Goal: Task Accomplishment & Management: Manage account settings

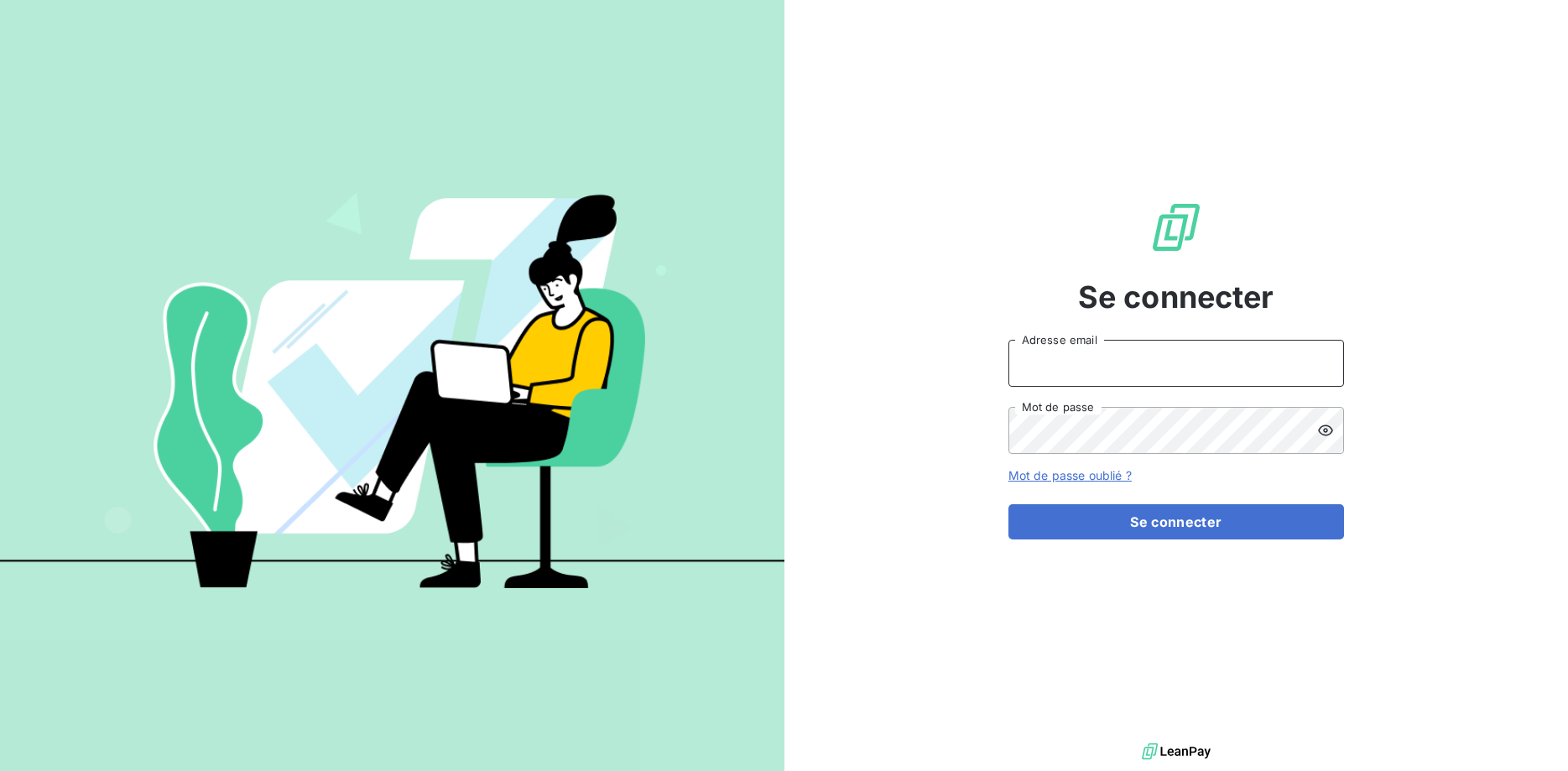
click at [1034, 370] on input "Adresse email" at bounding box center [1176, 363] width 336 height 47
type input "[EMAIL_ADDRESS][DOMAIN_NAME]"
click at [1079, 456] on form "recouvrement@crous-bfc.fr Adresse email Mot de passe Mot de passe oublié ? Se c…" at bounding box center [1176, 440] width 336 height 199
click at [1008, 504] on button "Se connecter" at bounding box center [1176, 521] width 336 height 35
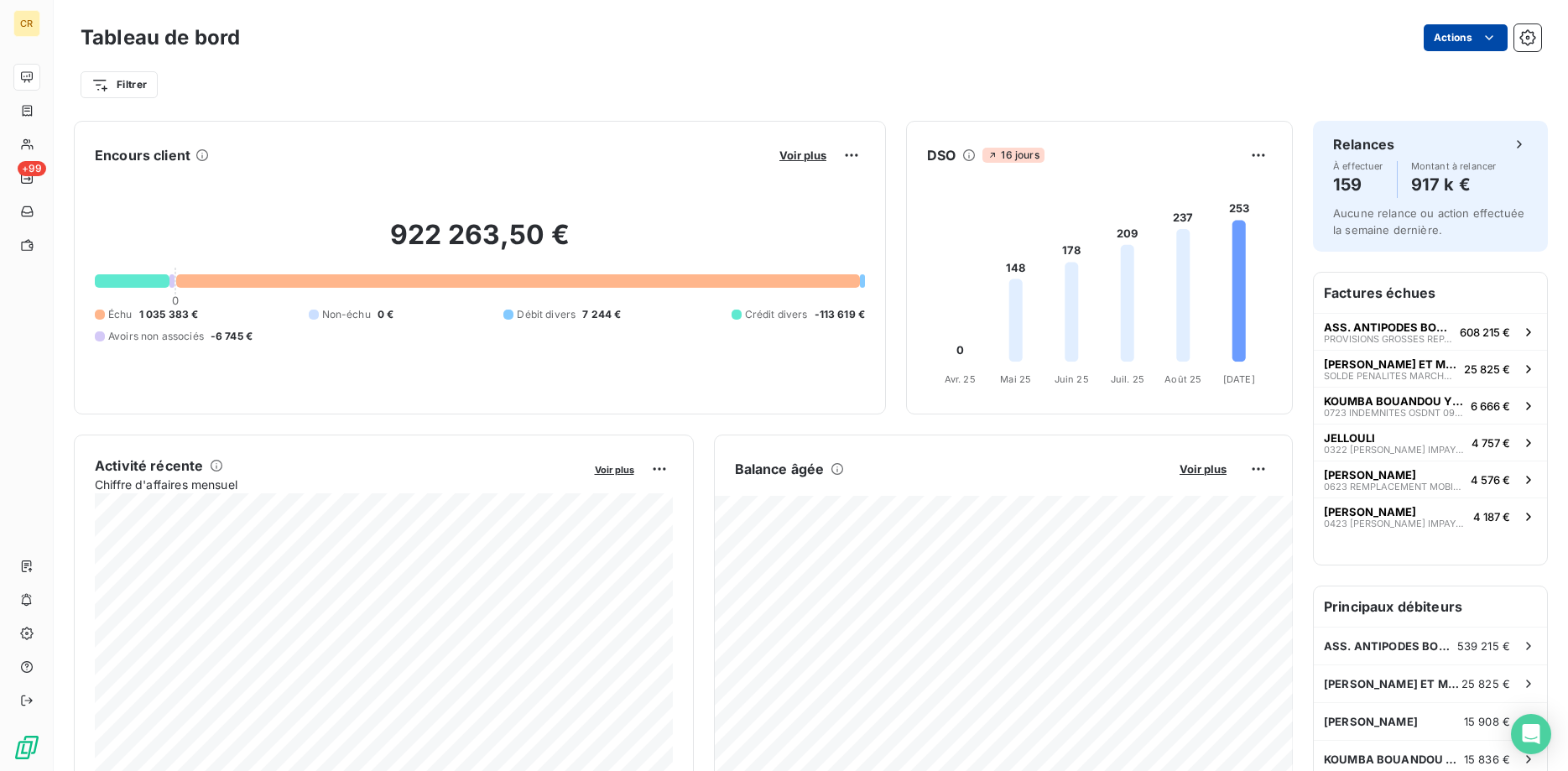
click at [1490, 34] on html "CR +99 Tableau de bord Actions Filtrer Encours client Voir plus 922 263,50 € 0 …" at bounding box center [784, 386] width 1568 height 771
click at [307, 127] on html "CR +99 Tableau de bord Actions Exporter le tableau de bord Filtrer Encours clie…" at bounding box center [784, 386] width 1568 height 771
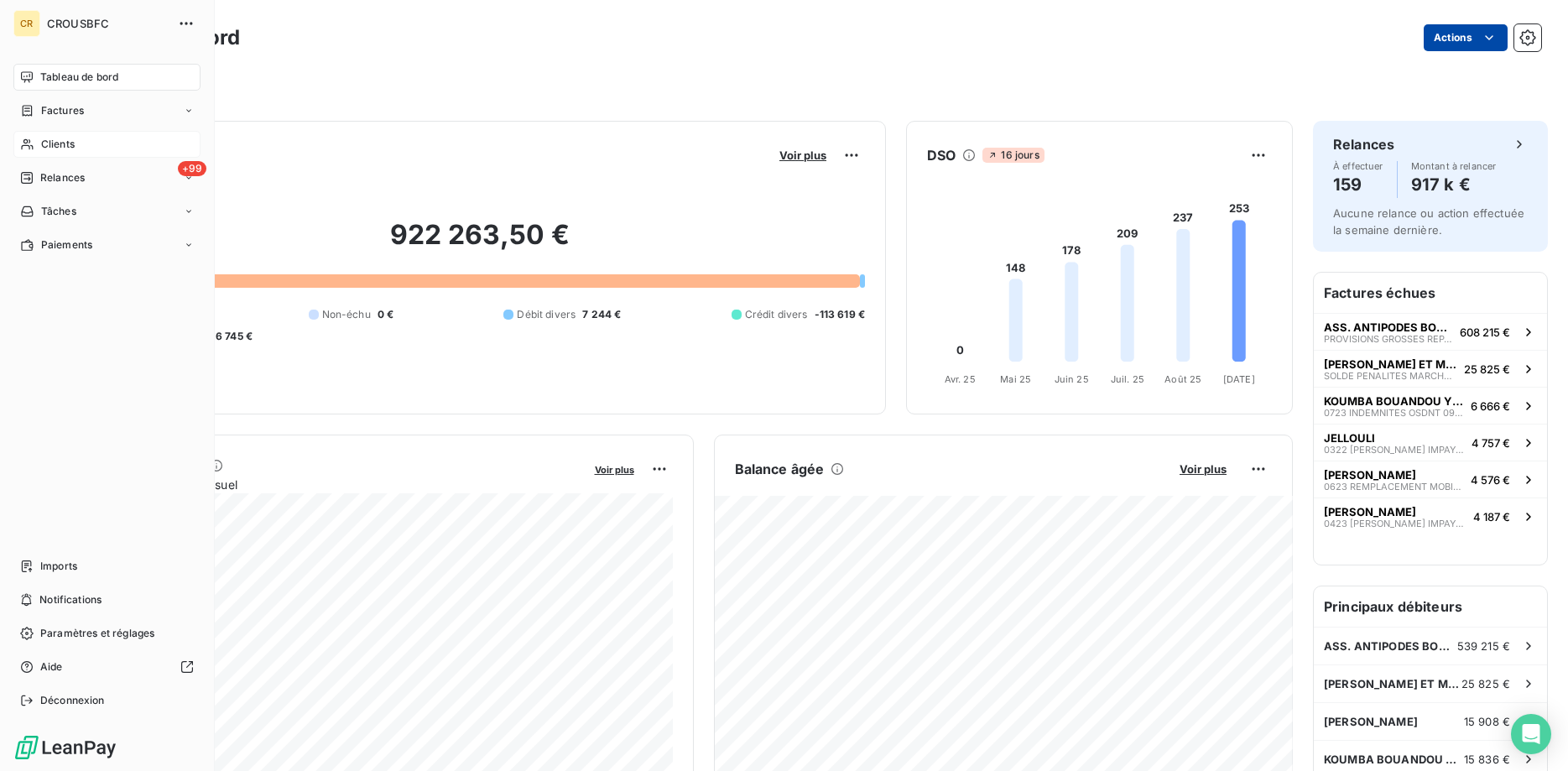
click at [18, 144] on div "Clients" at bounding box center [107, 143] width 187 height 27
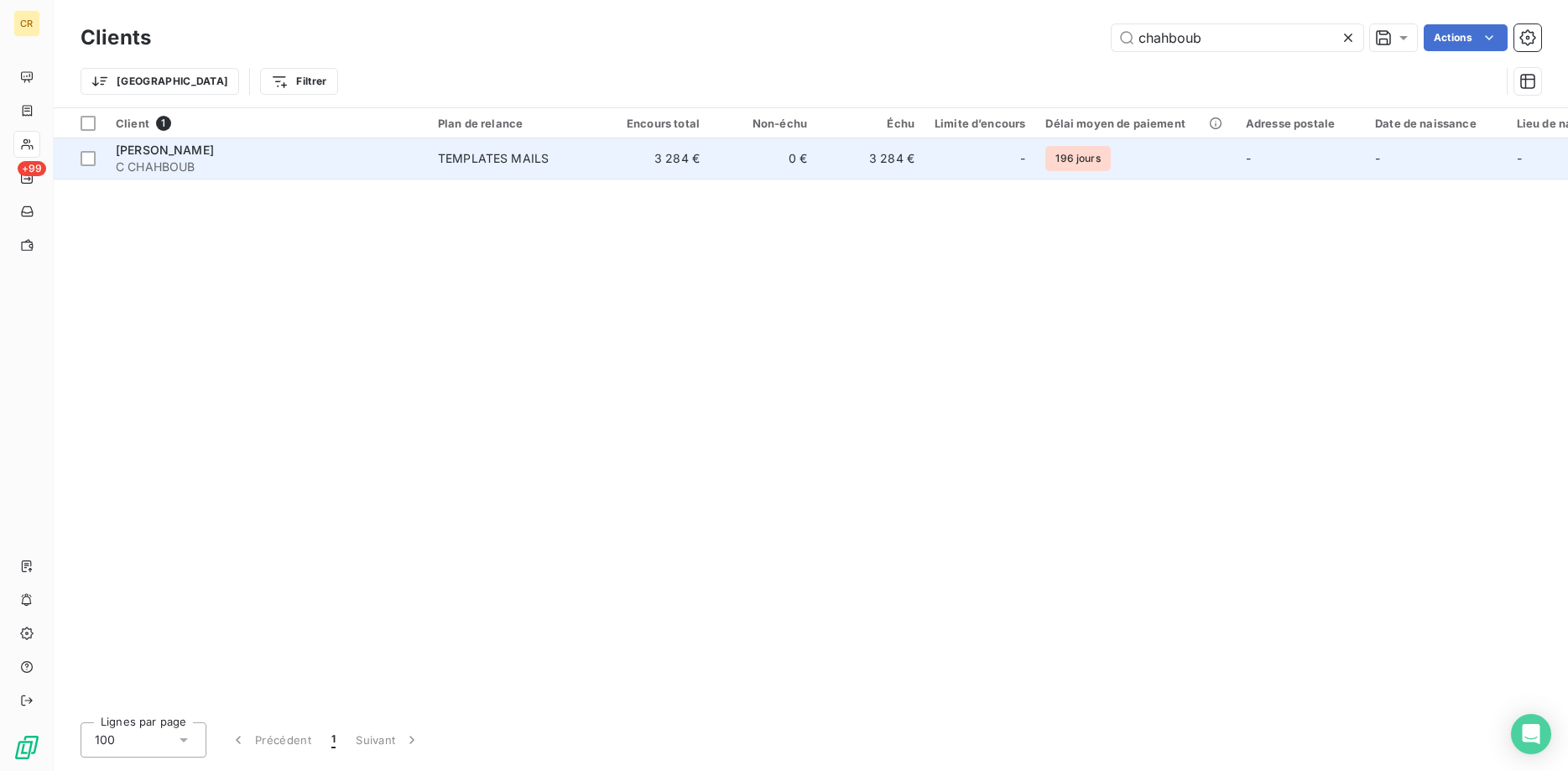
type input "chahboub"
click at [214, 150] on span "[PERSON_NAME]" at bounding box center [165, 149] width 98 height 15
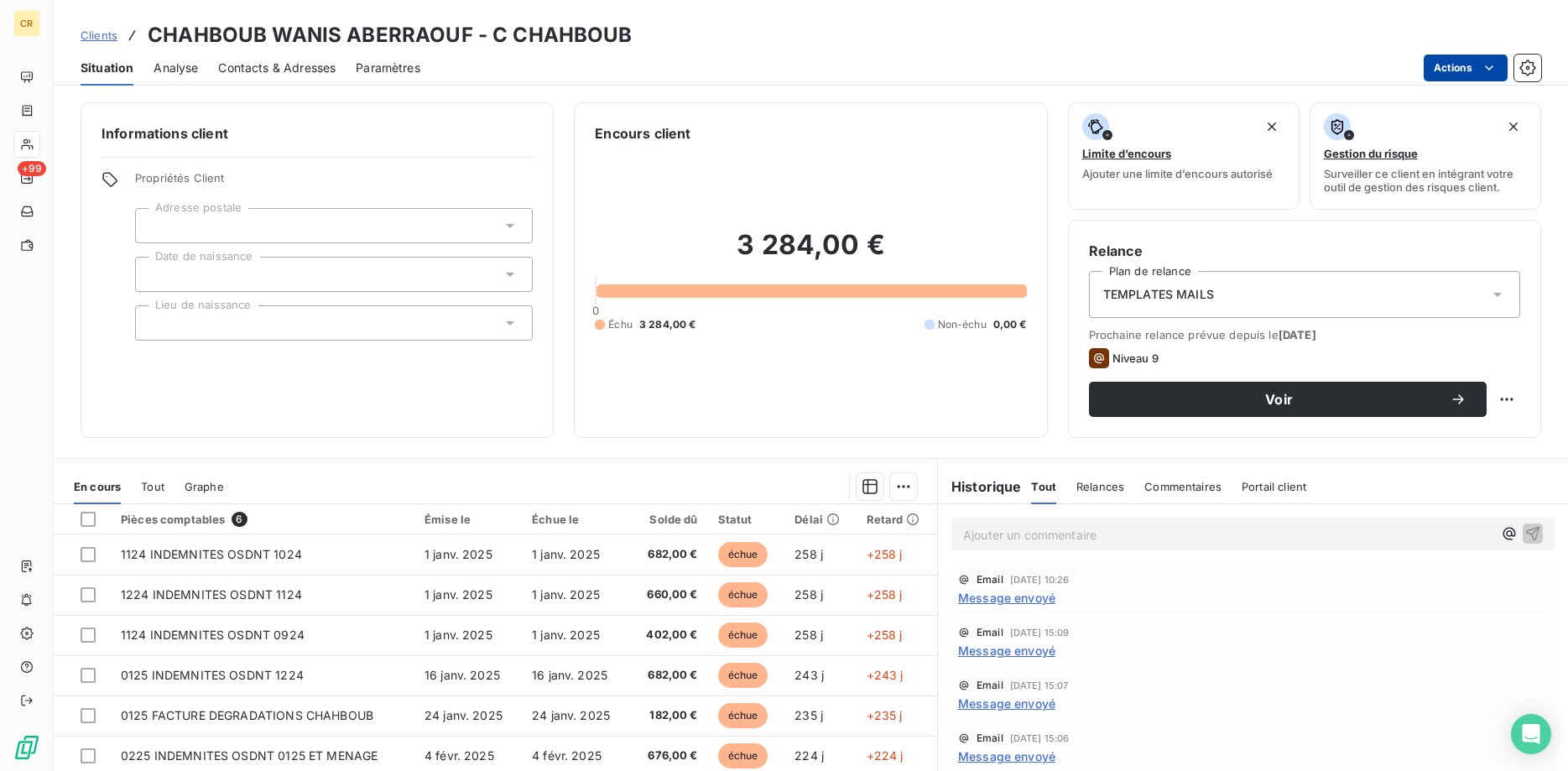
click at [1494, 62] on html "CR +99 Clients CHAHBOUB WANIS ABERRAOUF - C CHAHBOUB Situation Analyse Contacts…" at bounding box center [784, 386] width 1568 height 771
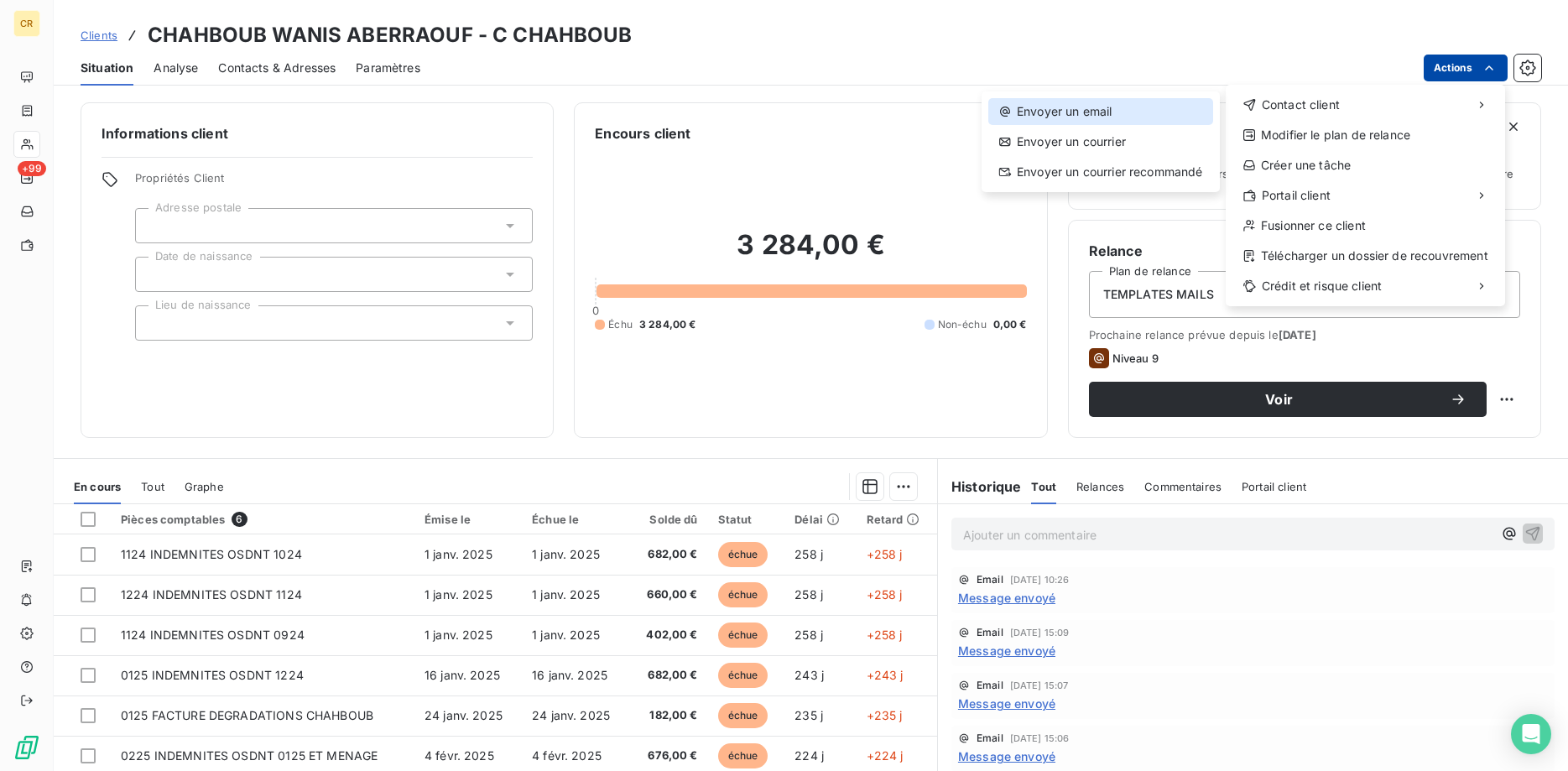
click at [1147, 109] on div "Envoyer un email" at bounding box center [1101, 111] width 225 height 27
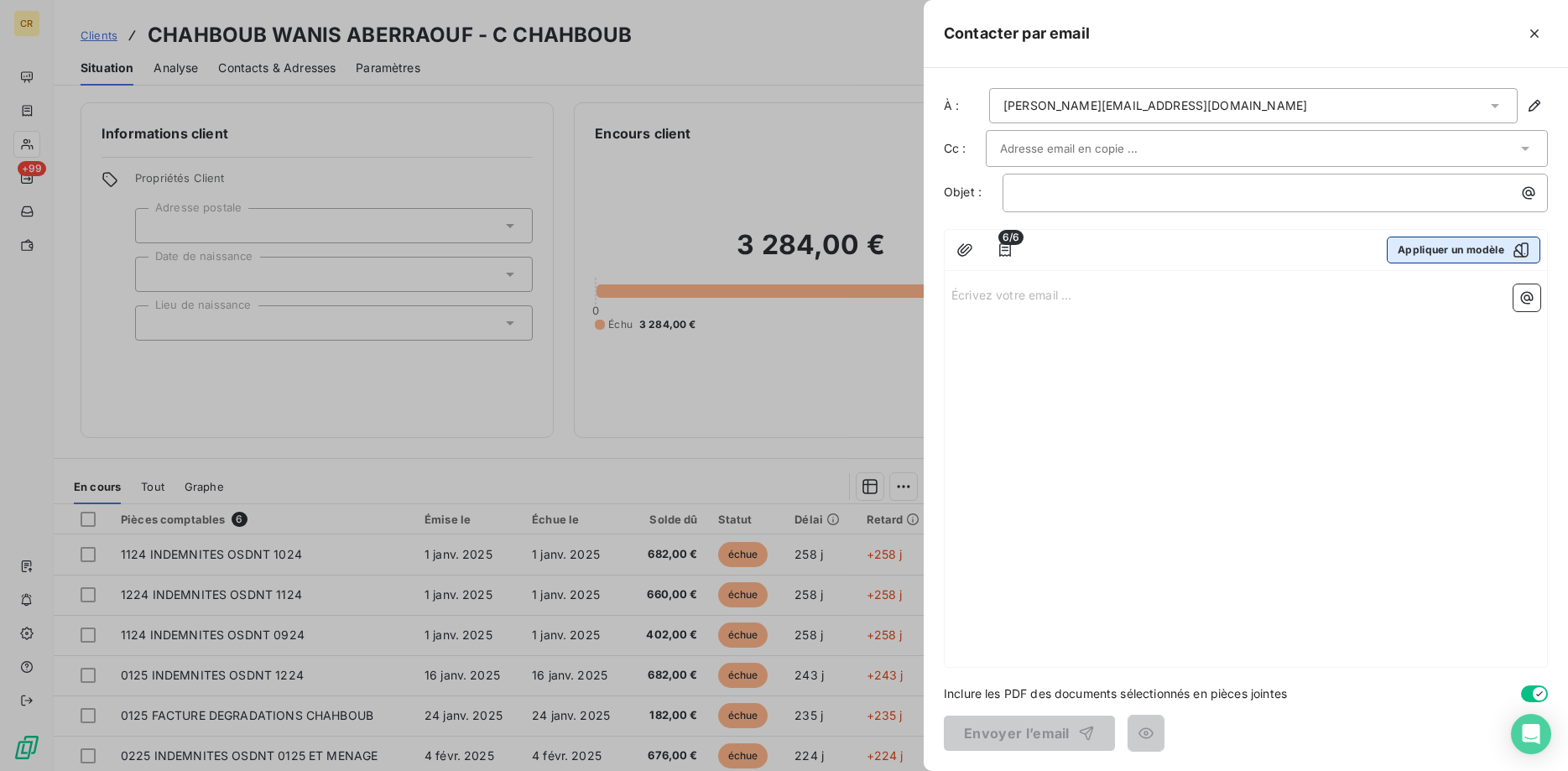
click at [1472, 256] on button "Appliquer un modèle" at bounding box center [1463, 249] width 154 height 27
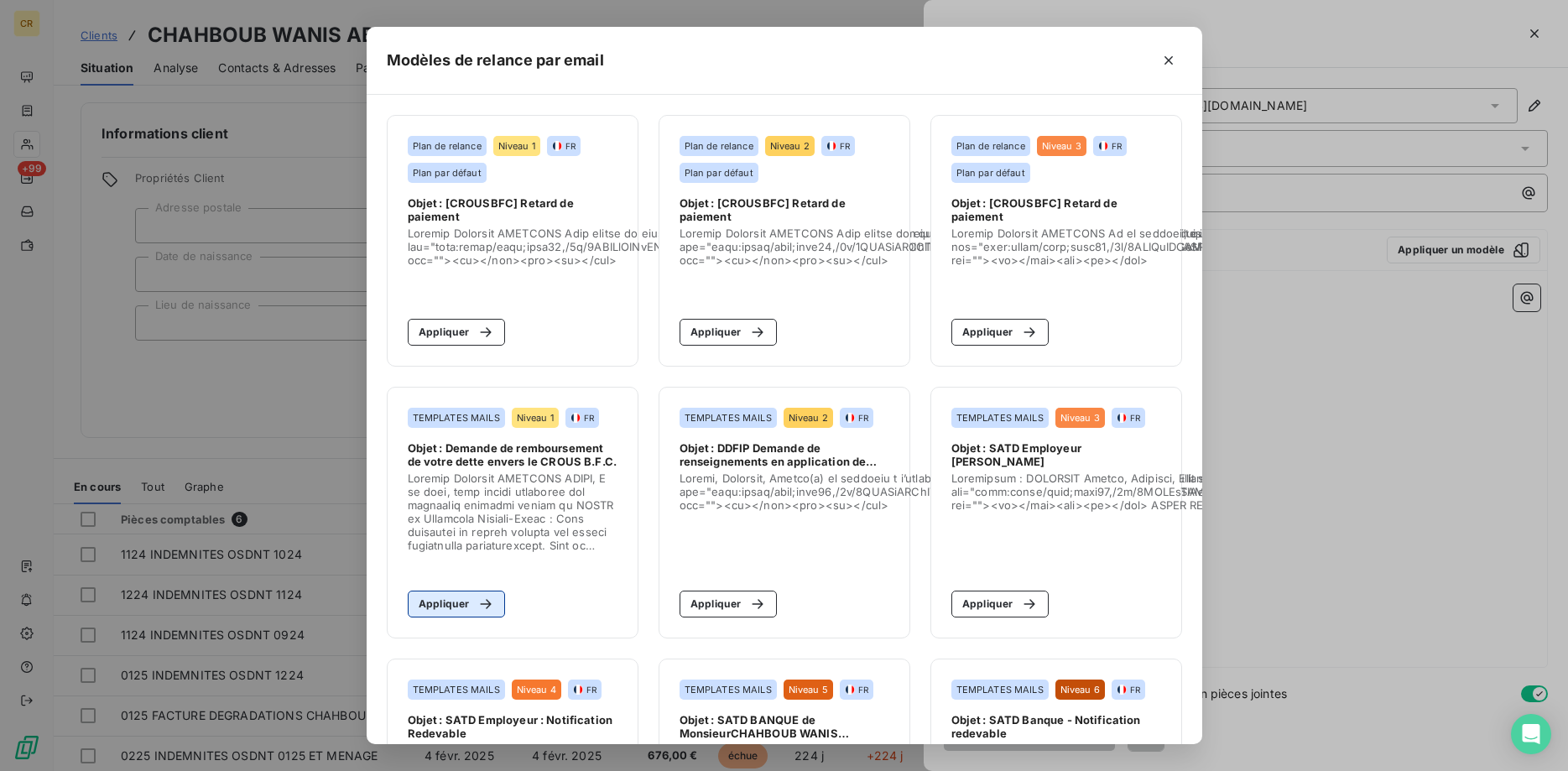
click at [457, 601] on button "Appliquer" at bounding box center [457, 604] width 98 height 27
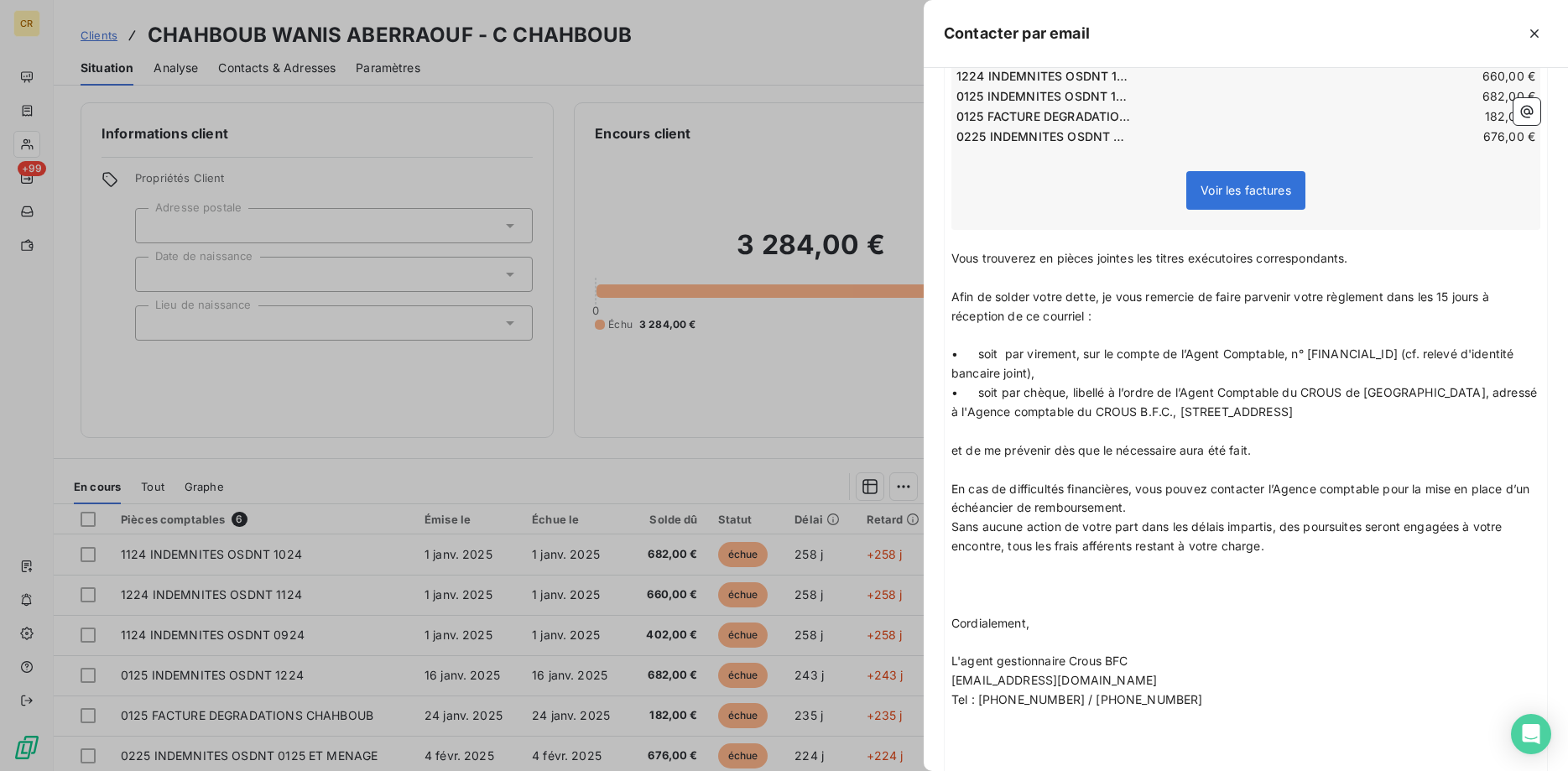
scroll to position [542, 0]
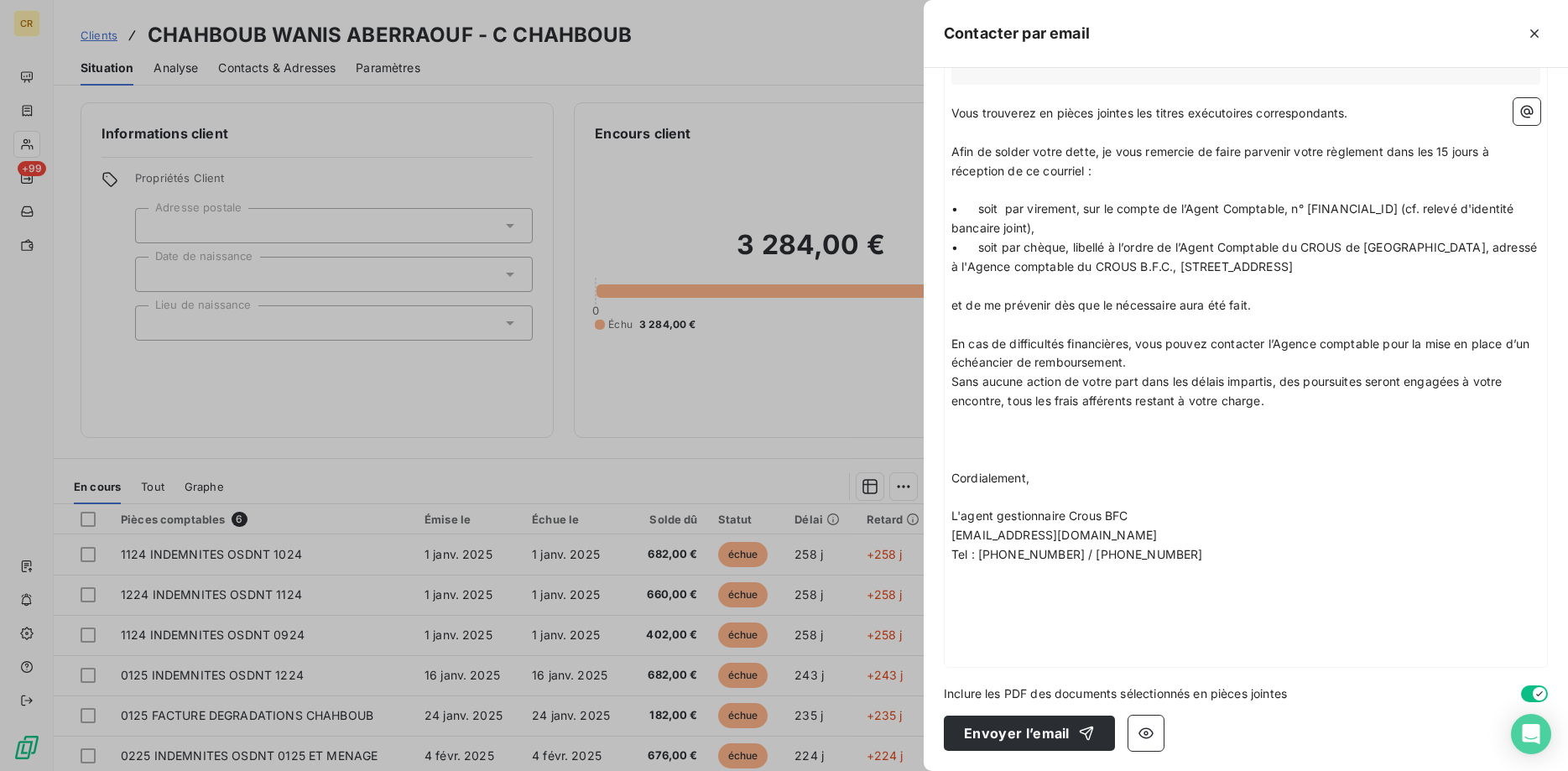
click at [1078, 615] on p "﻿" at bounding box center [1246, 612] width 589 height 19
click at [1540, 28] on icon "button" at bounding box center [1535, 33] width 17 height 17
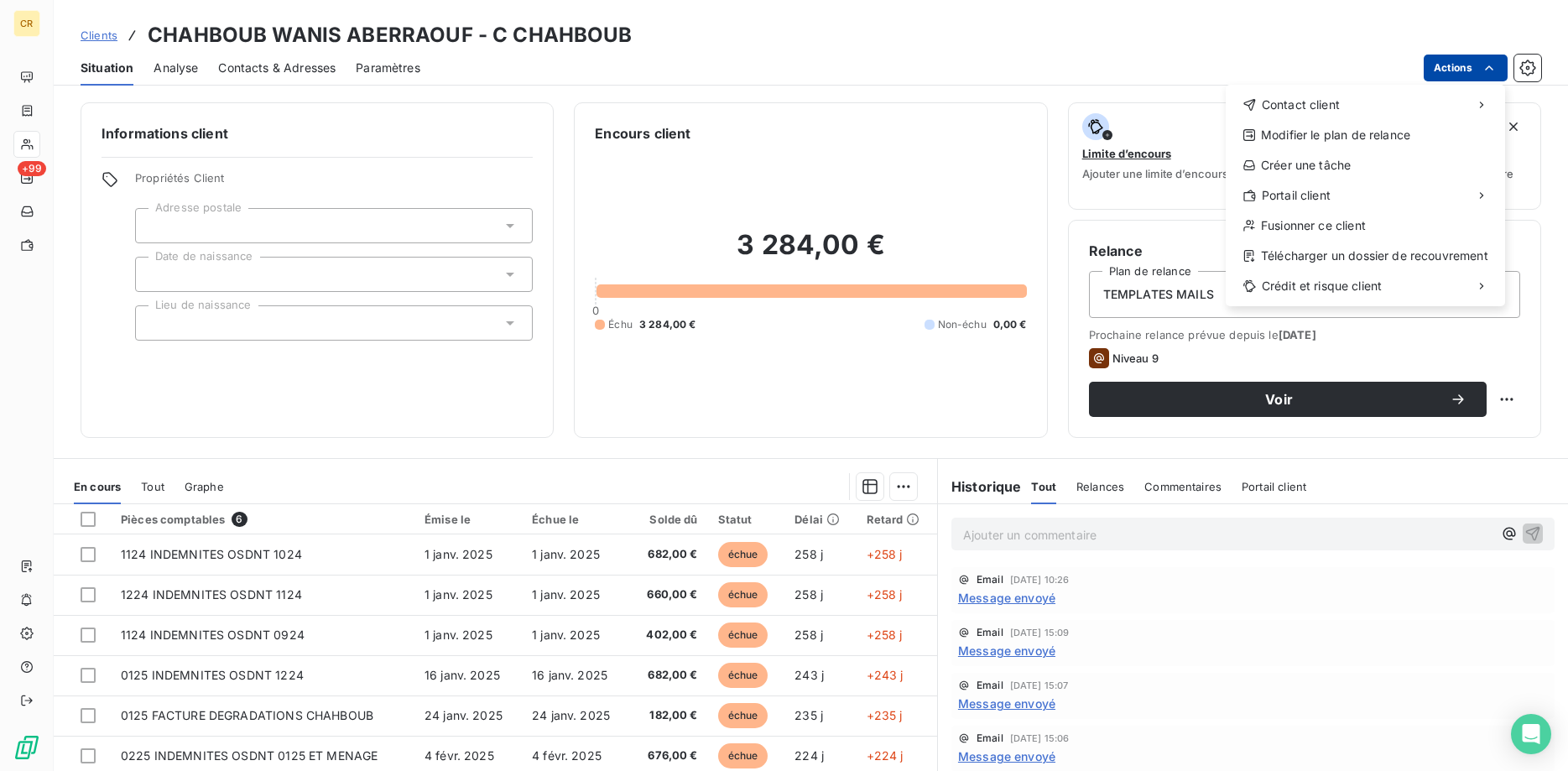
click at [1497, 68] on html "CR +99 Clients CHAHBOUB WANIS ABERRAOUF - C CHAHBOUB Situation Analyse Contacts…" at bounding box center [784, 386] width 1568 height 771
click at [1133, 112] on div "Envoyer un email" at bounding box center [1101, 111] width 225 height 27
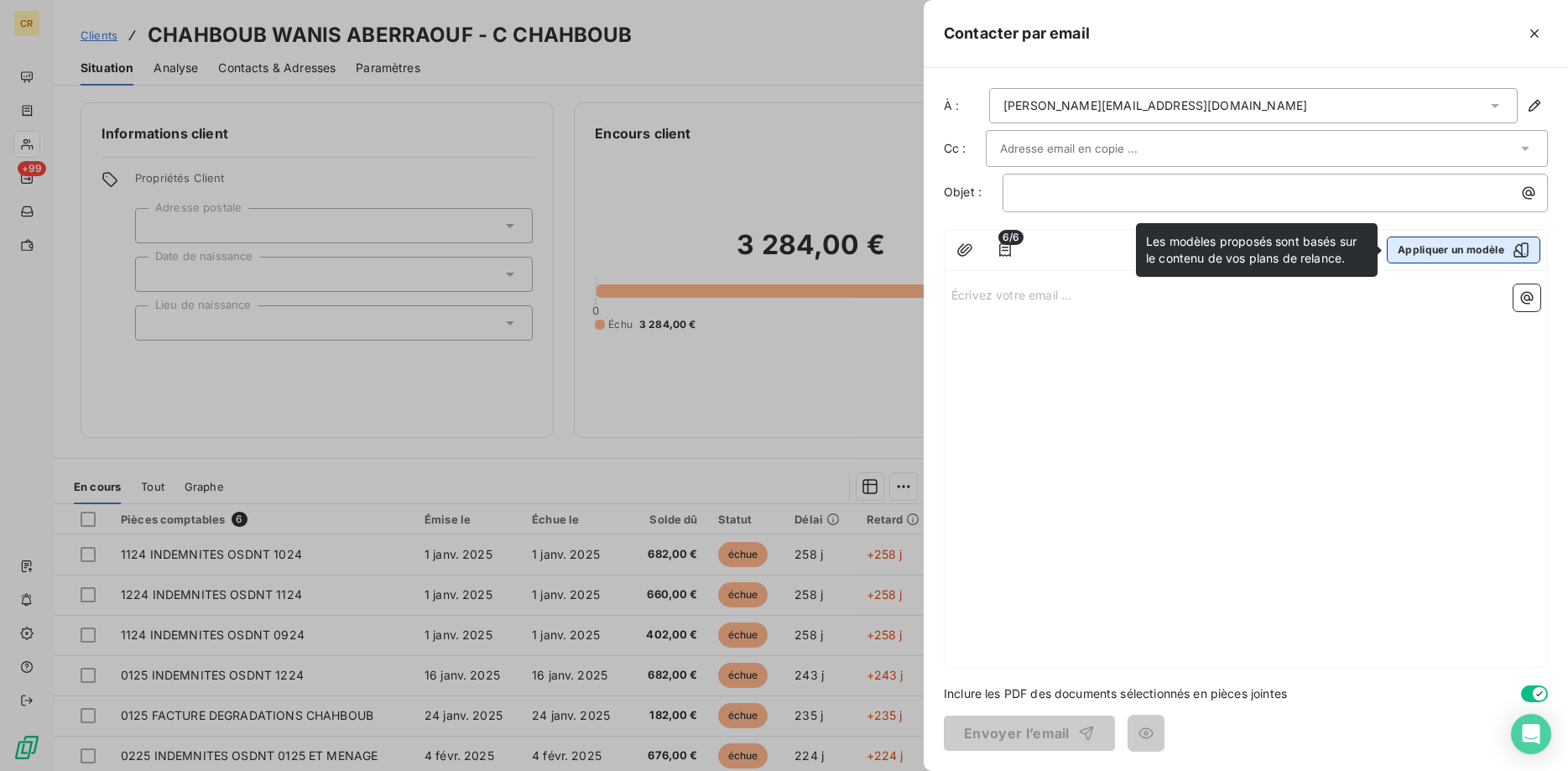
click at [1469, 241] on button "Appliquer un modèle" at bounding box center [1463, 249] width 154 height 27
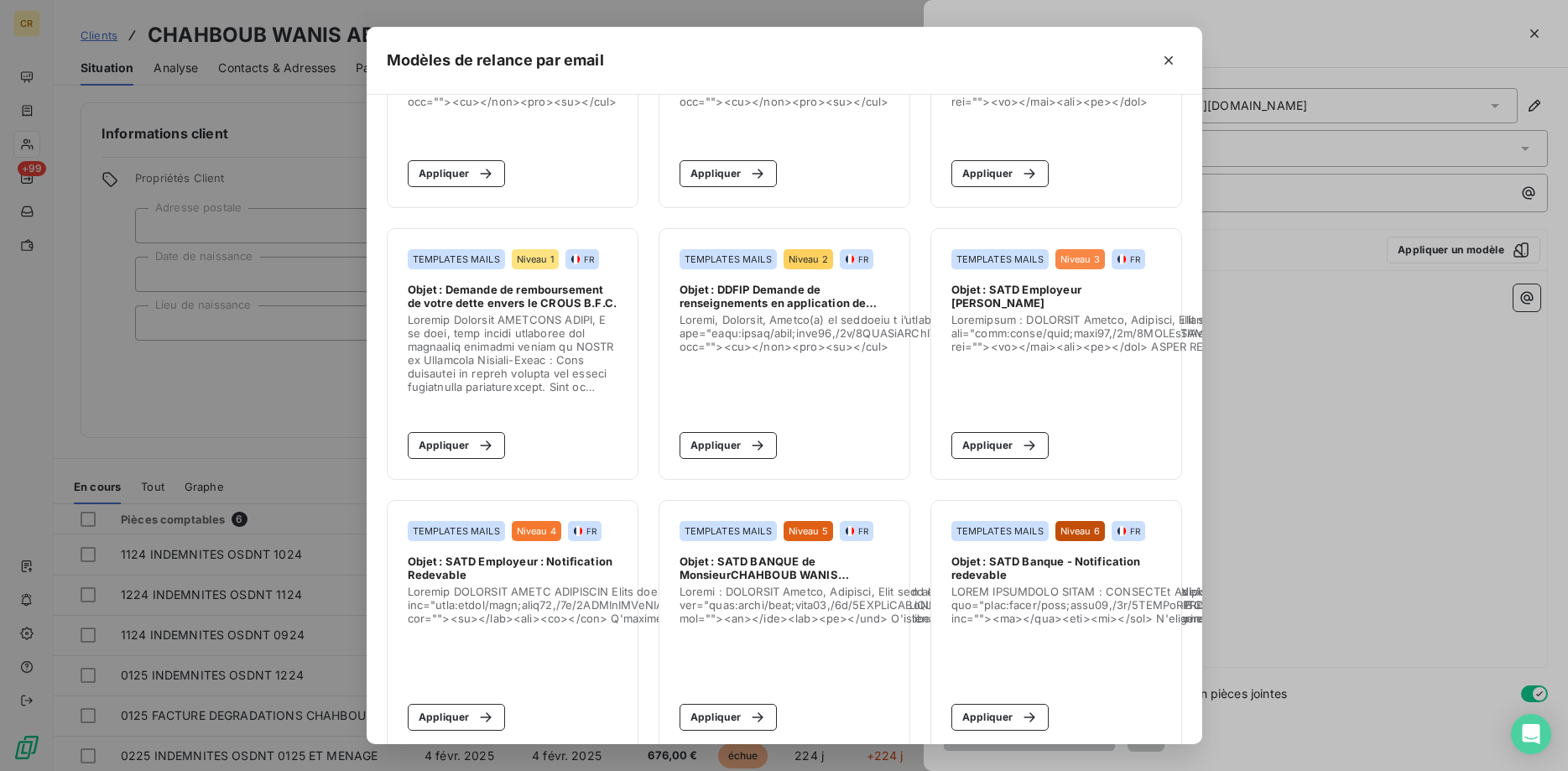
scroll to position [257, 0]
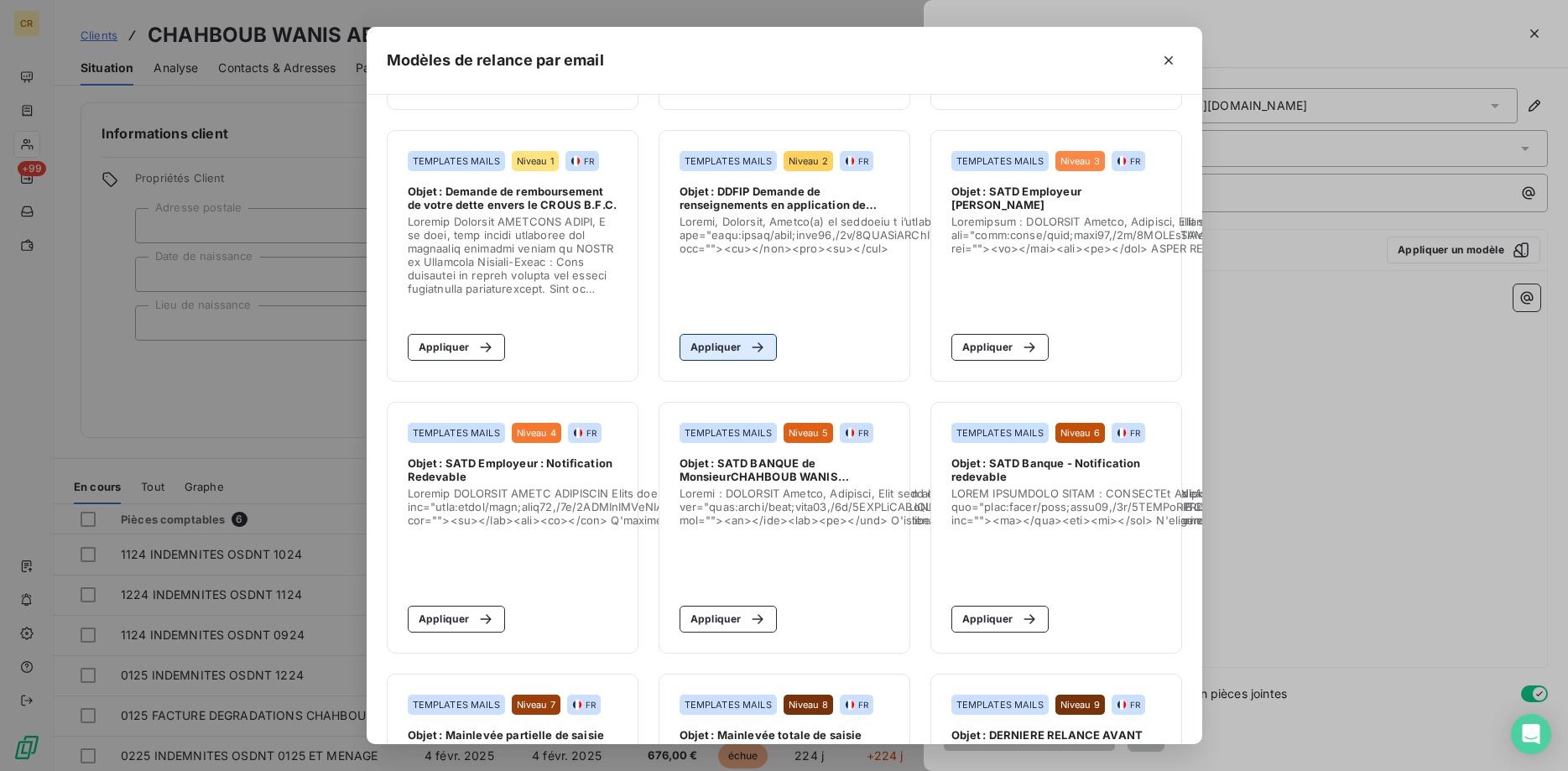
click at [735, 355] on button "Appliquer" at bounding box center [728, 347] width 98 height 27
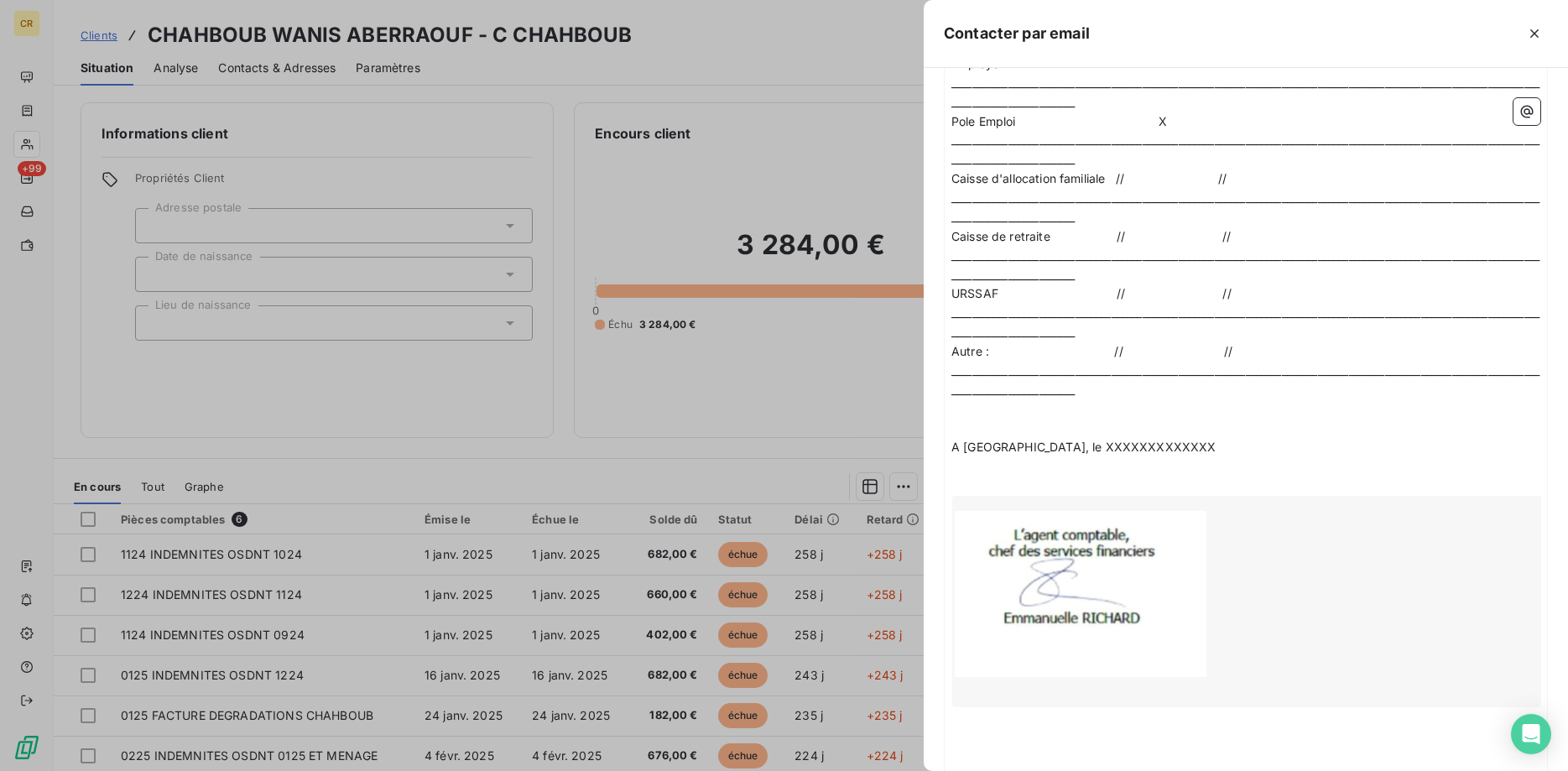
scroll to position [1578, 0]
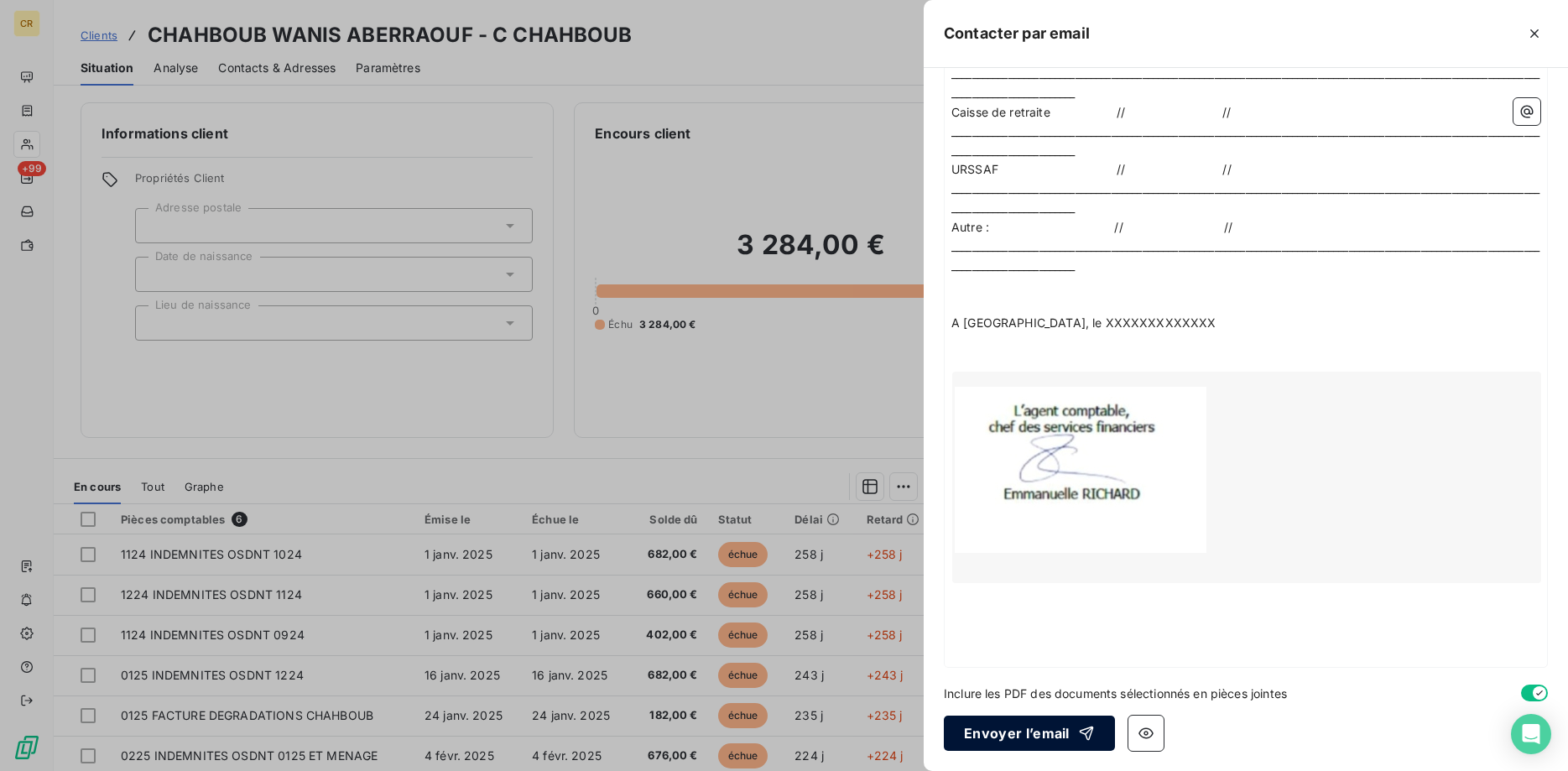
click at [1011, 722] on button "Envoyer l’email" at bounding box center [1029, 732] width 171 height 35
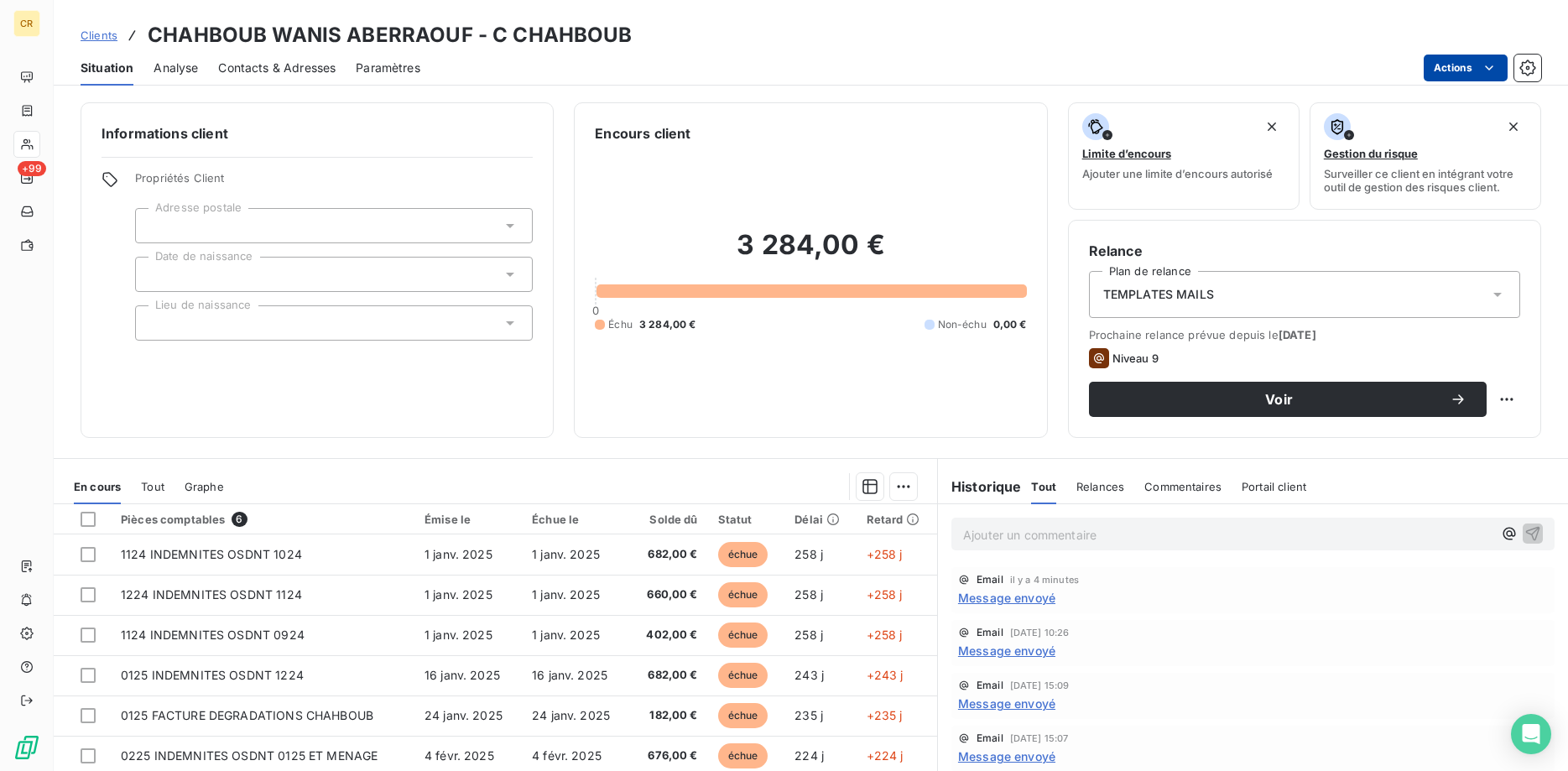
click at [265, 68] on span "Contacts & Adresses" at bounding box center [277, 68] width 118 height 17
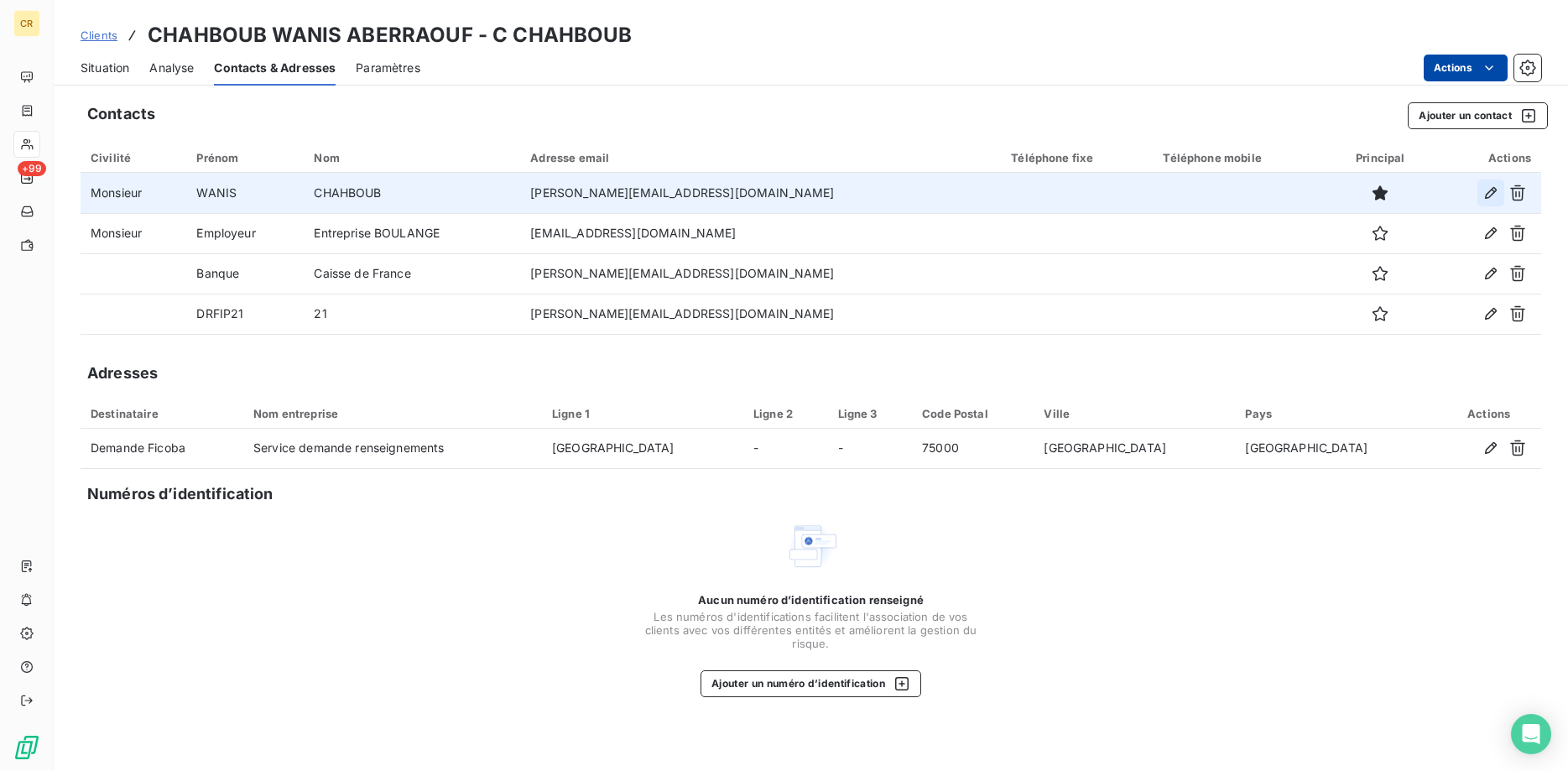
click at [1487, 189] on icon "button" at bounding box center [1491, 193] width 17 height 17
type input "WANIS"
type input "CHAHBOUB"
type input "[PERSON_NAME][EMAIL_ADDRESS][DOMAIN_NAME]"
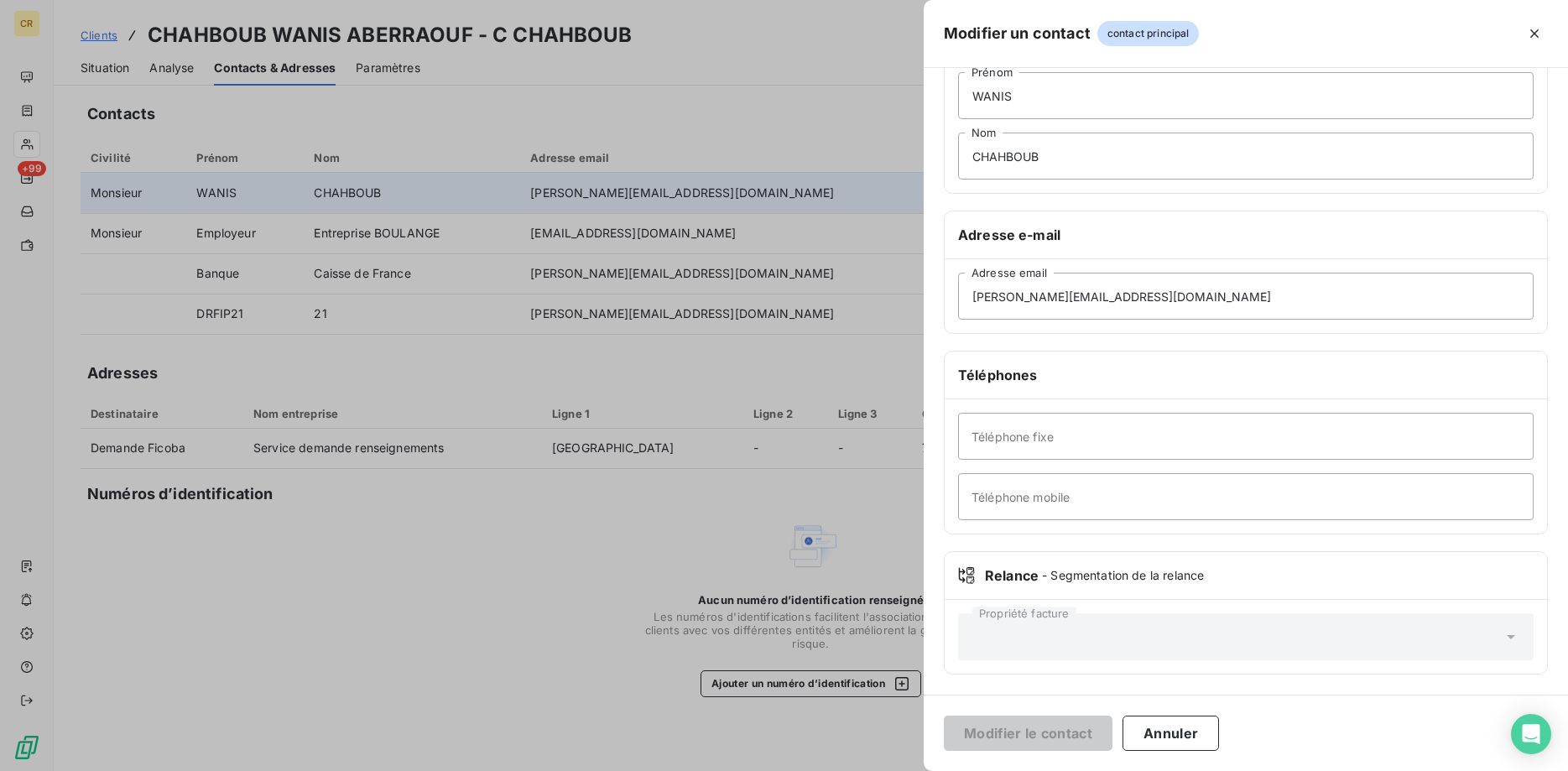
scroll to position [0, 0]
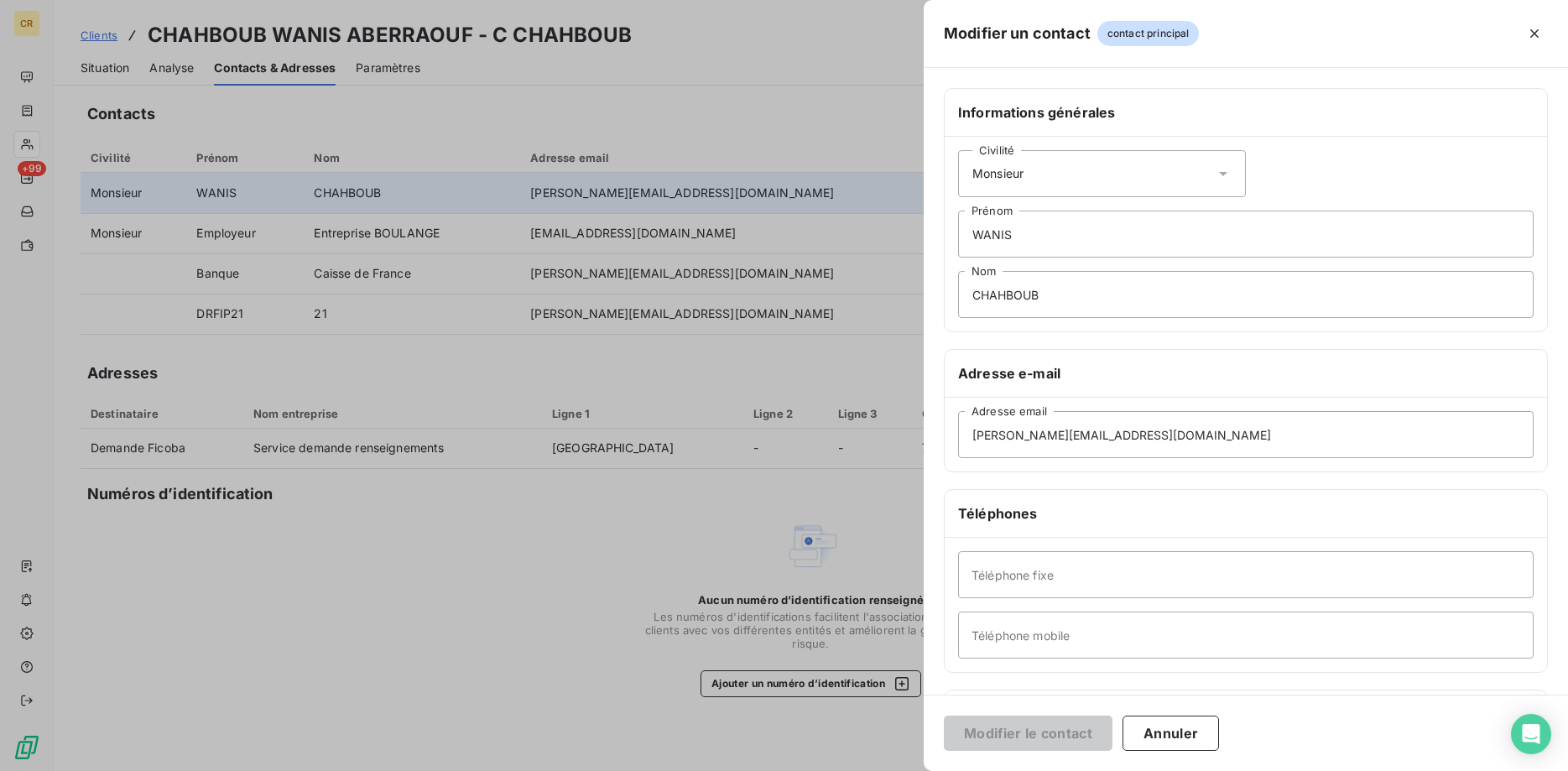
click at [498, 385] on div at bounding box center [784, 386] width 1568 height 771
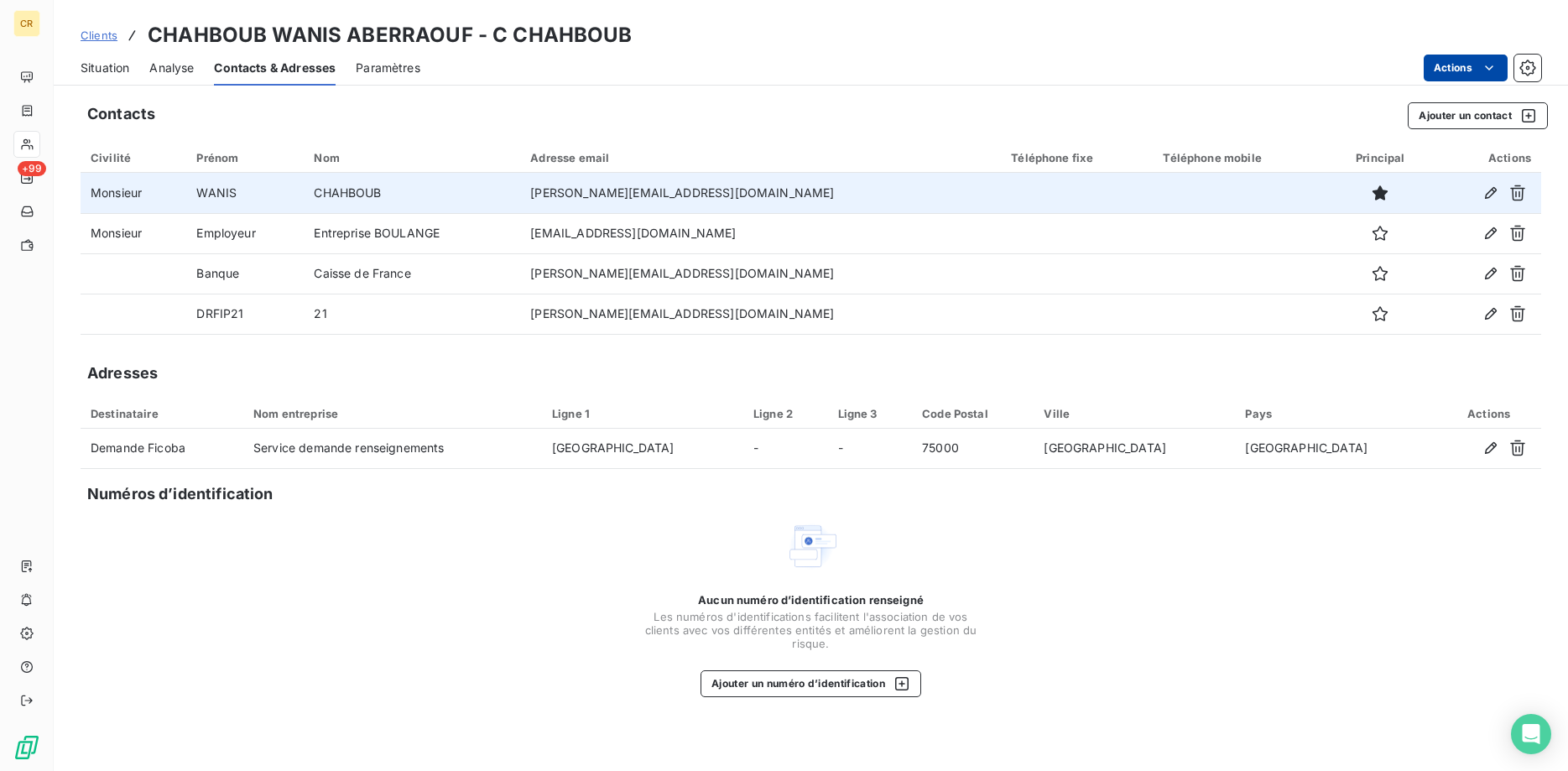
click at [1481, 381] on div "Adresses" at bounding box center [811, 373] width 1461 height 23
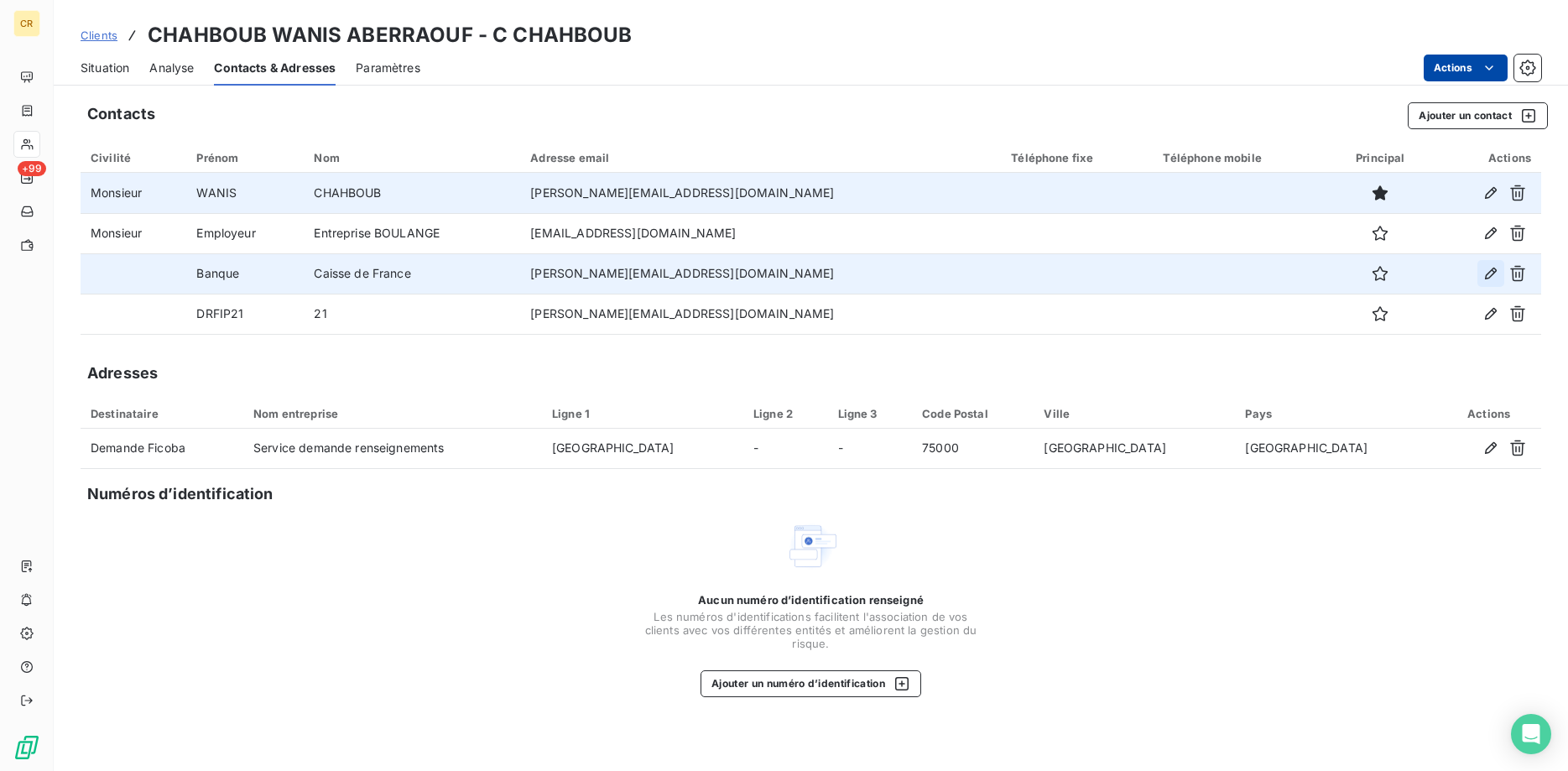
click at [1482, 270] on icon "button" at bounding box center [1491, 274] width 17 height 17
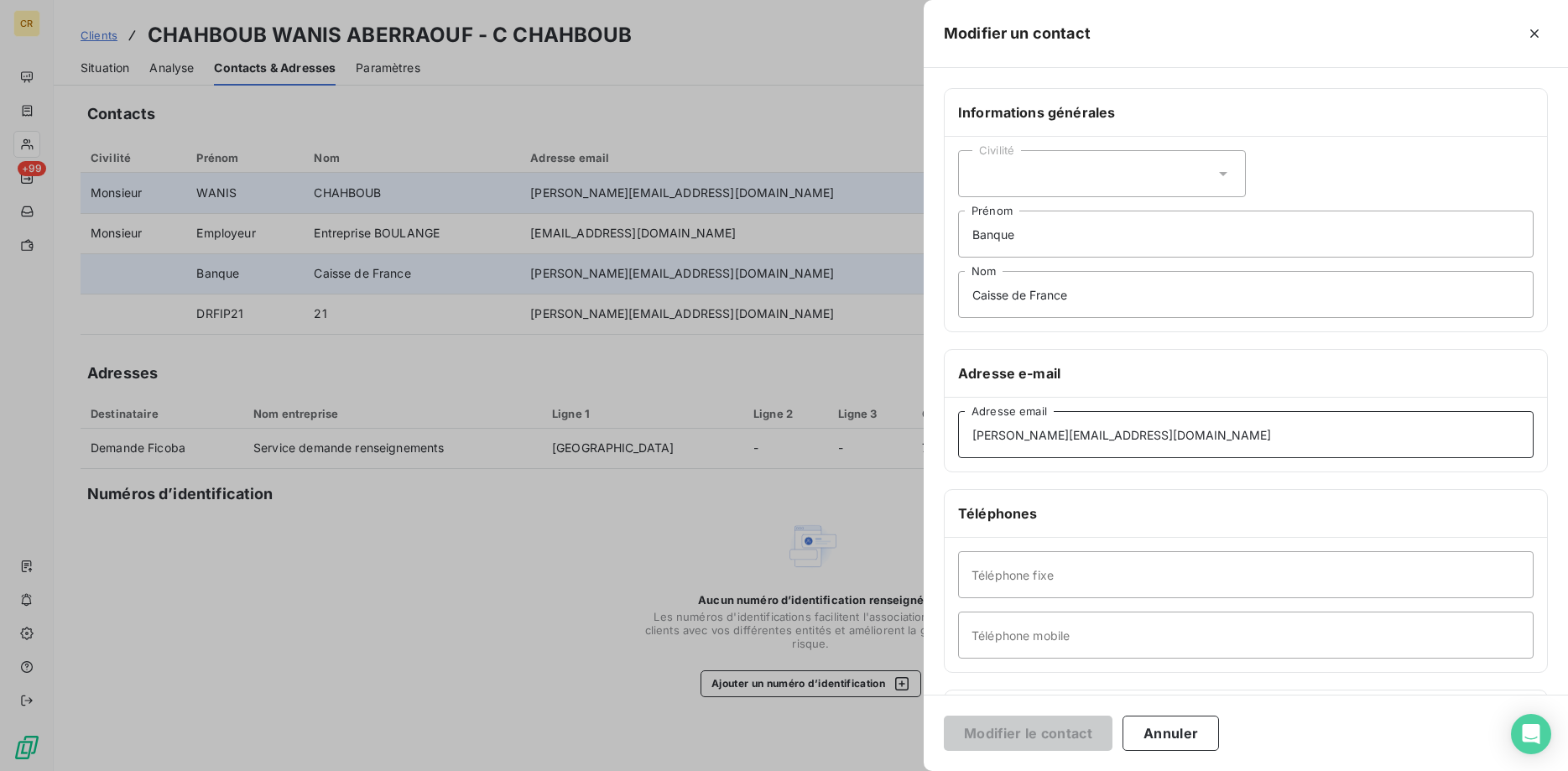
drag, startPoint x: 1158, startPoint y: 432, endPoint x: 1013, endPoint y: 461, distance: 147.9
click at [1010, 463] on div "vincent.debzac@crous-bfc.fr Adresse email" at bounding box center [1245, 434] width 602 height 74
drag, startPoint x: 1145, startPoint y: 433, endPoint x: 845, endPoint y: 428, distance: 300.0
click at [957, 428] on input "[PERSON_NAME][EMAIL_ADDRESS][DOMAIN_NAME]" at bounding box center [1245, 434] width 575 height 47
type input "vincentmailmail@yahoo.fr"
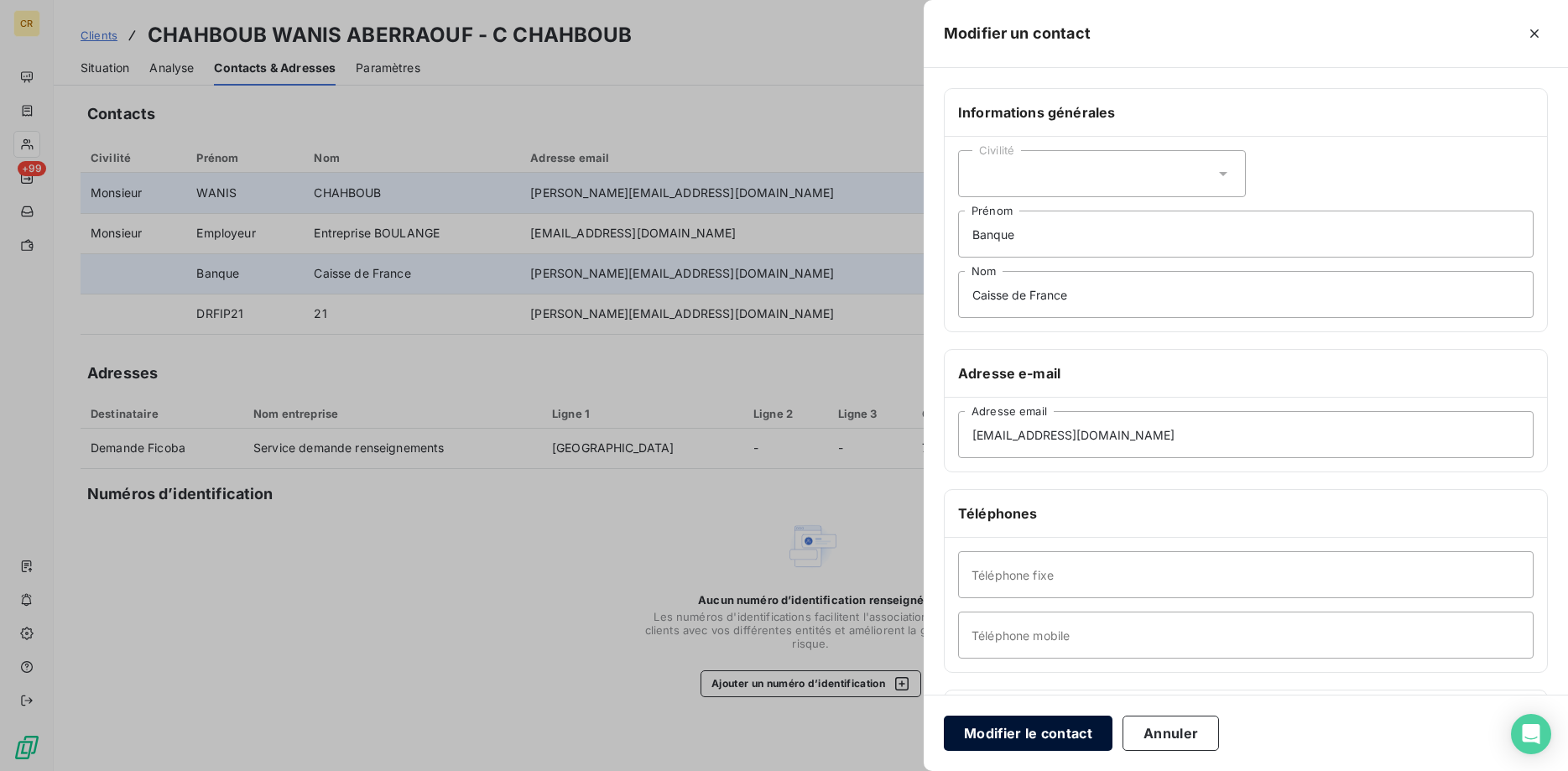
click at [1039, 723] on button "Modifier le contact" at bounding box center [1028, 732] width 168 height 35
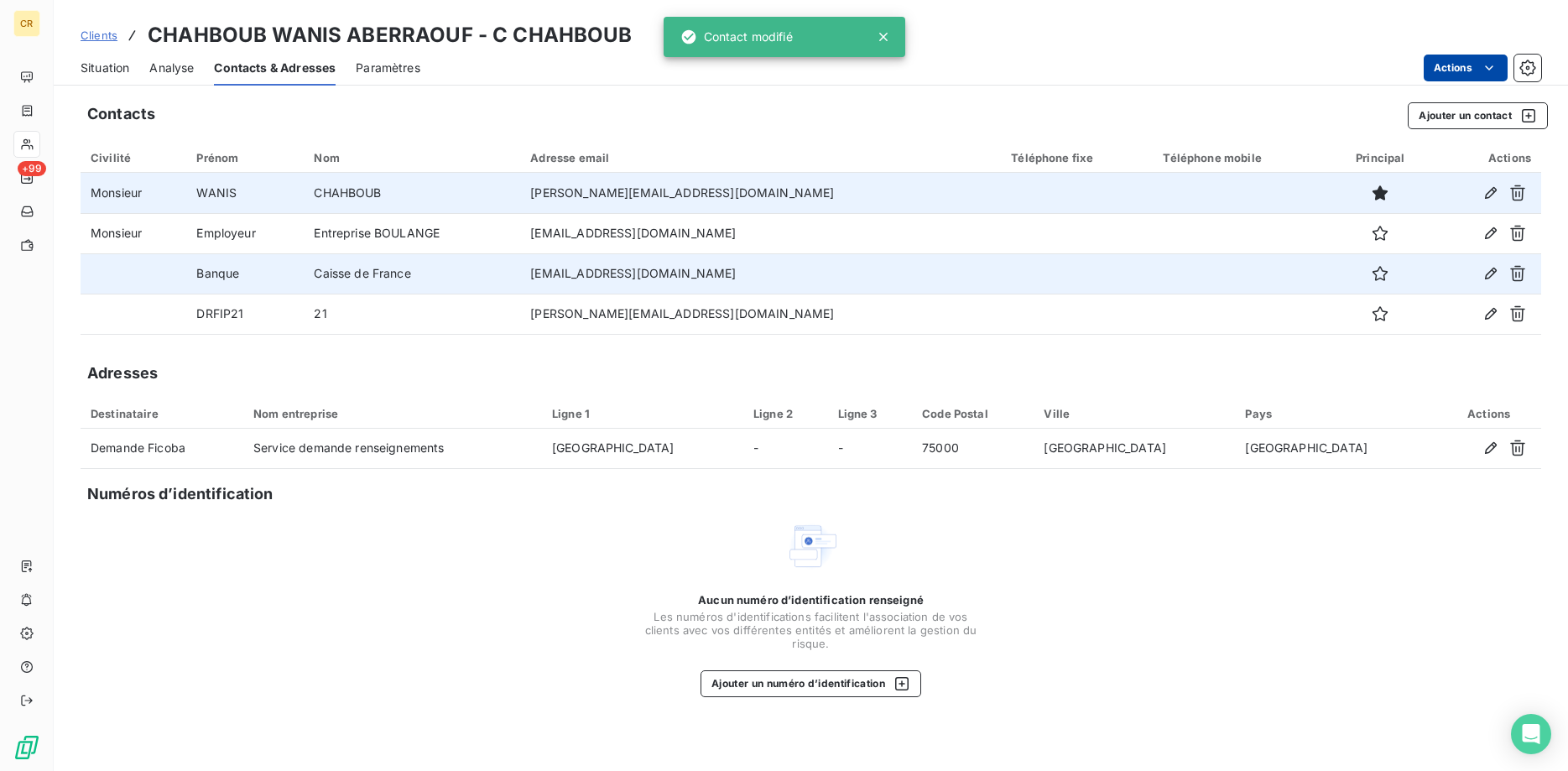
click at [1486, 69] on html "CR +99 Clients CHAHBOUB WANIS ABERRAOUF - C CHAHBOUB Situation Analyse Contacts…" at bounding box center [784, 386] width 1568 height 771
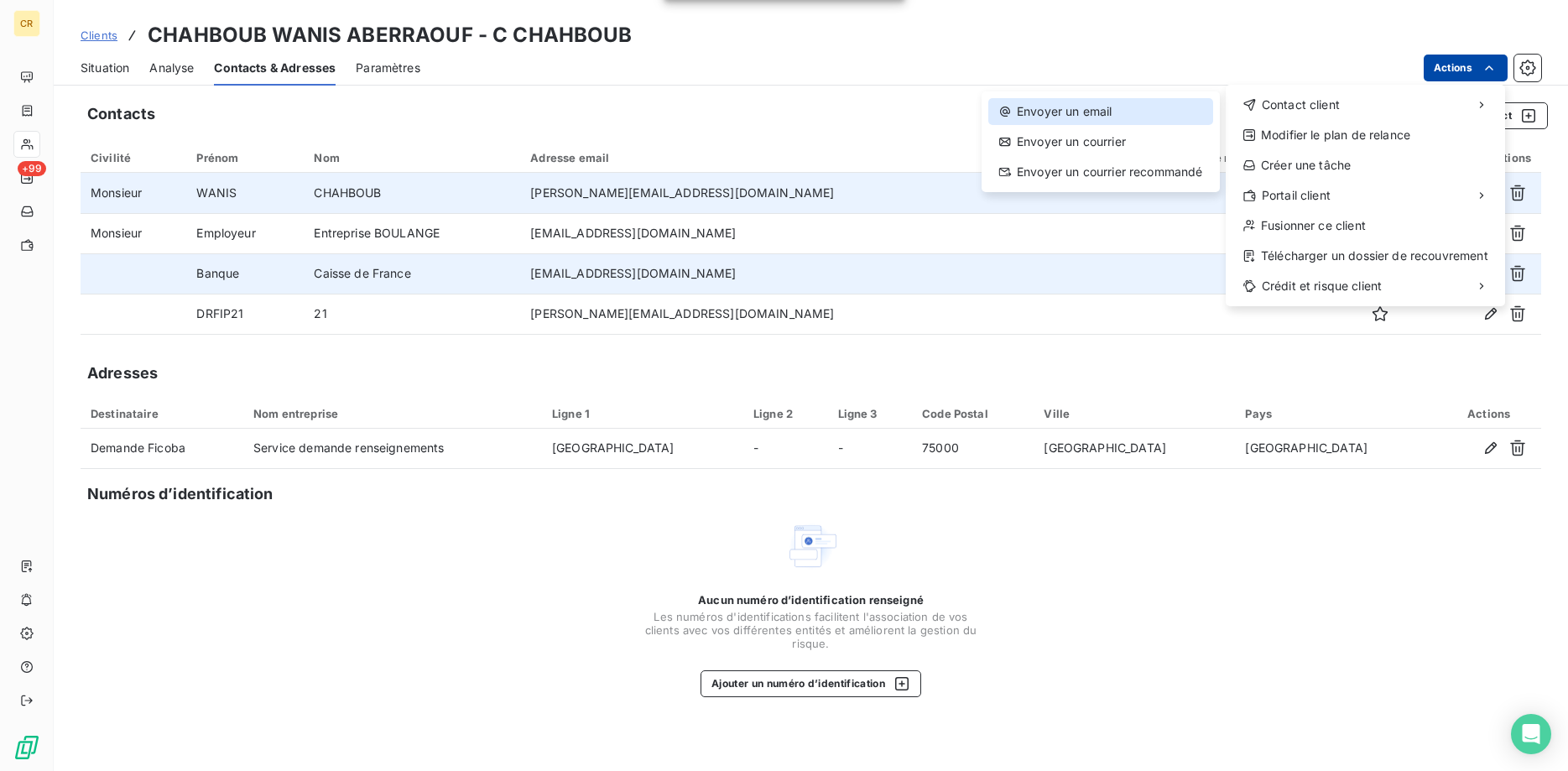
click at [1111, 119] on div "Envoyer un email" at bounding box center [1101, 111] width 225 height 27
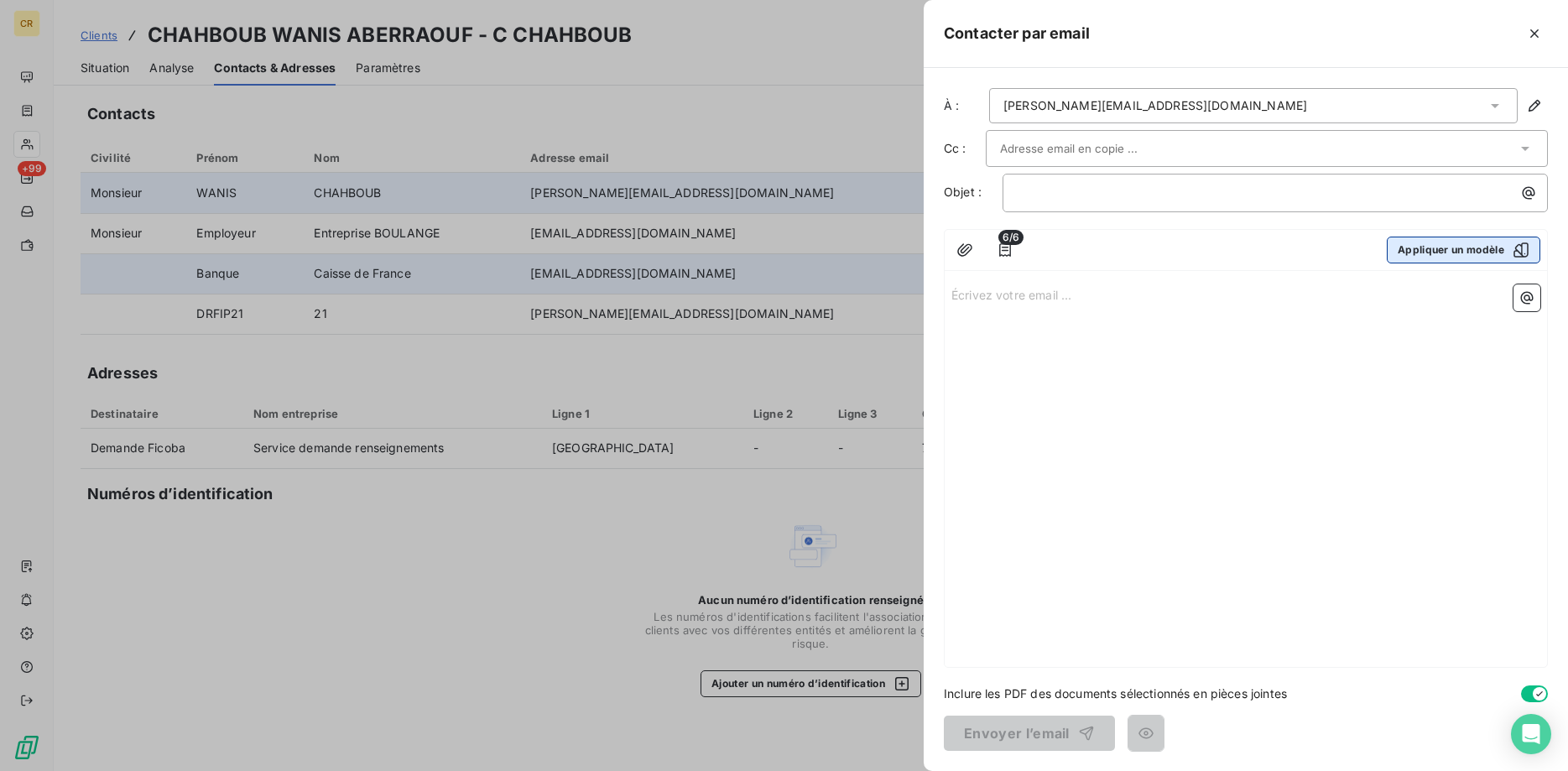
click at [1431, 252] on button "Appliquer un modèle" at bounding box center [1463, 249] width 154 height 27
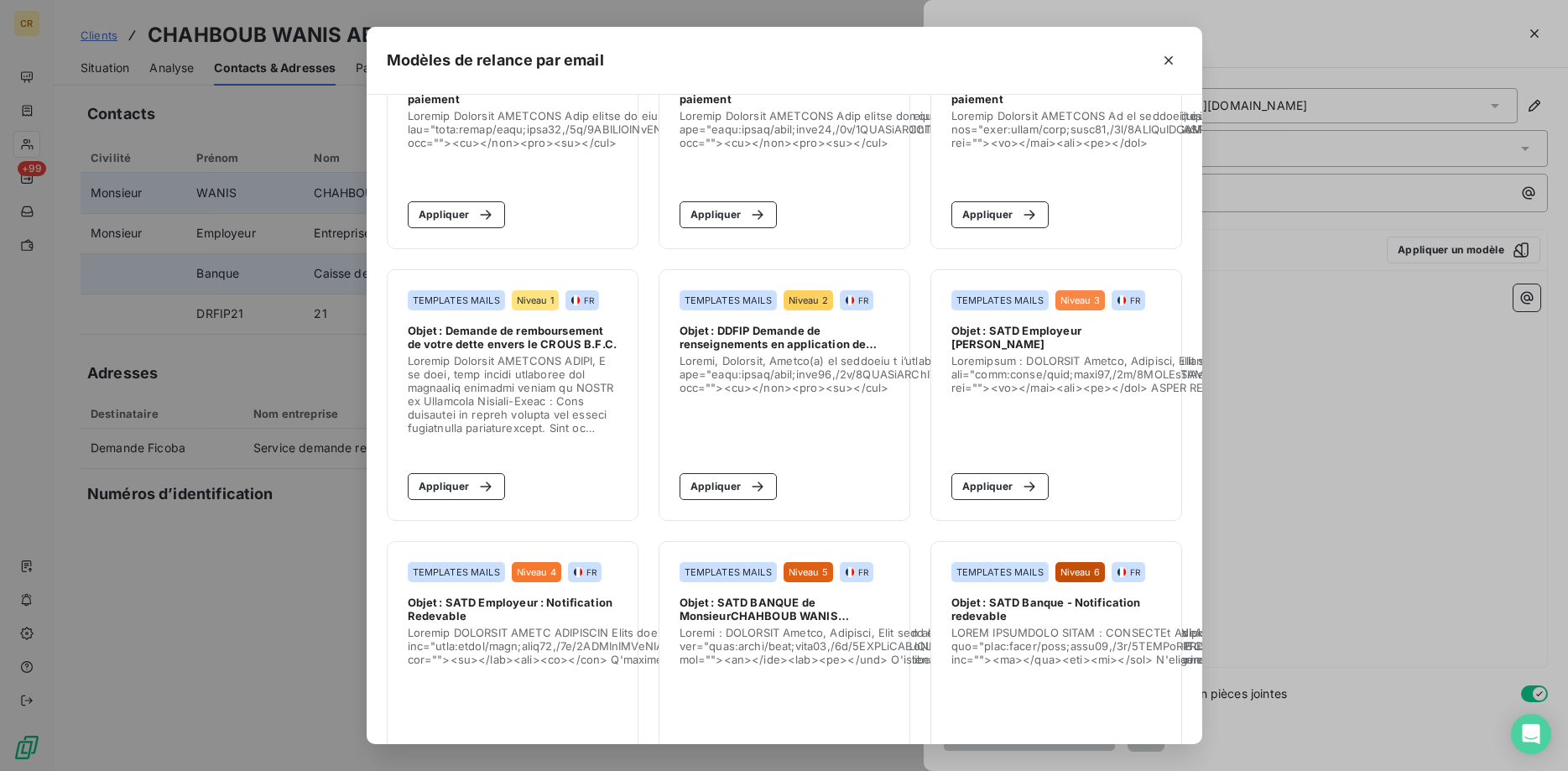
scroll to position [257, 0]
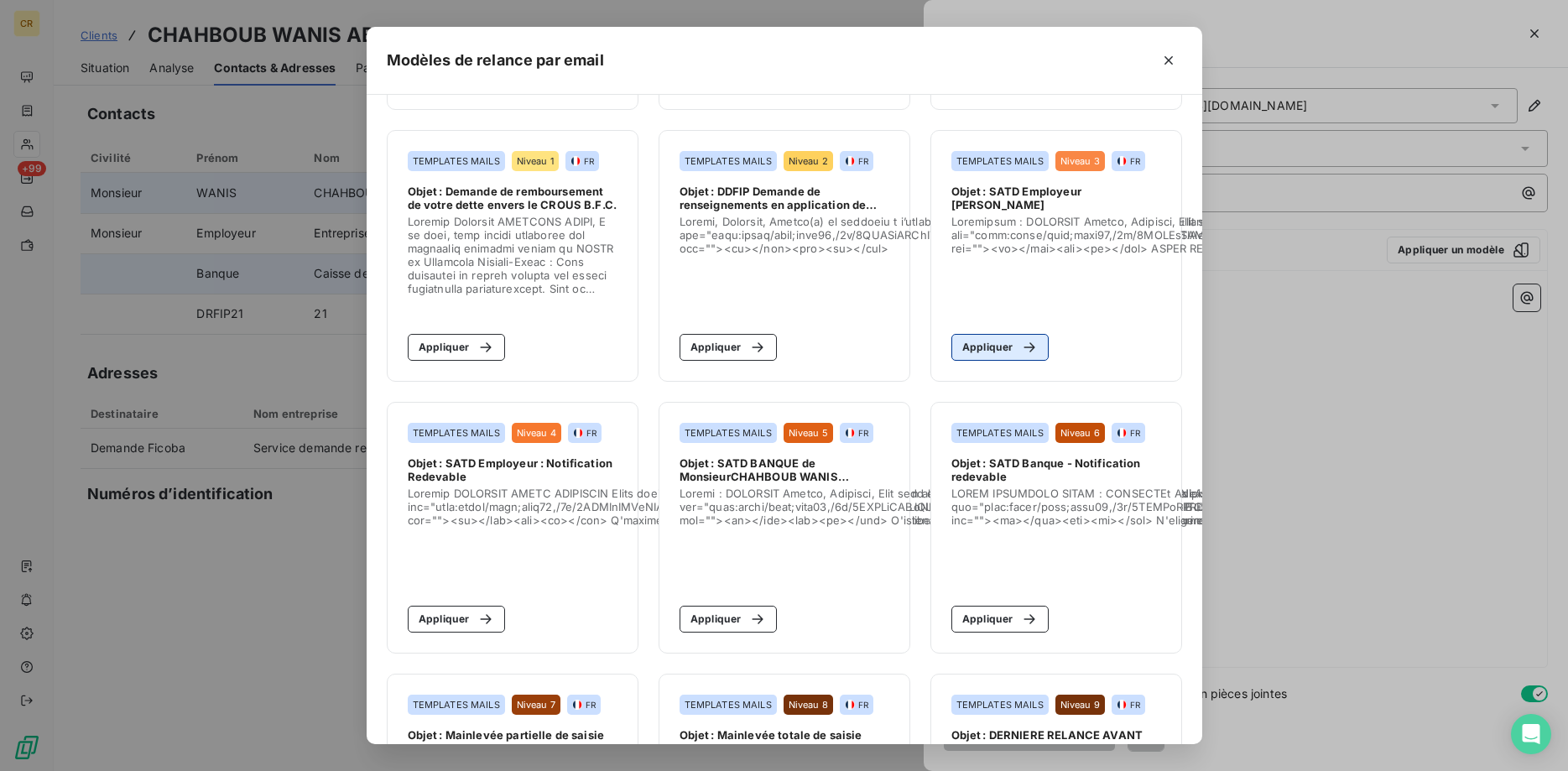
click at [1005, 353] on button "Appliquer" at bounding box center [1000, 347] width 98 height 27
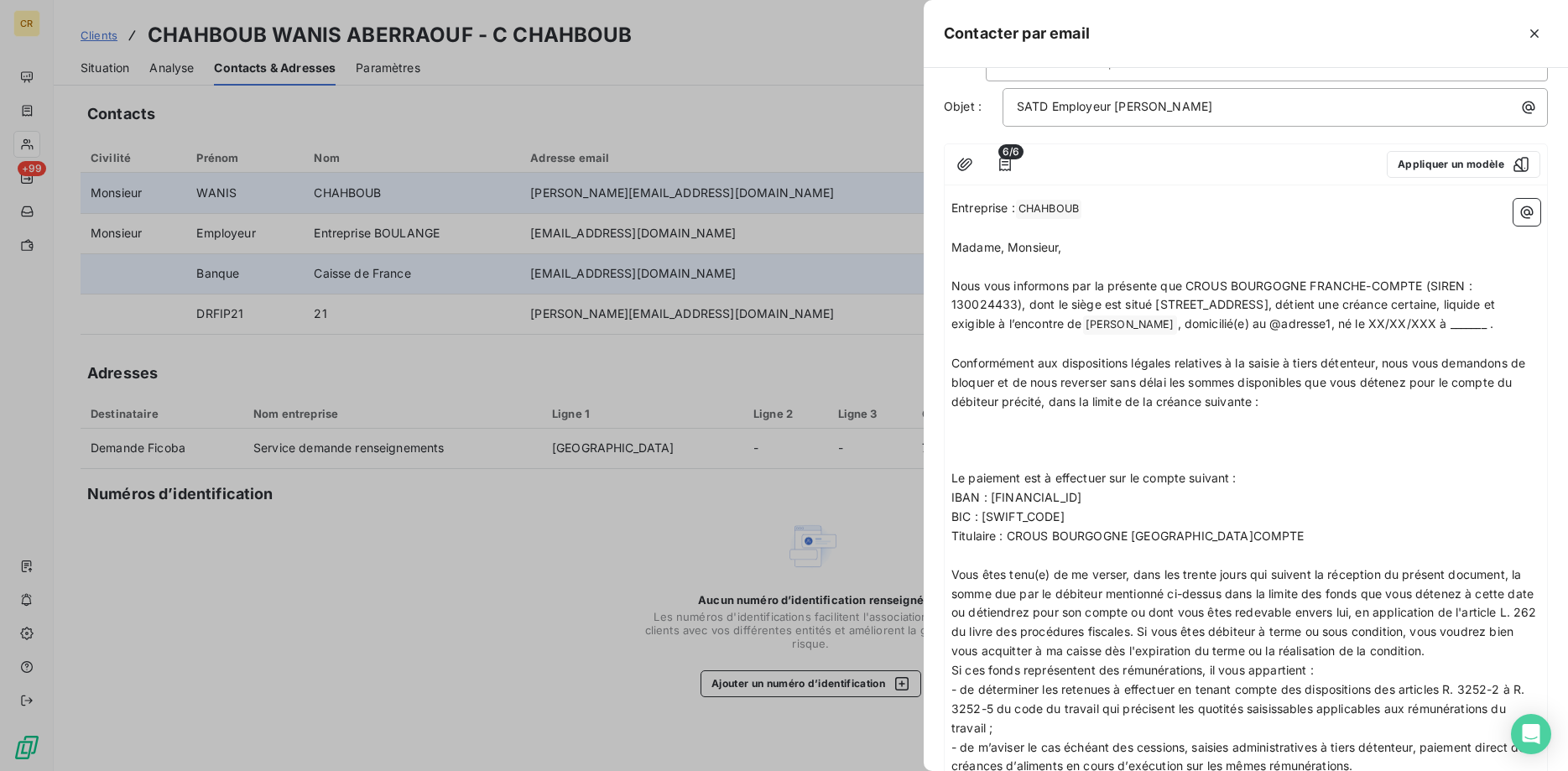
scroll to position [0, 0]
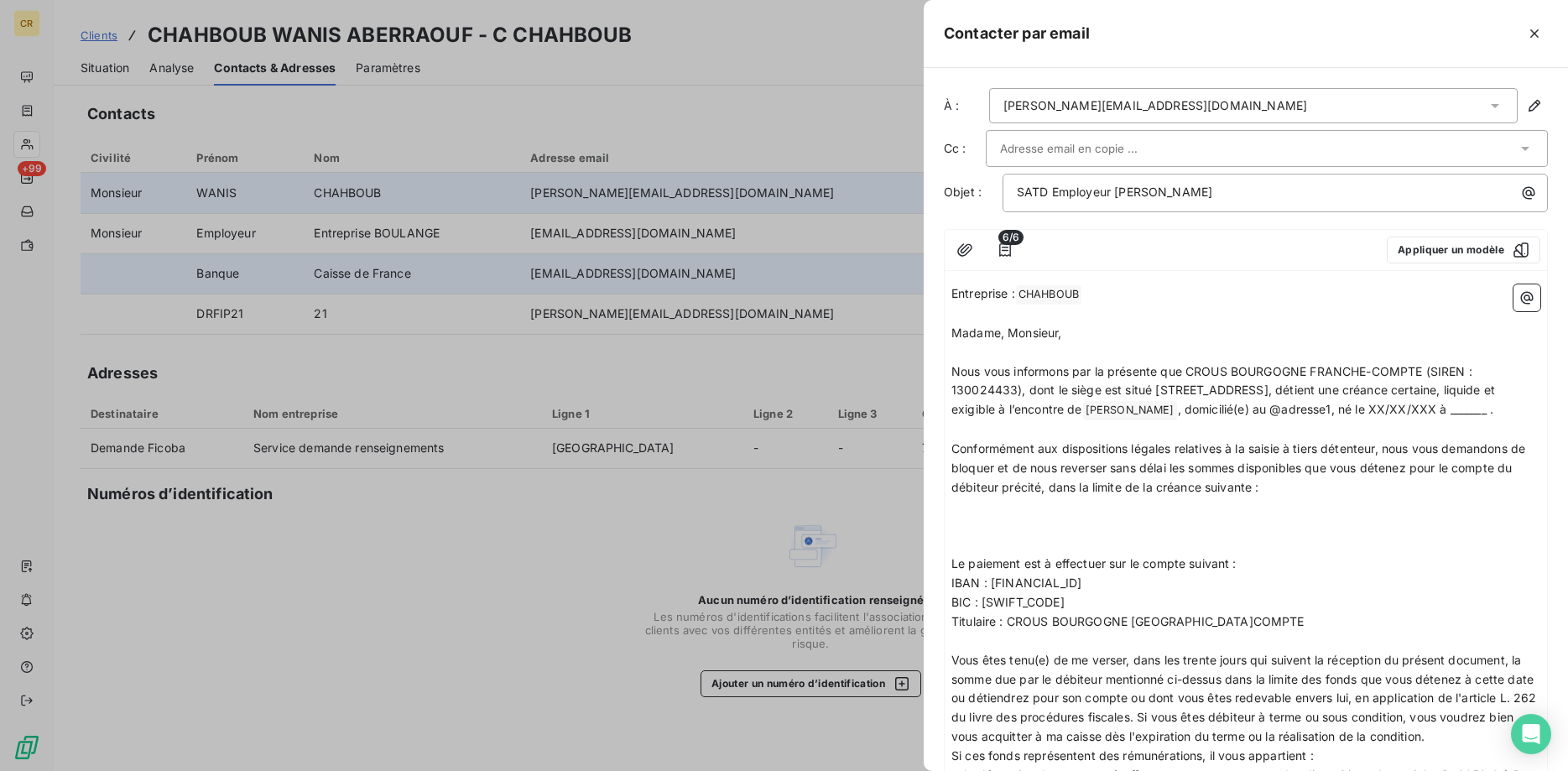
click at [1181, 105] on div "[PERSON_NAME][EMAIL_ADDRESS][DOMAIN_NAME]" at bounding box center [1253, 106] width 528 height 35
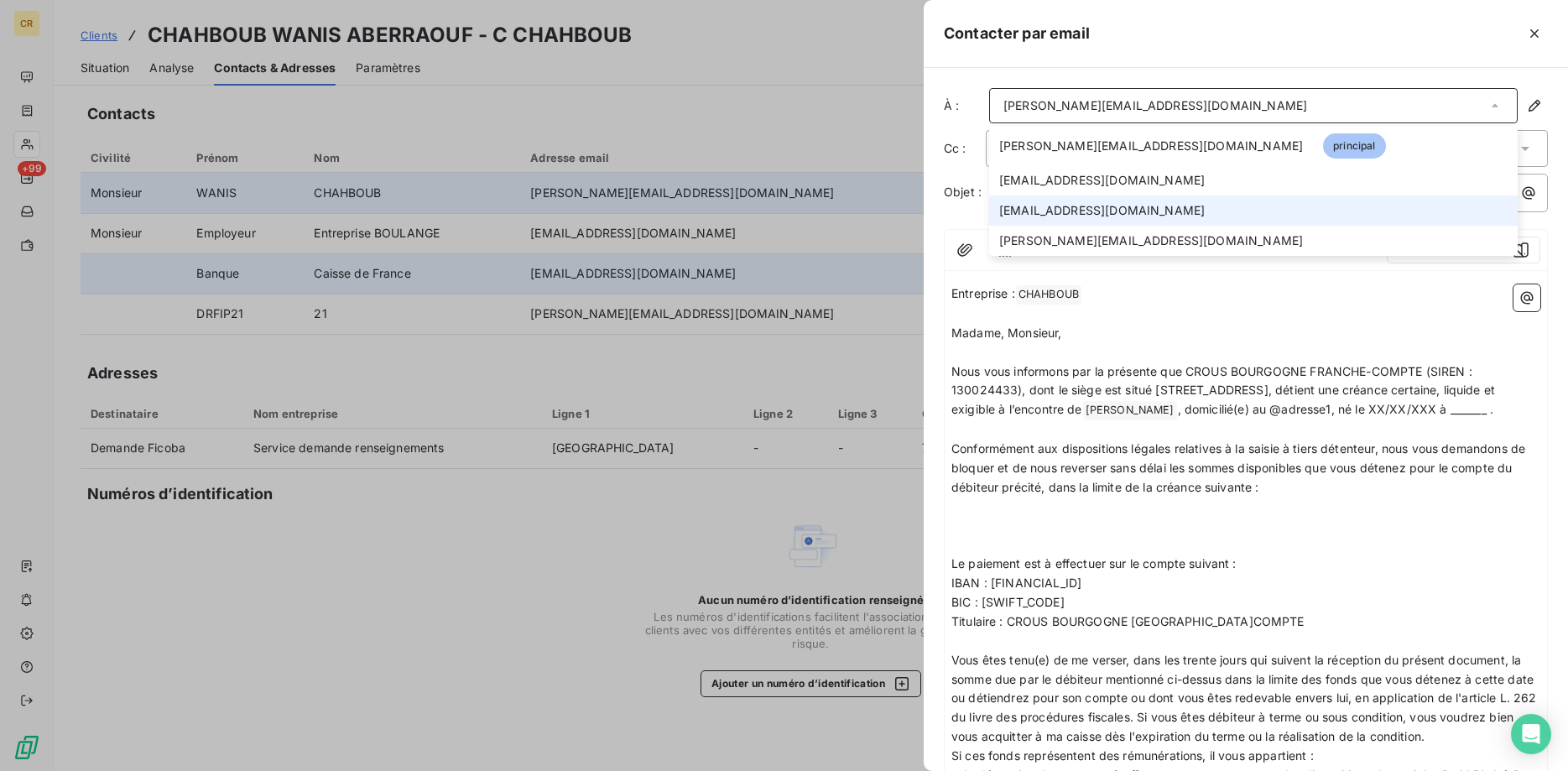
click at [1125, 216] on span "vincentmailmail@yahoo.fr" at bounding box center [1101, 210] width 205 height 17
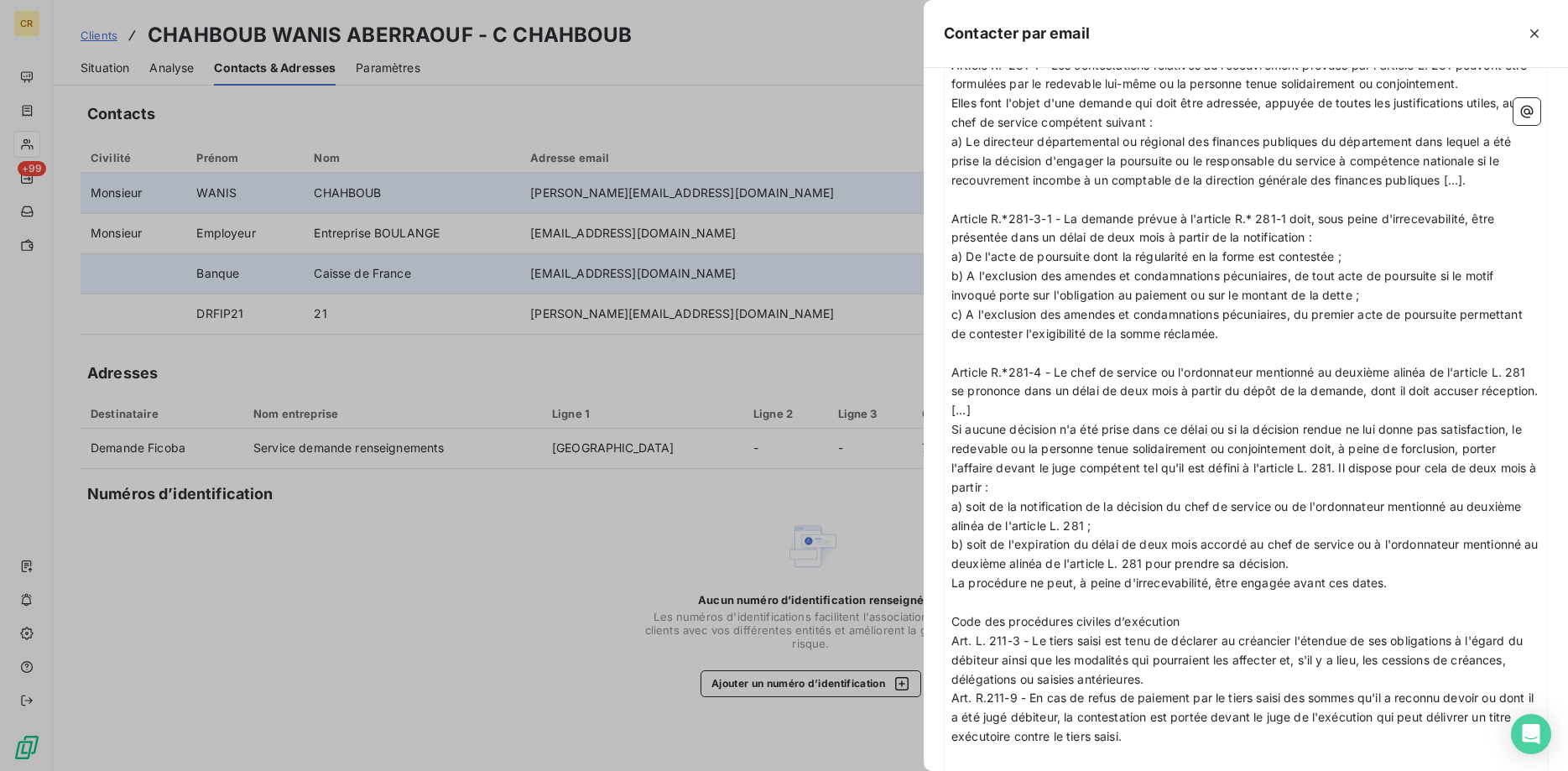
scroll to position [2236, 0]
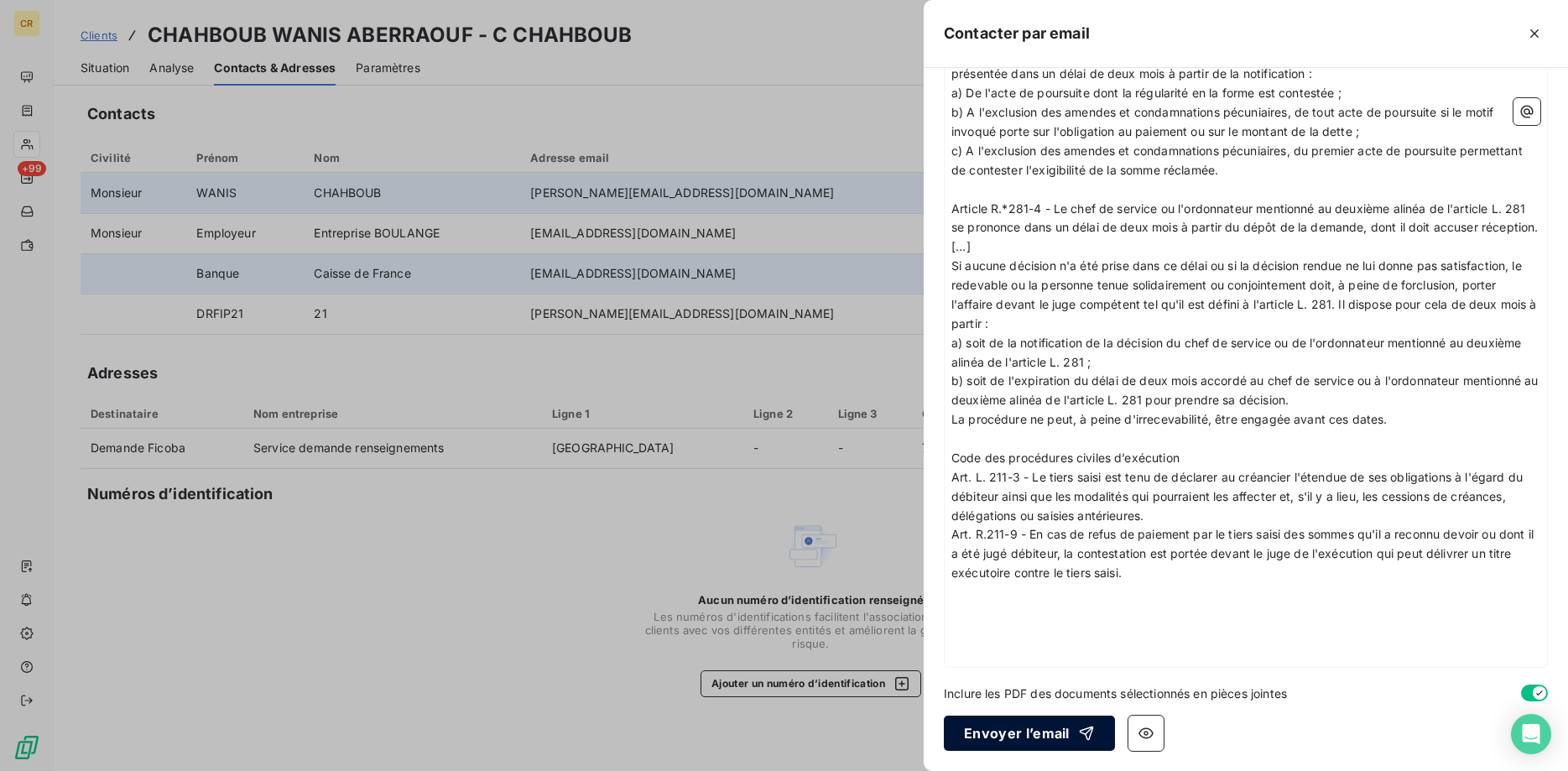
click at [1014, 724] on button "Envoyer l’email" at bounding box center [1029, 732] width 171 height 35
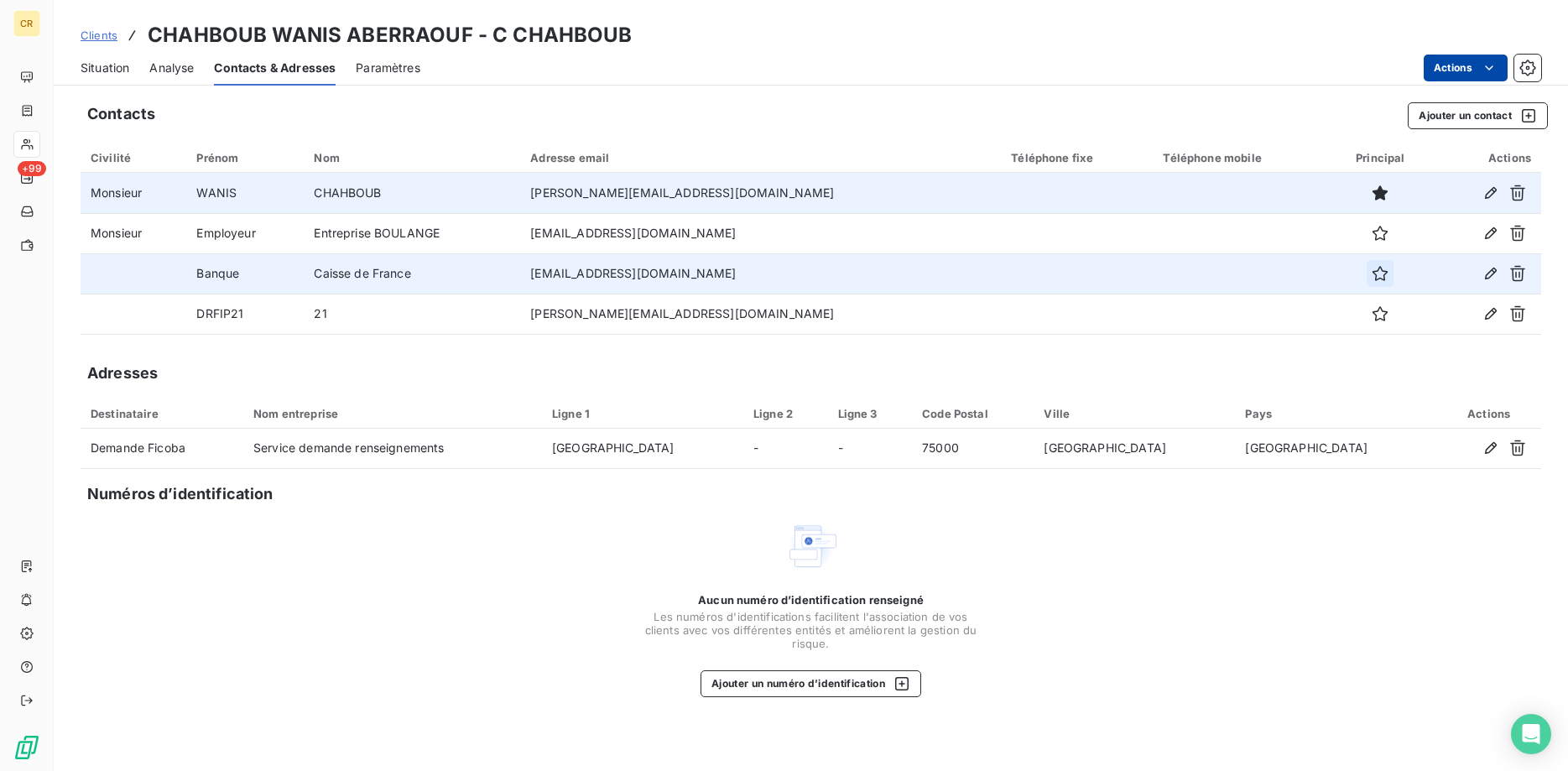
click at [1371, 276] on icon "button" at bounding box center [1380, 274] width 17 height 17
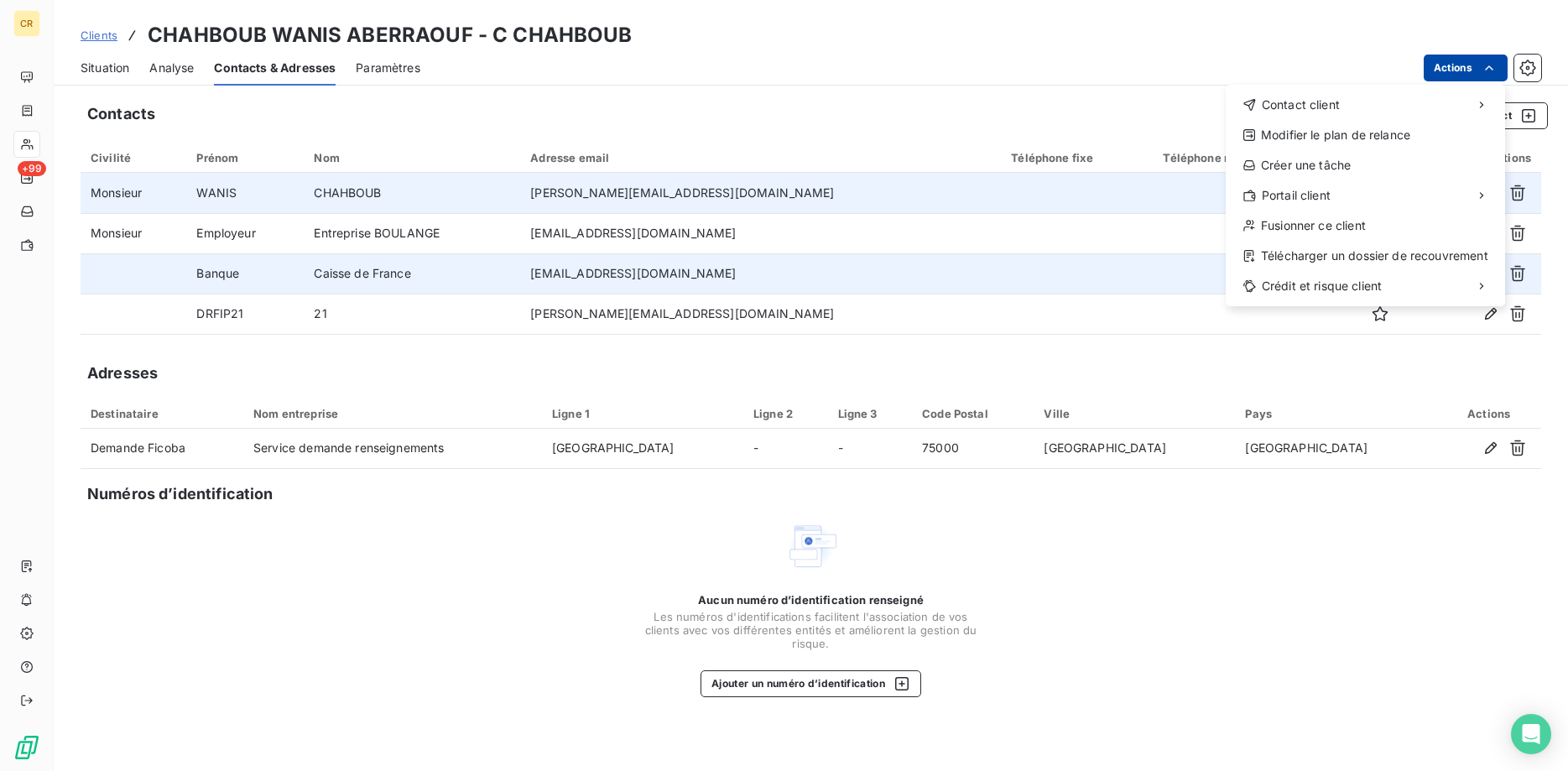
click at [1489, 67] on html "CR +99 Clients CHAHBOUB WANIS ABERRAOUF - C CHAHBOUB Situation Analyse Contacts…" at bounding box center [784, 386] width 1568 height 771
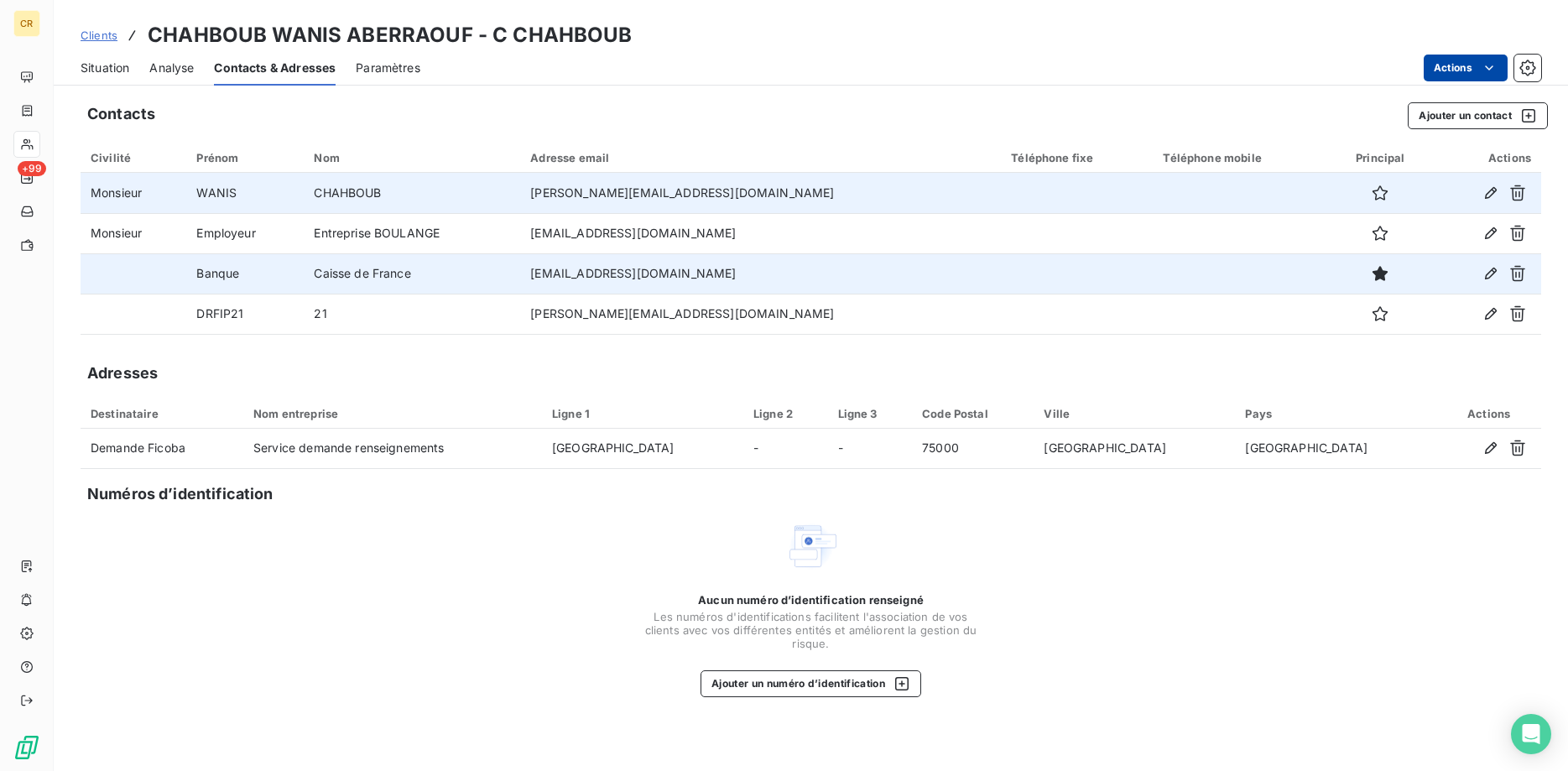
click at [1218, 593] on html "CR +99 Clients CHAHBOUB WANIS ABERRAOUF - C CHAHBOUB Situation Analyse Contacts…" at bounding box center [784, 386] width 1568 height 771
click at [1371, 195] on icon "button" at bounding box center [1380, 193] width 17 height 17
click at [1490, 67] on html "CR +99 Clients CHAHBOUB WANIS ABERRAOUF - C CHAHBOUB Situation Analyse Contacts…" at bounding box center [784, 386] width 1568 height 771
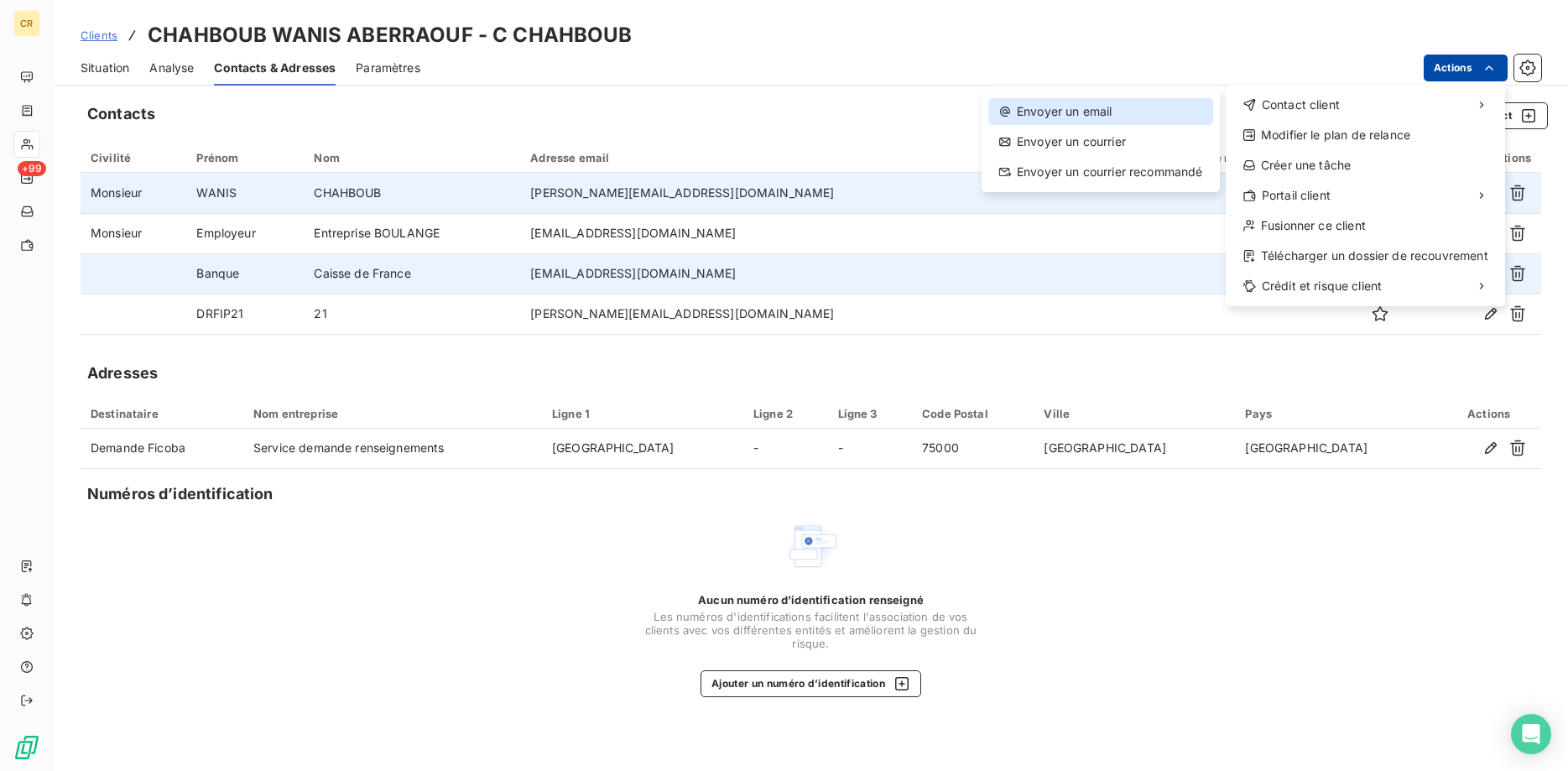
click at [1115, 118] on div "Envoyer un email" at bounding box center [1101, 111] width 225 height 27
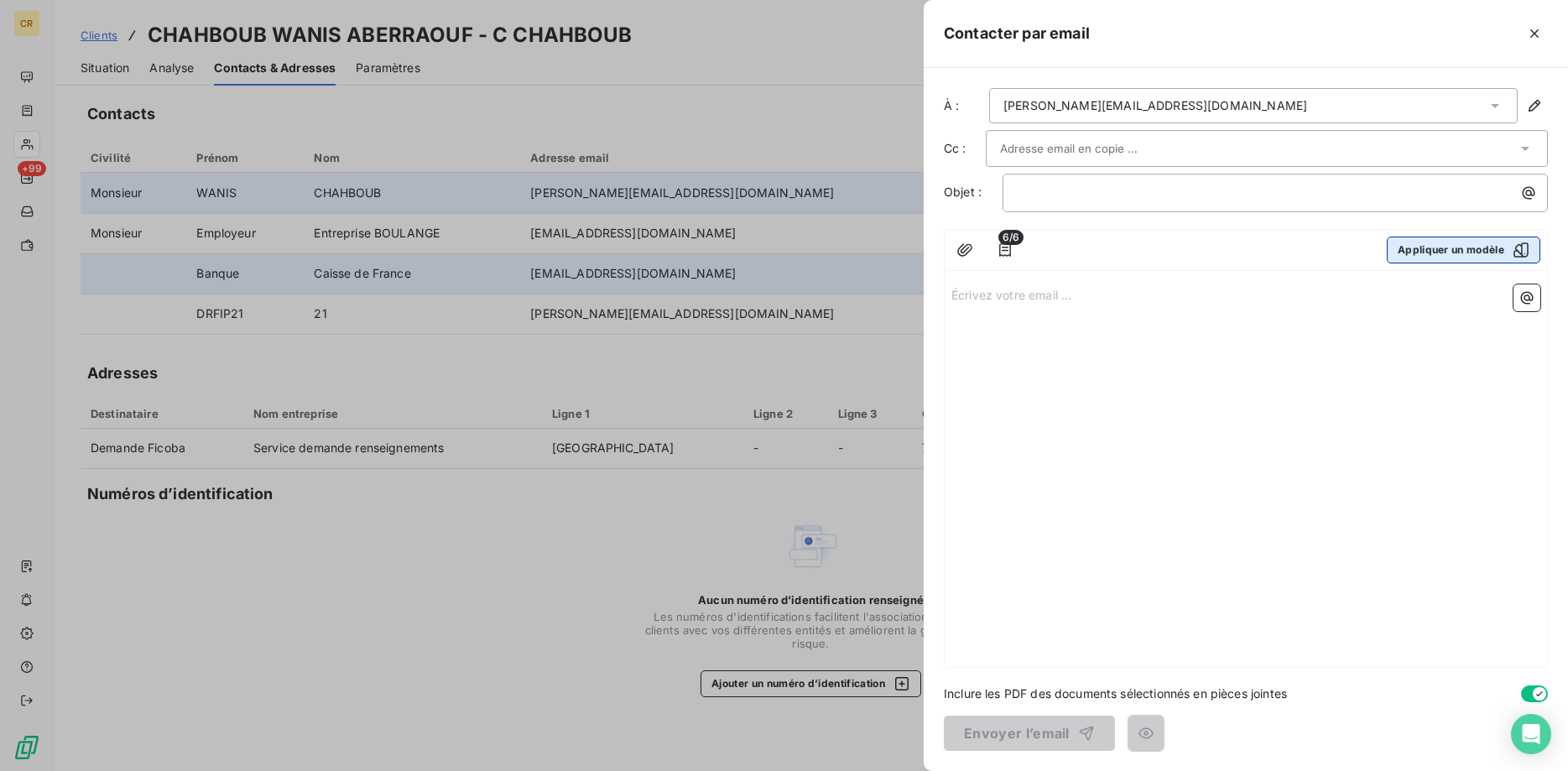
click at [1462, 253] on button "Appliquer un modèle" at bounding box center [1463, 249] width 154 height 27
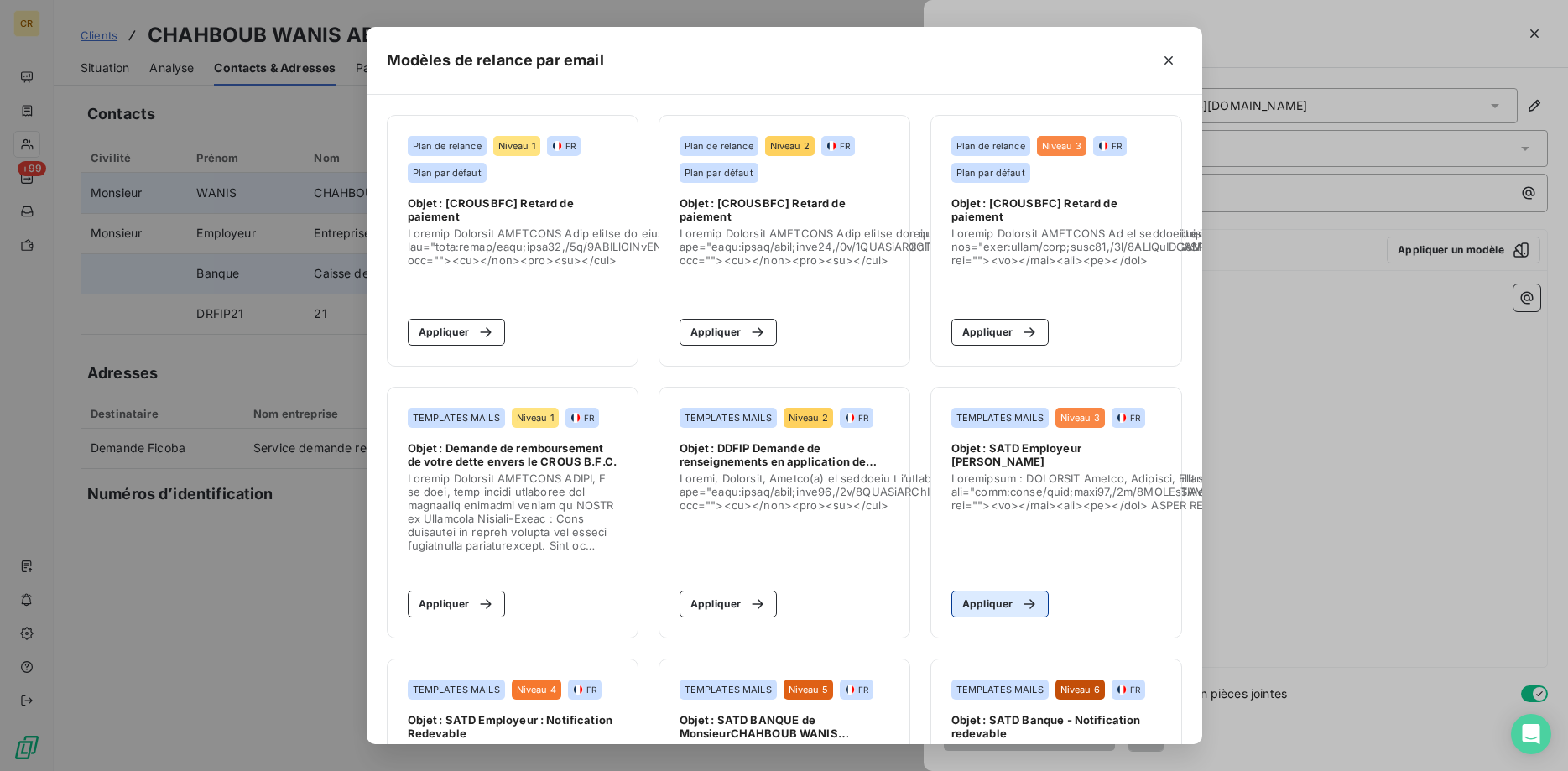
click at [1000, 595] on button "Appliquer" at bounding box center [1000, 604] width 98 height 27
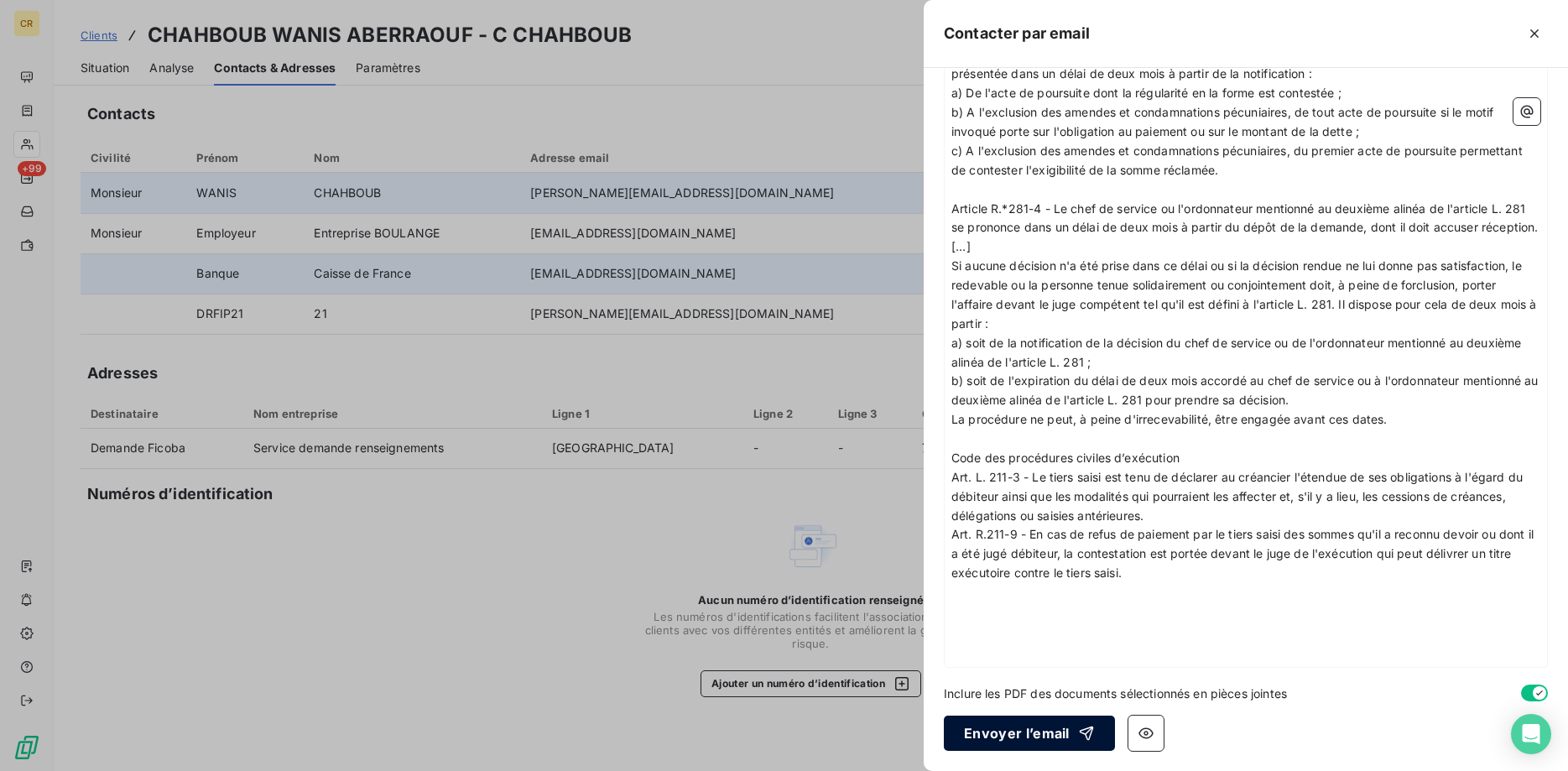
click at [1045, 732] on button "Envoyer l’email" at bounding box center [1029, 732] width 171 height 35
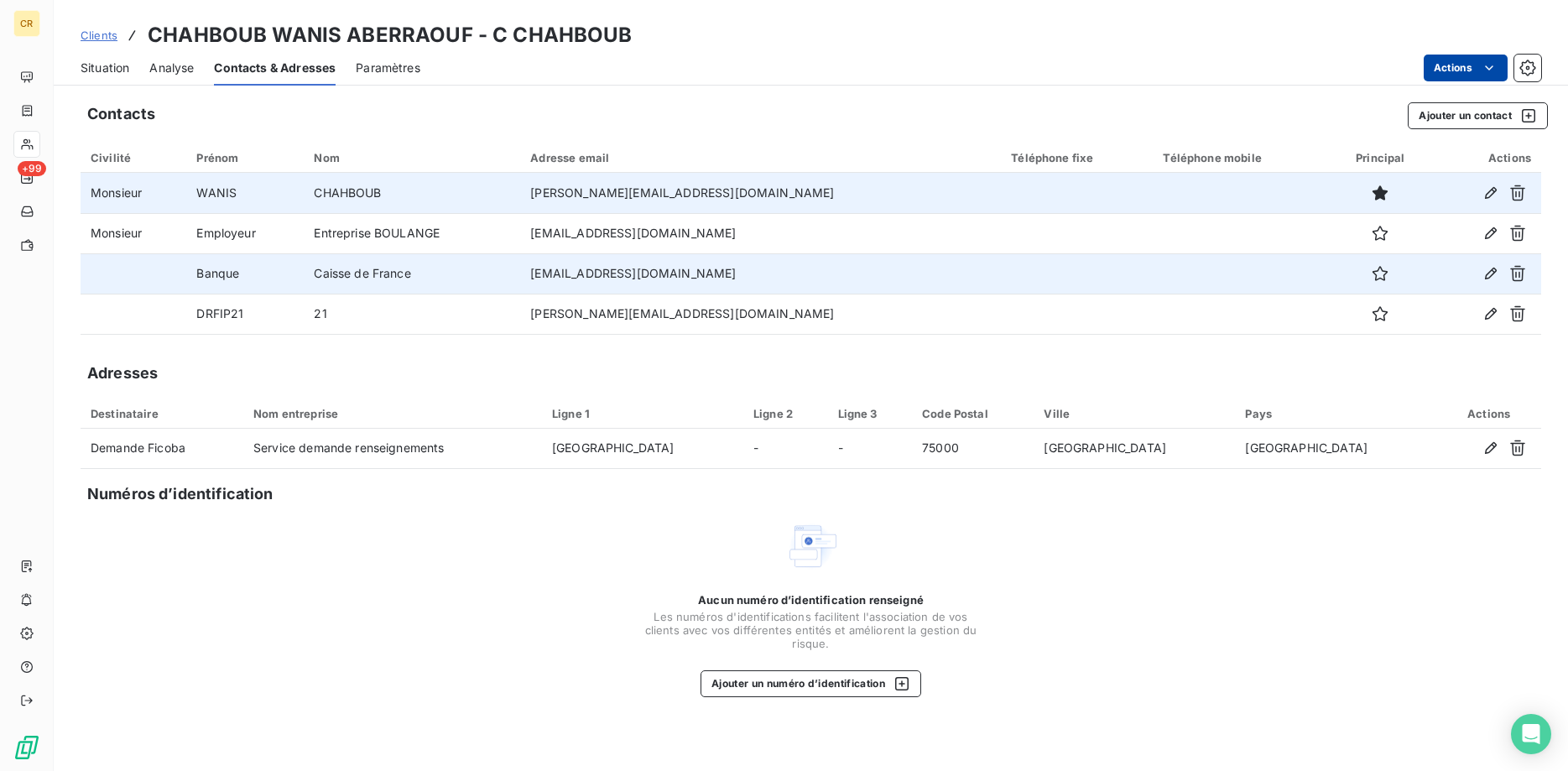
click at [753, 196] on td "[PERSON_NAME][EMAIL_ADDRESS][DOMAIN_NAME]" at bounding box center [761, 192] width 481 height 40
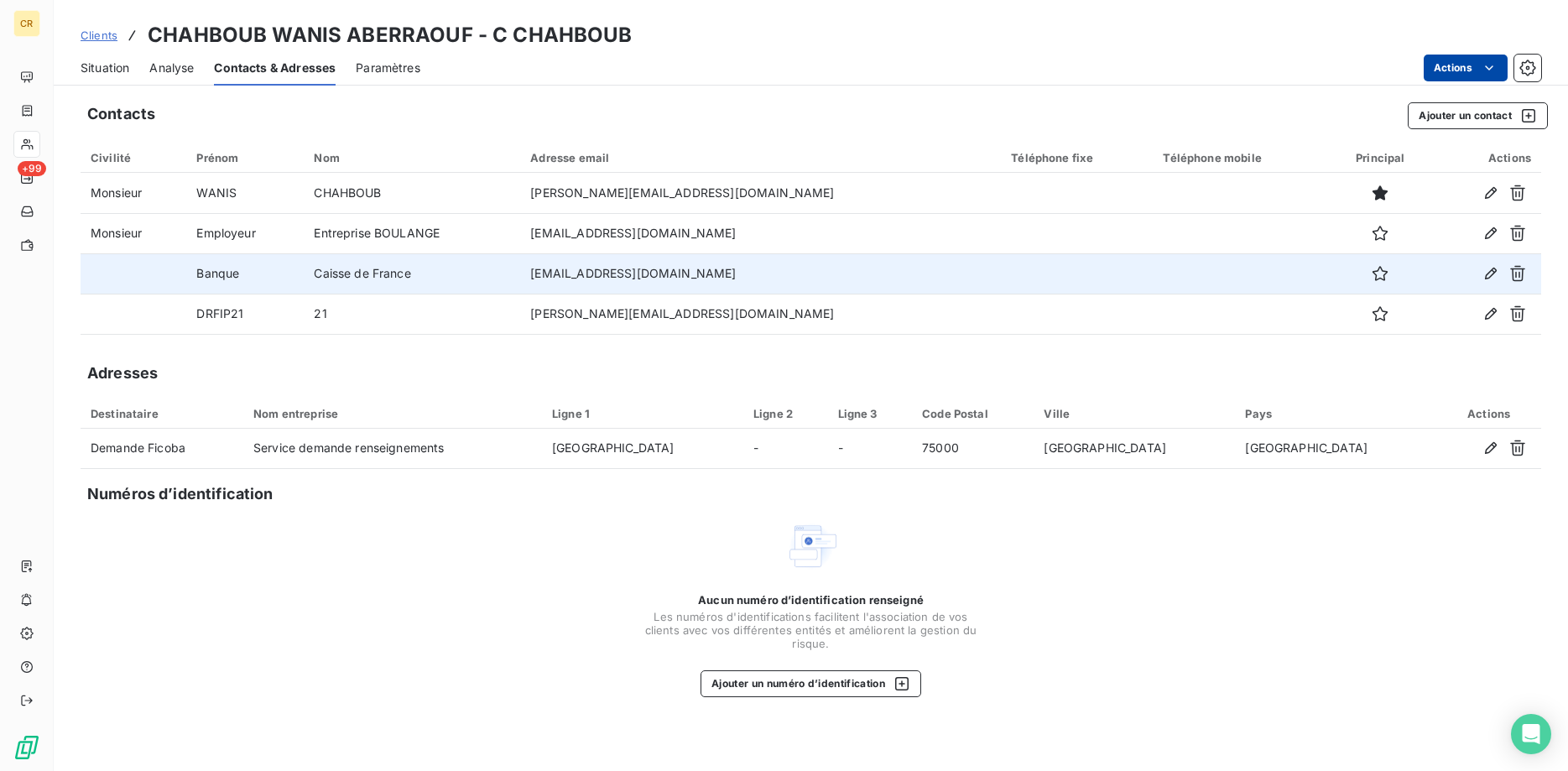
click at [1495, 69] on html "CR +99 Clients CHAHBOUB WANIS ABERRAOUF - C CHAHBOUB Situation Analyse Contacts…" at bounding box center [784, 386] width 1568 height 771
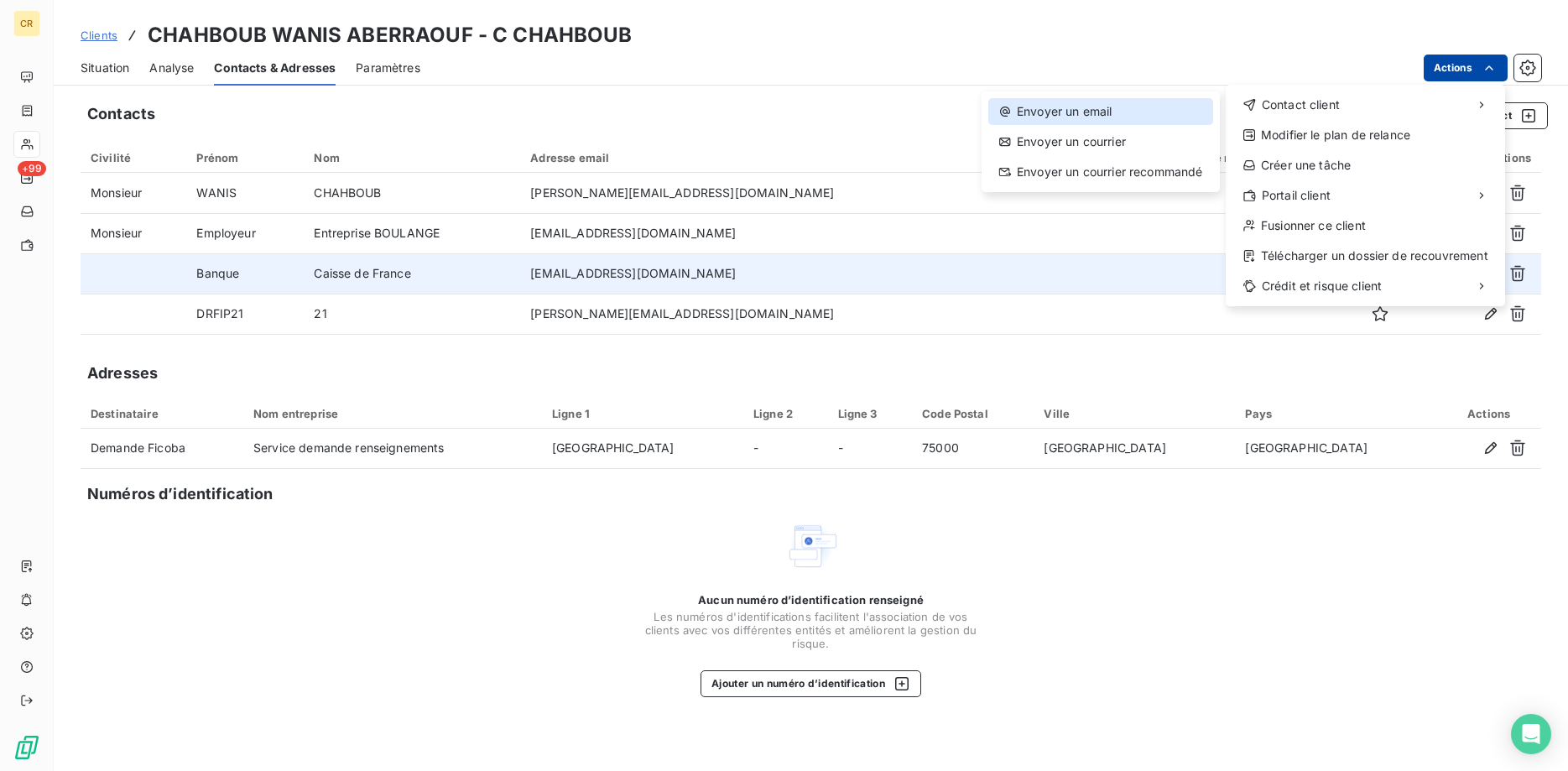
click at [1093, 121] on div "Envoyer un email" at bounding box center [1101, 111] width 225 height 27
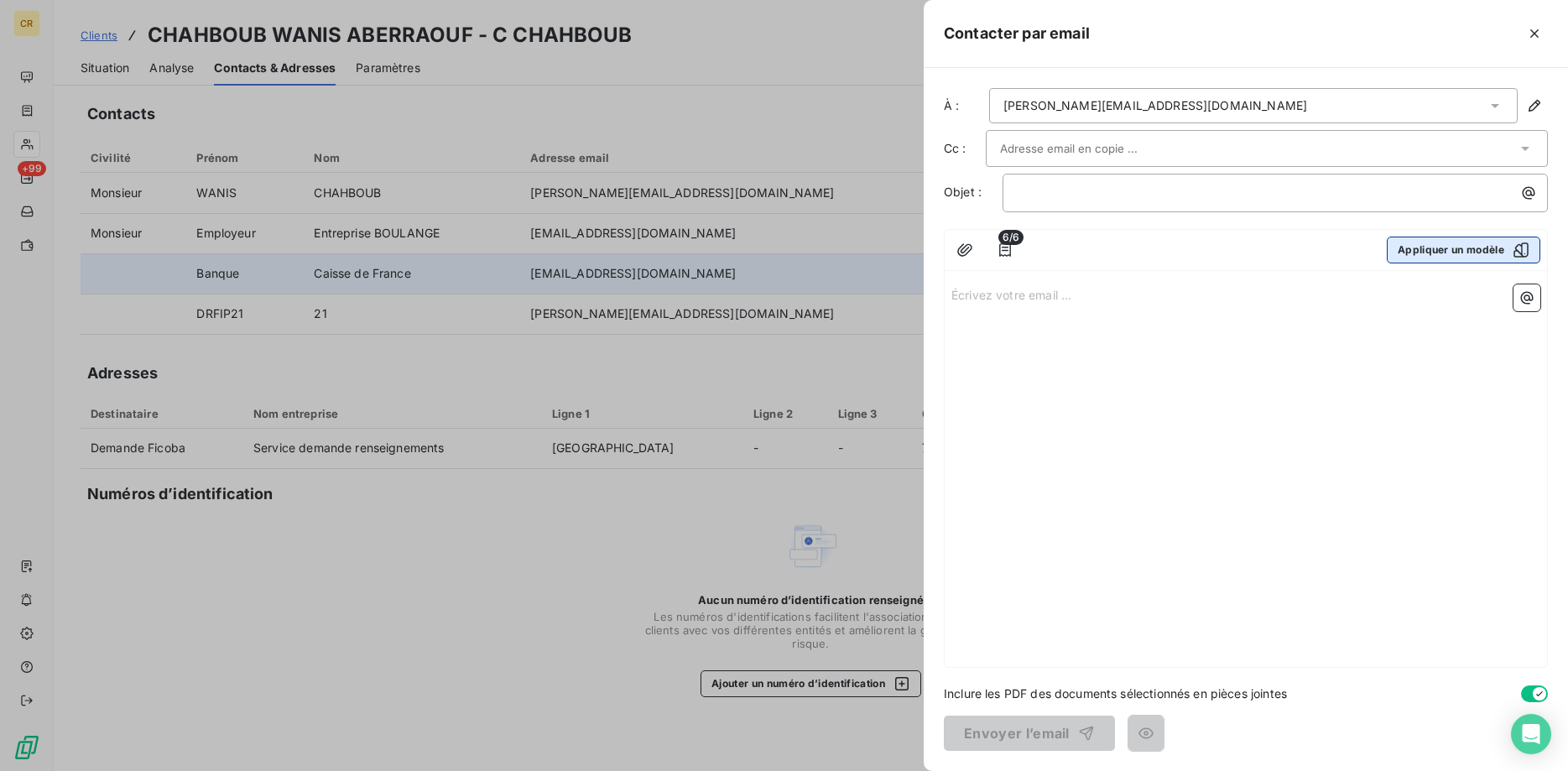
click at [1473, 259] on button "Appliquer un modèle" at bounding box center [1463, 249] width 154 height 27
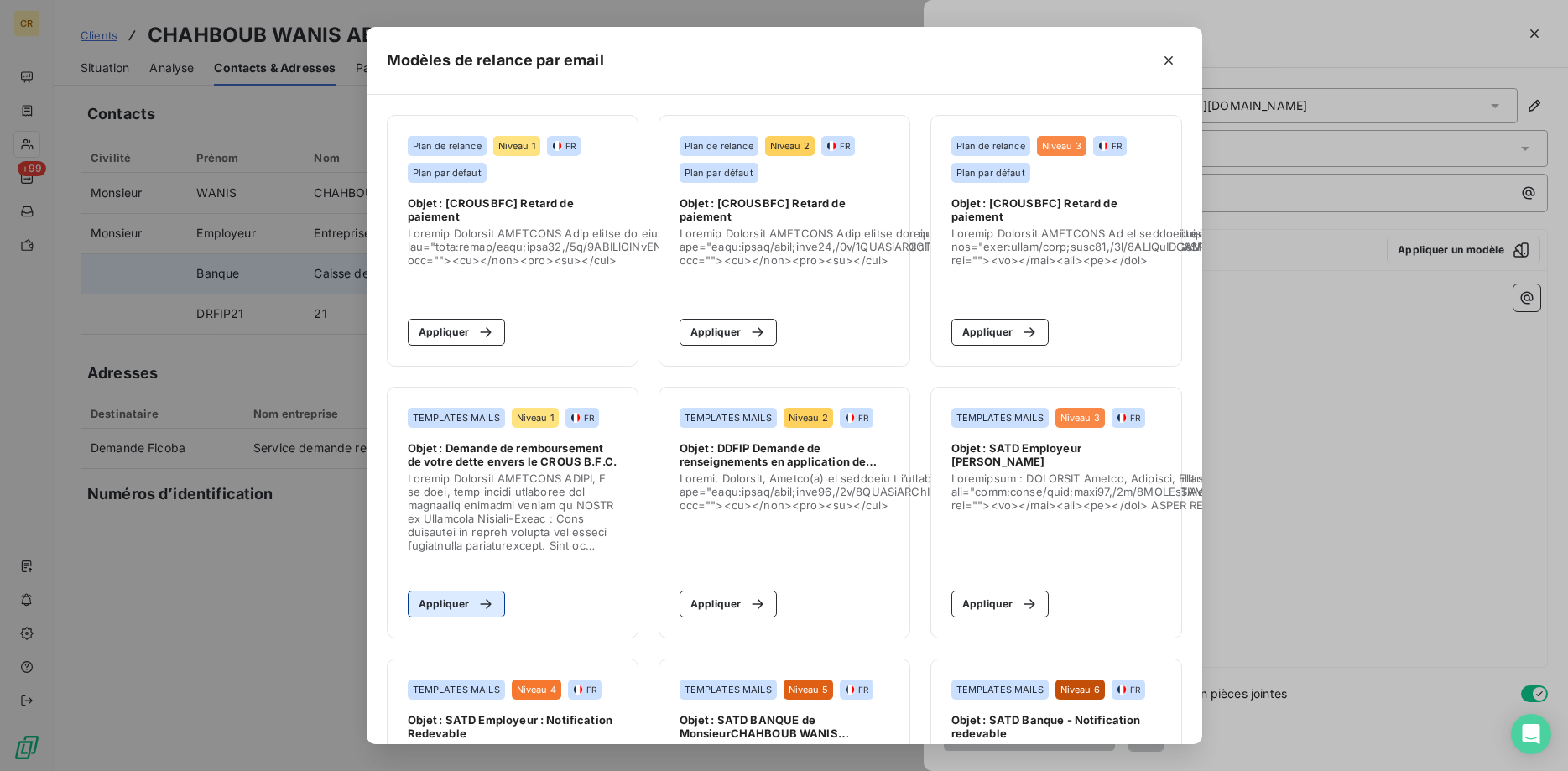
click at [462, 613] on button "Appliquer" at bounding box center [457, 604] width 98 height 27
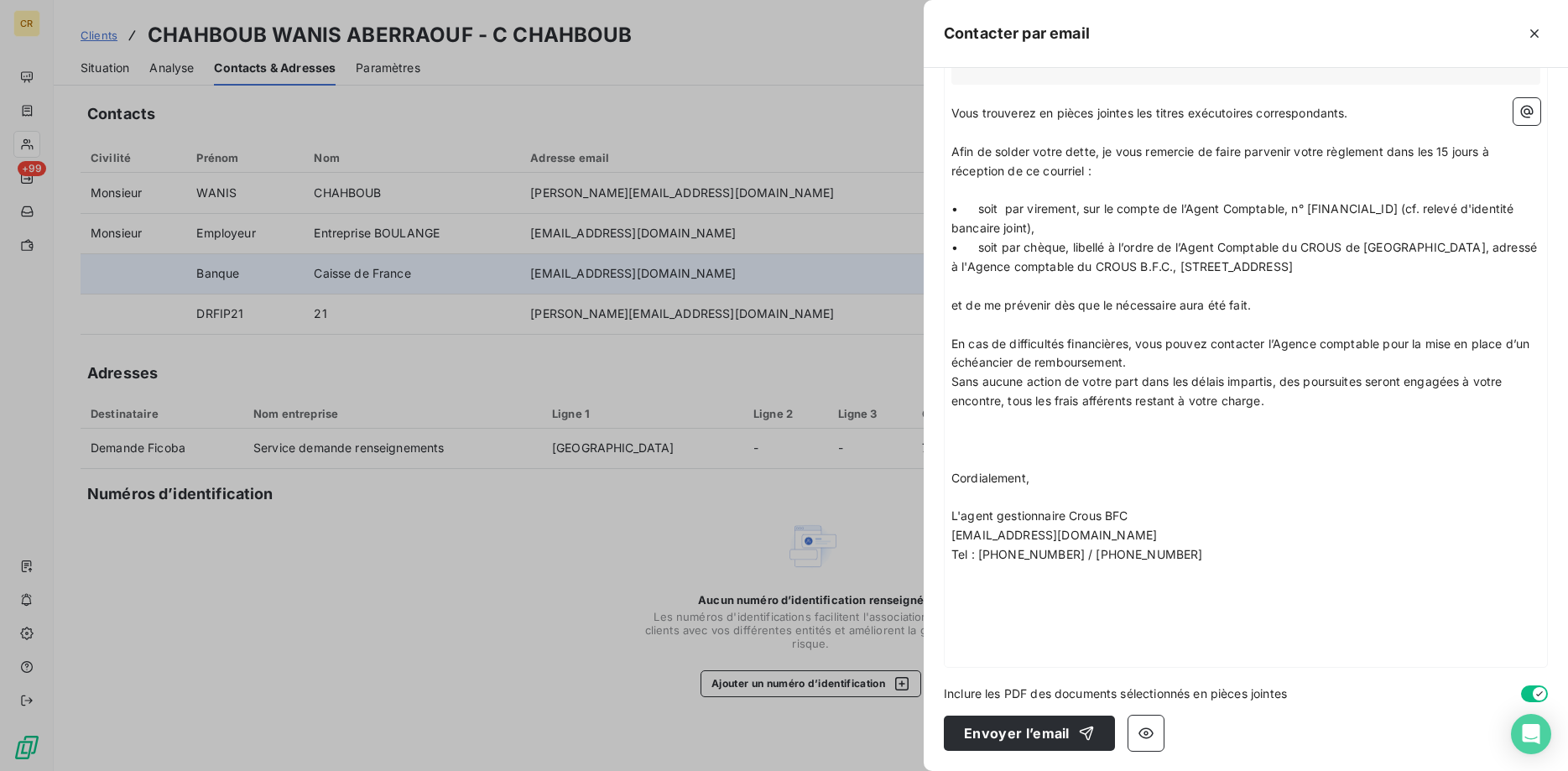
scroll to position [199, 0]
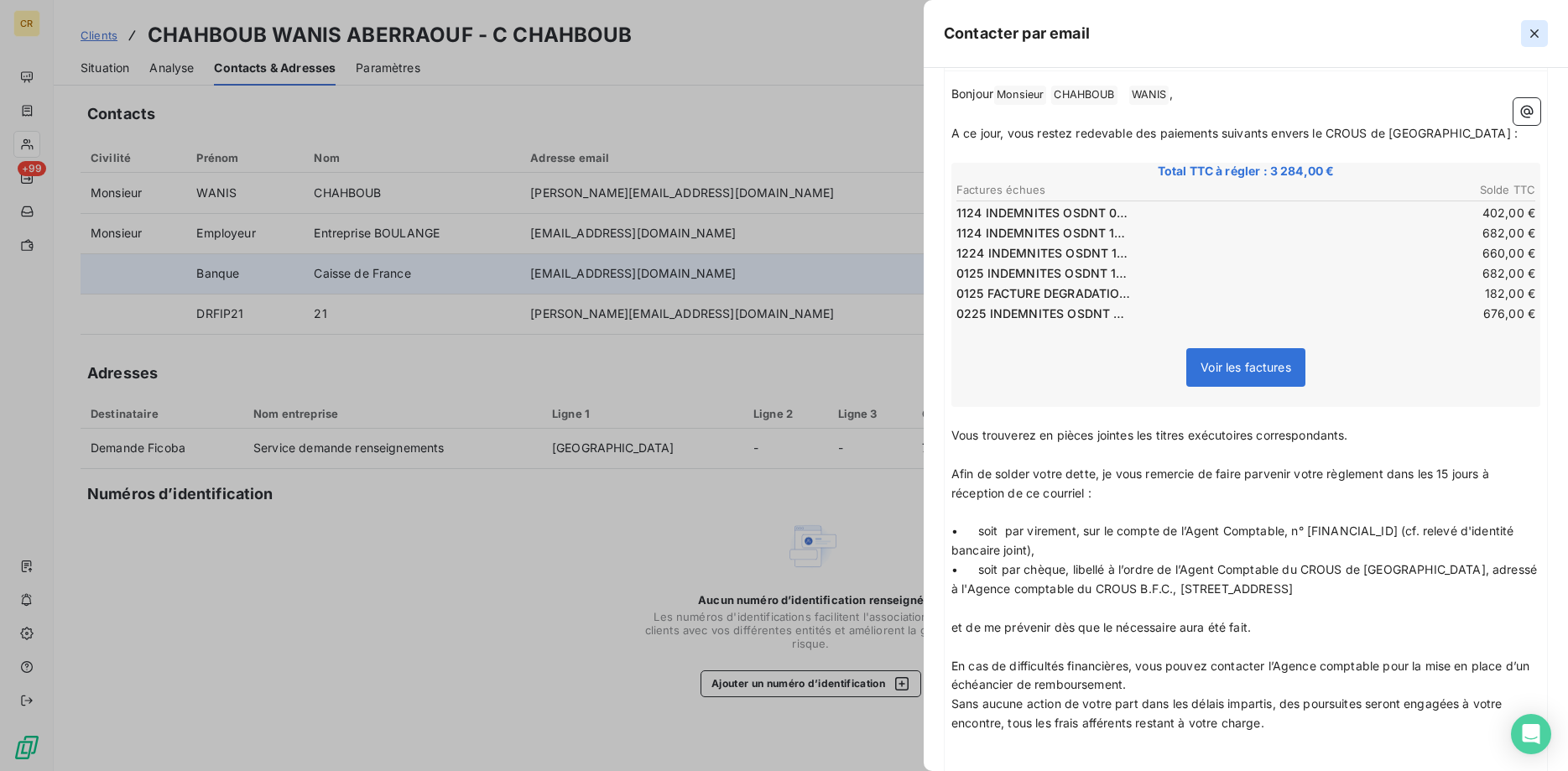
click at [1535, 28] on icon "button" at bounding box center [1535, 33] width 17 height 17
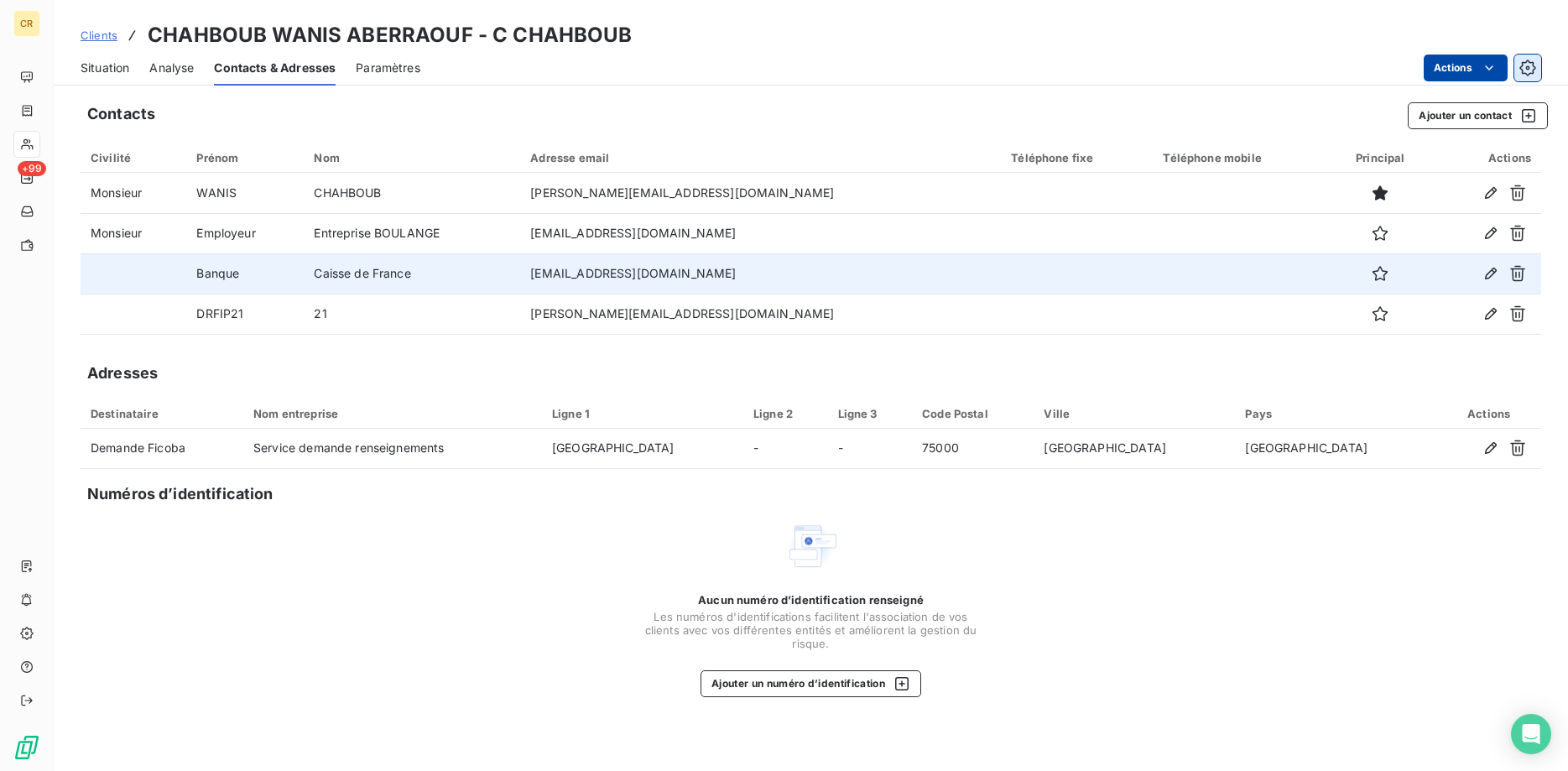
click at [1529, 63] on icon "button" at bounding box center [1527, 67] width 16 height 16
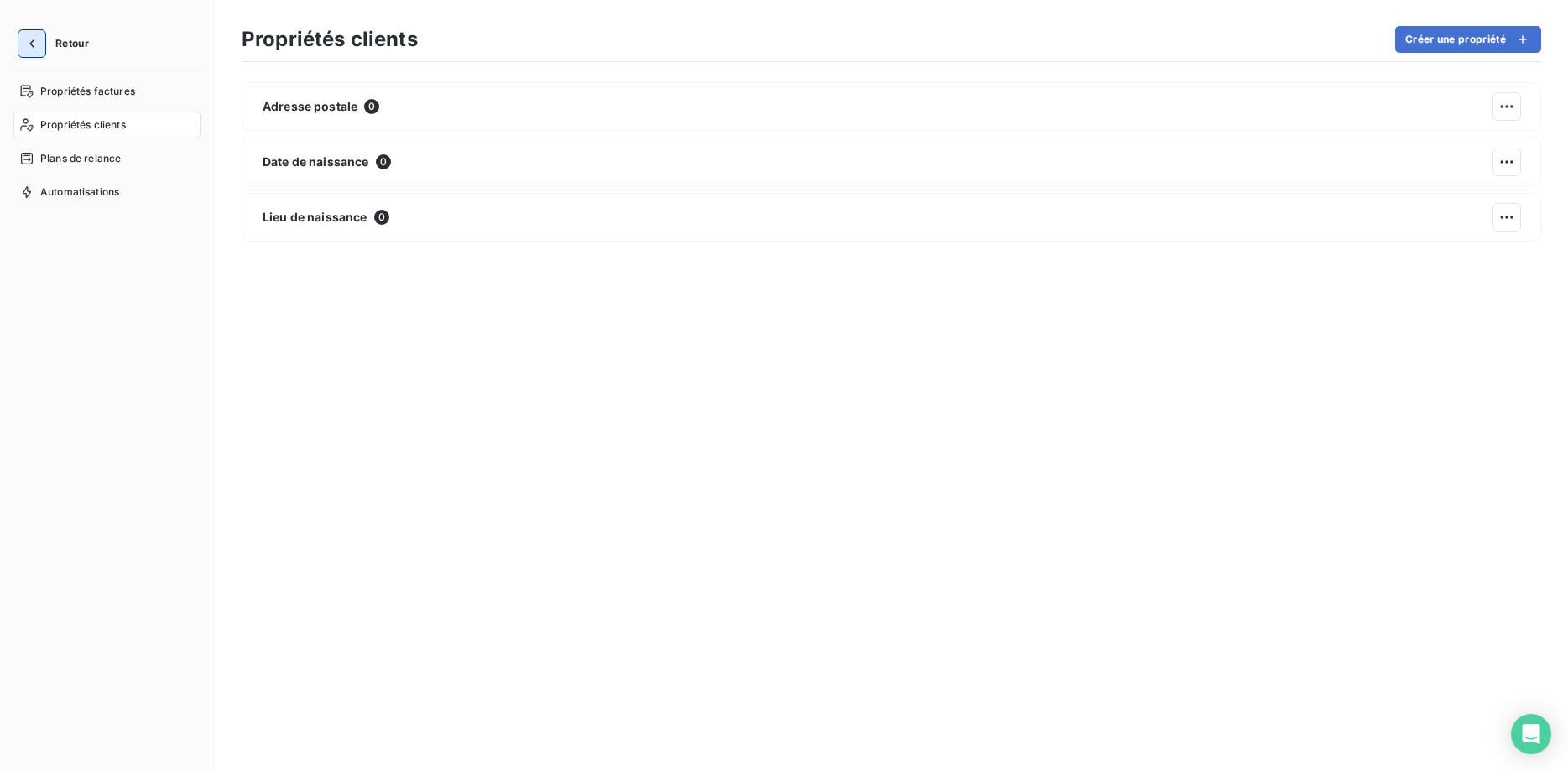
click at [33, 31] on button "button" at bounding box center [31, 43] width 27 height 27
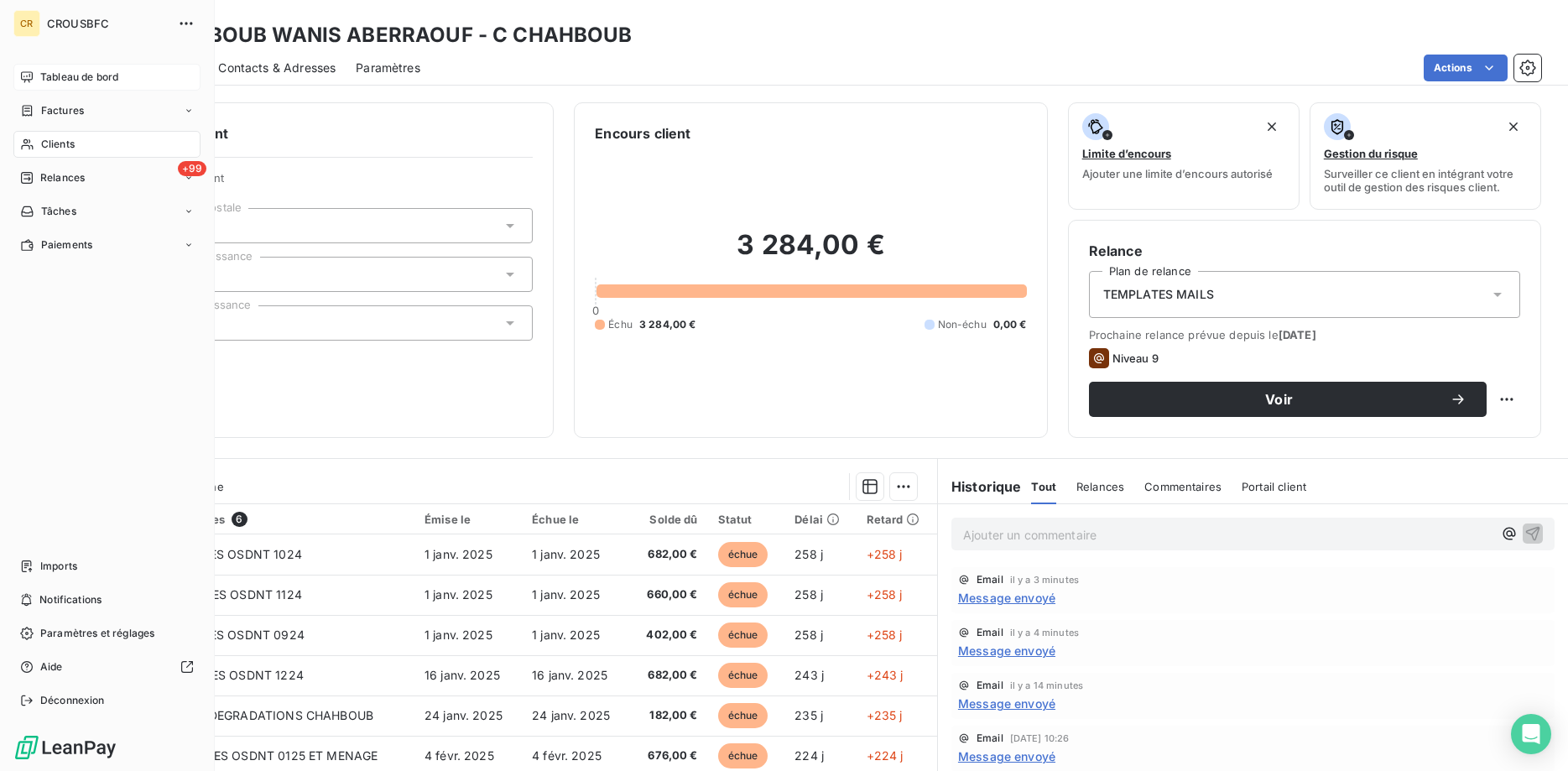
click at [71, 73] on span "Tableau de bord" at bounding box center [79, 77] width 78 height 15
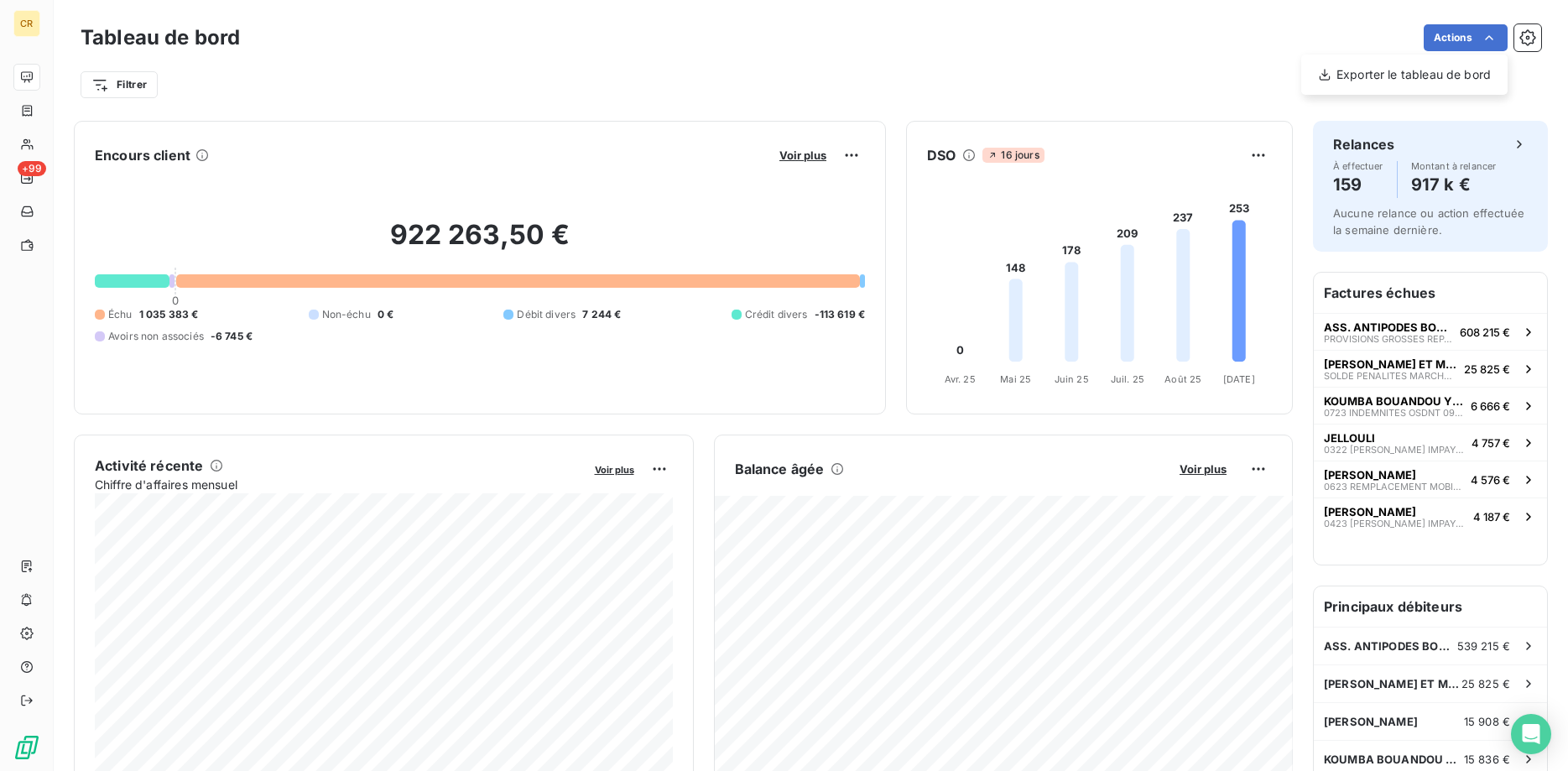
click at [1489, 40] on html "CR +99 Tableau de bord Actions Exporter le tableau de bord Filtrer Encours clie…" at bounding box center [784, 386] width 1568 height 771
click at [787, 349] on html "CR +99 Tableau de bord Actions Exporter le tableau de bord Filtrer Encours clie…" at bounding box center [784, 386] width 1568 height 771
click at [1528, 46] on icon "button" at bounding box center [1527, 37] width 16 height 16
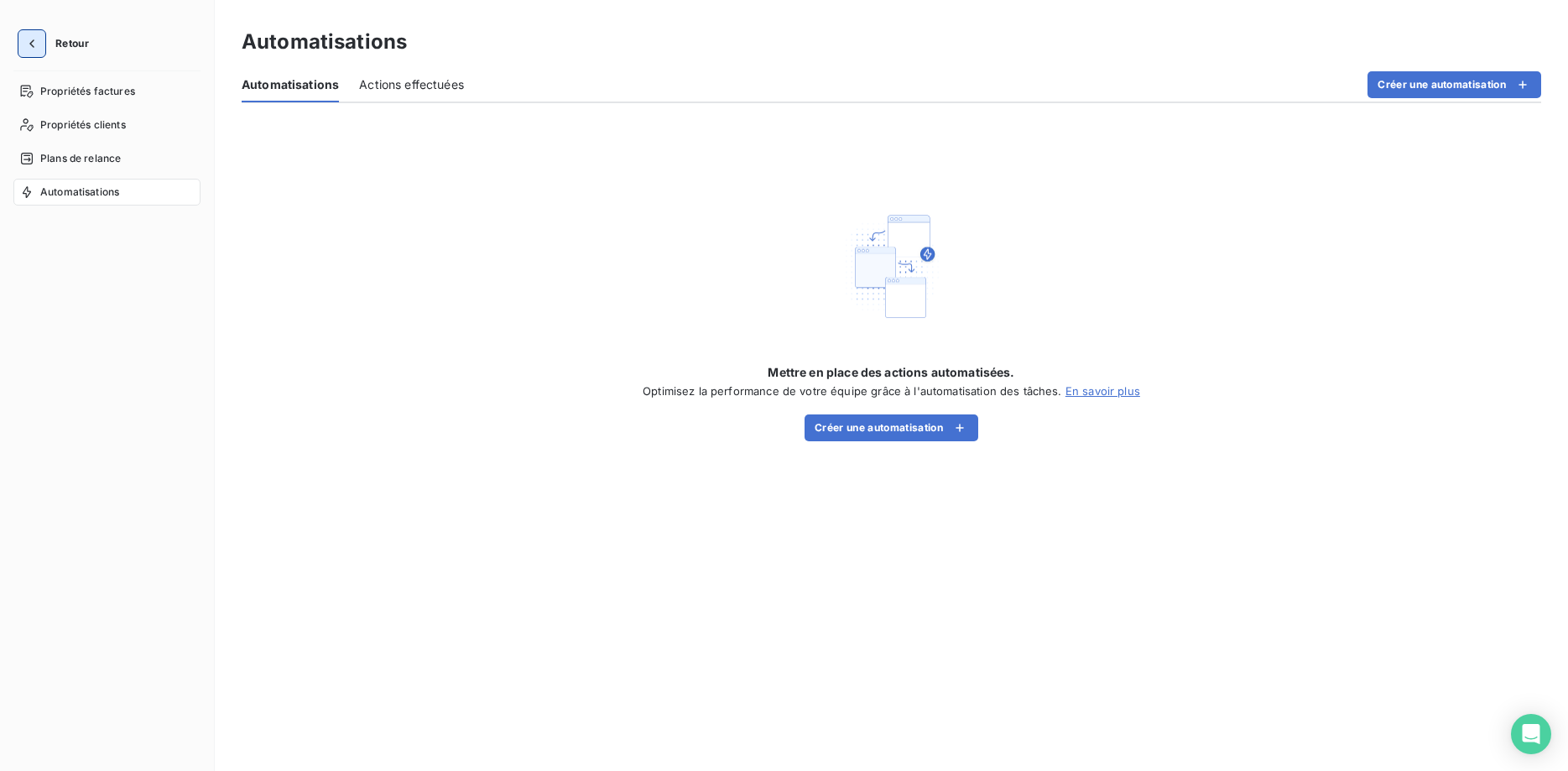
click at [40, 39] on button "button" at bounding box center [31, 43] width 27 height 27
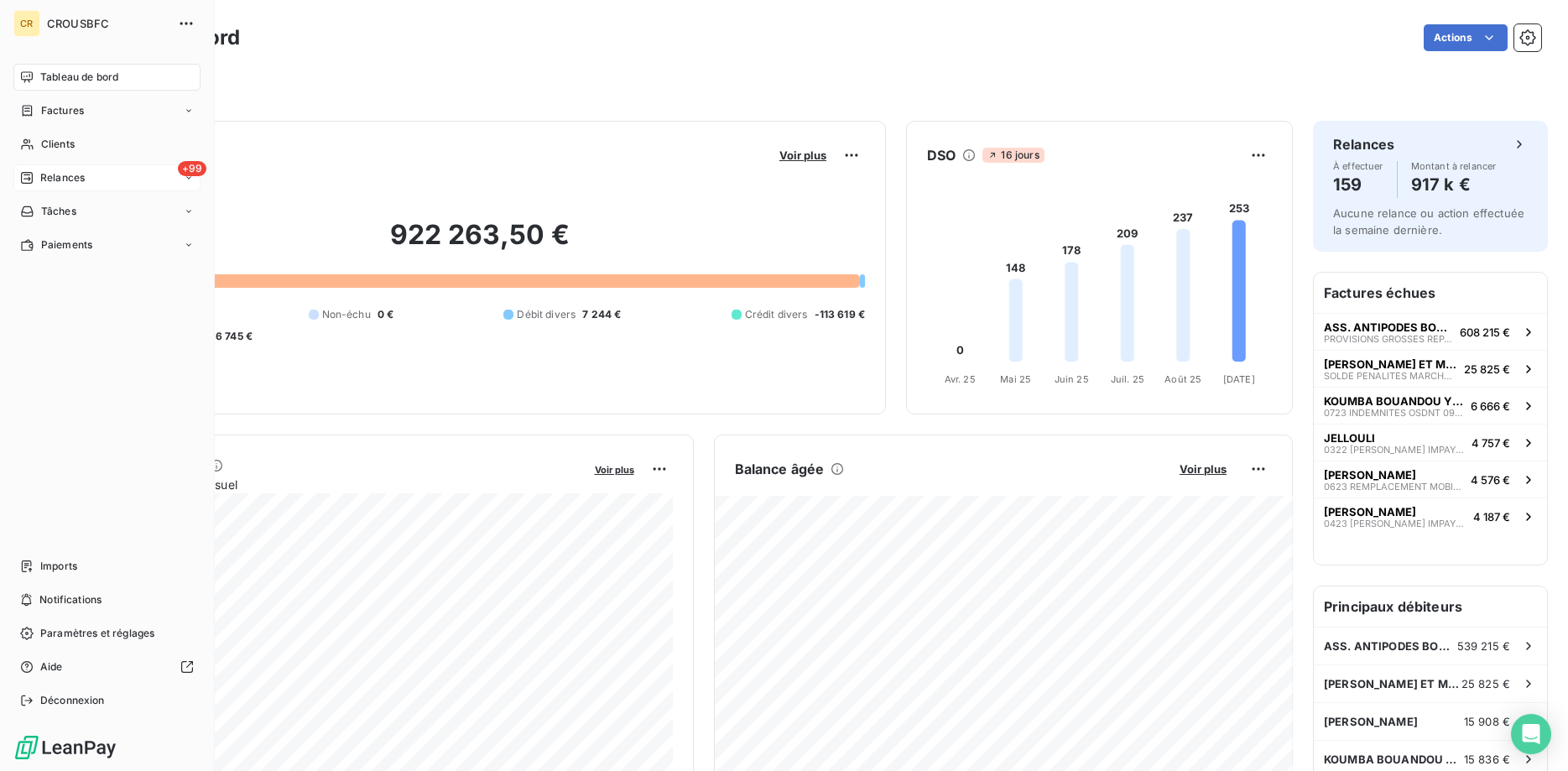
click at [48, 183] on span "Relances" at bounding box center [63, 178] width 45 height 15
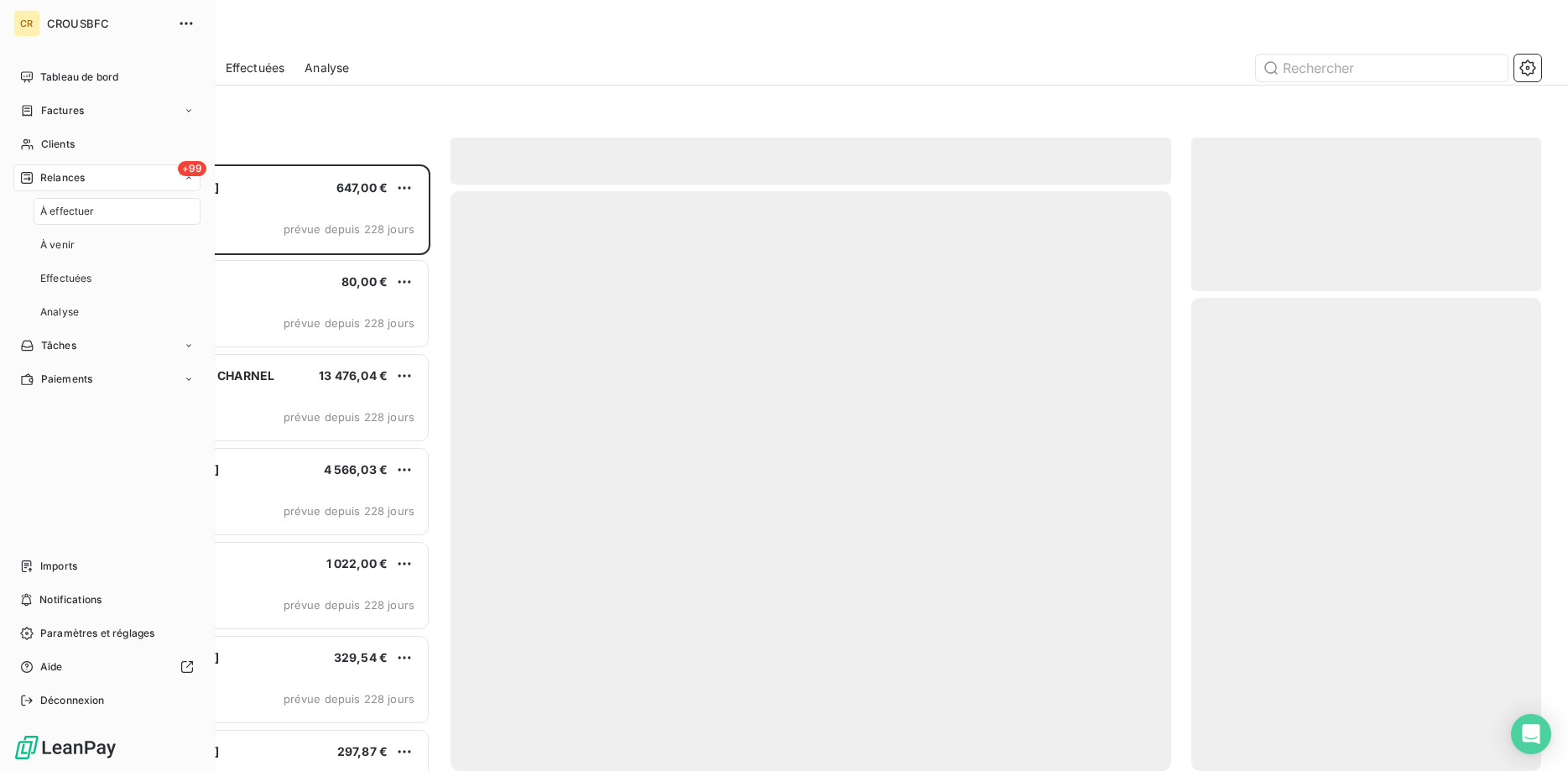
scroll to position [606, 350]
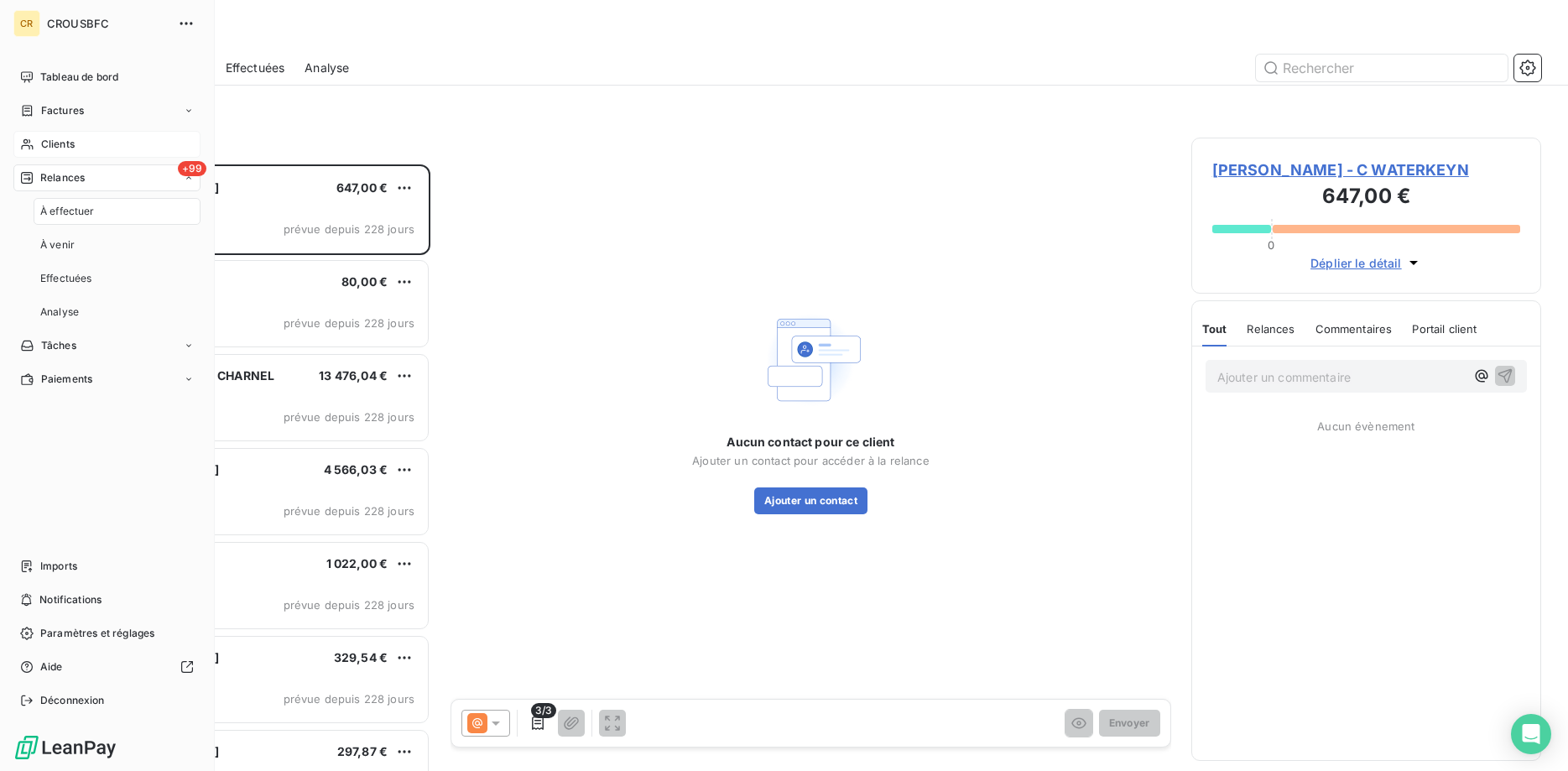
click at [53, 141] on span "Clients" at bounding box center [58, 144] width 33 height 15
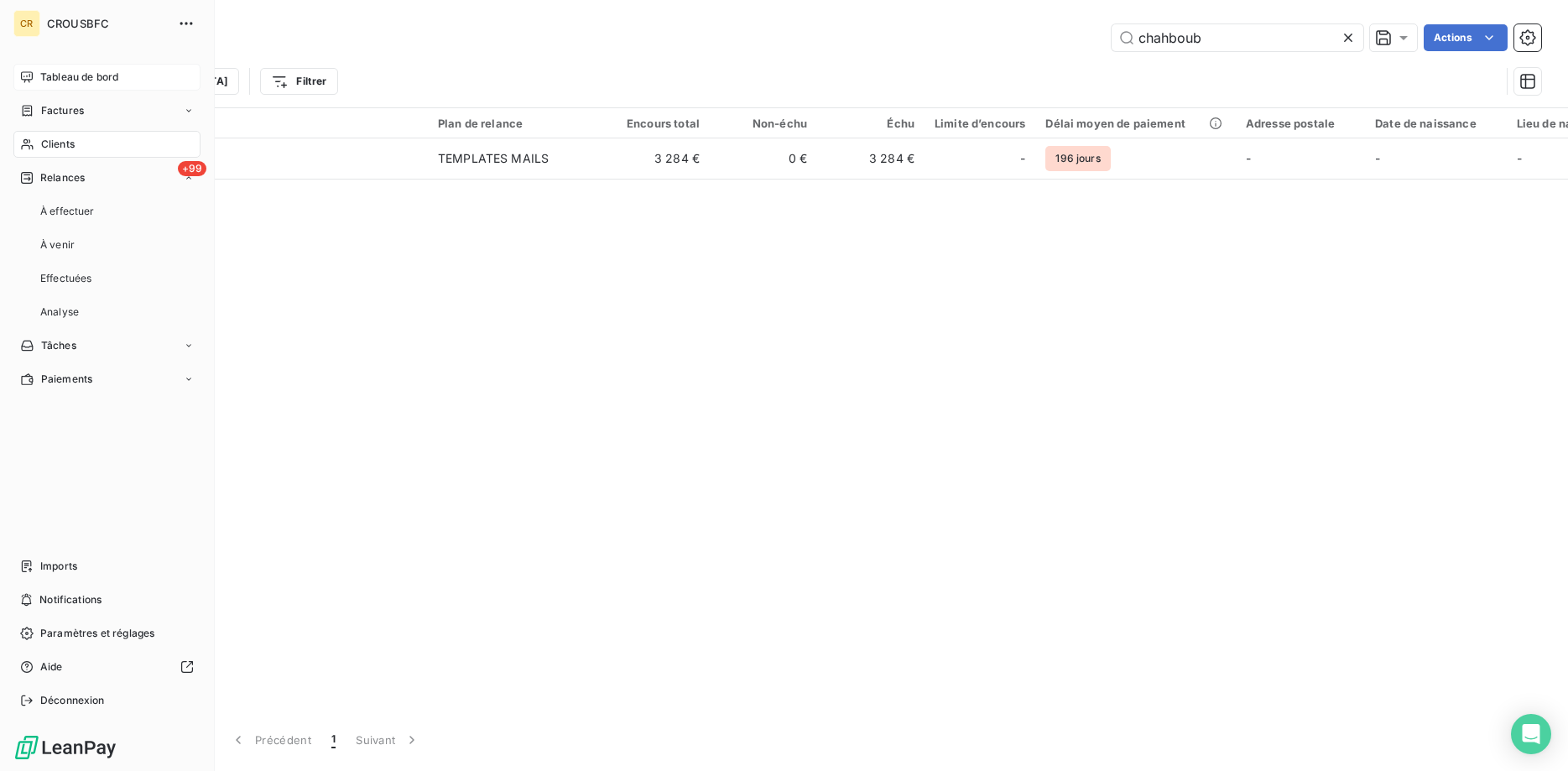
click at [70, 75] on span "Tableau de bord" at bounding box center [79, 77] width 78 height 15
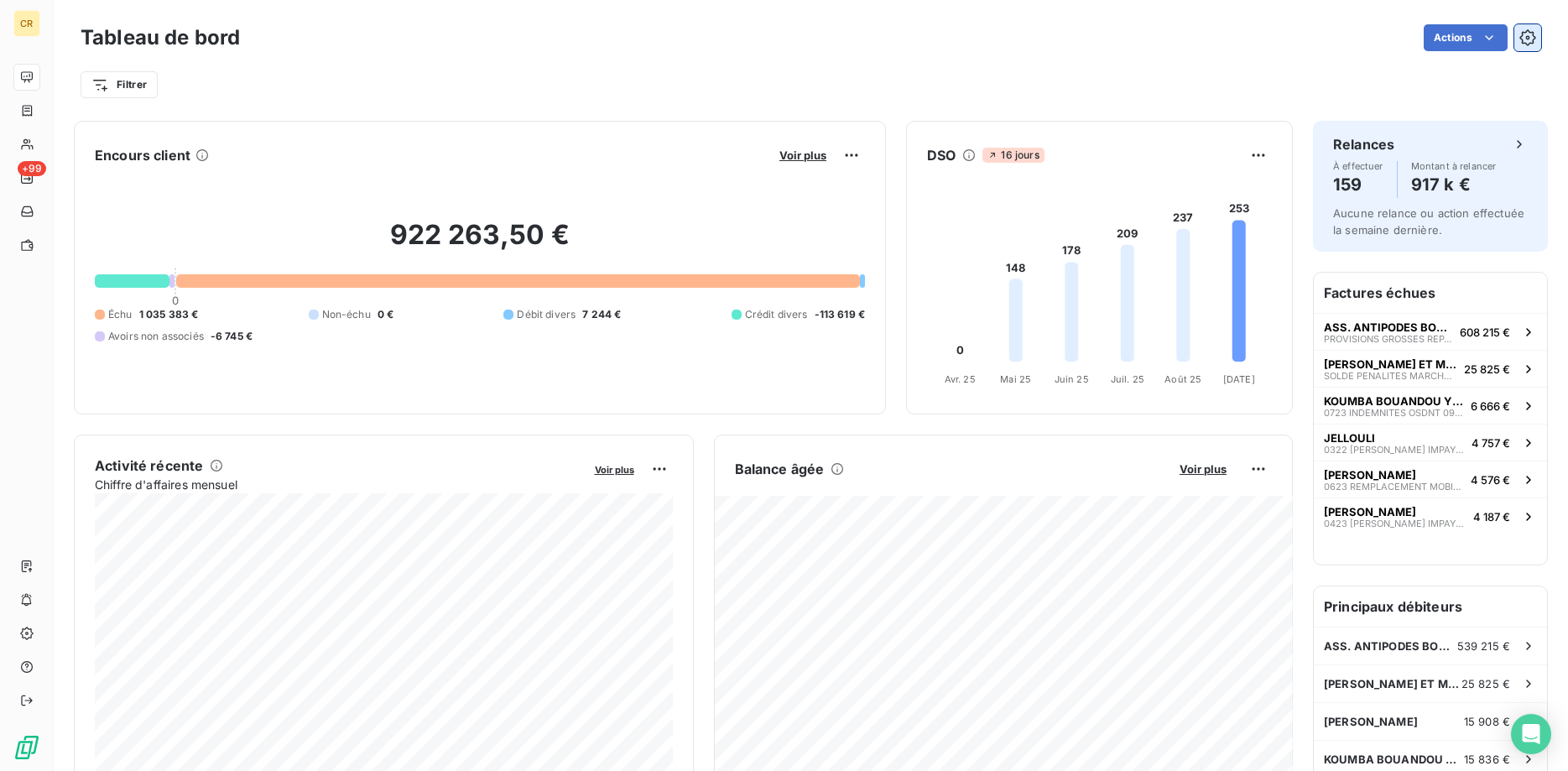
click at [1527, 36] on icon "button" at bounding box center [1528, 38] width 4 height 4
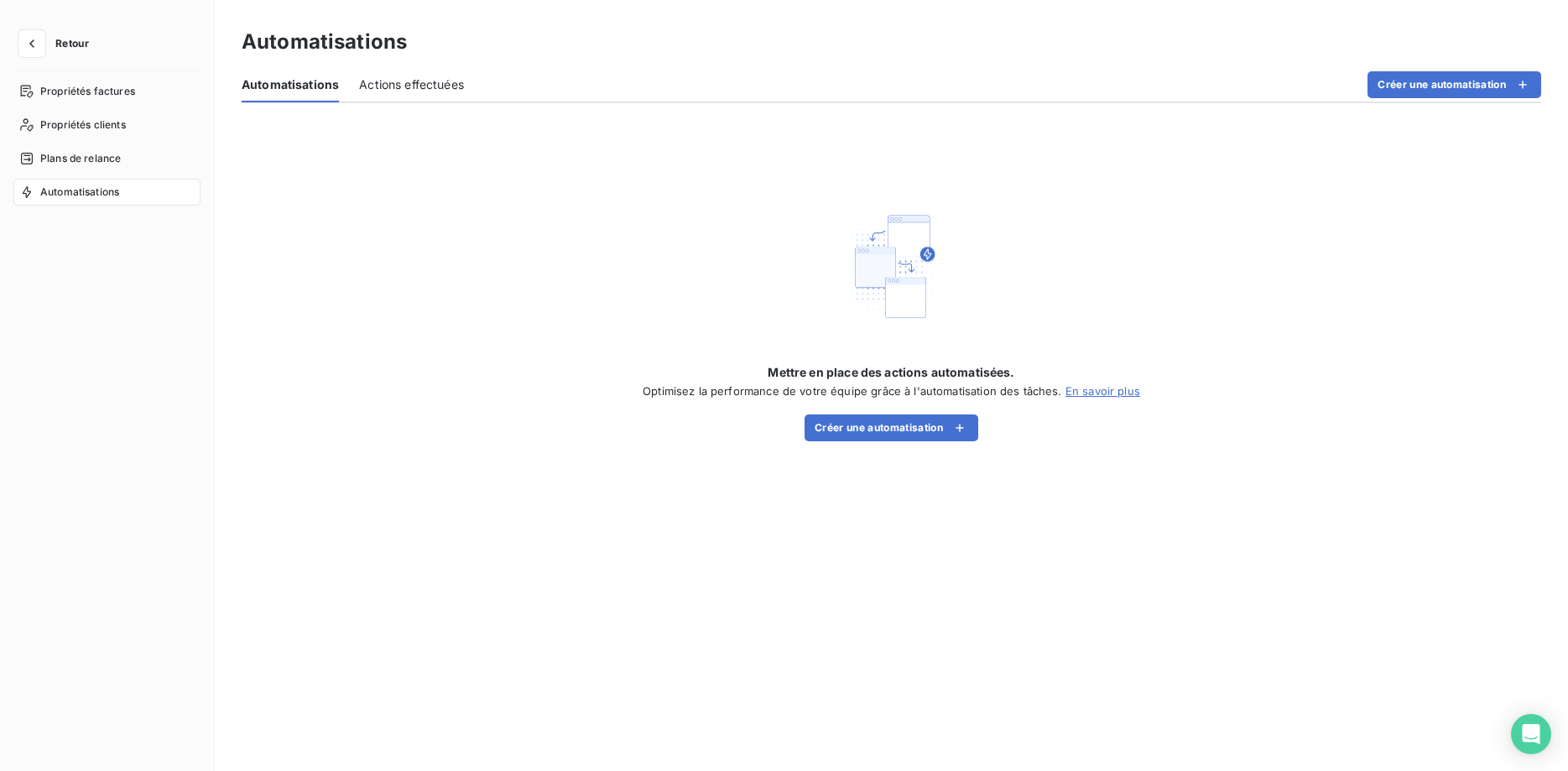
click at [1527, 36] on div "Automatisations" at bounding box center [890, 41] width 1299 height 30
click at [104, 155] on span "Plans de relance" at bounding box center [81, 159] width 81 height 15
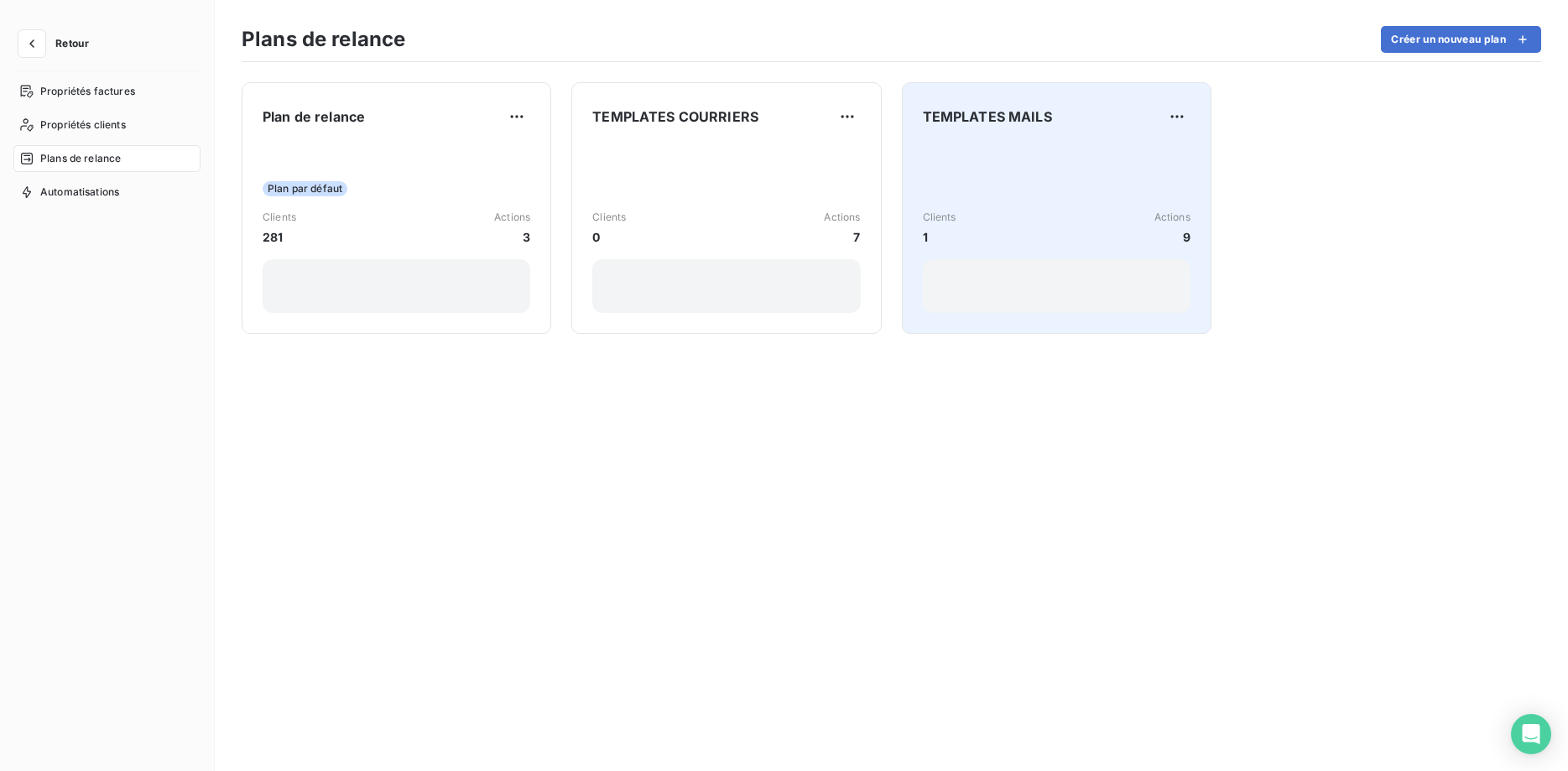
click at [992, 187] on div "Clients 1 Actions 9" at bounding box center [1056, 228] width 268 height 169
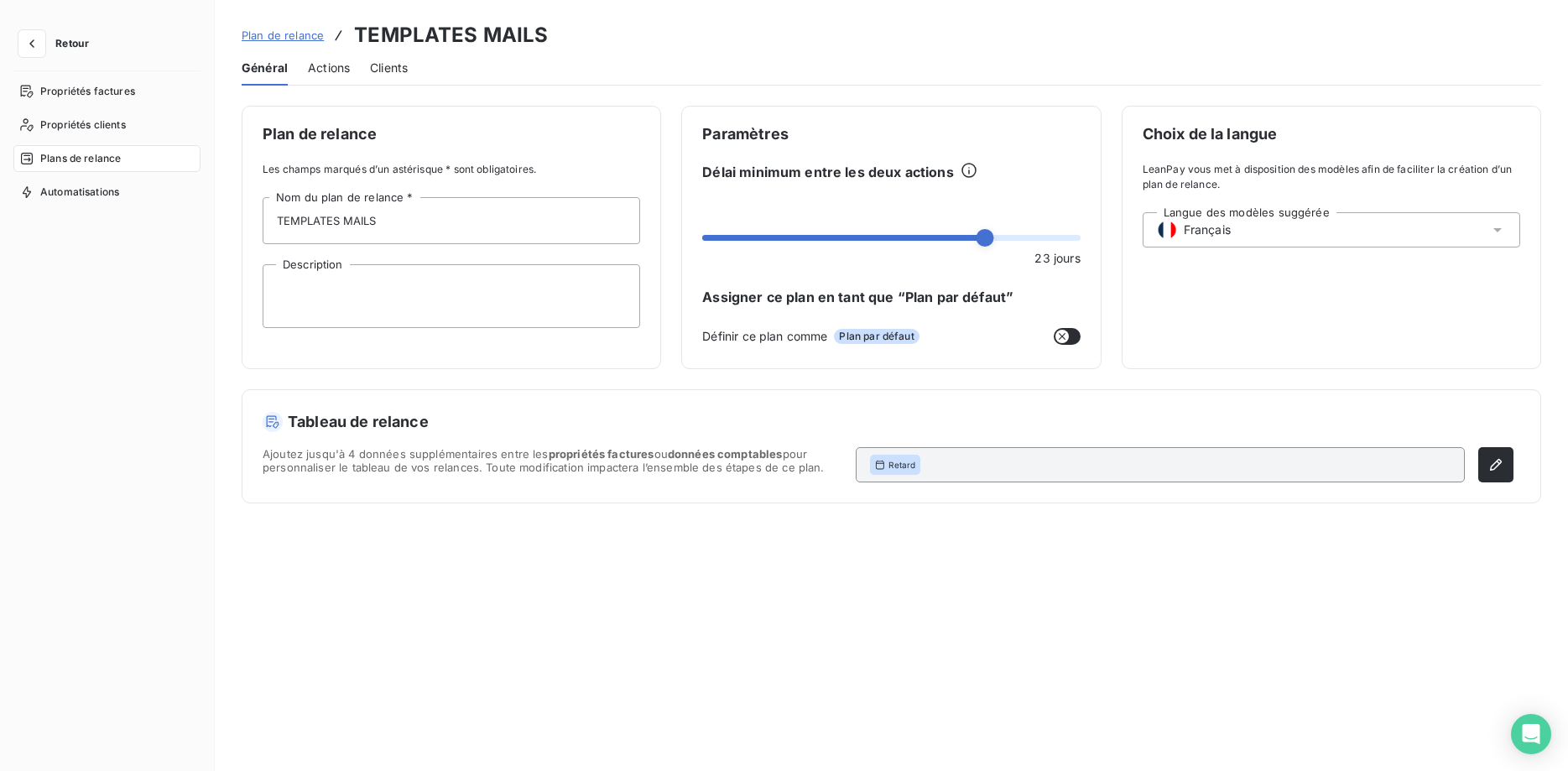
click at [335, 69] on span "Actions" at bounding box center [328, 68] width 42 height 17
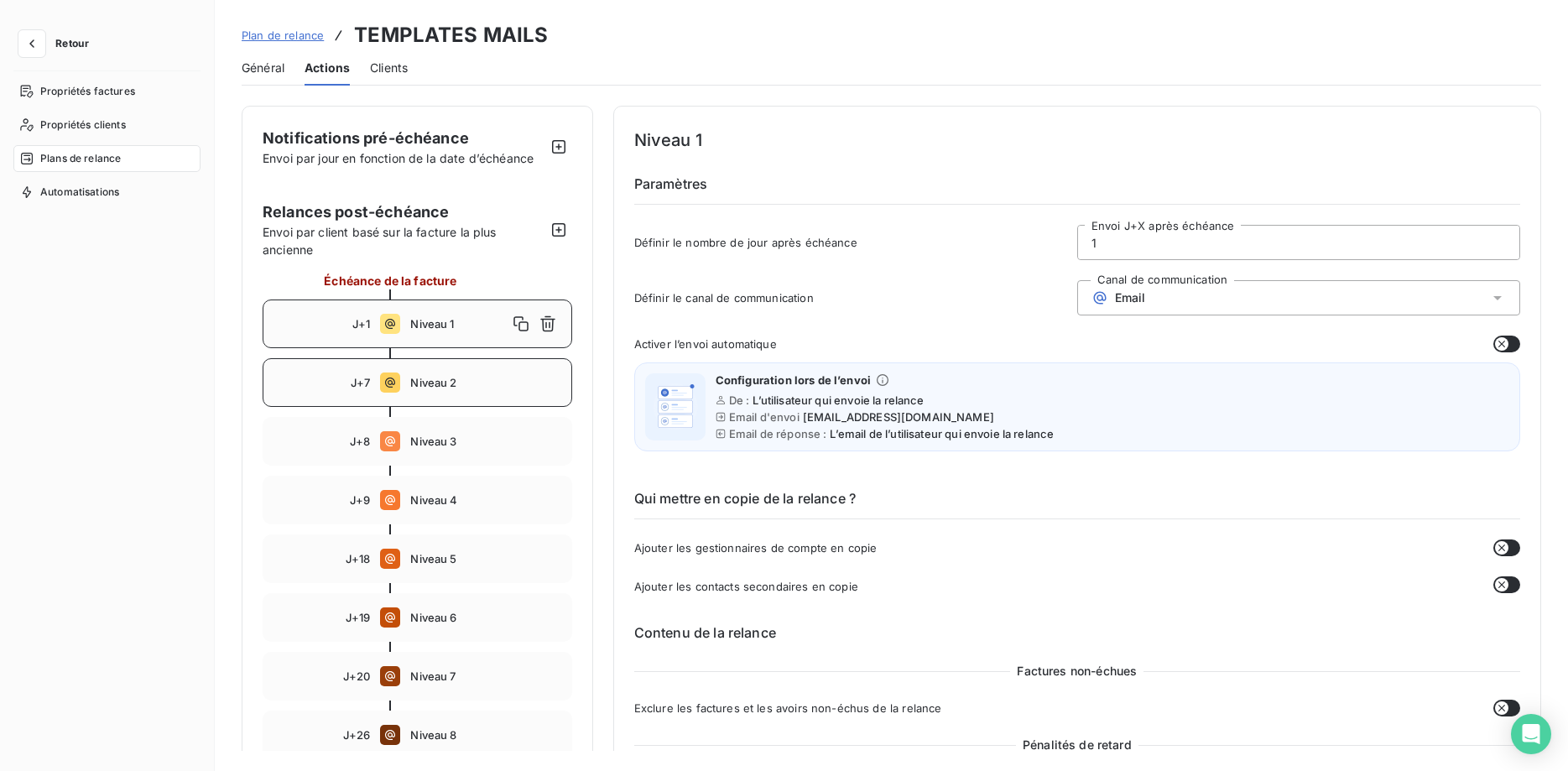
click at [438, 373] on div "J+7 Niveau 2" at bounding box center [417, 382] width 309 height 49
click at [452, 446] on span "Niveau 3" at bounding box center [485, 441] width 150 height 14
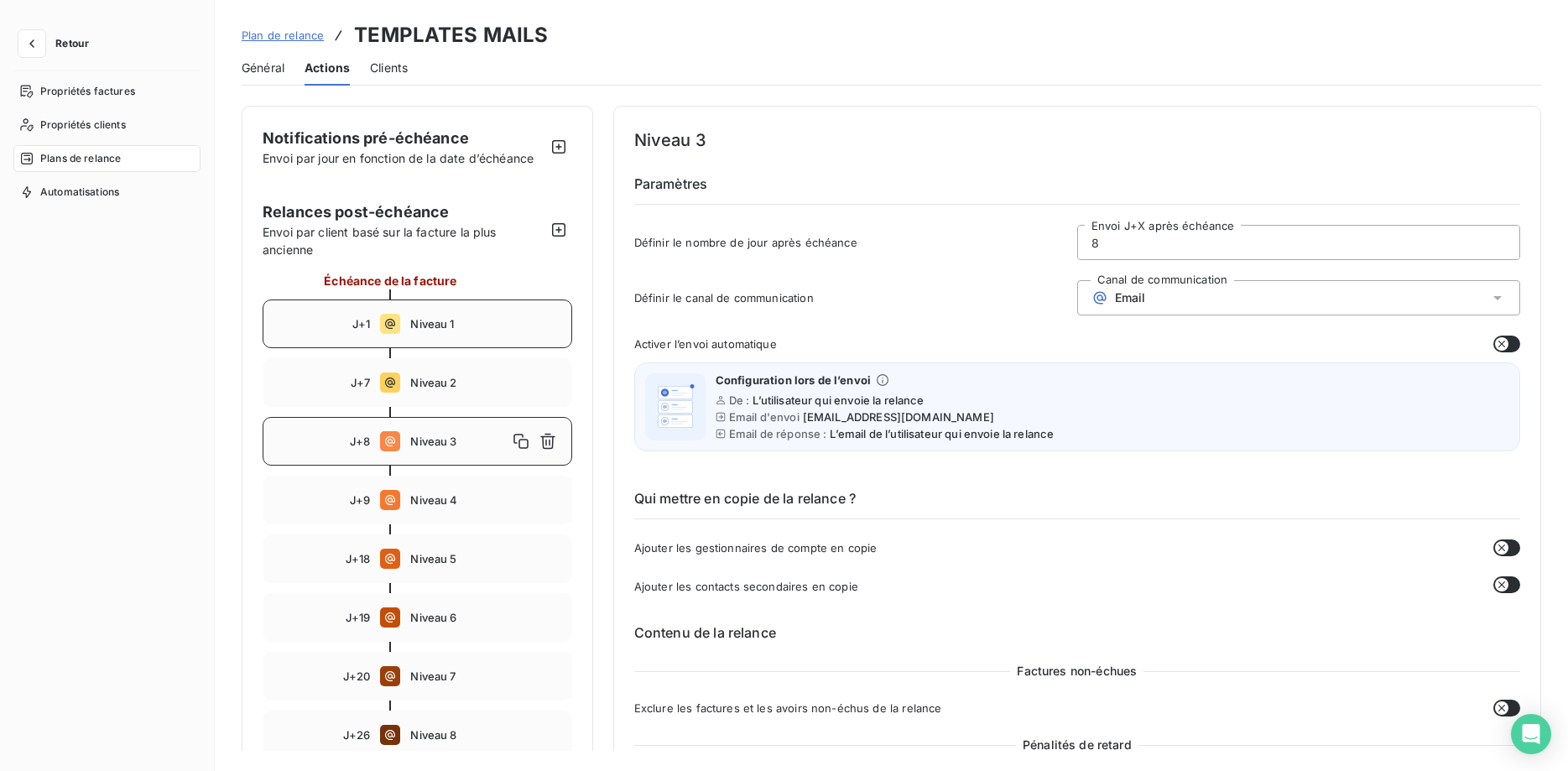
click at [460, 319] on span "Niveau 1" at bounding box center [485, 324] width 150 height 14
click at [423, 443] on span "Niveau 3" at bounding box center [485, 441] width 150 height 14
click at [440, 323] on span "Niveau 1" at bounding box center [485, 324] width 150 height 14
type input "1"
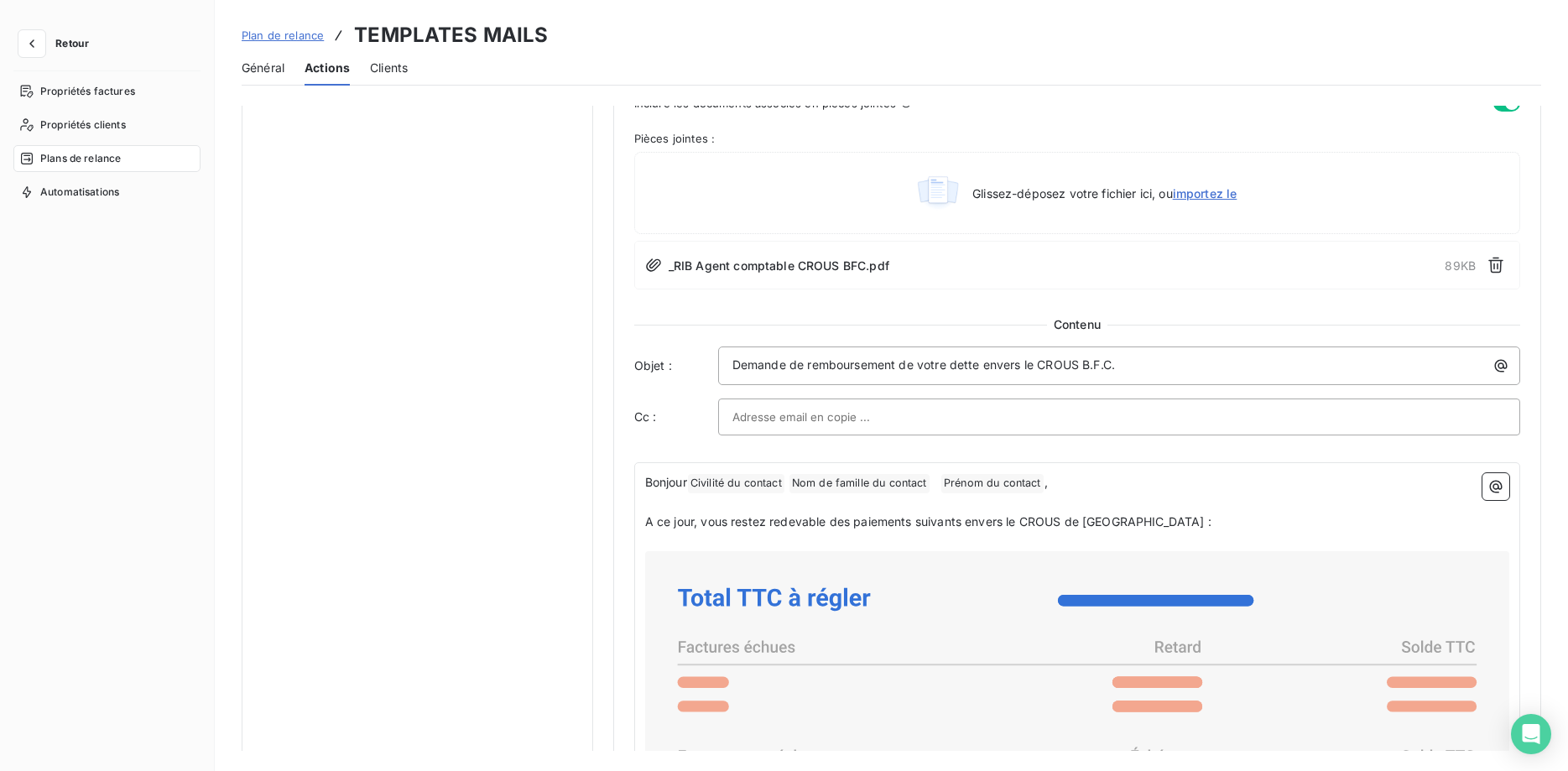
scroll to position [941, 0]
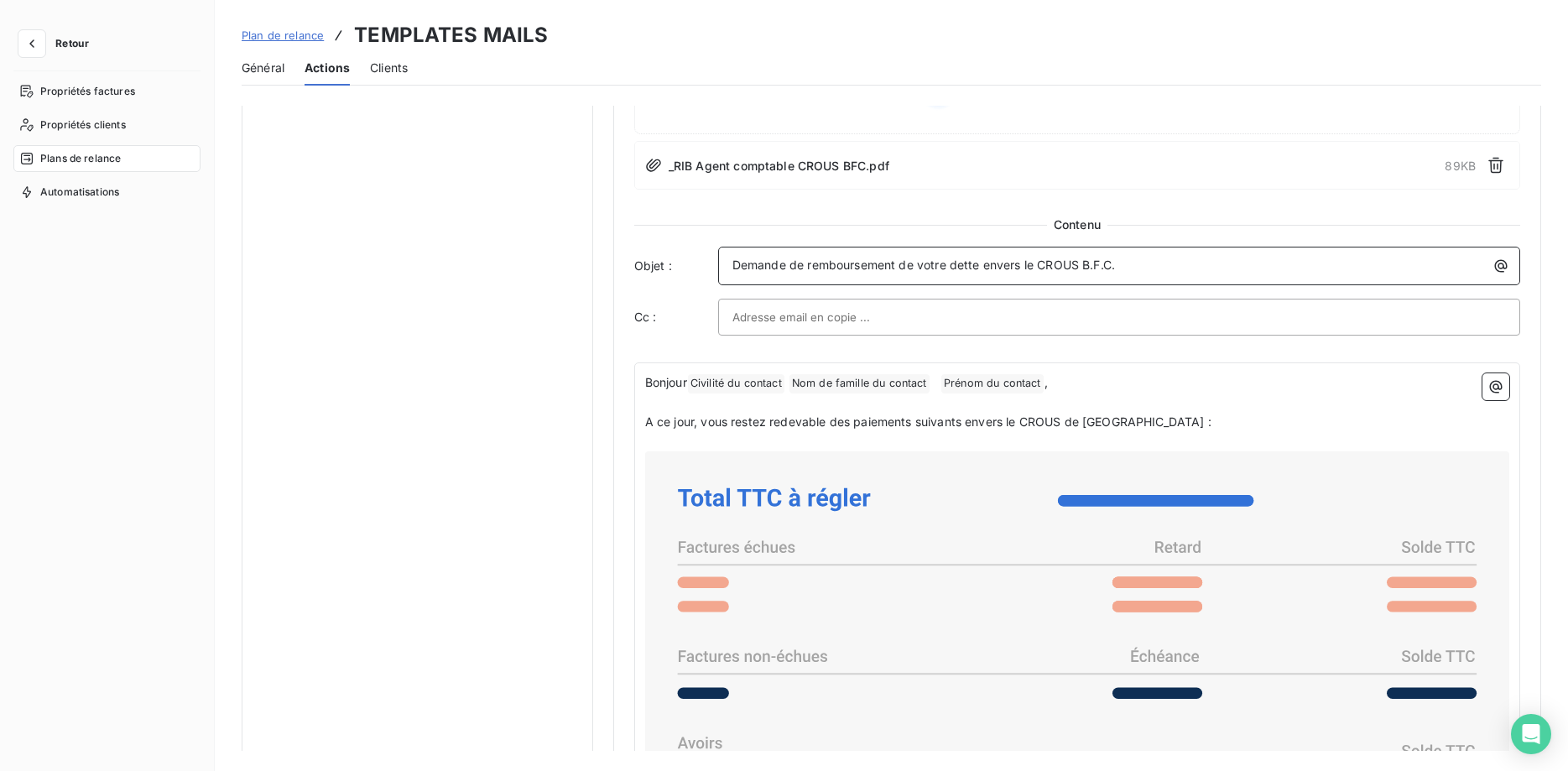
click at [1176, 265] on p "Demande de remboursement de votre dette envers le CROUS B.F.C." at bounding box center [1123, 265] width 781 height 19
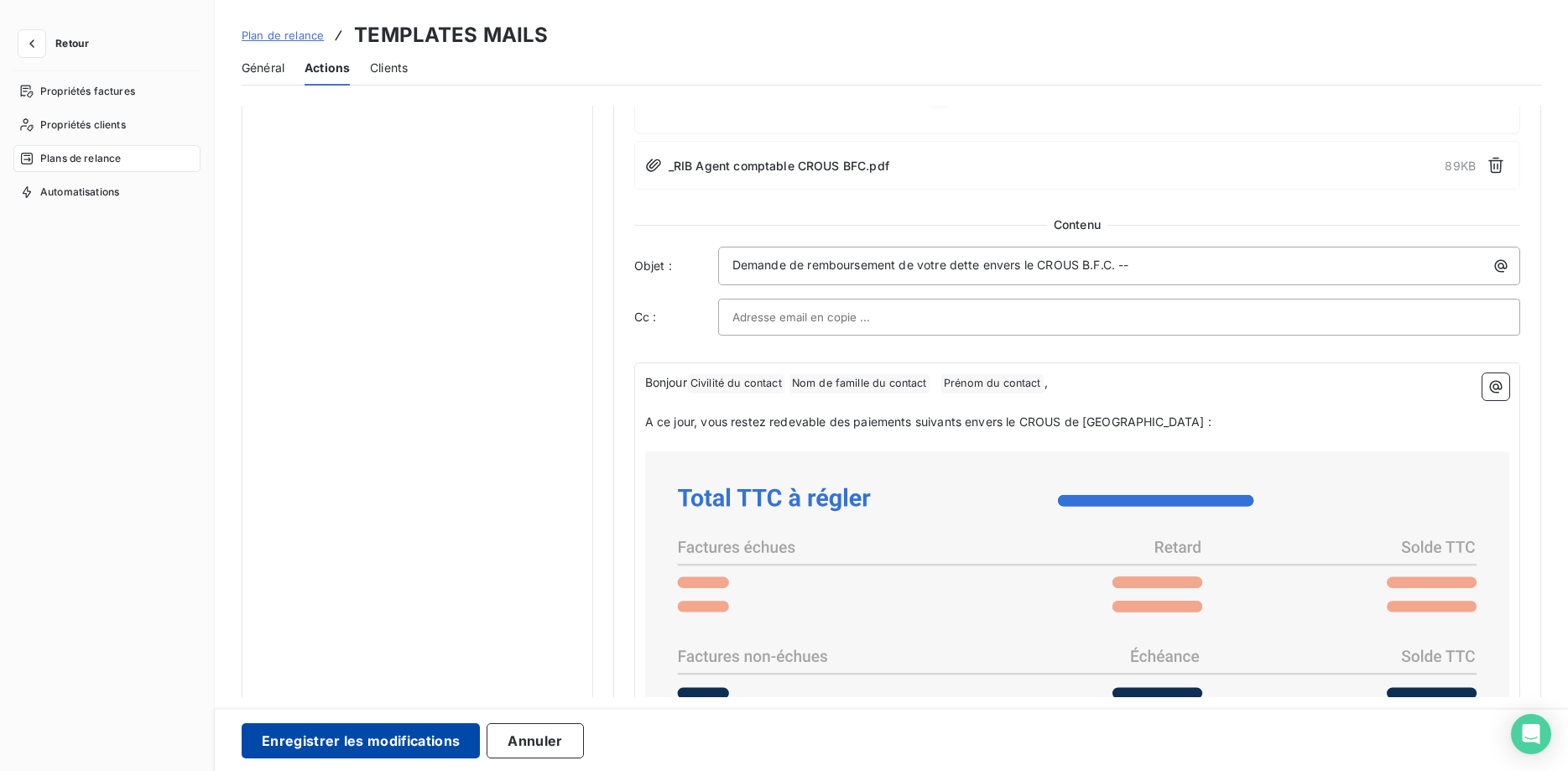
click at [402, 731] on button "Enregistrer les modifications" at bounding box center [360, 740] width 238 height 35
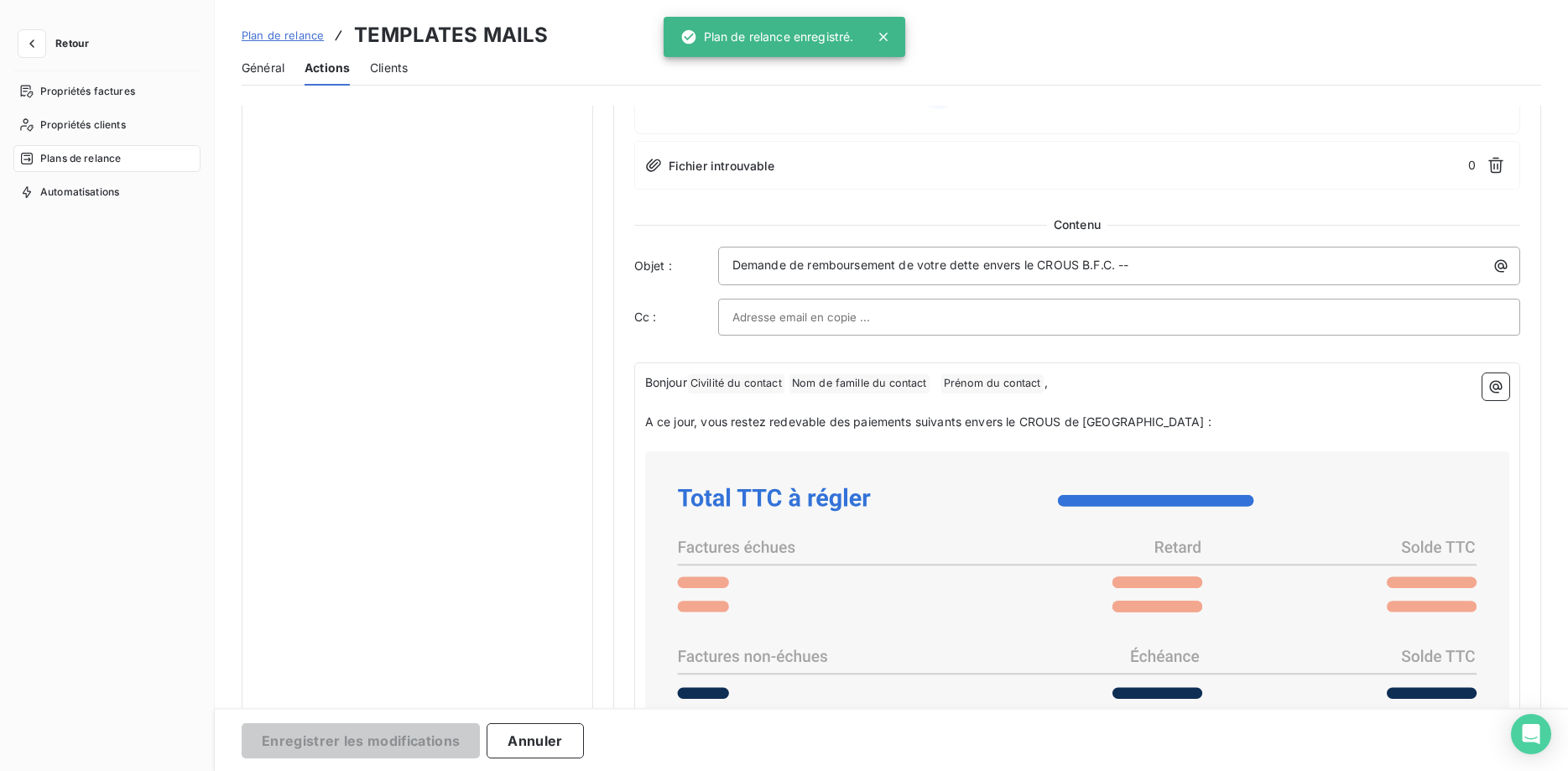
scroll to position [142, 0]
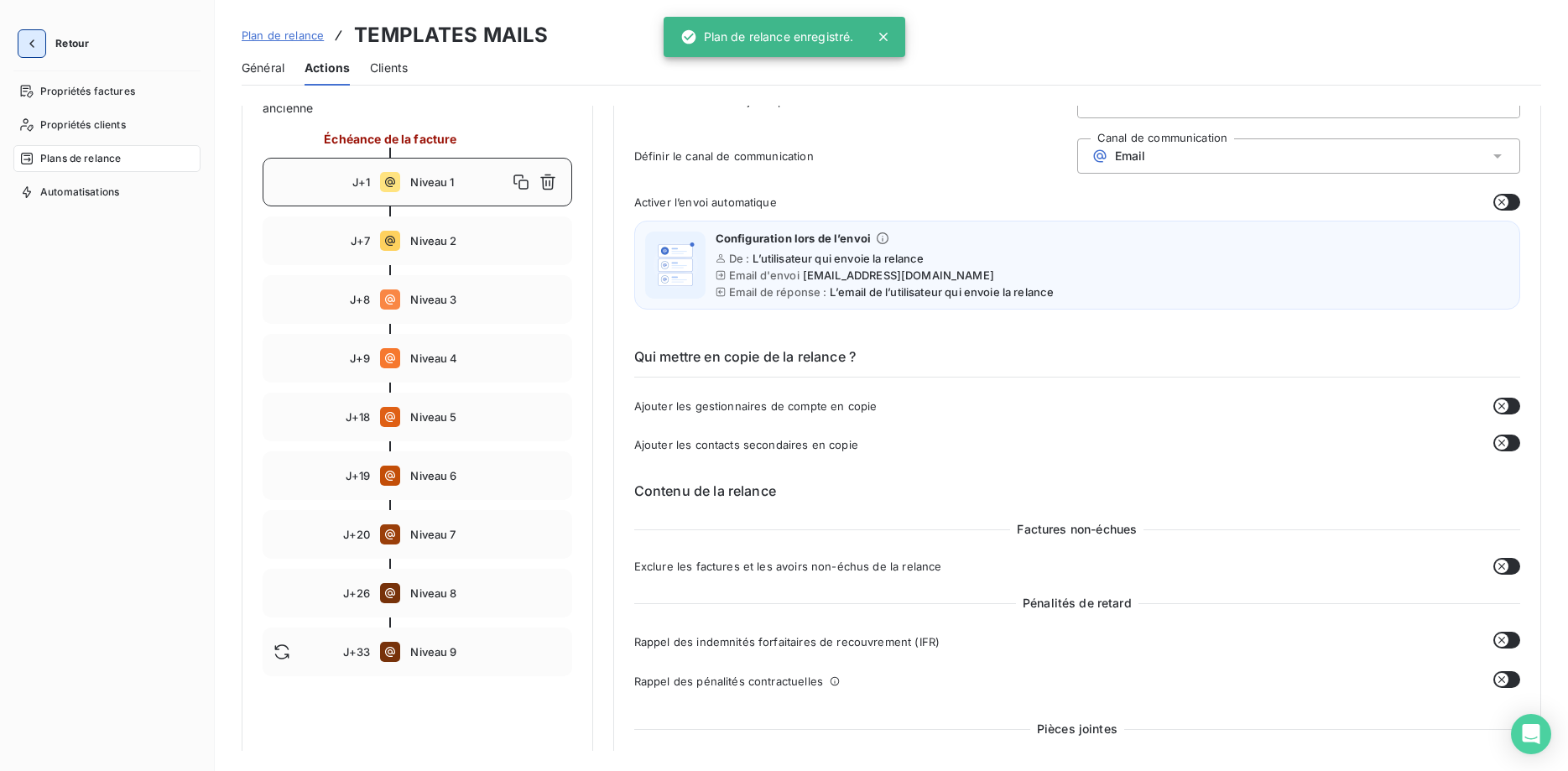
click at [41, 46] on button "button" at bounding box center [31, 43] width 27 height 27
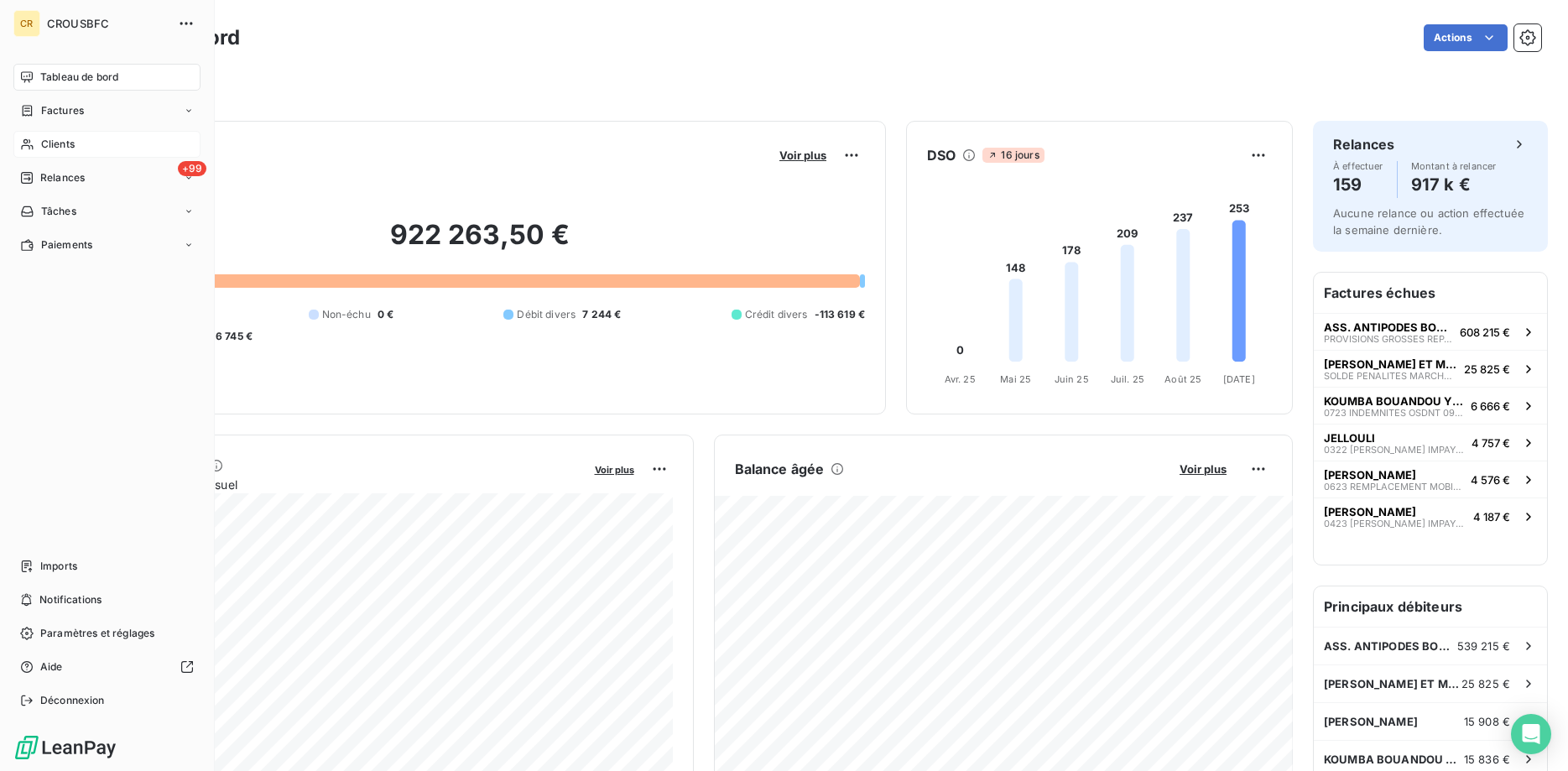
click at [25, 133] on div "Clients" at bounding box center [107, 143] width 187 height 27
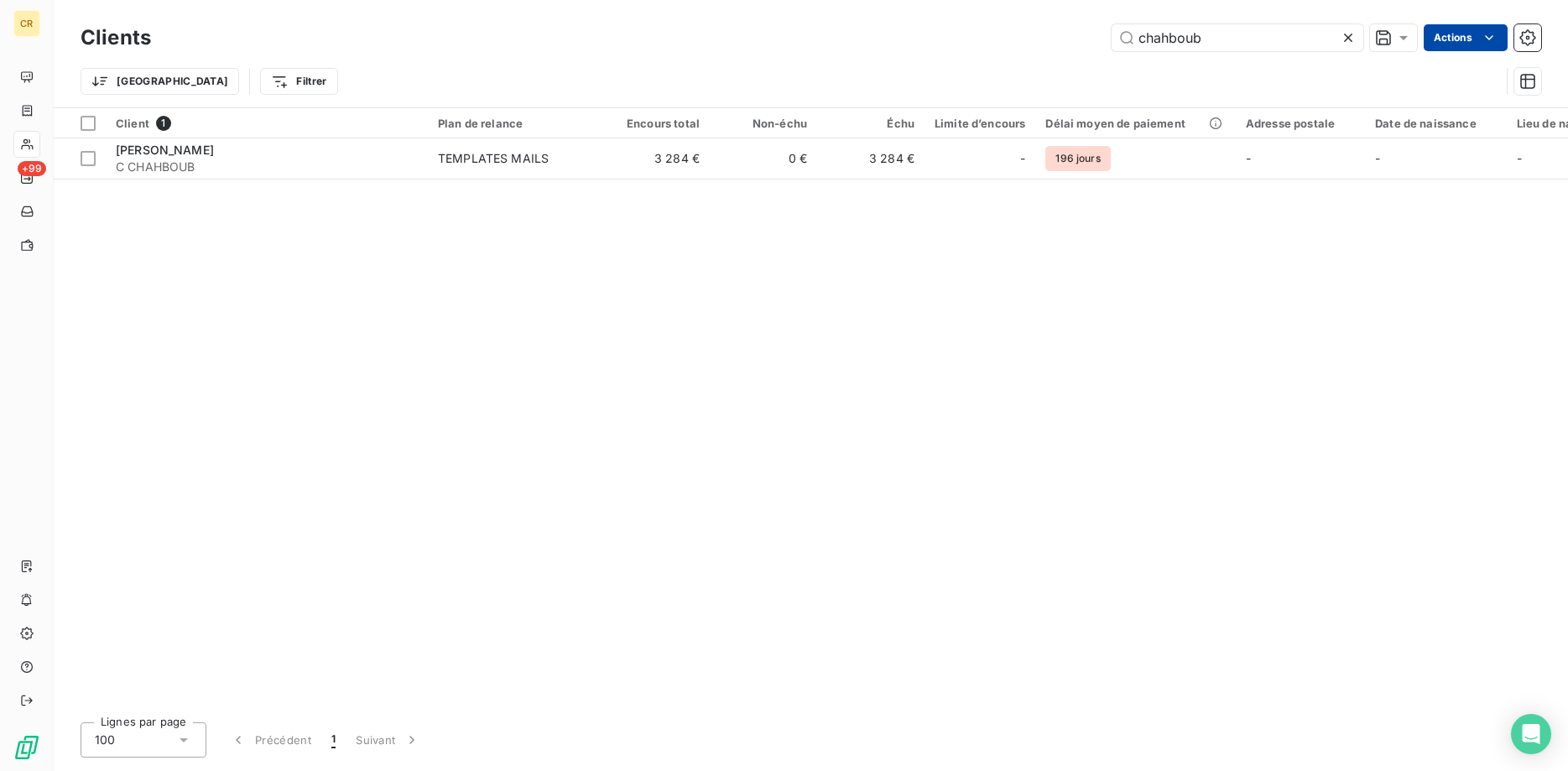
click at [1490, 39] on html "CR +99 Clients chahboub Actions Trier Filtrer Client 1 Plan de relance Encours …" at bounding box center [784, 386] width 1568 height 771
click at [598, 163] on html "CR +99 Clients chahboub Actions Trier Filtrer Client 1 Plan de relance Encours …" at bounding box center [784, 386] width 1568 height 771
click at [598, 163] on td "TEMPLATES MAILS" at bounding box center [514, 158] width 174 height 40
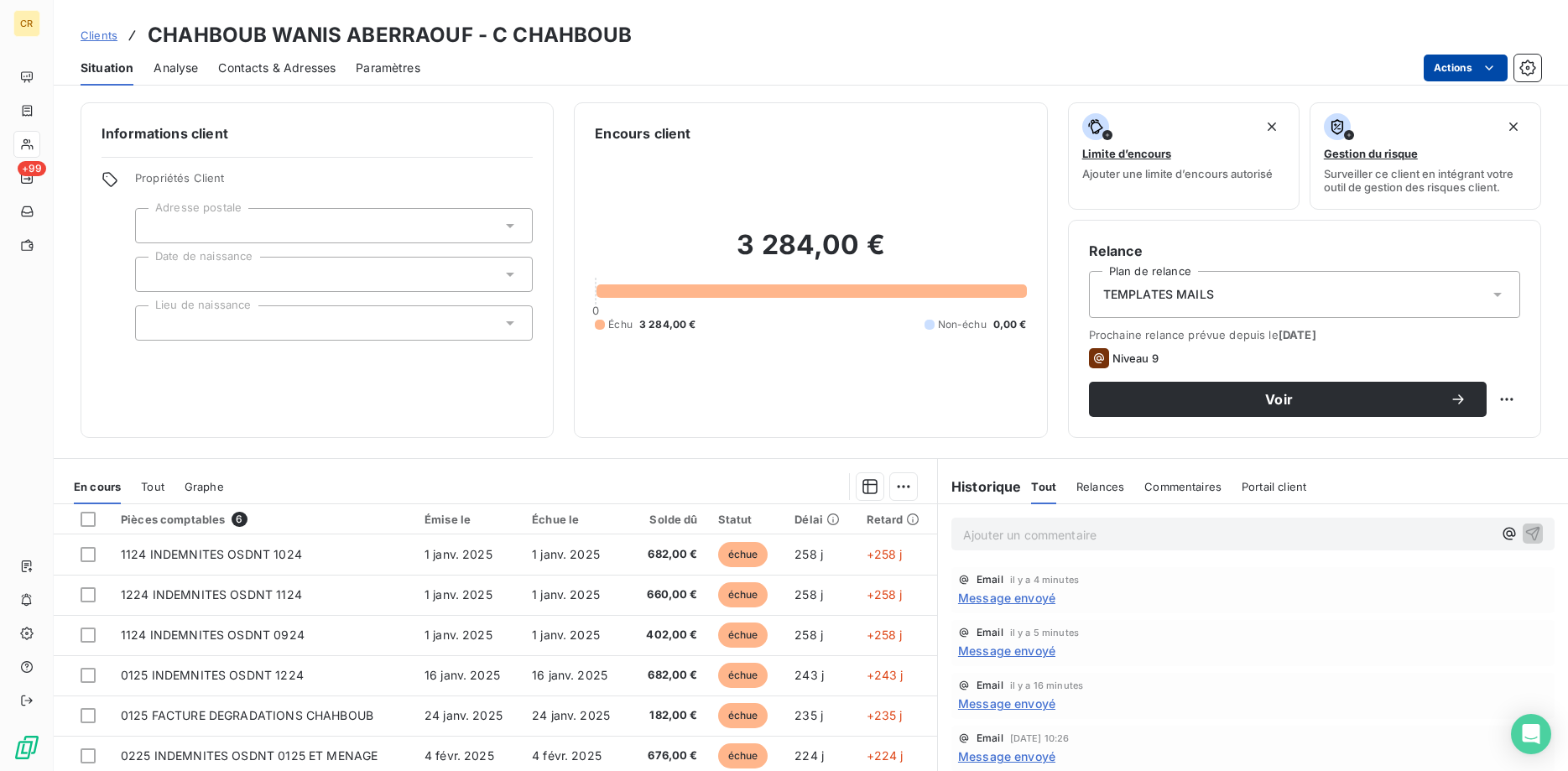
click at [1482, 73] on html "CR +99 Clients CHAHBOUB WANIS ABERRAOUF - C CHAHBOUB Situation Analyse Contacts…" at bounding box center [784, 386] width 1568 height 771
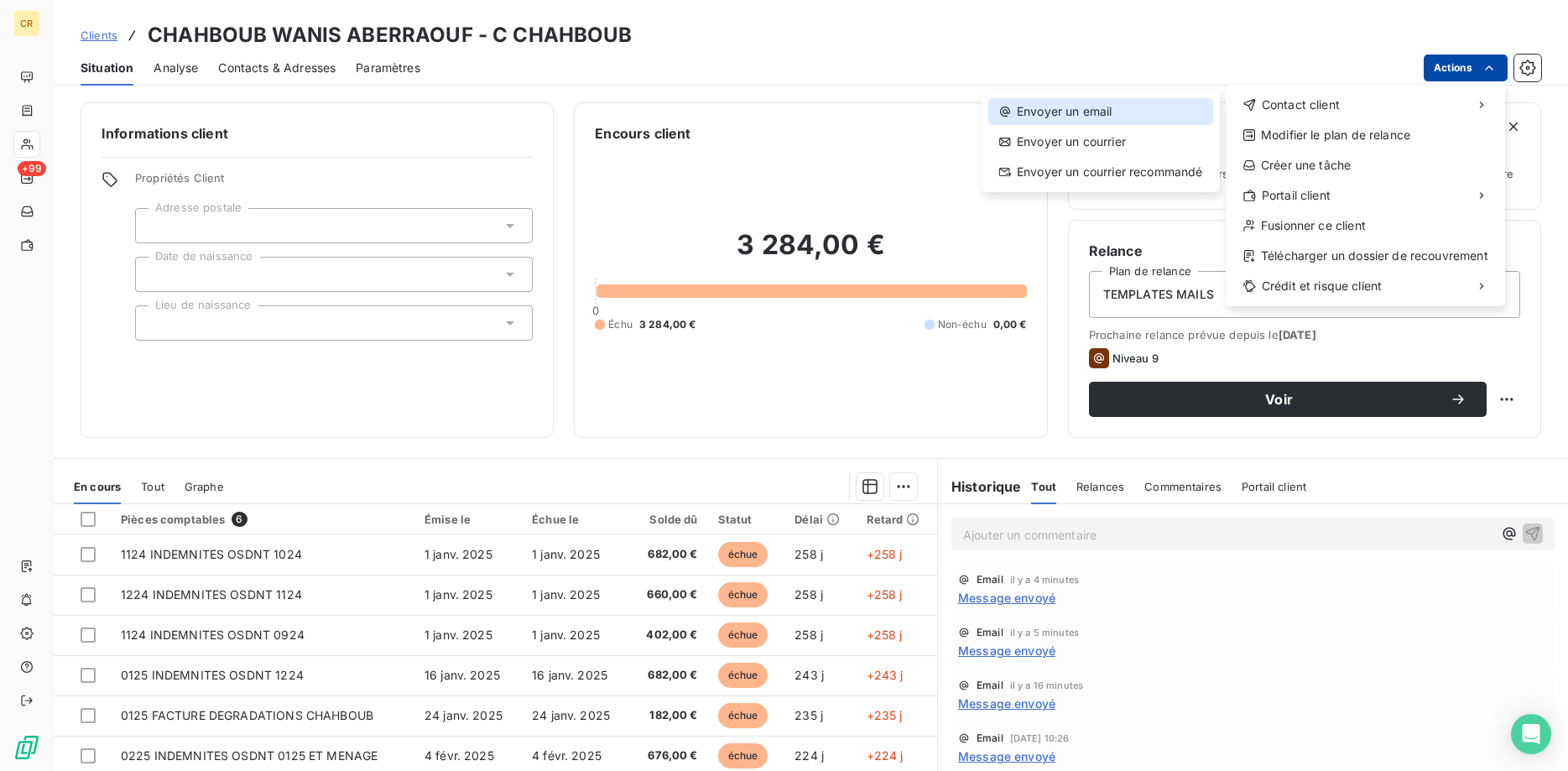
click at [1115, 117] on div "Envoyer un email" at bounding box center [1101, 111] width 225 height 27
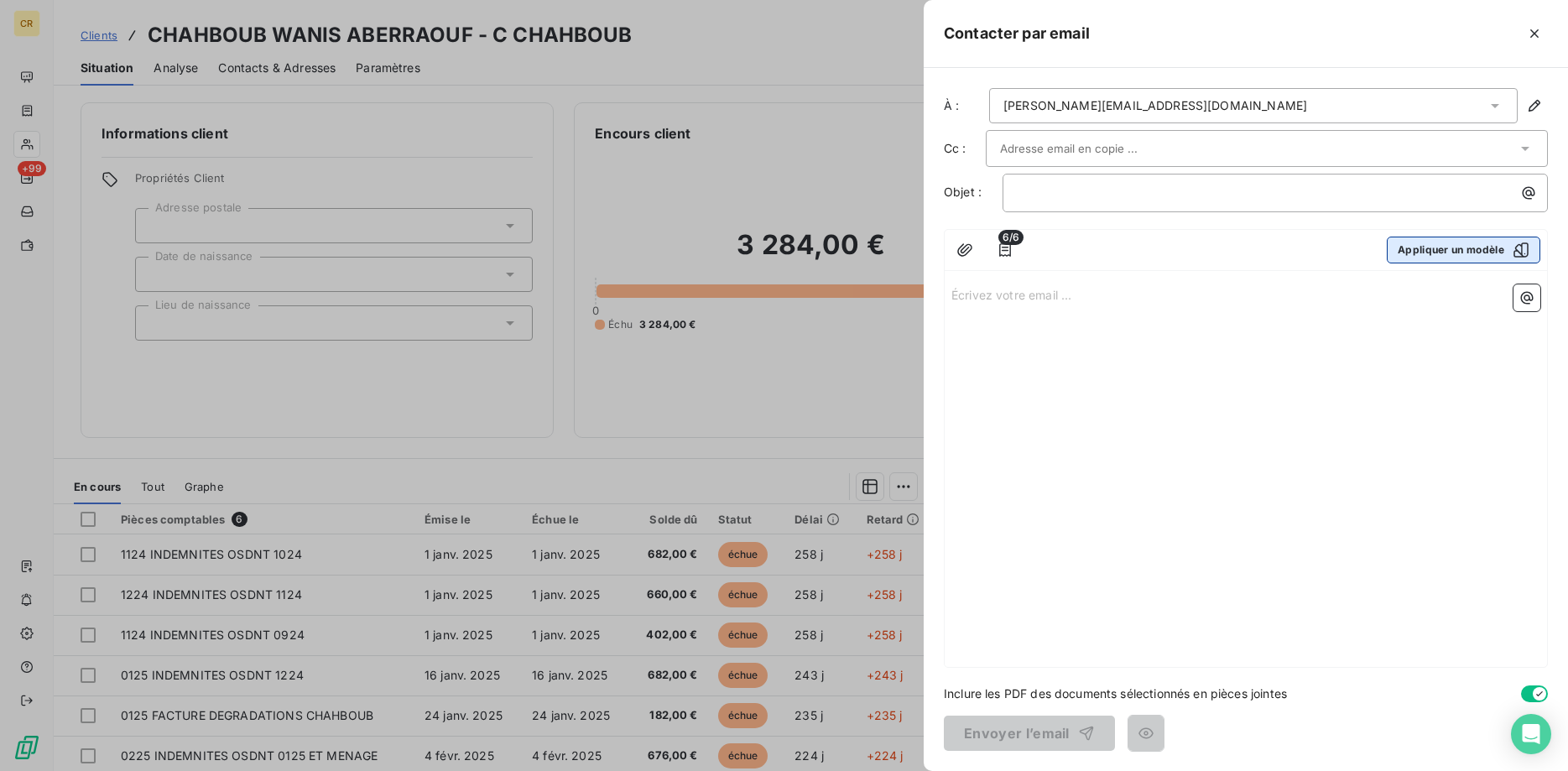
click at [1462, 258] on button "Appliquer un modèle" at bounding box center [1463, 249] width 154 height 27
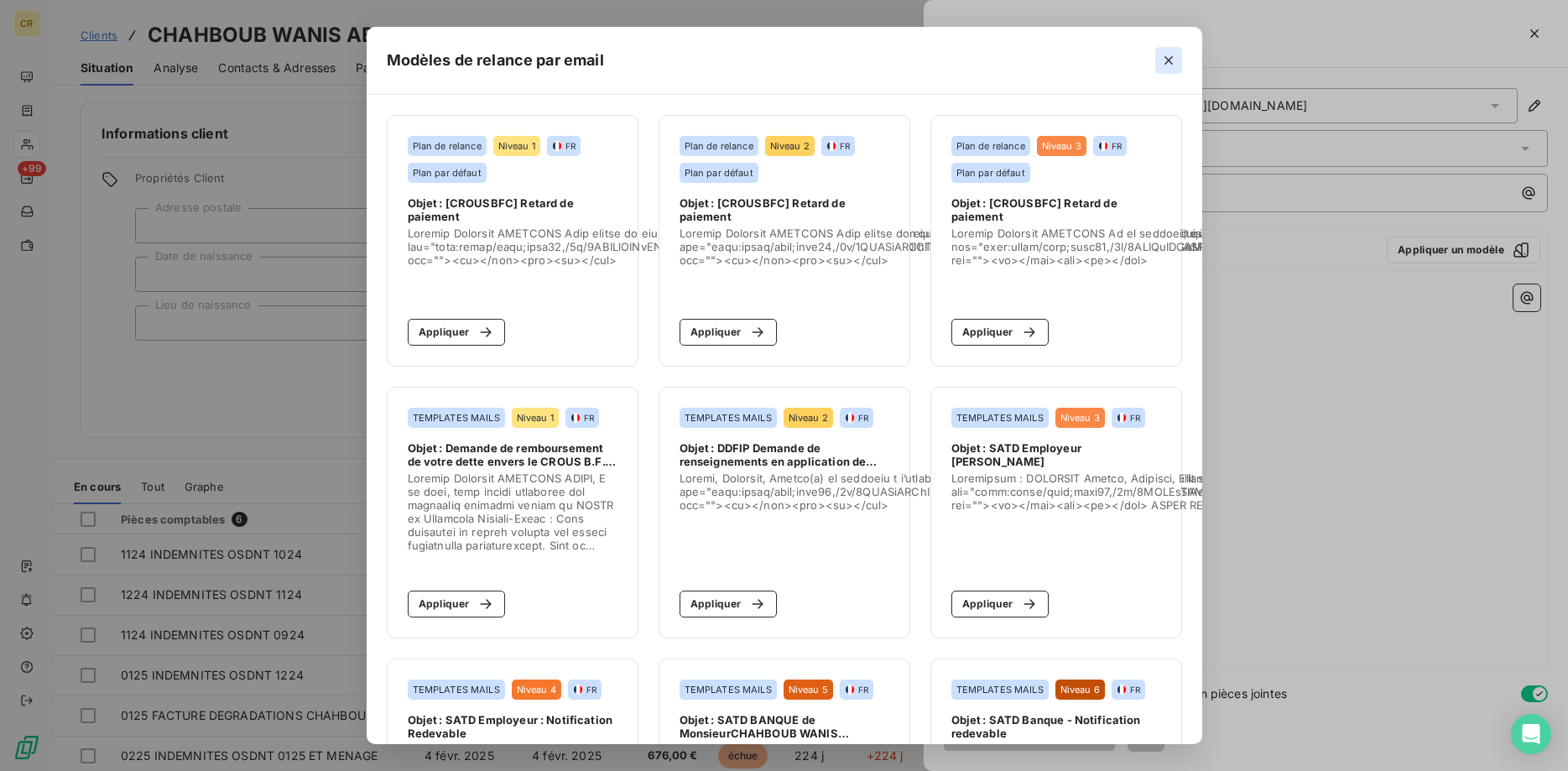
click at [1172, 61] on icon "button" at bounding box center [1169, 61] width 17 height 17
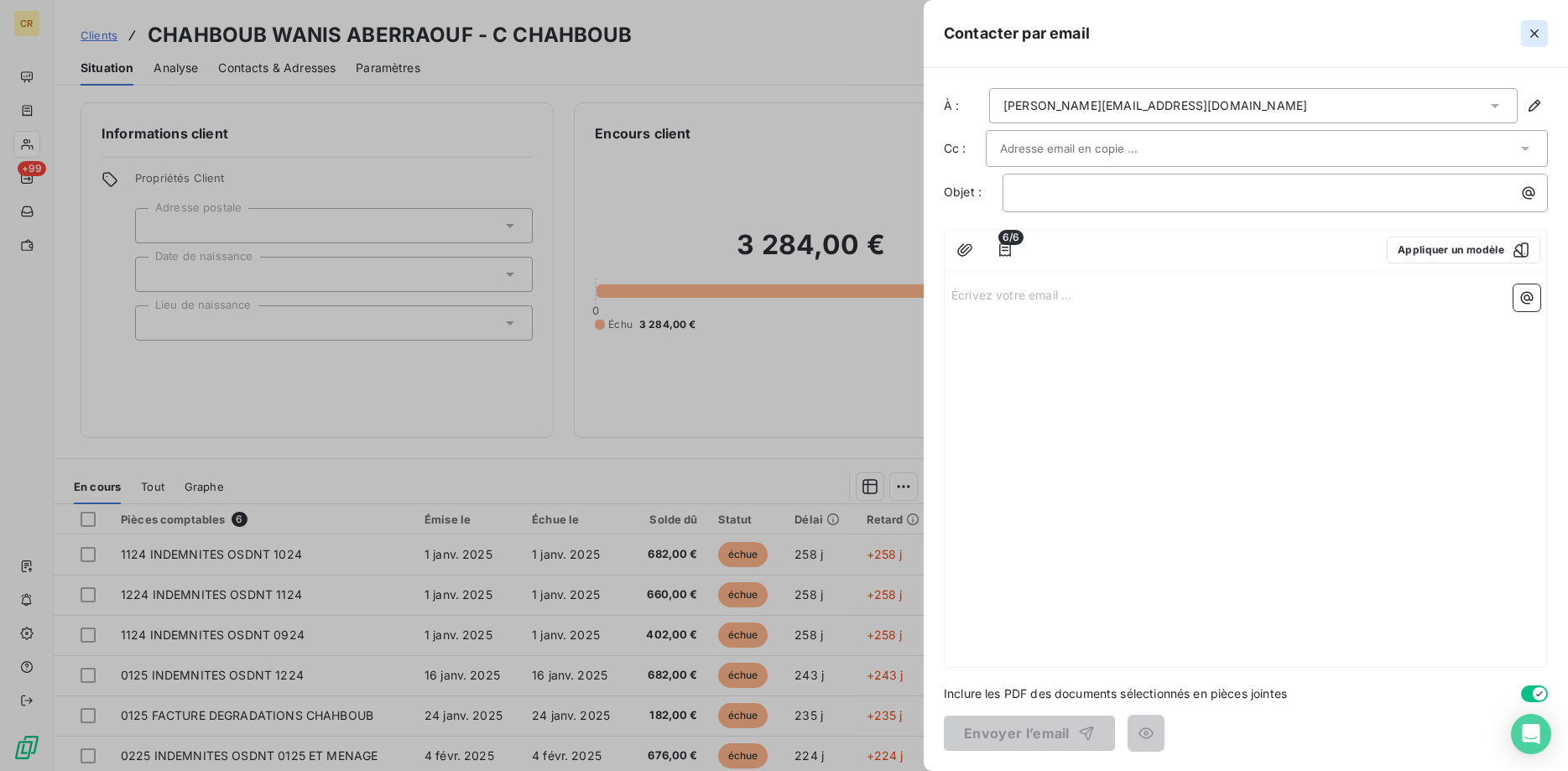
click at [1534, 31] on icon "button" at bounding box center [1535, 33] width 17 height 17
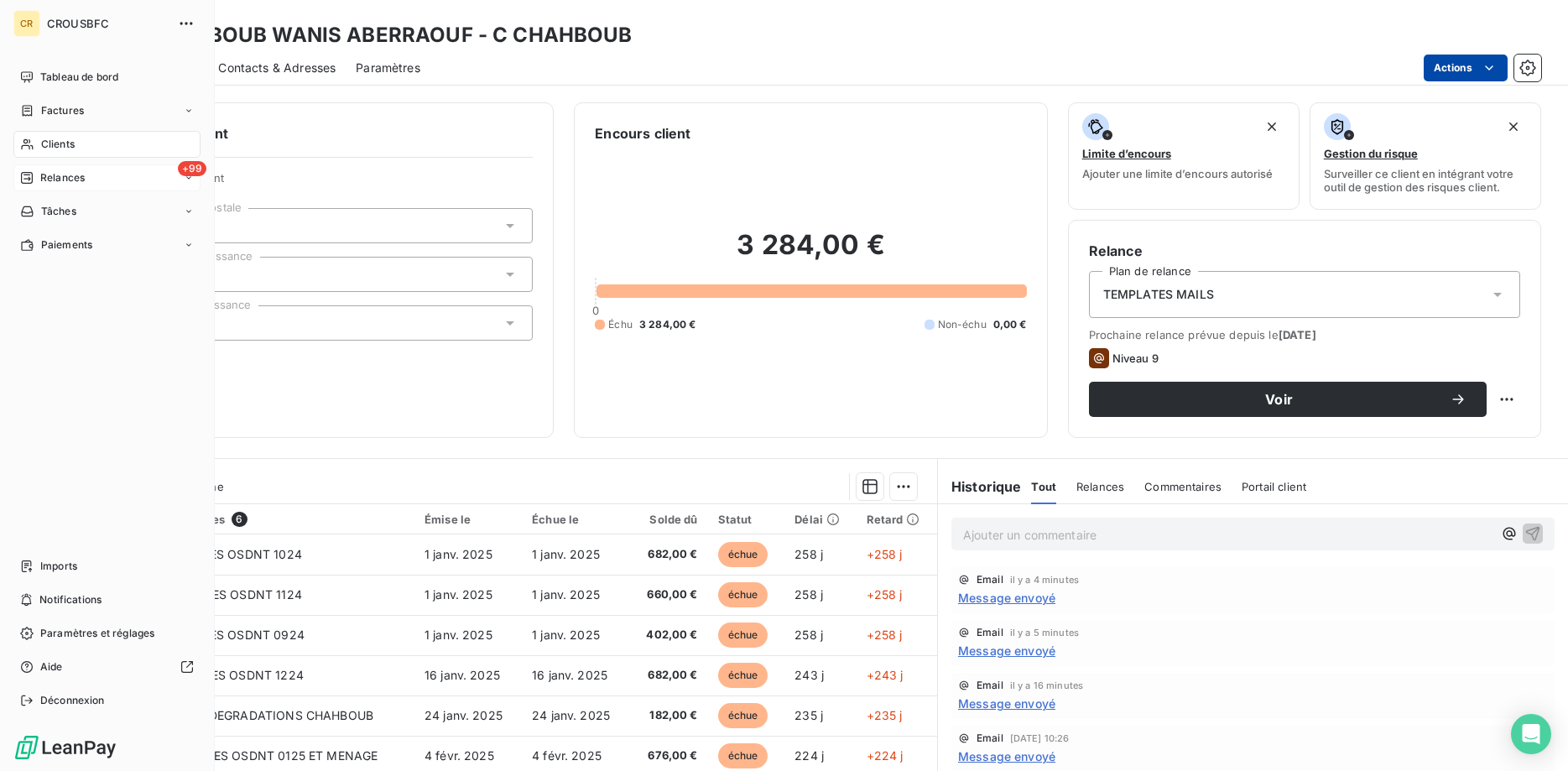
click at [58, 179] on span "Relances" at bounding box center [63, 178] width 45 height 15
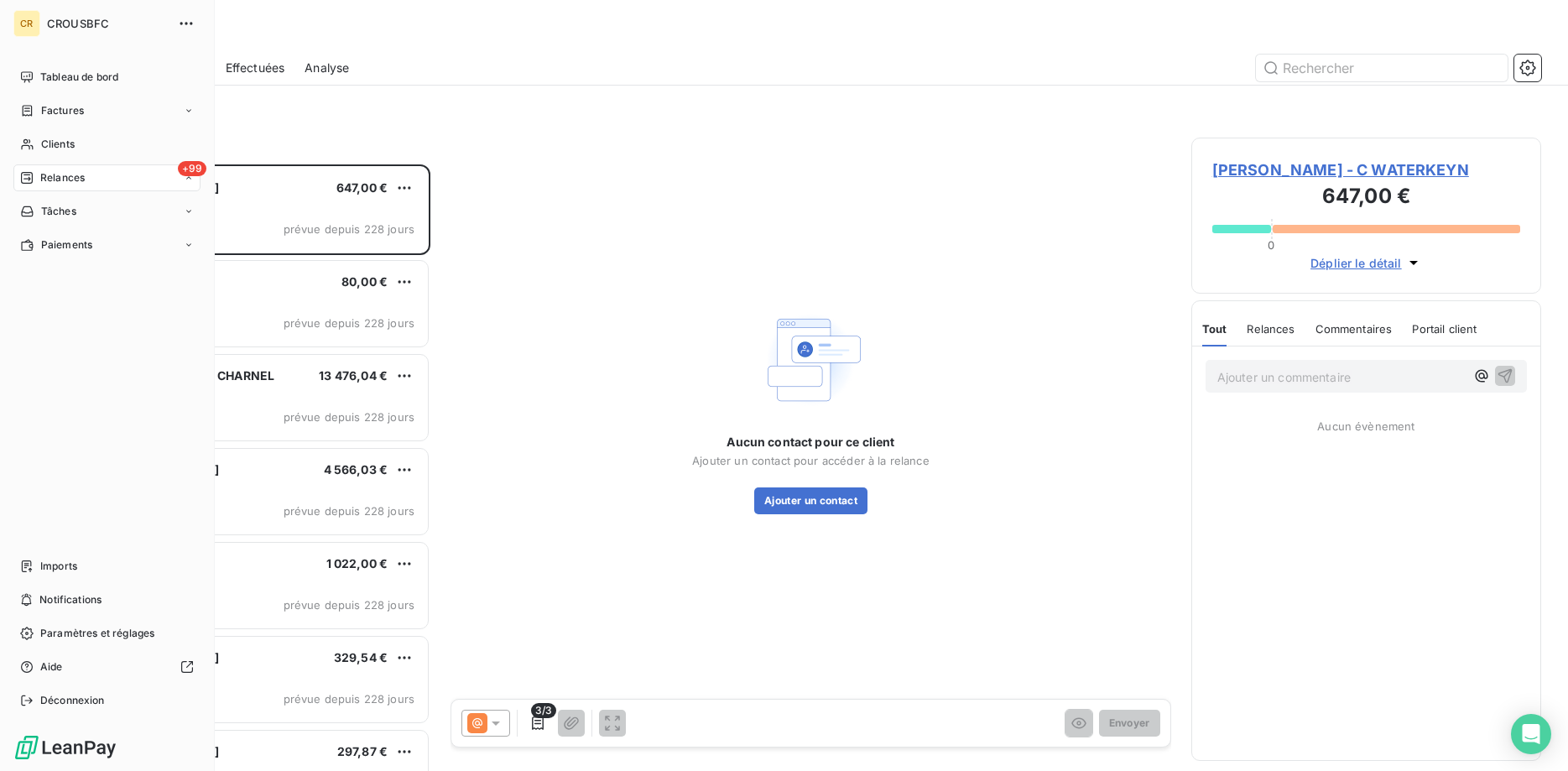
scroll to position [606, 350]
click at [74, 225] on nav "À effectuer À venir Effectuées Analyse" at bounding box center [117, 262] width 167 height 127
click at [63, 246] on span "À venir" at bounding box center [58, 245] width 34 height 15
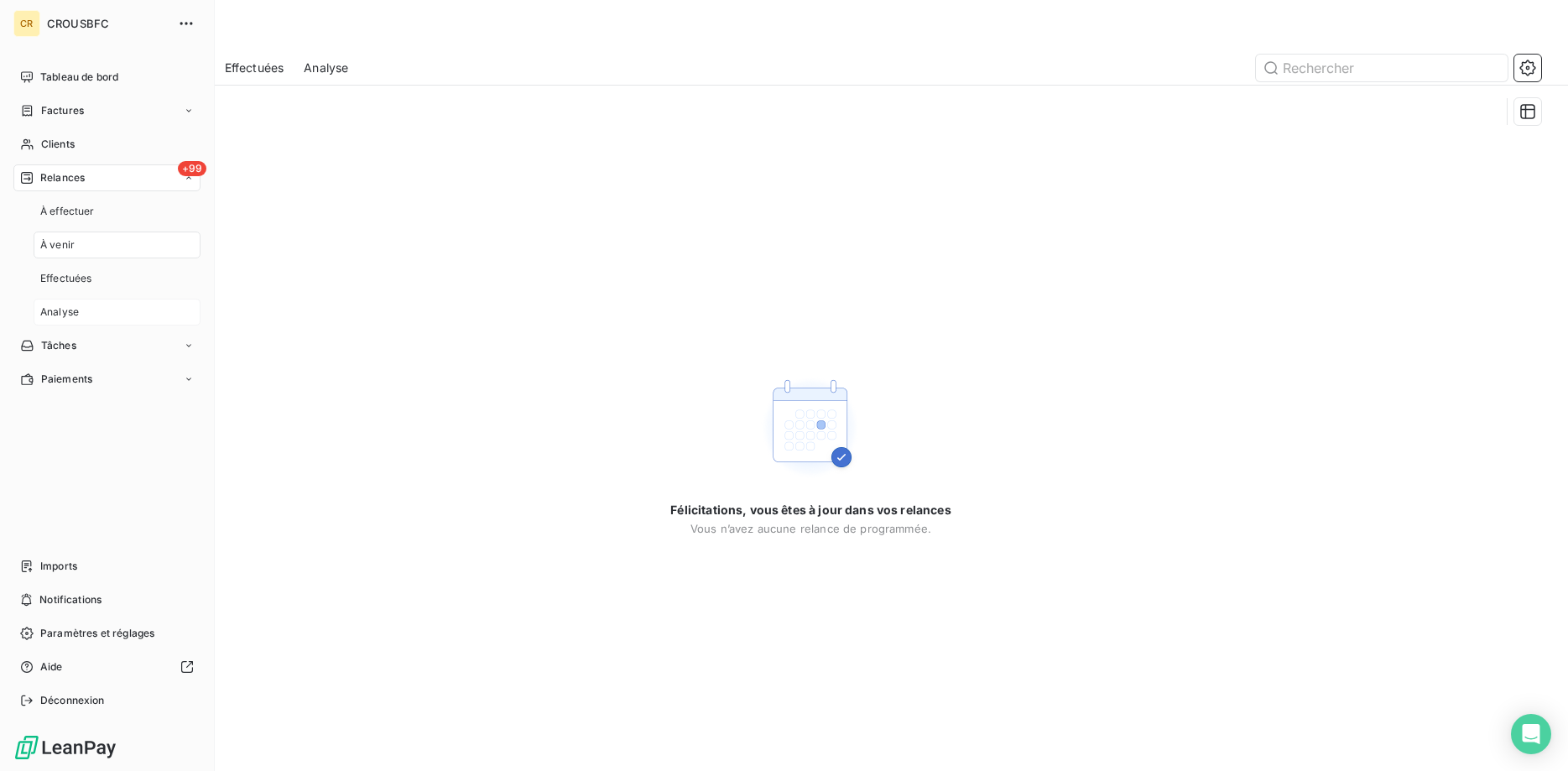
click at [64, 315] on span "Analyse" at bounding box center [59, 313] width 39 height 15
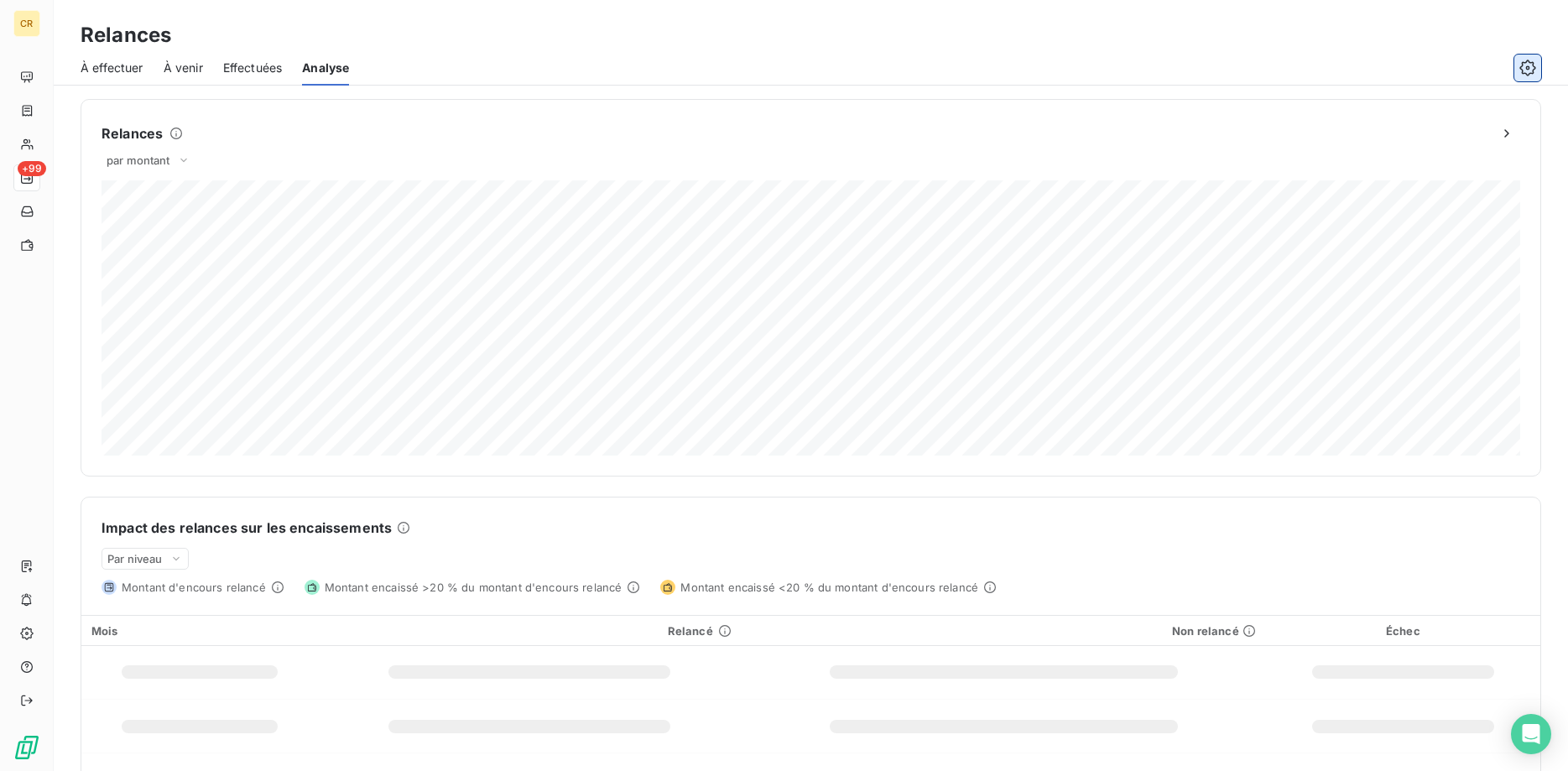
click at [1521, 58] on button "button" at bounding box center [1527, 67] width 27 height 27
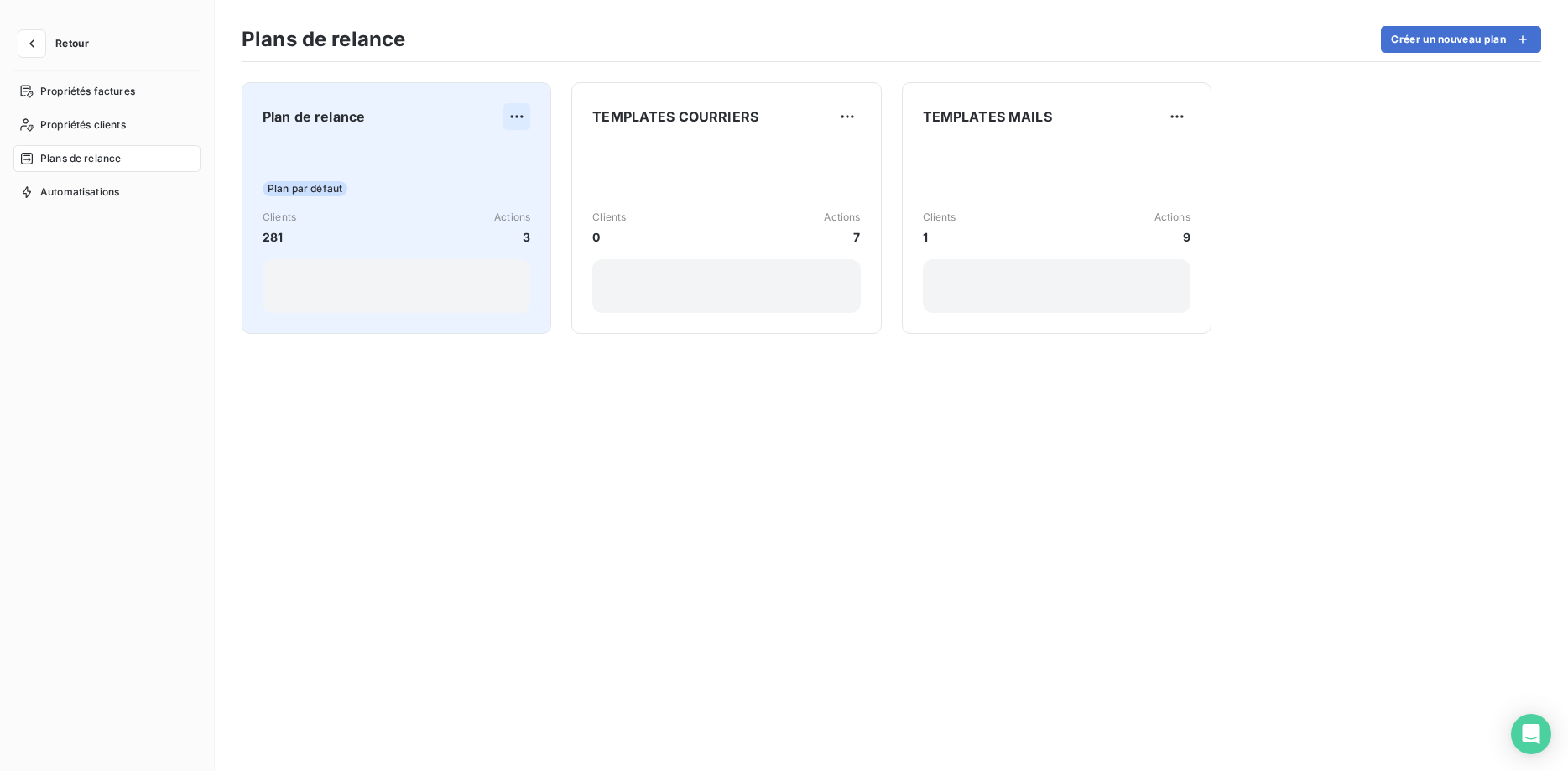
click at [514, 116] on html "Retour Propriétés factures Propriétés clients Plans de relance Automatisations …" at bounding box center [784, 386] width 1568 height 771
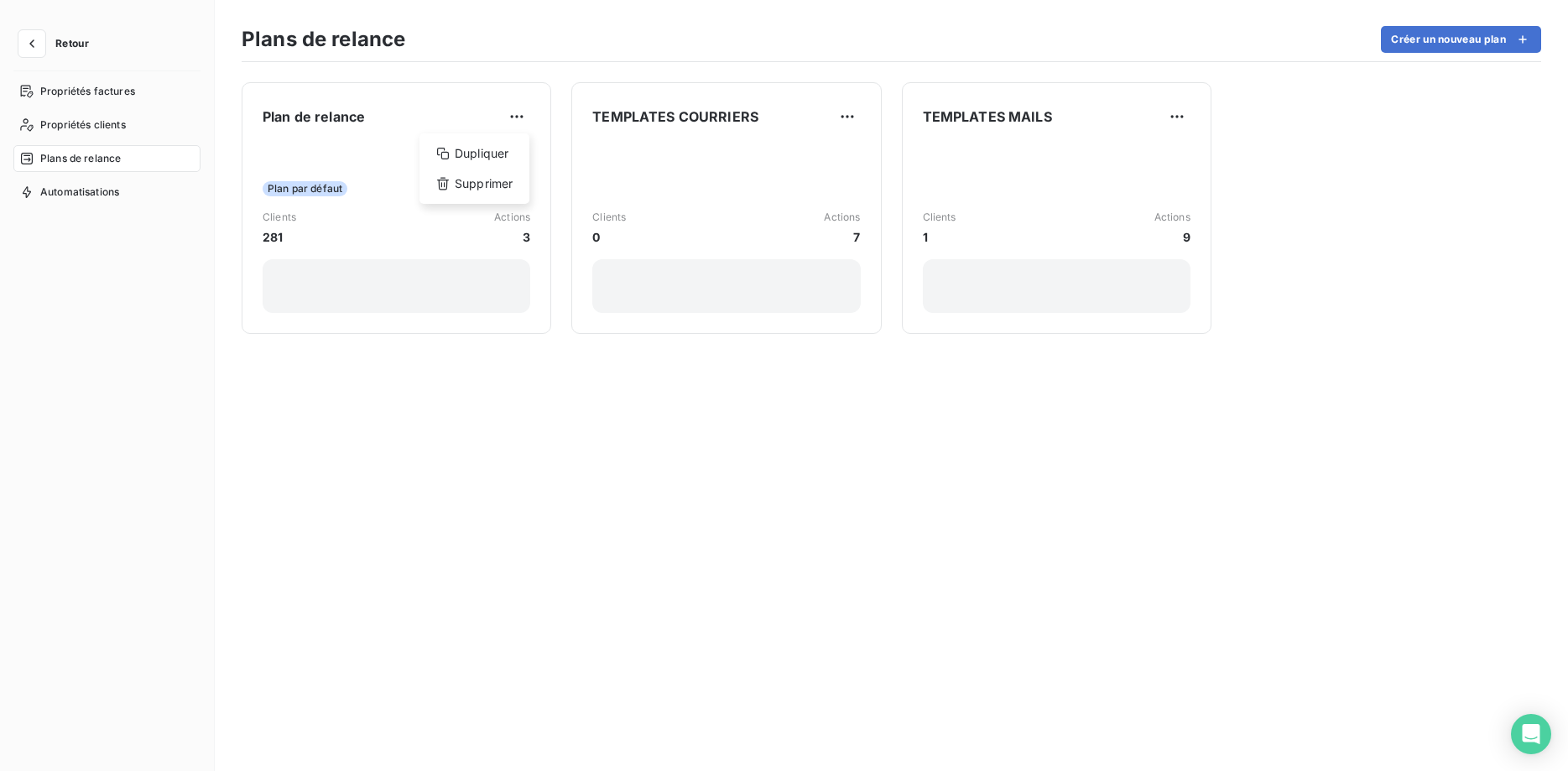
click at [352, 143] on html "Retour Propriétés factures Propriétés clients Plans de relance Automatisations …" at bounding box center [784, 386] width 1568 height 771
click at [352, 143] on div "Plan de relance Plan par défaut Clients 281 Actions 3" at bounding box center [397, 208] width 268 height 209
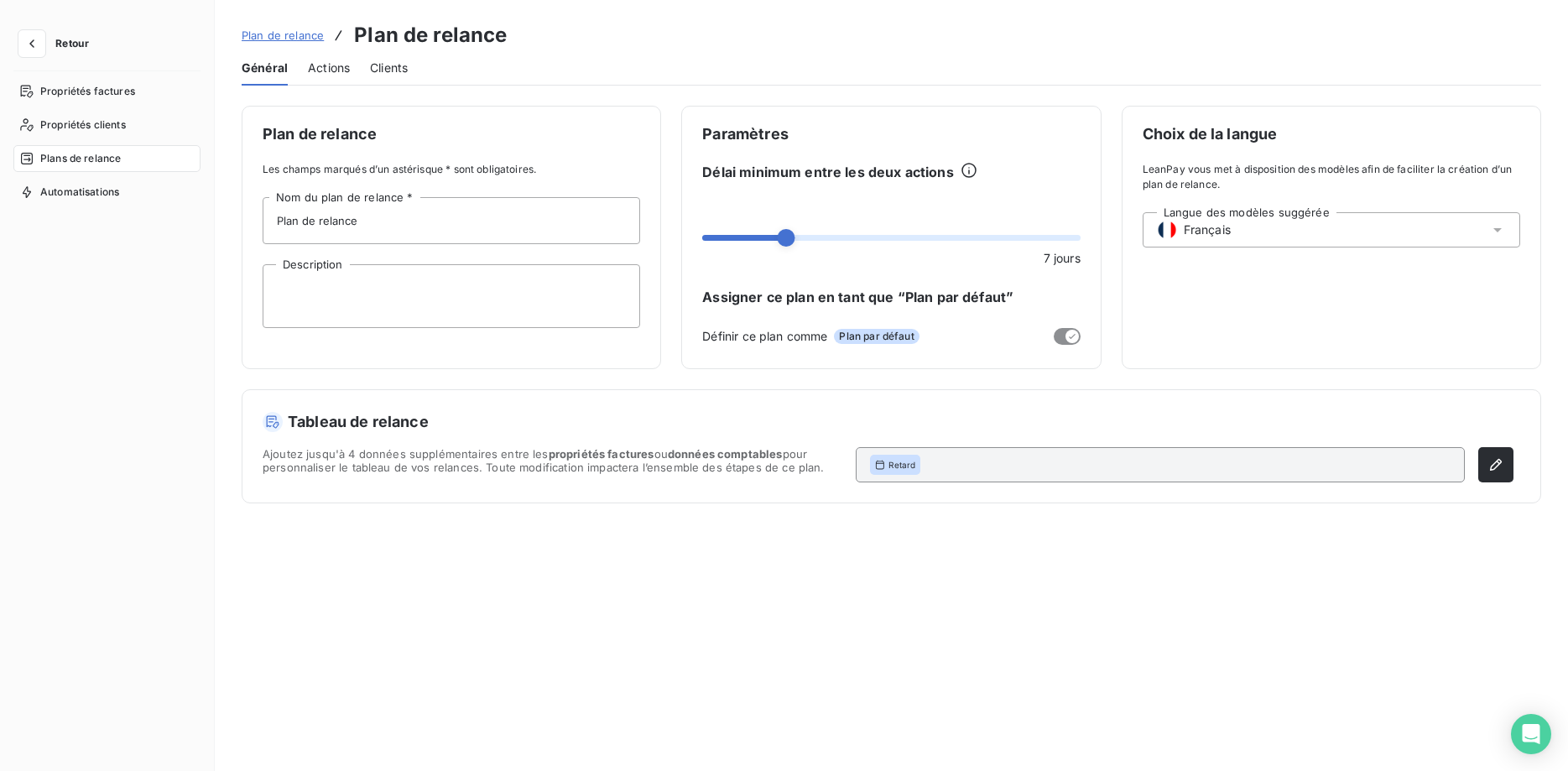
click at [319, 61] on span "Actions" at bounding box center [328, 68] width 42 height 17
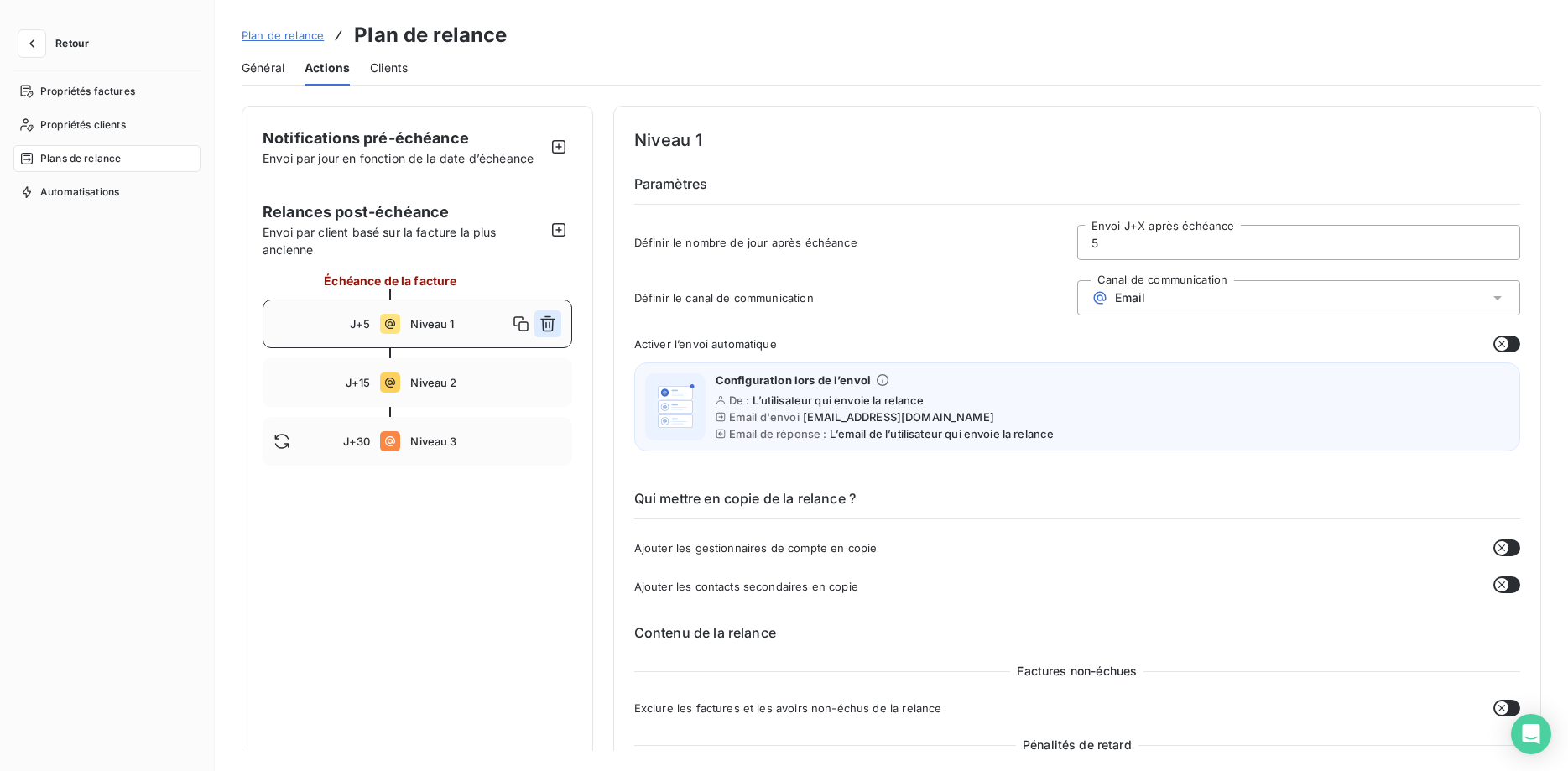
click at [550, 325] on icon "button" at bounding box center [548, 324] width 15 height 16
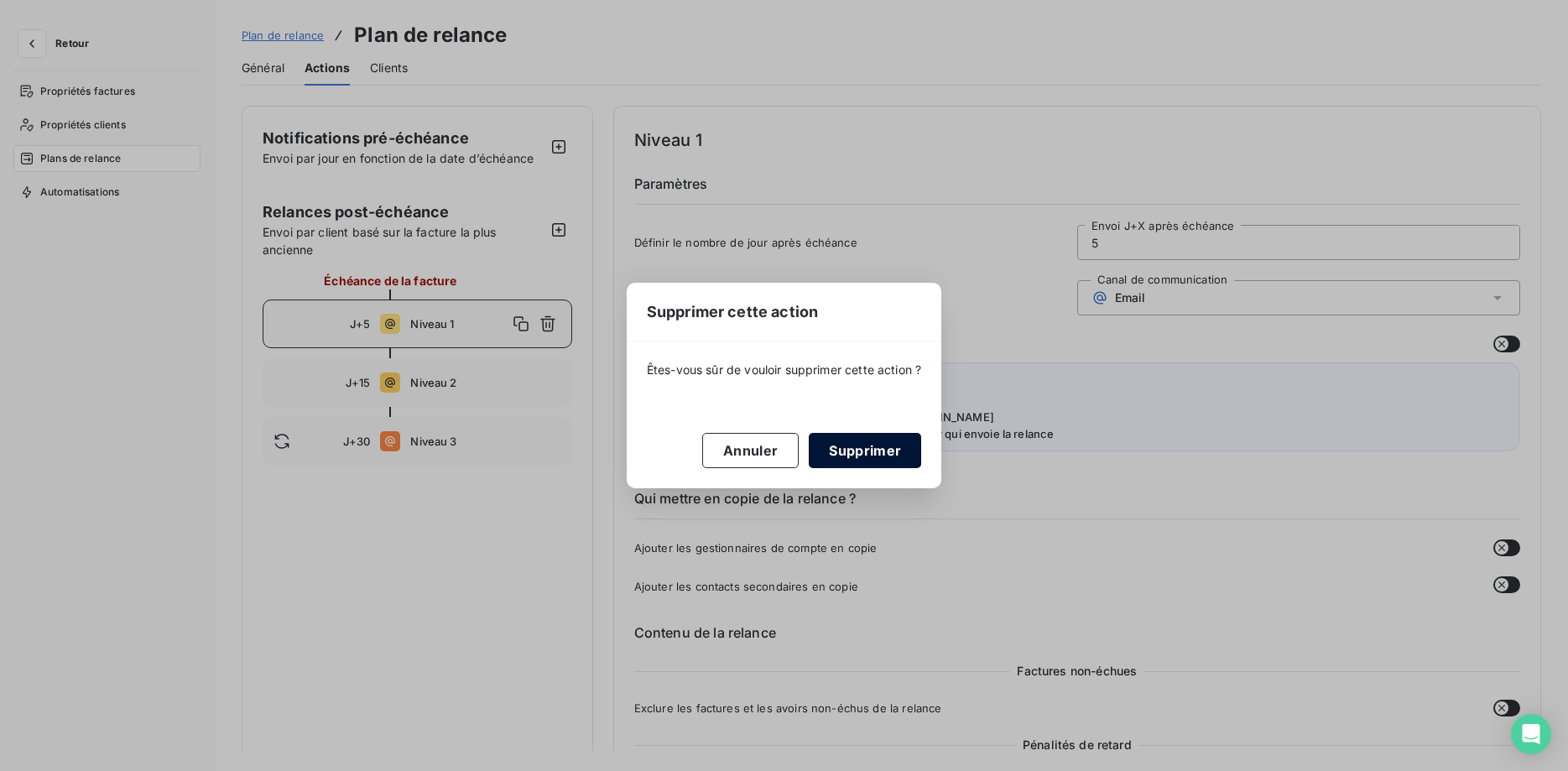
click at [885, 449] on button "Supprimer" at bounding box center [865, 450] width 112 height 35
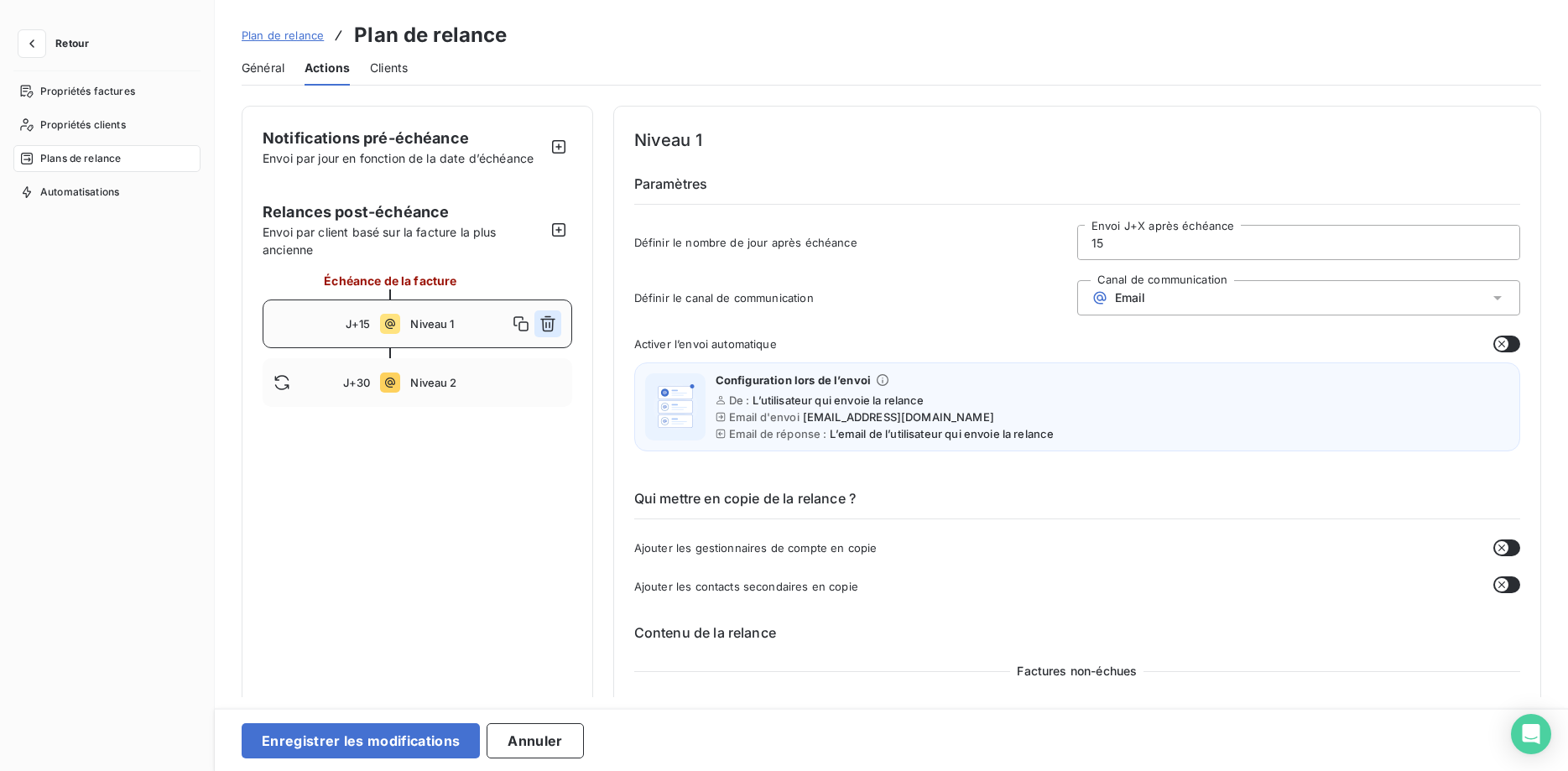
click at [556, 325] on button "button" at bounding box center [547, 323] width 27 height 27
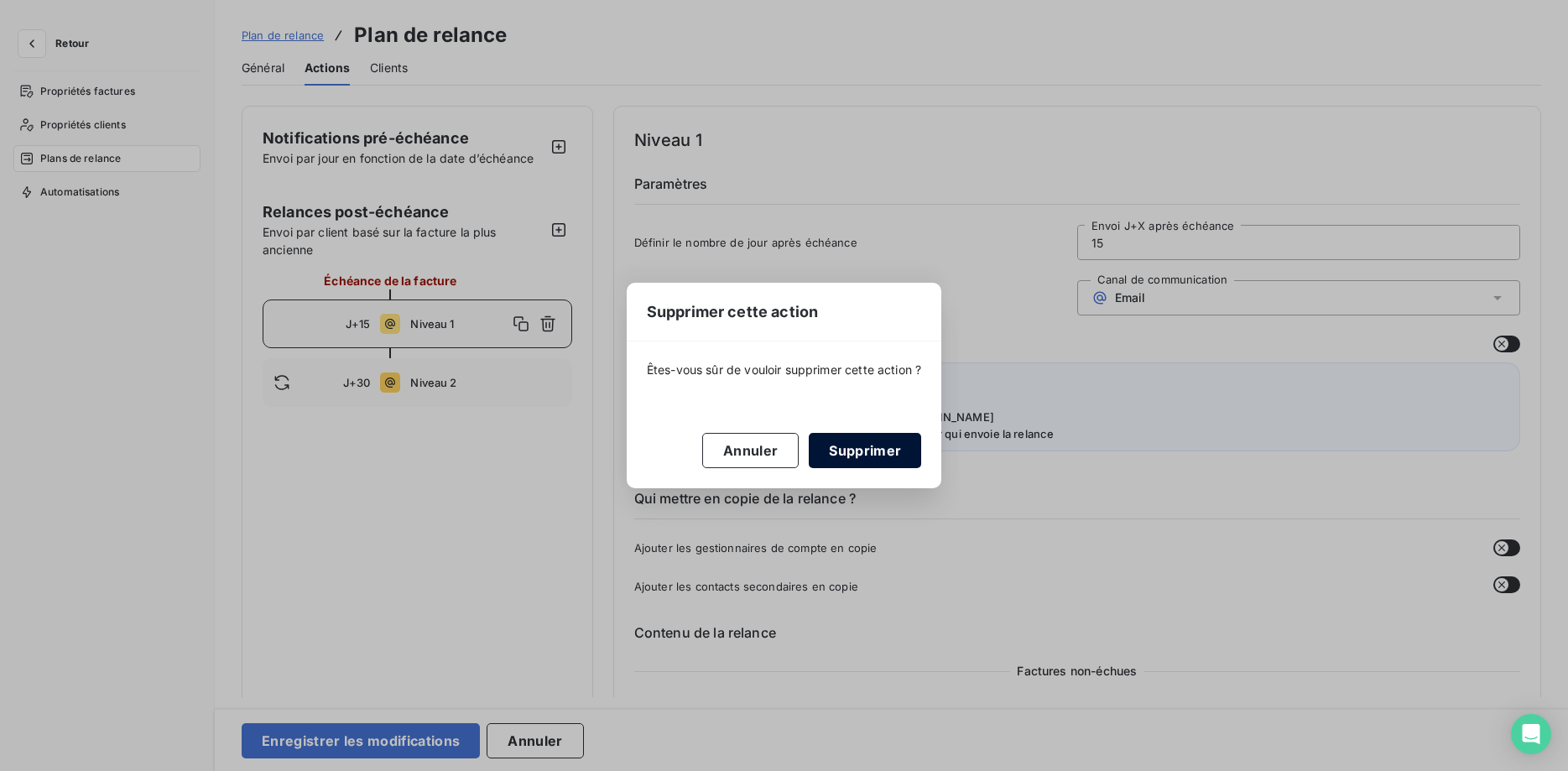
click at [861, 446] on button "Supprimer" at bounding box center [865, 450] width 112 height 35
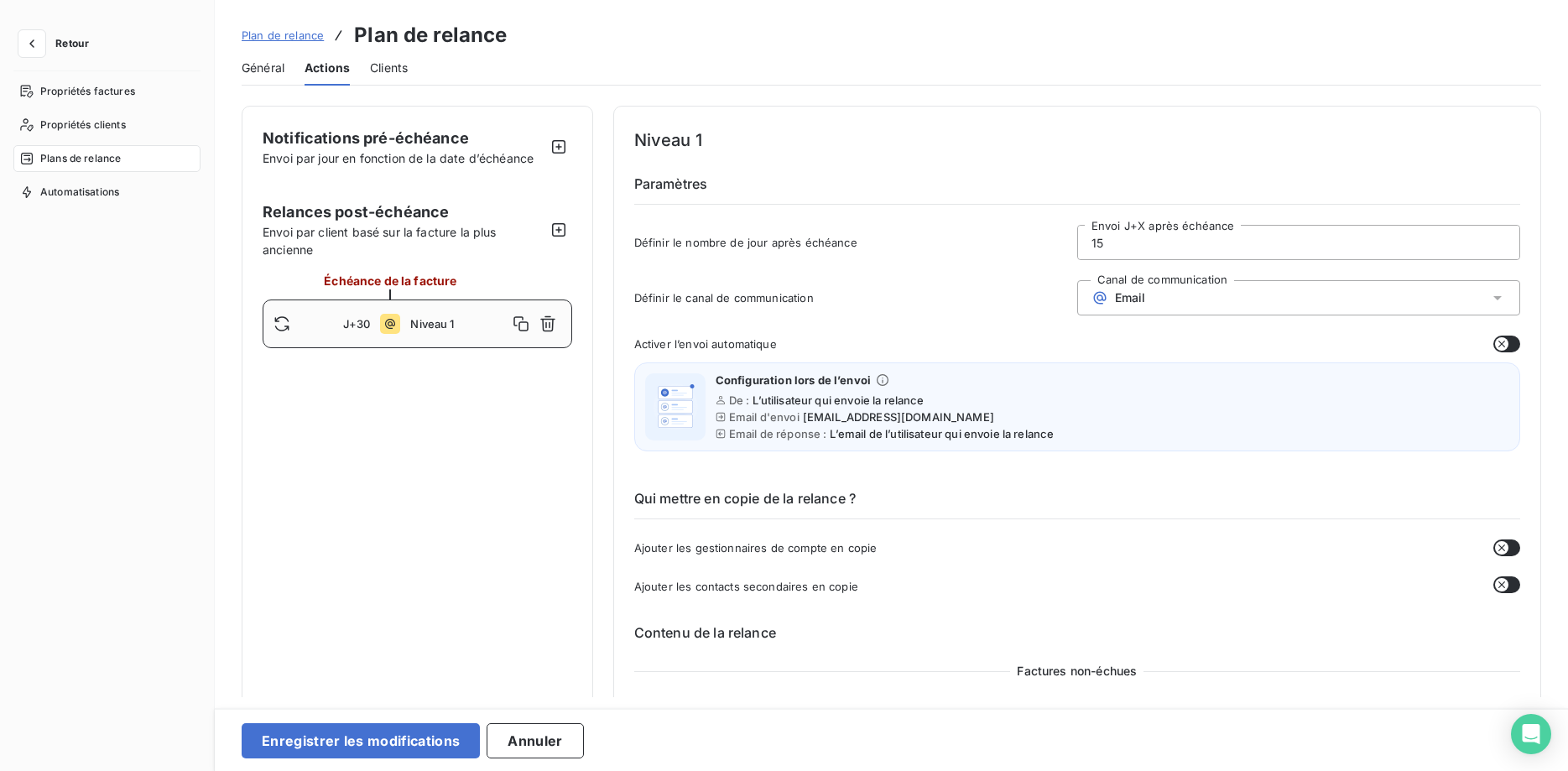
type input "30"
click at [550, 324] on icon "button" at bounding box center [548, 324] width 17 height 17
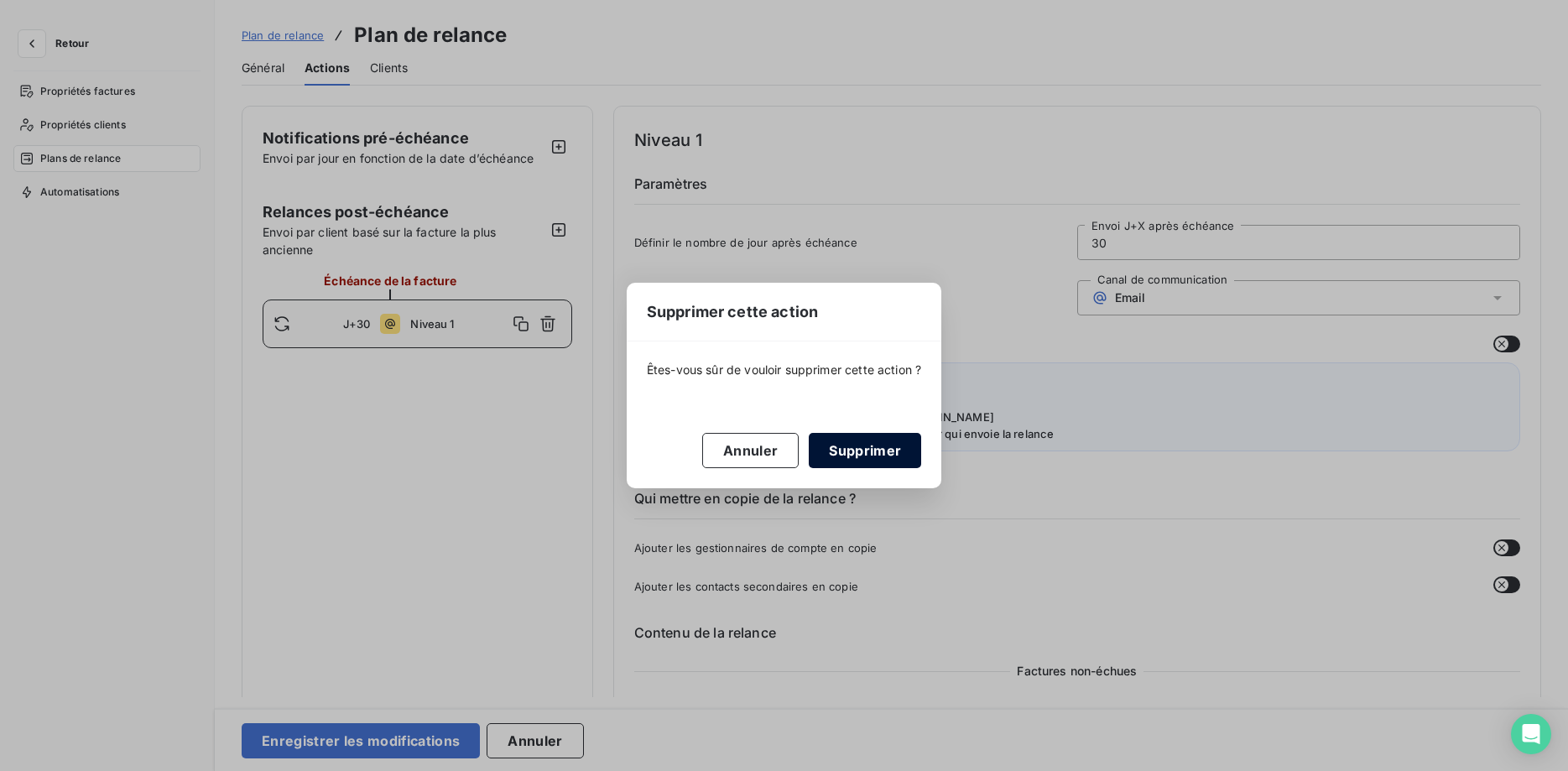
click at [861, 448] on button "Supprimer" at bounding box center [865, 450] width 112 height 35
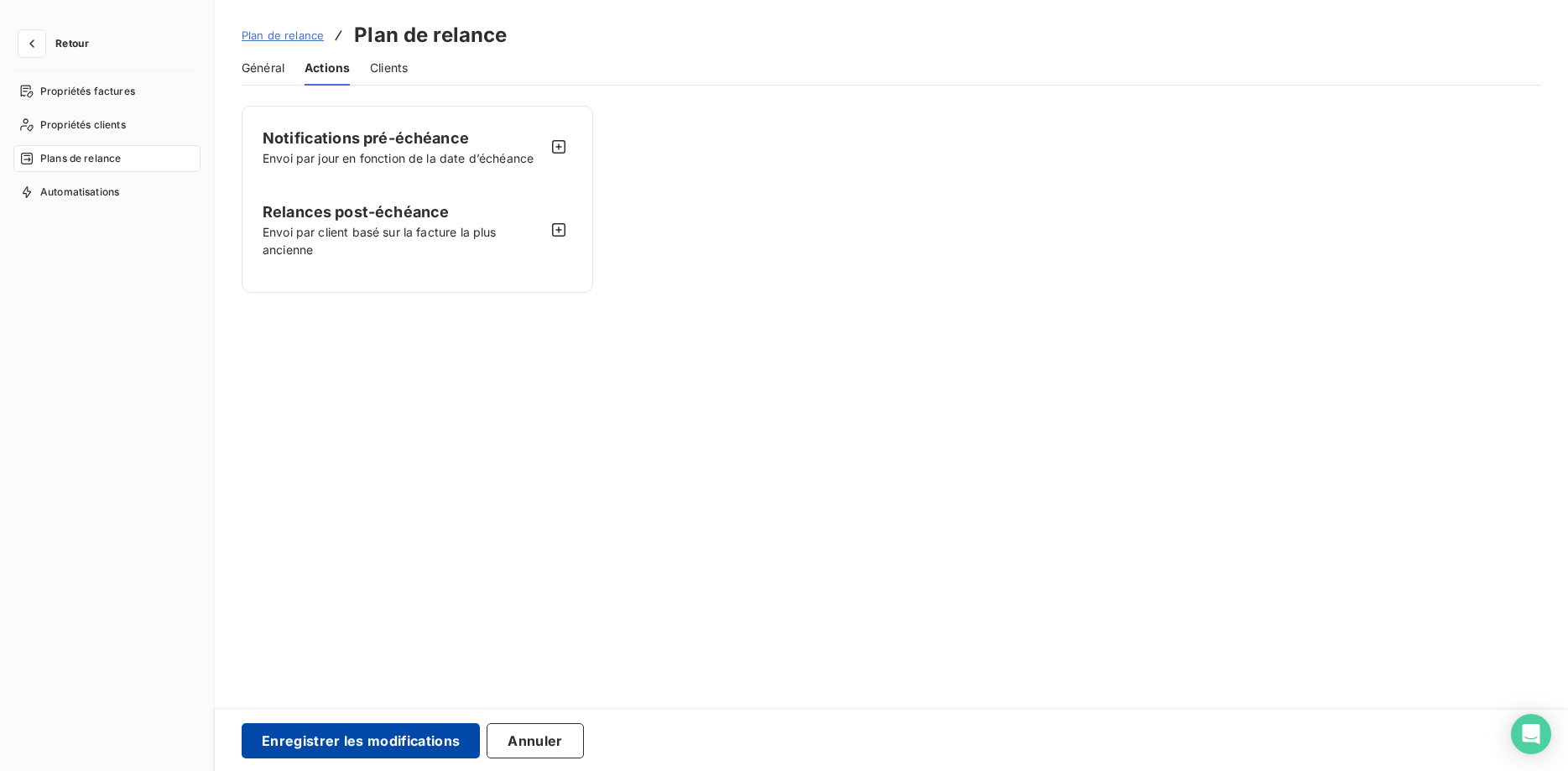
click at [393, 744] on button "Enregistrer les modifications" at bounding box center [360, 740] width 238 height 35
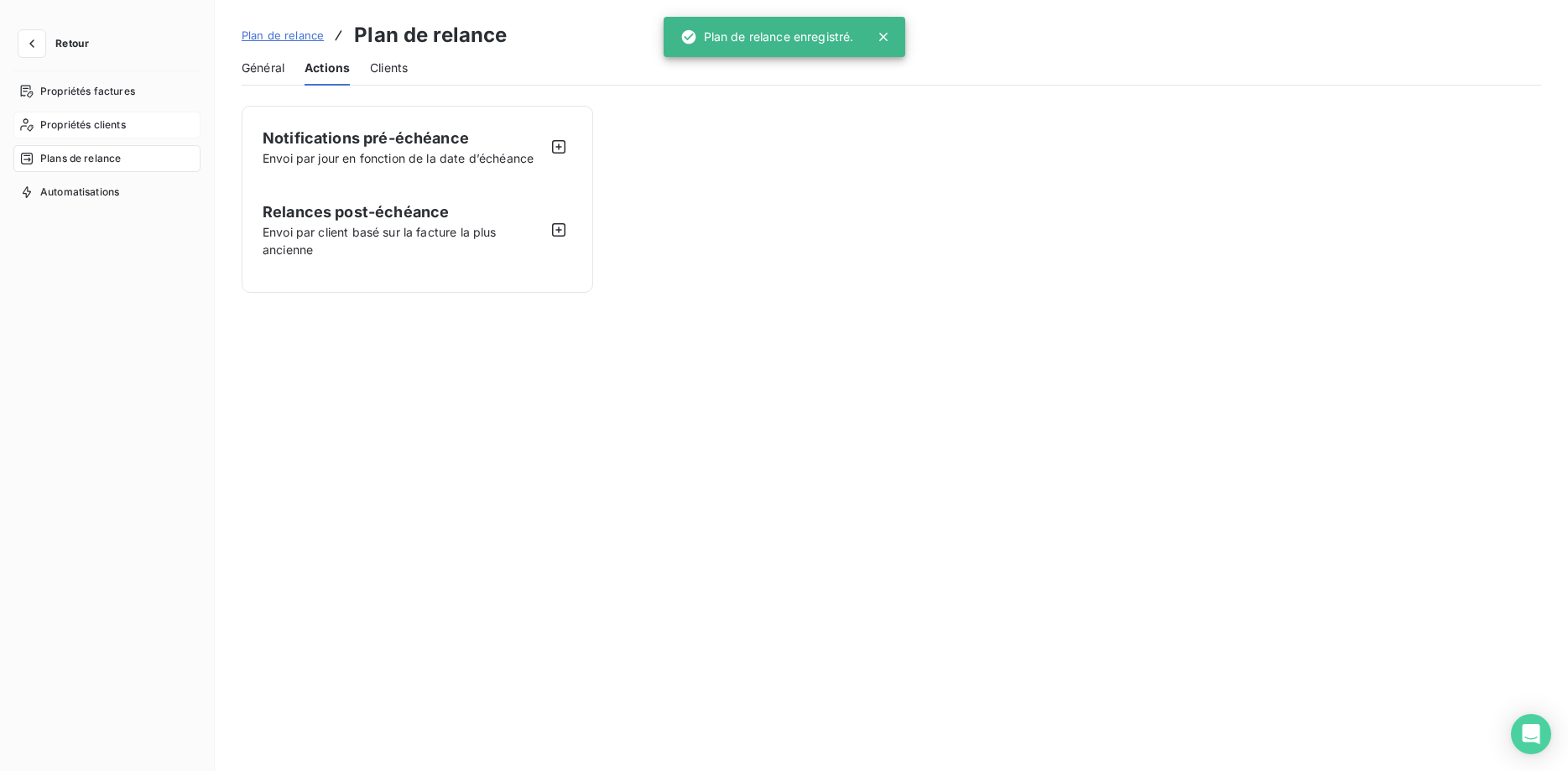
click at [75, 119] on span "Propriétés clients" at bounding box center [83, 125] width 86 height 15
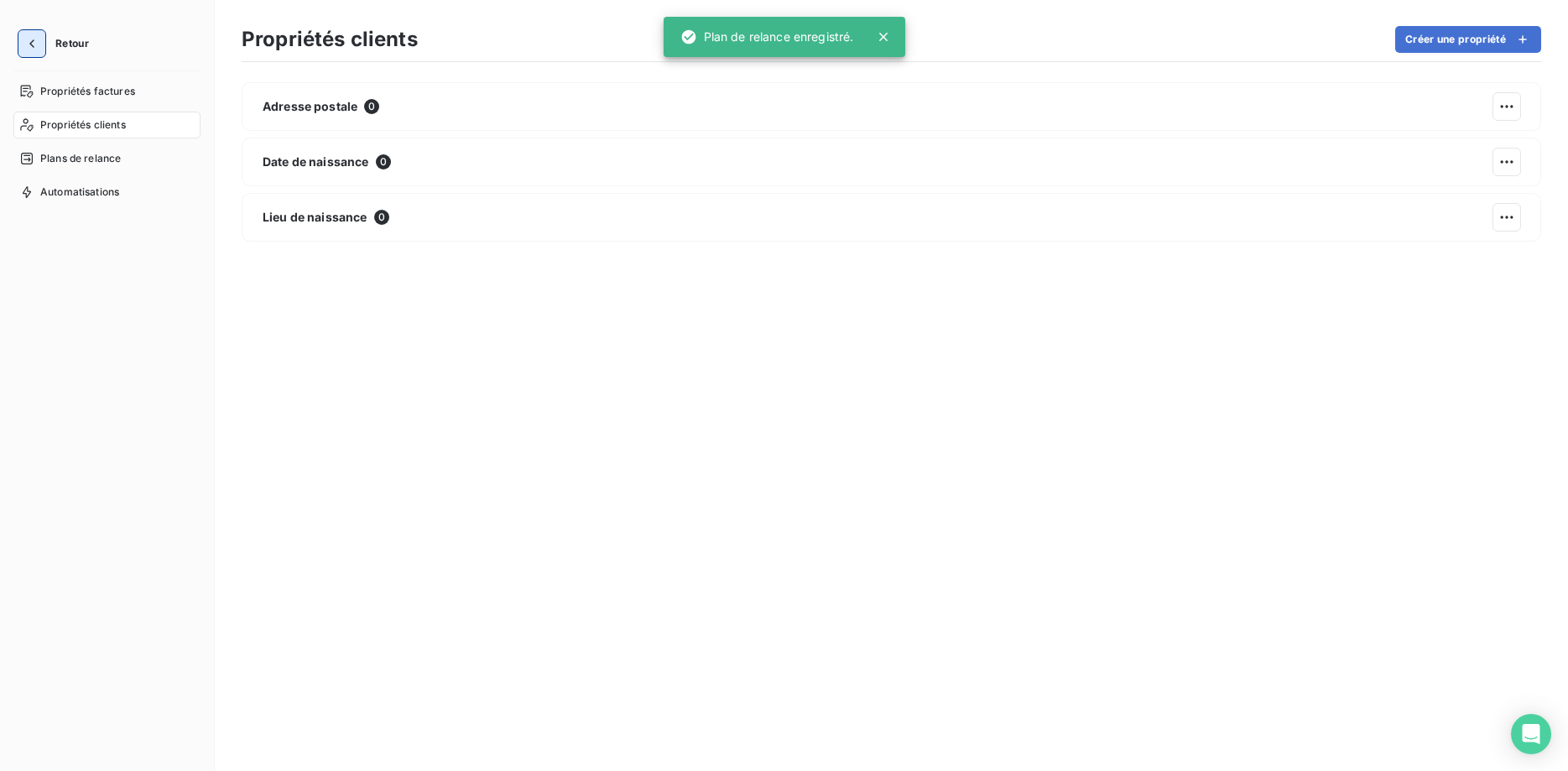
click at [28, 46] on icon "button" at bounding box center [32, 44] width 17 height 17
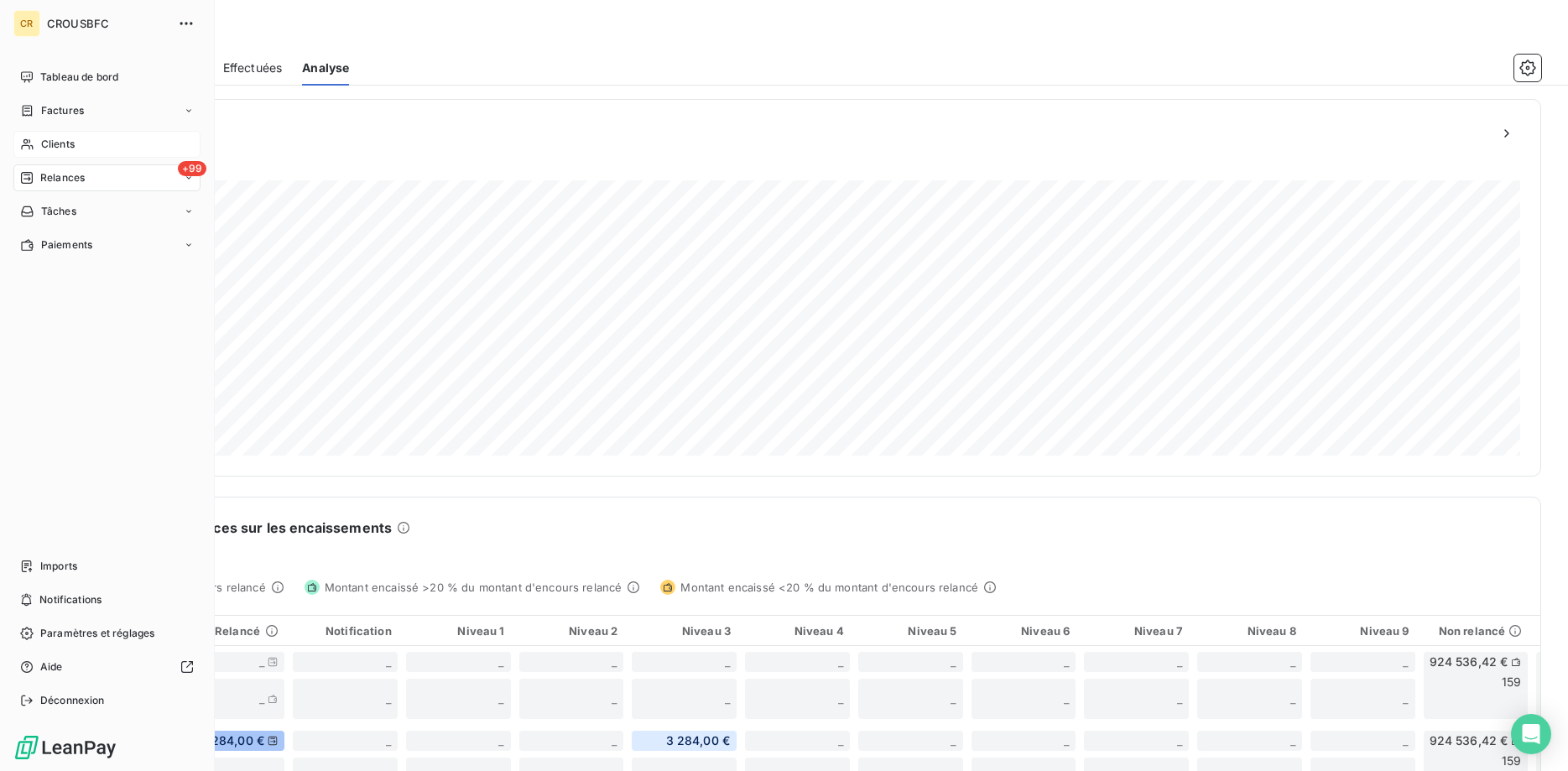
click at [30, 137] on div "Clients" at bounding box center [107, 143] width 187 height 27
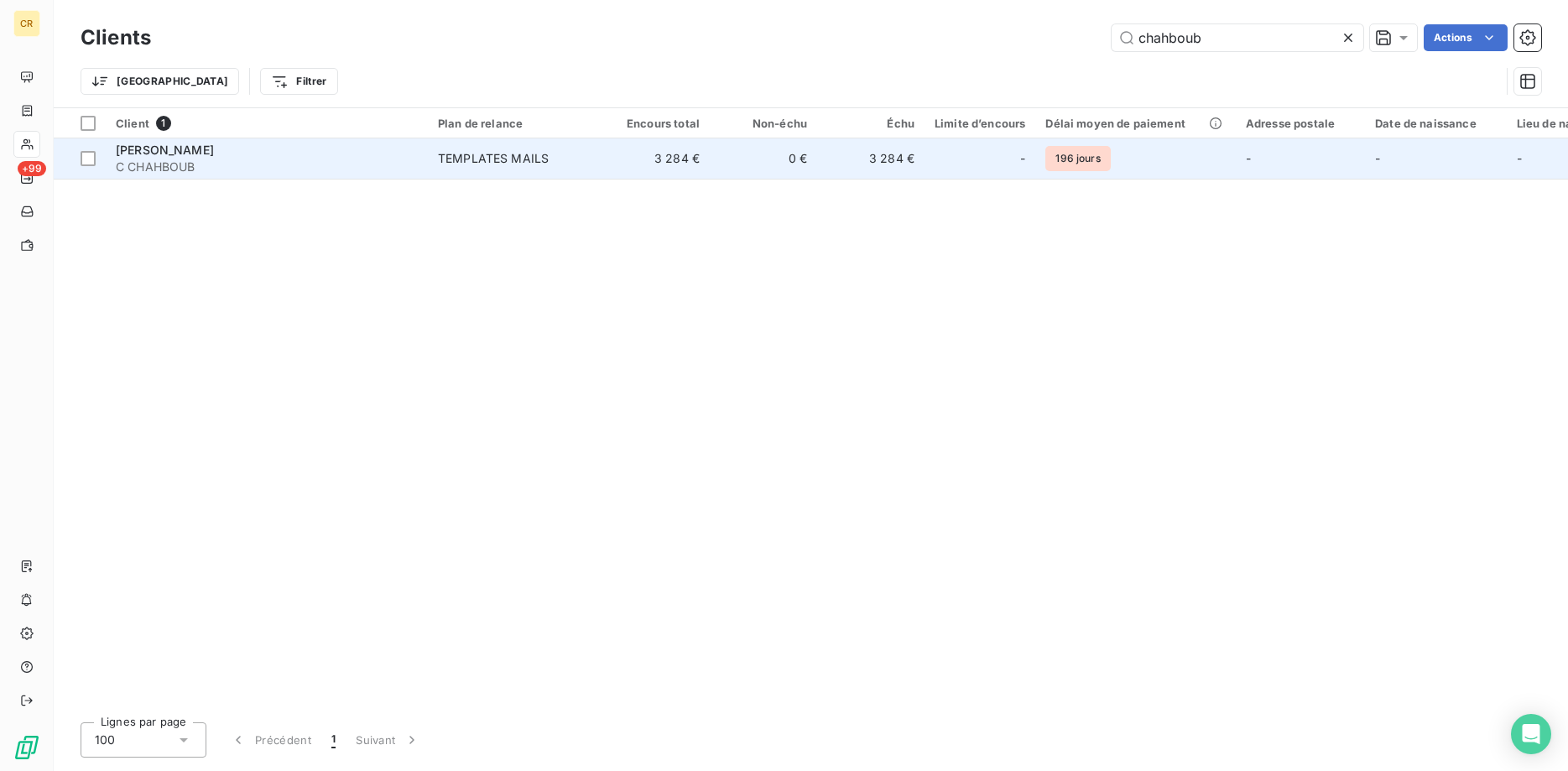
click at [469, 163] on div "TEMPLATES MAILS" at bounding box center [493, 159] width 111 height 17
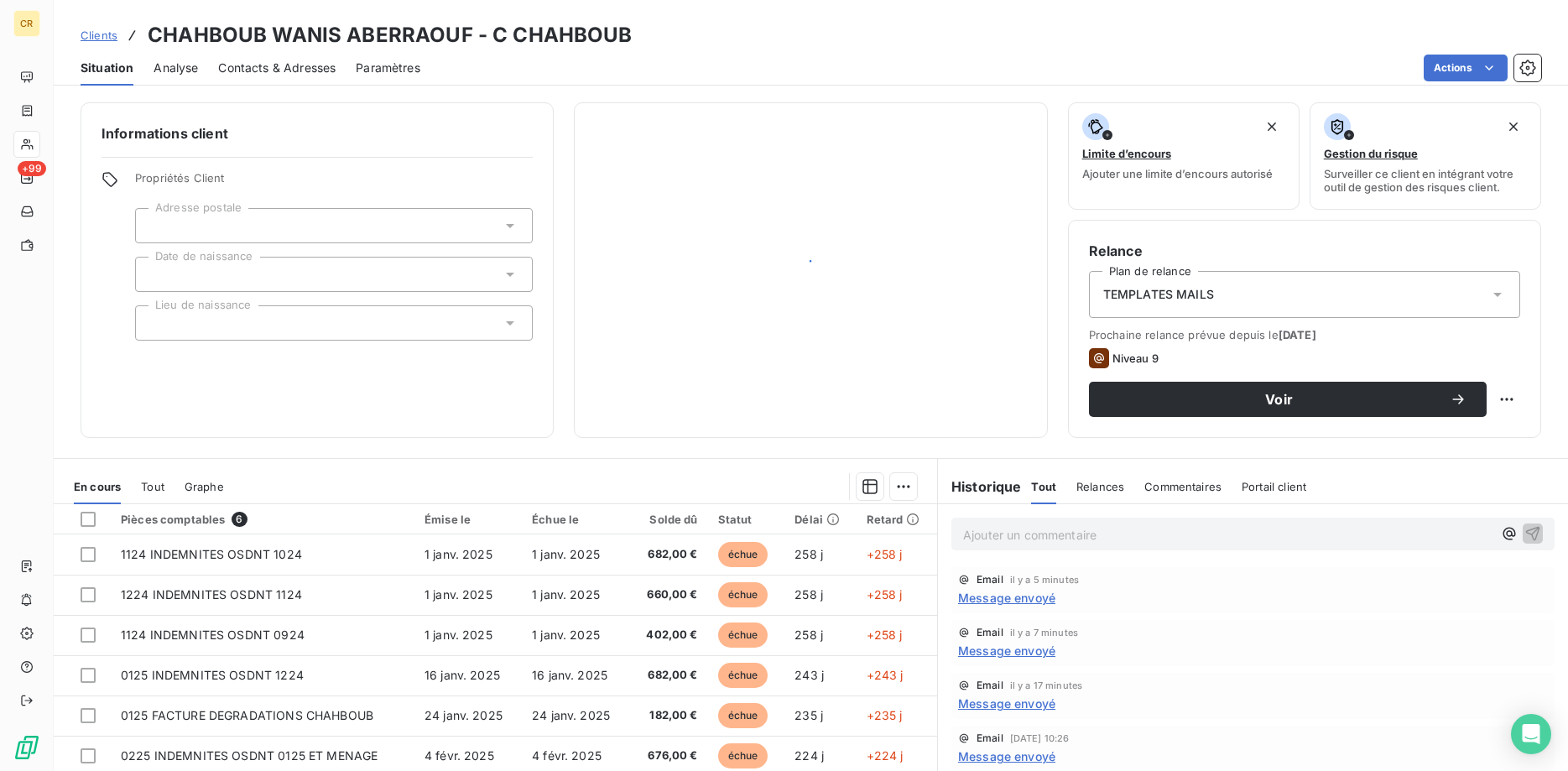
click at [469, 163] on div "Informations client Propriétés Client Adresse postale Date de naissance Lieu de…" at bounding box center [317, 270] width 473 height 336
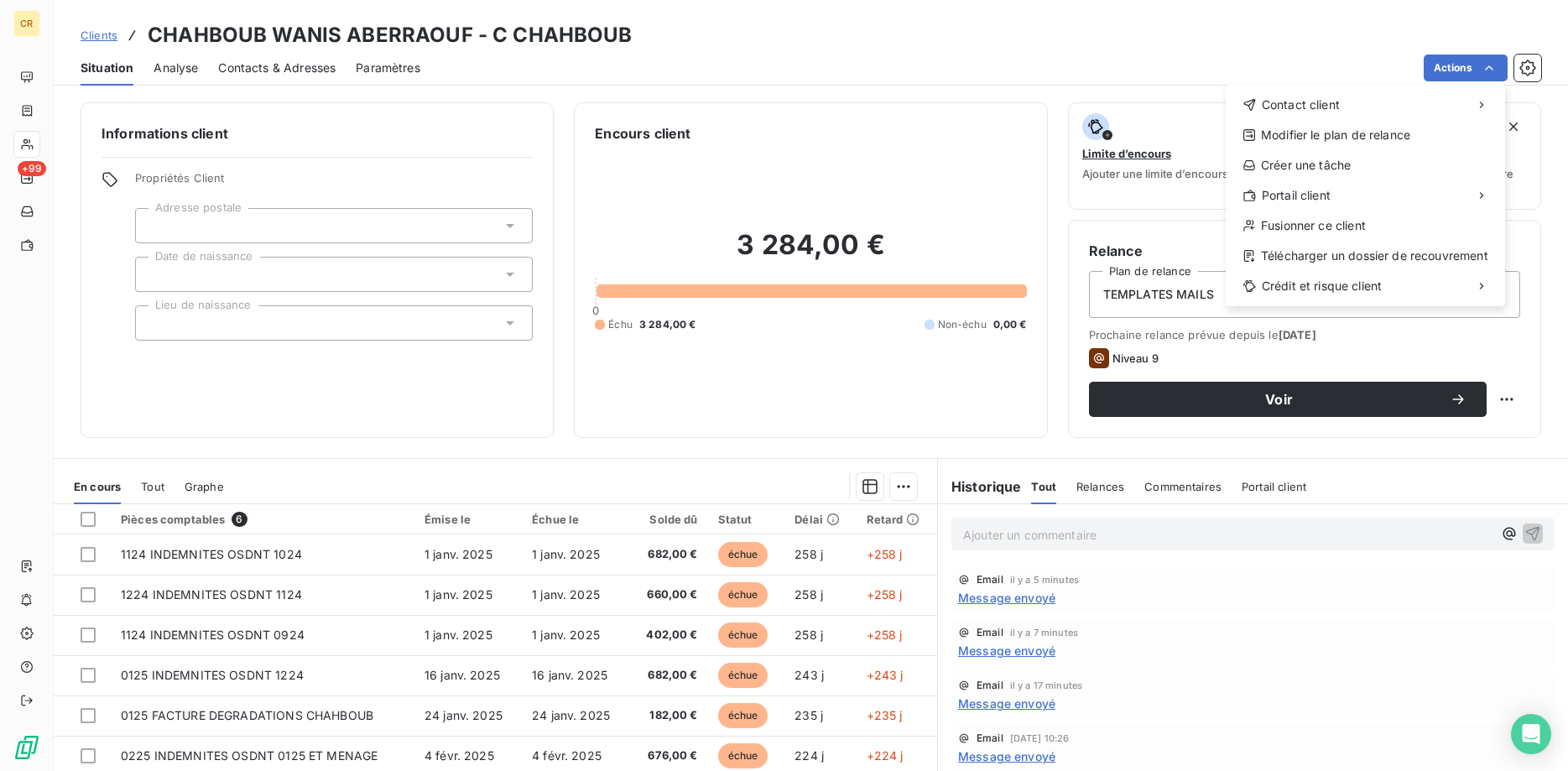
click at [1490, 69] on html "CR +99 Clients CHAHBOUB WANIS ABERRAOUF - C CHAHBOUB Situation Analyse Contacts…" at bounding box center [784, 386] width 1568 height 771
click at [1120, 111] on div "Envoyer un email" at bounding box center [1101, 111] width 225 height 27
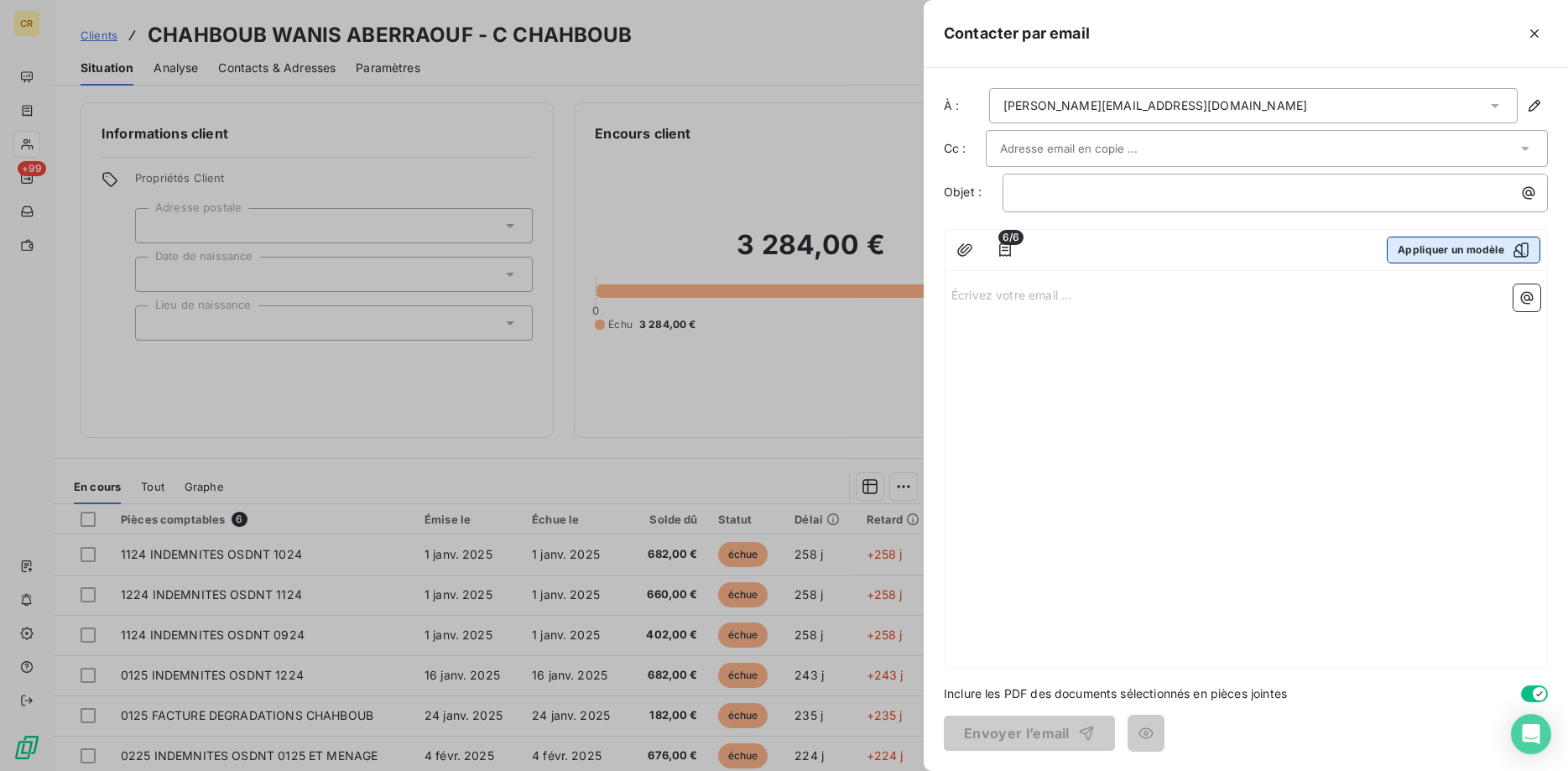
click at [1407, 246] on button "Appliquer un modèle" at bounding box center [1463, 249] width 154 height 27
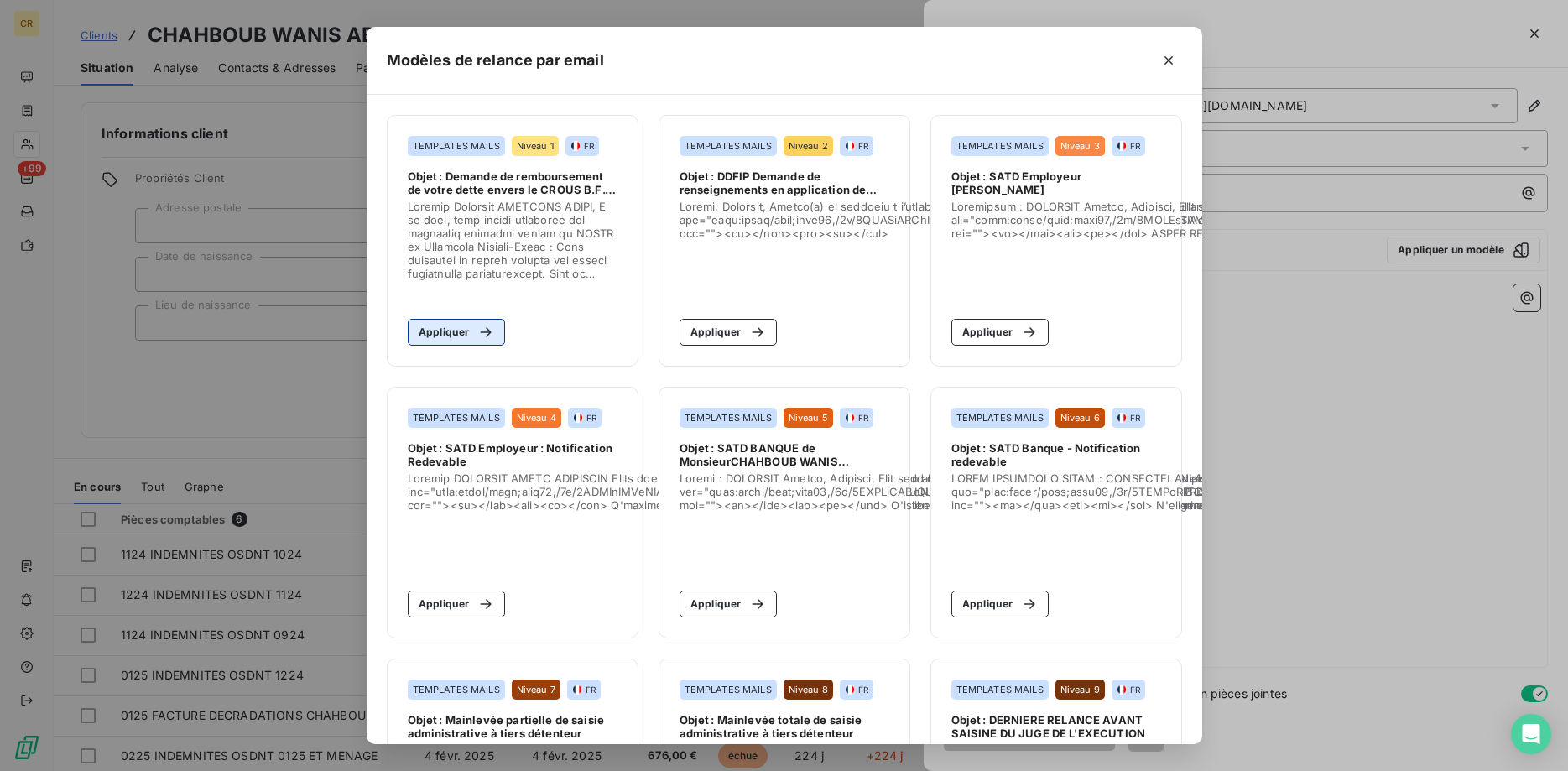
click at [452, 337] on button "Appliquer" at bounding box center [457, 331] width 98 height 27
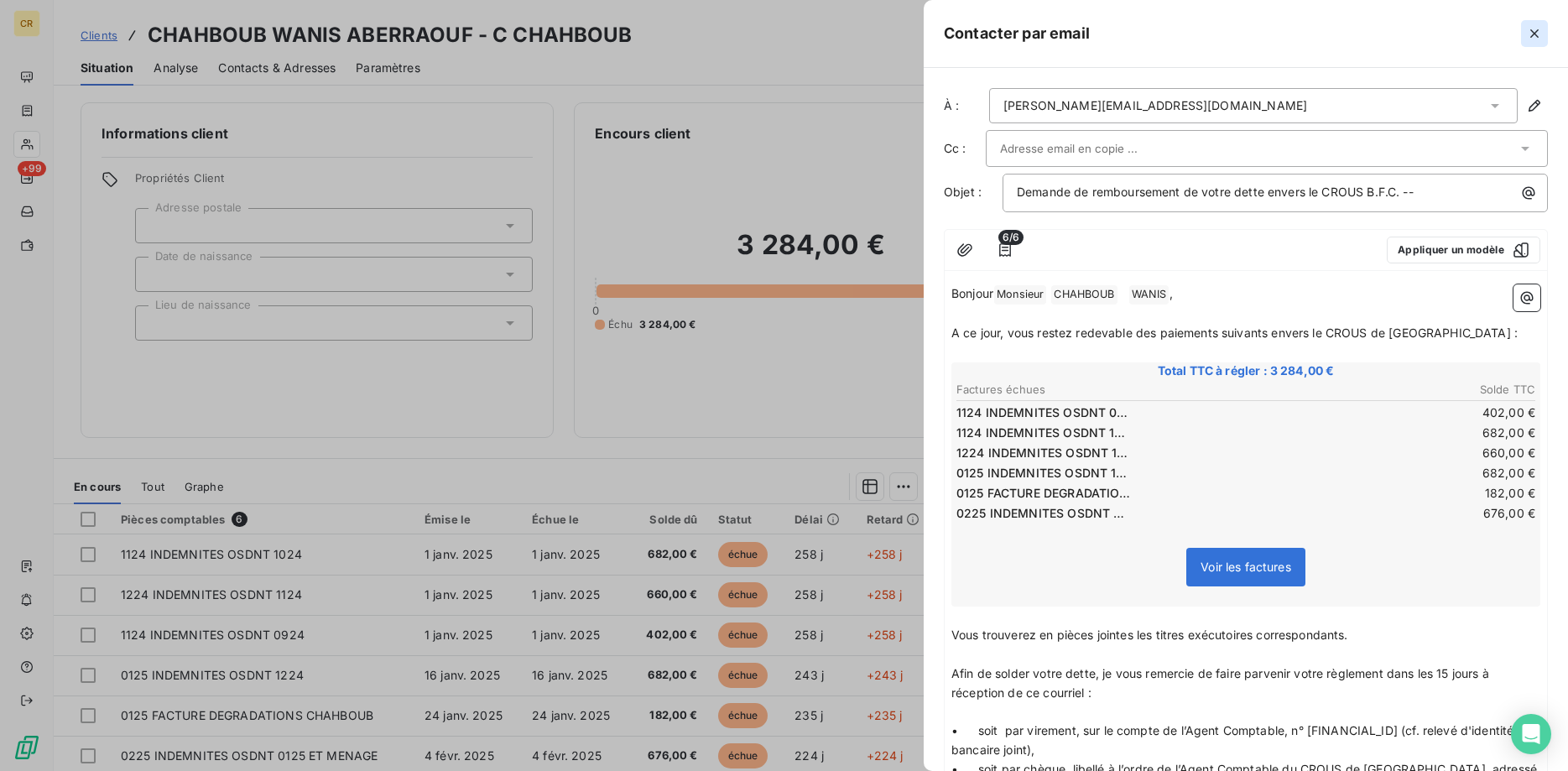
click at [1527, 33] on icon "button" at bounding box center [1535, 33] width 17 height 17
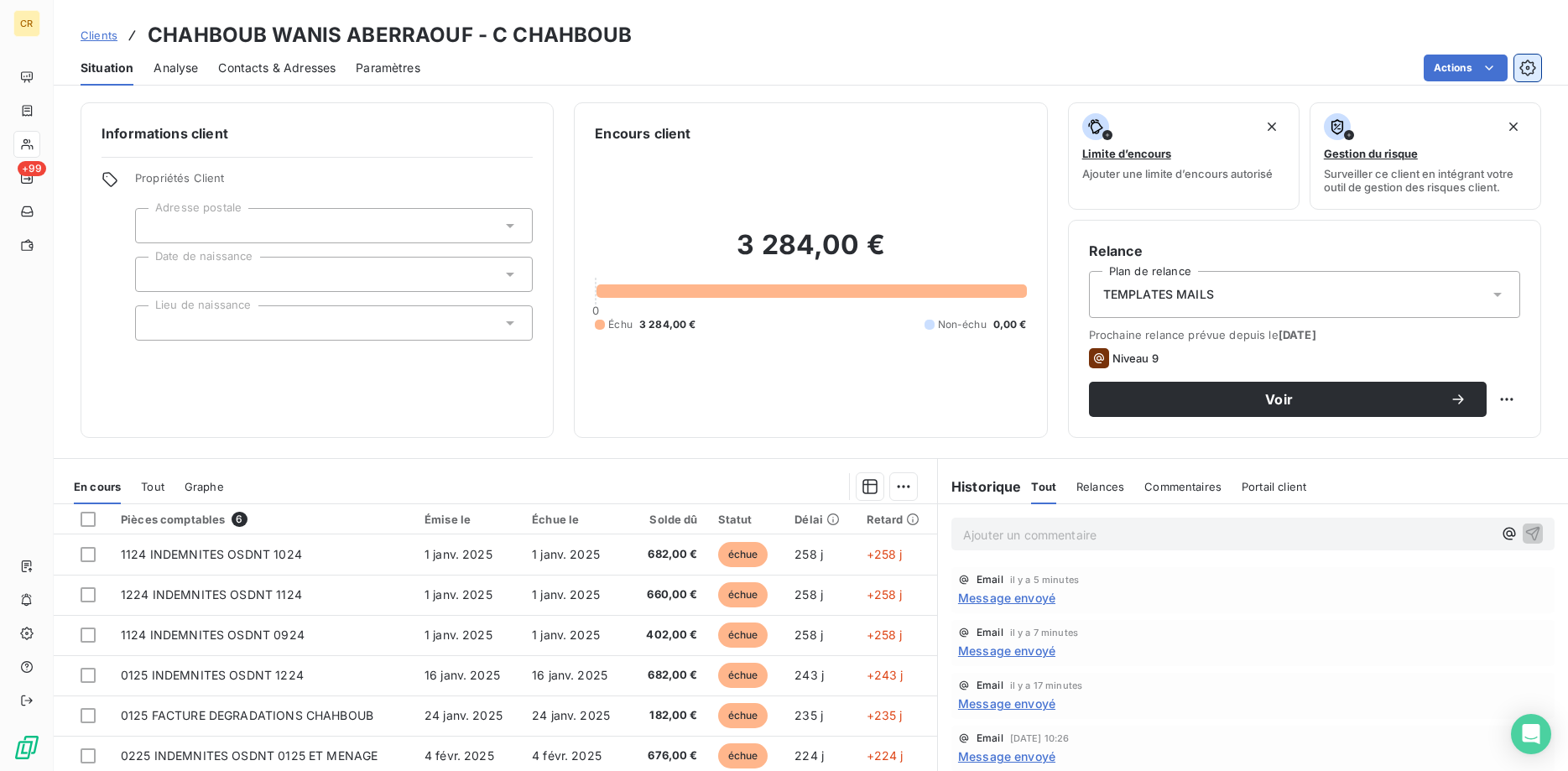
click at [1529, 70] on icon "button" at bounding box center [1528, 68] width 17 height 17
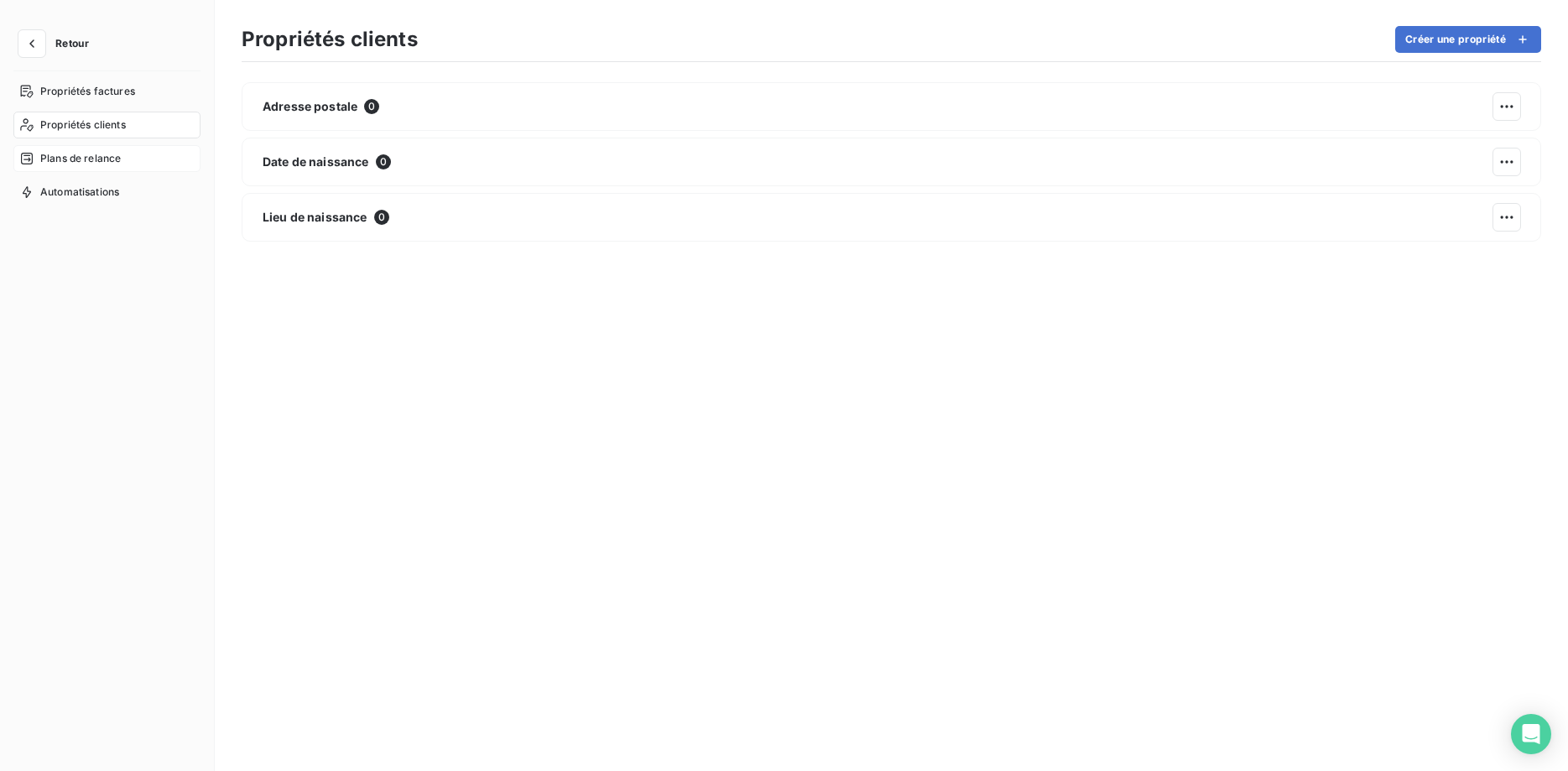
click at [95, 164] on span "Plans de relance" at bounding box center [81, 159] width 81 height 15
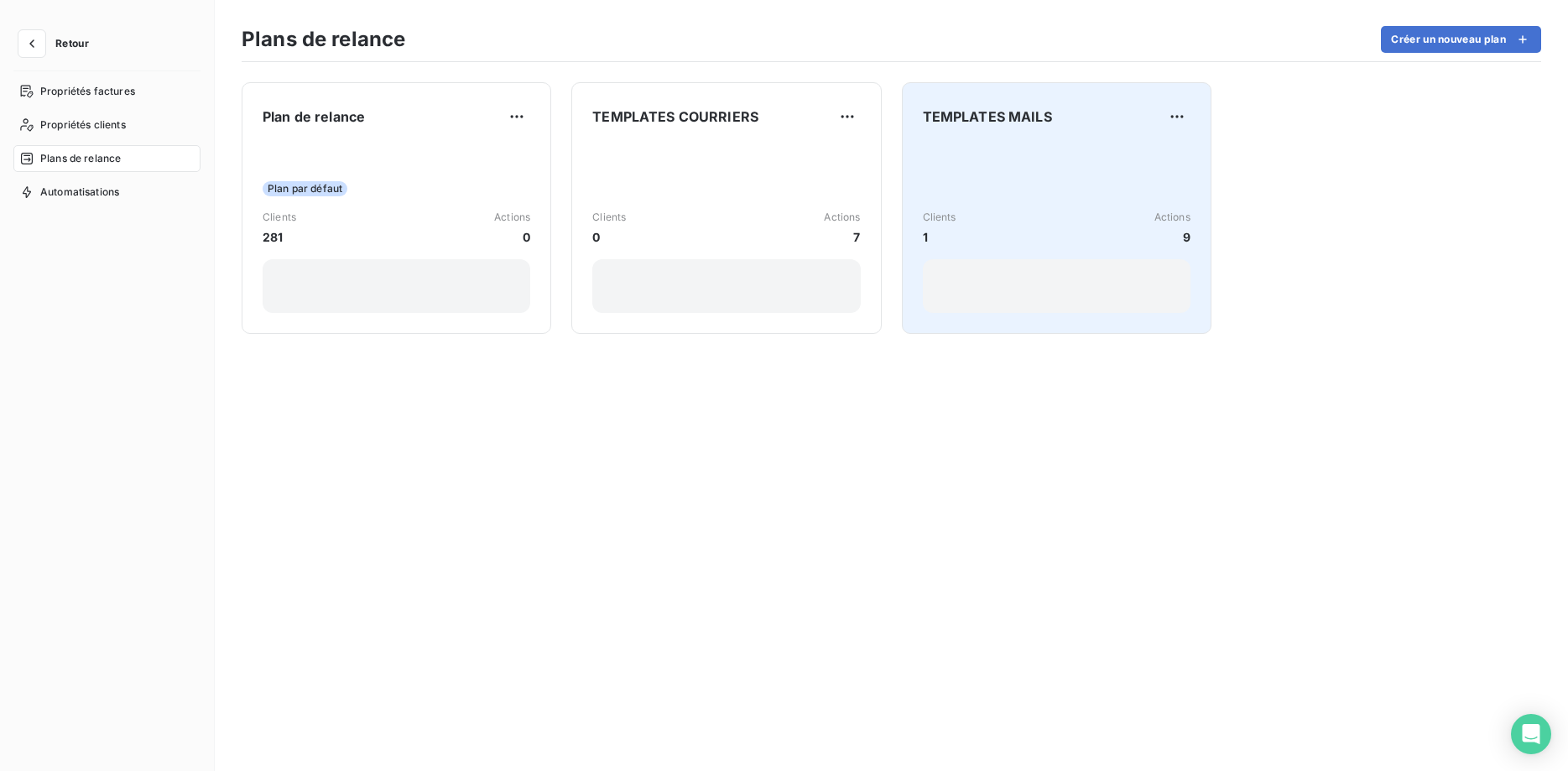
click at [1030, 202] on div "Clients 1 Actions 9" at bounding box center [1056, 228] width 268 height 169
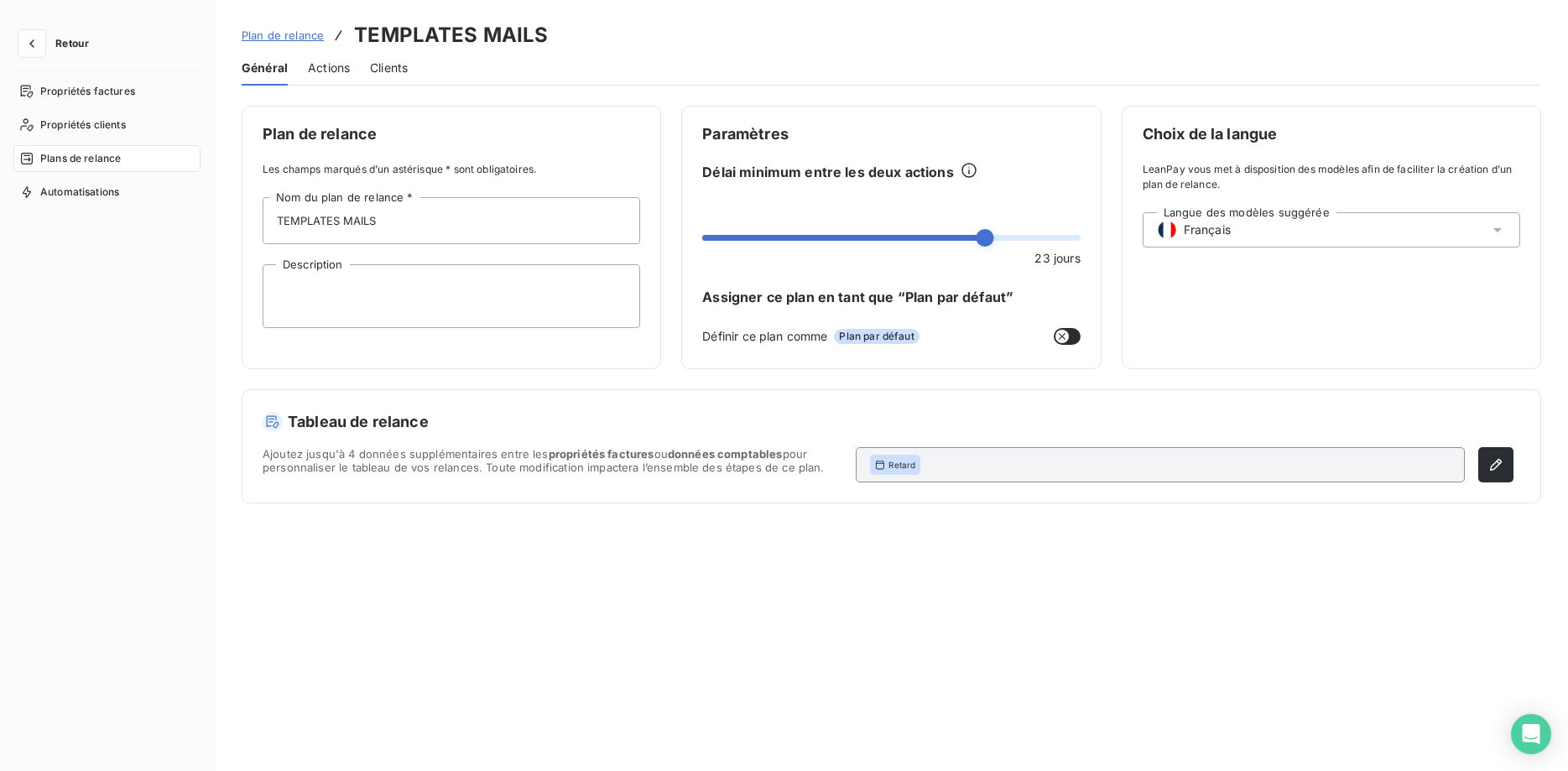
click at [334, 63] on span "Actions" at bounding box center [328, 68] width 42 height 17
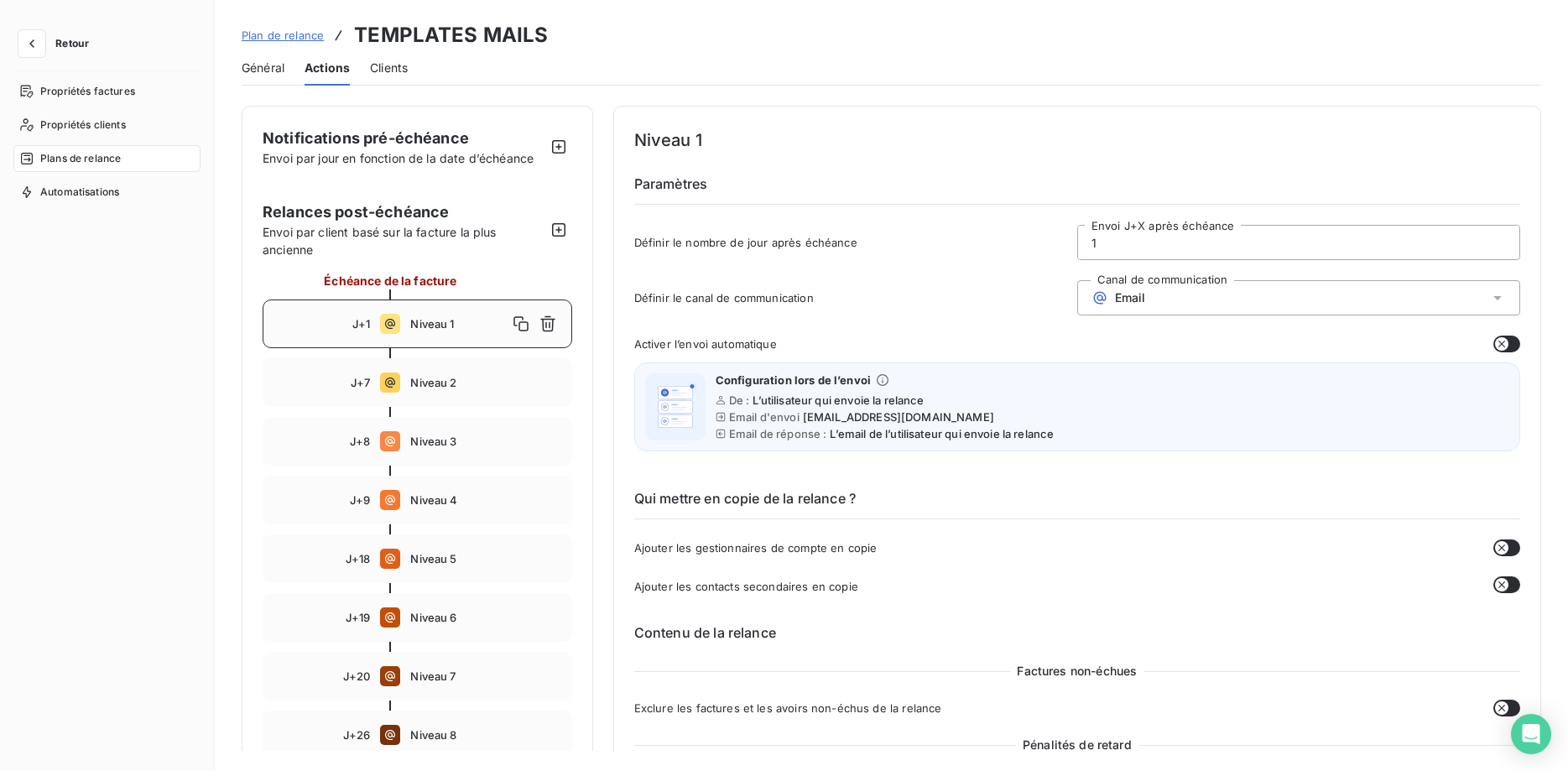
scroll to position [513, 0]
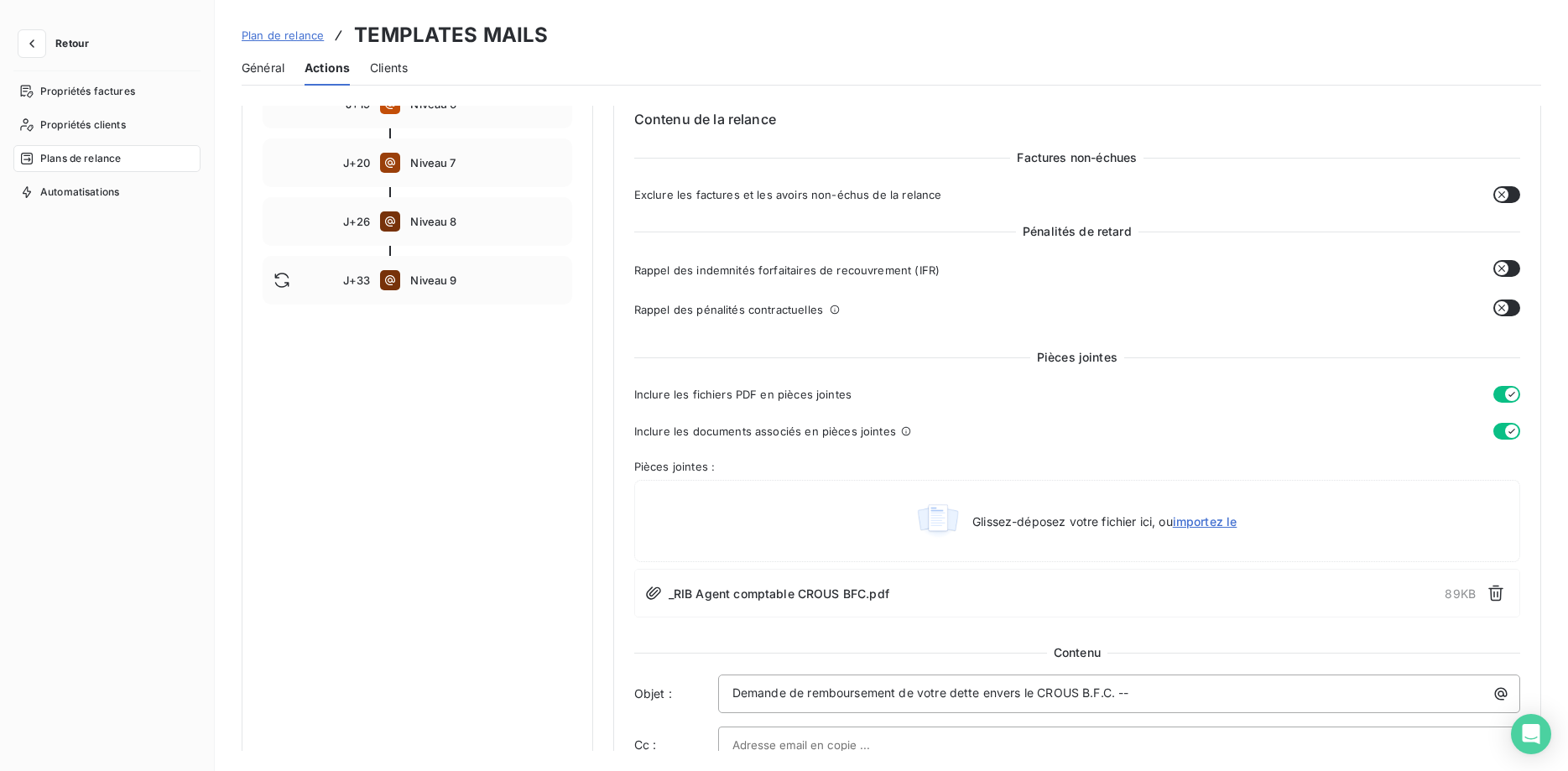
click at [848, 595] on span "_RIB Agent comptable CROUS BFC.pdf" at bounding box center [778, 593] width 221 height 18
click at [23, 50] on icon "button" at bounding box center [32, 44] width 17 height 17
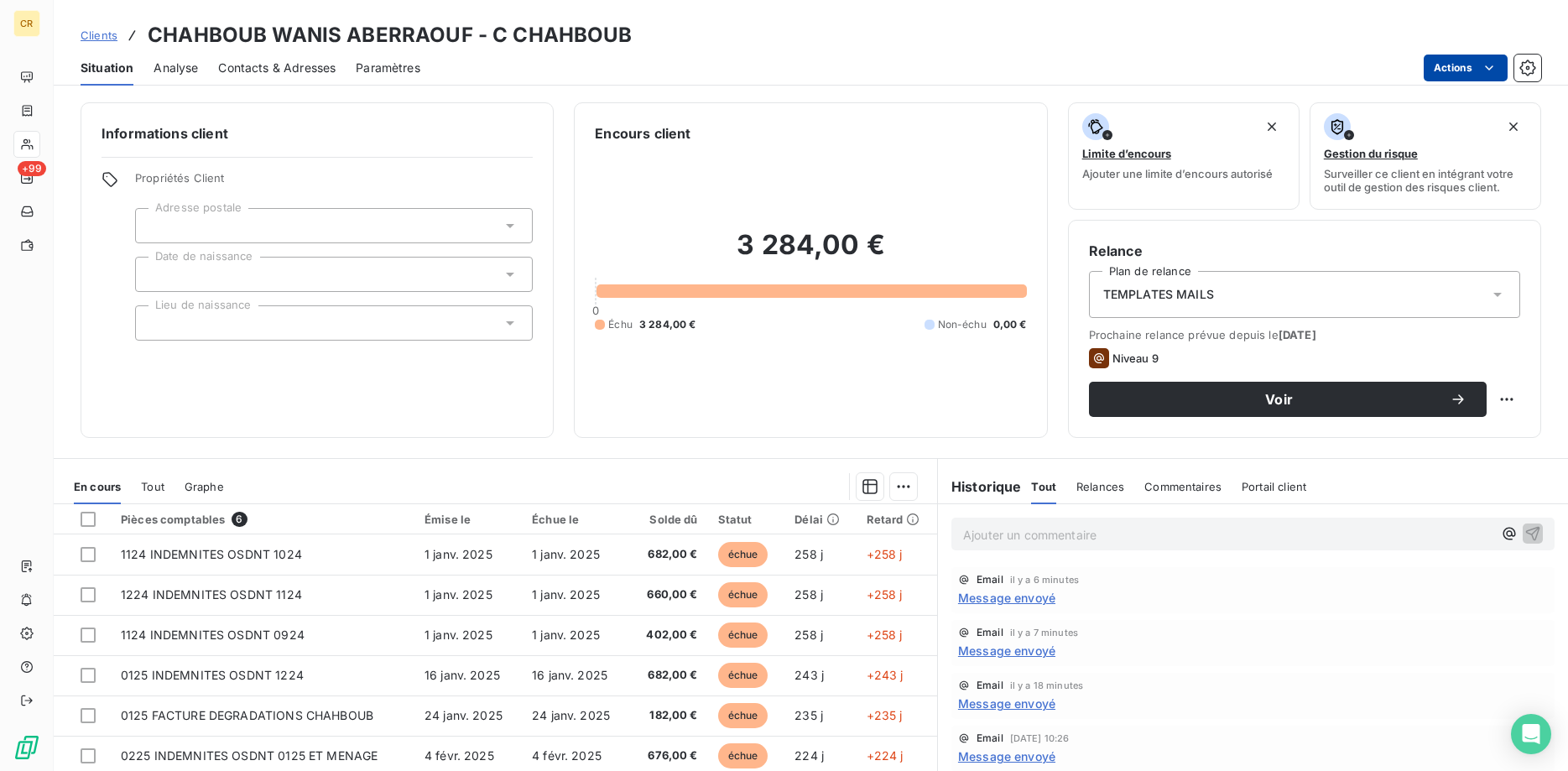
click at [1491, 64] on html "CR +99 Clients CHAHBOUB WANIS ABERRAOUF - C CHAHBOUB Situation Analyse Contacts…" at bounding box center [784, 386] width 1568 height 771
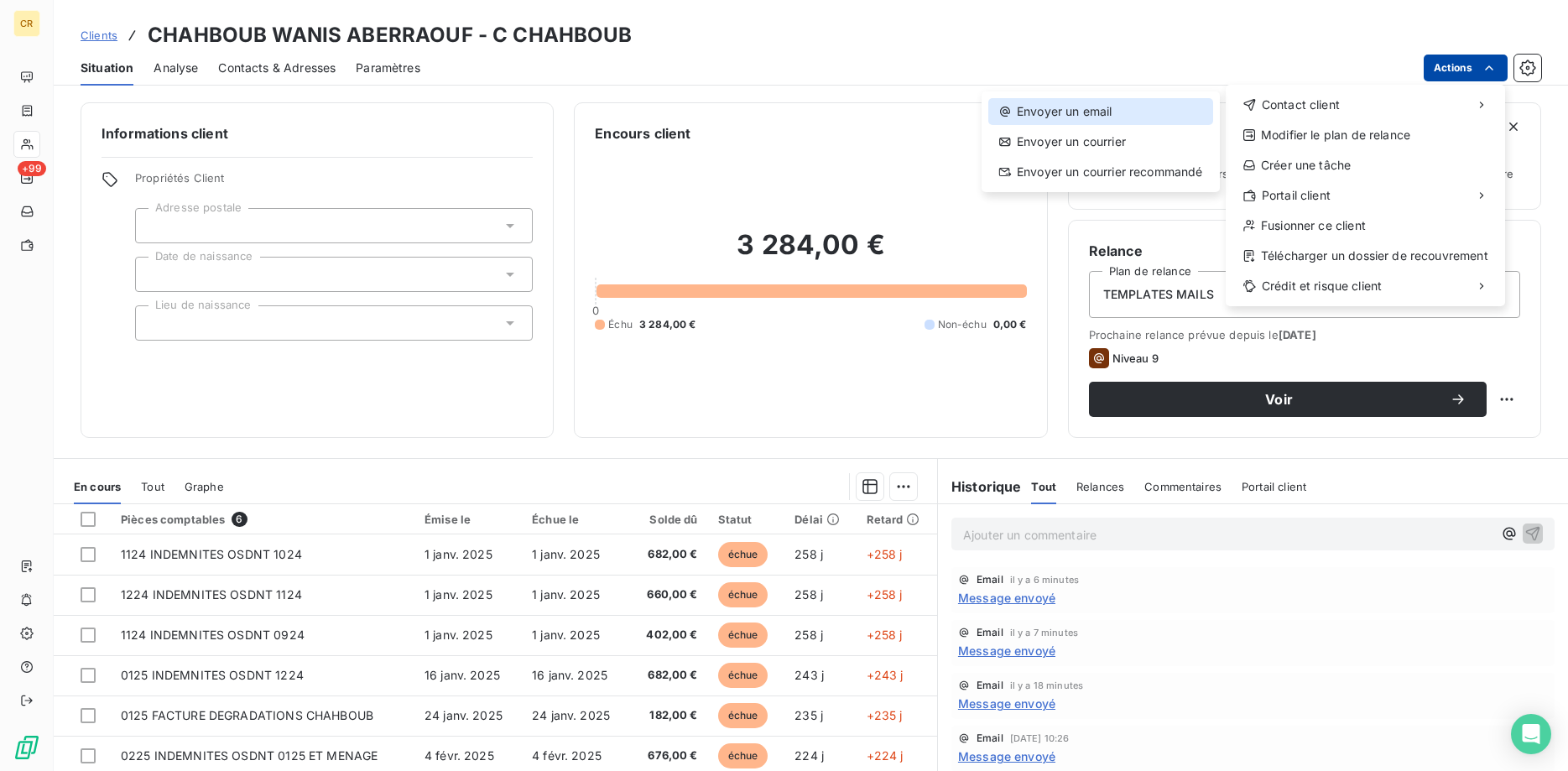
click at [1030, 108] on div "Envoyer un email" at bounding box center [1101, 111] width 225 height 27
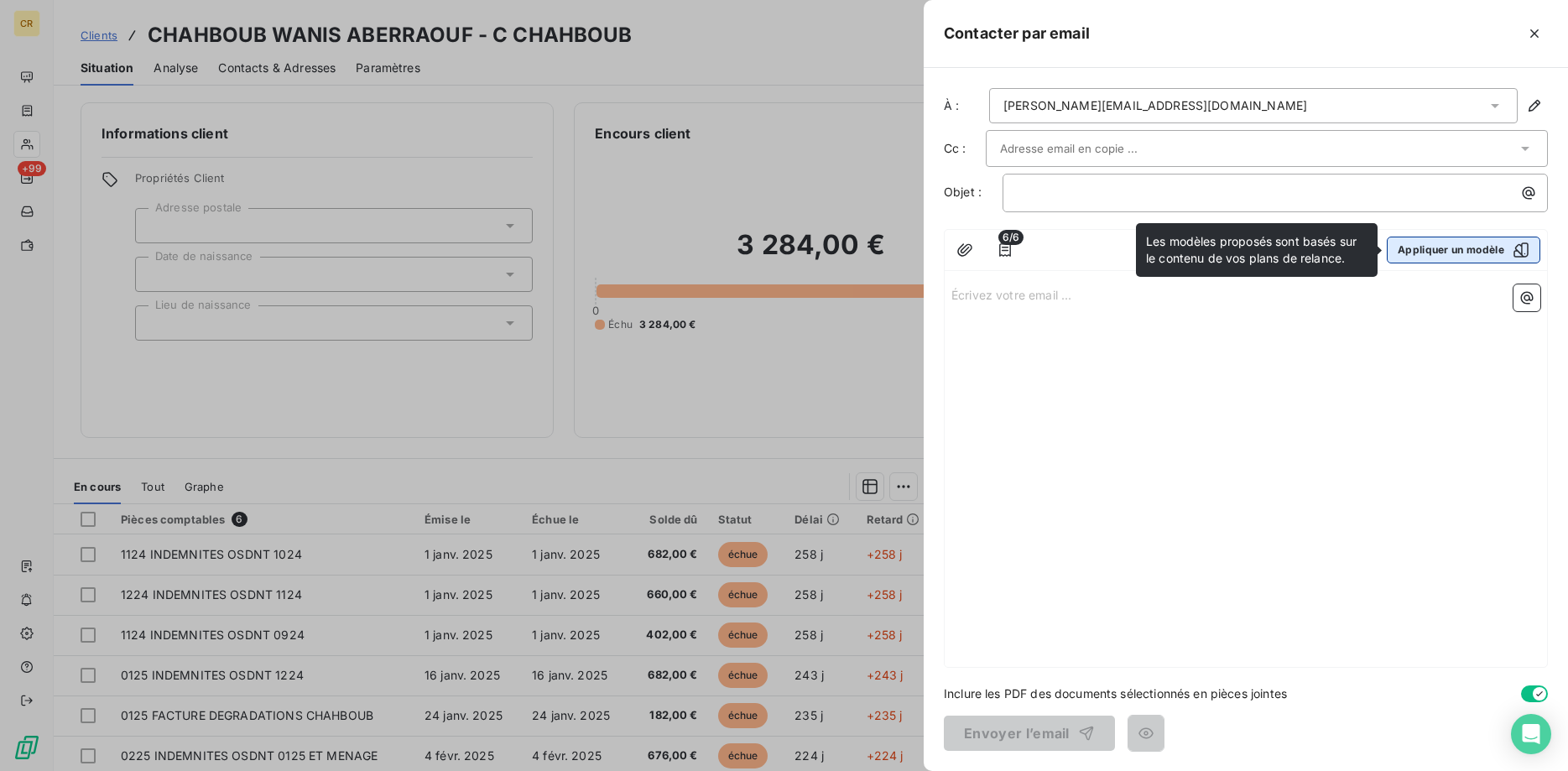
click at [1419, 251] on button "Appliquer un modèle" at bounding box center [1463, 249] width 154 height 27
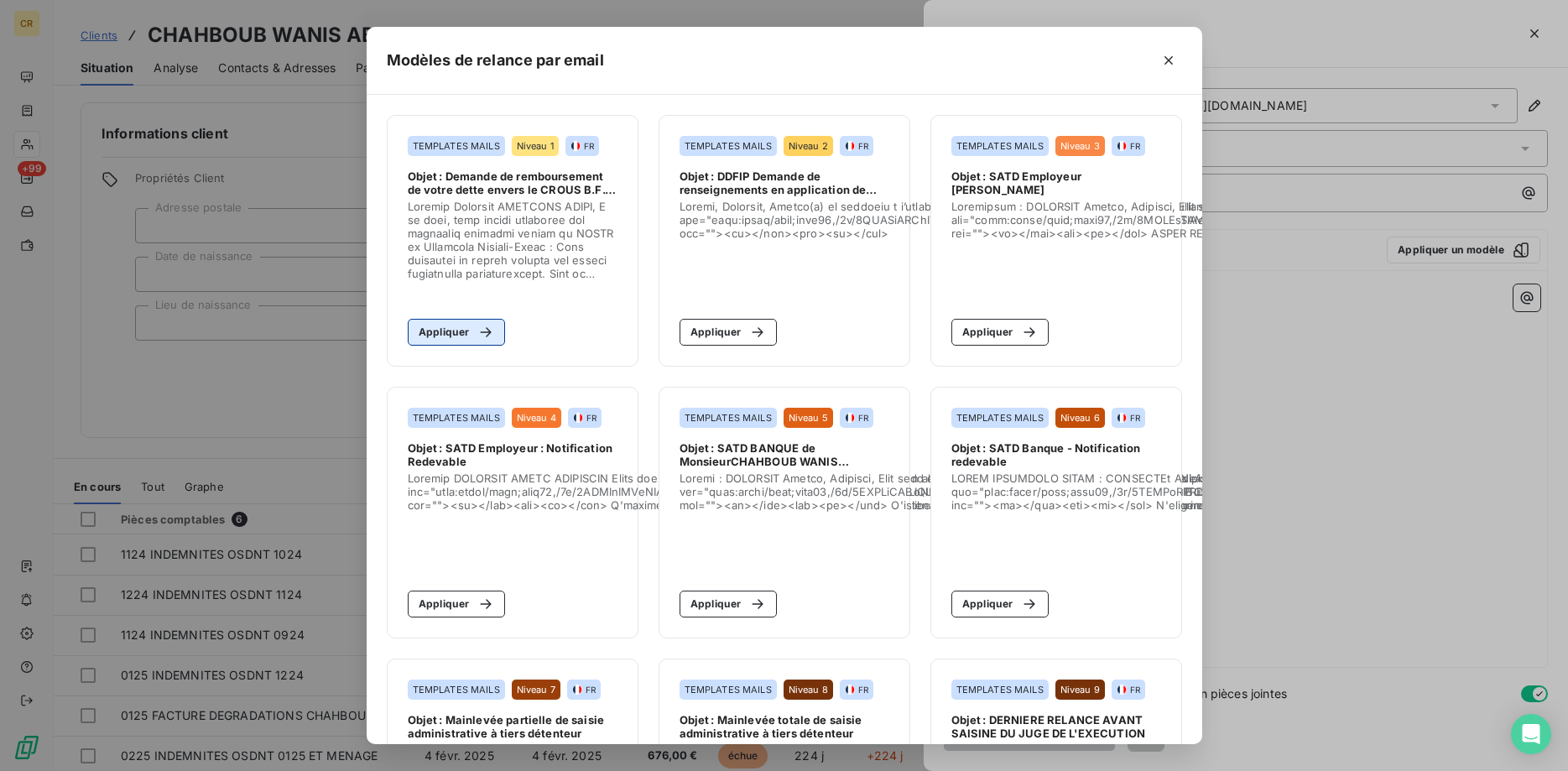
click at [435, 330] on button "Appliquer" at bounding box center [457, 331] width 98 height 27
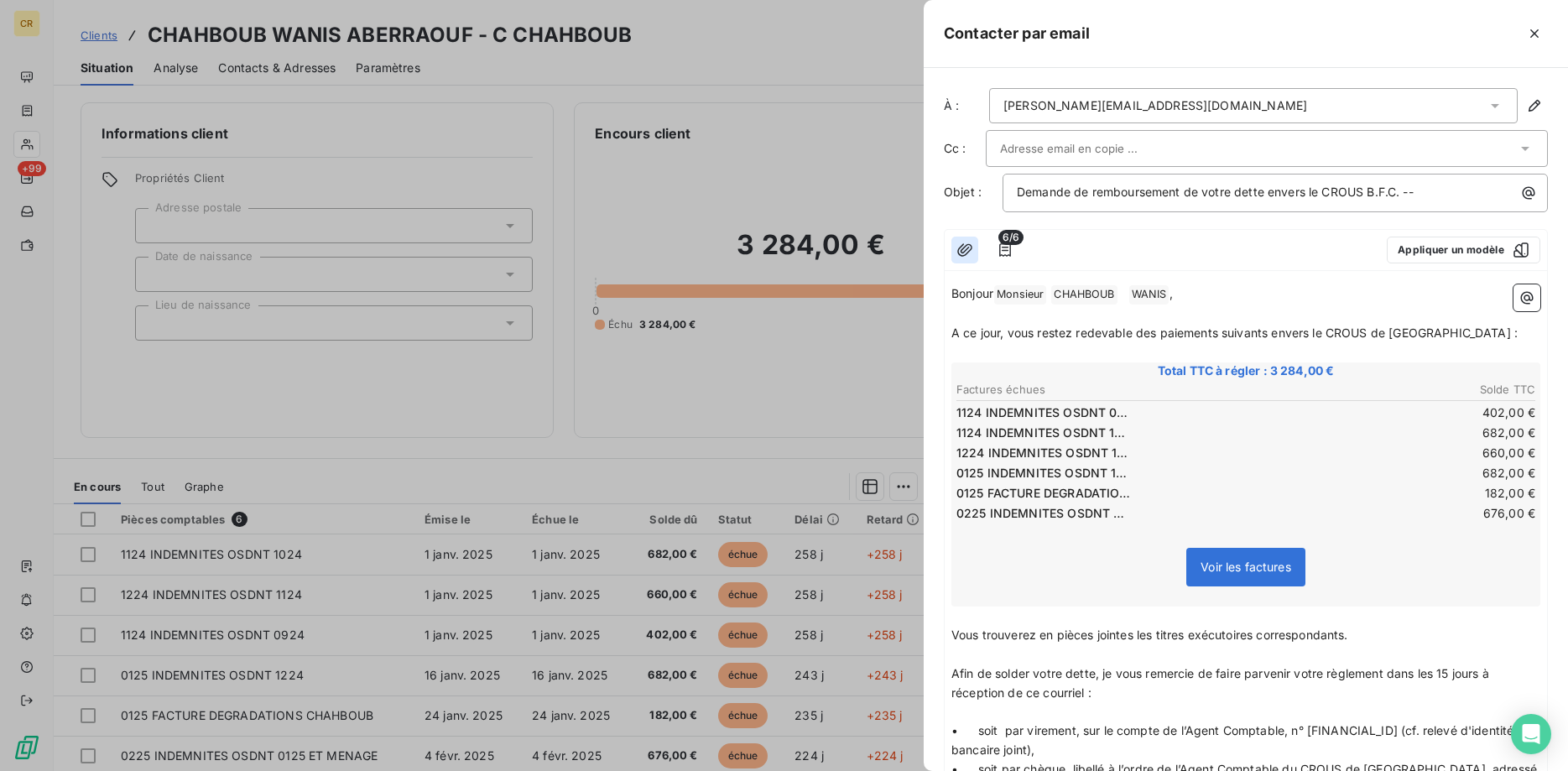
click at [967, 238] on button "button" at bounding box center [964, 249] width 27 height 27
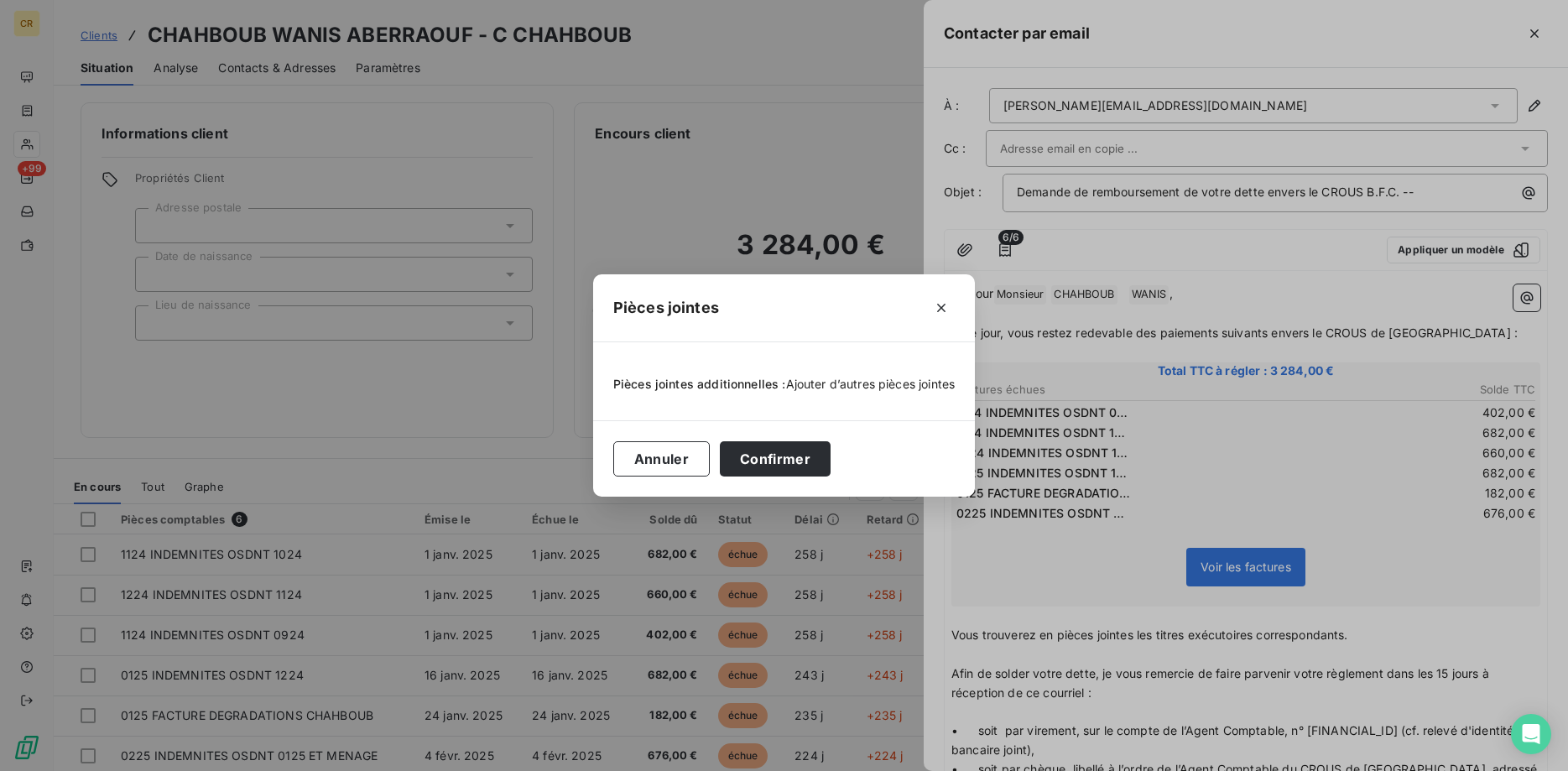
click at [849, 379] on span "Ajouter d’autres pièces jointes" at bounding box center [870, 384] width 169 height 15
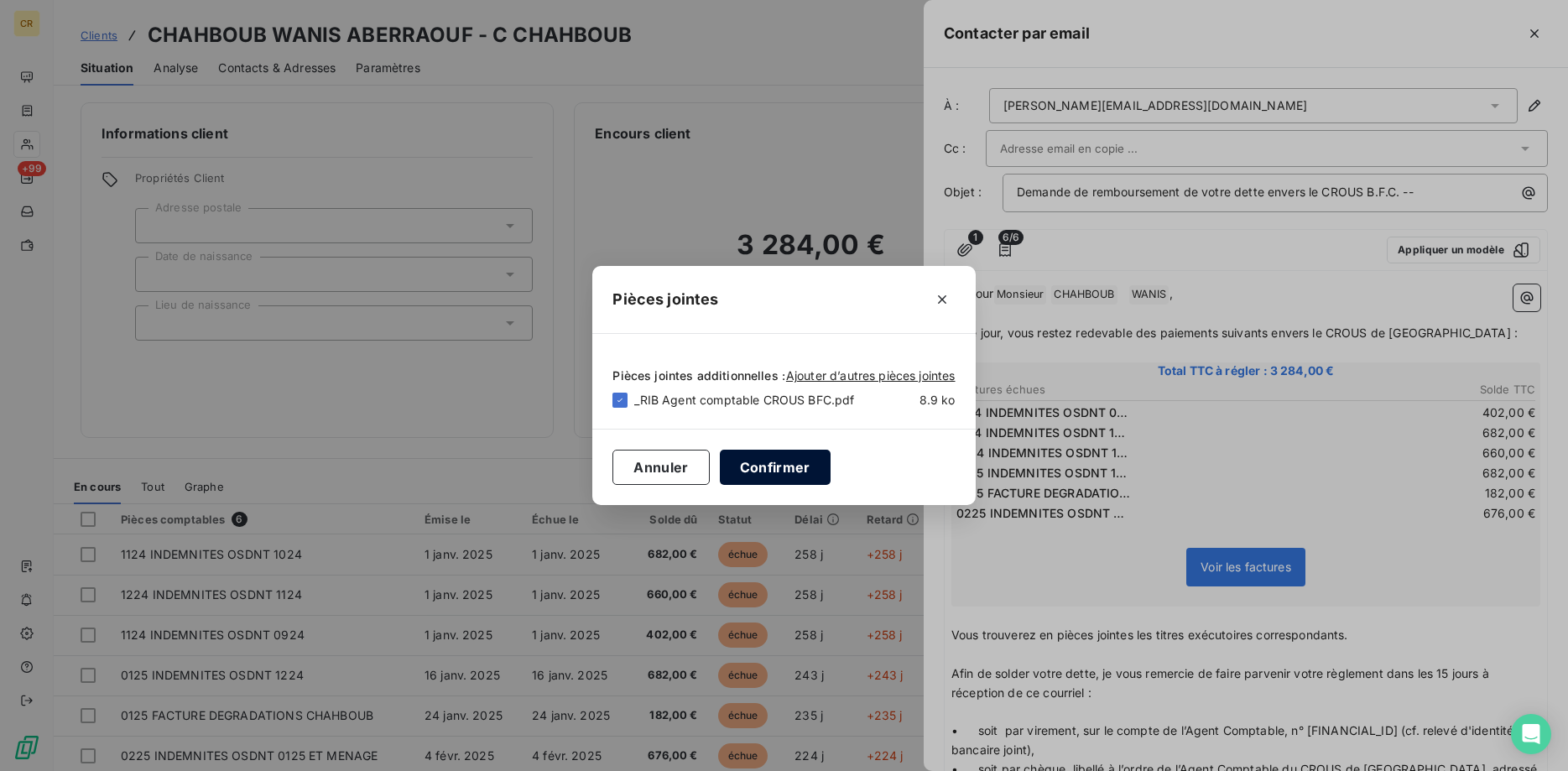
click at [789, 469] on button "Confirmer" at bounding box center [775, 467] width 111 height 35
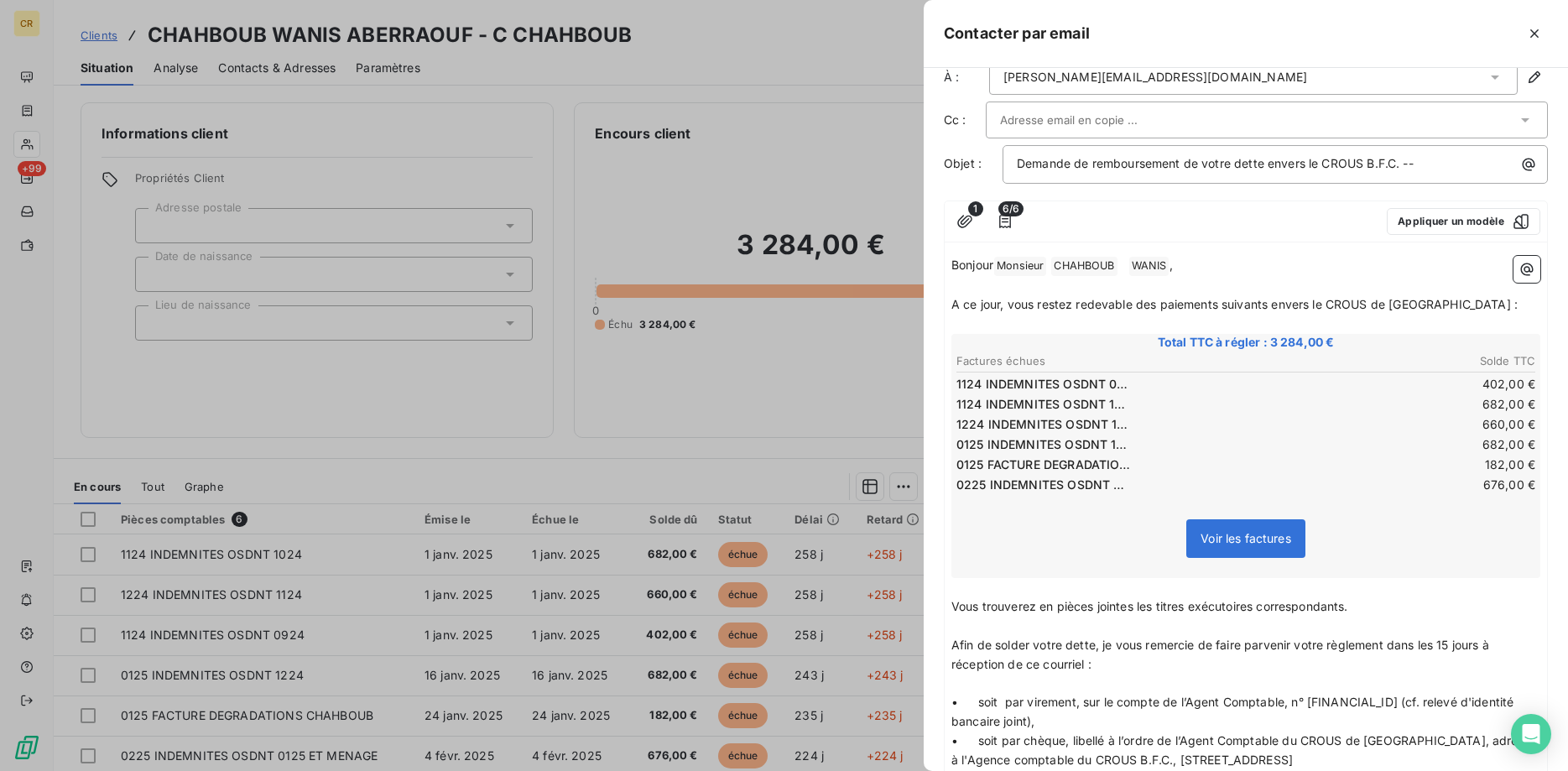
scroll to position [542, 0]
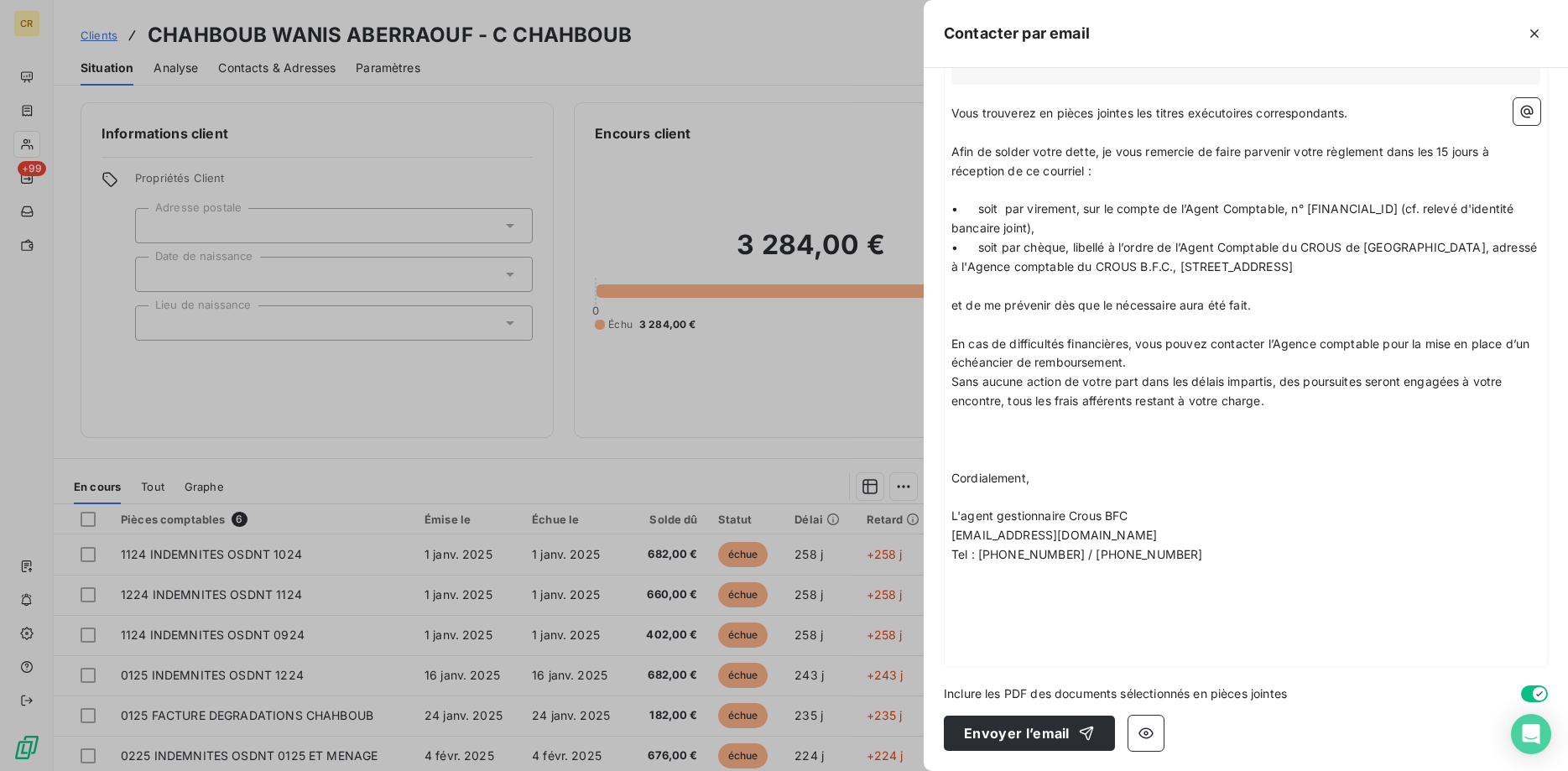
click at [1032, 726] on button "Envoyer l’email" at bounding box center [1029, 732] width 171 height 35
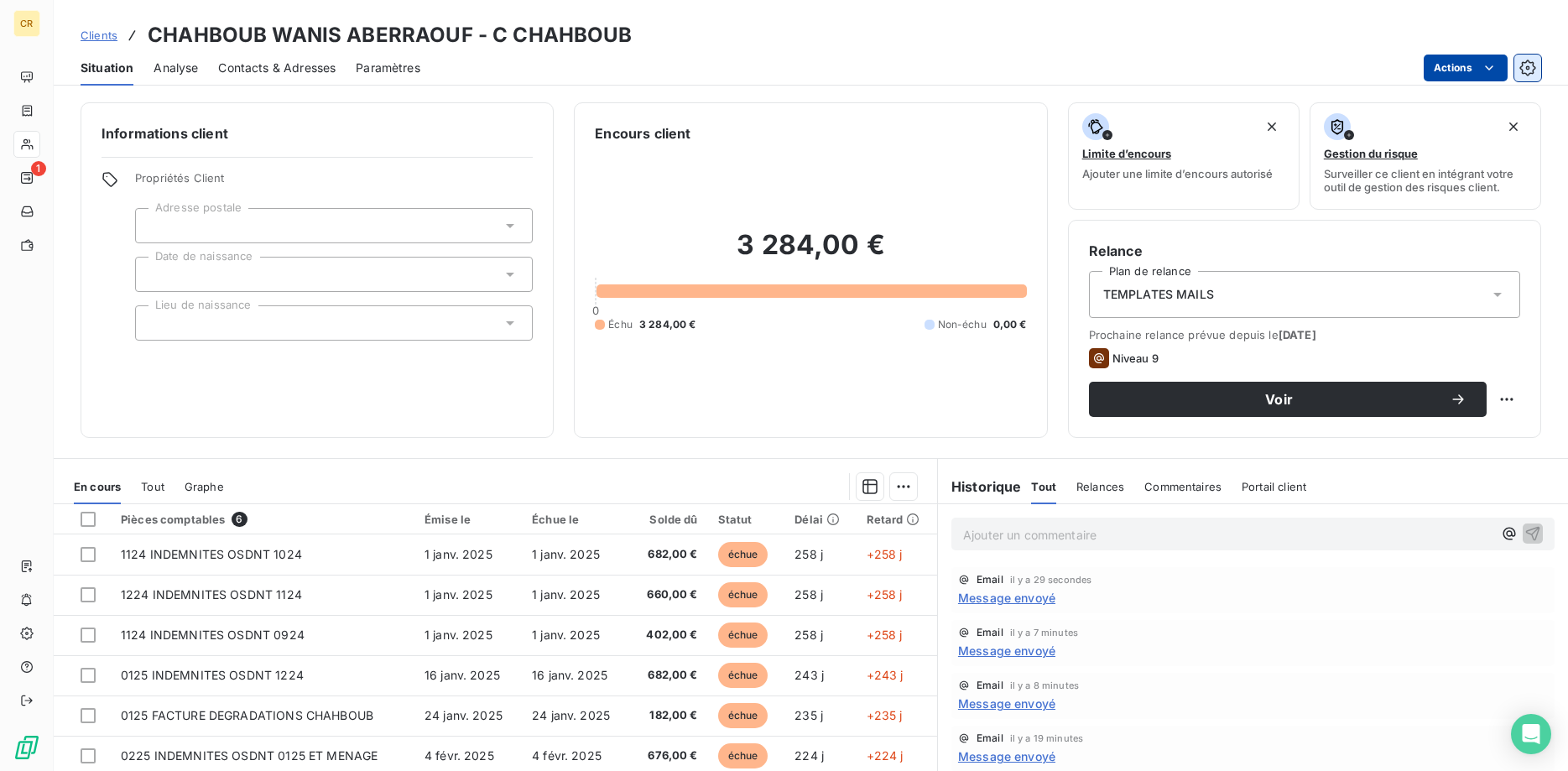
click at [1532, 69] on icon "button" at bounding box center [1528, 68] width 17 height 17
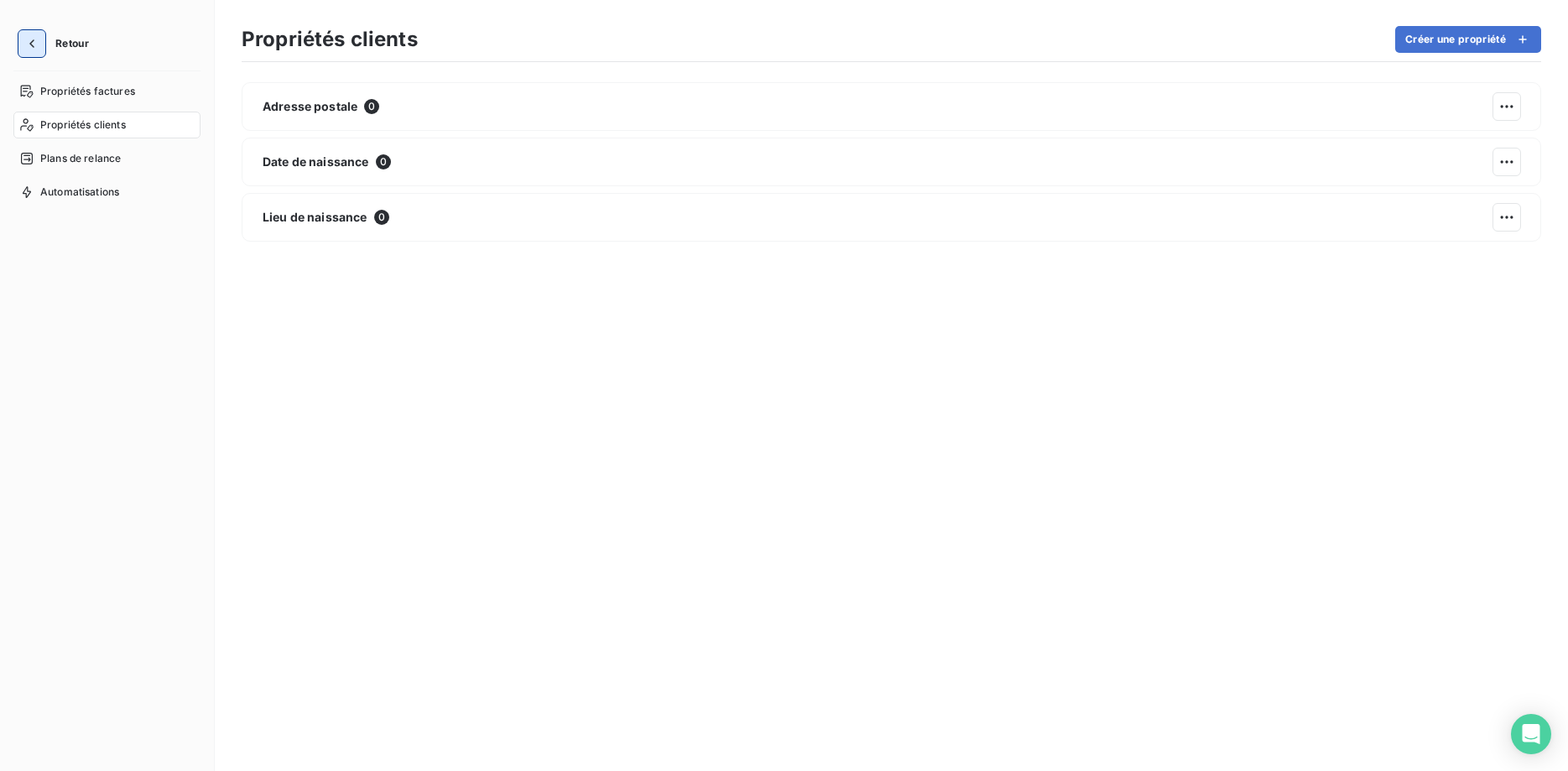
click at [40, 44] on button "button" at bounding box center [31, 43] width 27 height 27
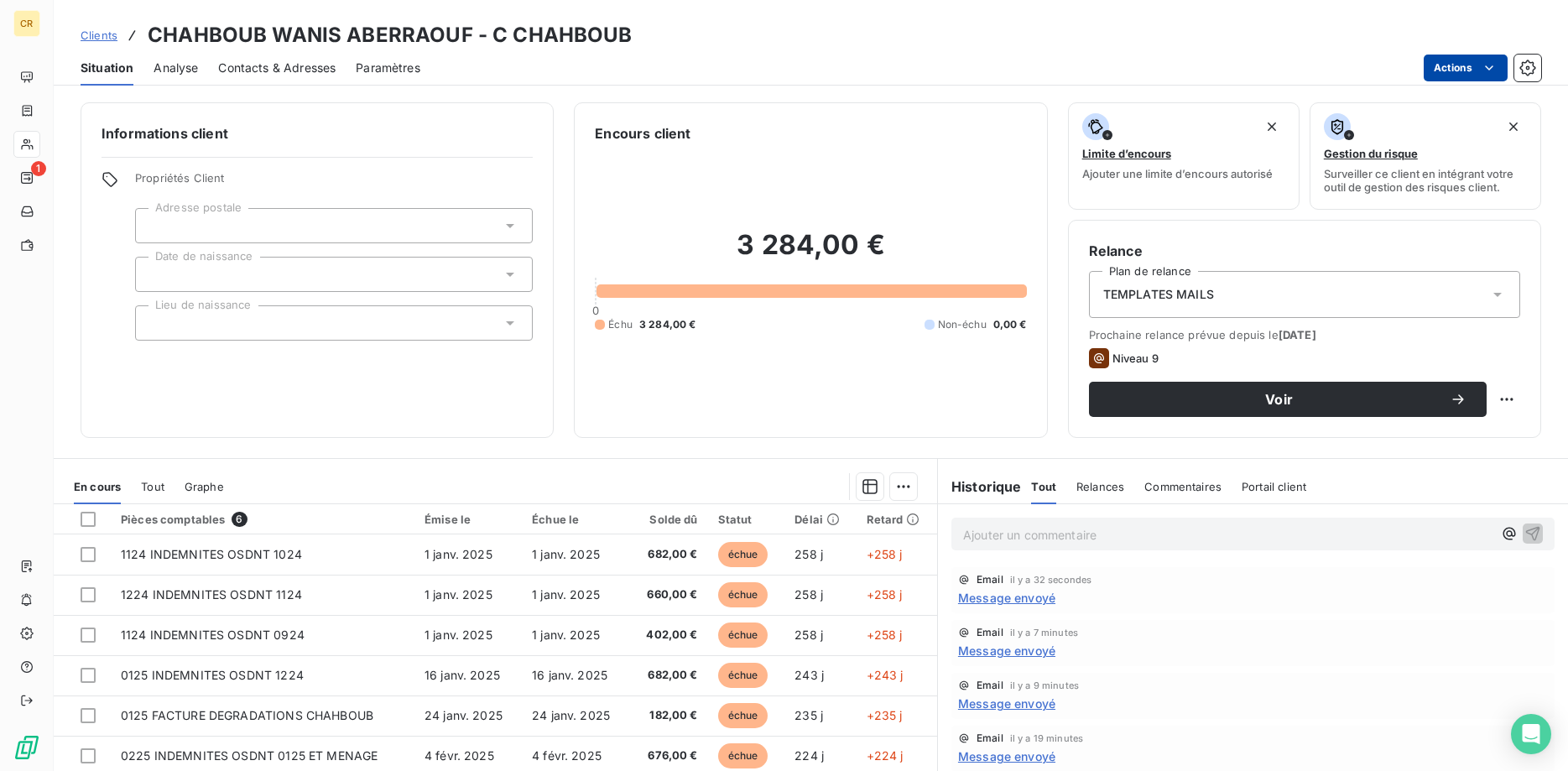
click at [1495, 67] on html "CR 1 Clients CHAHBOUB WANIS ABERRAOUF - C CHAHBOUB Situation Analyse Contacts &…" at bounding box center [784, 386] width 1568 height 771
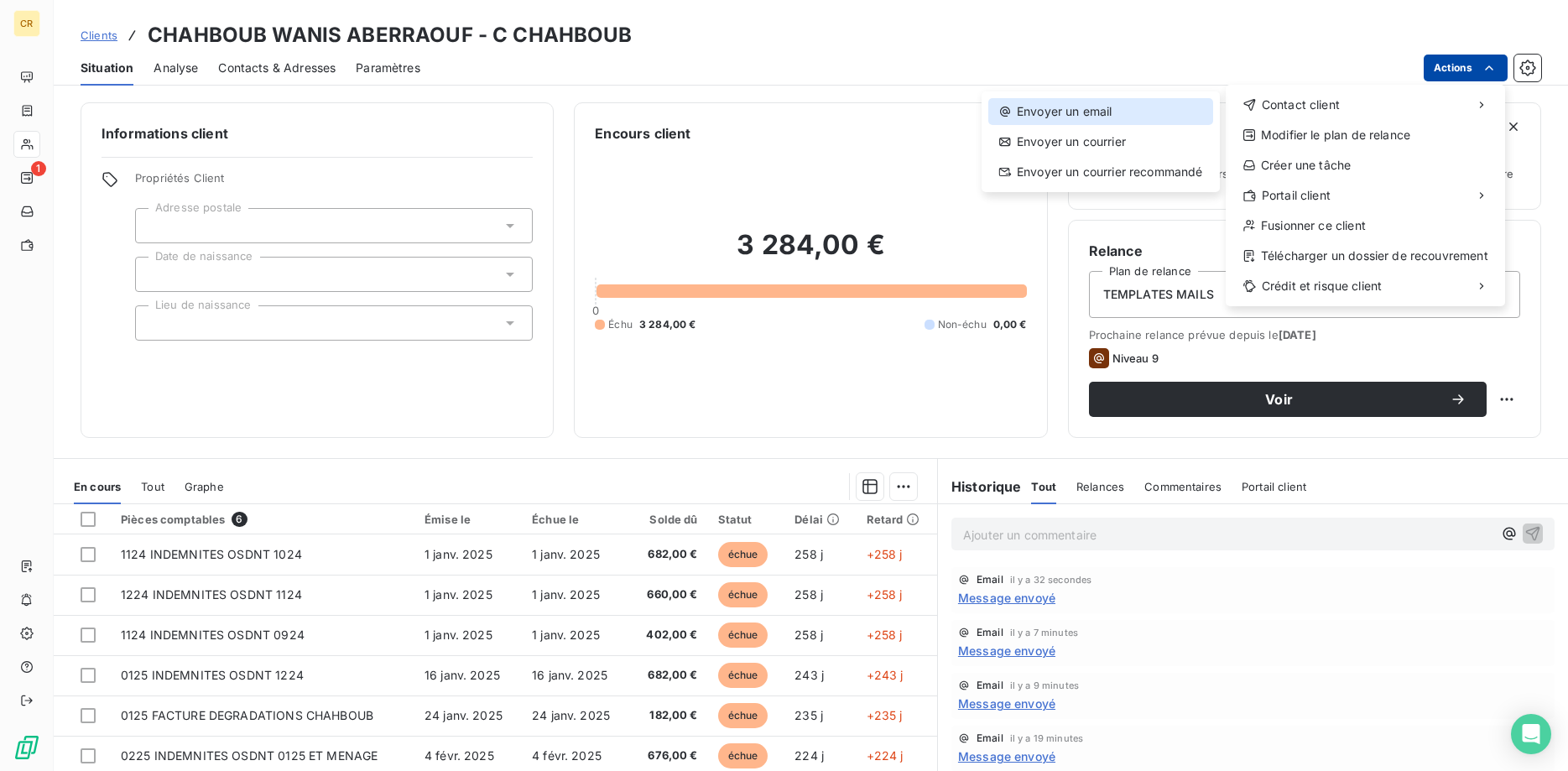
click at [1114, 121] on div "Envoyer un email" at bounding box center [1101, 111] width 225 height 27
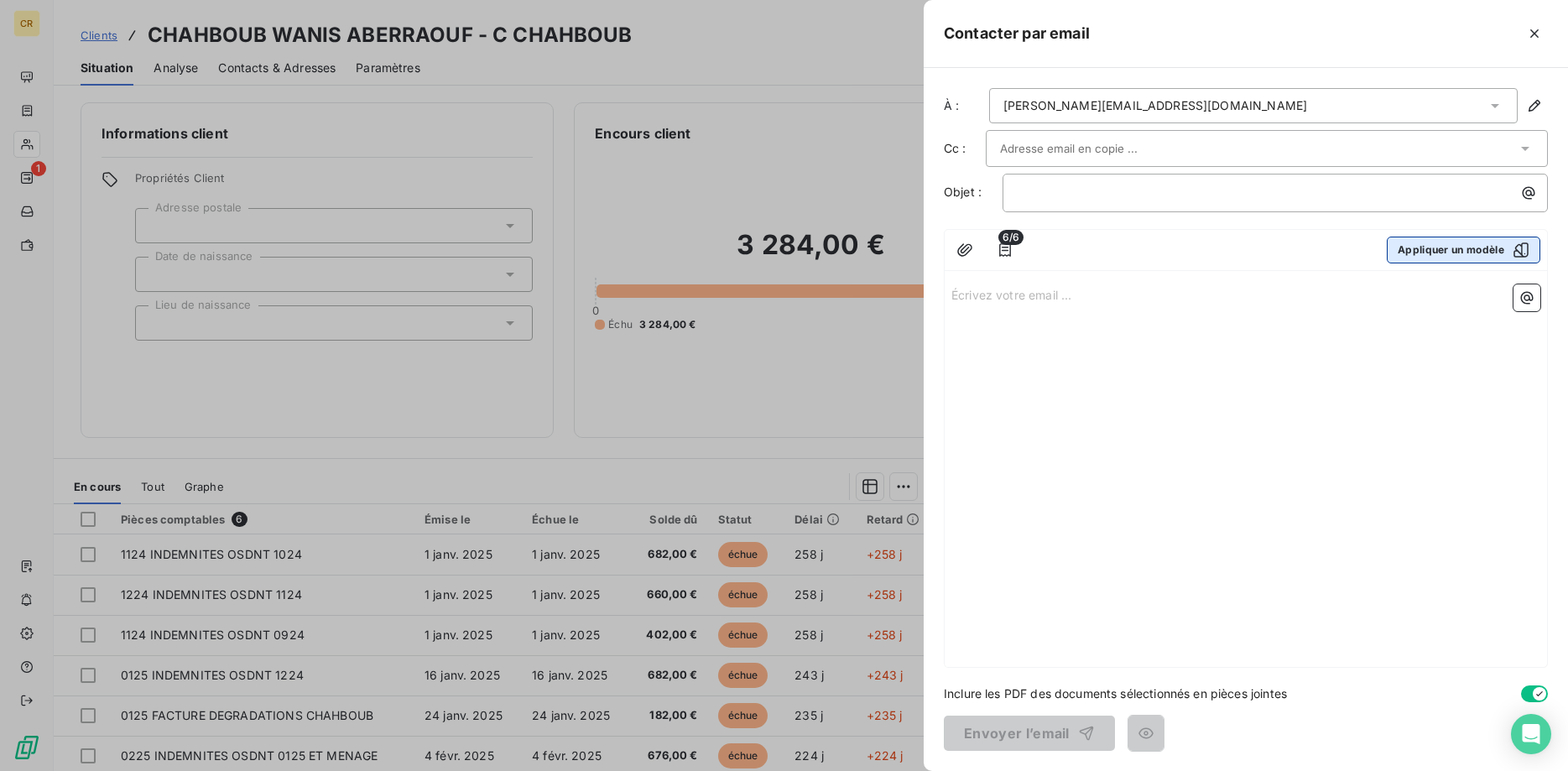
click at [1471, 250] on button "Appliquer un modèle" at bounding box center [1463, 249] width 154 height 27
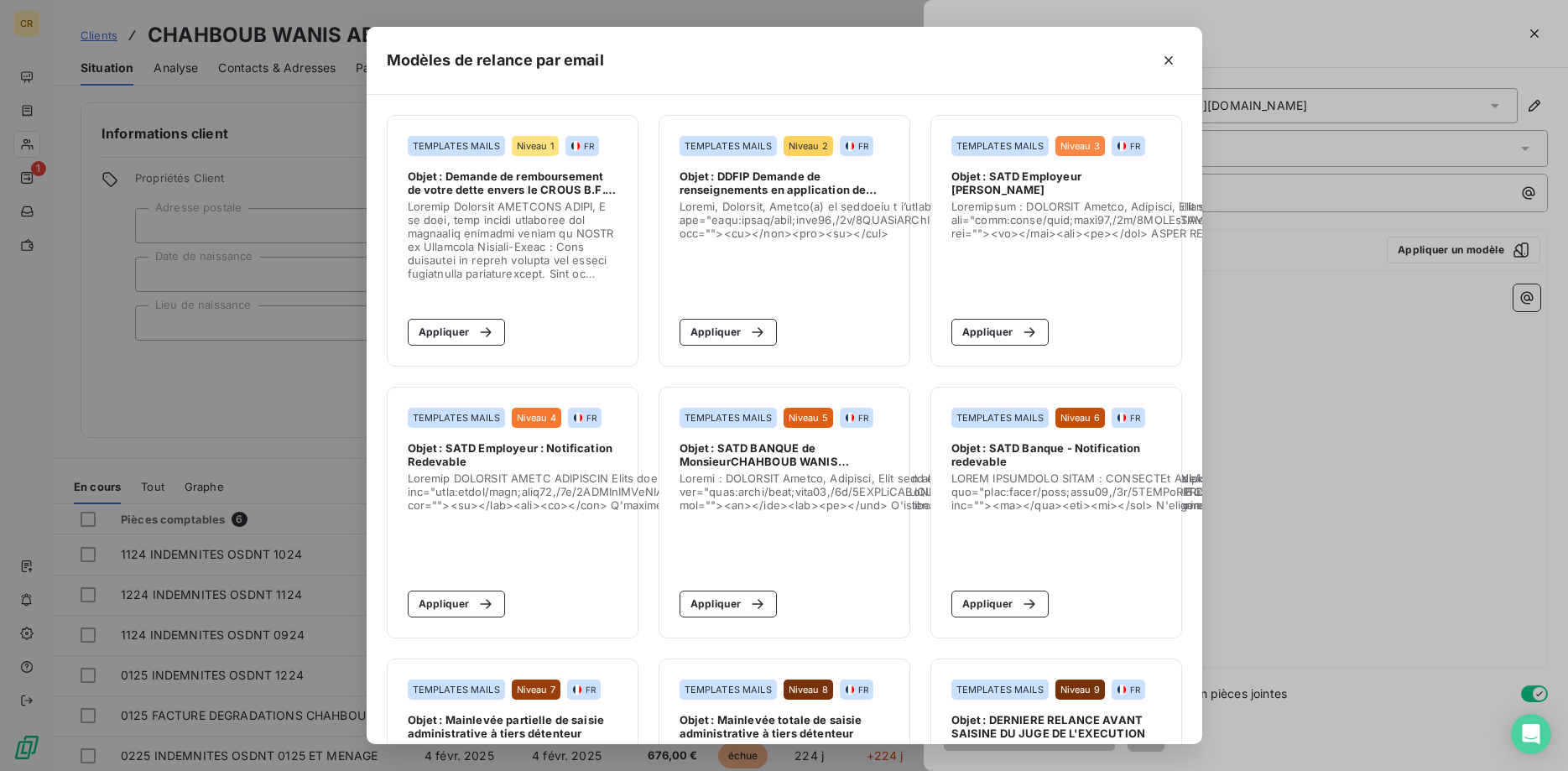
drag, startPoint x: 432, startPoint y: 333, endPoint x: 1231, endPoint y: 97, distance: 833.1
click at [1231, 100] on div "Modèles de relance par email TEMPLATES MAILS Niveau 1 FR Objet : Demande de rem…" at bounding box center [784, 386] width 1568 height 771
click at [1174, 57] on icon "button" at bounding box center [1169, 61] width 17 height 17
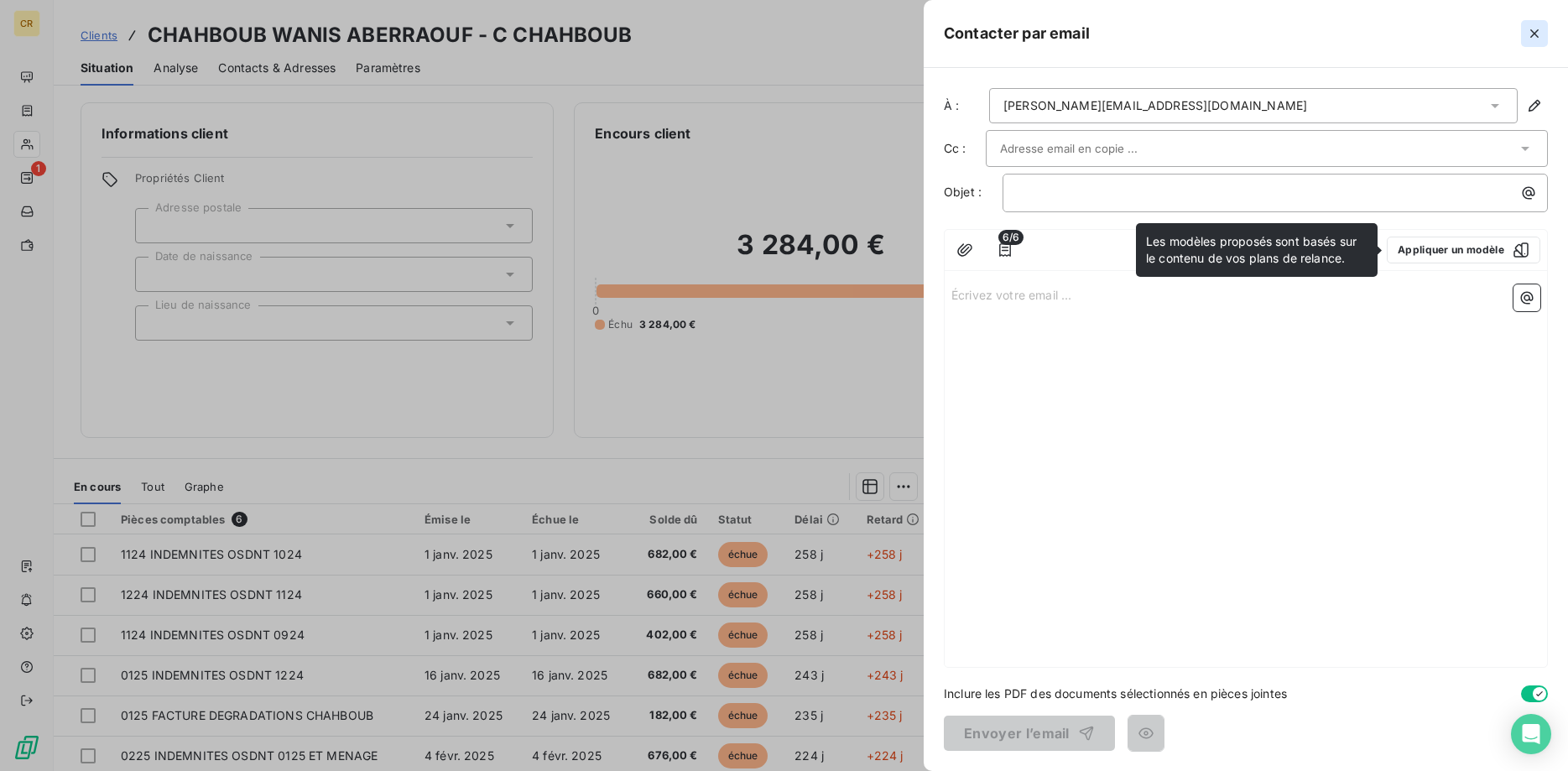
click at [1529, 35] on icon "button" at bounding box center [1535, 33] width 17 height 17
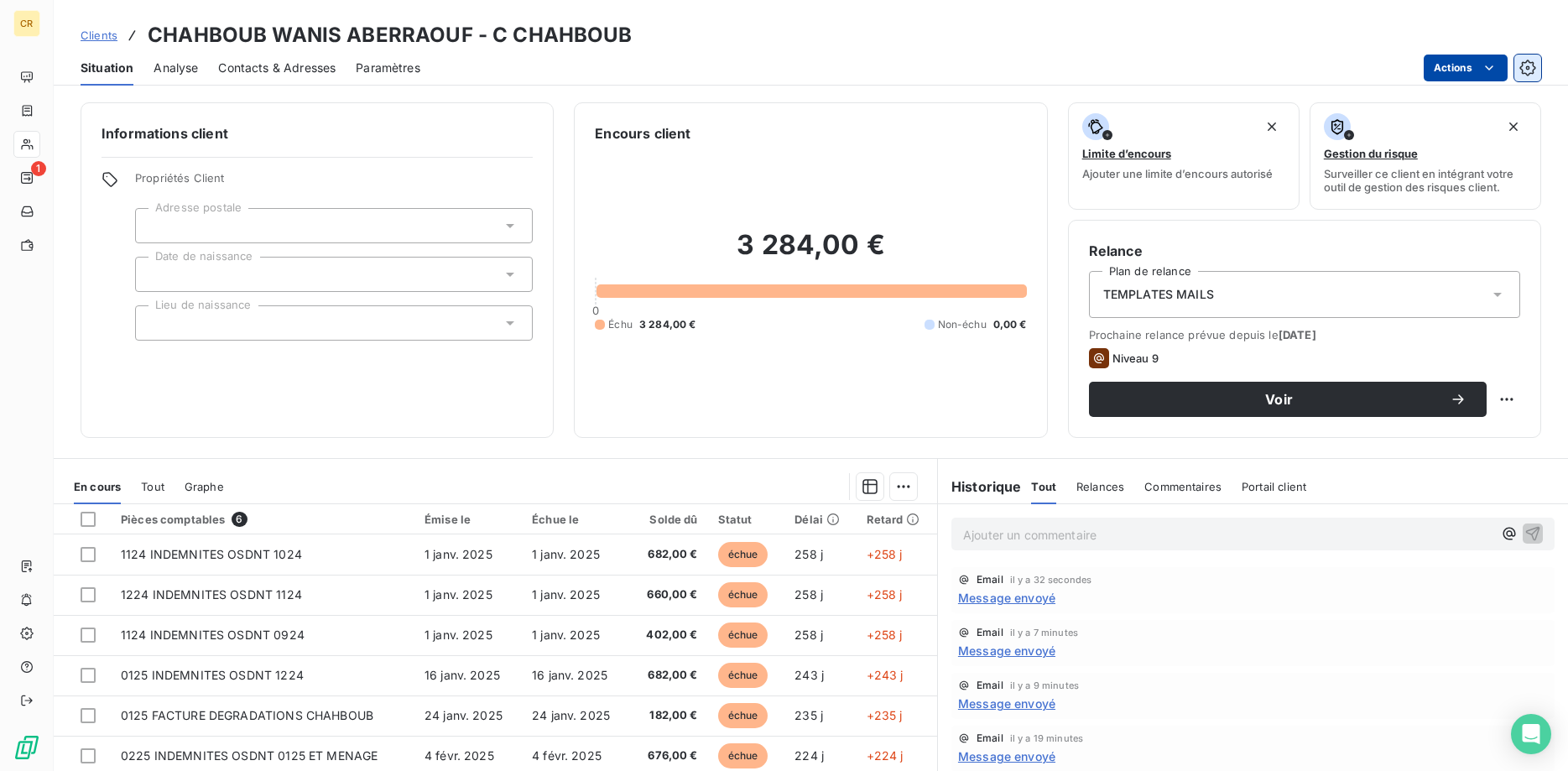
click at [1531, 72] on icon "button" at bounding box center [1528, 68] width 17 height 17
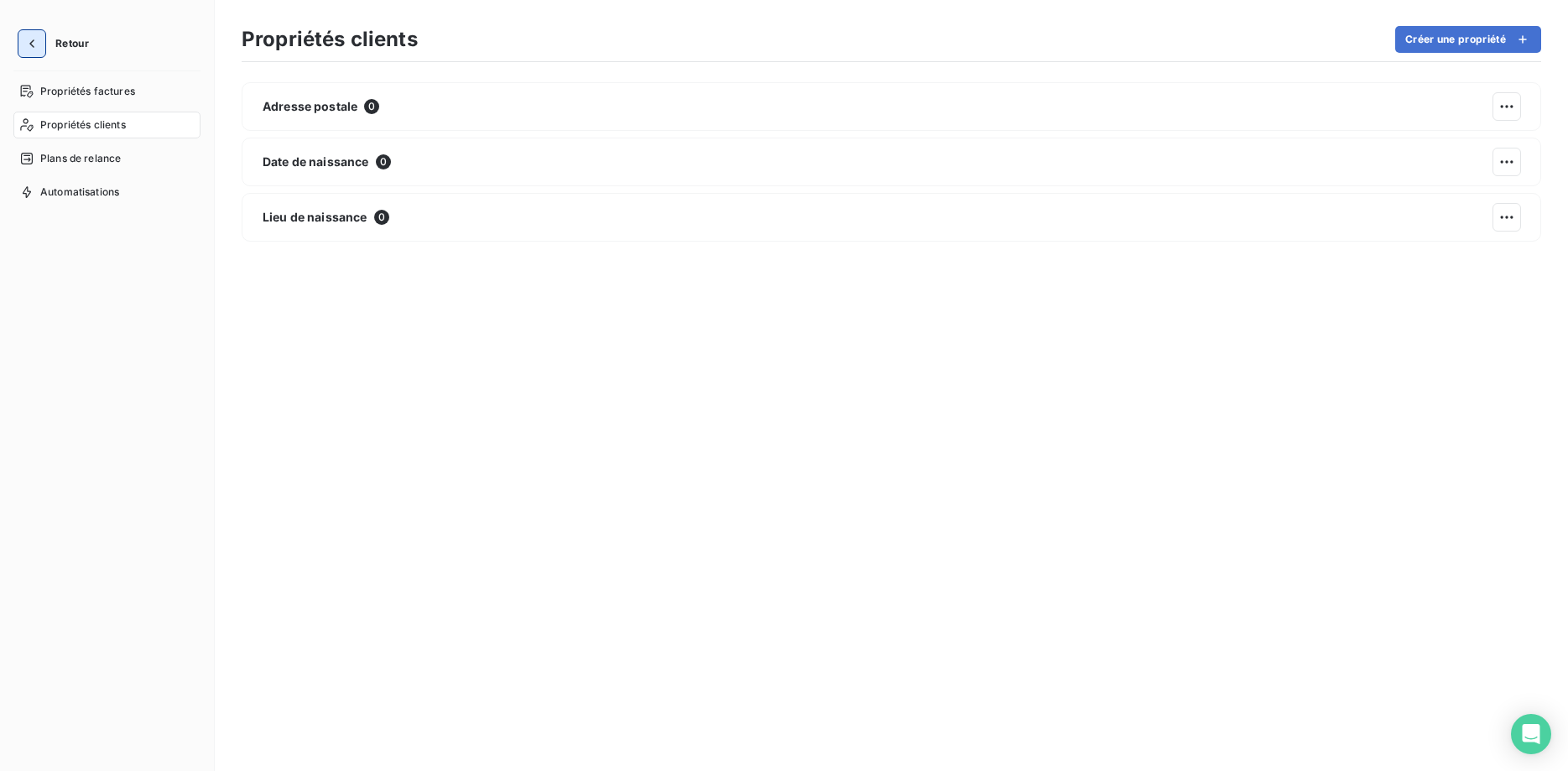
click at [28, 47] on icon "button" at bounding box center [32, 44] width 17 height 17
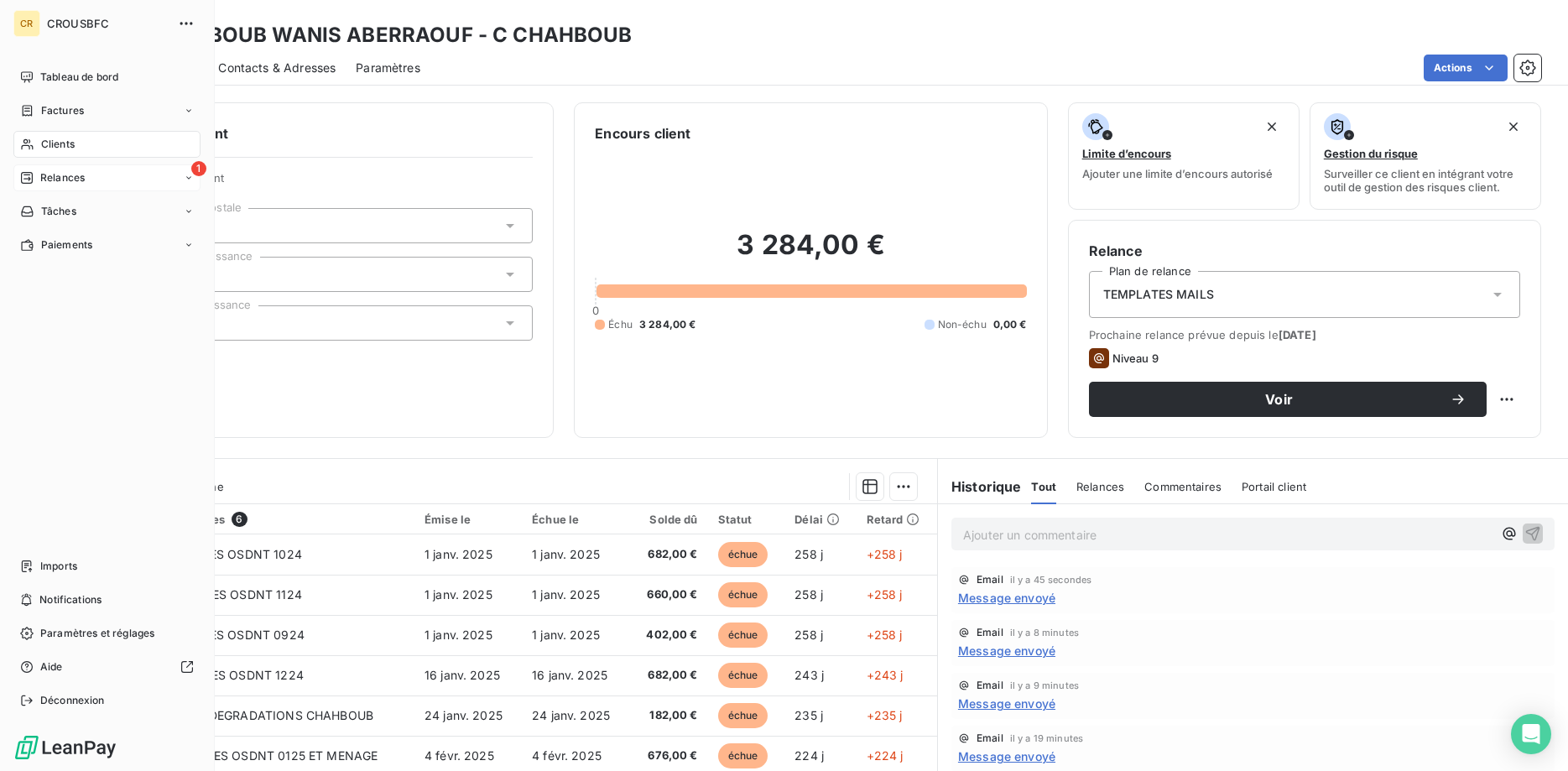
click at [44, 176] on span "Relances" at bounding box center [63, 178] width 45 height 15
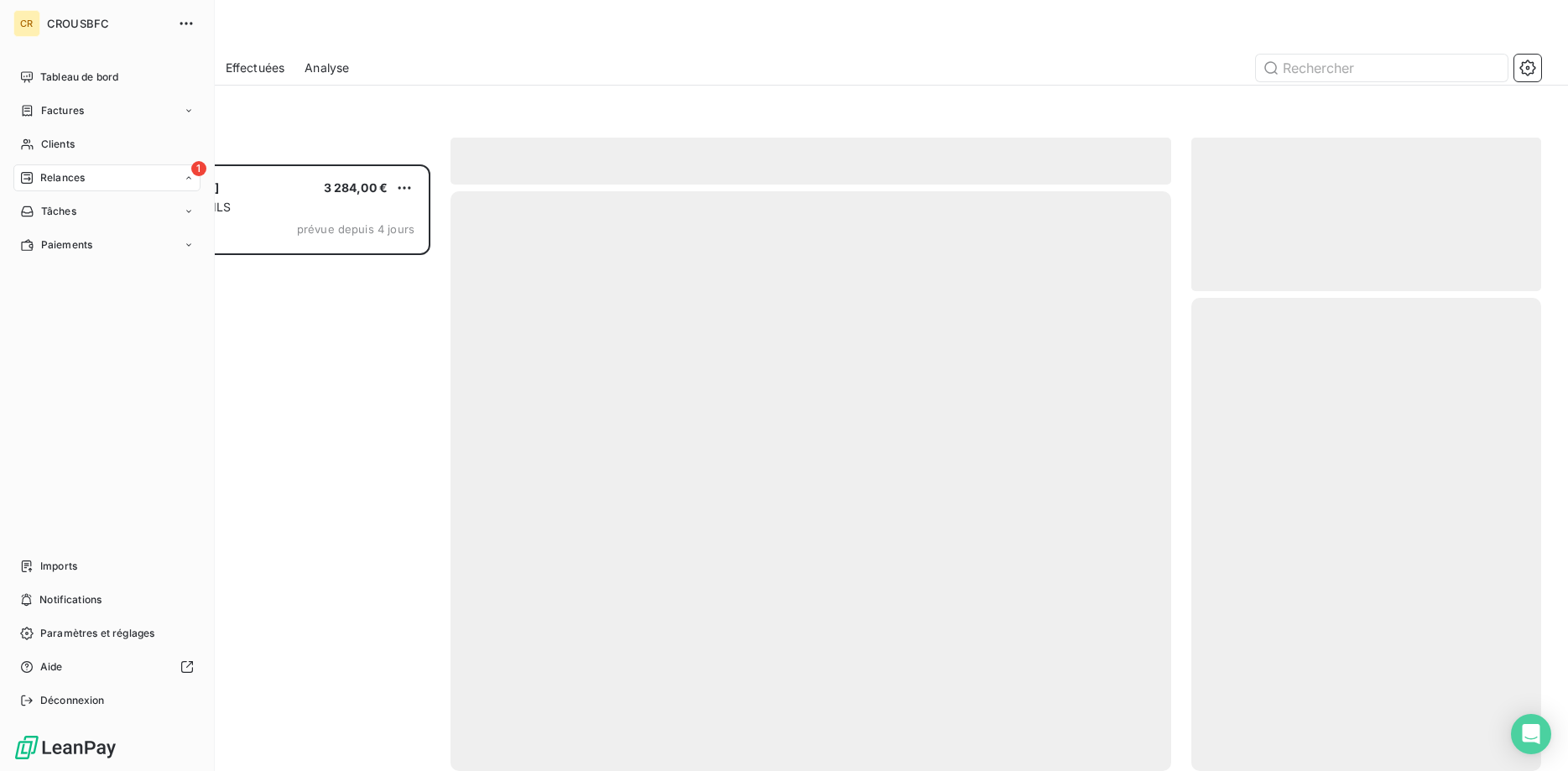
scroll to position [606, 350]
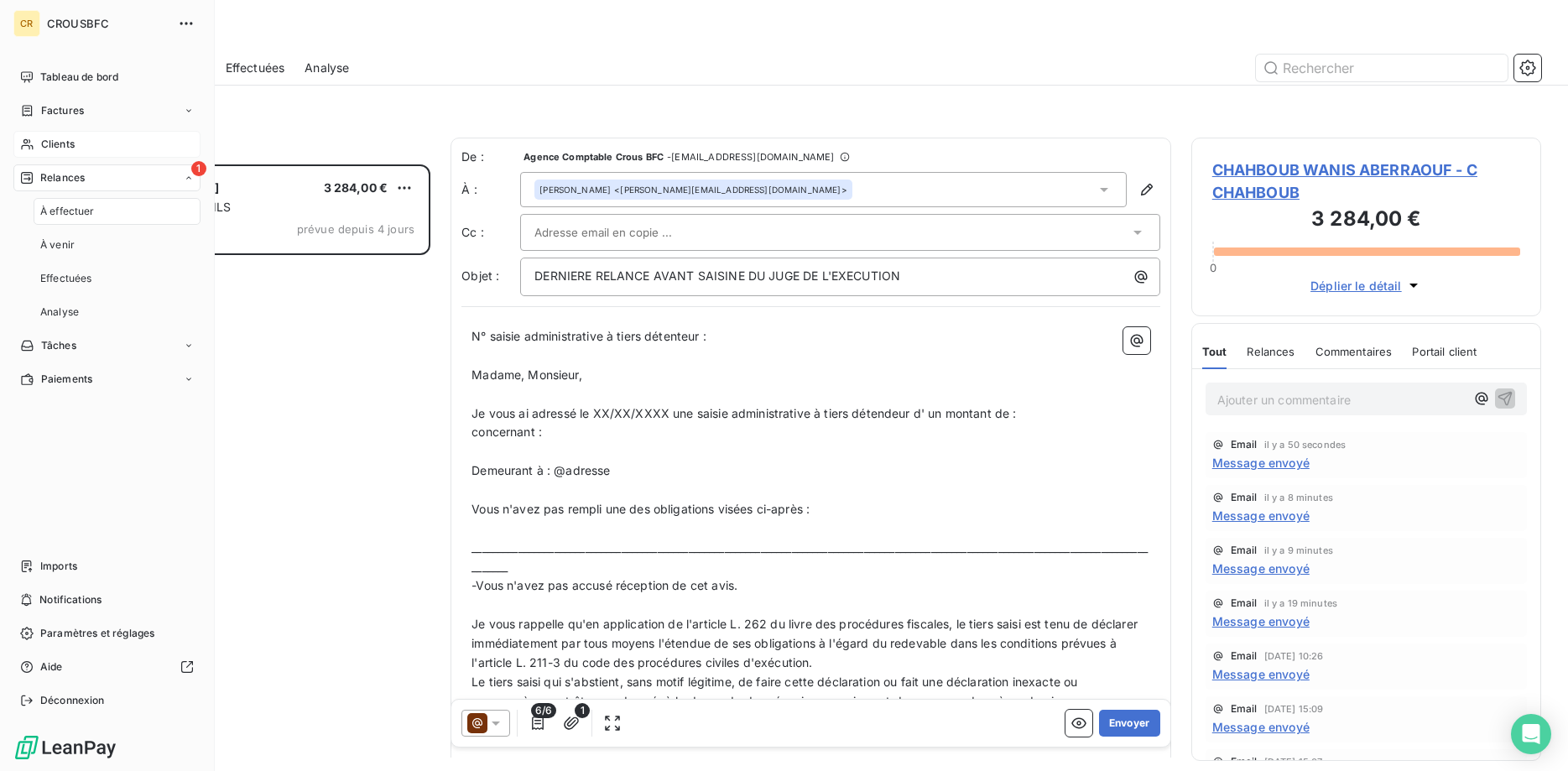
click at [39, 154] on div "Clients" at bounding box center [107, 143] width 187 height 27
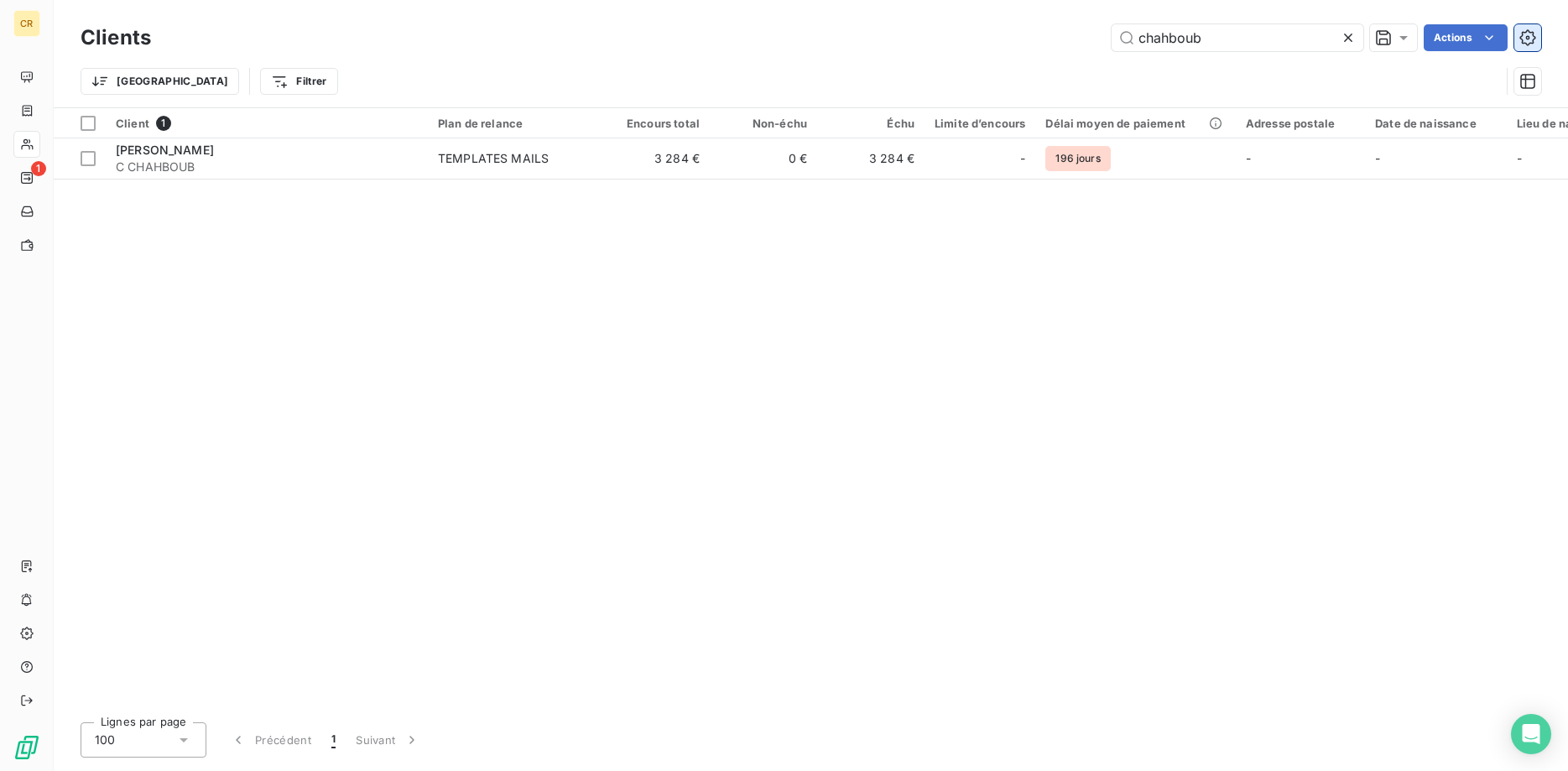
click at [1527, 28] on button "button" at bounding box center [1527, 37] width 27 height 27
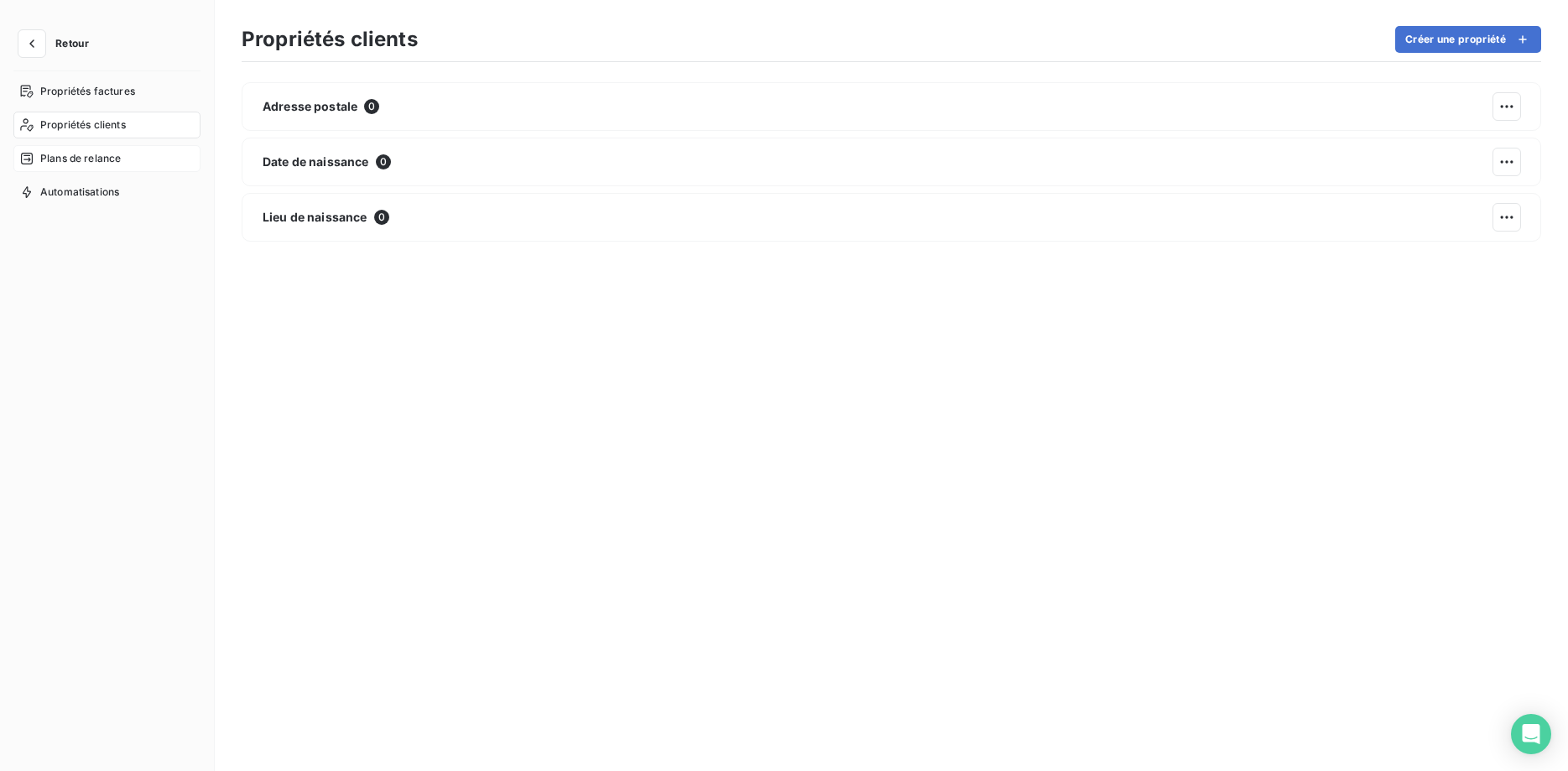
click at [51, 164] on span "Plans de relance" at bounding box center [81, 159] width 81 height 15
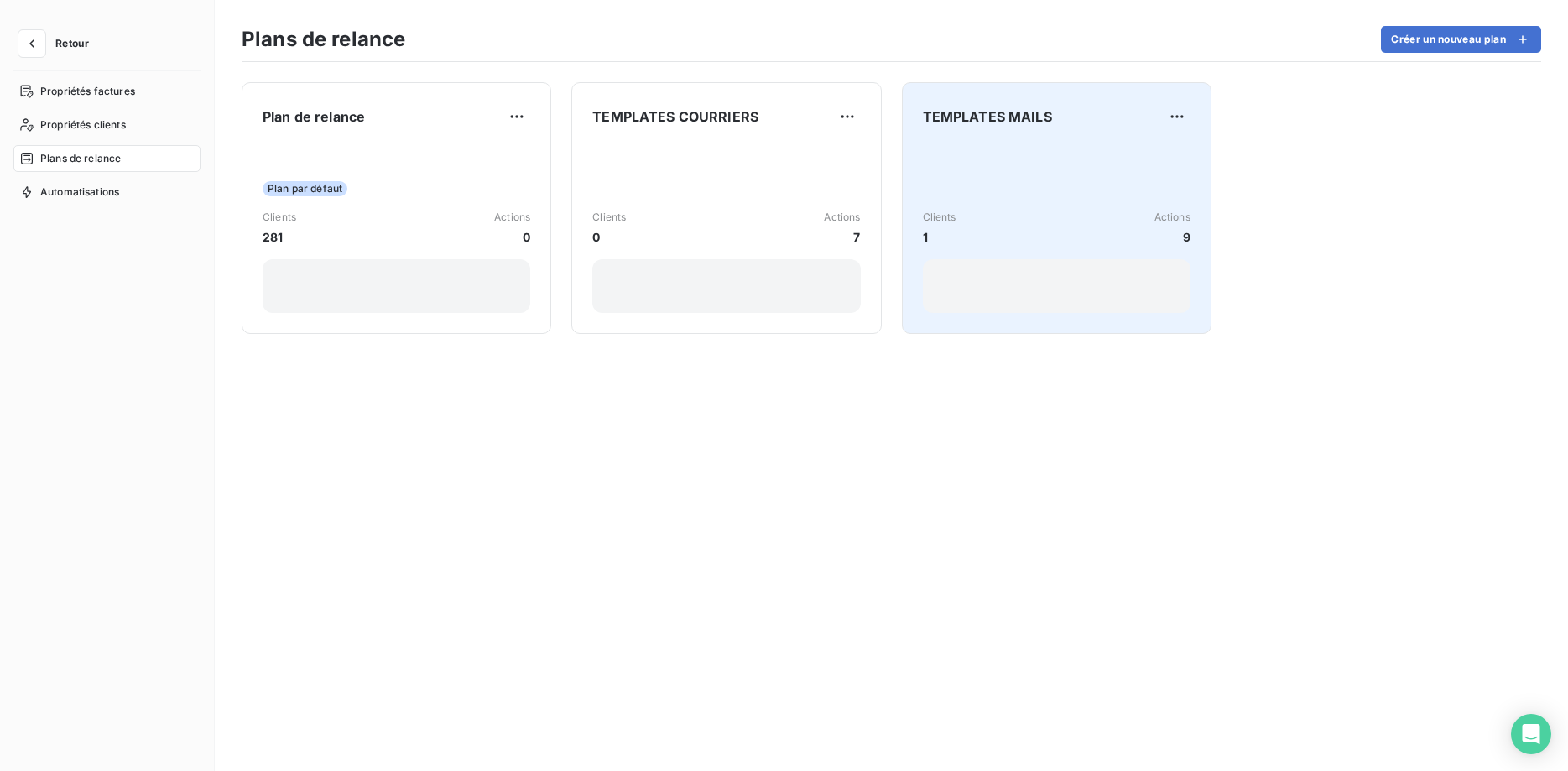
click at [1087, 160] on div "Clients 1 Actions 9" at bounding box center [1056, 228] width 268 height 169
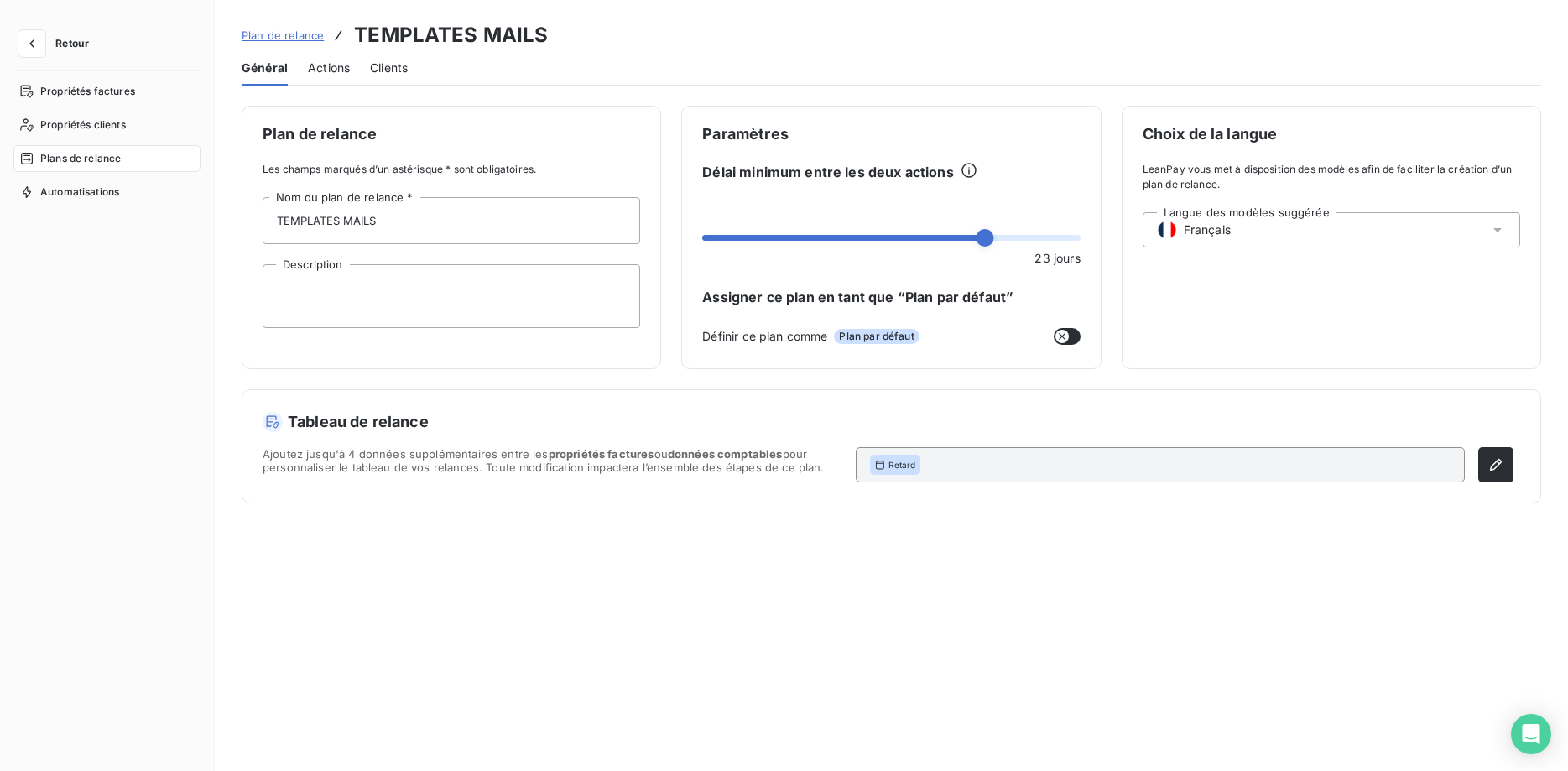
click at [315, 71] on span "Actions" at bounding box center [328, 68] width 42 height 17
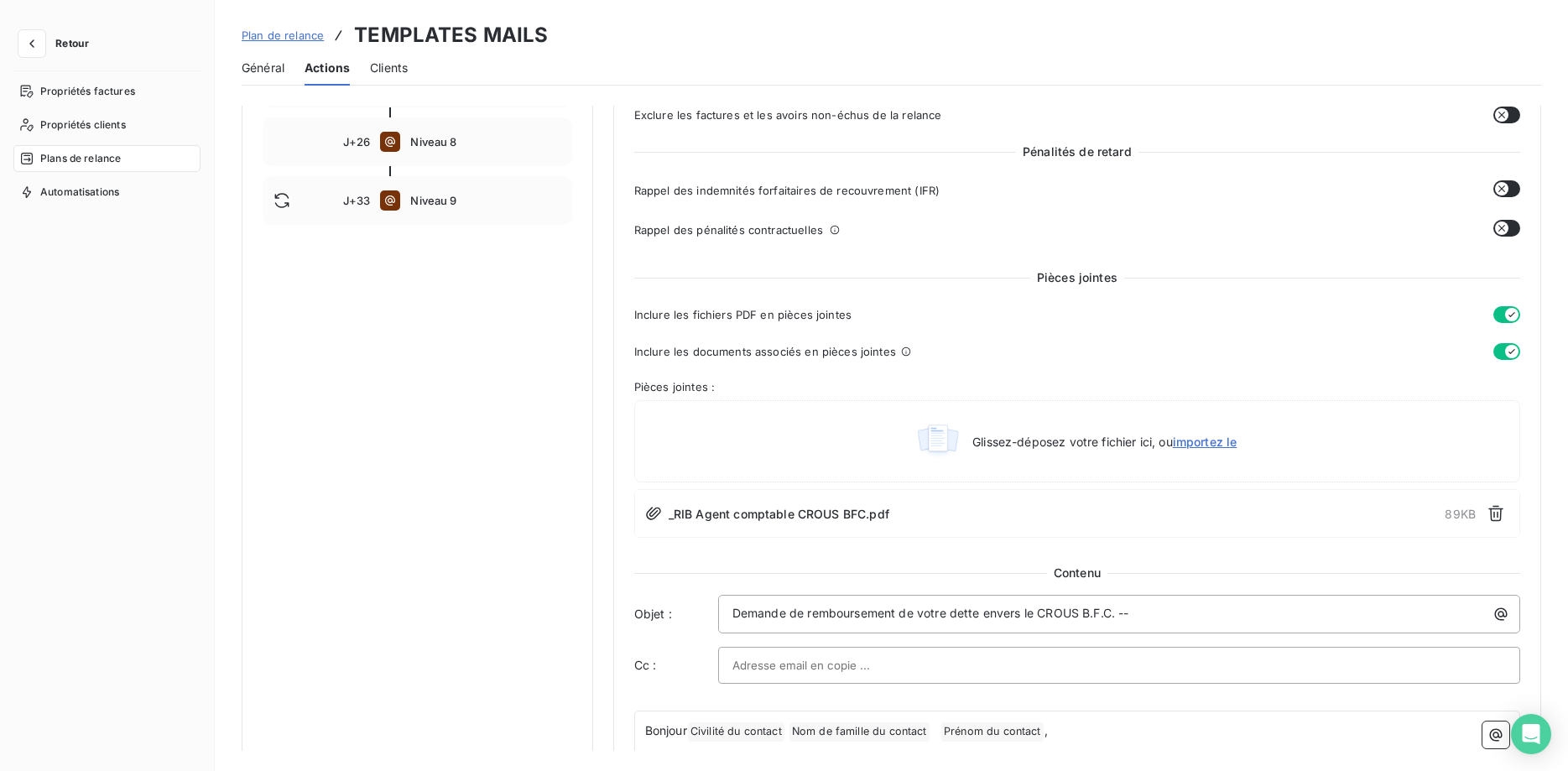
scroll to position [598, 0]
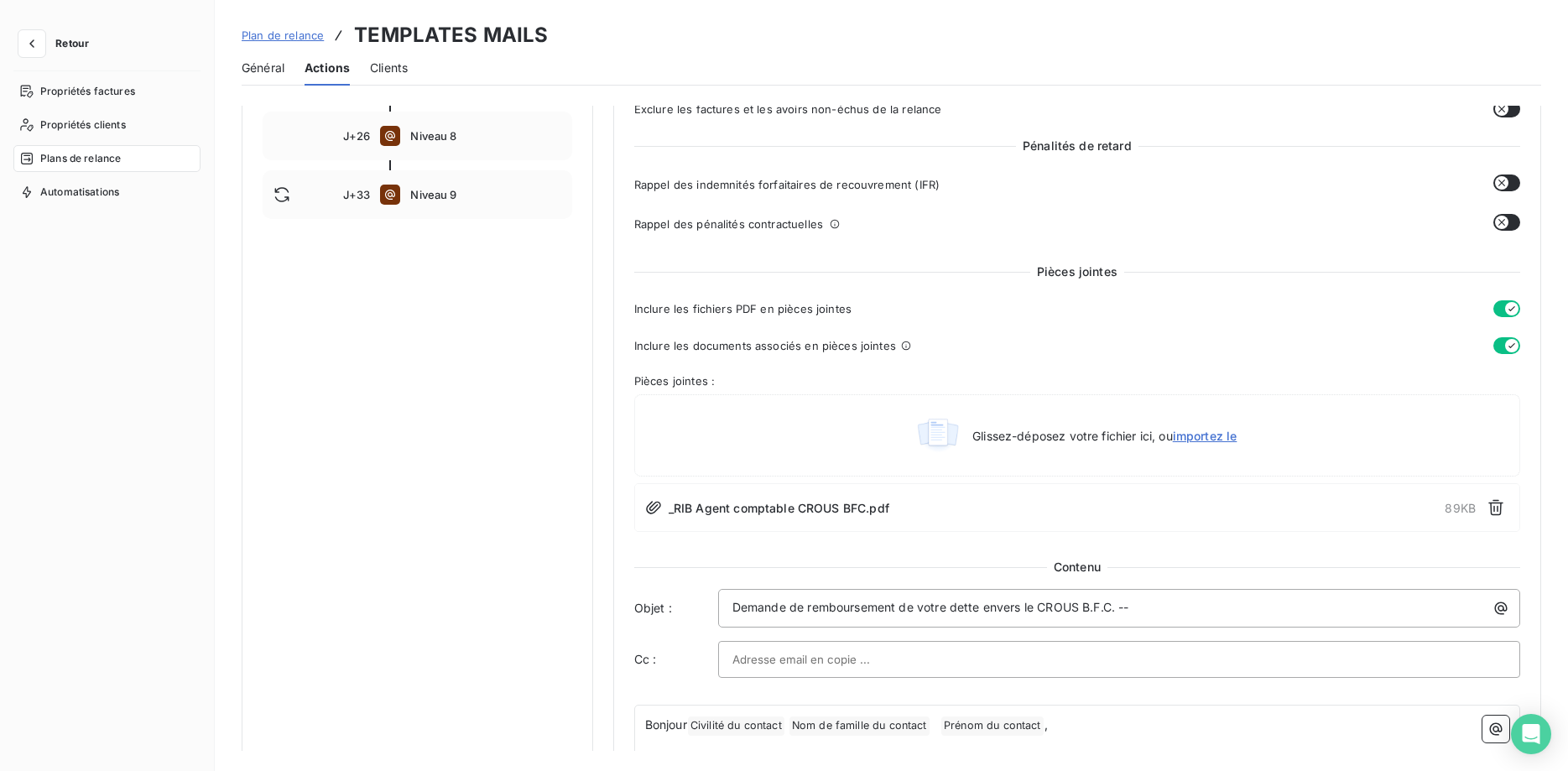
click at [878, 504] on span "_RIB Agent comptable CROUS BFC.pdf" at bounding box center [778, 507] width 221 height 18
click at [1495, 510] on icon "button" at bounding box center [1496, 507] width 17 height 17
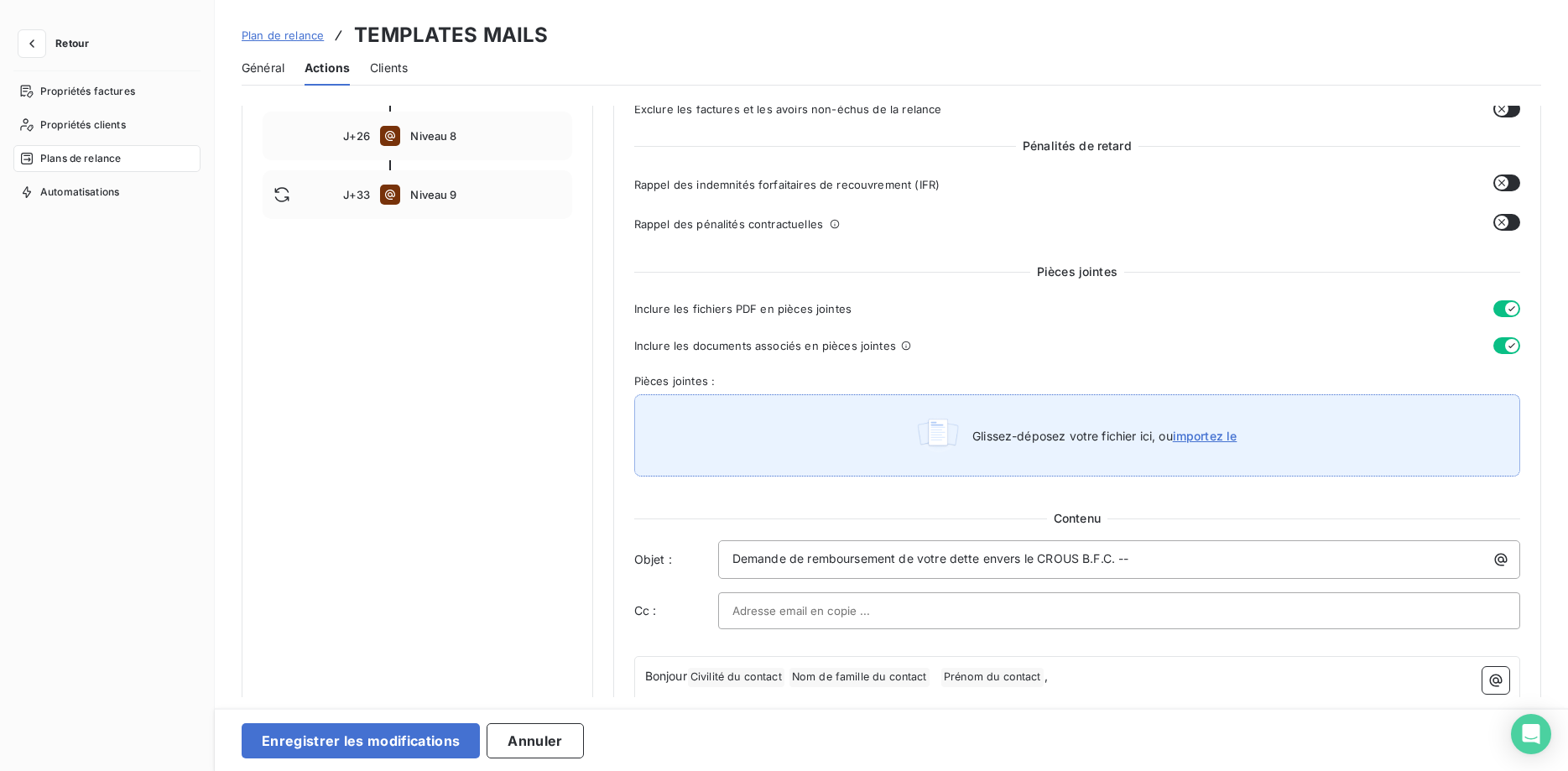
click at [1208, 434] on span "importez le" at bounding box center [1205, 435] width 64 height 15
type input "C:\fakepath\_RIB Agent comptable CROUS BFC.pdf"
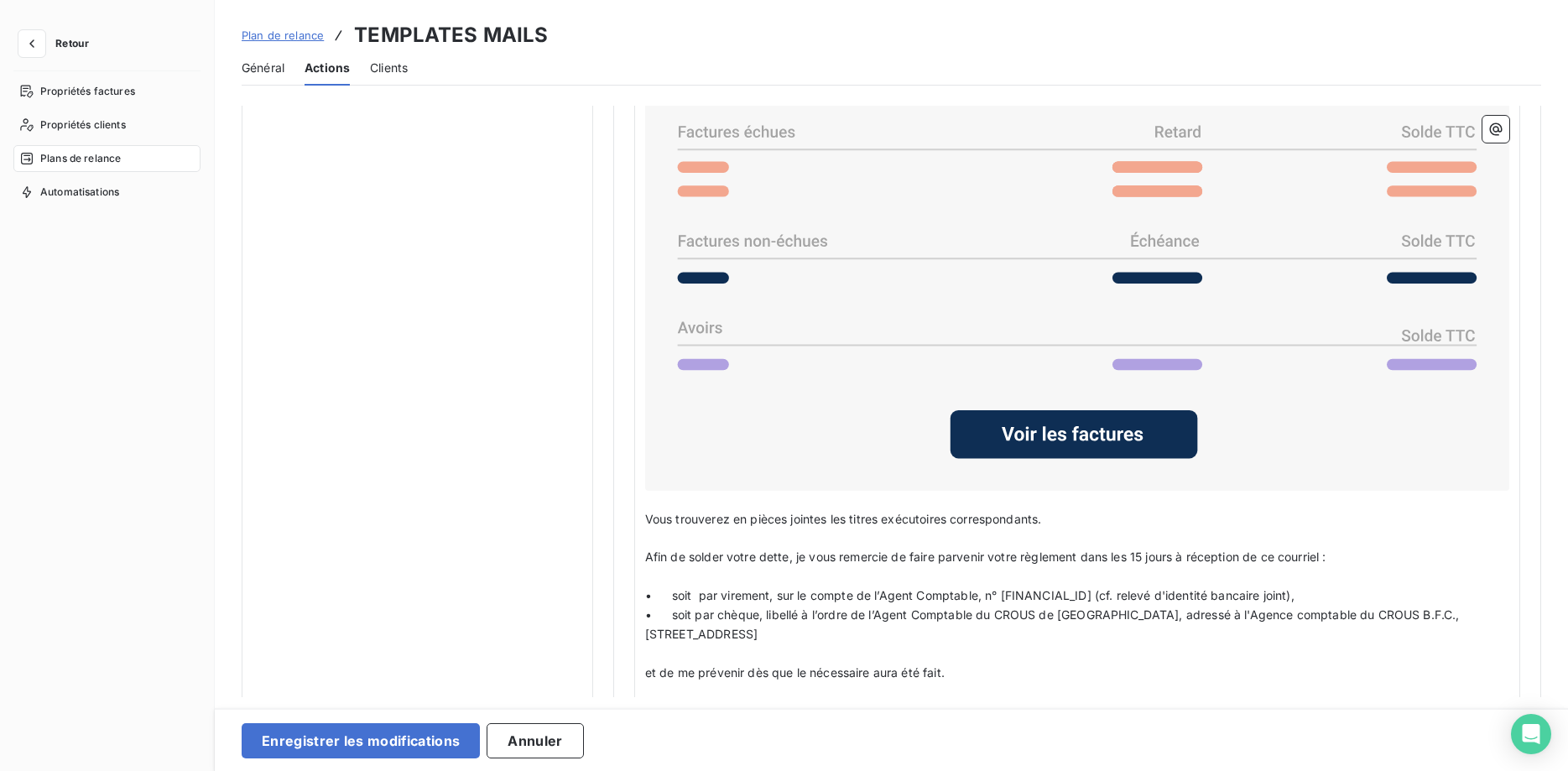
scroll to position [1730, 0]
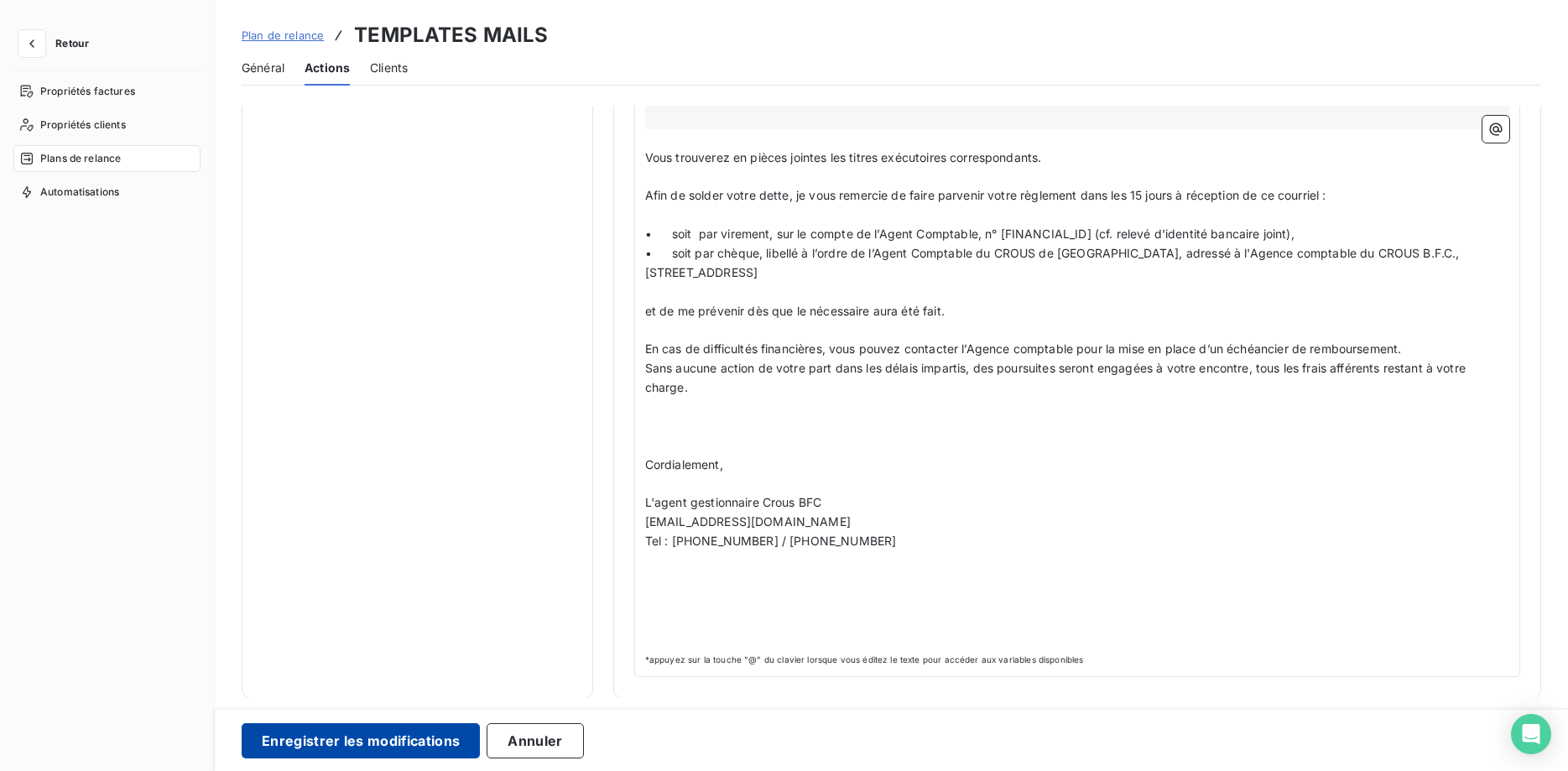
click at [407, 736] on button "Enregistrer les modifications" at bounding box center [360, 740] width 238 height 35
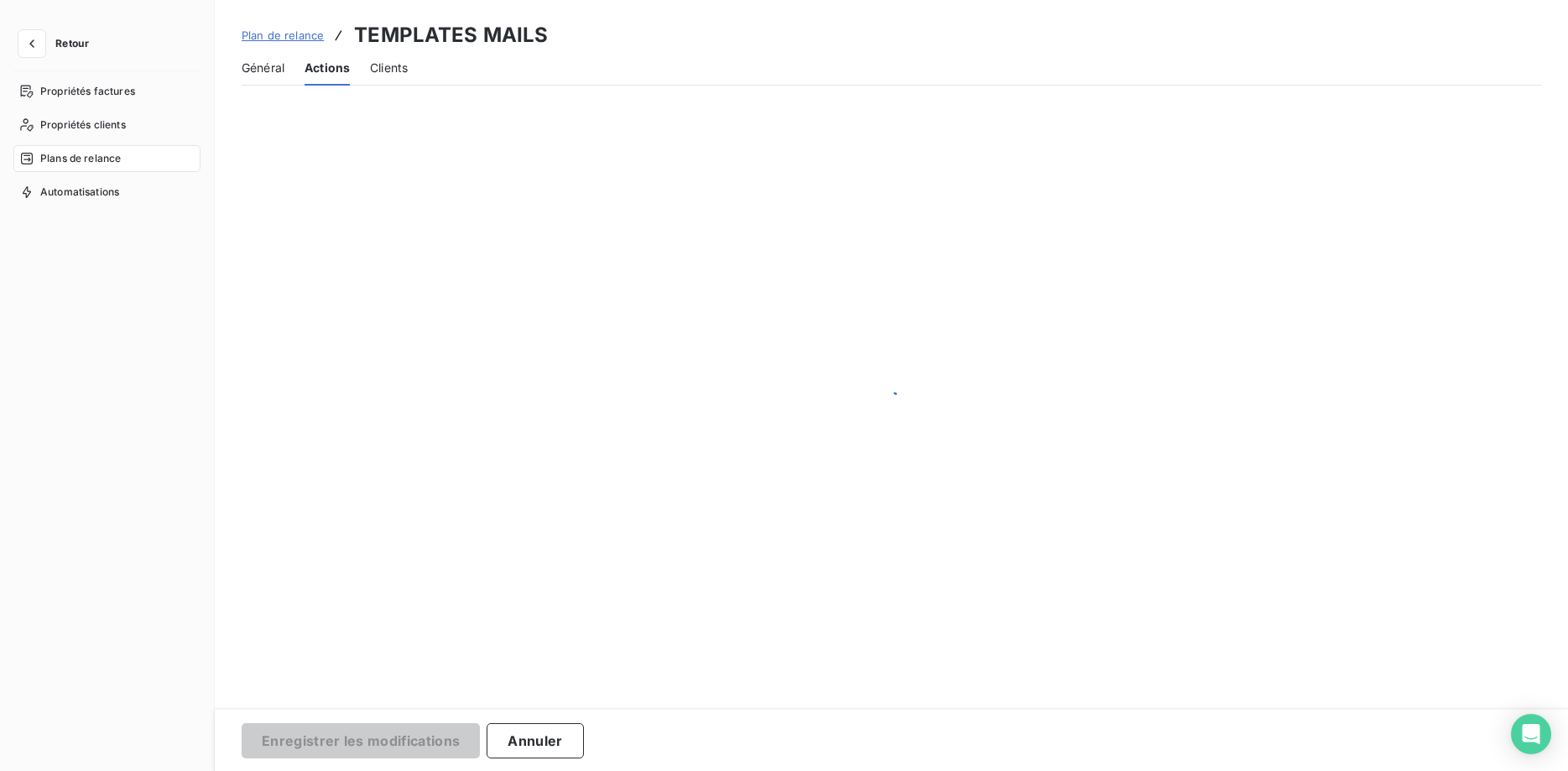
scroll to position [142, 0]
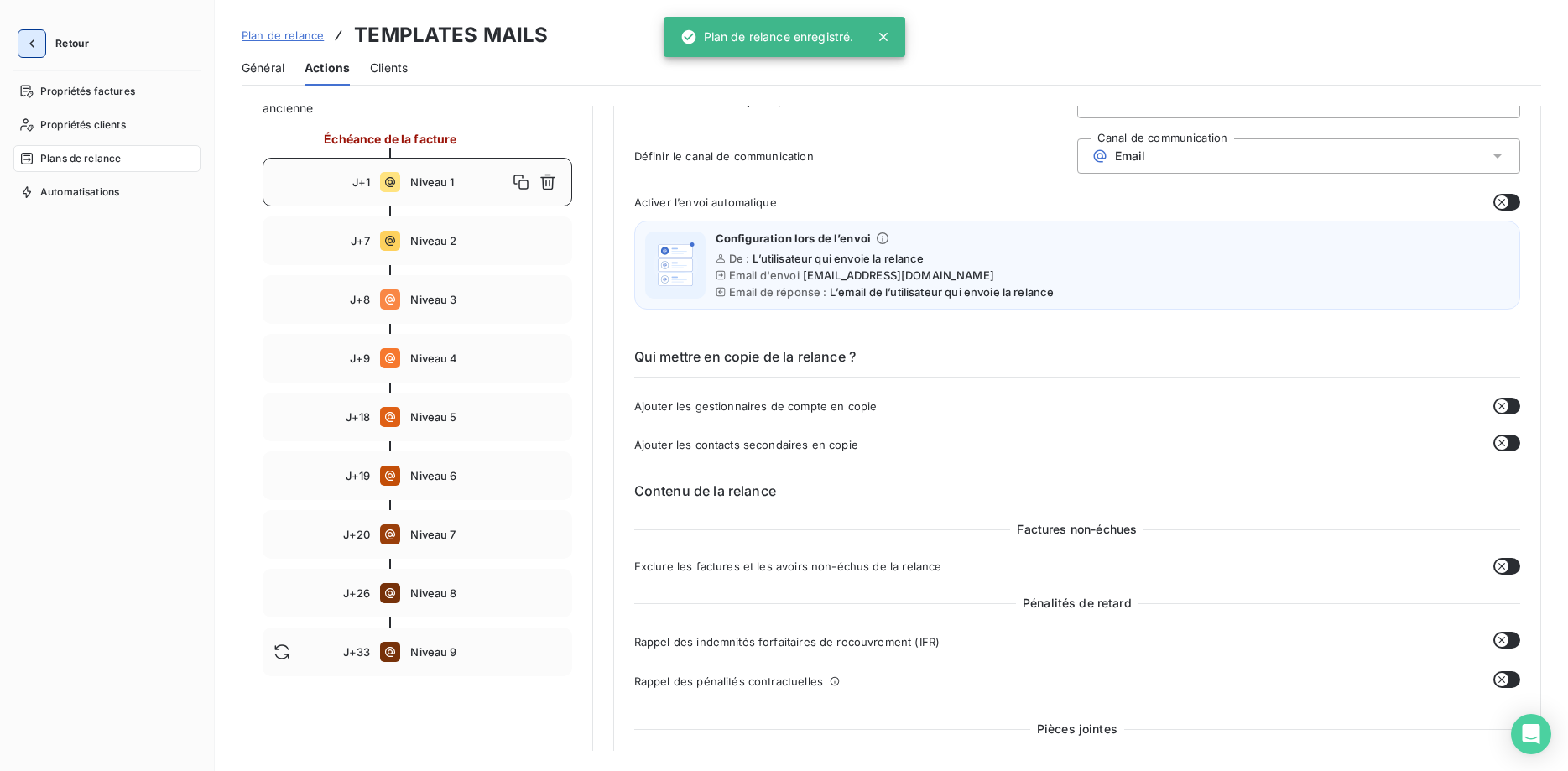
click at [27, 39] on icon "button" at bounding box center [32, 44] width 17 height 17
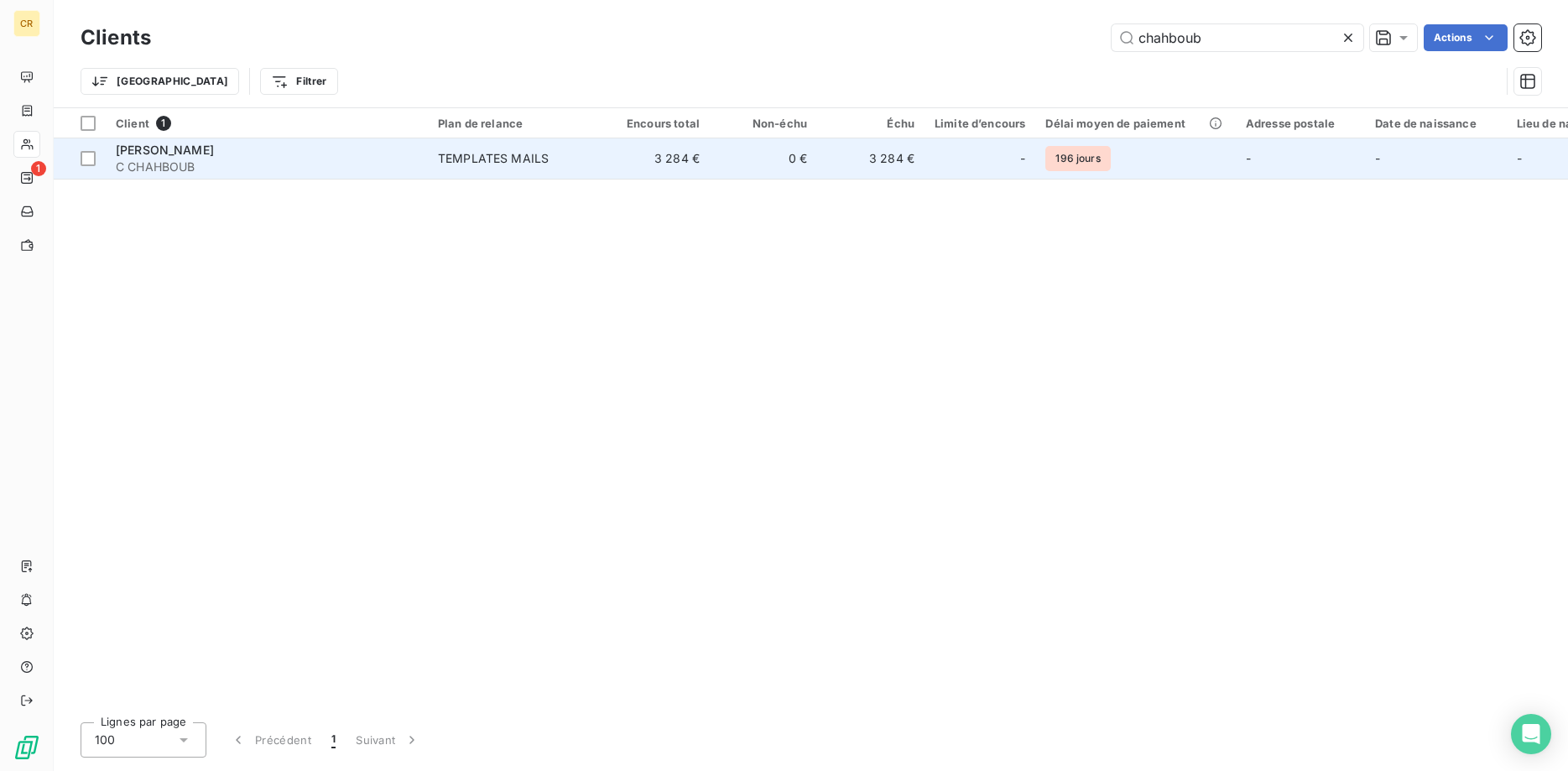
click at [647, 149] on td "3 284 €" at bounding box center [655, 158] width 107 height 40
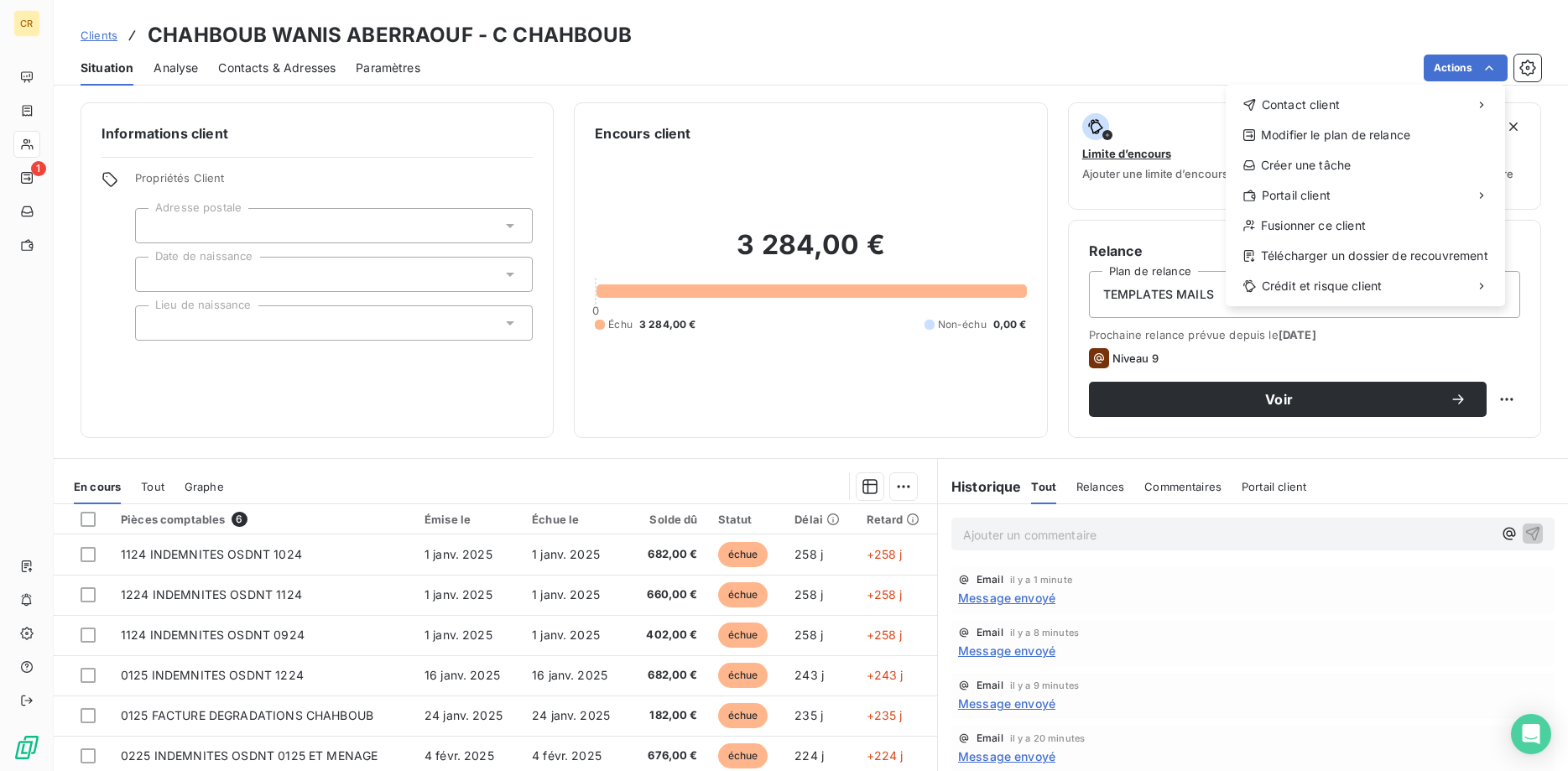
click at [1488, 70] on html "CR 1 Clients CHAHBOUB WANIS ABERRAOUF - C CHAHBOUB Situation Analyse Contacts &…" at bounding box center [784, 386] width 1568 height 771
click at [1098, 120] on div "Envoyer un email" at bounding box center [1101, 111] width 225 height 27
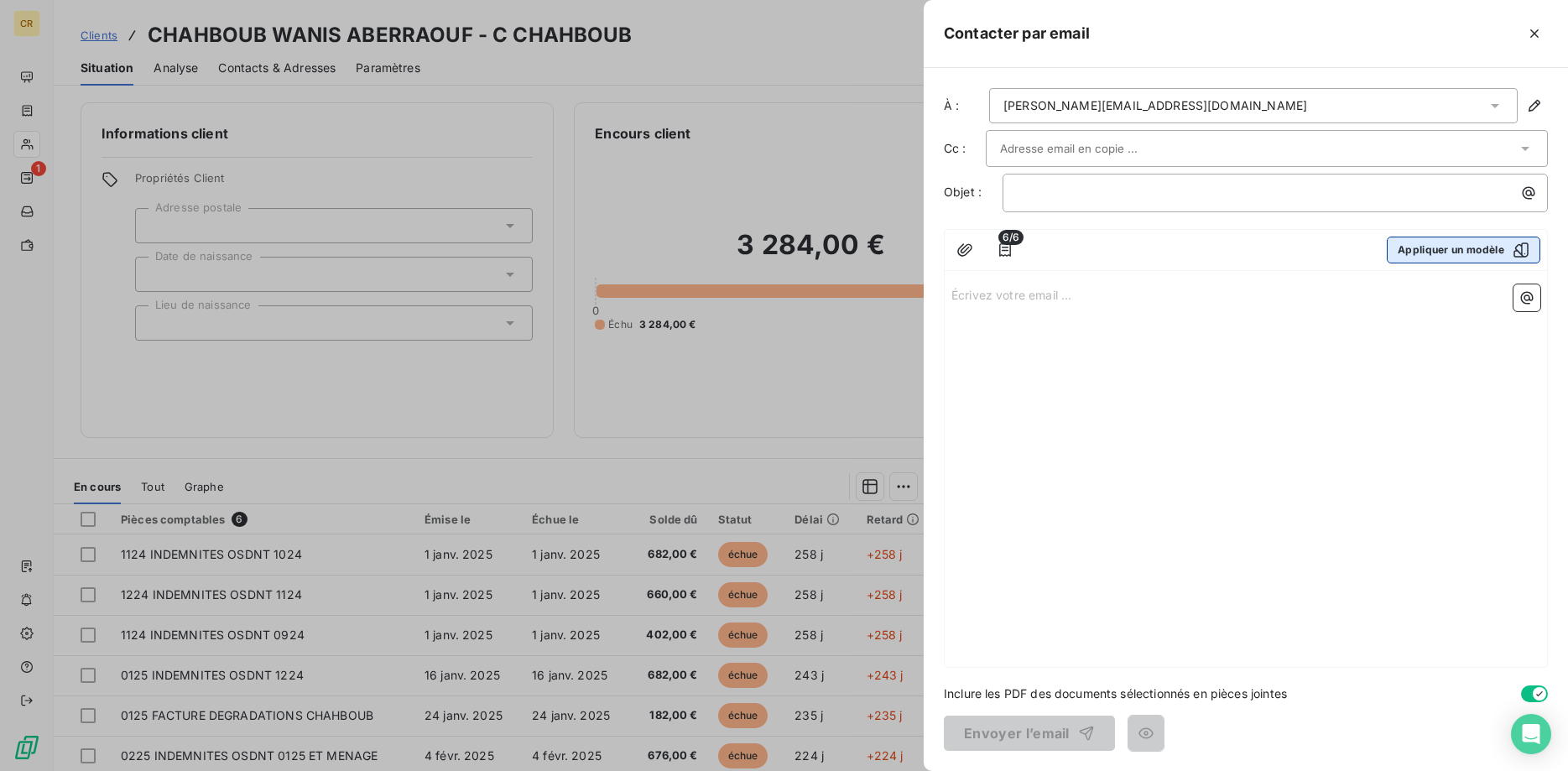
click at [1431, 254] on button "Appliquer un modèle" at bounding box center [1463, 249] width 154 height 27
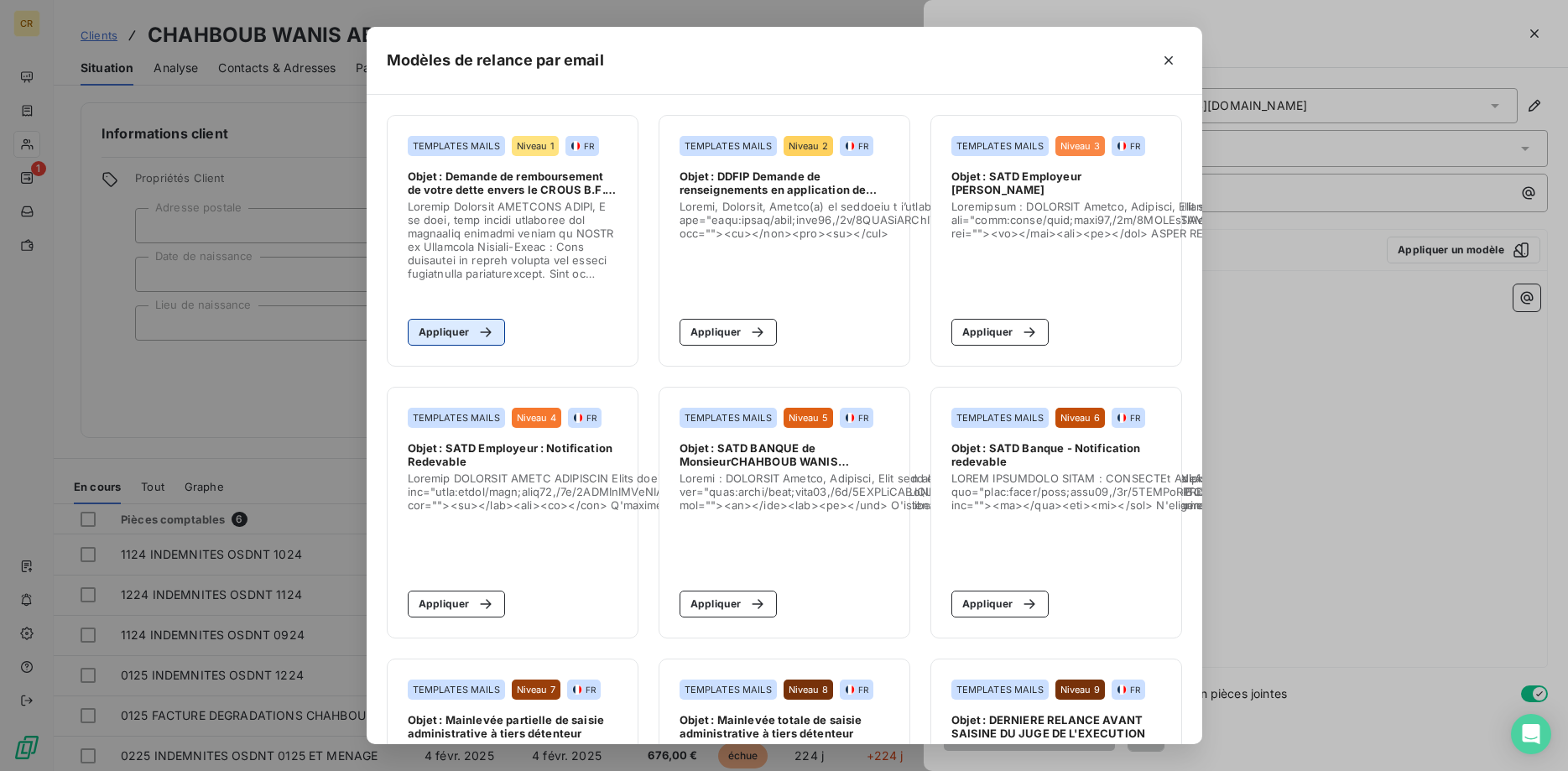
click at [450, 330] on button "Appliquer" at bounding box center [457, 331] width 98 height 27
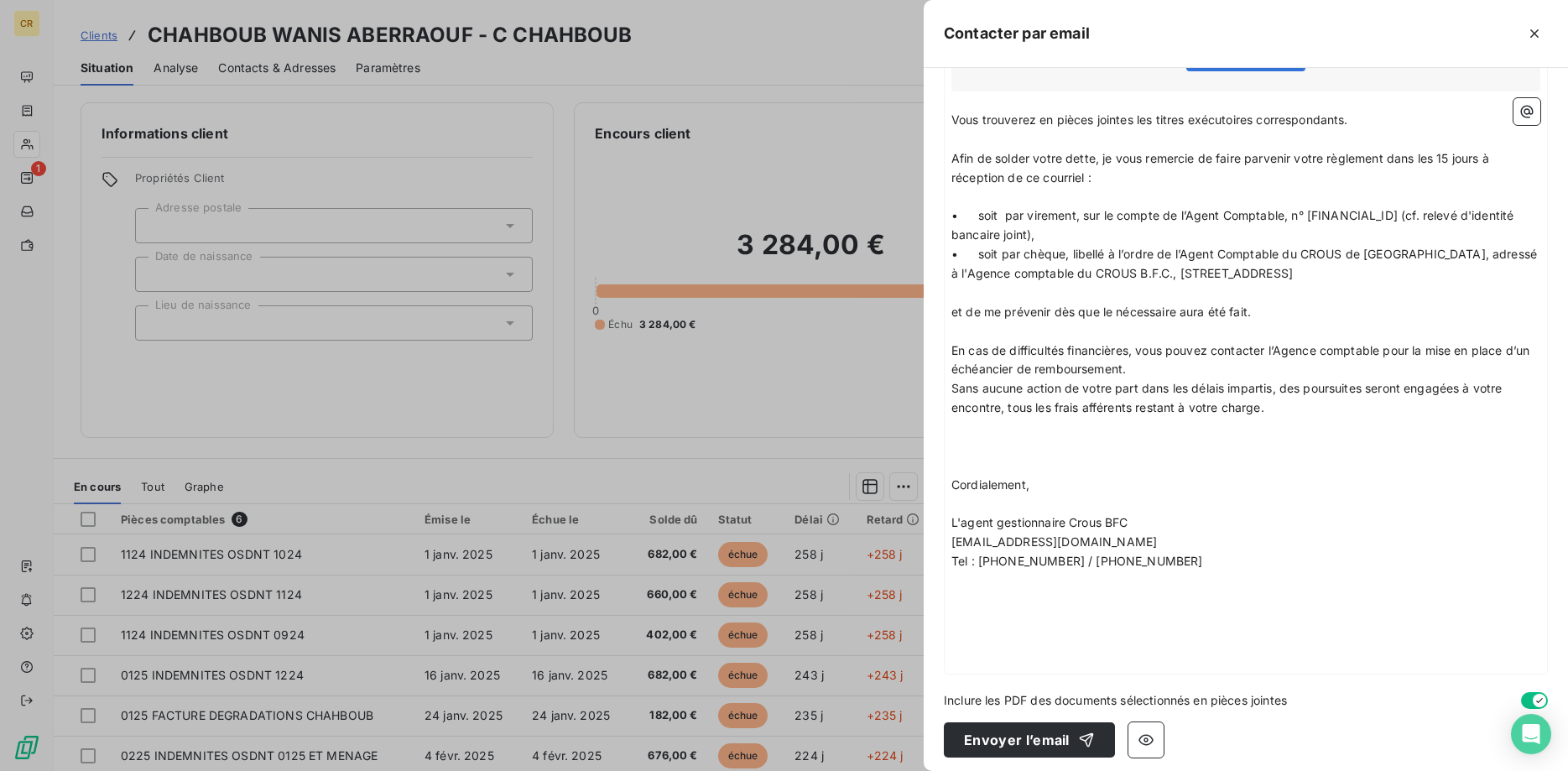
scroll to position [542, 0]
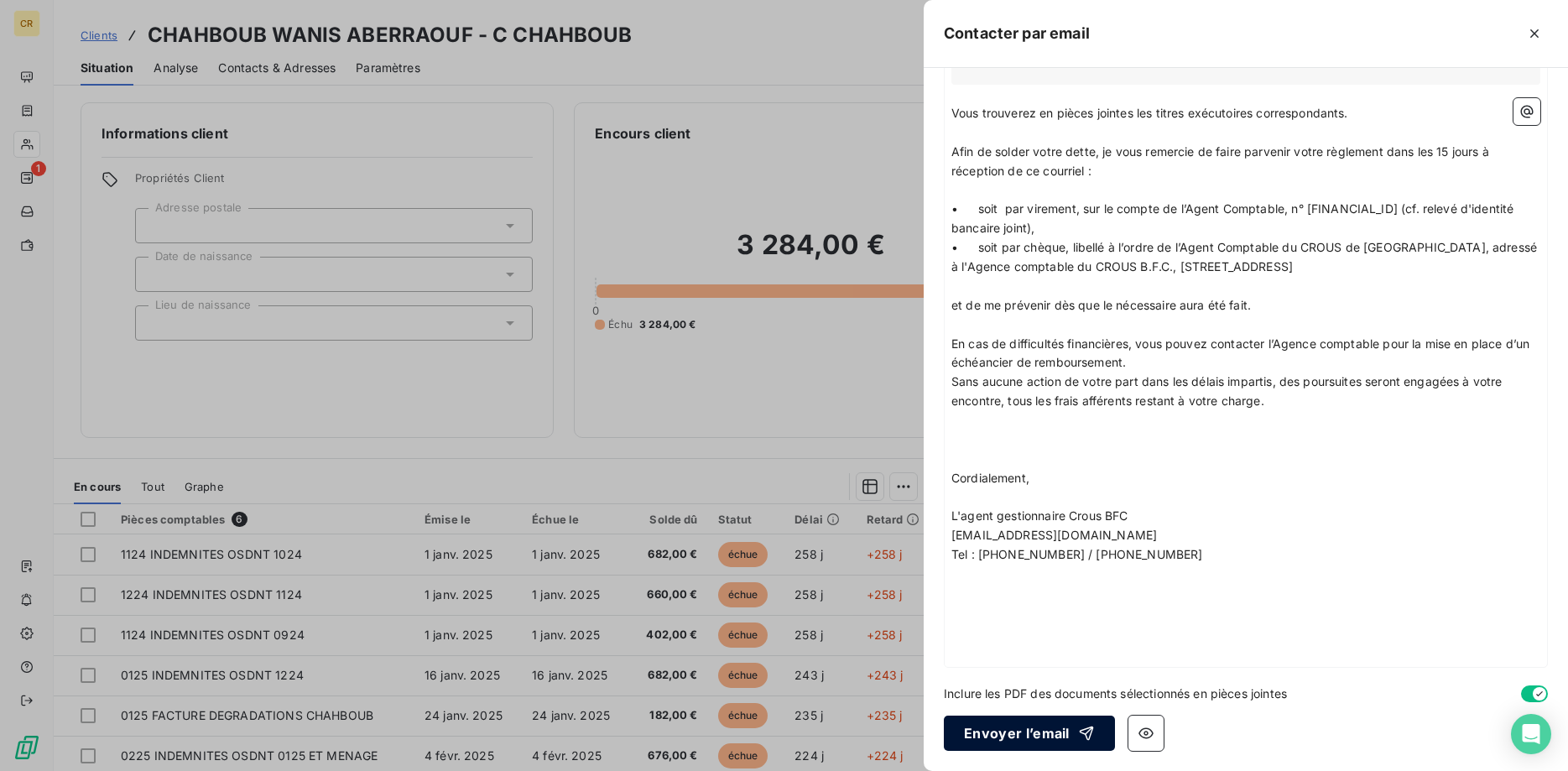
click at [1006, 742] on button "Envoyer l’email" at bounding box center [1029, 732] width 171 height 35
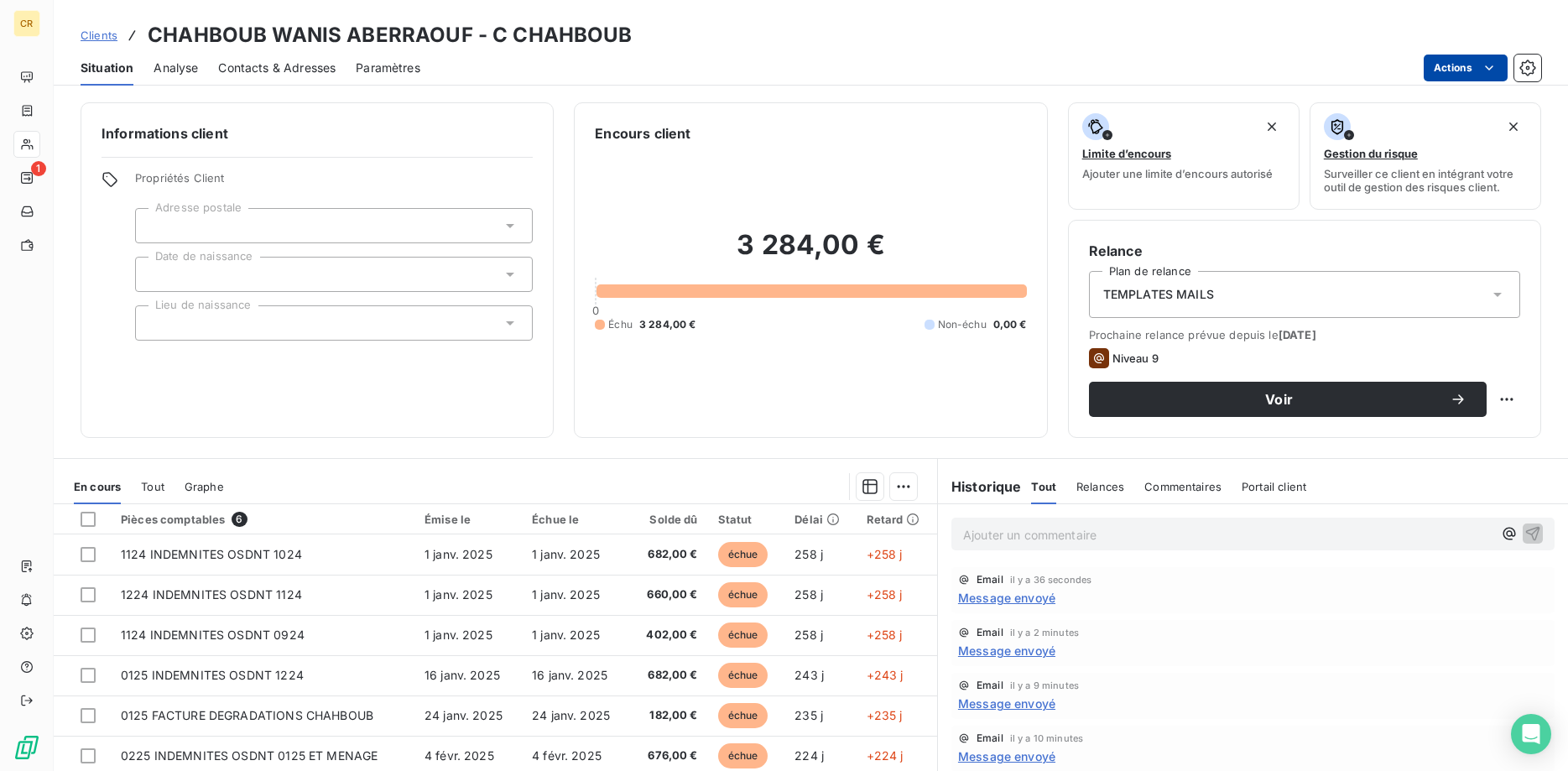
click at [1487, 70] on html "CR 1 Clients CHAHBOUB WANIS ABERRAOUF - C CHAHBOUB Situation Analyse Contacts &…" at bounding box center [784, 386] width 1568 height 771
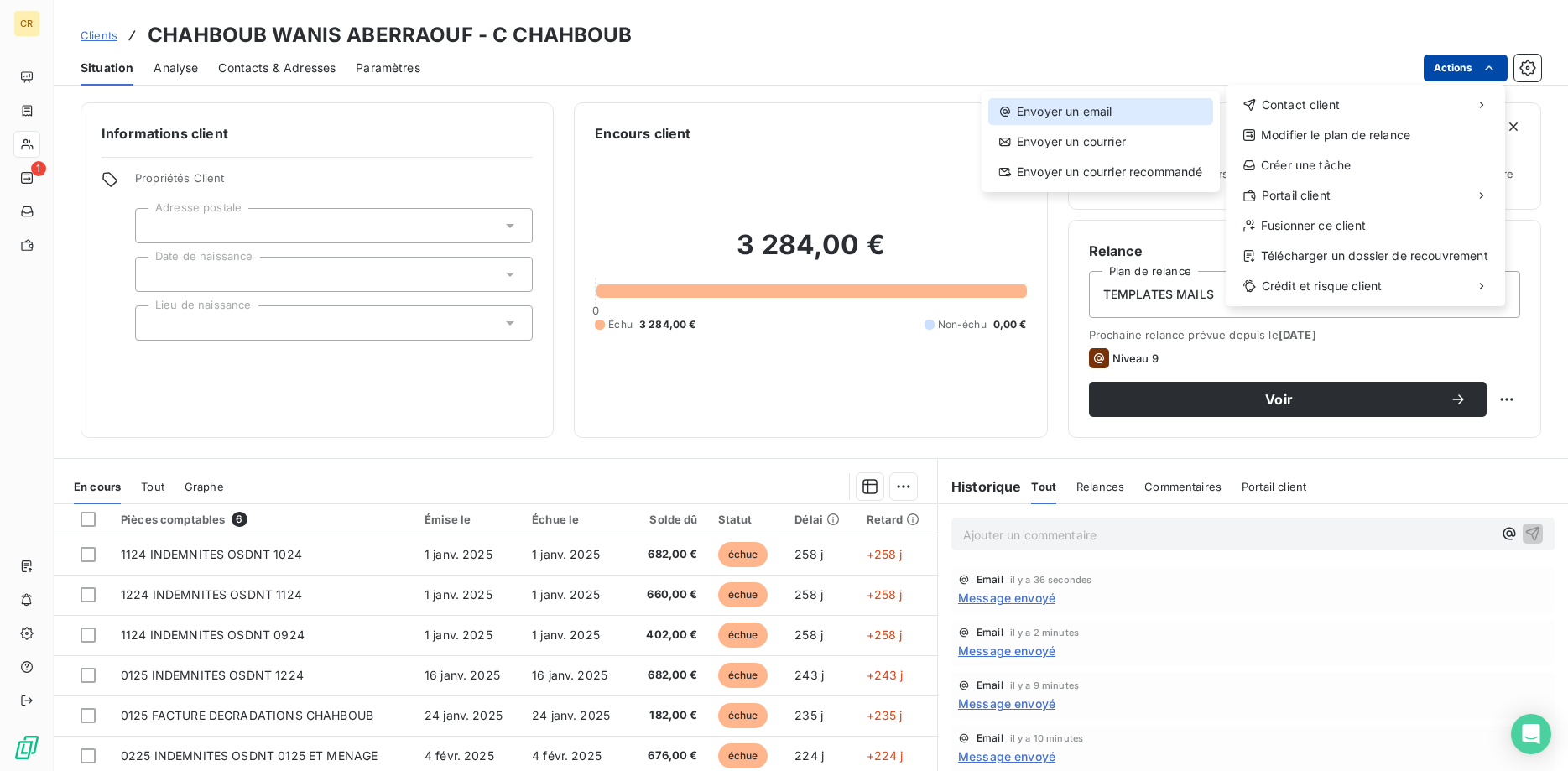
click at [1151, 112] on div "Envoyer un email" at bounding box center [1101, 111] width 225 height 27
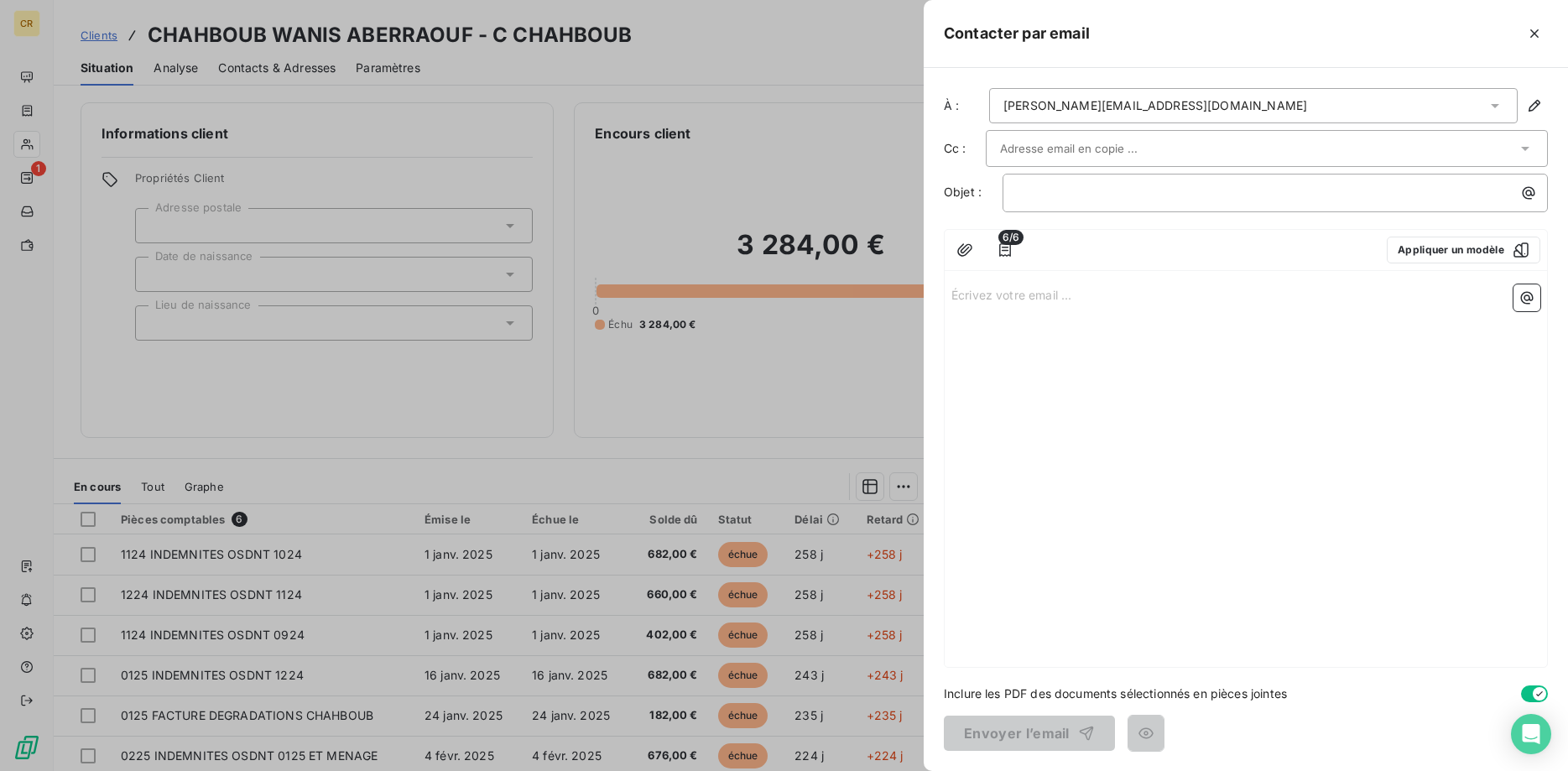
click at [1252, 105] on div "[PERSON_NAME][EMAIL_ADDRESS][DOMAIN_NAME]" at bounding box center [1253, 106] width 528 height 35
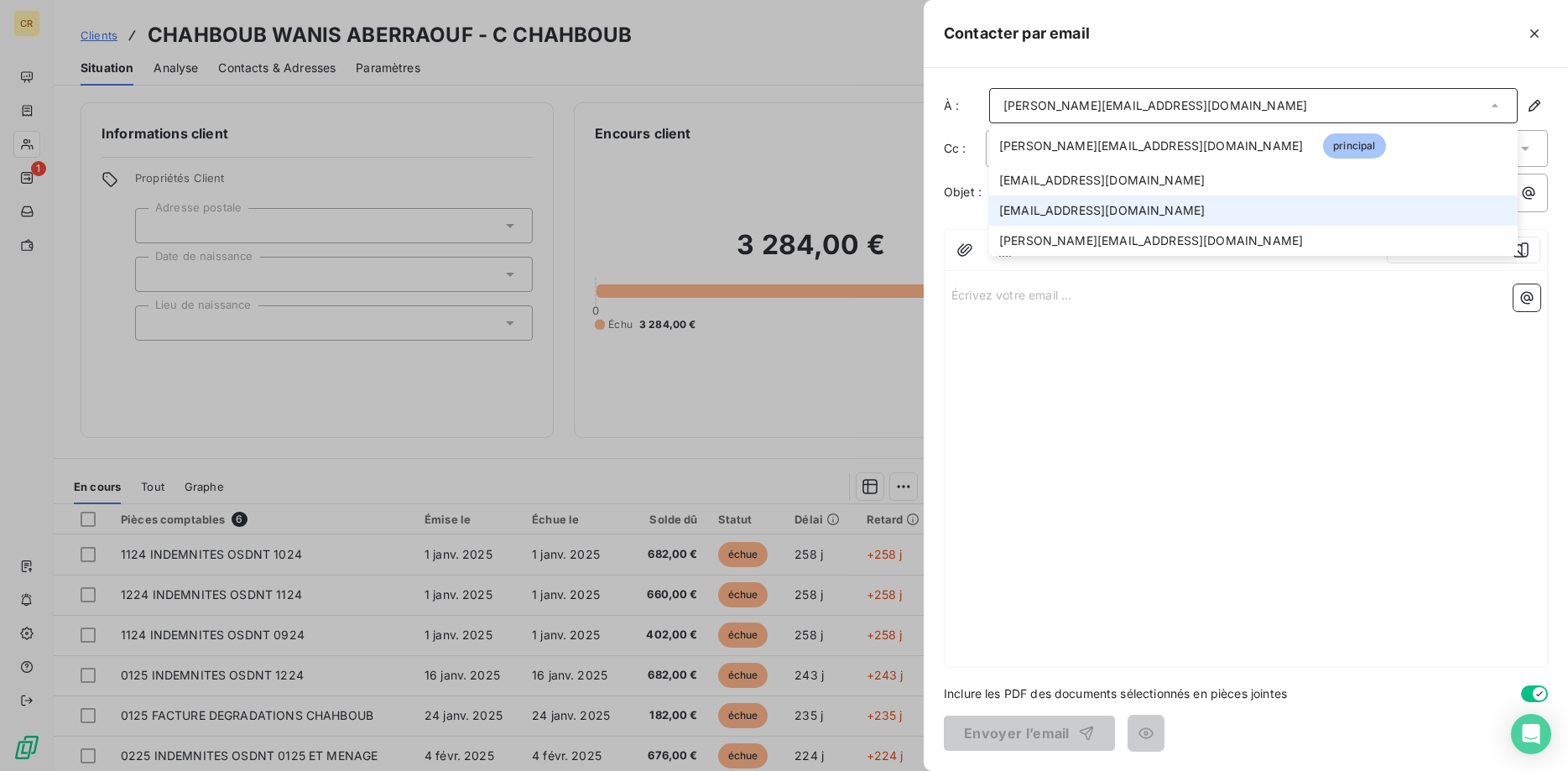
click at [1146, 203] on li "[EMAIL_ADDRESS][DOMAIN_NAME]" at bounding box center [1253, 210] width 528 height 30
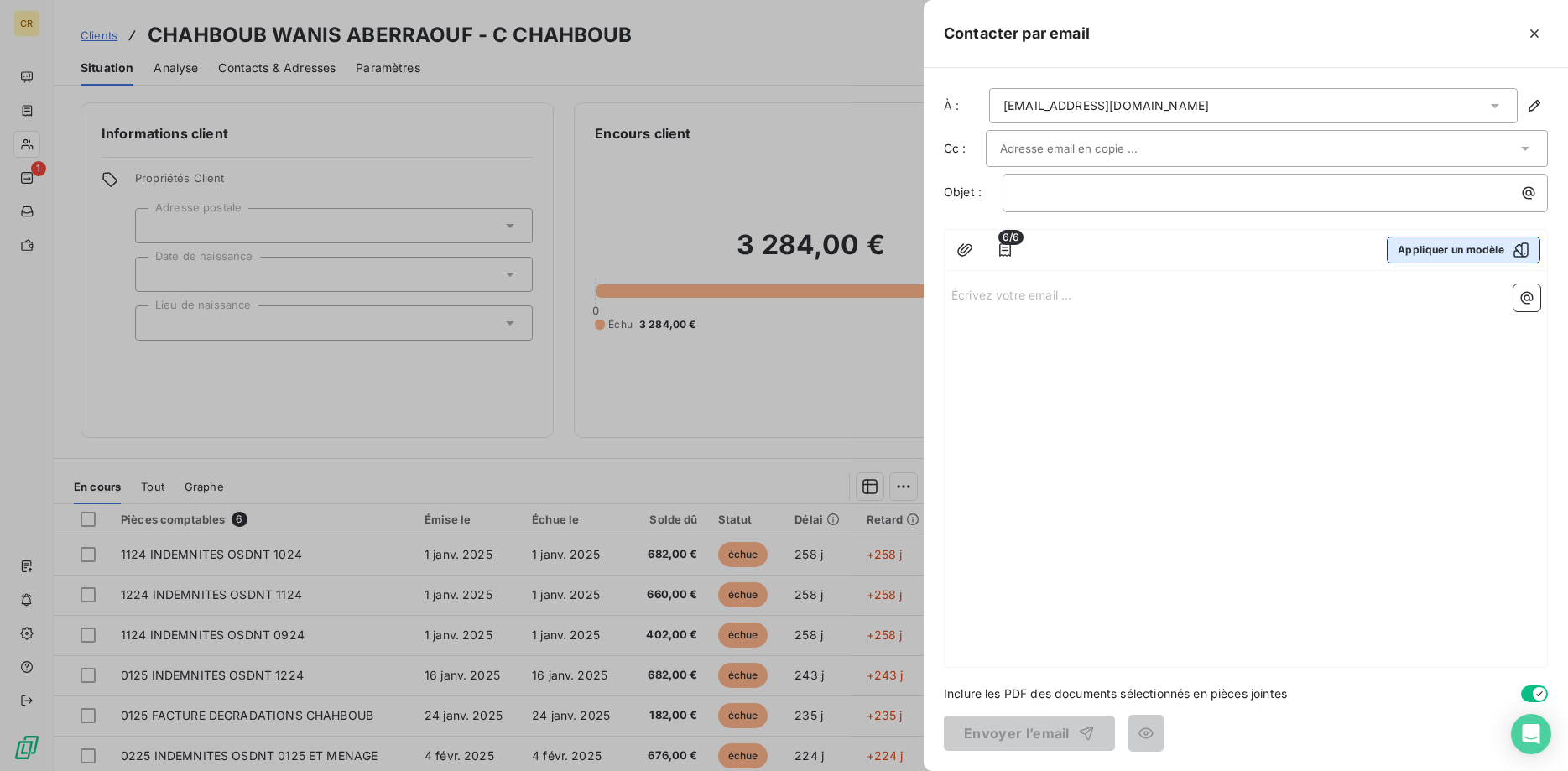
click at [1487, 243] on button "Appliquer un modèle" at bounding box center [1463, 249] width 154 height 27
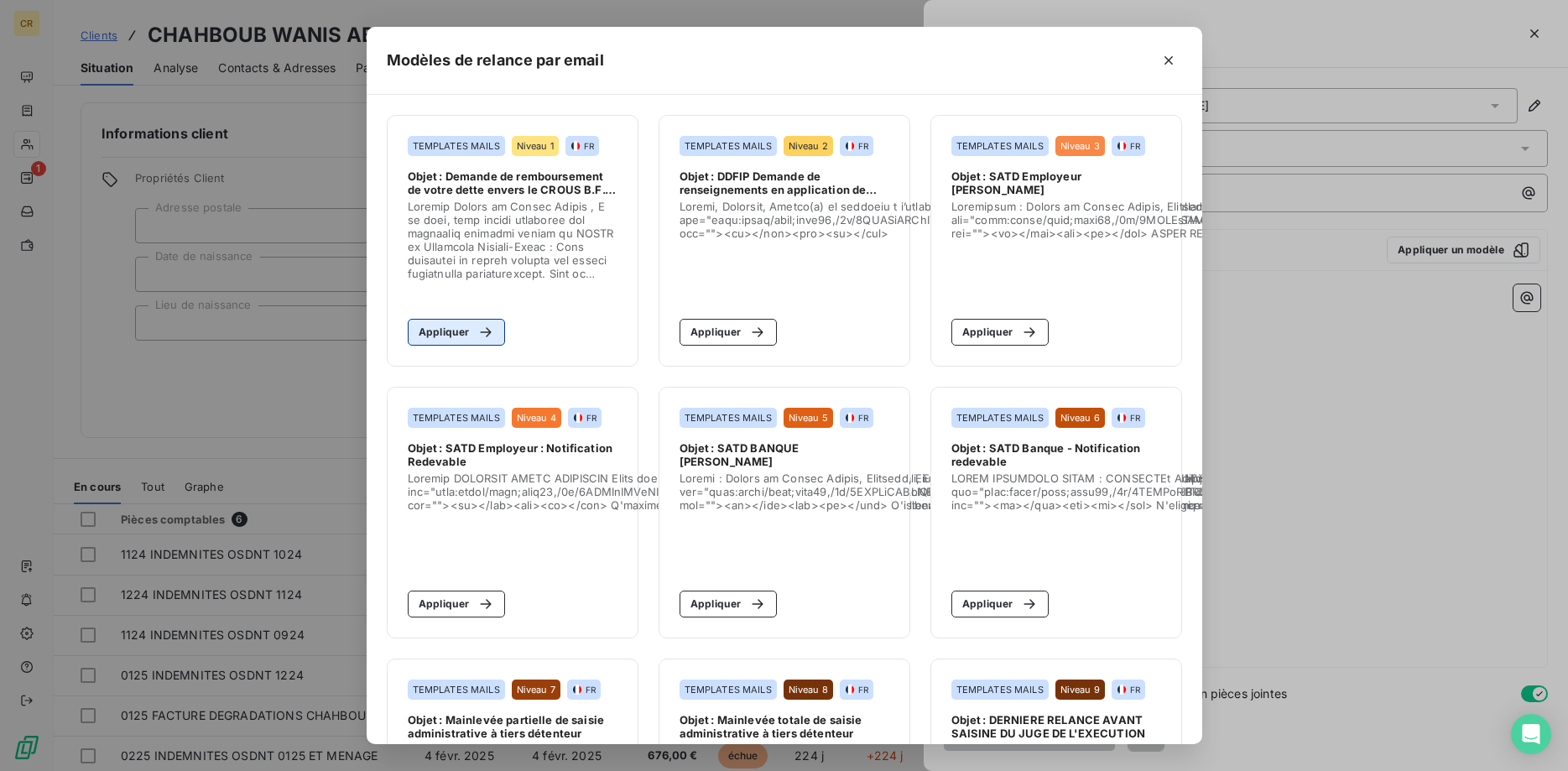
click at [453, 333] on button "Appliquer" at bounding box center [457, 331] width 98 height 27
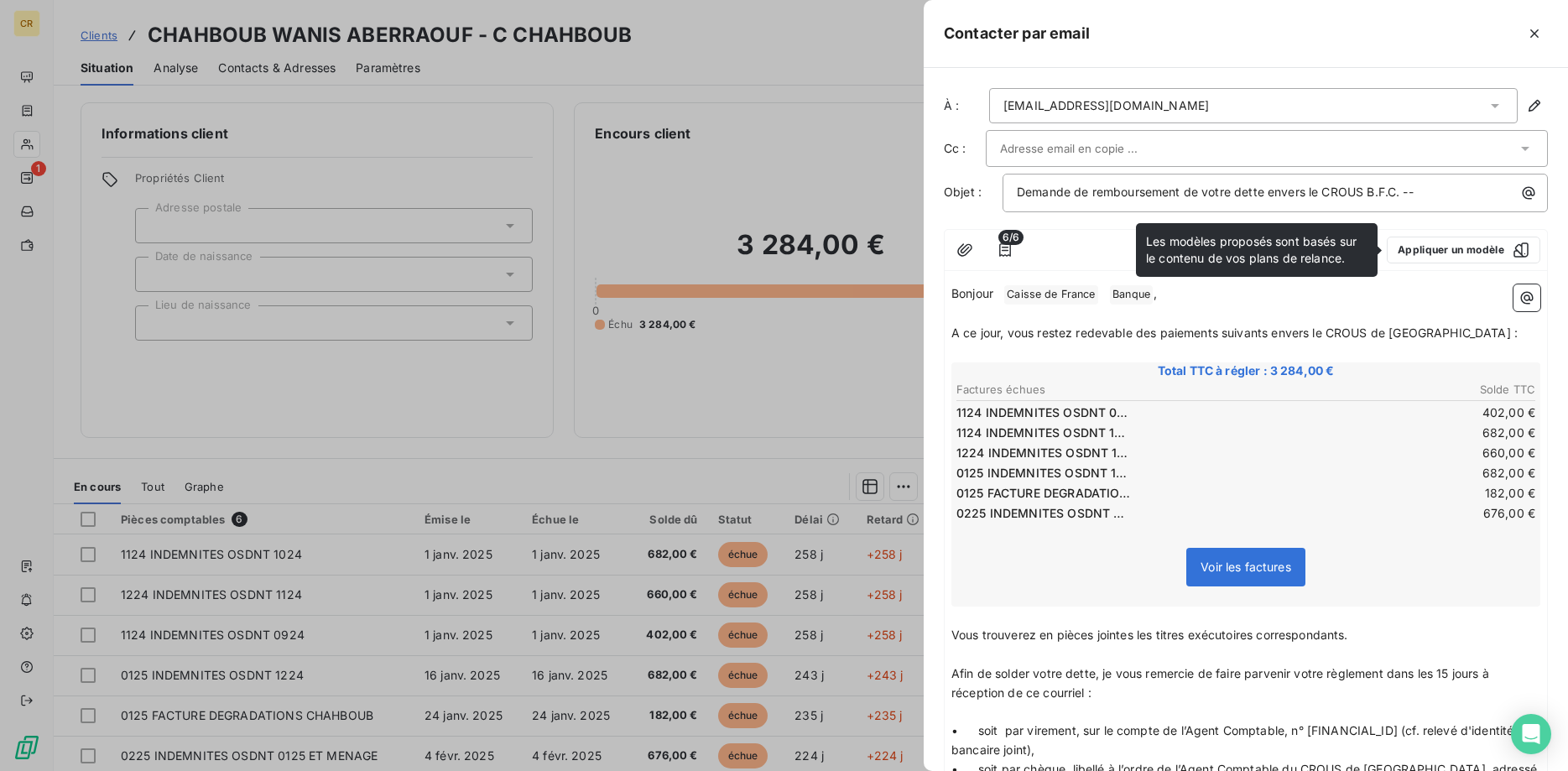
click at [1411, 300] on p "Bonjour ﻿ Caisse de France ﻿ Banque ﻿ ," at bounding box center [1246, 294] width 589 height 20
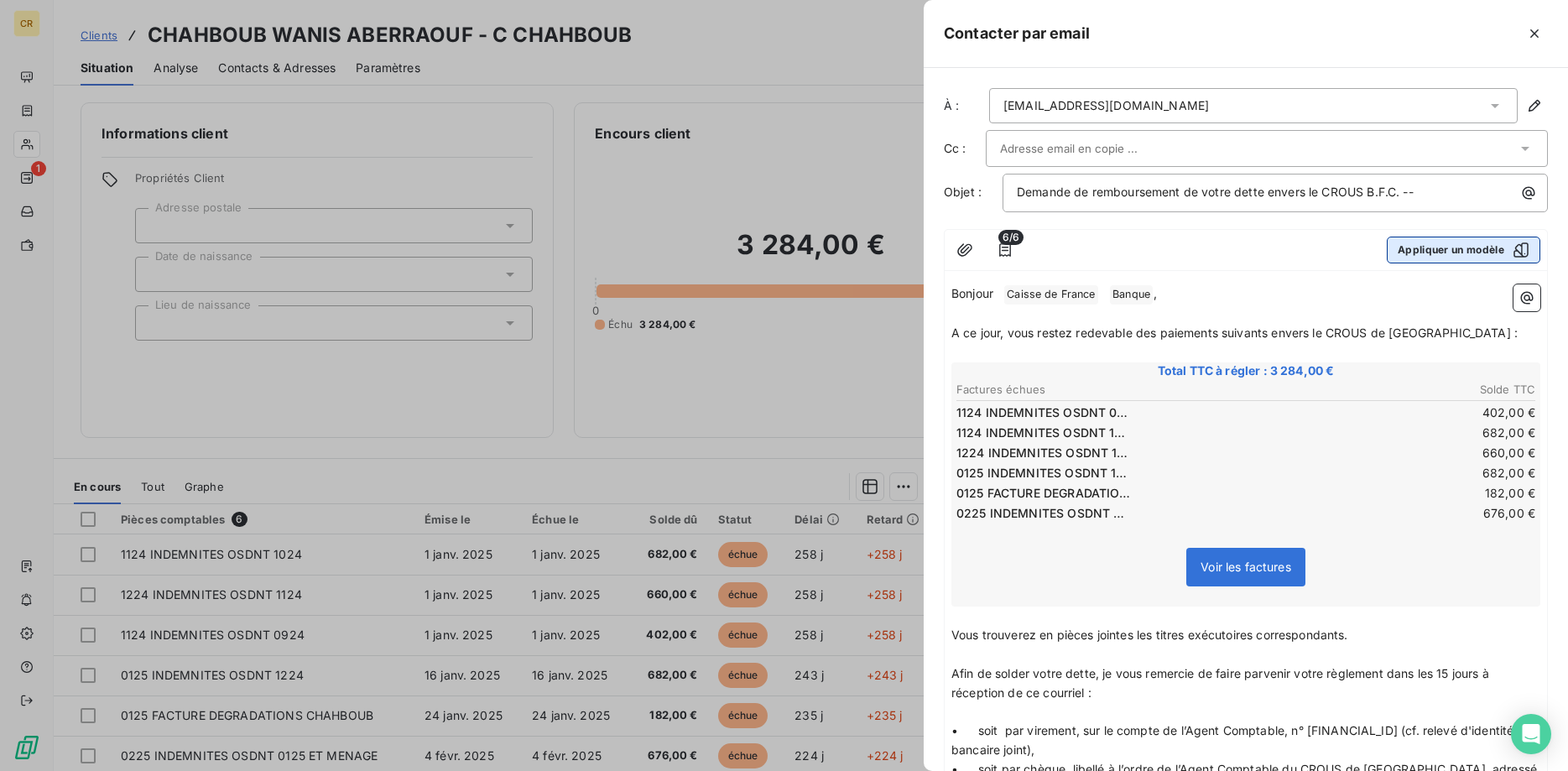
click at [1419, 245] on button "Appliquer un modèle" at bounding box center [1463, 249] width 154 height 27
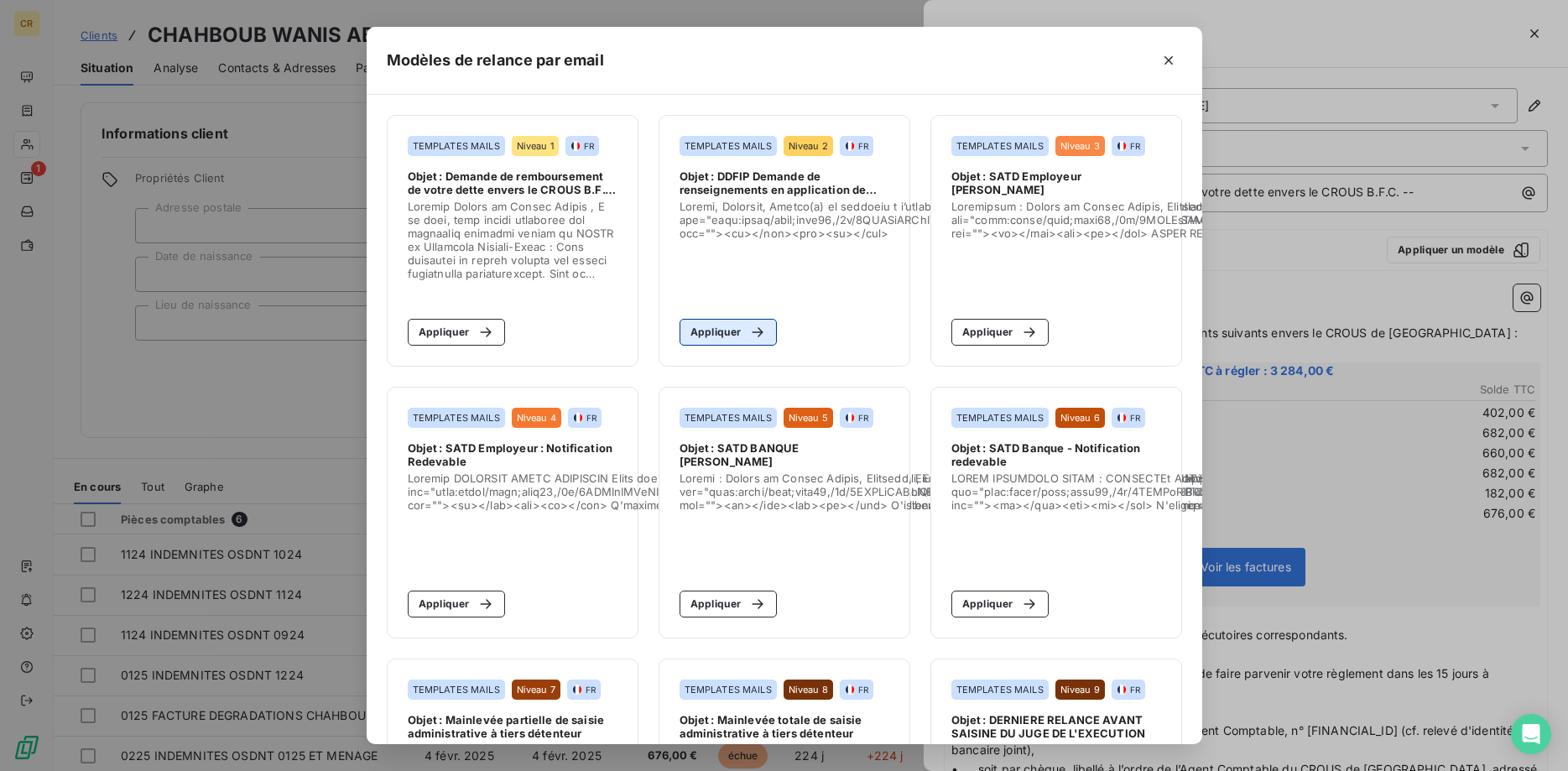
click at [740, 334] on button "Appliquer" at bounding box center [728, 331] width 98 height 27
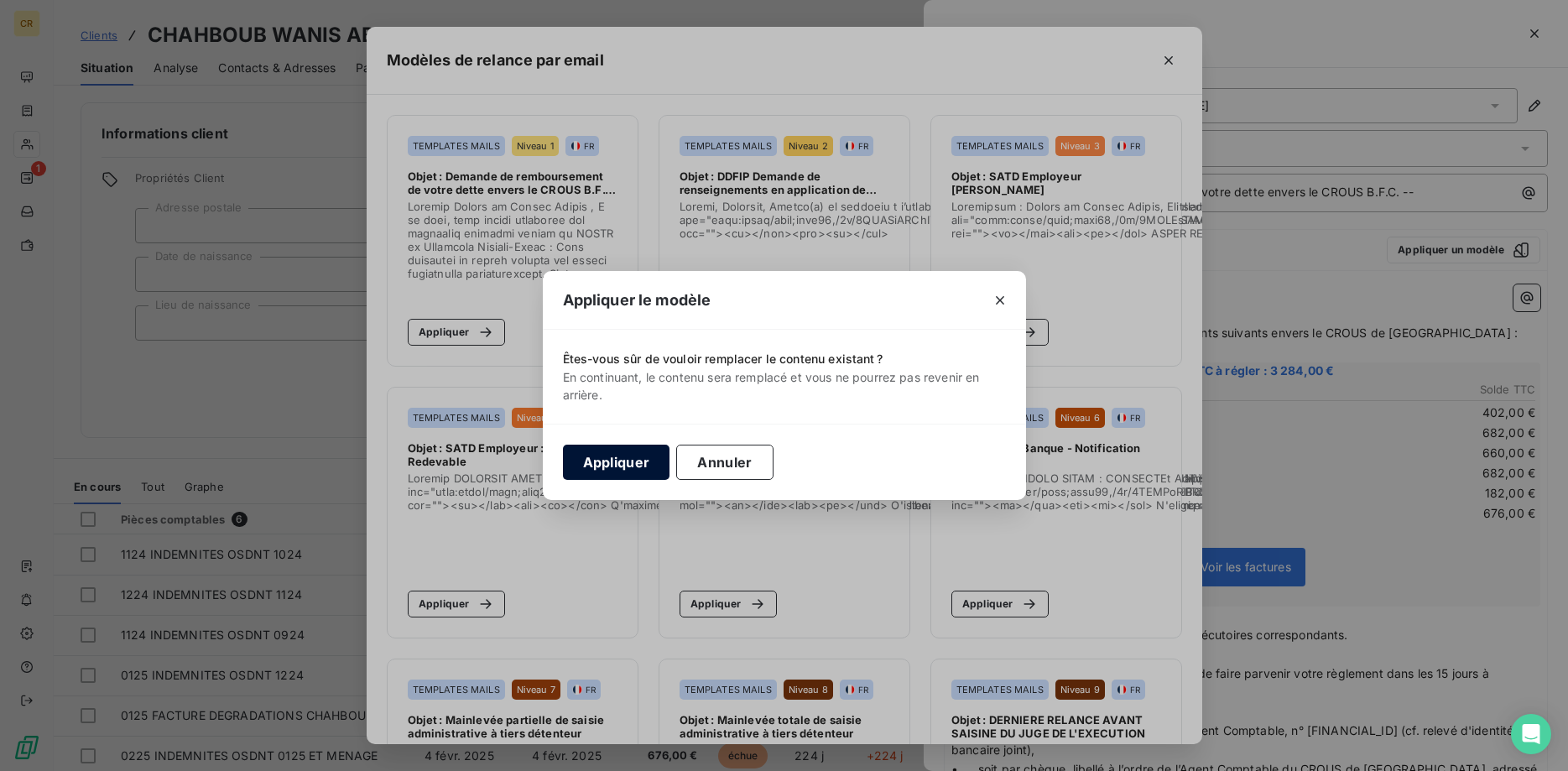
click at [623, 470] on button "Appliquer" at bounding box center [616, 462] width 107 height 35
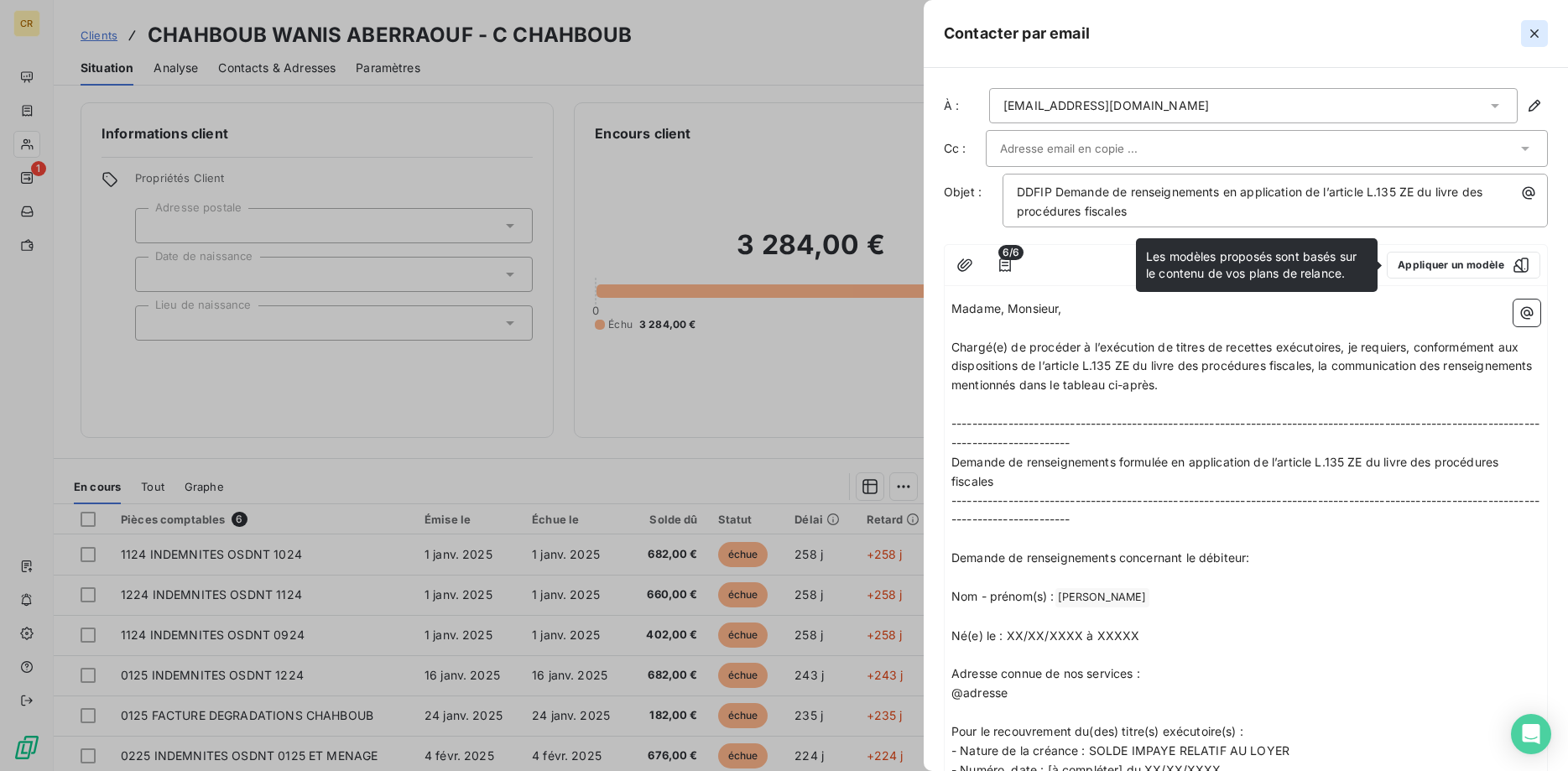
click at [1531, 28] on icon "button" at bounding box center [1535, 33] width 17 height 17
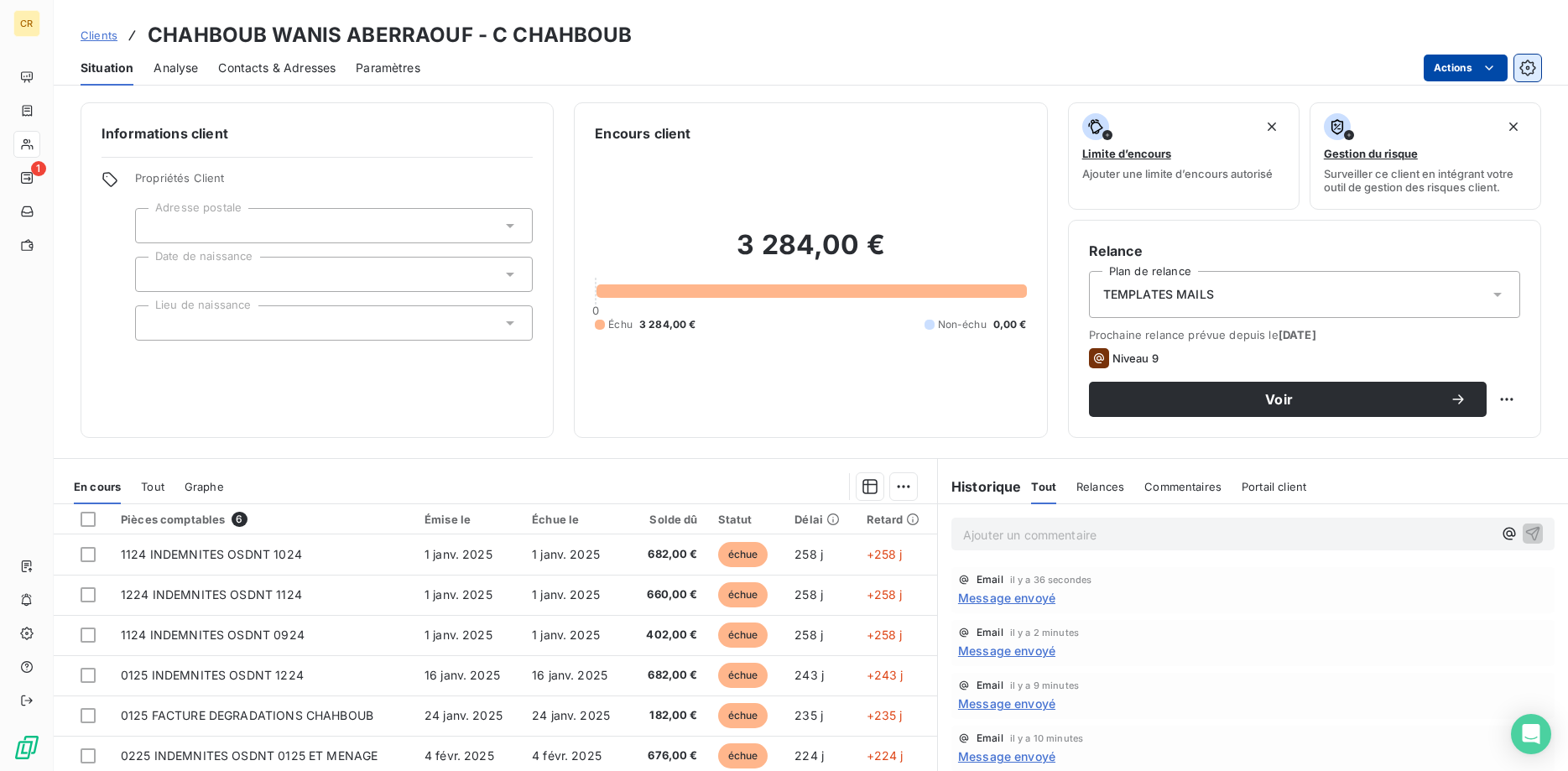
click at [1534, 66] on icon "button" at bounding box center [1527, 67] width 16 height 16
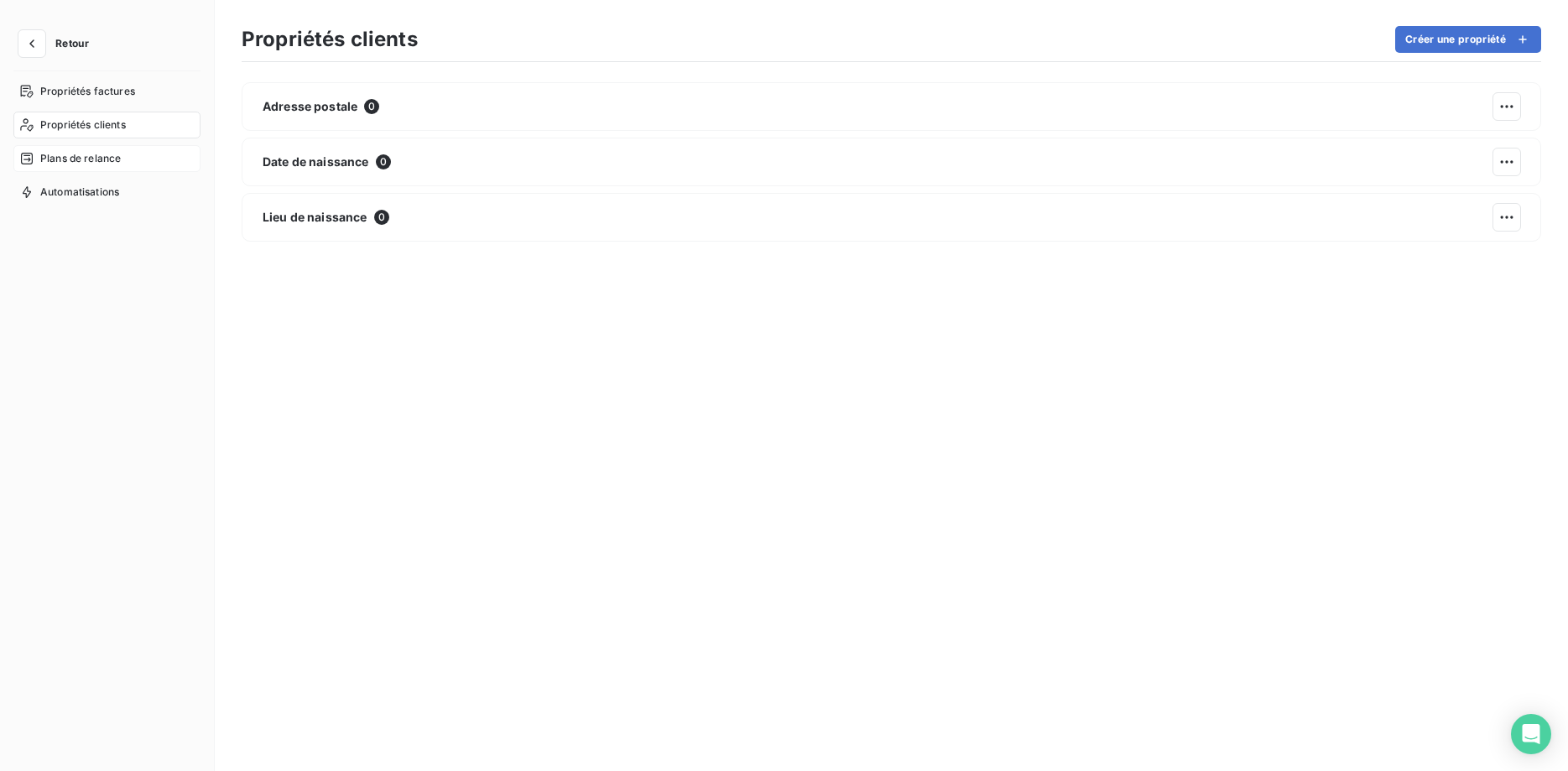
click at [74, 155] on span "Plans de relance" at bounding box center [81, 159] width 81 height 15
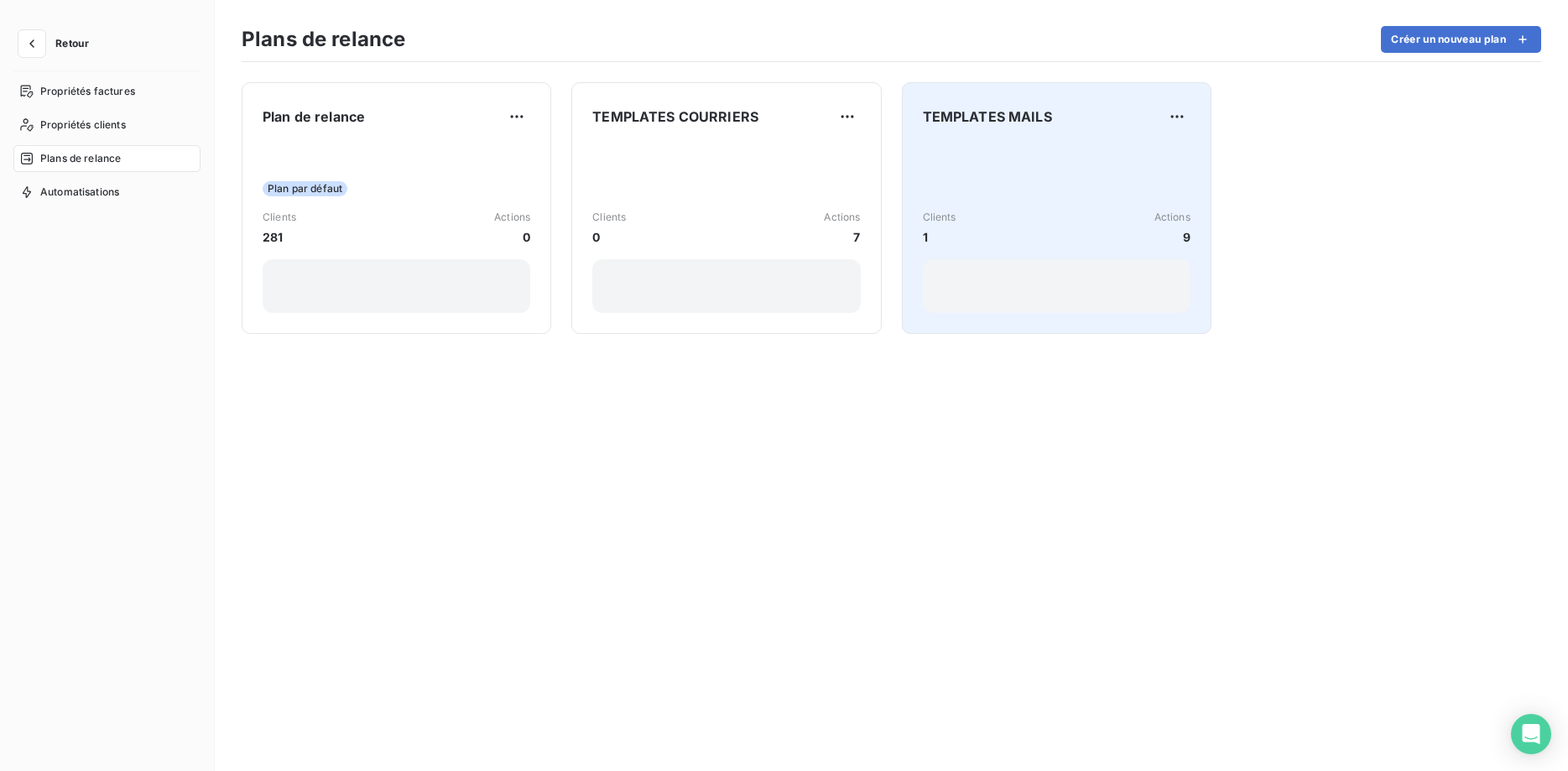
click at [1046, 223] on div "Clients 1 Actions 9" at bounding box center [1056, 228] width 268 height 36
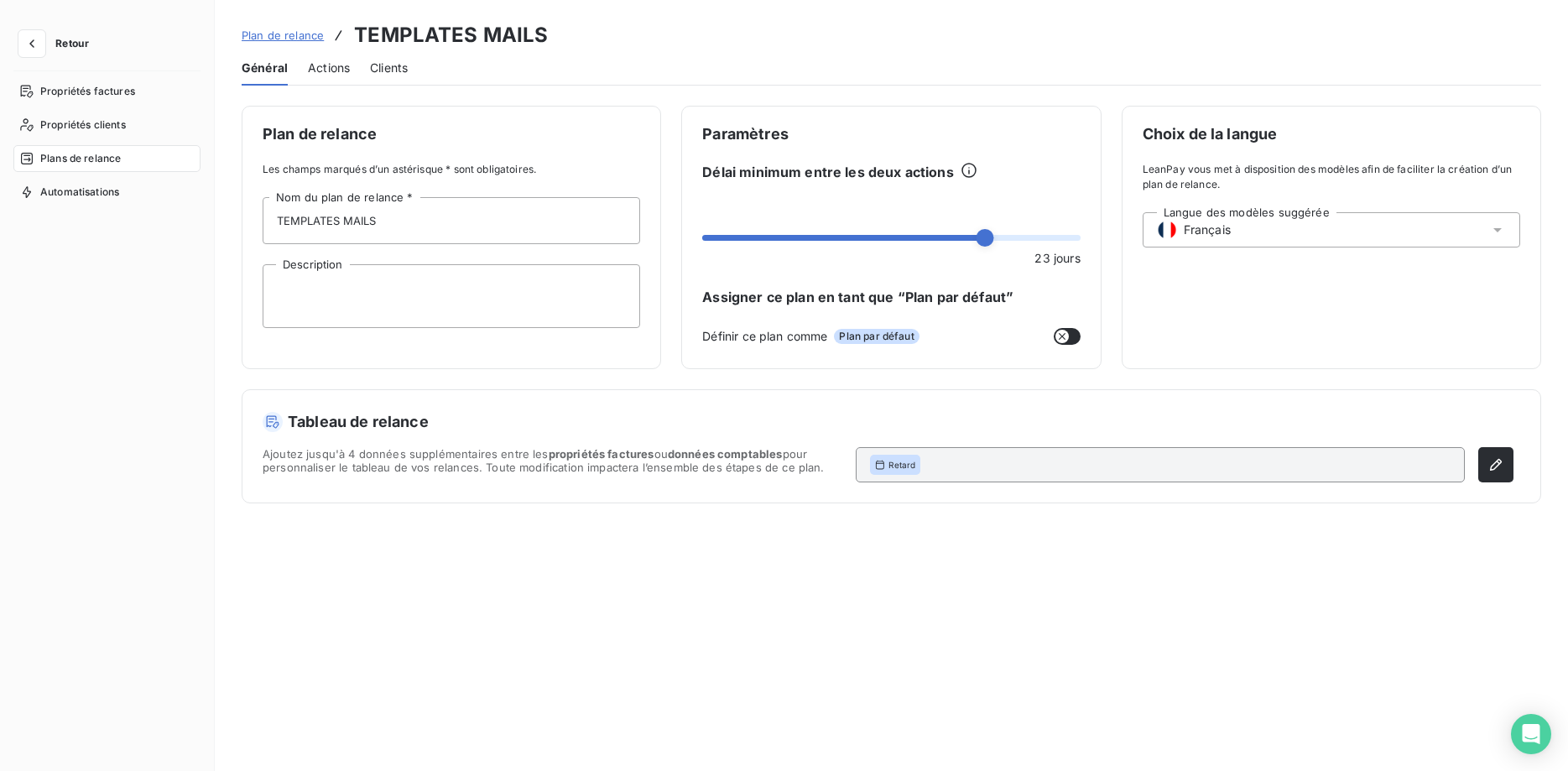
click at [337, 67] on span "Actions" at bounding box center [328, 68] width 42 height 17
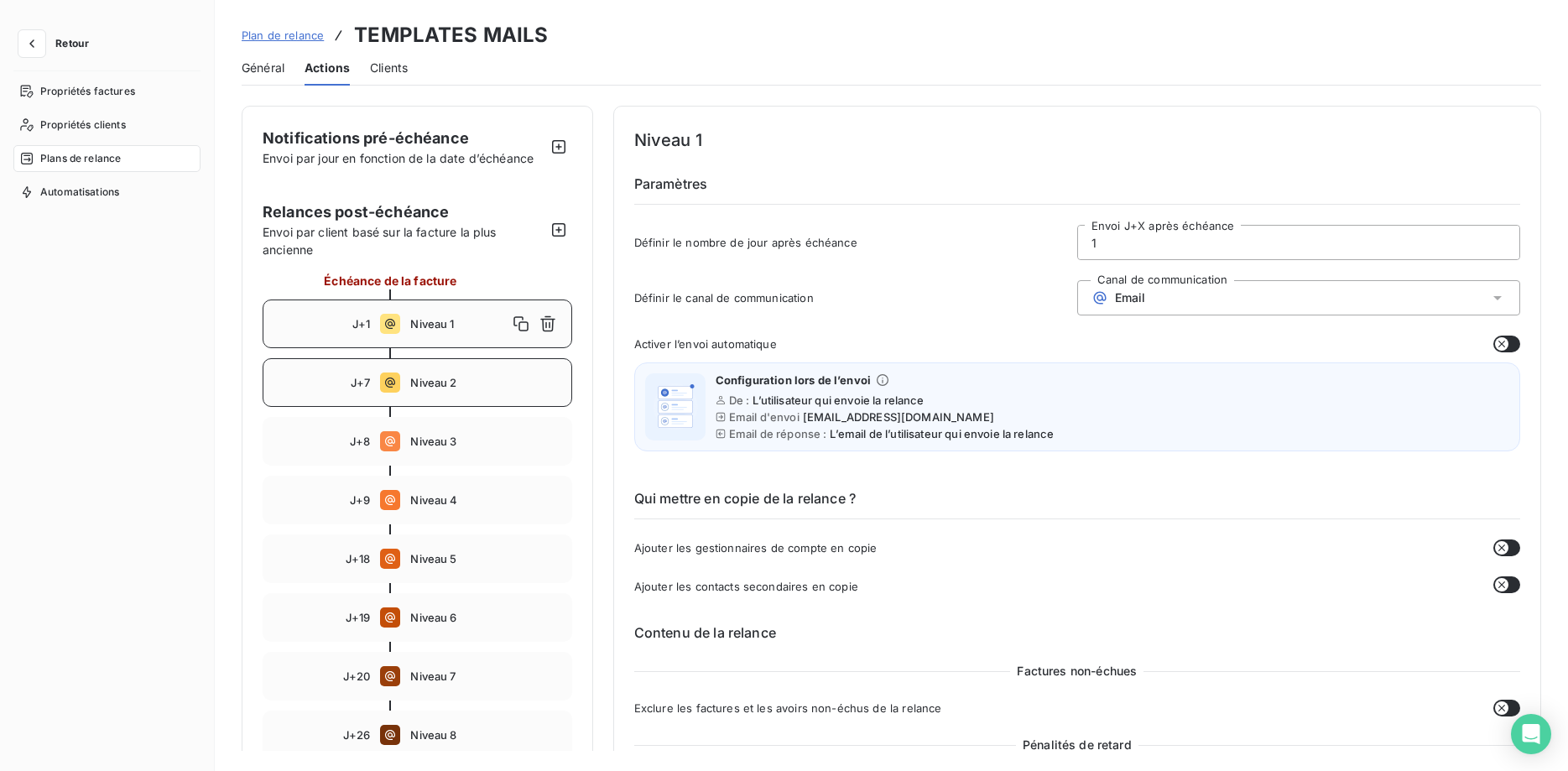
click at [440, 382] on span "Niveau 2" at bounding box center [485, 383] width 150 height 14
click at [438, 331] on div "J+1 Niveau 1" at bounding box center [417, 324] width 309 height 49
type input "1"
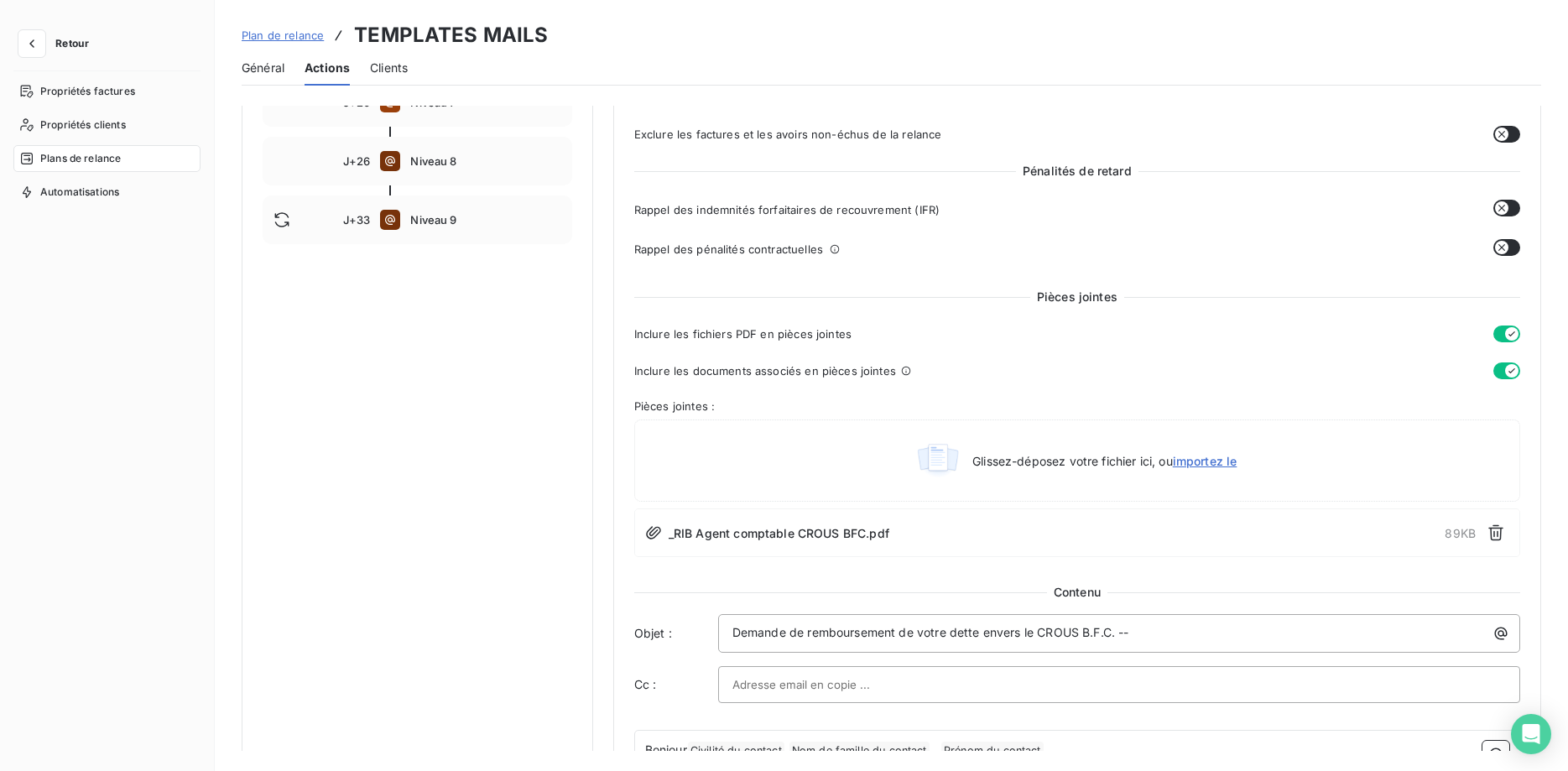
scroll to position [598, 0]
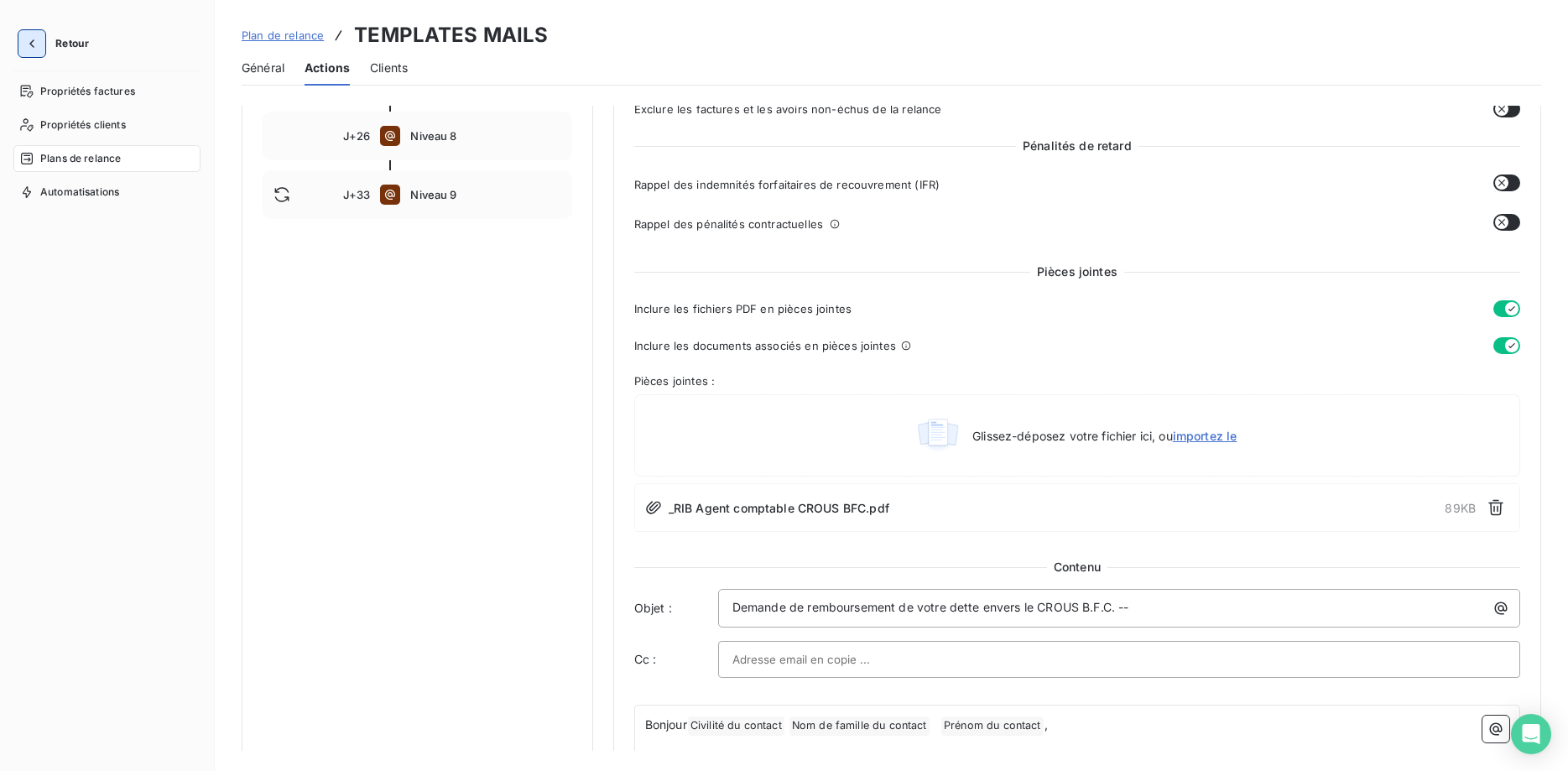
click at [27, 43] on icon "button" at bounding box center [32, 44] width 17 height 17
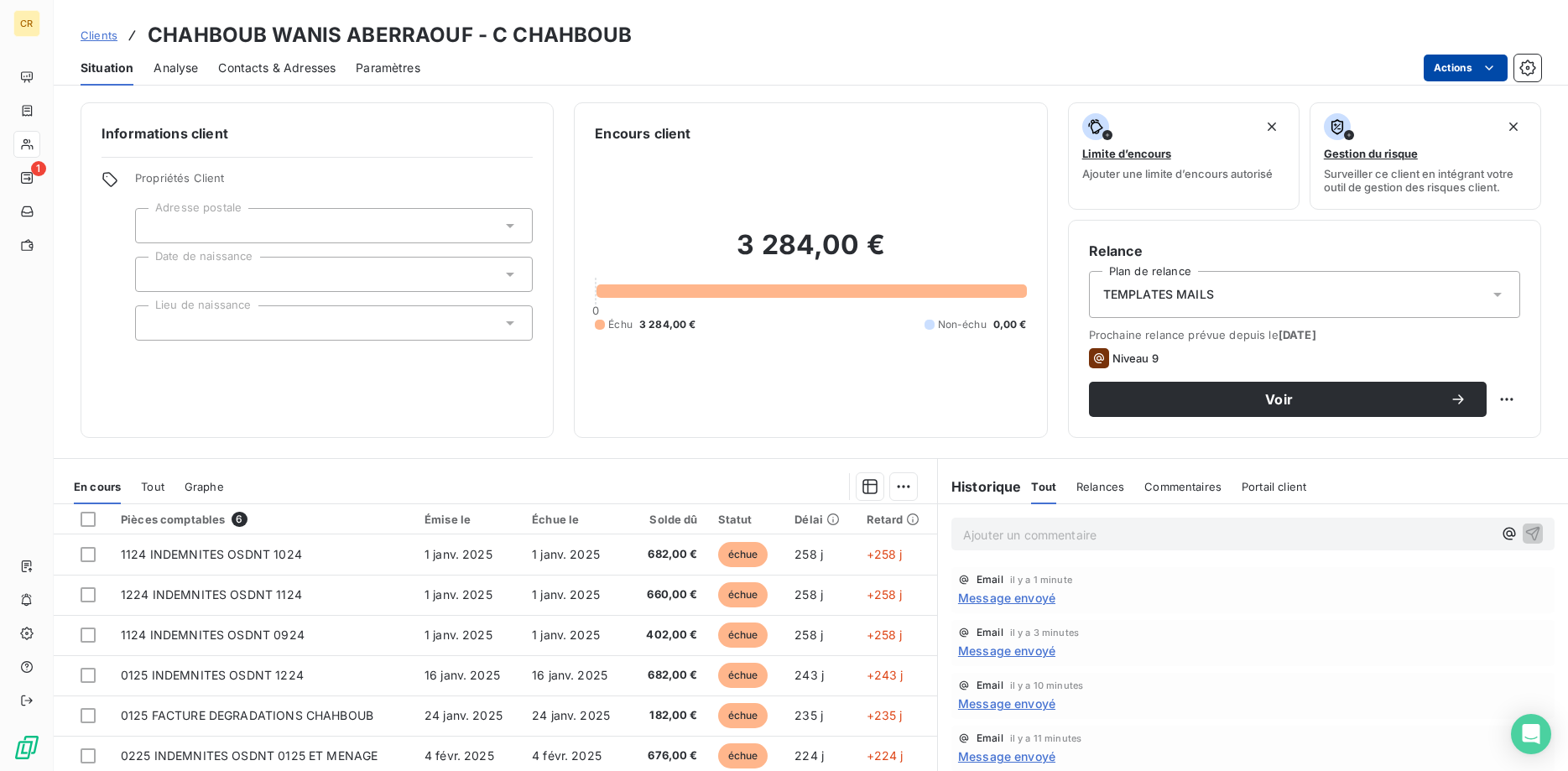
click at [1487, 70] on html "CR 1 Clients CHAHBOUB WANIS ABERRAOUF - C CHAHBOUB Situation Analyse Contacts &…" at bounding box center [784, 386] width 1568 height 771
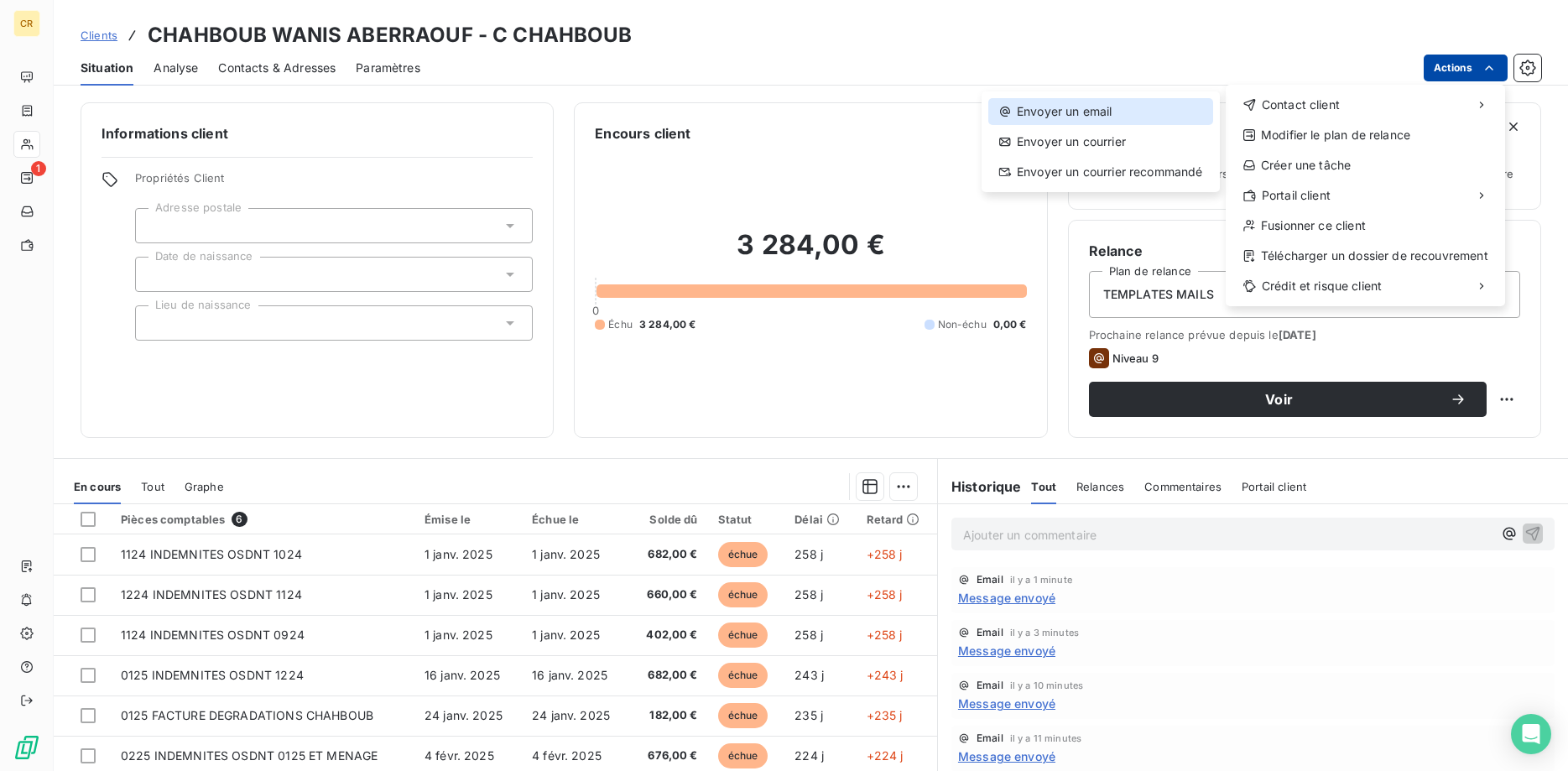
click at [1071, 108] on div "Envoyer un email" at bounding box center [1101, 111] width 225 height 27
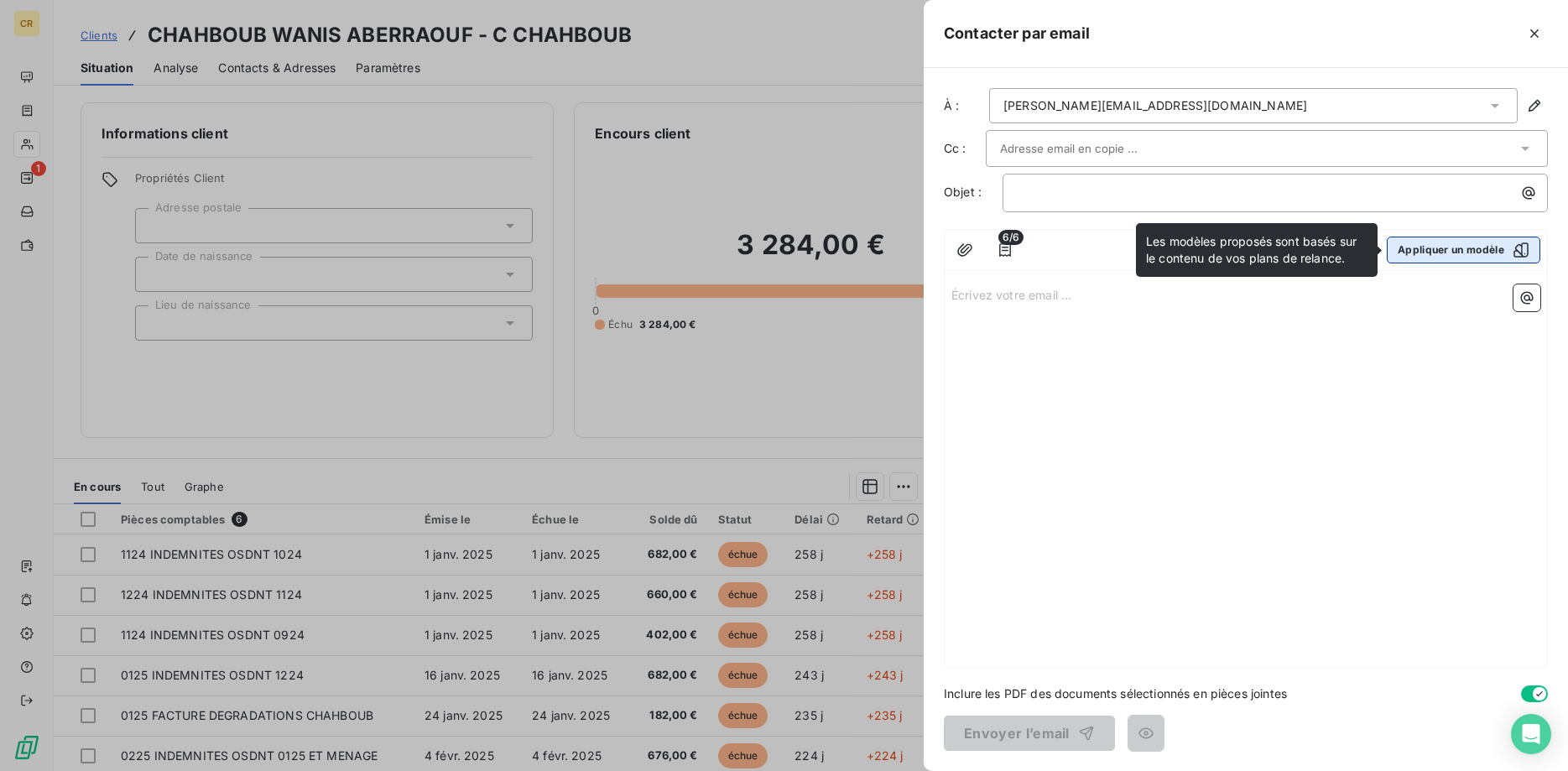
click at [1412, 246] on button "Appliquer un modèle" at bounding box center [1463, 249] width 154 height 27
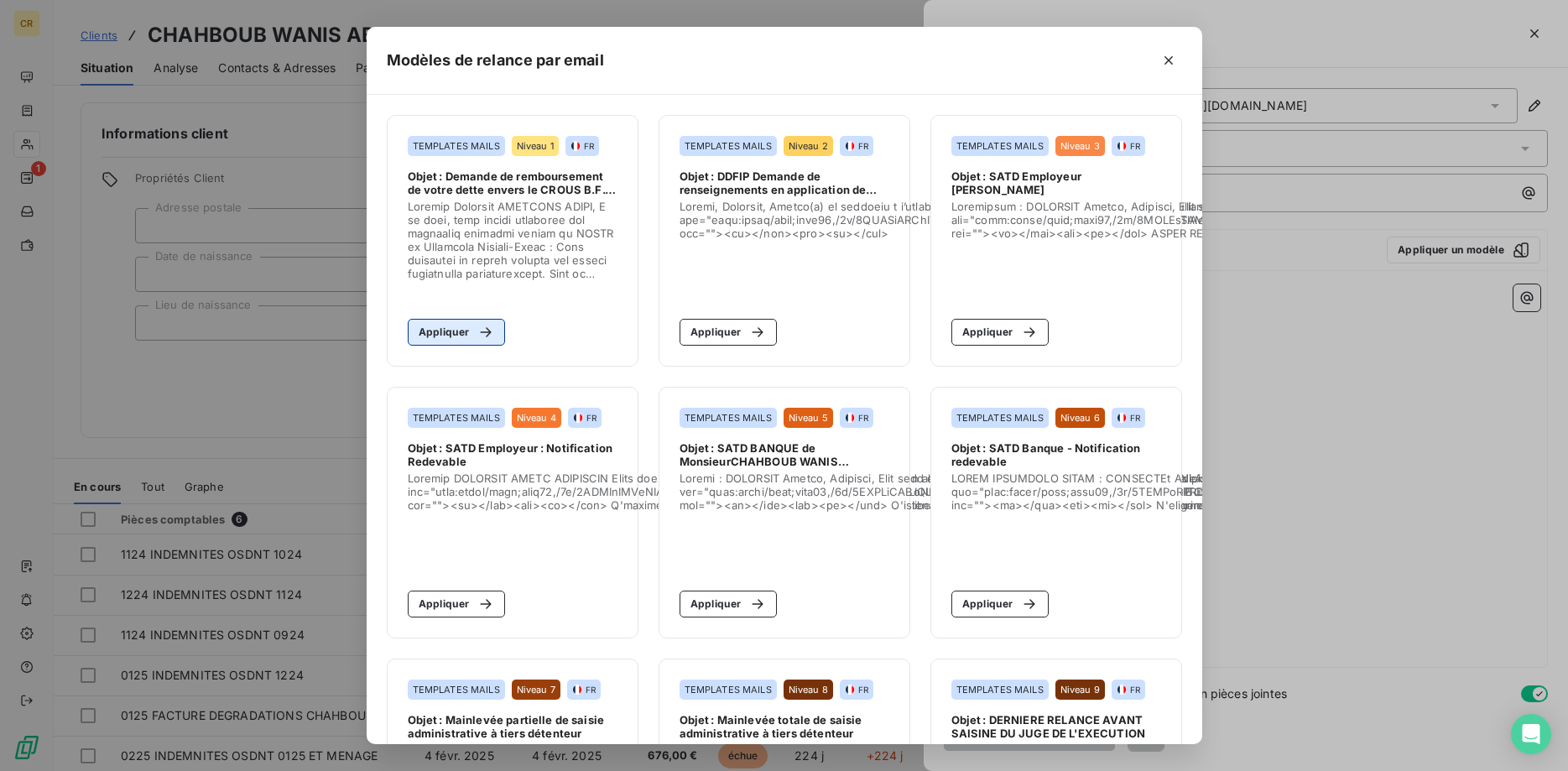
click at [462, 334] on button "Appliquer" at bounding box center [457, 331] width 98 height 27
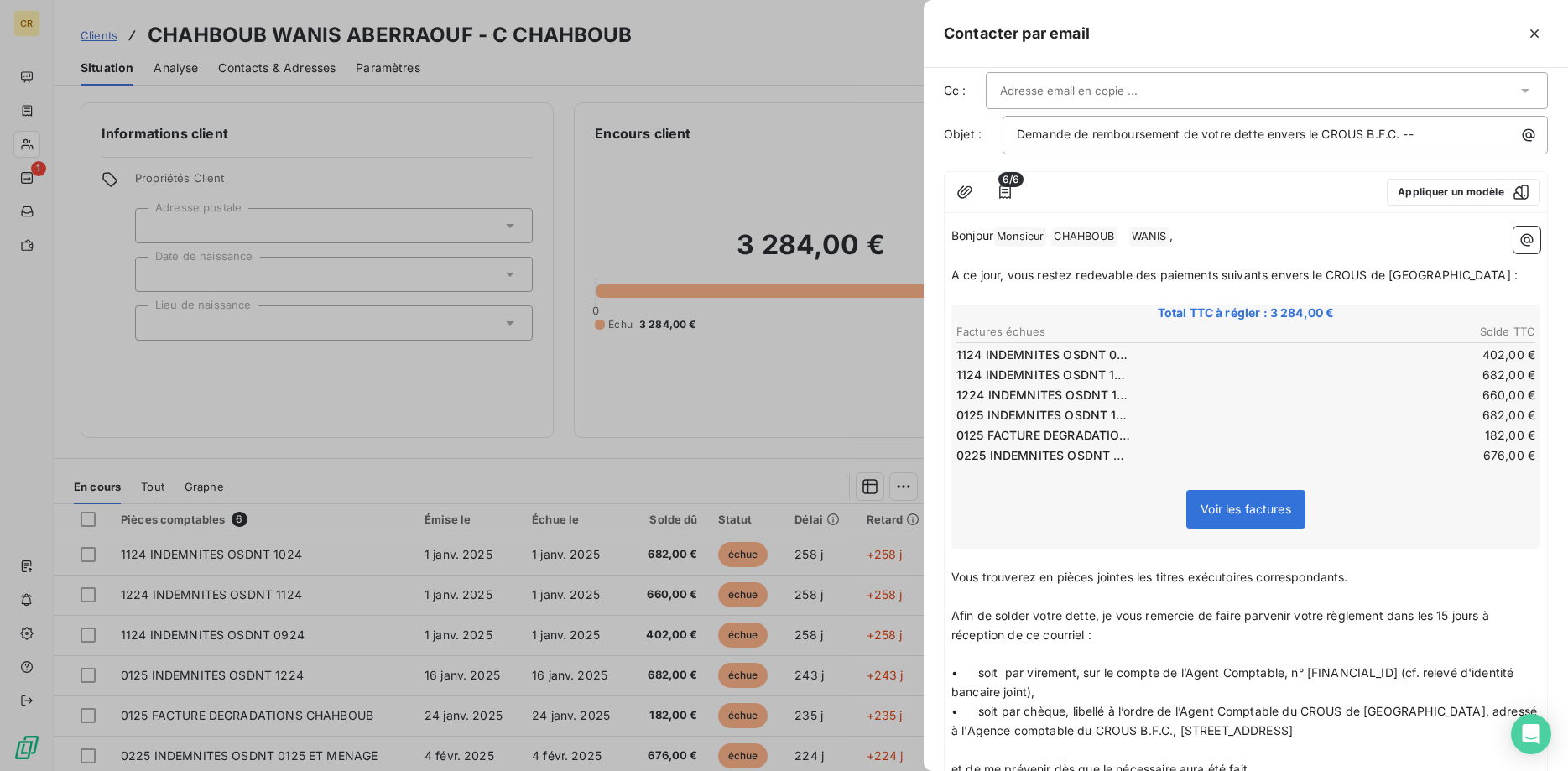
scroll to position [86, 0]
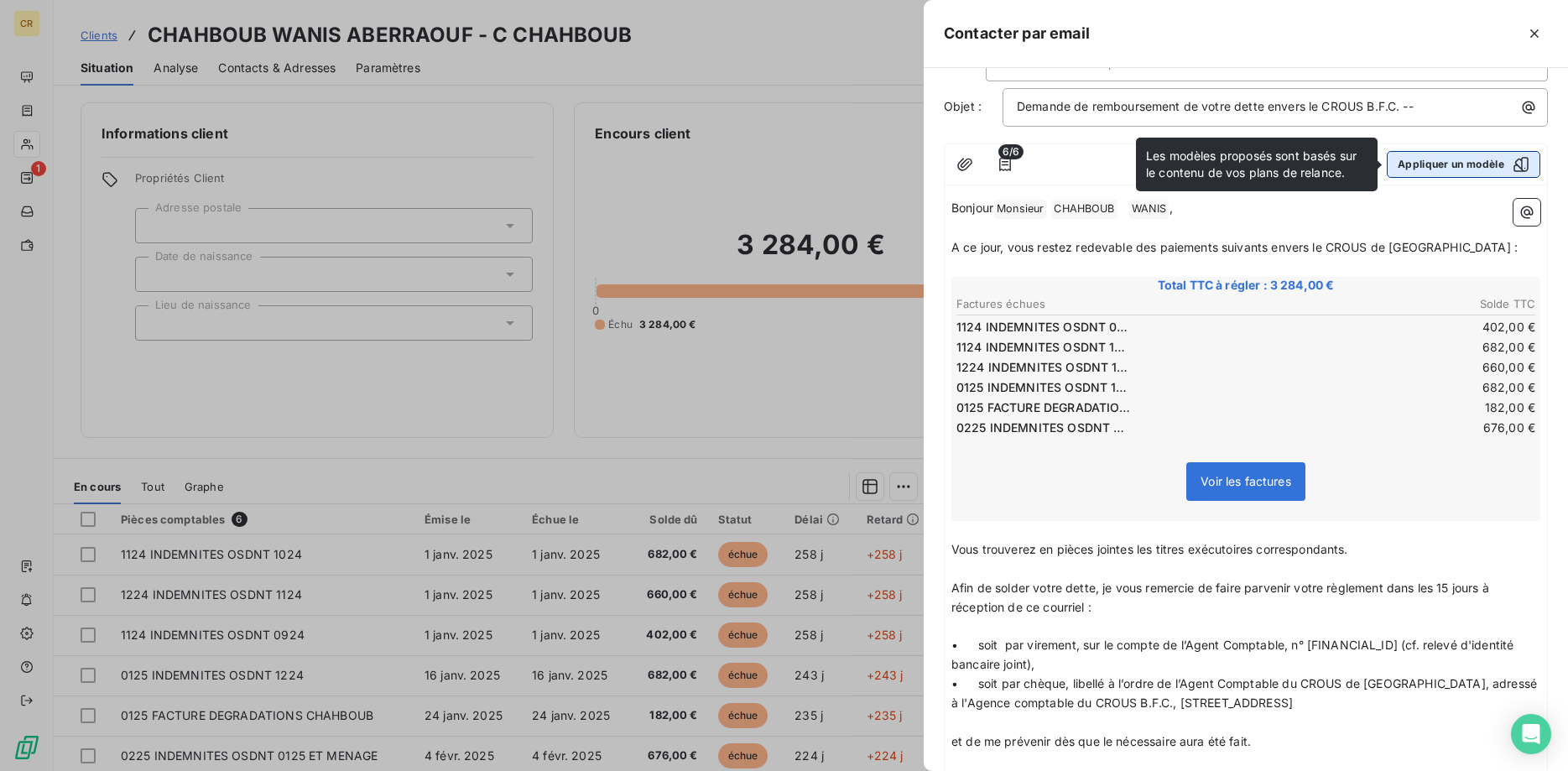
click at [1408, 162] on button "Appliquer un modèle" at bounding box center [1463, 164] width 154 height 27
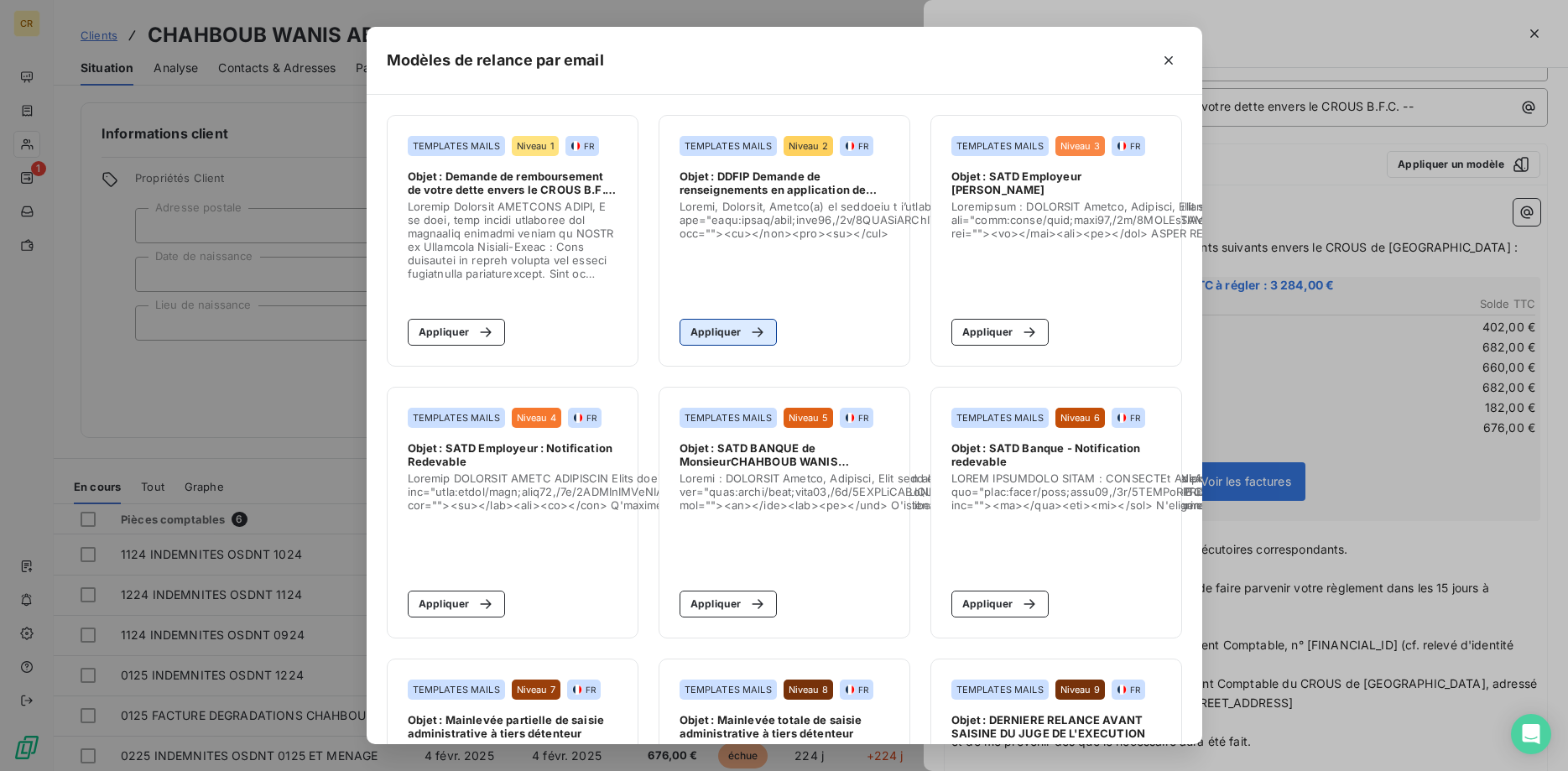
click at [735, 334] on button "Appliquer" at bounding box center [728, 331] width 98 height 27
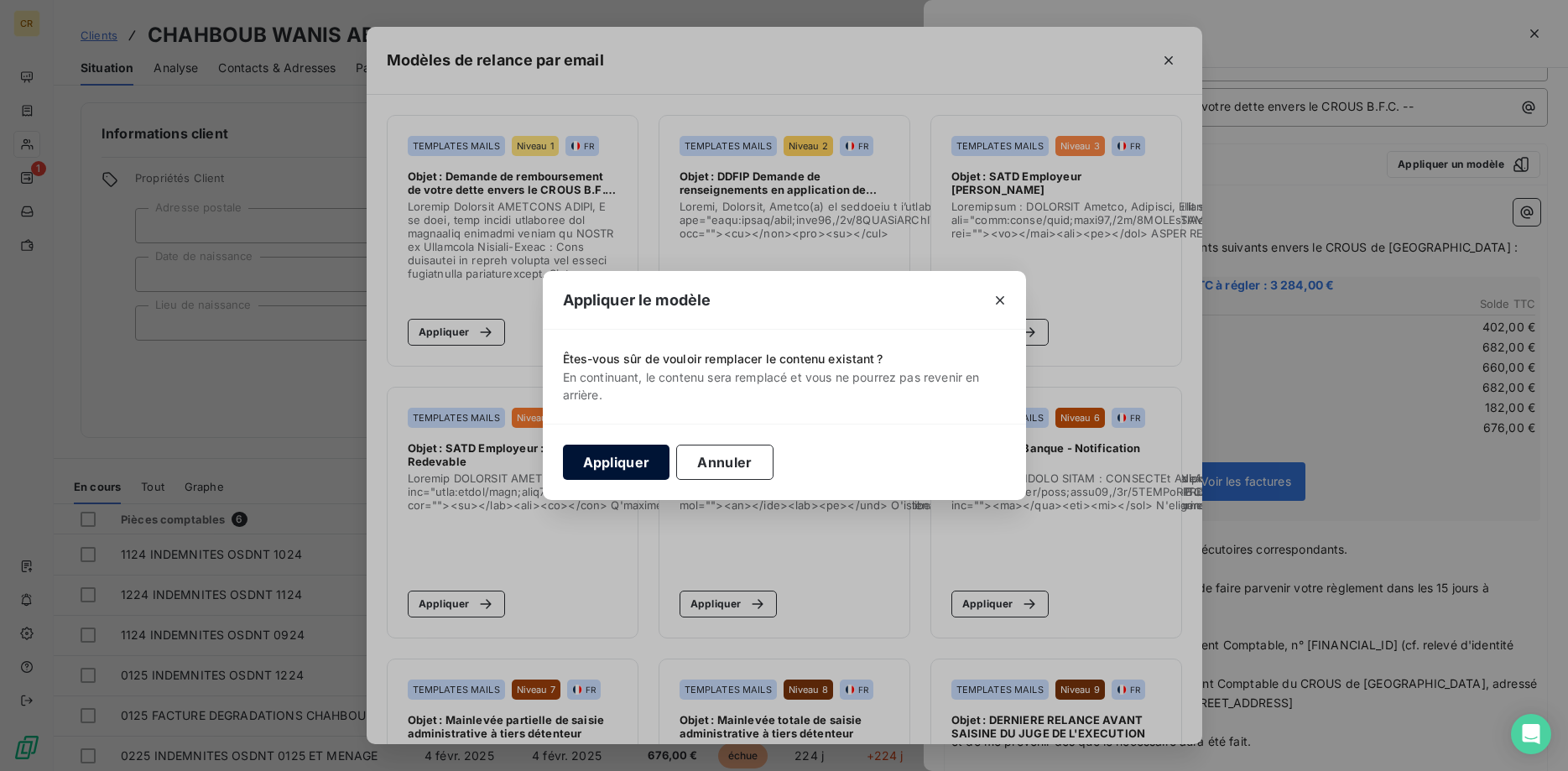
click at [622, 461] on button "Appliquer" at bounding box center [616, 462] width 107 height 35
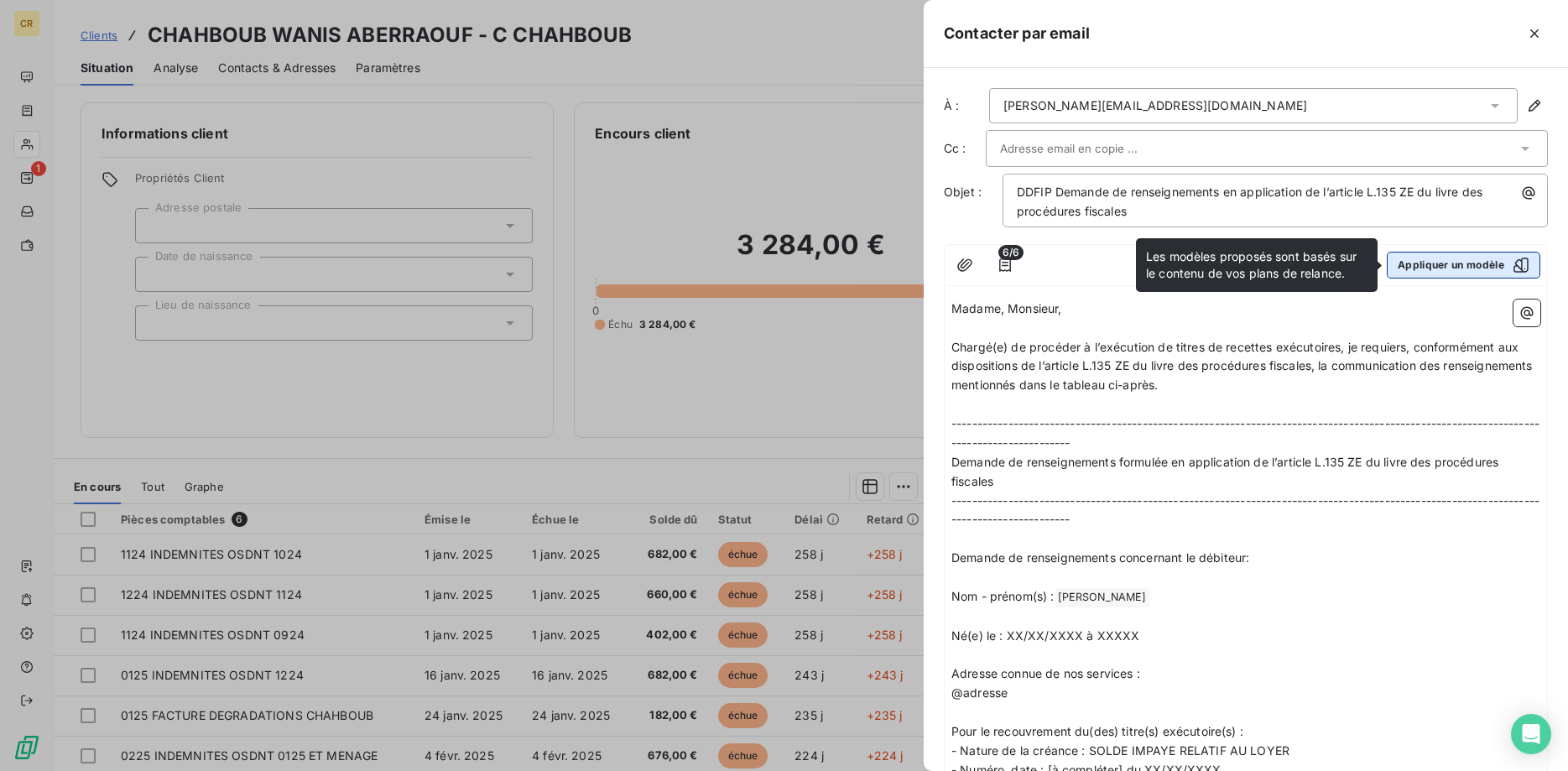
click at [1457, 266] on button "Appliquer un modèle" at bounding box center [1463, 264] width 154 height 27
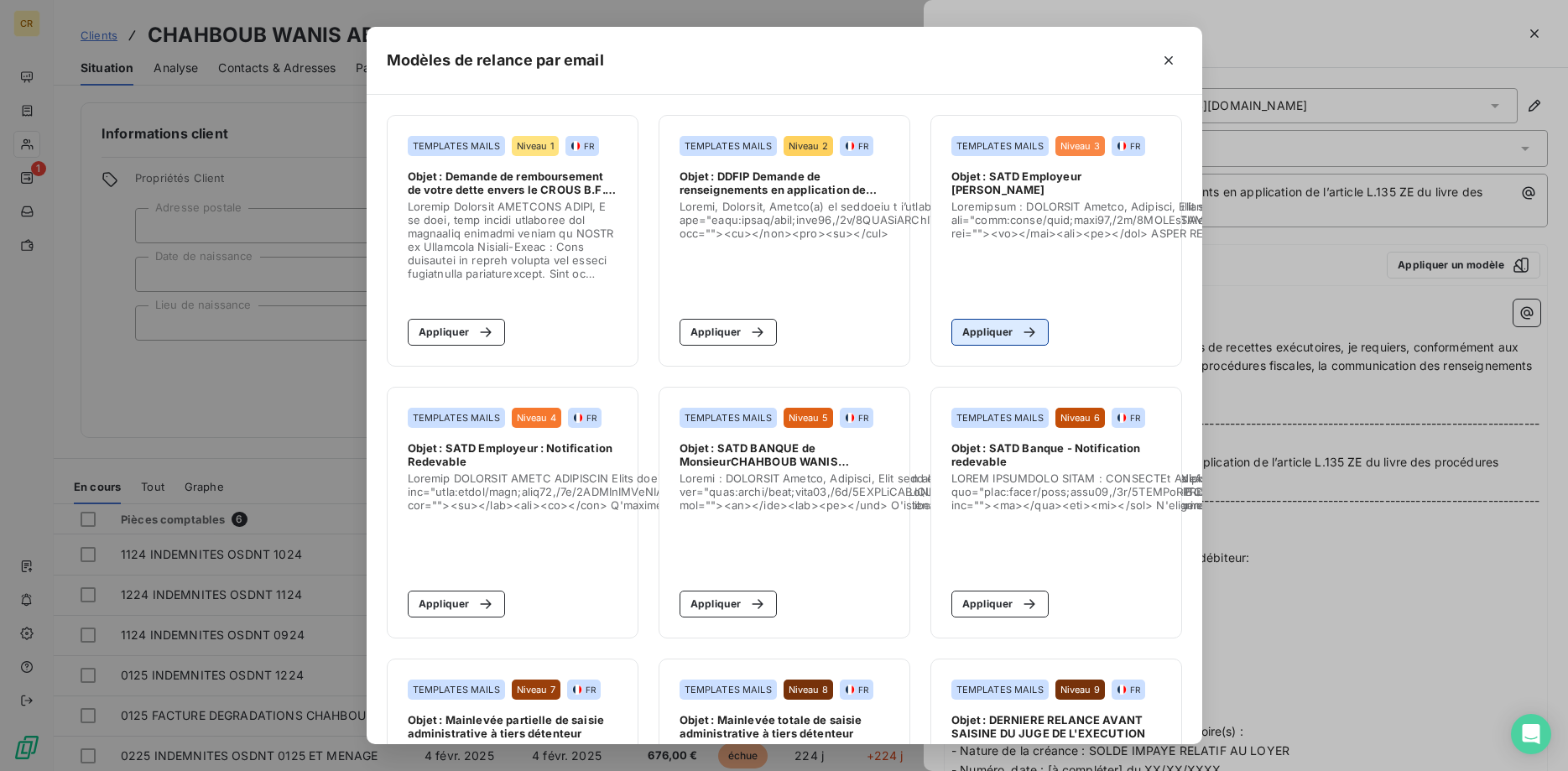
click at [1010, 335] on button "Appliquer" at bounding box center [1000, 331] width 98 height 27
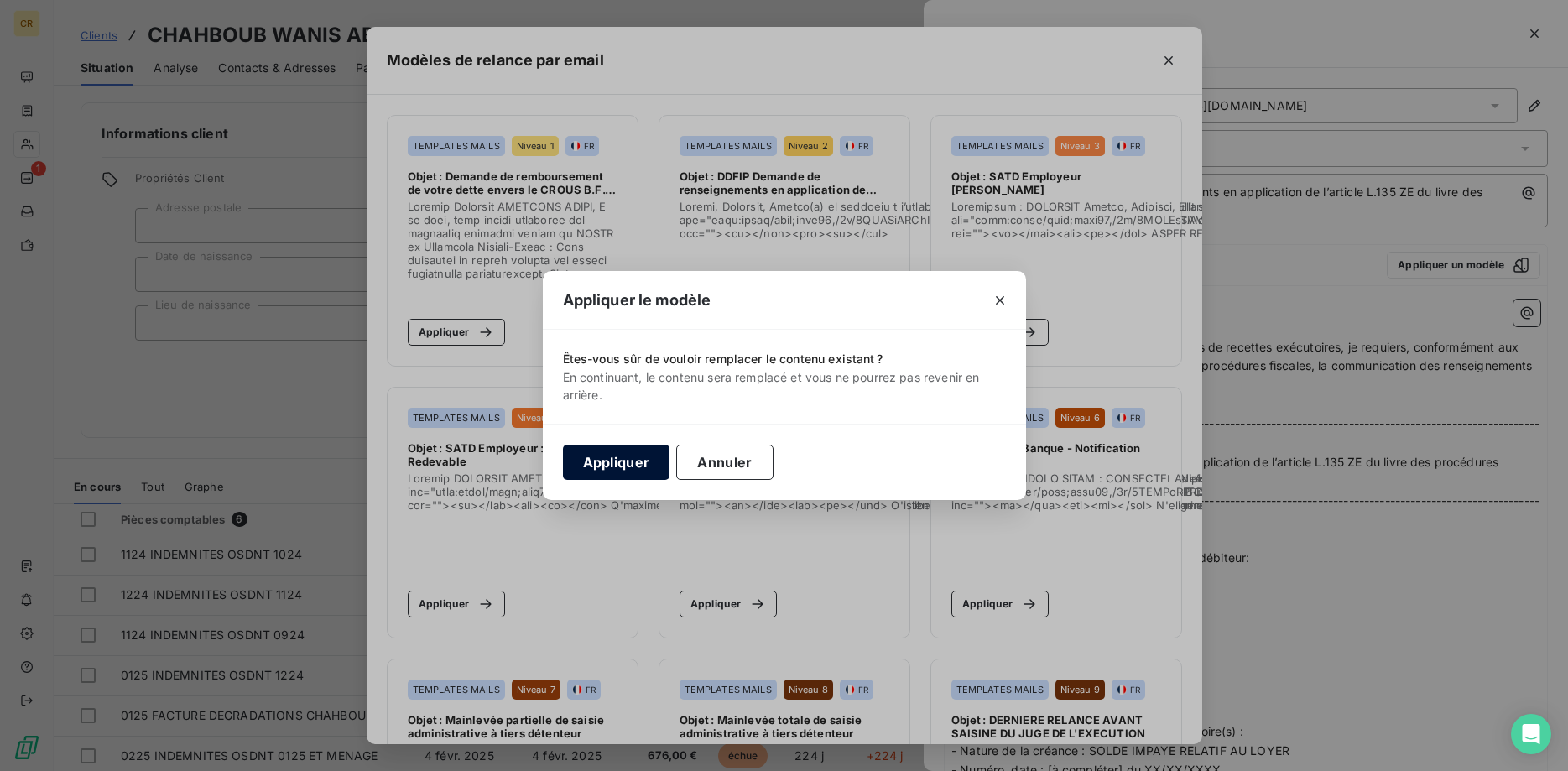
click at [626, 454] on button "Appliquer" at bounding box center [616, 462] width 107 height 35
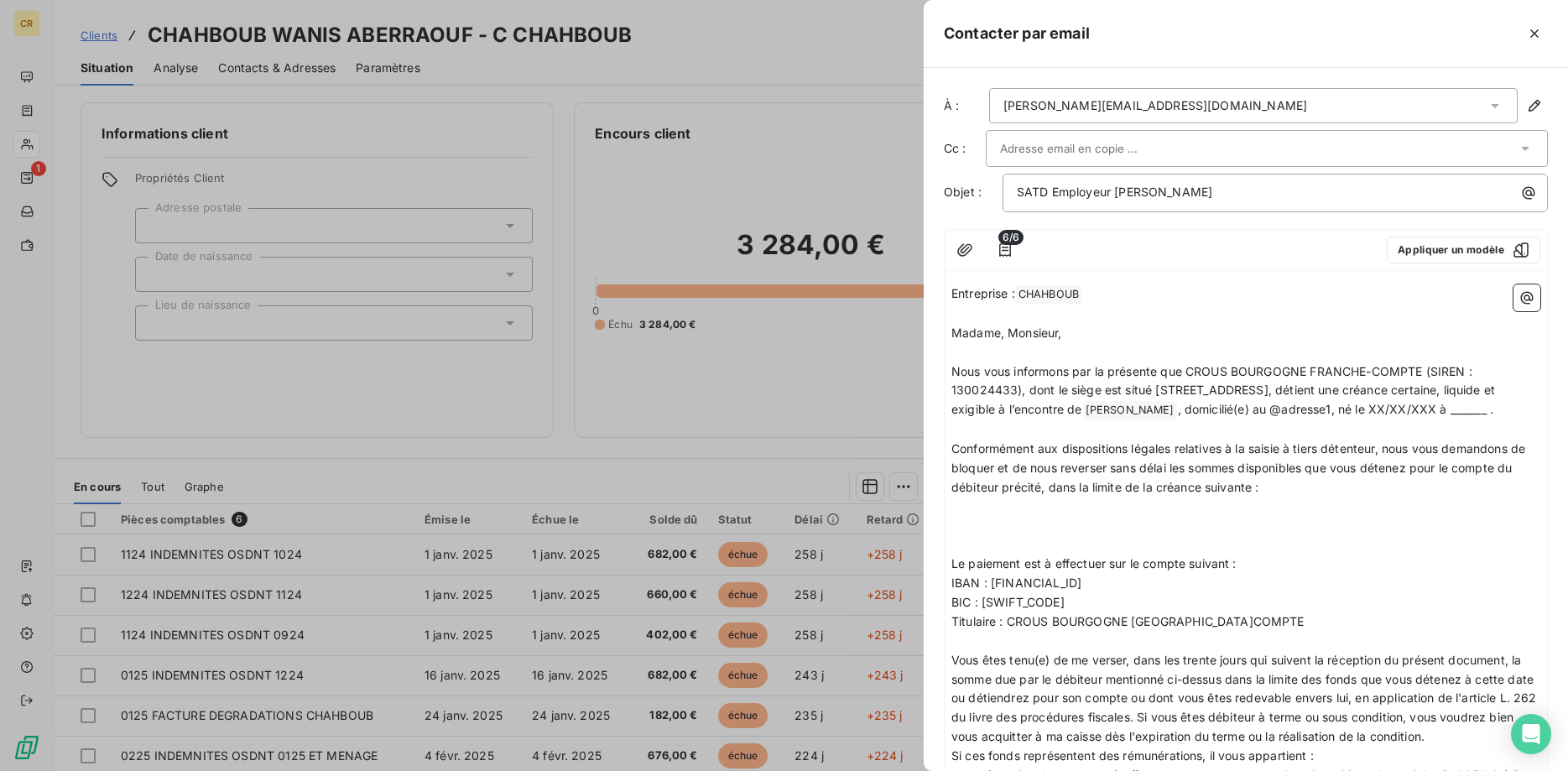
click at [787, 79] on div at bounding box center [784, 386] width 1568 height 771
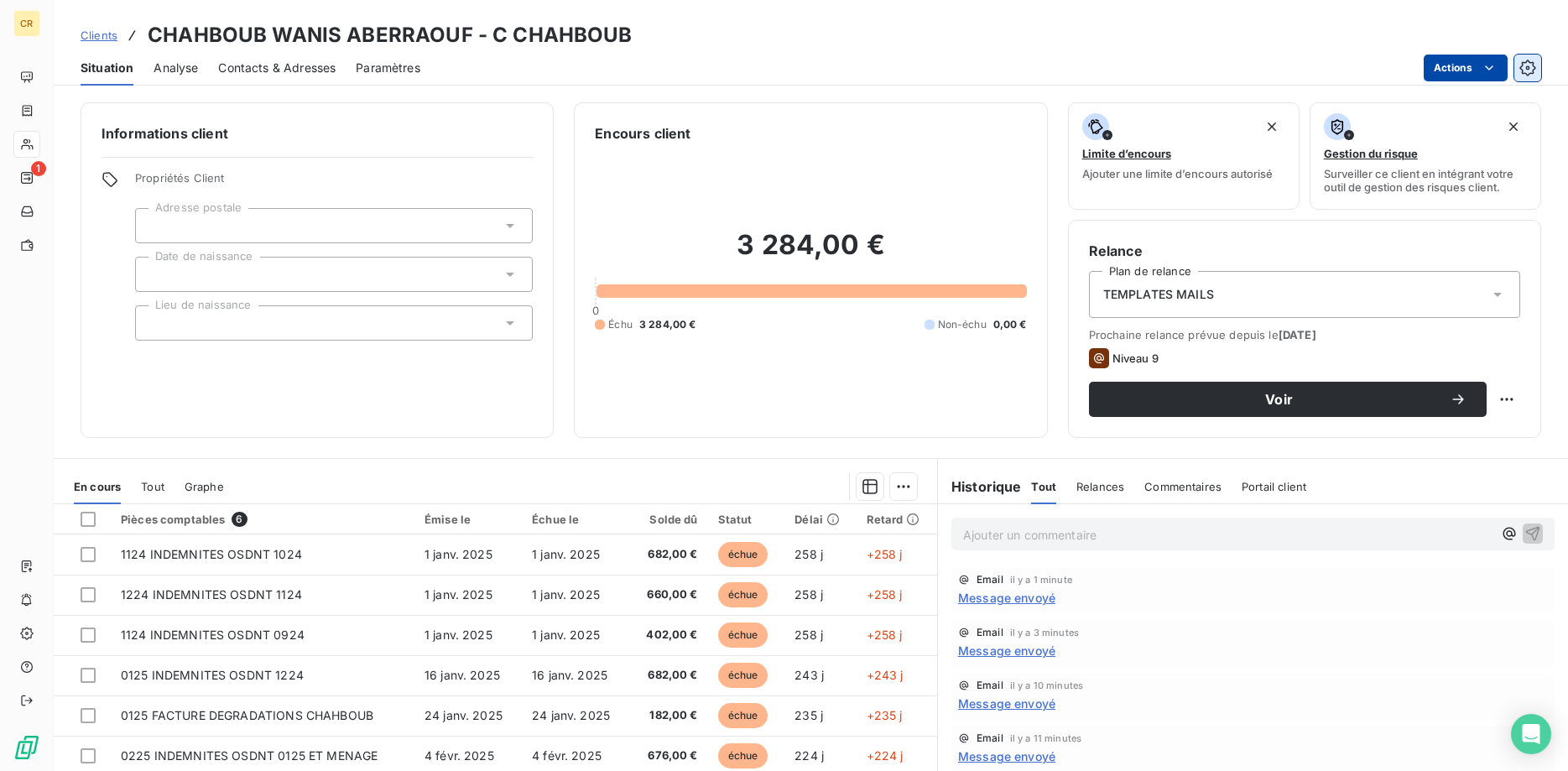
click at [1522, 66] on icon "button" at bounding box center [1527, 67] width 16 height 16
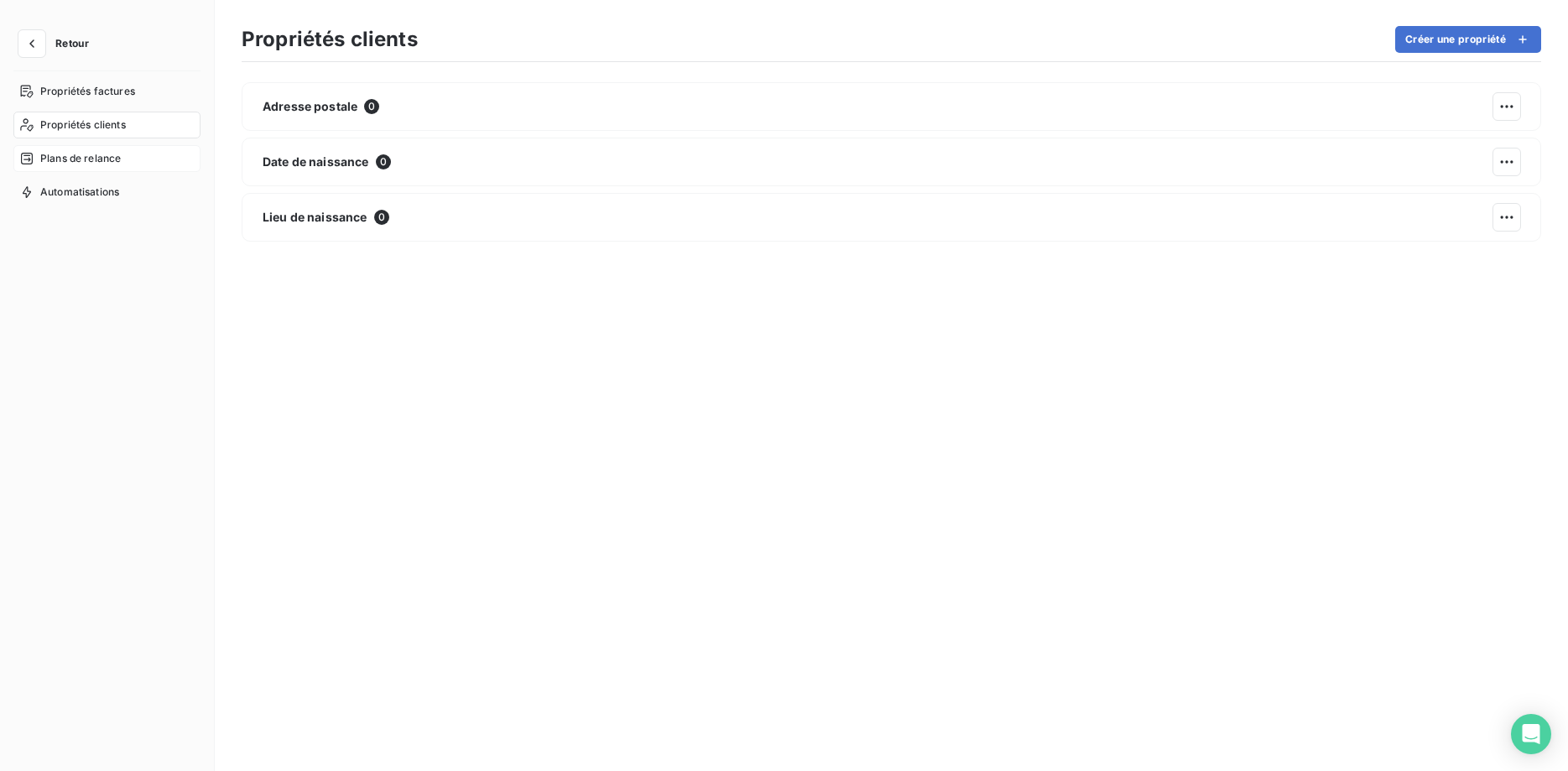
click at [78, 165] on span "Plans de relance" at bounding box center [81, 159] width 81 height 15
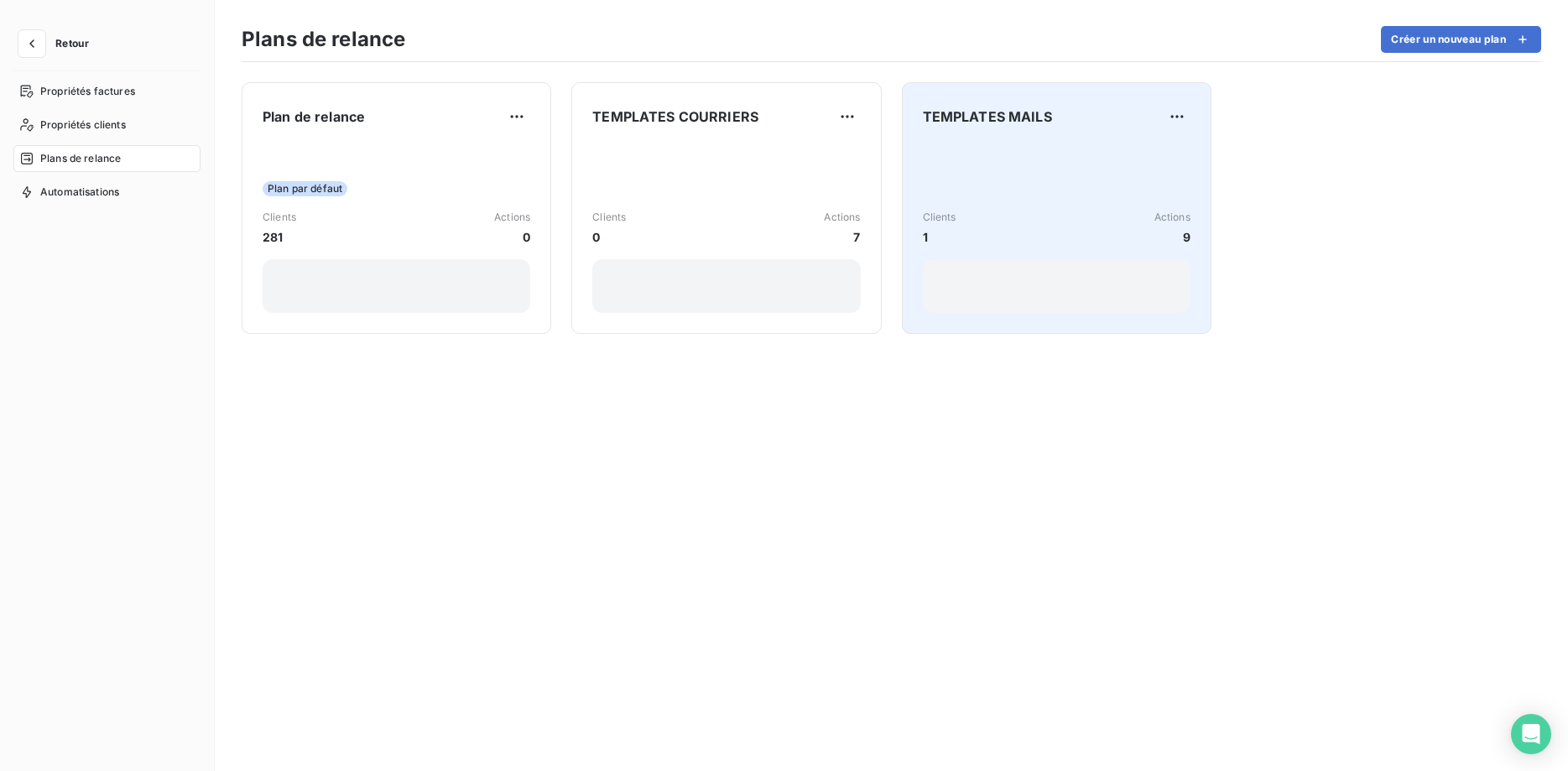
click at [1013, 252] on div "Clients 1 Actions 9" at bounding box center [1056, 228] width 268 height 169
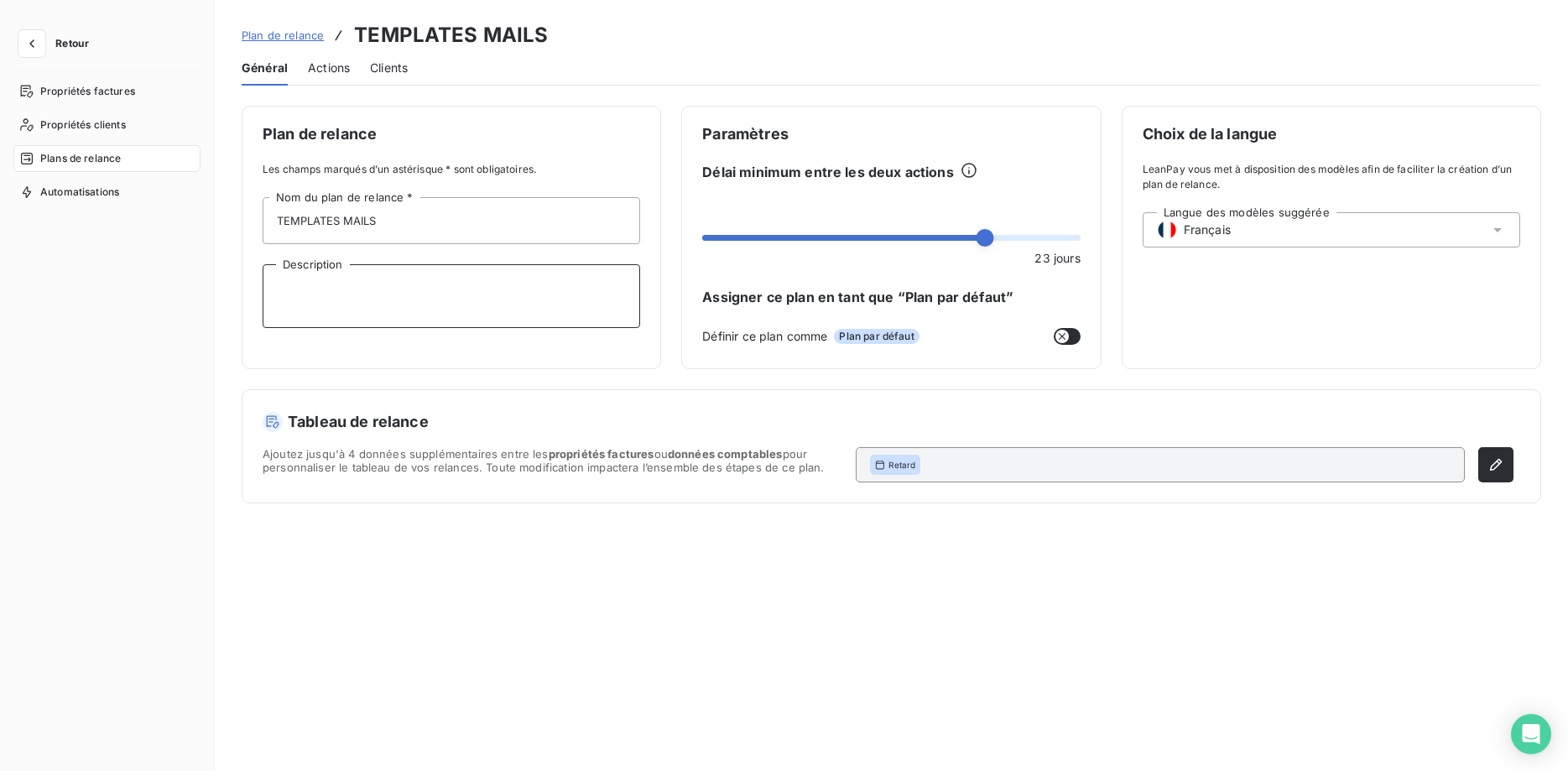
click at [391, 300] on textarea "Description" at bounding box center [452, 296] width 378 height 64
click at [333, 56] on div "Actions" at bounding box center [328, 68] width 42 height 35
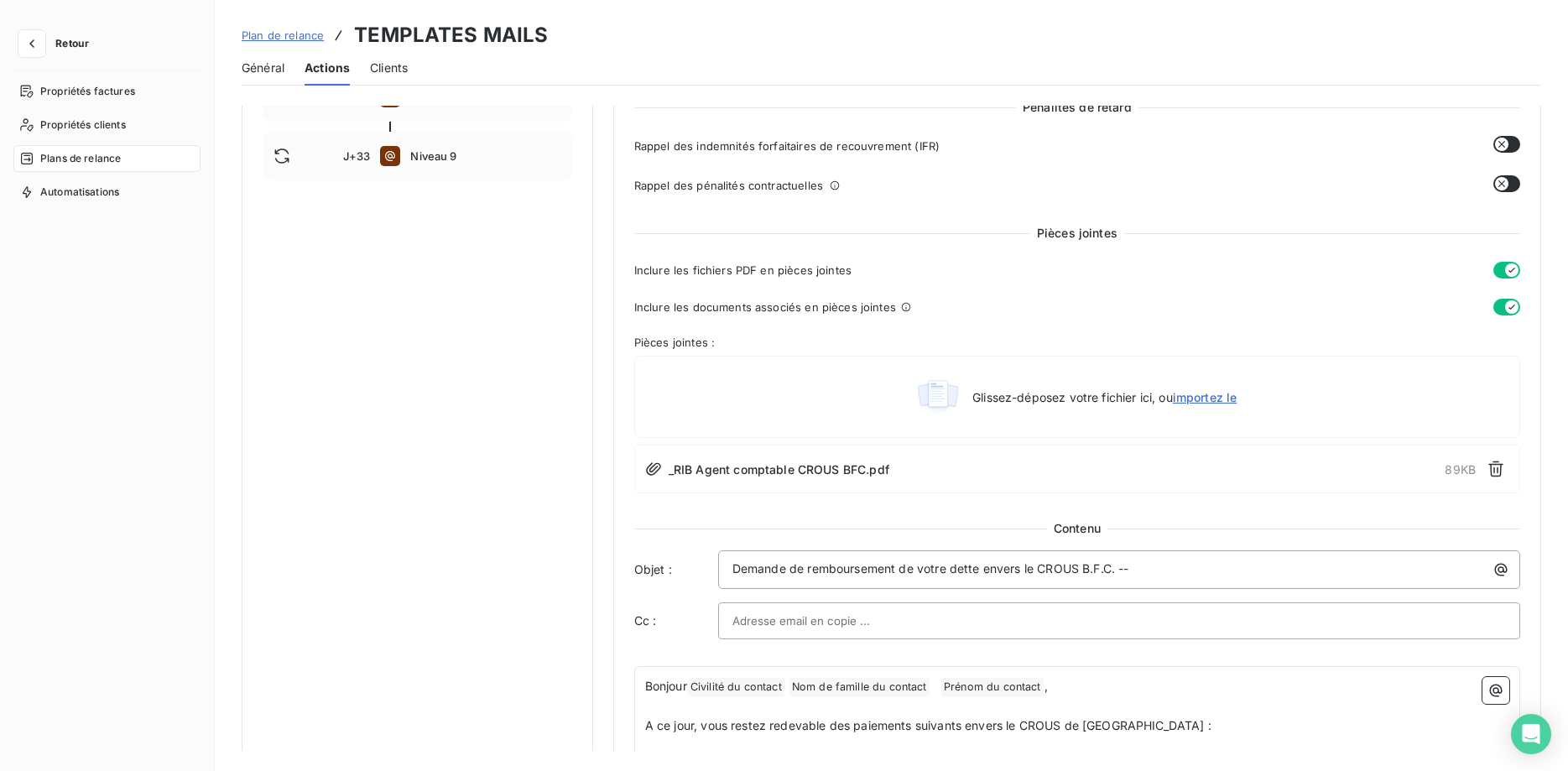
scroll to position [39, 0]
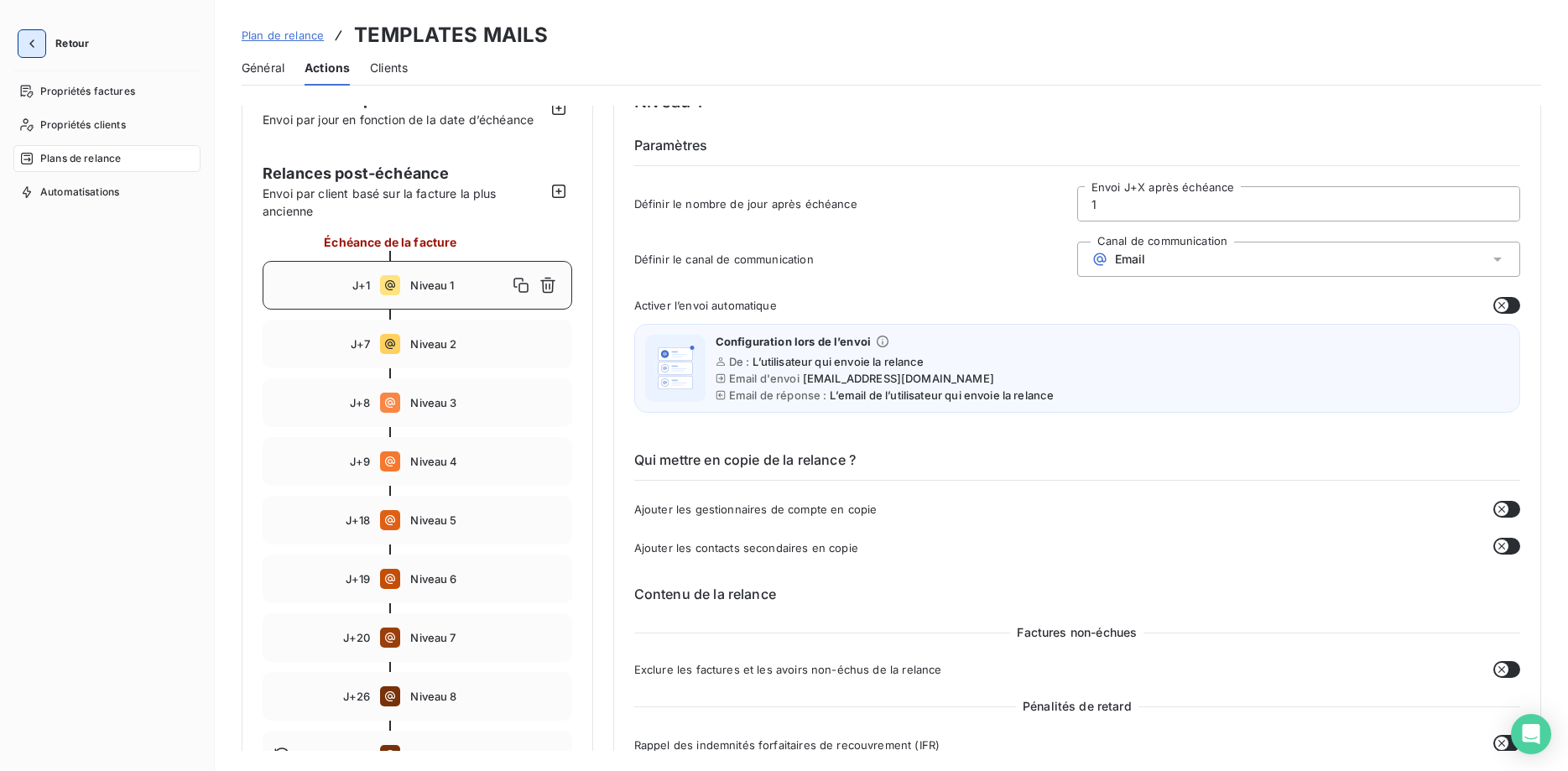
click at [25, 52] on button "button" at bounding box center [31, 43] width 27 height 27
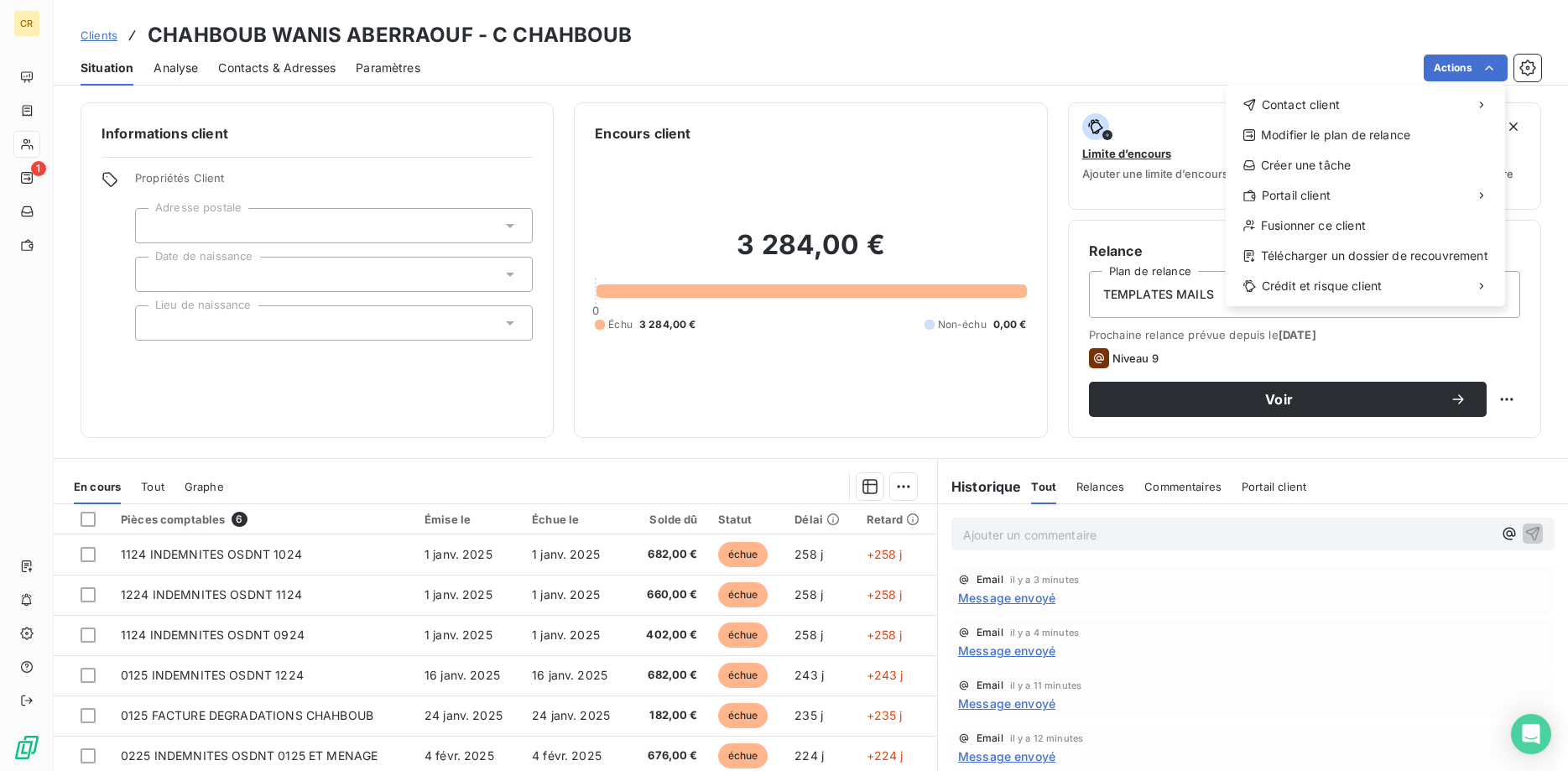
click at [1489, 64] on html "CR 1 Clients CHAHBOUB WANIS ABERRAOUF - C CHAHBOUB Situation Analyse Contacts &…" at bounding box center [784, 386] width 1568 height 771
click at [1136, 121] on div "Envoyer un email" at bounding box center [1101, 111] width 225 height 27
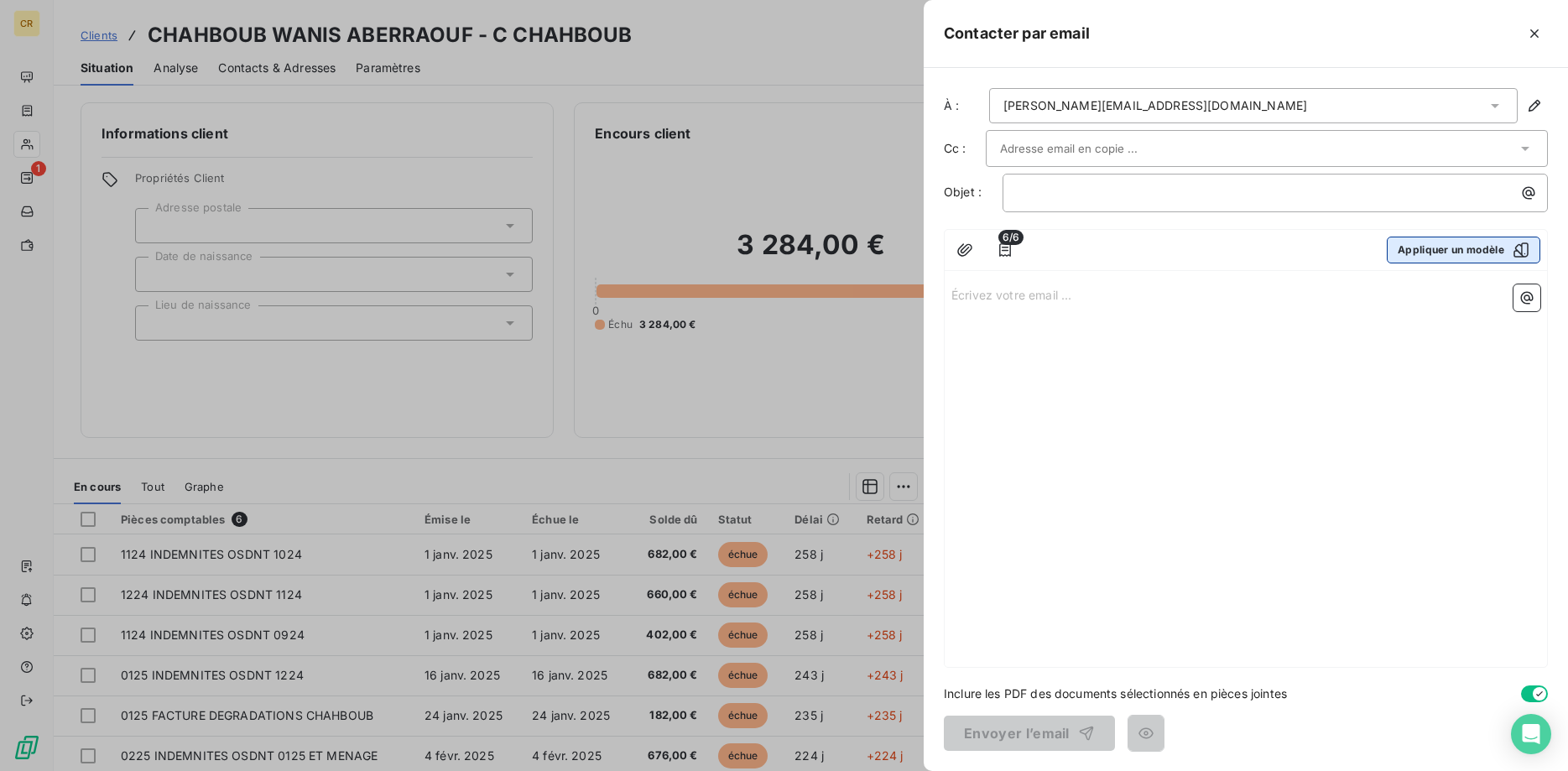
click at [1450, 255] on button "Appliquer un modèle" at bounding box center [1463, 249] width 154 height 27
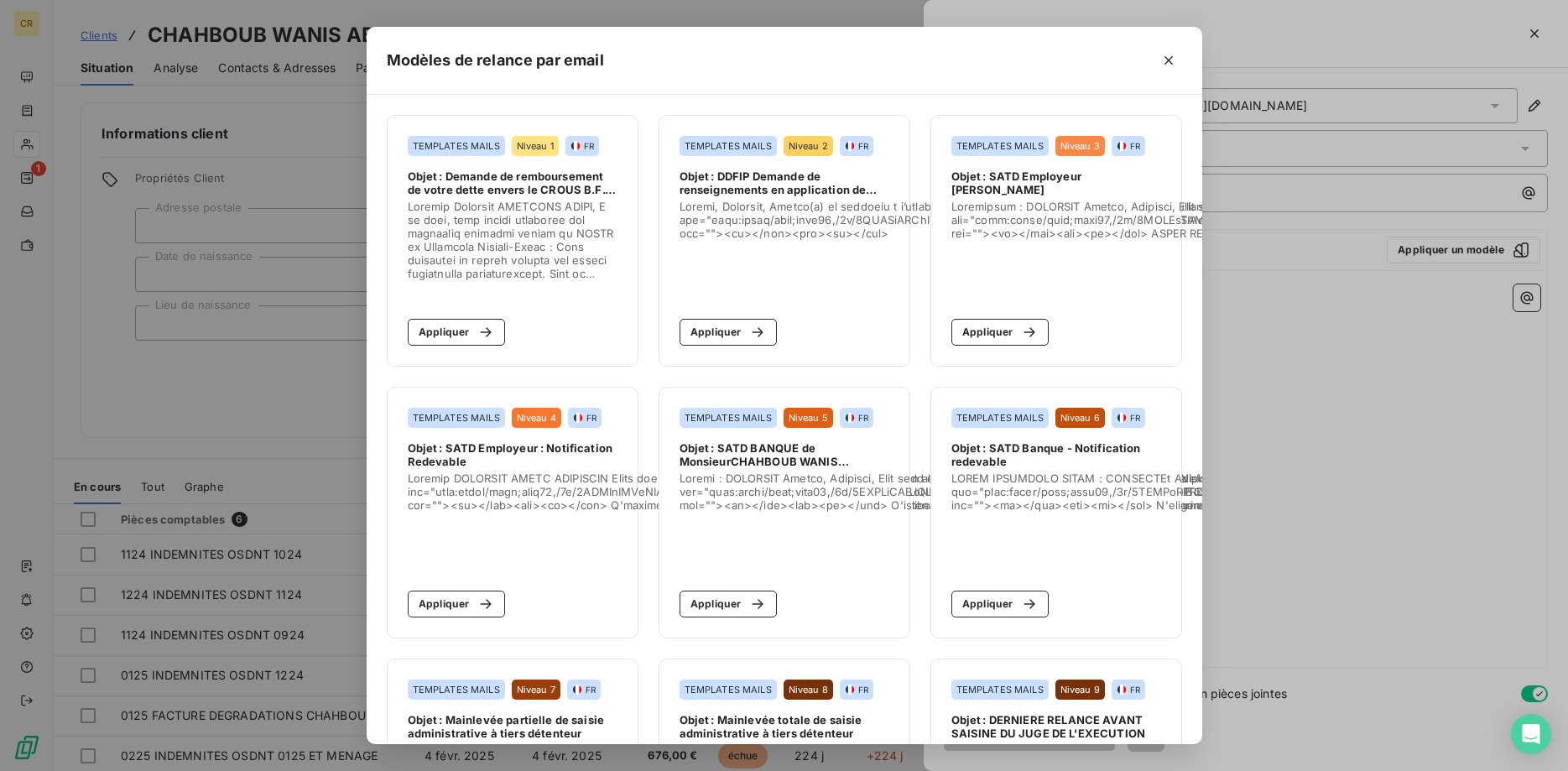
drag, startPoint x: 716, startPoint y: 338, endPoint x: 840, endPoint y: 327, distance: 124.5
click at [713, 338] on button "Appliquer" at bounding box center [728, 331] width 98 height 27
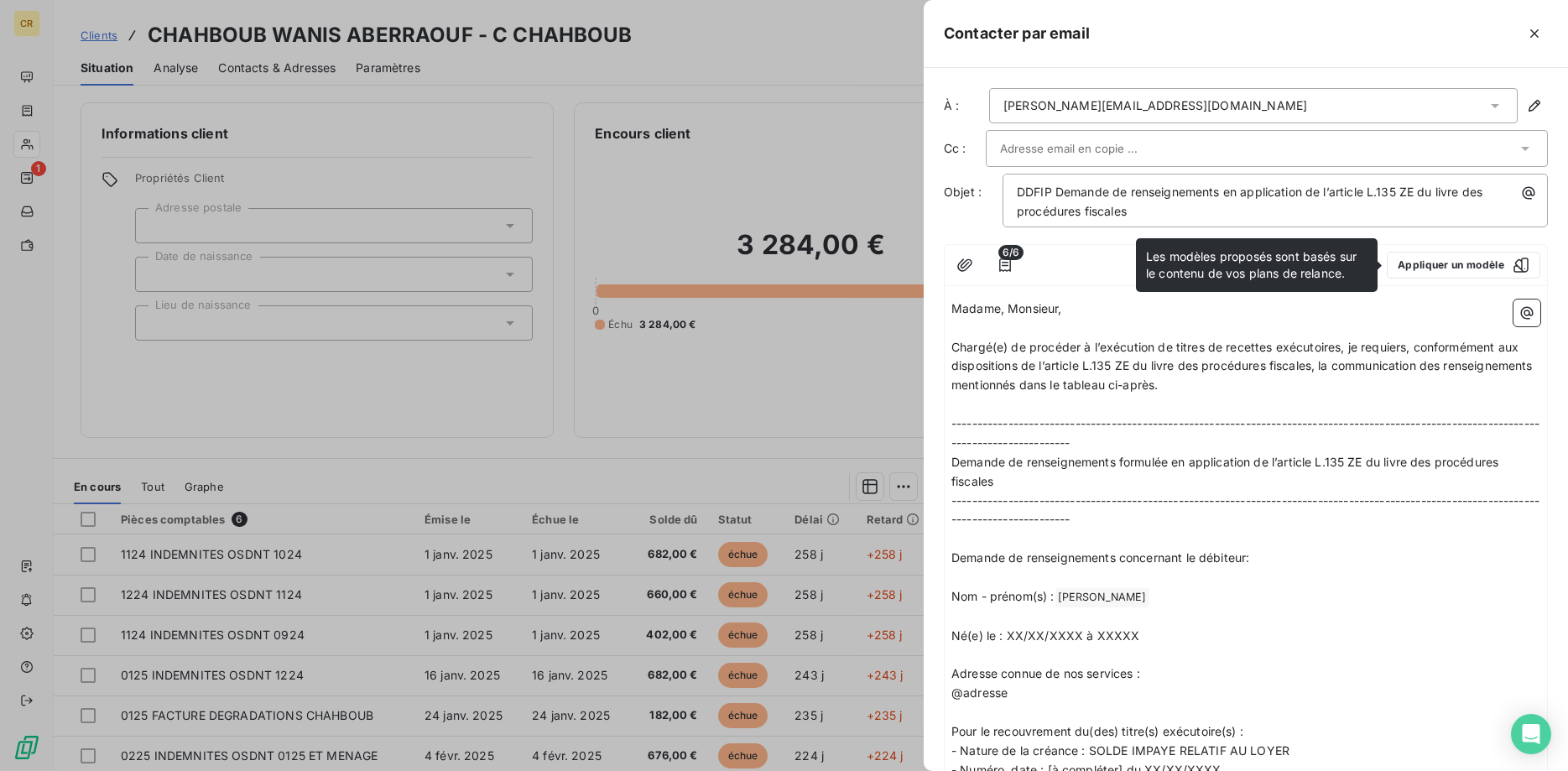
click at [1184, 101] on div "[PERSON_NAME][EMAIL_ADDRESS][DOMAIN_NAME]" at bounding box center [1253, 106] width 528 height 35
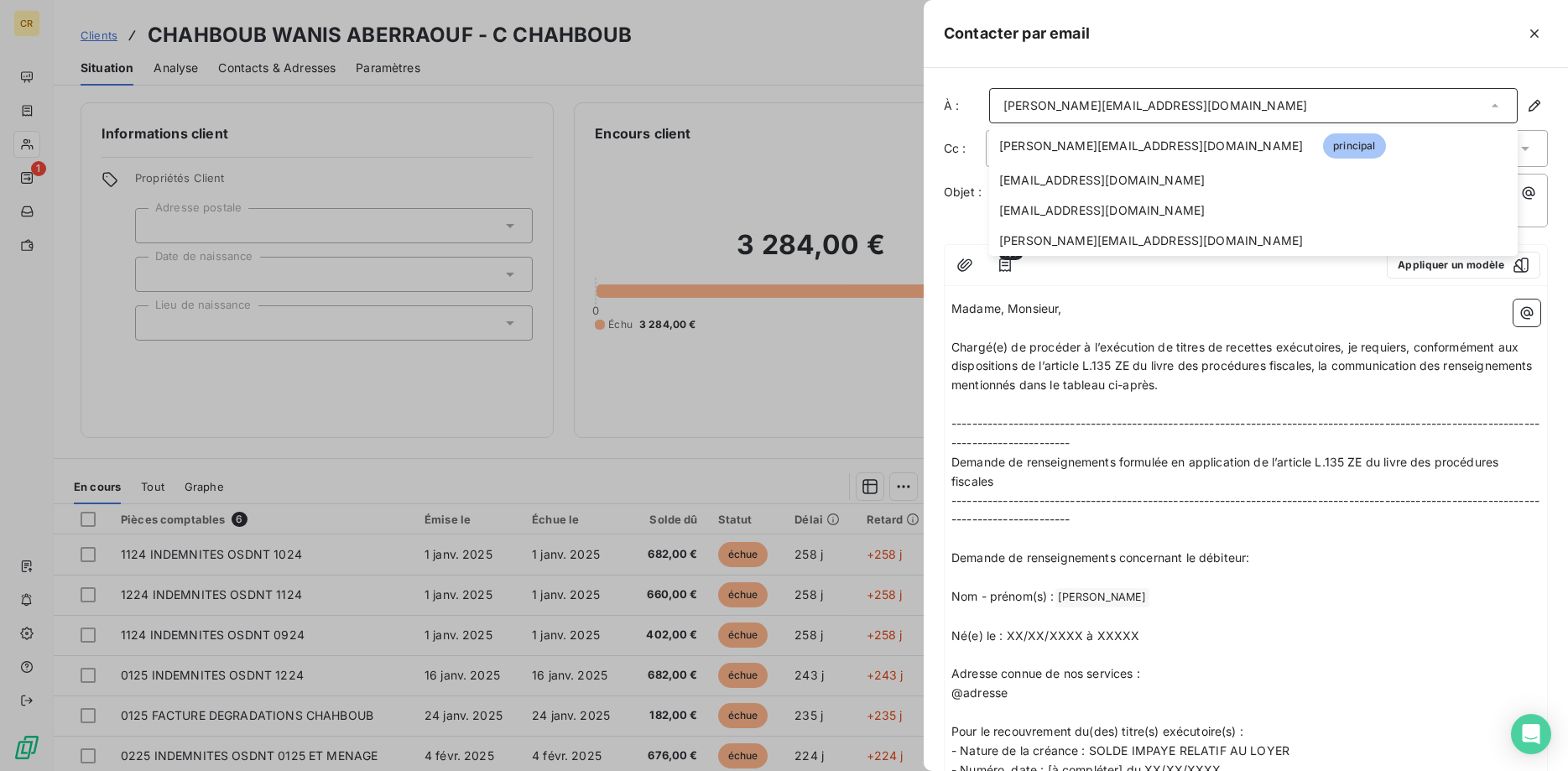
click at [1138, 322] on p "﻿" at bounding box center [1246, 328] width 589 height 19
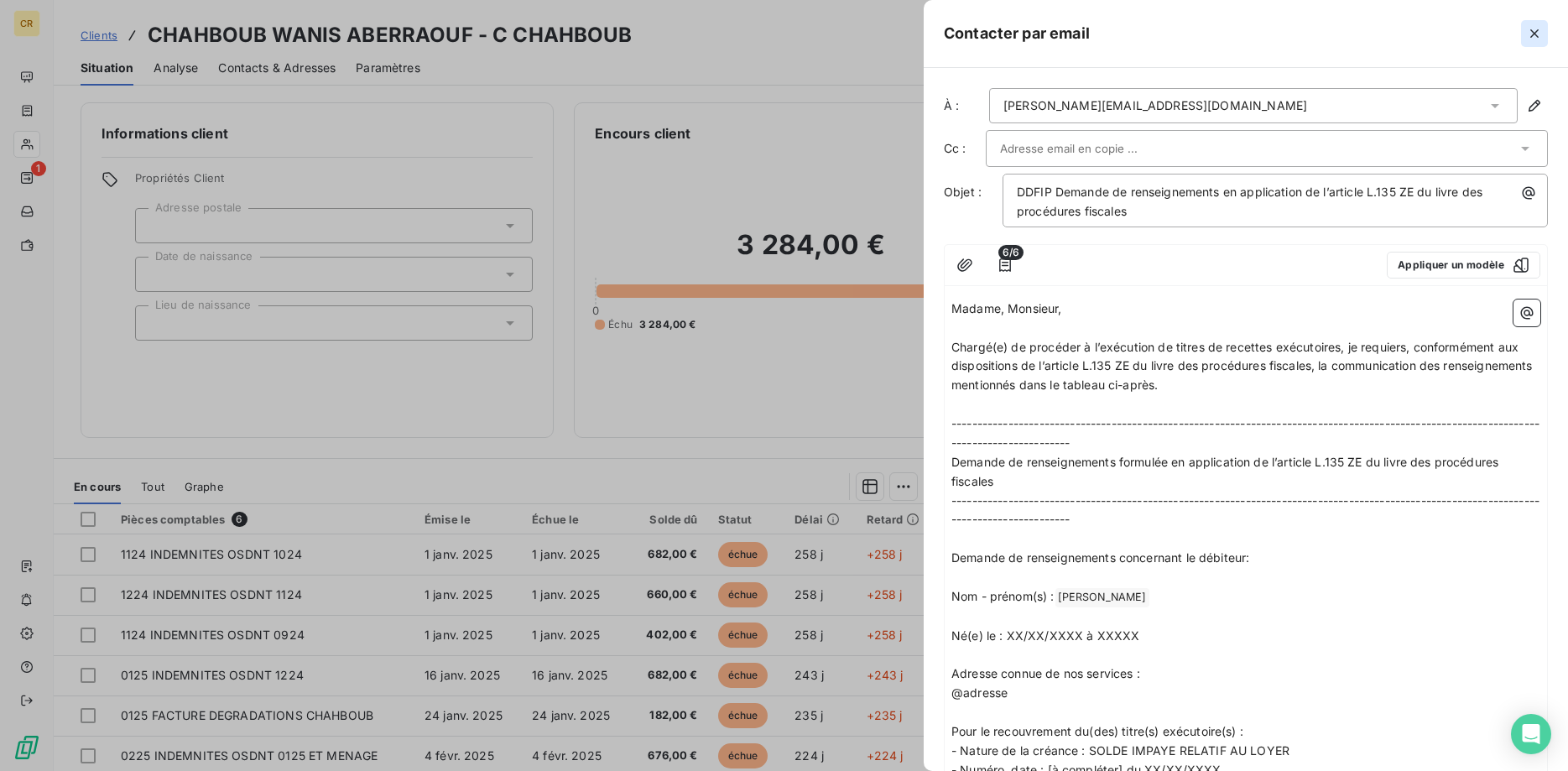
click at [1533, 27] on icon "button" at bounding box center [1535, 33] width 17 height 17
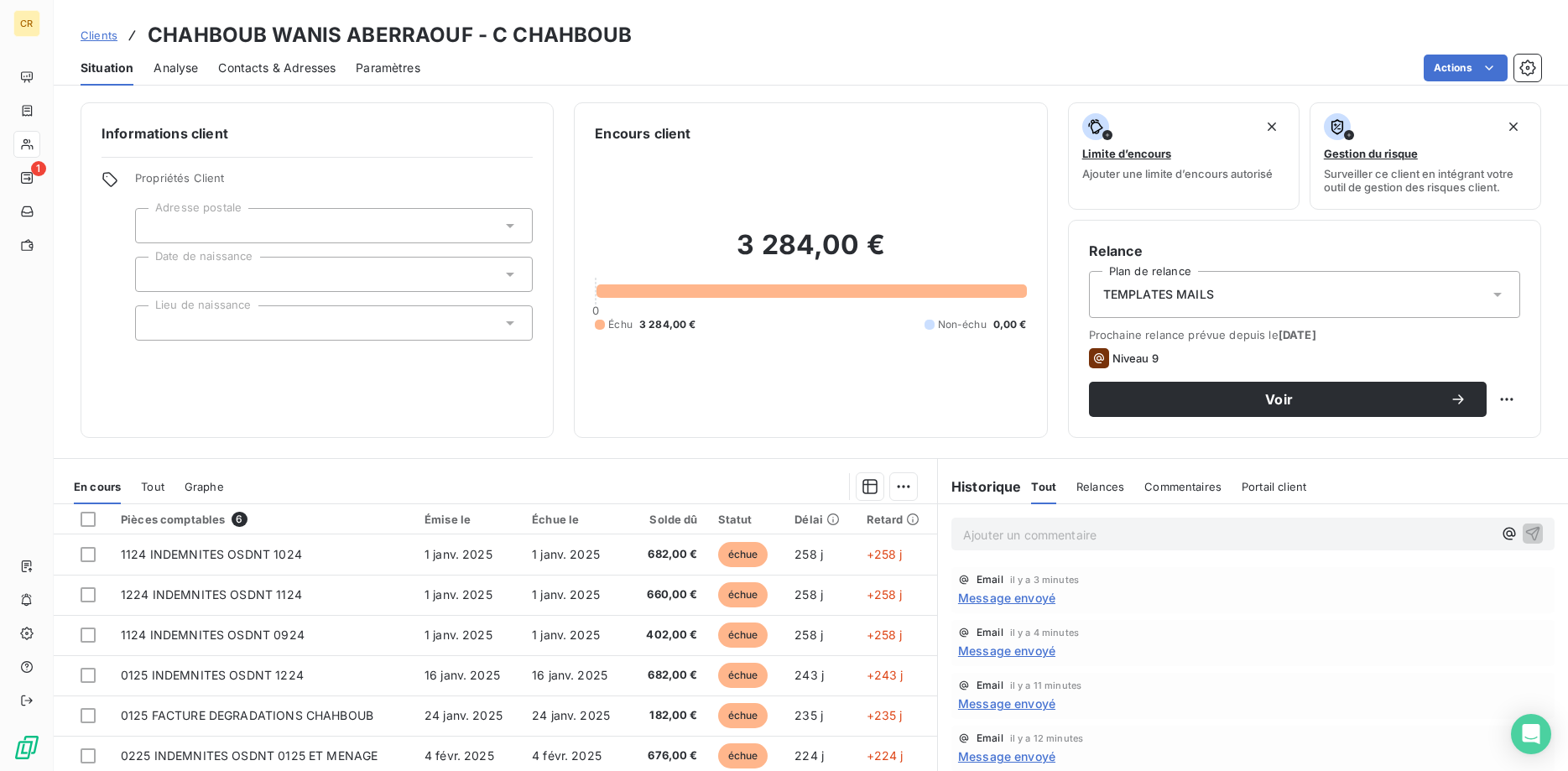
click at [247, 68] on span "Contacts & Adresses" at bounding box center [277, 68] width 118 height 17
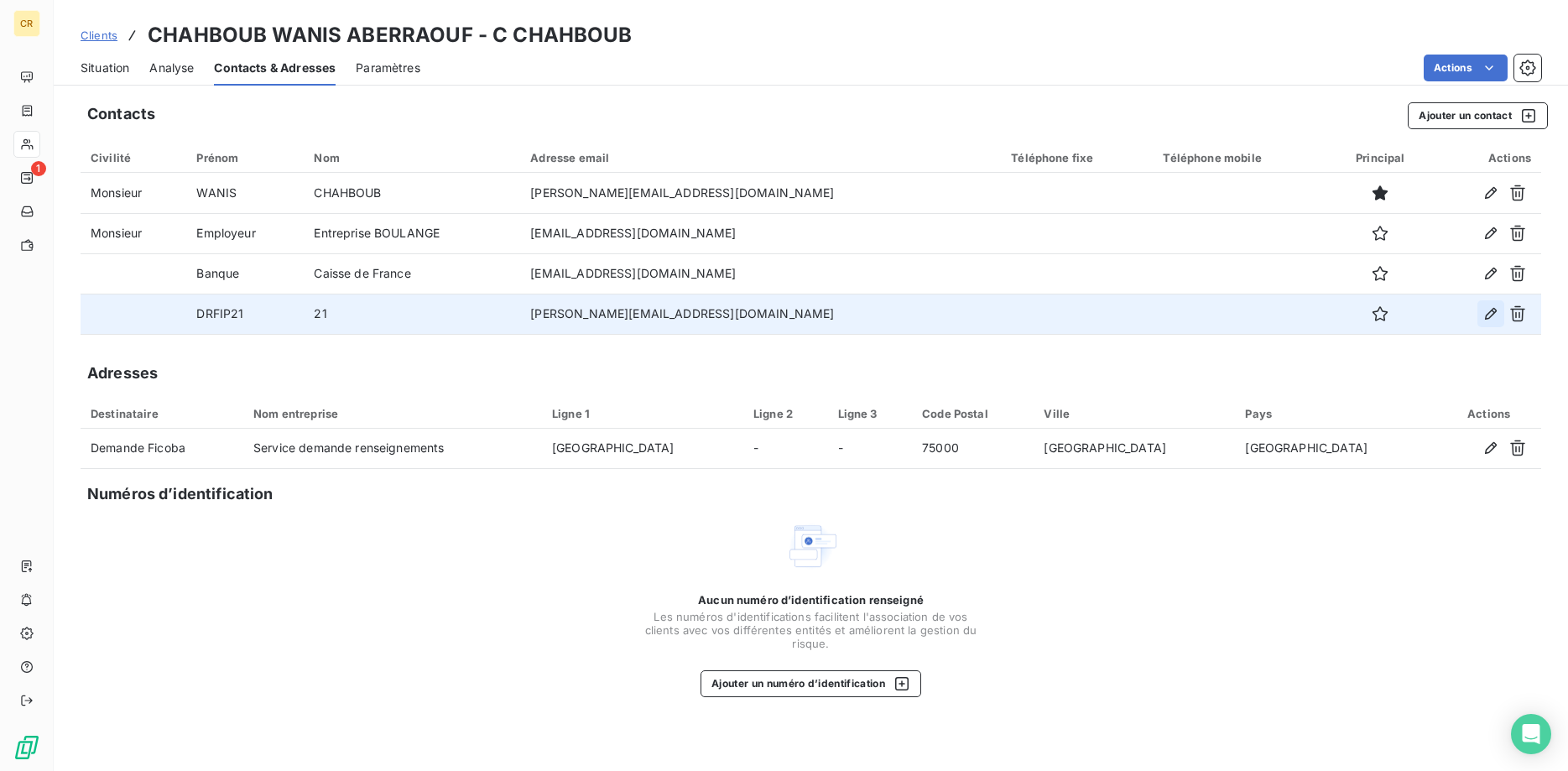
click at [1487, 309] on icon "button" at bounding box center [1491, 314] width 17 height 17
type input "DRFIP21"
type input "21"
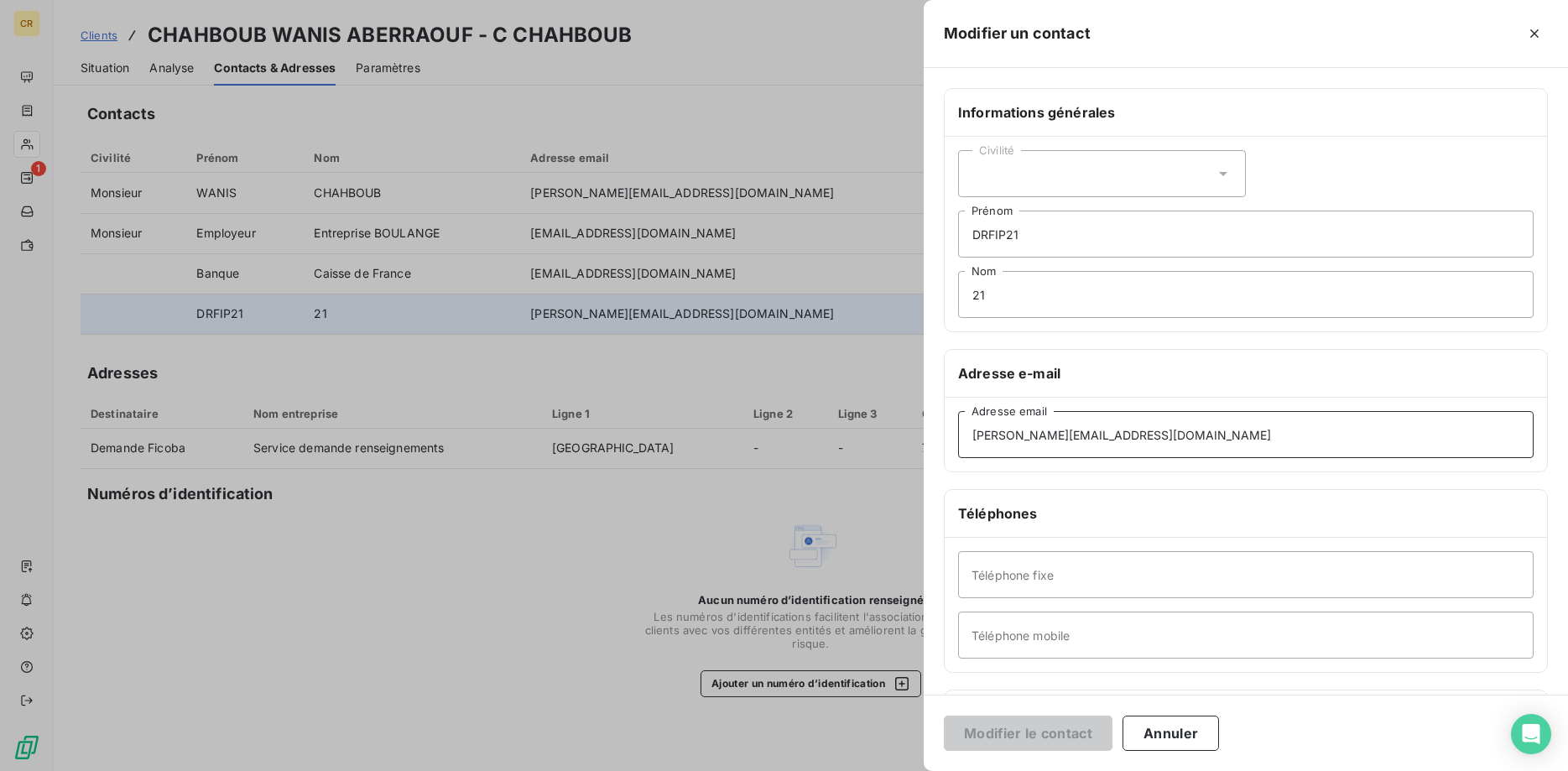
drag, startPoint x: 1176, startPoint y: 430, endPoint x: 883, endPoint y: 430, distance: 293.0
click at [883, 770] on div "Modifier un contact Informations générales Civilité DRFIP21 Prénom 21 Nom Adres…" at bounding box center [784, 771] width 1568 height 0
drag, startPoint x: 1163, startPoint y: 430, endPoint x: 882, endPoint y: 439, distance: 281.1
click at [957, 439] on input "carine.bourgeois@crous-bfc.fr" at bounding box center [1245, 434] width 575 height 47
type input "[PERSON_NAME][EMAIL_ADDRESS][DOMAIN_NAME]"
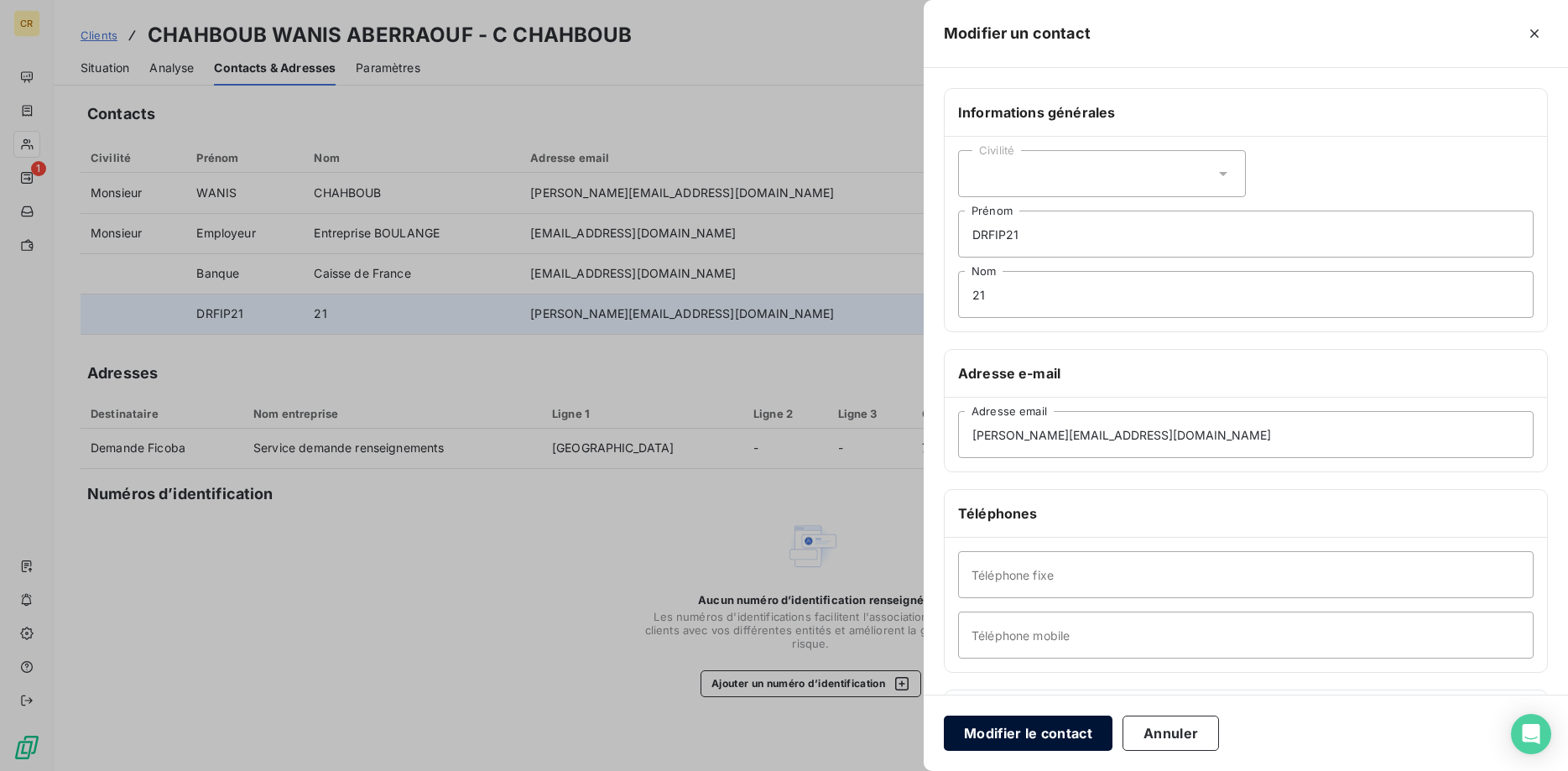
click at [1045, 722] on button "Modifier le contact" at bounding box center [1028, 732] width 168 height 35
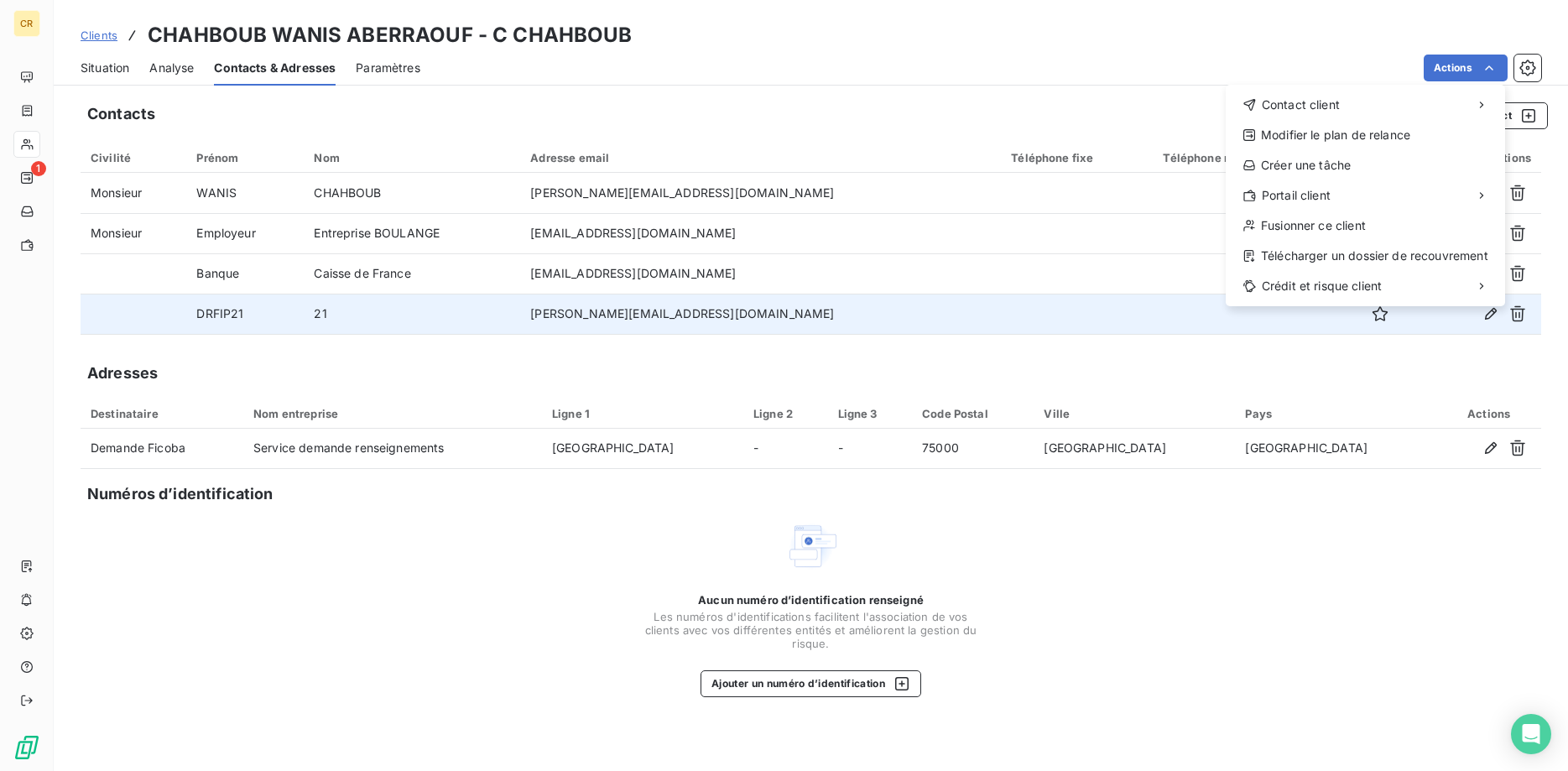
click at [1490, 61] on html "CR 1 Clients CHAHBOUB WANIS ABERRAOUF - C CHAHBOUB Situation Analyse Contacts &…" at bounding box center [784, 386] width 1568 height 771
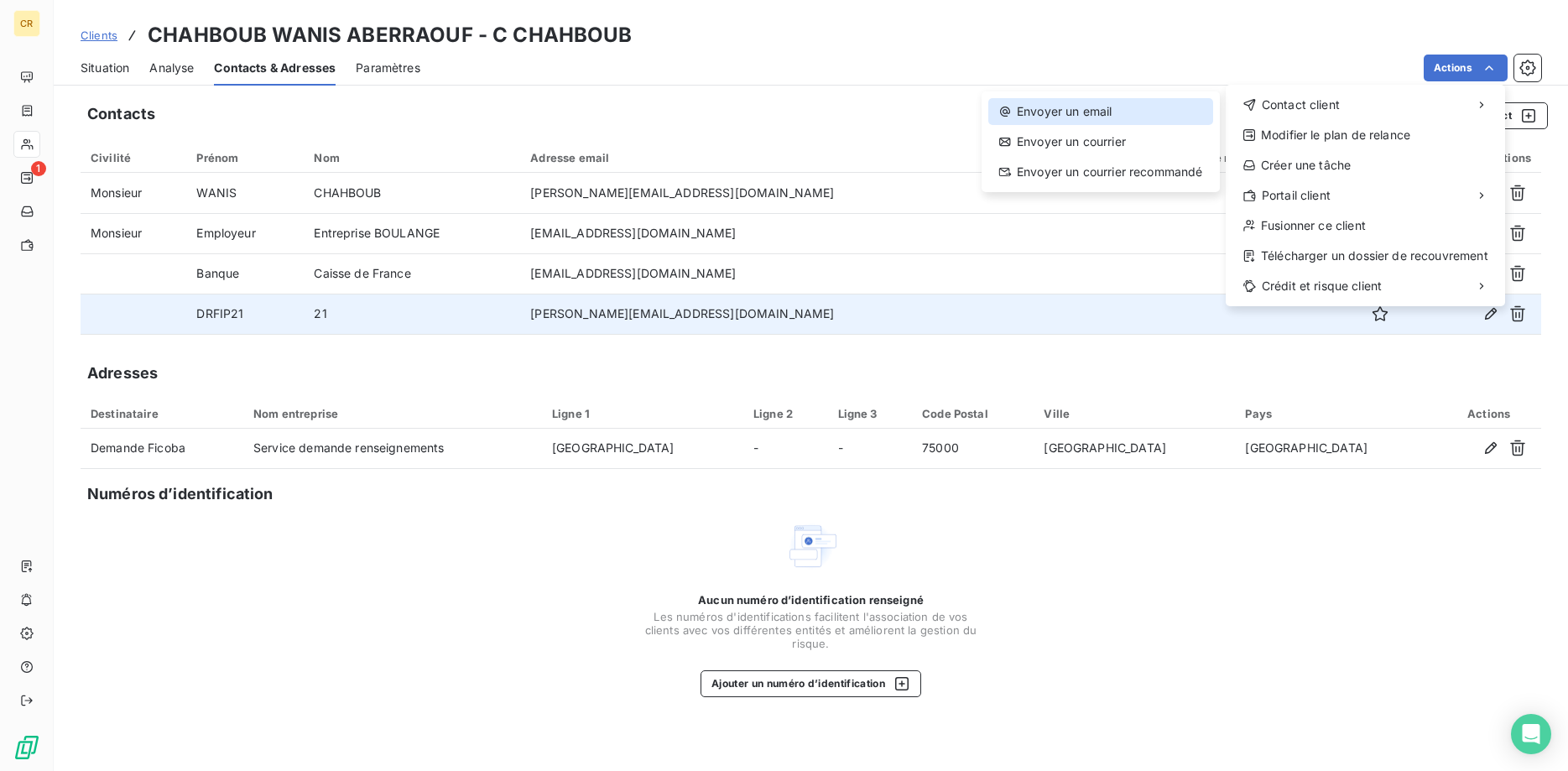
click at [1133, 105] on div "Envoyer un email" at bounding box center [1101, 111] width 225 height 27
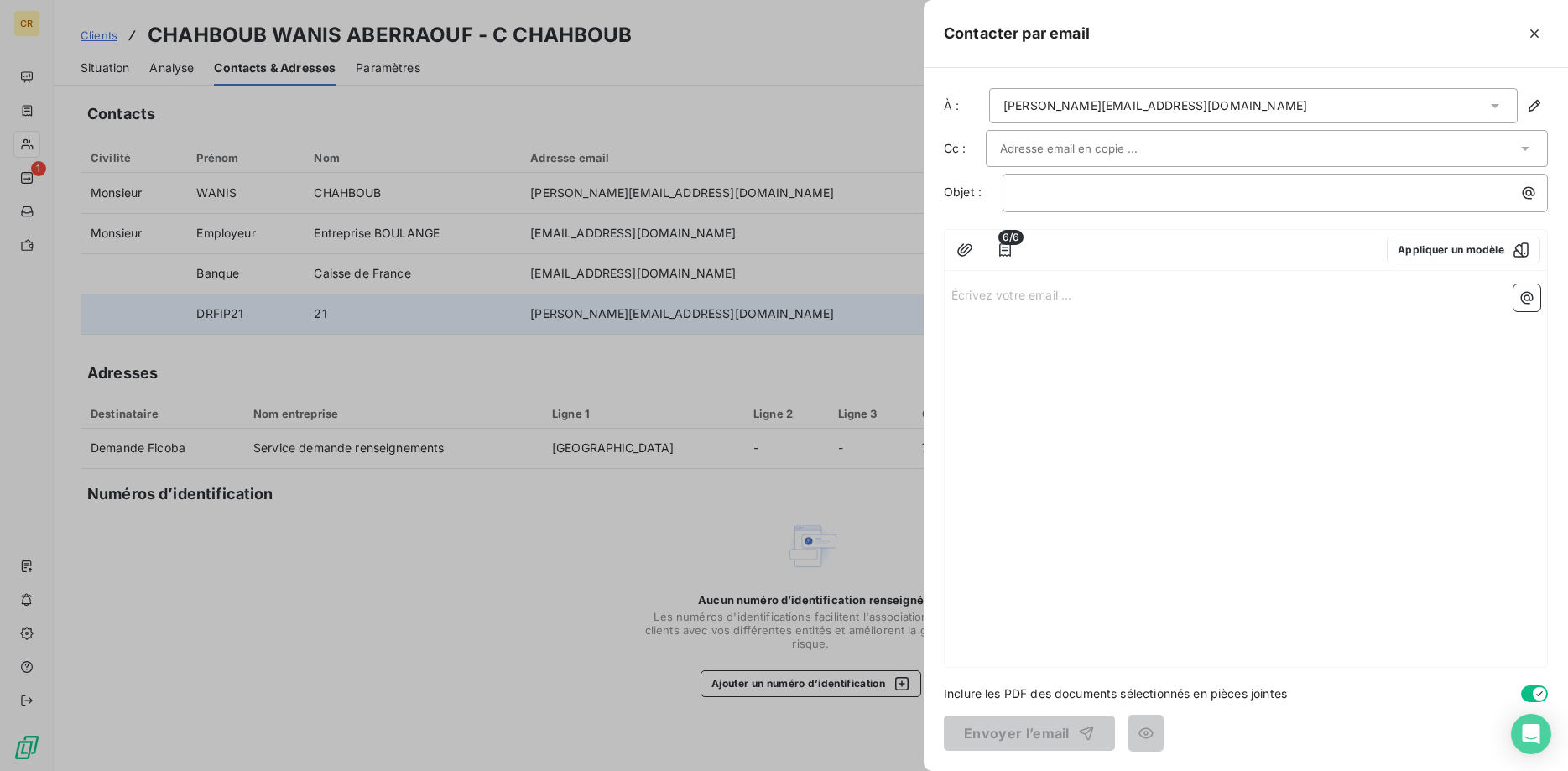
click at [1199, 100] on div "[PERSON_NAME][EMAIL_ADDRESS][DOMAIN_NAME]" at bounding box center [1253, 106] width 528 height 35
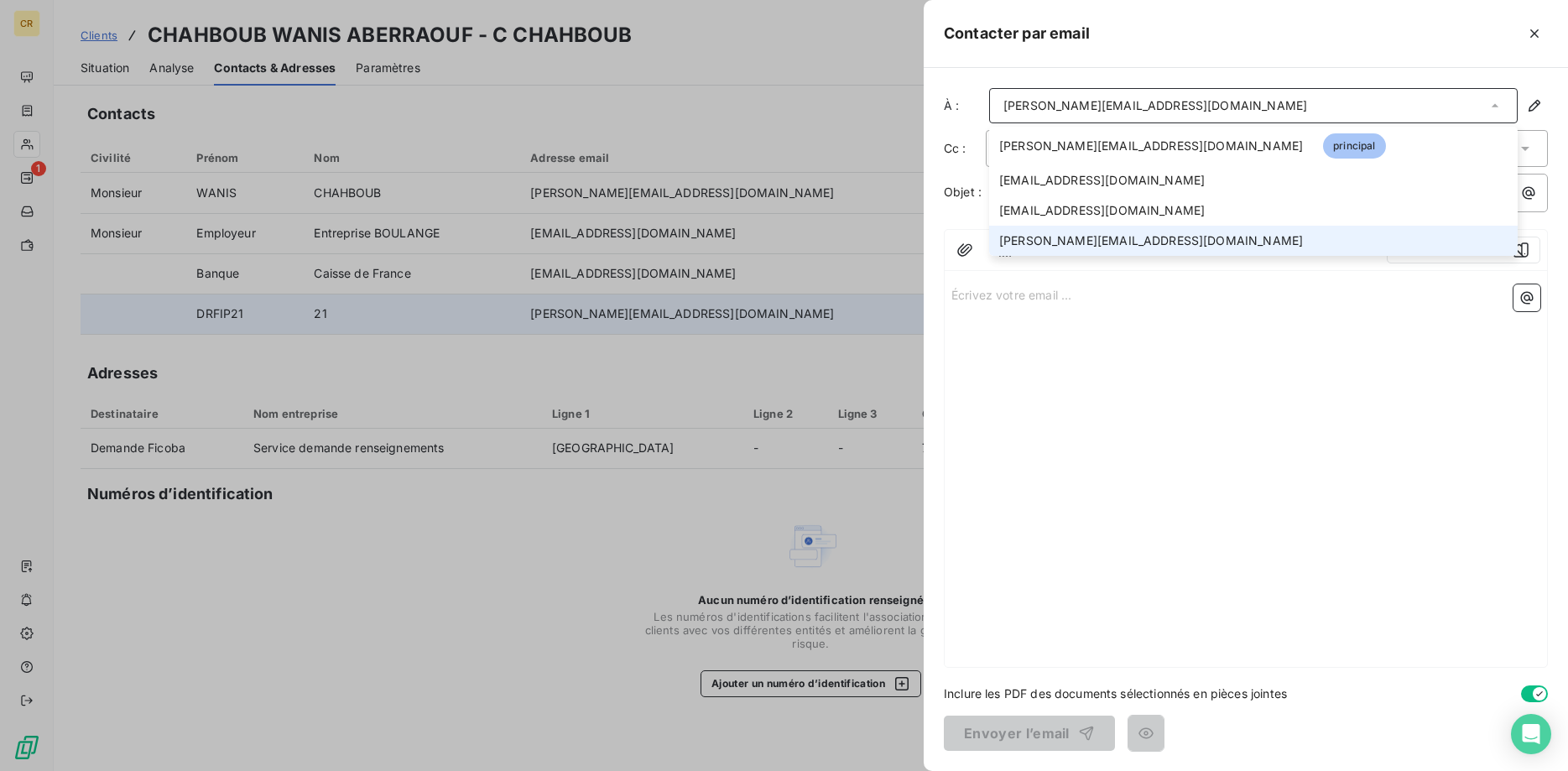
click at [1115, 235] on span "[PERSON_NAME][EMAIL_ADDRESS][DOMAIN_NAME]" at bounding box center [1151, 241] width 304 height 17
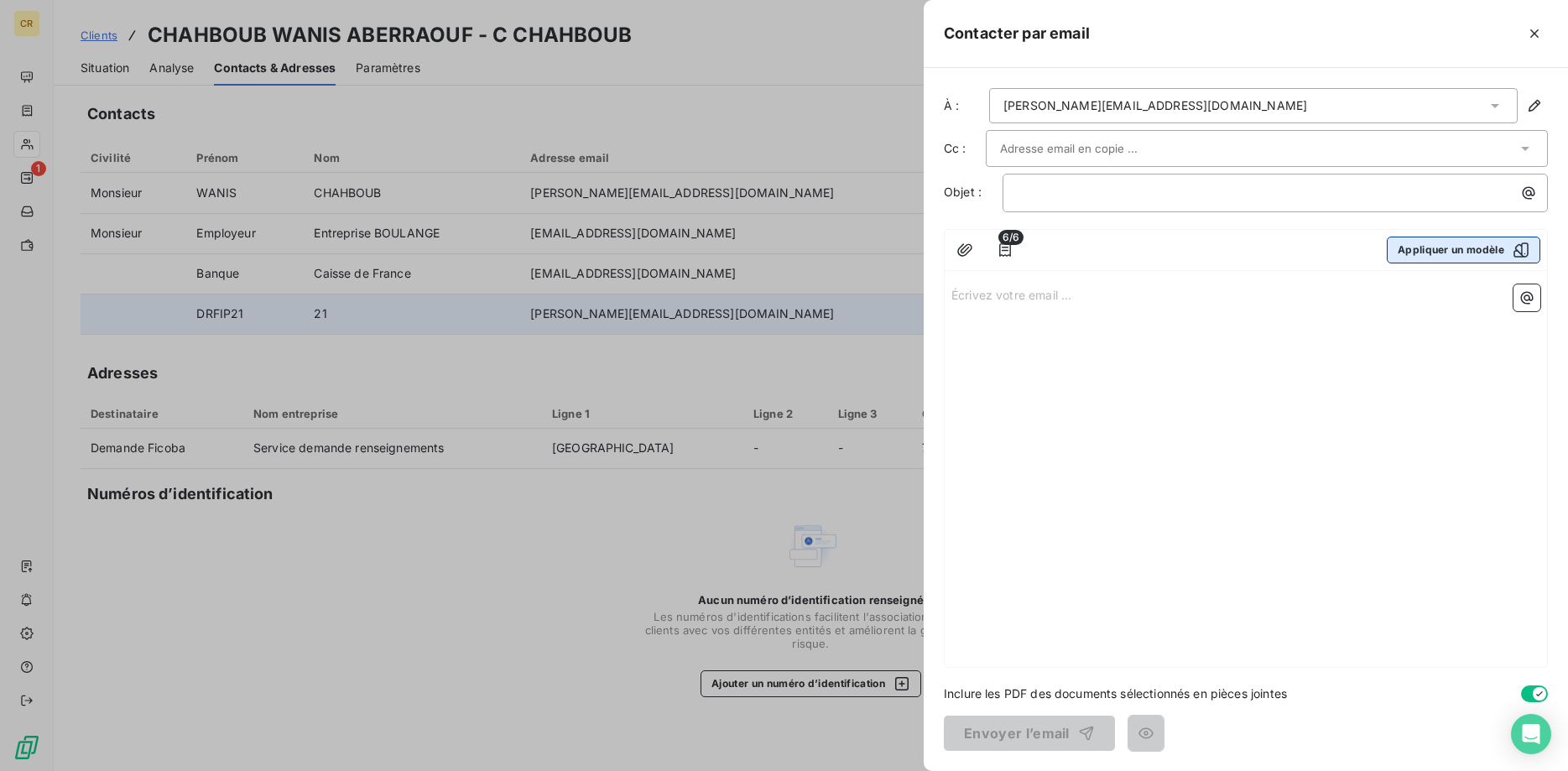
click at [1432, 249] on button "Appliquer un modèle" at bounding box center [1463, 249] width 154 height 27
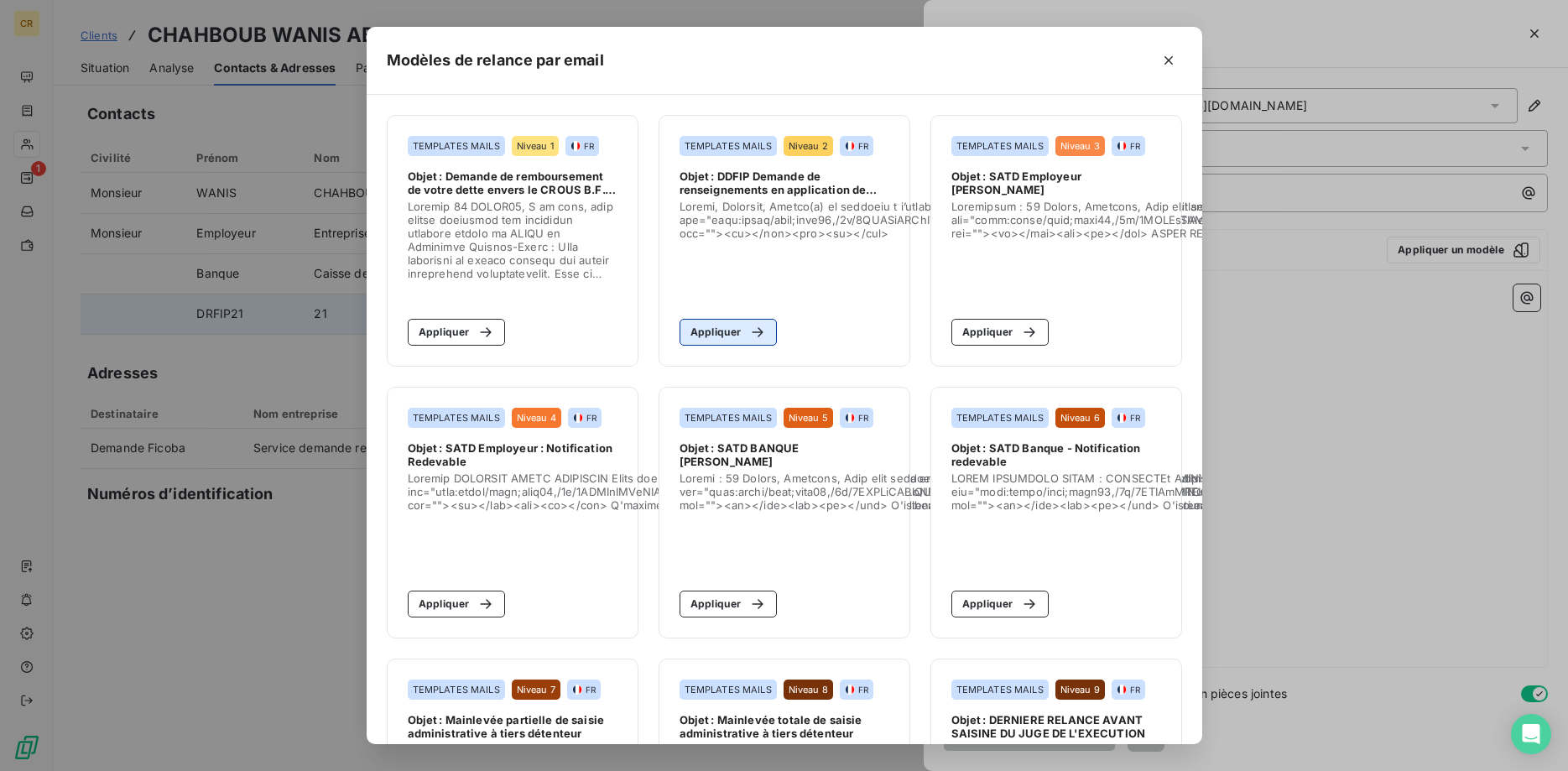
click at [734, 332] on button "Appliquer" at bounding box center [728, 331] width 98 height 27
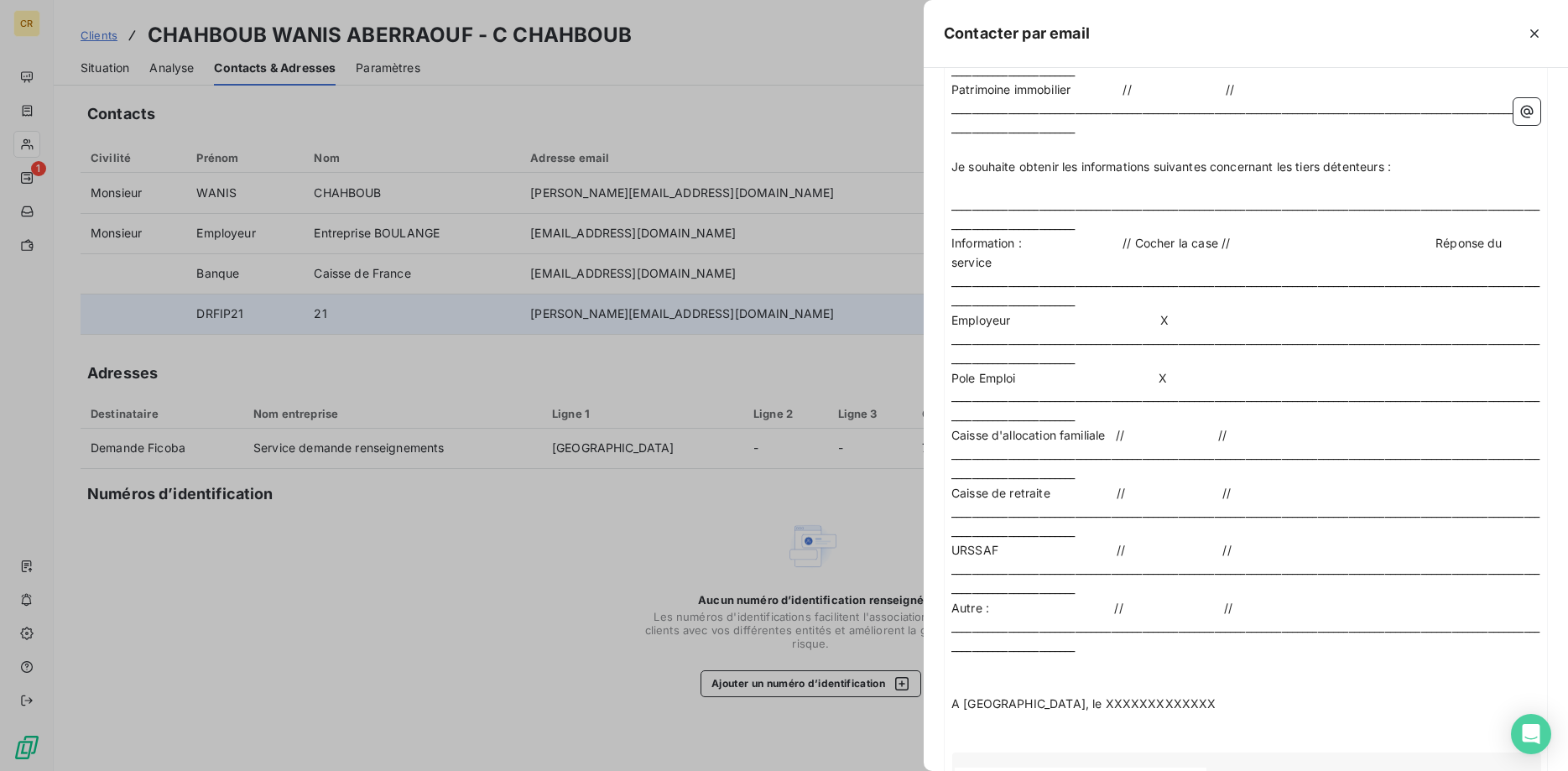
scroll to position [1578, 0]
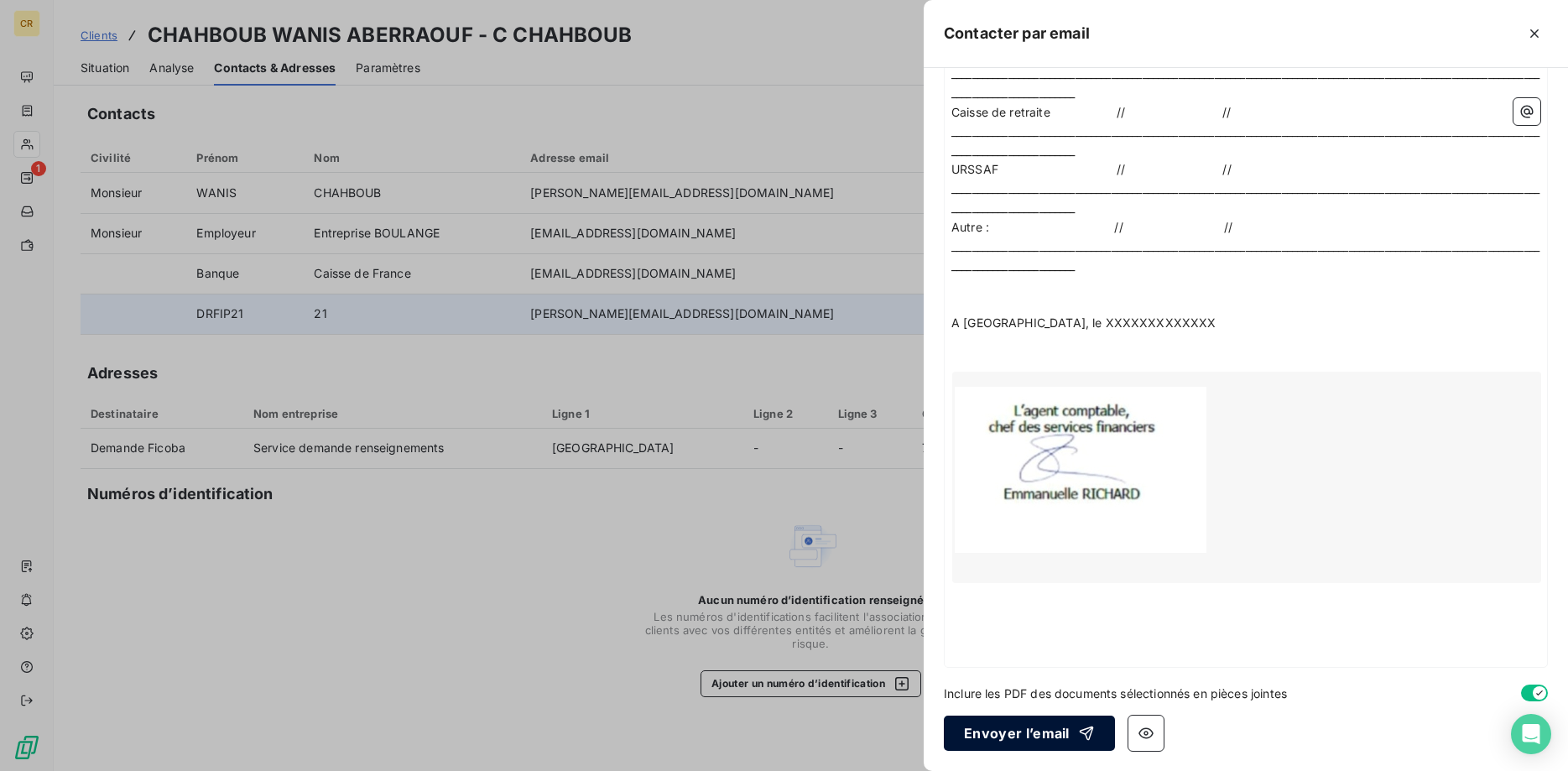
click at [1024, 737] on button "Envoyer l’email" at bounding box center [1029, 732] width 171 height 35
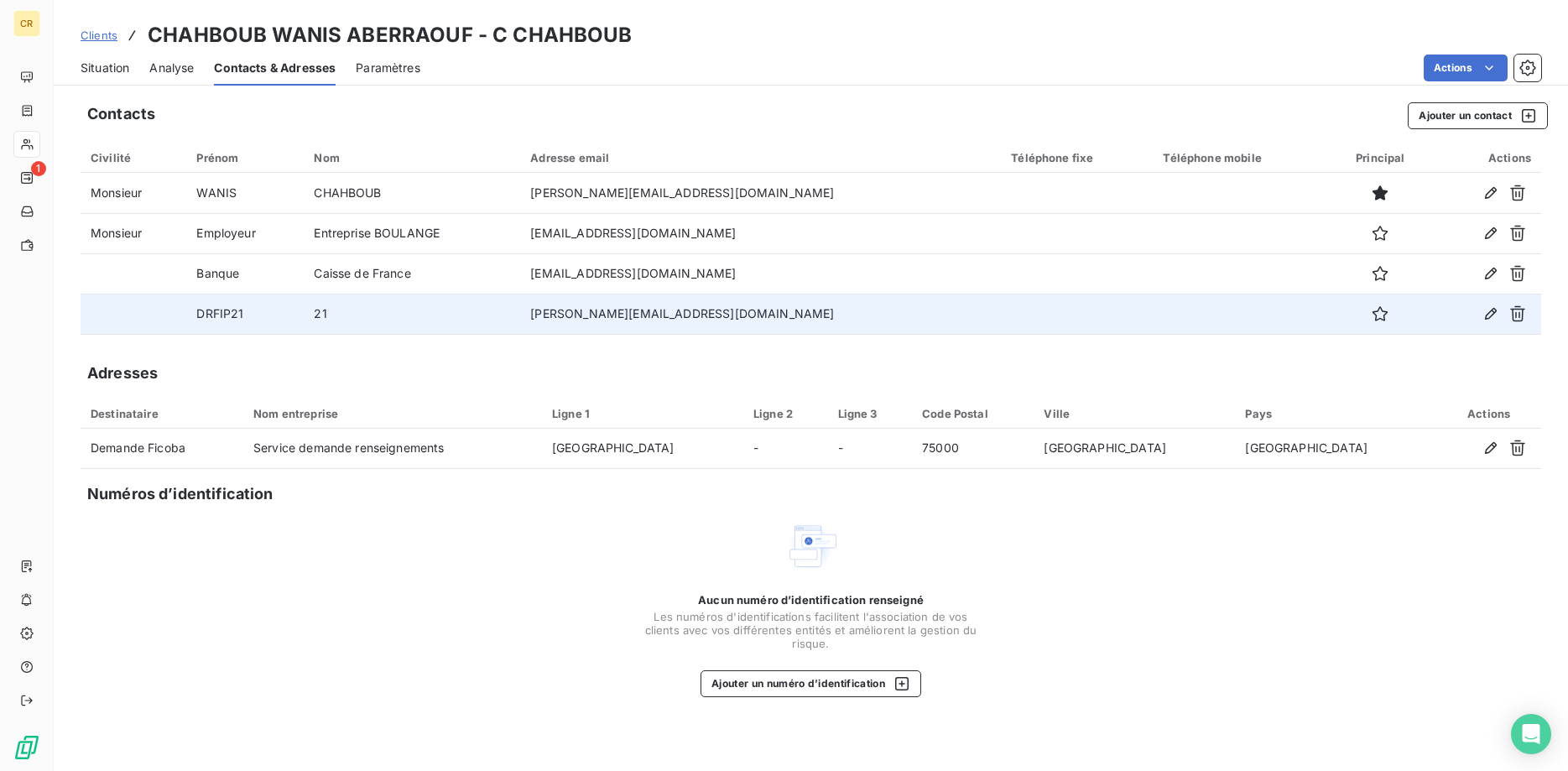
click at [189, 70] on span "Analyse" at bounding box center [172, 68] width 45 height 17
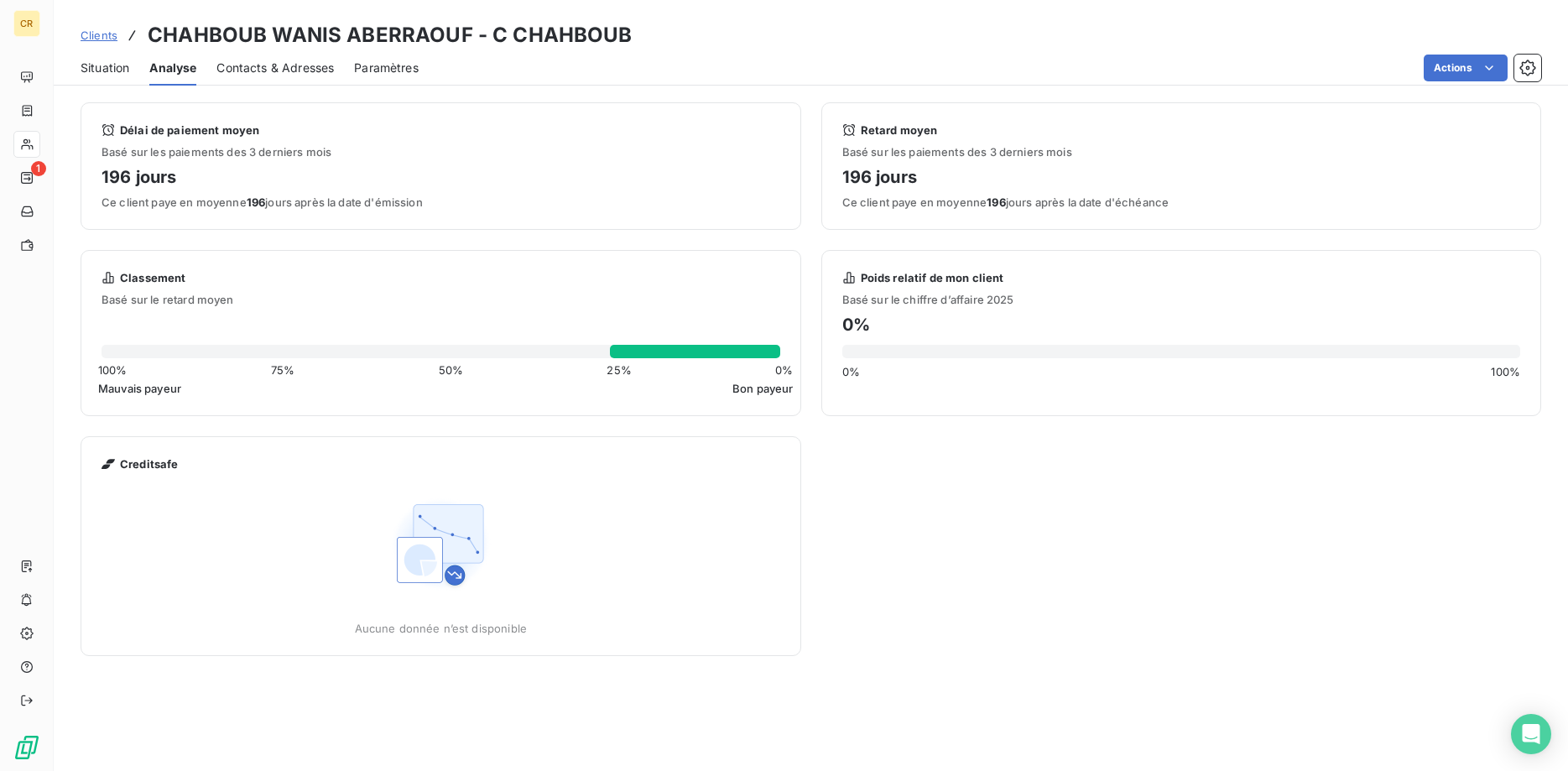
click at [395, 69] on span "Paramètres" at bounding box center [386, 68] width 64 height 17
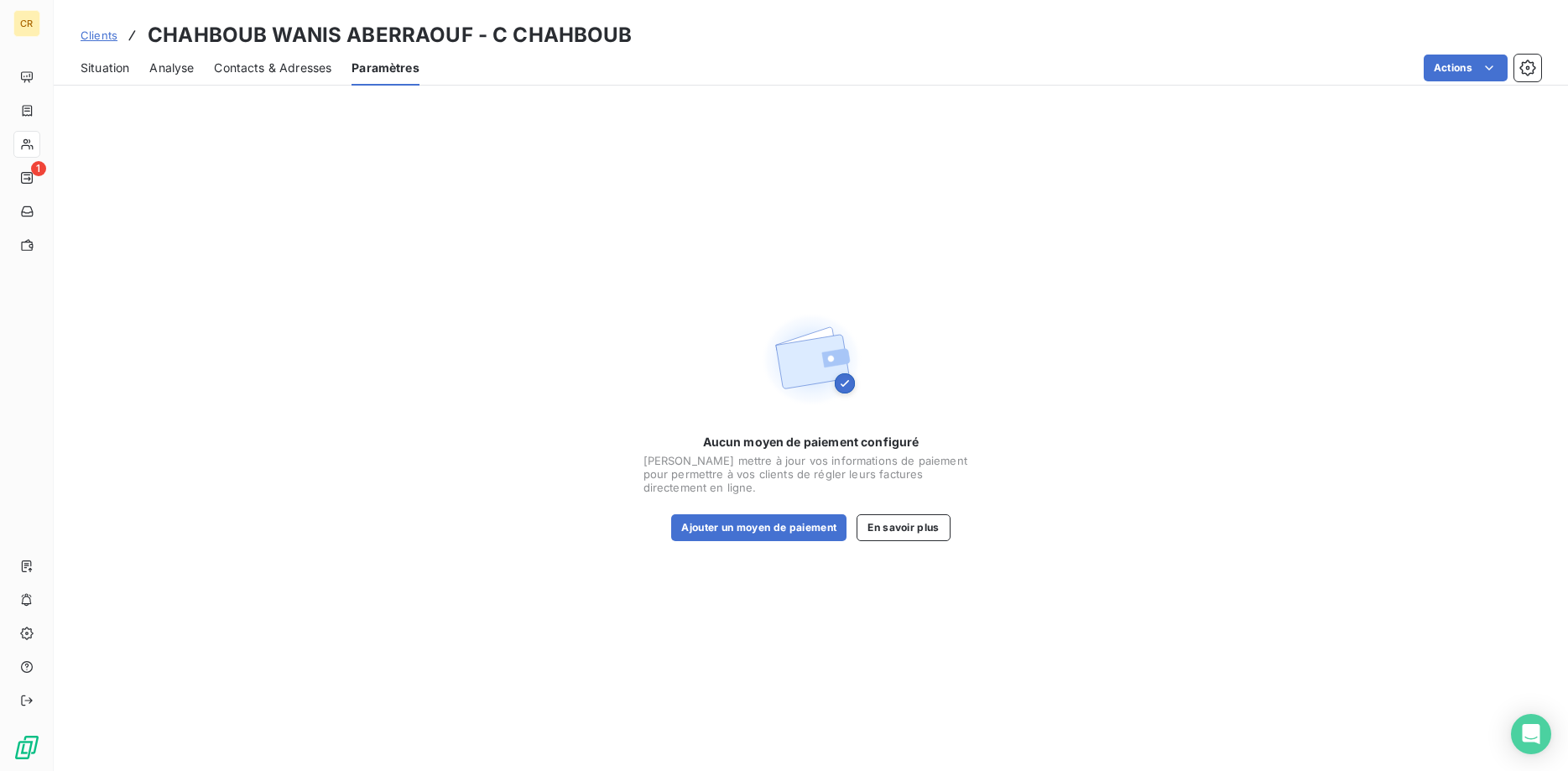
click at [121, 70] on span "Situation" at bounding box center [105, 68] width 49 height 17
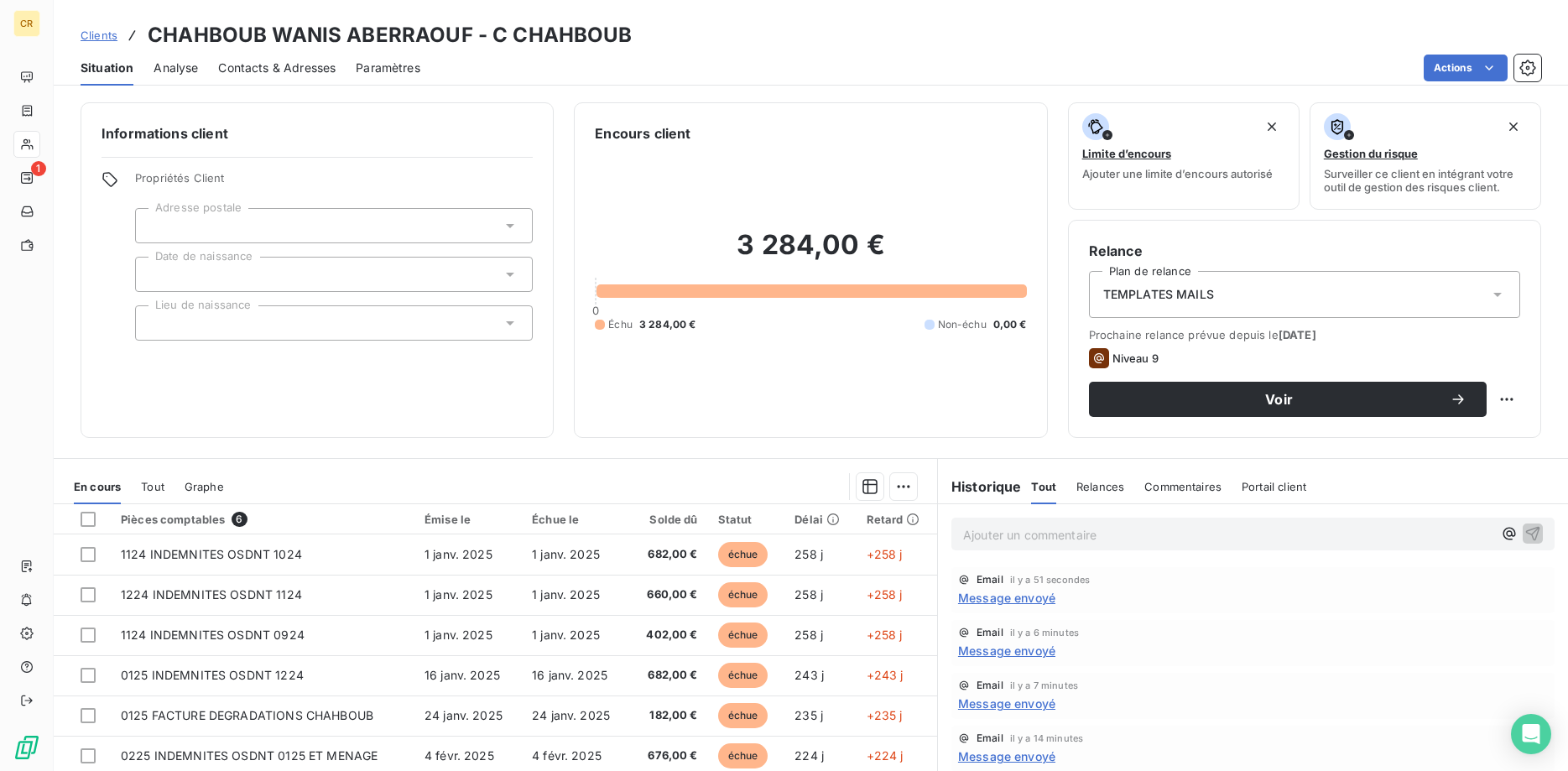
click at [336, 270] on div at bounding box center [333, 274] width 398 height 35
type input "[DATE]"
click at [311, 382] on div "Informations client Propriétés Client Adresse postale Date de naissance Lieu de…" at bounding box center [317, 270] width 473 height 336
click at [216, 276] on div at bounding box center [333, 274] width 398 height 35
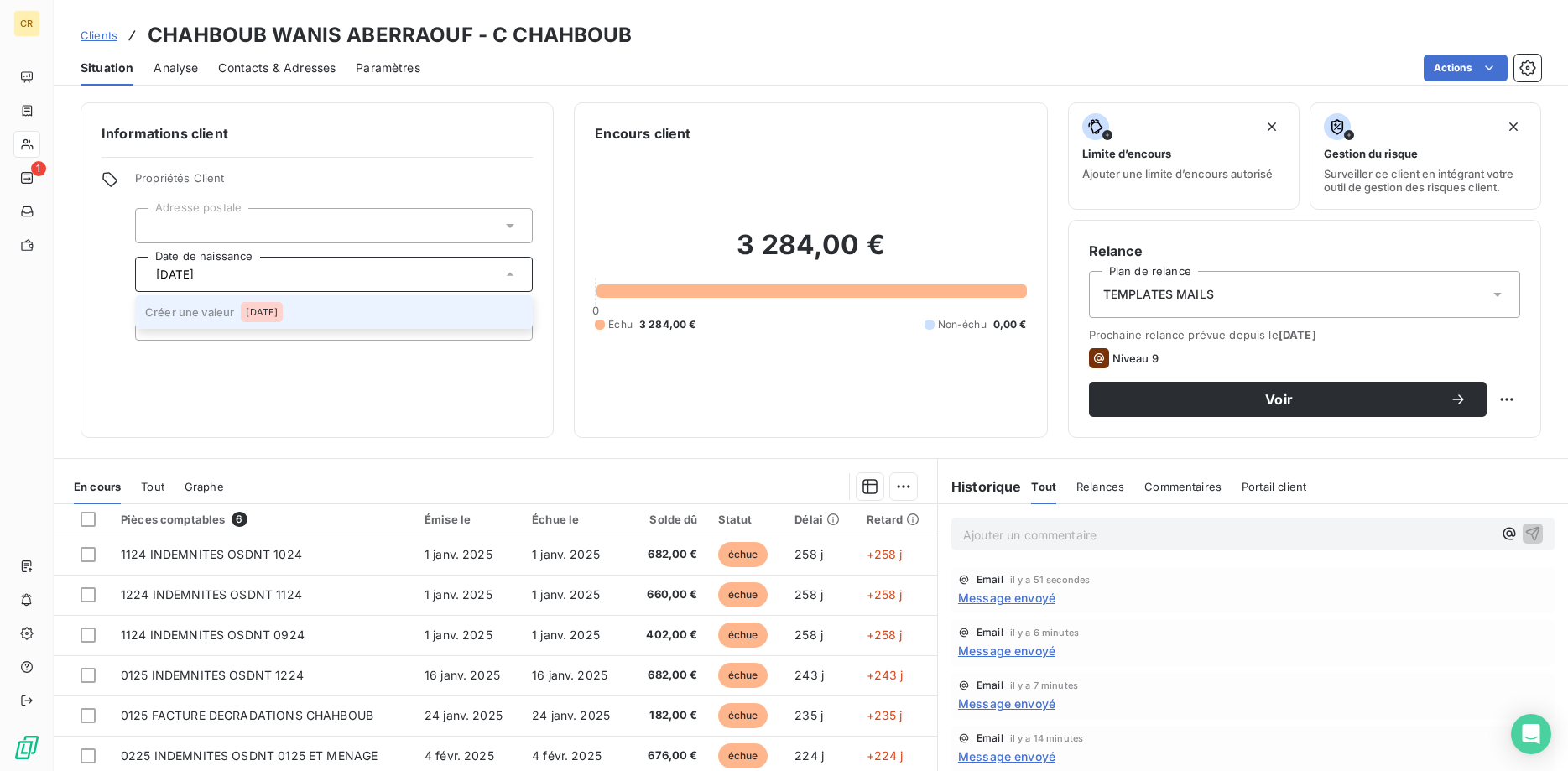
click at [258, 313] on span "[DATE]" at bounding box center [261, 313] width 32 height 10
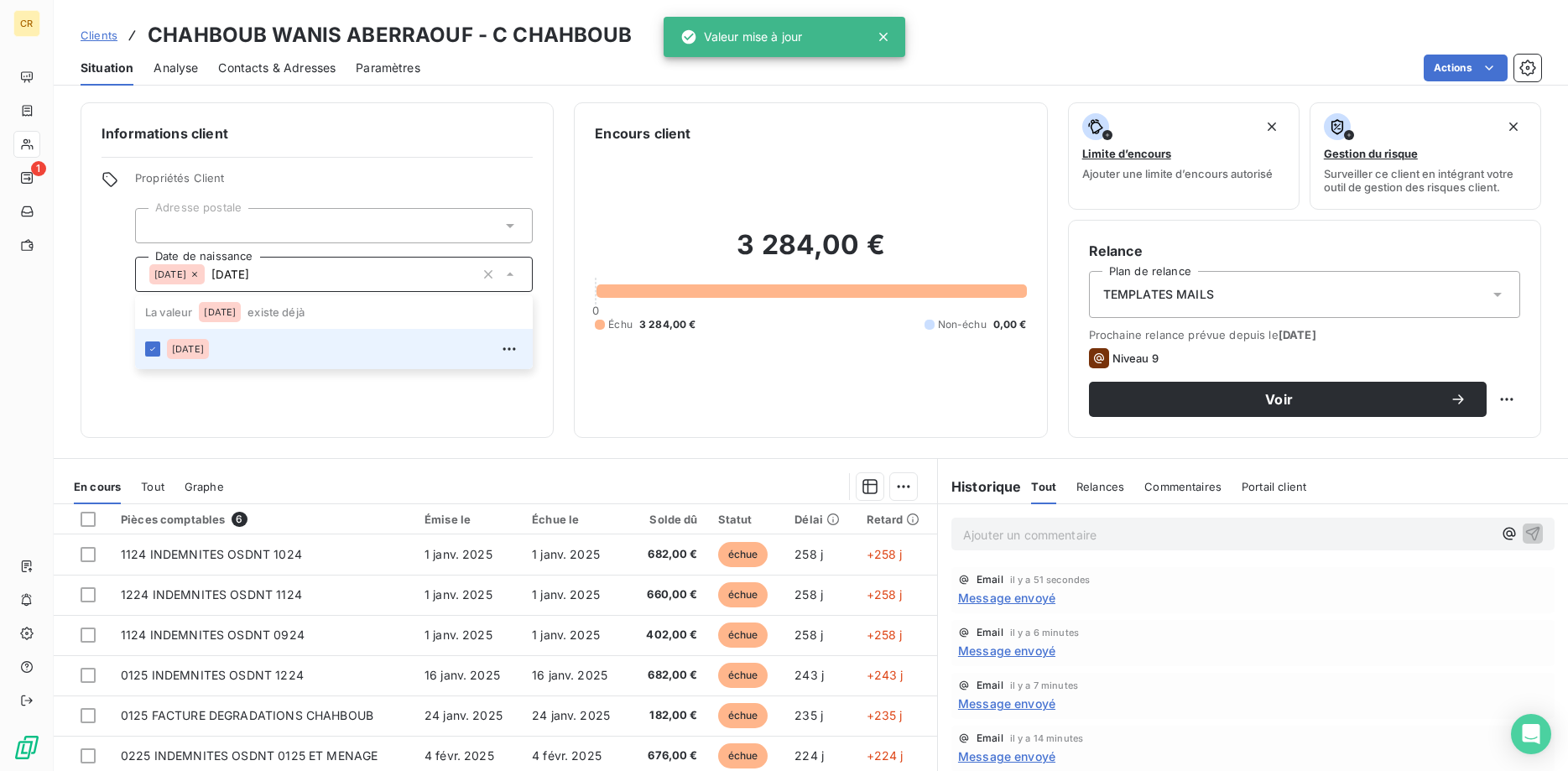
click at [201, 376] on div "Informations client Propriétés Client Adresse postale Date de naissance 01/01/1…" at bounding box center [317, 270] width 473 height 336
type input "[DATE]"
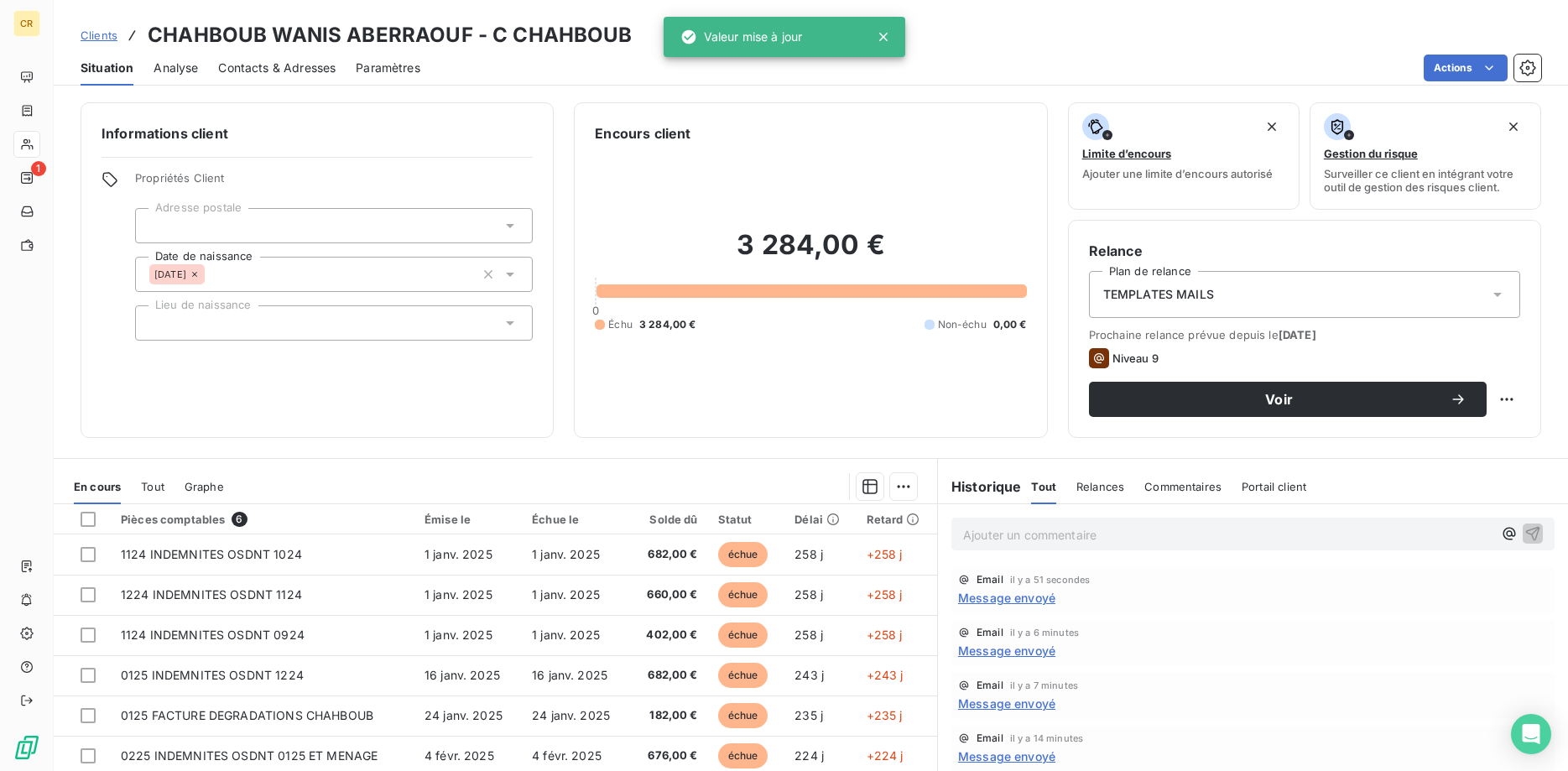
click at [199, 322] on div at bounding box center [333, 323] width 398 height 35
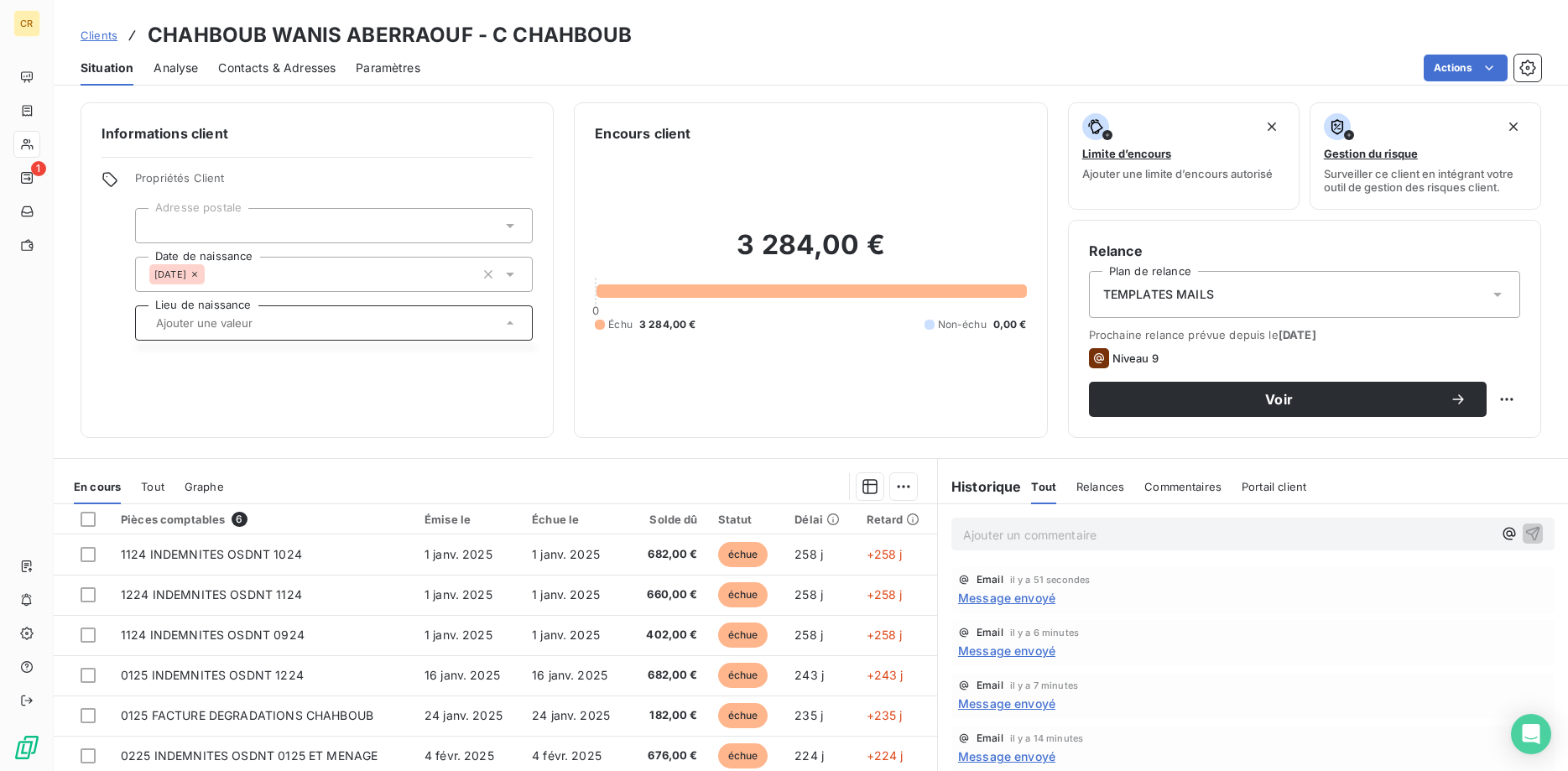
type input "B"
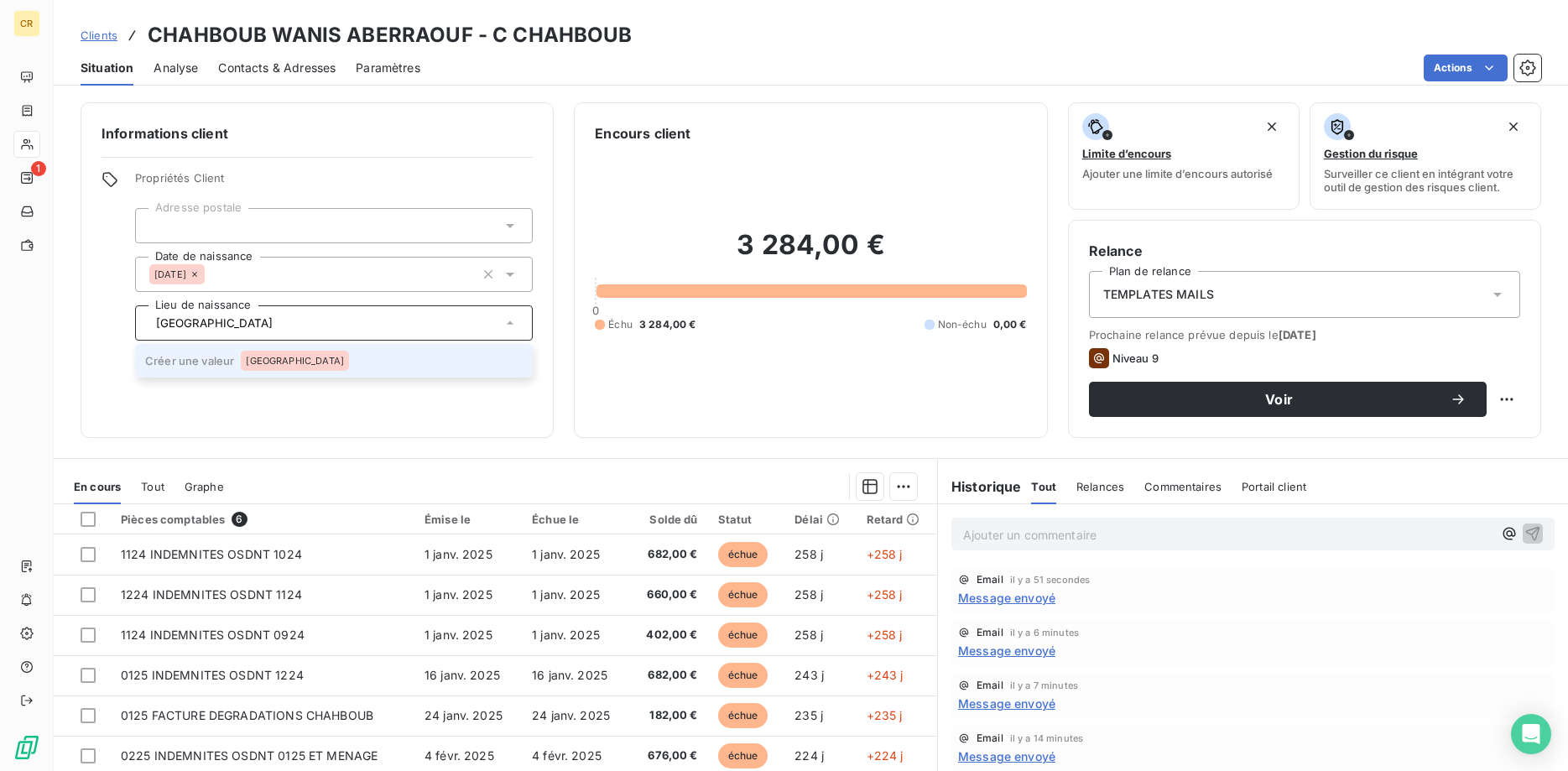
click at [264, 366] on div "[GEOGRAPHIC_DATA]" at bounding box center [295, 360] width 108 height 20
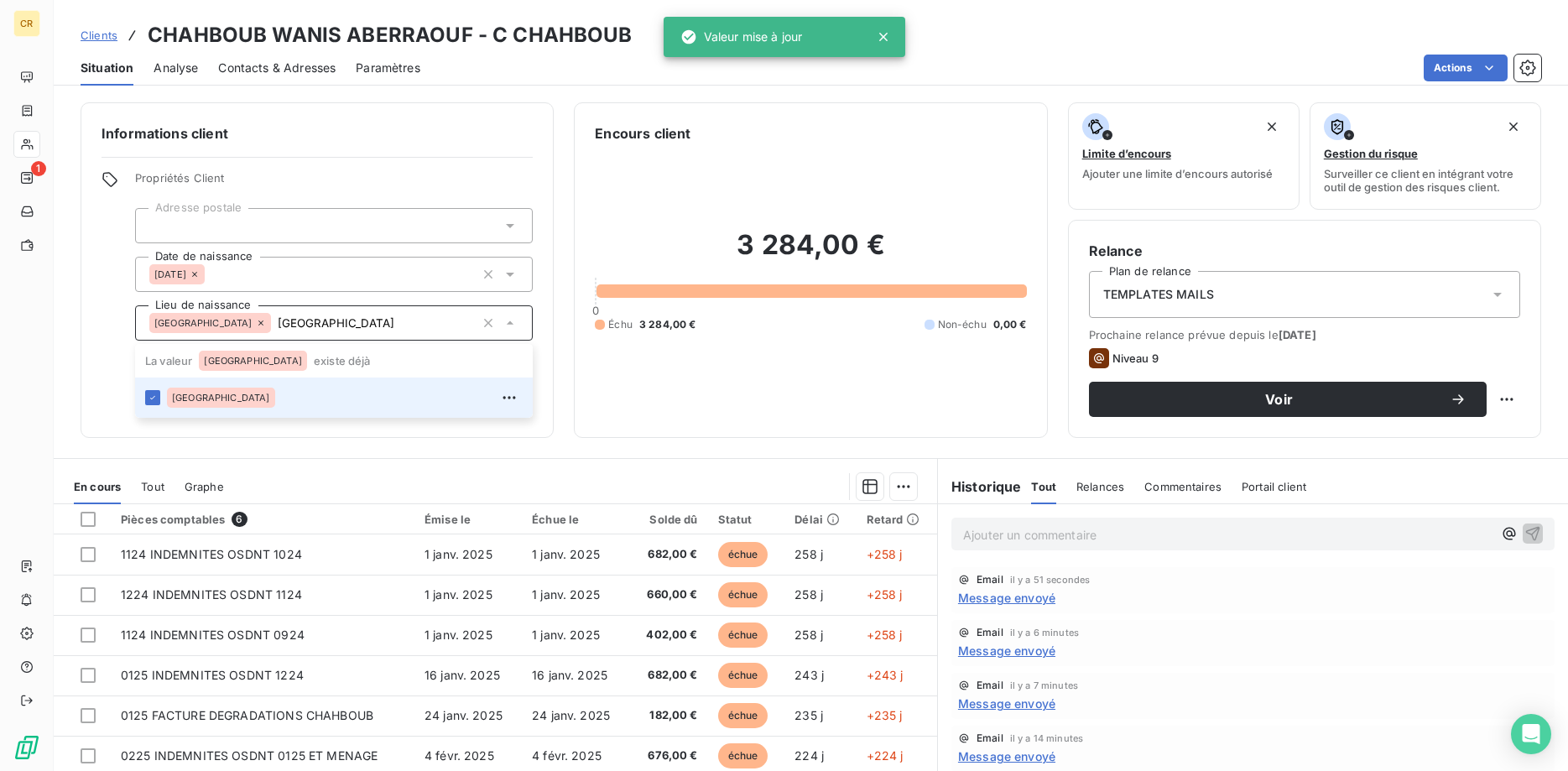
click at [426, 404] on div "[GEOGRAPHIC_DATA]" at bounding box center [344, 397] width 356 height 27
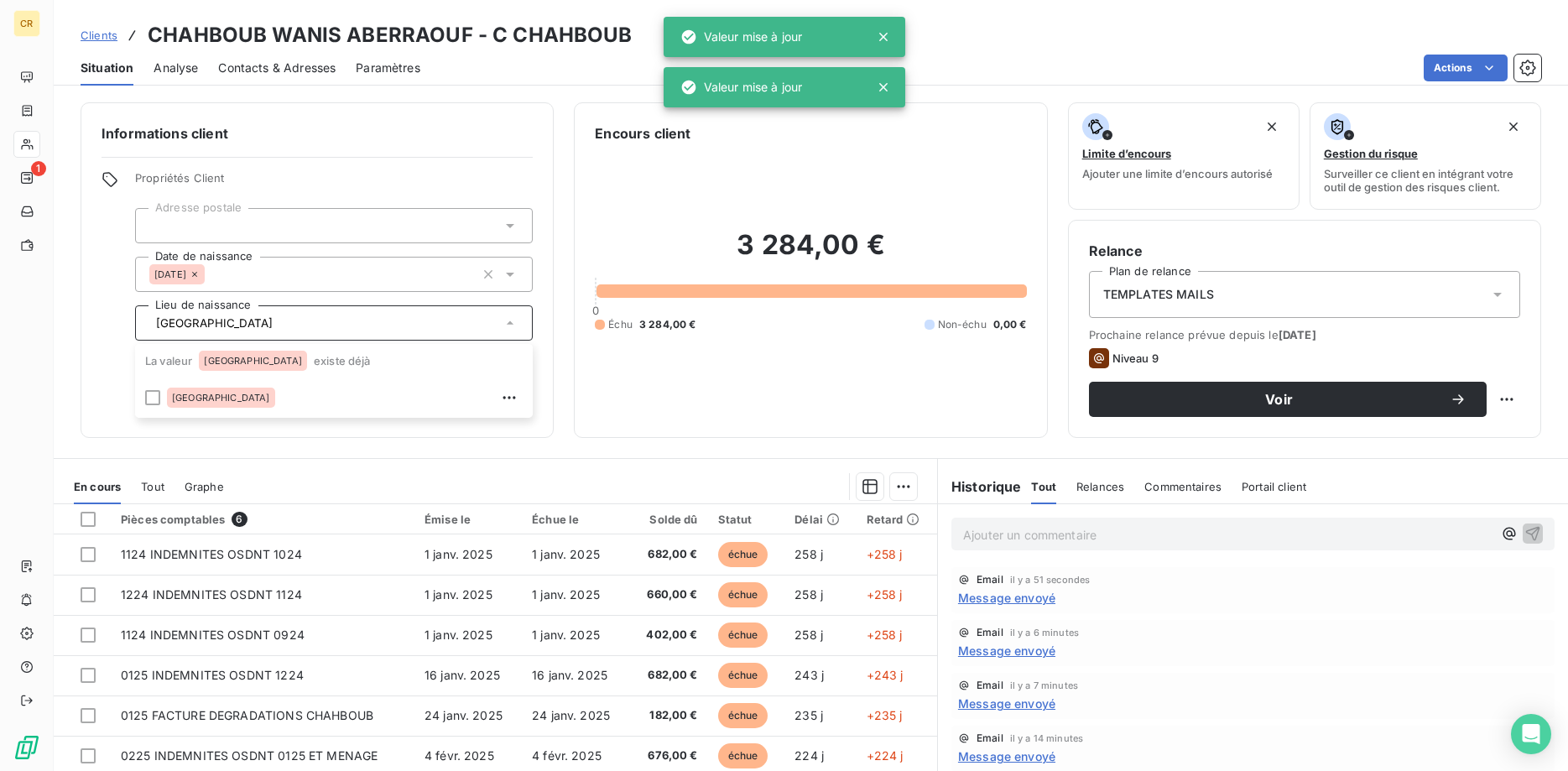
click at [420, 431] on div "Informations client Propriétés Client Adresse postale Date de naissance 01/01/1…" at bounding box center [317, 270] width 473 height 336
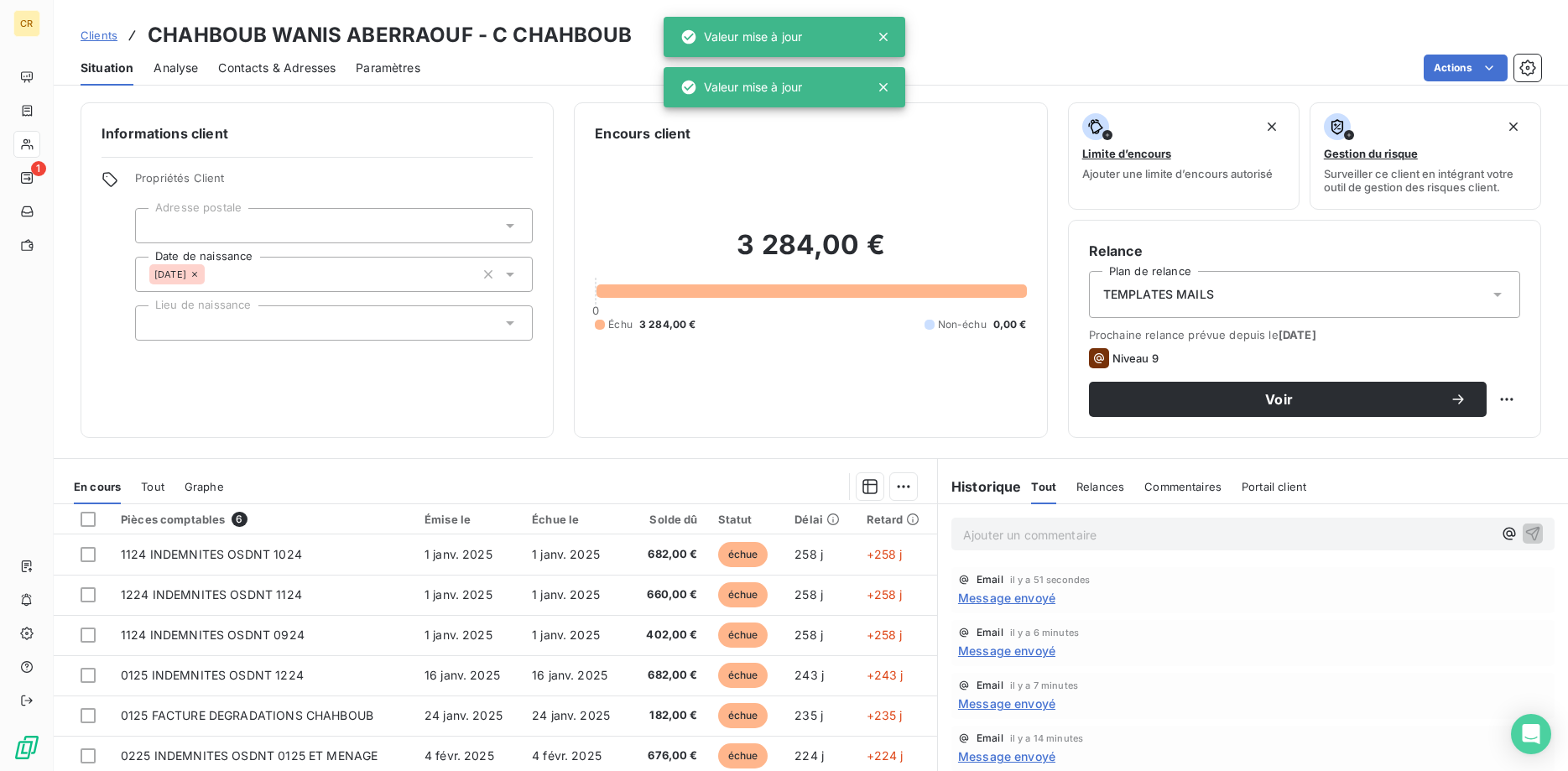
click at [259, 331] on div "[GEOGRAPHIC_DATA]" at bounding box center [333, 323] width 398 height 35
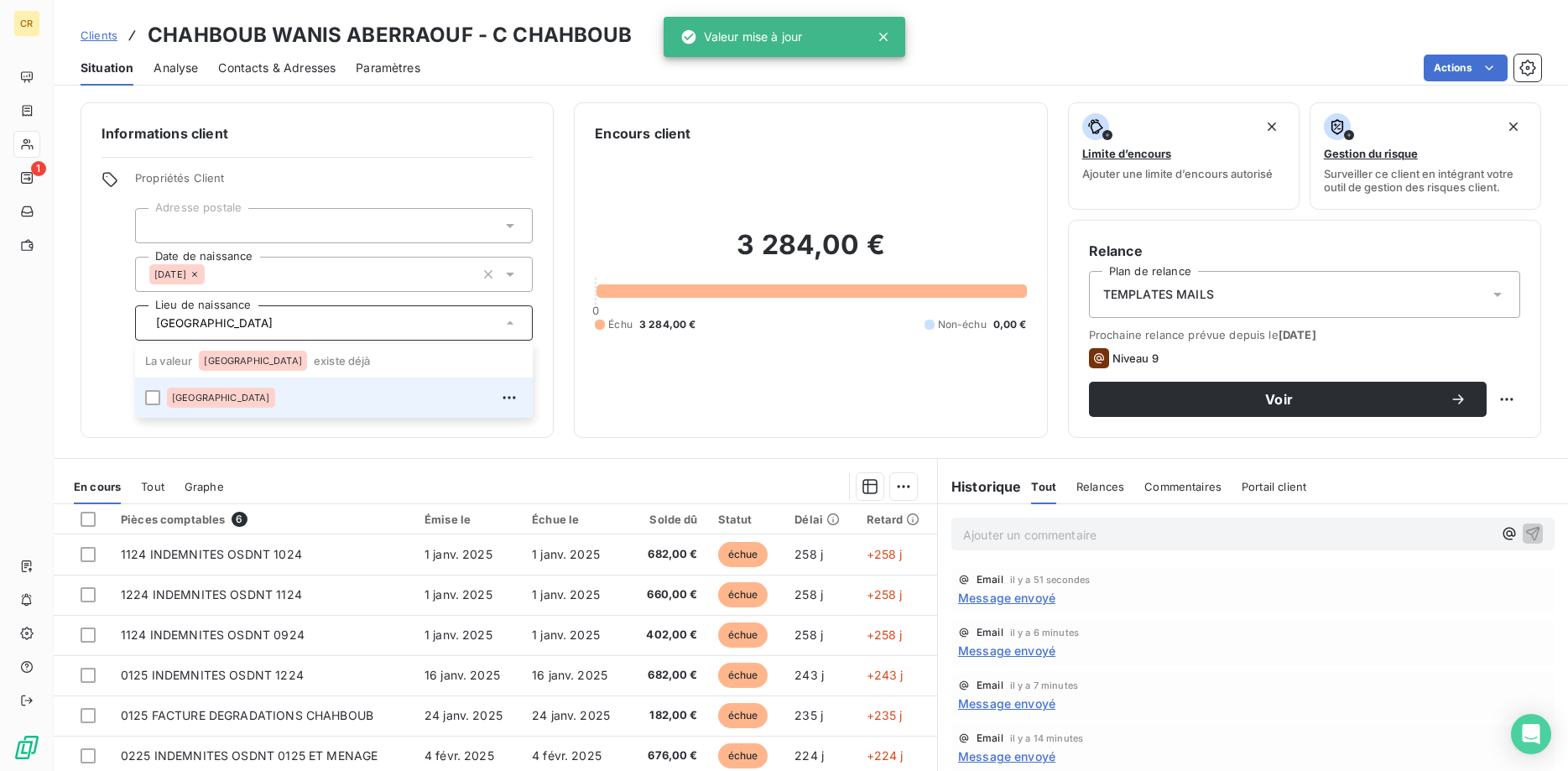
click at [173, 393] on span "[GEOGRAPHIC_DATA]" at bounding box center [221, 398] width 98 height 10
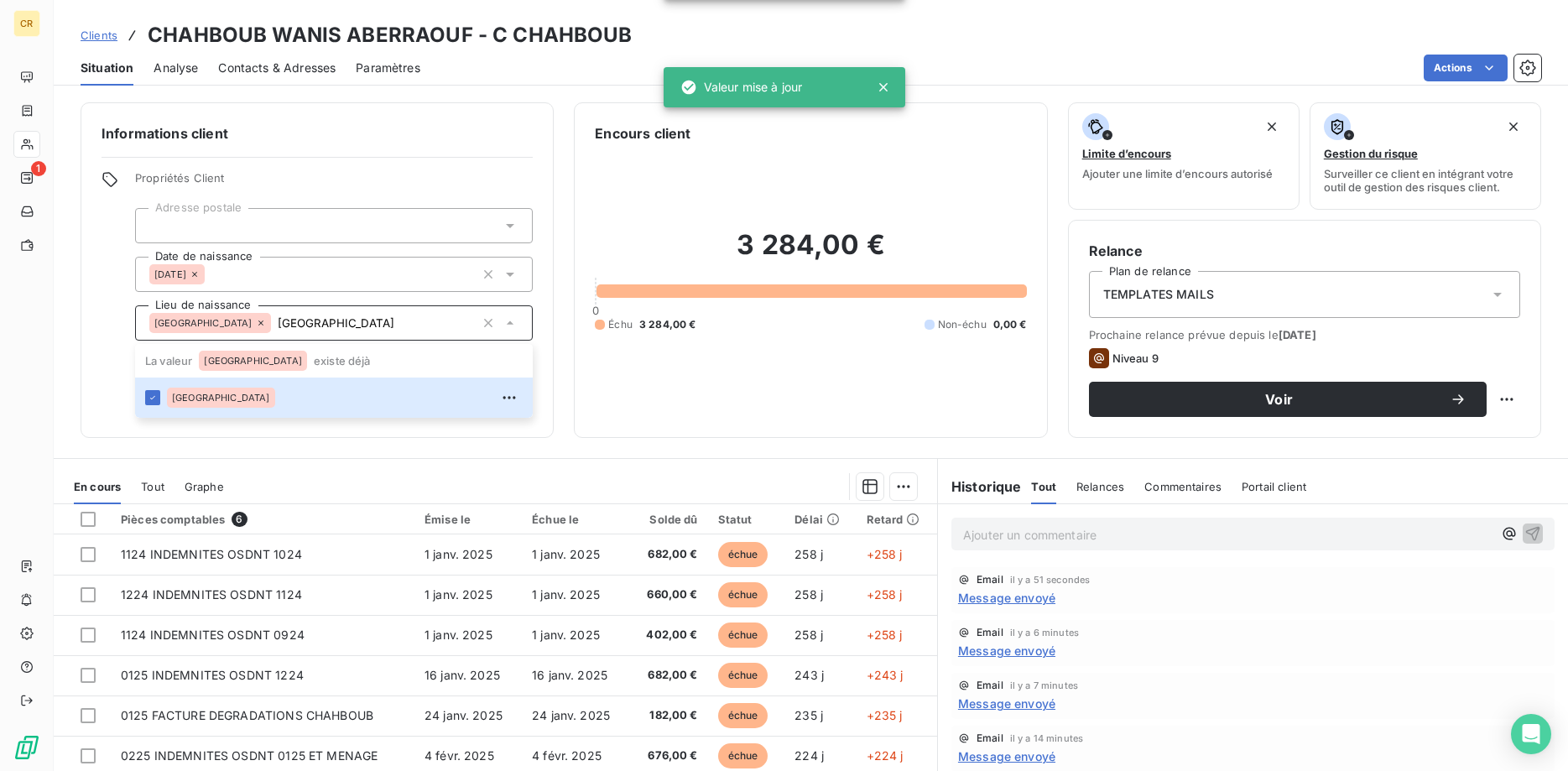
type input "[GEOGRAPHIC_DATA]"
click at [70, 369] on div "Informations client Propriétés Client Adresse postale Date de naissance 01/01/1…" at bounding box center [811, 270] width 1514 height 336
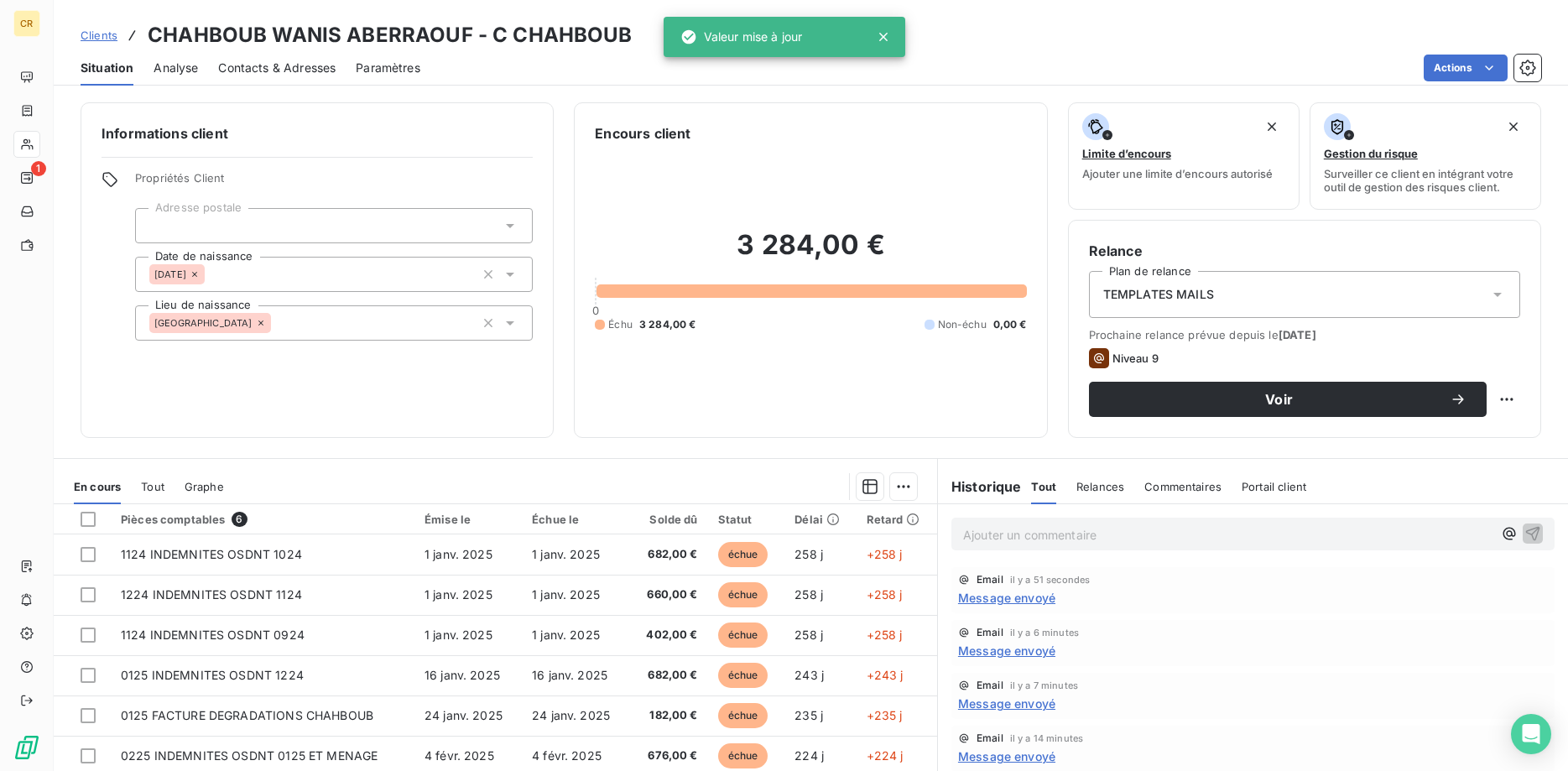
click at [233, 217] on div at bounding box center [333, 225] width 398 height 35
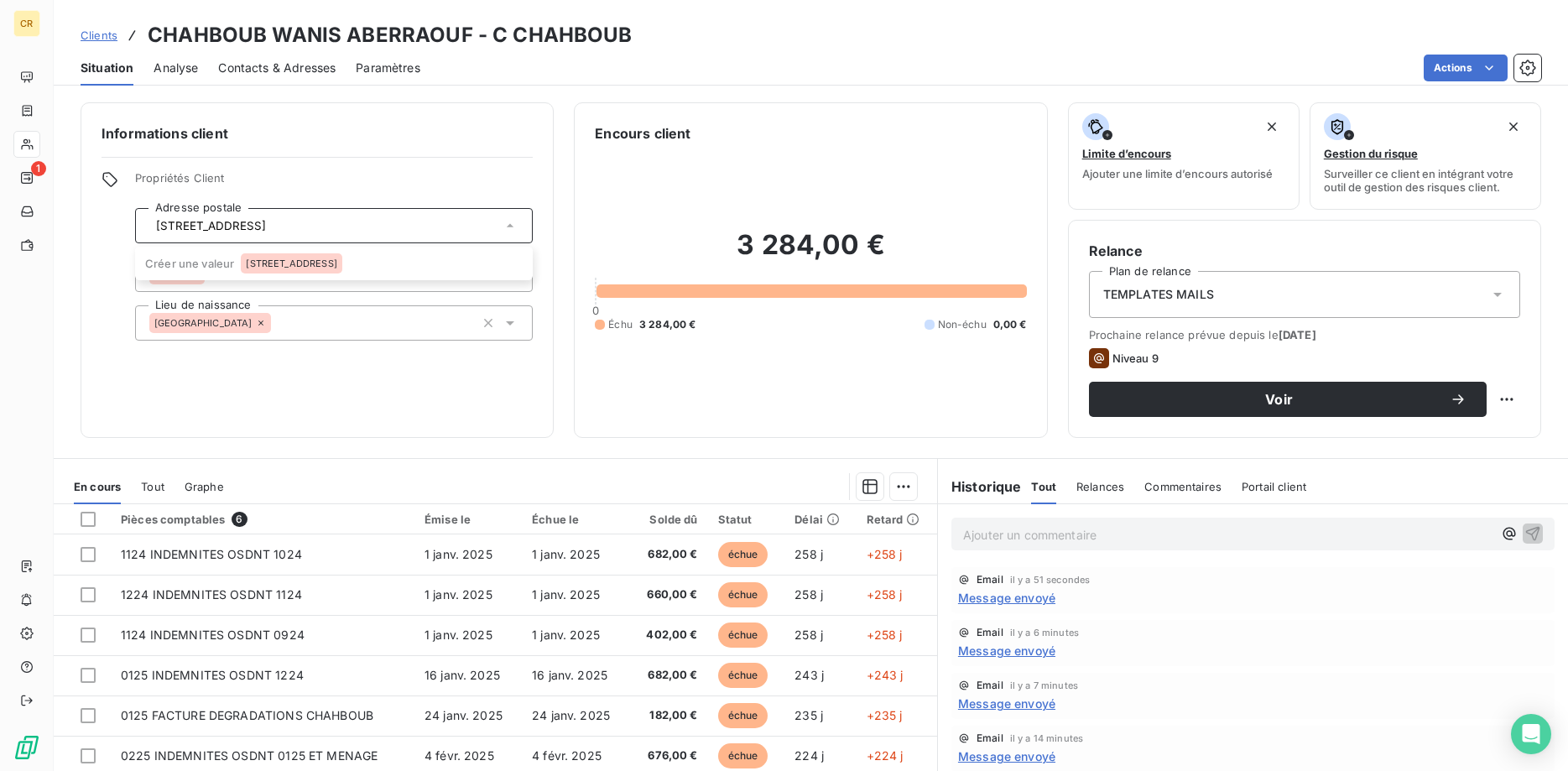
type input "[STREET_ADDRESS]"
click at [429, 368] on div "Informations client Propriétés Client Adresse postale Date de naissance 01/01/1…" at bounding box center [317, 270] width 473 height 336
click at [301, 204] on div "Propriétés Client Adresse postale Date de naissance 01/01/1908 01/01/1908 Lieu …" at bounding box center [333, 255] width 398 height 169
click at [300, 216] on div at bounding box center [333, 225] width 398 height 35
click at [297, 258] on div "[STREET_ADDRESS]" at bounding box center [290, 263] width 100 height 20
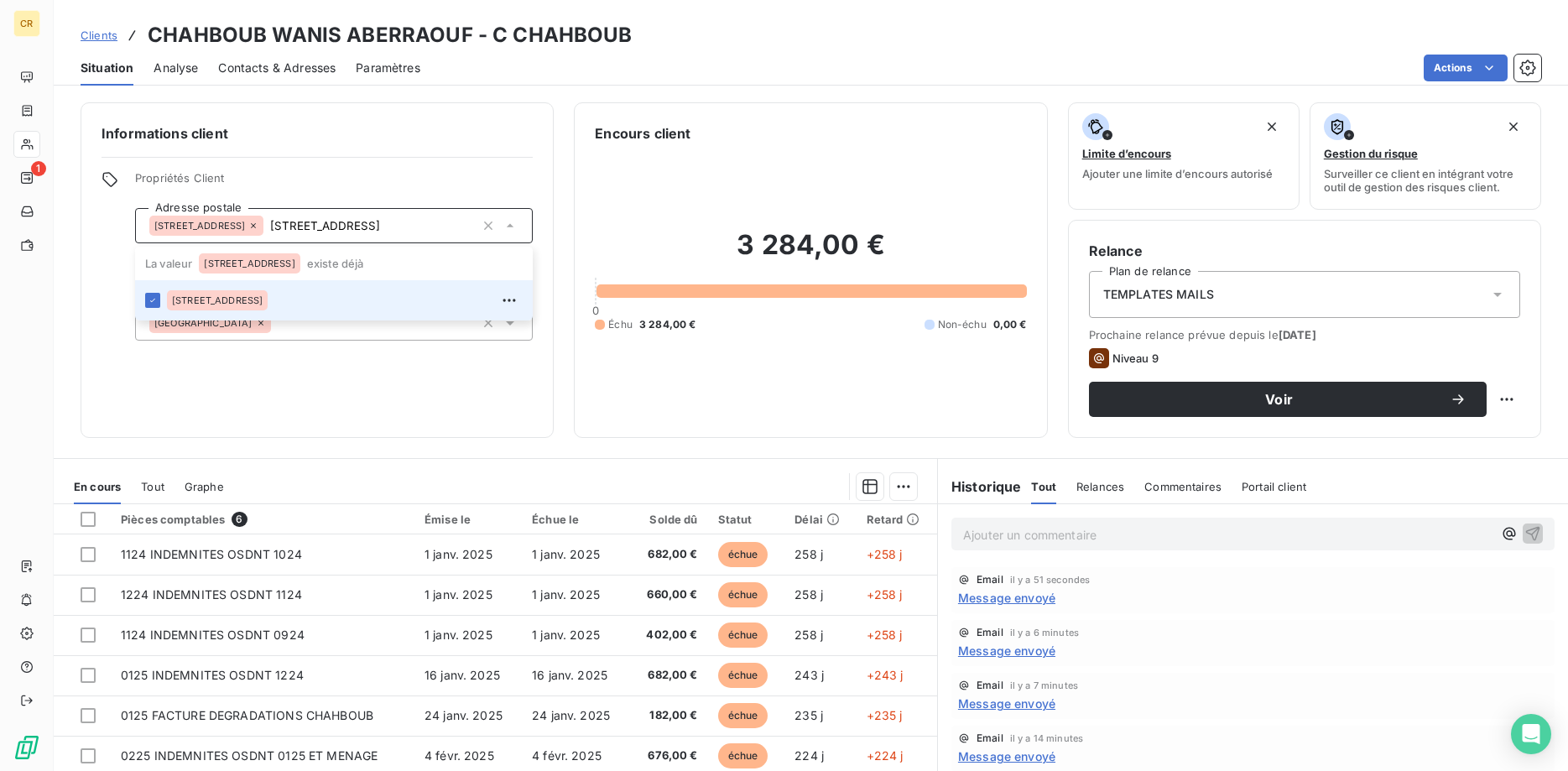
click at [428, 384] on div "Informations client Propriétés Client Adresse postale 14 rue de la paix - 70000…" at bounding box center [317, 270] width 473 height 336
type input "[STREET_ADDRESS]"
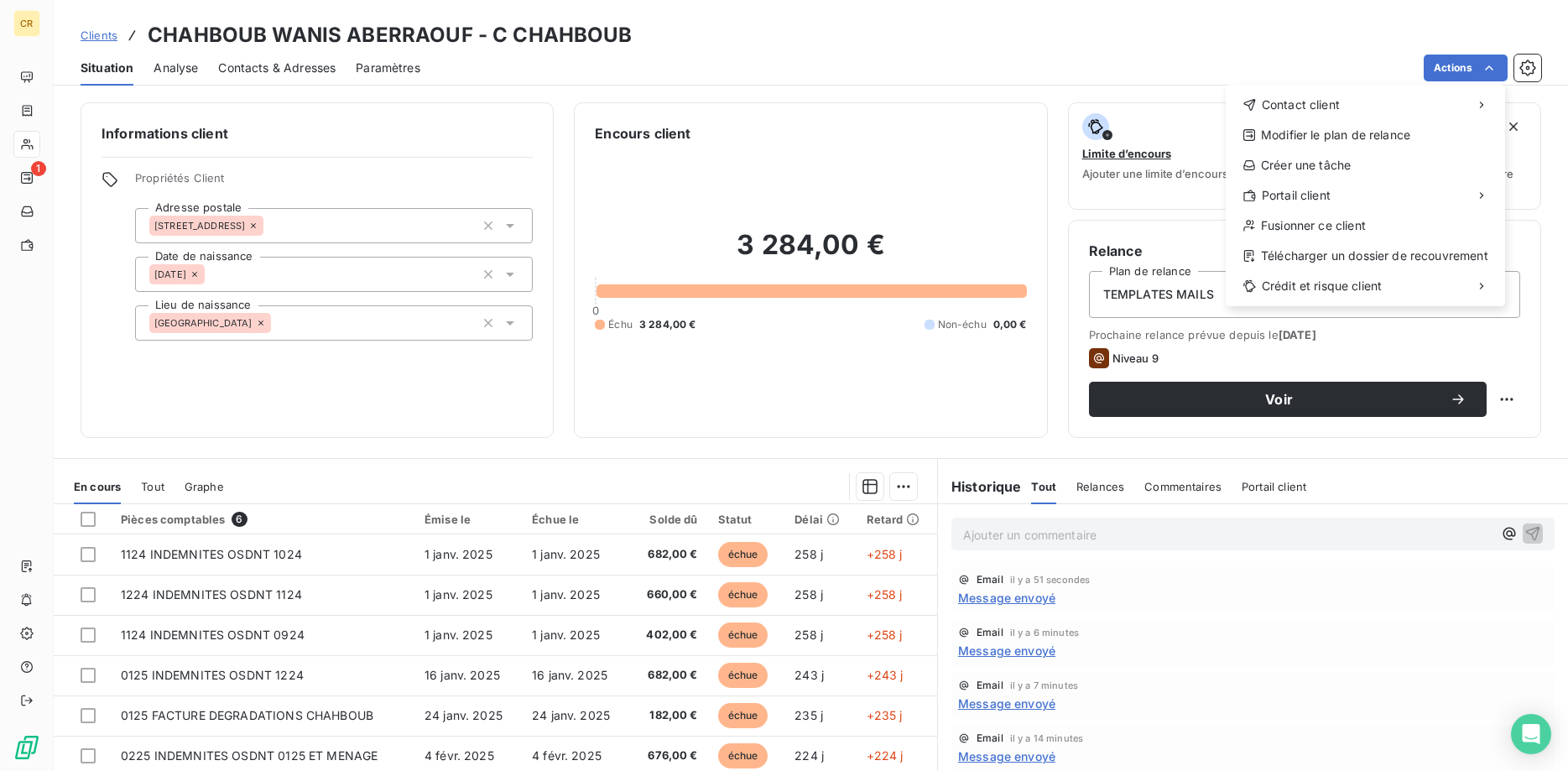
click at [1484, 64] on html "CR 1 Clients CHAHBOUB WANIS ABERRAOUF - C CHAHBOUB Situation Analyse Contacts &…" at bounding box center [784, 386] width 1568 height 771
click at [1115, 118] on div "Envoyer un email" at bounding box center [1101, 111] width 225 height 27
click at [1485, 67] on html "CR 1 Clients CHAHBOUB WANIS ABERRAOUF - C CHAHBOUB Situation Analyse Contacts &…" at bounding box center [784, 386] width 1568 height 771
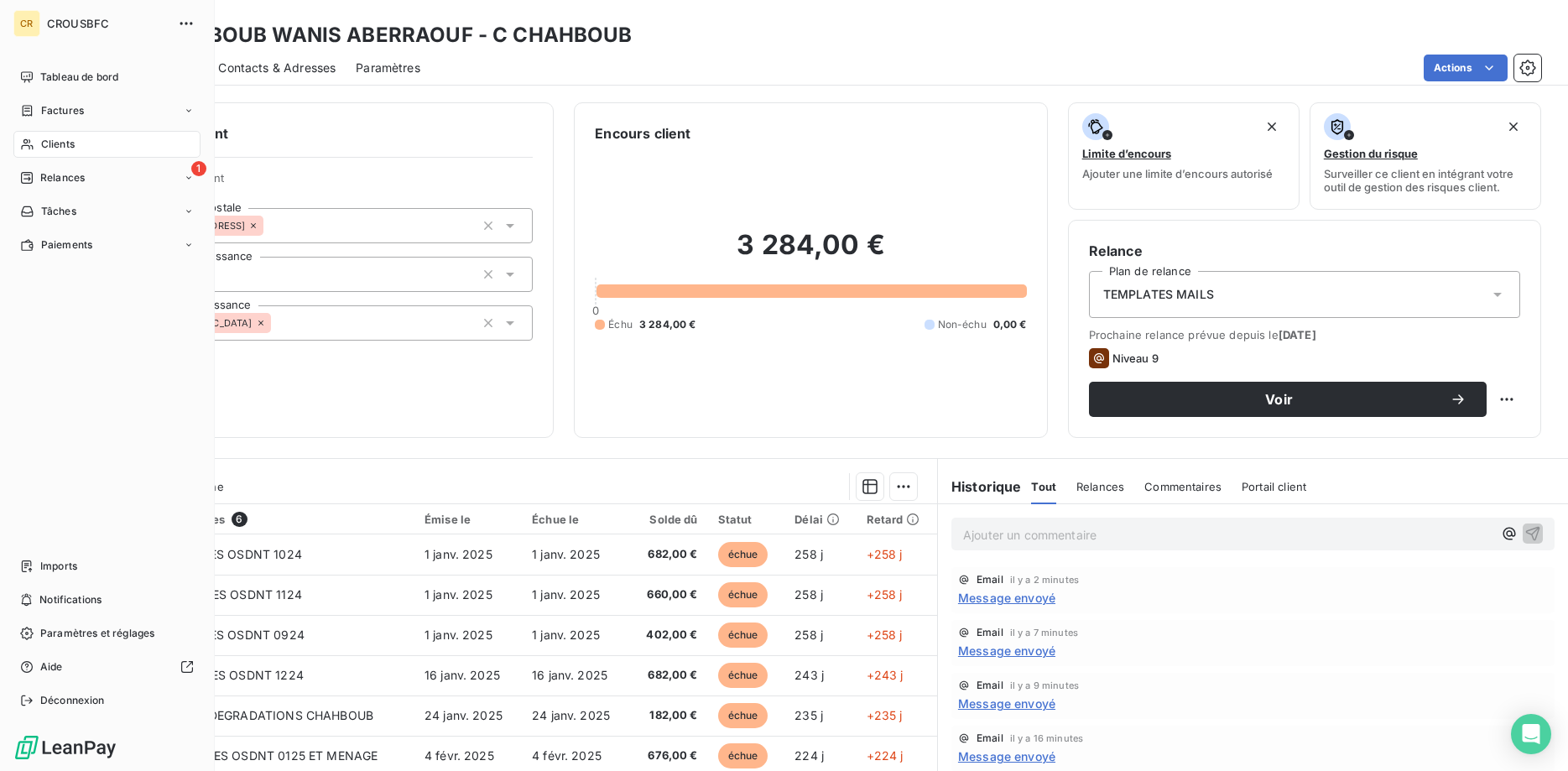
click at [40, 172] on html "CR CROUSBFC Tableau de bord Factures Clients 1 Relances Tâches Paiements Import…" at bounding box center [784, 386] width 1568 height 771
click at [57, 148] on span "Clients" at bounding box center [58, 144] width 33 height 15
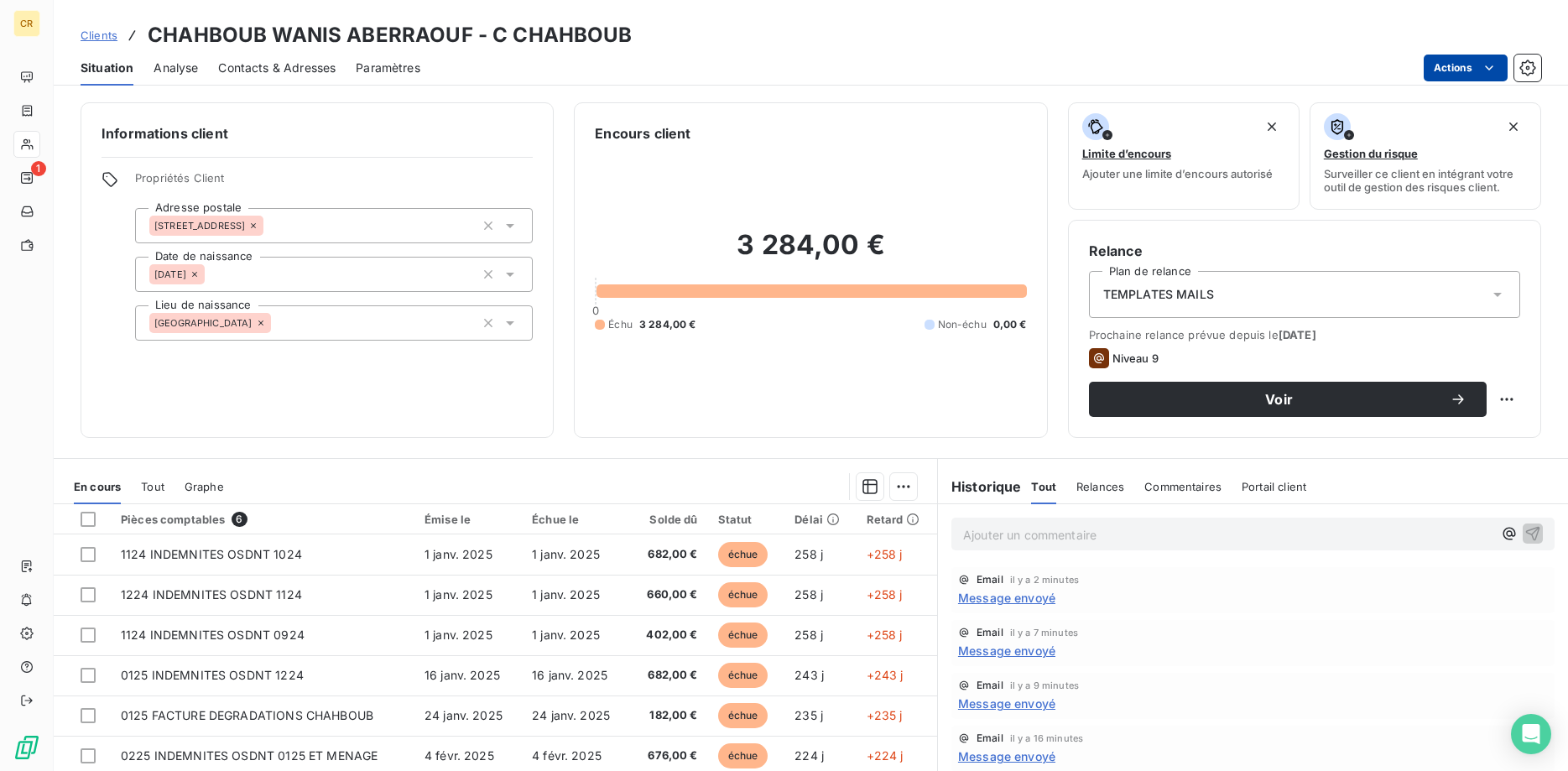
click at [1492, 70] on html "CR 1 Clients CHAHBOUB WANIS ABERRAOUF - C CHAHBOUB Situation Analyse Contacts &…" at bounding box center [784, 386] width 1568 height 771
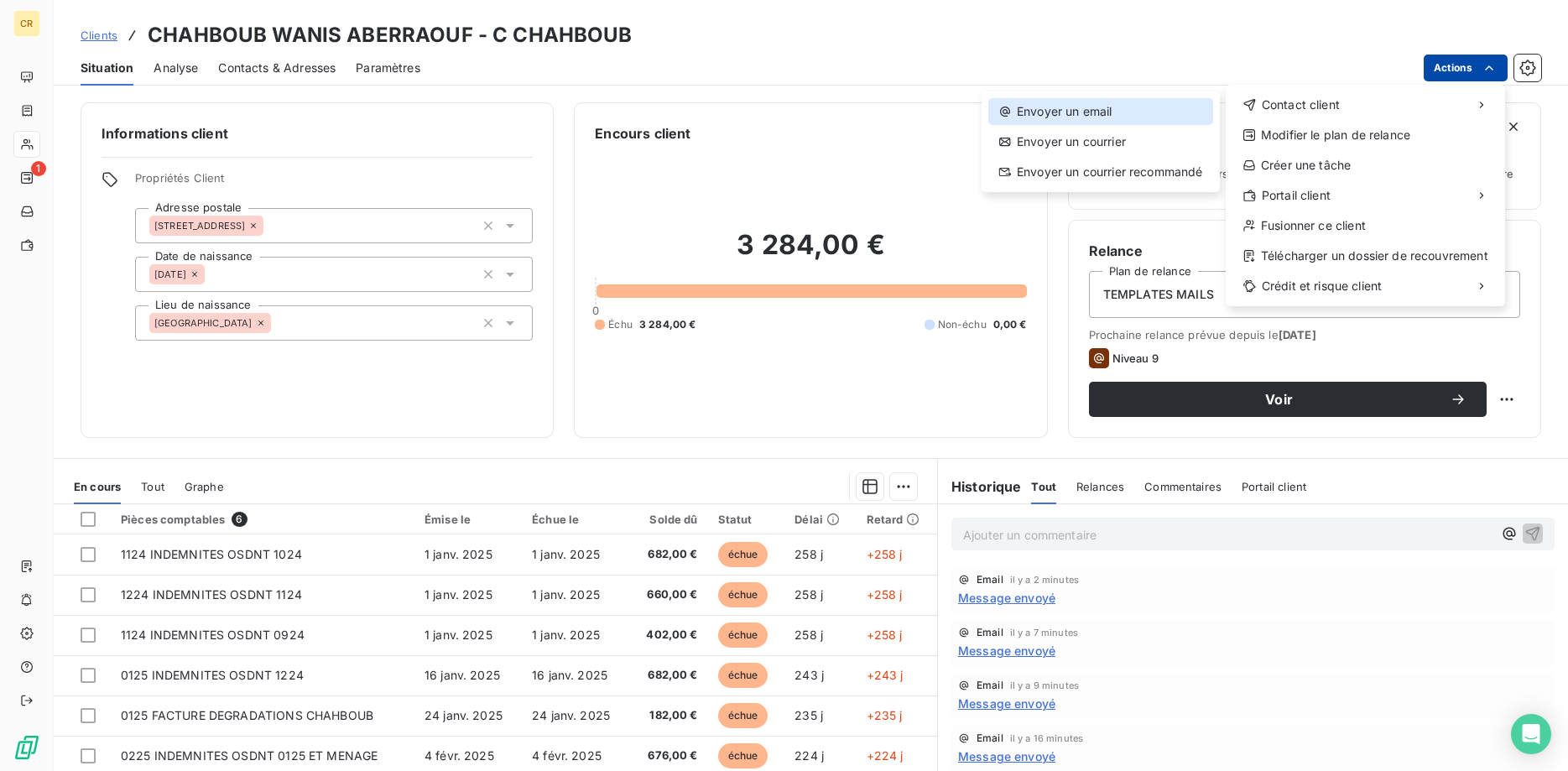
click at [1117, 118] on div "Envoyer un email" at bounding box center [1101, 111] width 225 height 27
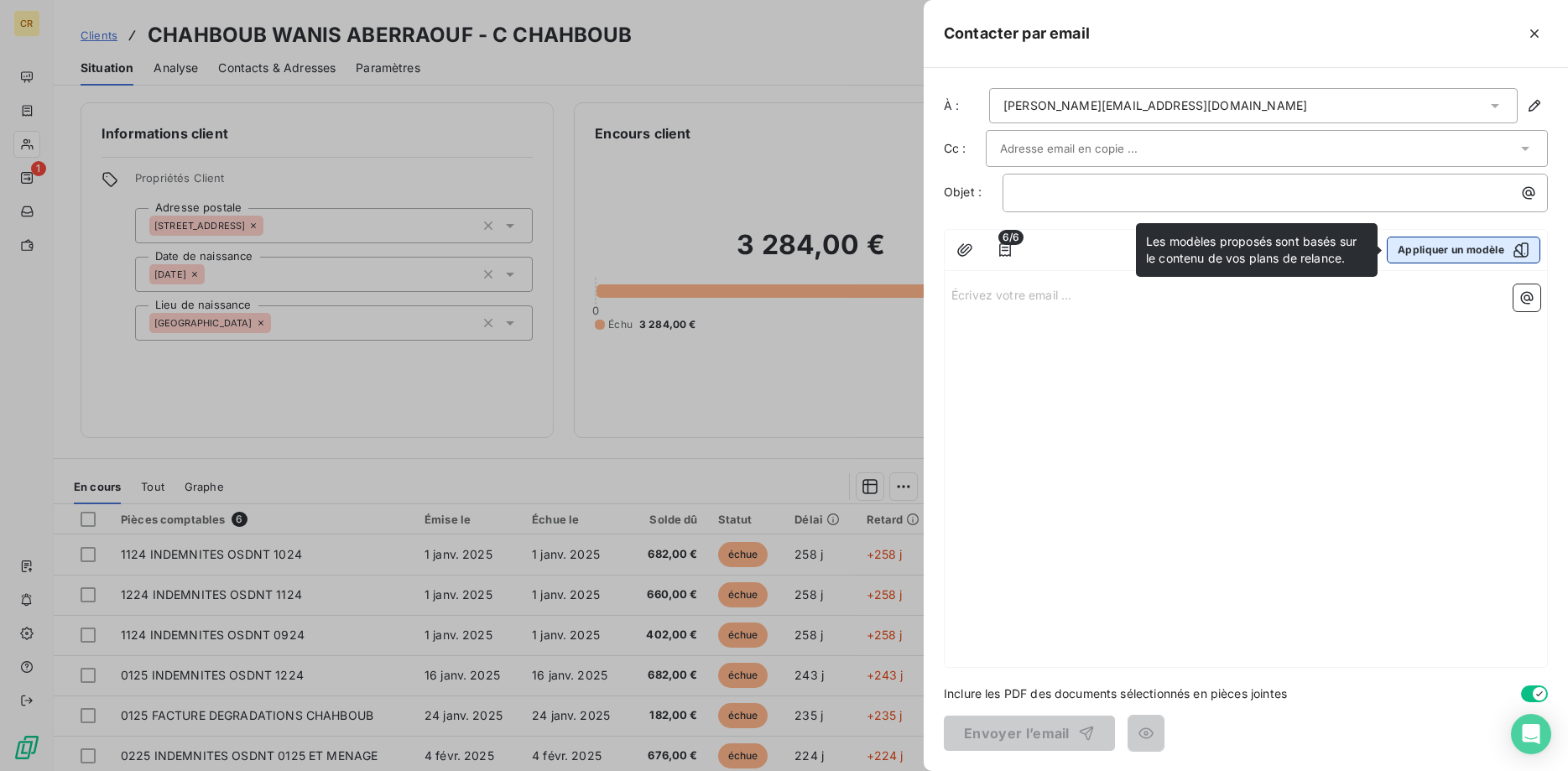
click at [1425, 251] on button "Appliquer un modèle" at bounding box center [1463, 249] width 154 height 27
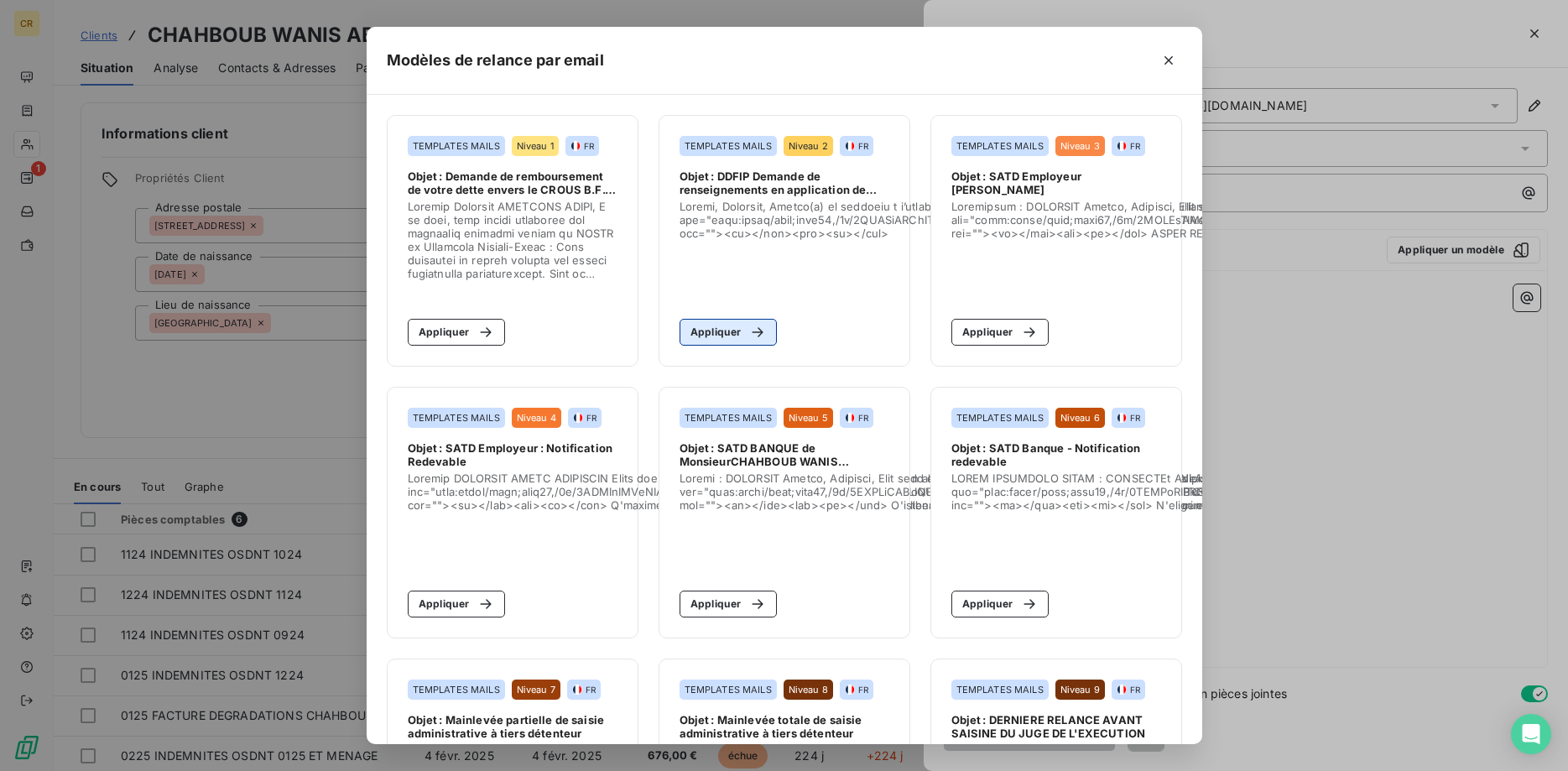
click at [735, 333] on button "Appliquer" at bounding box center [728, 331] width 98 height 27
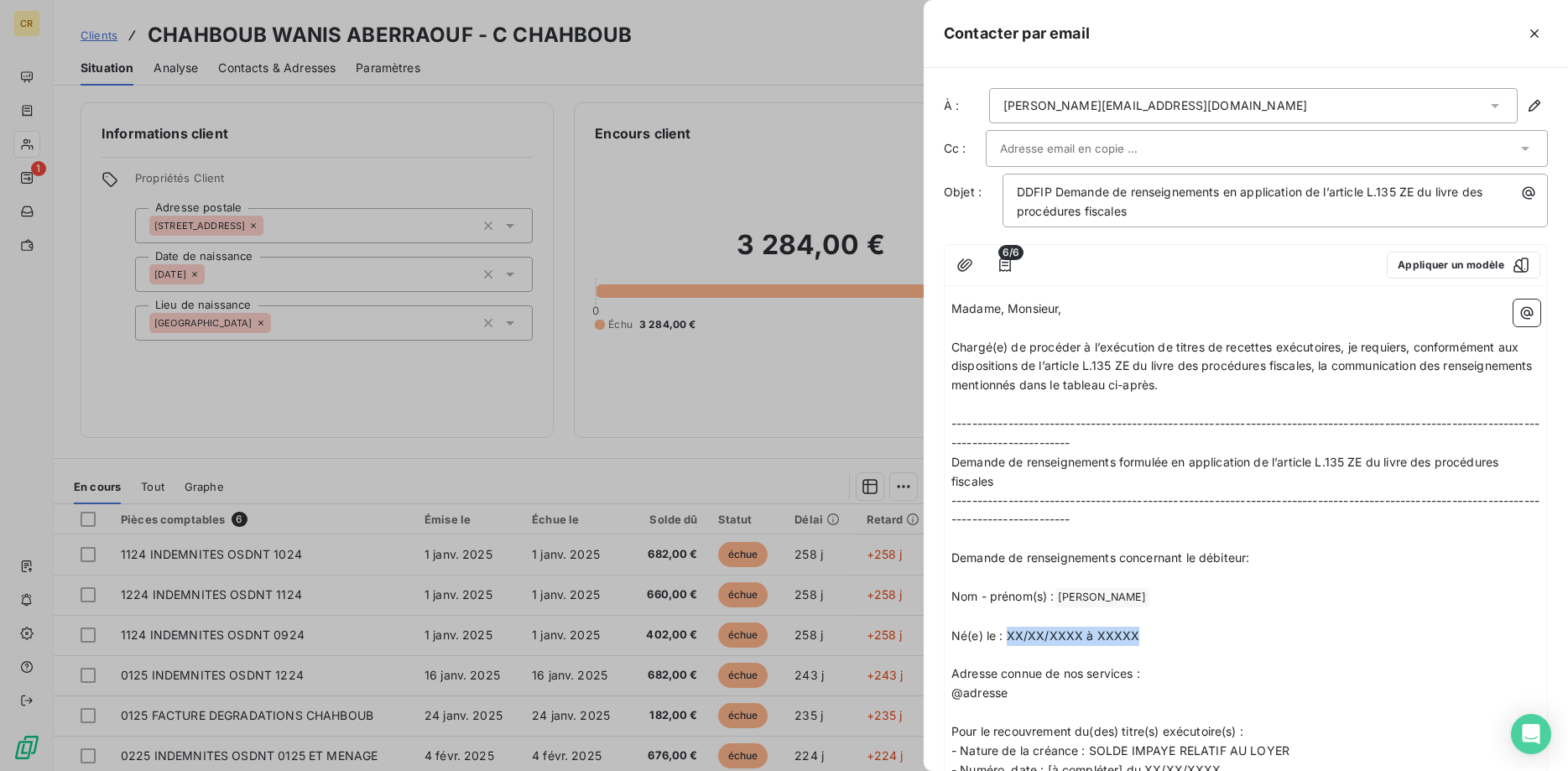
drag, startPoint x: 1136, startPoint y: 634, endPoint x: 1010, endPoint y: 638, distance: 126.1
click at [1010, 638] on p "Né(e) le : XX/XX/XXXX à XXXXX" at bounding box center [1246, 636] width 589 height 19
click at [1525, 315] on icon "button" at bounding box center [1527, 313] width 13 height 13
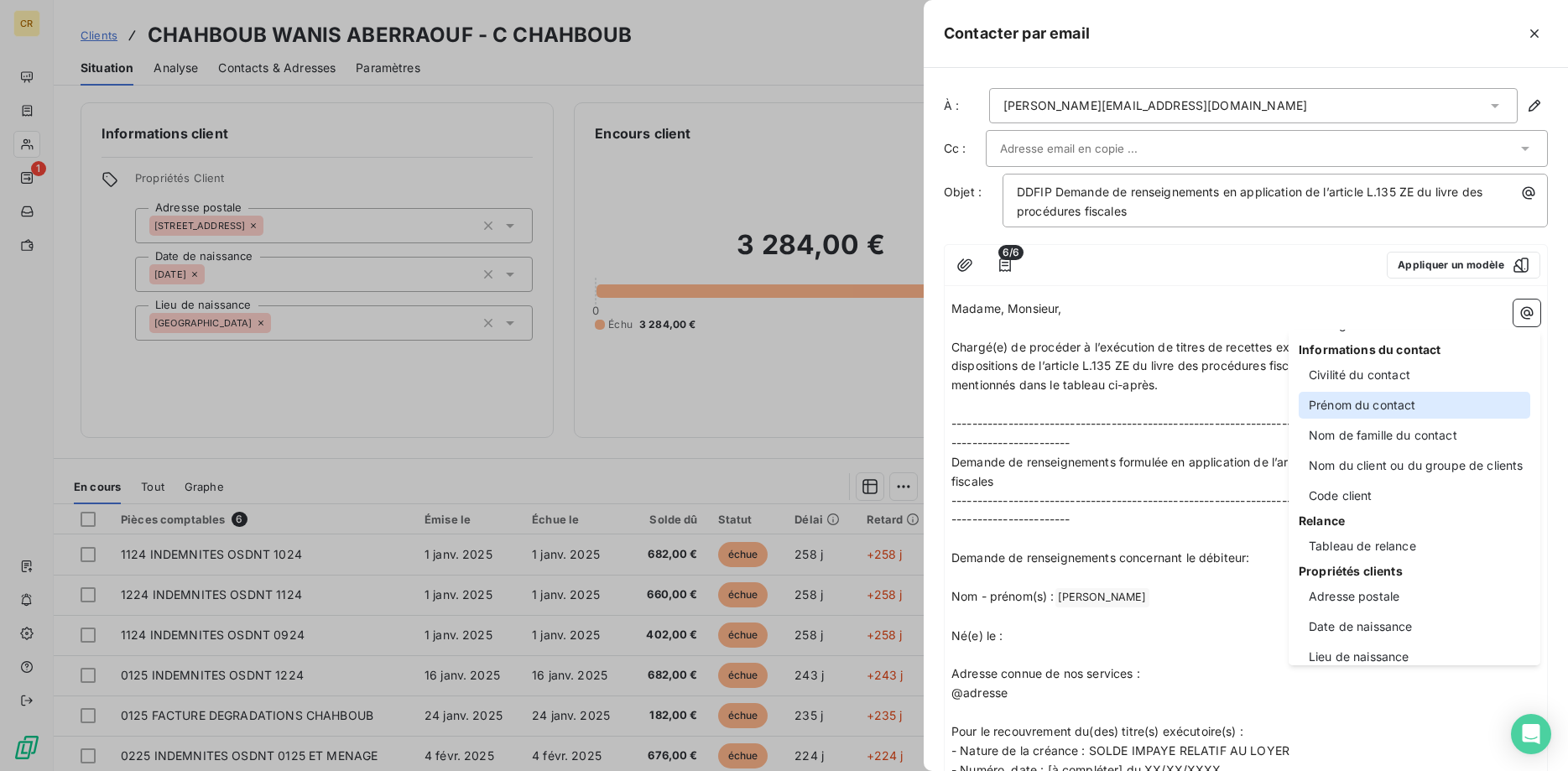
scroll to position [94, 0]
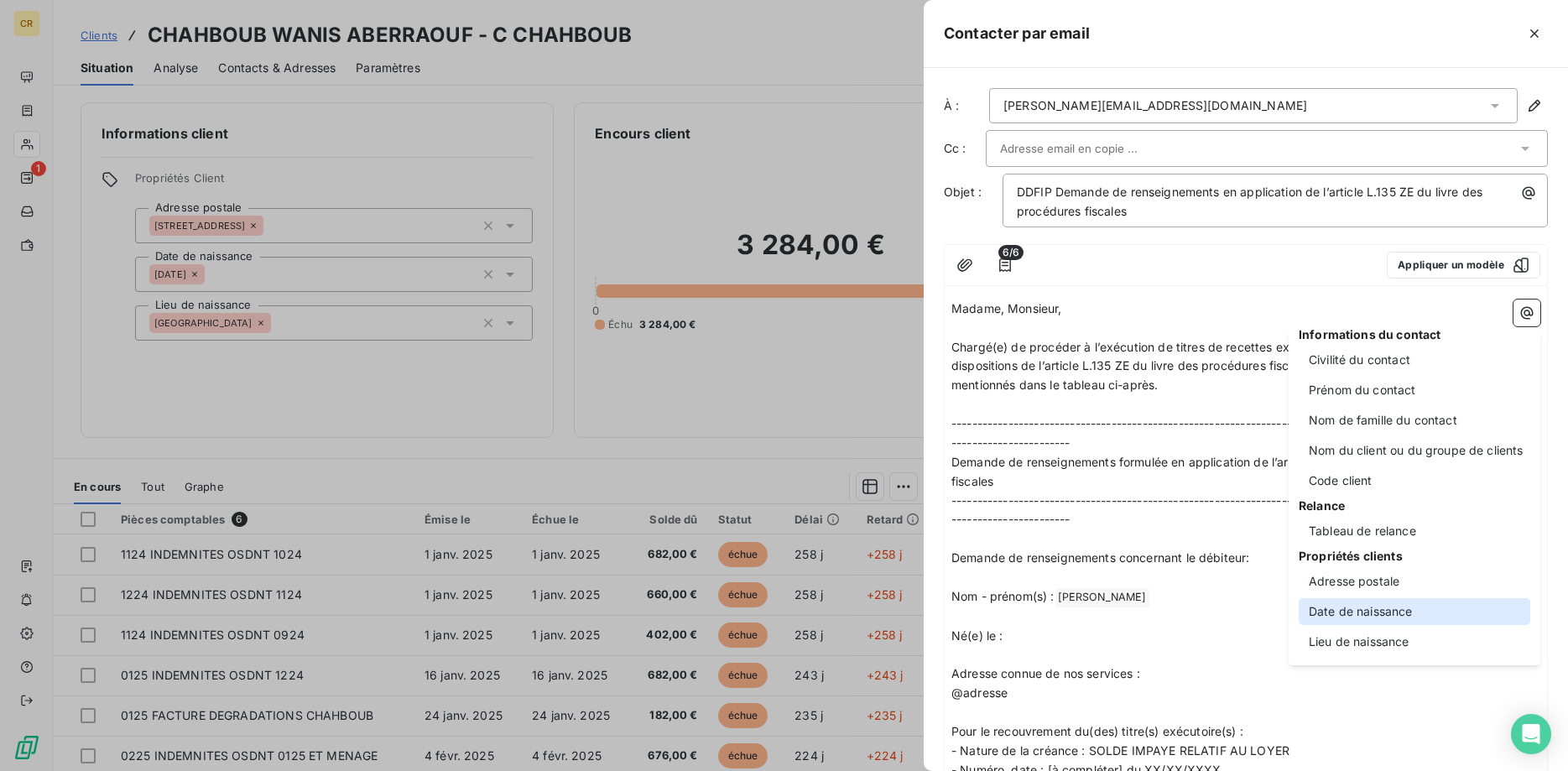
click at [1429, 617] on div "Date de naissance" at bounding box center [1414, 610] width 232 height 27
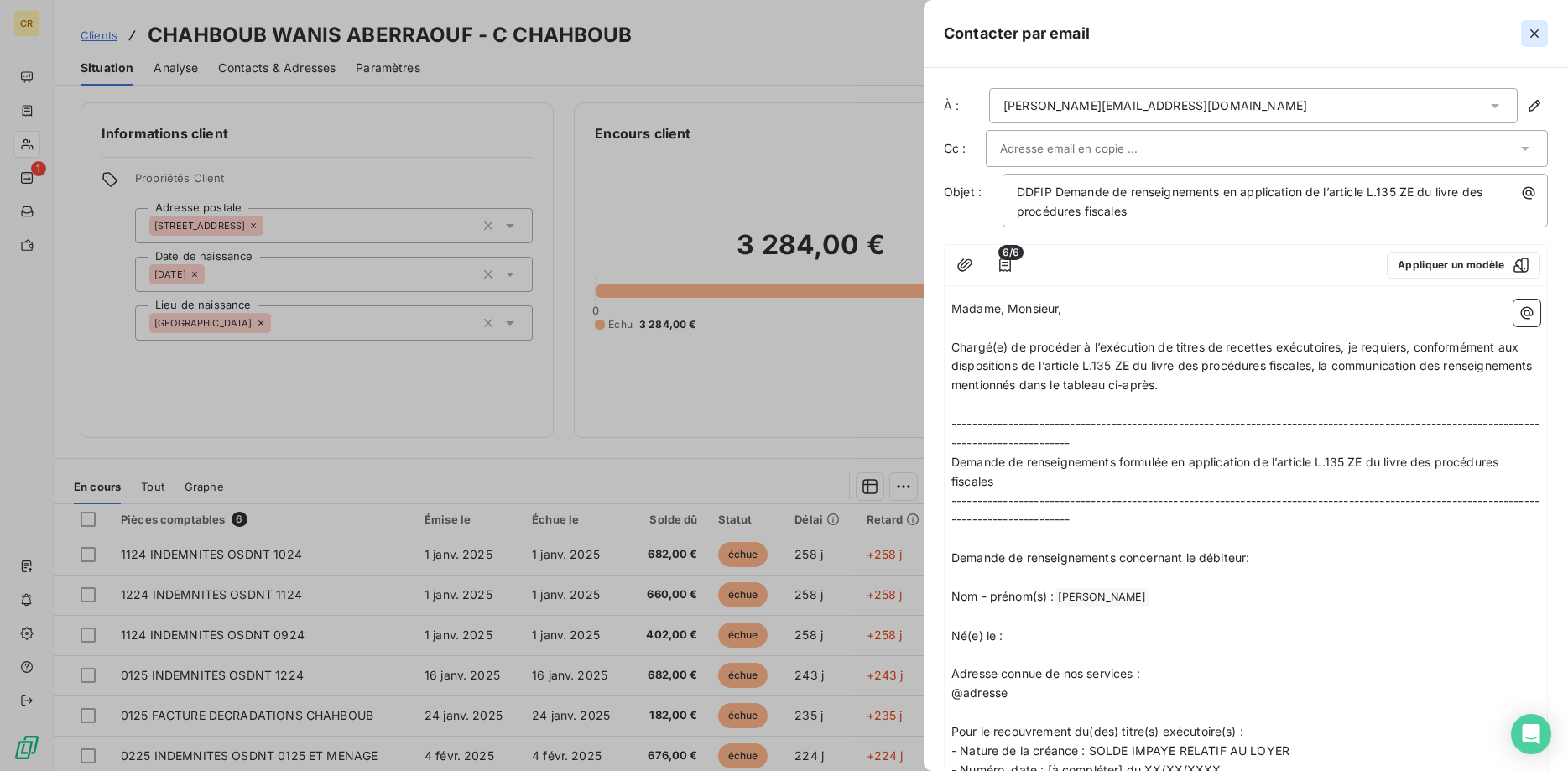
click at [1535, 31] on icon "button" at bounding box center [1535, 33] width 9 height 9
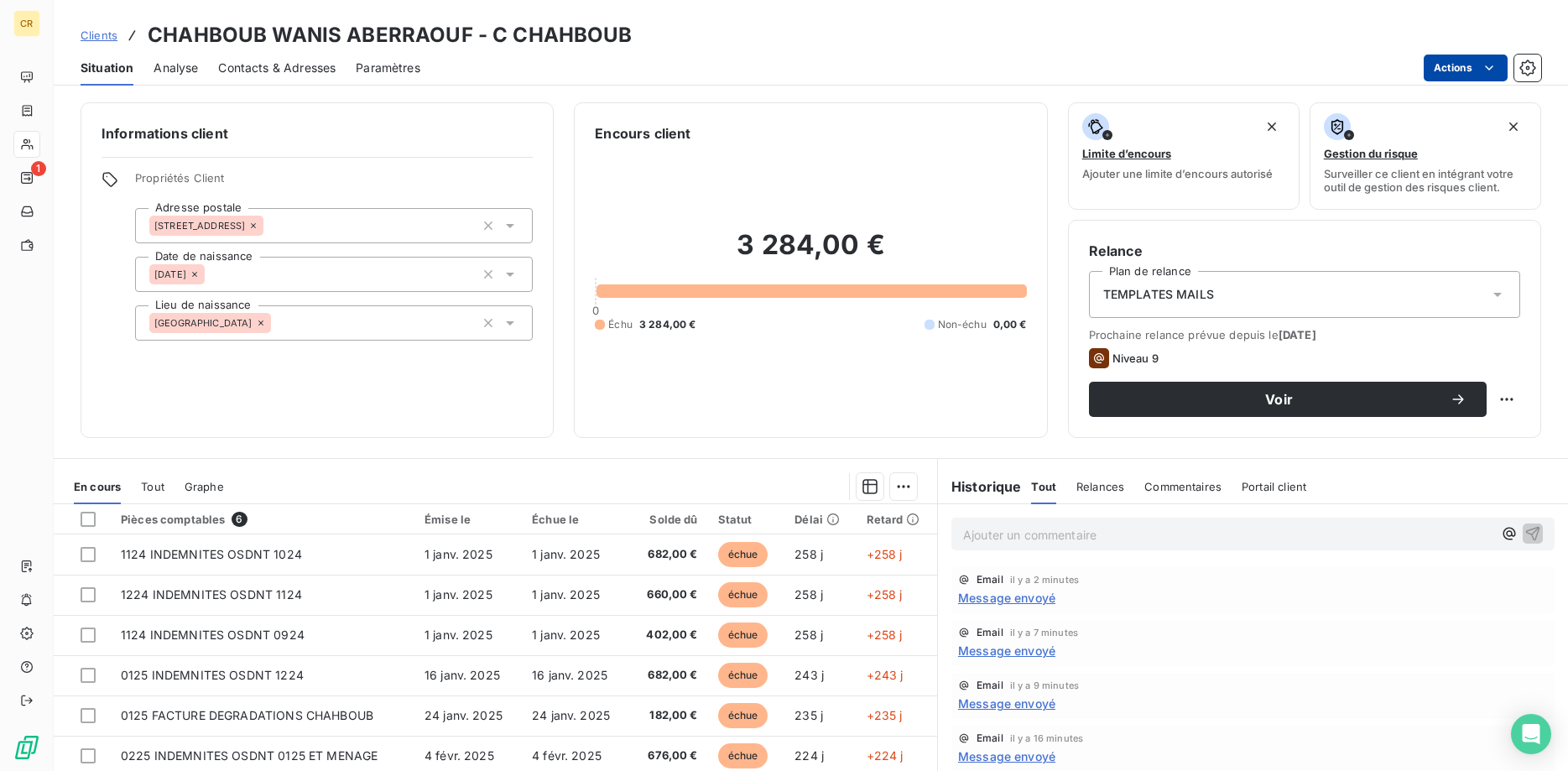
click at [1501, 65] on html "CR 1 Clients CHAHBOUB WANIS ABERRAOUF - C CHAHBOUB Situation Analyse Contacts &…" at bounding box center [784, 386] width 1568 height 771
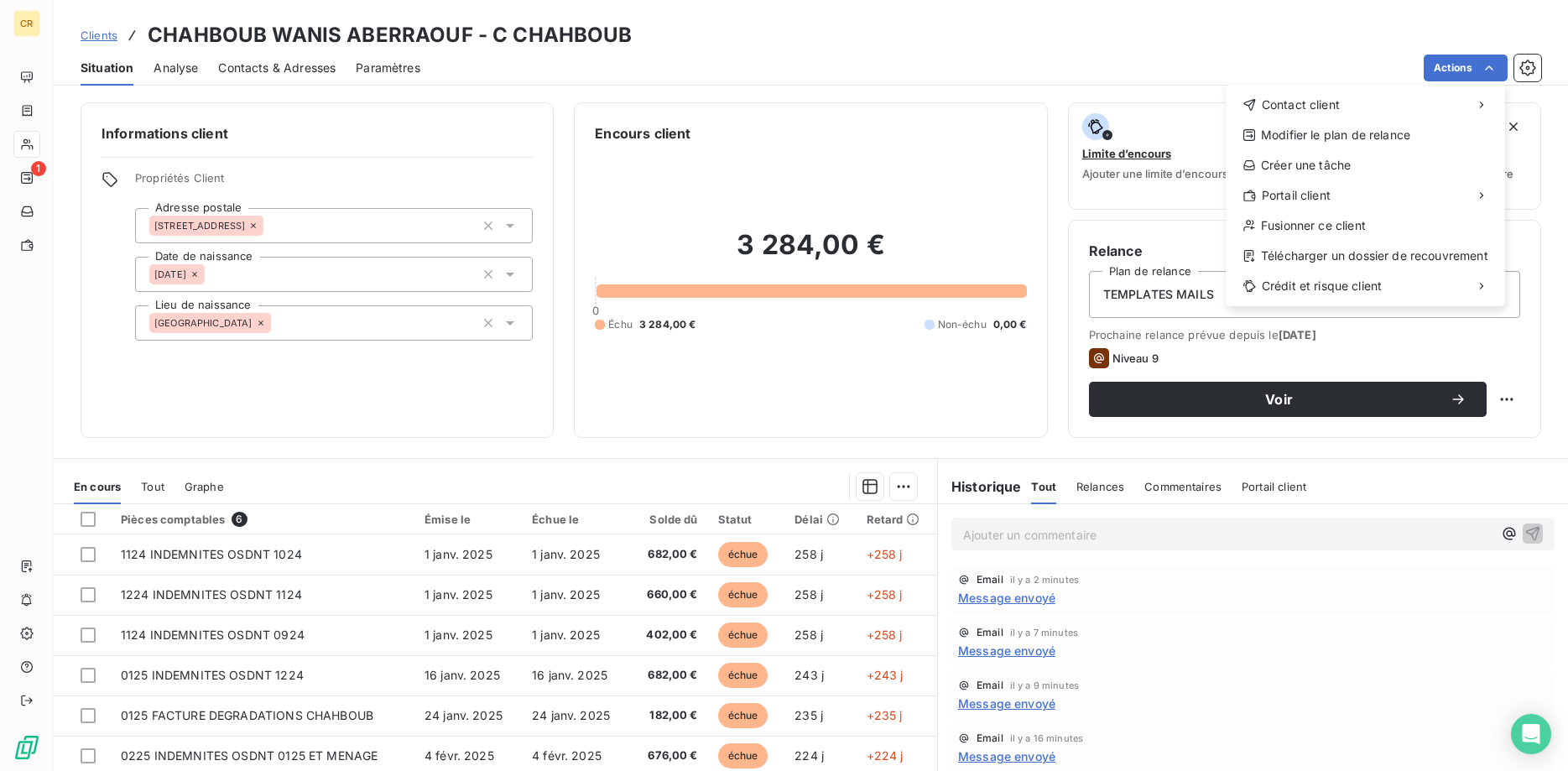
click at [1529, 68] on html "CR 1 Clients CHAHBOUB WANIS ABERRAOUF - C CHAHBOUB Situation Analyse Contacts &…" at bounding box center [784, 386] width 1568 height 771
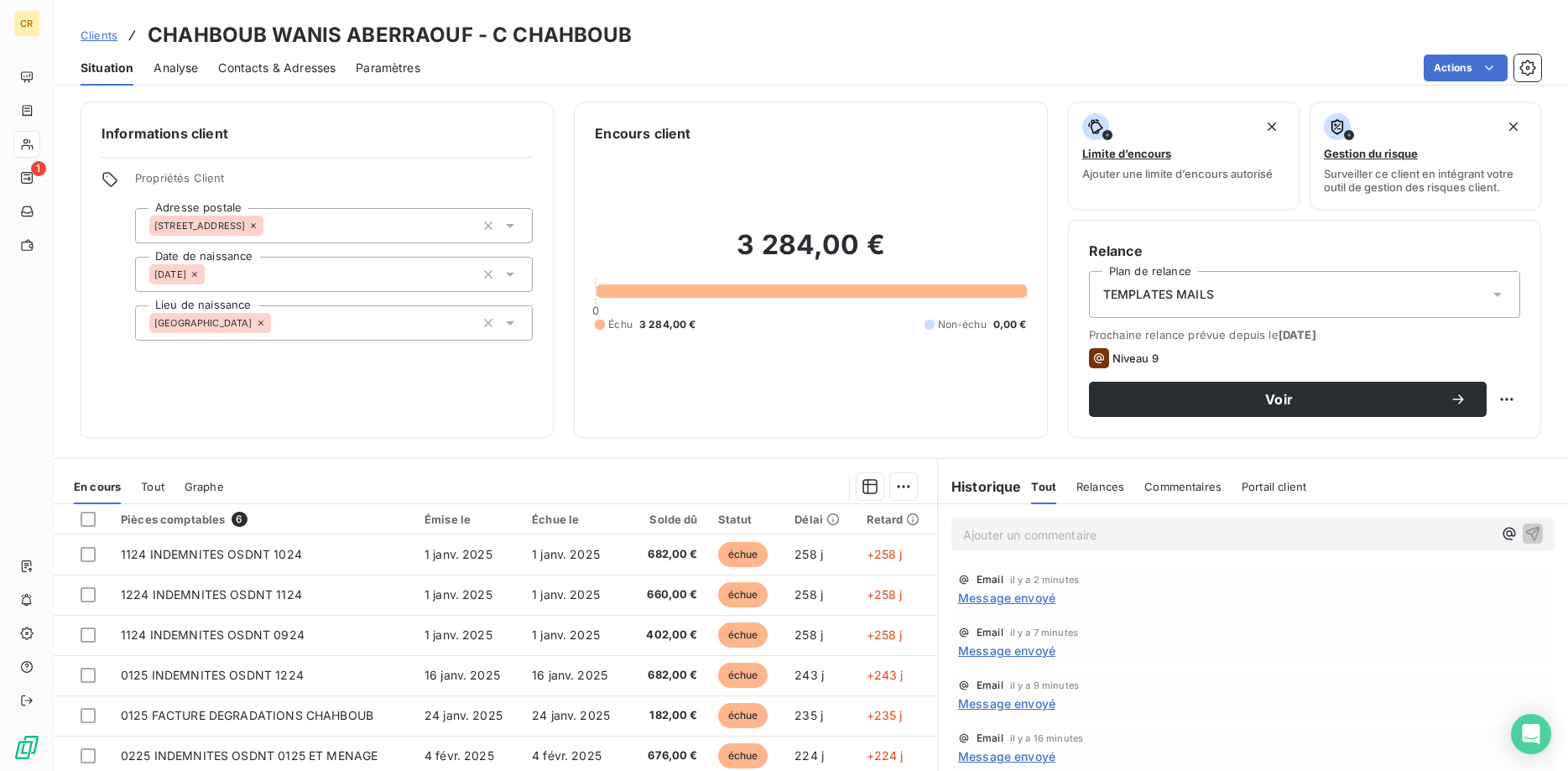
click at [1529, 68] on icon "button" at bounding box center [1528, 67] width 4 height 4
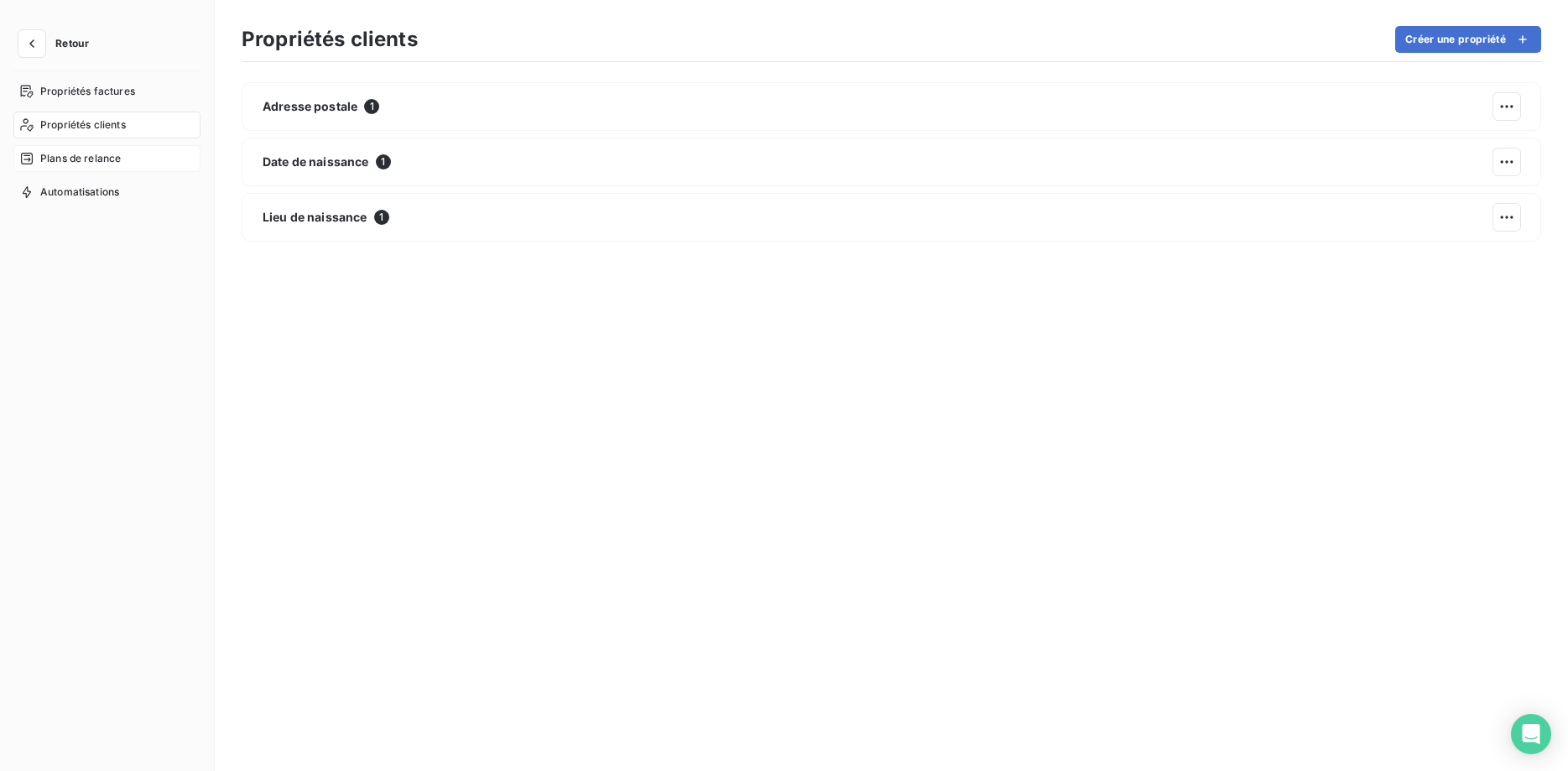
click at [98, 161] on span "Plans de relance" at bounding box center [81, 159] width 81 height 15
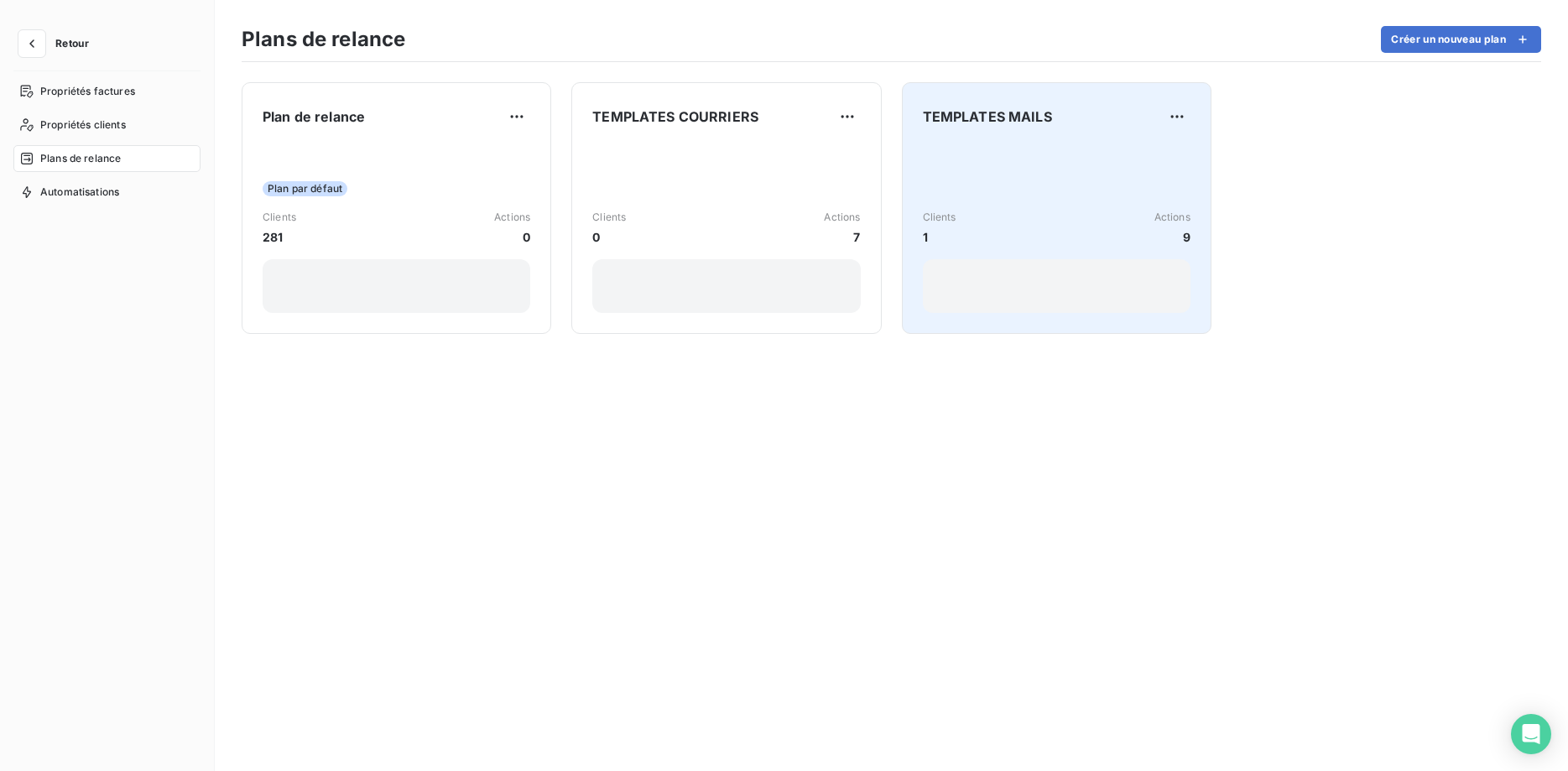
click at [1040, 243] on div "Clients 1 Actions 9" at bounding box center [1056, 228] width 268 height 36
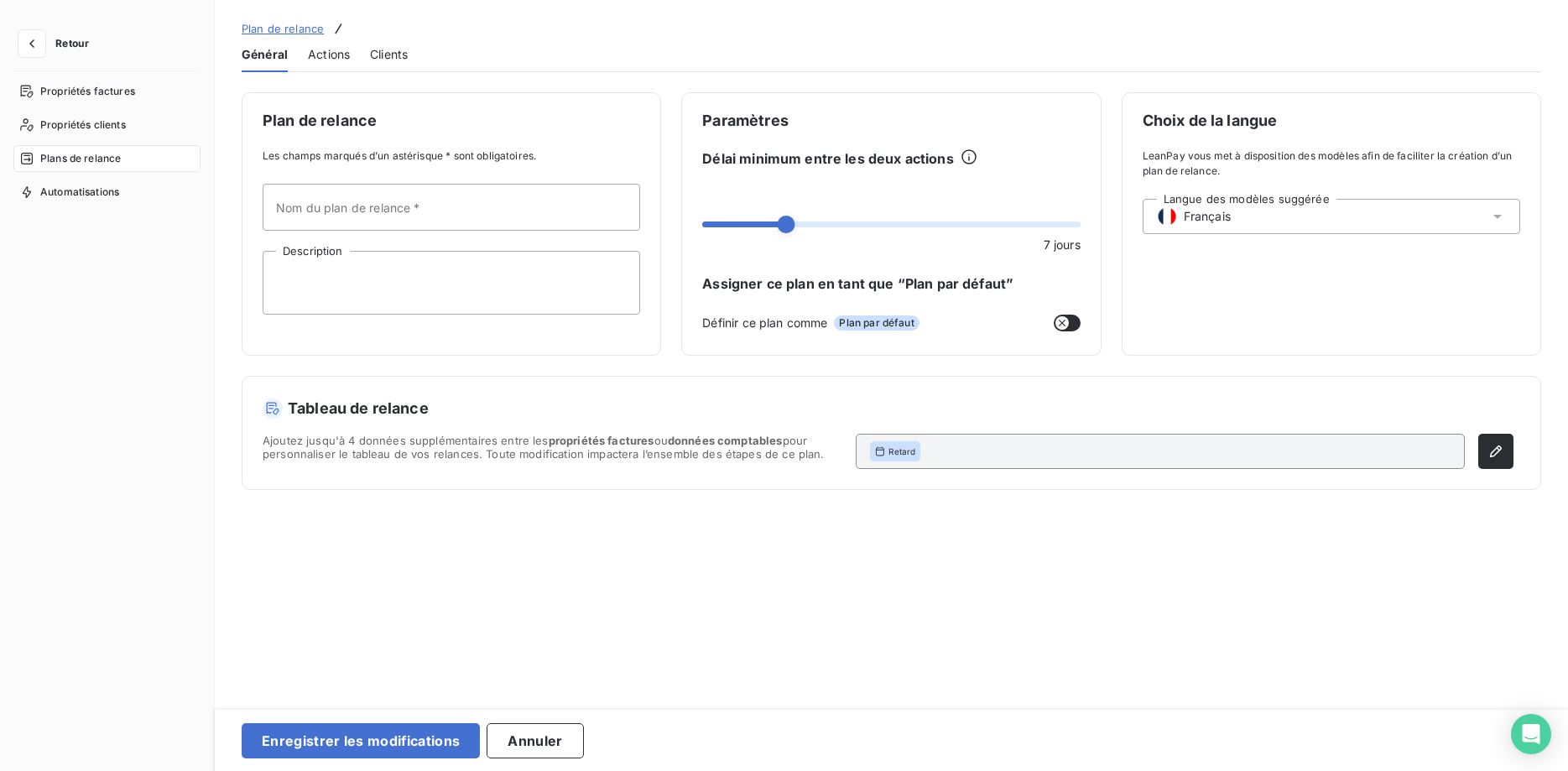
type input "TEMPLATES MAILS"
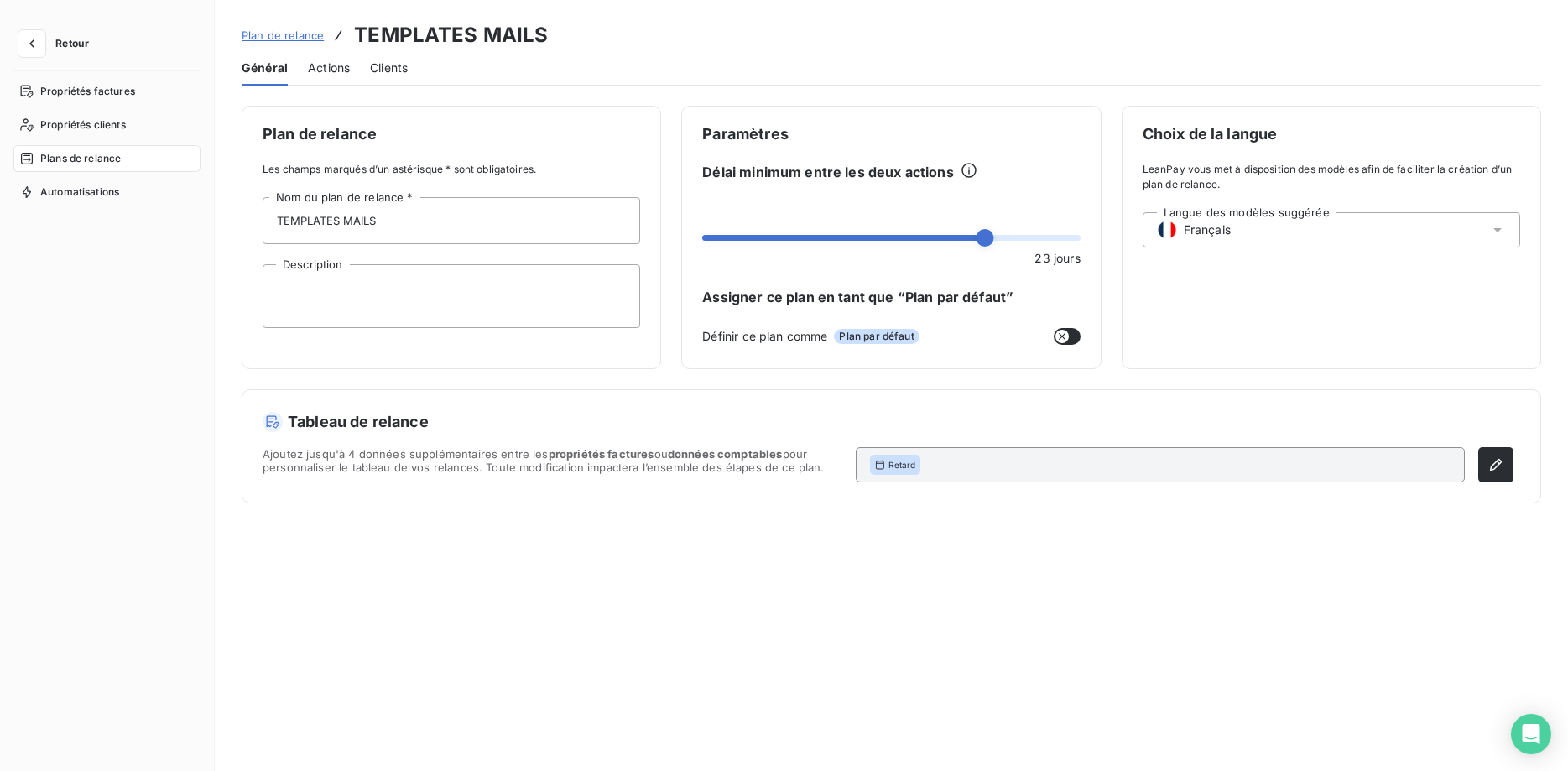
click at [333, 66] on span "Actions" at bounding box center [328, 68] width 42 height 17
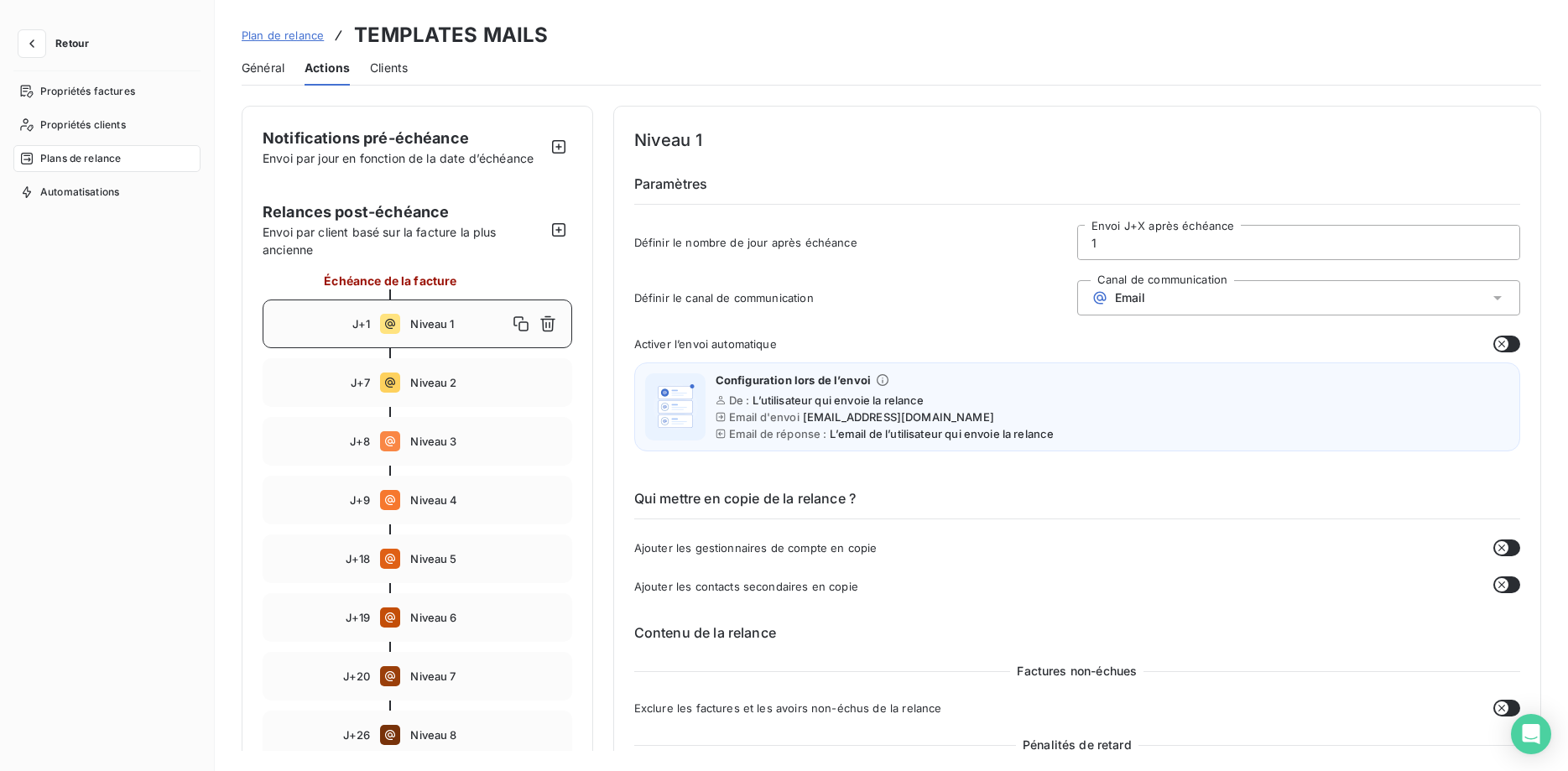
click at [426, 328] on span "Niveau 1" at bounding box center [459, 324] width 96 height 14
click at [444, 383] on span "Niveau 2" at bounding box center [485, 383] width 150 height 14
type input "7"
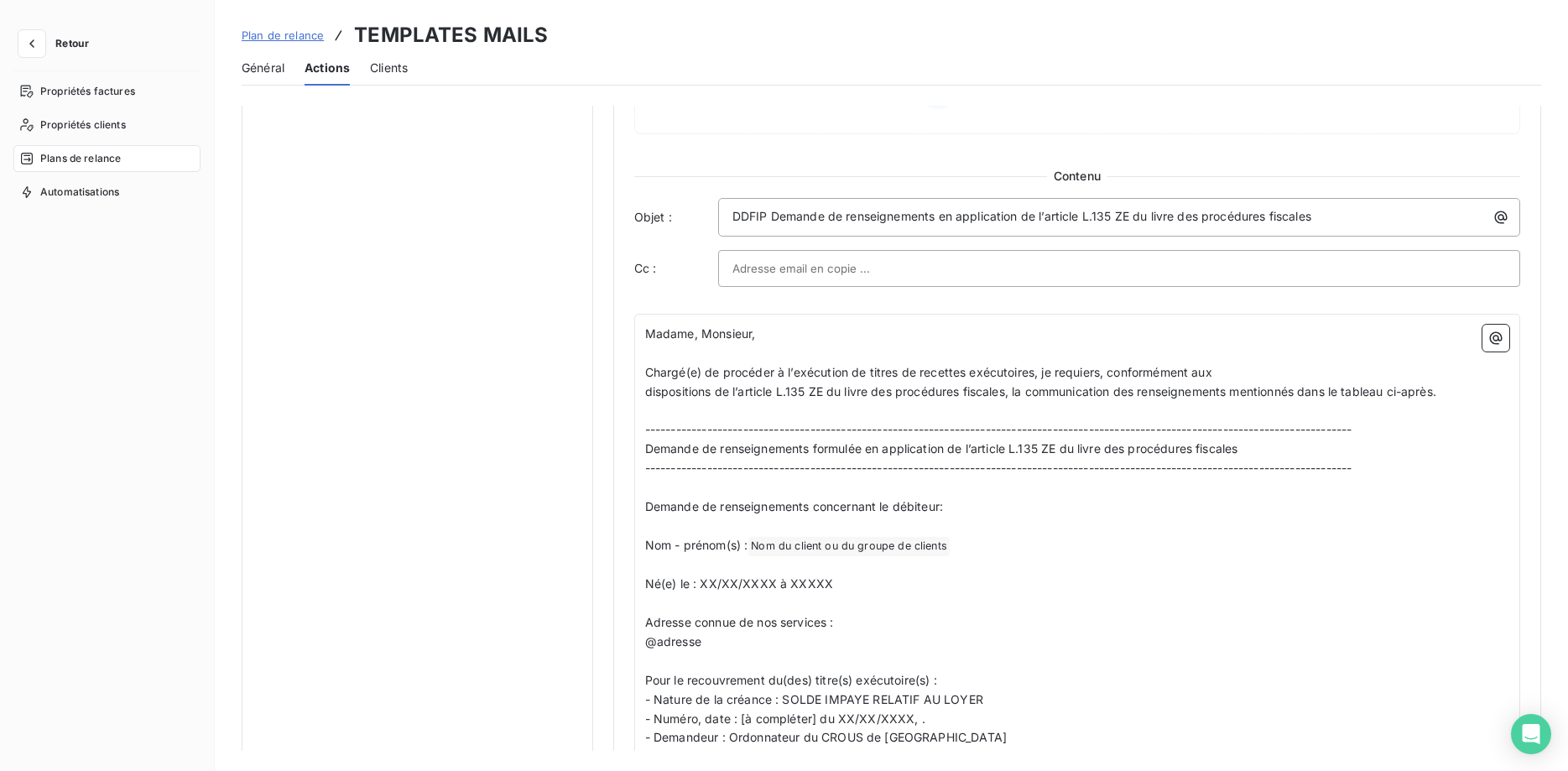
scroll to position [1112, 0]
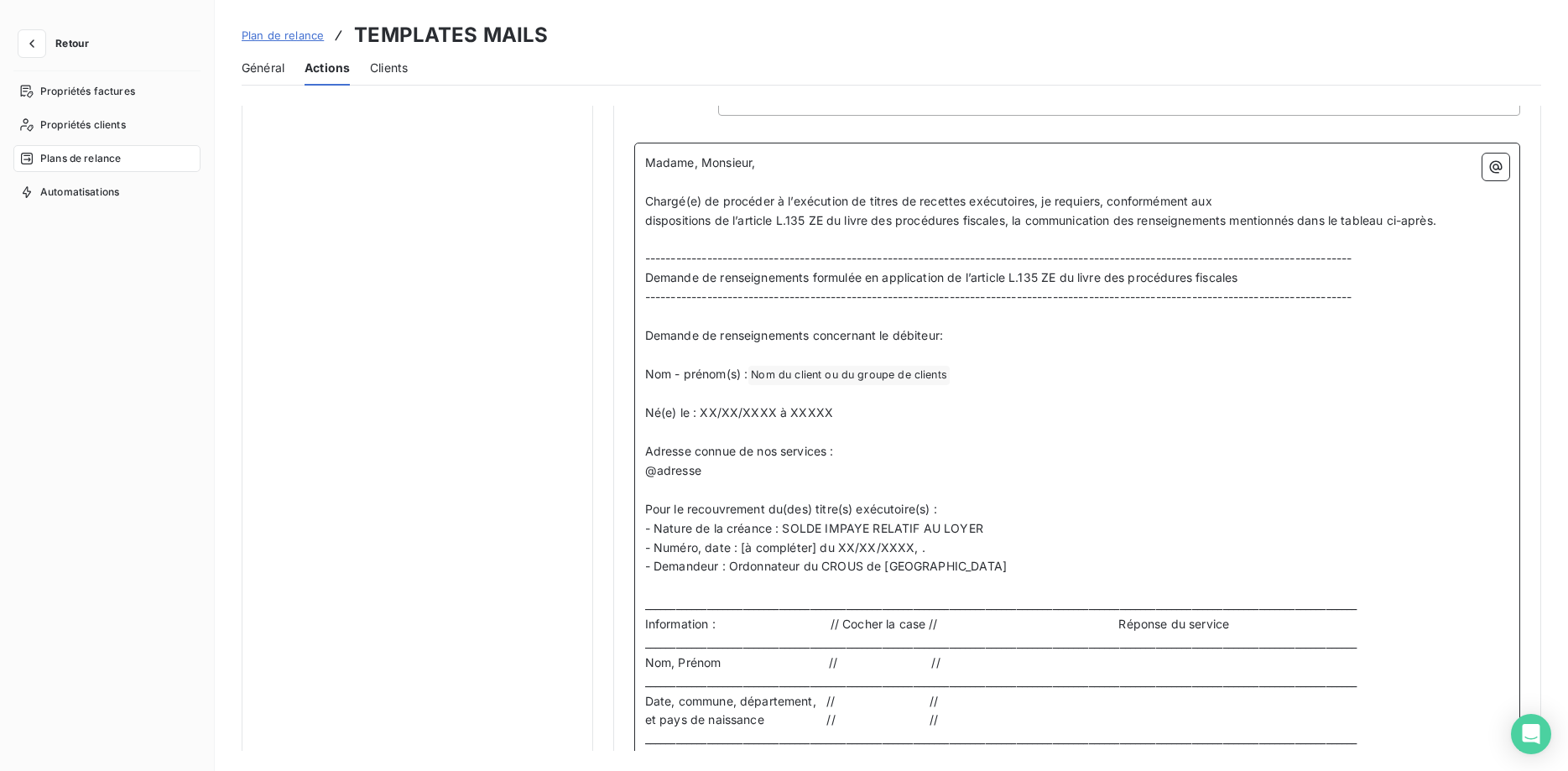
click at [841, 416] on p "Né(e) le : XX/XX/XXXX à XXXXX" at bounding box center [1077, 413] width 864 height 19
drag, startPoint x: 841, startPoint y: 415, endPoint x: 702, endPoint y: 414, distance: 139.0
click at [702, 414] on p "Né(e) le : XX/XX/XXXX à XXXXX" at bounding box center [1077, 413] width 864 height 19
click at [1491, 168] on icon "button" at bounding box center [1496, 167] width 17 height 17
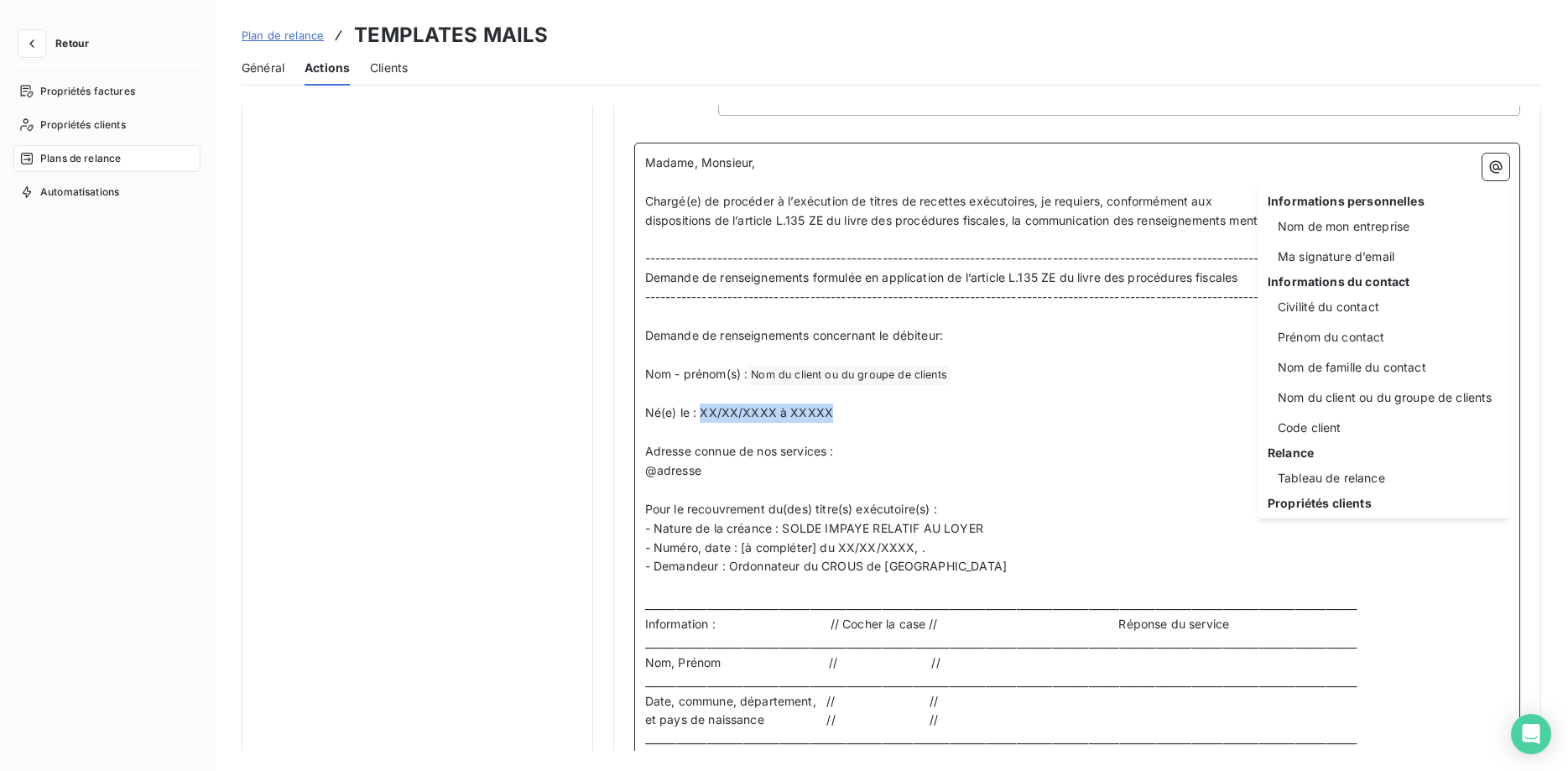
scroll to position [94, 0]
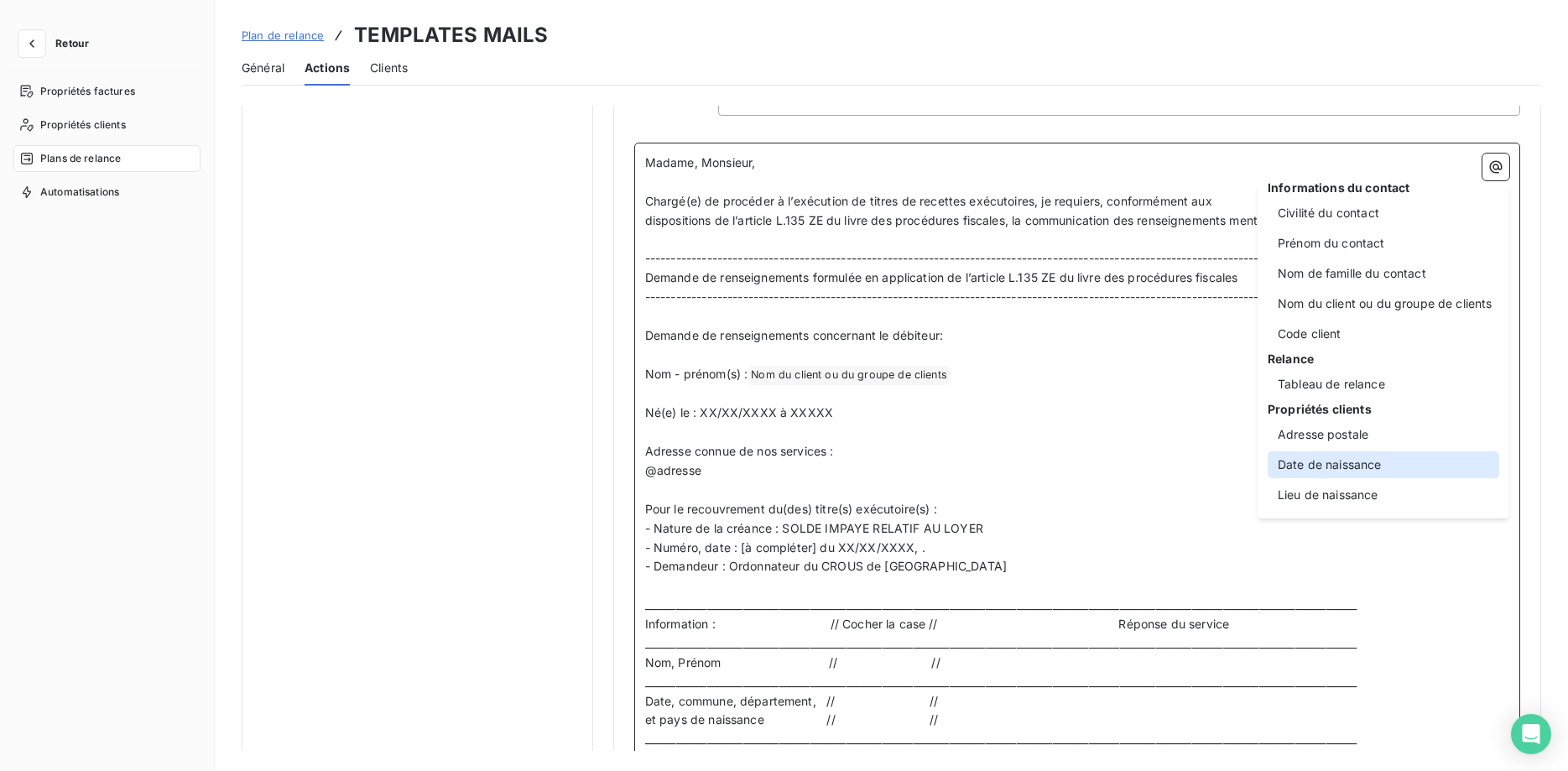
click at [1360, 460] on div "Date de naissance" at bounding box center [1383, 464] width 232 height 27
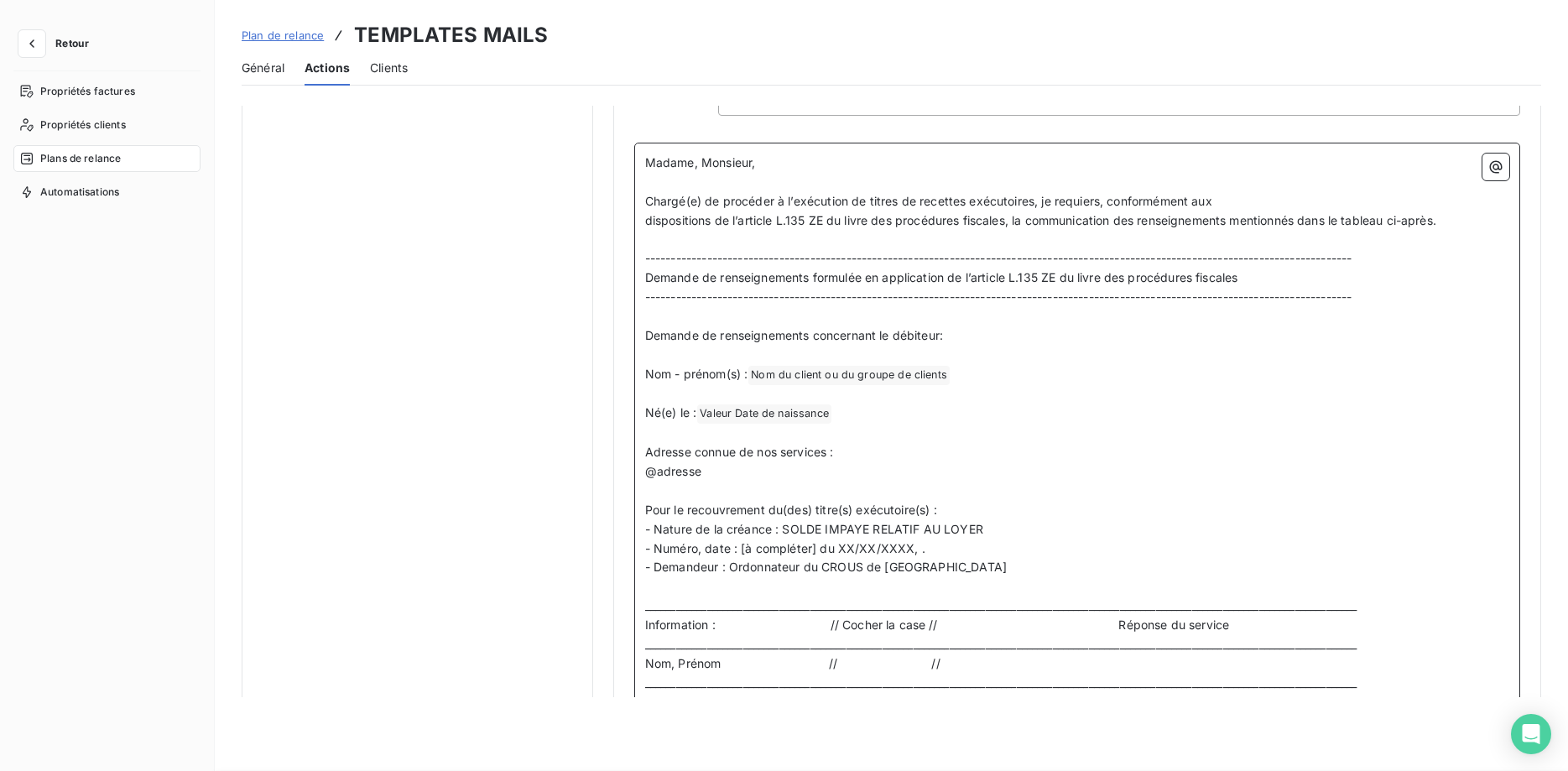
scroll to position [1112, 0]
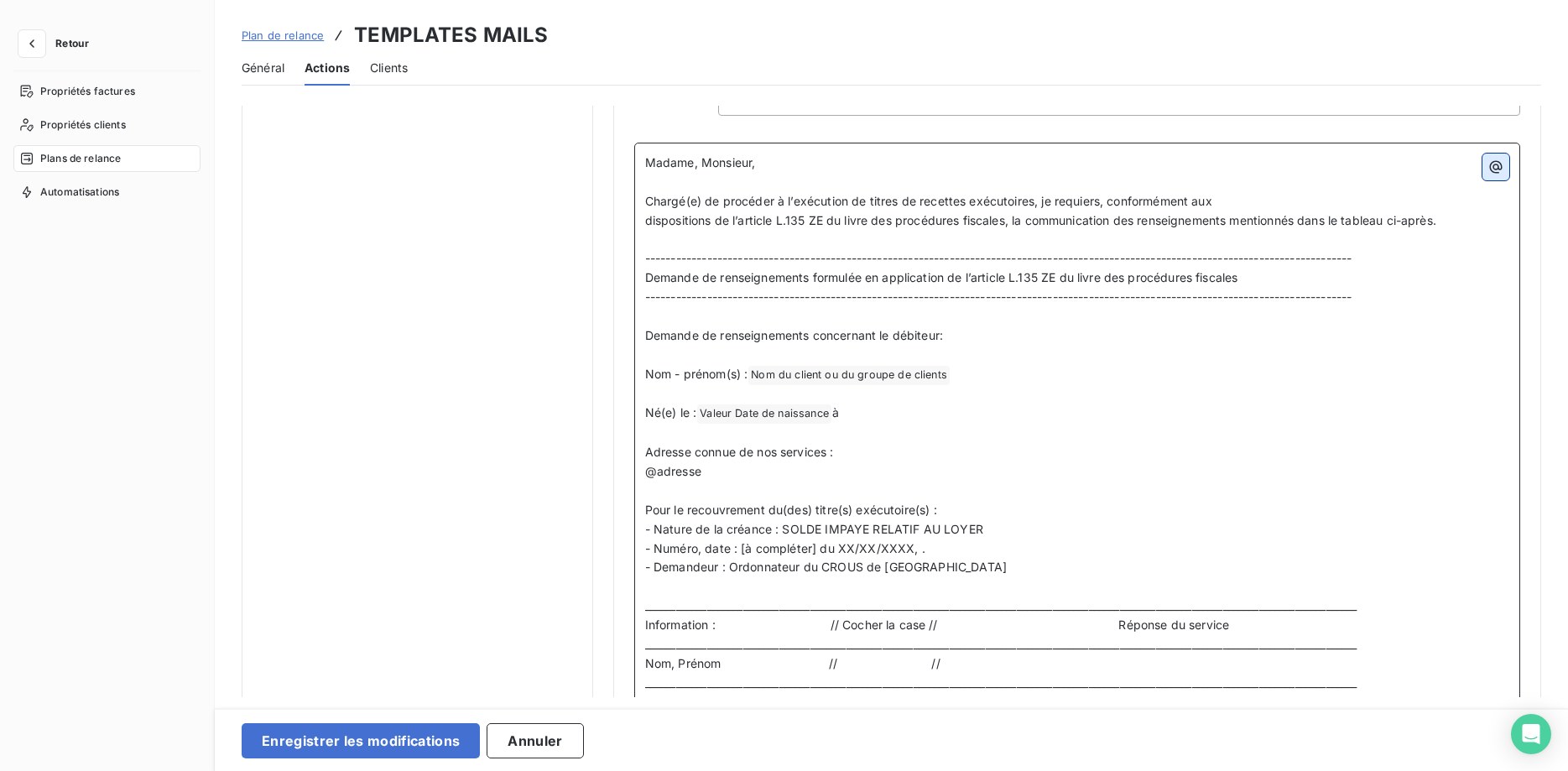
click at [1502, 160] on icon "button" at bounding box center [1496, 167] width 17 height 17
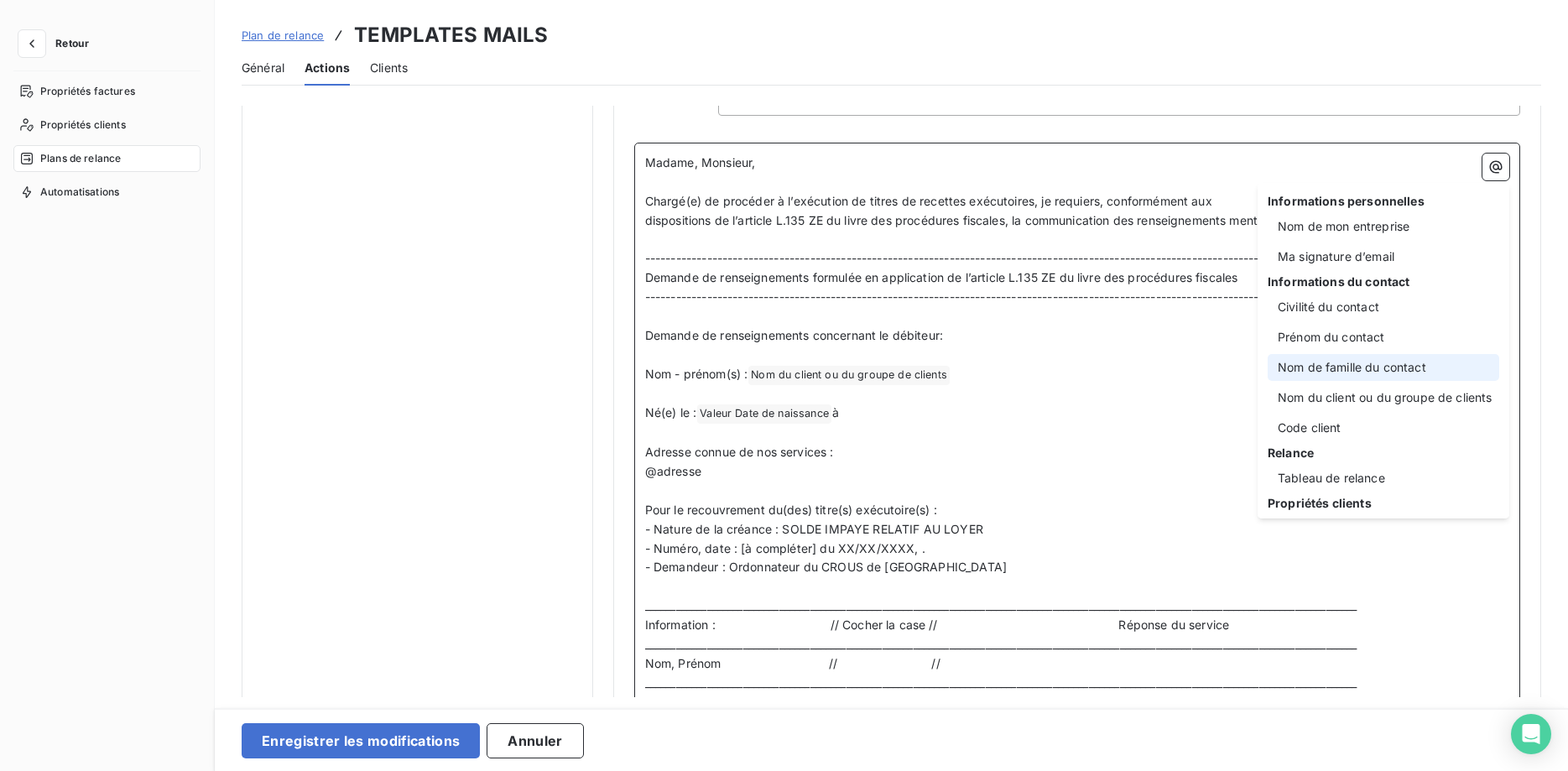
scroll to position [94, 0]
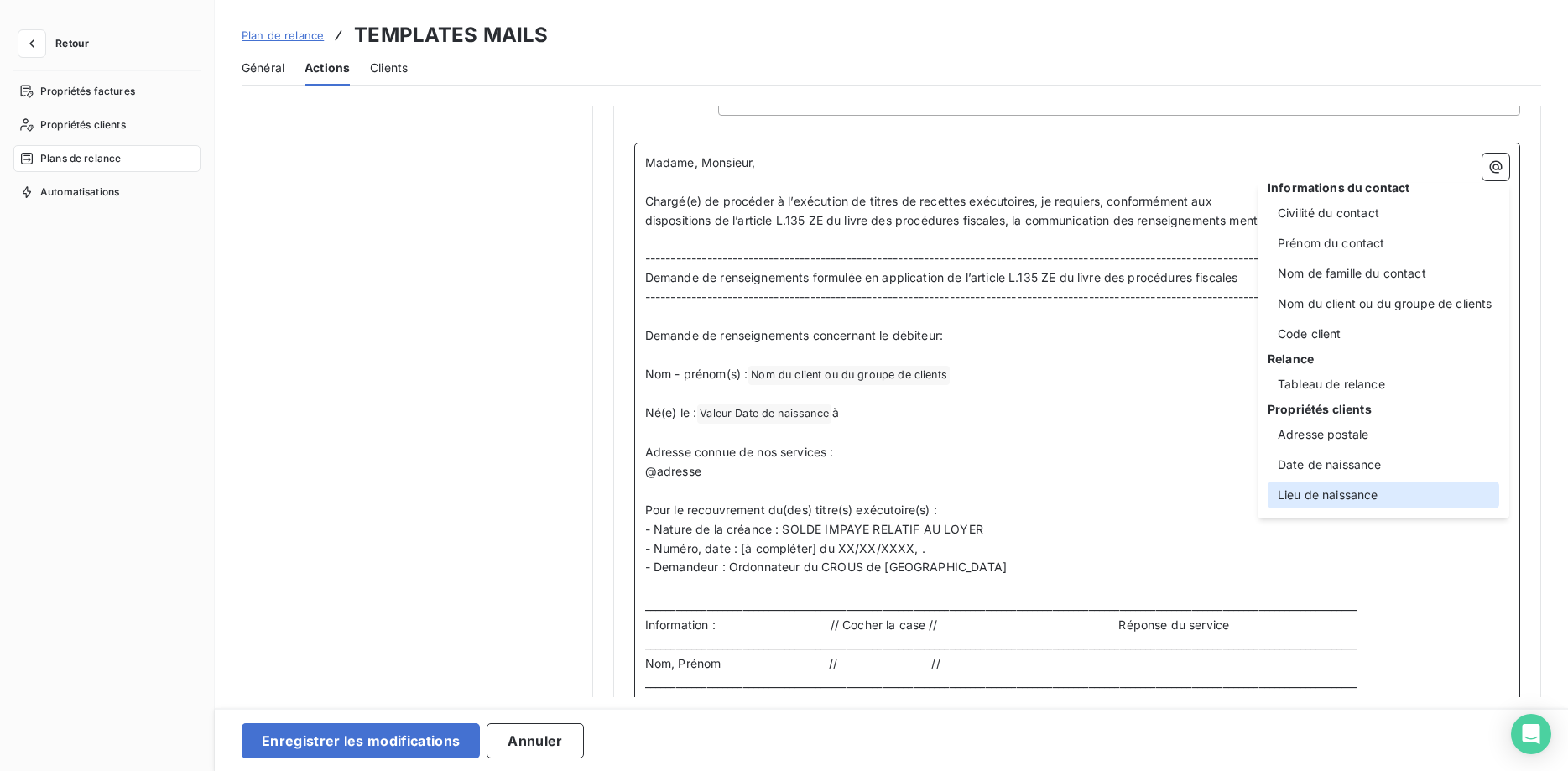
click at [1377, 488] on div "Lieu de naissance" at bounding box center [1383, 495] width 232 height 27
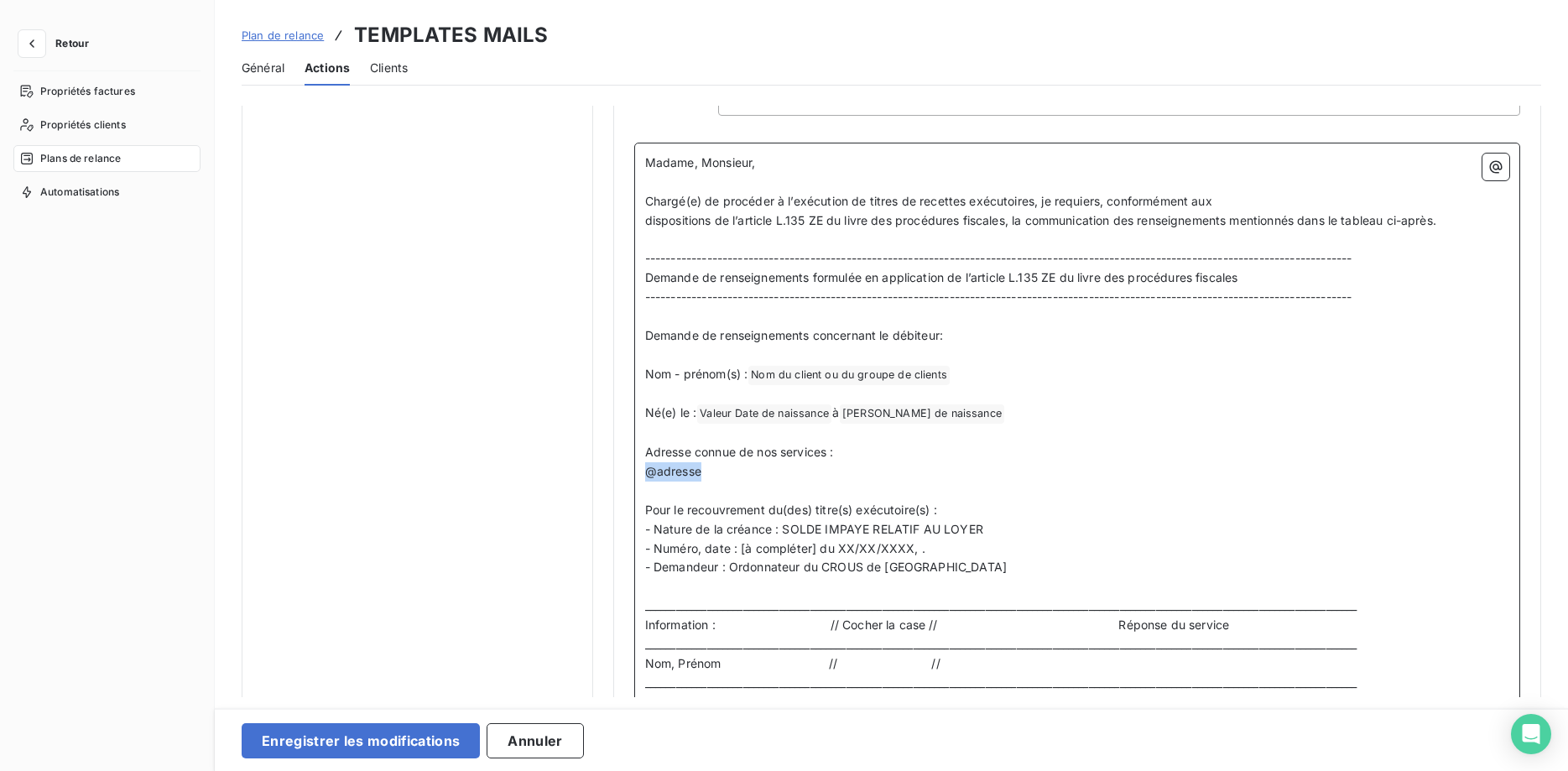
drag, startPoint x: 733, startPoint y: 474, endPoint x: 625, endPoint y: 472, distance: 108.0
click at [625, 472] on div "Niveau 2 Paramètres Définir le nombre de jour après échéance 7 Envoi J+X après …" at bounding box center [1077, 358] width 927 height 2729
click at [1499, 172] on icon "button" at bounding box center [1496, 167] width 17 height 17
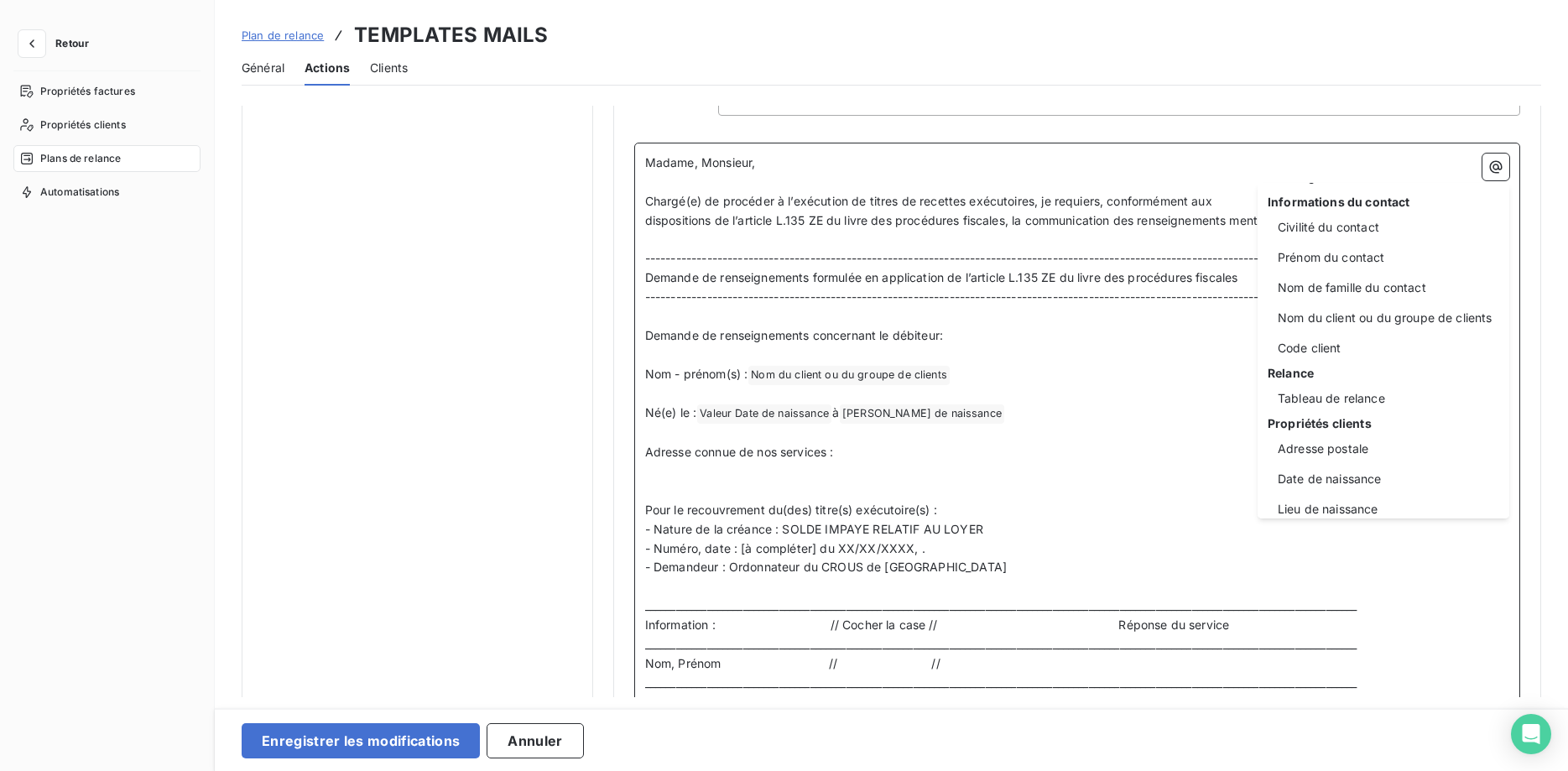
scroll to position [94, 0]
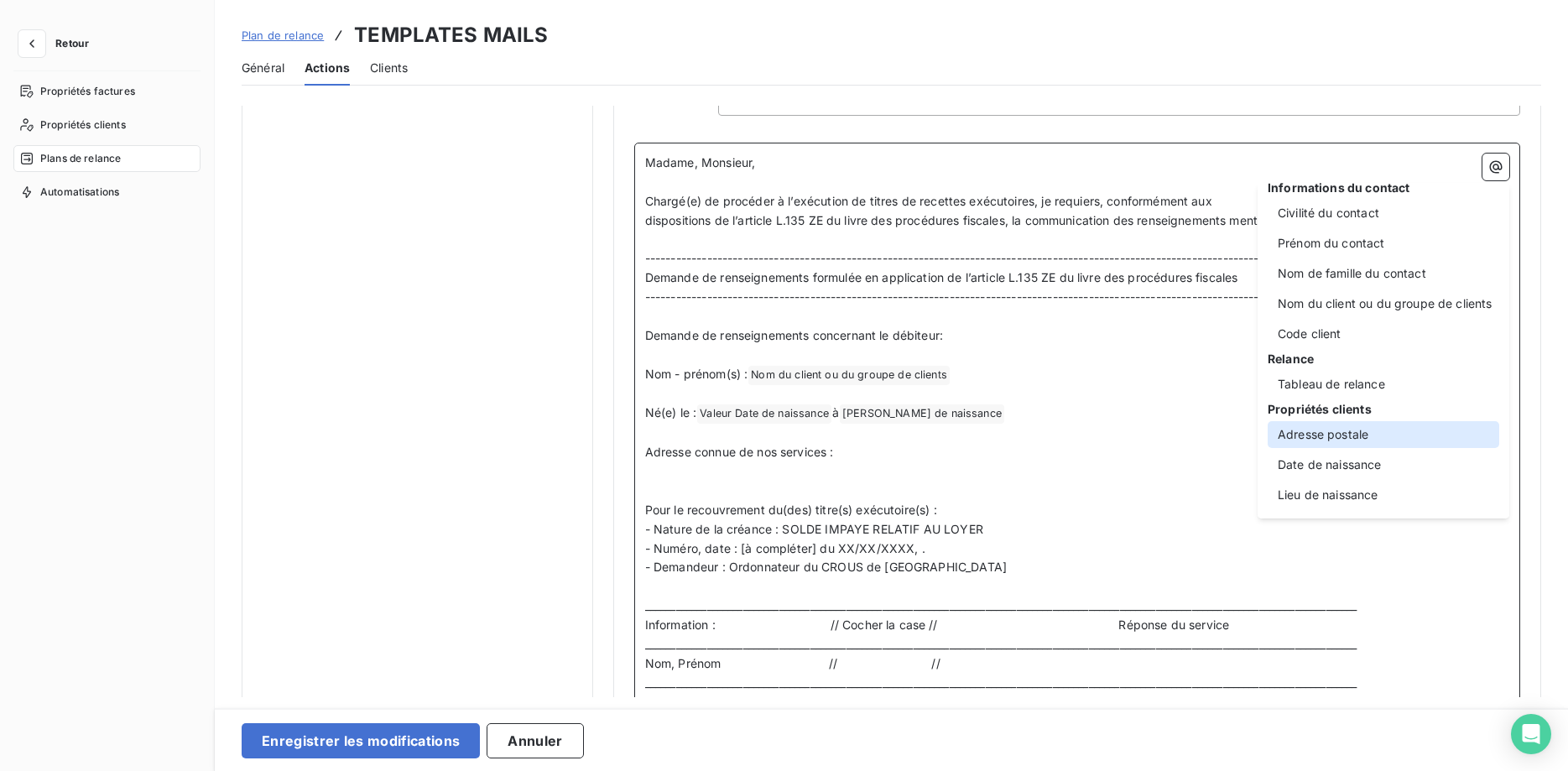
click at [1372, 431] on div "Adresse postale" at bounding box center [1383, 434] width 232 height 27
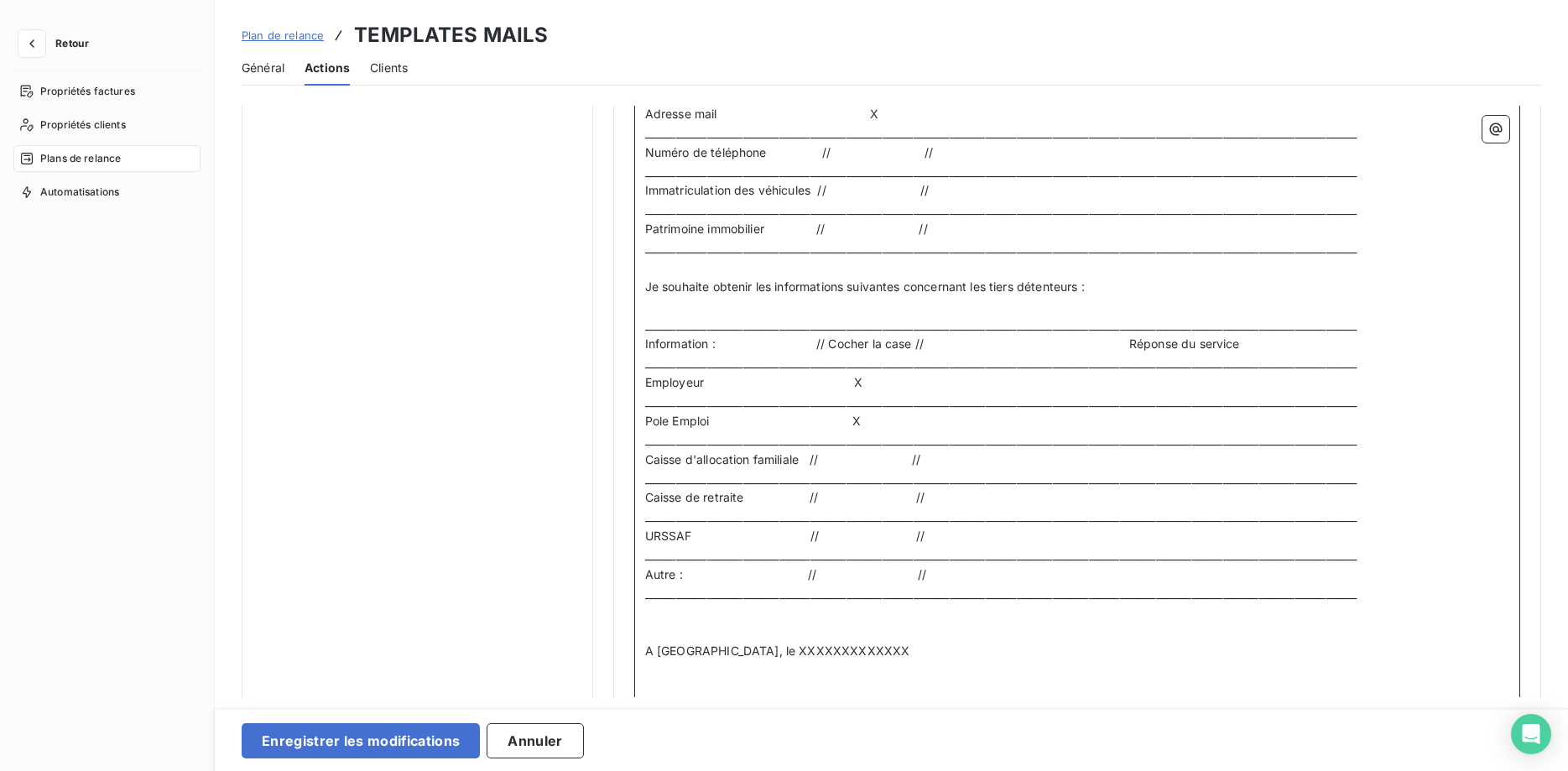
scroll to position [2138, 0]
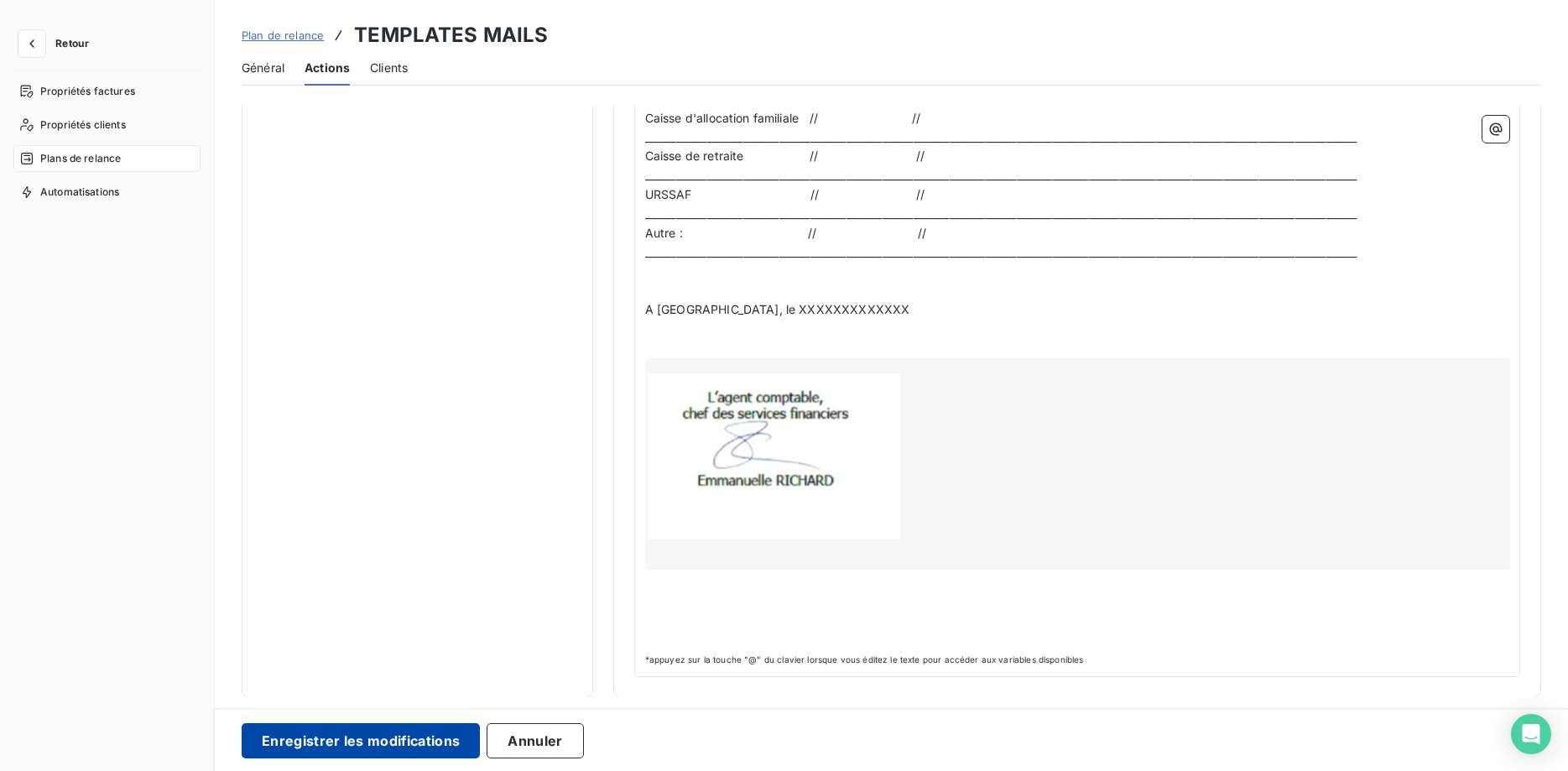
click at [400, 745] on button "Enregistrer les modifications" at bounding box center [360, 740] width 238 height 35
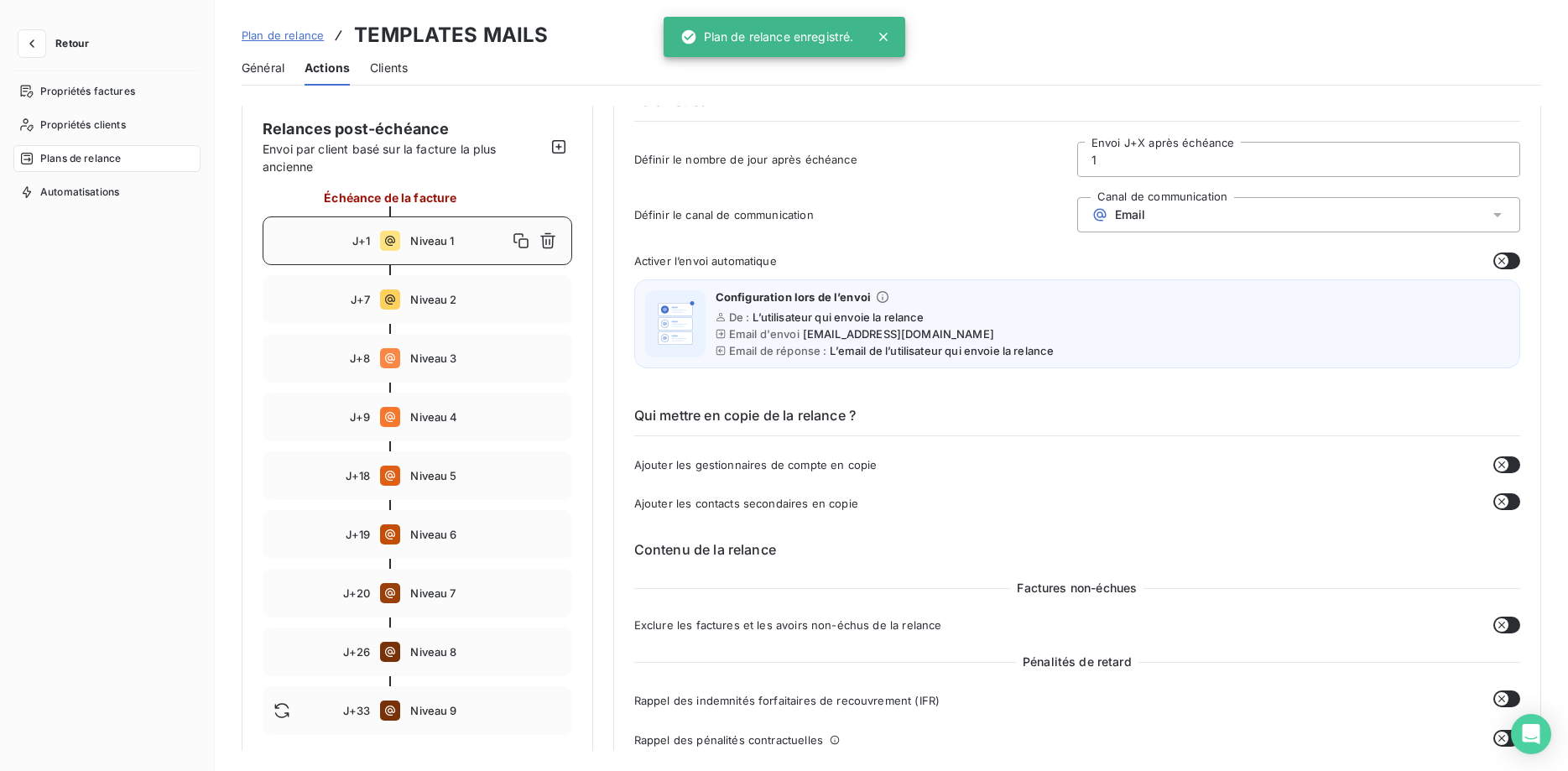
scroll to position [0, 0]
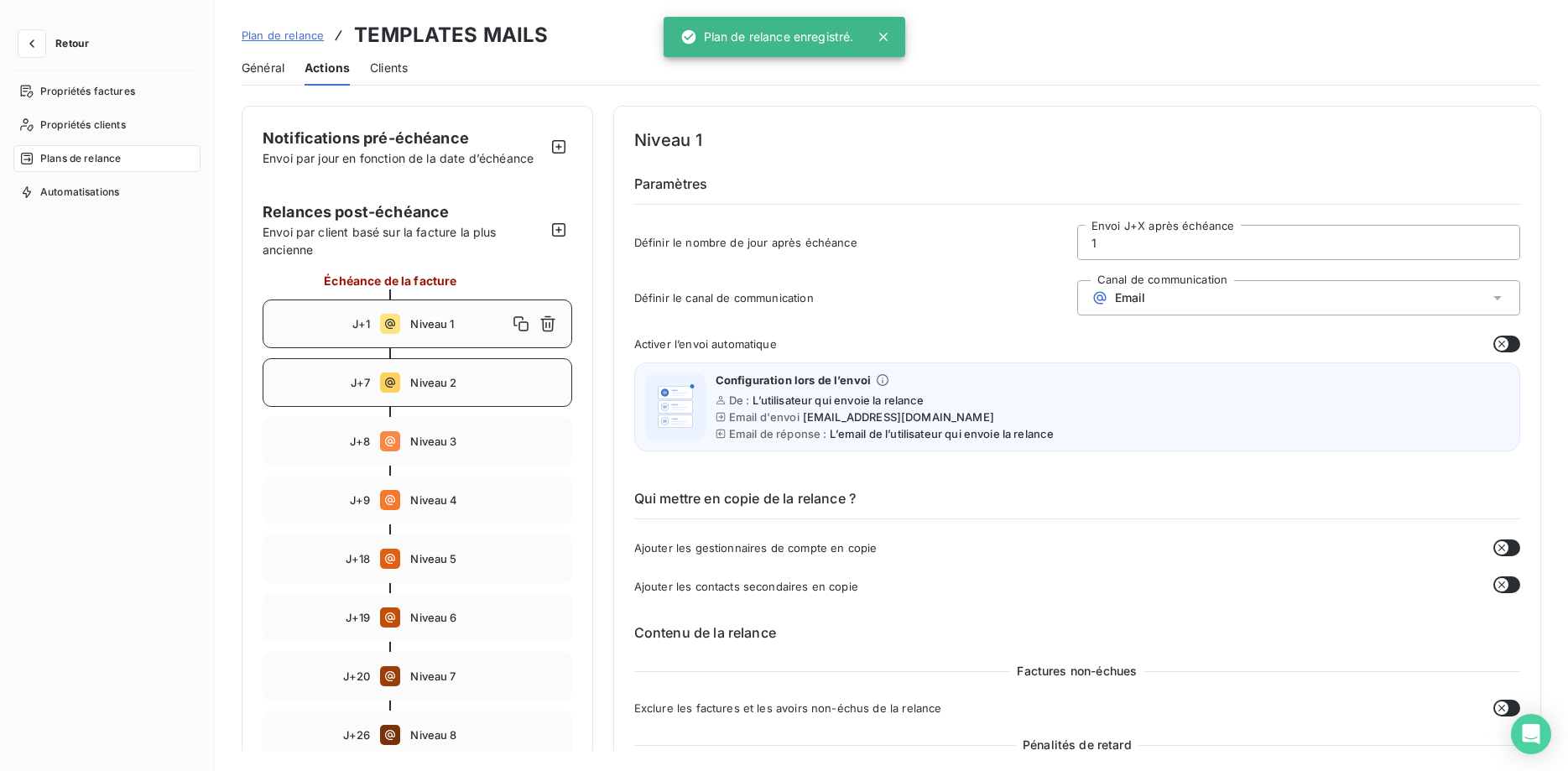
click at [447, 378] on span "Niveau 2" at bounding box center [485, 383] width 150 height 14
type input "7"
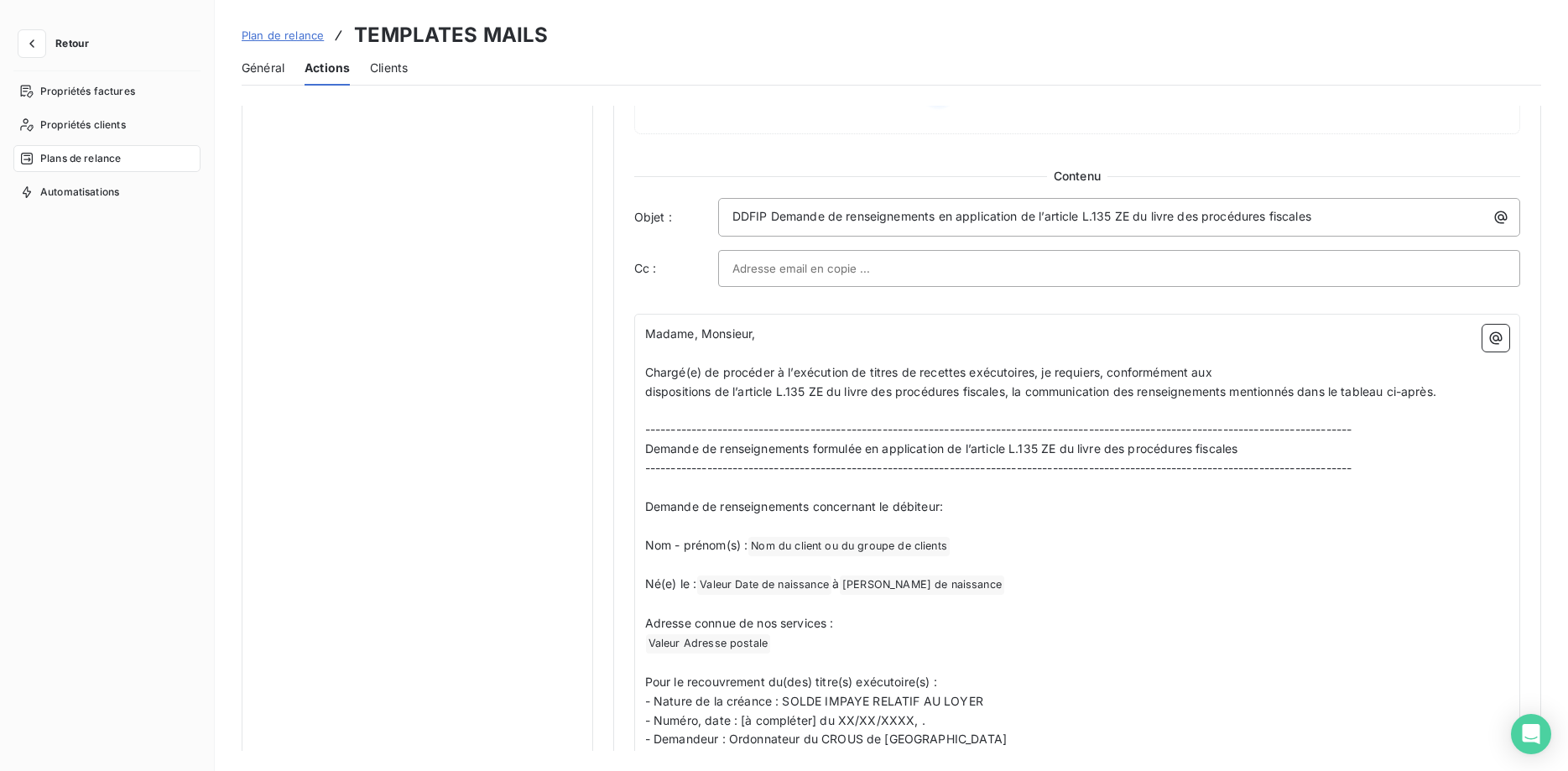
scroll to position [1198, 0]
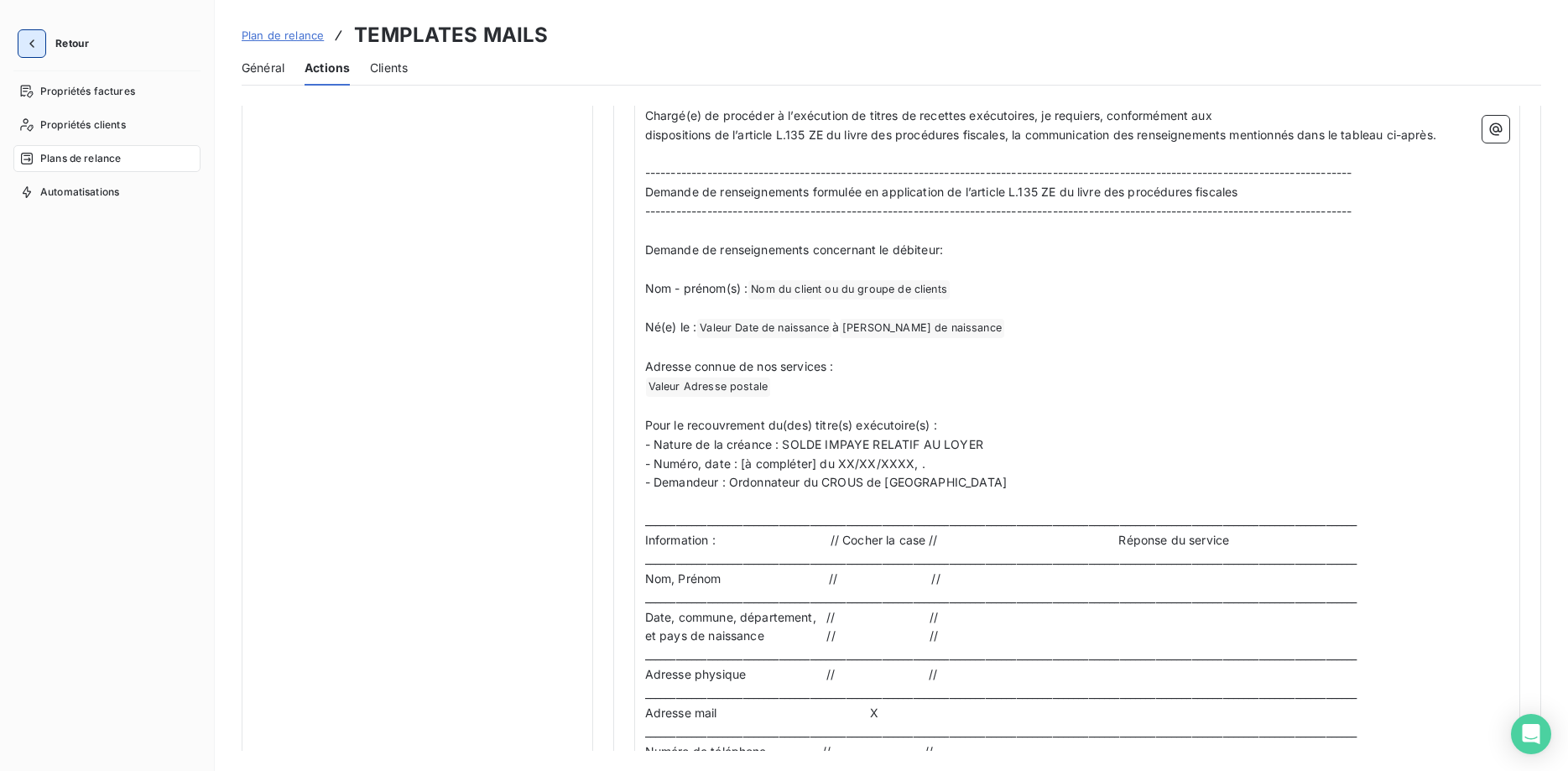
click at [37, 49] on icon "button" at bounding box center [32, 44] width 17 height 17
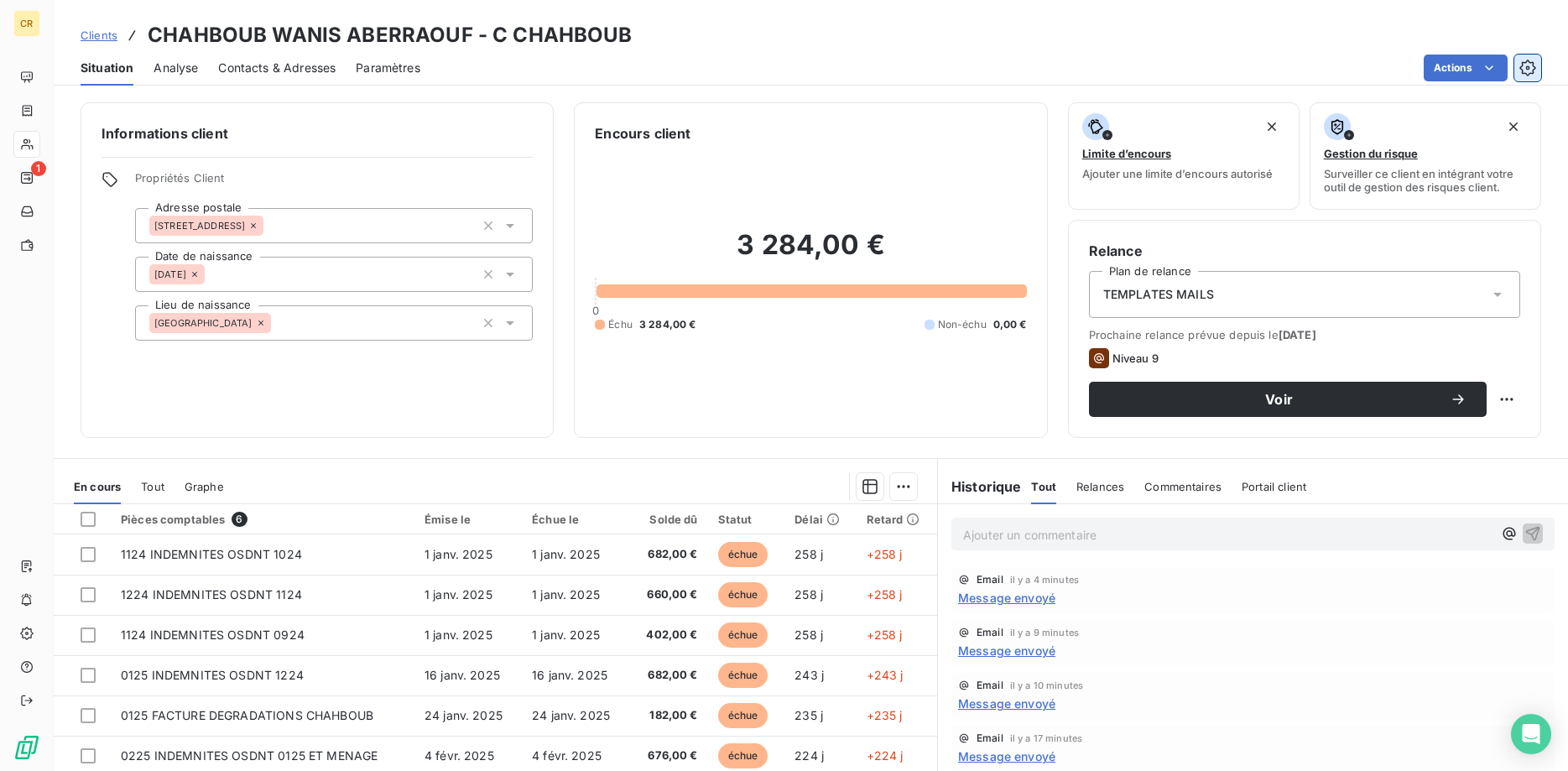
click at [1534, 73] on icon "button" at bounding box center [1527, 67] width 16 height 16
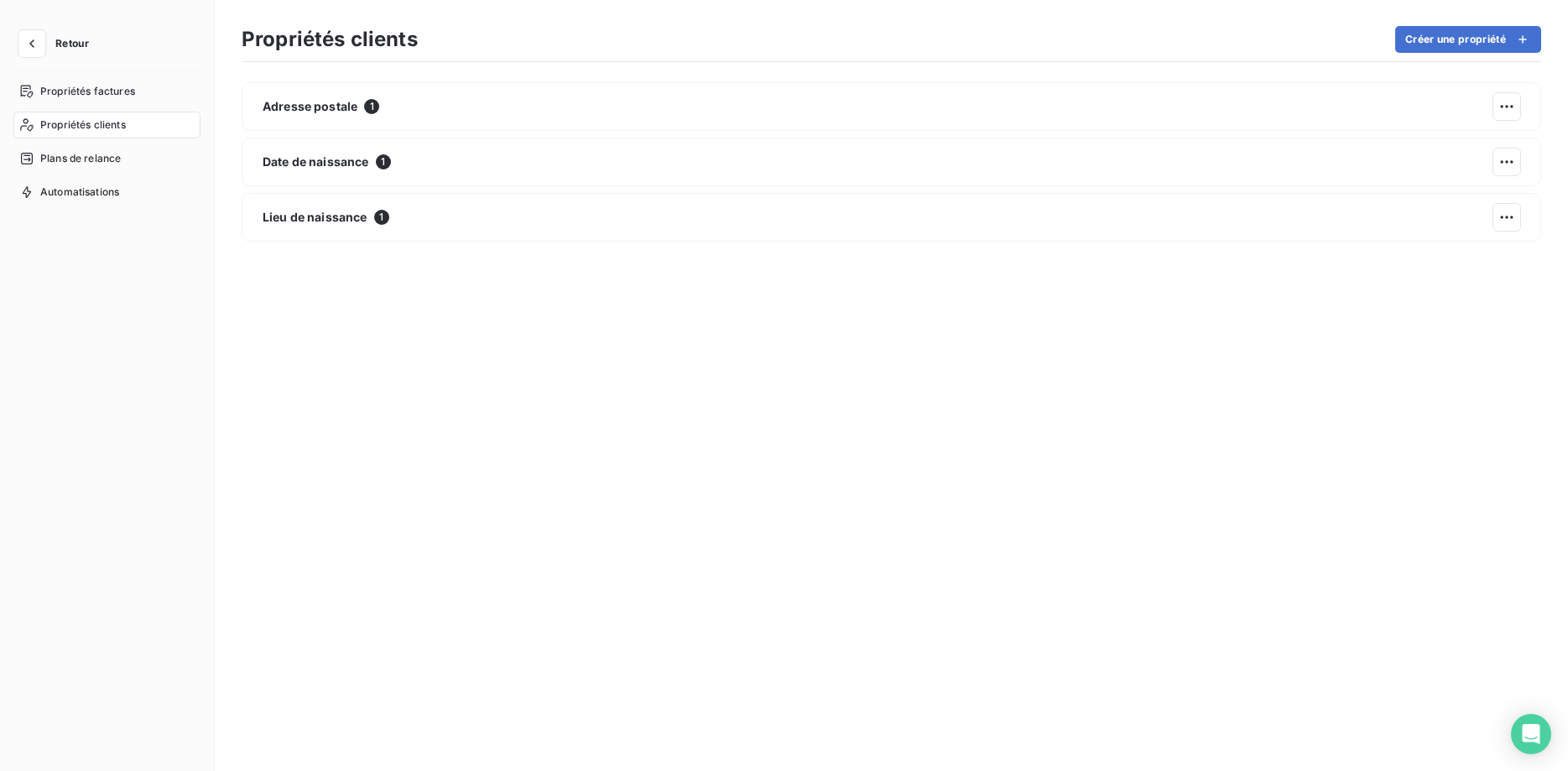
click at [120, 122] on span "Propriétés clients" at bounding box center [83, 125] width 86 height 15
click at [28, 46] on icon "button" at bounding box center [32, 44] width 17 height 17
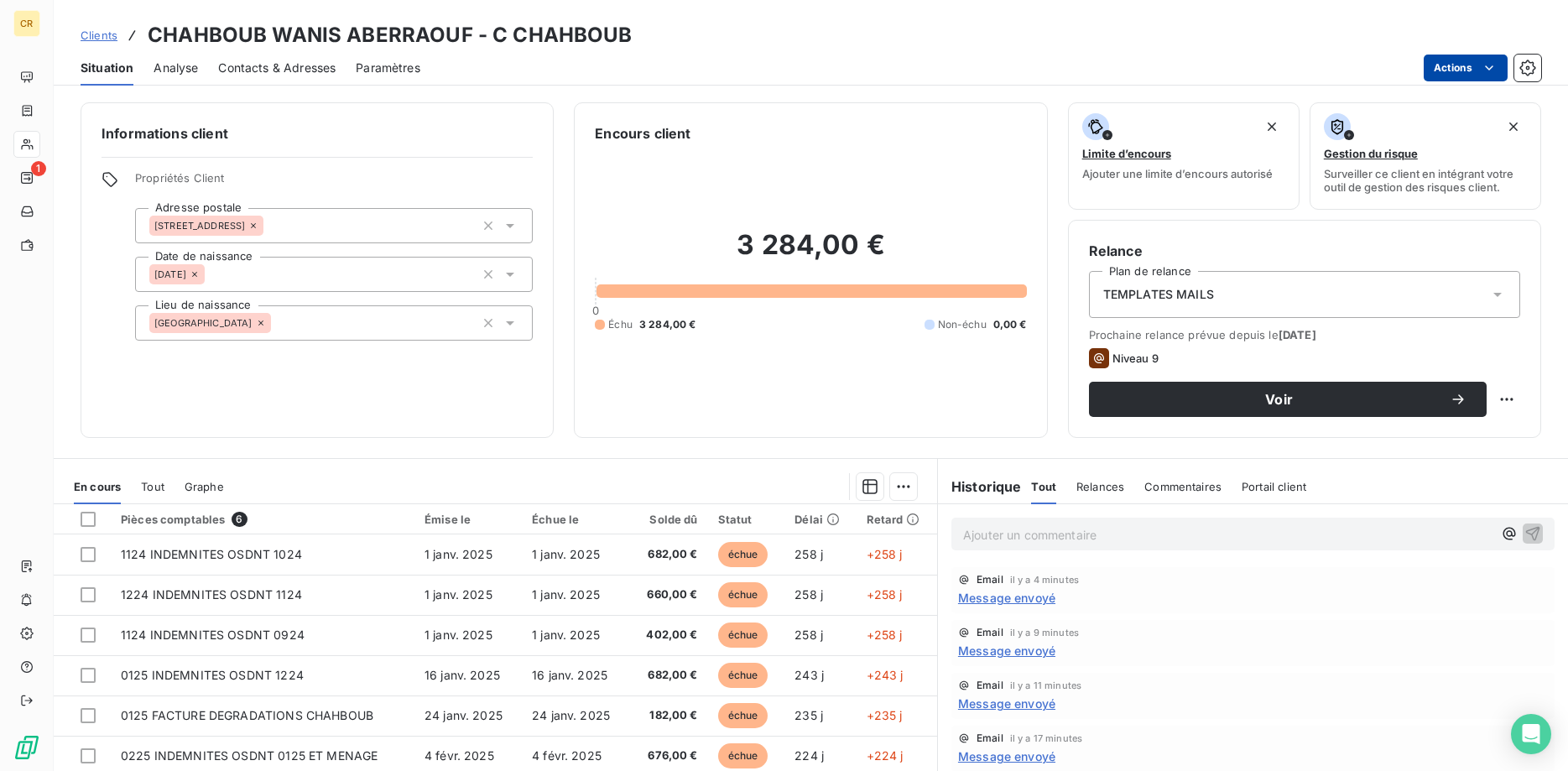
click at [1489, 69] on html "CR 1 Clients CHAHBOUB WANIS ABERRAOUF - C CHAHBOUB Situation Analyse Contacts &…" at bounding box center [784, 386] width 1568 height 771
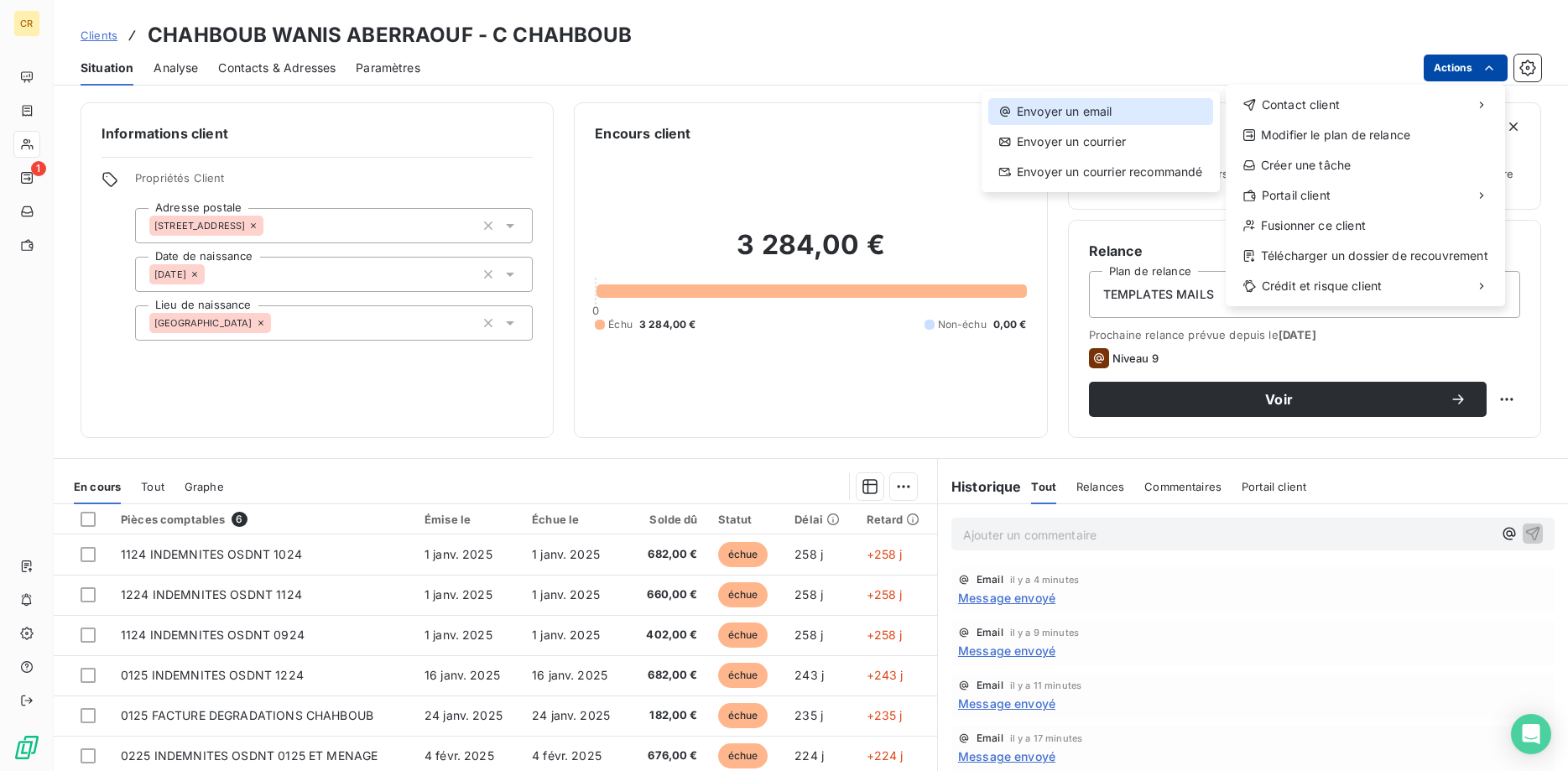
click at [1102, 120] on div "Envoyer un email" at bounding box center [1101, 111] width 225 height 27
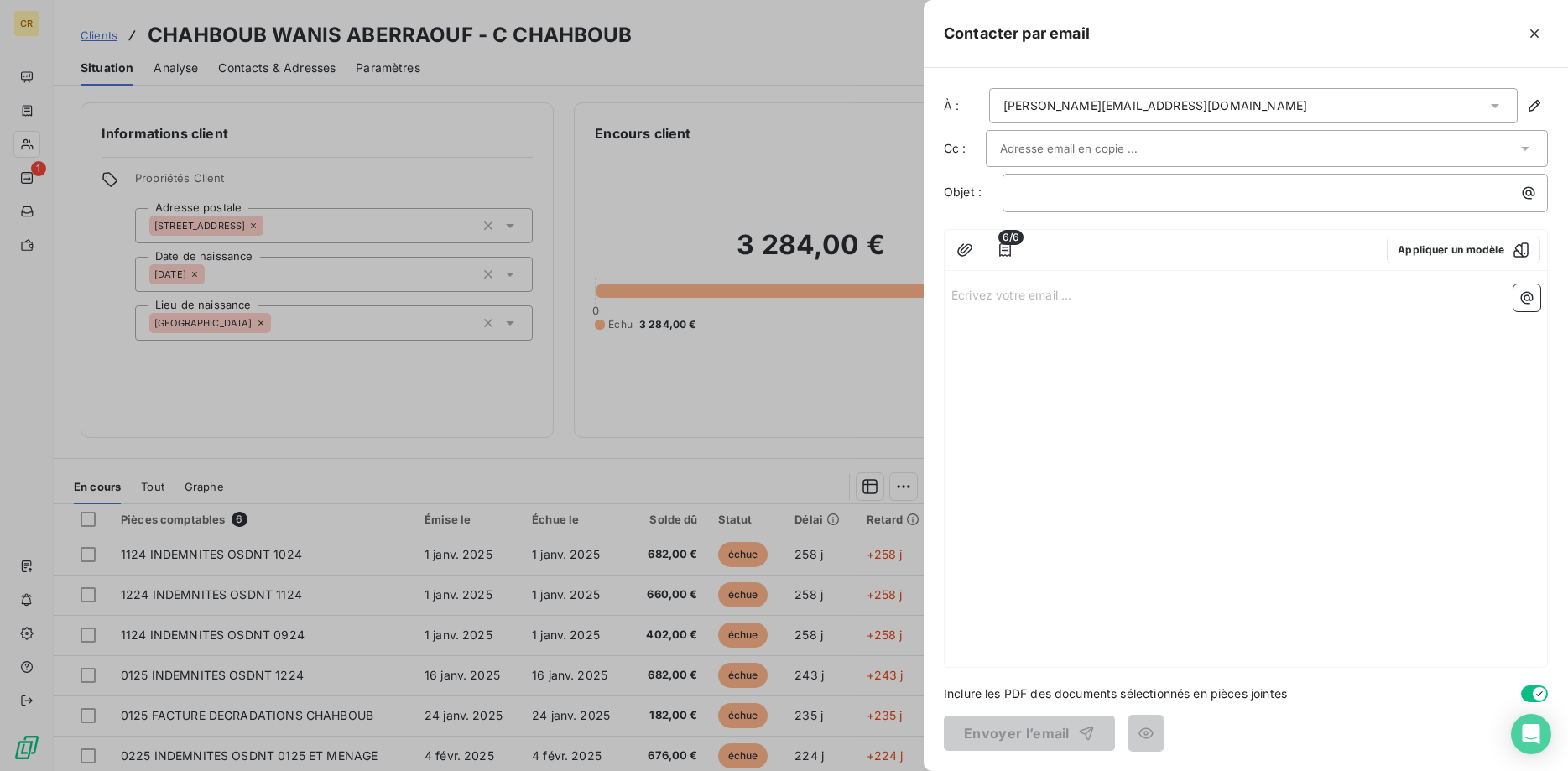
click at [1109, 111] on div "[PERSON_NAME][EMAIL_ADDRESS][DOMAIN_NAME]" at bounding box center [1155, 106] width 304 height 17
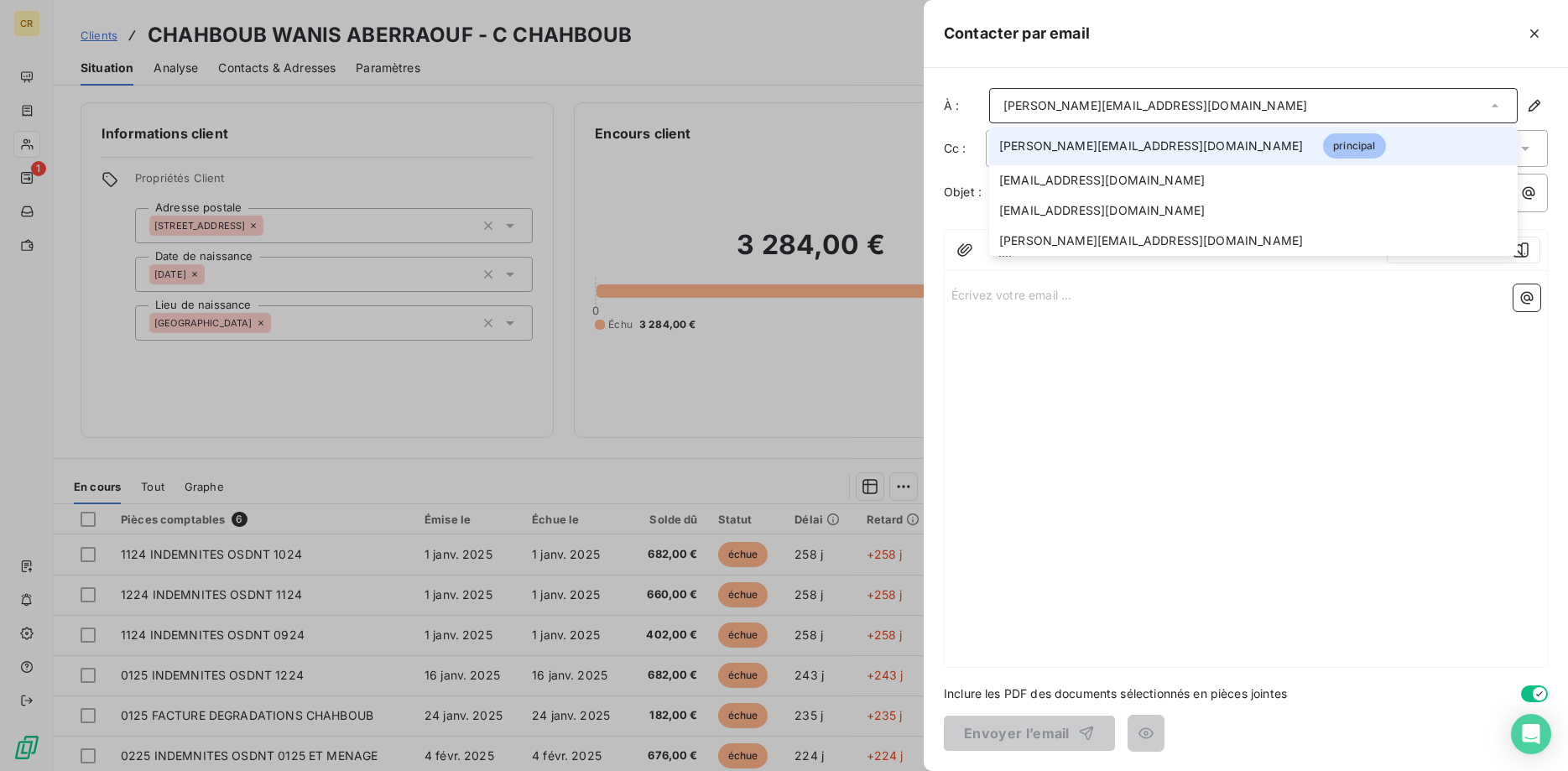
click at [1118, 138] on span "[PERSON_NAME][EMAIL_ADDRESS][DOMAIN_NAME]" at bounding box center [1151, 146] width 304 height 17
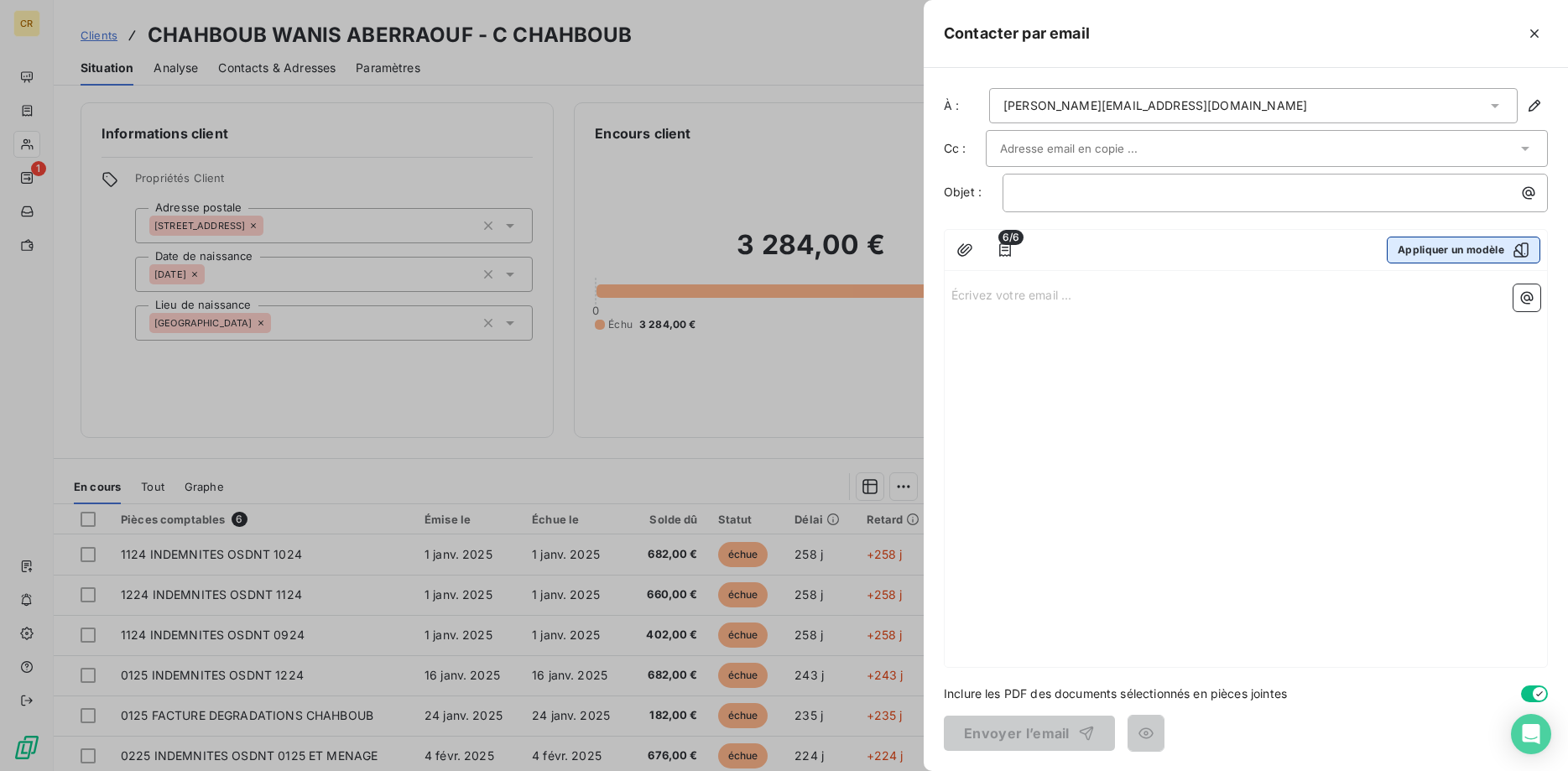
click at [1420, 256] on button "Appliquer un modèle" at bounding box center [1463, 249] width 154 height 27
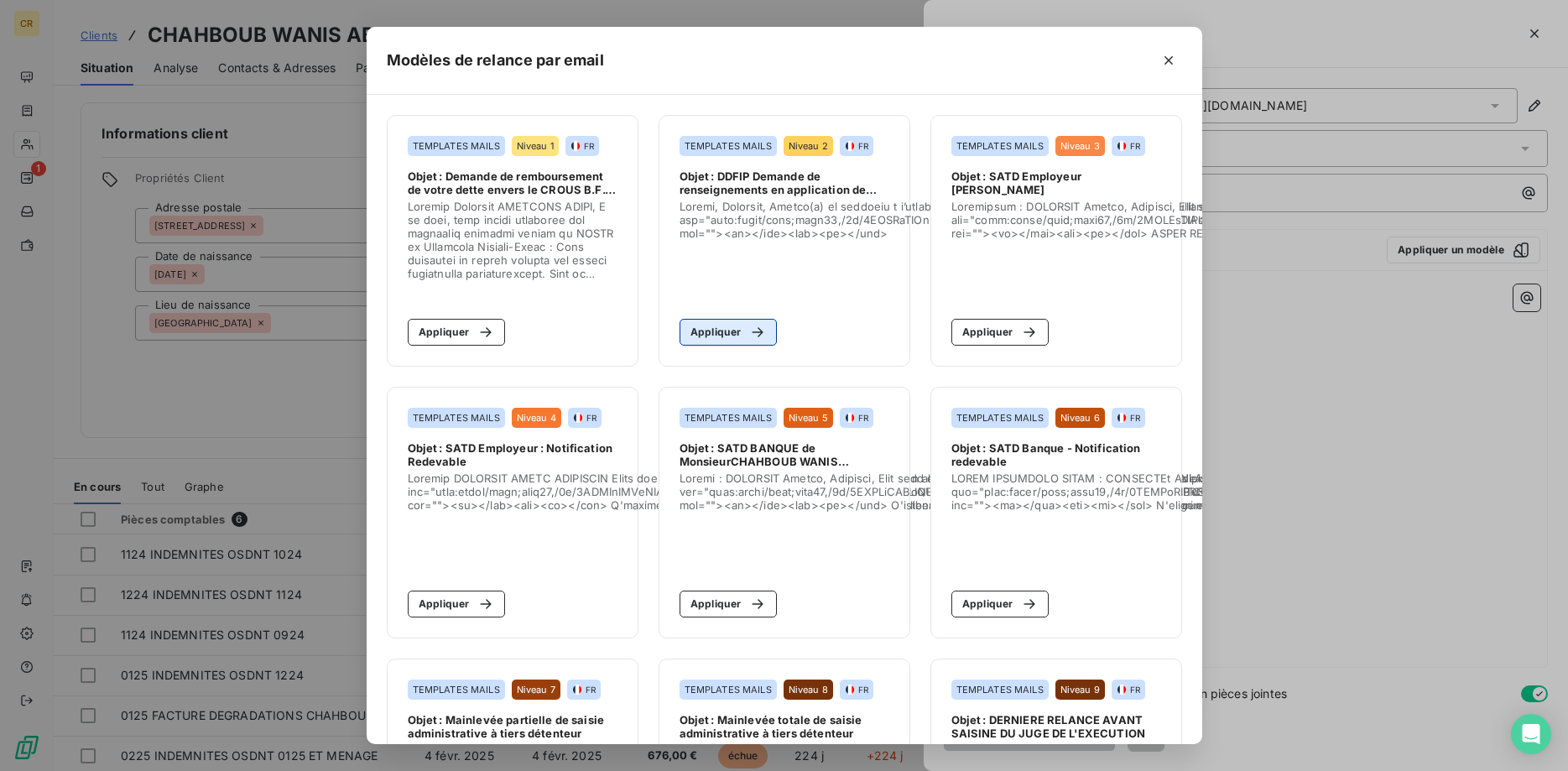
click at [732, 336] on button "Appliquer" at bounding box center [728, 331] width 98 height 27
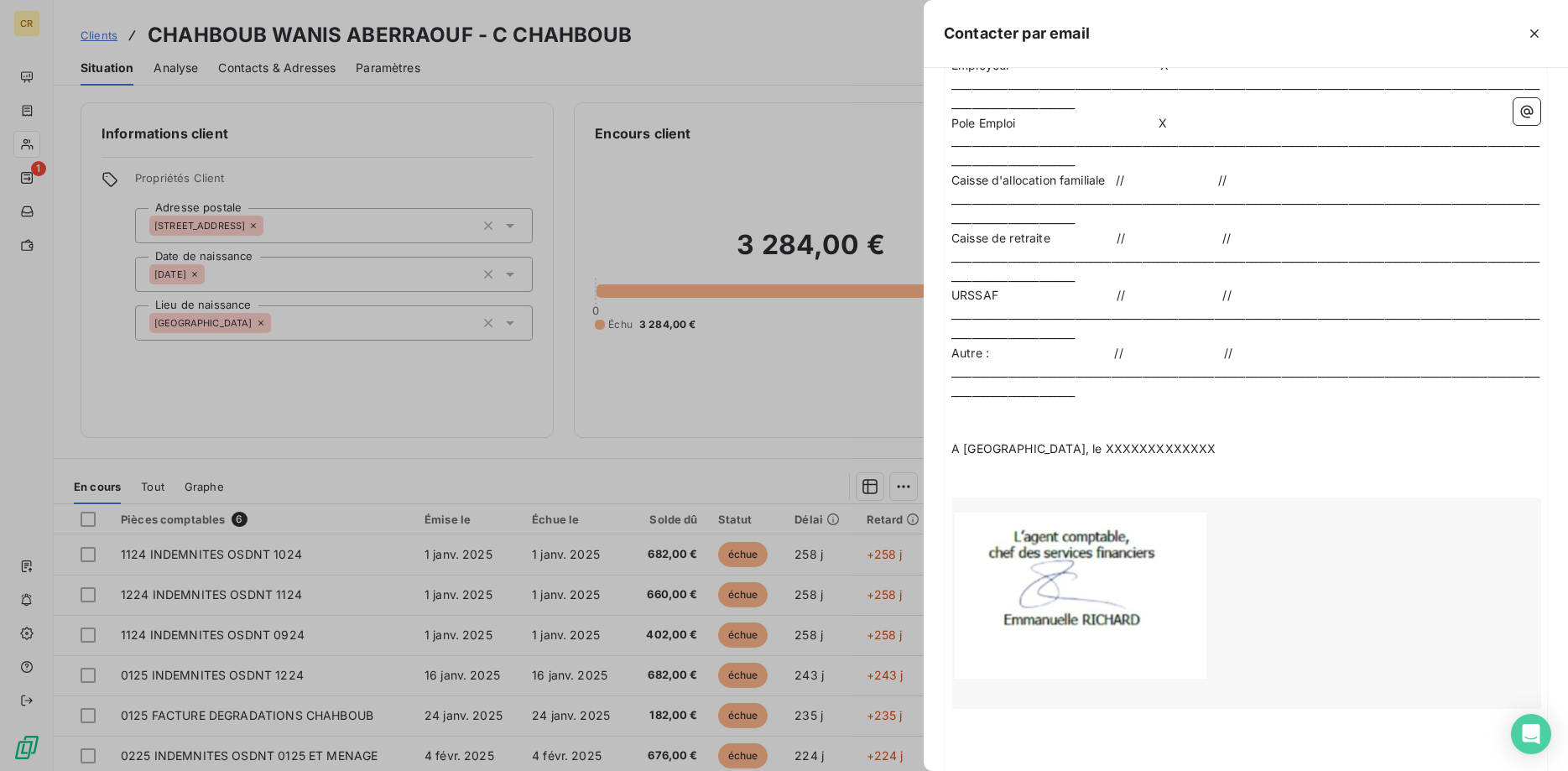
scroll to position [1580, 0]
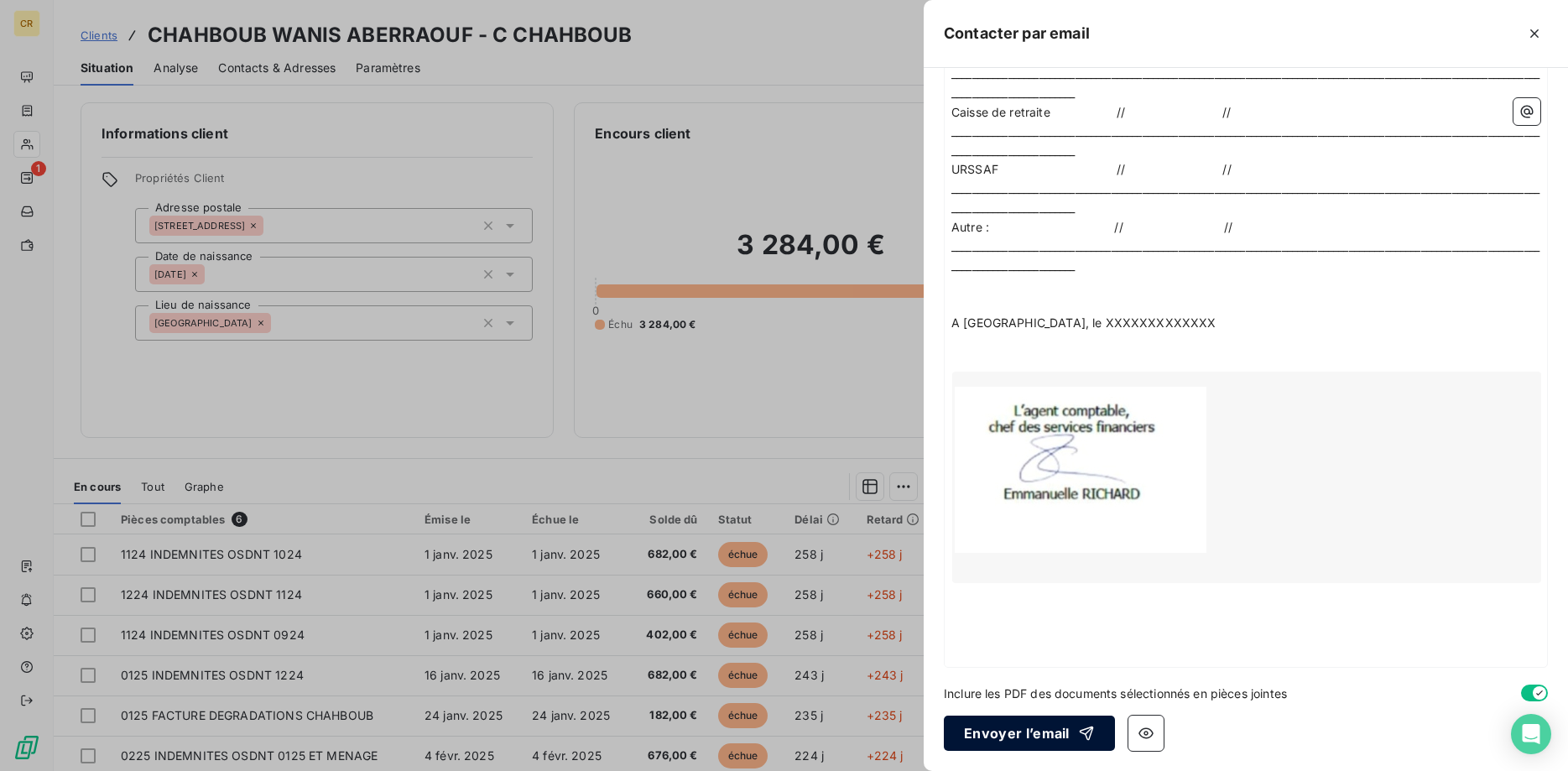
click at [1035, 738] on button "Envoyer l’email" at bounding box center [1029, 732] width 171 height 35
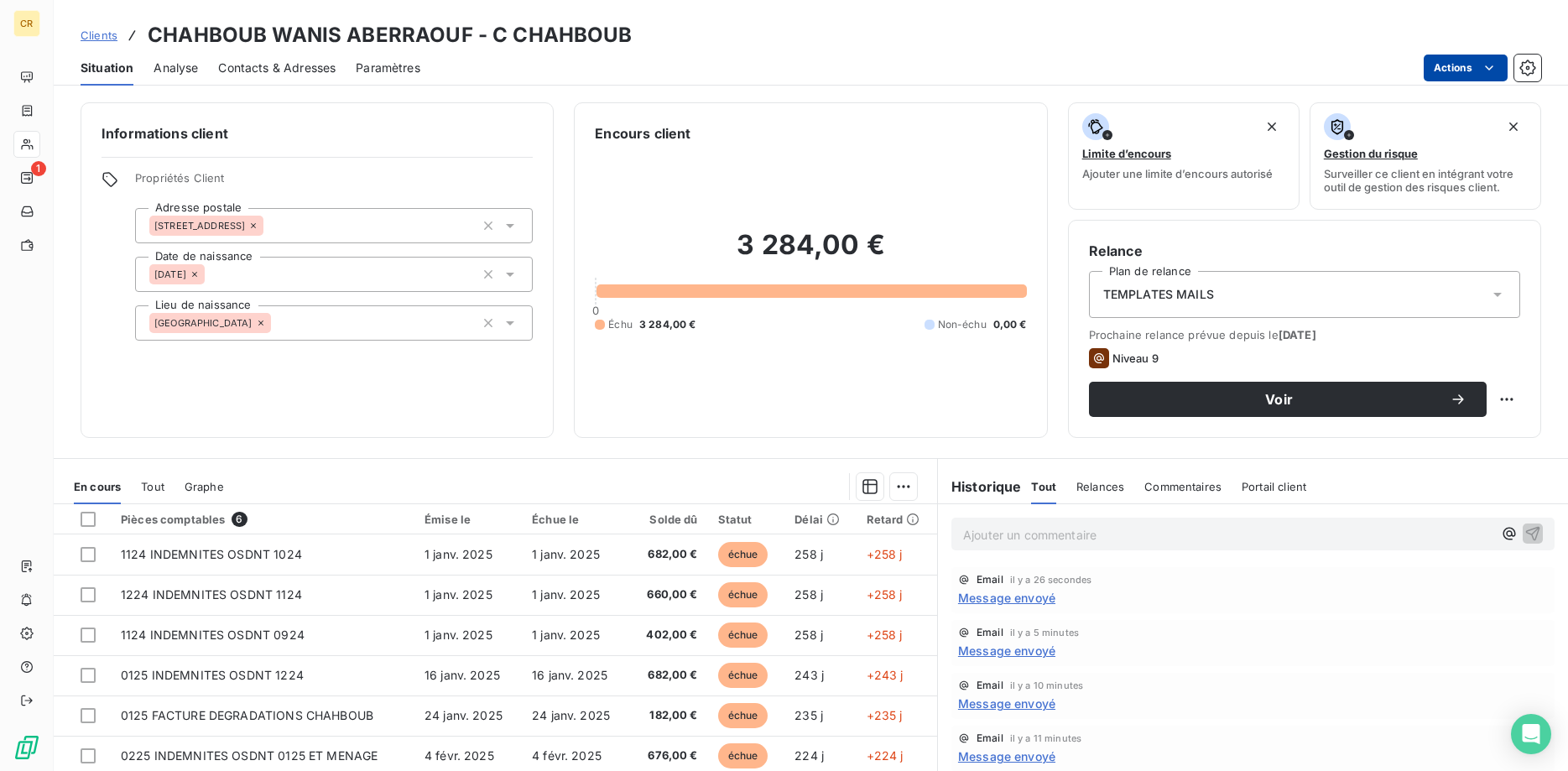
click at [156, 180] on span "Propriétés Client" at bounding box center [333, 182] width 398 height 23
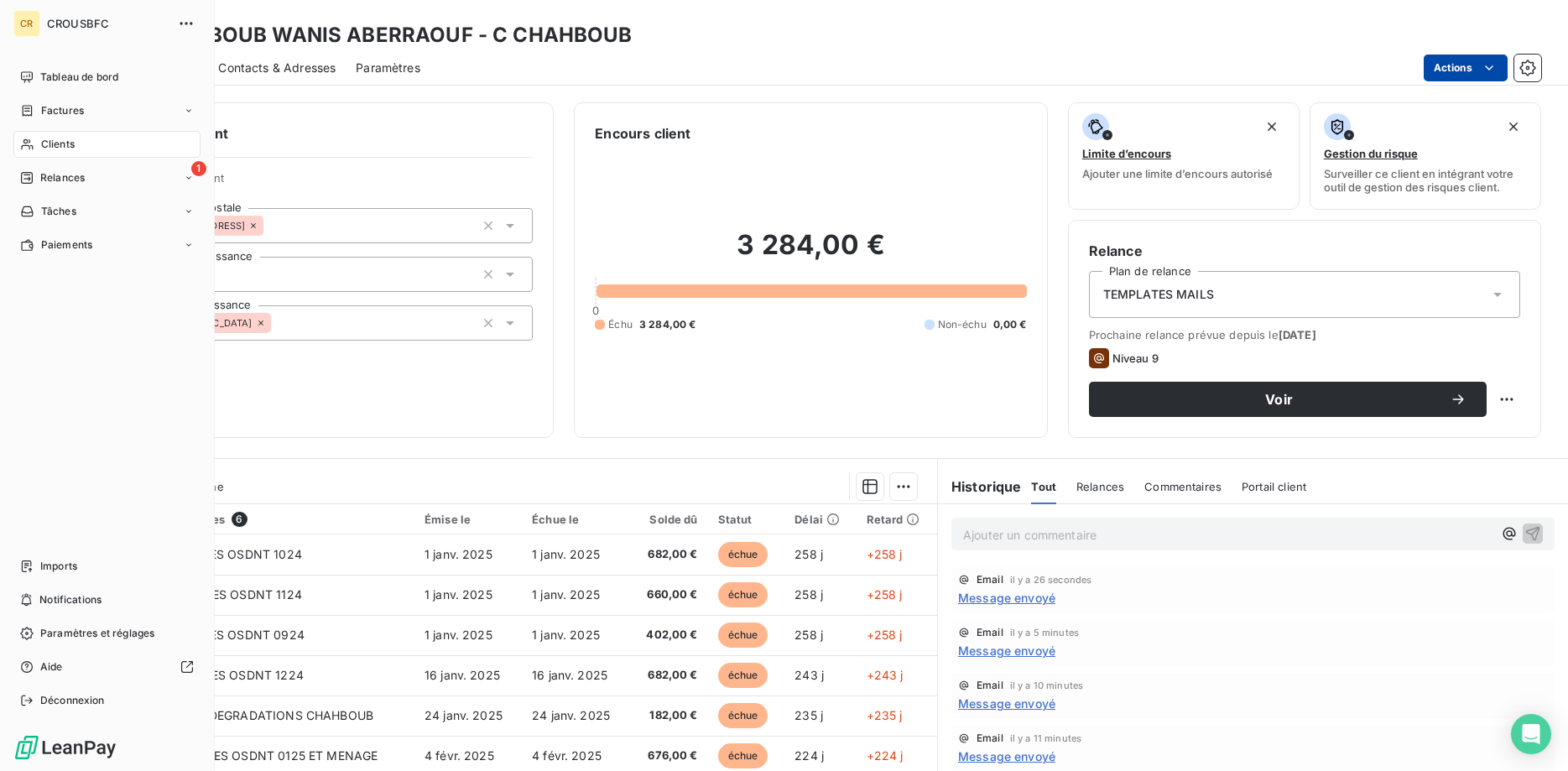
click at [41, 149] on span "Clients" at bounding box center [58, 144] width 33 height 15
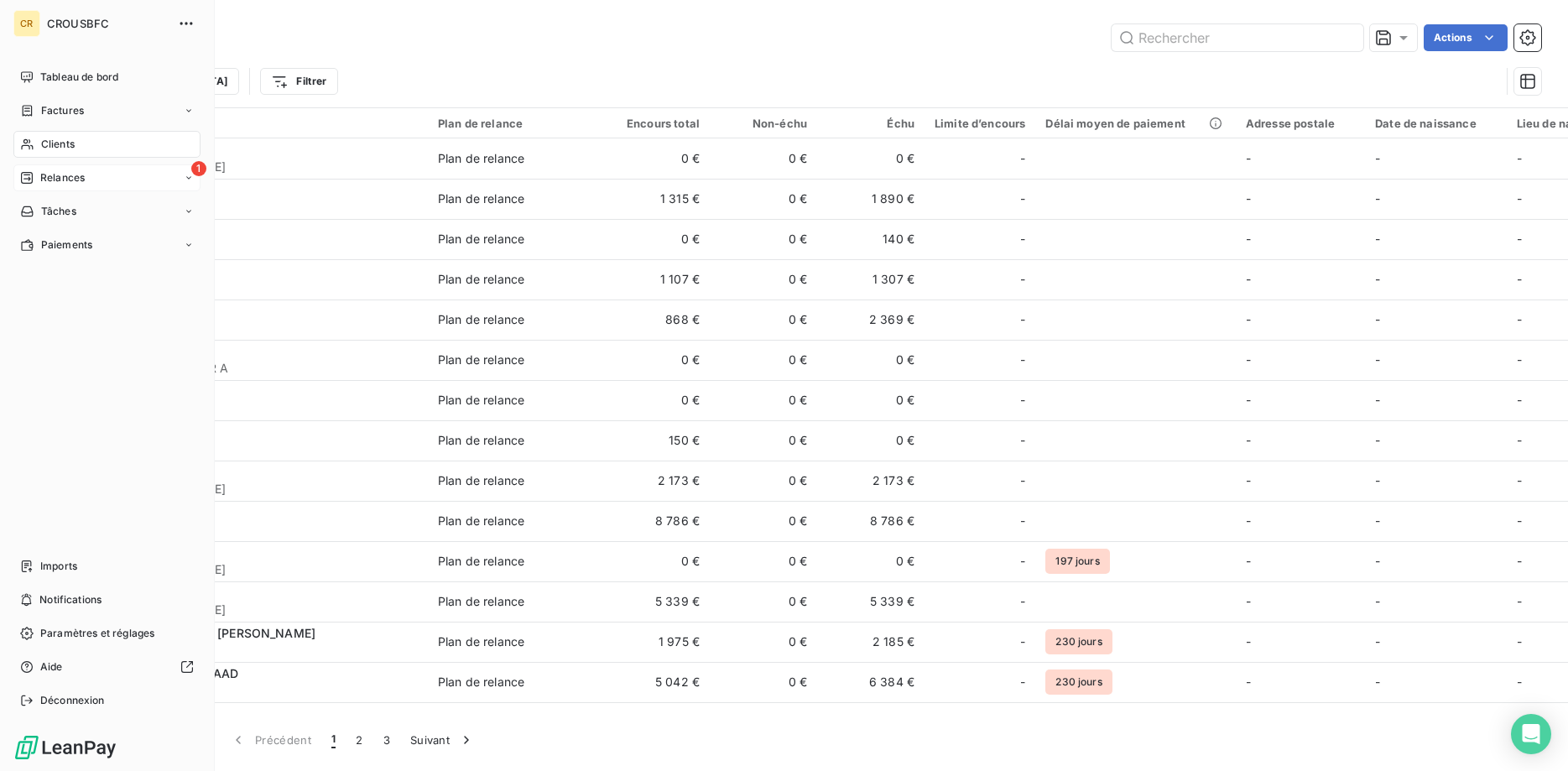
click at [64, 182] on span "Relances" at bounding box center [63, 178] width 45 height 15
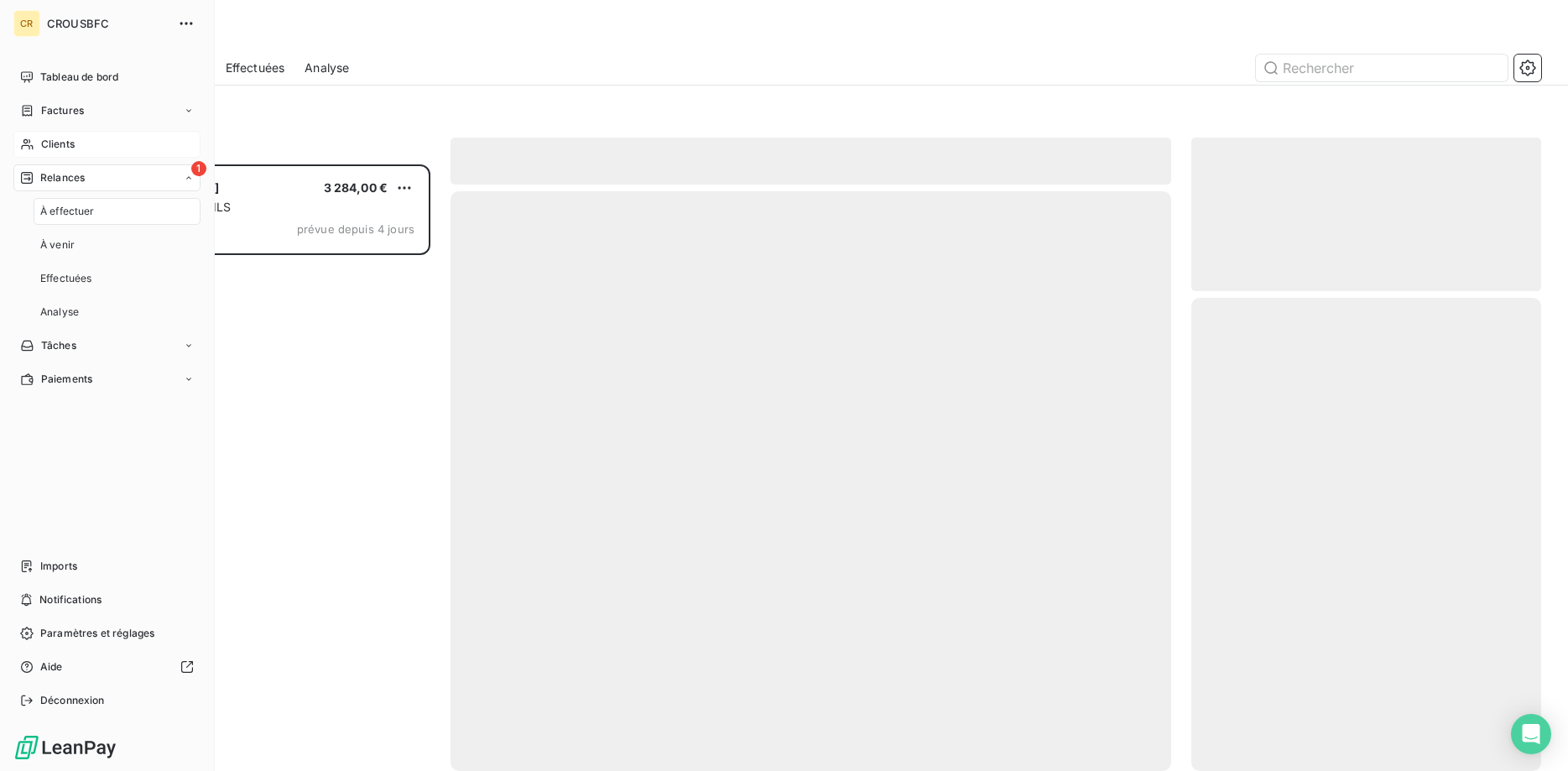
scroll to position [606, 350]
click at [58, 148] on span "Clients" at bounding box center [58, 144] width 33 height 15
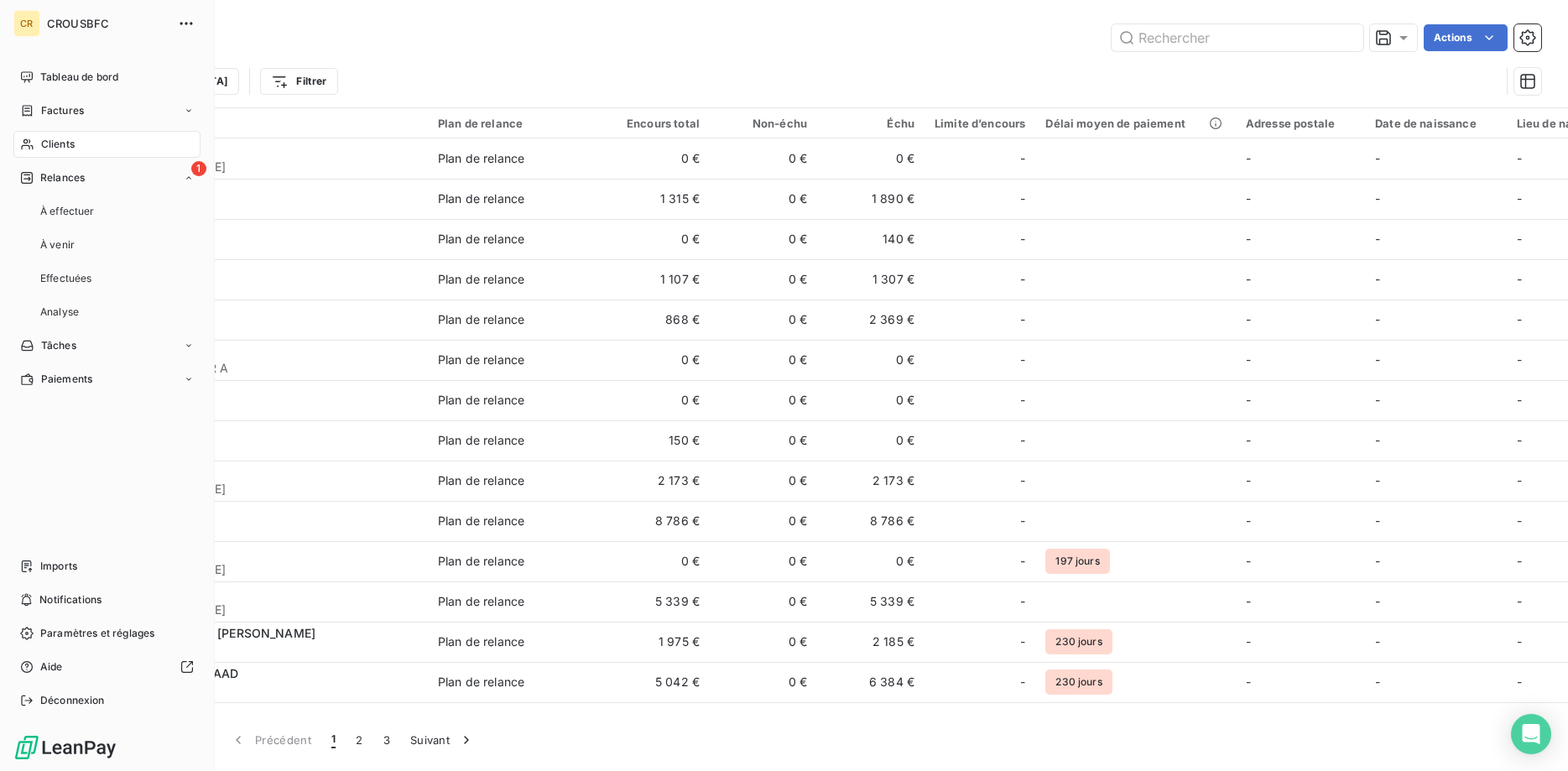
click at [58, 148] on span "Clients" at bounding box center [58, 144] width 33 height 15
click at [52, 88] on div "Tableau de bord" at bounding box center [107, 76] width 187 height 27
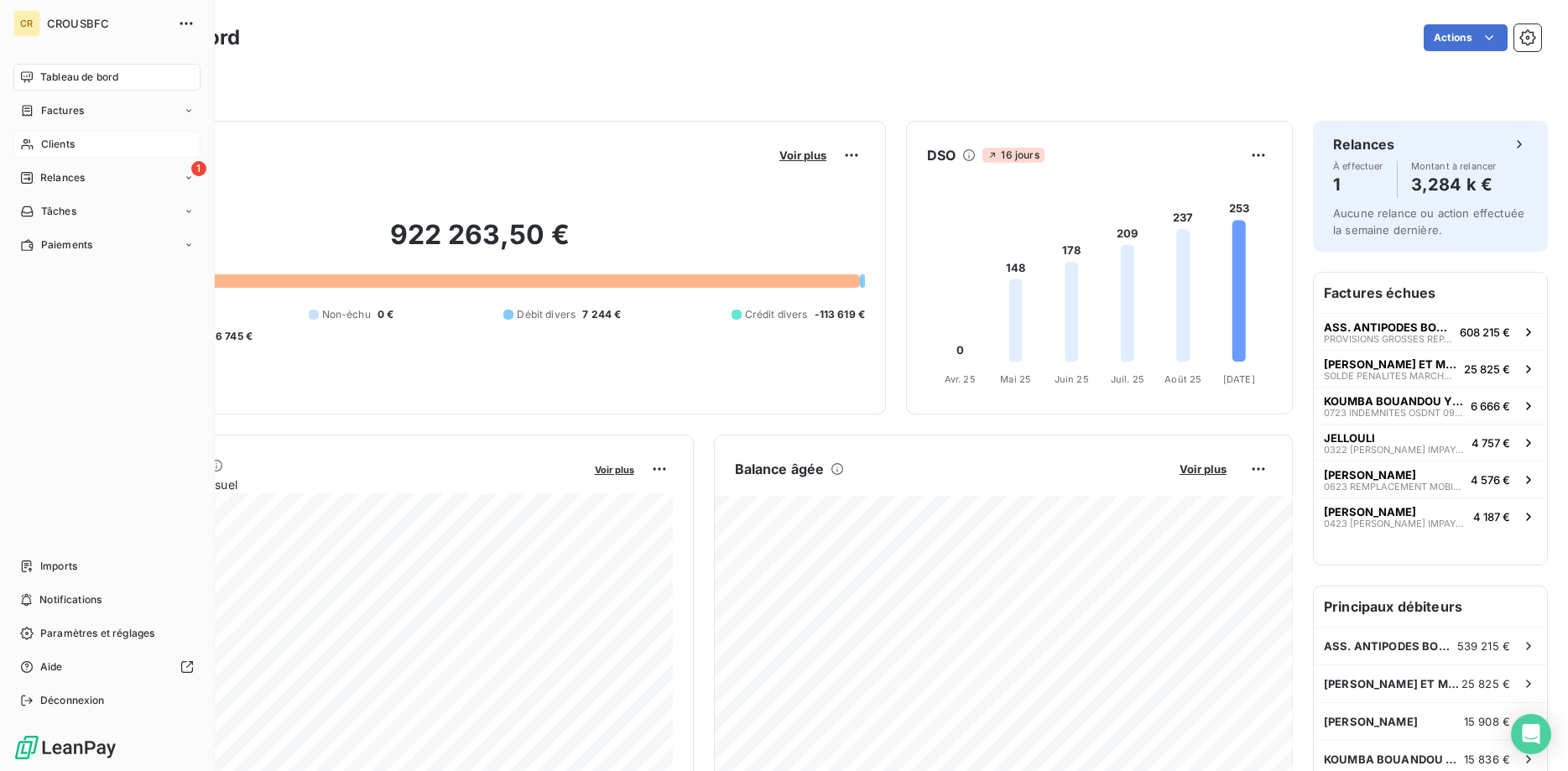
click at [53, 138] on span "Clients" at bounding box center [58, 144] width 33 height 15
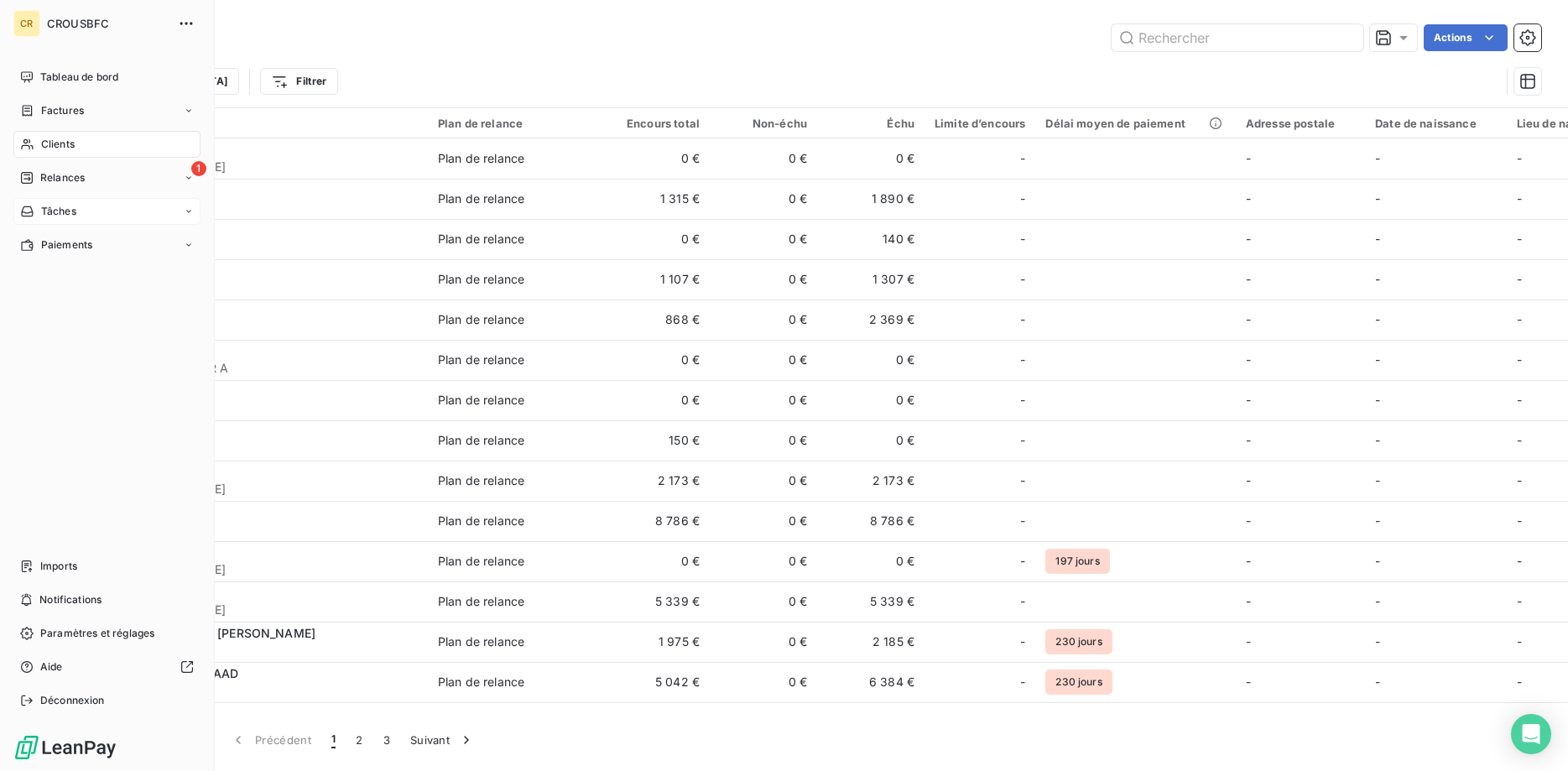
click at [185, 211] on icon at bounding box center [189, 211] width 10 height 10
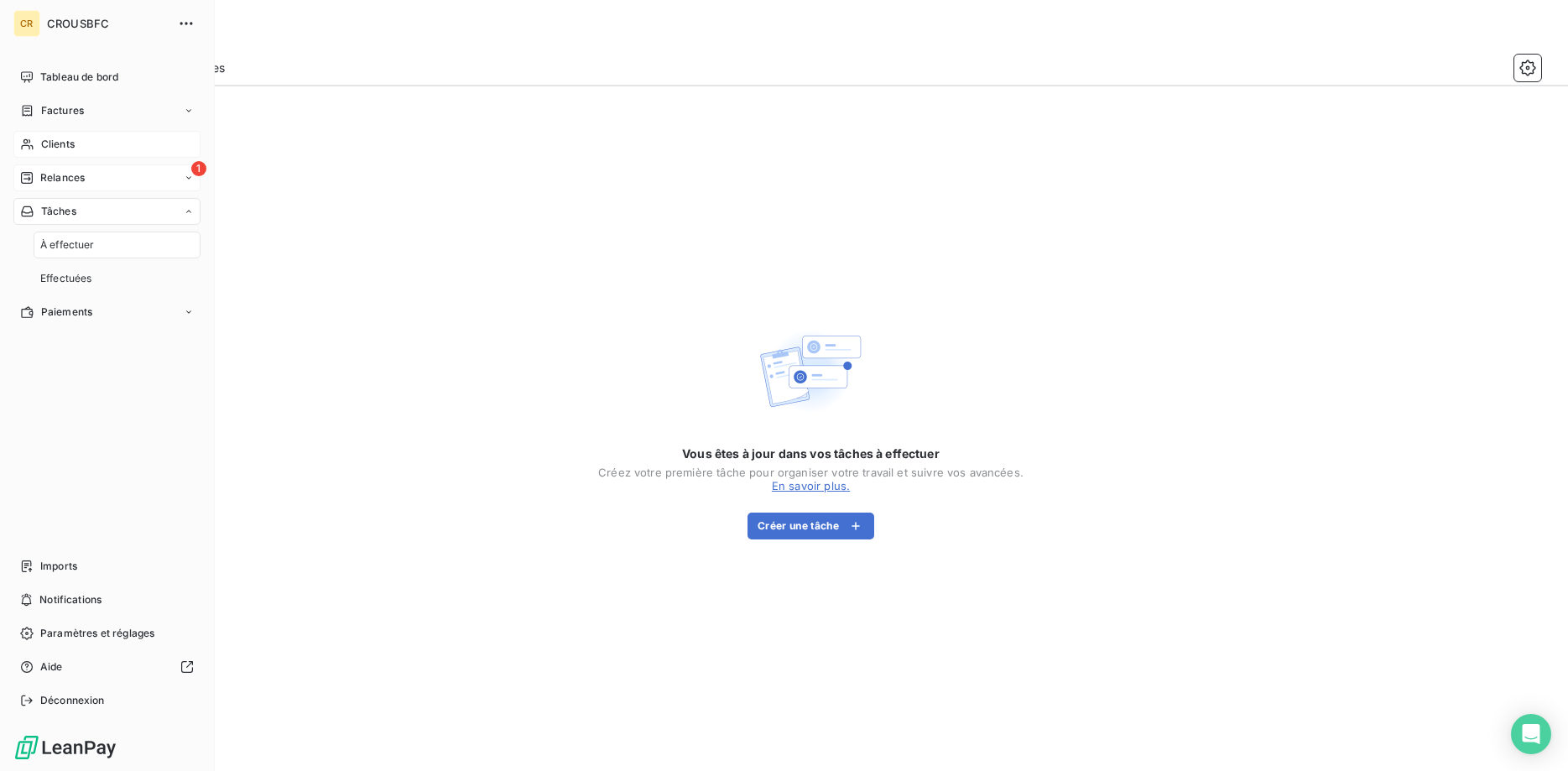
click at [185, 179] on icon at bounding box center [189, 178] width 10 height 10
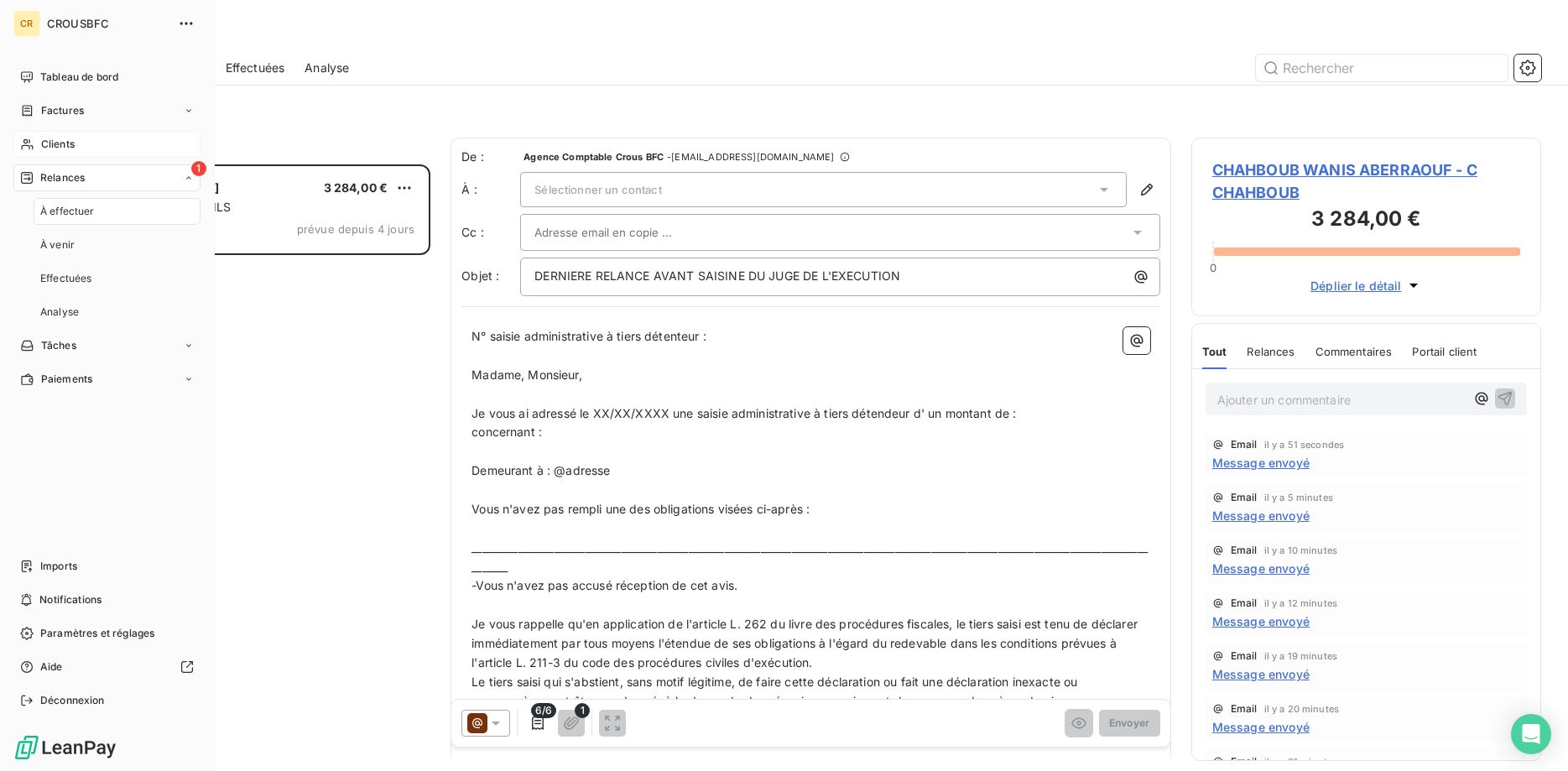
scroll to position [606, 350]
click at [47, 149] on span "Clients" at bounding box center [58, 144] width 33 height 15
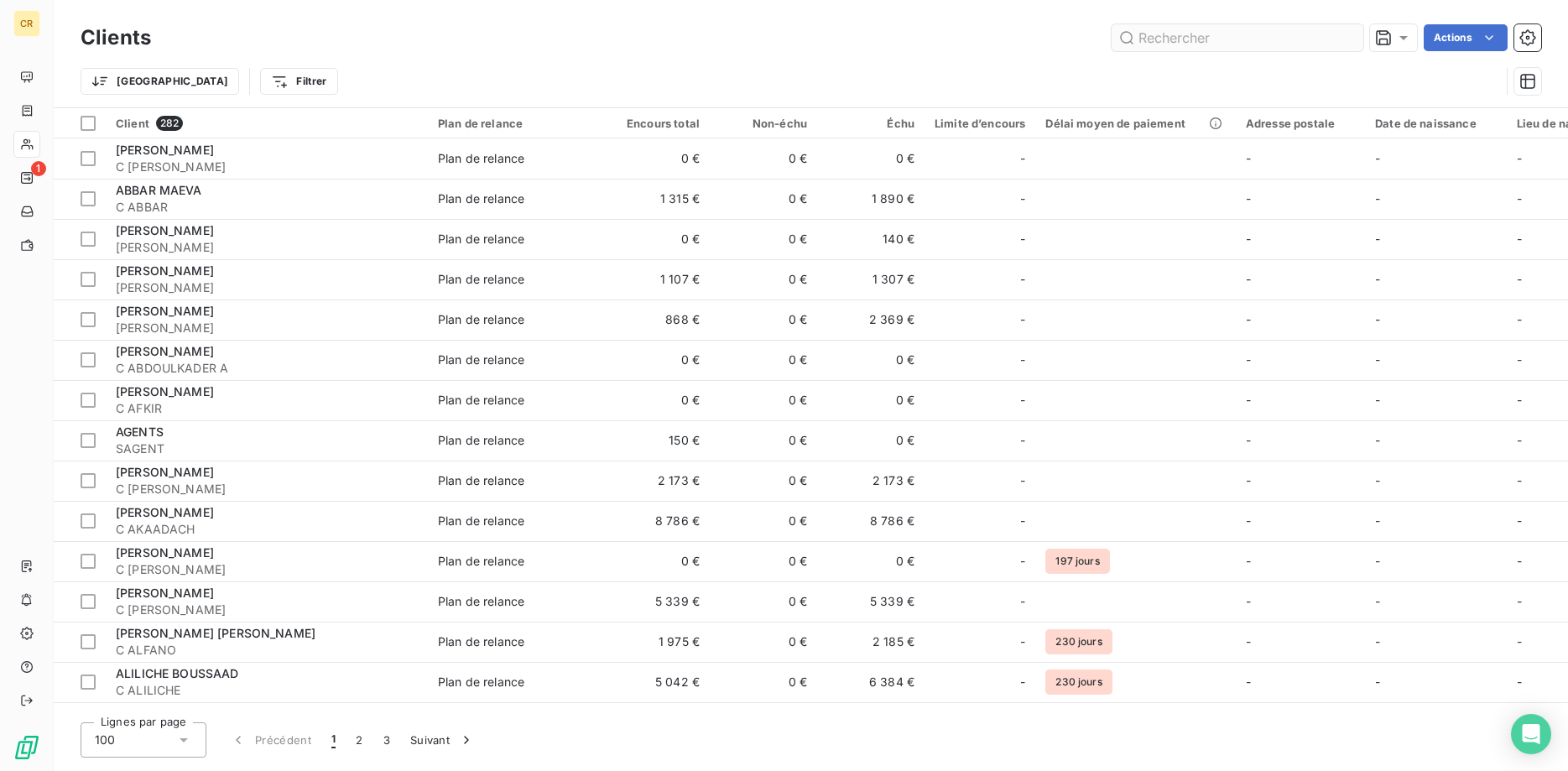
click at [1219, 35] on input "text" at bounding box center [1237, 37] width 252 height 27
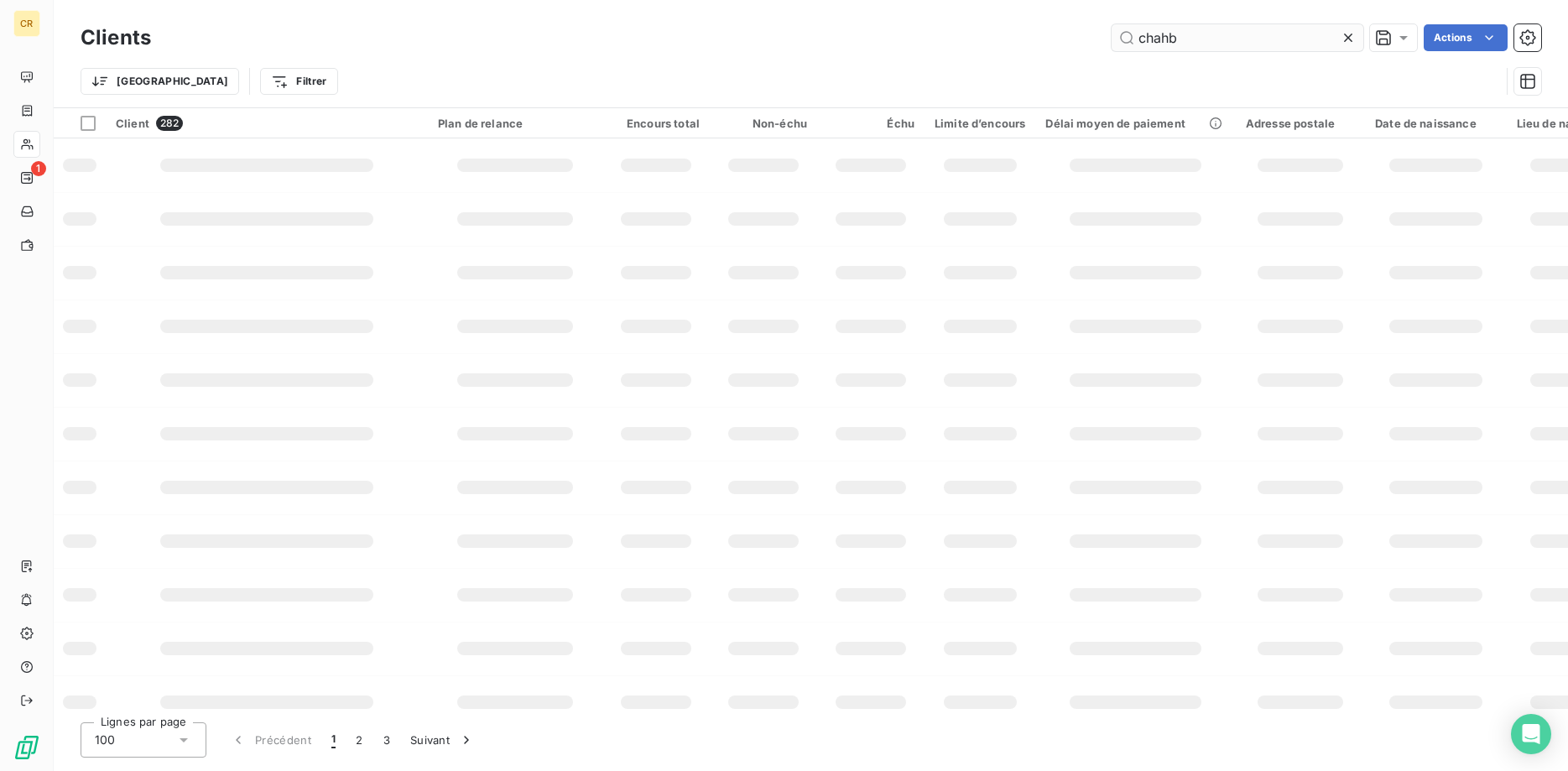
type input "chahb"
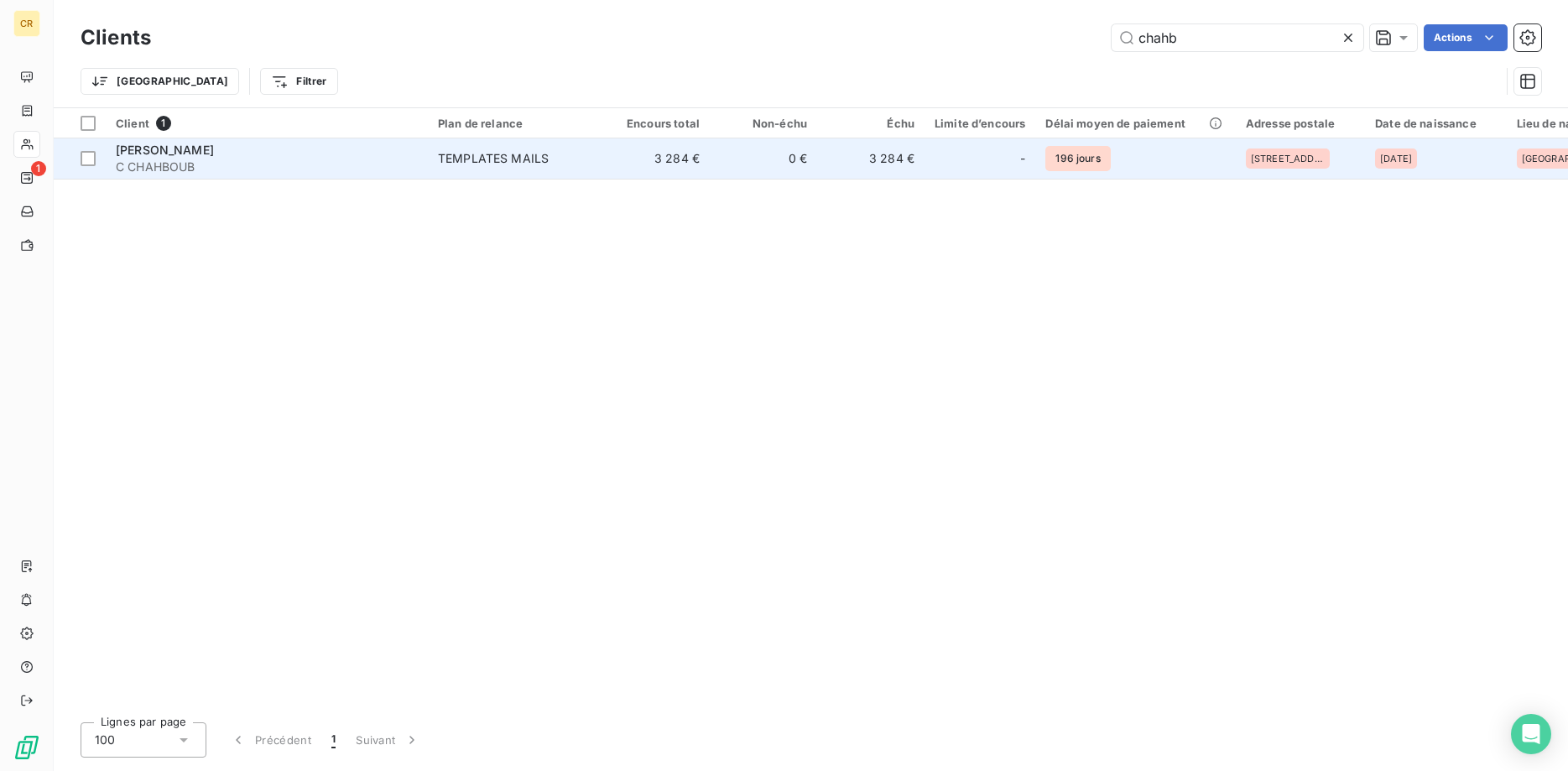
click at [195, 161] on span "C CHAHBOUB" at bounding box center [267, 167] width 302 height 17
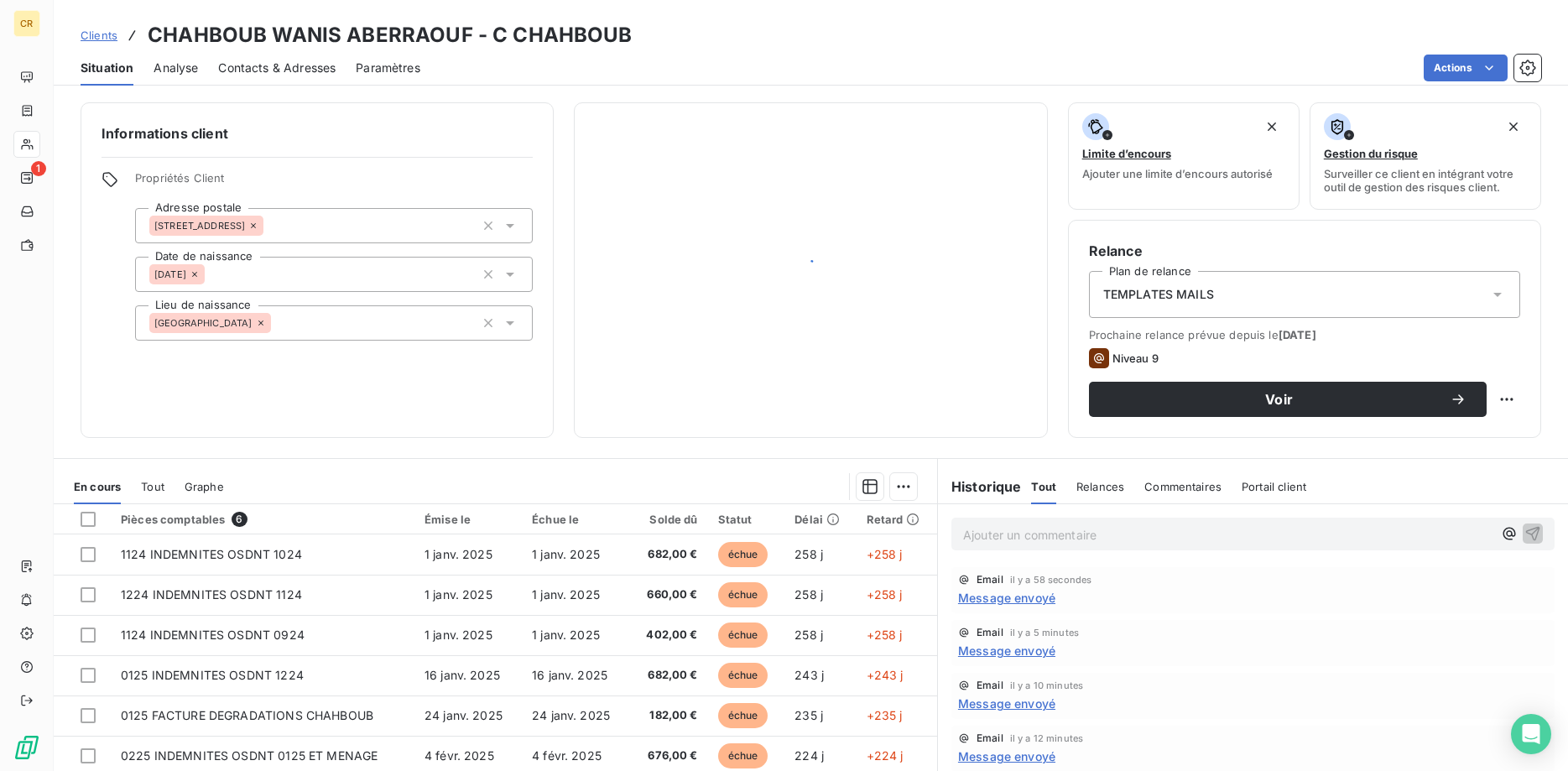
click at [195, 161] on div "Informations client Propriétés Client Adresse postale 14 rue de la paix - 70000…" at bounding box center [317, 270] width 473 height 336
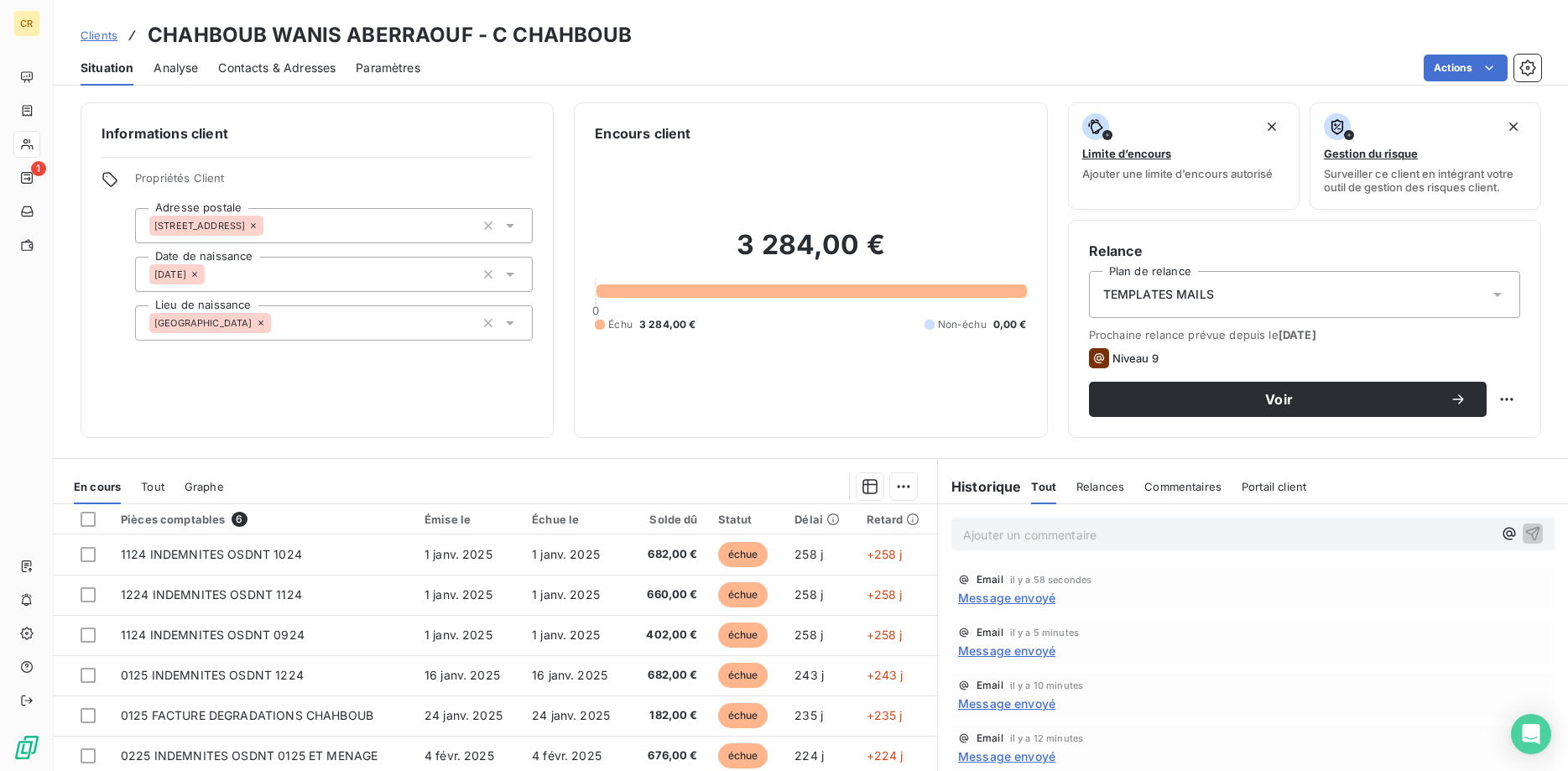
click at [106, 179] on icon at bounding box center [110, 179] width 17 height 17
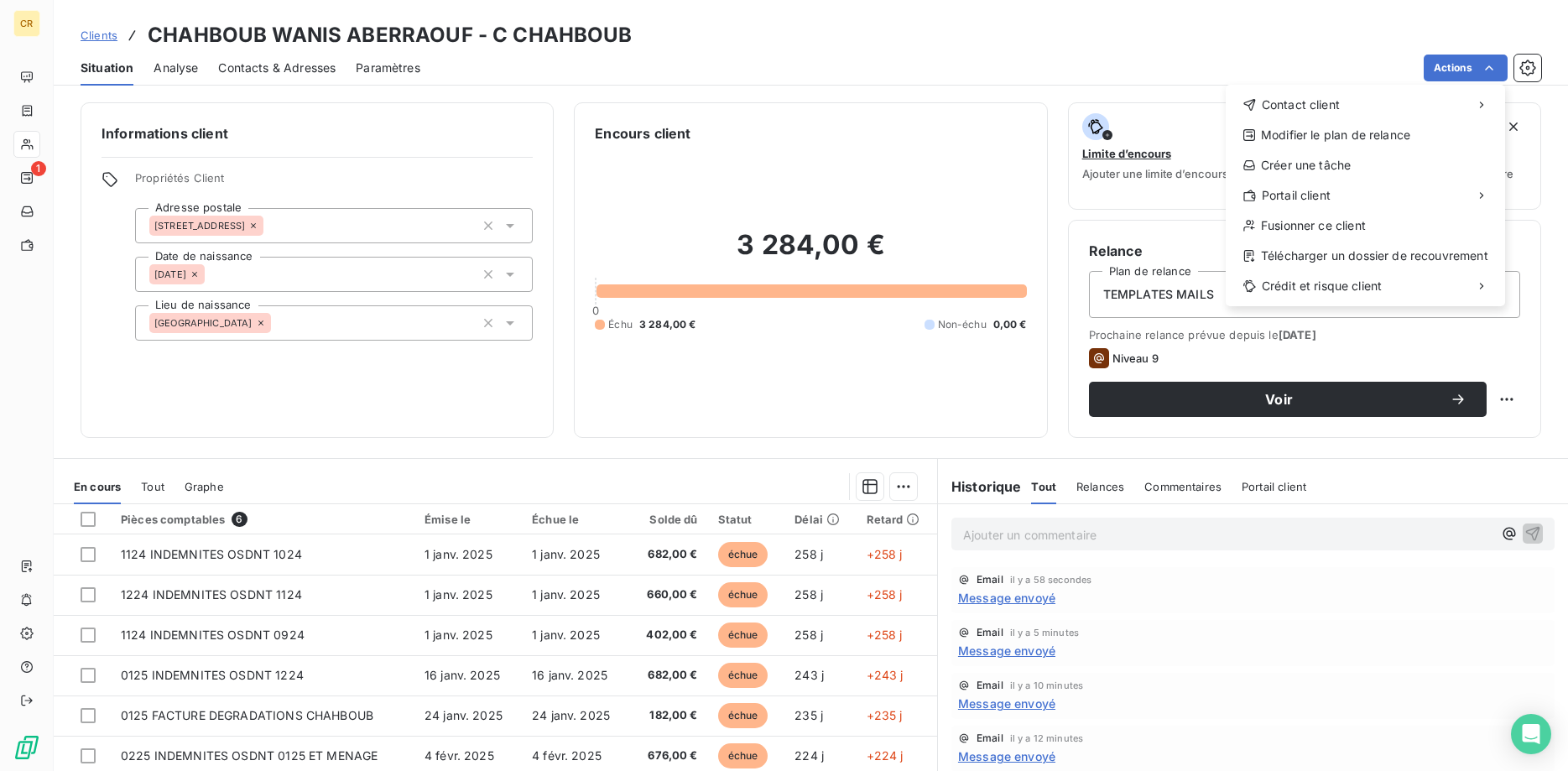
click at [1490, 66] on html "CR 1 Clients CHAHBOUB WANIS ABERRAOUF - C CHAHBOUB Situation Analyse Contacts &…" at bounding box center [784, 386] width 1568 height 771
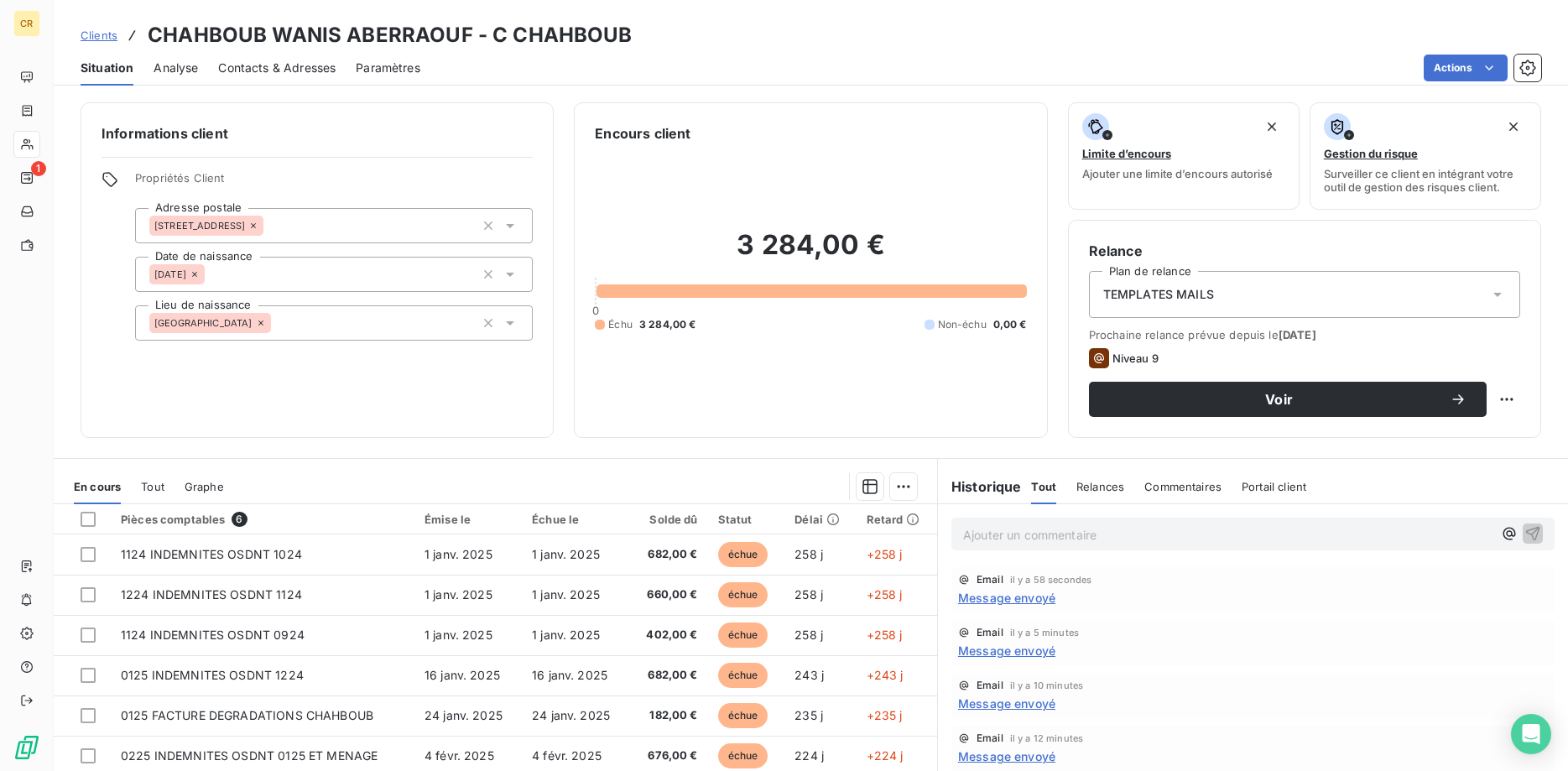
click at [179, 66] on html "CR 1 Clients CHAHBOUB WANIS ABERRAOUF - C CHAHBOUB Situation Analyse Contacts &…" at bounding box center [784, 386] width 1568 height 771
click at [380, 64] on span "Paramètres" at bounding box center [387, 68] width 64 height 17
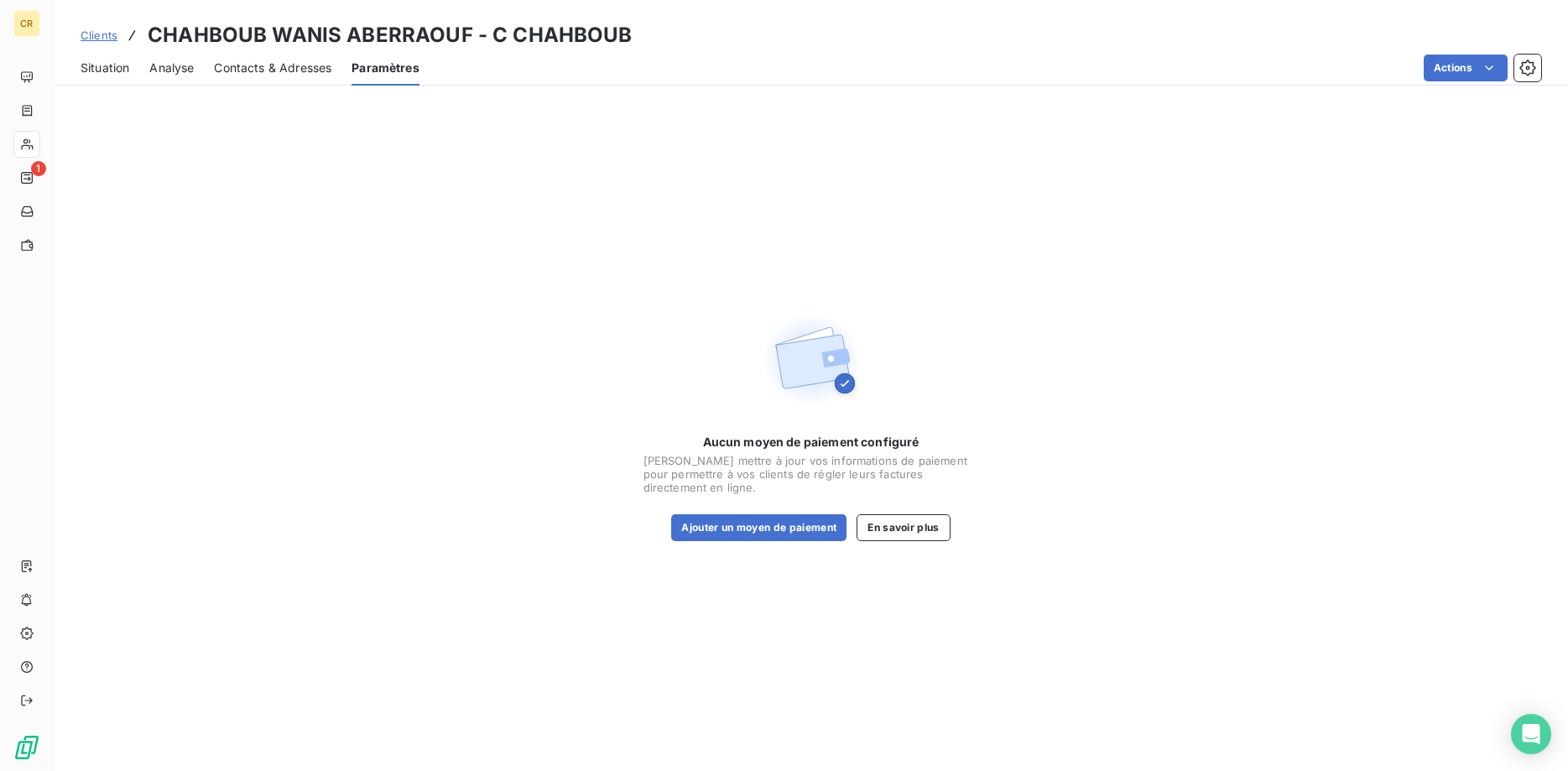
click at [307, 69] on span "Contacts & Adresses" at bounding box center [272, 68] width 118 height 17
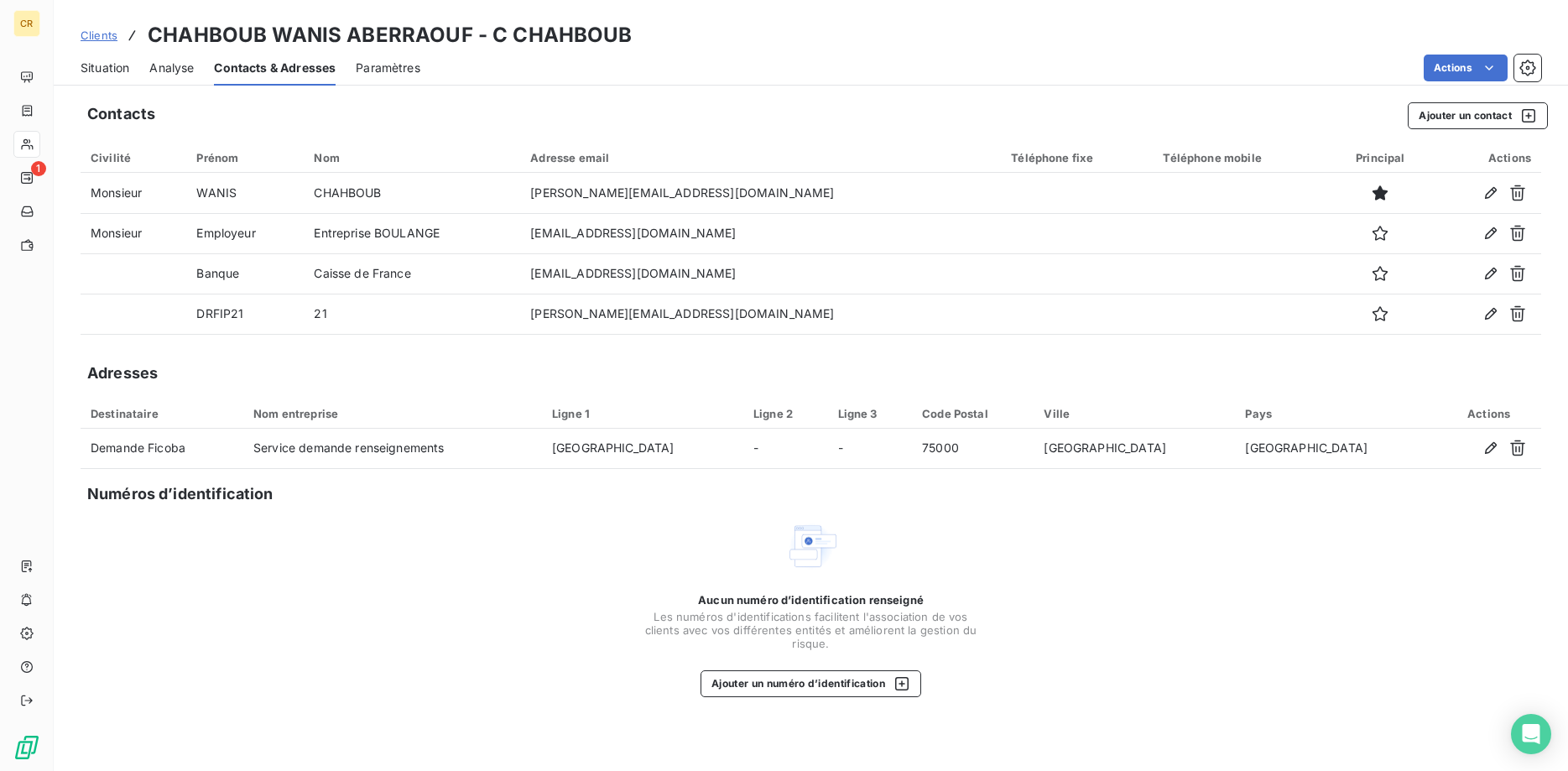
click at [180, 68] on span "Analyse" at bounding box center [172, 68] width 45 height 17
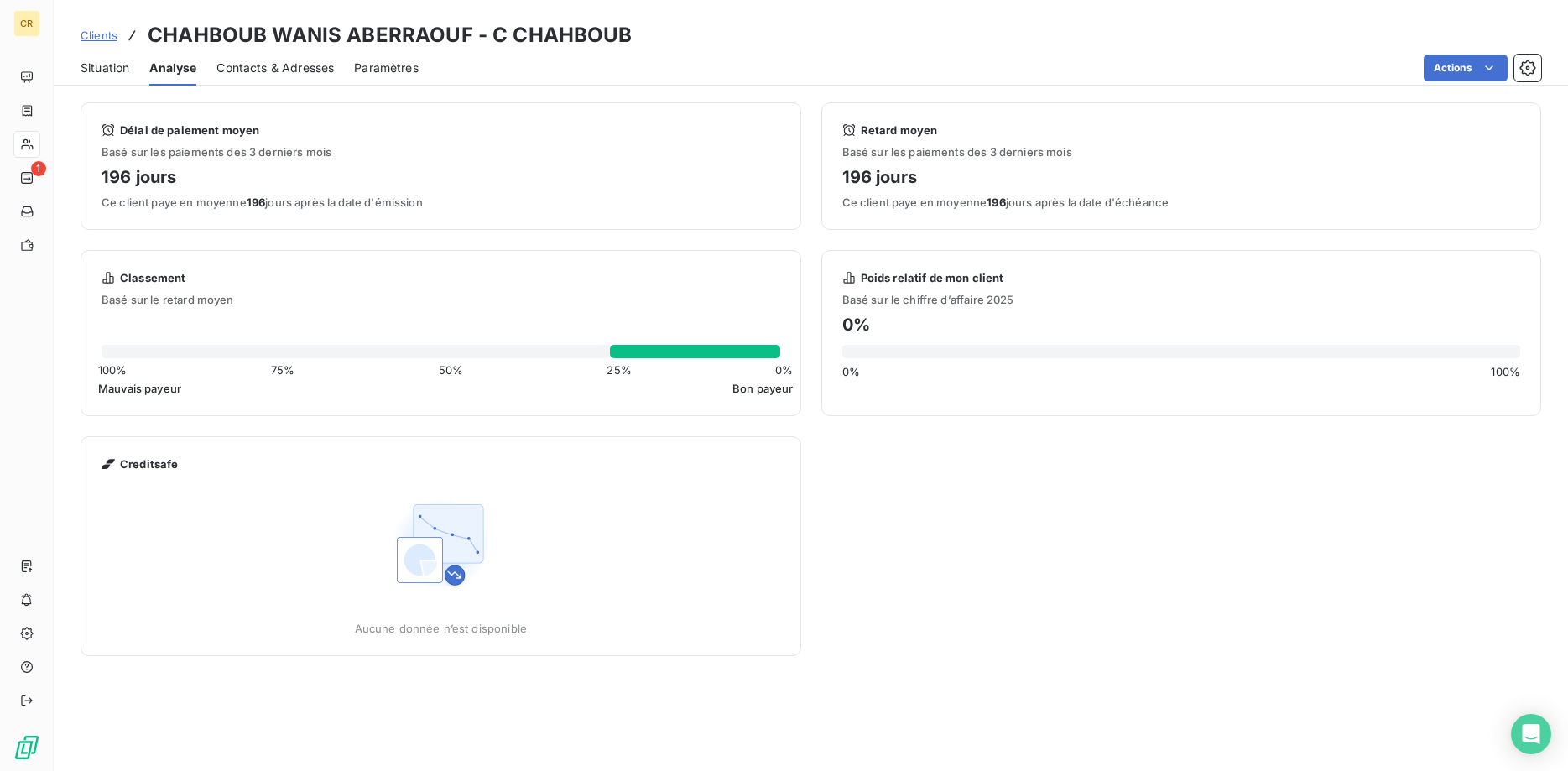
click at [112, 65] on span "Situation" at bounding box center [105, 68] width 49 height 17
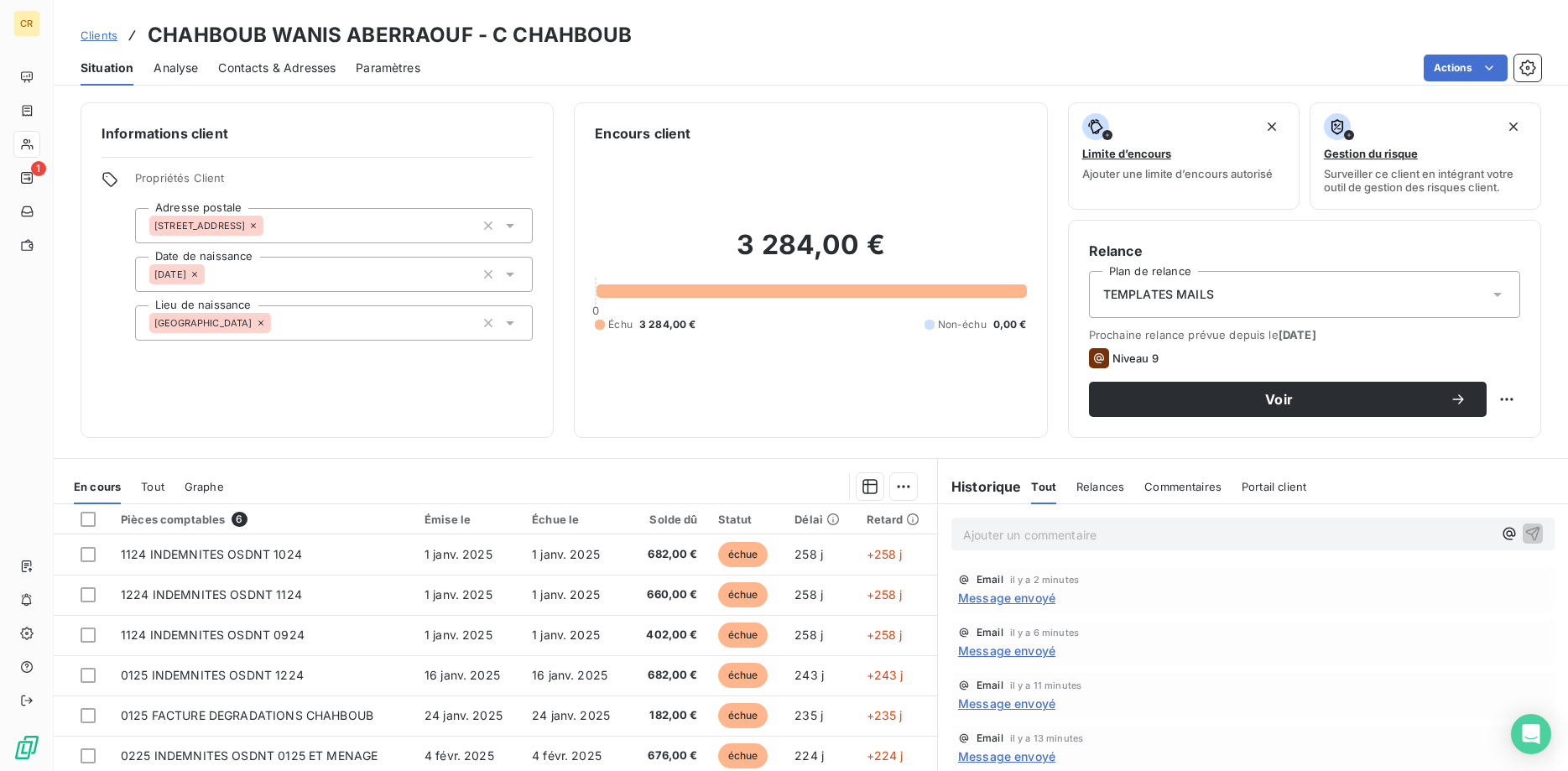
click at [107, 174] on icon at bounding box center [110, 179] width 17 height 17
click at [1520, 58] on button "button" at bounding box center [1527, 67] width 27 height 27
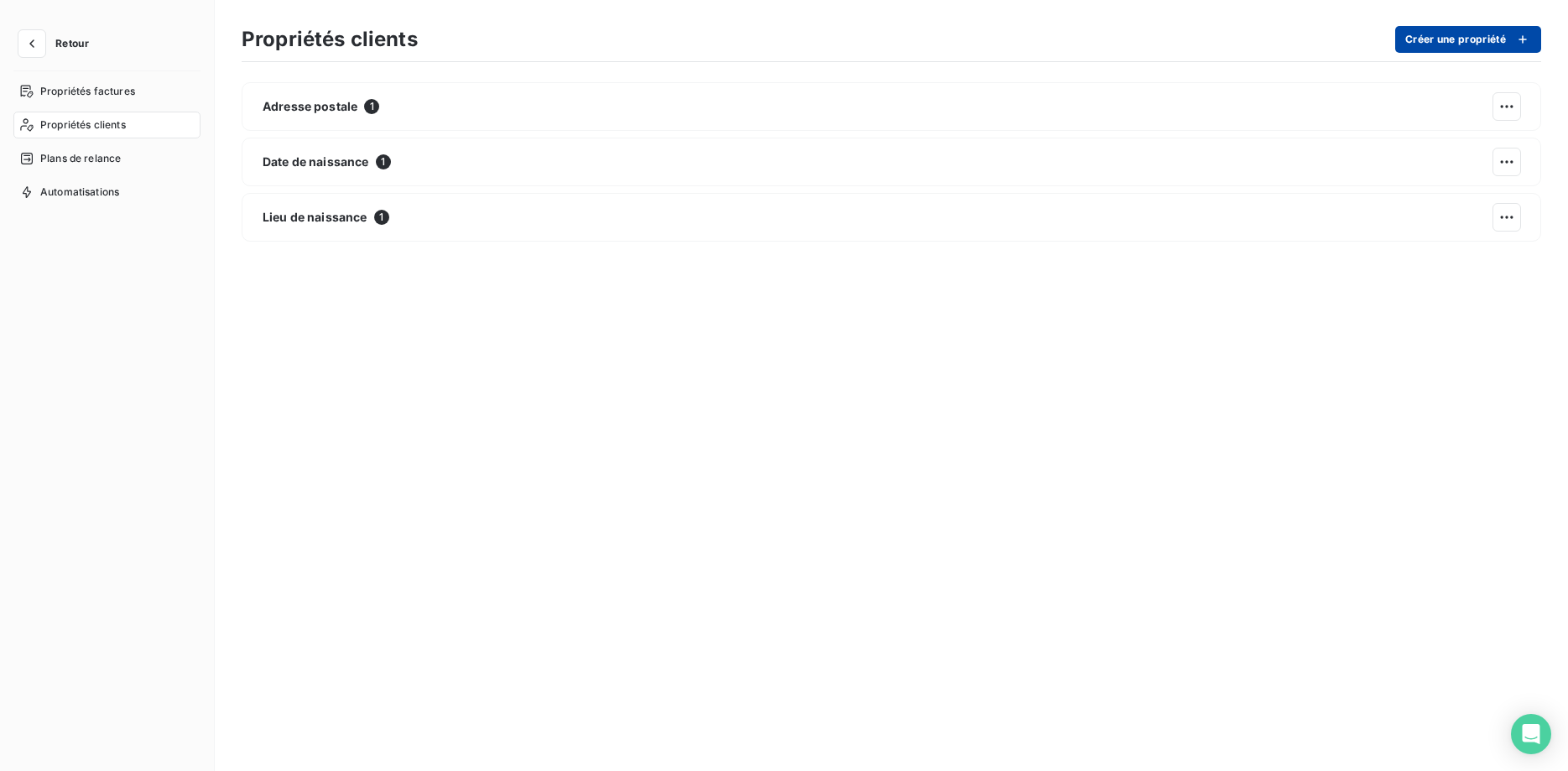
click at [1451, 38] on button "Créer une propriété" at bounding box center [1468, 39] width 146 height 27
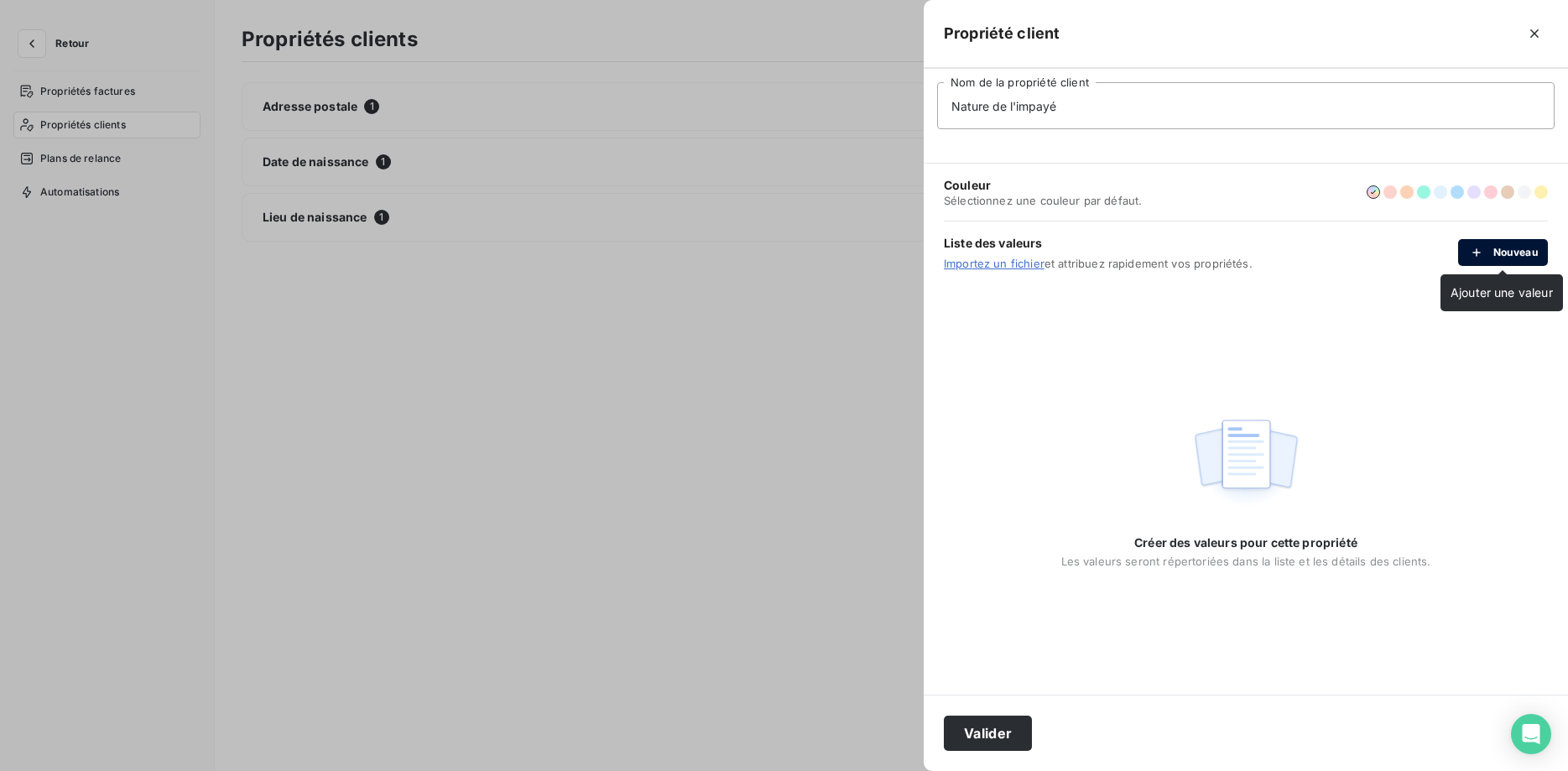
type input "Nature de l'impayé"
click at [1498, 253] on button "Nouveau" at bounding box center [1503, 252] width 90 height 27
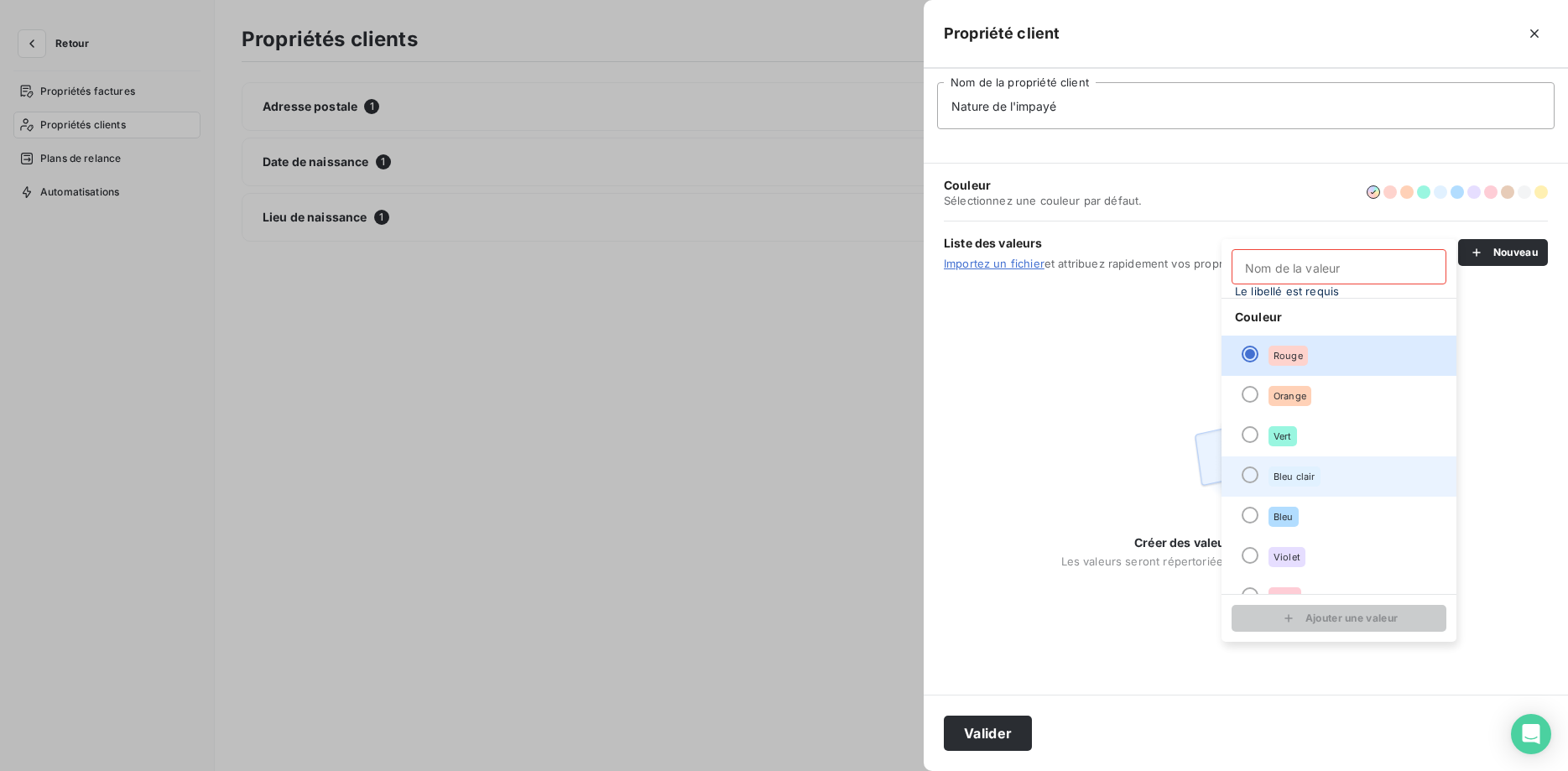
click at [1253, 476] on div at bounding box center [1250, 475] width 17 height 17
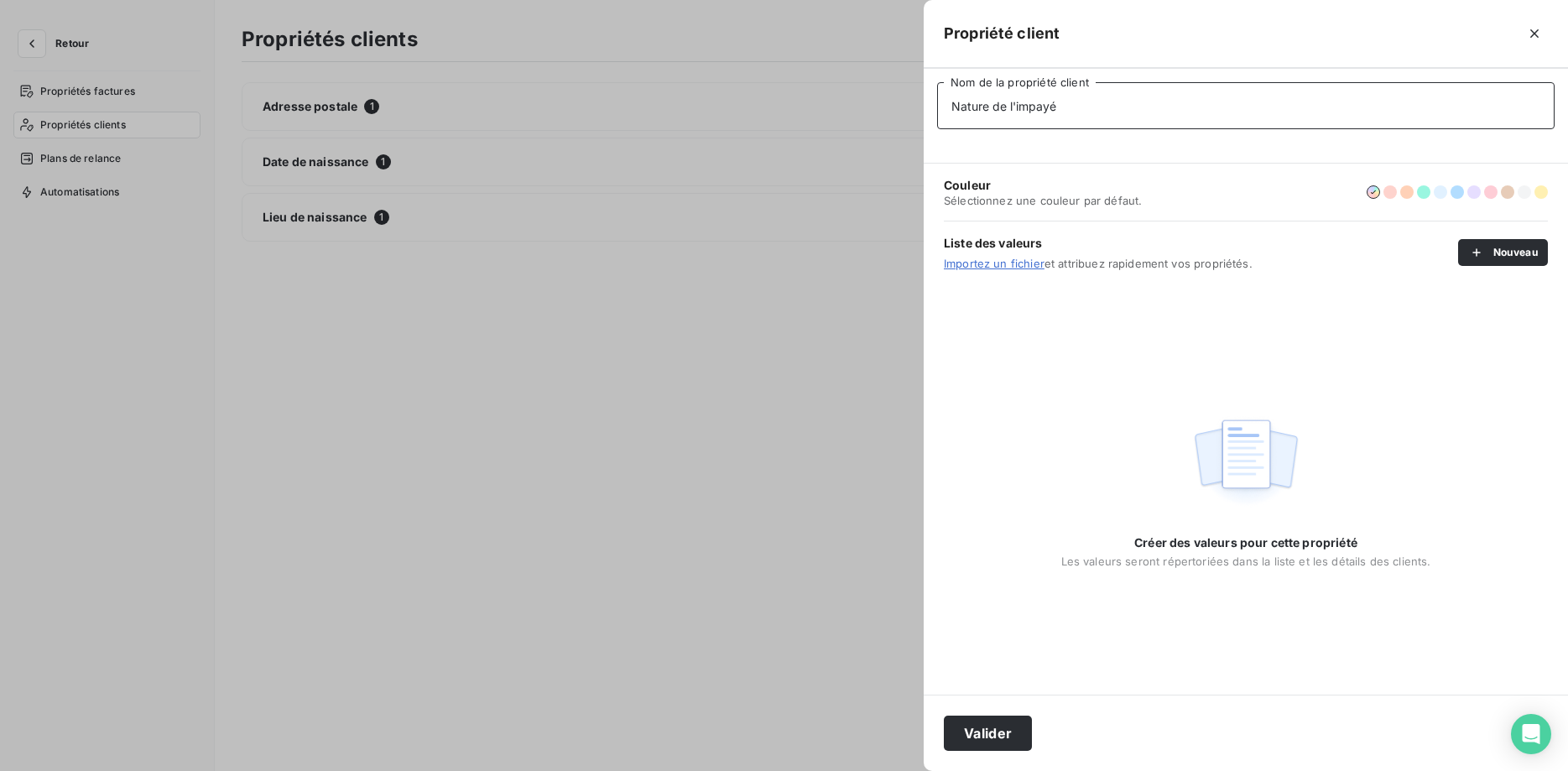
drag, startPoint x: 1073, startPoint y: 100, endPoint x: 945, endPoint y: 107, distance: 128.2
click at [945, 107] on input "Nature de l'impayé" at bounding box center [1245, 106] width 617 height 47
click at [1202, 191] on div "Couleur Sélectionnez une couleur par défaut." at bounding box center [1245, 191] width 604 height 57
drag, startPoint x: 1480, startPoint y: 251, endPoint x: 1078, endPoint y: 720, distance: 617.7
click at [1084, 724] on form "Propriété client Nature de l'impayé Nom de la propriété client Couleur Sélectio…" at bounding box center [1245, 386] width 644 height 771
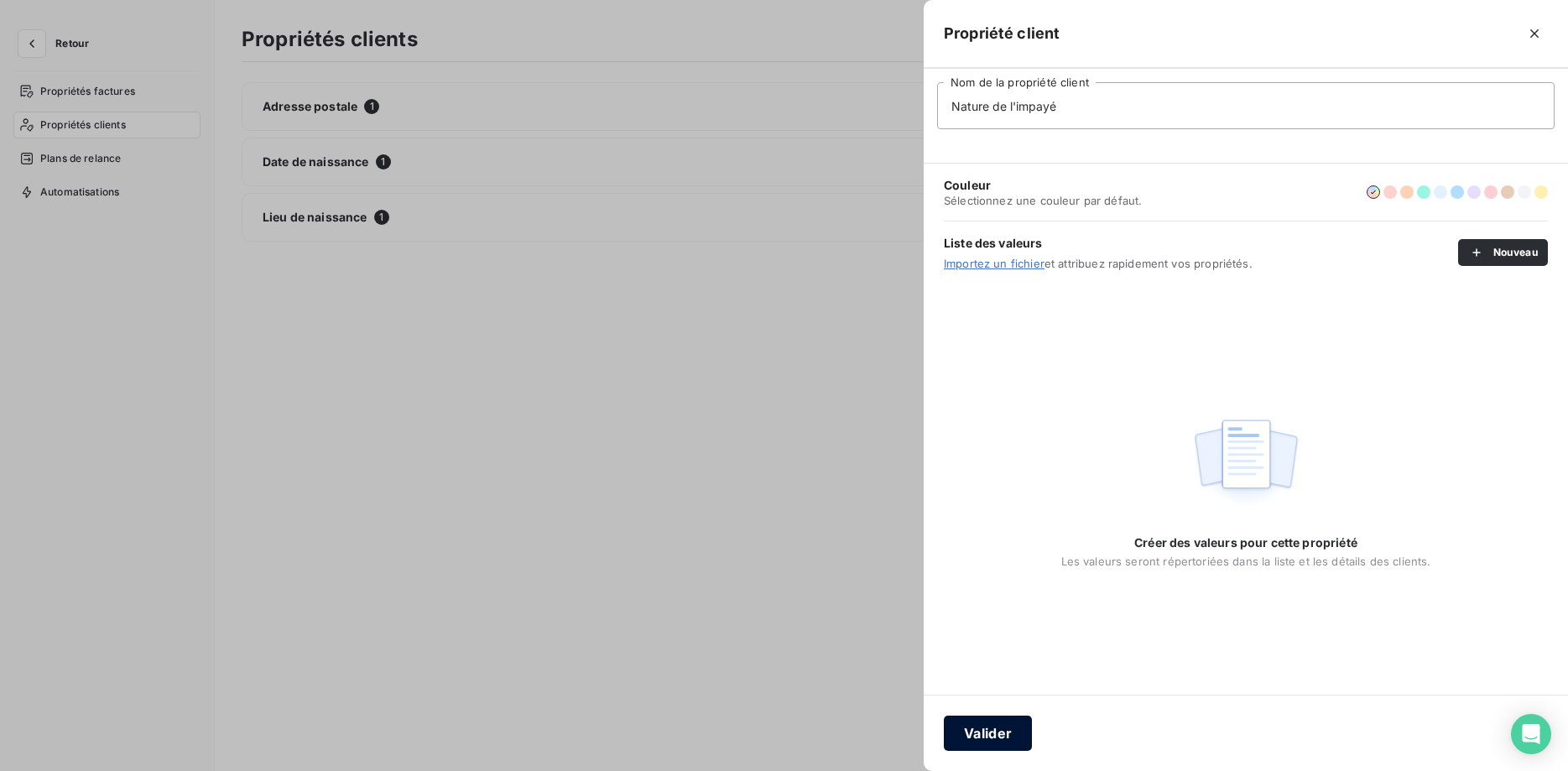
click at [978, 748] on button "Valider" at bounding box center [988, 732] width 88 height 35
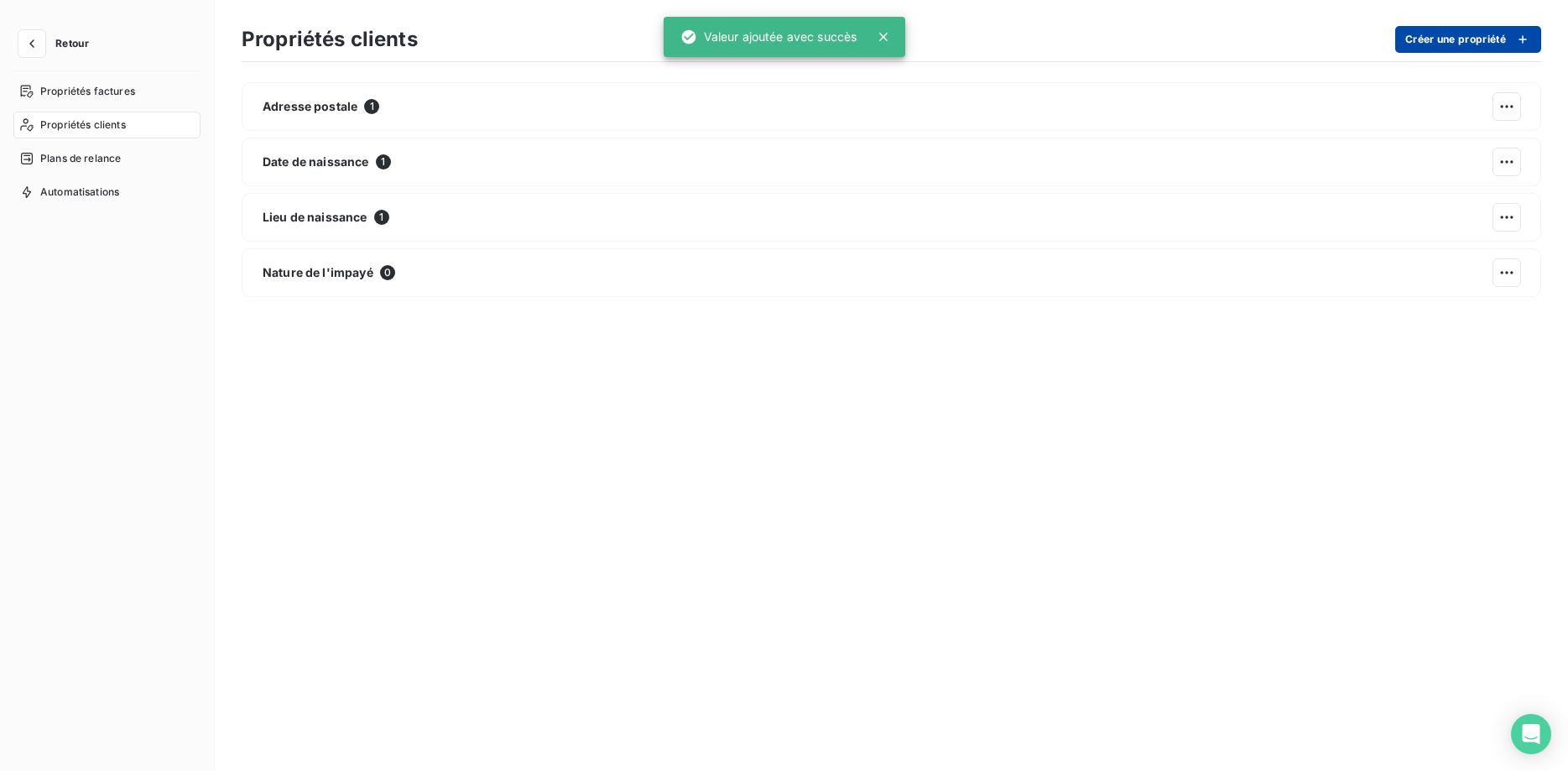
click at [1415, 38] on button "Créer une propriété" at bounding box center [1468, 39] width 146 height 27
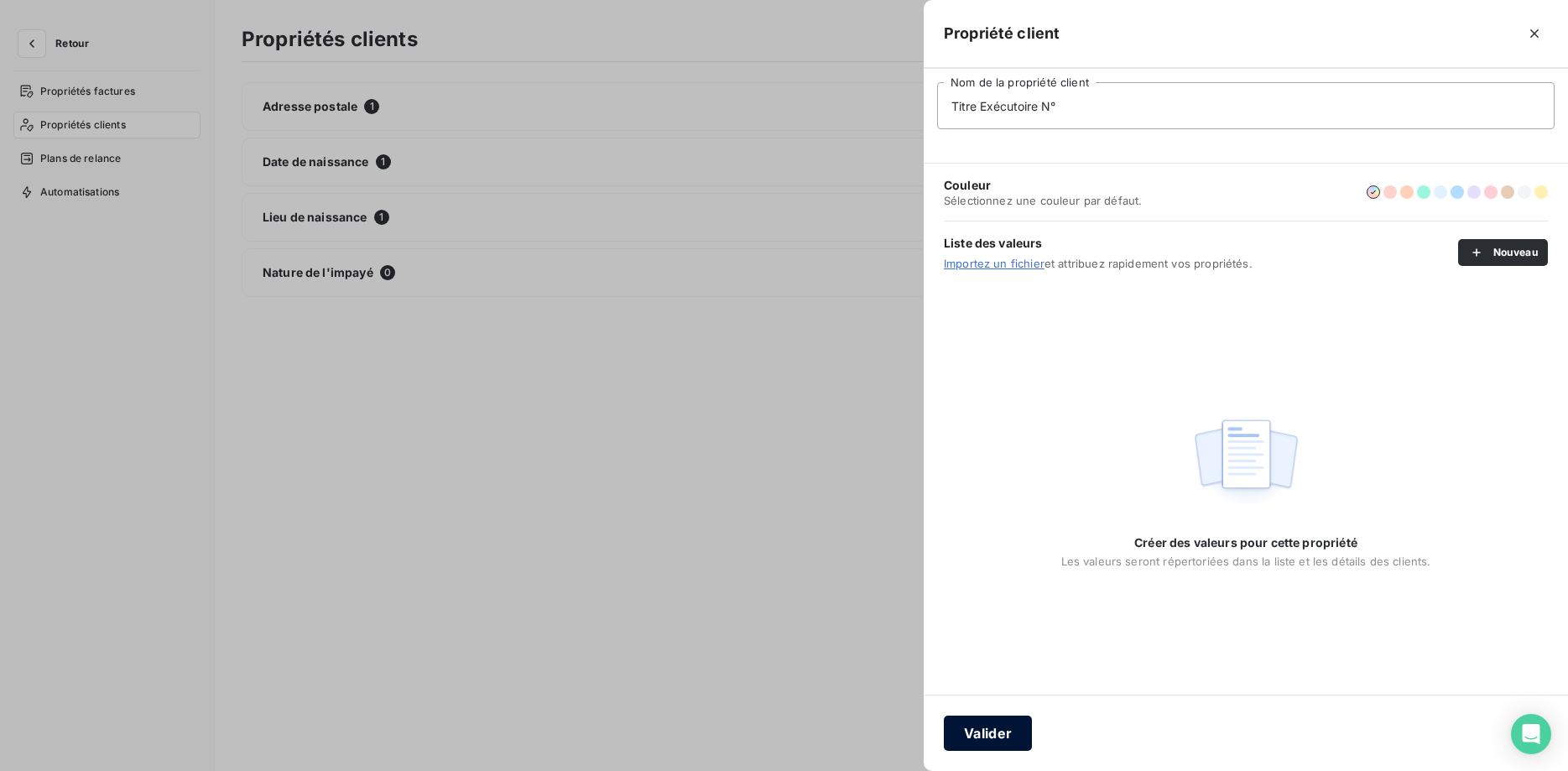
type input "Titre Exécutoire N°"
click at [1000, 730] on button "Valider" at bounding box center [988, 732] width 88 height 35
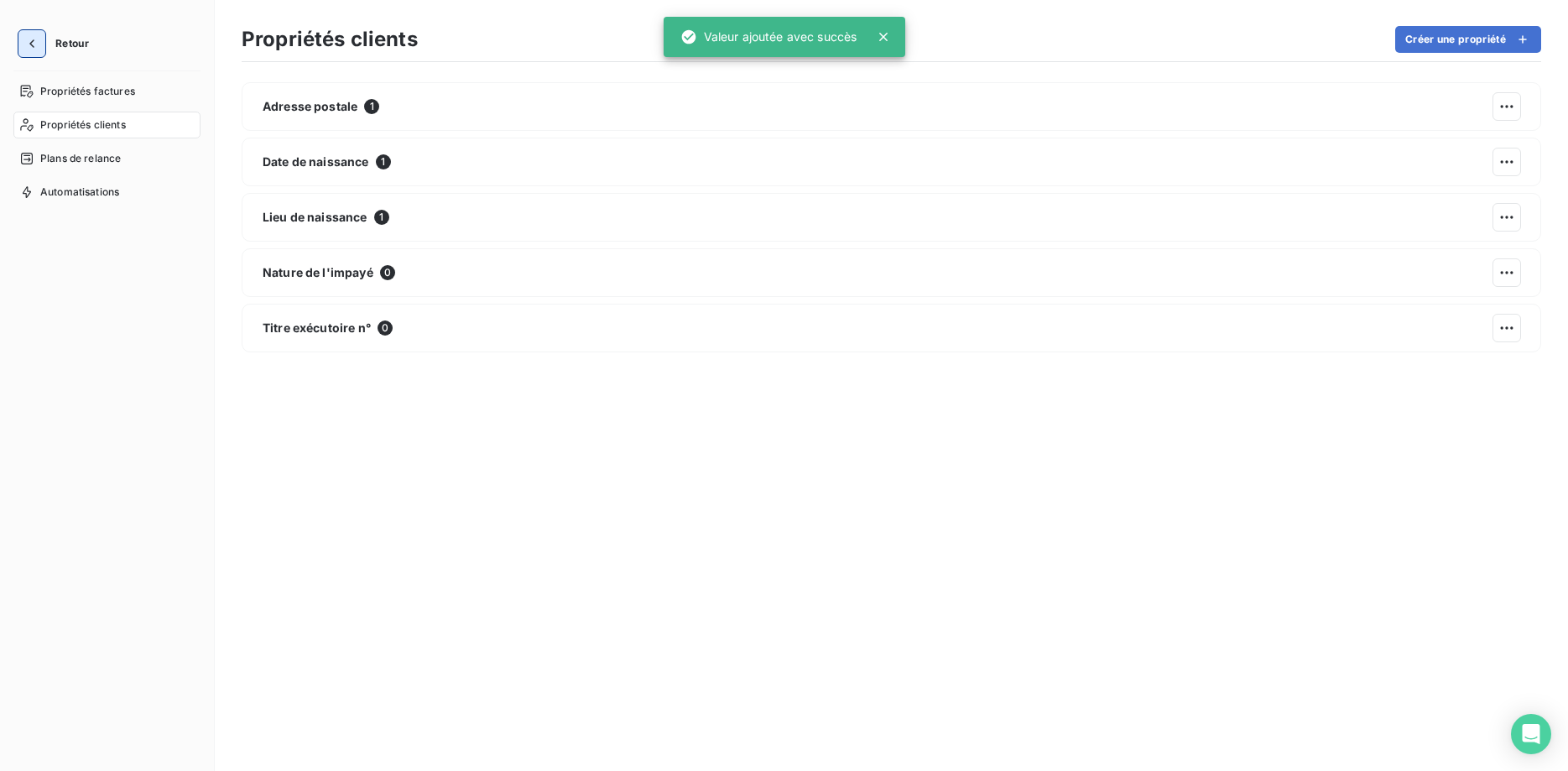
click at [36, 48] on icon "button" at bounding box center [32, 44] width 17 height 17
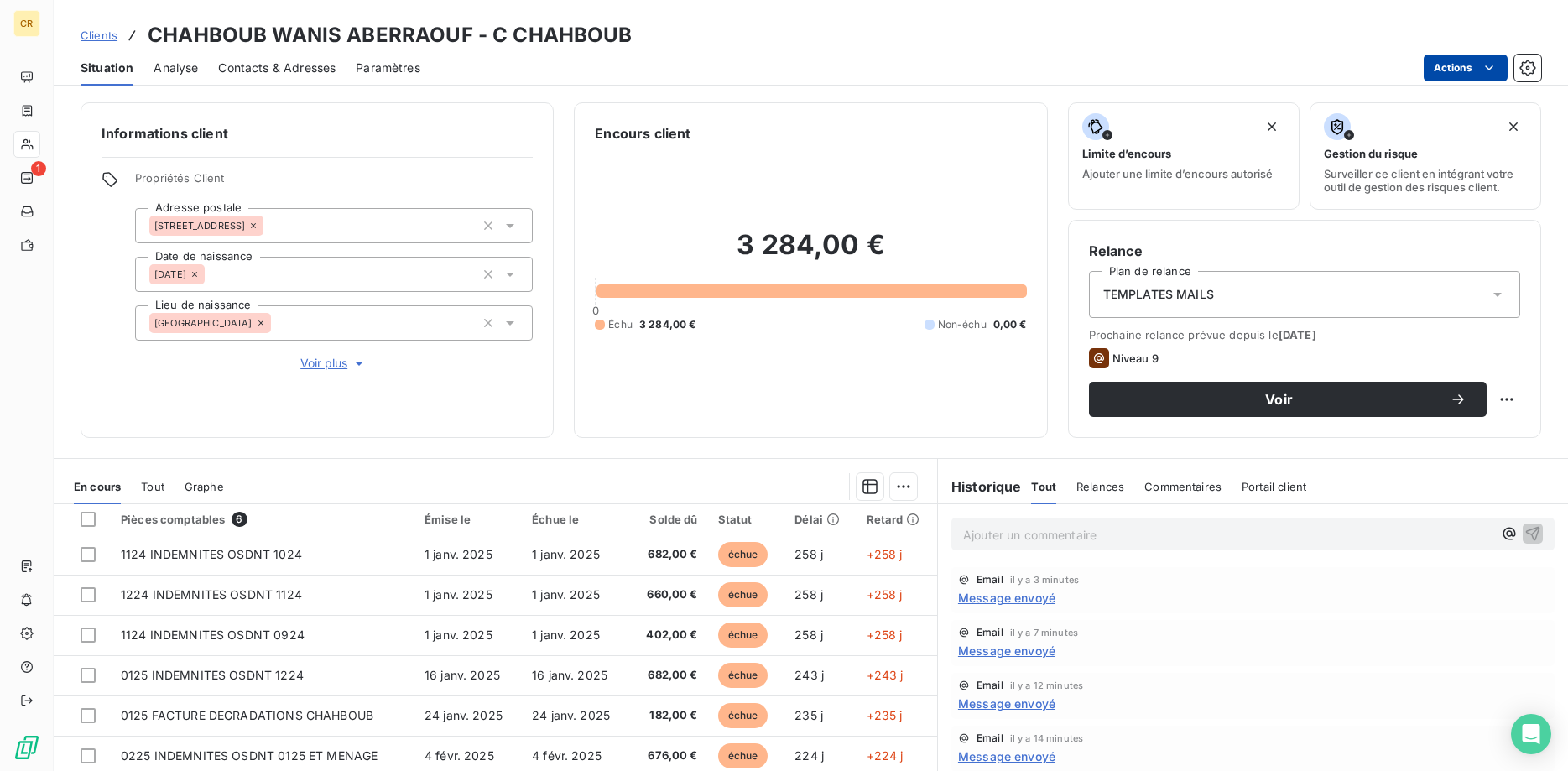
click at [1490, 69] on html "CR 1 Clients CHAHBOUB WANIS ABERRAOUF - C CHAHBOUB Situation Analyse Contacts &…" at bounding box center [784, 386] width 1568 height 771
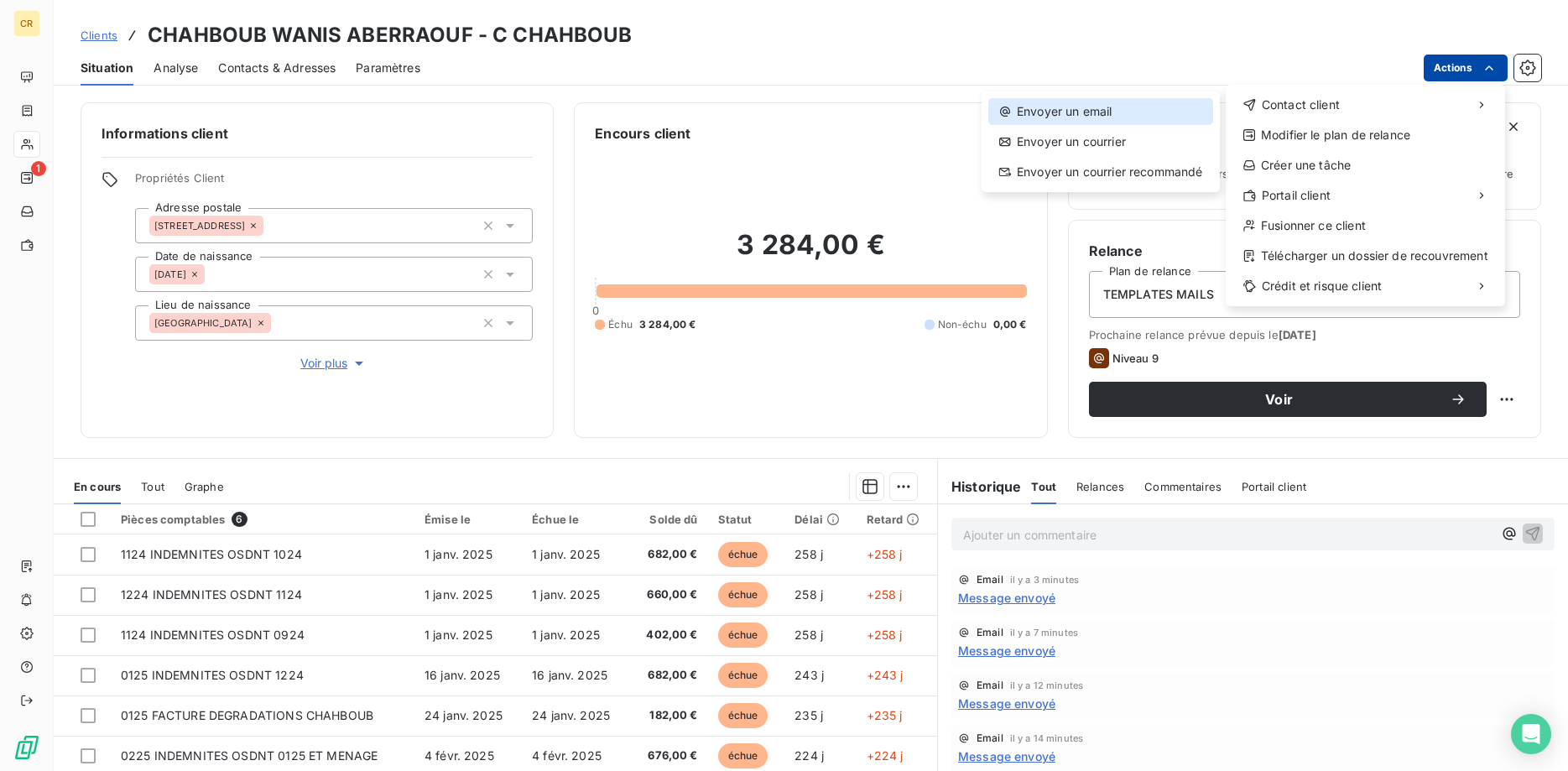
click at [1098, 106] on div "Envoyer un email" at bounding box center [1101, 111] width 225 height 27
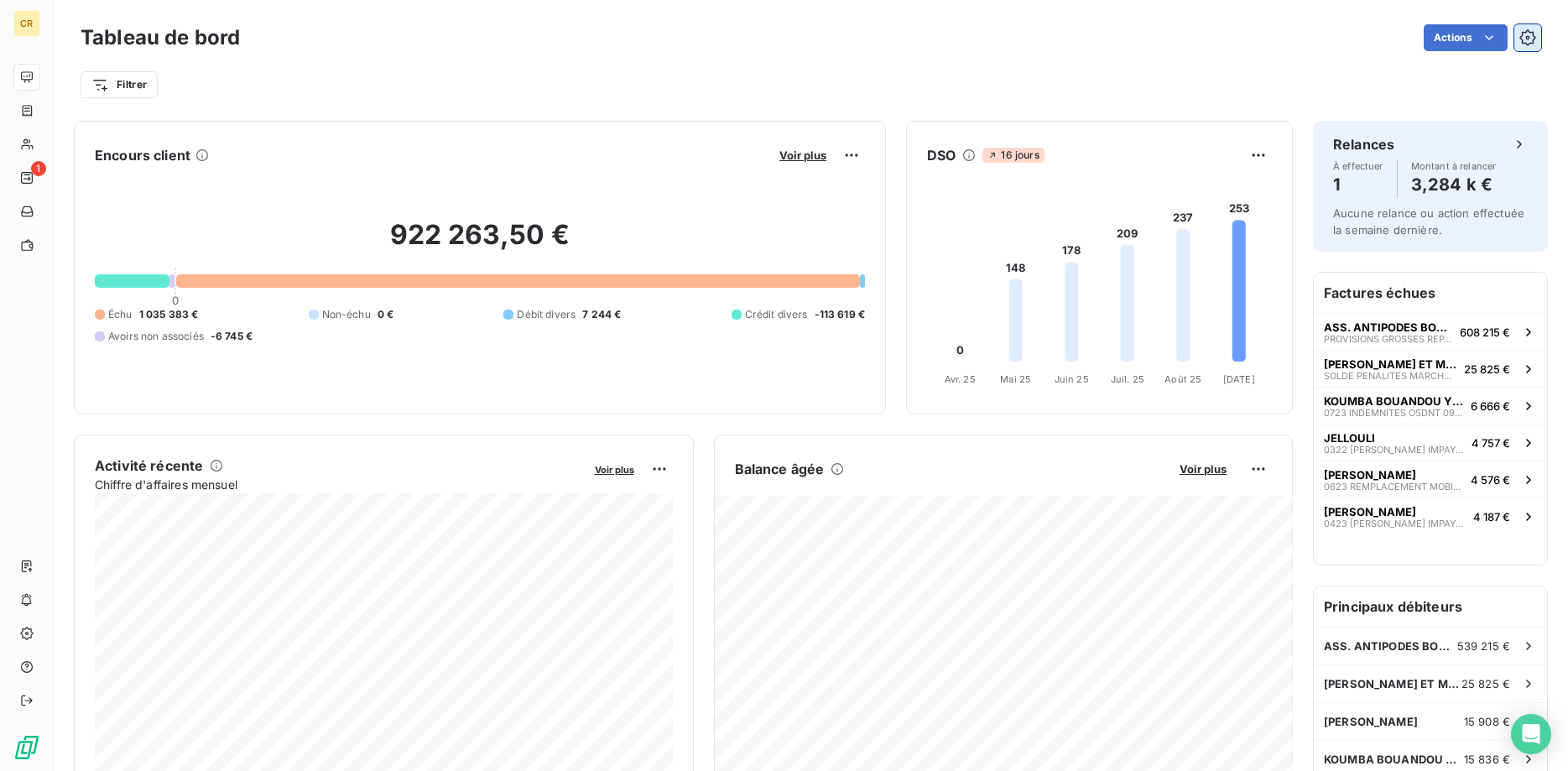
click at [1535, 39] on icon "button" at bounding box center [1527, 37] width 16 height 16
click at [1486, 39] on html "CR 1 Tableau de bord Actions Exporter le tableau de bord Filtrer Encours client…" at bounding box center [784, 386] width 1568 height 771
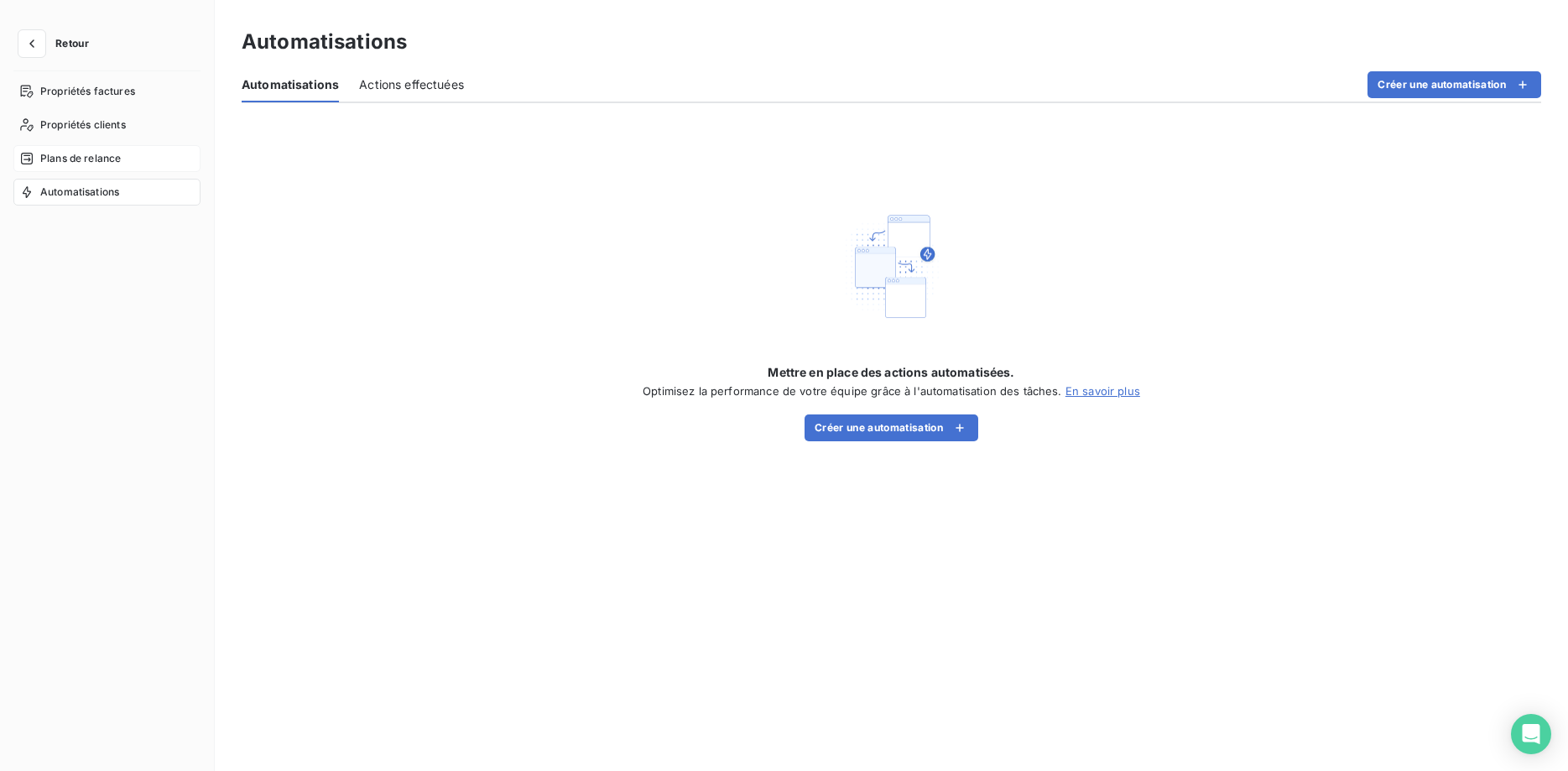
click at [65, 155] on span "Plans de relance" at bounding box center [81, 159] width 81 height 15
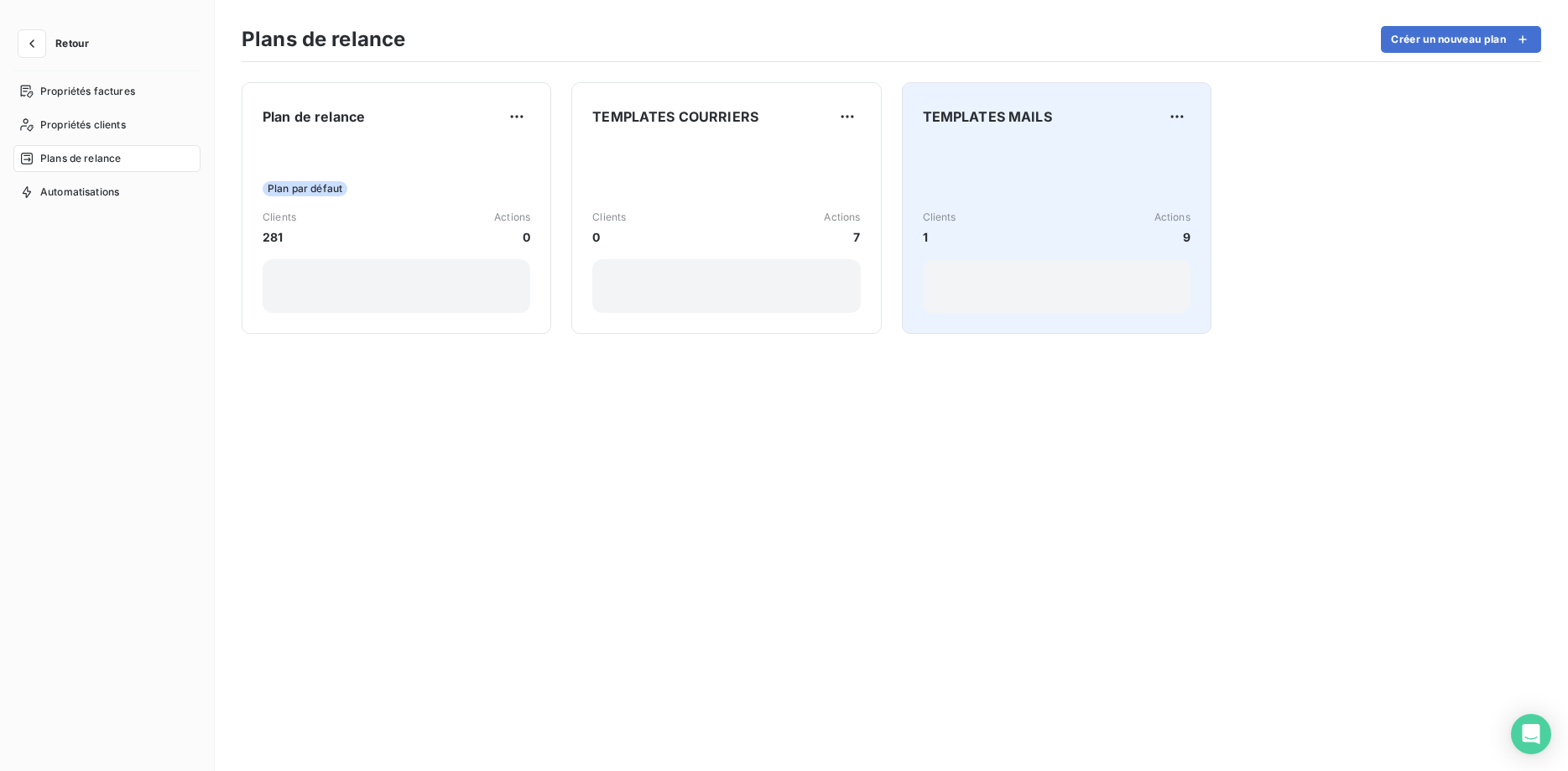
click at [980, 186] on div "Clients 1 Actions 9" at bounding box center [1056, 228] width 268 height 169
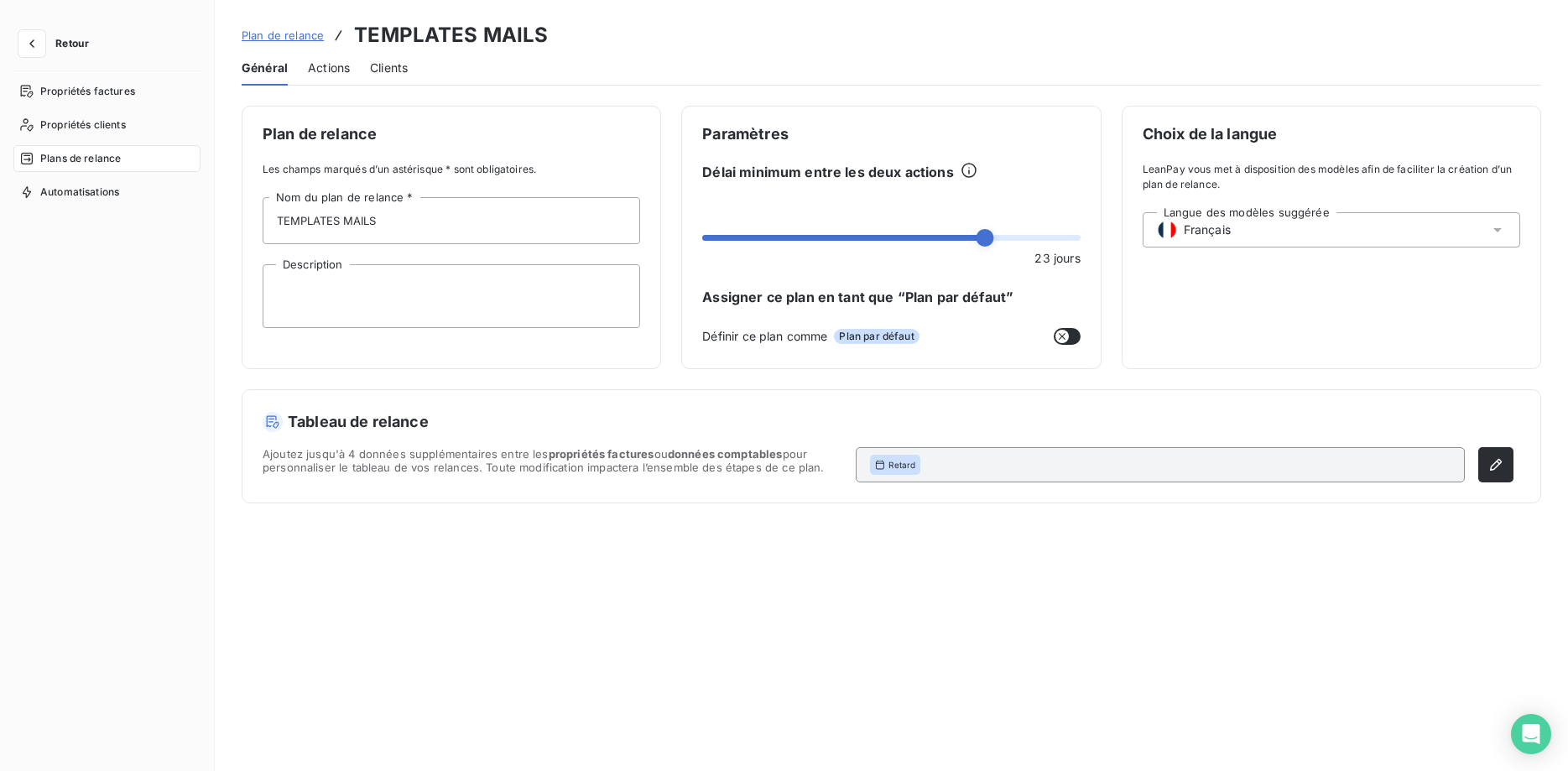
click at [348, 64] on span "Actions" at bounding box center [328, 68] width 42 height 17
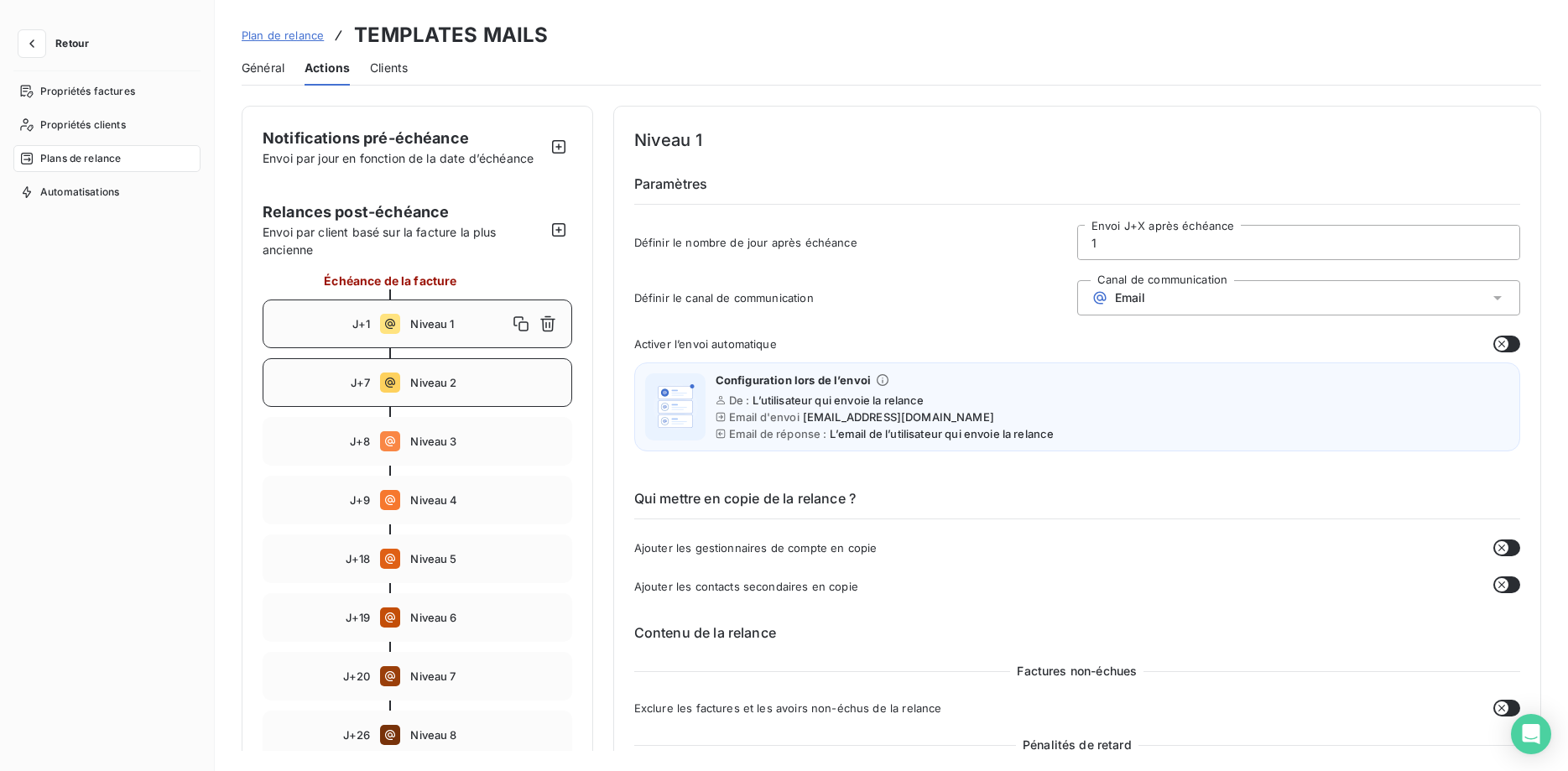
click at [430, 382] on span "Niveau 2" at bounding box center [485, 383] width 150 height 14
type input "7"
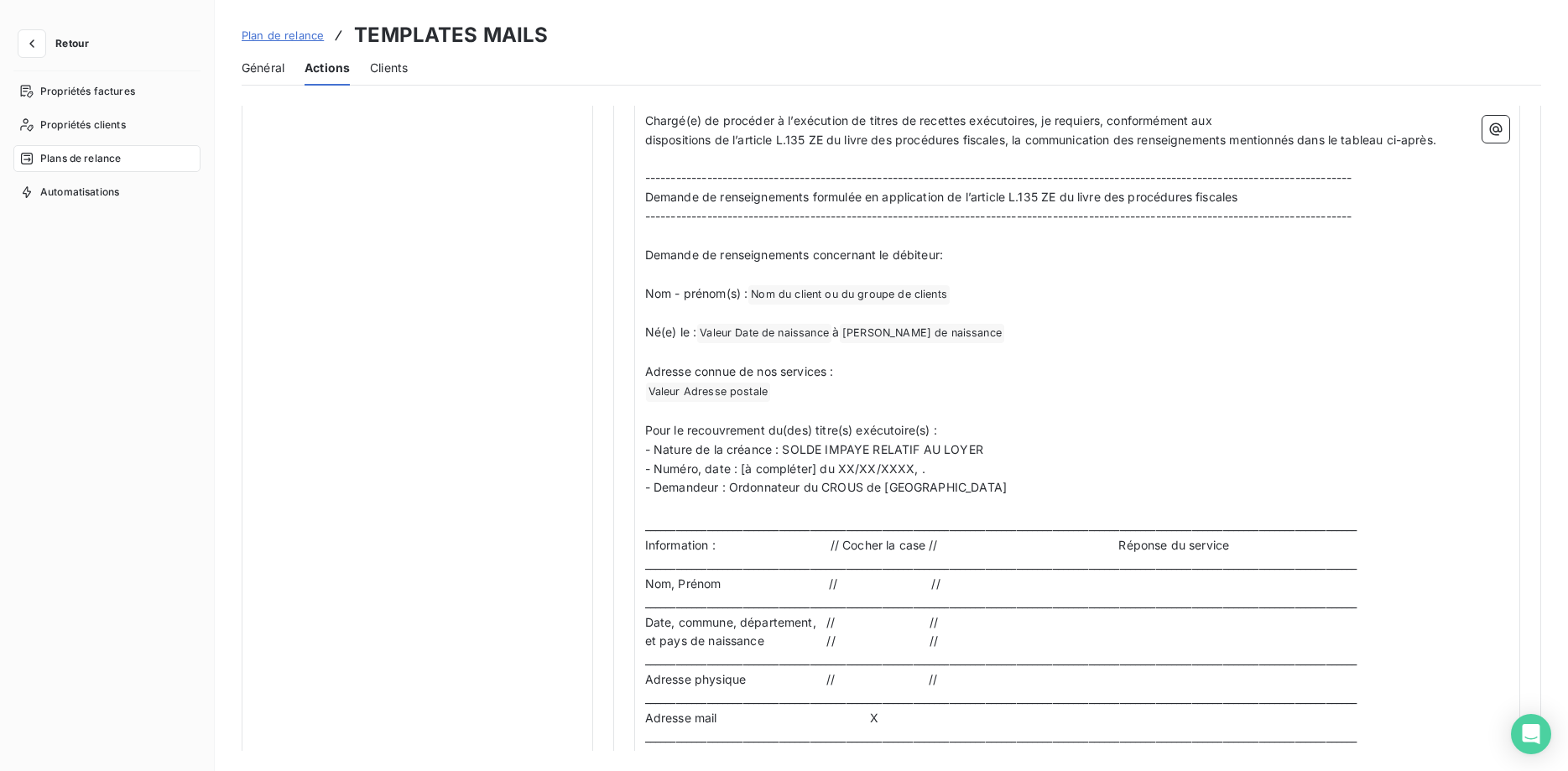
scroll to position [1198, 0]
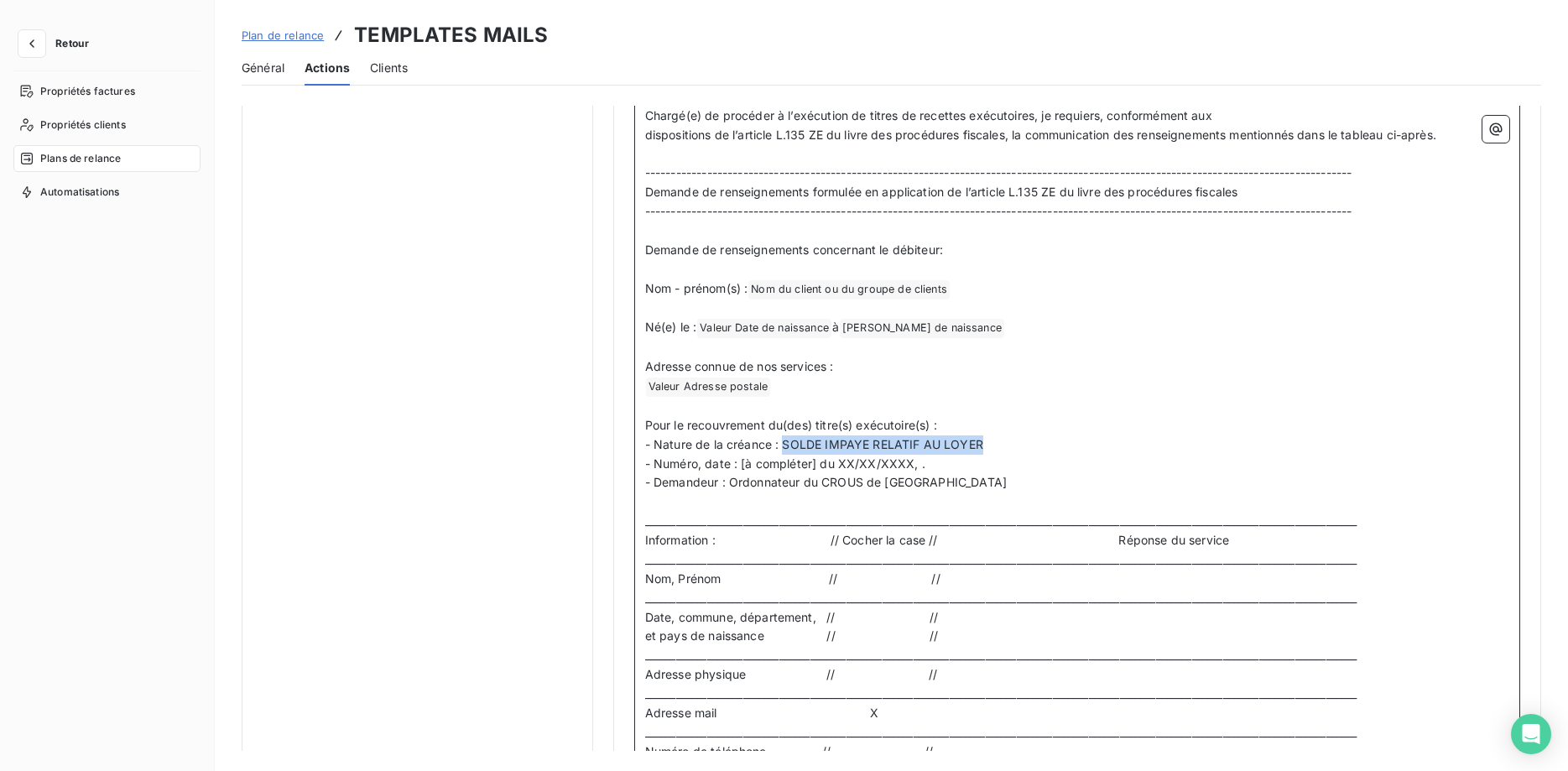
drag, startPoint x: 984, startPoint y: 437, endPoint x: 786, endPoint y: 445, distance: 198.2
click at [786, 445] on p "- Nature de la créance : SOLDE IMPAYE RELATIF AU LOYER" at bounding box center [1077, 445] width 864 height 19
click at [1503, 136] on icon "button" at bounding box center [1496, 130] width 17 height 17
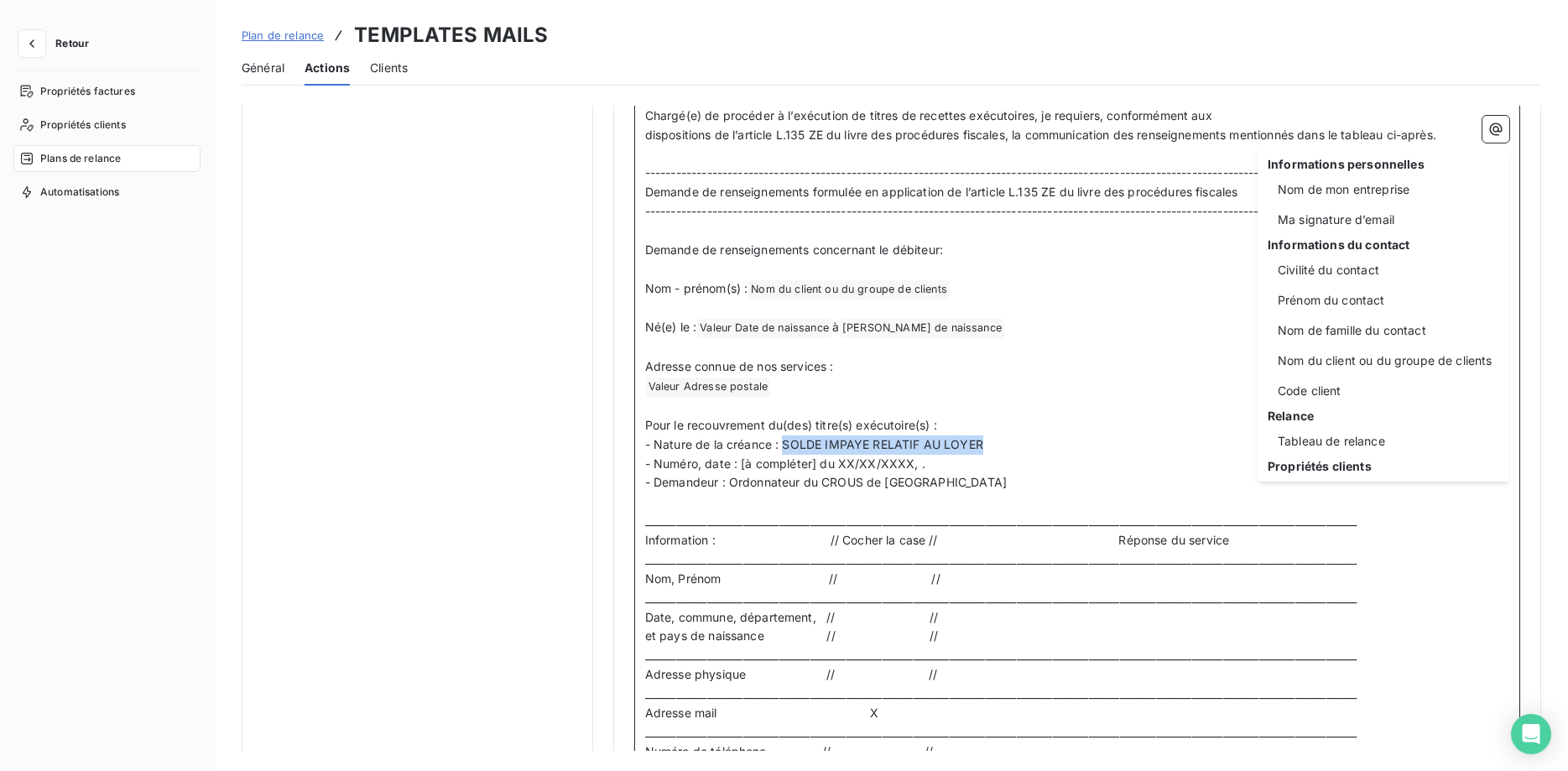
scroll to position [155, 0]
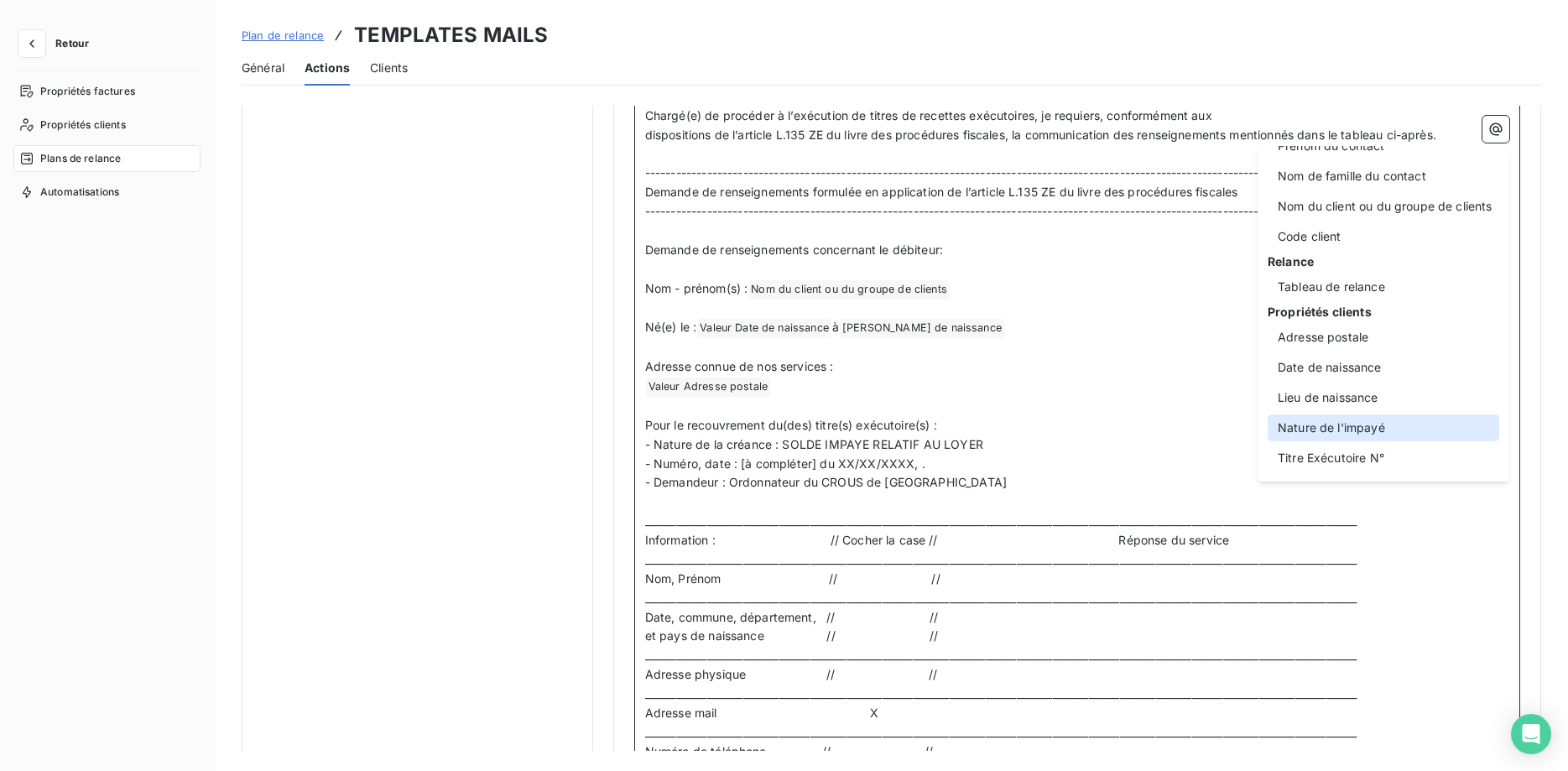
click at [1375, 434] on div "Nature de l'impayé" at bounding box center [1383, 428] width 232 height 27
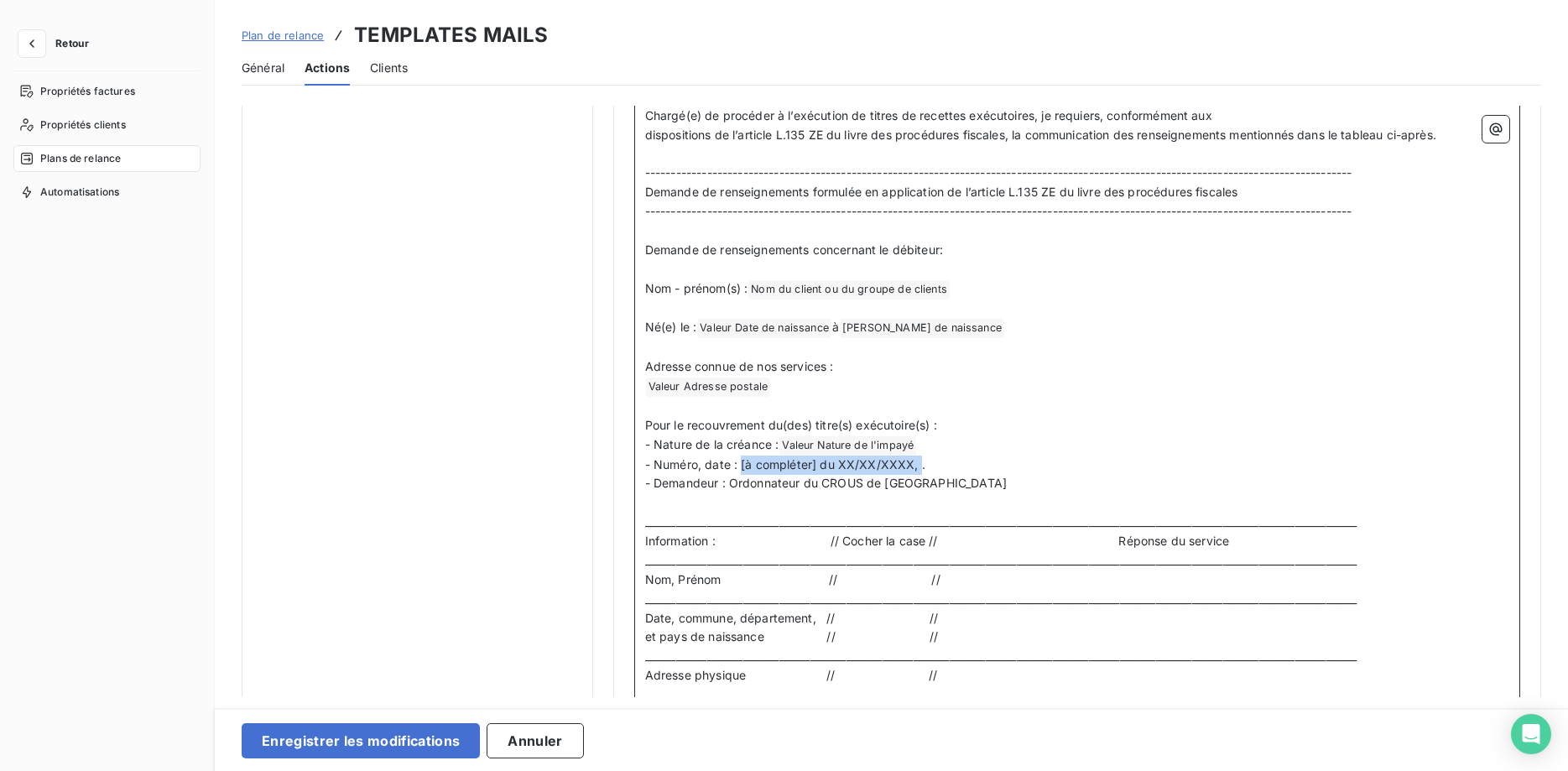
drag, startPoint x: 920, startPoint y: 468, endPoint x: 740, endPoint y: 465, distance: 180.0
click at [740, 465] on span "- Numéro, date : [à compléter] du XX/XX/XXXX, ." at bounding box center [785, 464] width 280 height 15
click at [1501, 133] on icon "button" at bounding box center [1496, 130] width 17 height 17
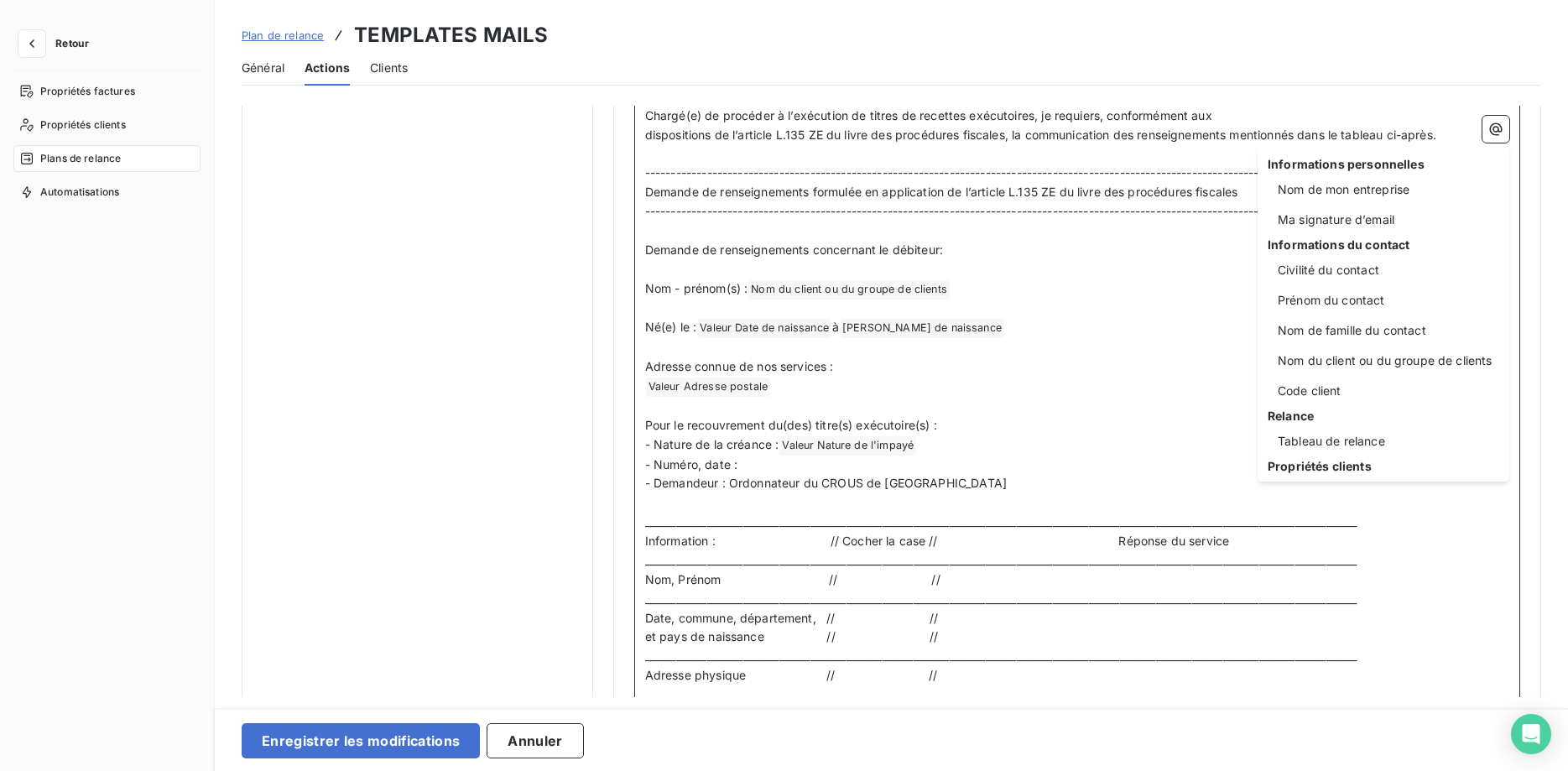
scroll to position [155, 0]
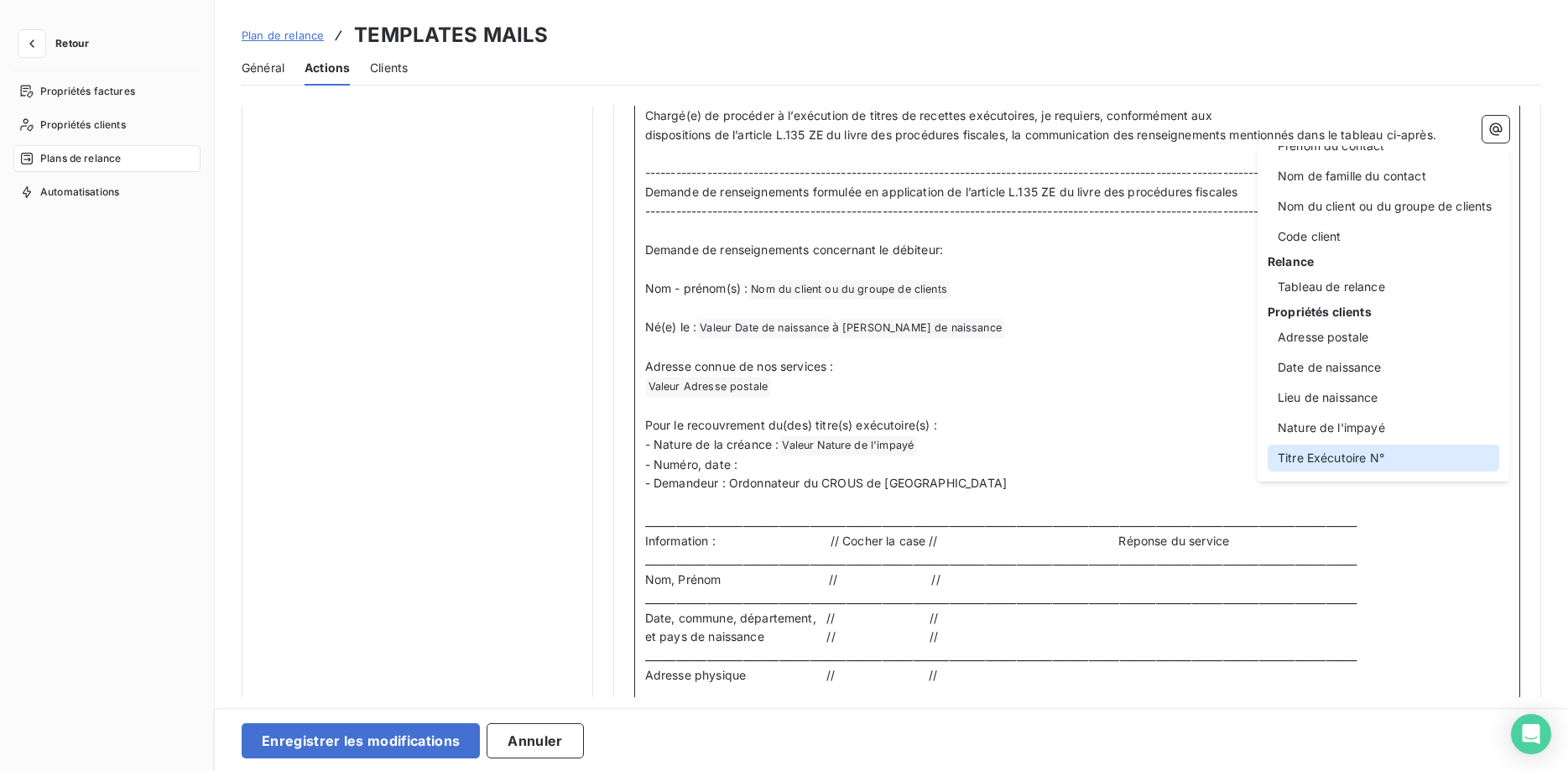
click at [1376, 448] on div "Titre Exécutoire N°" at bounding box center [1383, 458] width 232 height 27
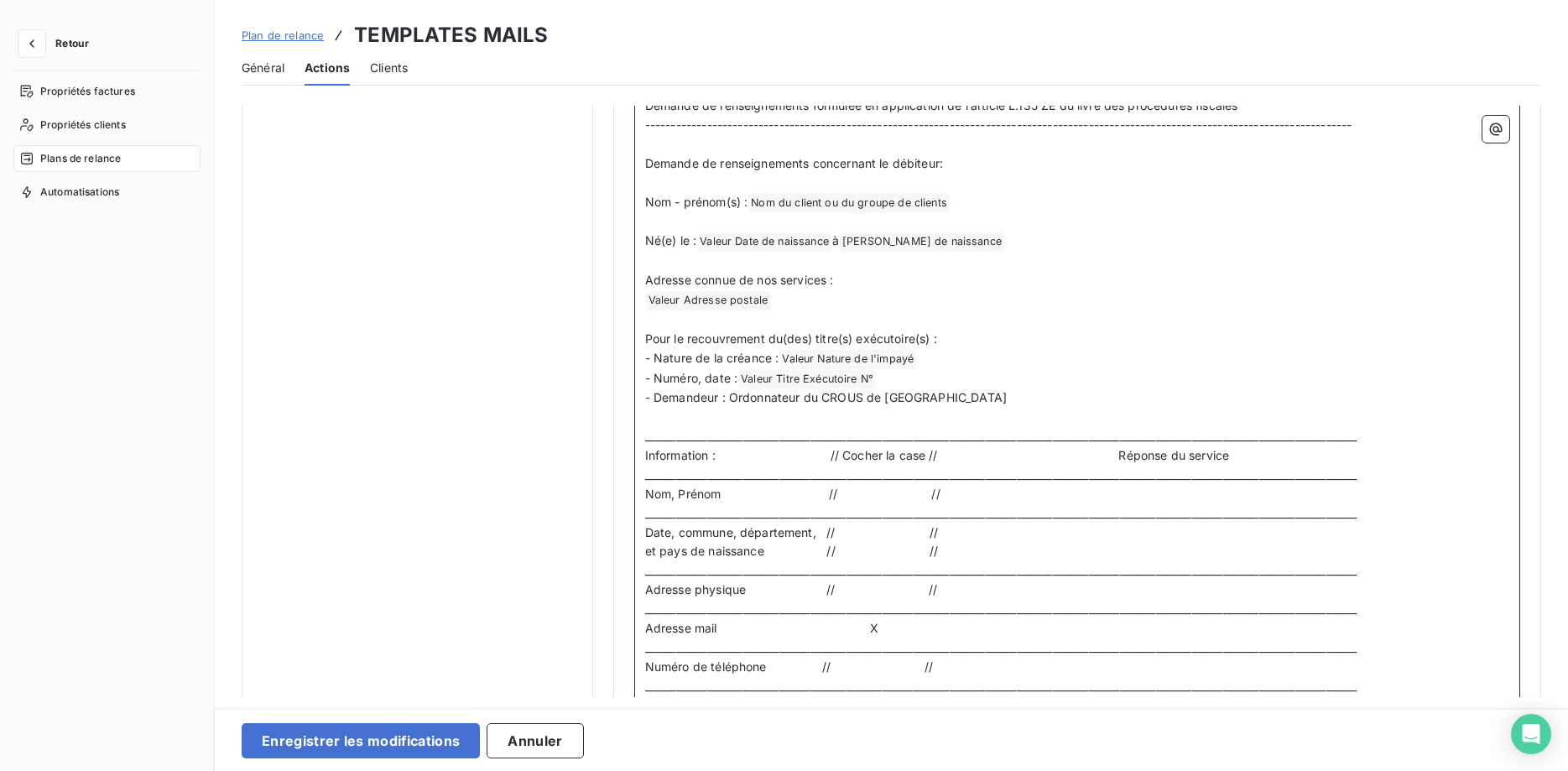
scroll to position [1283, 0]
click at [362, 744] on button "Enregistrer les modifications" at bounding box center [360, 740] width 238 height 35
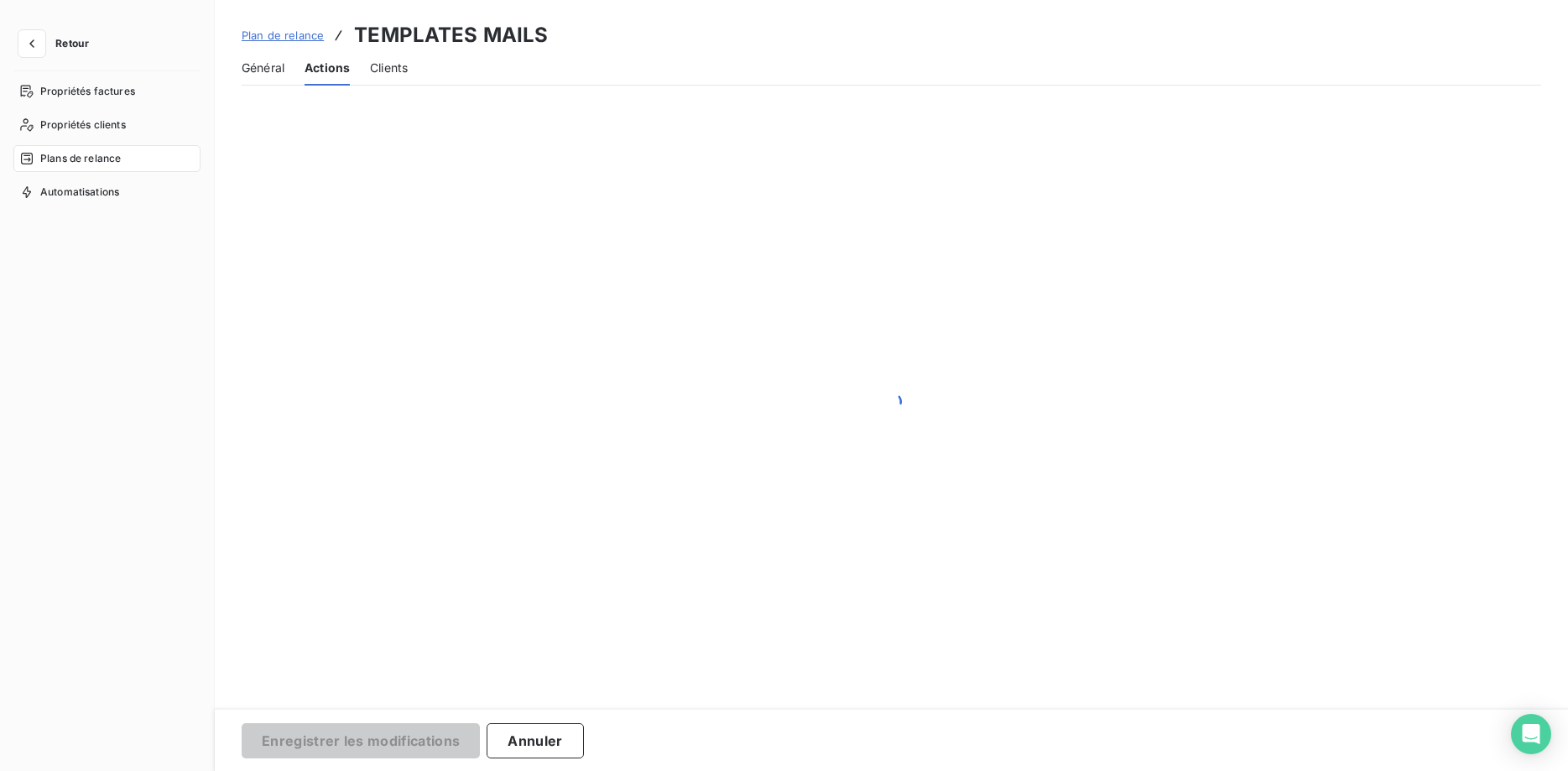
scroll to position [142, 0]
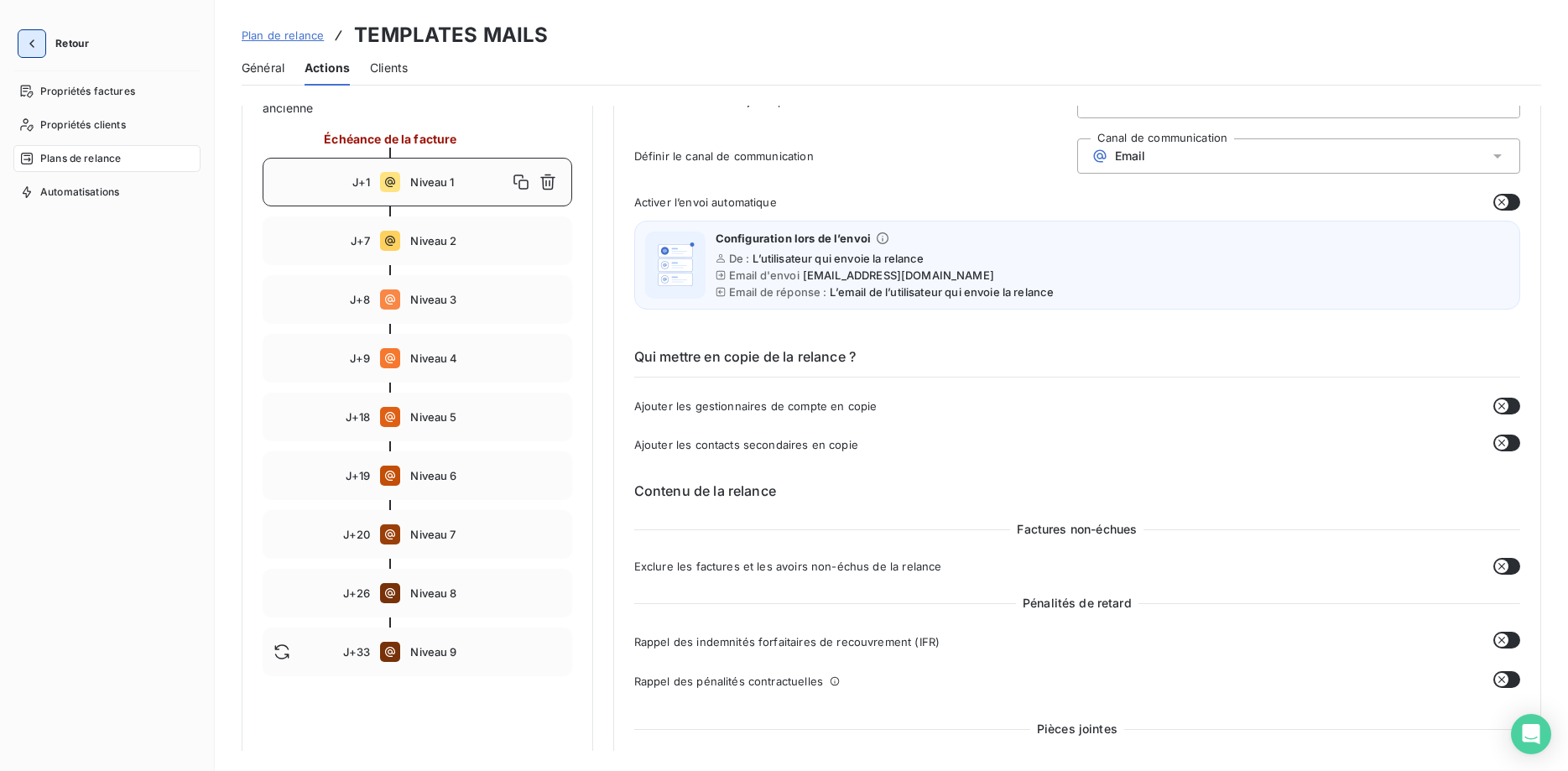
click at [42, 43] on button "button" at bounding box center [31, 43] width 27 height 27
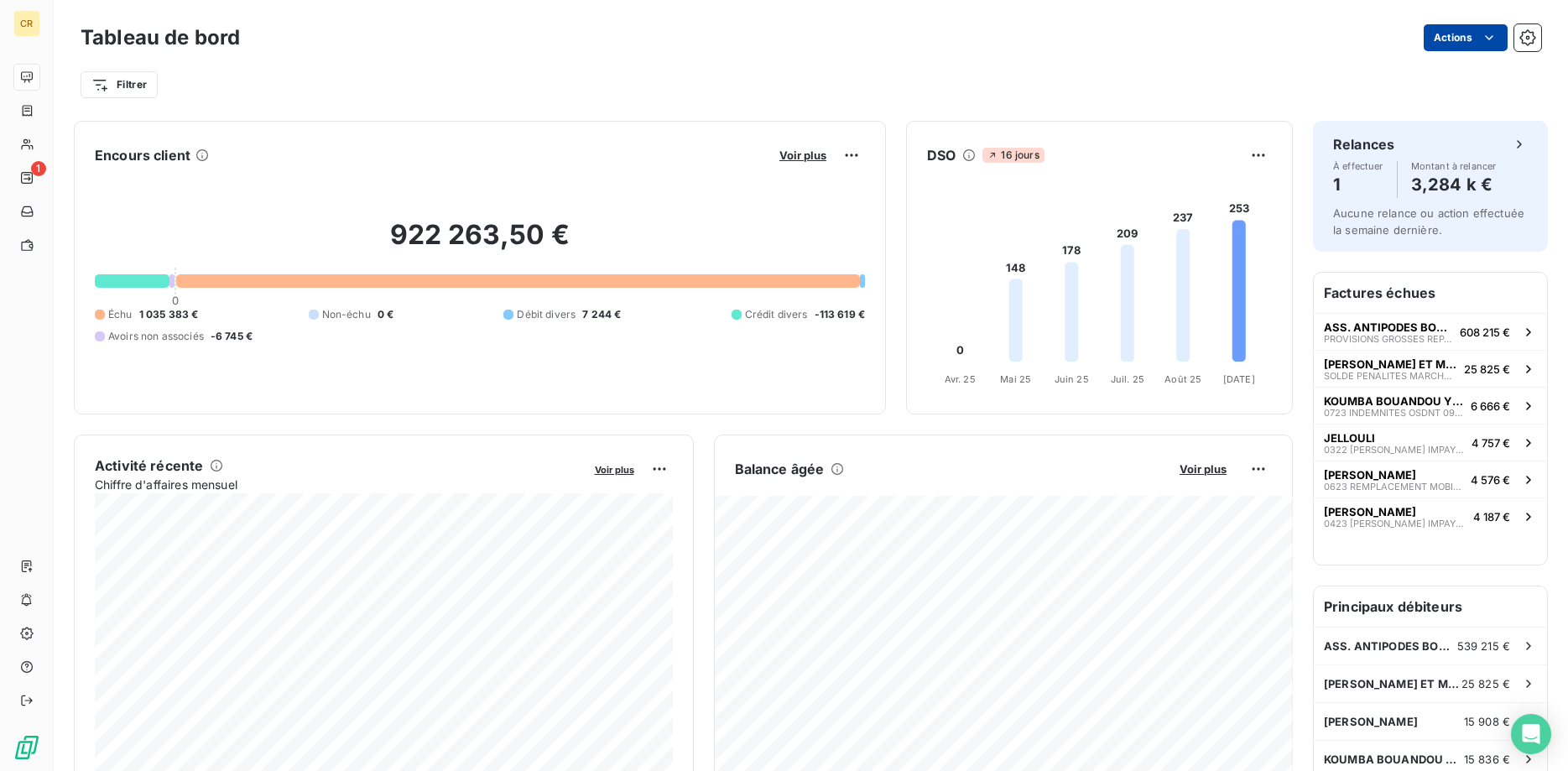
click at [1493, 35] on html "CR 1 Tableau de bord Actions Filtrer Encours client Voir plus 922 263,50 € 0 Éc…" at bounding box center [784, 386] width 1568 height 771
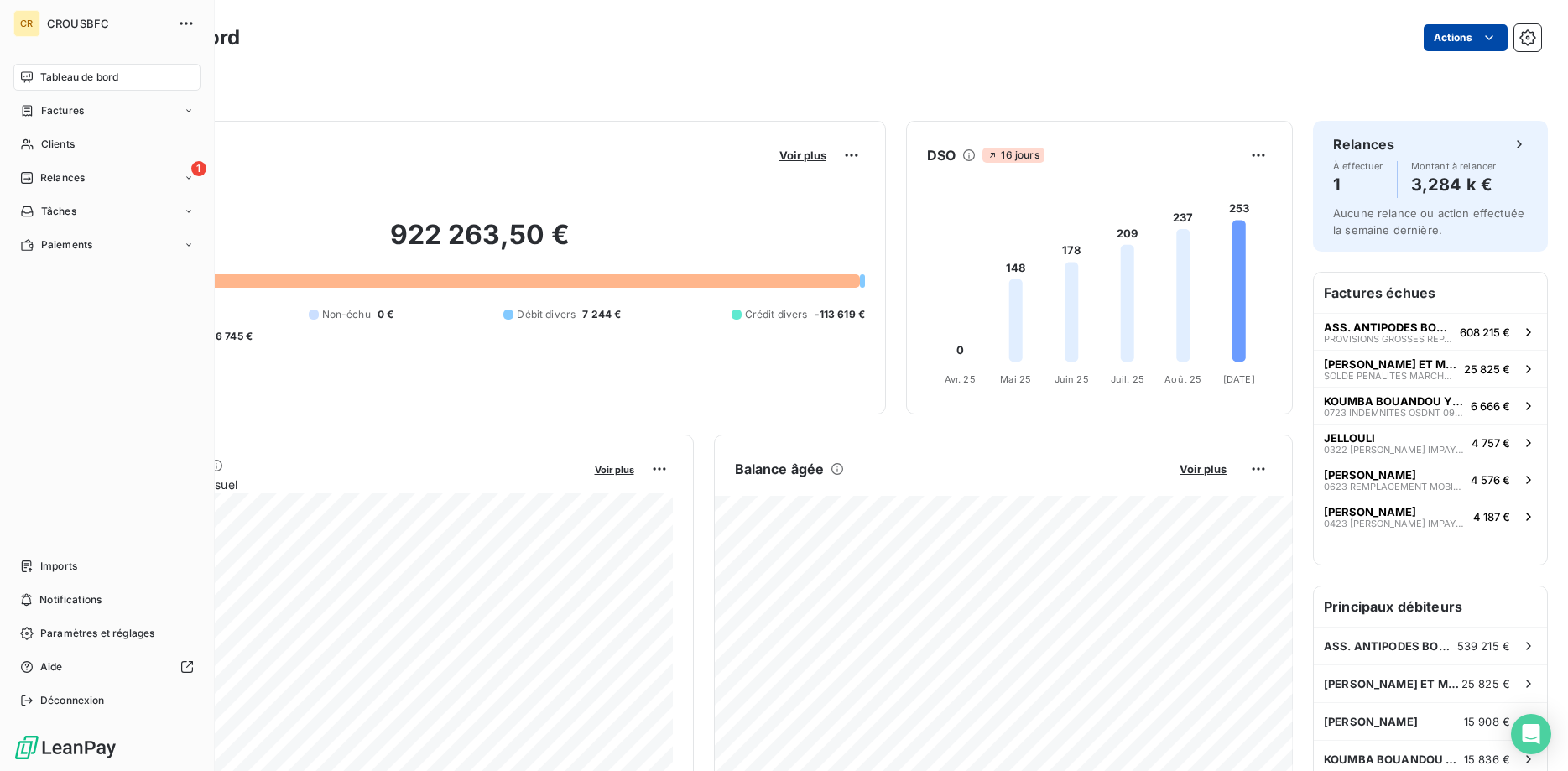
click at [20, 147] on html "CR CROUSBFC Tableau de bord Factures Clients 1 Relances Tâches Paiements Import…" at bounding box center [784, 386] width 1568 height 771
click at [20, 147] on icon at bounding box center [27, 144] width 15 height 14
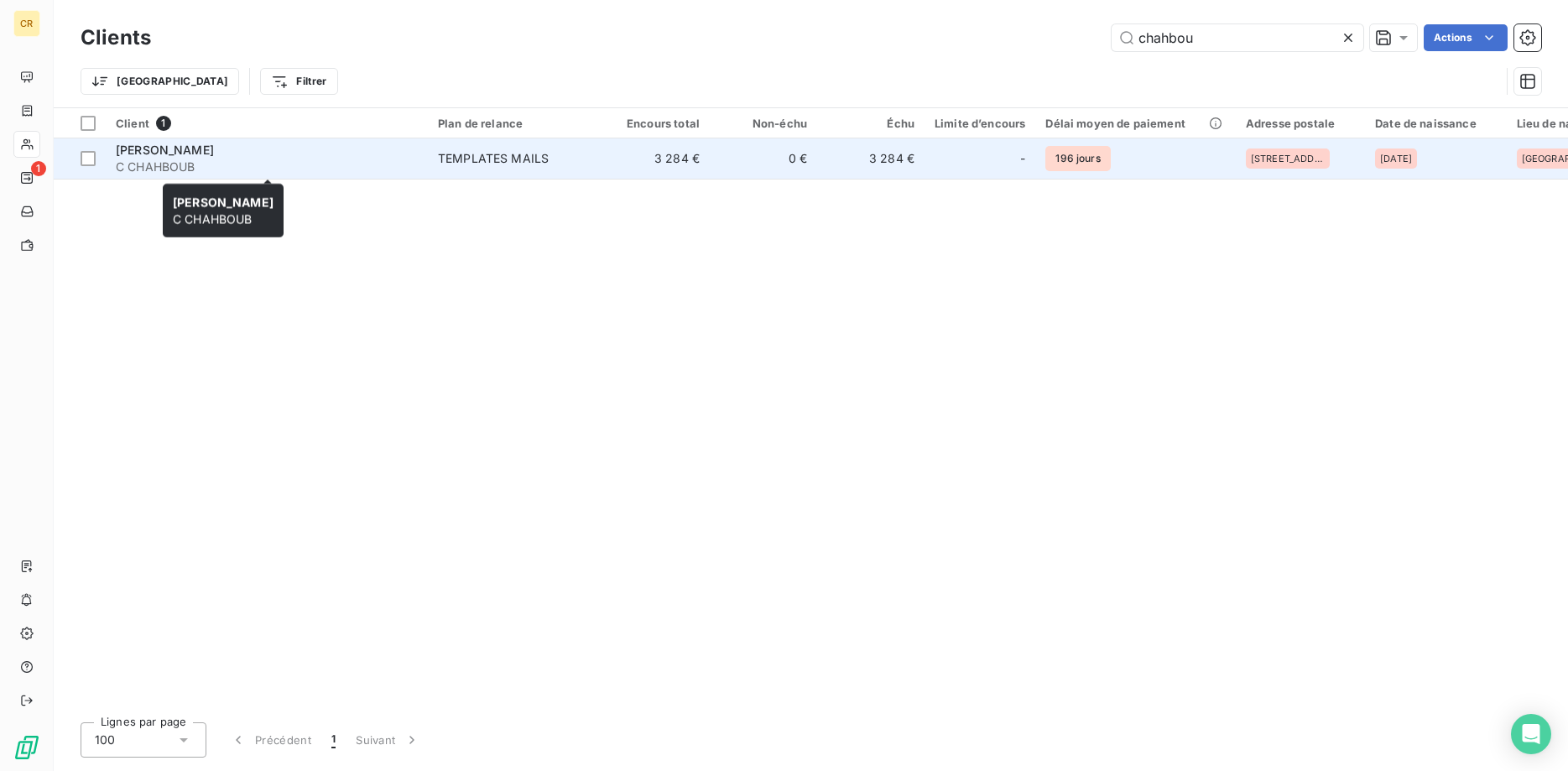
type input "chahbou"
click at [233, 161] on span "C CHAHBOUB" at bounding box center [267, 167] width 302 height 17
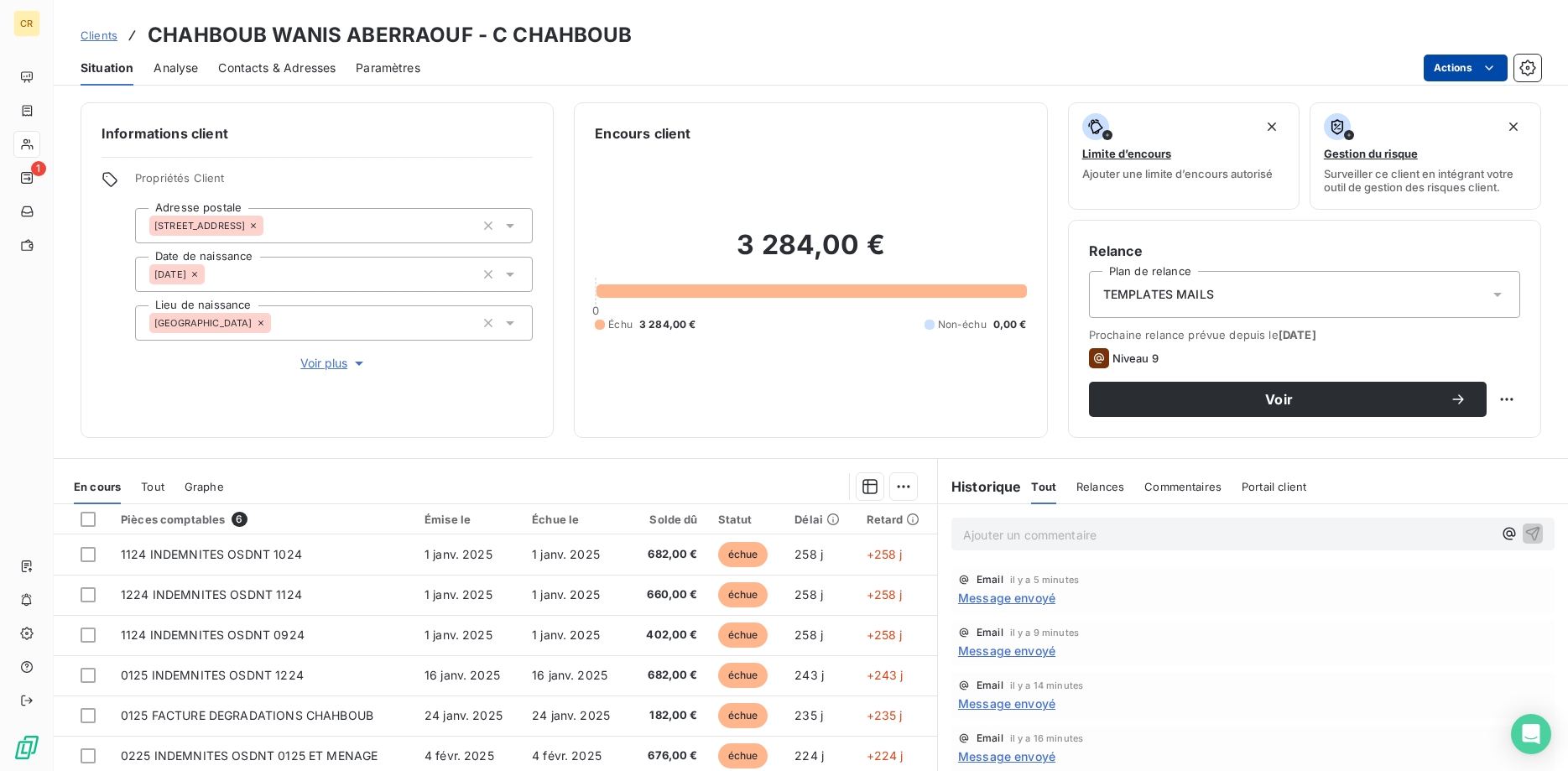
click at [1492, 69] on html "CR 1 Clients CHAHBOUB WANIS ABERRAOUF - C CHAHBOUB Situation Analyse Contacts &…" at bounding box center [784, 386] width 1568 height 771
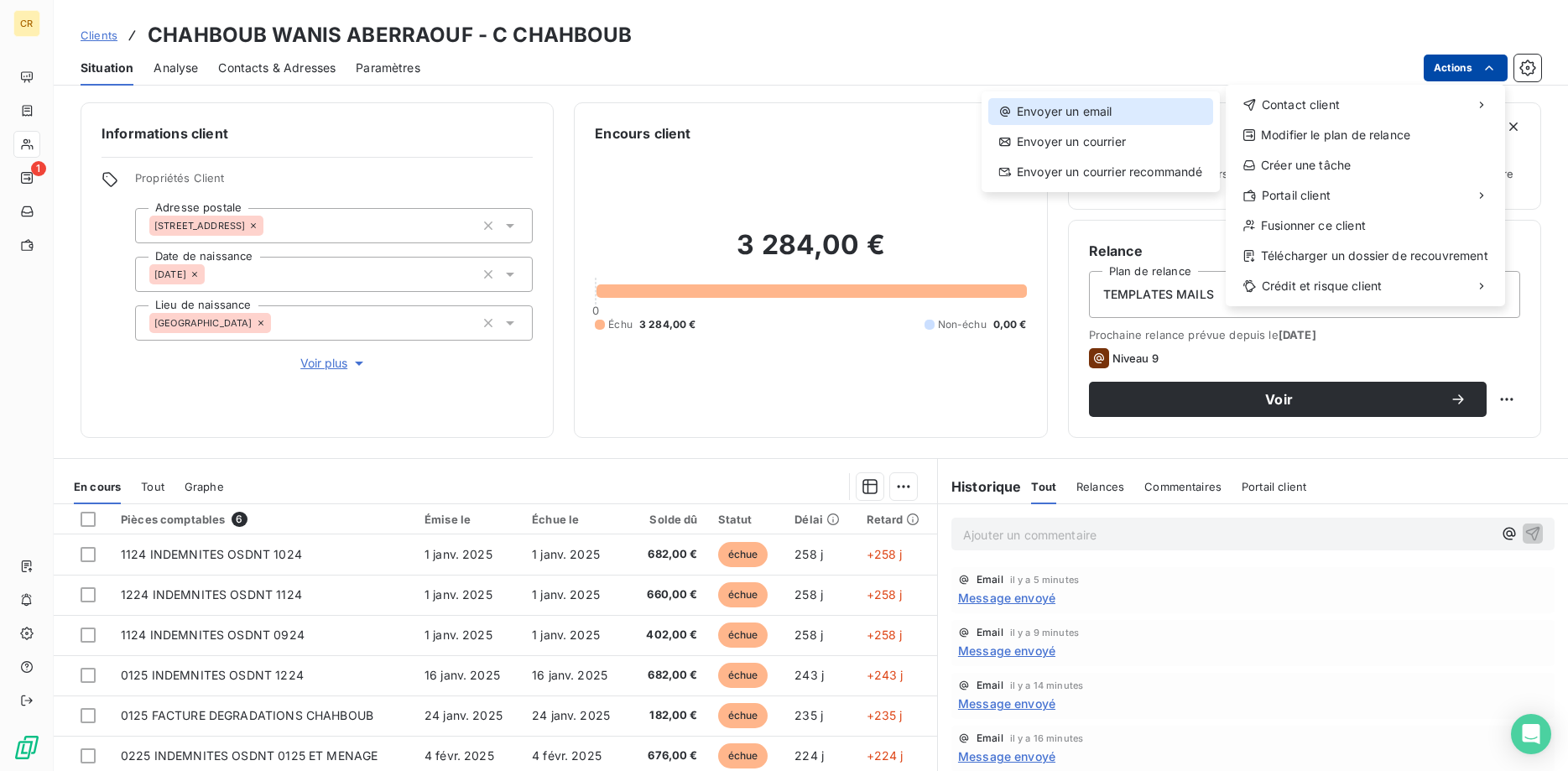
click at [1115, 111] on div "Envoyer un email" at bounding box center [1101, 111] width 225 height 27
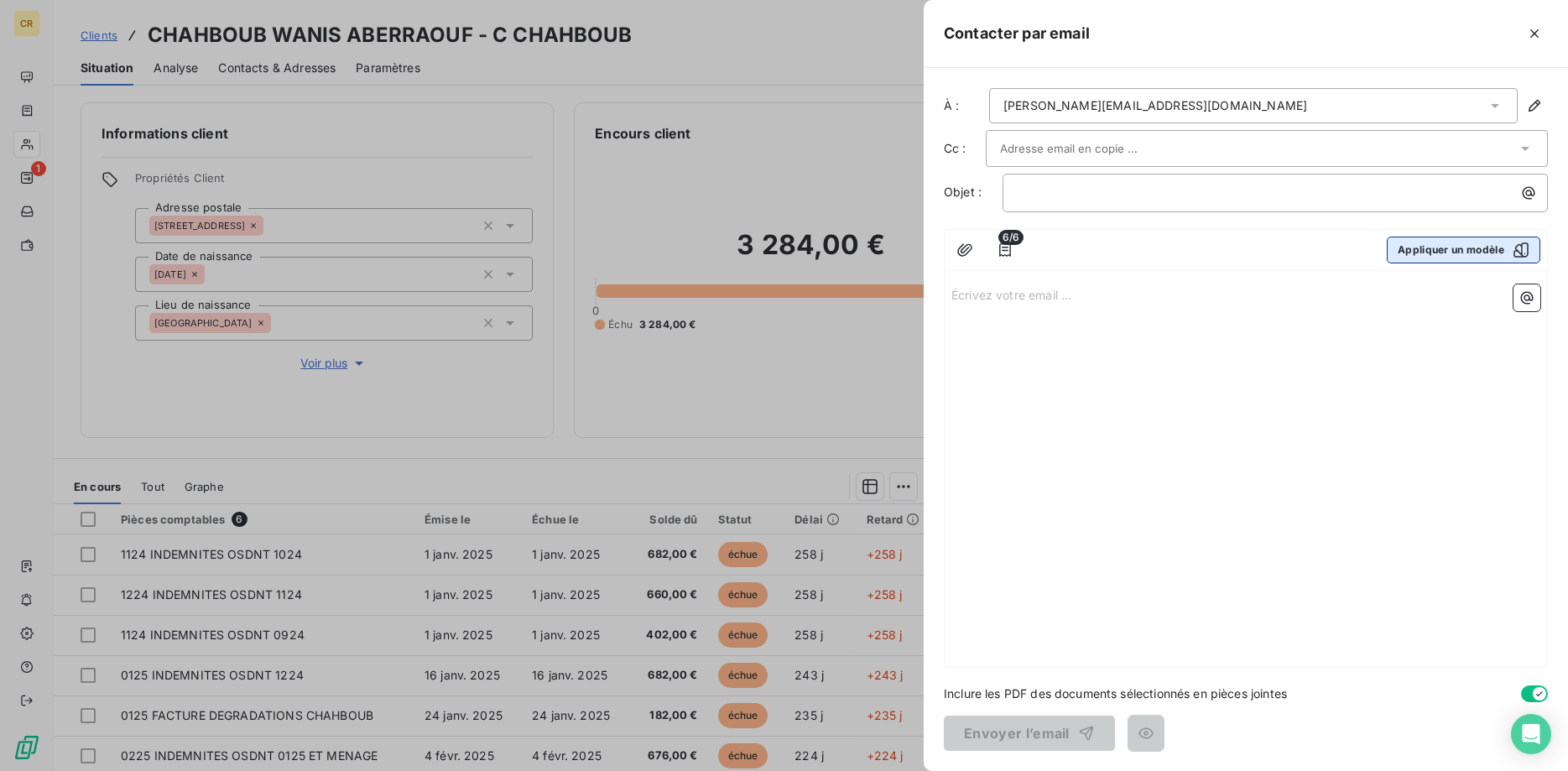
click at [1455, 252] on button "Appliquer un modèle" at bounding box center [1463, 249] width 154 height 27
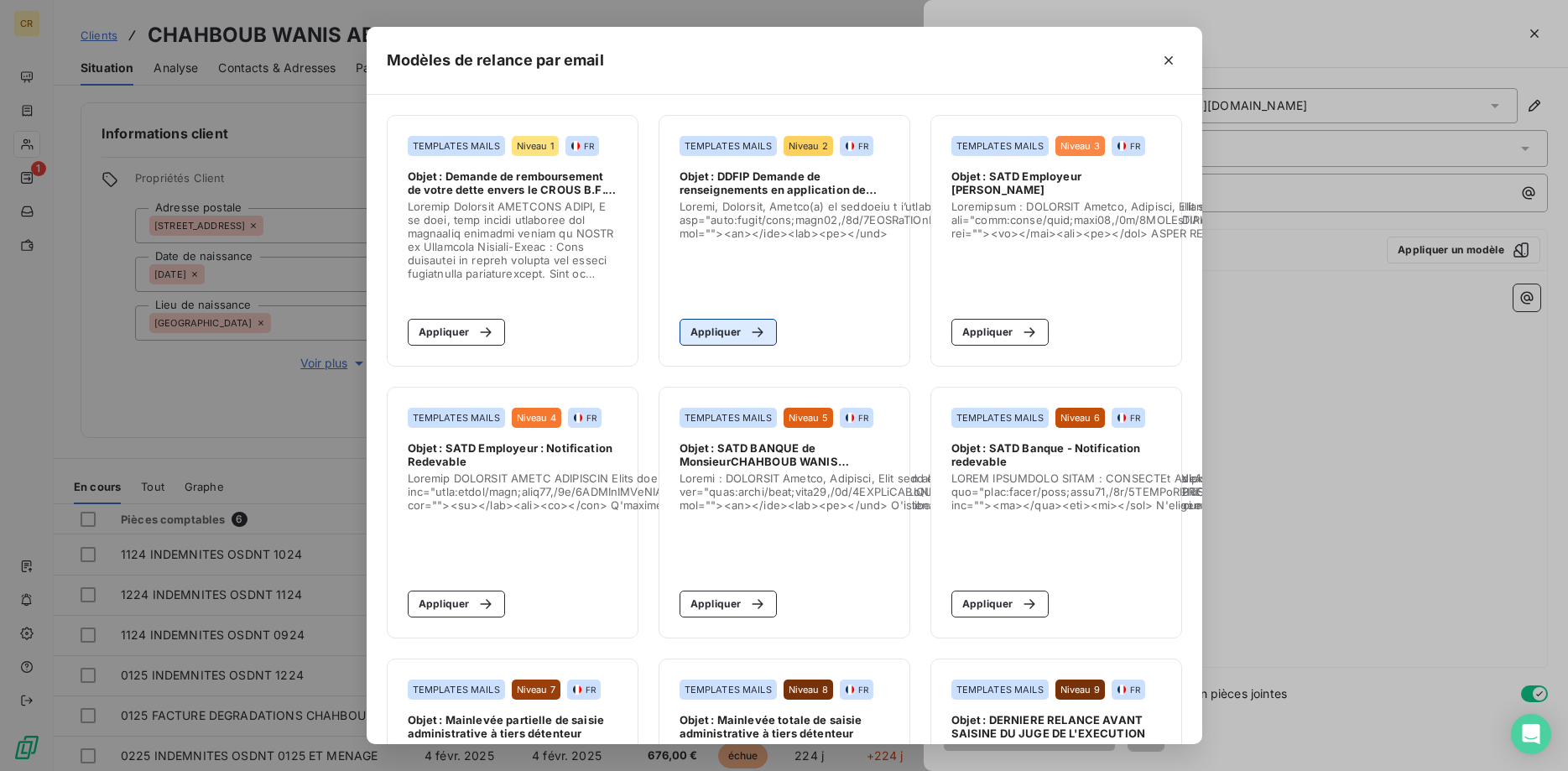
click at [734, 335] on button "Appliquer" at bounding box center [728, 331] width 98 height 27
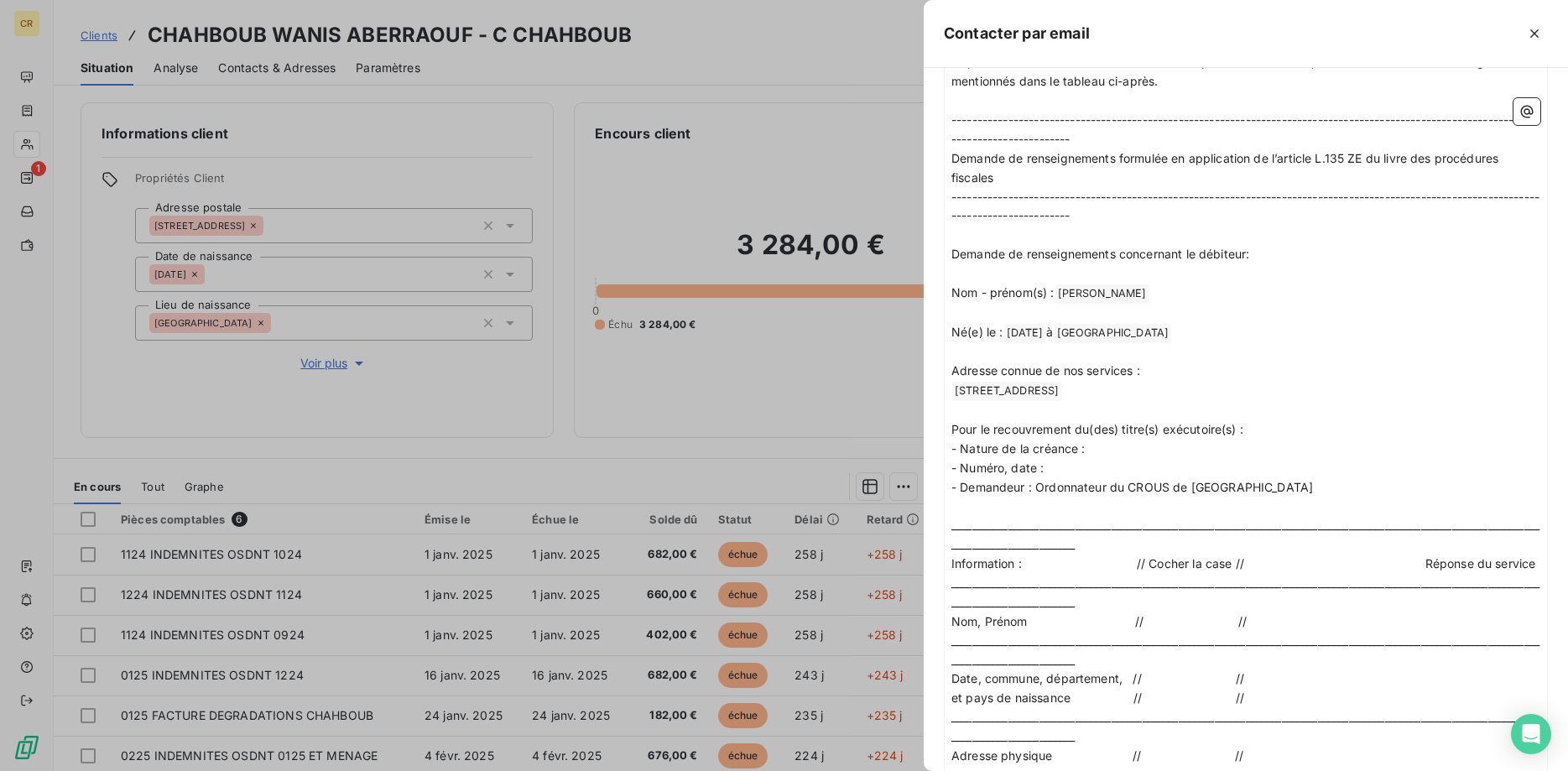
scroll to position [171, 0]
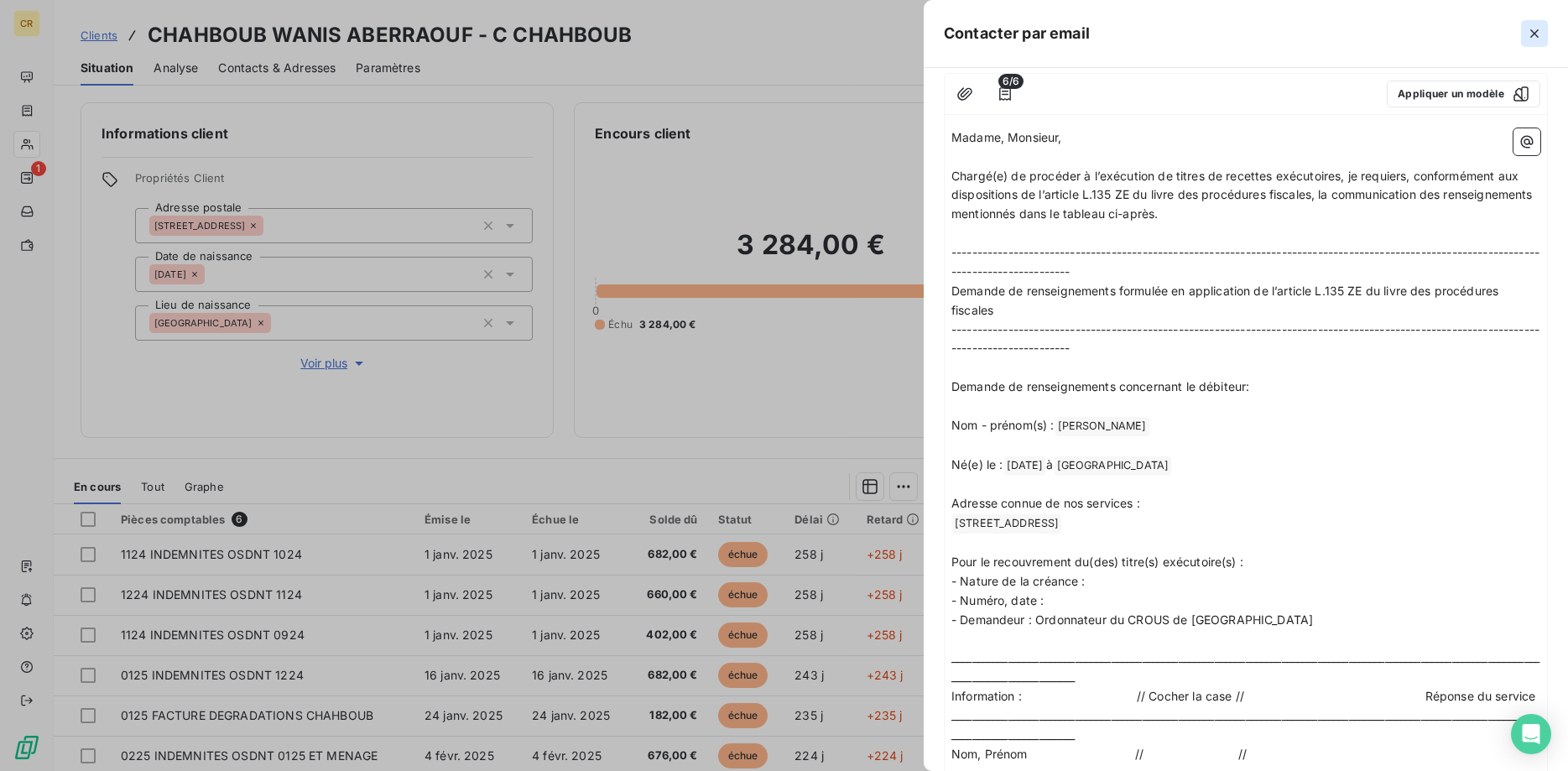
click at [1541, 33] on icon "button" at bounding box center [1535, 33] width 17 height 17
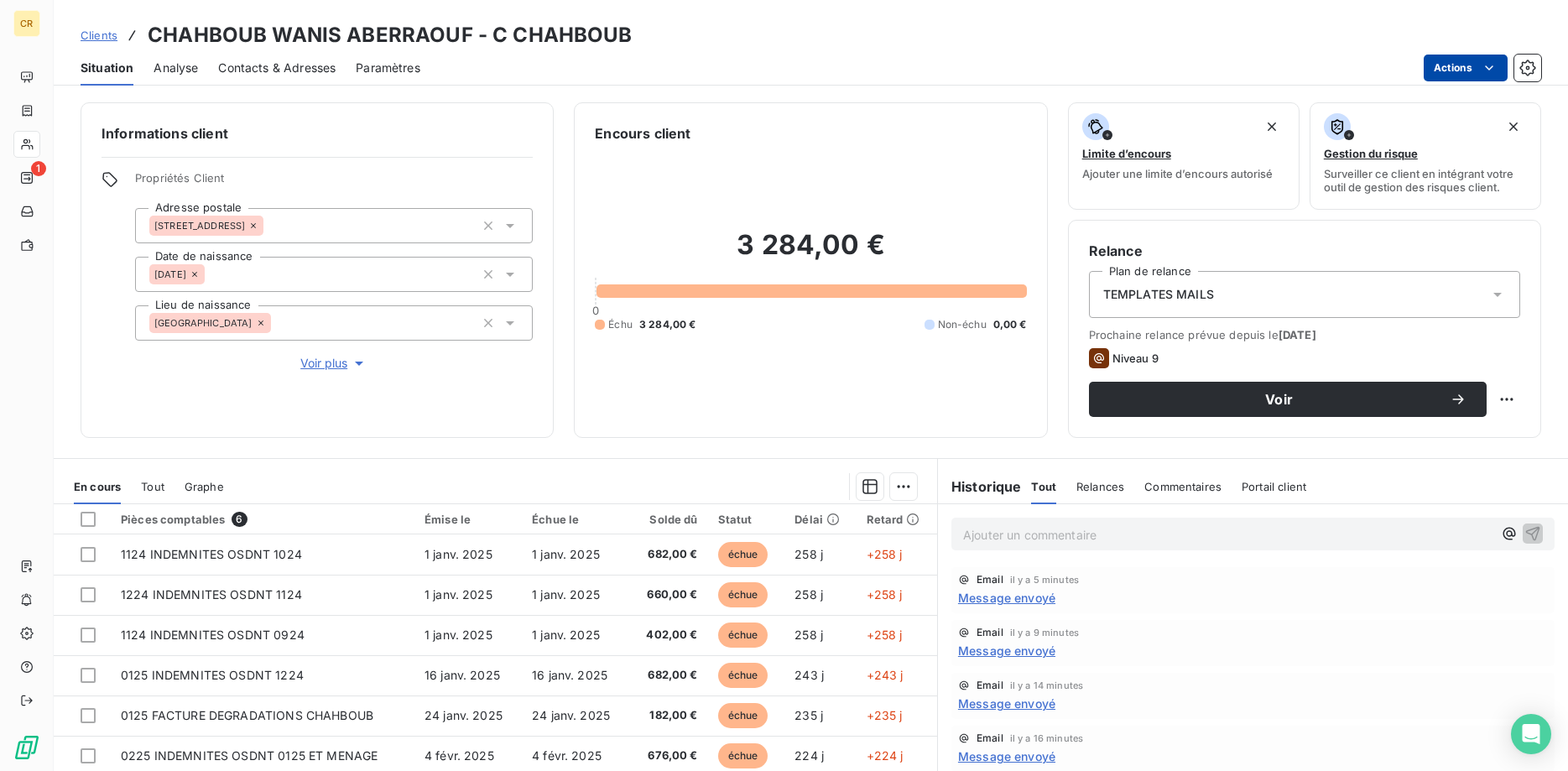
click at [360, 366] on icon "button" at bounding box center [359, 363] width 17 height 17
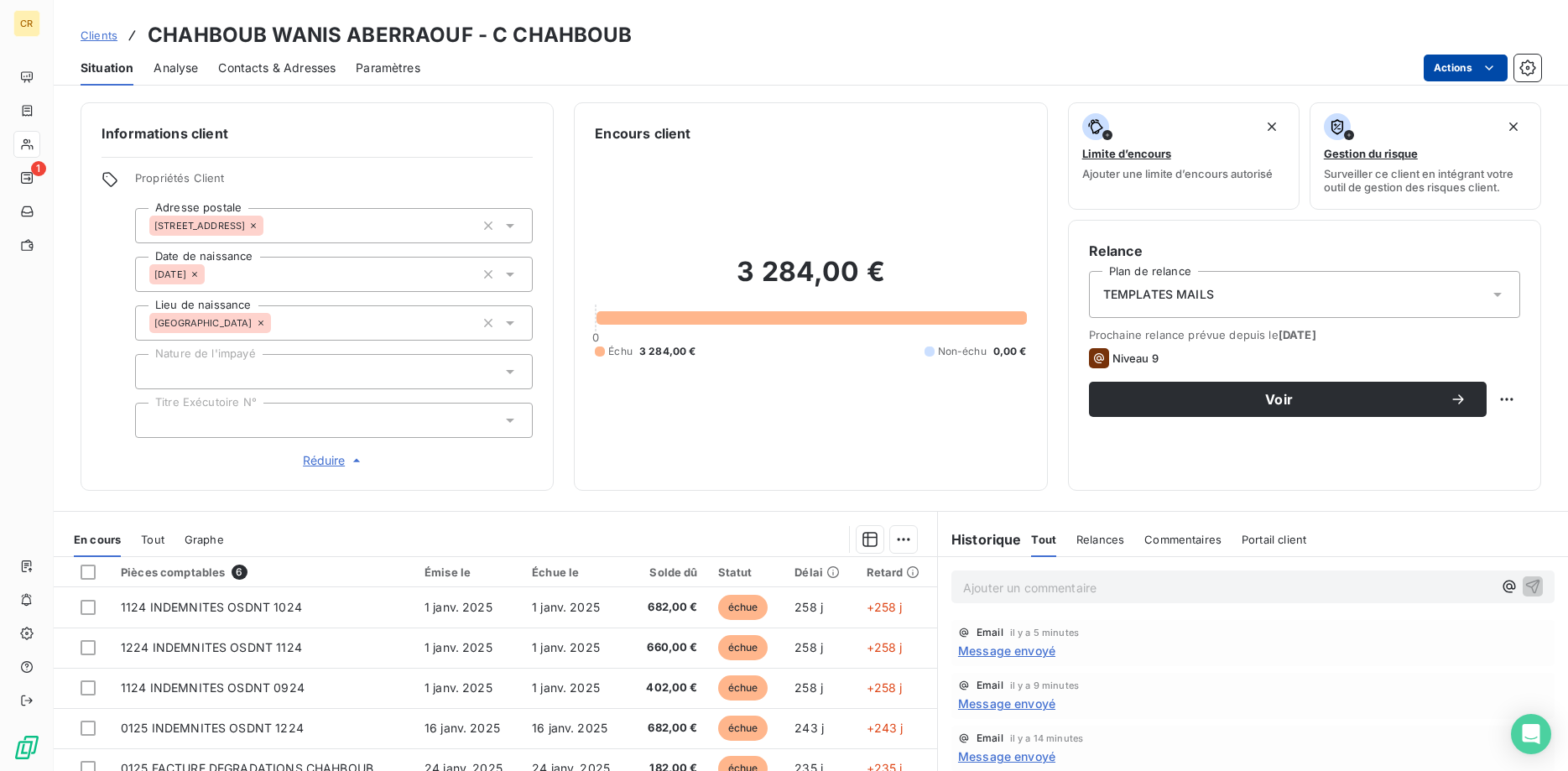
click at [283, 366] on div at bounding box center [333, 371] width 398 height 35
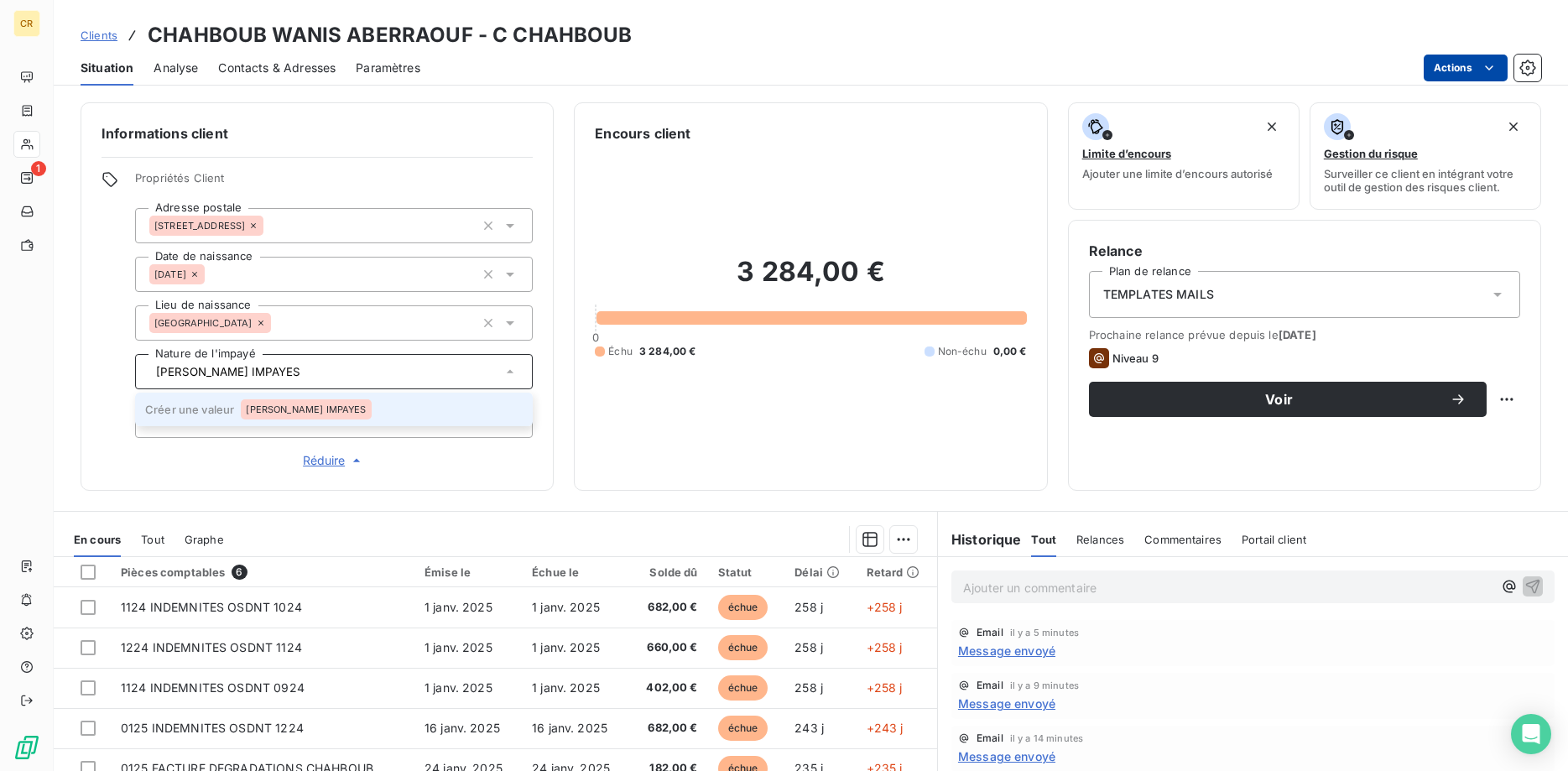
click at [288, 407] on span "[PERSON_NAME] IMPAYES" at bounding box center [306, 410] width 120 height 10
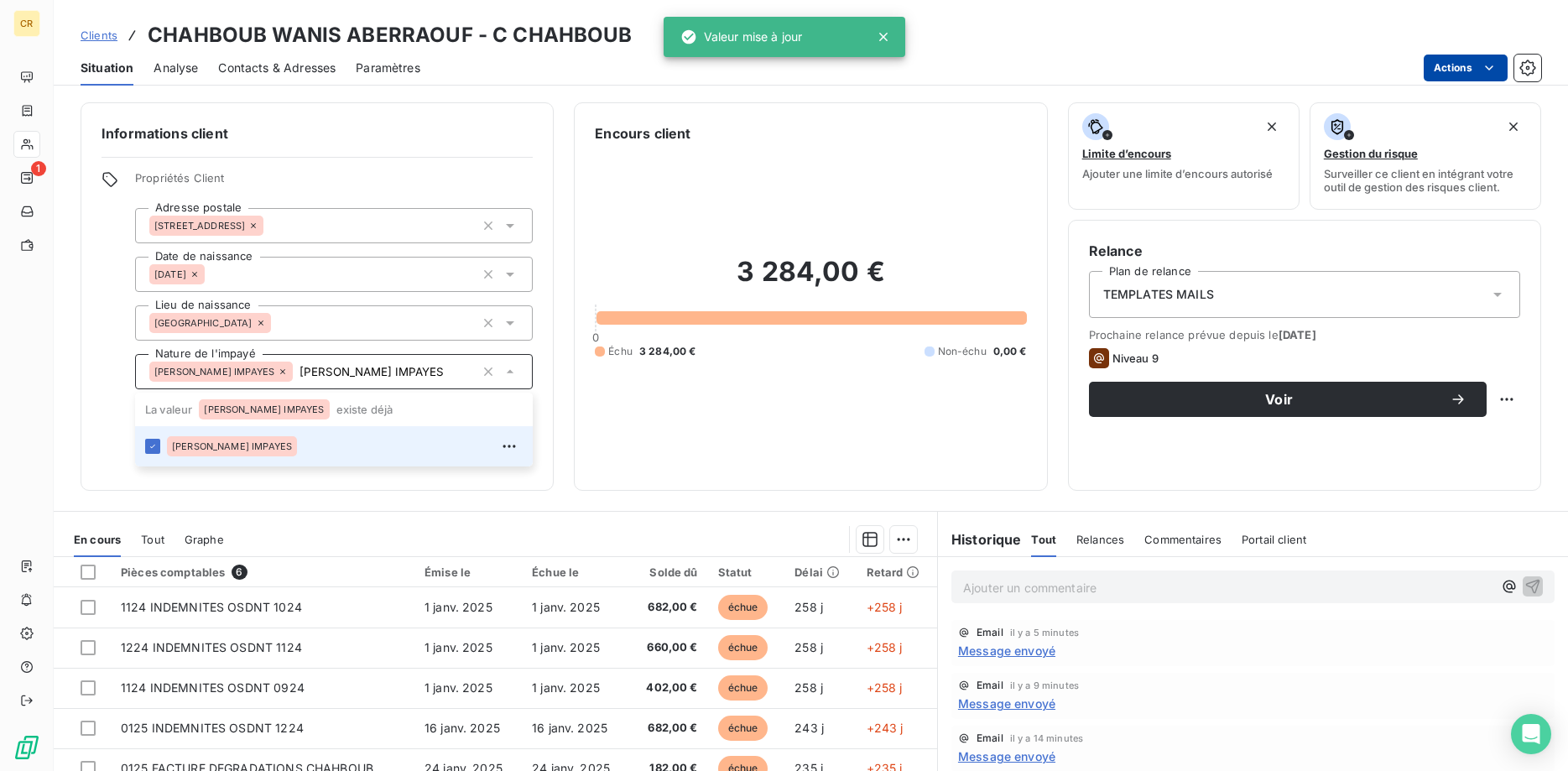
click at [306, 480] on div "Informations client Propriétés Client Adresse postale 14 rue de la paix - 70000…" at bounding box center [317, 296] width 473 height 388
type input "[PERSON_NAME] IMPAYES"
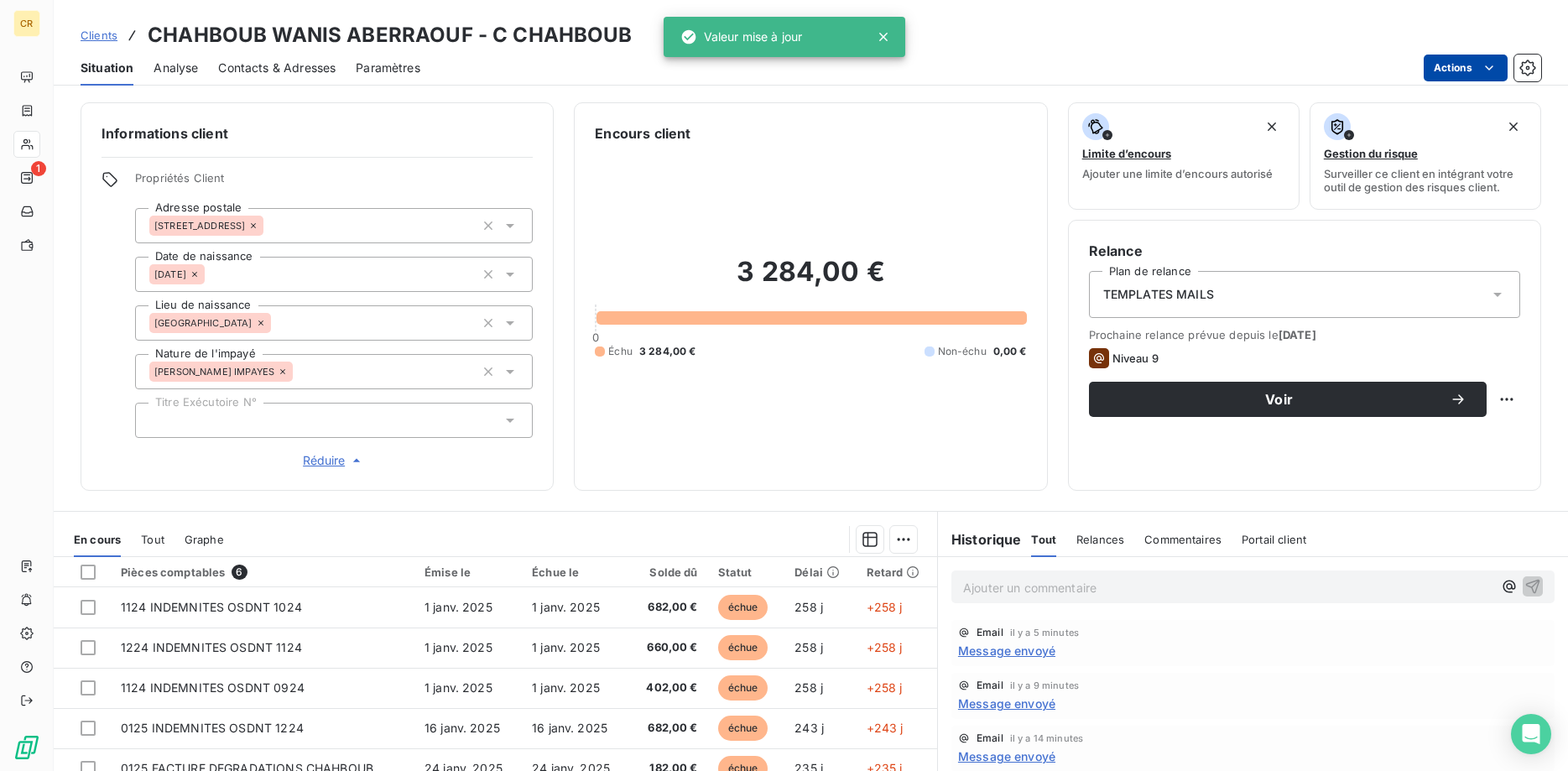
click at [214, 422] on div at bounding box center [333, 420] width 398 height 35
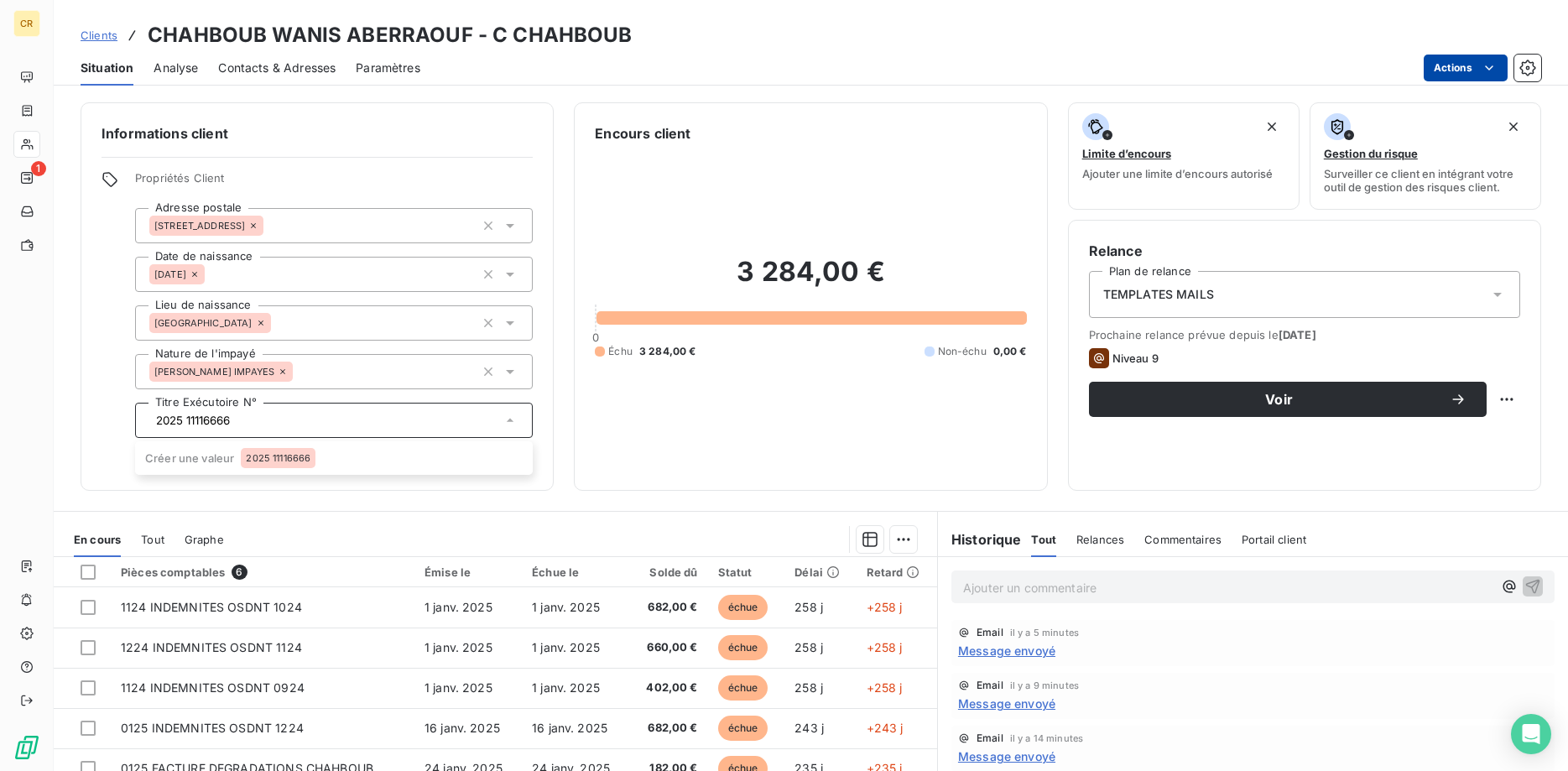
type input "2025 11116666"
drag, startPoint x: 398, startPoint y: 491, endPoint x: 390, endPoint y: 490, distance: 8.1
click at [398, 491] on div "Informations client Propriétés Client Adresse postale 14 rue de la paix - 70000…" at bounding box center [811, 431] width 1514 height 678
click at [301, 445] on div "Propriétés Client Adresse postale 14 rue de la paix - 70000 Gray Date de naissa…" at bounding box center [333, 320] width 398 height 299
click at [289, 423] on div at bounding box center [333, 420] width 398 height 35
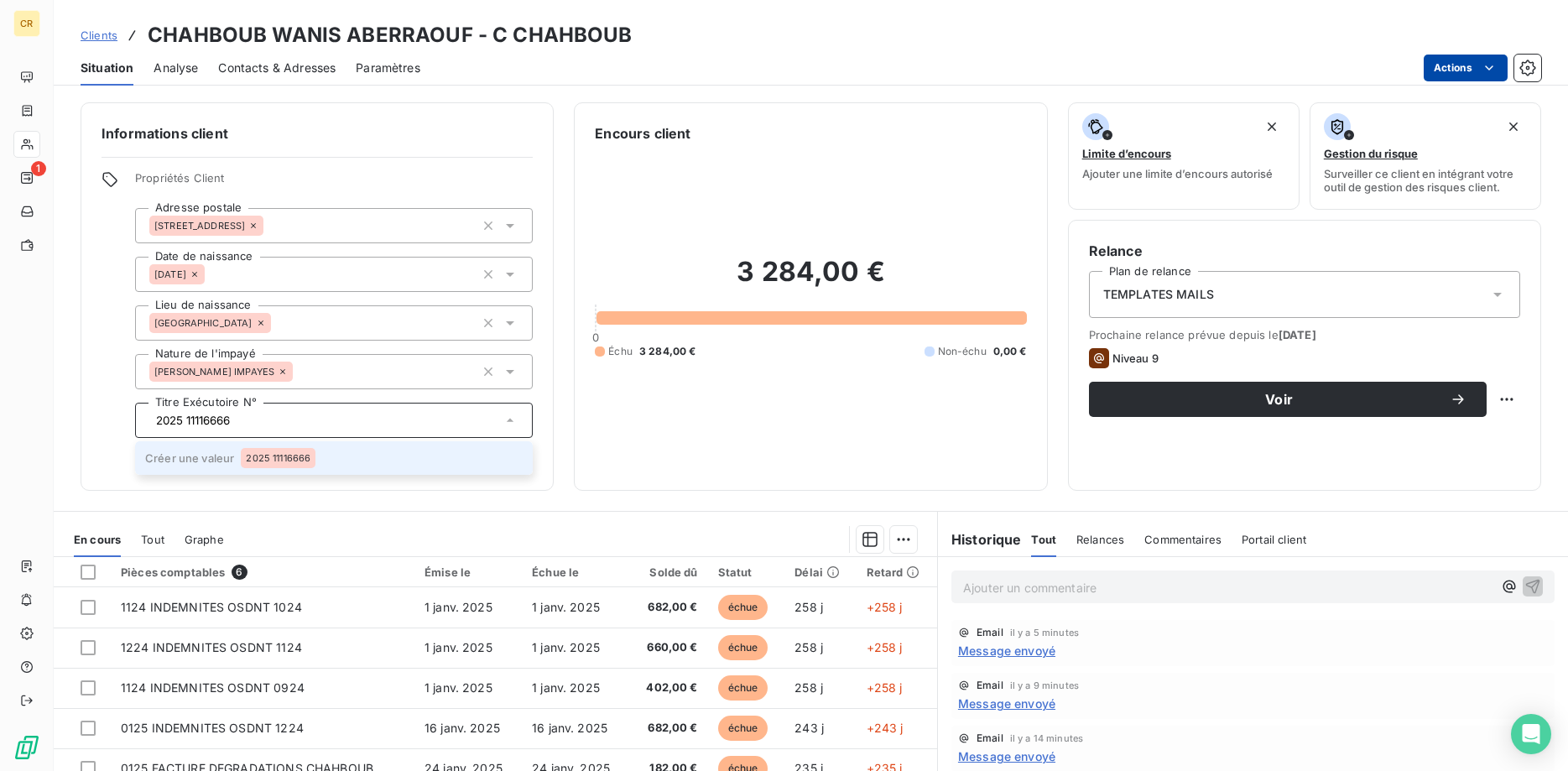
click at [282, 456] on span "2025 11116666" at bounding box center [277, 458] width 64 height 10
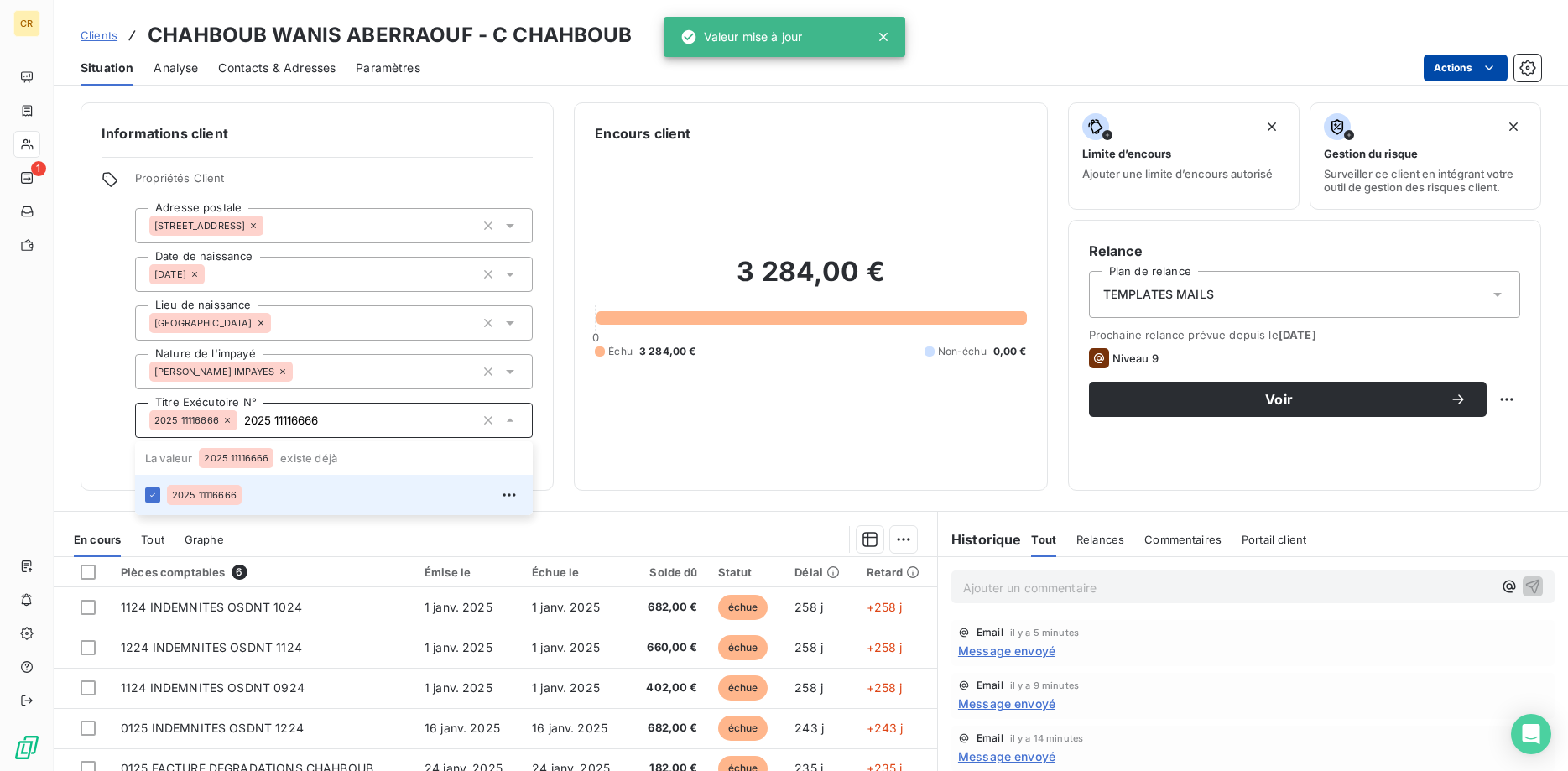
click at [545, 459] on div "Informations client Propriétés Client Adresse postale 14 rue de la paix - 70000…" at bounding box center [317, 296] width 473 height 388
type input "2025 11116666"
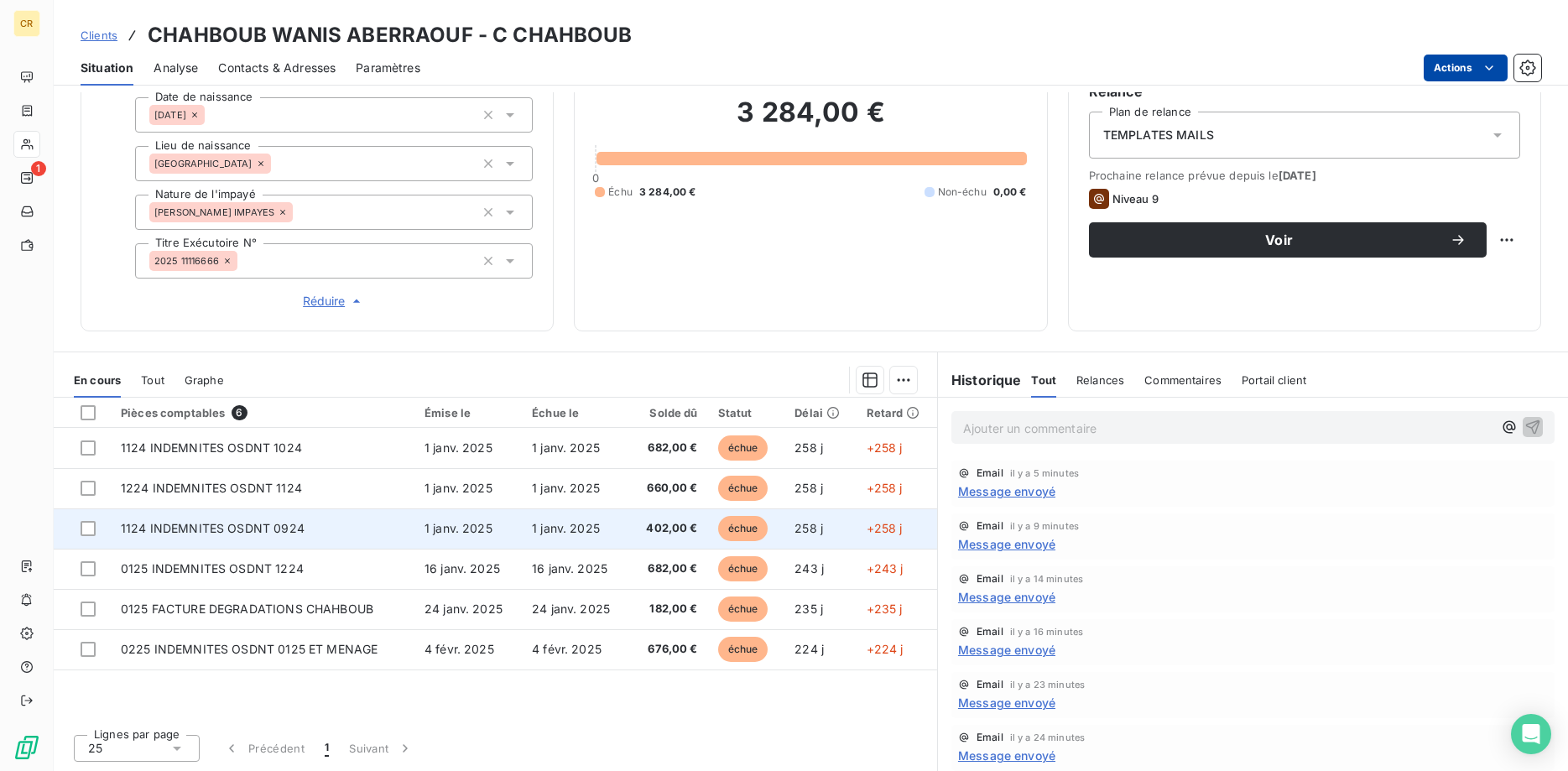
scroll to position [0, 0]
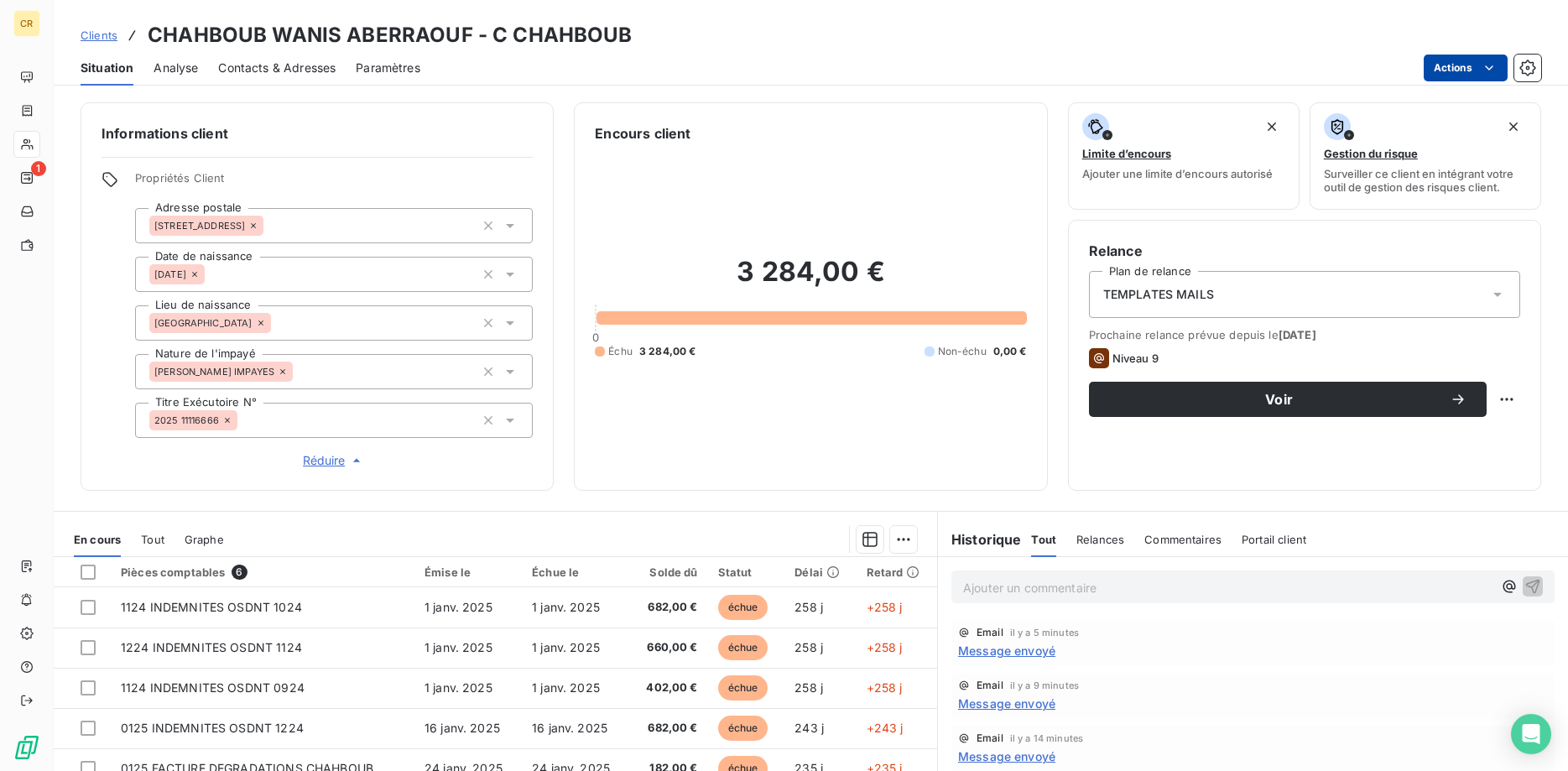
click at [1496, 74] on html "CR 1 Clients CHAHBOUB WANIS ABERRAOUF - C CHAHBOUB Situation Analyse Contacts &…" at bounding box center [784, 386] width 1568 height 771
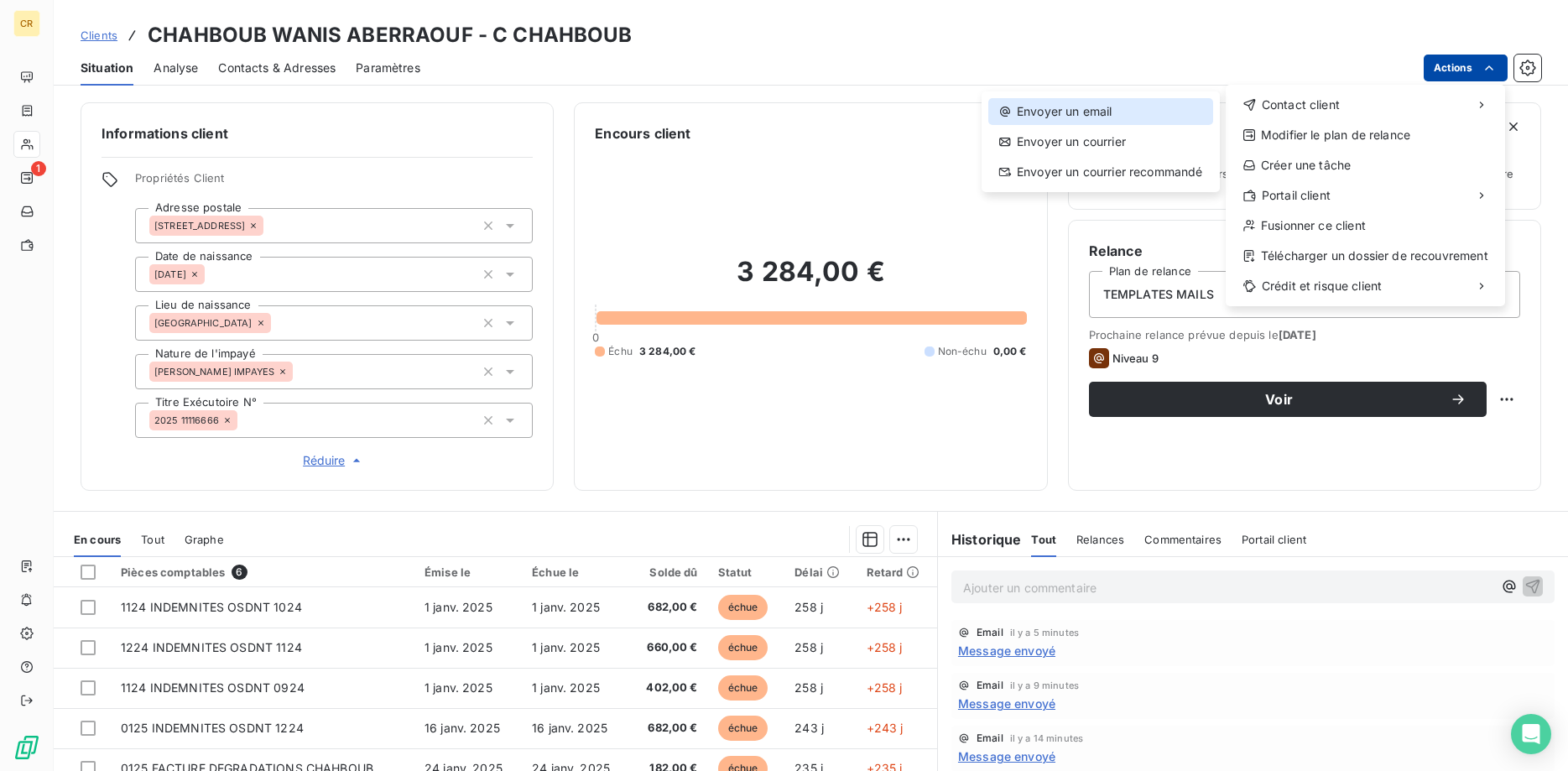
click at [1165, 112] on div "Envoyer un email" at bounding box center [1101, 111] width 225 height 27
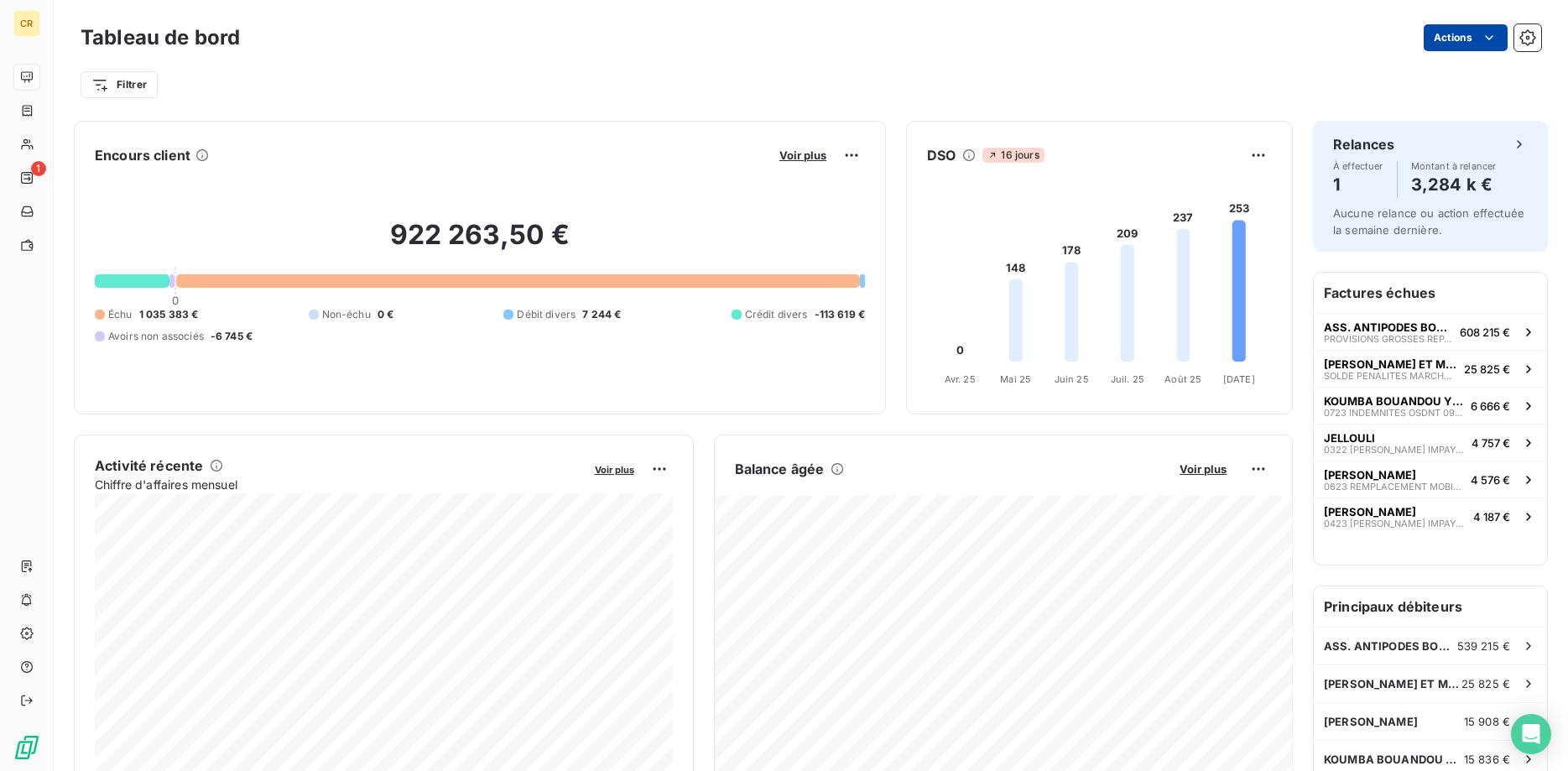
click at [1497, 39] on html "CR 1 Tableau de bord Actions Filtrer Encours client Voir plus 922 263,50 € 0 Éc…" at bounding box center [784, 386] width 1568 height 771
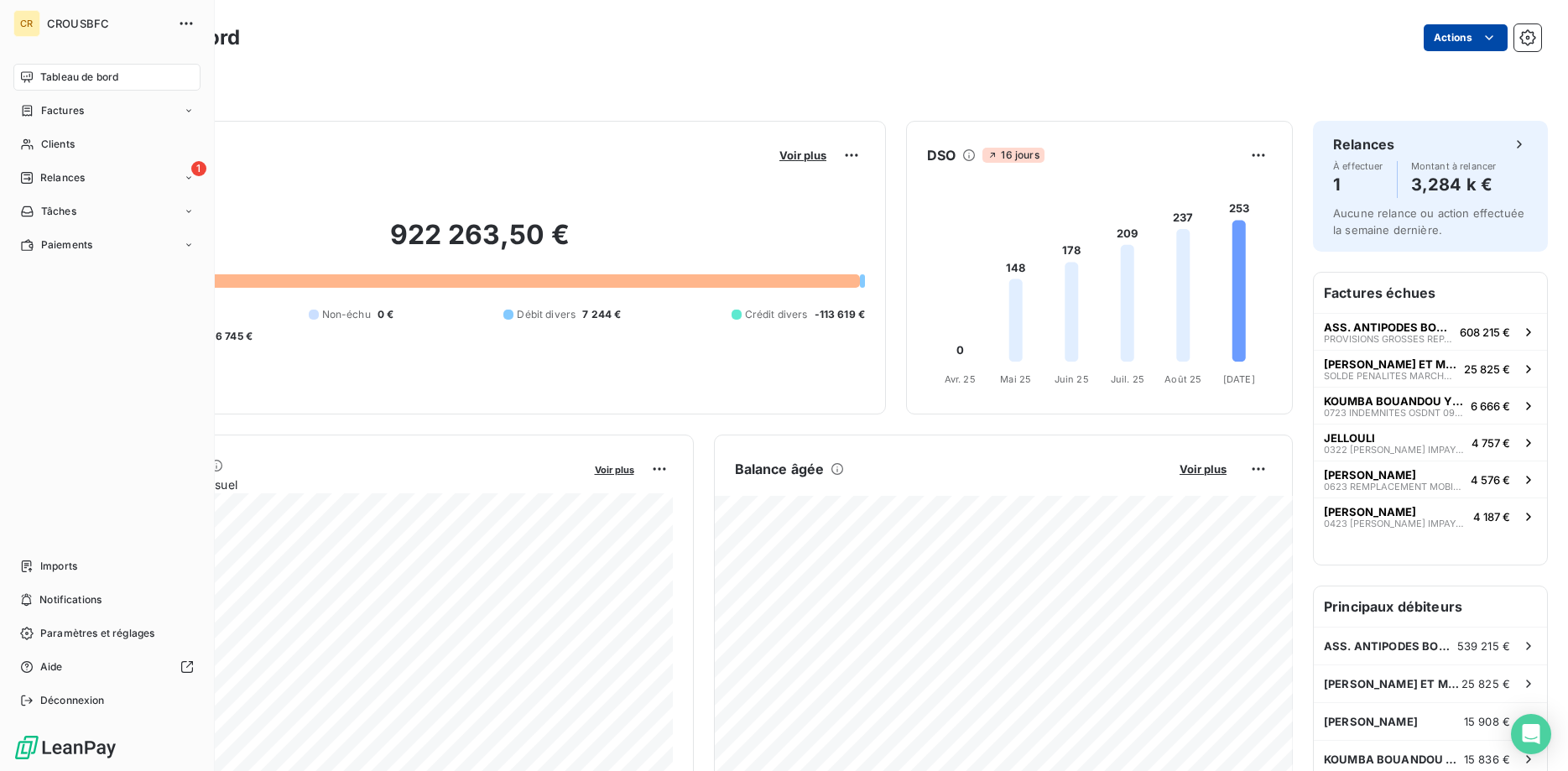
click at [23, 139] on html "CR CROUSBFC Tableau de bord Factures Clients 1 Relances Tâches Paiements Import…" at bounding box center [784, 386] width 1568 height 771
drag, startPoint x: 18, startPoint y: 143, endPoint x: 40, endPoint y: 143, distance: 22.0
click at [19, 143] on div "Clients" at bounding box center [107, 143] width 187 height 27
click at [53, 143] on span "Clients" at bounding box center [58, 144] width 33 height 15
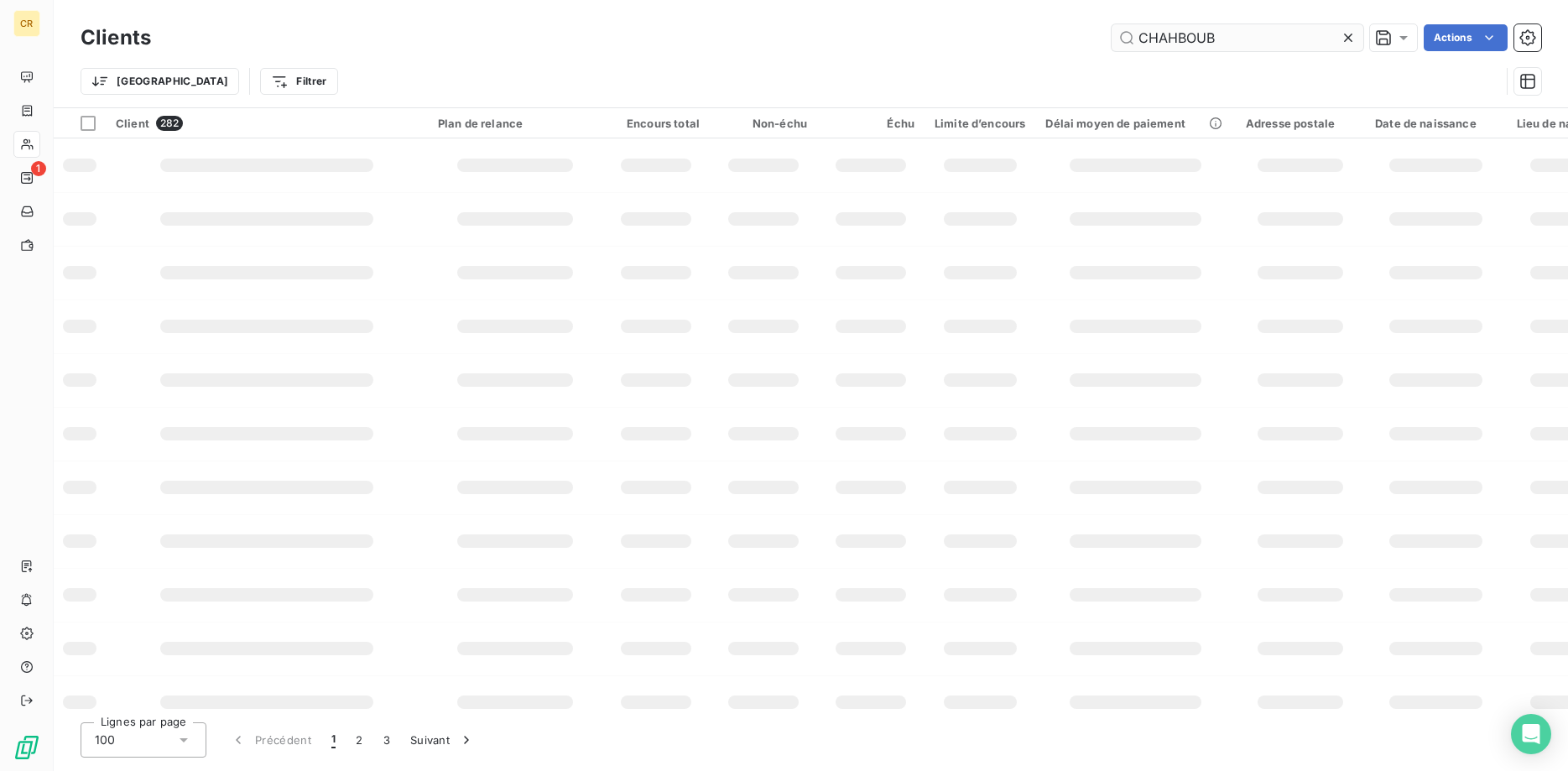
type input "CHAHBOUB"
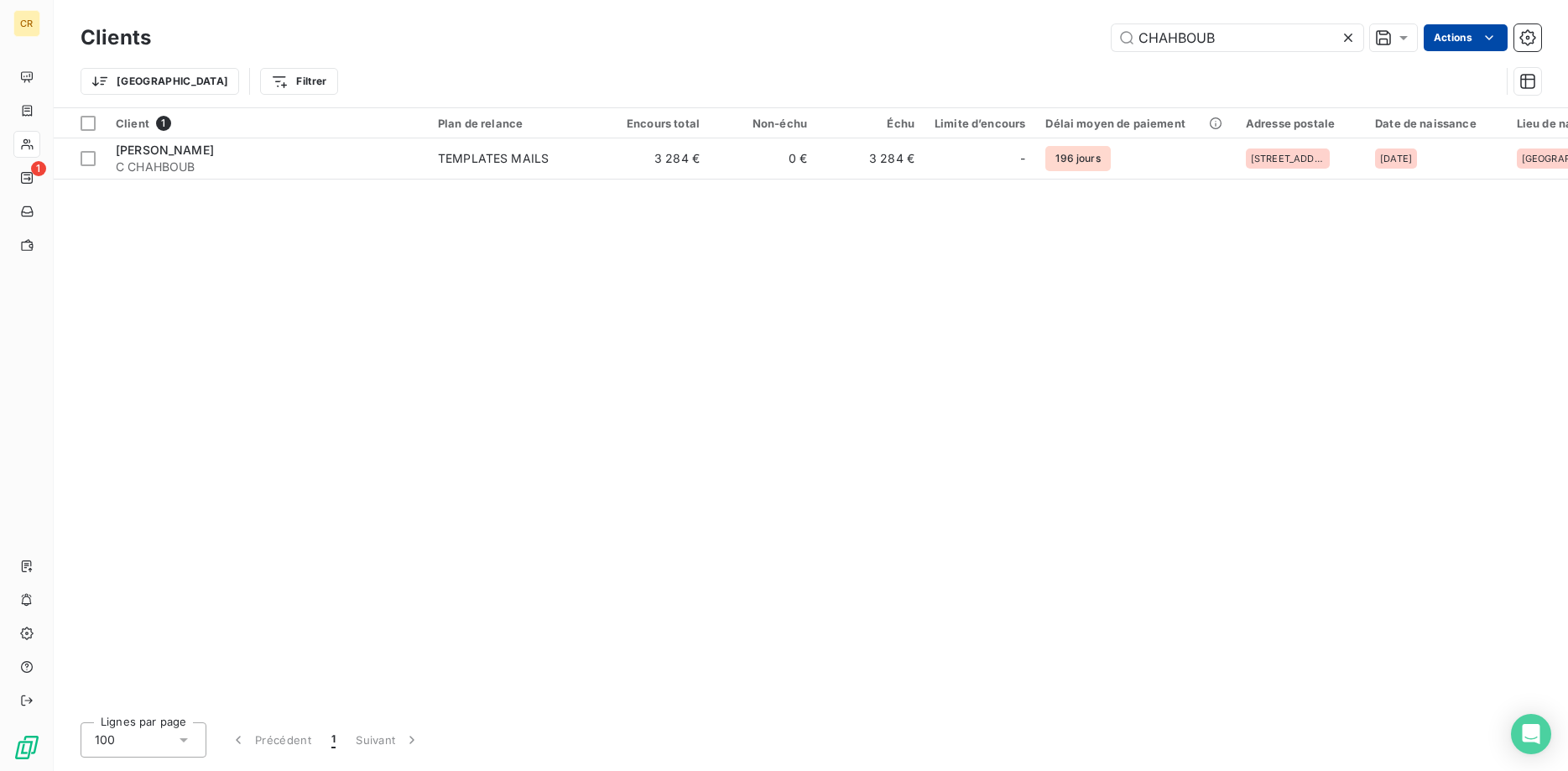
click at [1498, 39] on html "CR 1 Clients CHAHBOUB Actions Trier Filtrer Client 1 Plan de relance Encours to…" at bounding box center [784, 386] width 1568 height 771
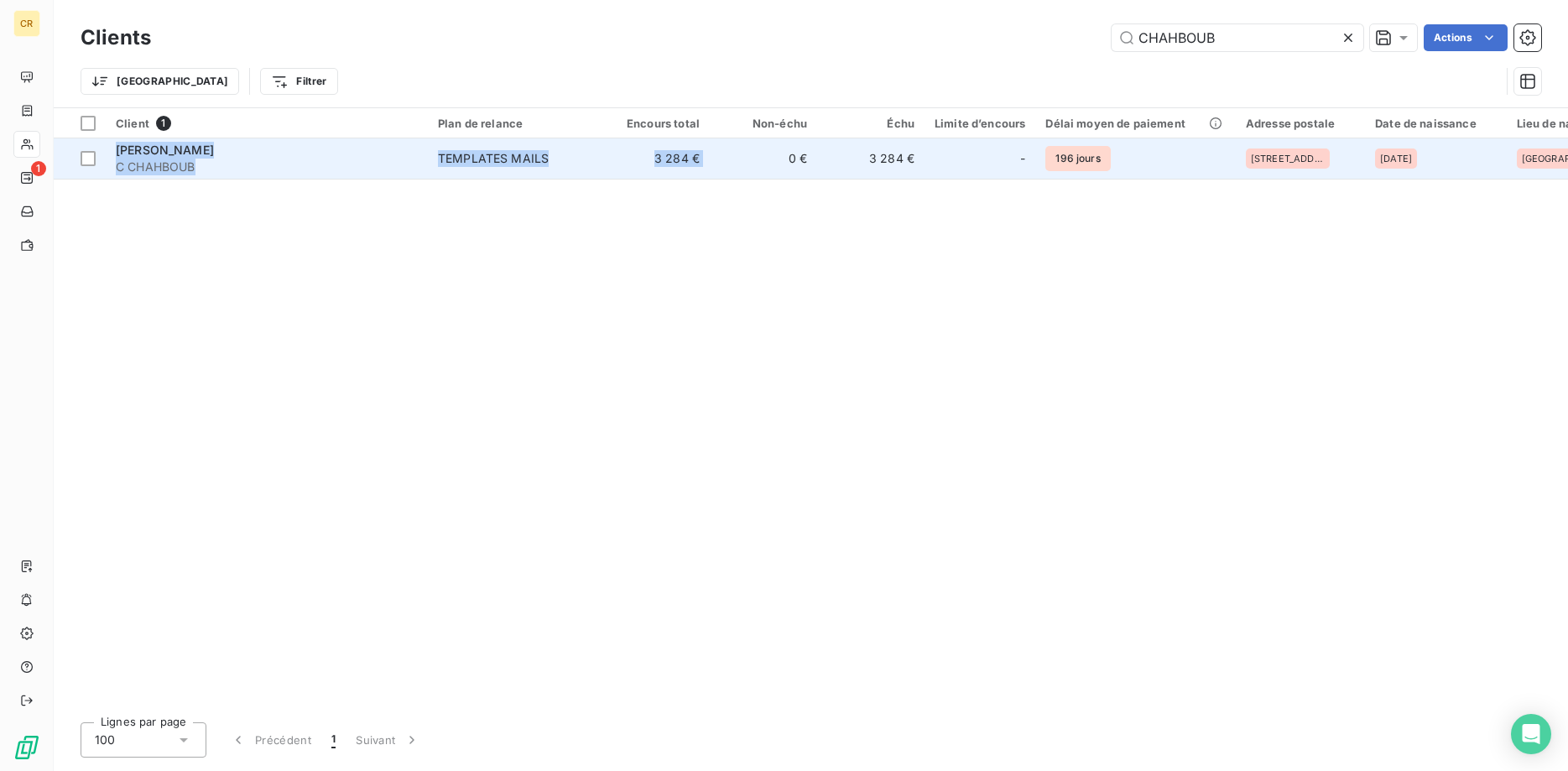
click at [717, 165] on html "CR 1 Clients CHAHBOUB Actions Trier Filtrer Client 1 Plan de relance Encours to…" at bounding box center [784, 386] width 1568 height 771
click at [720, 165] on td "0 €" at bounding box center [763, 158] width 107 height 40
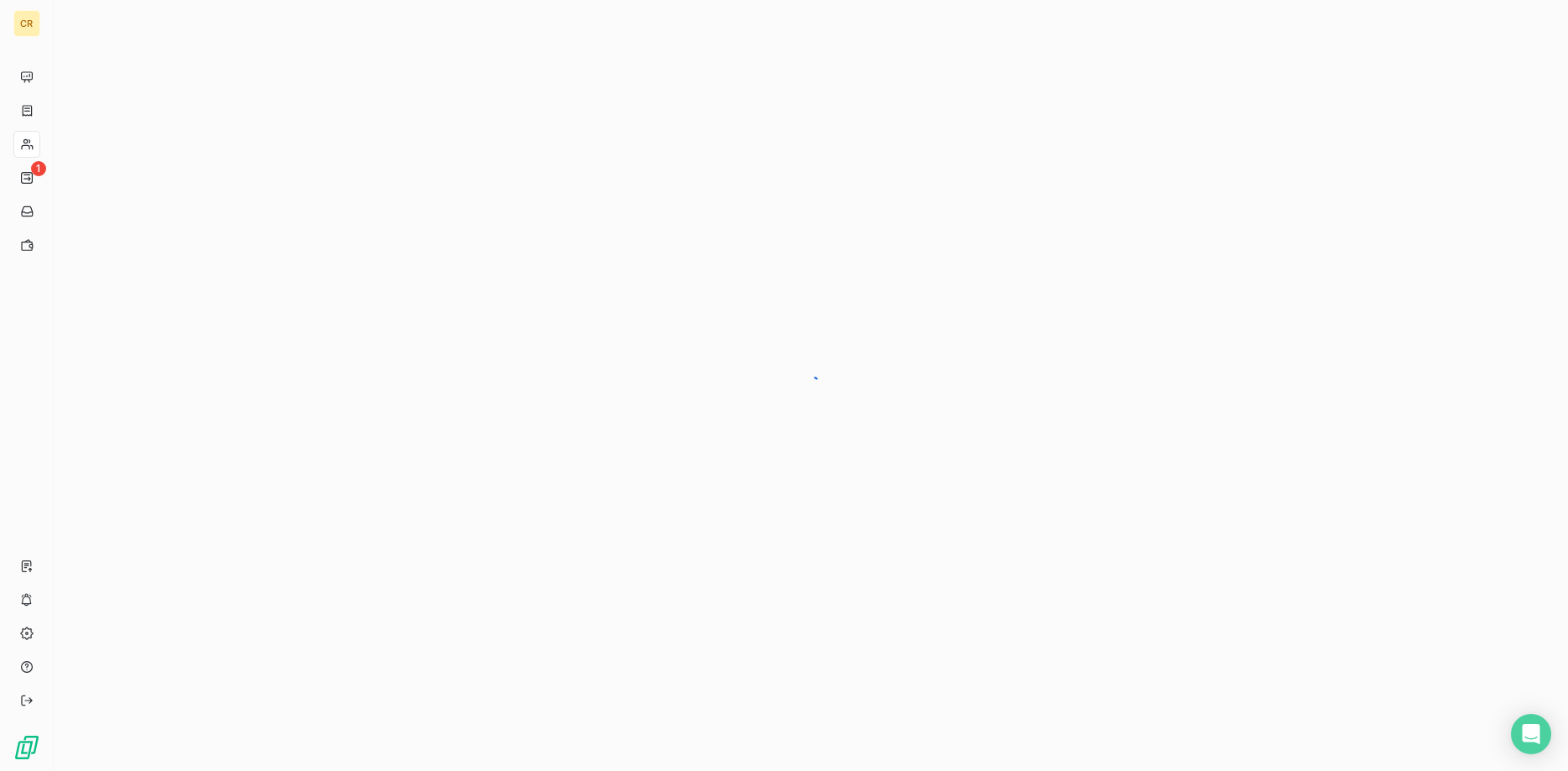
click at [536, 162] on div at bounding box center [811, 386] width 1514 height 771
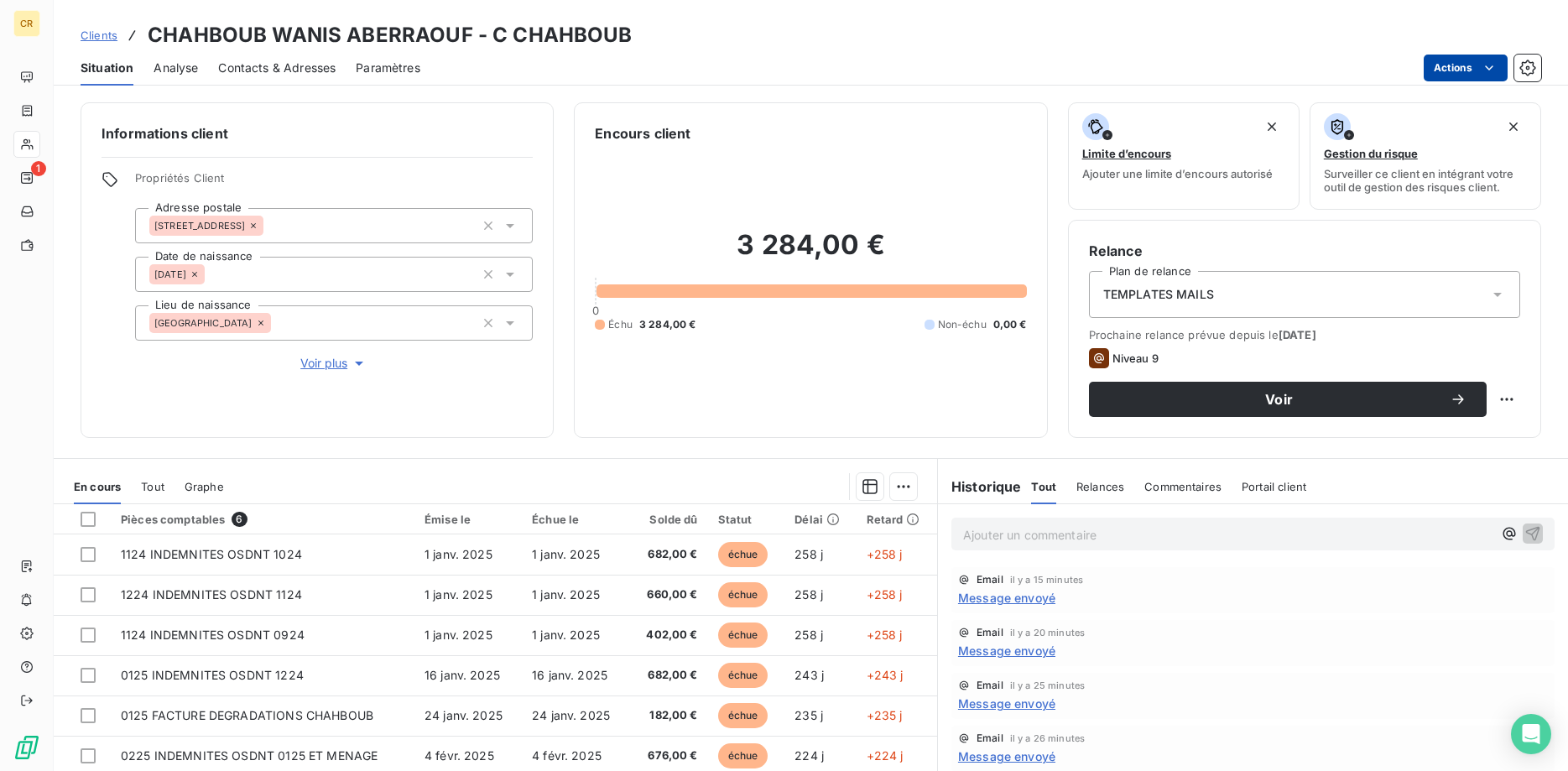
click at [1488, 67] on html "CR 1 Clients CHAHBOUB WANIS ABERRAOUF - C CHAHBOUB Situation Analyse Contacts &…" at bounding box center [784, 386] width 1568 height 771
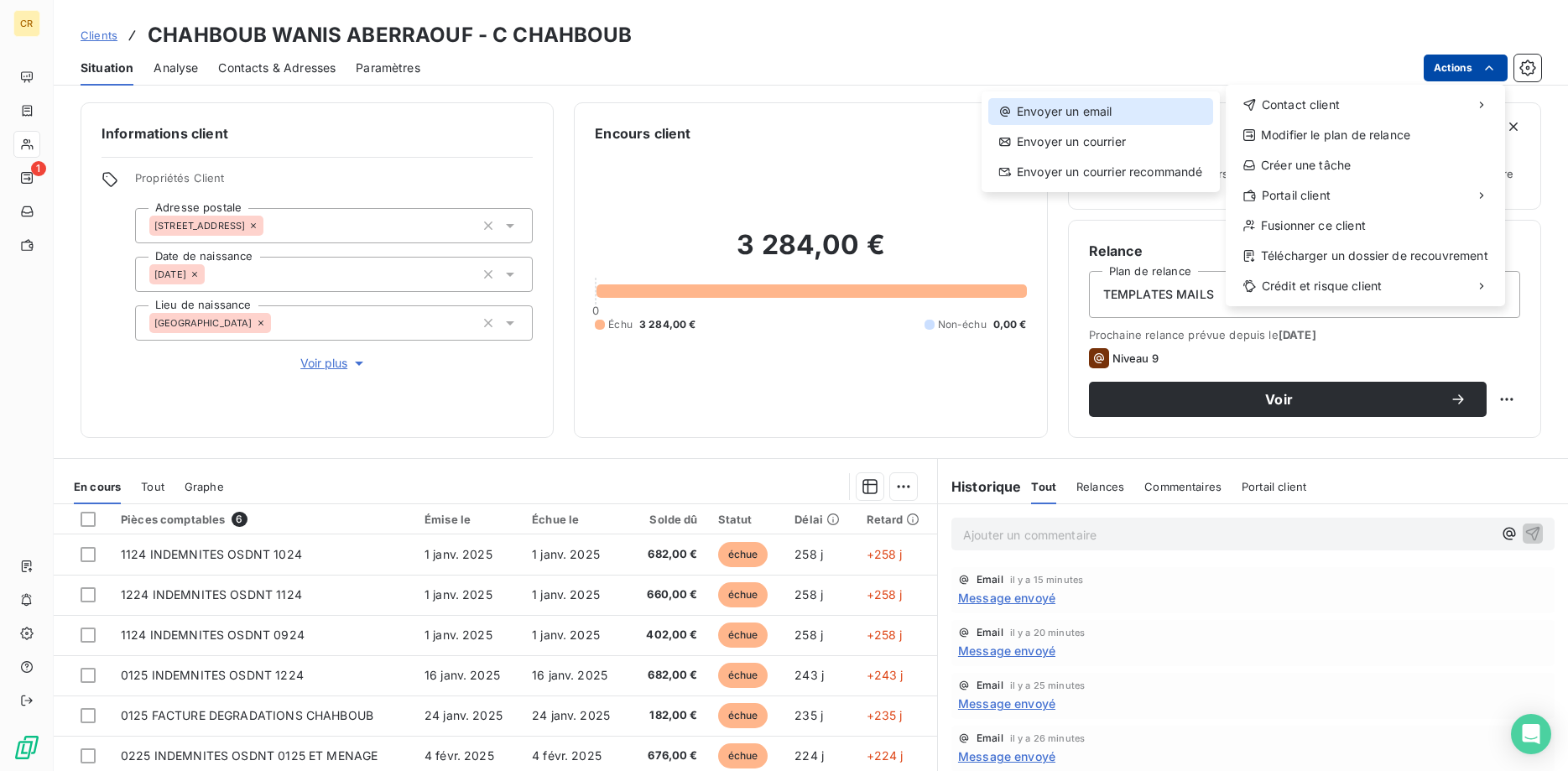
click at [1089, 118] on div "Envoyer un email" at bounding box center [1101, 111] width 225 height 27
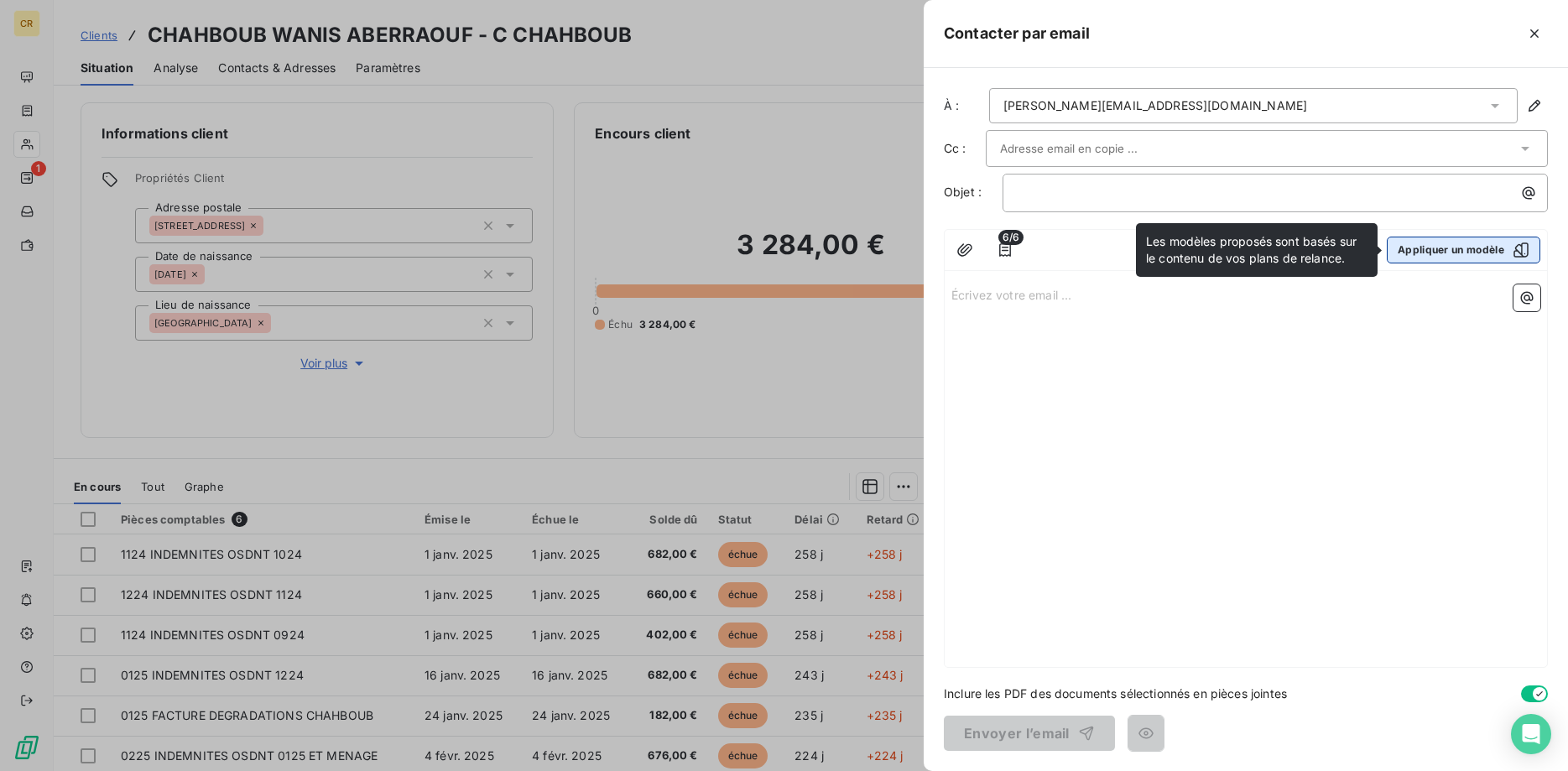
click at [1430, 245] on button "Appliquer un modèle" at bounding box center [1463, 249] width 154 height 27
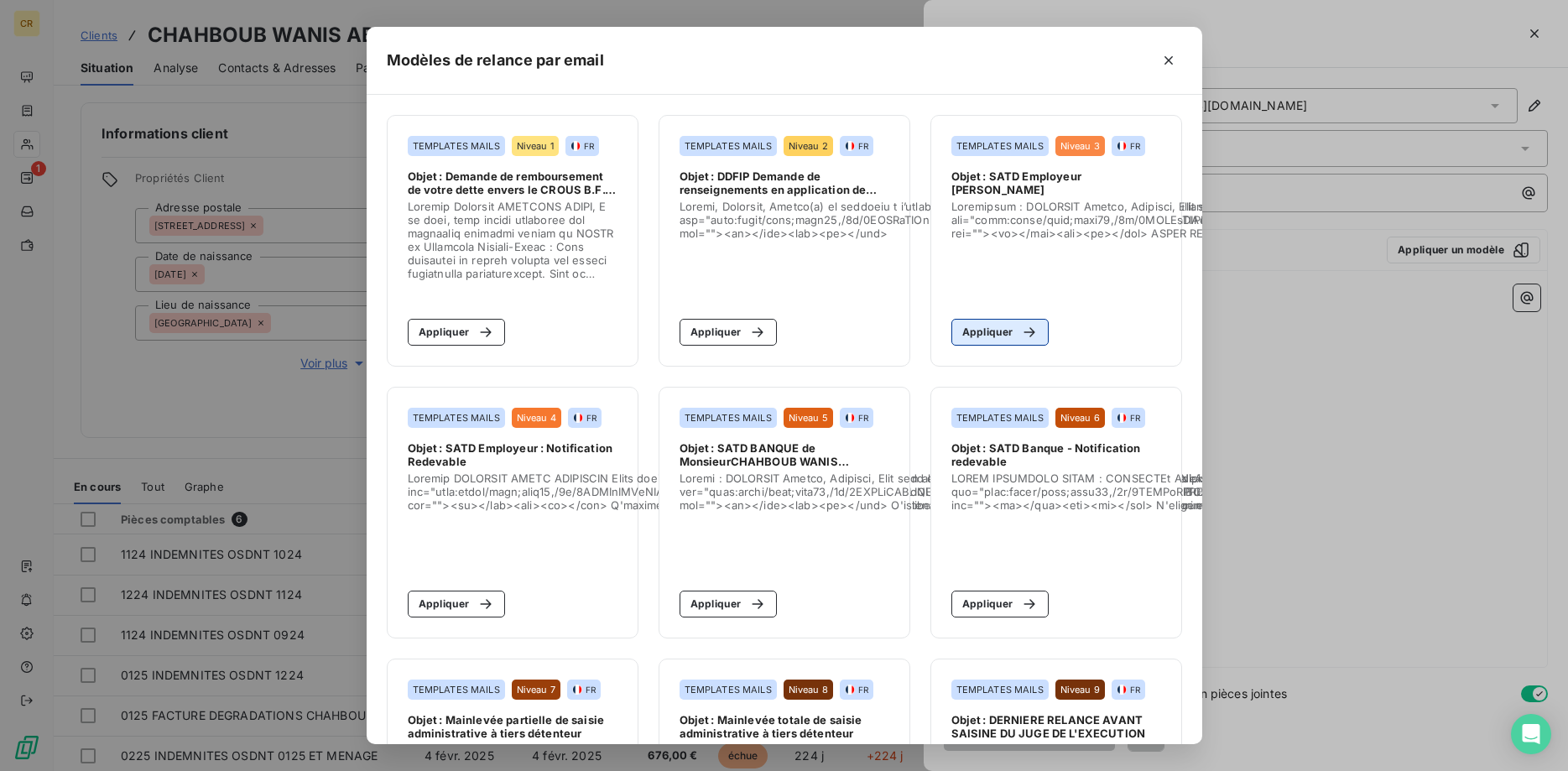
click at [989, 334] on button "Appliquer" at bounding box center [1000, 331] width 98 height 27
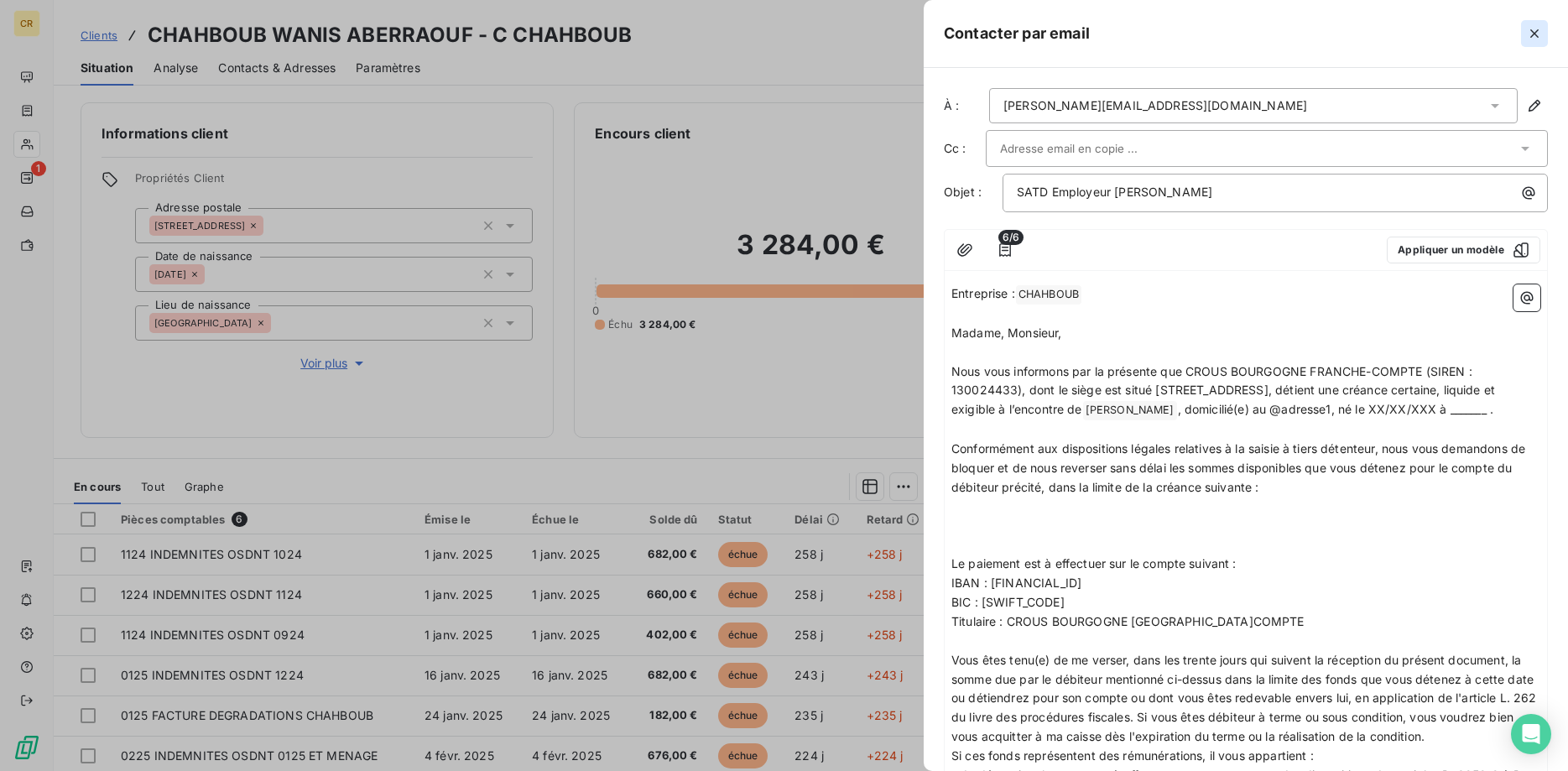
click at [1536, 35] on icon "button" at bounding box center [1535, 33] width 9 height 9
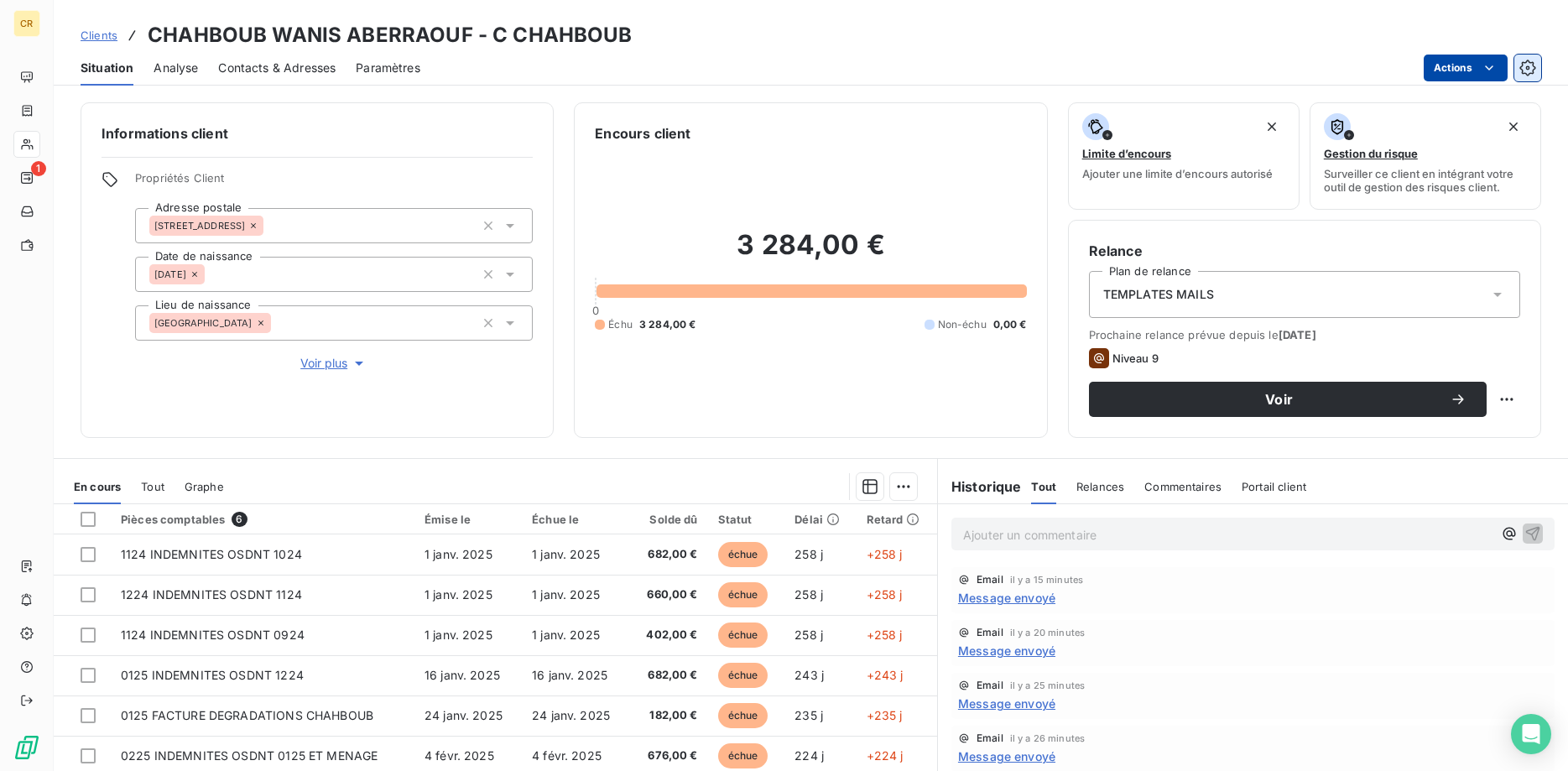
click at [1533, 64] on icon "button" at bounding box center [1527, 67] width 16 height 16
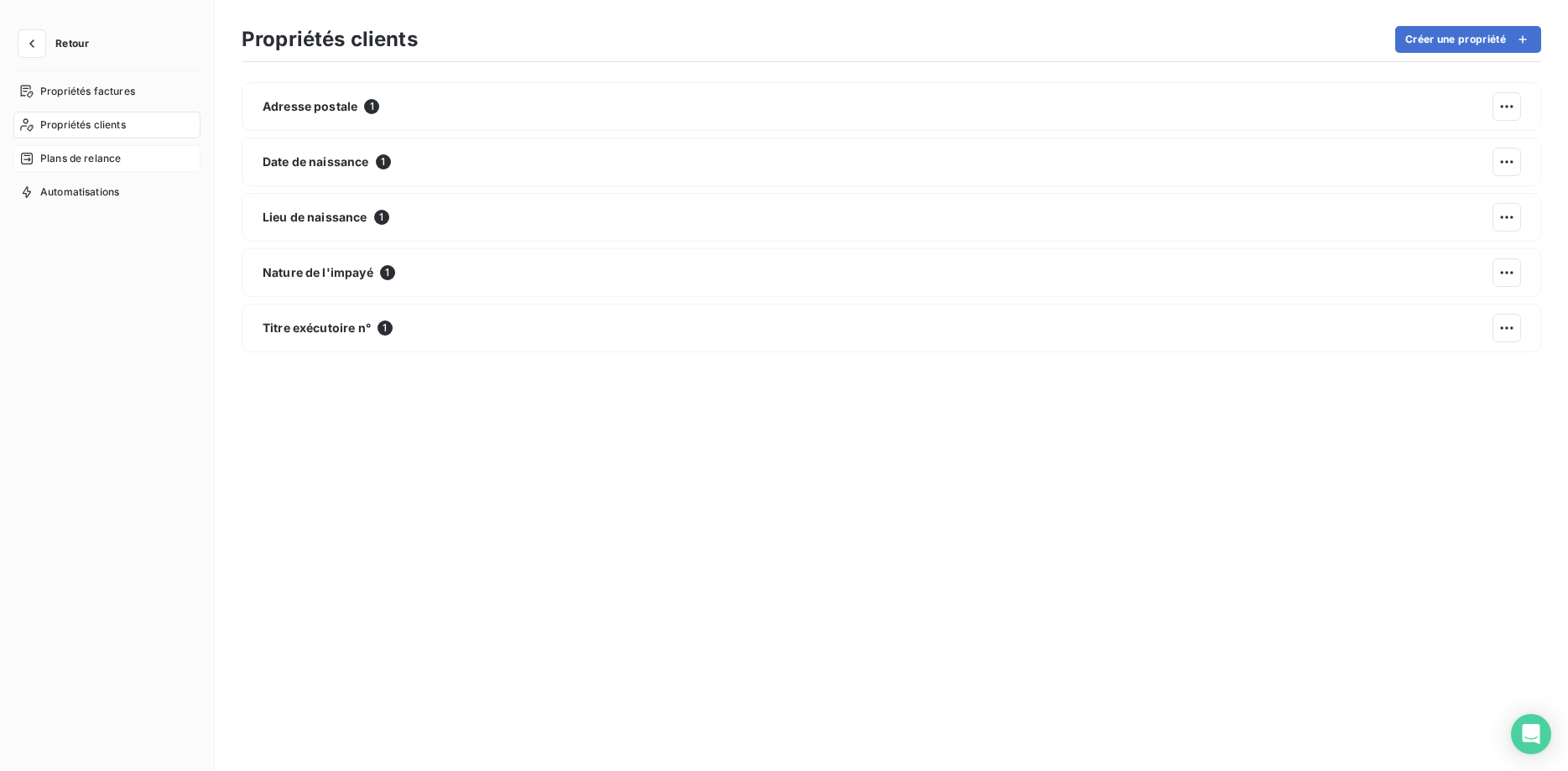
click at [84, 149] on div "Plans de relance" at bounding box center [107, 158] width 187 height 27
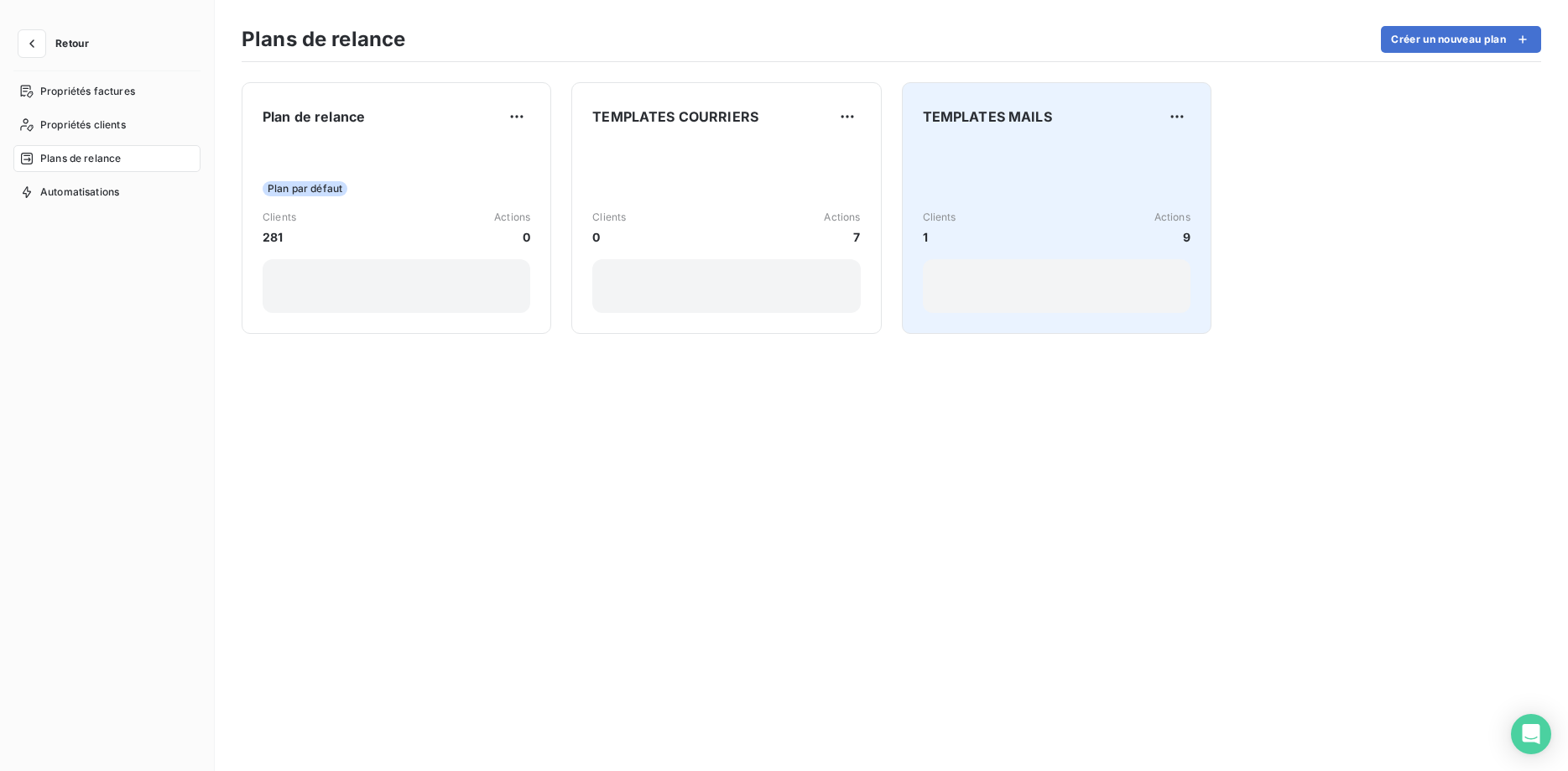
click at [1062, 220] on div "Clients 1 Actions 9" at bounding box center [1056, 228] width 268 height 36
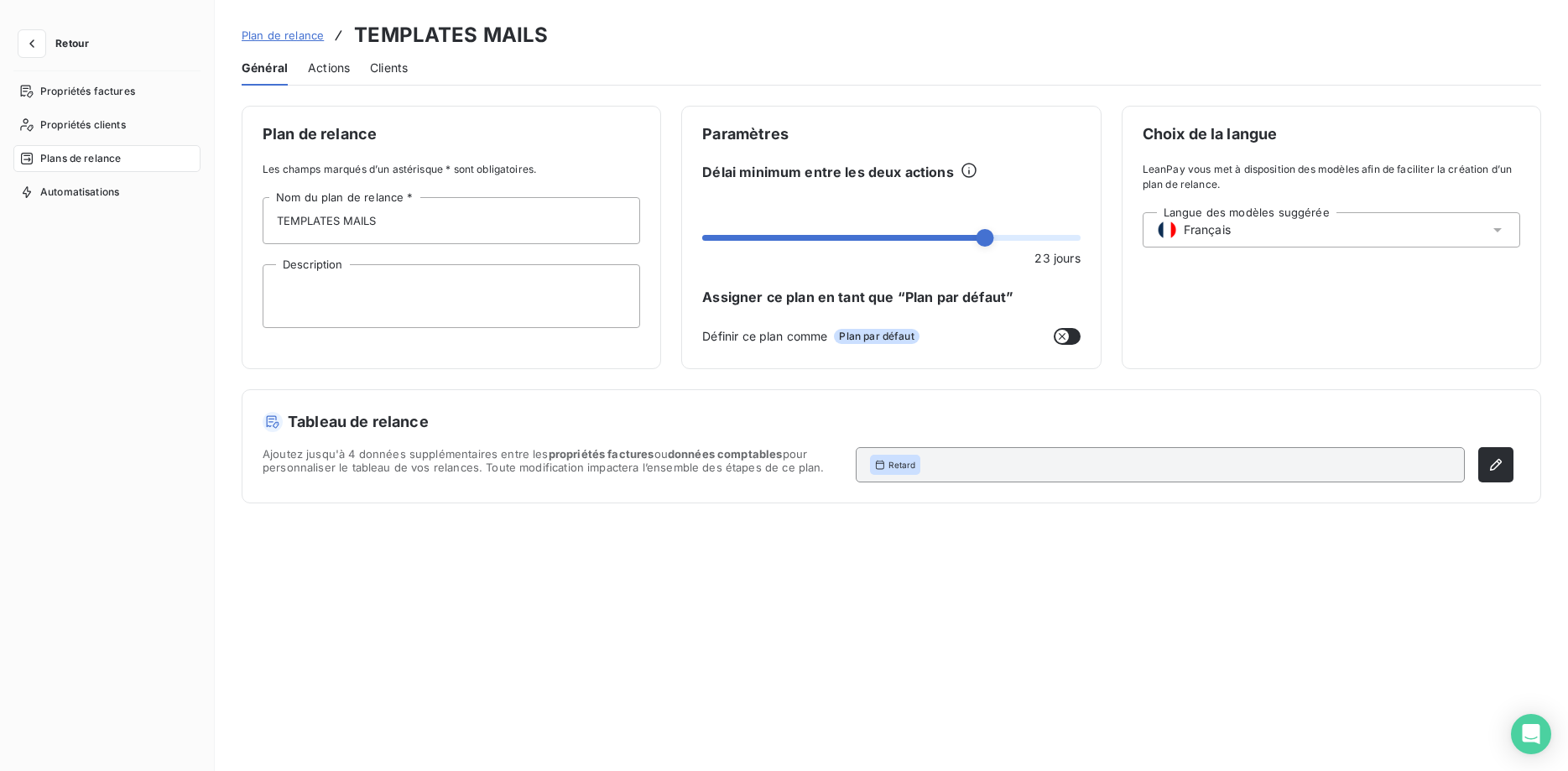
click at [345, 66] on span "Actions" at bounding box center [328, 68] width 42 height 17
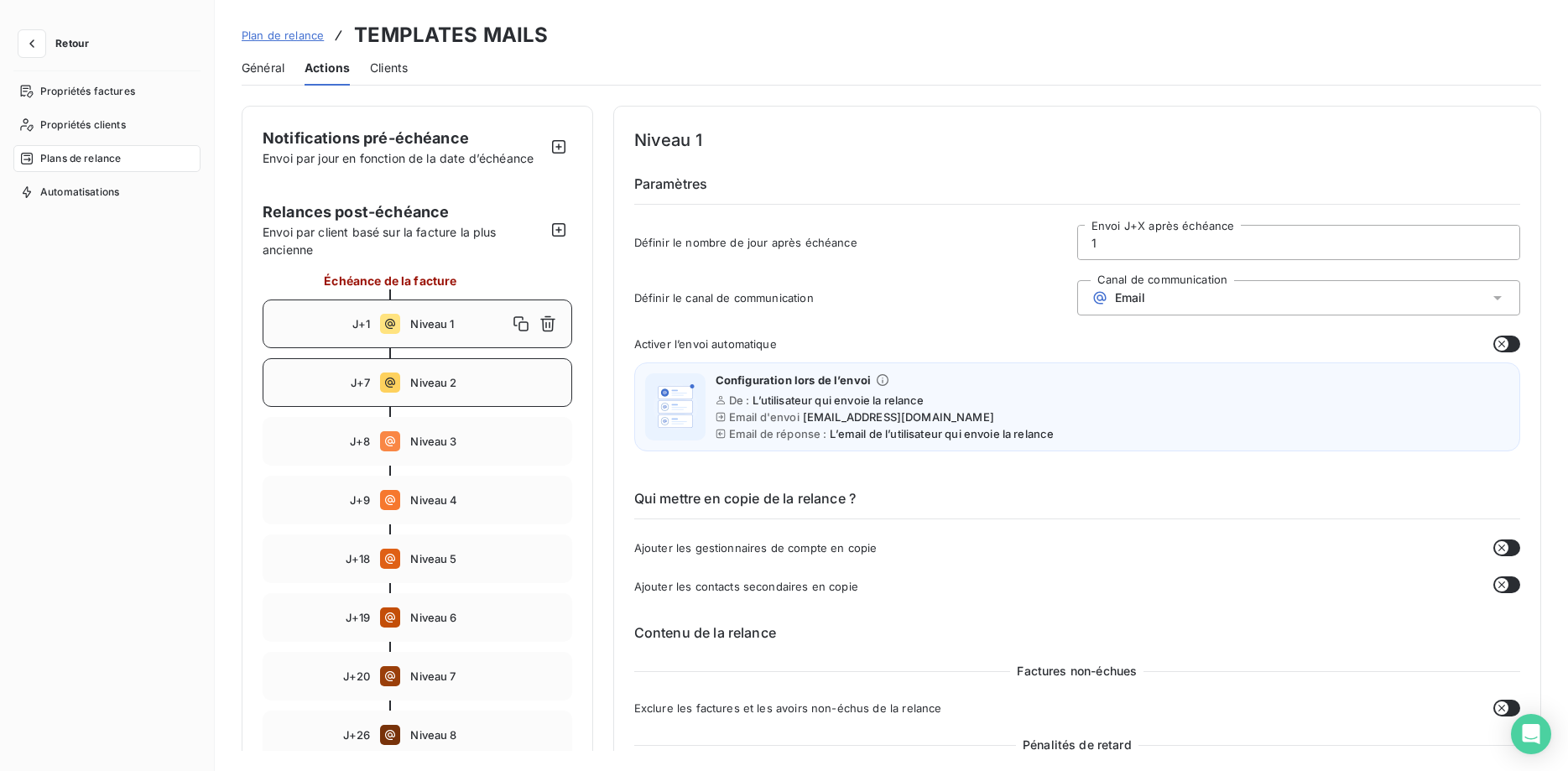
click at [453, 375] on div "J+7 Niveau 2" at bounding box center [417, 382] width 309 height 49
click at [452, 445] on span "Niveau 3" at bounding box center [485, 441] width 150 height 14
type input "8"
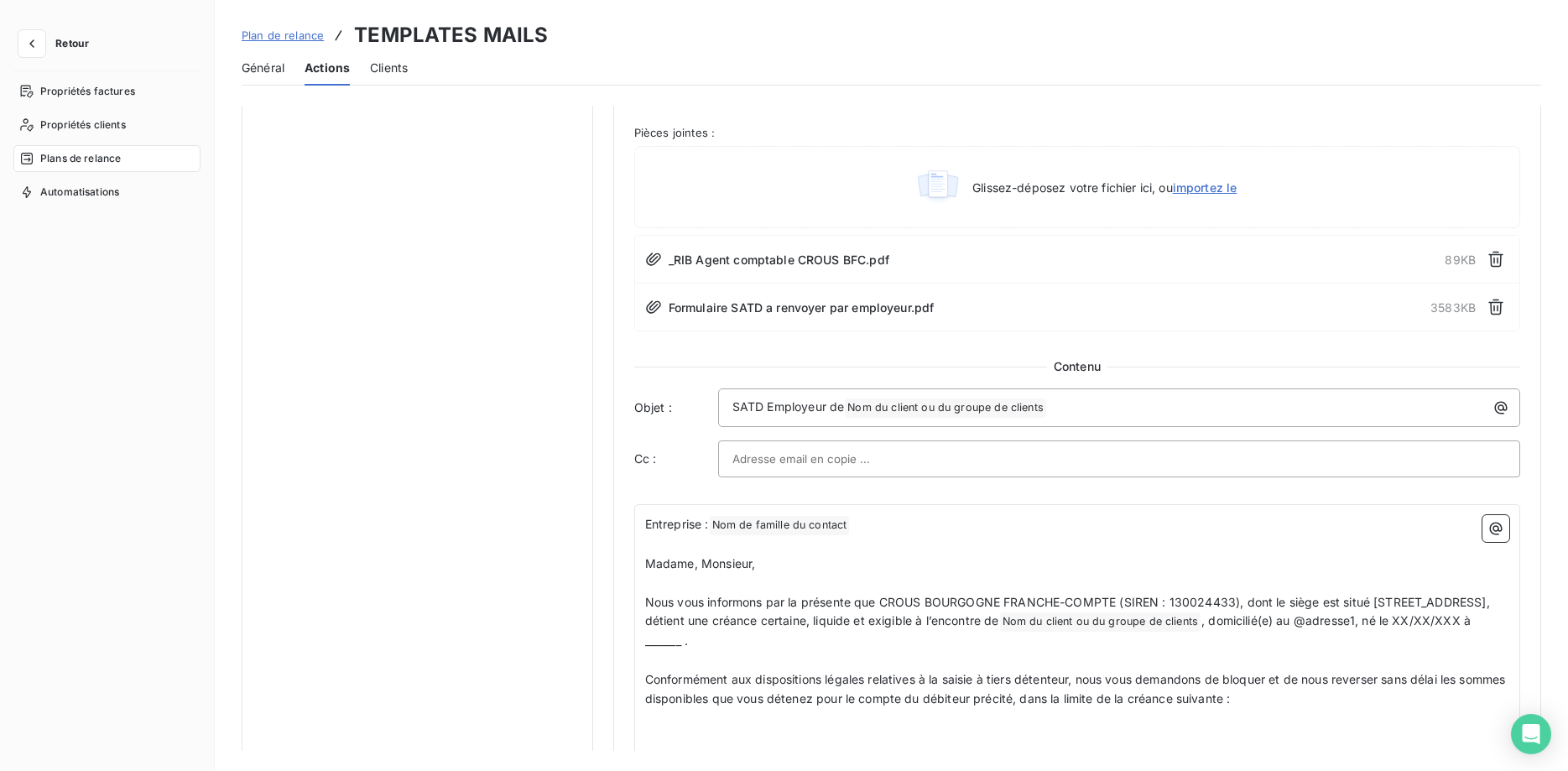
scroll to position [1027, 0]
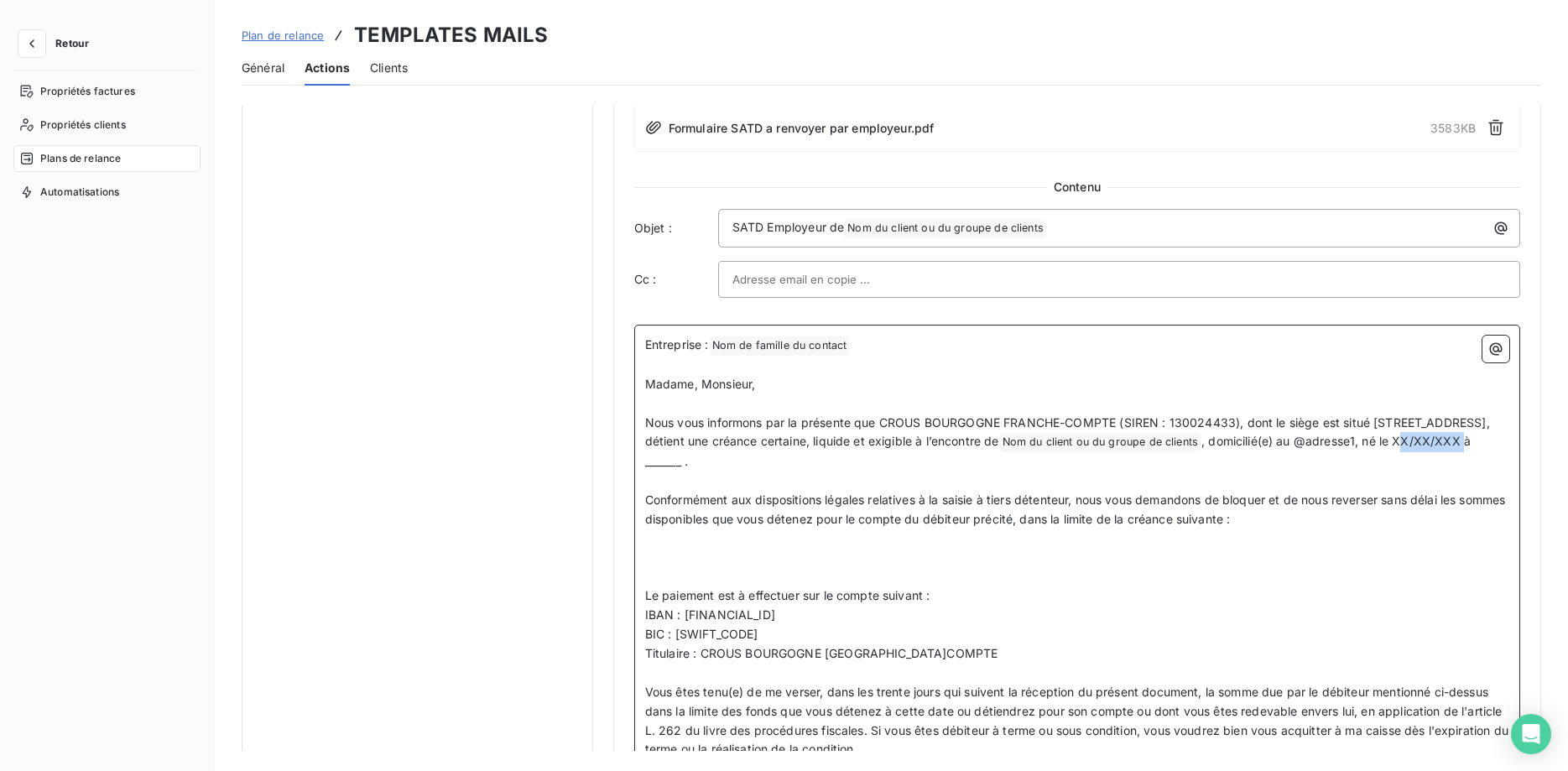
drag, startPoint x: 896, startPoint y: 461, endPoint x: 831, endPoint y: 464, distance: 65.1
click at [831, 464] on span ", domicilié(e) au @adresse1, né le XX/XX/XXX à _______ ." at bounding box center [1059, 451] width 829 height 34
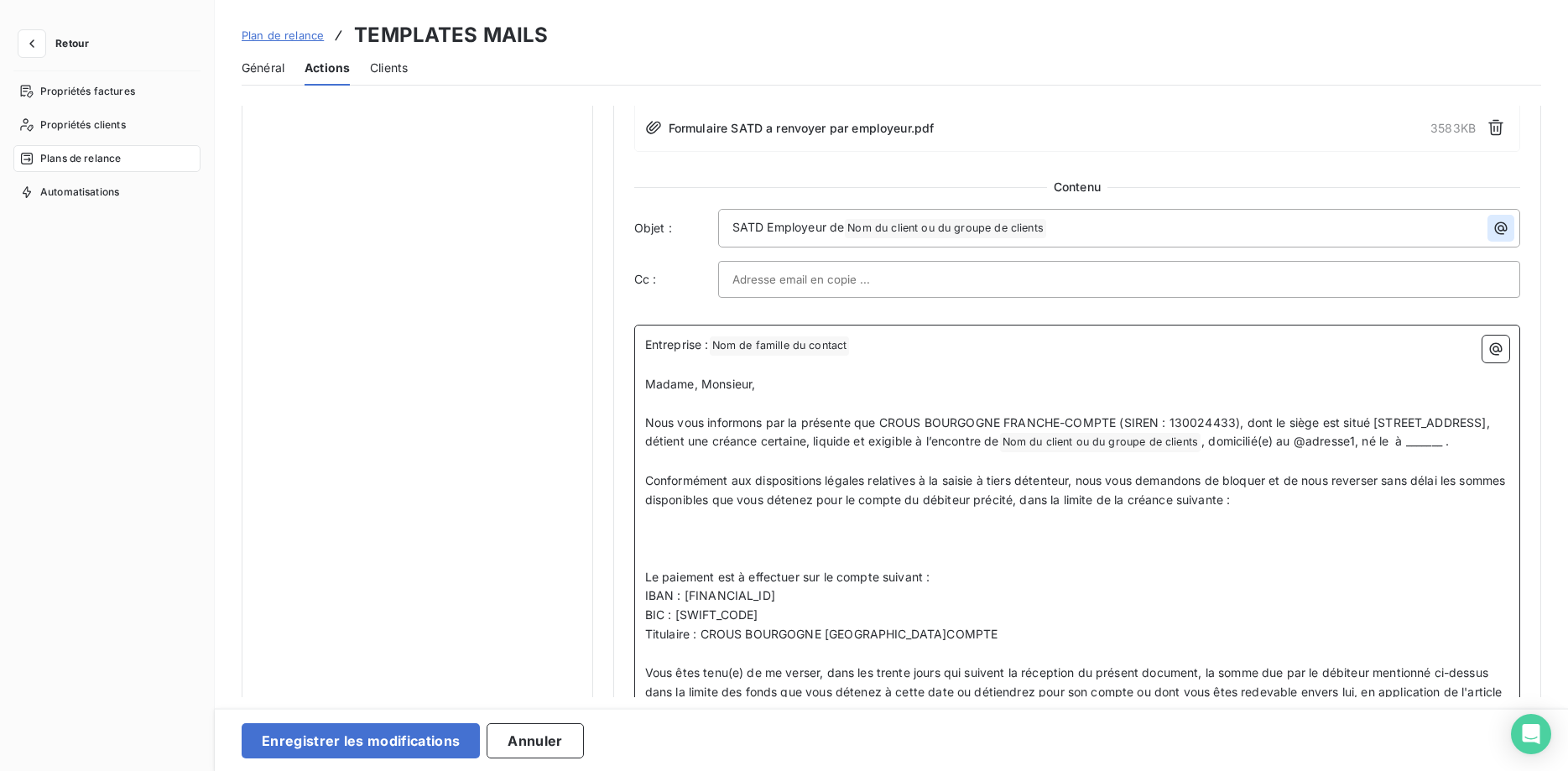
click at [1501, 228] on icon "button" at bounding box center [1501, 228] width 17 height 17
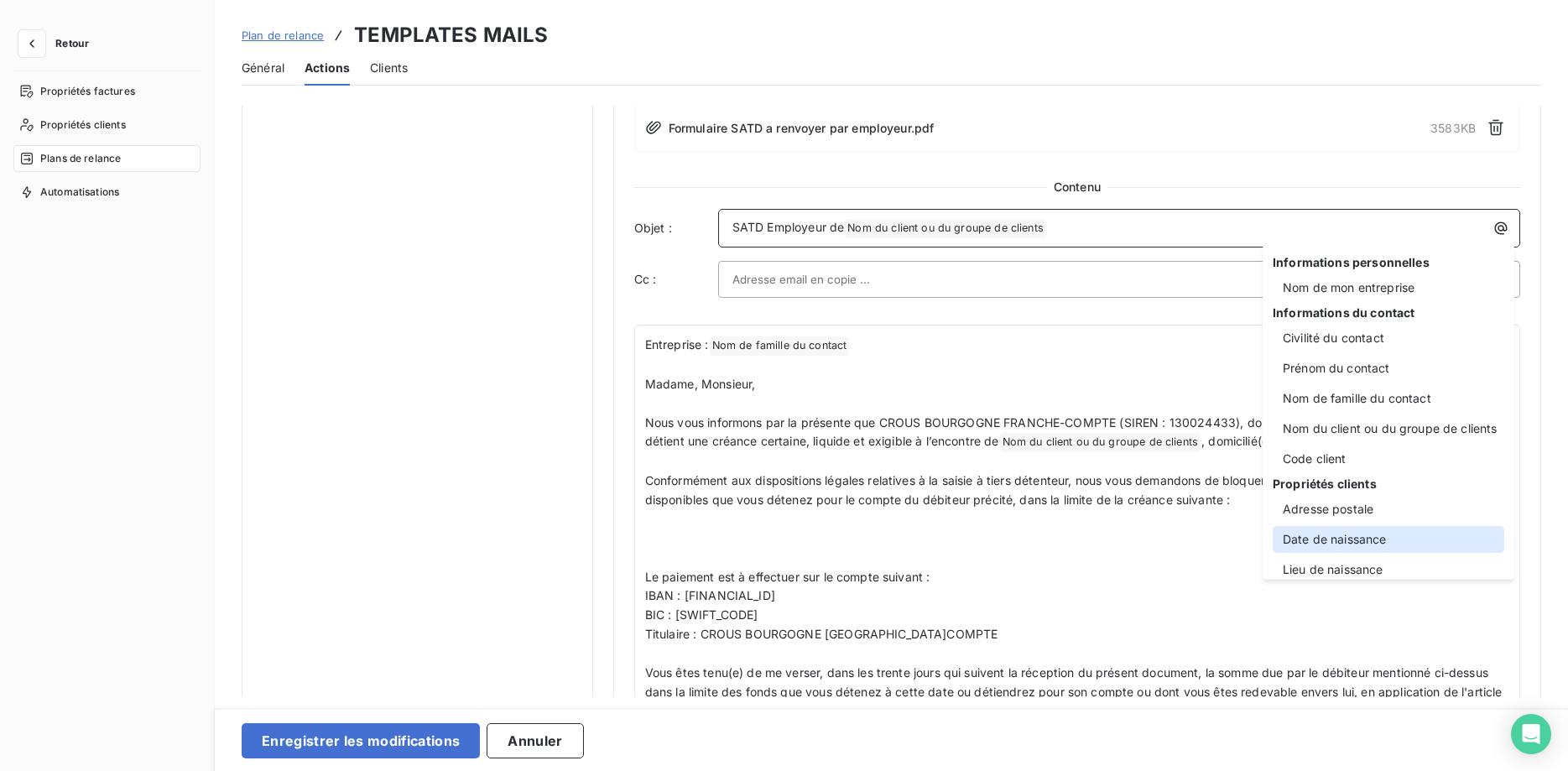
click at [1378, 546] on div "Date de naissance" at bounding box center [1389, 538] width 232 height 27
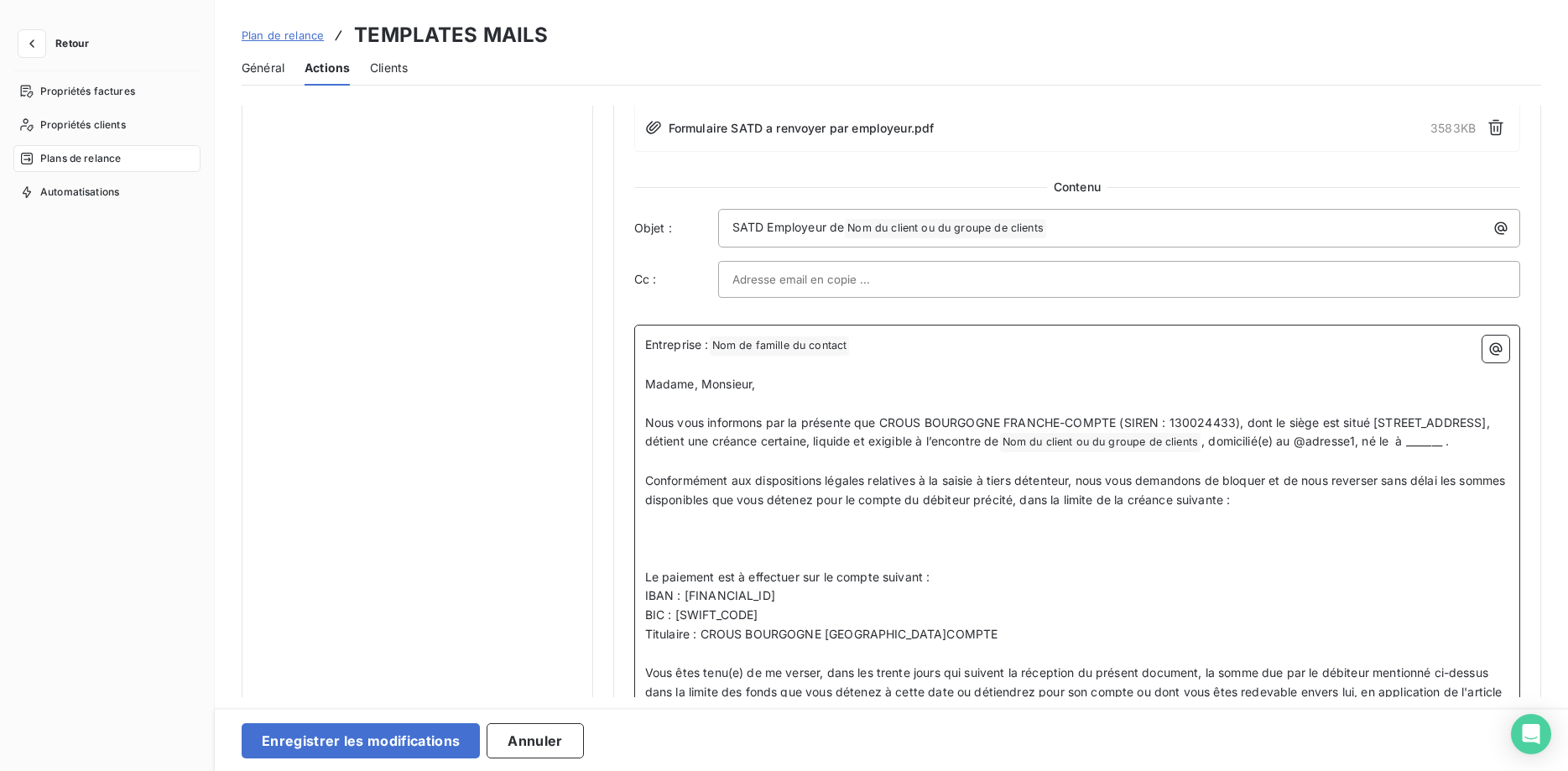
click at [1201, 448] on span ", domicilié(e) au @adresse1, né le à _______ ." at bounding box center [1325, 440] width 247 height 15
drag, startPoint x: 824, startPoint y: 460, endPoint x: 871, endPoint y: 475, distance: 49.3
click at [1201, 448] on span ", domicilié(e) au @adresse1, né le à _______ ." at bounding box center [1325, 440] width 247 height 15
click at [1506, 227] on icon "button" at bounding box center [1501, 228] width 13 height 13
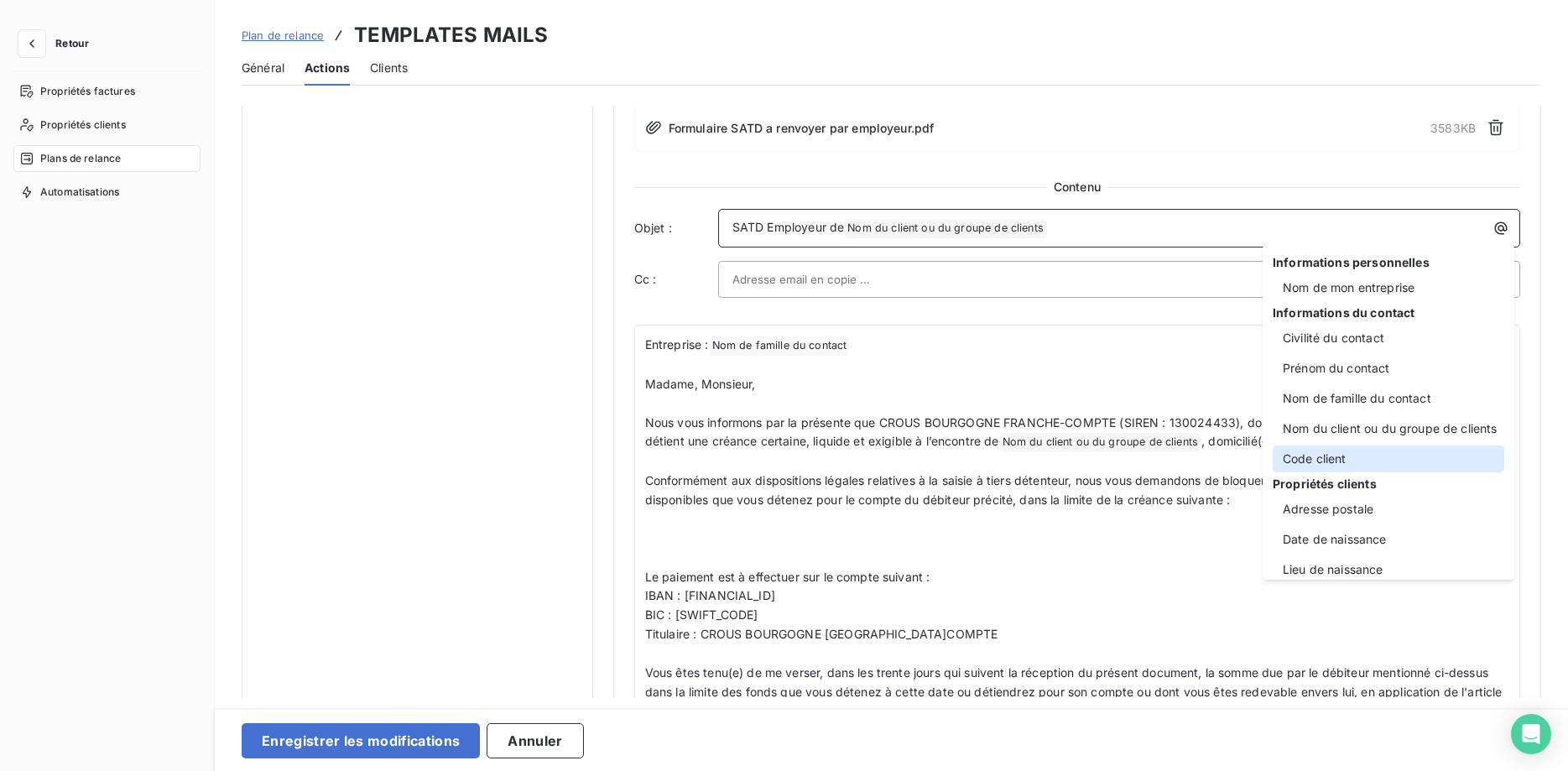
scroll to position [74, 0]
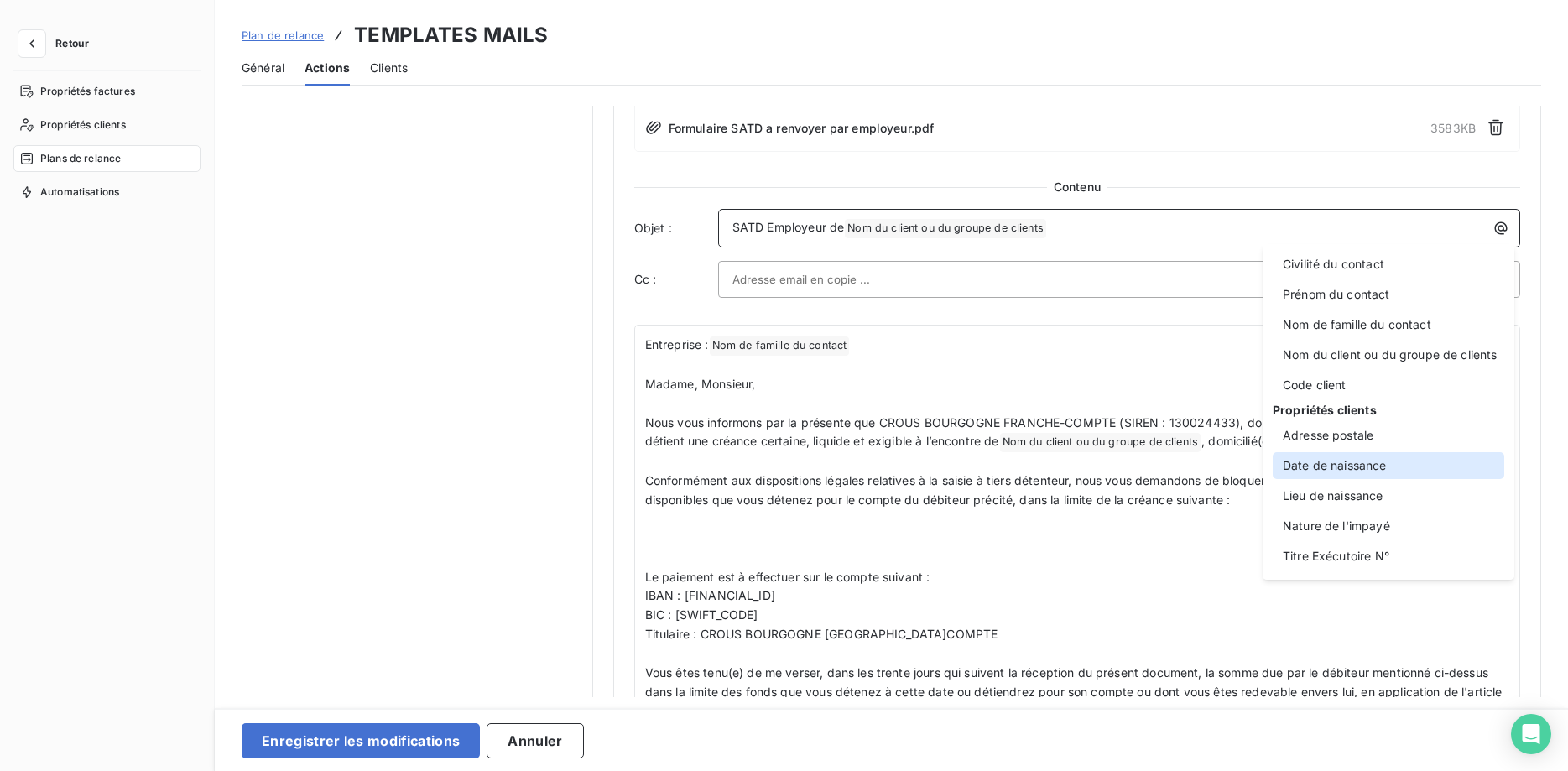
click at [1395, 464] on div "Date de naissance" at bounding box center [1389, 464] width 232 height 27
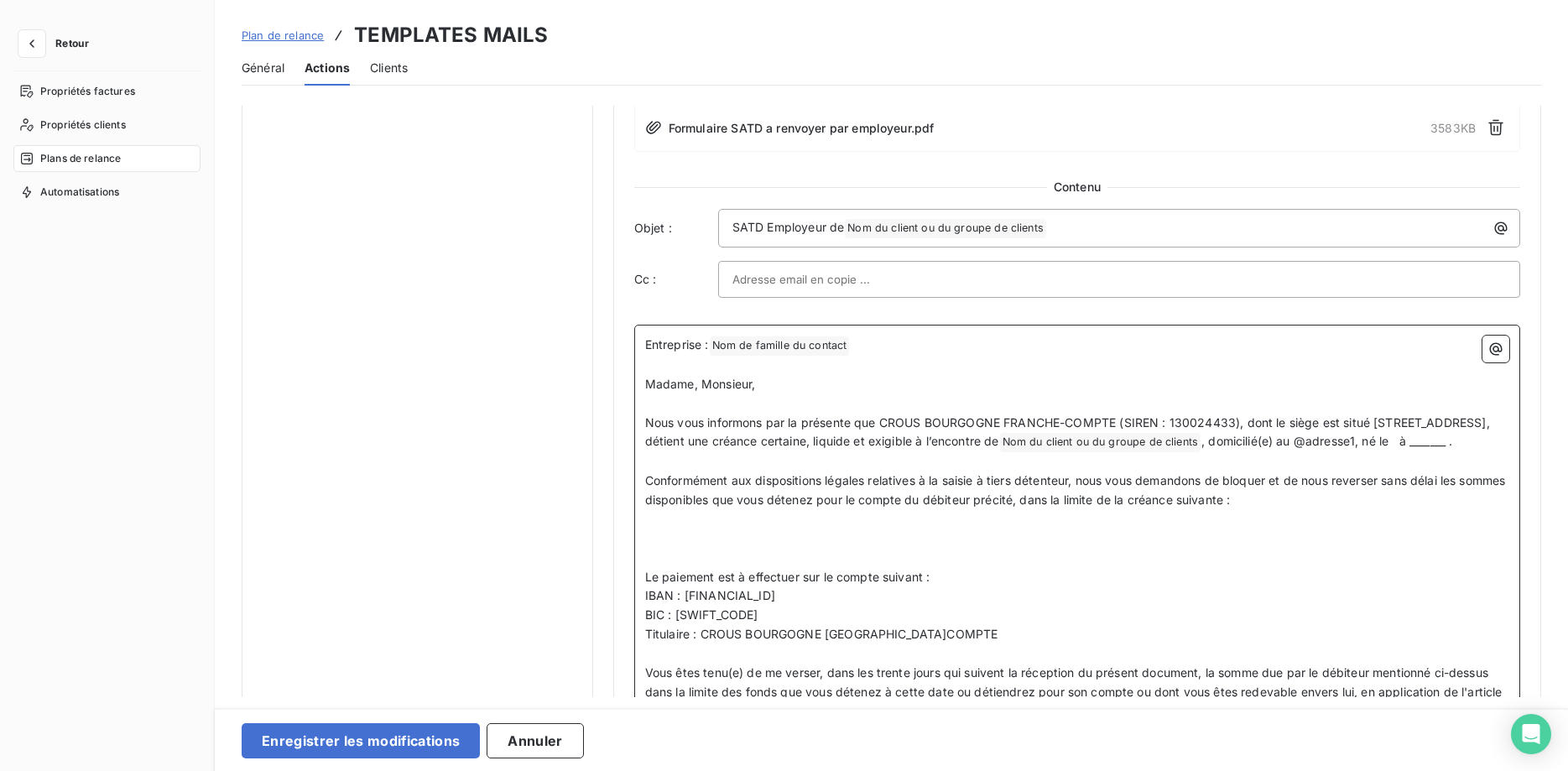
click at [1201, 448] on span ", domicilié(e) au @adresse1, né le à _______ ." at bounding box center [1327, 440] width 251 height 15
click at [1500, 342] on icon "button" at bounding box center [1496, 349] width 17 height 17
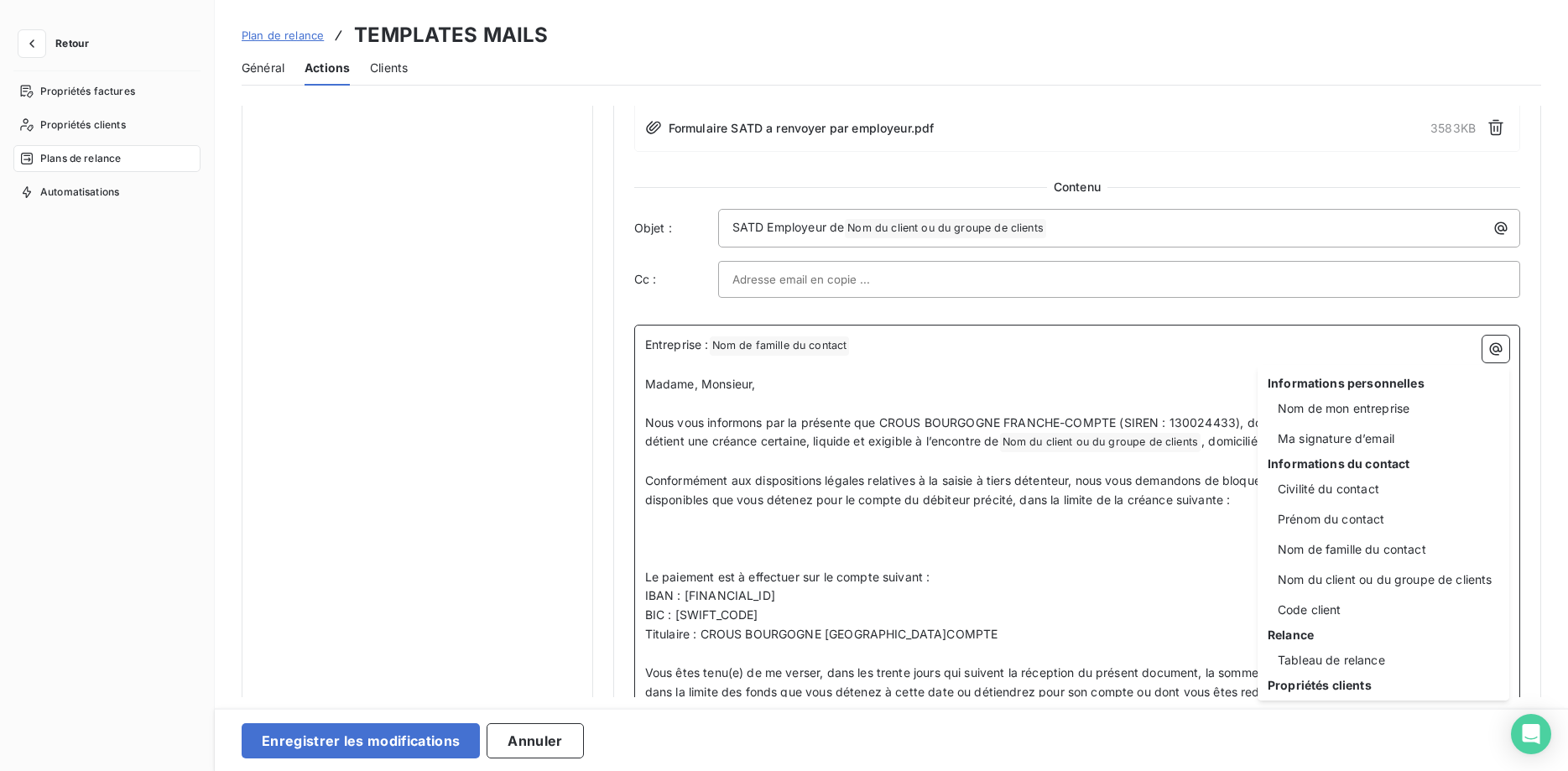
scroll to position [155, 0]
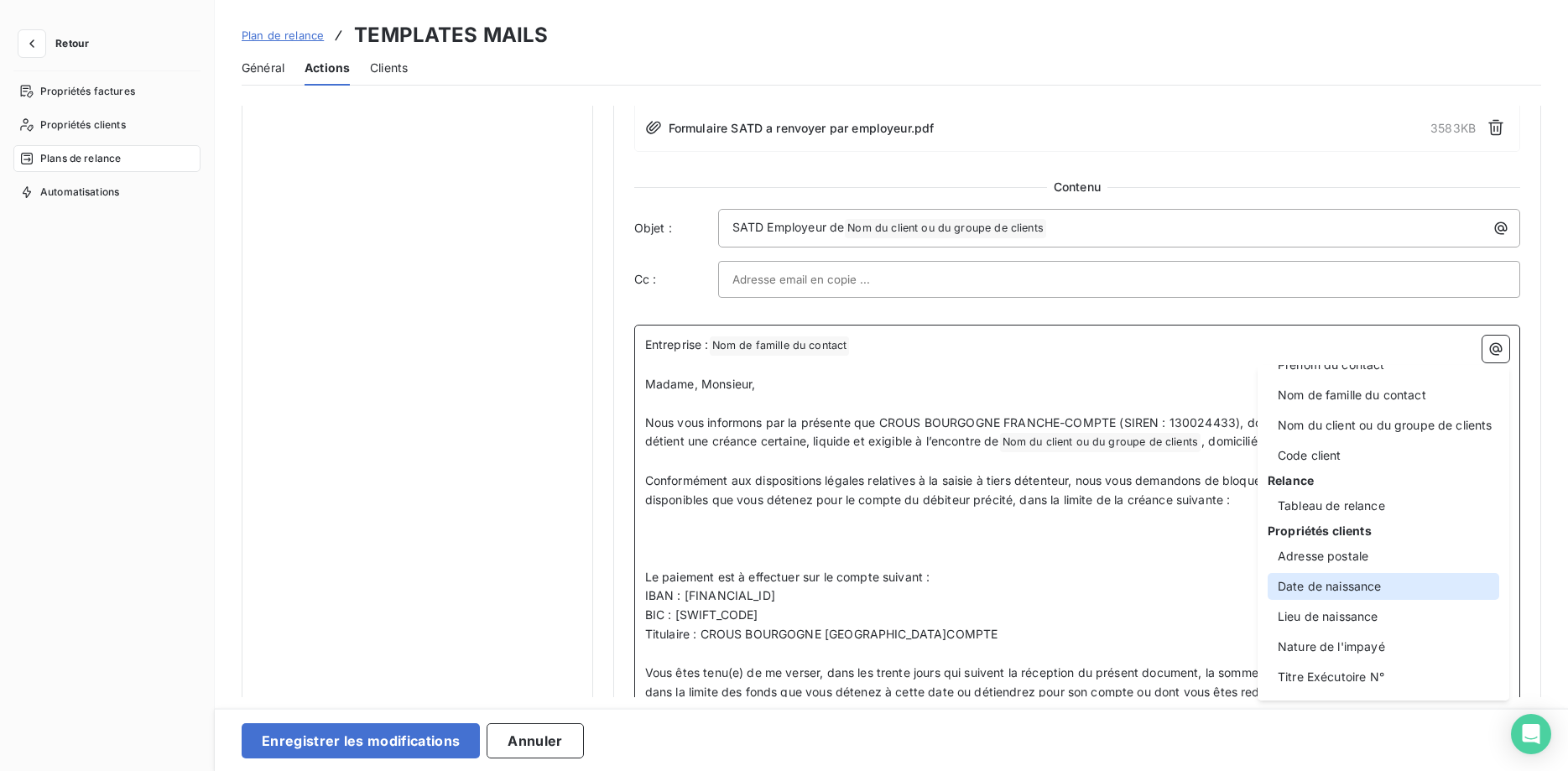
click at [1375, 583] on div "Date de naissance" at bounding box center [1383, 586] width 232 height 27
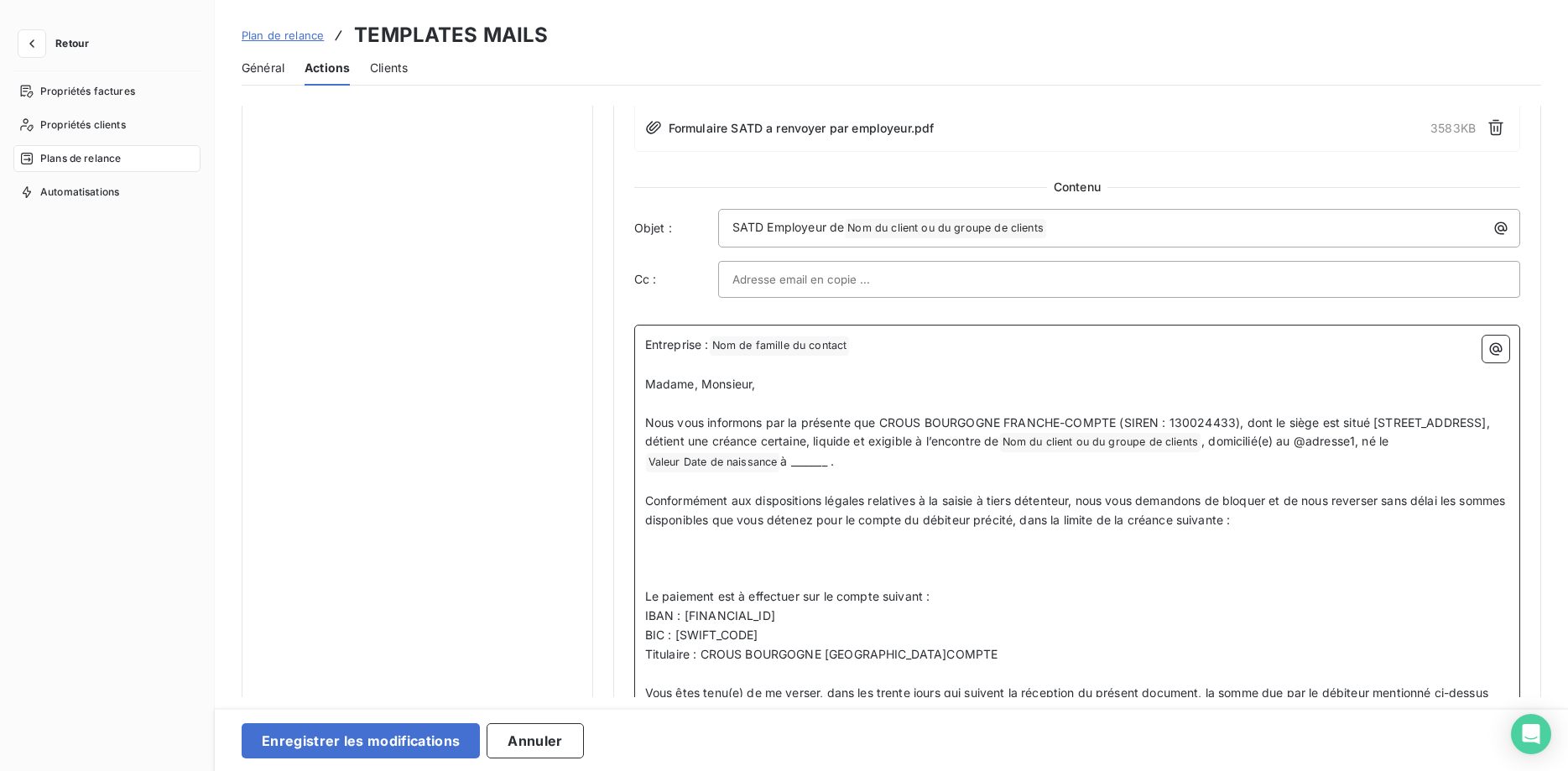
click at [834, 461] on span "à _______ ." at bounding box center [806, 460] width 54 height 15
click at [1498, 355] on icon "button" at bounding box center [1496, 349] width 17 height 17
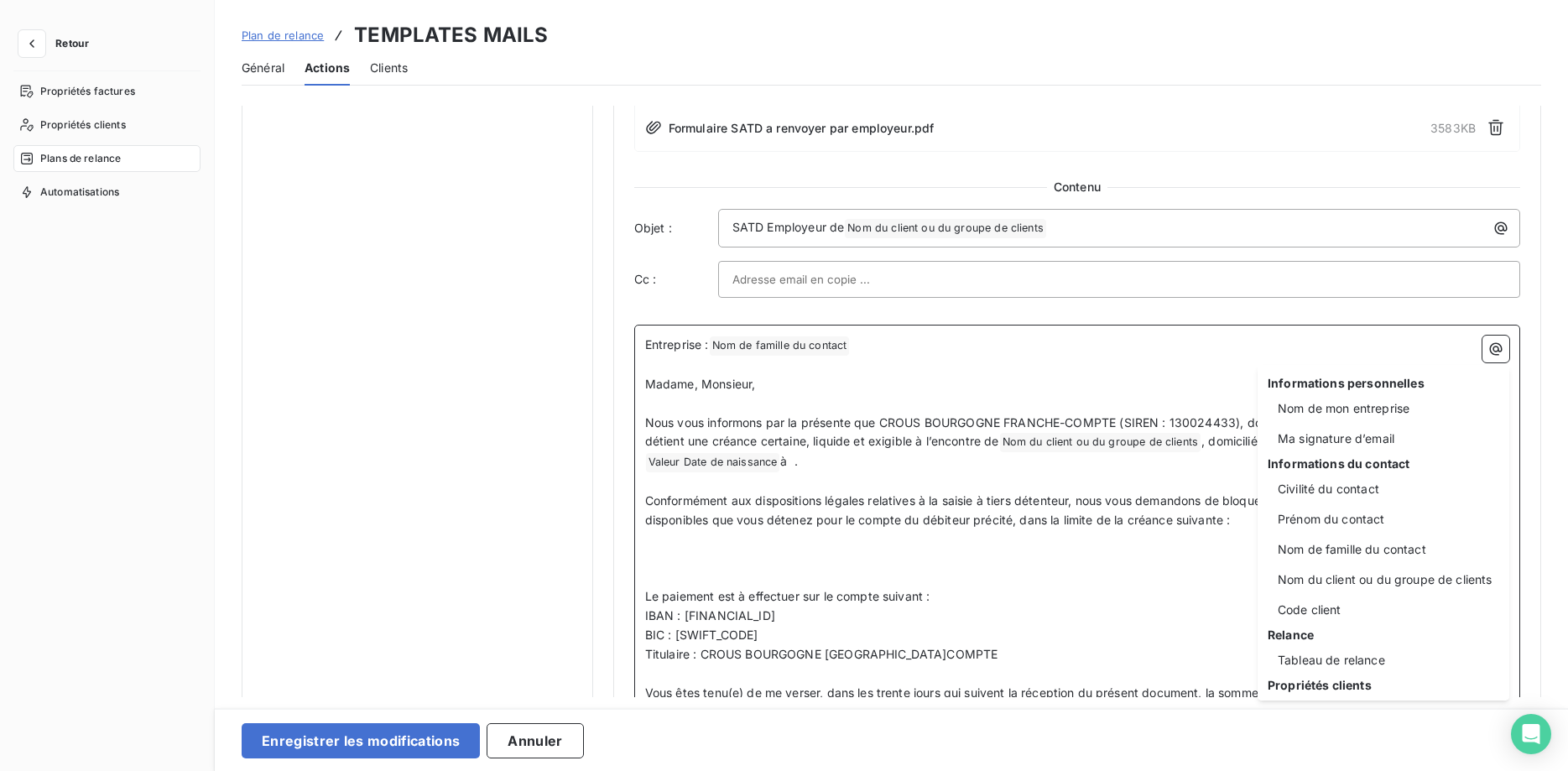
scroll to position [155, 0]
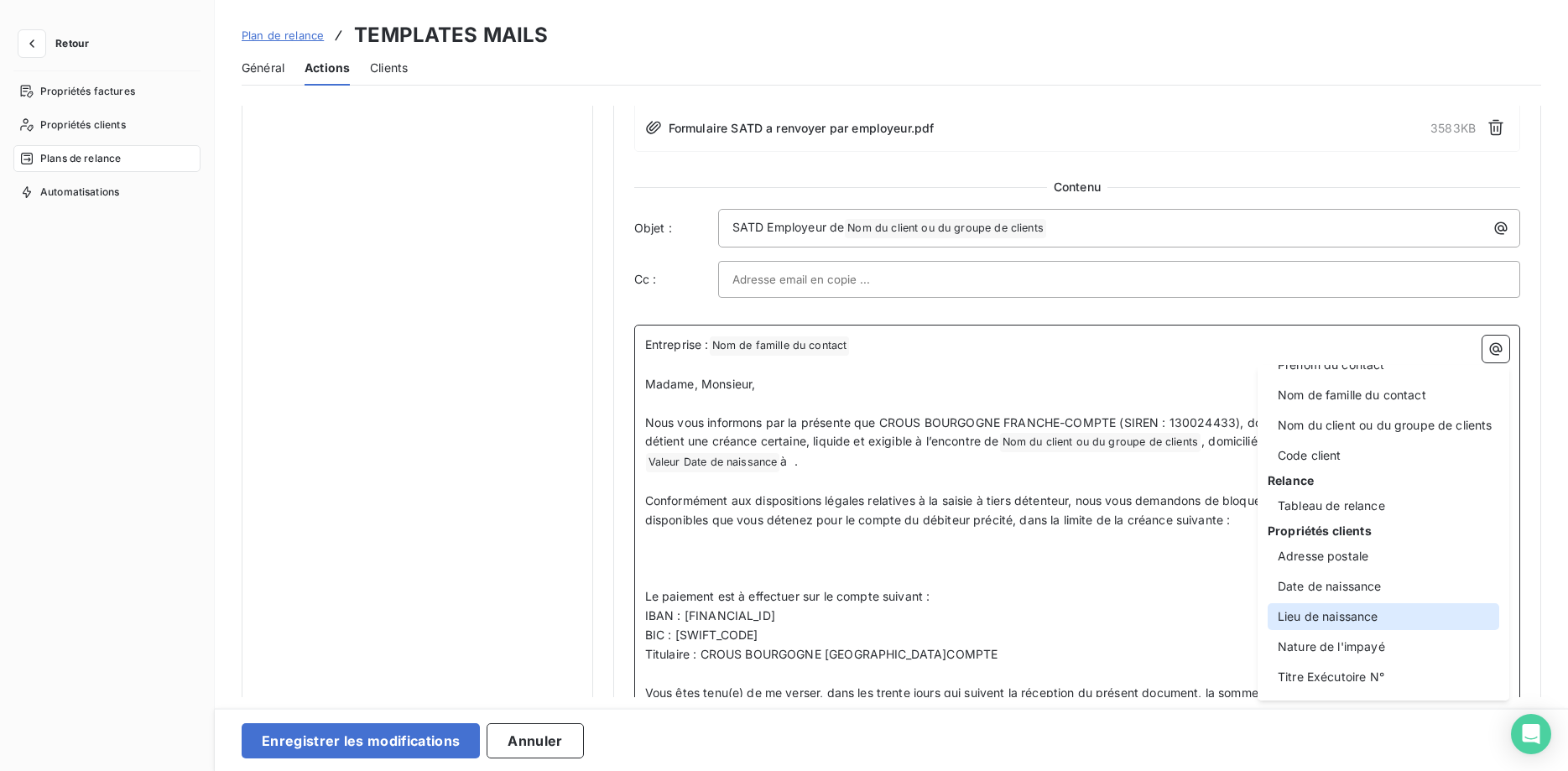
click at [1367, 622] on div "Lieu de naissance" at bounding box center [1383, 616] width 232 height 27
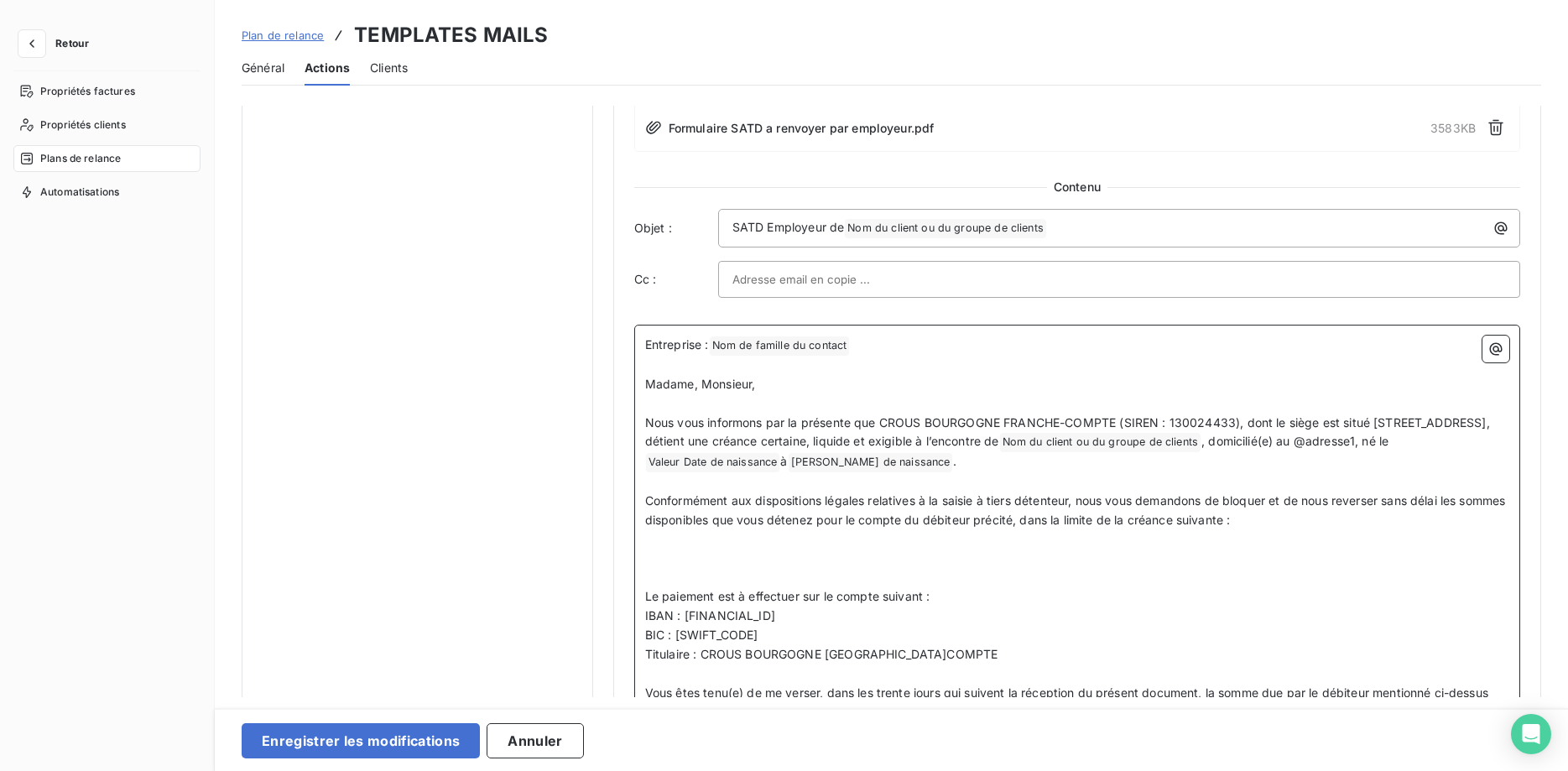
scroll to position [1027, 0]
click at [1162, 584] on p "﻿" at bounding box center [1077, 578] width 864 height 19
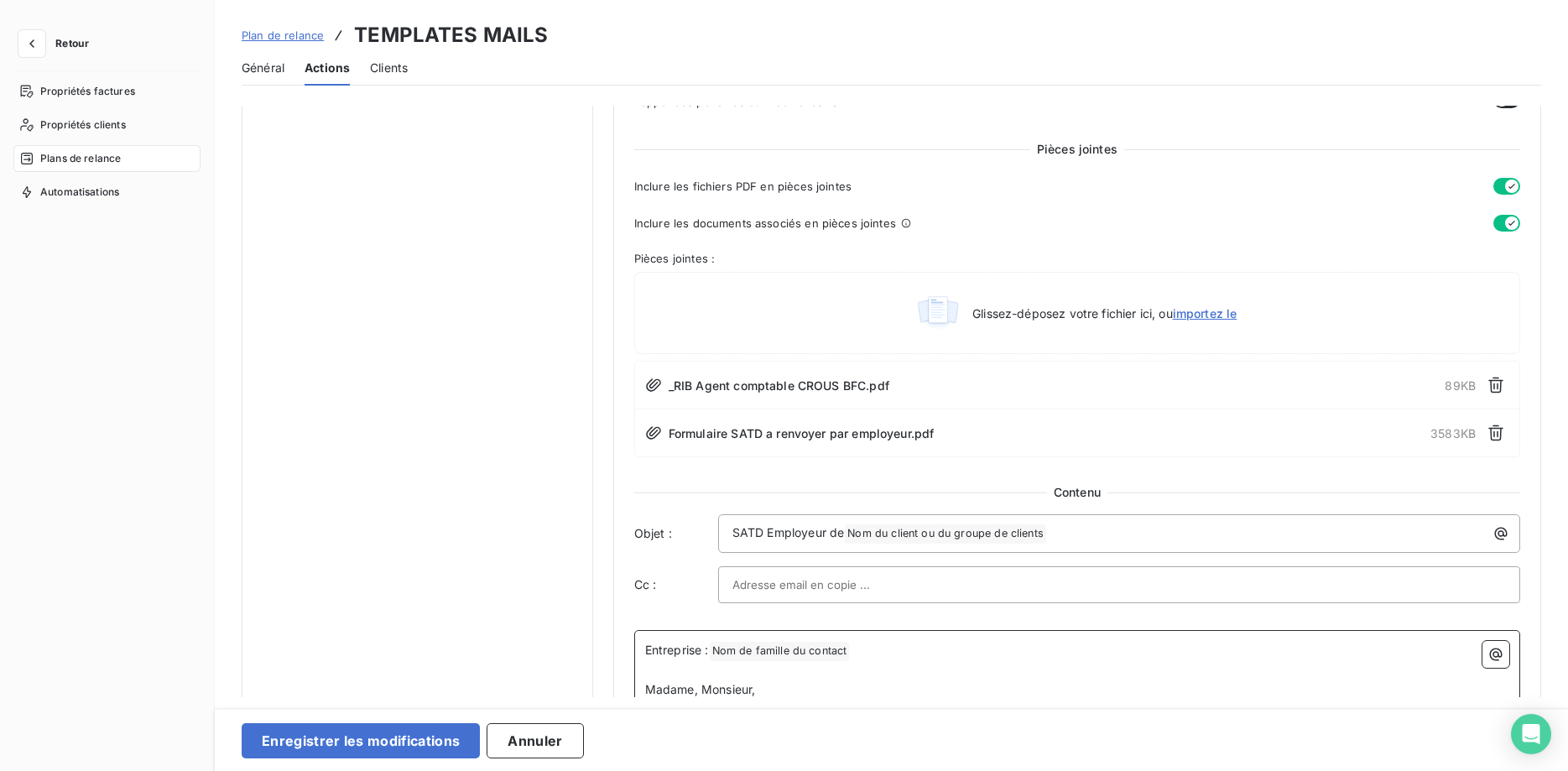
scroll to position [549, 0]
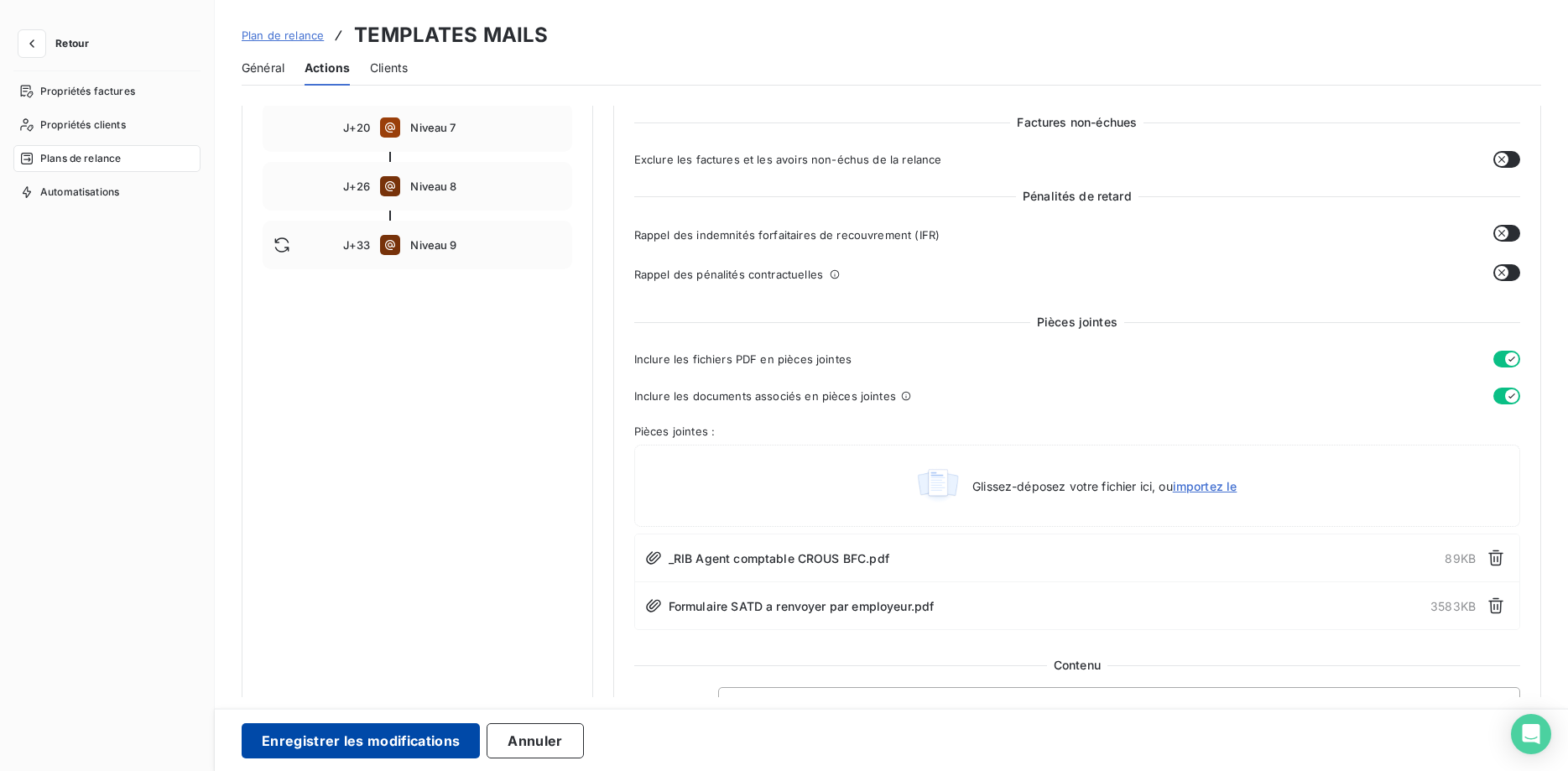
click at [416, 734] on button "Enregistrer les modifications" at bounding box center [360, 740] width 238 height 35
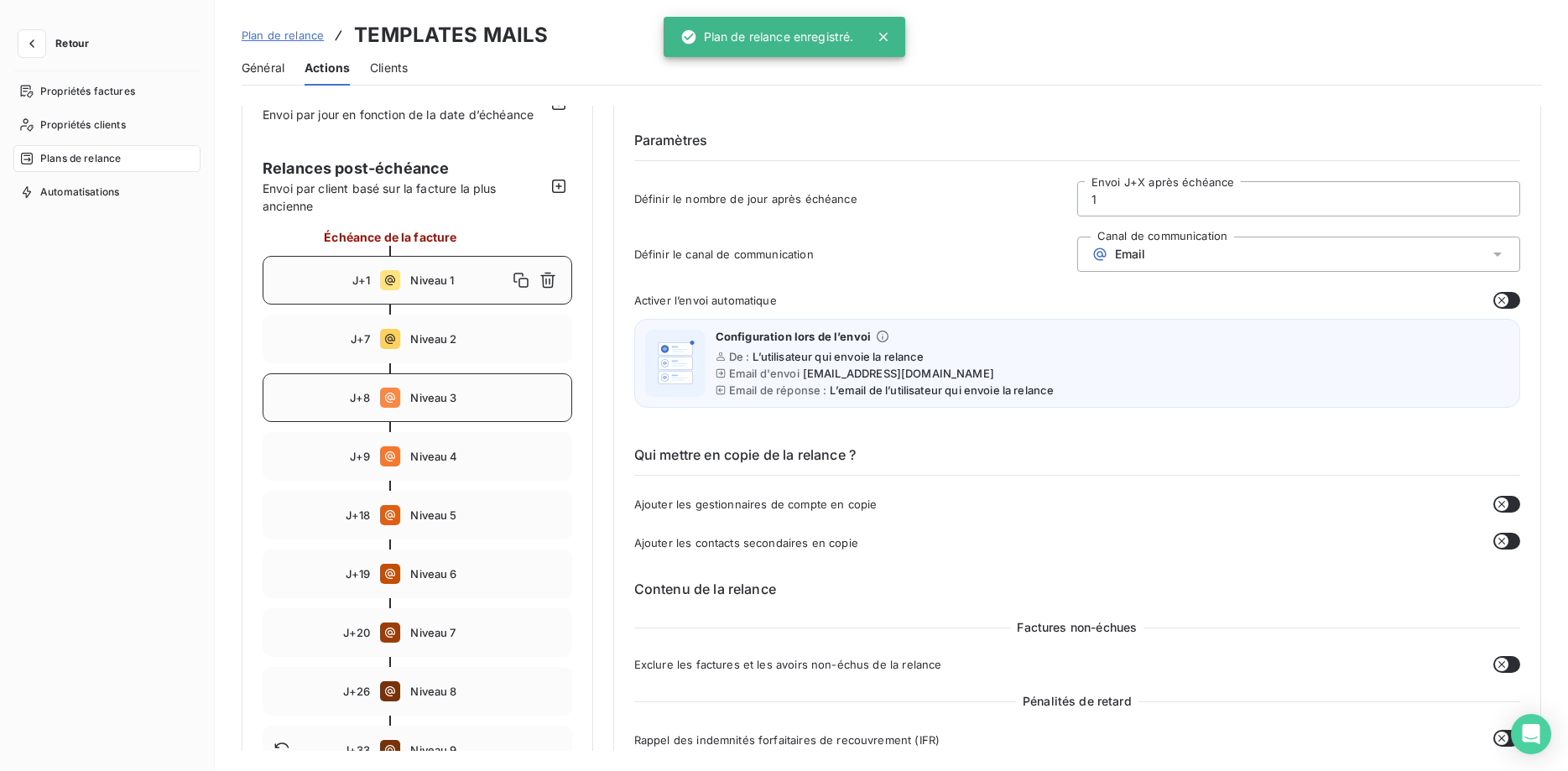
scroll to position [0, 0]
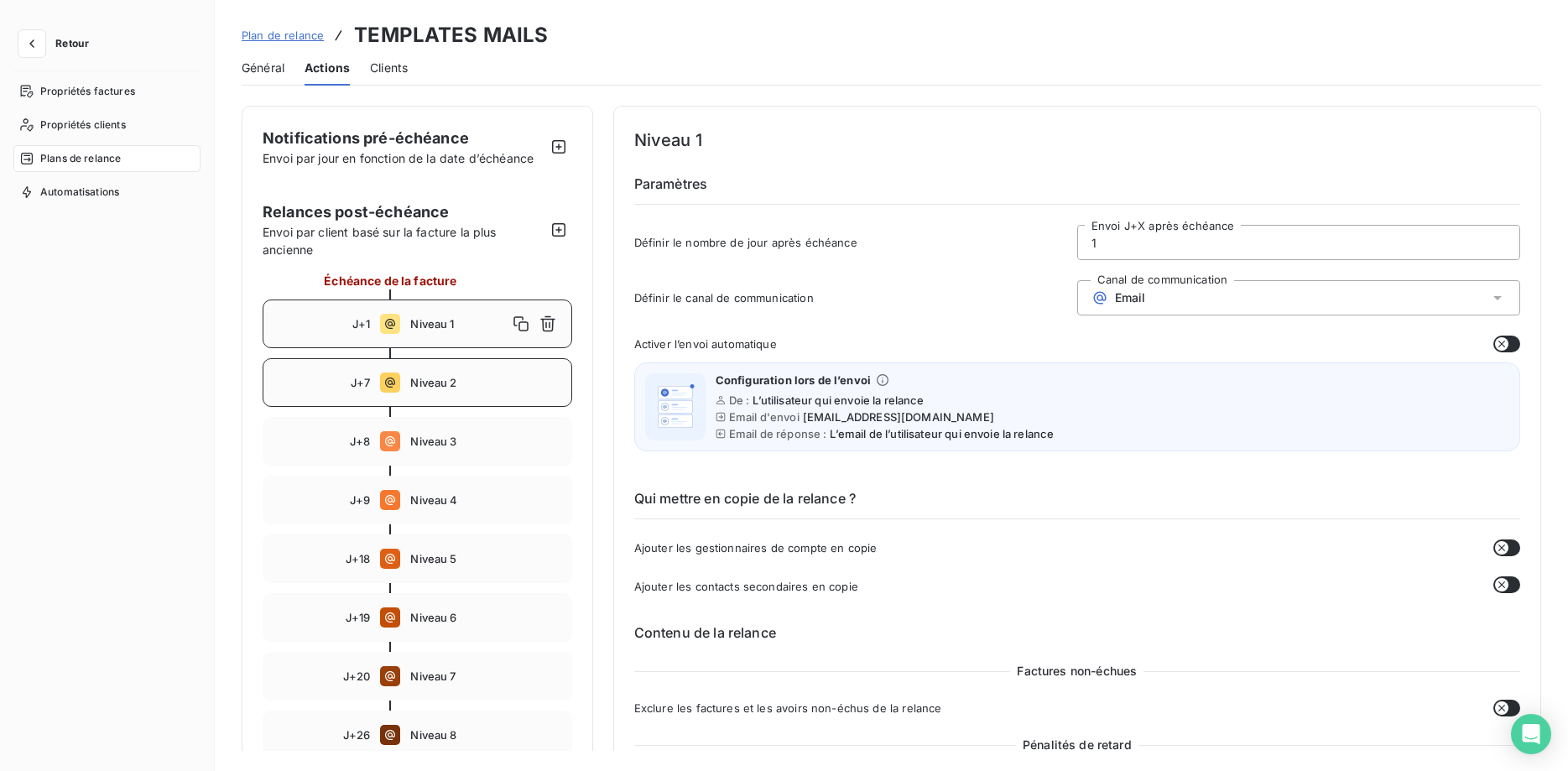
click at [414, 385] on span "Niveau 2" at bounding box center [485, 383] width 150 height 14
type input "7"
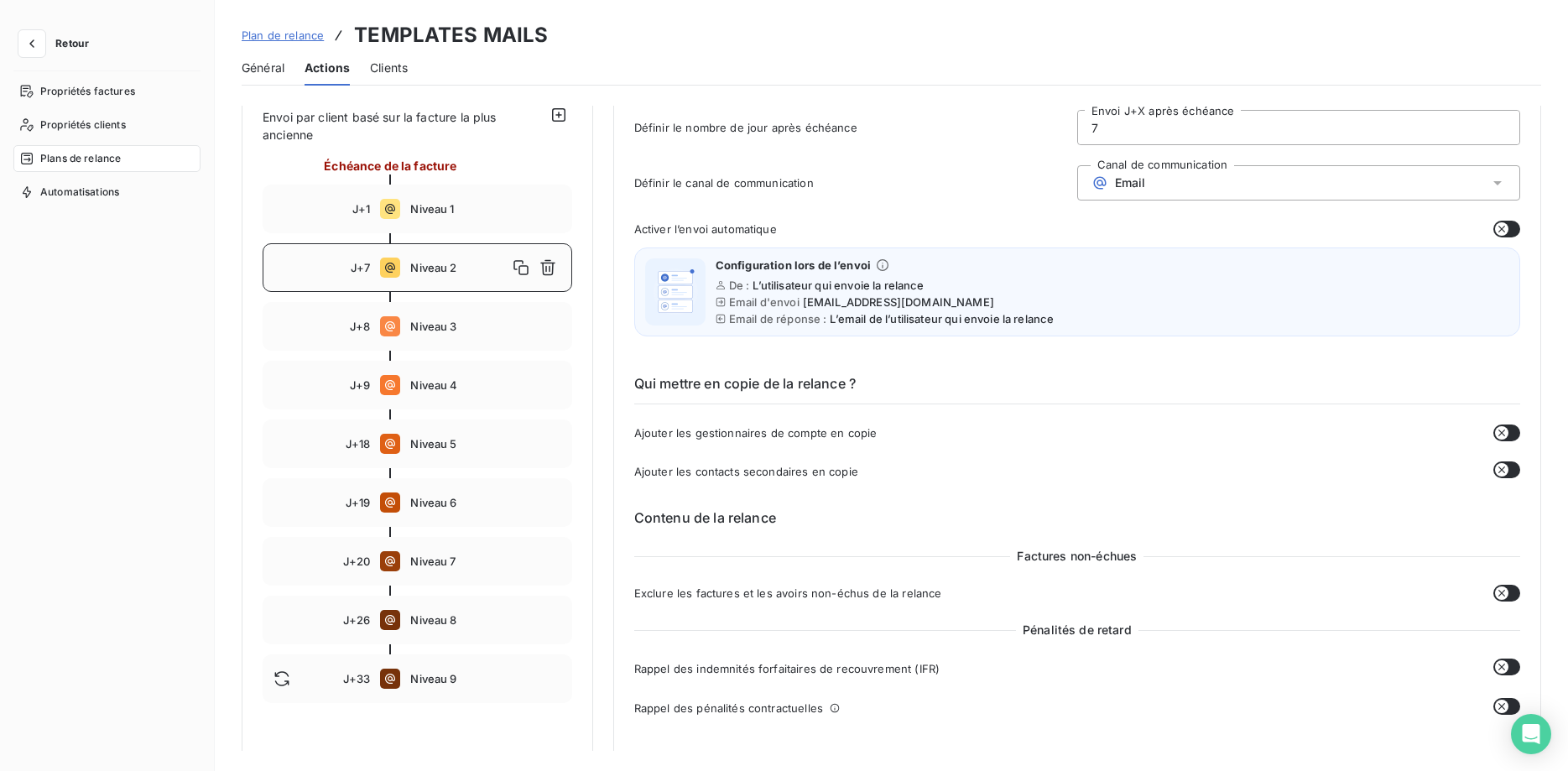
scroll to position [33, 0]
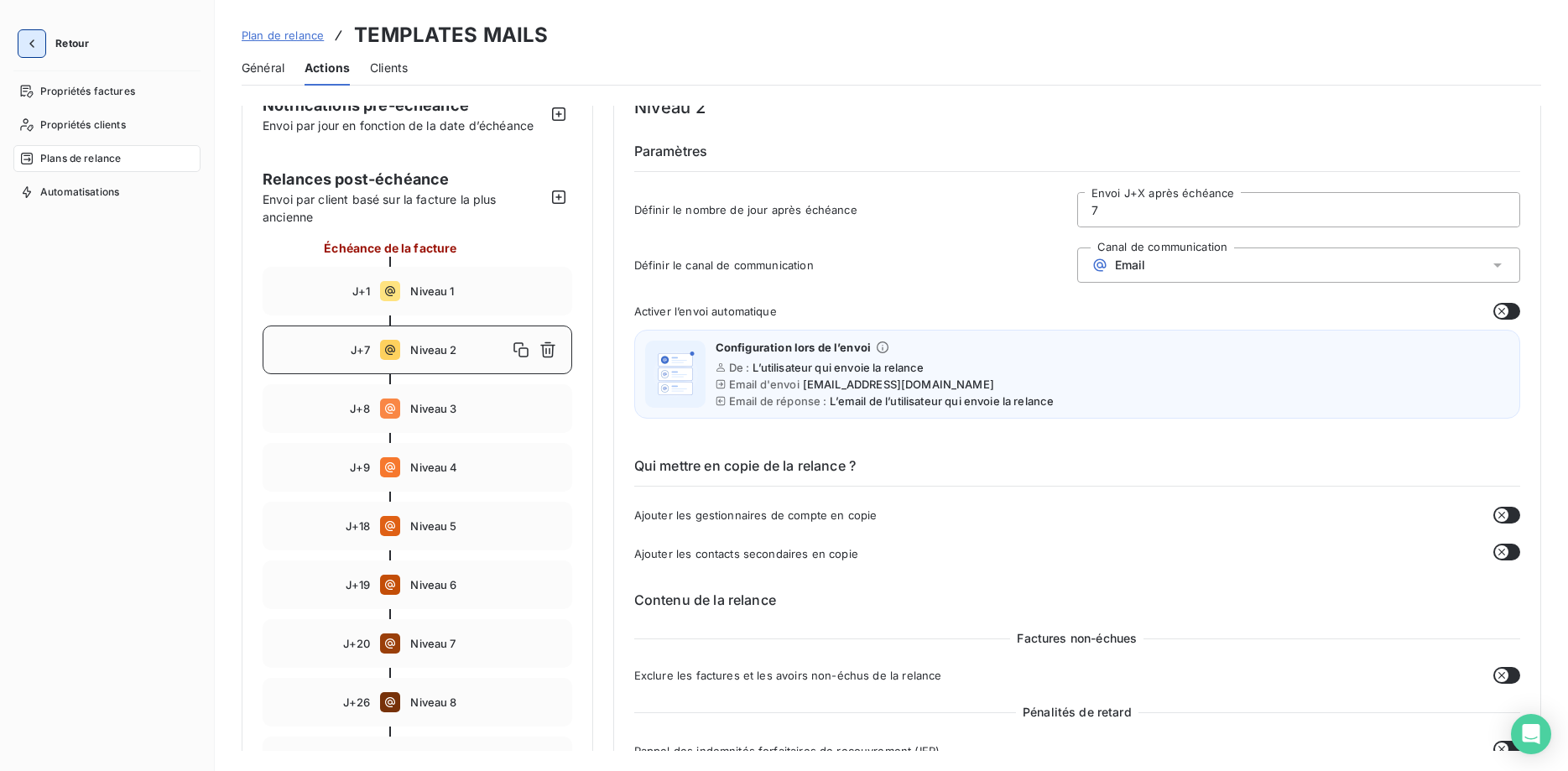
click at [33, 47] on icon "button" at bounding box center [32, 44] width 17 height 17
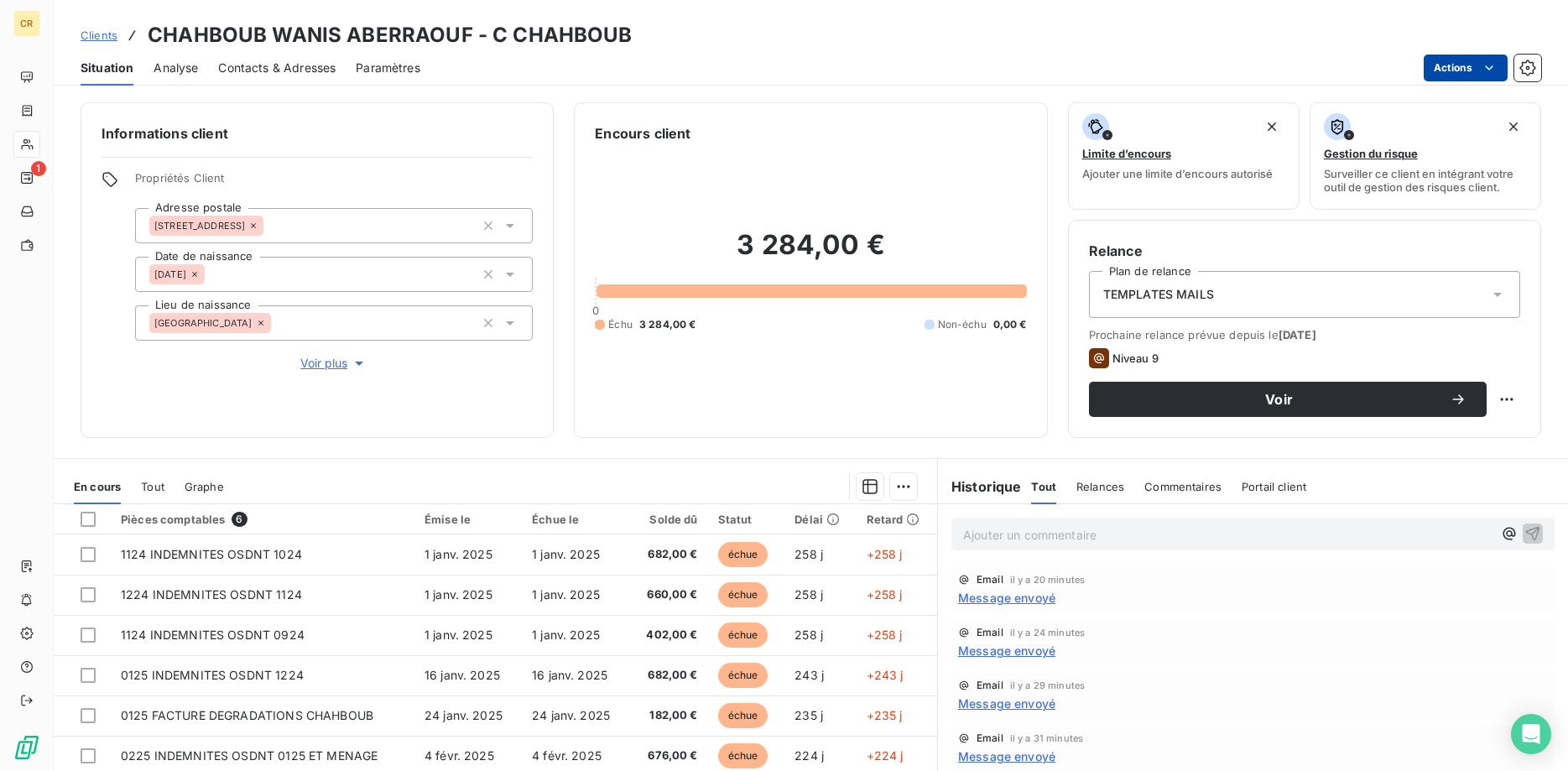
click at [1487, 64] on html "CR 1 Clients CHAHBOUB WANIS ABERRAOUF - C CHAHBOUB Situation Analyse Contacts &…" at bounding box center [784, 386] width 1568 height 771
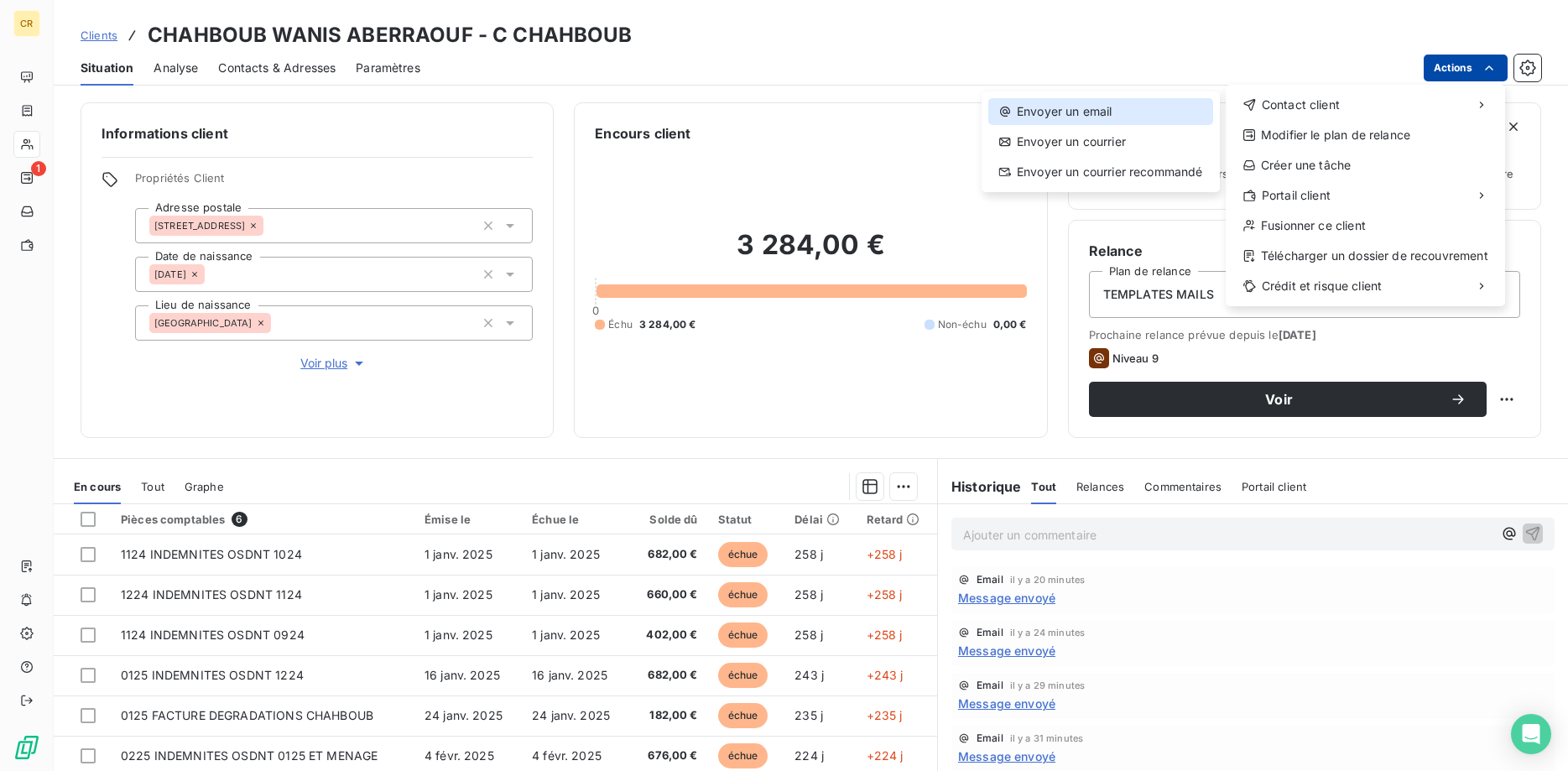
click at [1029, 106] on div "Envoyer un email" at bounding box center [1101, 111] width 225 height 27
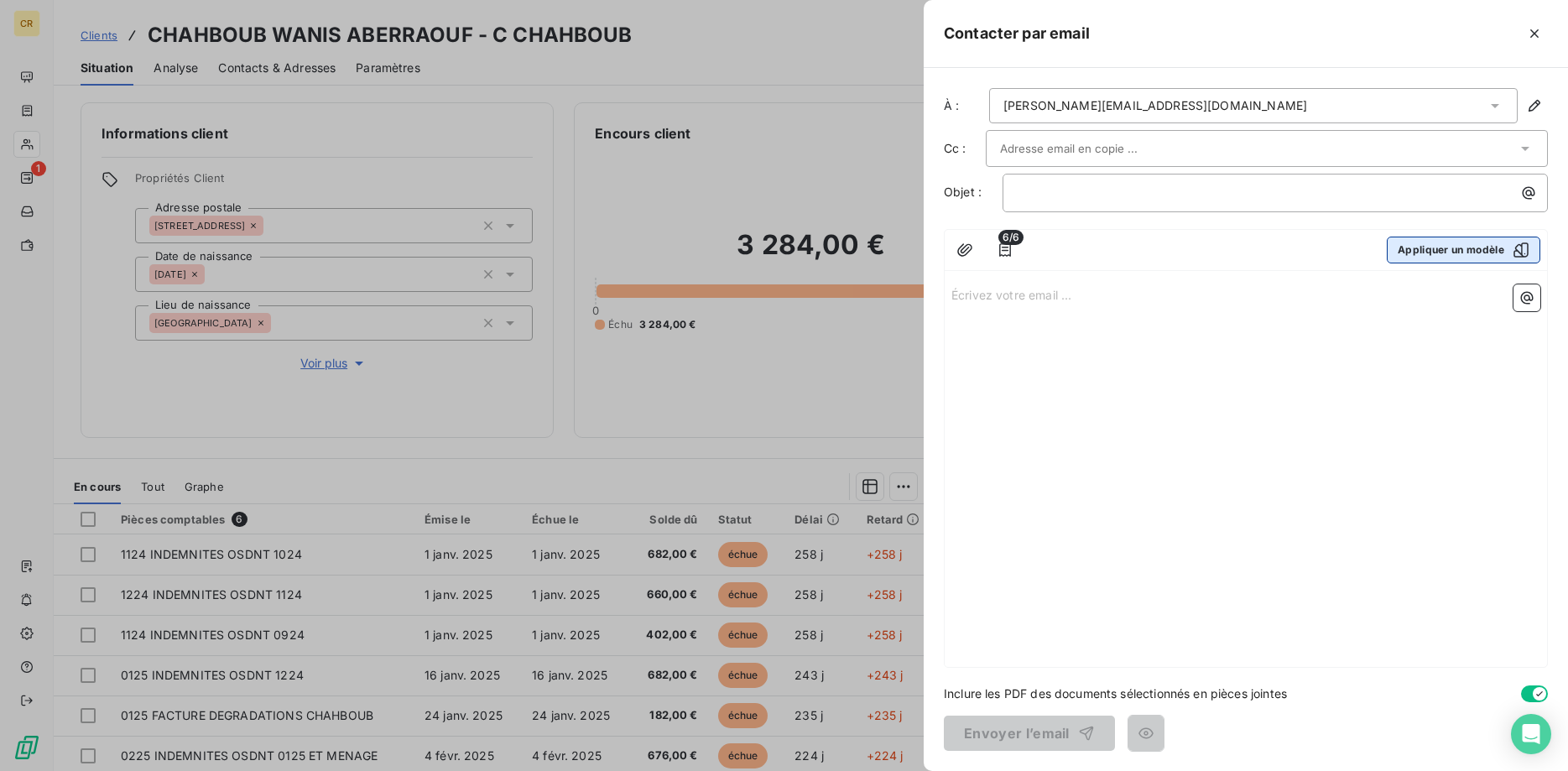
click at [1435, 256] on button "Appliquer un modèle" at bounding box center [1463, 249] width 154 height 27
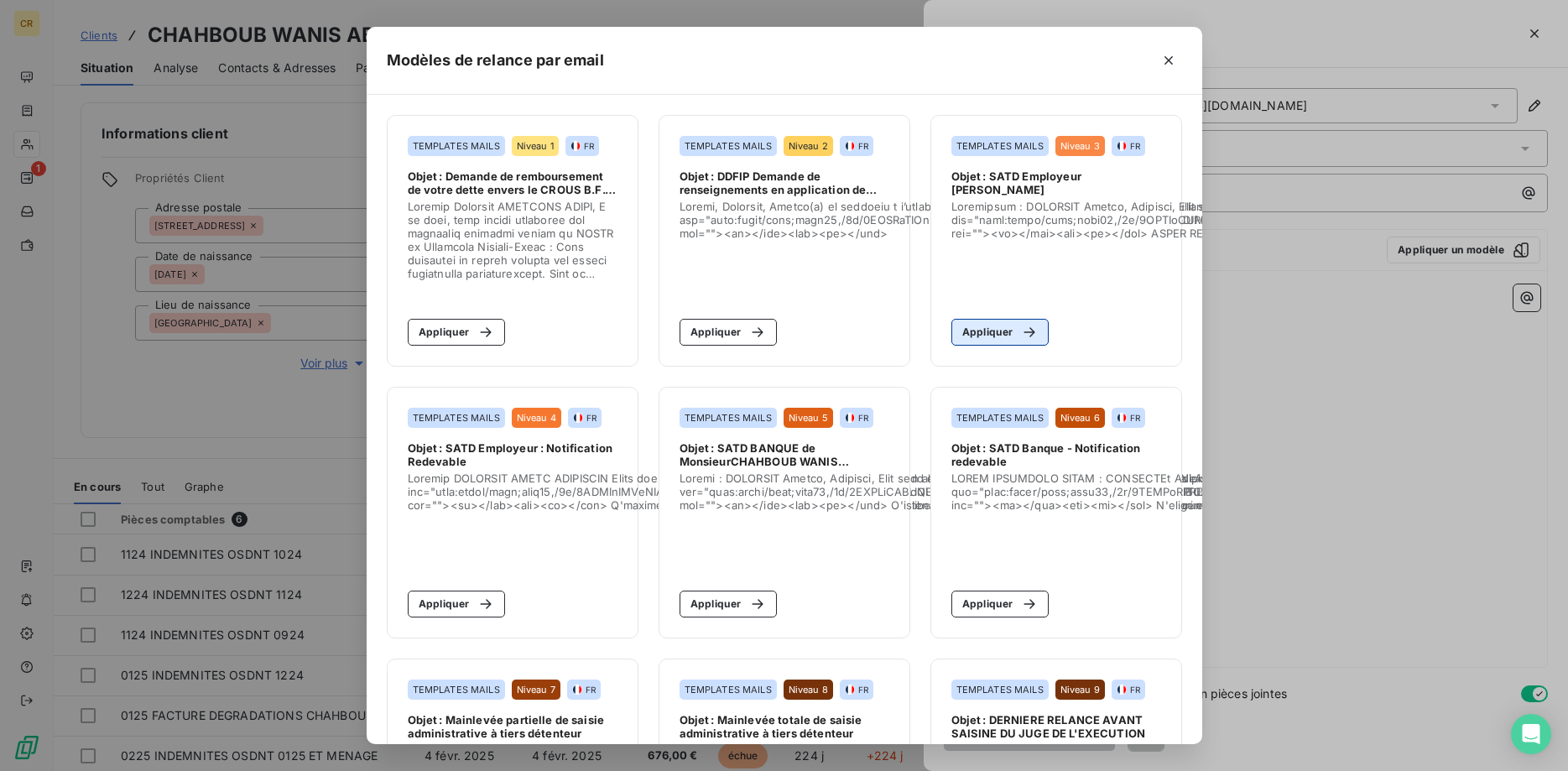
click at [1005, 336] on button "Appliquer" at bounding box center [1000, 331] width 98 height 27
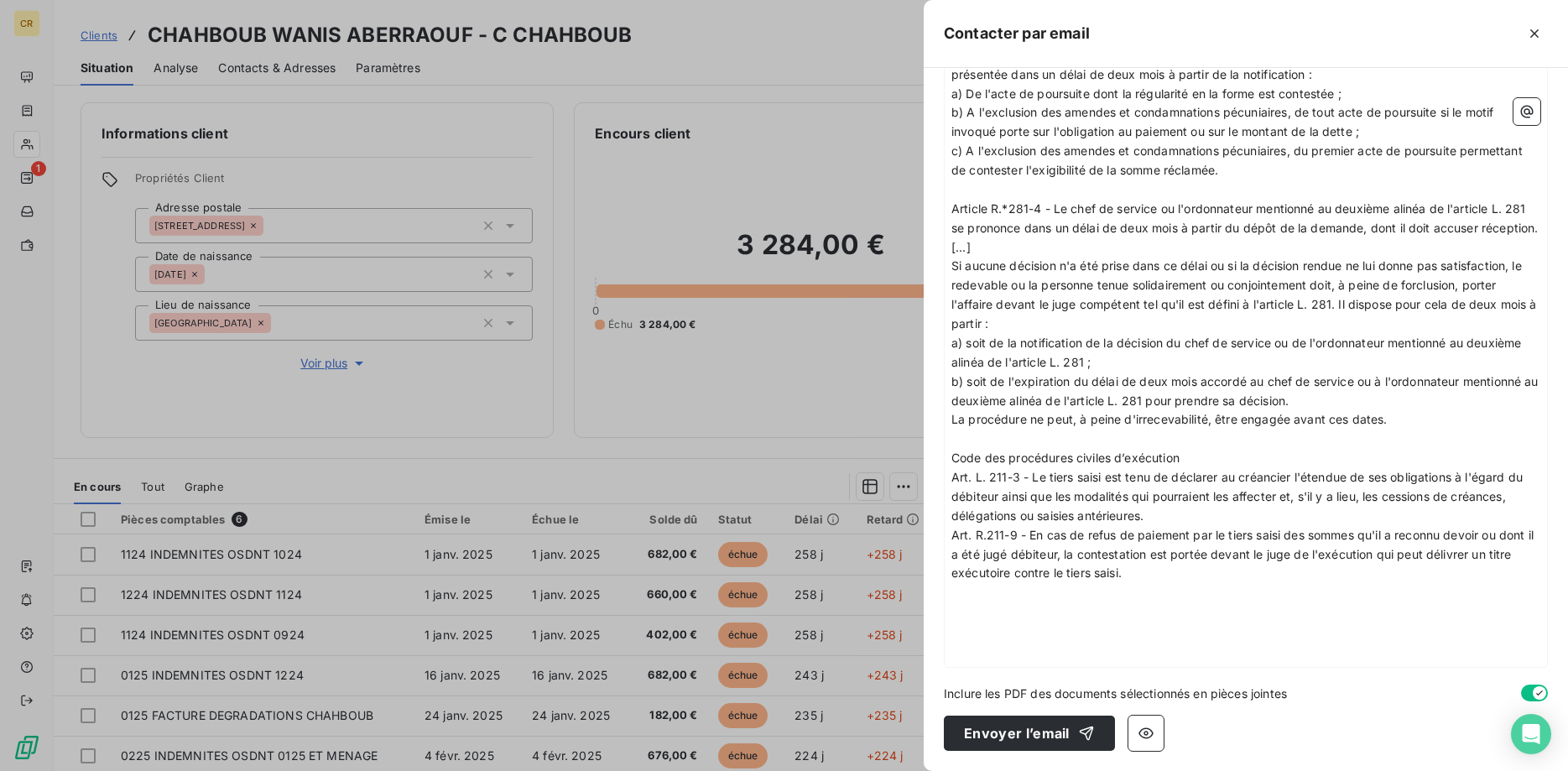
scroll to position [2199, 0]
click at [744, 169] on div at bounding box center [784, 386] width 1568 height 771
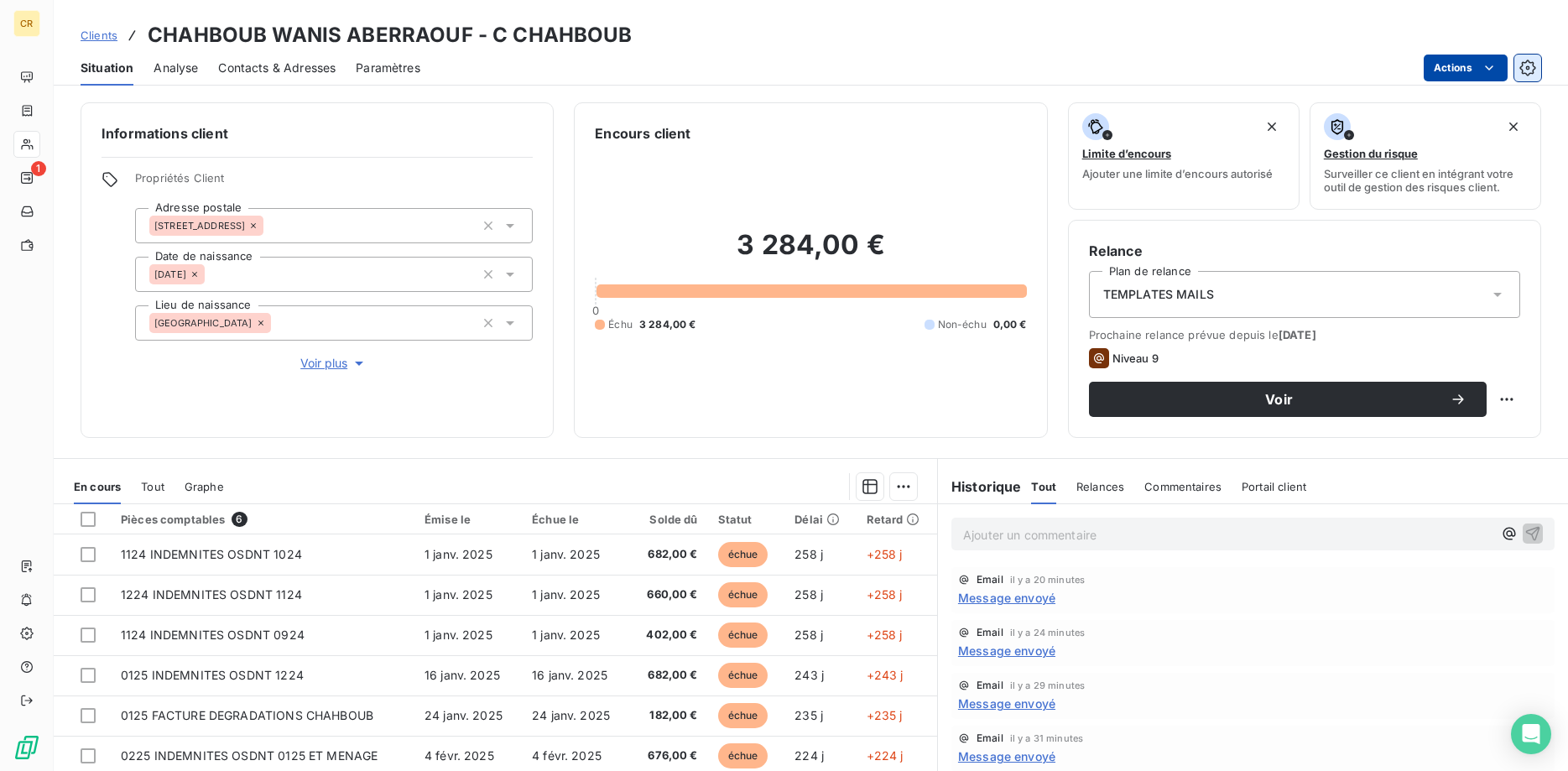
click at [1528, 65] on icon "button" at bounding box center [1528, 68] width 17 height 17
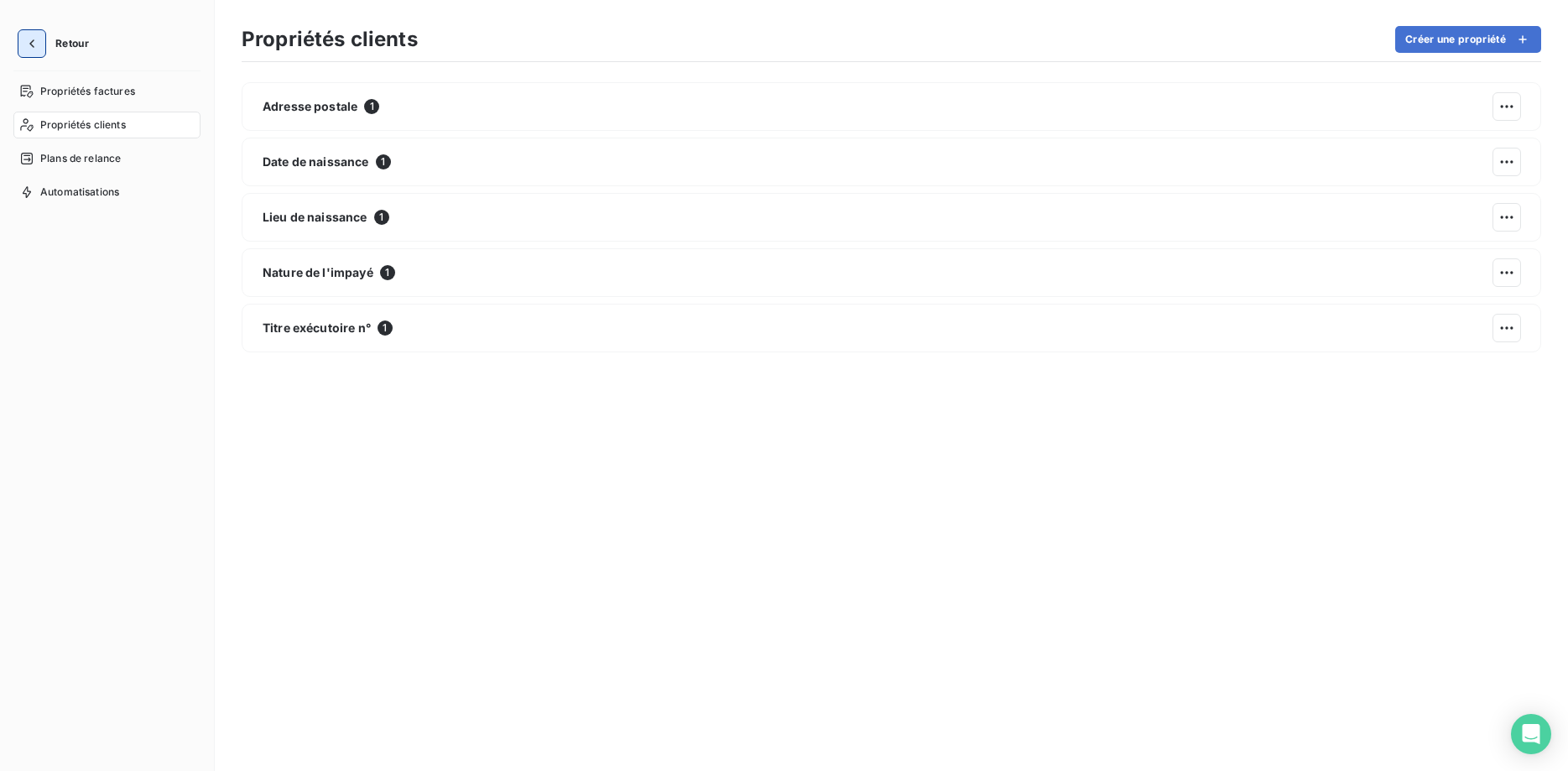
click at [31, 41] on icon "button" at bounding box center [32, 44] width 5 height 9
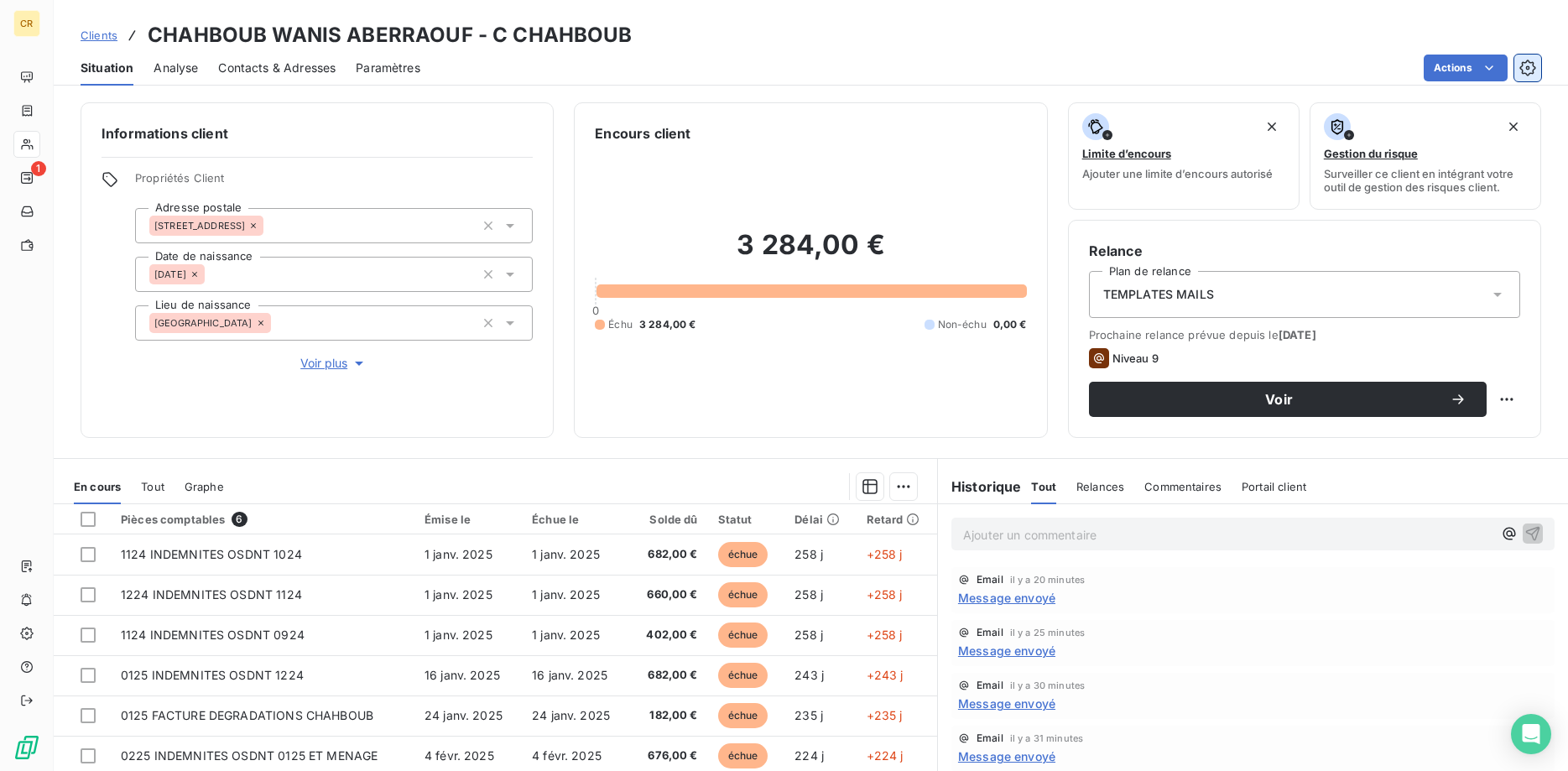
click at [1525, 59] on button "button" at bounding box center [1527, 67] width 27 height 27
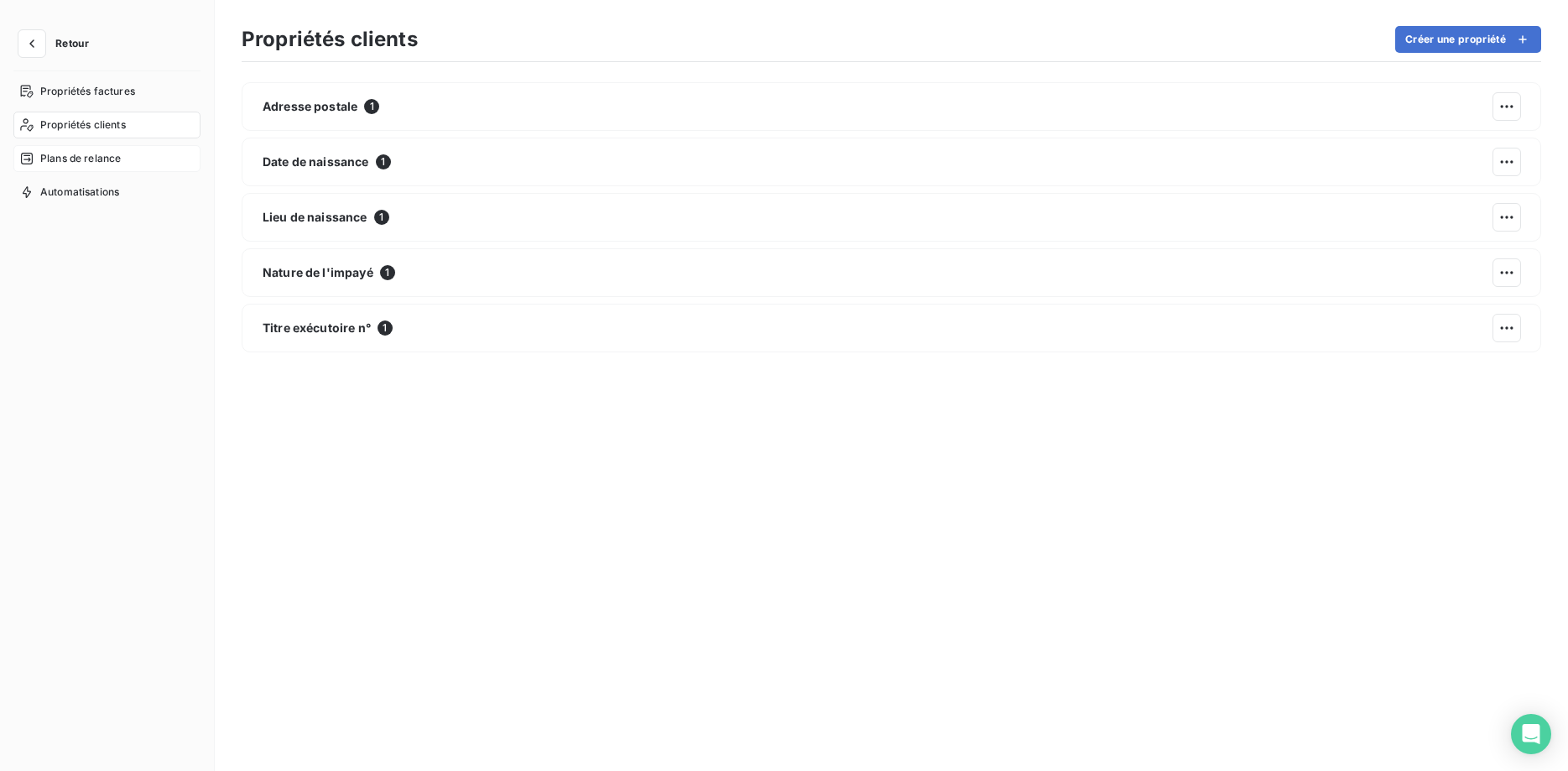
click at [92, 157] on span "Plans de relance" at bounding box center [81, 159] width 81 height 15
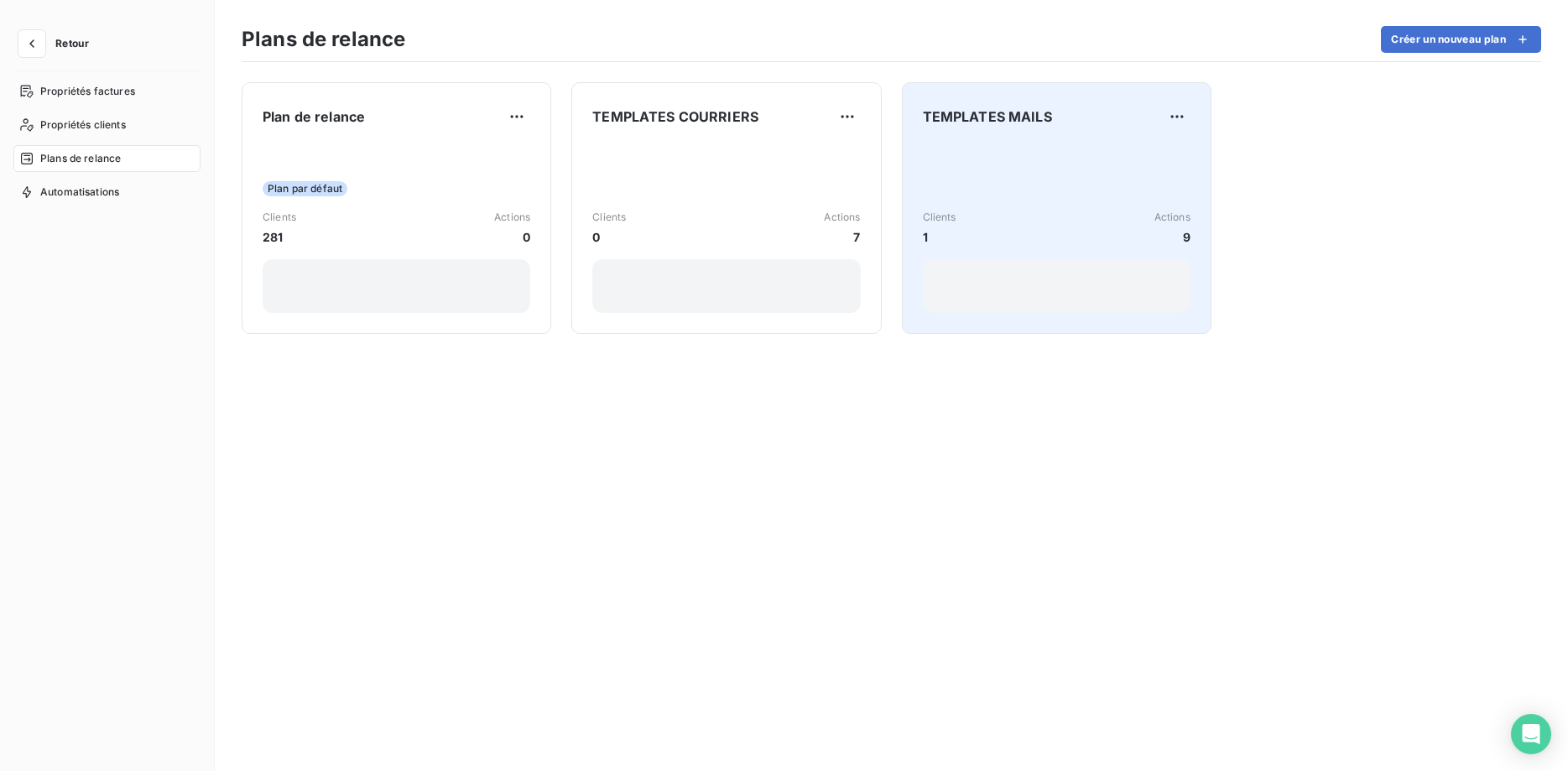
click at [1094, 200] on div "Clients 1 Actions 9" at bounding box center [1056, 228] width 268 height 169
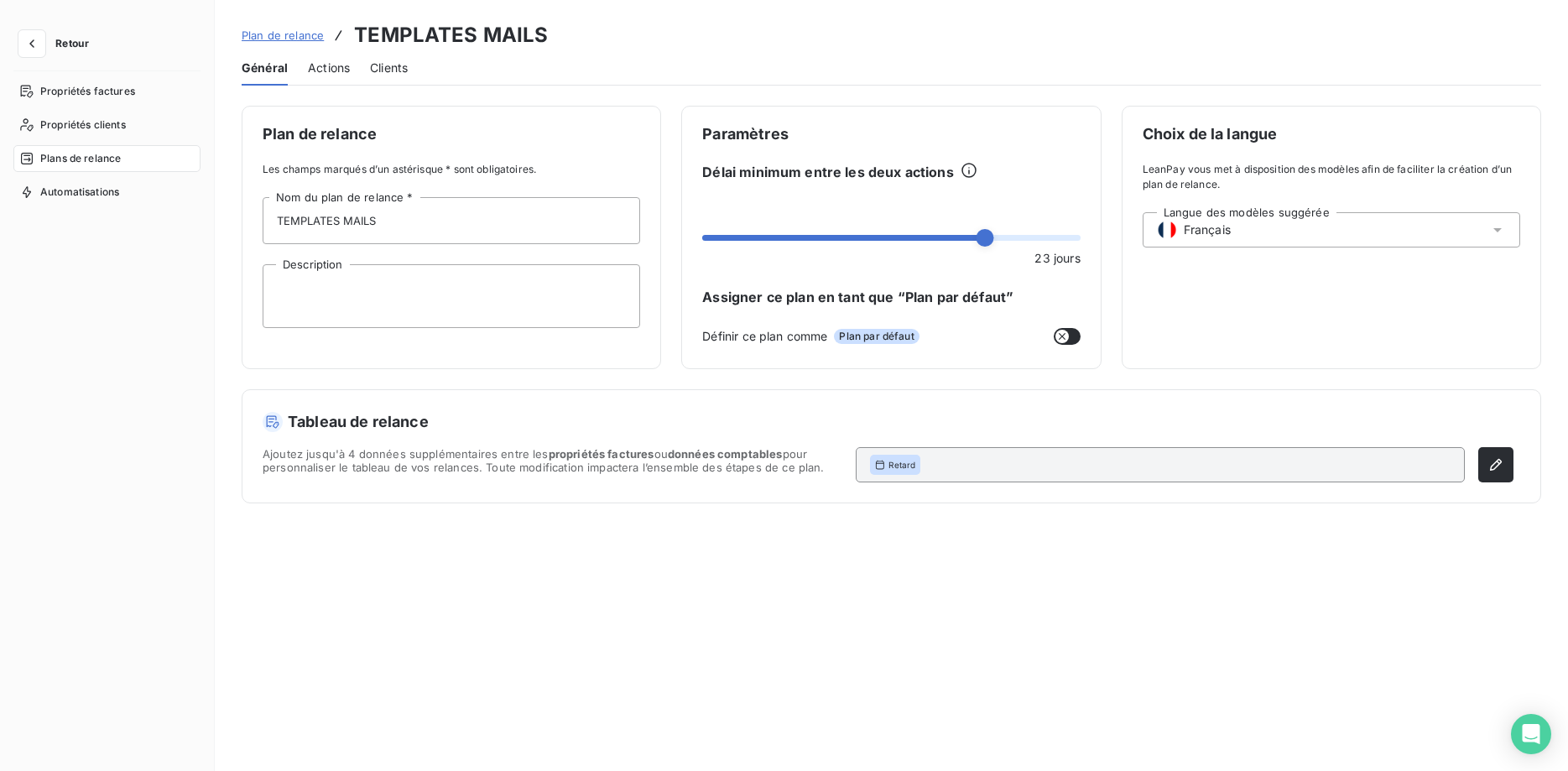
click at [320, 70] on span "Actions" at bounding box center [328, 68] width 42 height 17
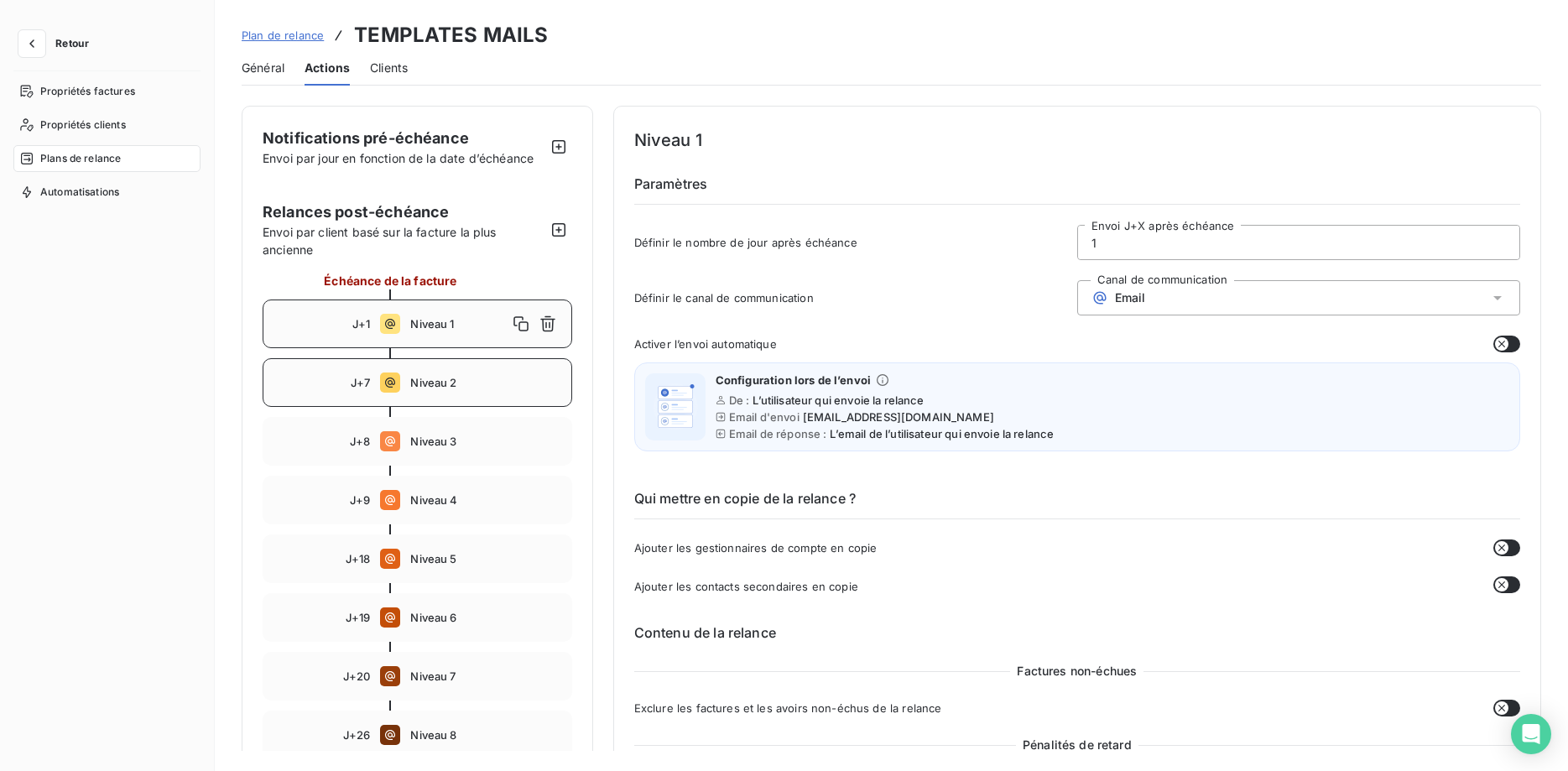
click at [409, 372] on div "J+7 Niveau 2" at bounding box center [417, 382] width 309 height 49
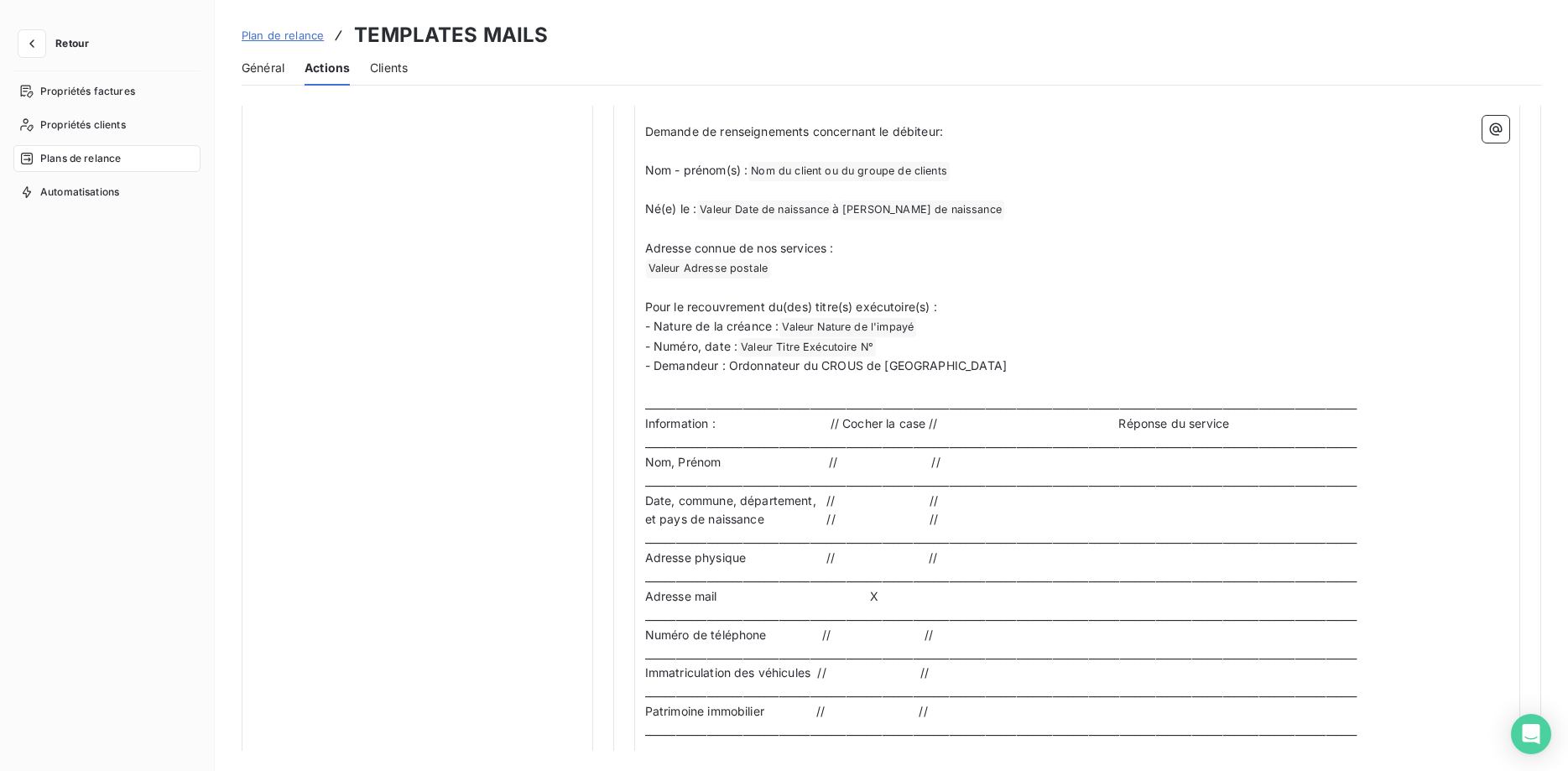
scroll to position [632, 0]
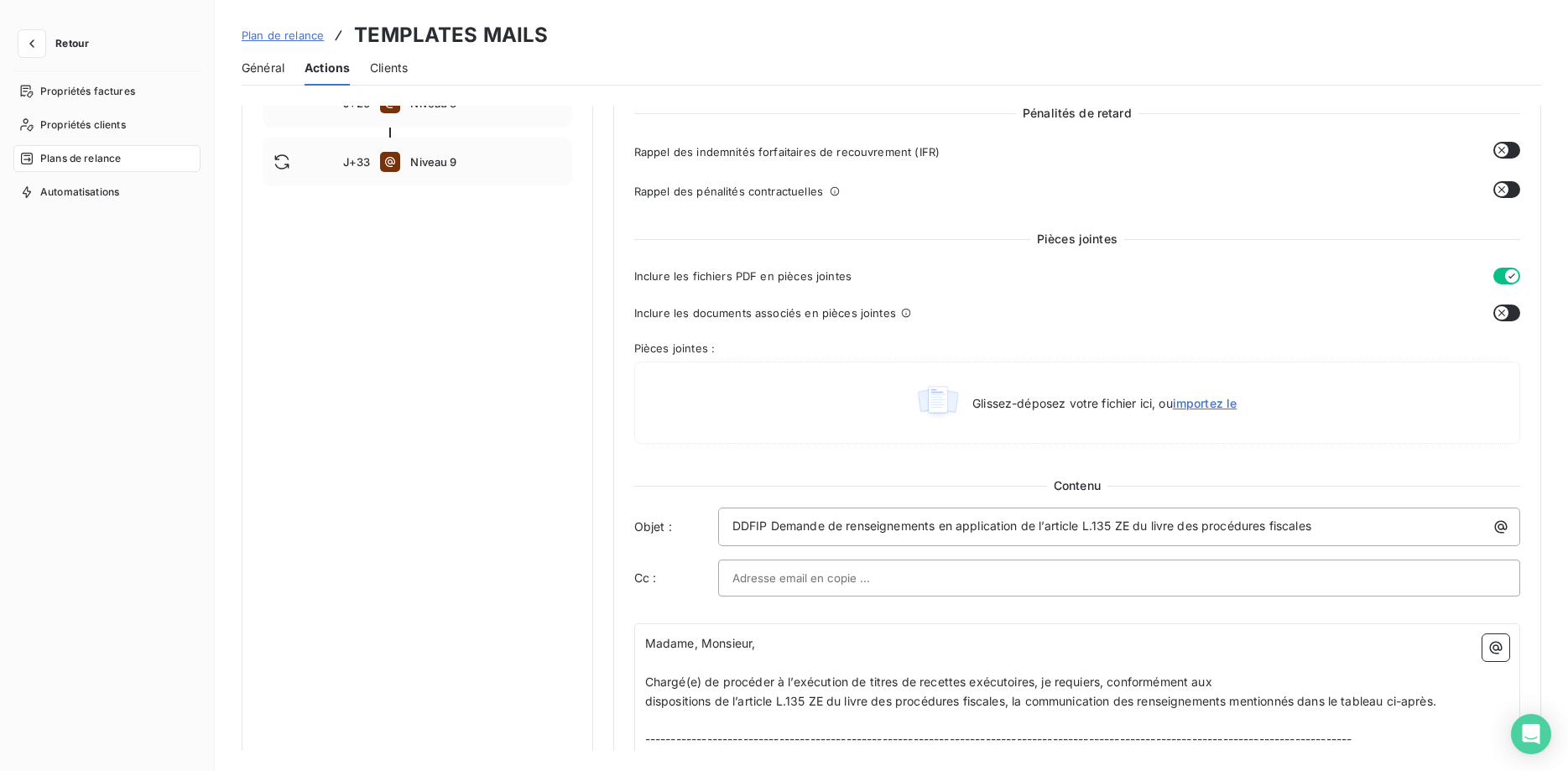
click at [1509, 314] on button "button" at bounding box center [1506, 313] width 27 height 17
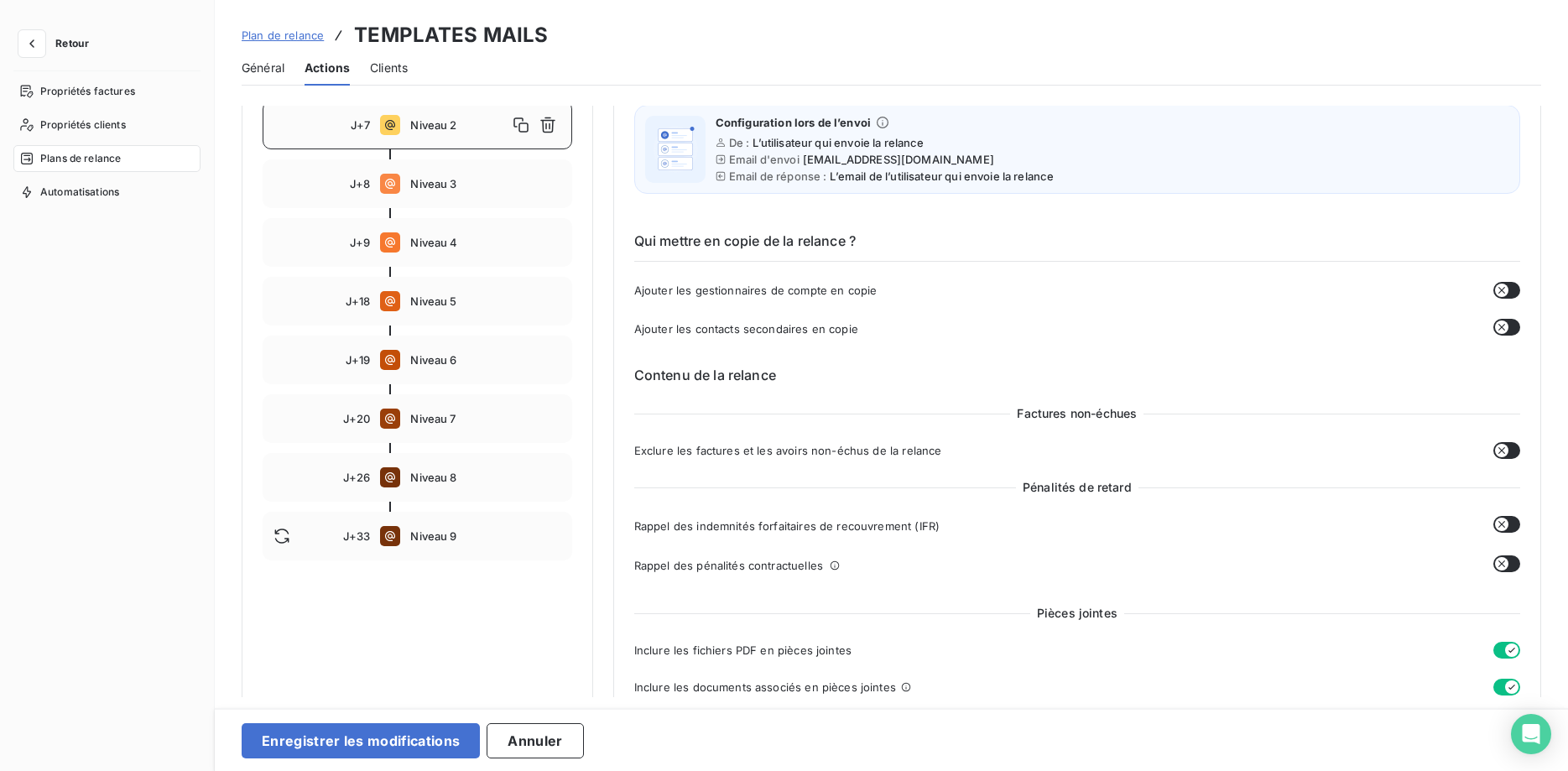
scroll to position [428, 0]
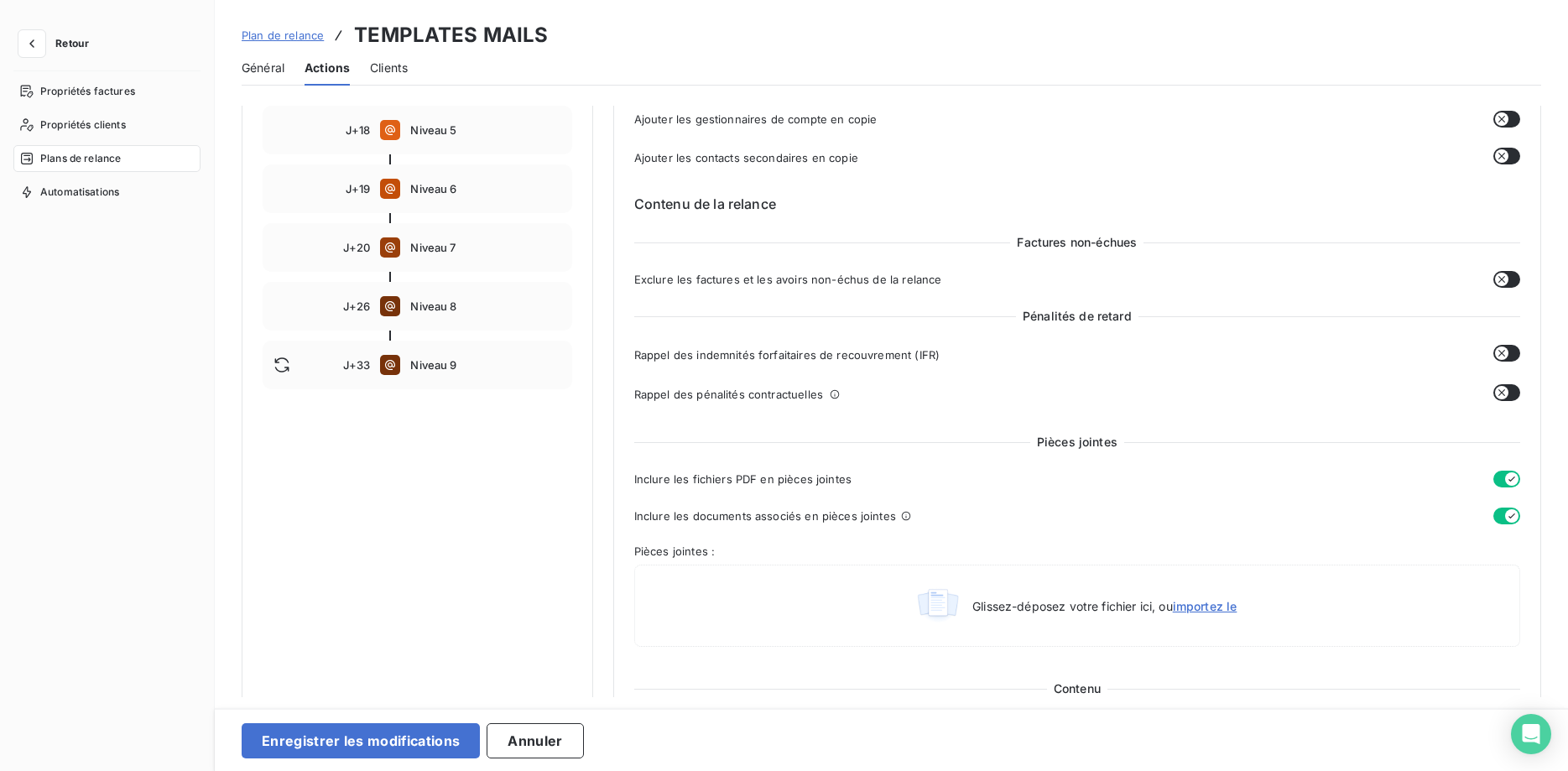
click at [1501, 519] on button "button" at bounding box center [1506, 516] width 27 height 17
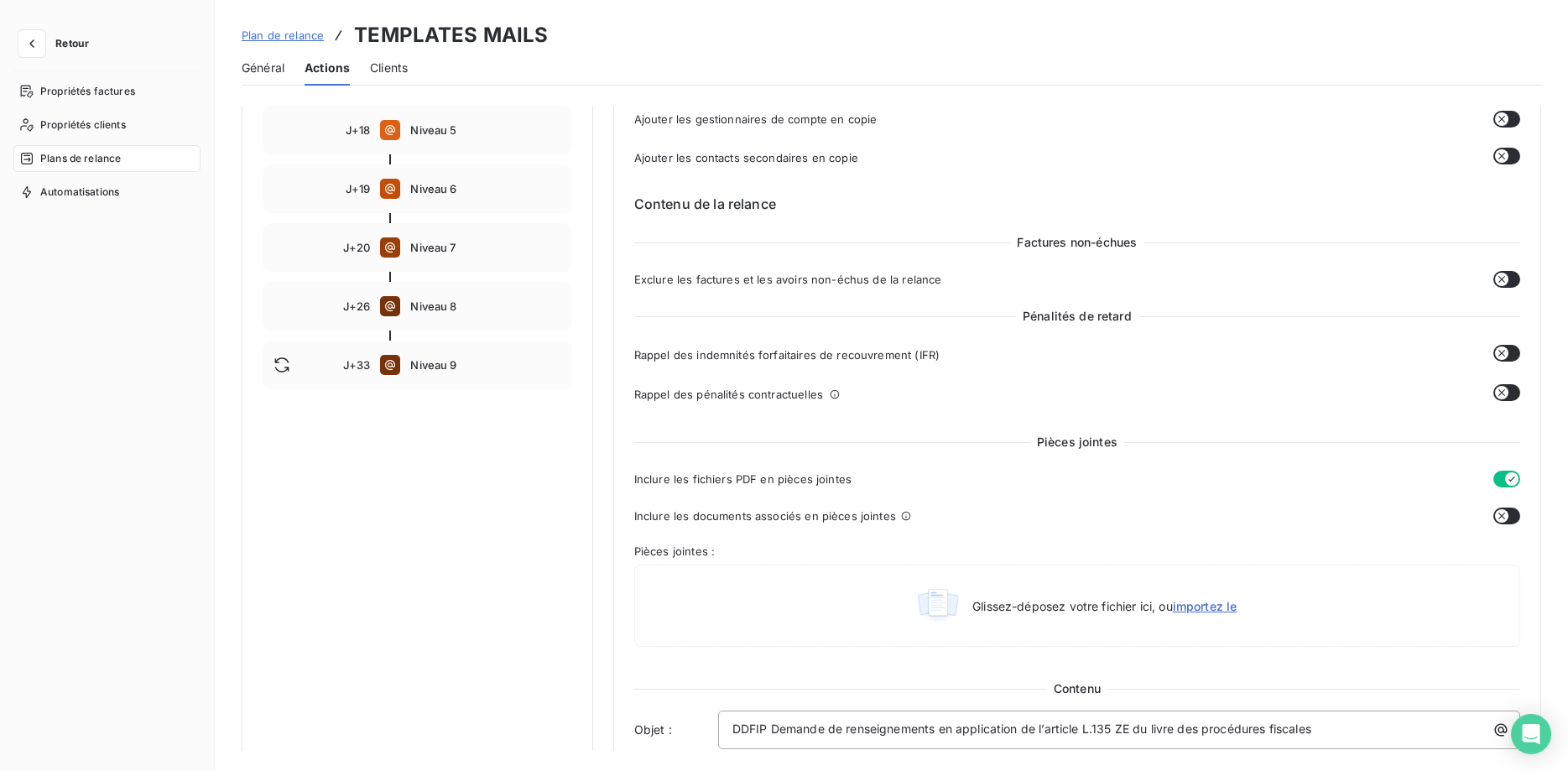
scroll to position [0, 0]
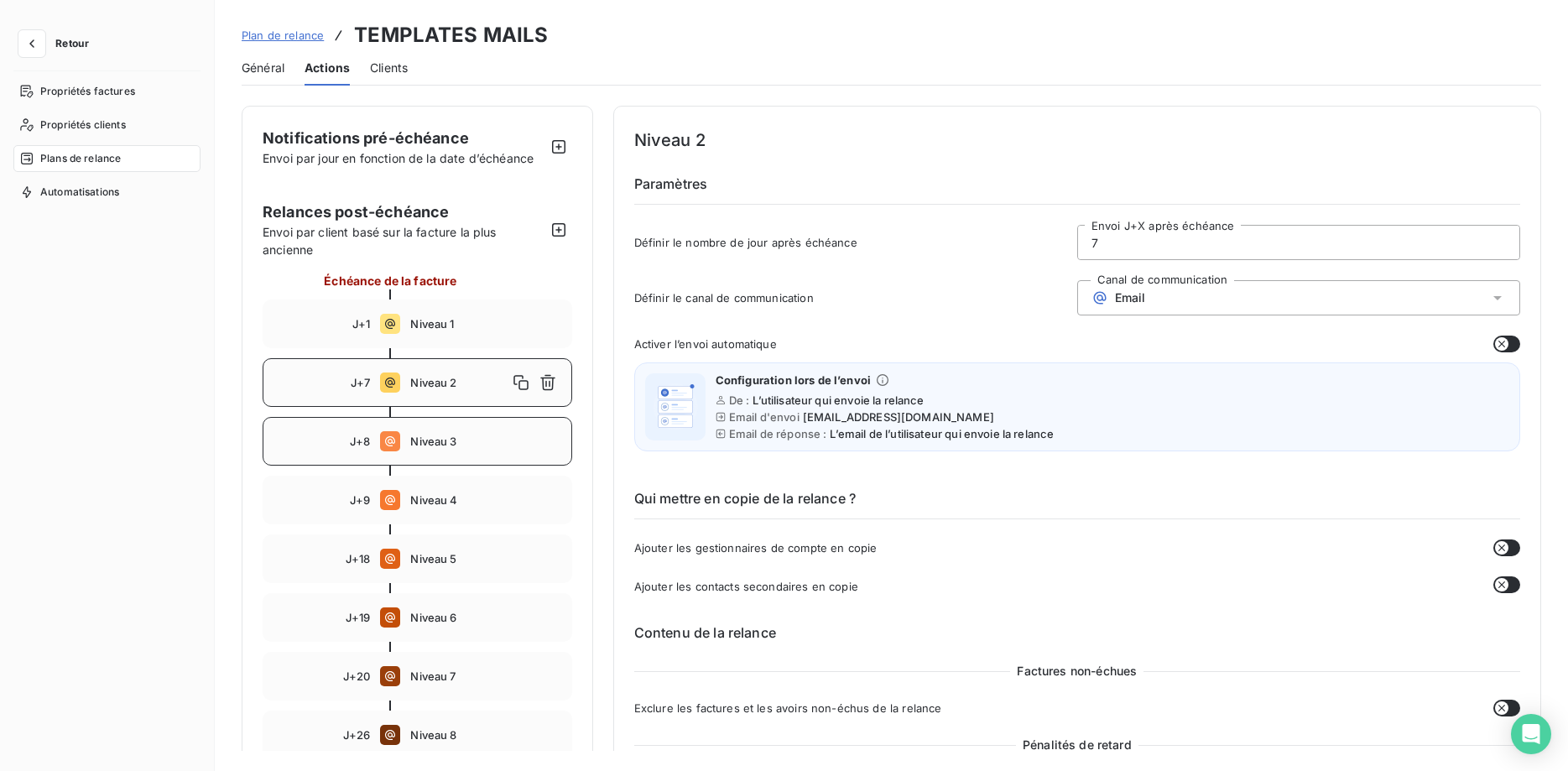
click at [451, 434] on span "Niveau 3" at bounding box center [485, 441] width 150 height 14
type input "8"
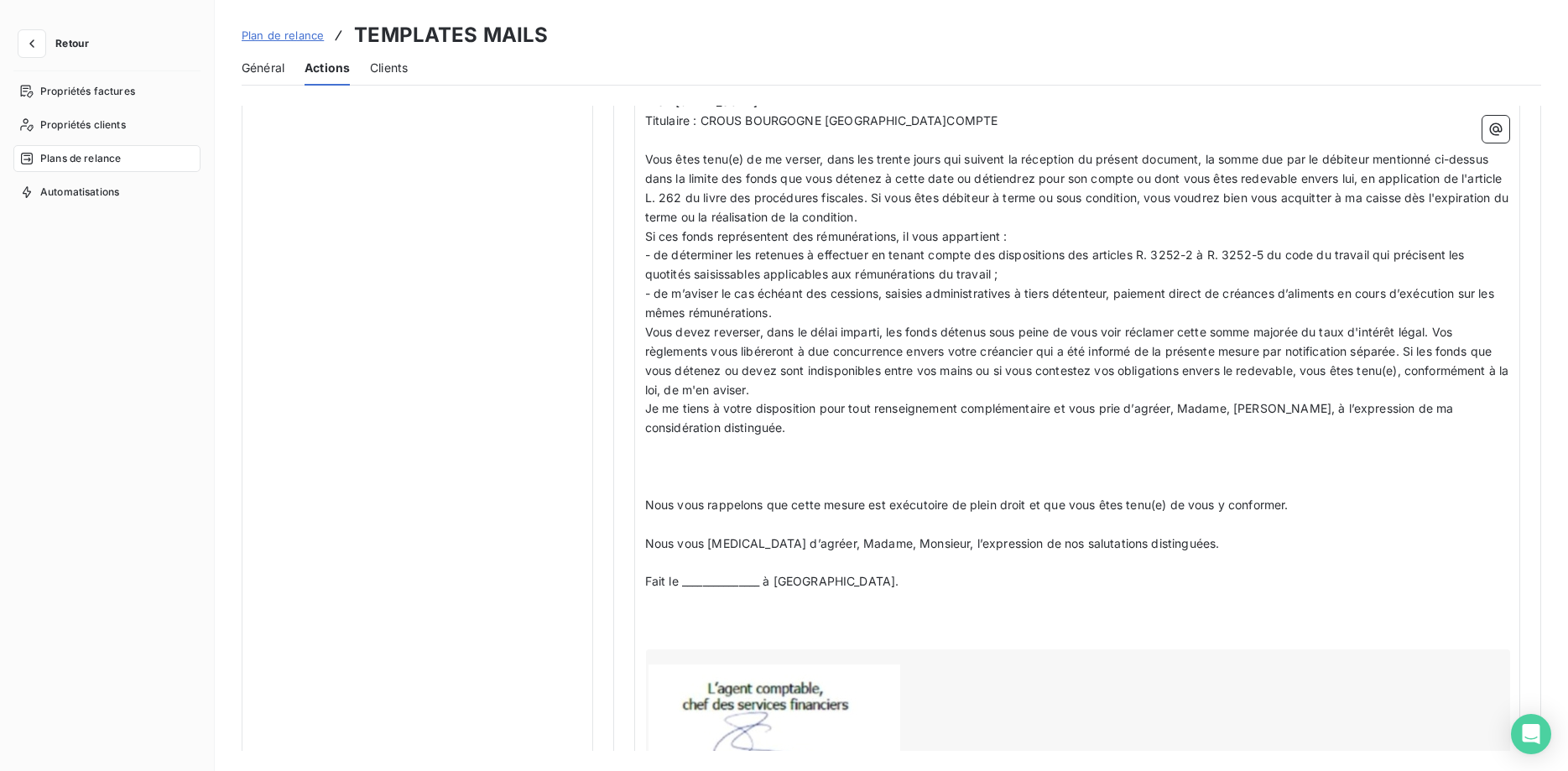
scroll to position [666, 0]
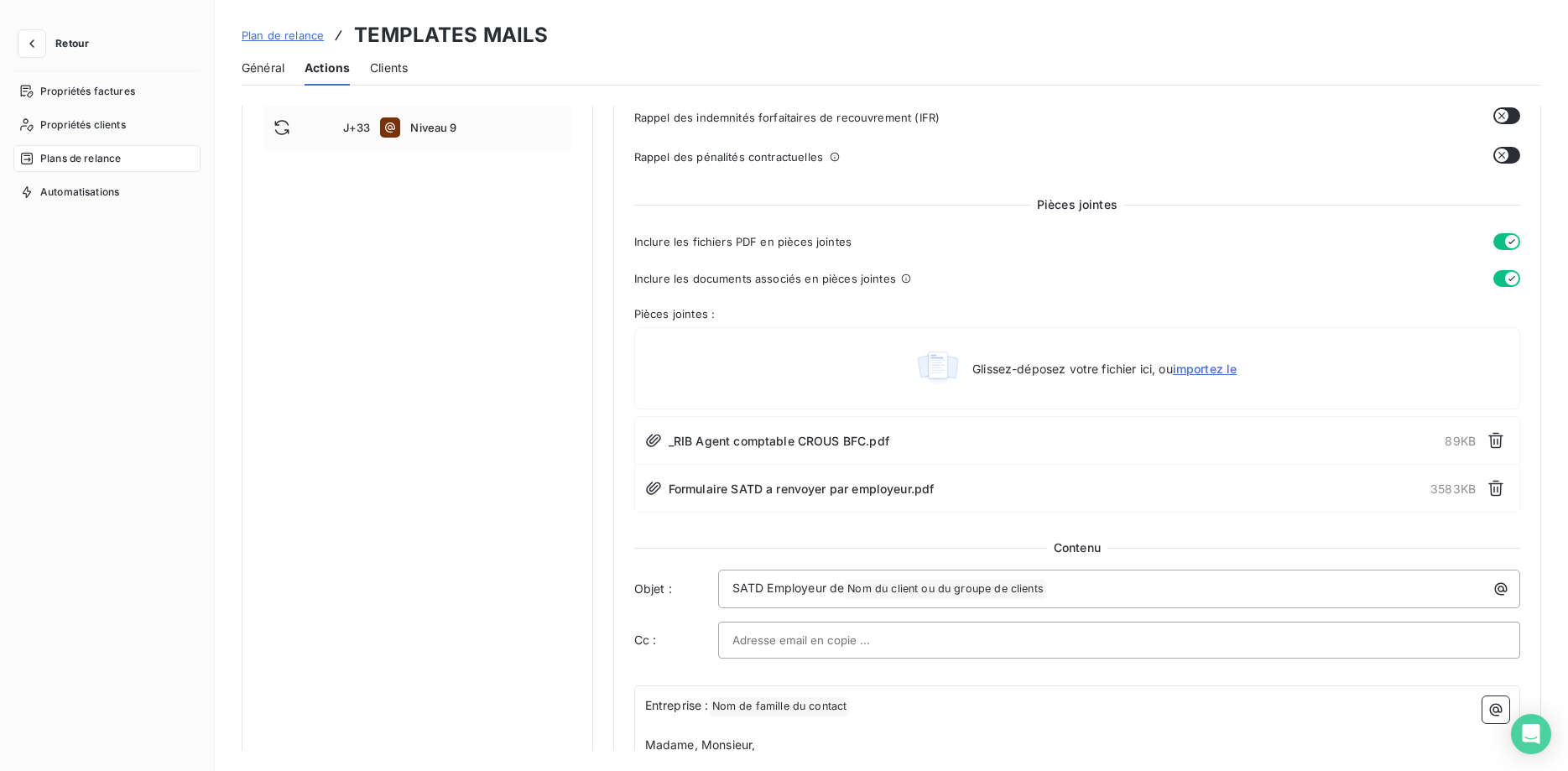
click at [110, 165] on span "Plans de relance" at bounding box center [81, 159] width 81 height 15
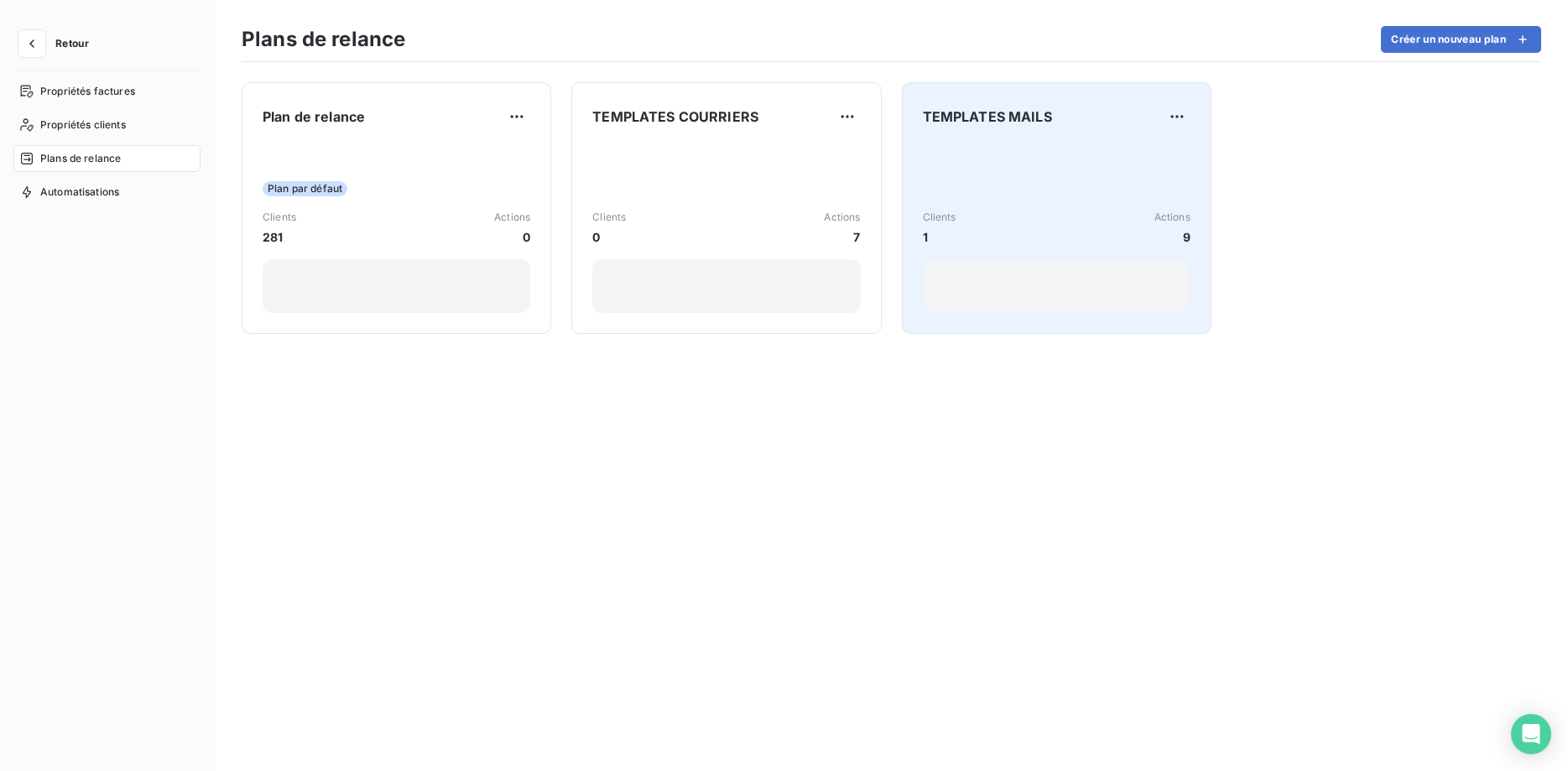
click at [950, 223] on span "Clients" at bounding box center [939, 217] width 33 height 15
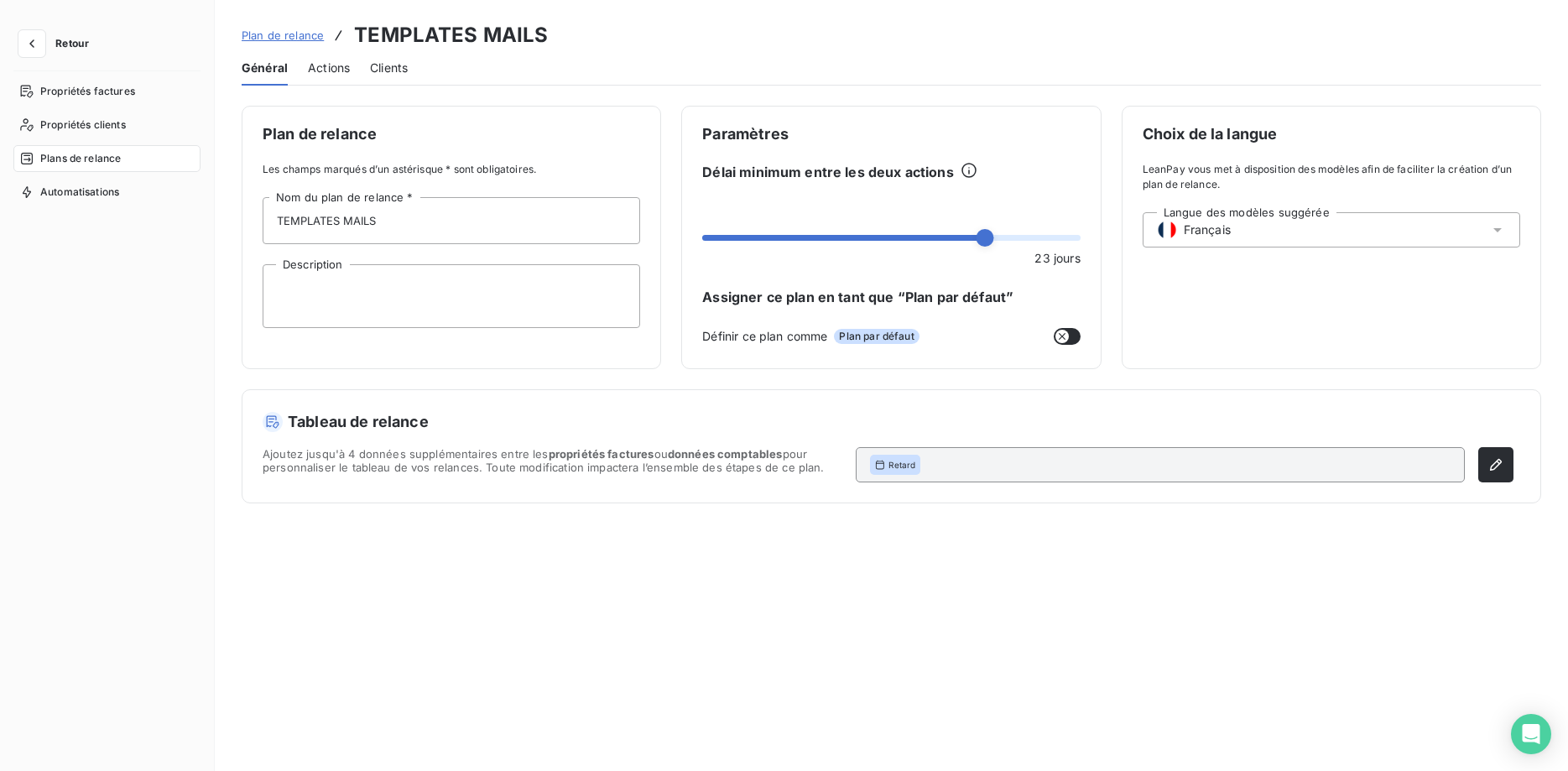
click at [343, 70] on span "Actions" at bounding box center [328, 68] width 42 height 17
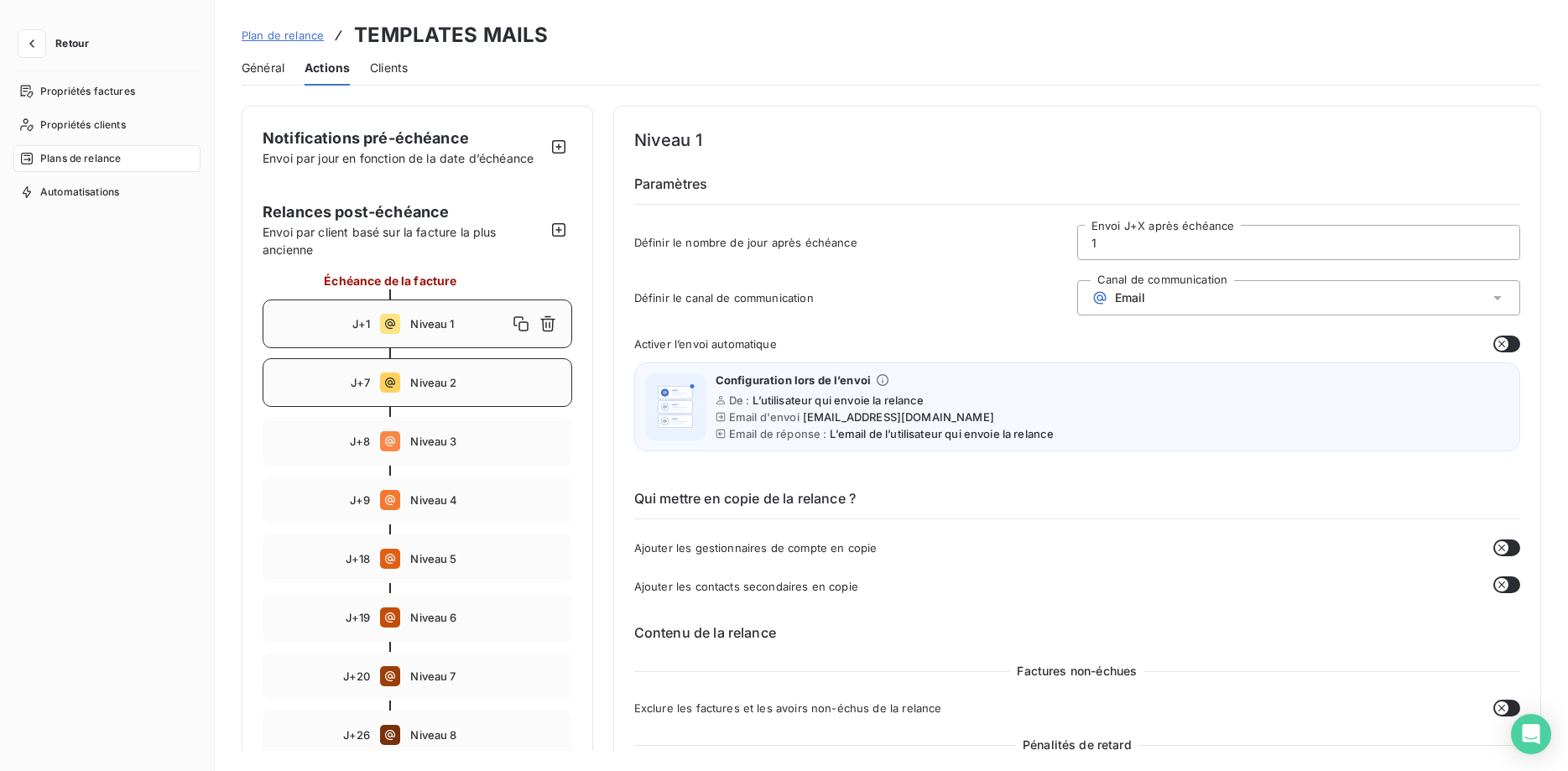
click at [433, 383] on span "Niveau 2" at bounding box center [485, 383] width 150 height 14
type input "7"
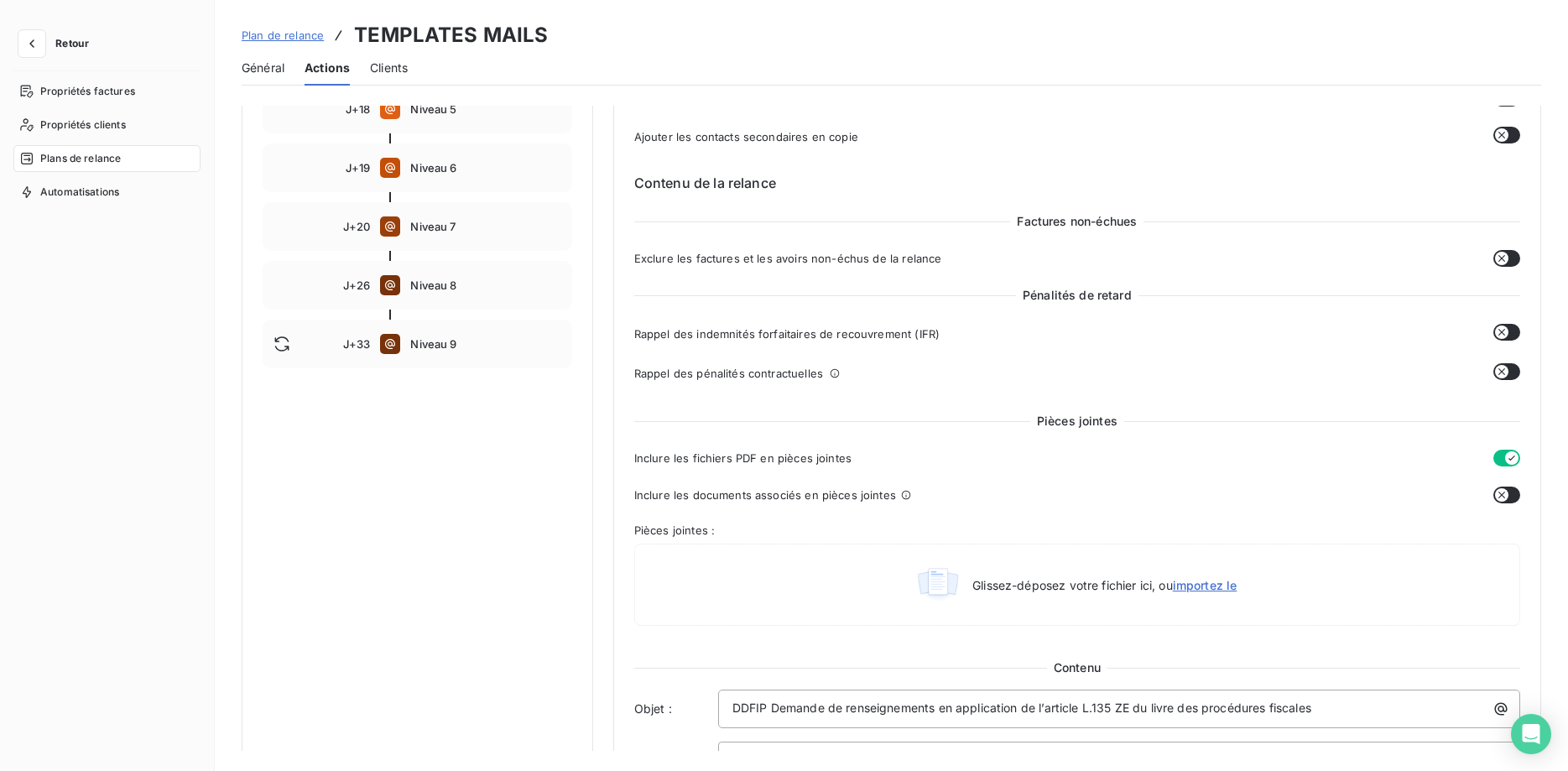
scroll to position [289, 0]
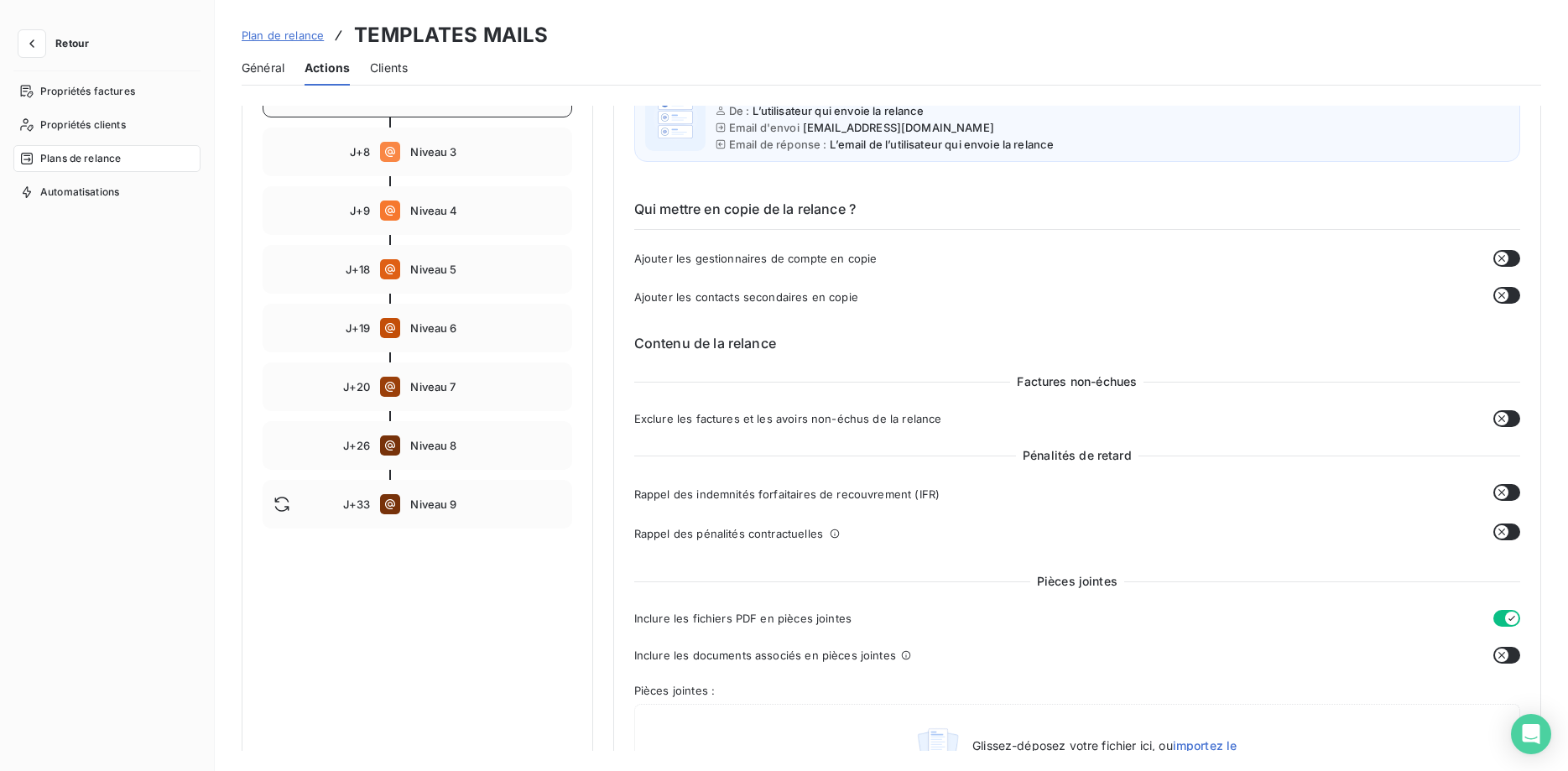
click at [1507, 656] on icon "button" at bounding box center [1502, 655] width 14 height 14
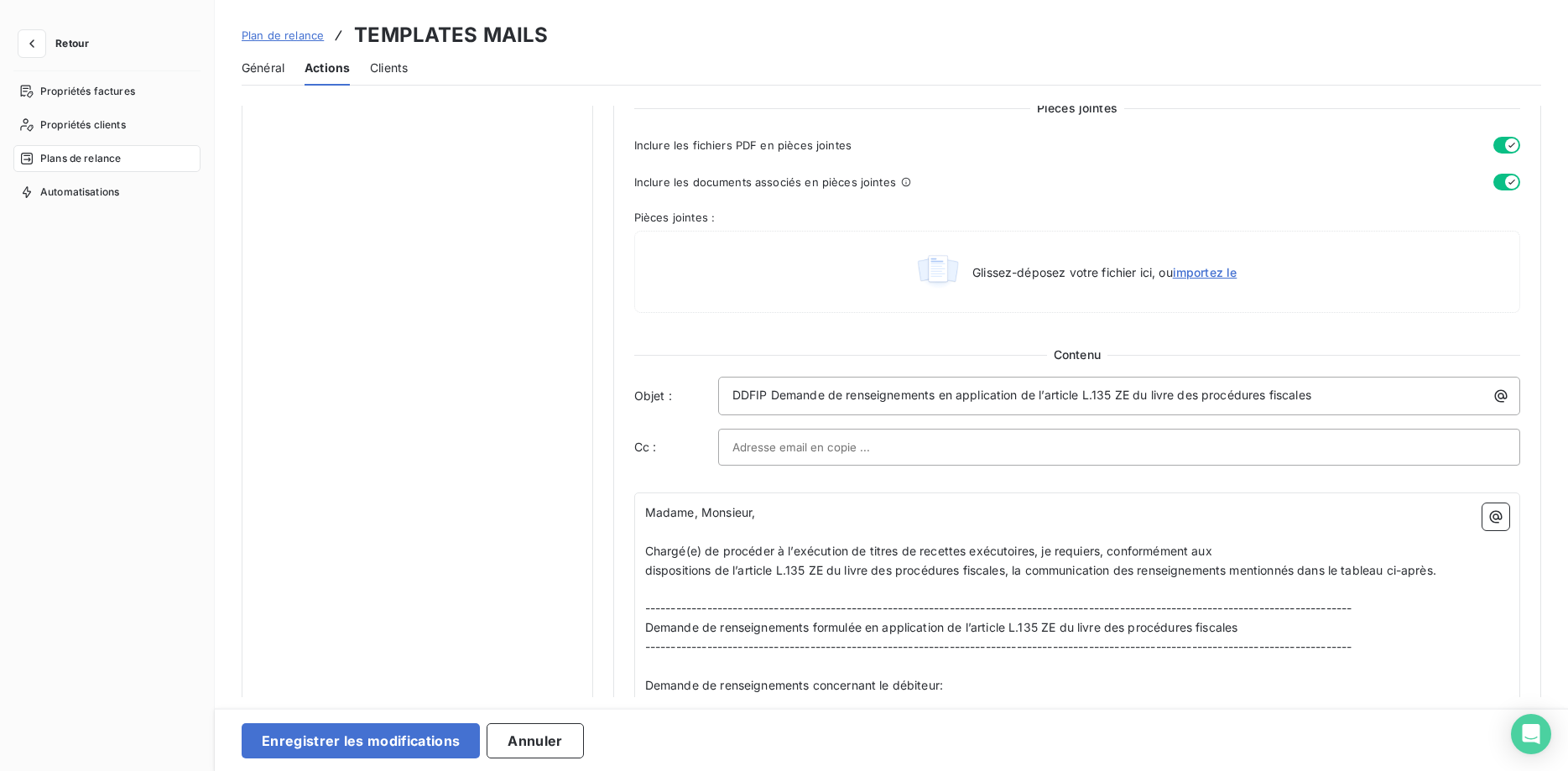
scroll to position [974, 0]
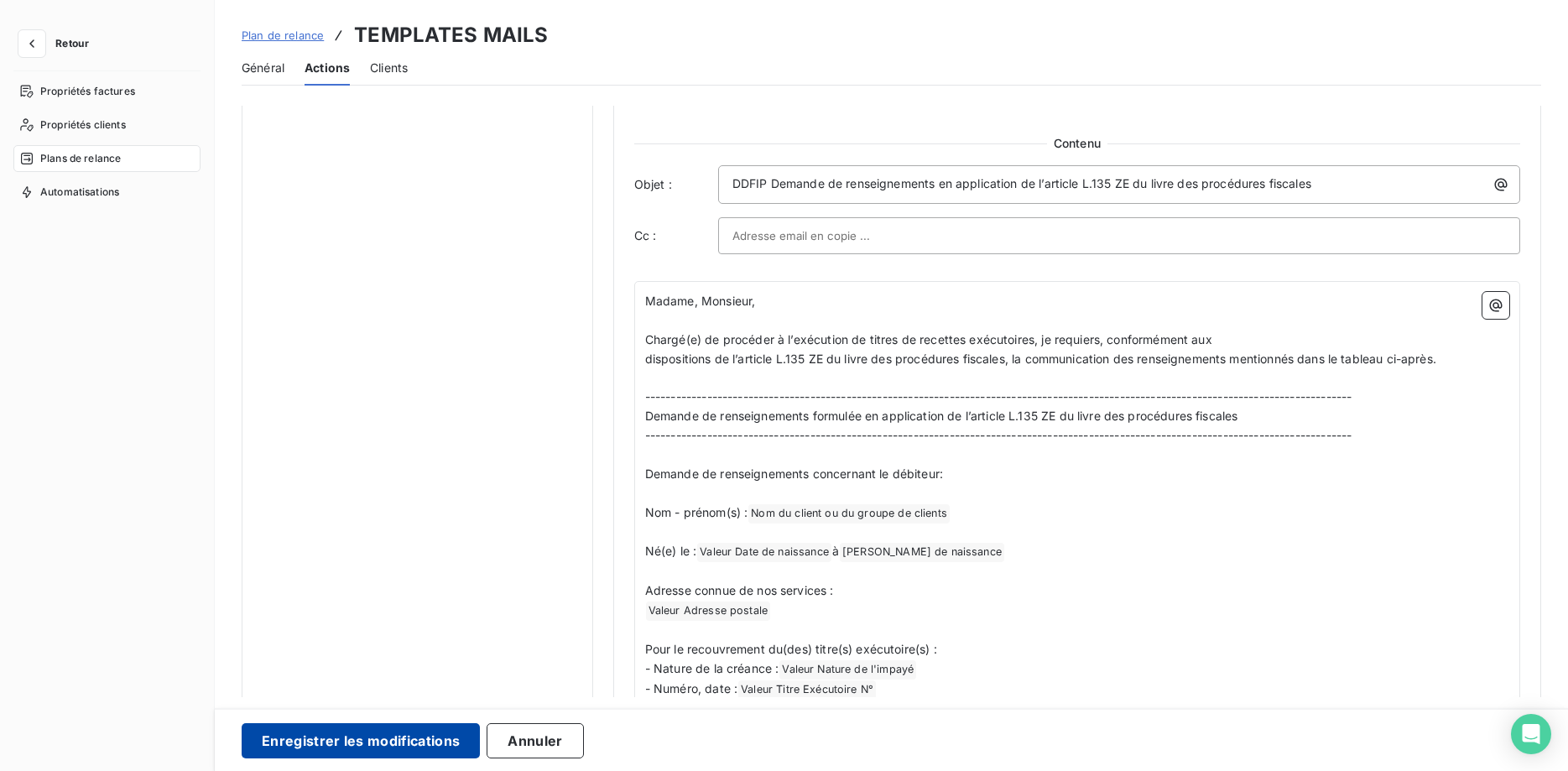
click at [417, 742] on button "Enregistrer les modifications" at bounding box center [360, 740] width 238 height 35
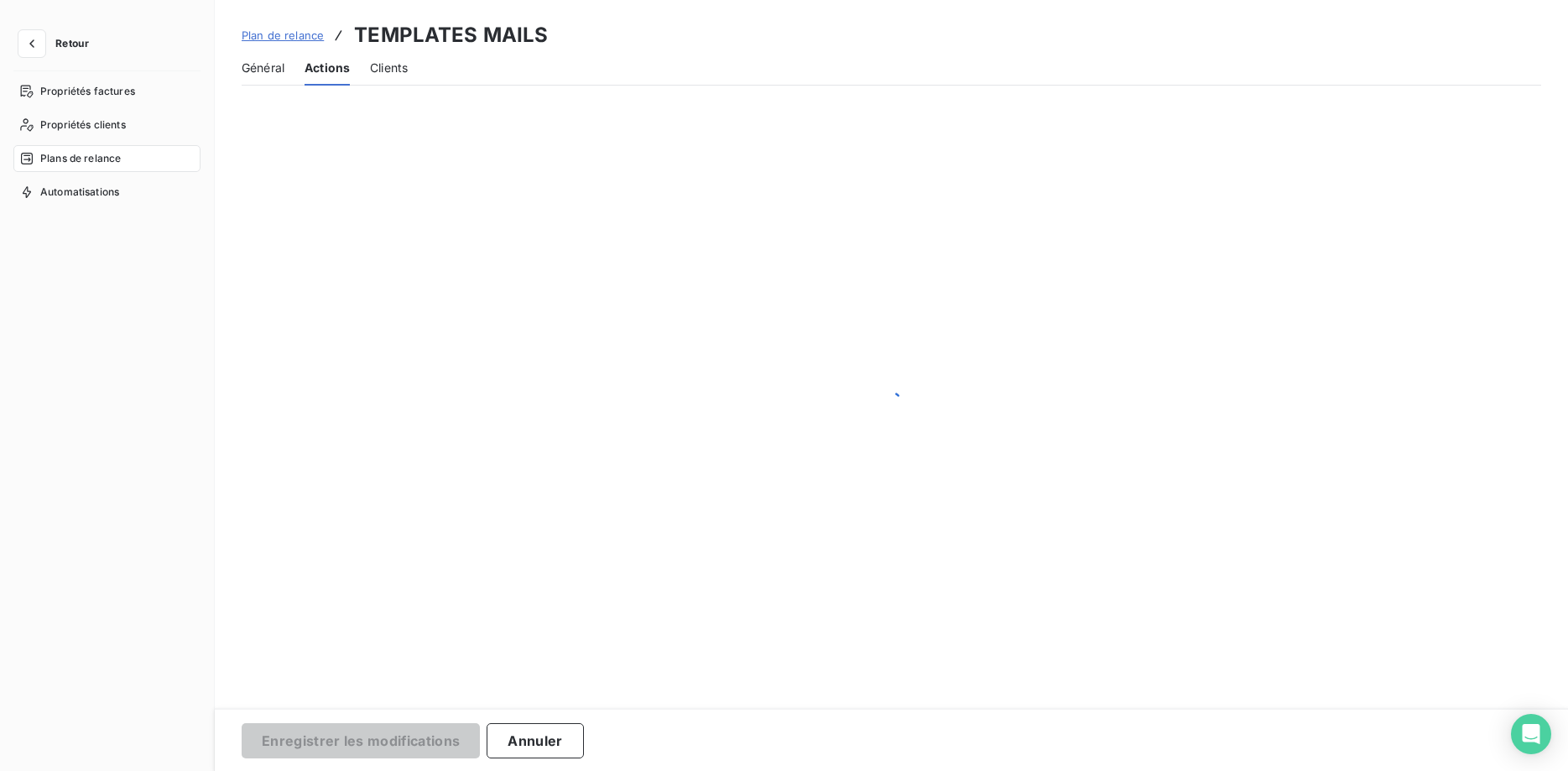
scroll to position [142, 0]
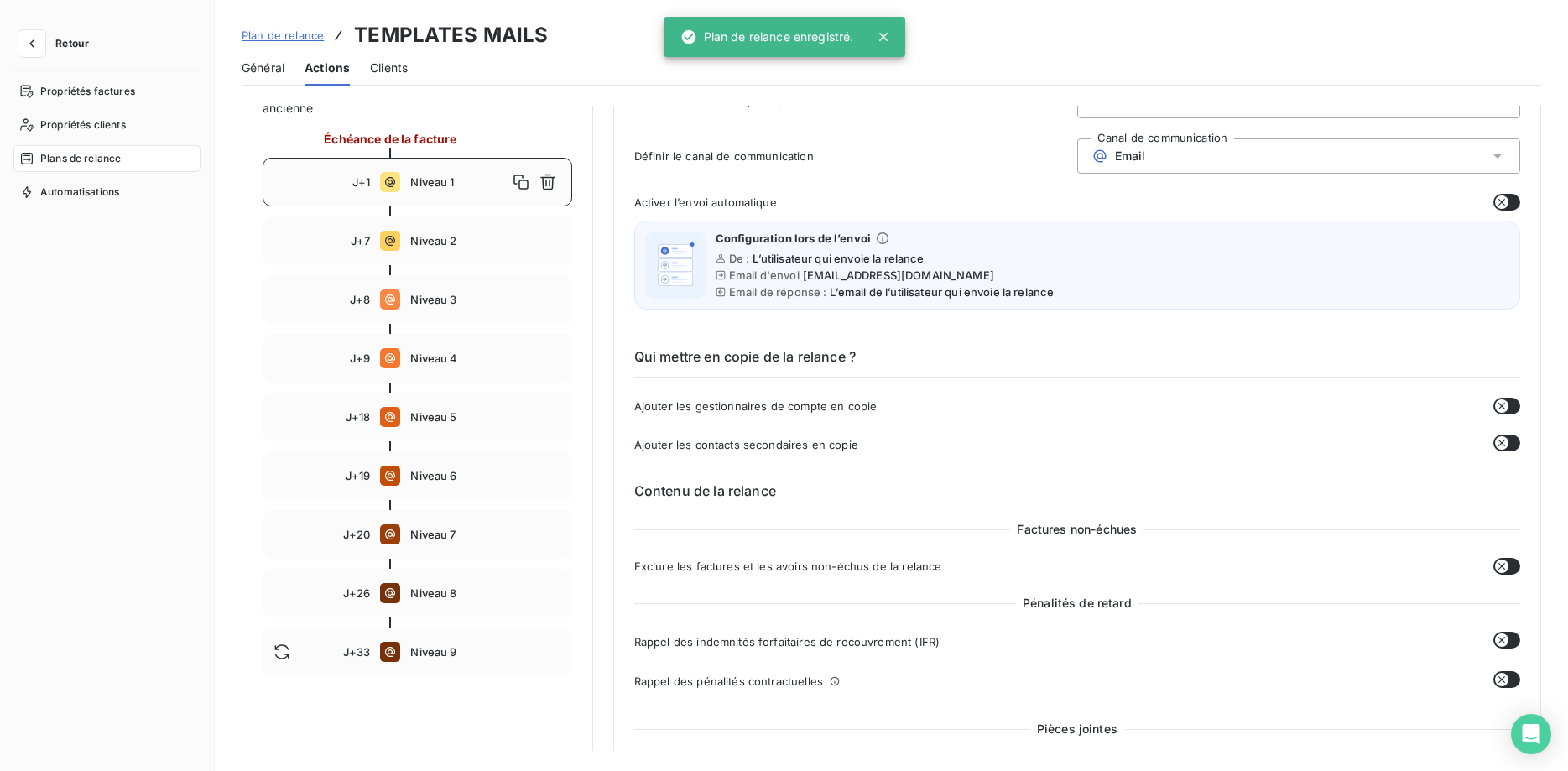
click at [44, 39] on button "Retour" at bounding box center [58, 43] width 89 height 27
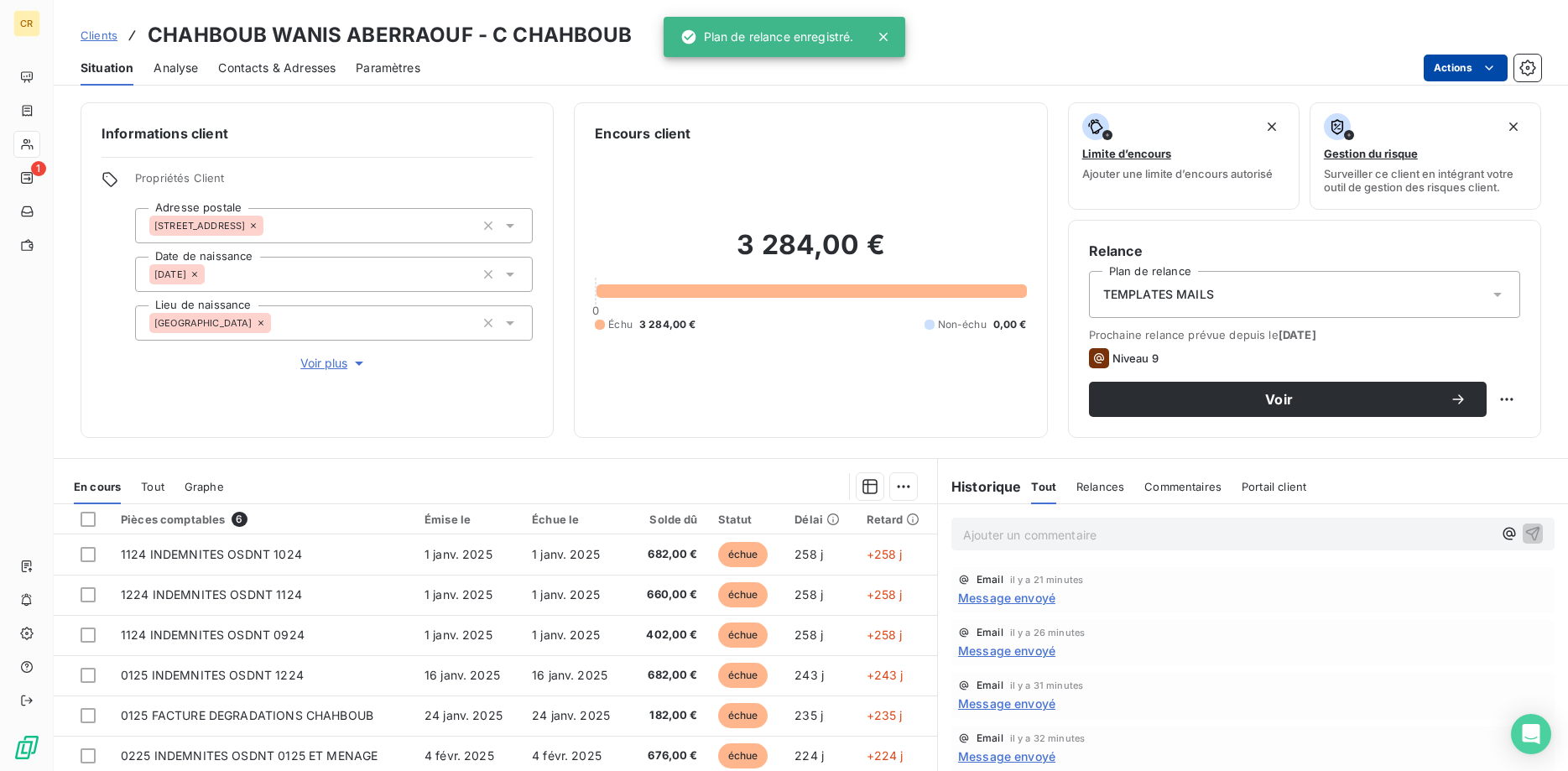
click at [1487, 66] on html "CR 1 Clients CHAHBOUB WANIS ABERRAOUF - C CHAHBOUB Situation Analyse Contacts &…" at bounding box center [784, 386] width 1568 height 771
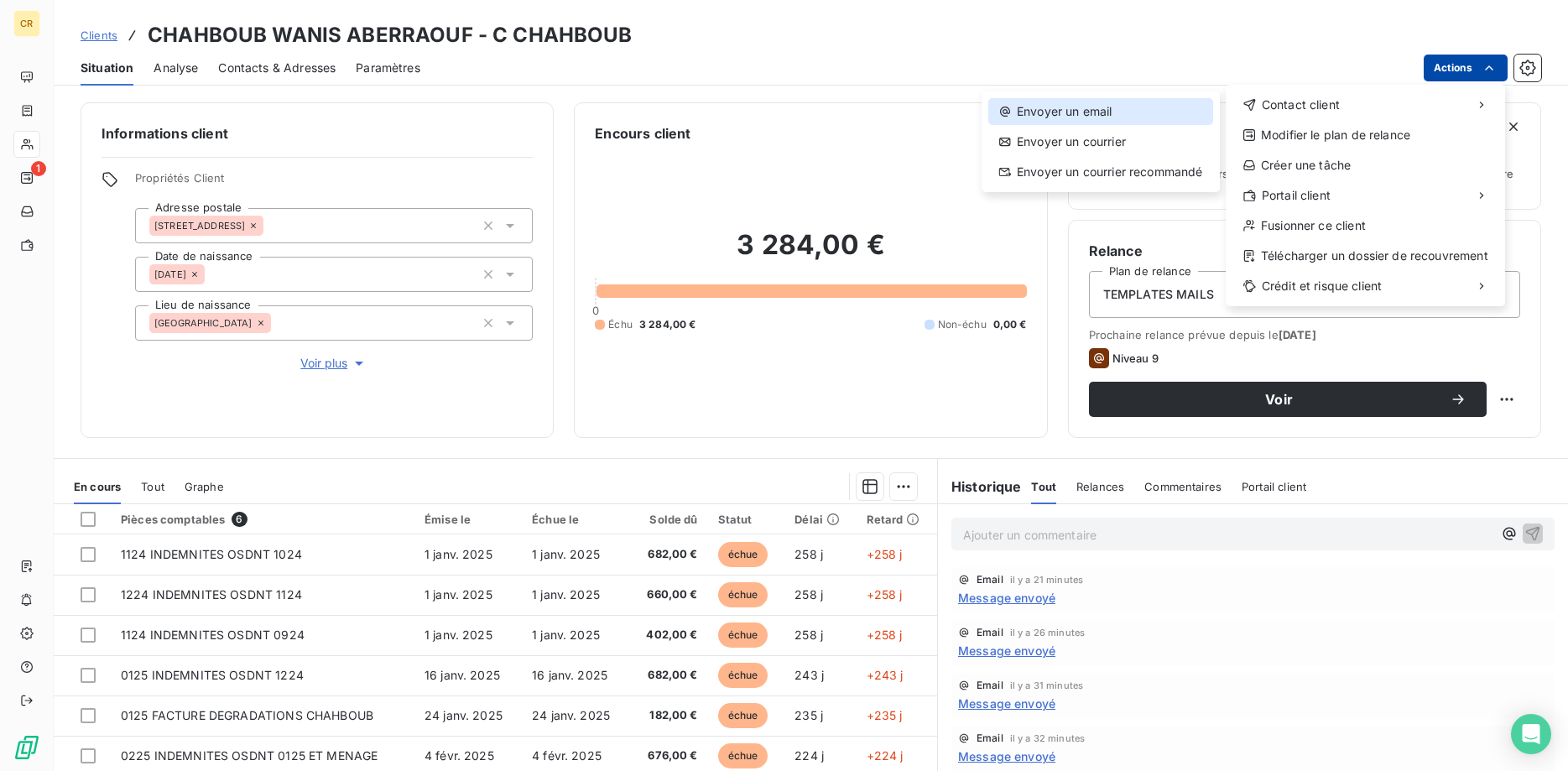
click at [1072, 113] on div "Envoyer un email" at bounding box center [1101, 111] width 225 height 27
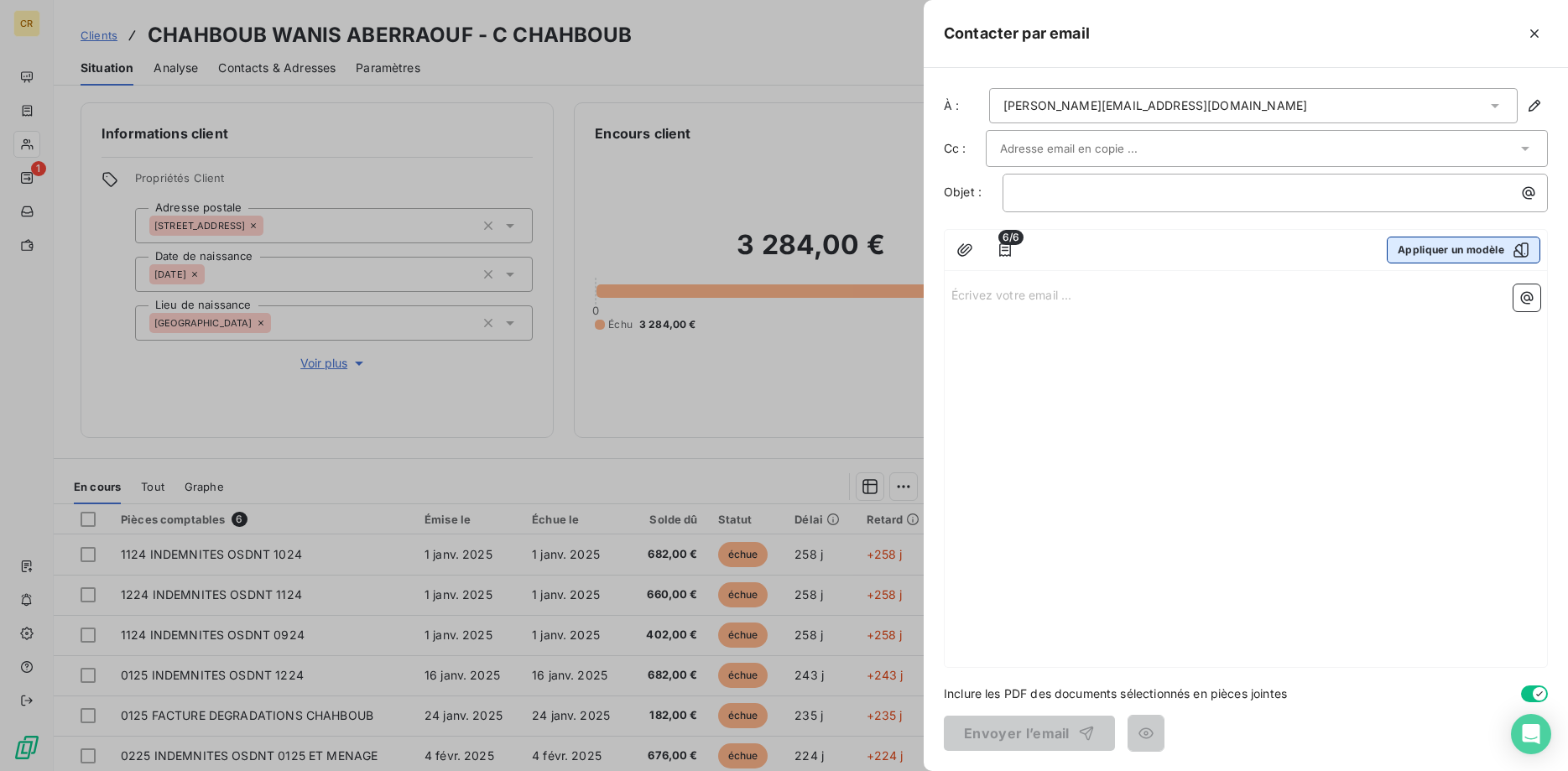
click at [1417, 255] on button "Appliquer un modèle" at bounding box center [1463, 249] width 154 height 27
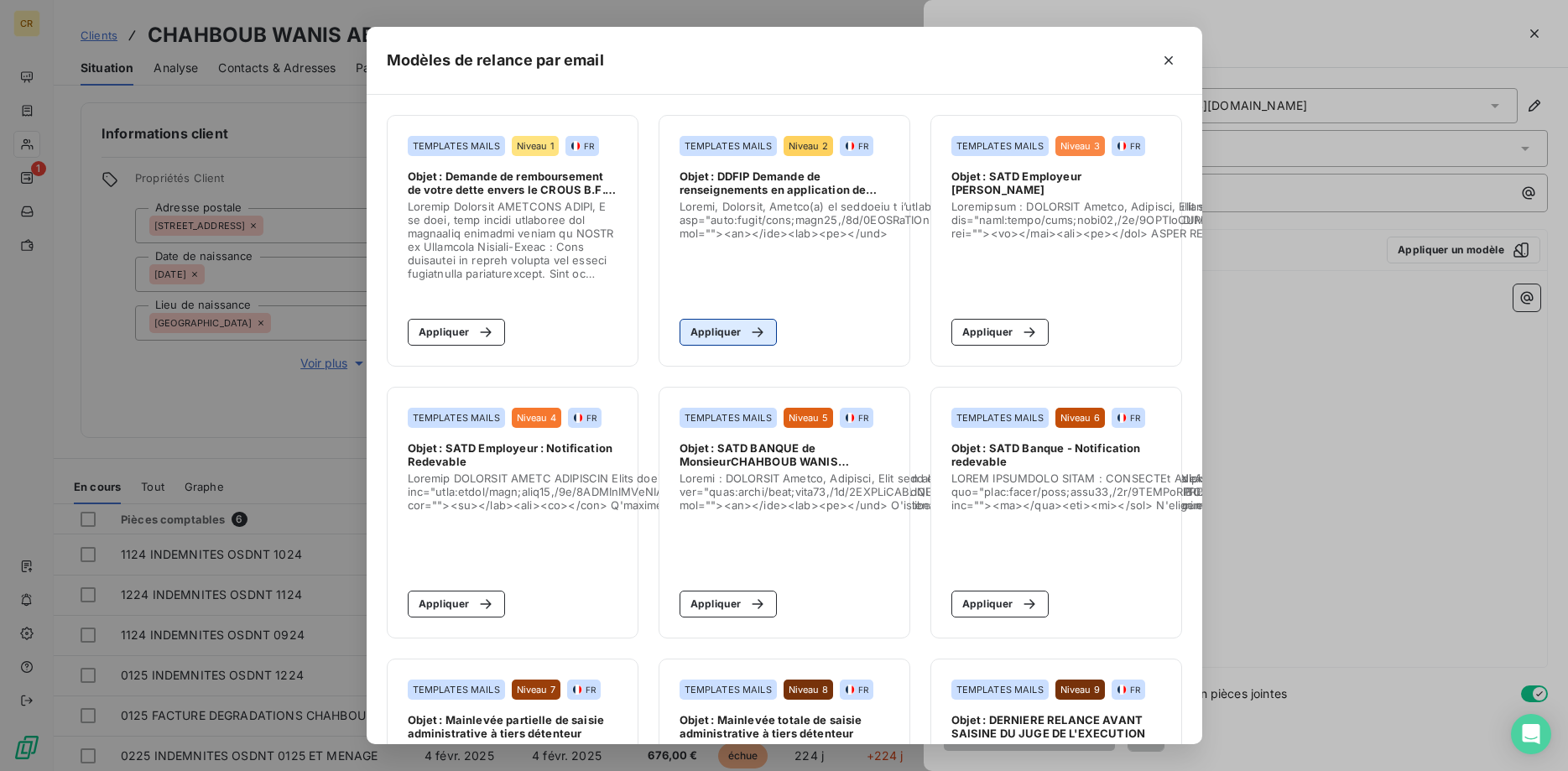
click at [745, 337] on div "button" at bounding box center [752, 332] width 25 height 17
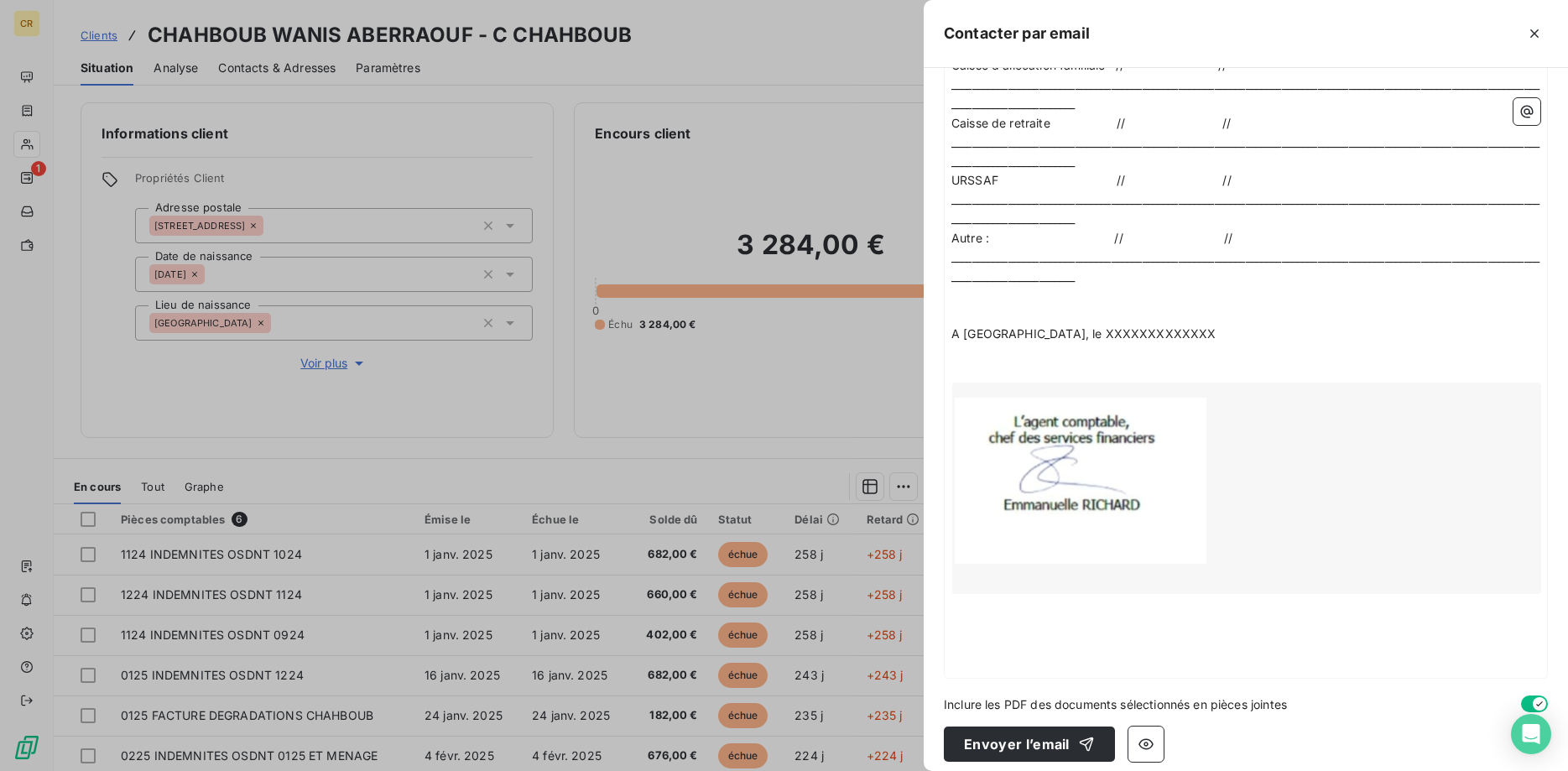
scroll to position [1581, 0]
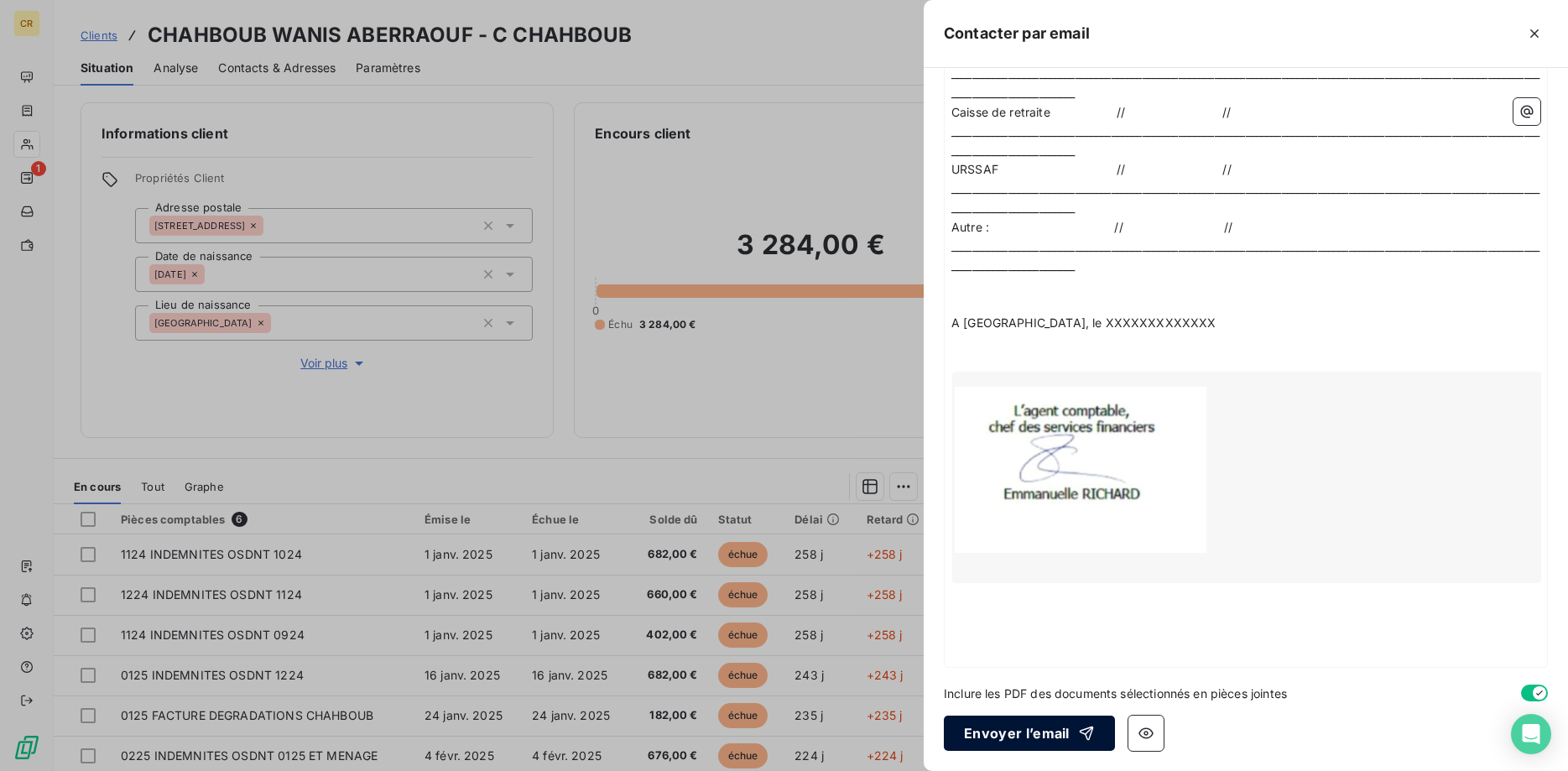
click at [1015, 729] on button "Envoyer l’email" at bounding box center [1029, 732] width 171 height 35
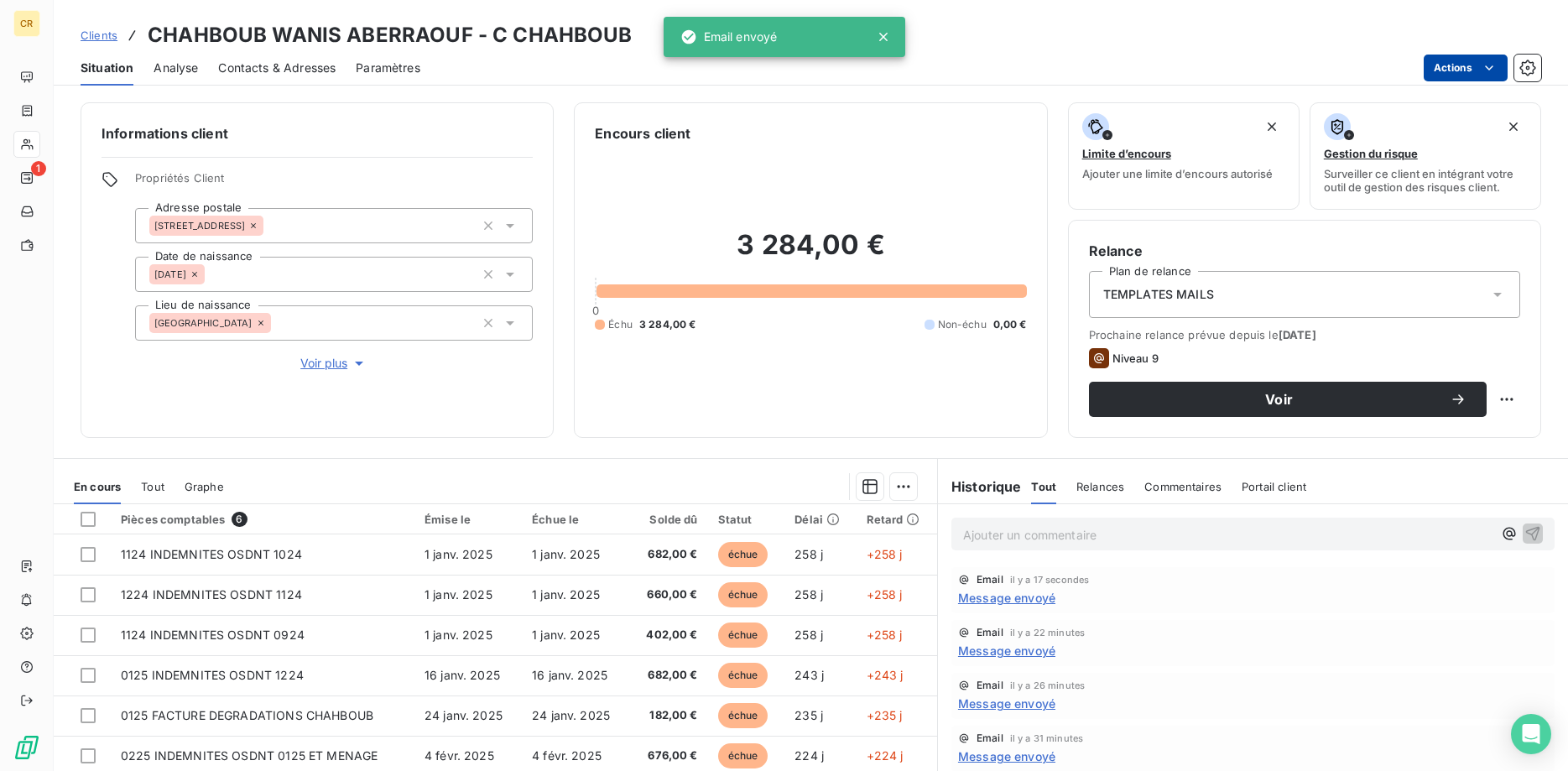
click at [1488, 73] on html "CR 1 Clients CHAHBOUB WANIS ABERRAOUF - C CHAHBOUB Situation Analyse Contacts &…" at bounding box center [784, 386] width 1568 height 771
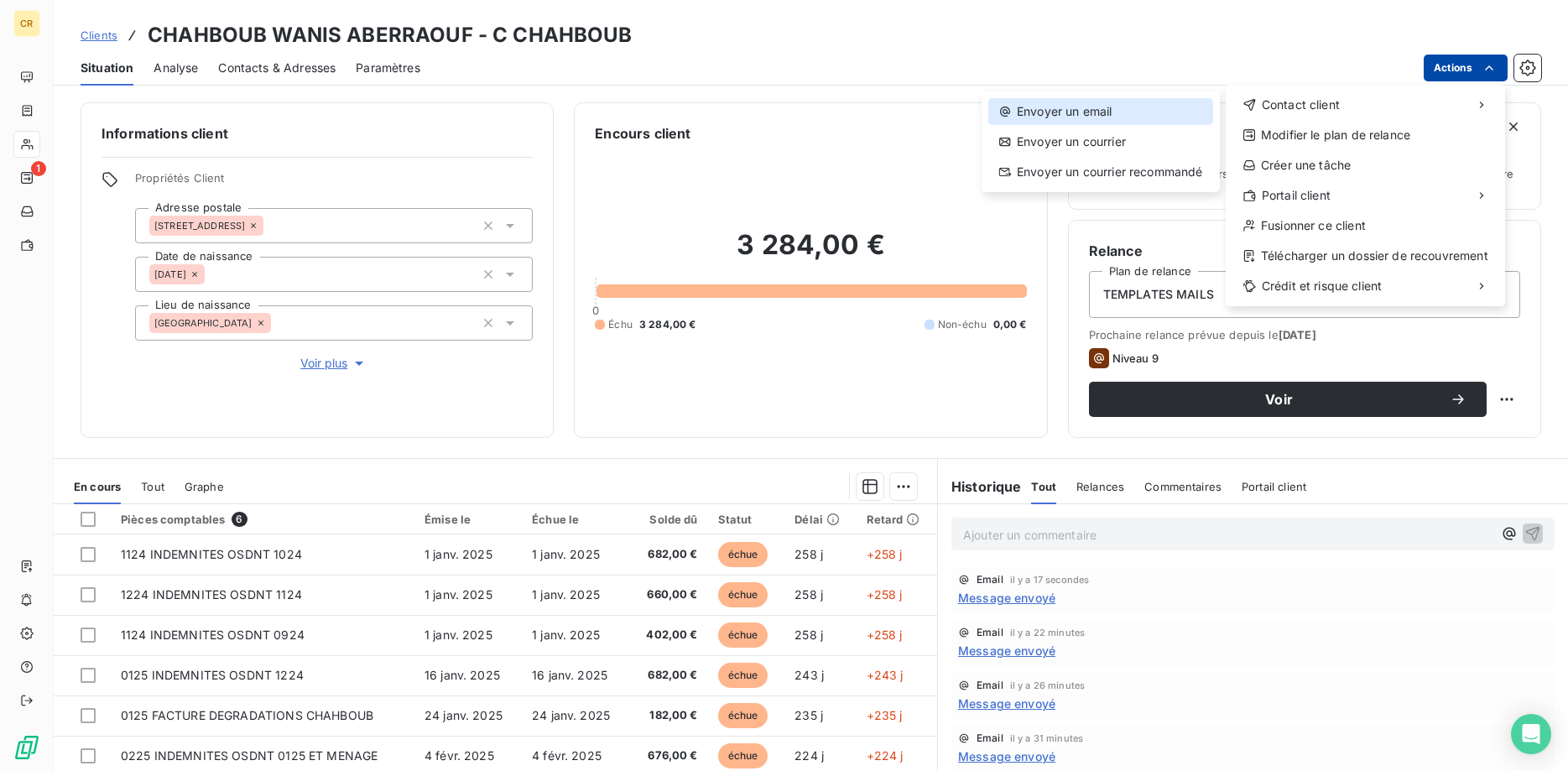
click at [1158, 106] on div "Envoyer un email" at bounding box center [1101, 111] width 225 height 27
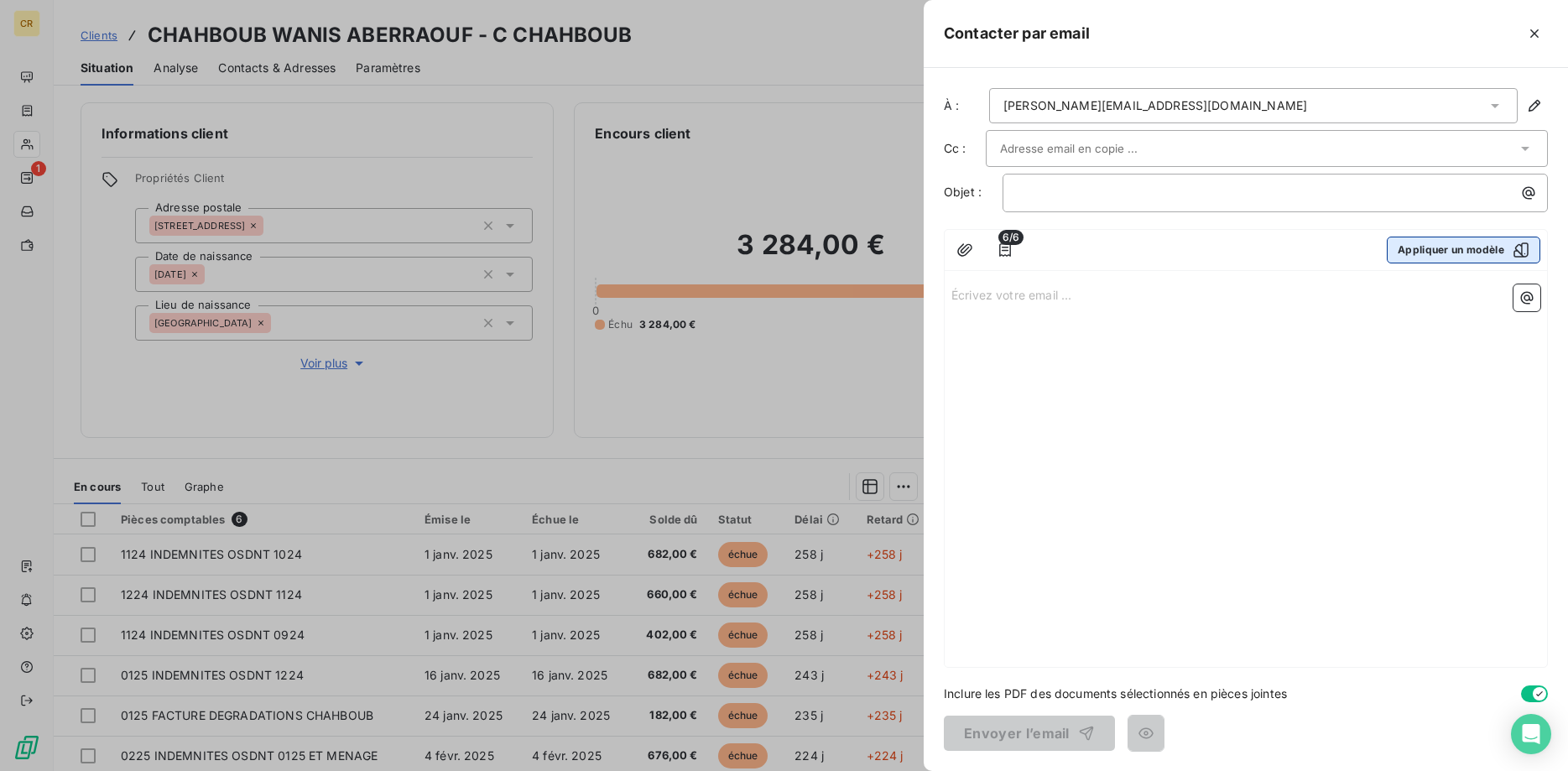
click at [1433, 250] on button "Appliquer un modèle" at bounding box center [1463, 249] width 154 height 27
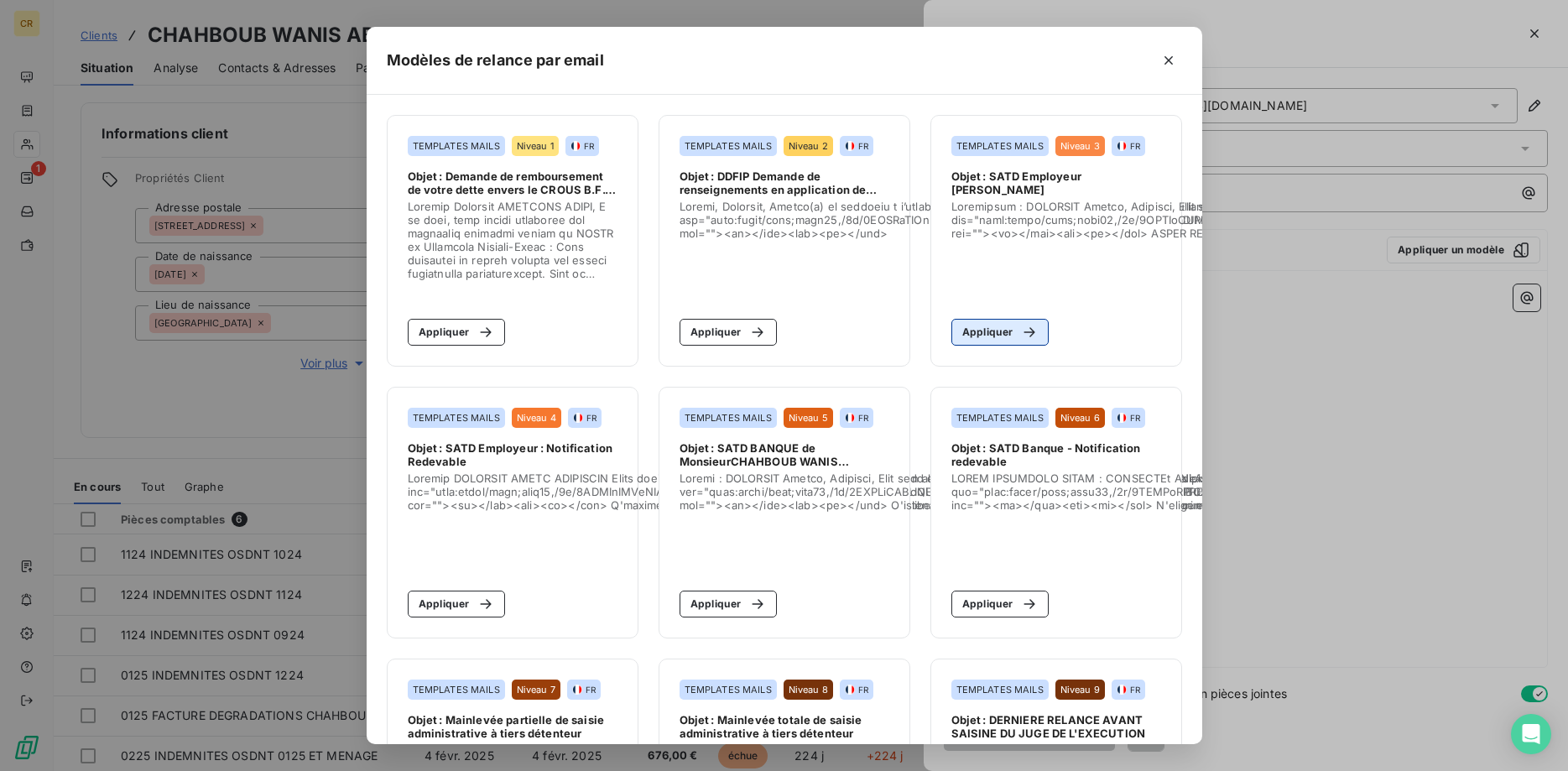
click at [995, 326] on button "Appliquer" at bounding box center [1000, 331] width 98 height 27
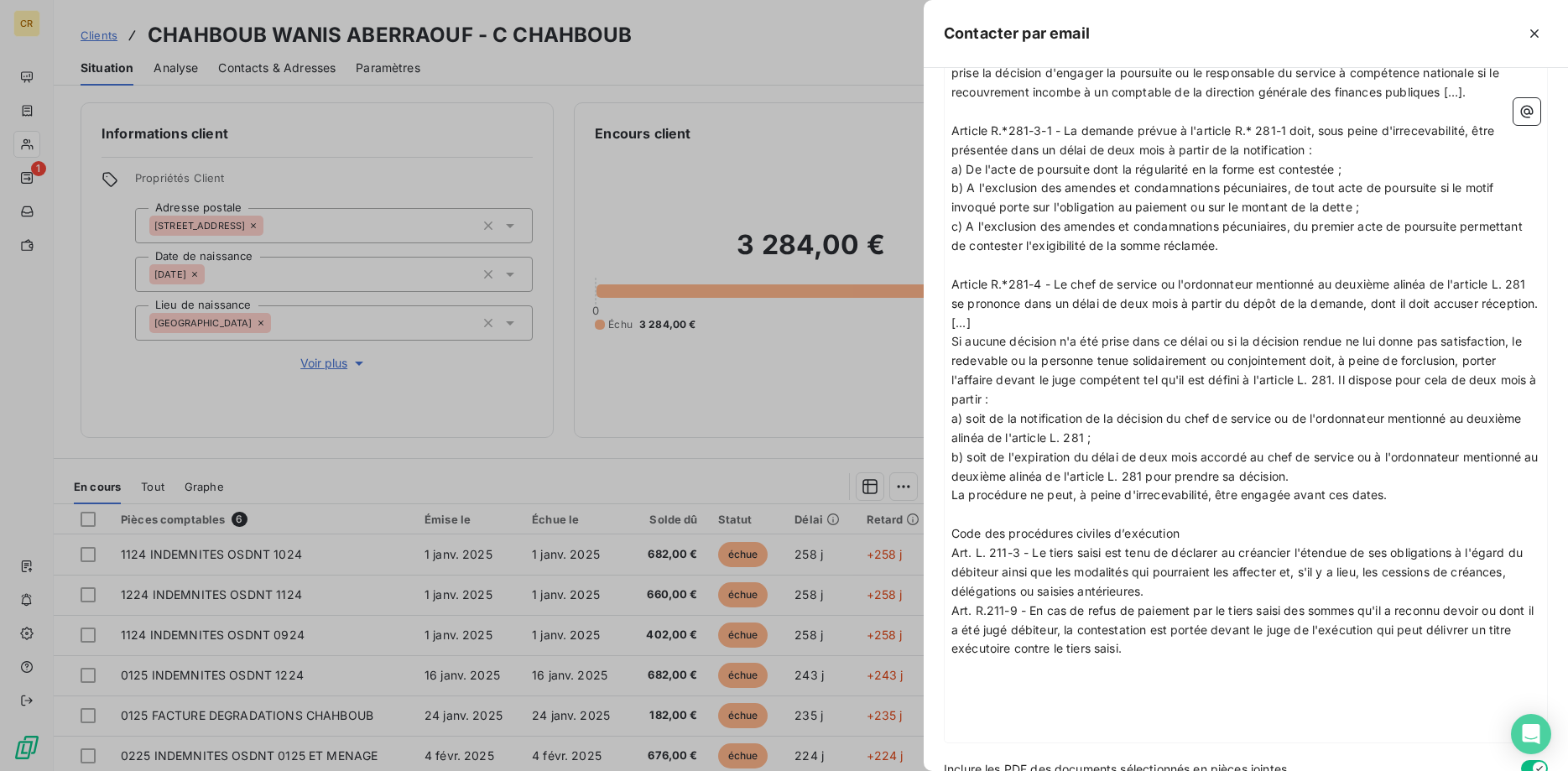
scroll to position [2199, 0]
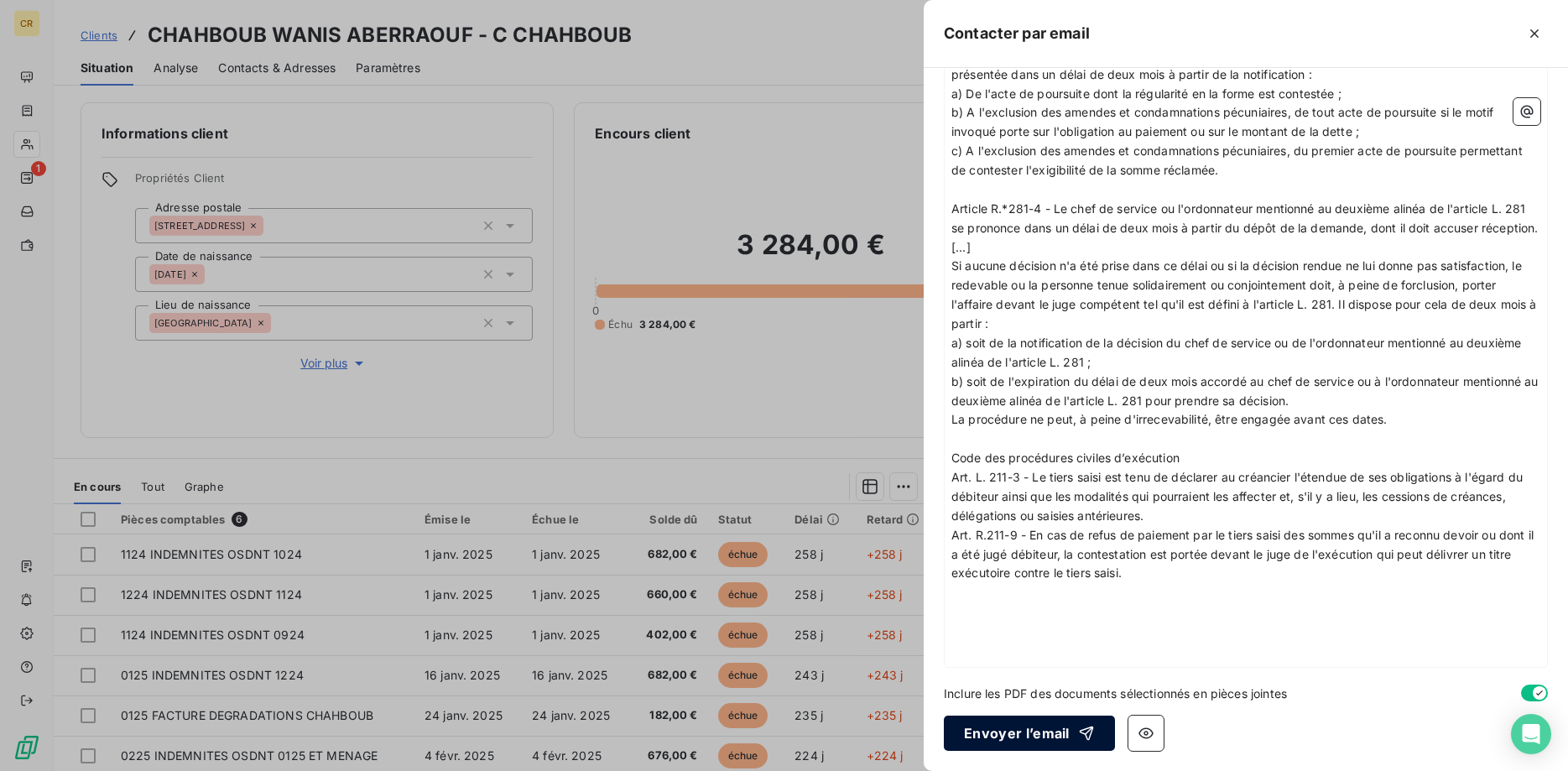
click at [1016, 736] on button "Envoyer l’email" at bounding box center [1029, 732] width 171 height 35
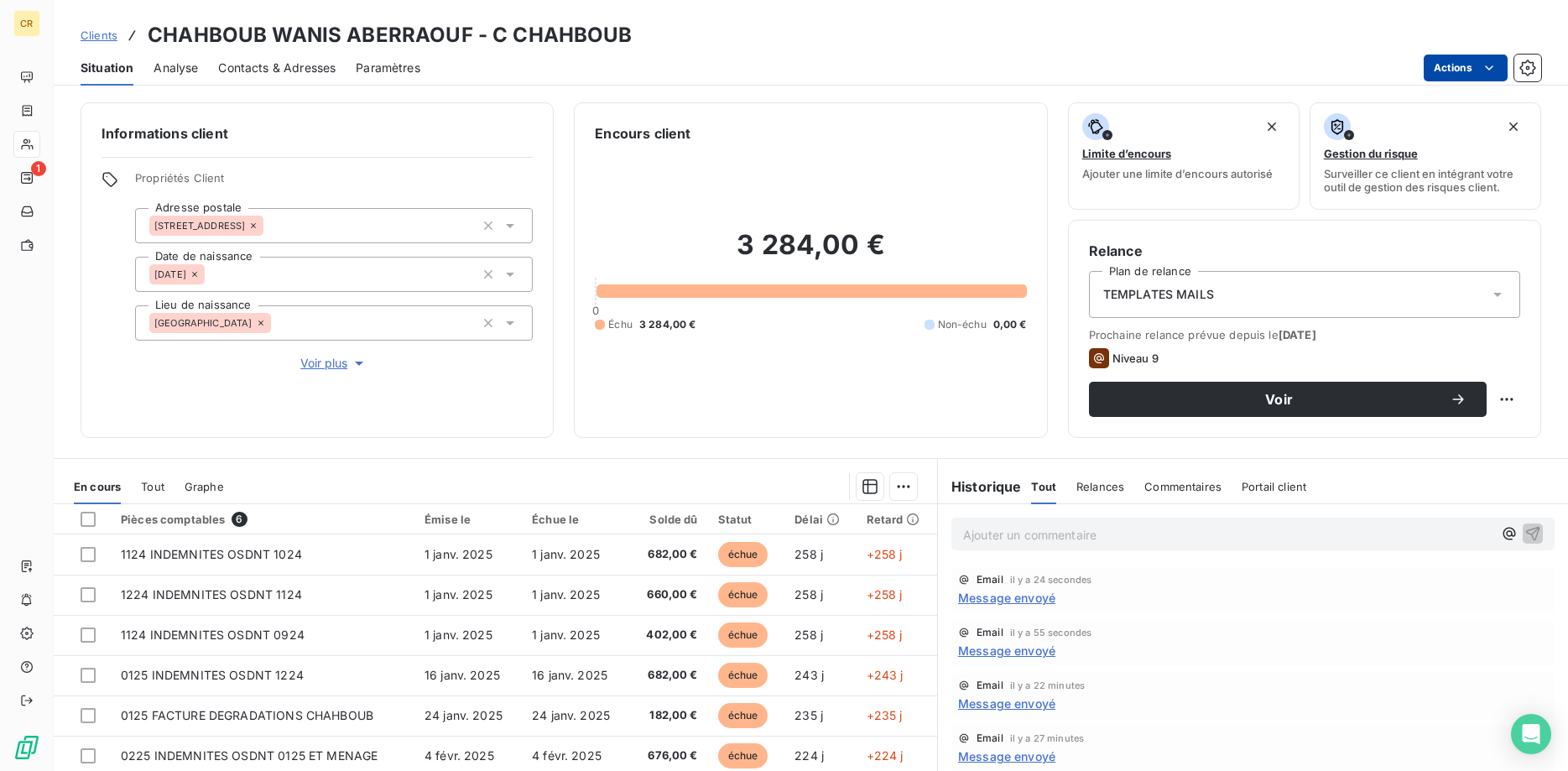
click at [1495, 67] on html "CR 1 Clients CHAHBOUB WANIS ABERRAOUF - C CHAHBOUB Situation Analyse Contacts &…" at bounding box center [784, 386] width 1568 height 771
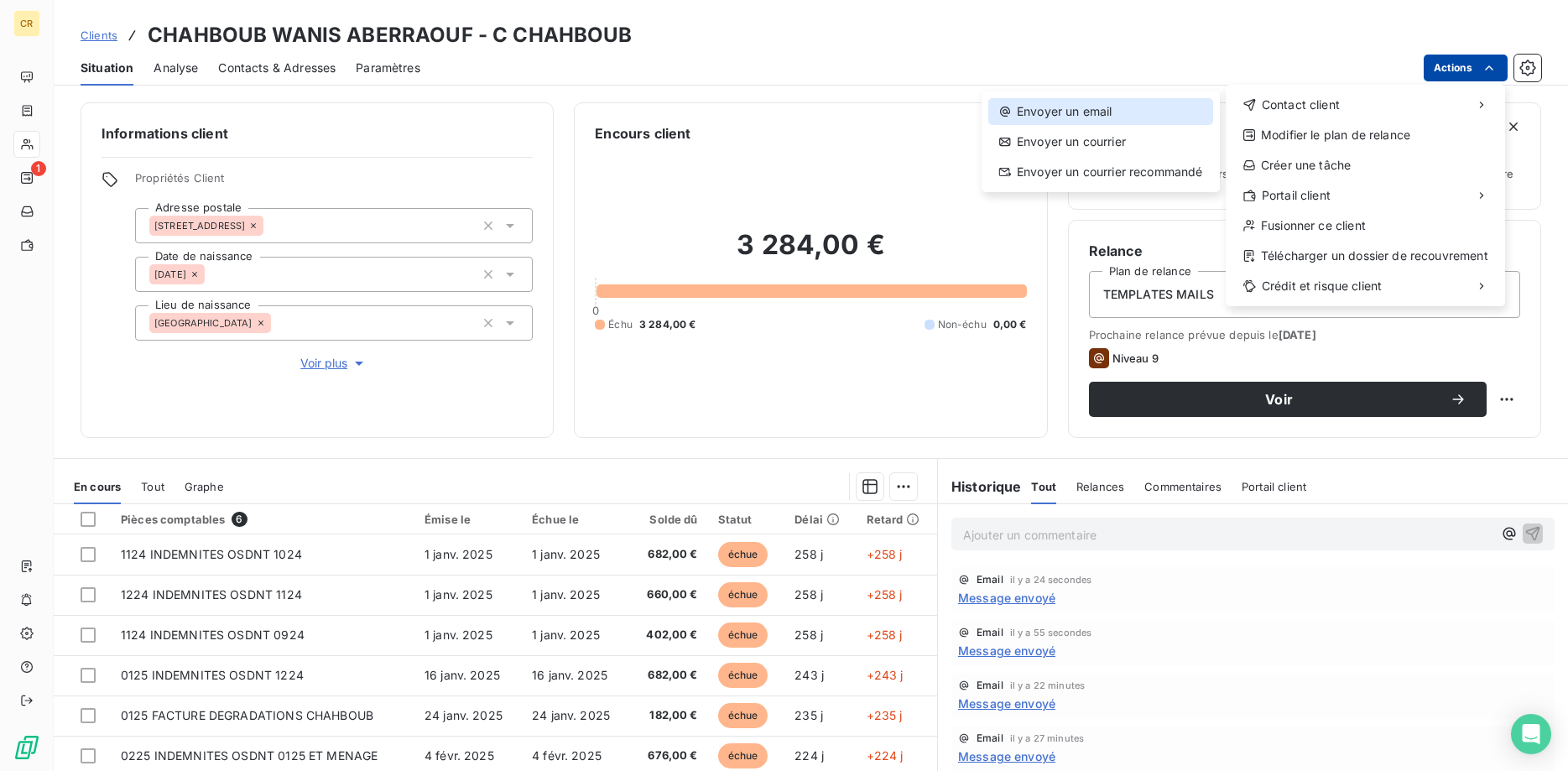
click at [1140, 109] on div "Envoyer un email" at bounding box center [1101, 111] width 225 height 27
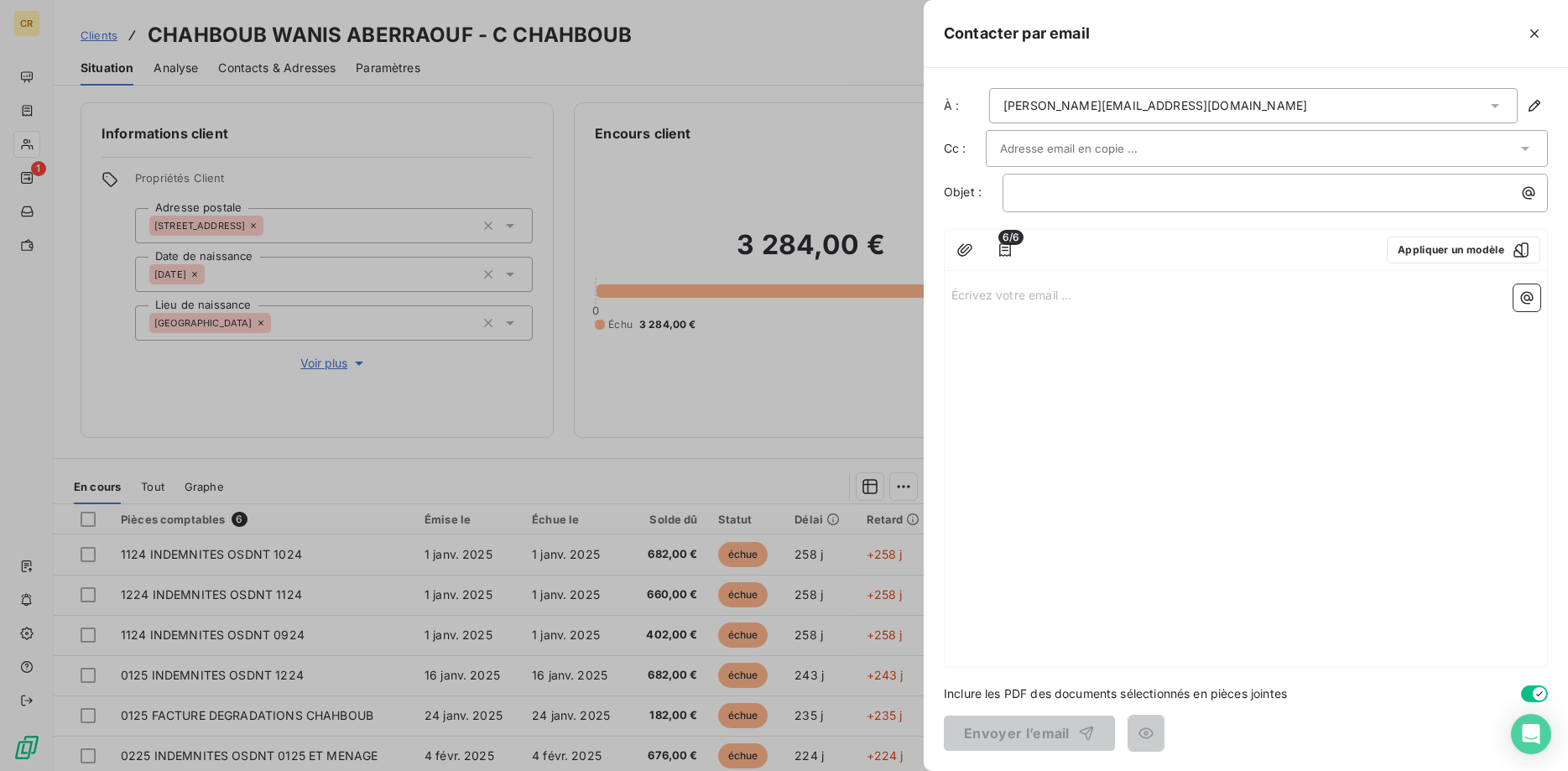
click at [1190, 99] on div "[PERSON_NAME][EMAIL_ADDRESS][DOMAIN_NAME]" at bounding box center [1253, 106] width 528 height 35
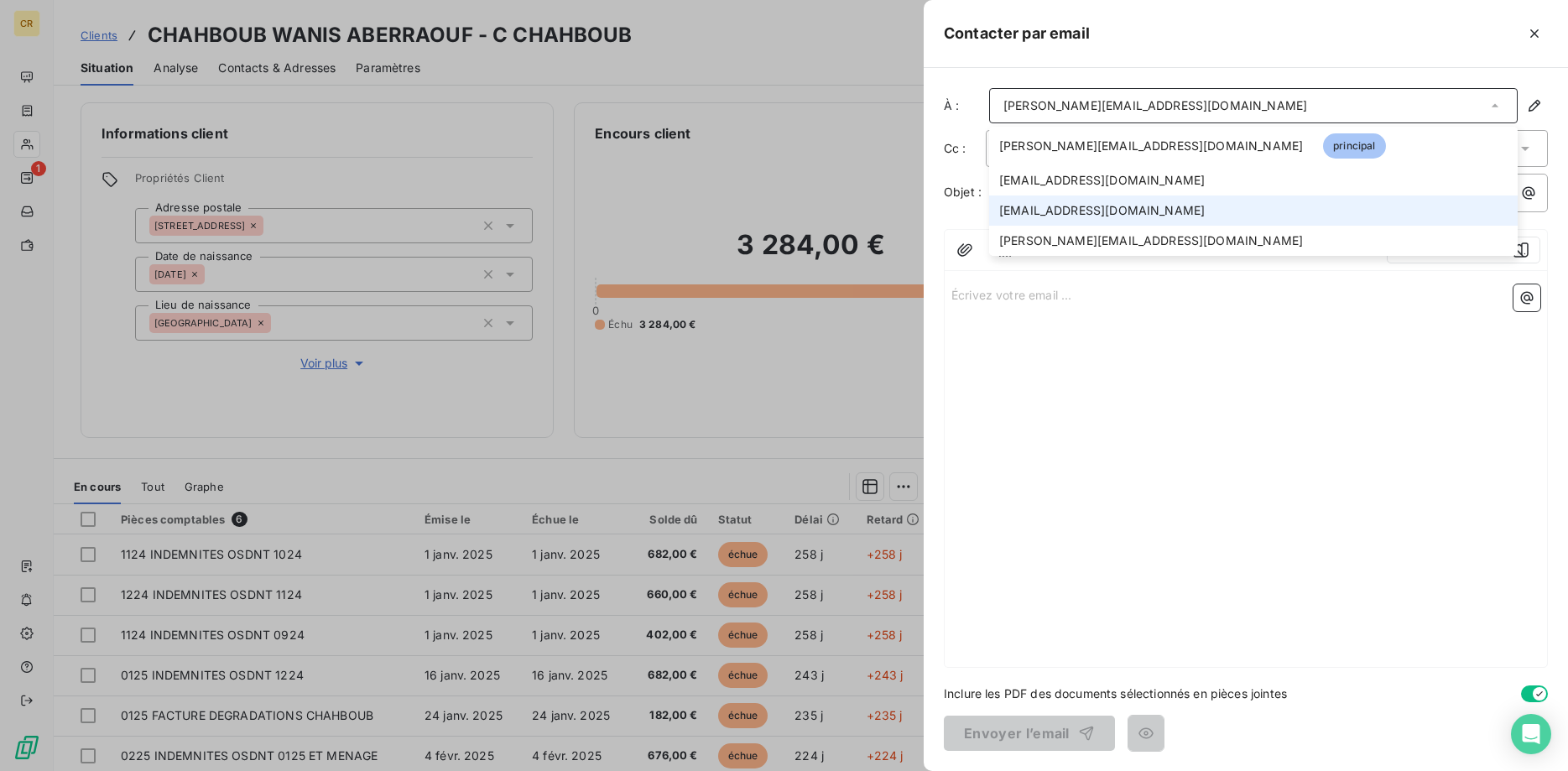
click at [1138, 201] on li "vincentmailmail@yahoo.fr" at bounding box center [1253, 210] width 528 height 30
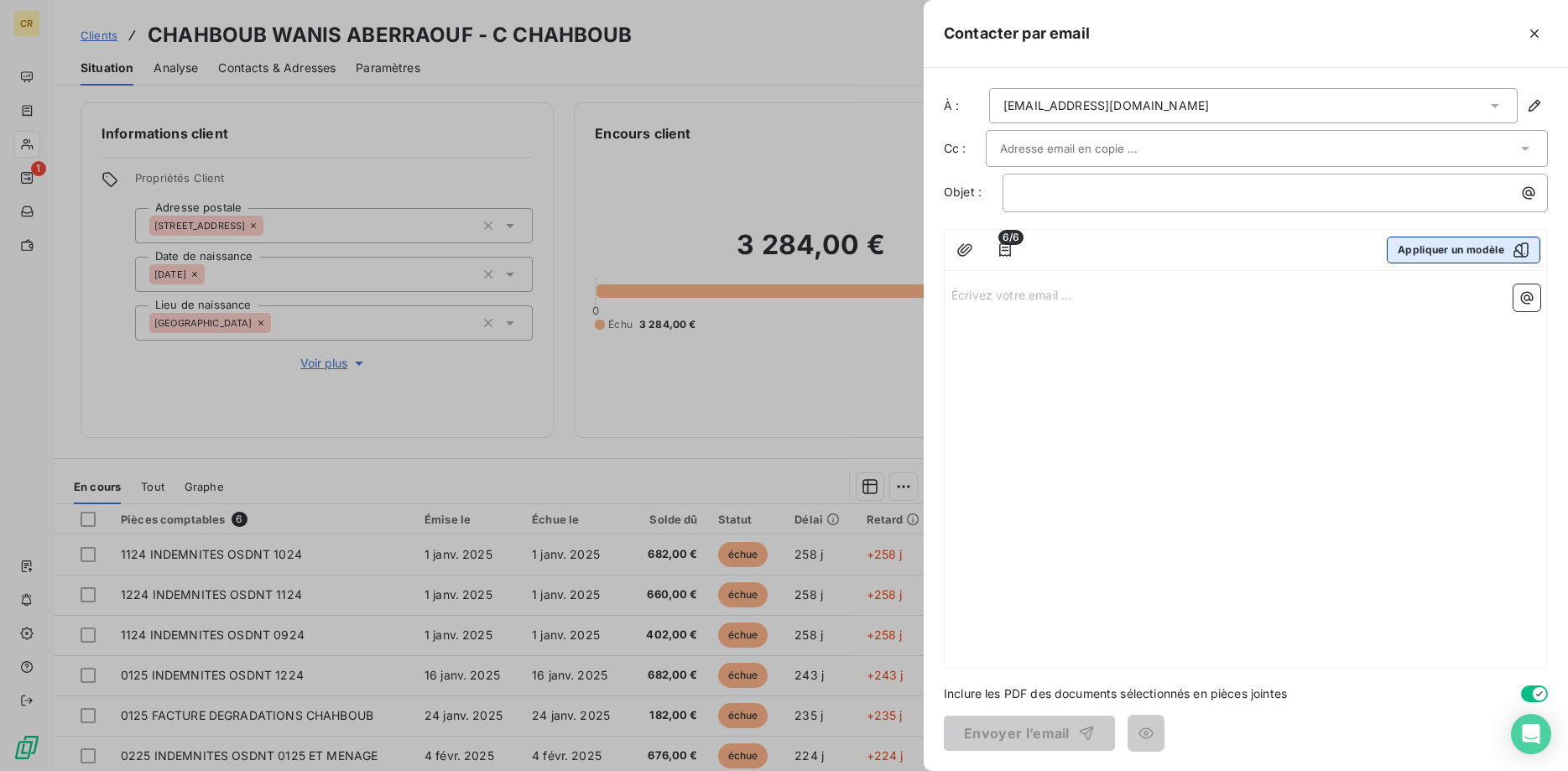
click at [1458, 255] on button "Appliquer un modèle" at bounding box center [1463, 249] width 154 height 27
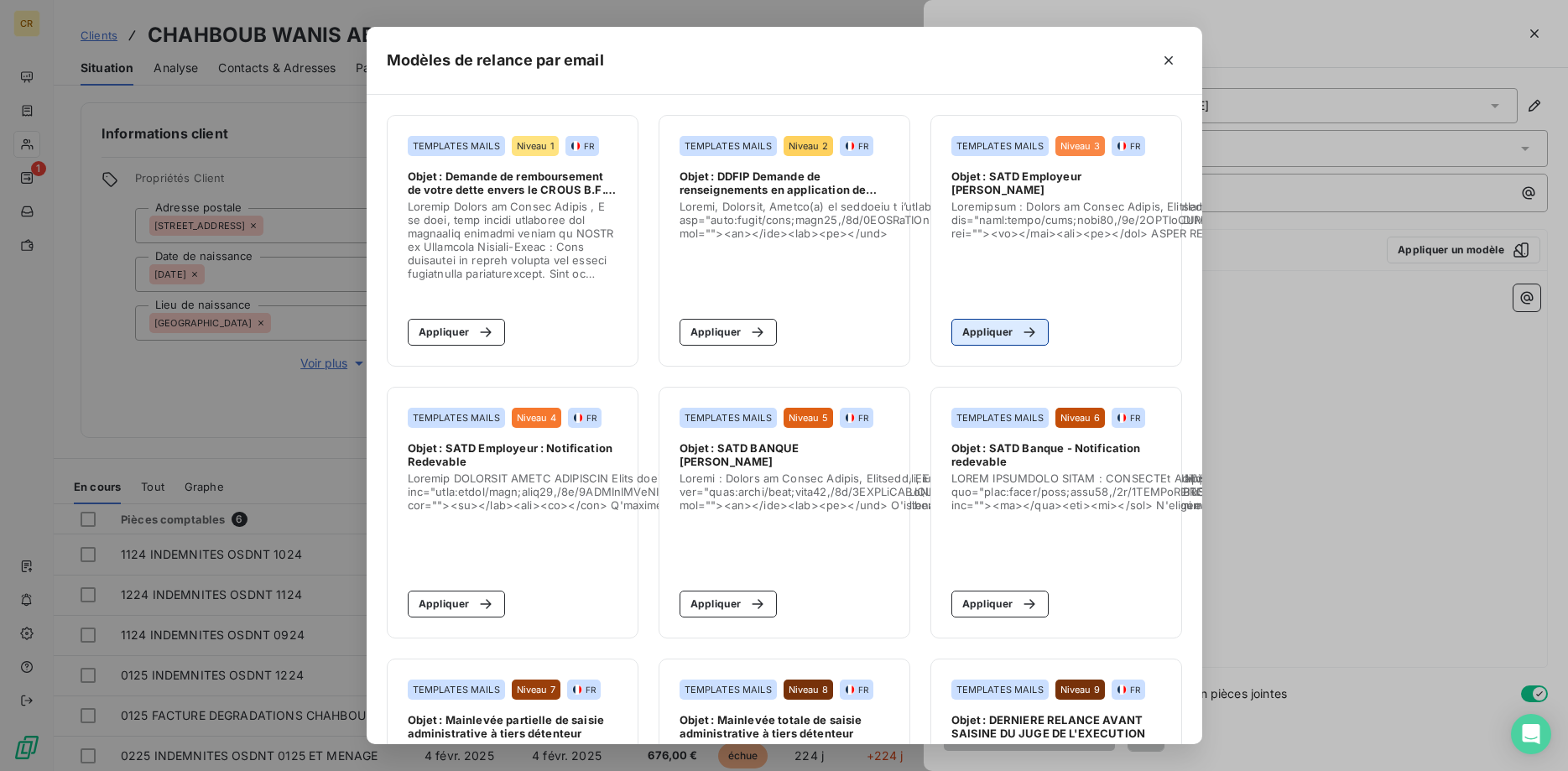
click at [986, 326] on button "Appliquer" at bounding box center [1000, 331] width 98 height 27
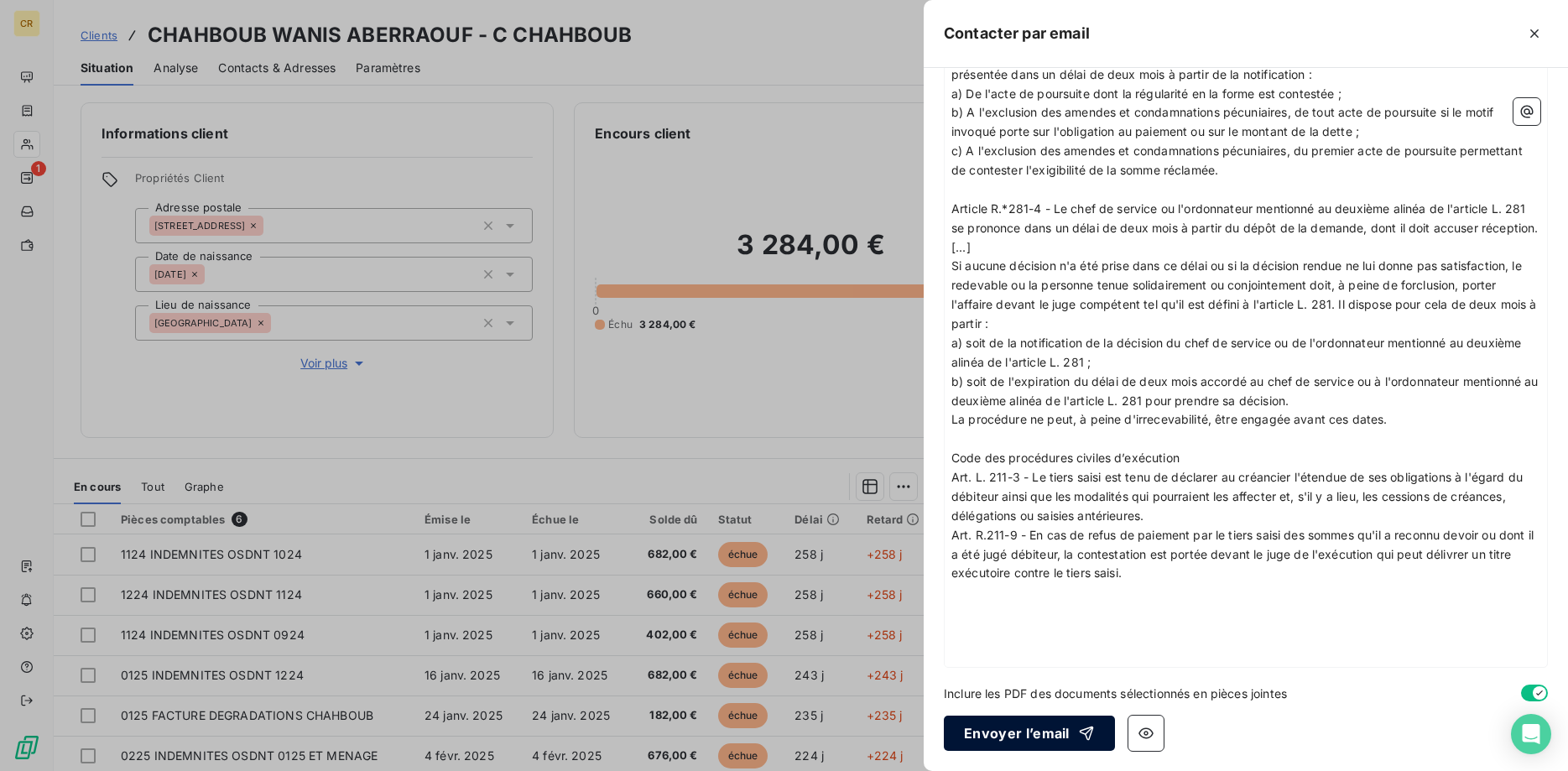
click at [1046, 735] on button "Envoyer l’email" at bounding box center [1029, 732] width 171 height 35
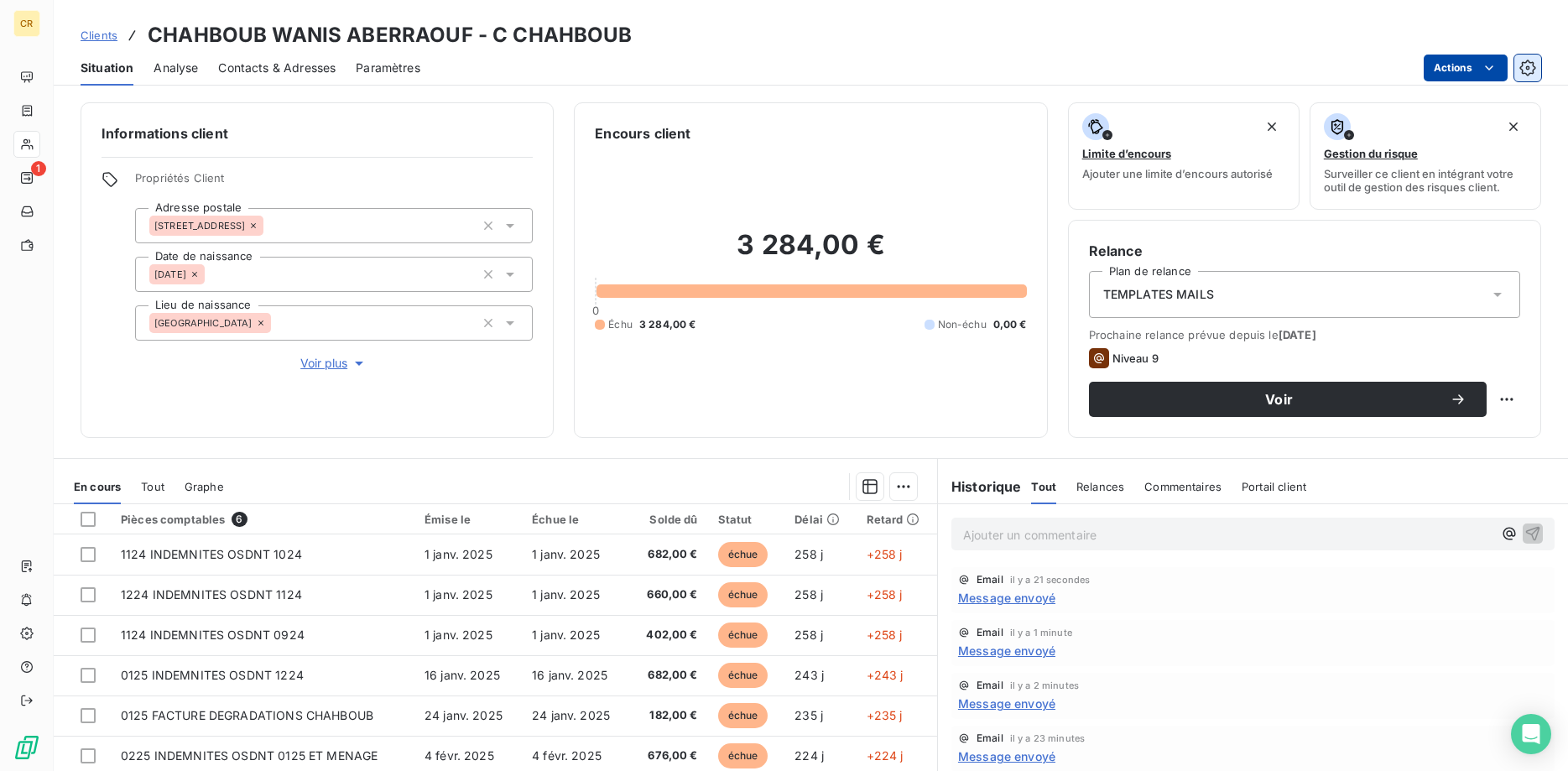
click at [1523, 73] on icon "button" at bounding box center [1527, 67] width 16 height 16
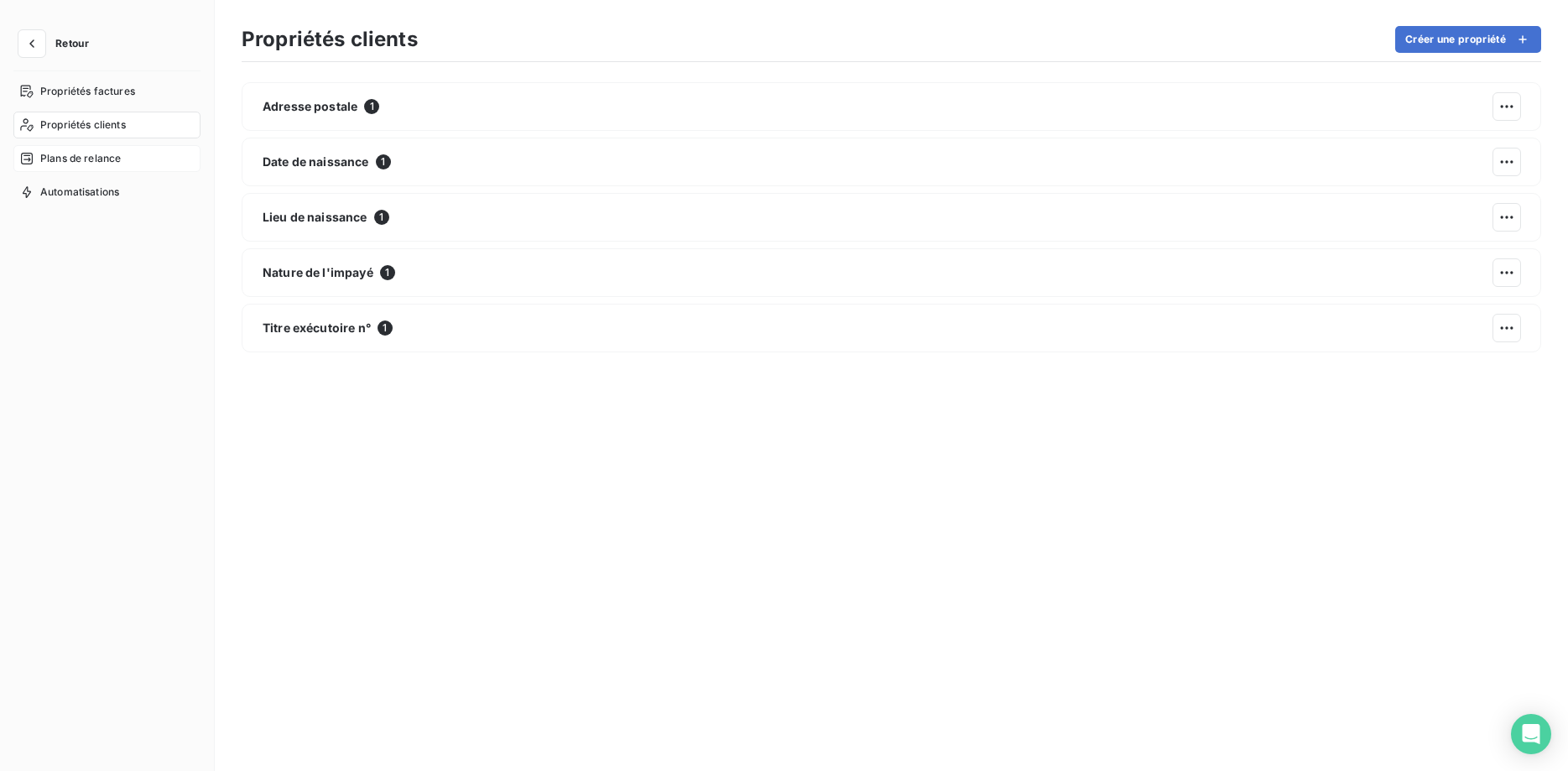
click at [64, 153] on span "Plans de relance" at bounding box center [81, 159] width 81 height 15
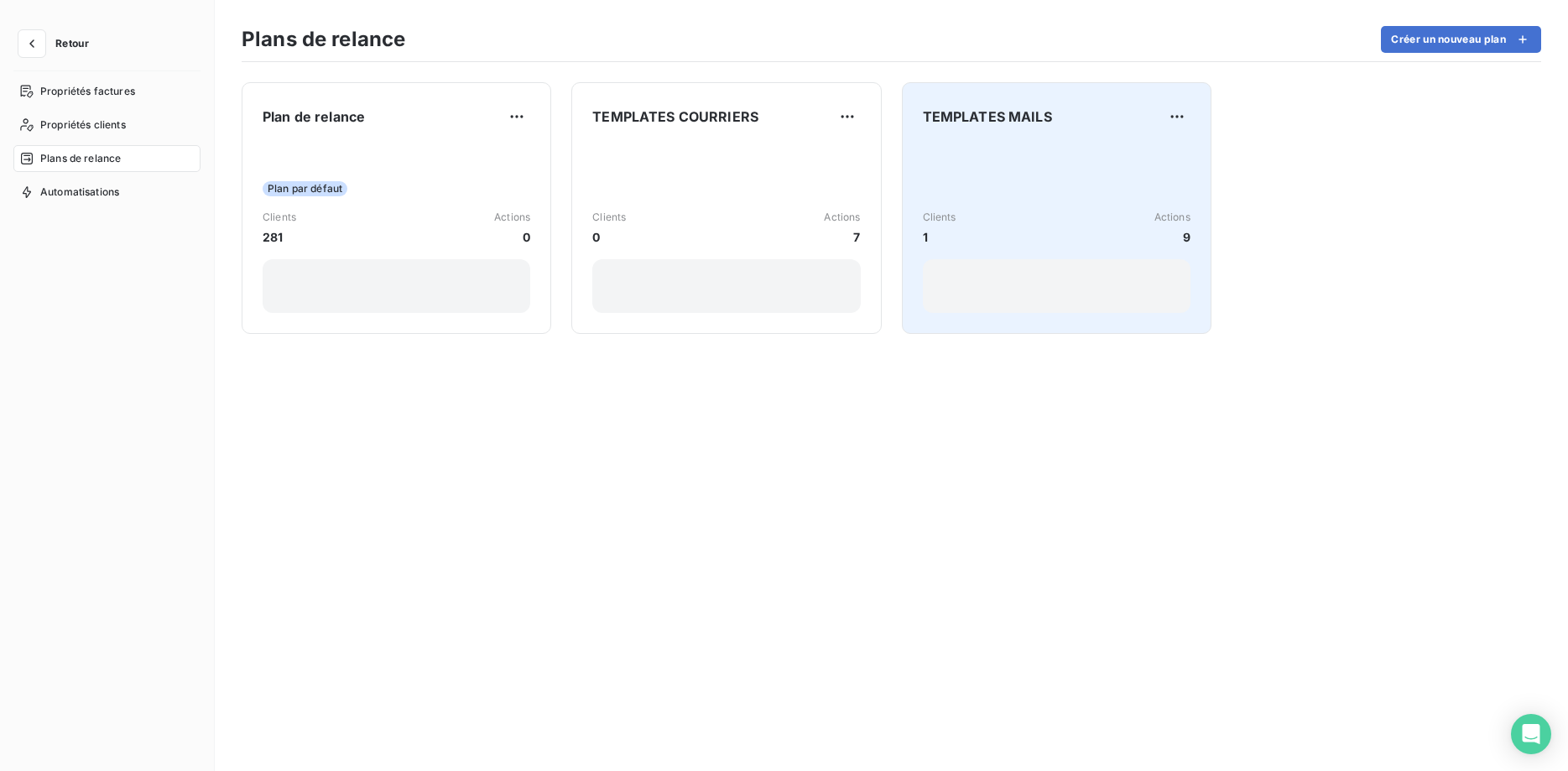
click at [1087, 245] on div "Clients 1 Actions 9" at bounding box center [1056, 228] width 268 height 36
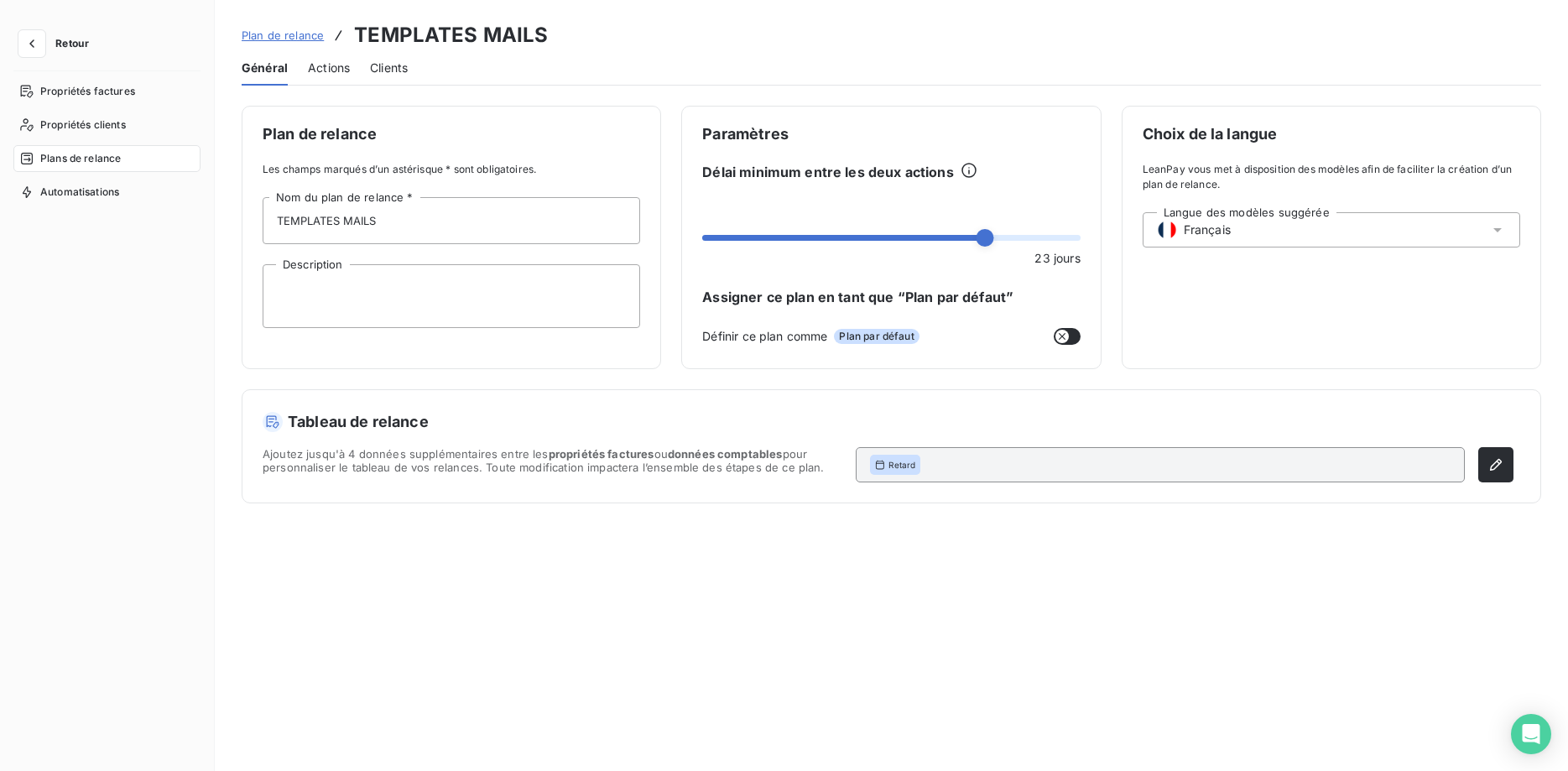
click at [346, 77] on div "Actions" at bounding box center [328, 68] width 42 height 35
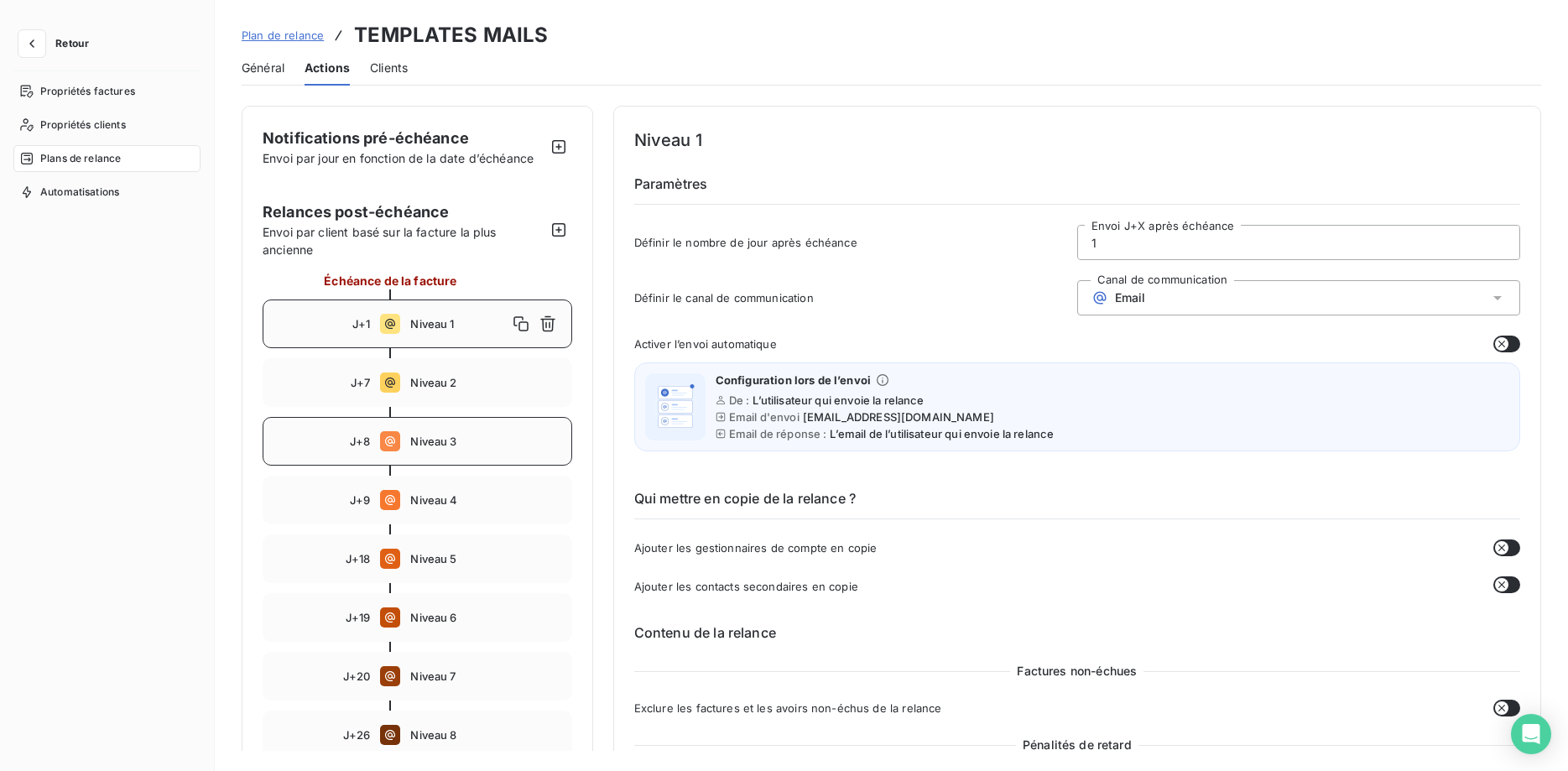
click at [367, 443] on span "J+8" at bounding box center [359, 441] width 20 height 14
type input "8"
click at [460, 434] on span "Niveau 3" at bounding box center [459, 441] width 96 height 14
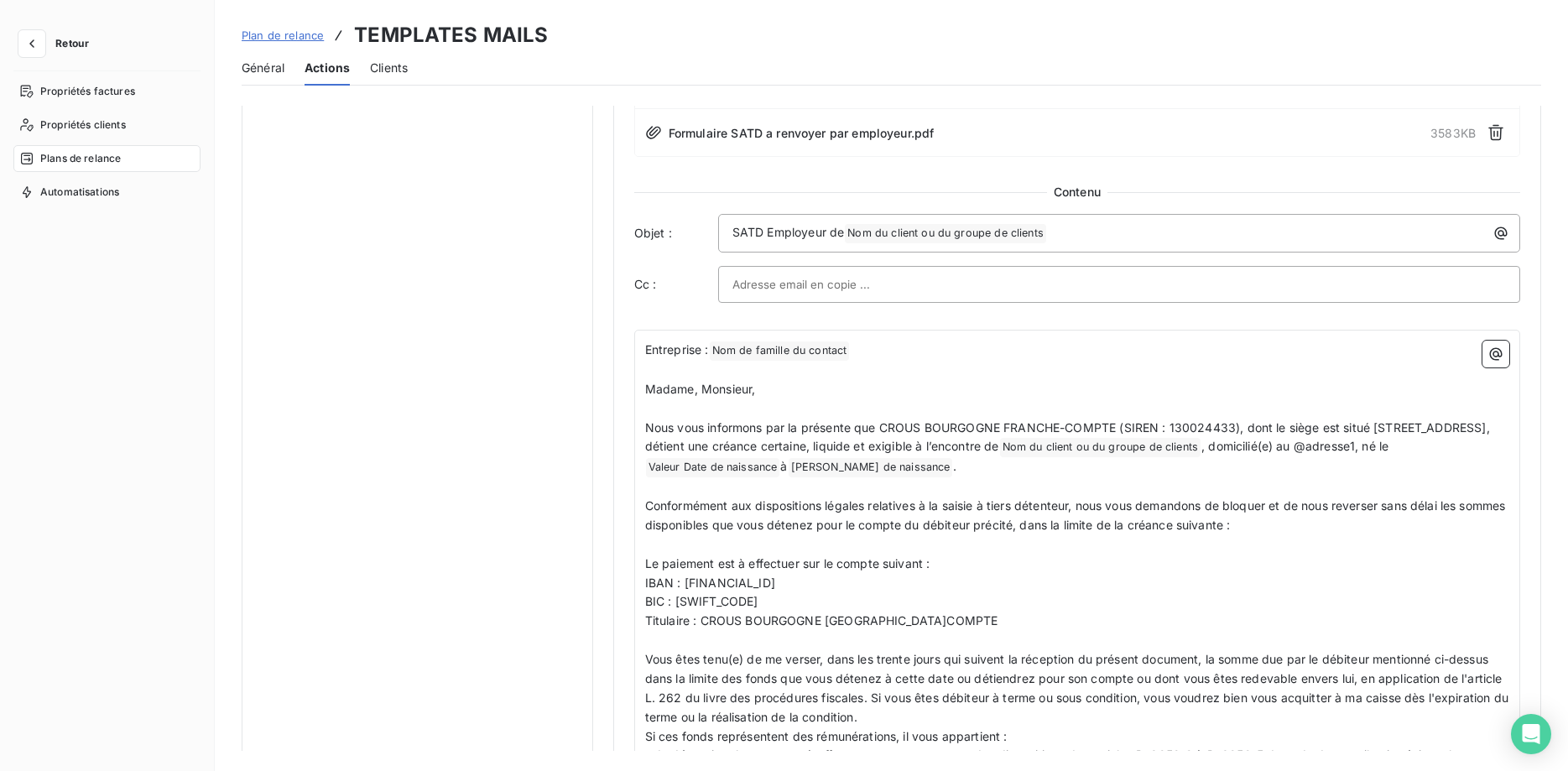
scroll to position [1112, 0]
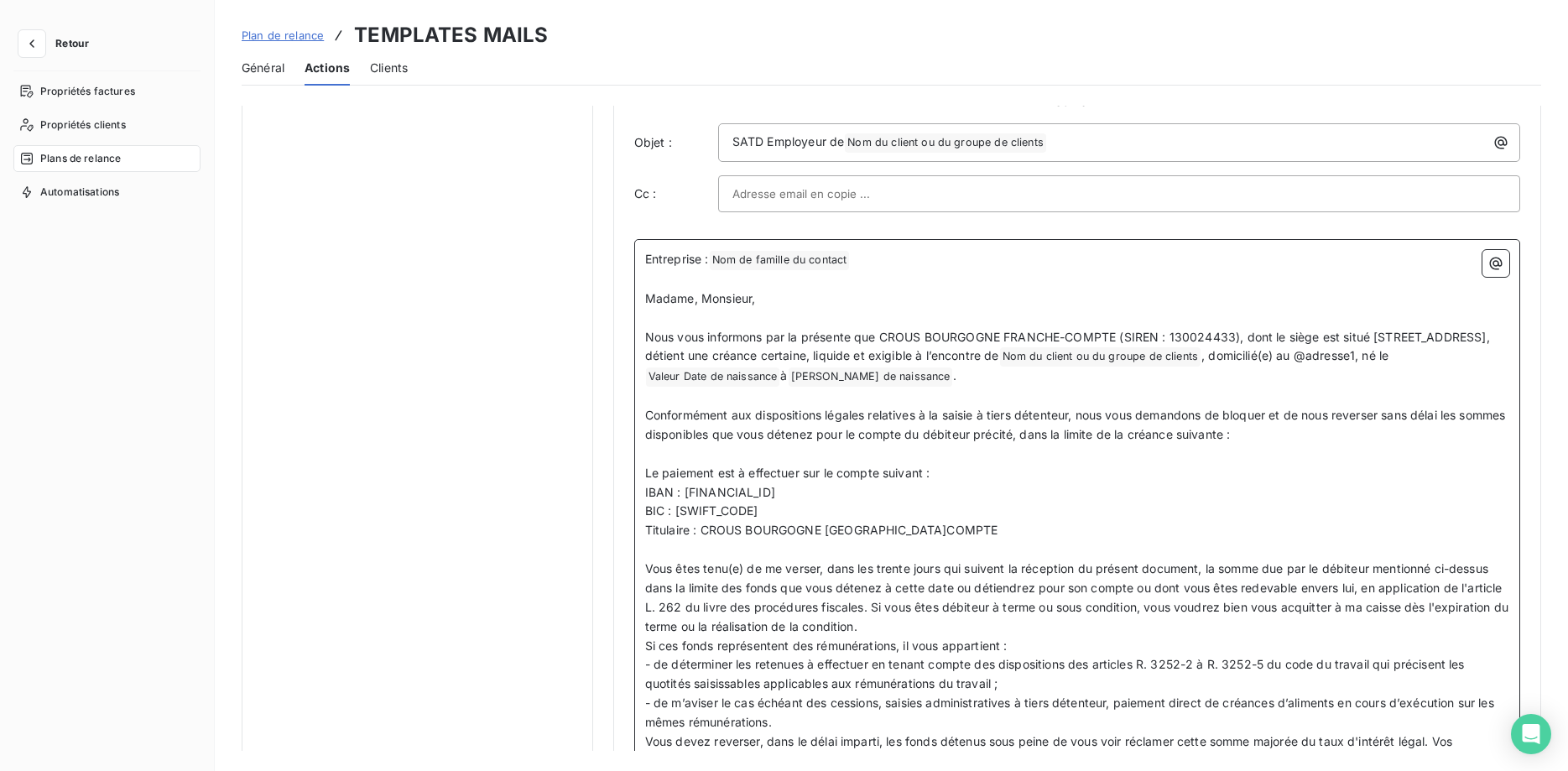
click at [1201, 362] on span ", domicilié(e) au @adresse1, né le" at bounding box center [1295, 355] width 187 height 15
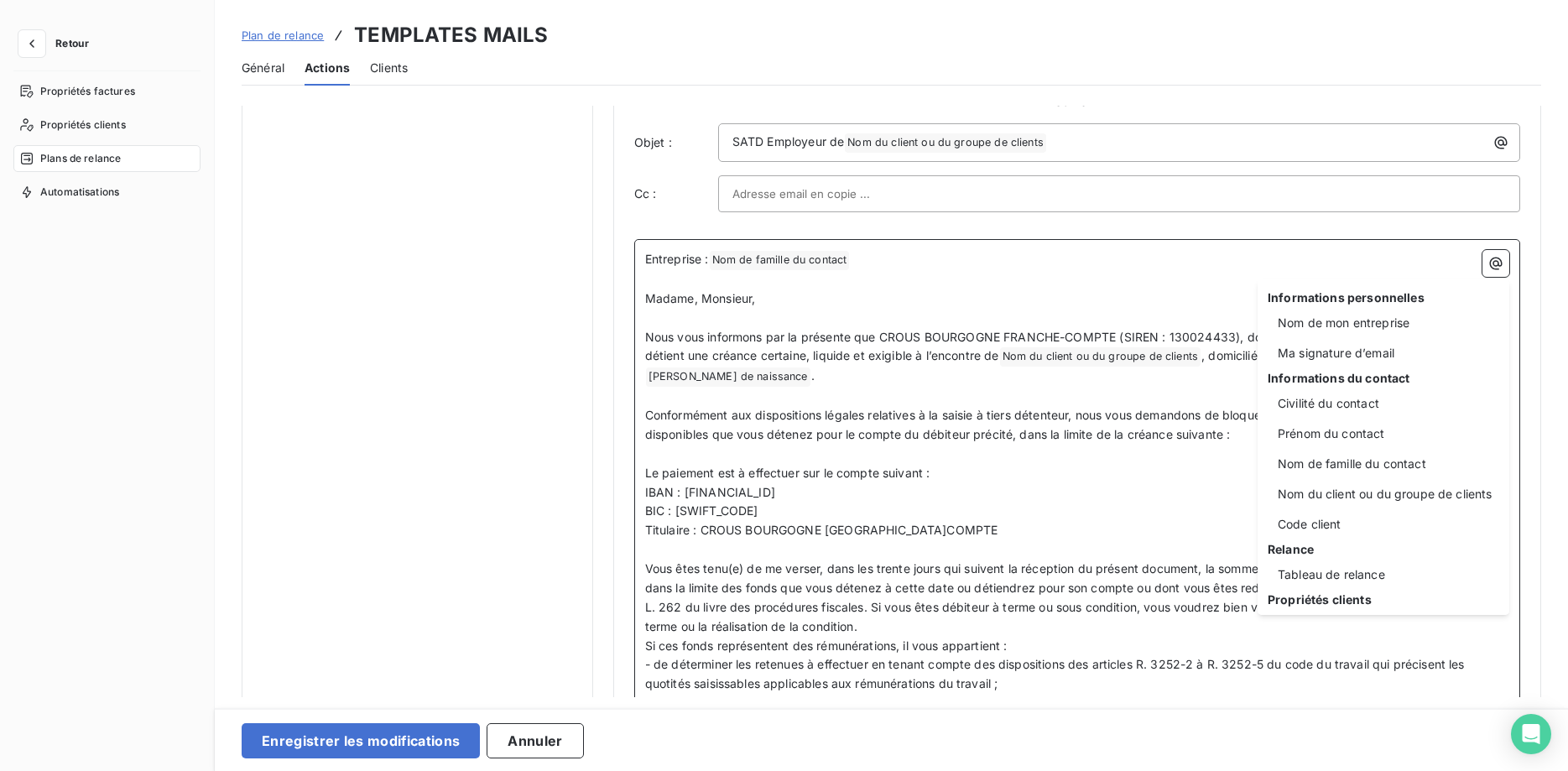
click at [744, 373] on html "Retour Propriétés factures Propriétés clients Plans de relance Automatisations …" at bounding box center [784, 386] width 1568 height 771
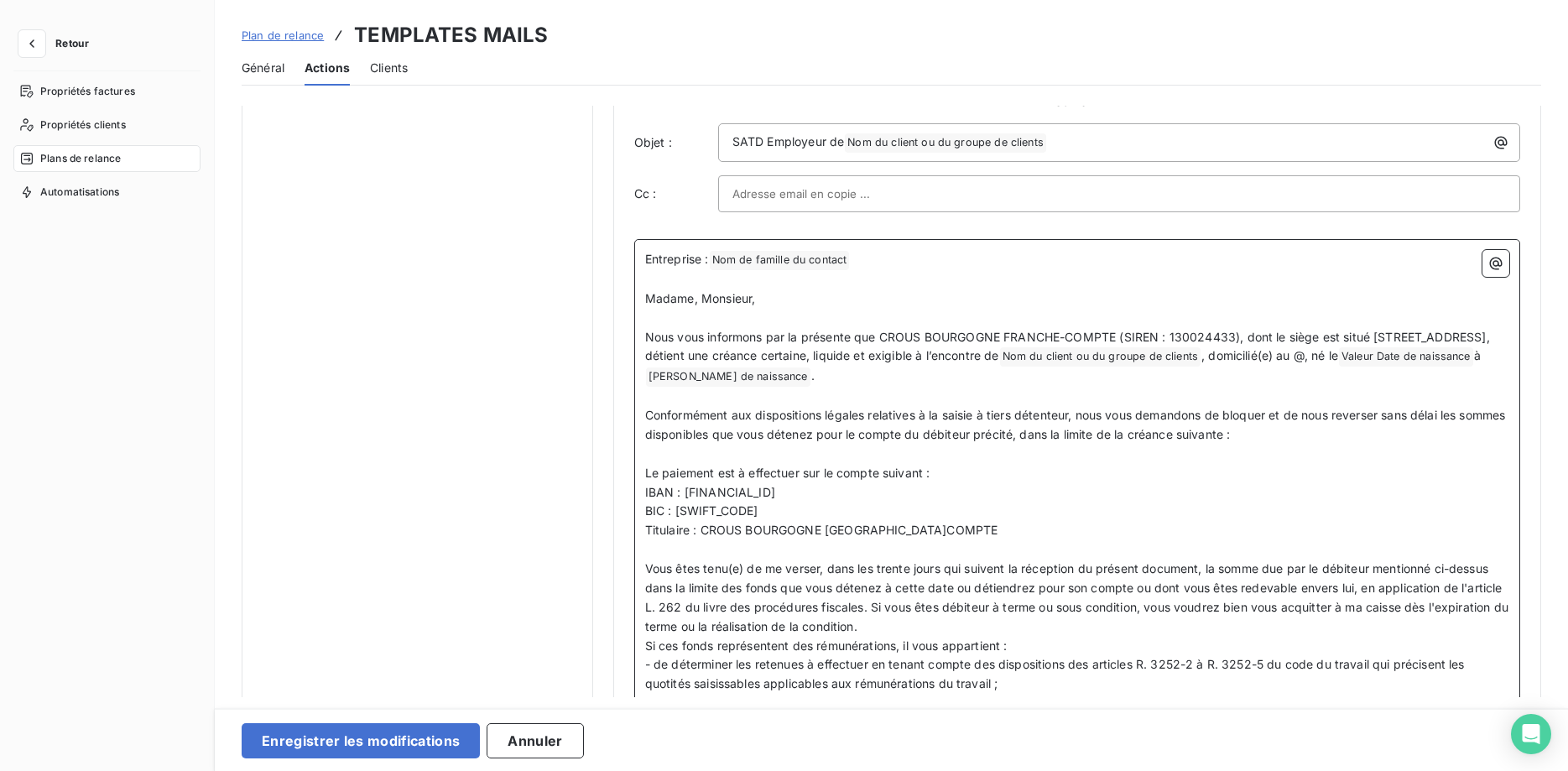
click at [1201, 362] on span ", domicilié(e) au @, né le" at bounding box center [1269, 355] width 137 height 15
click at [1496, 261] on icon "button" at bounding box center [1496, 264] width 17 height 17
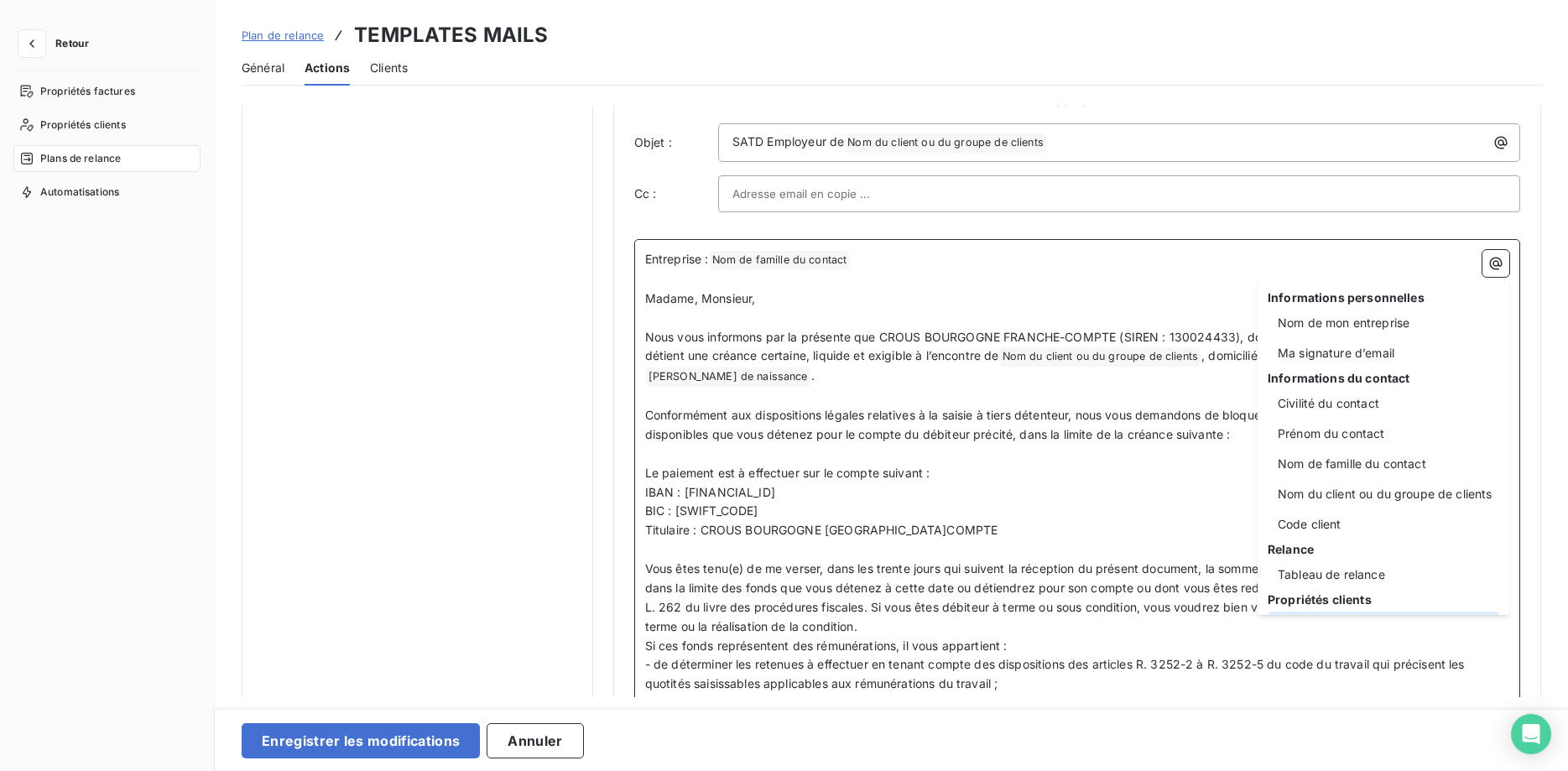
scroll to position [155, 0]
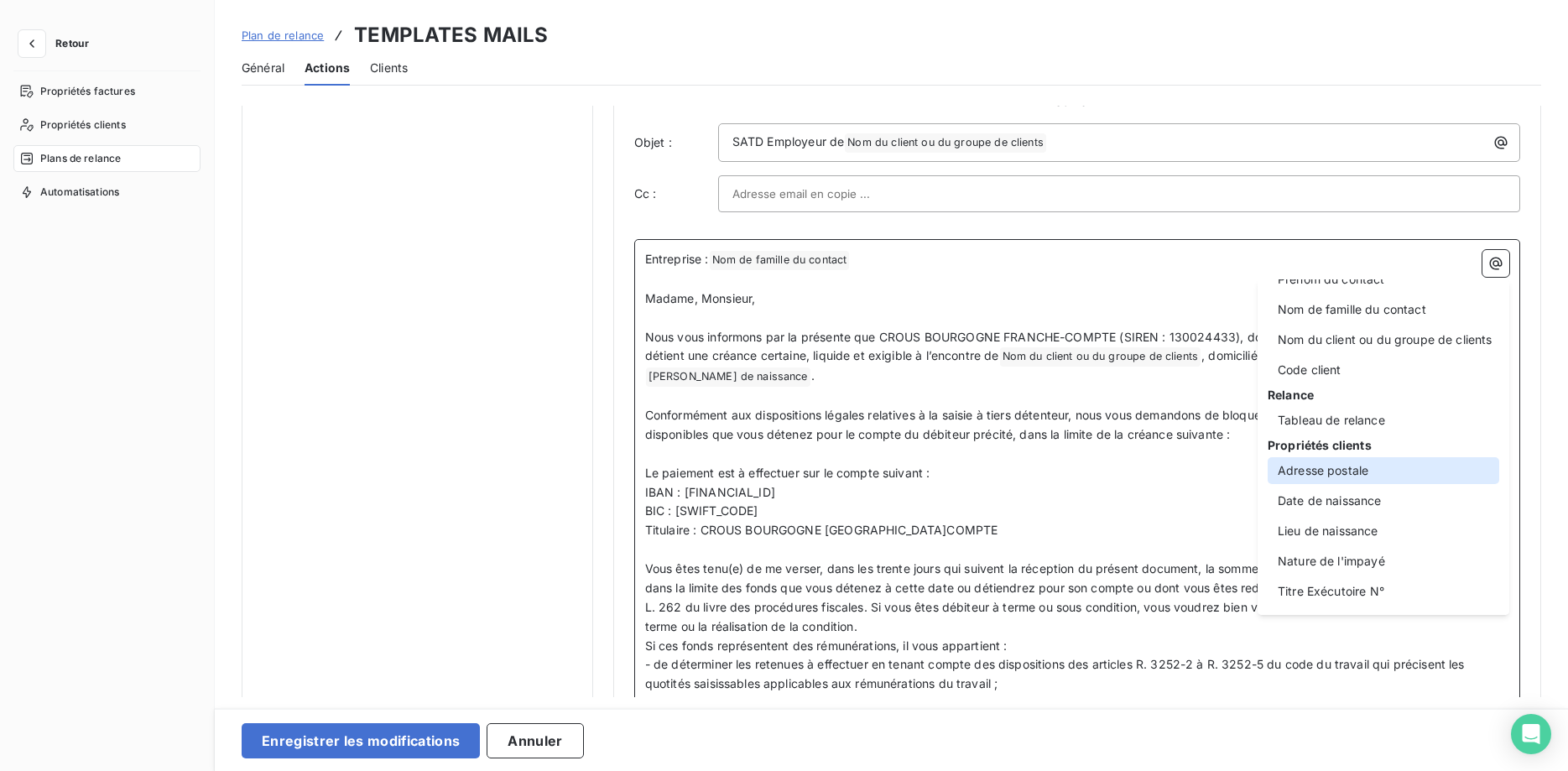
click at [1355, 474] on div "Adresse postale" at bounding box center [1383, 470] width 232 height 27
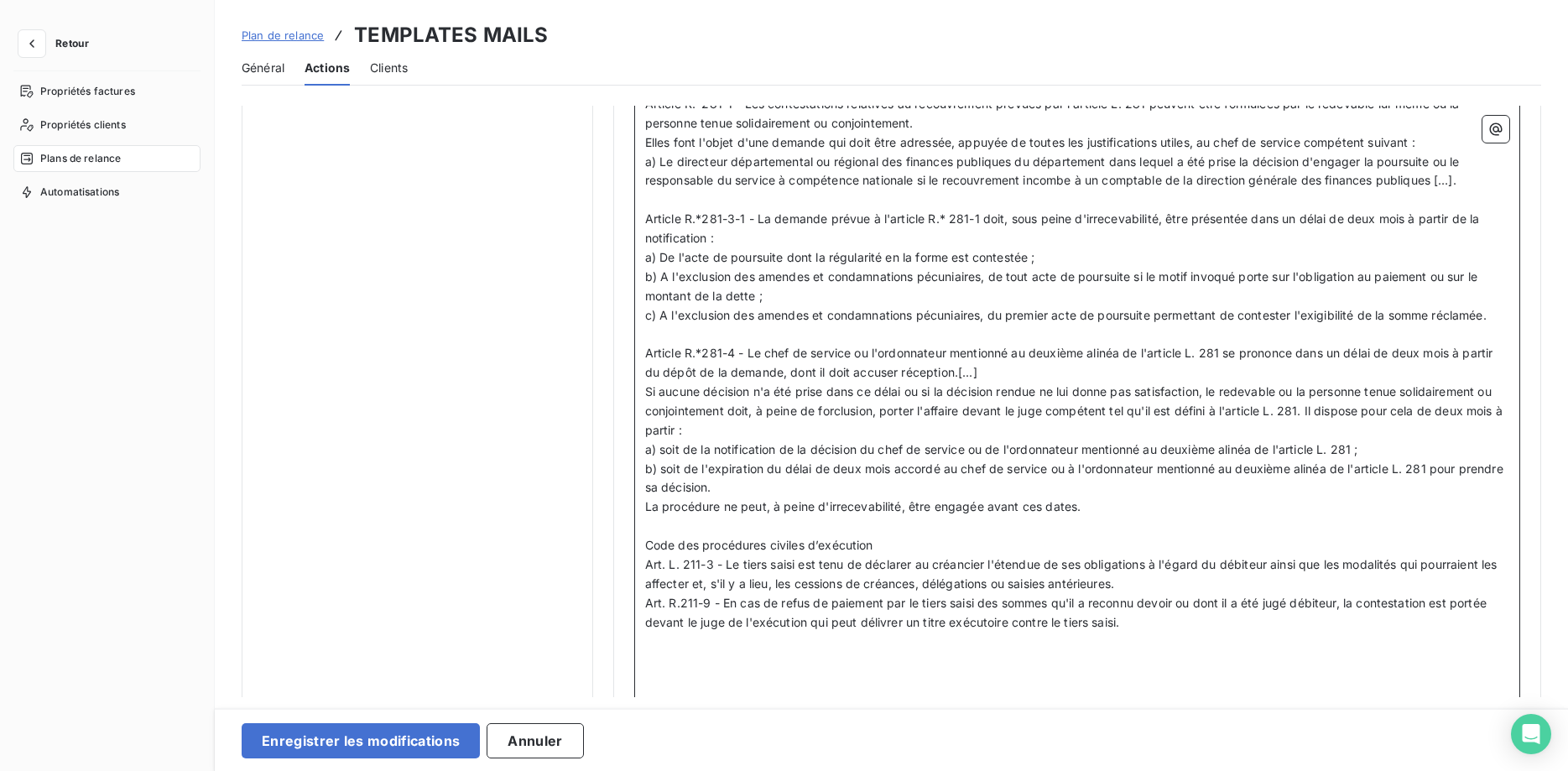
scroll to position [2858, 0]
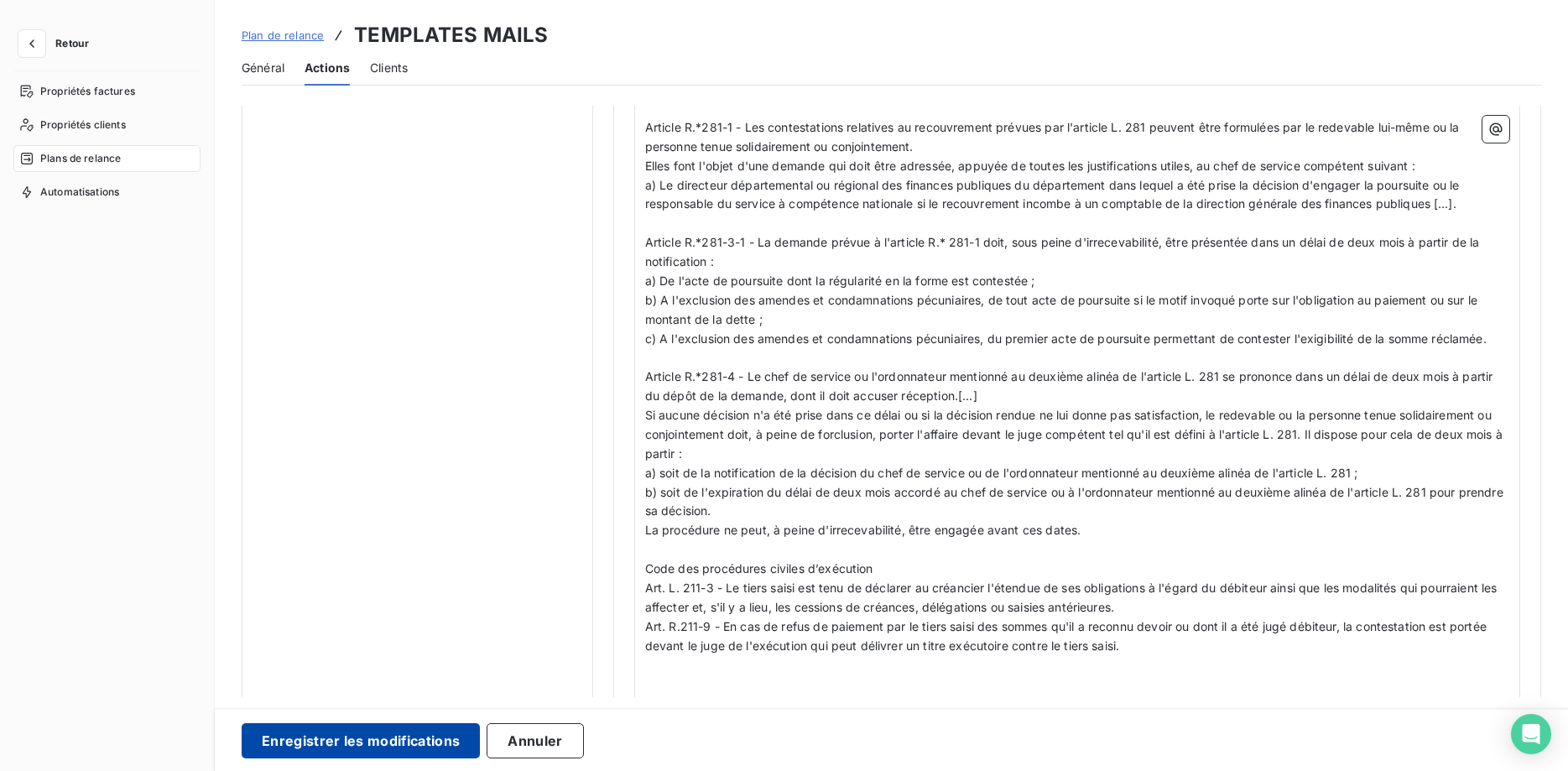
click at [384, 732] on button "Enregistrer les modifications" at bounding box center [360, 740] width 238 height 35
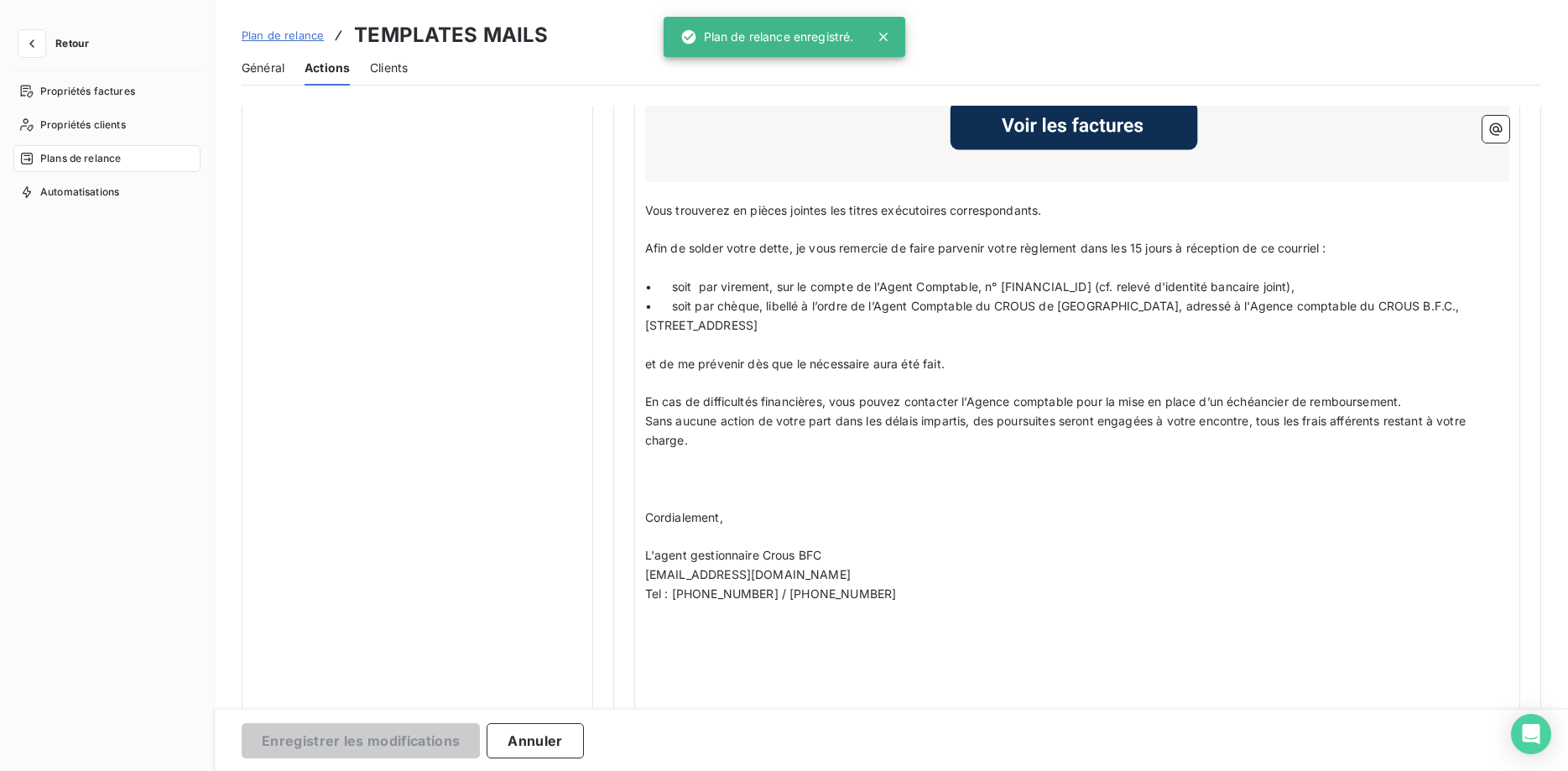
scroll to position [142, 0]
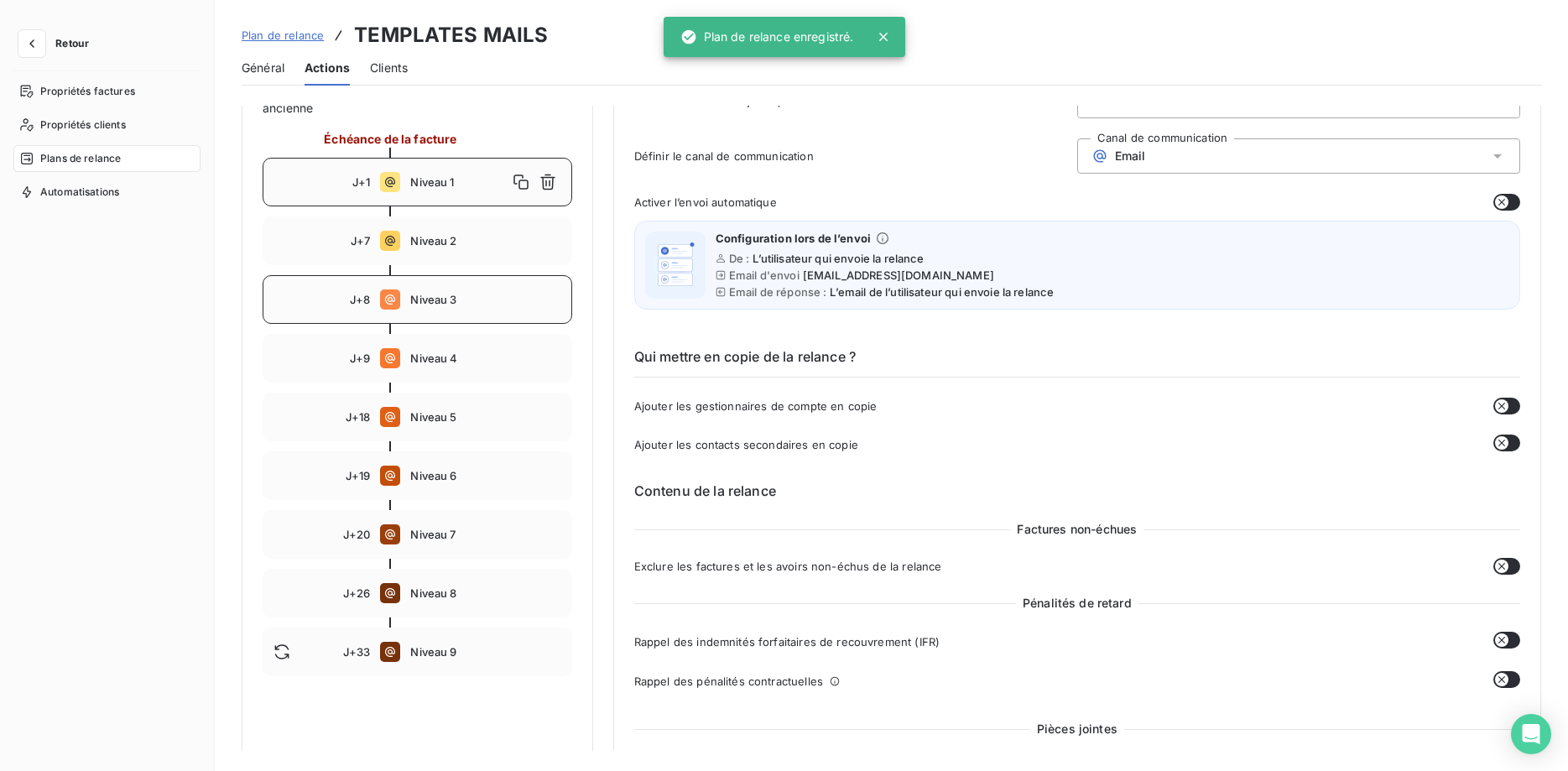
click at [461, 311] on div "J+8 Niveau 3" at bounding box center [417, 299] width 309 height 49
type input "8"
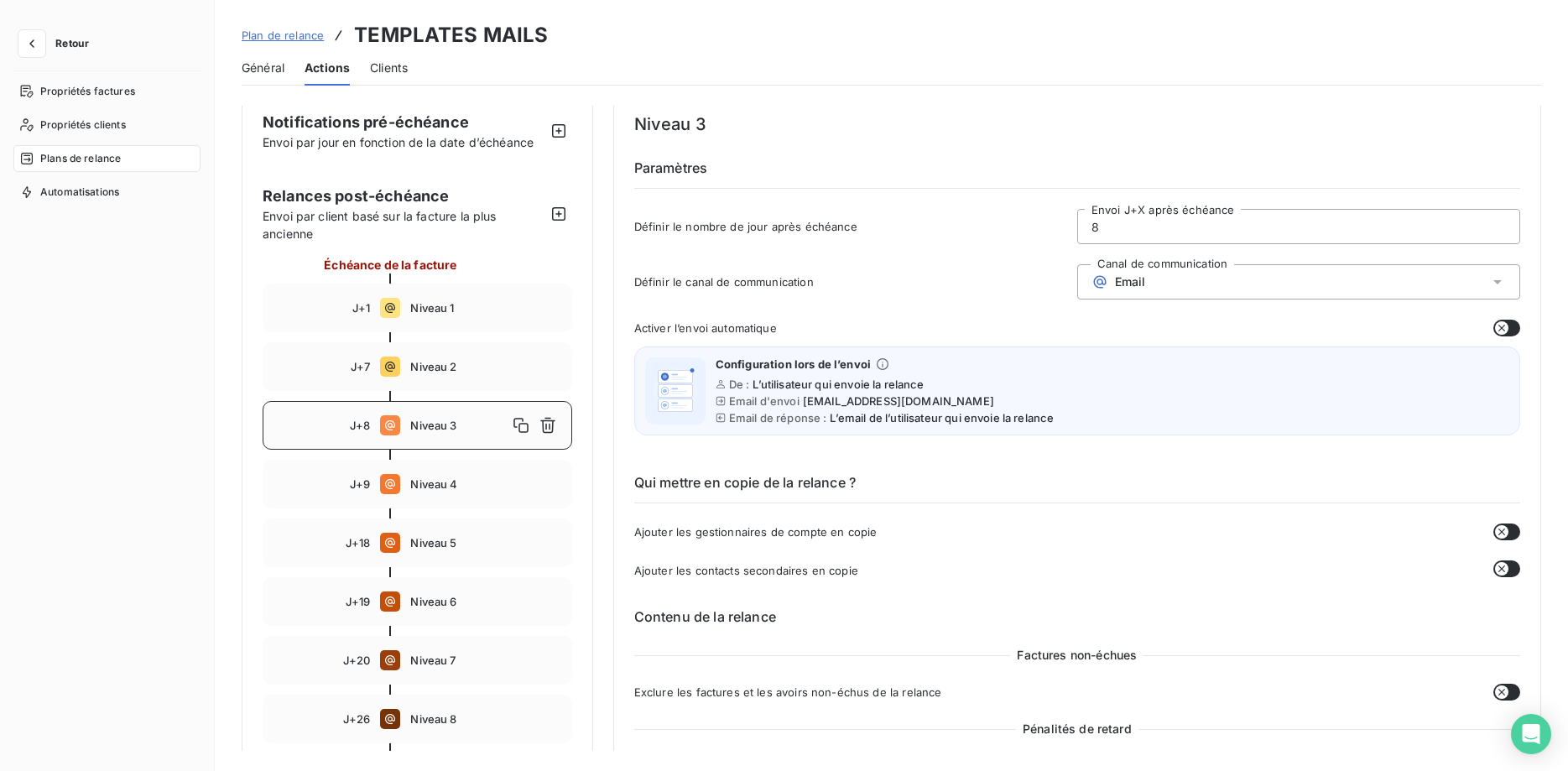
scroll to position [0, 0]
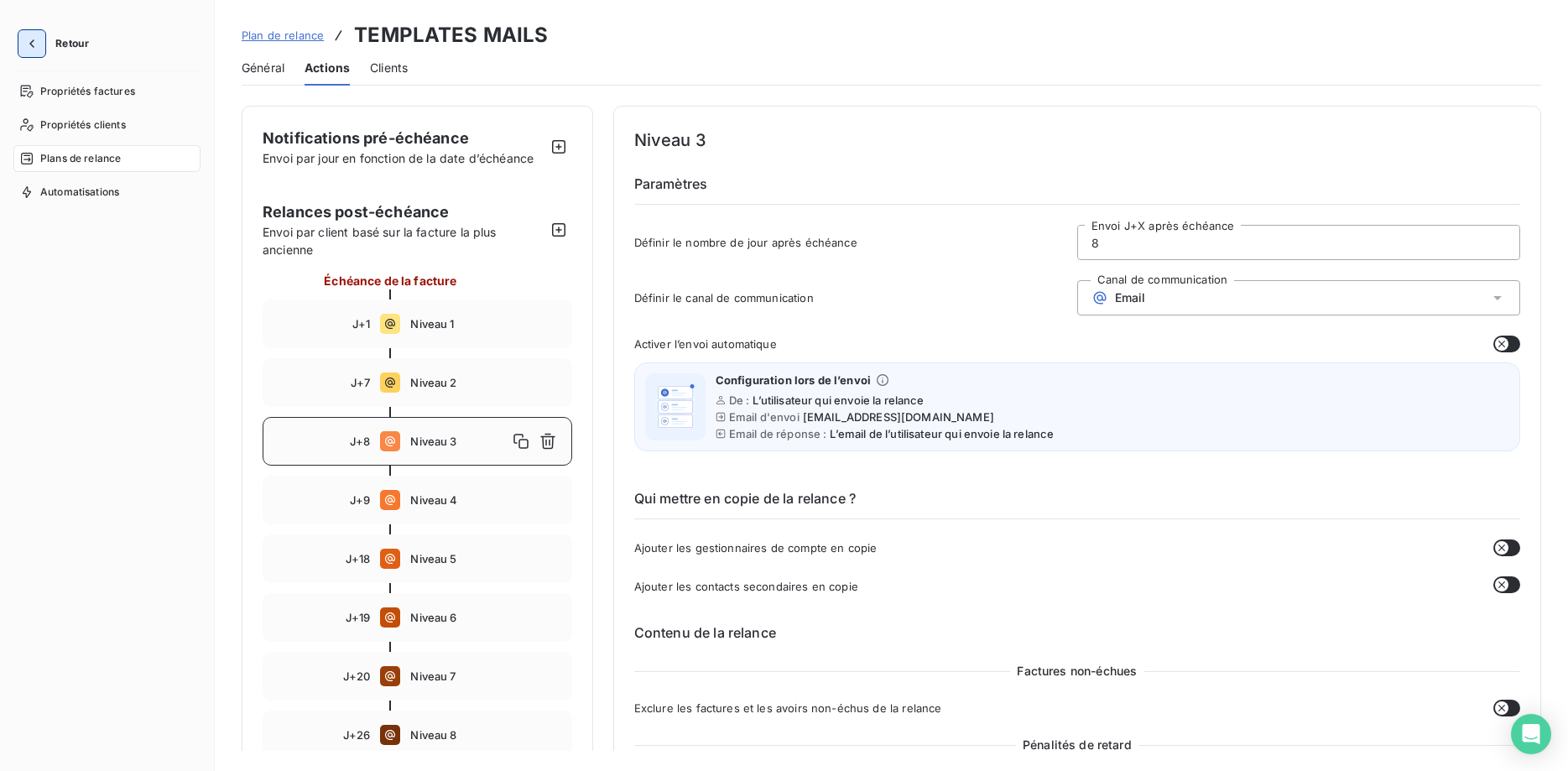
click at [33, 47] on icon "button" at bounding box center [32, 44] width 17 height 17
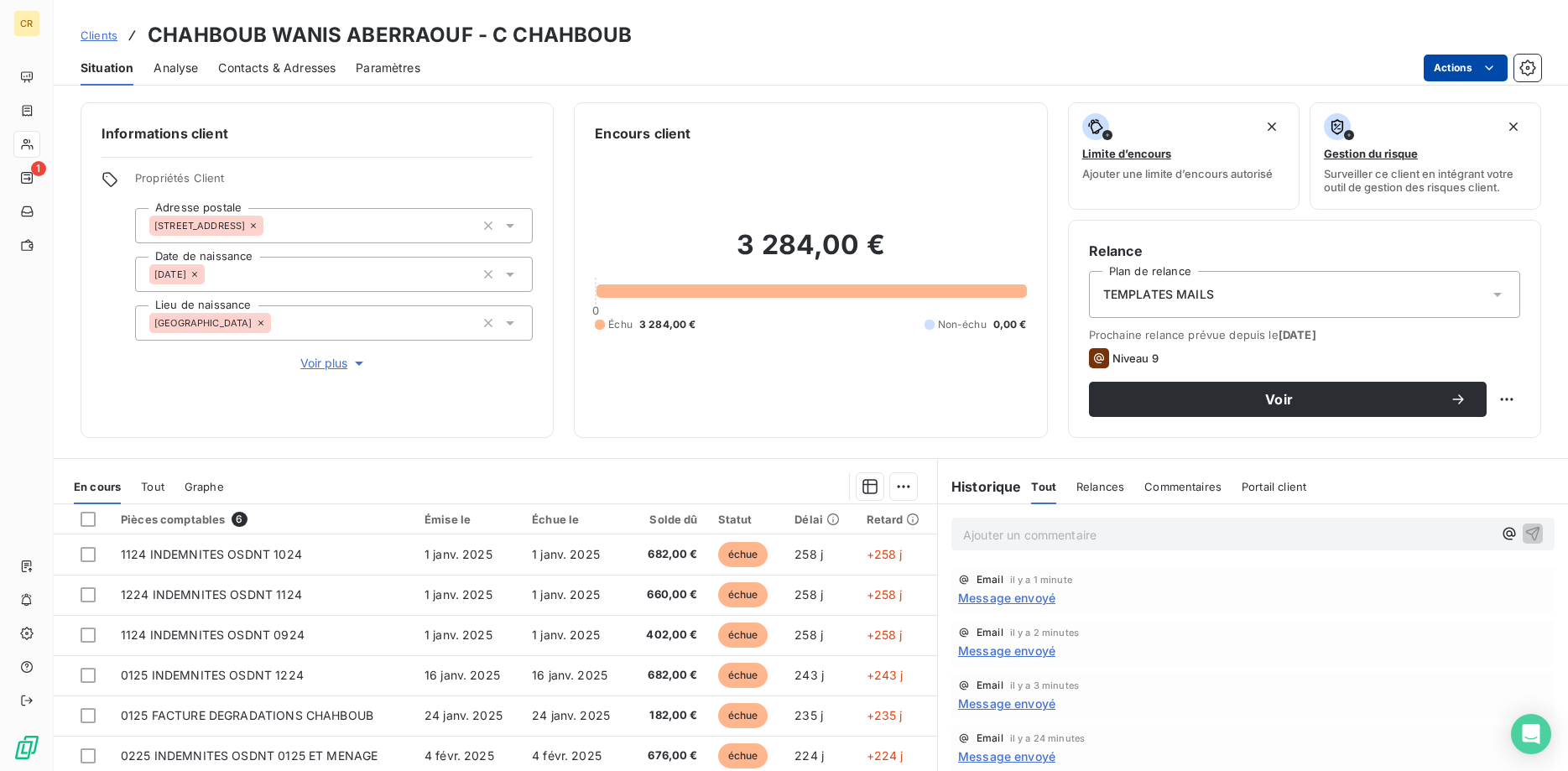
click at [1492, 72] on html "CR 1 Clients CHAHBOUB WANIS ABERRAOUF - C CHAHBOUB Situation Analyse Contacts &…" at bounding box center [784, 386] width 1568 height 771
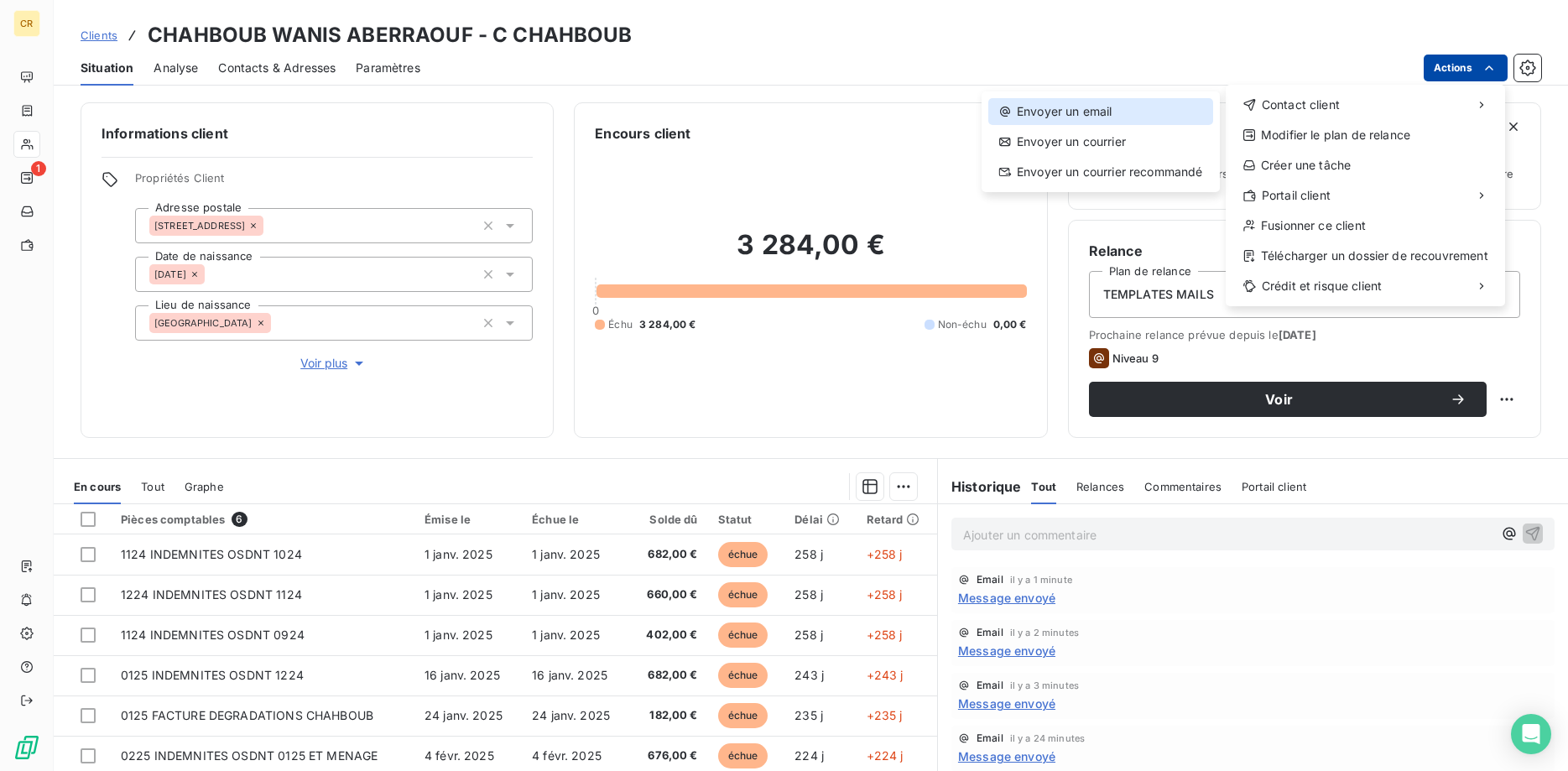
click at [1139, 124] on div "Envoyer un email" at bounding box center [1101, 111] width 225 height 27
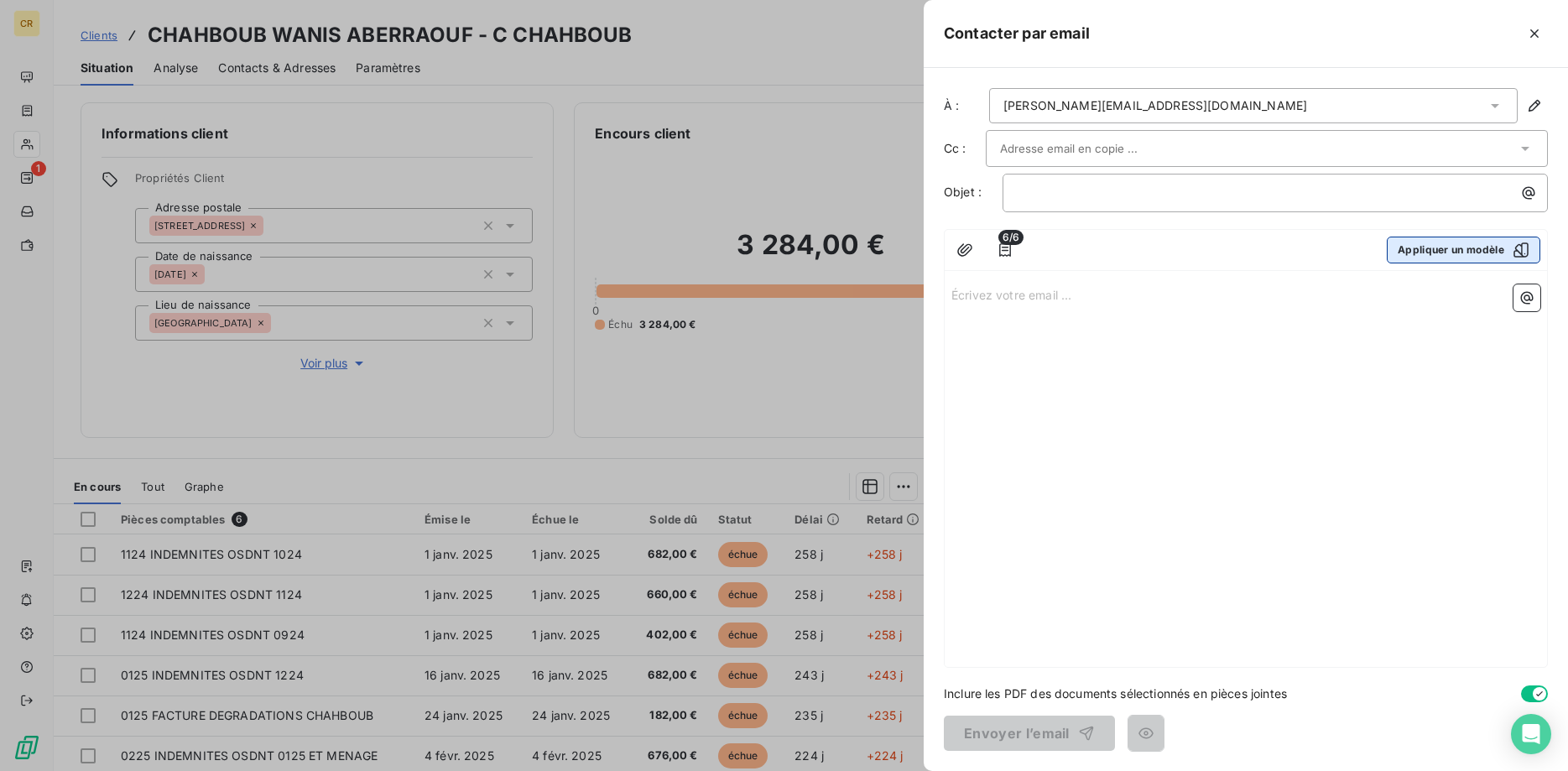
click at [1433, 261] on button "Appliquer un modèle" at bounding box center [1463, 249] width 154 height 27
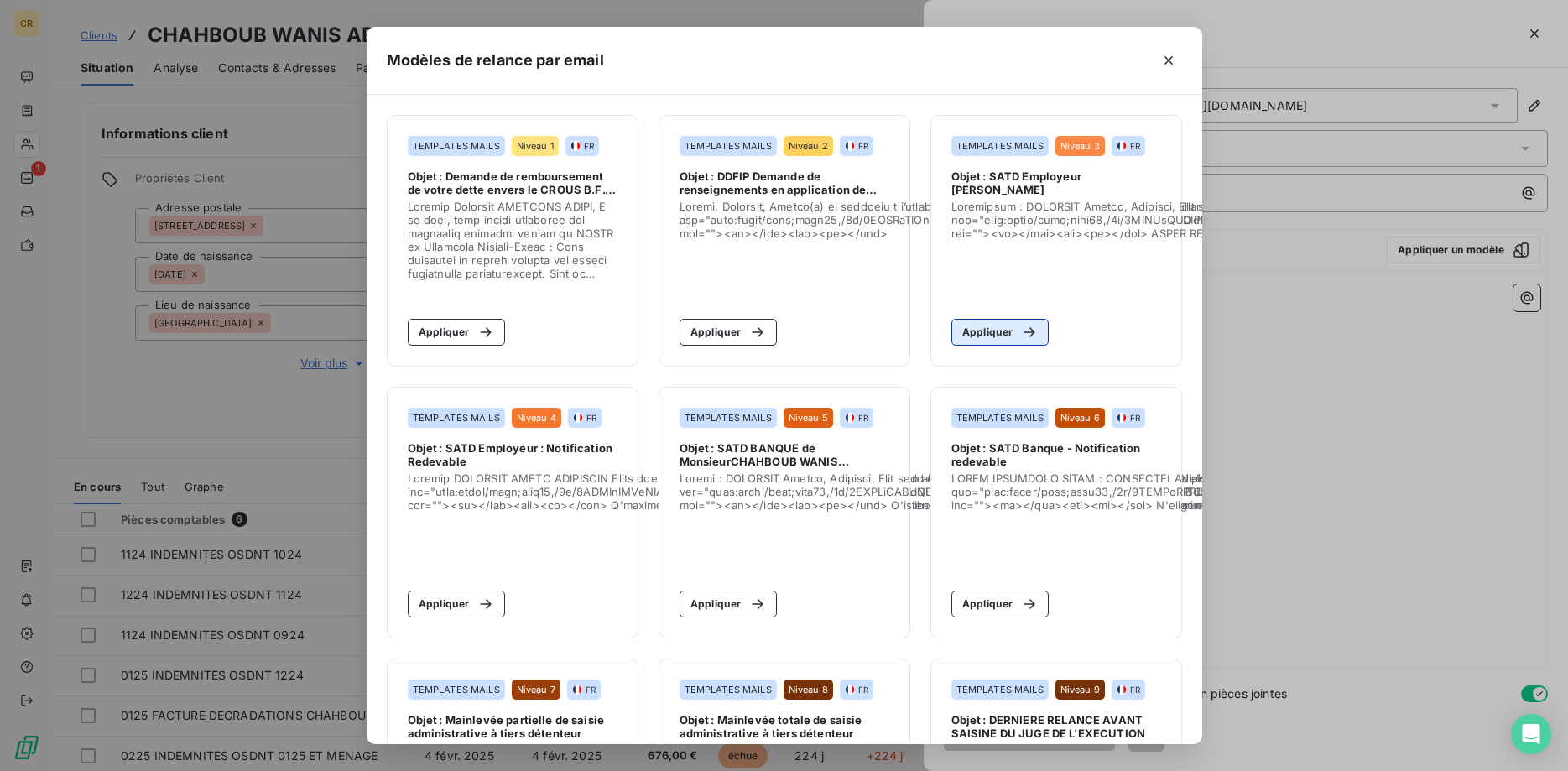
click at [1006, 330] on button "Appliquer" at bounding box center [1000, 331] width 98 height 27
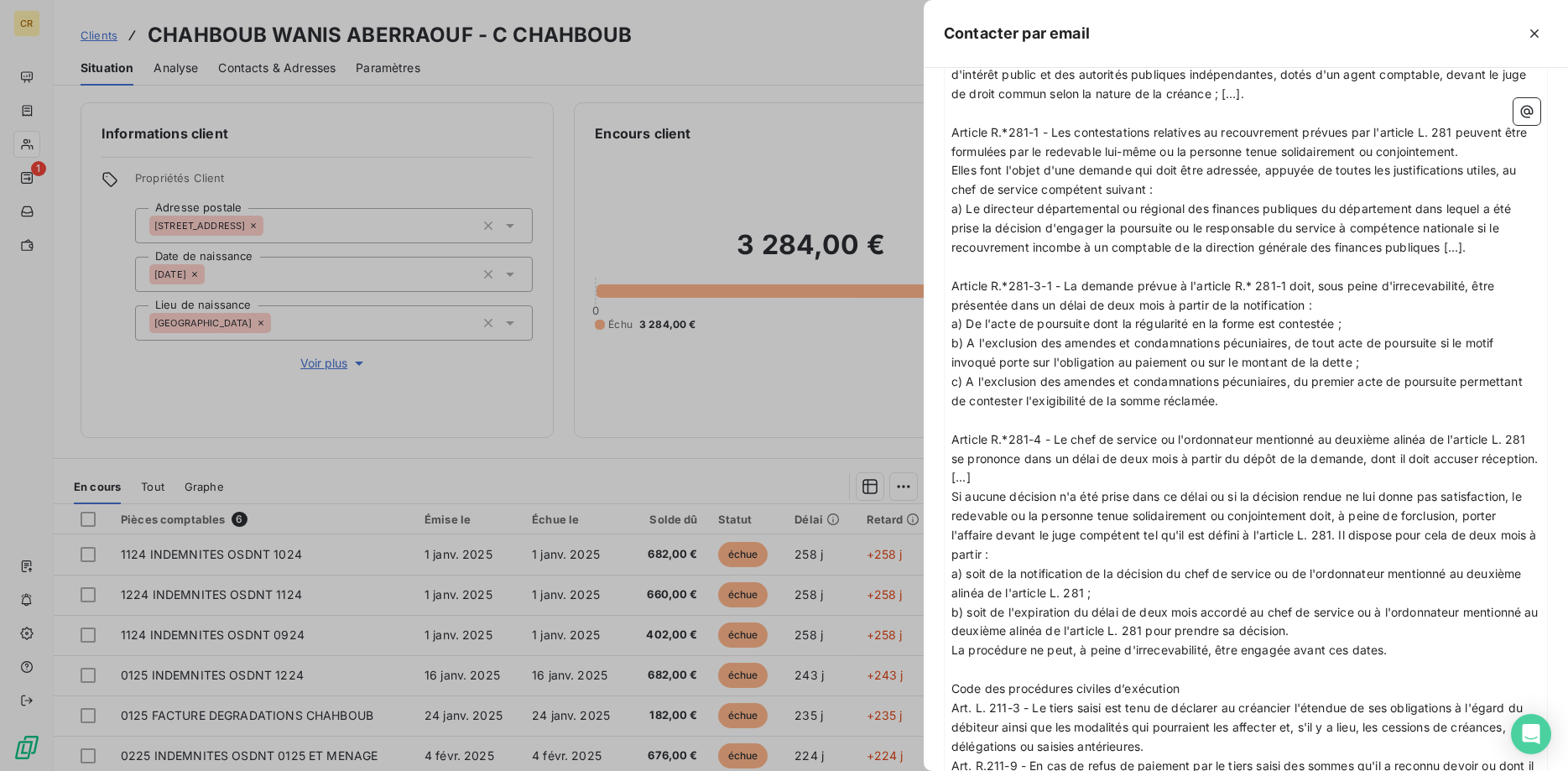
scroll to position [2199, 0]
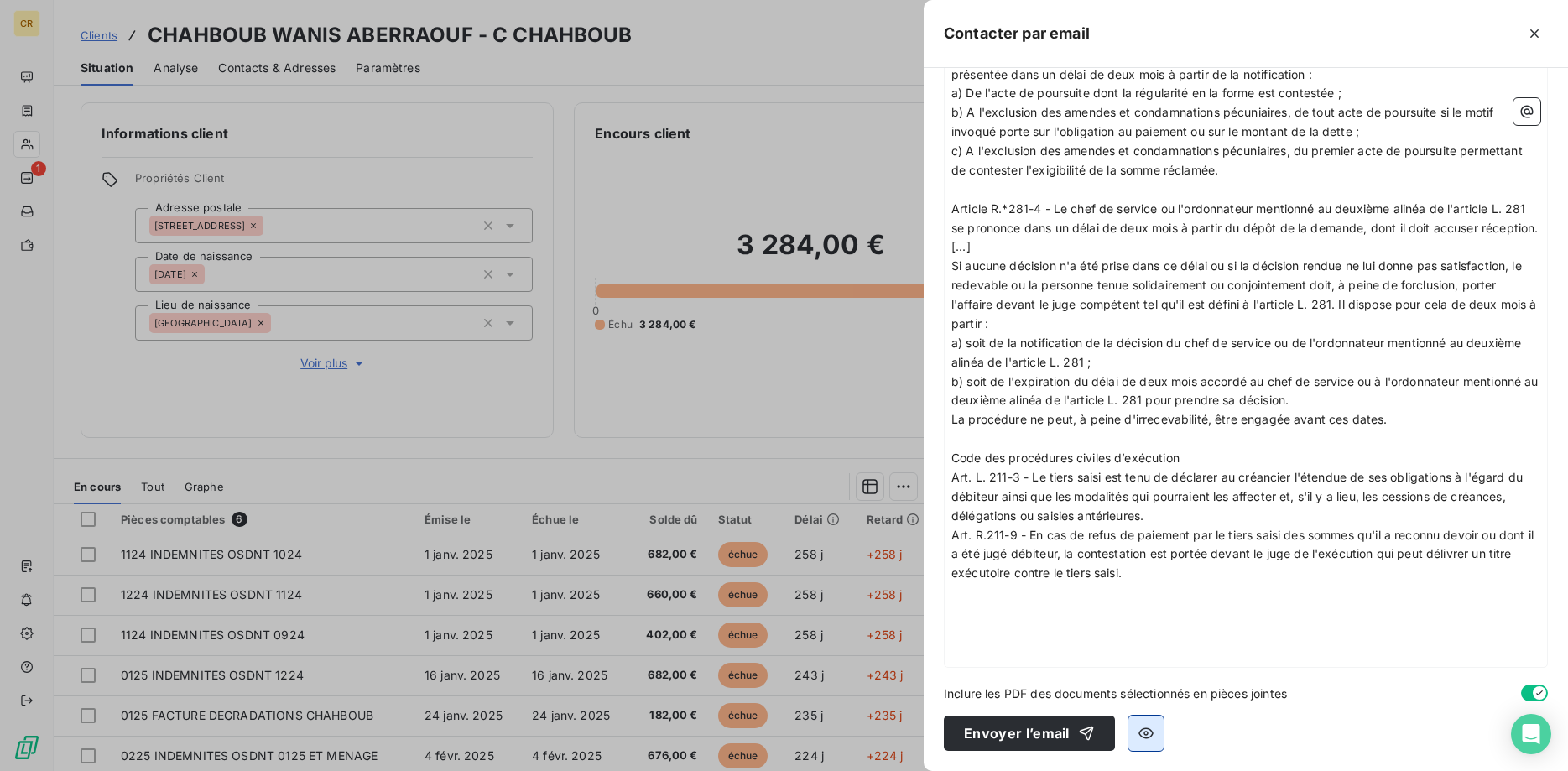
click at [1146, 740] on icon "button" at bounding box center [1146, 733] width 17 height 17
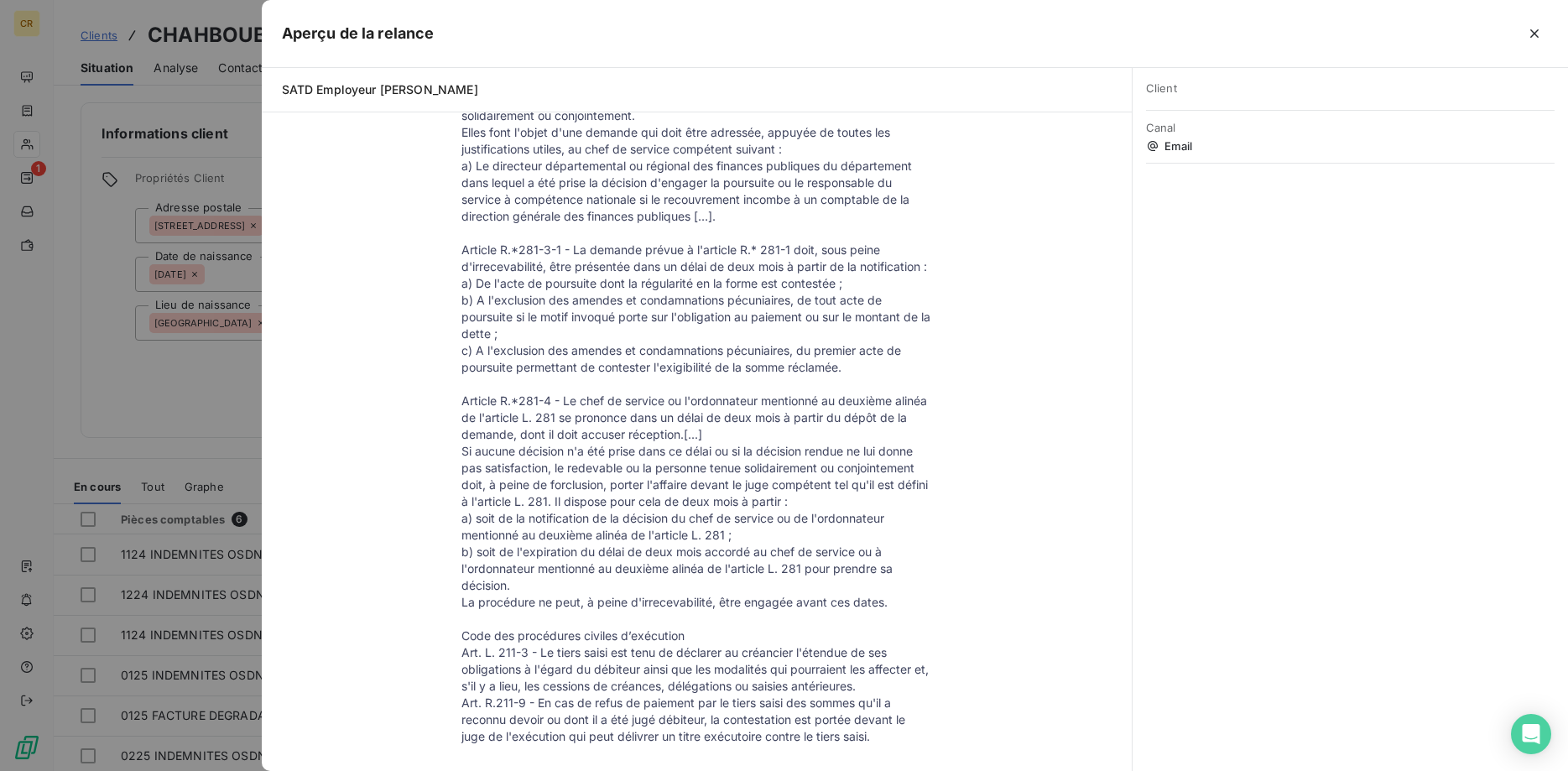
scroll to position [2116, 0]
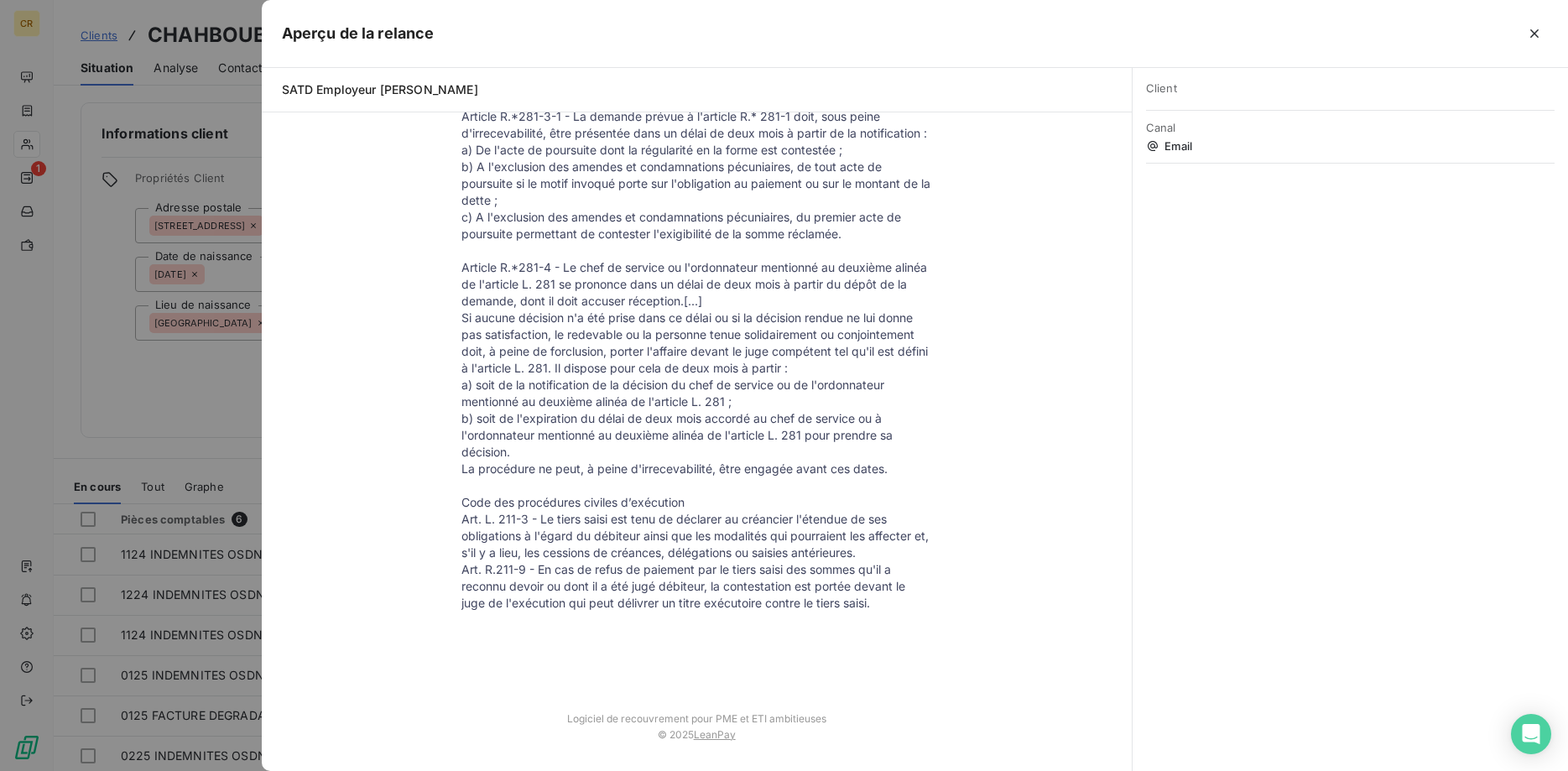
click at [186, 394] on div at bounding box center [784, 386] width 1568 height 771
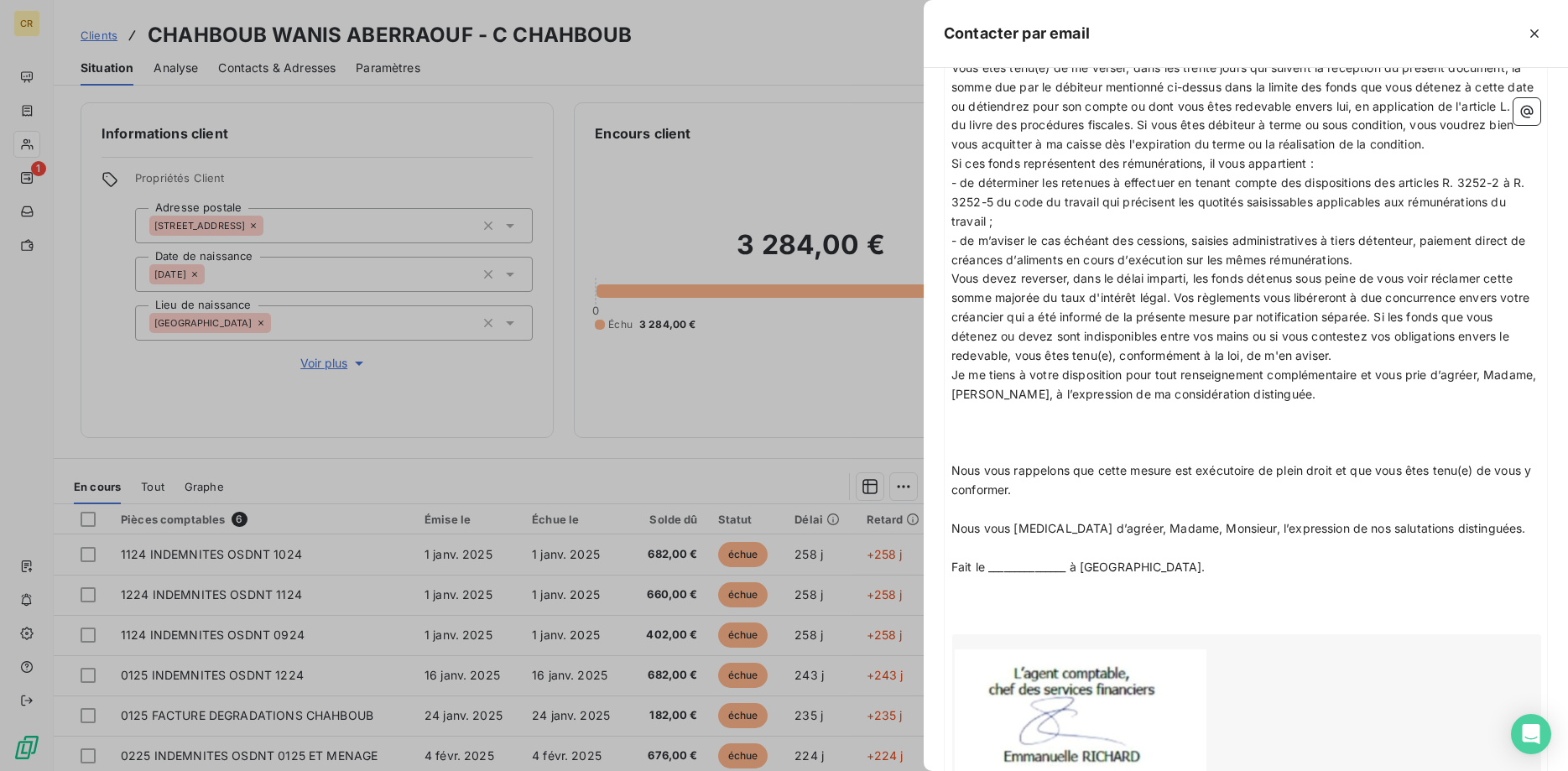
scroll to position [0, 0]
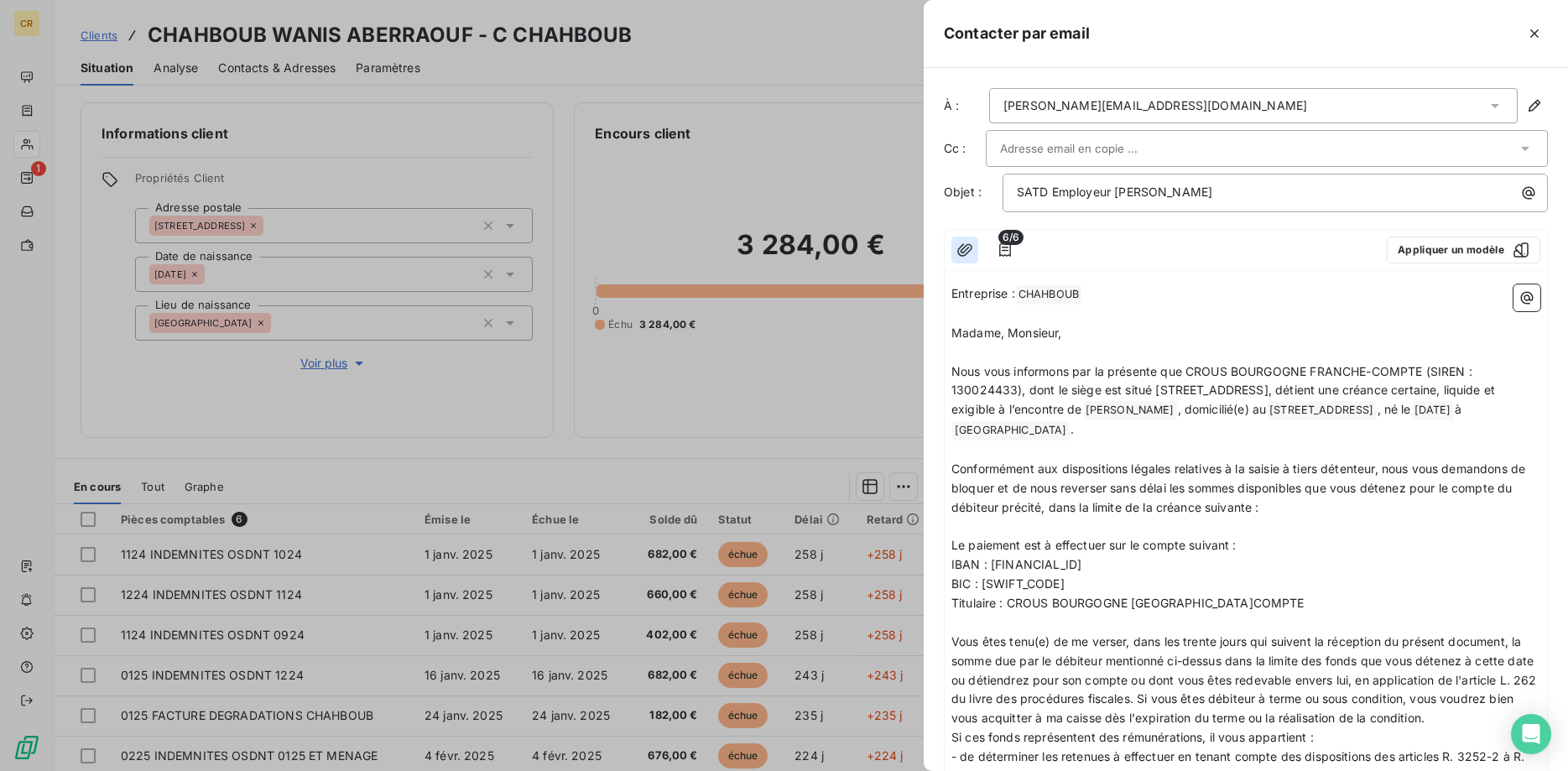
click at [963, 252] on icon "button" at bounding box center [965, 249] width 15 height 13
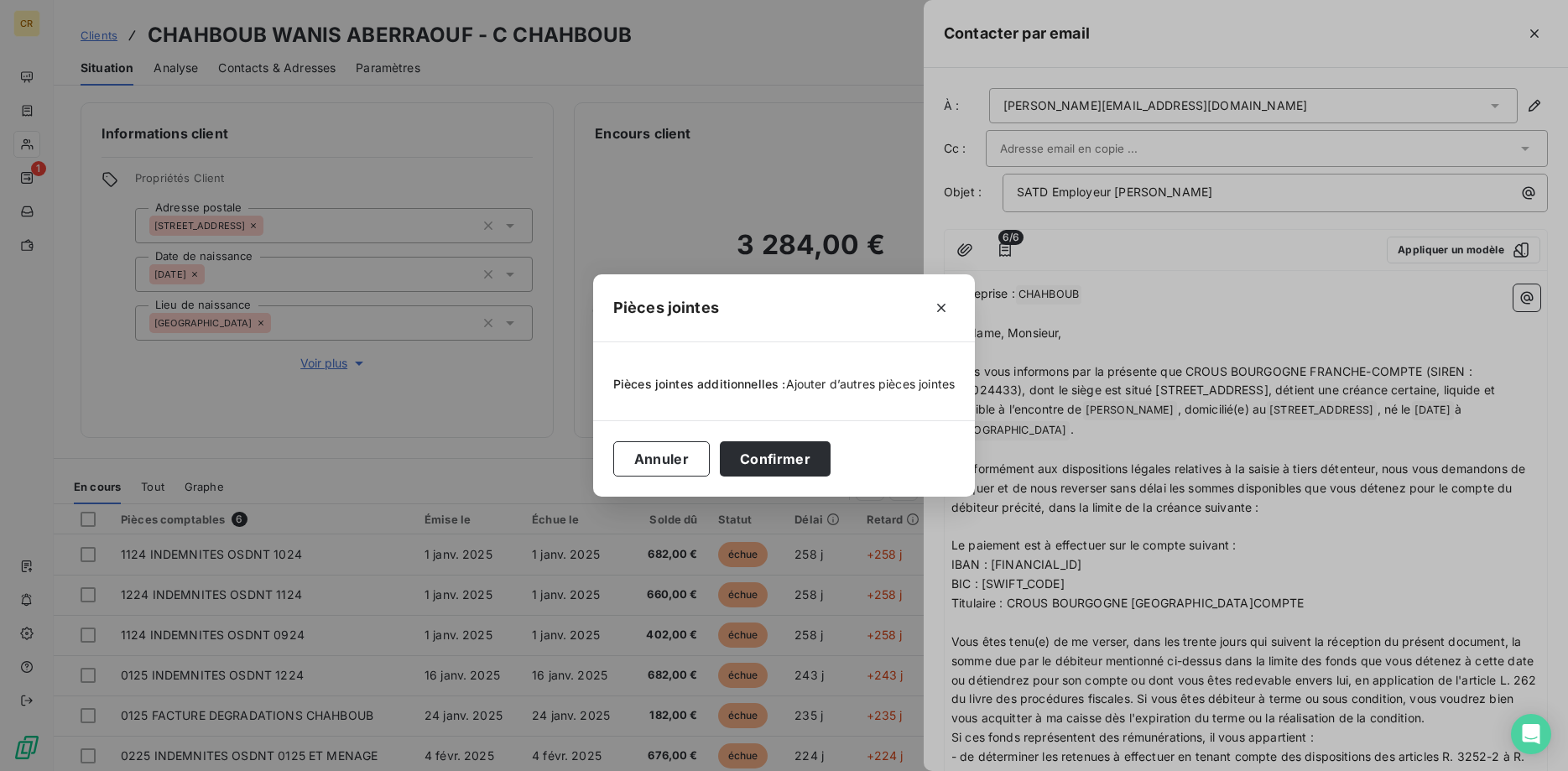
click at [853, 385] on span "Ajouter d’autres pièces jointes" at bounding box center [870, 384] width 169 height 15
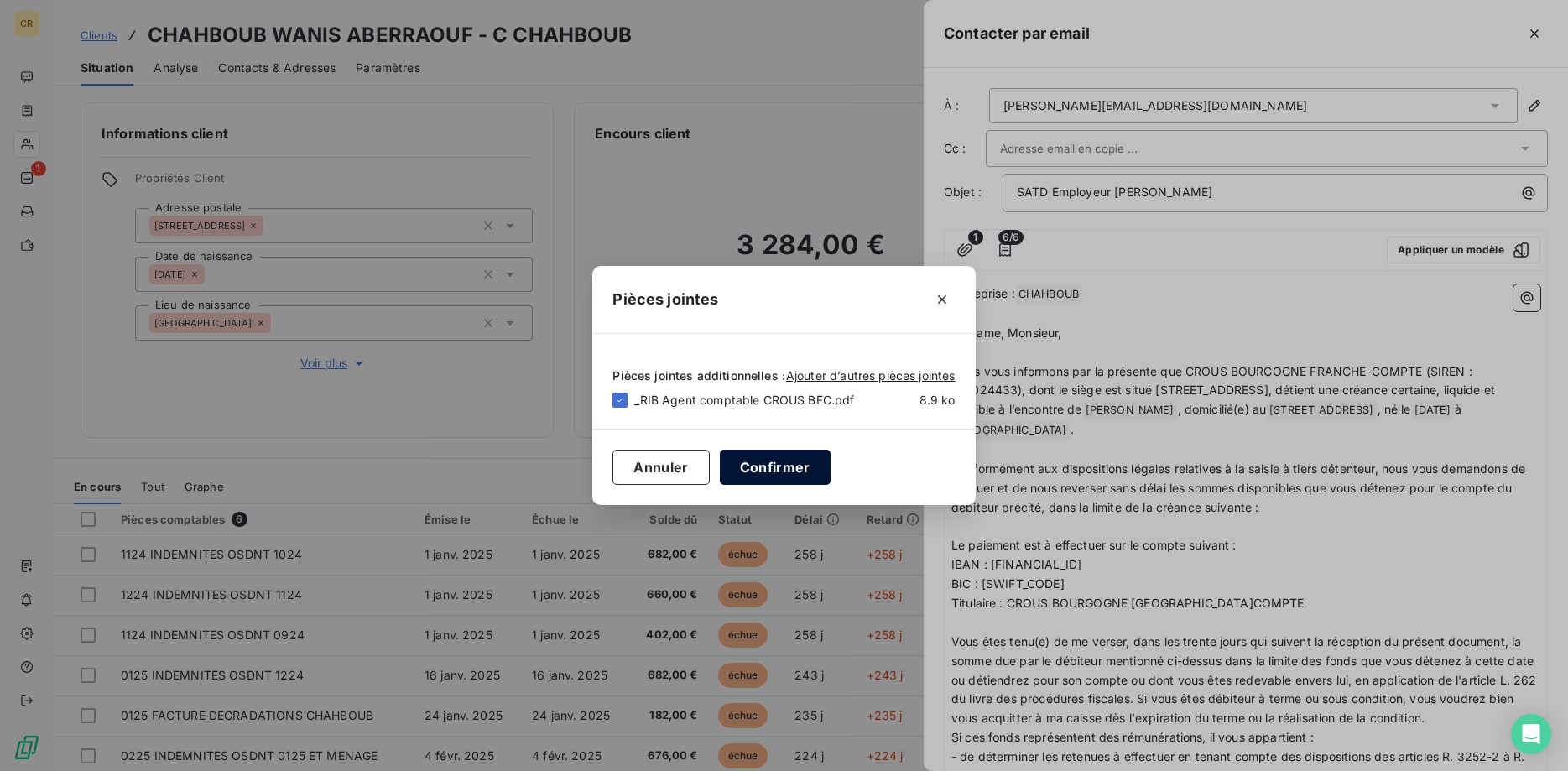
click at [776, 471] on button "Confirmer" at bounding box center [775, 467] width 111 height 35
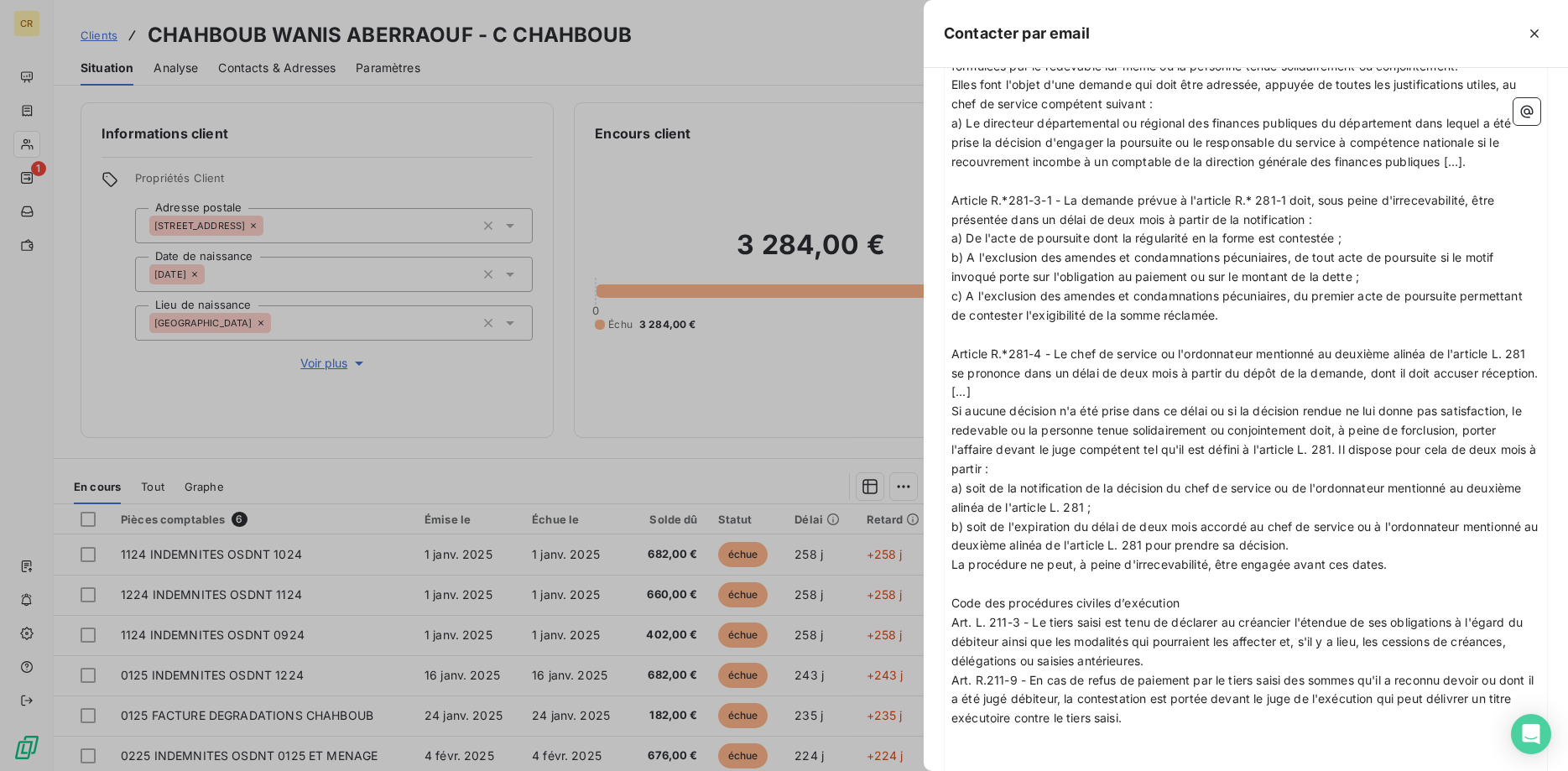
scroll to position [2199, 0]
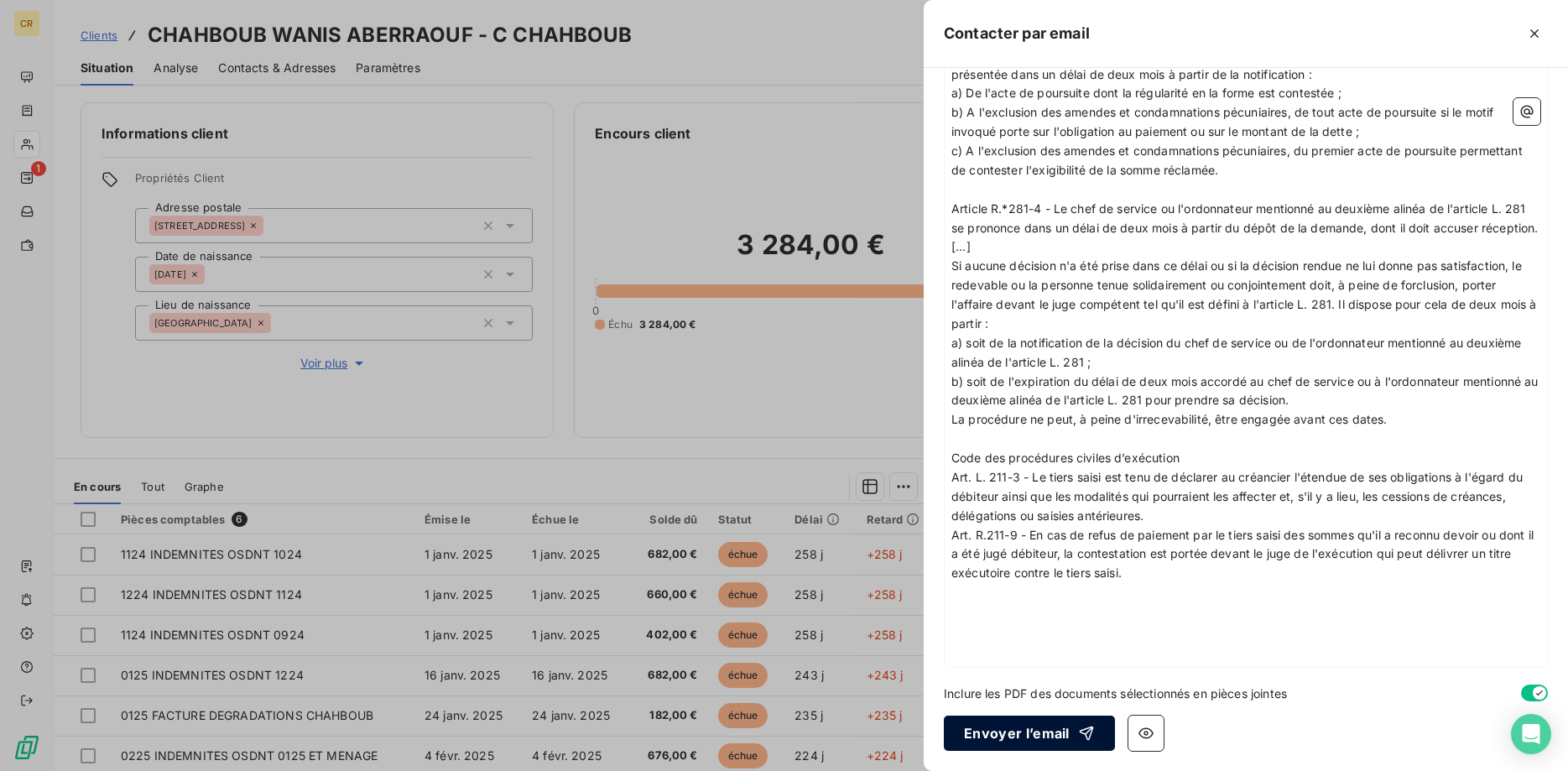
click at [989, 738] on button "Envoyer l’email" at bounding box center [1029, 732] width 171 height 35
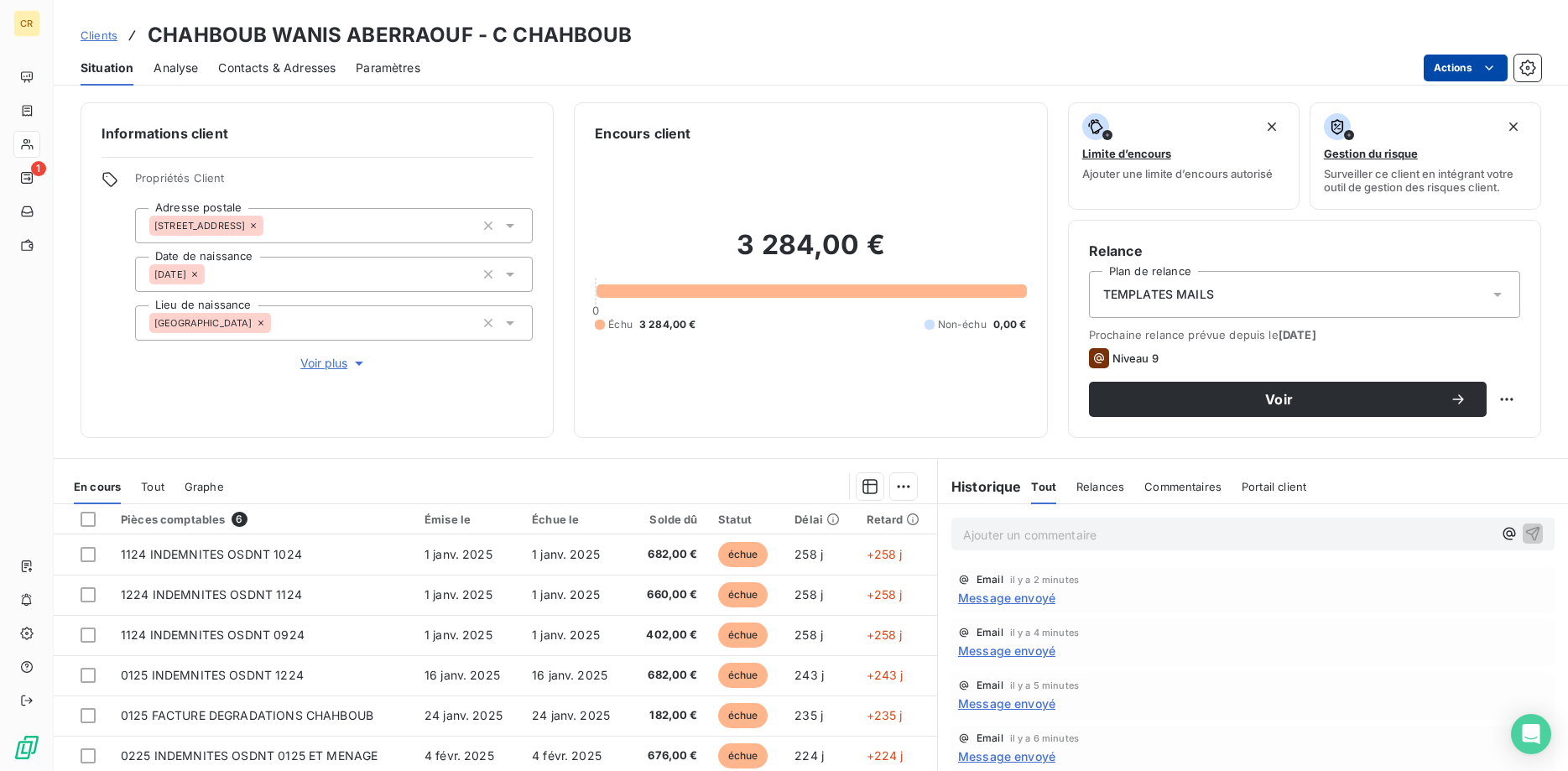
click at [1490, 65] on html "CR 1 Clients CHAHBOUB WANIS ABERRAOUF - C CHAHBOUB Situation Analyse Contacts &…" at bounding box center [784, 386] width 1568 height 771
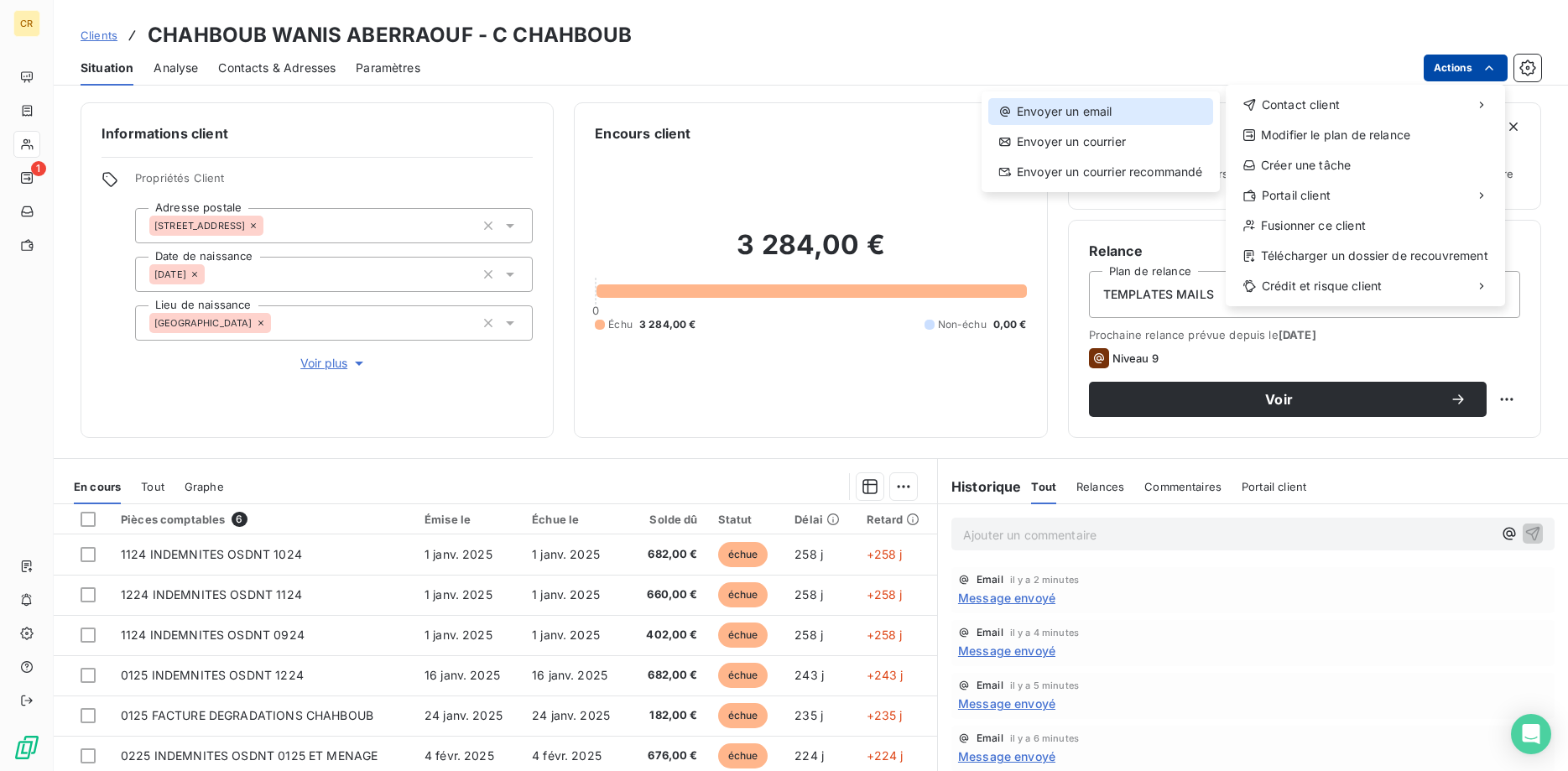
click at [1119, 114] on div "Envoyer un email" at bounding box center [1101, 111] width 225 height 27
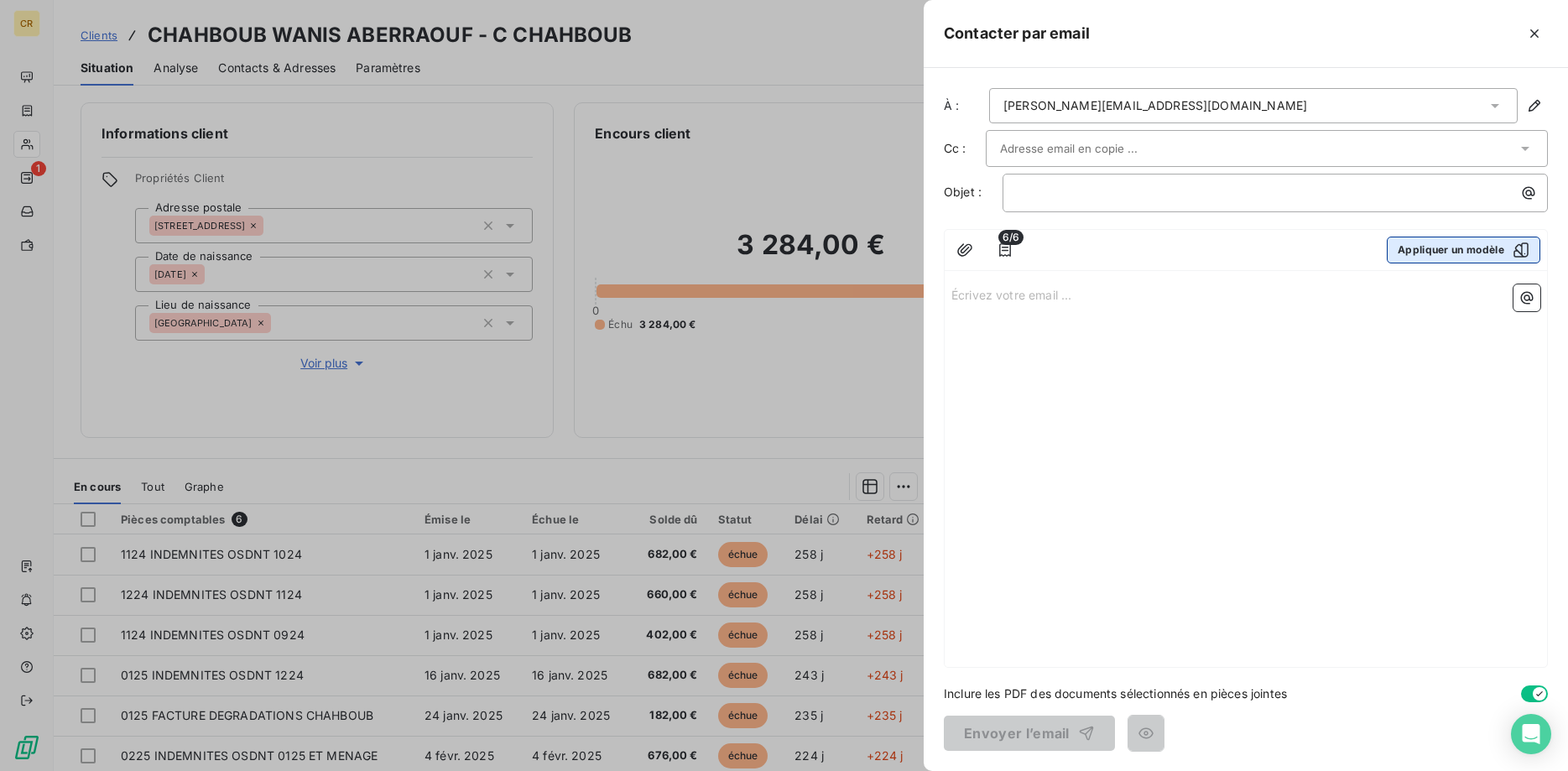
click at [1457, 249] on button "Appliquer un modèle" at bounding box center [1463, 249] width 154 height 27
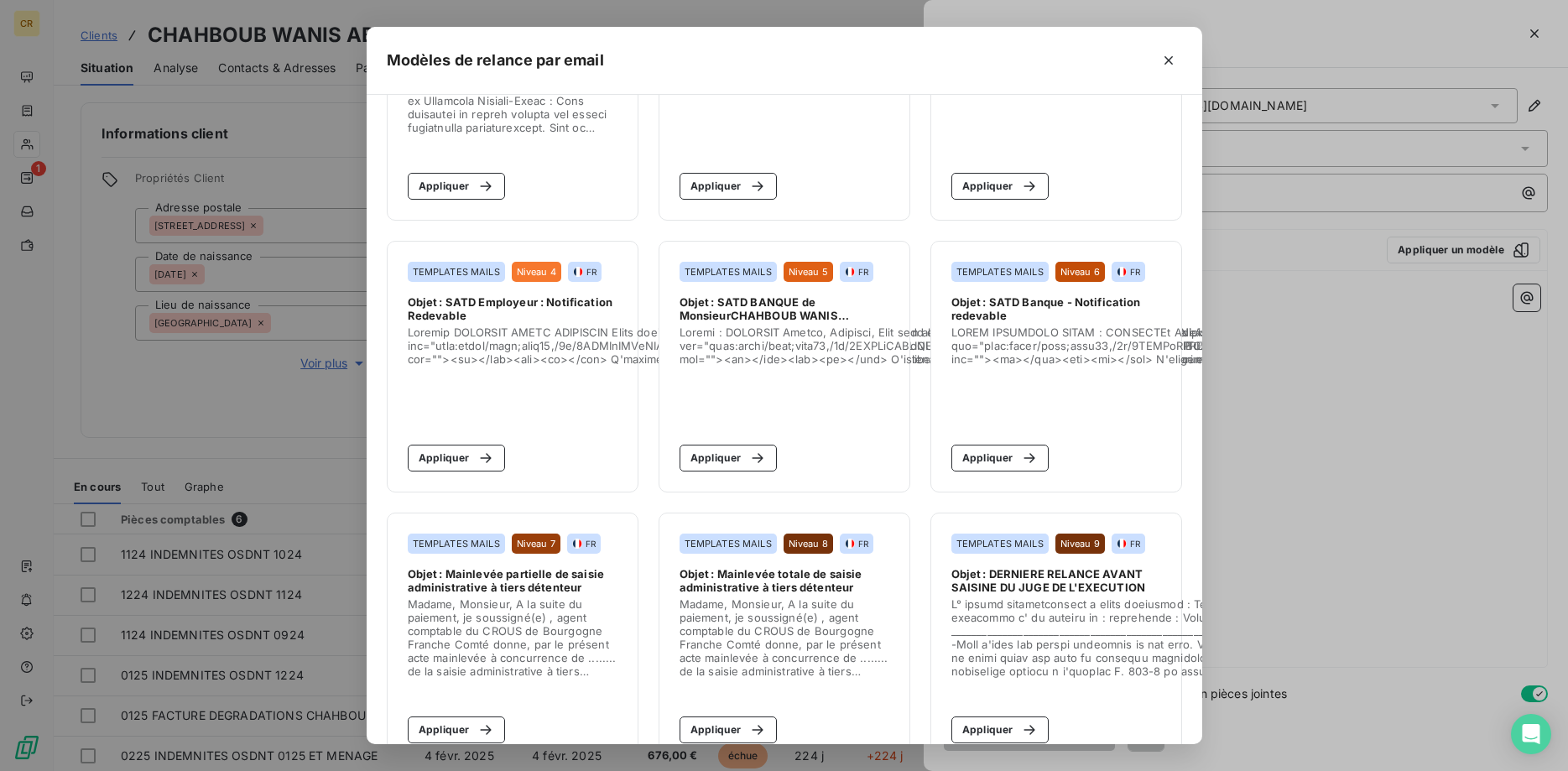
scroll to position [171, 0]
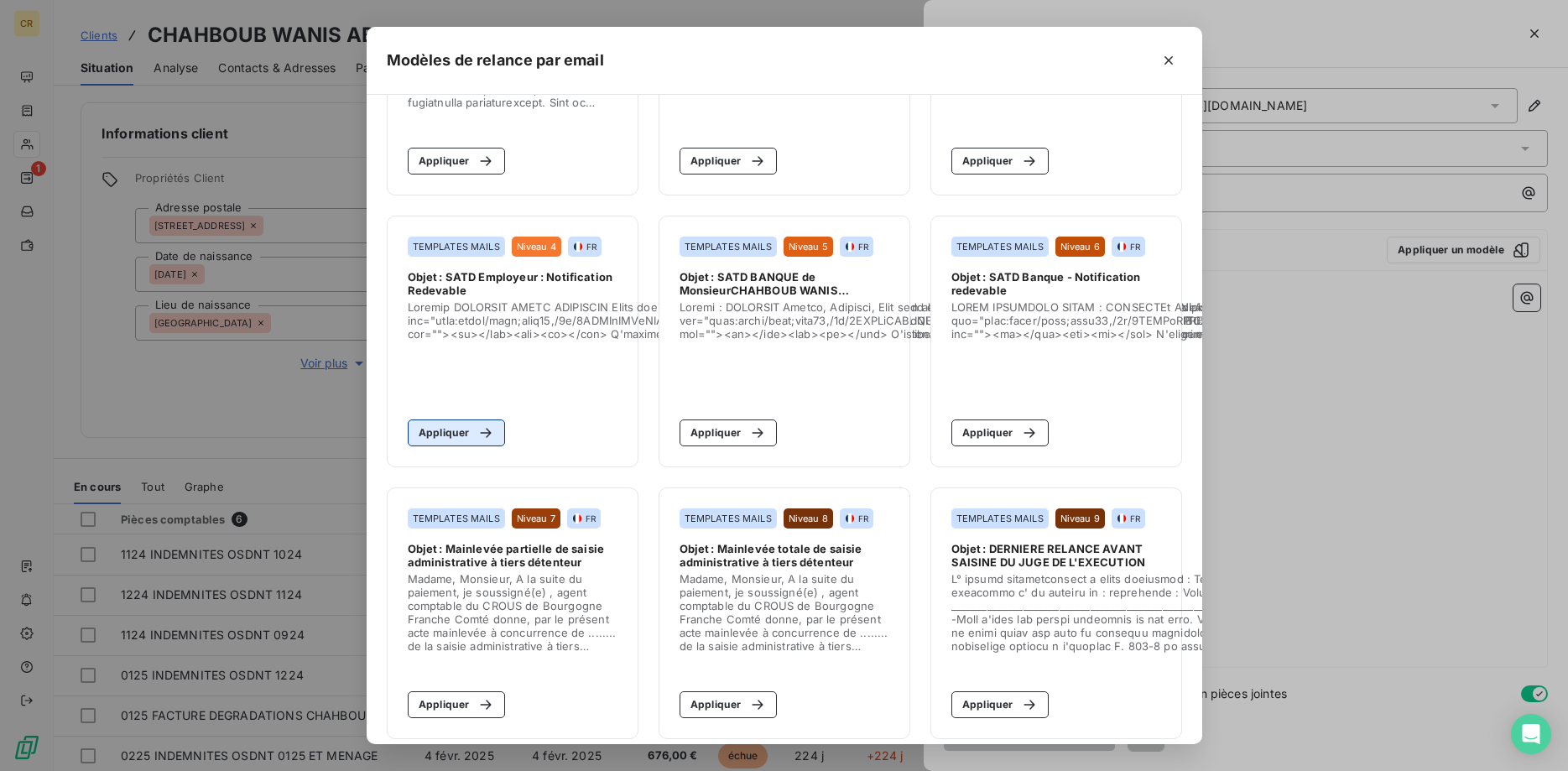
click at [458, 434] on button "Appliquer" at bounding box center [457, 432] width 98 height 27
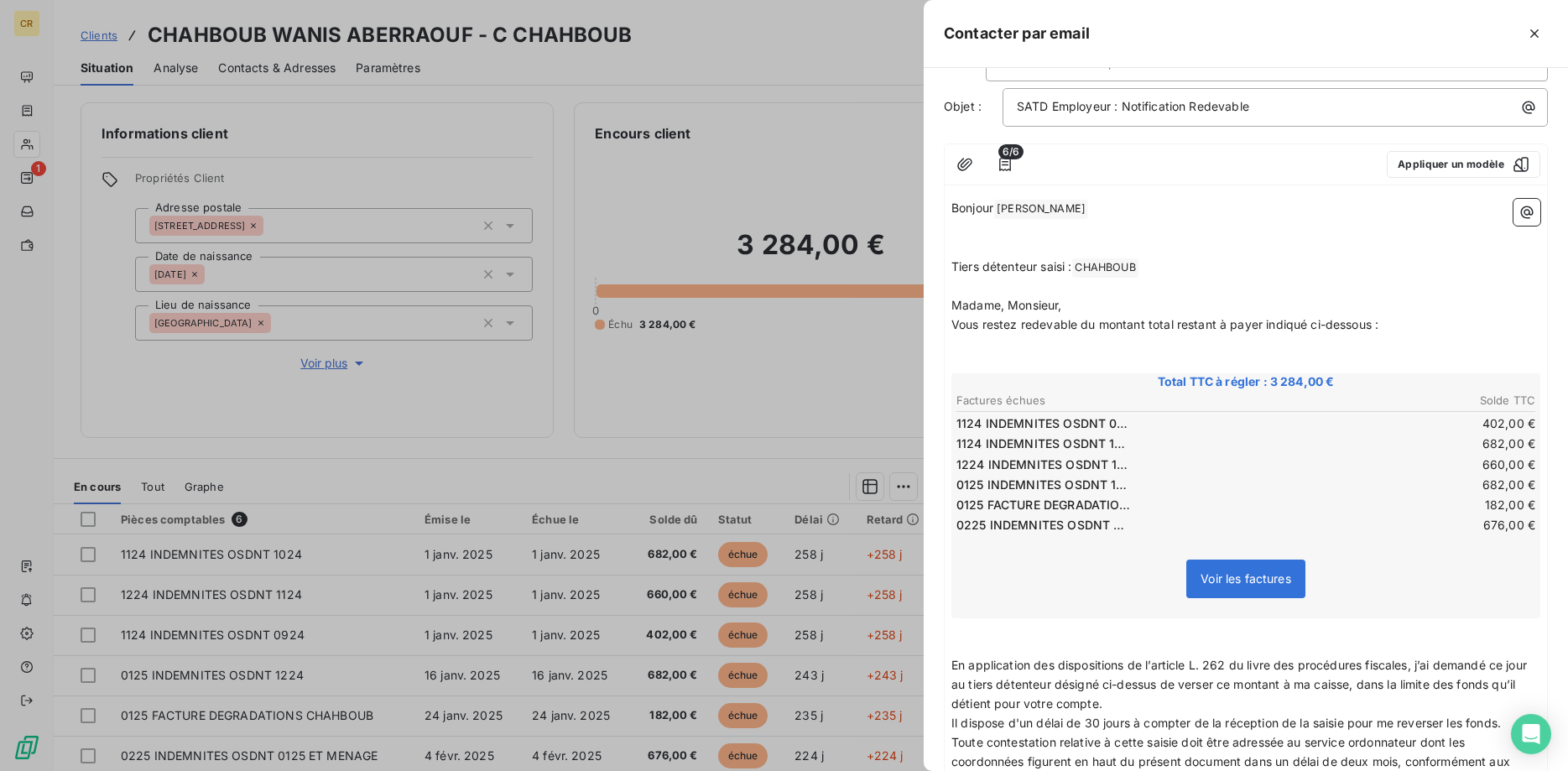
scroll to position [0, 0]
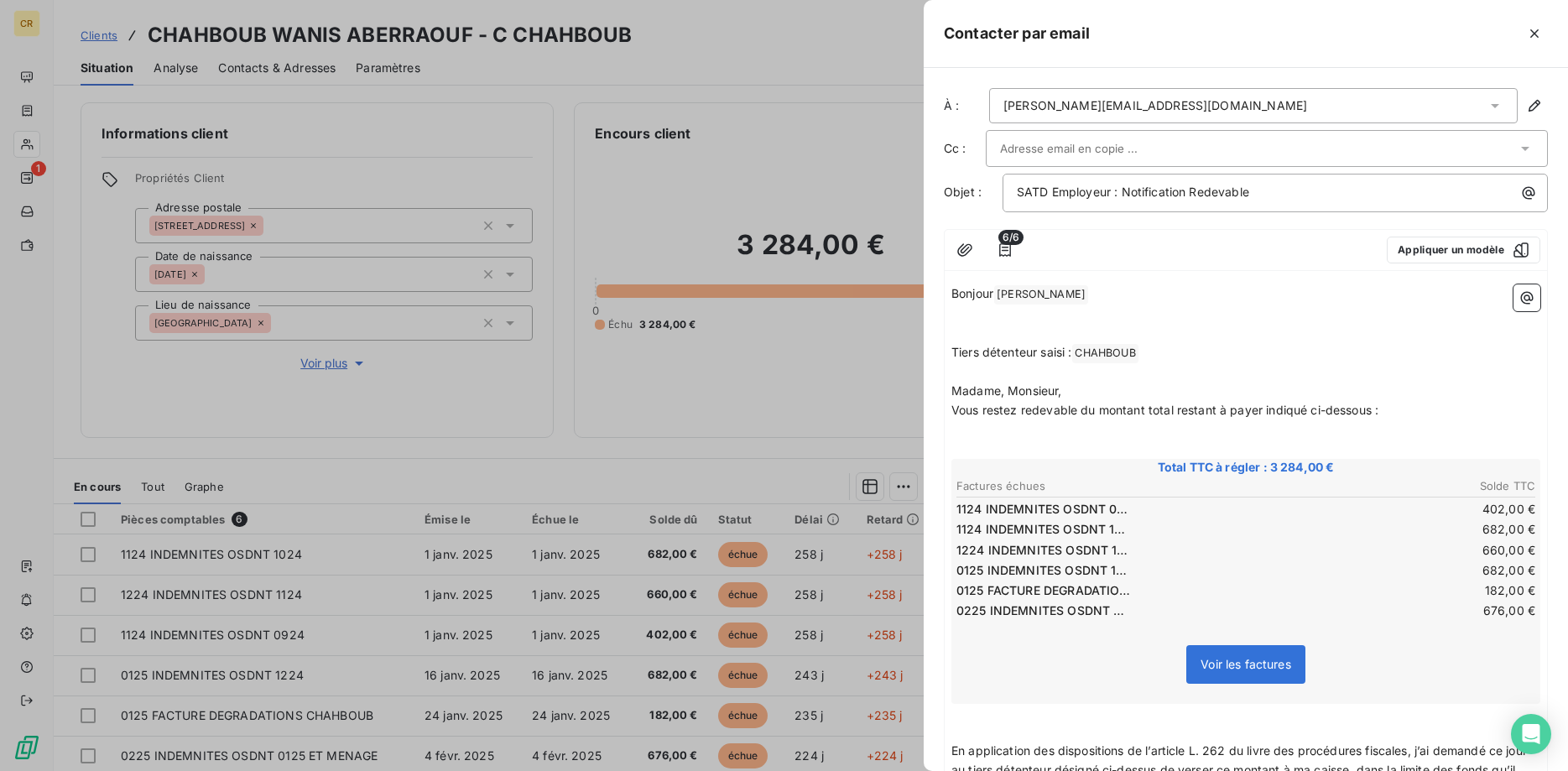
click at [1192, 102] on div "[PERSON_NAME][EMAIL_ADDRESS][DOMAIN_NAME]" at bounding box center [1253, 106] width 528 height 35
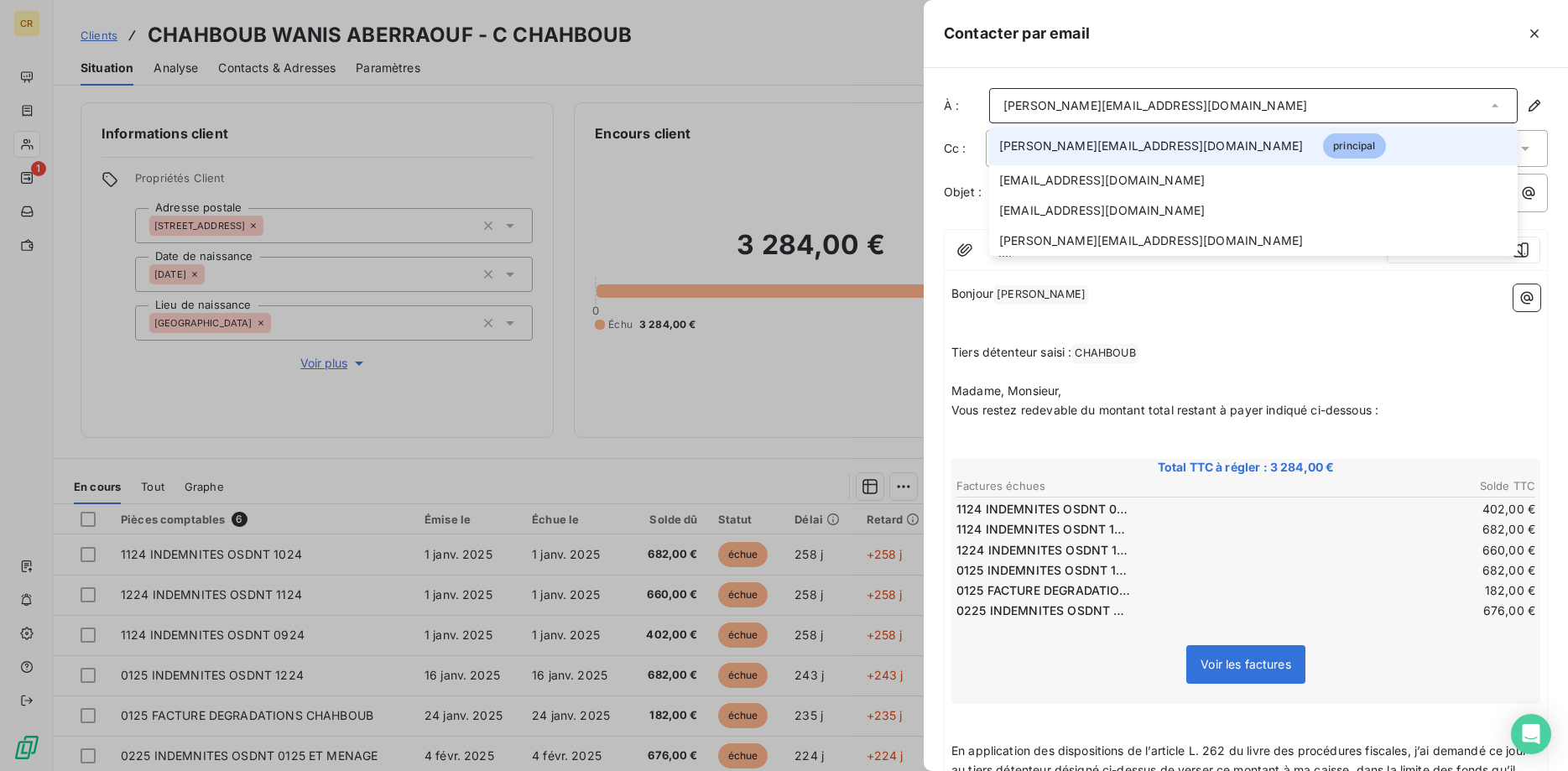
click at [1192, 102] on div "[PERSON_NAME][EMAIL_ADDRESS][DOMAIN_NAME]" at bounding box center [1253, 106] width 528 height 35
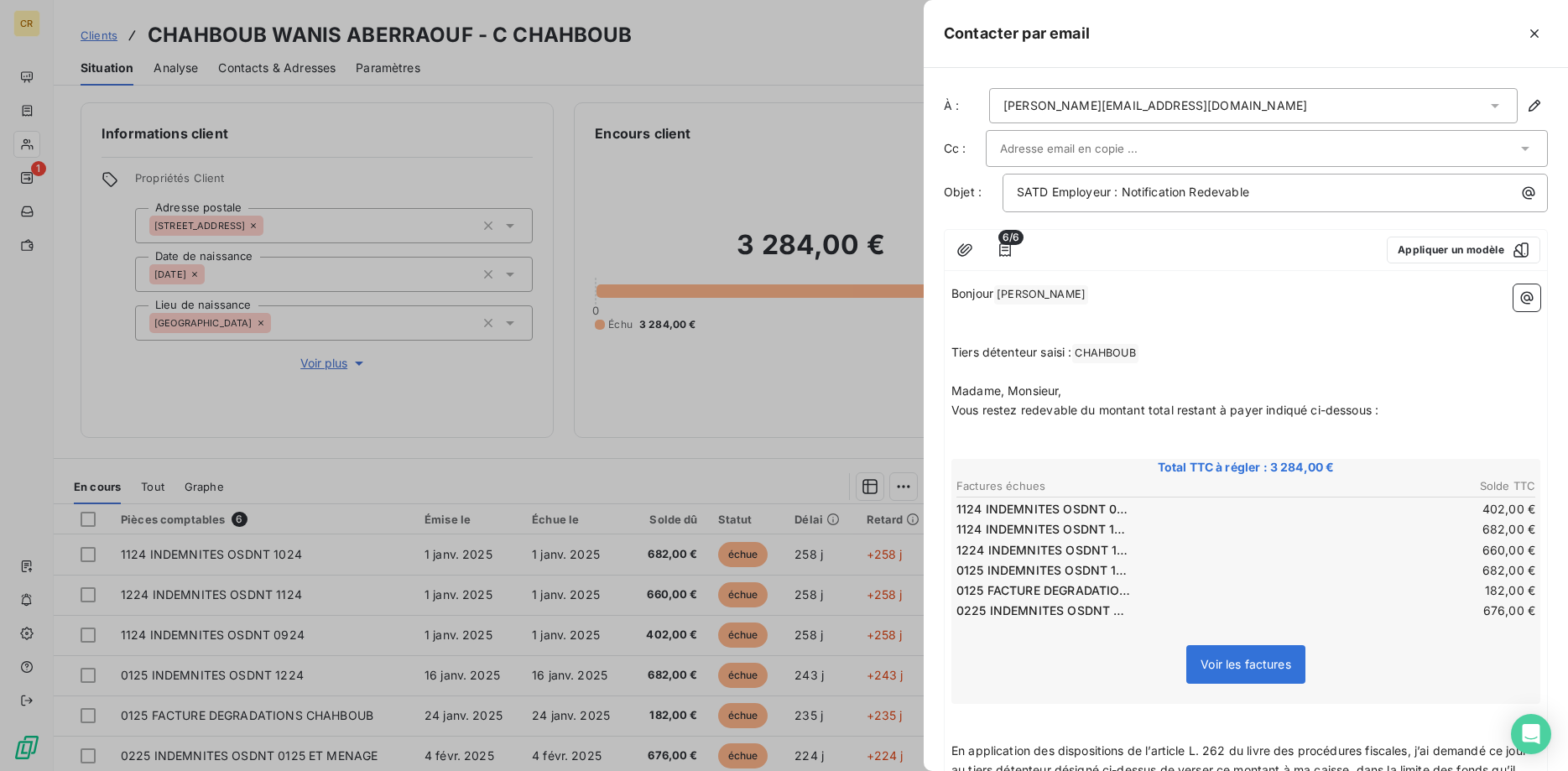
click at [768, 126] on div at bounding box center [784, 386] width 1568 height 771
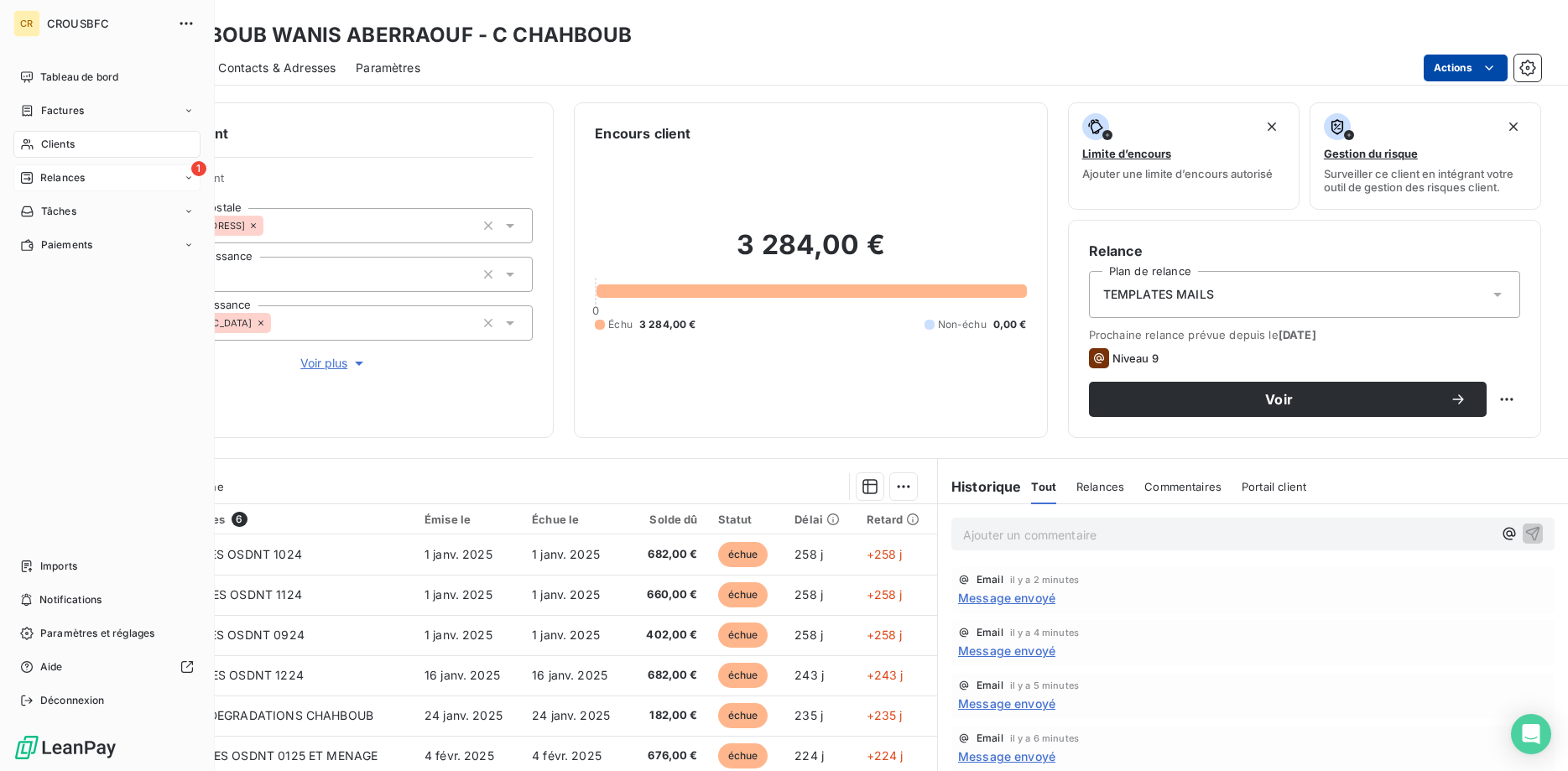
click at [55, 185] on div "1 Relances" at bounding box center [107, 177] width 187 height 27
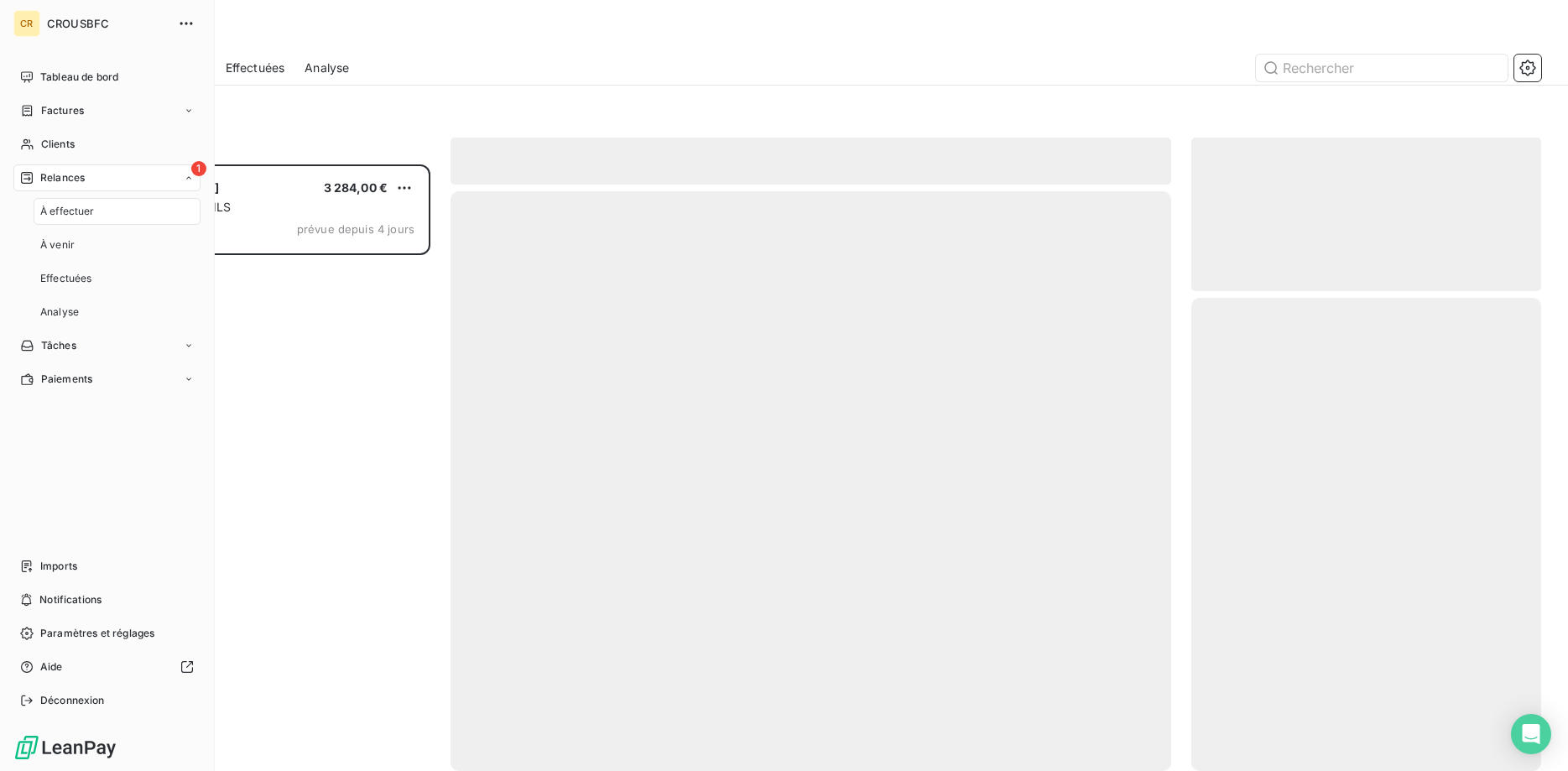
scroll to position [606, 350]
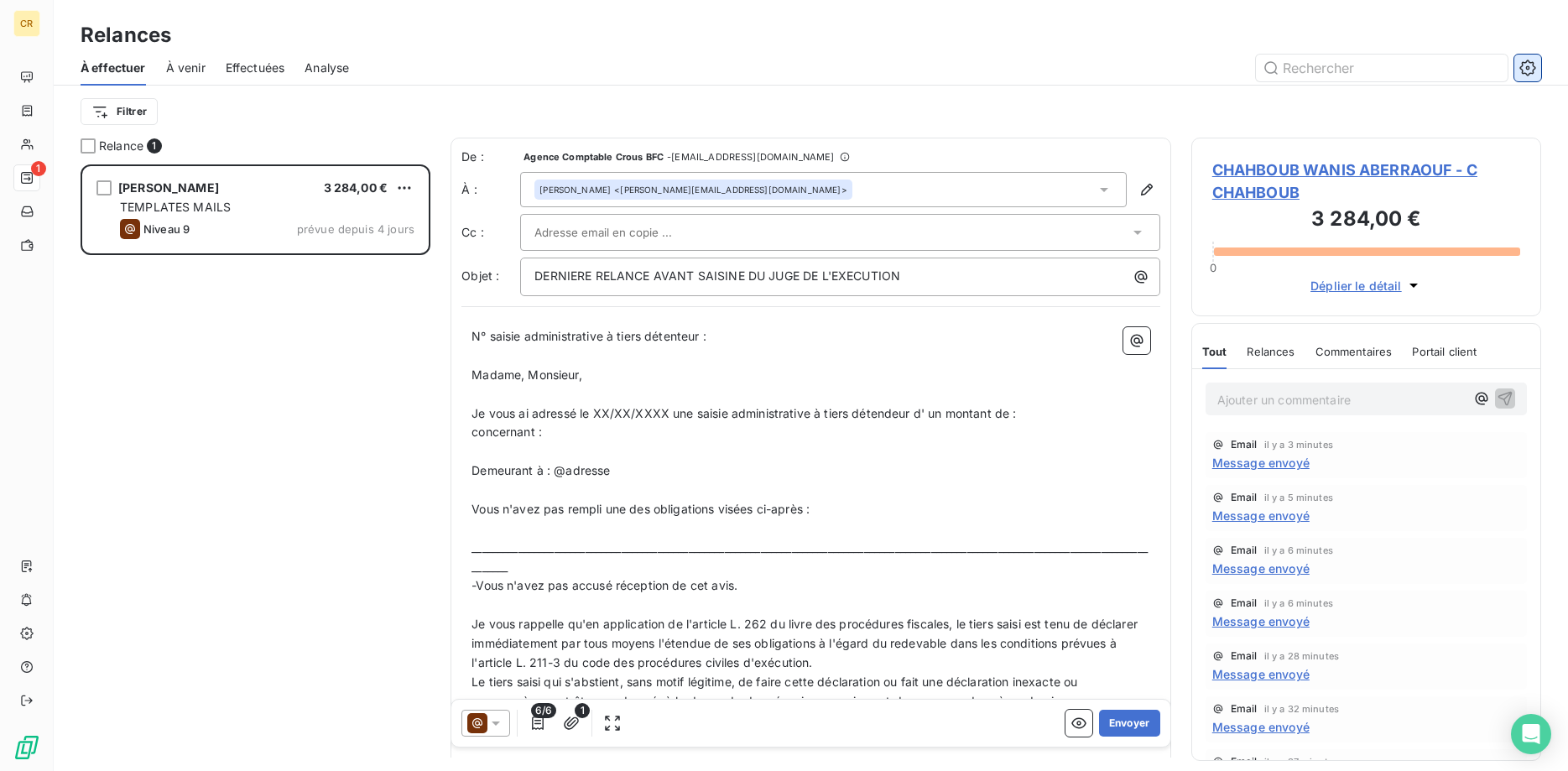
click at [1524, 69] on icon "button" at bounding box center [1528, 68] width 17 height 17
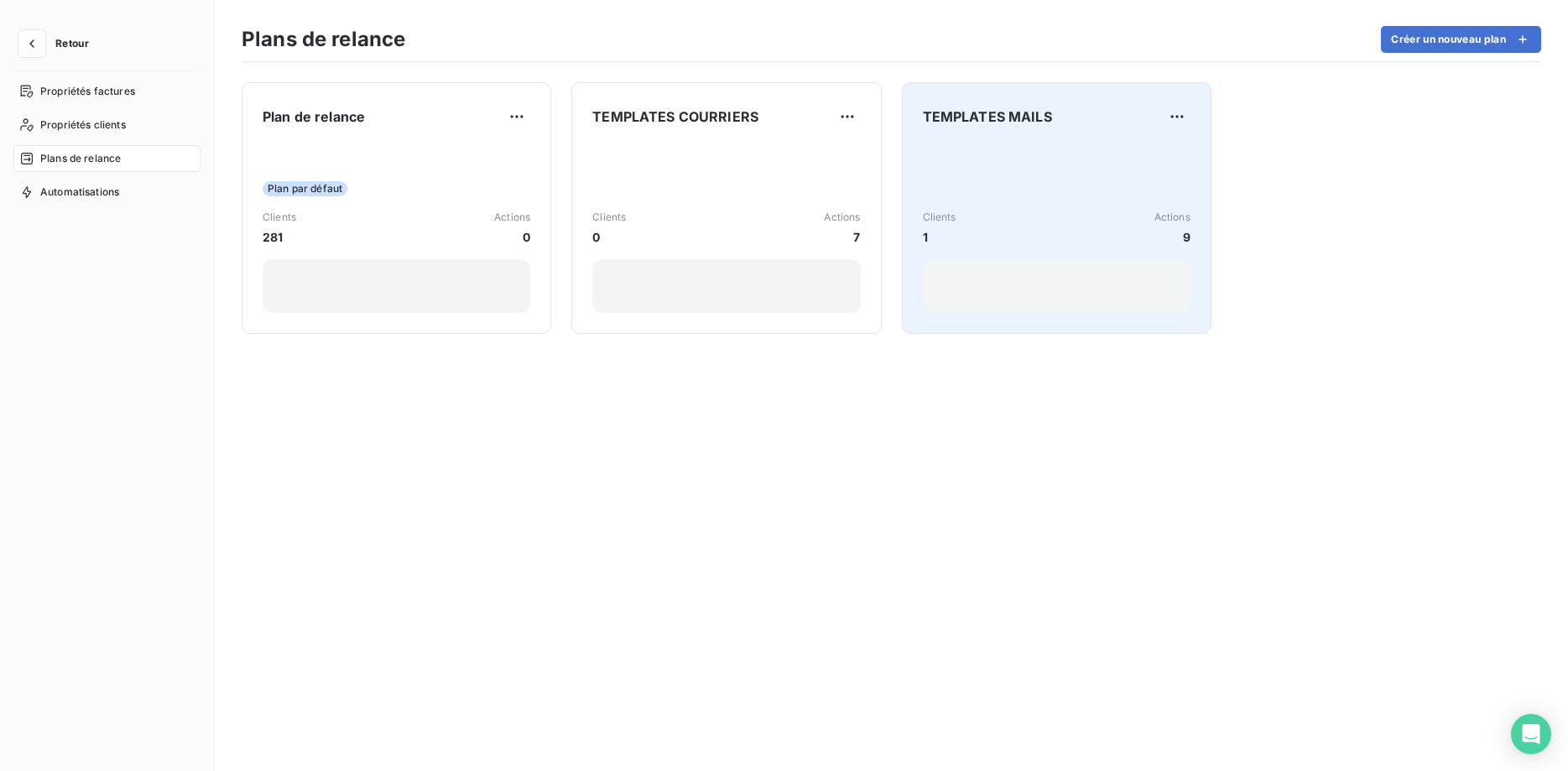
click at [968, 169] on div "Clients 1 Actions 9" at bounding box center [1056, 228] width 268 height 169
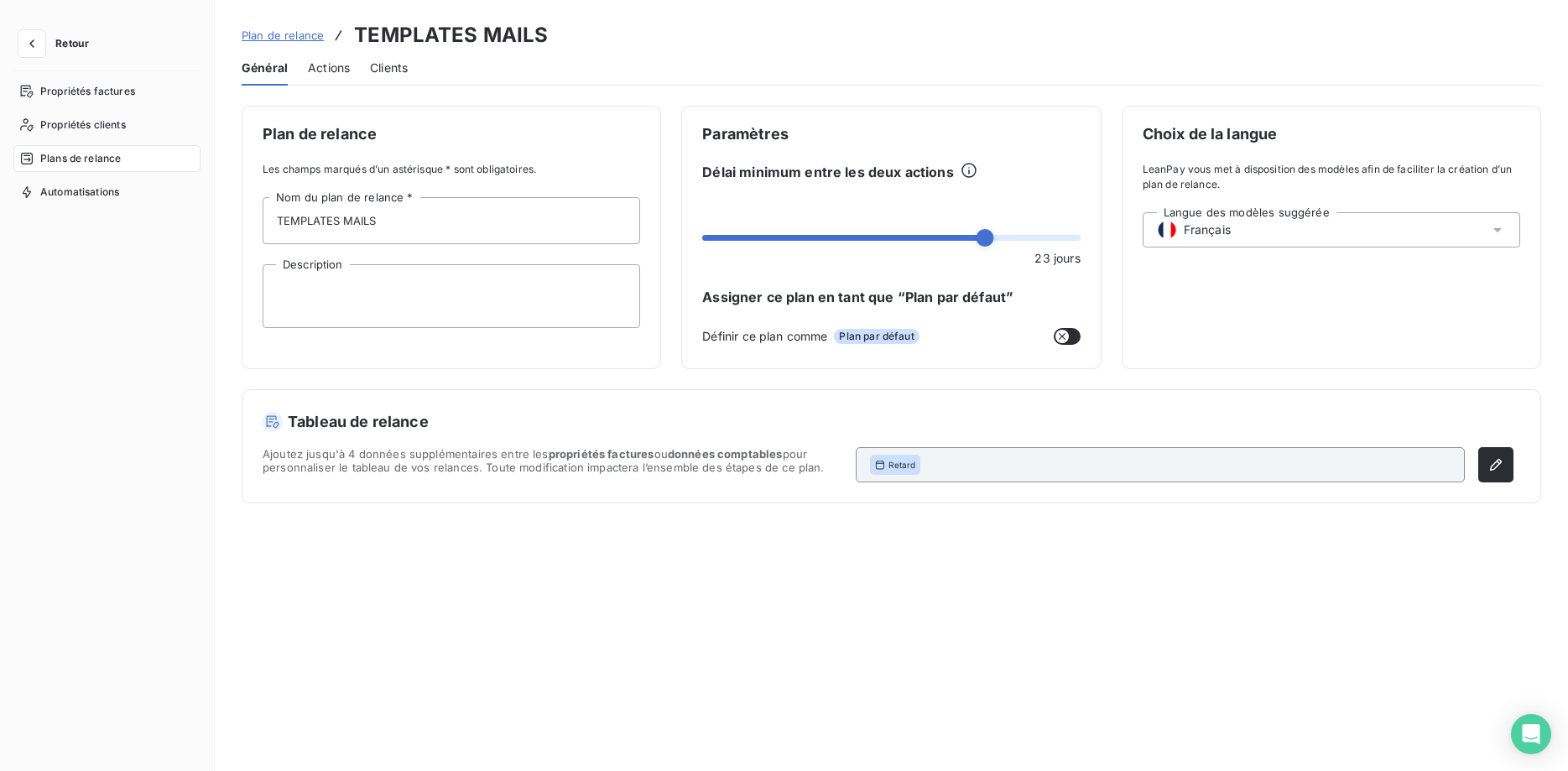
click at [320, 70] on span "Actions" at bounding box center [328, 68] width 42 height 17
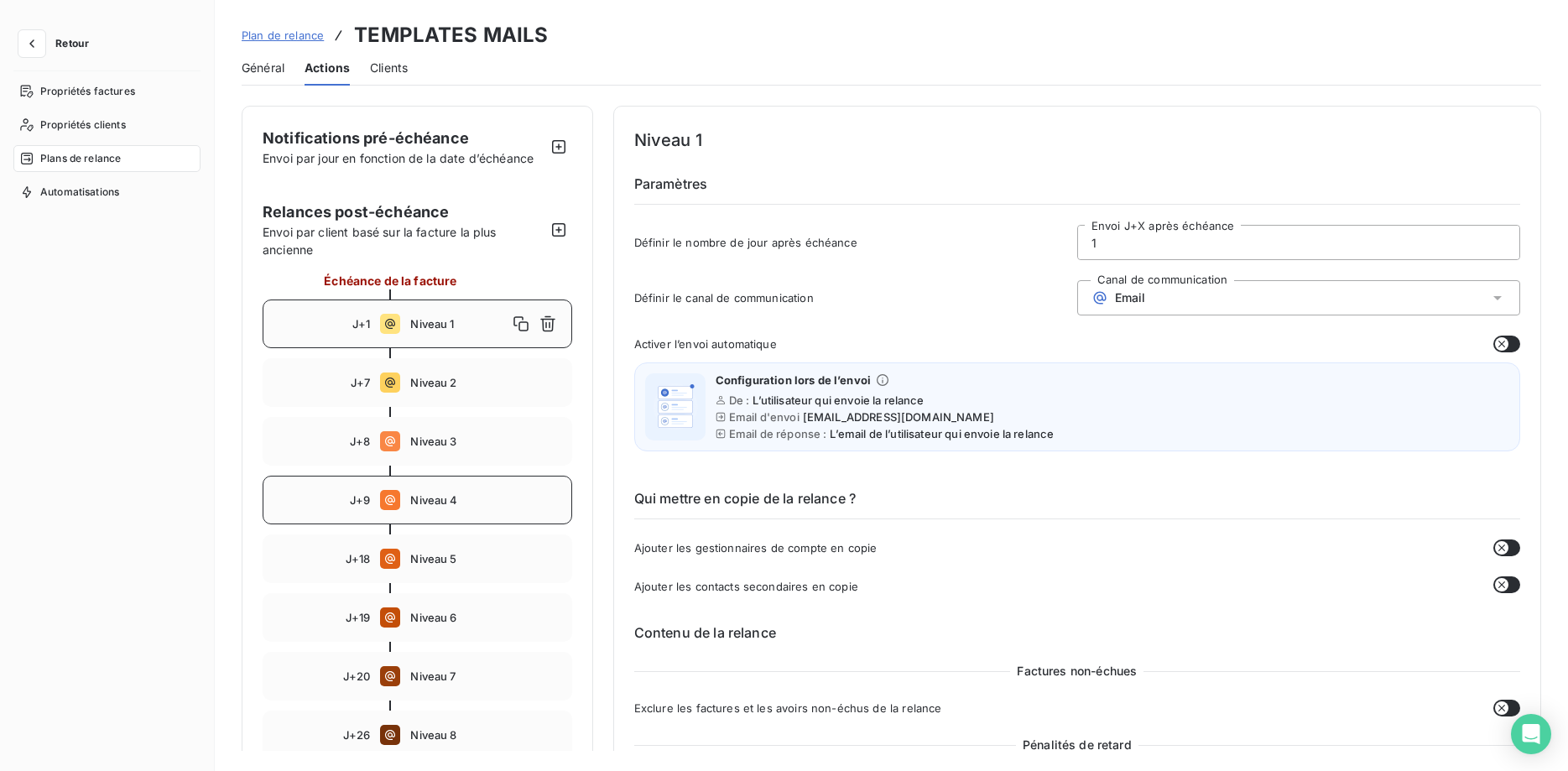
click at [447, 497] on span "Niveau 4" at bounding box center [485, 500] width 150 height 14
type input "9"
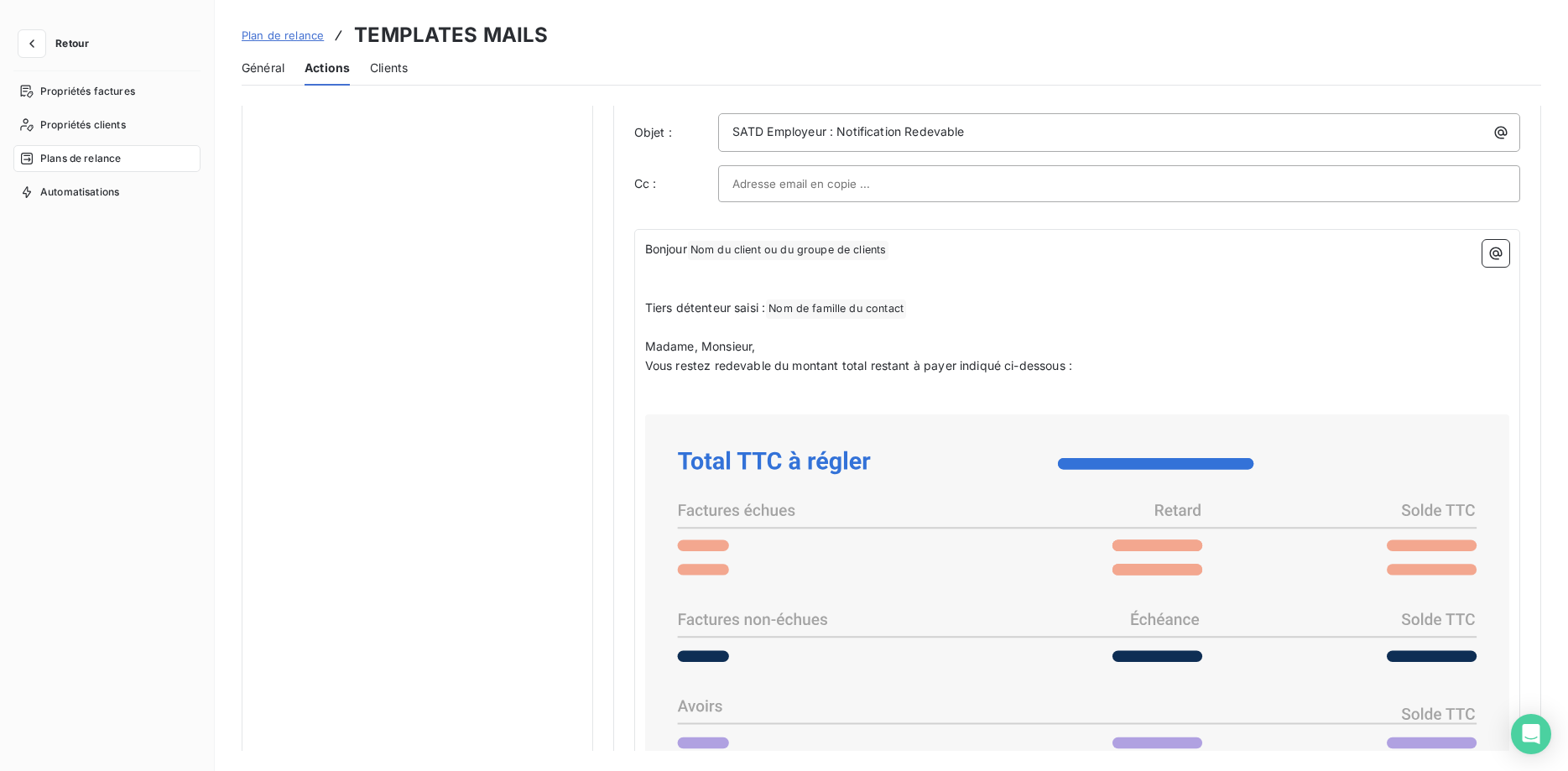
scroll to position [1027, 0]
click at [694, 248] on span "Nom du client ou du groupe de clients ﻿" at bounding box center [788, 249] width 201 height 19
click at [696, 246] on span "Nom du client ou du groupe de clients ﻿" at bounding box center [788, 249] width 201 height 19
click at [678, 249] on span "Bonjour" at bounding box center [665, 247] width 42 height 15
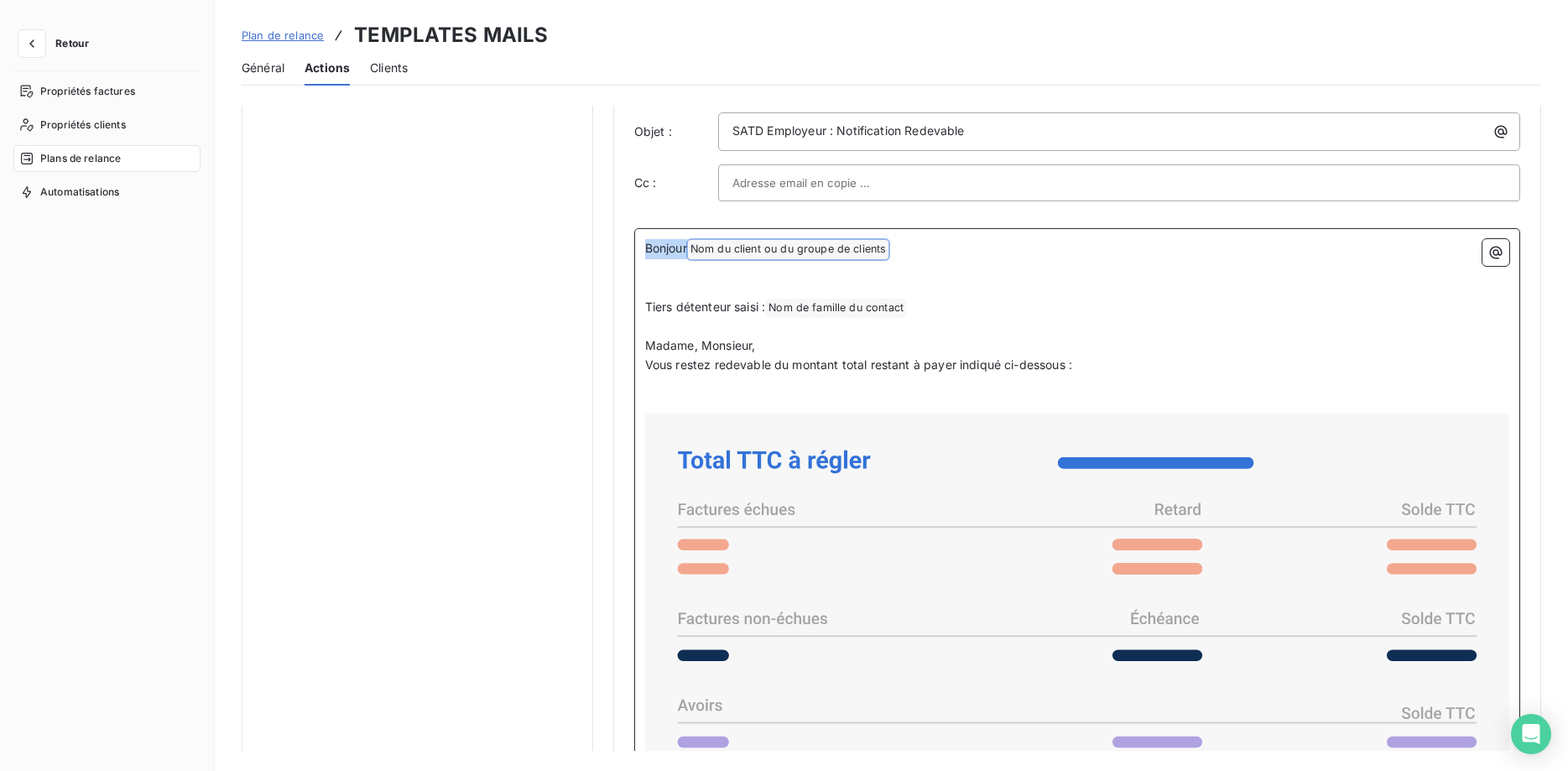
click at [671, 245] on span "Bonjour" at bounding box center [665, 247] width 42 height 15
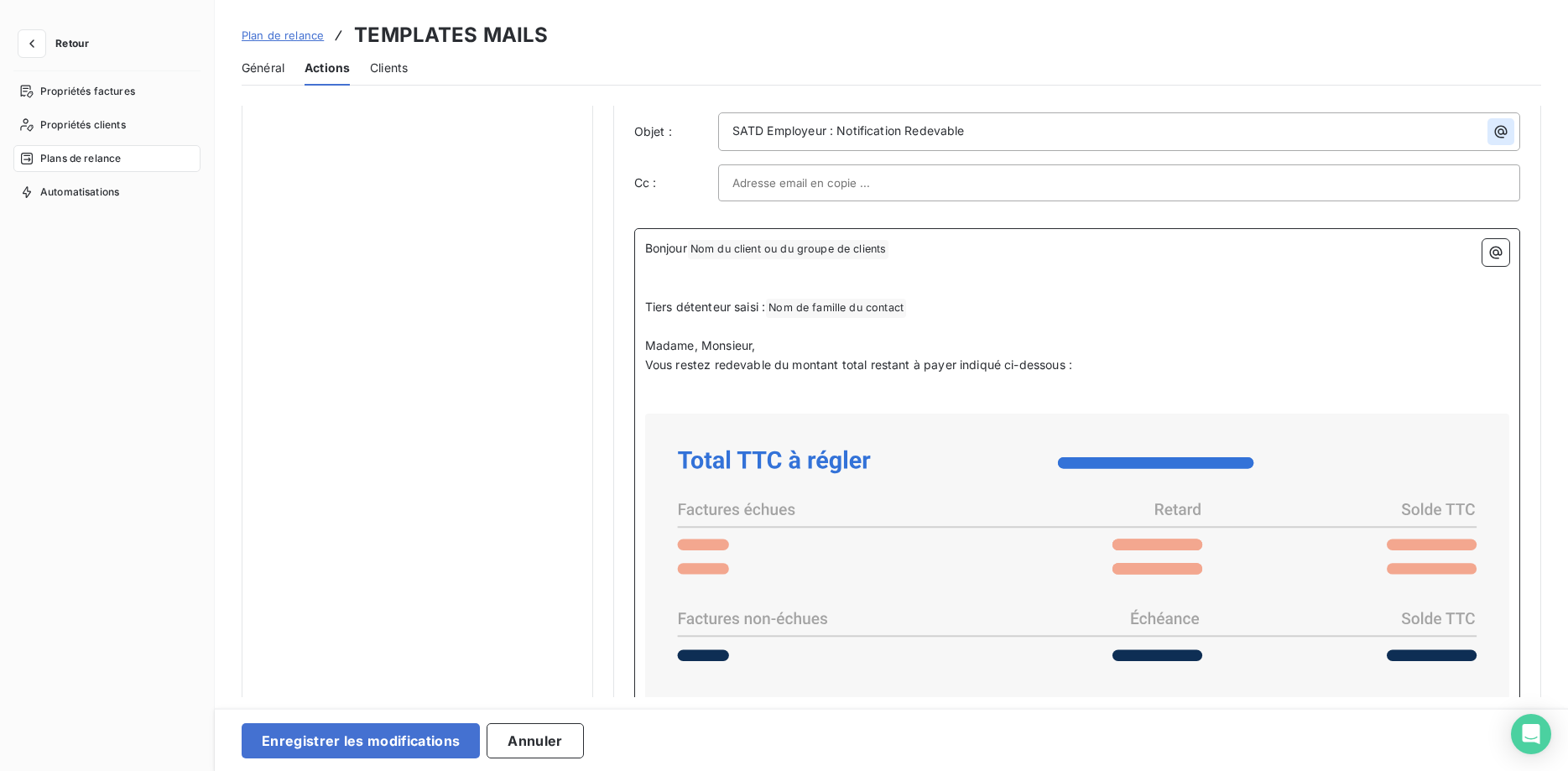
click at [1507, 132] on icon "button" at bounding box center [1501, 132] width 17 height 17
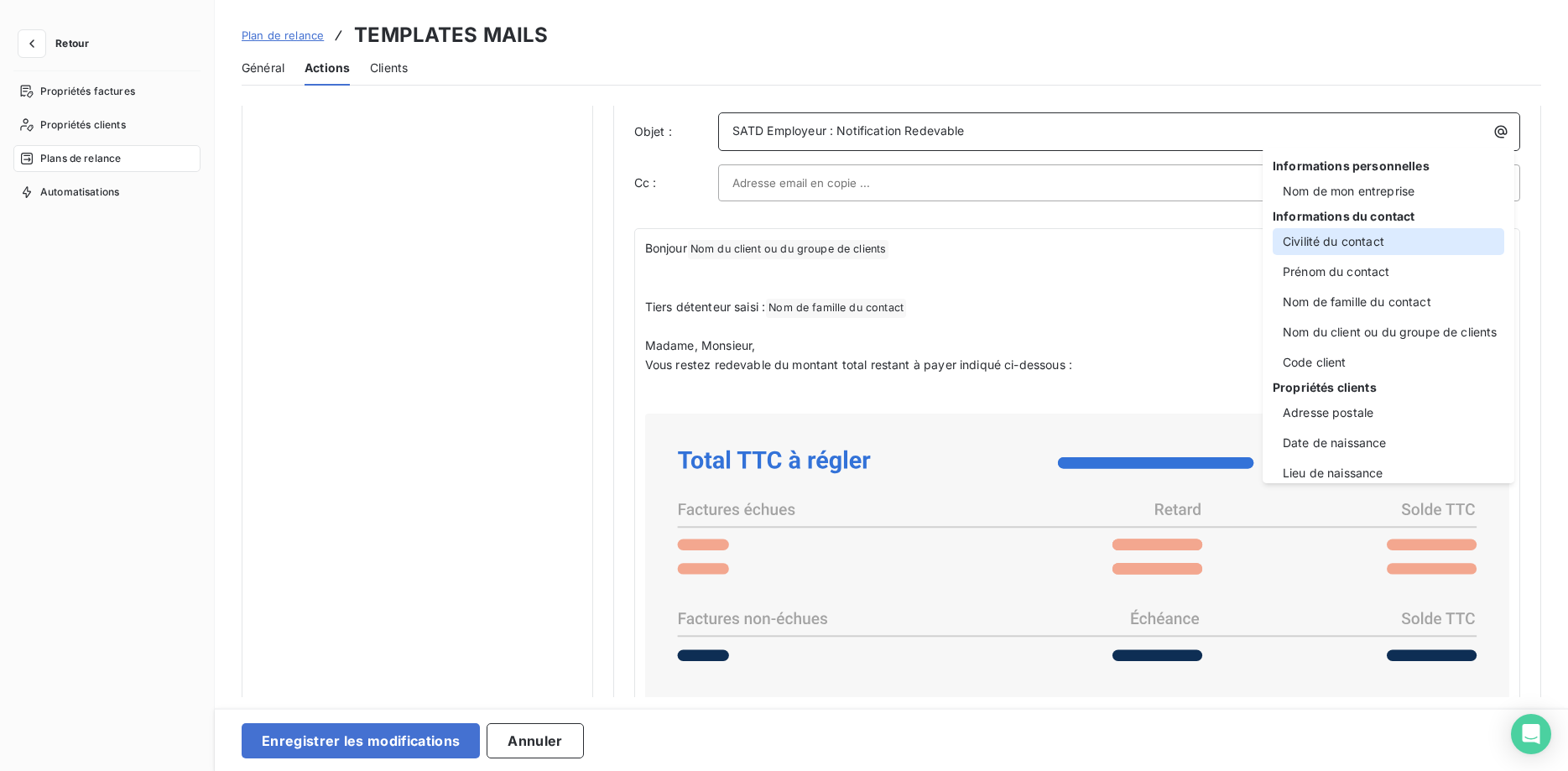
click at [1394, 246] on div "Civilité du contact" at bounding box center [1389, 241] width 232 height 27
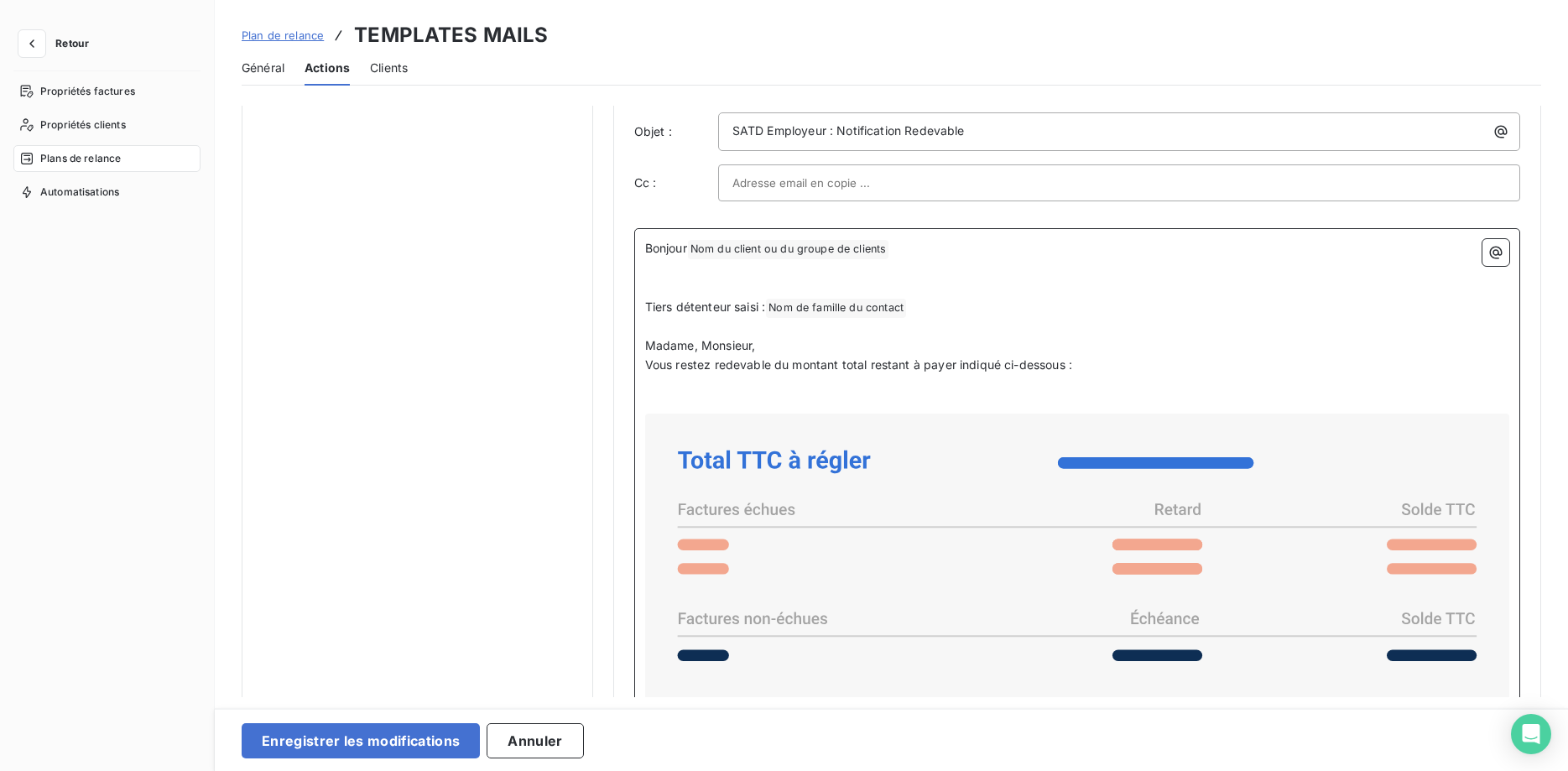
click at [687, 252] on span "Bonjour" at bounding box center [665, 247] width 42 height 15
click at [1490, 253] on icon "button" at bounding box center [1496, 252] width 13 height 13
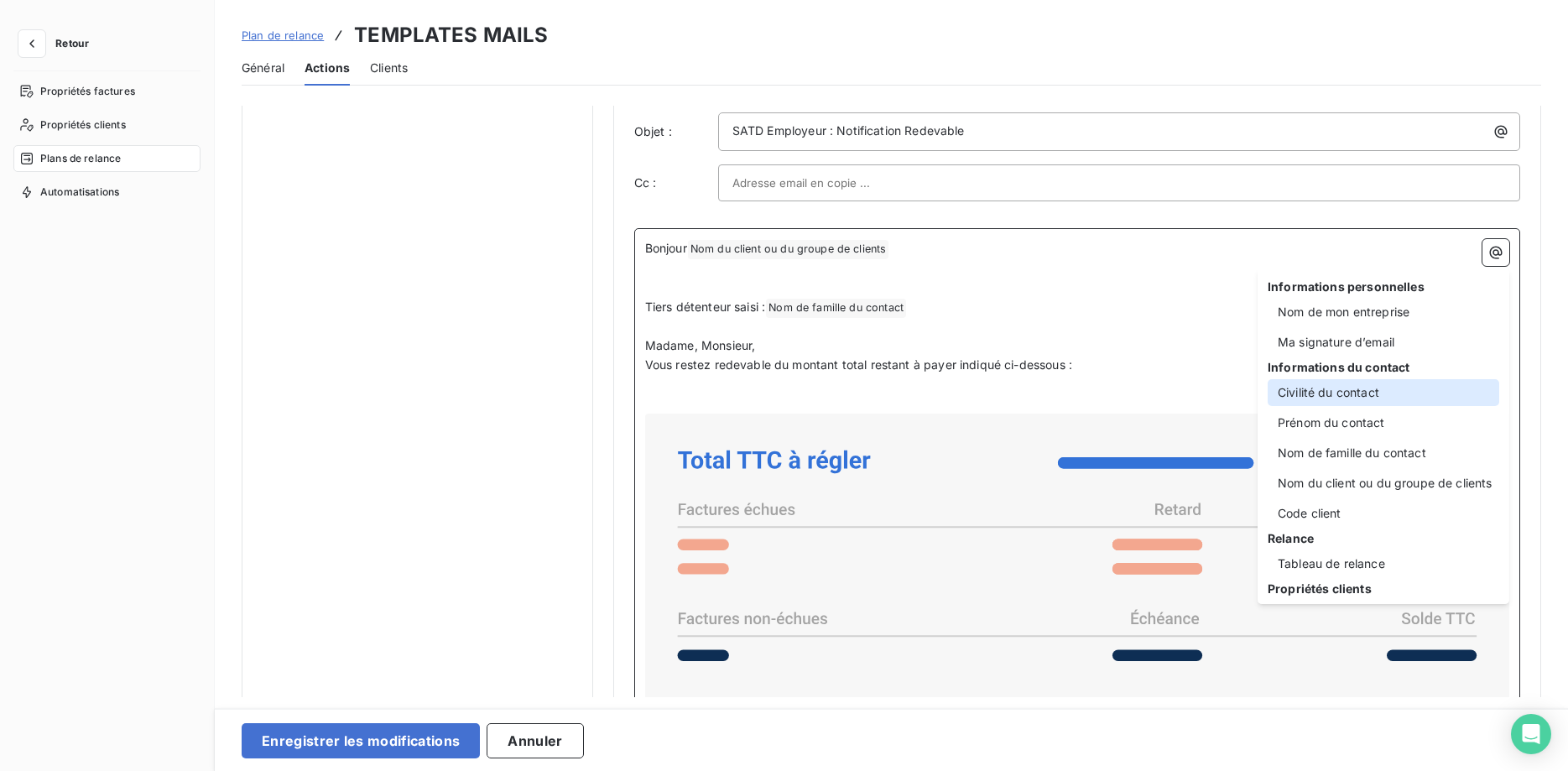
click at [1373, 403] on div "Civilité du contact" at bounding box center [1383, 392] width 232 height 27
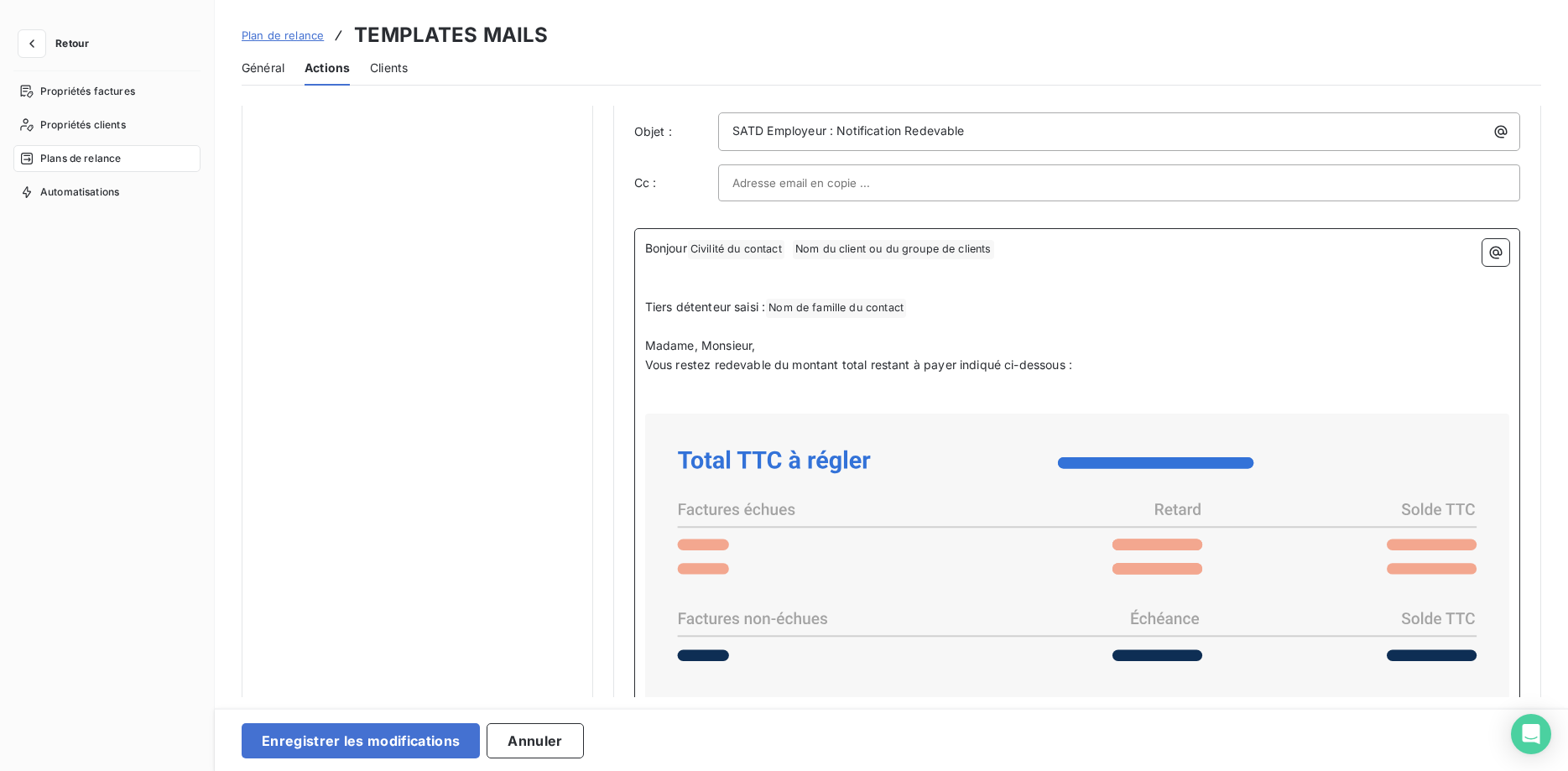
click at [967, 307] on p "Tiers détenteur saisi : Nom de famille du contact ﻿ ﻿" at bounding box center [1077, 307] width 864 height 20
click at [1506, 257] on button "button" at bounding box center [1495, 252] width 27 height 27
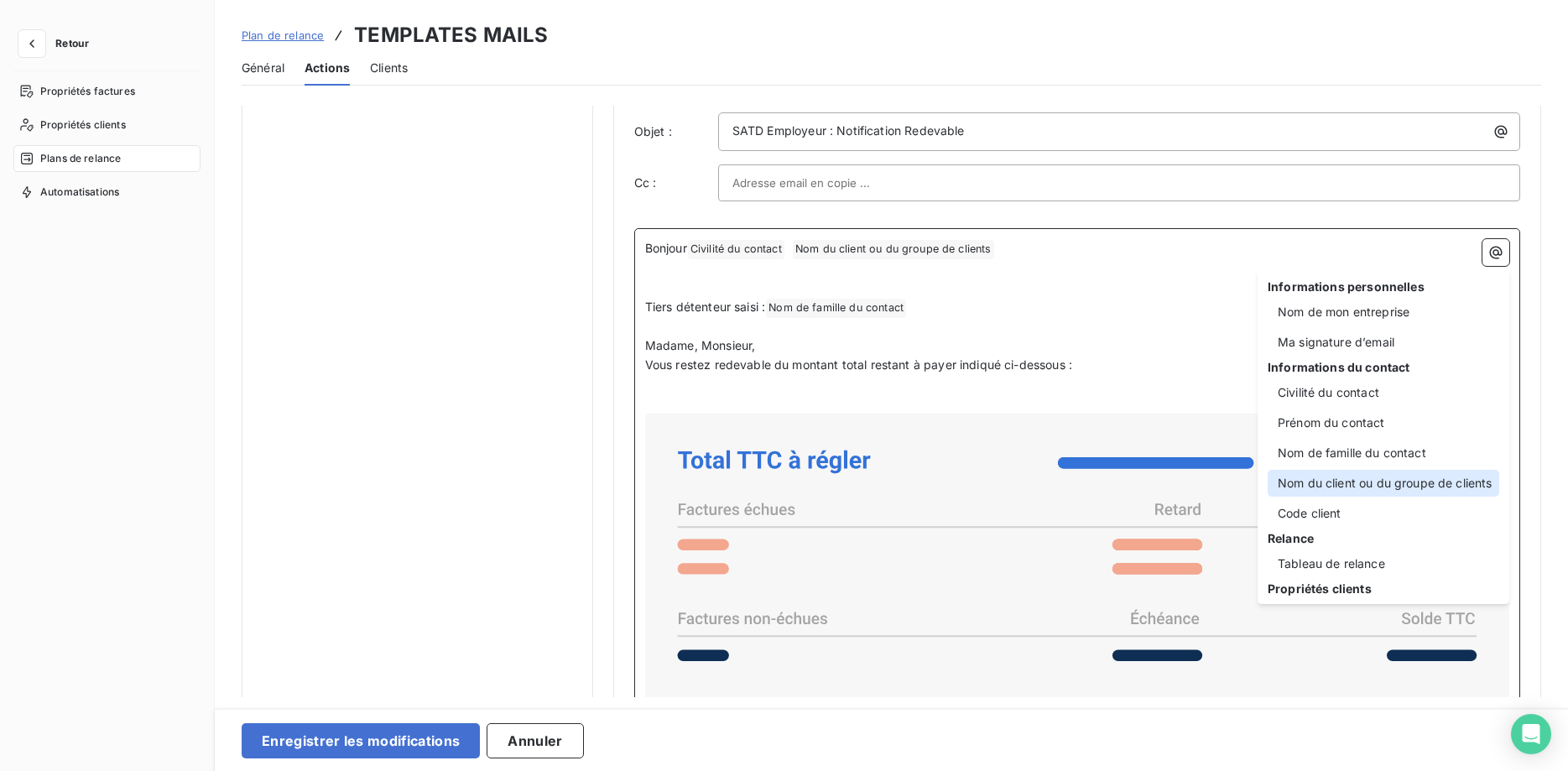
click at [1443, 485] on div "Nom du client ou du groupe de clients" at bounding box center [1383, 483] width 232 height 27
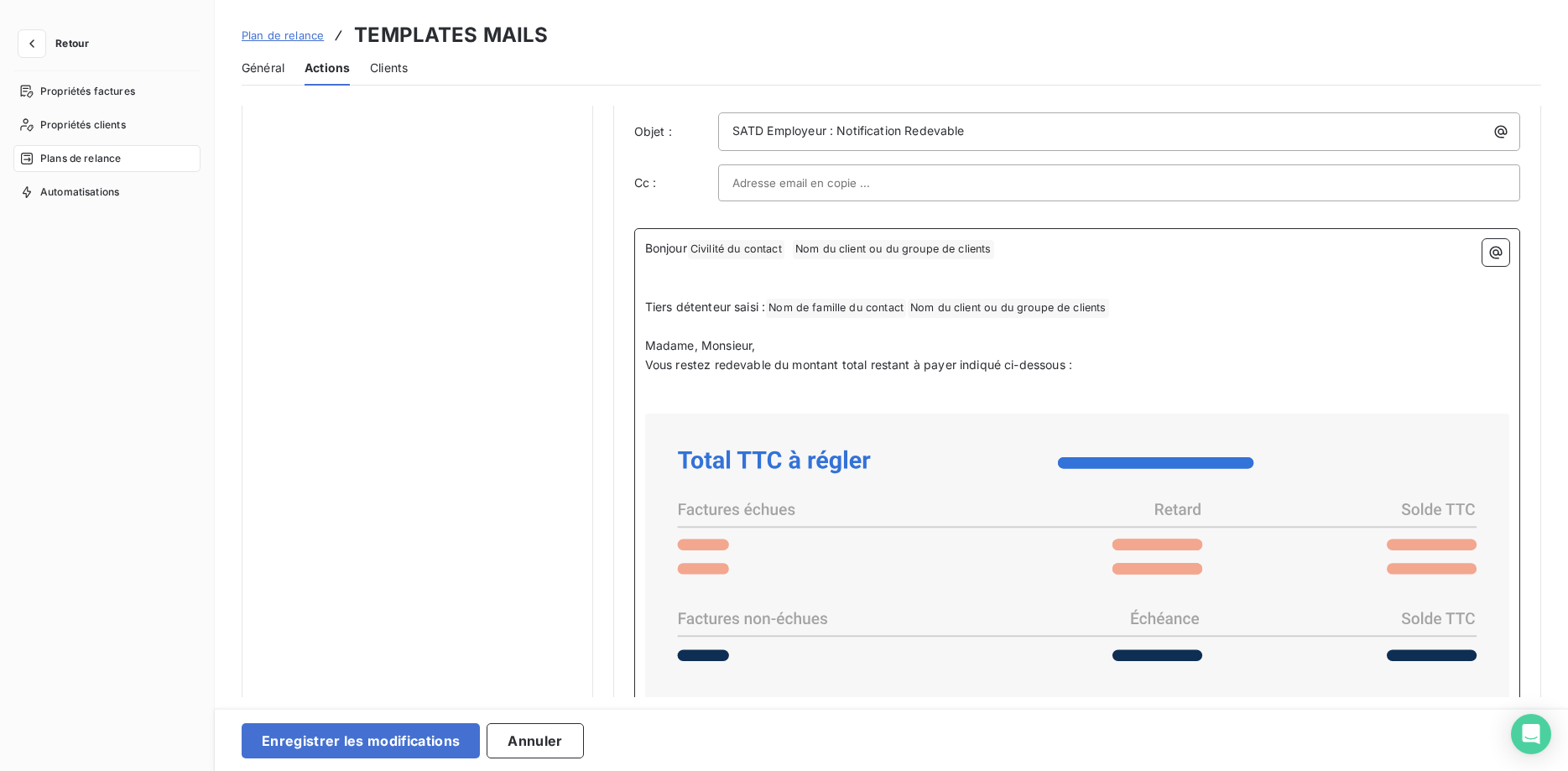
click at [772, 304] on span "Nom de famille du contact ﻿" at bounding box center [836, 308] width 140 height 19
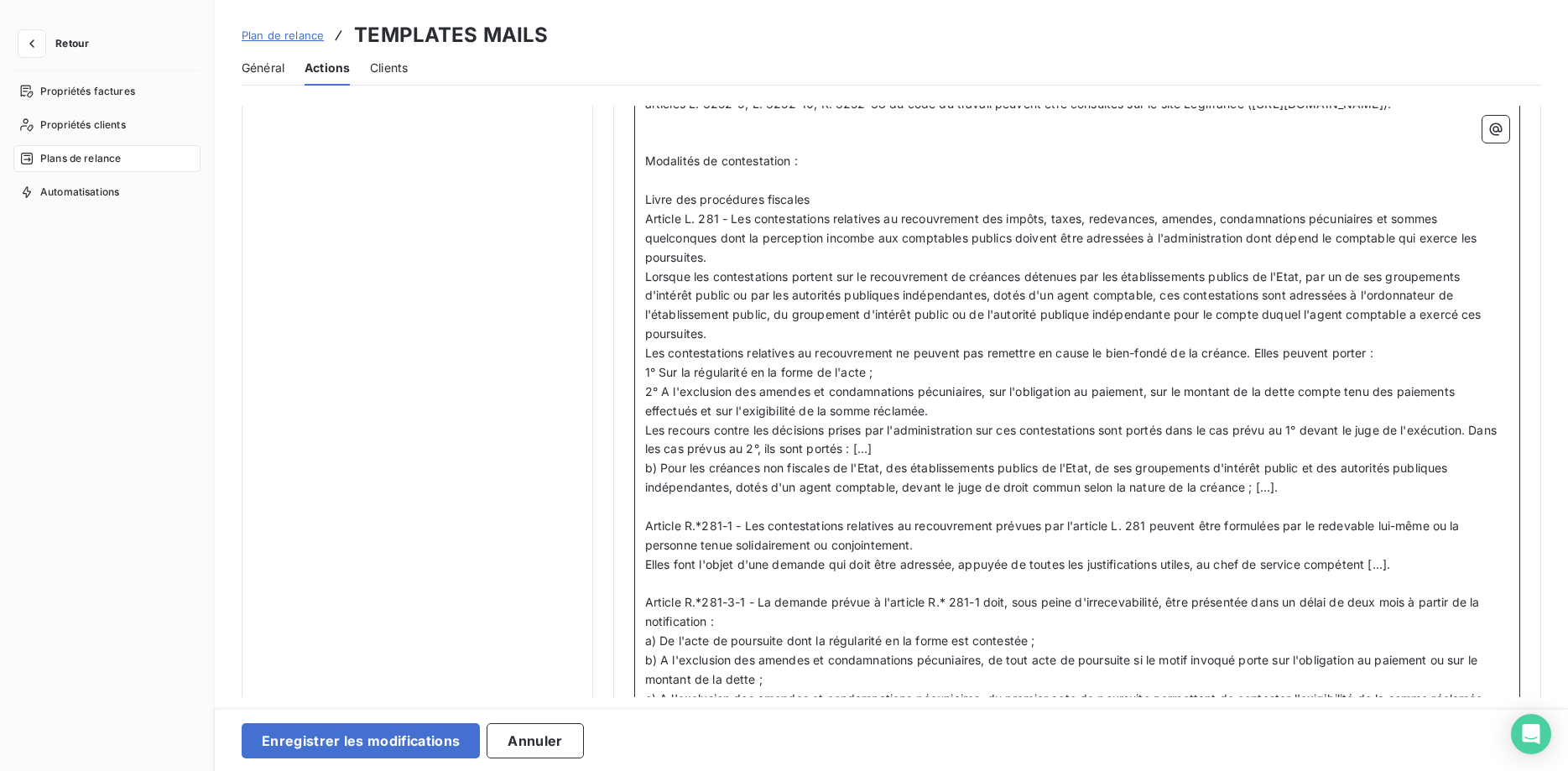
scroll to position [2822, 0]
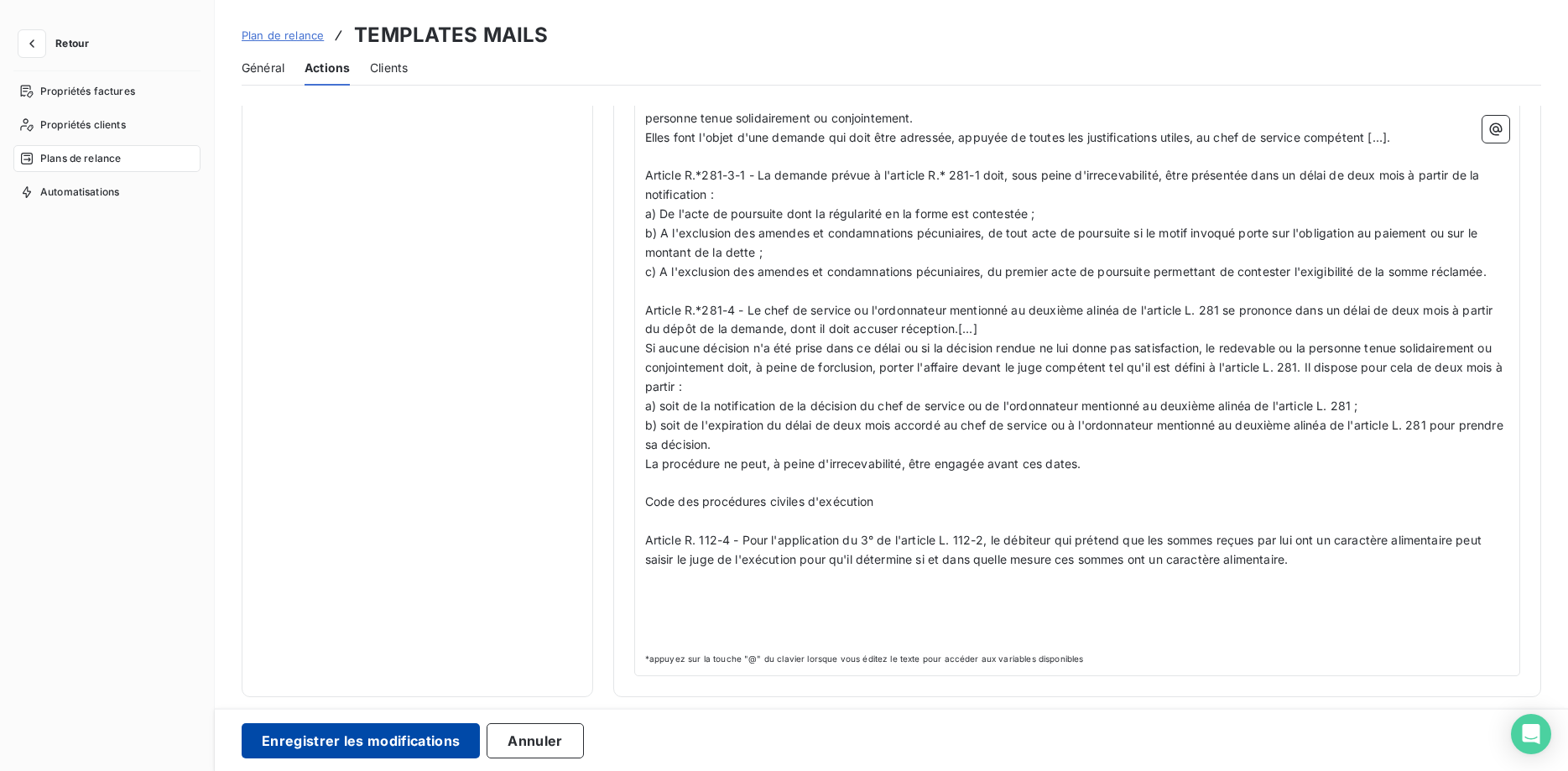
click at [419, 738] on button "Enregistrer les modifications" at bounding box center [360, 740] width 238 height 35
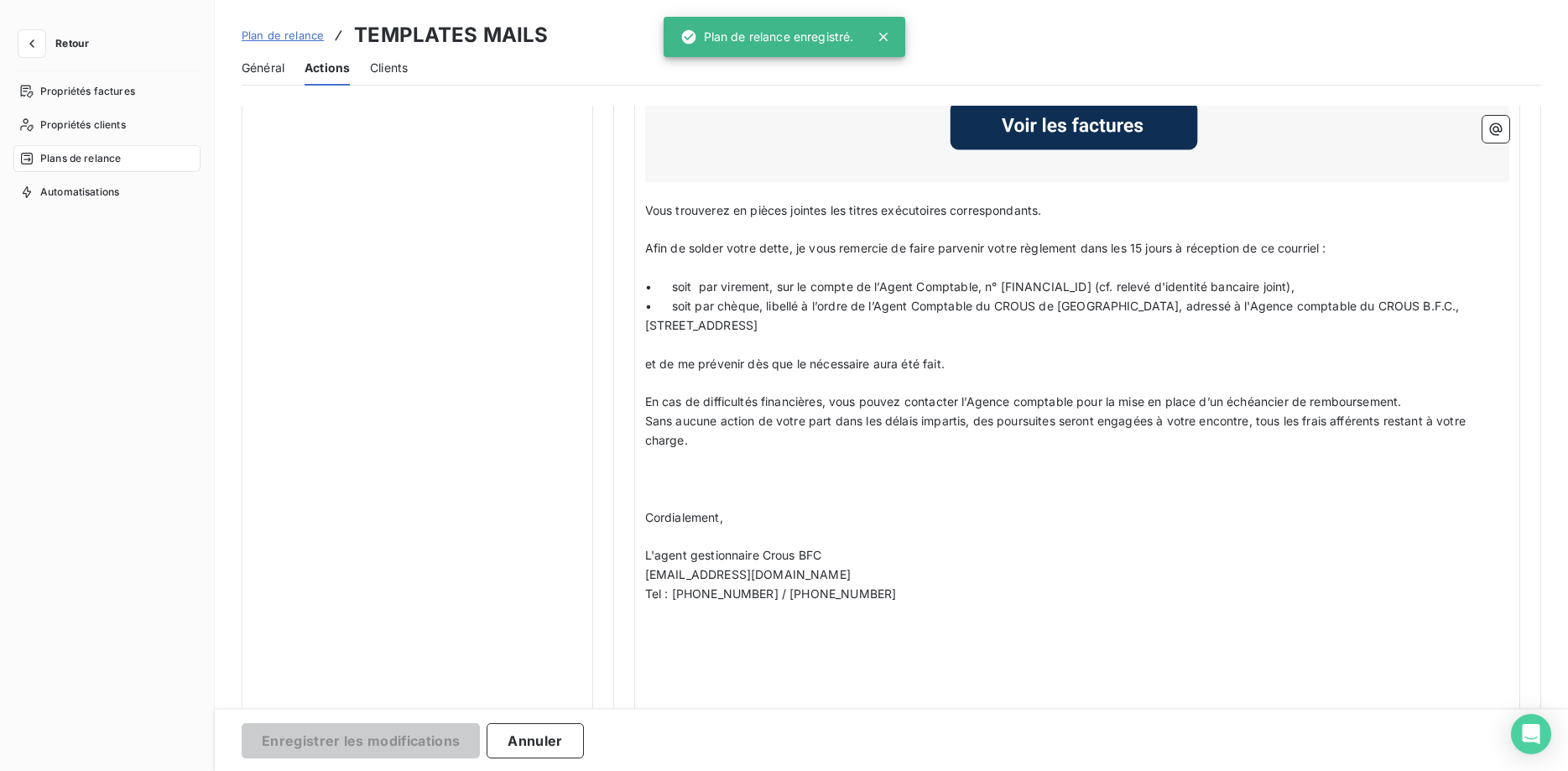
scroll to position [142, 0]
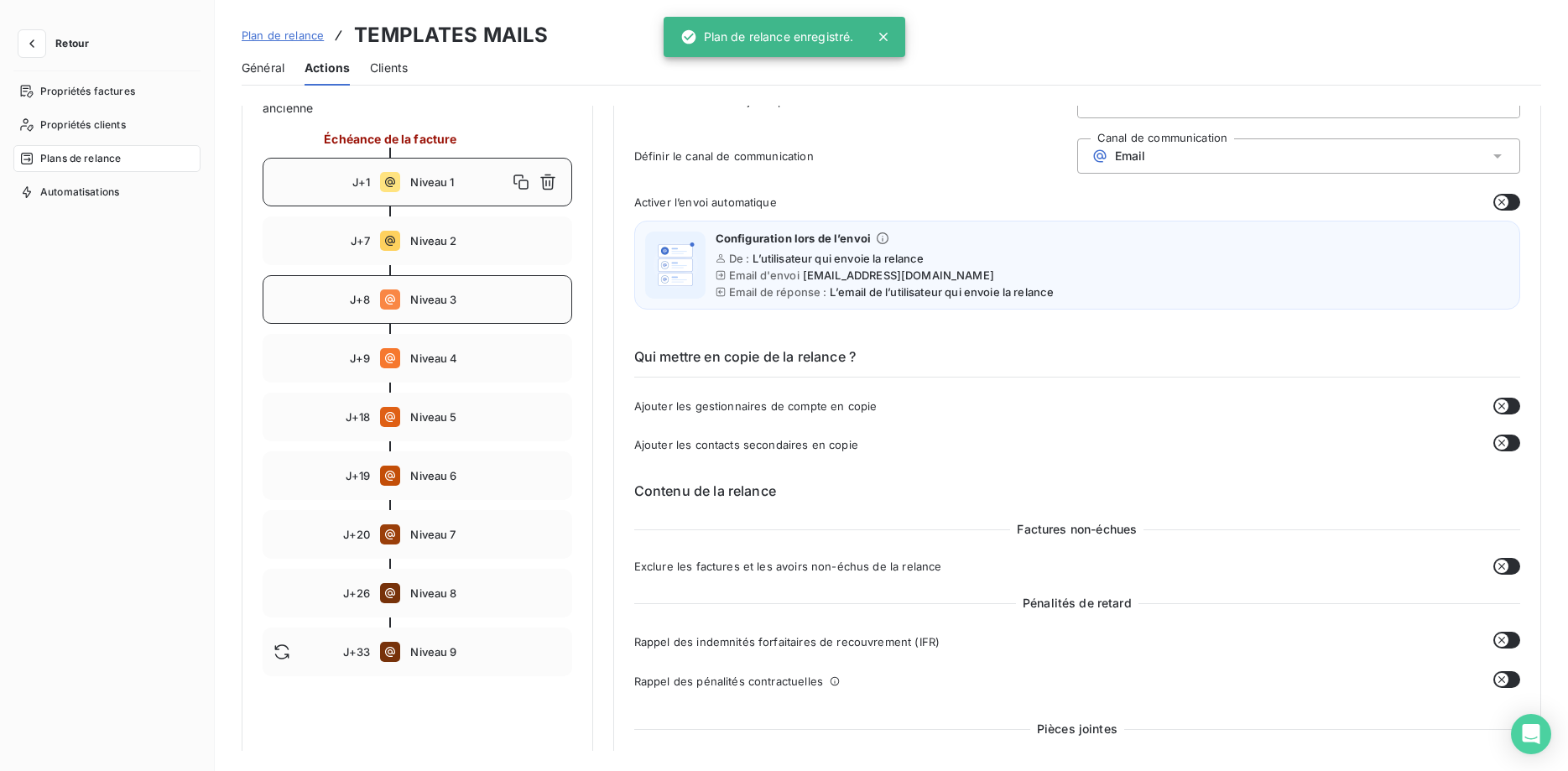
click at [439, 310] on div "J+8 Niveau 3" at bounding box center [417, 299] width 309 height 49
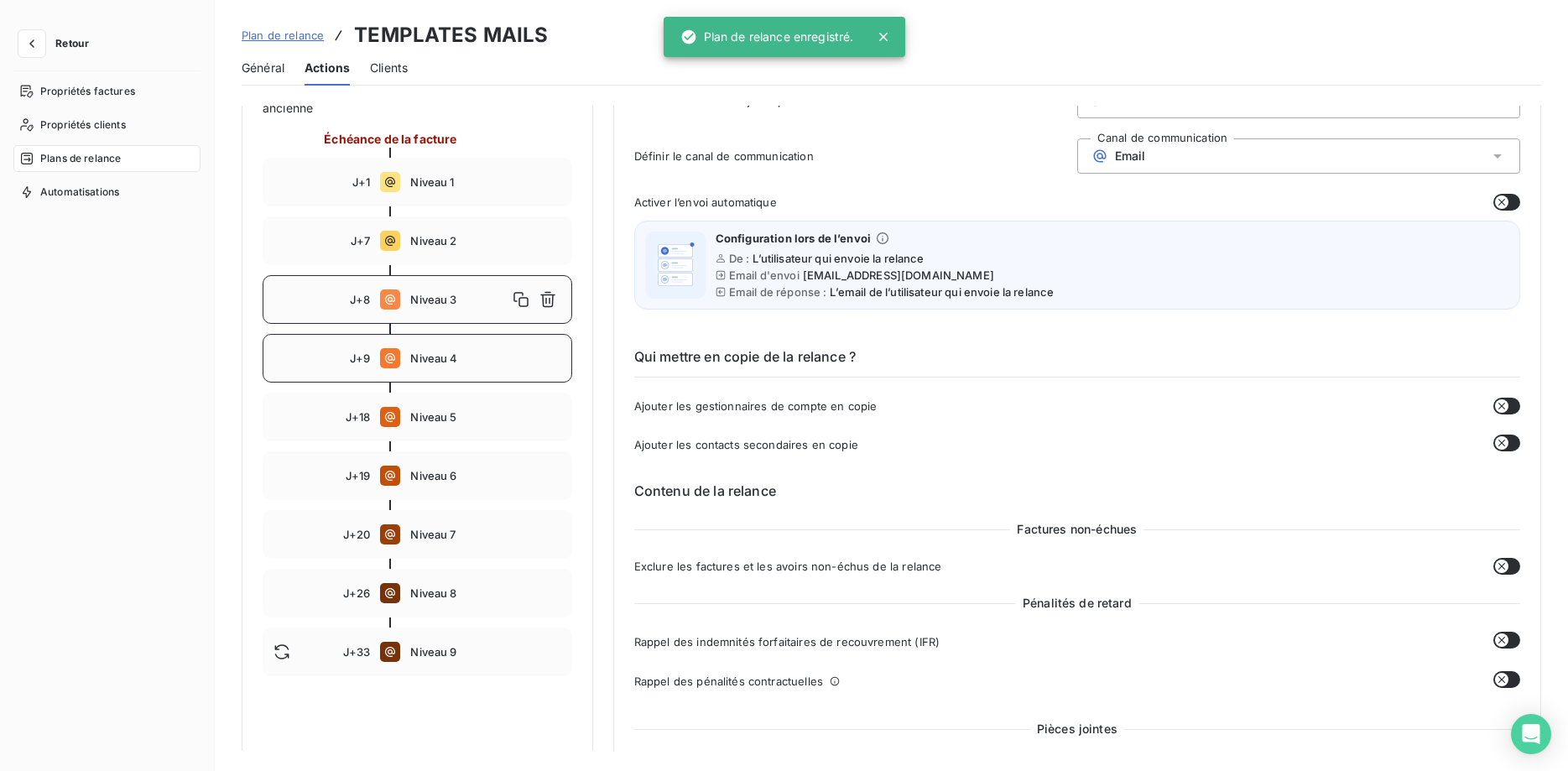
click at [436, 355] on span "Niveau 4" at bounding box center [485, 358] width 150 height 14
type input "9"
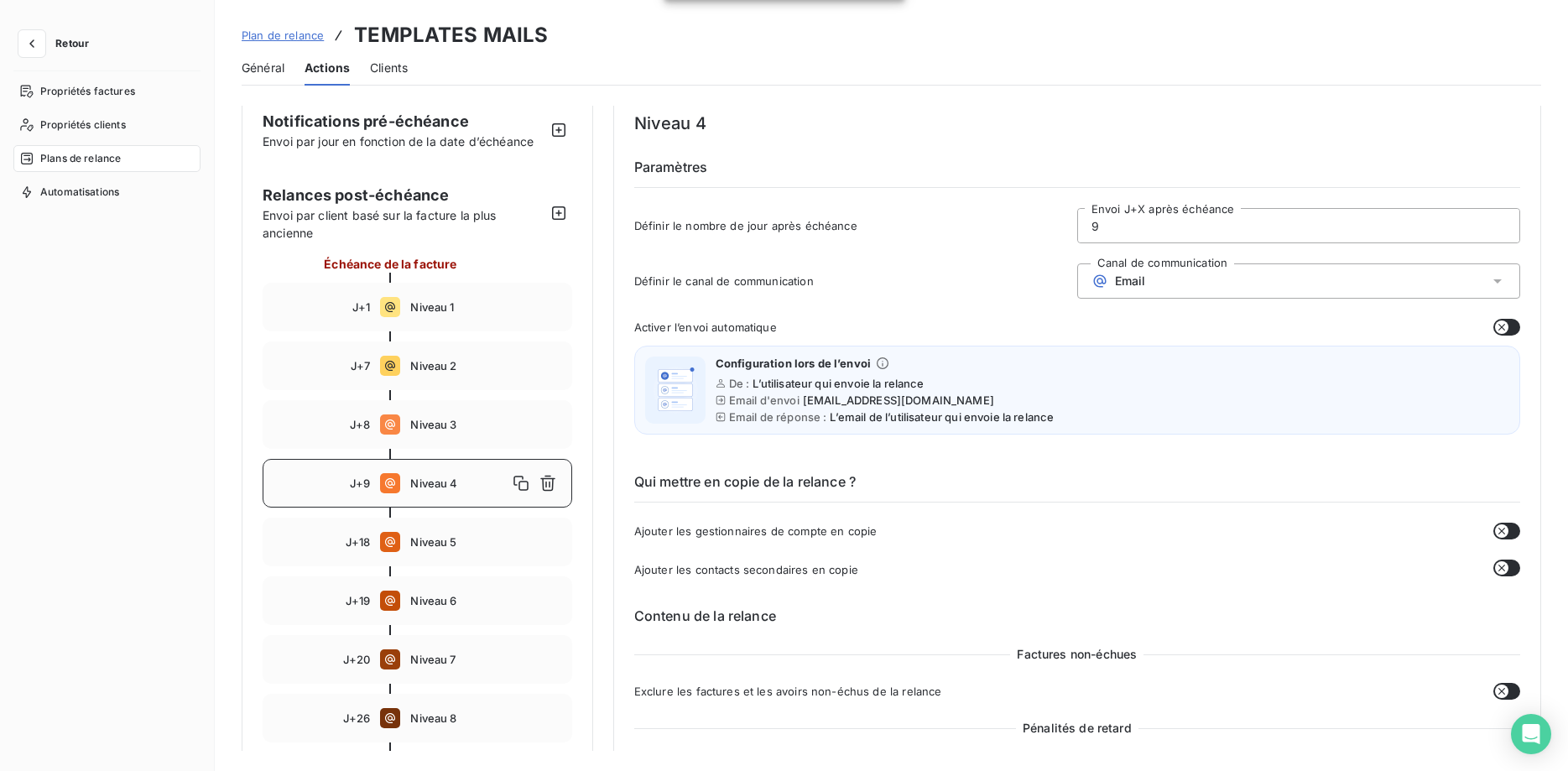
scroll to position [0, 0]
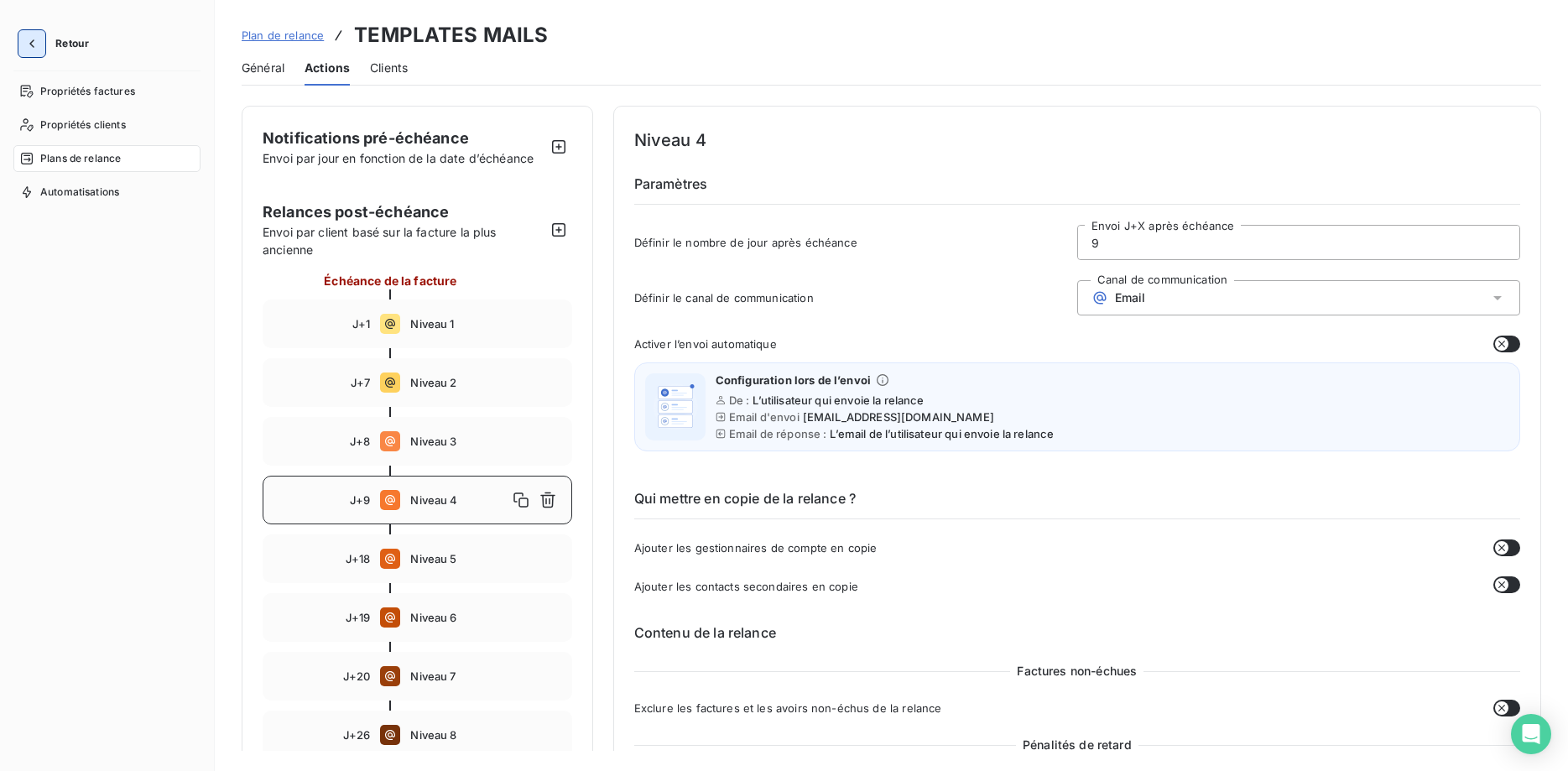
click at [37, 51] on icon "button" at bounding box center [32, 44] width 17 height 17
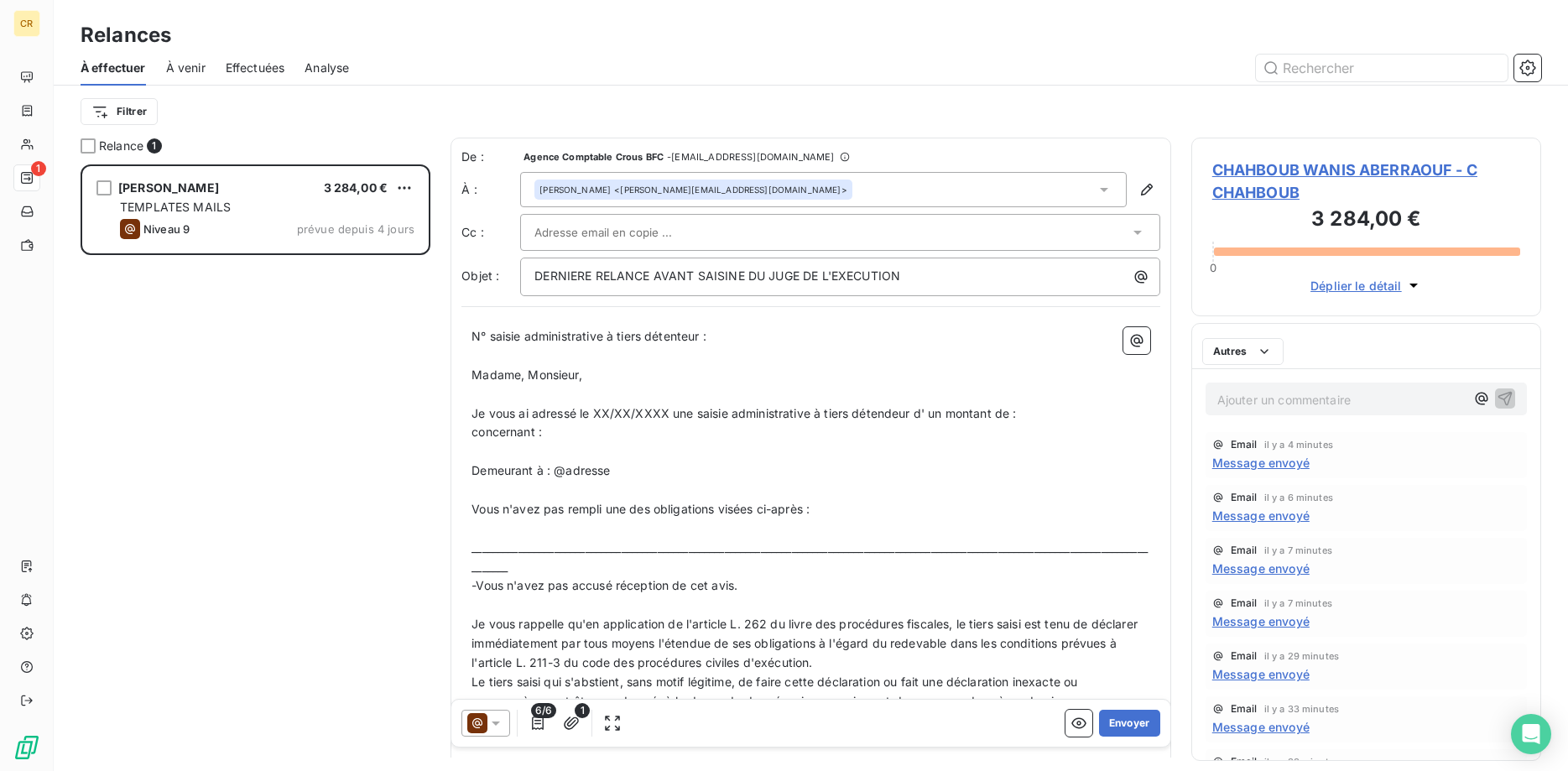
scroll to position [606, 350]
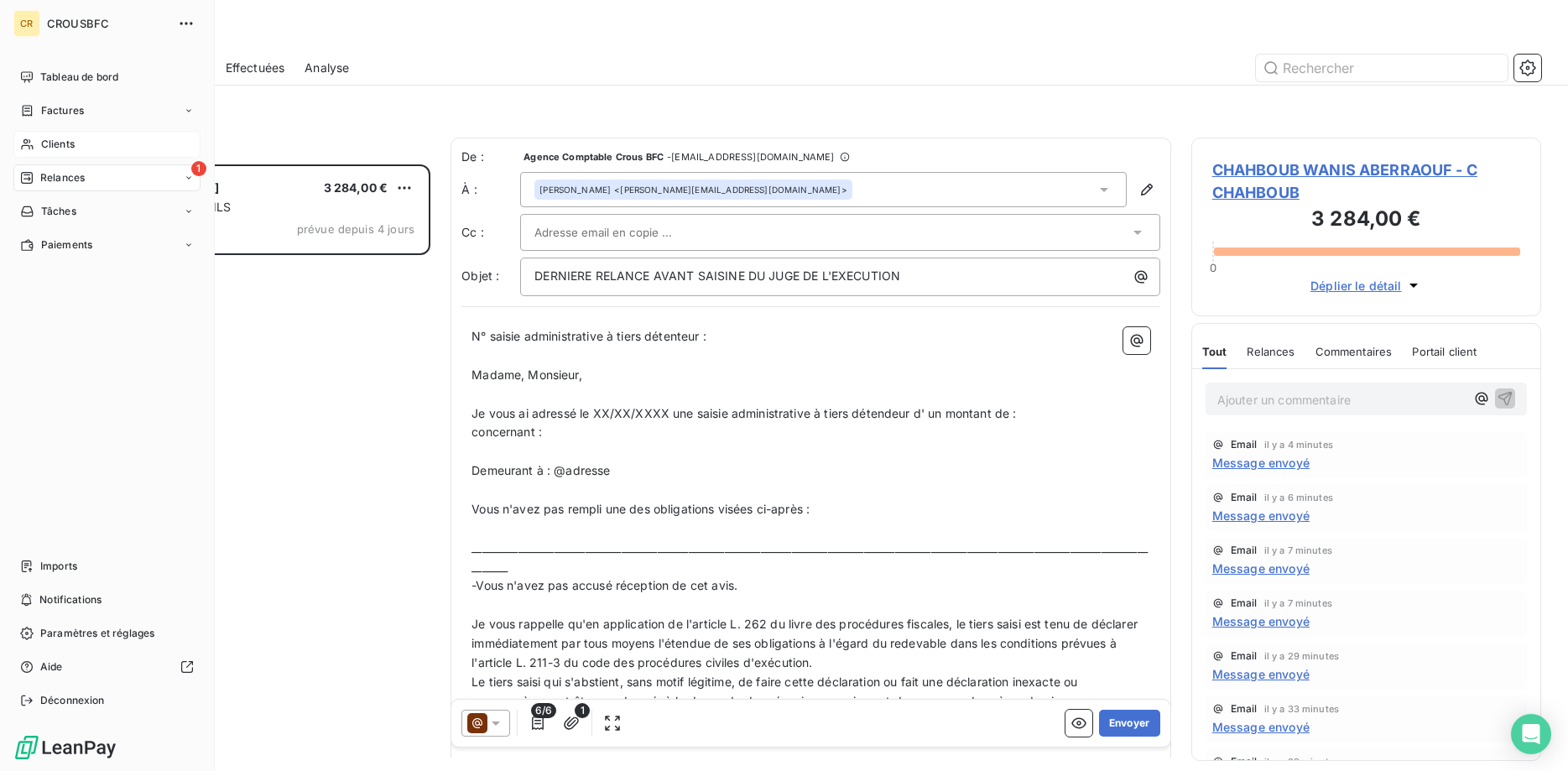
click at [29, 147] on icon at bounding box center [27, 144] width 12 height 11
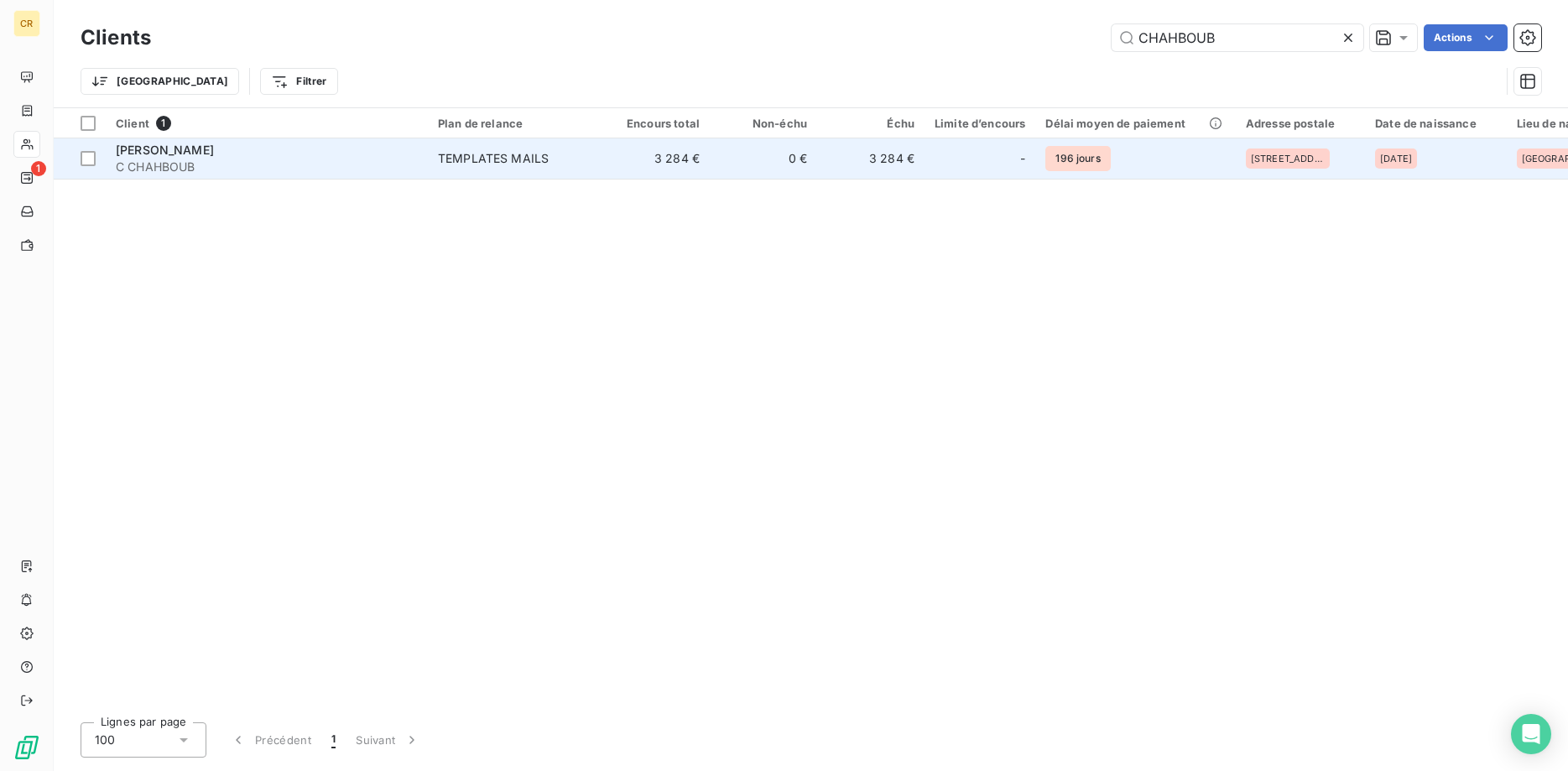
click at [700, 154] on td "3 284 €" at bounding box center [655, 158] width 107 height 40
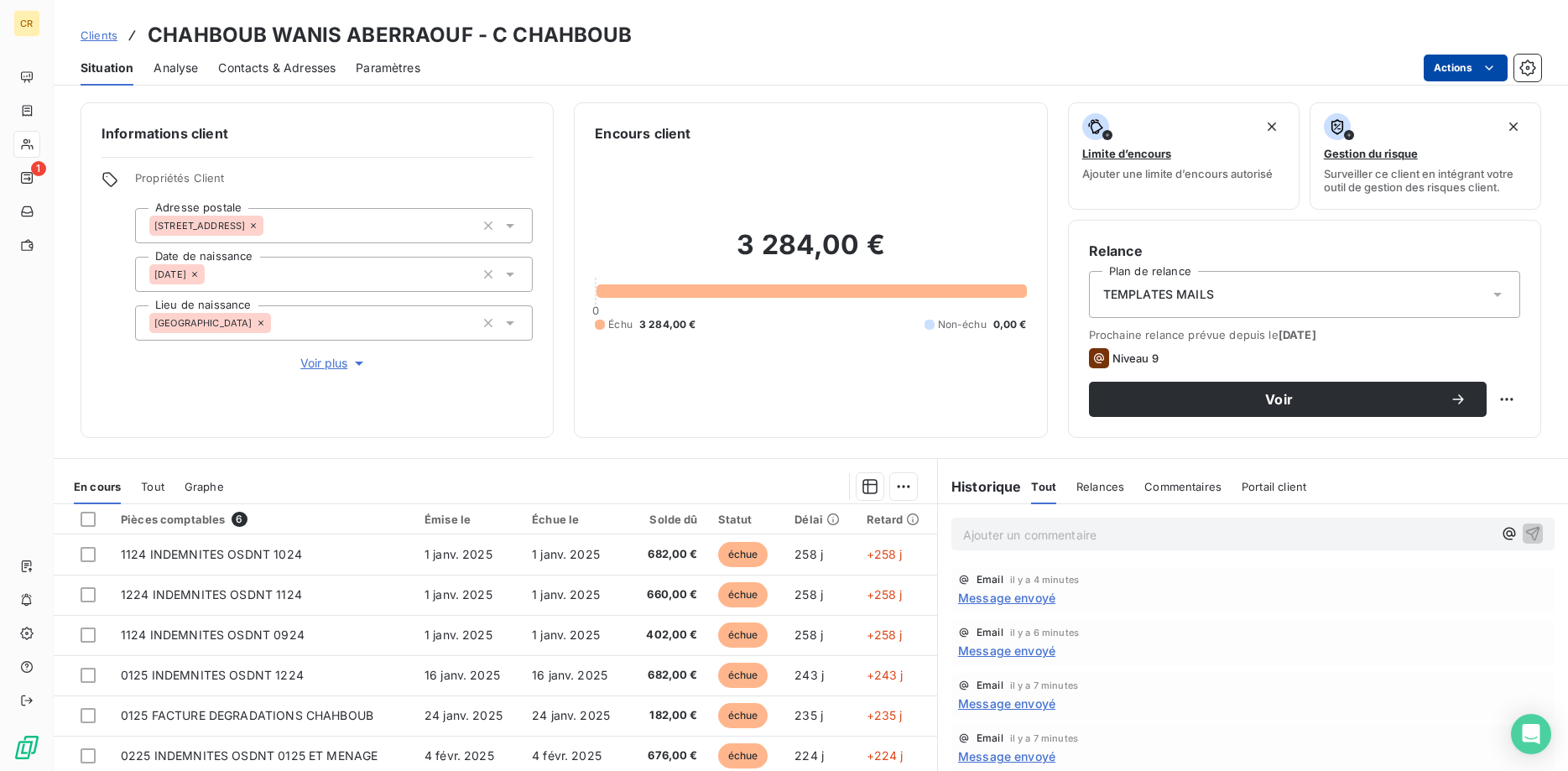
click at [1498, 64] on html "CR 1 Clients CHAHBOUB WANIS ABERRAOUF - C CHAHBOUB Situation Analyse Contacts &…" at bounding box center [784, 386] width 1568 height 771
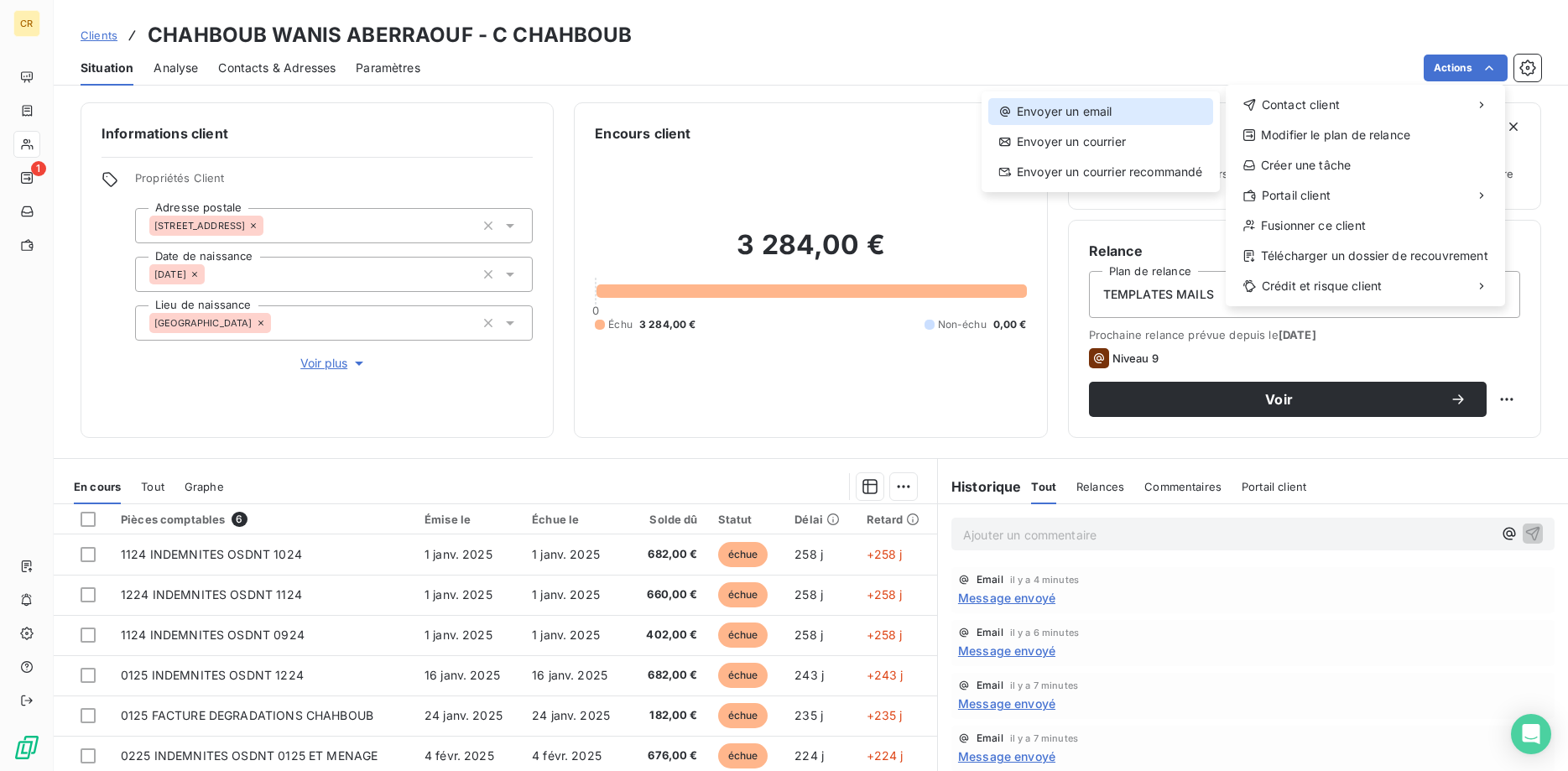
click at [1102, 116] on div "Envoyer un email" at bounding box center [1101, 111] width 225 height 27
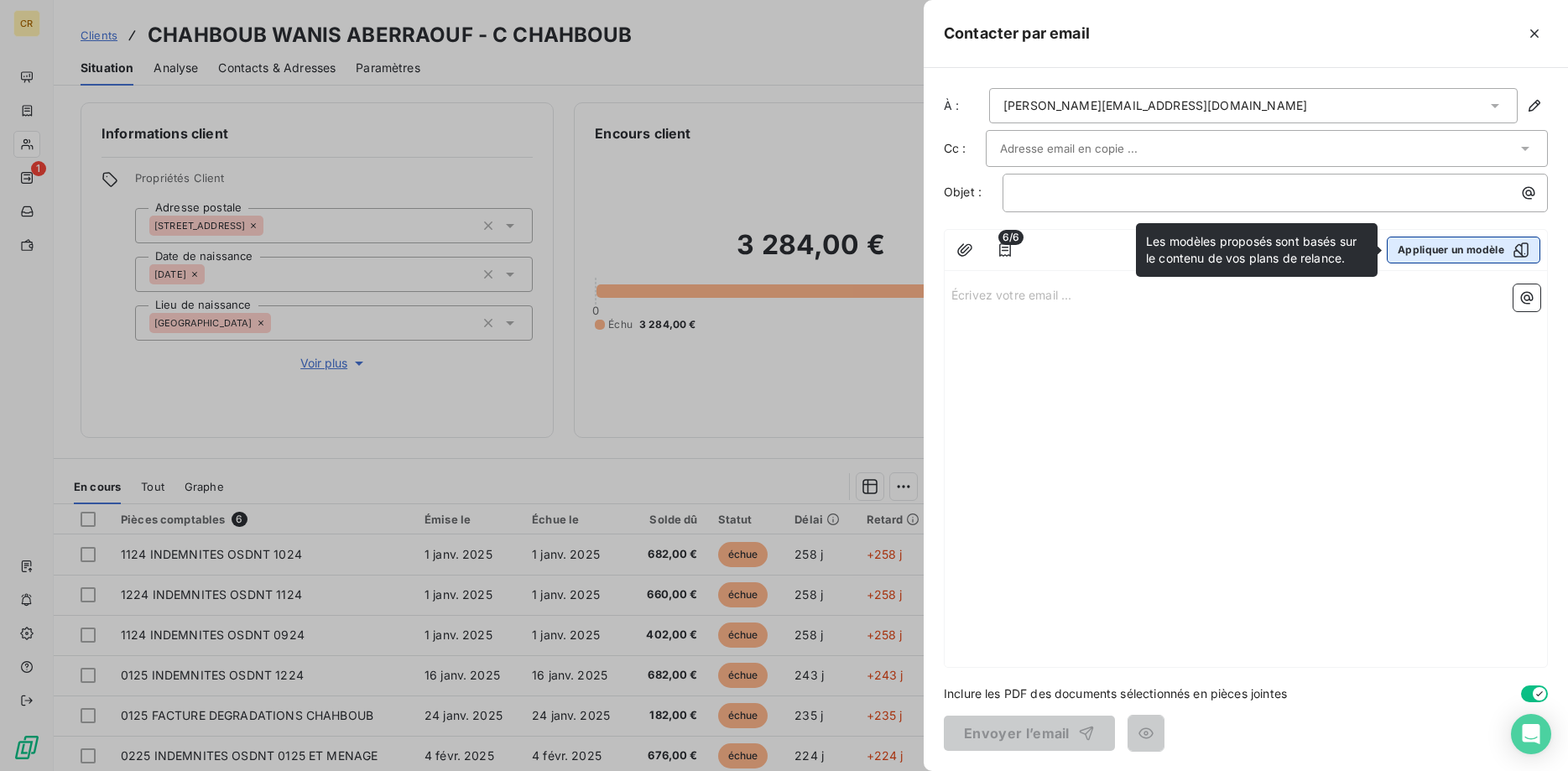
click at [1462, 252] on button "Appliquer un modèle" at bounding box center [1463, 249] width 154 height 27
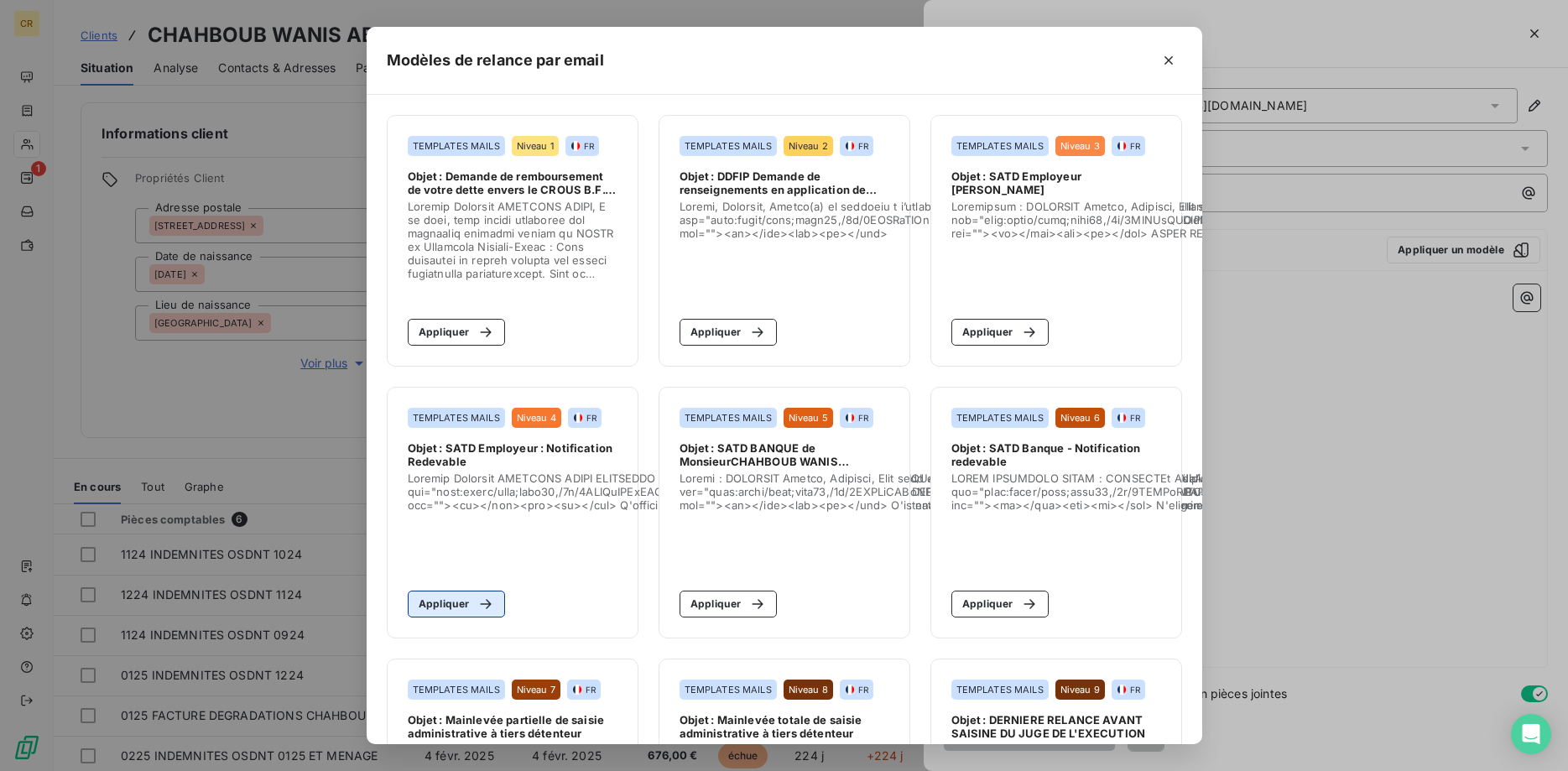
click at [467, 607] on button "Appliquer" at bounding box center [457, 604] width 98 height 27
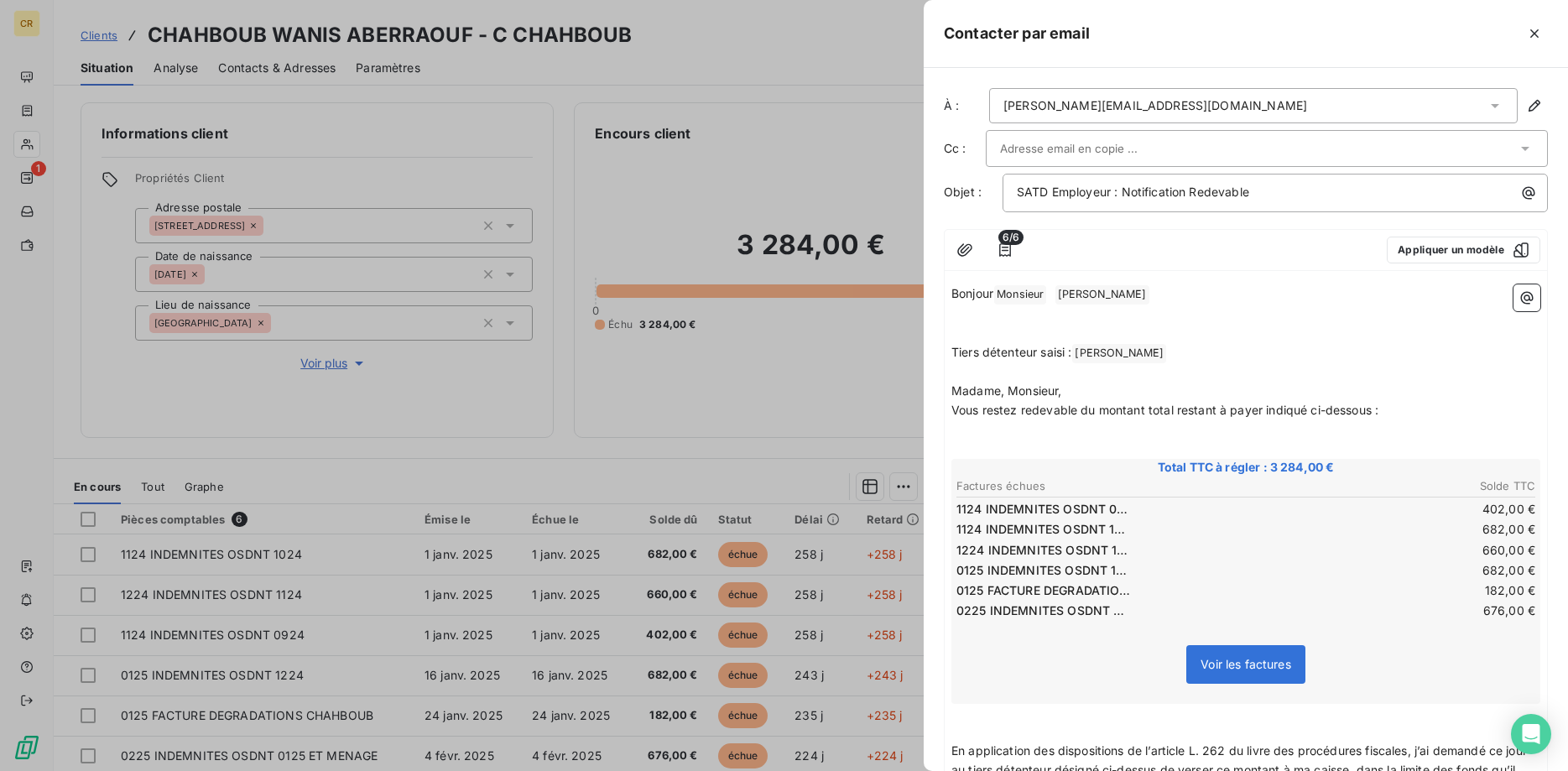
click at [258, 70] on div at bounding box center [784, 386] width 1568 height 771
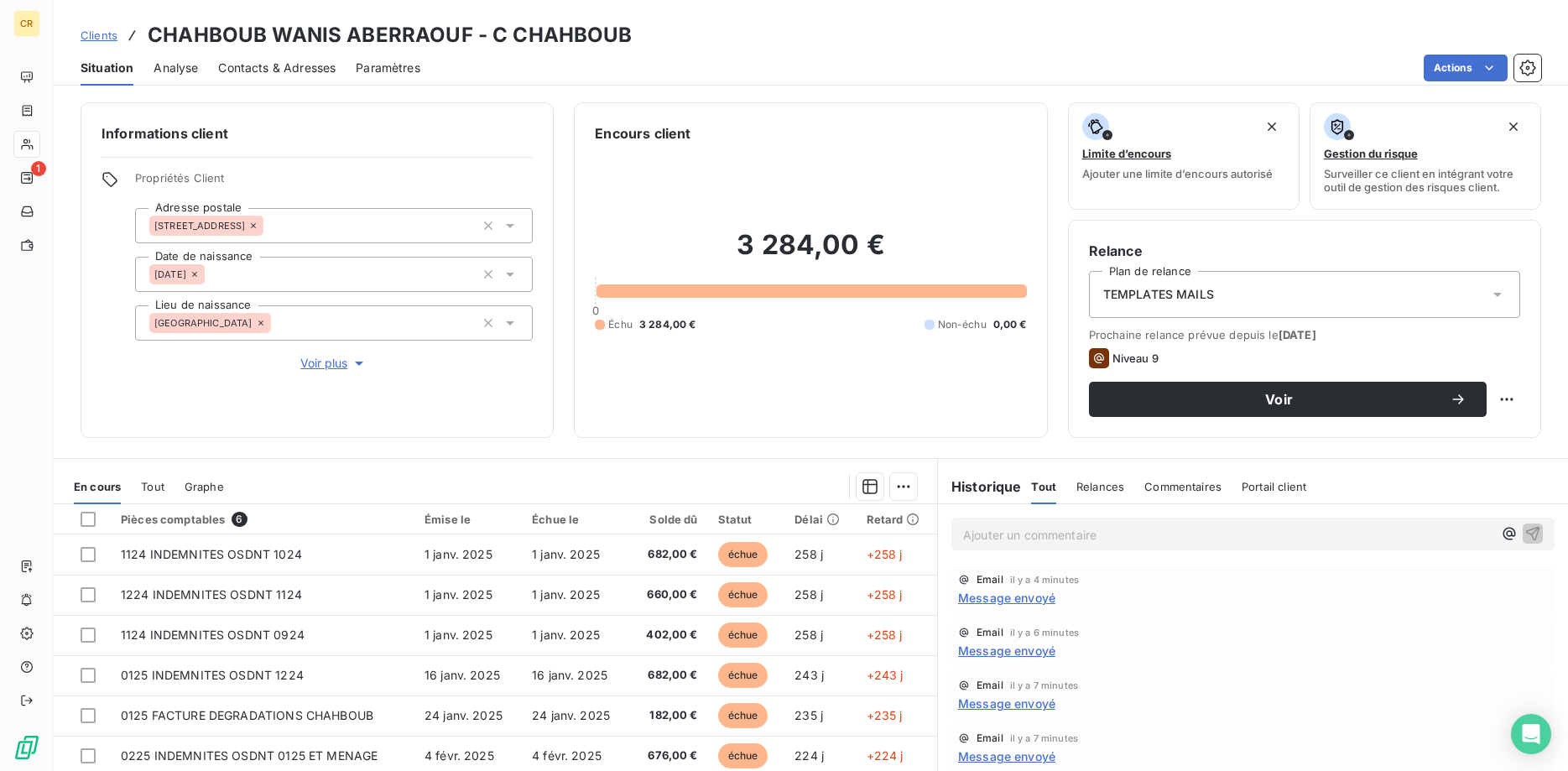
click at [258, 70] on span "Contacts & Adresses" at bounding box center [277, 68] width 118 height 17
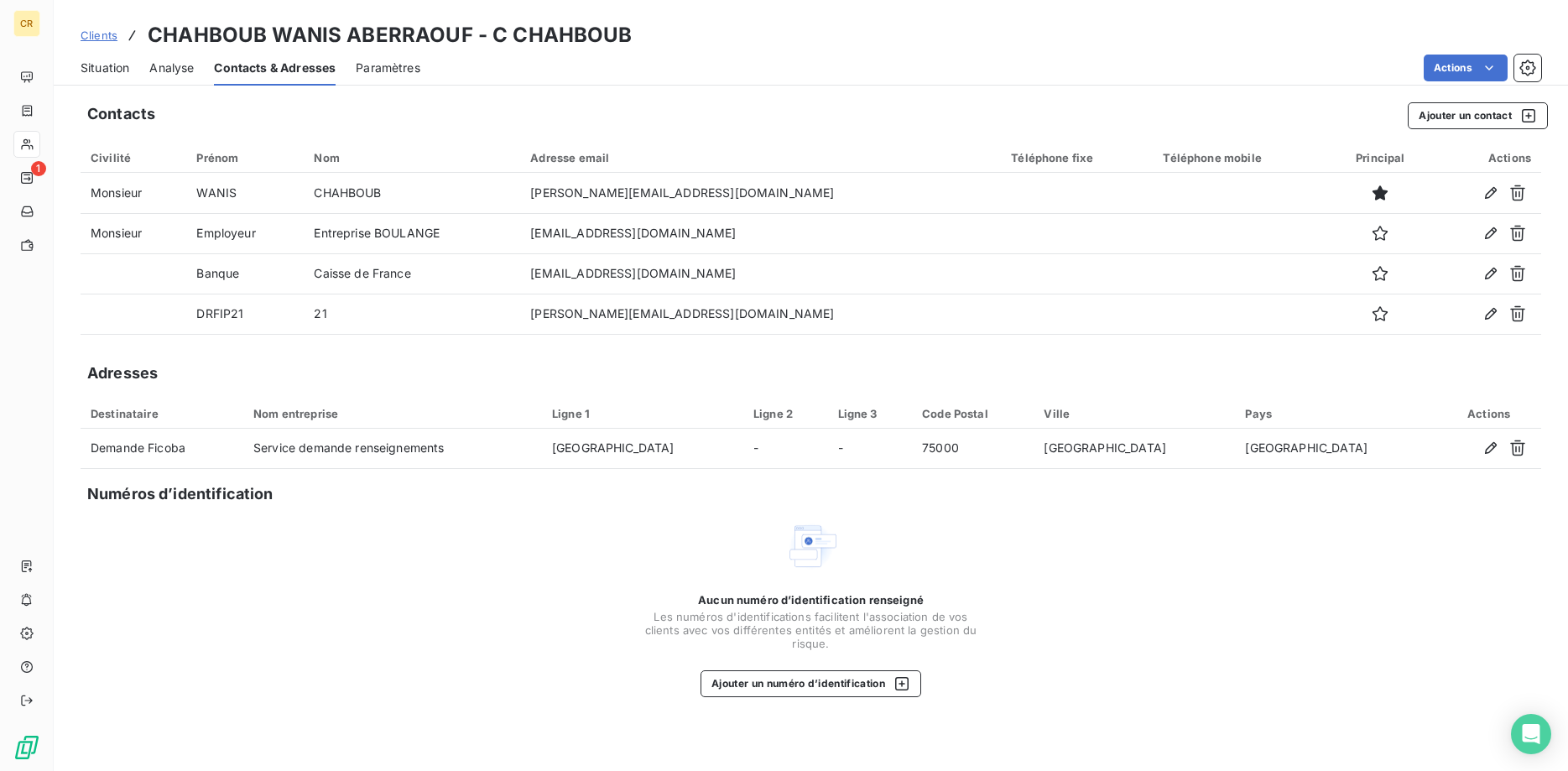
click at [119, 64] on span "Situation" at bounding box center [105, 68] width 49 height 17
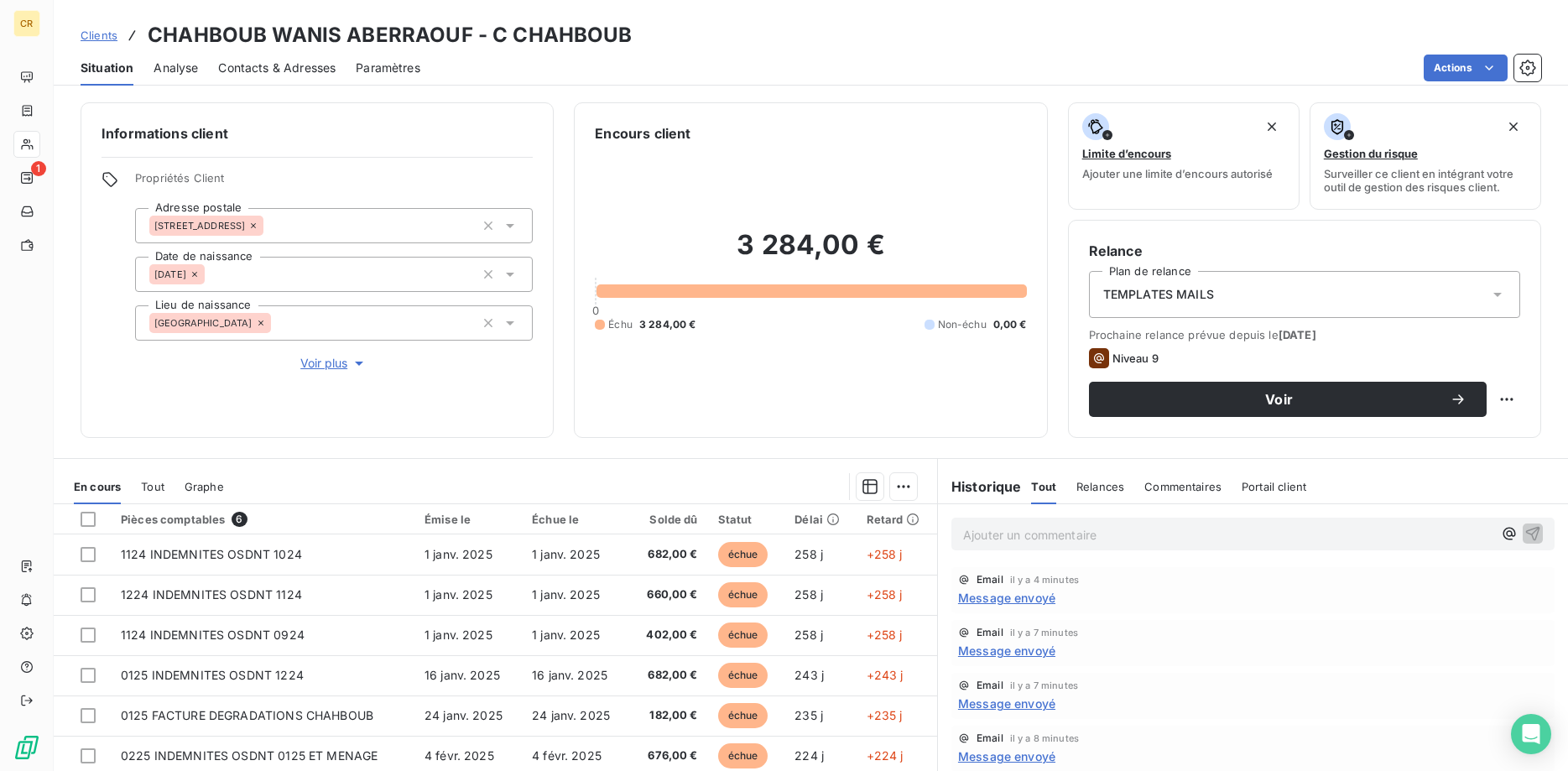
click at [362, 364] on icon "button" at bounding box center [359, 363] width 17 height 17
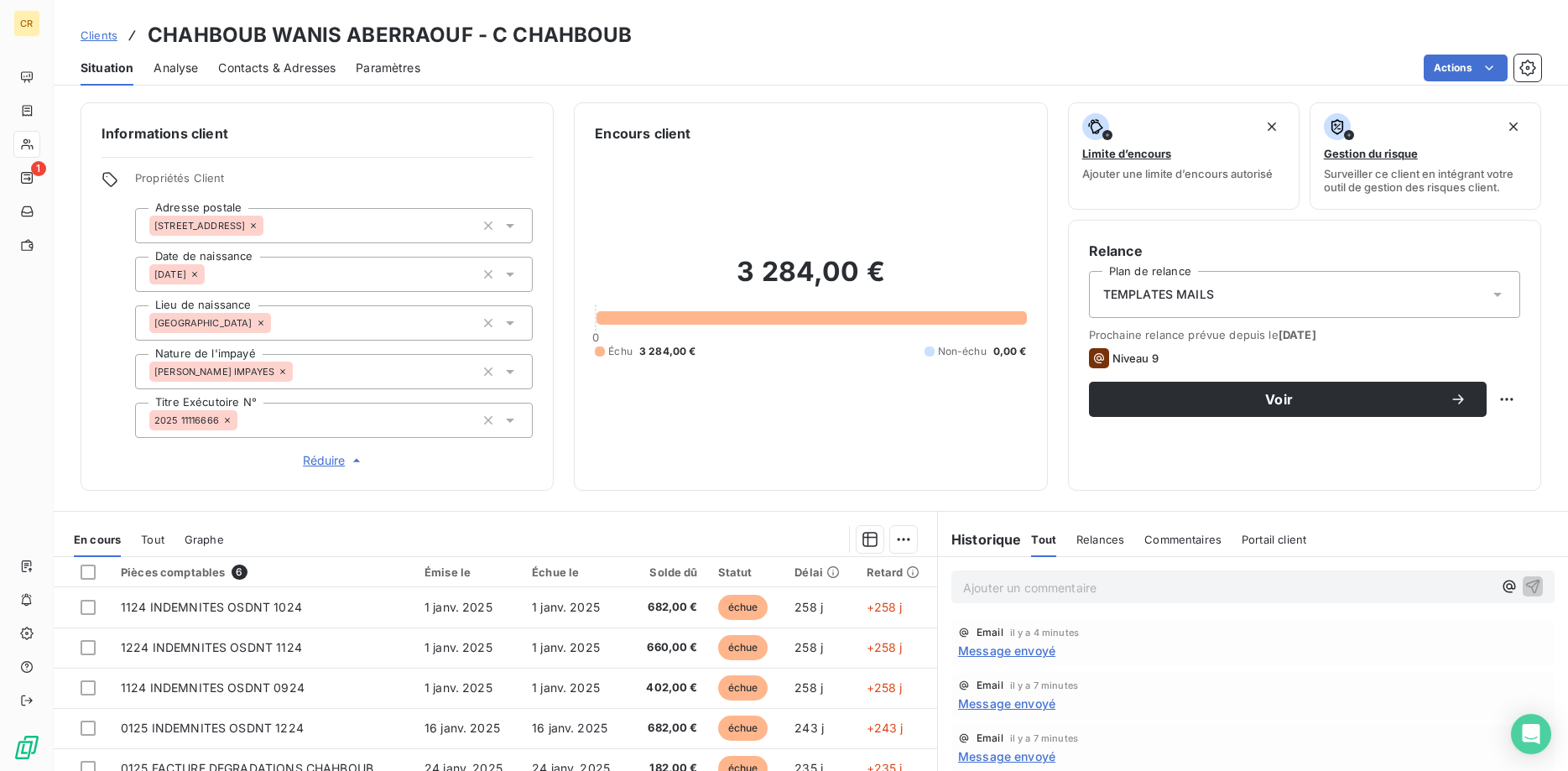
click at [400, 71] on span "Paramètres" at bounding box center [387, 68] width 64 height 17
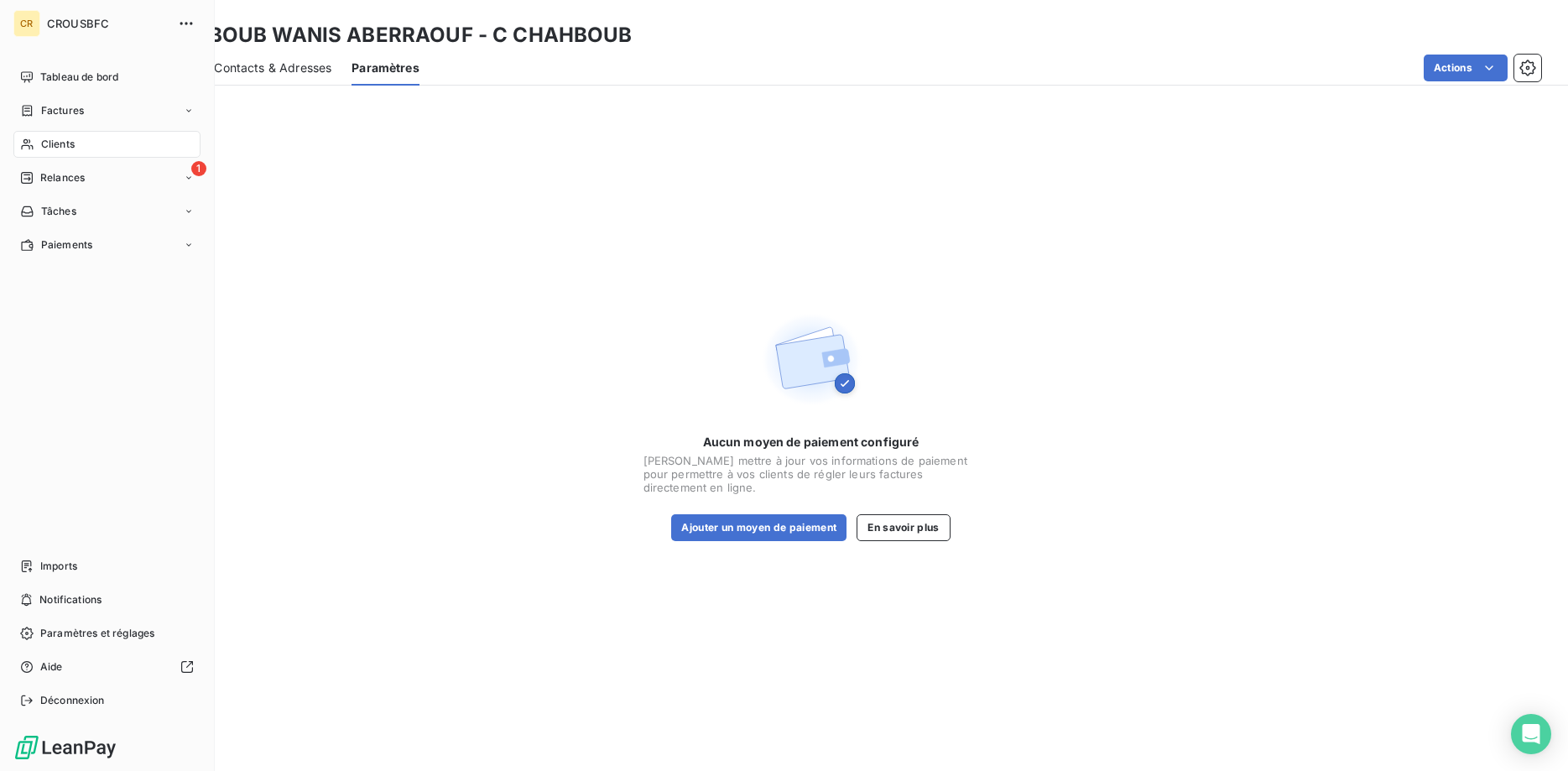
click at [29, 145] on icon at bounding box center [27, 144] width 15 height 14
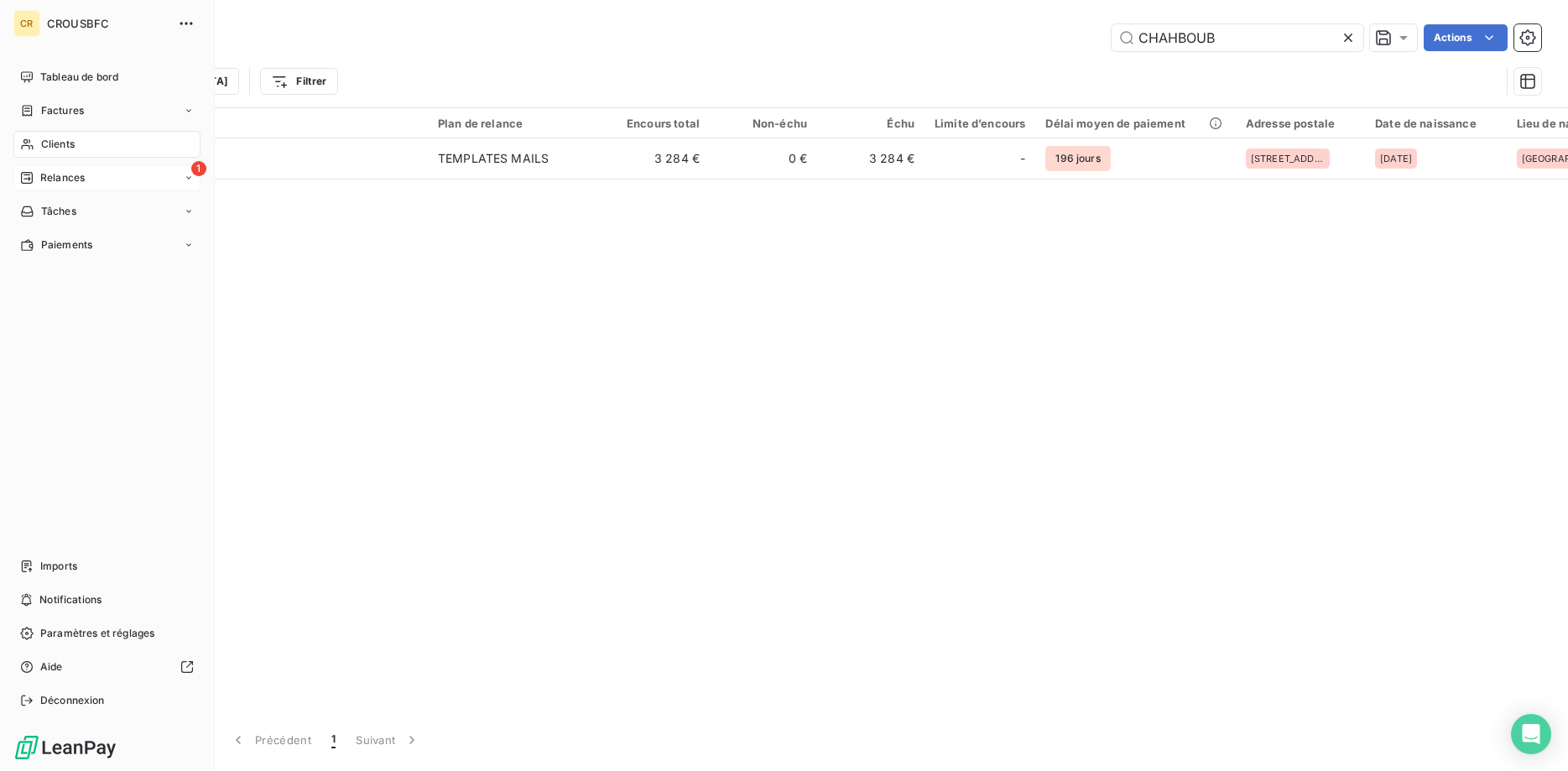
click at [56, 167] on div "1 Relances" at bounding box center [107, 177] width 187 height 27
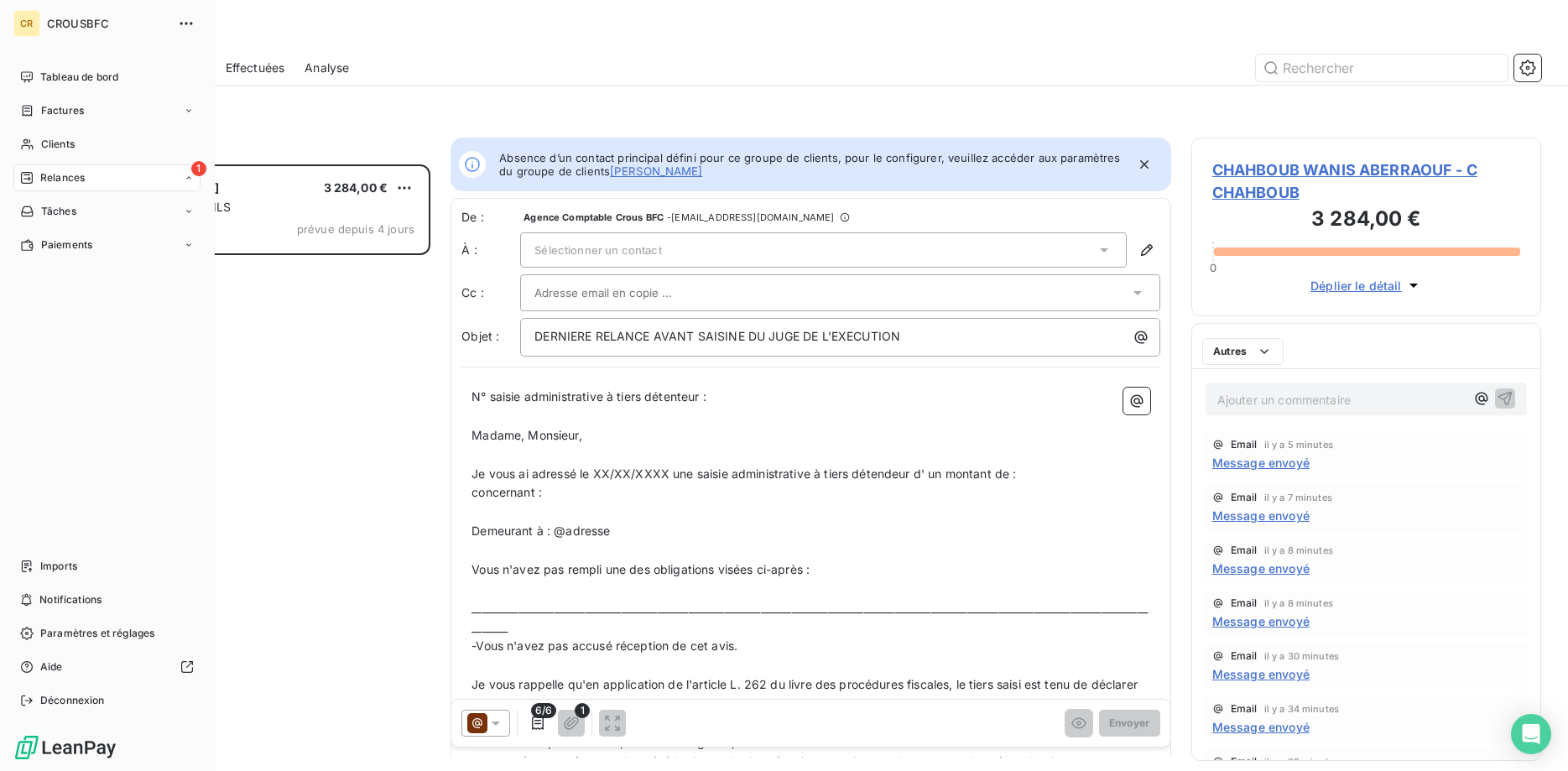
scroll to position [606, 350]
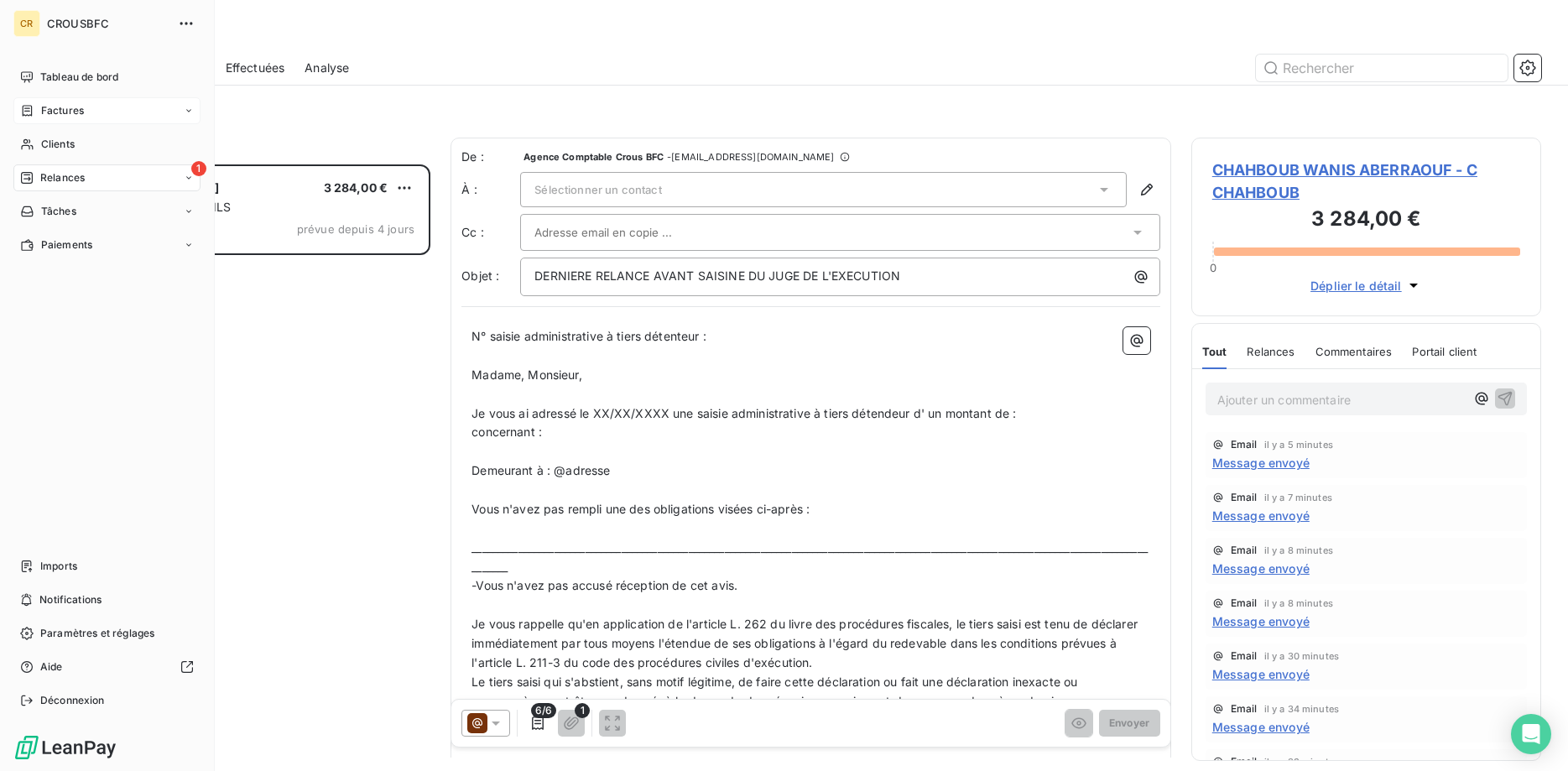
click at [49, 114] on span "Factures" at bounding box center [63, 111] width 43 height 15
click at [52, 159] on nav "Factures Avoirs" at bounding box center [117, 161] width 167 height 60
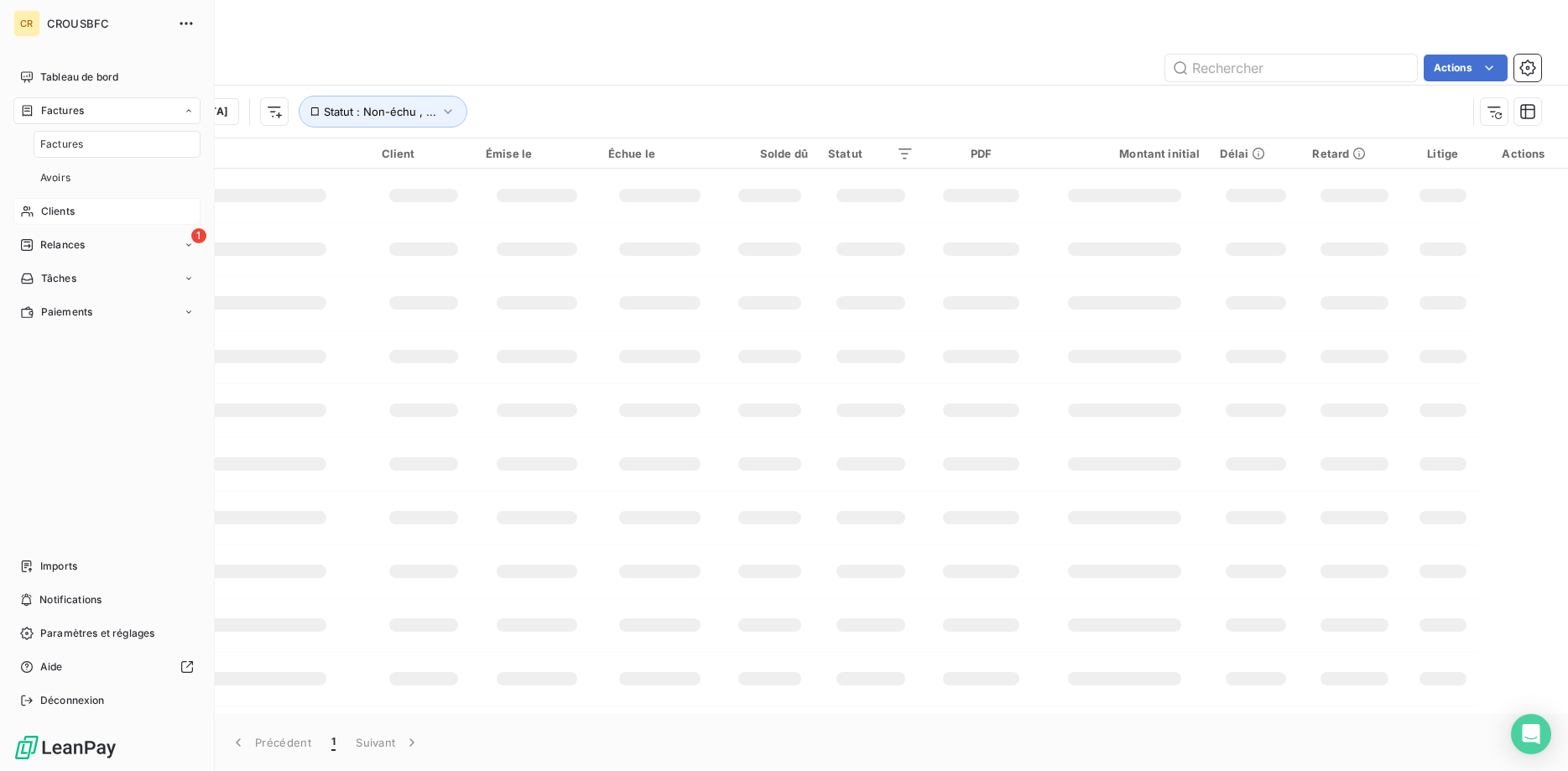
click at [50, 216] on span "Clients" at bounding box center [58, 211] width 33 height 15
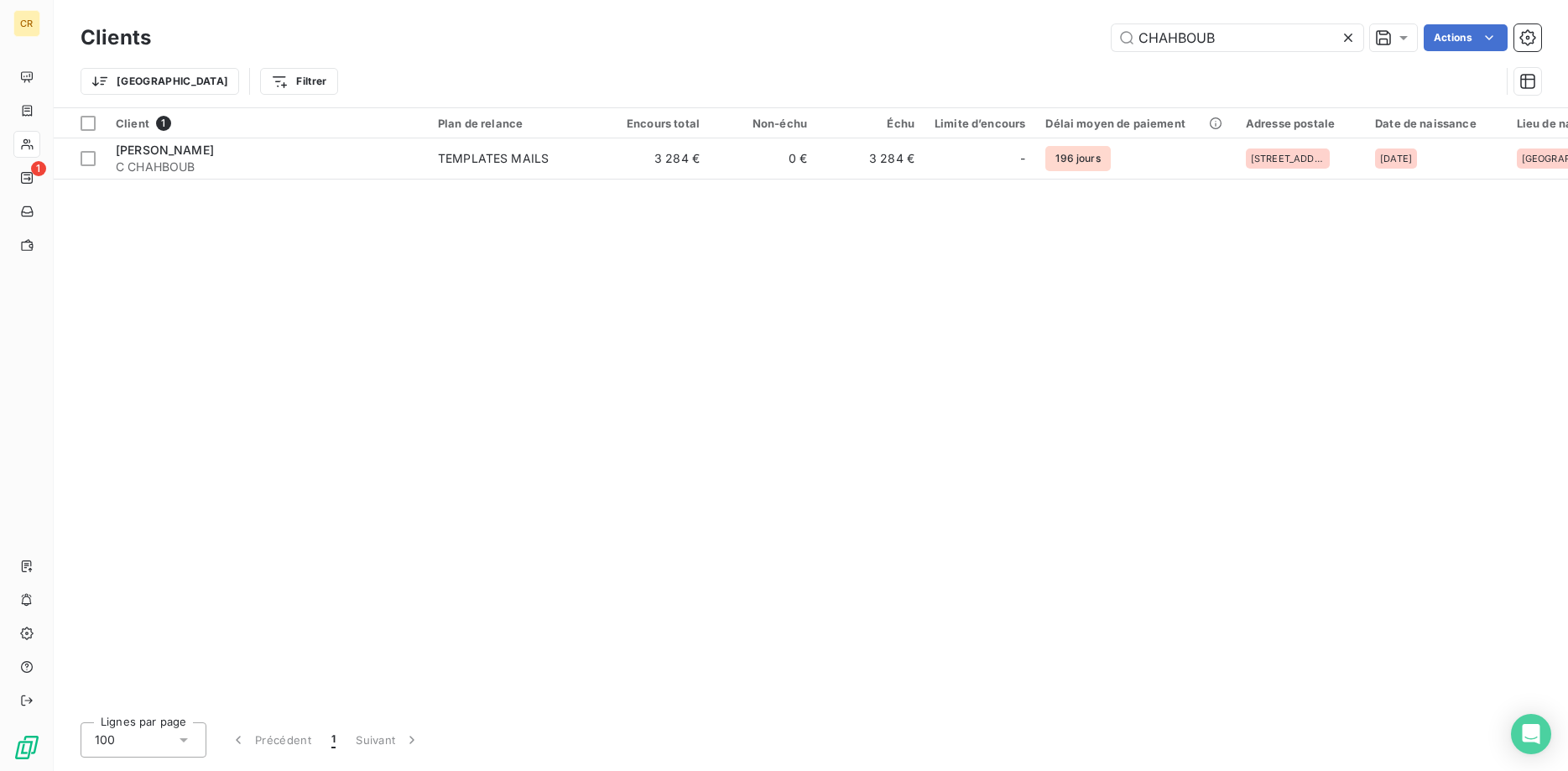
click at [1156, 380] on div "Client 1 Plan de relance Encours total Non-échu Échu Limite d’encours Délai moy…" at bounding box center [811, 408] width 1514 height 600
click at [1526, 33] on icon "button" at bounding box center [1527, 37] width 16 height 16
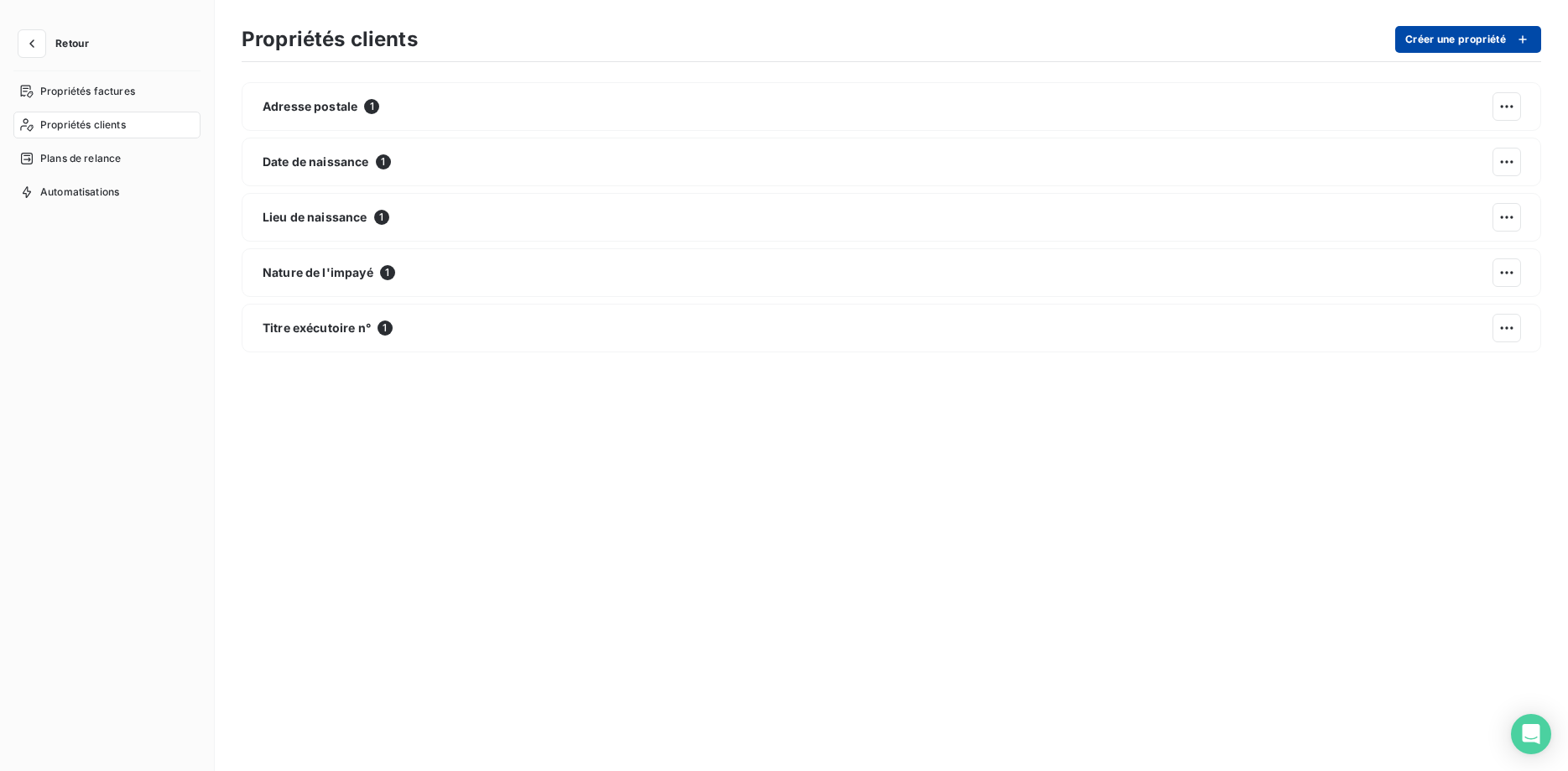
click at [1427, 40] on button "Créer une propriété" at bounding box center [1468, 39] width 146 height 27
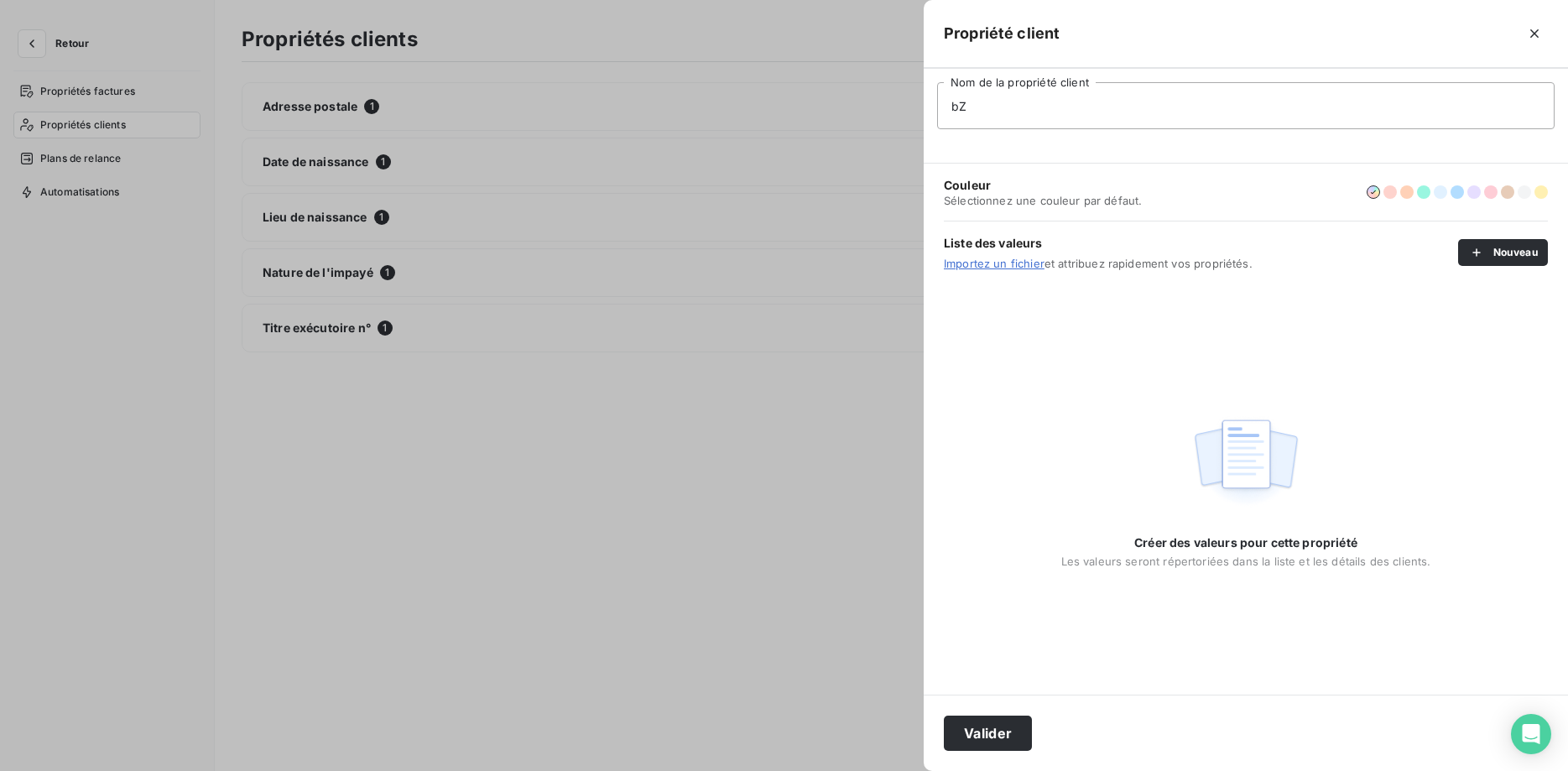
type input "b"
type input "Banque Crédit Mutuel"
click at [987, 730] on button "Valider" at bounding box center [988, 732] width 88 height 35
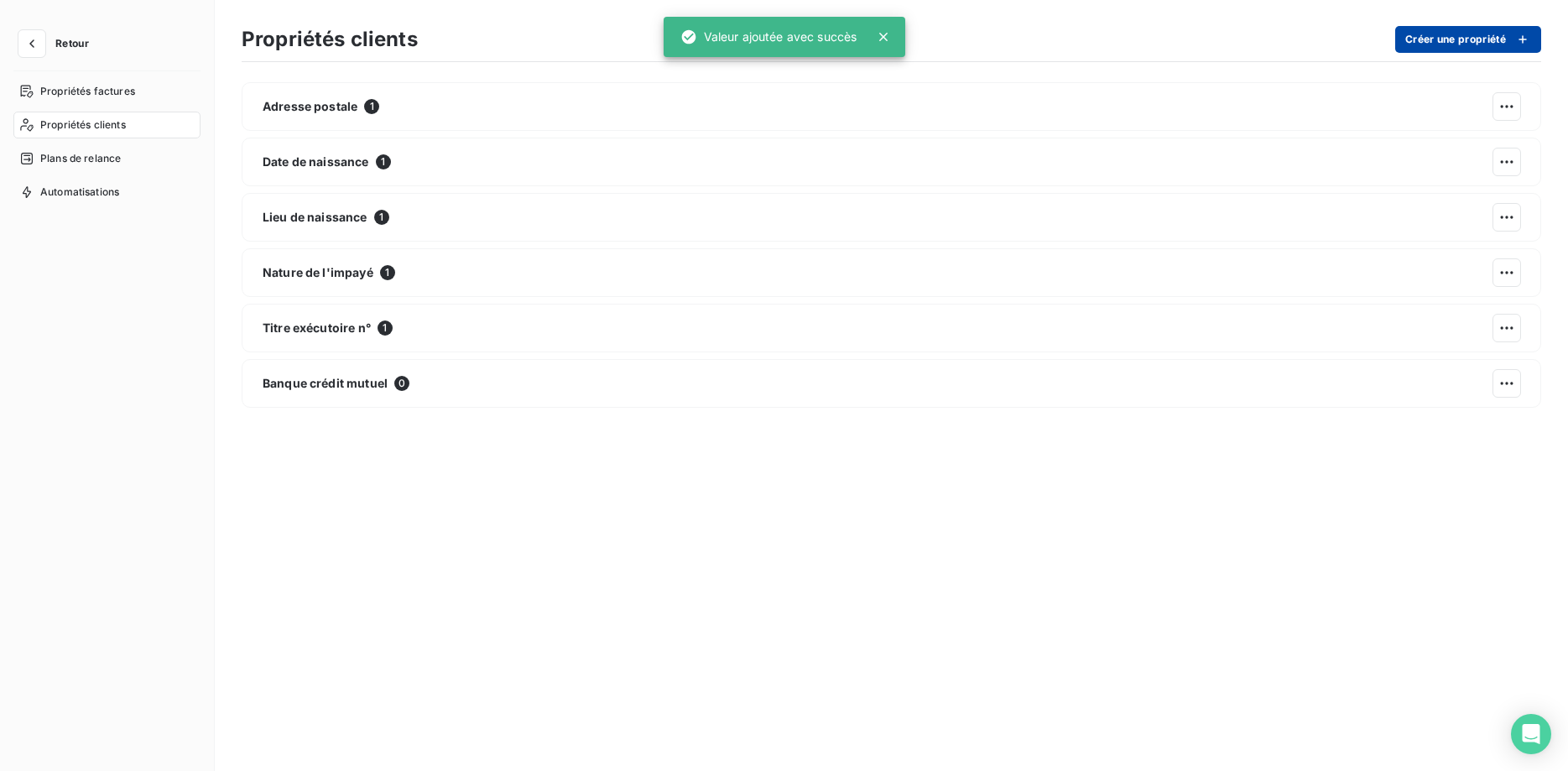
click at [1440, 38] on button "Créer une propriété" at bounding box center [1468, 39] width 146 height 27
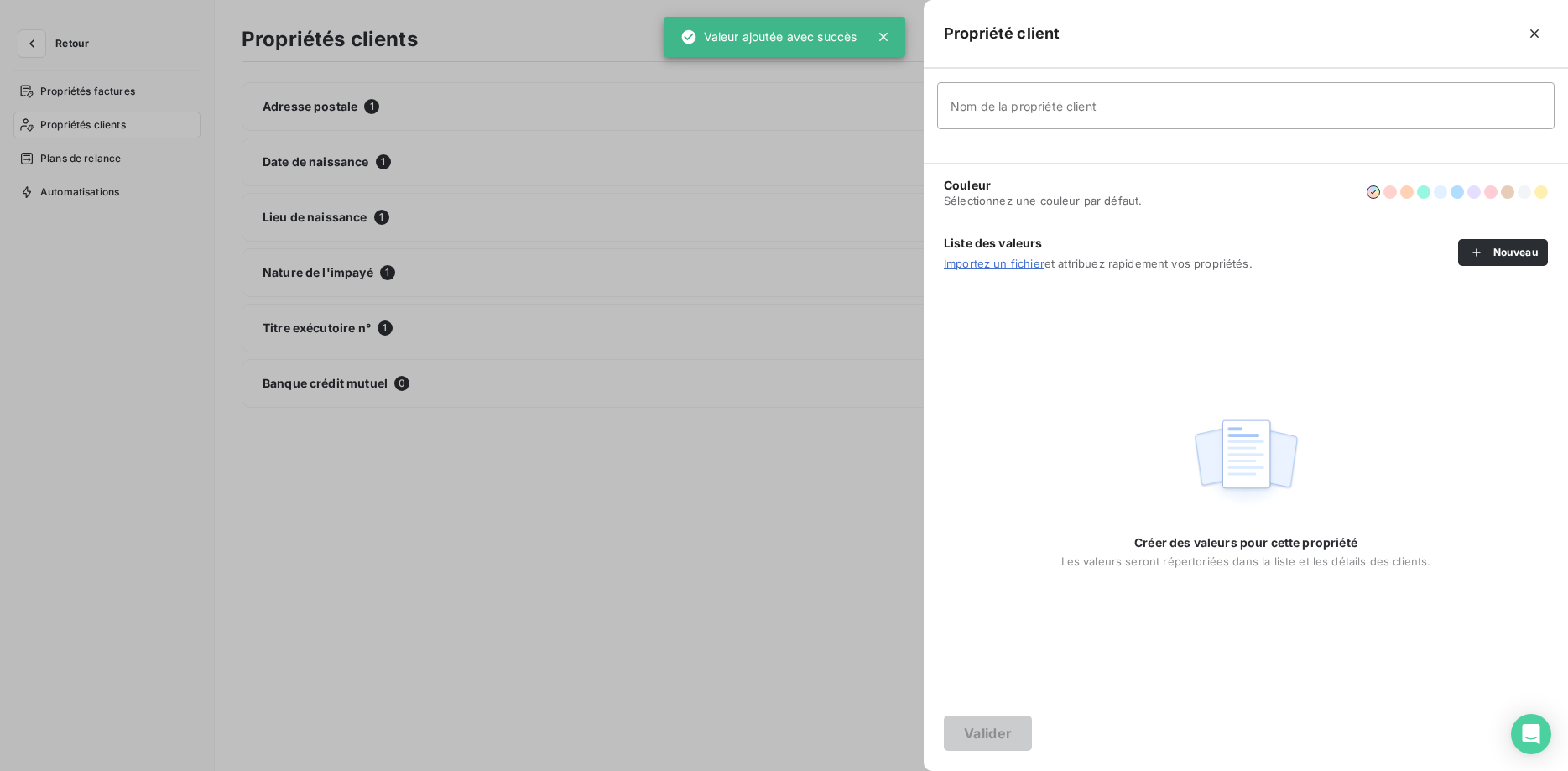
type input "e"
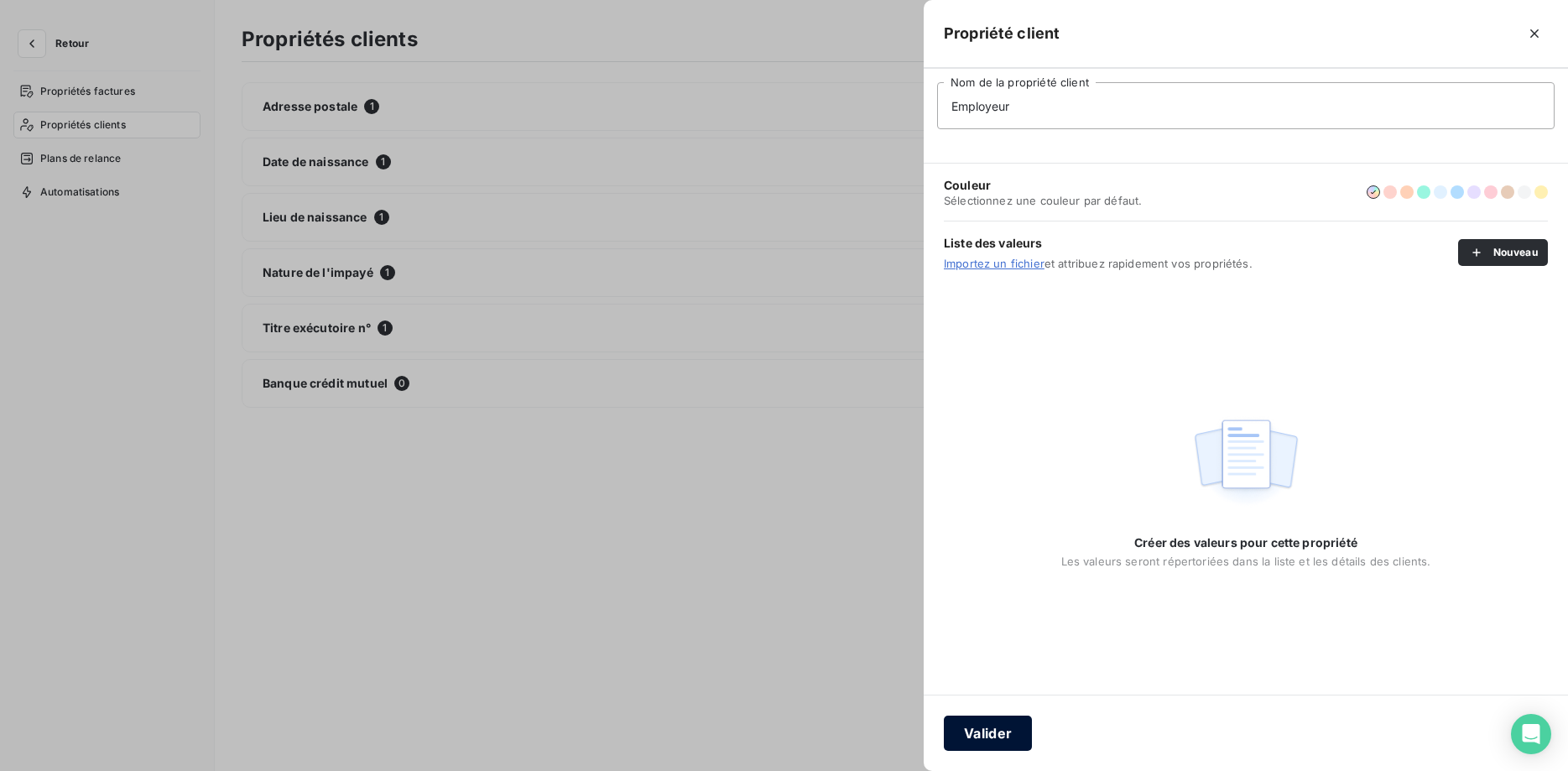
type input "Employeur"
click at [997, 744] on button "Valider" at bounding box center [988, 732] width 88 height 35
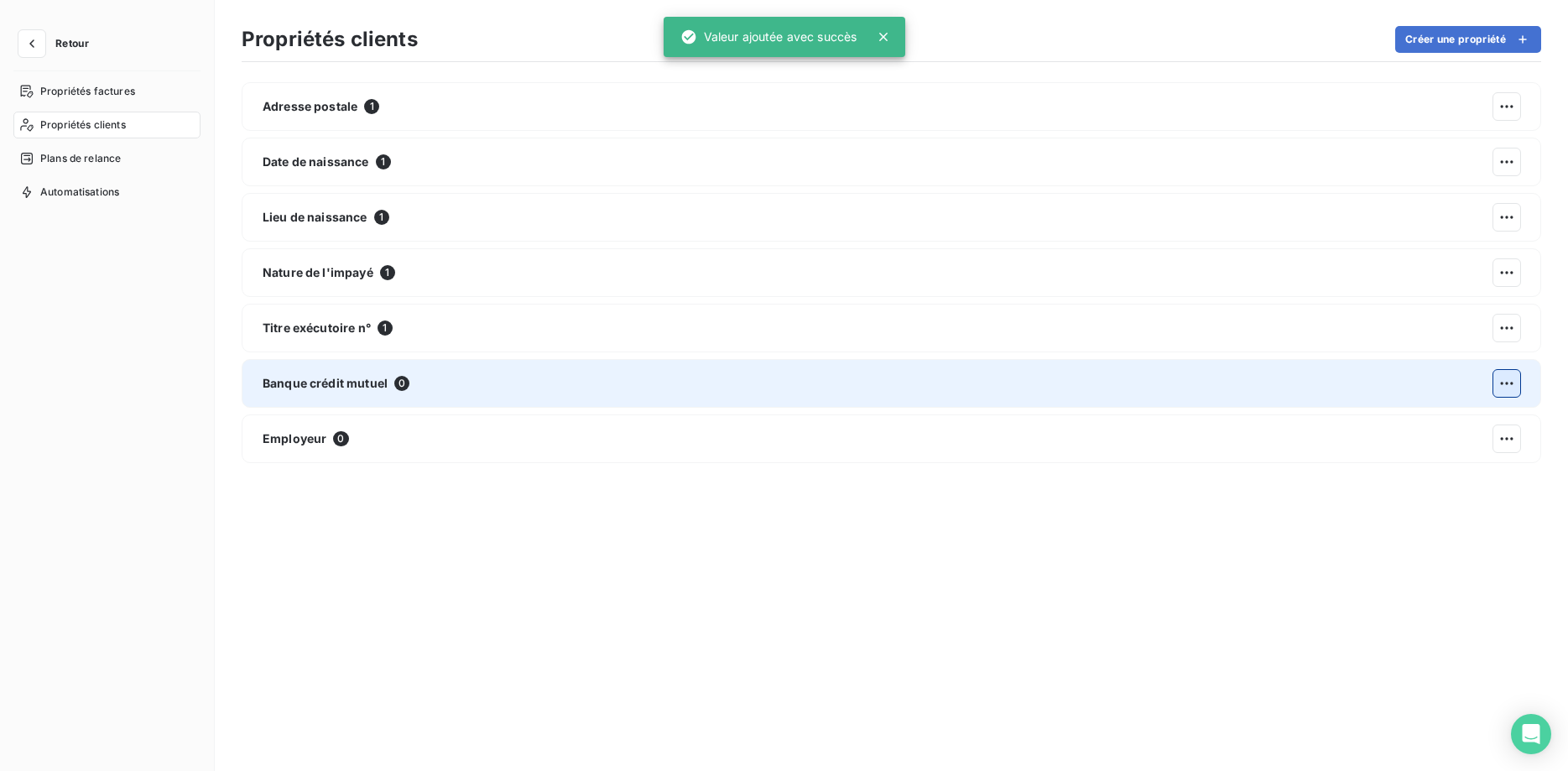
click at [1499, 379] on html "Retour Propriétés factures Propriétés clients Plans de relance Automatisations …" at bounding box center [784, 386] width 1568 height 771
click at [1296, 428] on div "Modifier" at bounding box center [1282, 427] width 96 height 27
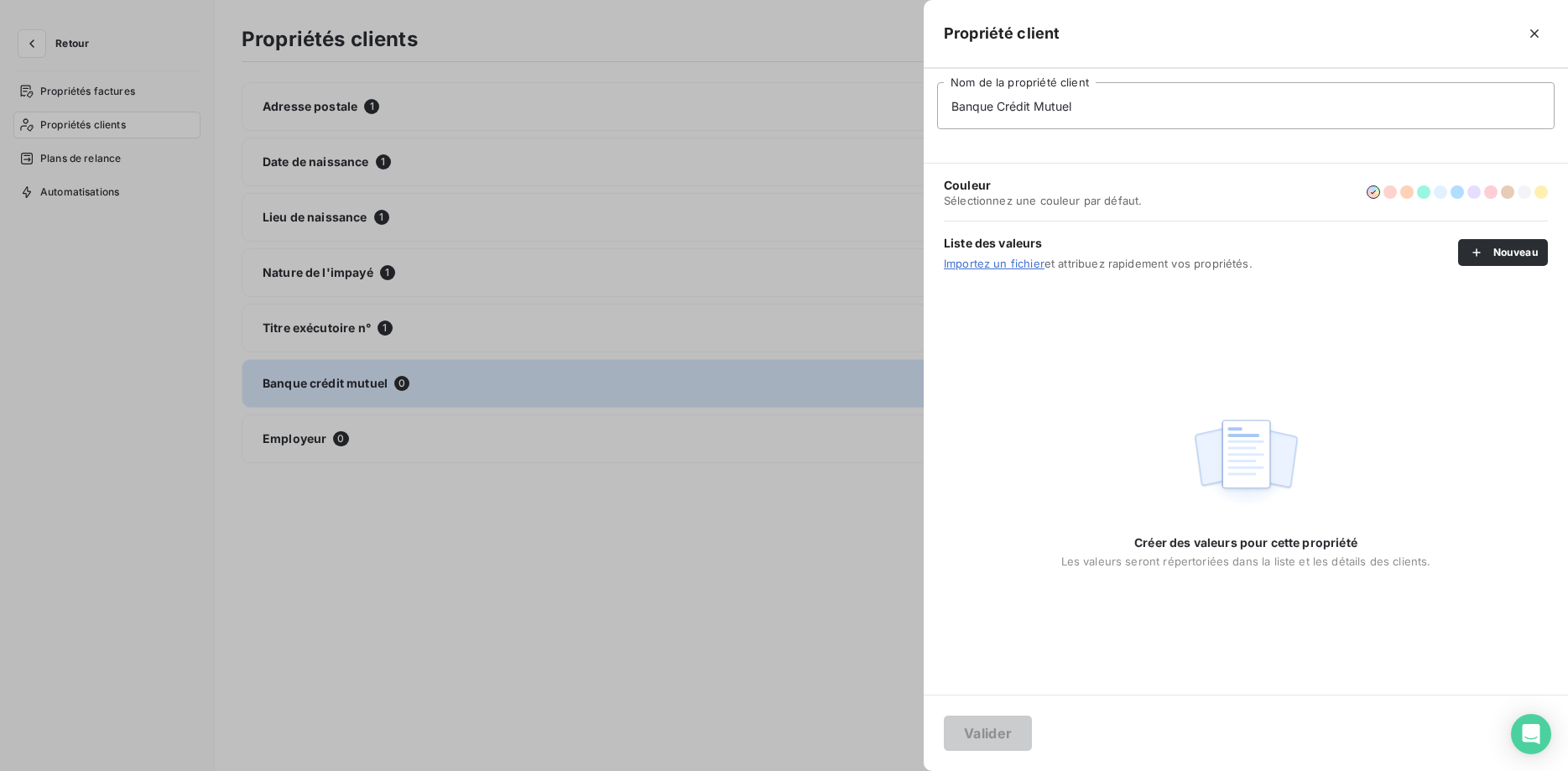
drag, startPoint x: 1085, startPoint y: 111, endPoint x: 1000, endPoint y: 109, distance: 85.0
click at [1000, 109] on input "Banque Crédit Mutuel" at bounding box center [1245, 106] width 617 height 47
type input "Banque"
click at [980, 730] on button "Valider" at bounding box center [988, 732] width 88 height 35
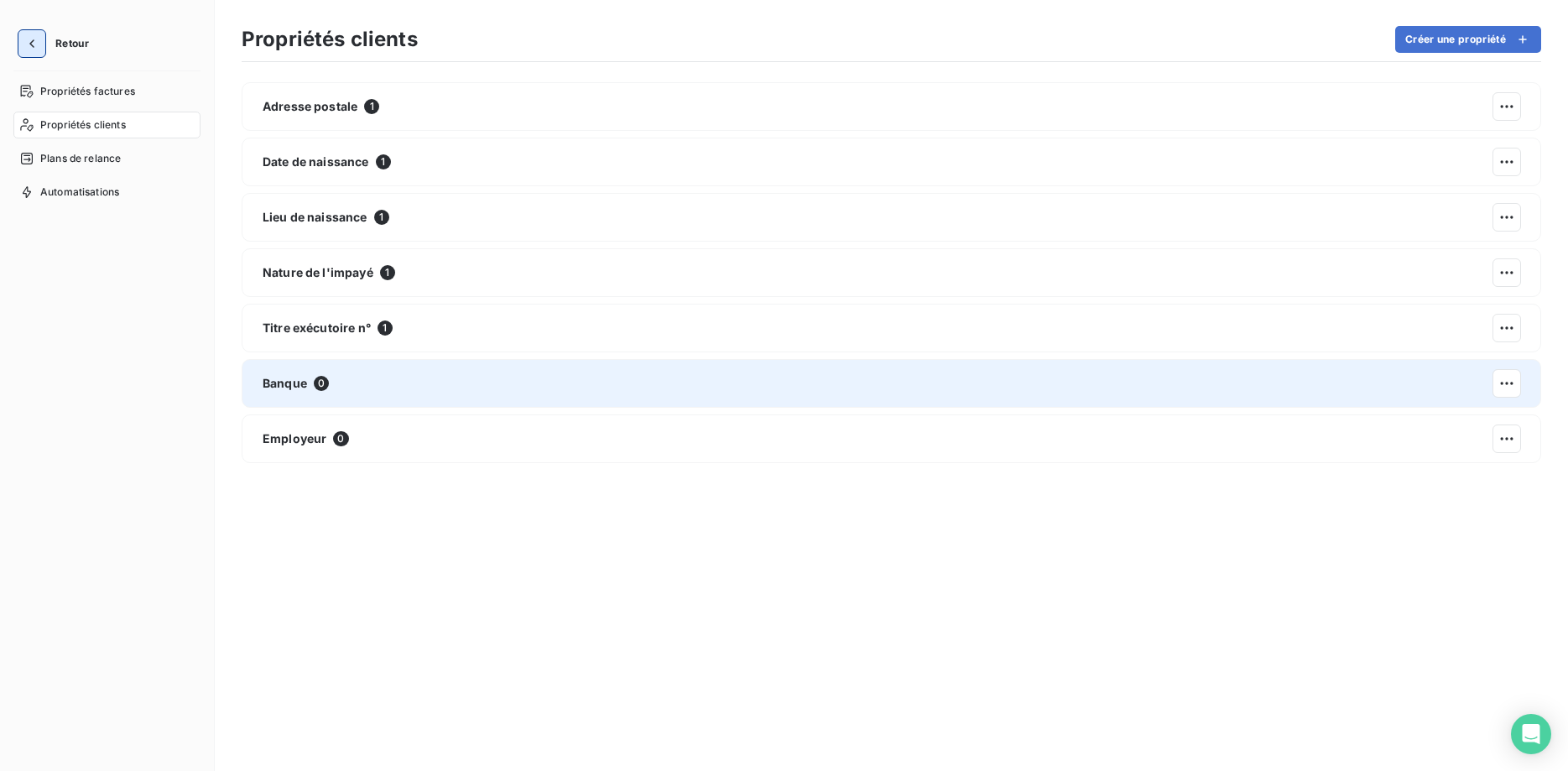
click at [30, 49] on icon "button" at bounding box center [32, 44] width 17 height 17
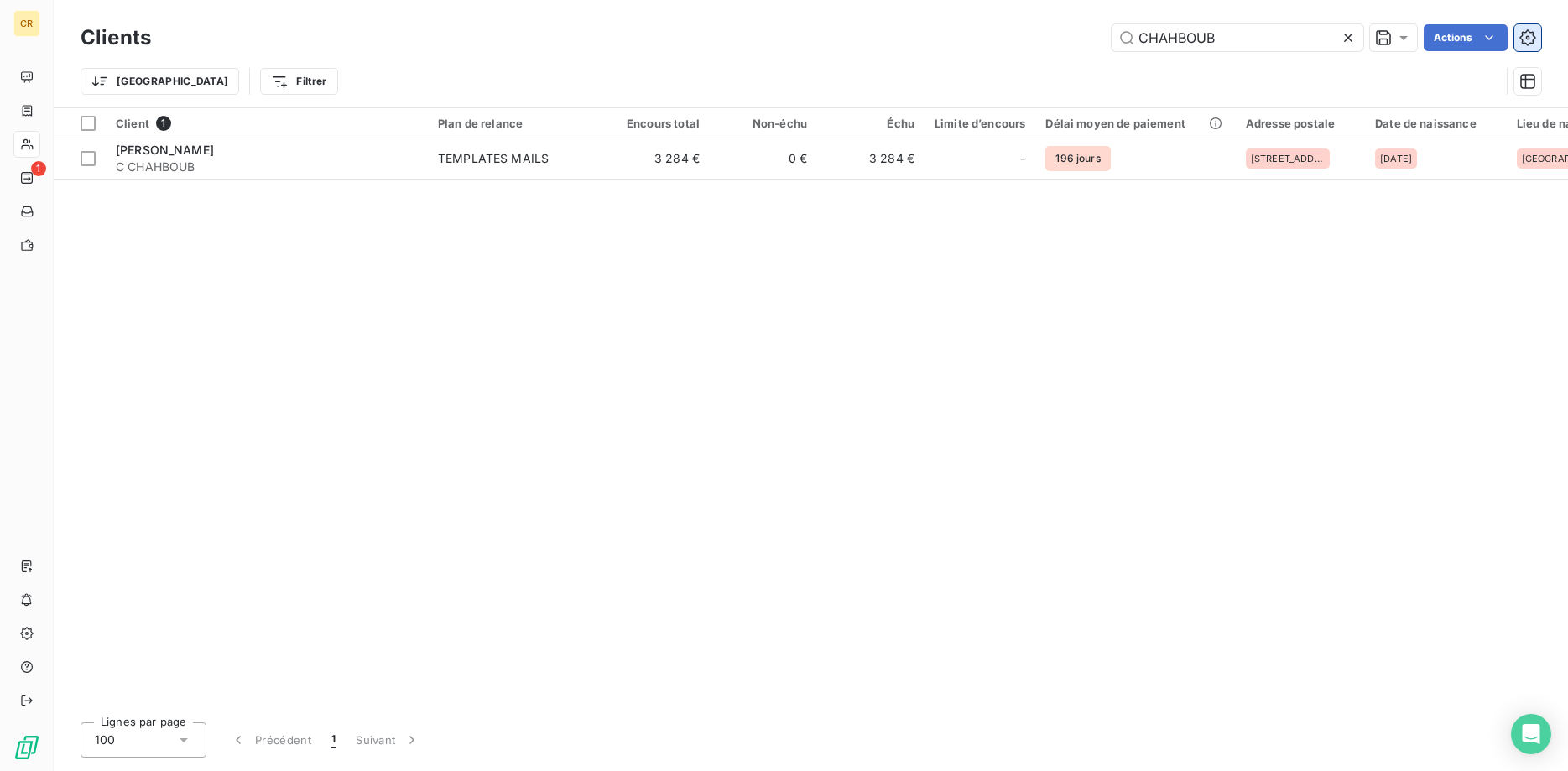
click at [1533, 38] on icon "button" at bounding box center [1528, 38] width 17 height 17
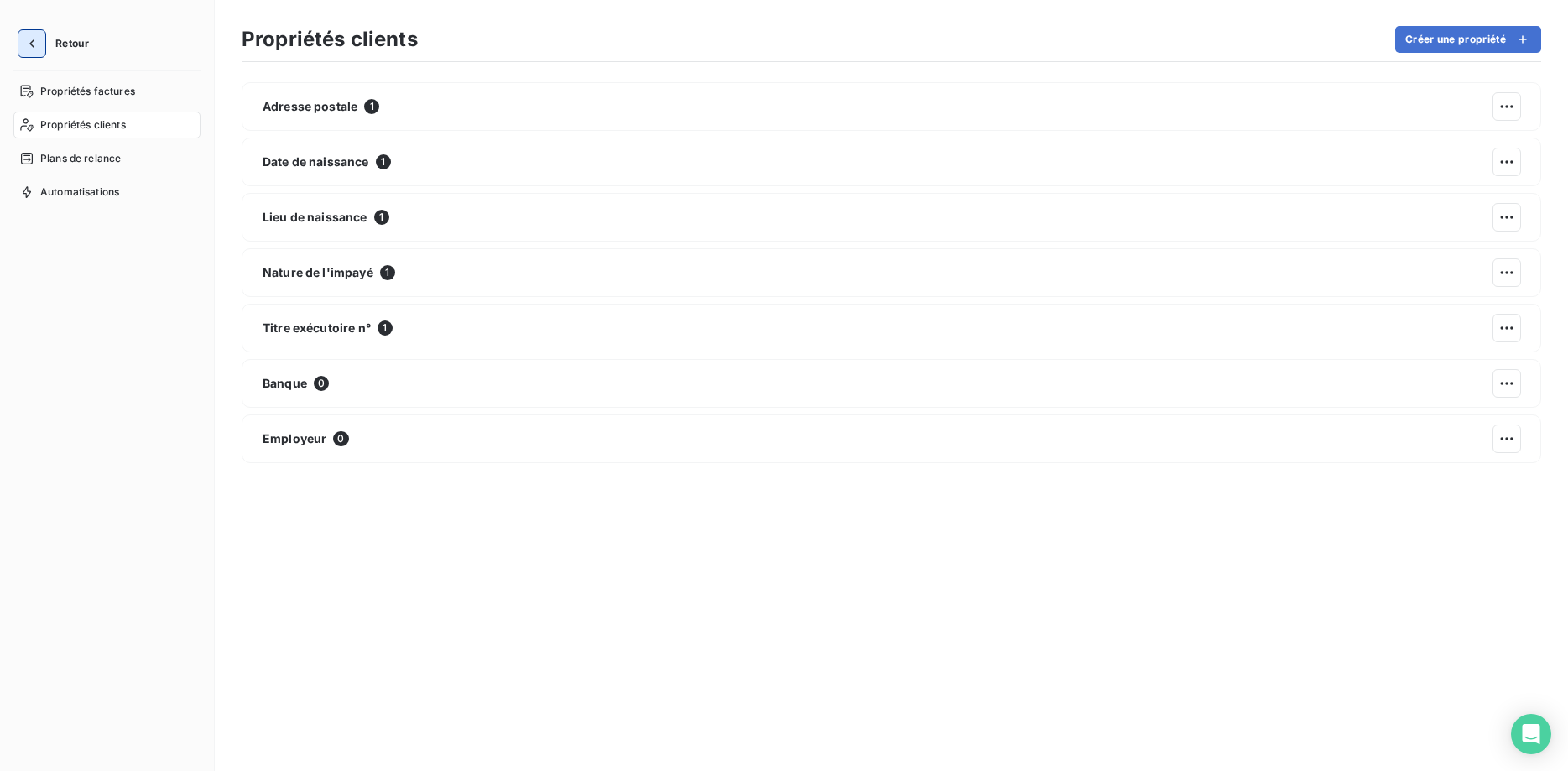
click at [39, 44] on button "button" at bounding box center [31, 43] width 27 height 27
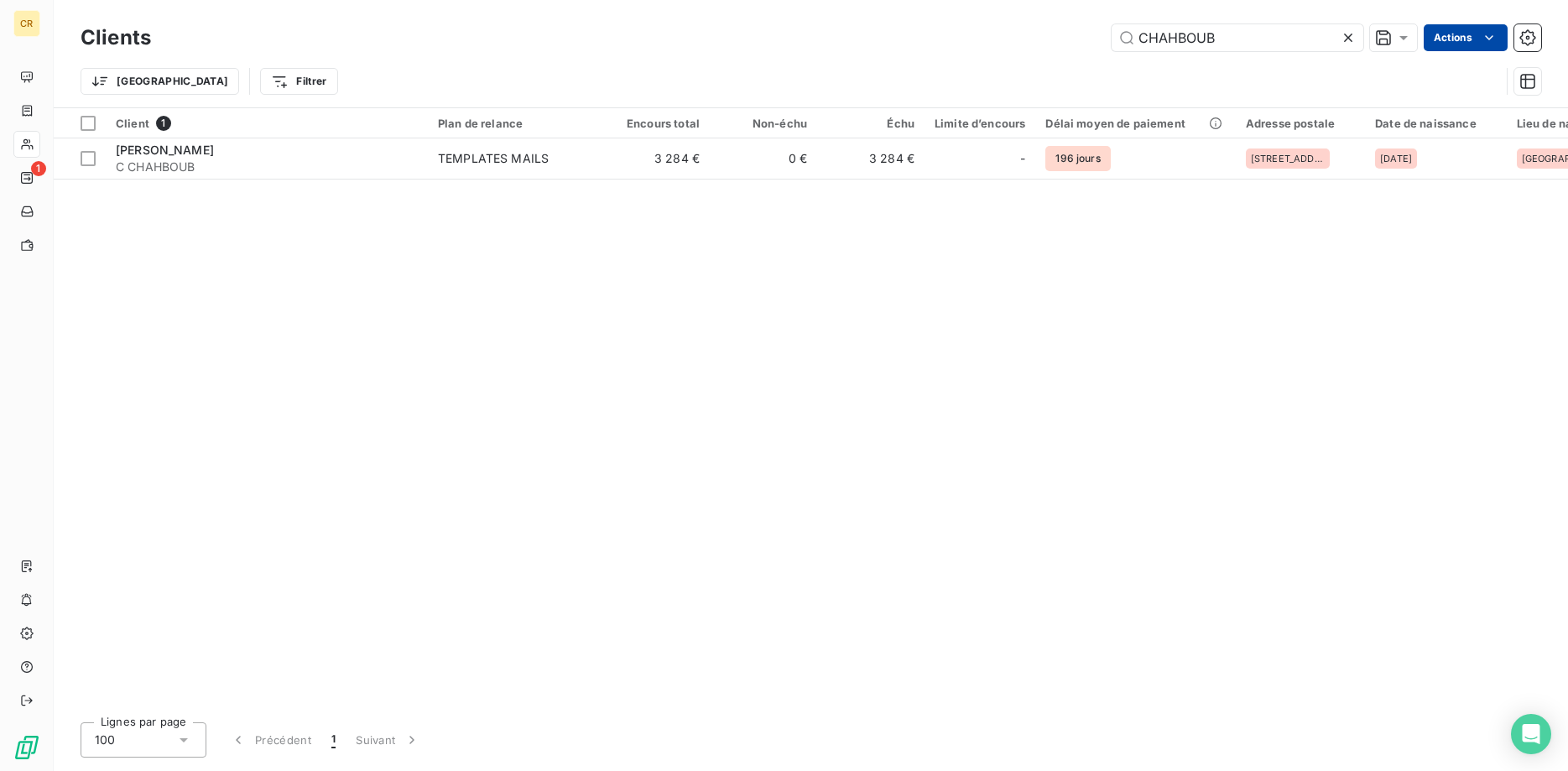
click at [1492, 39] on html "CR 1 Clients CHAHBOUB Actions Trier Filtrer Client 1 Plan de relance Encours to…" at bounding box center [784, 386] width 1568 height 771
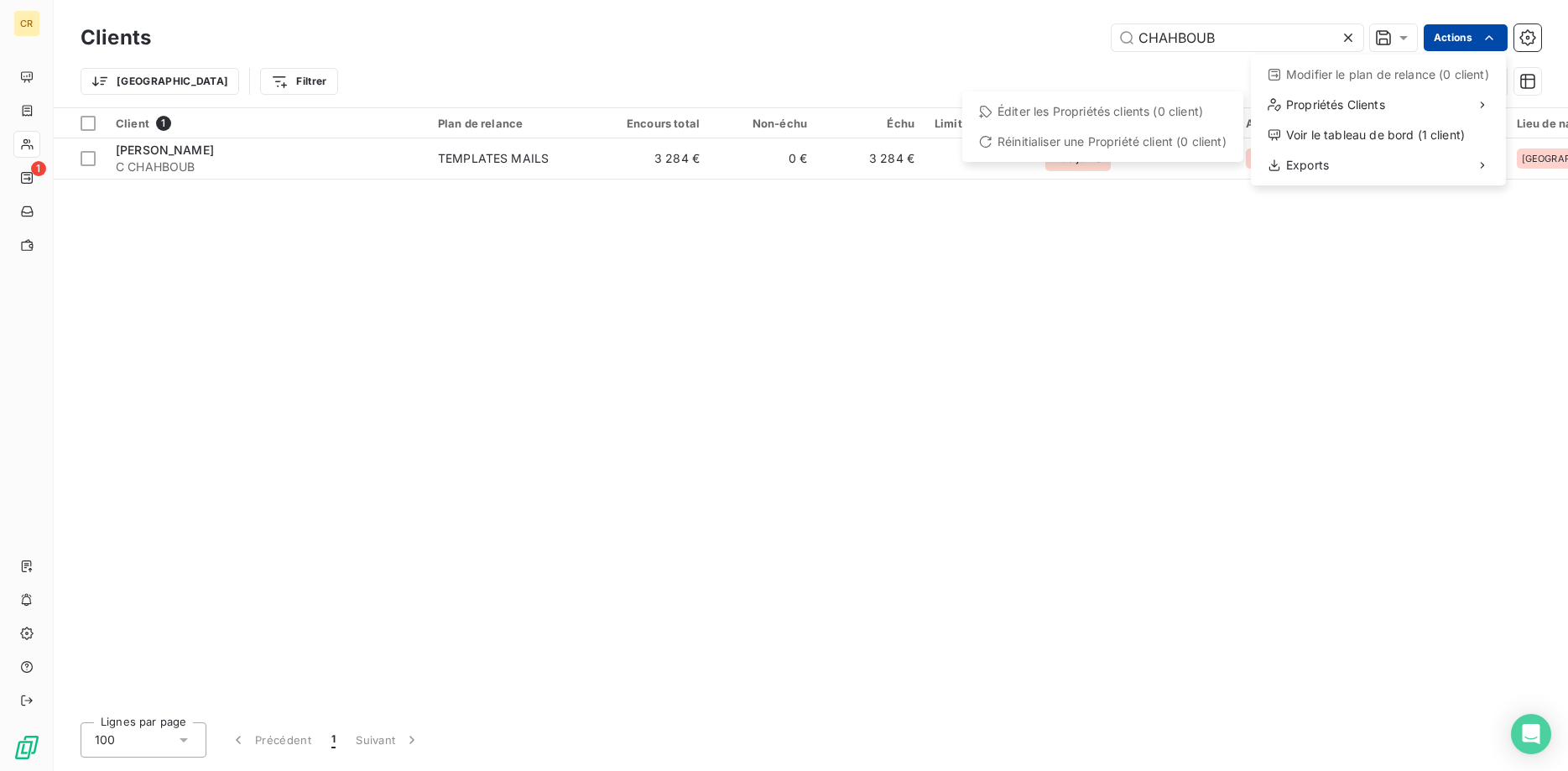
click at [569, 146] on html "CR 1 Clients CHAHBOUB Actions Modifier le plan de relance (0 client) Propriétés…" at bounding box center [784, 386] width 1568 height 771
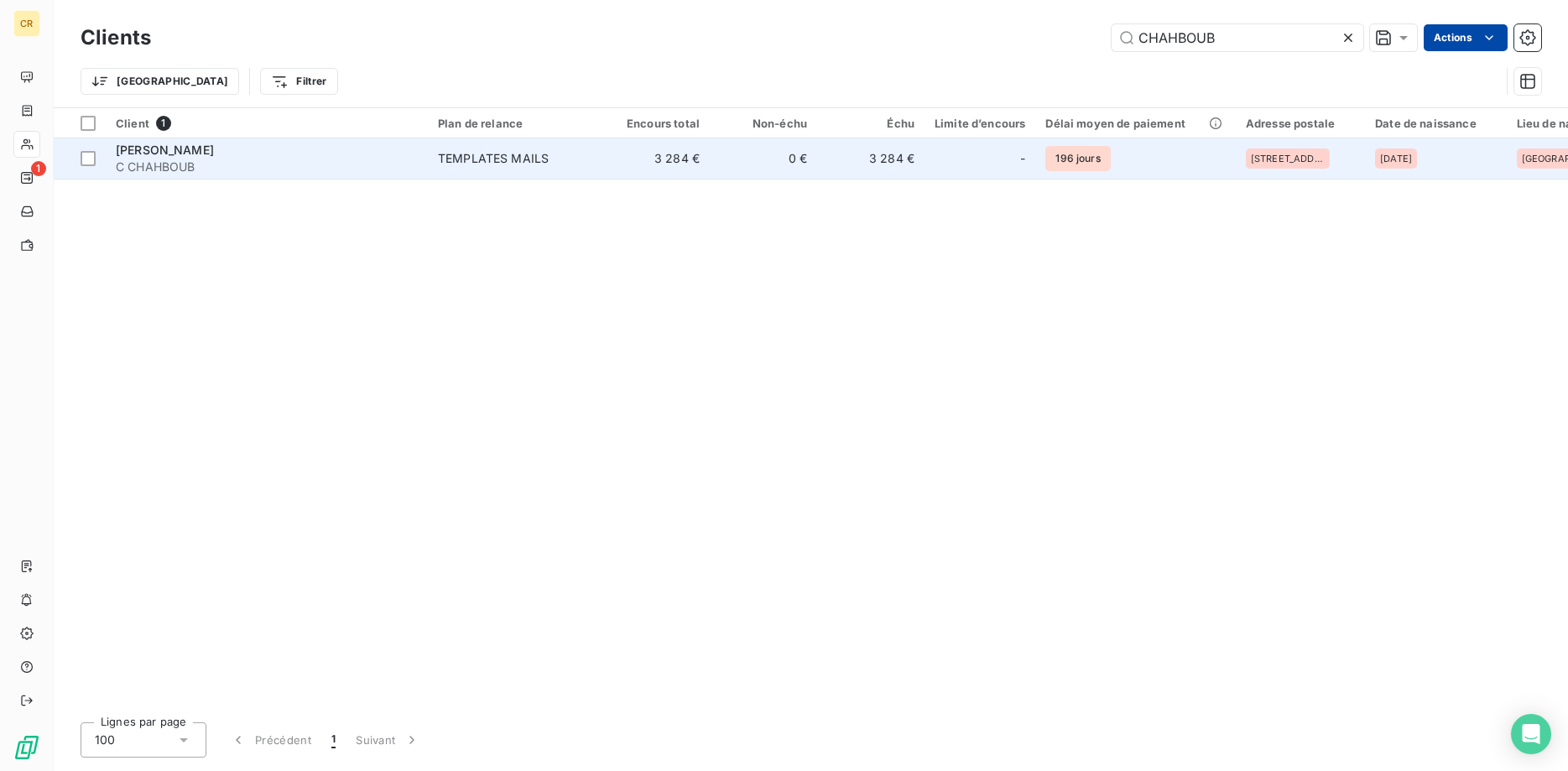
click at [289, 163] on span "C CHAHBOUB" at bounding box center [267, 167] width 302 height 17
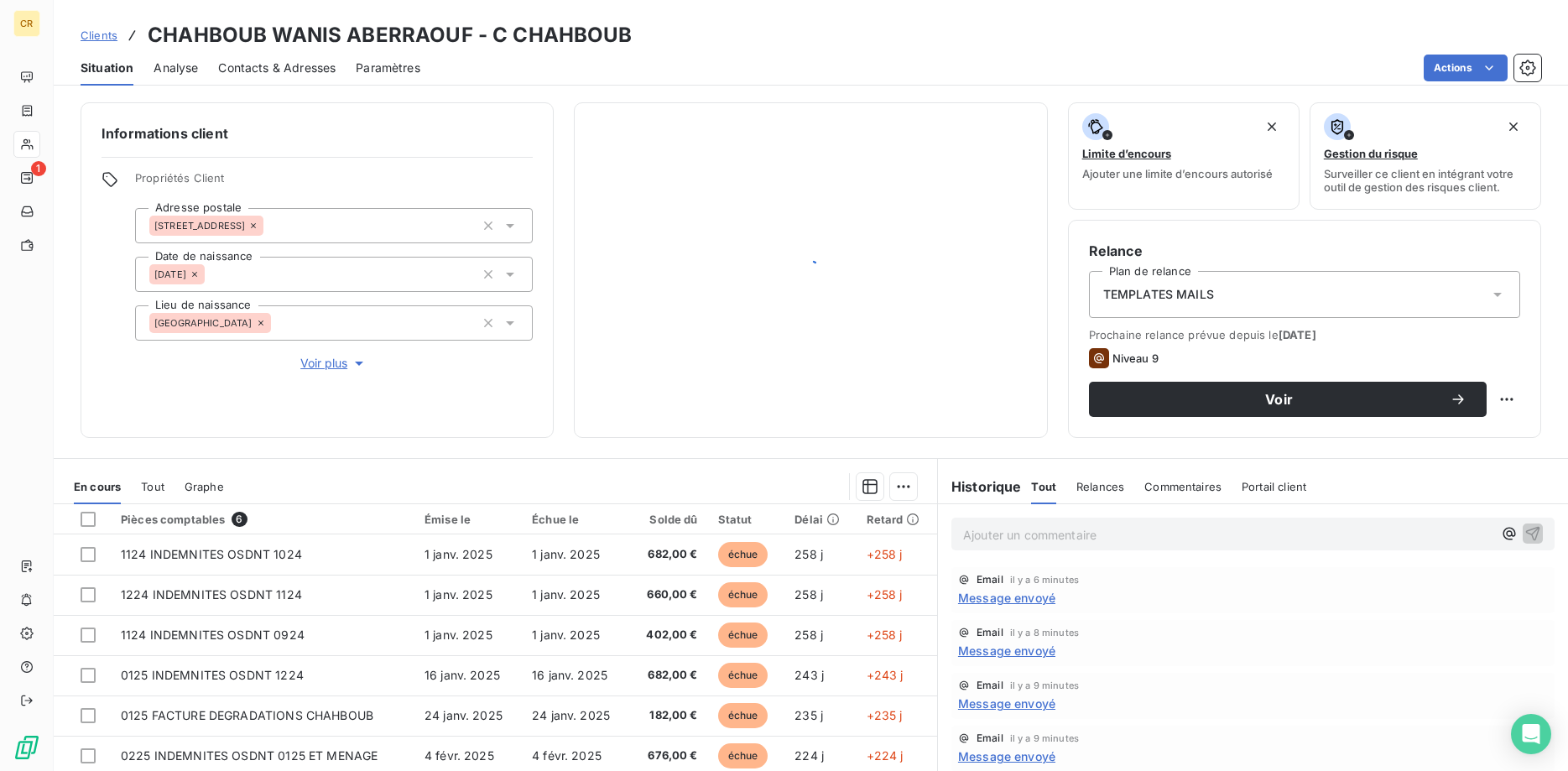
click at [289, 163] on div "Informations client Propriétés Client Adresse postale 14 rue de la paix - 70000…" at bounding box center [317, 270] width 473 height 336
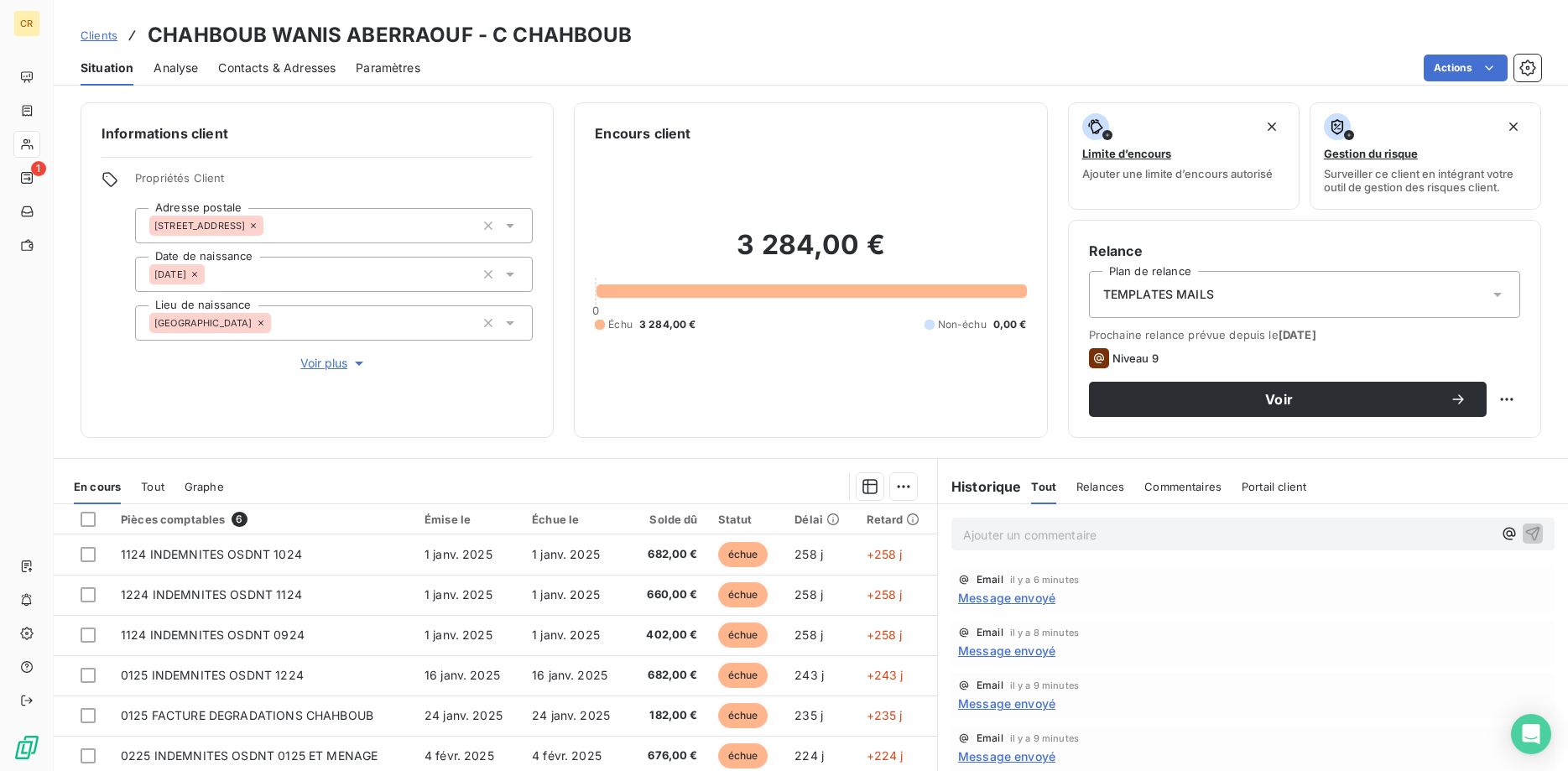
click at [335, 367] on span "Voir plus" at bounding box center [334, 363] width 67 height 17
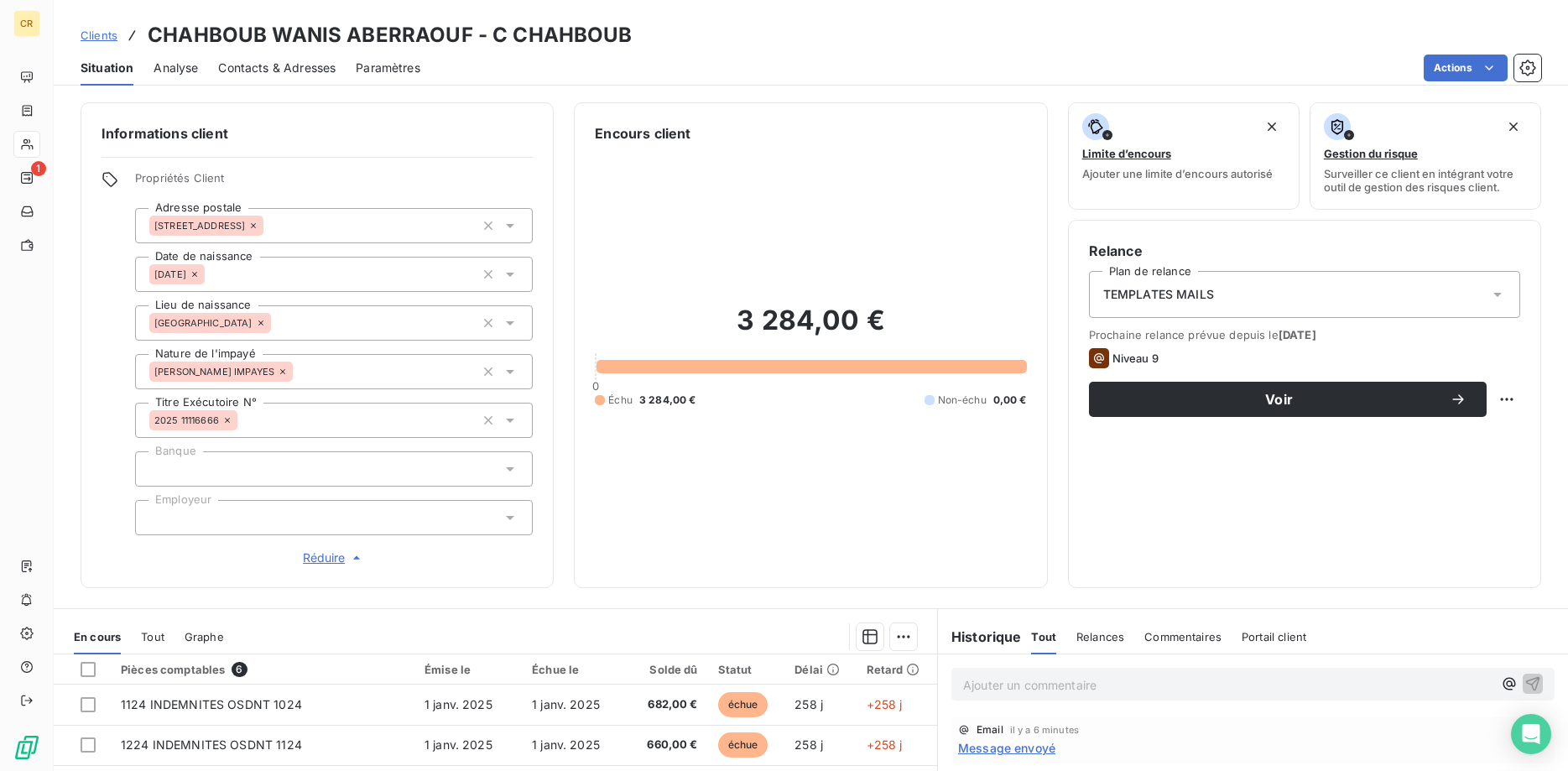
click at [262, 460] on div at bounding box center [333, 469] width 398 height 35
type input "Crédit Mutuel"
click at [82, 547] on div "Informations client Propriétés Client Adresse postale 14 rue de la paix - 70000…" at bounding box center [317, 345] width 473 height 486
click at [216, 507] on div at bounding box center [333, 517] width 398 height 35
click at [201, 464] on div at bounding box center [333, 469] width 398 height 35
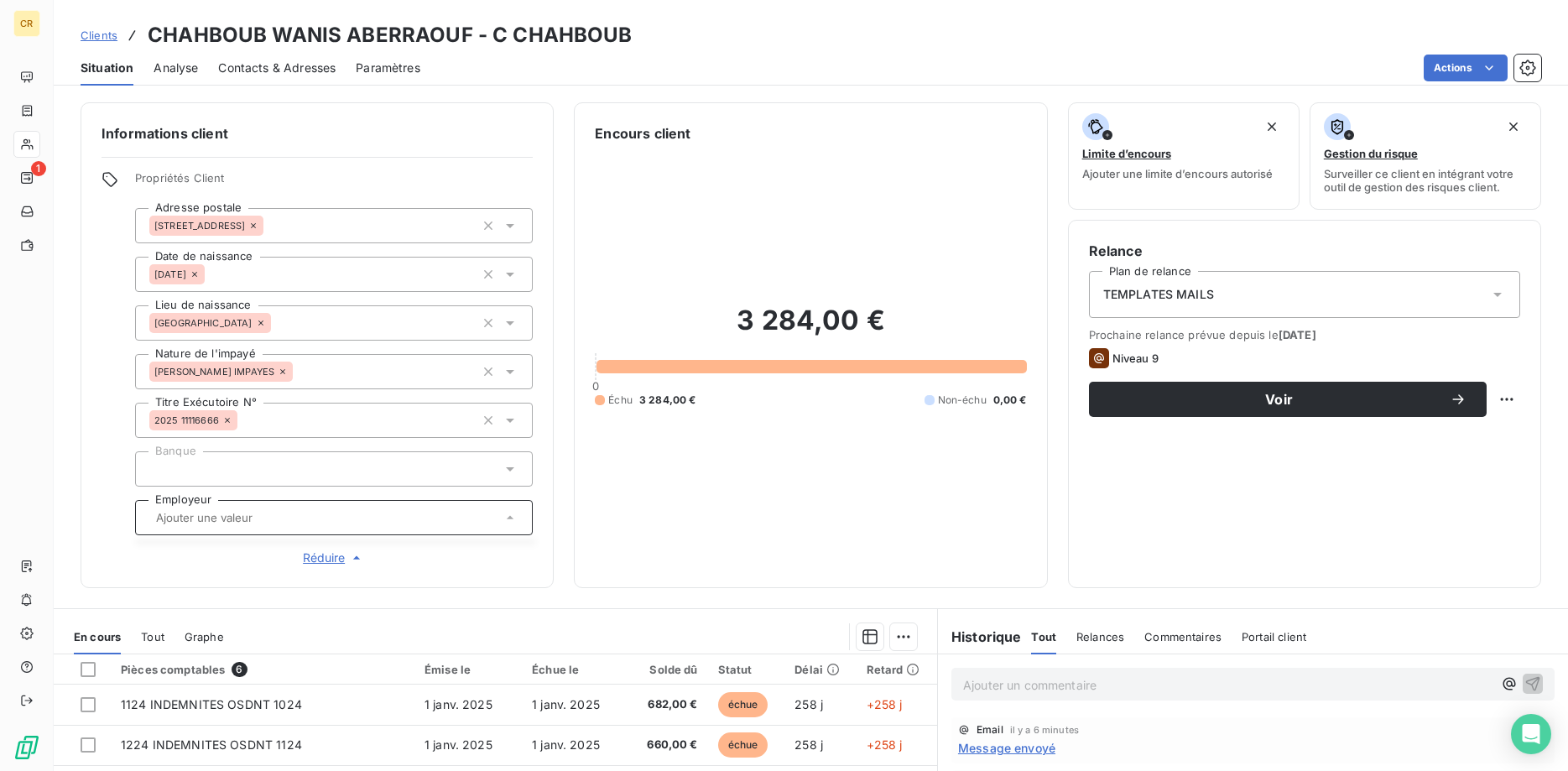
type input "Crédit Mutuel"
click at [204, 471] on input "Crédit Mutuel" at bounding box center [325, 469] width 352 height 15
click at [242, 469] on div at bounding box center [333, 469] width 398 height 35
type input "Crédit Mutuel"
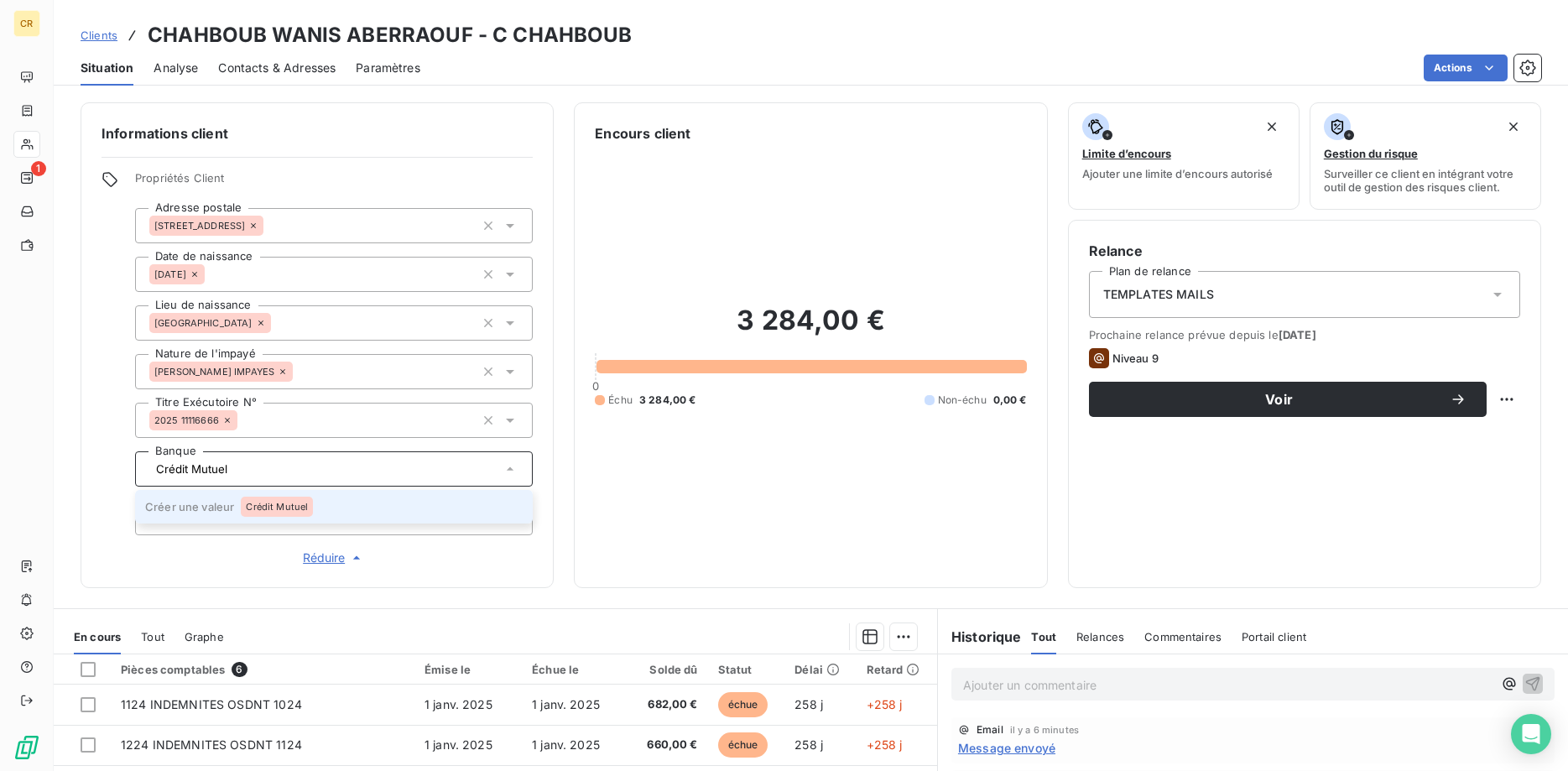
click at [263, 502] on span "Crédit Mutuel" at bounding box center [277, 507] width 62 height 10
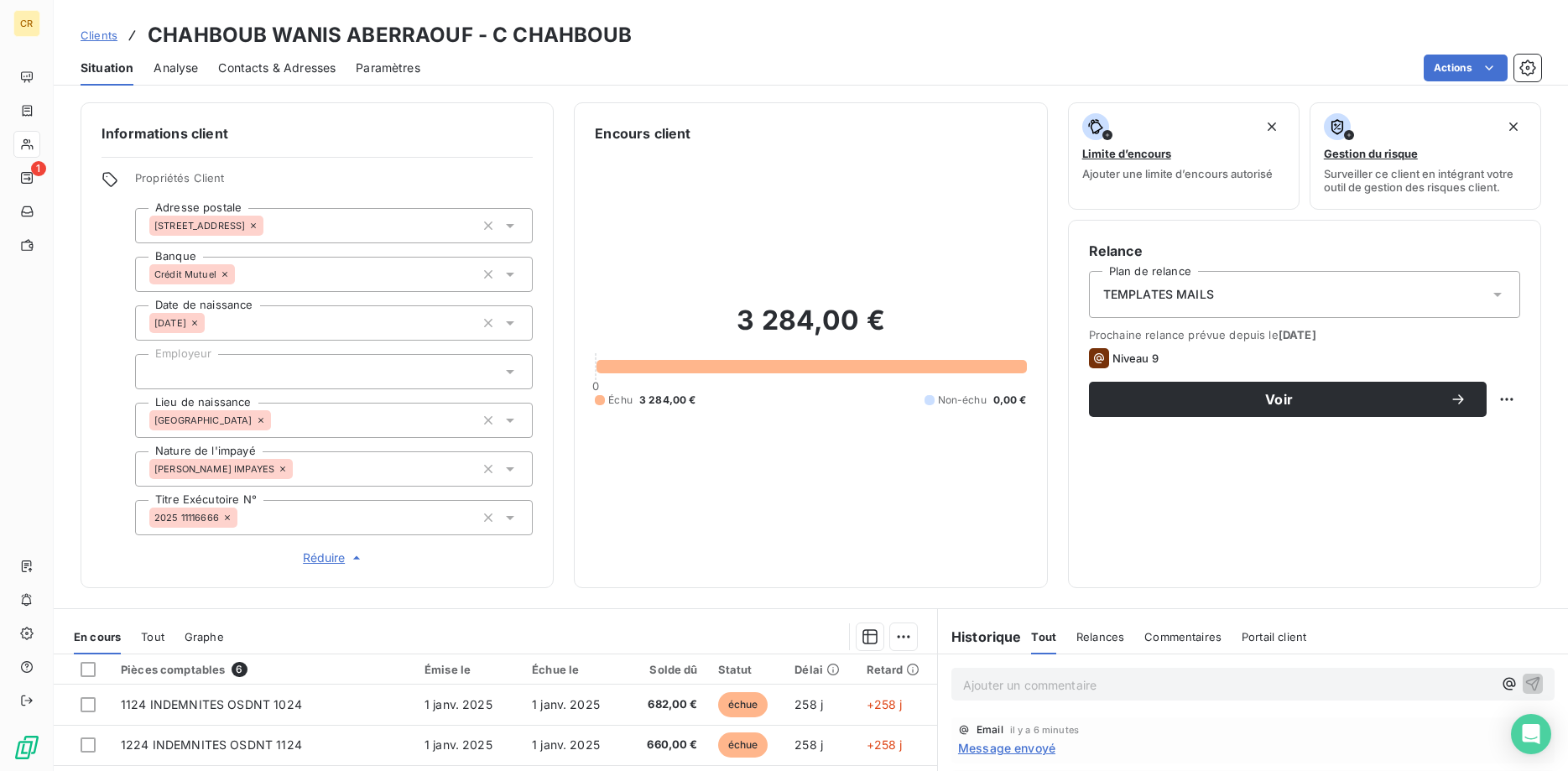
click at [228, 373] on div at bounding box center [333, 371] width 398 height 35
type input "Casse Auto Dupont"
click at [233, 380] on div at bounding box center [333, 371] width 398 height 35
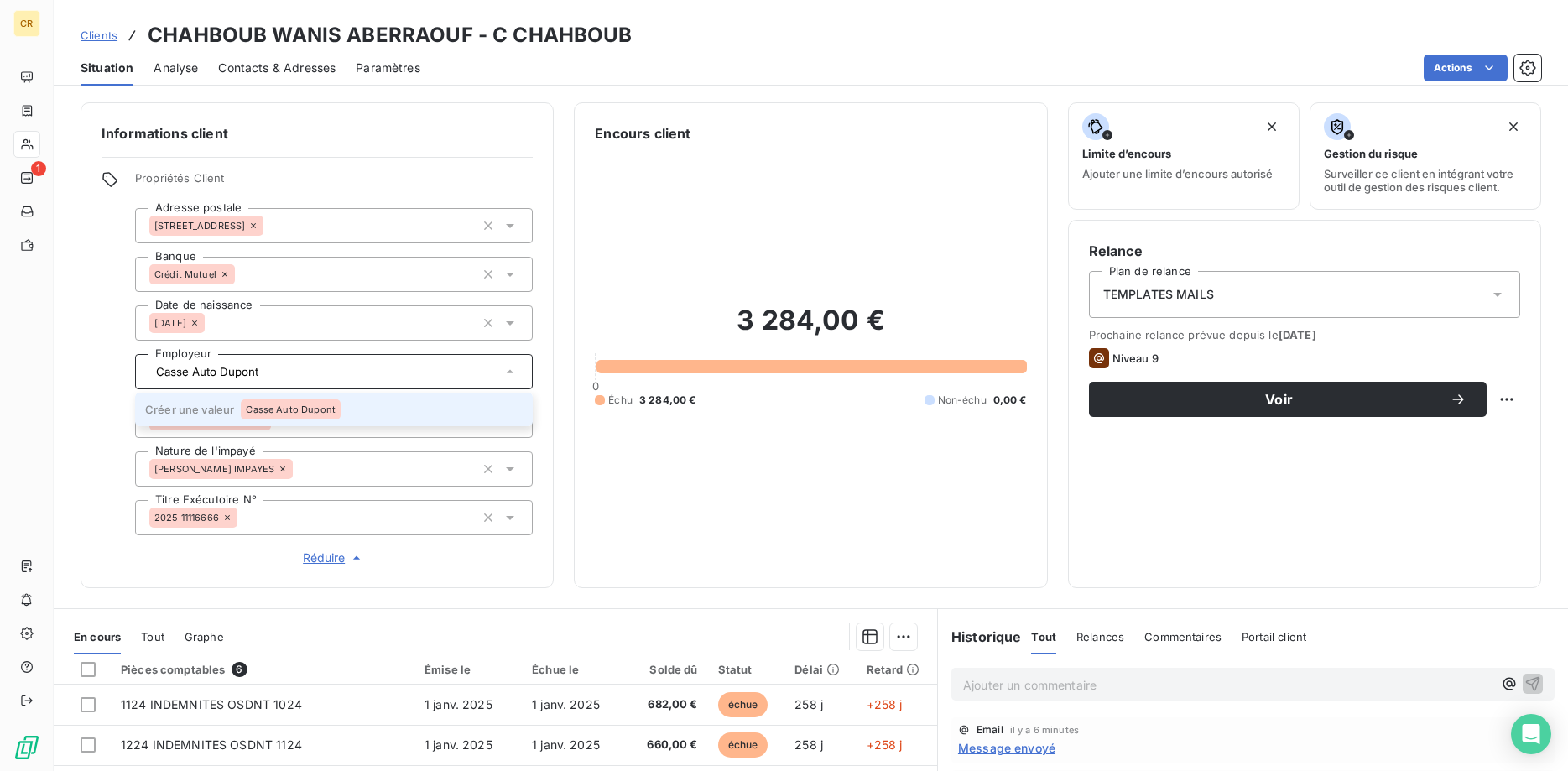
click at [272, 407] on span "Casse Auto Dupont" at bounding box center [290, 410] width 90 height 10
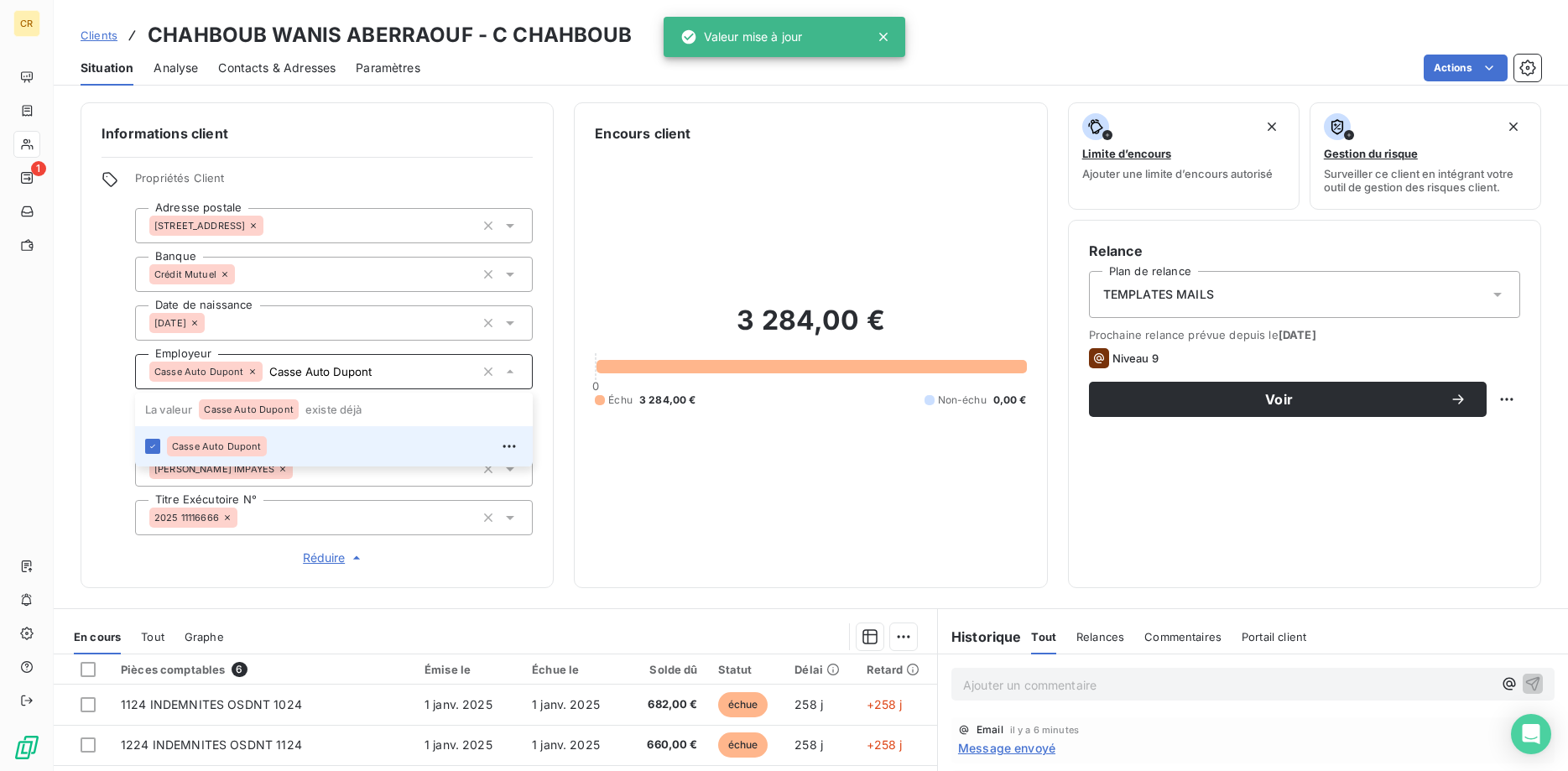
click at [416, 574] on div "Informations client Propriétés Client Adresse postale 14 rue de la paix - 70000…" at bounding box center [317, 345] width 473 height 486
type input "Casse Auto Dupont"
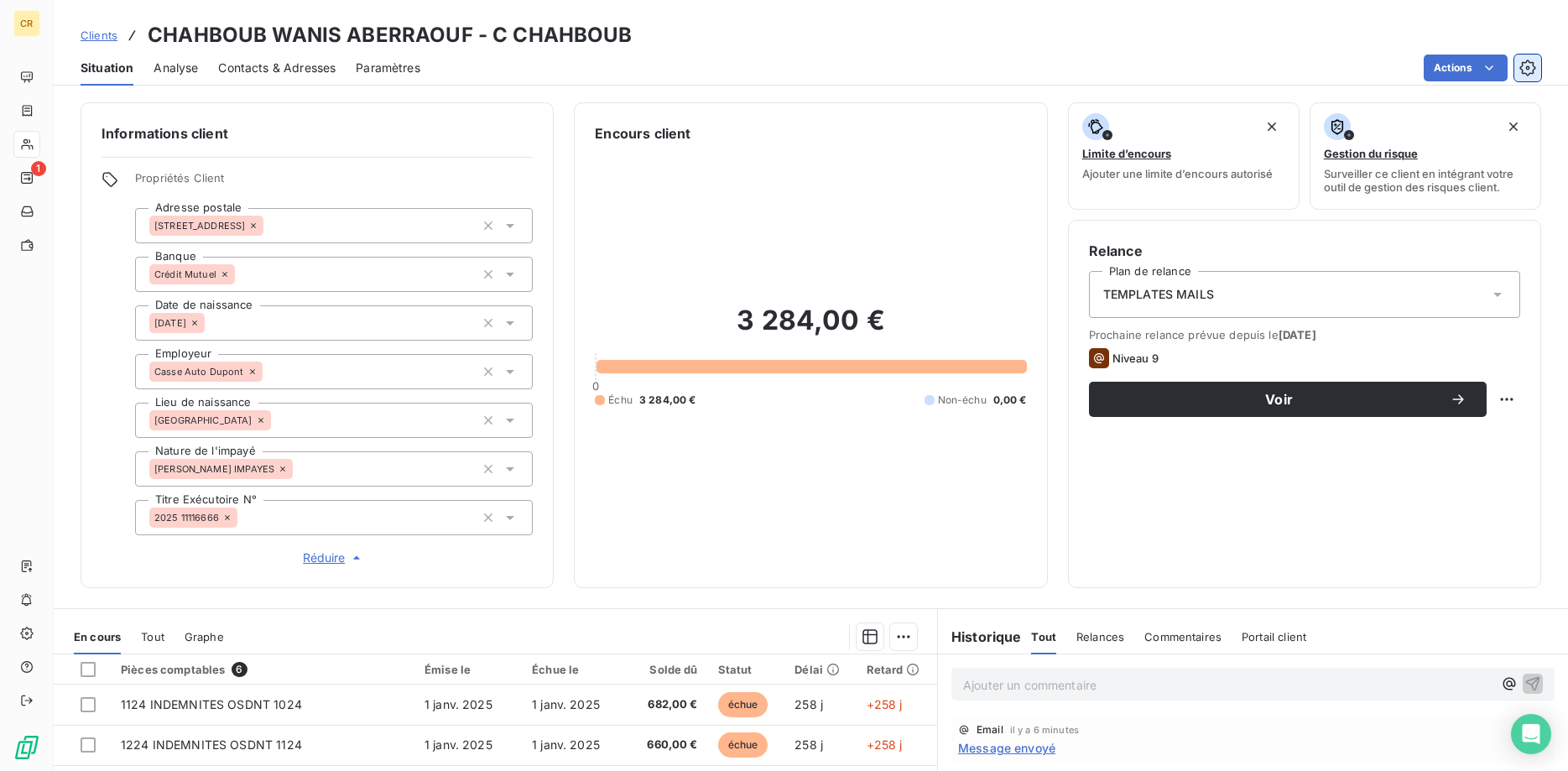
click at [1526, 74] on icon "button" at bounding box center [1527, 67] width 16 height 16
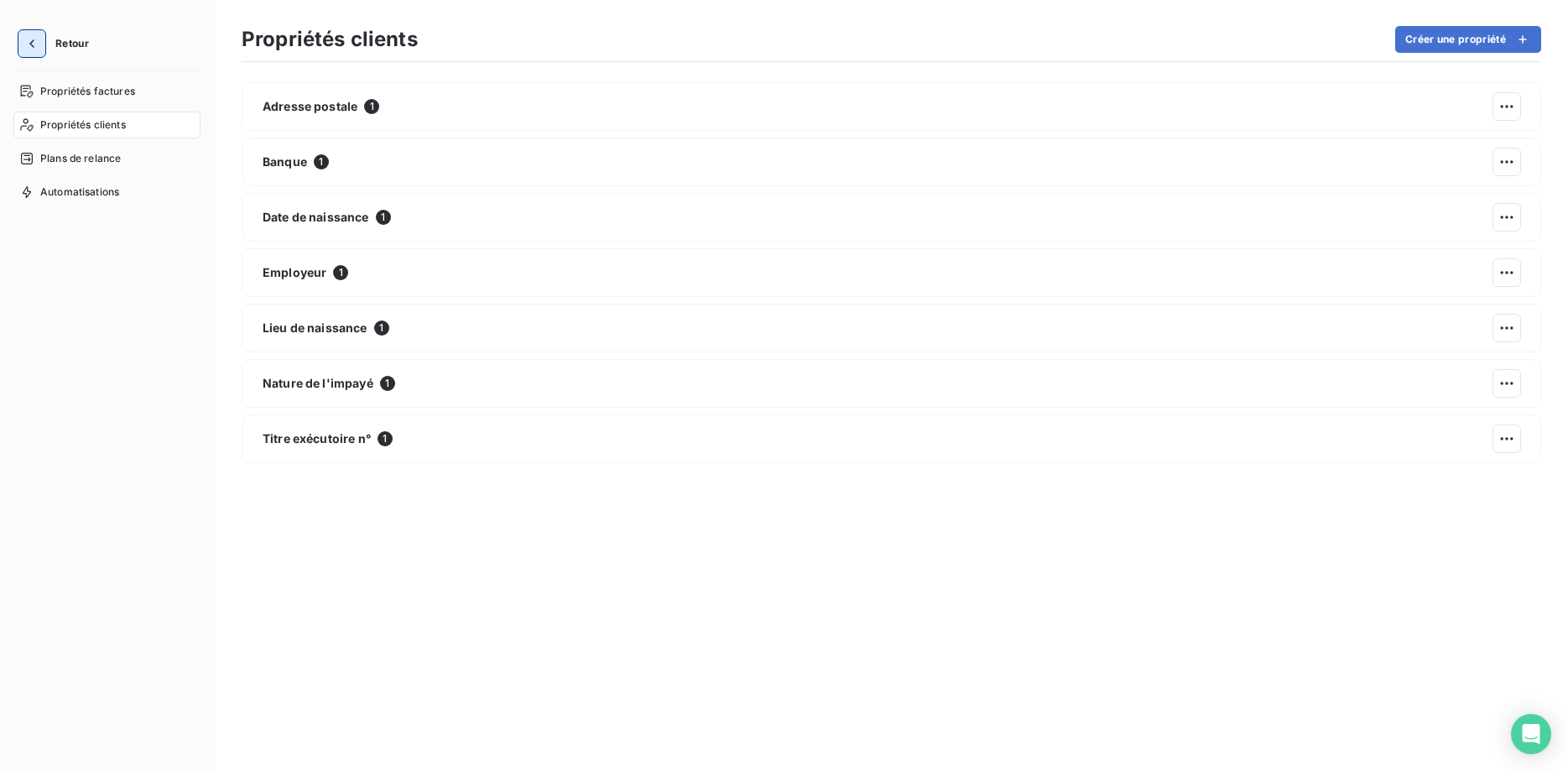
click at [27, 43] on icon "button" at bounding box center [32, 44] width 17 height 17
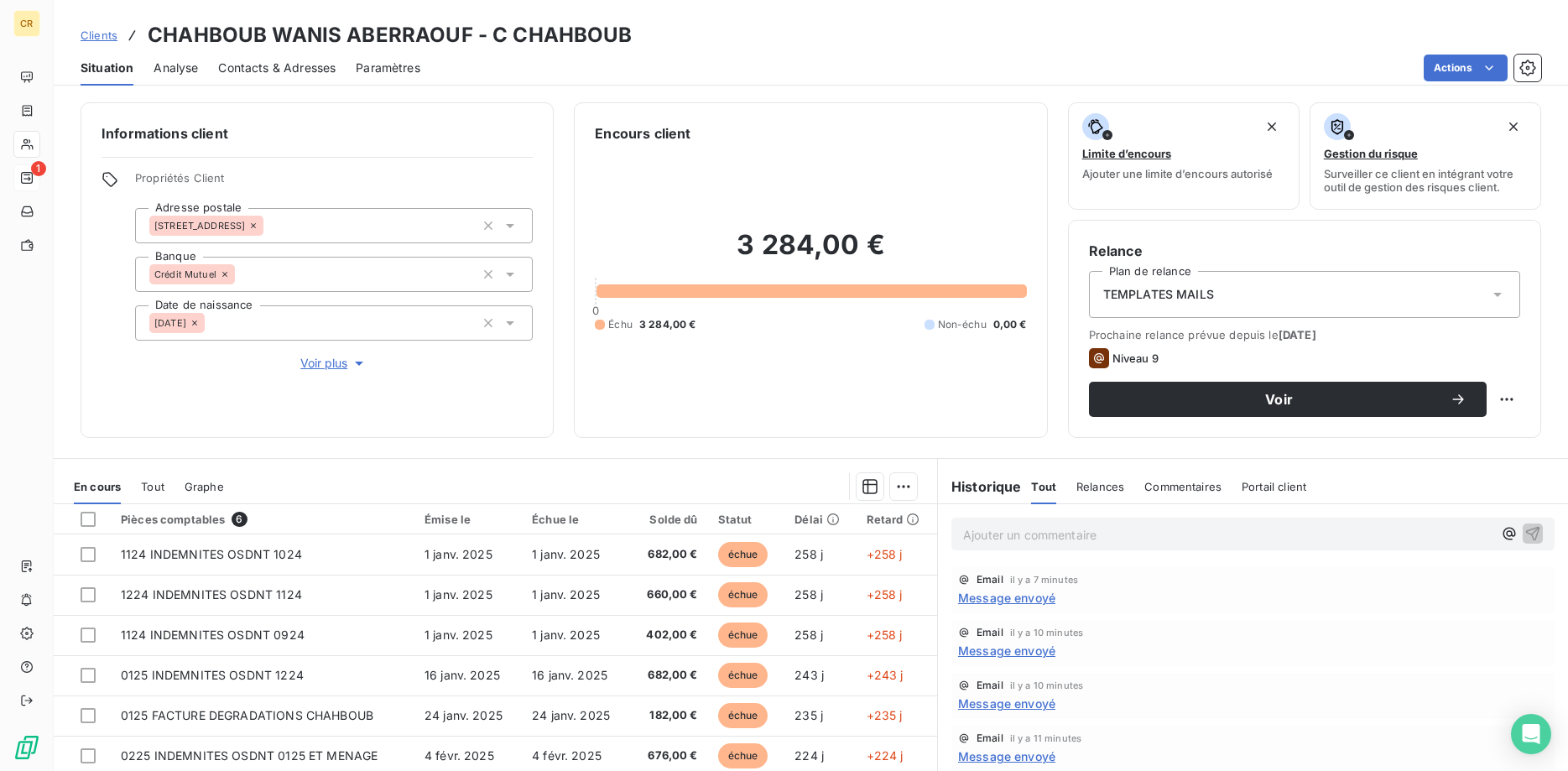
click at [28, 175] on icon at bounding box center [27, 178] width 12 height 12
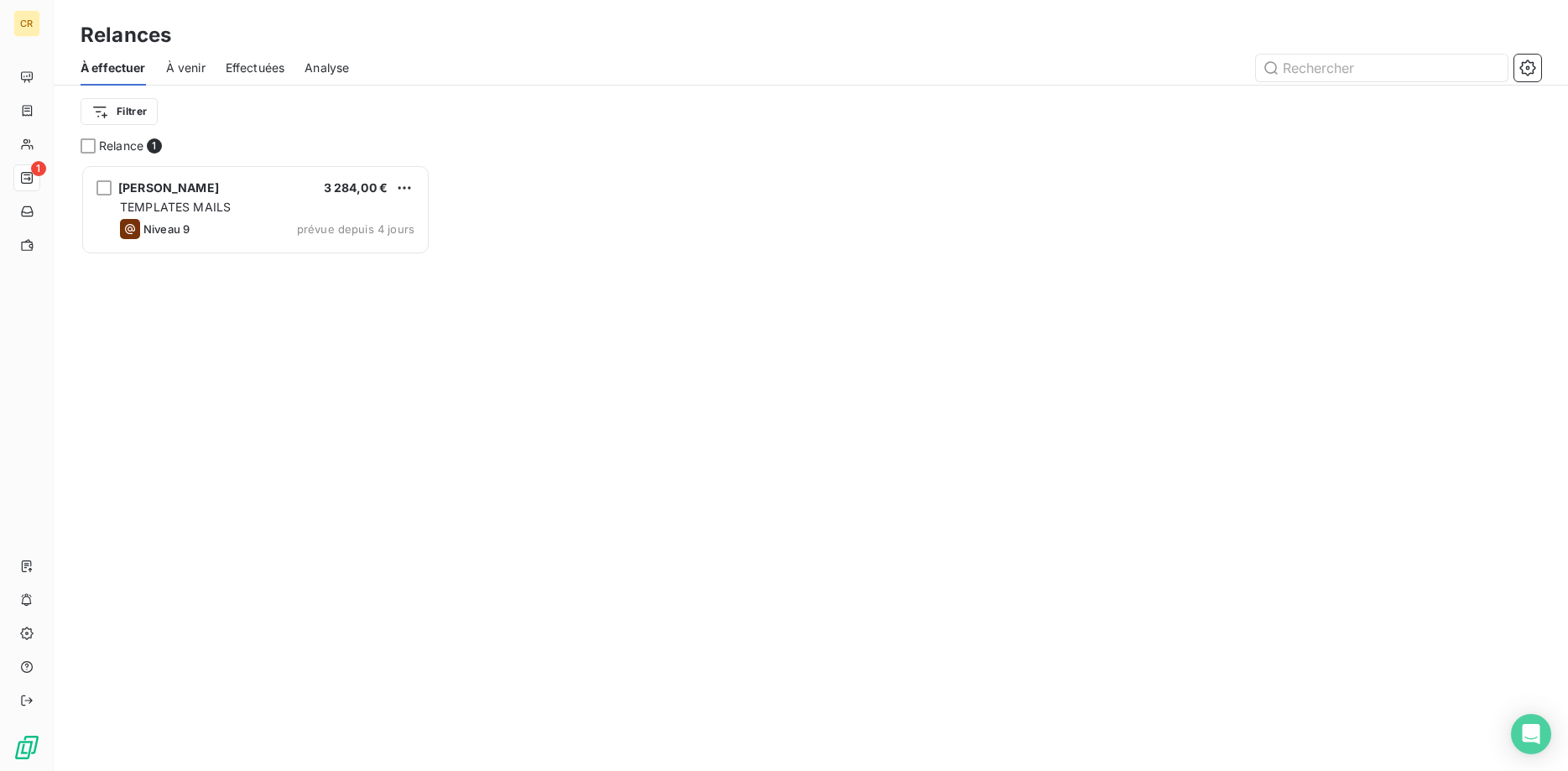
scroll to position [606, 350]
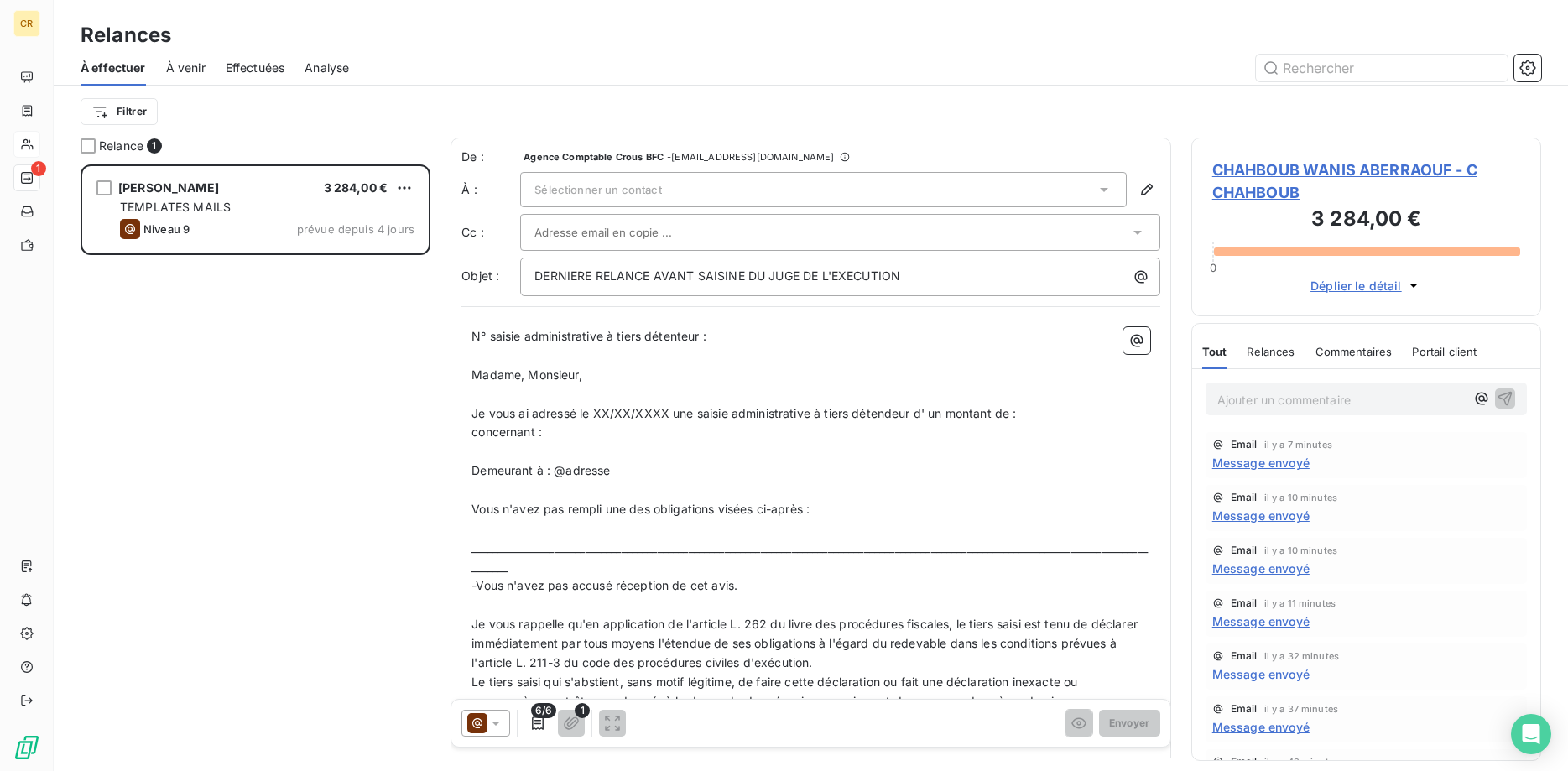
click at [27, 143] on icon at bounding box center [27, 144] width 15 height 14
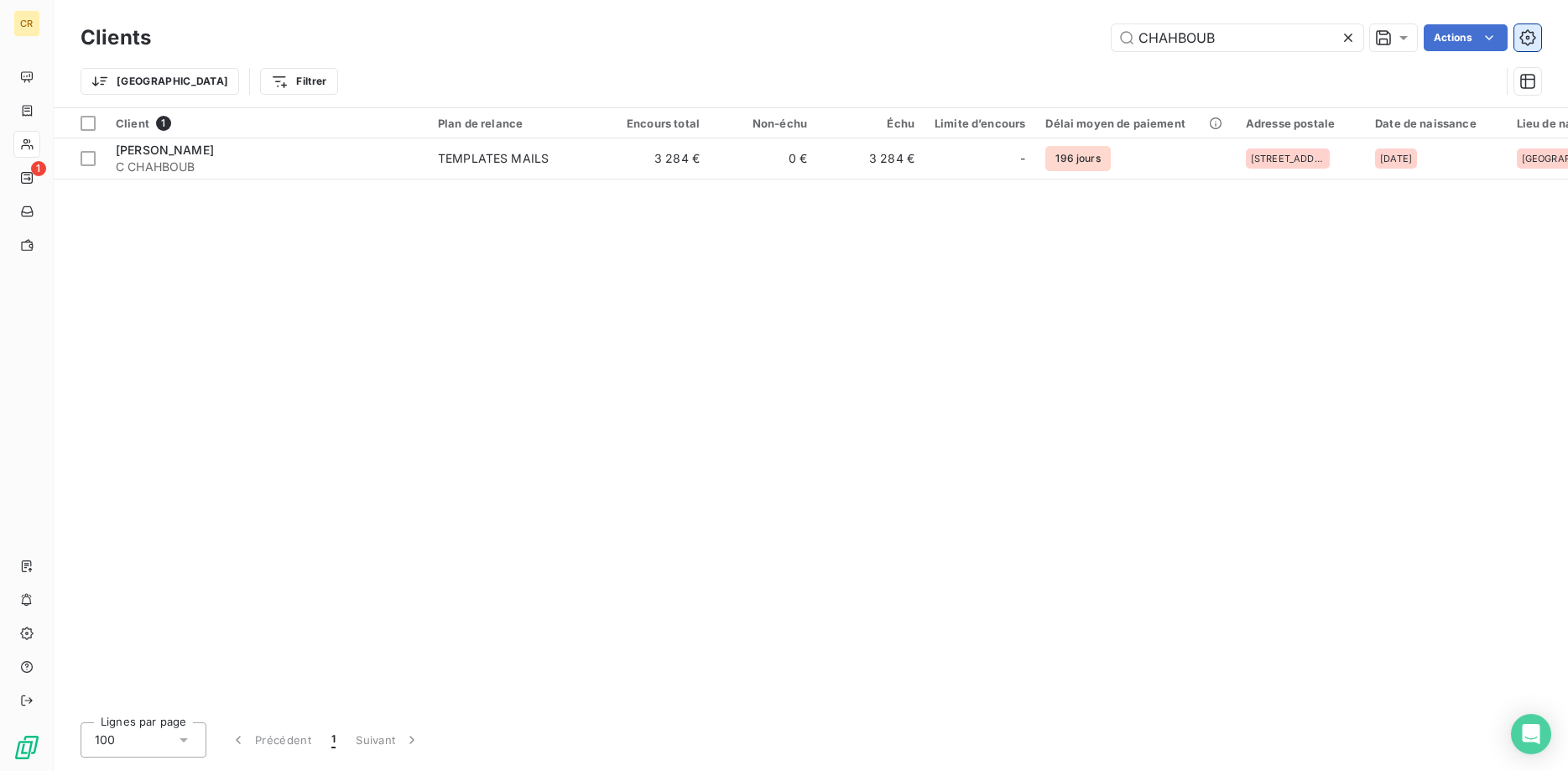
click at [1529, 37] on icon "button" at bounding box center [1528, 38] width 17 height 17
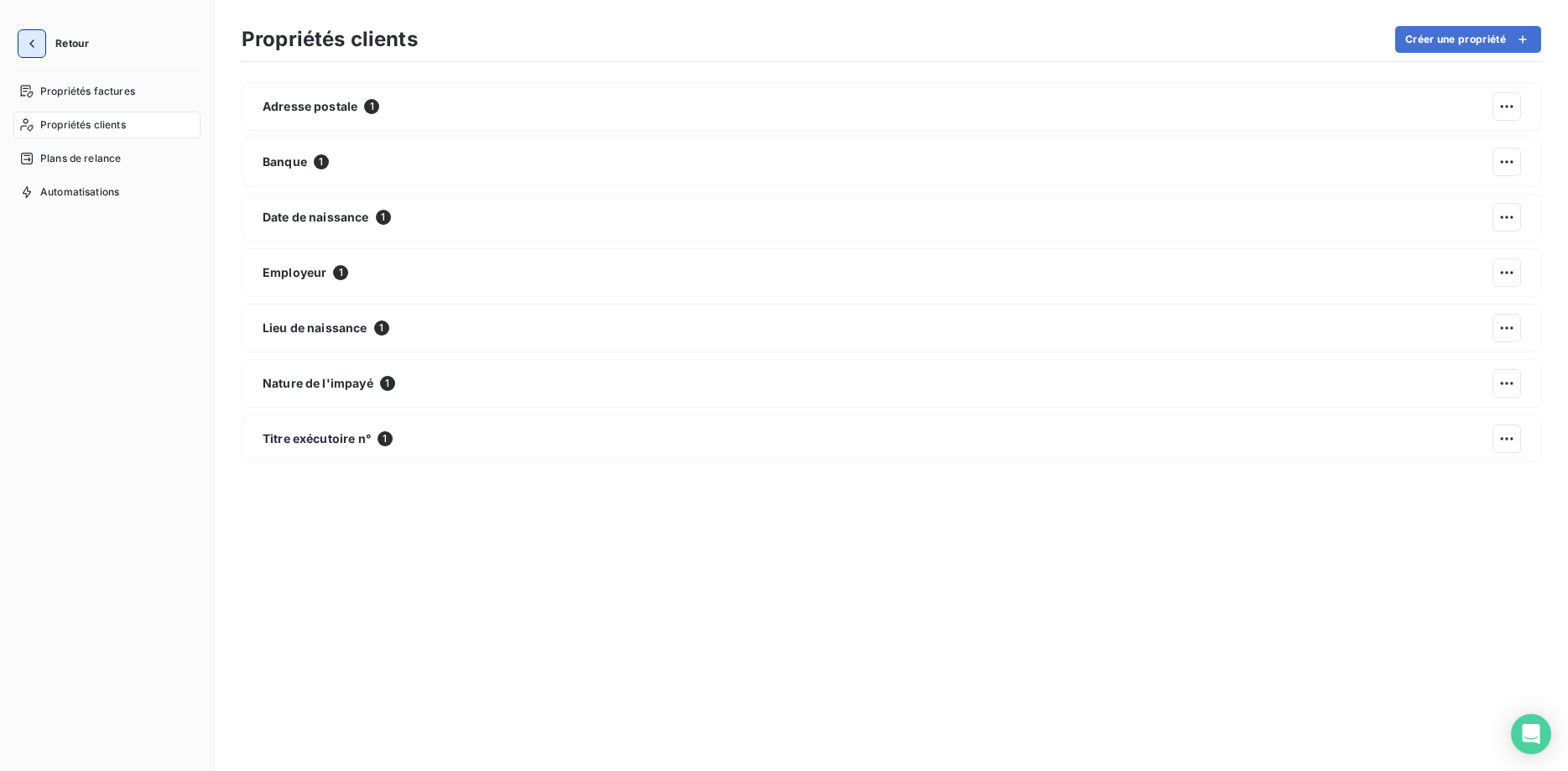
click at [40, 42] on button "button" at bounding box center [31, 43] width 27 height 27
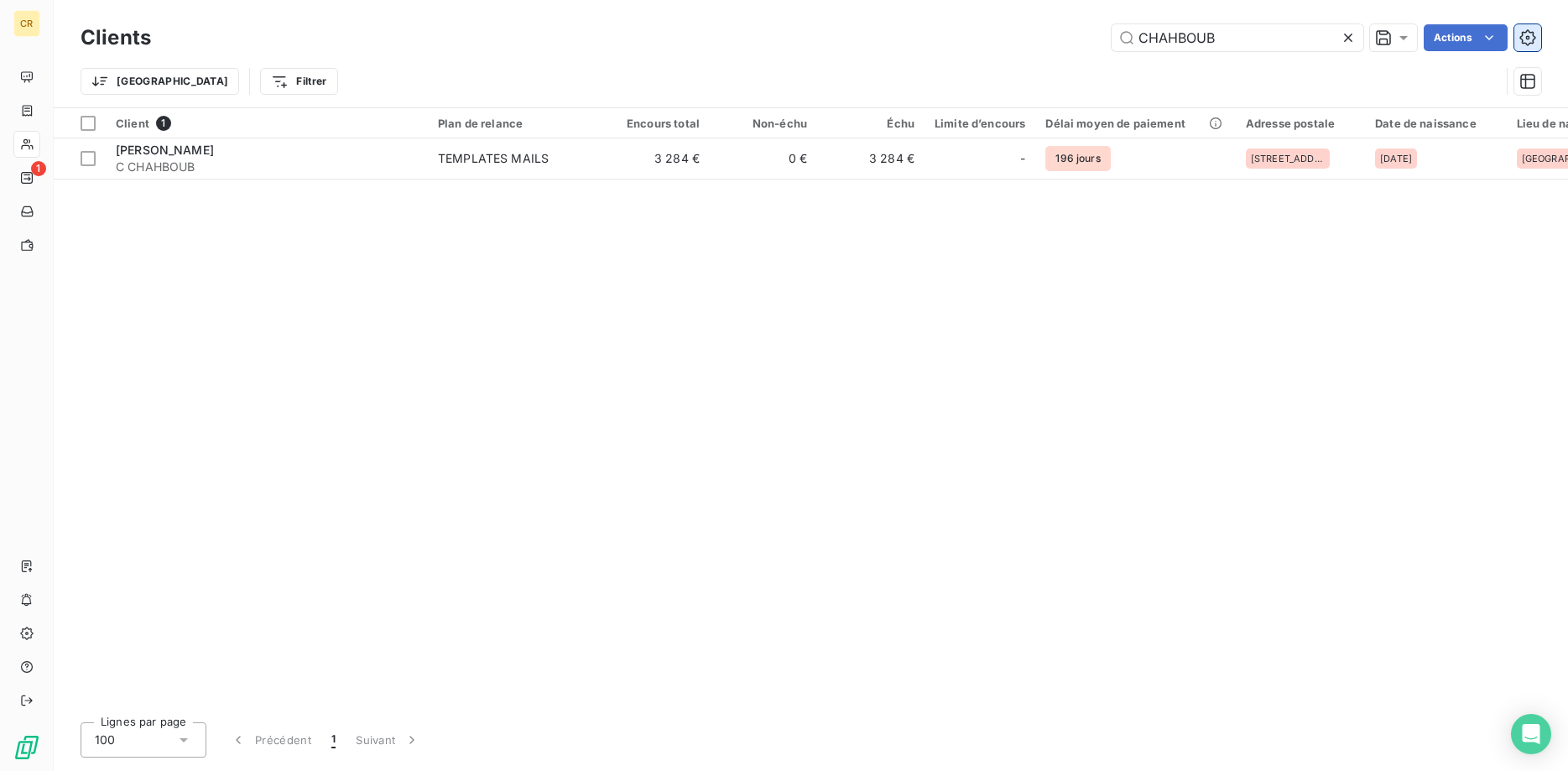
click at [1523, 33] on icon "button" at bounding box center [1527, 37] width 16 height 16
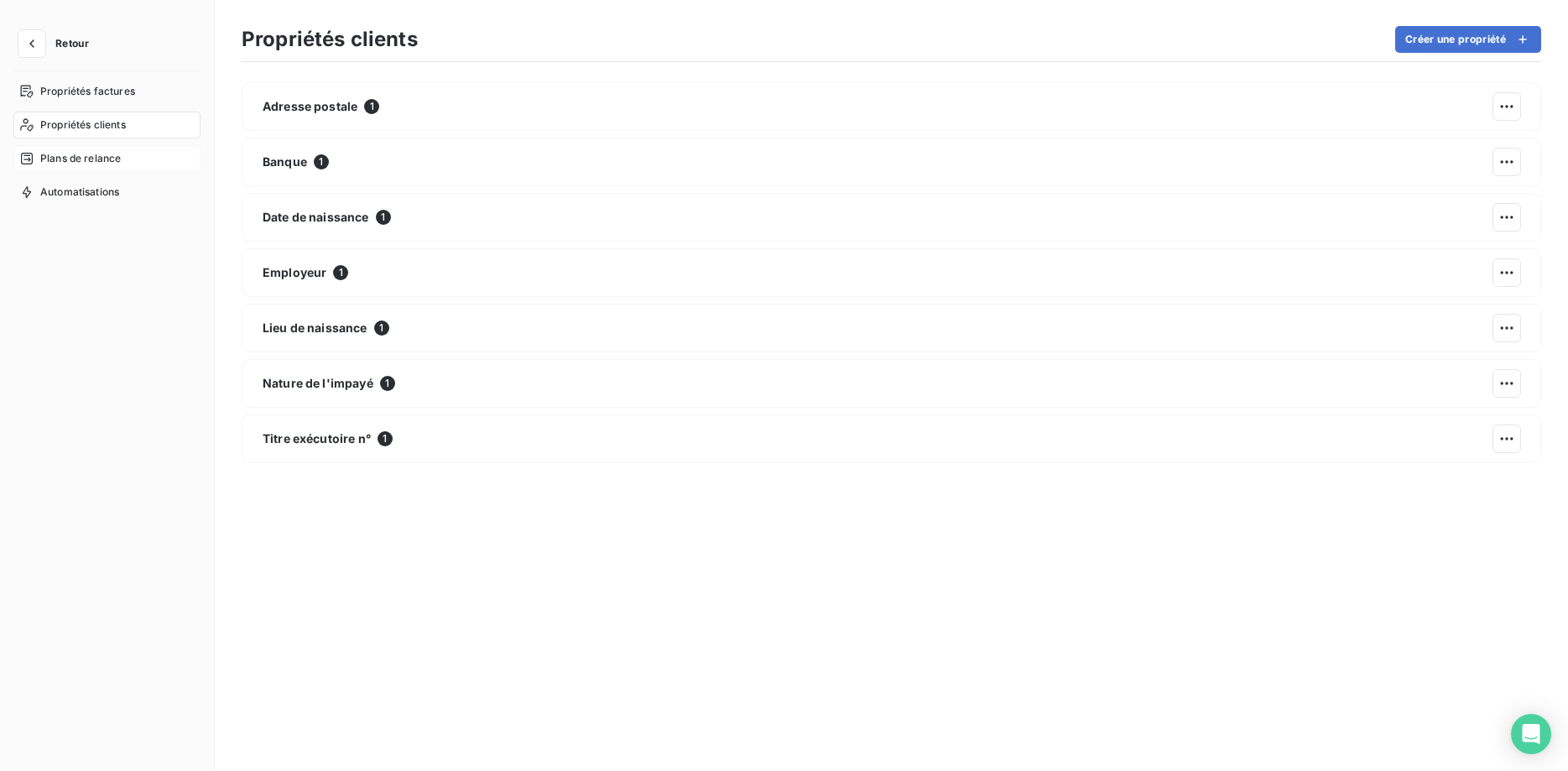
click at [54, 154] on span "Plans de relance" at bounding box center [81, 159] width 81 height 15
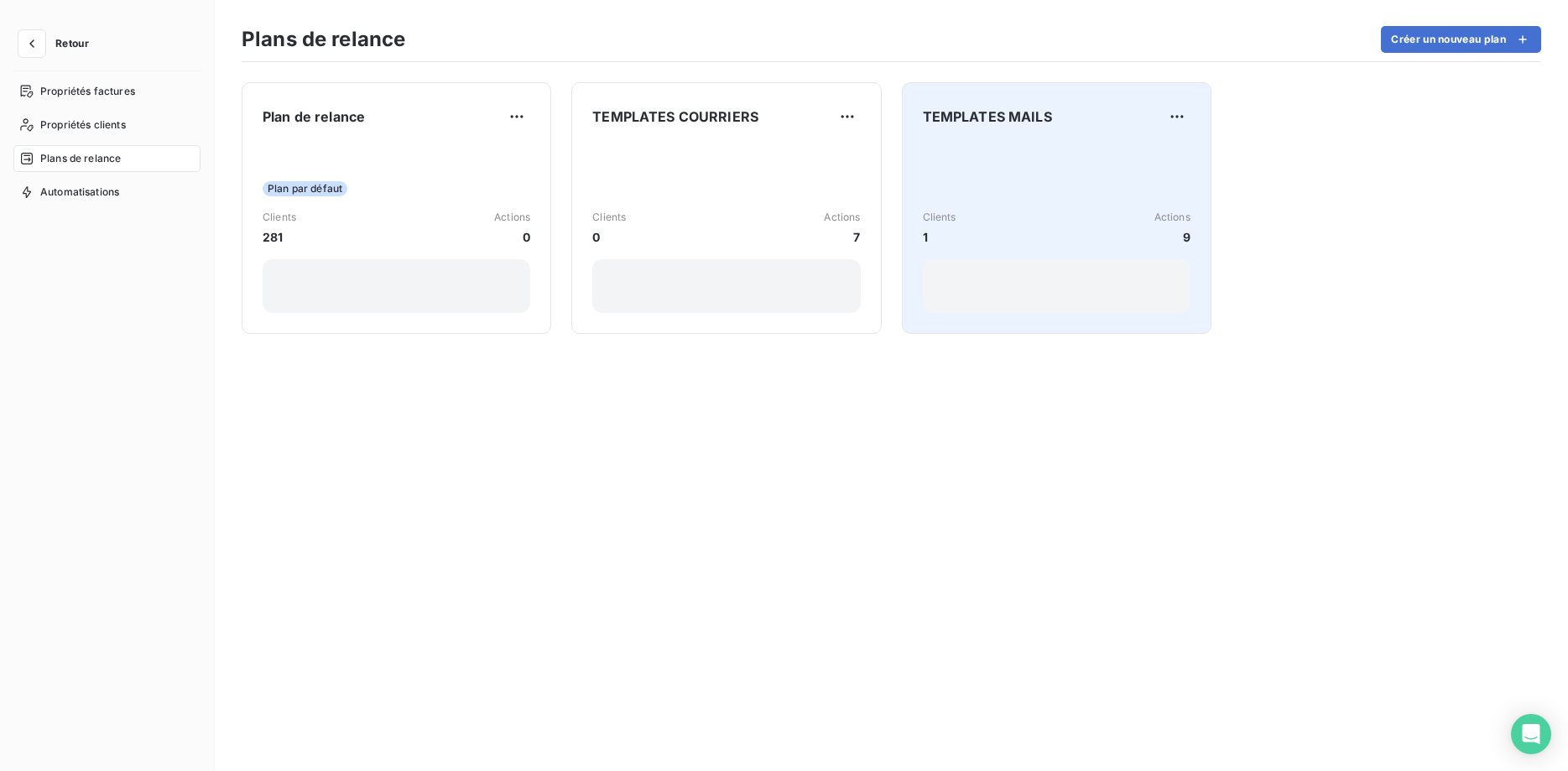
click at [994, 182] on div "Clients 1 Actions 9" at bounding box center [1056, 228] width 268 height 169
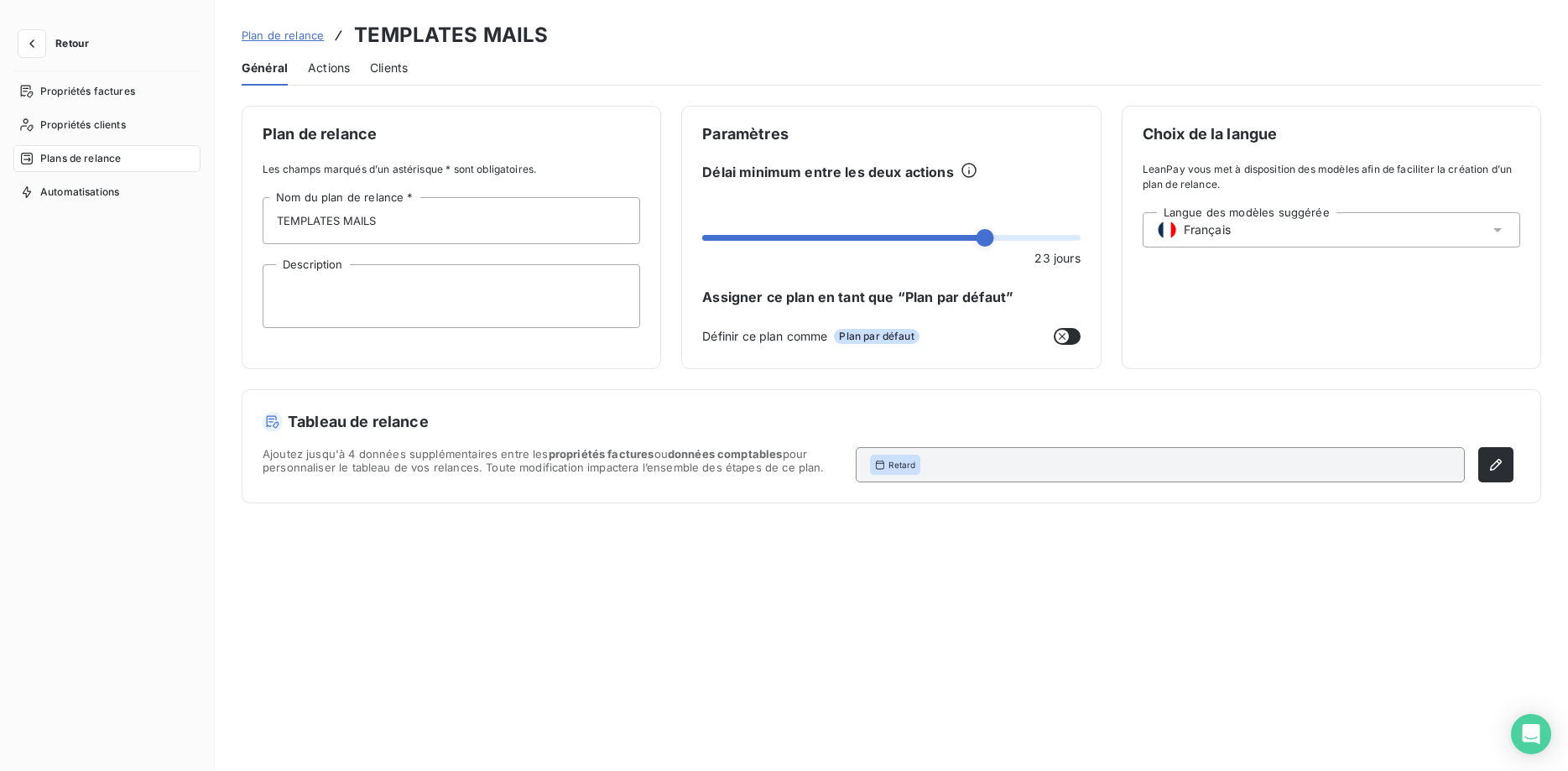
click at [316, 69] on span "Actions" at bounding box center [328, 68] width 42 height 17
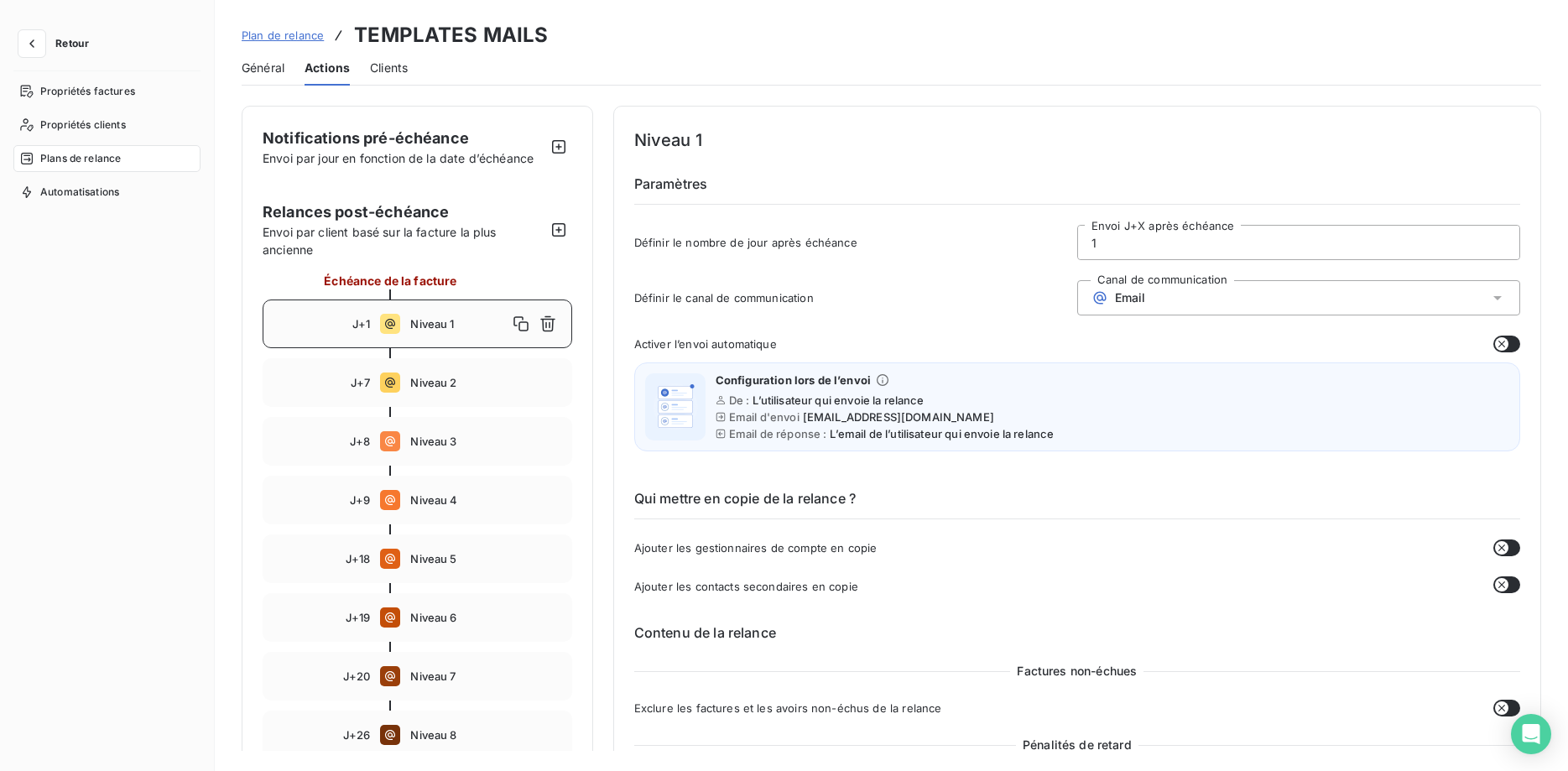
click at [430, 322] on span "Niveau 1" at bounding box center [459, 324] width 96 height 14
click at [435, 369] on div "J+7 Niveau 2" at bounding box center [417, 382] width 309 height 49
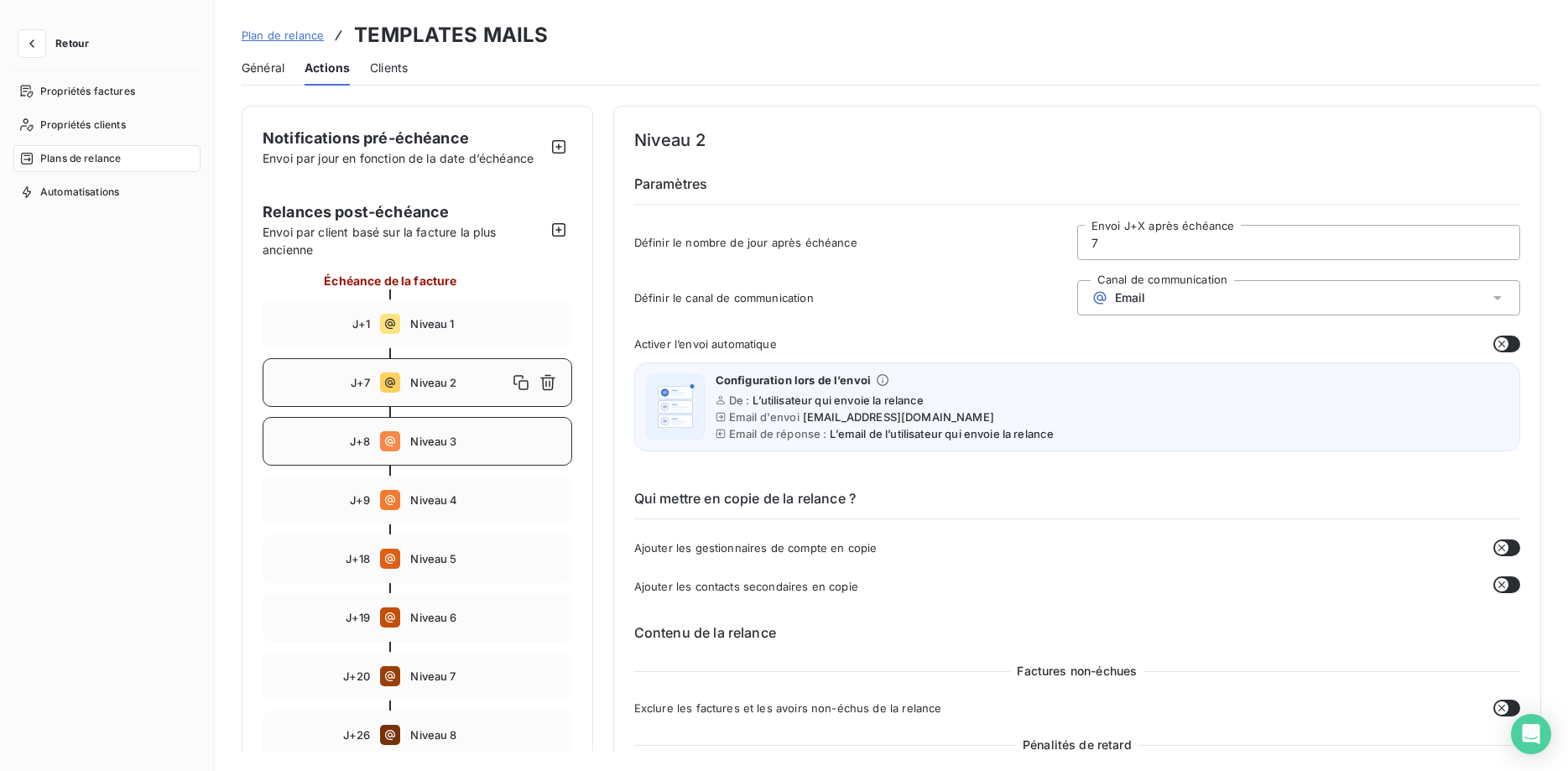
click at [431, 445] on span "Niveau 3" at bounding box center [485, 441] width 150 height 14
type input "8"
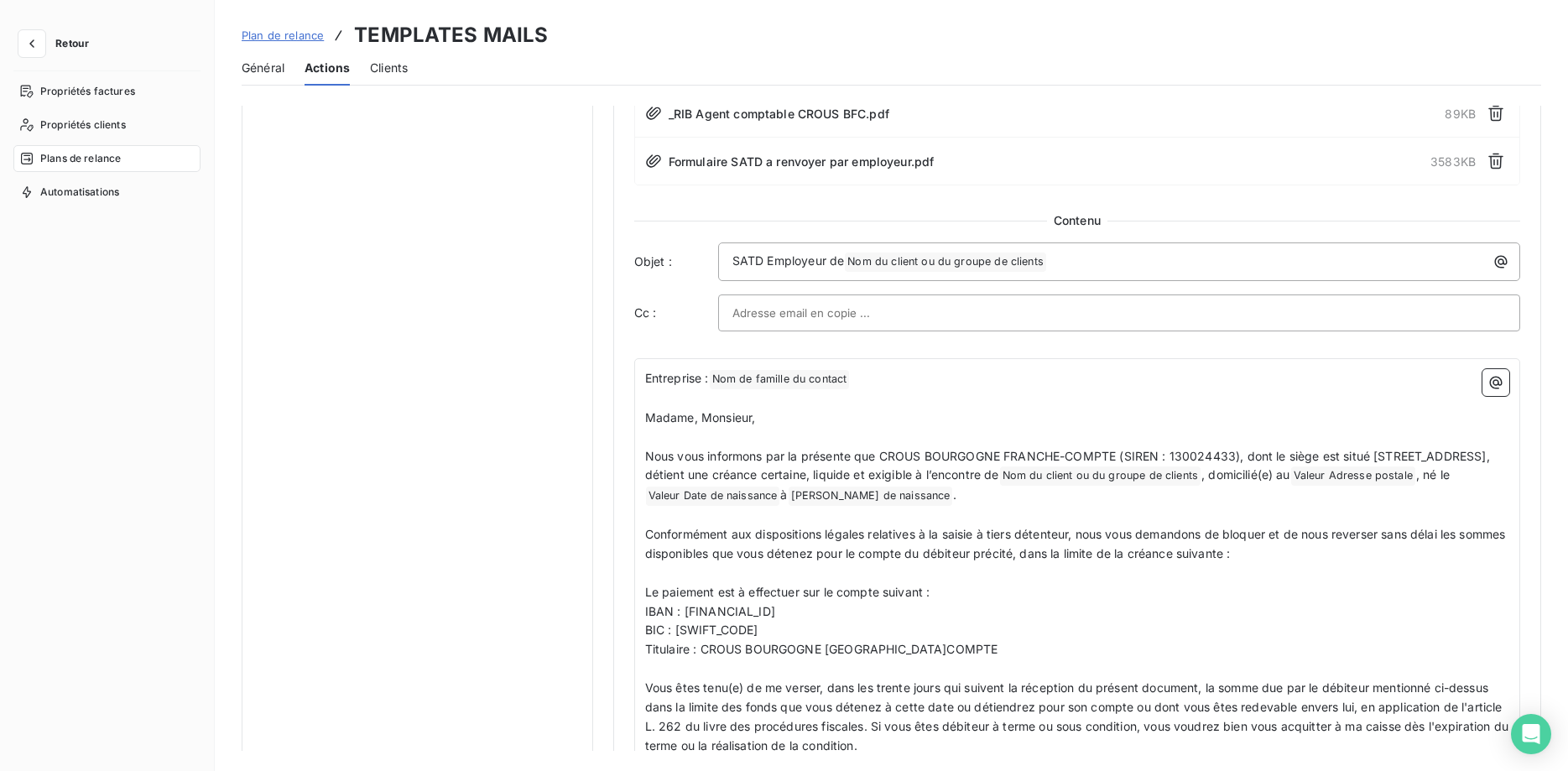
scroll to position [941, 0]
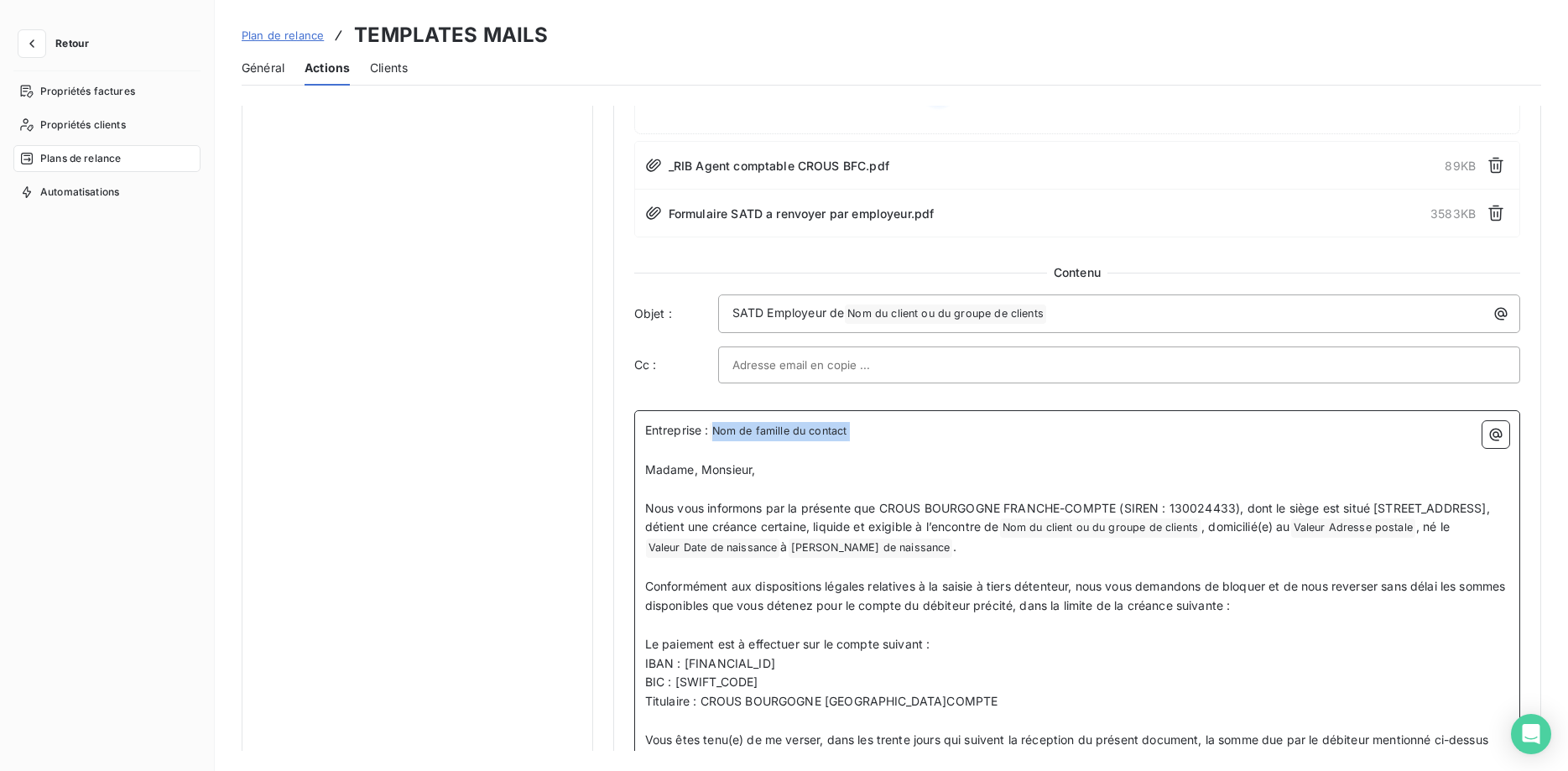
drag, startPoint x: 862, startPoint y: 432, endPoint x: 719, endPoint y: 428, distance: 143.1
click at [719, 428] on p "Entreprise : Nom de famille du contact ﻿ ﻿" at bounding box center [1077, 430] width 864 height 20
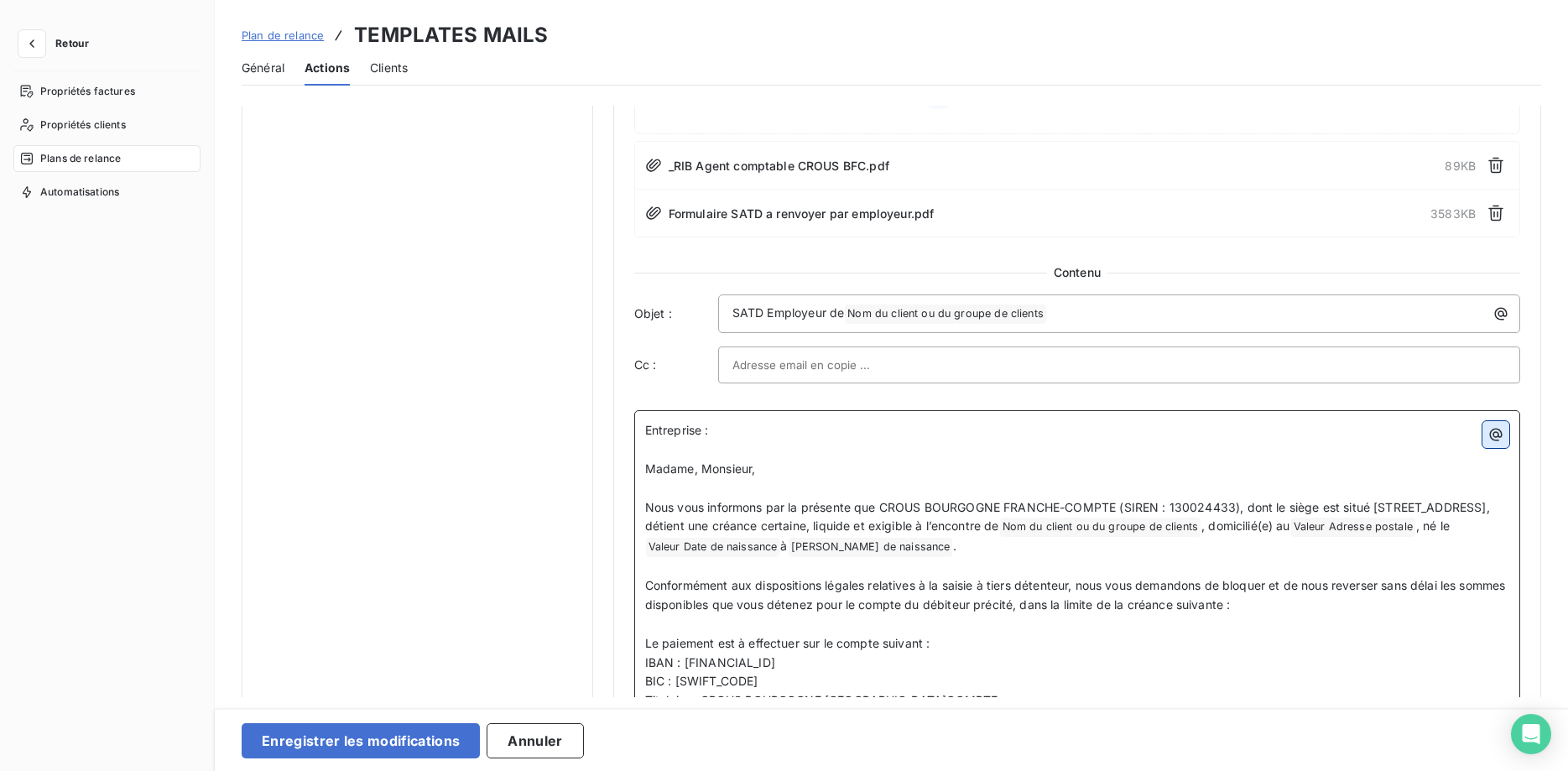
click at [1489, 435] on icon "button" at bounding box center [1496, 434] width 17 height 17
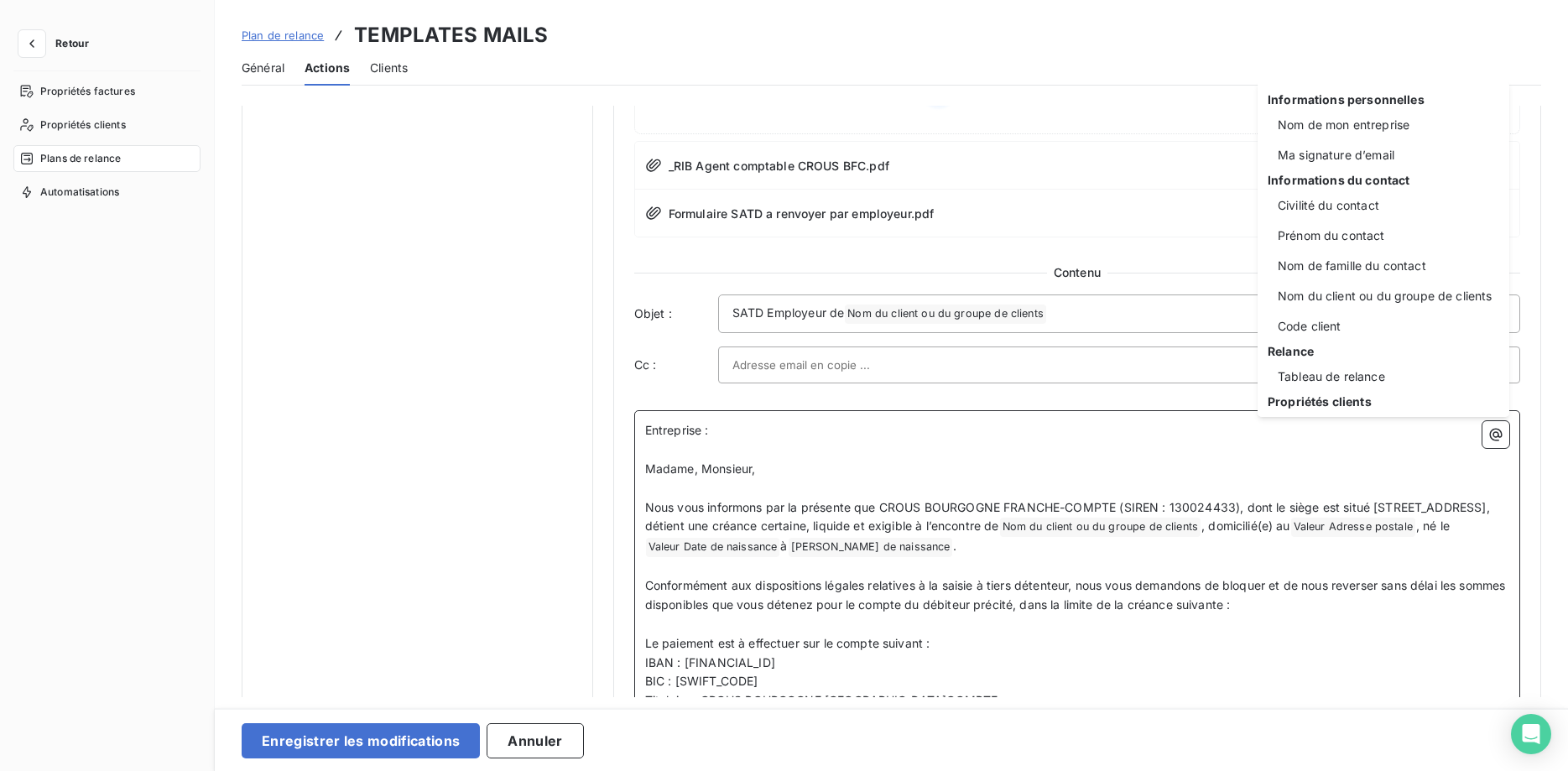
scroll to position [215, 0]
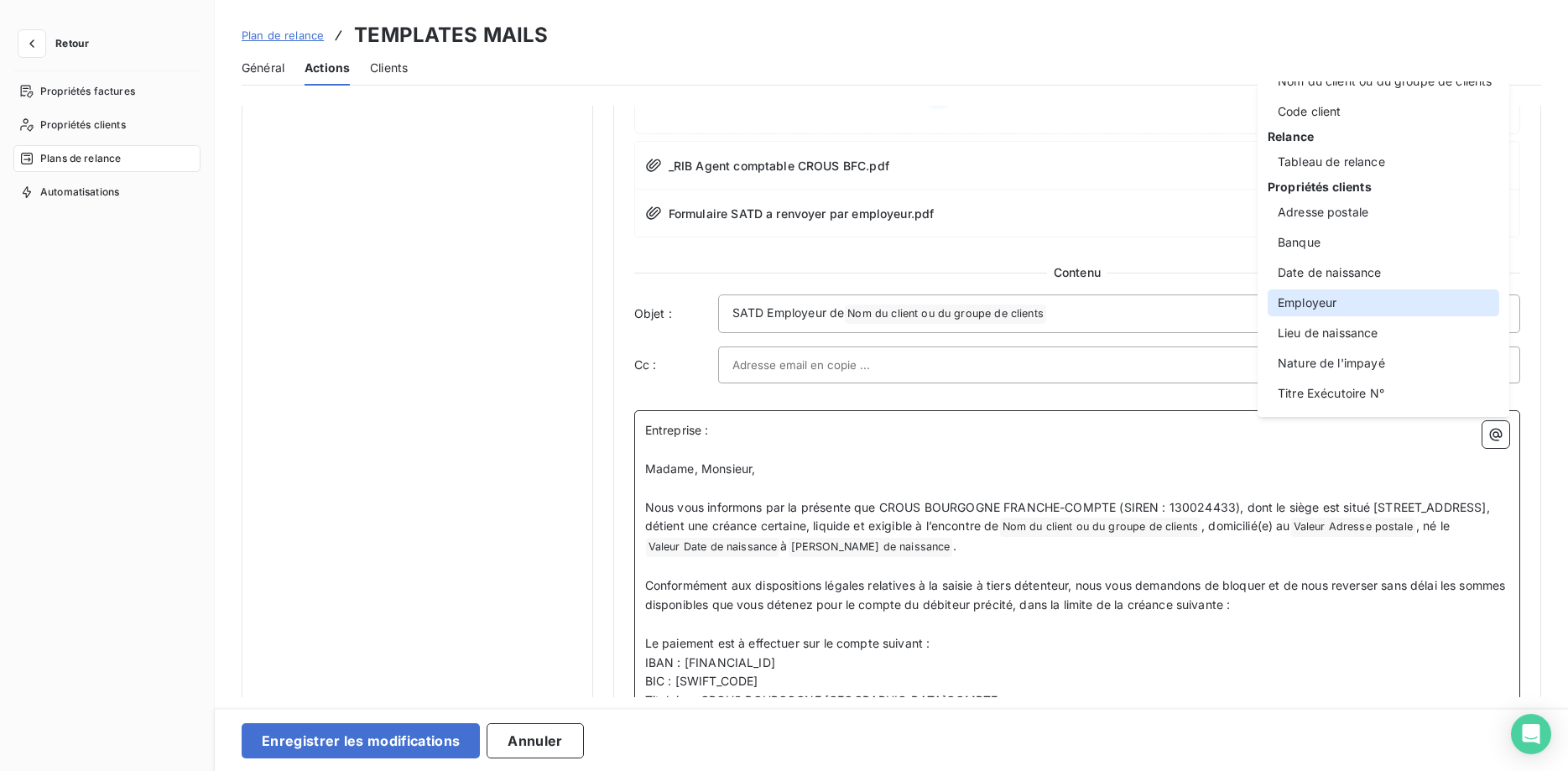
click at [1354, 304] on div "Employeur" at bounding box center [1383, 302] width 232 height 27
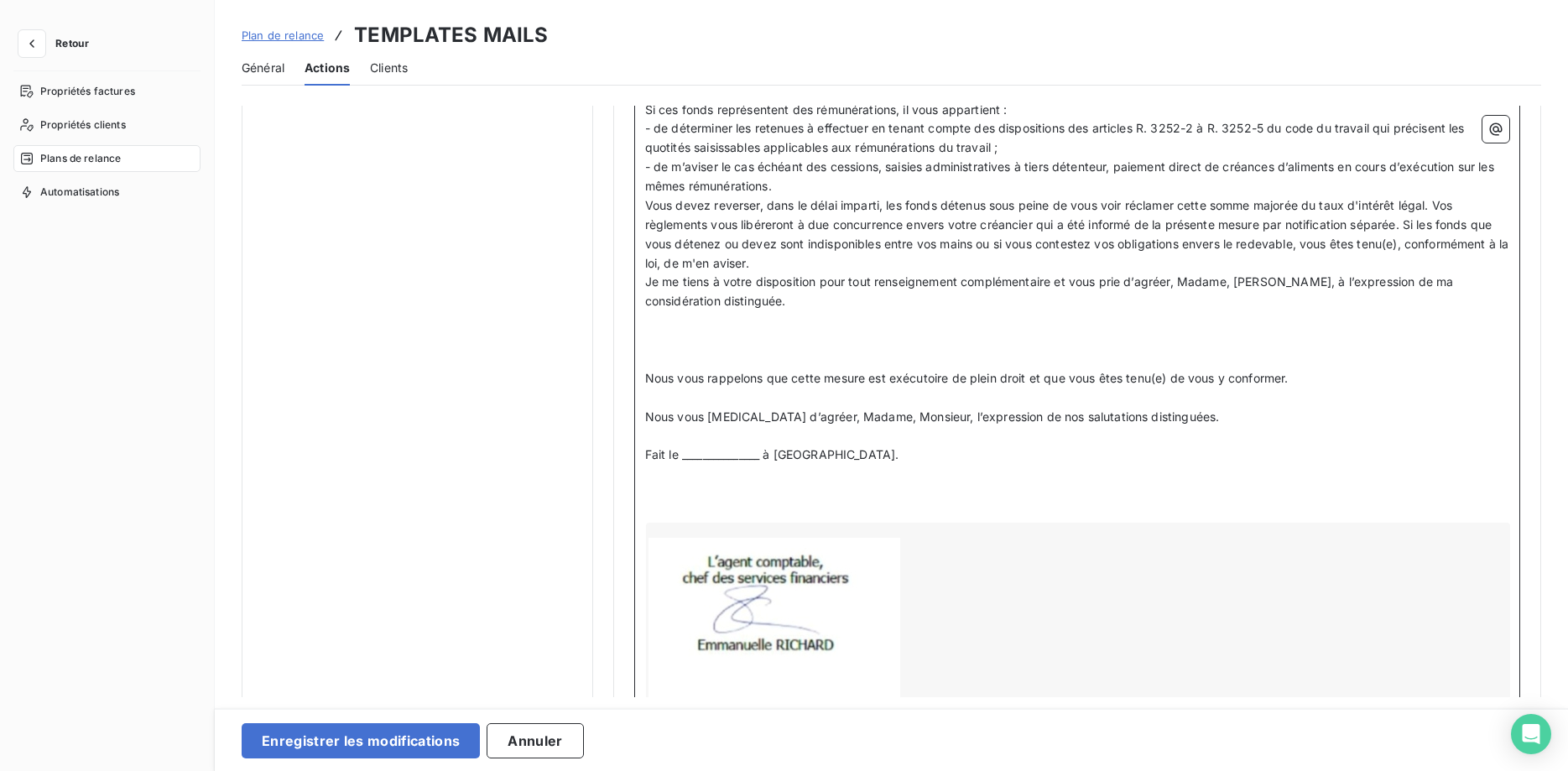
scroll to position [1711, 0]
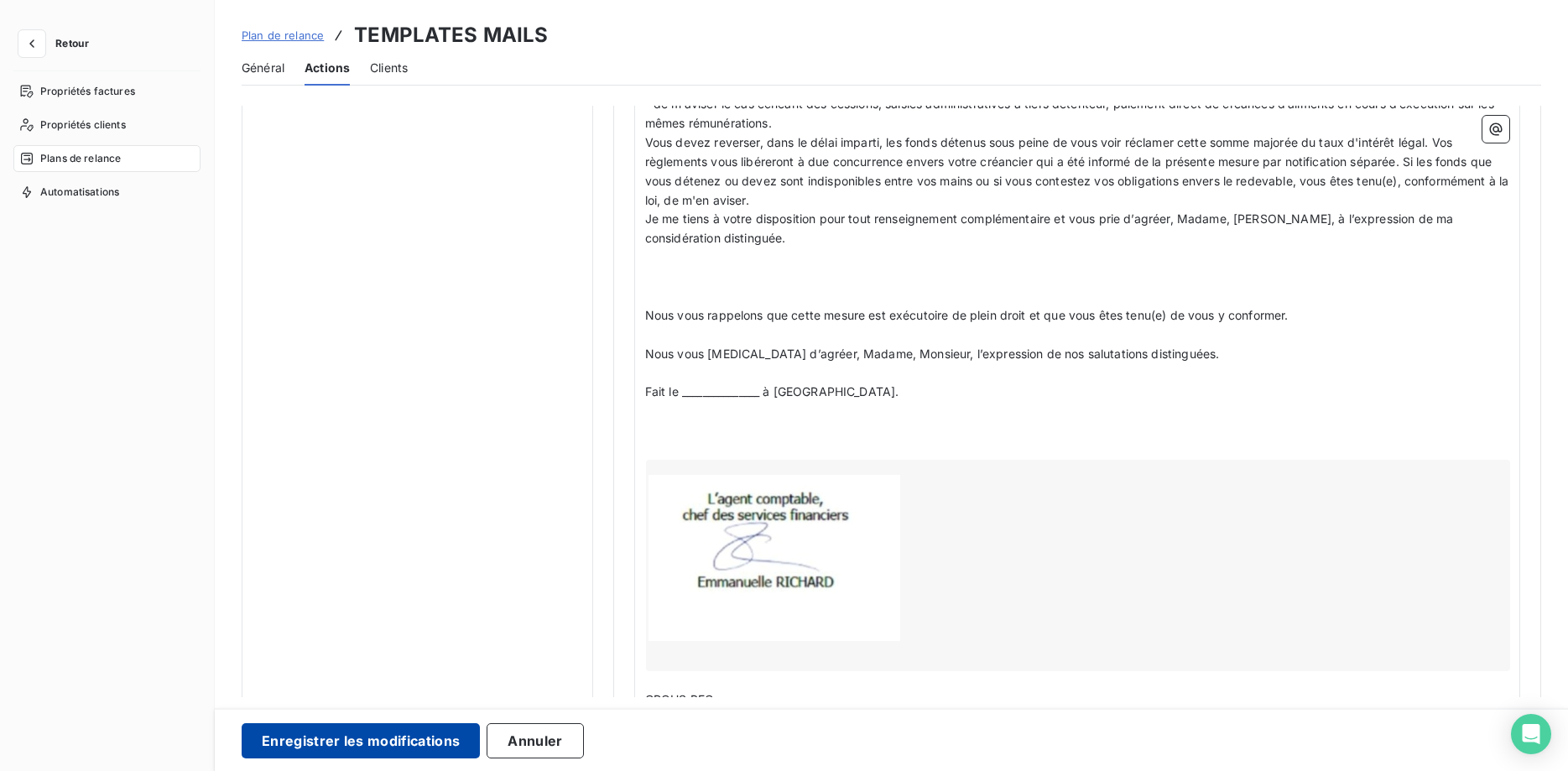
click at [377, 737] on button "Enregistrer les modifications" at bounding box center [360, 740] width 238 height 35
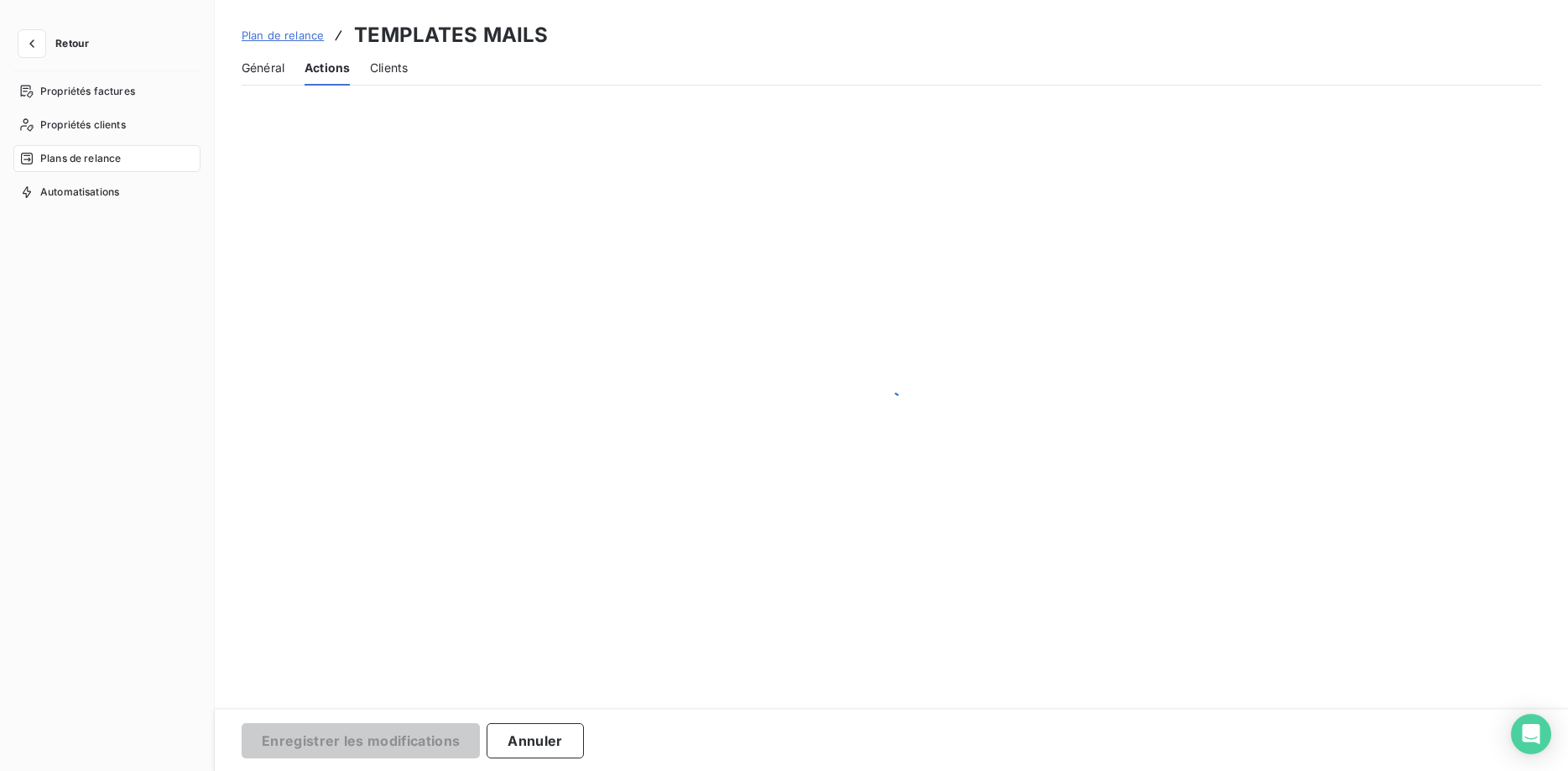
scroll to position [142, 0]
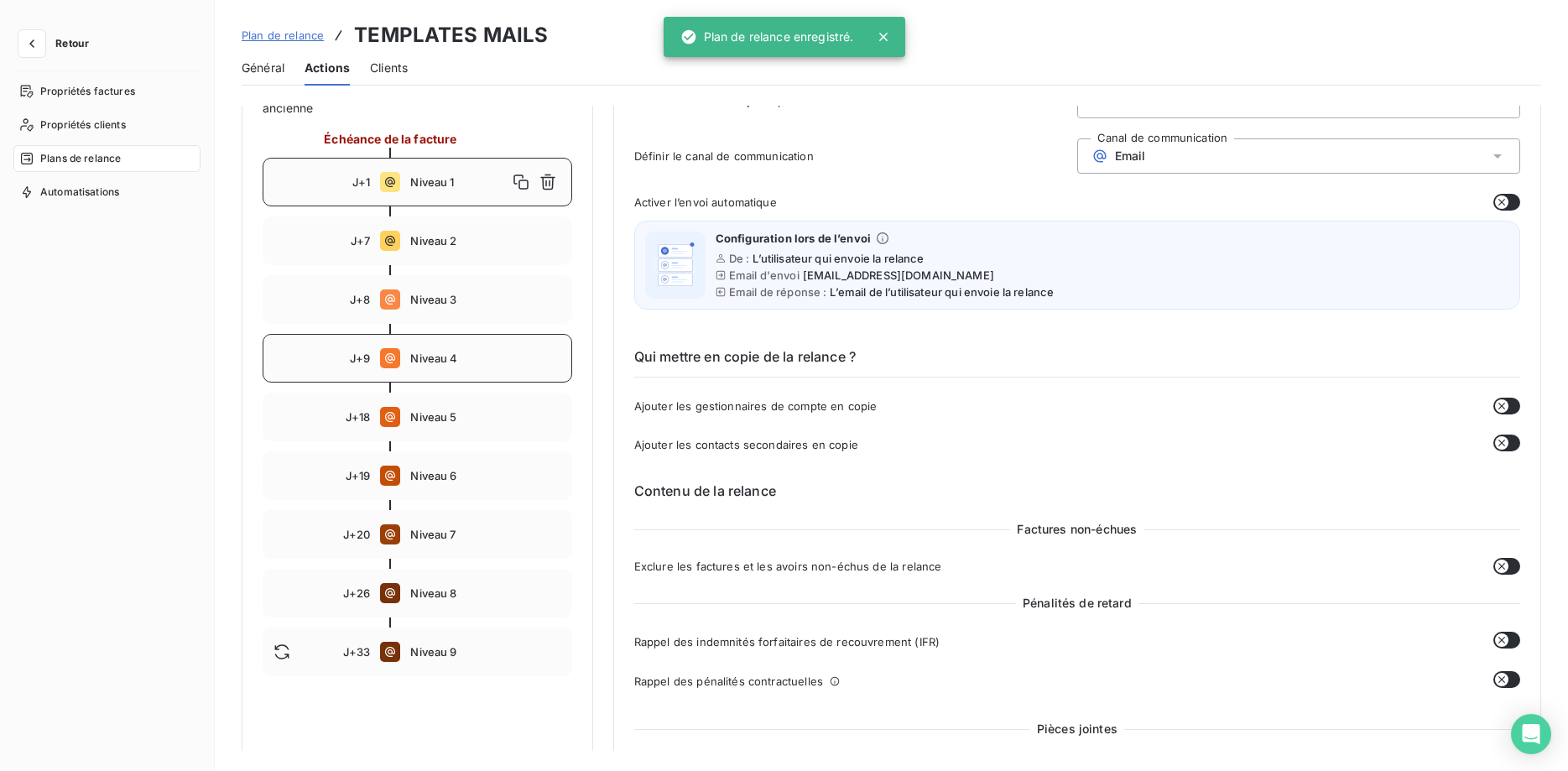
click at [453, 365] on div "J+9 Niveau 4" at bounding box center [417, 358] width 309 height 49
type input "9"
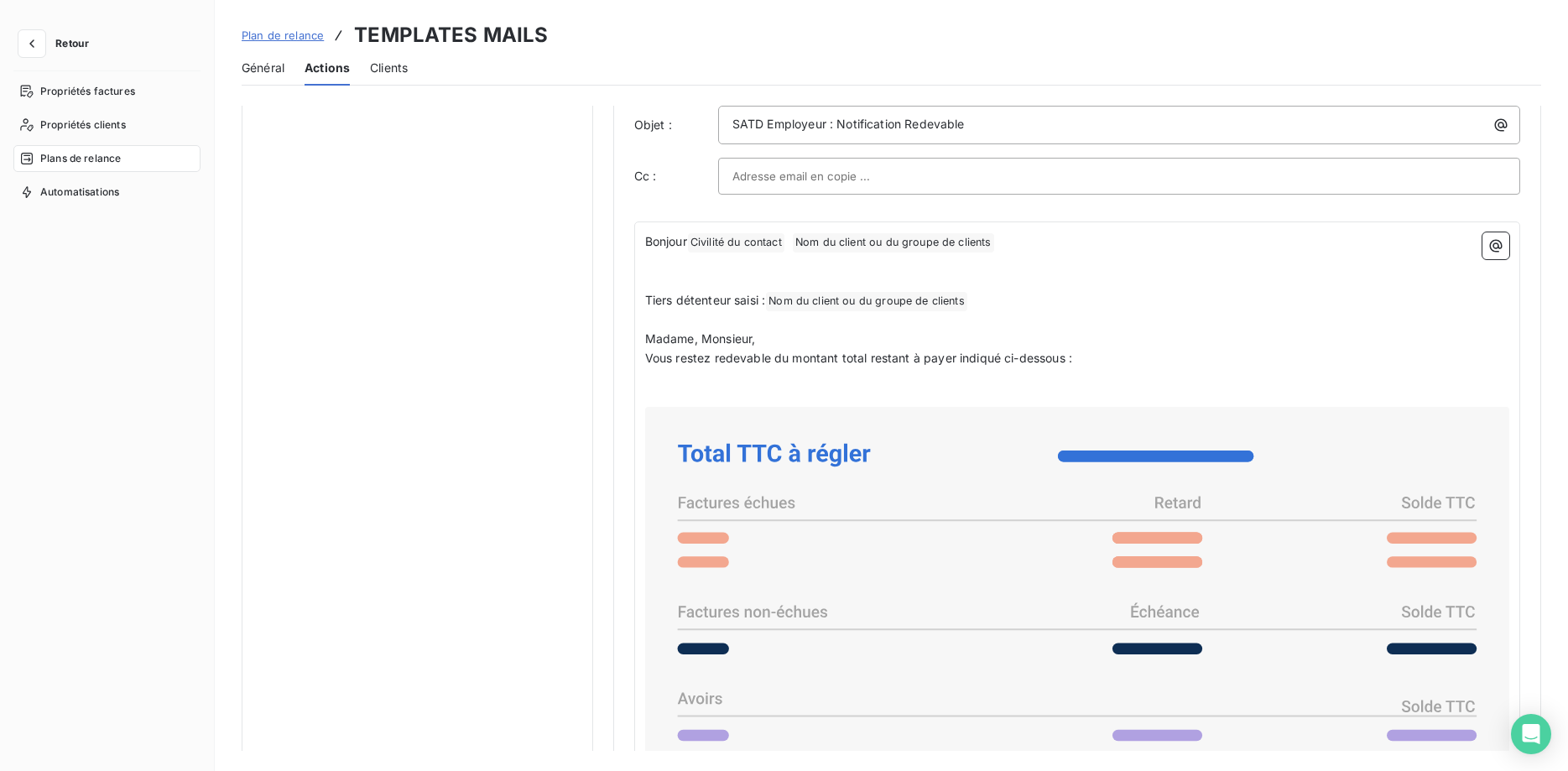
scroll to position [912, 0]
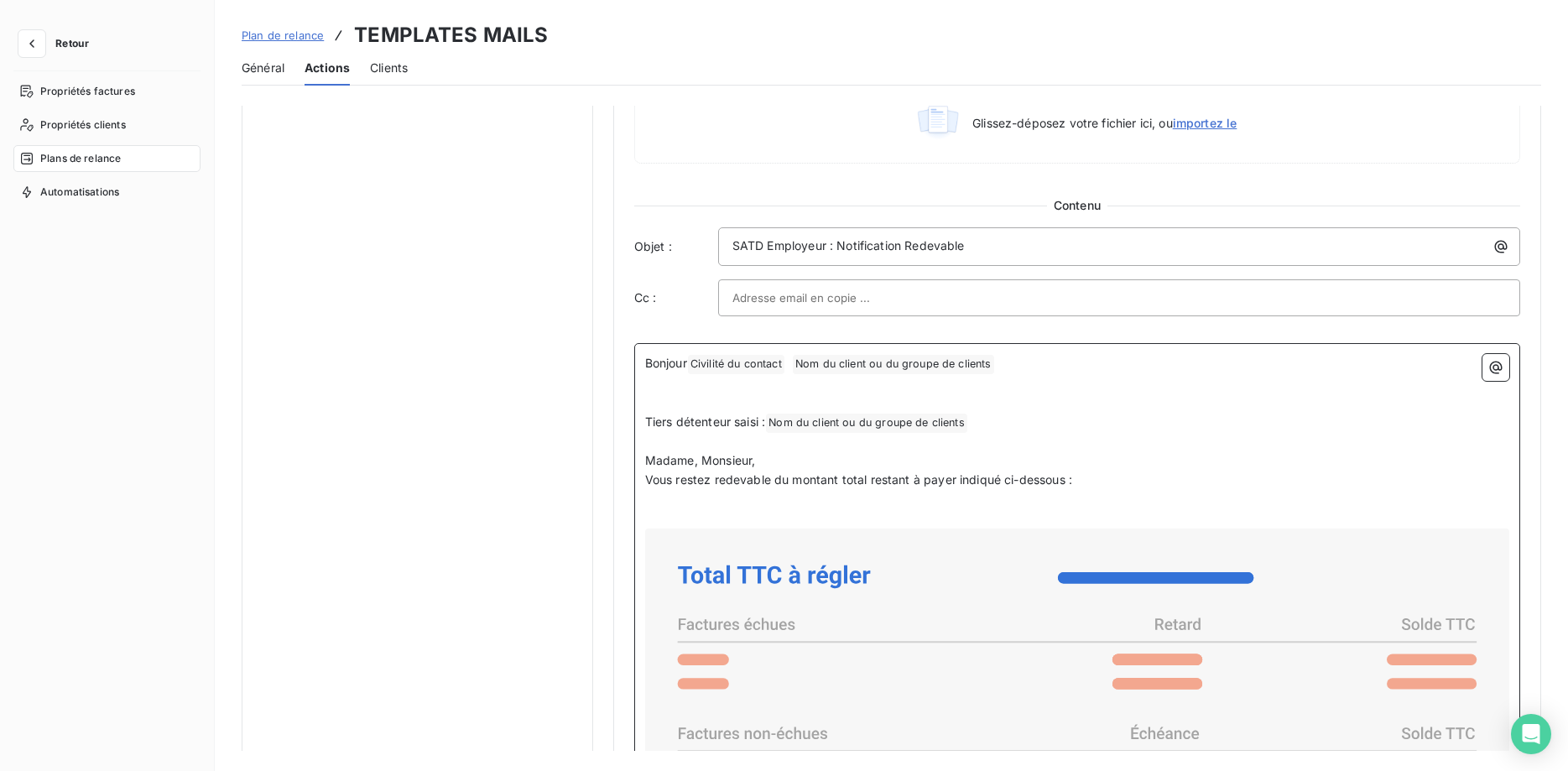
click at [978, 426] on p "Tiers détenteur saisi : Nom du client ou du groupe de clients ﻿ ﻿" at bounding box center [1077, 422] width 864 height 20
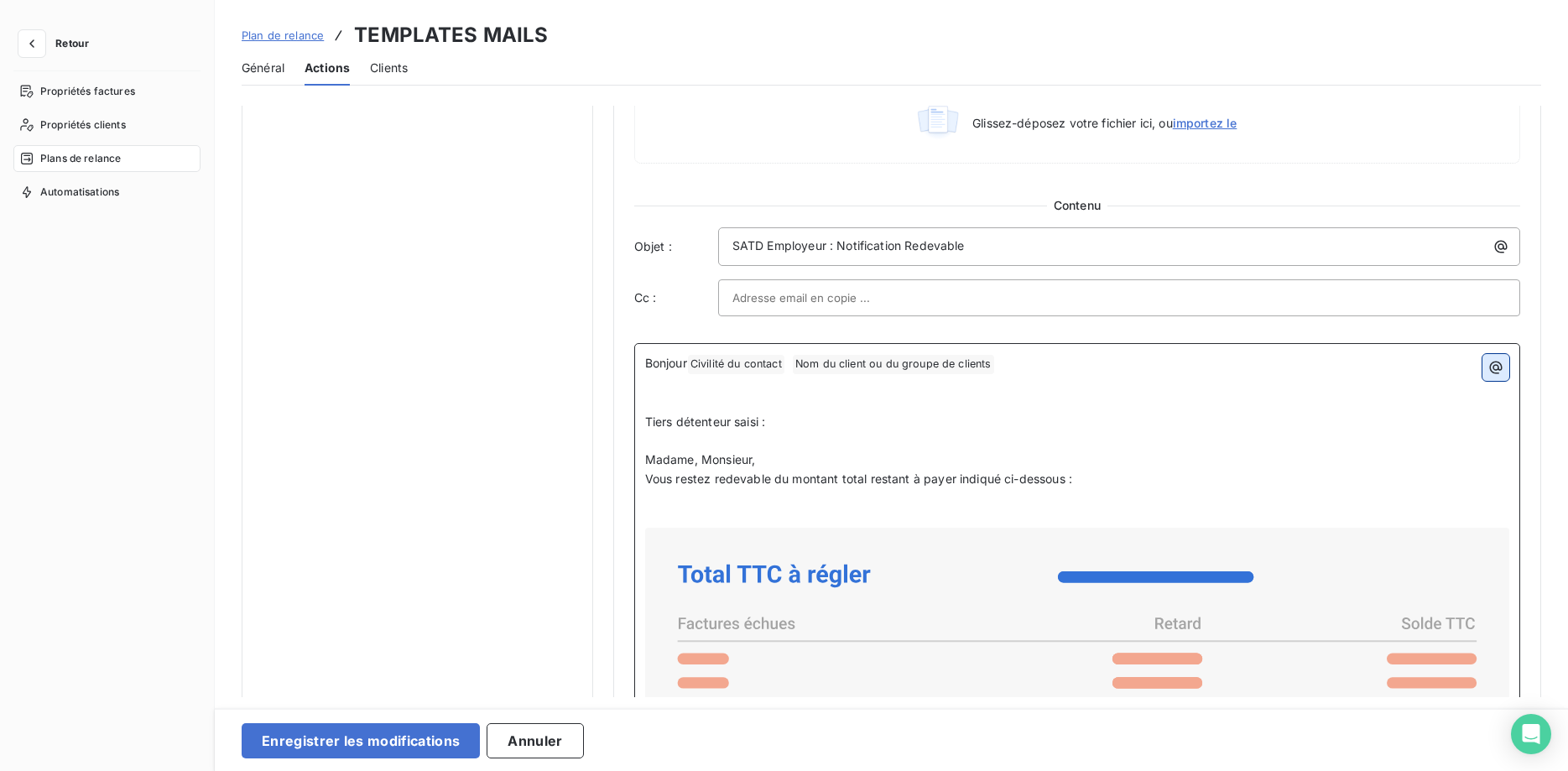
click at [1504, 371] on button "button" at bounding box center [1495, 367] width 27 height 27
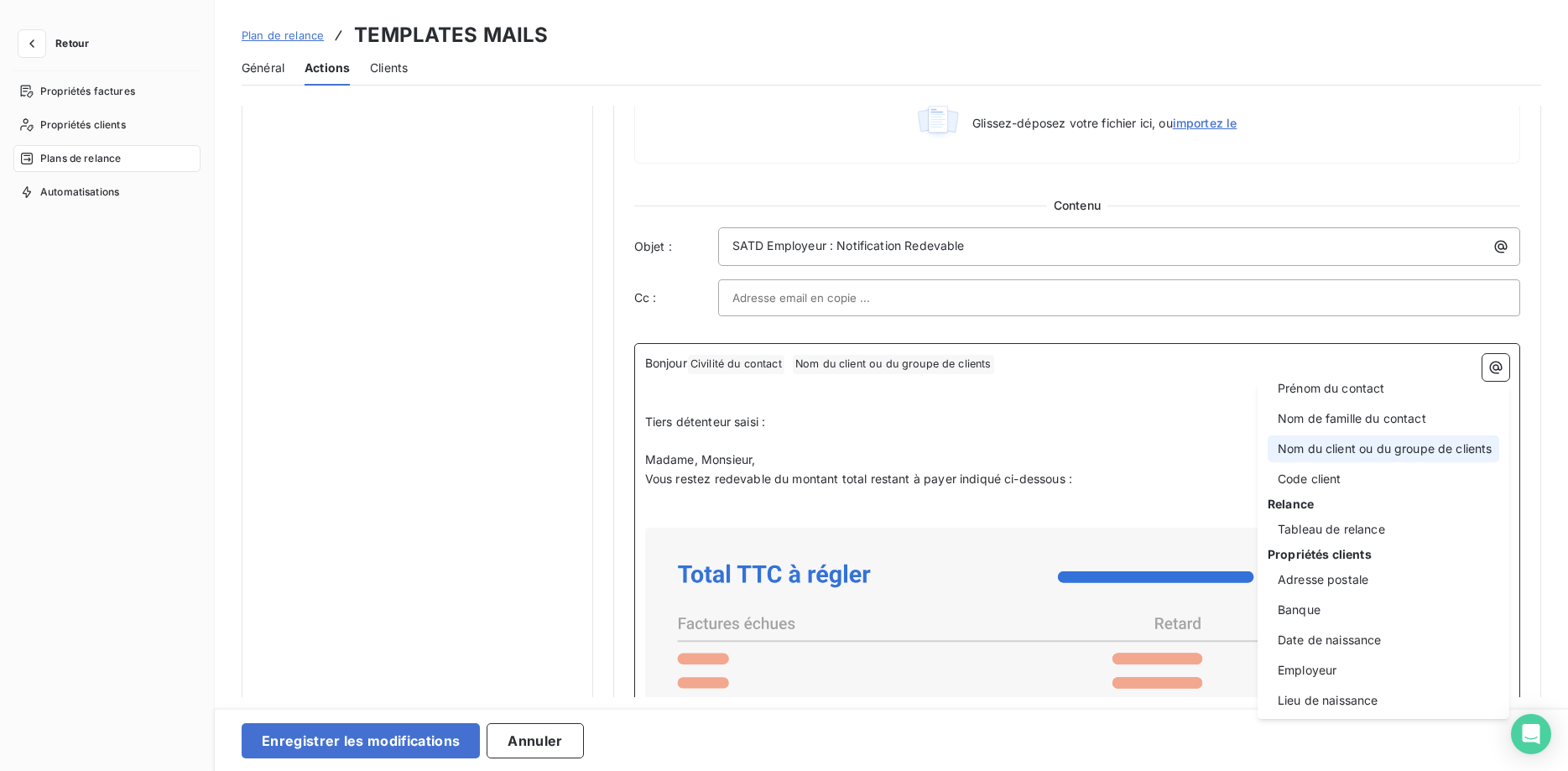
scroll to position [215, 0]
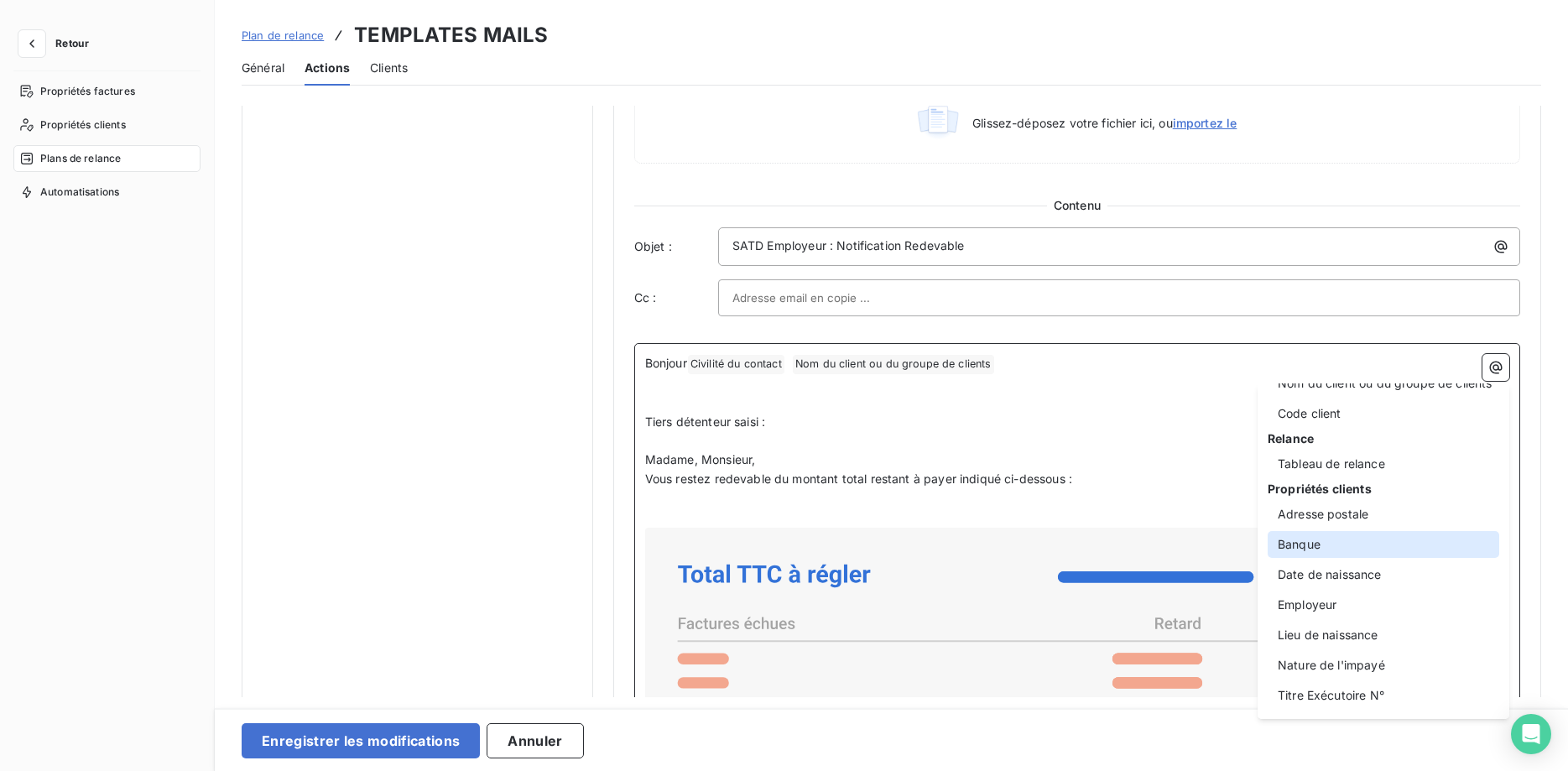
click at [1304, 544] on div "Banque" at bounding box center [1383, 543] width 232 height 27
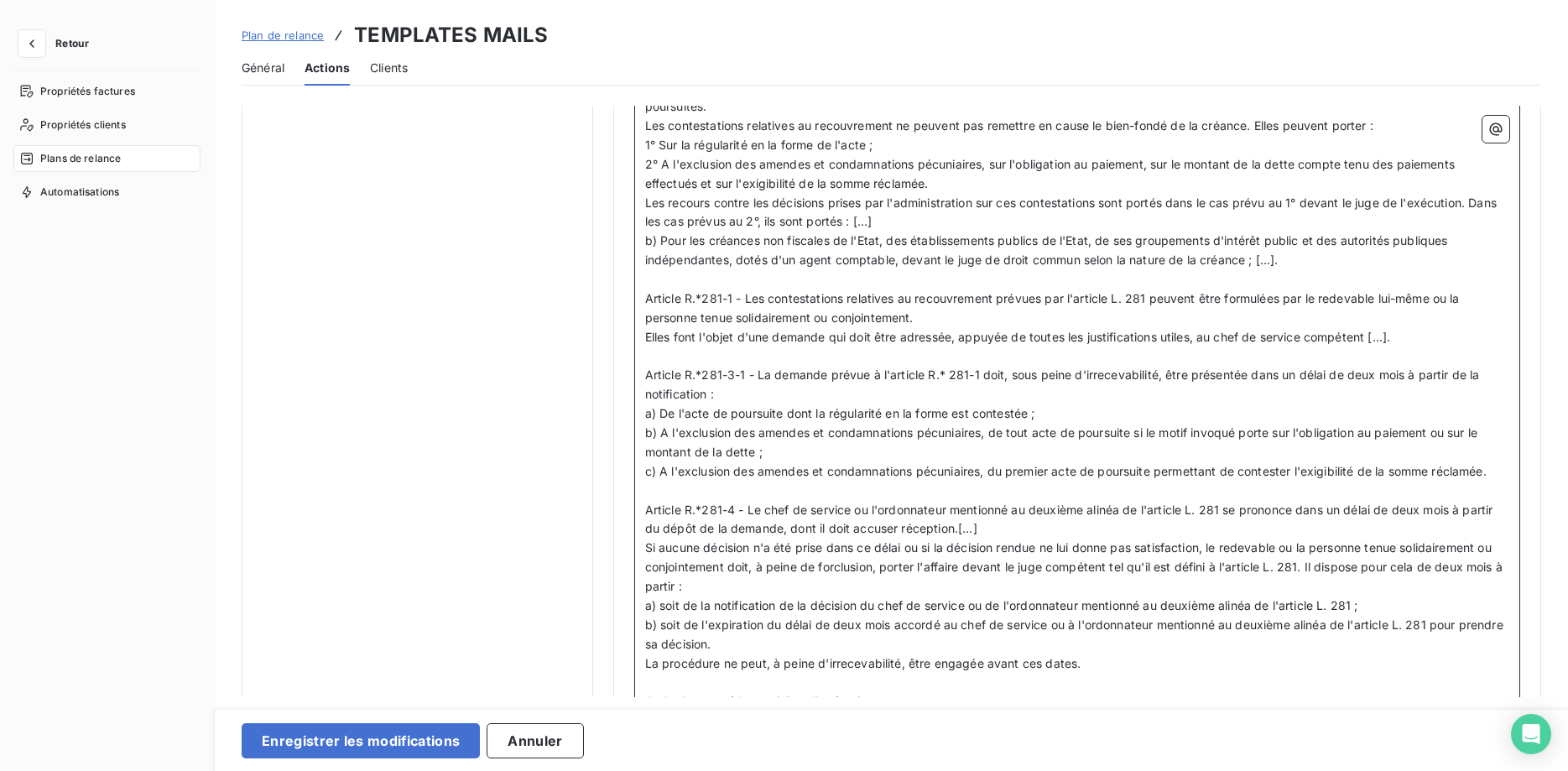
scroll to position [2822, 0]
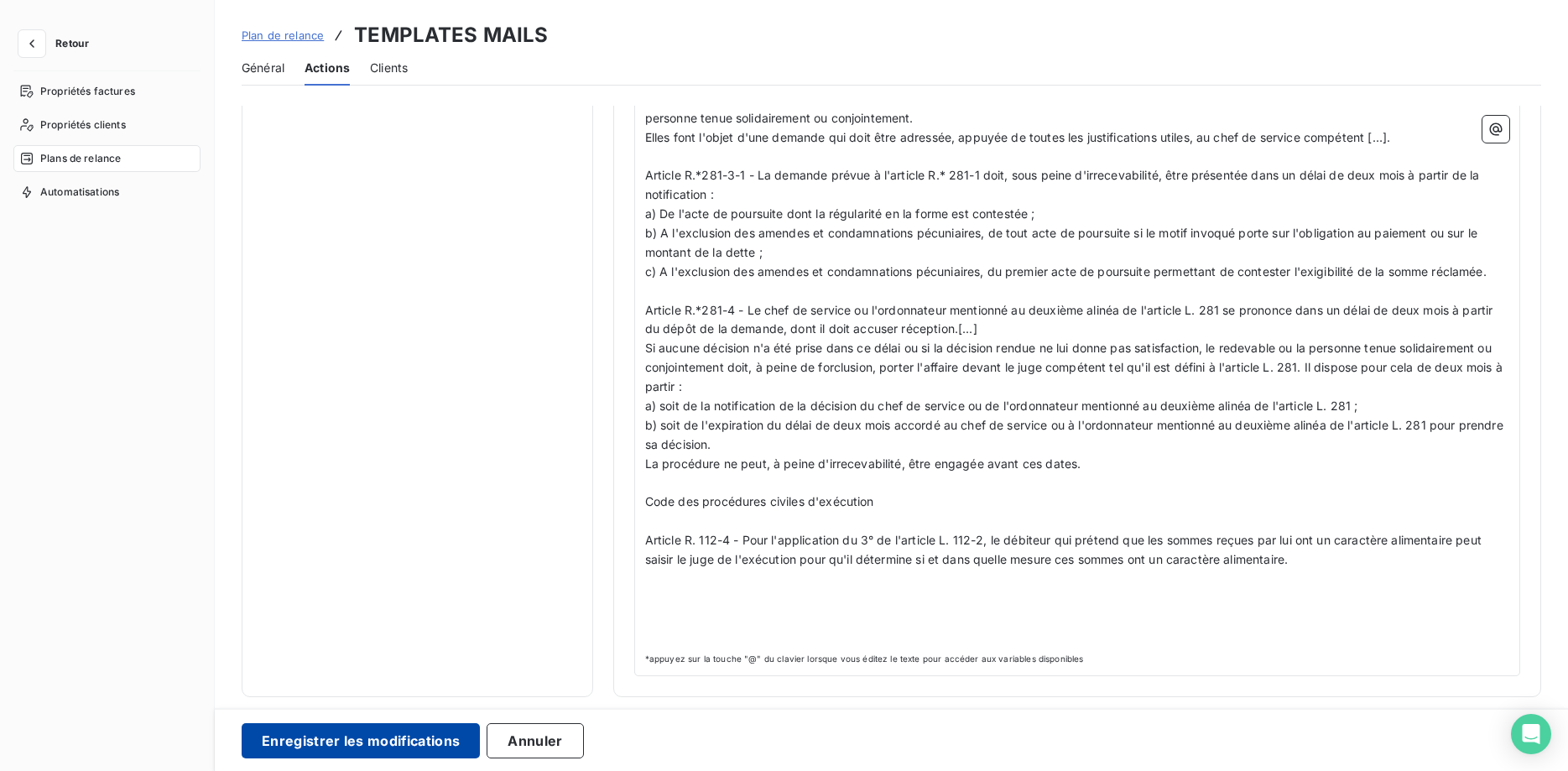
click at [386, 747] on button "Enregistrer les modifications" at bounding box center [360, 740] width 238 height 35
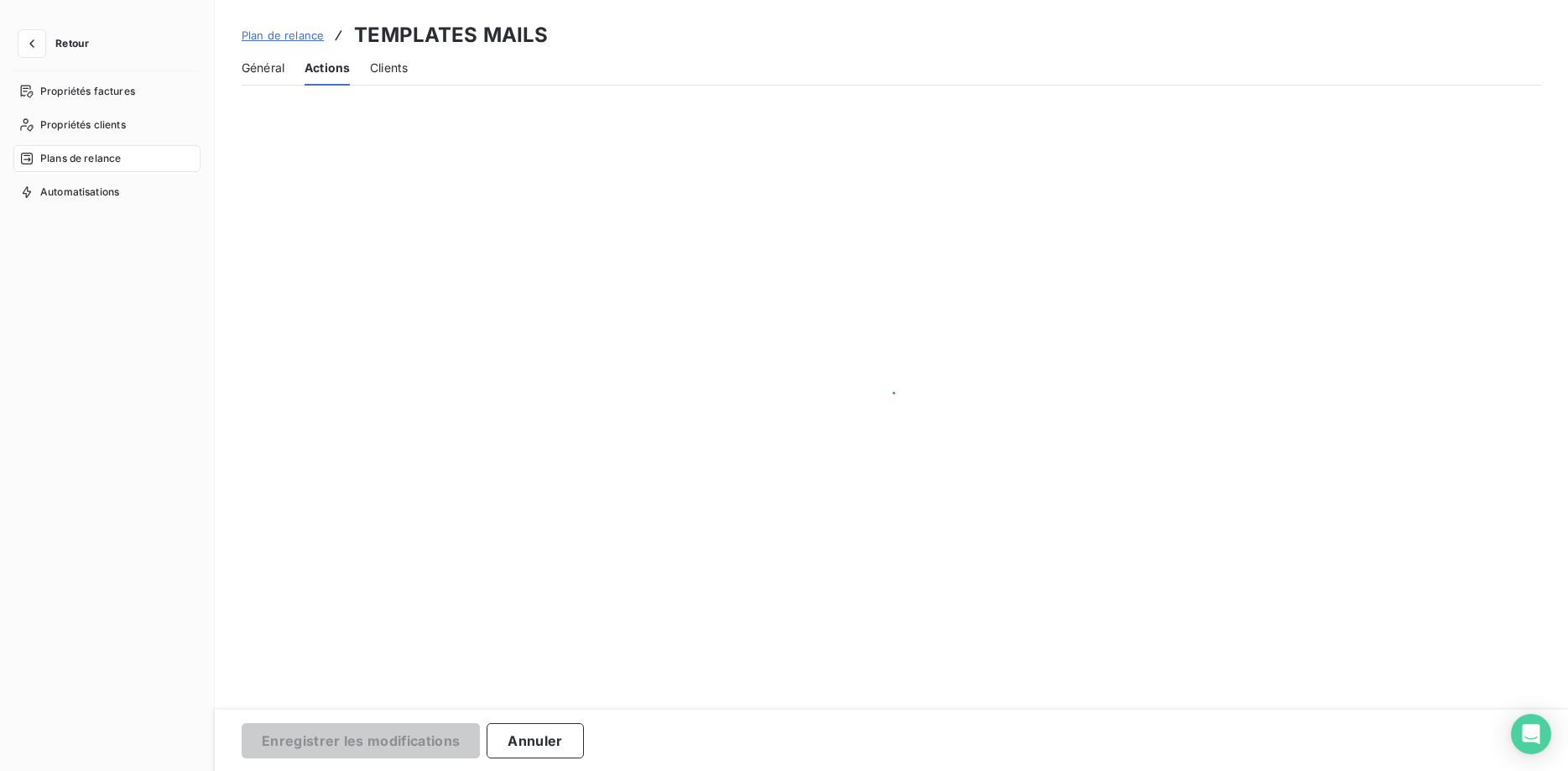
scroll to position [142, 0]
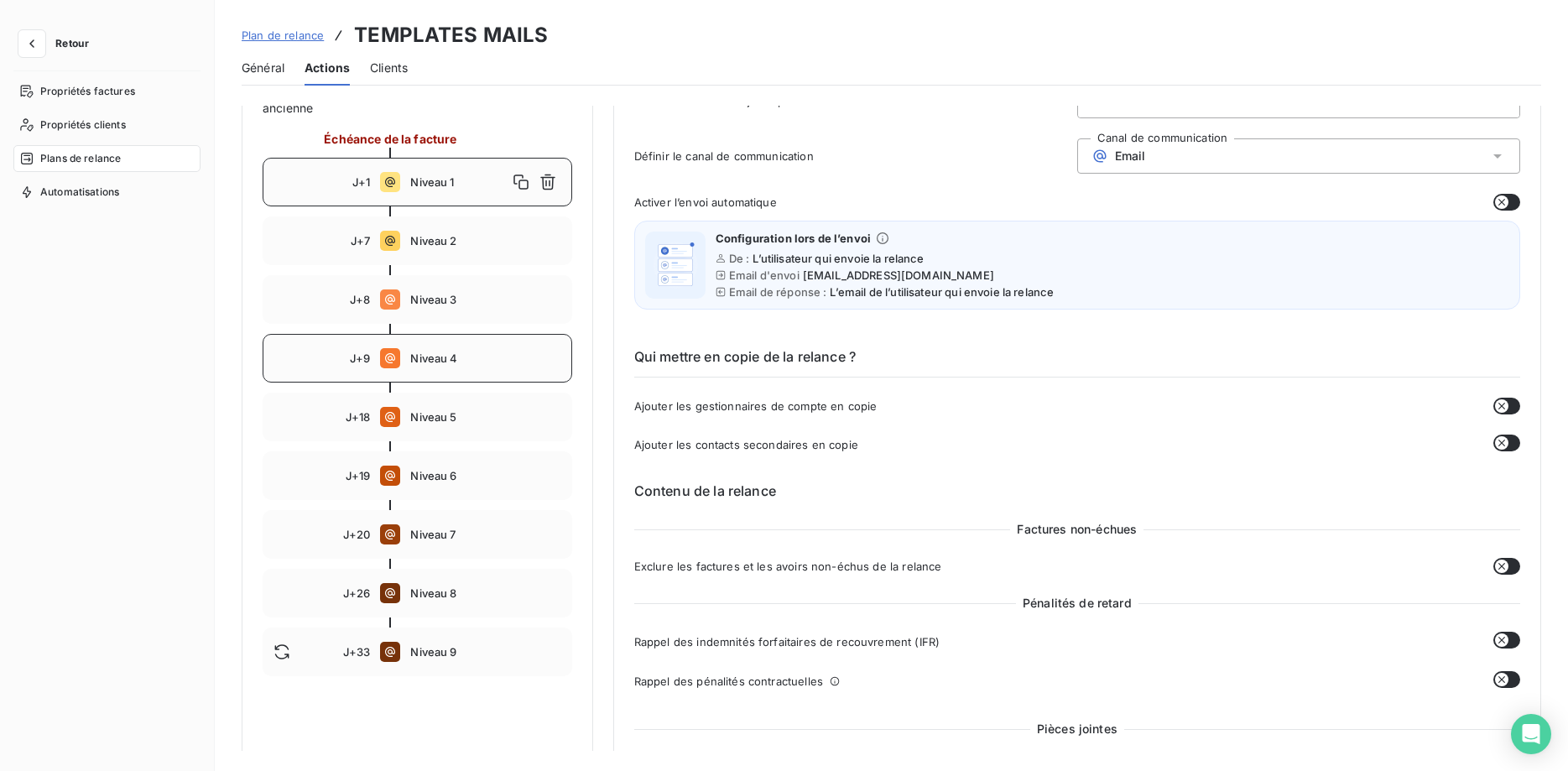
click at [425, 355] on span "Niveau 4" at bounding box center [485, 358] width 150 height 14
type input "9"
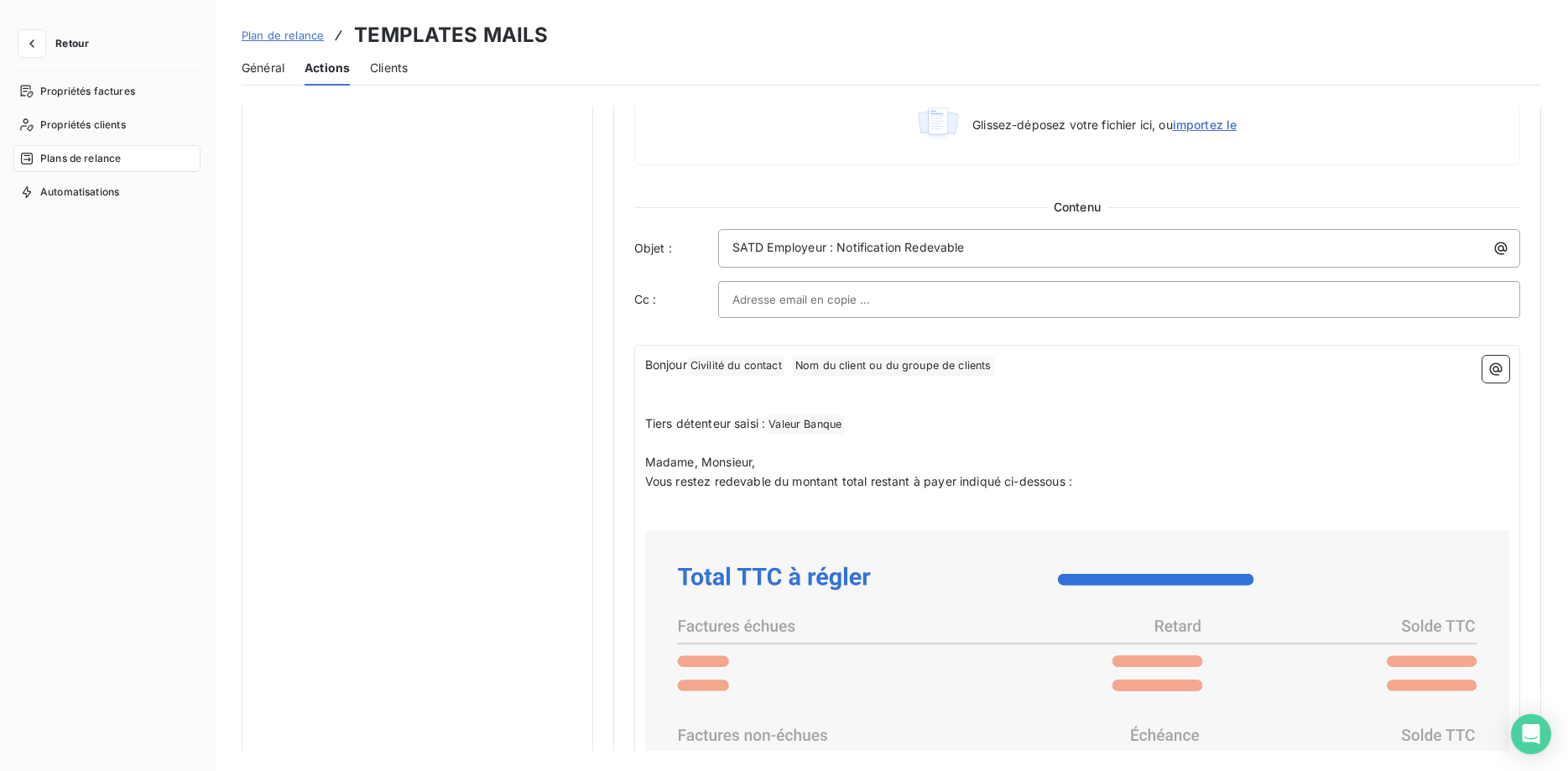
scroll to position [886, 0]
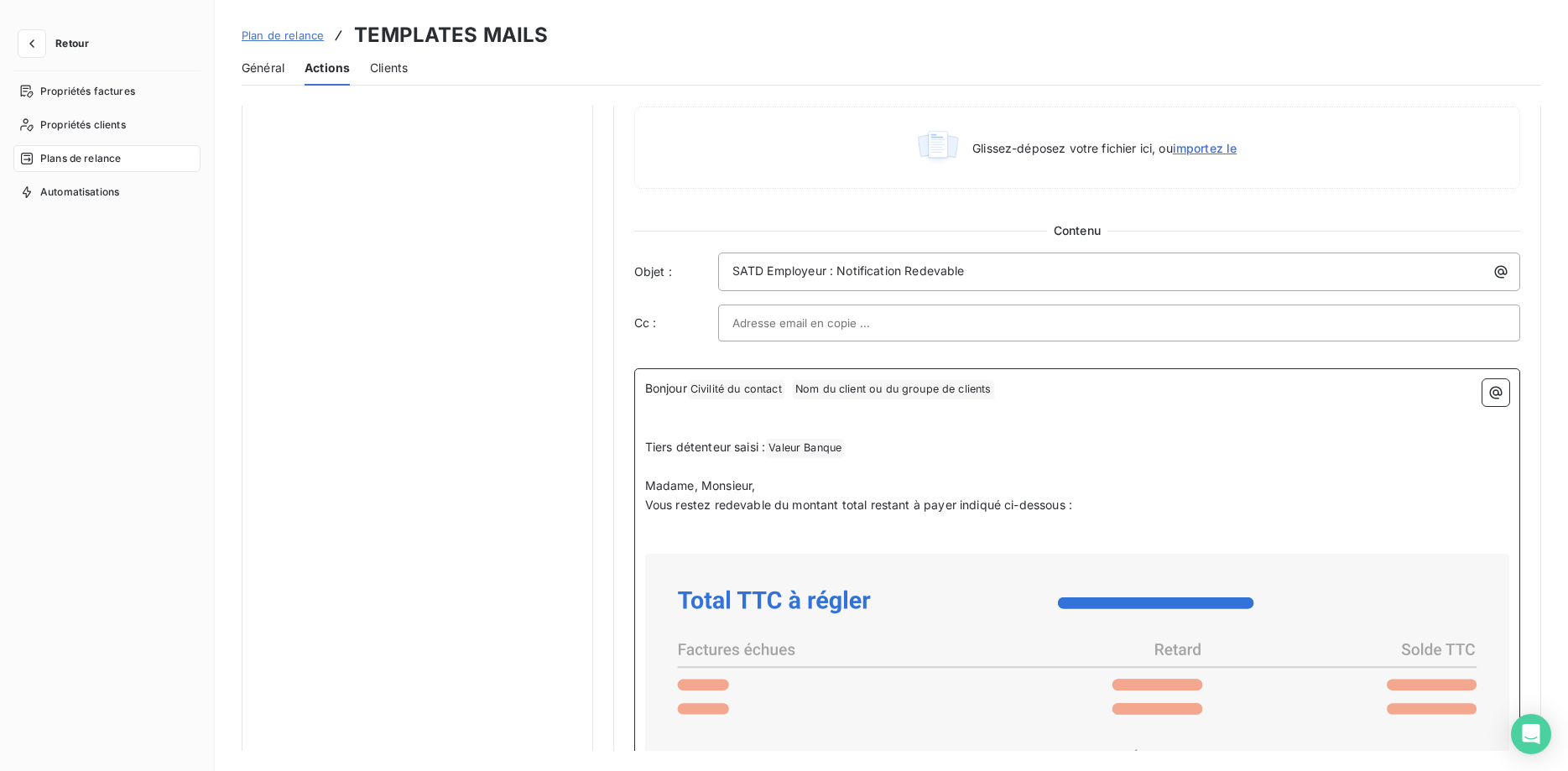
click at [854, 448] on p "Tiers détenteur saisi : Valeur Banque ﻿ ﻿" at bounding box center [1077, 447] width 864 height 20
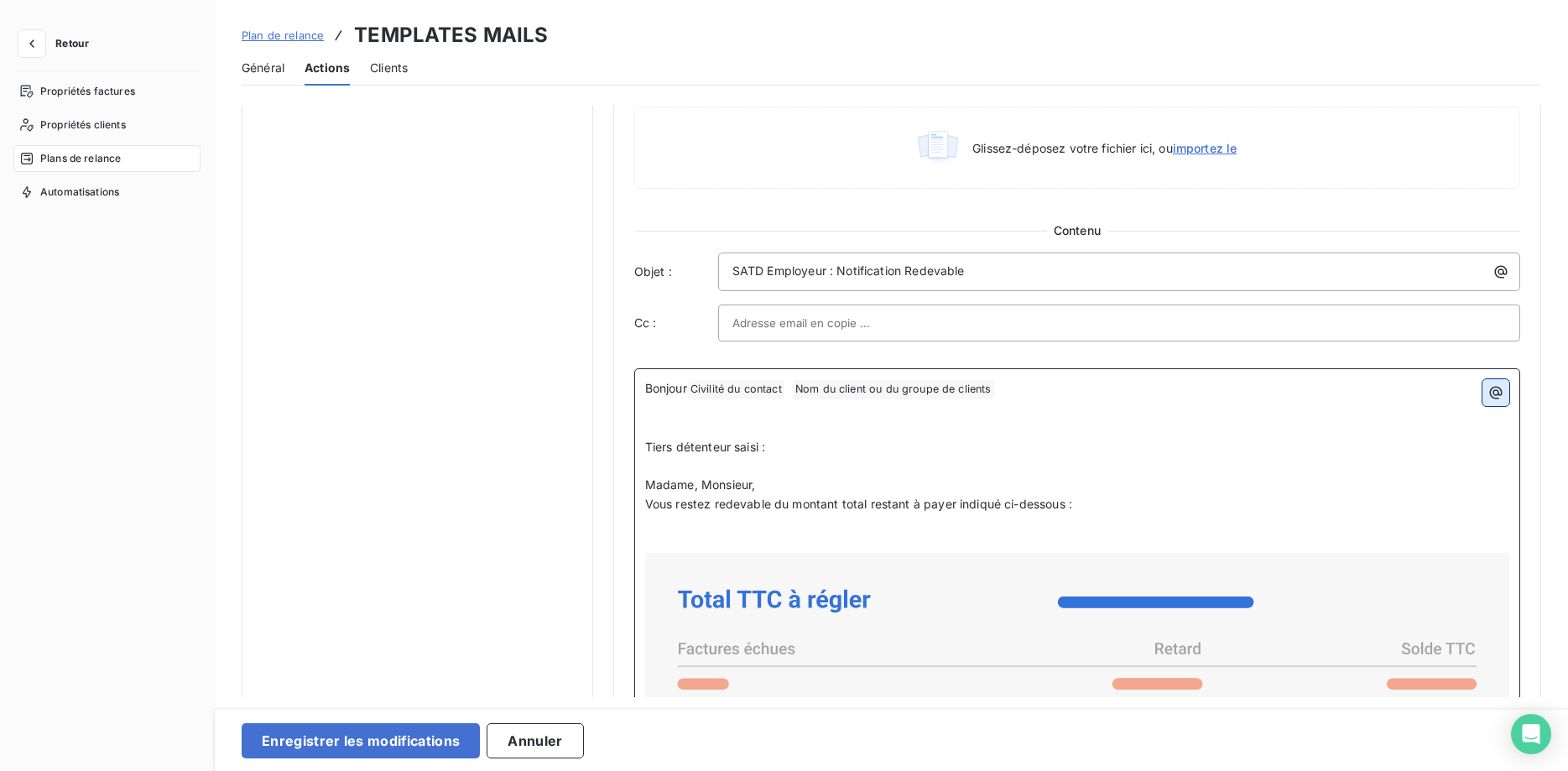
click at [1502, 400] on button "button" at bounding box center [1495, 392] width 27 height 27
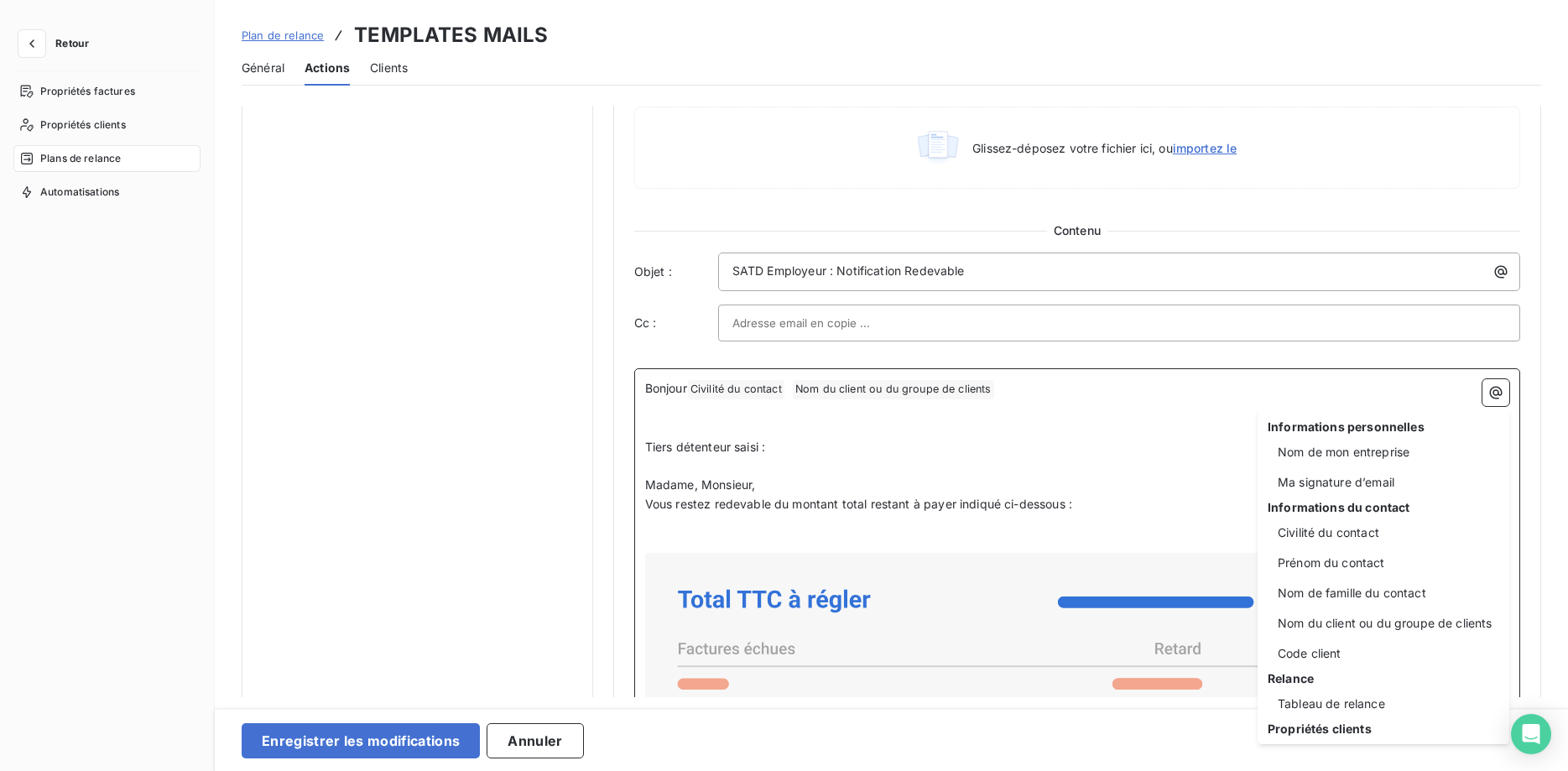
scroll to position [215, 0]
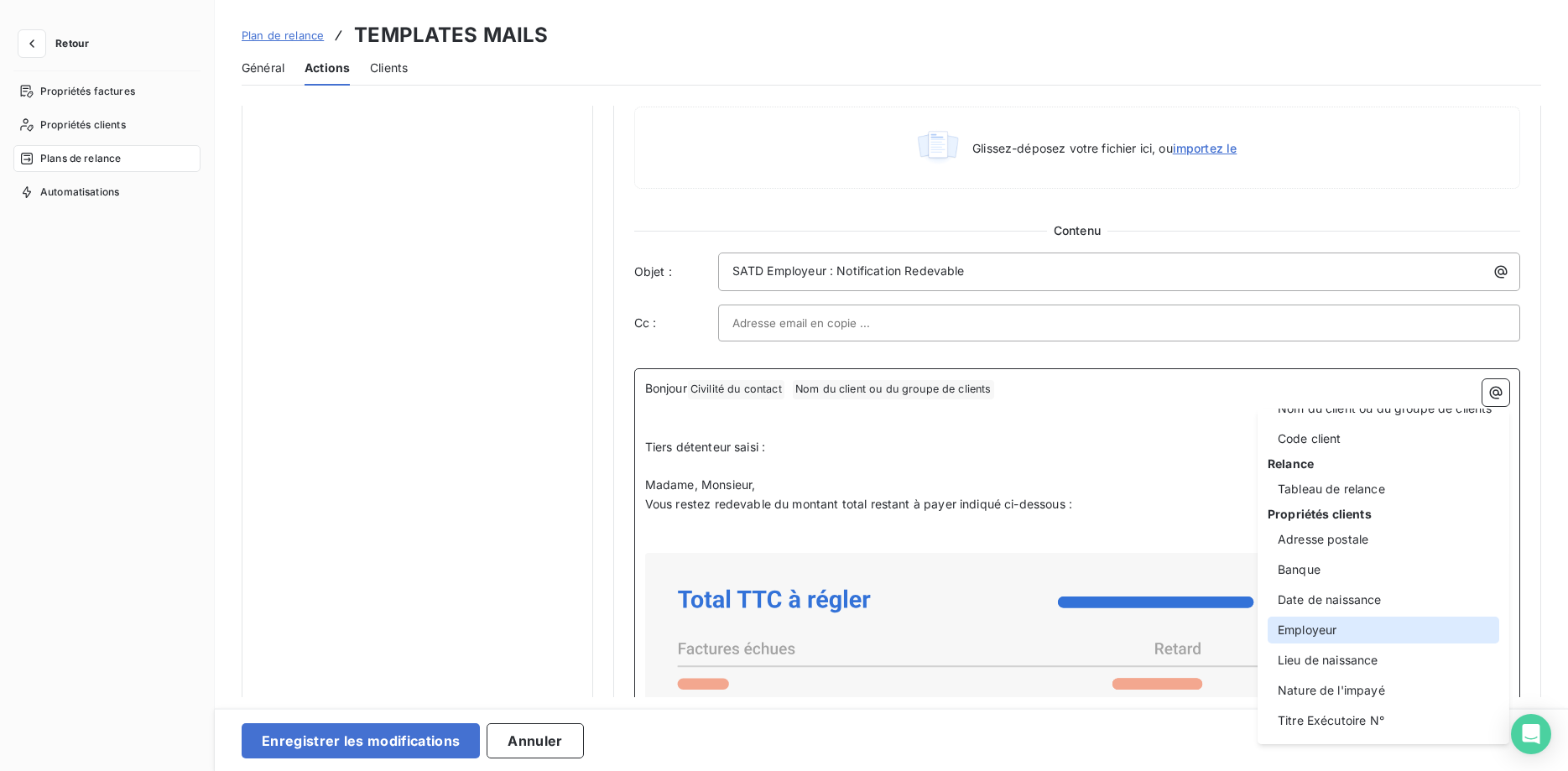
click at [1322, 635] on div "Employeur" at bounding box center [1383, 629] width 232 height 27
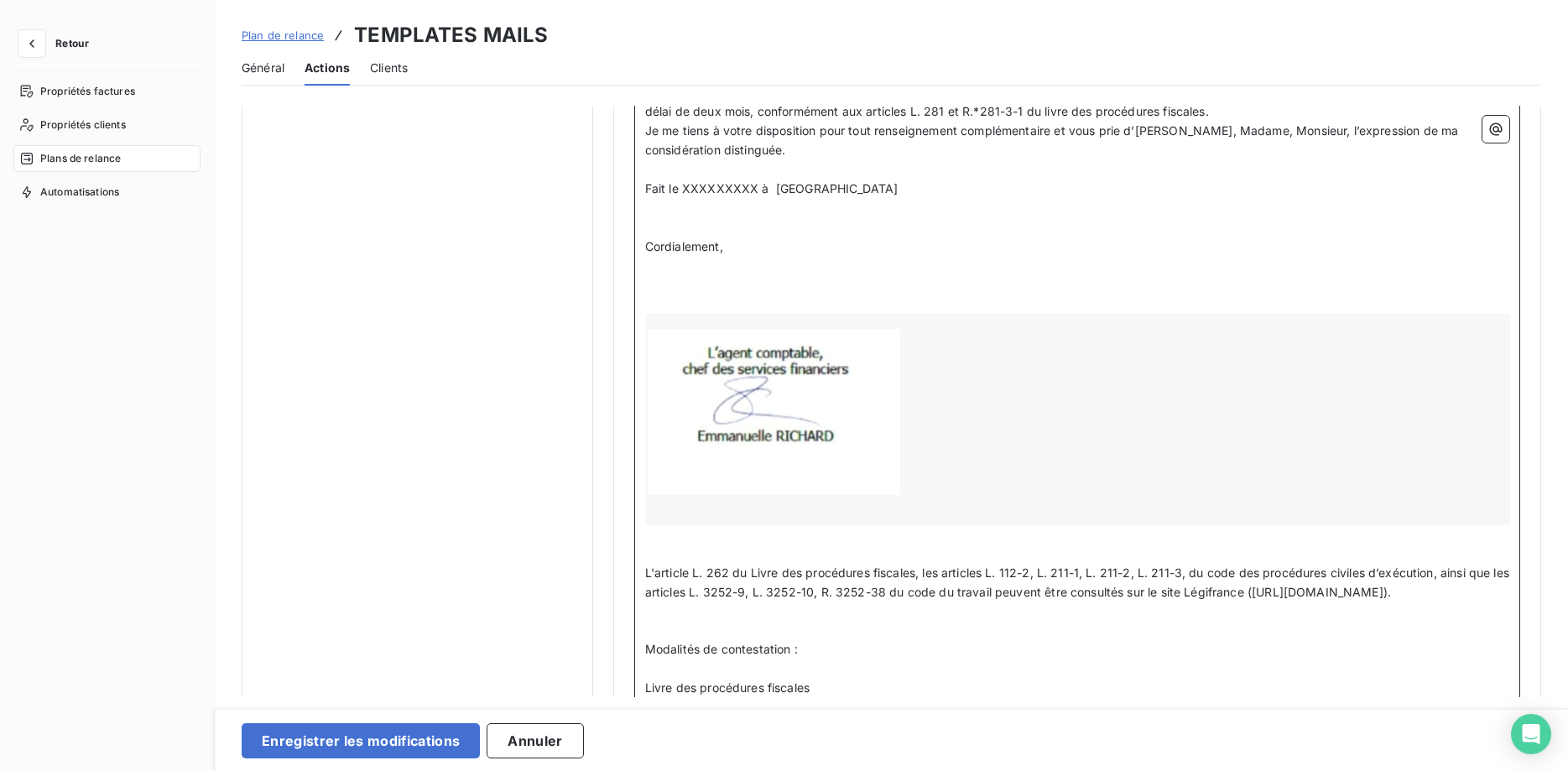
scroll to position [1999, 0]
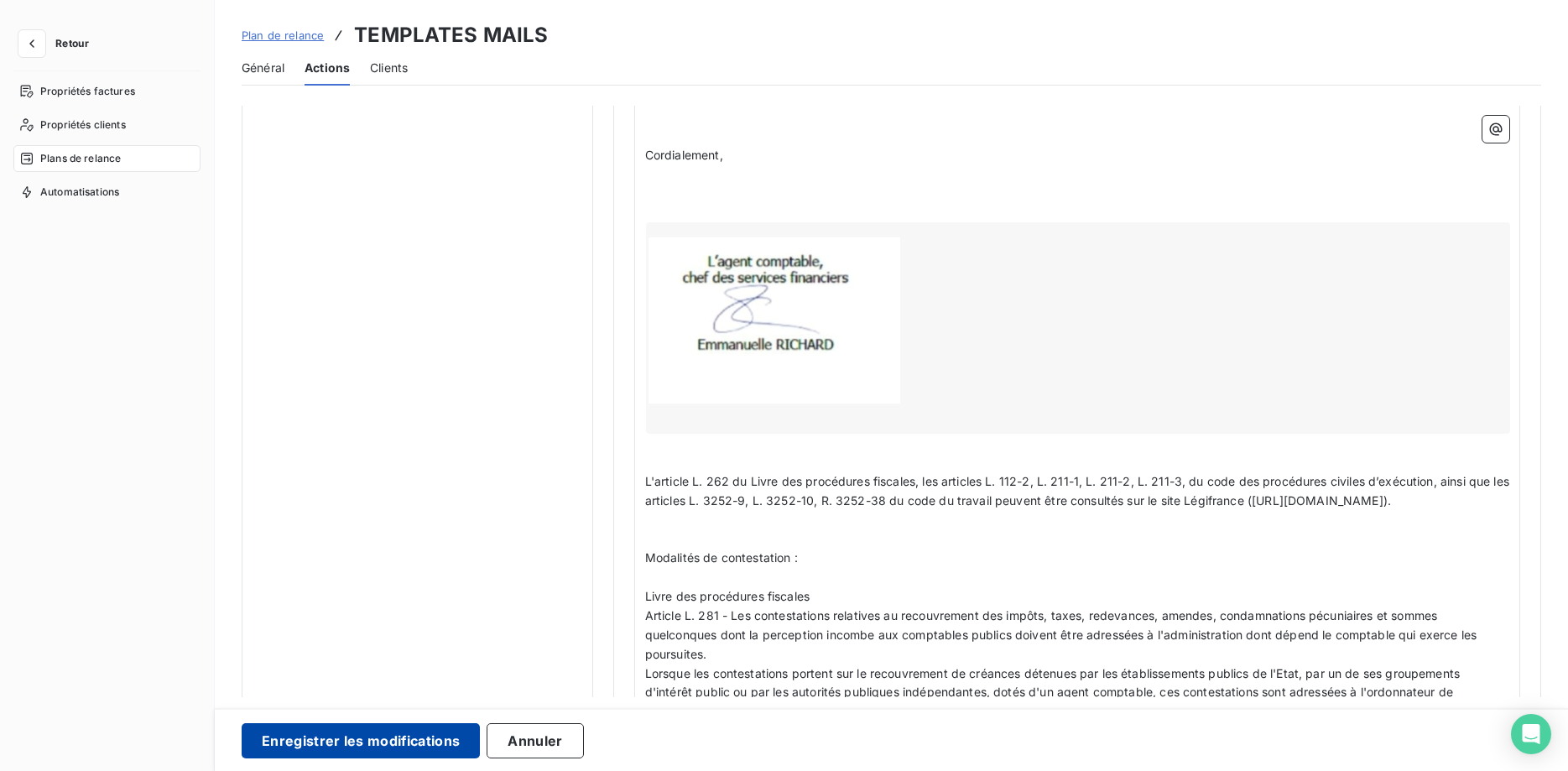
click at [423, 739] on button "Enregistrer les modifications" at bounding box center [360, 740] width 238 height 35
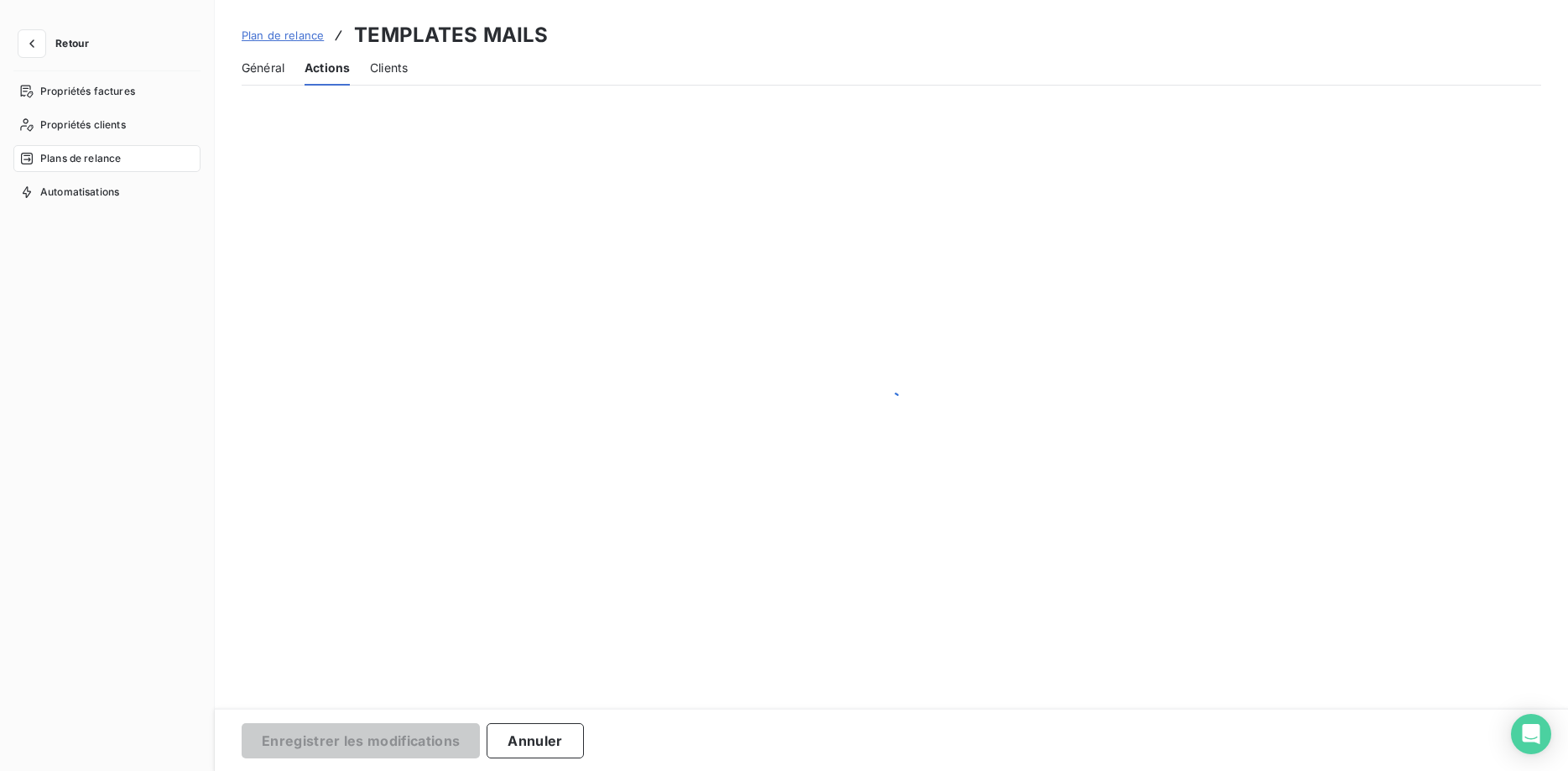
scroll to position [142, 0]
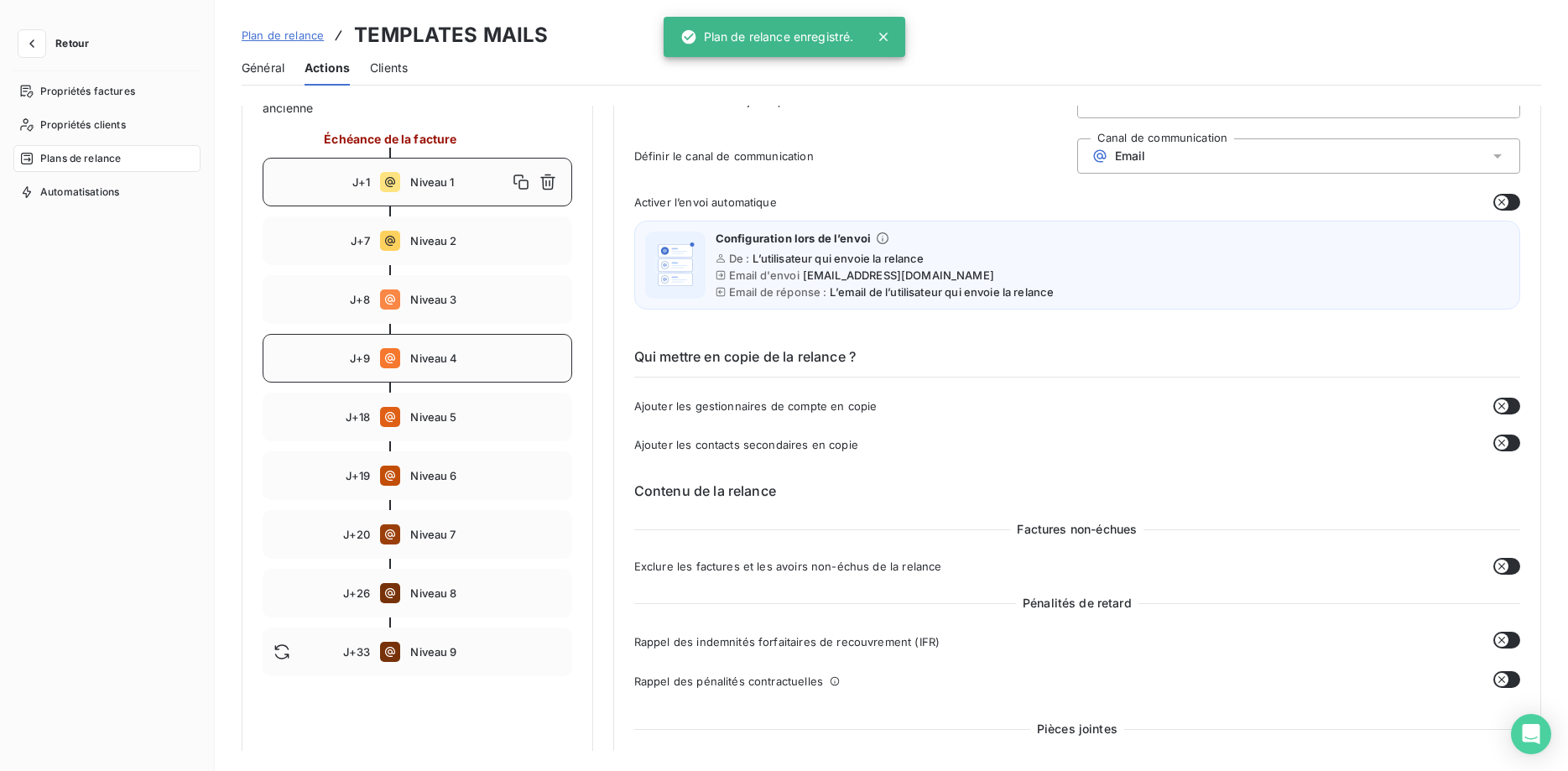
click at [442, 359] on span "Niveau 4" at bounding box center [485, 358] width 150 height 14
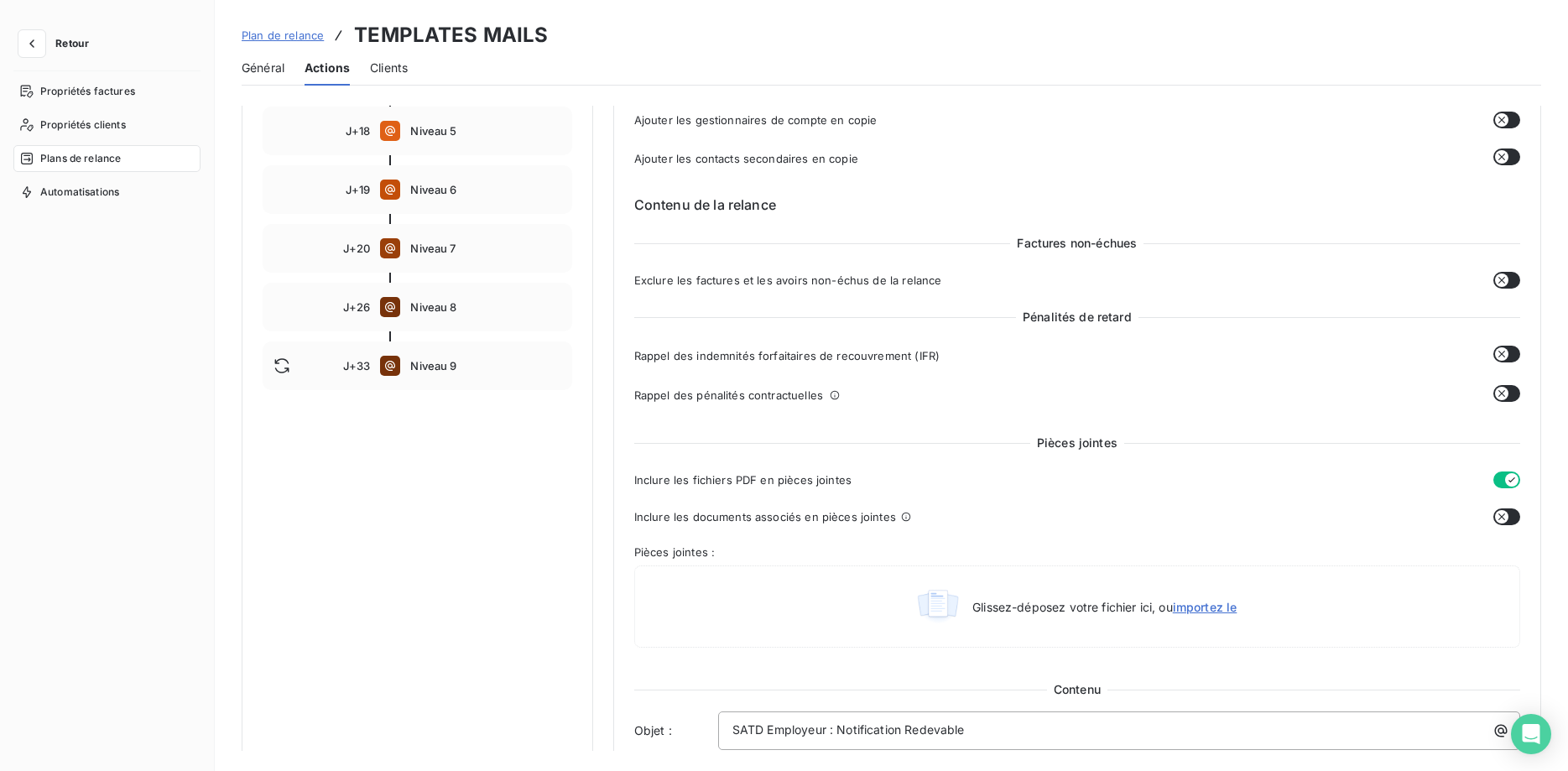
scroll to position [0, 0]
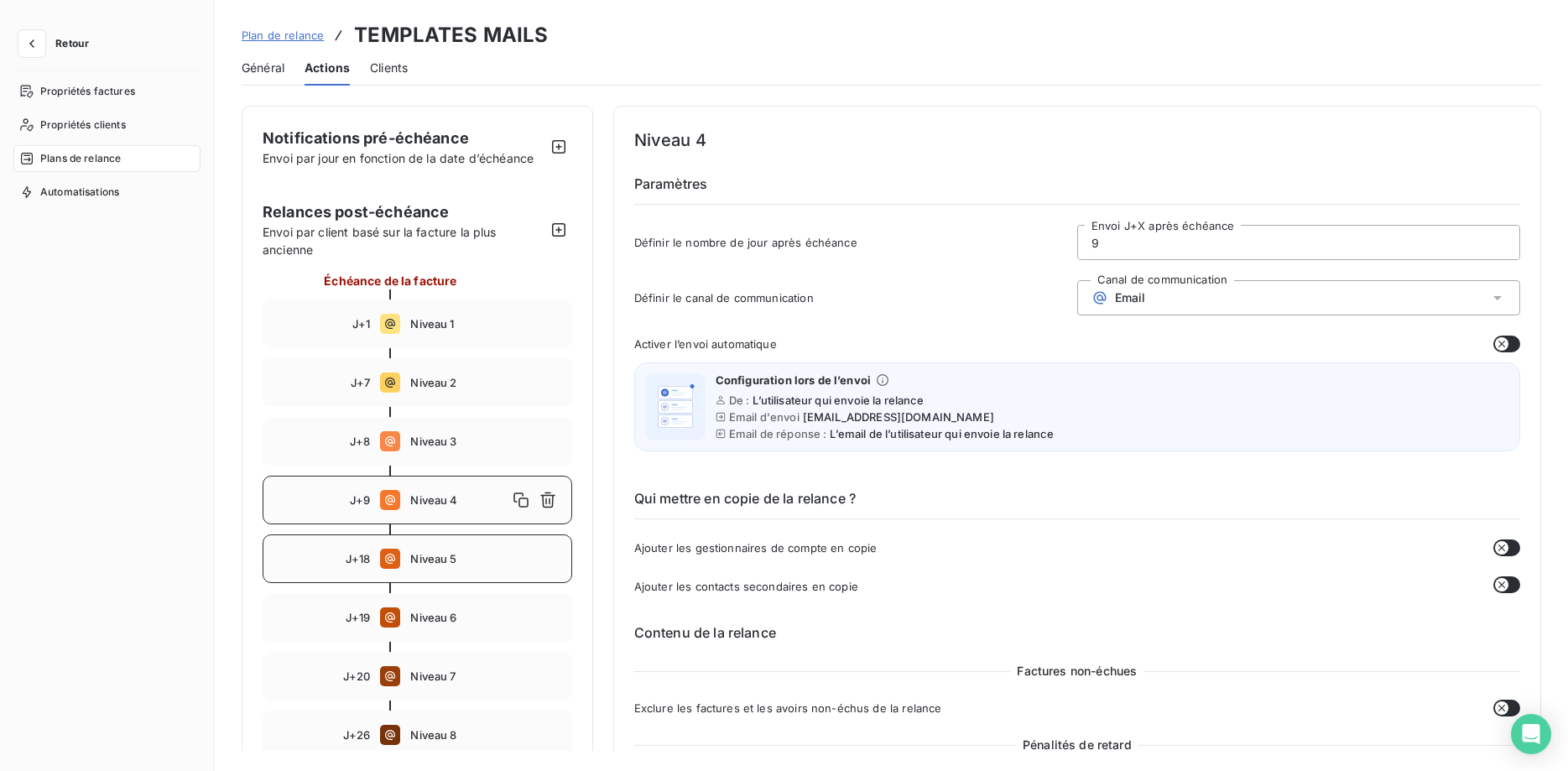
click at [444, 566] on div "J+18 Niveau 5" at bounding box center [417, 558] width 309 height 49
type input "18"
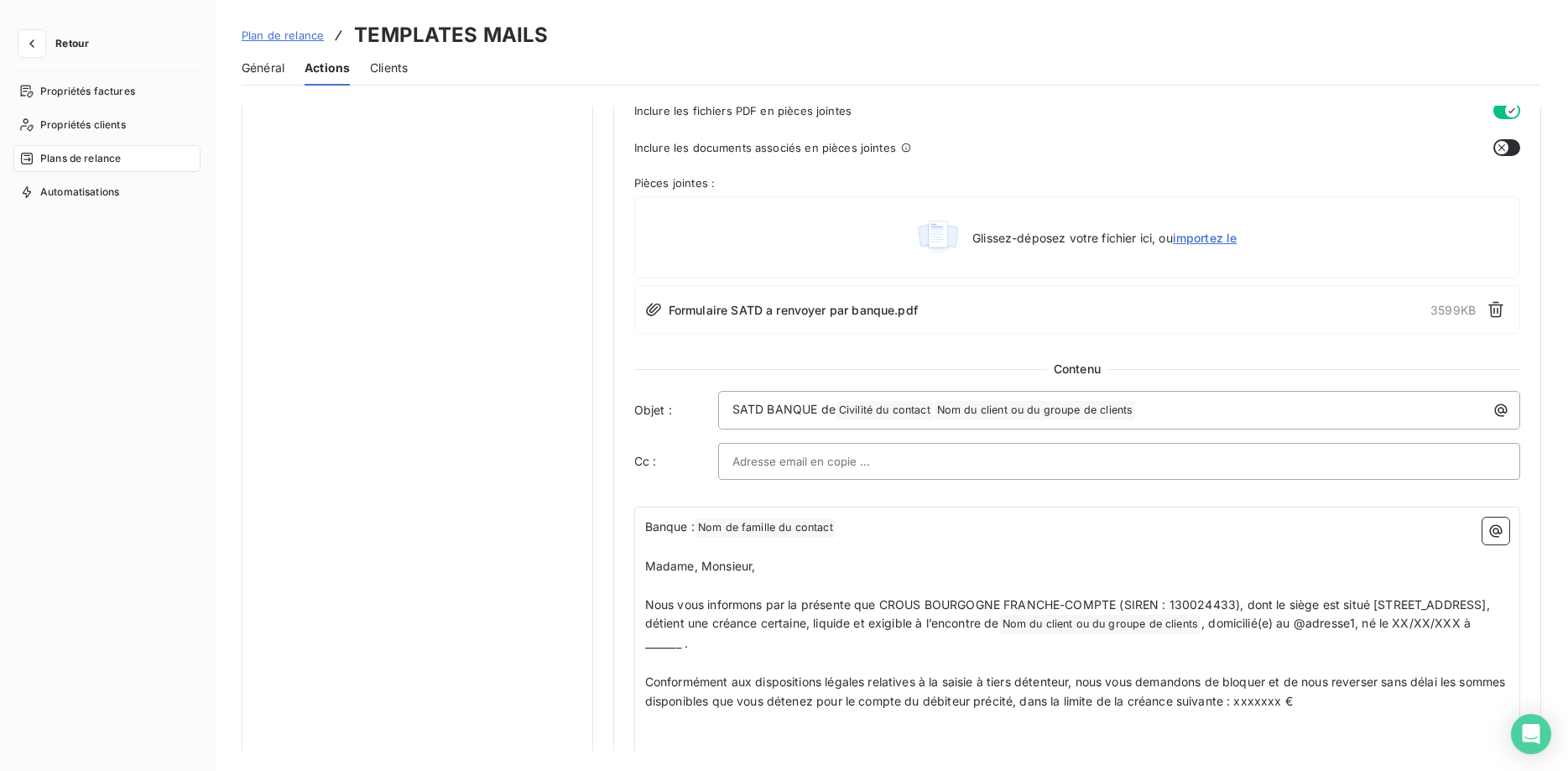
scroll to position [941, 0]
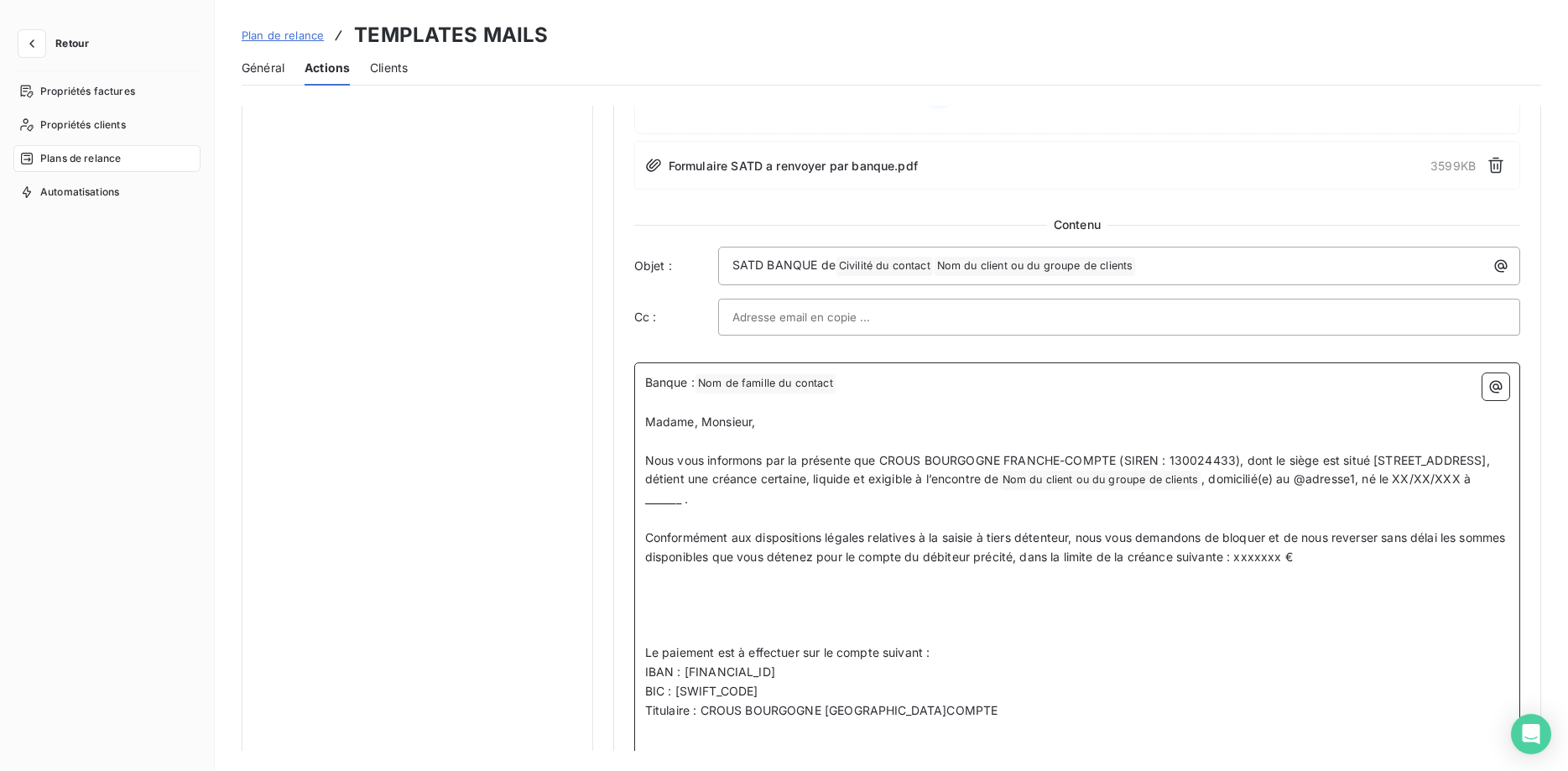
click at [695, 380] on span "Banque :" at bounding box center [670, 382] width 50 height 15
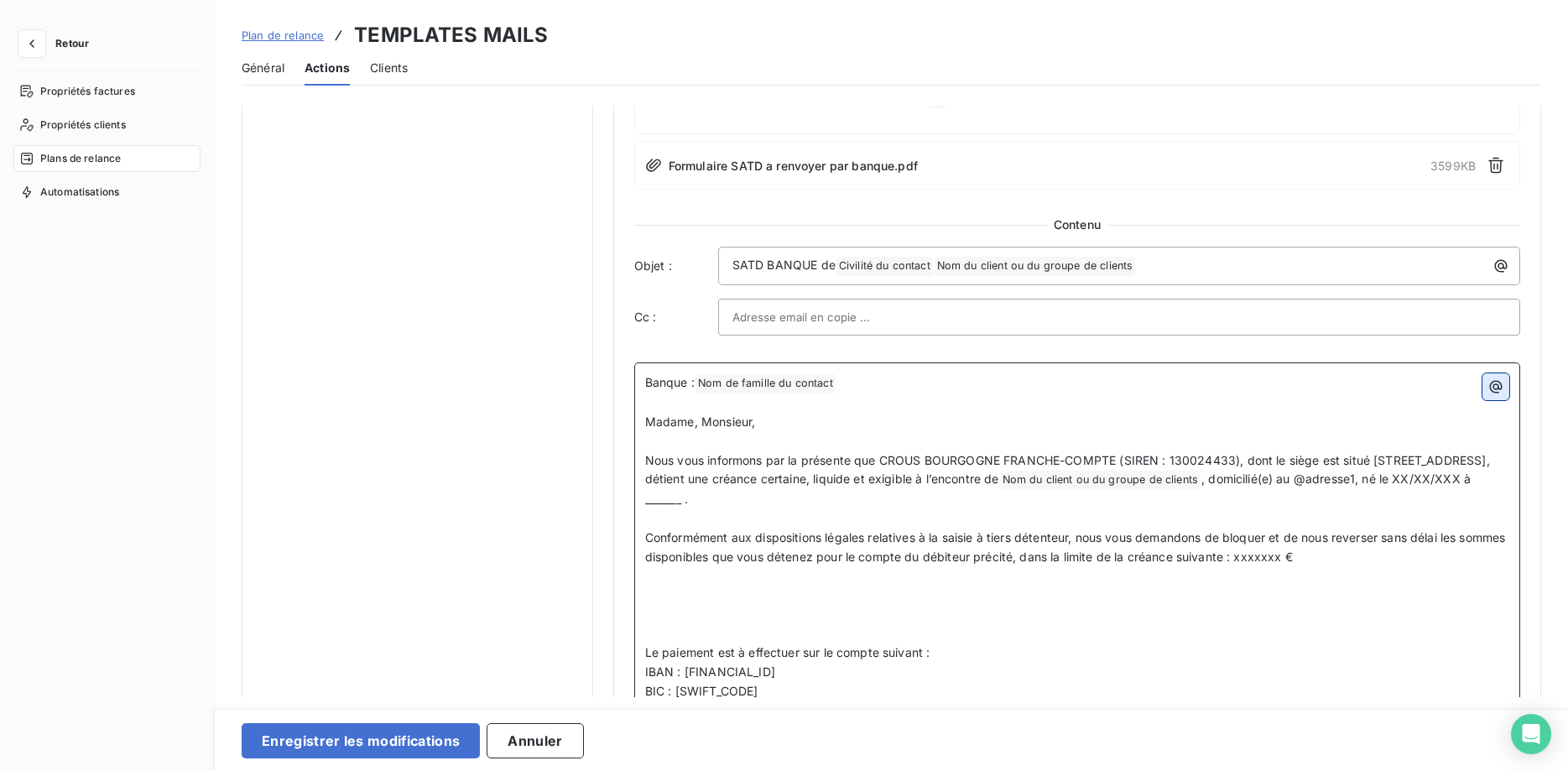
click at [1499, 380] on icon "button" at bounding box center [1496, 386] width 13 height 13
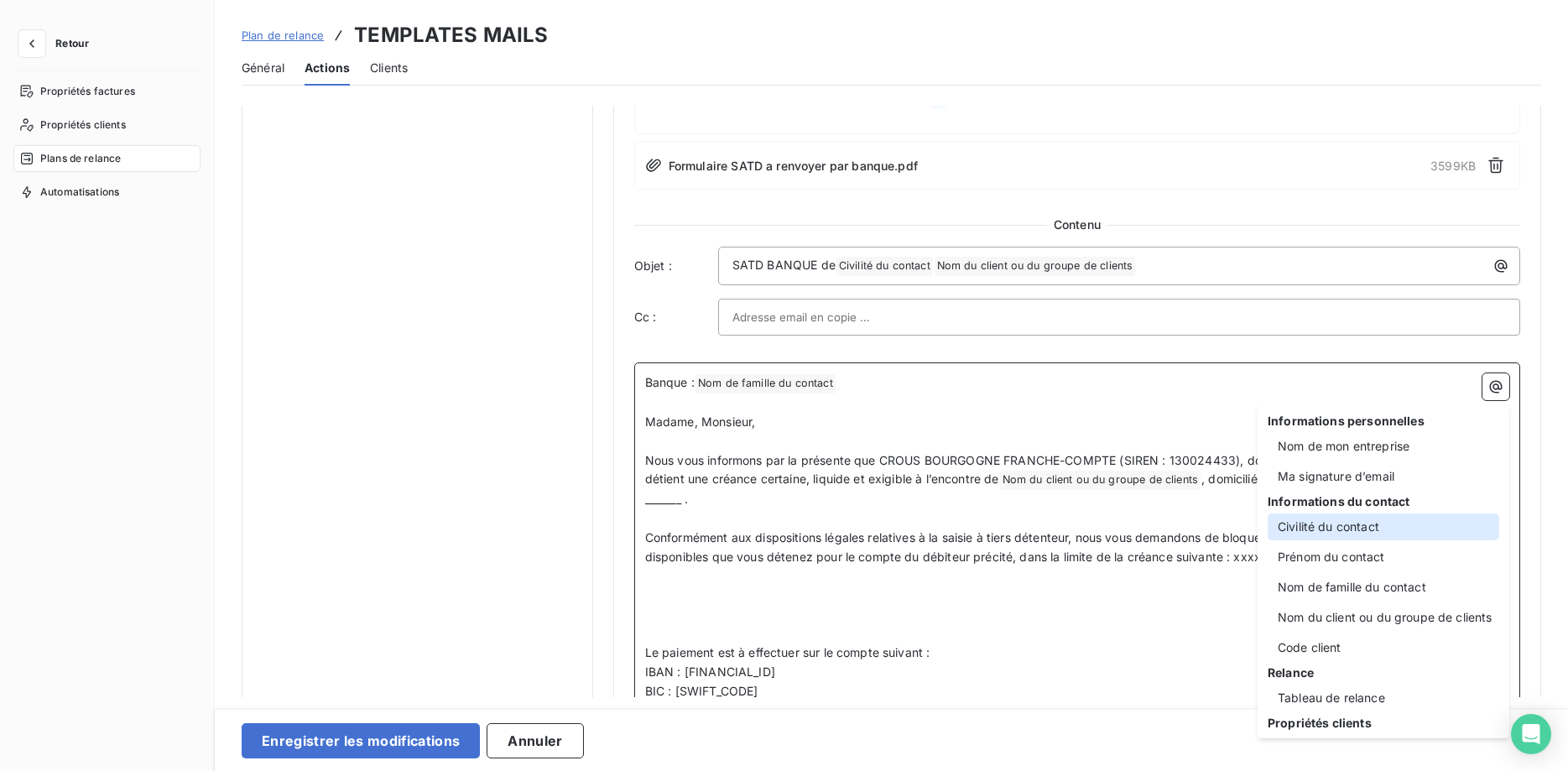
click at [1370, 531] on div "Civilité du contact" at bounding box center [1383, 526] width 232 height 27
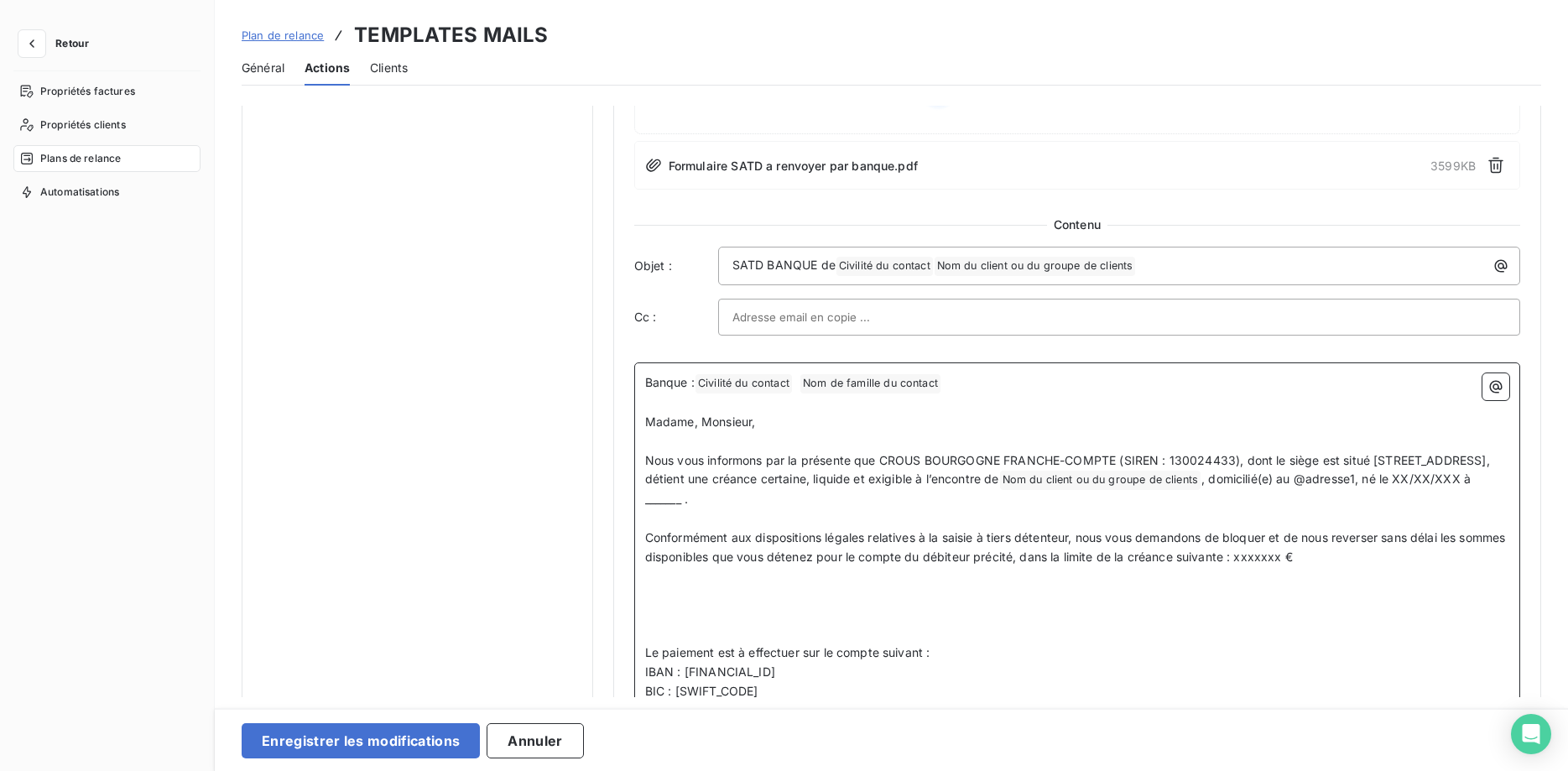
click at [965, 379] on p "Banque : Civilité du contact ﻿ Nom de famille du contact ﻿ ﻿" at bounding box center [1077, 383] width 864 height 20
drag, startPoint x: 965, startPoint y: 379, endPoint x: 703, endPoint y: 379, distance: 262.0
click at [703, 379] on p "Banque : Civilité du contact ﻿ Nom de famille du contact ﻿ ﻿" at bounding box center [1077, 383] width 864 height 20
click at [1495, 390] on icon "button" at bounding box center [1496, 387] width 17 height 17
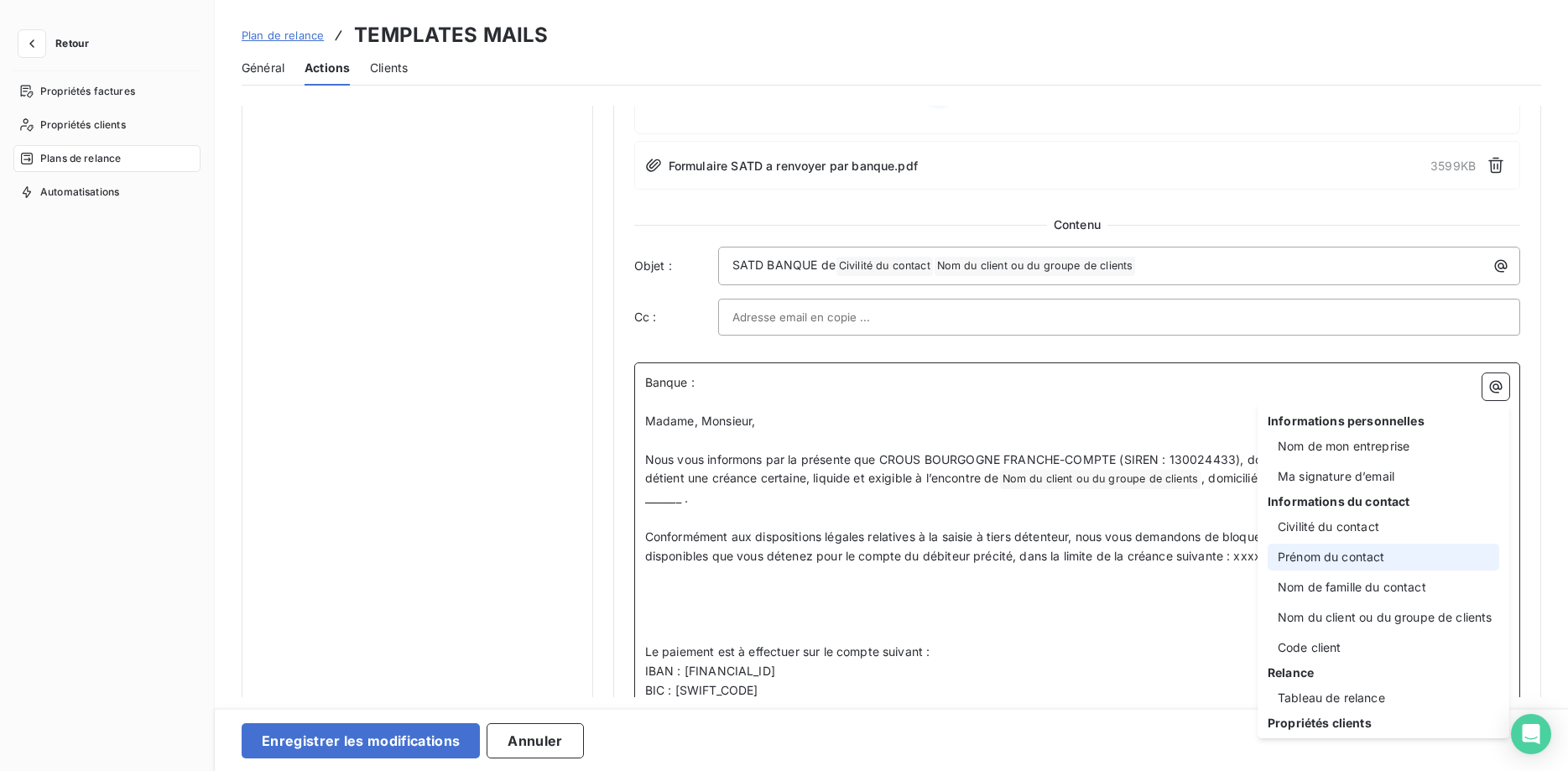
scroll to position [215, 0]
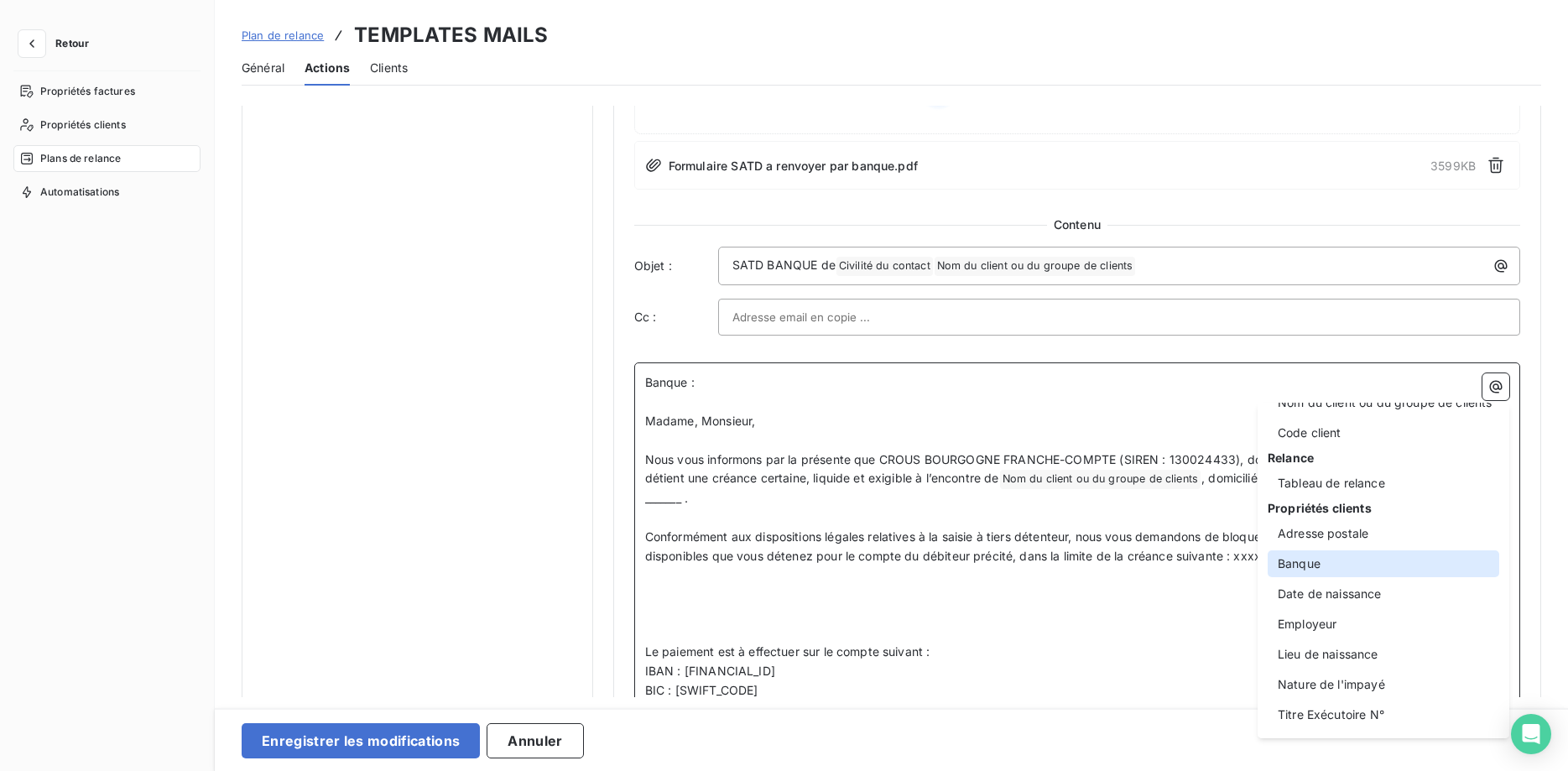
click at [1320, 566] on div "Banque" at bounding box center [1383, 563] width 232 height 27
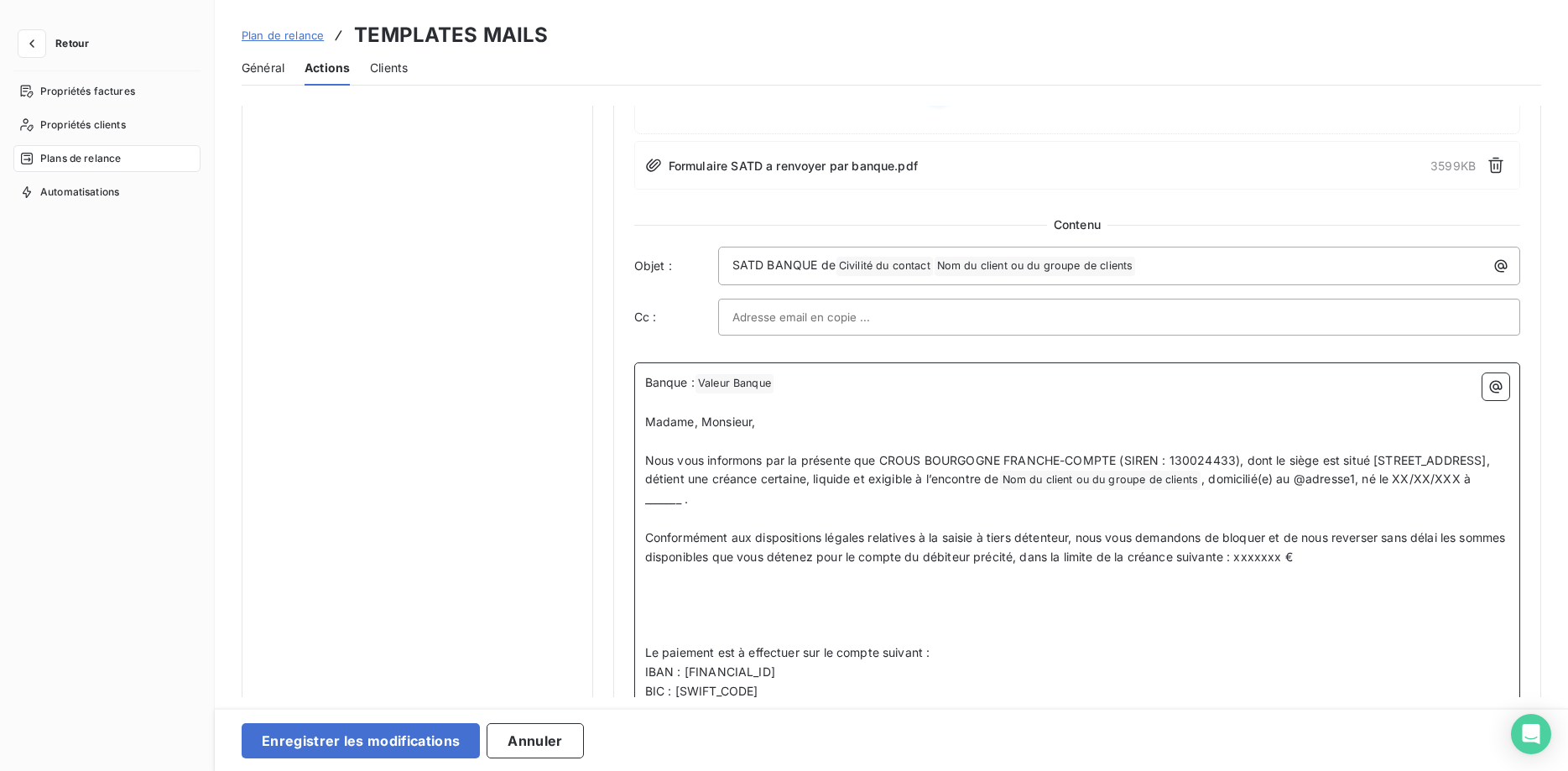
click at [1265, 481] on span "Nous vous informons par la présente que CROUS BOURGOGNE FRANCHE-COMPTE (SIREN :…" at bounding box center [1069, 469] width 848 height 33
click at [1500, 390] on icon "button" at bounding box center [1496, 387] width 17 height 17
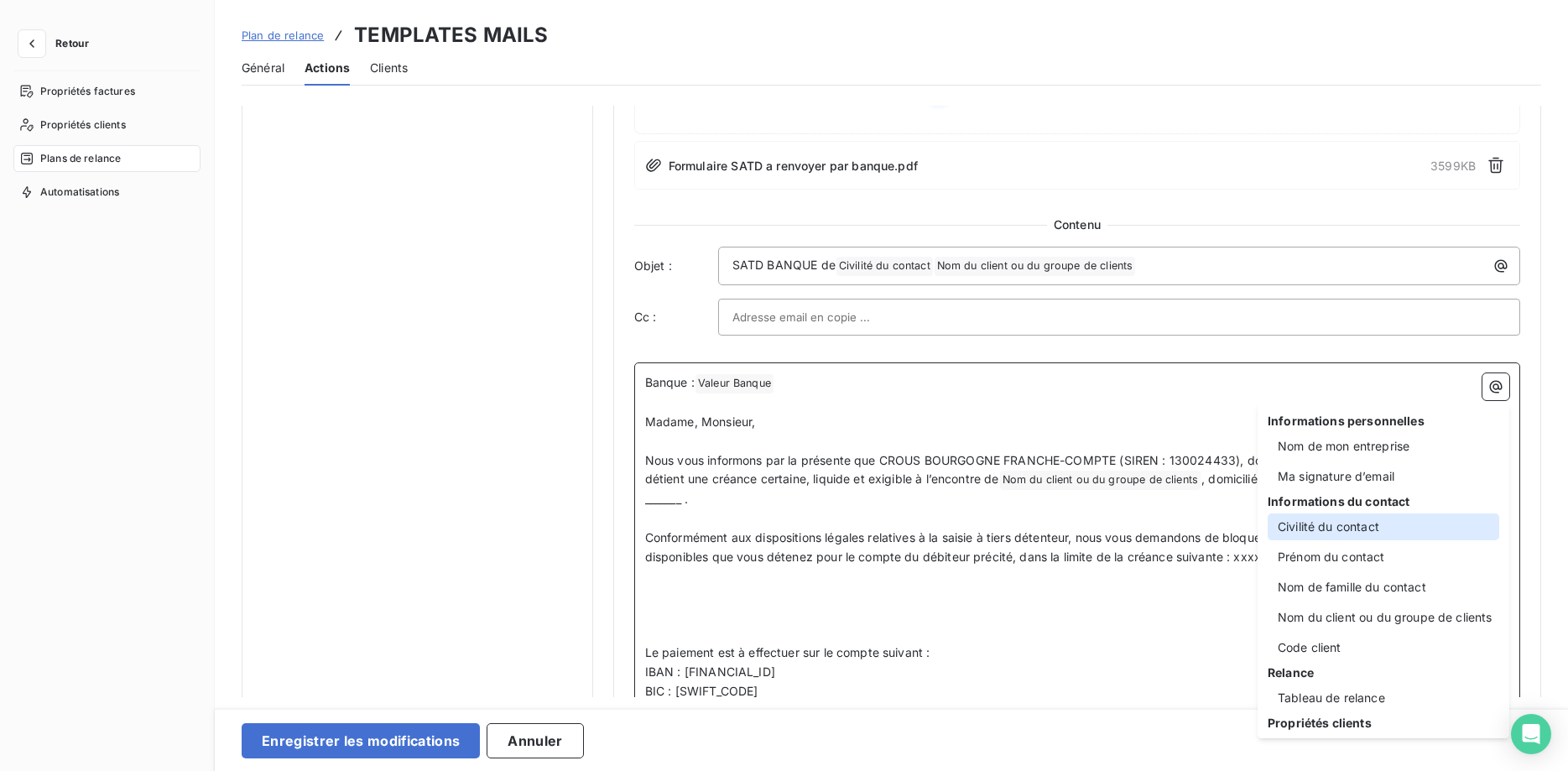
click at [1392, 525] on div "Civilité du contact" at bounding box center [1383, 526] width 232 height 27
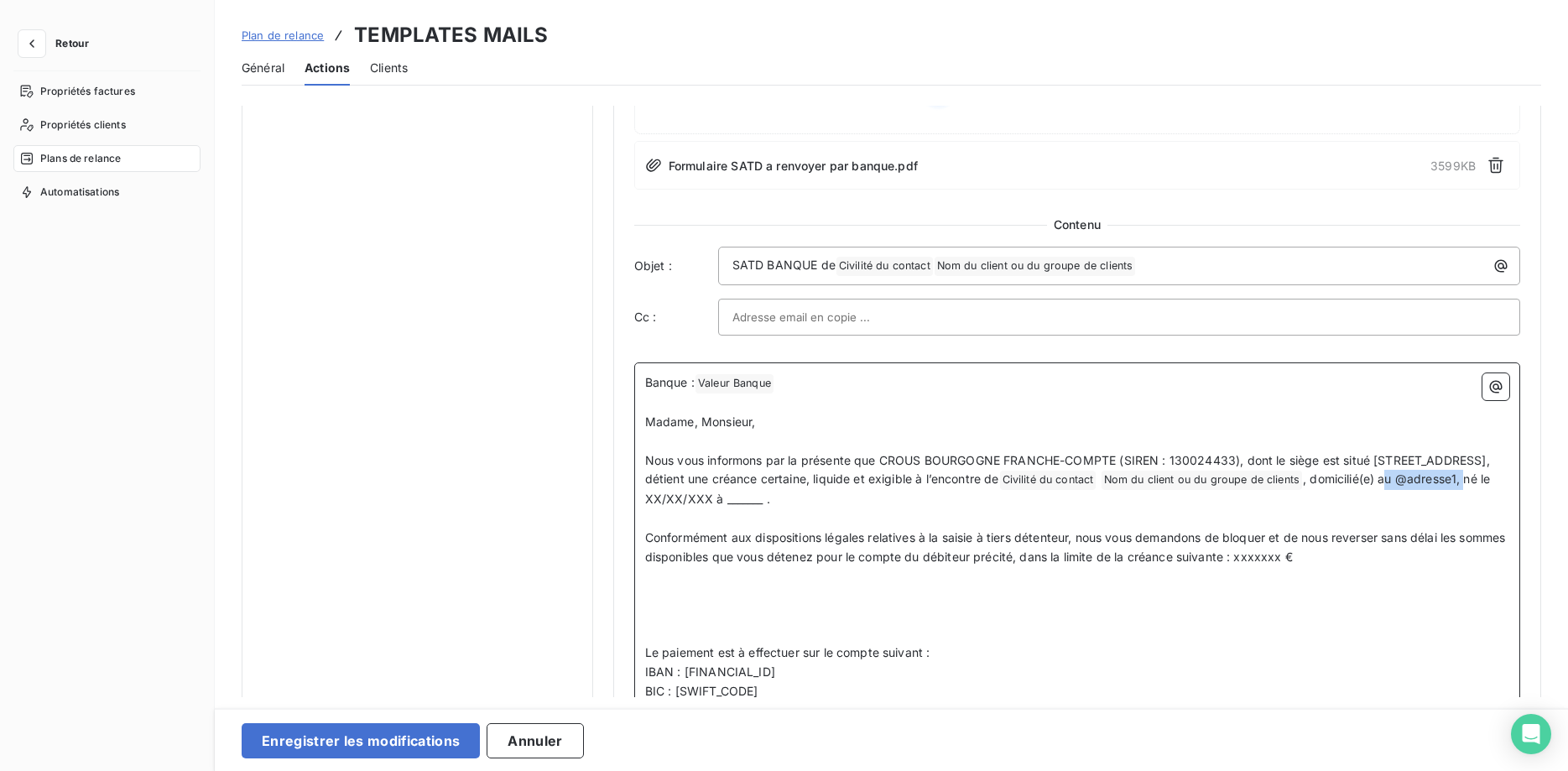
drag, startPoint x: 1006, startPoint y: 497, endPoint x: 928, endPoint y: 501, distance: 78.1
click at [928, 501] on span ", domicilié(e) au @adresse1, né le XX/XX/XXX à _______ ." at bounding box center [1069, 489] width 849 height 34
click at [1492, 392] on icon "button" at bounding box center [1496, 387] width 17 height 17
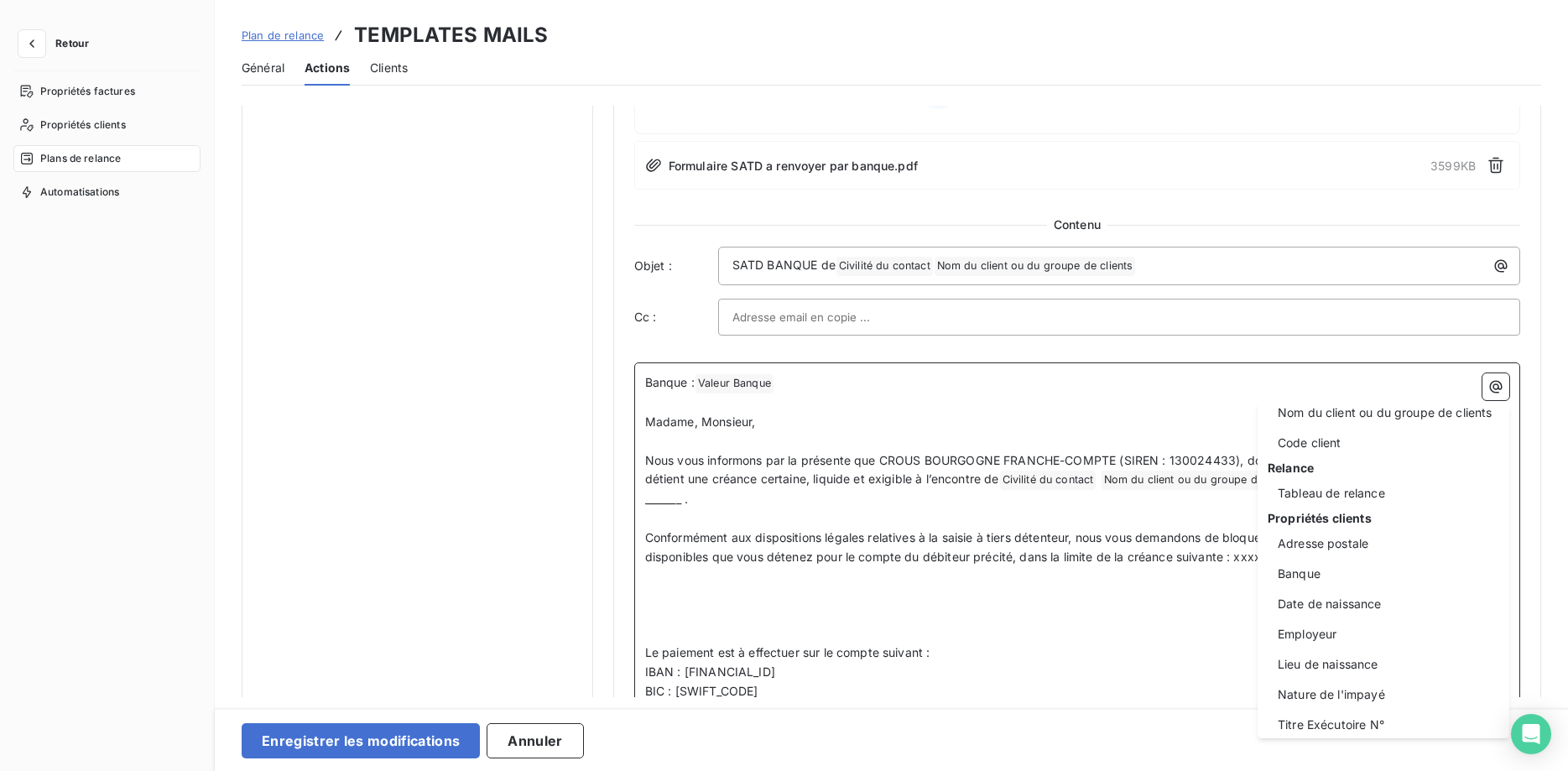
scroll to position [215, 0]
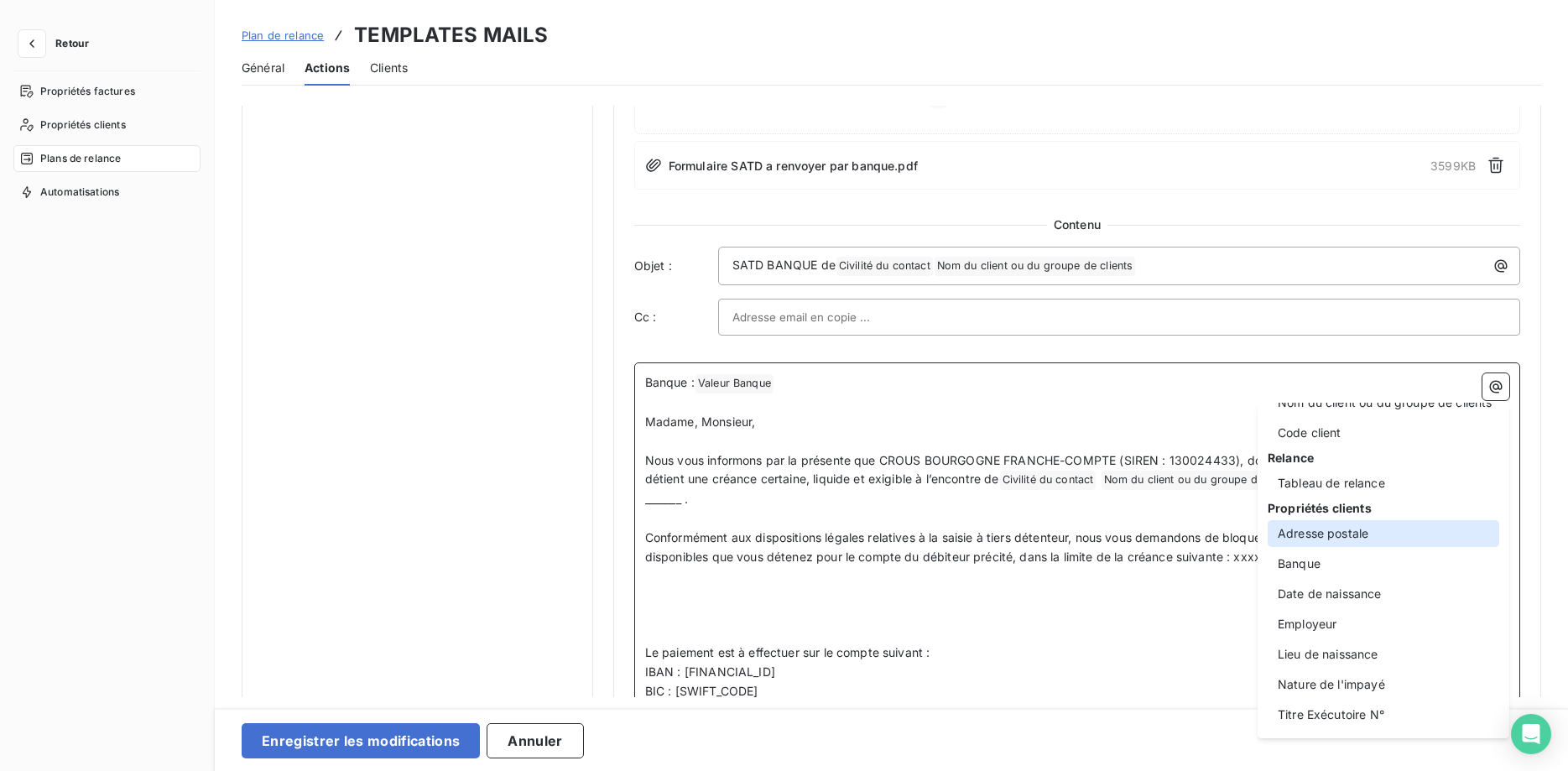
click at [1349, 525] on div "Adresse postale" at bounding box center [1383, 533] width 232 height 27
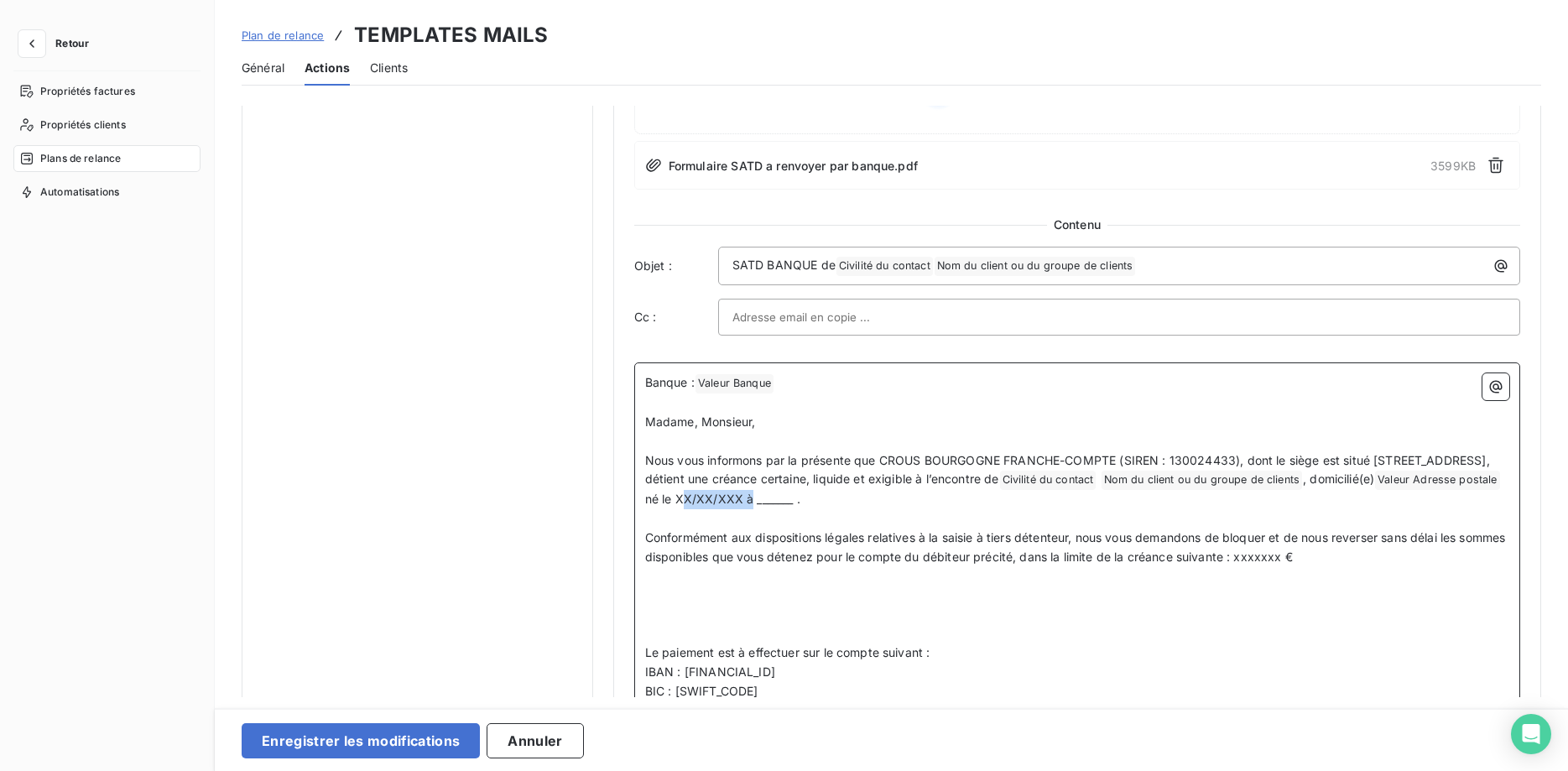
drag, startPoint x: 1152, startPoint y: 495, endPoint x: 1088, endPoint y: 496, distance: 64.0
click at [800, 496] on span "né le XX/XX/XXX à _______ ." at bounding box center [722, 498] width 155 height 15
click at [1493, 390] on icon "button" at bounding box center [1496, 387] width 17 height 17
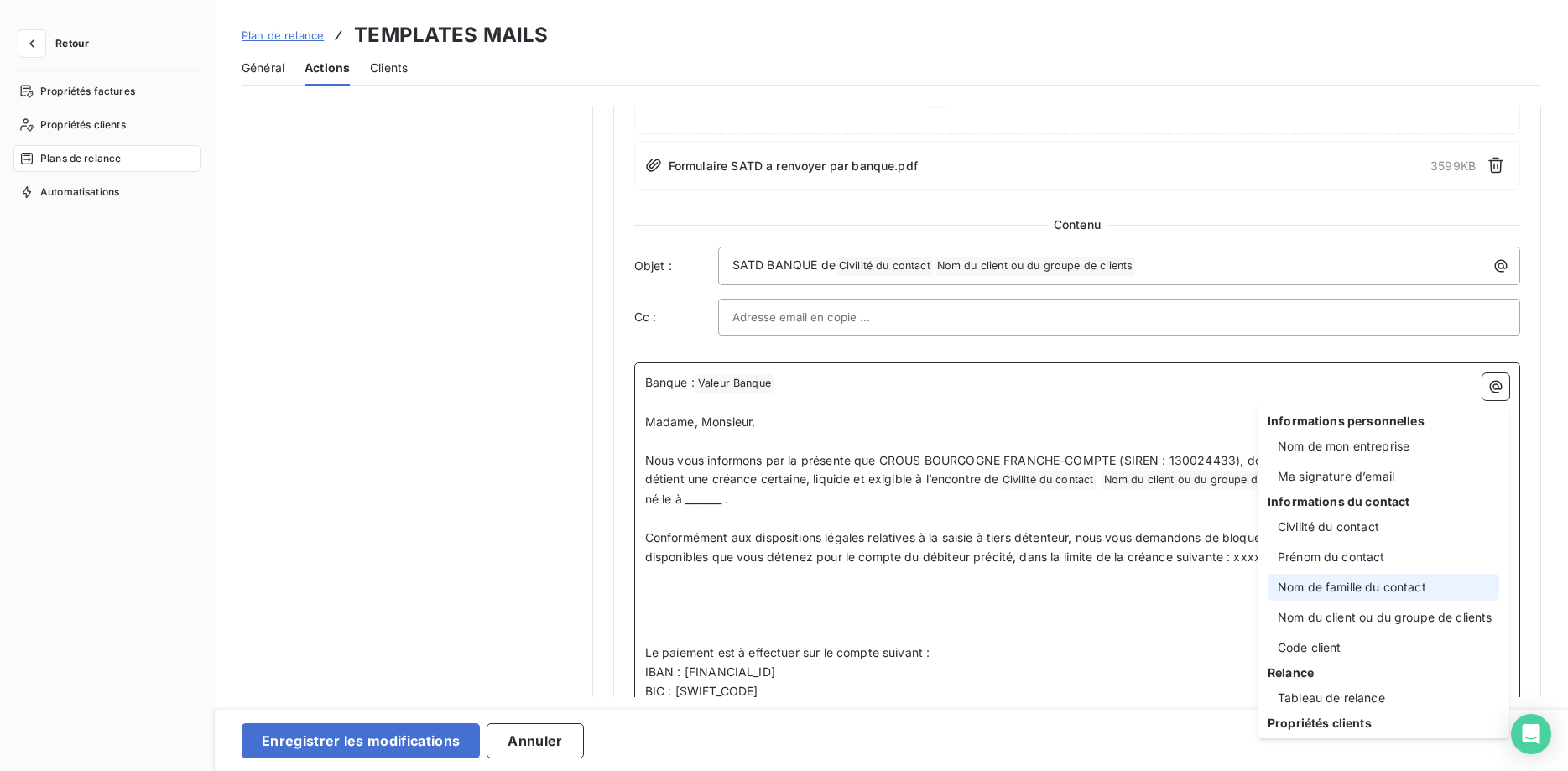
scroll to position [215, 0]
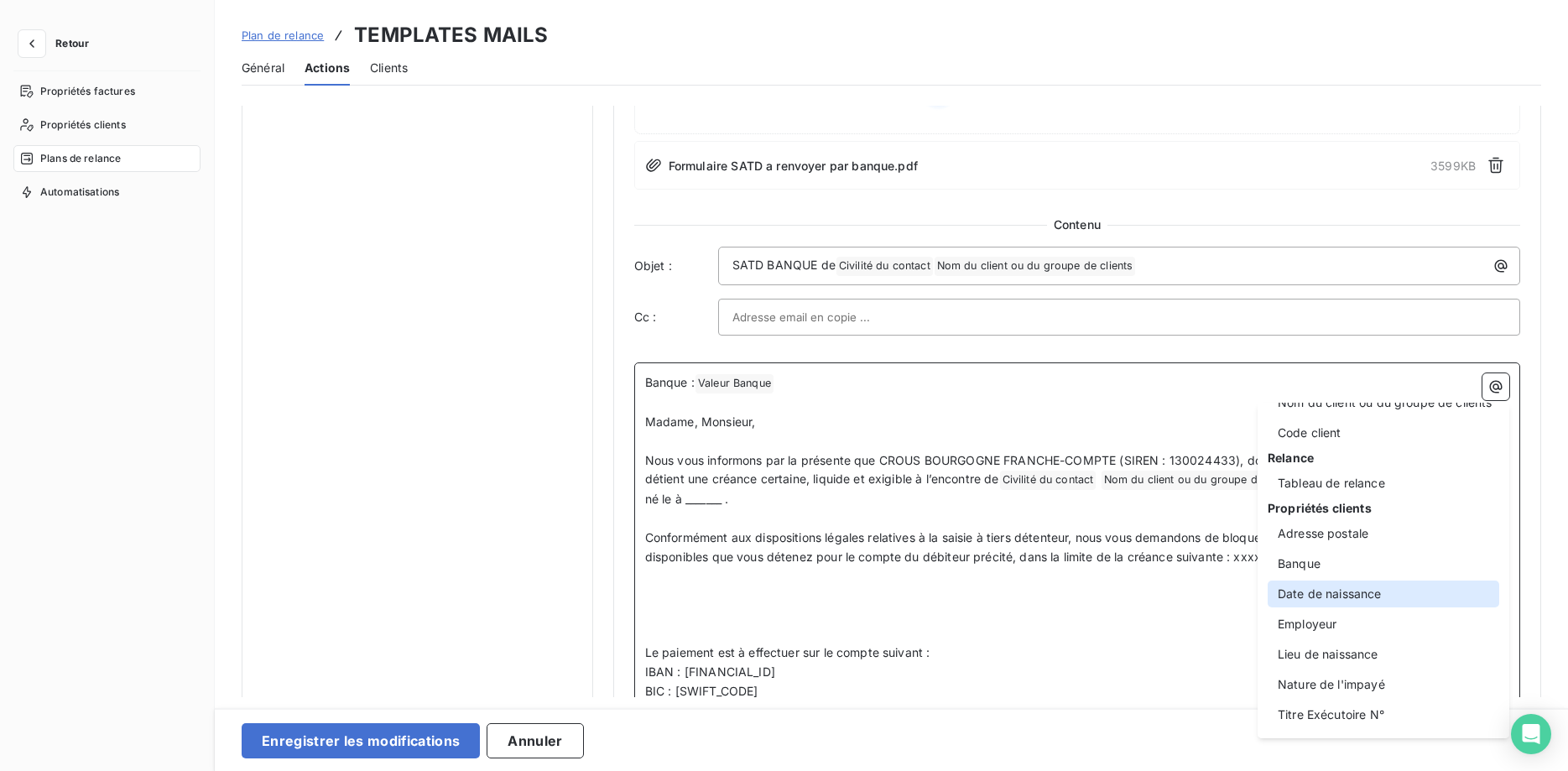
click at [1356, 599] on div "Date de naissance" at bounding box center [1383, 593] width 232 height 27
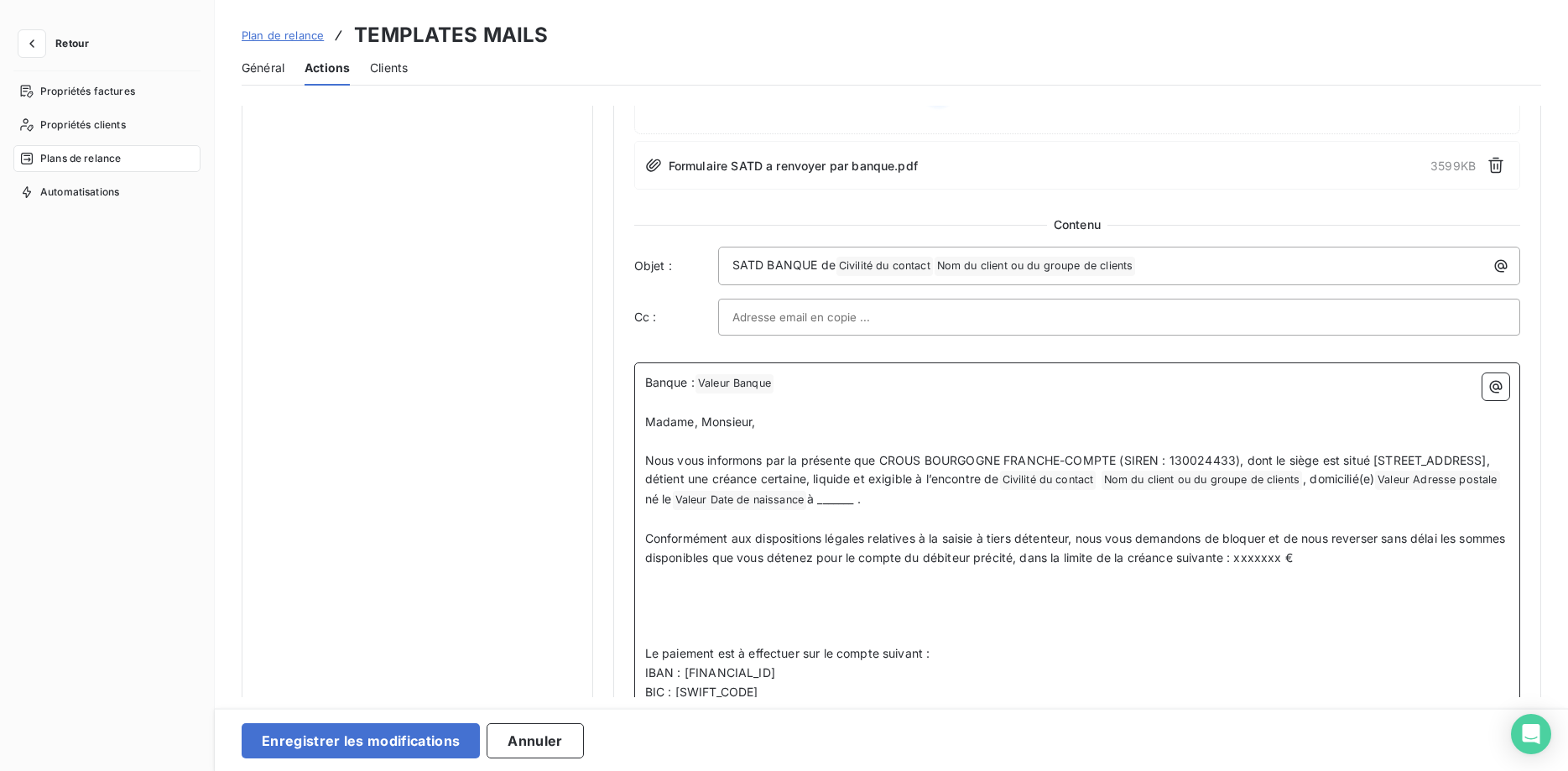
scroll to position [941, 0]
drag, startPoint x: 1274, startPoint y: 501, endPoint x: 1235, endPoint y: 503, distance: 39.1
click at [860, 503] on span "à _______ ." at bounding box center [834, 498] width 54 height 15
click at [1491, 387] on icon "button" at bounding box center [1496, 386] width 13 height 13
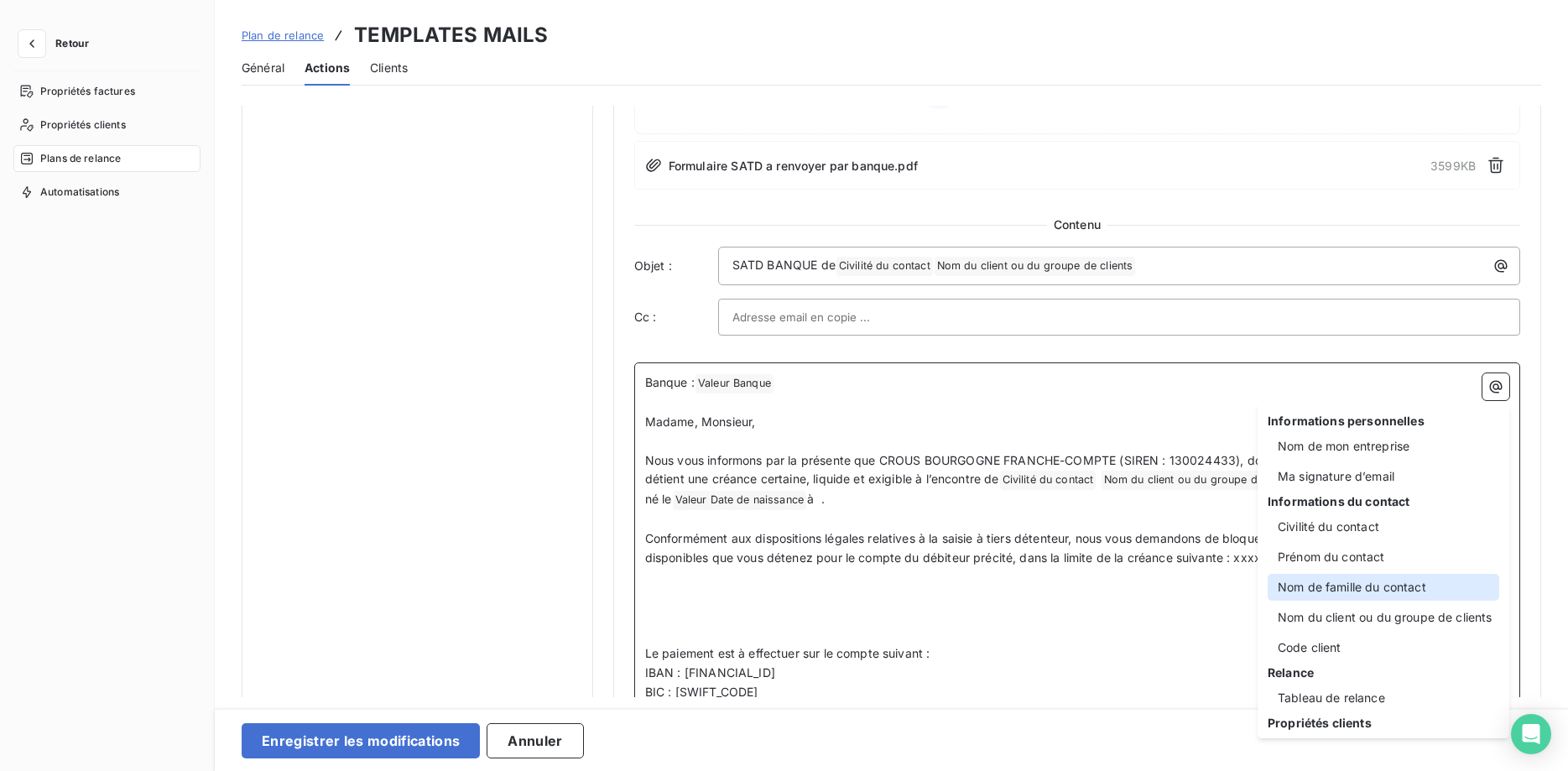
scroll to position [215, 0]
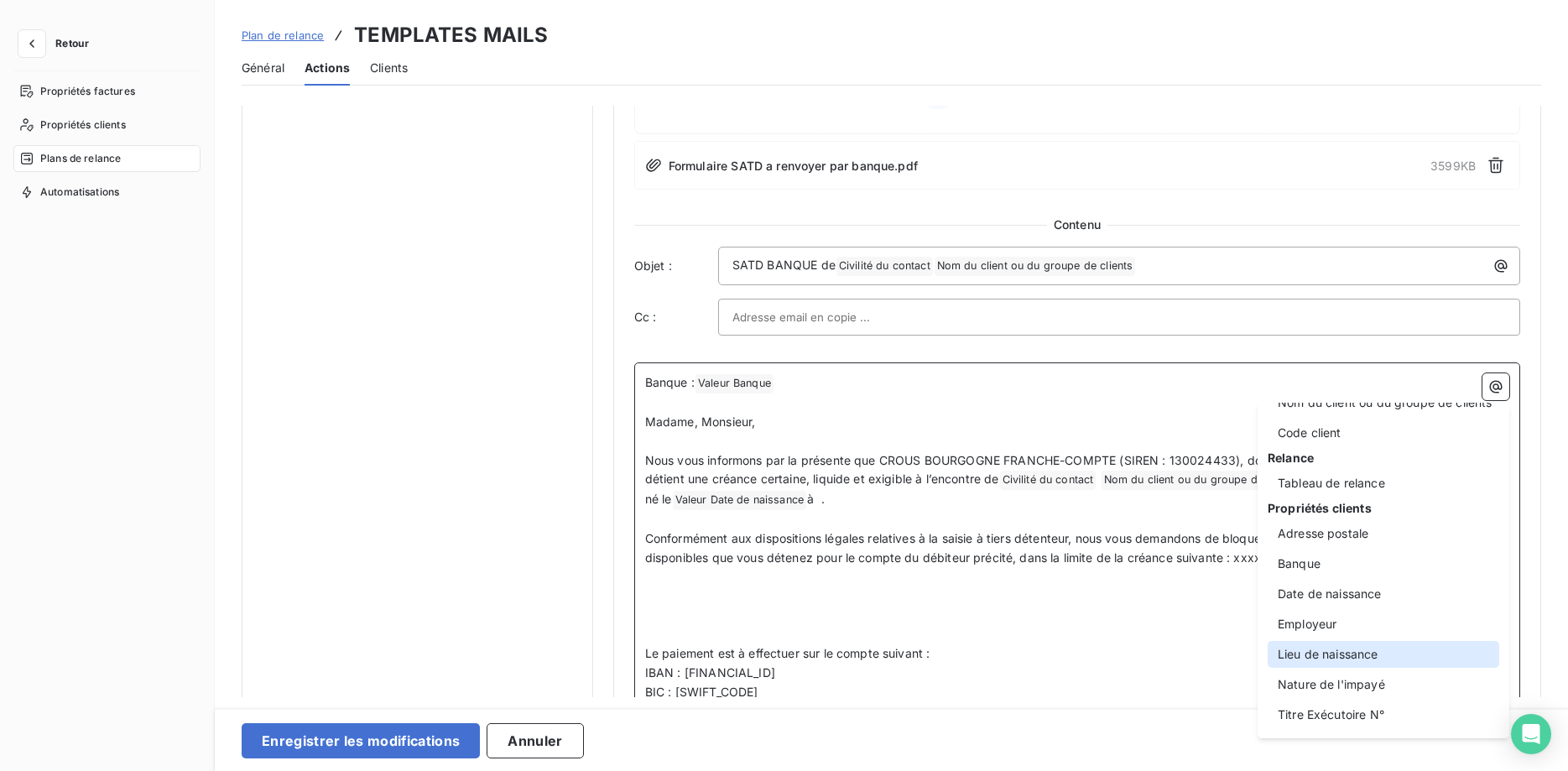
click at [1377, 648] on div "Lieu de naissance" at bounding box center [1383, 653] width 232 height 27
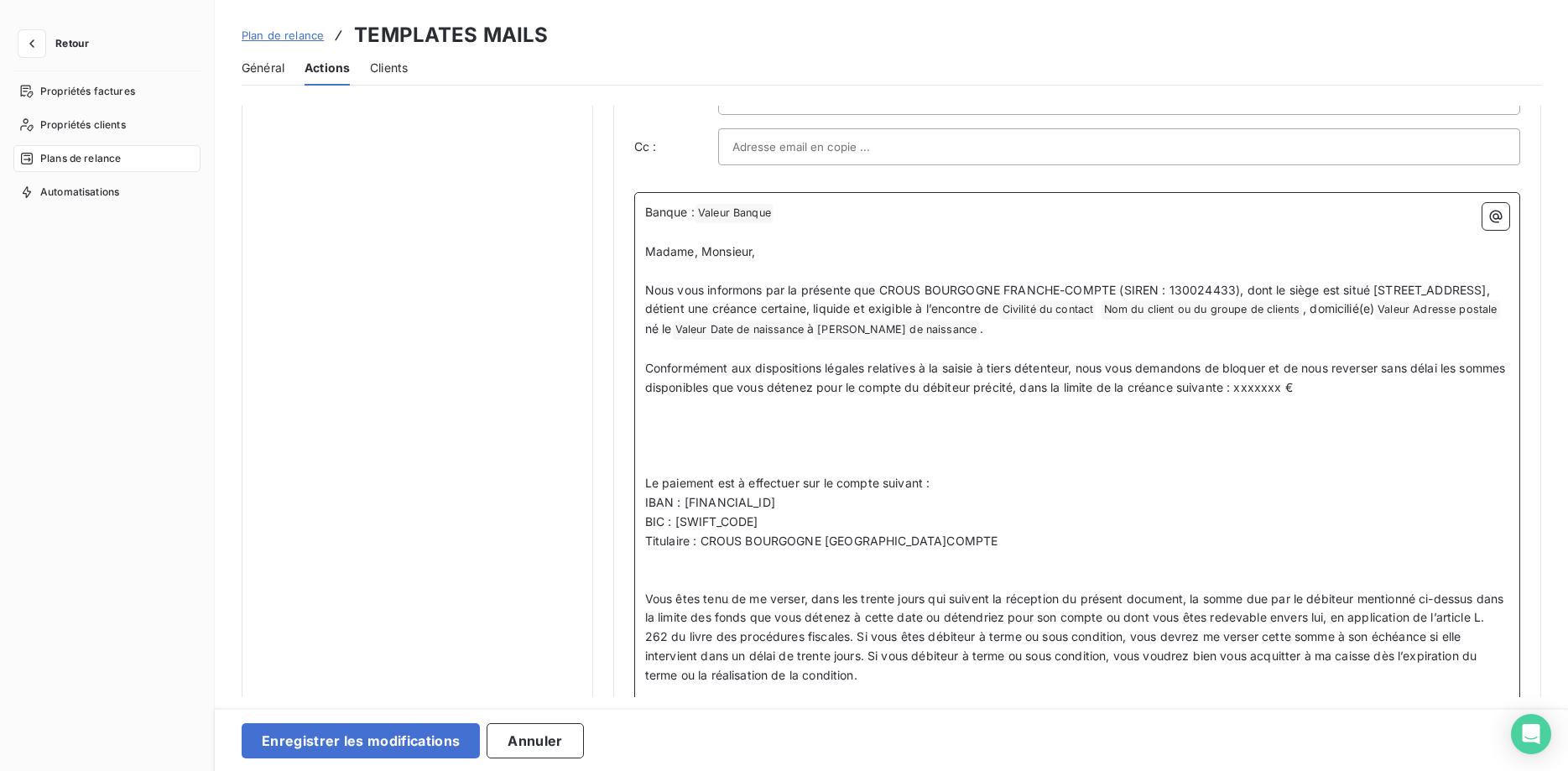
scroll to position [1027, 0]
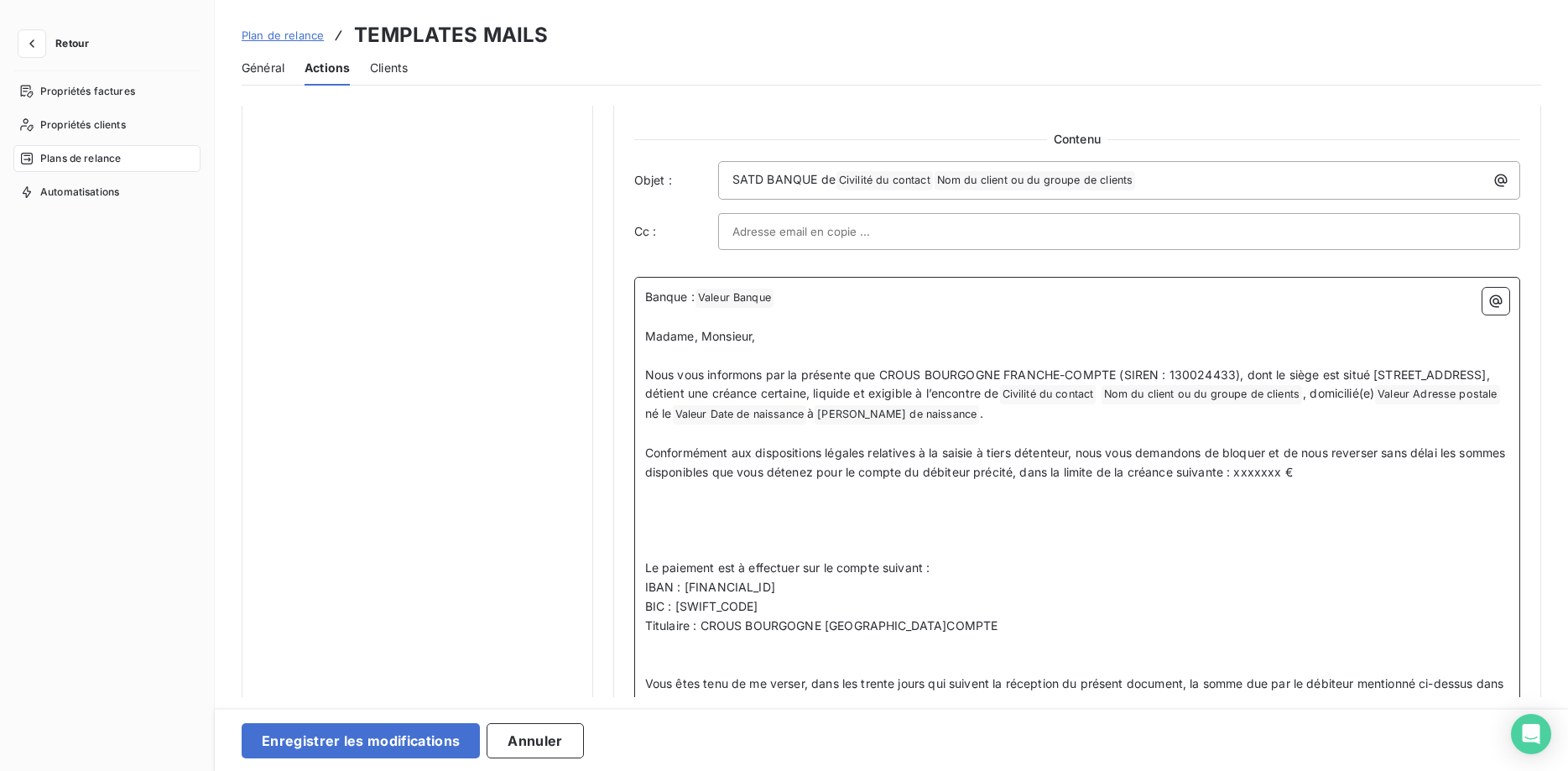
click at [681, 526] on p "﻿" at bounding box center [1077, 531] width 864 height 19
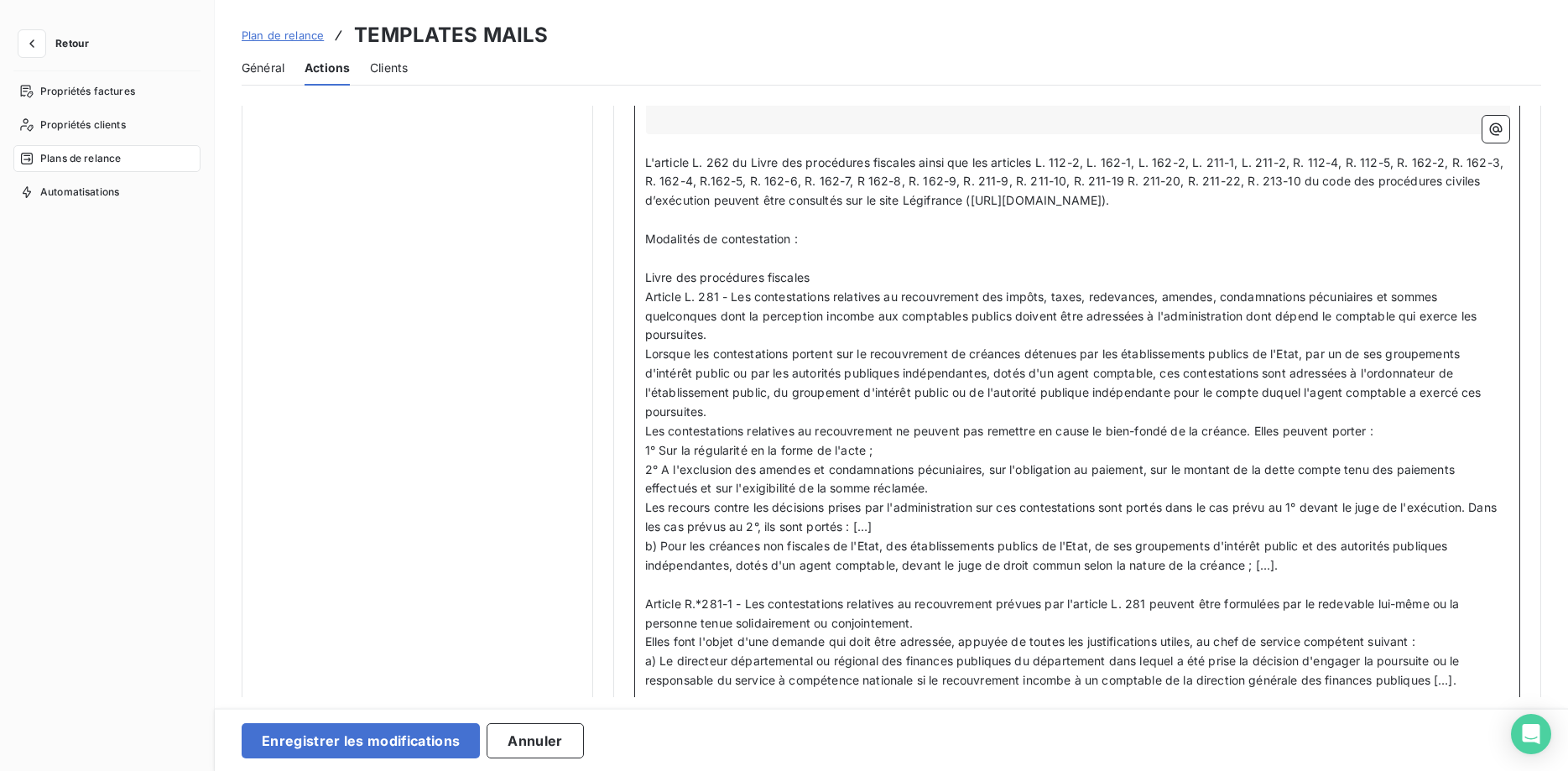
scroll to position [2480, 0]
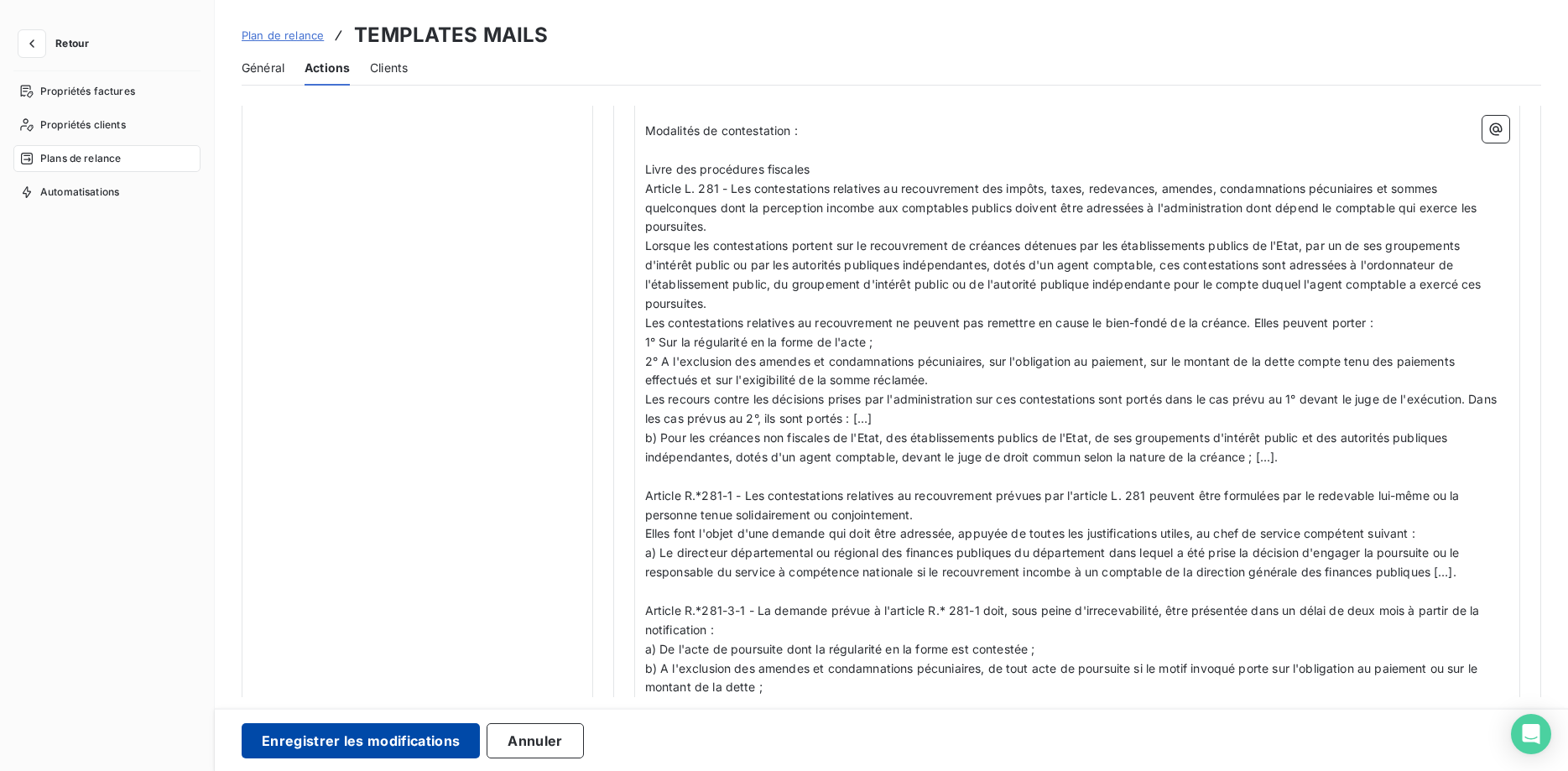
click at [419, 744] on button "Enregistrer les modifications" at bounding box center [360, 740] width 238 height 35
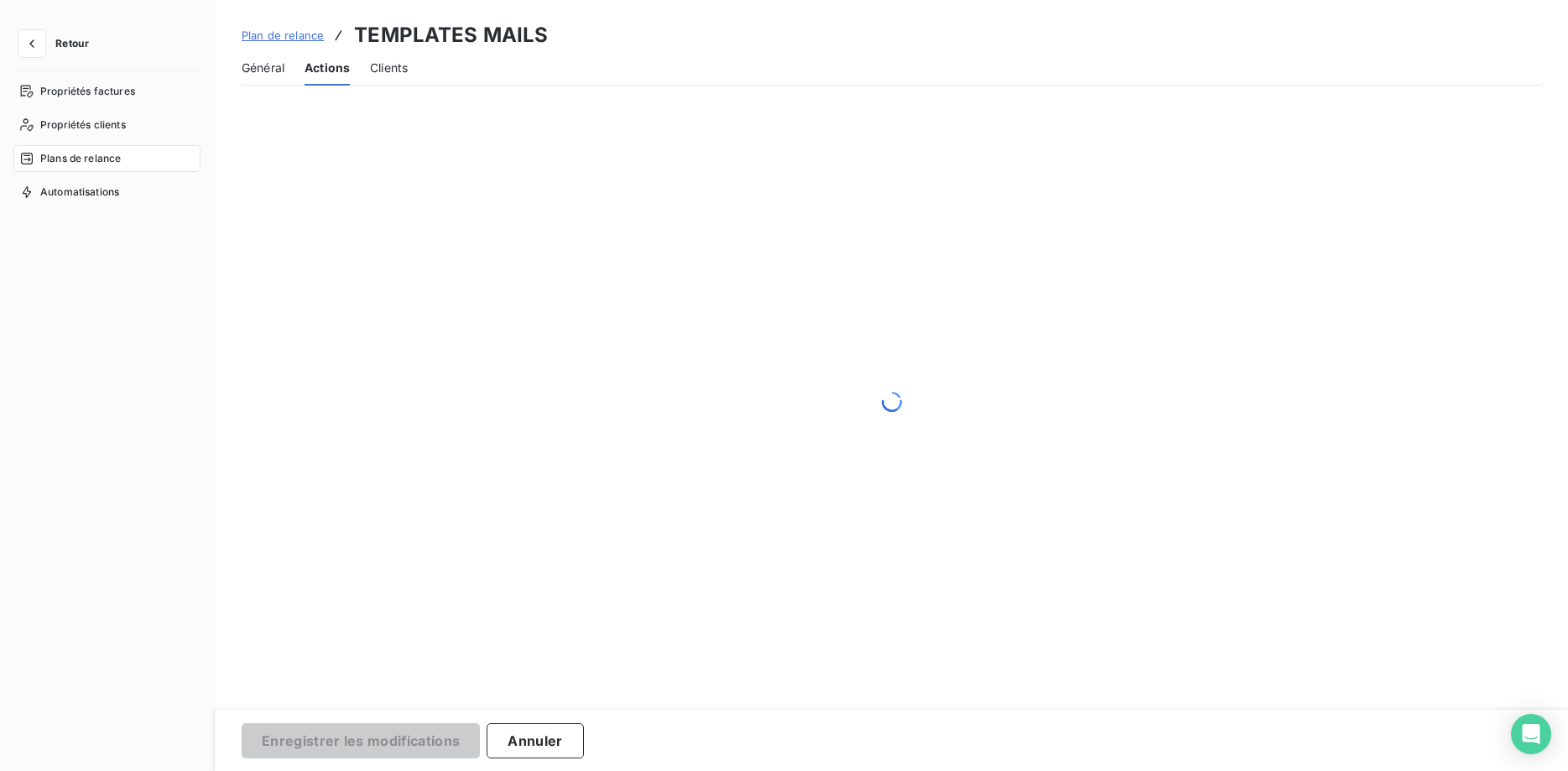
scroll to position [142, 0]
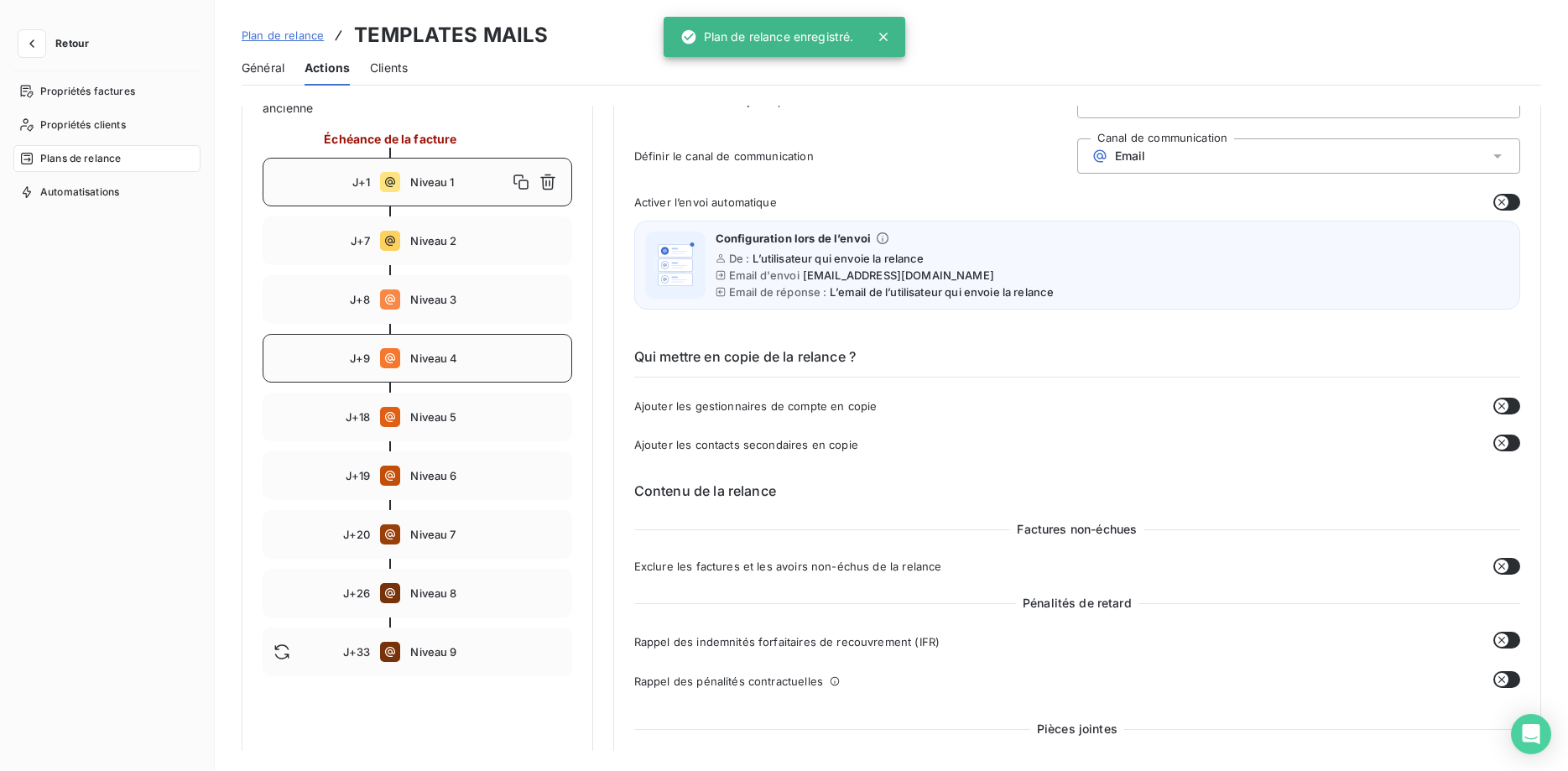
click at [428, 363] on span "Niveau 4" at bounding box center [485, 358] width 150 height 14
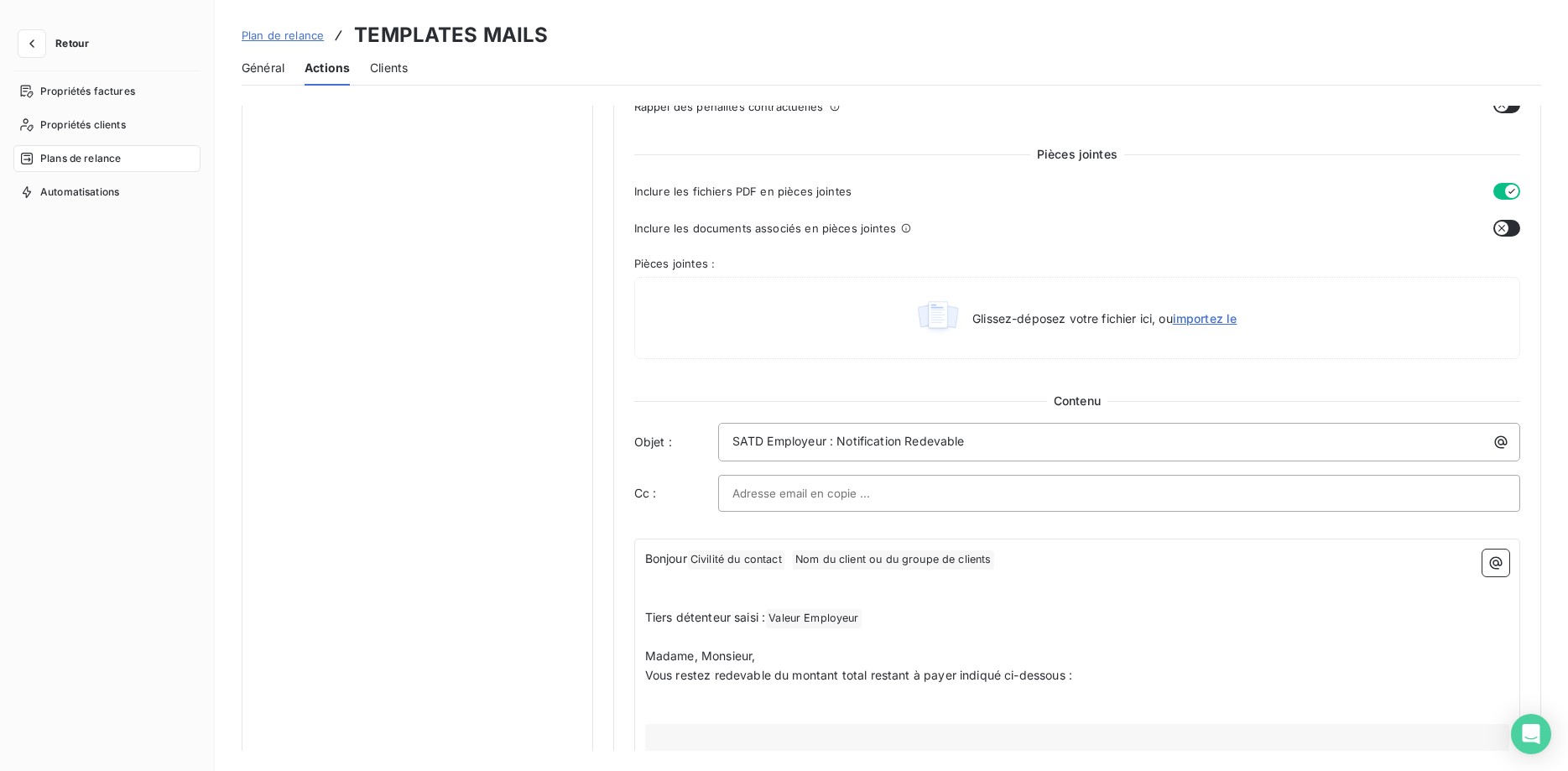
scroll to position [740, 0]
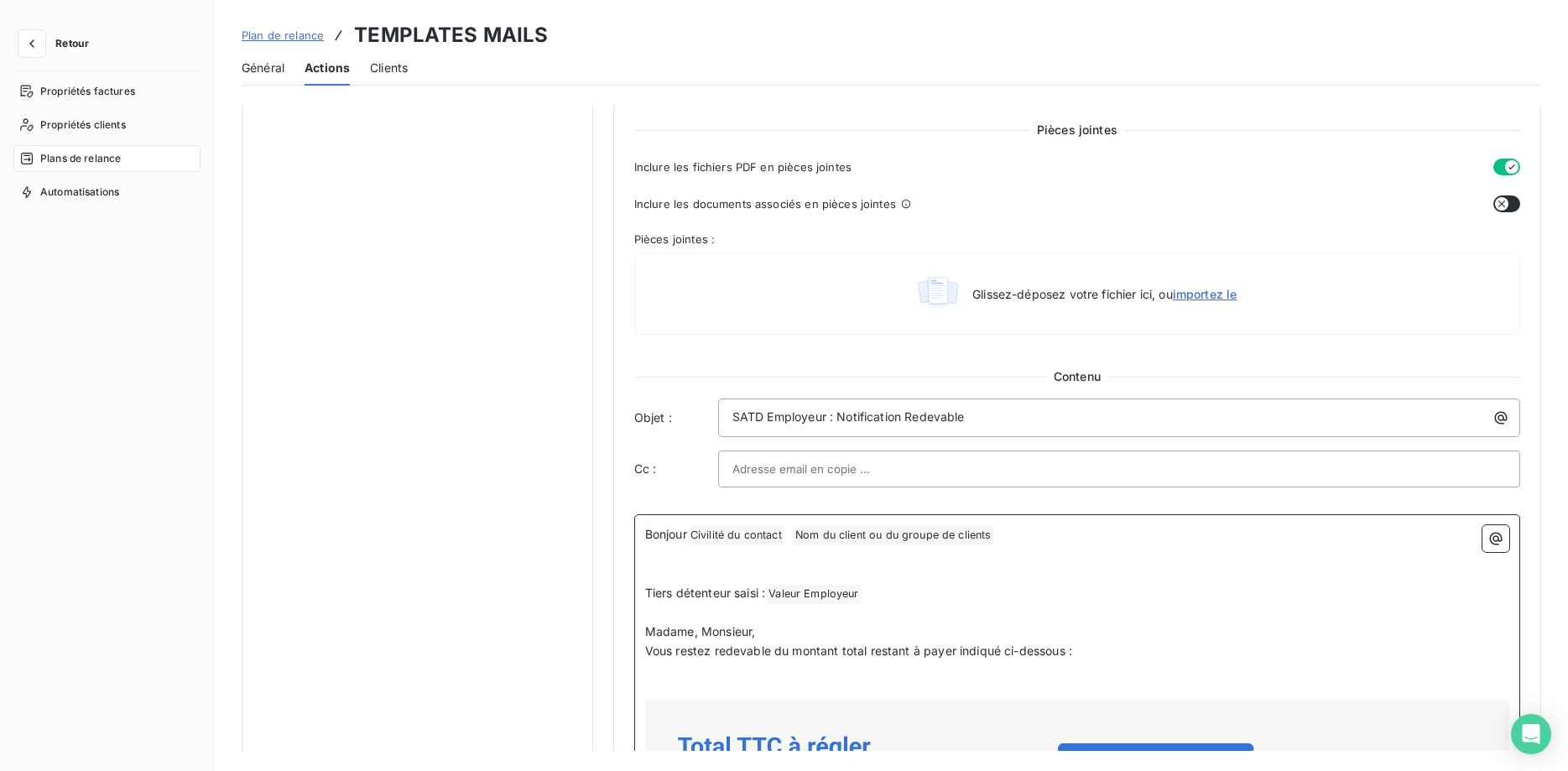
click at [792, 536] on span at bounding box center [788, 533] width 7 height 15
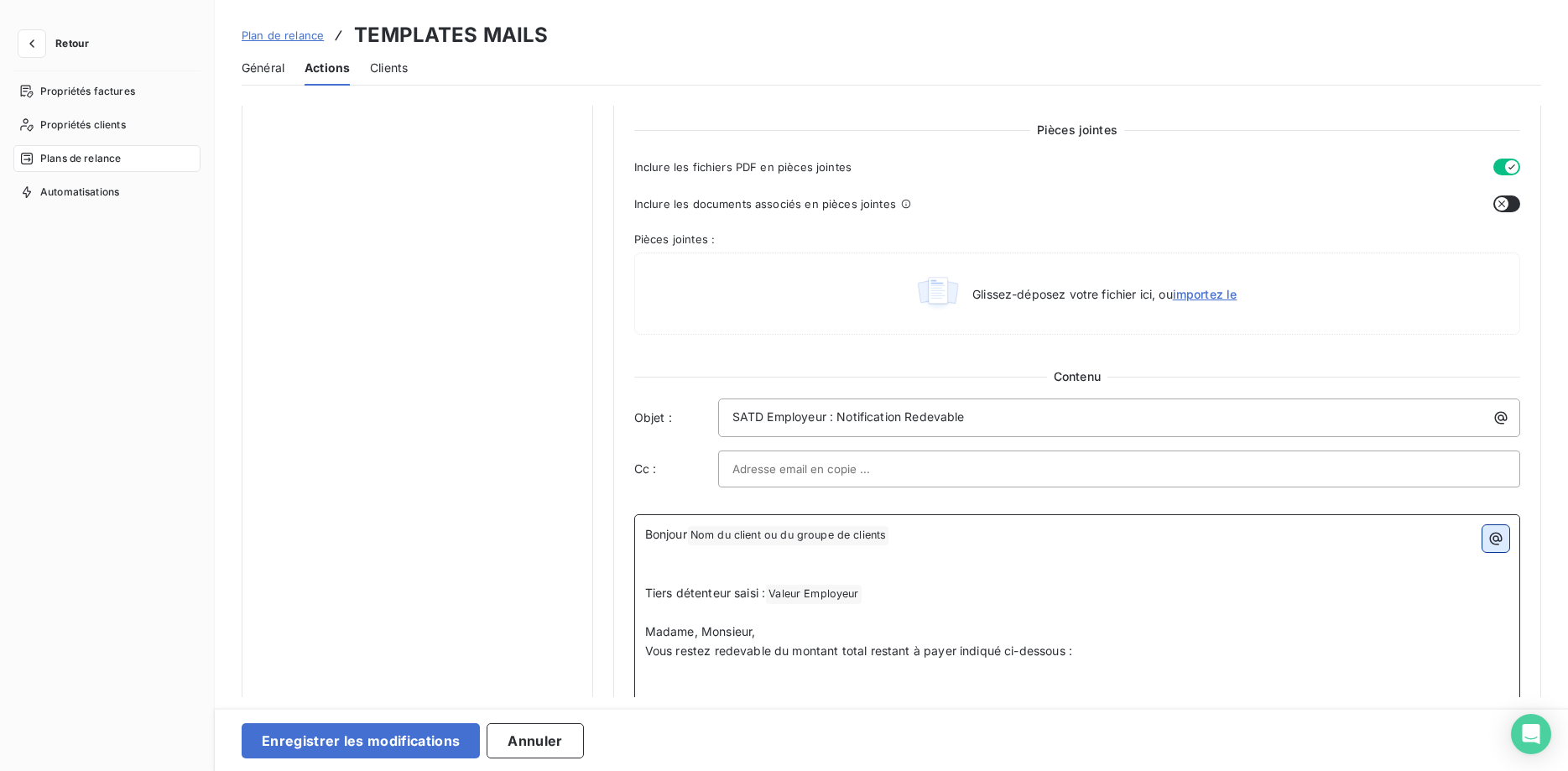
click at [1500, 531] on icon "button" at bounding box center [1496, 538] width 17 height 17
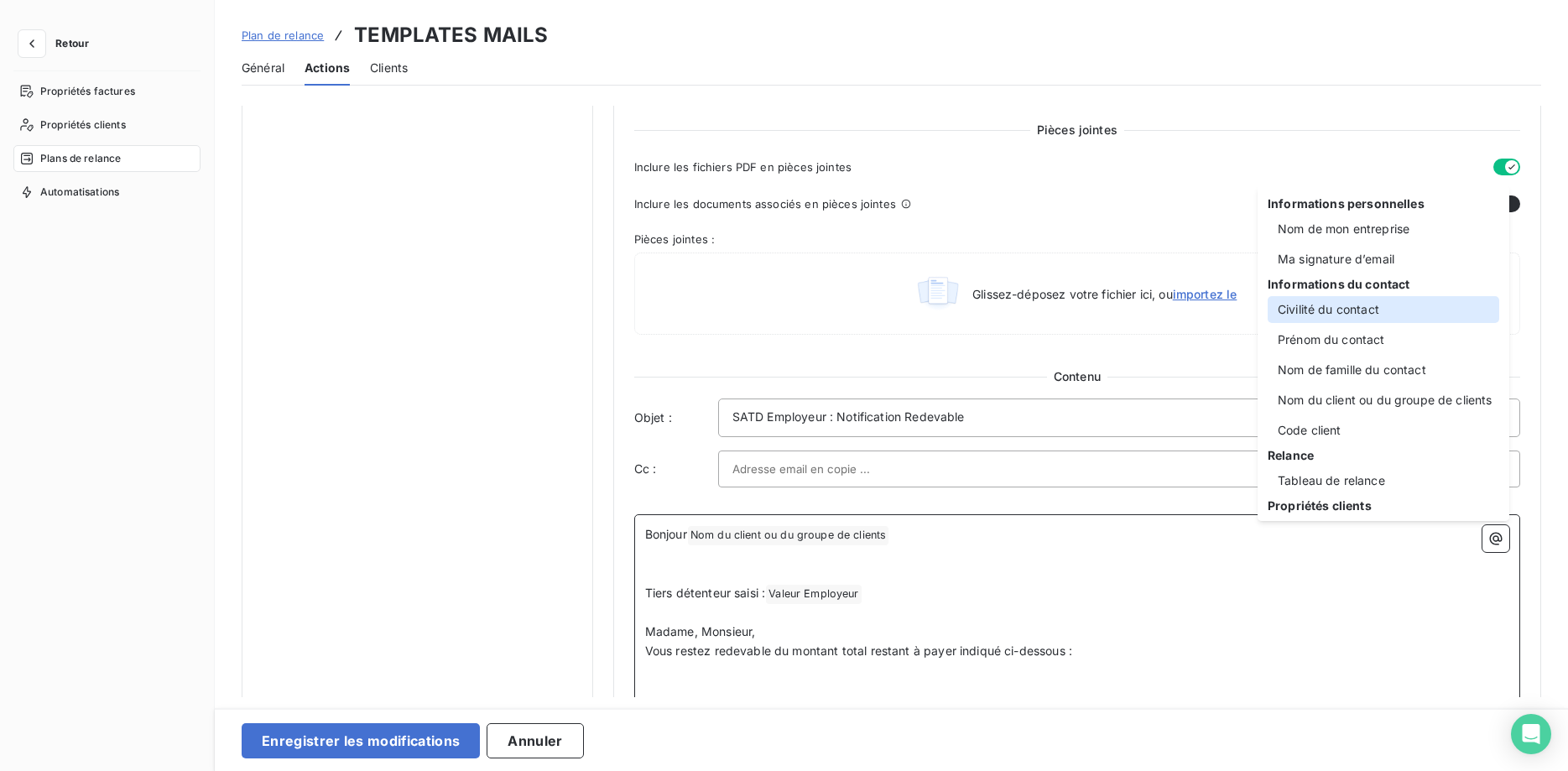
click at [1365, 306] on div "Civilité du contact" at bounding box center [1383, 309] width 232 height 27
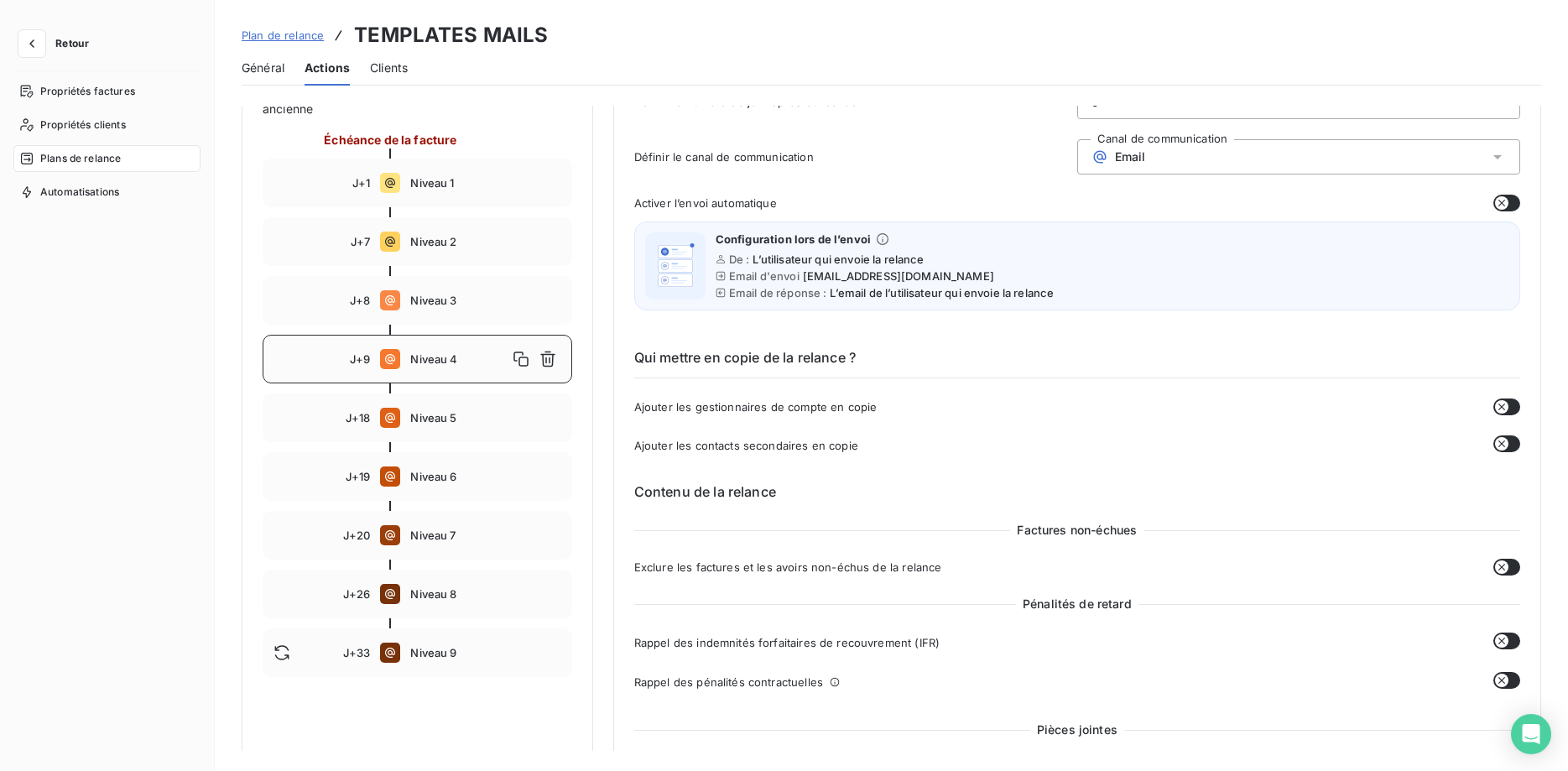
scroll to position [86, 0]
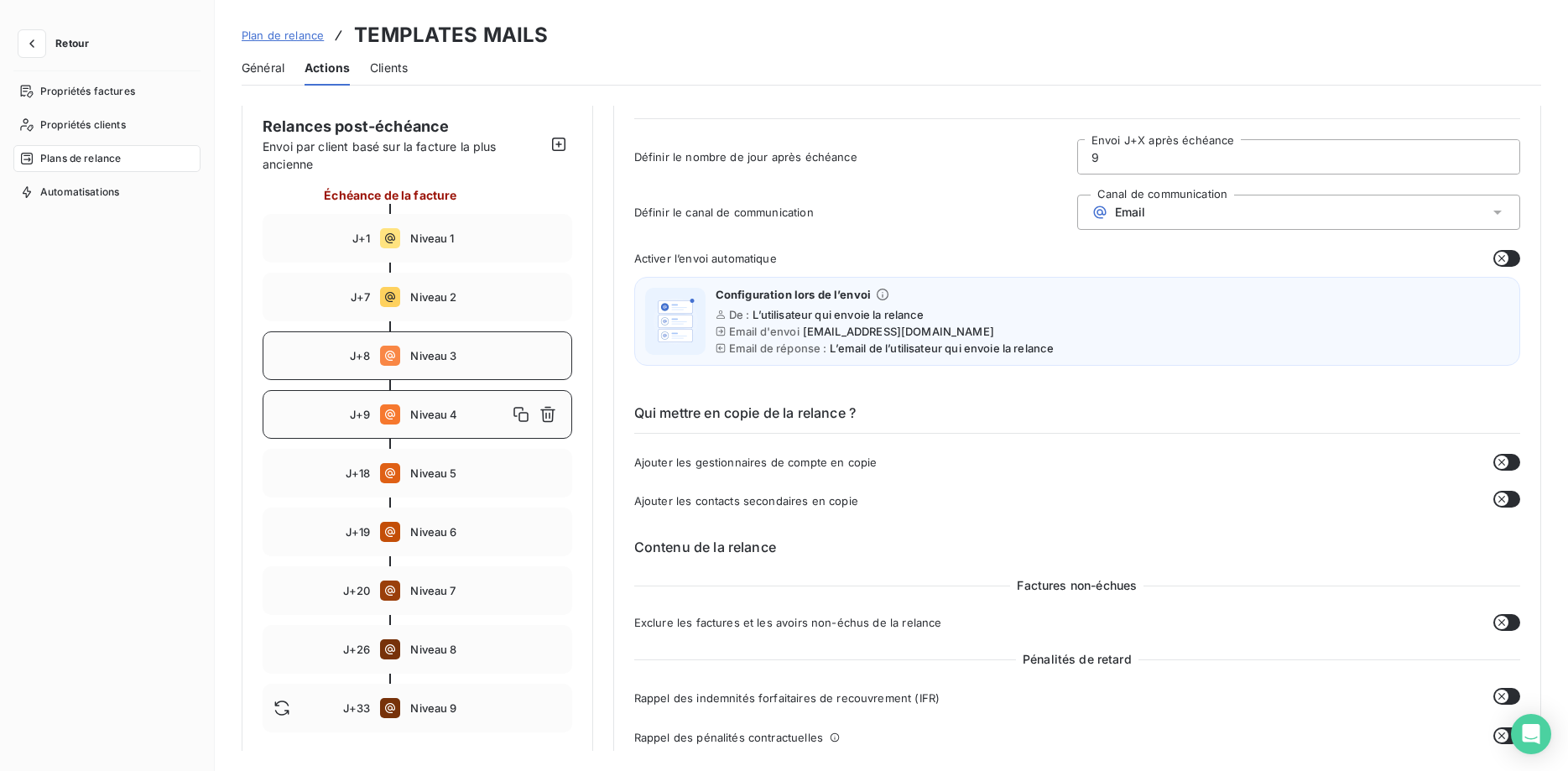
click at [429, 358] on span "Niveau 3" at bounding box center [485, 355] width 150 height 14
click at [445, 423] on div "J+9 Niveau 4" at bounding box center [417, 414] width 309 height 49
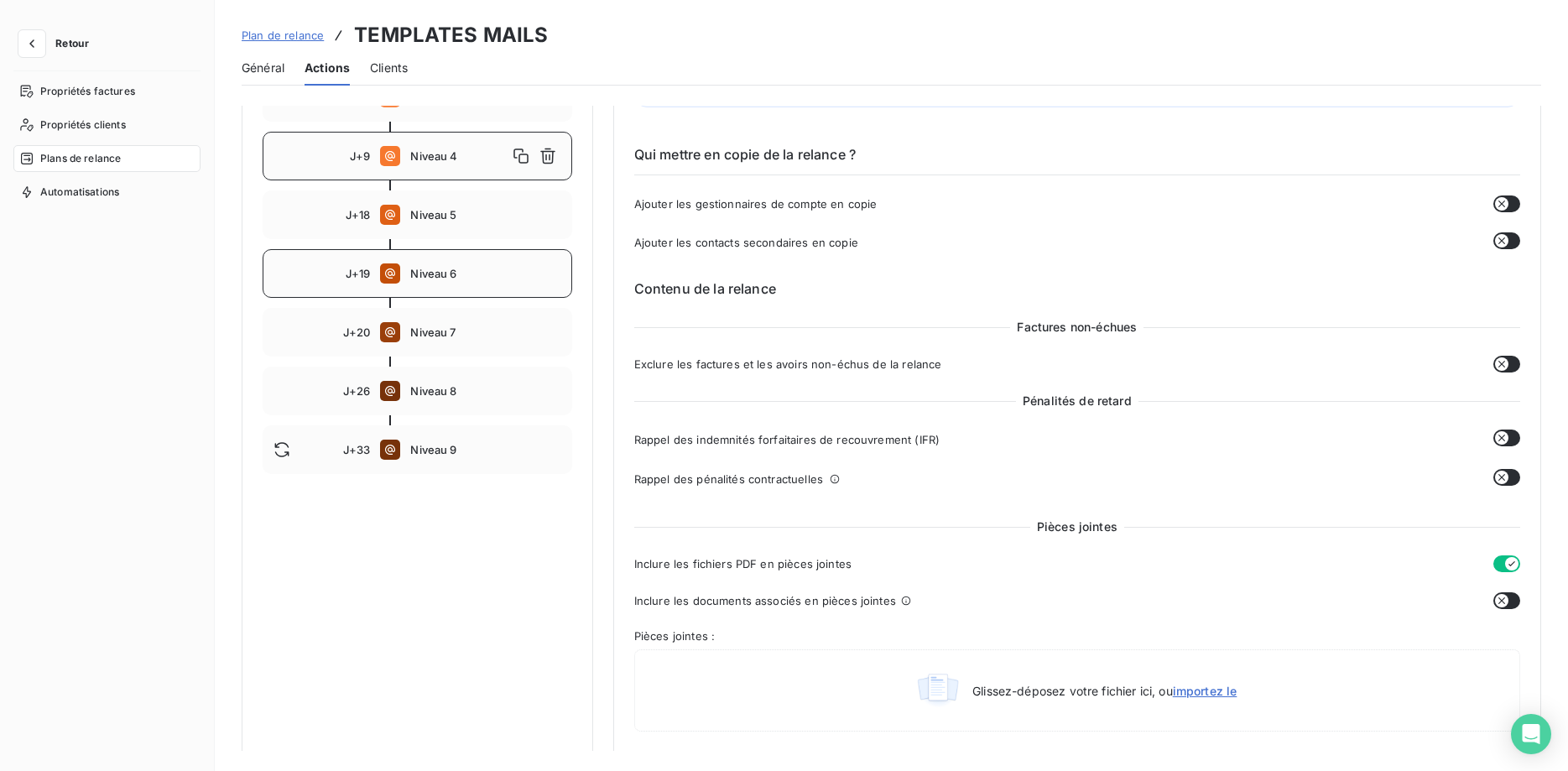
scroll to position [257, 0]
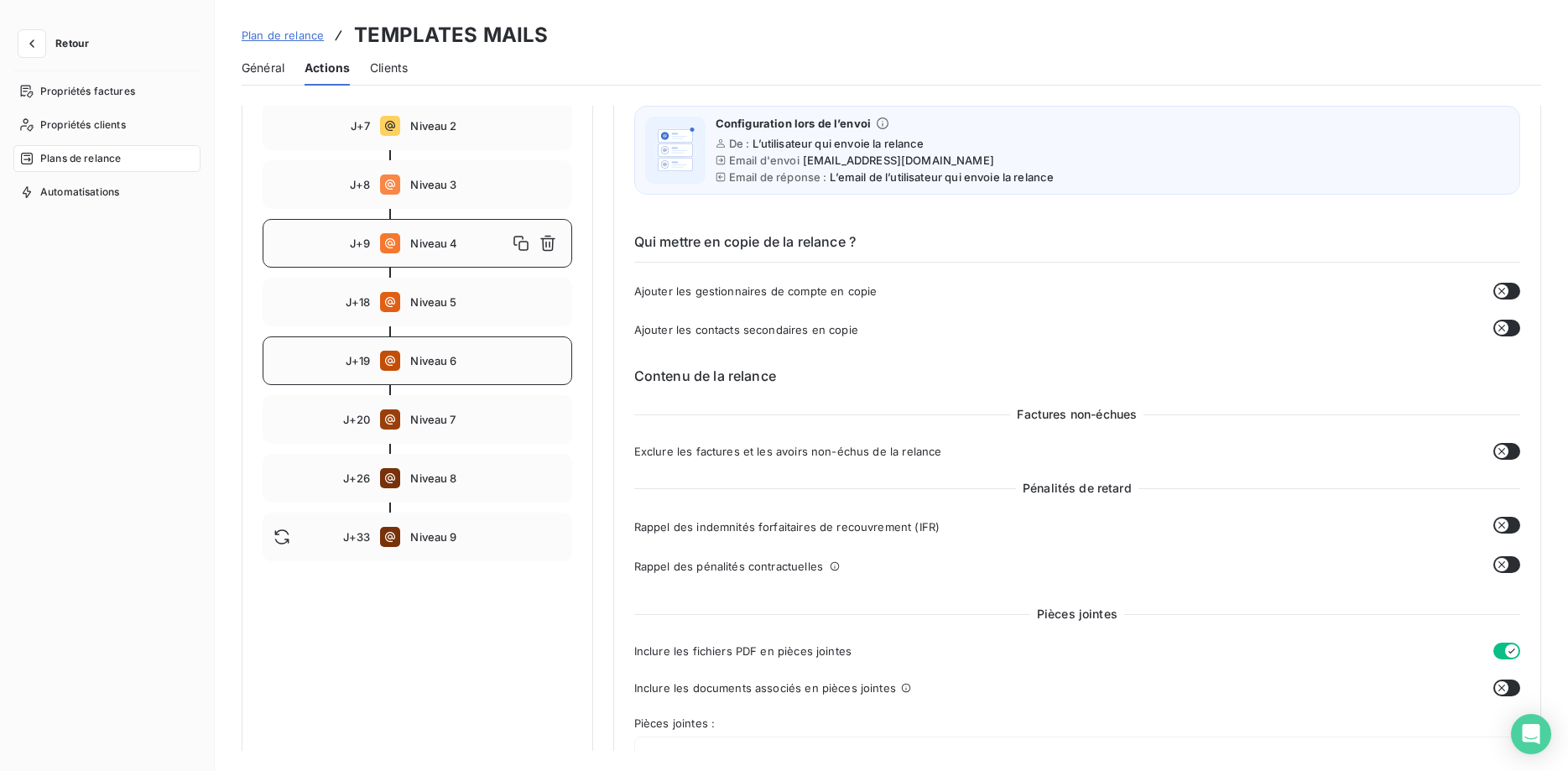
click at [444, 358] on span "Niveau 6" at bounding box center [485, 361] width 150 height 14
type input "19"
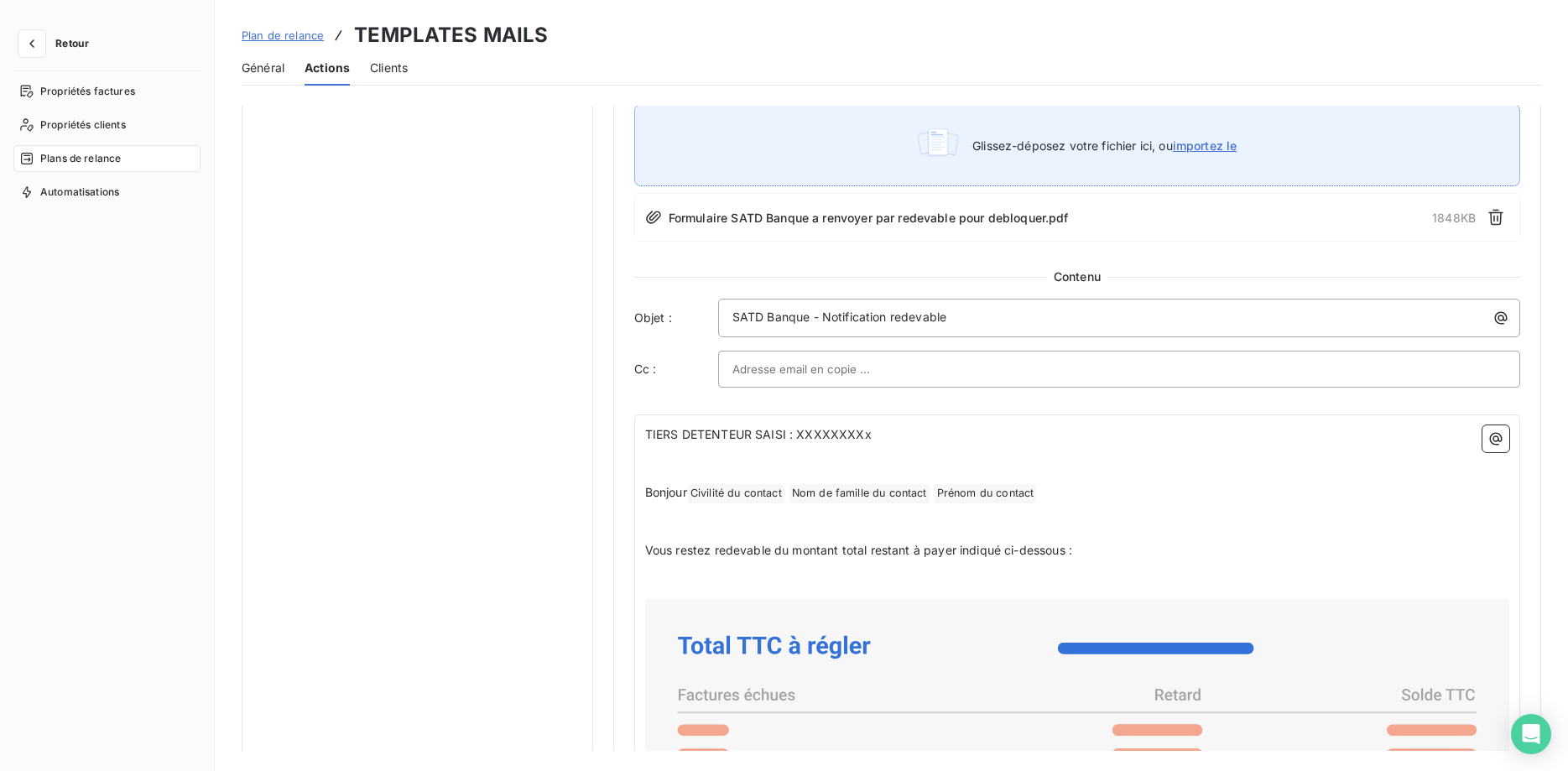
scroll to position [855, 0]
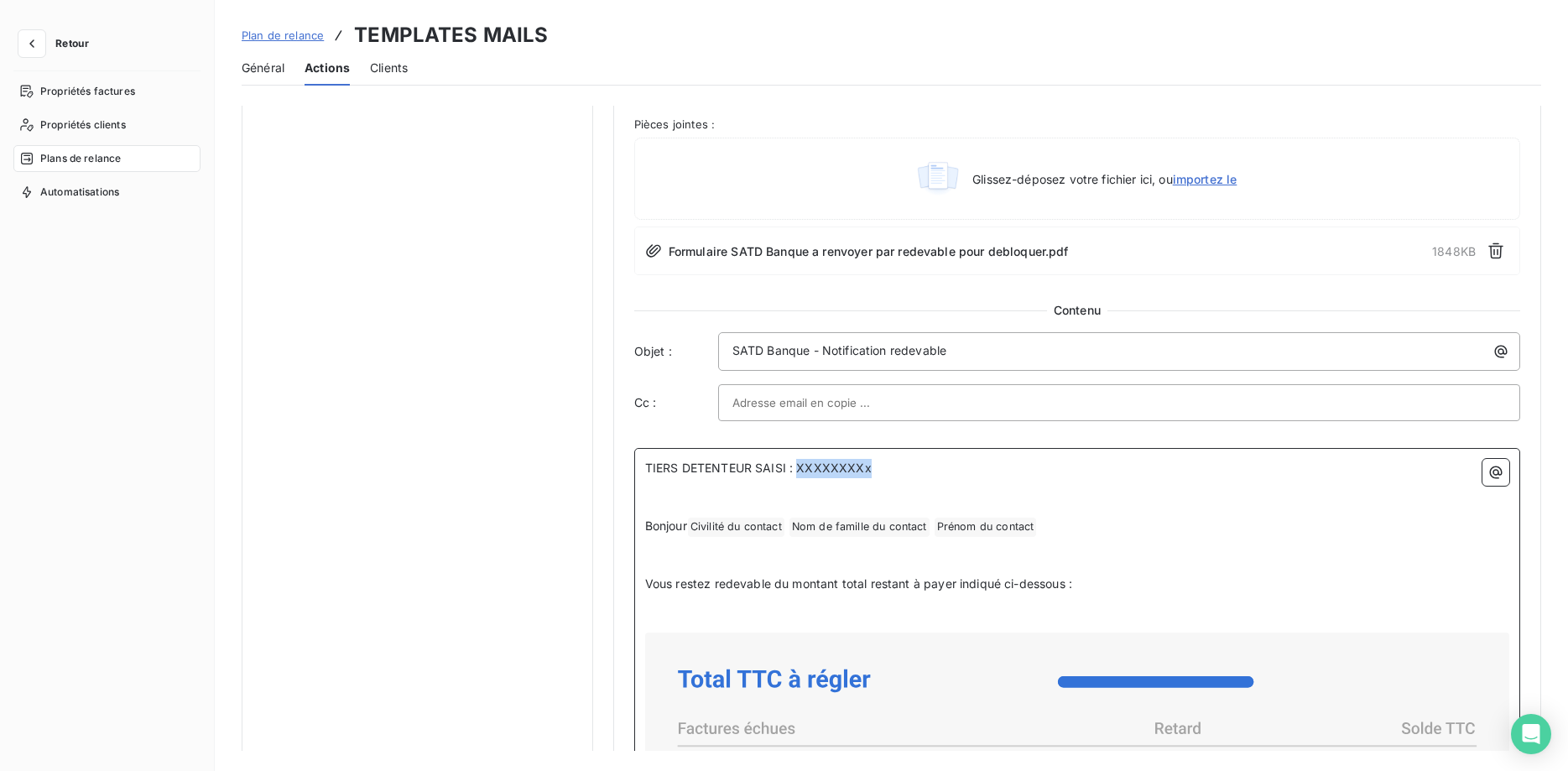
drag, startPoint x: 883, startPoint y: 468, endPoint x: 798, endPoint y: 468, distance: 85.0
click at [798, 468] on p "TIERS DETENTEUR SAISI : XXXXXXXXx" at bounding box center [1077, 468] width 864 height 19
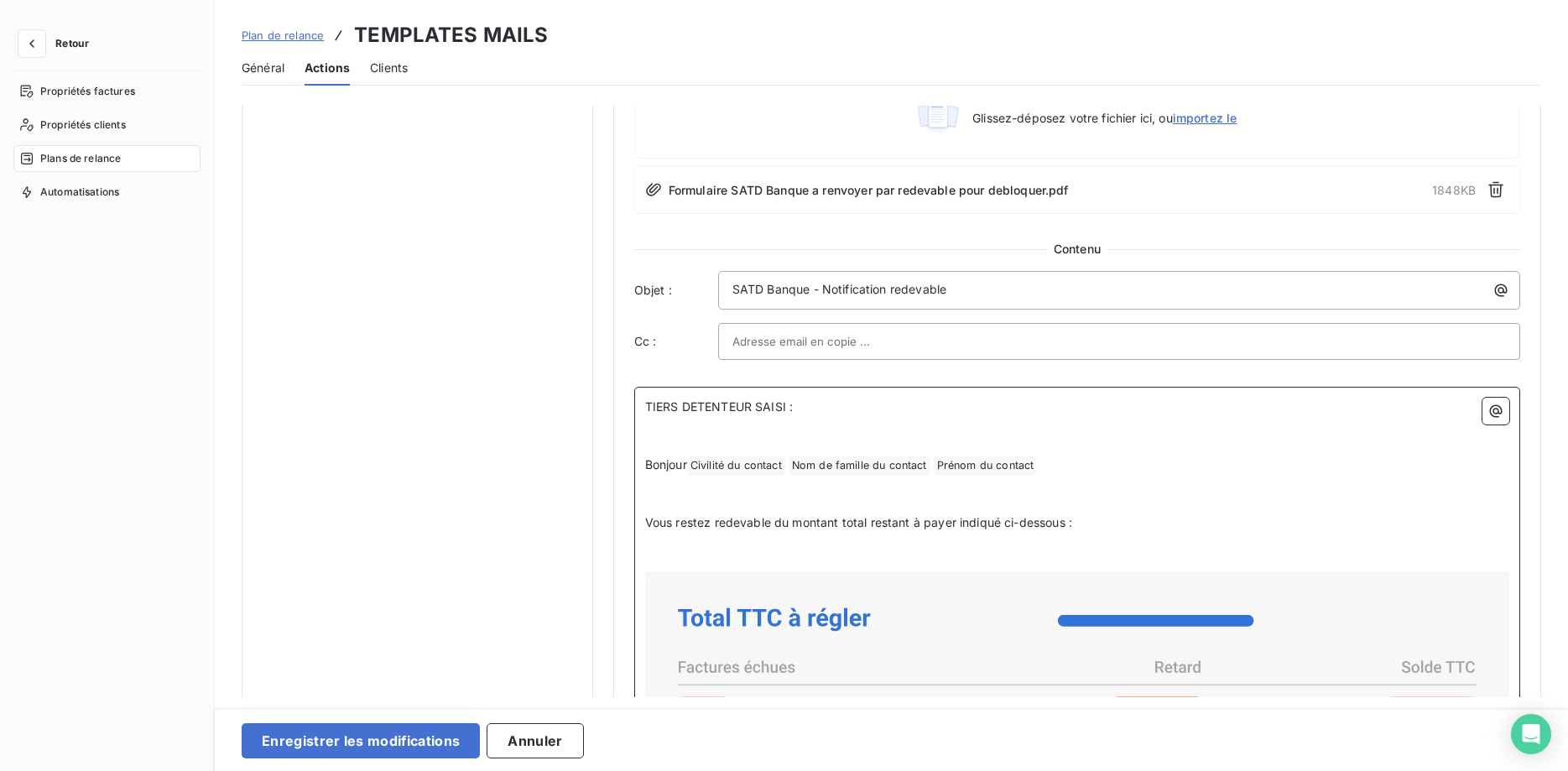
scroll to position [941, 0]
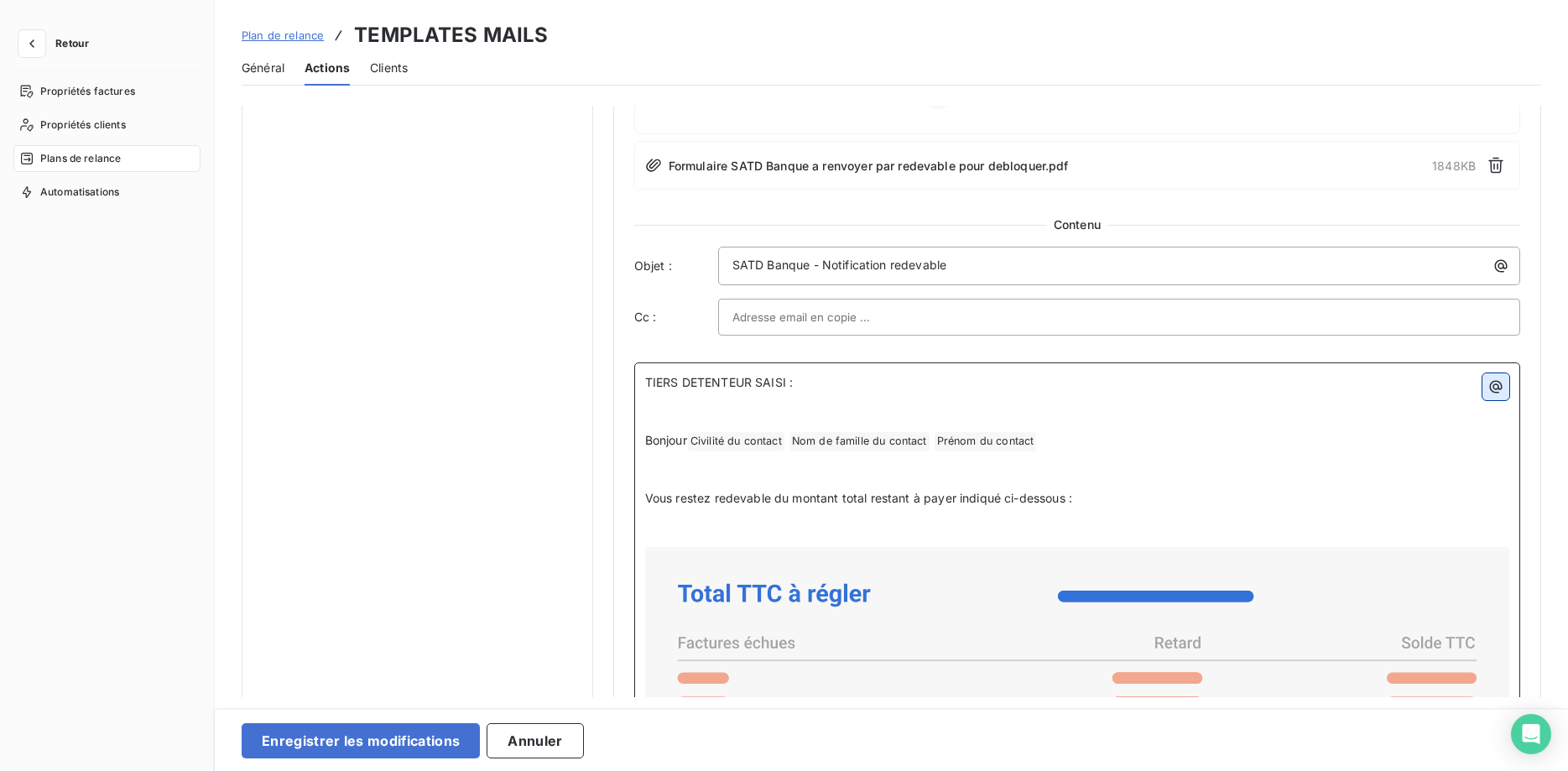
click at [1499, 385] on icon "button" at bounding box center [1496, 387] width 17 height 17
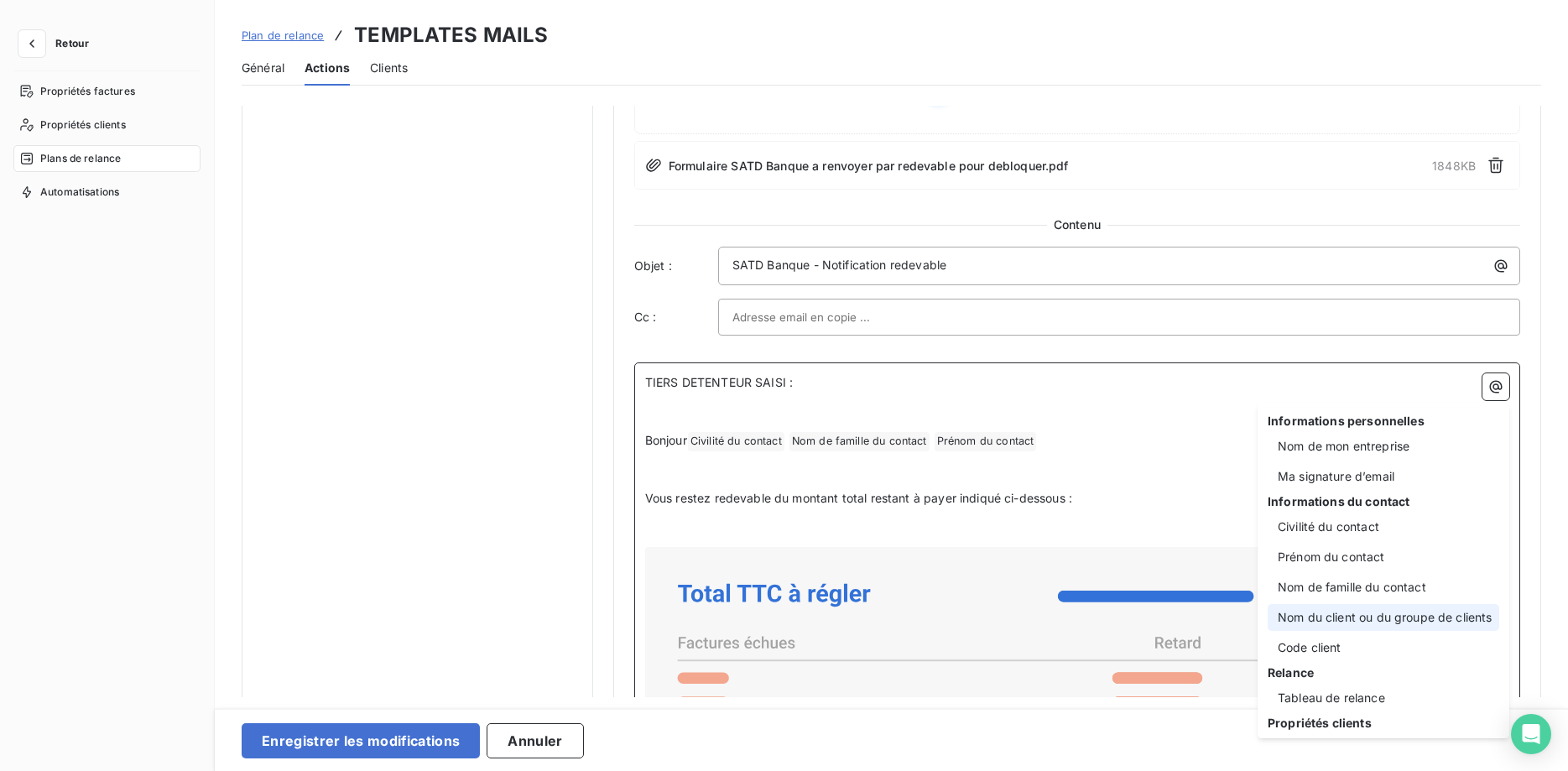
scroll to position [215, 0]
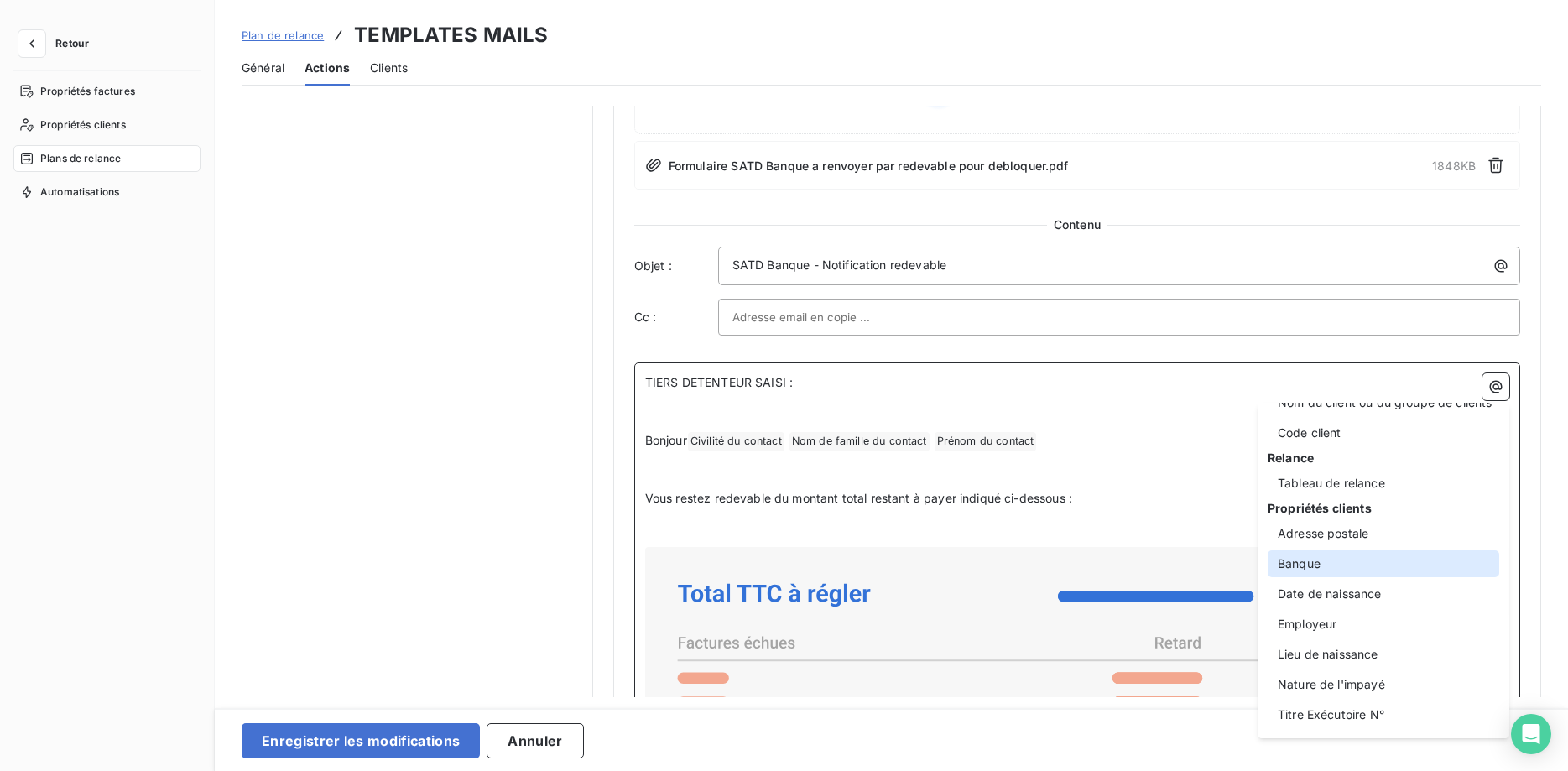
click at [1312, 568] on div "Banque" at bounding box center [1383, 563] width 232 height 27
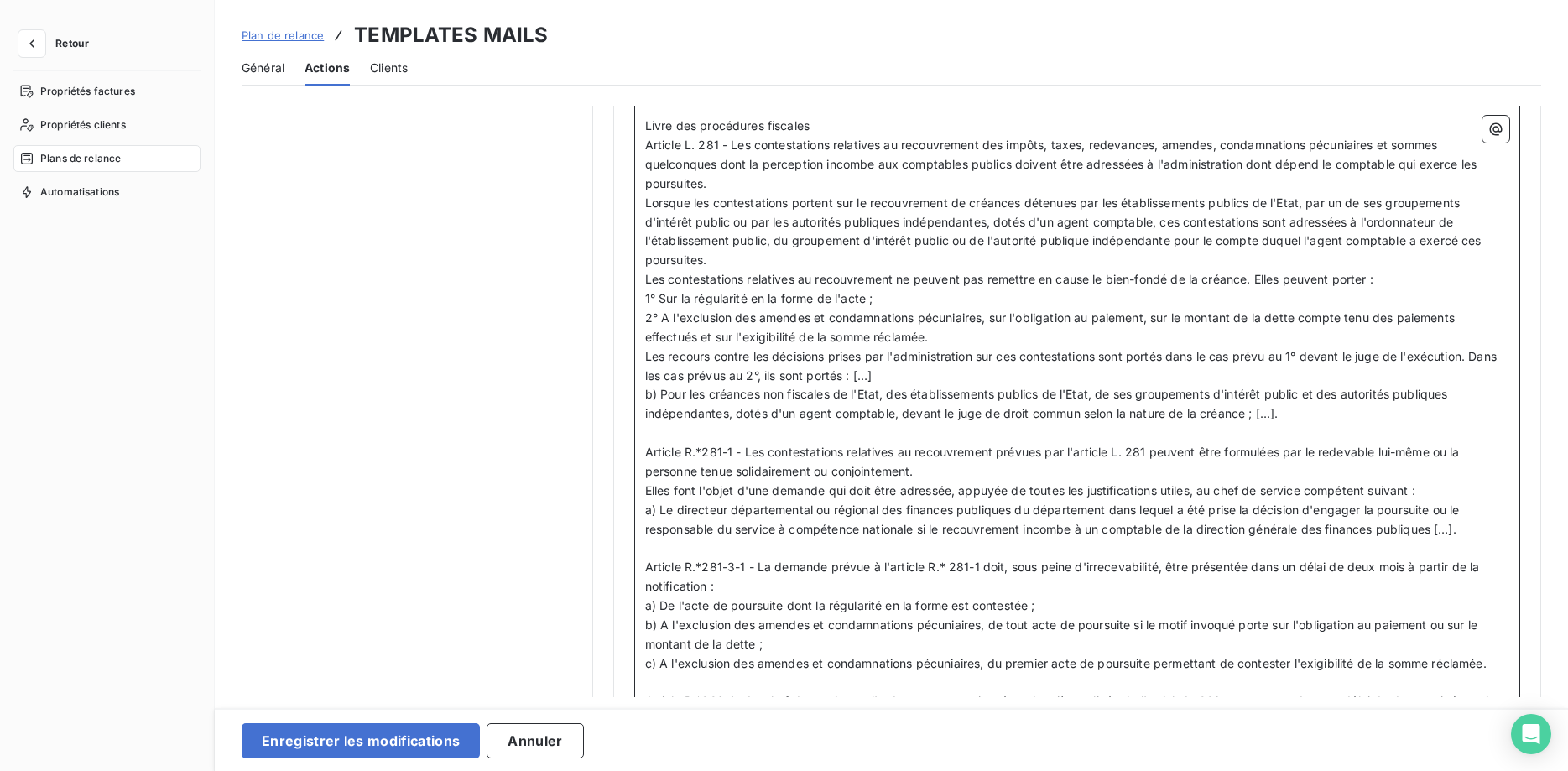
scroll to position [3005, 0]
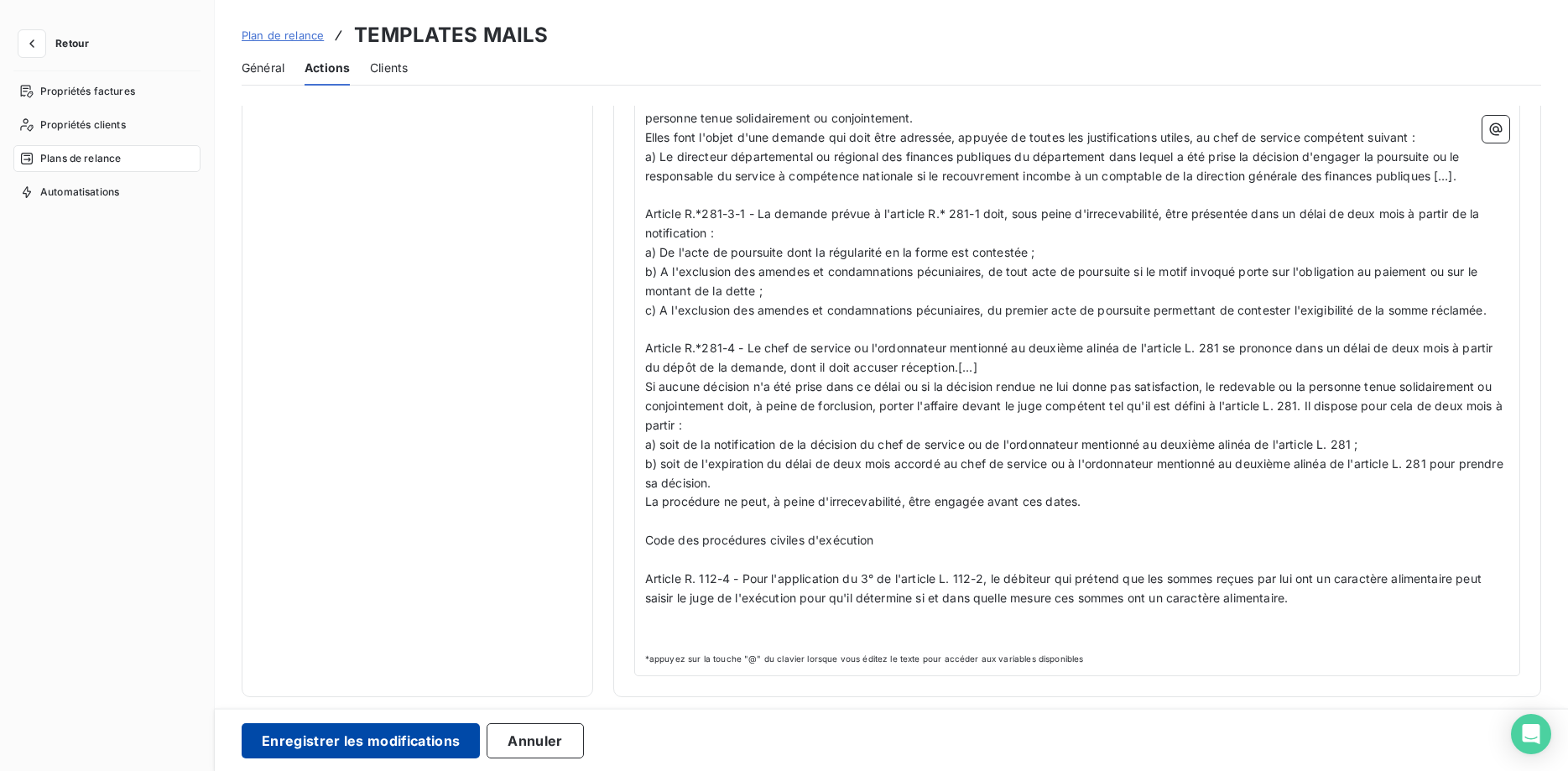
click at [377, 740] on button "Enregistrer les modifications" at bounding box center [360, 740] width 238 height 35
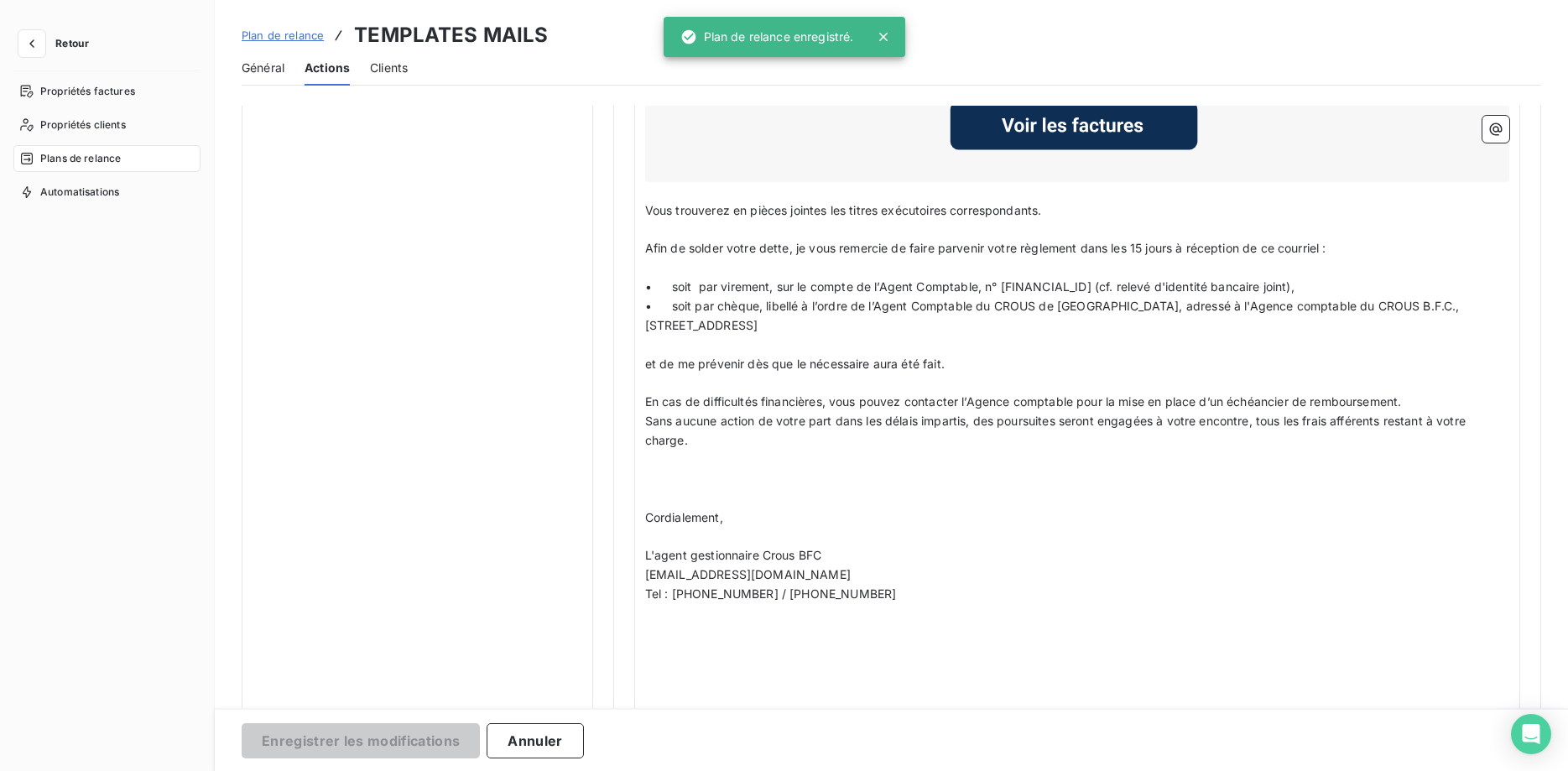
scroll to position [142, 0]
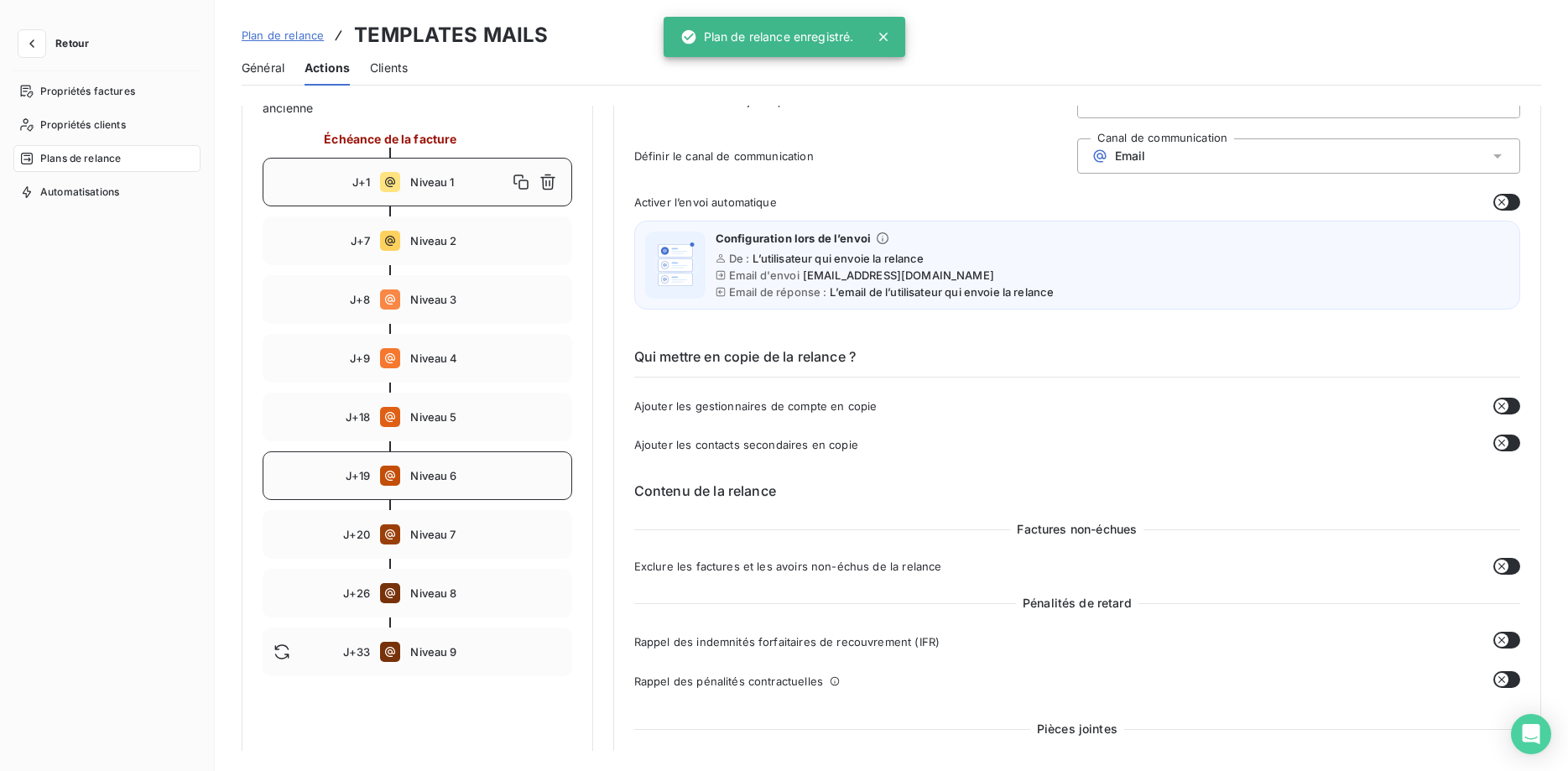
click at [438, 477] on span "Niveau 6" at bounding box center [485, 476] width 150 height 14
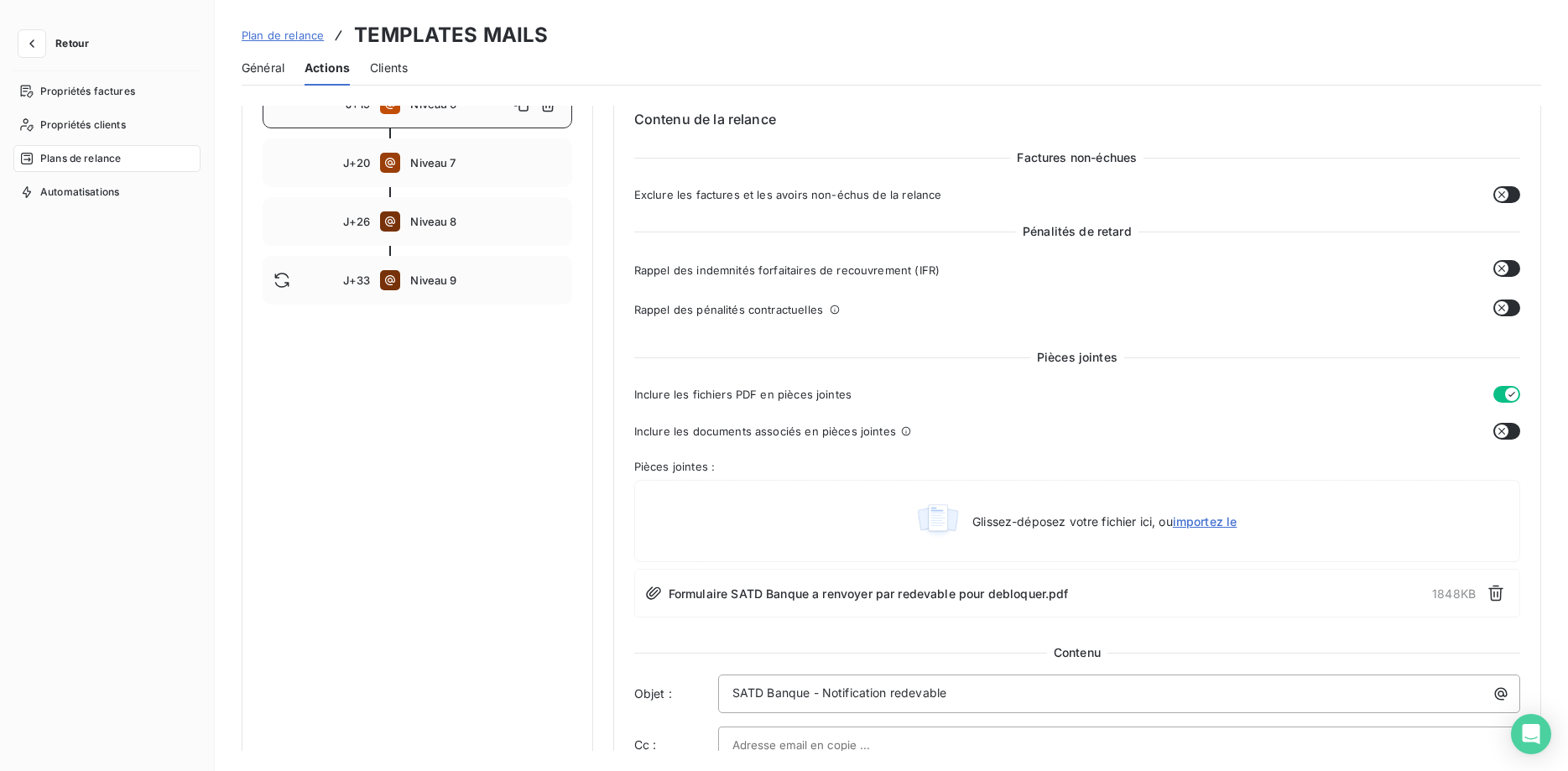
scroll to position [171, 0]
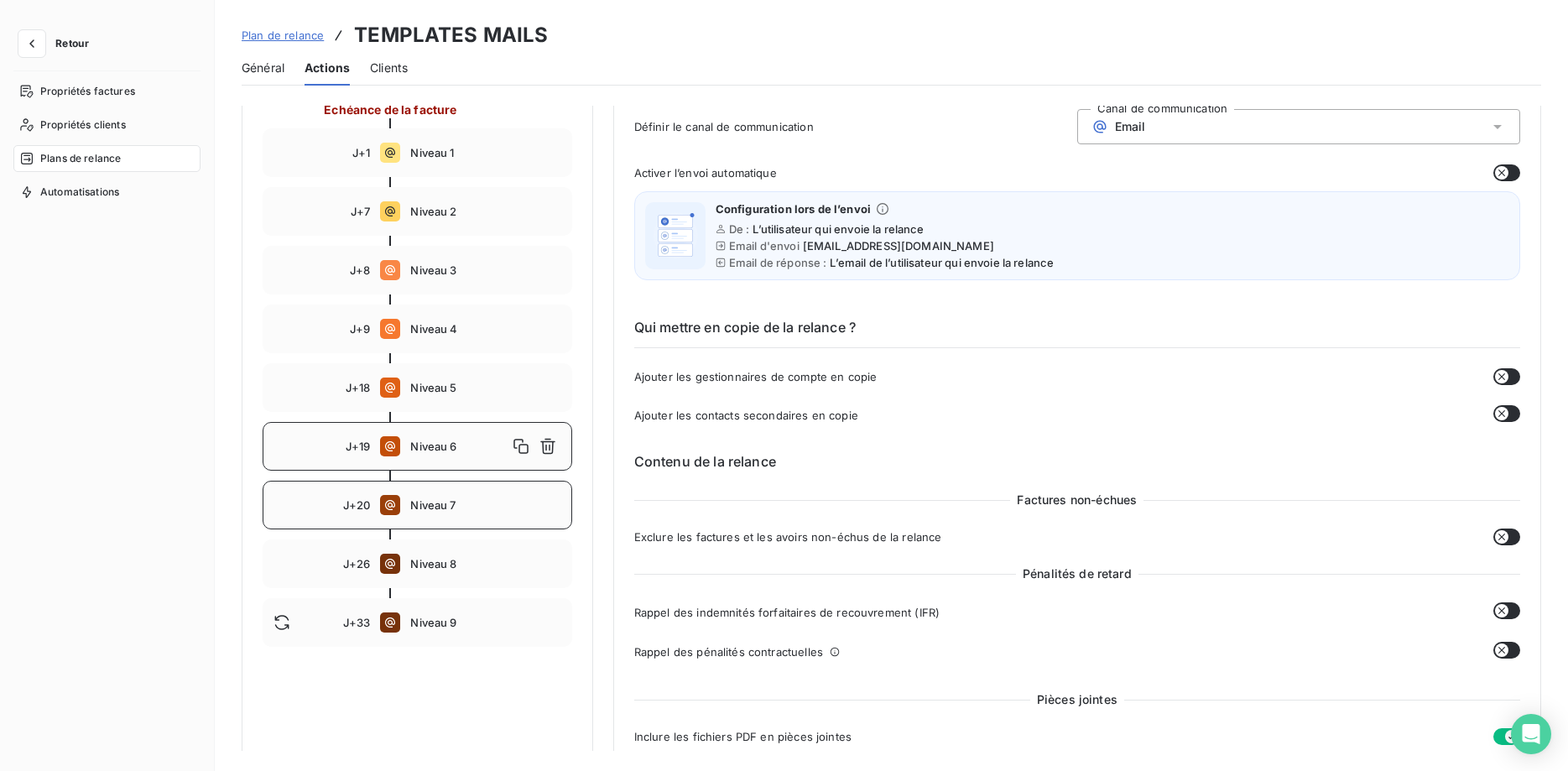
click at [440, 496] on div "J+20 Niveau 7" at bounding box center [417, 505] width 309 height 49
type input "20"
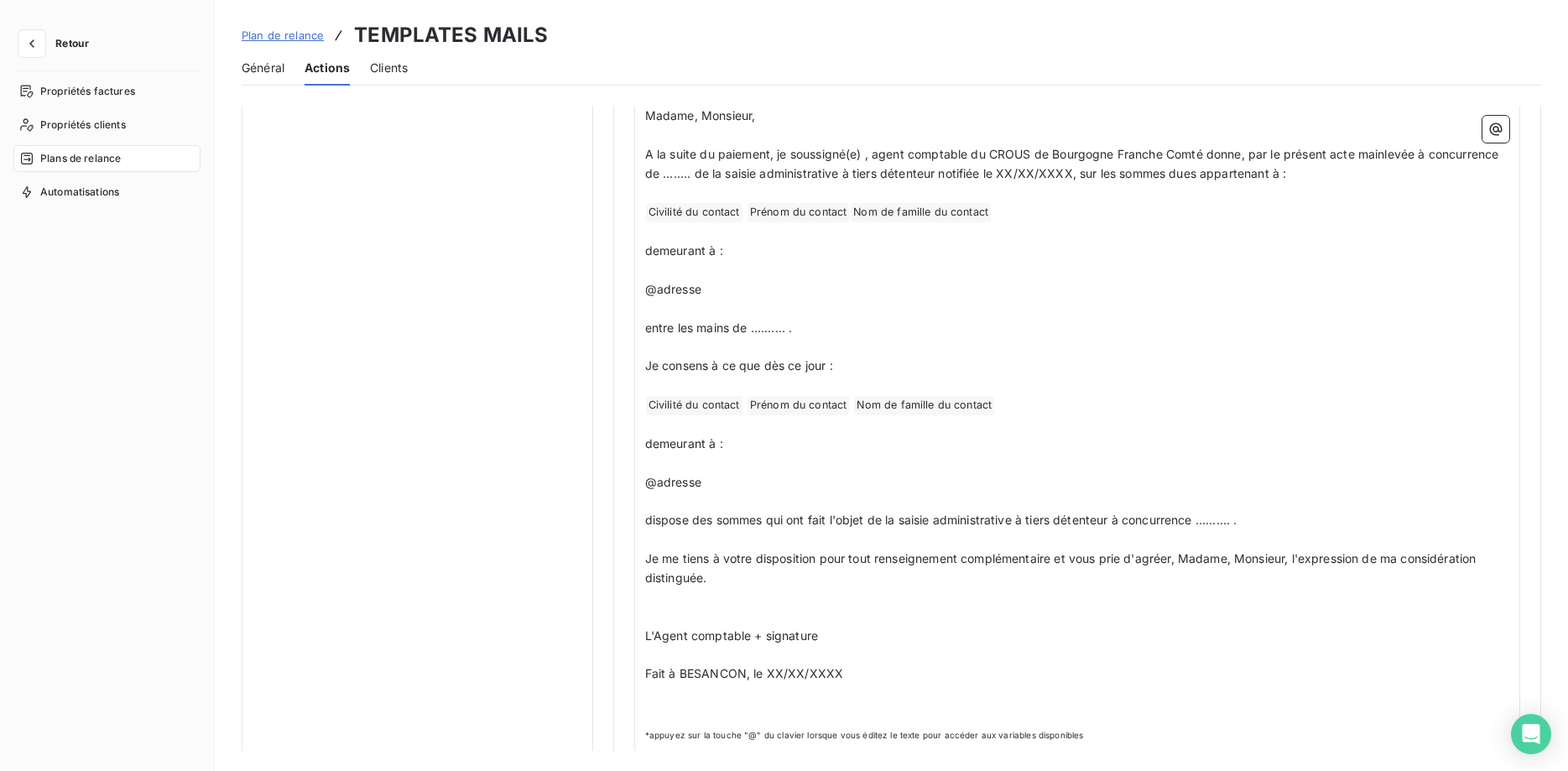
scroll to position [1181, 0]
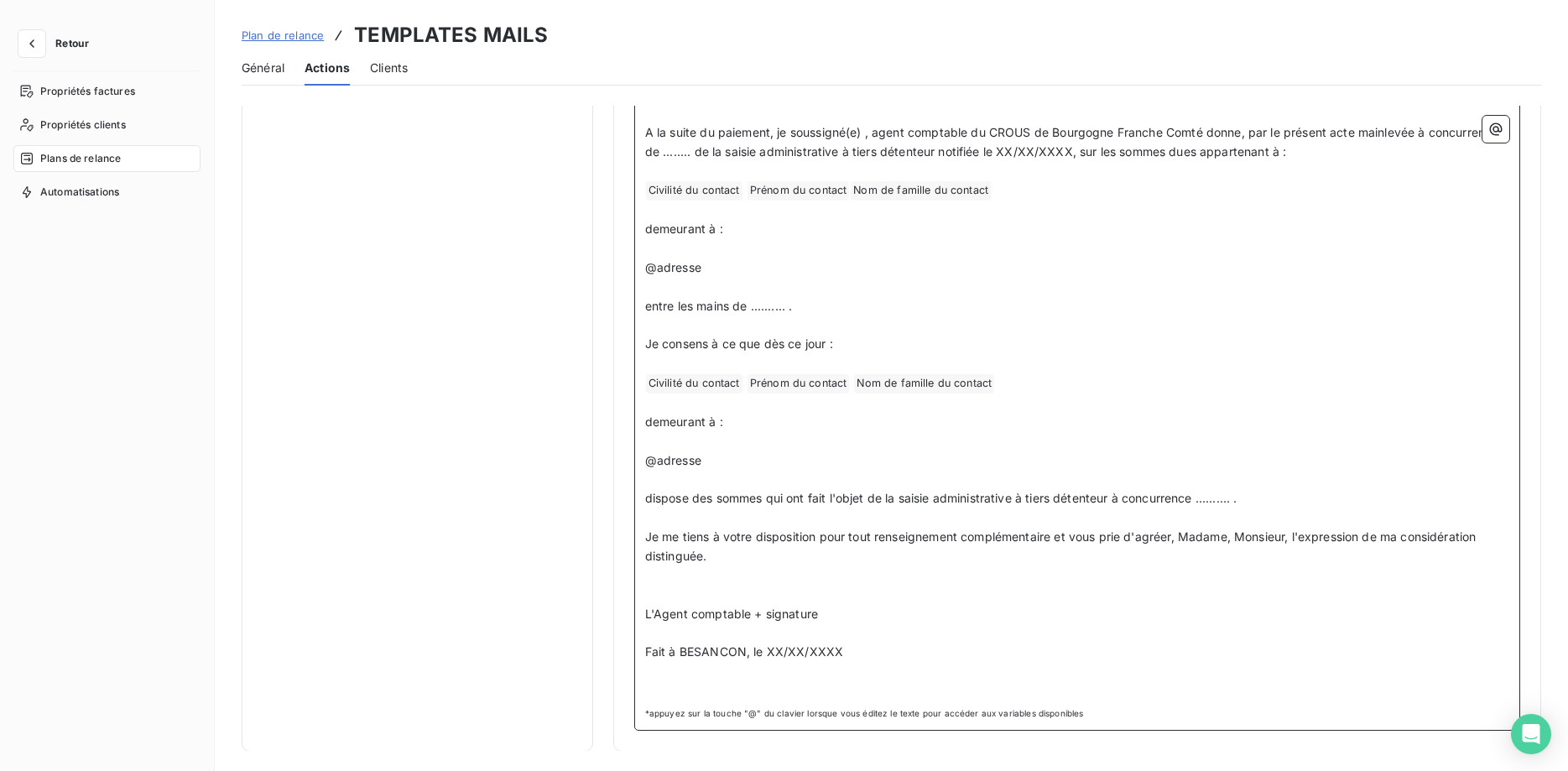
drag, startPoint x: 874, startPoint y: 617, endPoint x: 644, endPoint y: 616, distance: 230.0
click at [644, 616] on div "Madame, Monsieur, ﻿ A la suite du paiement, je soussigné(e) , agent comptable d…" at bounding box center [1076, 402] width 885 height 657
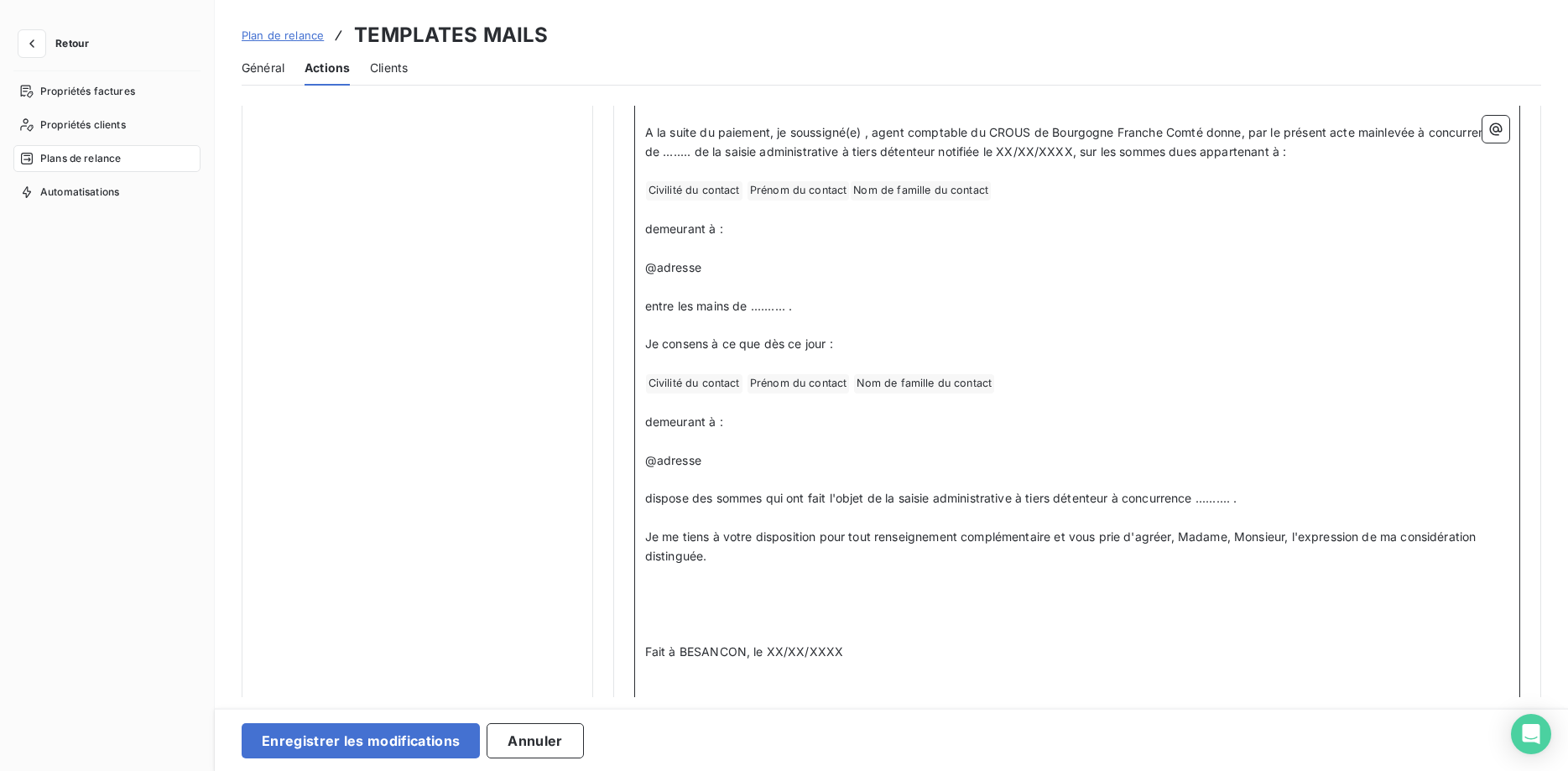
click at [902, 650] on p "Fait à BESANCON, le XX/XX/XXXX" at bounding box center [1077, 652] width 864 height 19
click at [685, 609] on span at bounding box center [860, 613] width 432 height 15
click at [890, 603] on p "Fait à BESANCON, le XX/XX/XXXX" at bounding box center [1077, 595] width 864 height 19
click at [1497, 133] on icon "button" at bounding box center [1496, 130] width 17 height 17
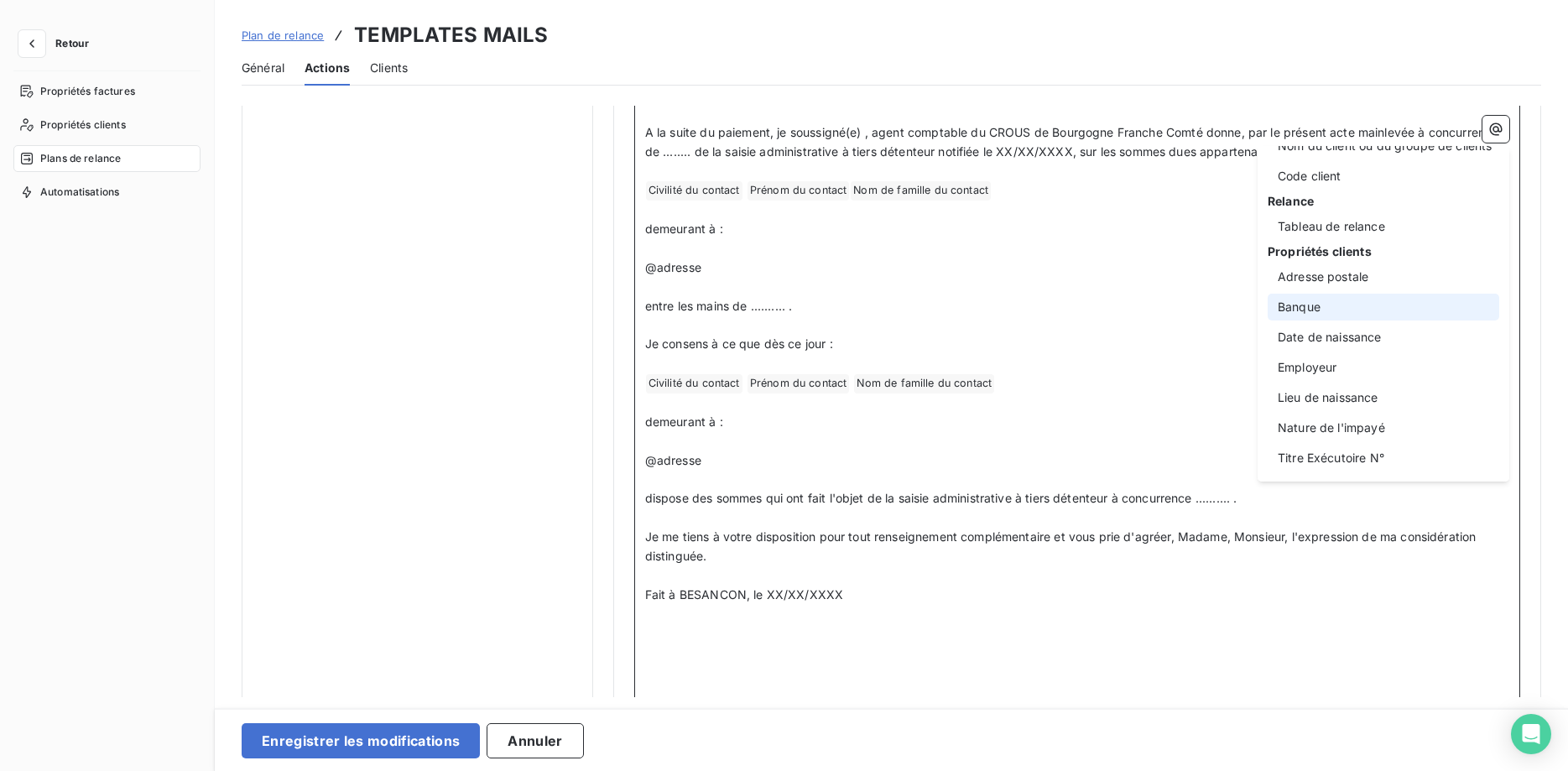
scroll to position [0, 0]
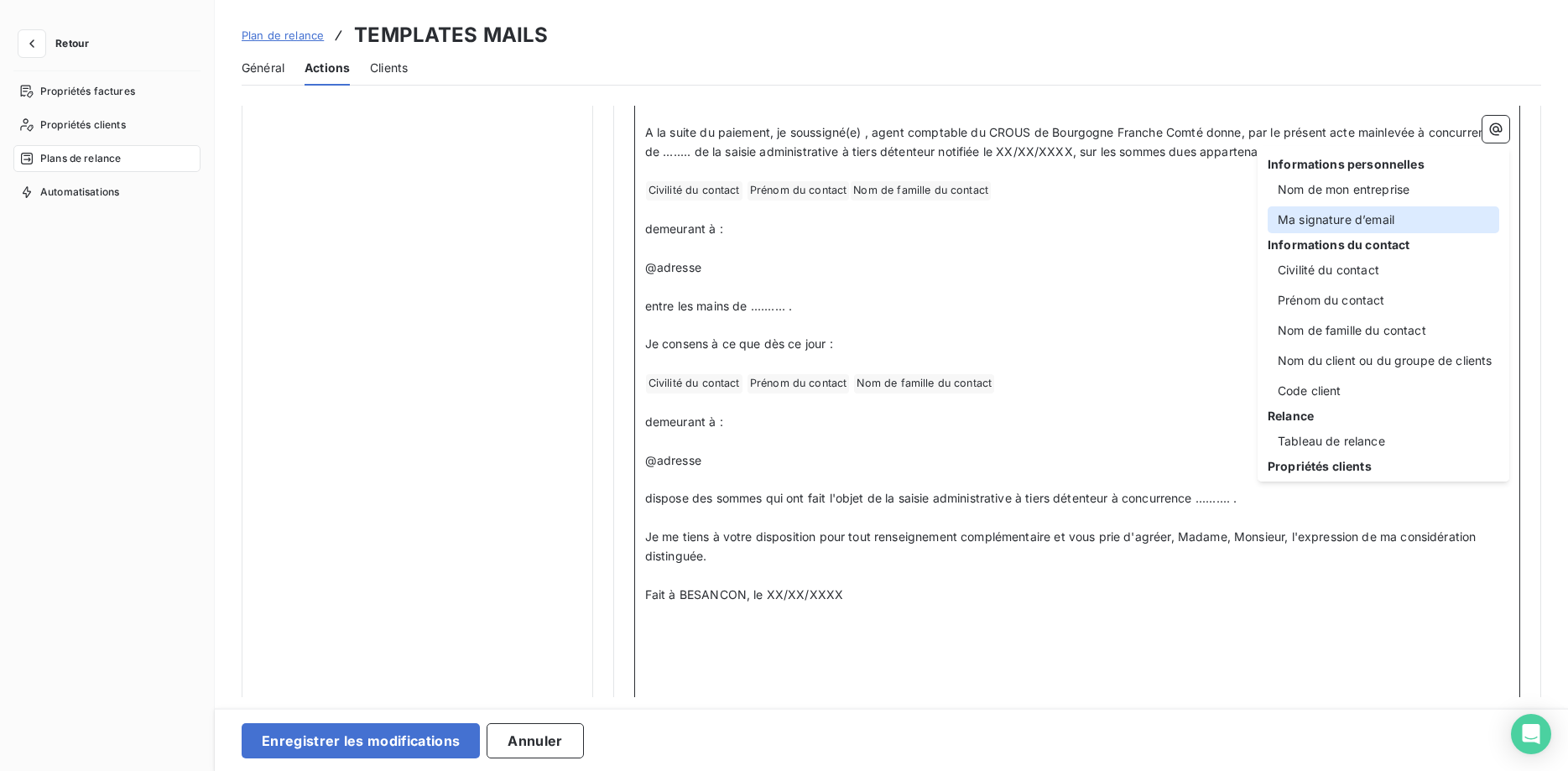
click at [1362, 218] on div "Ma signature d’email" at bounding box center [1383, 219] width 232 height 27
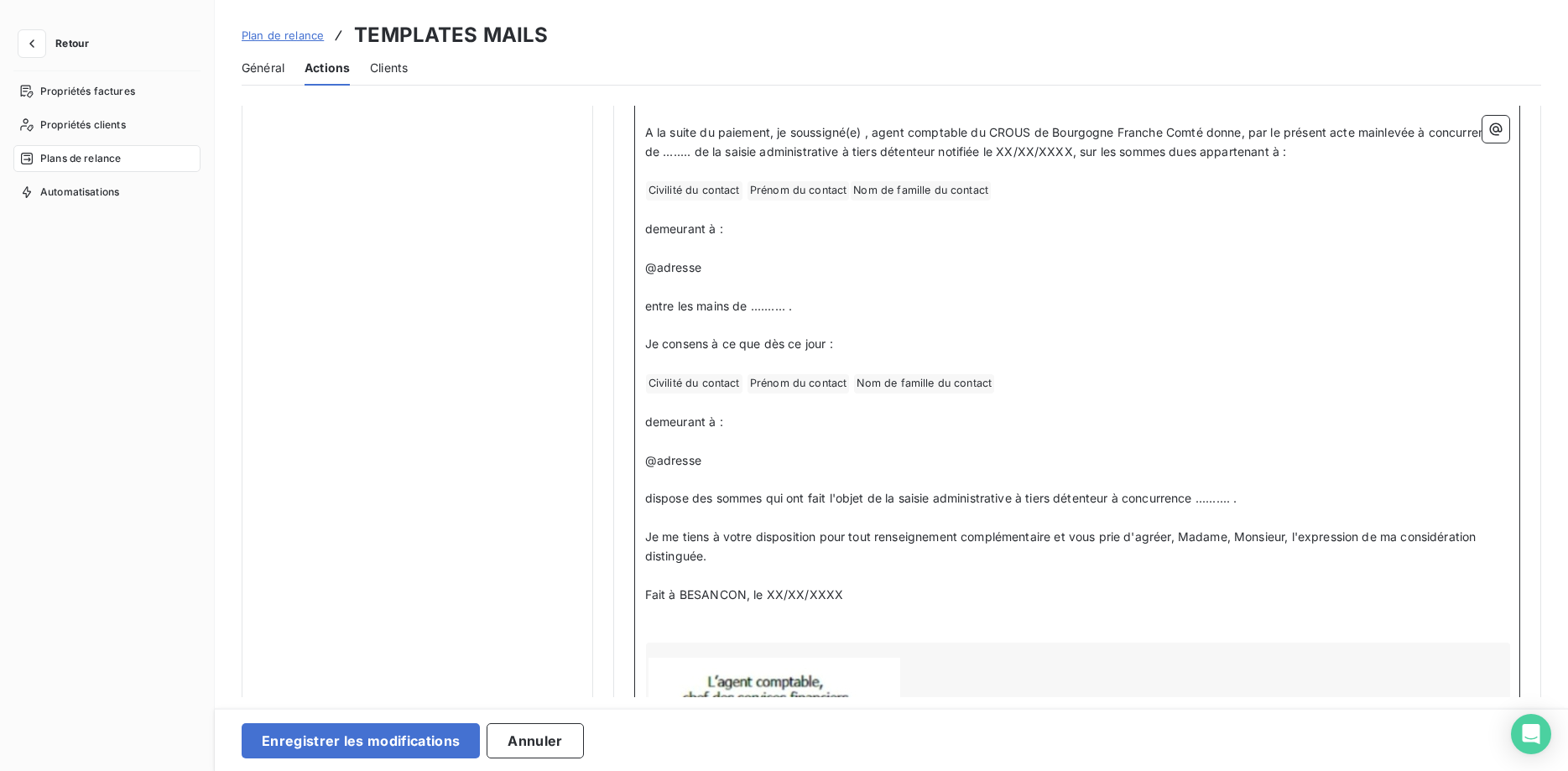
scroll to position [1484, 0]
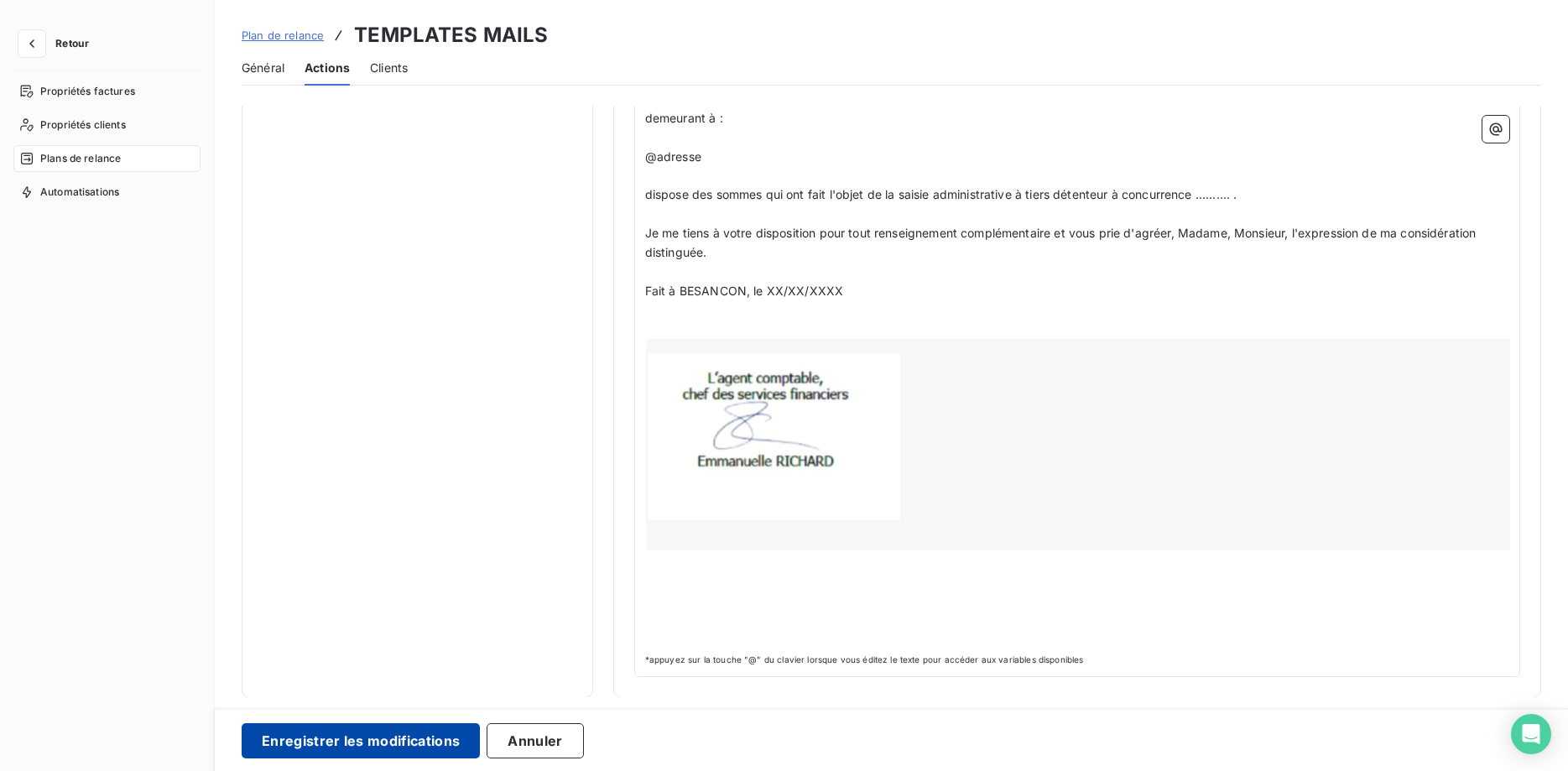
click at [306, 739] on button "Enregistrer les modifications" at bounding box center [360, 740] width 238 height 35
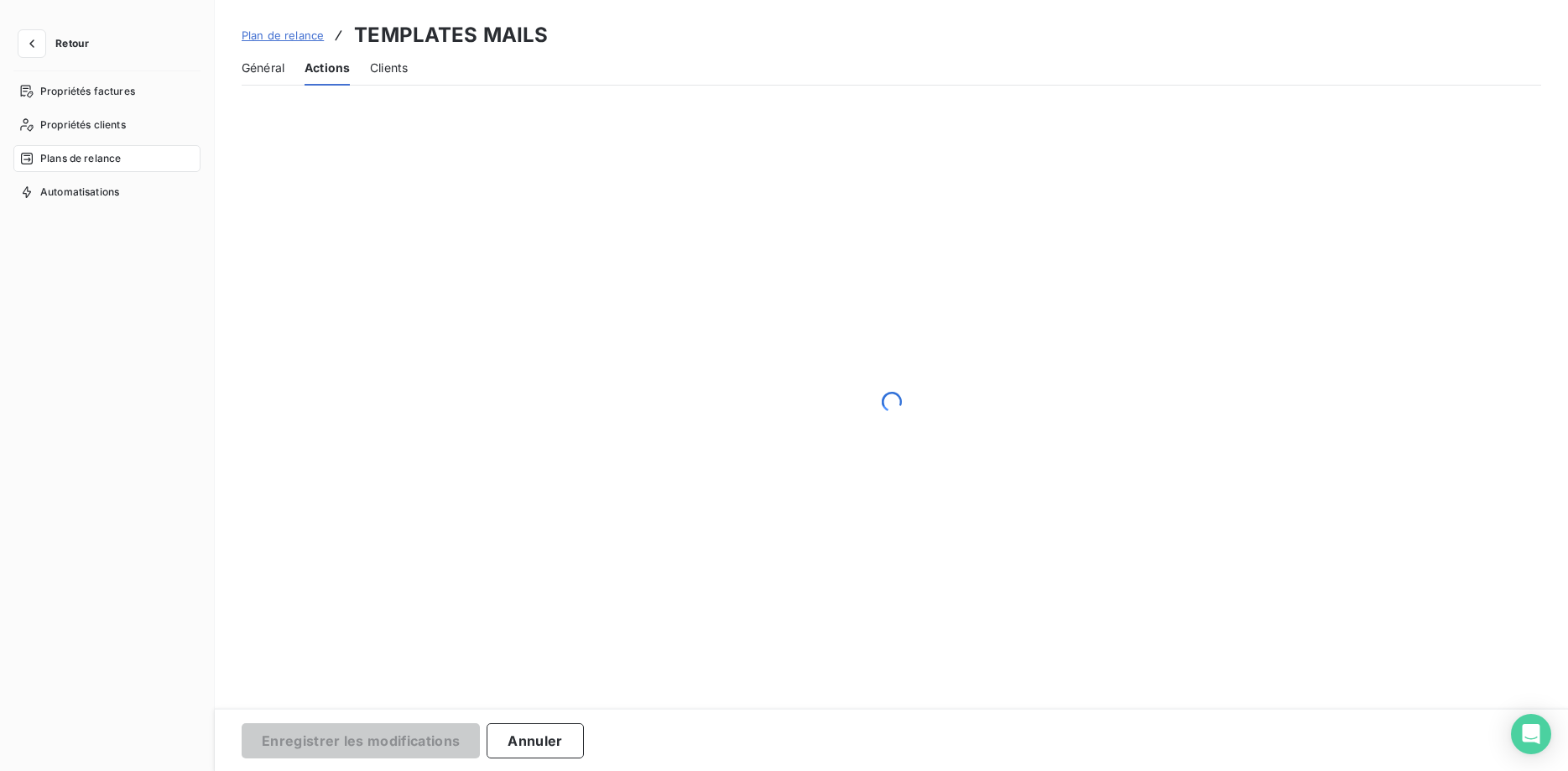
scroll to position [142, 0]
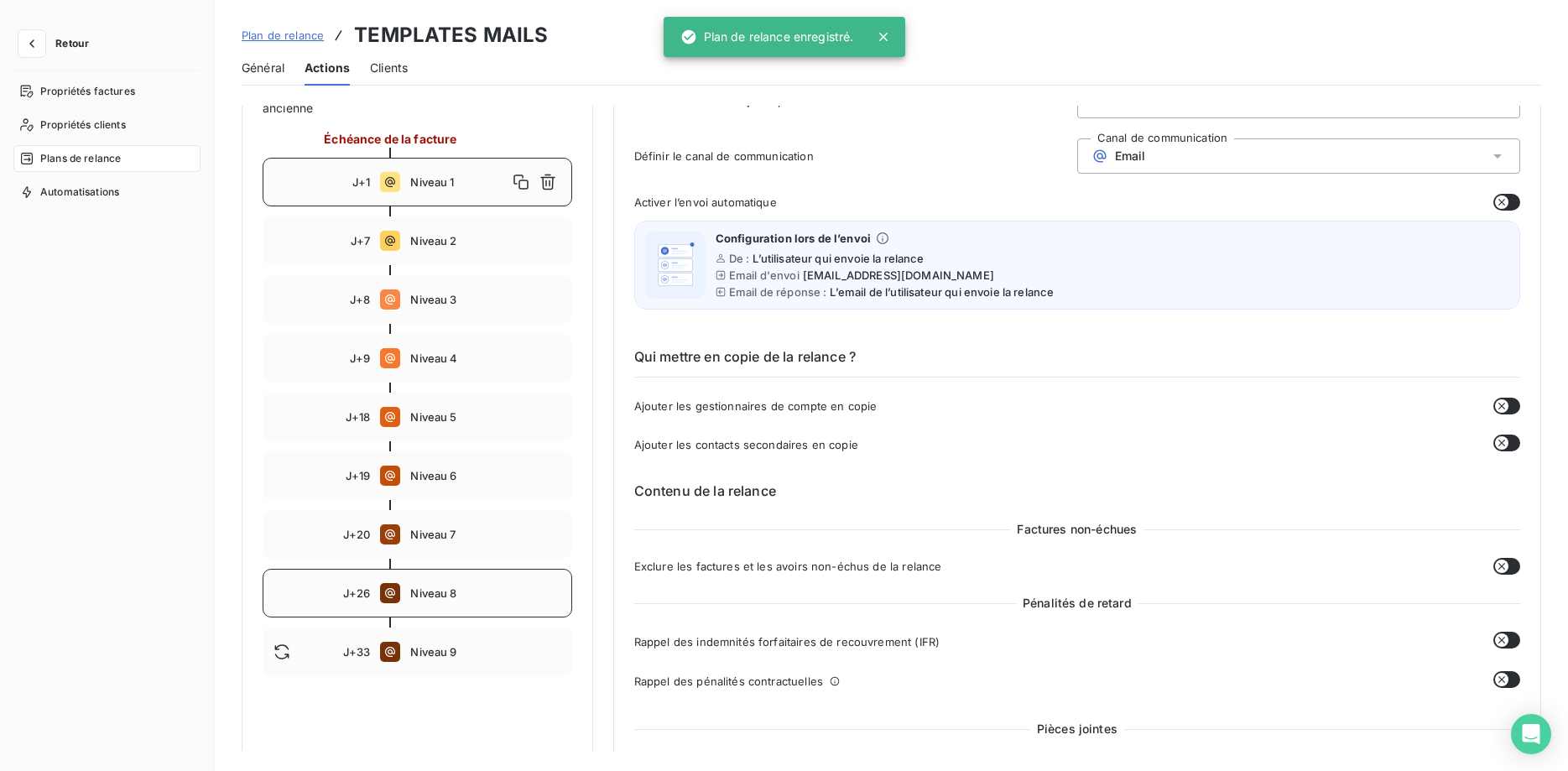
click at [438, 593] on span "Niveau 8" at bounding box center [485, 593] width 150 height 14
type input "26"
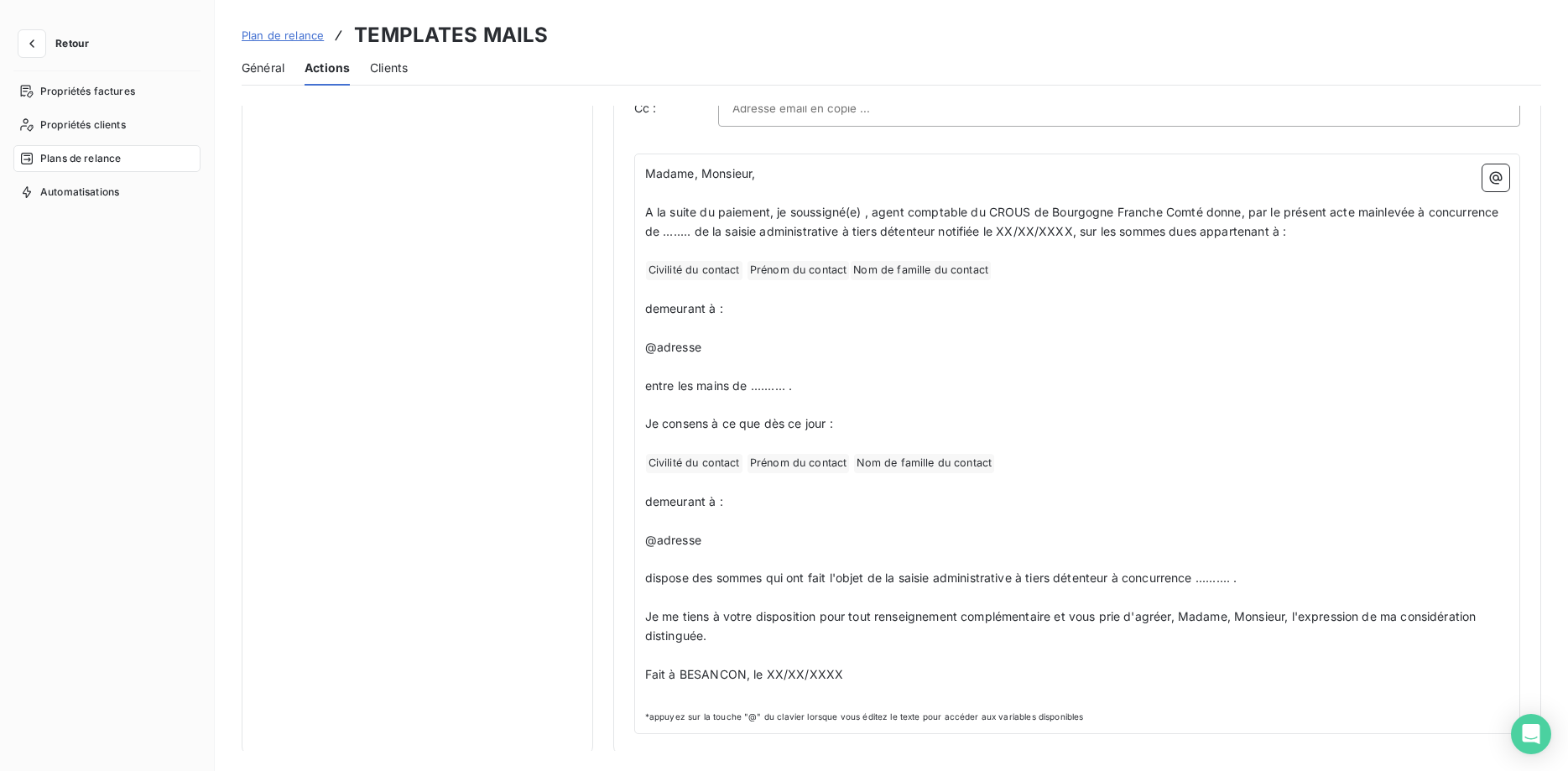
scroll to position [1103, 0]
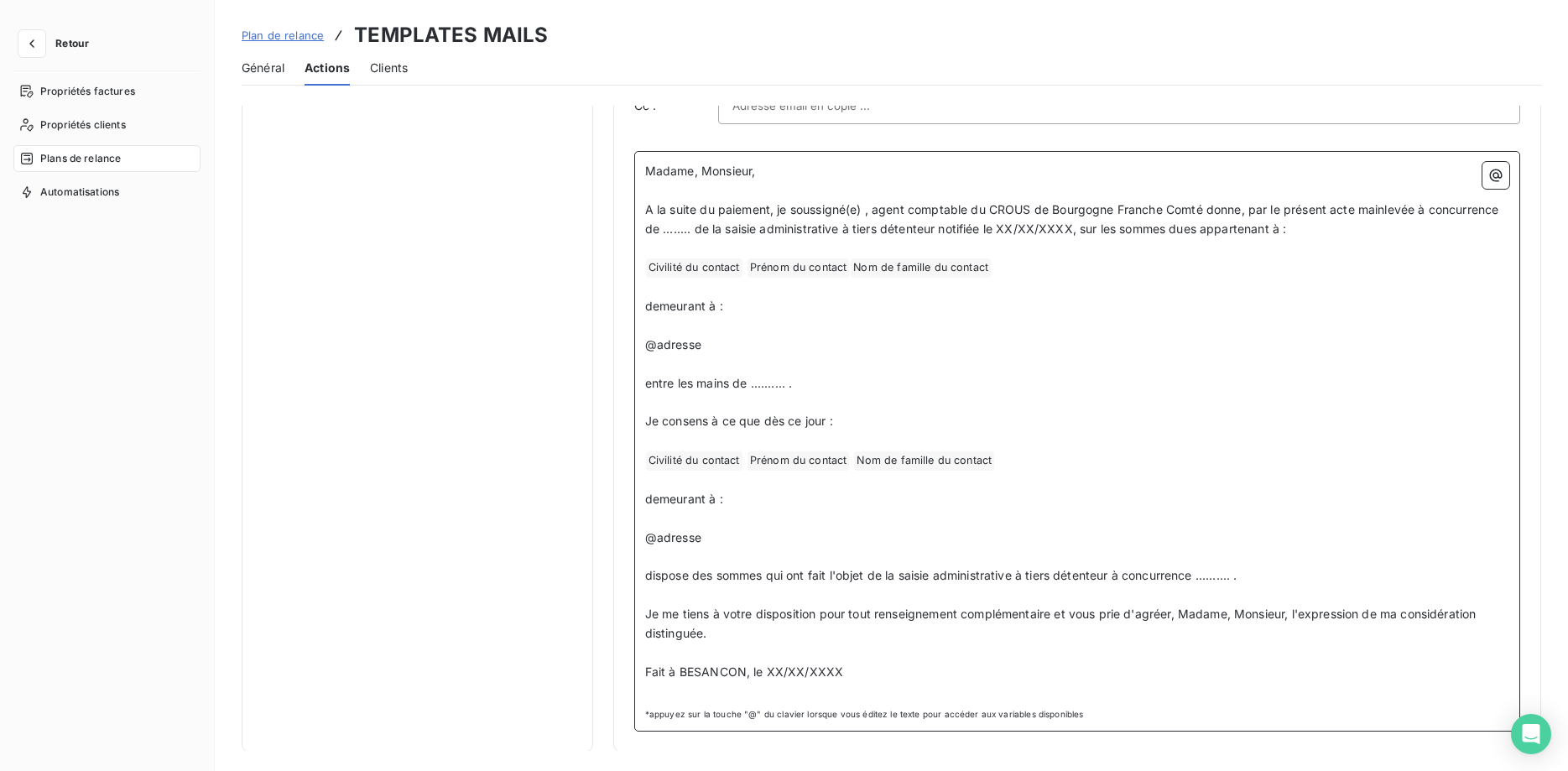
click at [844, 674] on span "Fait à BESANCON, le XX/XX/XXXX" at bounding box center [744, 671] width 198 height 15
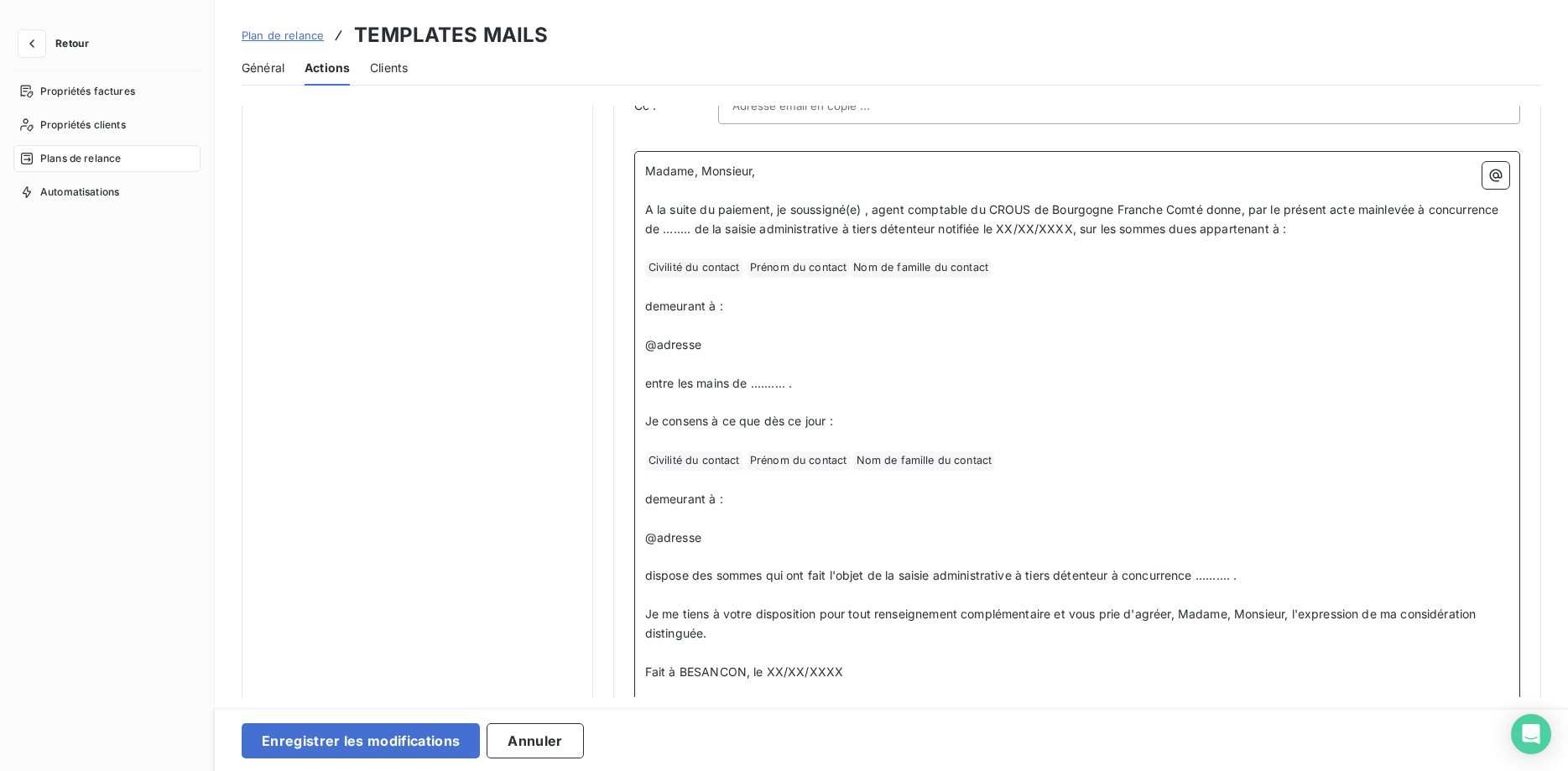
click at [931, 683] on p at bounding box center [1077, 691] width 864 height 19
click at [909, 668] on p "Fait à BESANCON, le XX/XX/XXXX" at bounding box center [1077, 672] width 864 height 19
click at [1493, 178] on icon "button" at bounding box center [1496, 175] width 17 height 17
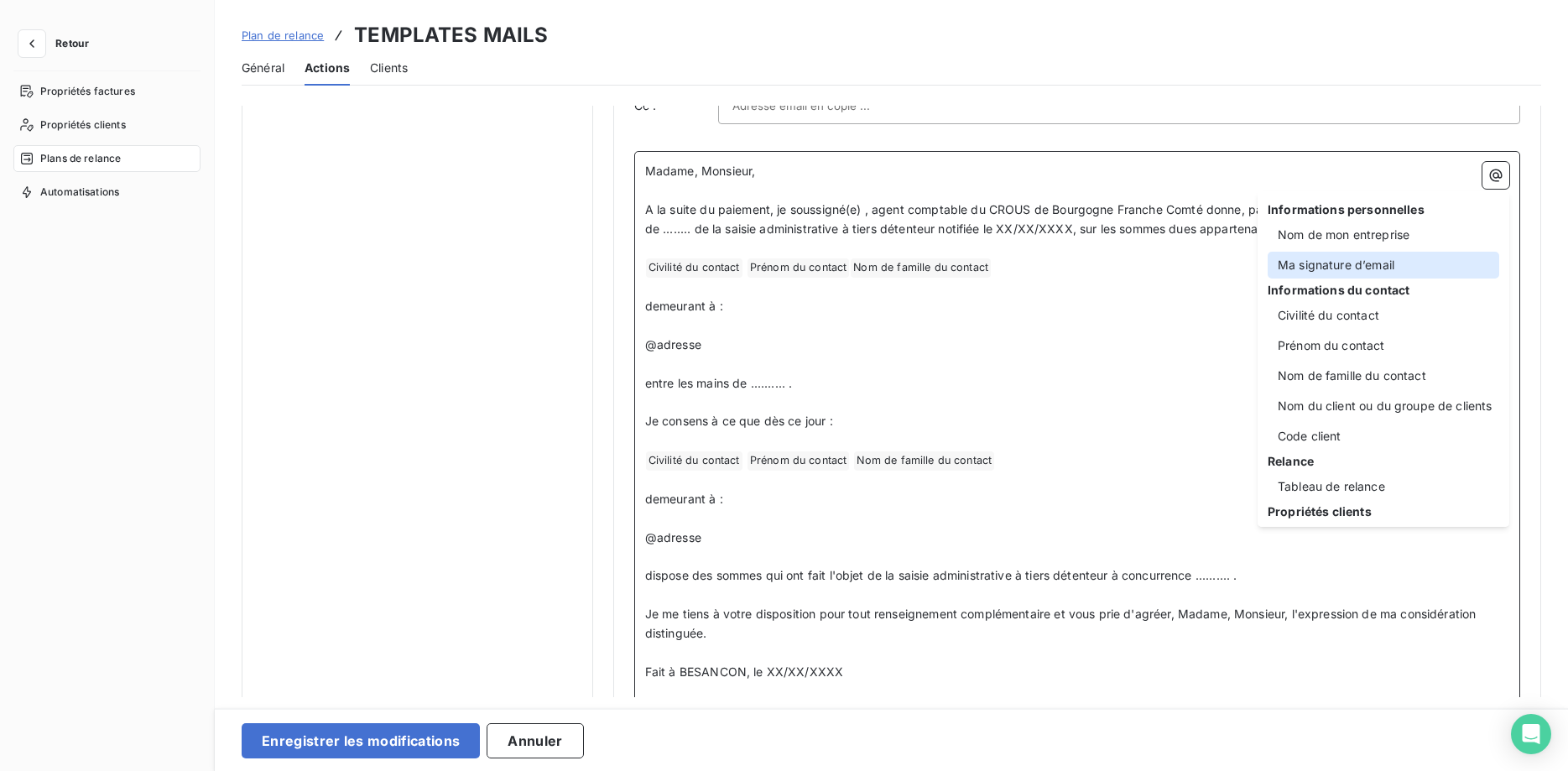
click at [1373, 259] on div "Ma signature d’email" at bounding box center [1383, 264] width 232 height 27
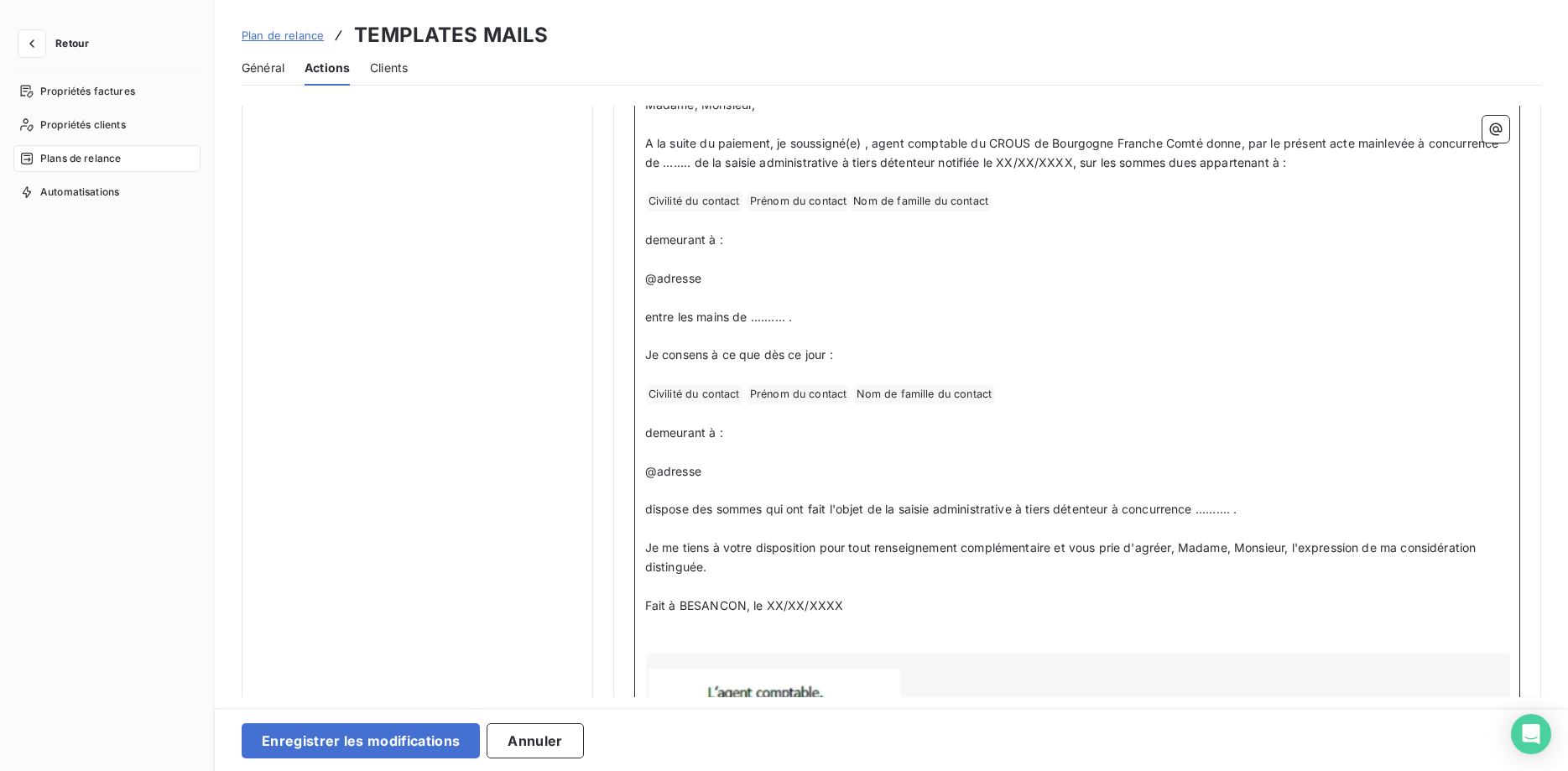
scroll to position [1084, 0]
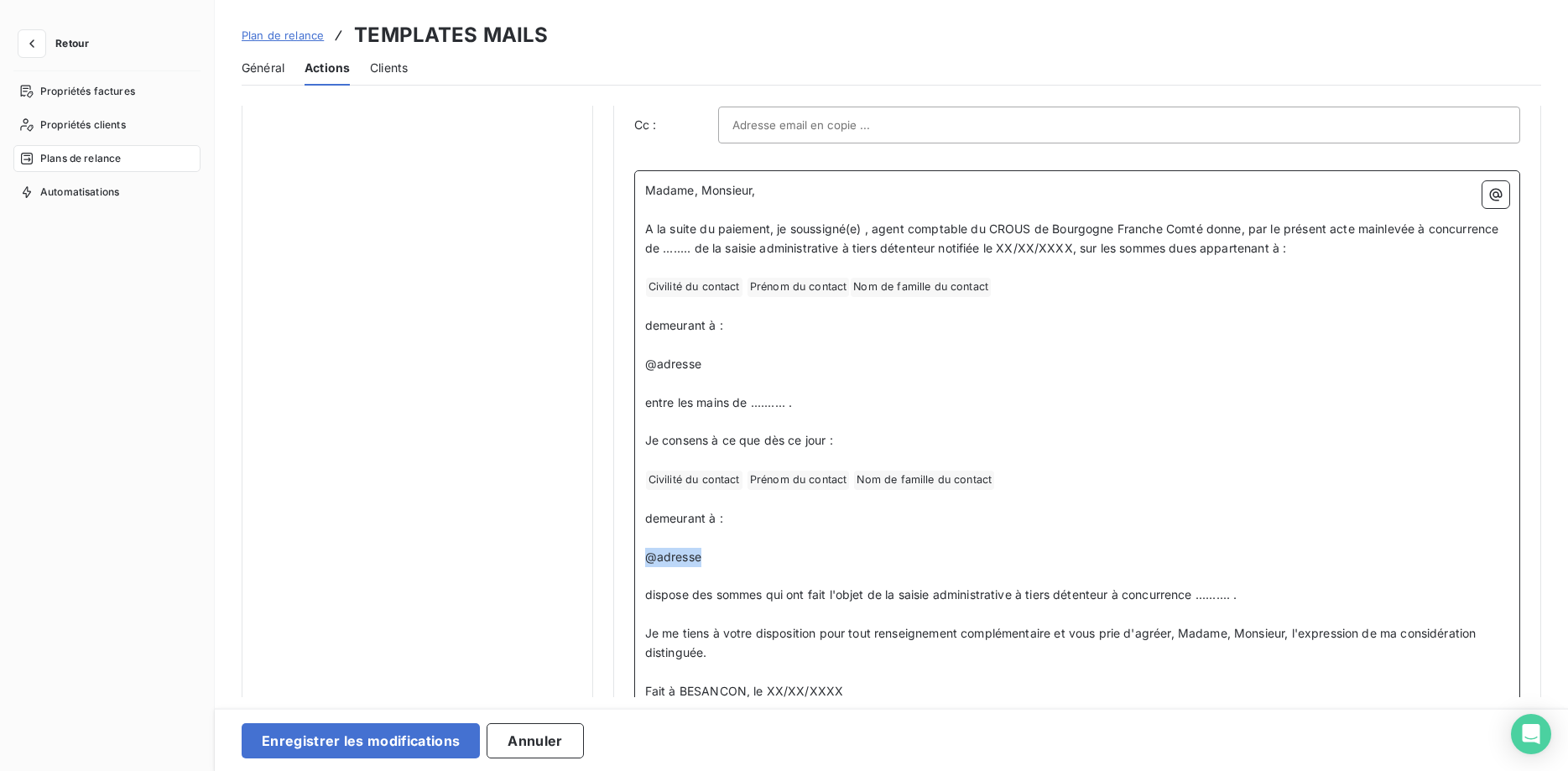
drag, startPoint x: 715, startPoint y: 554, endPoint x: 638, endPoint y: 558, distance: 77.1
click at [638, 558] on div "Madame, Monsieur, ﻿ A la suite du paiement, je soussigné(e) , agent comptable d…" at bounding box center [1076, 594] width 885 height 849
click at [1489, 195] on icon "button" at bounding box center [1496, 195] width 17 height 17
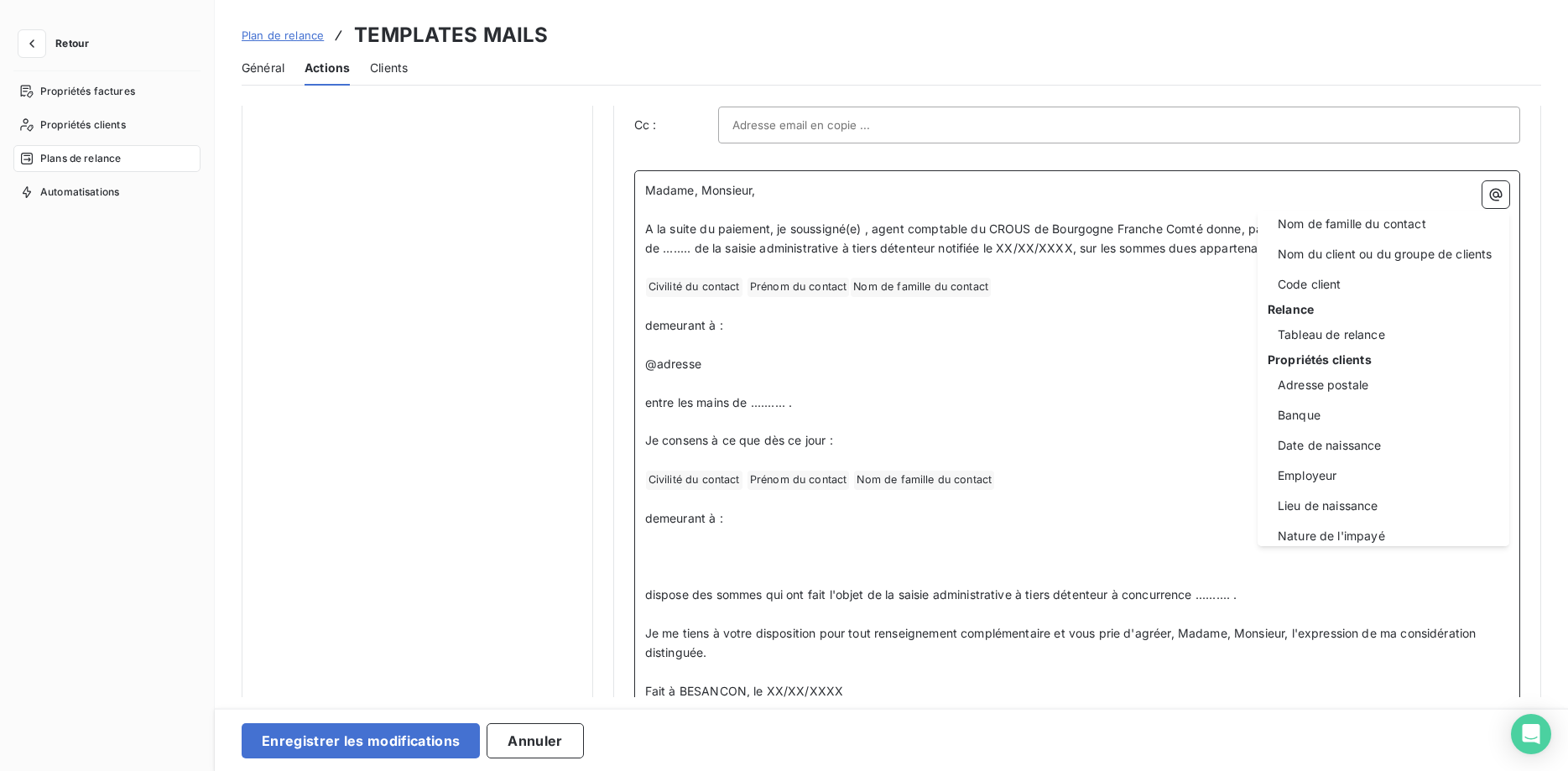
scroll to position [215, 0]
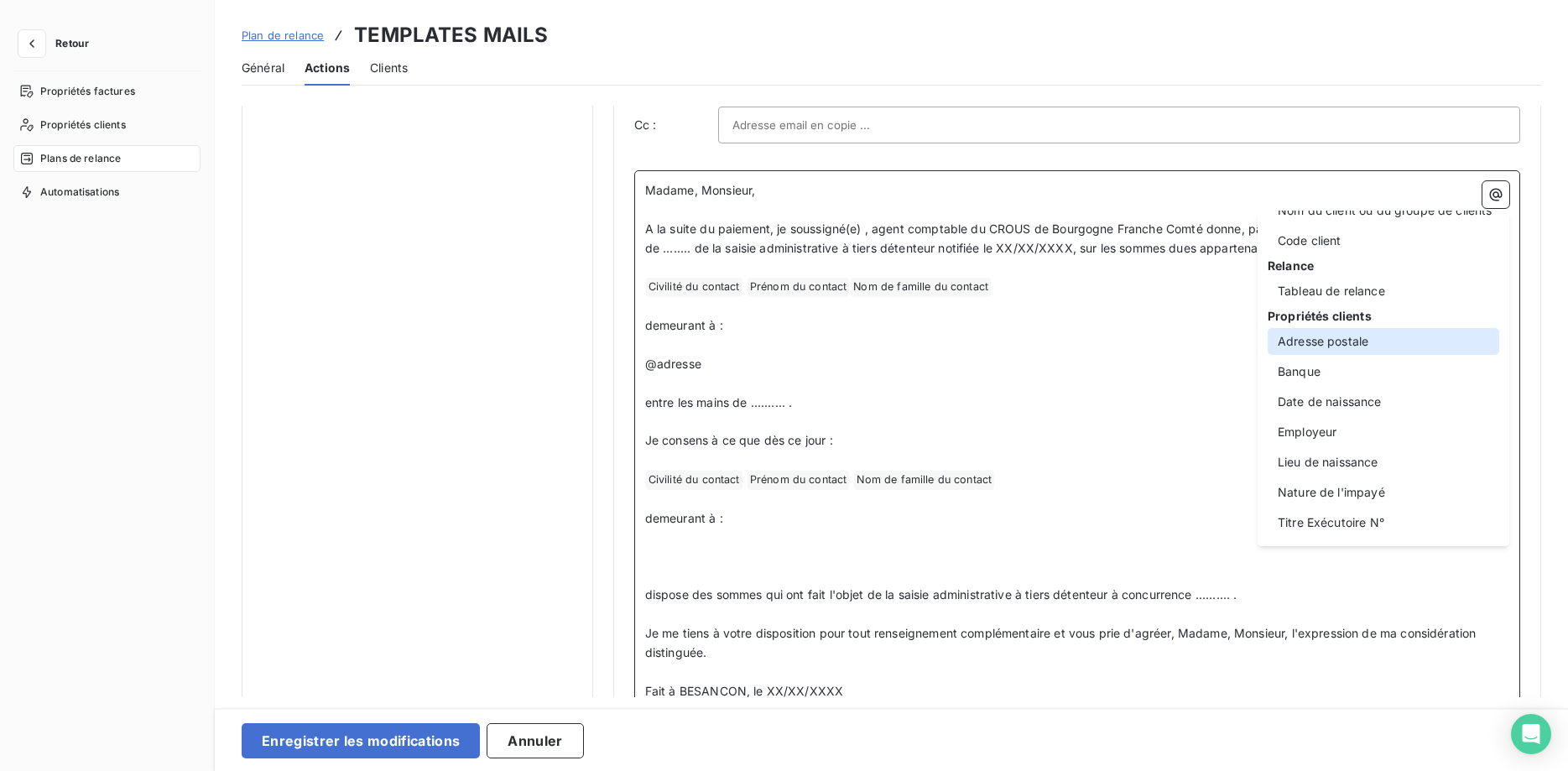
click at [1351, 343] on div "Adresse postale" at bounding box center [1383, 341] width 232 height 27
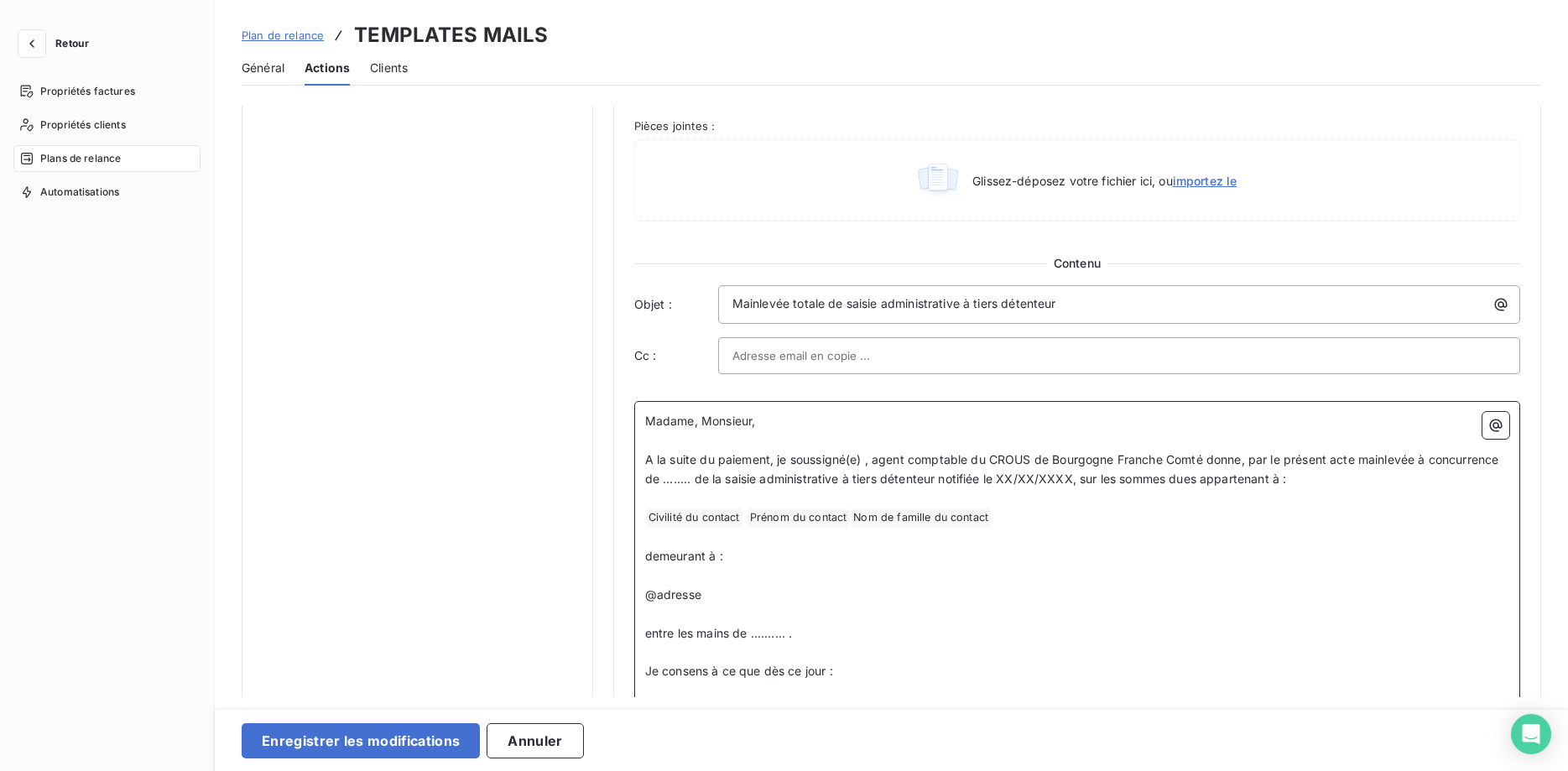
scroll to position [828, 0]
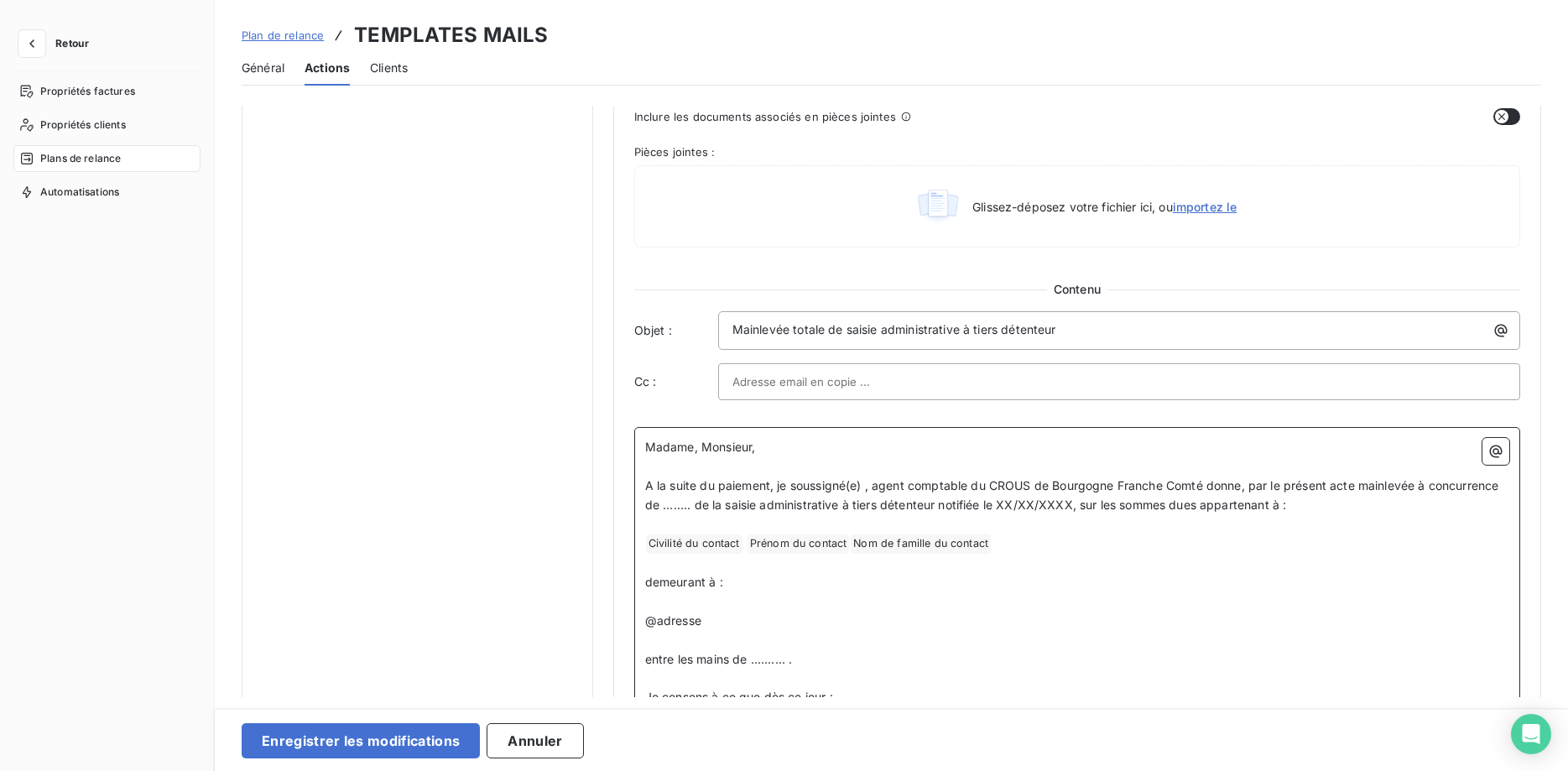
click at [661, 446] on span "Madame, Monsieur," at bounding box center [700, 446] width 111 height 15
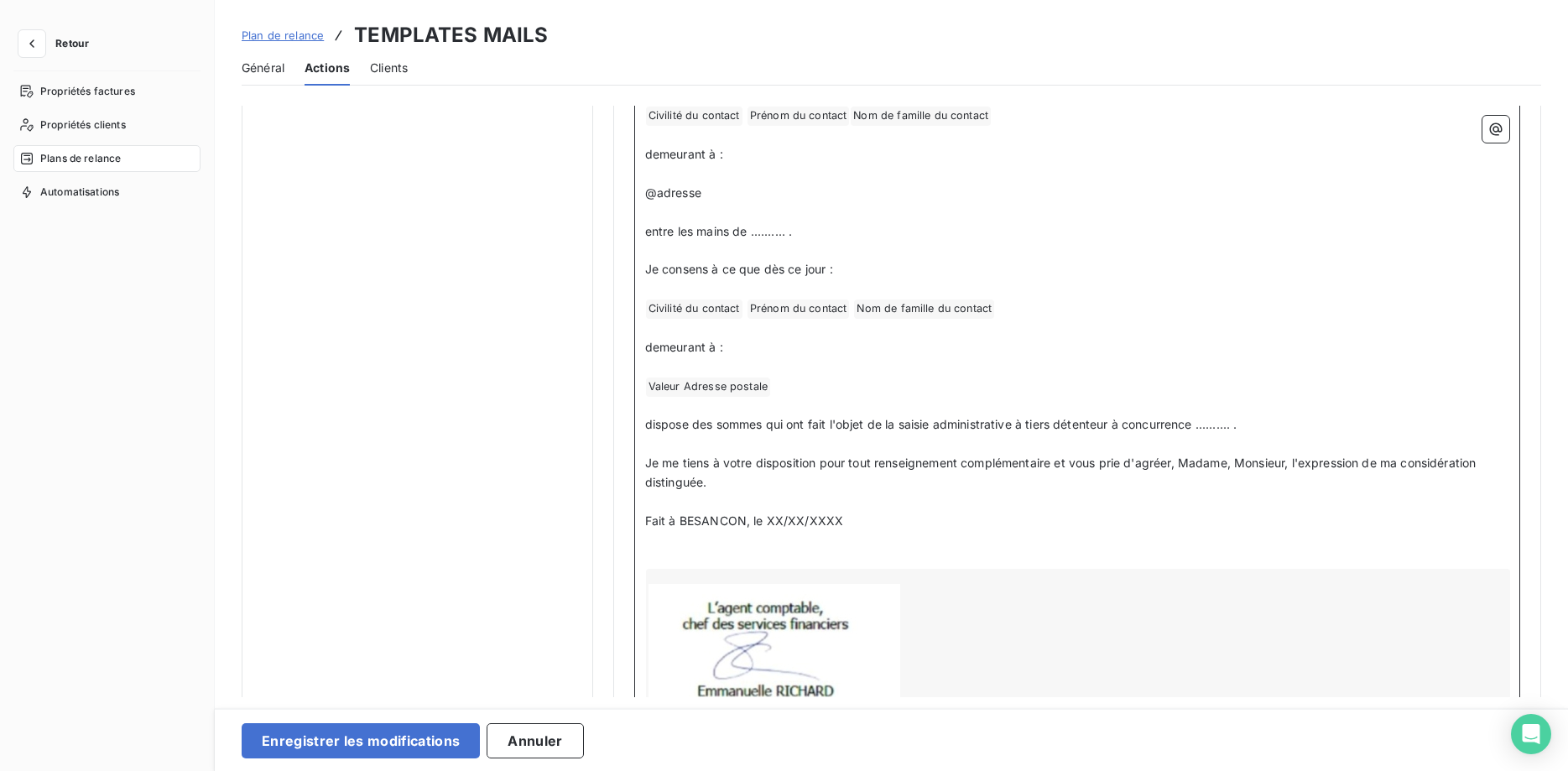
scroll to position [999, 0]
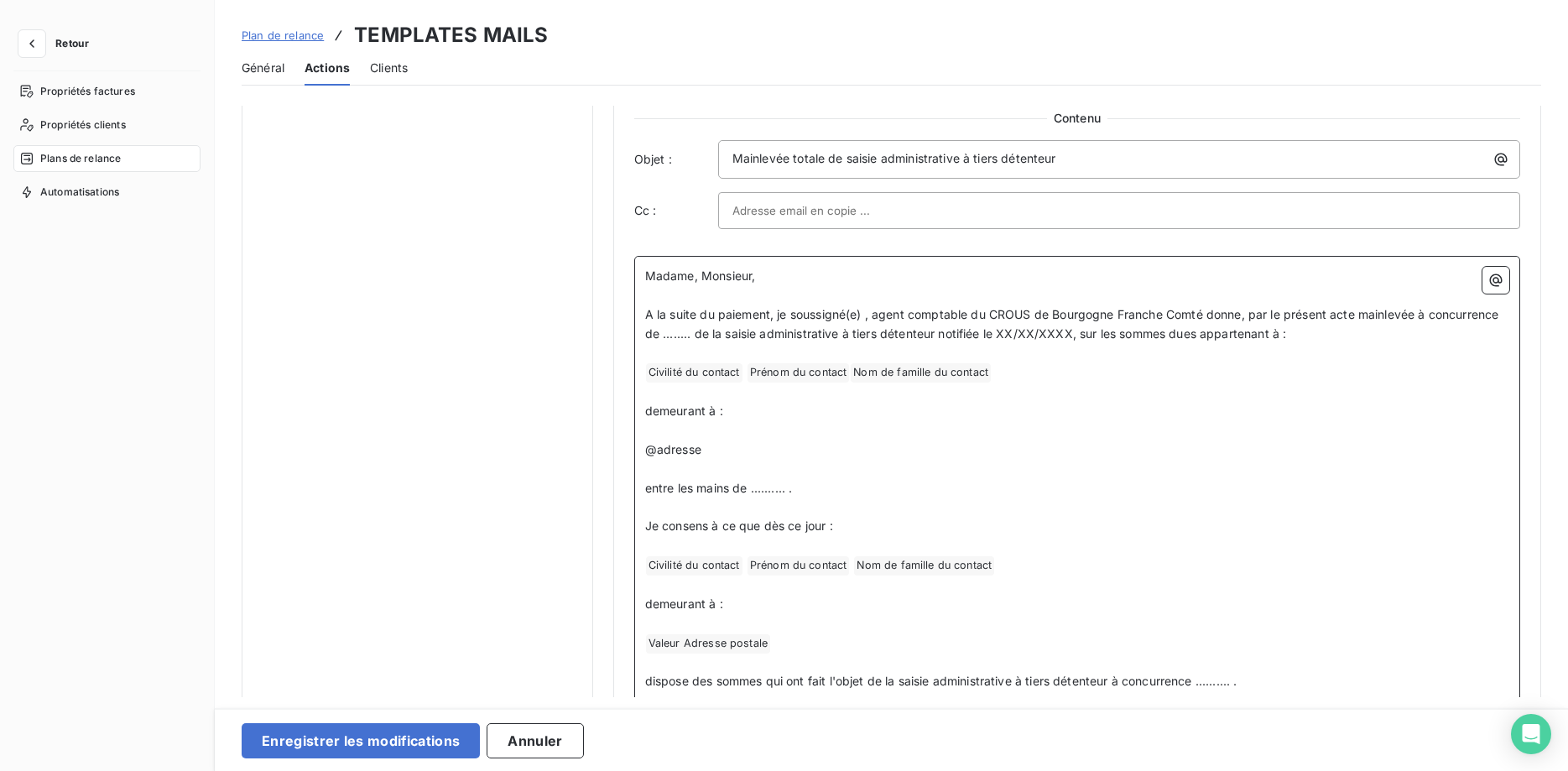
click at [830, 524] on span "Je consens à ce que dès ce jour :" at bounding box center [738, 525] width 188 height 15
drag, startPoint x: 699, startPoint y: 450, endPoint x: 635, endPoint y: 450, distance: 64.0
click at [635, 450] on div "Madame, Monsieur, ﻿ A la suite du paiement, je soussigné(e) , agent comptable d…" at bounding box center [1076, 680] width 885 height 849
click at [1495, 287] on icon "button" at bounding box center [1496, 280] width 17 height 17
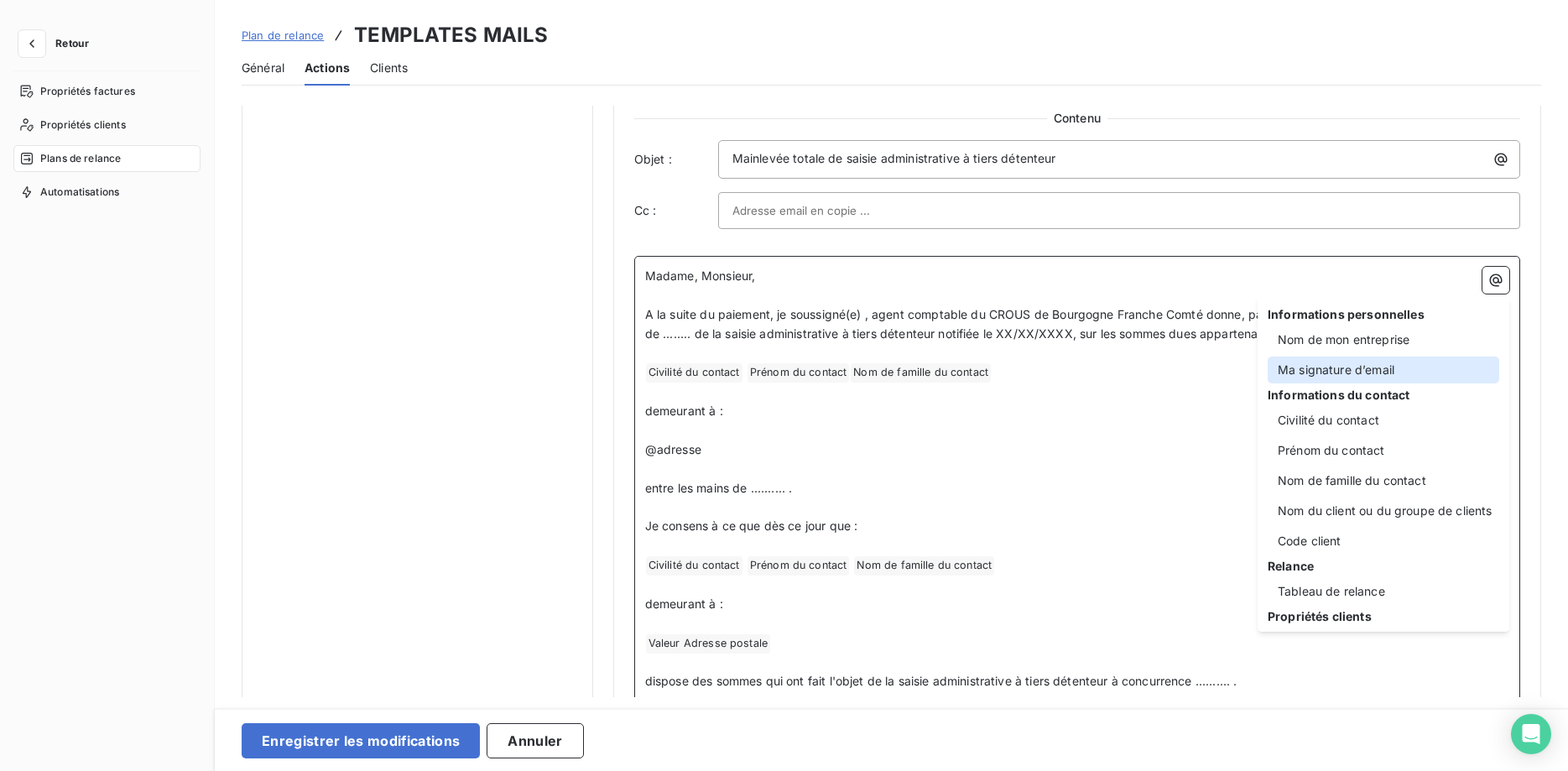
click at [1402, 367] on div "Ma signature d’email" at bounding box center [1383, 369] width 232 height 27
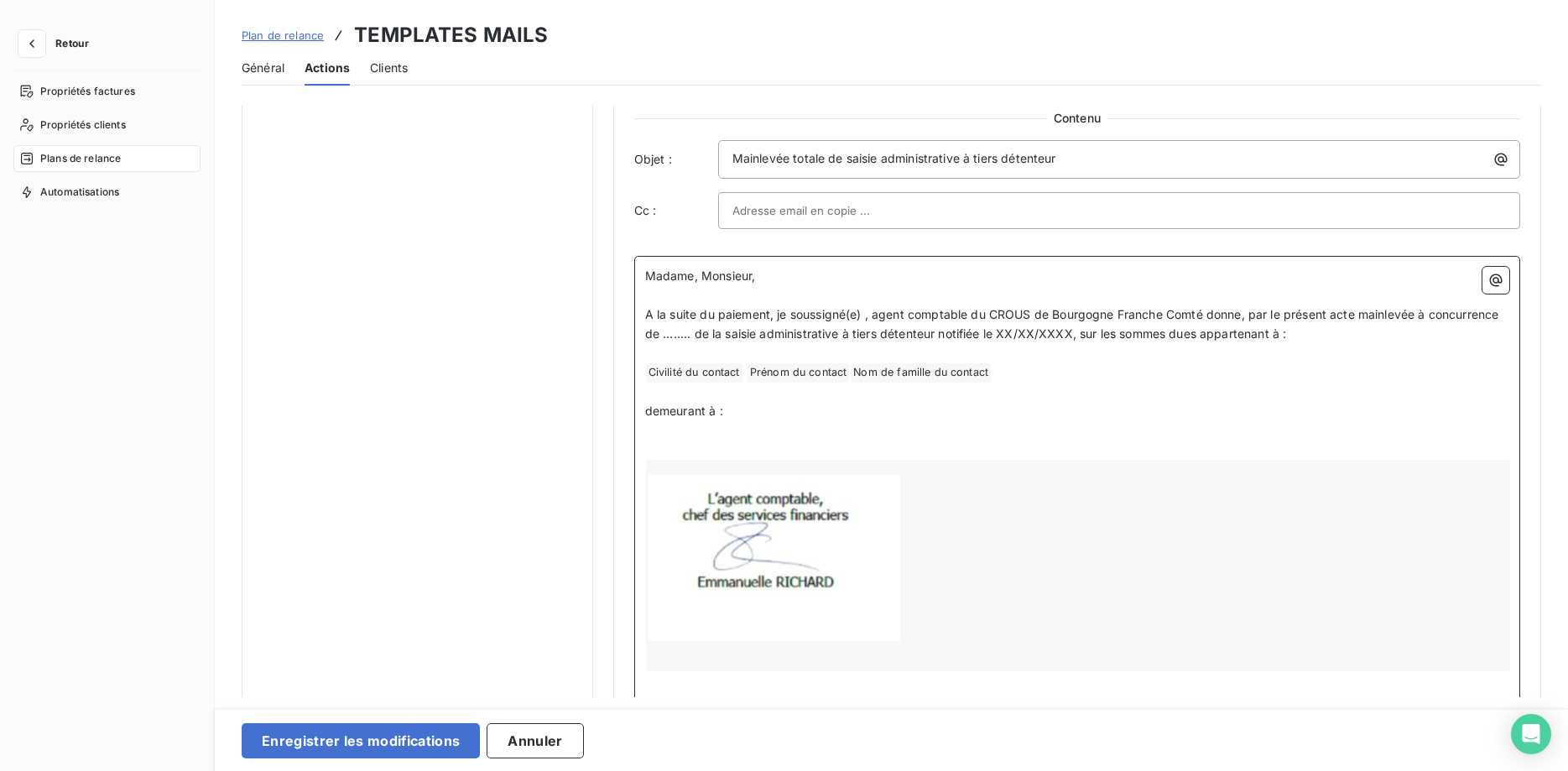
click at [963, 529] on div at bounding box center [1078, 565] width 864 height 211
click at [1493, 282] on icon "button" at bounding box center [1496, 280] width 17 height 17
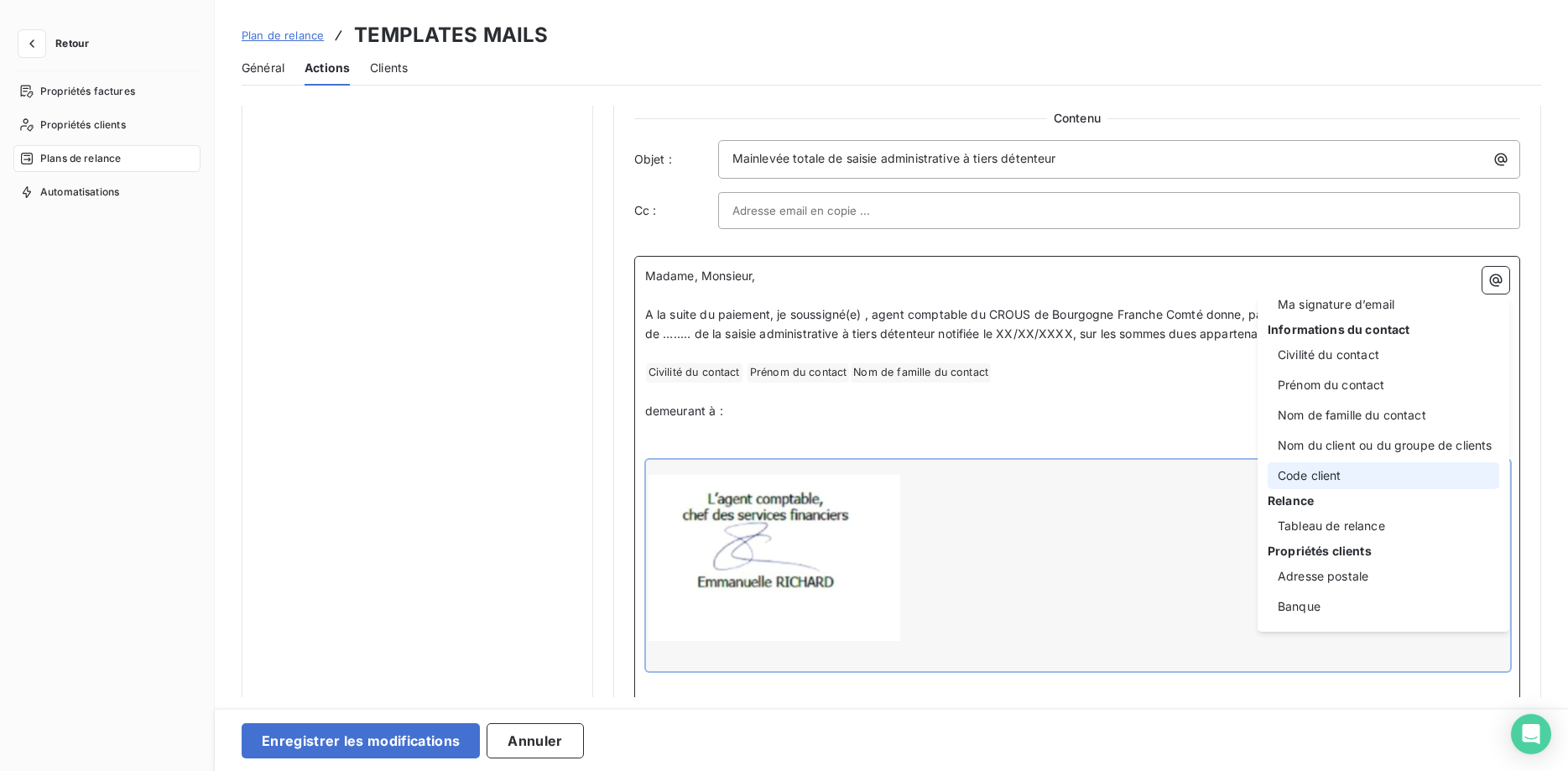
scroll to position [171, 0]
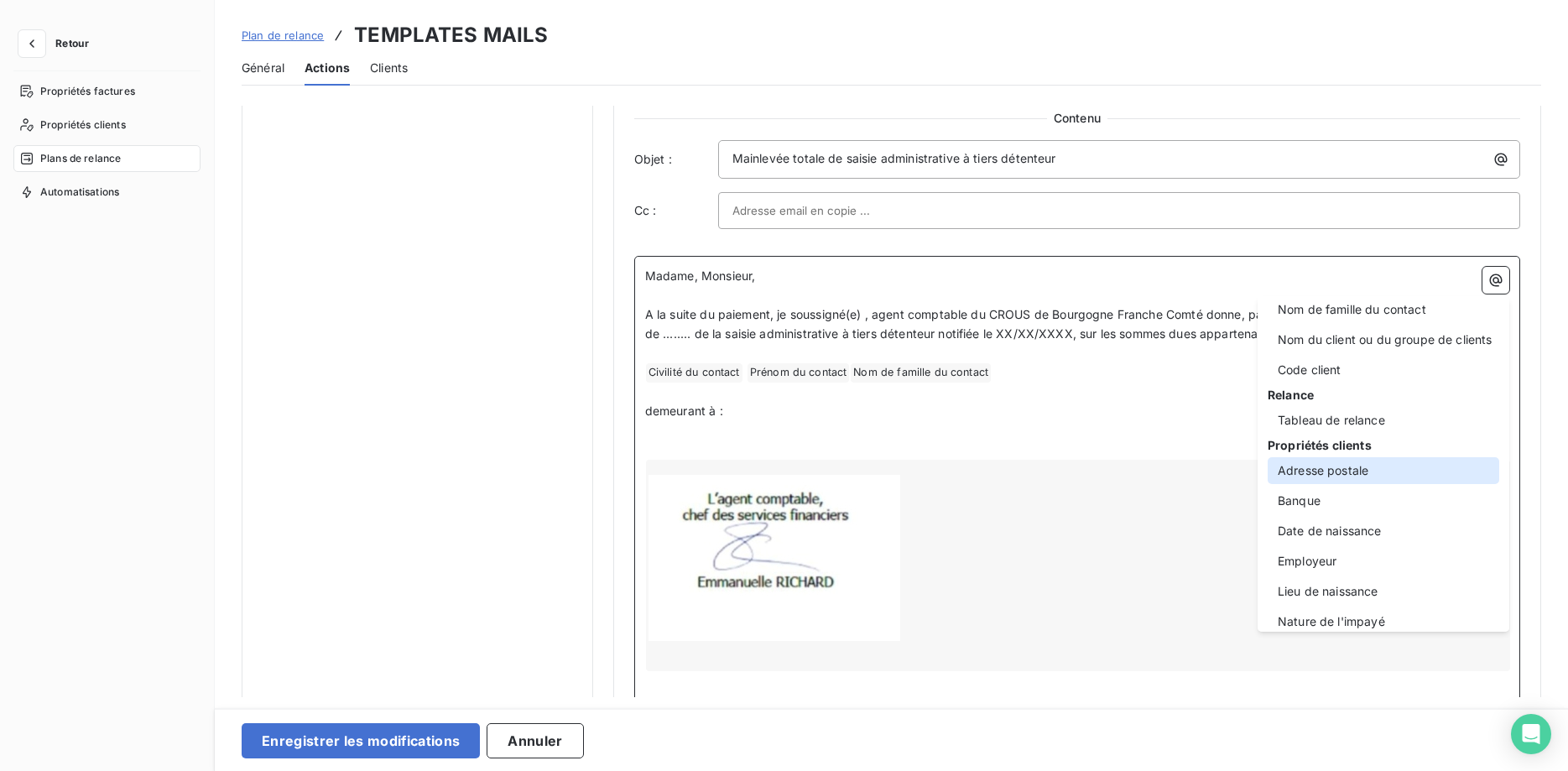
click at [1347, 473] on div "Adresse postale" at bounding box center [1383, 470] width 232 height 27
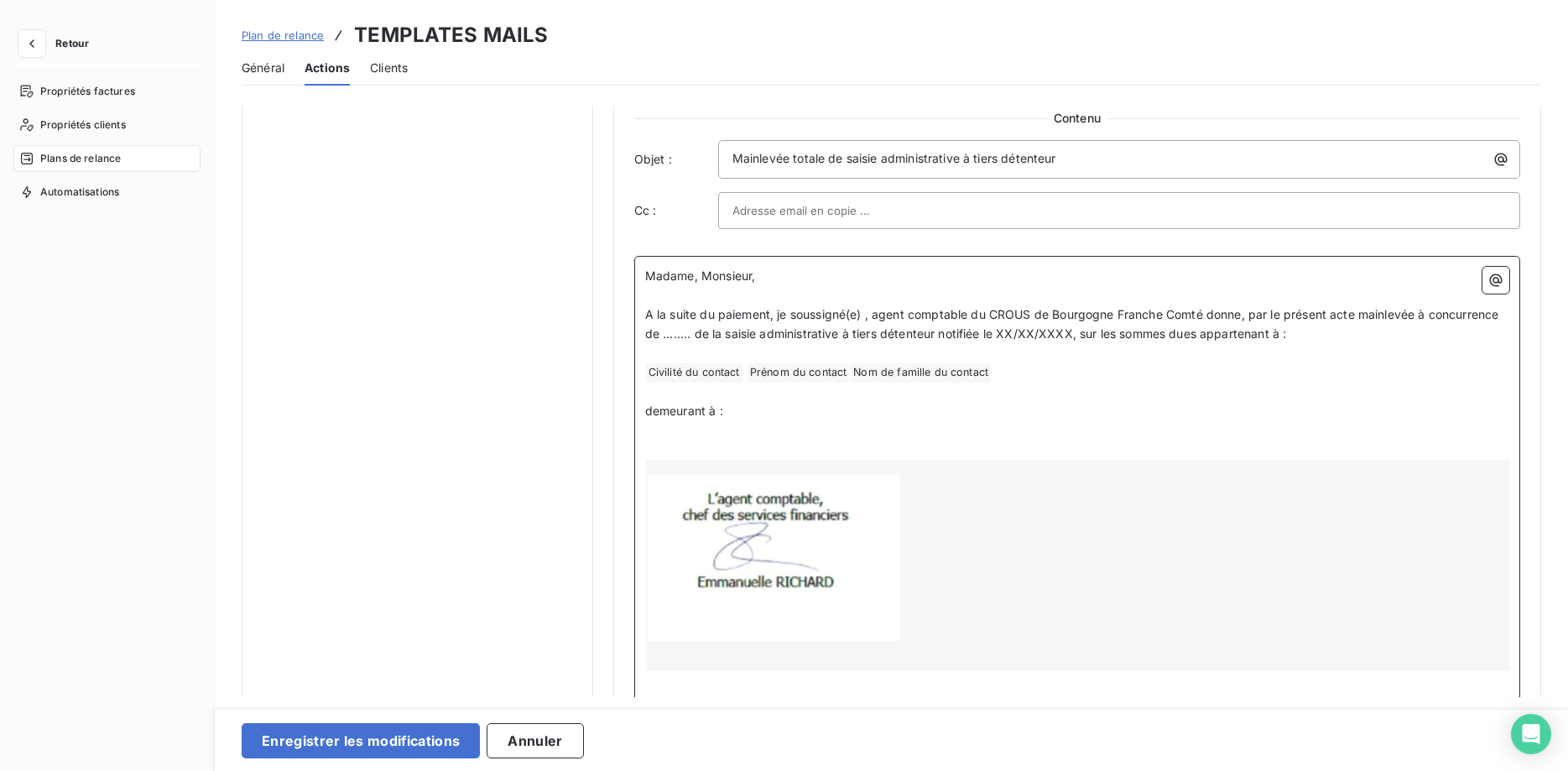
click at [877, 518] on div at bounding box center [1078, 565] width 864 height 211
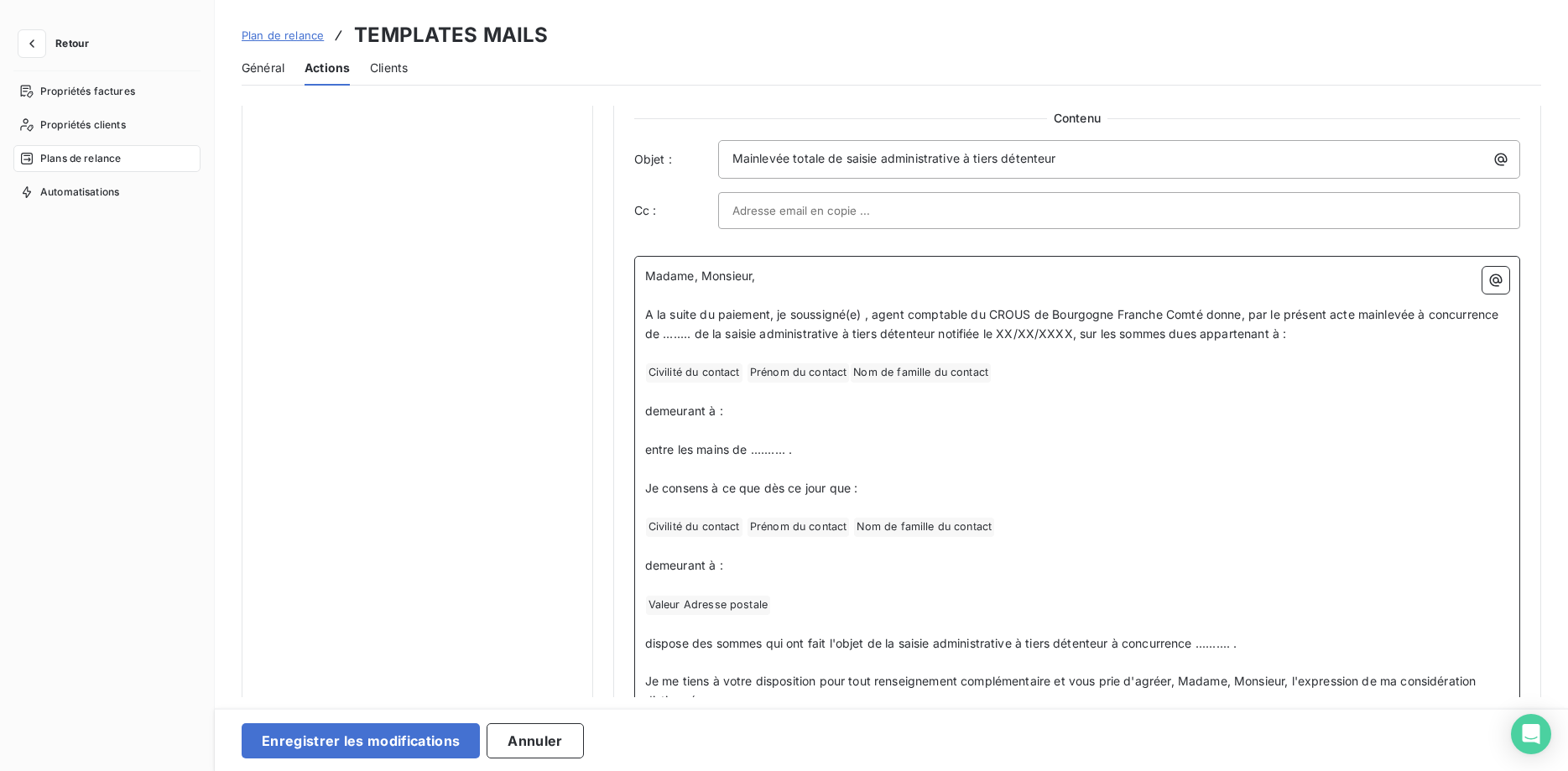
drag, startPoint x: 745, startPoint y: 416, endPoint x: 616, endPoint y: 414, distance: 129.0
click at [616, 414] on div "Niveau 8 Paramètres Définir le nombre de jour après échéance 26 Envoi J+X après…" at bounding box center [1077, 97] width 927 height 1981
click at [1504, 281] on button "button" at bounding box center [1495, 280] width 27 height 27
click at [731, 409] on html "Retour Propriétés factures Propriétés clients Plans de relance Automatisations …" at bounding box center [784, 386] width 1568 height 771
click at [728, 415] on p "demeurant à :" at bounding box center [1077, 411] width 864 height 19
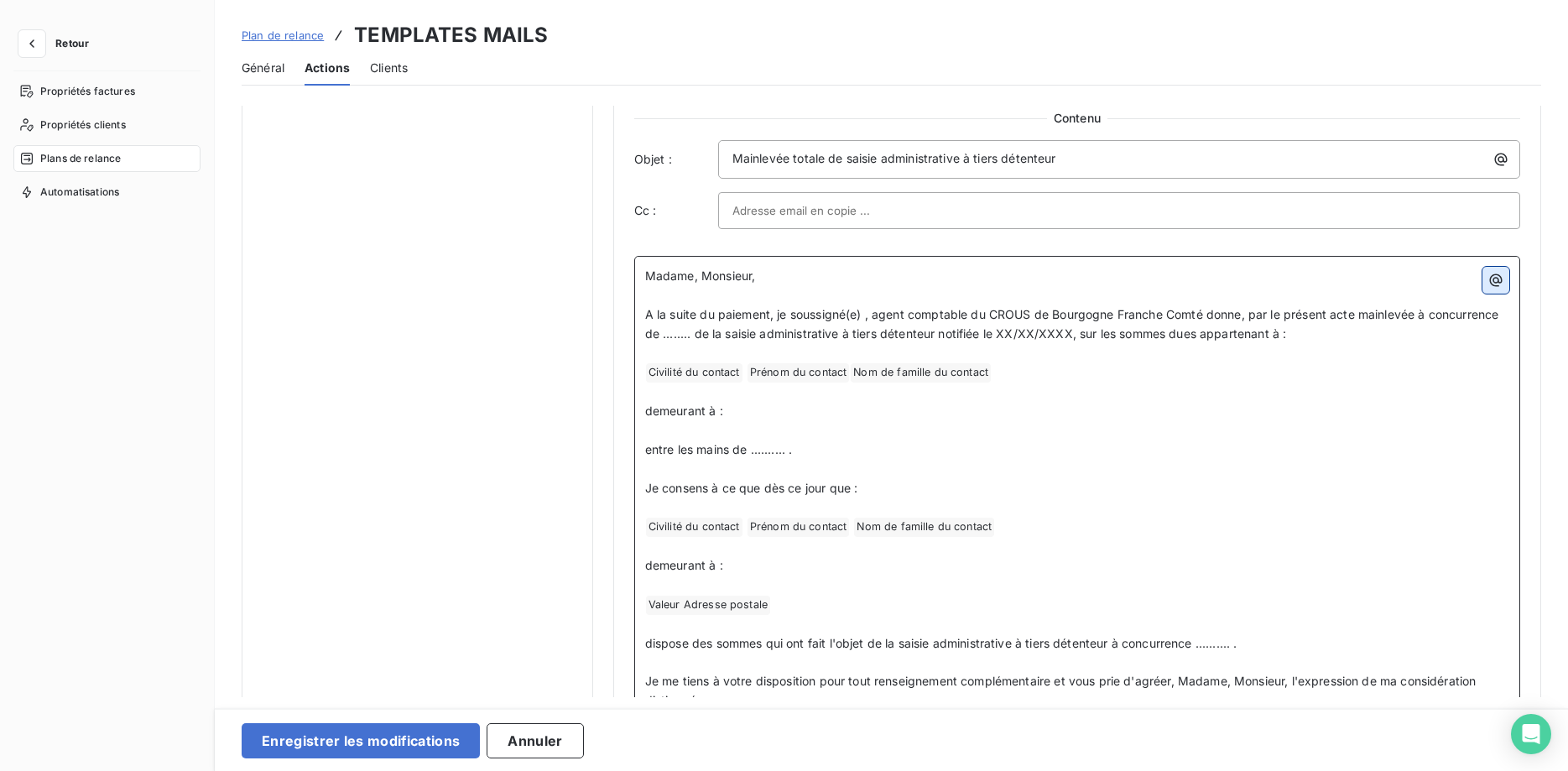
click at [1498, 288] on button "button" at bounding box center [1495, 280] width 27 height 27
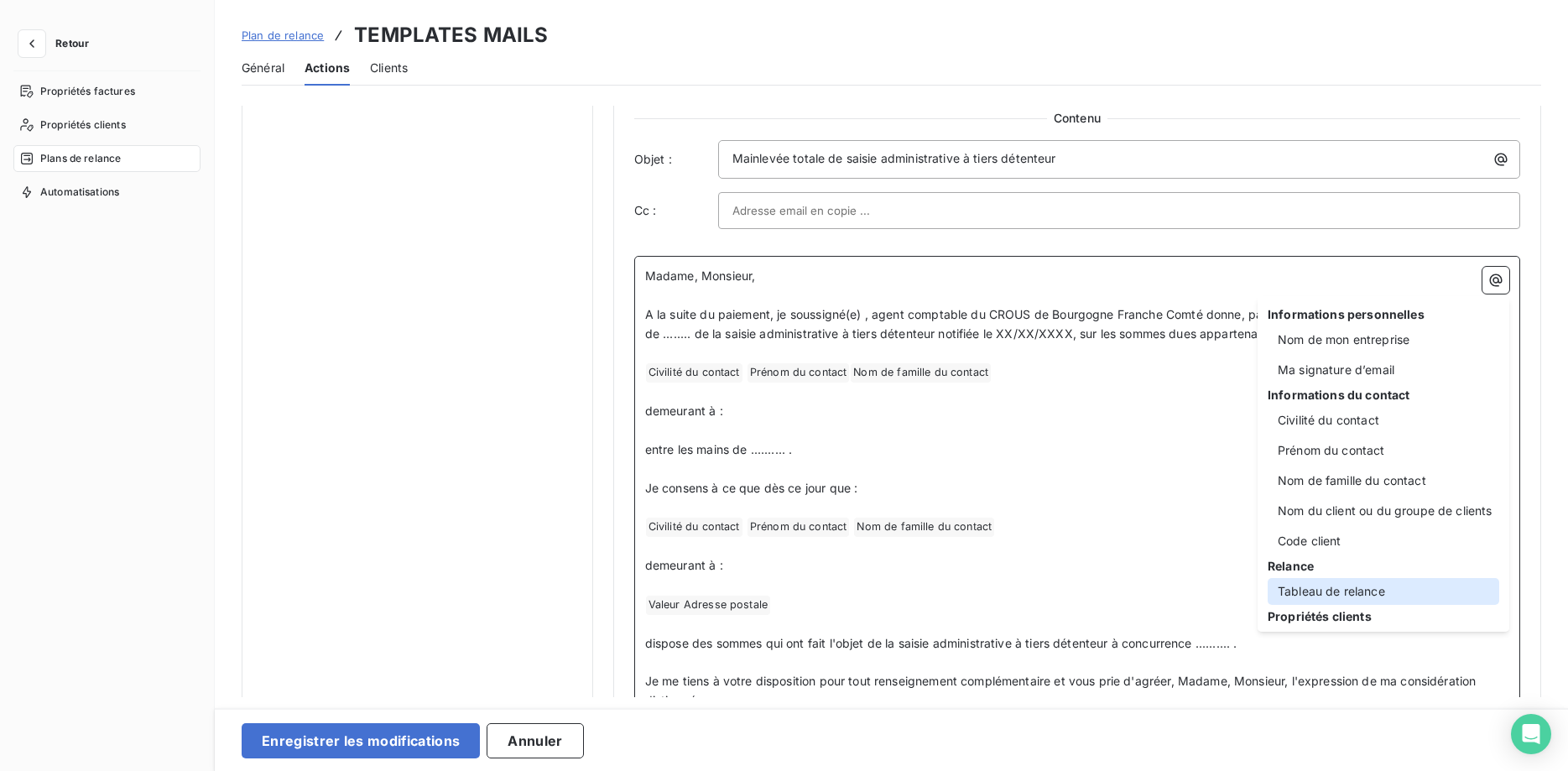
scroll to position [171, 0]
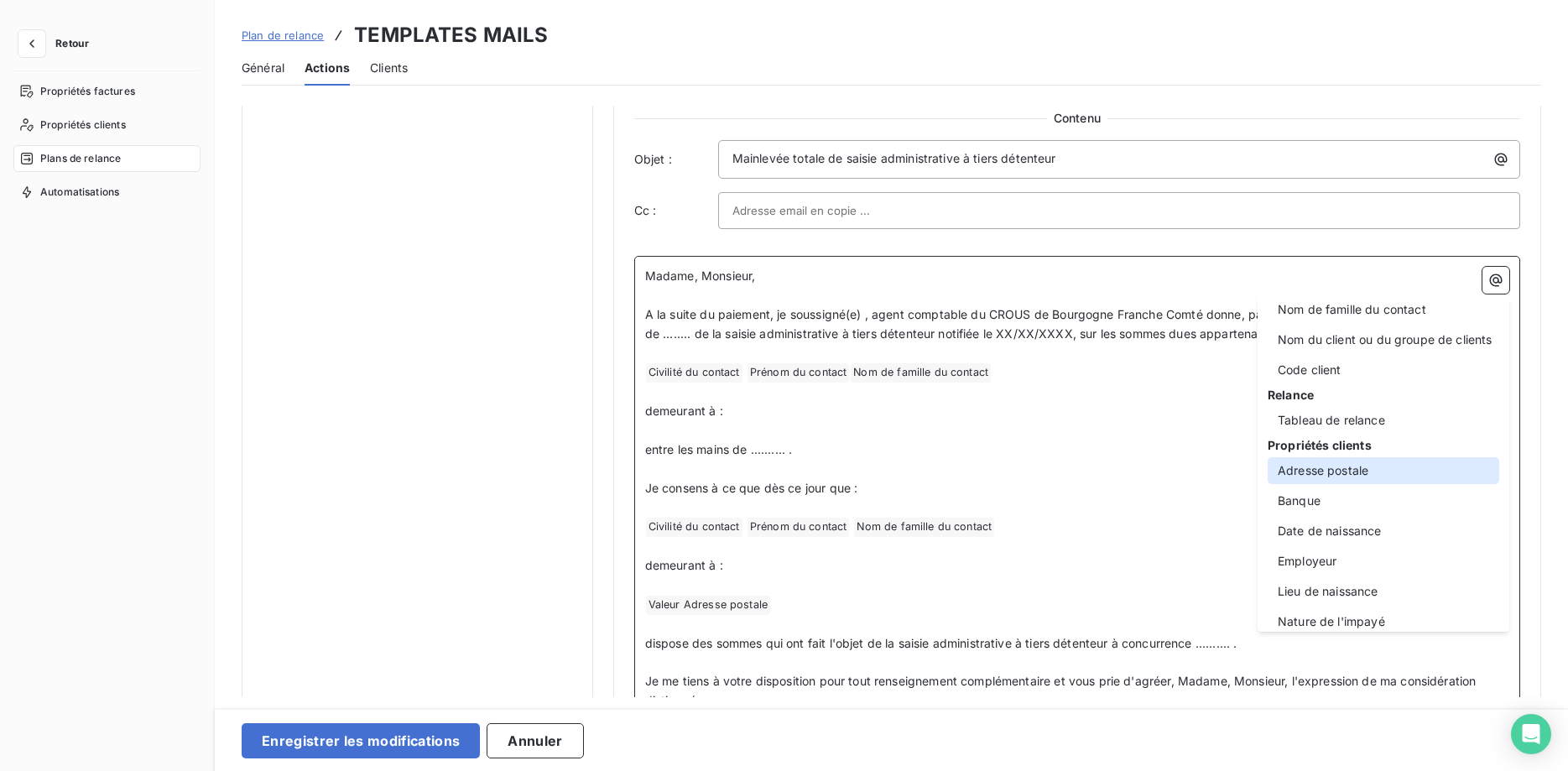
click at [1343, 472] on div "Adresse postale" at bounding box center [1383, 470] width 232 height 27
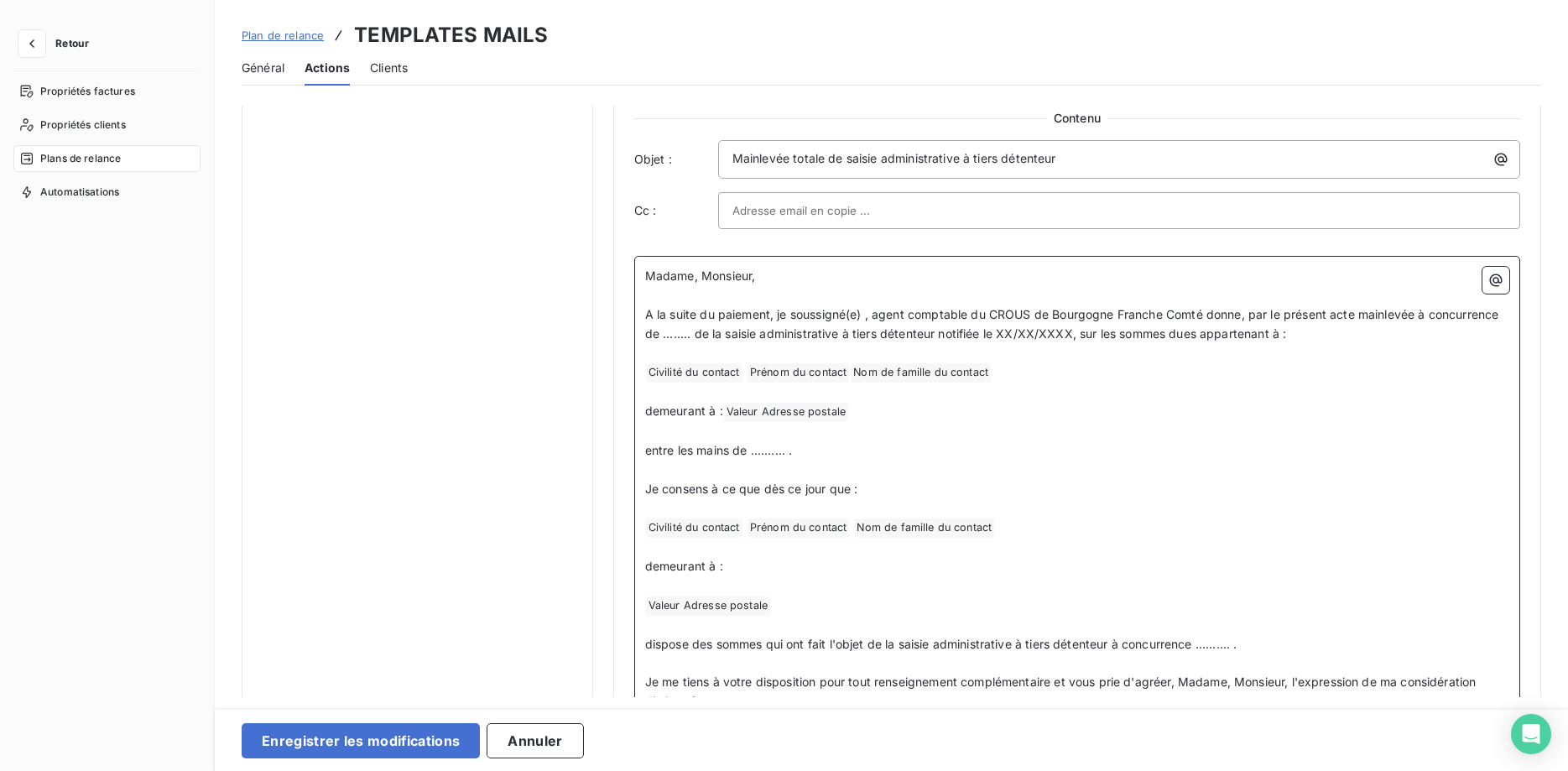
scroll to position [999, 0]
click at [648, 604] on span "Valeur Adresse postale ﻿" at bounding box center [708, 605] width 125 height 19
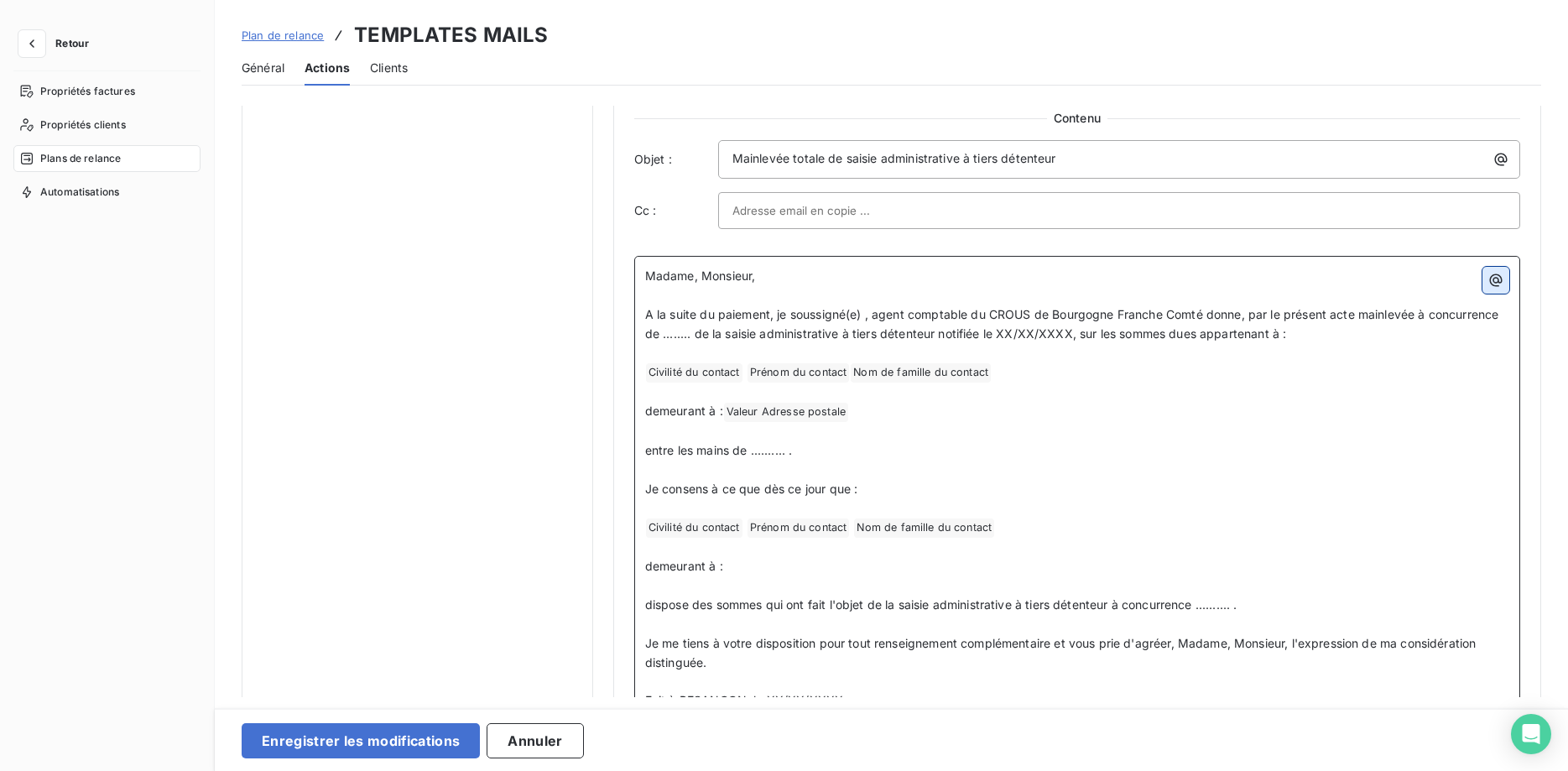
click at [1499, 276] on icon "button" at bounding box center [1496, 280] width 17 height 17
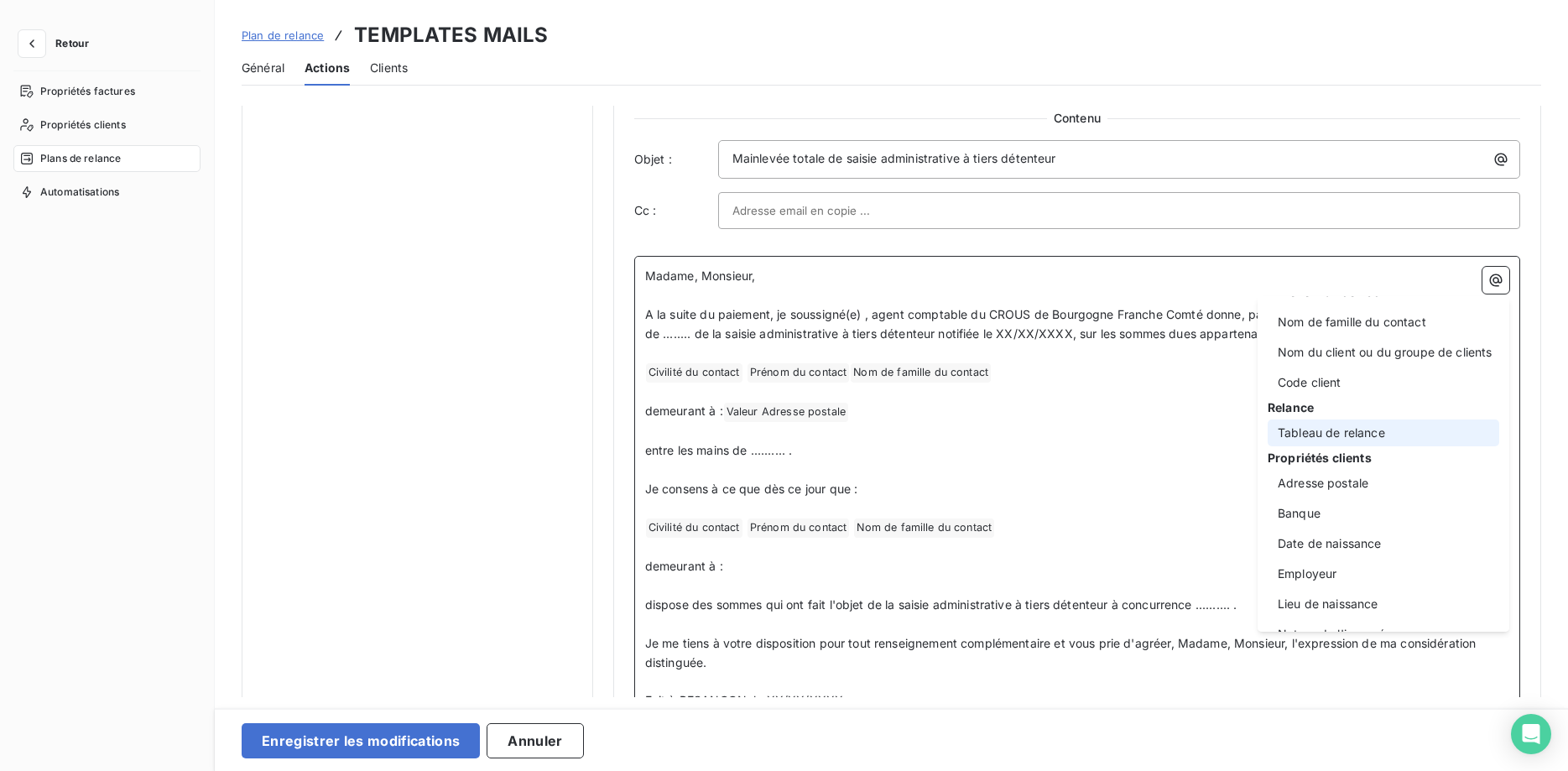
scroll to position [215, 0]
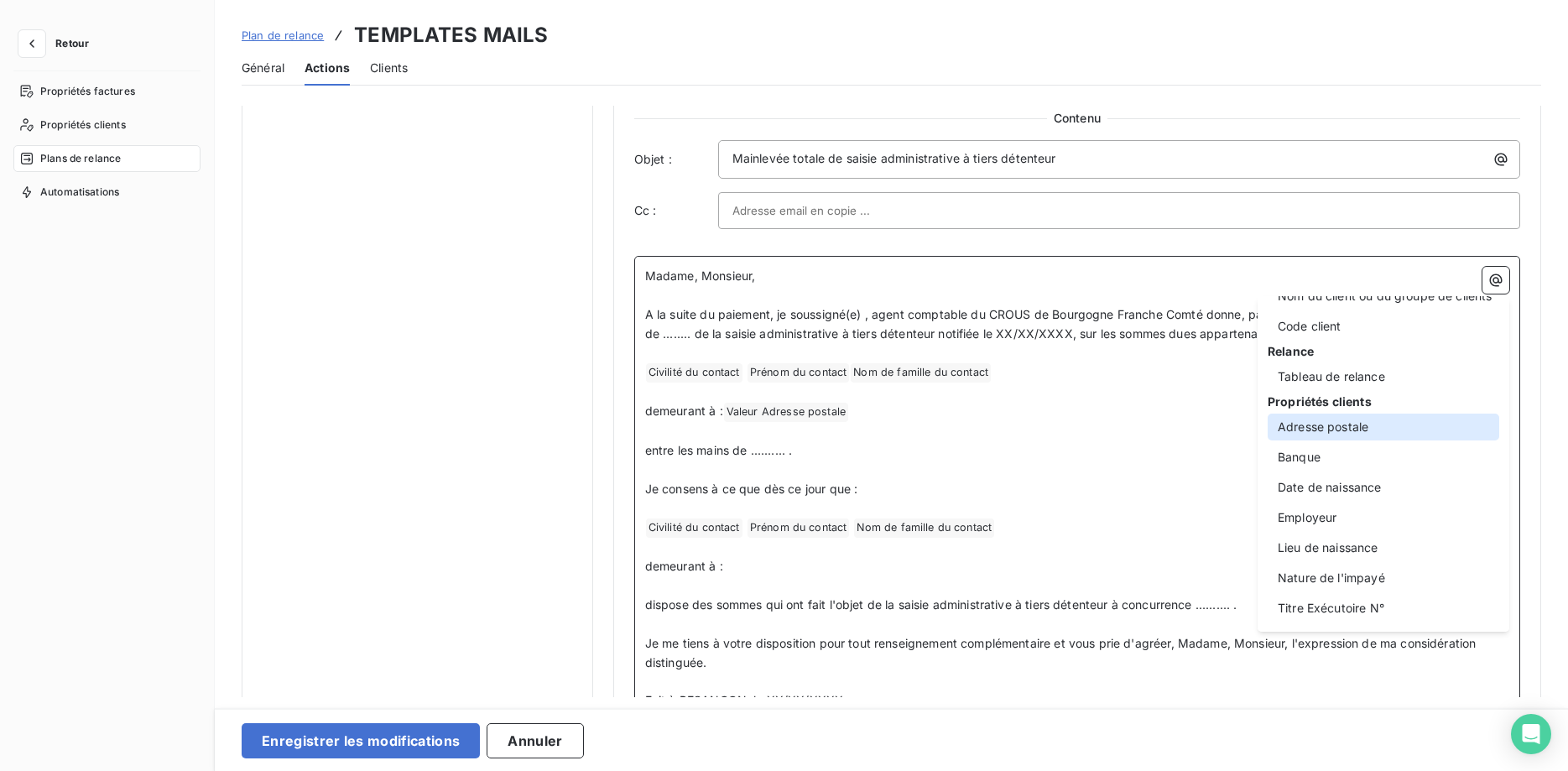
click at [1348, 417] on div "Adresse postale" at bounding box center [1383, 427] width 232 height 27
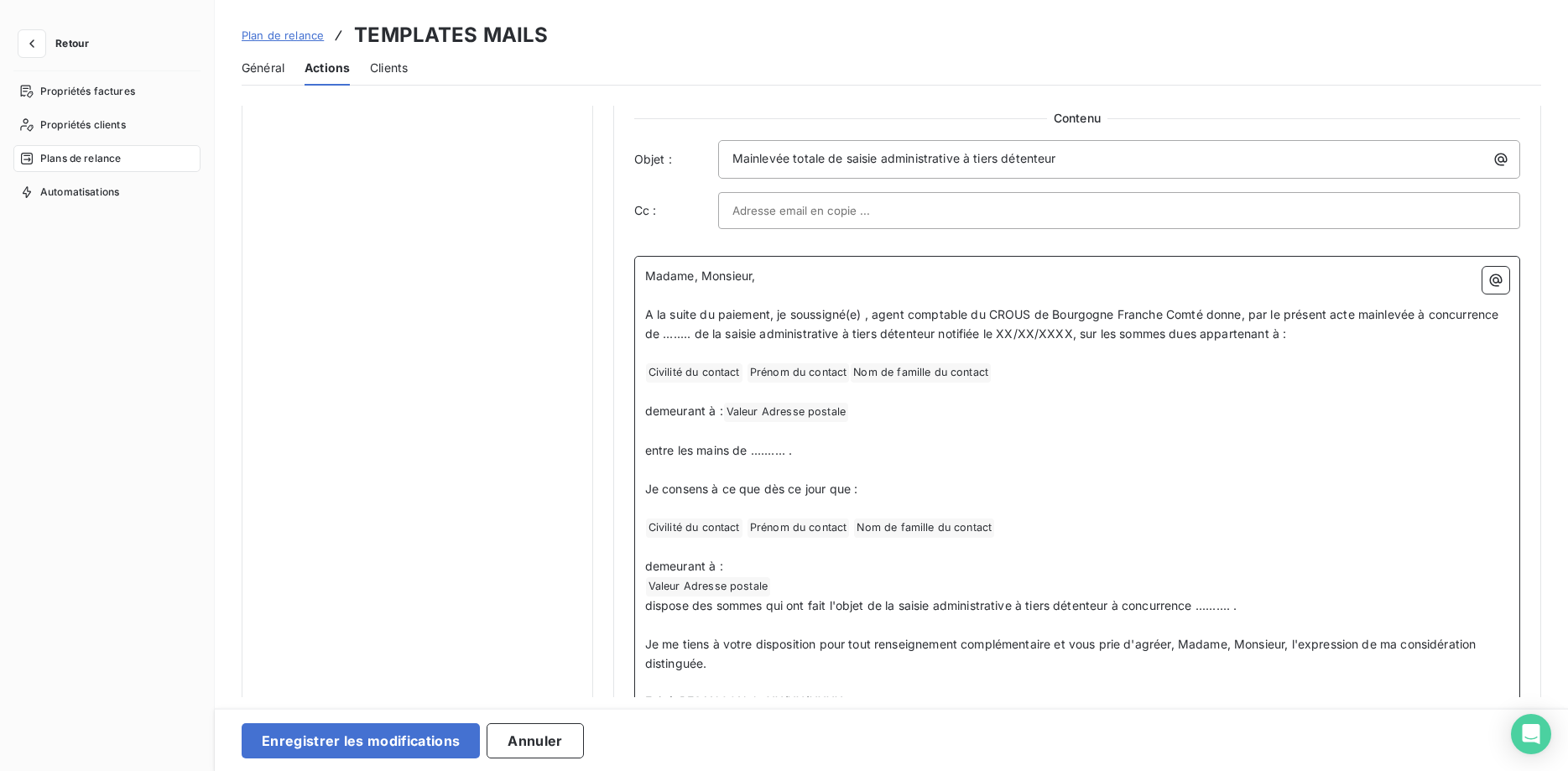
scroll to position [999, 0]
click at [650, 586] on span "Valeur Adresse postale ﻿" at bounding box center [708, 586] width 125 height 19
click at [1493, 282] on icon "button" at bounding box center [1496, 280] width 17 height 17
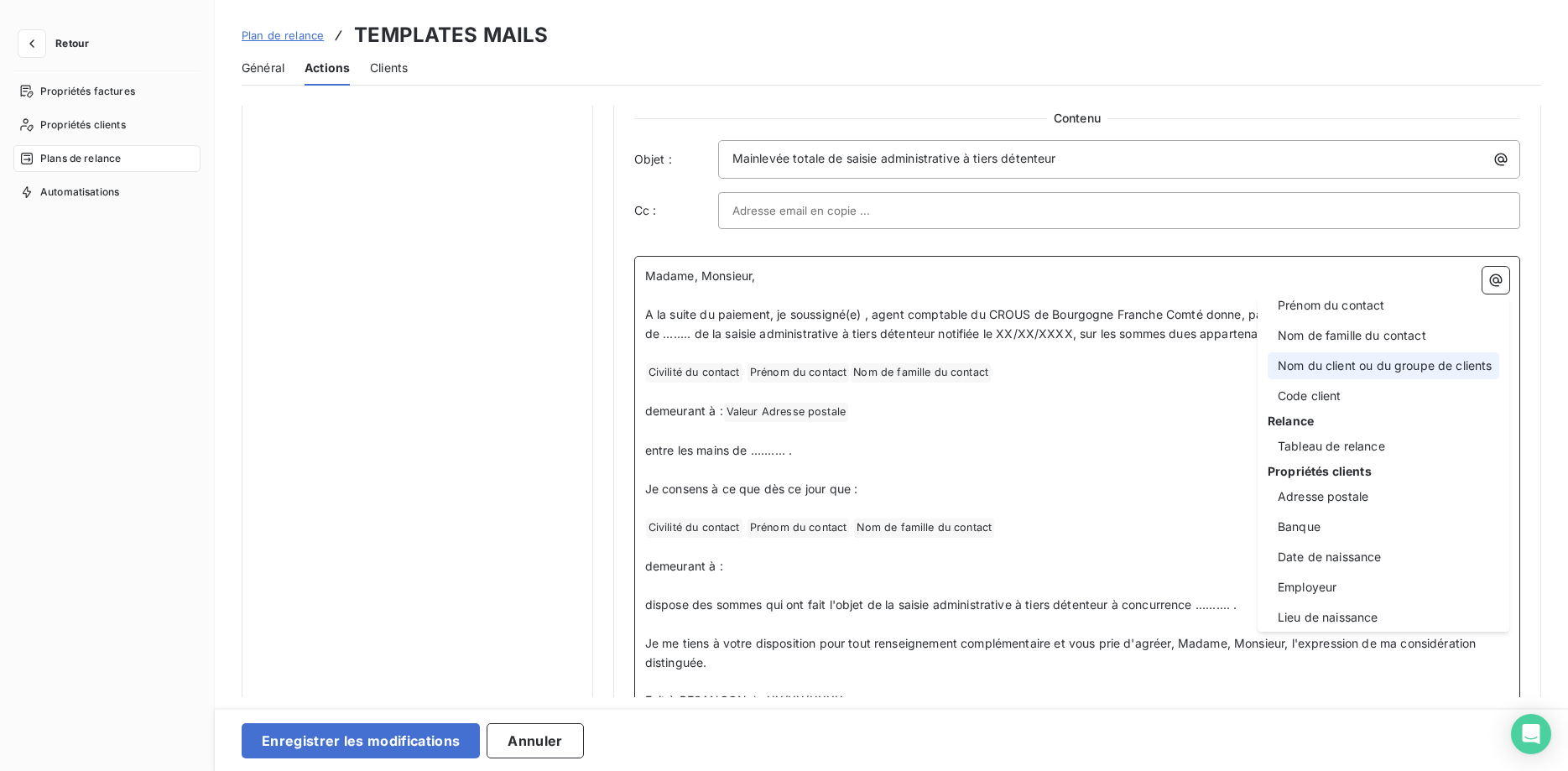
scroll to position [171, 0]
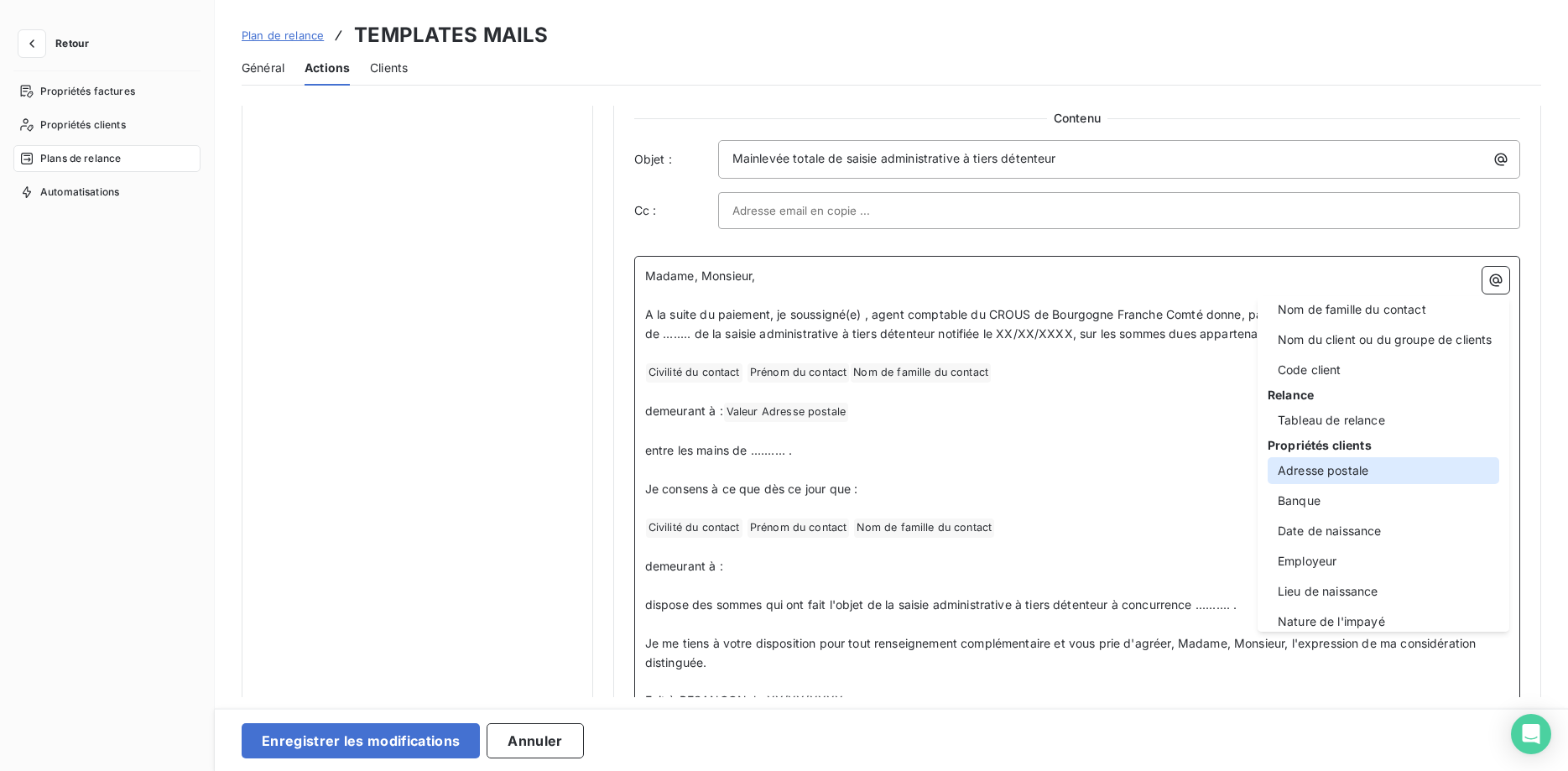
click at [1352, 470] on div "Adresse postale" at bounding box center [1383, 470] width 232 height 27
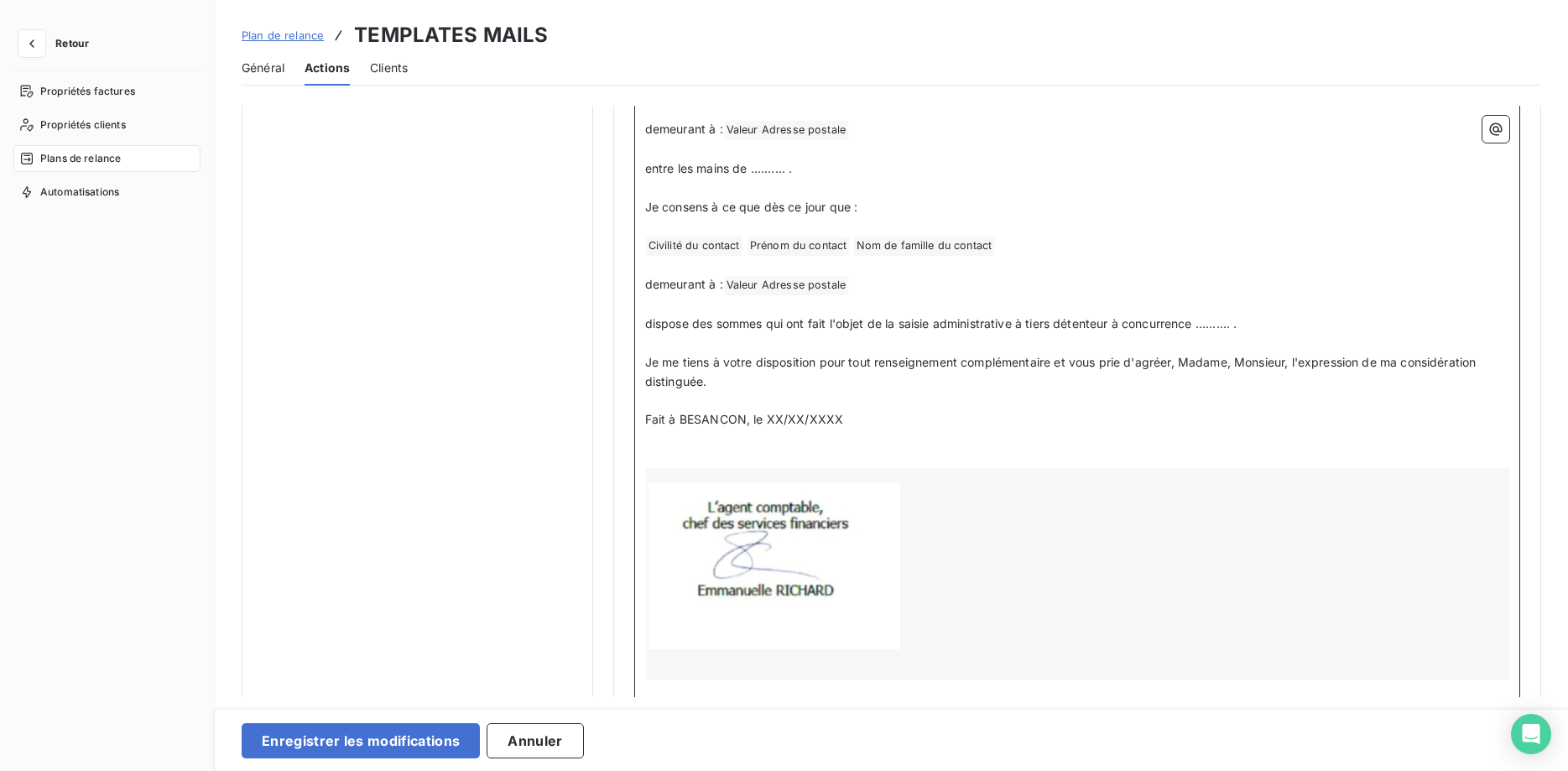
scroll to position [1351, 0]
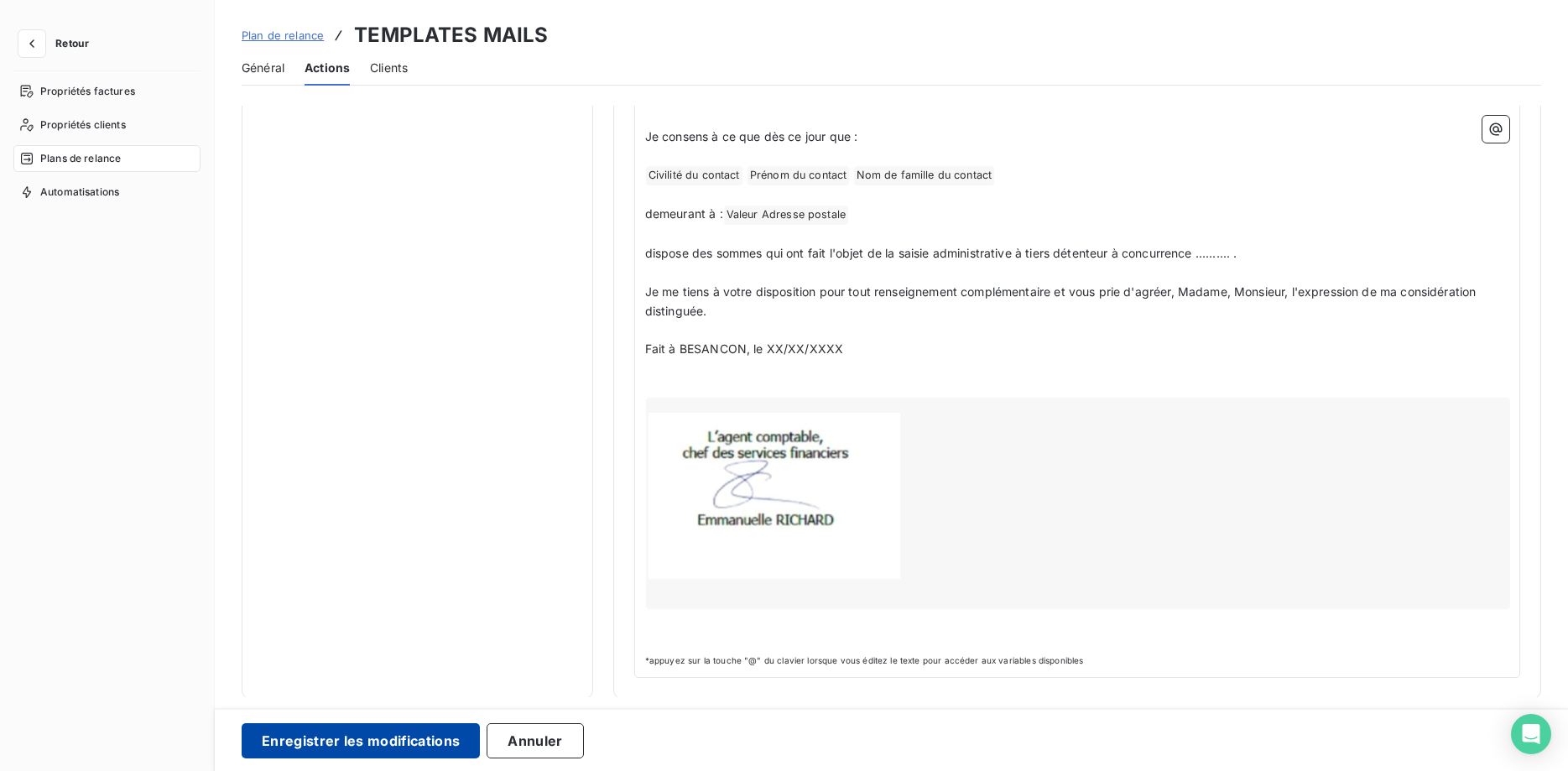
click at [405, 740] on button "Enregistrer les modifications" at bounding box center [360, 740] width 238 height 35
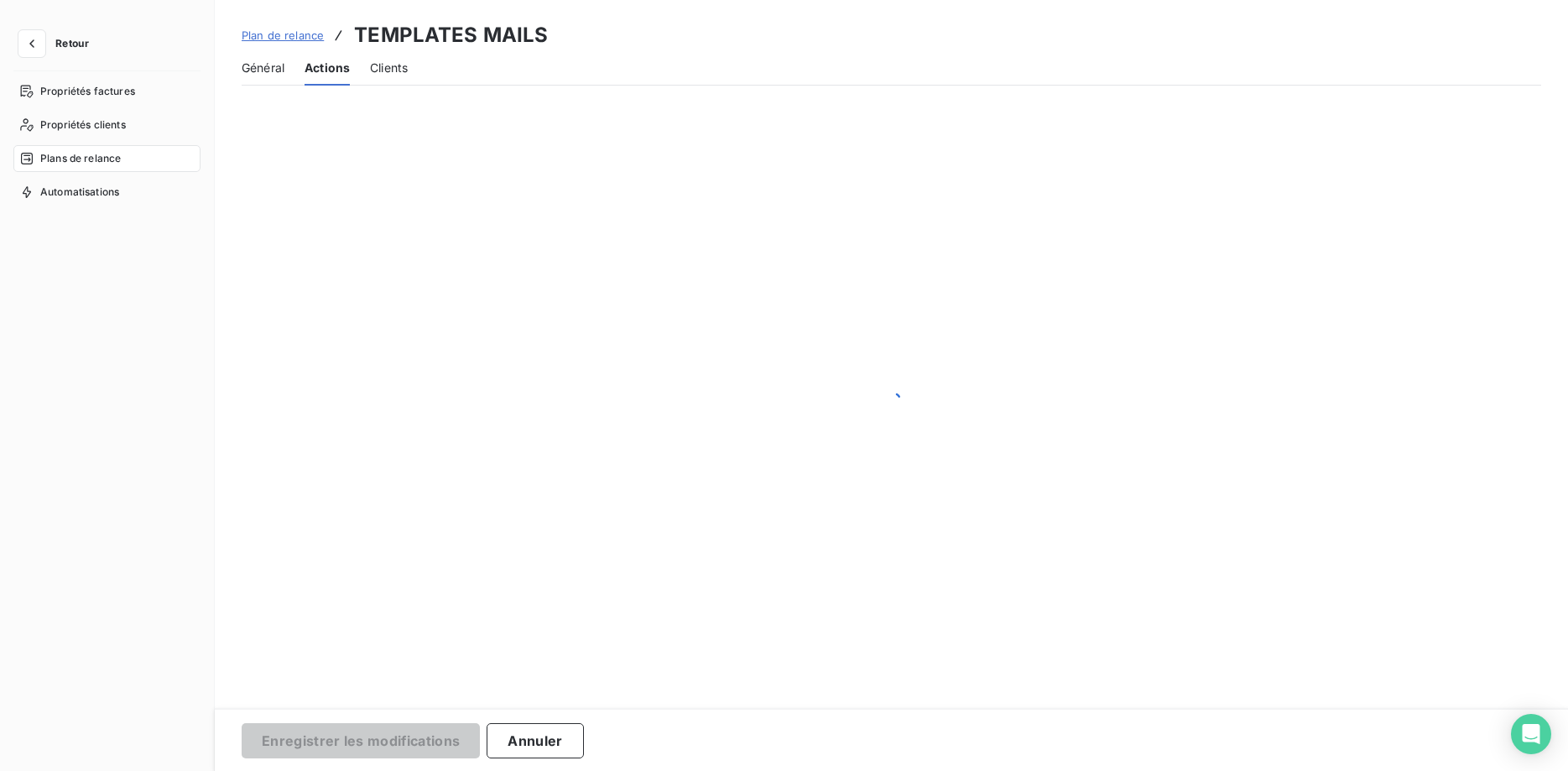
scroll to position [142, 0]
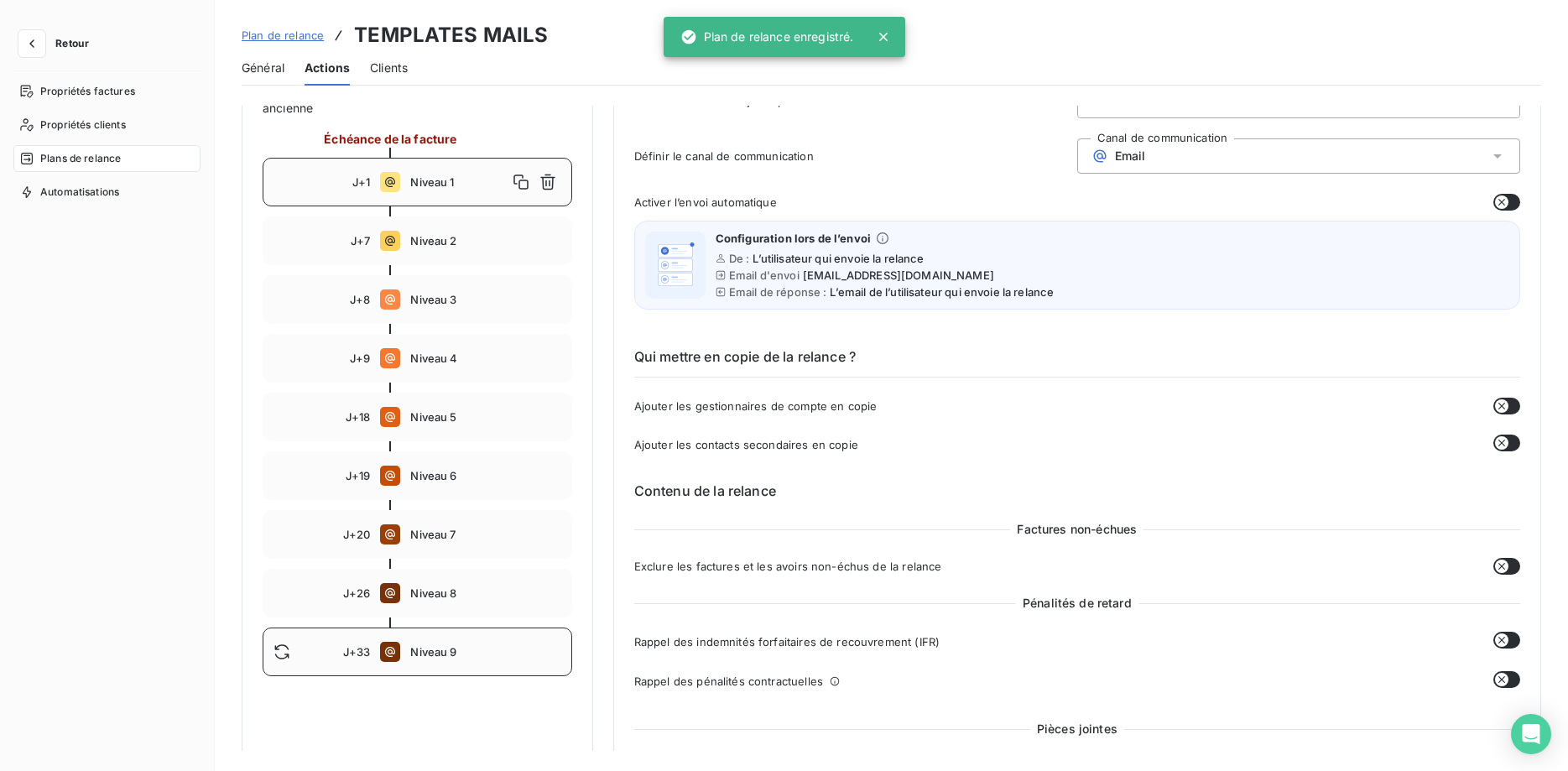
click at [397, 657] on icon at bounding box center [389, 651] width 20 height 20
type input "33"
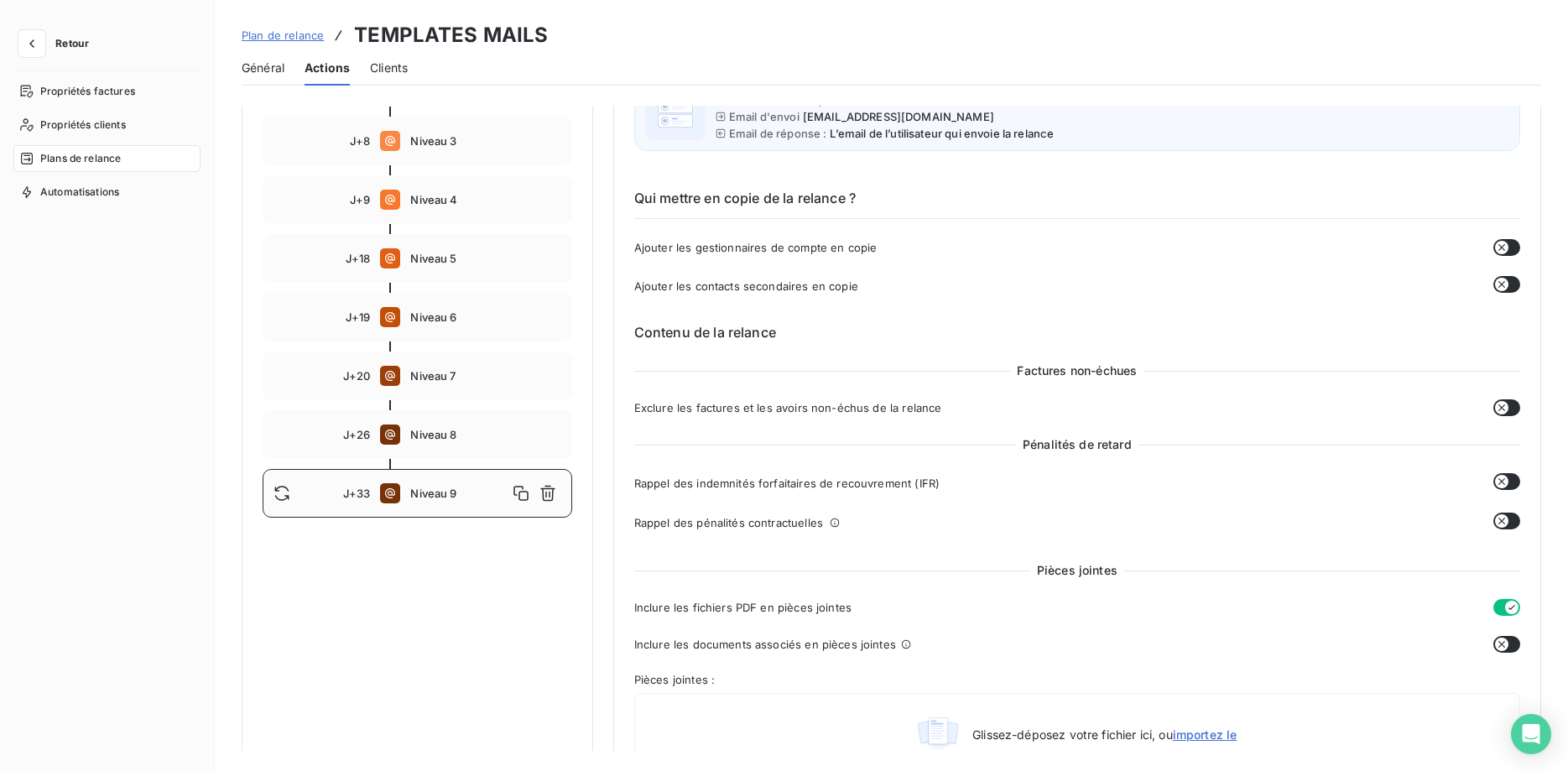
scroll to position [0, 0]
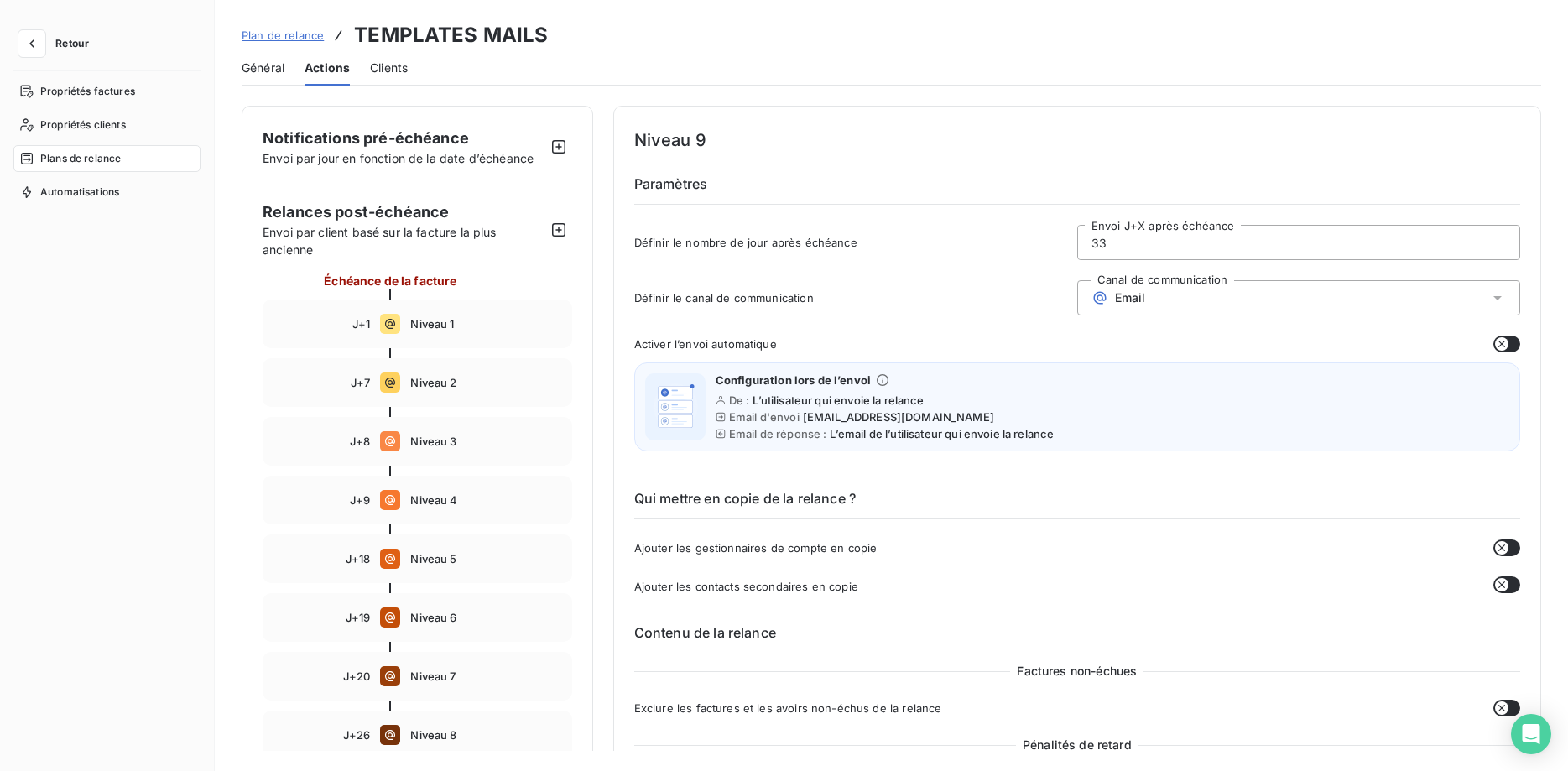
click at [261, 65] on span "Général" at bounding box center [263, 68] width 43 height 17
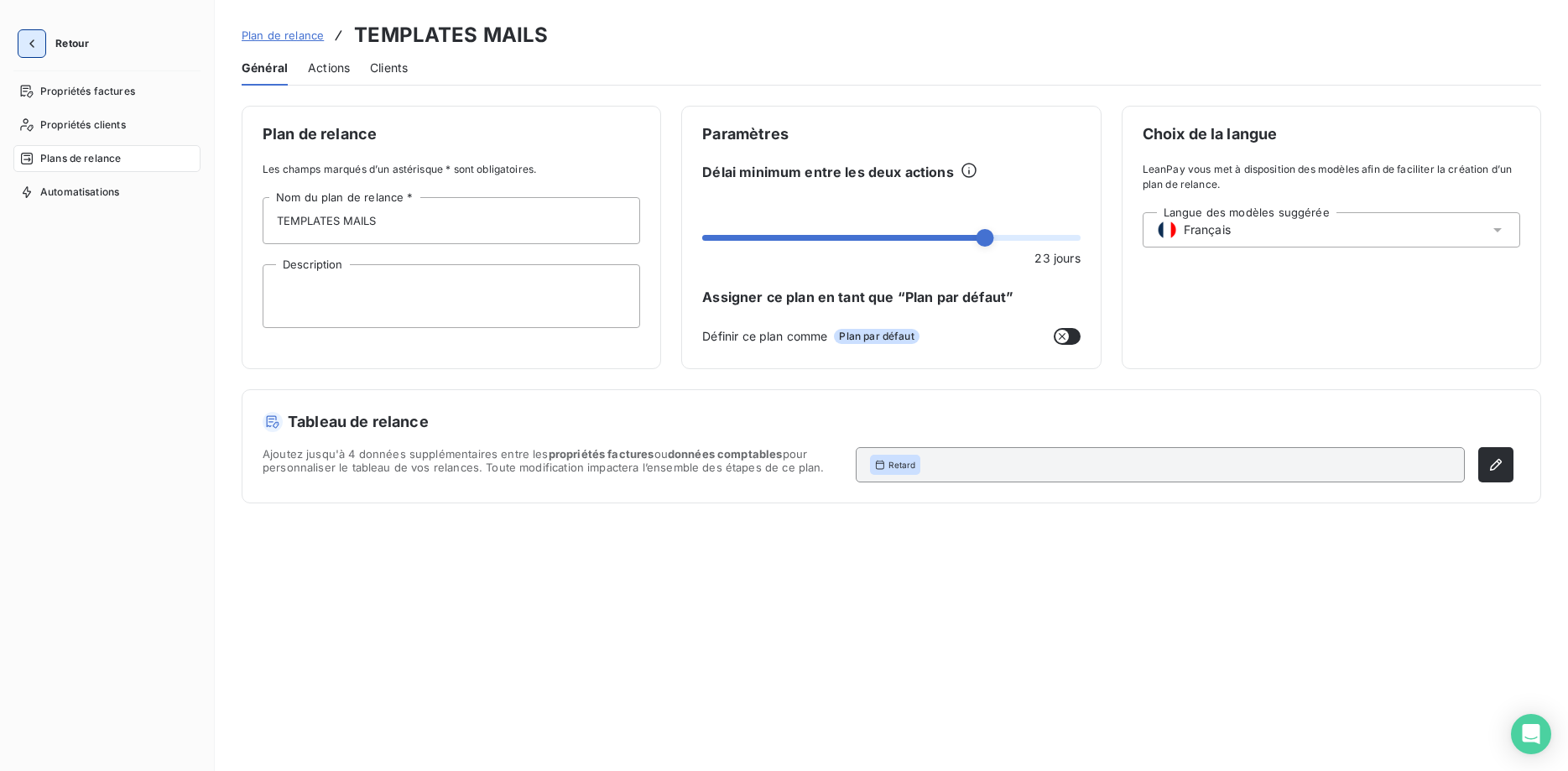
click at [30, 32] on button "button" at bounding box center [31, 43] width 27 height 27
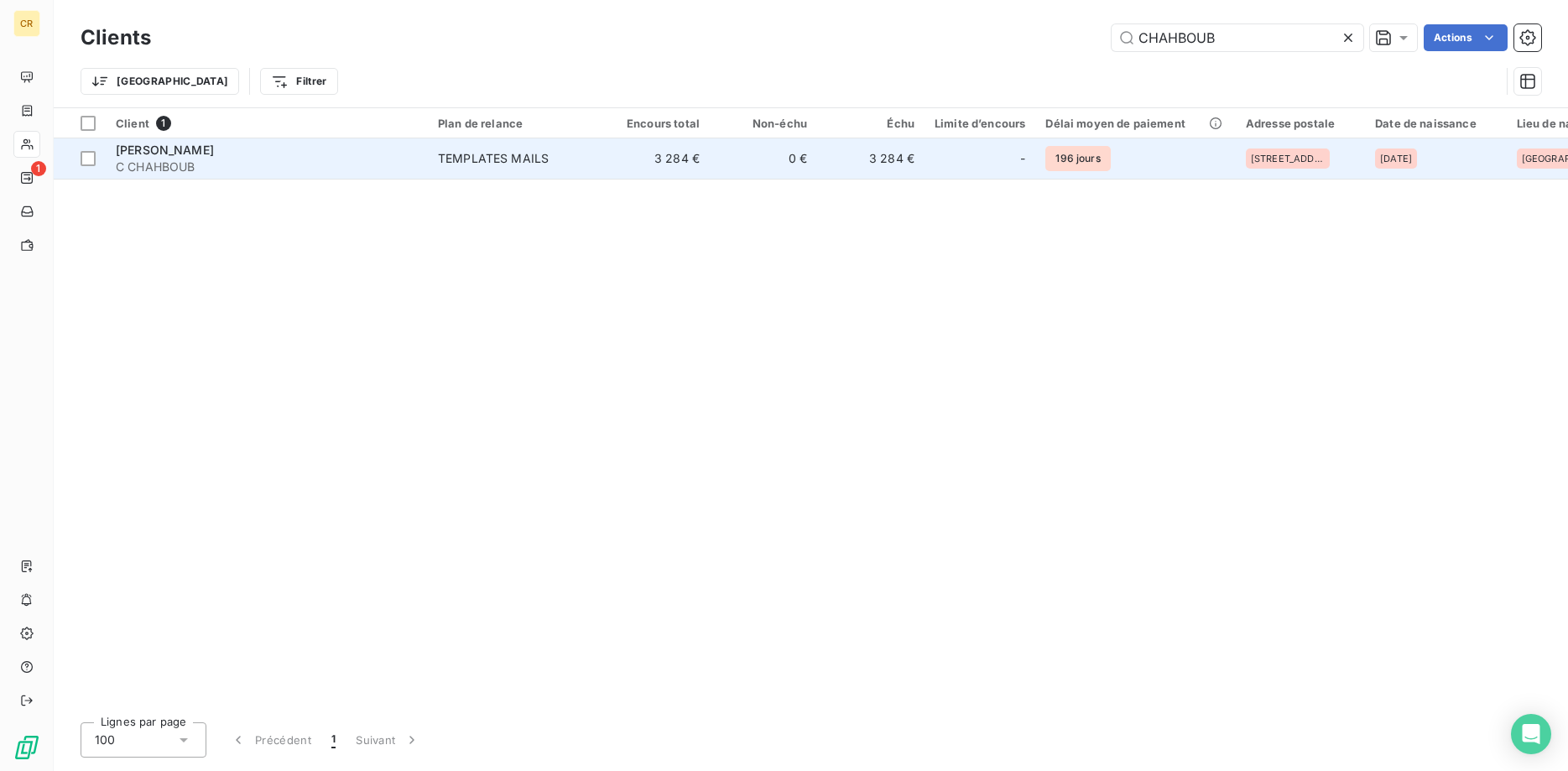
click at [204, 153] on span "[PERSON_NAME]" at bounding box center [165, 149] width 98 height 15
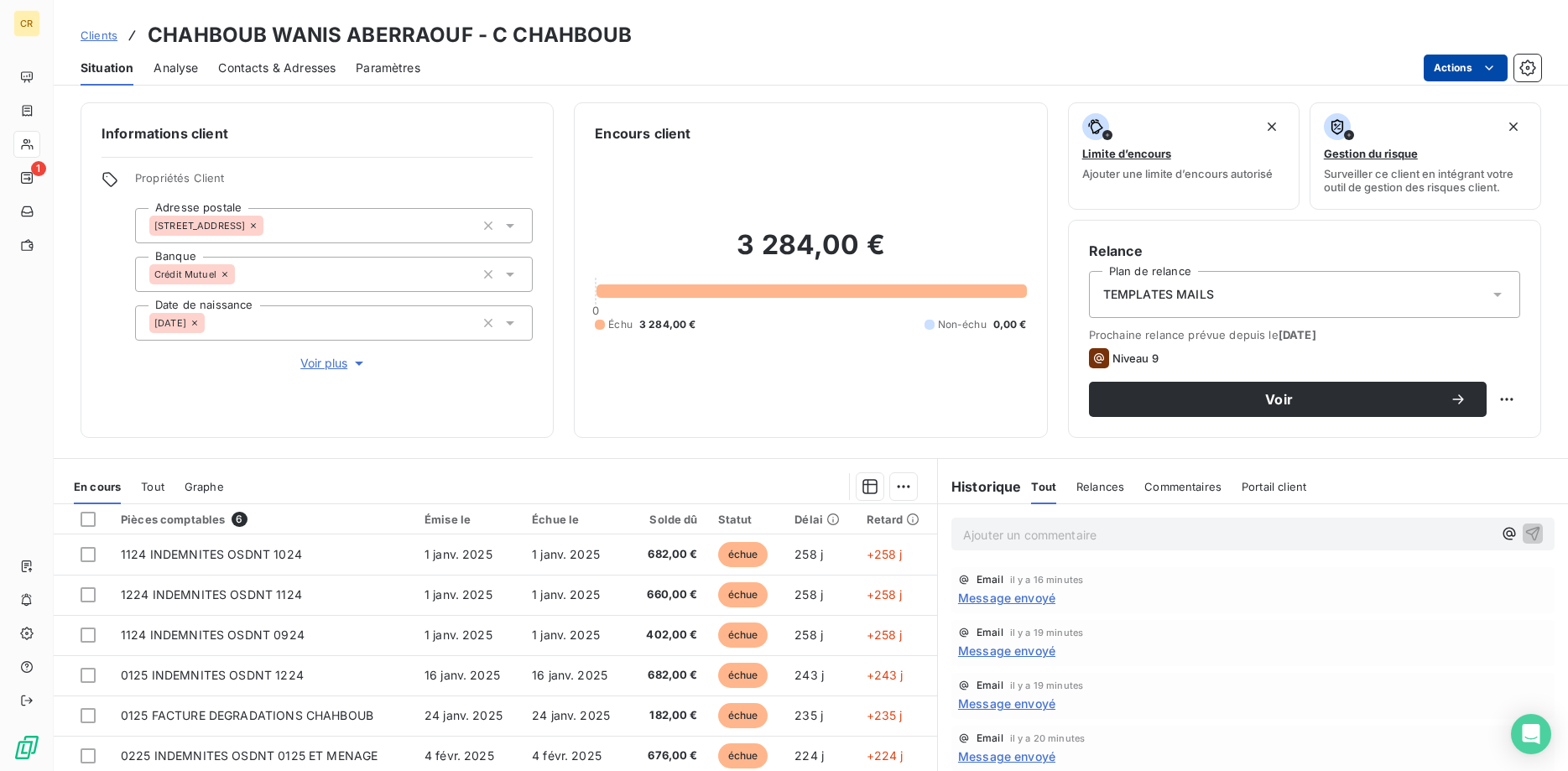
click at [1491, 70] on html "CR 1 Clients CHAHBOUB WANIS ABERRAOUF - C CHAHBOUB Situation Analyse Contacts &…" at bounding box center [784, 386] width 1568 height 771
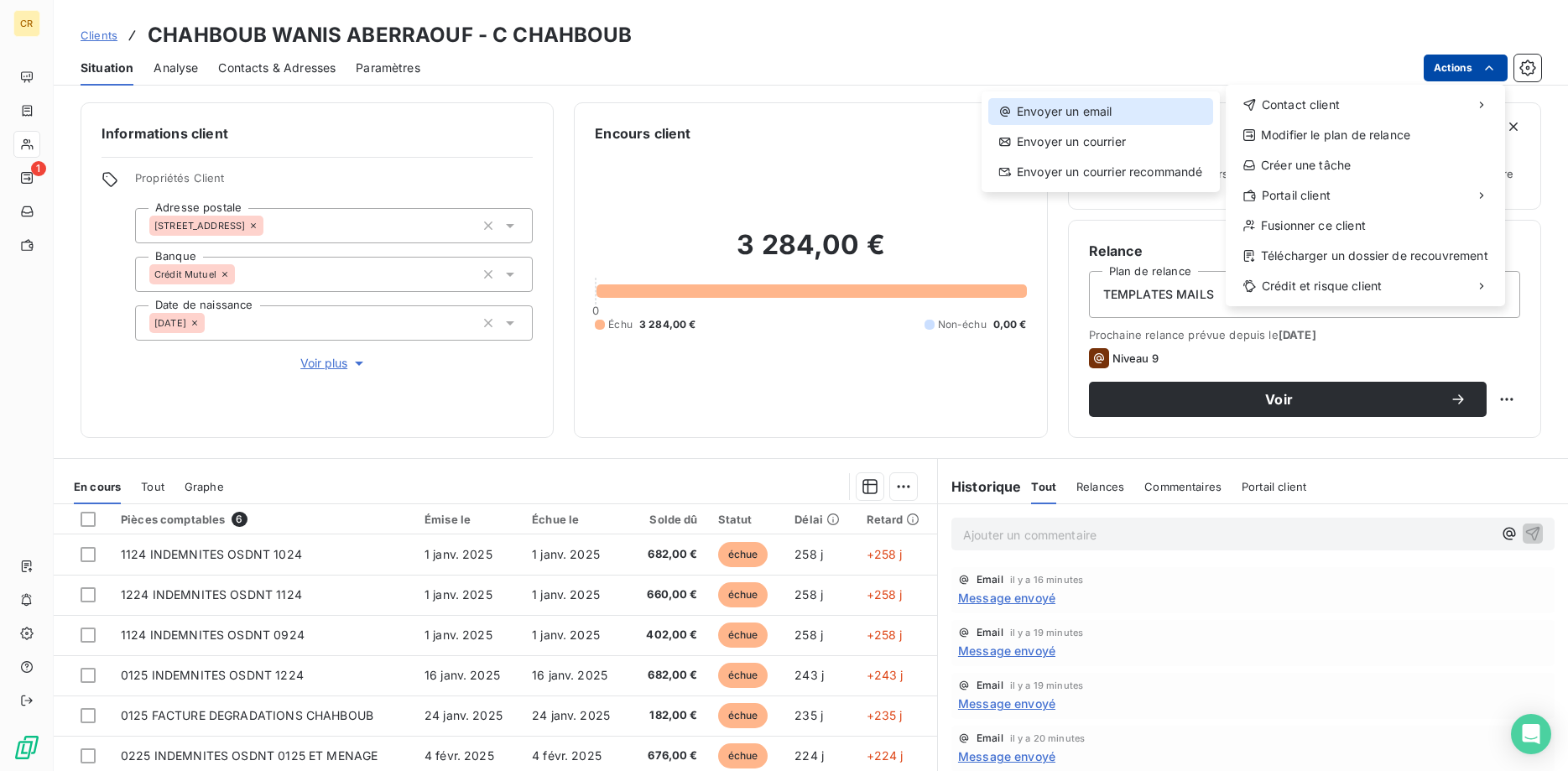
click at [1015, 112] on div "Envoyer un email" at bounding box center [1101, 111] width 225 height 27
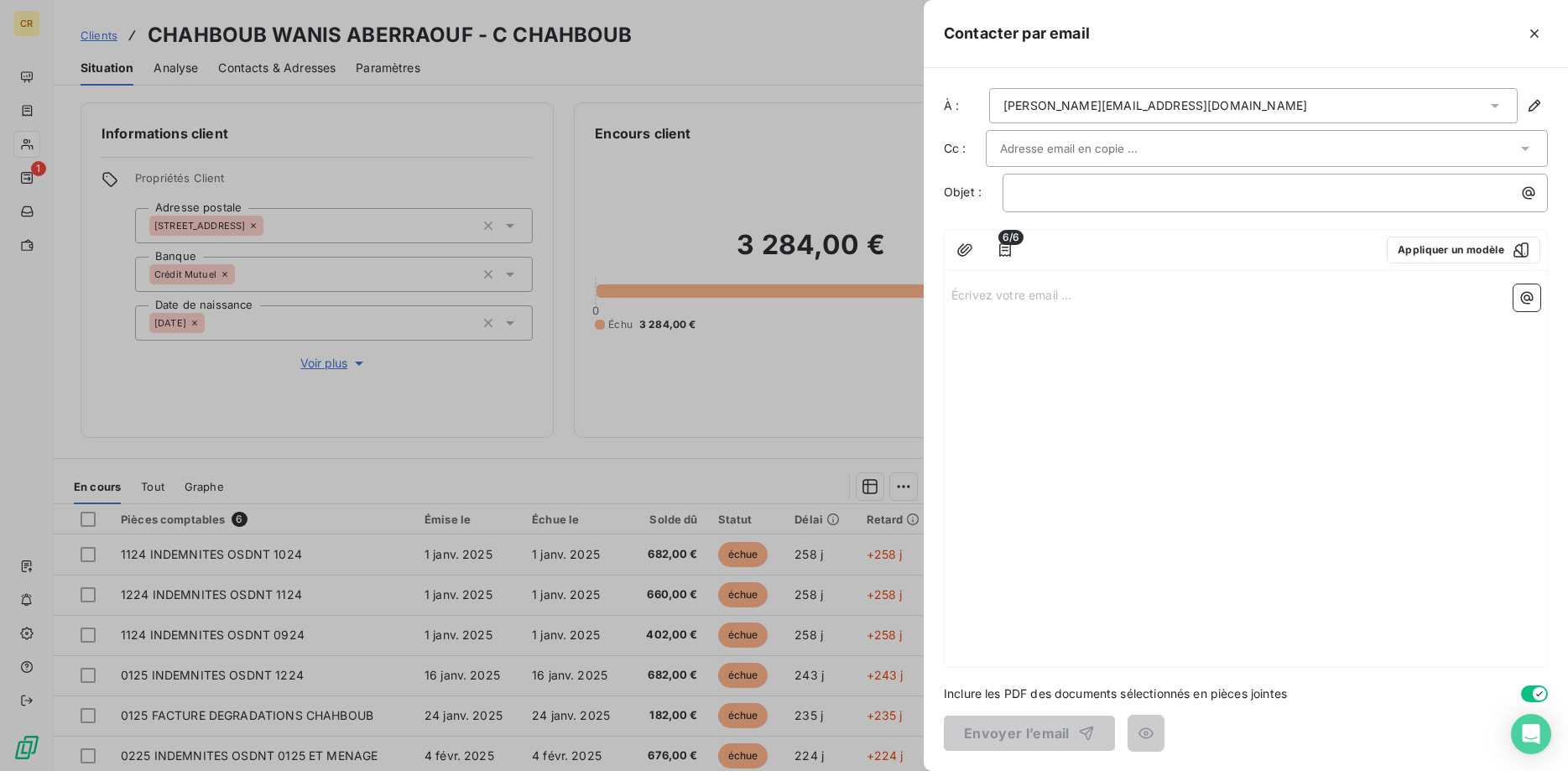
click at [1051, 104] on div "[PERSON_NAME][EMAIL_ADDRESS][DOMAIN_NAME]" at bounding box center [1155, 106] width 304 height 17
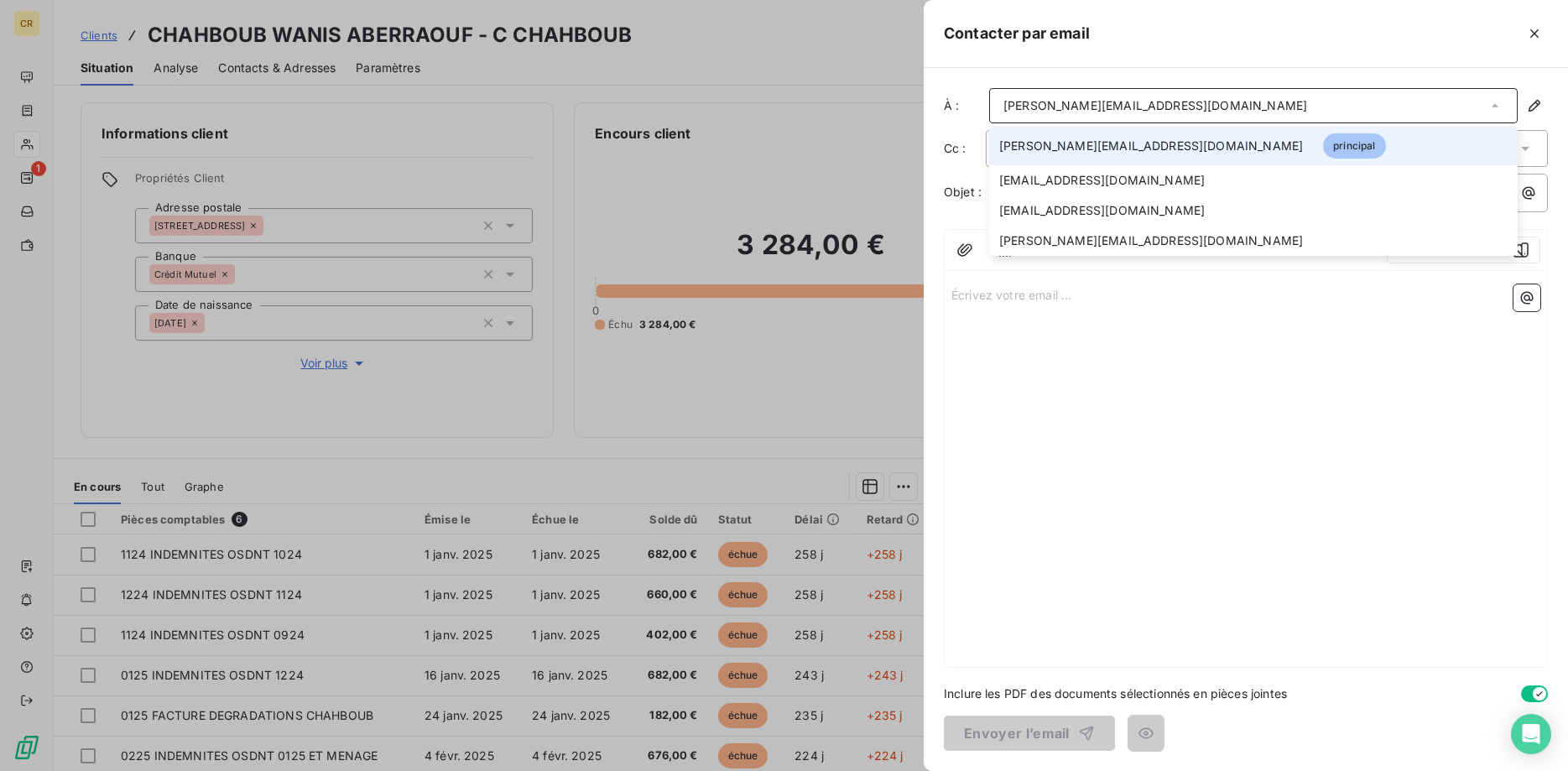
click at [1053, 150] on span "[PERSON_NAME][EMAIL_ADDRESS][DOMAIN_NAME]" at bounding box center [1151, 146] width 304 height 17
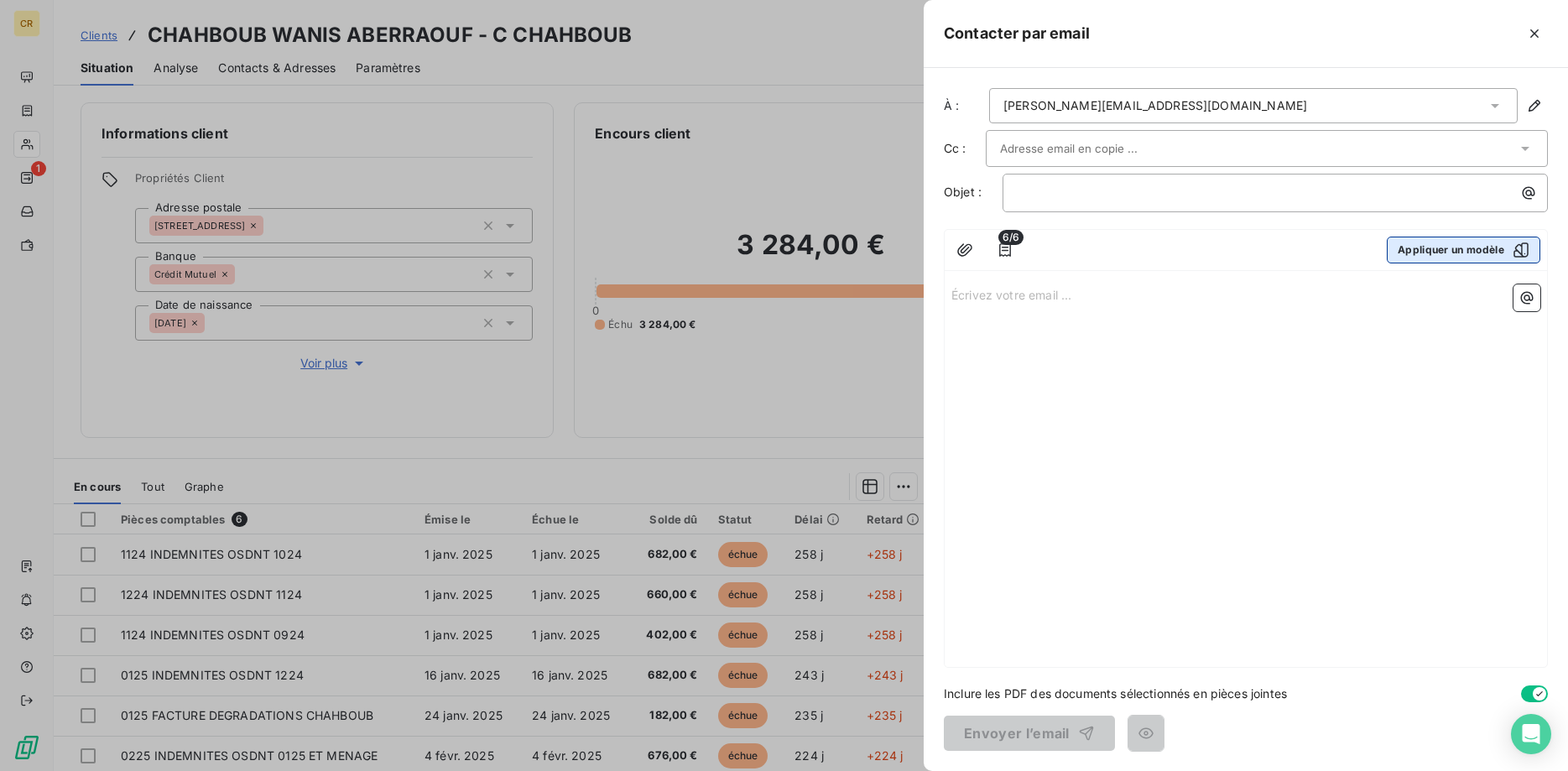
click at [1434, 260] on button "Appliquer un modèle" at bounding box center [1463, 249] width 154 height 27
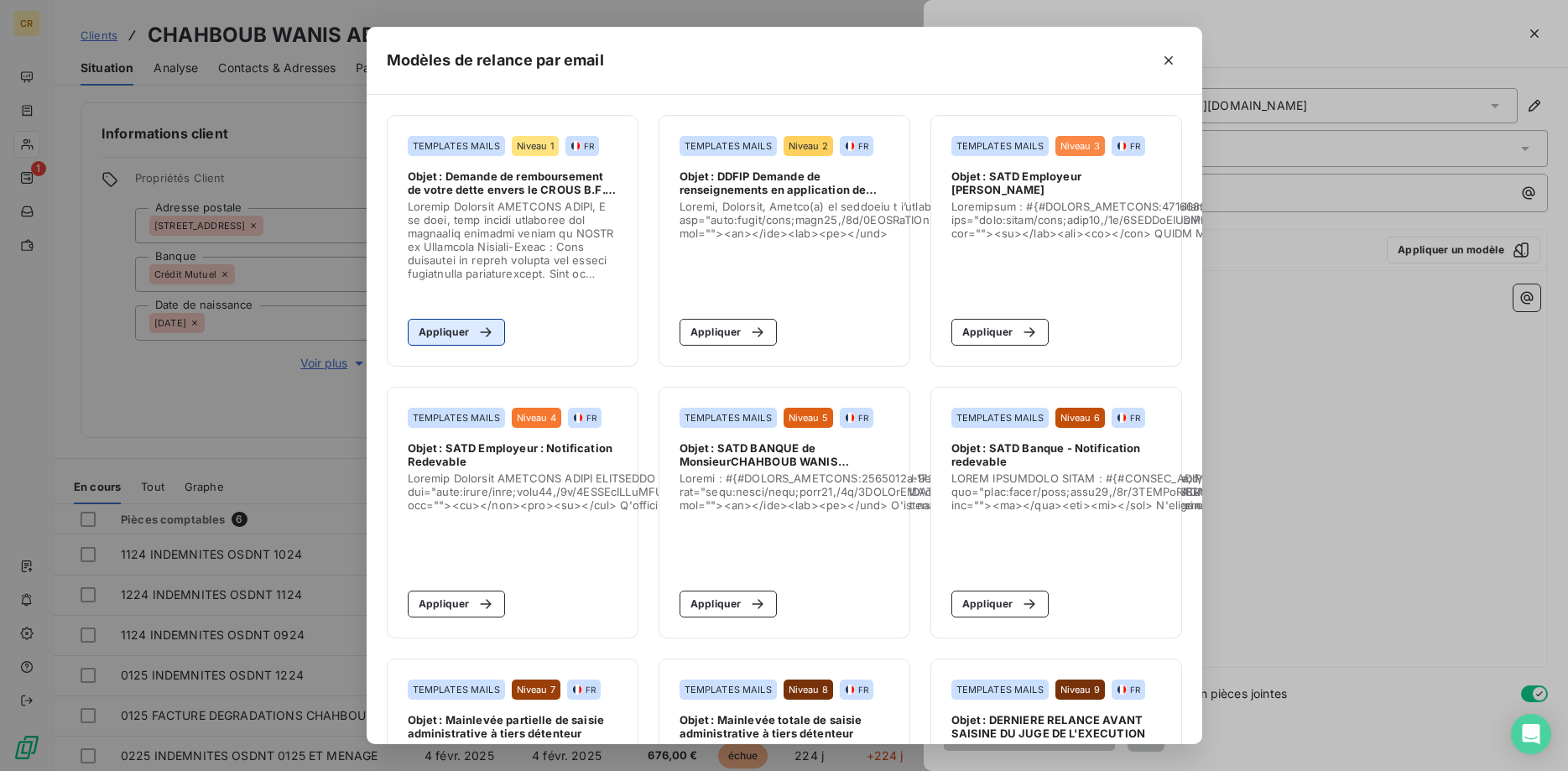
click at [434, 331] on button "Appliquer" at bounding box center [457, 331] width 98 height 27
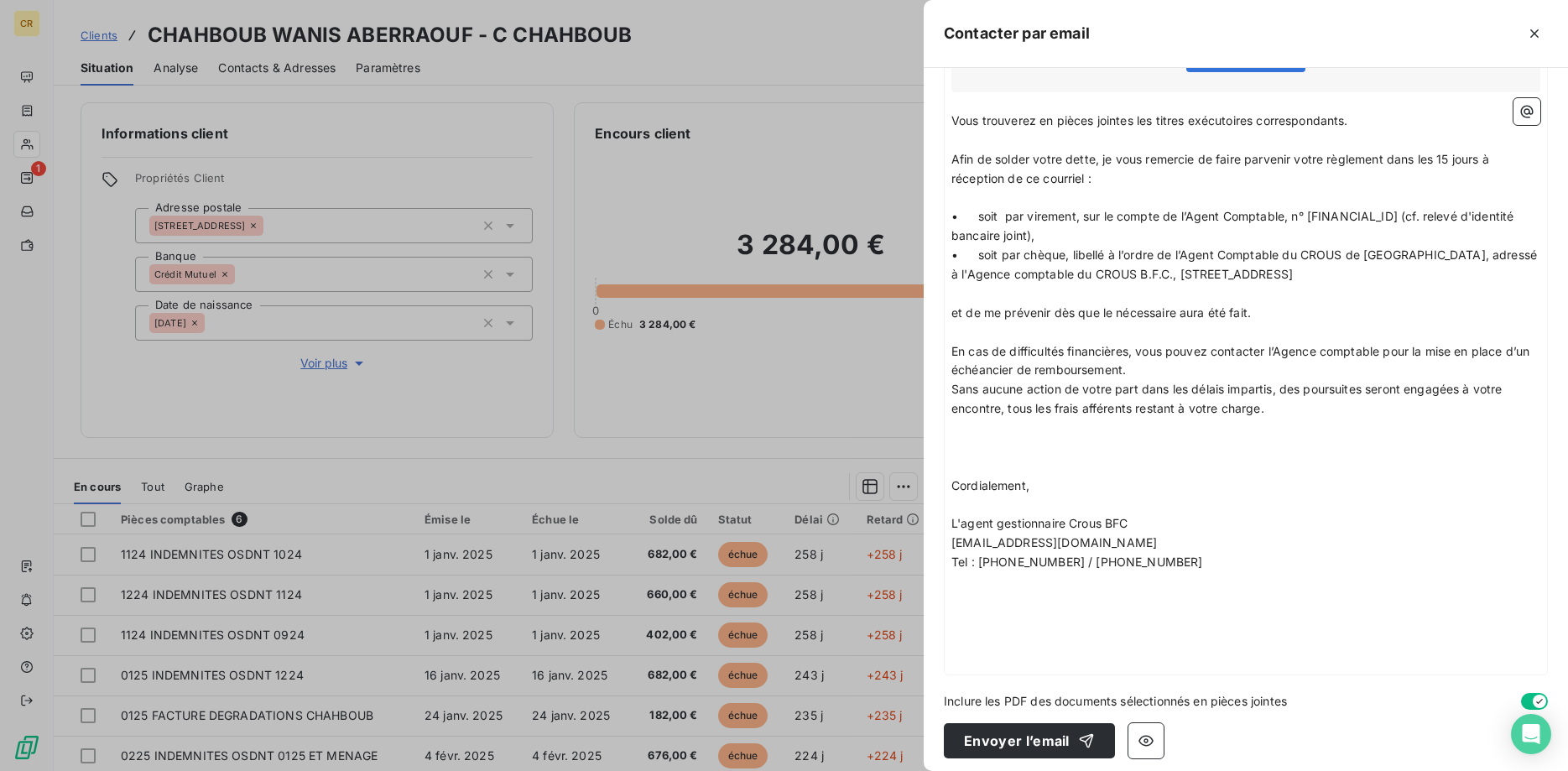
scroll to position [542, 0]
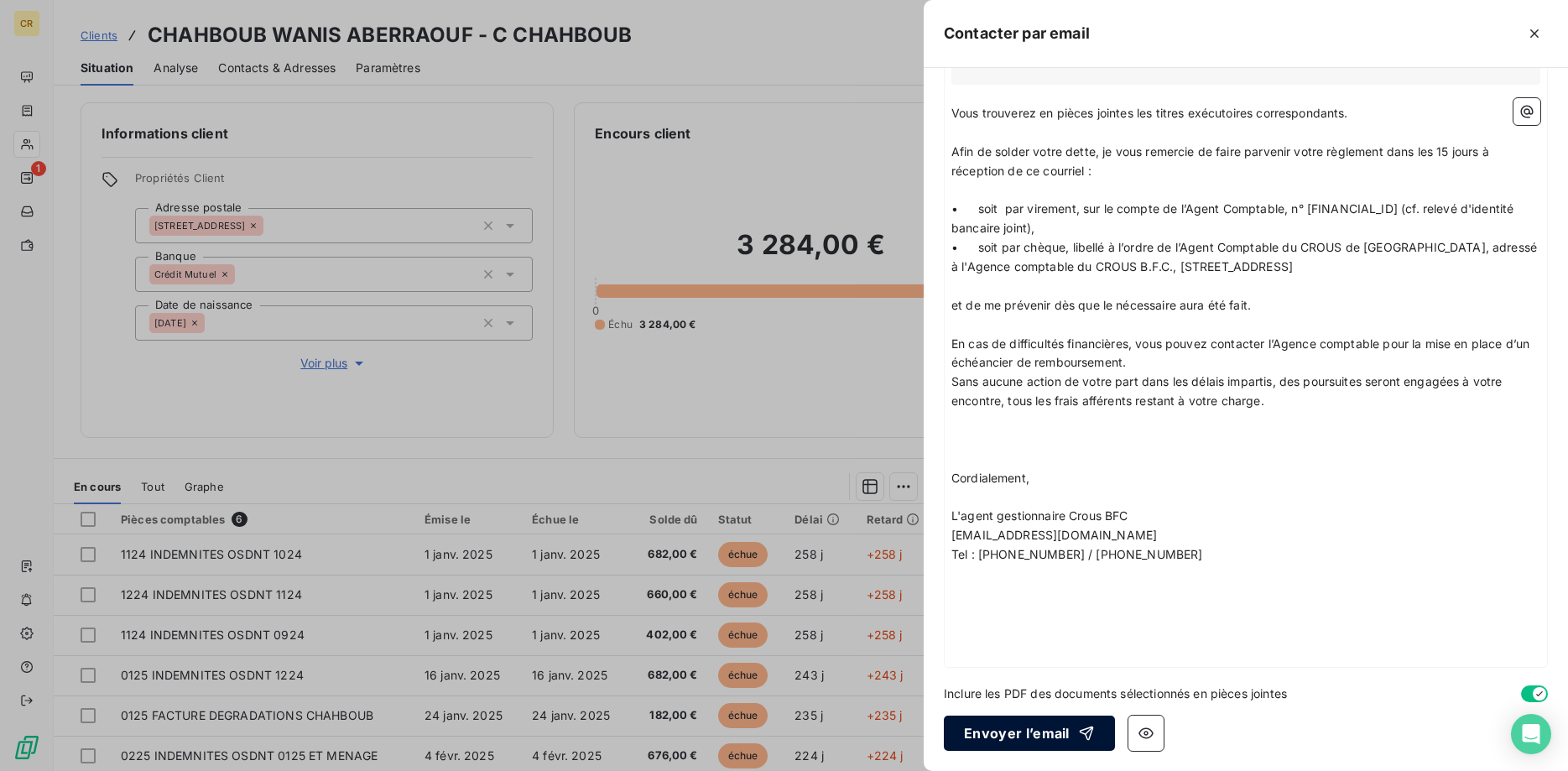
click at [1013, 735] on button "Envoyer l’email" at bounding box center [1029, 732] width 171 height 35
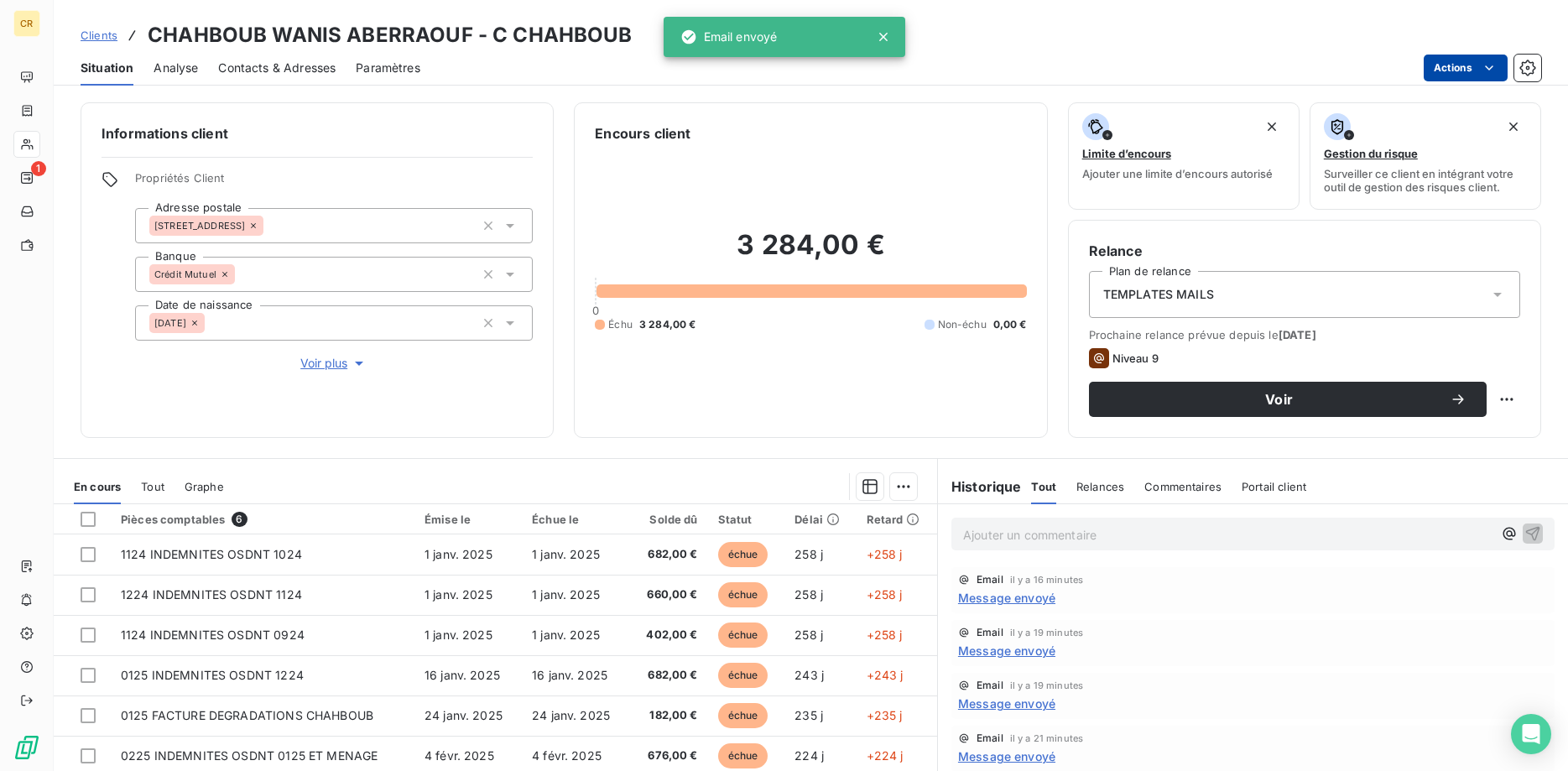
click at [1492, 65] on html "CR 1 Clients CHAHBOUB WANIS ABERRAOUF - C CHAHBOUB Situation Analyse Contacts &…" at bounding box center [784, 386] width 1568 height 771
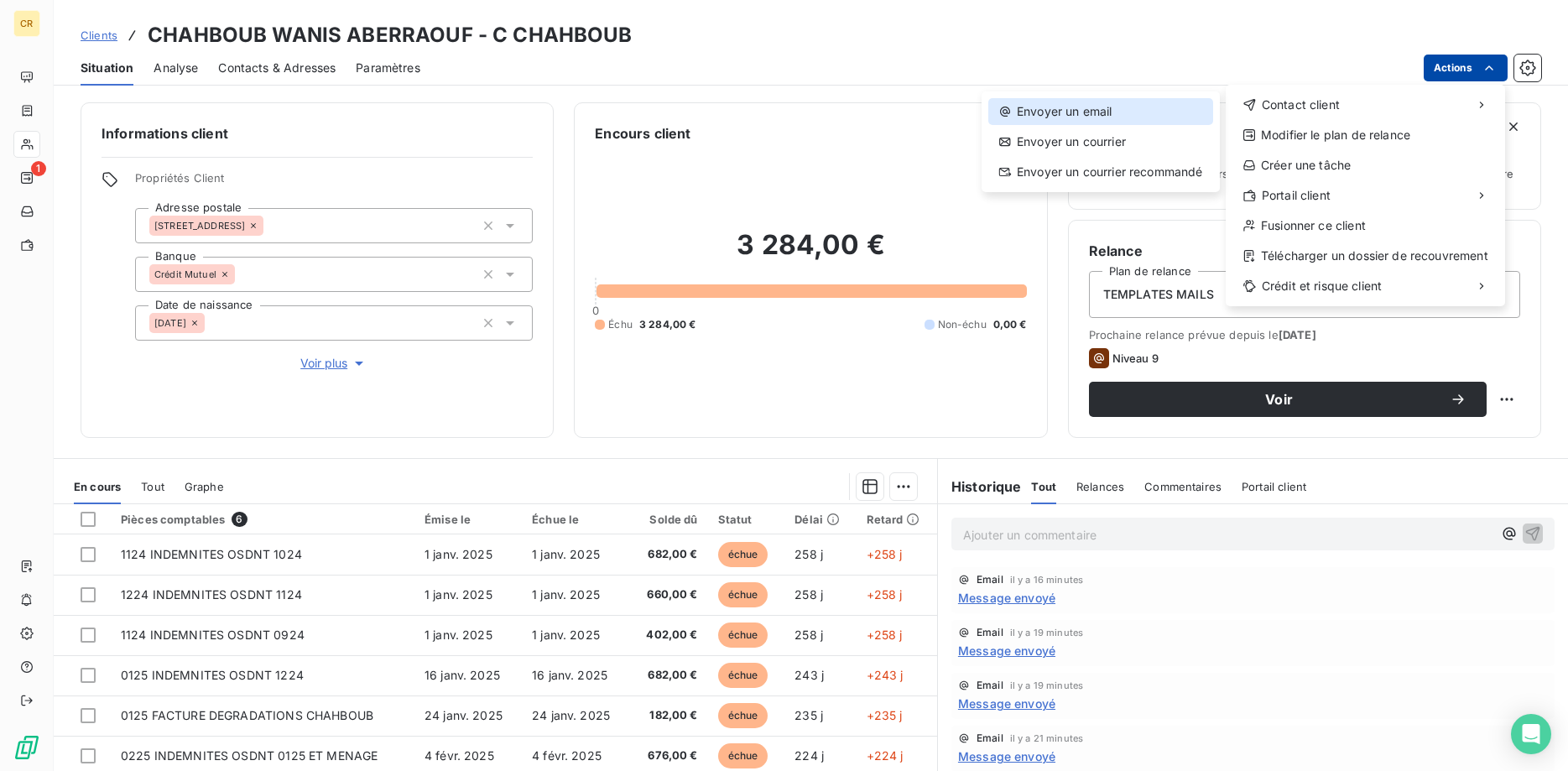
click at [1117, 107] on div "Envoyer un email" at bounding box center [1101, 111] width 225 height 27
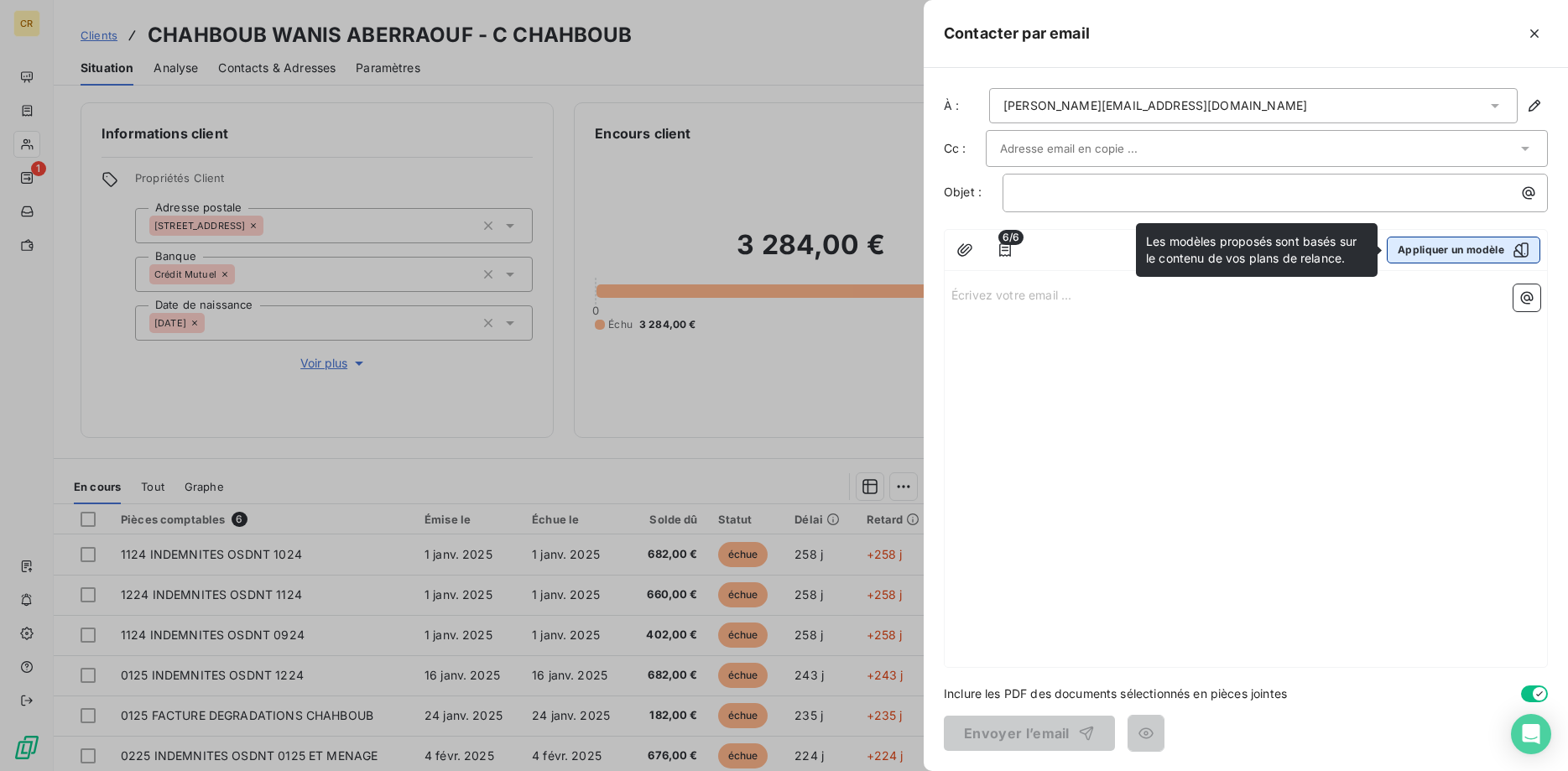
click at [1423, 245] on button "Appliquer un modèle" at bounding box center [1463, 249] width 154 height 27
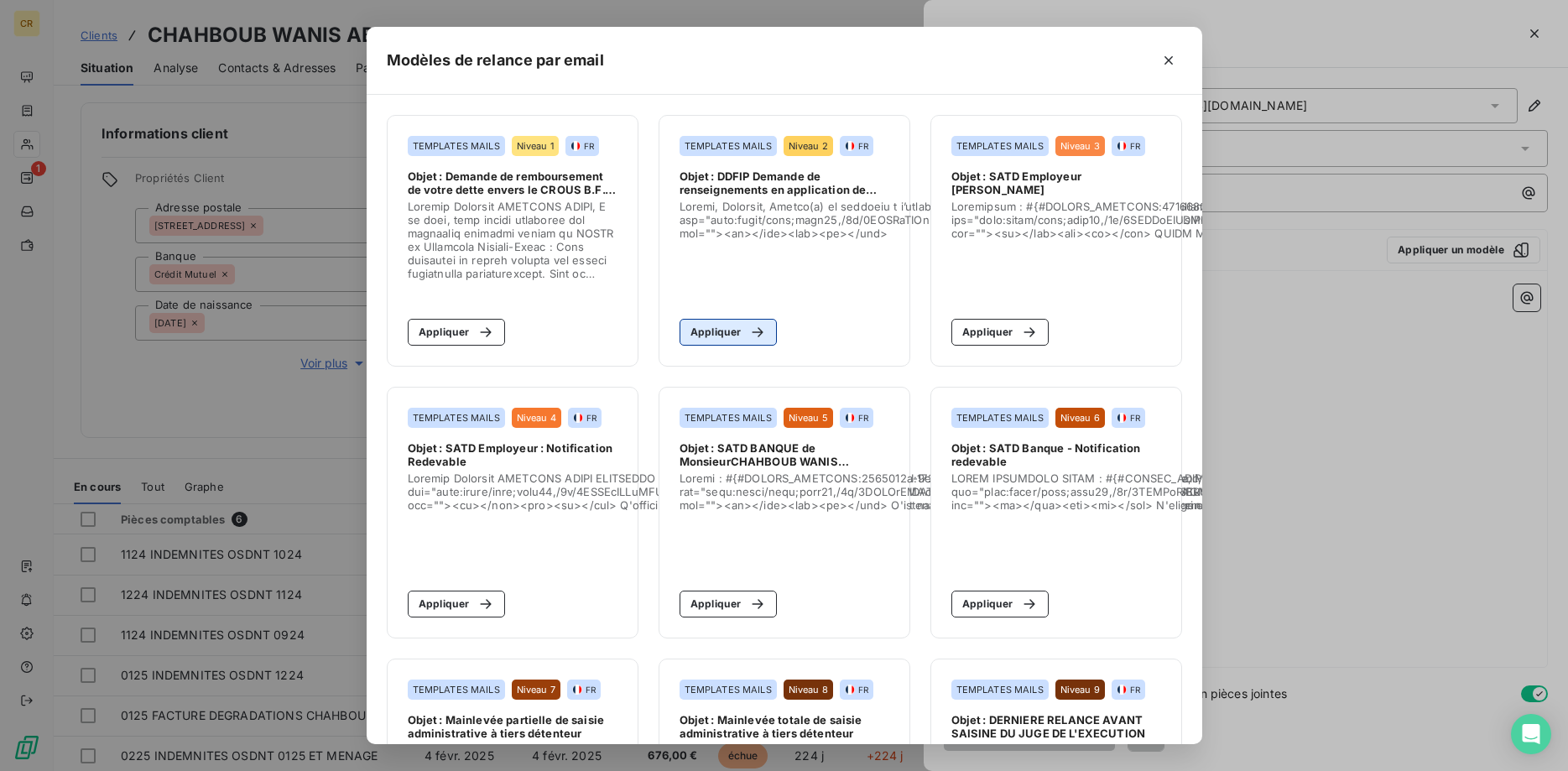
click at [739, 331] on button "Appliquer" at bounding box center [728, 331] width 98 height 27
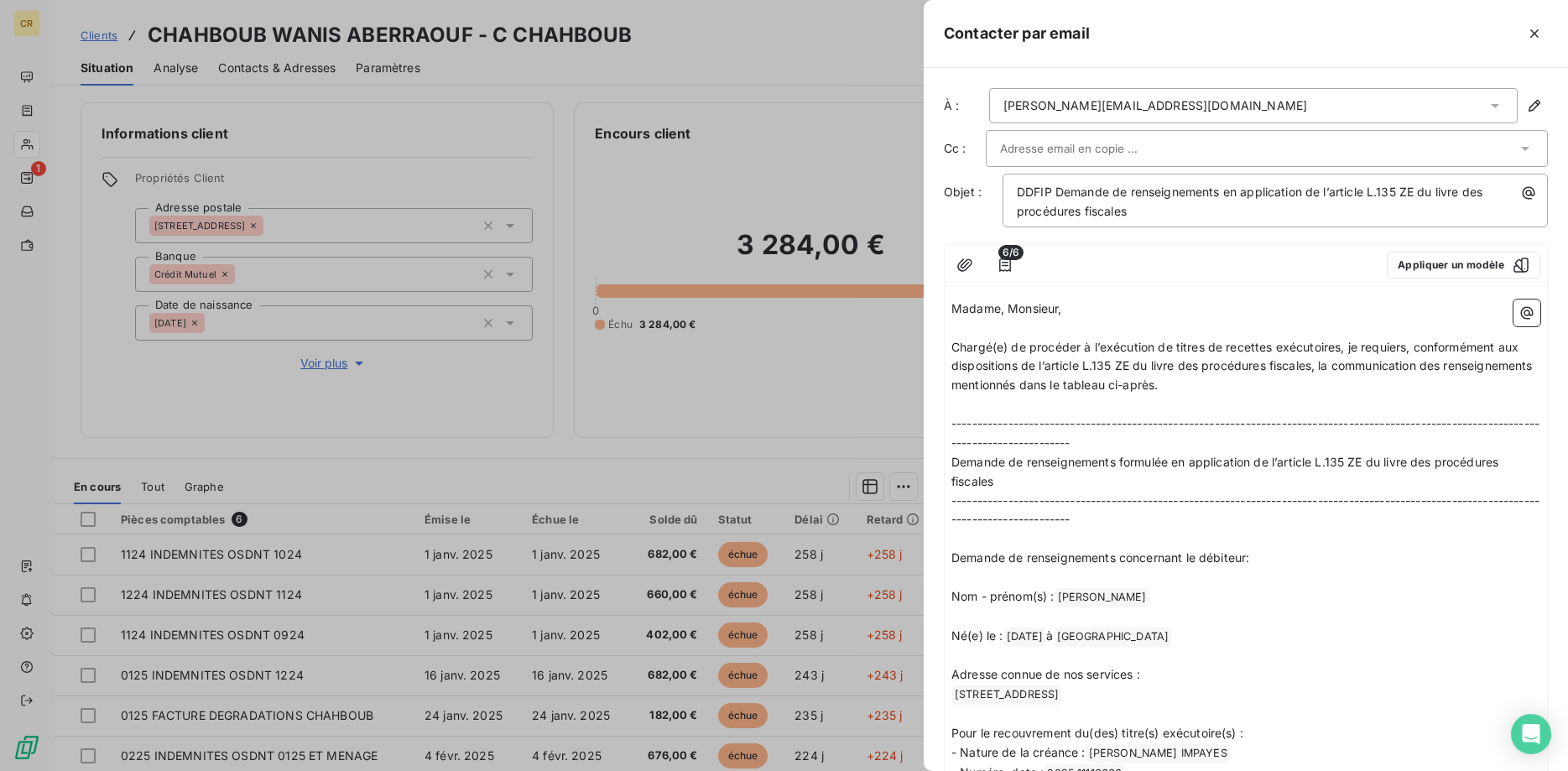
click at [1137, 94] on div "[PERSON_NAME][EMAIL_ADDRESS][DOMAIN_NAME]" at bounding box center [1253, 106] width 528 height 35
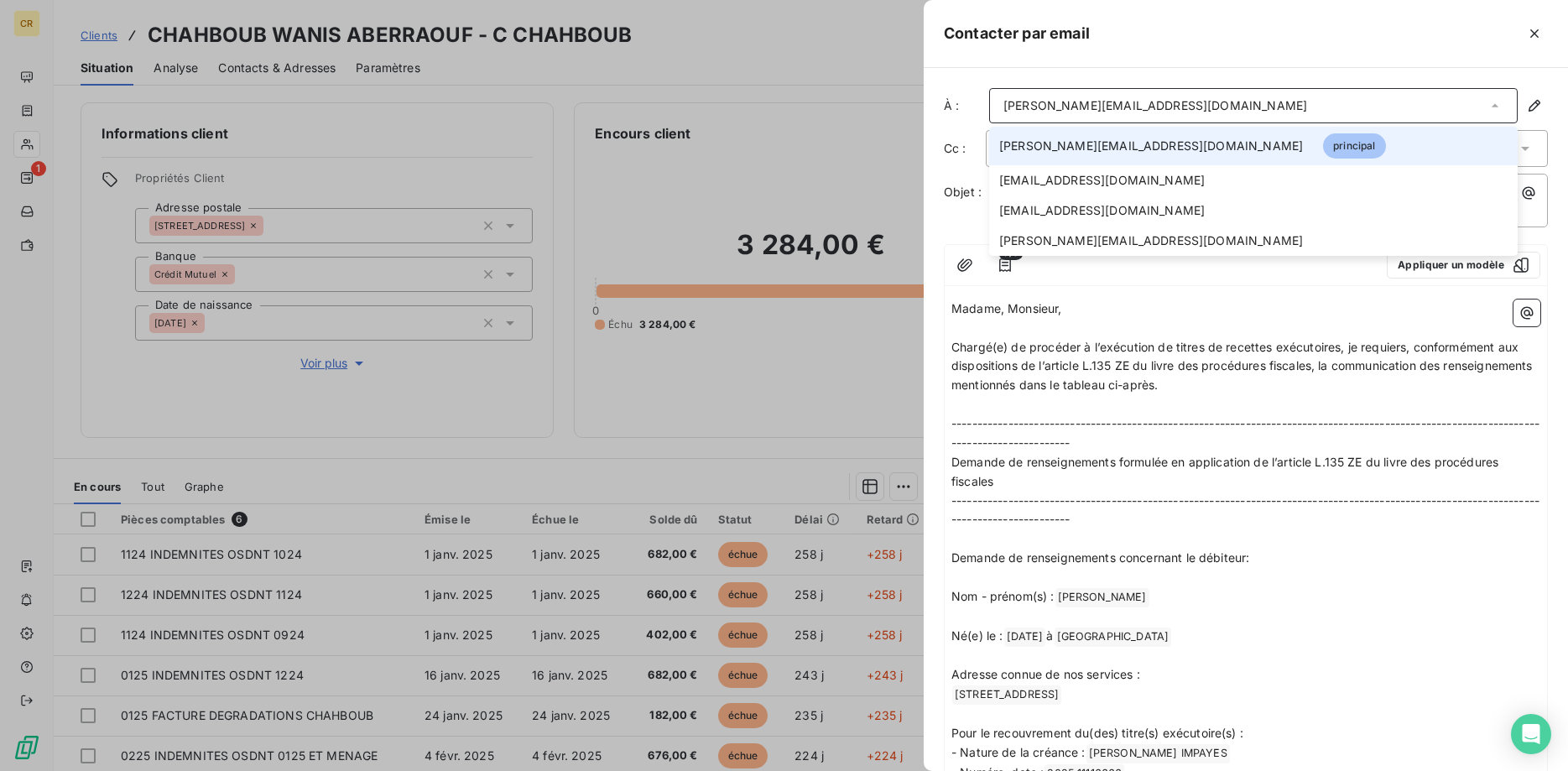
click at [1360, 605] on p "Nom - prénom(s) : CHAHBOUB WANIS ABERRAOUF ﻿ ﻿" at bounding box center [1246, 597] width 589 height 20
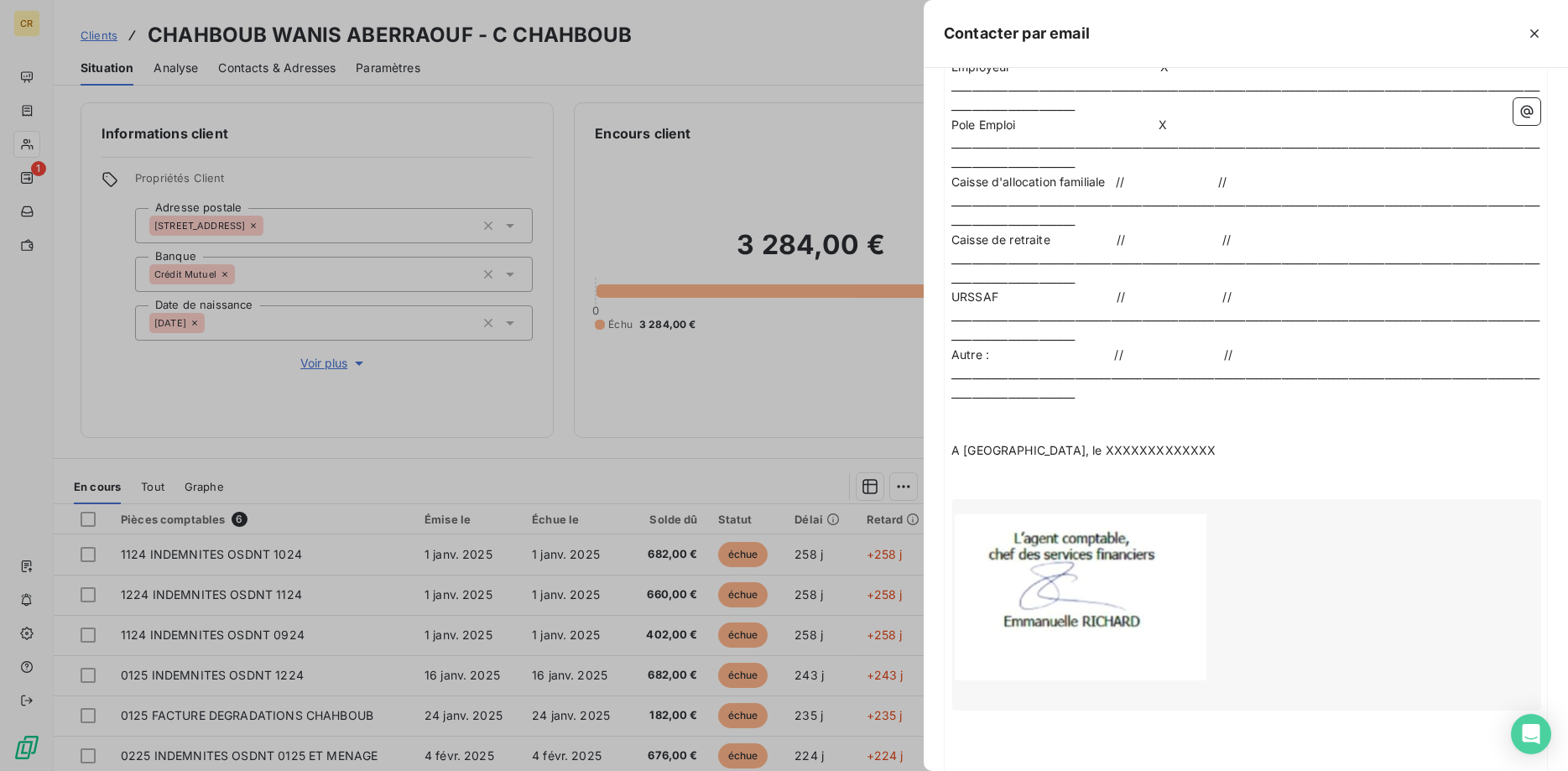
scroll to position [1581, 0]
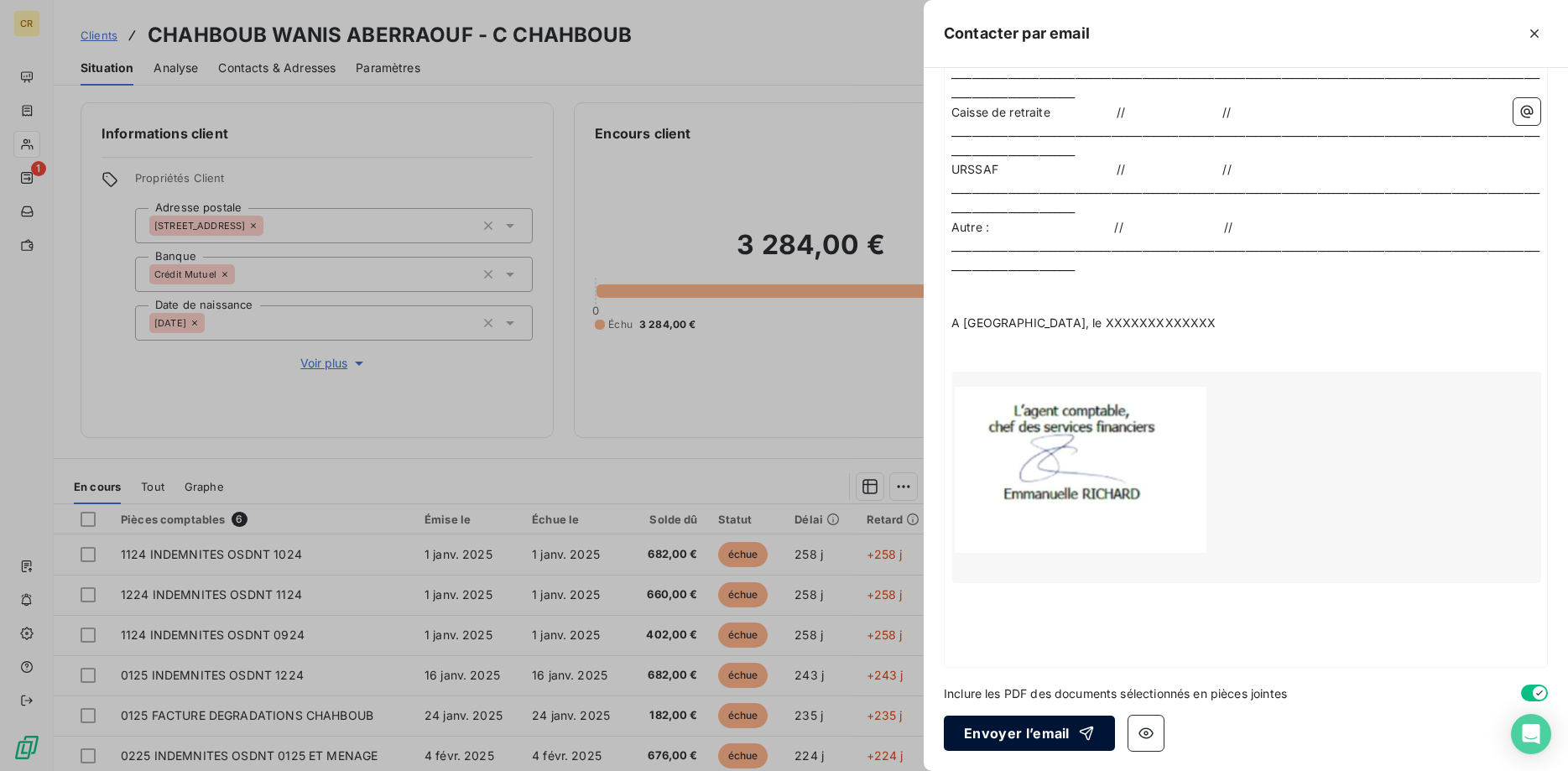
click at [1025, 732] on button "Envoyer l’email" at bounding box center [1029, 732] width 171 height 35
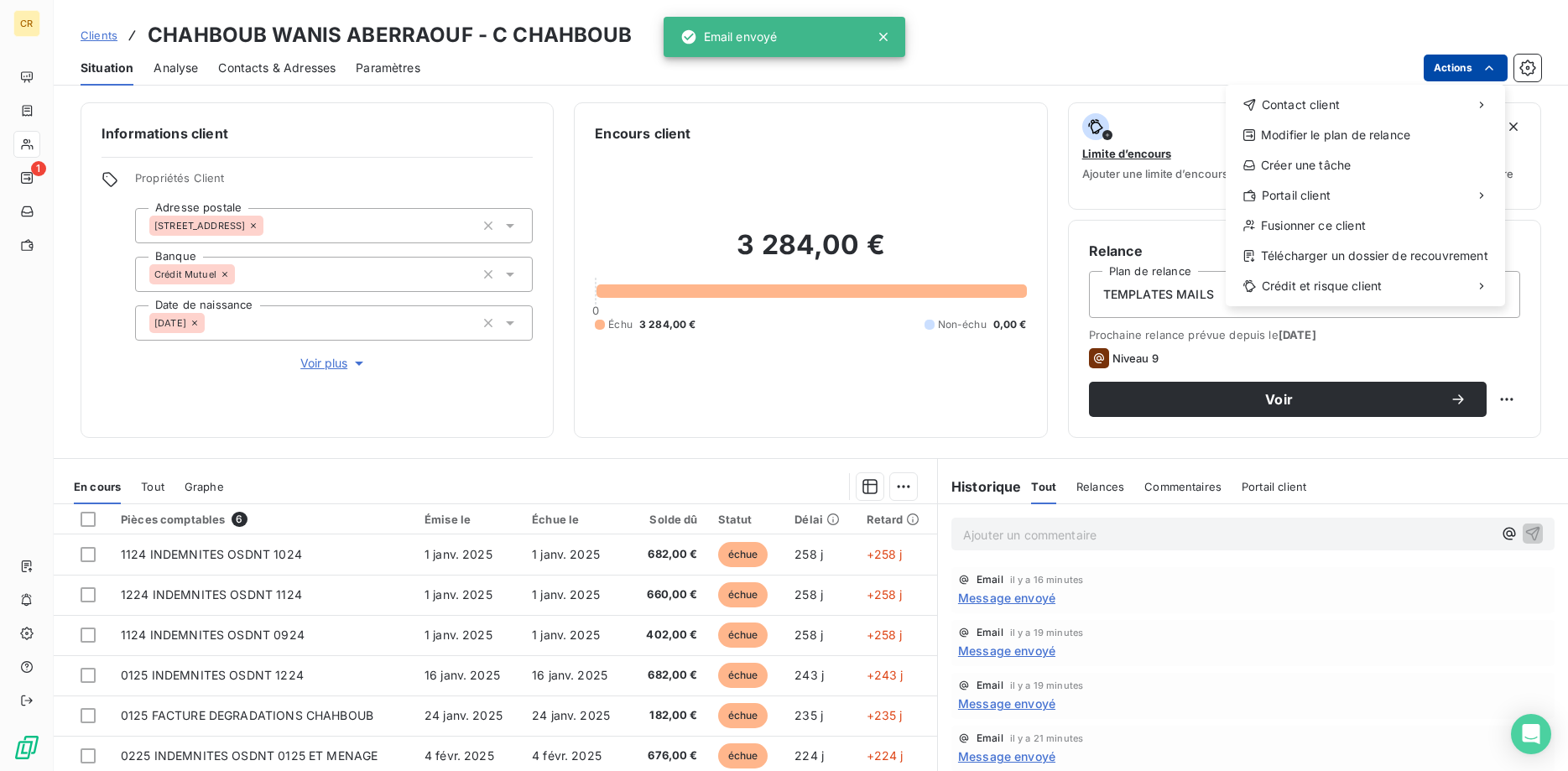
click at [1489, 67] on html "CR 1 Clients CHAHBOUB WANIS ABERRAOUF - C CHAHBOUB Situation Analyse Contacts &…" at bounding box center [784, 386] width 1568 height 771
click at [1176, 118] on div "Envoyer un email" at bounding box center [1101, 111] width 225 height 27
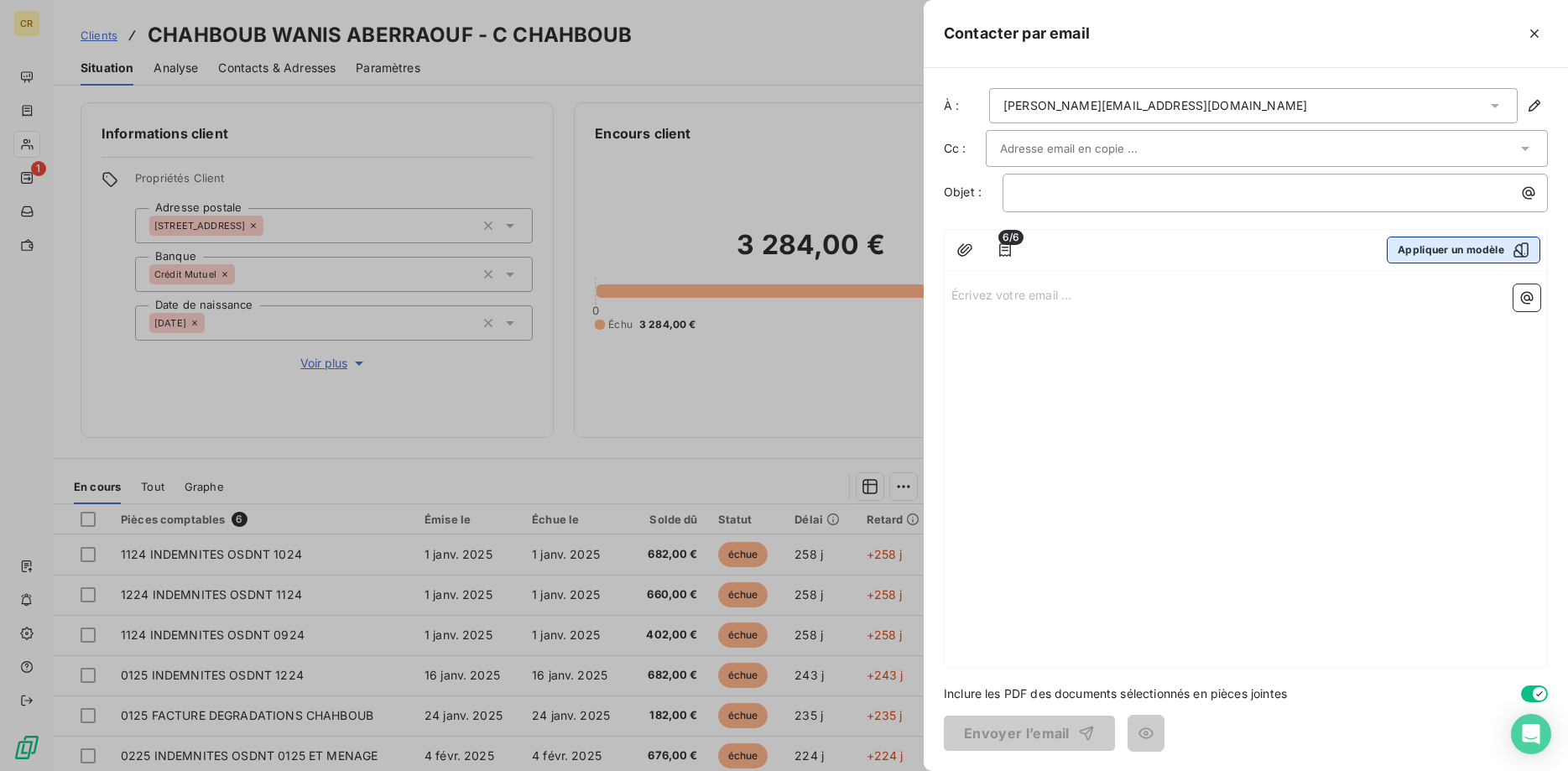
click at [1442, 252] on button "Appliquer un modèle" at bounding box center [1463, 249] width 154 height 27
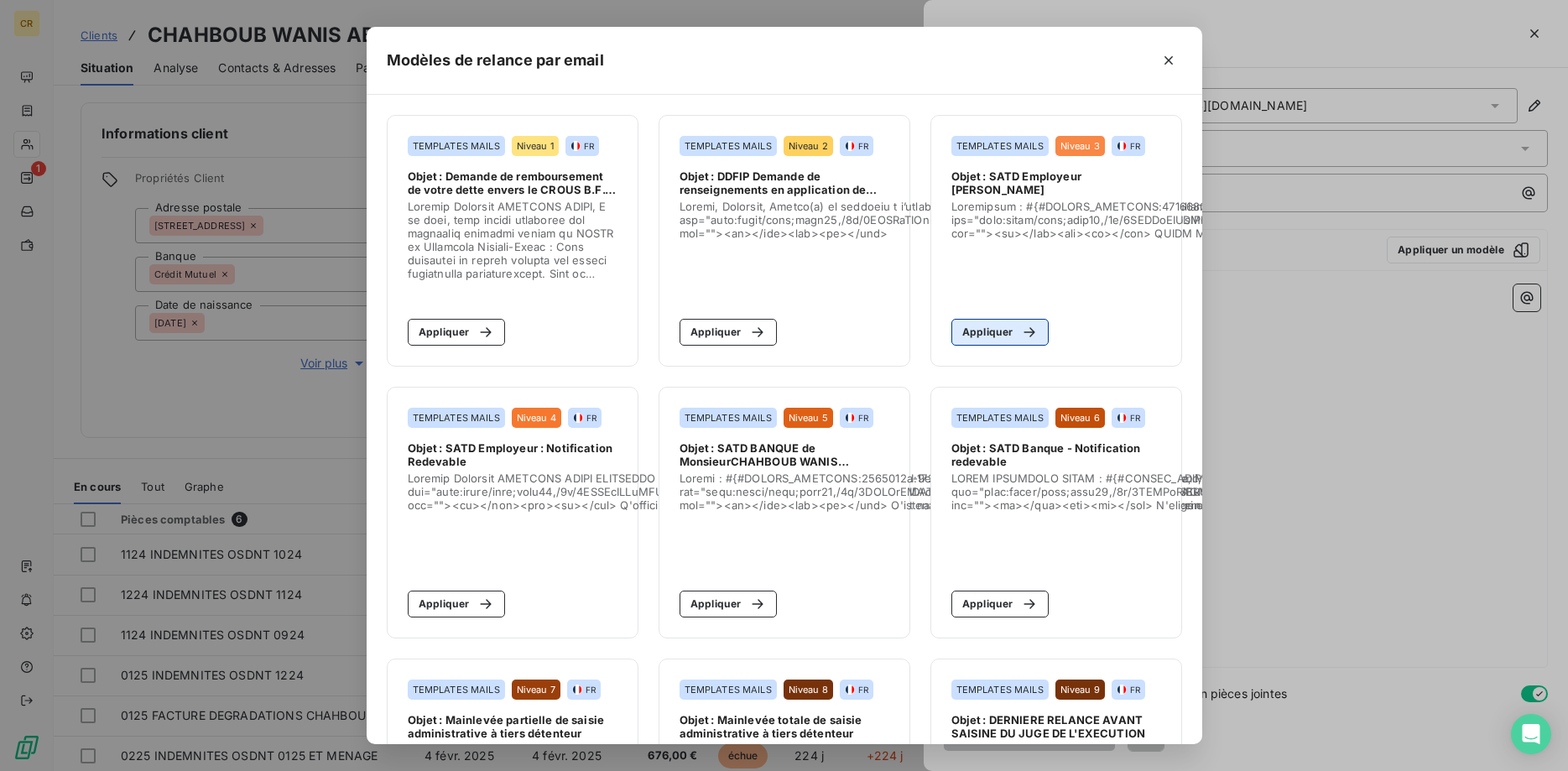
click at [994, 338] on button "Appliquer" at bounding box center [1000, 331] width 98 height 27
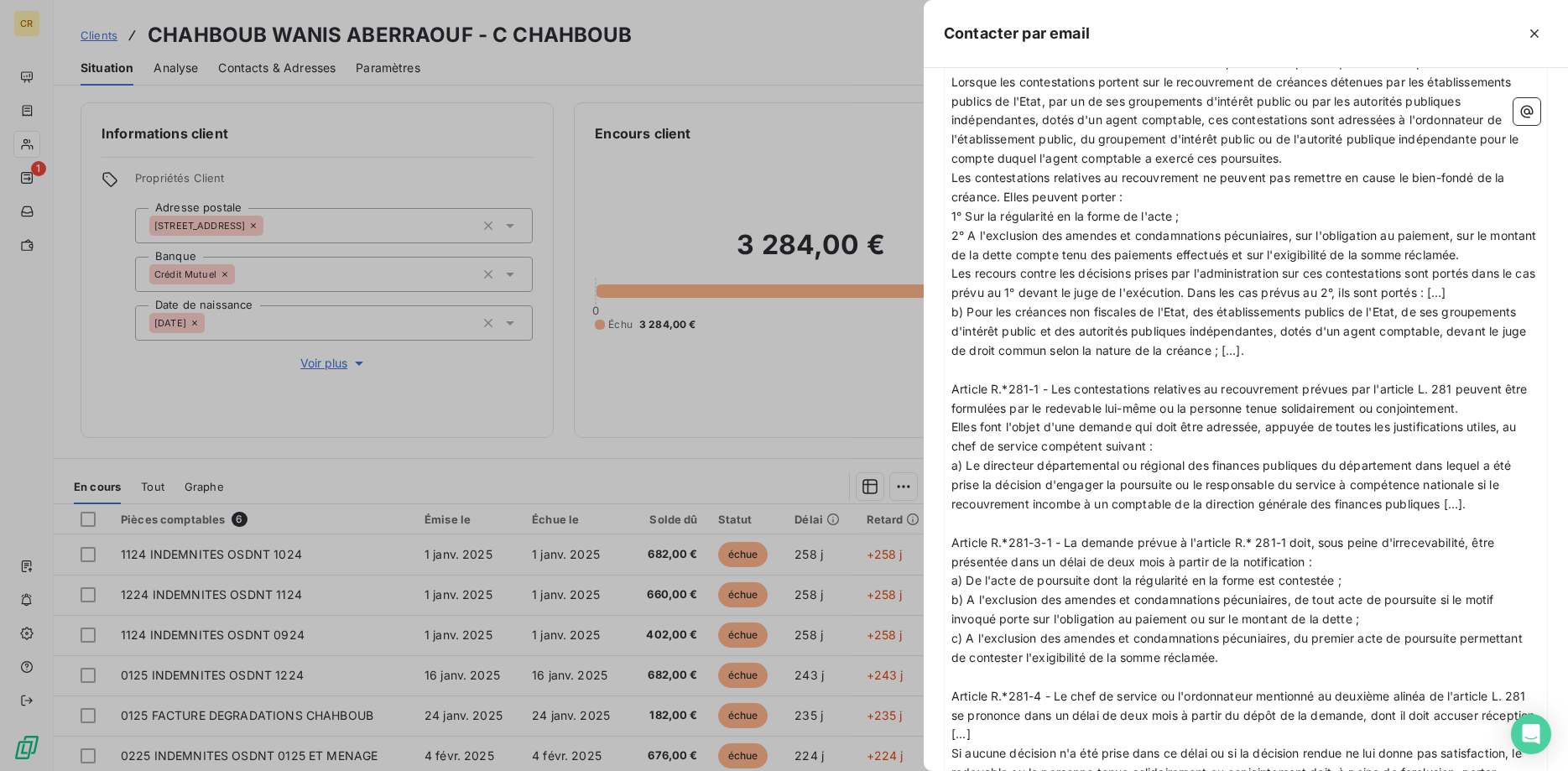
scroll to position [2199, 0]
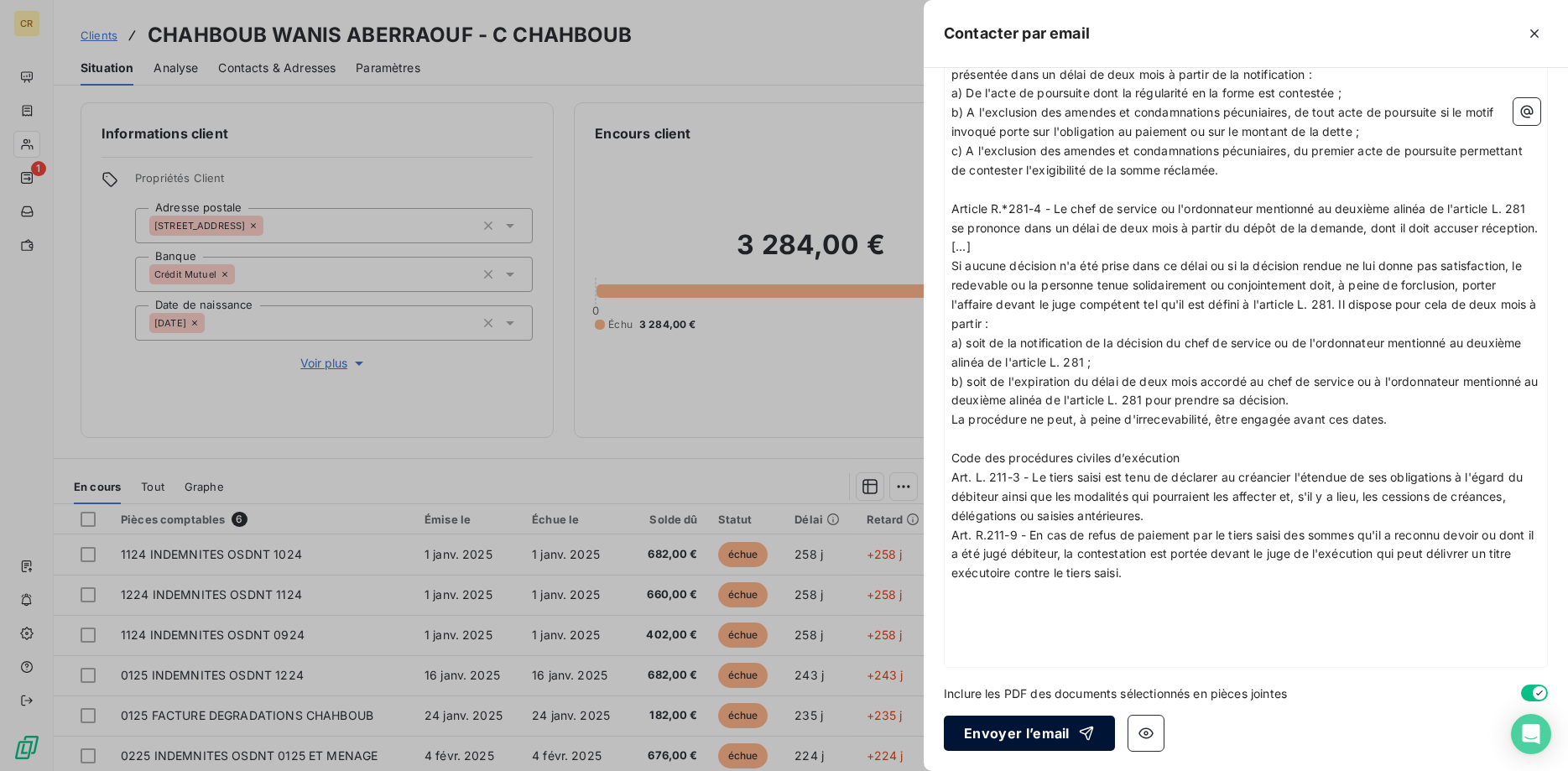
click at [1030, 725] on button "Envoyer l’email" at bounding box center [1029, 732] width 171 height 35
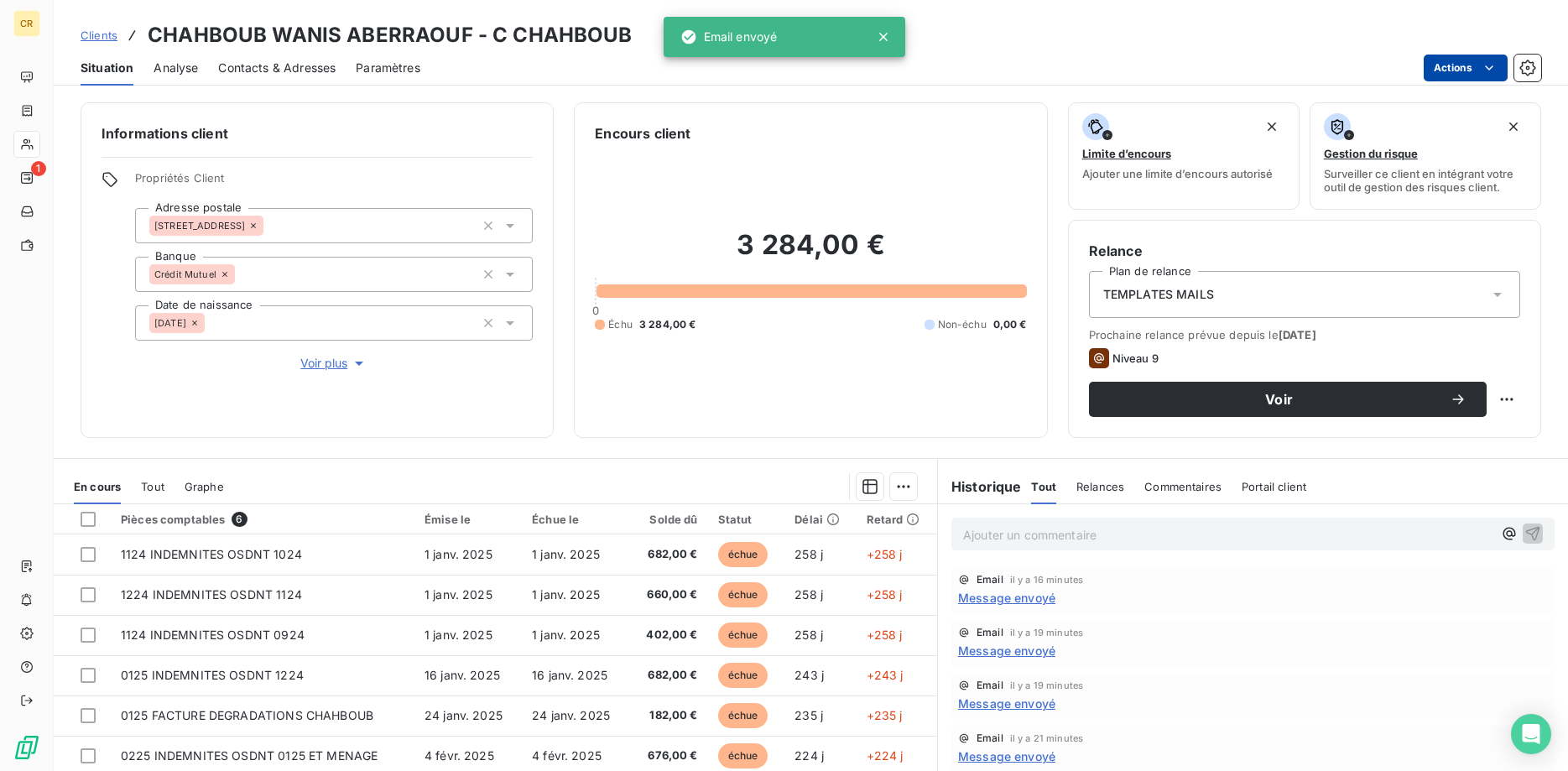
click at [1493, 62] on html "CR 1 Clients CHAHBOUB WANIS ABERRAOUF - C CHAHBOUB Situation Analyse Contacts &…" at bounding box center [784, 386] width 1568 height 771
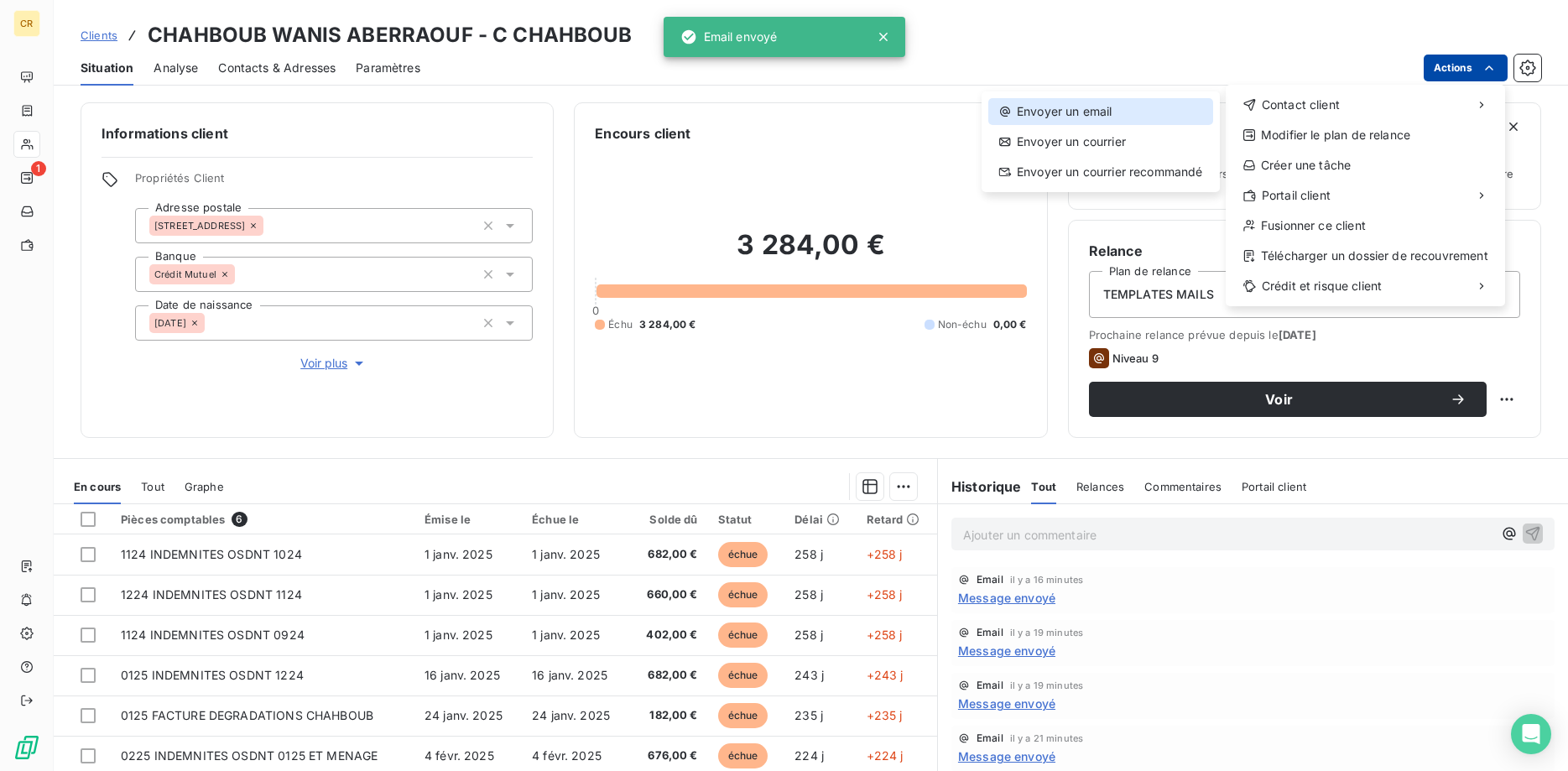
click at [1186, 117] on div "Envoyer un email" at bounding box center [1101, 111] width 225 height 27
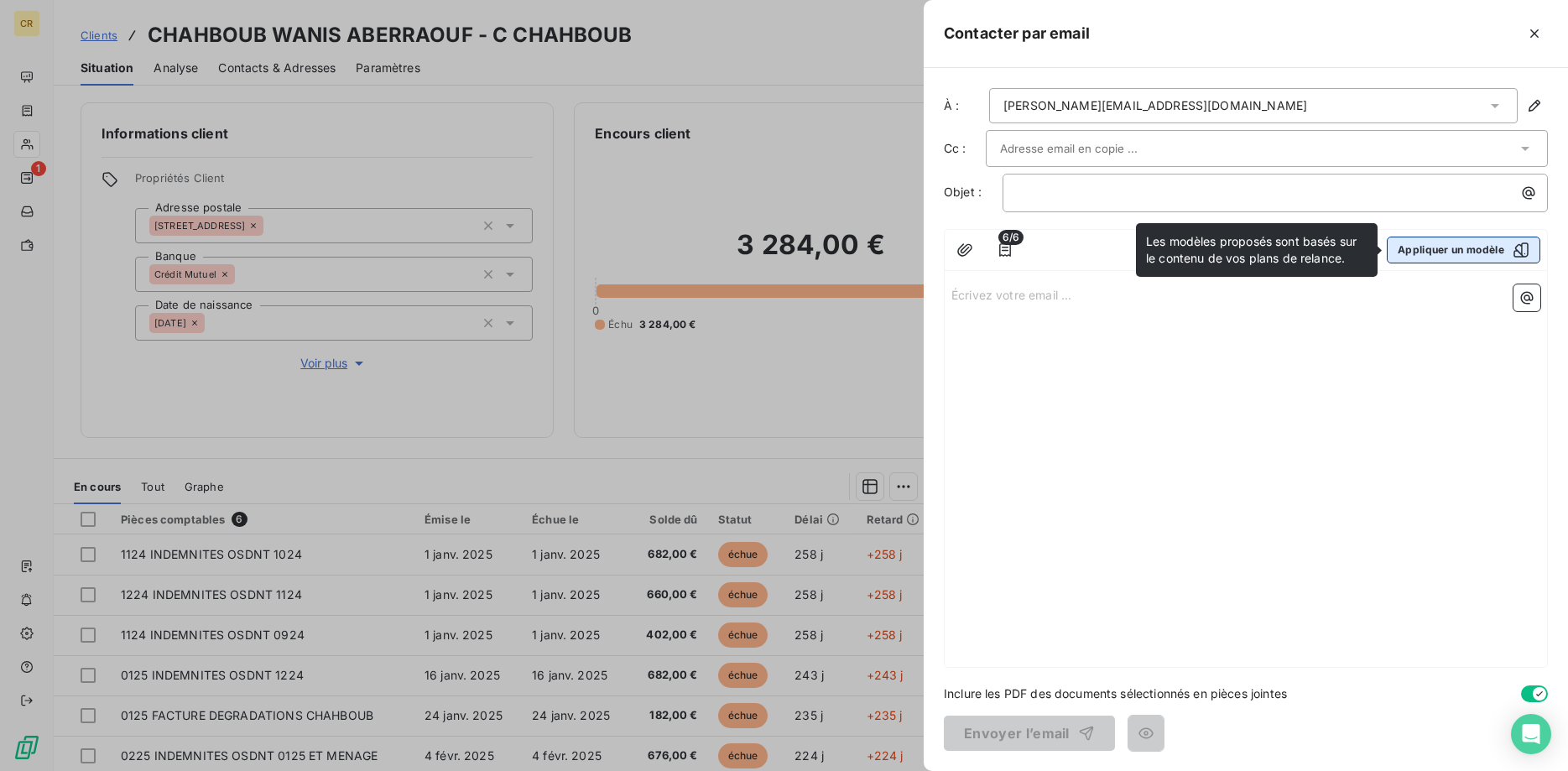
click at [1427, 252] on button "Appliquer un modèle" at bounding box center [1463, 249] width 154 height 27
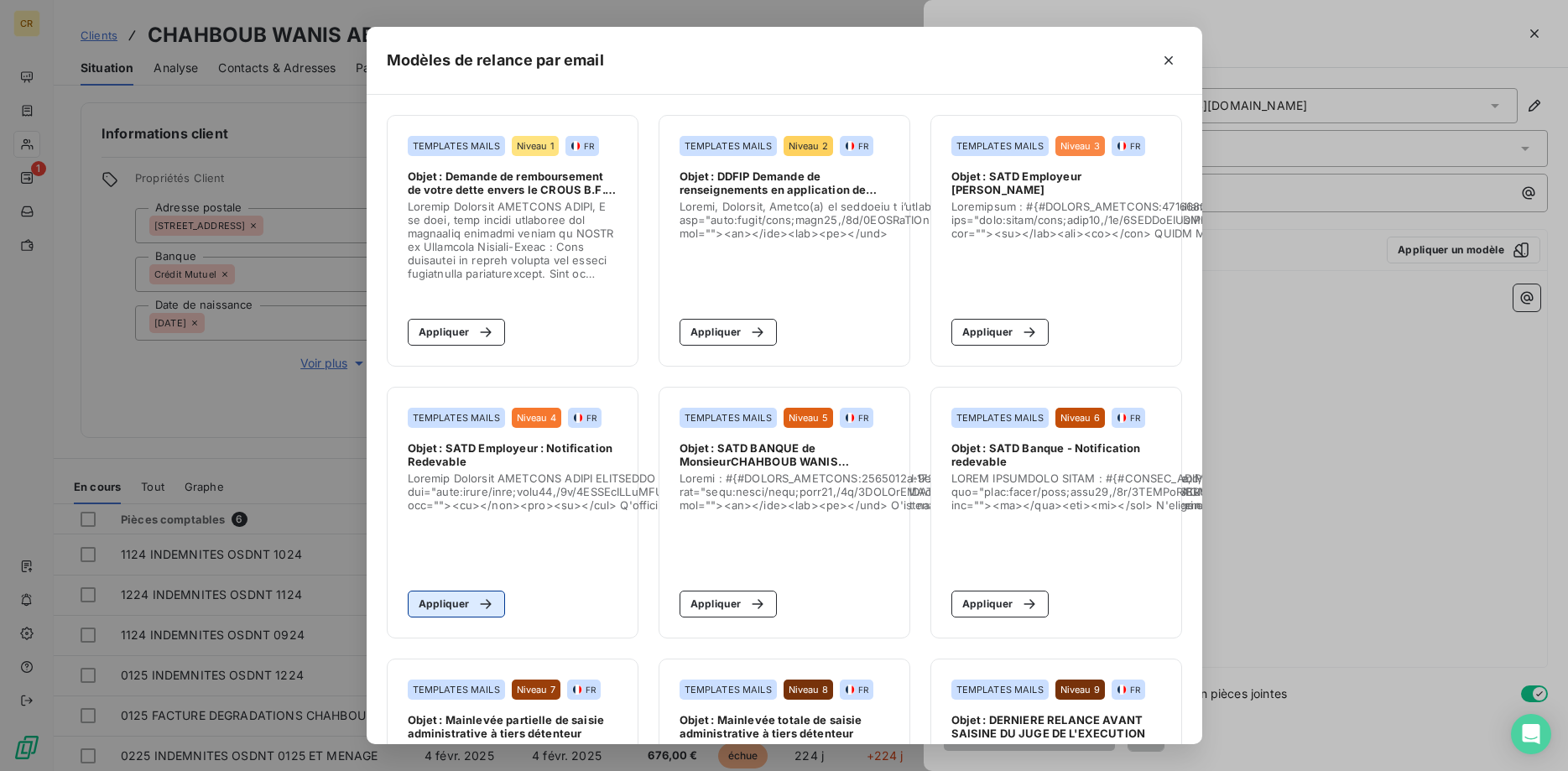
click at [435, 615] on button "Appliquer" at bounding box center [457, 604] width 98 height 27
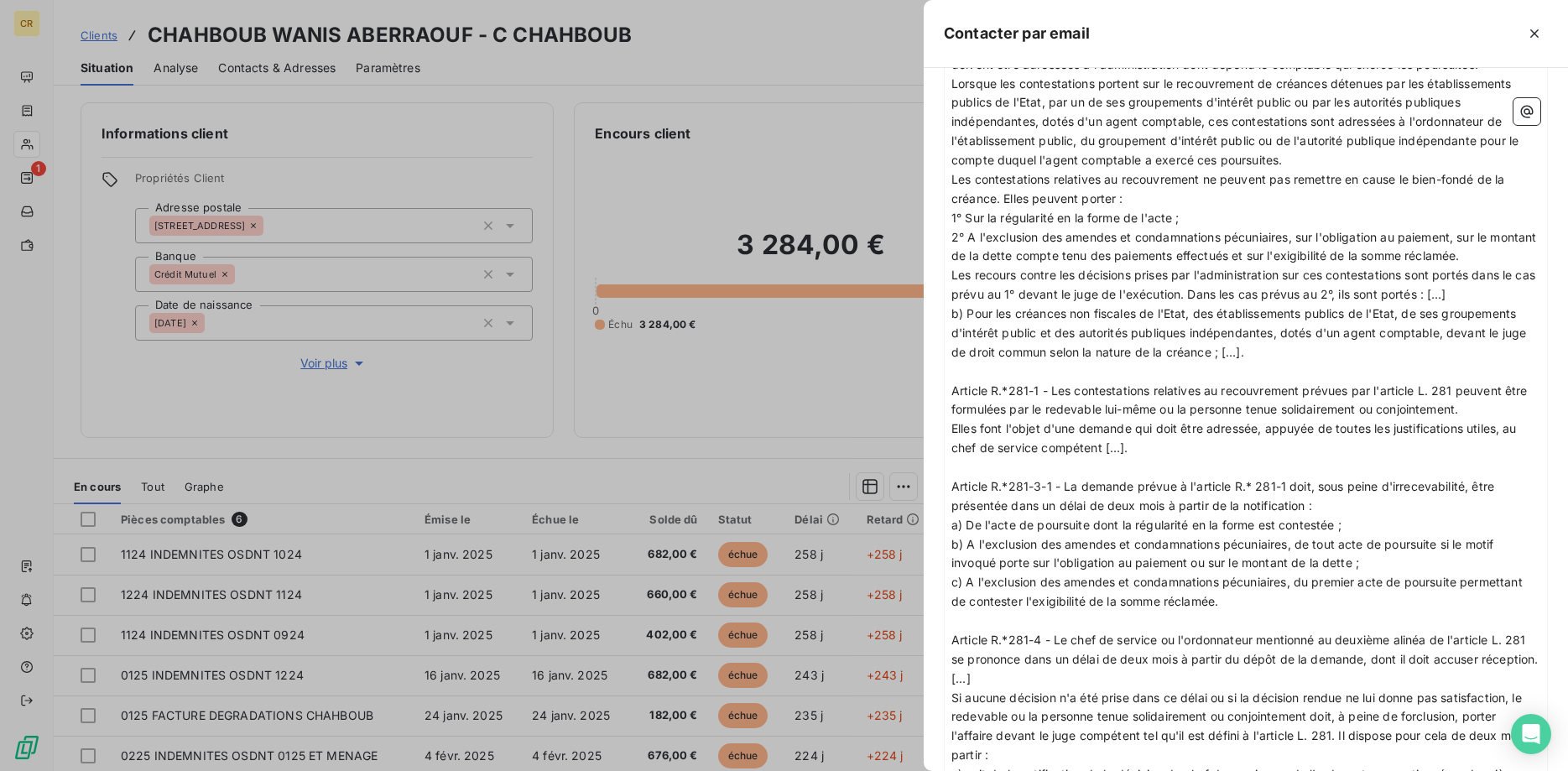
scroll to position [1848, 0]
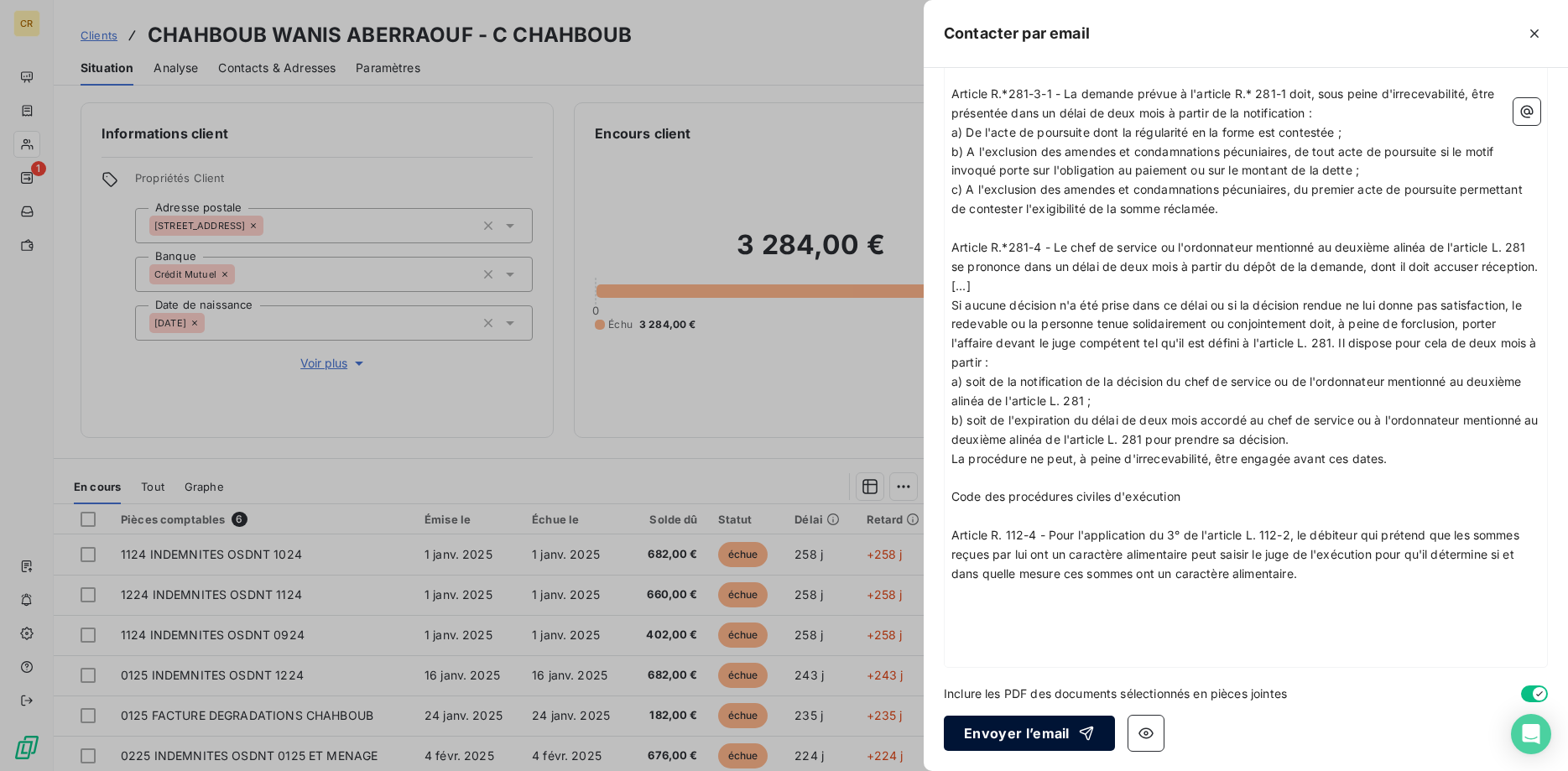
click at [990, 740] on button "Envoyer l’email" at bounding box center [1029, 732] width 171 height 35
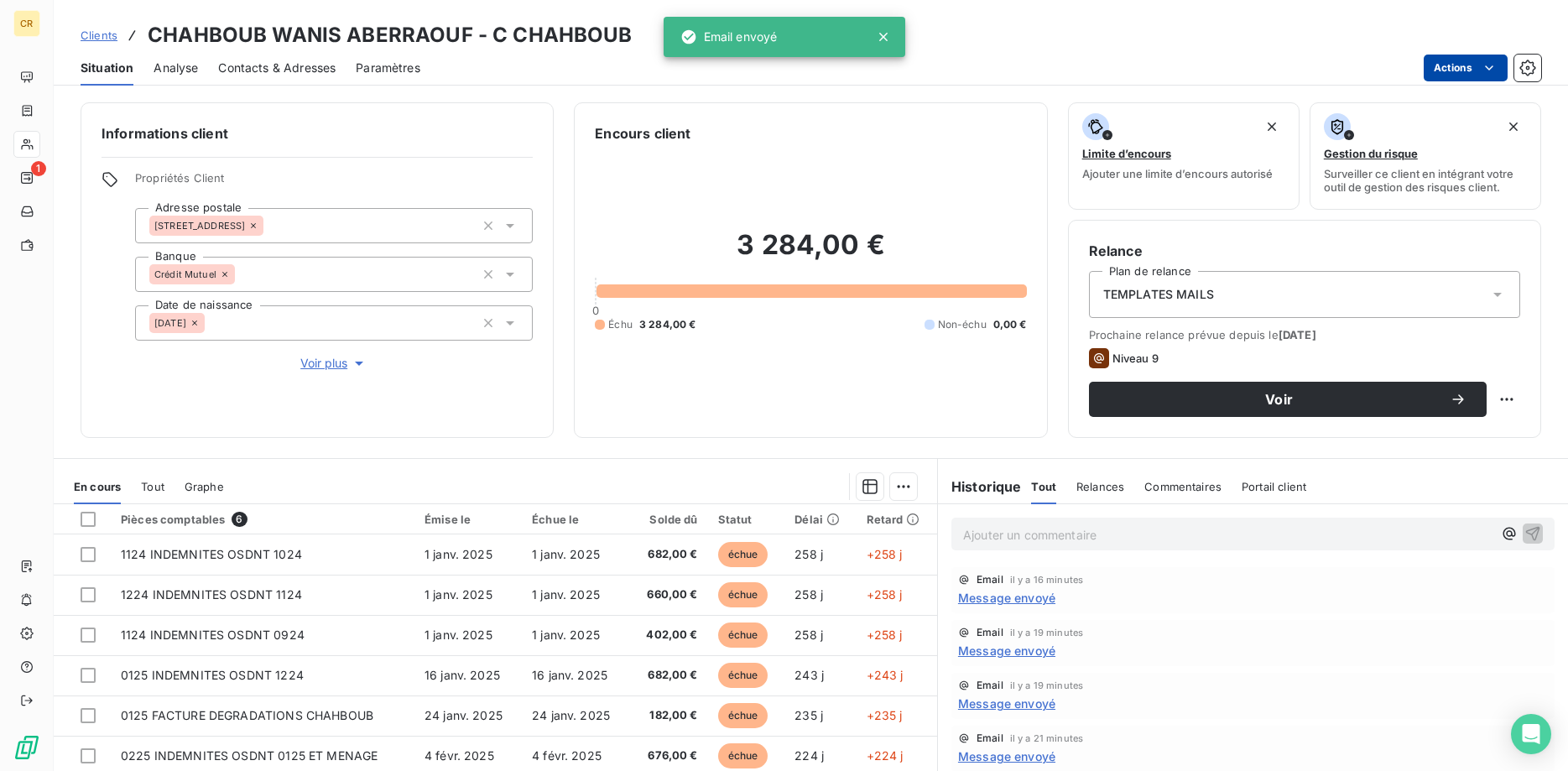
click at [1490, 66] on html "CR 1 Clients CHAHBOUB WANIS ABERRAOUF - C CHAHBOUB Situation Analyse Contacts &…" at bounding box center [784, 386] width 1568 height 771
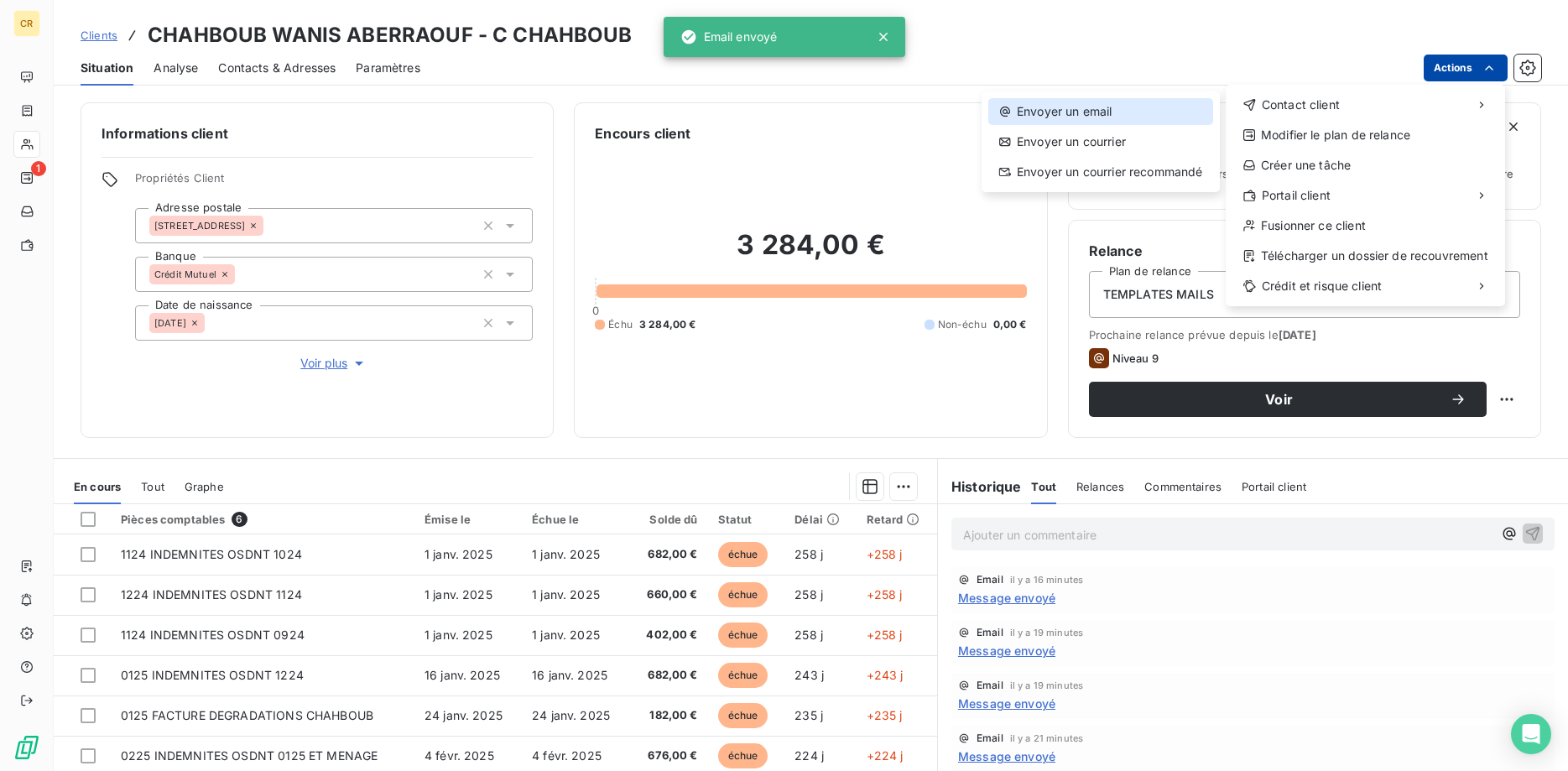
click at [1164, 118] on div "Envoyer un email" at bounding box center [1101, 111] width 225 height 27
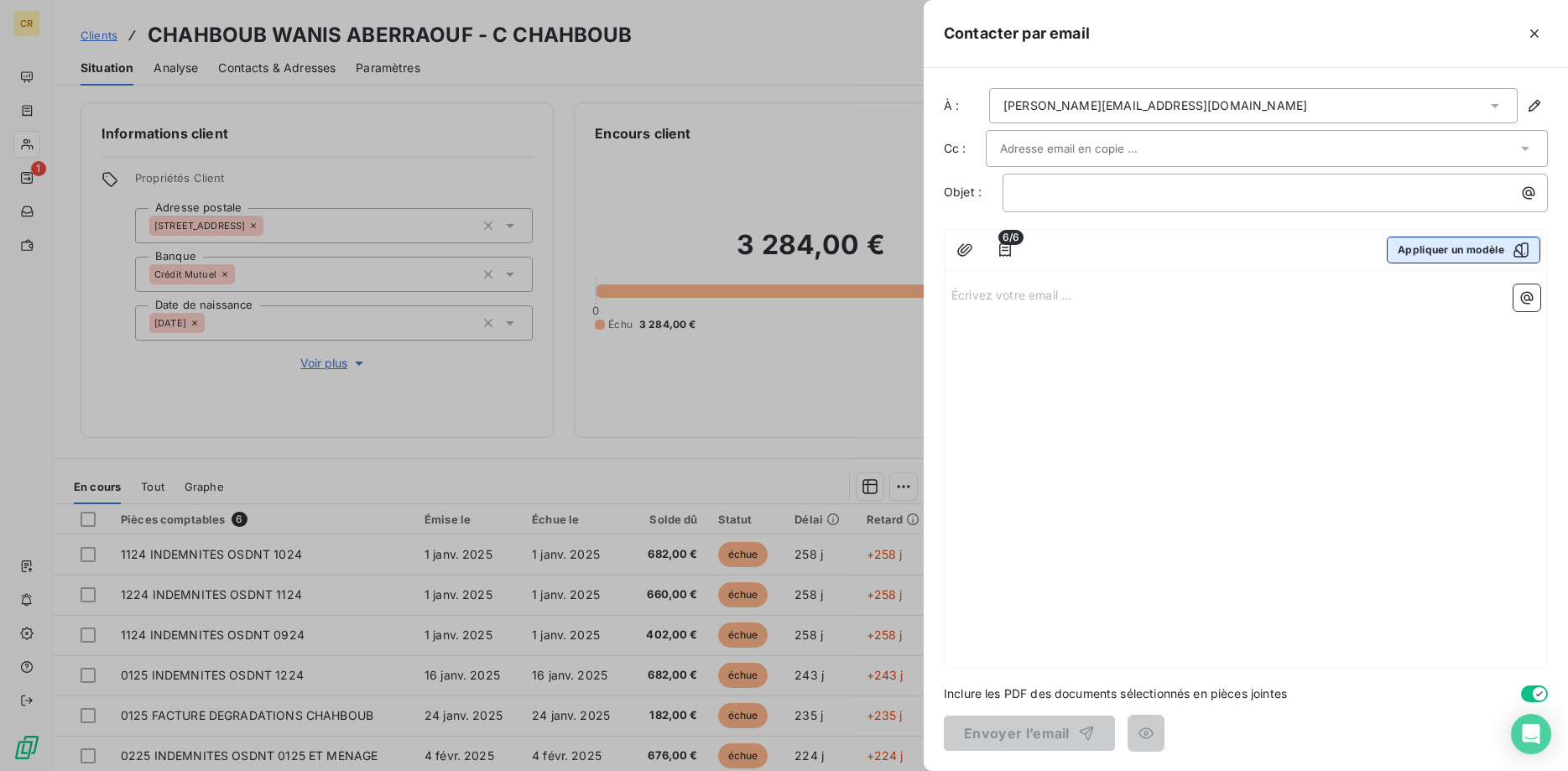
click at [1477, 255] on button "Appliquer un modèle" at bounding box center [1463, 249] width 154 height 27
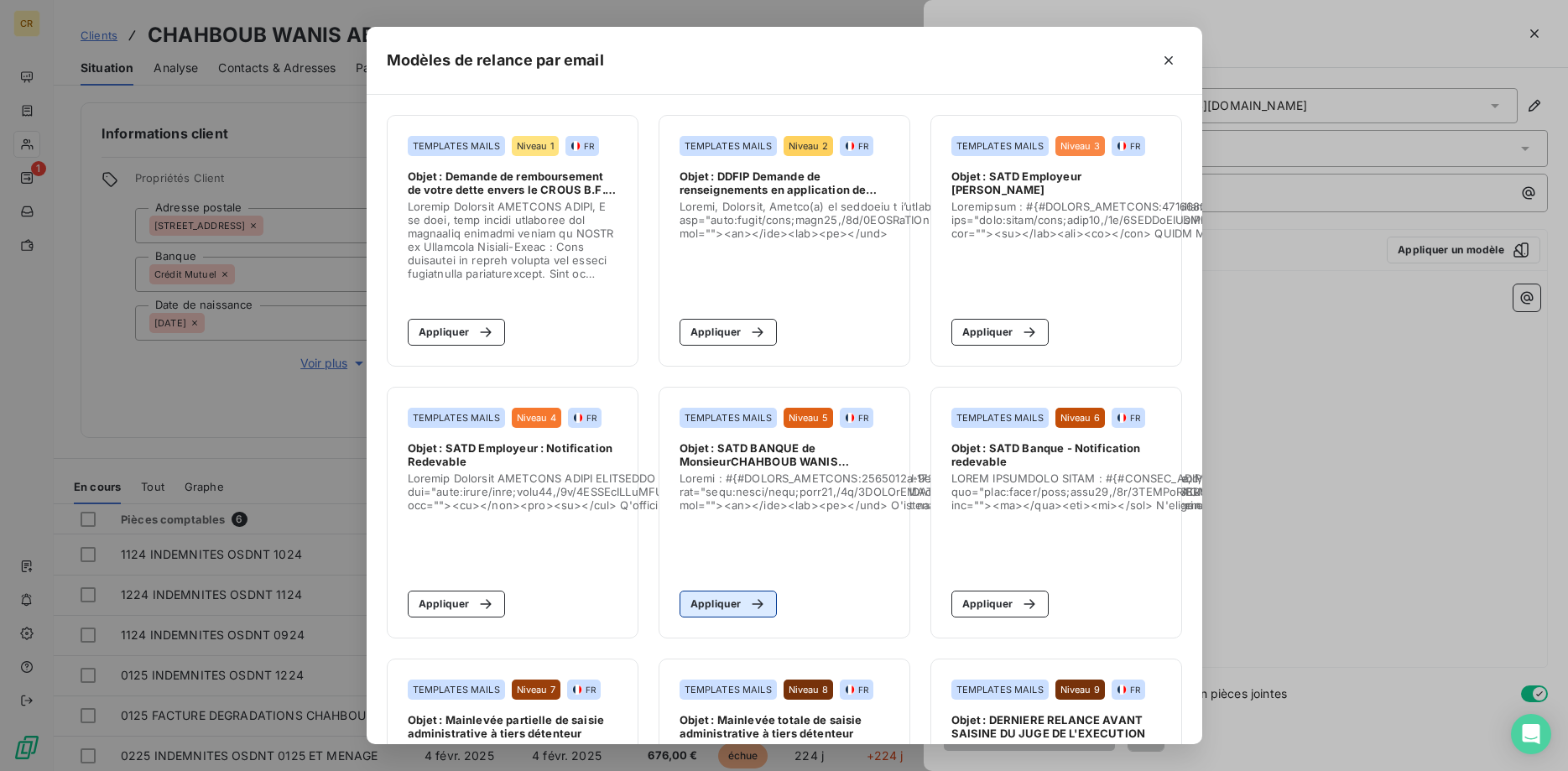
click at [715, 601] on button "Appliquer" at bounding box center [728, 604] width 98 height 27
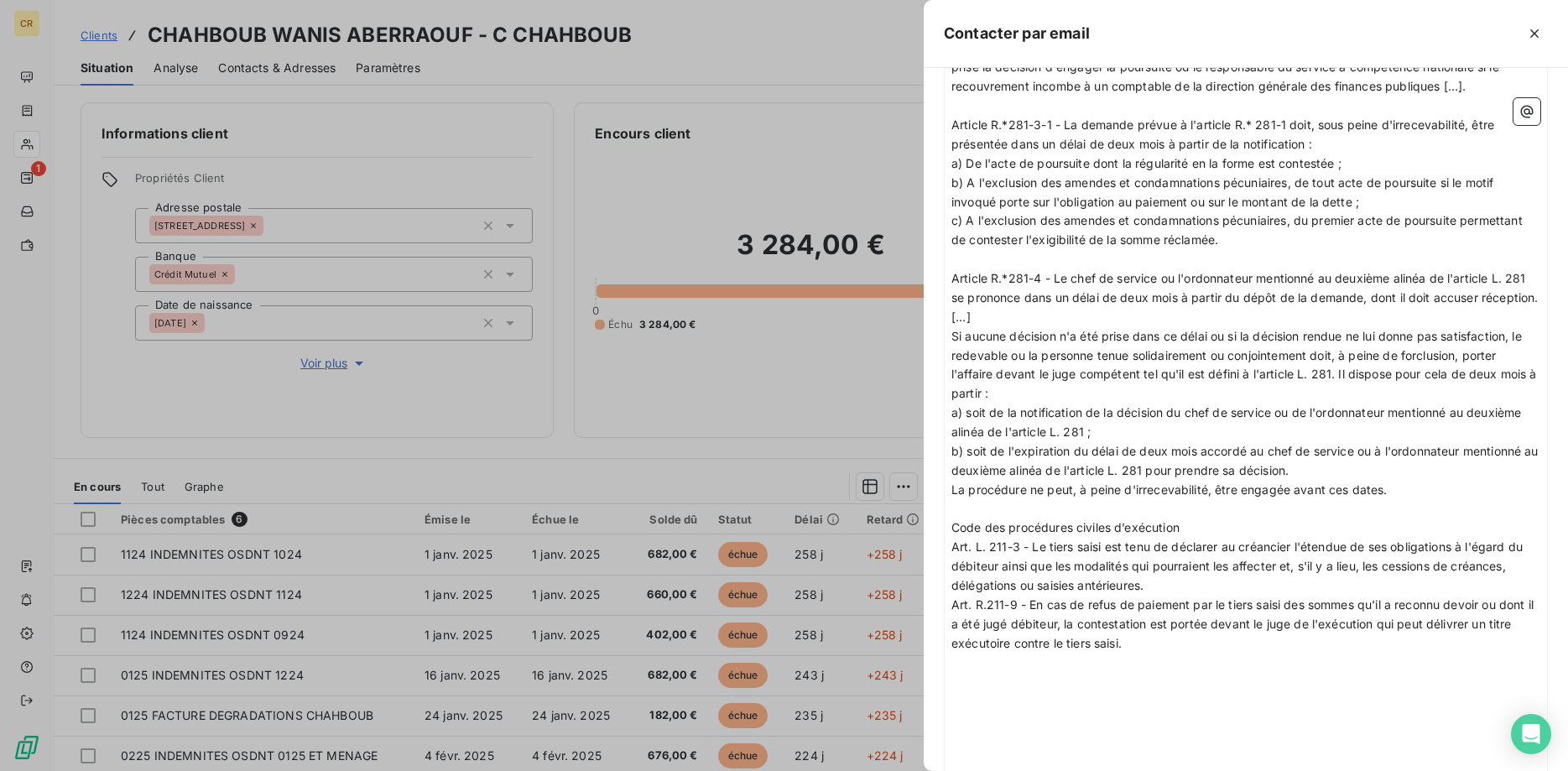
scroll to position [2371, 0]
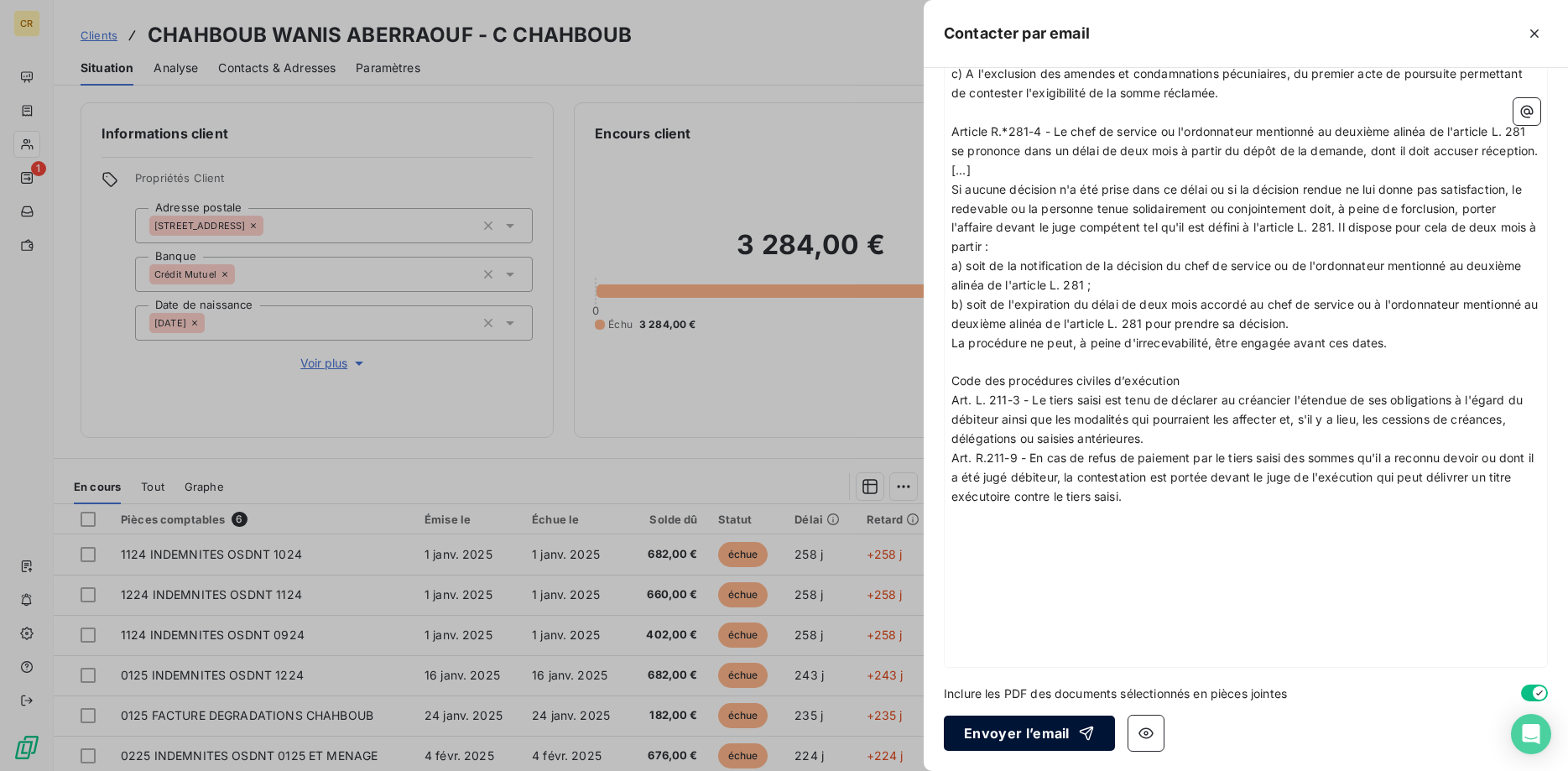
click at [1030, 742] on button "Envoyer l’email" at bounding box center [1029, 732] width 171 height 35
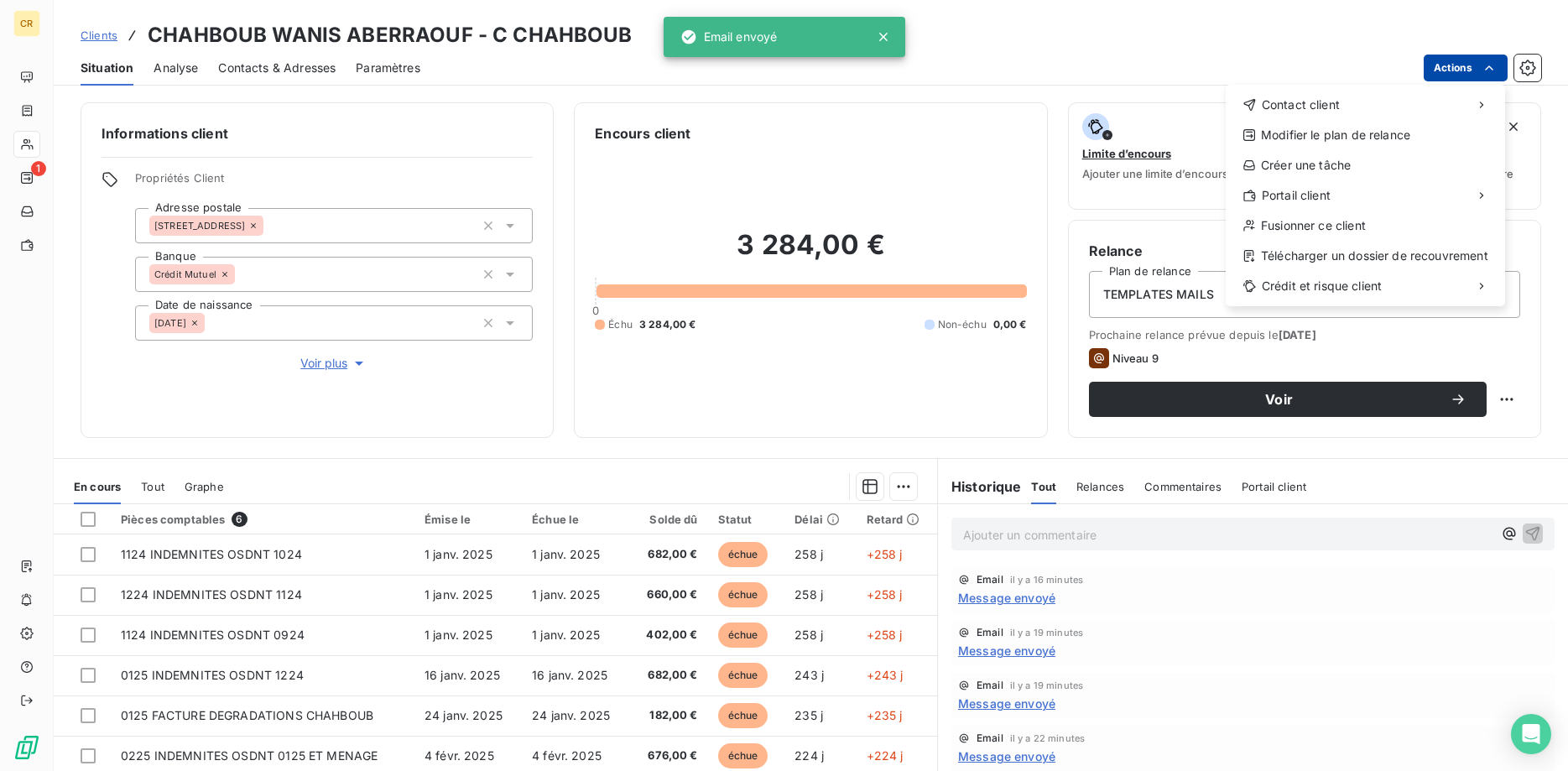
click at [1485, 66] on html "CR 1 Clients CHAHBOUB WANIS ABERRAOUF - C CHAHBOUB Situation Analyse Contacts &…" at bounding box center [784, 386] width 1568 height 771
click at [1141, 106] on div "Envoyer un email" at bounding box center [1101, 111] width 225 height 27
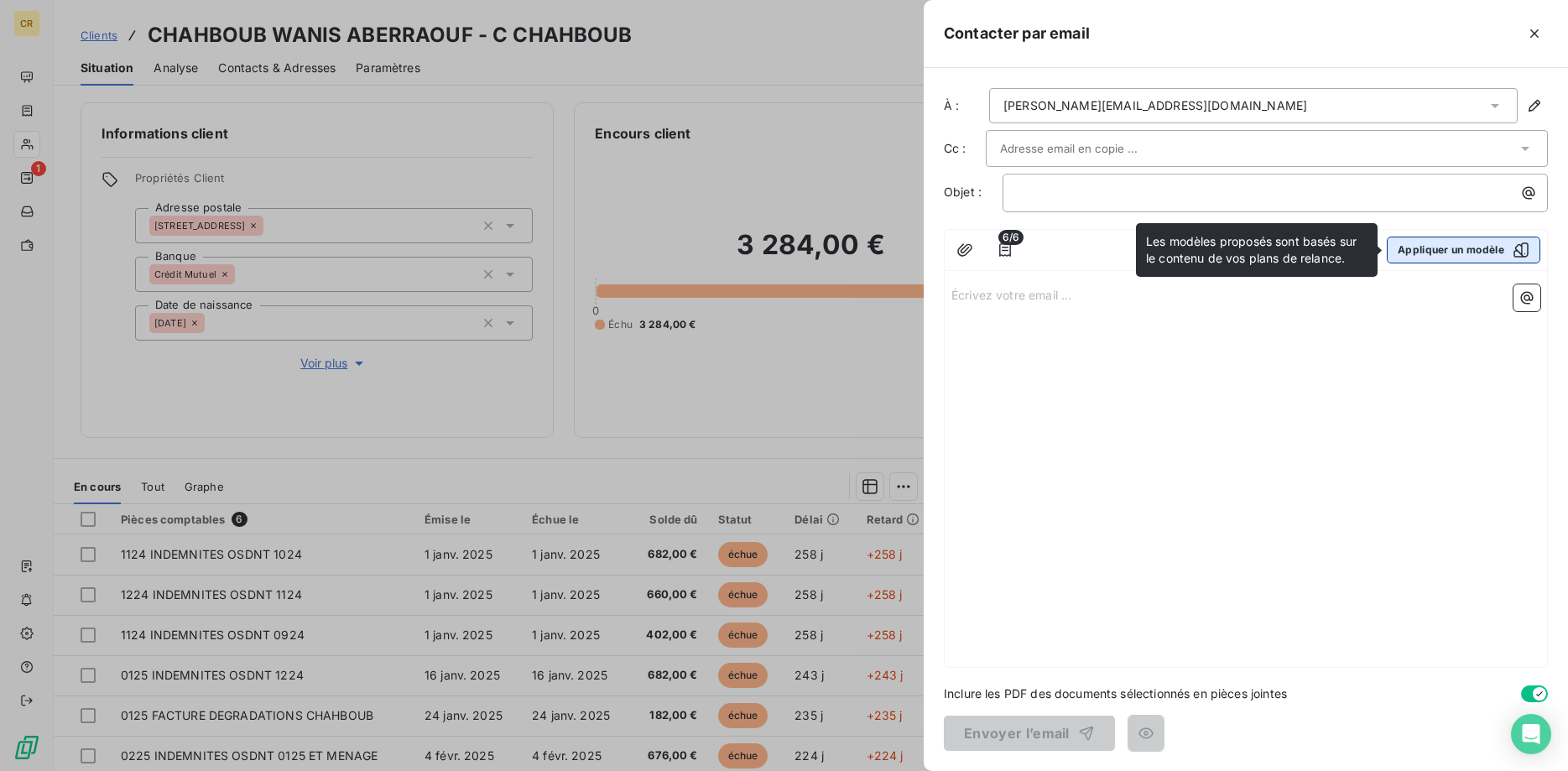
click at [1464, 255] on button "Appliquer un modèle" at bounding box center [1463, 249] width 154 height 27
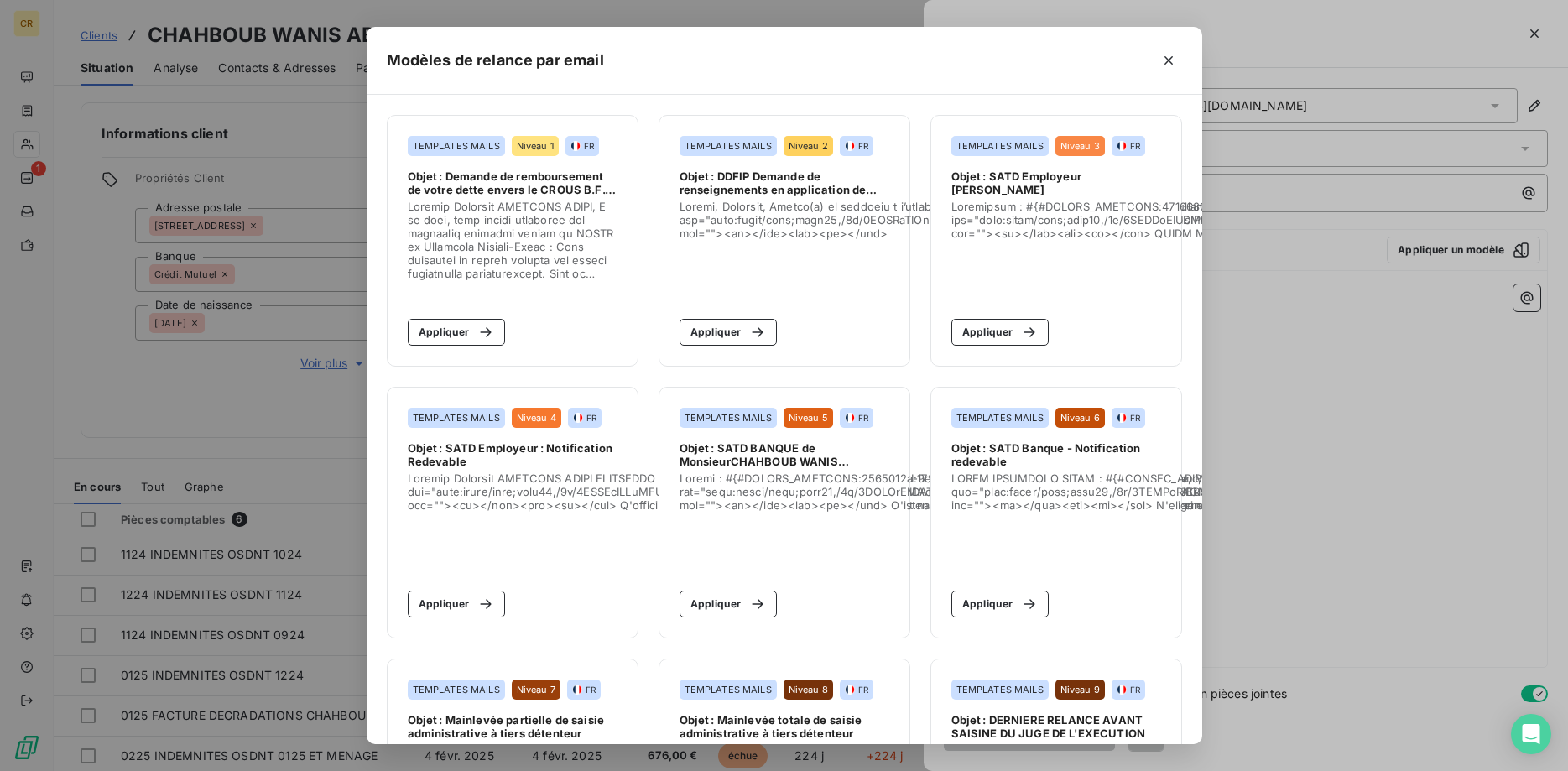
scroll to position [186, 0]
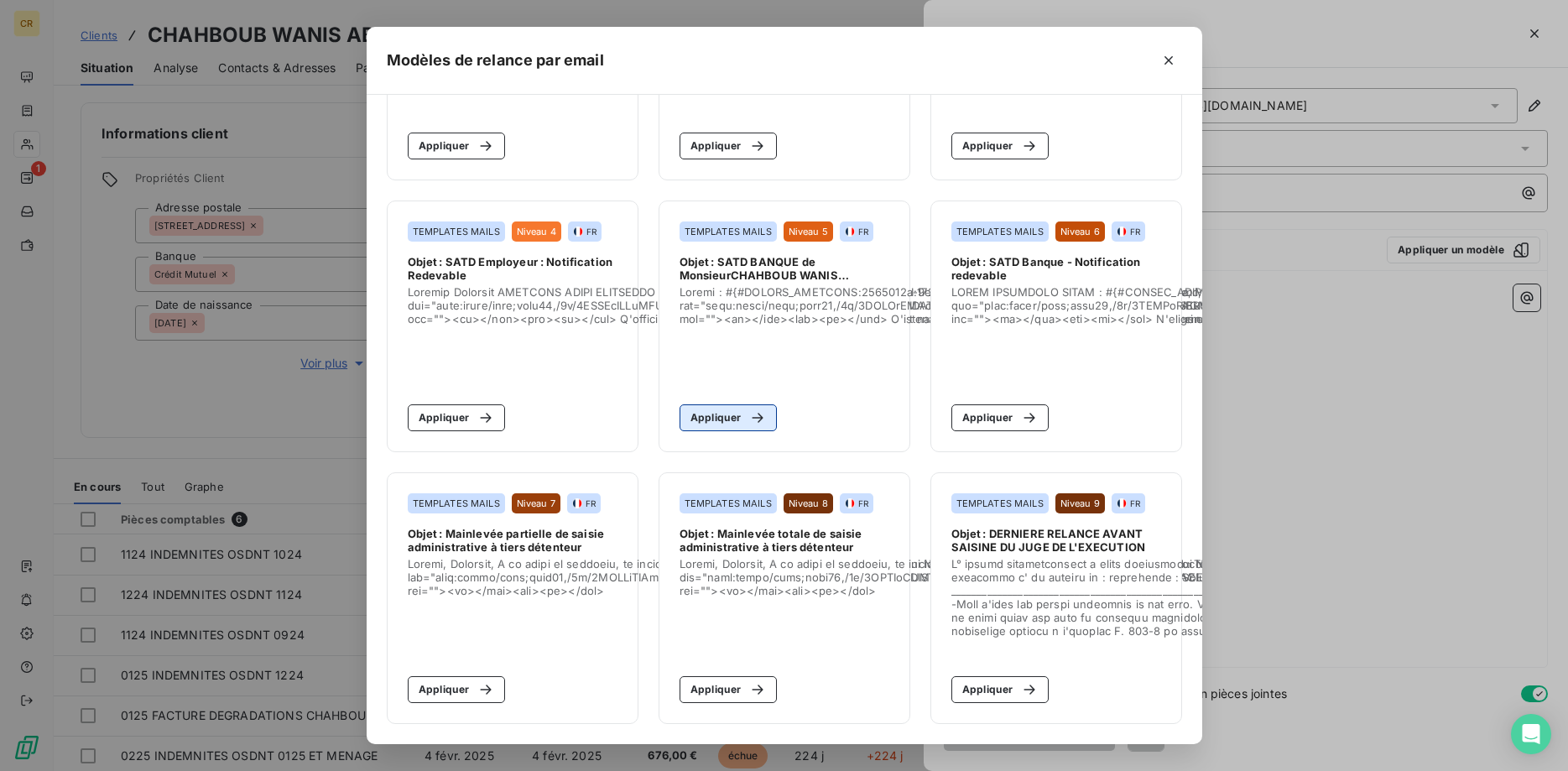
click at [737, 421] on button "Appliquer" at bounding box center [728, 417] width 98 height 27
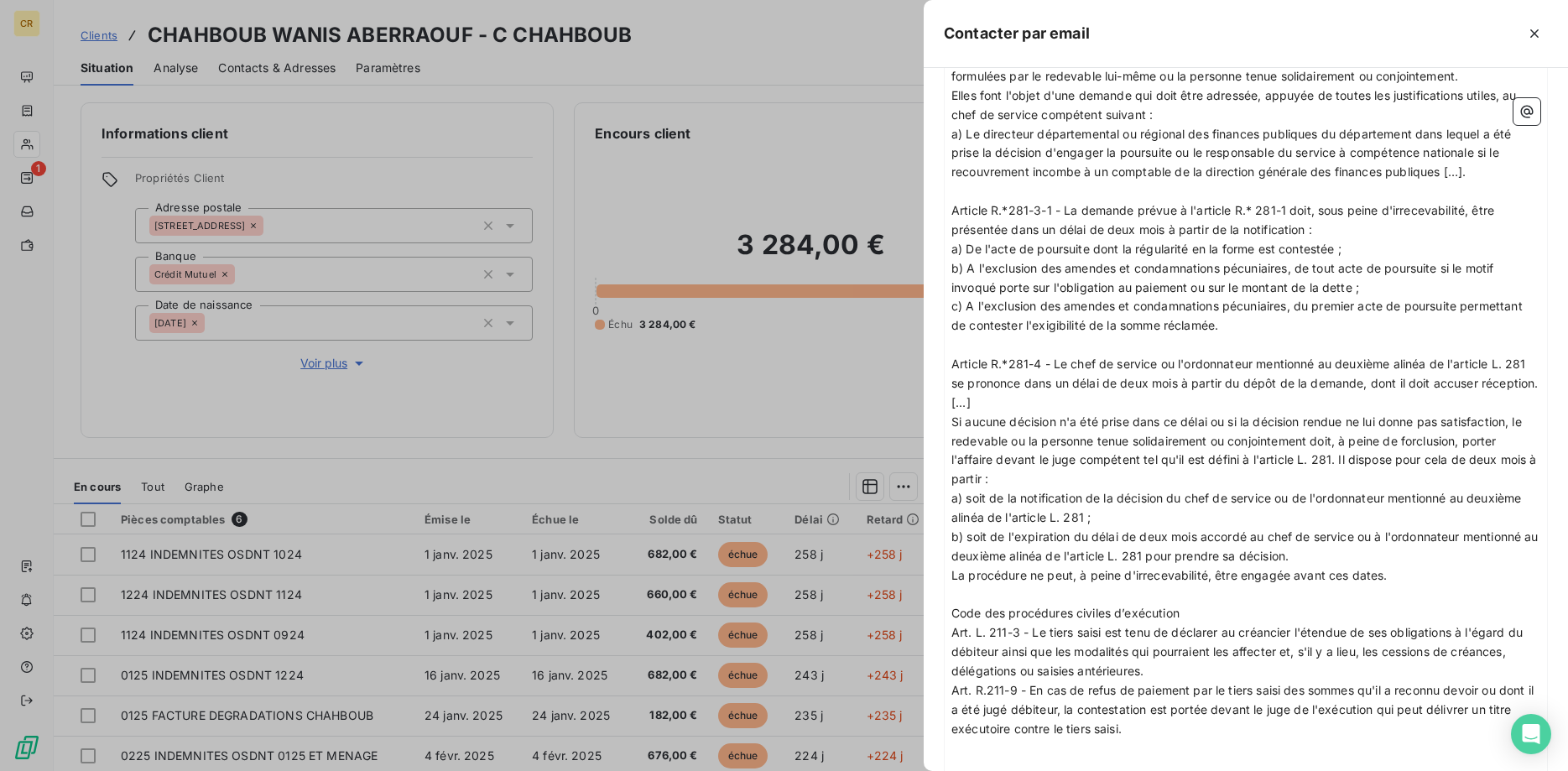
scroll to position [2371, 0]
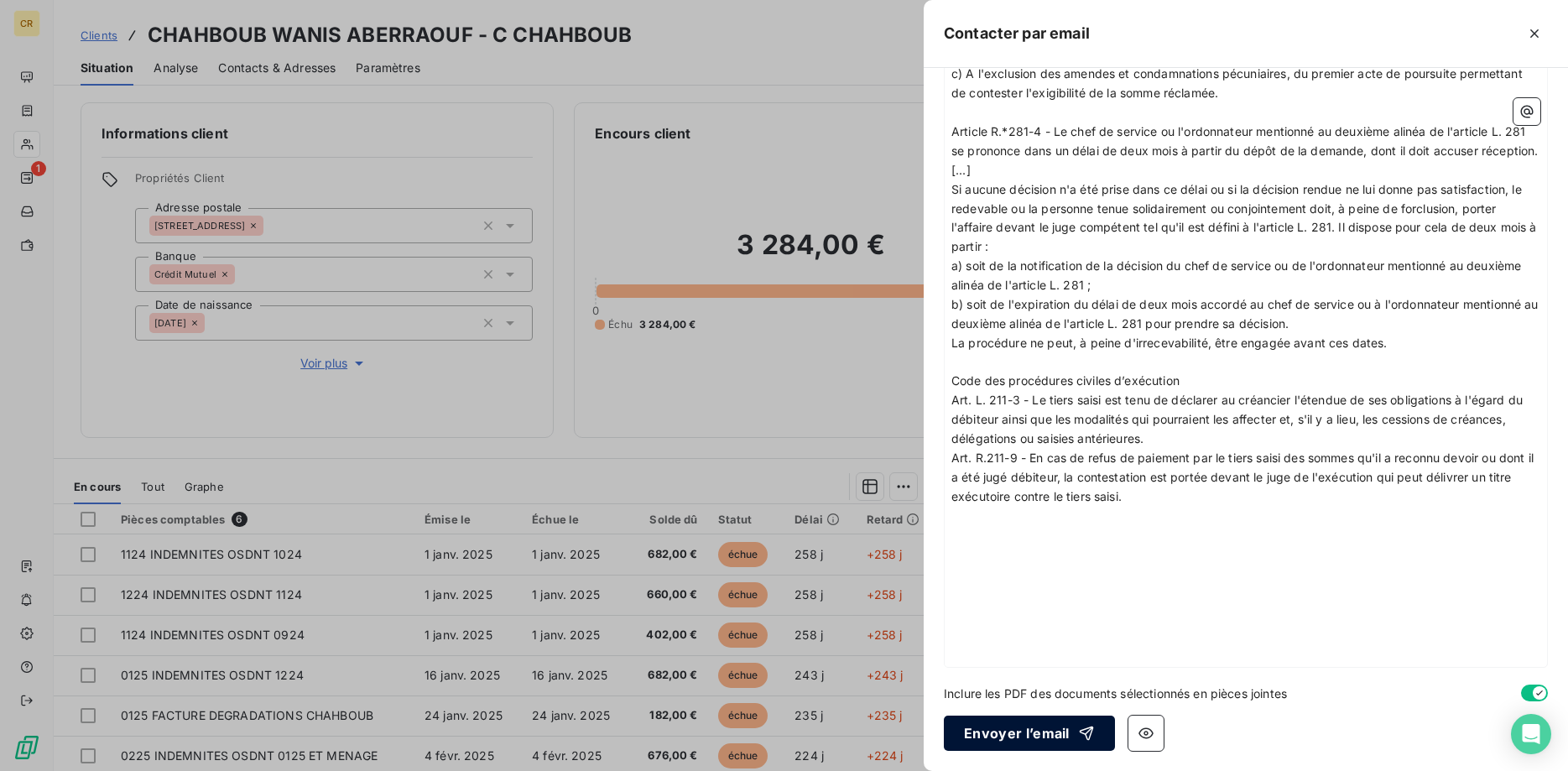
click at [1020, 729] on button "Envoyer l’email" at bounding box center [1029, 732] width 171 height 35
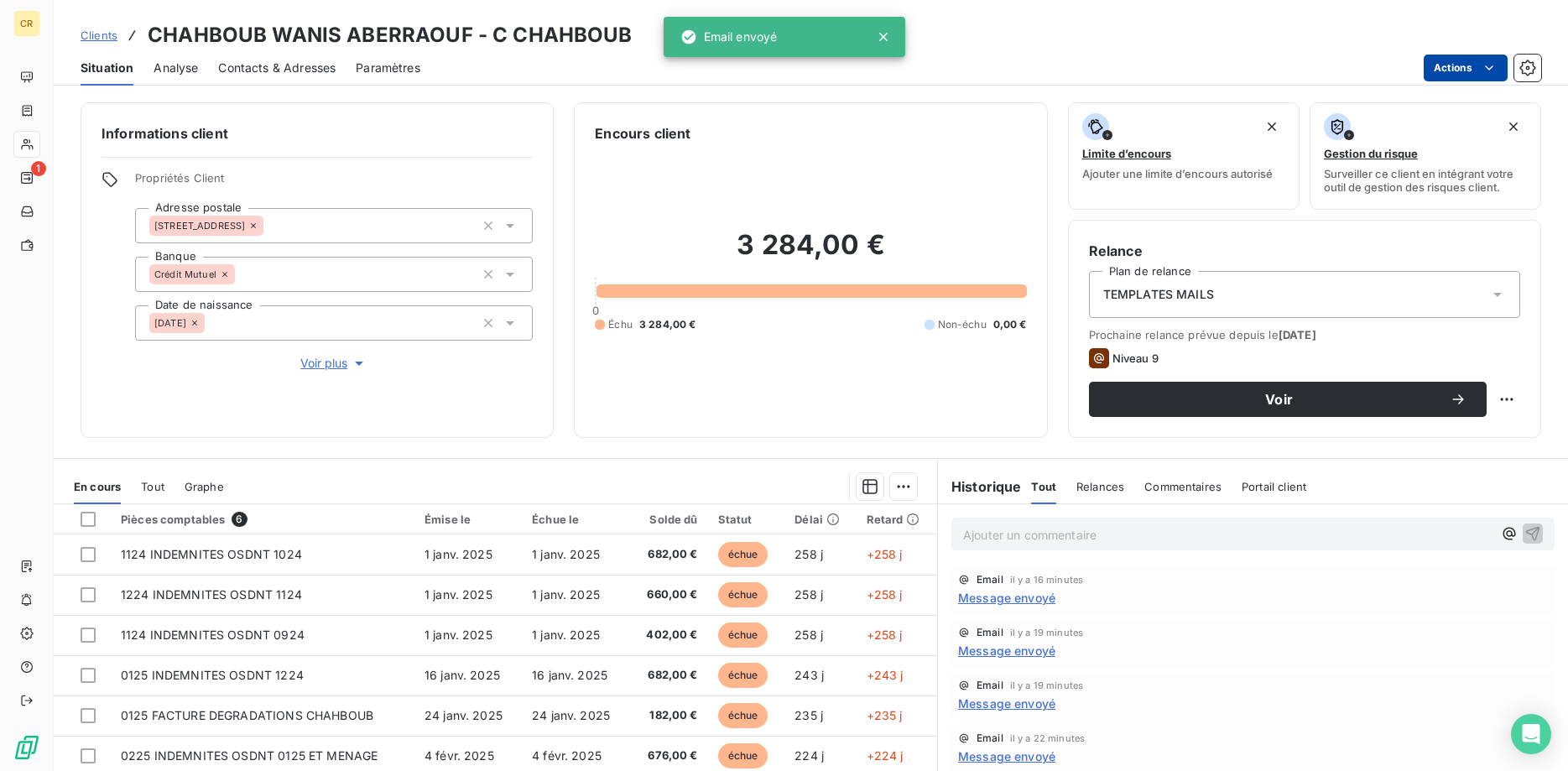
click at [1495, 65] on html "CR 1 Clients CHAHBOUB WANIS ABERRAOUF - C CHAHBOUB Situation Analyse Contacts &…" at bounding box center [784, 386] width 1568 height 771
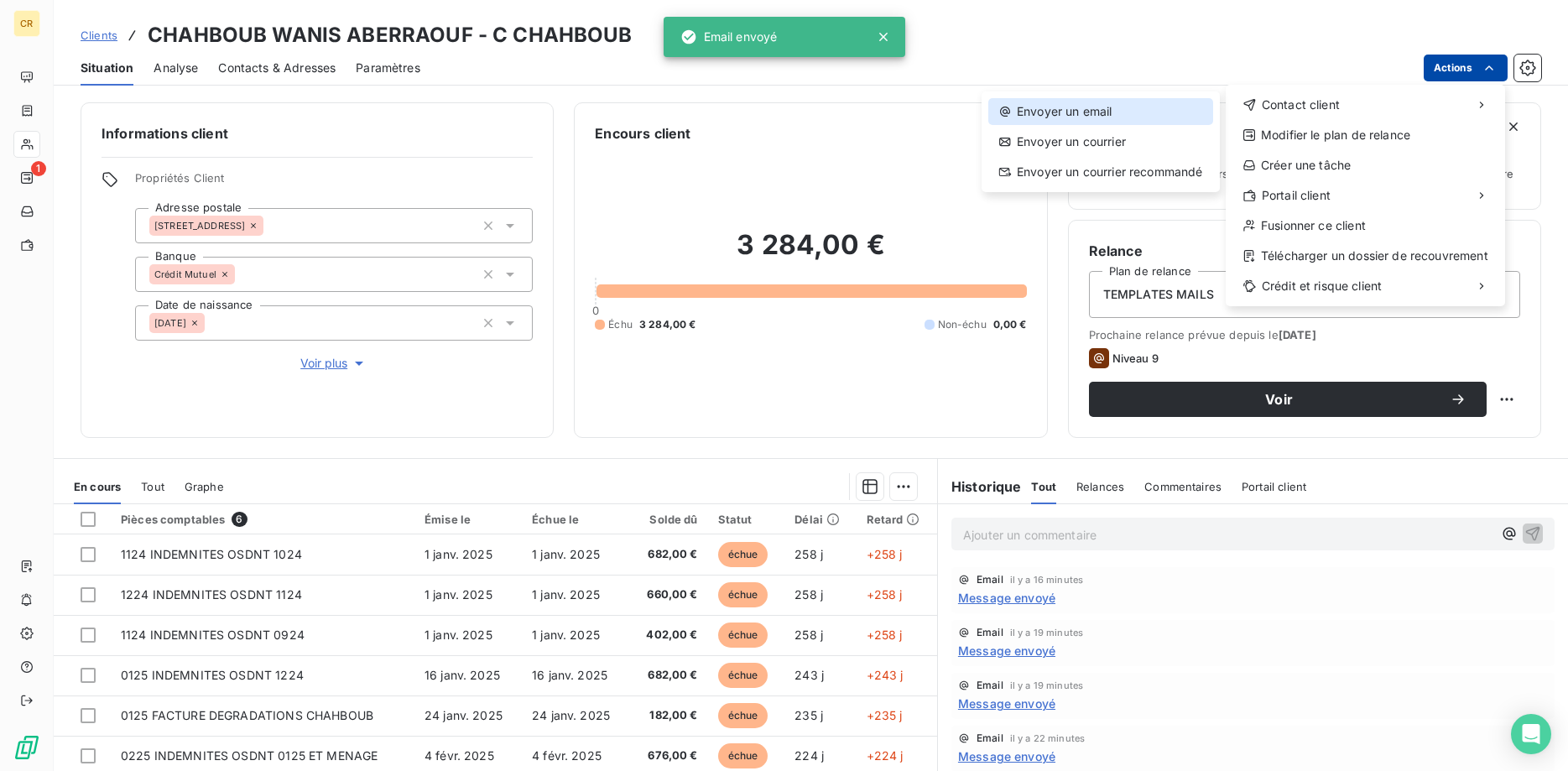
click at [1097, 106] on div "Envoyer un email" at bounding box center [1101, 111] width 225 height 27
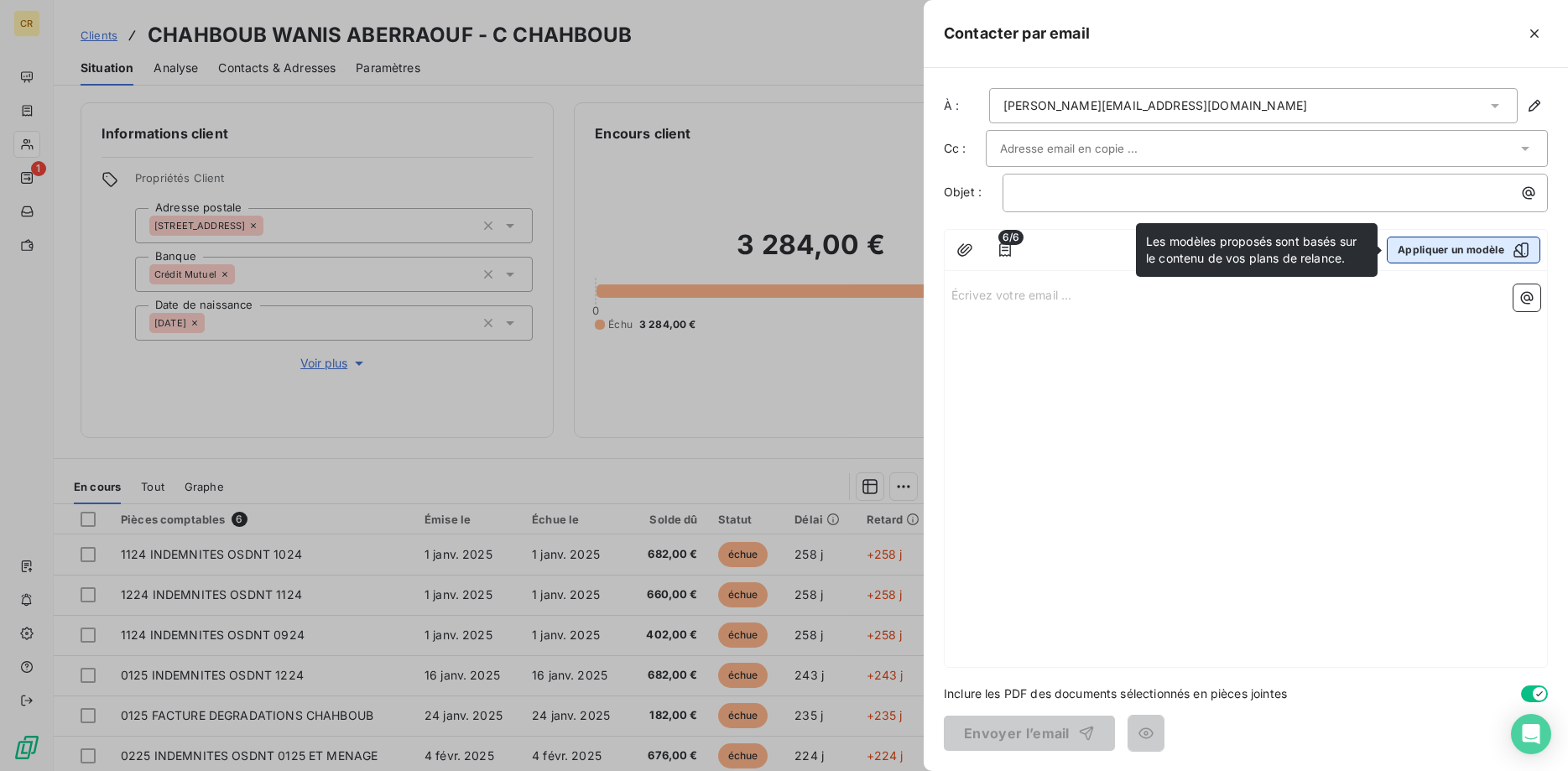
click at [1443, 254] on button "Appliquer un modèle" at bounding box center [1463, 249] width 154 height 27
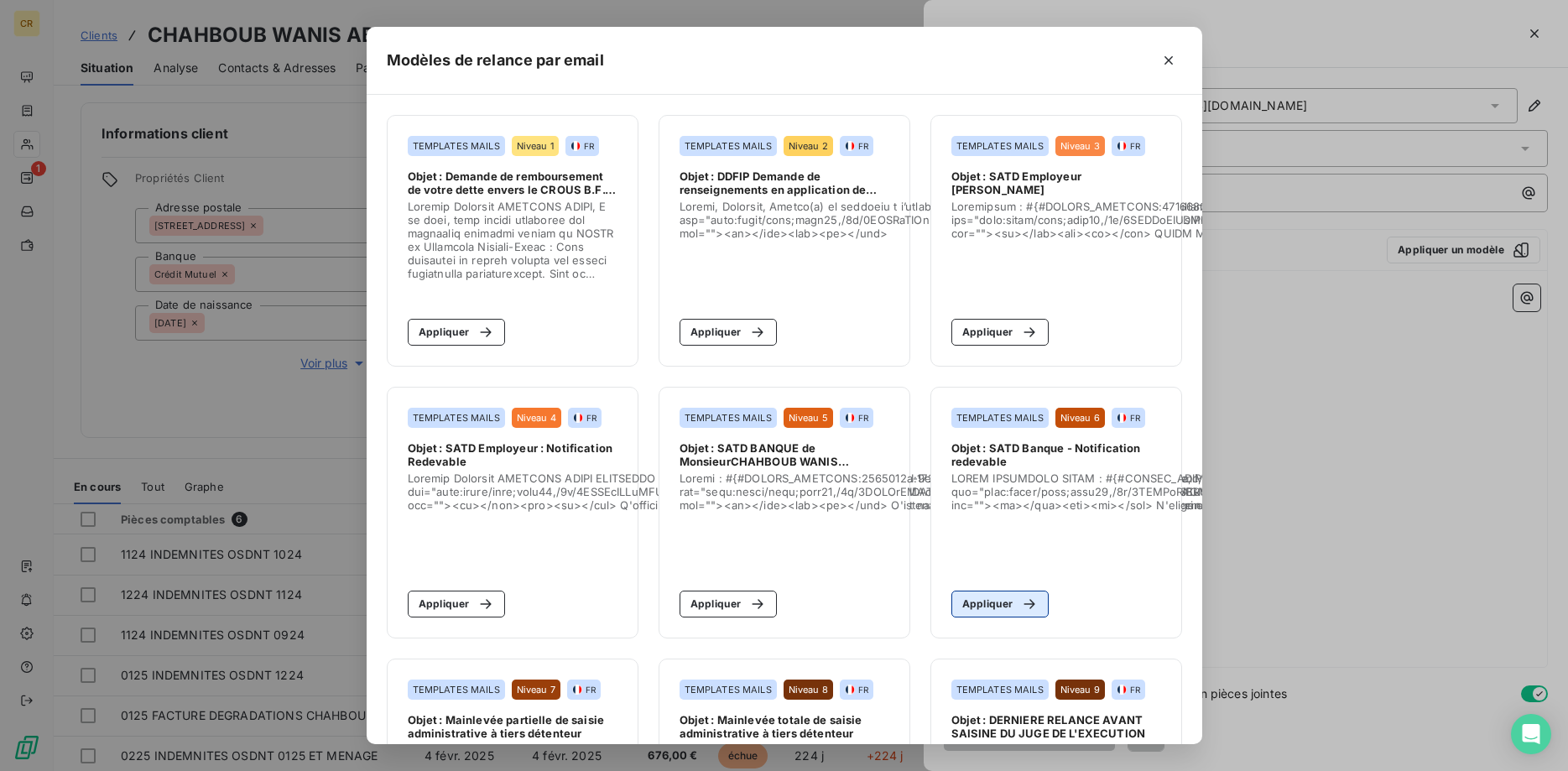
click at [999, 612] on button "Appliquer" at bounding box center [1000, 604] width 98 height 27
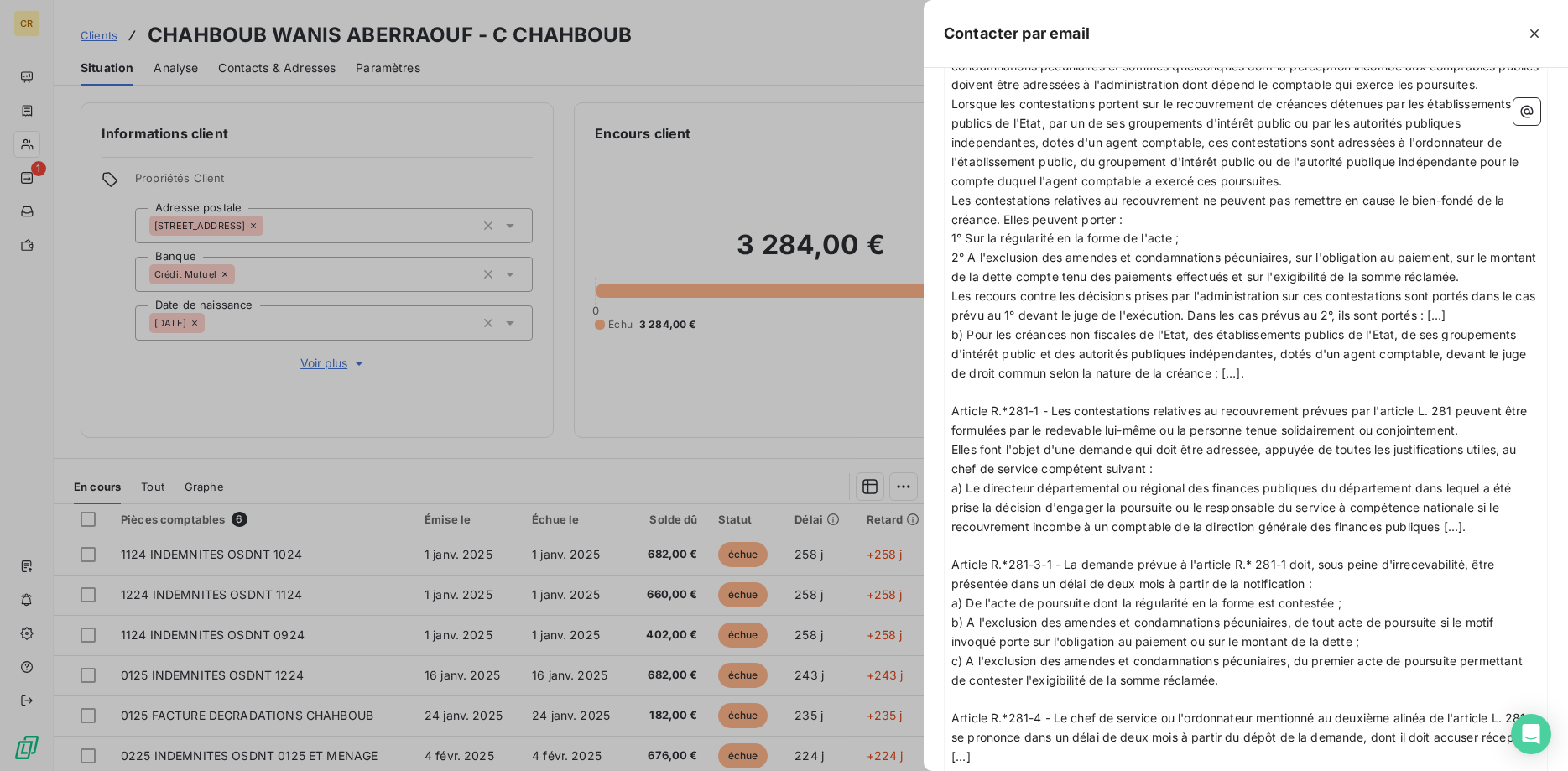
scroll to position [2059, 0]
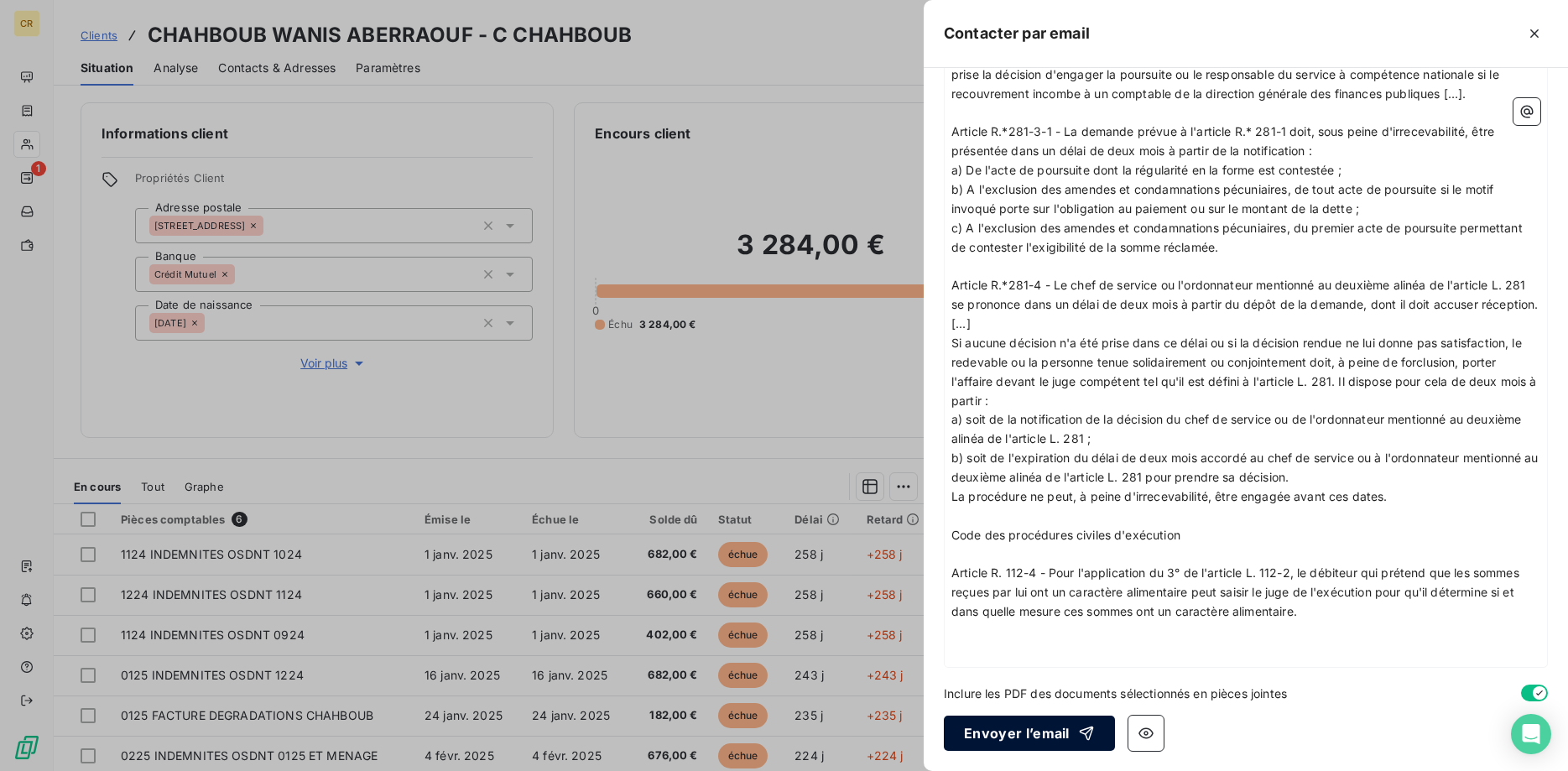
click at [1016, 738] on button "Envoyer l’email" at bounding box center [1029, 732] width 171 height 35
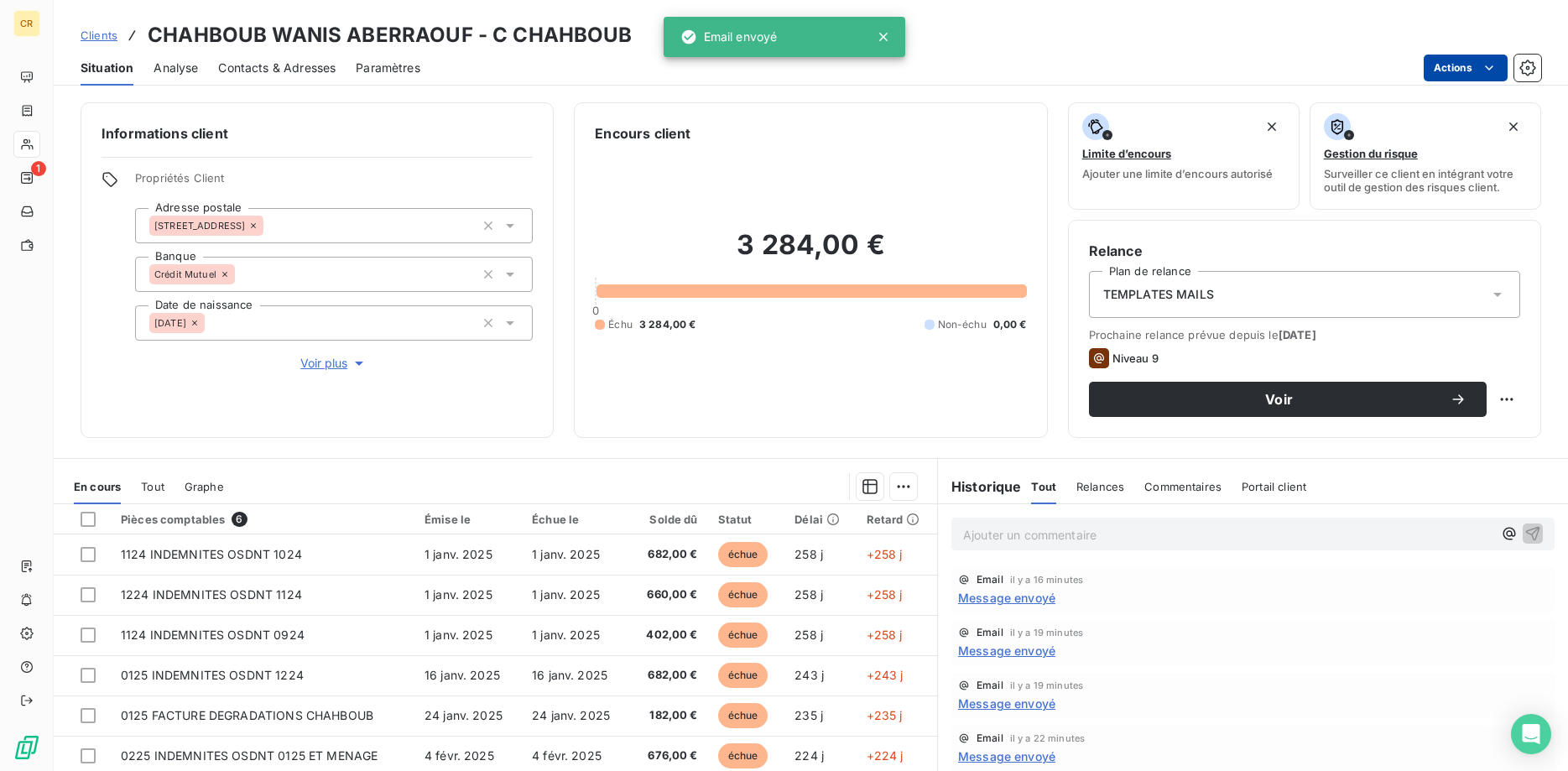
click at [1492, 65] on html "CR 1 Clients CHAHBOUB WANIS ABERRAOUF - C CHAHBOUB Situation Analyse Contacts &…" at bounding box center [784, 386] width 1568 height 771
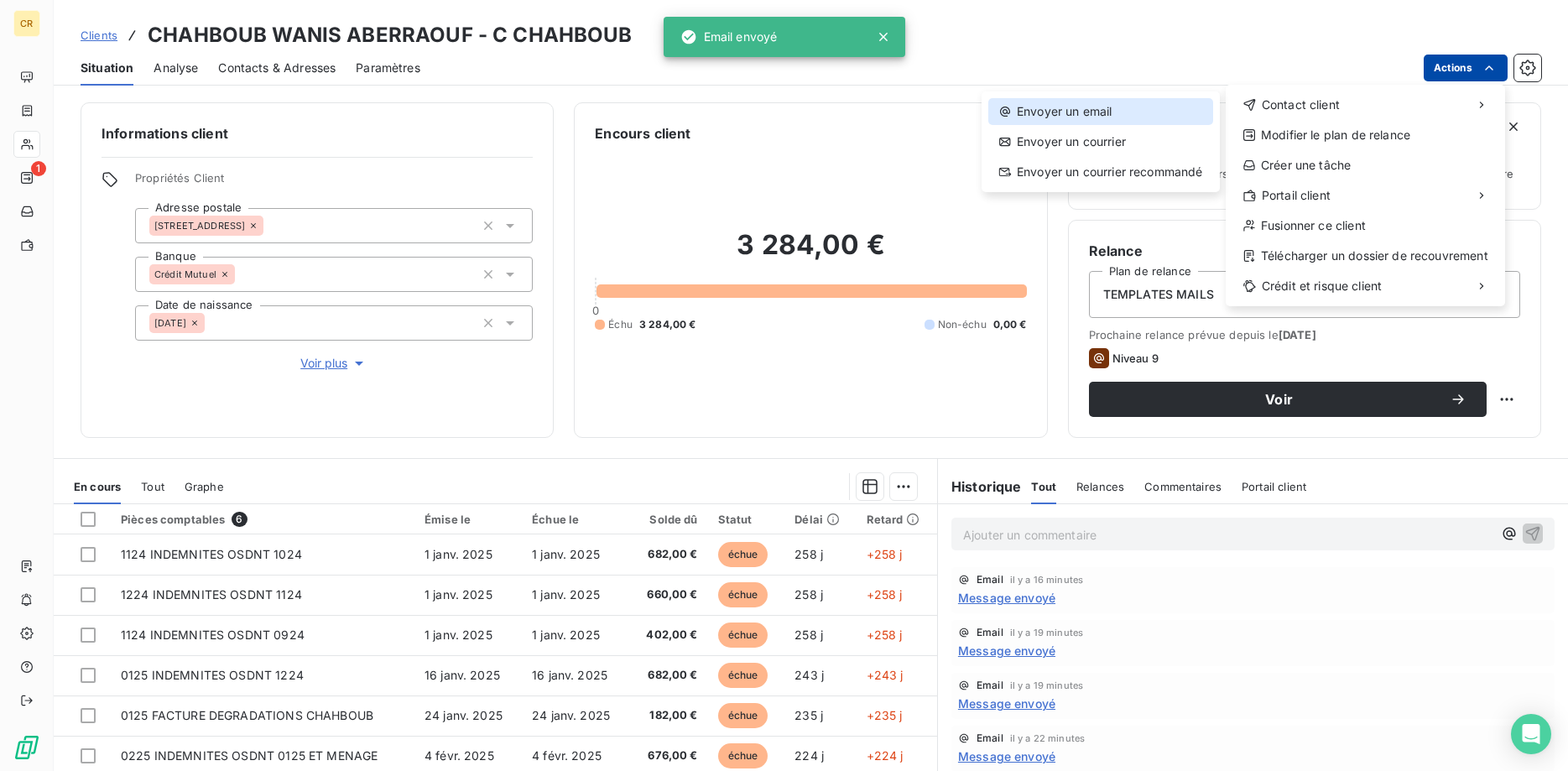
click at [1109, 105] on div "Envoyer un email" at bounding box center [1101, 111] width 225 height 27
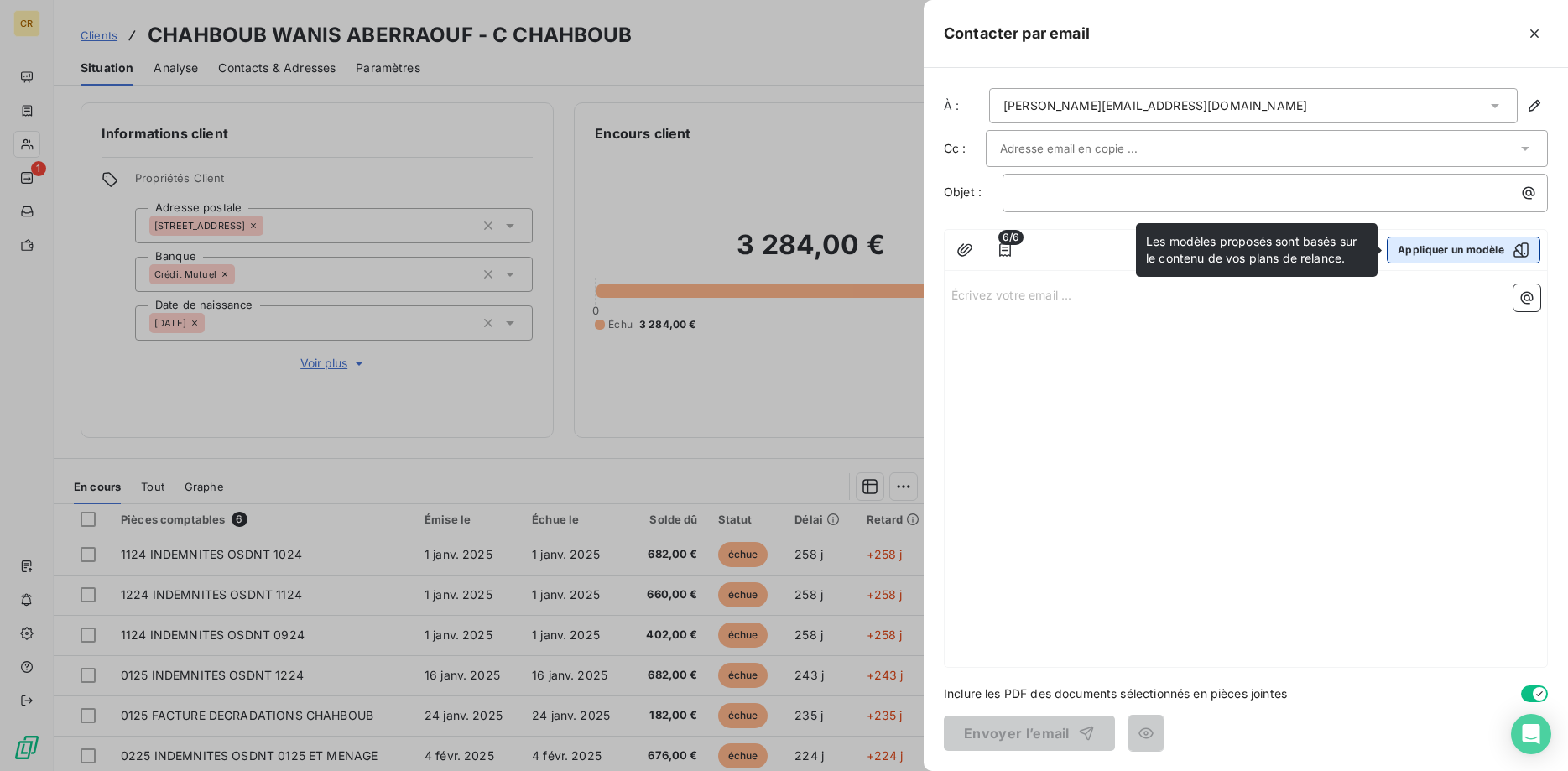
click at [1465, 253] on button "Appliquer un modèle" at bounding box center [1463, 249] width 154 height 27
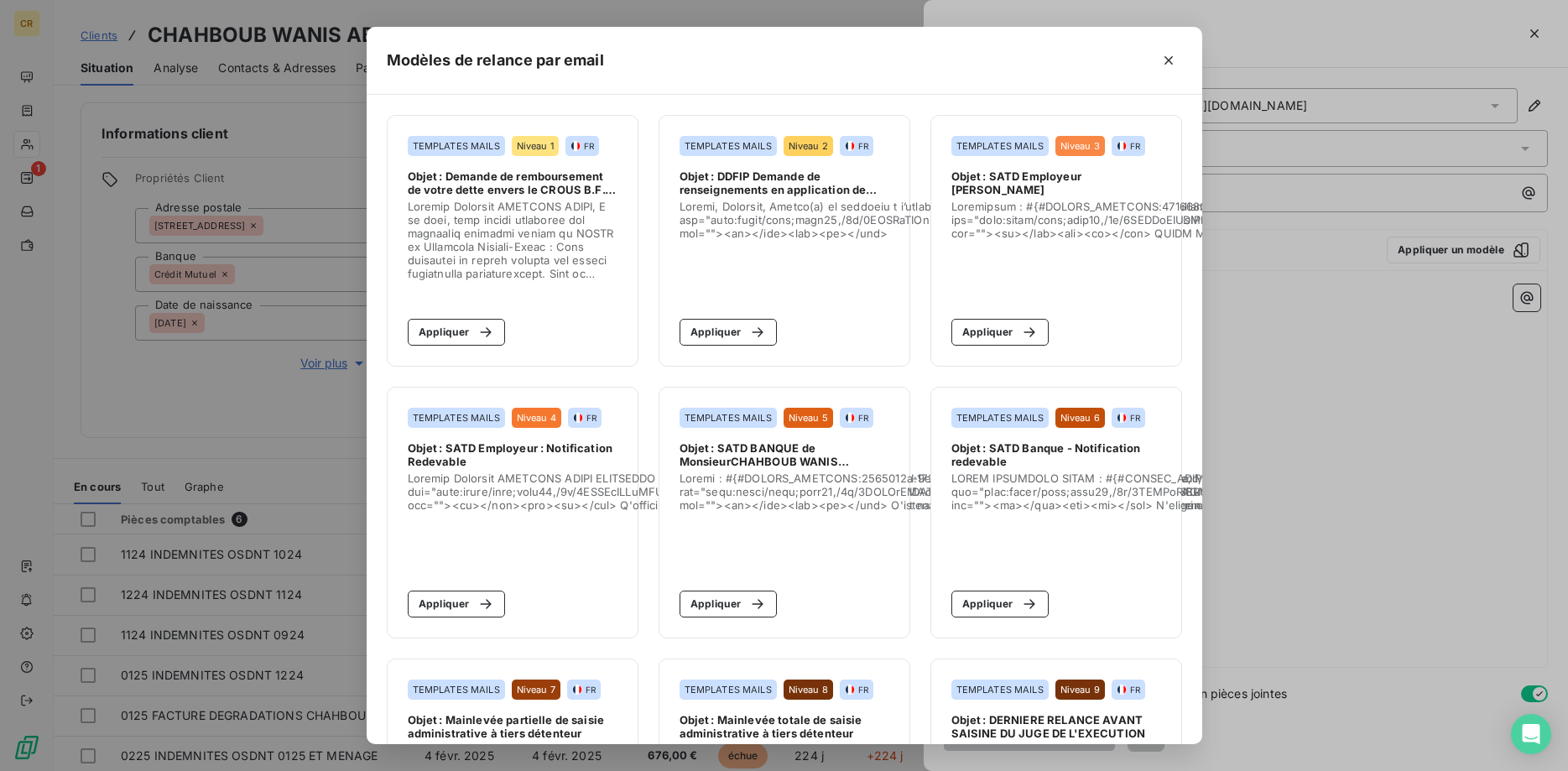
scroll to position [186, 0]
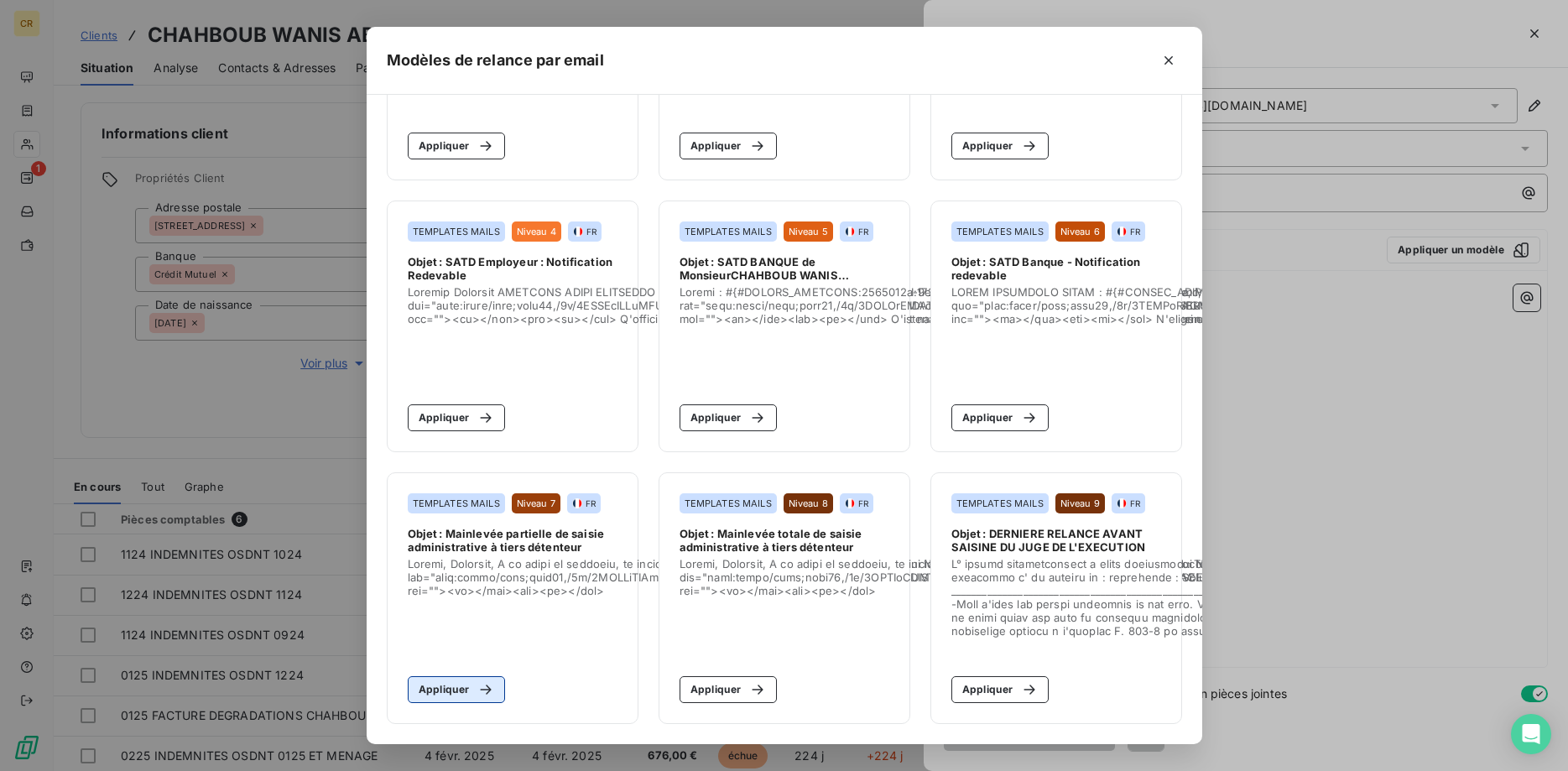
click at [461, 693] on button "Appliquer" at bounding box center [457, 689] width 98 height 27
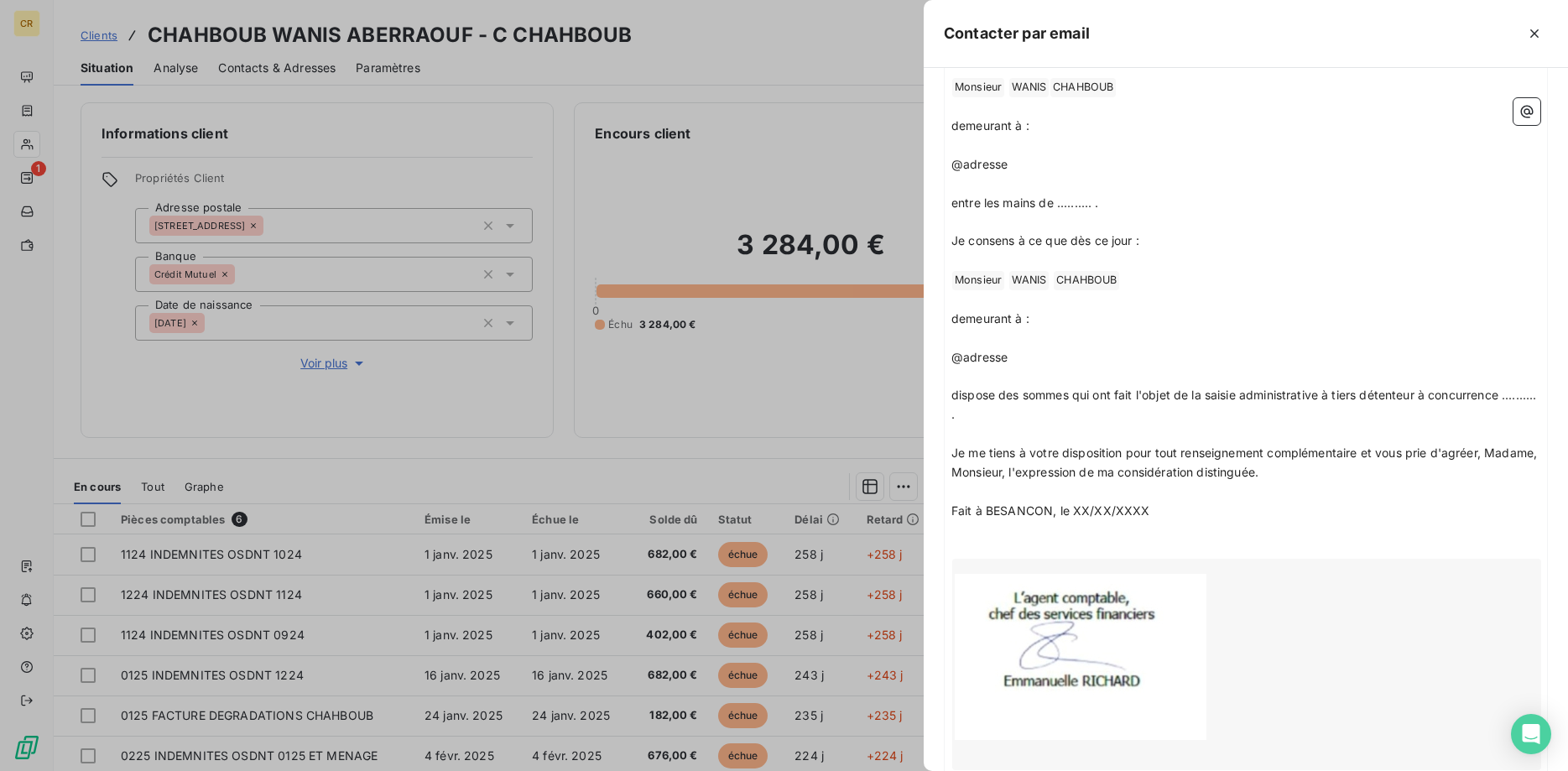
scroll to position [528, 0]
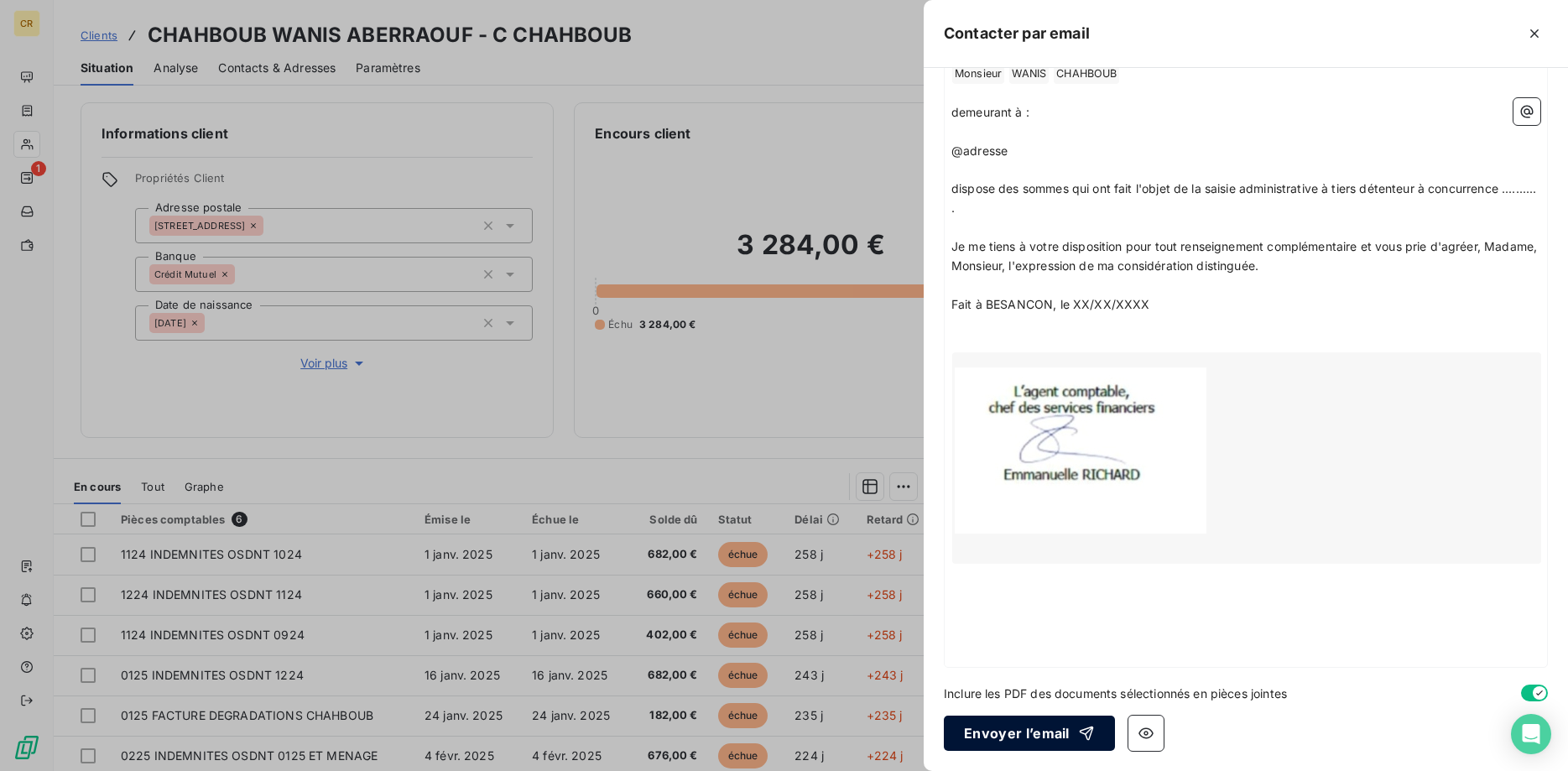
click at [1030, 726] on button "Envoyer l’email" at bounding box center [1029, 732] width 171 height 35
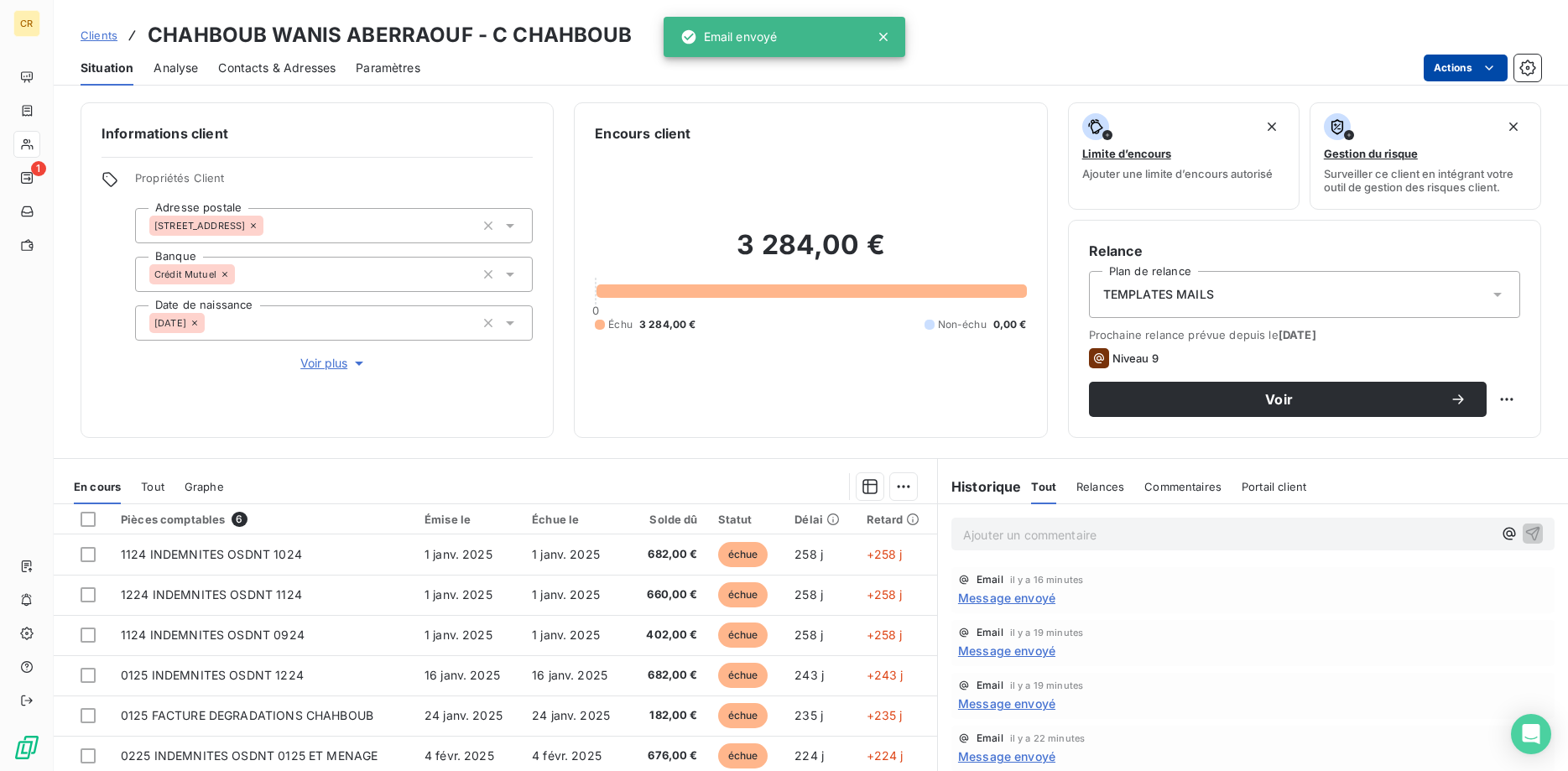
click at [1493, 70] on html "CR 1 Clients CHAHBOUB WANIS ABERRAOUF - C CHAHBOUB Situation Analyse Contacts &…" at bounding box center [784, 386] width 1568 height 771
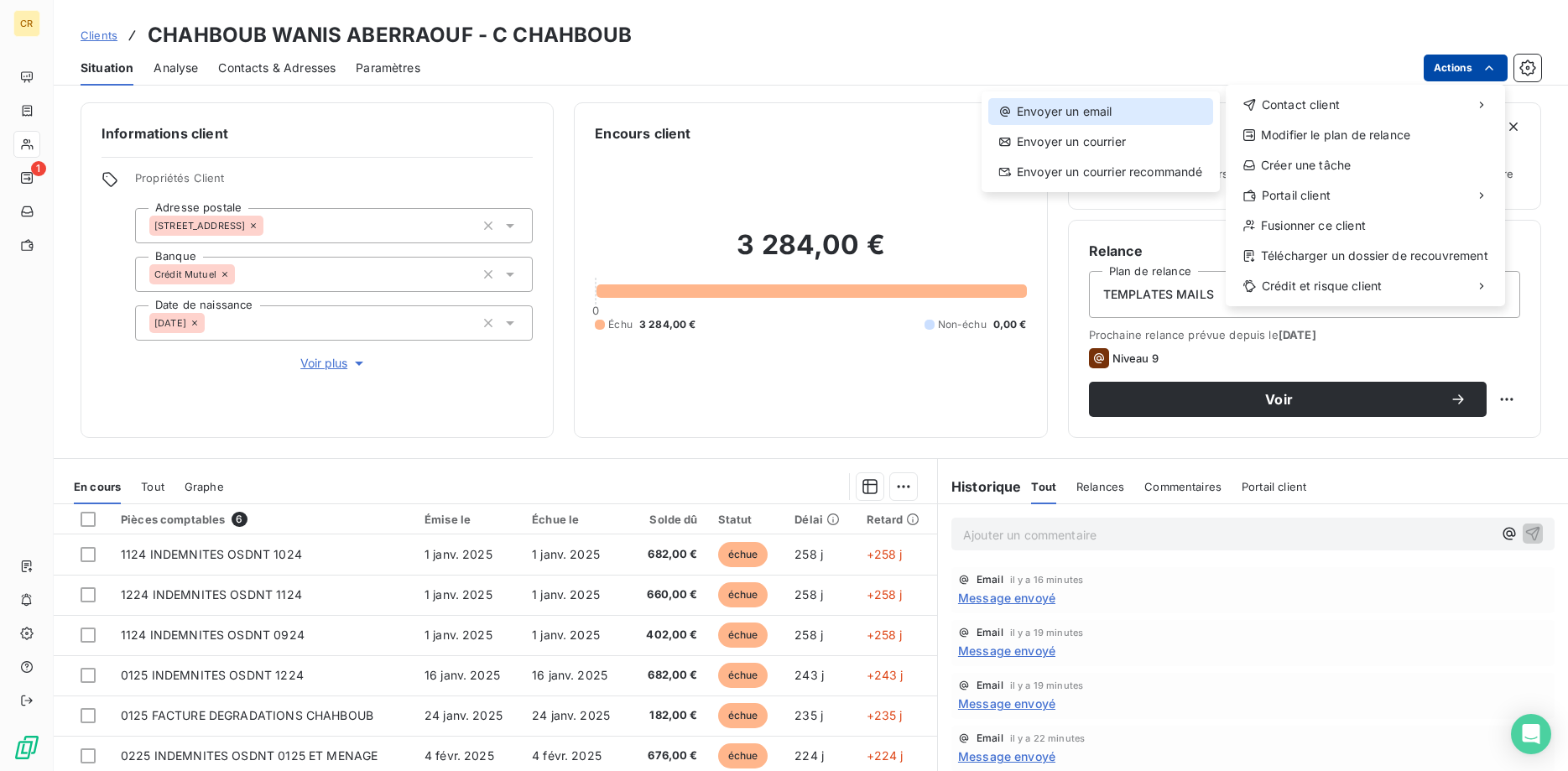
click at [1158, 116] on div "Envoyer un email" at bounding box center [1101, 111] width 225 height 27
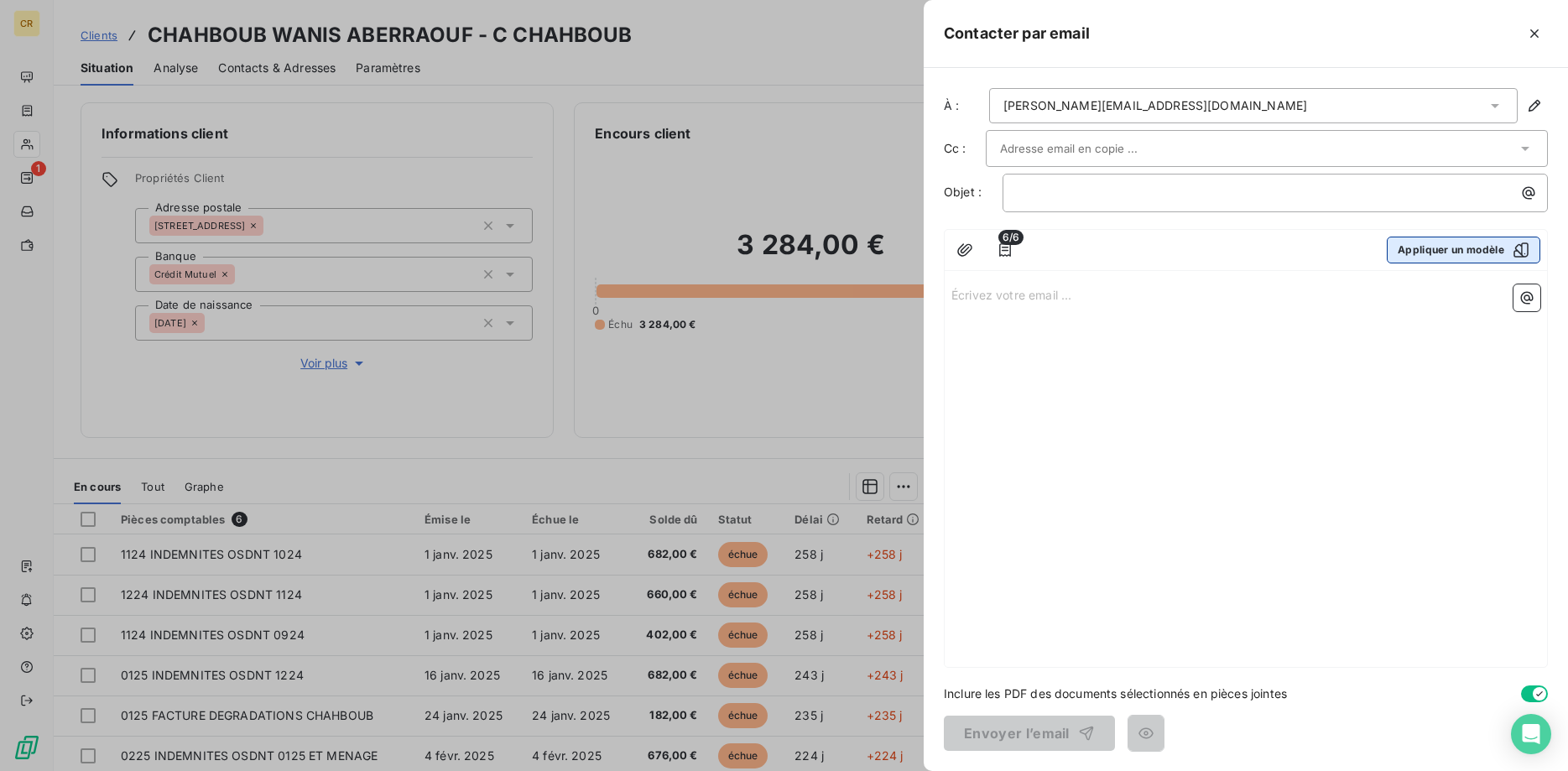
click at [1431, 261] on button "Appliquer un modèle" at bounding box center [1463, 249] width 154 height 27
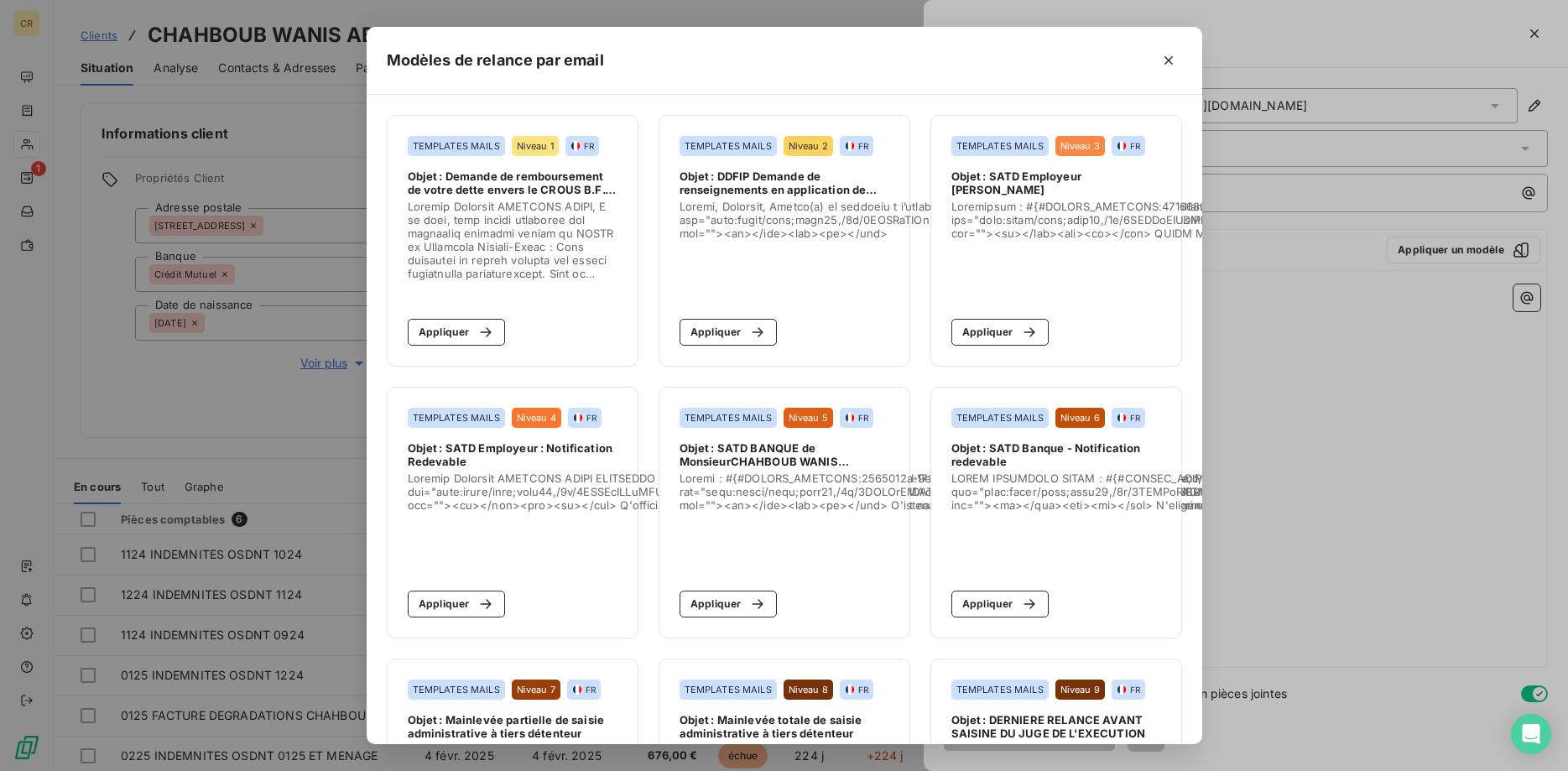
scroll to position [186, 0]
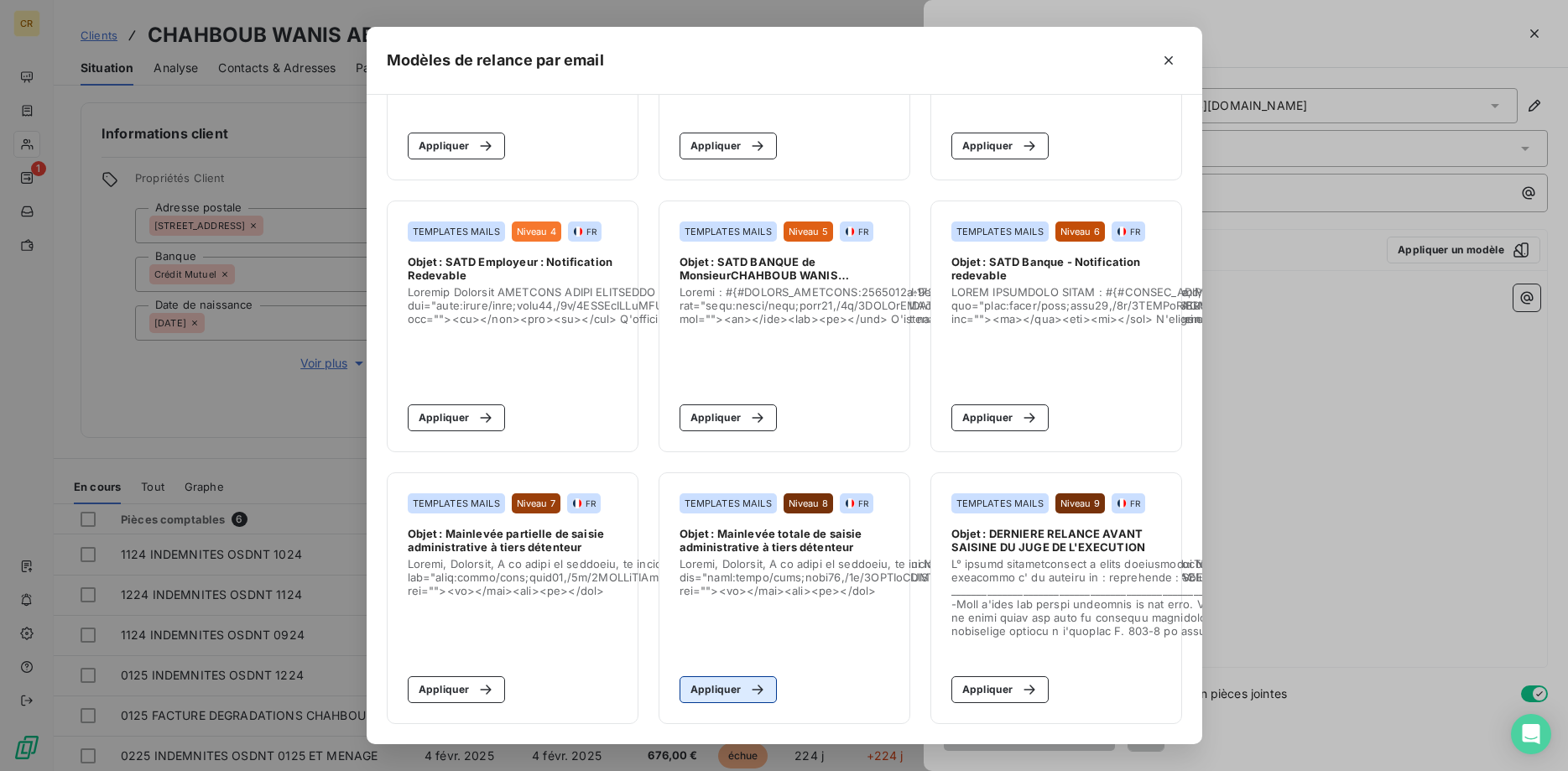
click at [729, 688] on button "Appliquer" at bounding box center [728, 689] width 98 height 27
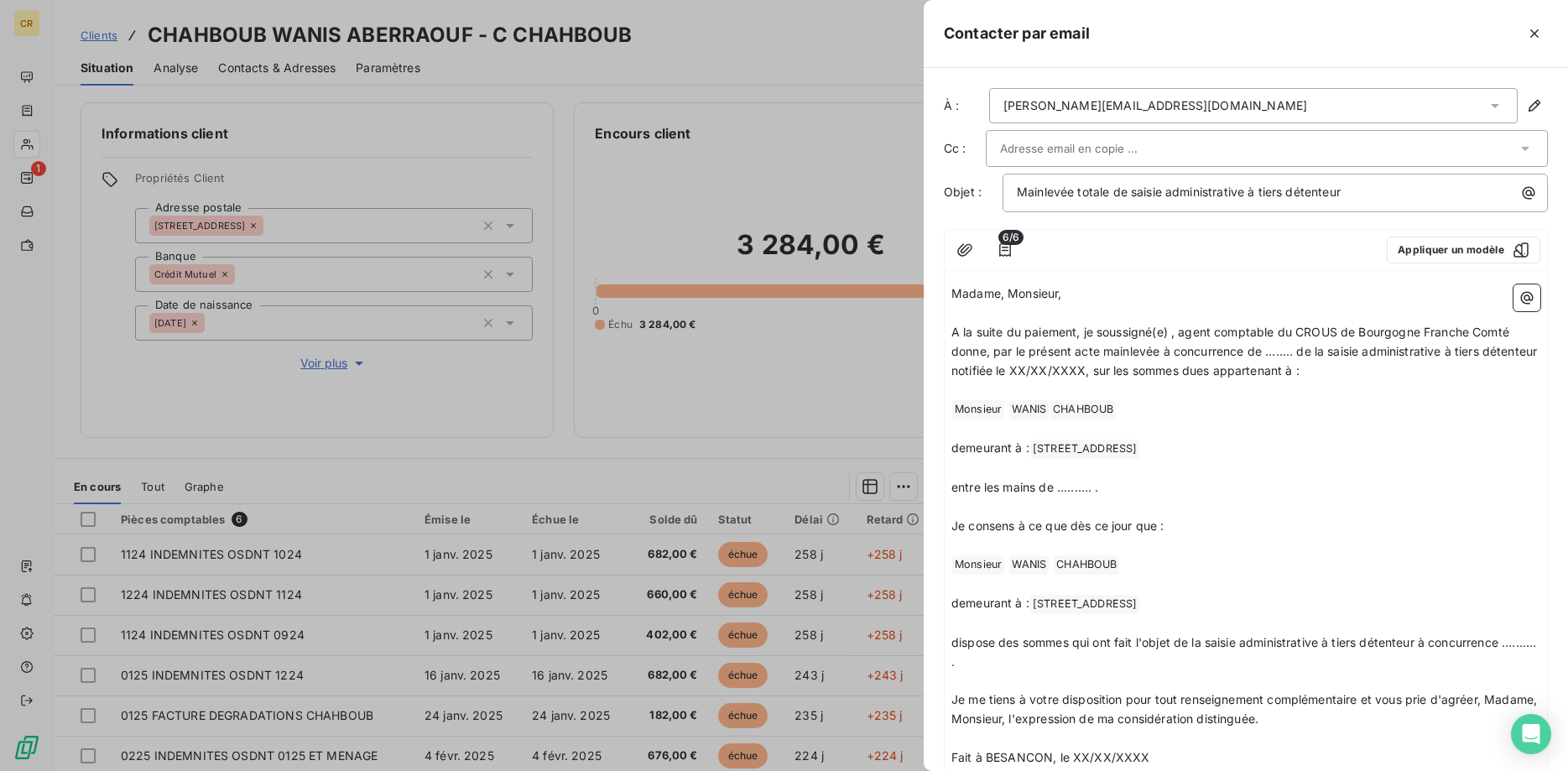
scroll to position [396, 0]
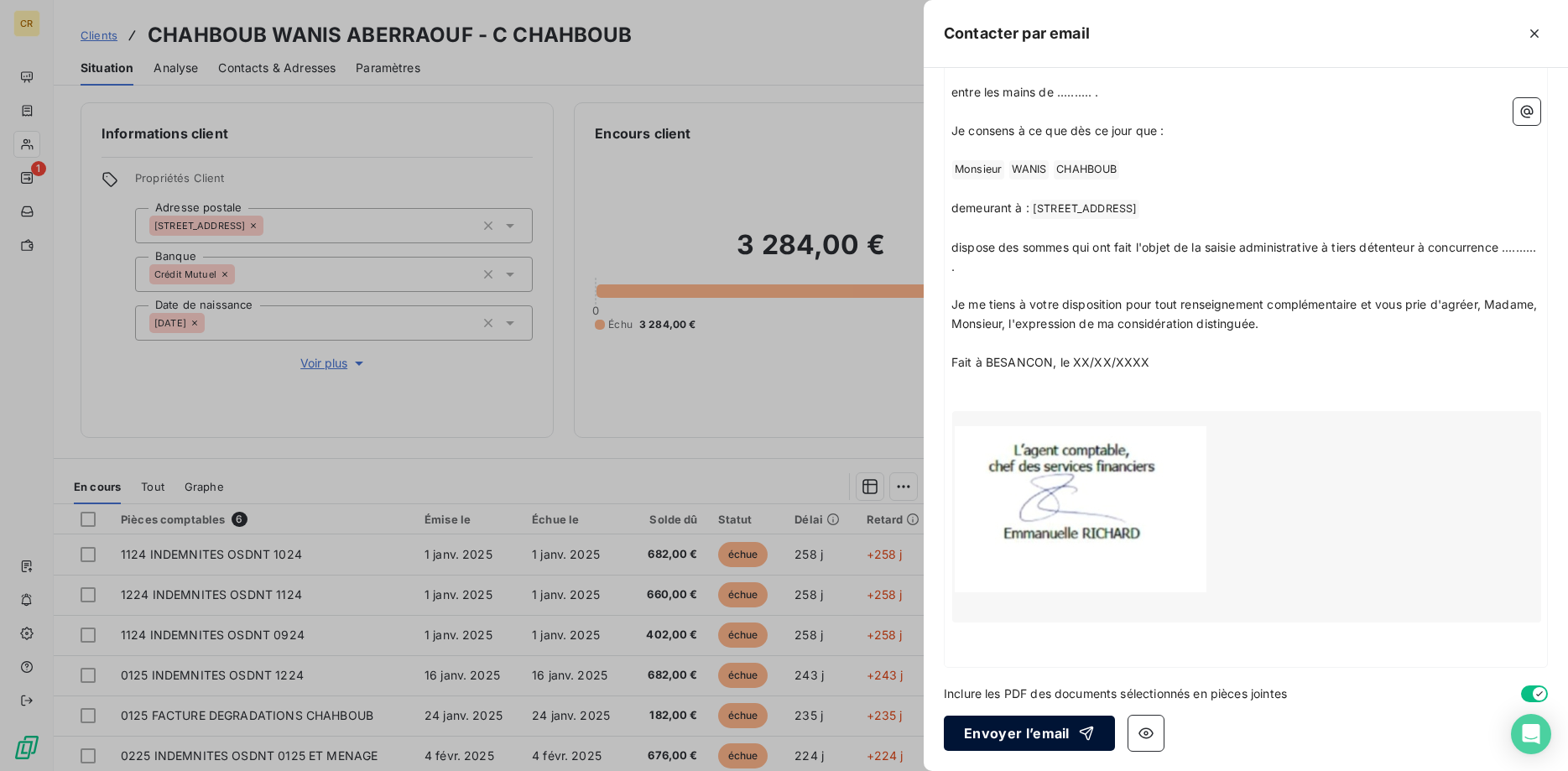
click at [1036, 743] on button "Envoyer l’email" at bounding box center [1029, 732] width 171 height 35
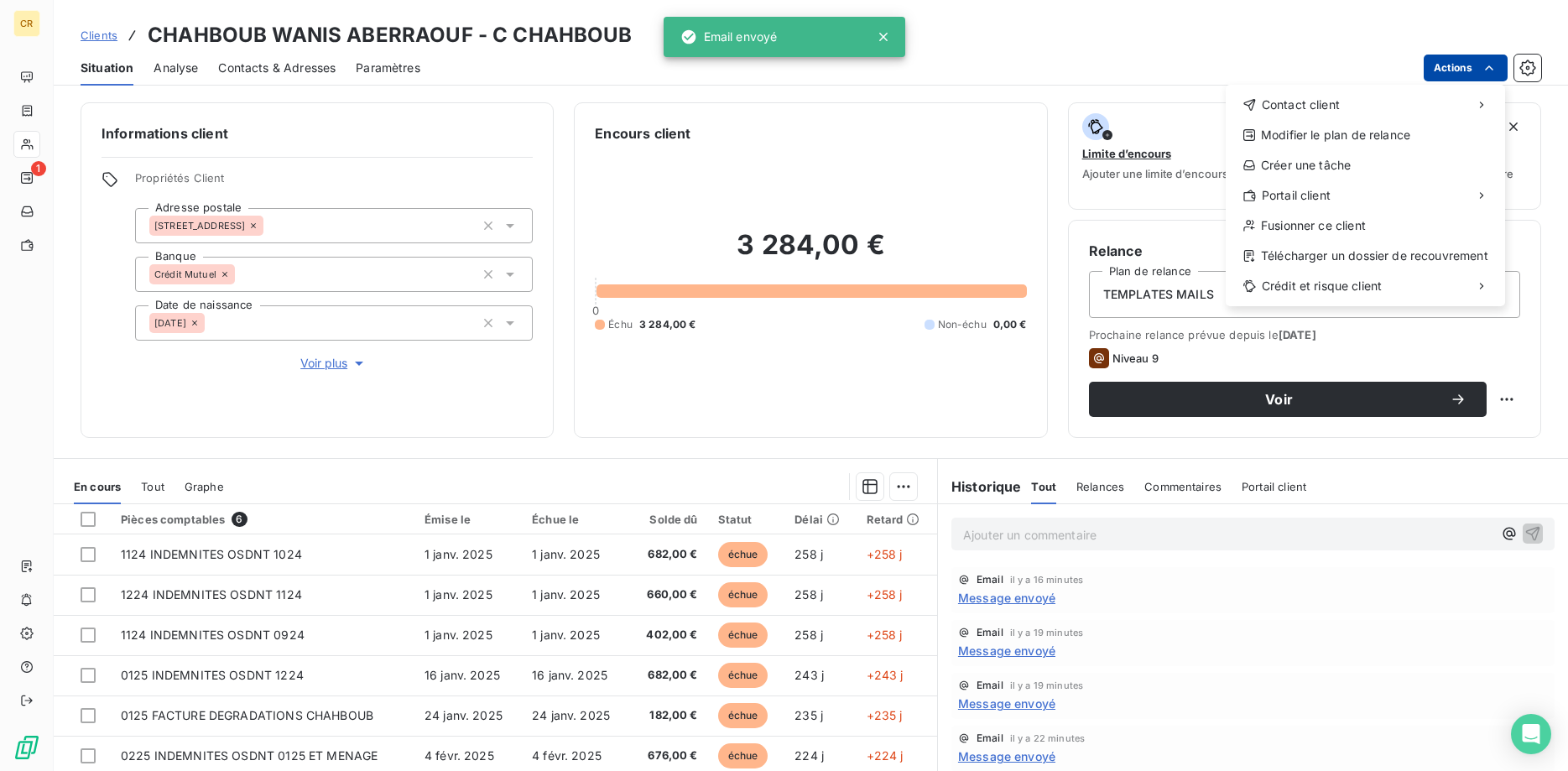
click at [1493, 74] on html "CR 1 Clients CHAHBOUB WANIS ABERRAOUF - C CHAHBOUB Situation Analyse Contacts &…" at bounding box center [784, 386] width 1568 height 771
click at [1156, 121] on div "Envoyer un email" at bounding box center [1101, 111] width 225 height 27
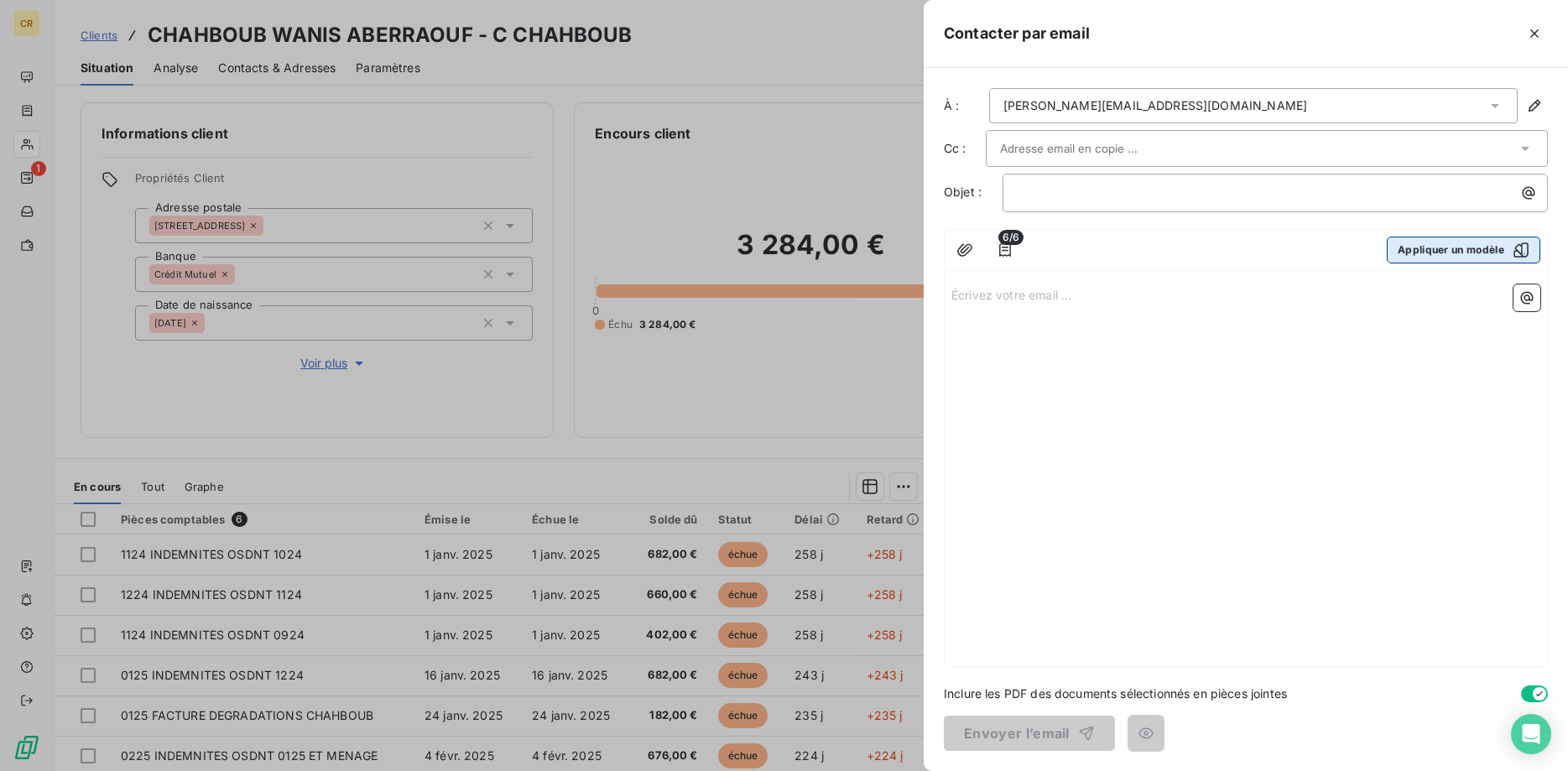
click at [1416, 240] on button "Appliquer un modèle" at bounding box center [1463, 249] width 154 height 27
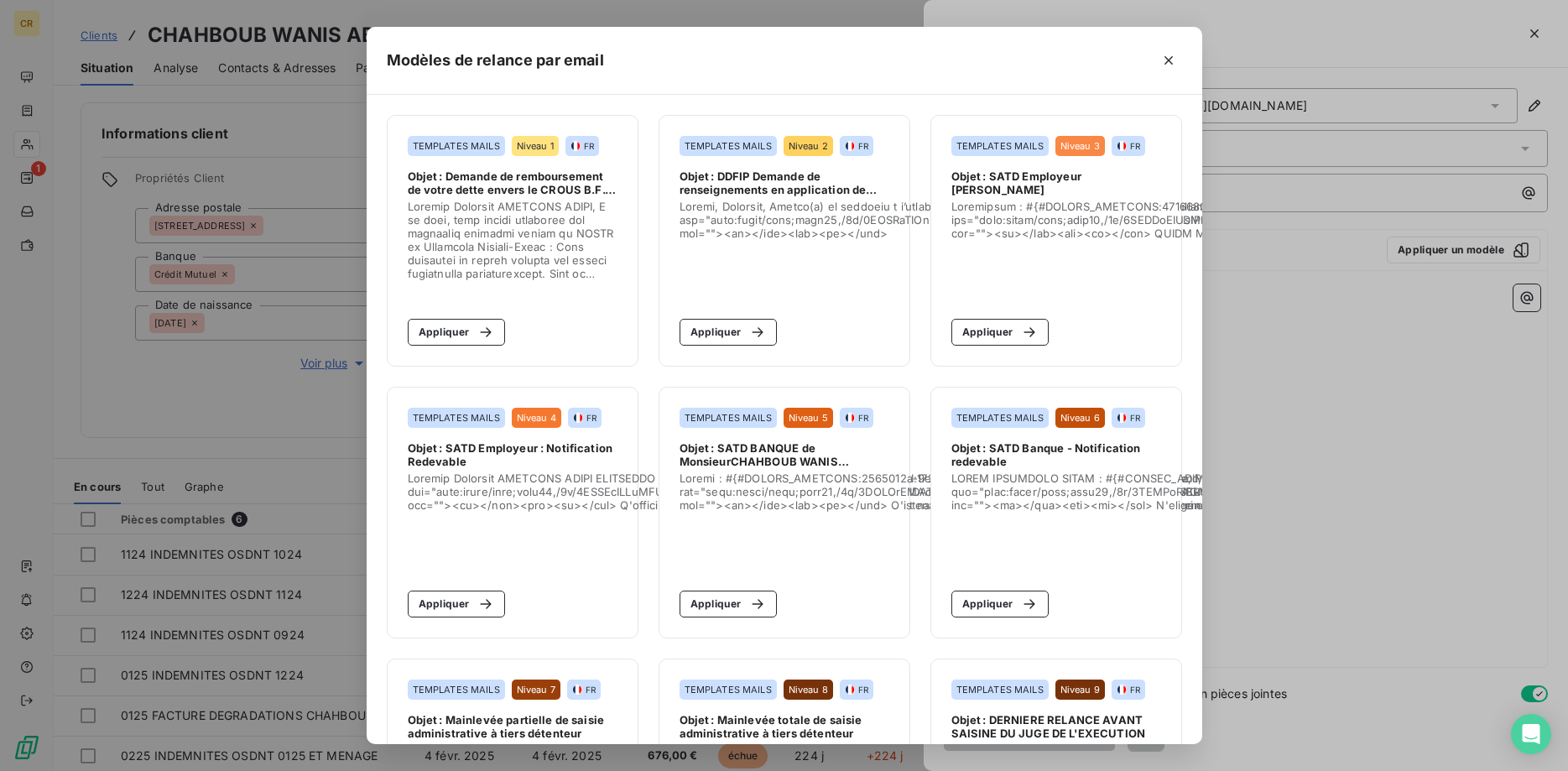
scroll to position [186, 0]
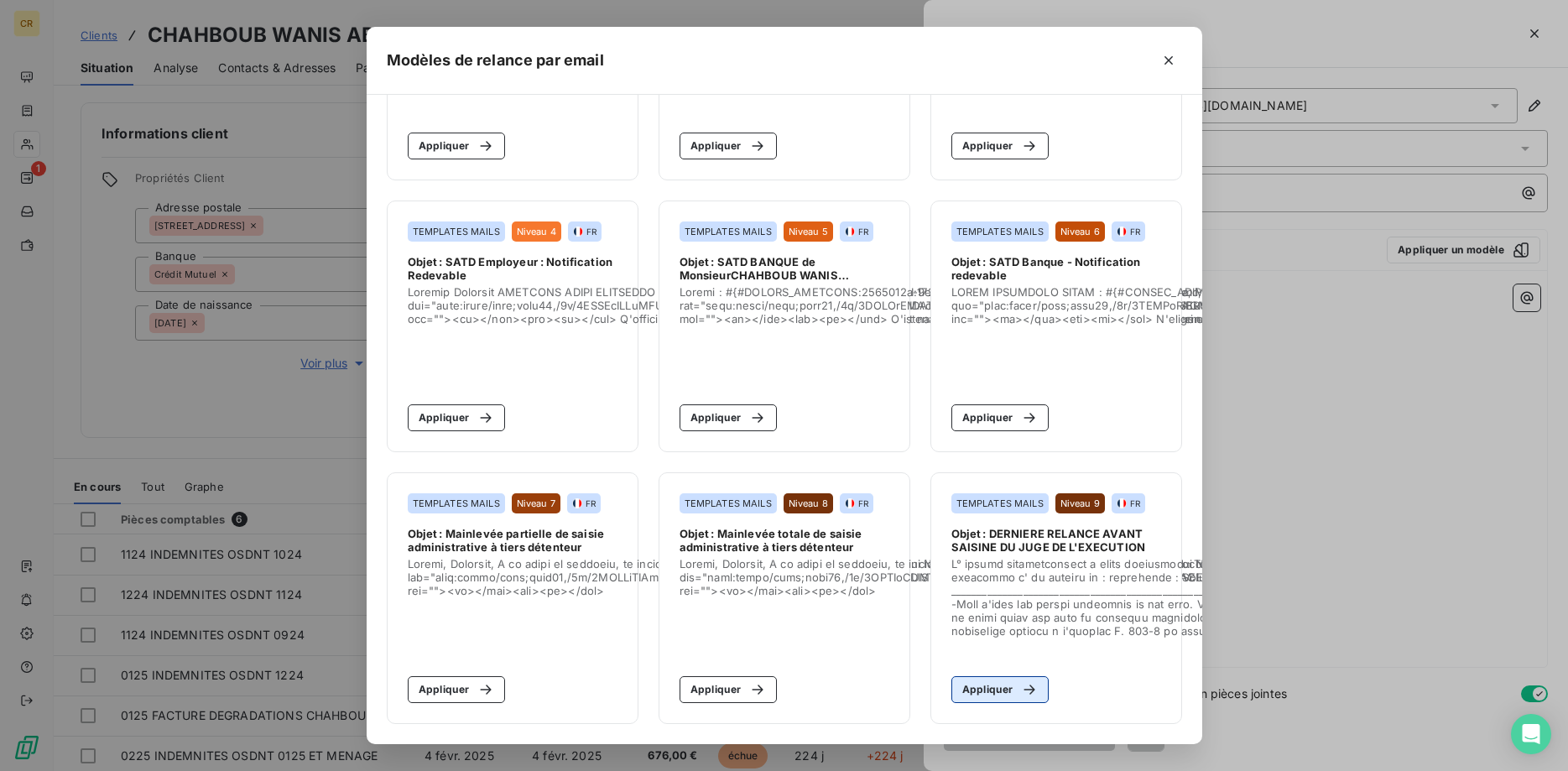
drag, startPoint x: 969, startPoint y: 686, endPoint x: 1150, endPoint y: 694, distance: 181.2
click at [969, 684] on button "Appliquer" at bounding box center [1000, 689] width 98 height 27
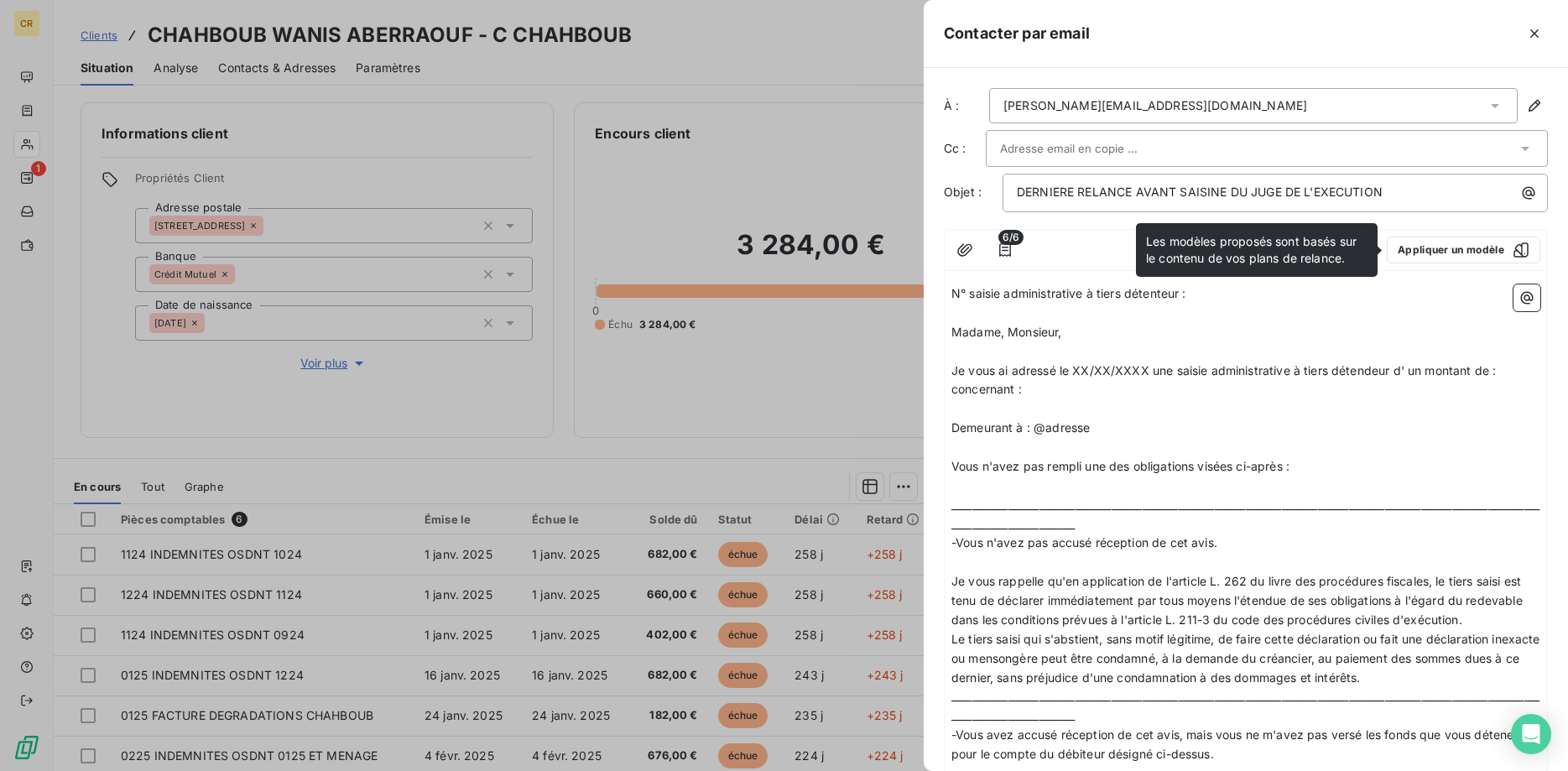
scroll to position [526, 0]
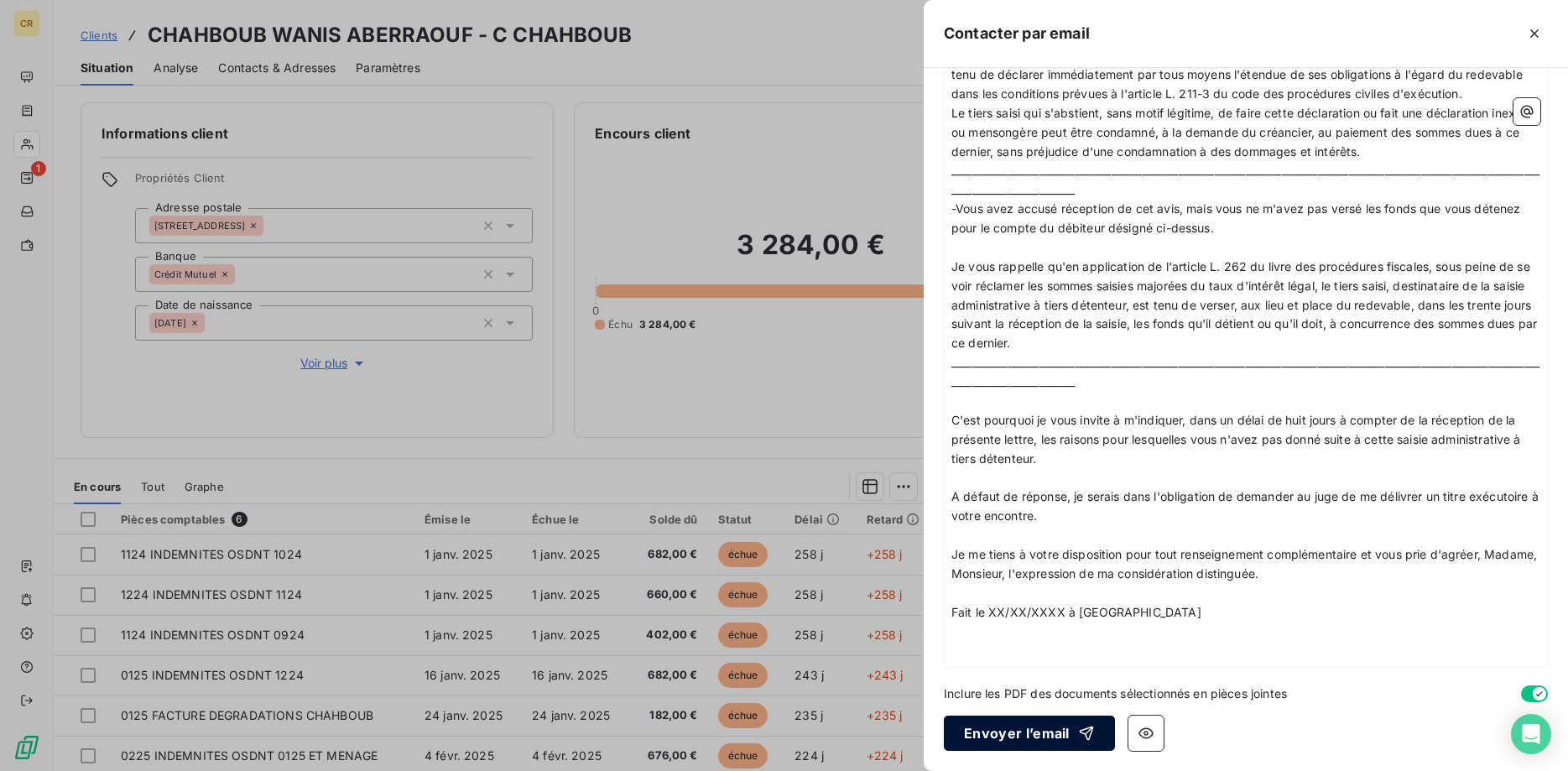
click at [1016, 732] on button "Envoyer l’email" at bounding box center [1029, 732] width 171 height 35
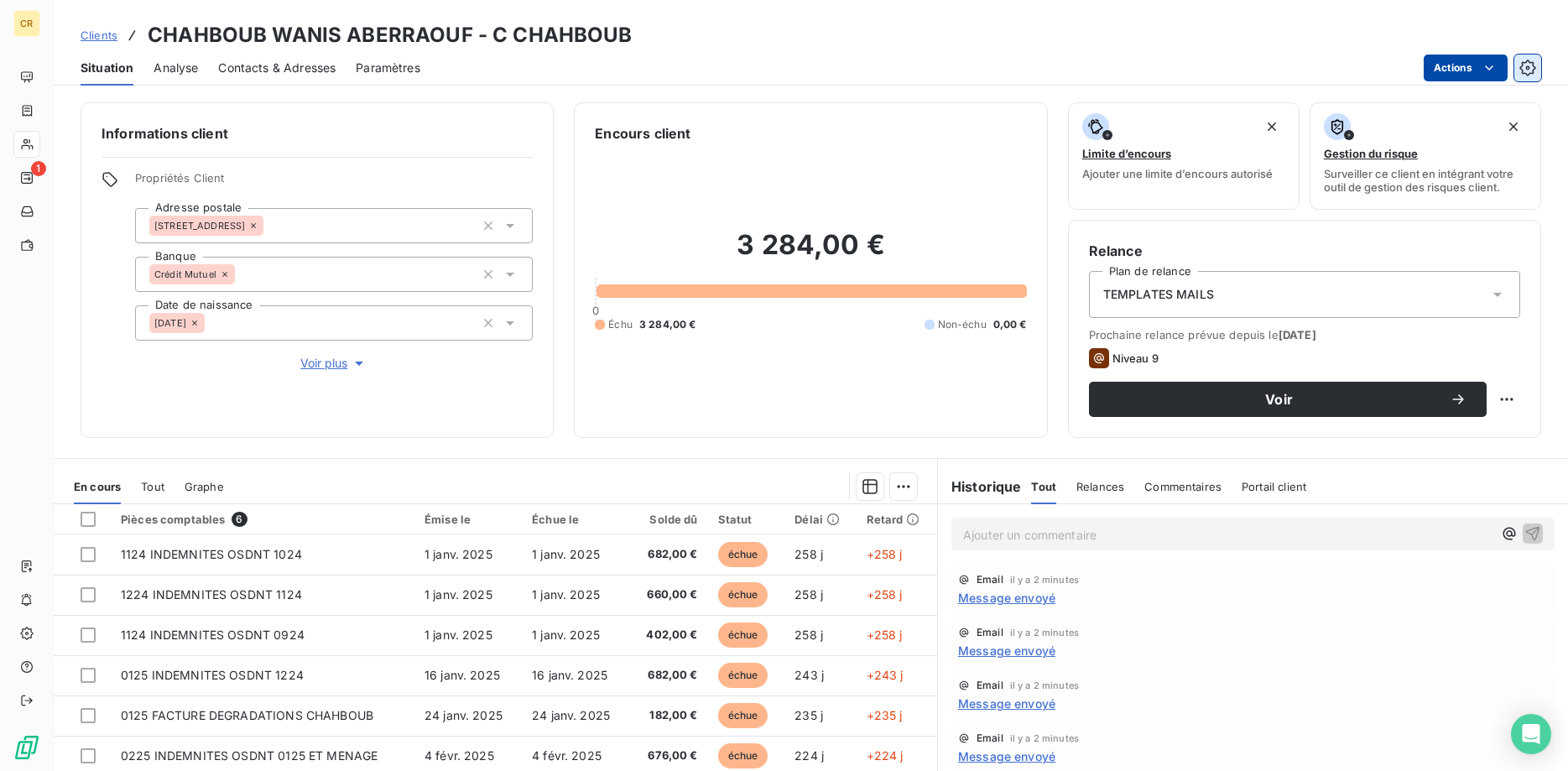
click at [1528, 63] on icon "button" at bounding box center [1528, 68] width 17 height 17
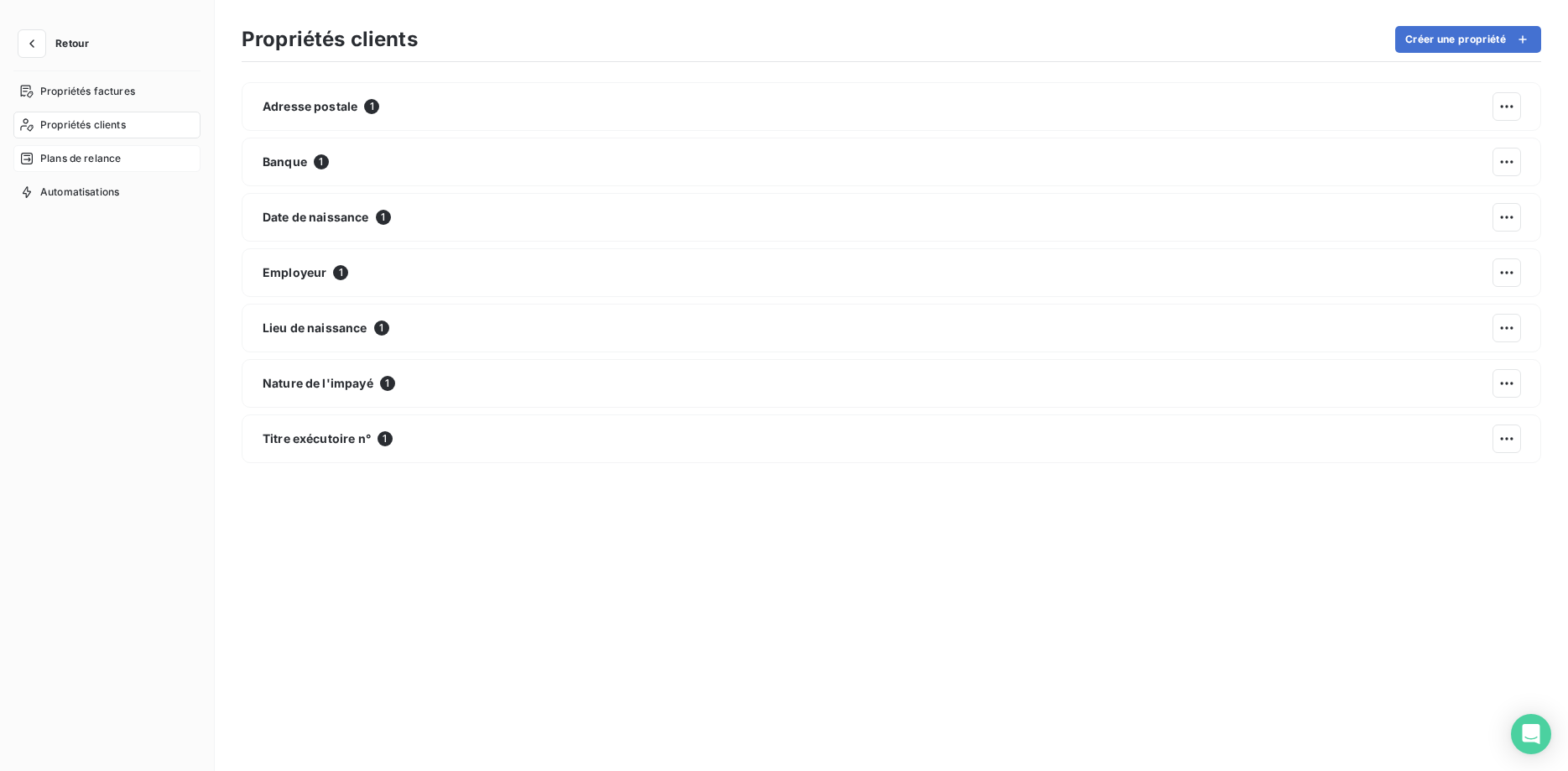
click at [70, 151] on span "Plans de relance" at bounding box center [81, 159] width 81 height 15
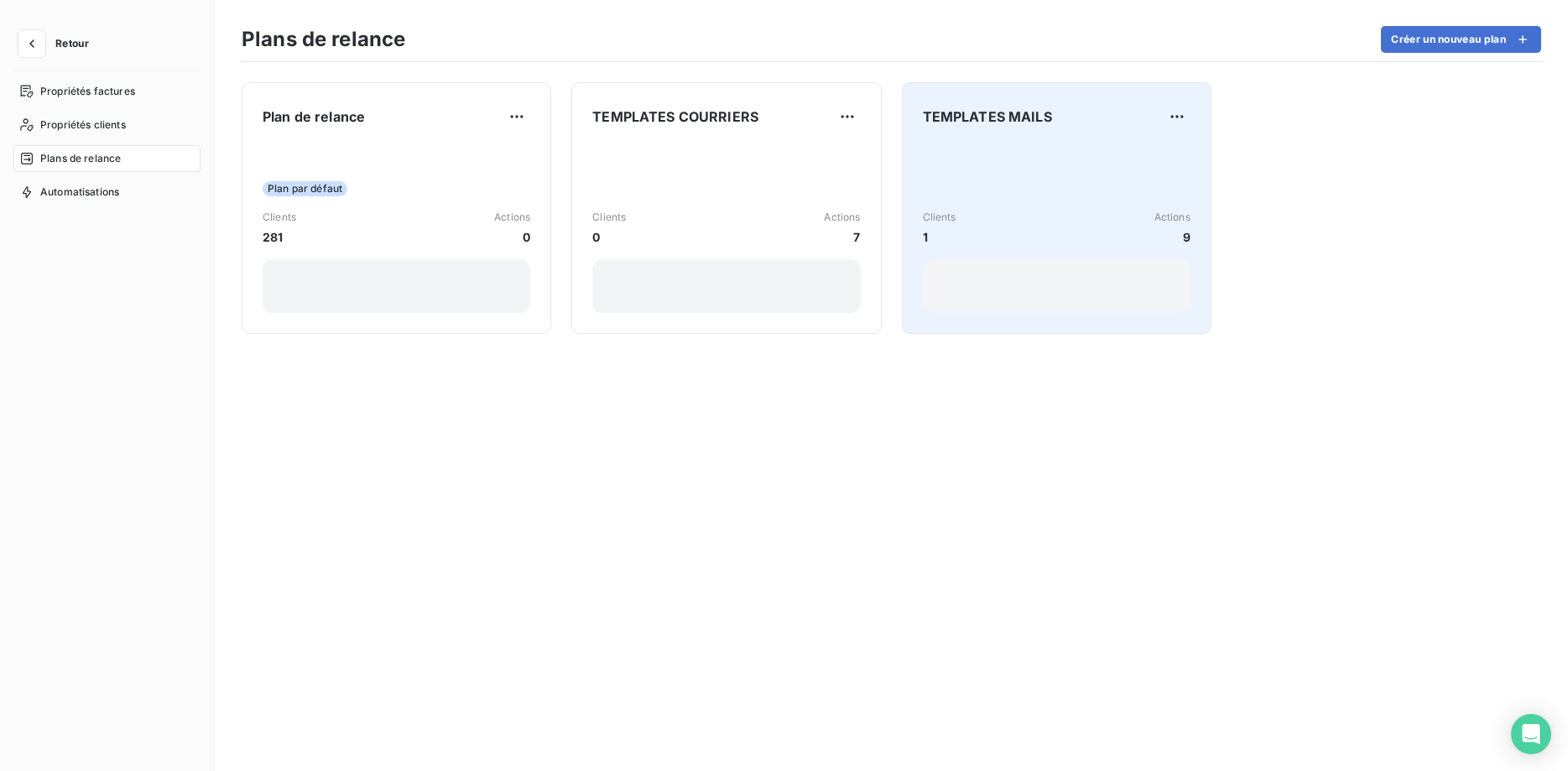
click at [1091, 218] on div "Clients 1 Actions 9" at bounding box center [1056, 228] width 268 height 36
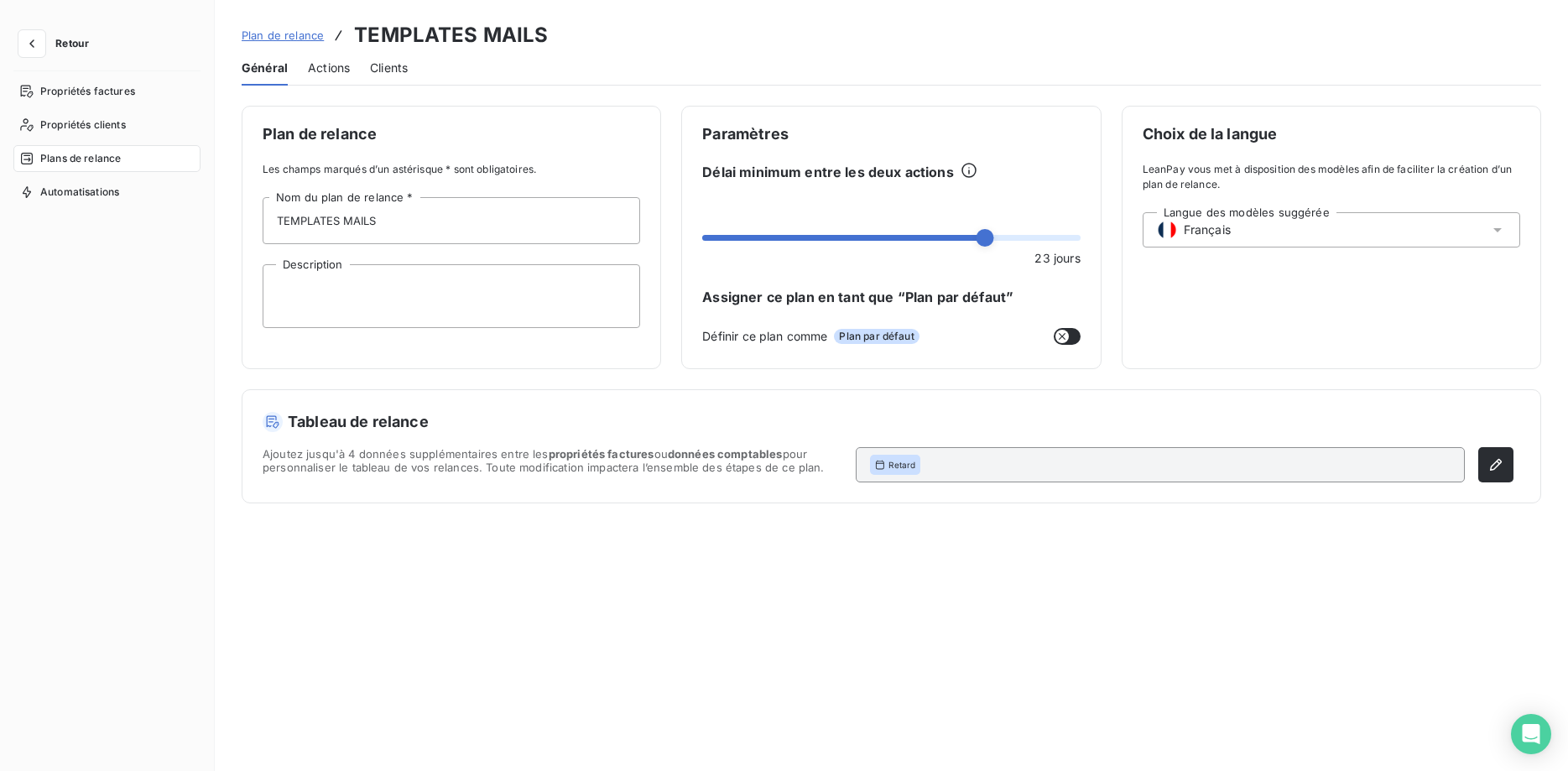
click at [323, 70] on span "Actions" at bounding box center [328, 68] width 42 height 17
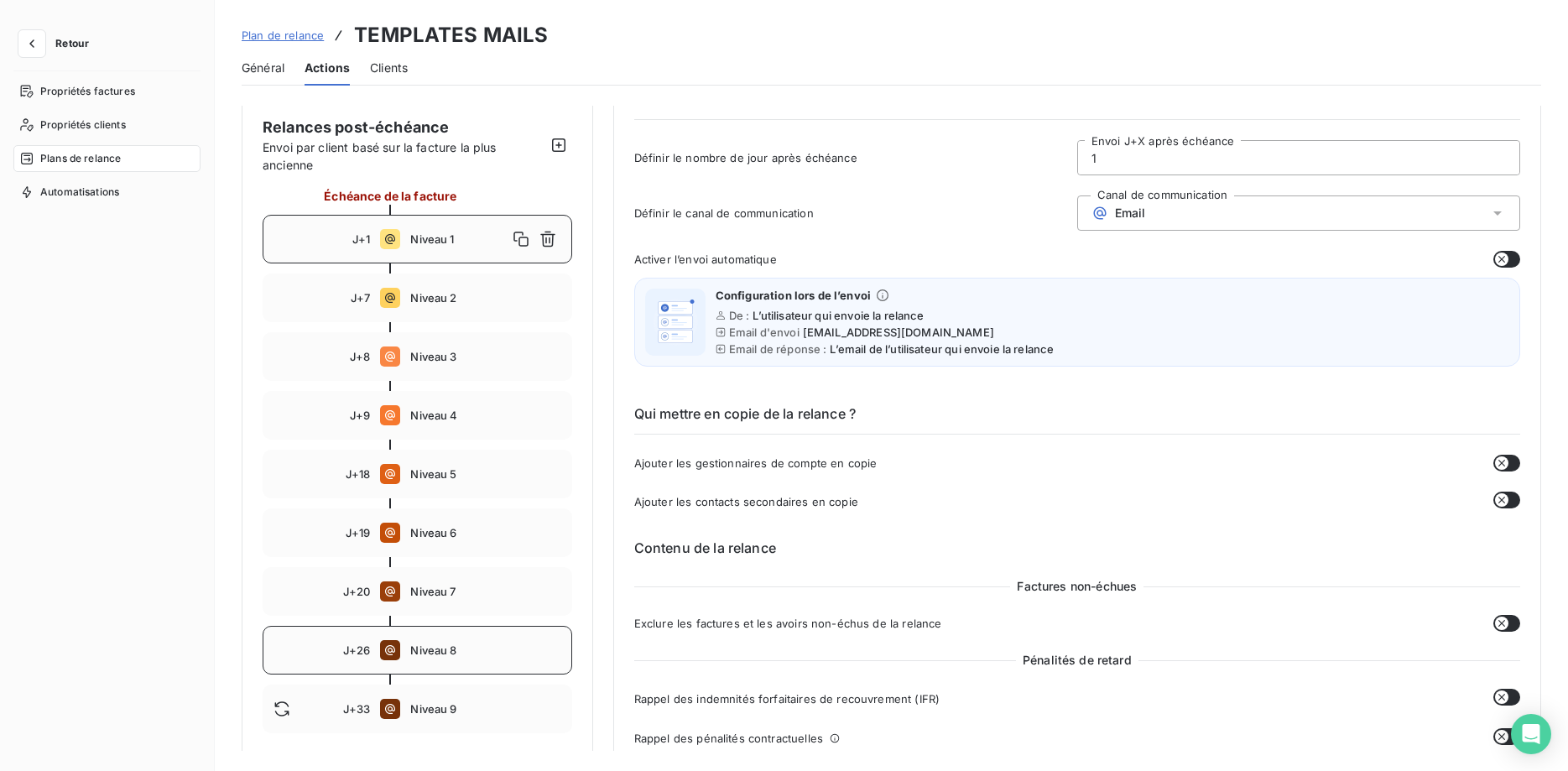
scroll to position [171, 0]
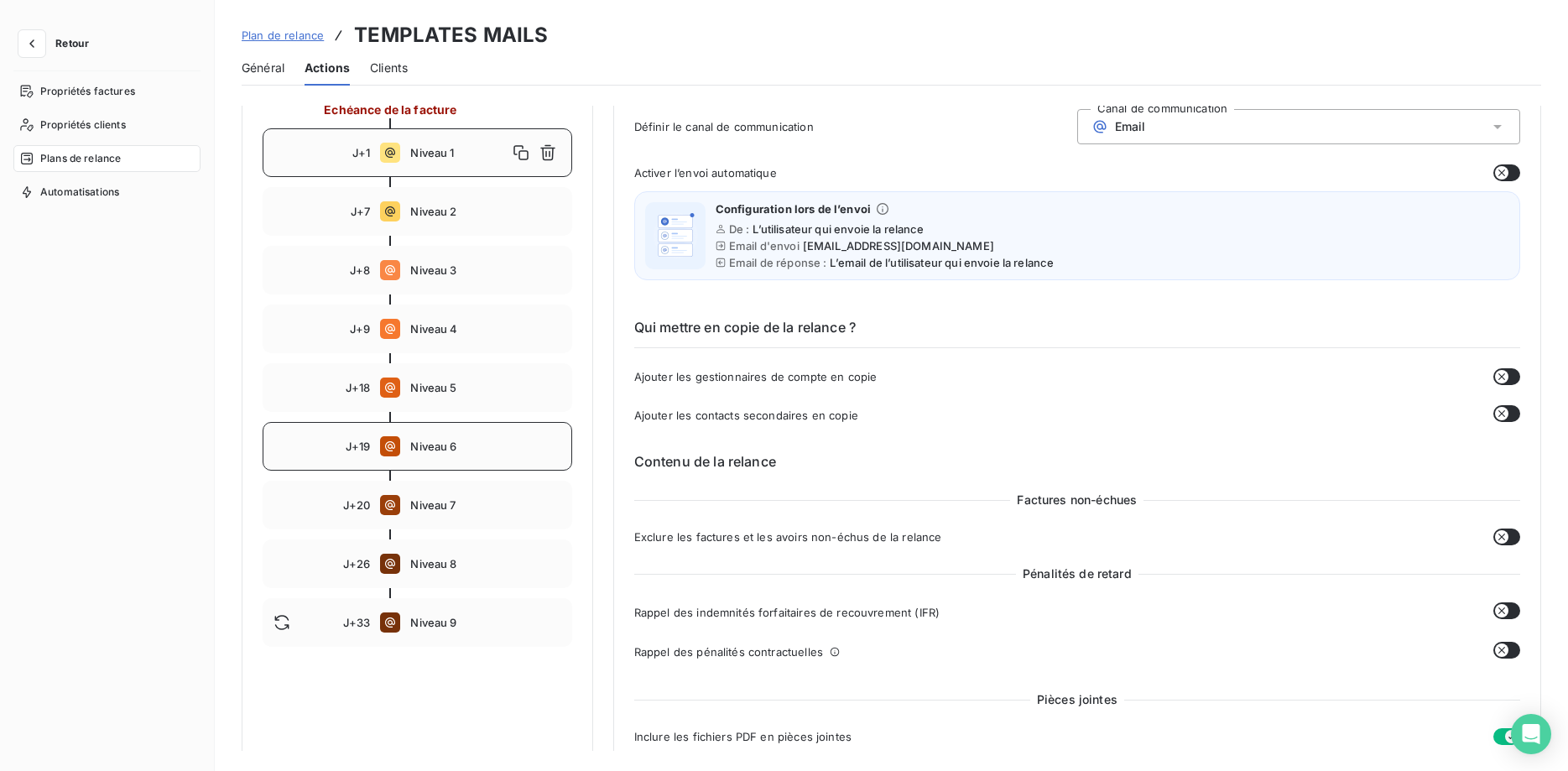
click at [440, 453] on div "J+19 Niveau 6" at bounding box center [417, 446] width 309 height 49
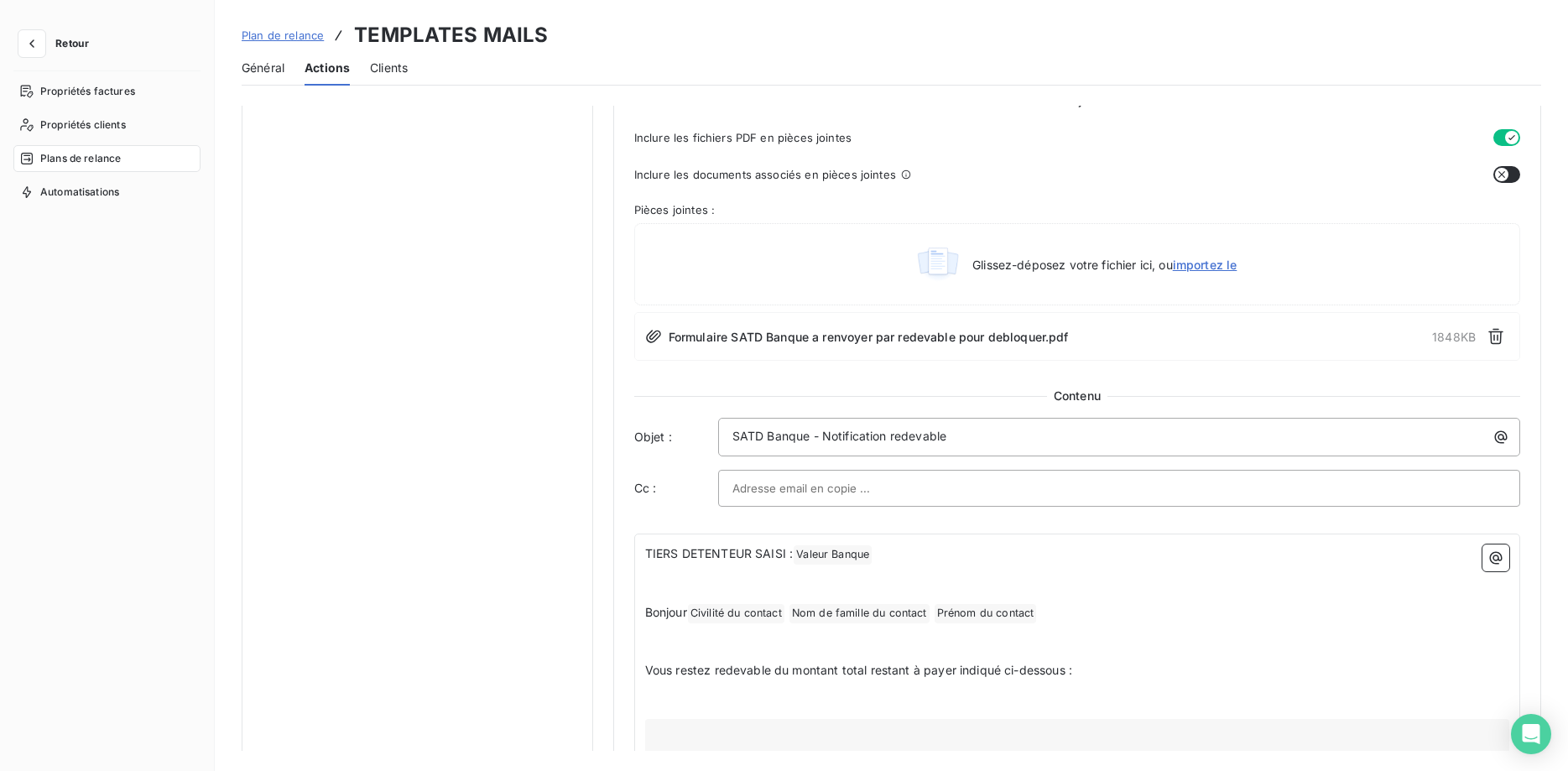
scroll to position [257, 0]
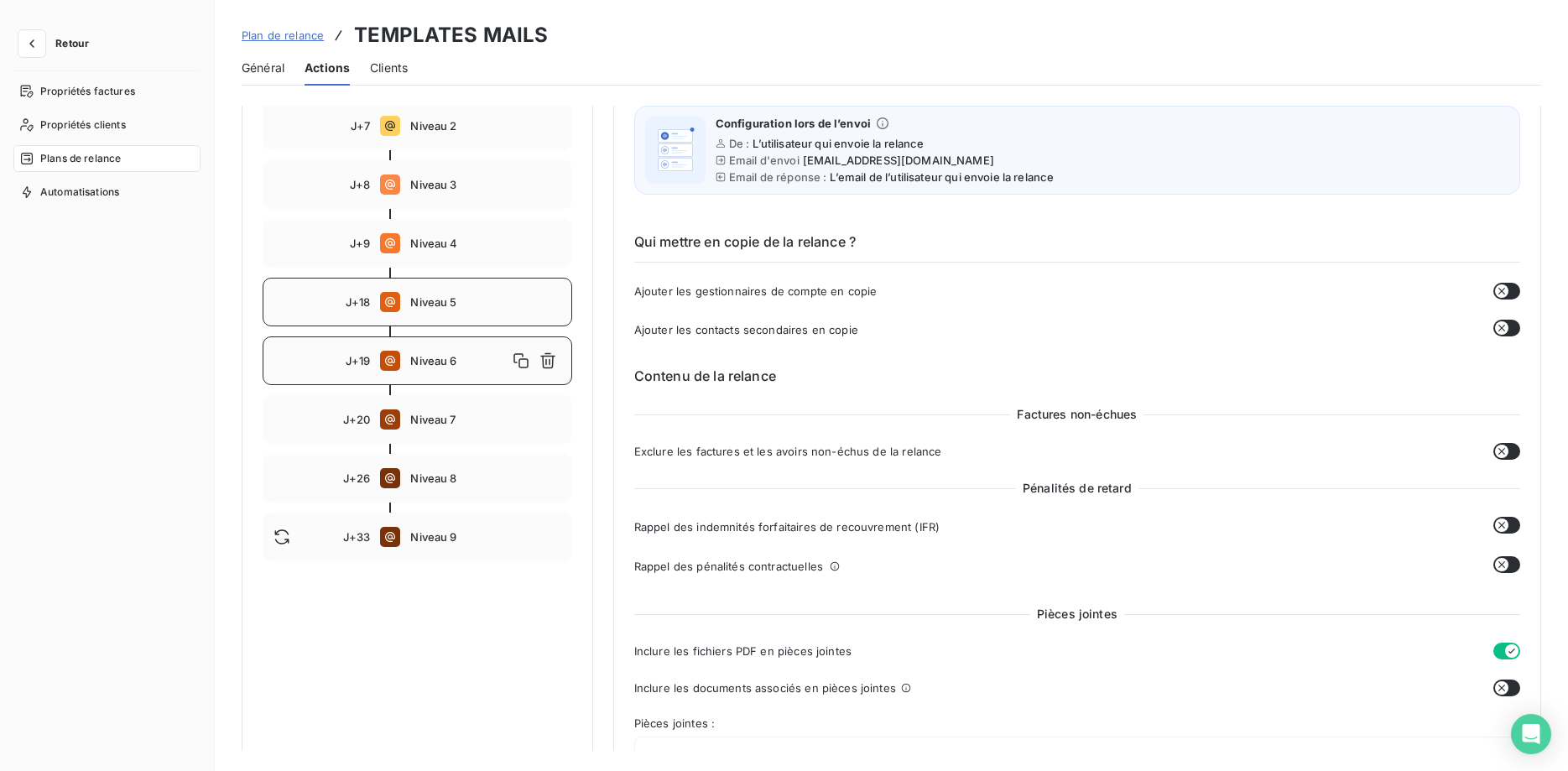
click at [427, 308] on div "J+18 Niveau 5" at bounding box center [417, 301] width 309 height 49
type input "18"
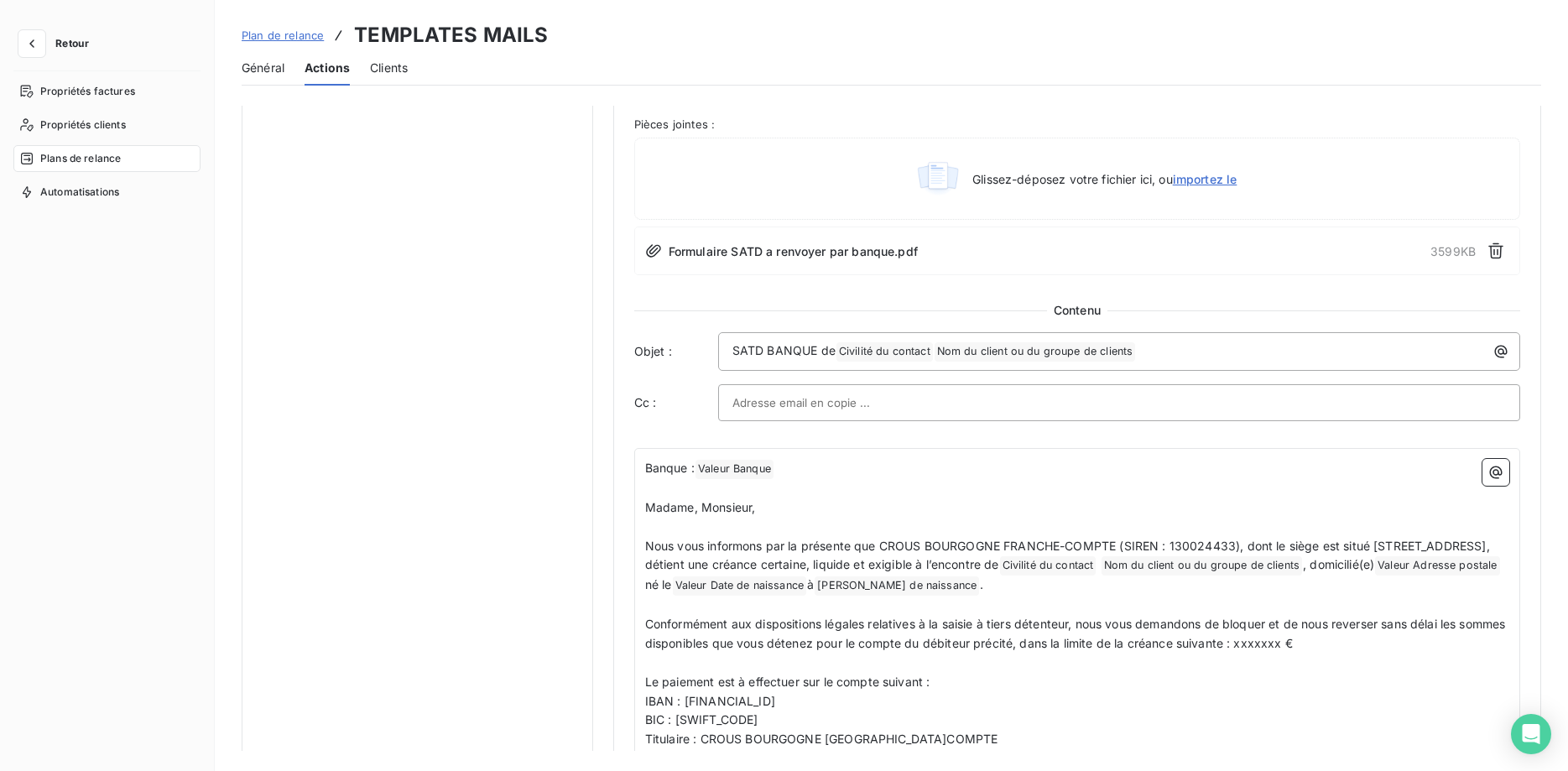
scroll to position [941, 0]
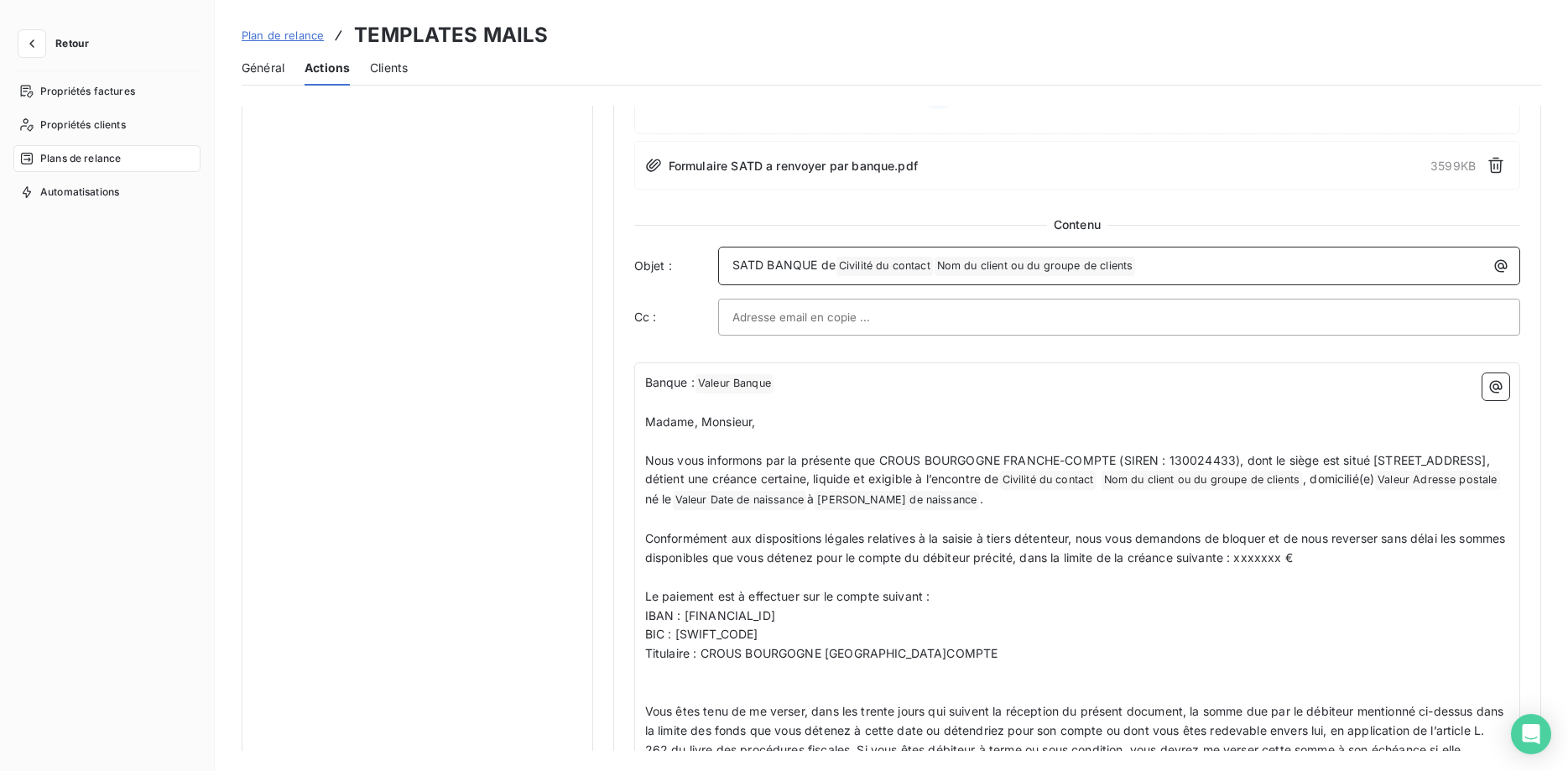
click at [834, 264] on span "SATD BANQUE de" at bounding box center [784, 264] width 103 height 15
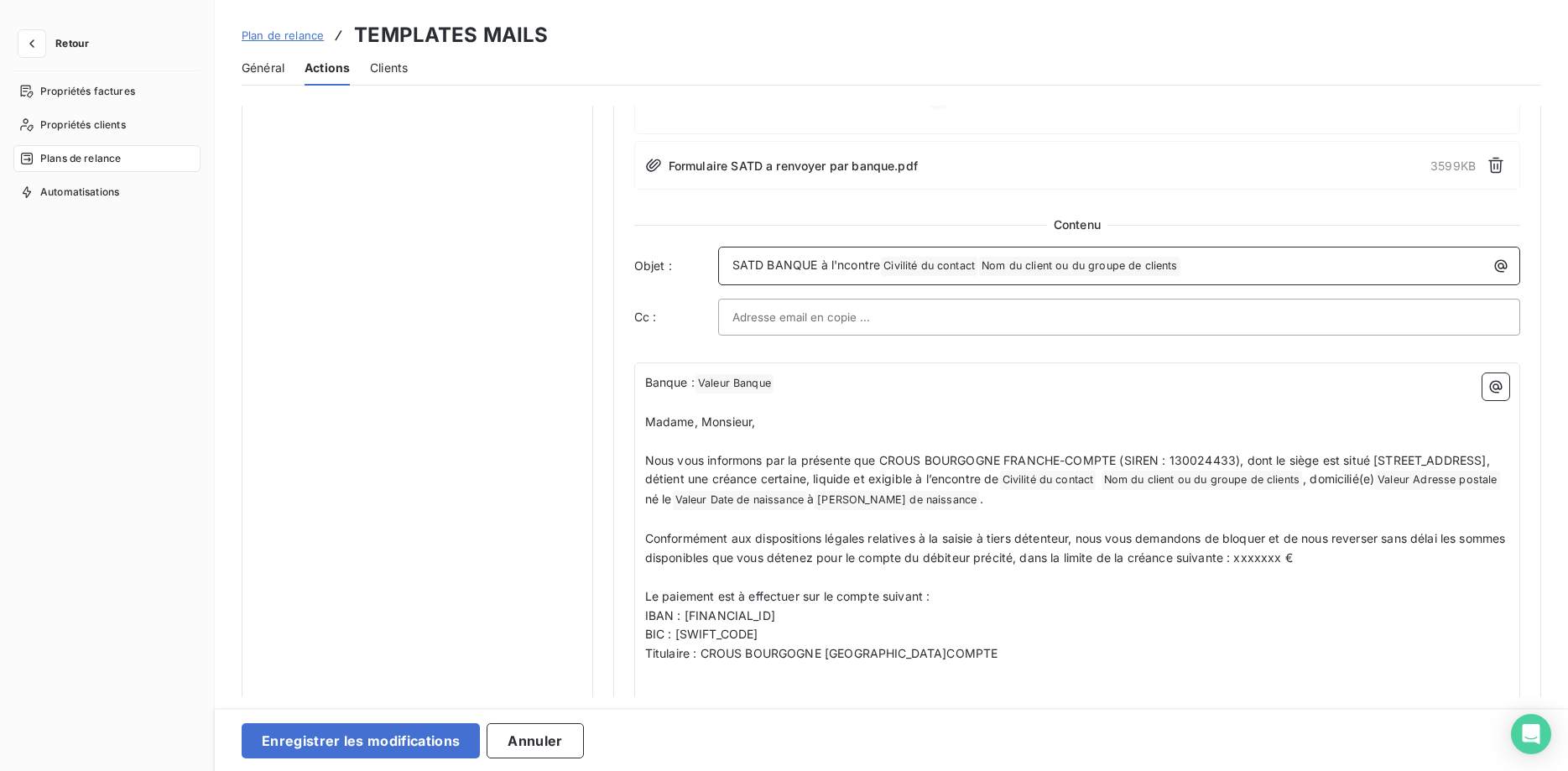
click at [836, 261] on span "SATD BANQUE à l'ncontre" at bounding box center [806, 264] width 148 height 15
click at [887, 266] on span "SATD BANQUE à l'encontre" at bounding box center [810, 264] width 155 height 15
click at [1006, 264] on p "SATD BANQUE à l'encontre de Civilité du contact ﻿ ﻿ Nom du client ou du groupe …" at bounding box center [1123, 265] width 781 height 20
click at [905, 266] on span "SATD BANQUE à l'encontre de" at bounding box center [818, 264] width 173 height 15
click at [948, 264] on span "Civilité du contact ﻿" at bounding box center [954, 266] width 96 height 19
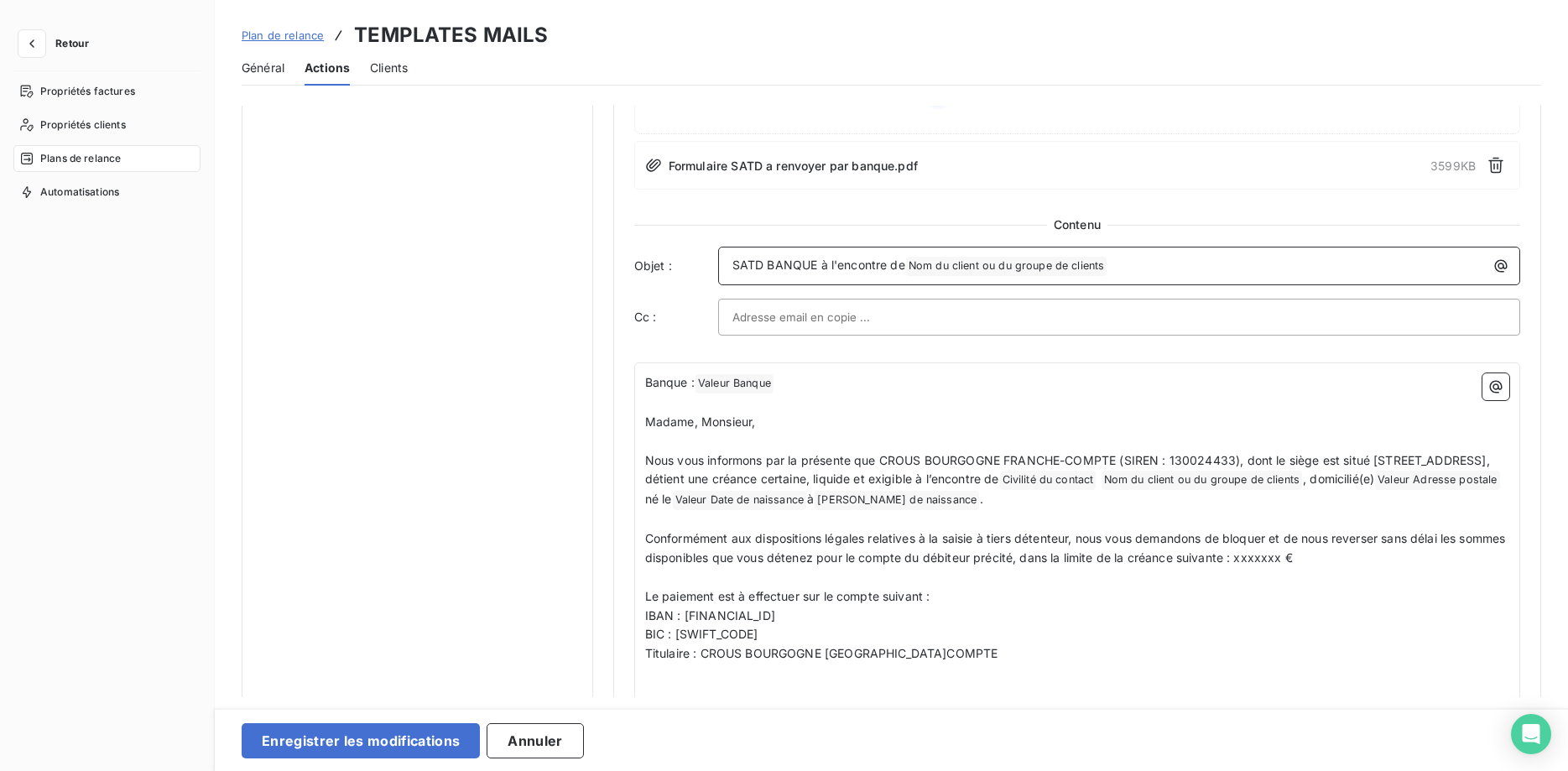
click at [905, 266] on span "SATD BANQUE à l'encontre de" at bounding box center [818, 264] width 173 height 15
click at [1503, 264] on icon "button" at bounding box center [1501, 266] width 13 height 13
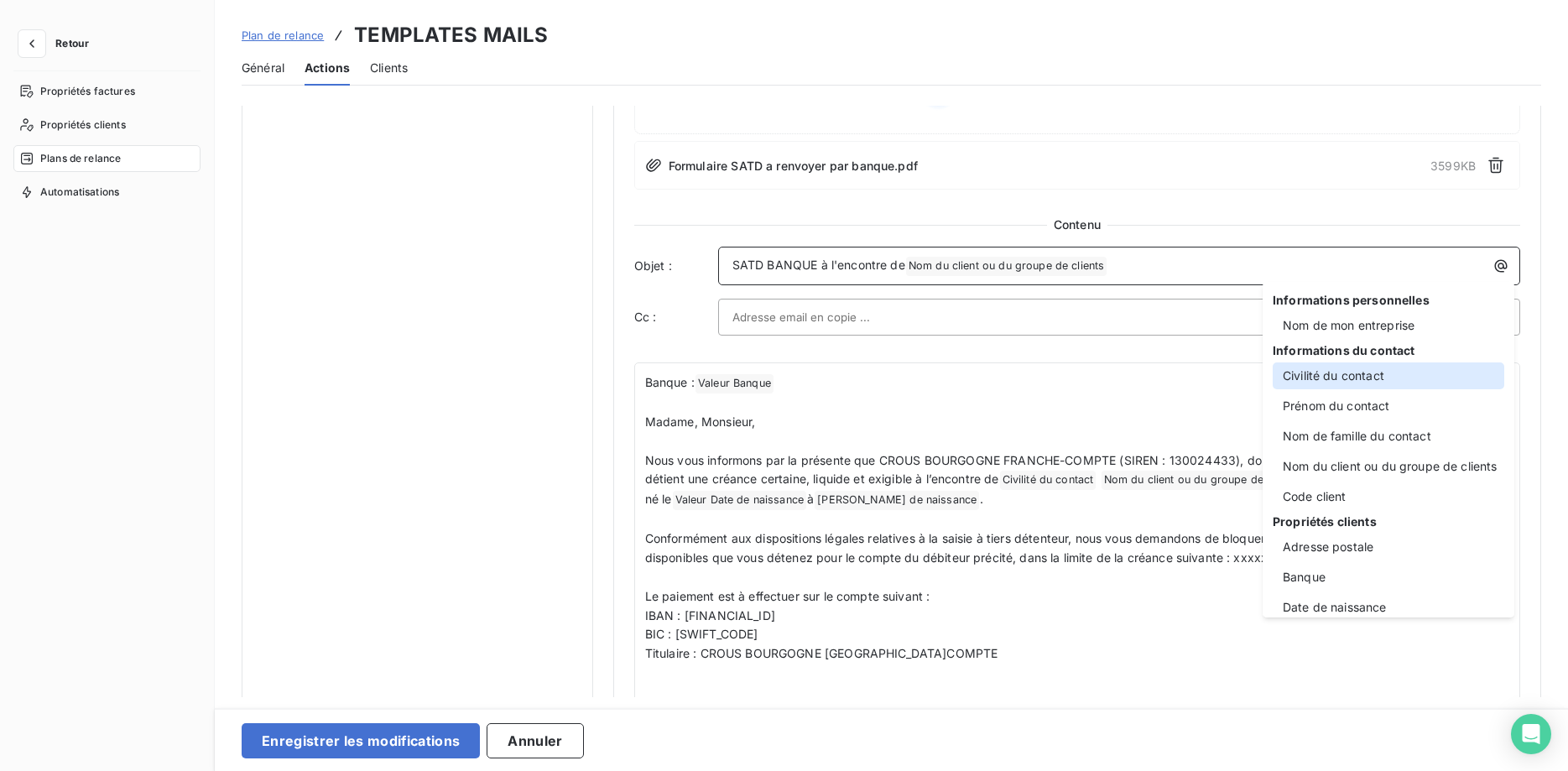
click at [1398, 385] on div "Civilité du contact" at bounding box center [1389, 375] width 232 height 27
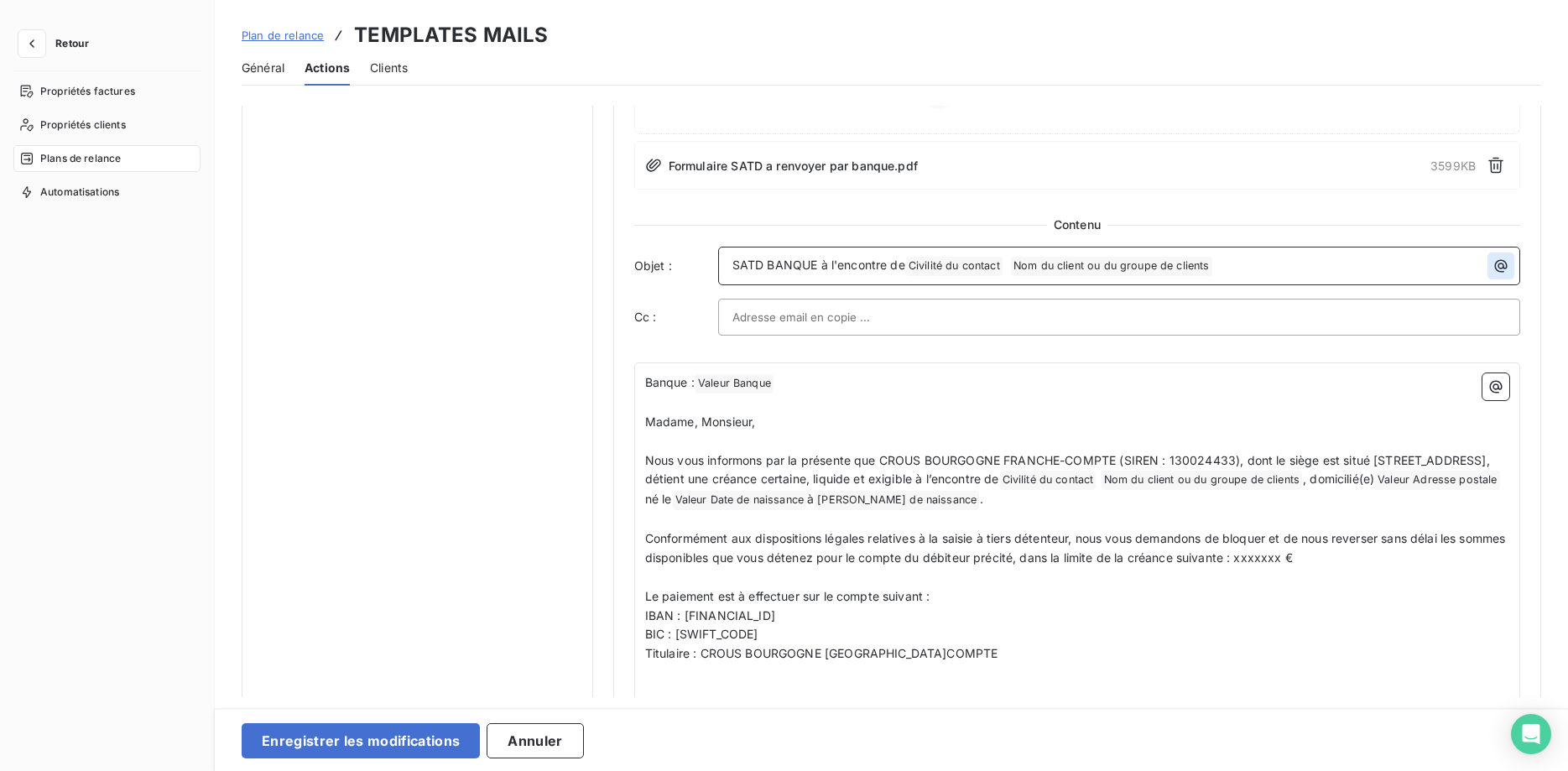
click at [1497, 265] on icon "button" at bounding box center [1501, 266] width 17 height 17
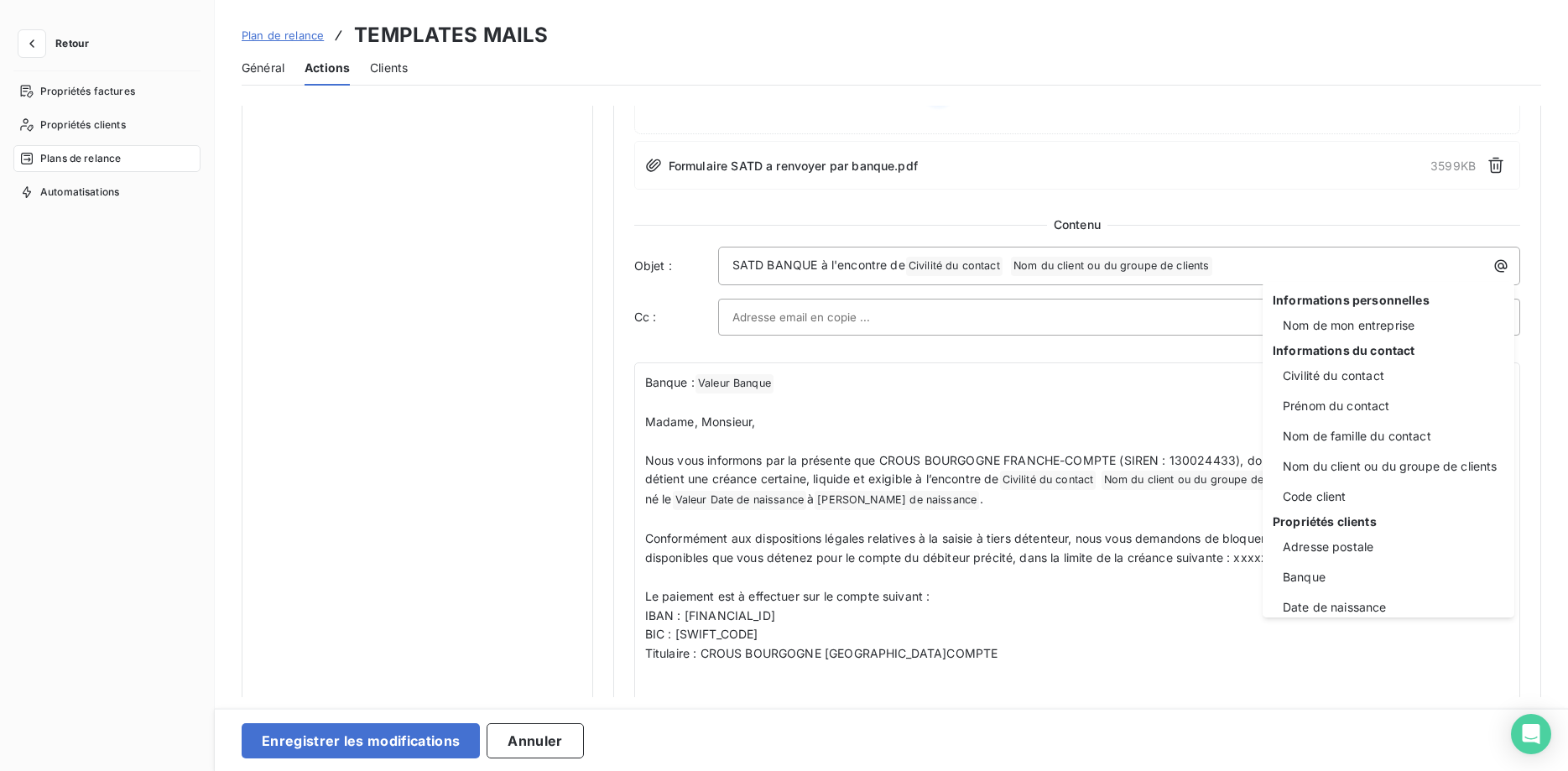
click at [1224, 264] on html "Retour Propriétés factures Propriétés clients Plans de relance Automatisations …" at bounding box center [784, 386] width 1568 height 771
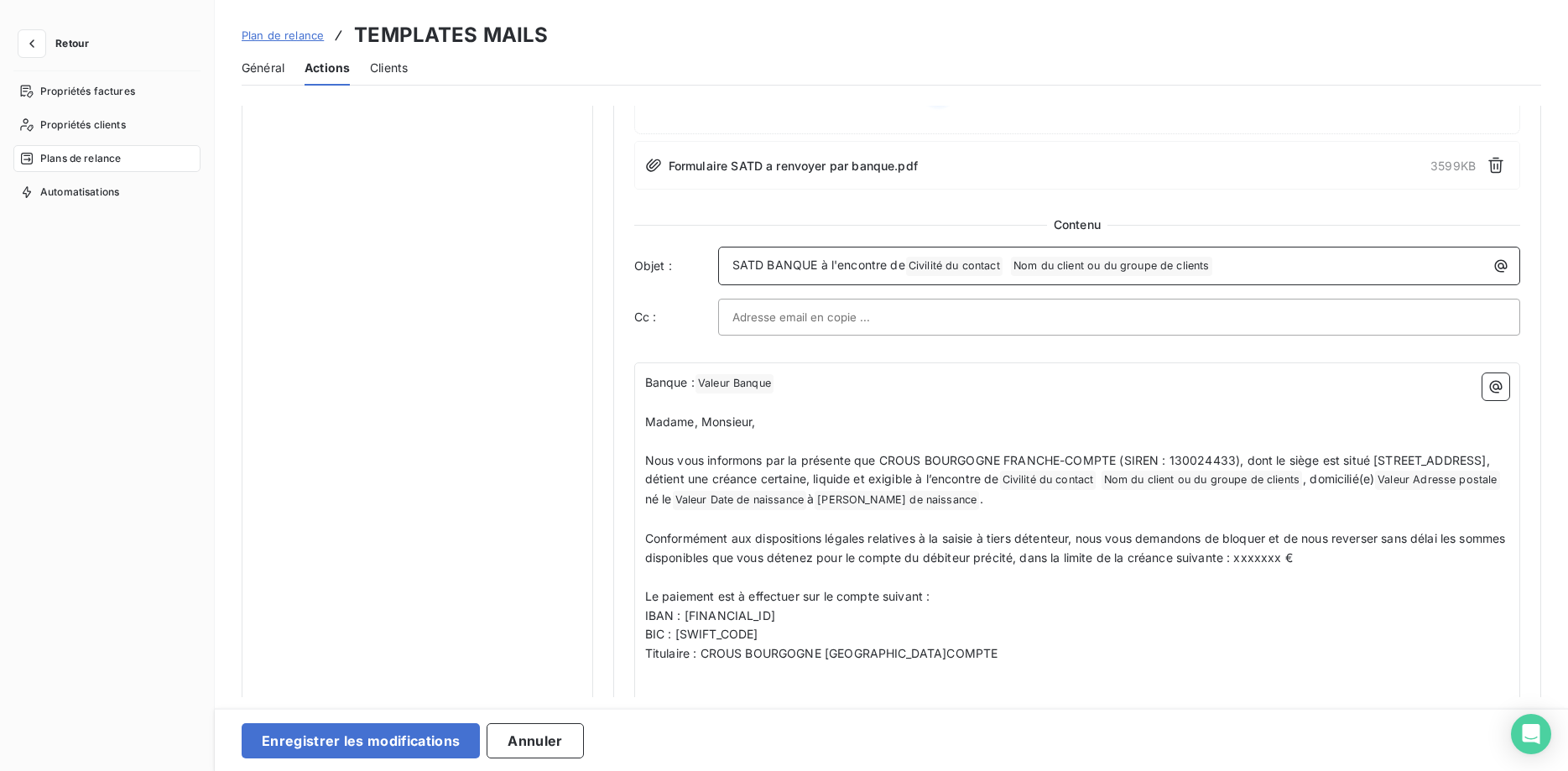
click at [1224, 264] on p "SATD BANQUE à l'encontre de Civilité du contact ﻿ Nom du client ou du groupe de…" at bounding box center [1123, 265] width 781 height 20
click at [1504, 270] on icon "button" at bounding box center [1501, 266] width 17 height 17
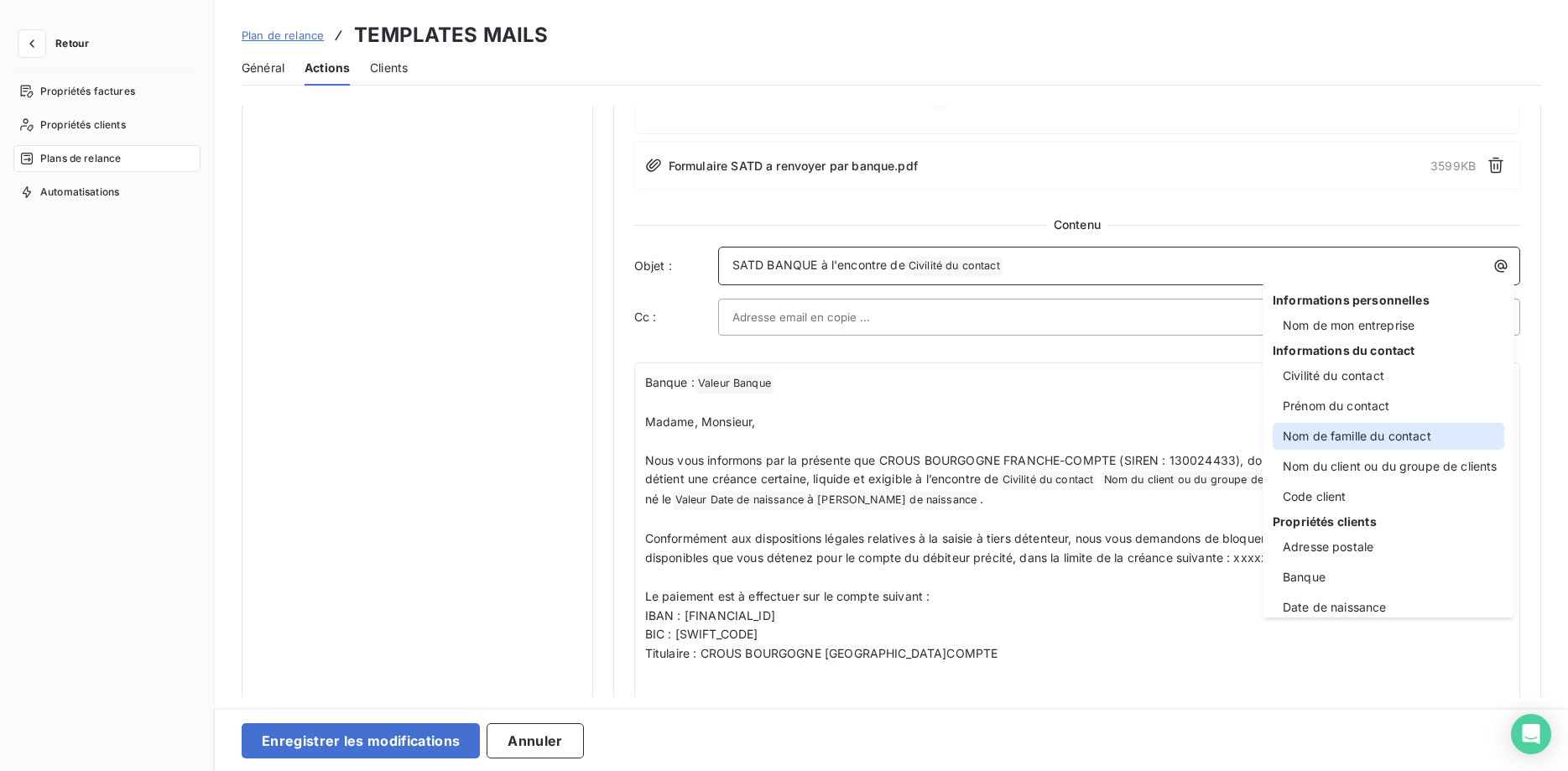
click at [1401, 438] on div "Nom de famille du contact" at bounding box center [1389, 435] width 232 height 27
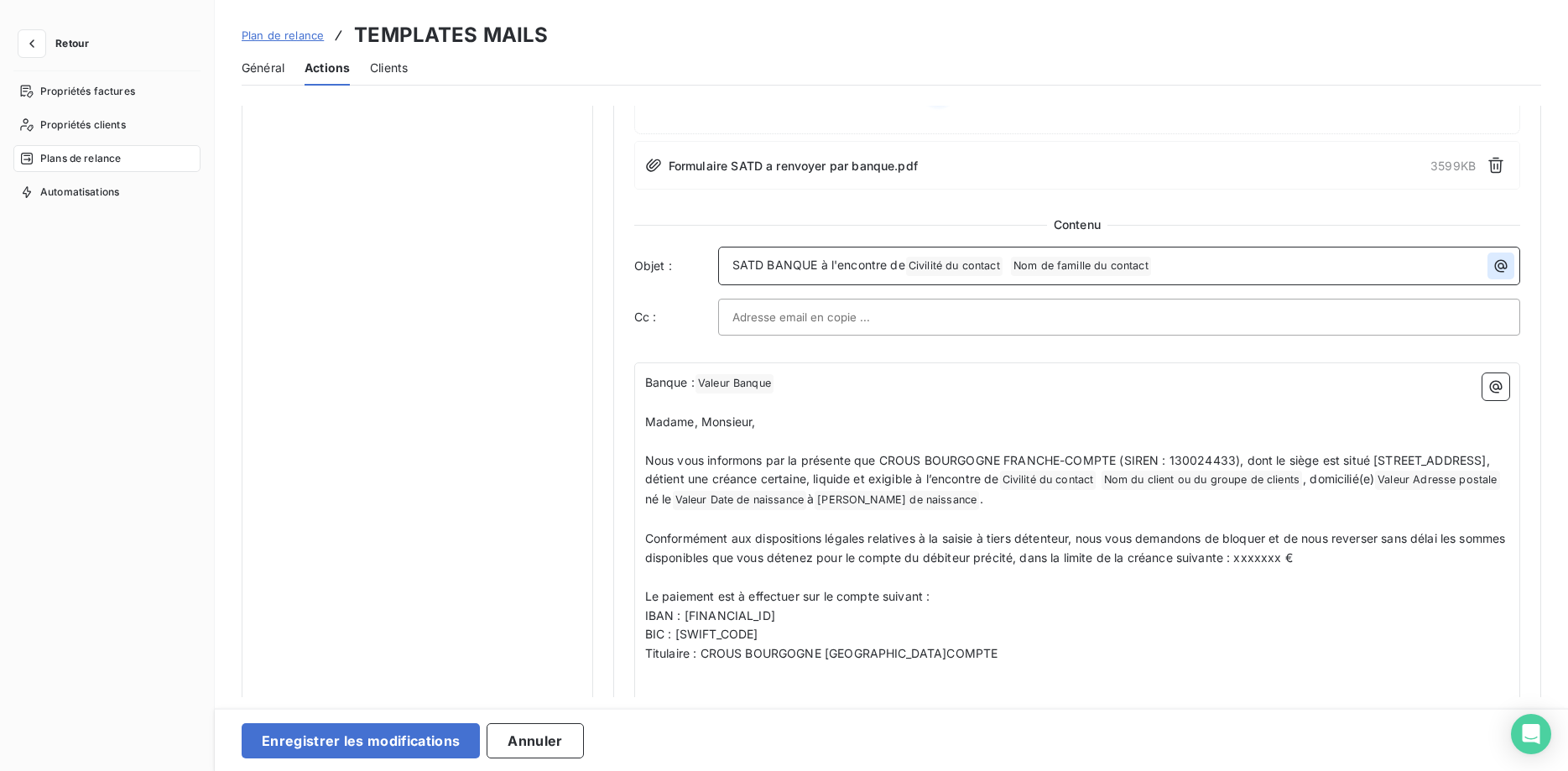
click at [1497, 266] on icon "button" at bounding box center [1501, 266] width 17 height 17
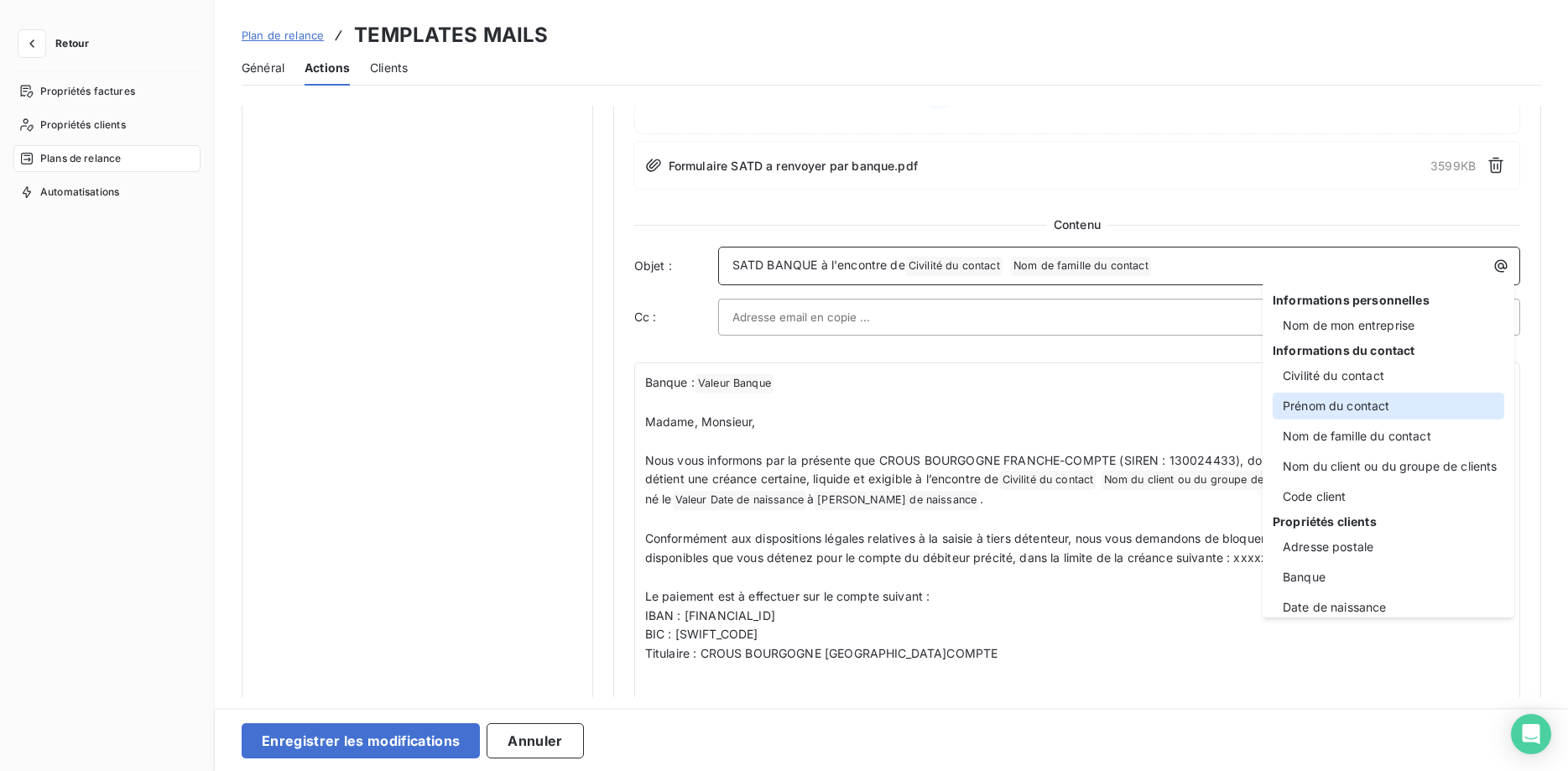
click at [1377, 398] on div "Prénom du contact" at bounding box center [1389, 405] width 232 height 27
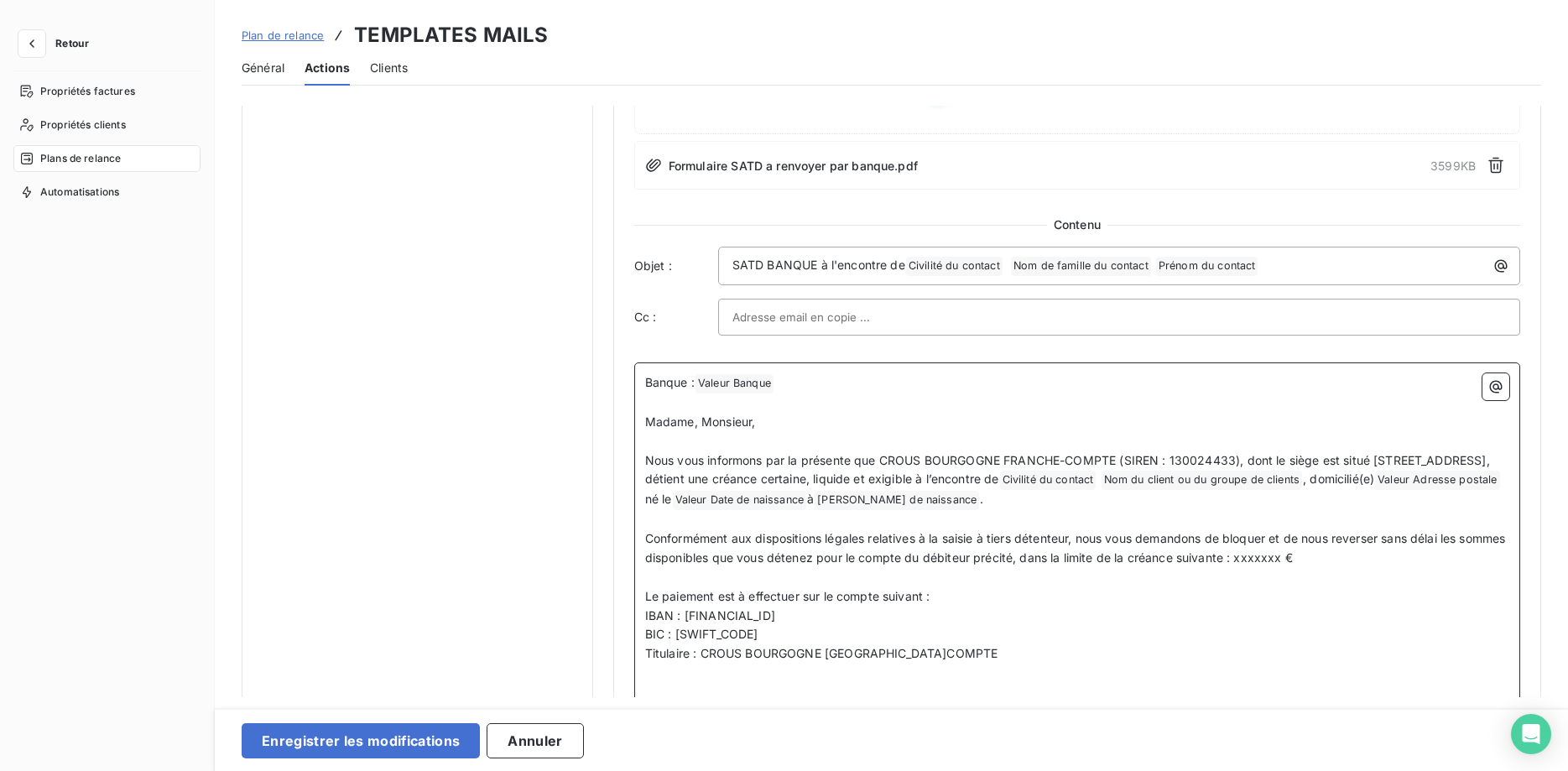
click at [891, 408] on p "﻿" at bounding box center [1077, 403] width 864 height 19
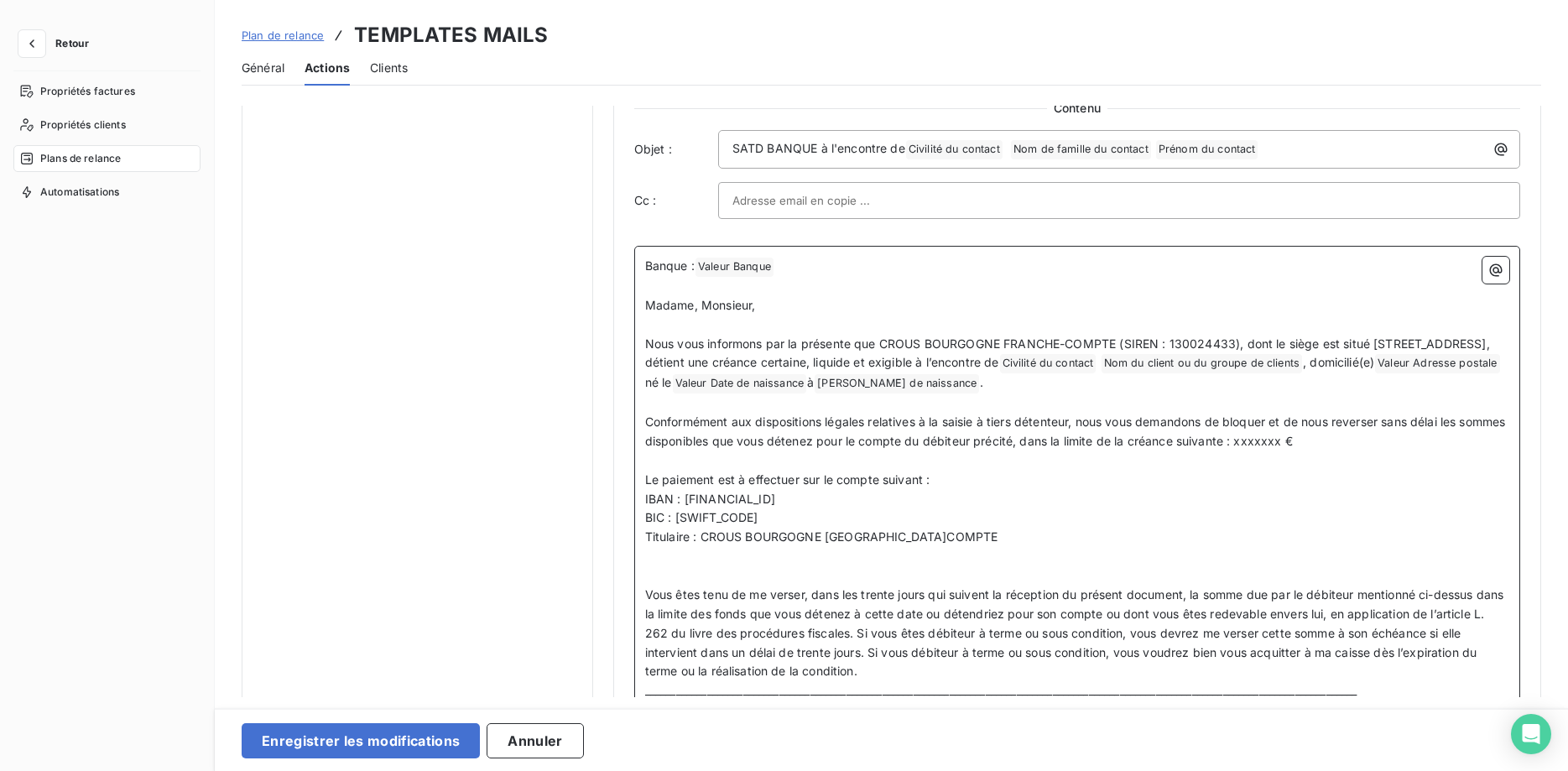
scroll to position [1027, 0]
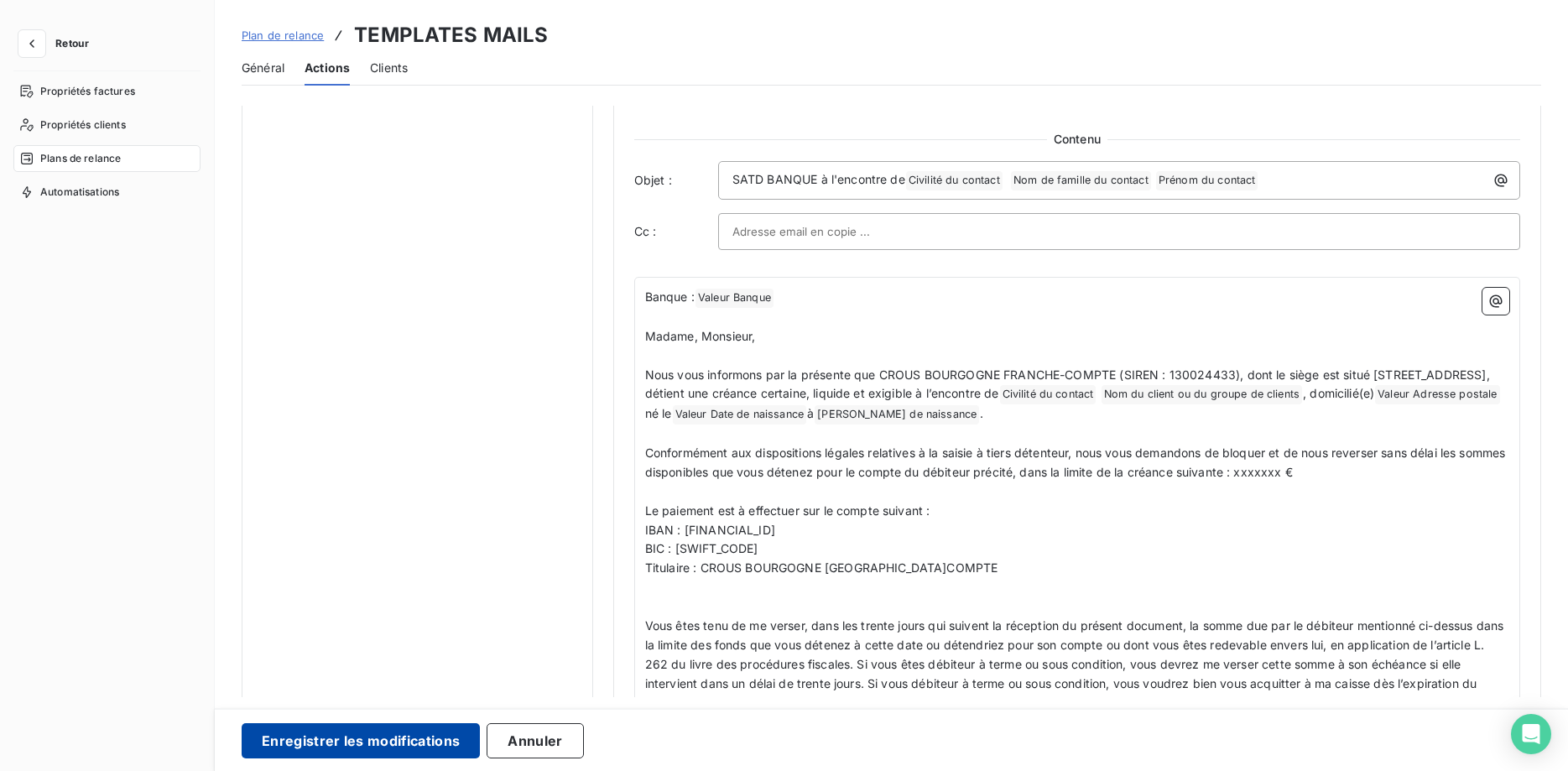
click at [316, 739] on button "Enregistrer les modifications" at bounding box center [360, 740] width 238 height 35
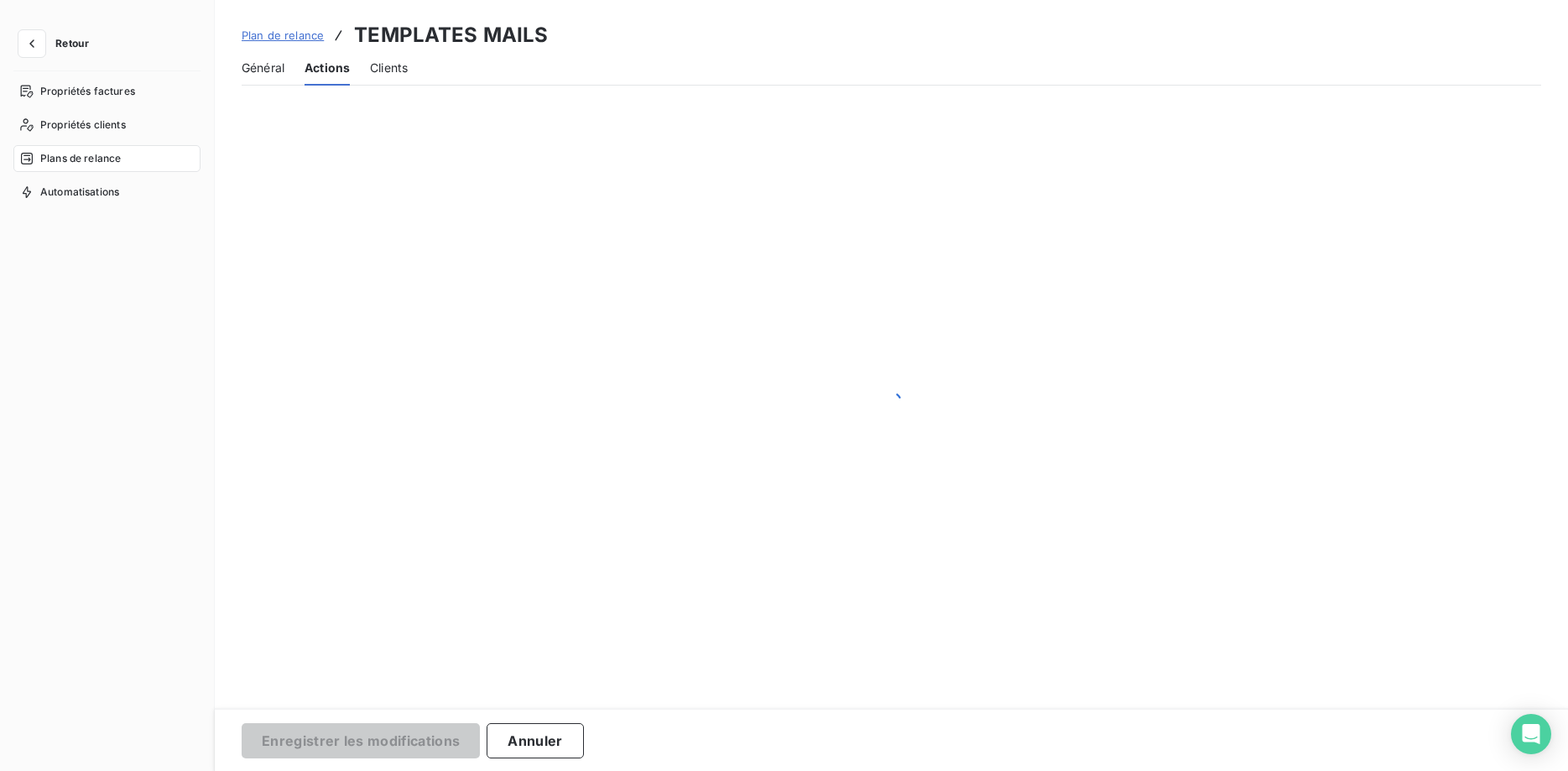
scroll to position [142, 0]
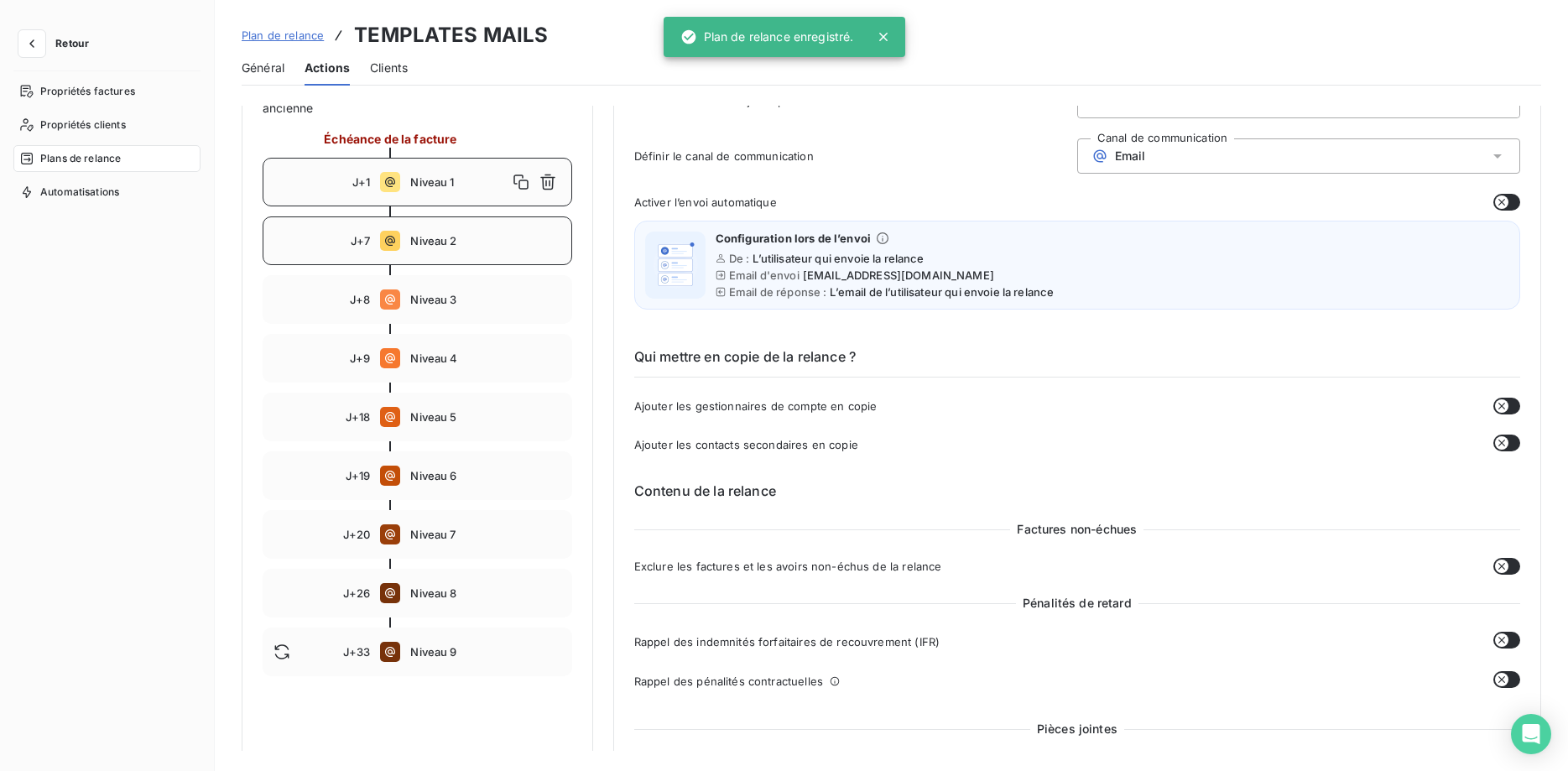
click at [428, 250] on div "J+7 Niveau 2" at bounding box center [417, 240] width 309 height 49
type input "7"
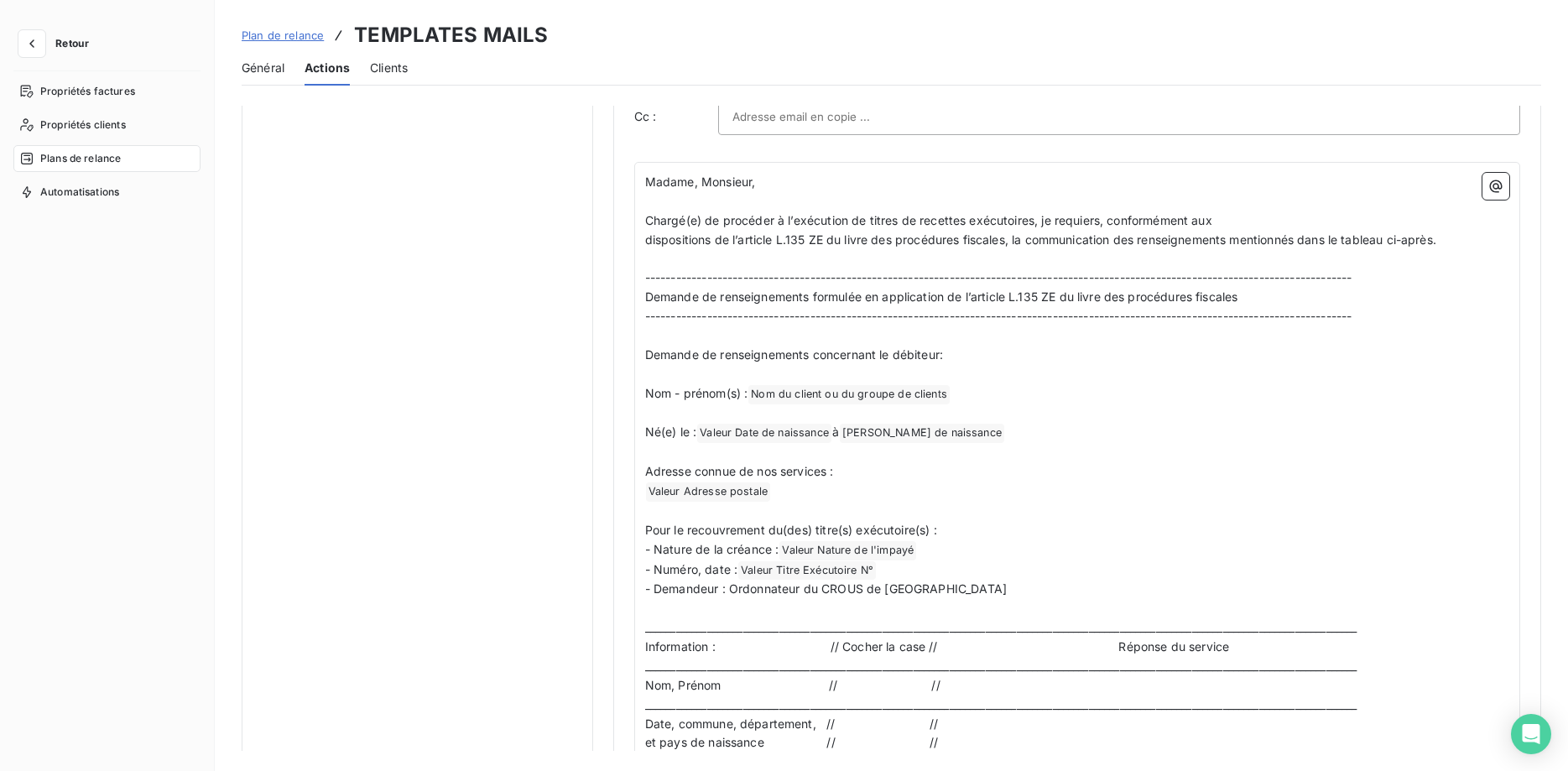
scroll to position [1254, 0]
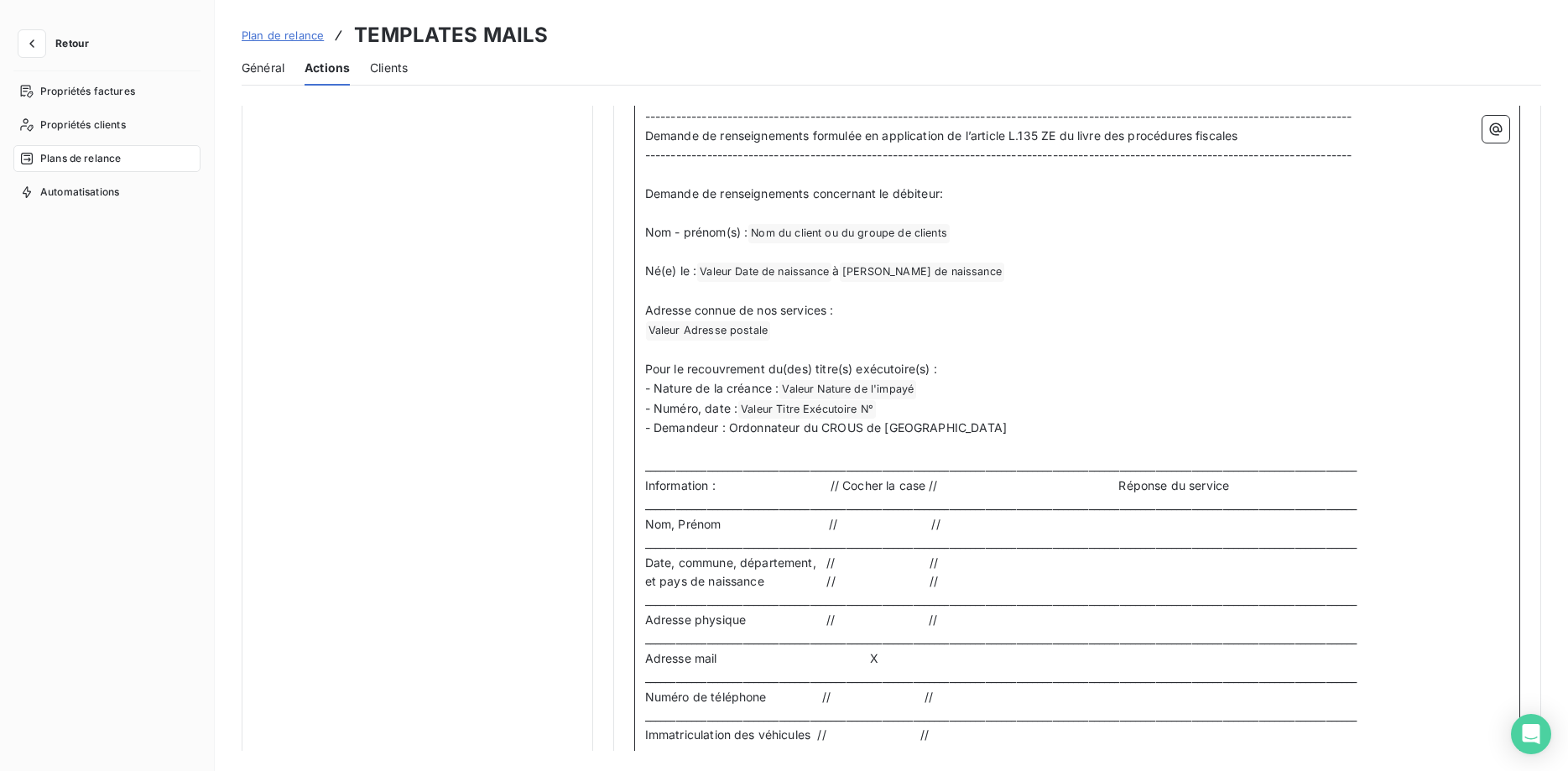
click at [753, 234] on p "Nom - prénom(s) : Nom du client ou du groupe de clients ﻿ ﻿" at bounding box center [1077, 233] width 864 height 20
click at [748, 230] on span "Nom - prénom(s) :" at bounding box center [696, 232] width 103 height 15
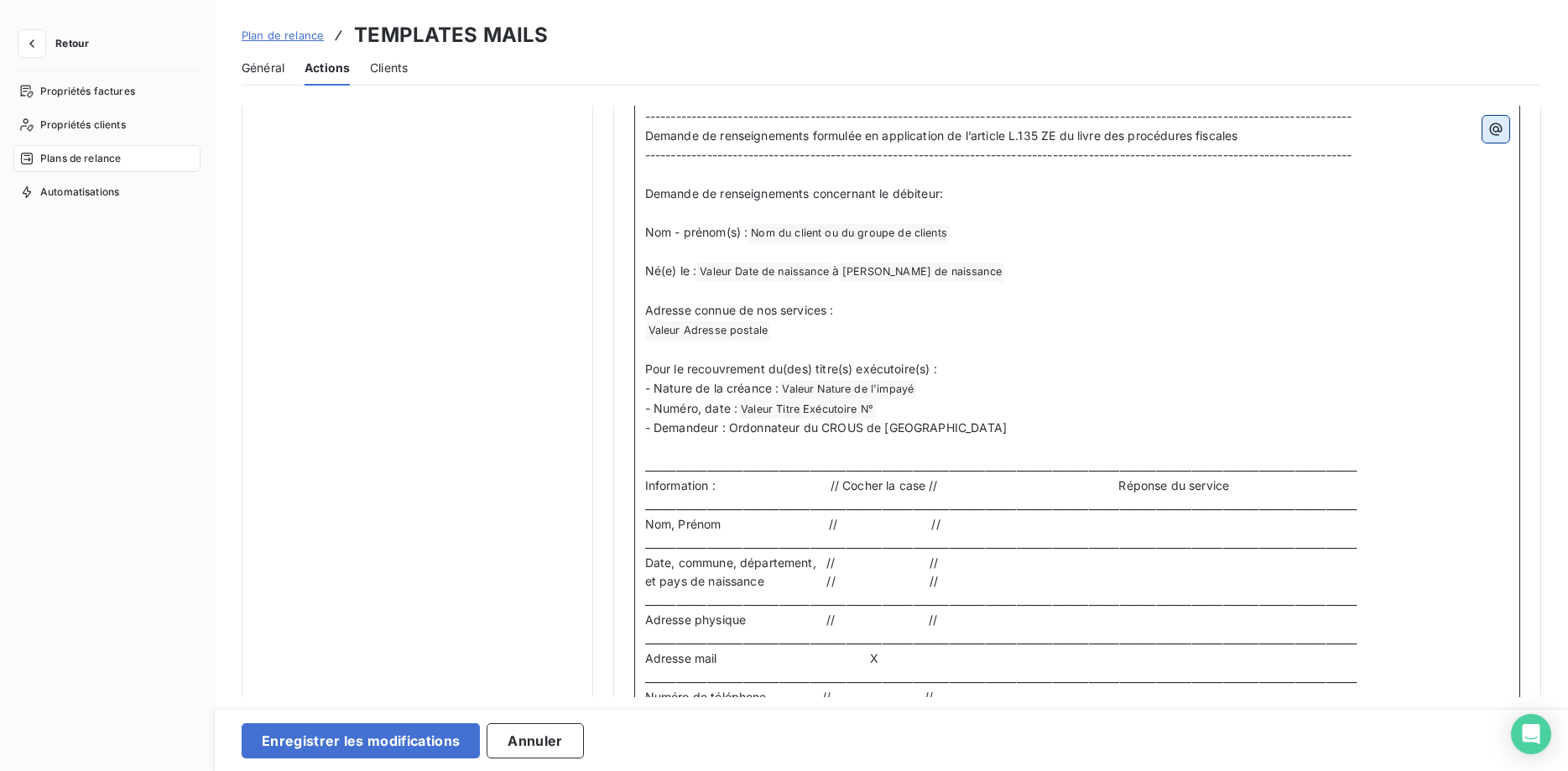
click at [1502, 131] on icon "button" at bounding box center [1496, 130] width 17 height 17
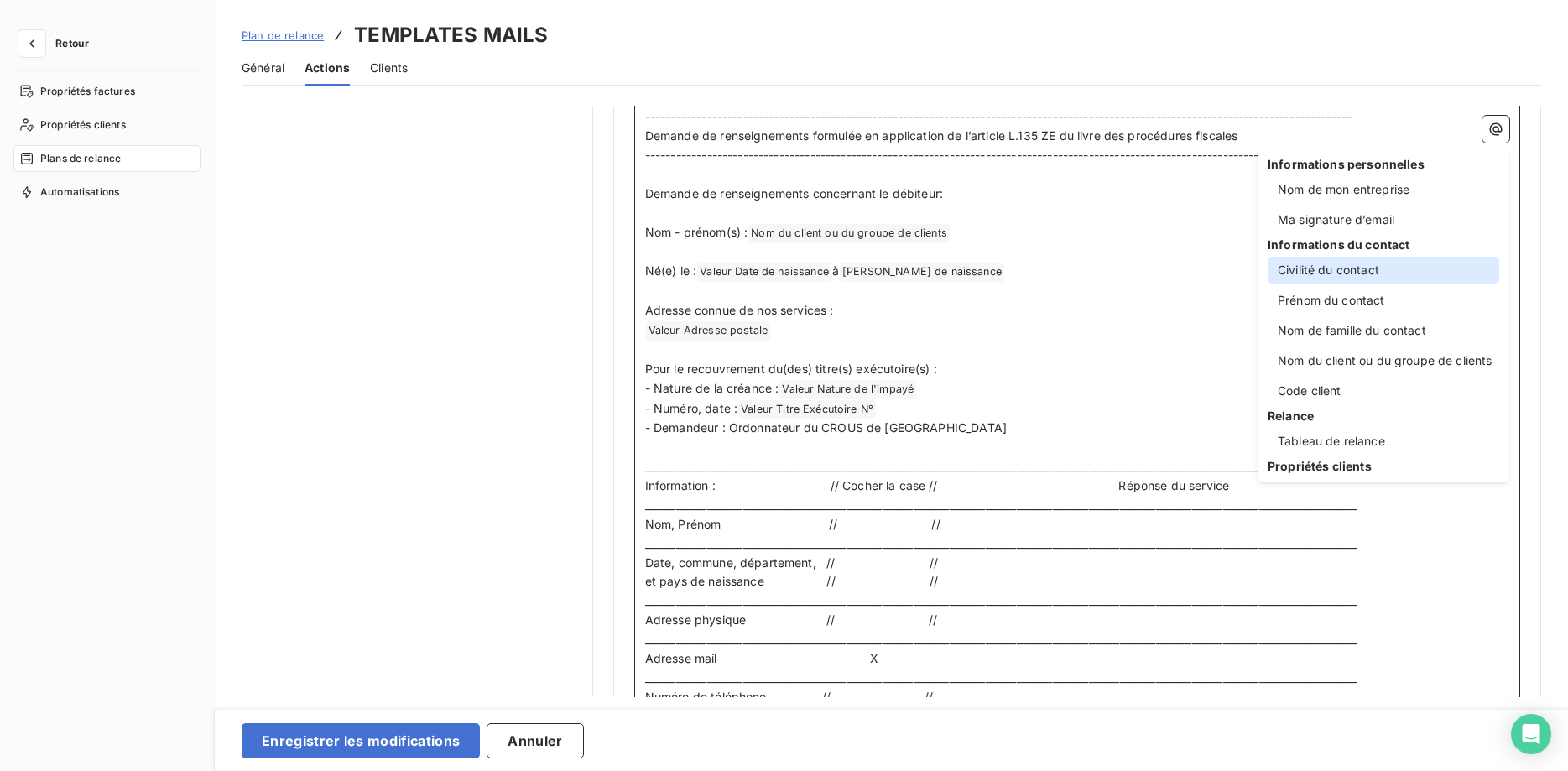
click at [1385, 275] on div "Civilité du contact" at bounding box center [1383, 270] width 232 height 27
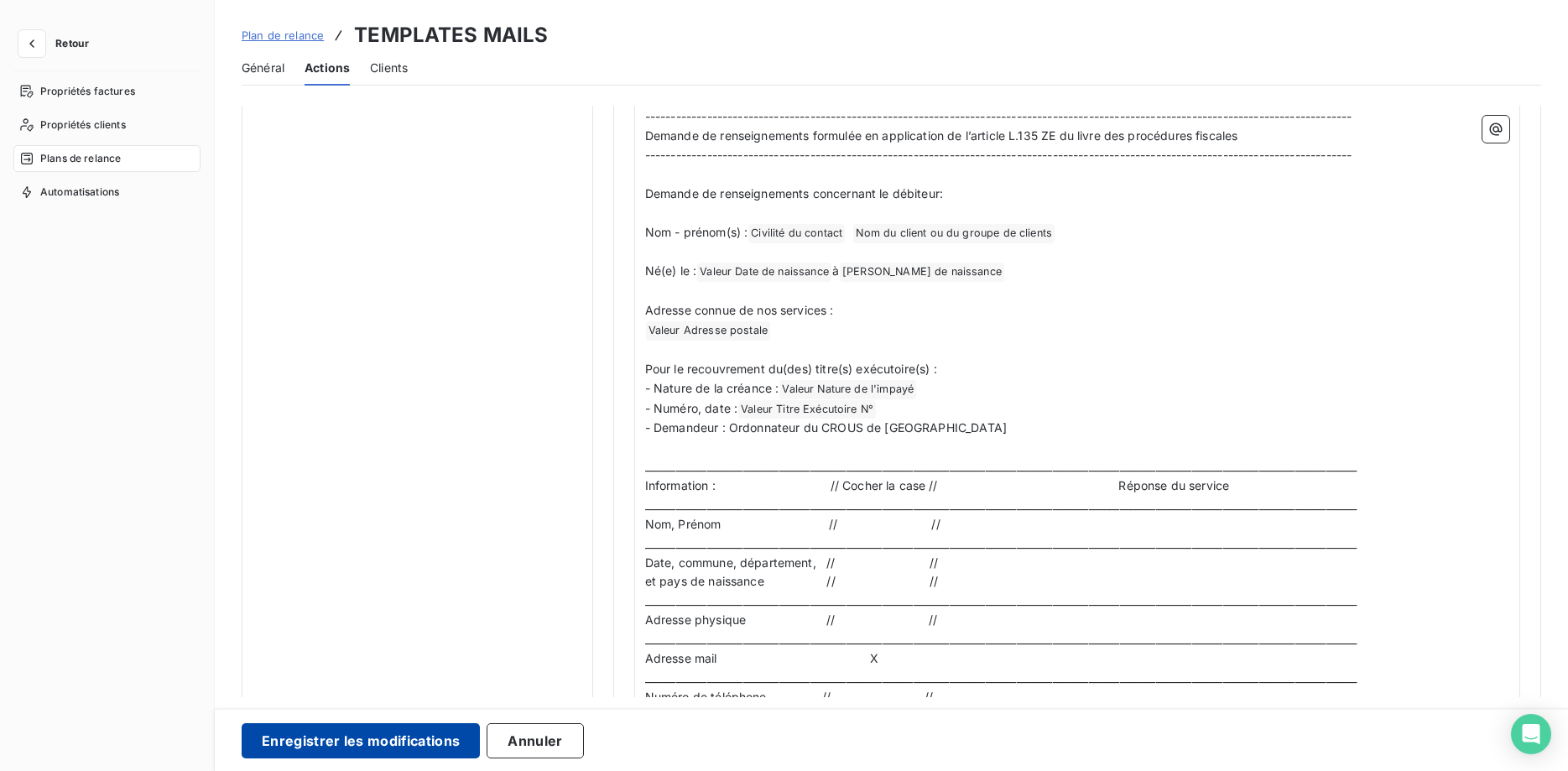
click at [382, 741] on button "Enregistrer les modifications" at bounding box center [360, 740] width 238 height 35
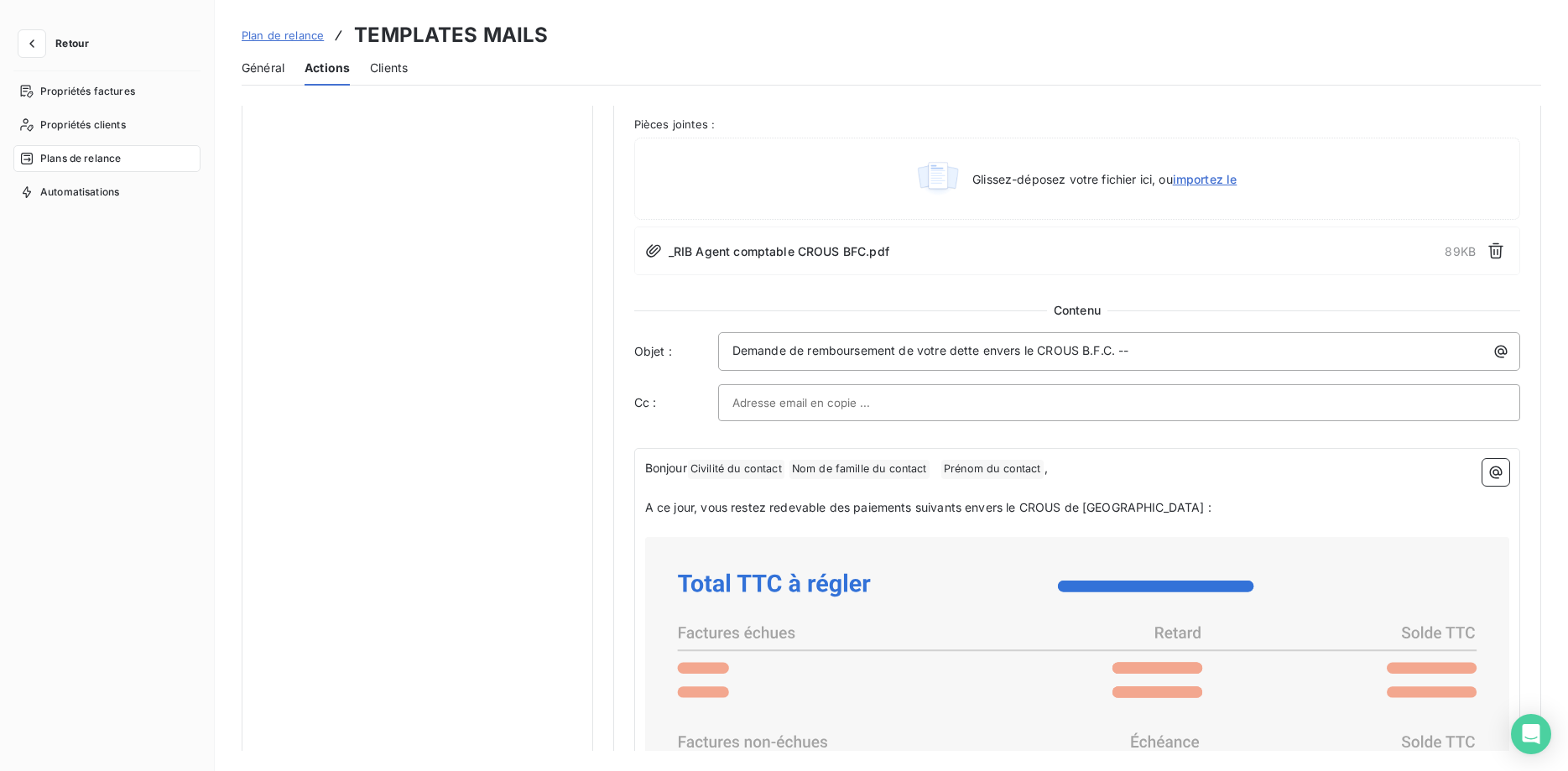
scroll to position [0, 0]
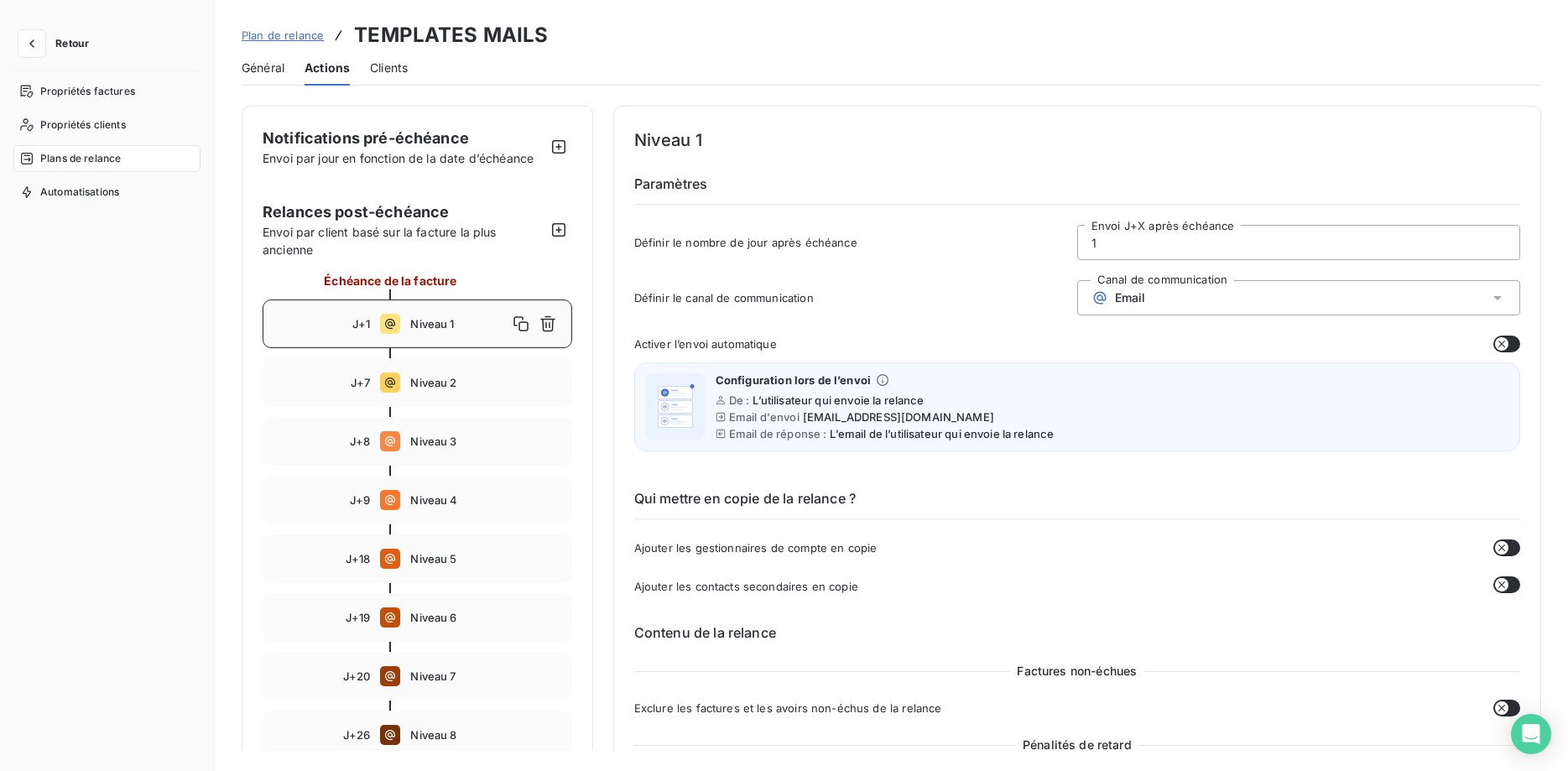
drag, startPoint x: 438, startPoint y: 383, endPoint x: 771, endPoint y: 476, distance: 345.7
click at [437, 384] on span "Niveau 2" at bounding box center [485, 383] width 150 height 14
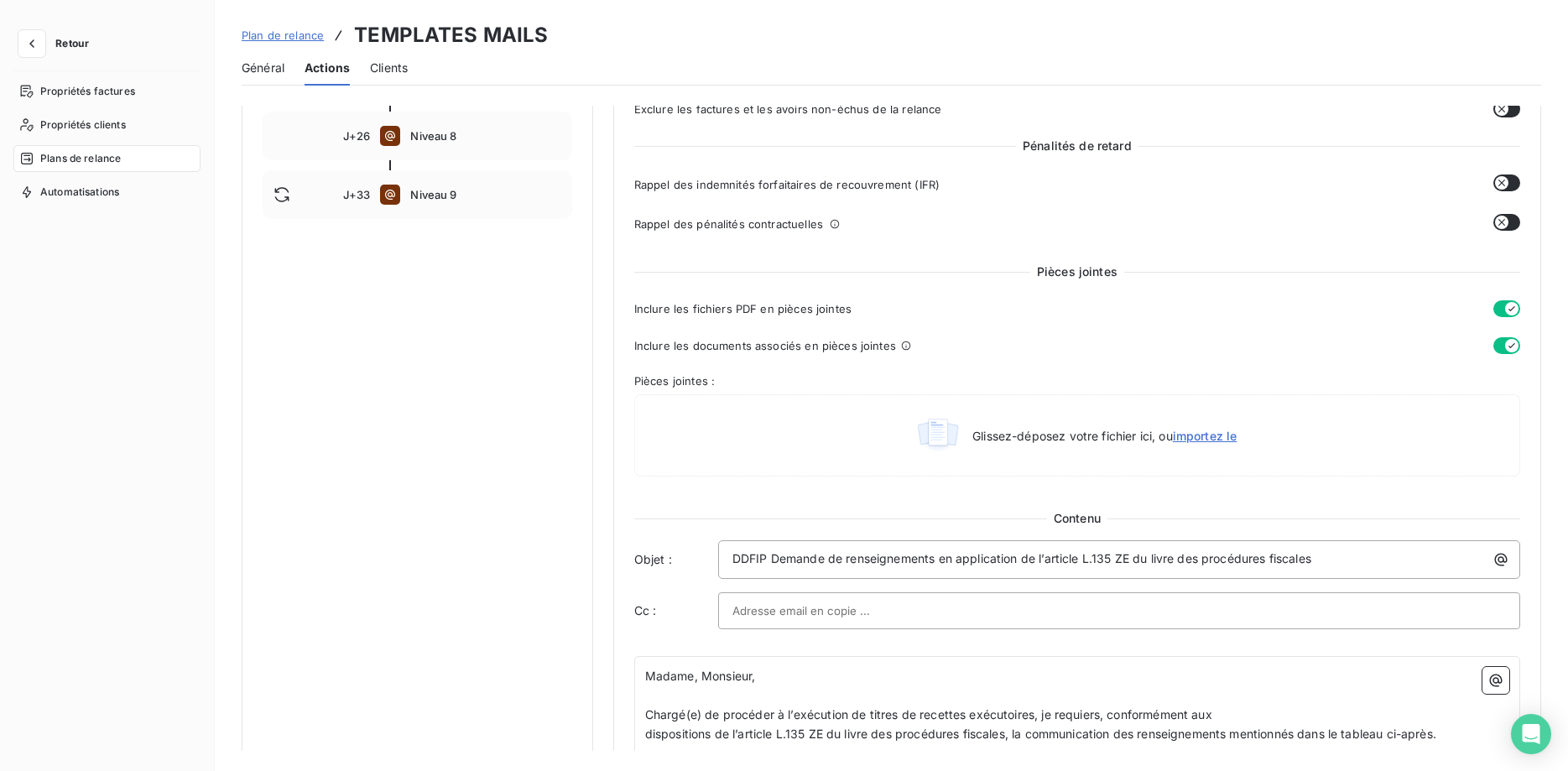
scroll to position [86, 0]
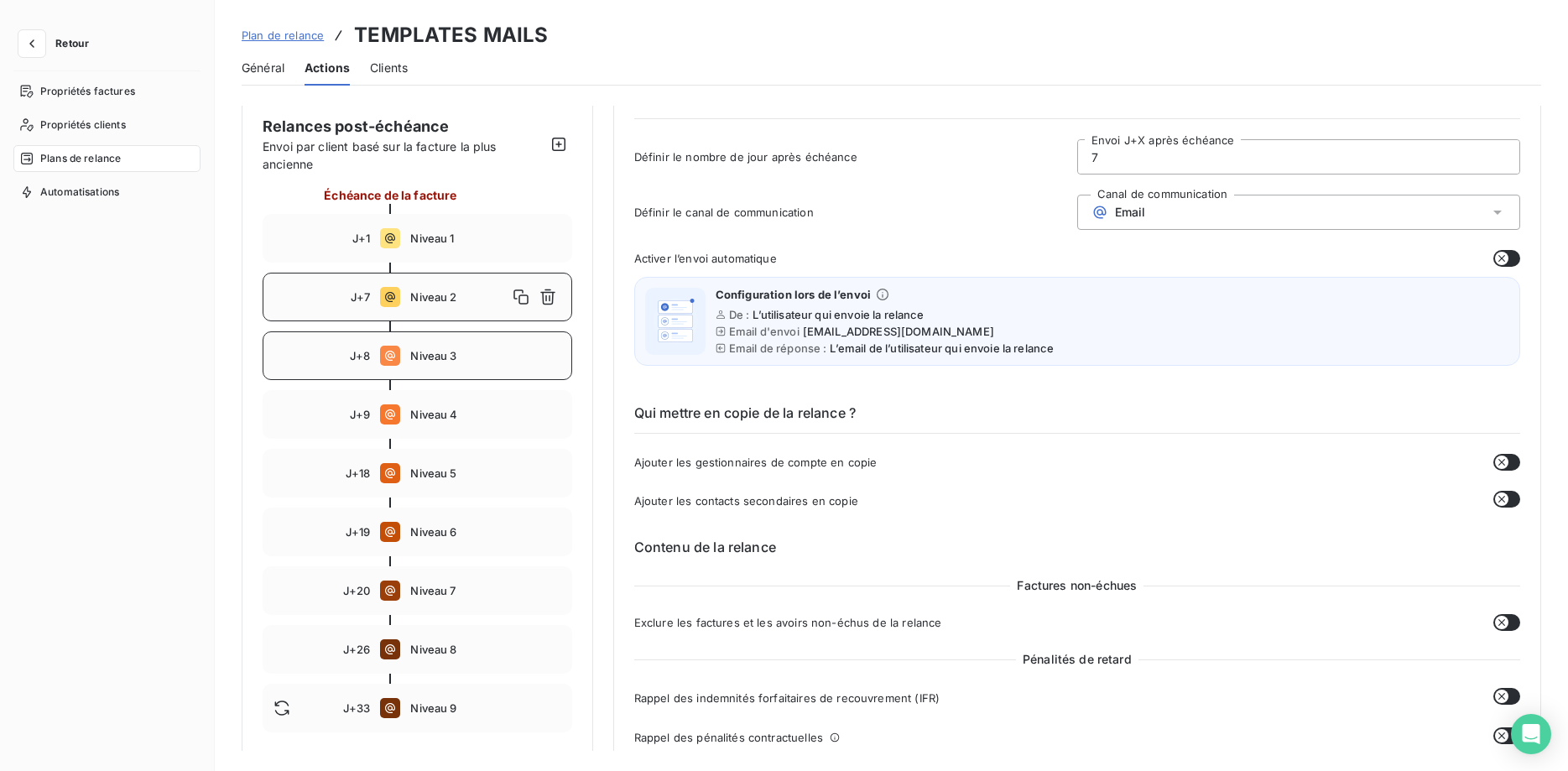
click at [456, 356] on span "Niveau 3" at bounding box center [485, 355] width 150 height 14
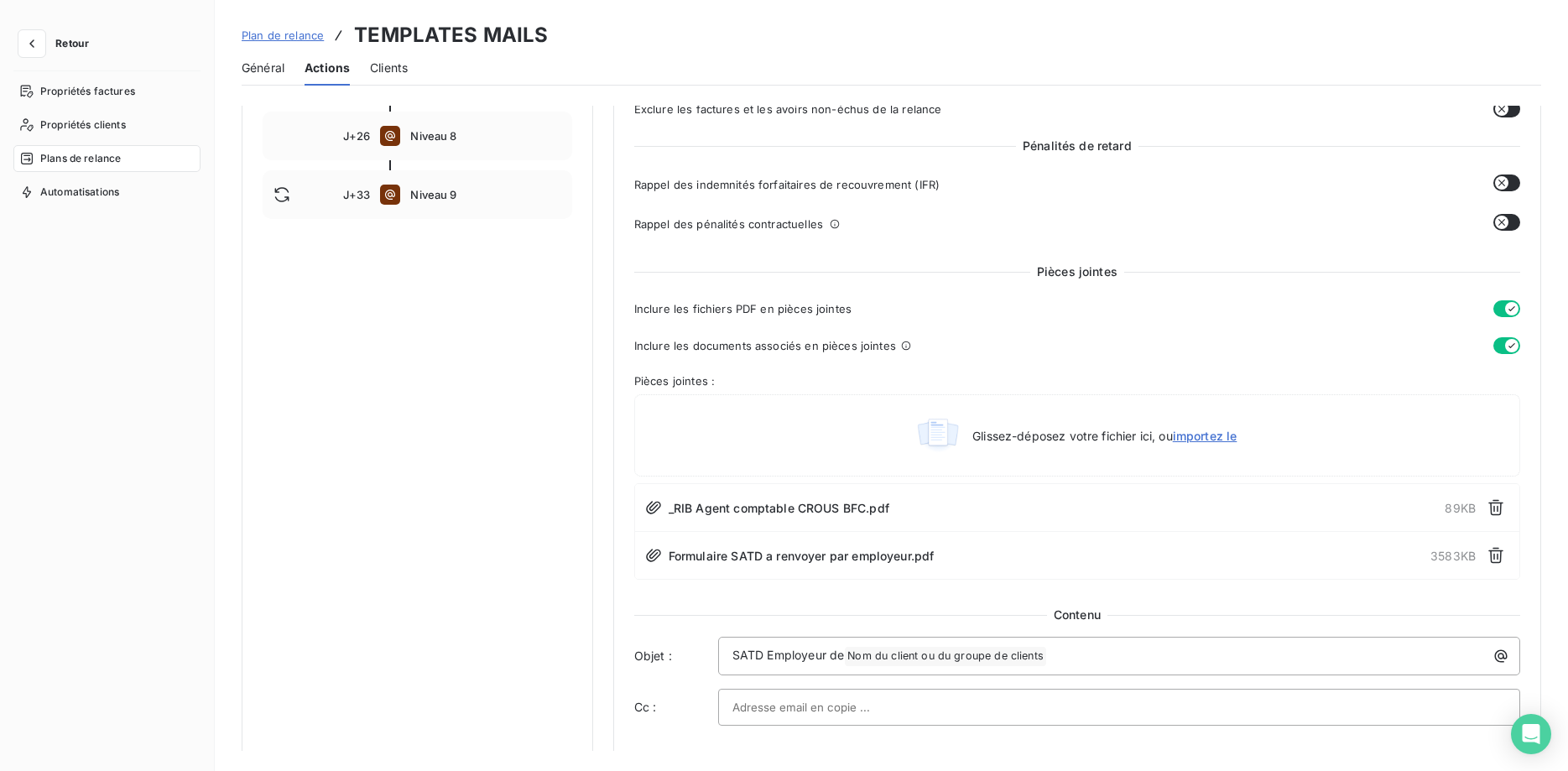
scroll to position [171, 0]
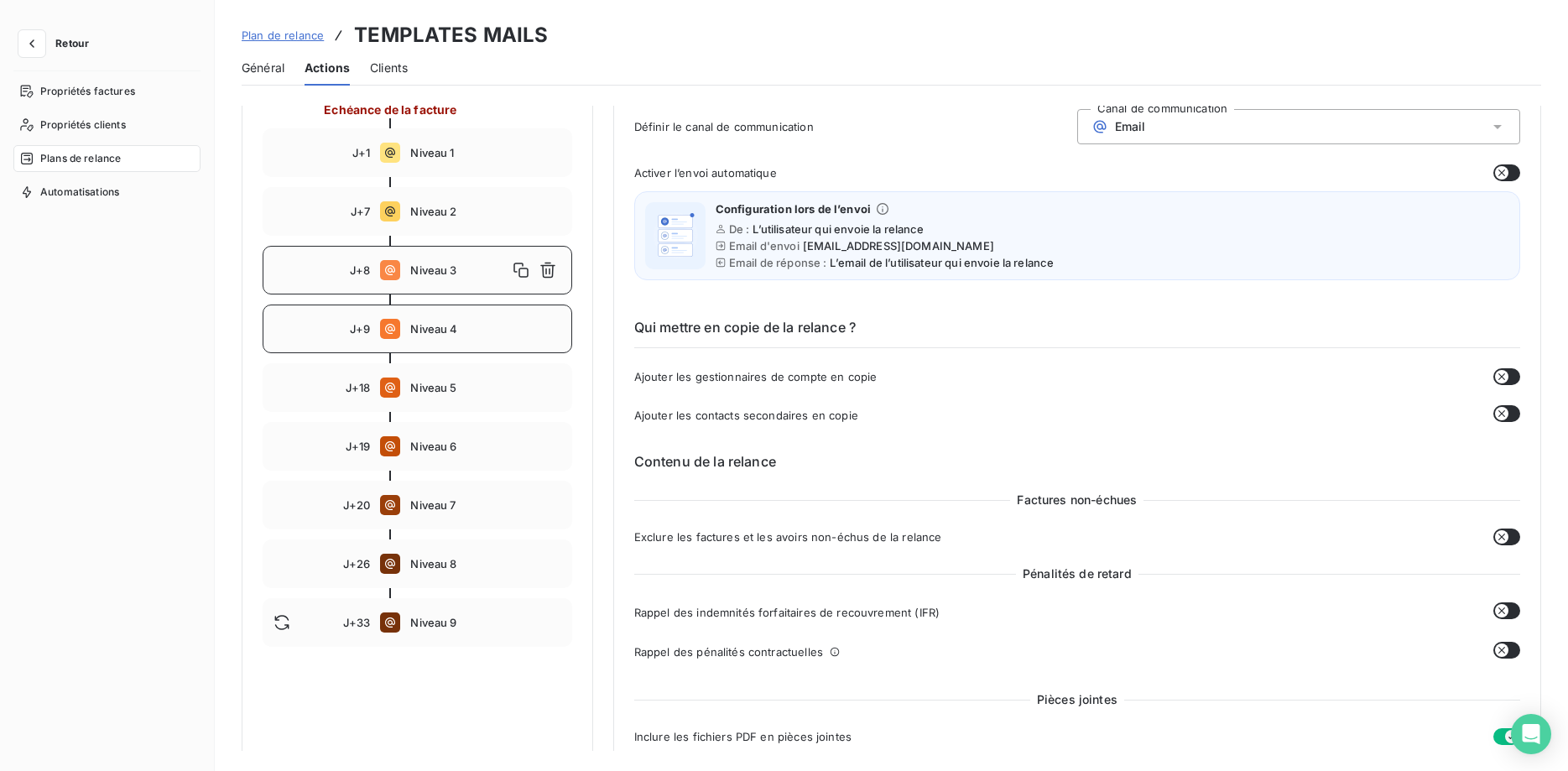
click at [435, 327] on span "Niveau 4" at bounding box center [485, 329] width 150 height 14
click at [444, 391] on span "Niveau 5" at bounding box center [485, 387] width 150 height 14
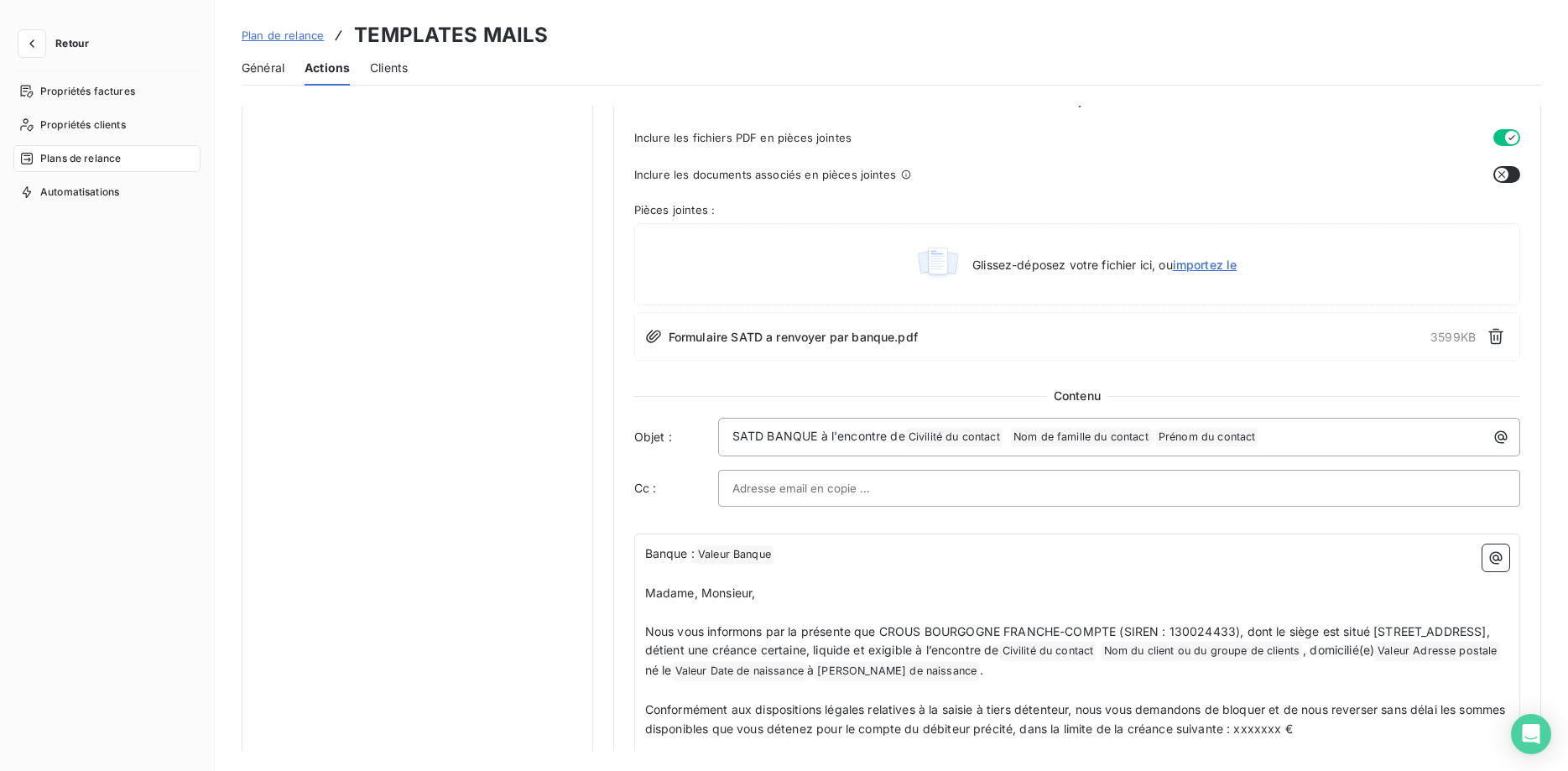
scroll to position [343, 0]
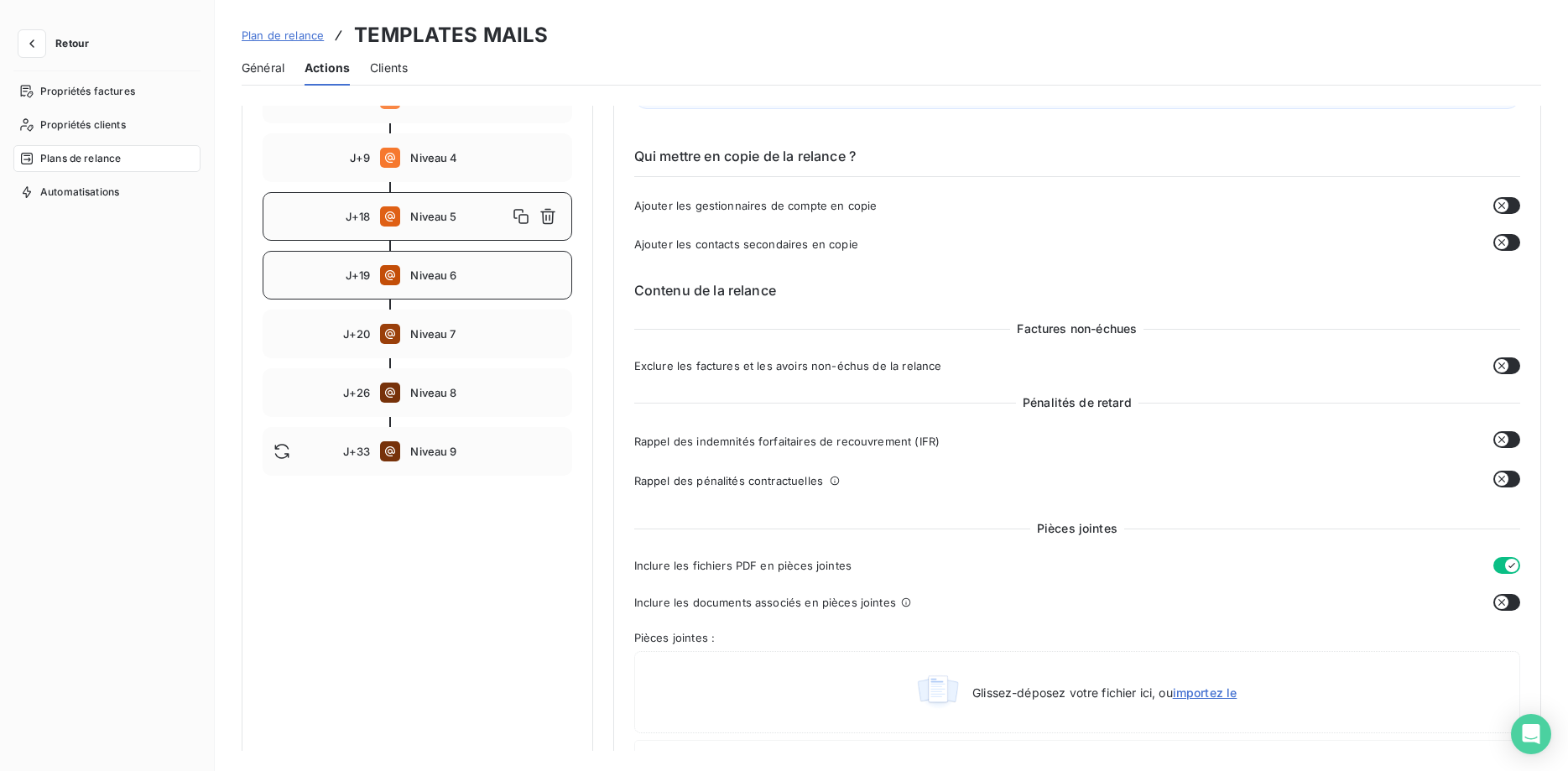
click at [422, 264] on div "J+19 Niveau 6" at bounding box center [417, 275] width 309 height 49
type input "19"
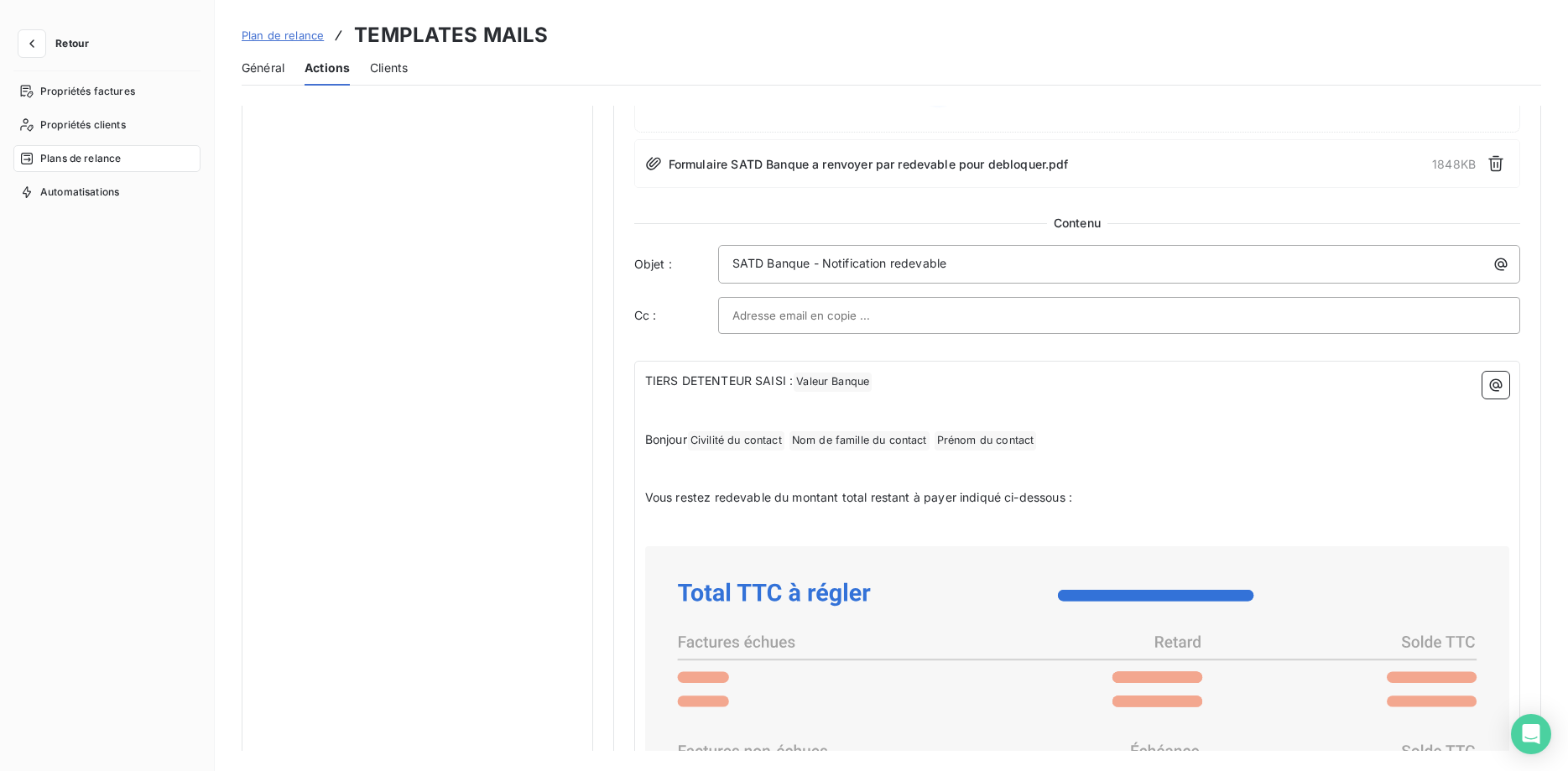
scroll to position [855, 0]
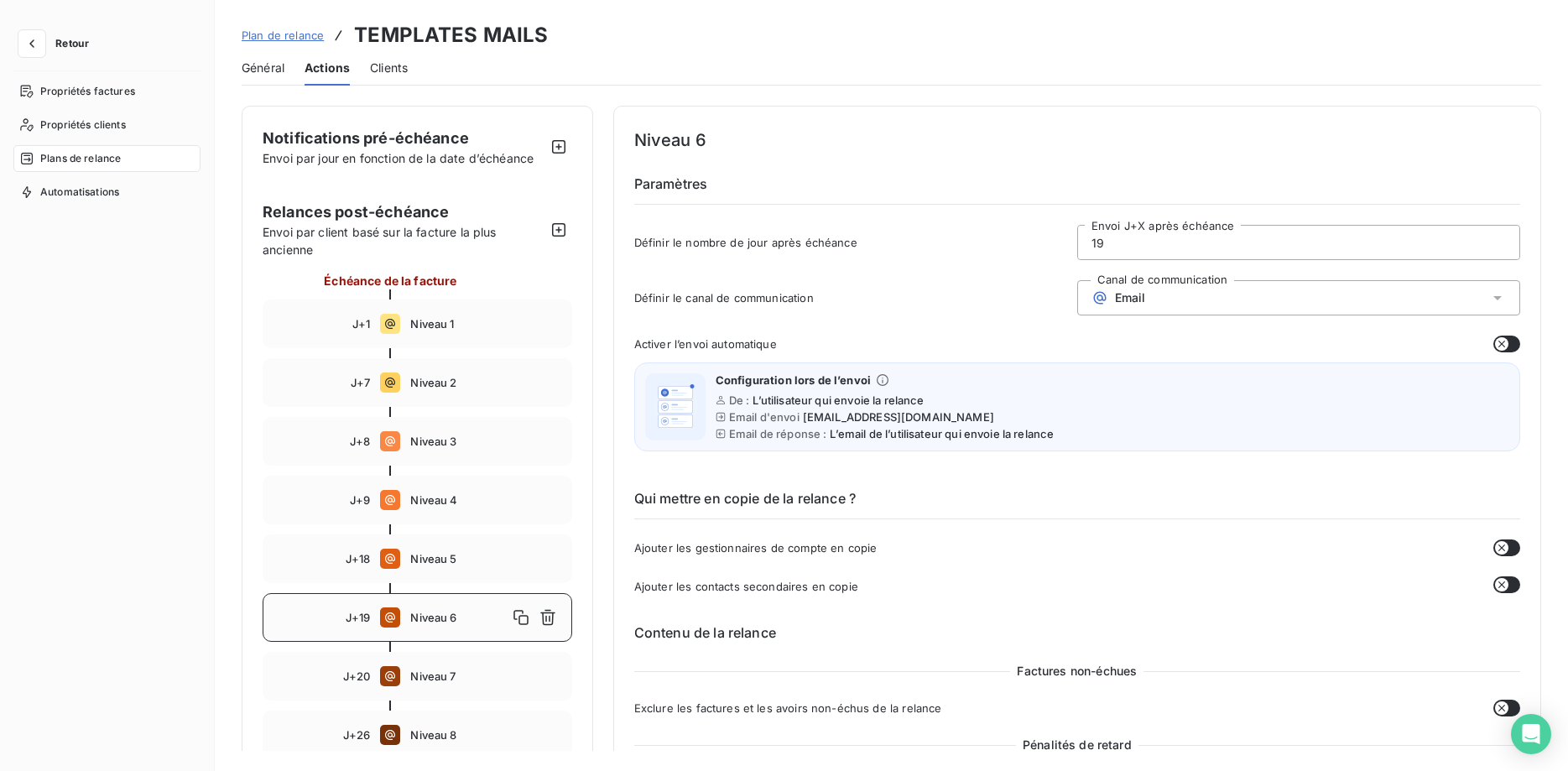
scroll to position [855, 0]
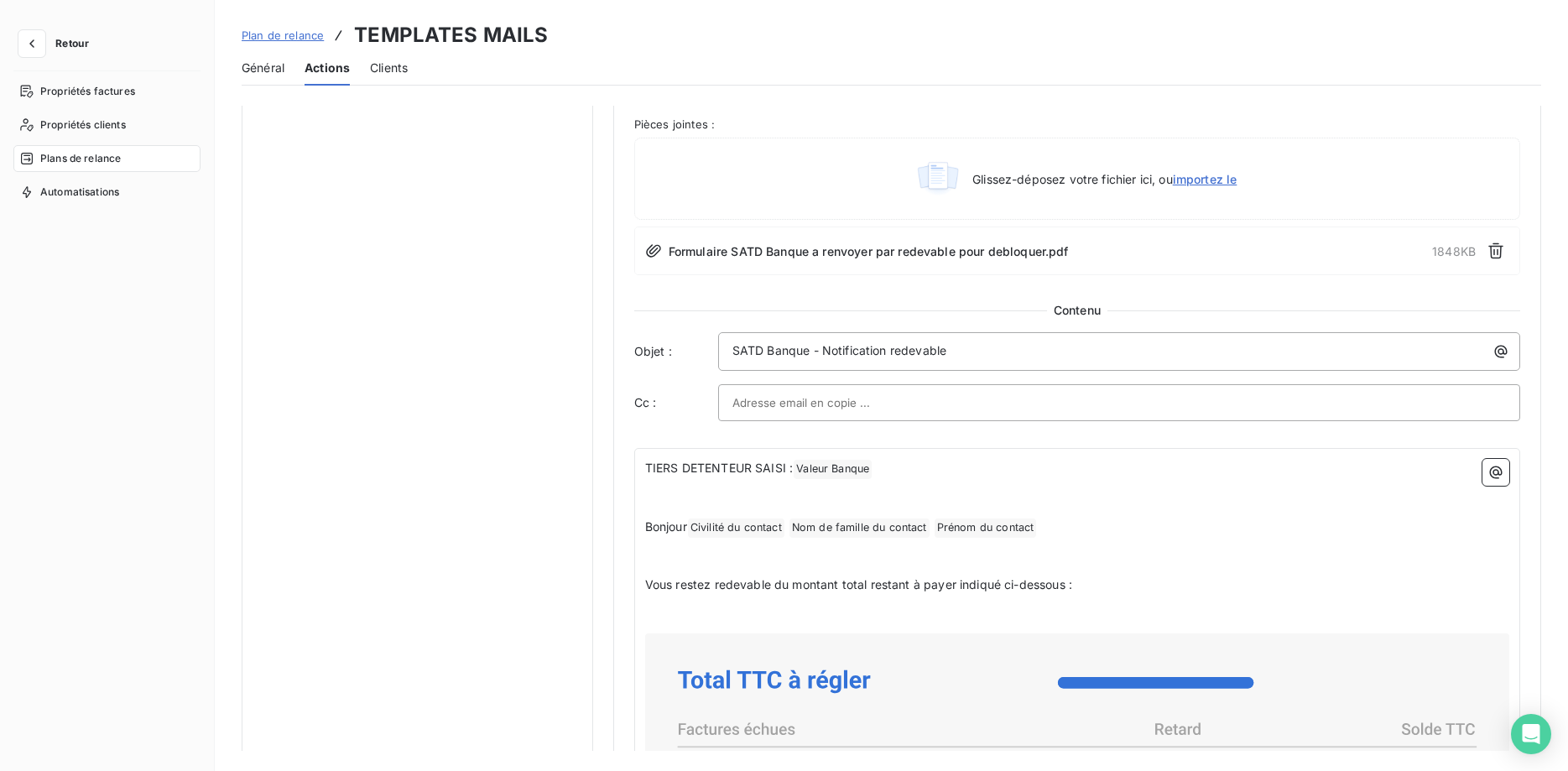
click at [319, 64] on span "Actions" at bounding box center [327, 68] width 46 height 17
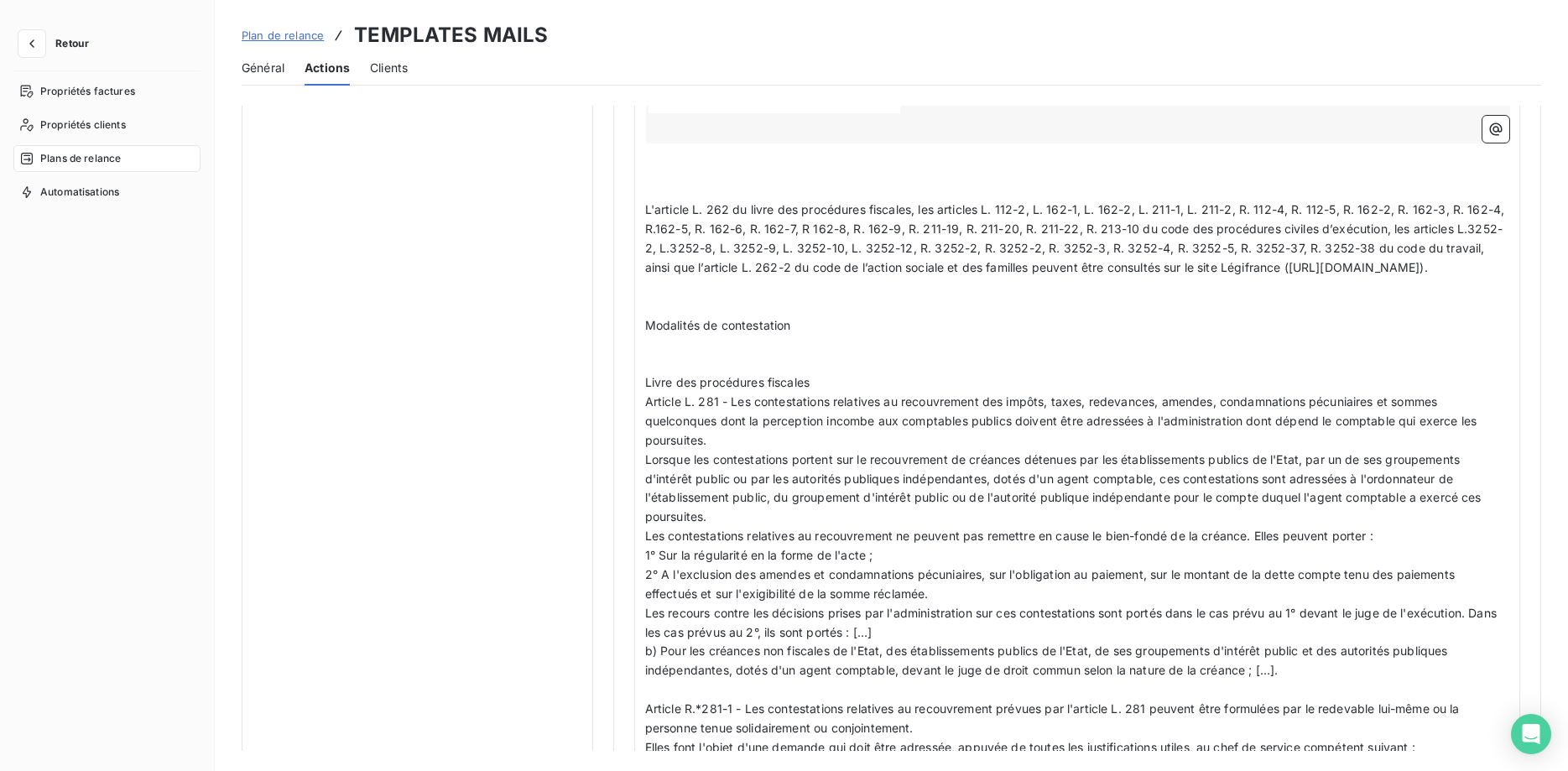
scroll to position [2224, 0]
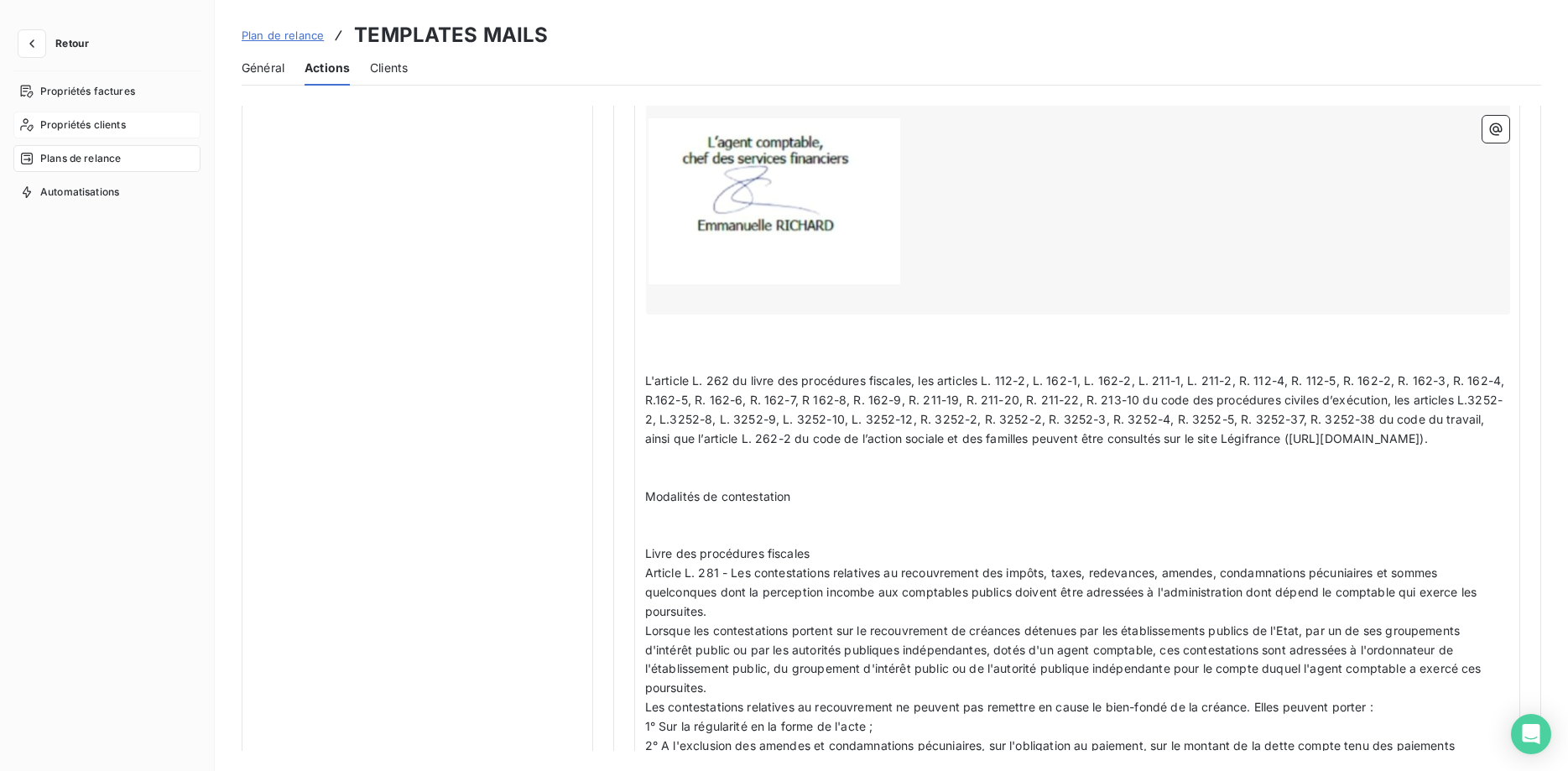
click at [70, 131] on span "Propriétés clients" at bounding box center [83, 125] width 86 height 15
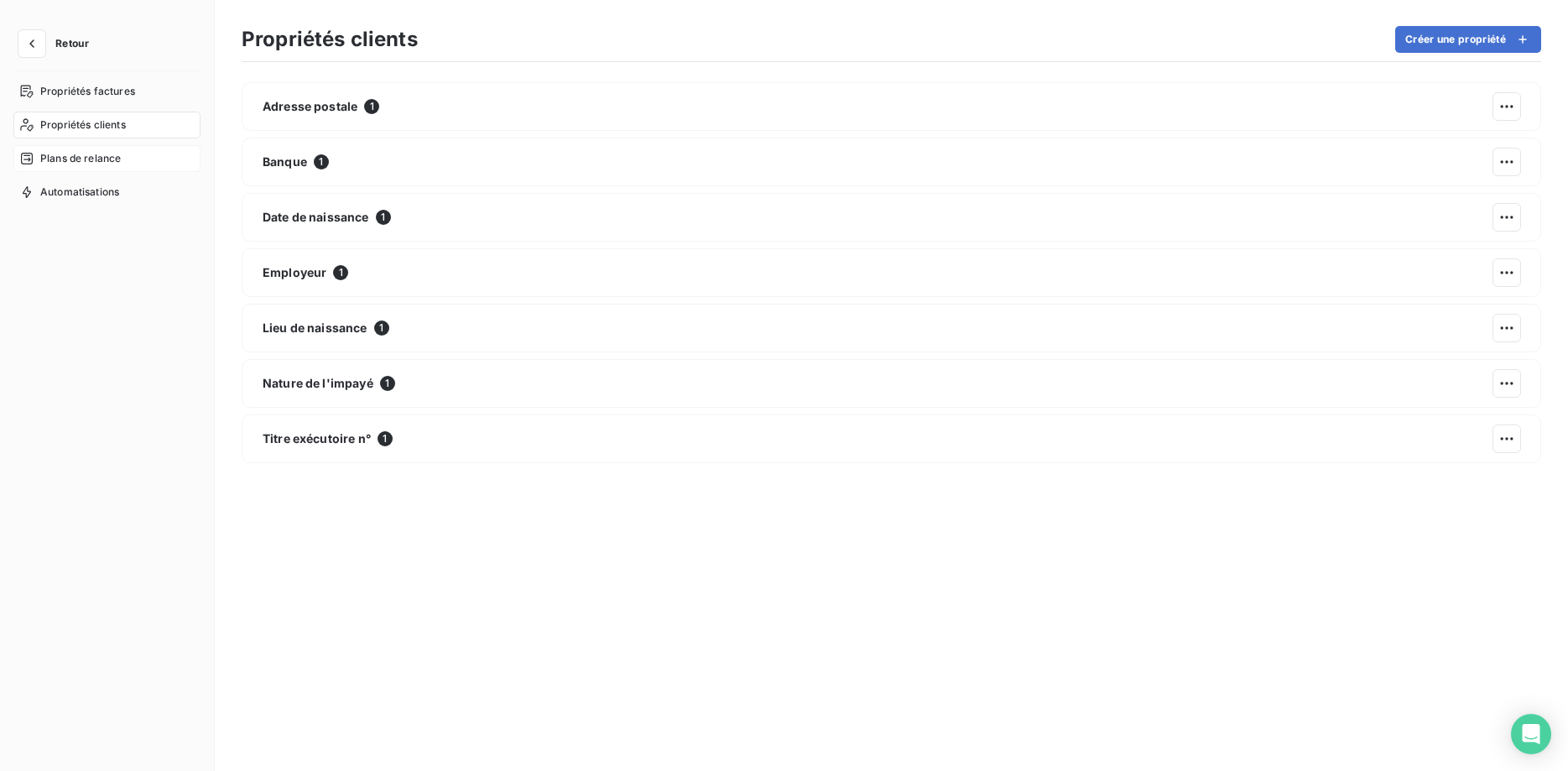
click at [76, 159] on span "Plans de relance" at bounding box center [81, 159] width 81 height 15
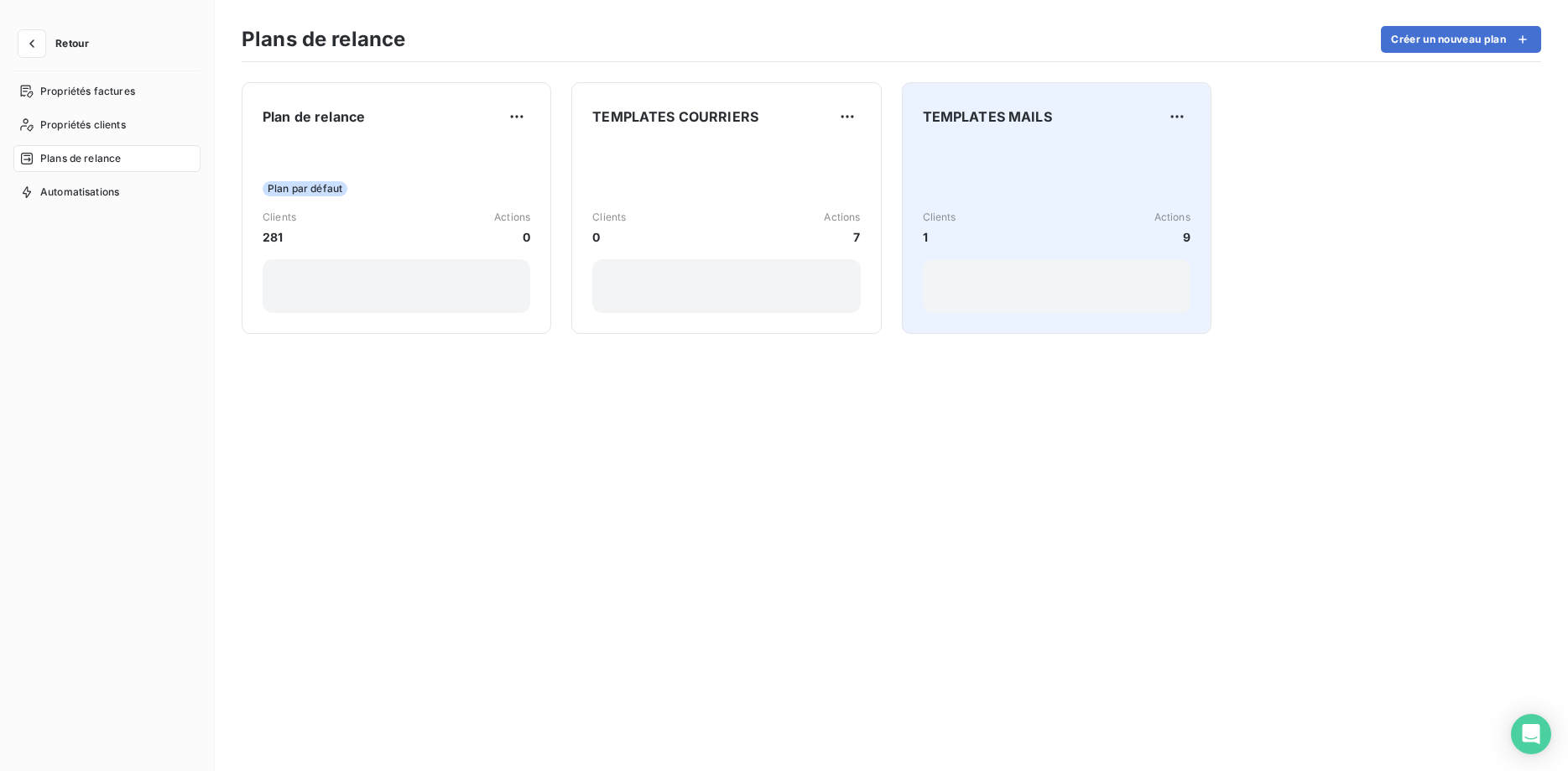
click at [1006, 197] on div "Clients 1 Actions 9" at bounding box center [1056, 228] width 268 height 169
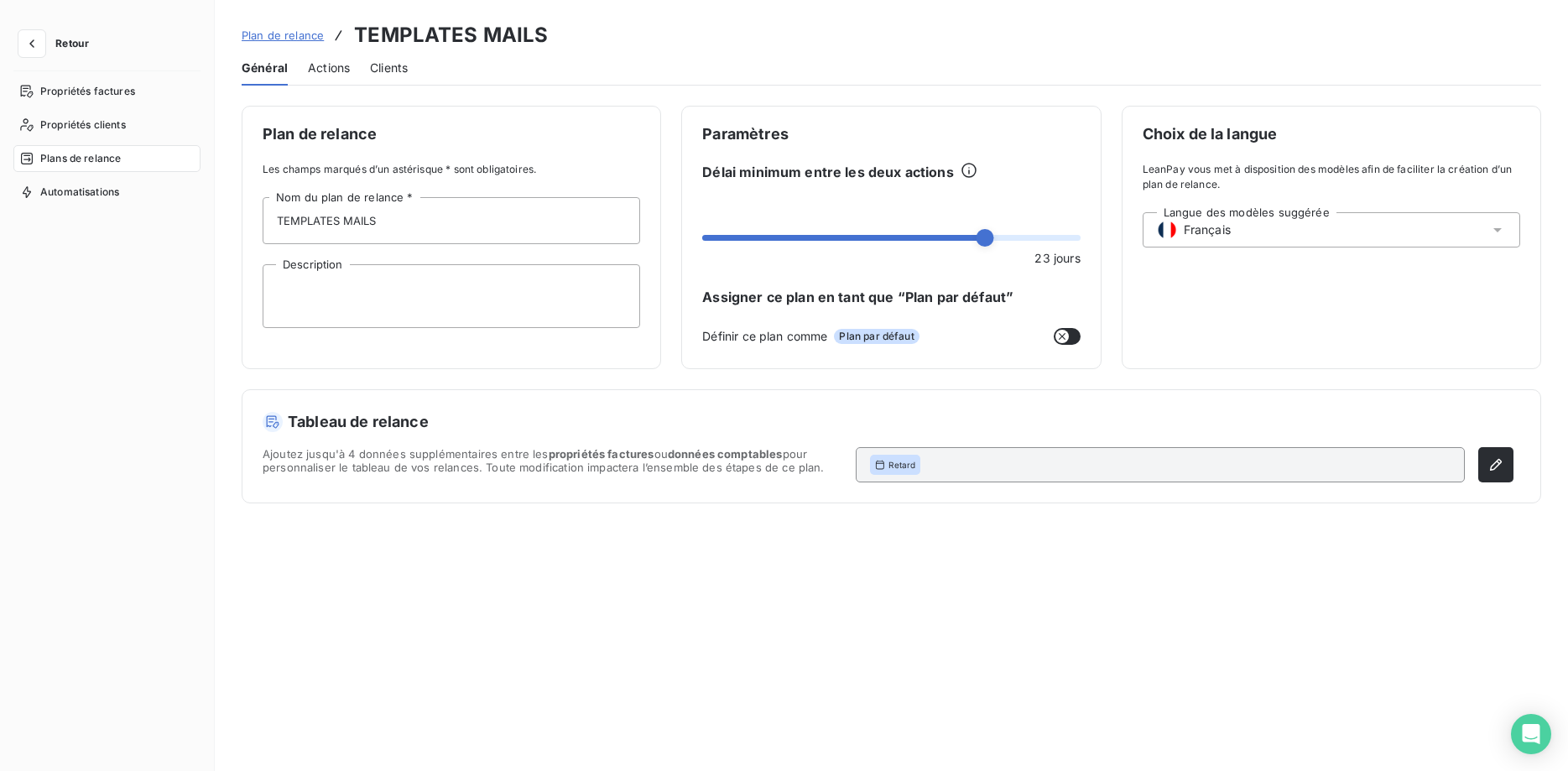
click at [318, 70] on span "Actions" at bounding box center [328, 68] width 42 height 17
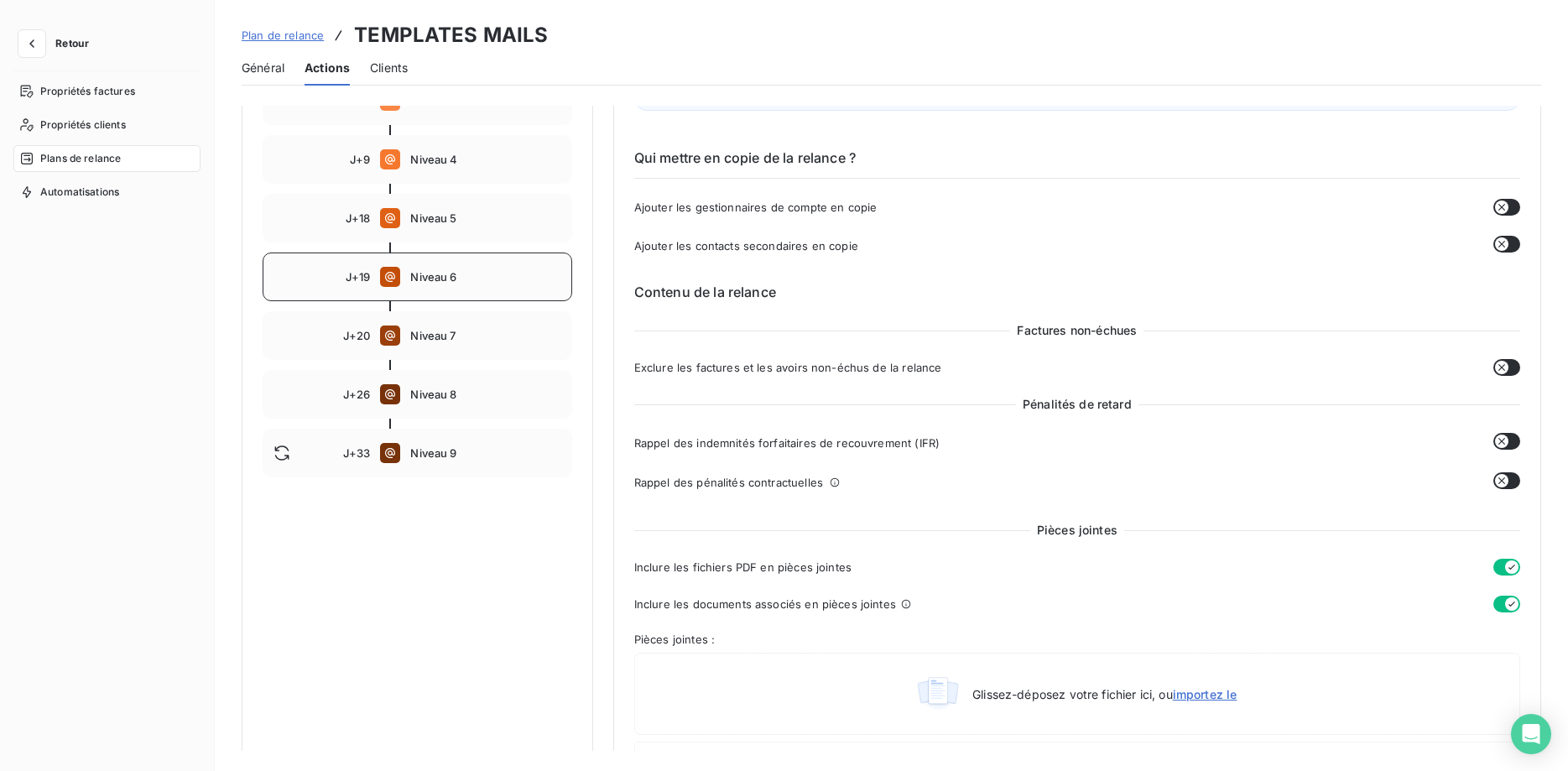
scroll to position [257, 0]
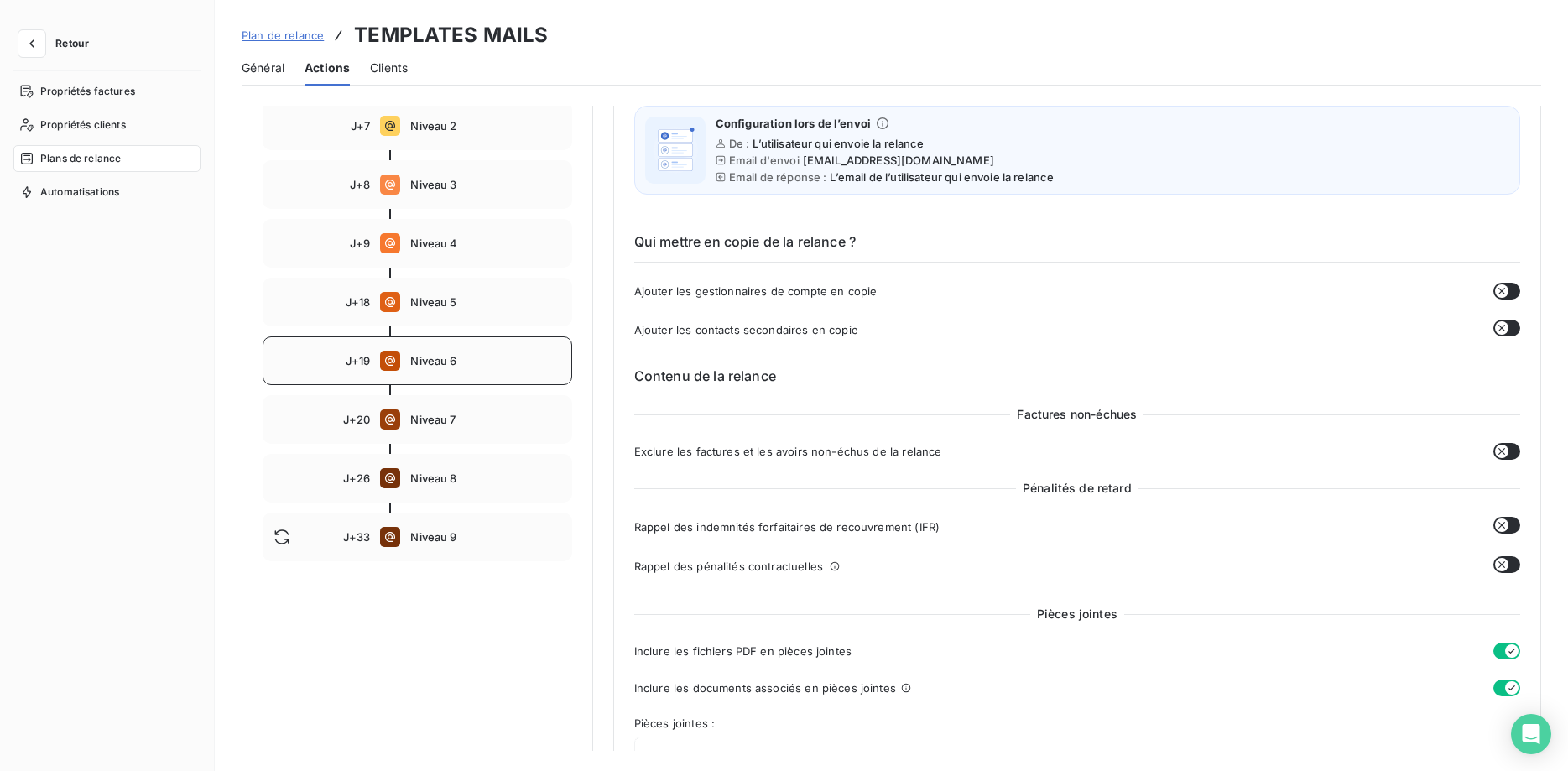
click at [459, 360] on span "Niveau 6" at bounding box center [485, 361] width 150 height 14
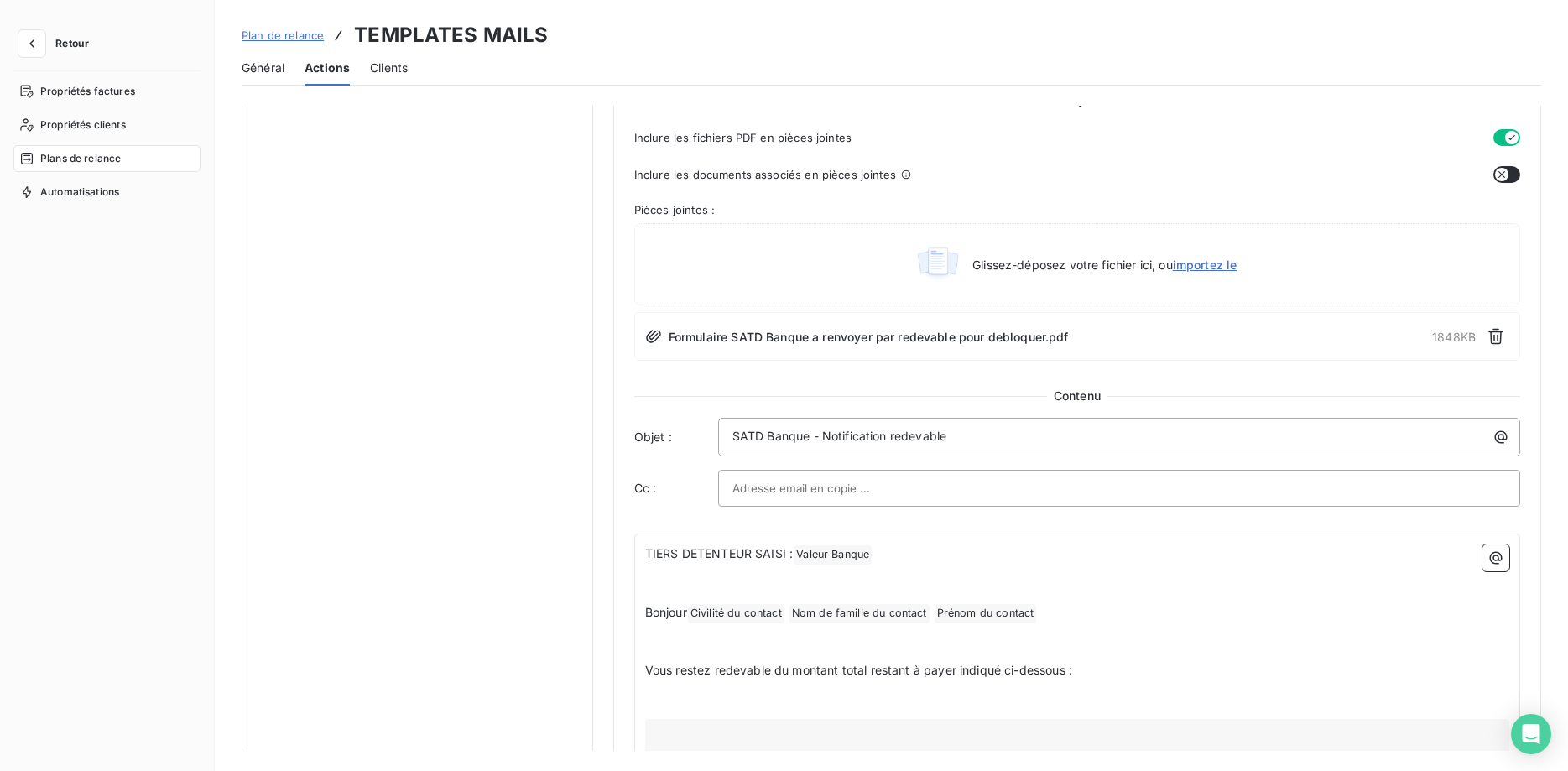
scroll to position [343, 0]
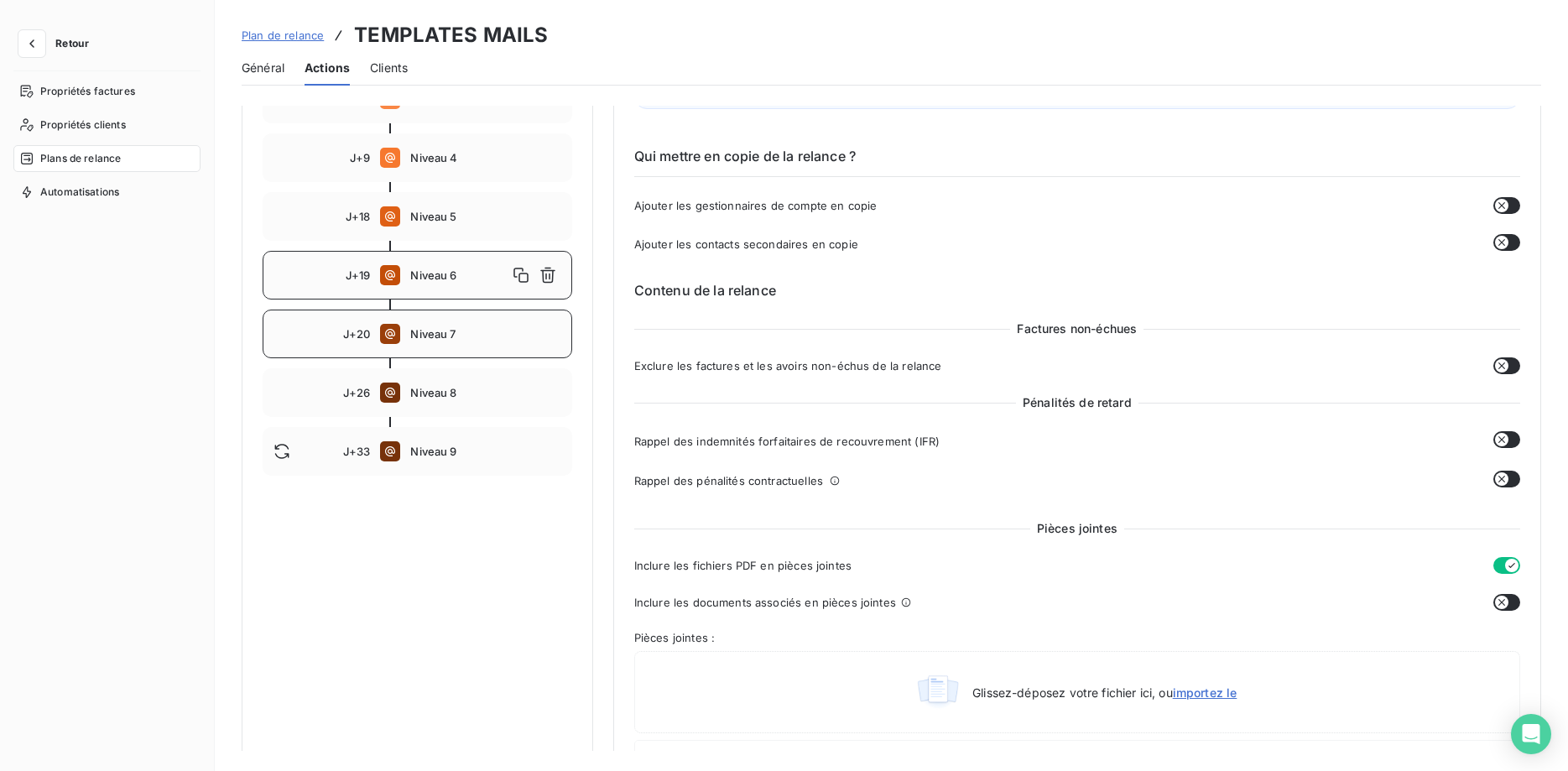
click at [429, 343] on div "J+20 Niveau 7" at bounding box center [417, 333] width 309 height 49
type input "20"
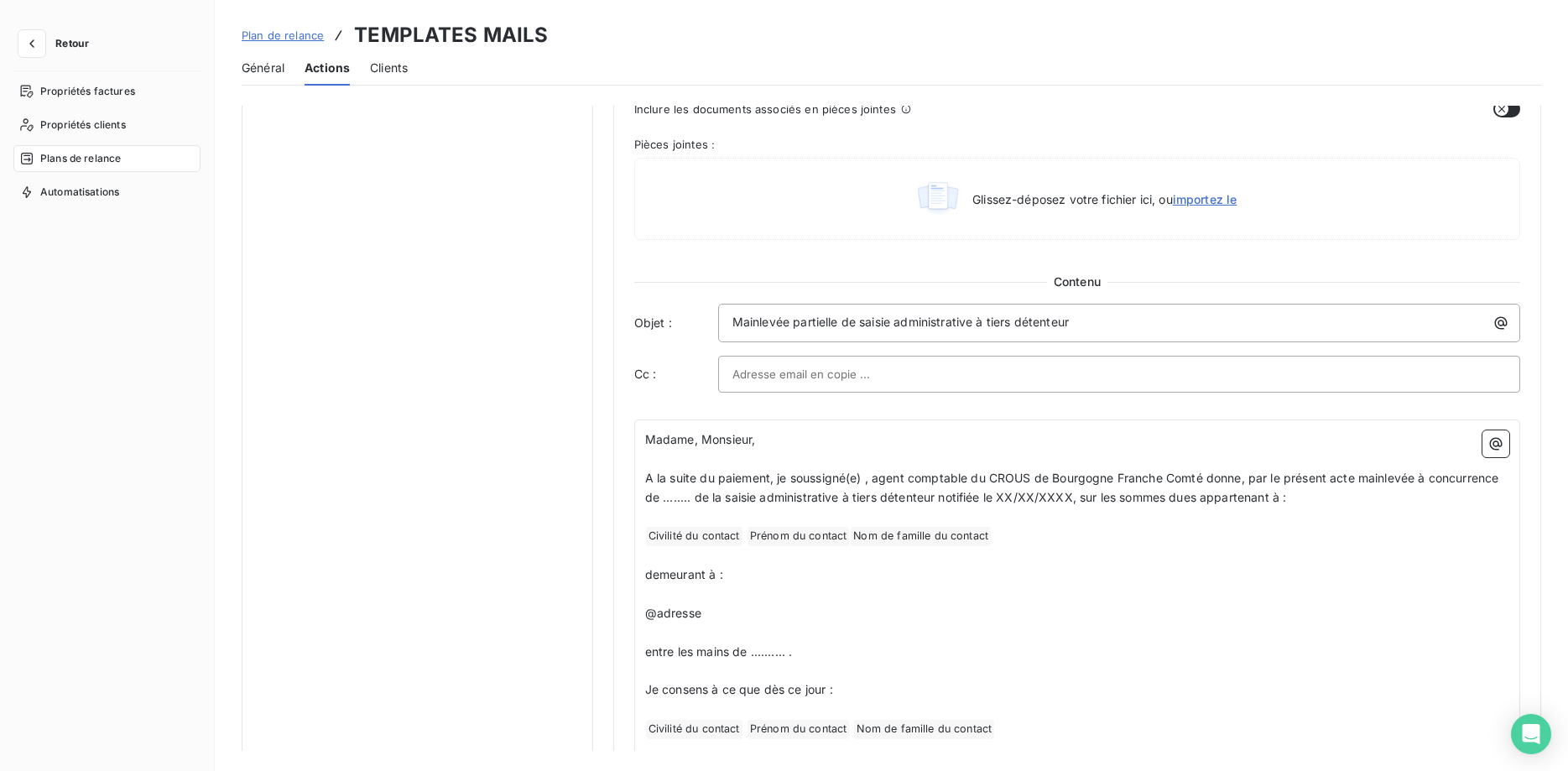
scroll to position [855, 0]
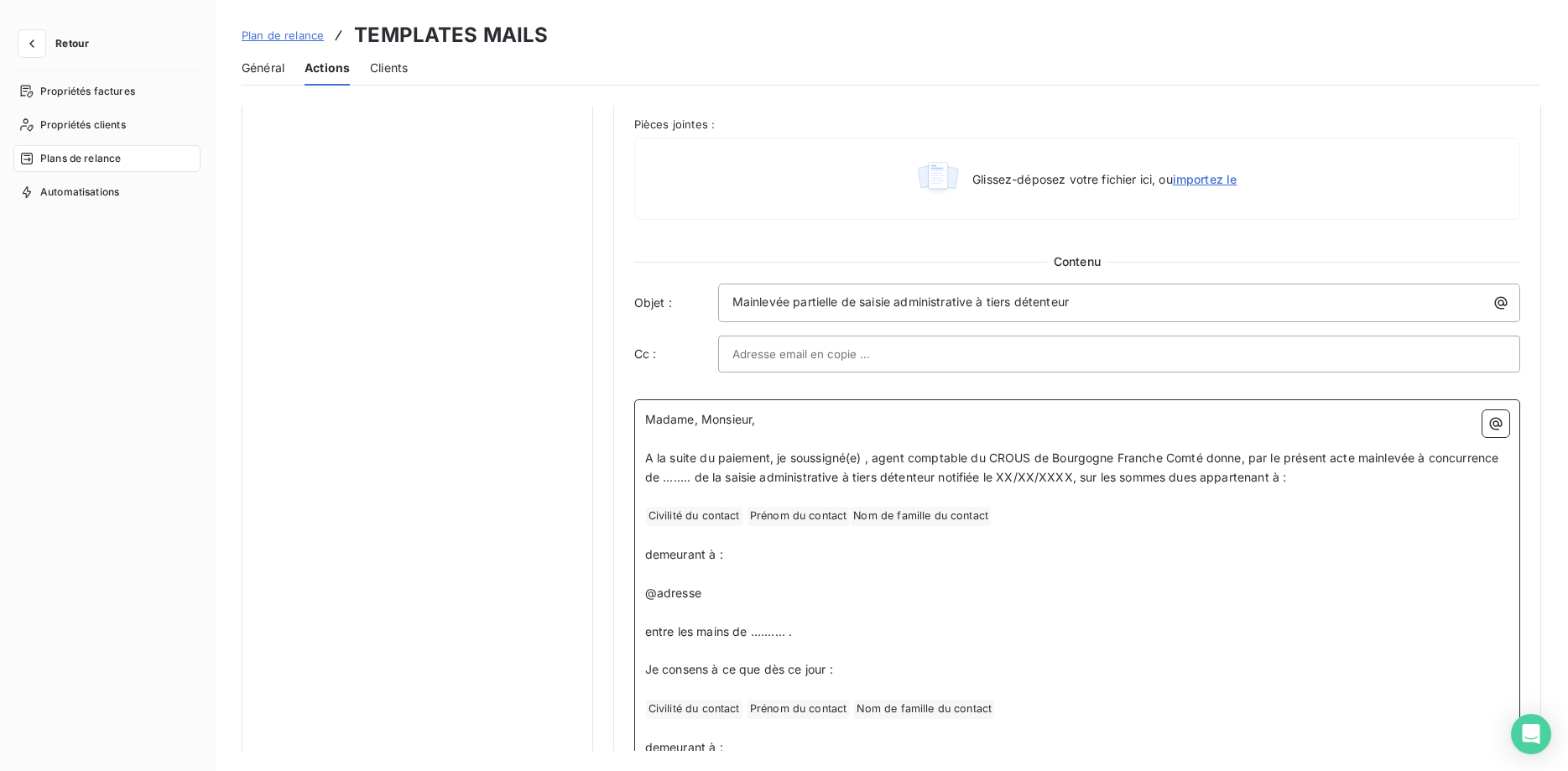
click at [847, 516] on span "Prénom du contact ﻿" at bounding box center [798, 516] width 102 height 19
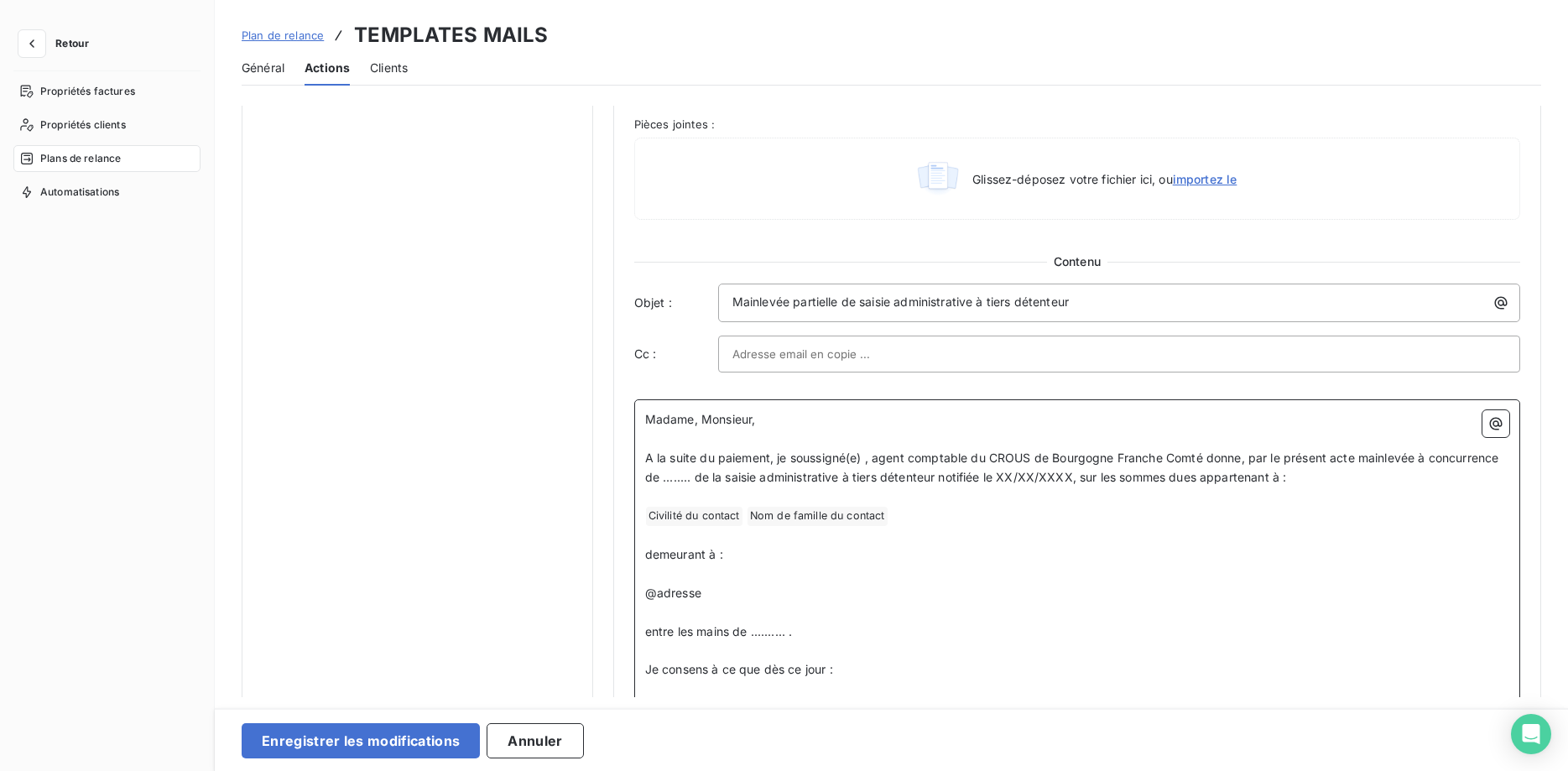
click at [898, 517] on p "﻿ Civilité du contact ﻿ Nom de famille du contact ﻿ ﻿" at bounding box center [1077, 515] width 864 height 20
click at [1501, 425] on icon "button" at bounding box center [1496, 424] width 17 height 17
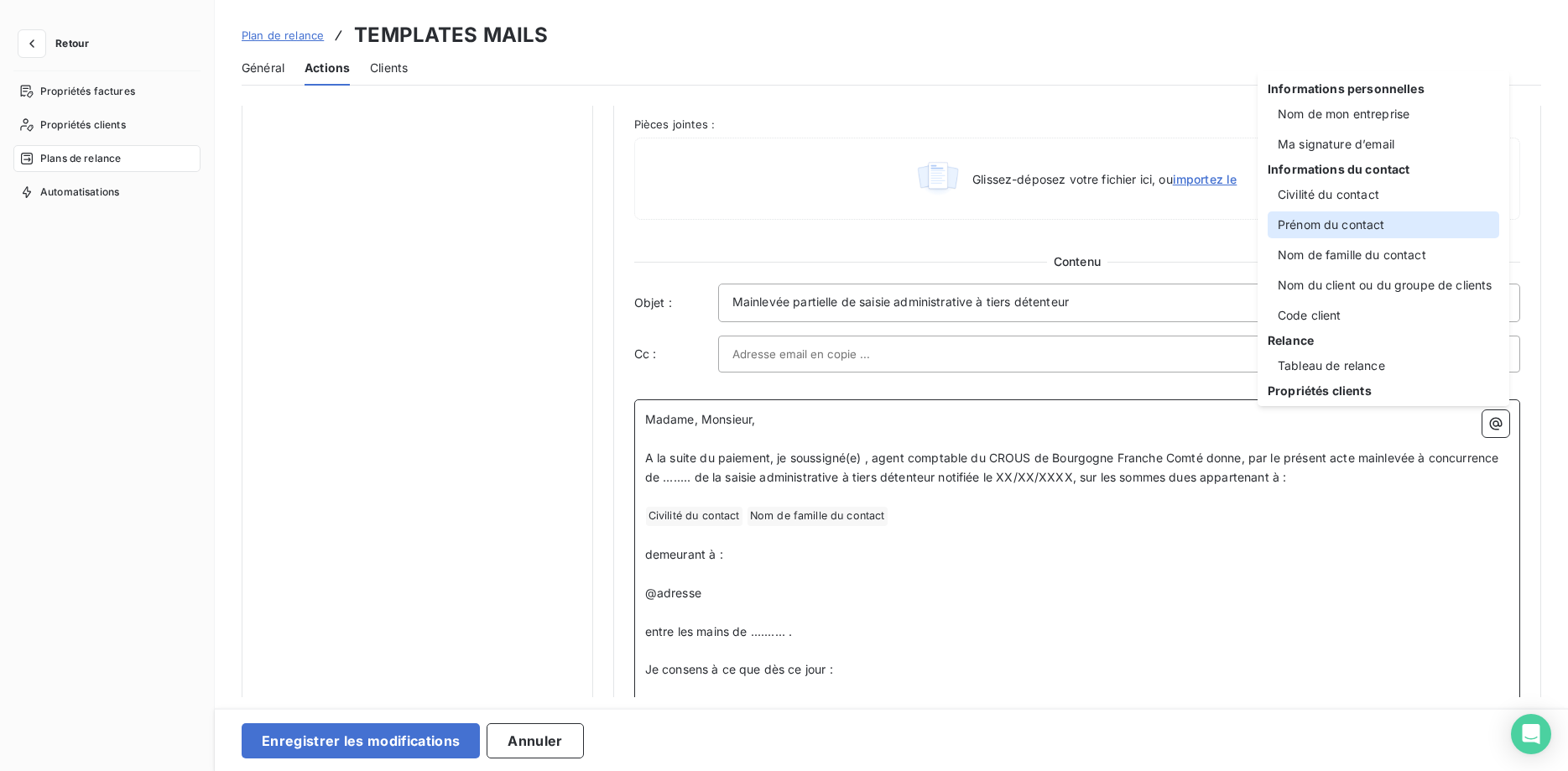
click at [1359, 228] on div "Prénom du contact" at bounding box center [1383, 224] width 232 height 27
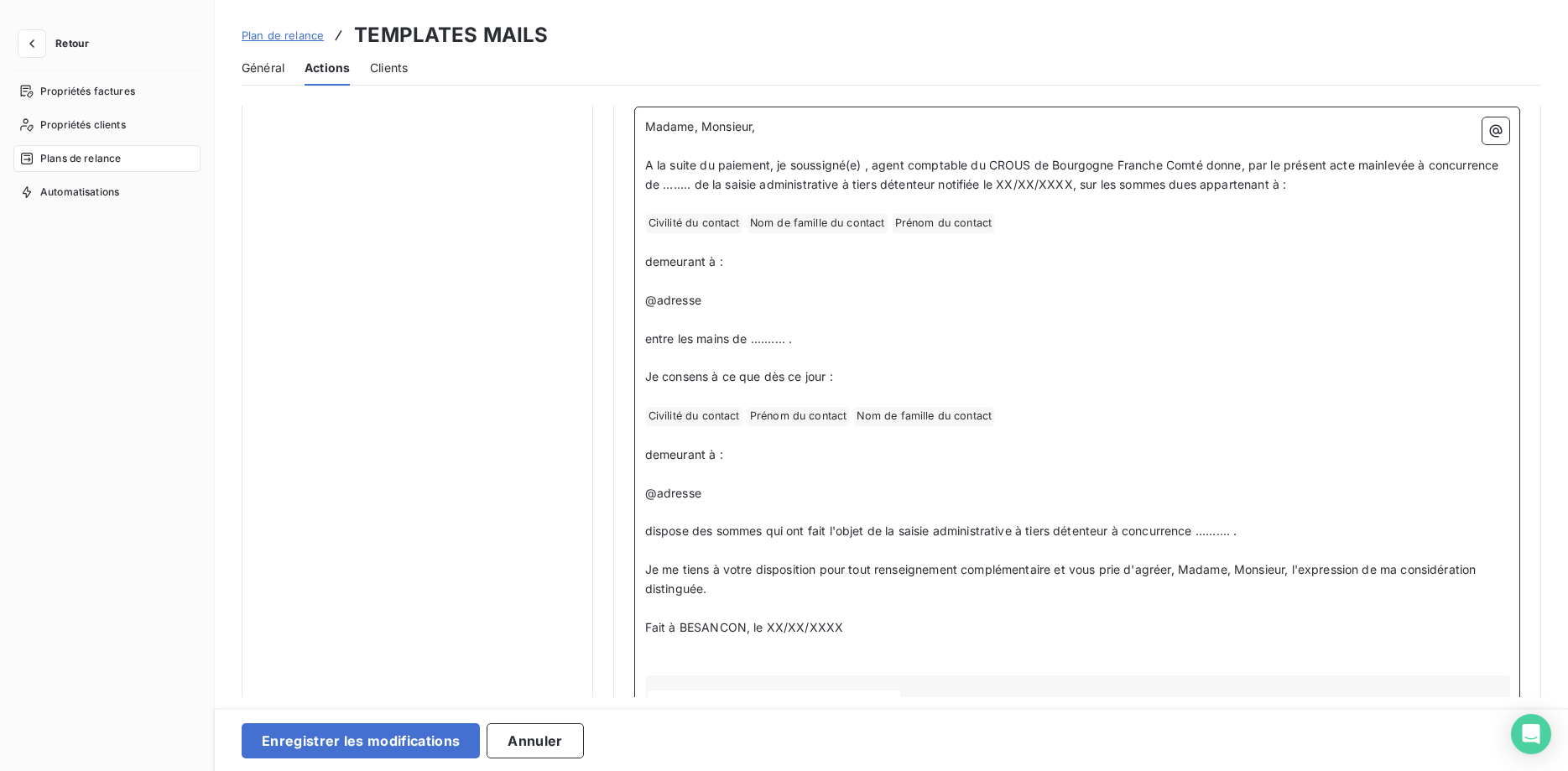
scroll to position [1112, 0]
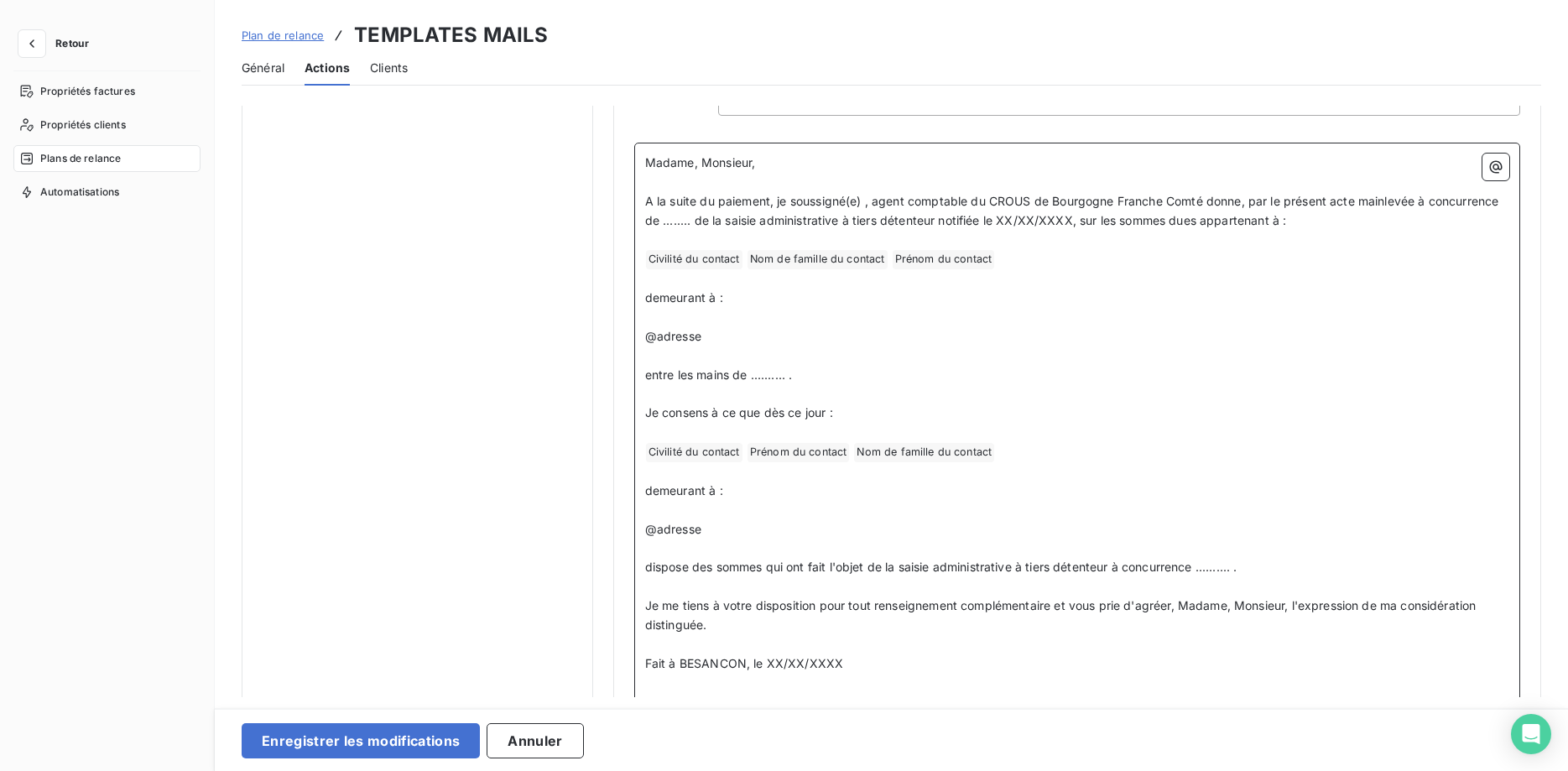
click at [842, 452] on span "Prénom du contact ﻿" at bounding box center [798, 452] width 102 height 19
click at [922, 457] on p "﻿ Civilité du contact ﻿ Nom de famille du contact ﻿ ﻿" at bounding box center [1077, 452] width 864 height 20
click at [1492, 167] on icon "button" at bounding box center [1496, 167] width 17 height 17
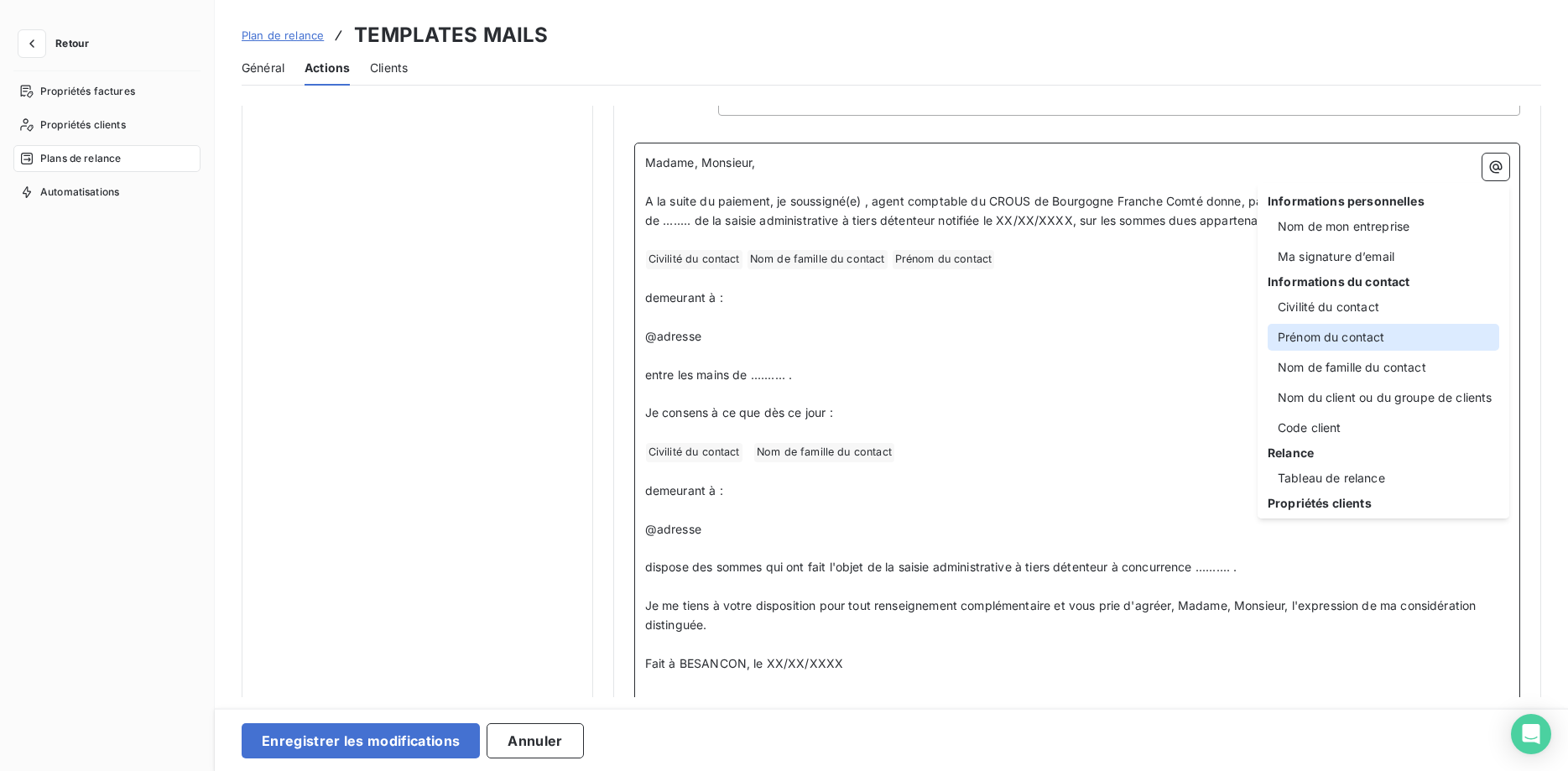
click at [1387, 343] on div "Prénom du contact" at bounding box center [1383, 337] width 232 height 27
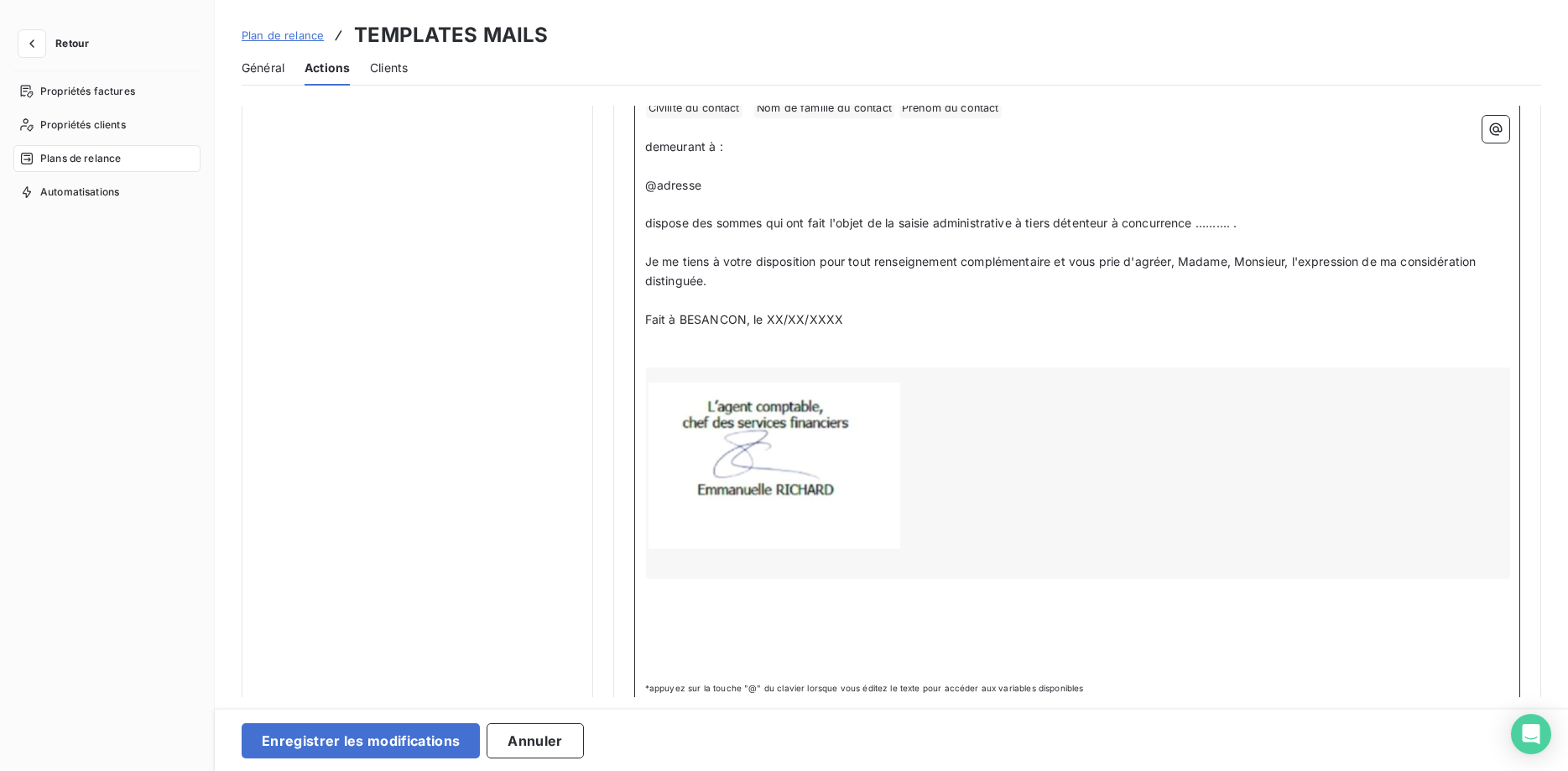
scroll to position [1484, 0]
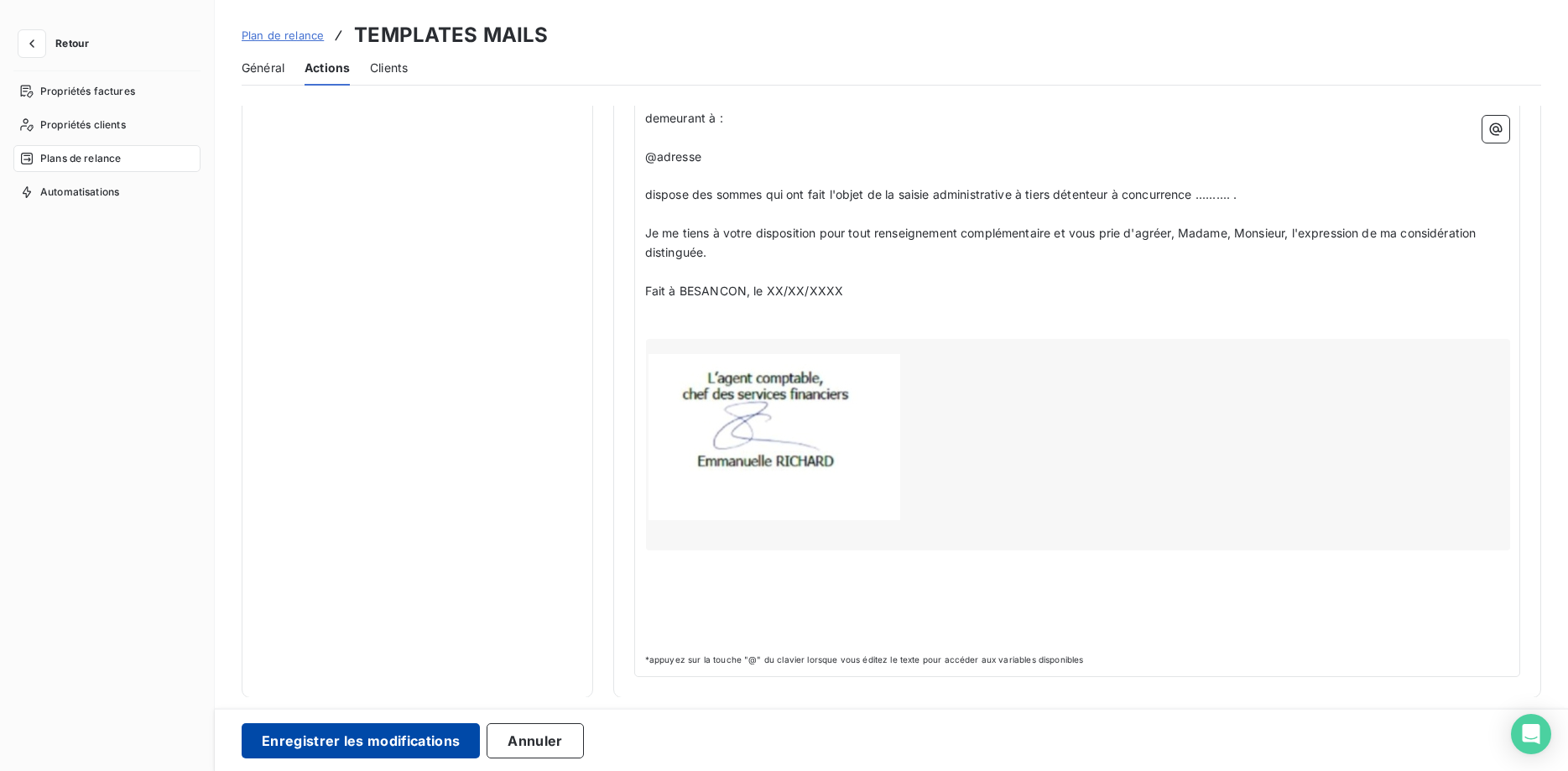
click at [358, 734] on button "Enregistrer les modifications" at bounding box center [360, 740] width 238 height 35
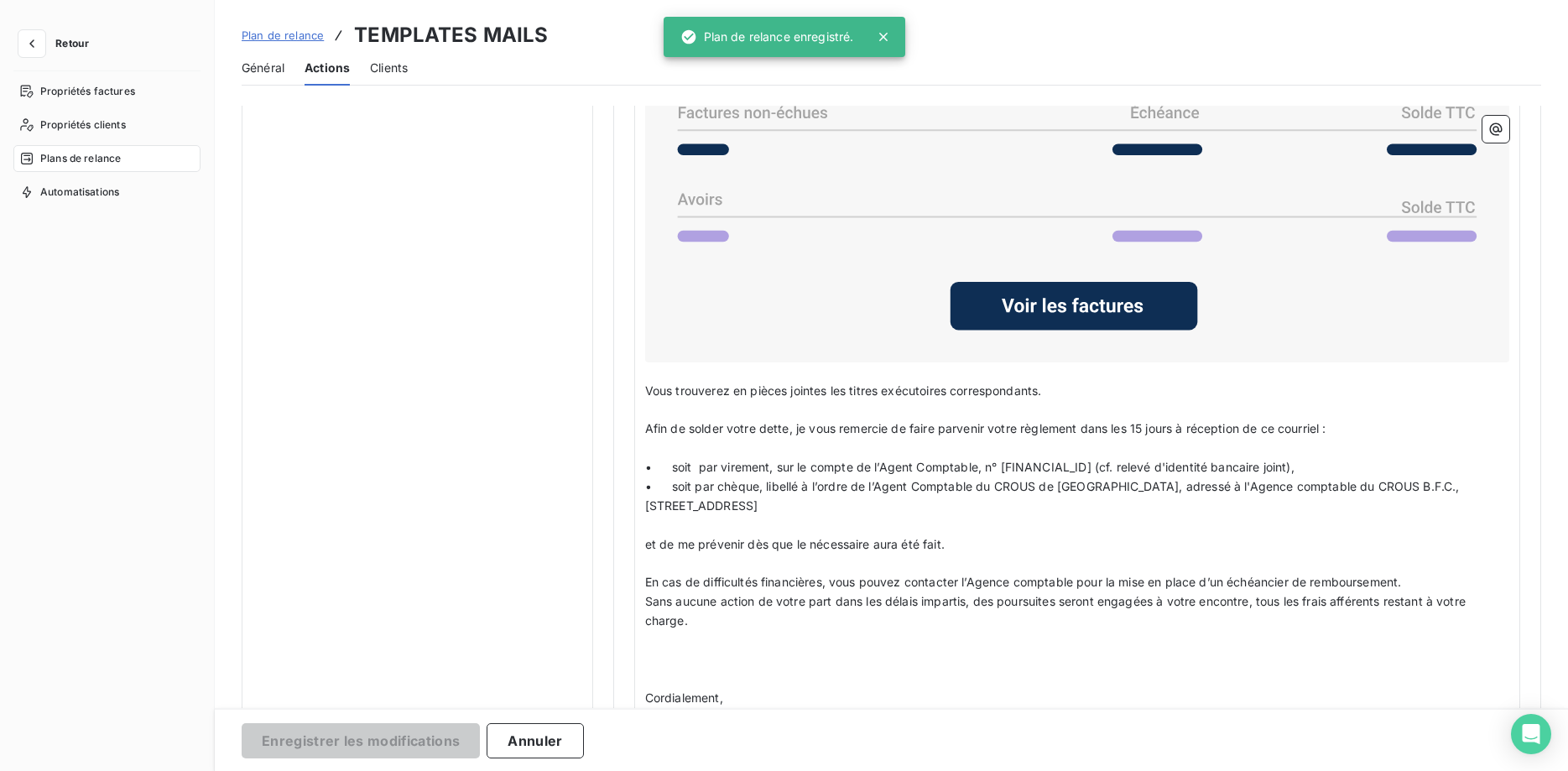
scroll to position [142, 0]
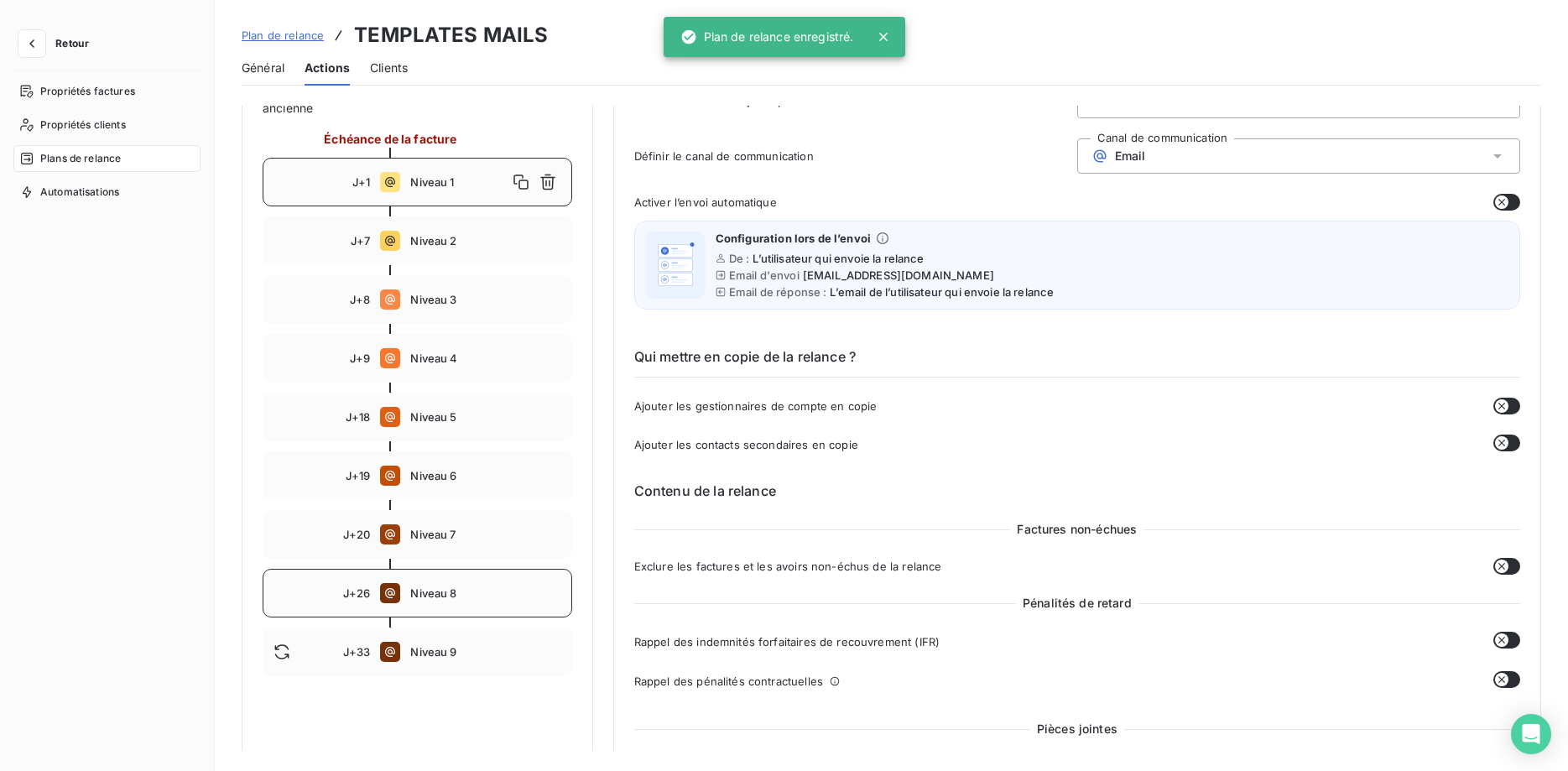
click at [450, 580] on div "J+26 Niveau 8" at bounding box center [417, 592] width 309 height 49
type input "26"
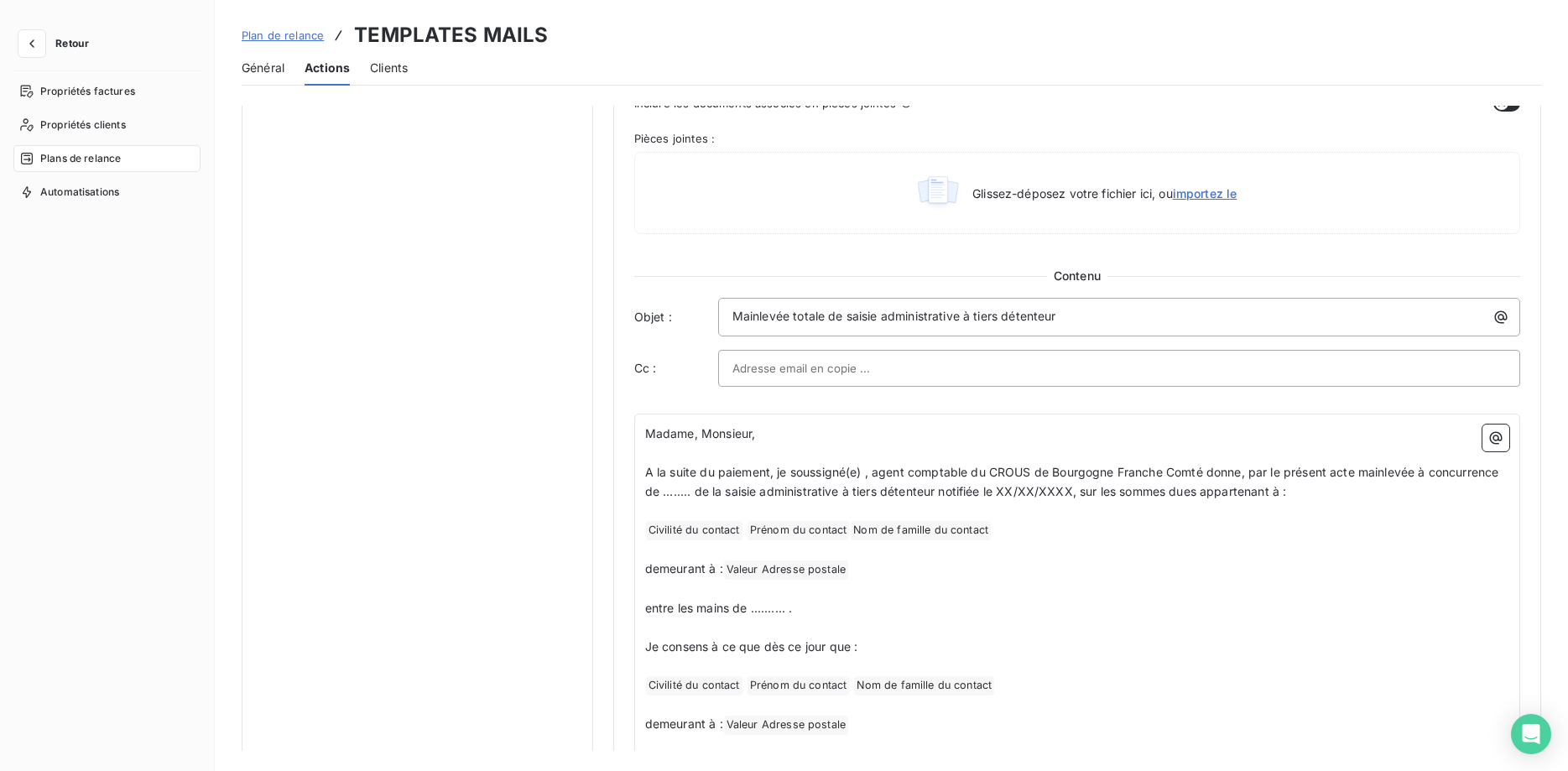
scroll to position [997, 0]
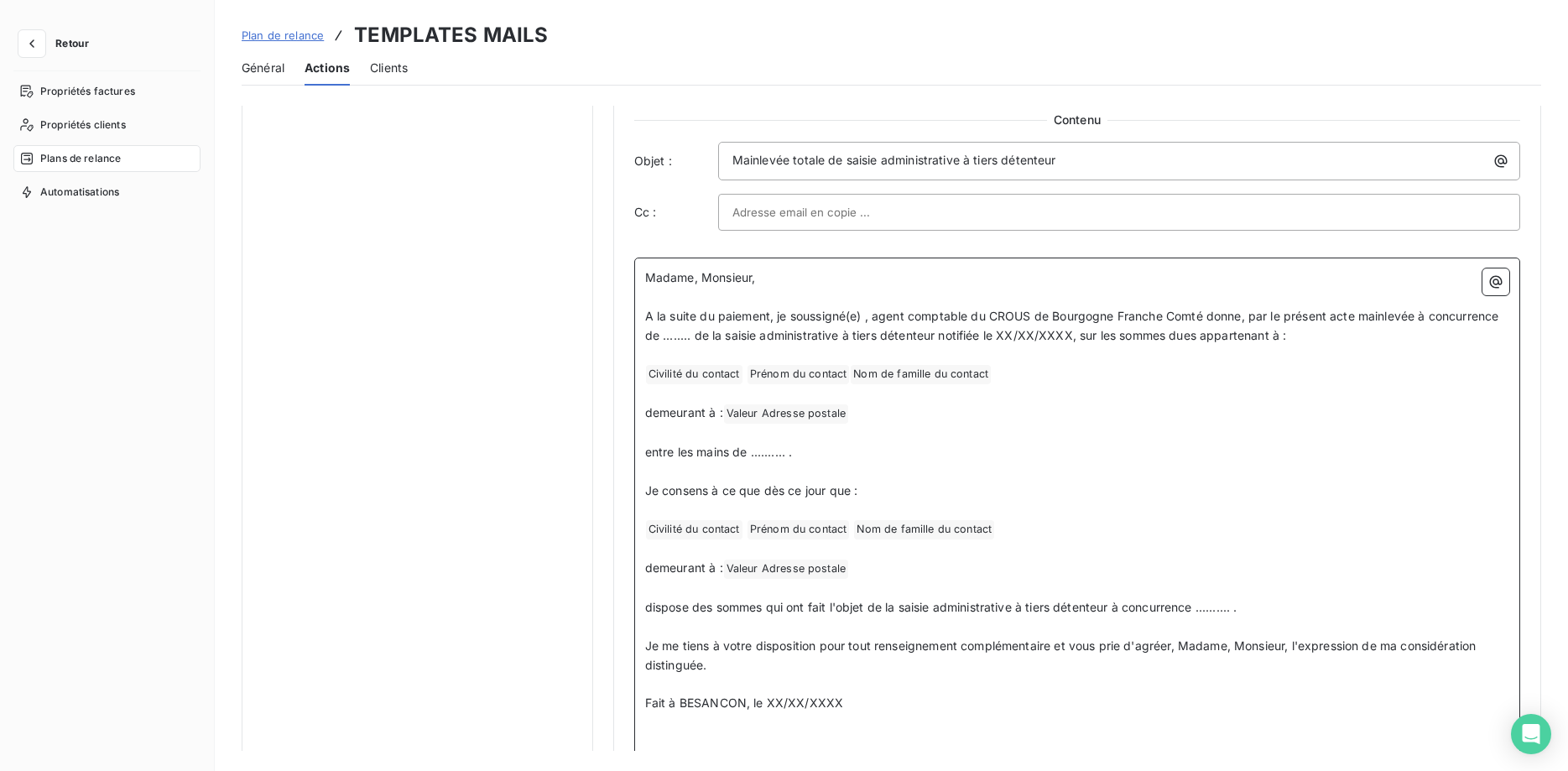
click at [819, 373] on span "Prénom du contact ﻿" at bounding box center [798, 374] width 102 height 19
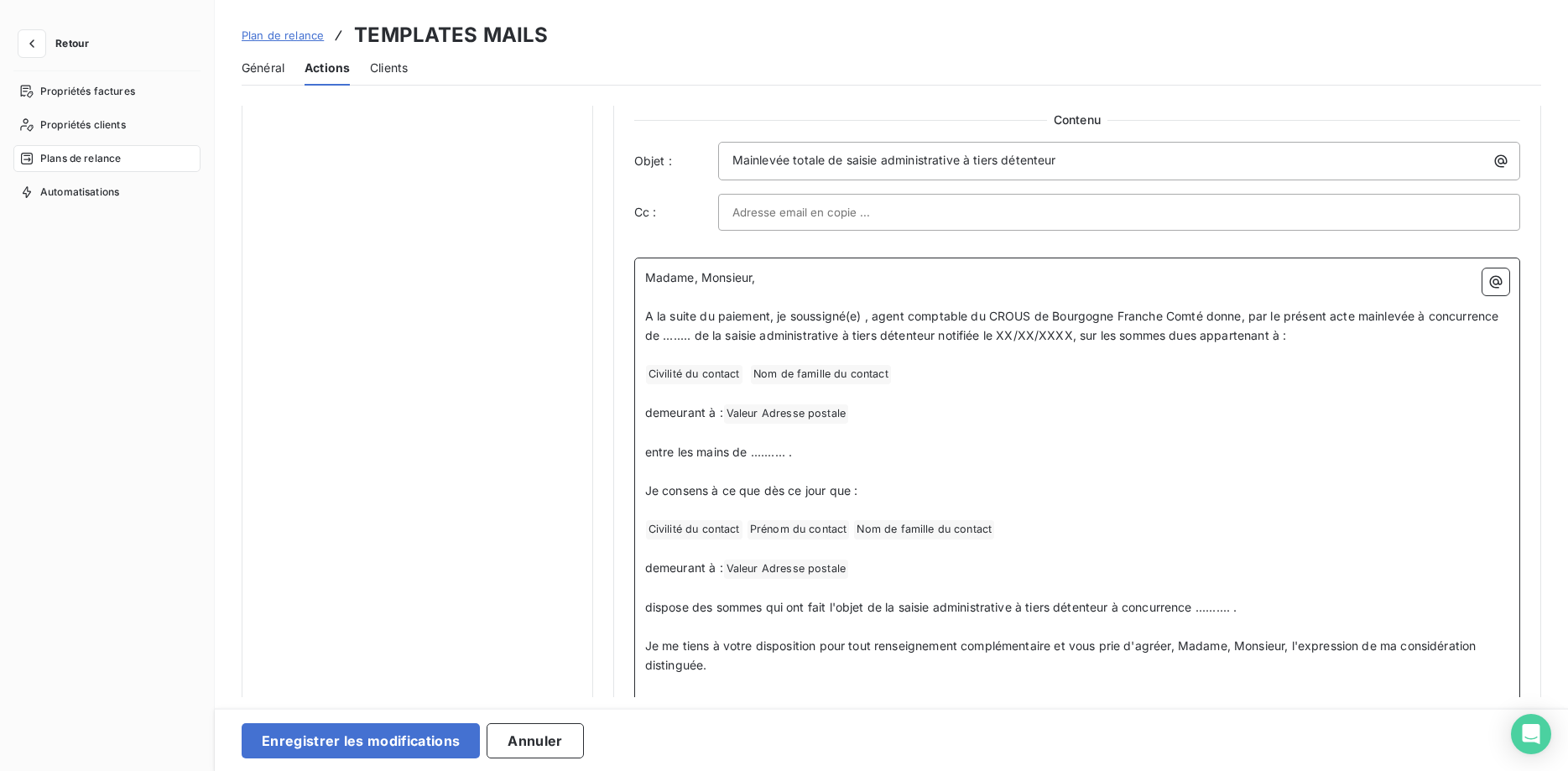
click at [918, 377] on p "﻿ Civilité du contact ﻿ Nom de famille du contact ﻿ ﻿" at bounding box center [1077, 373] width 864 height 20
click at [1499, 280] on icon "button" at bounding box center [1496, 282] width 17 height 17
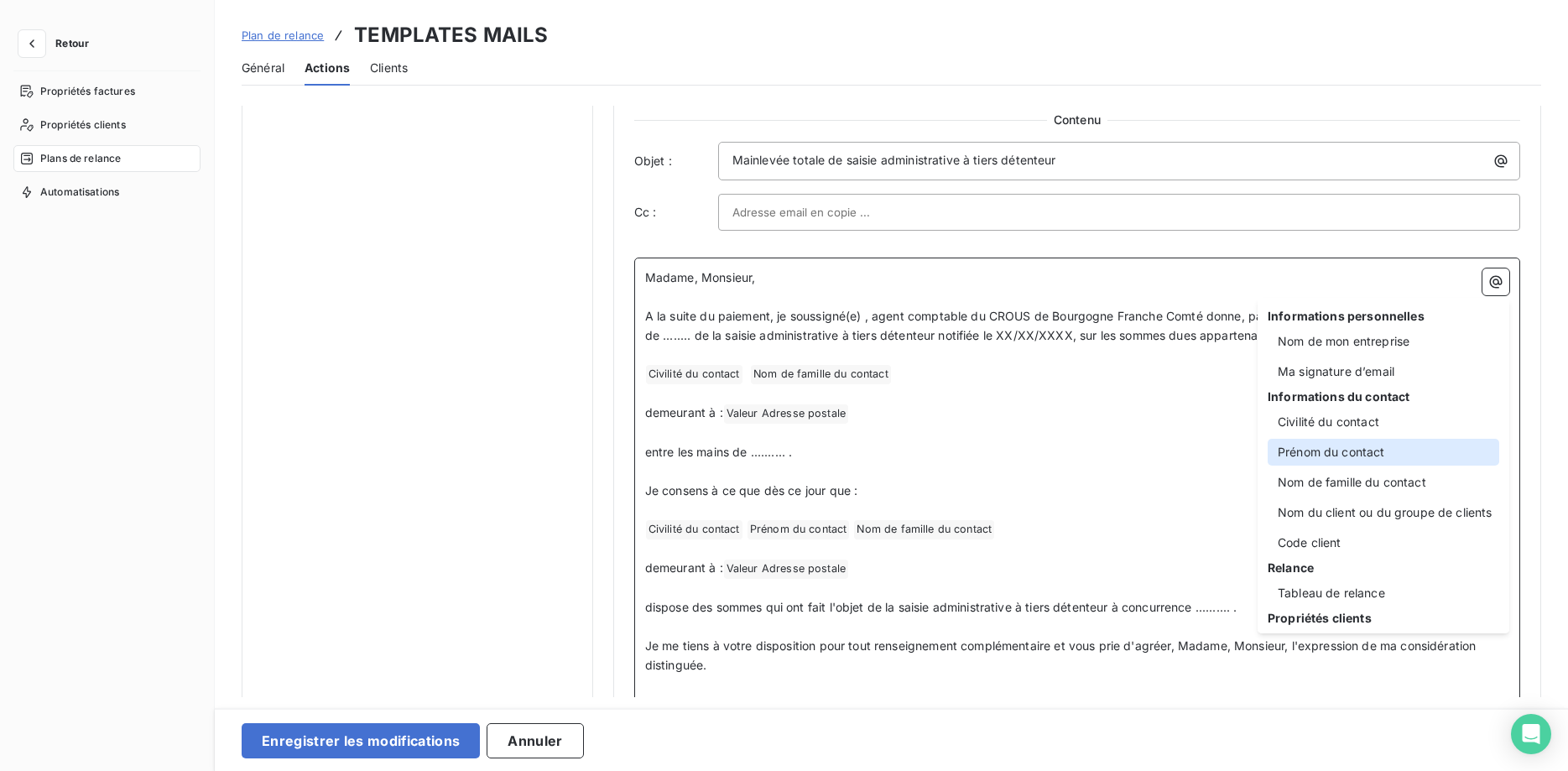
click at [1394, 454] on div "Prénom du contact" at bounding box center [1383, 452] width 232 height 27
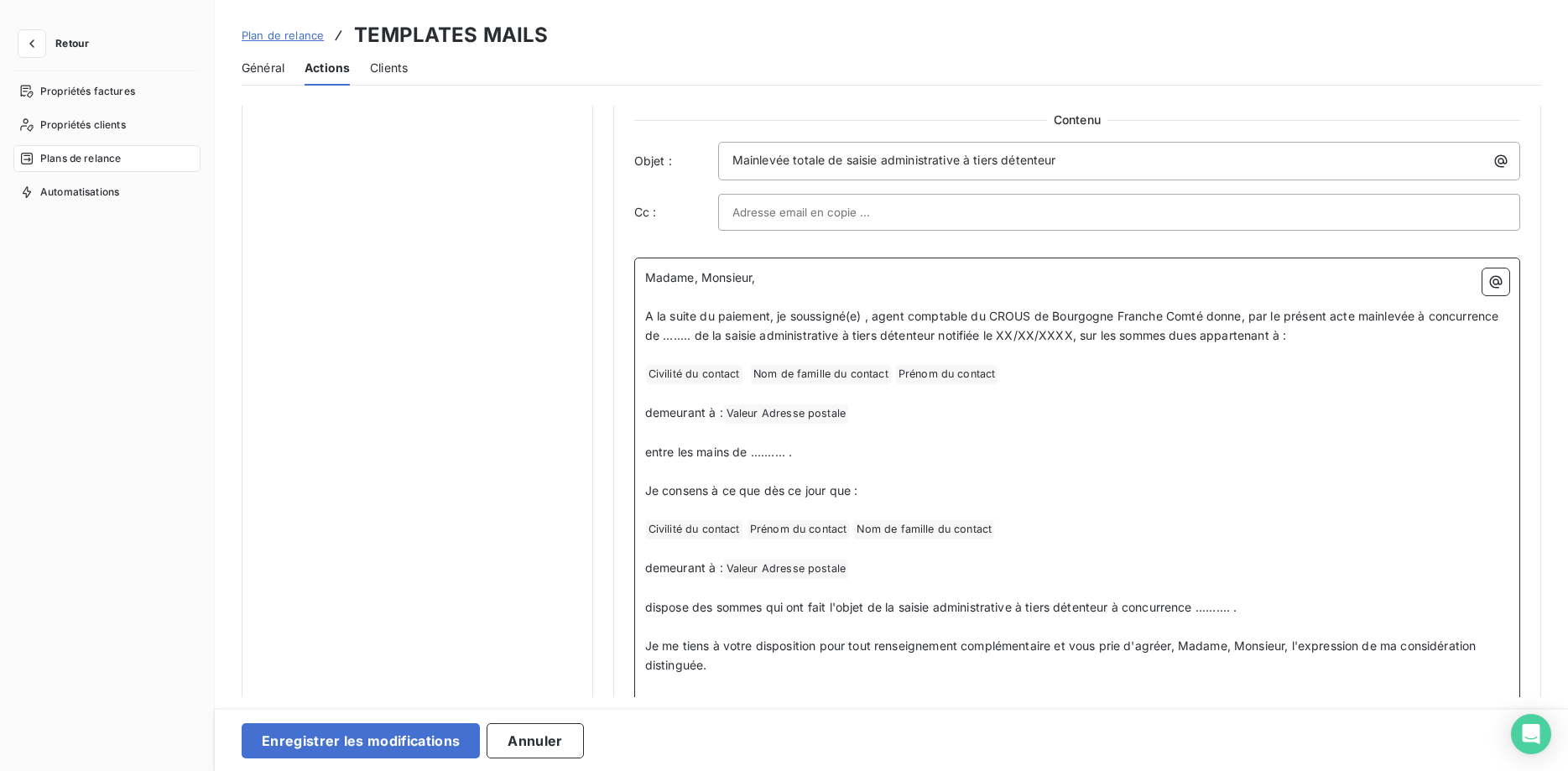
click at [819, 535] on span "Prénom du contact ﻿" at bounding box center [798, 530] width 102 height 19
click at [913, 525] on p "﻿ Civilité du contact ﻿ Nom de famille du contact ﻿ ﻿" at bounding box center [1077, 529] width 864 height 20
click at [1499, 282] on icon "button" at bounding box center [1496, 282] width 17 height 17
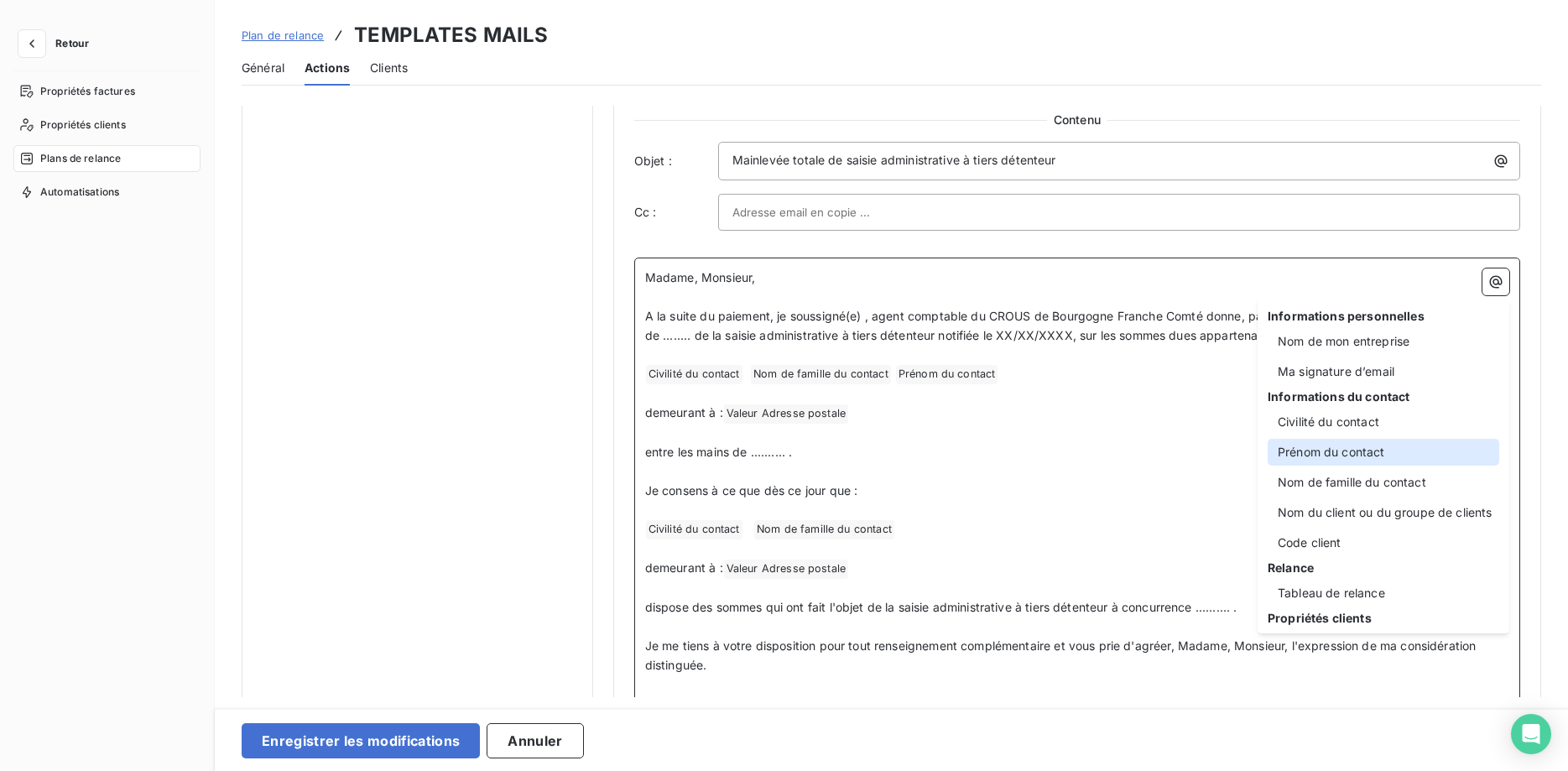
click at [1397, 452] on div "Prénom du contact" at bounding box center [1383, 452] width 232 height 27
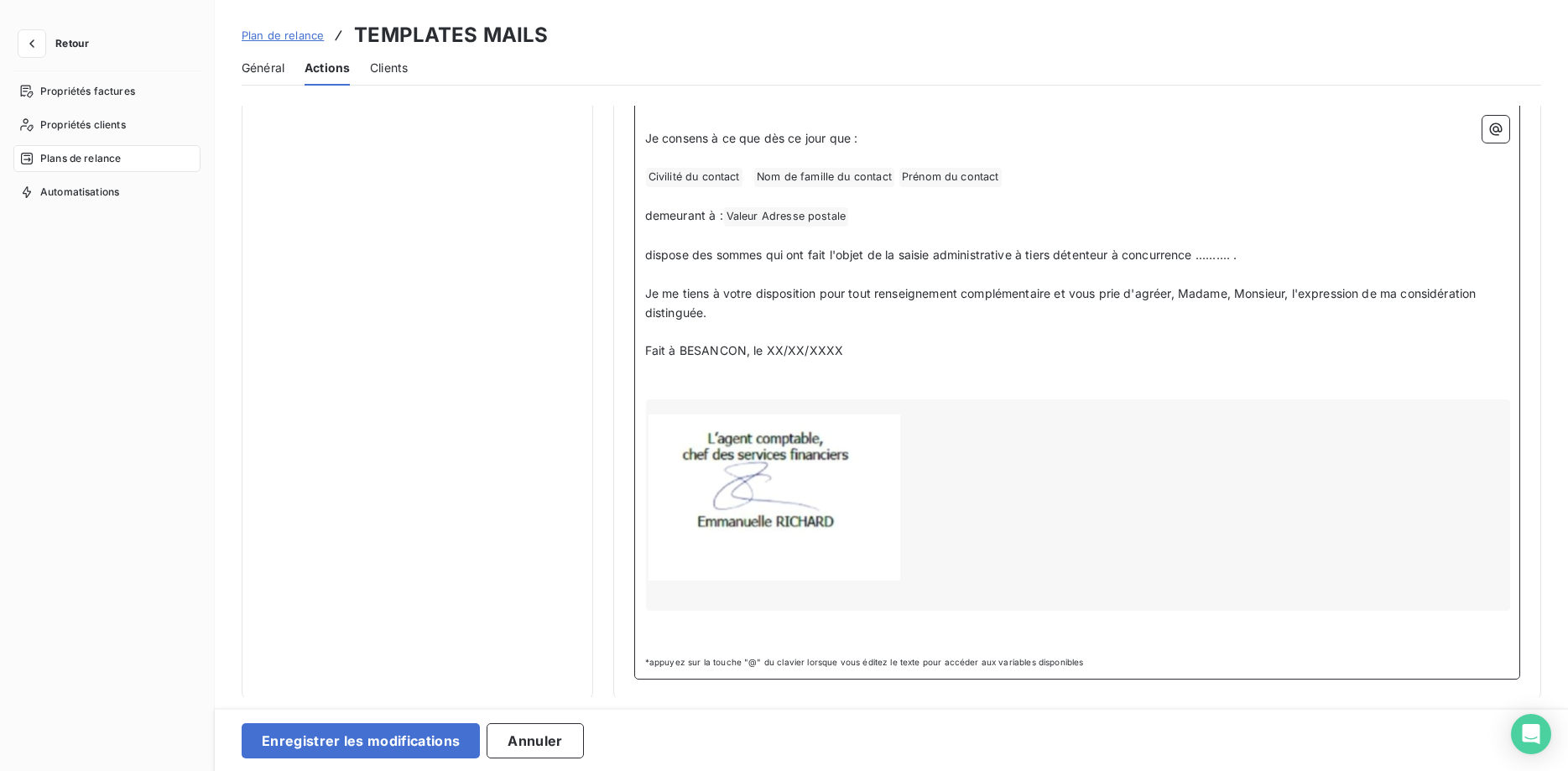
scroll to position [1351, 0]
click at [356, 738] on button "Enregistrer les modifications" at bounding box center [360, 740] width 238 height 35
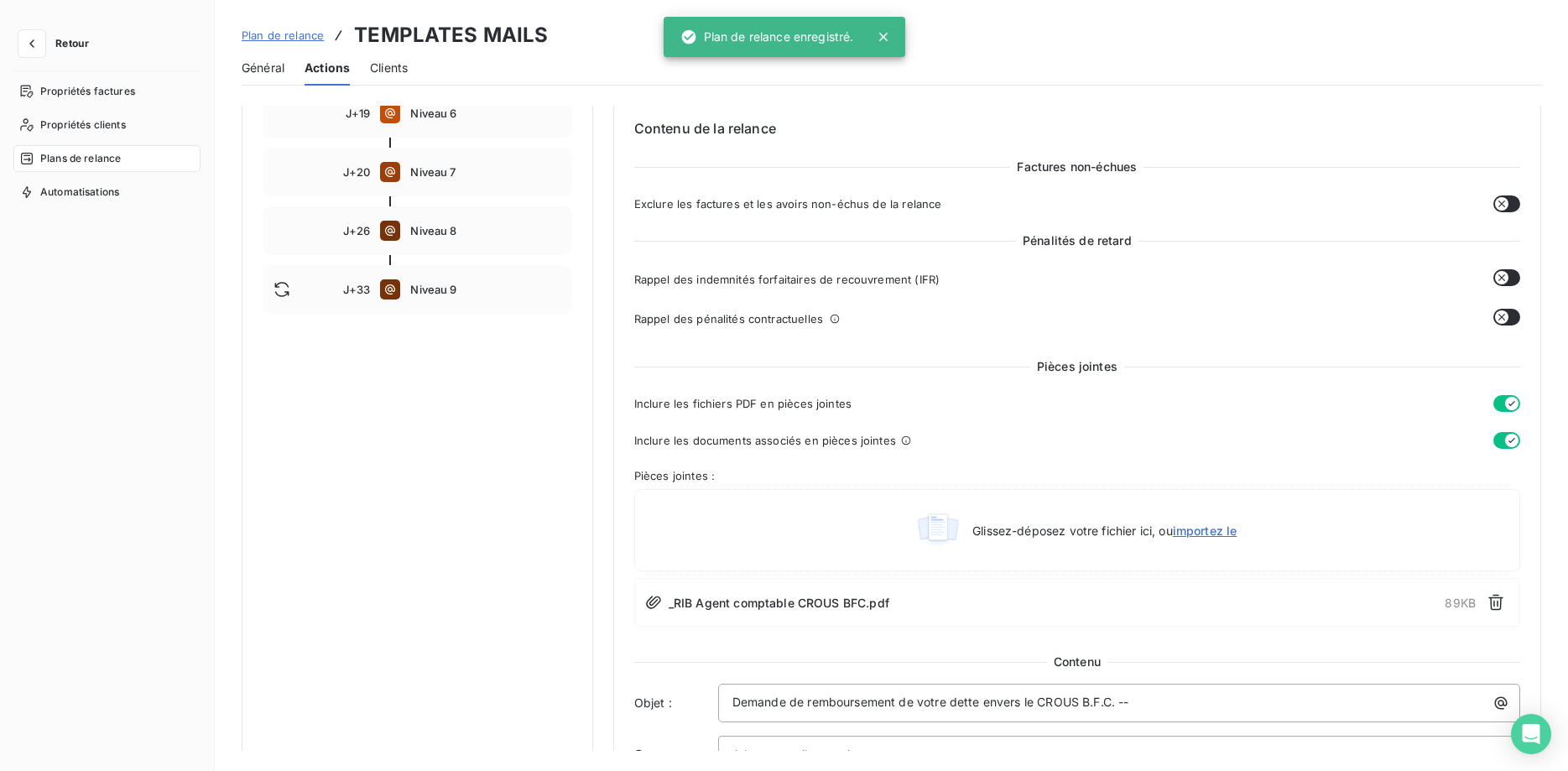
scroll to position [598, 0]
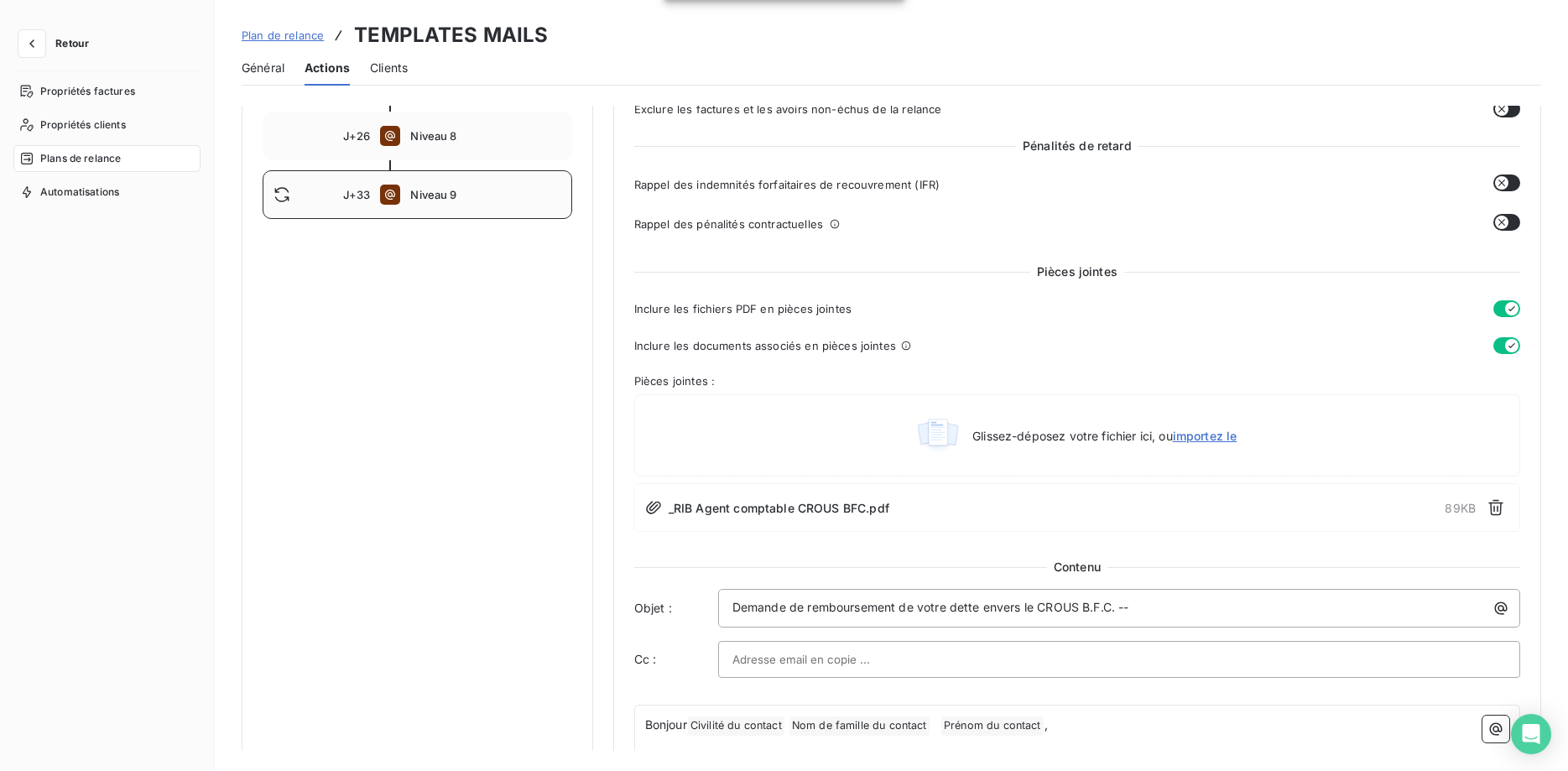
click at [421, 192] on span "Niveau 9" at bounding box center [485, 195] width 150 height 14
type input "33"
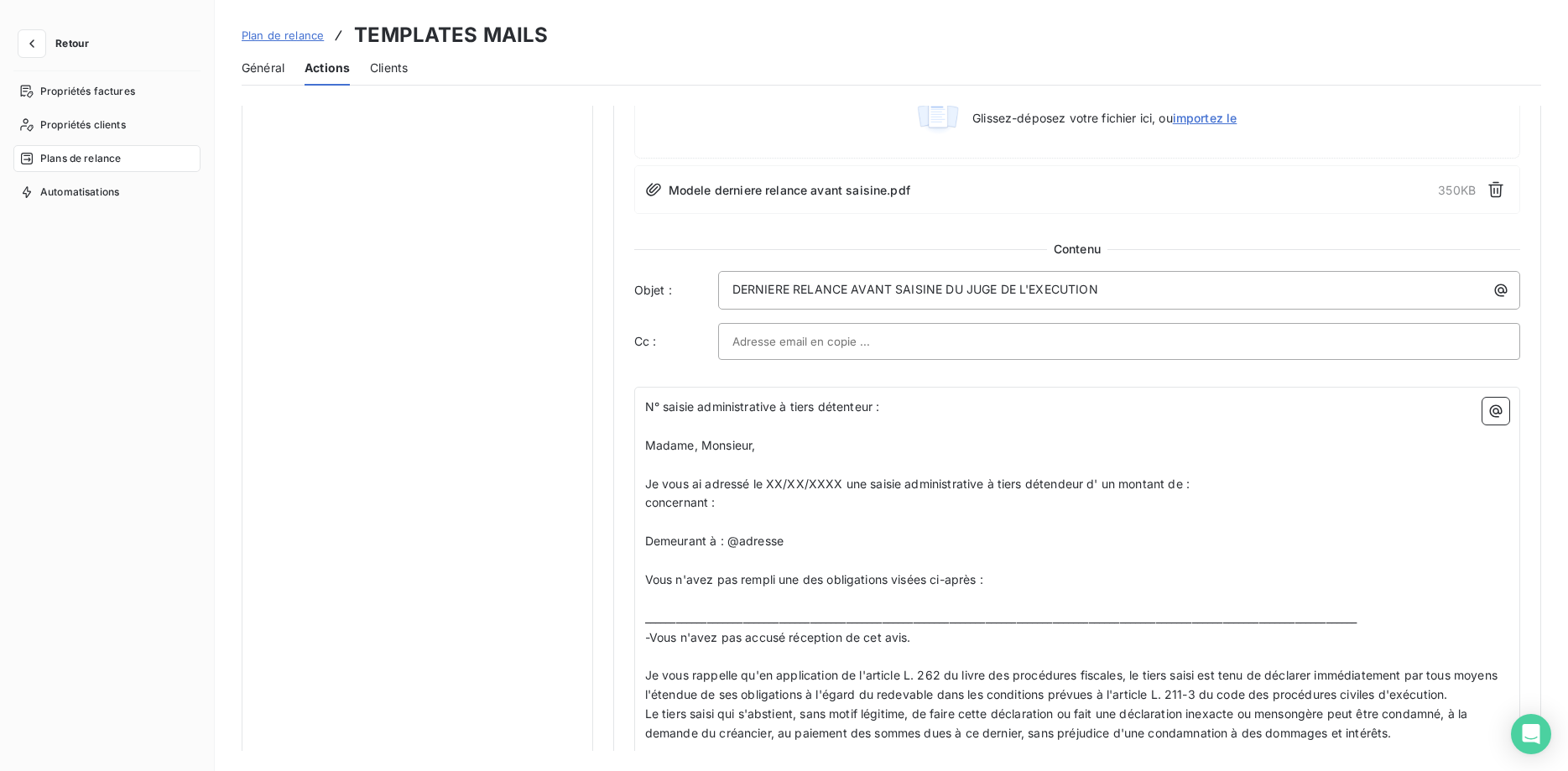
scroll to position [941, 0]
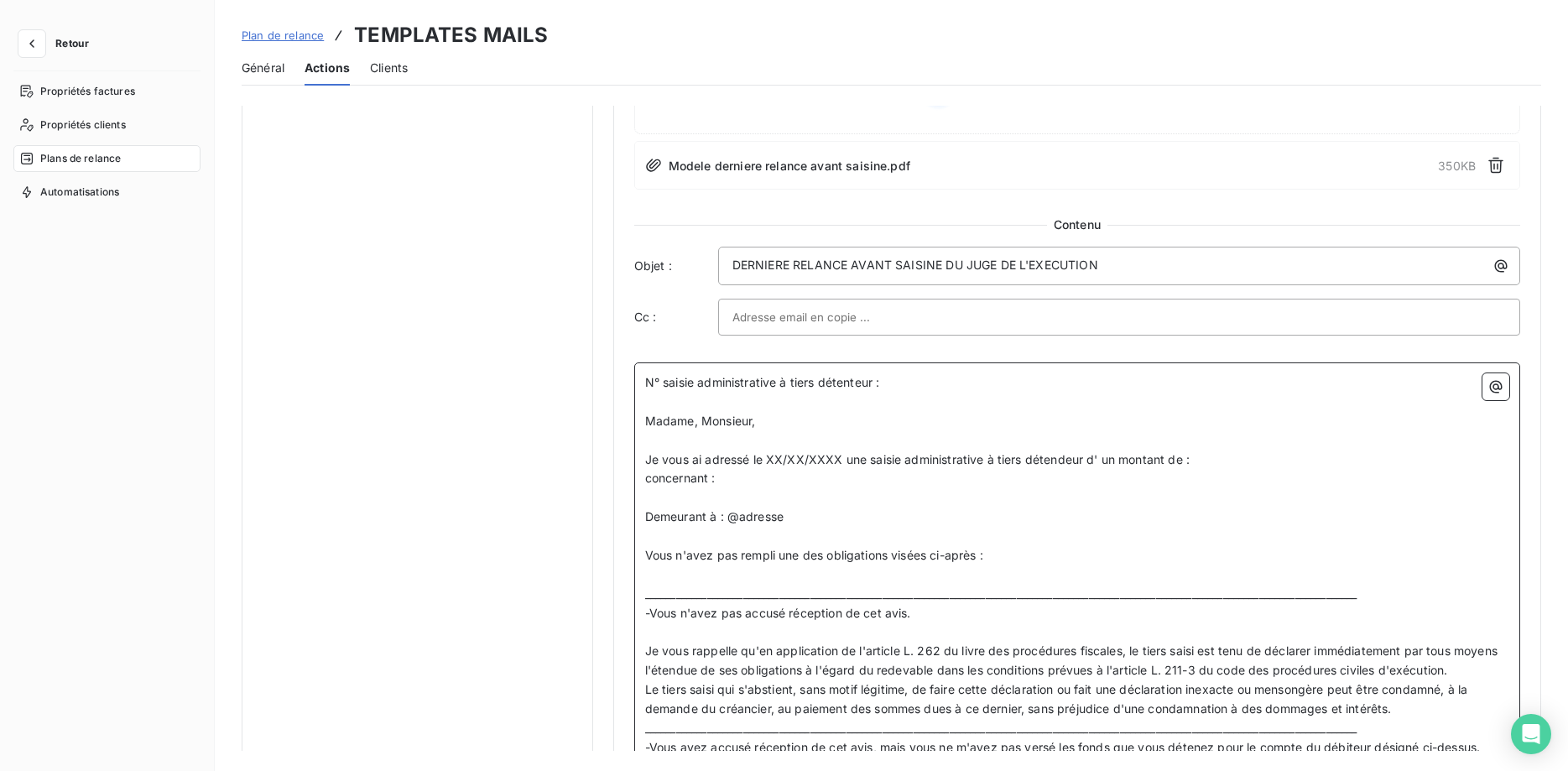
click at [887, 384] on p "N° saisie administrative à tiers détenteur :" at bounding box center [1077, 383] width 864 height 19
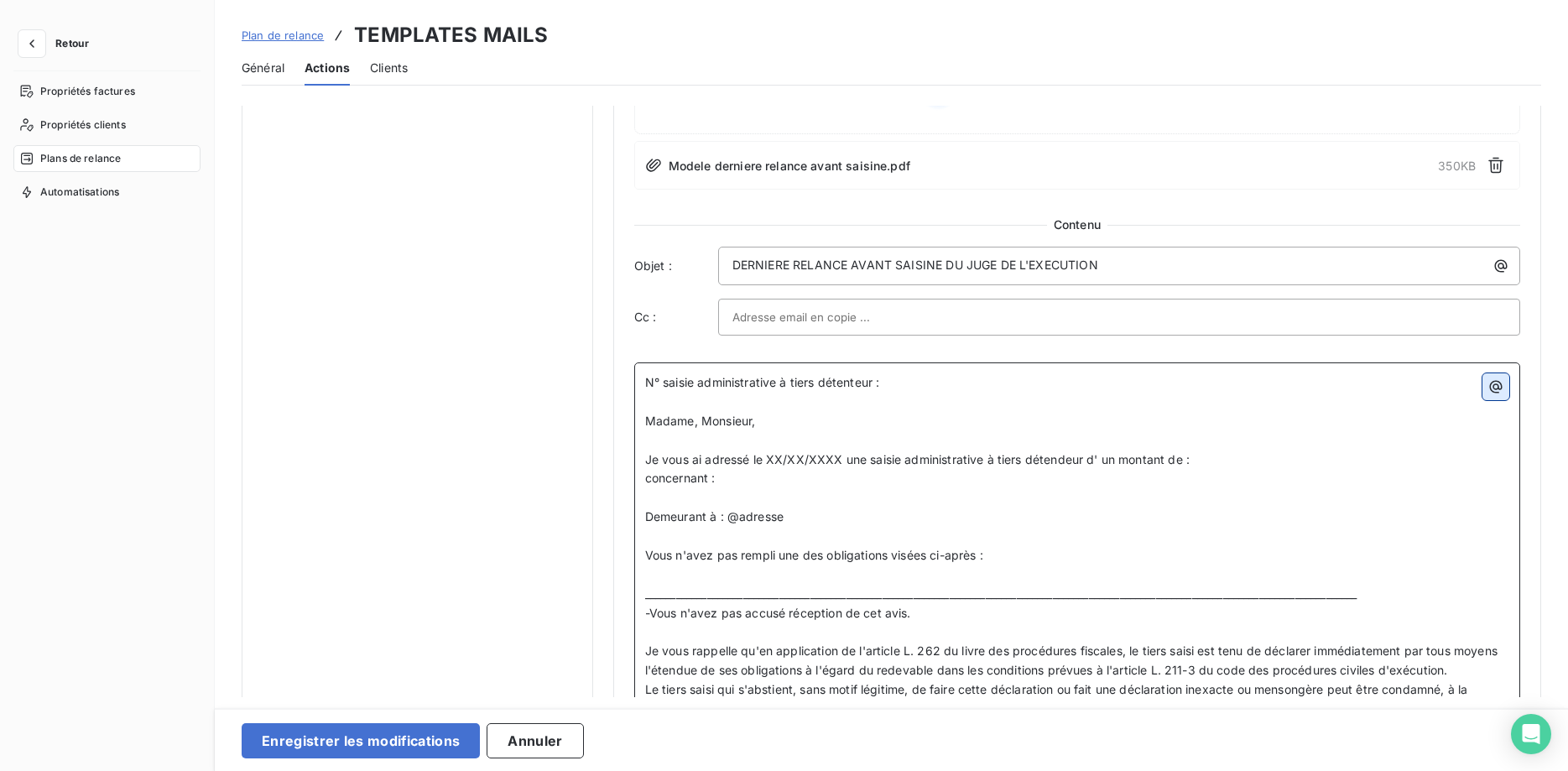
click at [1499, 388] on icon "button" at bounding box center [1496, 386] width 13 height 13
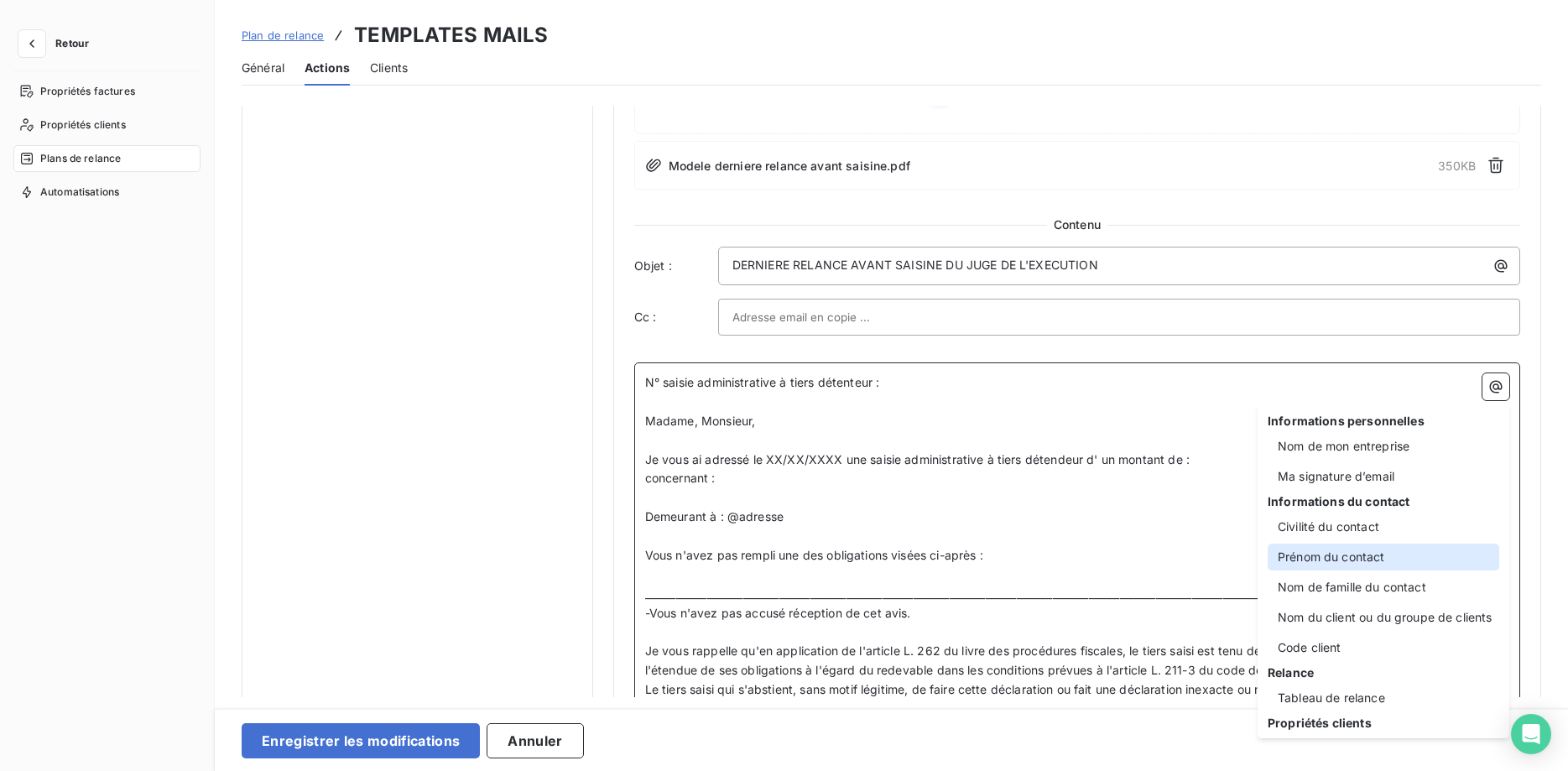
scroll to position [215, 0]
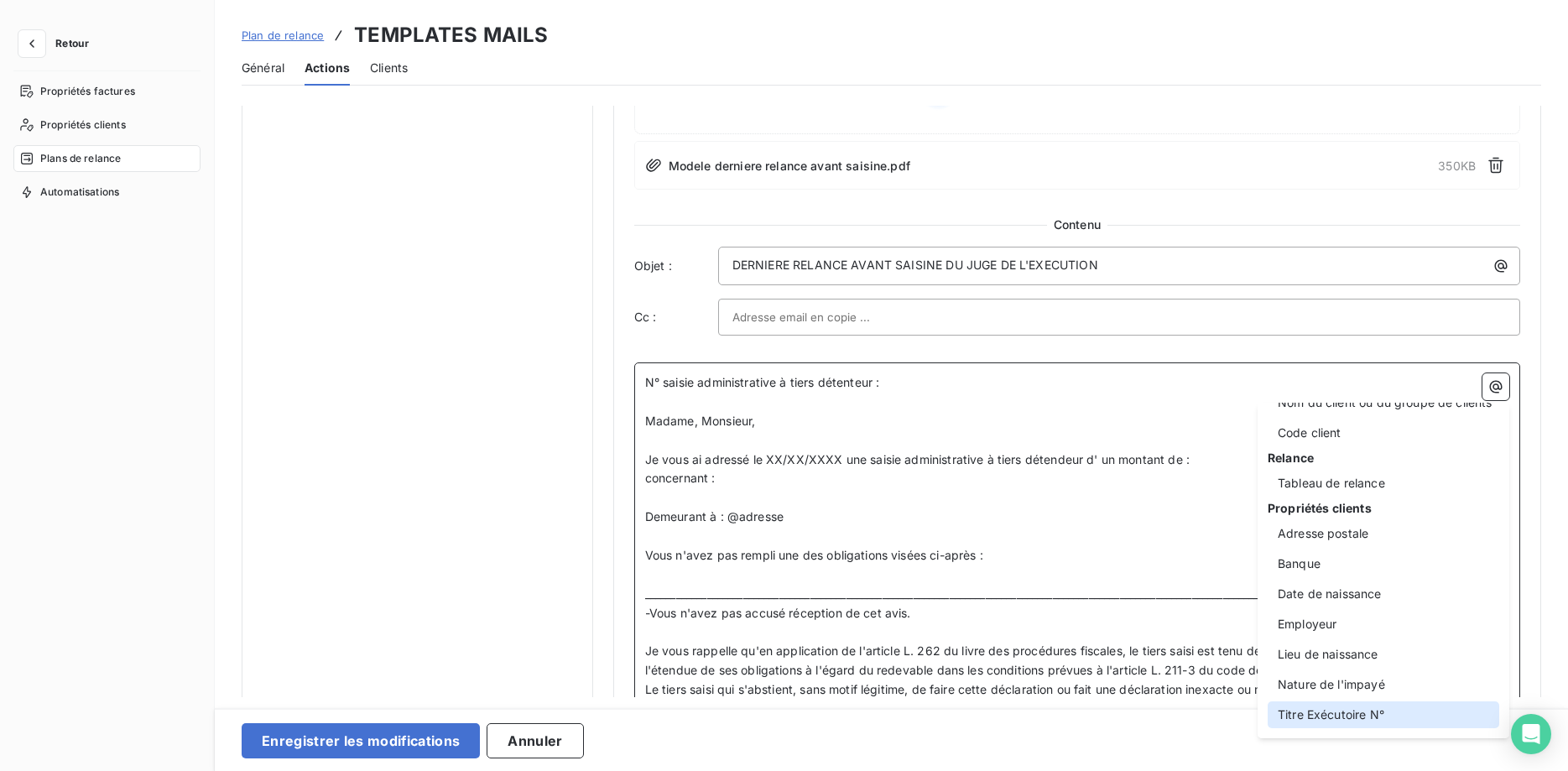
click at [1370, 718] on div "Titre Exécutoire N°" at bounding box center [1383, 714] width 232 height 27
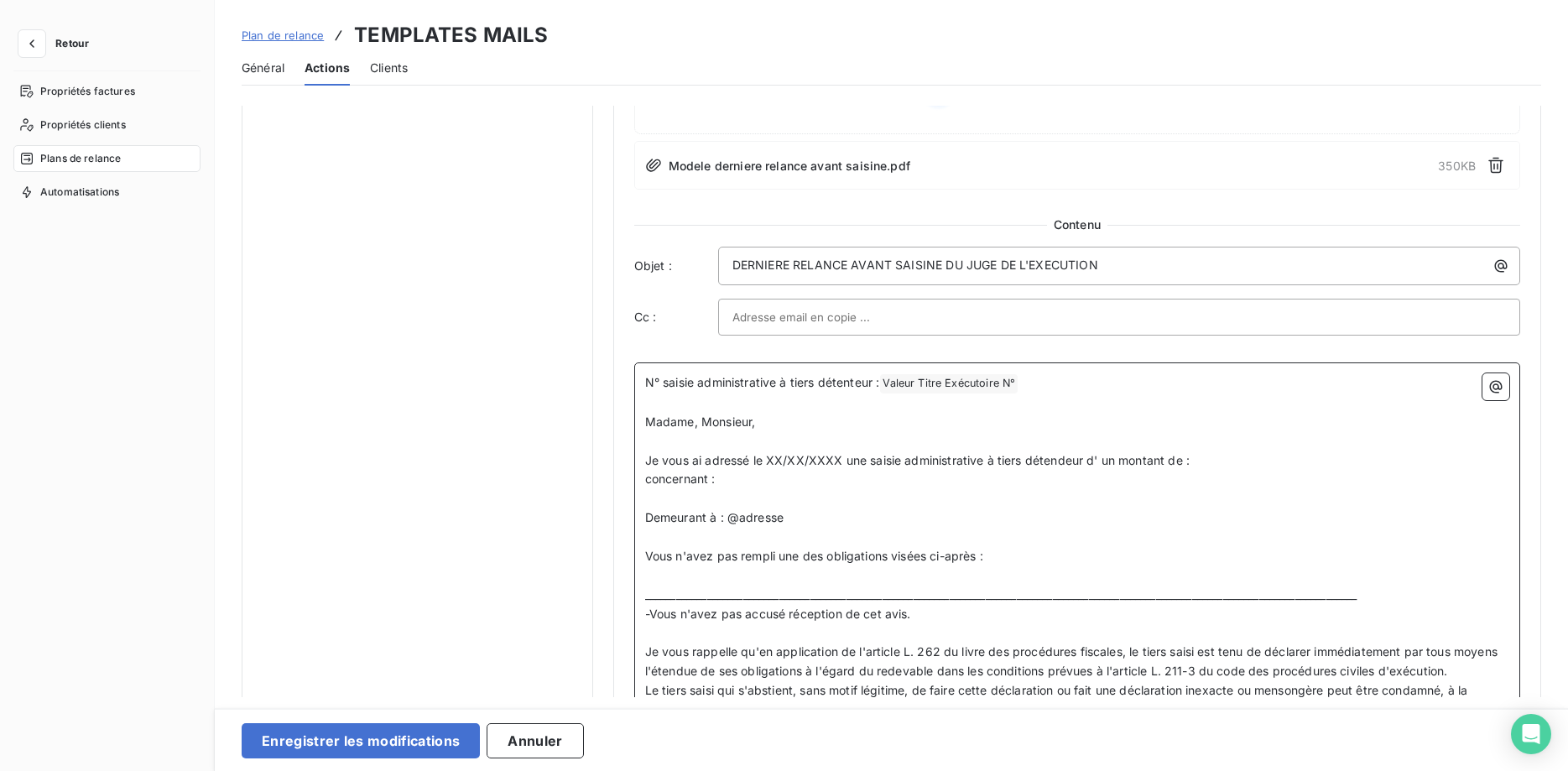
click at [728, 484] on p "concernant :" at bounding box center [1077, 479] width 864 height 19
click at [1501, 384] on icon "button" at bounding box center [1496, 386] width 13 height 13
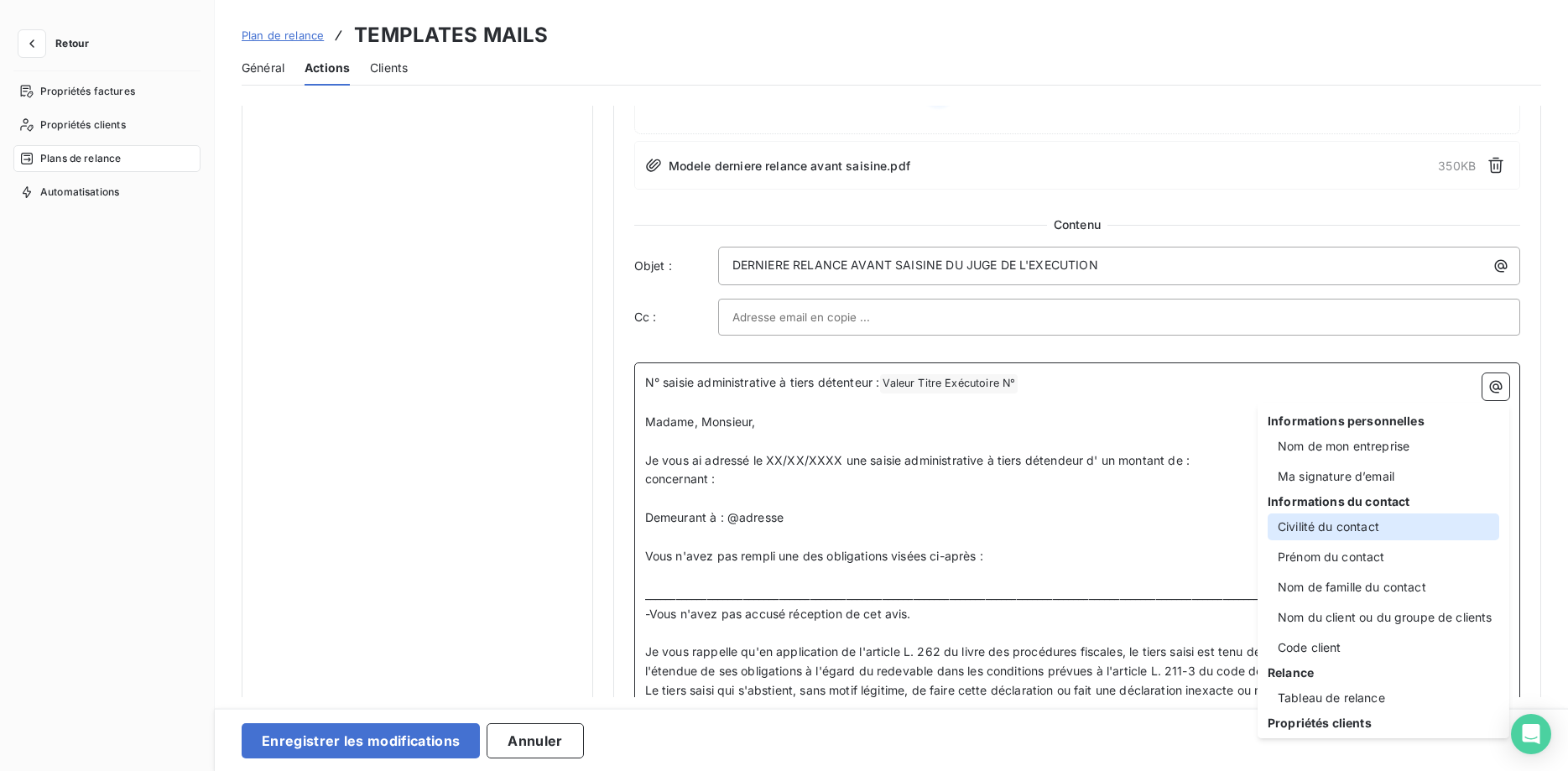
click at [1366, 530] on div "Civilité du contact" at bounding box center [1383, 526] width 232 height 27
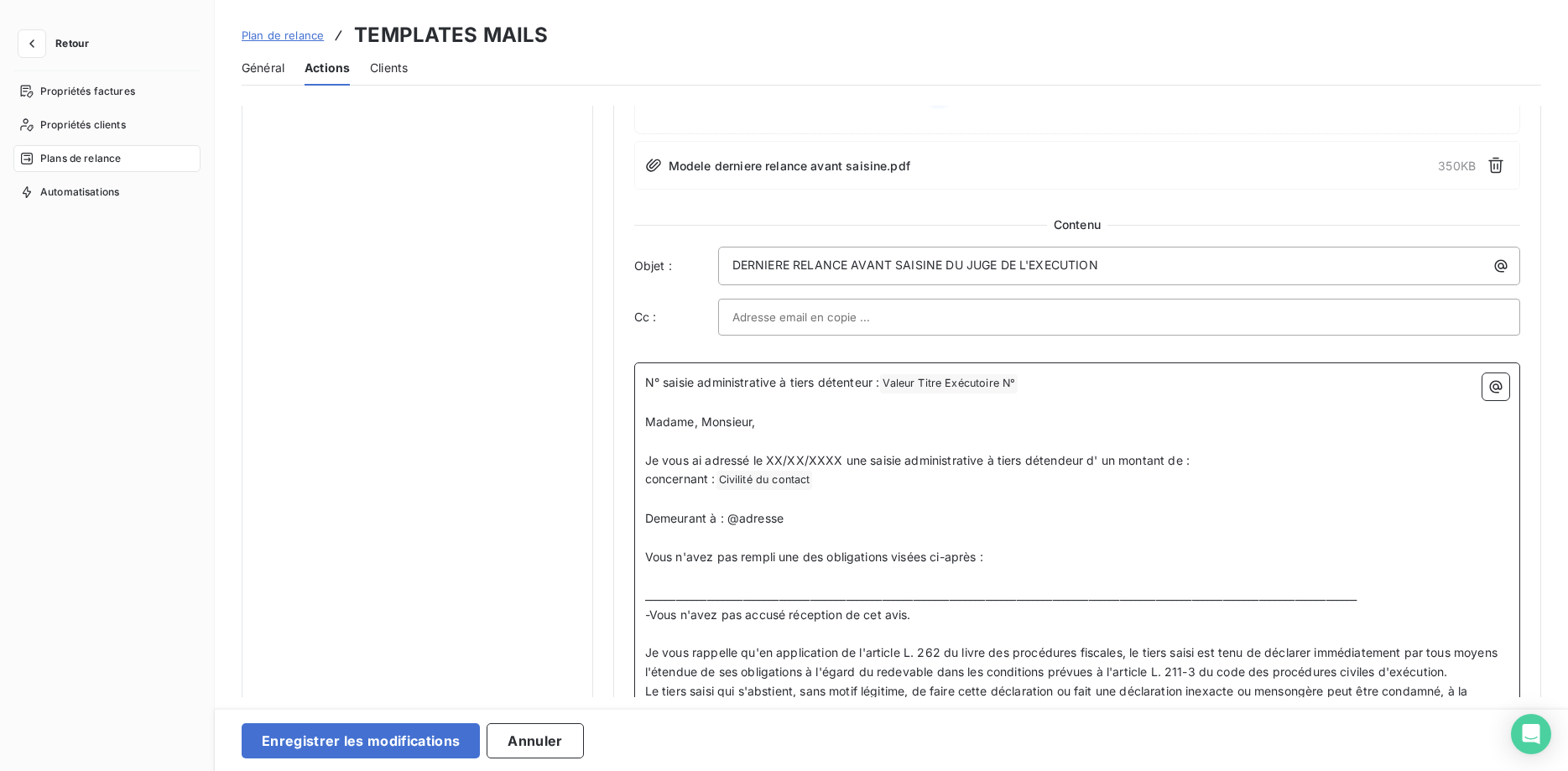
click at [849, 482] on p "concernant : Civilité du contact ﻿ ﻿" at bounding box center [1077, 479] width 864 height 20
click at [1494, 387] on icon "button" at bounding box center [1496, 386] width 13 height 13
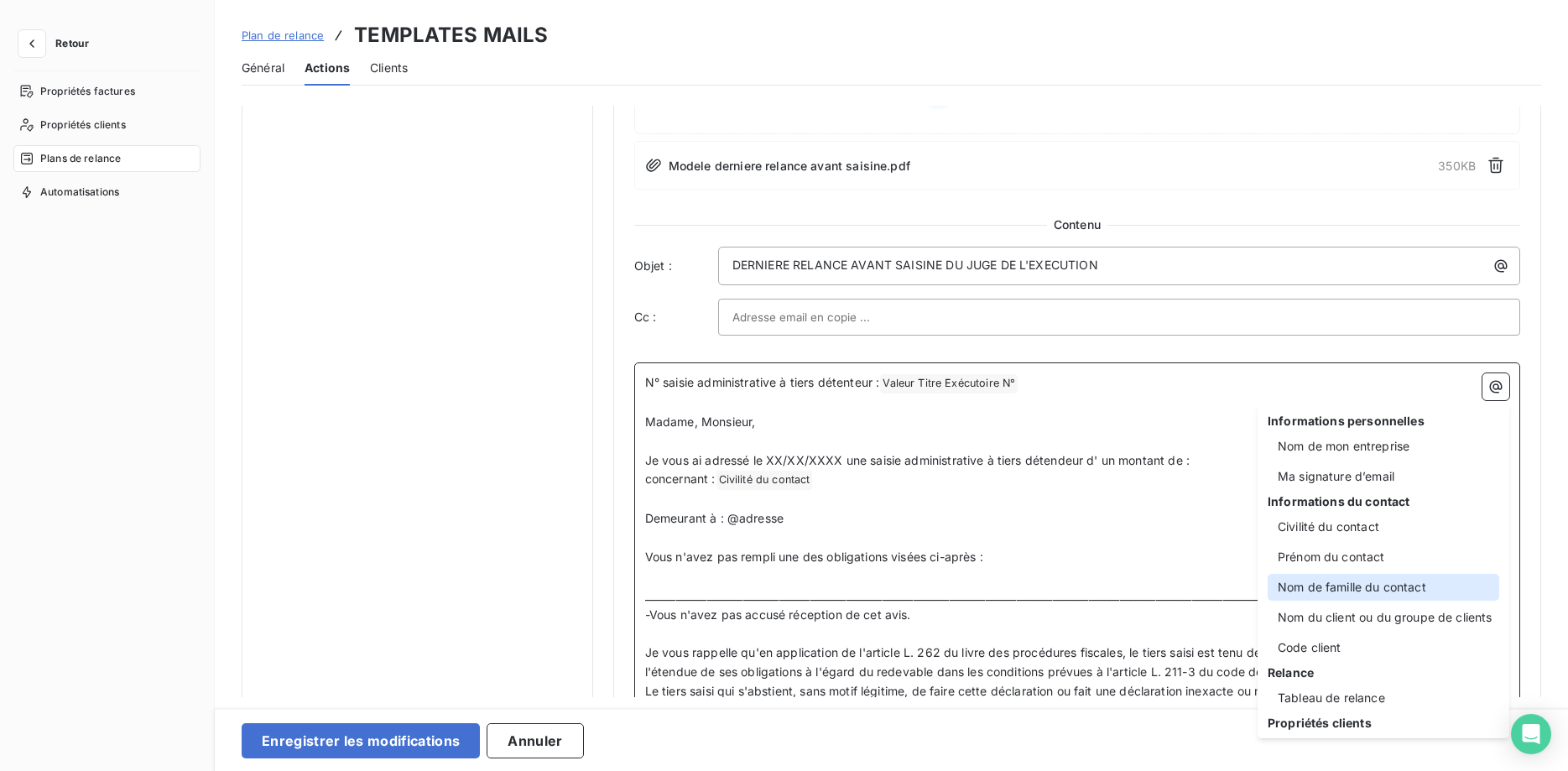
click at [1396, 599] on div "Nom de famille du contact" at bounding box center [1383, 586] width 232 height 27
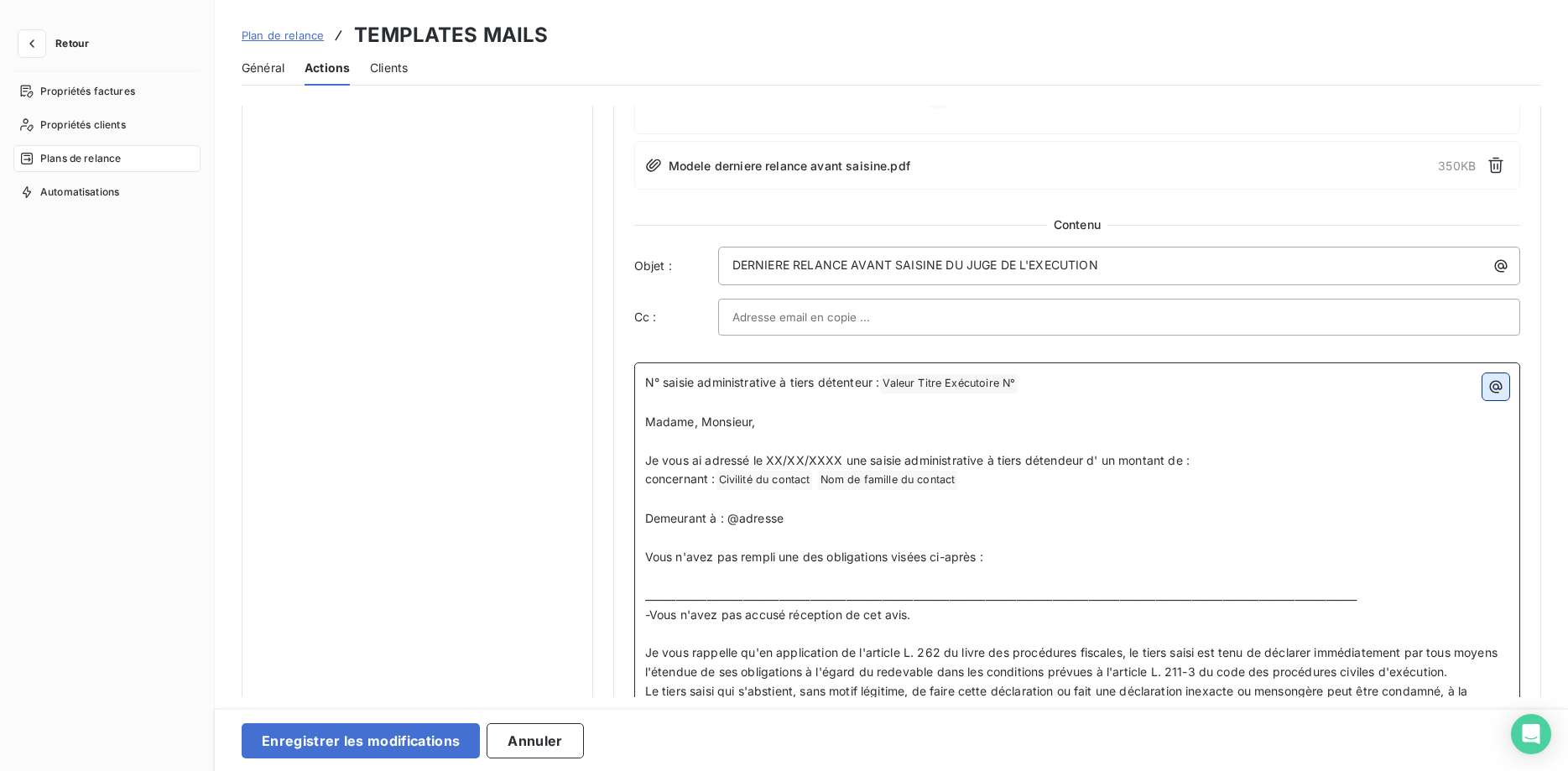
click at [1489, 392] on icon "button" at bounding box center [1496, 387] width 17 height 17
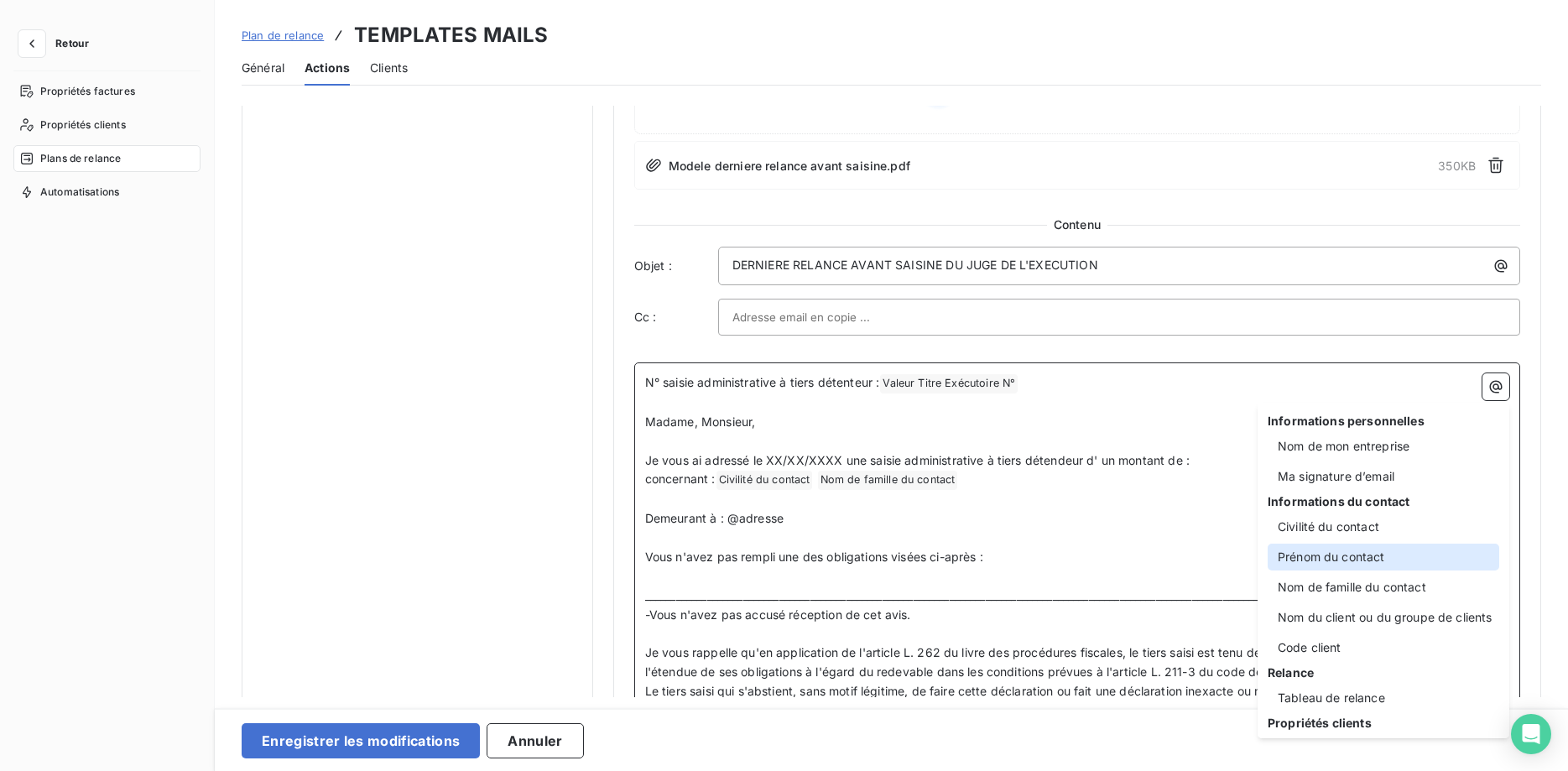
click at [1397, 546] on div "Prénom du contact" at bounding box center [1383, 556] width 232 height 27
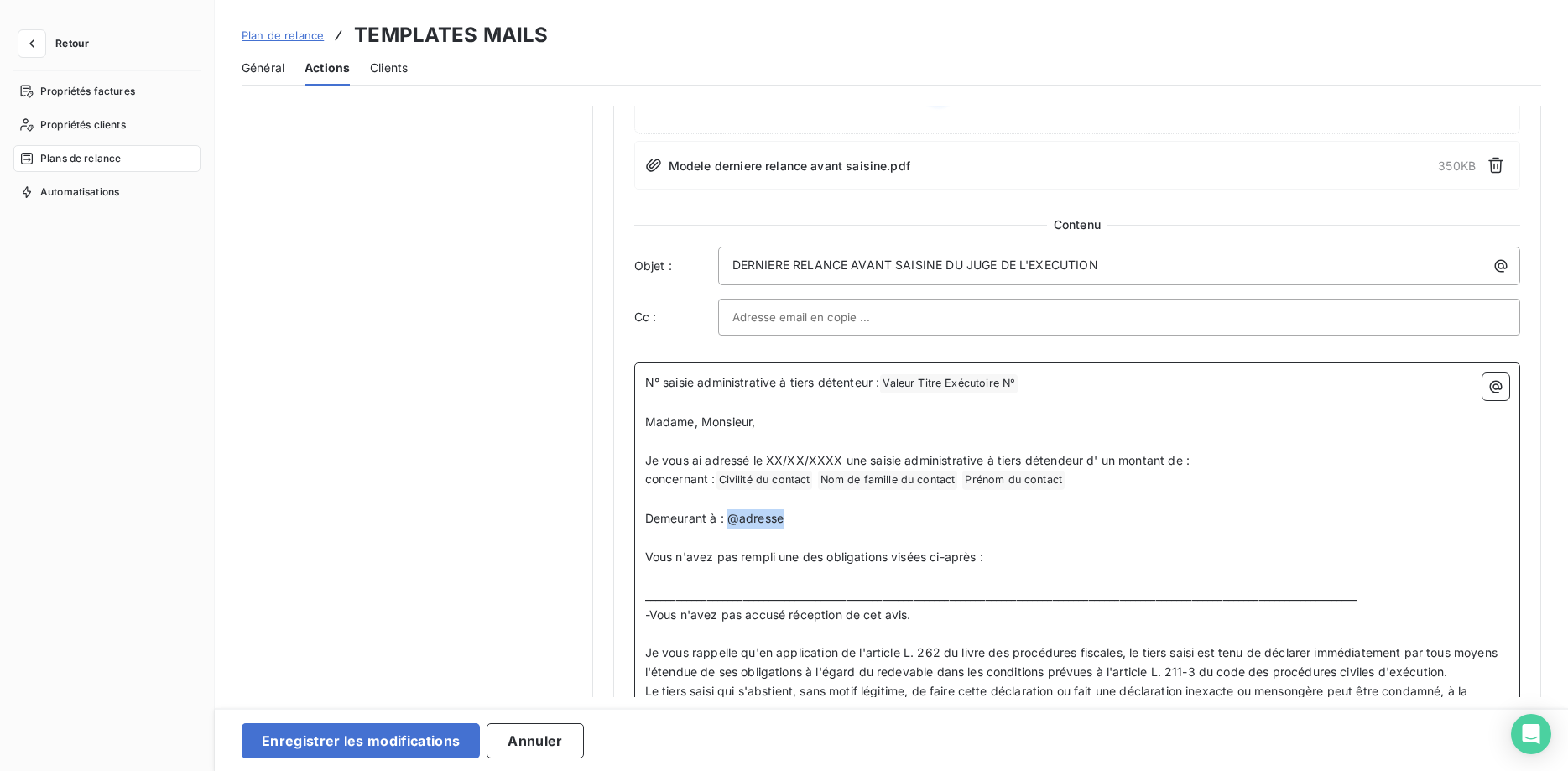
drag, startPoint x: 789, startPoint y: 517, endPoint x: 732, endPoint y: 518, distance: 57.0
click at [732, 518] on p "Demeurant à : @adresse" at bounding box center [1077, 519] width 864 height 19
click at [1499, 387] on icon "button" at bounding box center [1496, 386] width 13 height 13
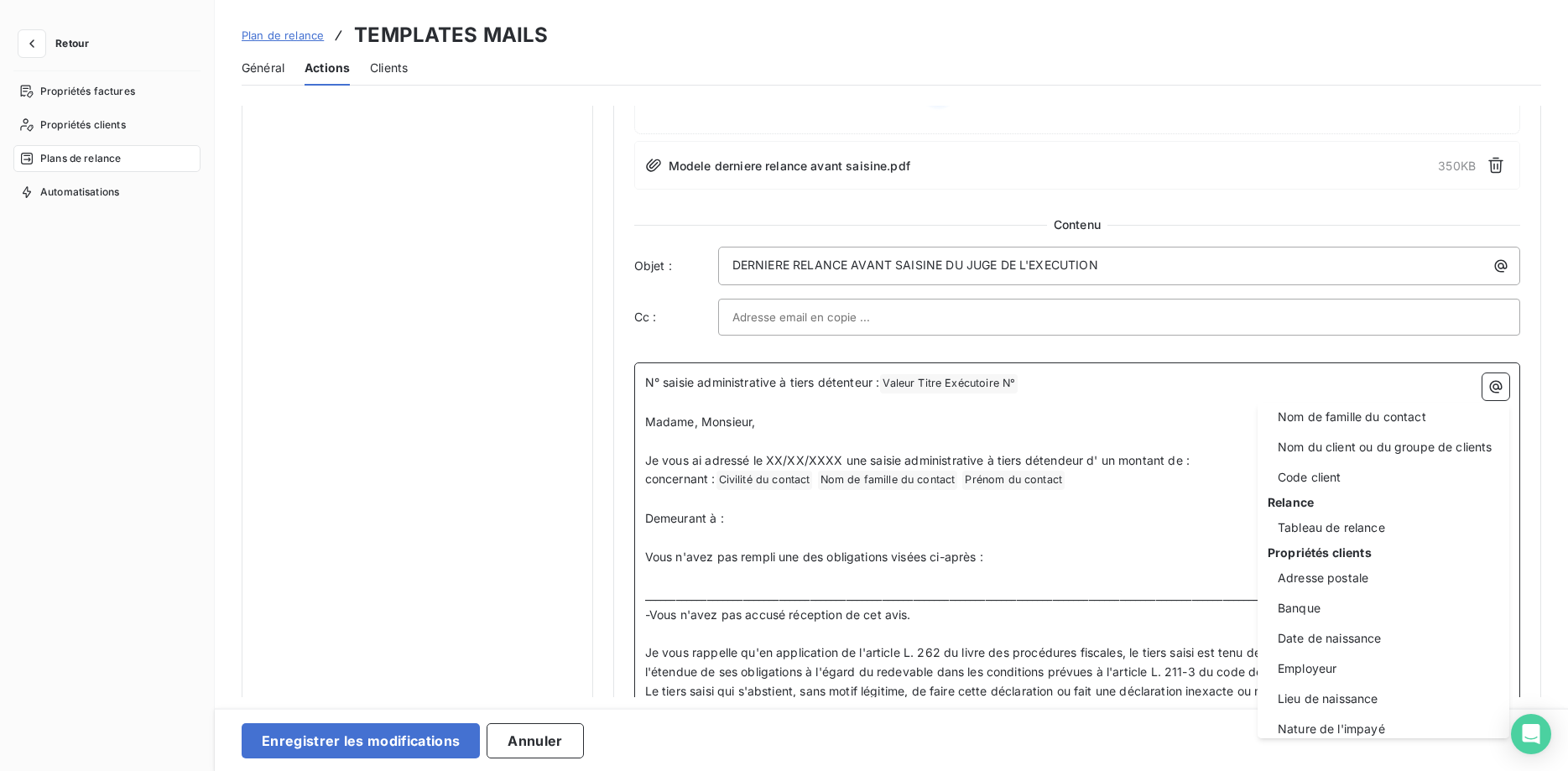
scroll to position [171, 0]
click at [1352, 570] on div "Adresse postale" at bounding box center [1383, 576] width 232 height 27
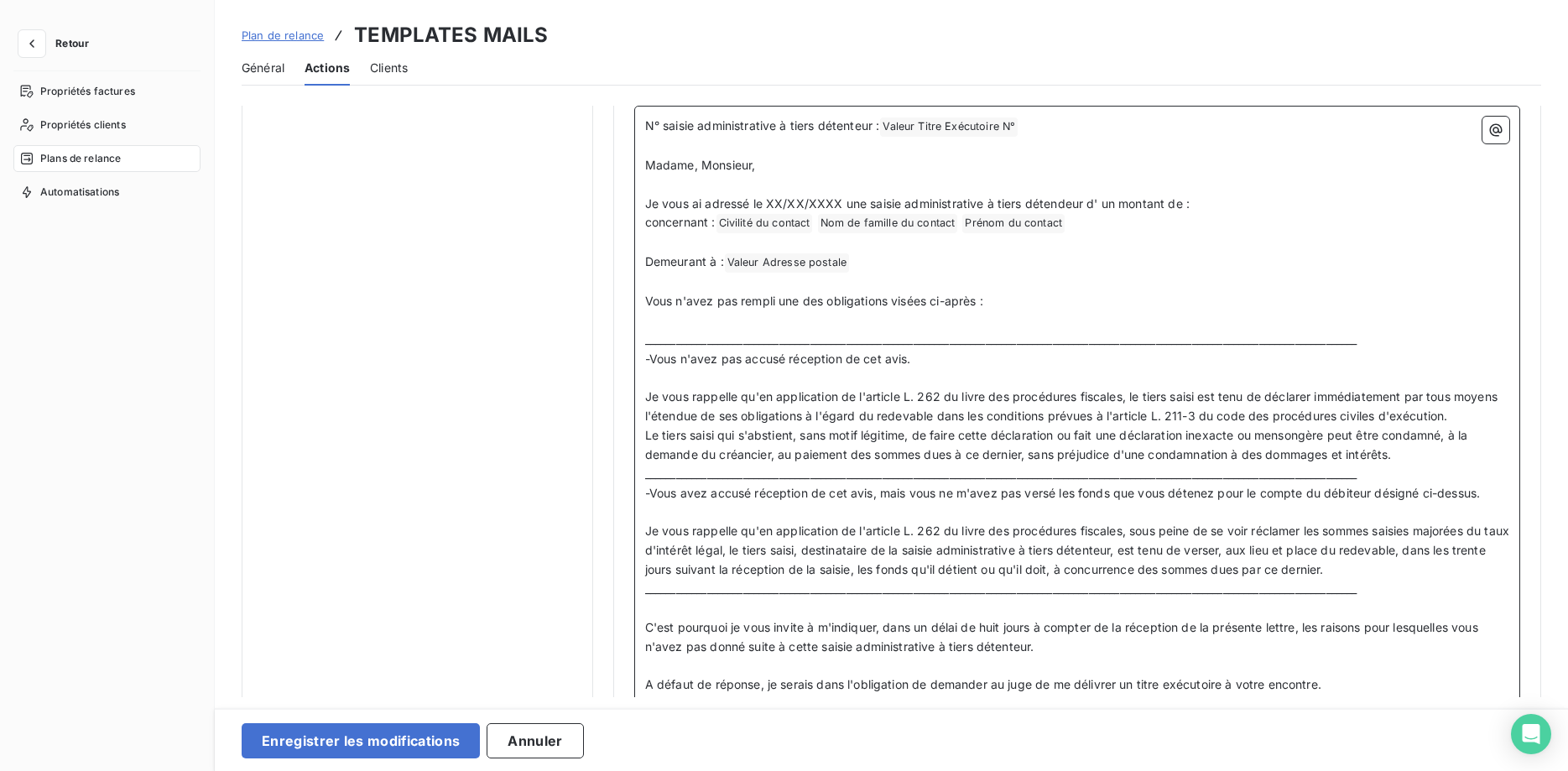
scroll to position [1380, 0]
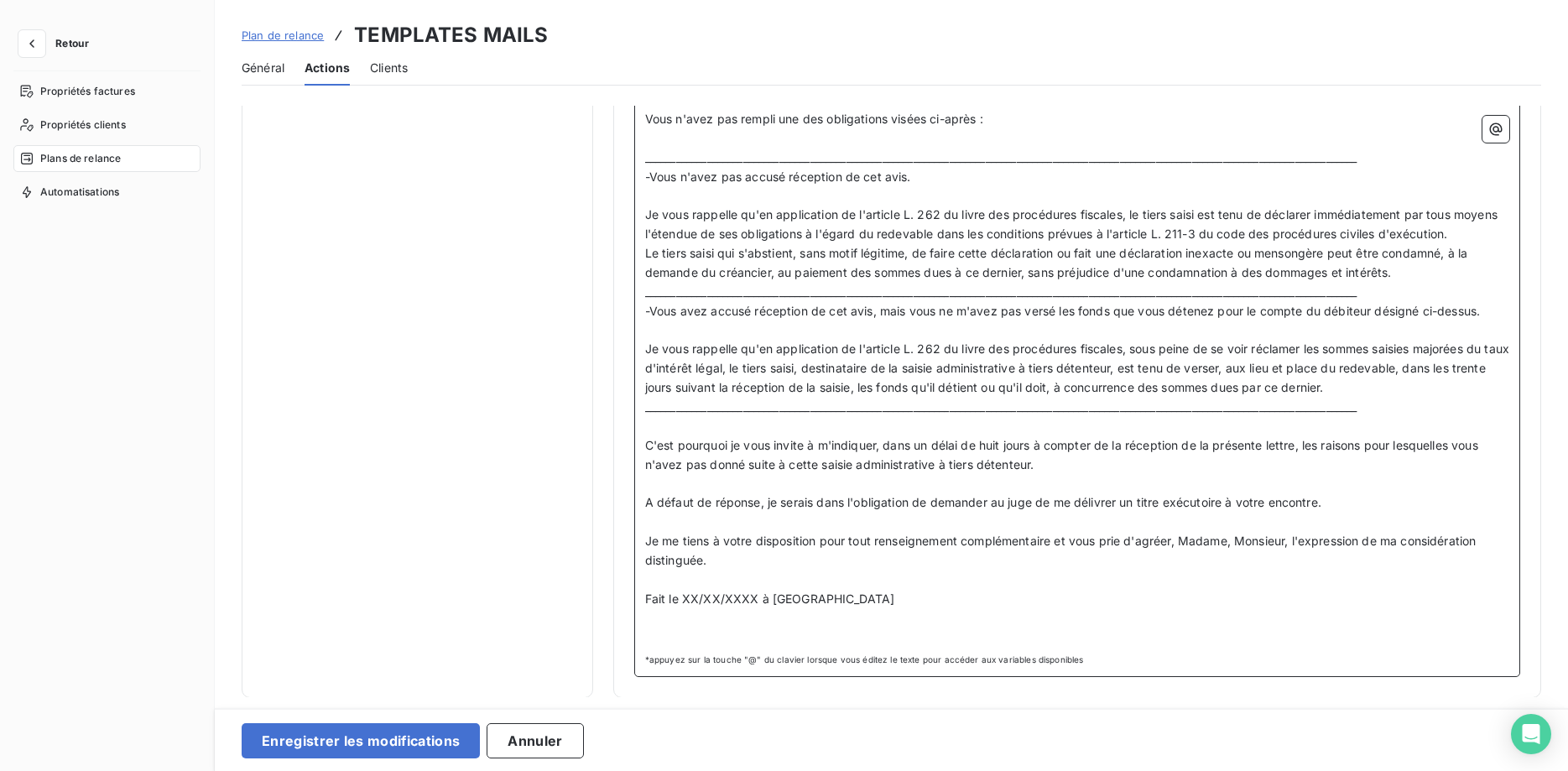
click at [860, 596] on p "Fait le XX/XX/XXXX à [GEOGRAPHIC_DATA]" at bounding box center [1077, 599] width 864 height 19
click at [1501, 127] on icon "button" at bounding box center [1496, 130] width 17 height 17
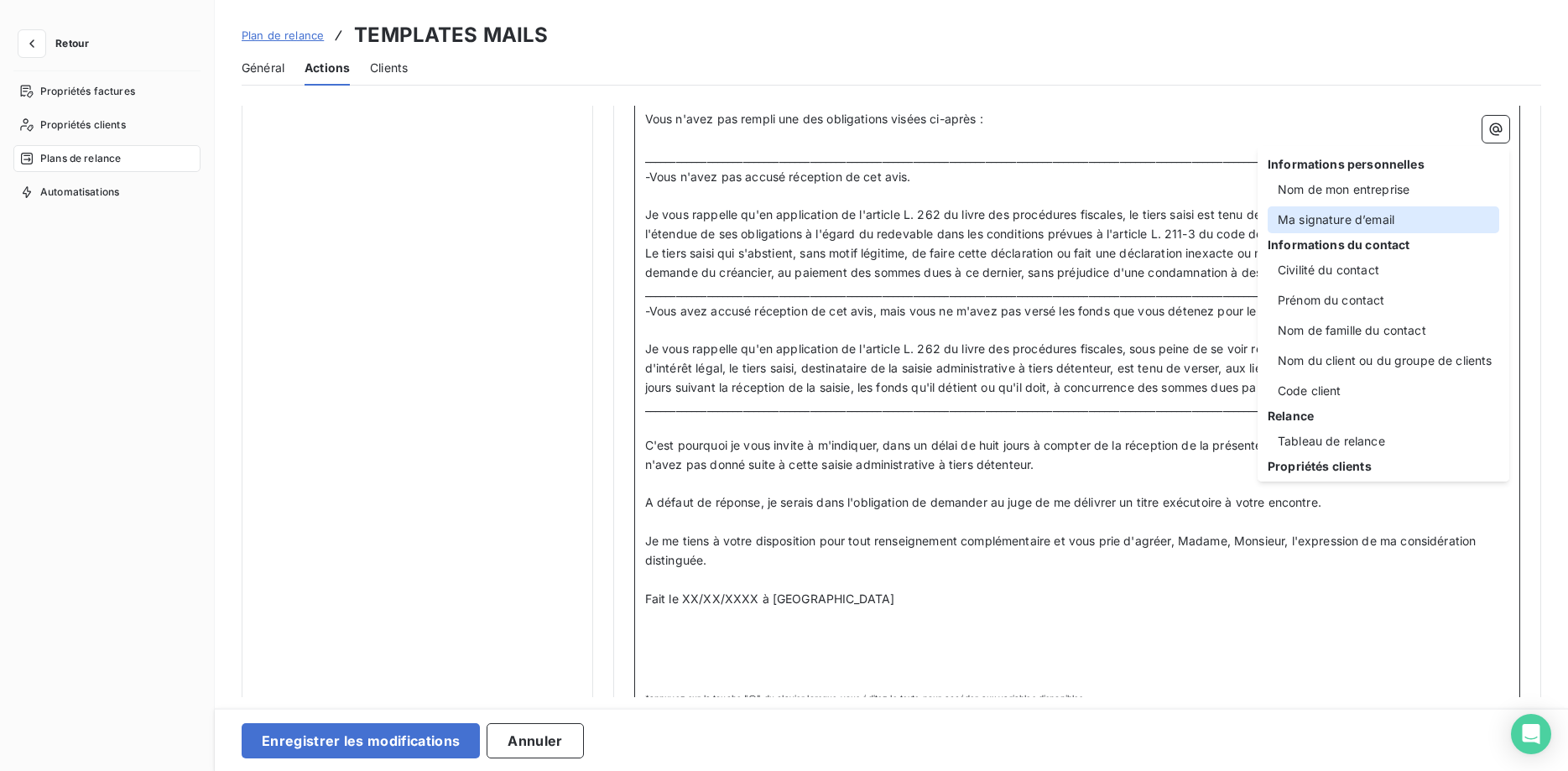
click at [1389, 220] on div "Ma signature d’email" at bounding box center [1383, 219] width 232 height 27
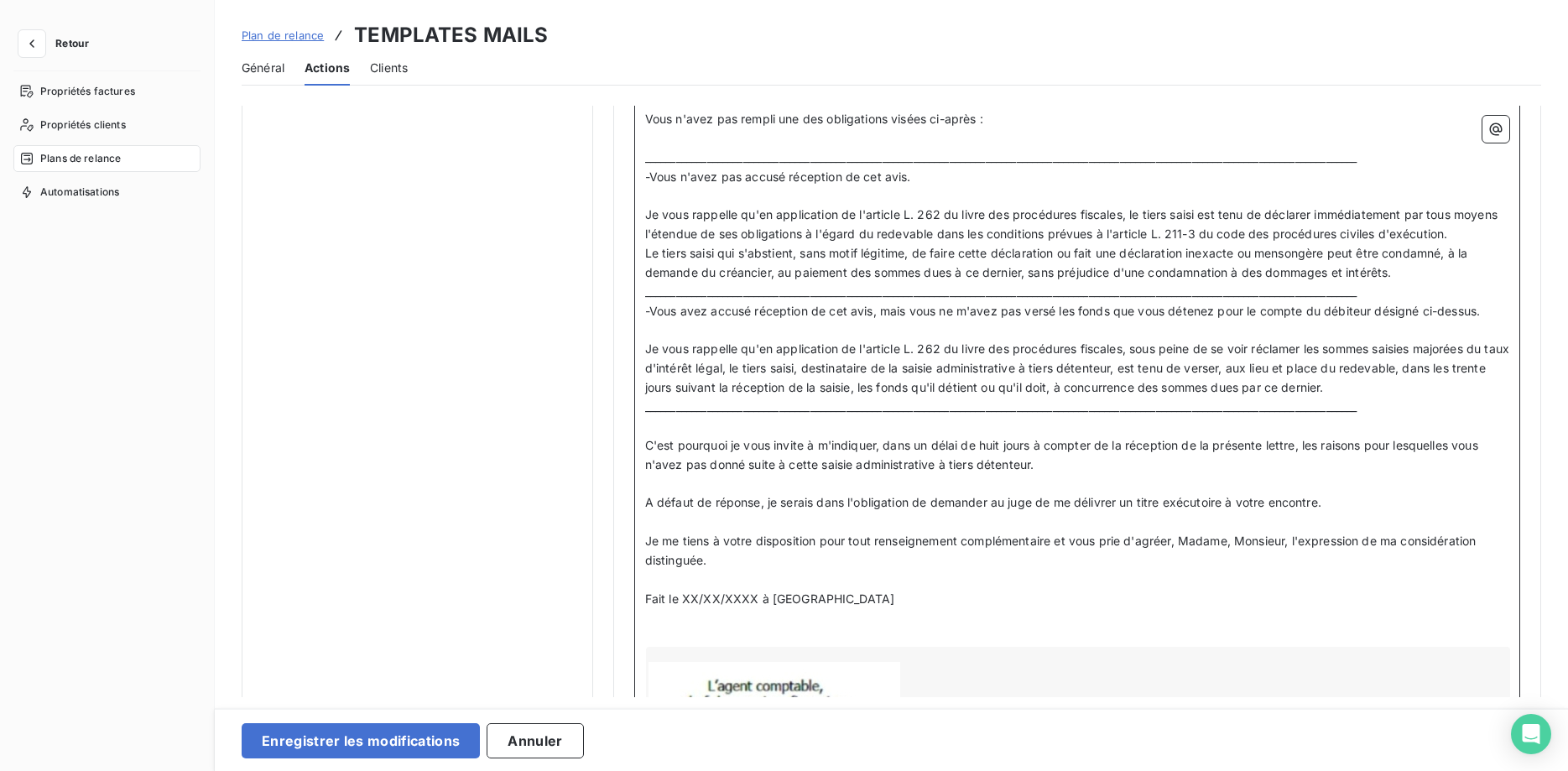
scroll to position [1648, 0]
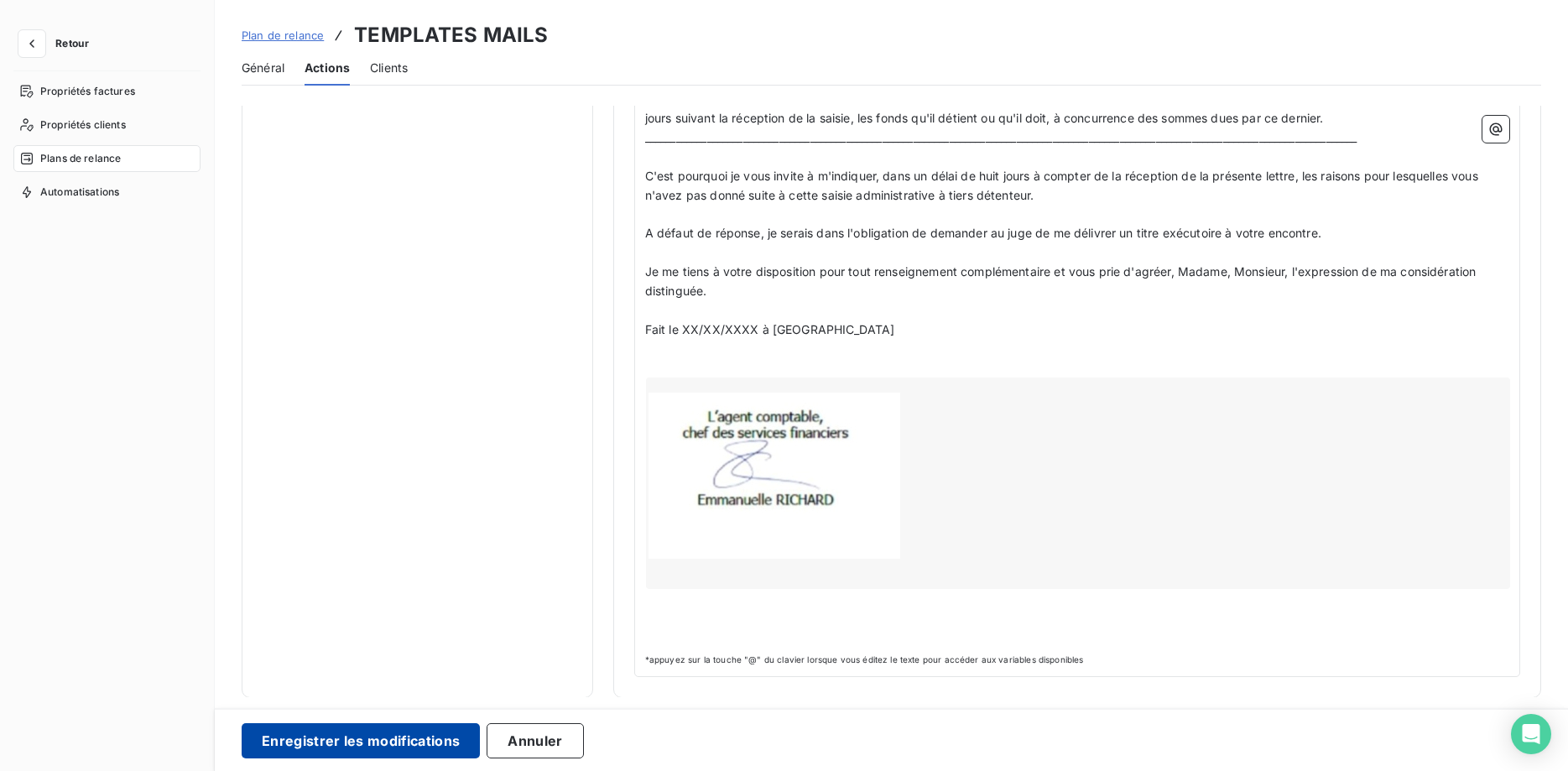
click at [366, 744] on button "Enregistrer les modifications" at bounding box center [360, 740] width 238 height 35
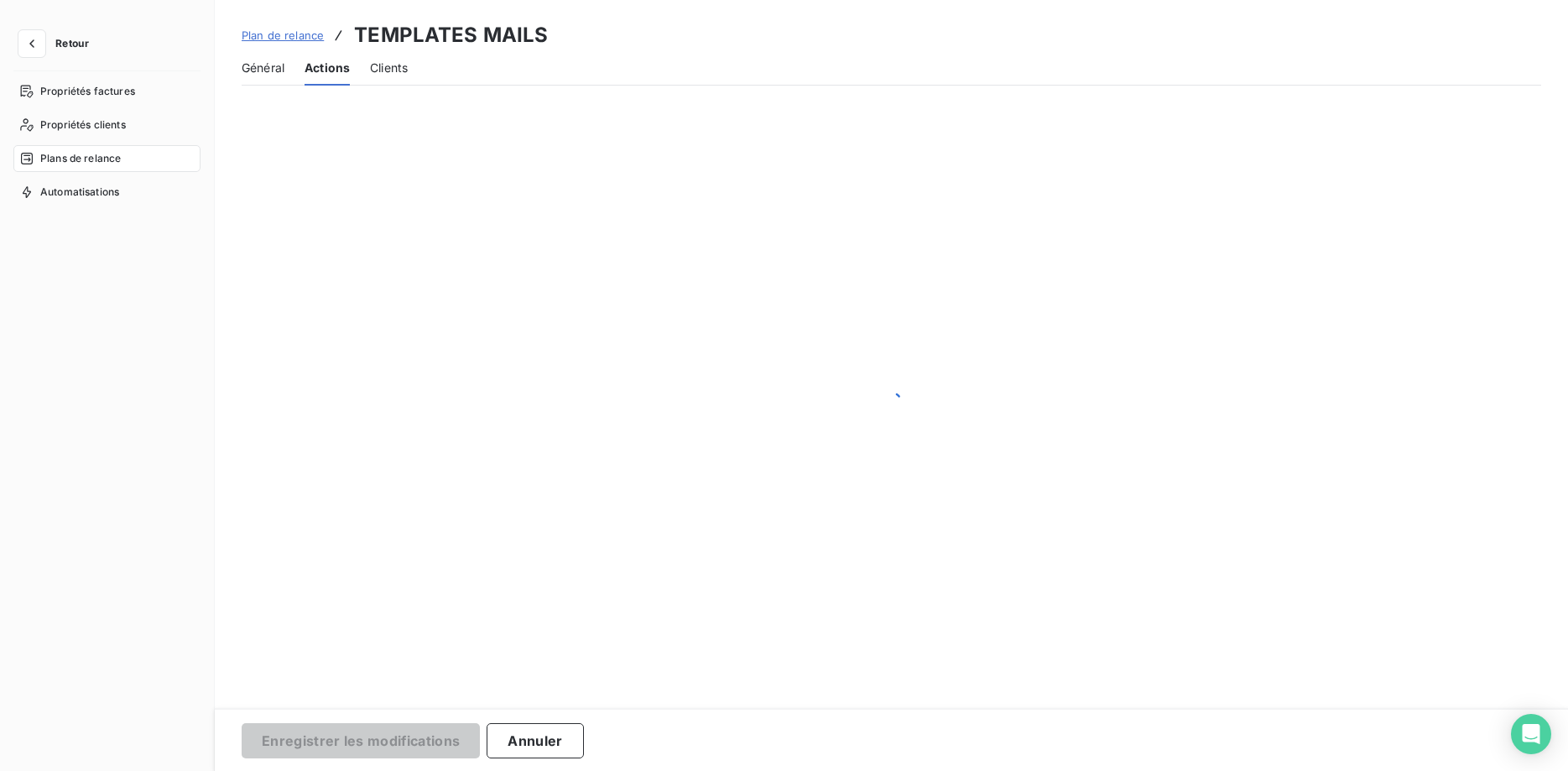
scroll to position [142, 0]
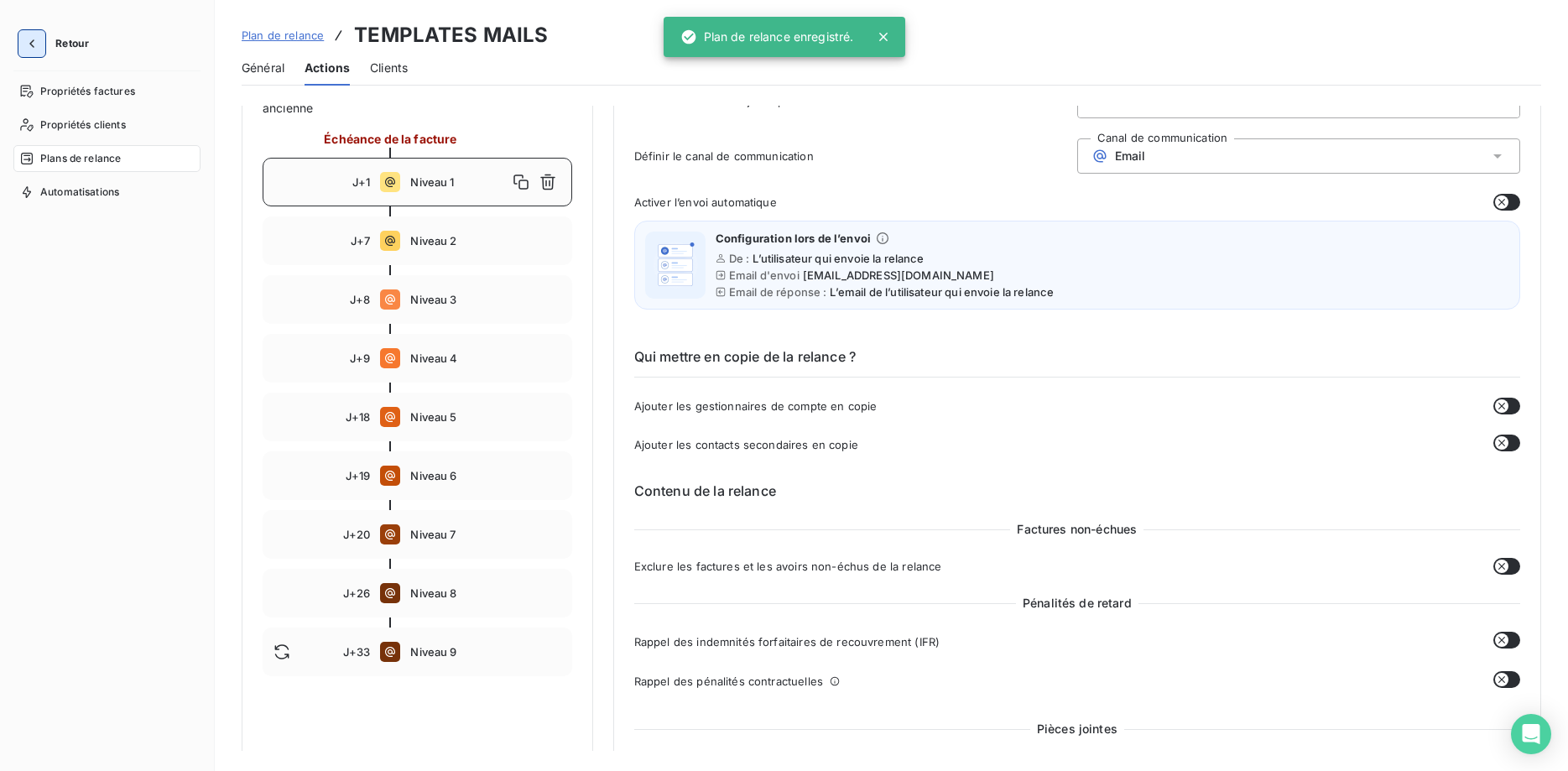
click at [37, 46] on icon "button" at bounding box center [32, 44] width 17 height 17
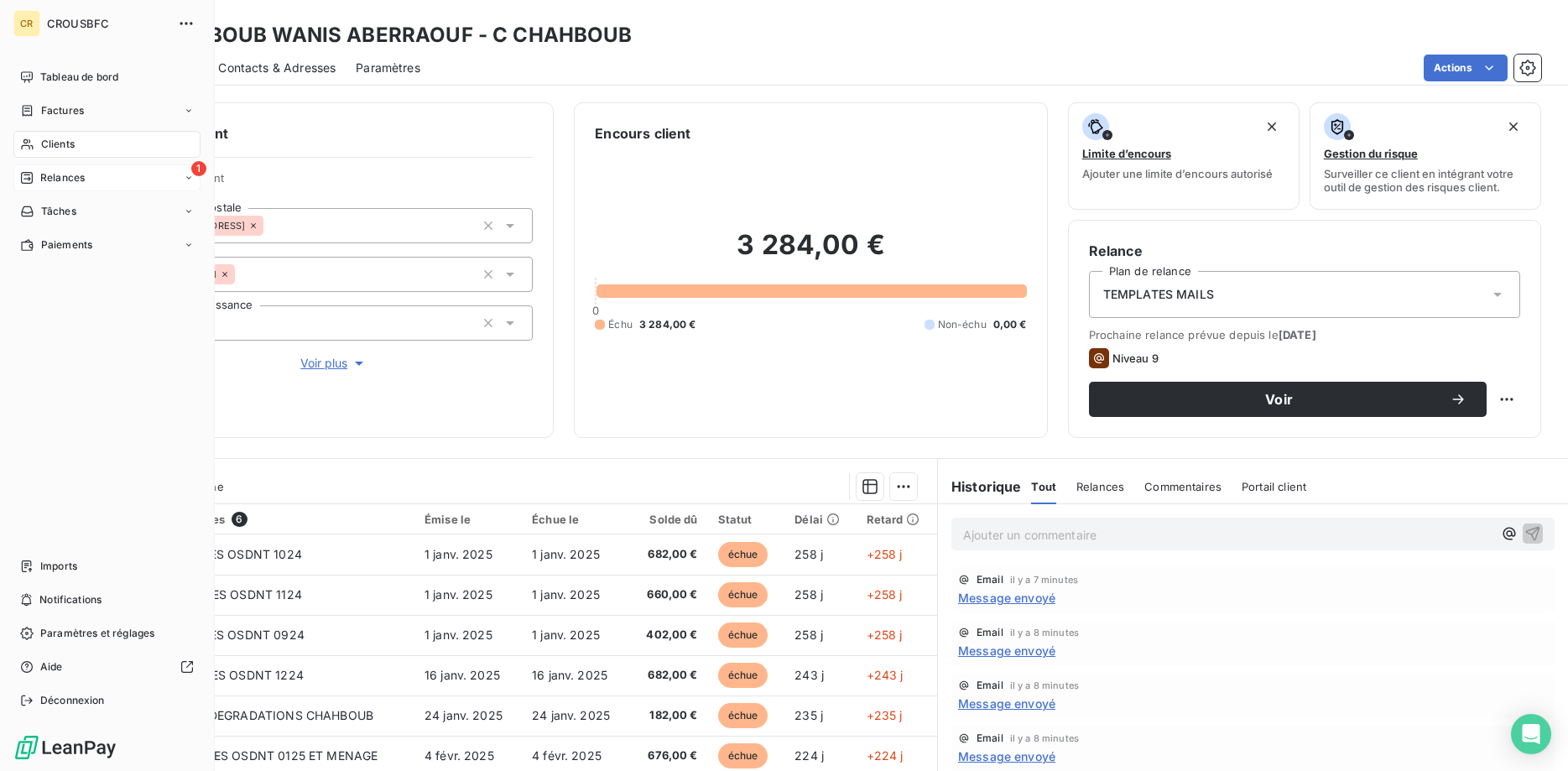
click at [46, 185] on div "1 Relances" at bounding box center [107, 177] width 187 height 27
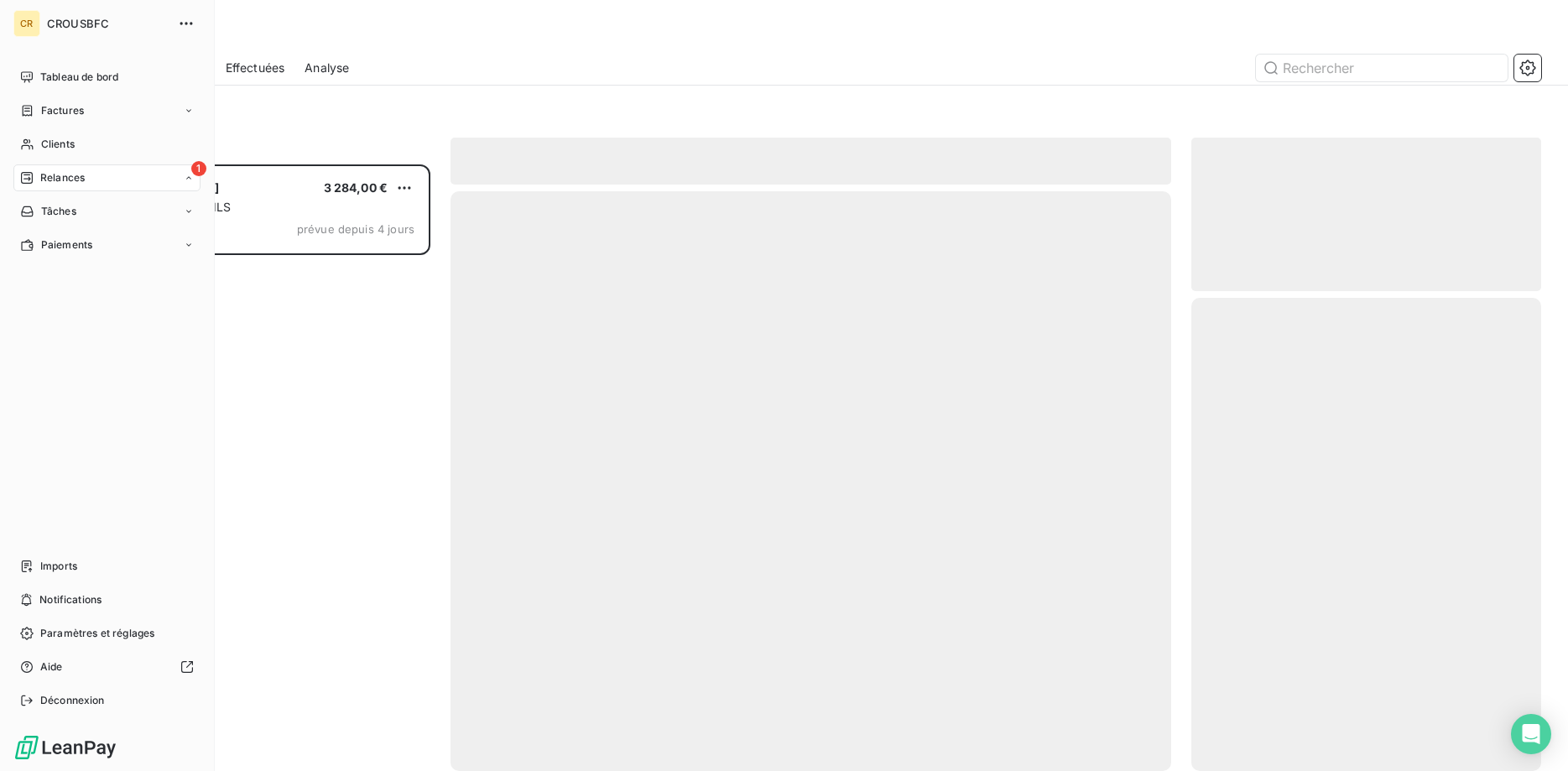
scroll to position [606, 350]
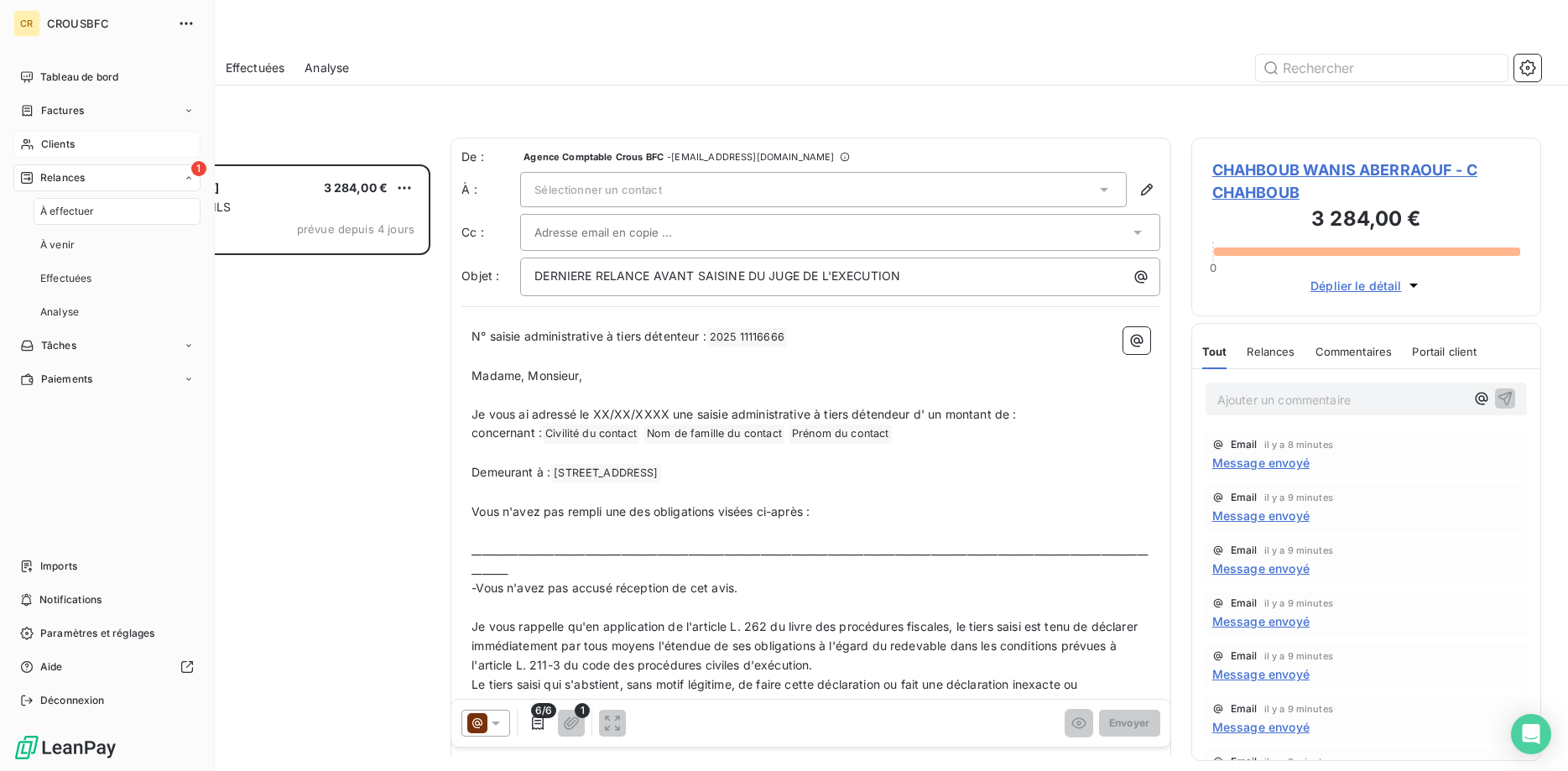
click at [51, 144] on span "Clients" at bounding box center [58, 144] width 33 height 15
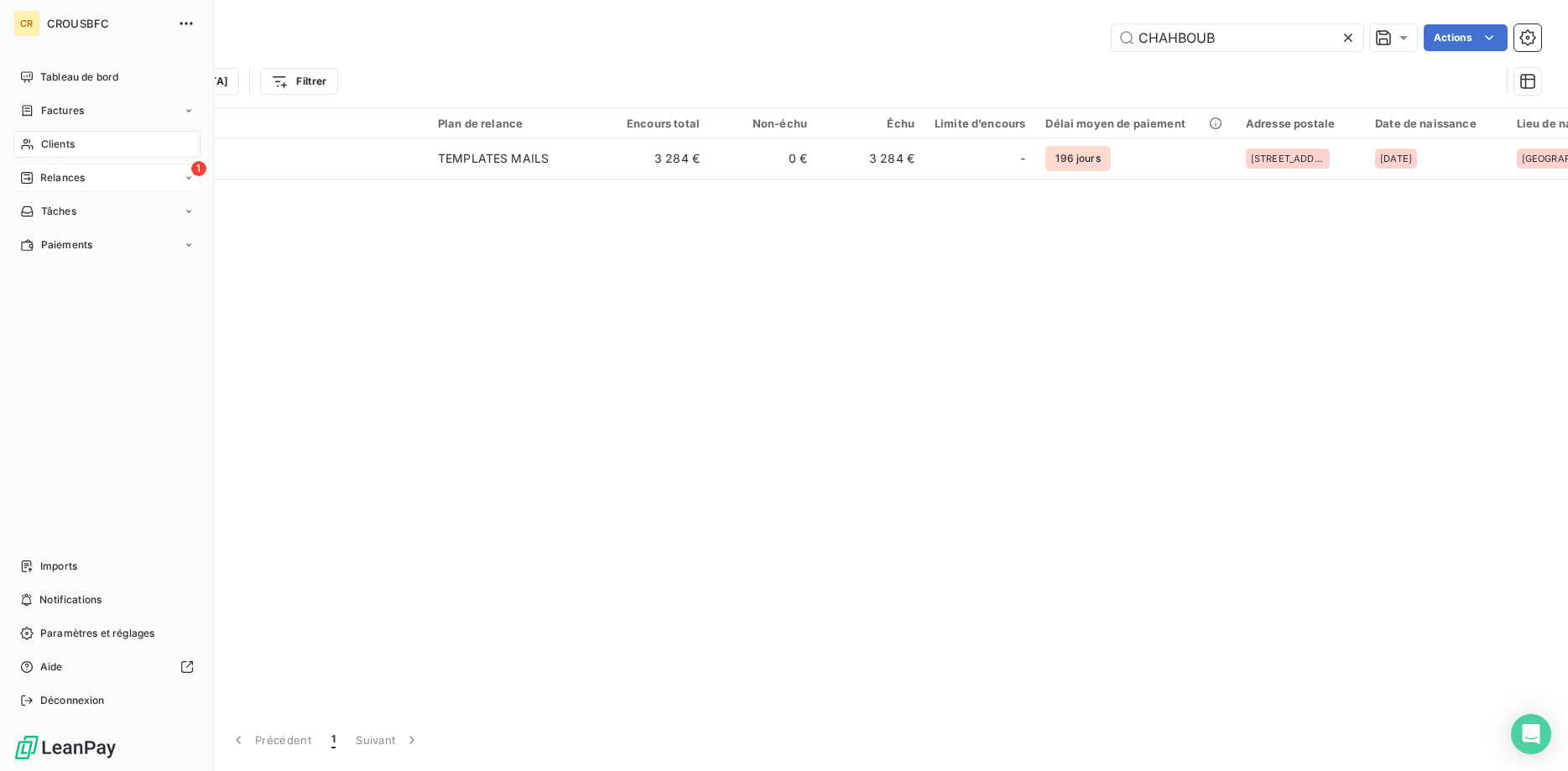
click at [57, 182] on span "Relances" at bounding box center [63, 178] width 45 height 15
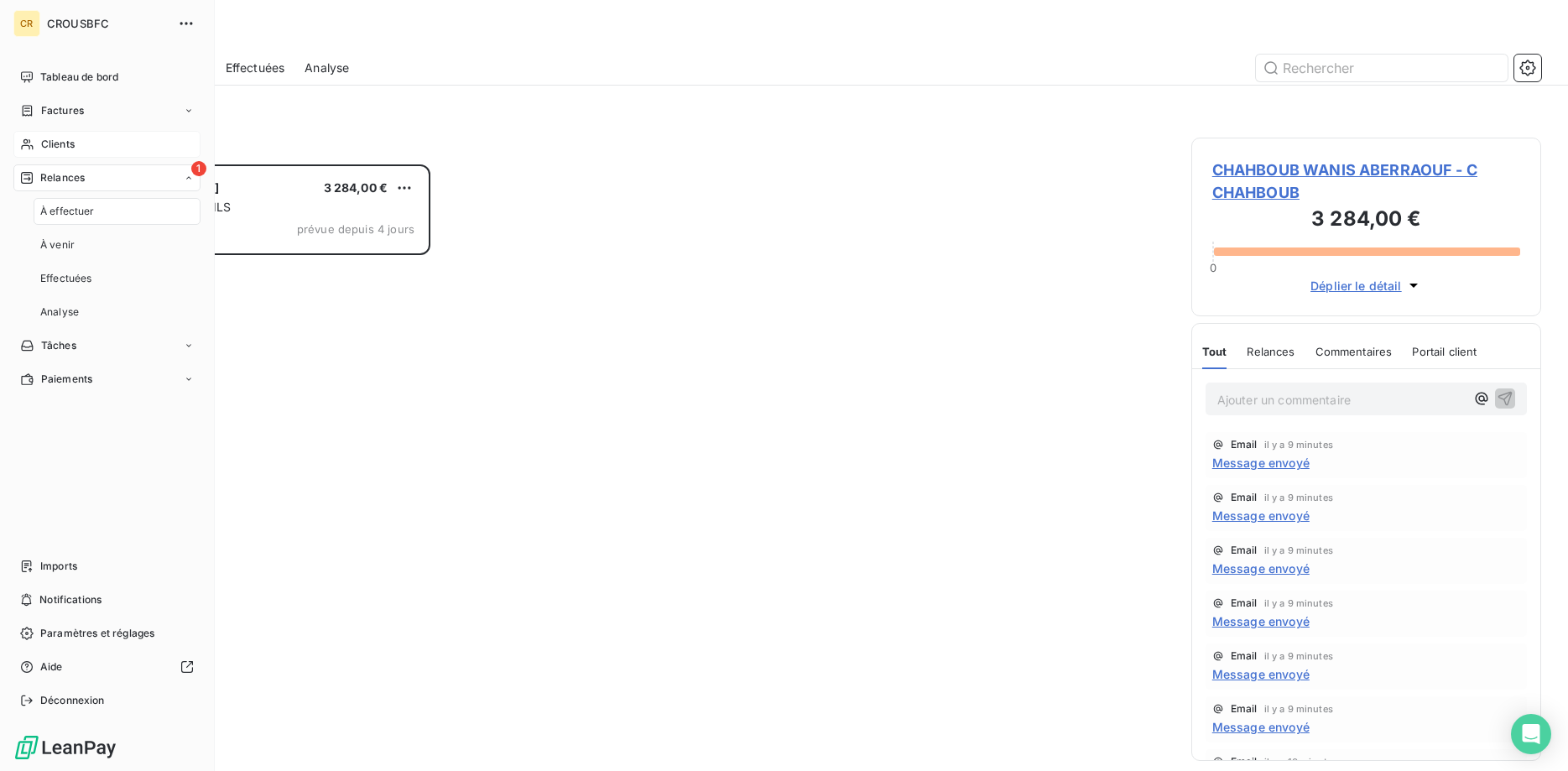
scroll to position [606, 350]
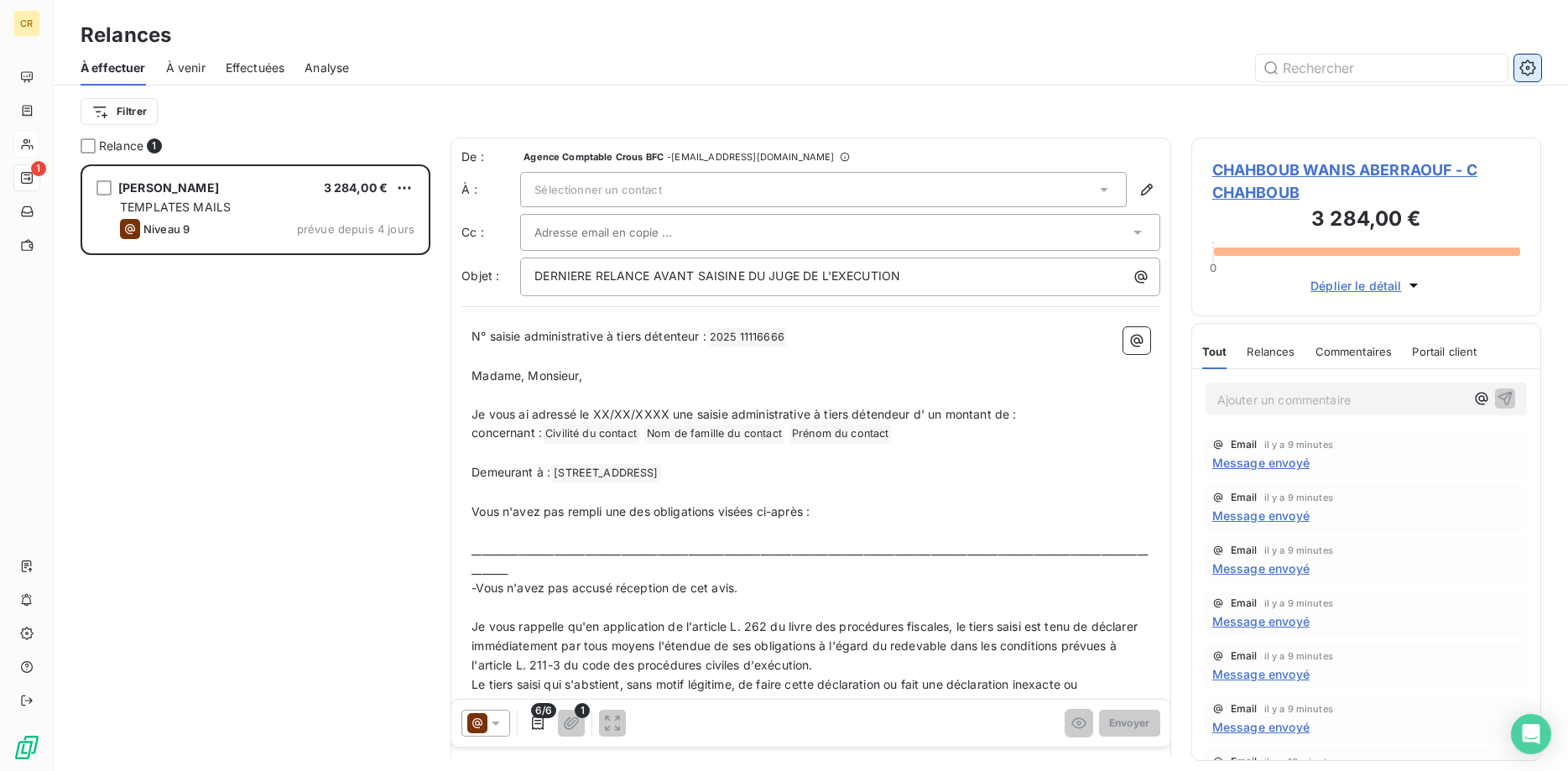
click at [1524, 64] on icon "button" at bounding box center [1528, 68] width 17 height 17
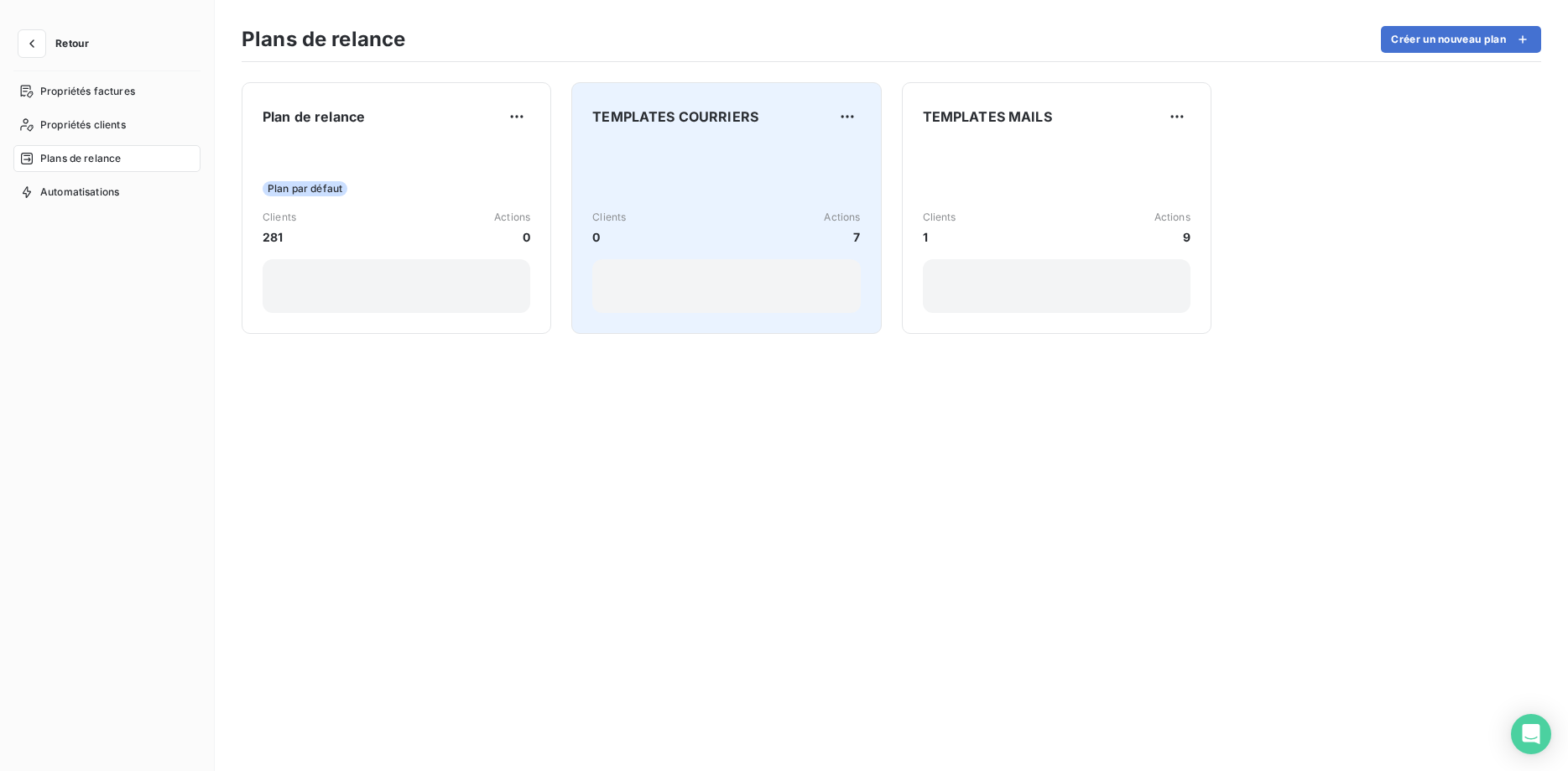
click at [731, 147] on div "Clients 0 Actions 7" at bounding box center [726, 228] width 268 height 169
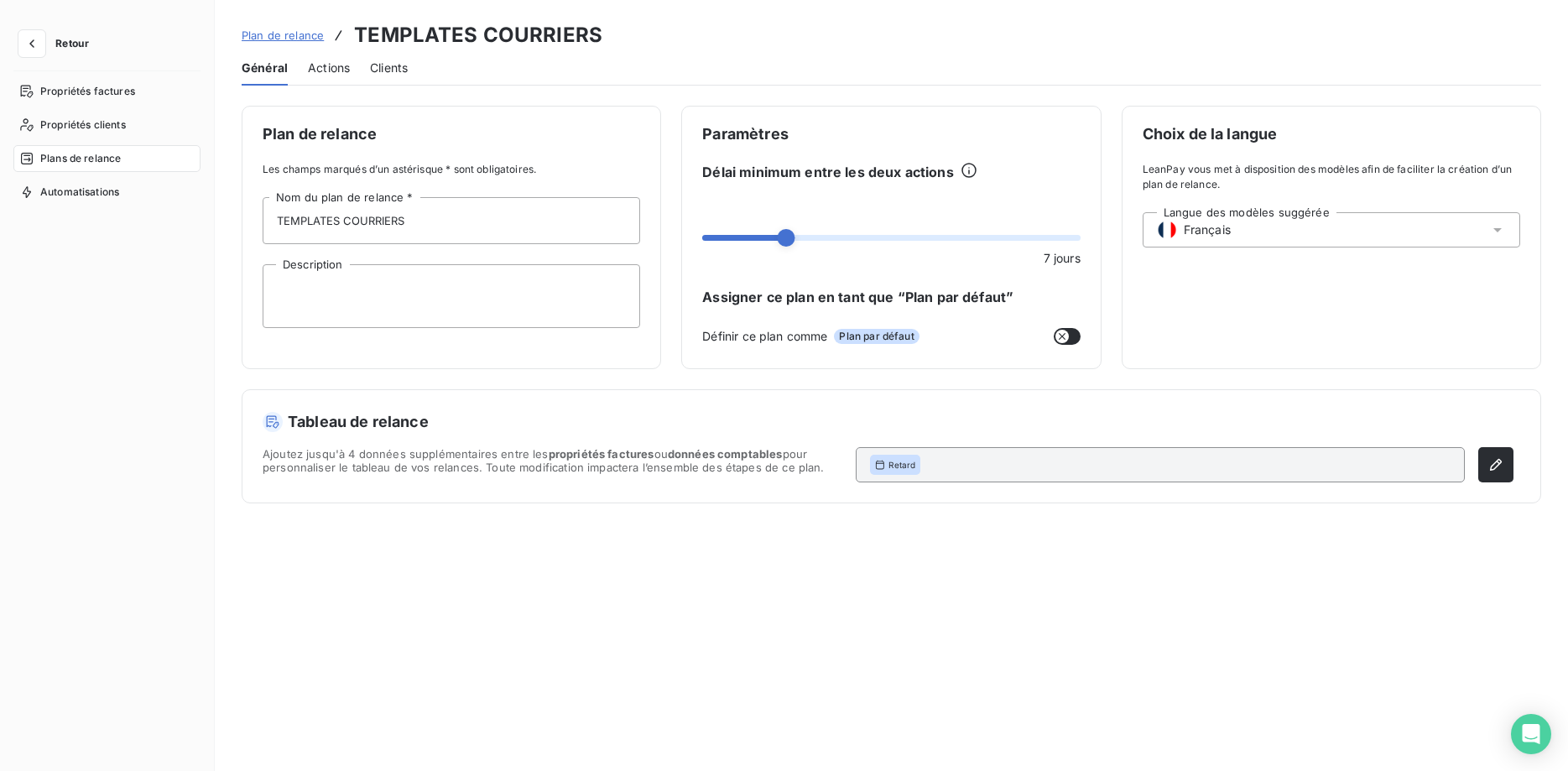
click at [317, 58] on div "Actions" at bounding box center [328, 68] width 42 height 35
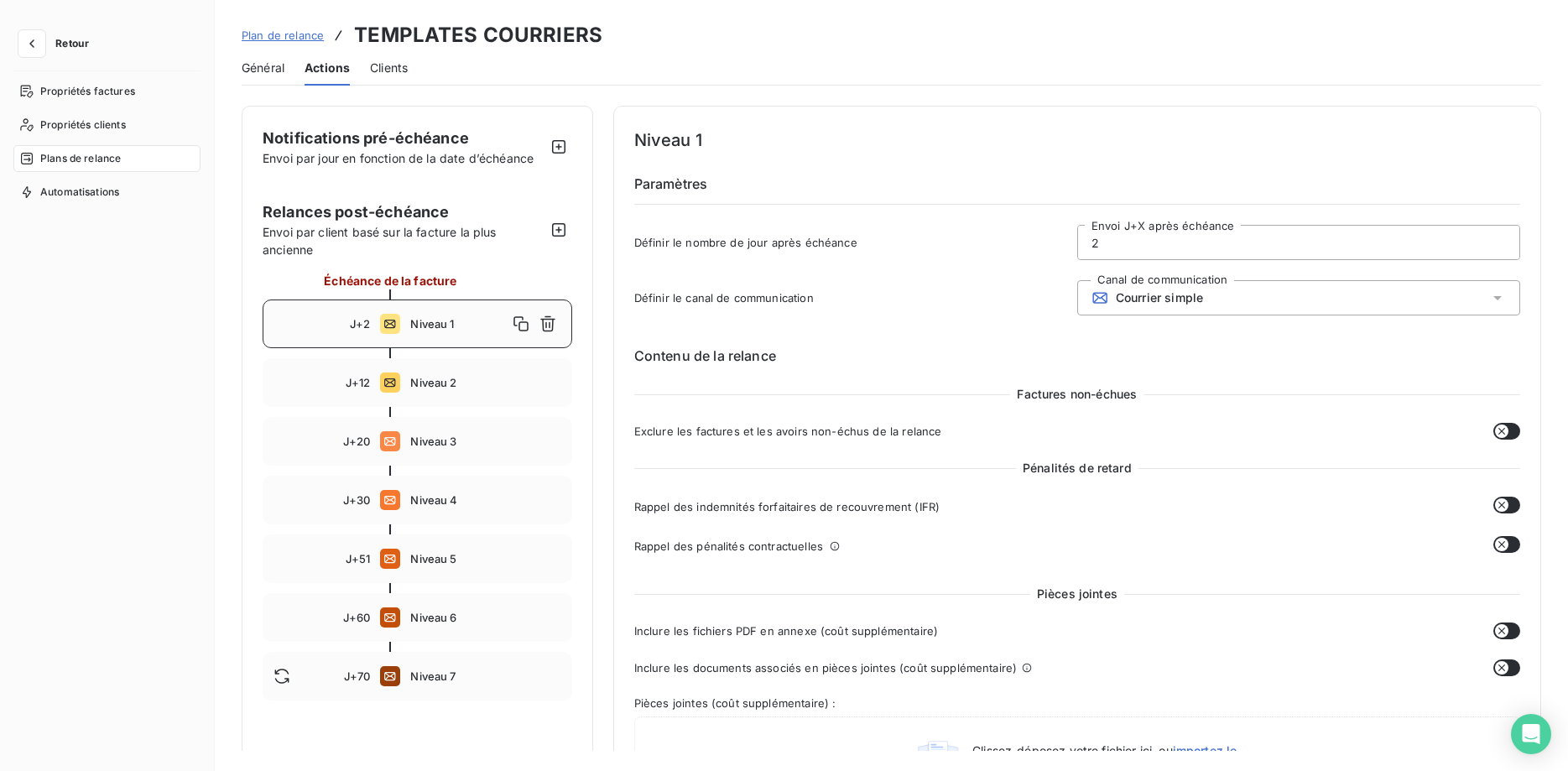
click at [409, 316] on div "J+2 Niveau 1" at bounding box center [417, 324] width 309 height 49
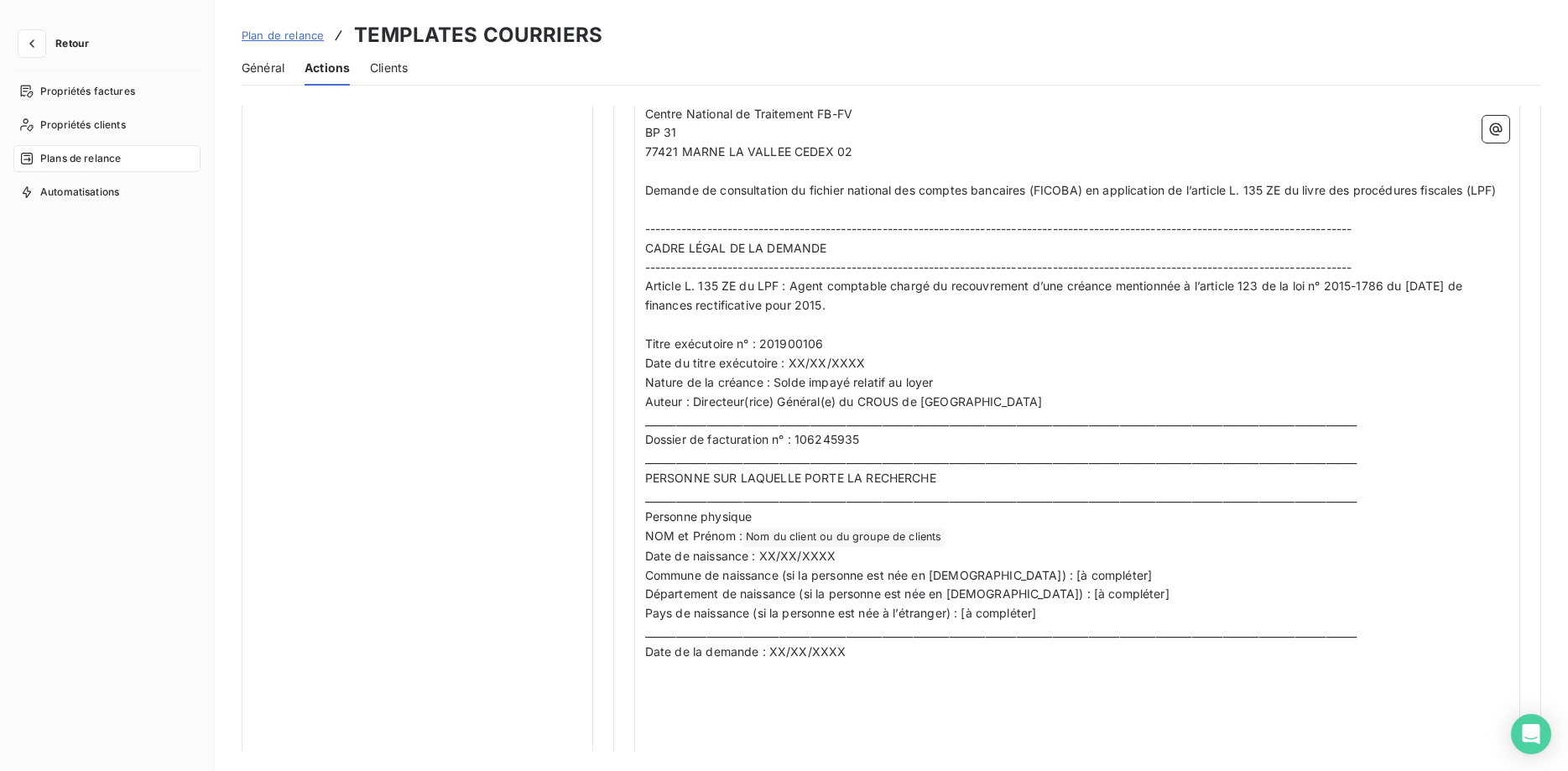
scroll to position [993, 0]
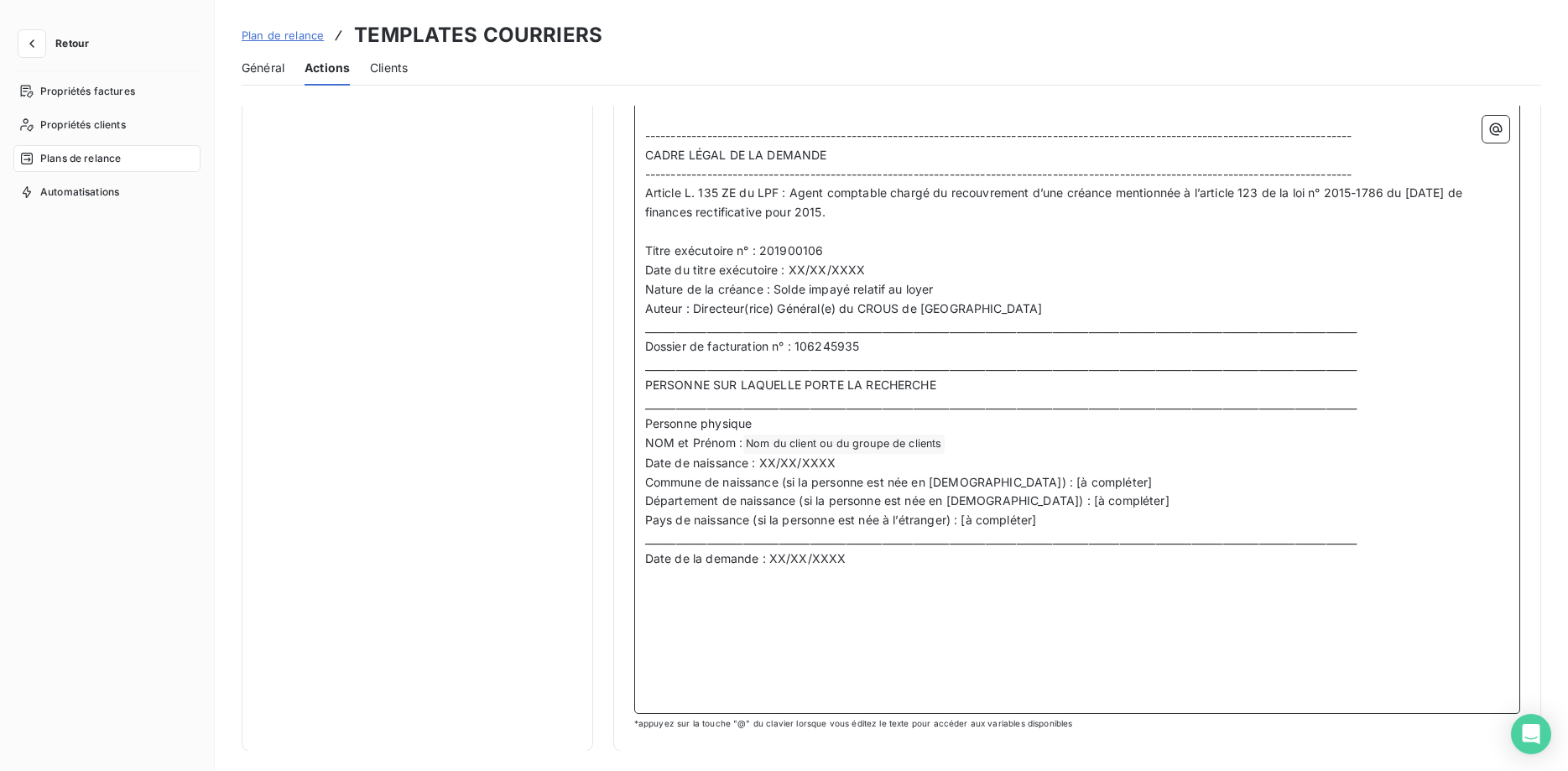
click at [946, 443] on p "NOM et Prénom : Nom du client ou du groupe de clients ﻿ ﻿" at bounding box center [1077, 443] width 864 height 20
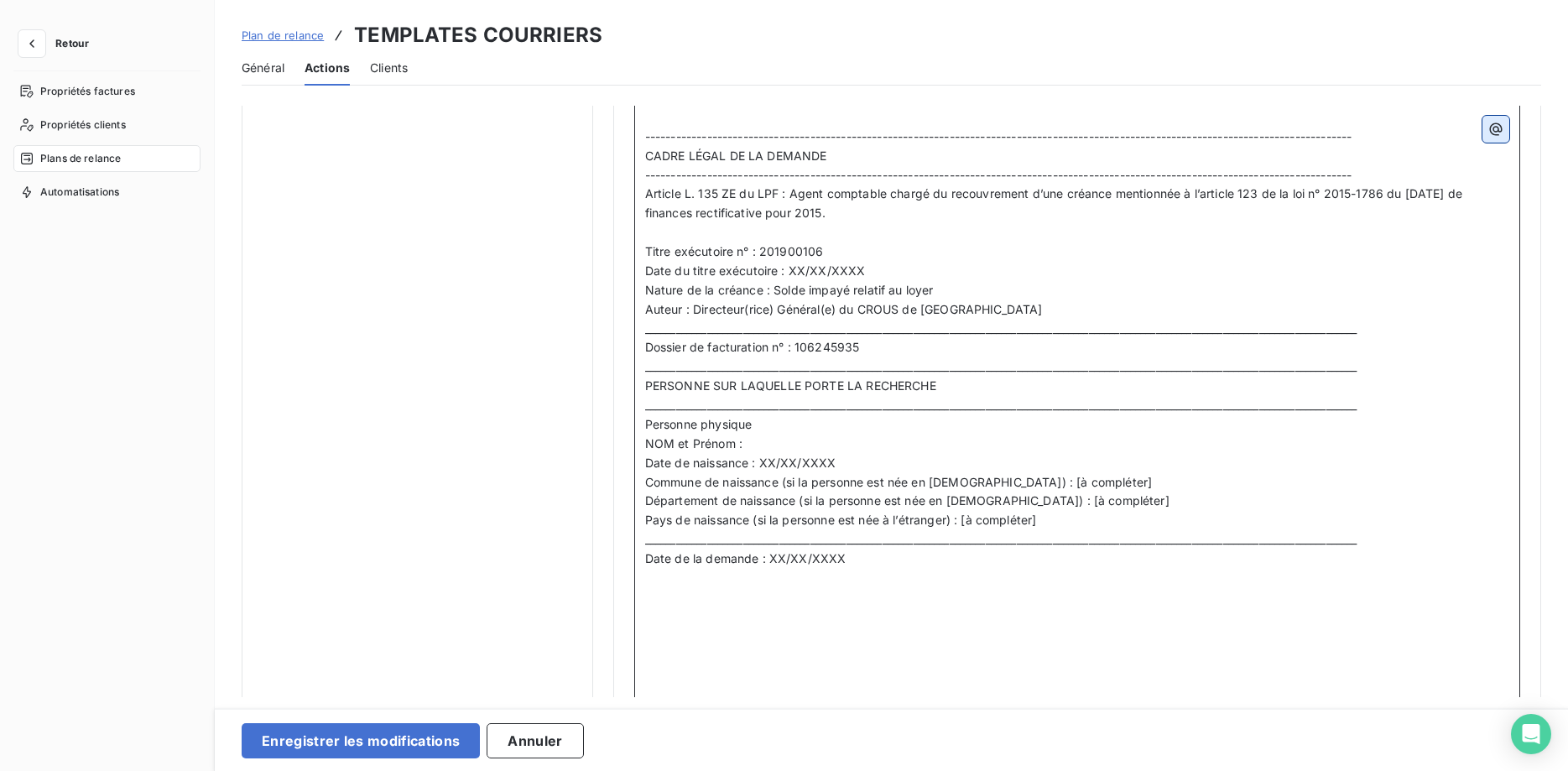
click at [1497, 129] on icon "button" at bounding box center [1496, 130] width 17 height 17
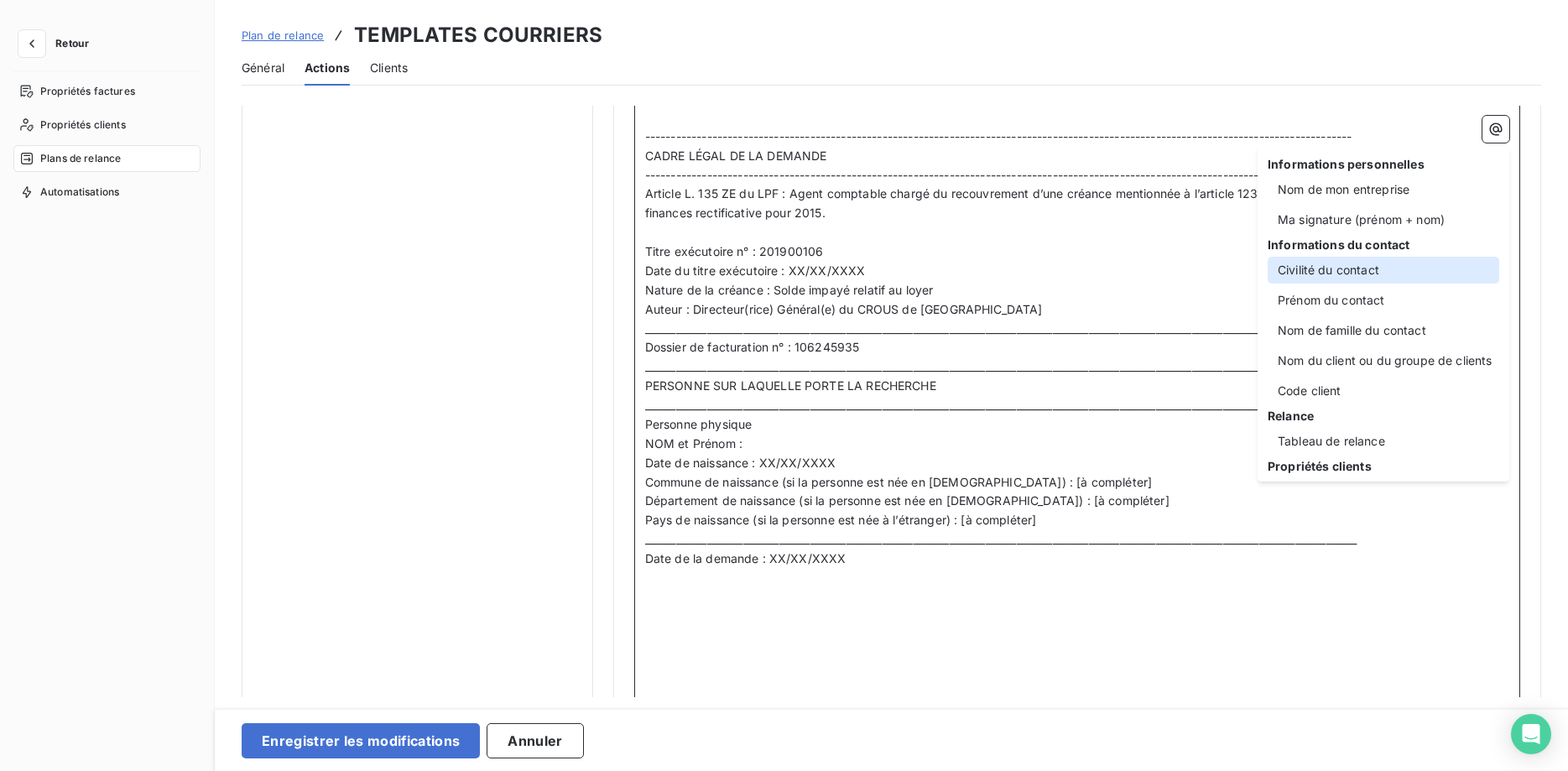
click at [1378, 266] on div "Civilité du contact" at bounding box center [1383, 270] width 232 height 27
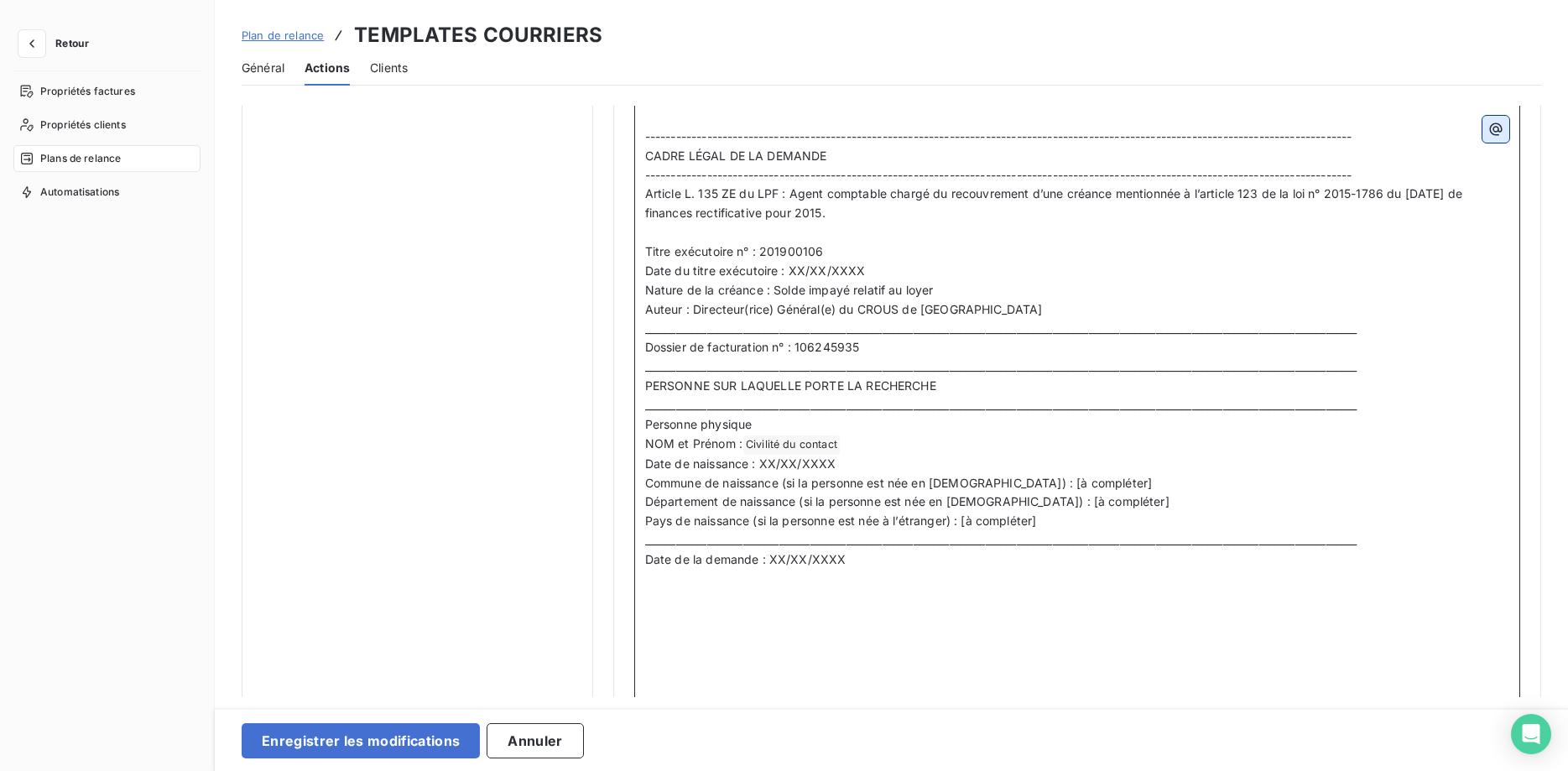
click at [1492, 131] on icon "button" at bounding box center [1496, 130] width 17 height 17
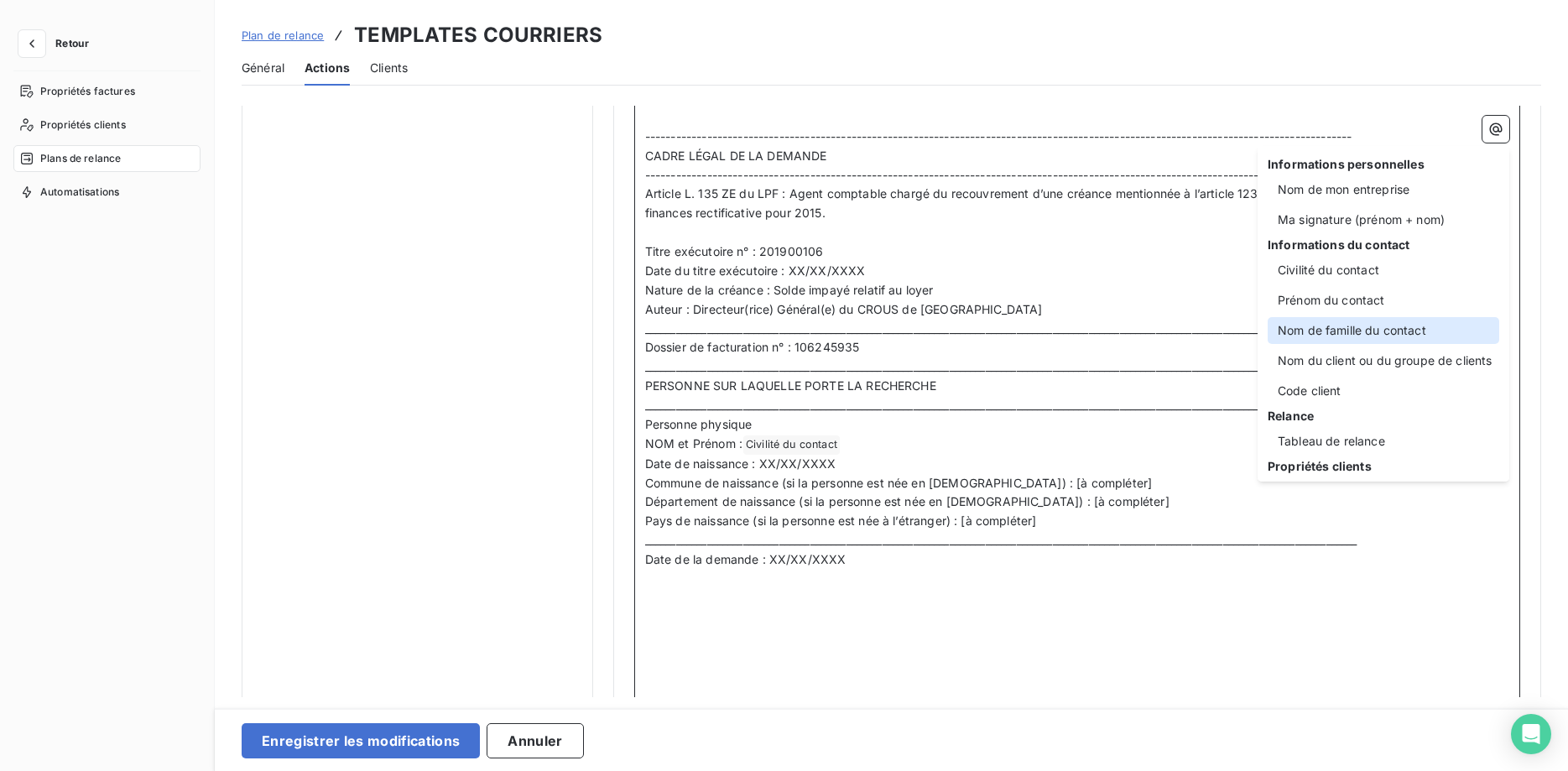
click at [1404, 319] on div "Nom de famille du contact" at bounding box center [1383, 330] width 232 height 27
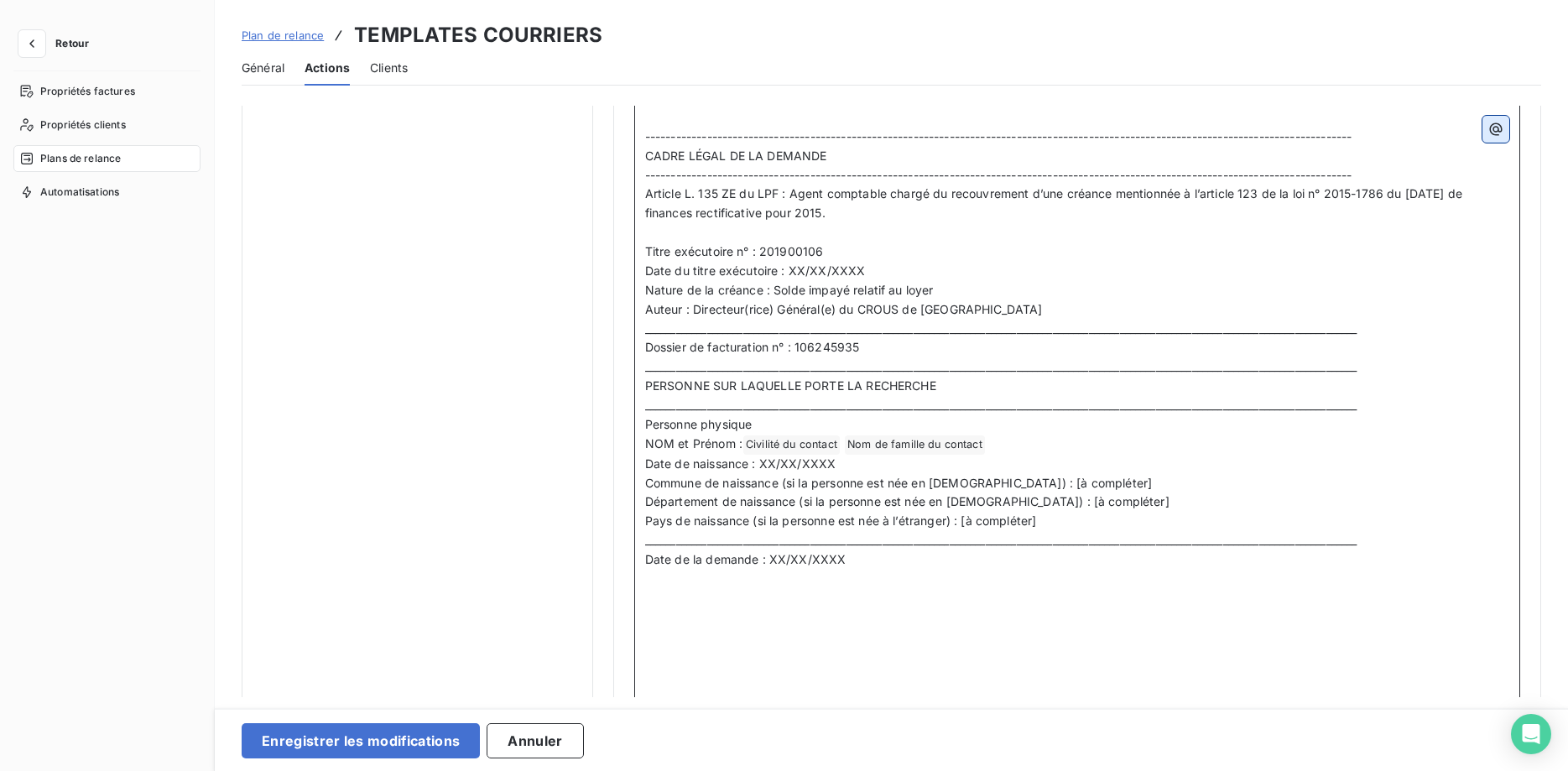
click at [1504, 131] on button "button" at bounding box center [1495, 129] width 27 height 27
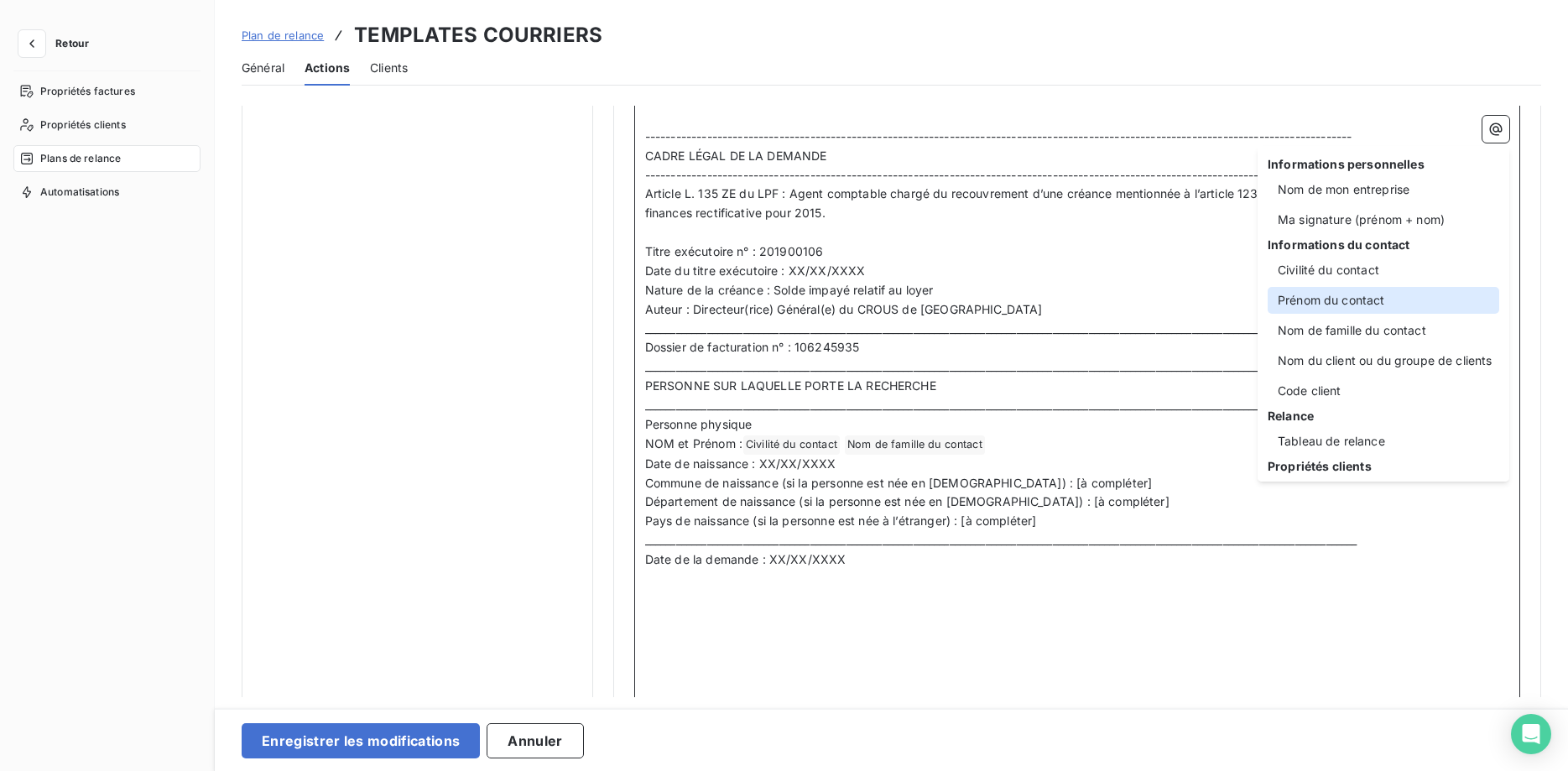
click at [1392, 295] on div "Prénom du contact" at bounding box center [1383, 300] width 232 height 27
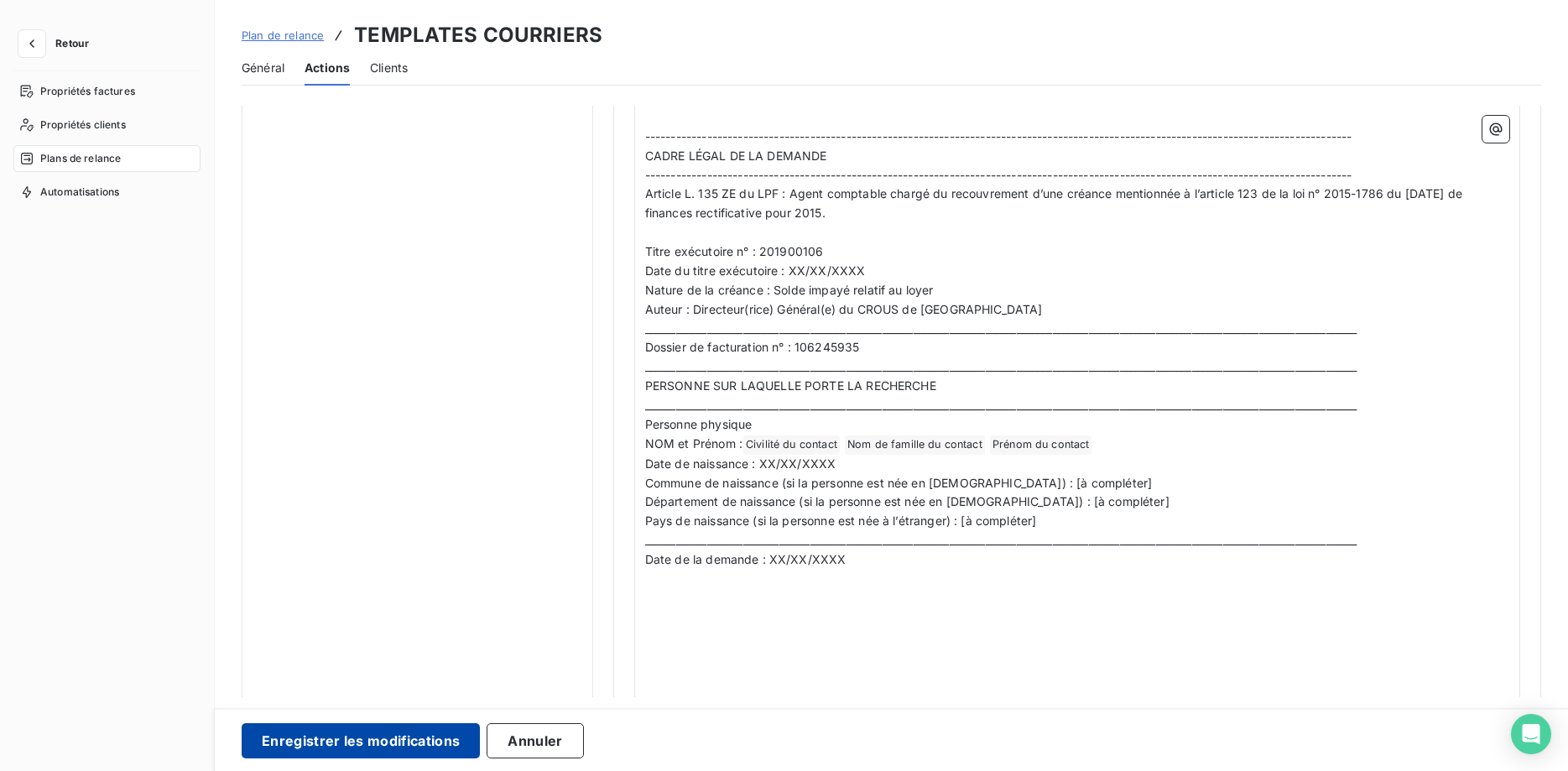
click at [438, 740] on button "Enregistrer les modifications" at bounding box center [360, 740] width 238 height 35
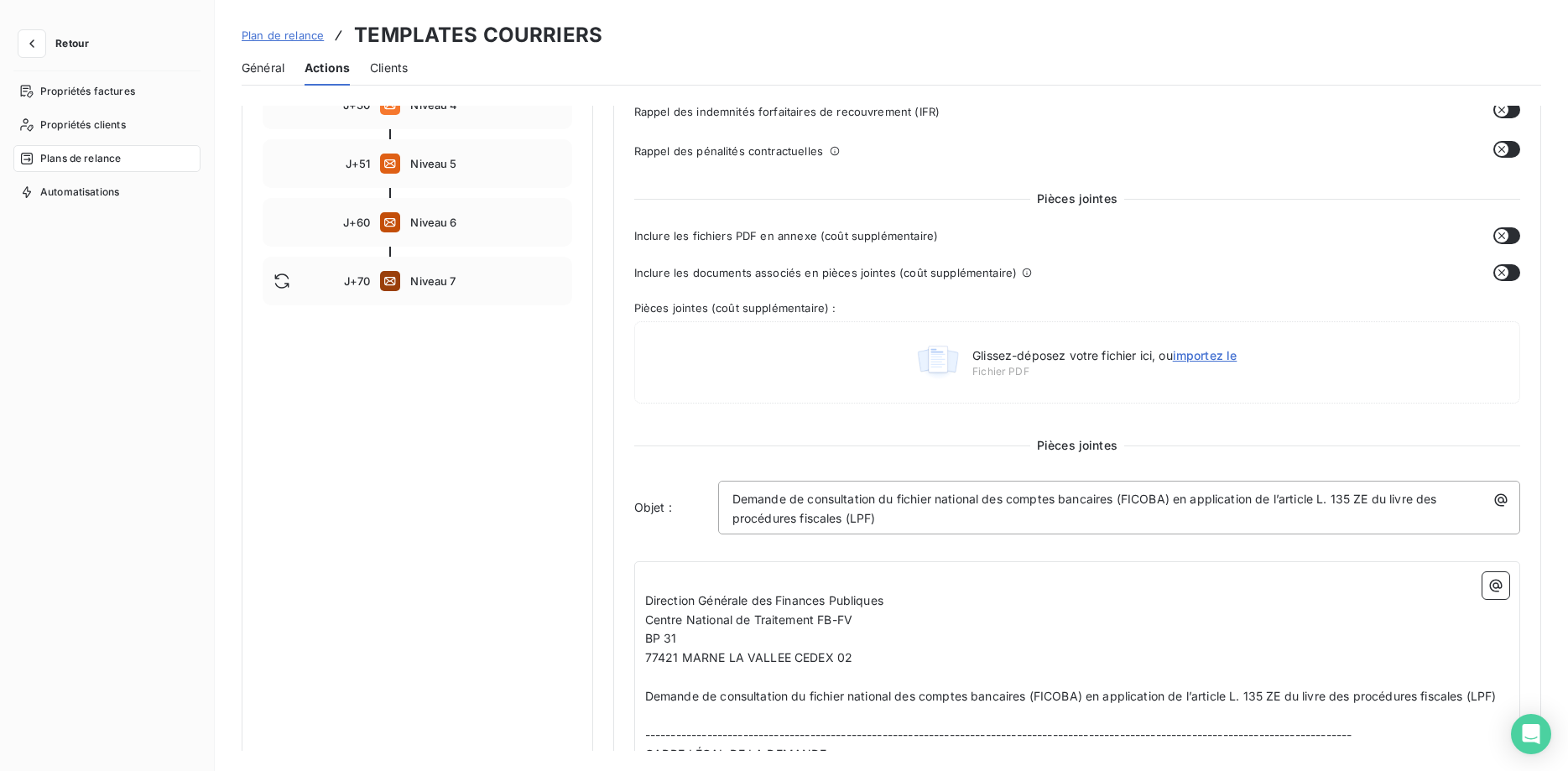
scroll to position [993, 0]
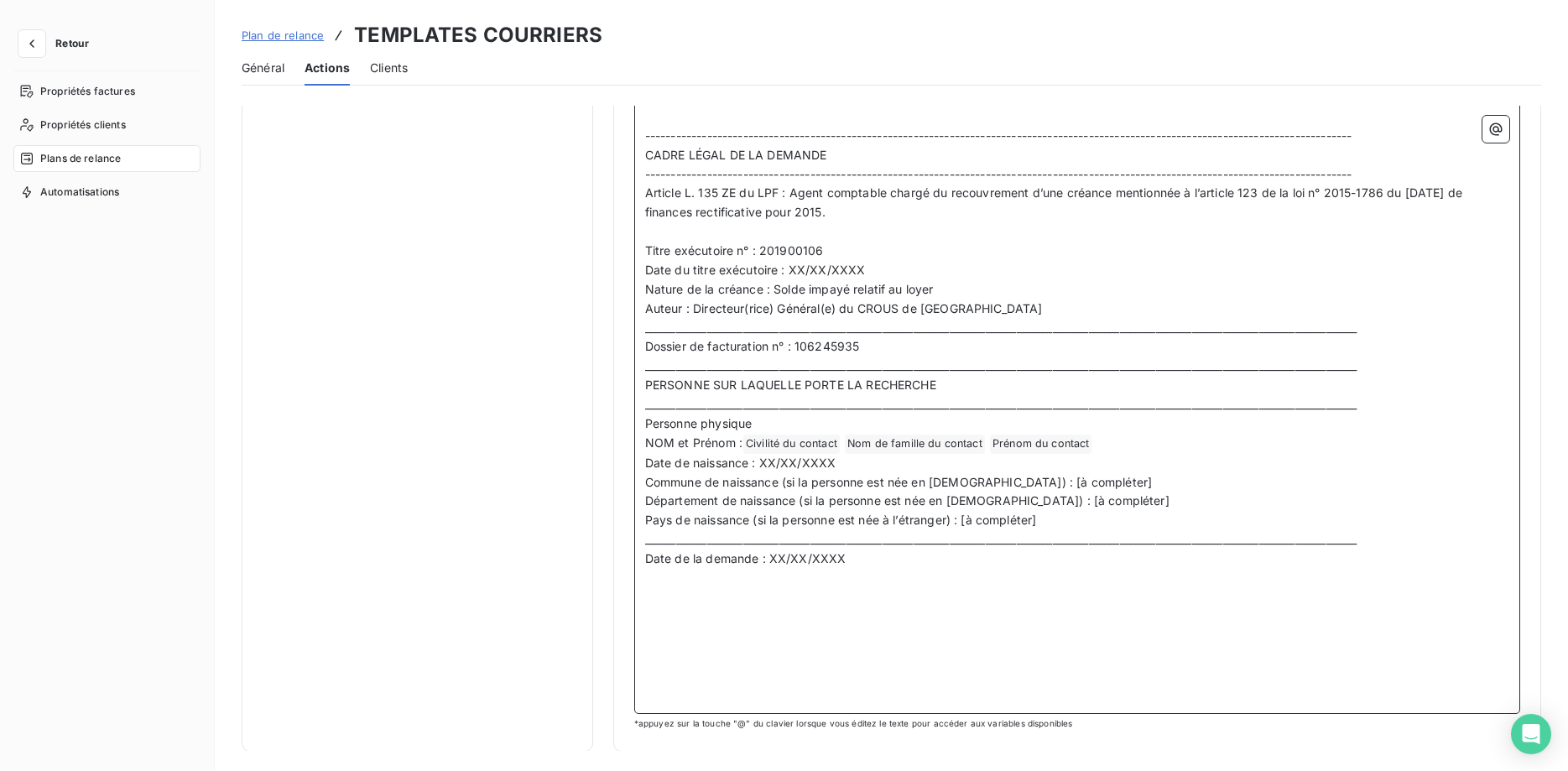
click at [883, 562] on p "Date de la demande : XX/XX/XXXX" at bounding box center [1077, 559] width 864 height 19
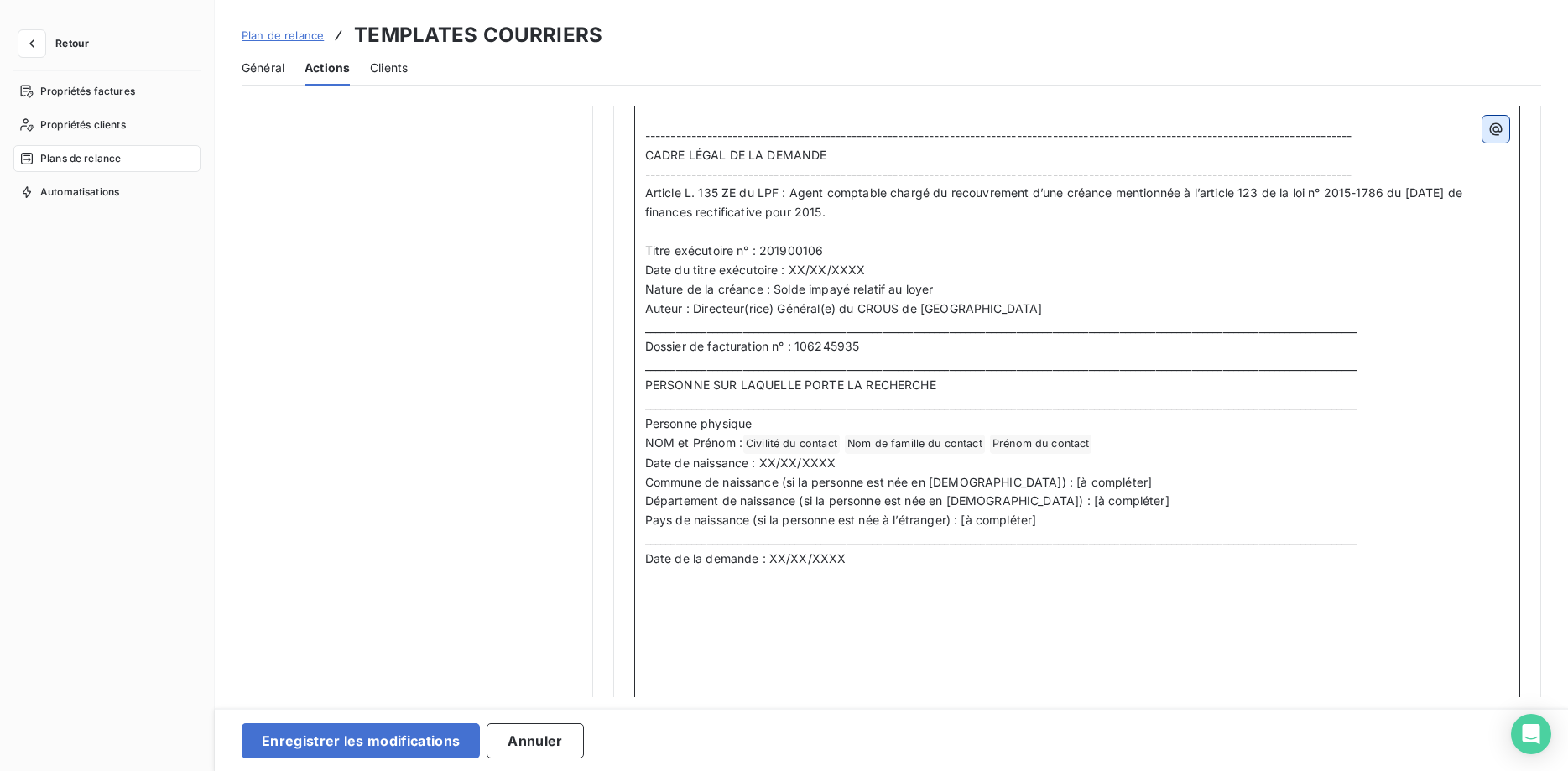
click at [1502, 138] on button "button" at bounding box center [1495, 129] width 27 height 27
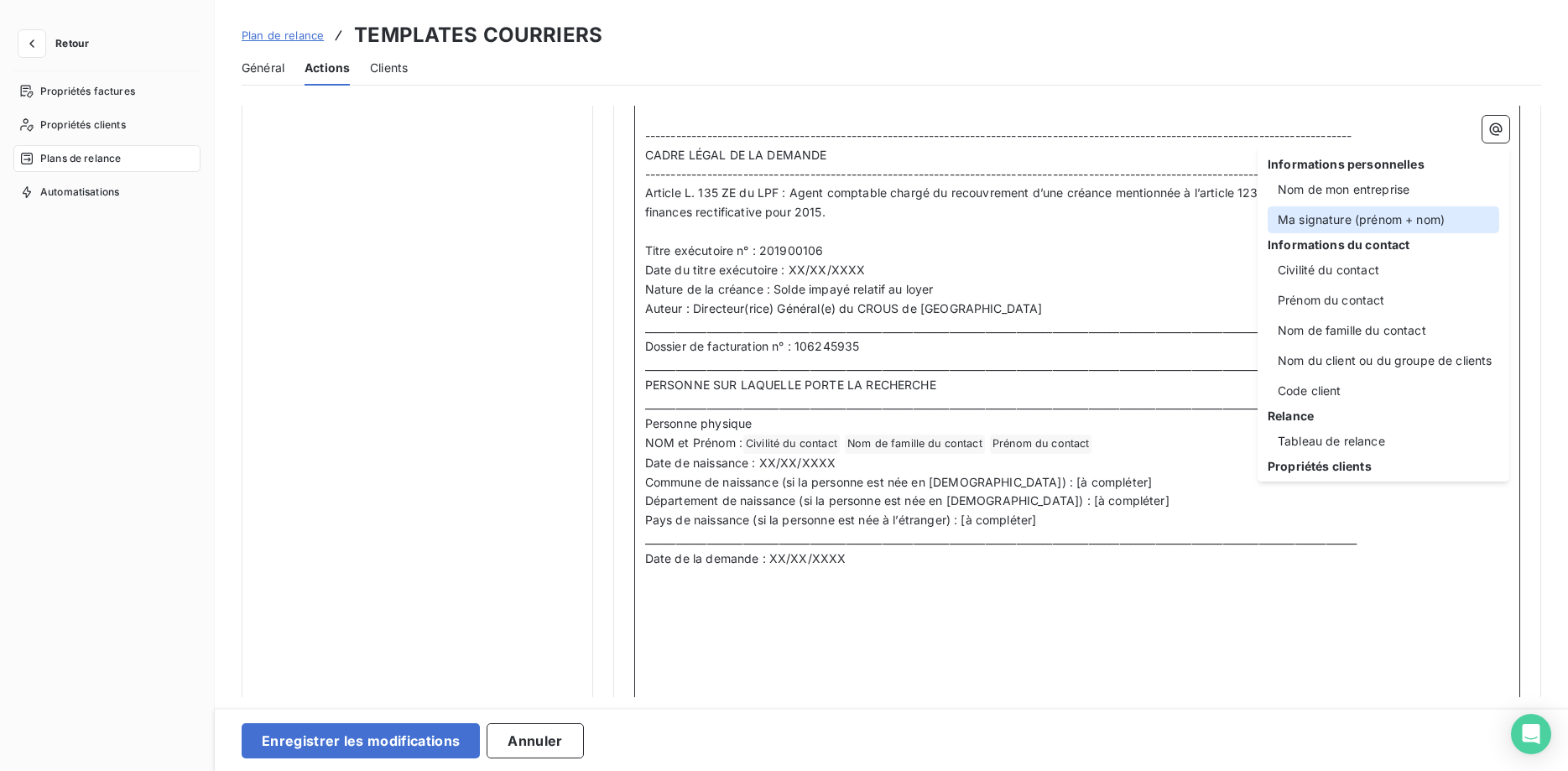
click at [1404, 211] on div "Ma signature (prénom + nom)" at bounding box center [1383, 219] width 232 height 27
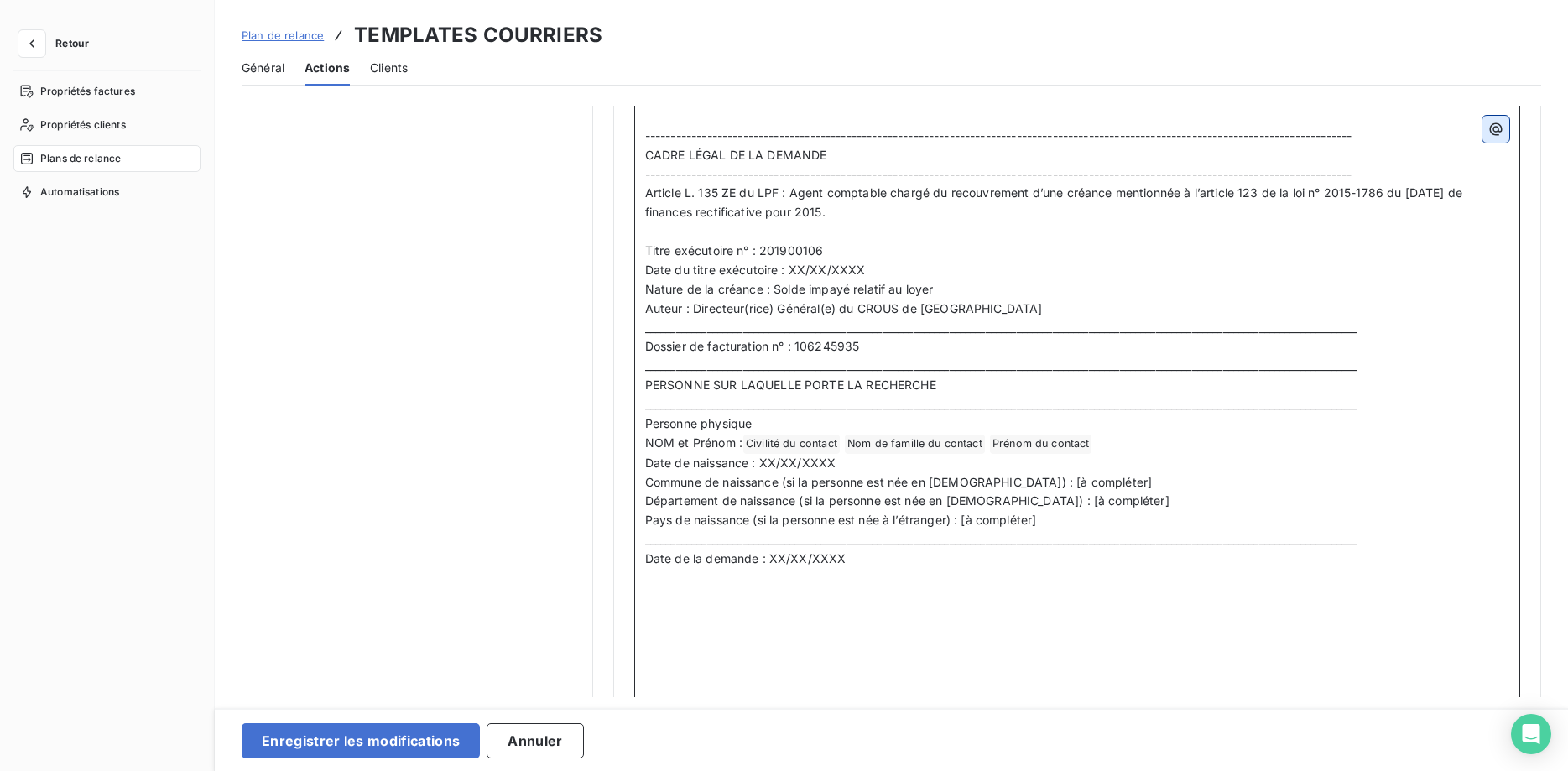
click at [1490, 137] on icon "button" at bounding box center [1496, 130] width 17 height 17
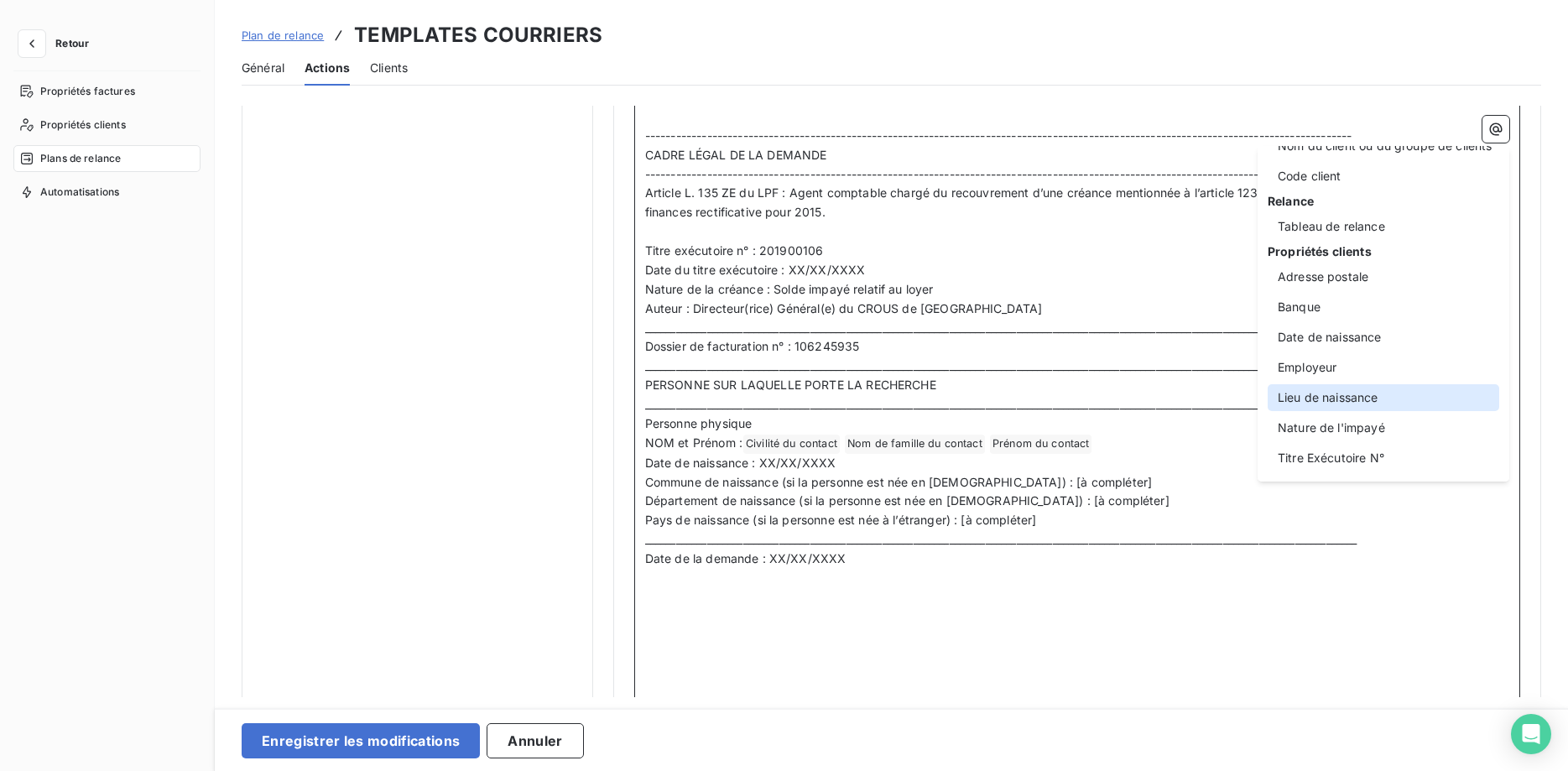
scroll to position [0, 0]
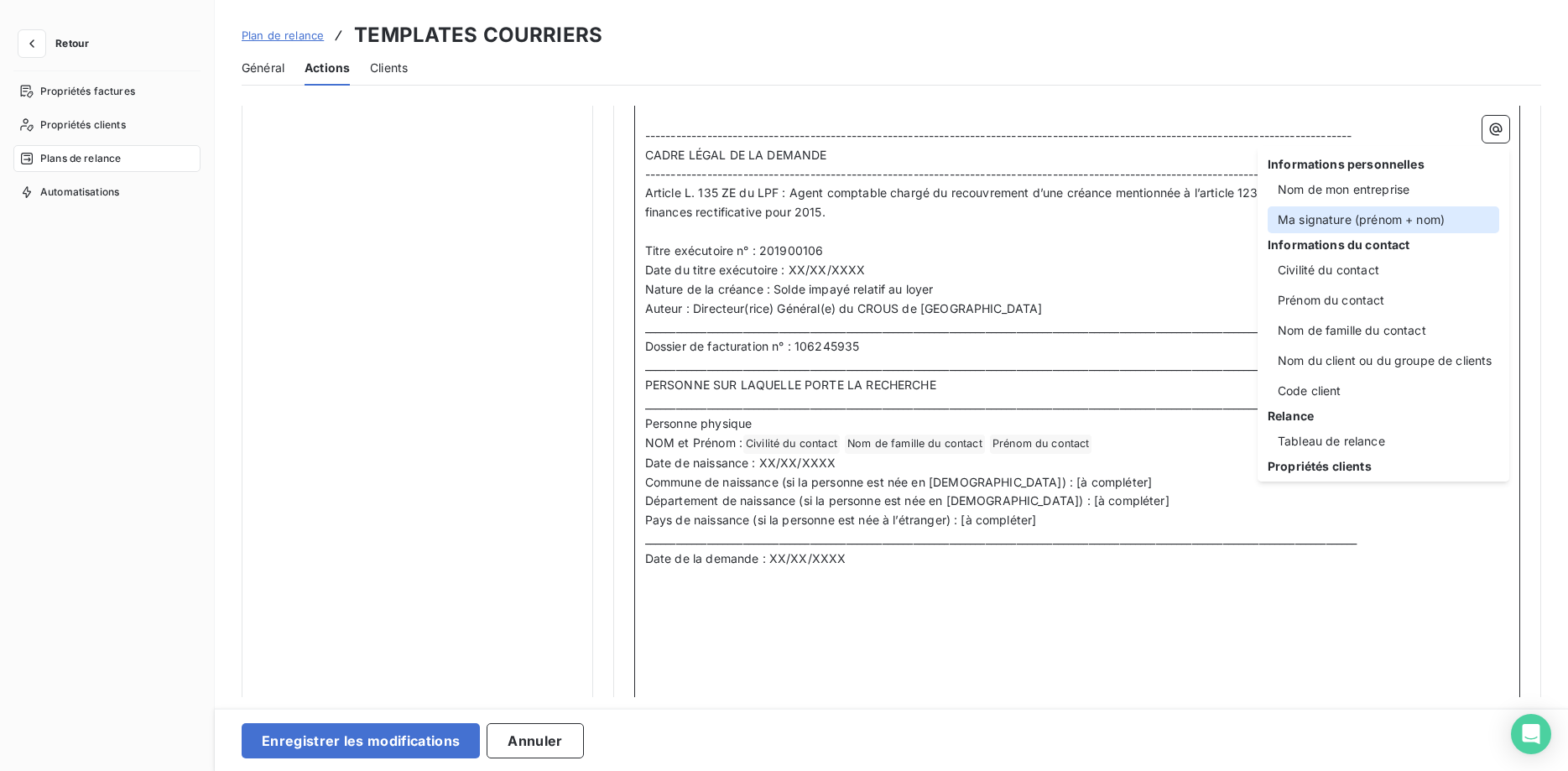
click at [1365, 216] on div "Ma signature (prénom + nom)" at bounding box center [1383, 219] width 232 height 27
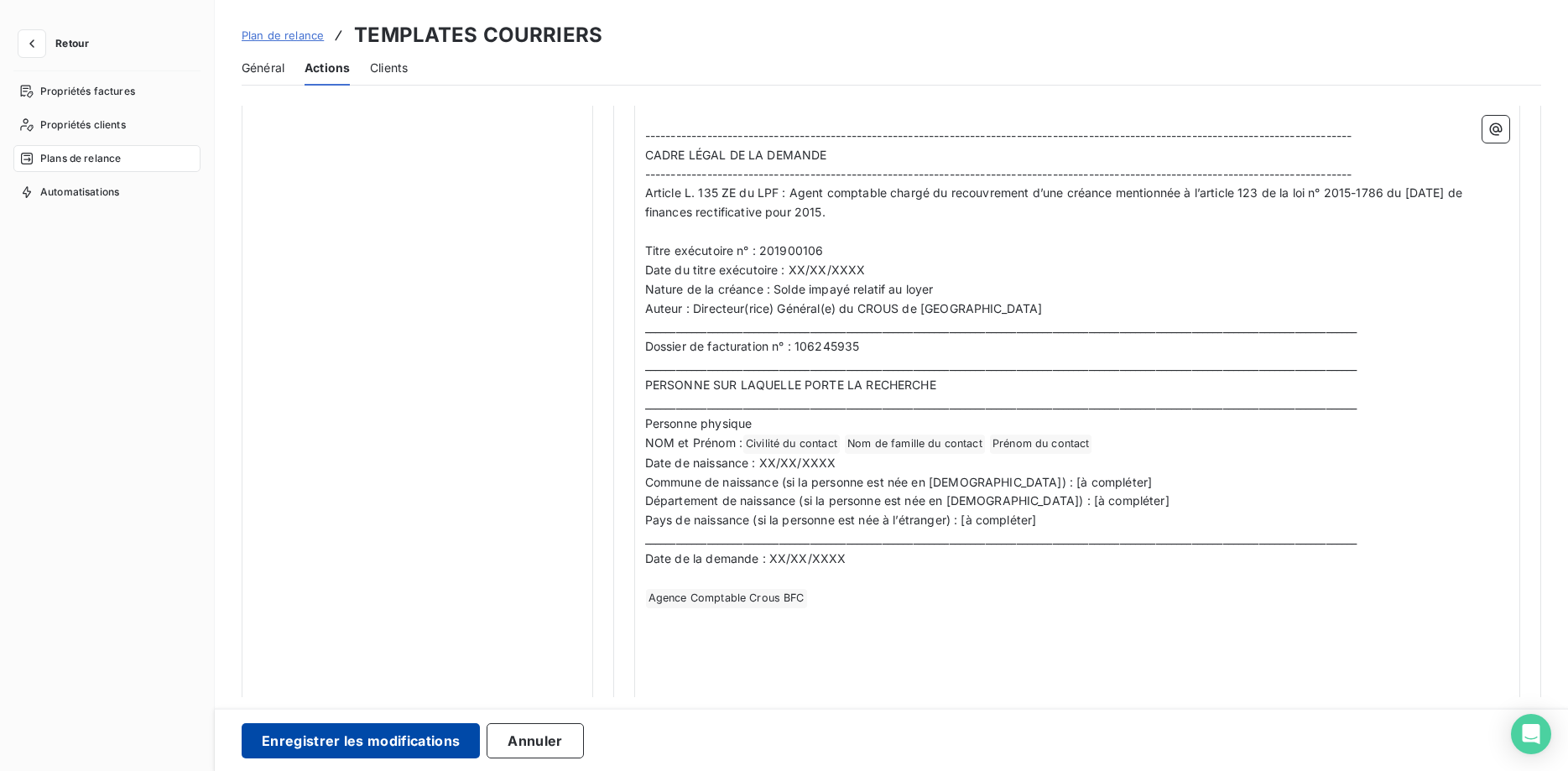
click at [396, 747] on button "Enregistrer les modifications" at bounding box center [360, 740] width 238 height 35
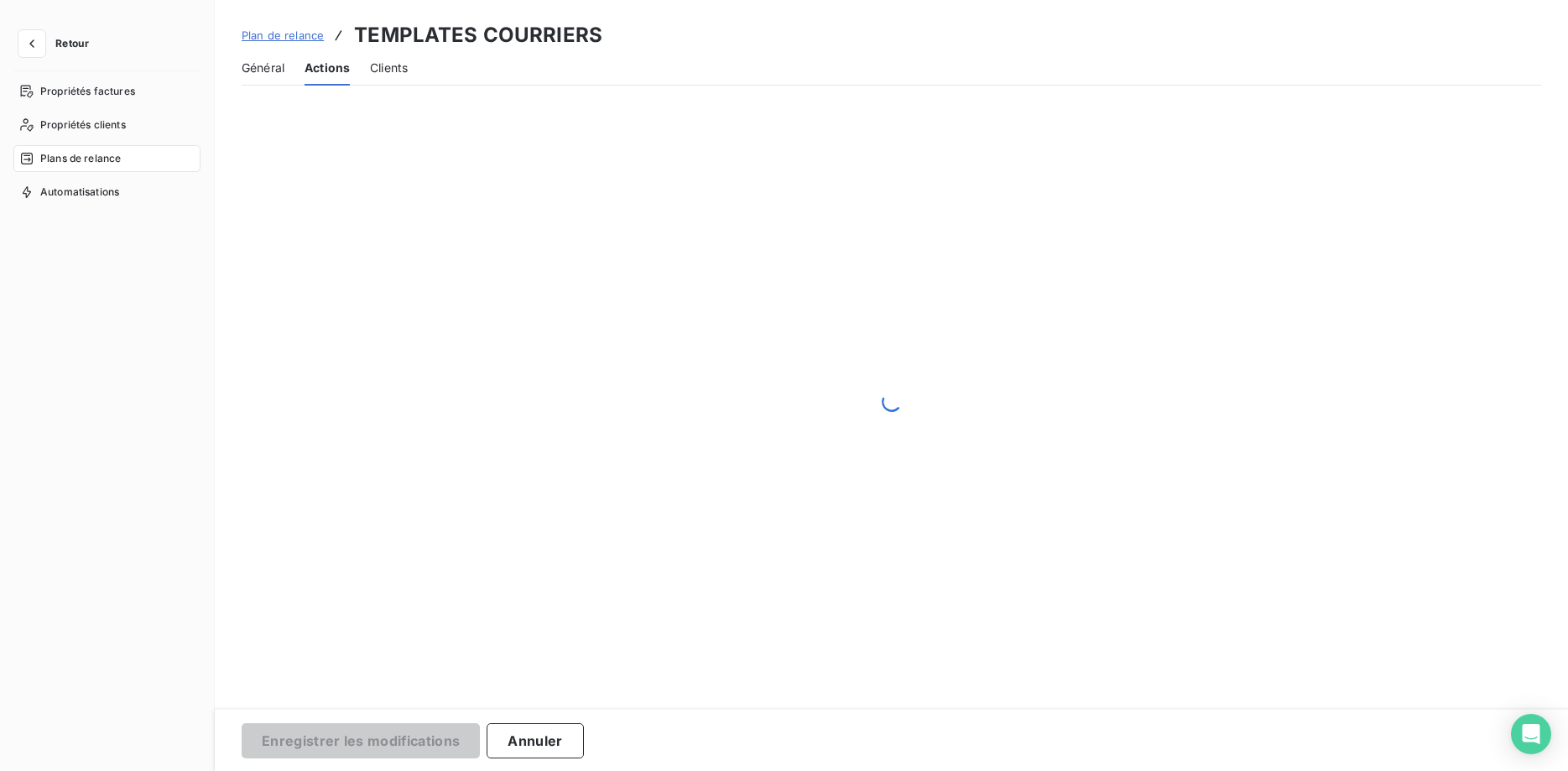
scroll to position [24, 0]
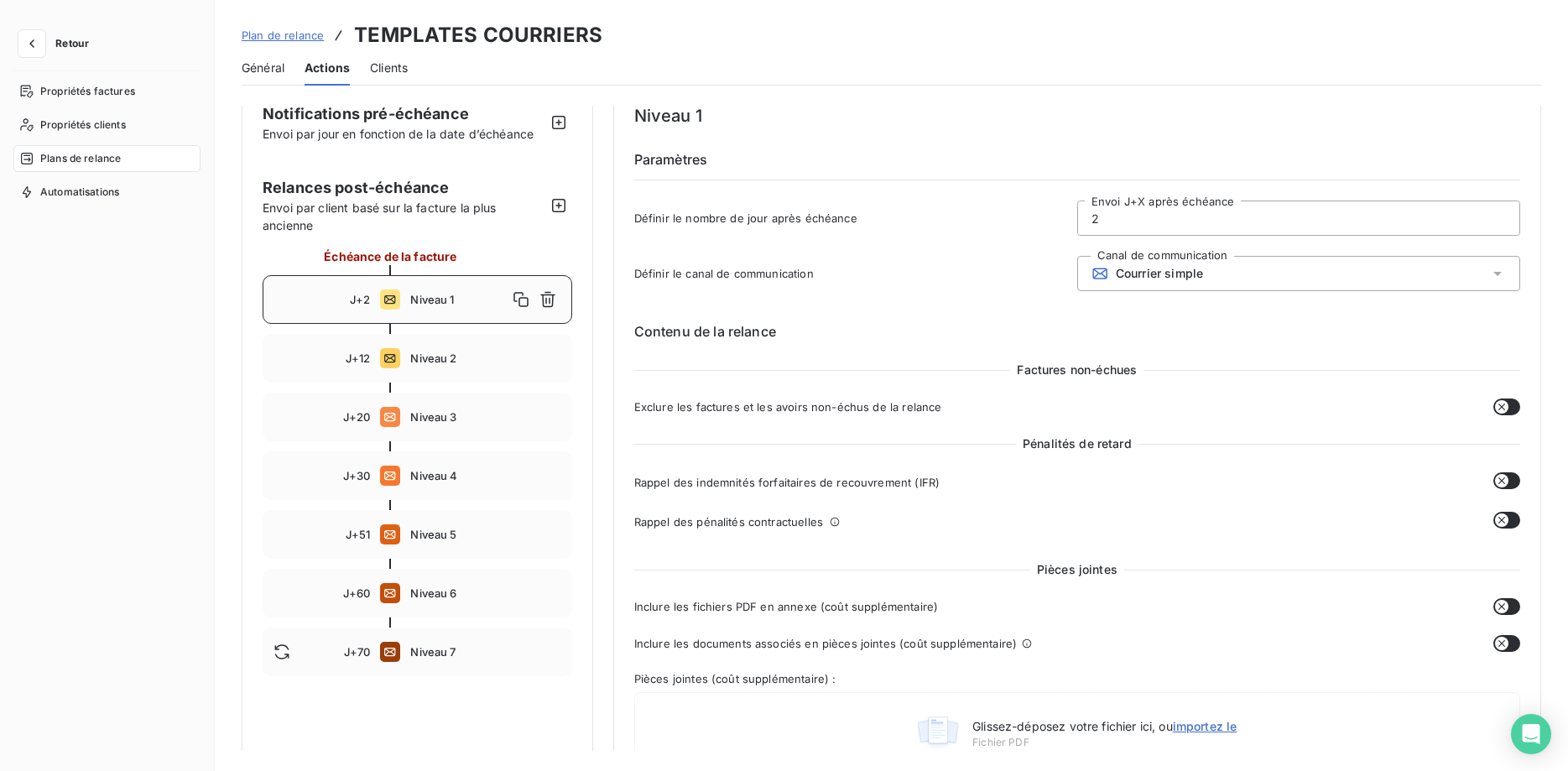
click at [1161, 278] on span "Courrier simple" at bounding box center [1159, 274] width 88 height 14
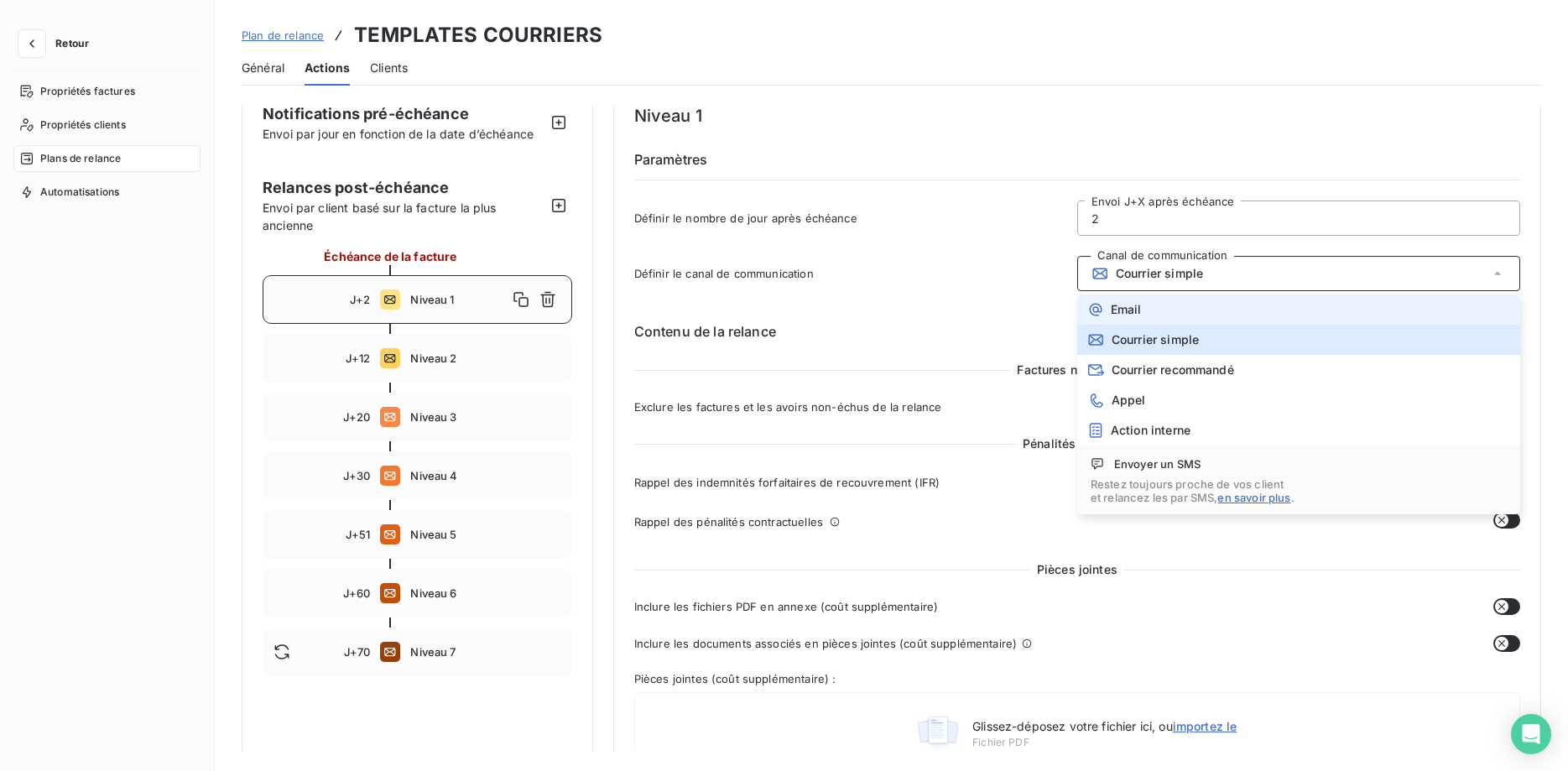
click at [1140, 303] on span "Email" at bounding box center [1126, 310] width 31 height 14
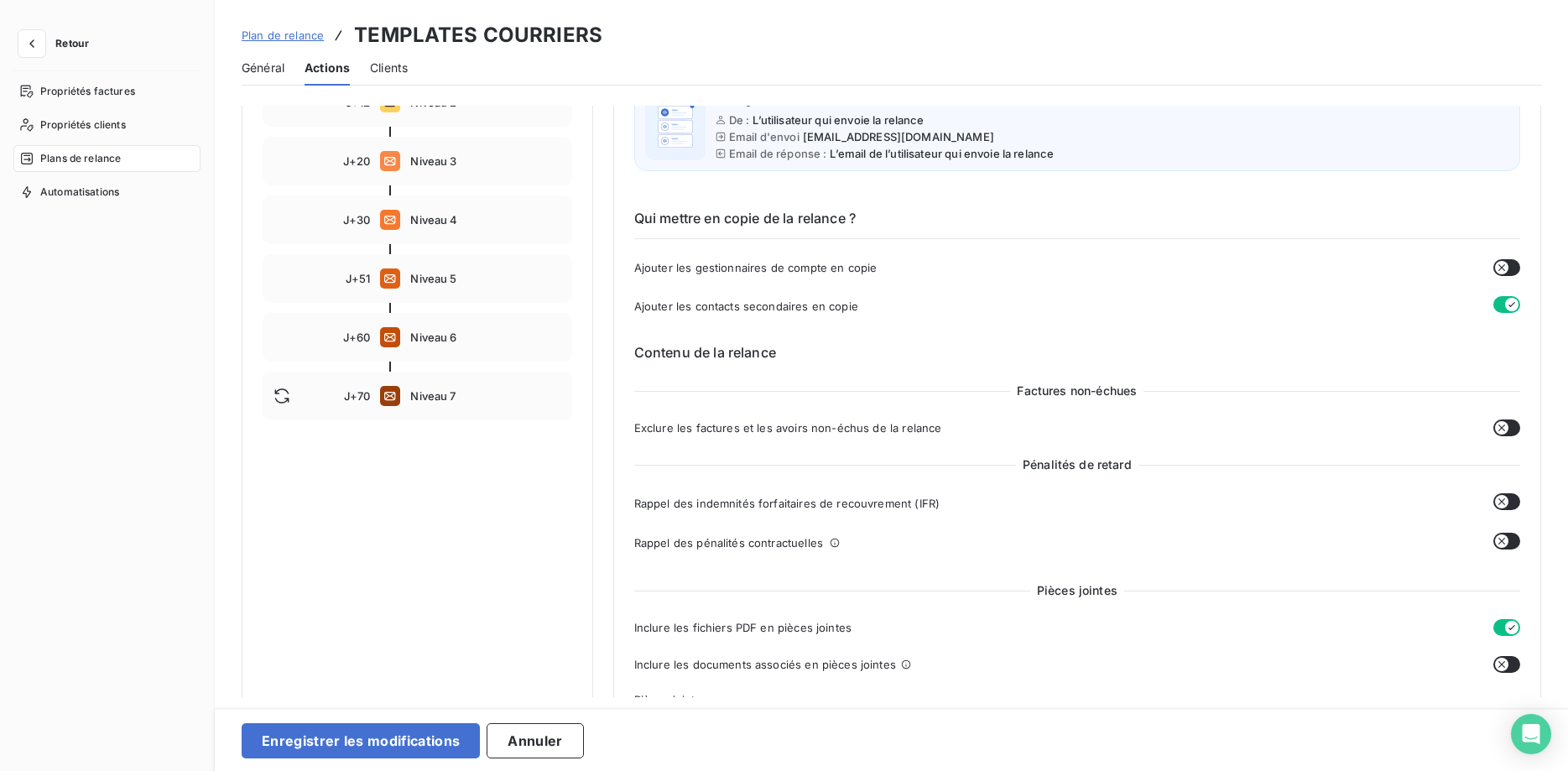
scroll to position [0, 0]
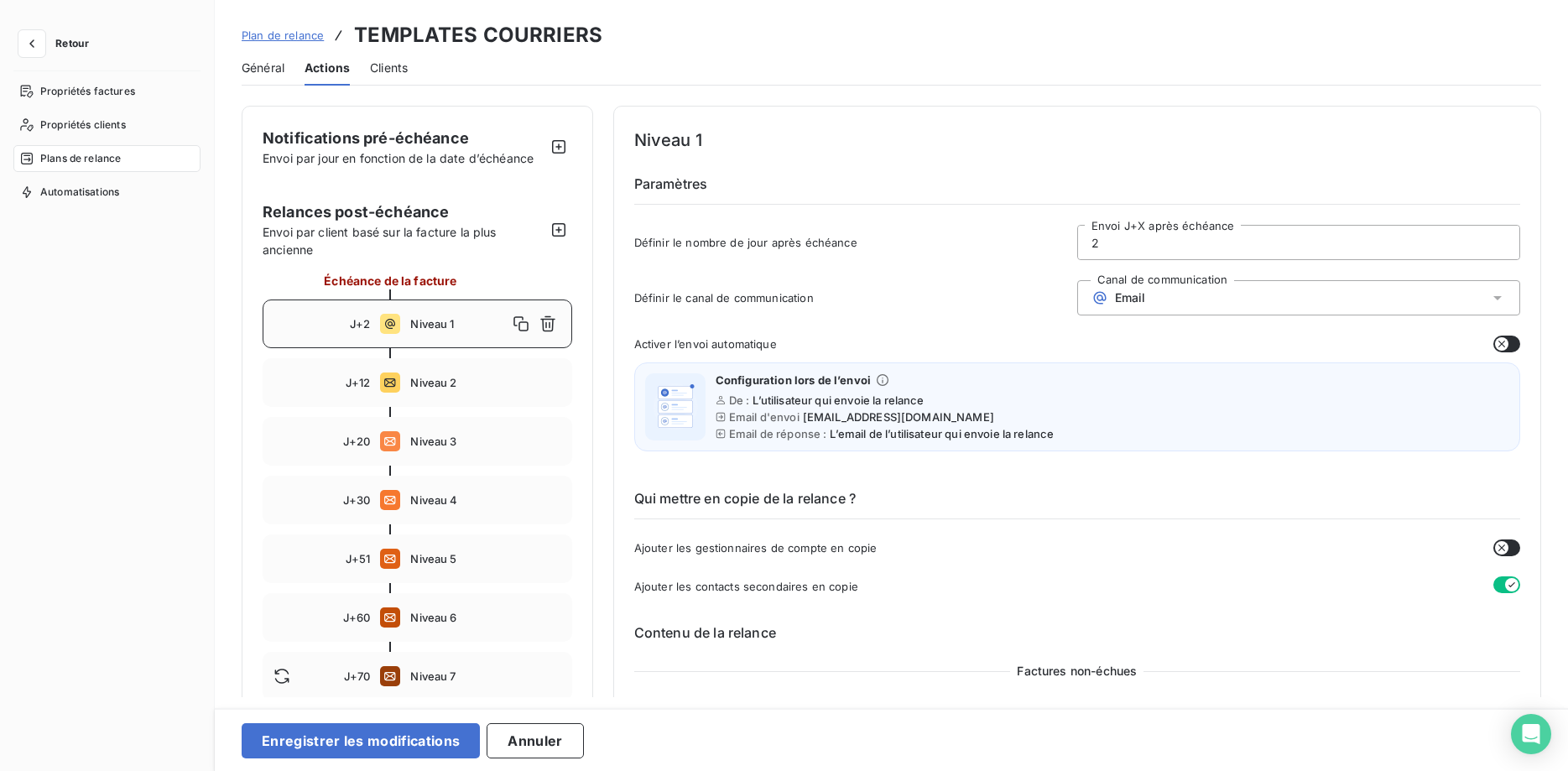
click at [1136, 303] on span "Email" at bounding box center [1130, 298] width 31 height 14
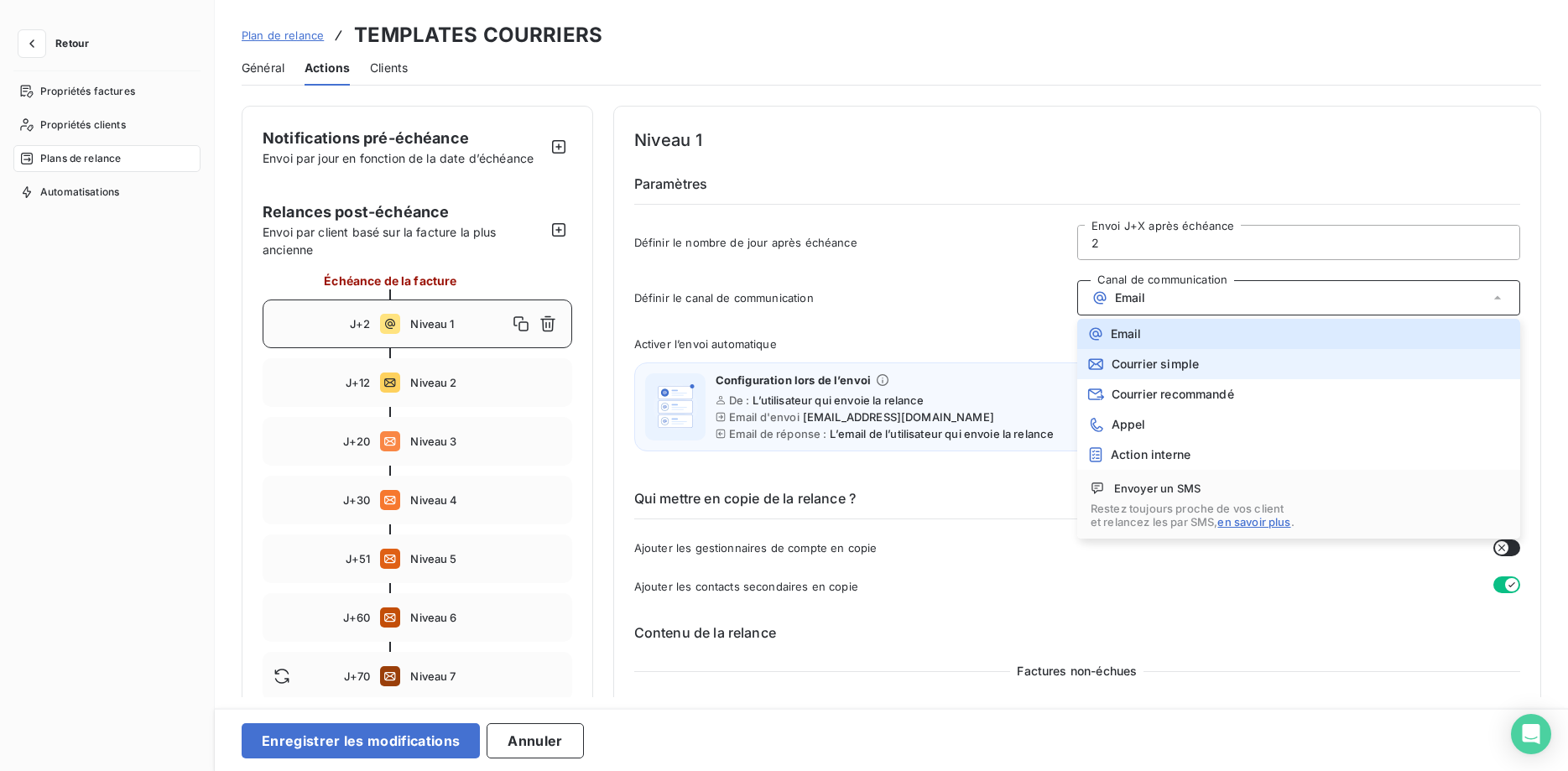
click at [1132, 362] on span "Courrier simple" at bounding box center [1155, 364] width 88 height 14
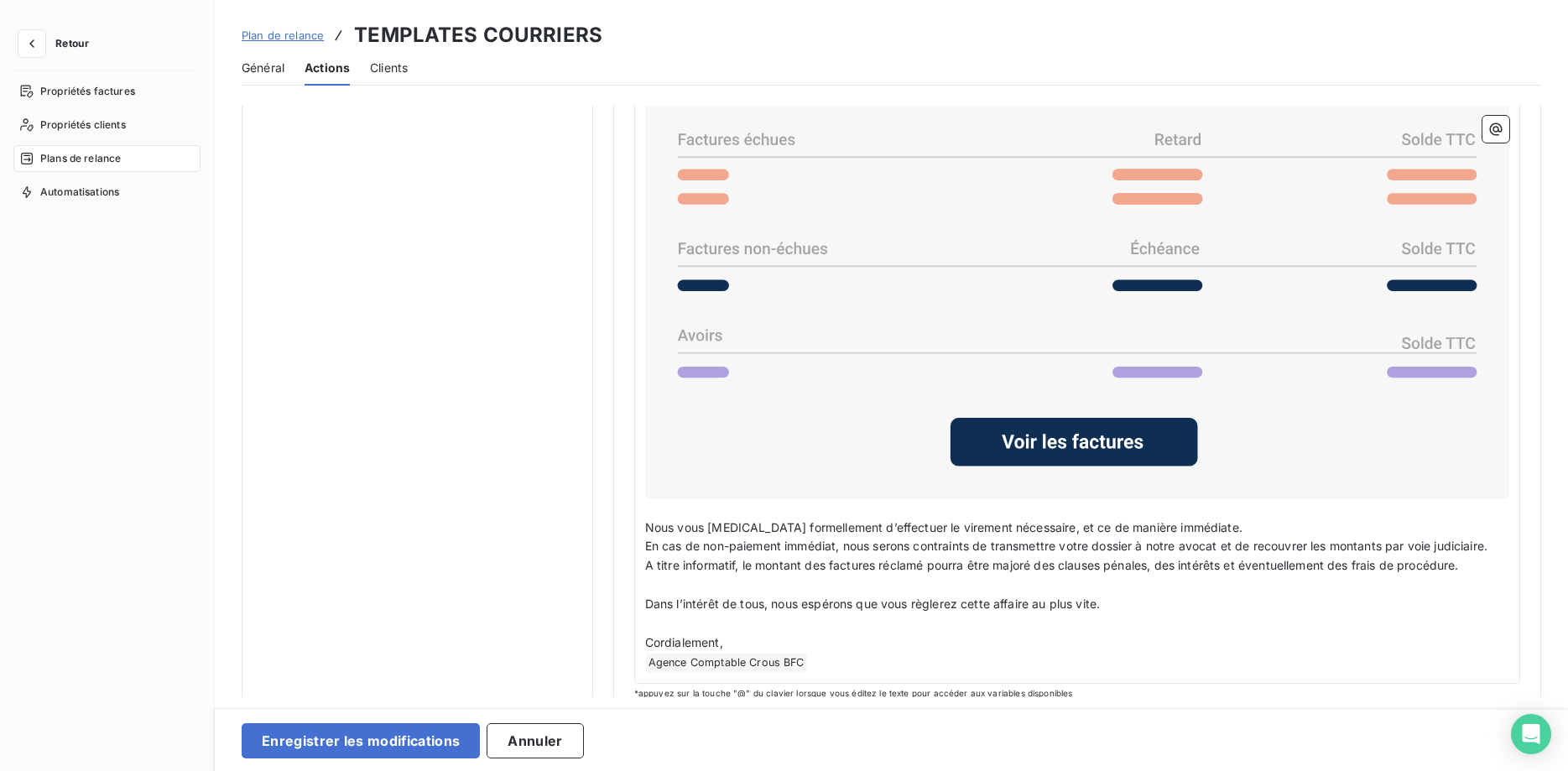
scroll to position [1029, 0]
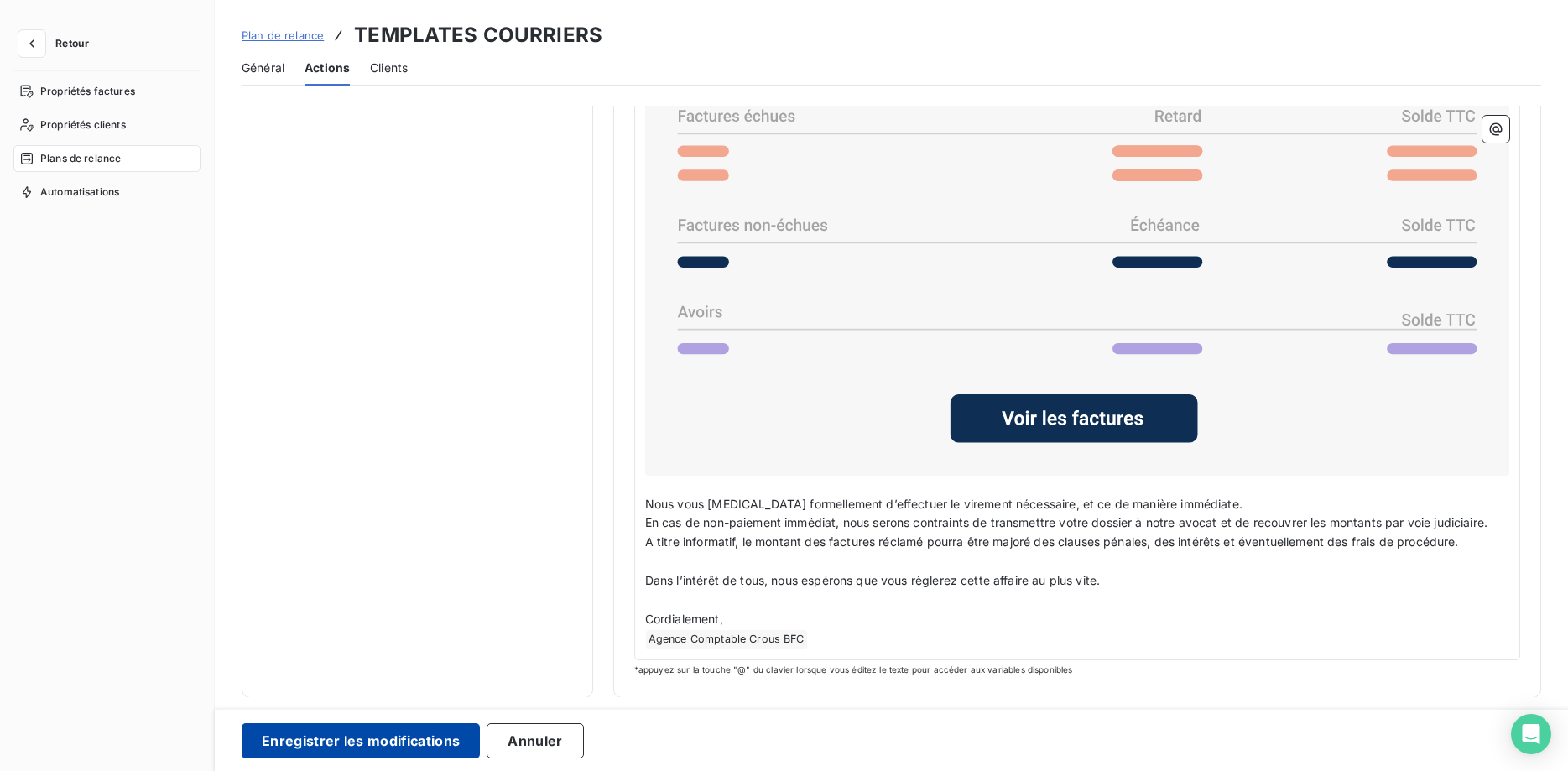
click at [422, 744] on button "Enregistrer les modifications" at bounding box center [360, 740] width 238 height 35
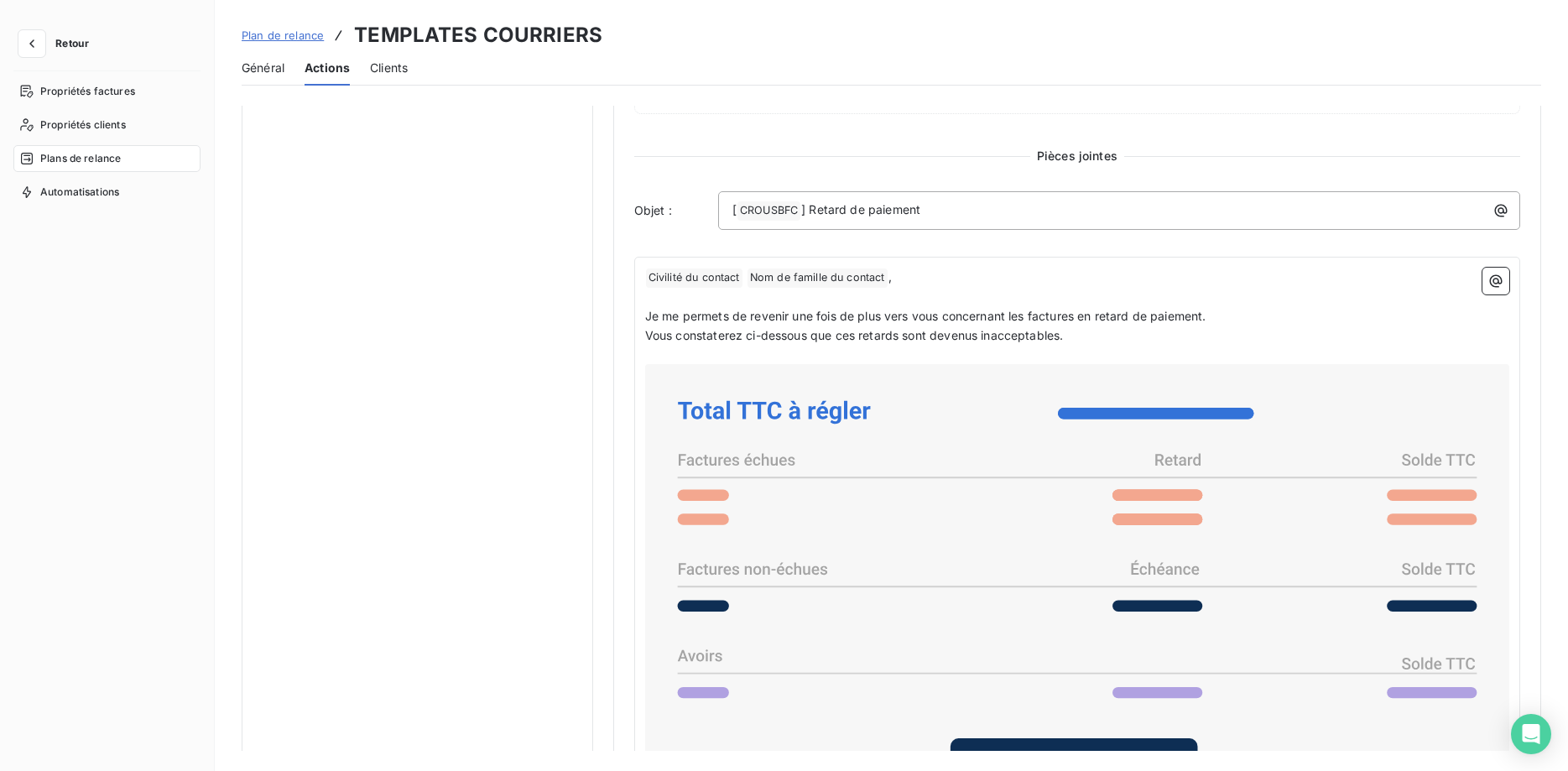
scroll to position [974, 0]
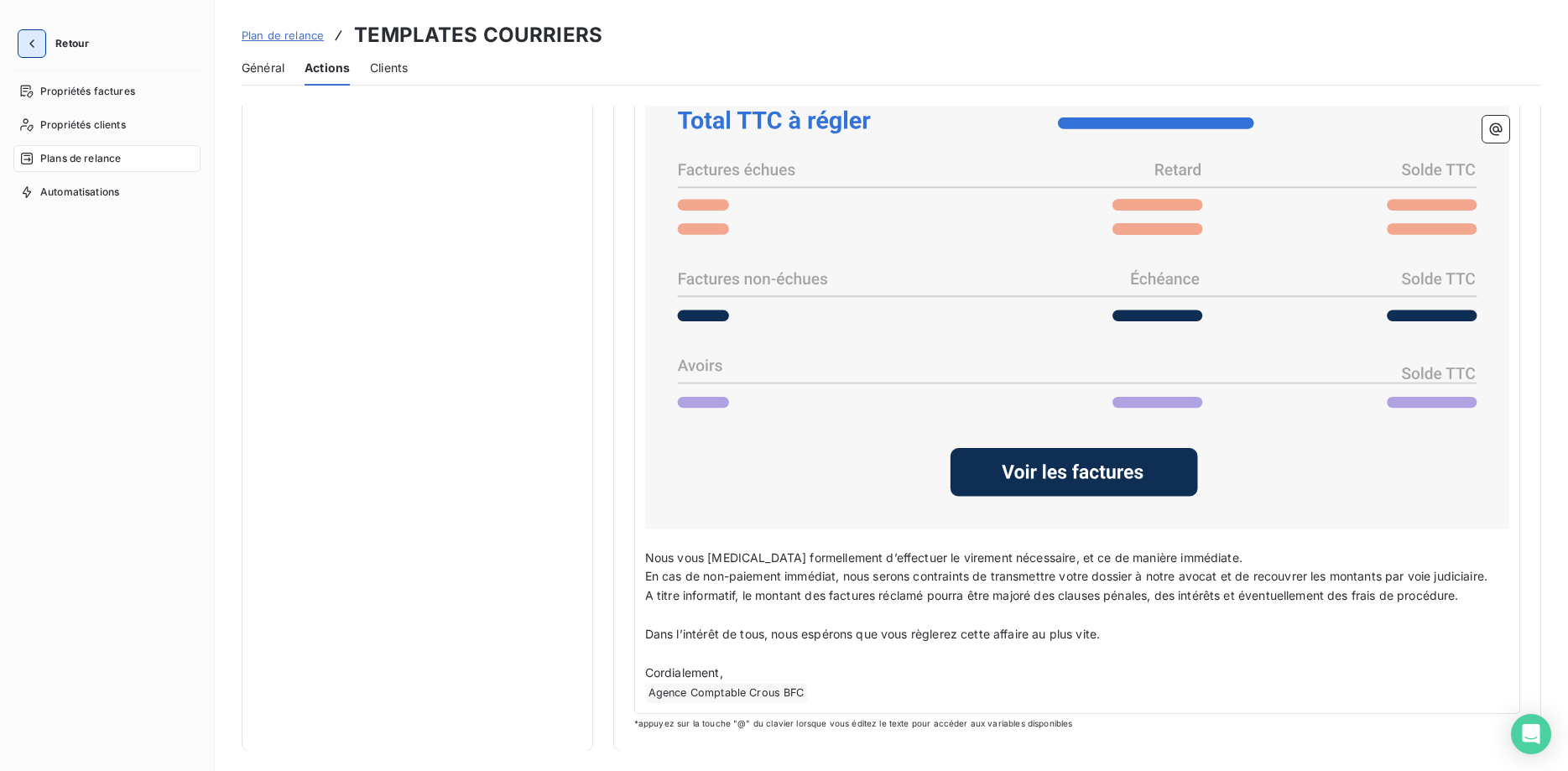
click at [36, 43] on icon "button" at bounding box center [32, 44] width 17 height 17
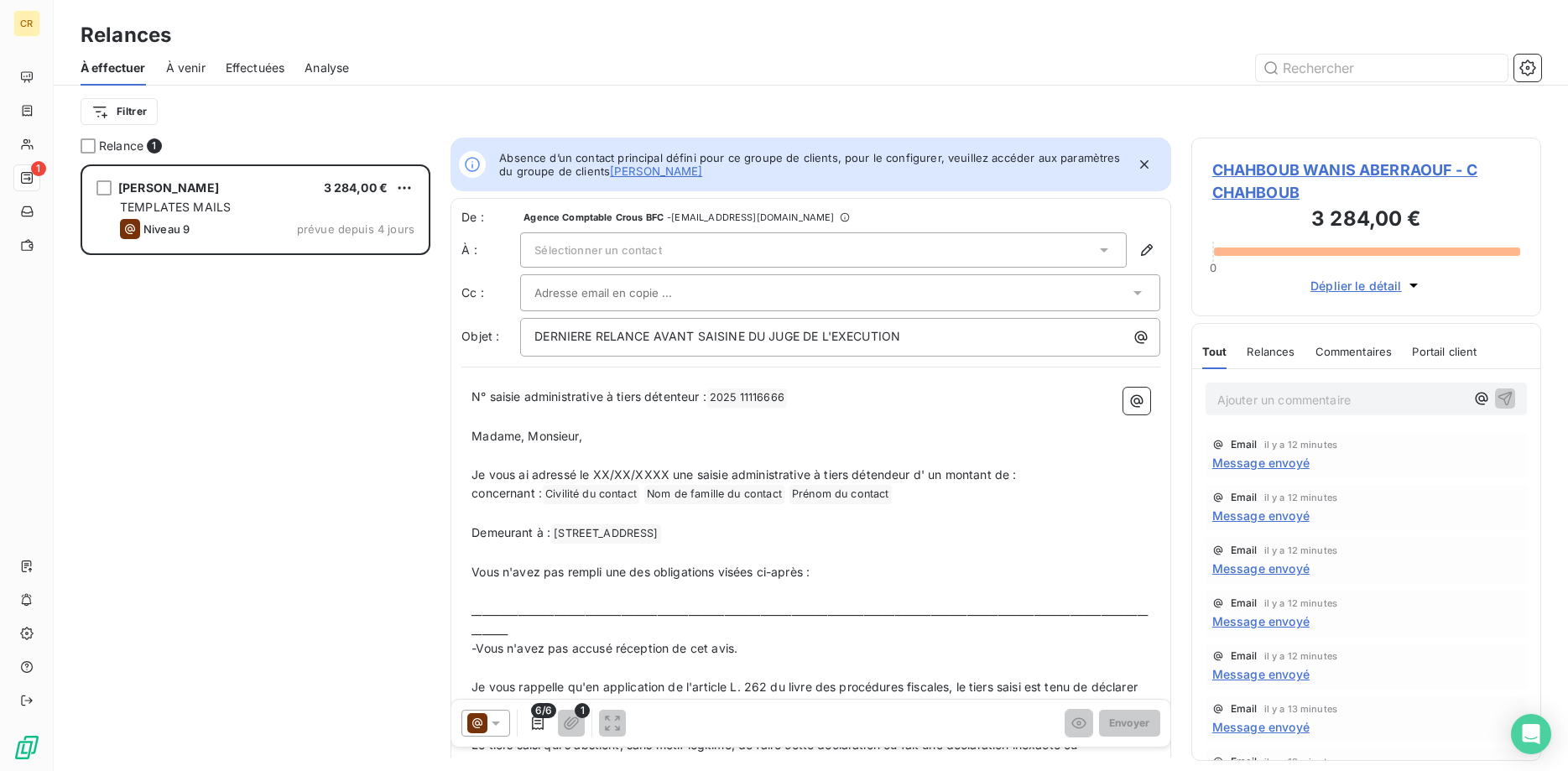
scroll to position [606, 350]
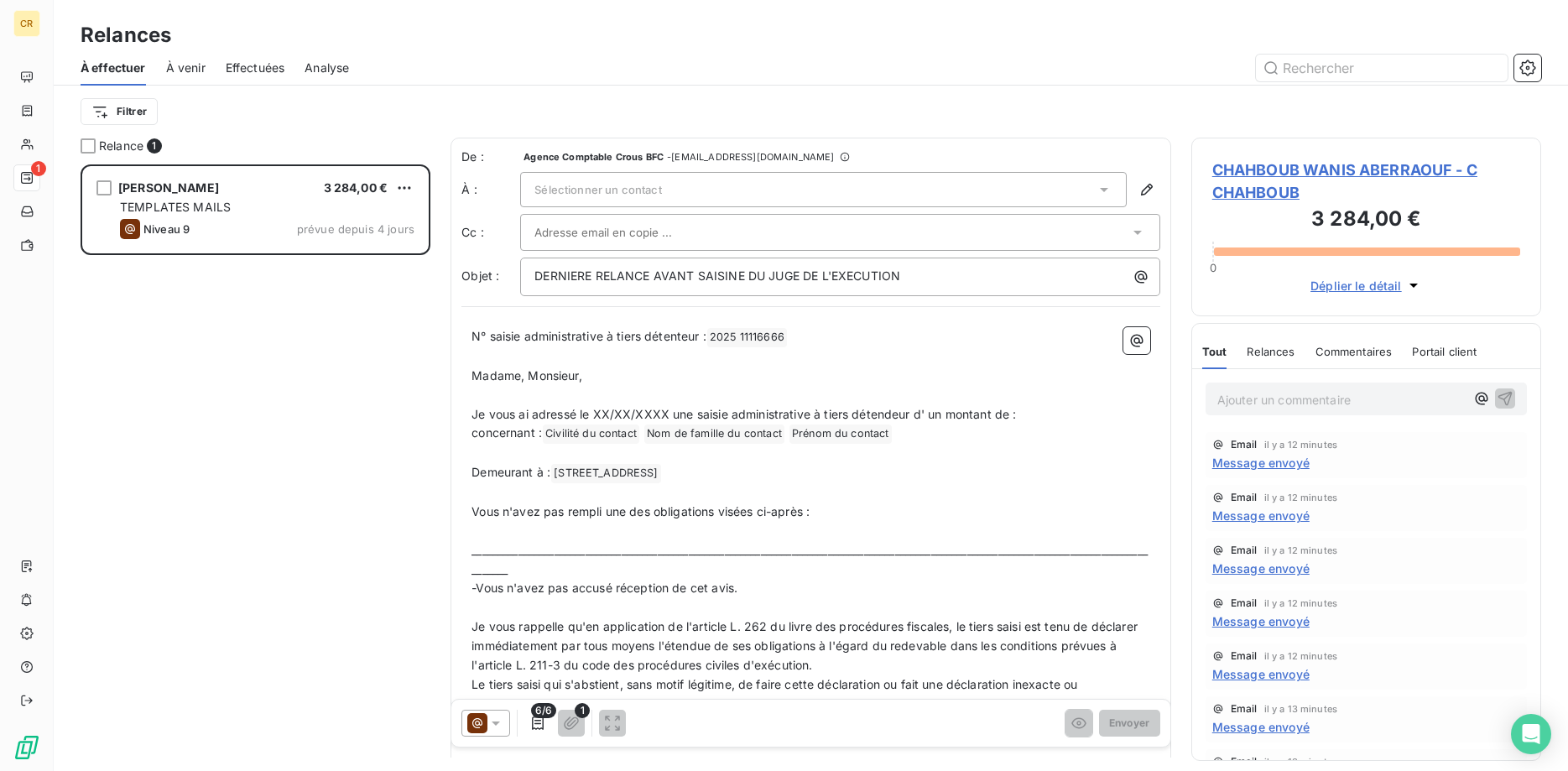
click at [125, 70] on span "À effectuer" at bounding box center [113, 68] width 65 height 17
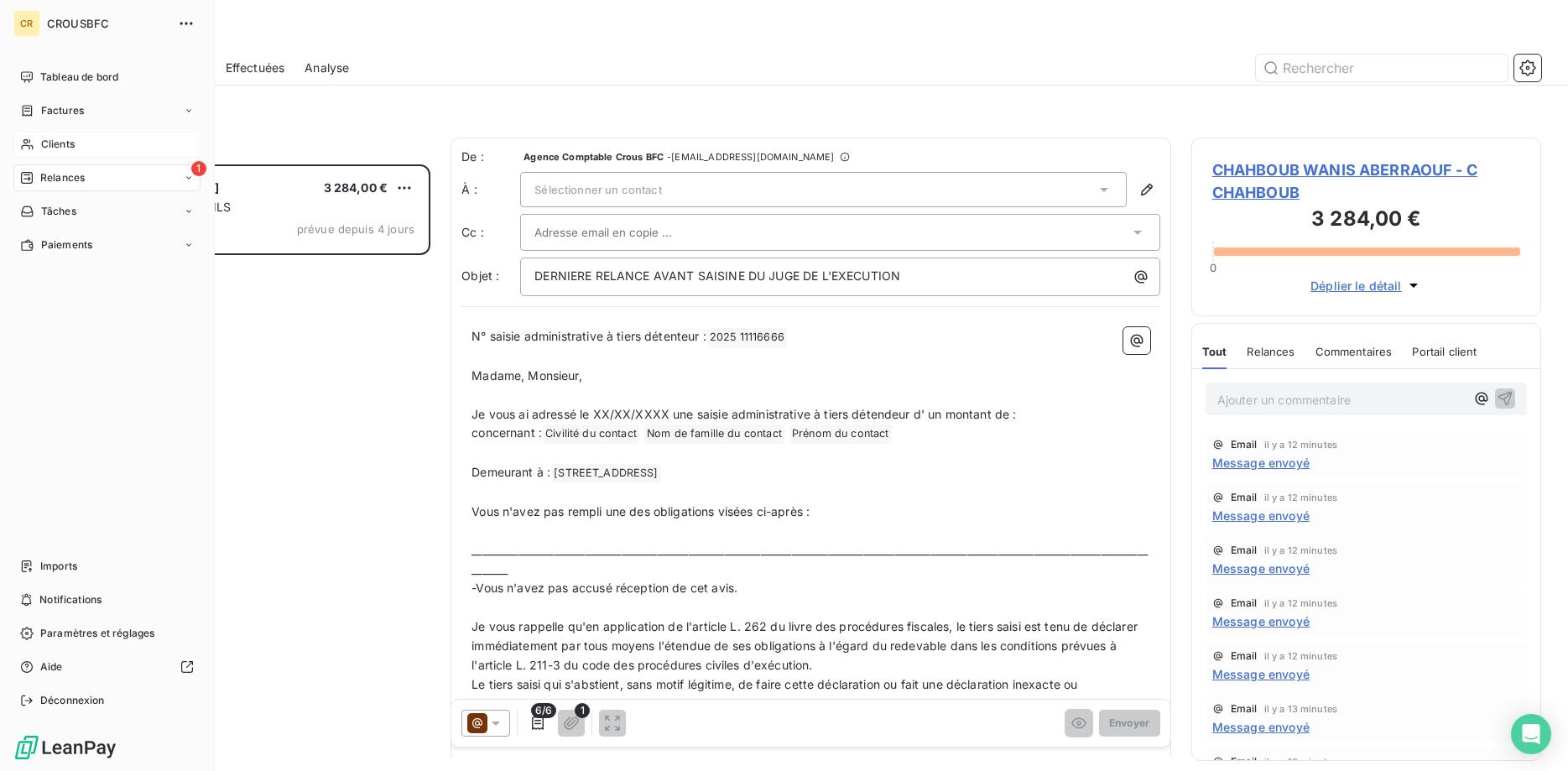
click at [28, 148] on icon at bounding box center [27, 144] width 15 height 14
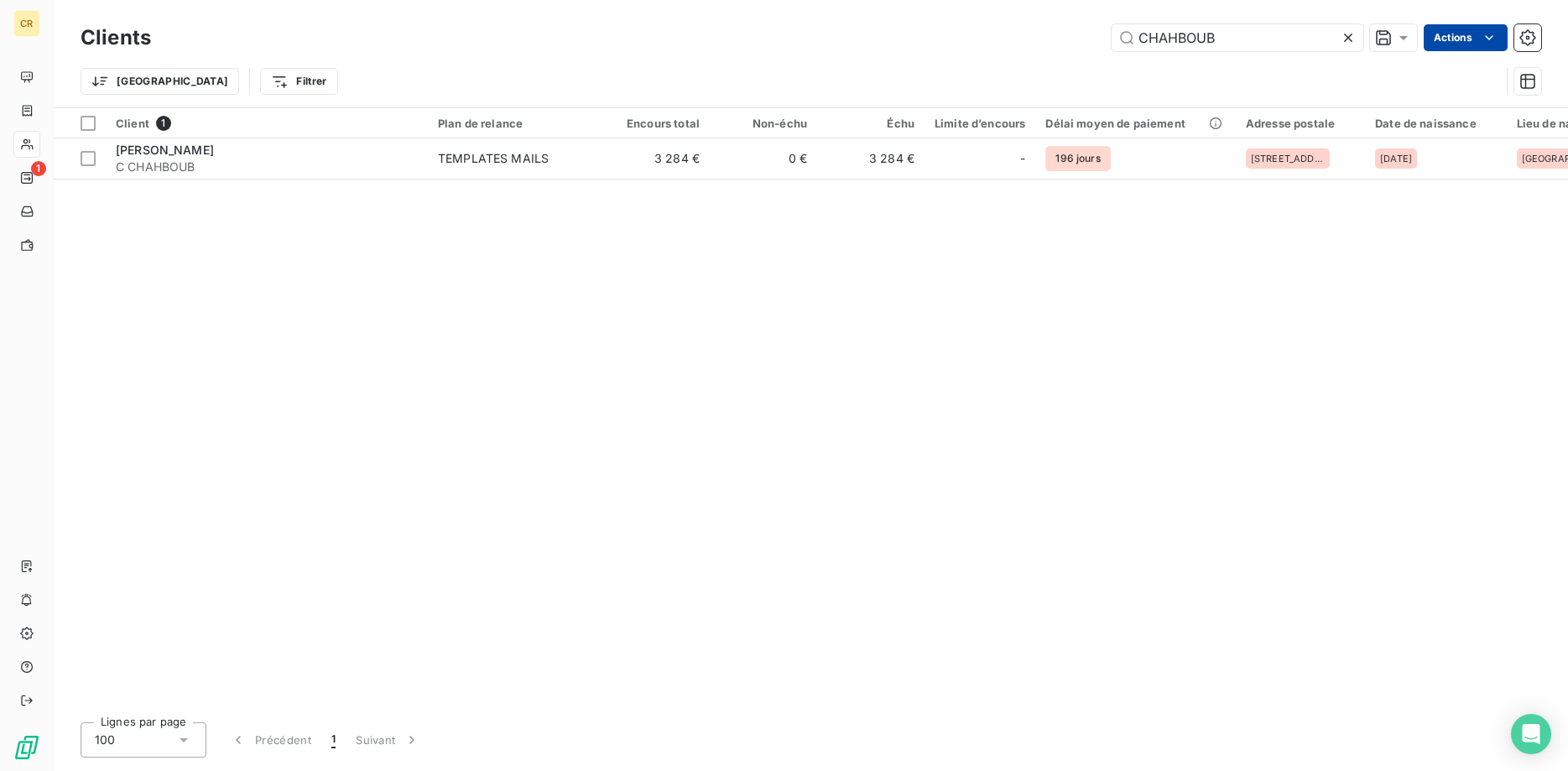
click at [1487, 35] on html "CR 1 Clients CHAHBOUB Actions Trier Filtrer Client 1 Plan de relance Encours to…" at bounding box center [784, 386] width 1568 height 771
click at [1529, 35] on html "CR 1 Clients CHAHBOUB Actions Trier Filtrer Client 1 Plan de relance Encours to…" at bounding box center [784, 386] width 1568 height 771
click at [1529, 35] on icon "button" at bounding box center [1528, 38] width 17 height 17
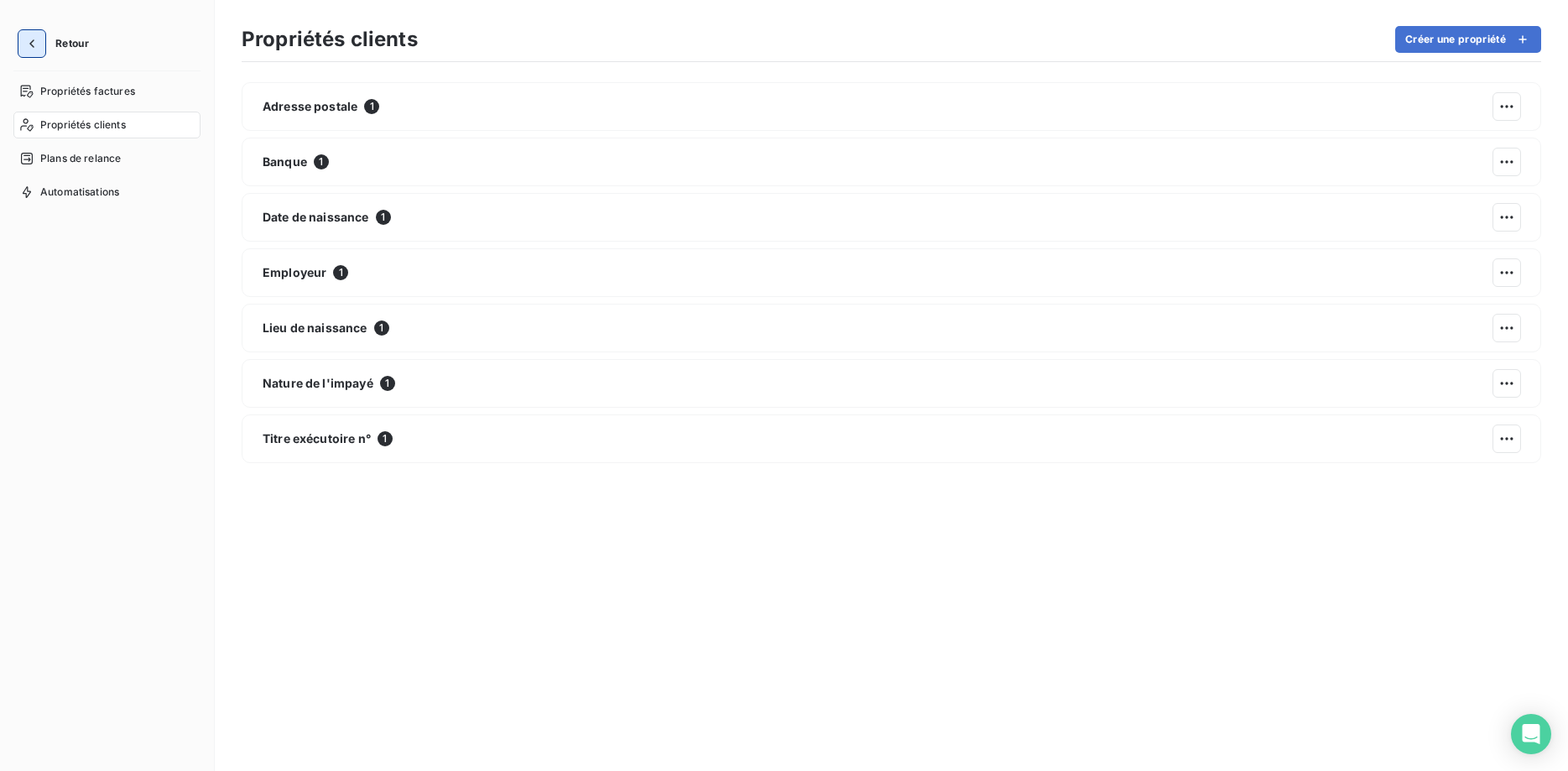
click at [38, 54] on button "button" at bounding box center [31, 43] width 27 height 27
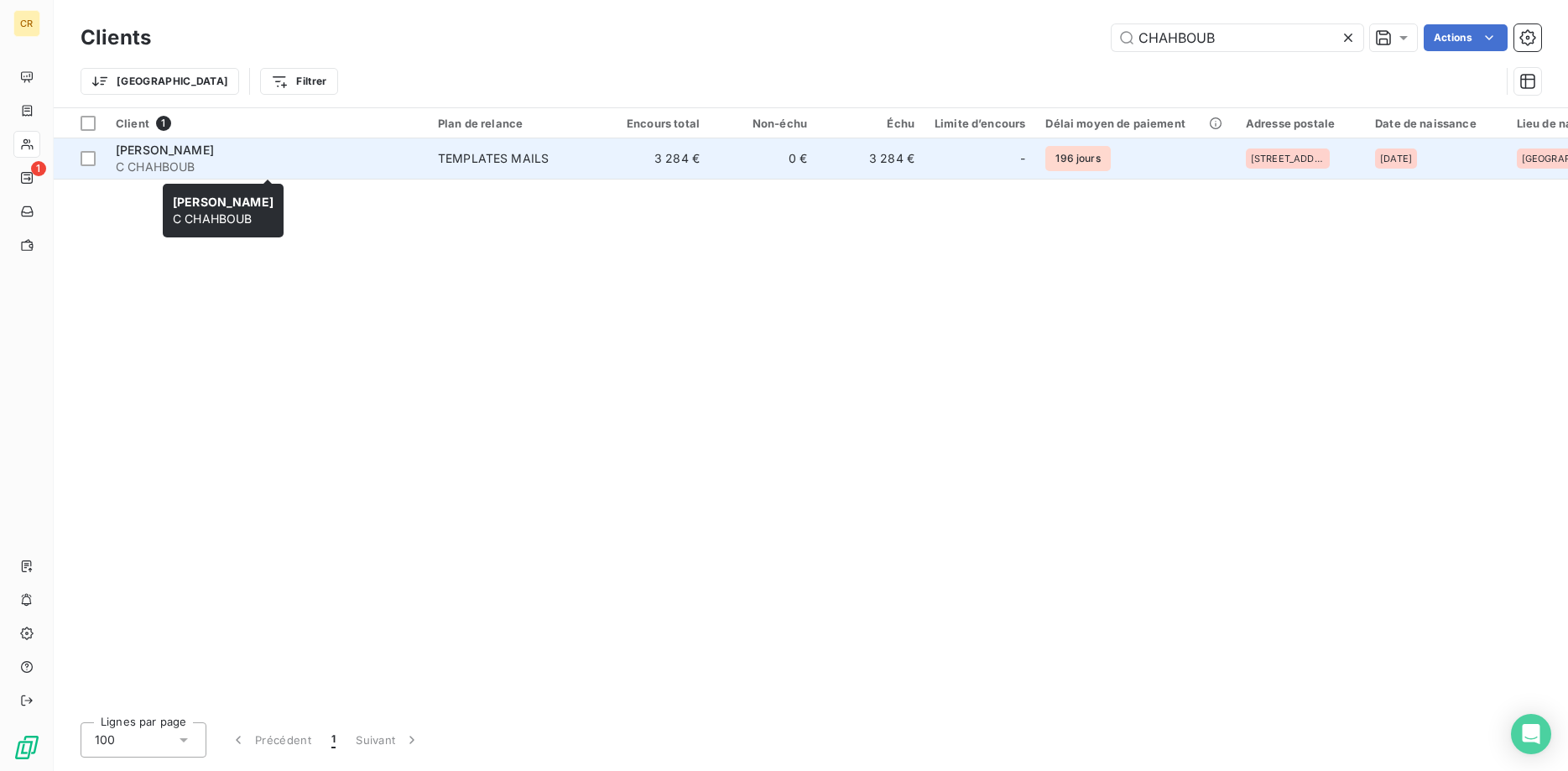
click at [369, 159] on span "C CHAHBOUB" at bounding box center [267, 167] width 302 height 17
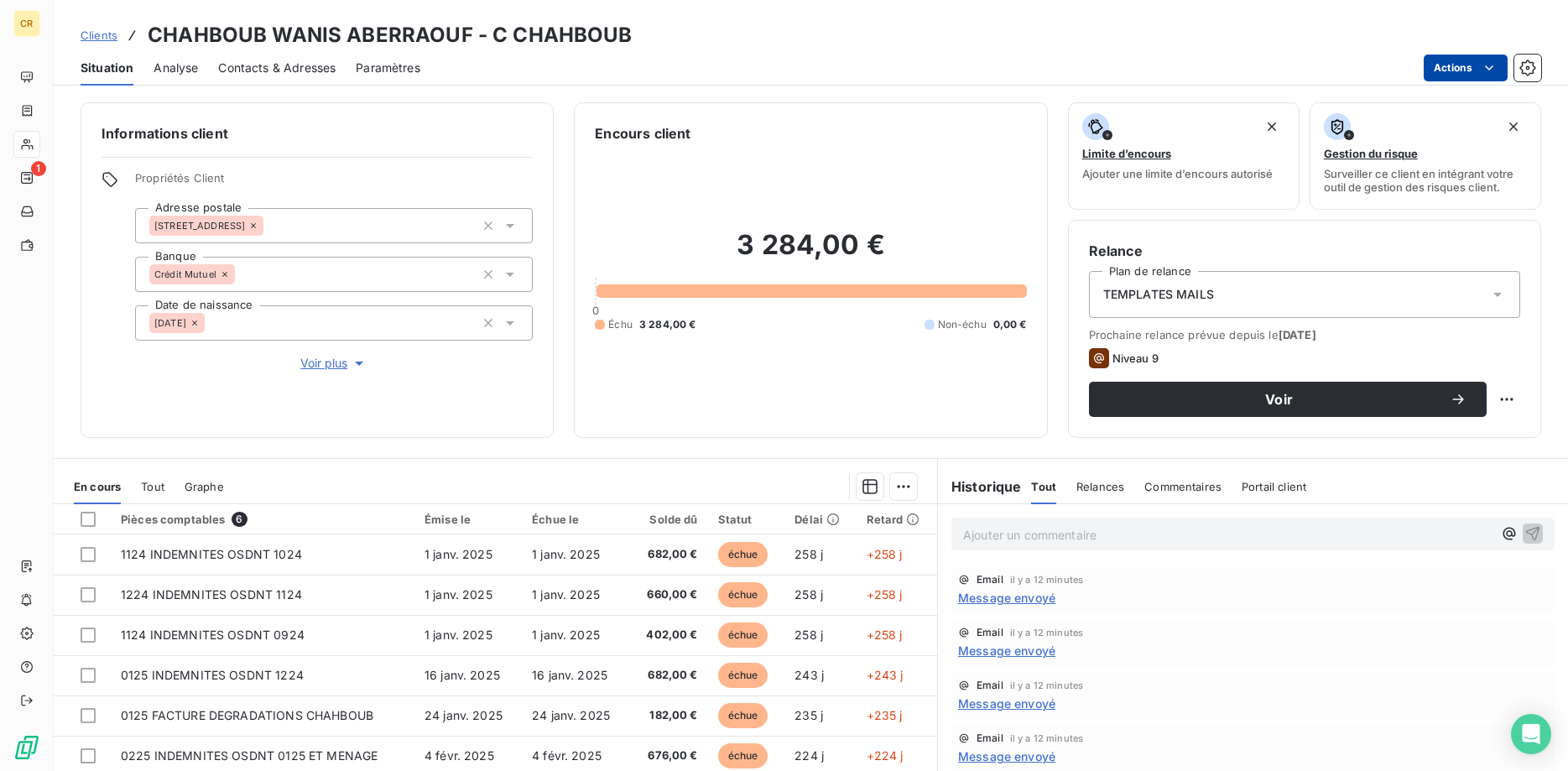
click at [1489, 69] on html "CR 1 Clients CHAHBOUB WANIS ABERRAOUF - C CHAHBOUB Situation Analyse Contacts &…" at bounding box center [784, 386] width 1568 height 771
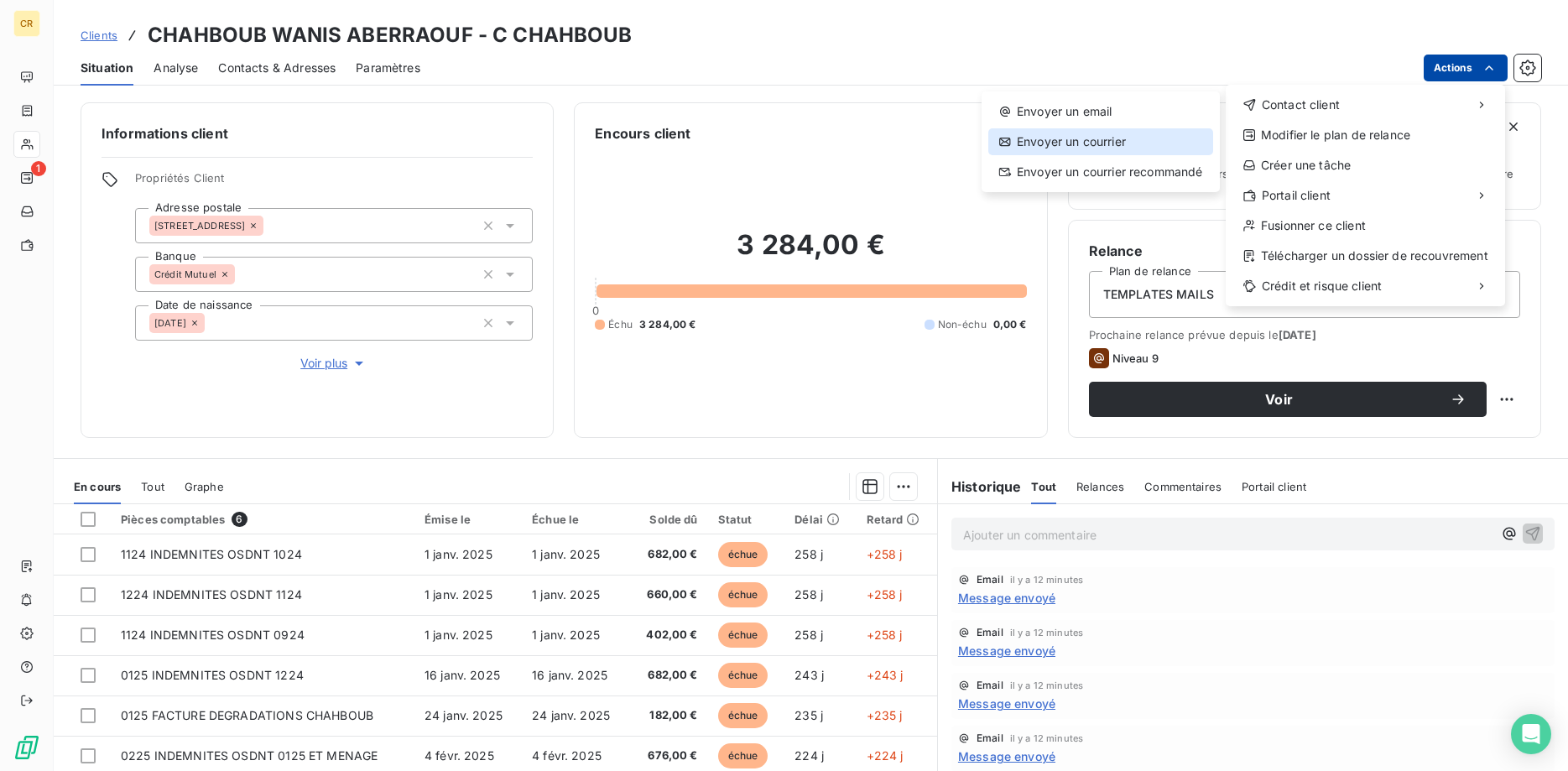
click at [1075, 144] on div "Envoyer un courrier" at bounding box center [1101, 141] width 225 height 27
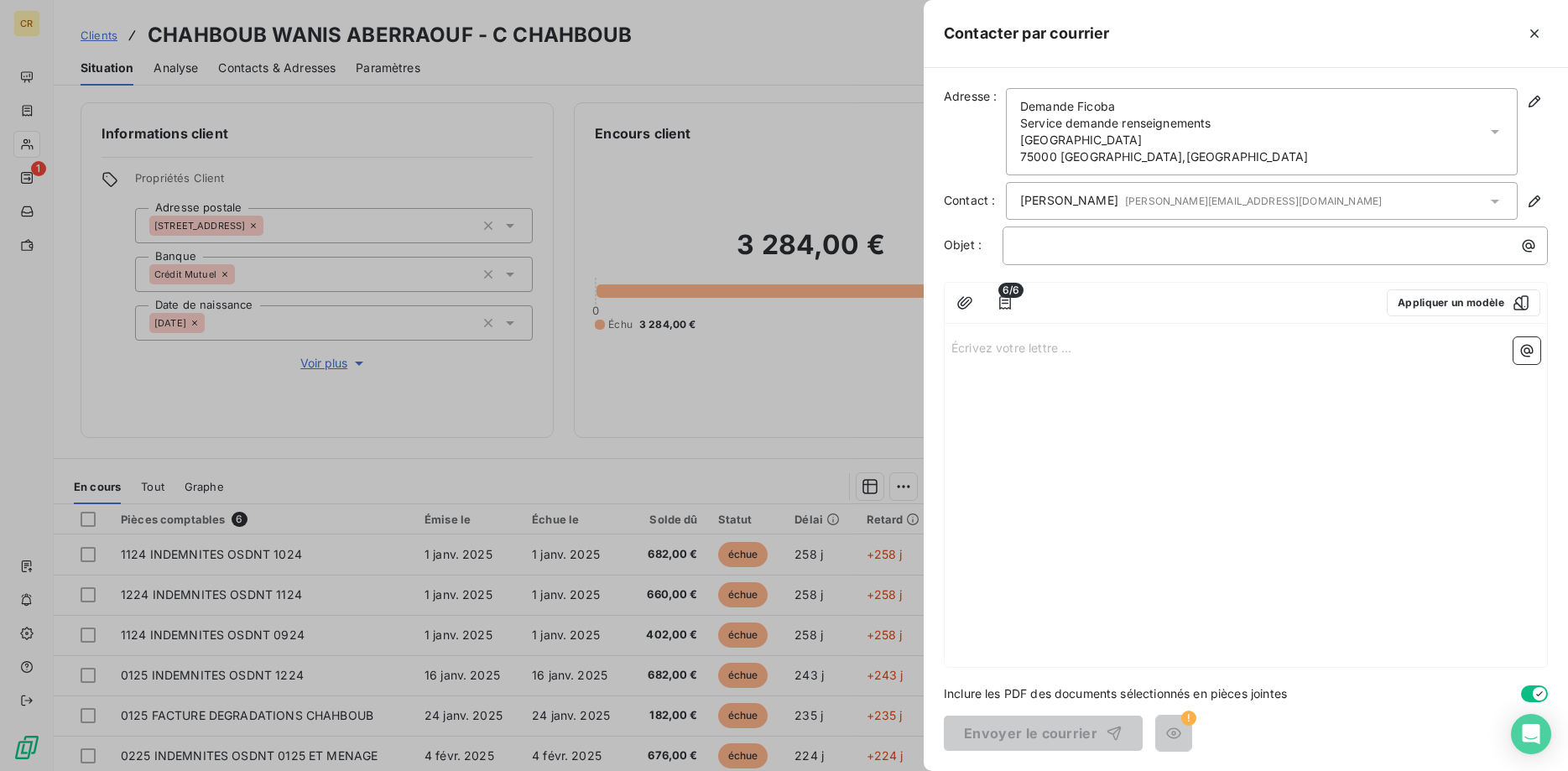
click at [1226, 147] on div "Demande Ficoba Service demande renseignements [GEOGRAPHIC_DATA]" at bounding box center [1261, 132] width 512 height 88
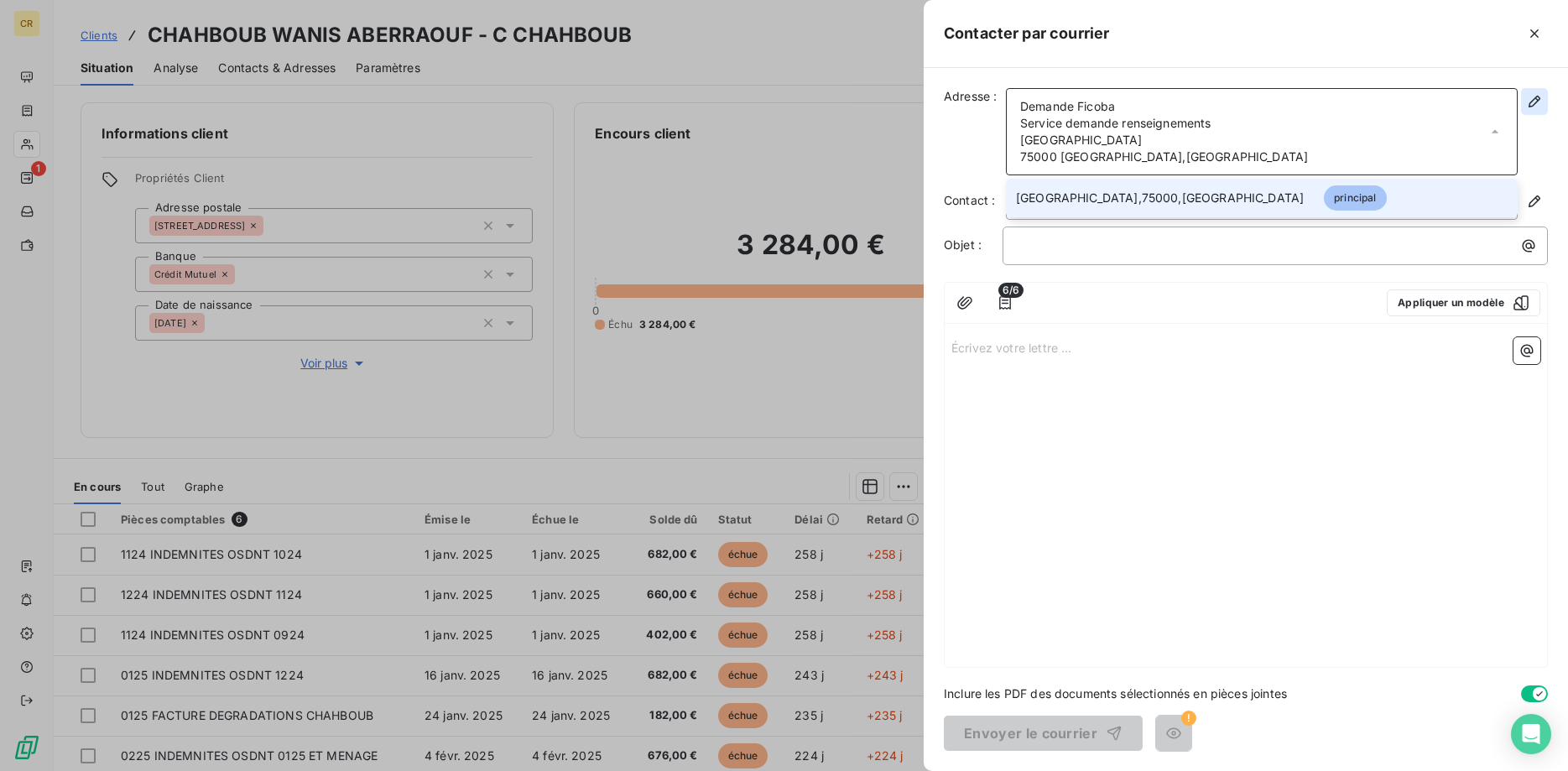
click at [1533, 105] on icon "button" at bounding box center [1535, 101] width 17 height 17
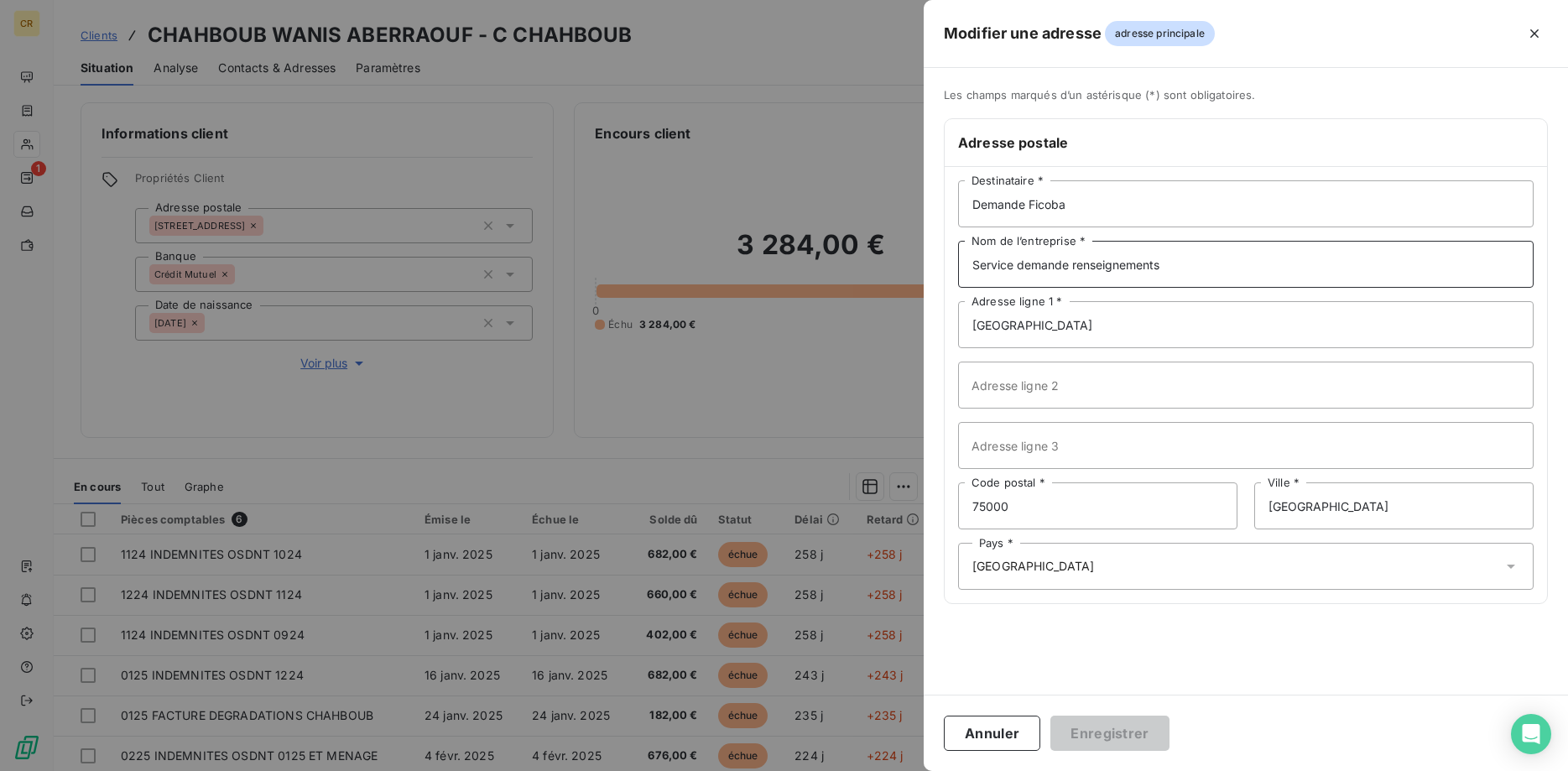
drag, startPoint x: 1208, startPoint y: 269, endPoint x: 896, endPoint y: 269, distance: 312.0
click at [896, 770] on div "Modifier une adresse adresse principale Les champs marqués d’un [DEMOGRAPHIC_DA…" at bounding box center [784, 771] width 1568 height 0
drag, startPoint x: 1193, startPoint y: 264, endPoint x: 912, endPoint y: 268, distance: 281.0
click at [957, 268] on input "Service demande renseignements" at bounding box center [1245, 264] width 575 height 47
drag, startPoint x: 1053, startPoint y: 323, endPoint x: 901, endPoint y: 323, distance: 152.0
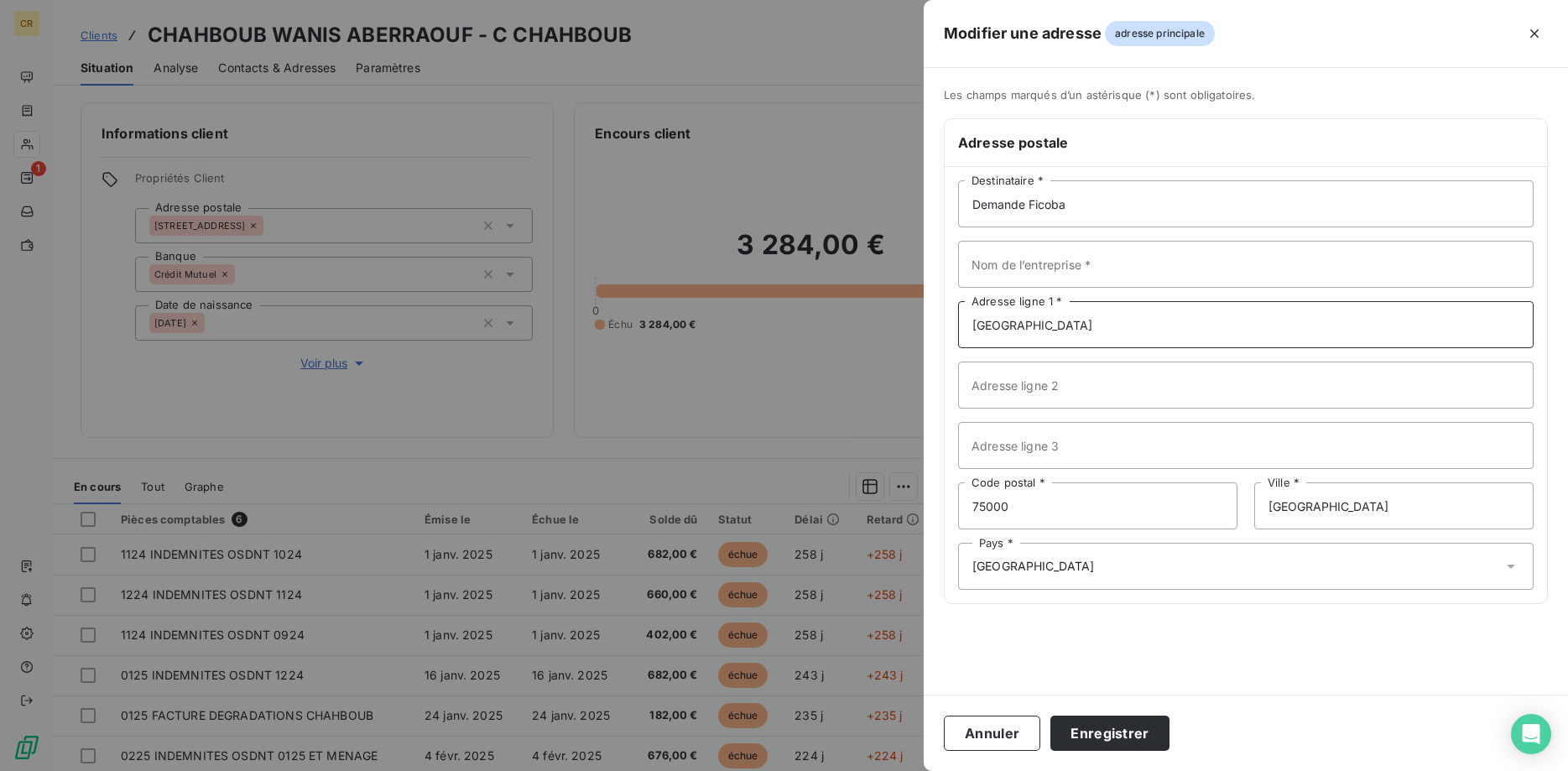
click at [957, 323] on input "[GEOGRAPHIC_DATA]" at bounding box center [1245, 325] width 575 height 47
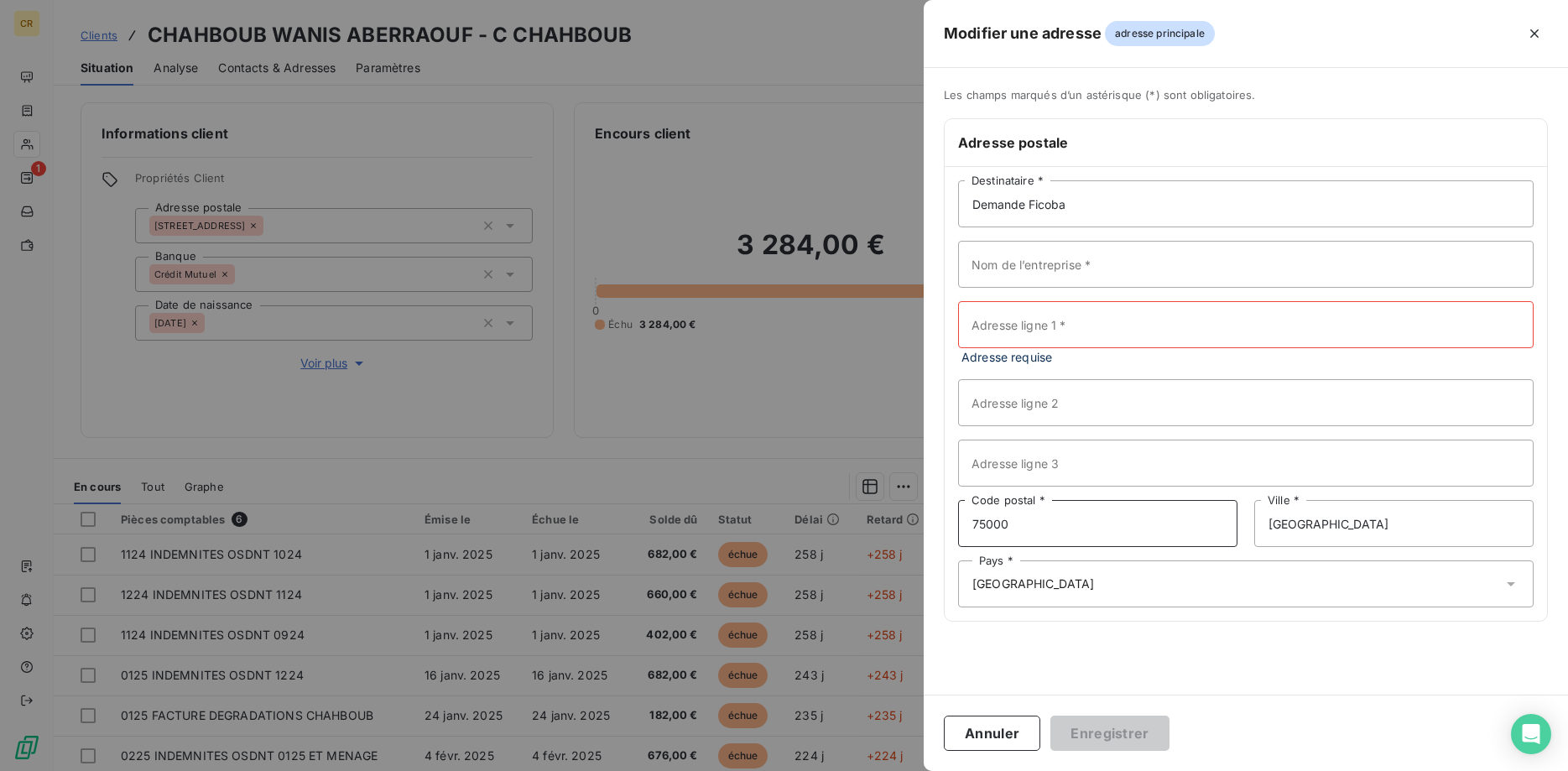
drag, startPoint x: 959, startPoint y: 508, endPoint x: 874, endPoint y: 508, distance: 85.0
click at [957, 508] on input "75000" at bounding box center [1097, 523] width 279 height 47
drag, startPoint x: 1311, startPoint y: 524, endPoint x: 1042, endPoint y: 524, distance: 269.0
click at [1254, 524] on input "[GEOGRAPHIC_DATA]" at bounding box center [1393, 523] width 279 height 47
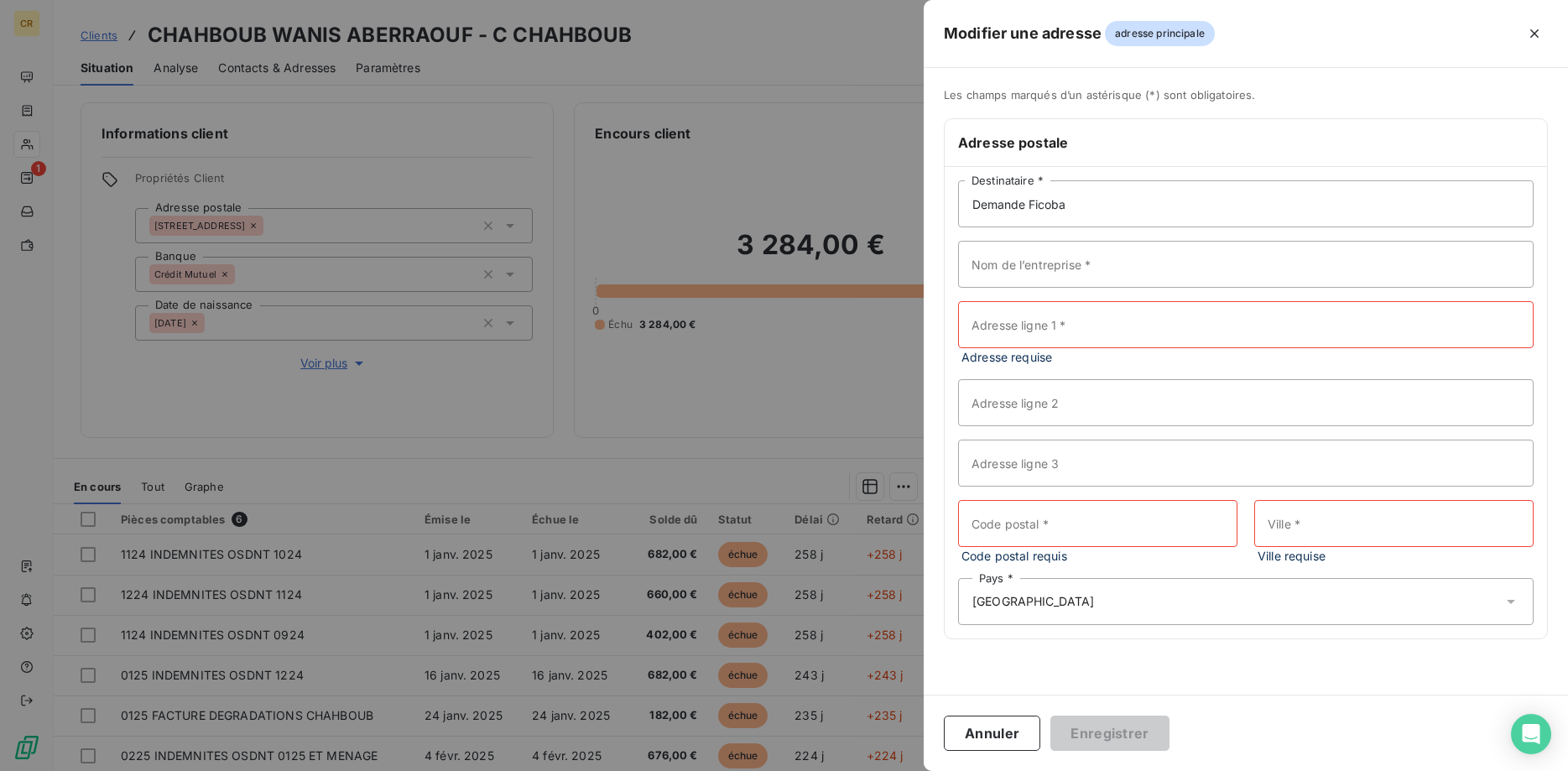
click at [1025, 597] on div "Pays * [GEOGRAPHIC_DATA]" at bounding box center [1245, 601] width 575 height 47
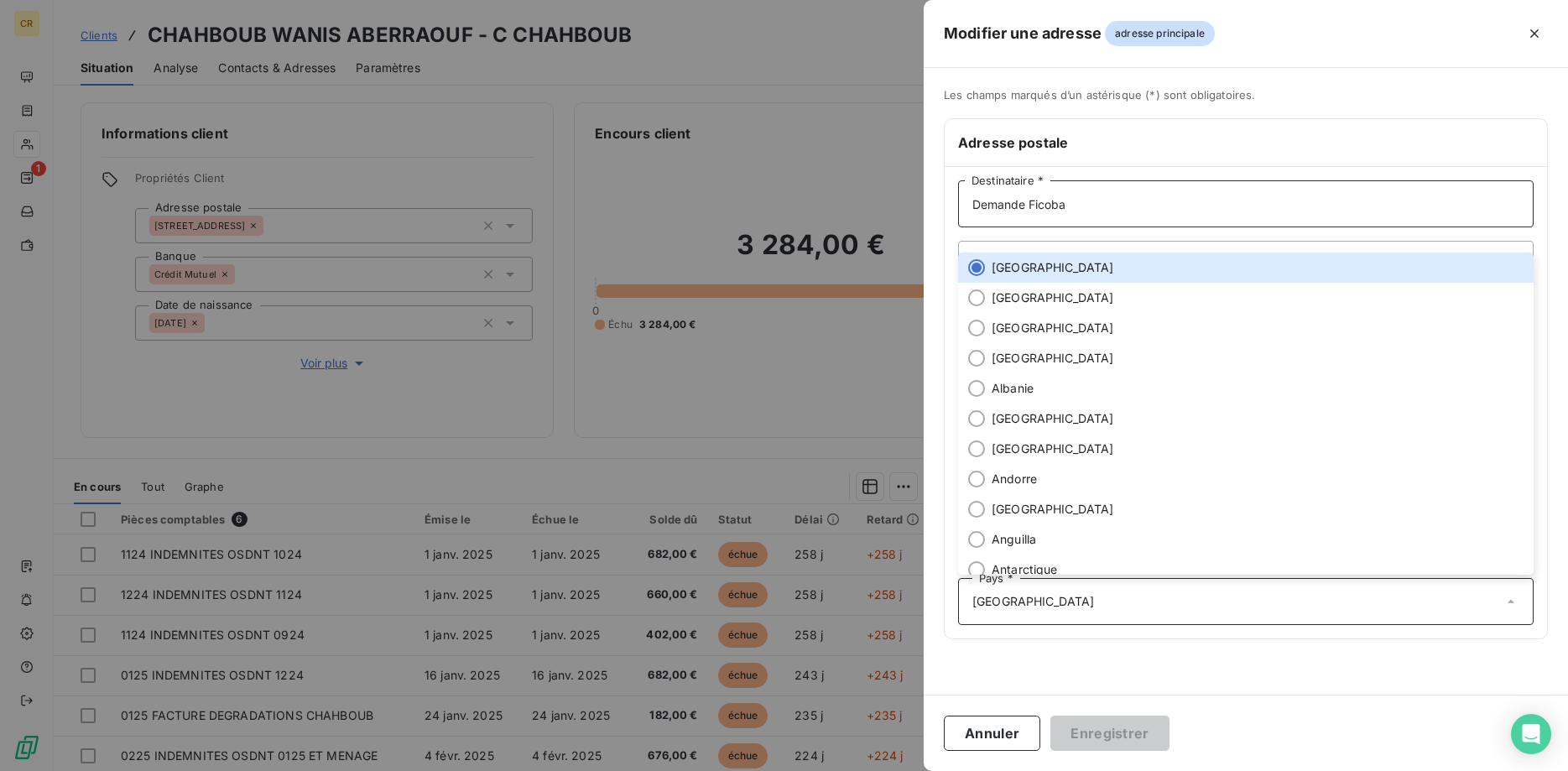
click at [995, 207] on input "Demande Ficoba" at bounding box center [1245, 203] width 575 height 47
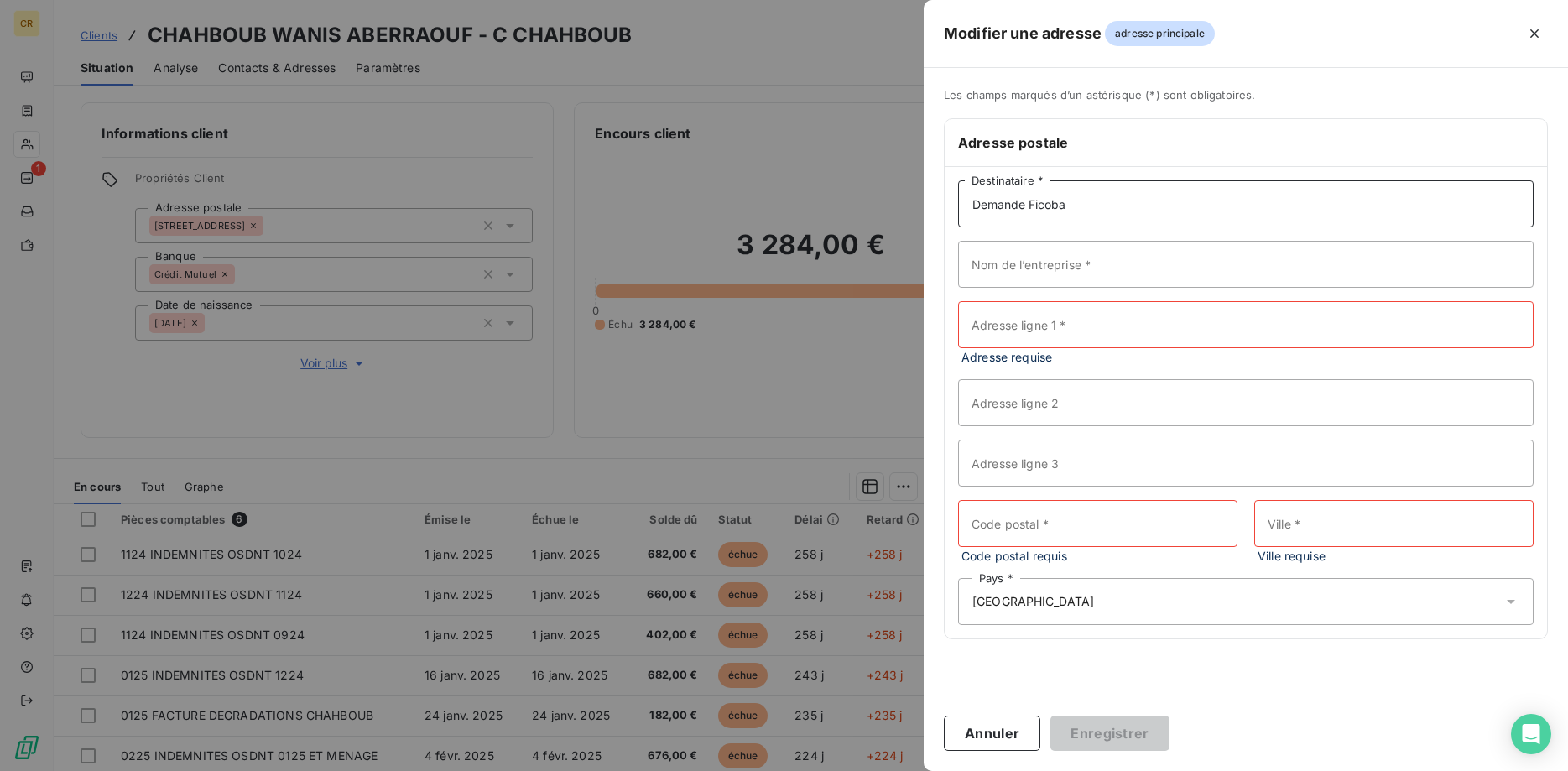
drag, startPoint x: 1070, startPoint y: 209, endPoint x: 896, endPoint y: 203, distance: 174.1
click at [957, 203] on input "Demande Ficoba" at bounding box center [1245, 203] width 575 height 47
drag, startPoint x: 1048, startPoint y: 200, endPoint x: 1120, endPoint y: 197, distance: 72.1
click at [1120, 197] on input "CHAHBOUB Xanis" at bounding box center [1245, 203] width 575 height 47
drag, startPoint x: 1134, startPoint y: 209, endPoint x: 941, endPoint y: 208, distance: 193.0
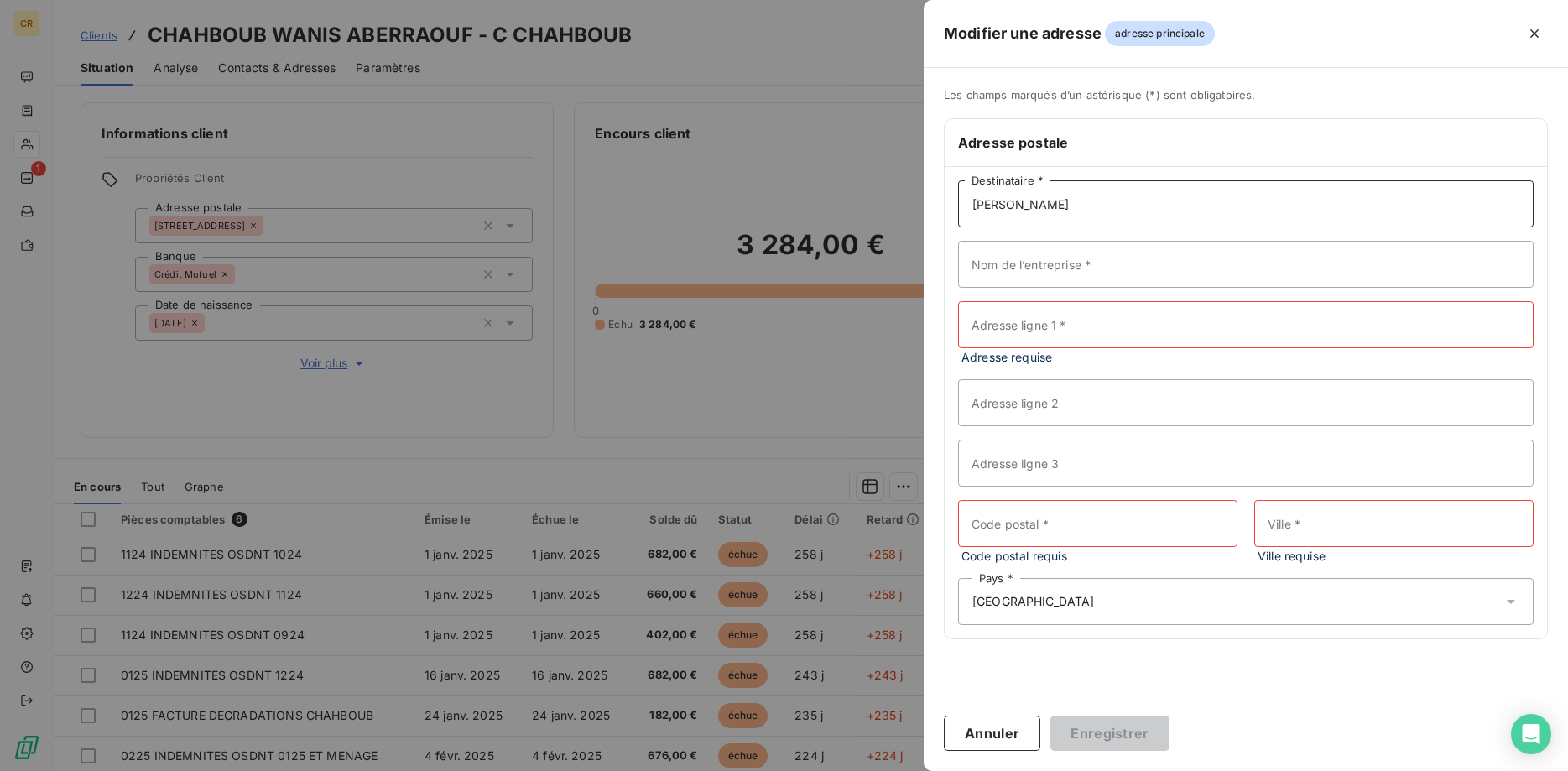
click at [957, 208] on input "[PERSON_NAME]" at bounding box center [1245, 203] width 575 height 47
type input "[PERSON_NAME]"
click at [1022, 257] on input "Nom de l’entreprise *" at bounding box center [1245, 264] width 575 height 47
paste input "[PERSON_NAME]"
type input "[PERSON_NAME]"
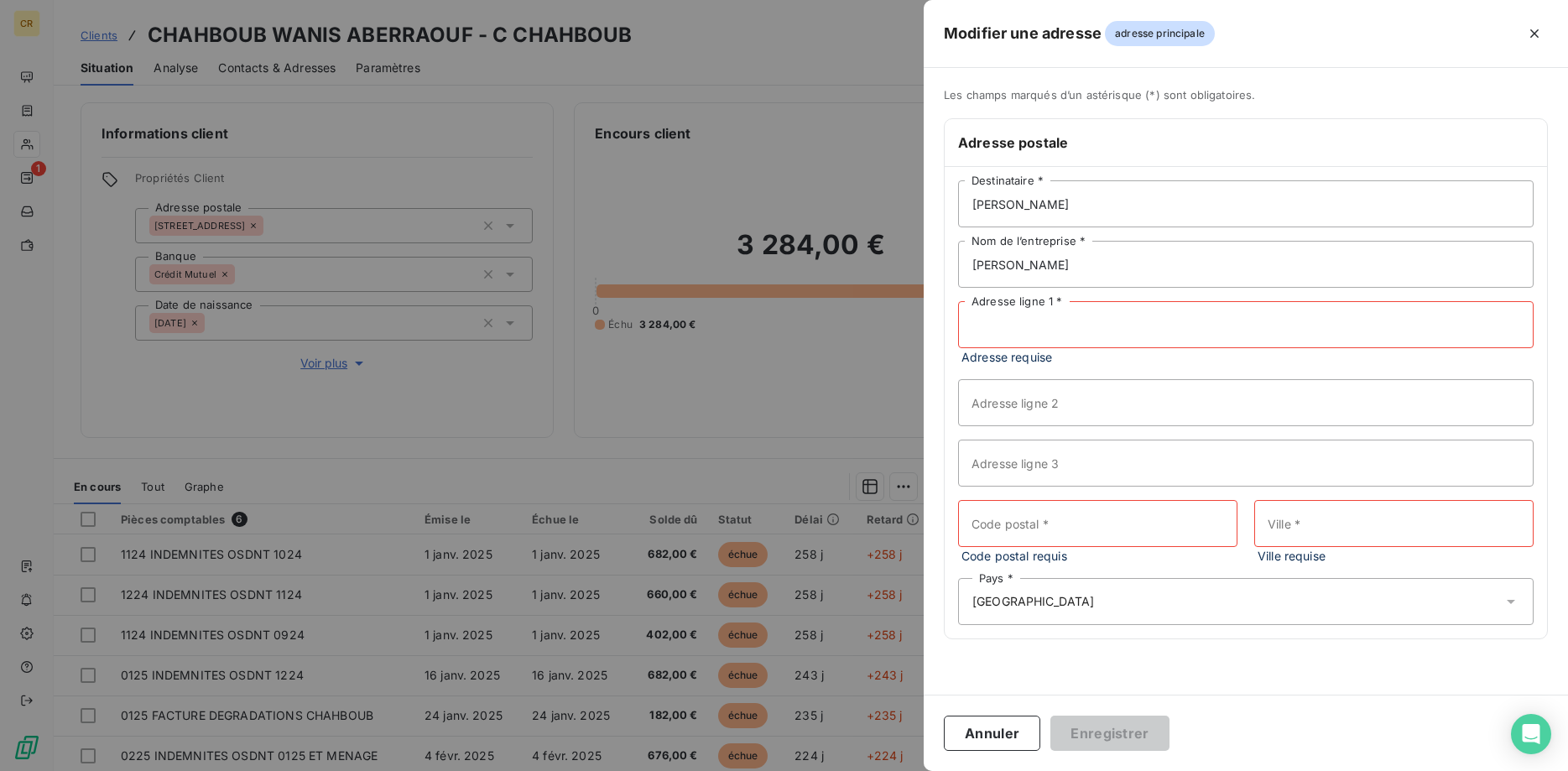
click at [1048, 331] on input "Adresse ligne 1 *" at bounding box center [1245, 325] width 575 height 47
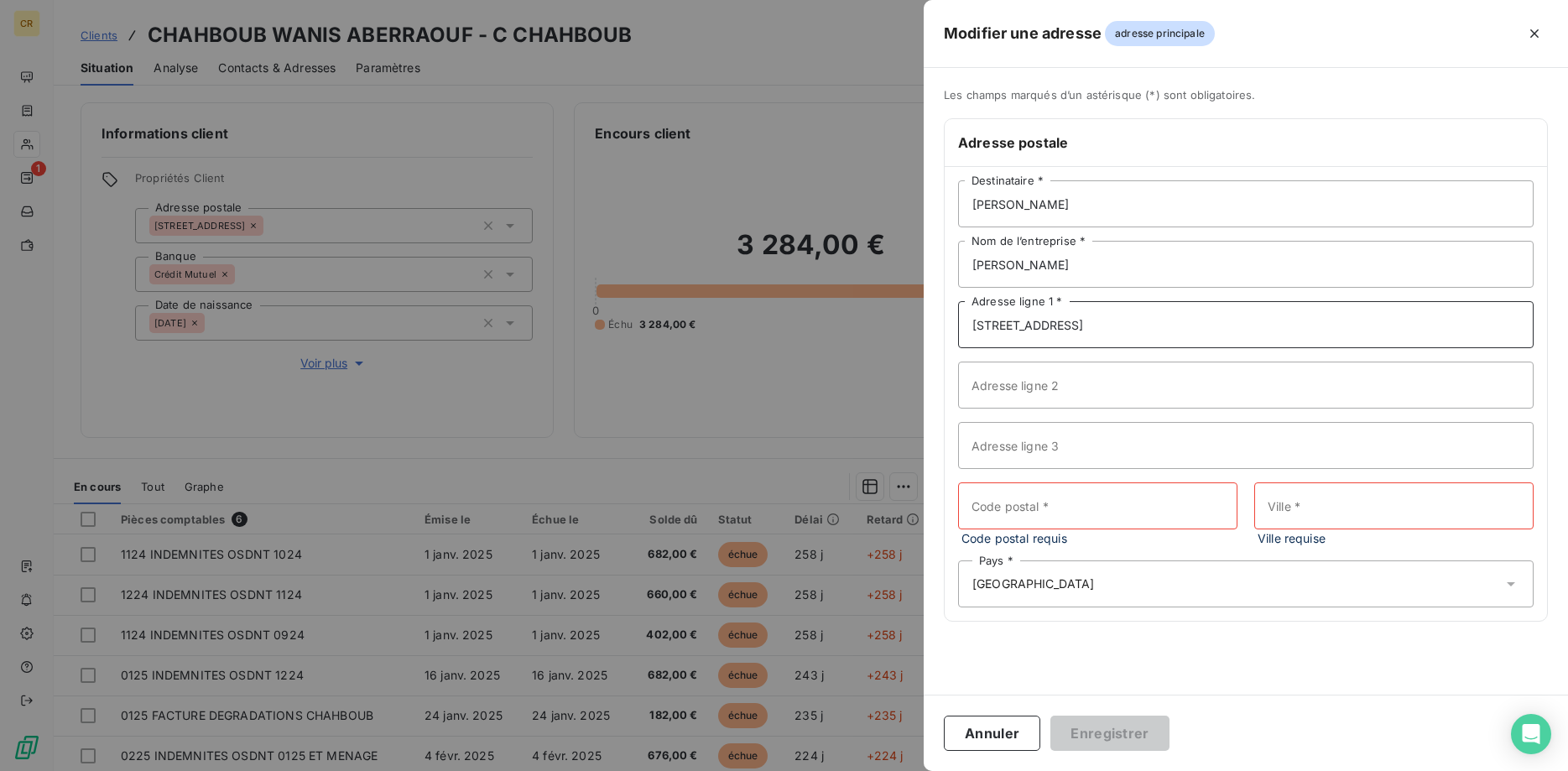
type input "[STREET_ADDRESS]"
click at [1042, 509] on input "Code postal *" at bounding box center [1097, 506] width 279 height 47
type input "7000"
click at [1319, 513] on input "Ville *" at bounding box center [1393, 506] width 279 height 47
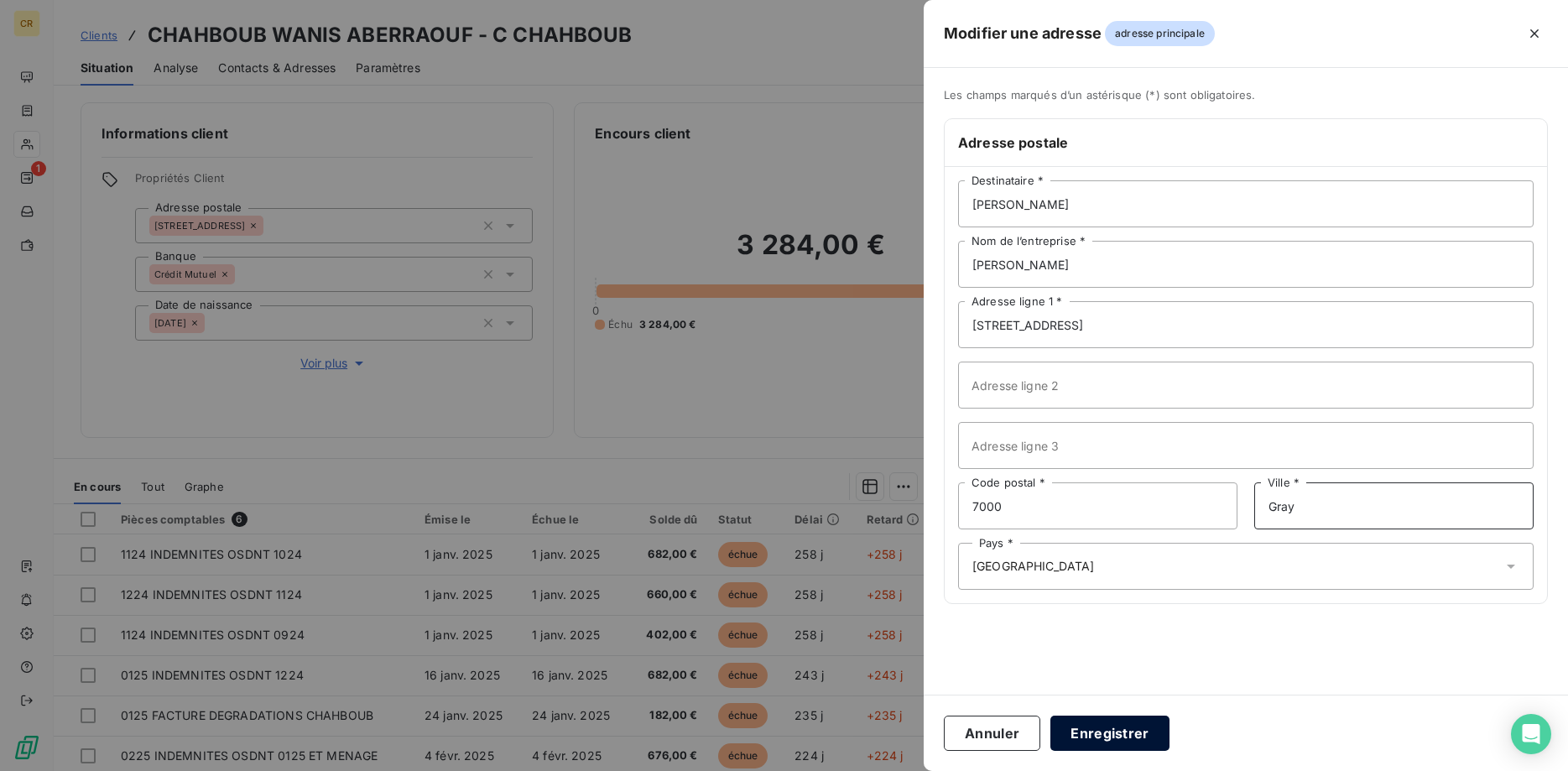
type input "Gray"
click at [1140, 730] on button "Enregistrer" at bounding box center [1109, 732] width 119 height 35
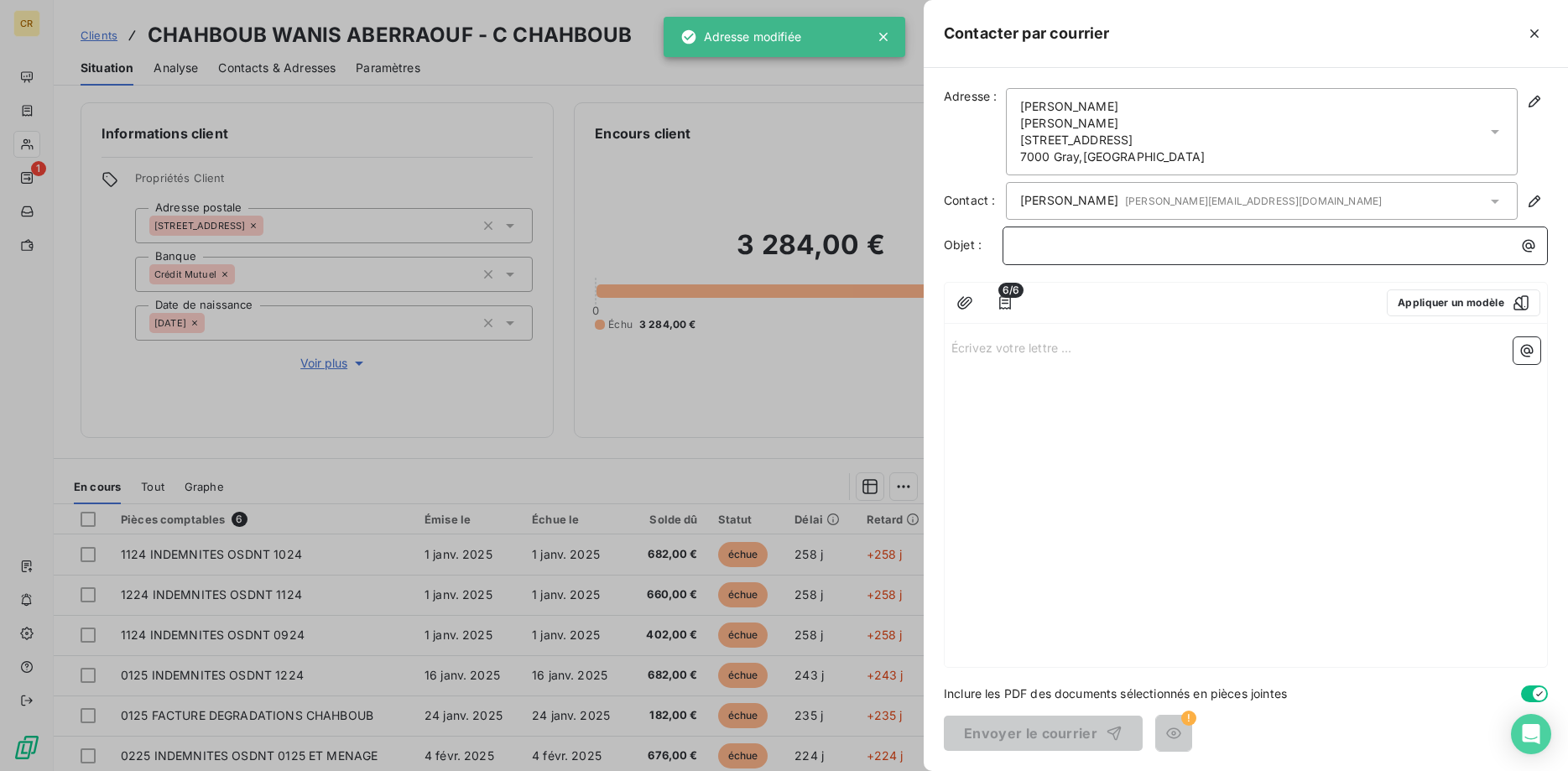
click at [1137, 246] on p "﻿" at bounding box center [1279, 245] width 525 height 19
click at [1177, 373] on div "Écrivez votre lettre ... ﻿" at bounding box center [1245, 499] width 602 height 337
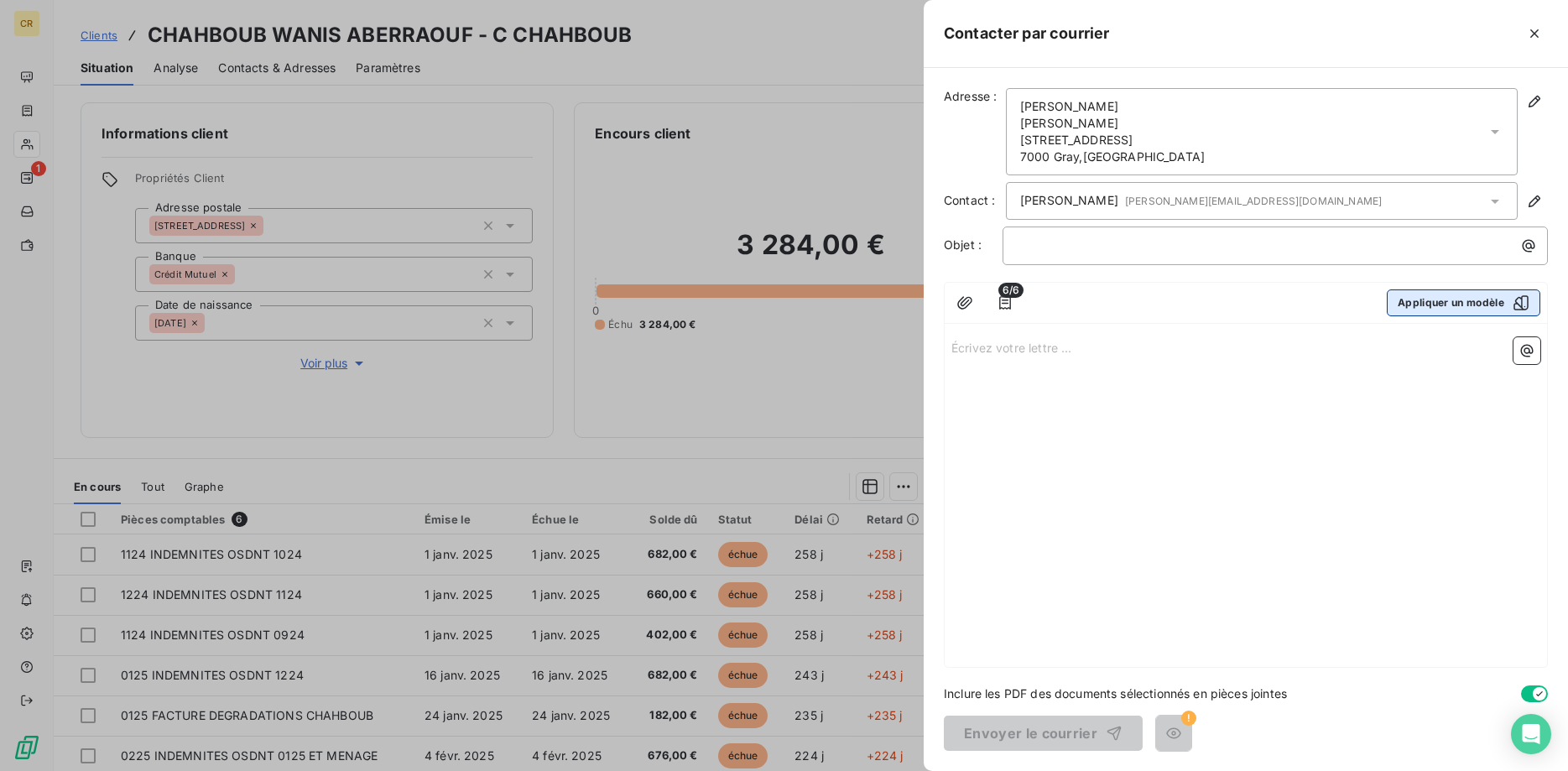
click at [1444, 296] on button "Appliquer un modèle" at bounding box center [1463, 302] width 154 height 27
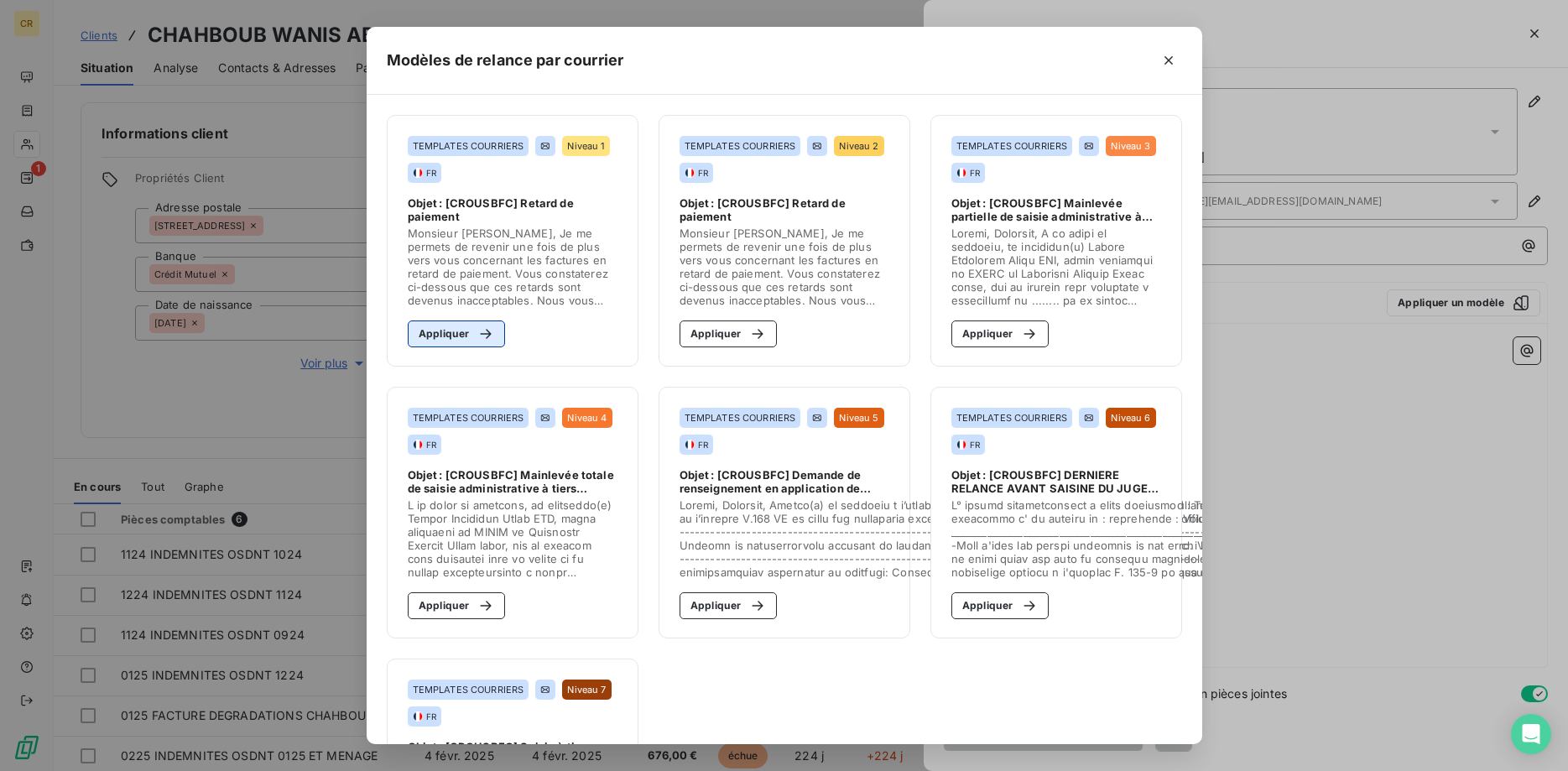
click at [449, 335] on button "Appliquer" at bounding box center [457, 333] width 98 height 27
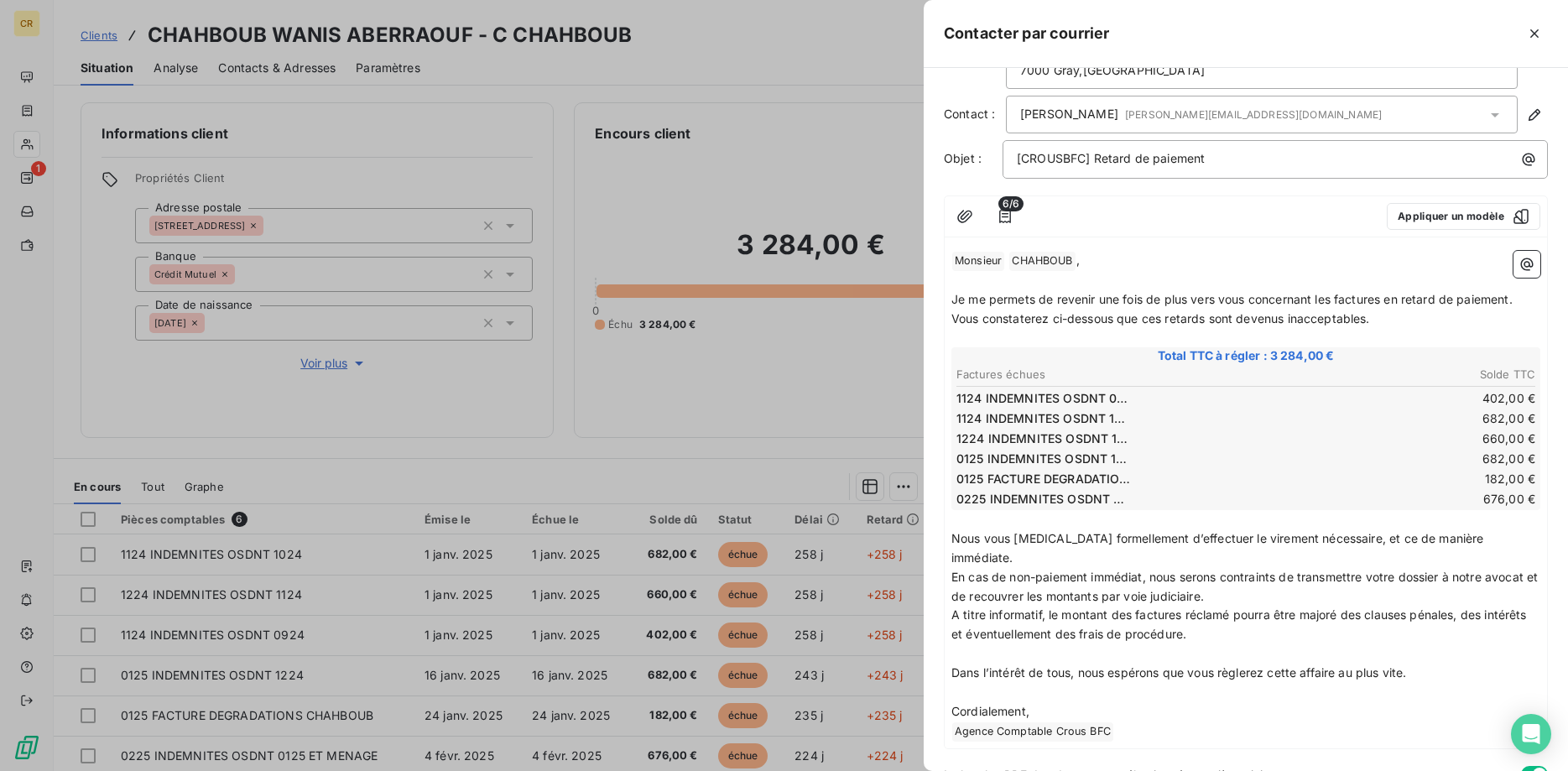
scroll to position [149, 0]
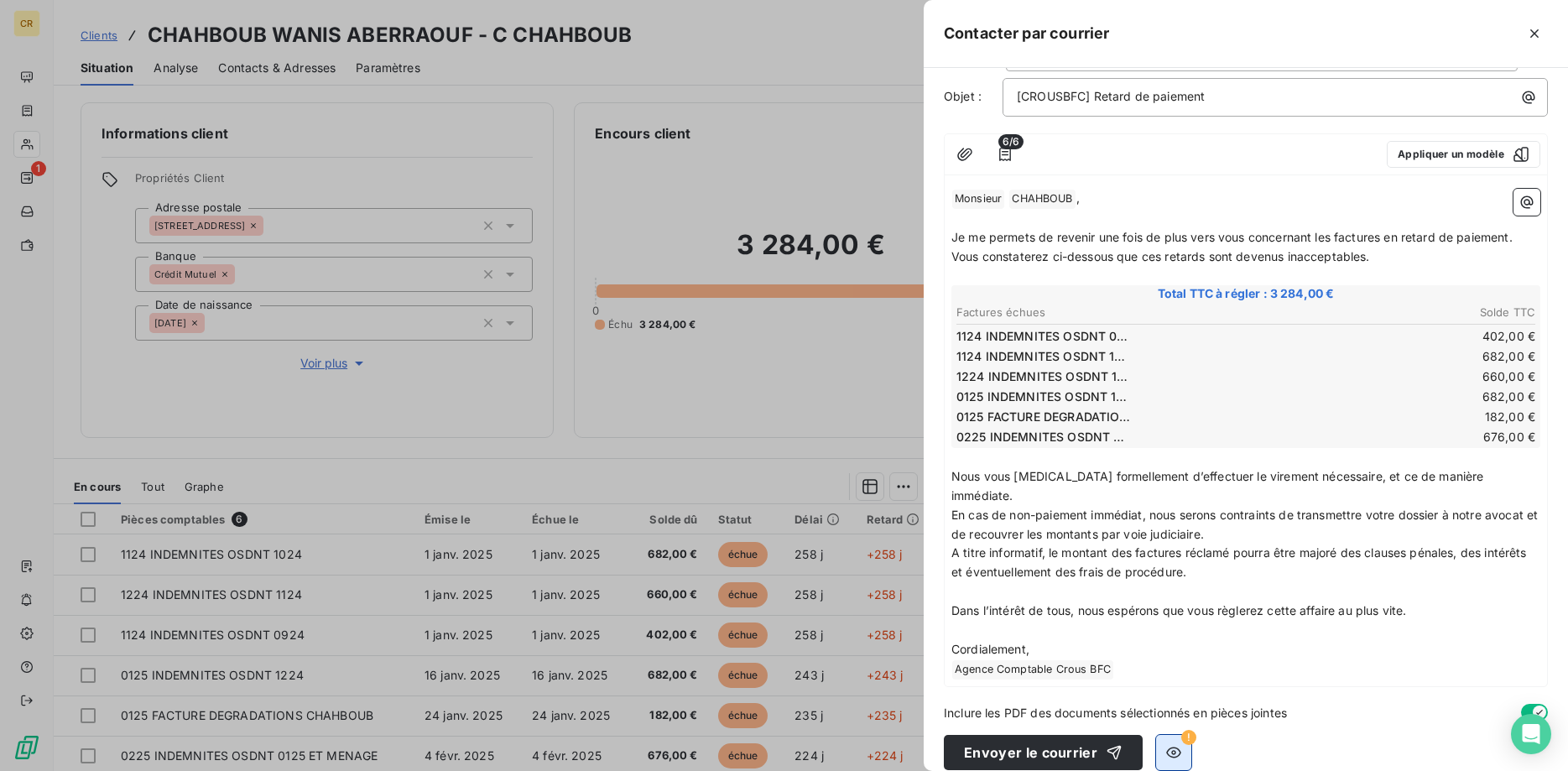
click at [1173, 744] on icon "button" at bounding box center [1174, 752] width 17 height 17
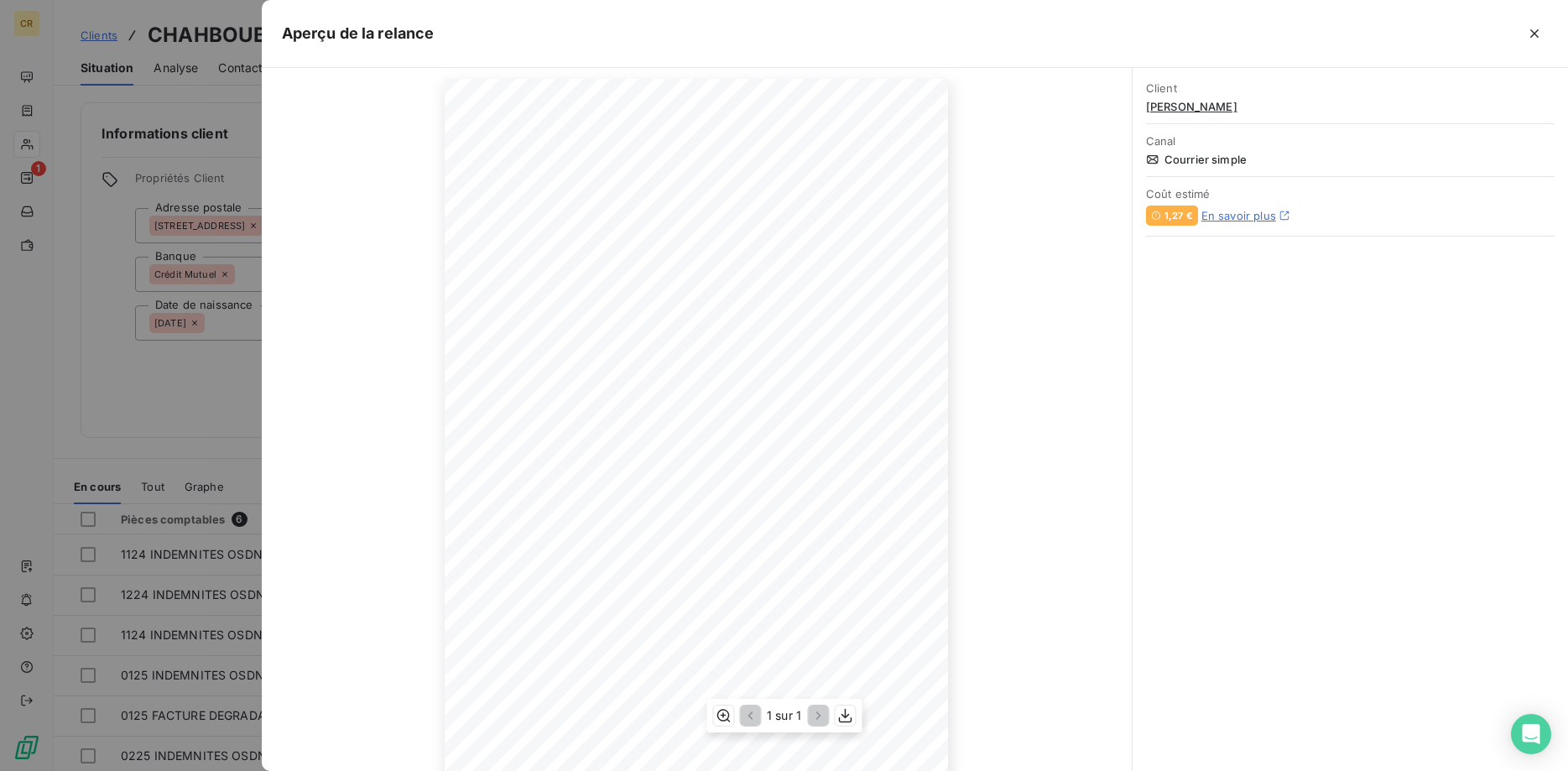
scroll to position [104, 0]
click at [1528, 37] on icon "button" at bounding box center [1535, 33] width 17 height 17
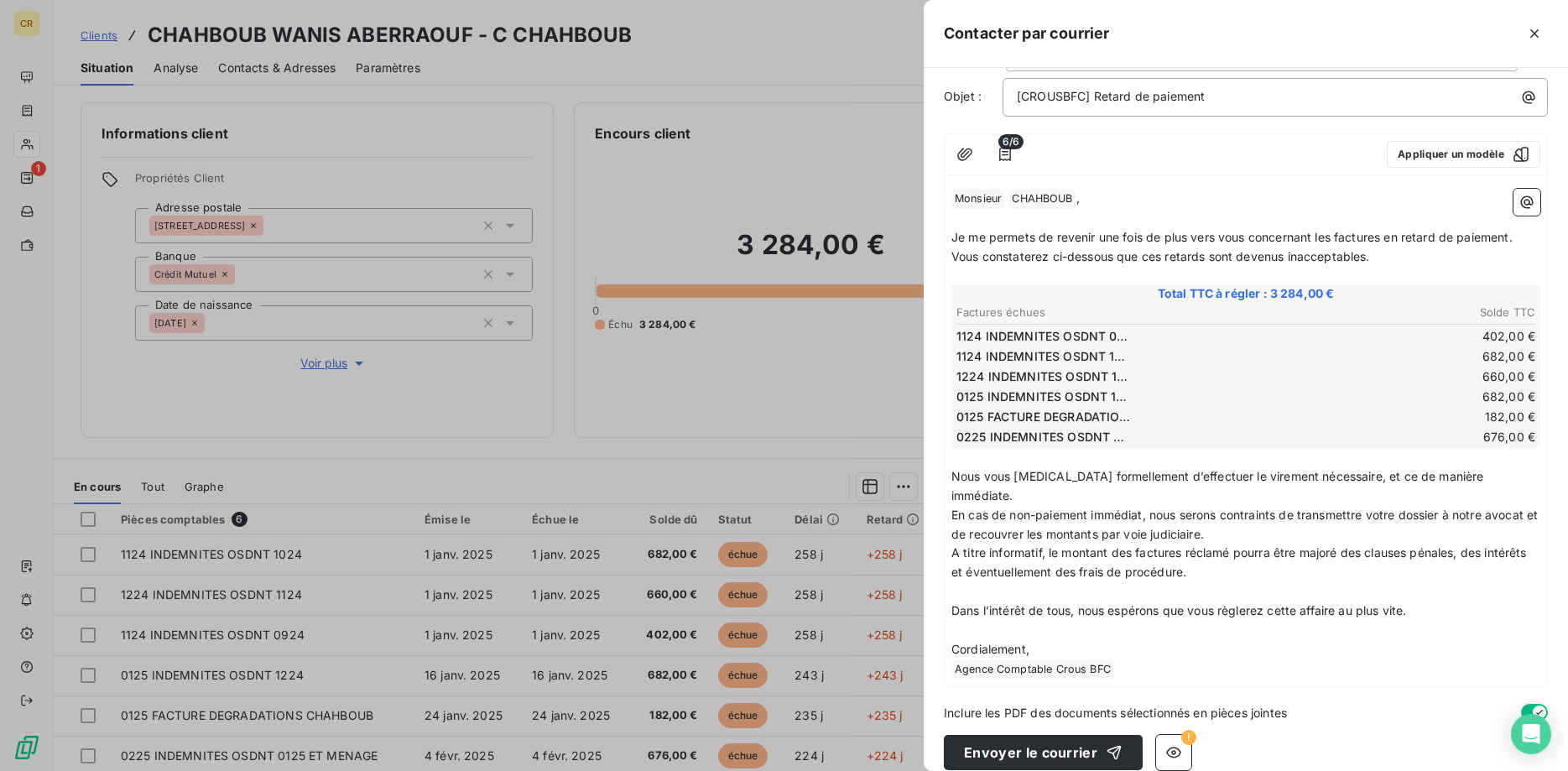
click at [1117, 659] on p "﻿ Agence Comptable Crous BFC ﻿ ﻿" at bounding box center [1246, 669] width 589 height 20
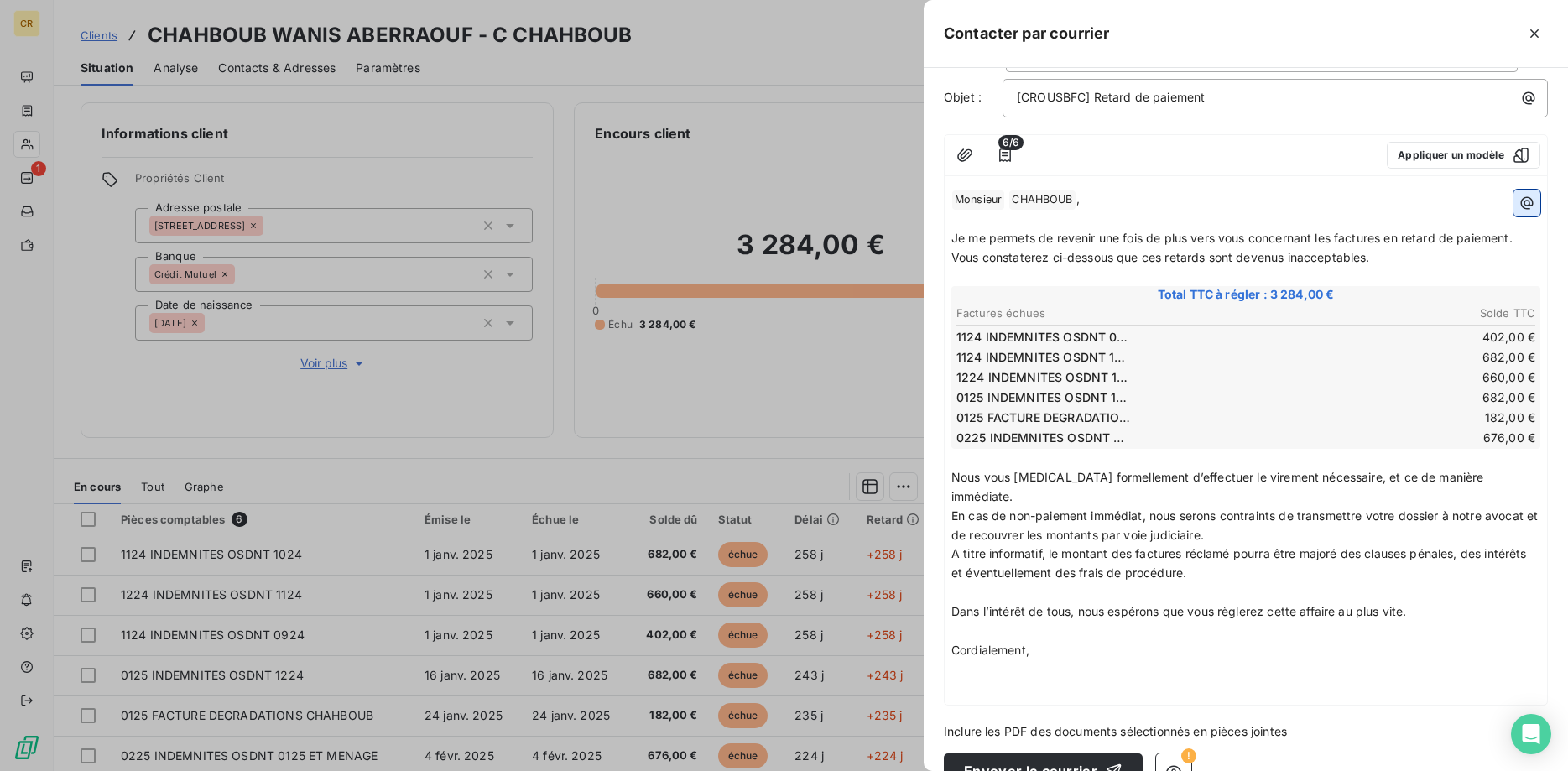
click at [1535, 204] on icon "button" at bounding box center [1527, 203] width 17 height 17
click at [988, 660] on html "CR 1 Clients CHAHBOUB WANIS ABERRAOUF - C CHAHBOUB Situation Analyse Contacts &…" at bounding box center [784, 386] width 1568 height 771
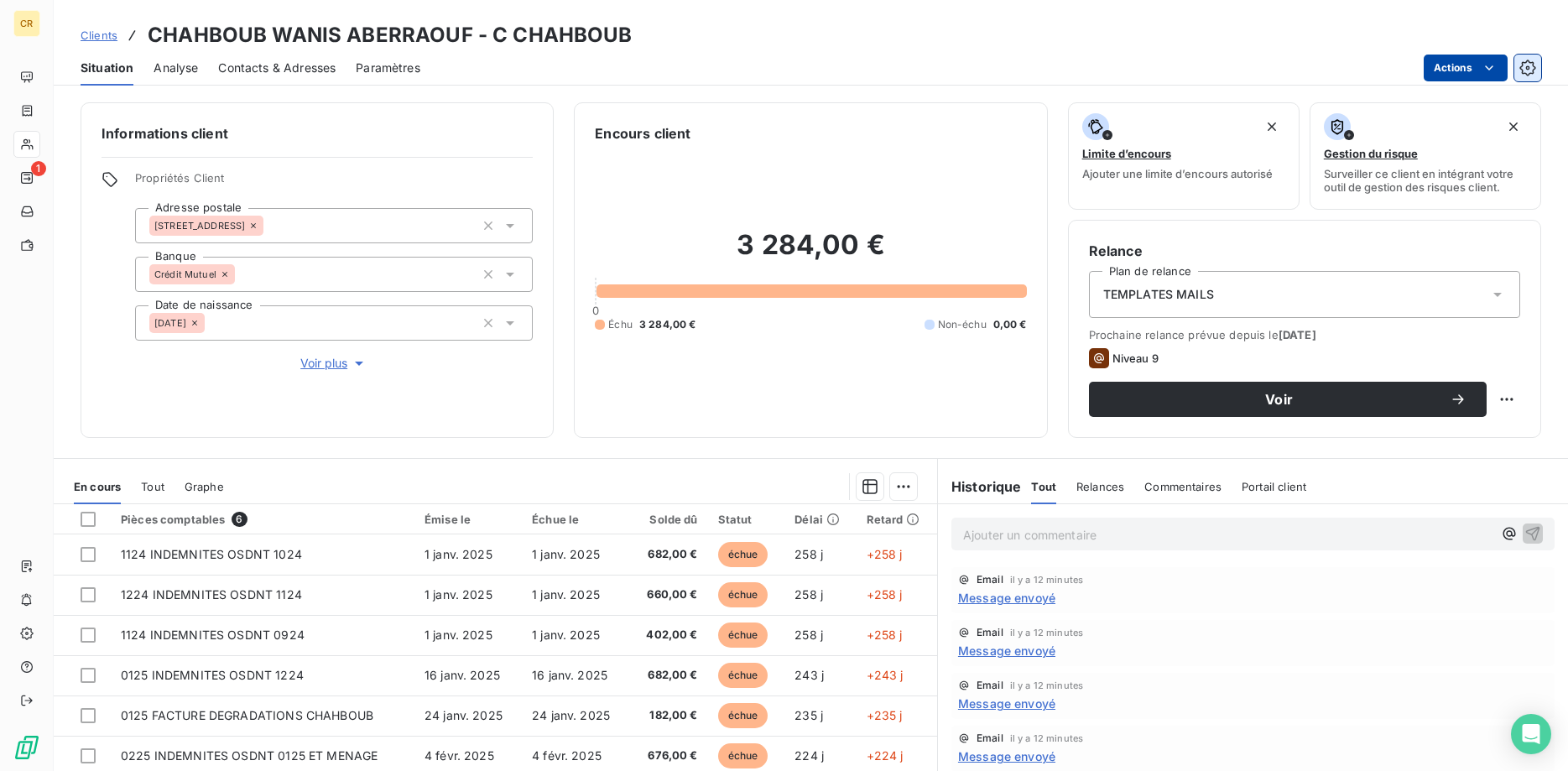
click at [1523, 66] on icon "button" at bounding box center [1528, 68] width 17 height 17
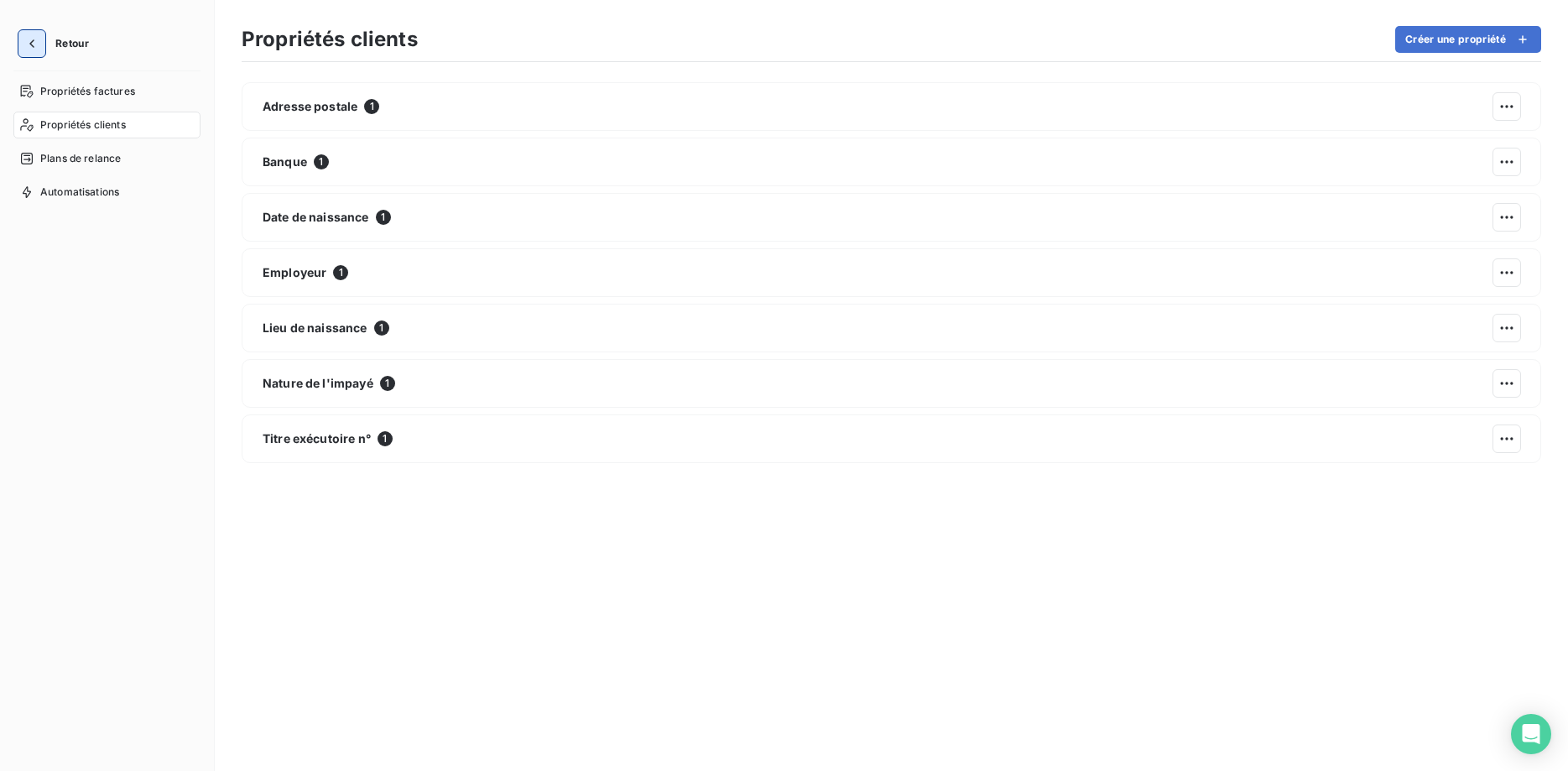
click at [32, 49] on icon "button" at bounding box center [32, 44] width 17 height 17
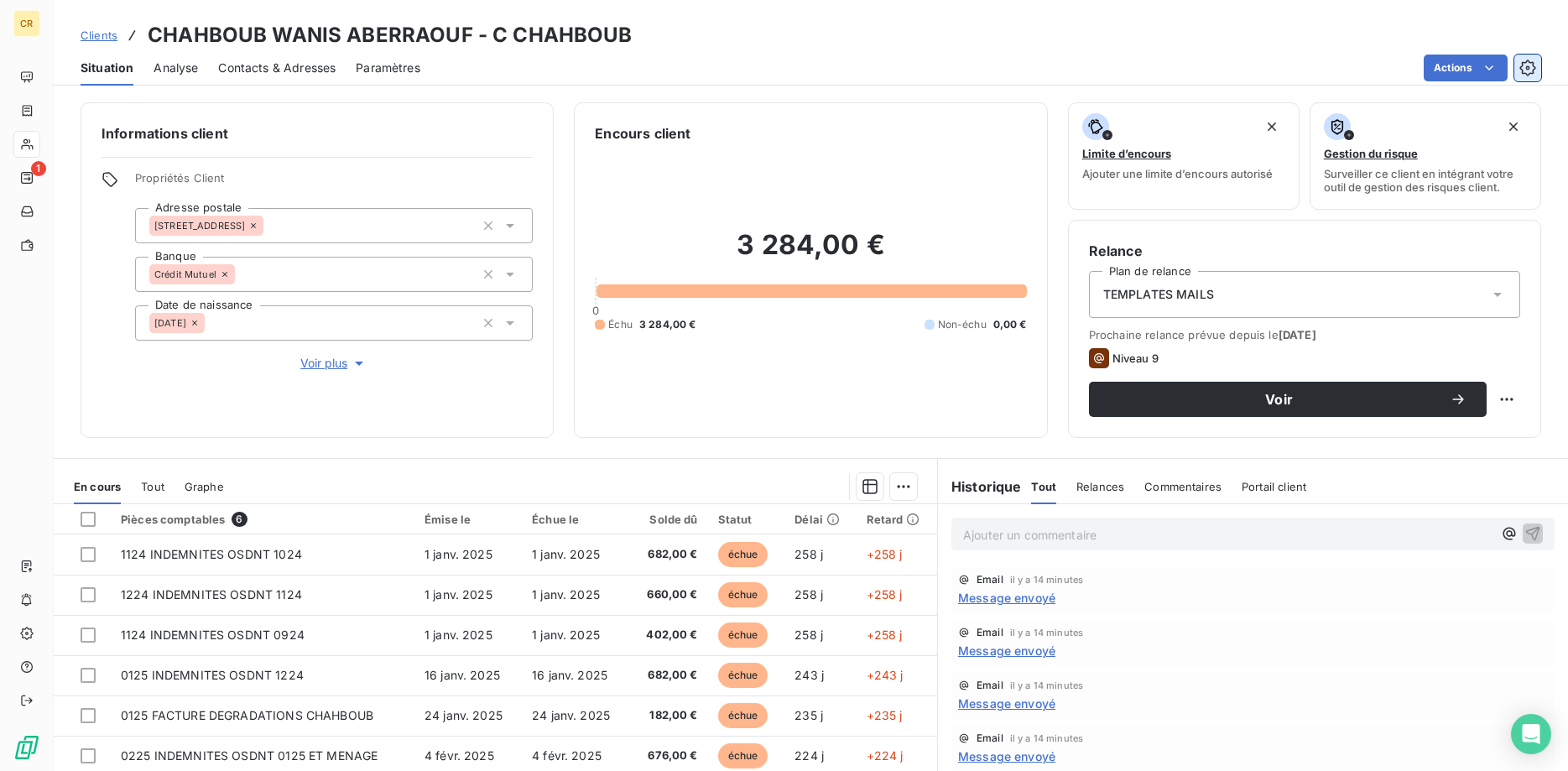
click at [1525, 68] on icon "button" at bounding box center [1528, 68] width 17 height 17
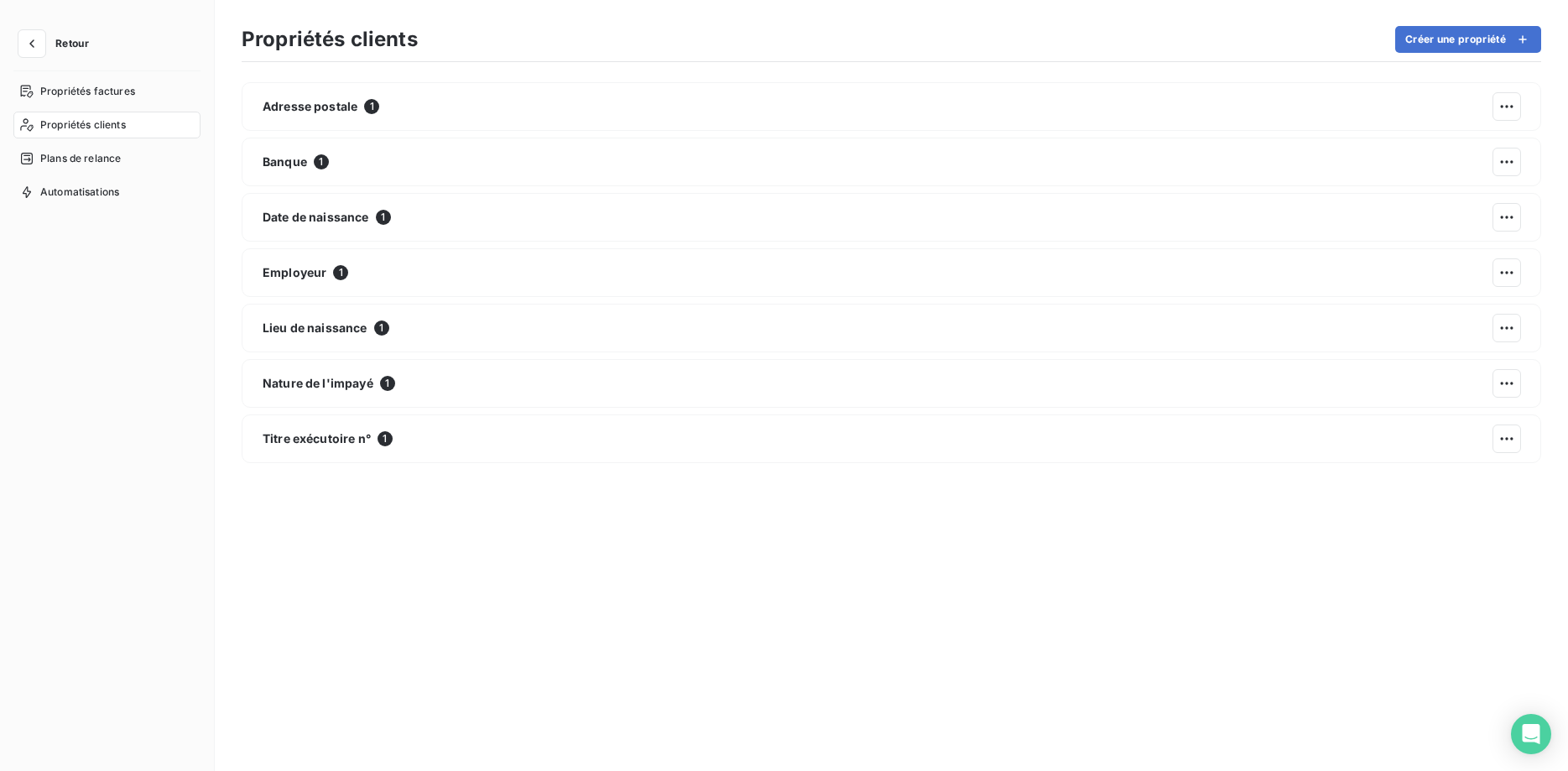
click at [119, 128] on span "Propriétés clients" at bounding box center [83, 125] width 86 height 15
click at [27, 44] on icon "button" at bounding box center [32, 44] width 17 height 17
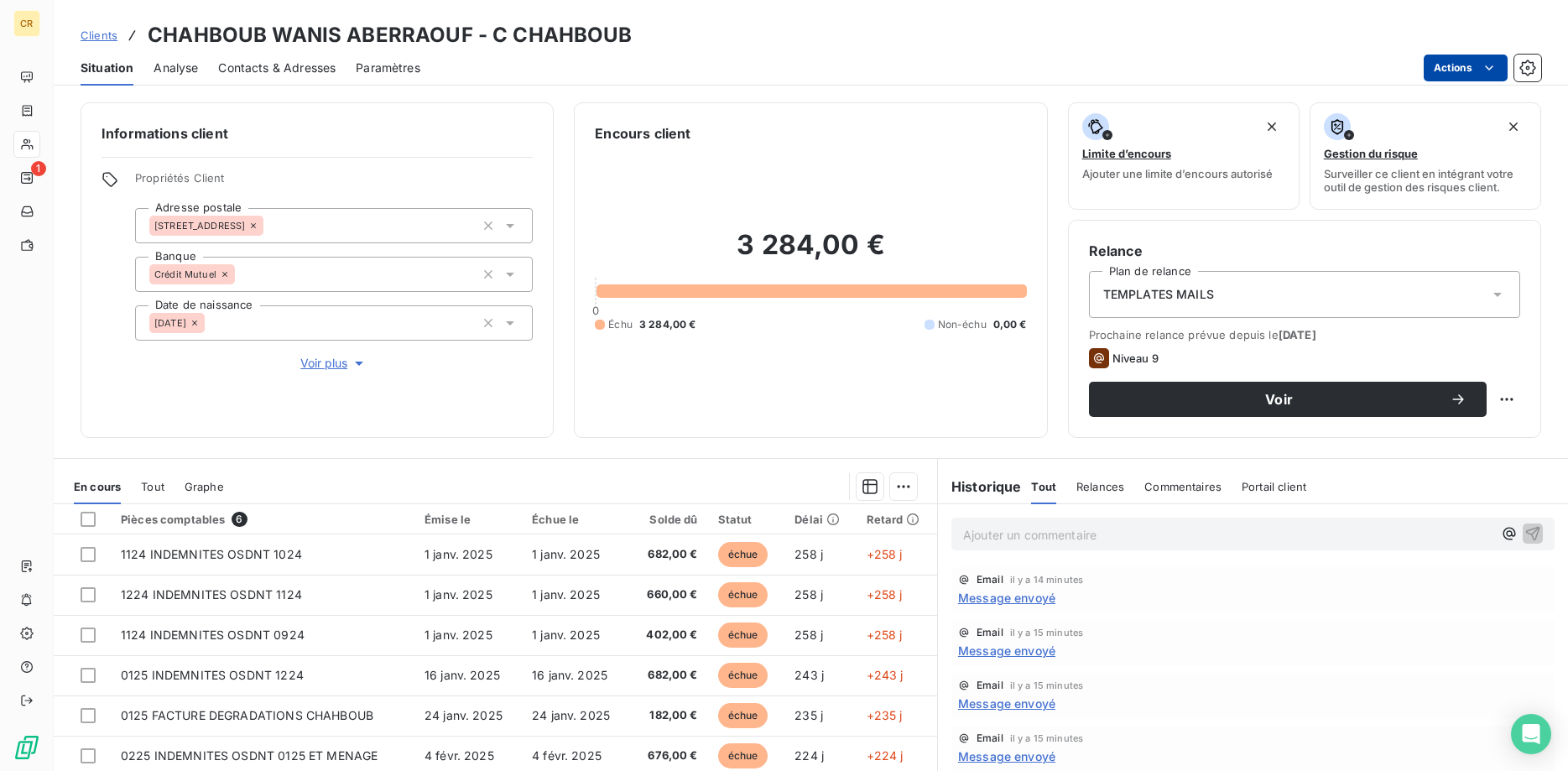
click at [1488, 66] on html "CR 1 Clients CHAHBOUB WANIS ABERRAOUF - C CHAHBOUB Situation Analyse Contacts &…" at bounding box center [784, 386] width 1568 height 771
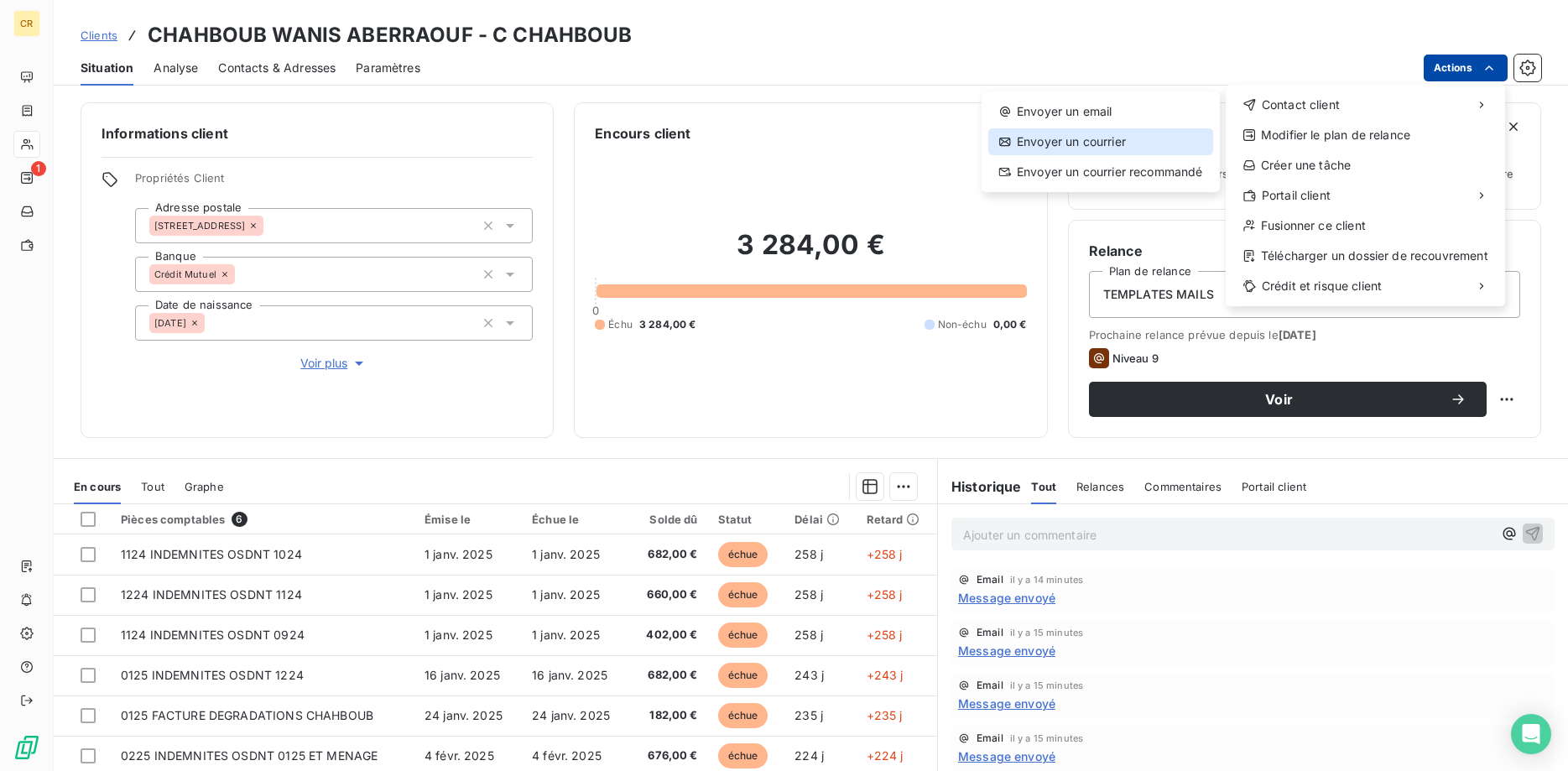
click at [1082, 149] on div "Envoyer un courrier" at bounding box center [1101, 141] width 225 height 27
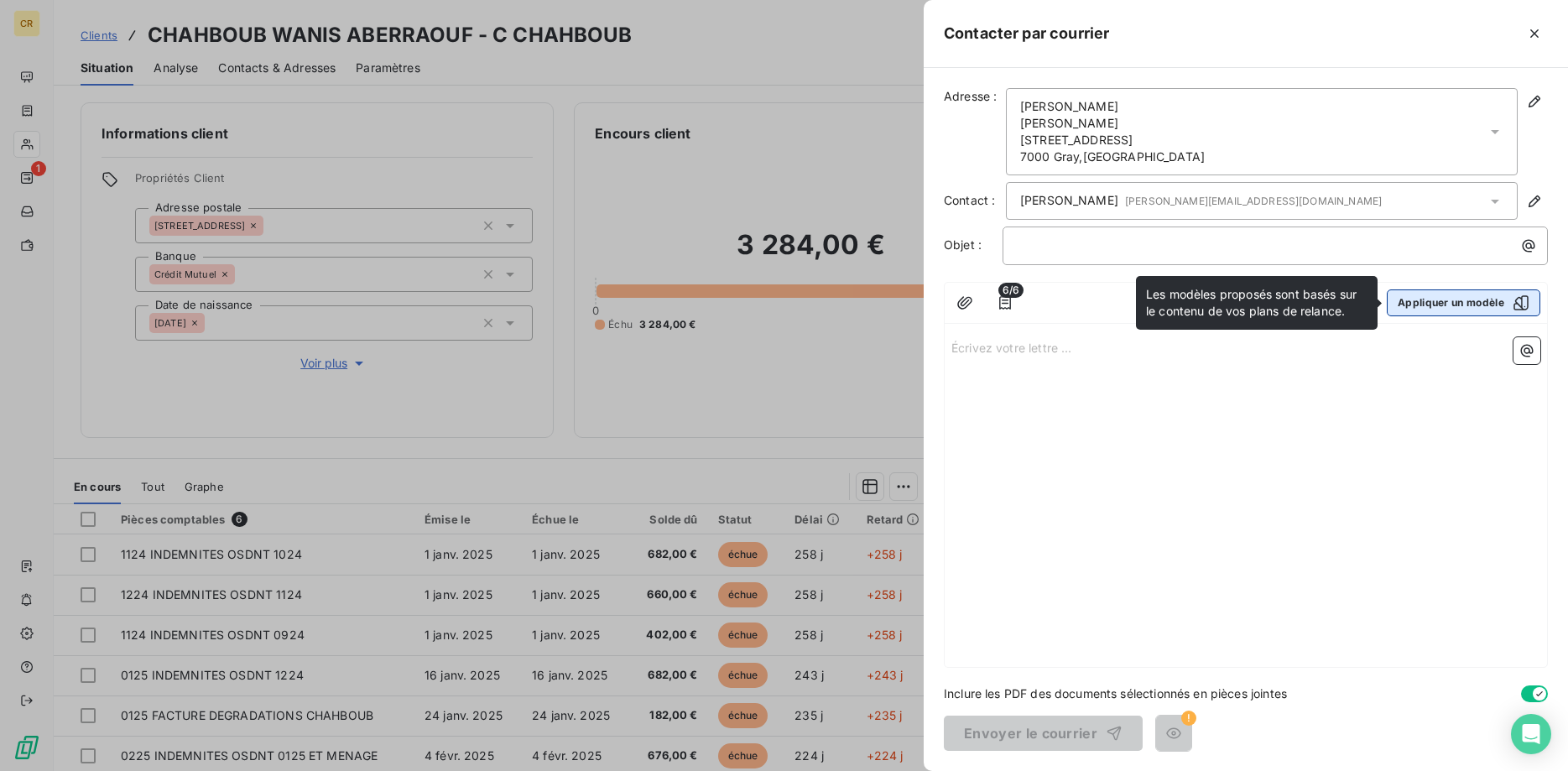
click at [1450, 307] on button "Appliquer un modèle" at bounding box center [1463, 302] width 154 height 27
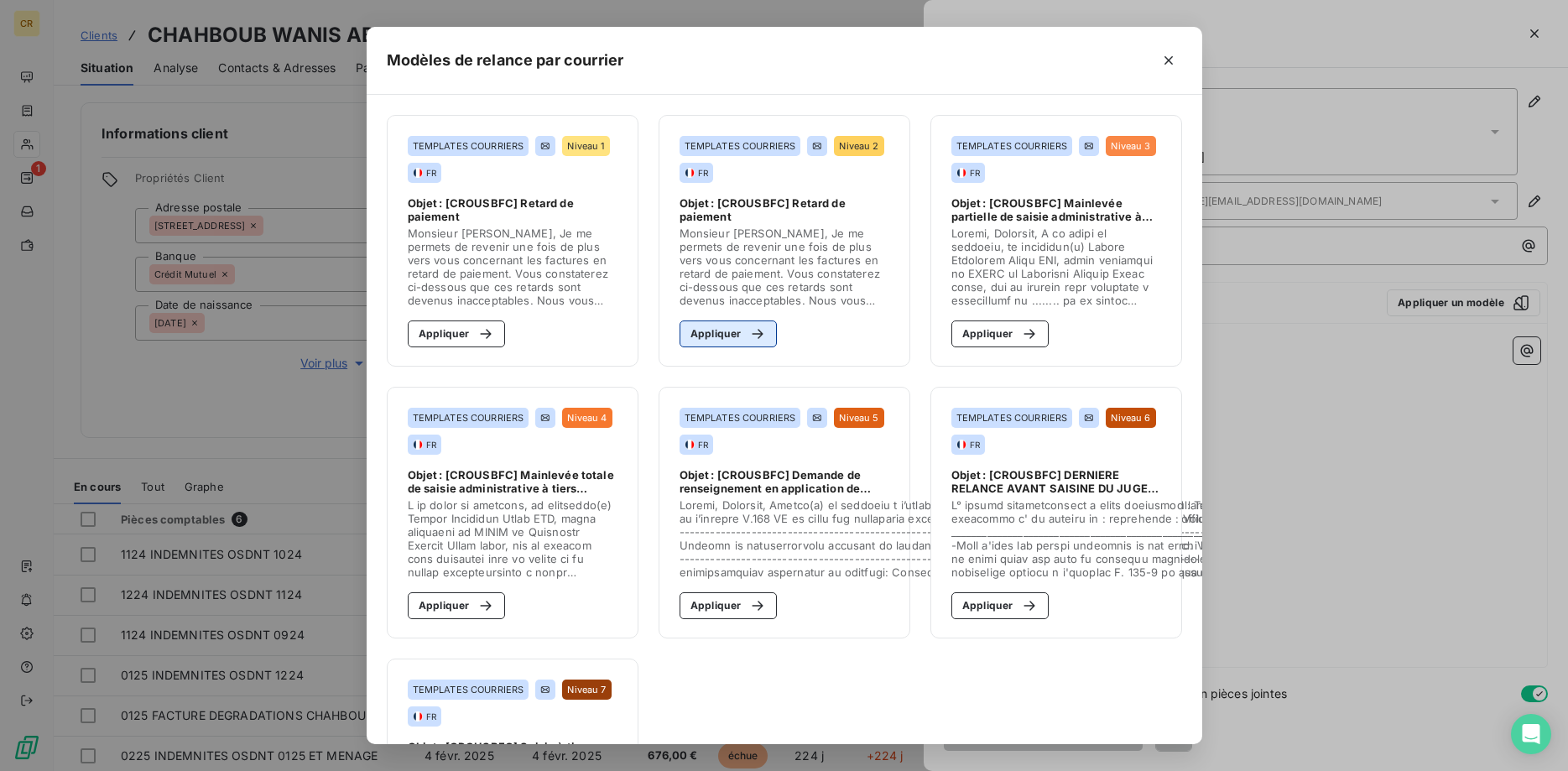
click at [721, 342] on button "Appliquer" at bounding box center [728, 333] width 98 height 27
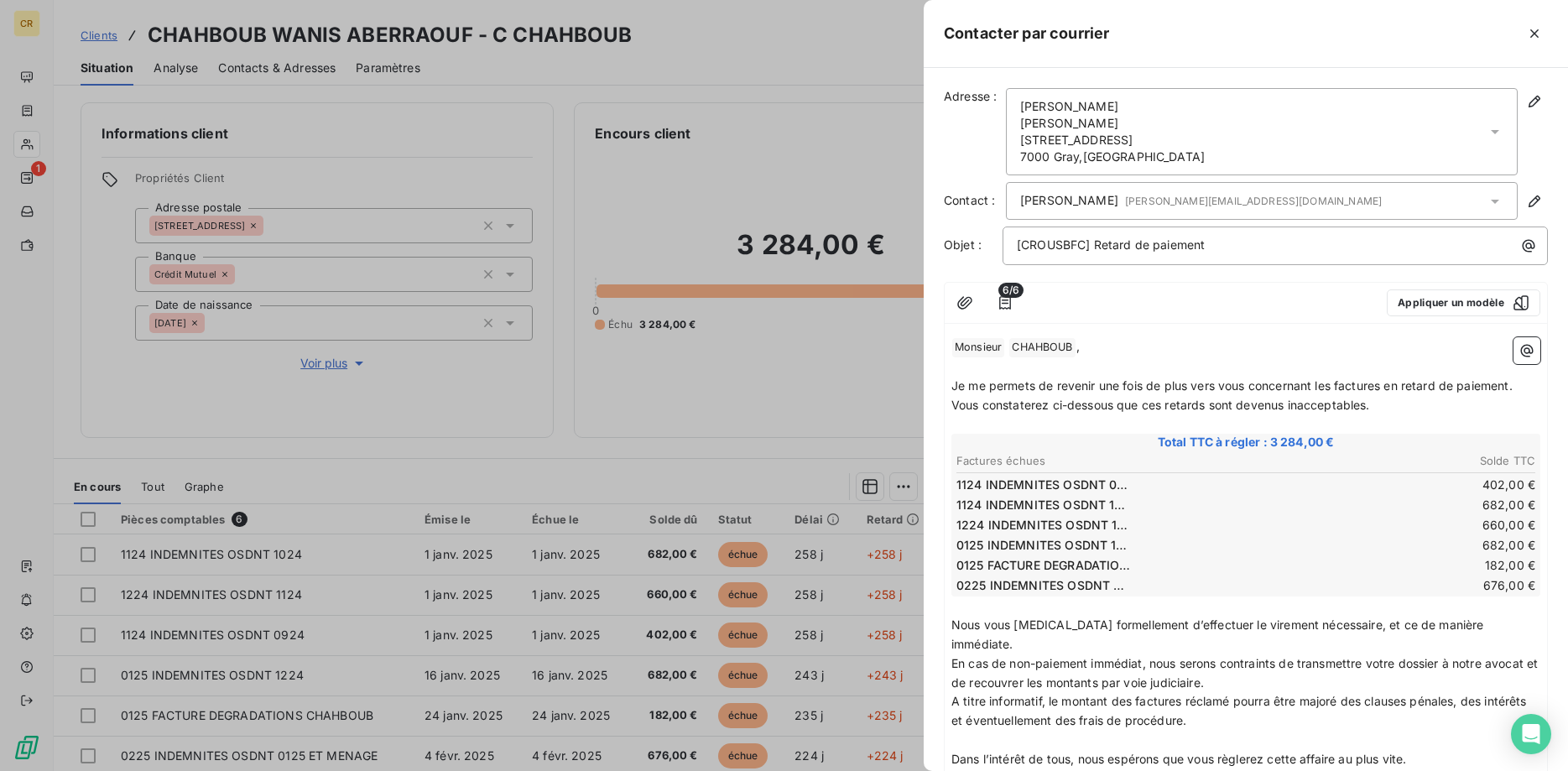
click at [710, 153] on div at bounding box center [784, 386] width 1568 height 771
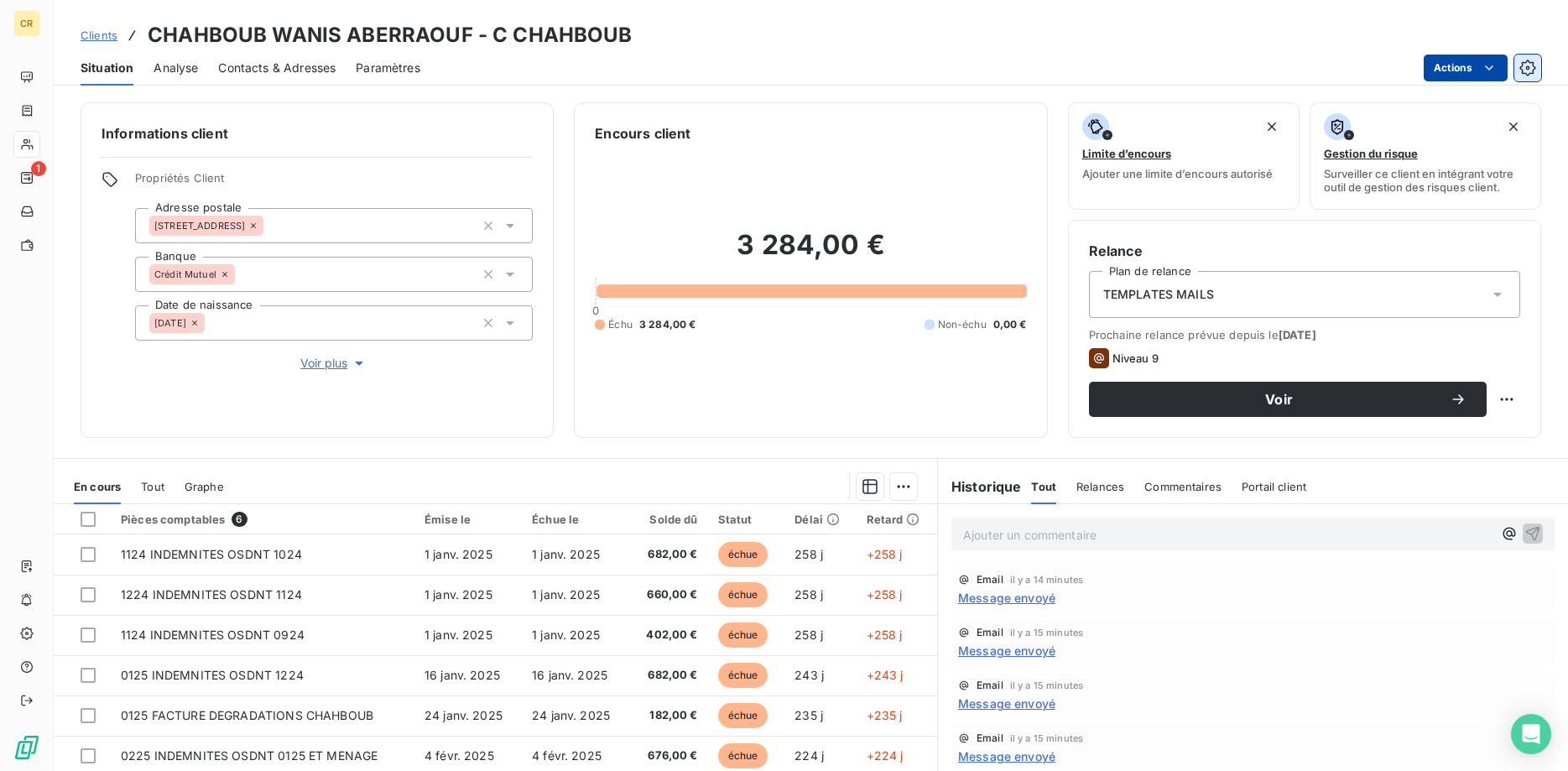
click at [1531, 58] on button "button" at bounding box center [1527, 67] width 27 height 27
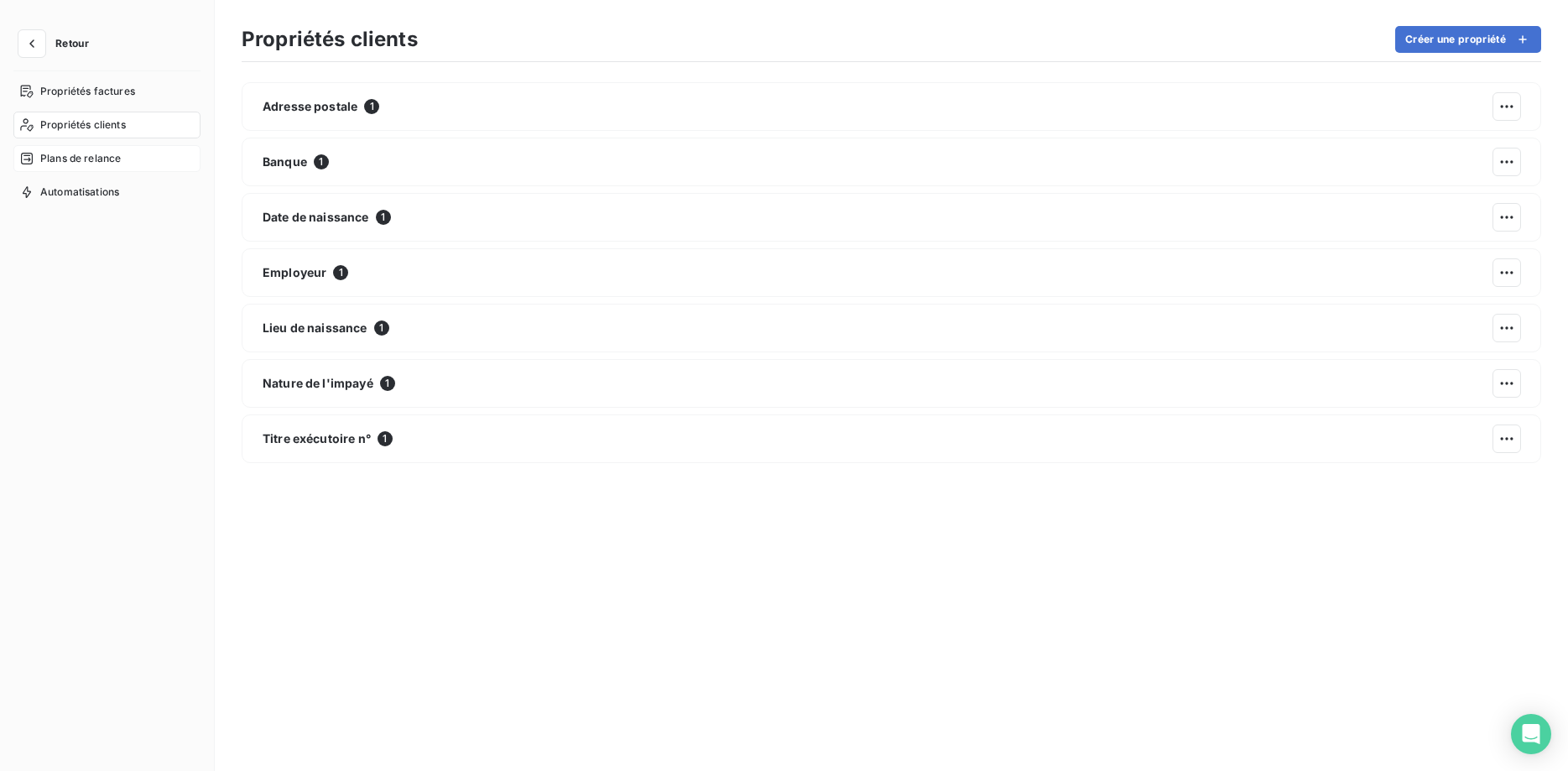
click at [64, 155] on span "Plans de relance" at bounding box center [81, 159] width 81 height 15
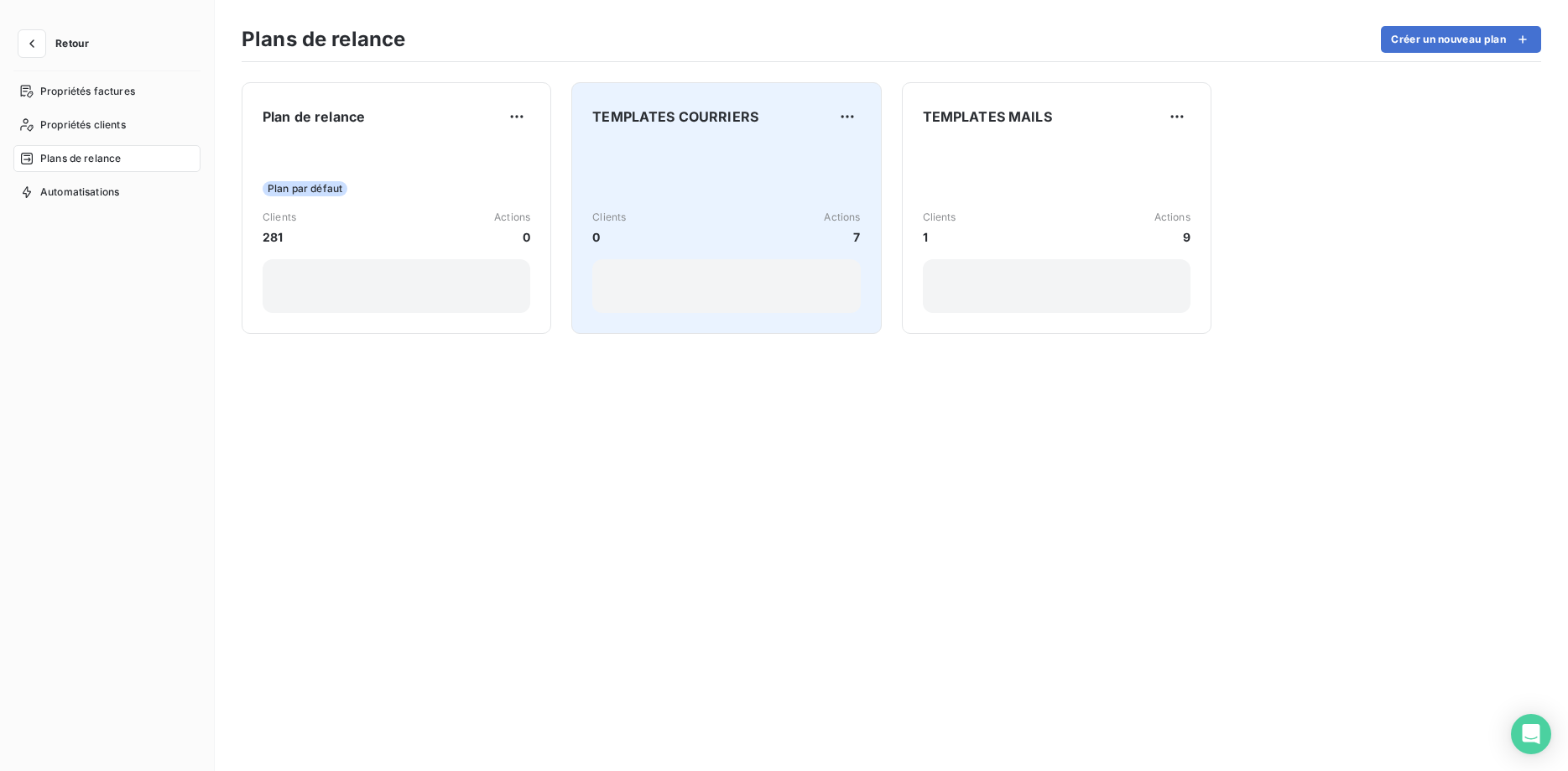
click at [702, 155] on div "Clients 0 Actions 7" at bounding box center [726, 228] width 268 height 169
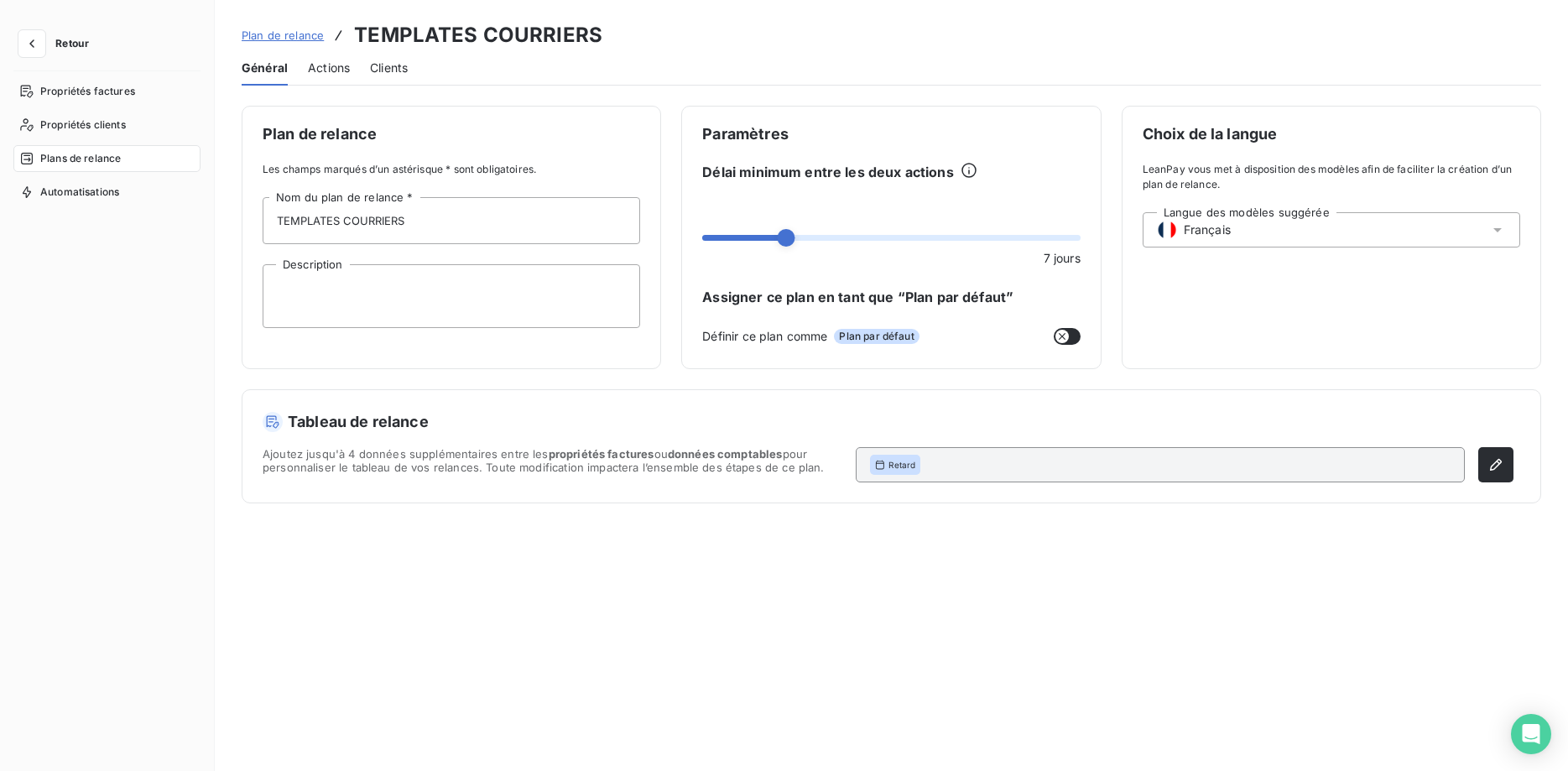
click at [306, 70] on div "Général Actions Clients" at bounding box center [890, 68] width 1299 height 35
click at [319, 69] on span "Actions" at bounding box center [328, 68] width 42 height 17
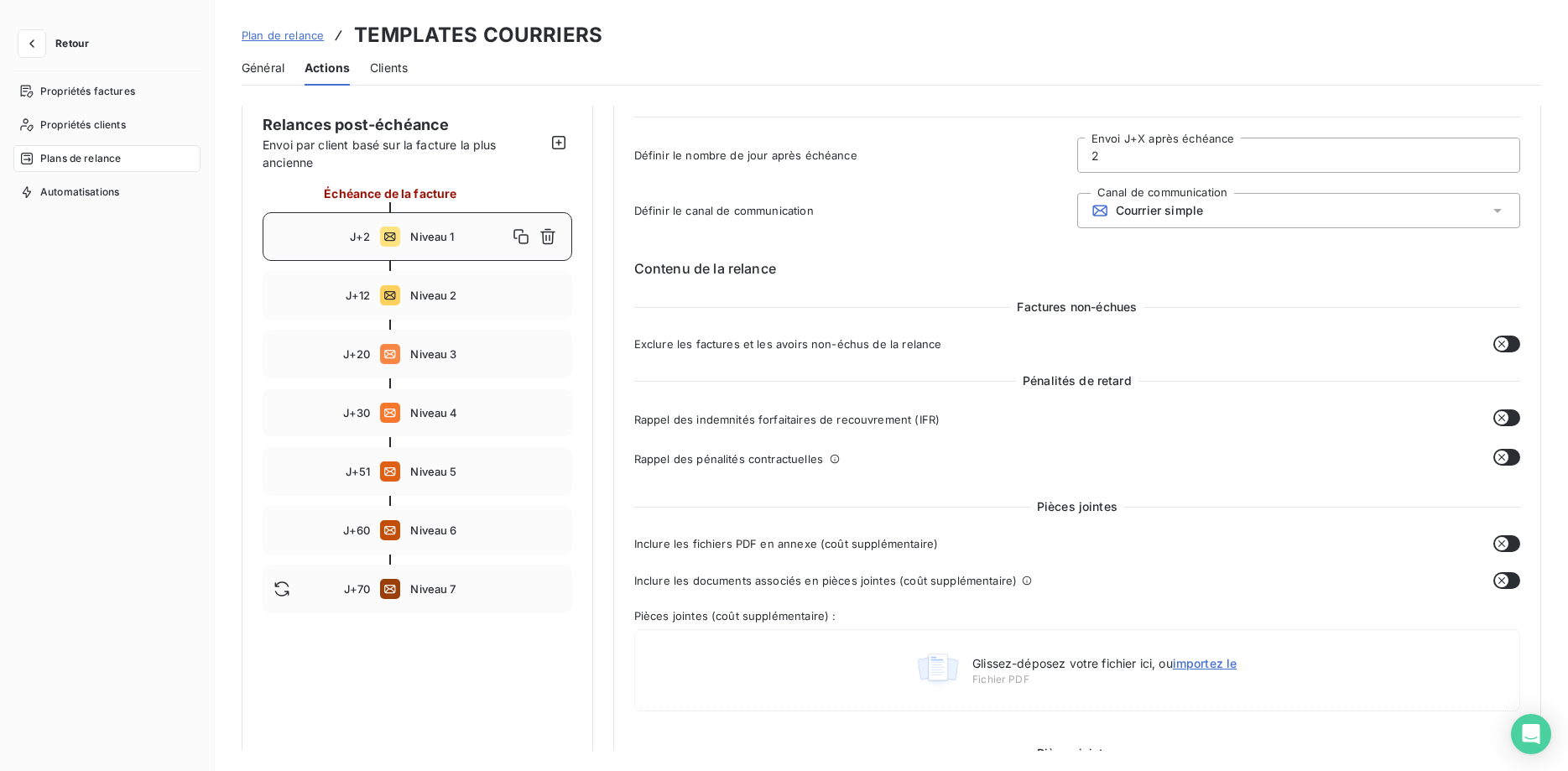
scroll to position [86, 0]
click at [452, 301] on span "Niveau 2" at bounding box center [485, 297] width 150 height 14
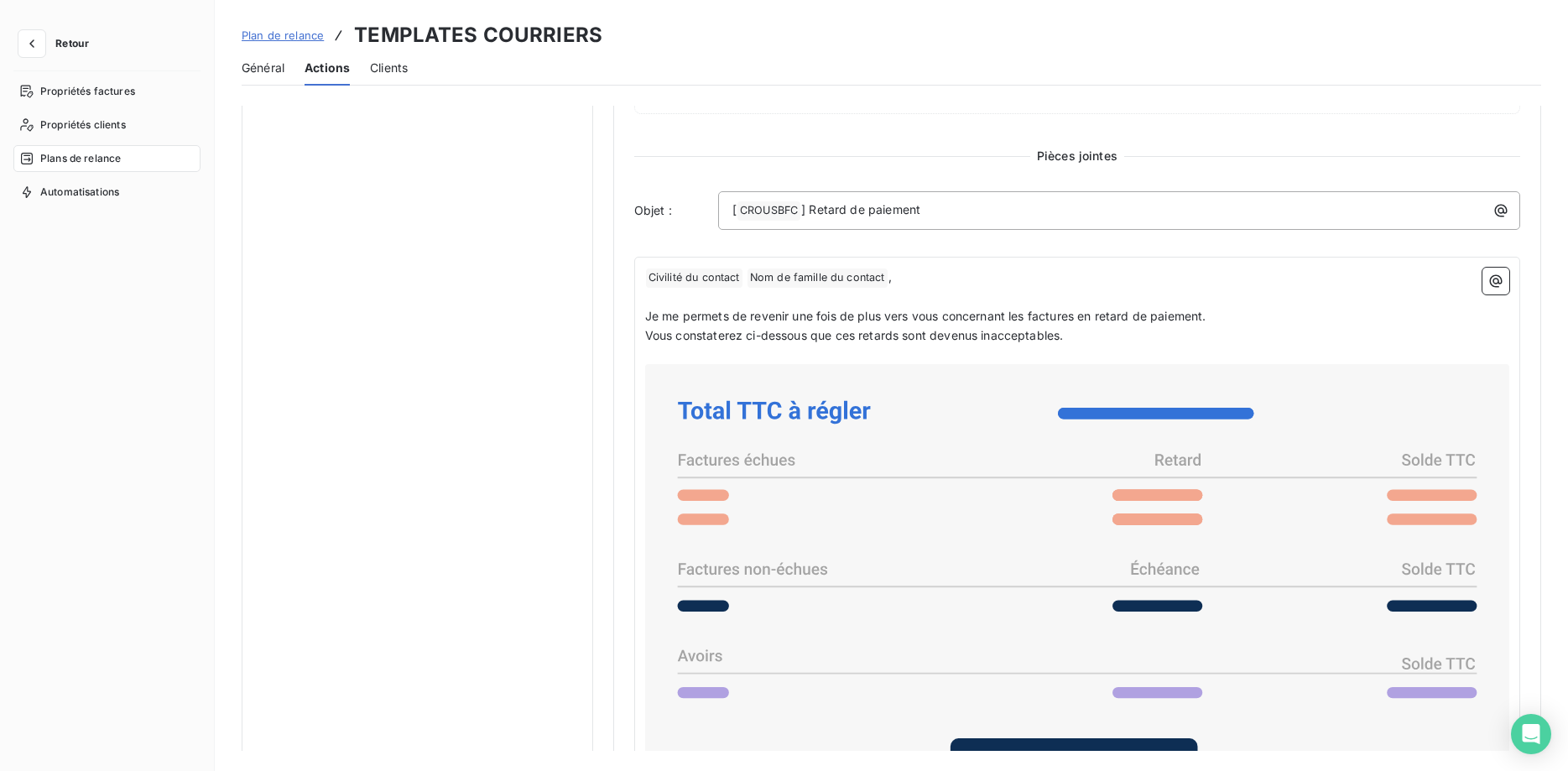
scroll to position [0, 0]
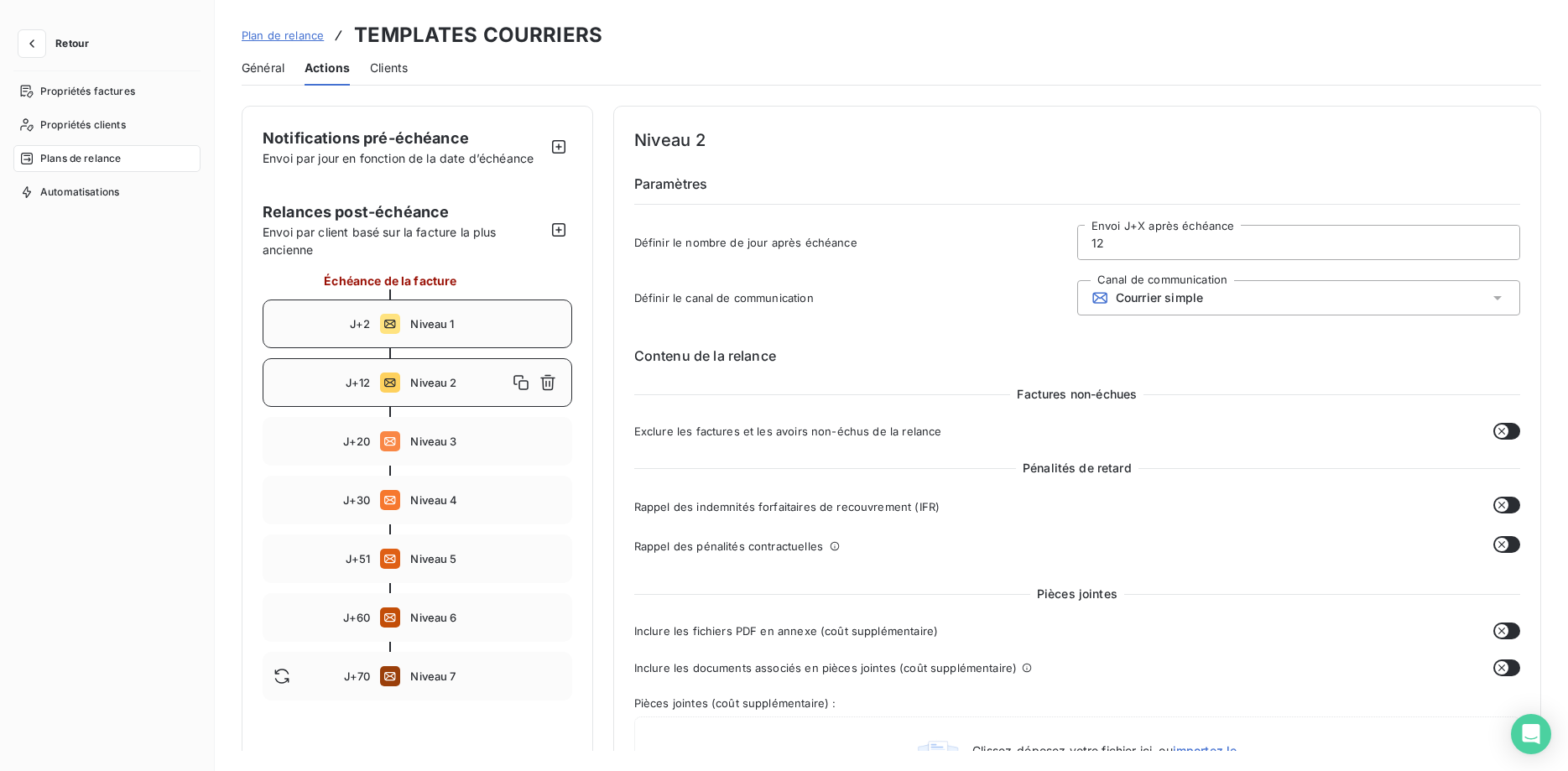
click at [442, 317] on span "Niveau 1" at bounding box center [485, 324] width 150 height 14
click at [447, 378] on span "Niveau 2" at bounding box center [485, 383] width 150 height 14
type input "12"
click at [553, 379] on icon "button" at bounding box center [548, 383] width 15 height 16
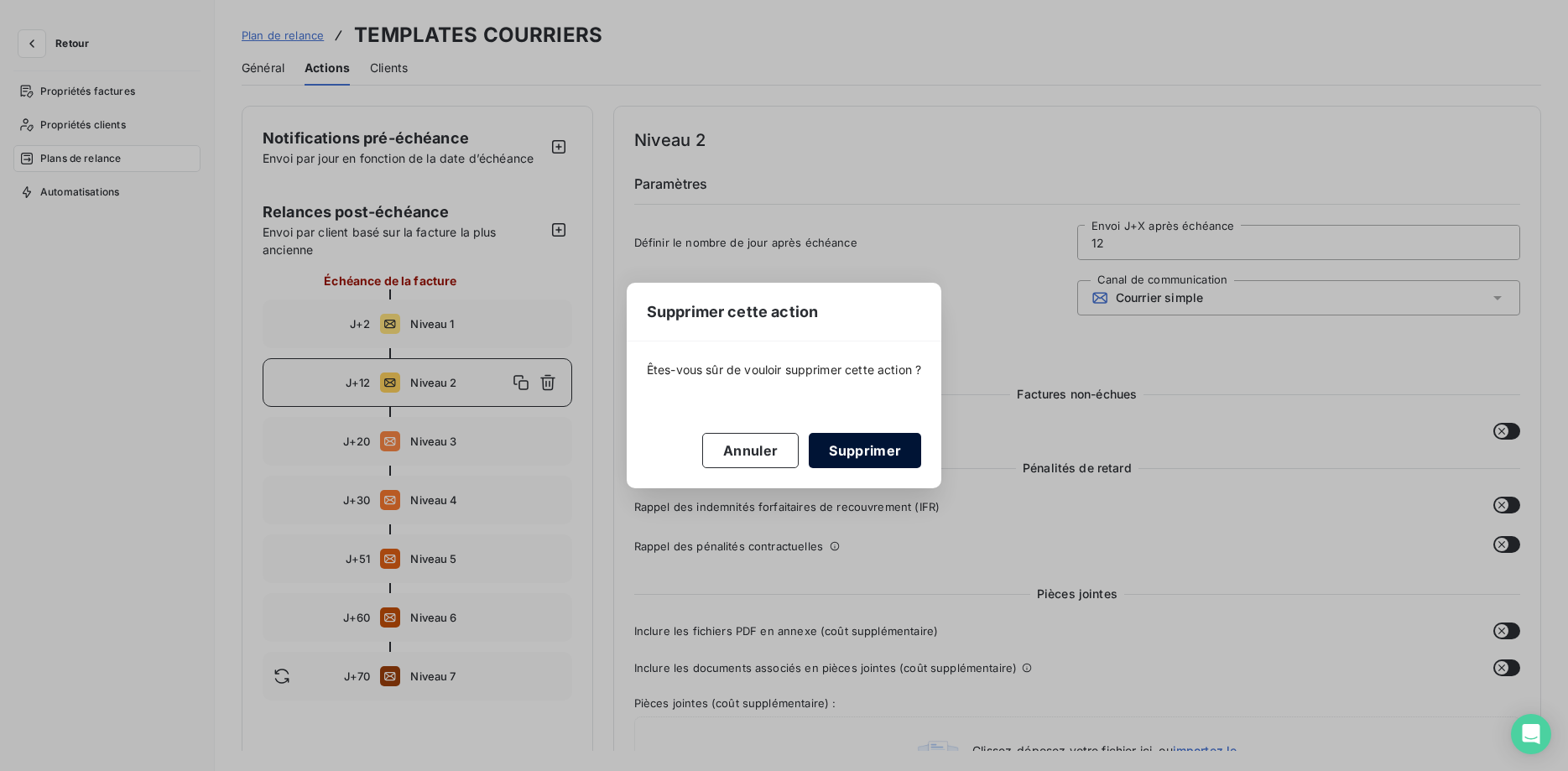
click at [870, 444] on button "Supprimer" at bounding box center [865, 450] width 112 height 35
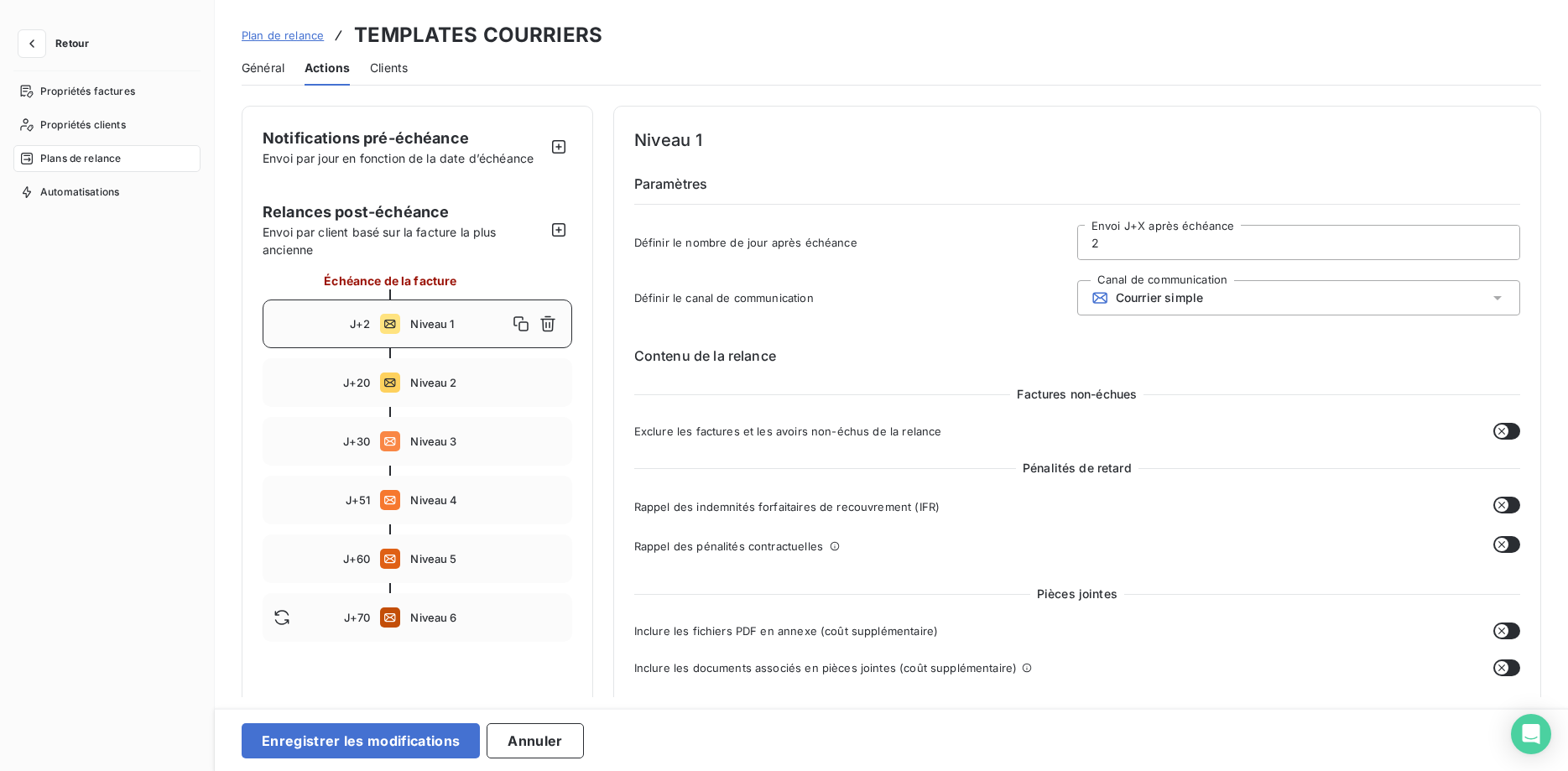
click at [439, 323] on span "Niveau 1" at bounding box center [459, 324] width 96 height 14
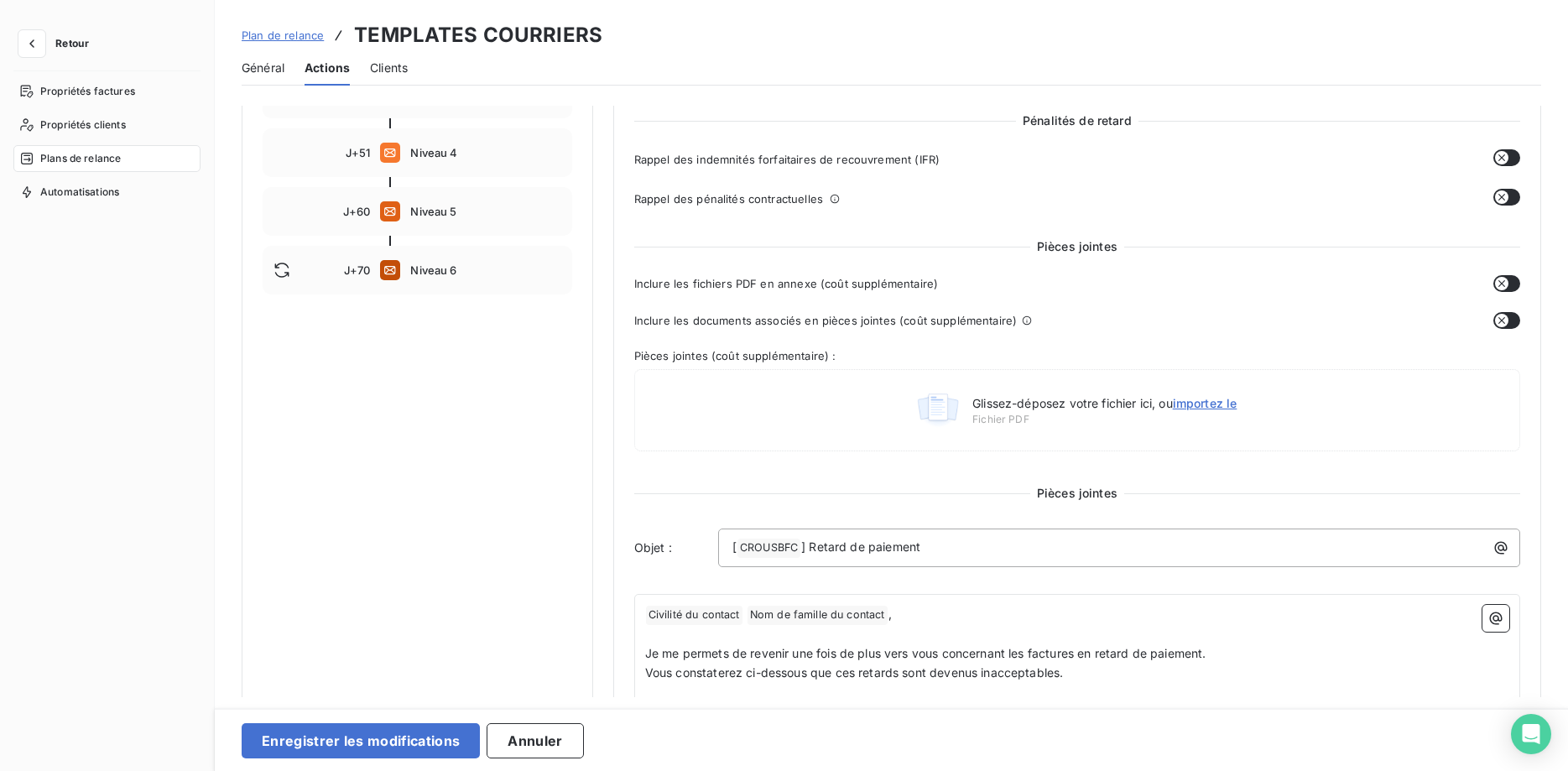
scroll to position [598, 0]
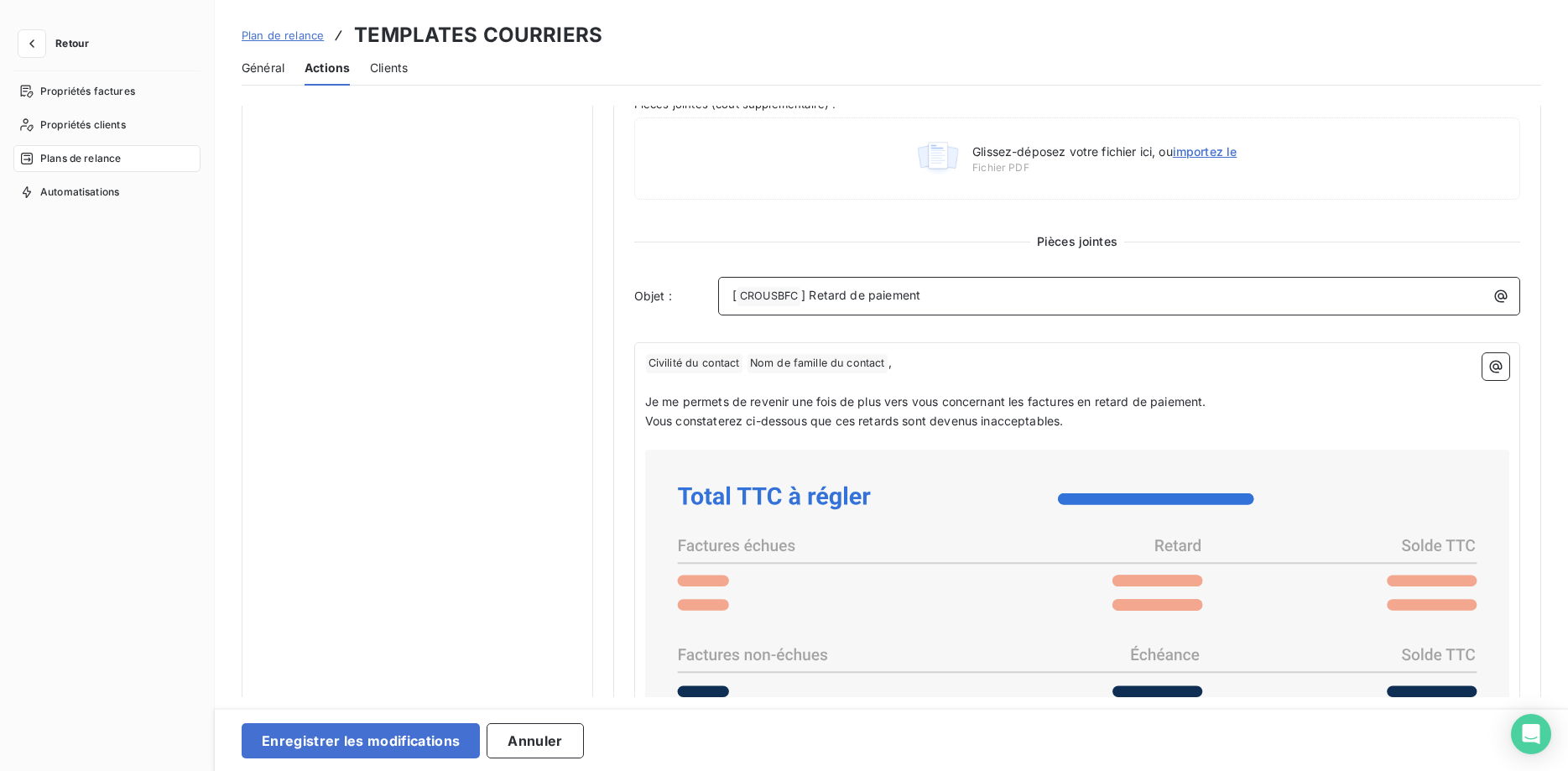
click at [783, 292] on span "CROUSBFC ﻿" at bounding box center [769, 296] width 63 height 19
drag, startPoint x: 808, startPoint y: 295, endPoint x: 717, endPoint y: 295, distance: 91.0
click at [717, 295] on div "Objet : [ CROUSBFC ﻿ ] Retard de paiement" at bounding box center [1076, 295] width 885 height 39
click at [649, 362] on span "Civilité du contact ﻿" at bounding box center [694, 363] width 96 height 19
click at [887, 362] on p "﻿ Civilité du contact ﻿ Nom de famille du contact ﻿ ," at bounding box center [1077, 362] width 864 height 20
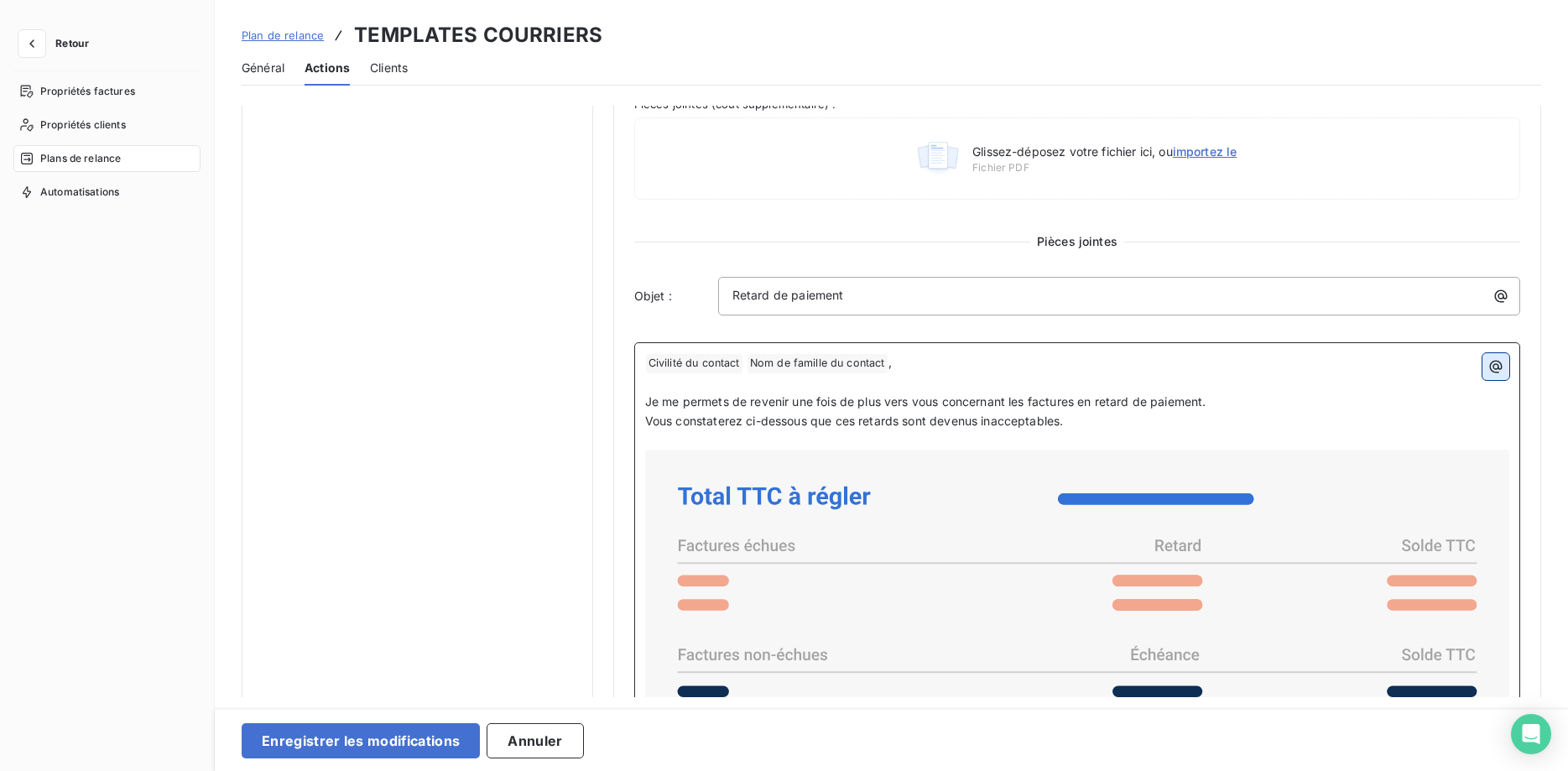
click at [1493, 361] on icon "button" at bounding box center [1496, 367] width 17 height 17
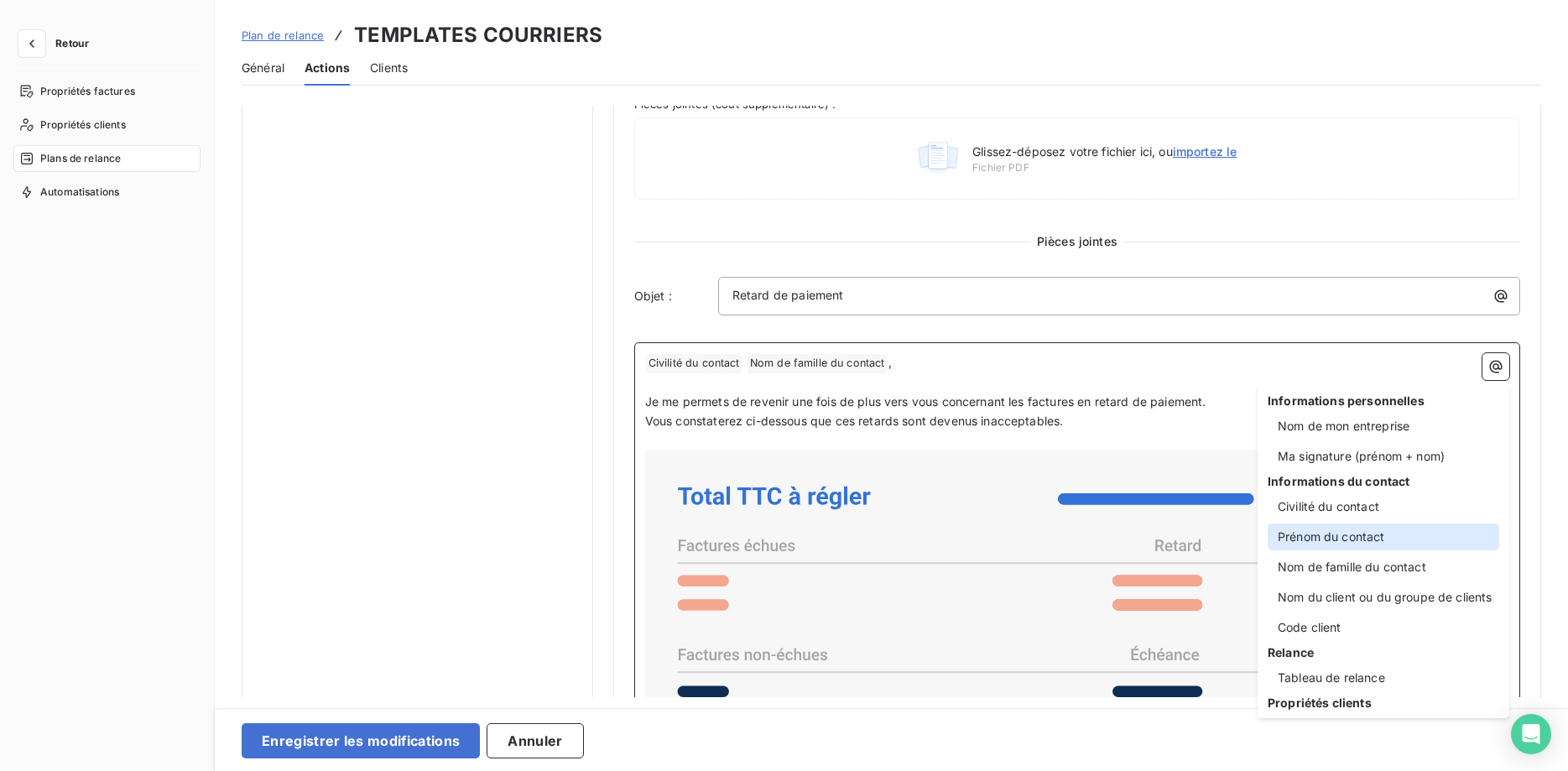
click at [1437, 535] on div "Prénom du contact" at bounding box center [1383, 537] width 232 height 27
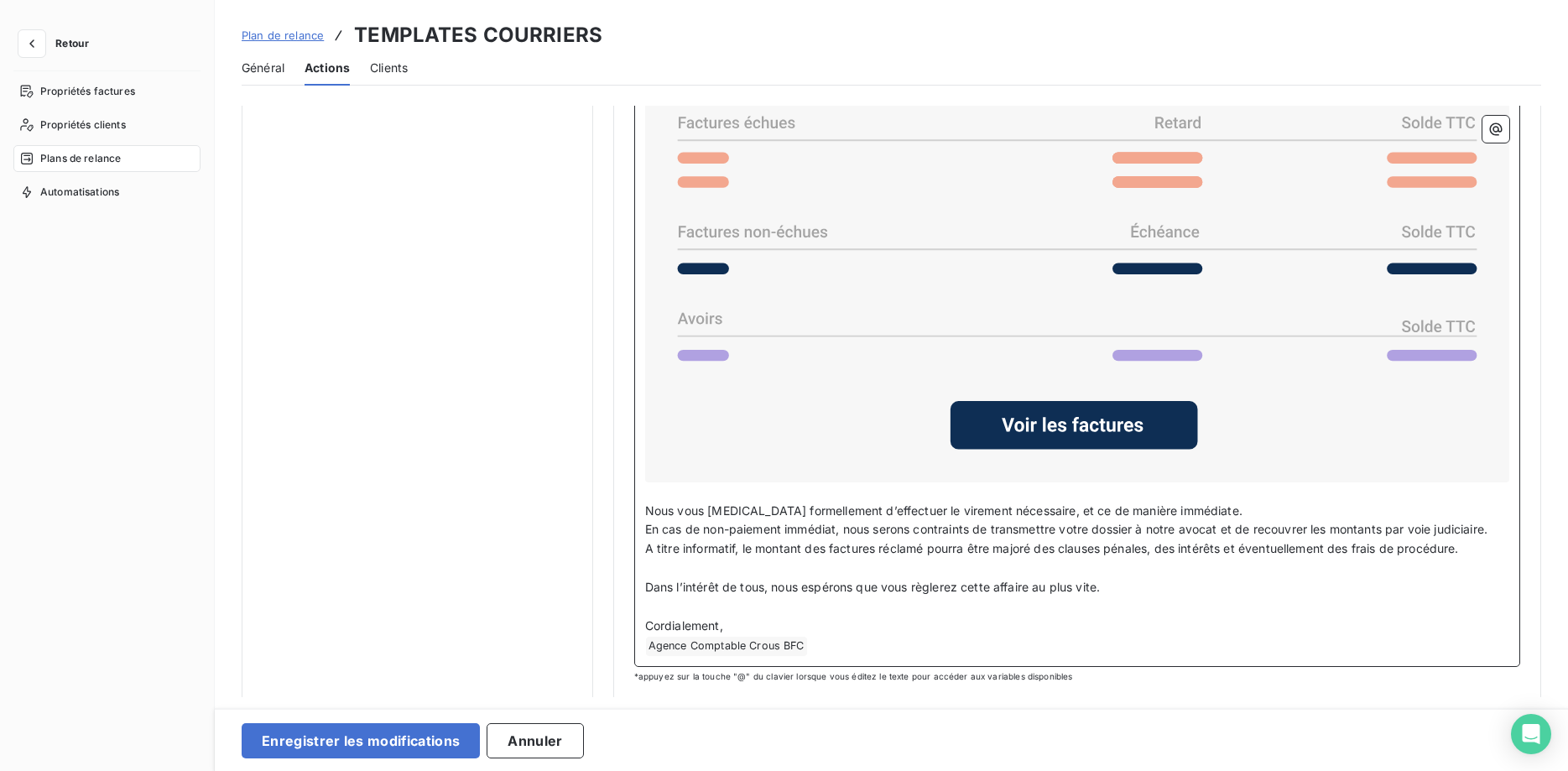
scroll to position [1029, 0]
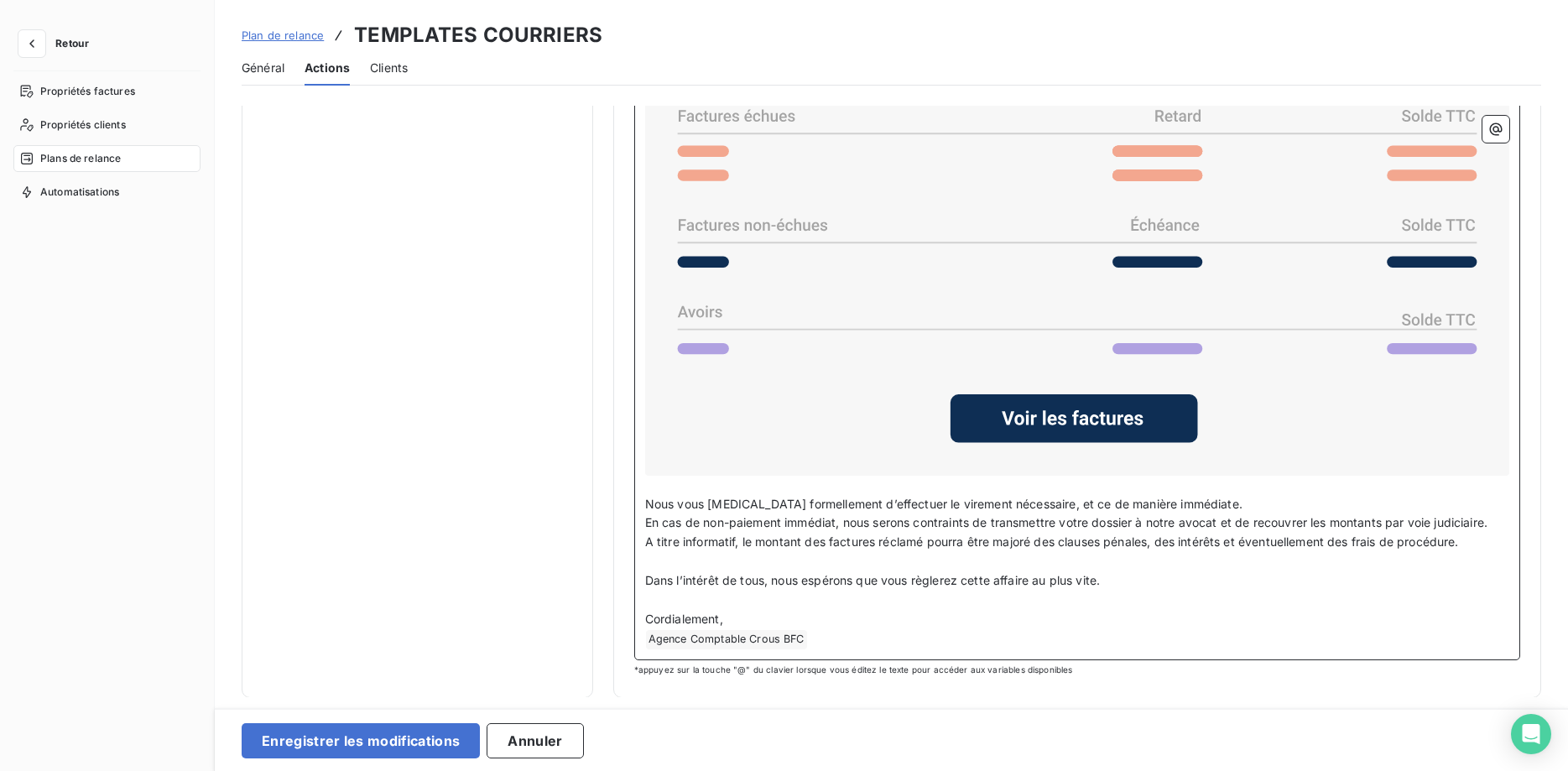
click at [738, 623] on p "Cordialement," at bounding box center [1077, 619] width 864 height 19
drag, startPoint x: 841, startPoint y: 642, endPoint x: 636, endPoint y: 640, distance: 205.0
click at [636, 640] on div "﻿ Civilité du contact ﻿ Prénom du contact ﻿ ﻿ Nom de famille du contact ﻿ , ﻿ J…" at bounding box center [1076, 286] width 885 height 747
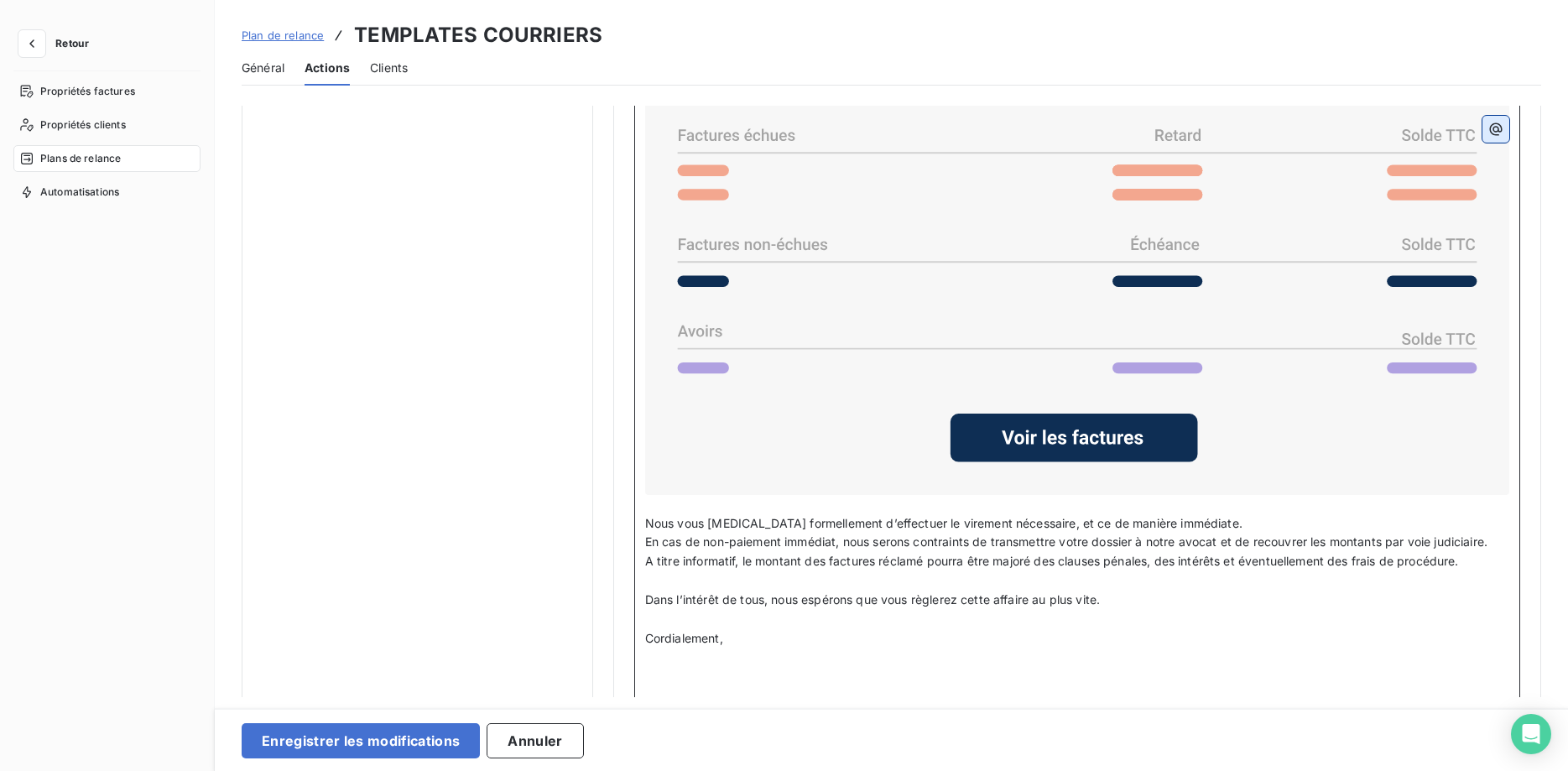
click at [1490, 126] on icon "button" at bounding box center [1496, 130] width 17 height 17
click at [679, 675] on html "Retour Propriétés factures Propriétés clients Plans de relance Automatisations …" at bounding box center [784, 386] width 1568 height 771
click at [666, 678] on p "﻿" at bounding box center [1077, 677] width 864 height 19
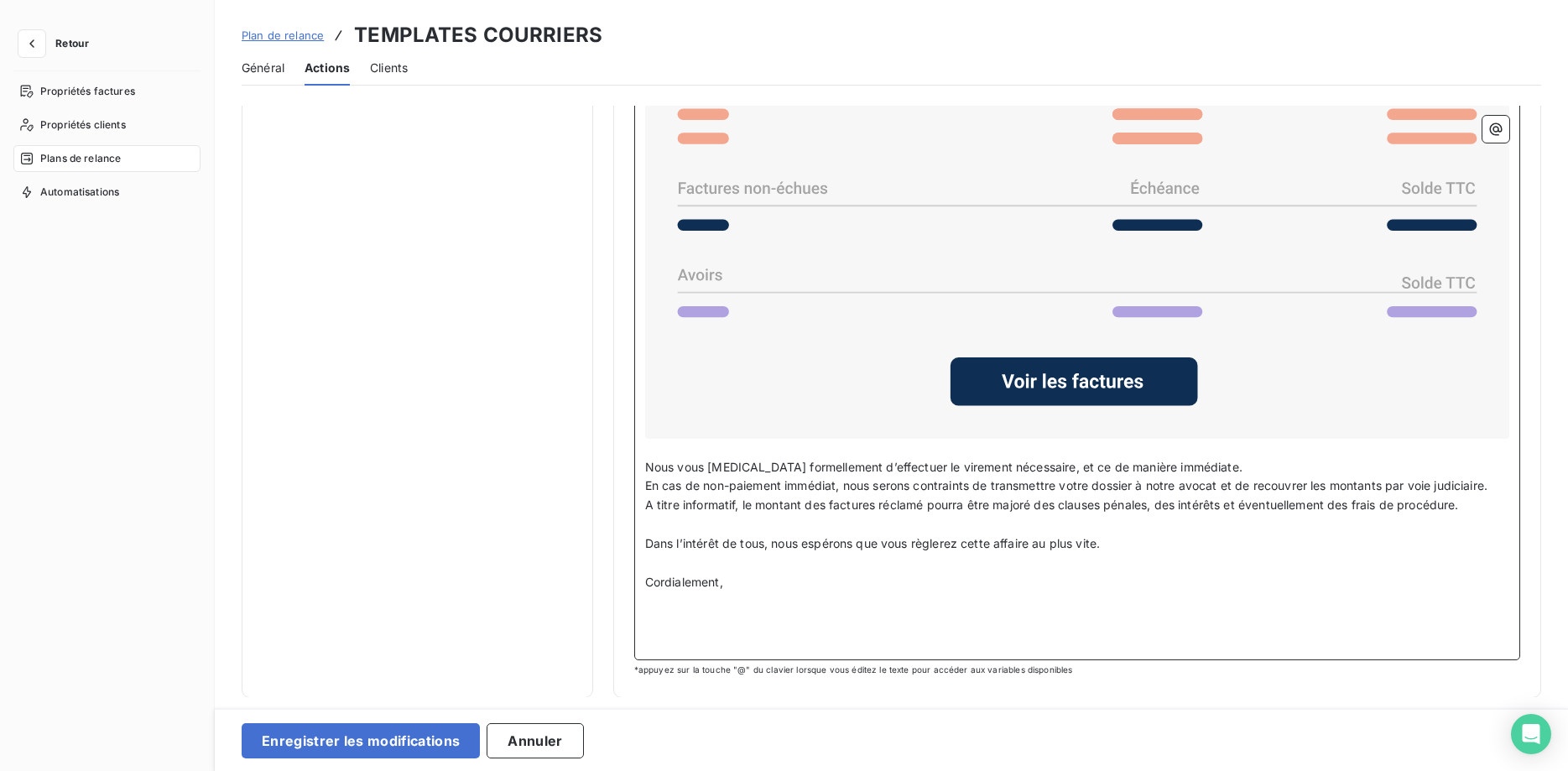
click at [702, 611] on p "﻿" at bounding box center [1077, 621] width 864 height 19
click at [383, 741] on button "Enregistrer les modifications" at bounding box center [360, 740] width 238 height 35
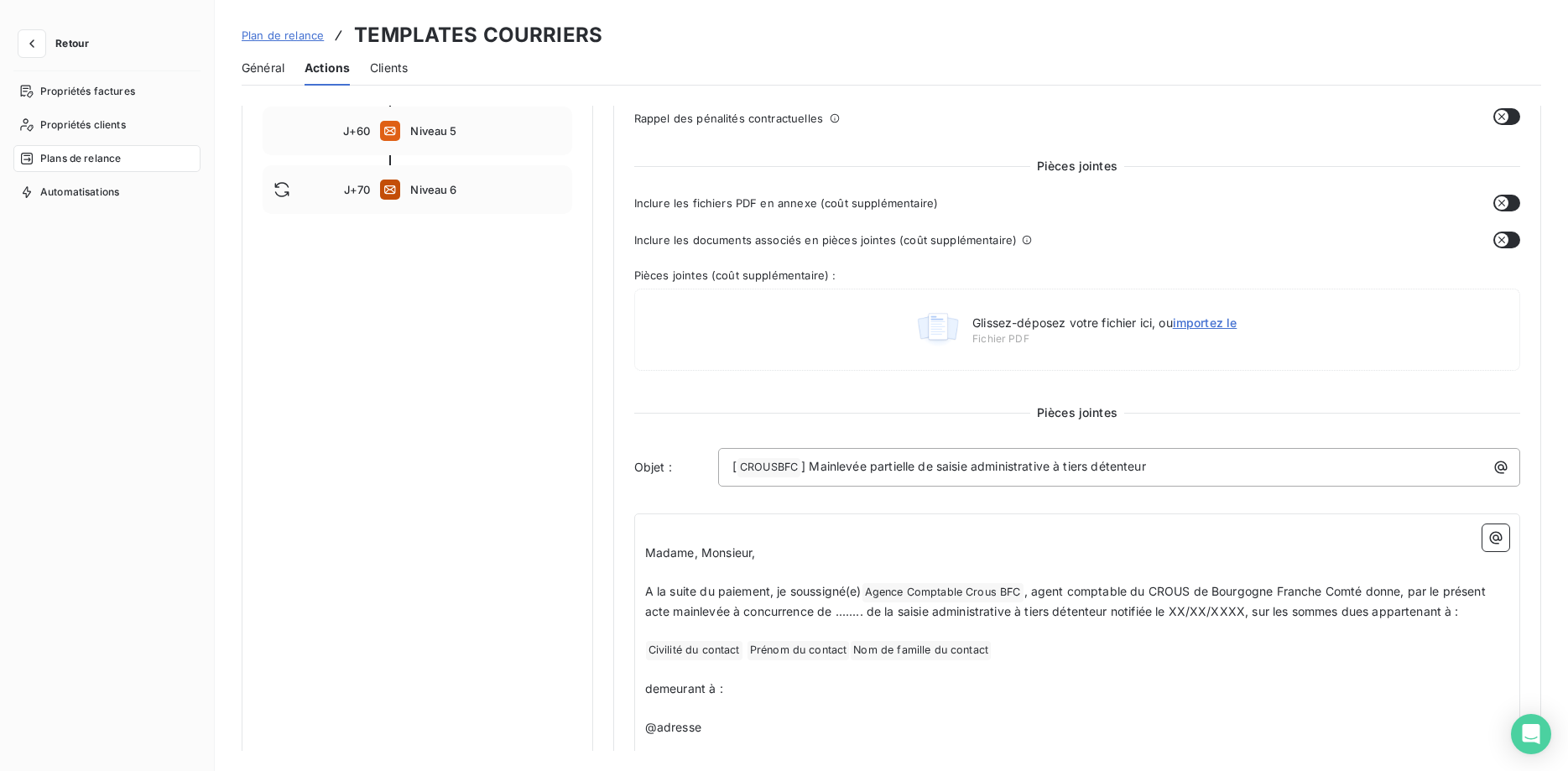
scroll to position [0, 0]
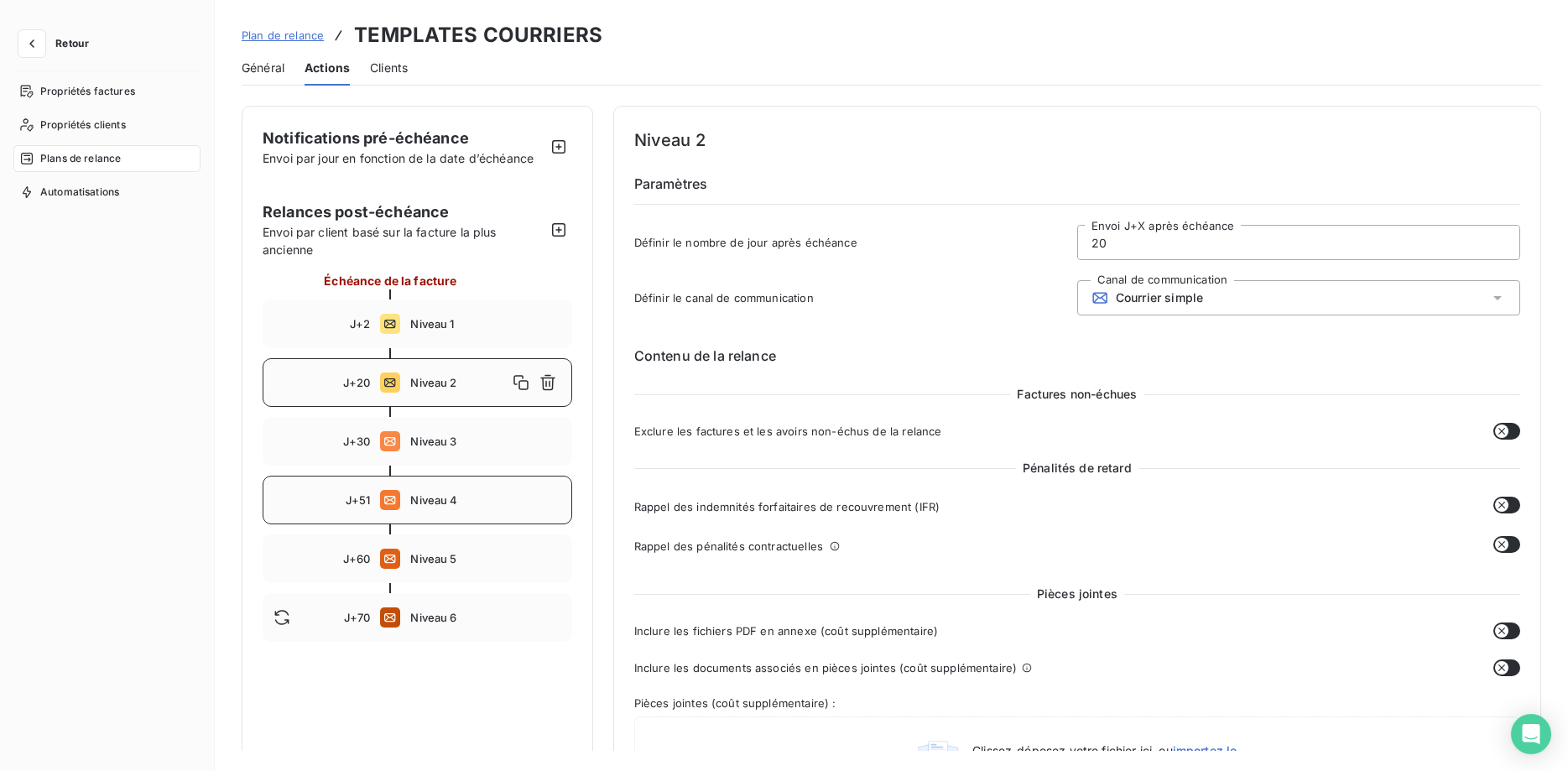
click at [456, 477] on div "J+51 Niveau 4" at bounding box center [417, 500] width 309 height 49
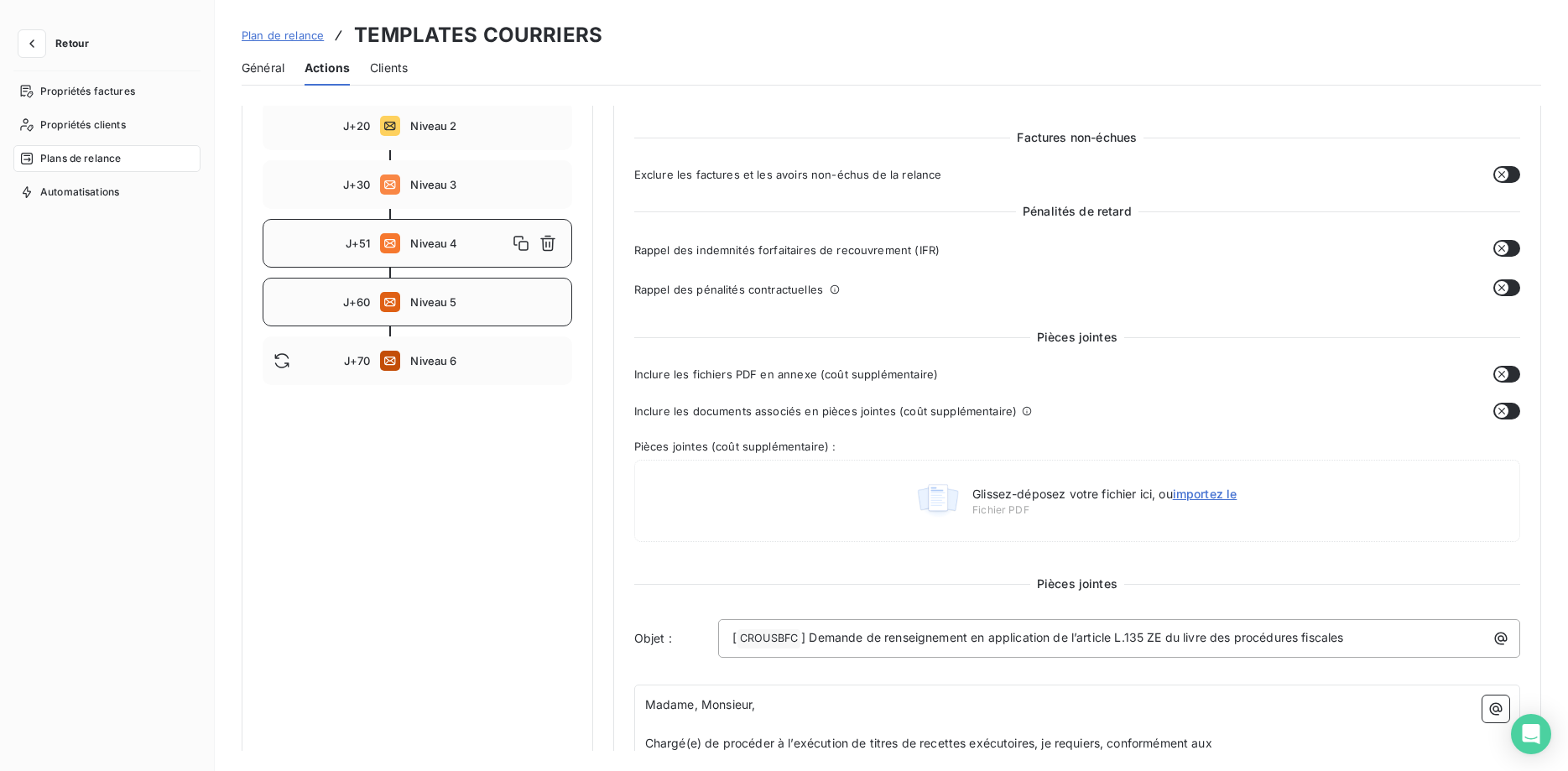
click at [433, 307] on span "Niveau 5" at bounding box center [485, 302] width 150 height 14
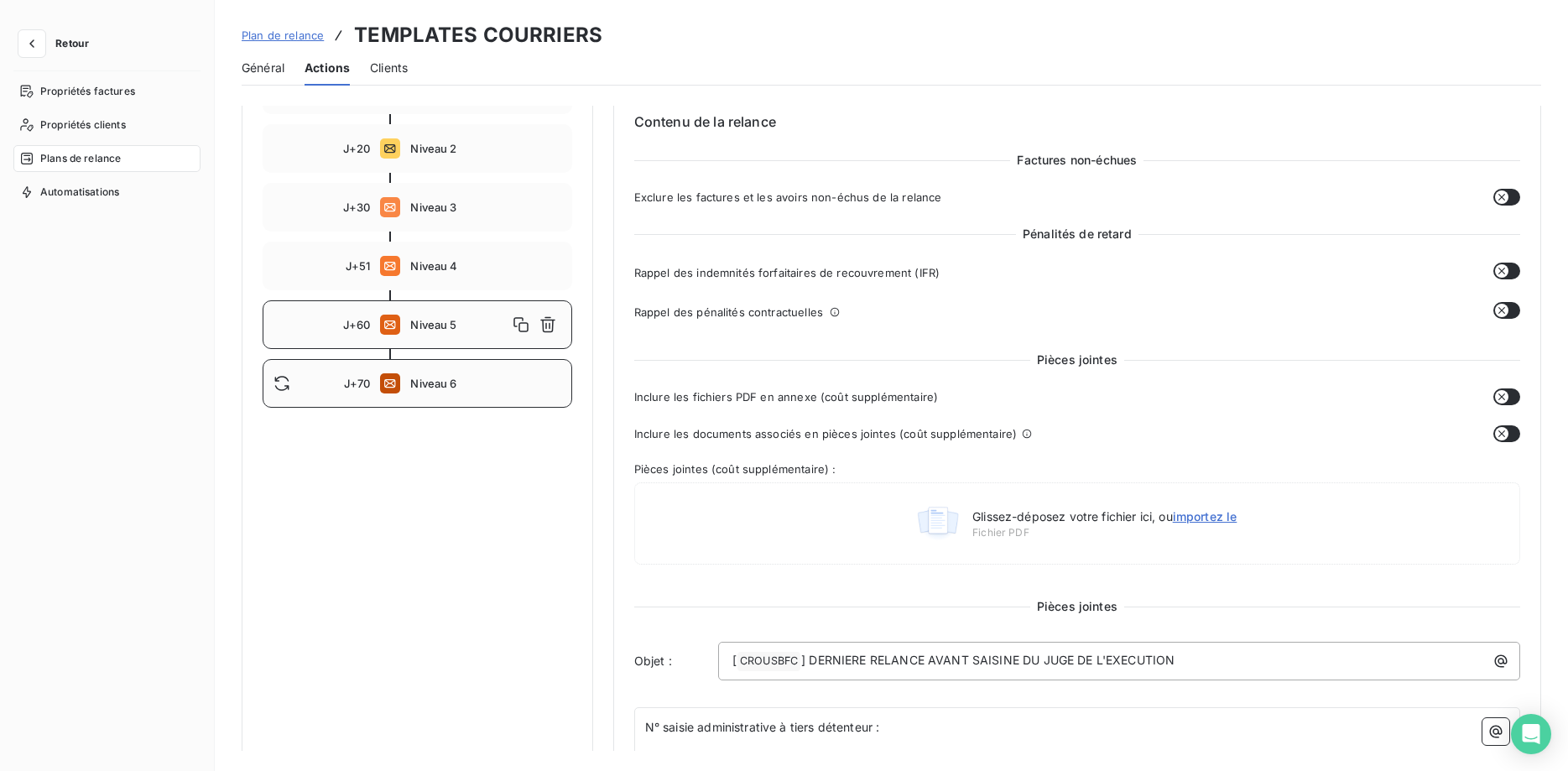
scroll to position [171, 0]
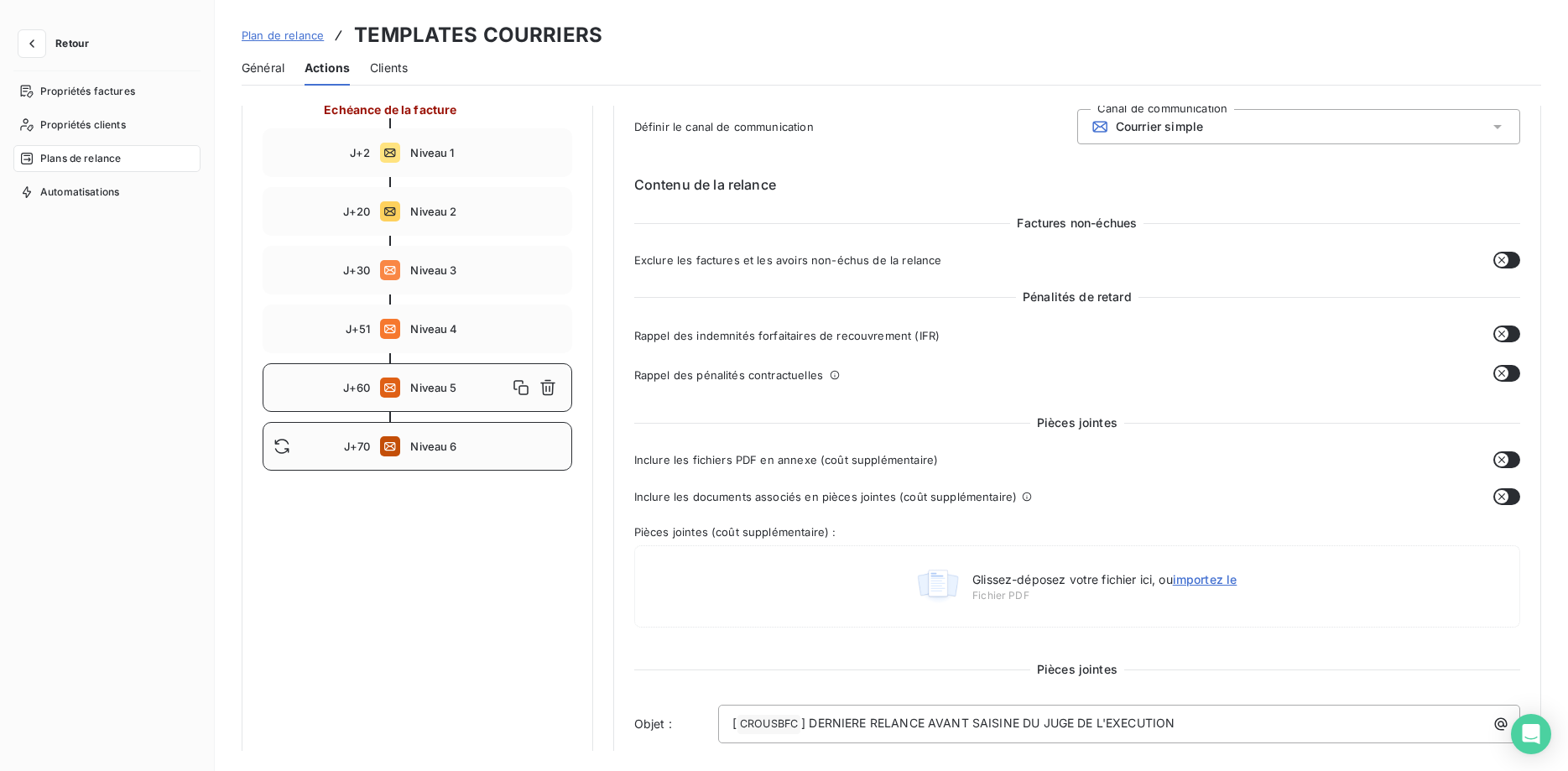
click at [442, 439] on div "J+70 Niveau 6" at bounding box center [417, 446] width 309 height 49
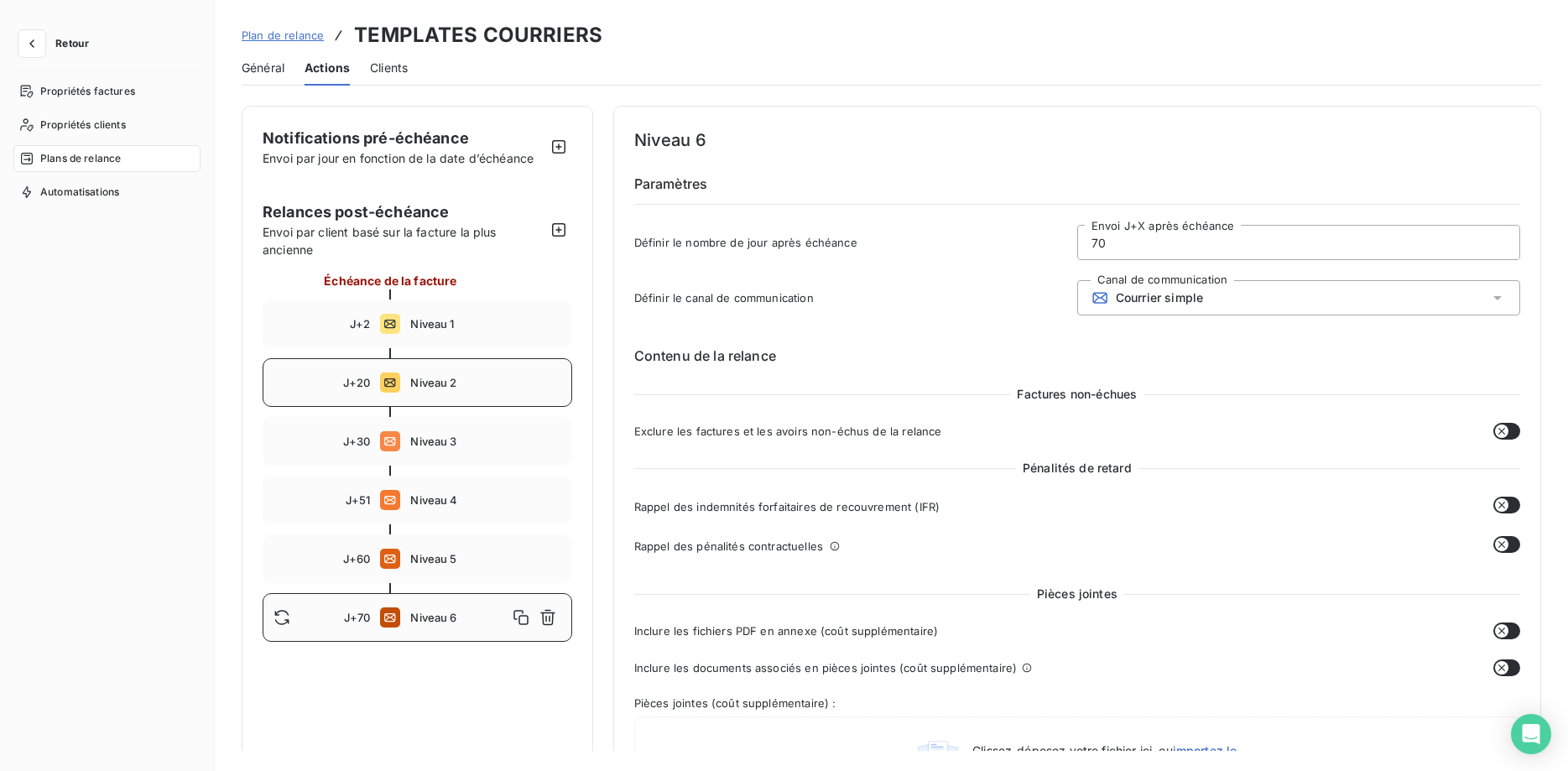
click at [447, 379] on span "Niveau 2" at bounding box center [485, 383] width 150 height 14
type input "20"
click at [255, 70] on span "Général" at bounding box center [263, 68] width 43 height 17
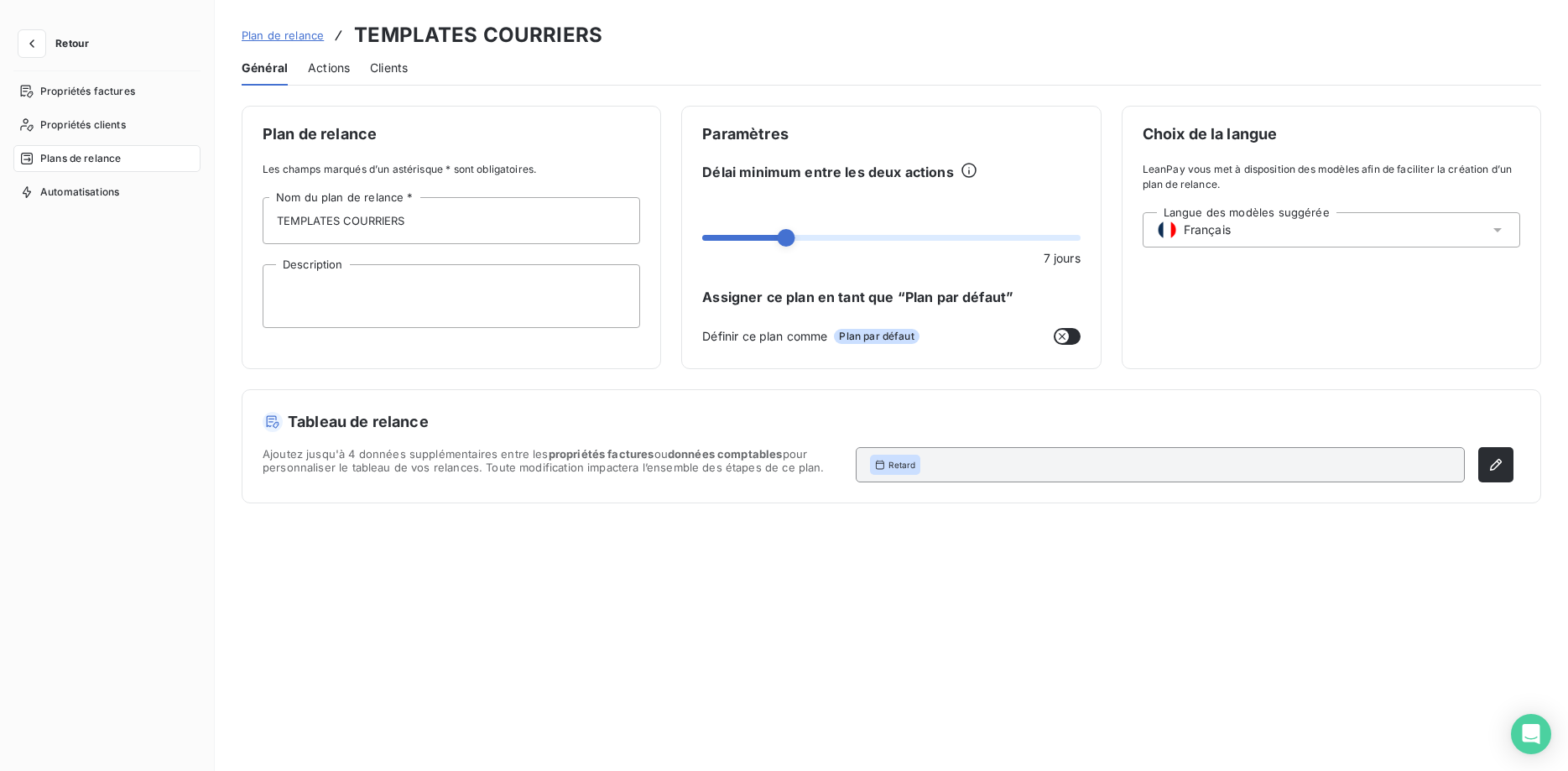
click at [99, 158] on span "Plans de relance" at bounding box center [81, 159] width 81 height 15
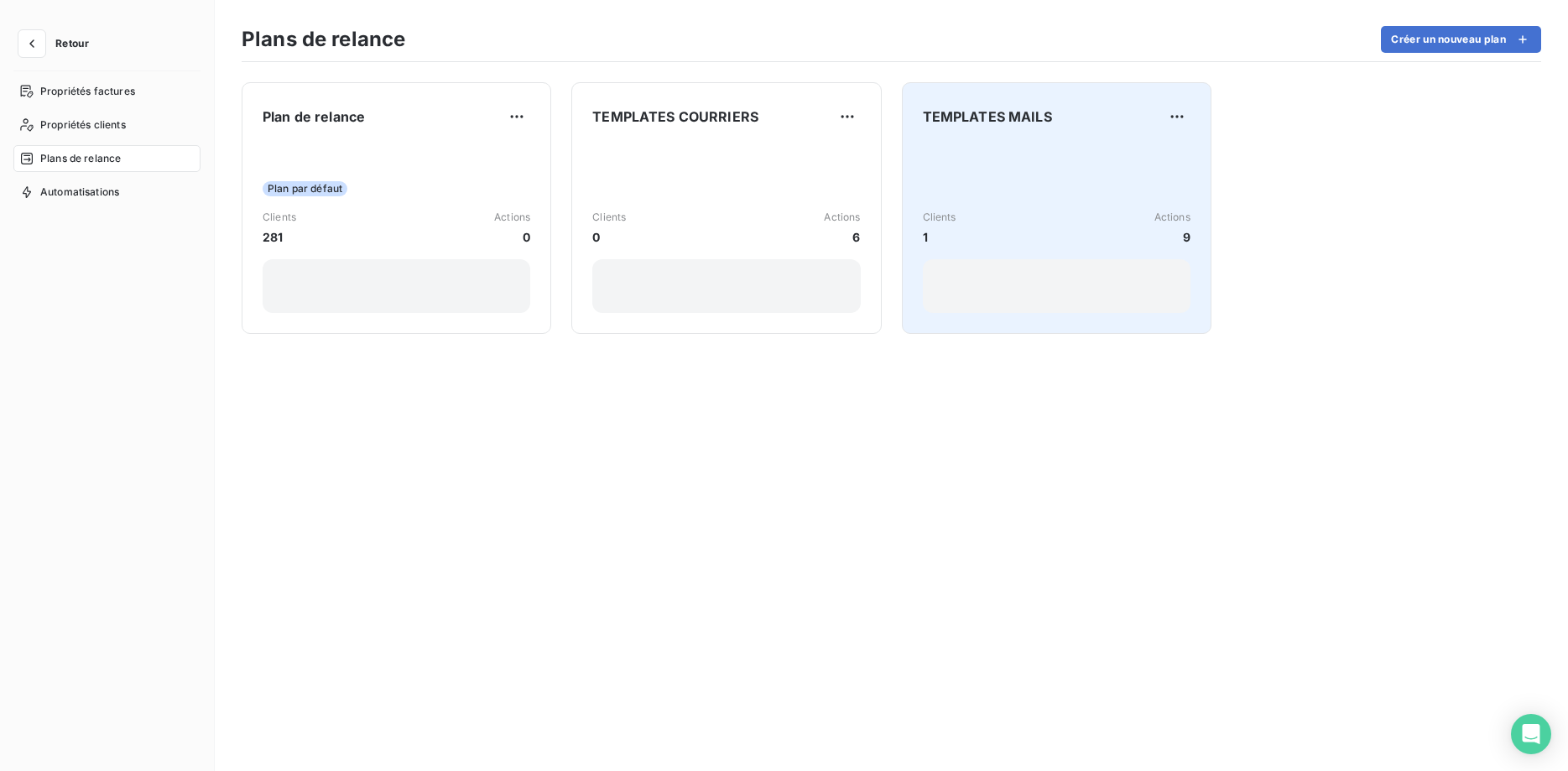
click at [1010, 165] on div "Clients 1 Actions 9" at bounding box center [1056, 228] width 268 height 169
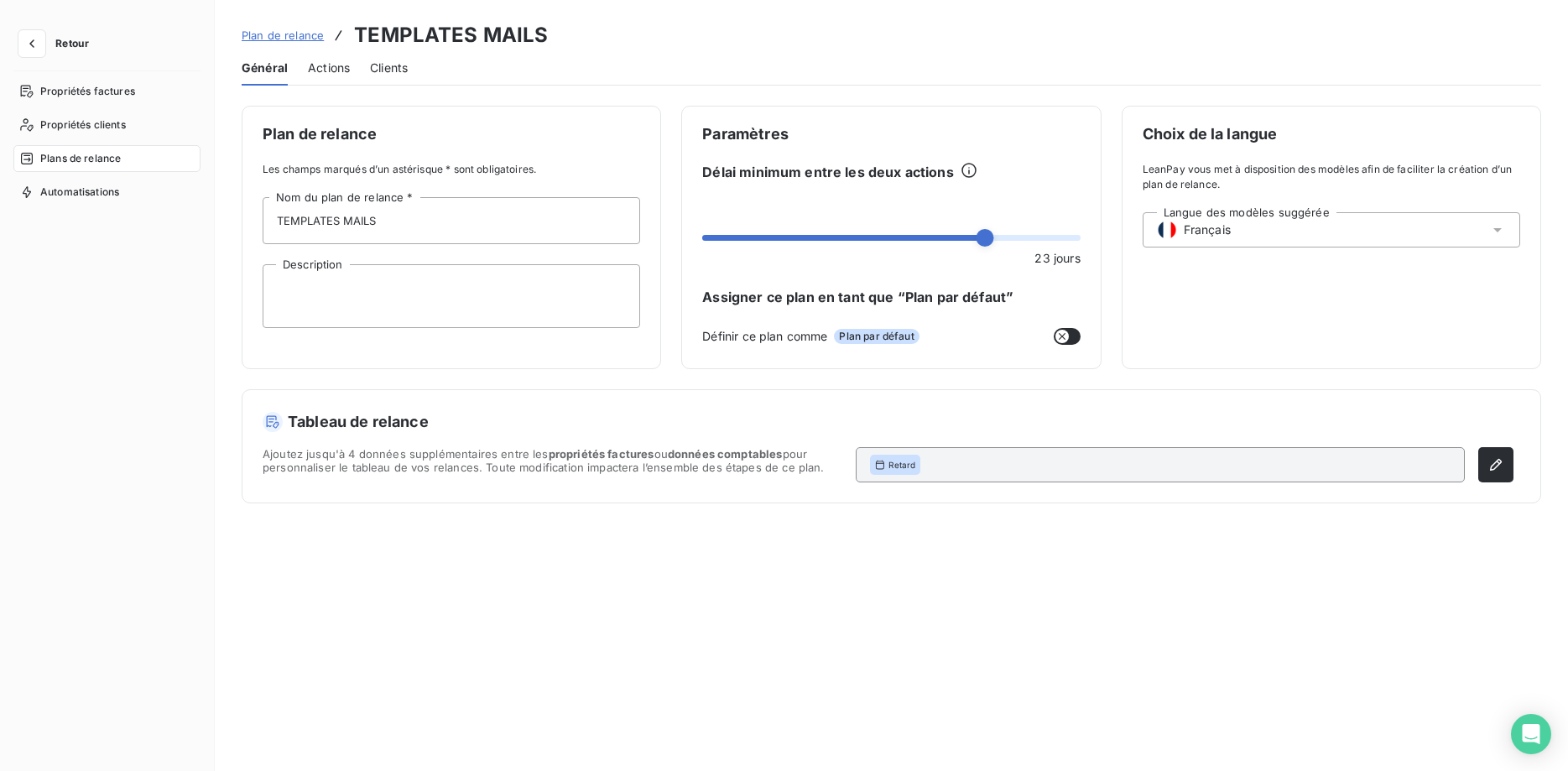
click at [323, 74] on span "Actions" at bounding box center [328, 68] width 42 height 17
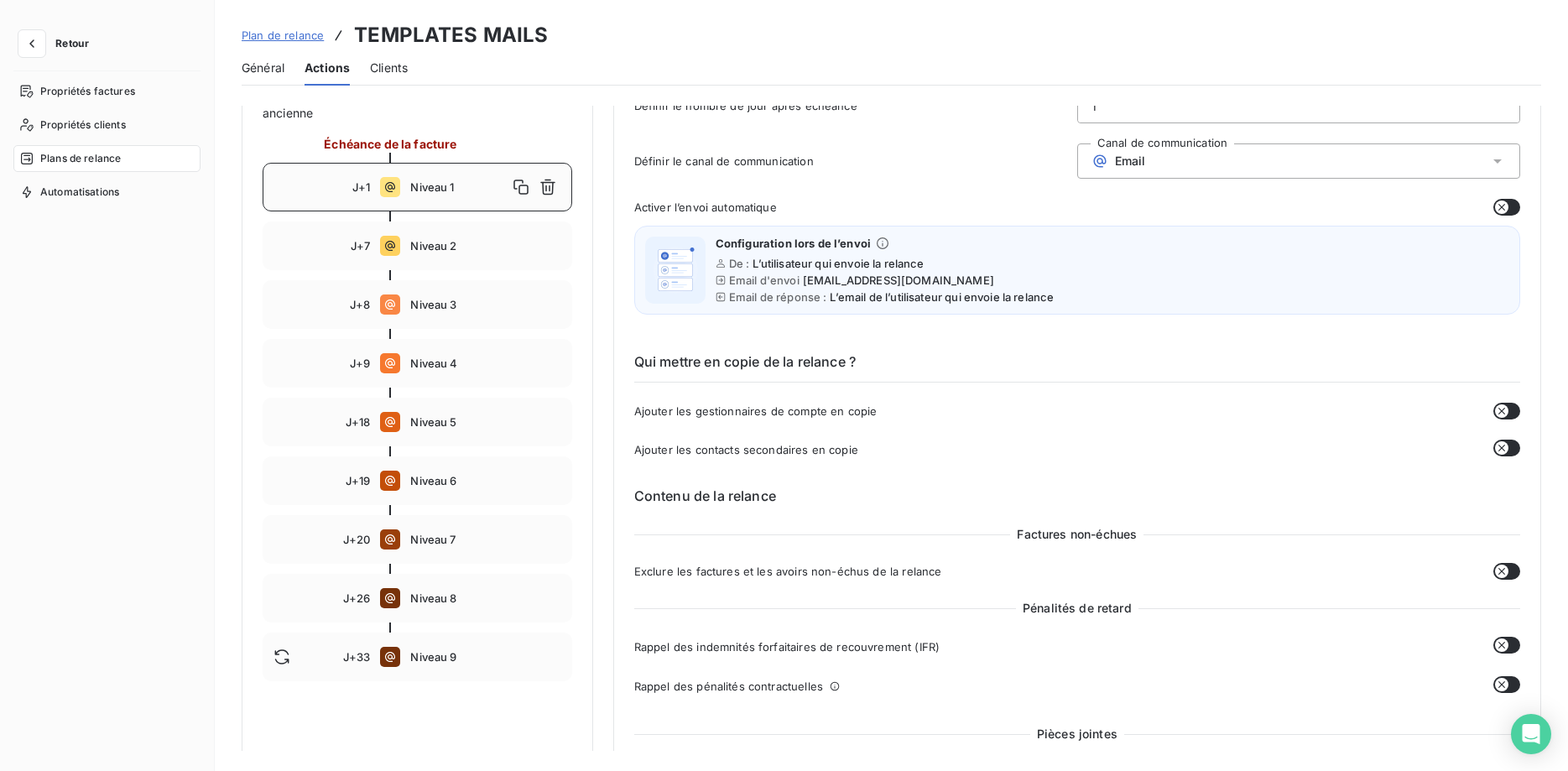
scroll to position [86, 0]
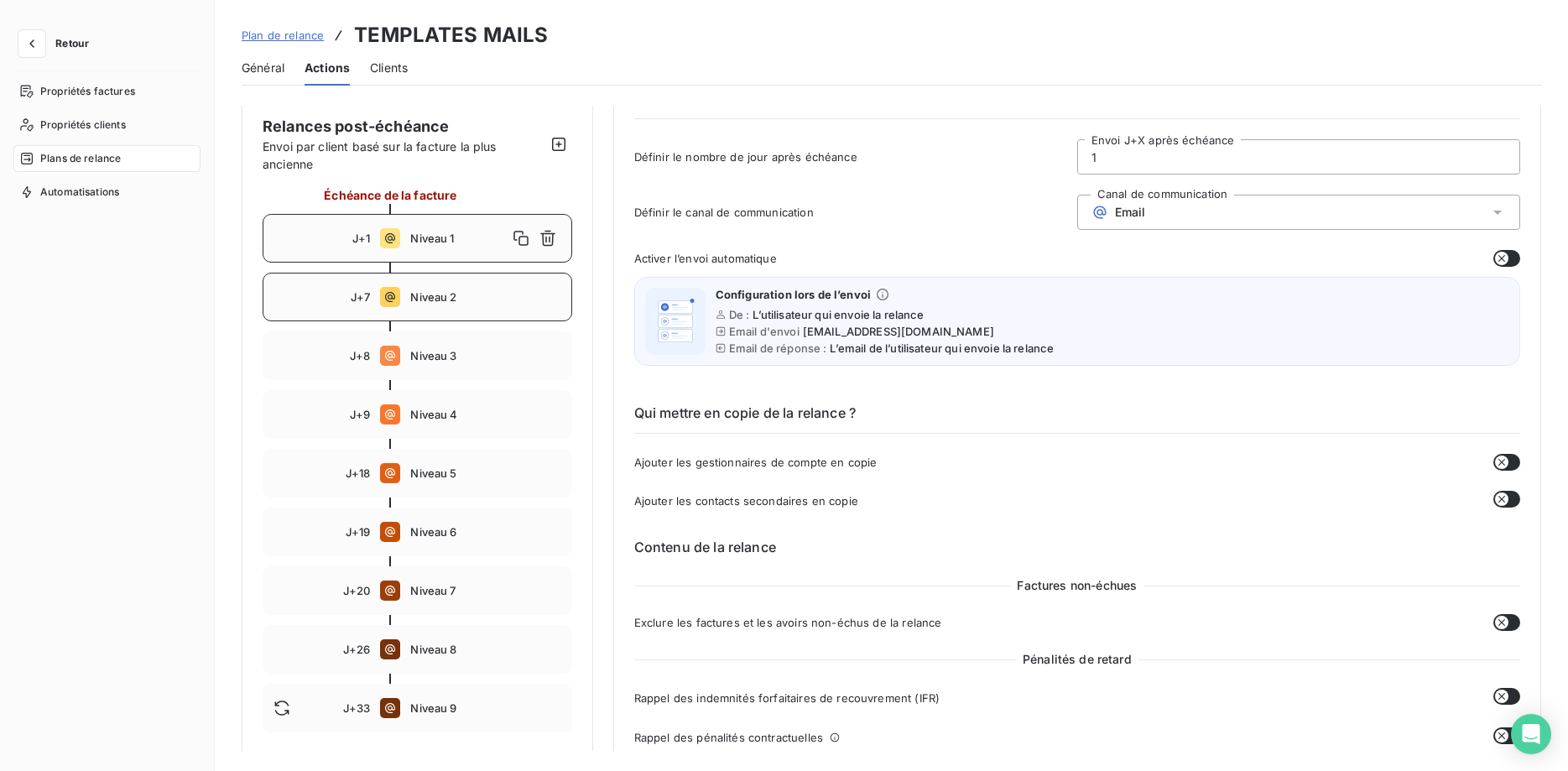
click at [422, 292] on span "Niveau 2" at bounding box center [485, 297] width 150 height 14
click at [436, 353] on span "Niveau 3" at bounding box center [485, 355] width 150 height 14
click at [443, 416] on span "Niveau 4" at bounding box center [485, 415] width 150 height 14
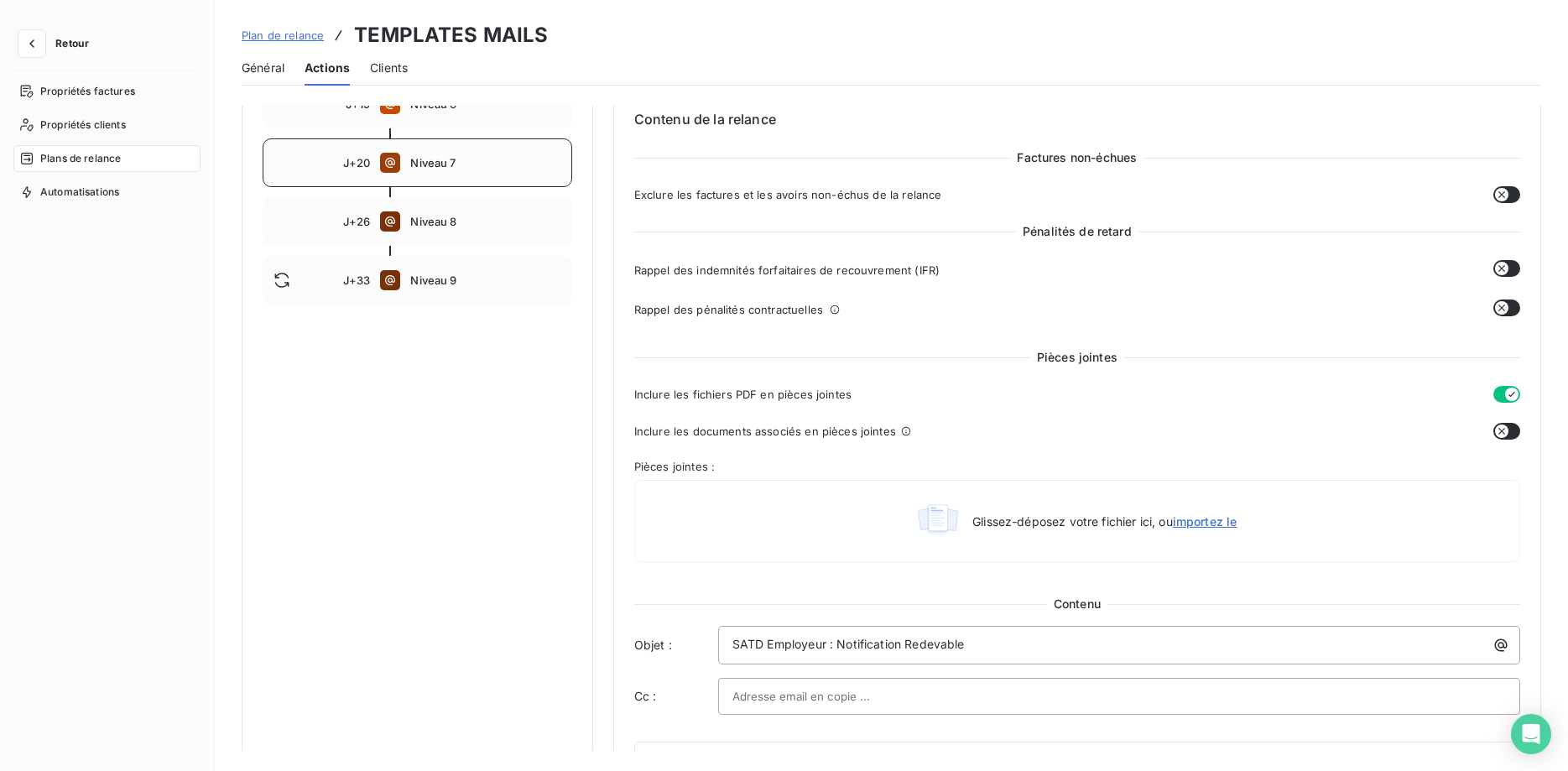
scroll to position [0, 0]
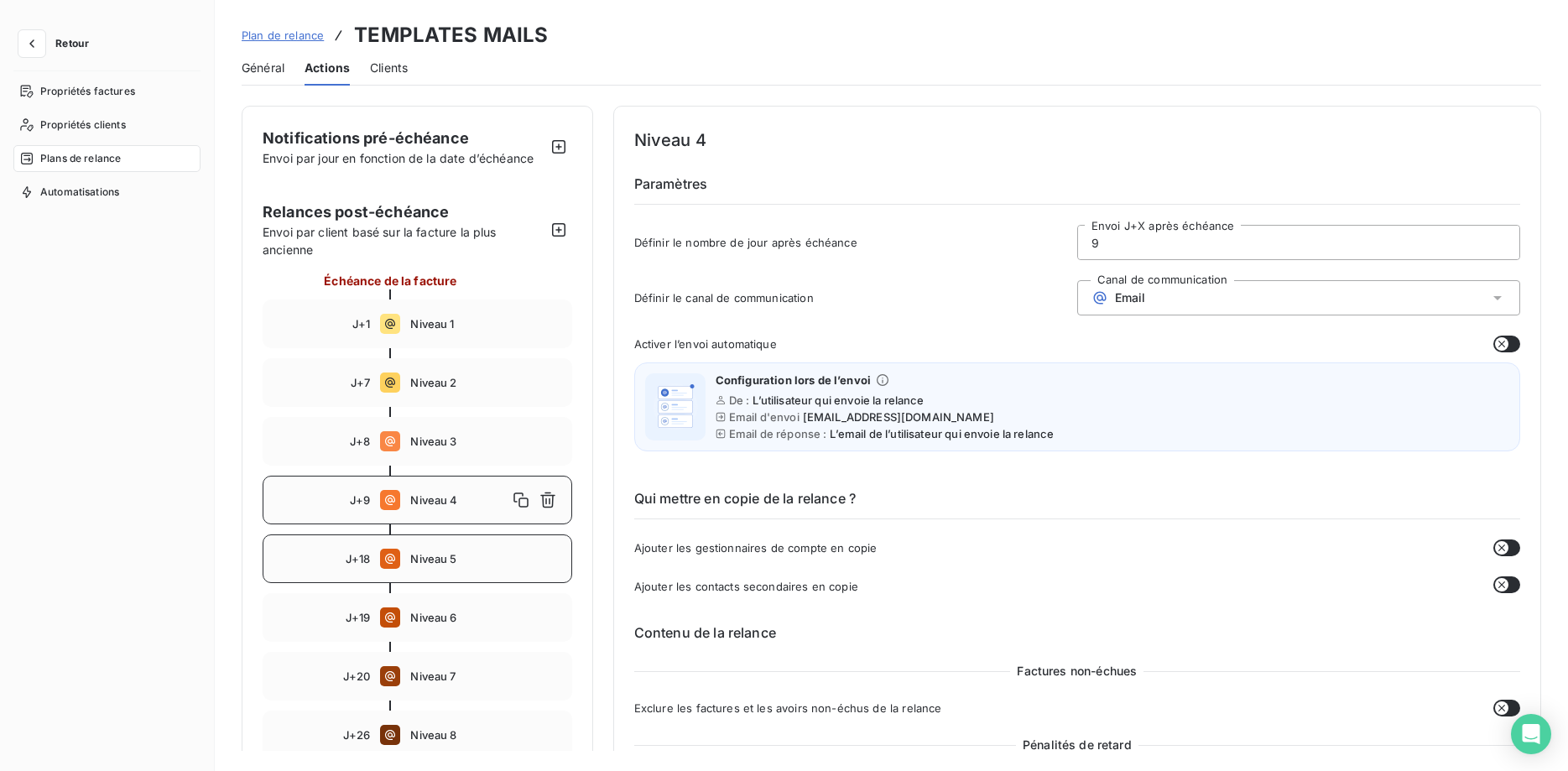
click at [461, 549] on div "J+18 Niveau 5" at bounding box center [417, 558] width 309 height 49
click at [446, 618] on span "Niveau 6" at bounding box center [485, 617] width 150 height 14
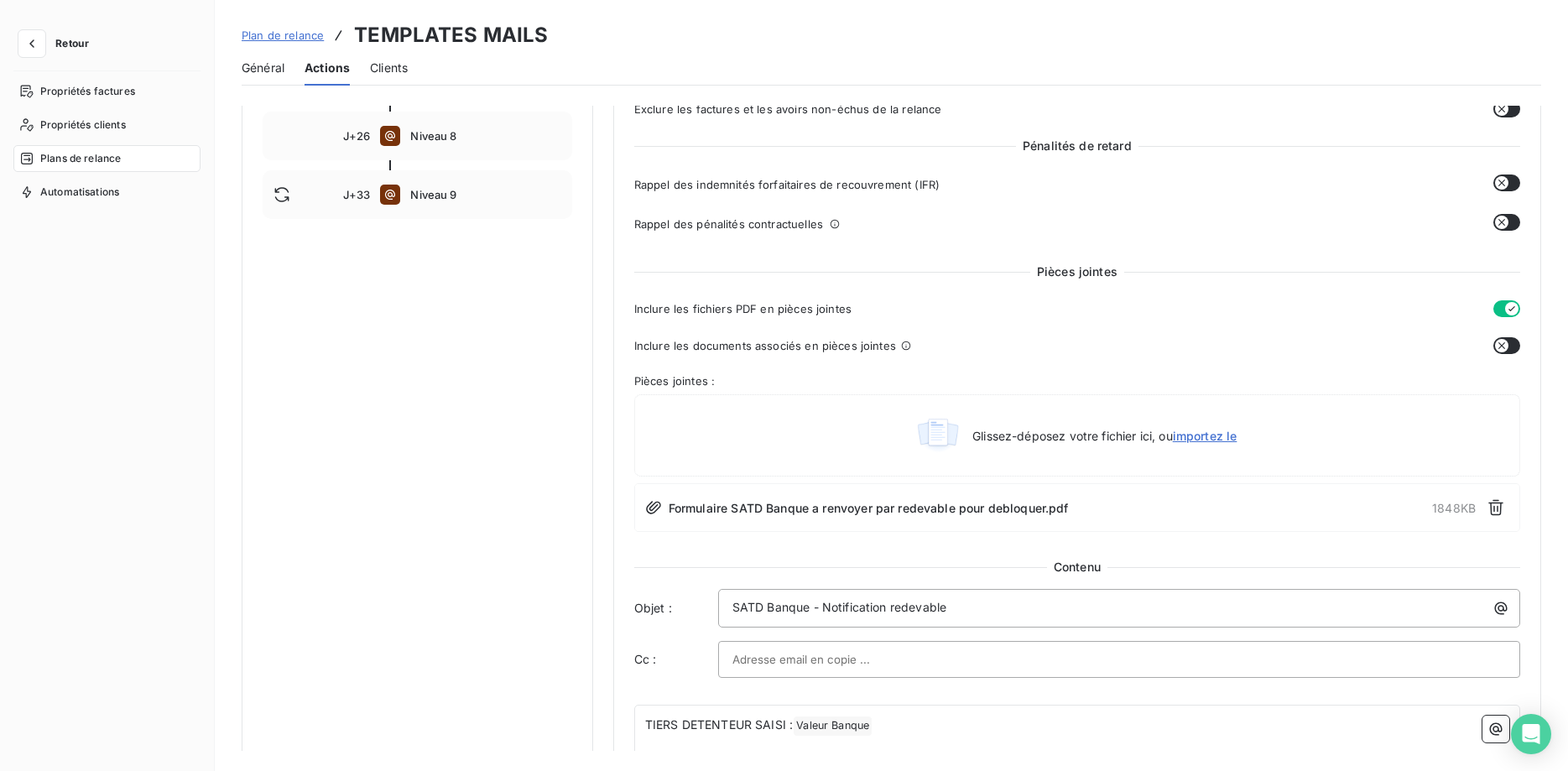
scroll to position [86, 0]
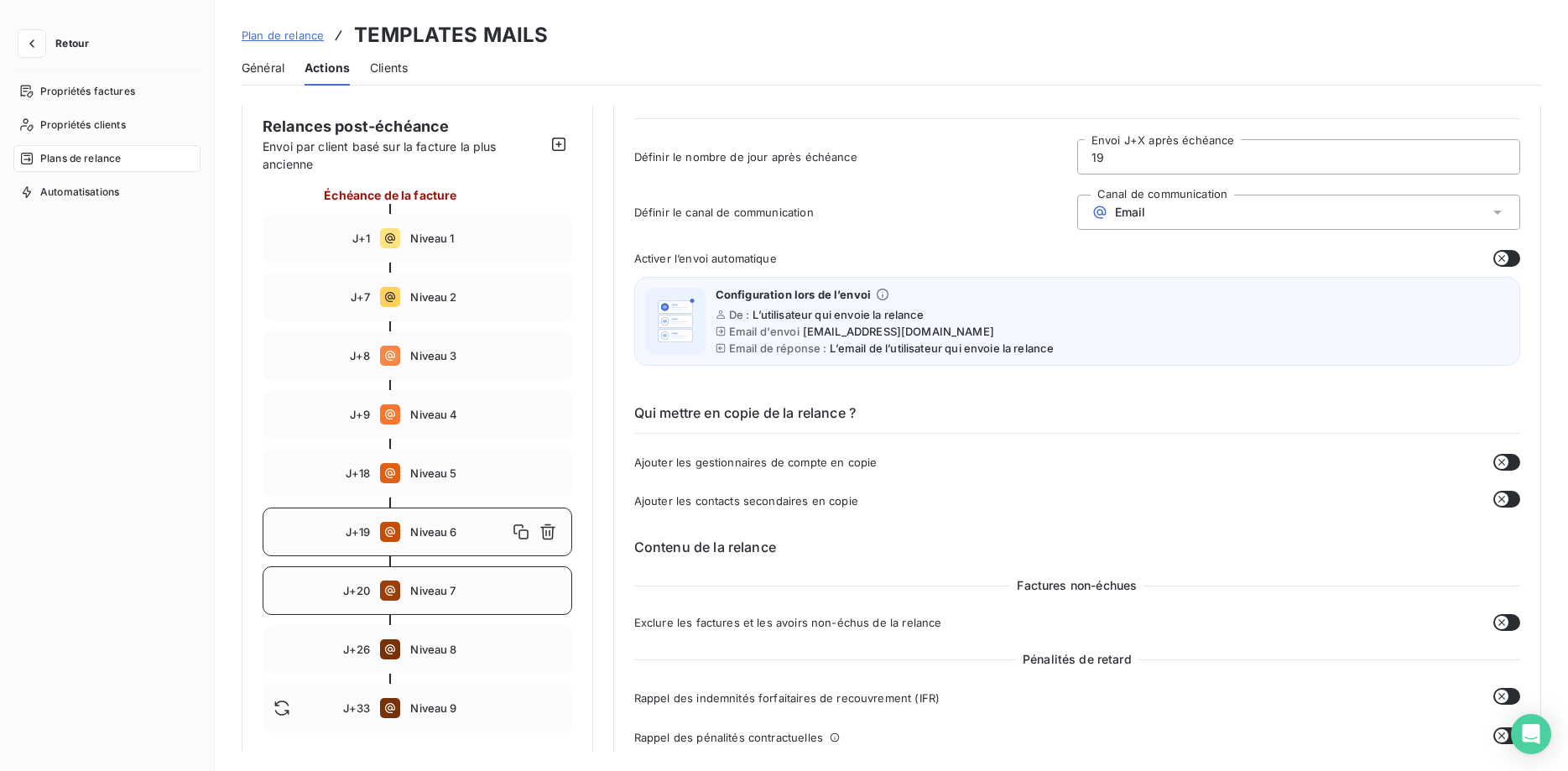
click at [440, 597] on div "J+20 Niveau 7" at bounding box center [417, 590] width 309 height 49
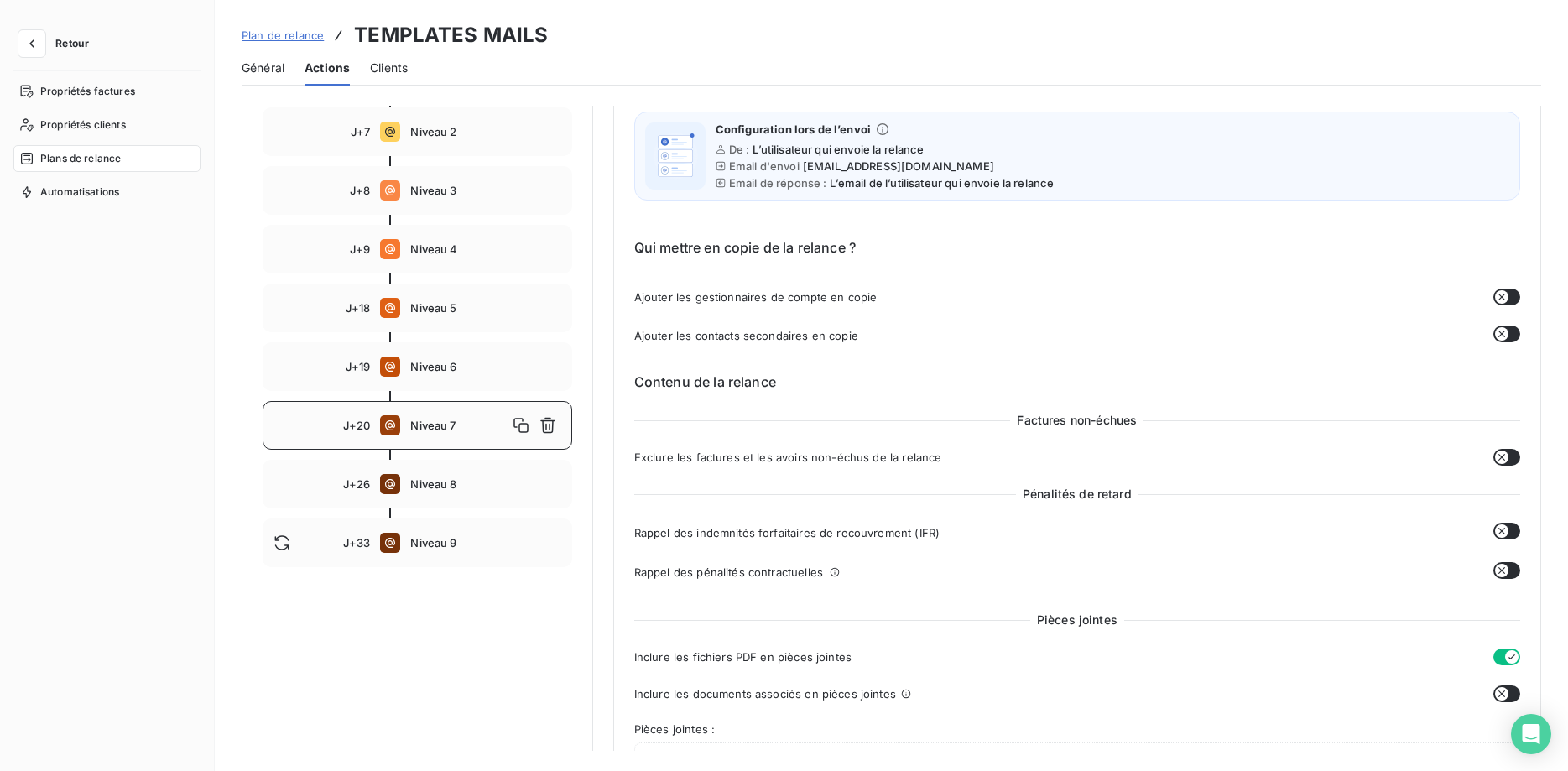
scroll to position [171, 0]
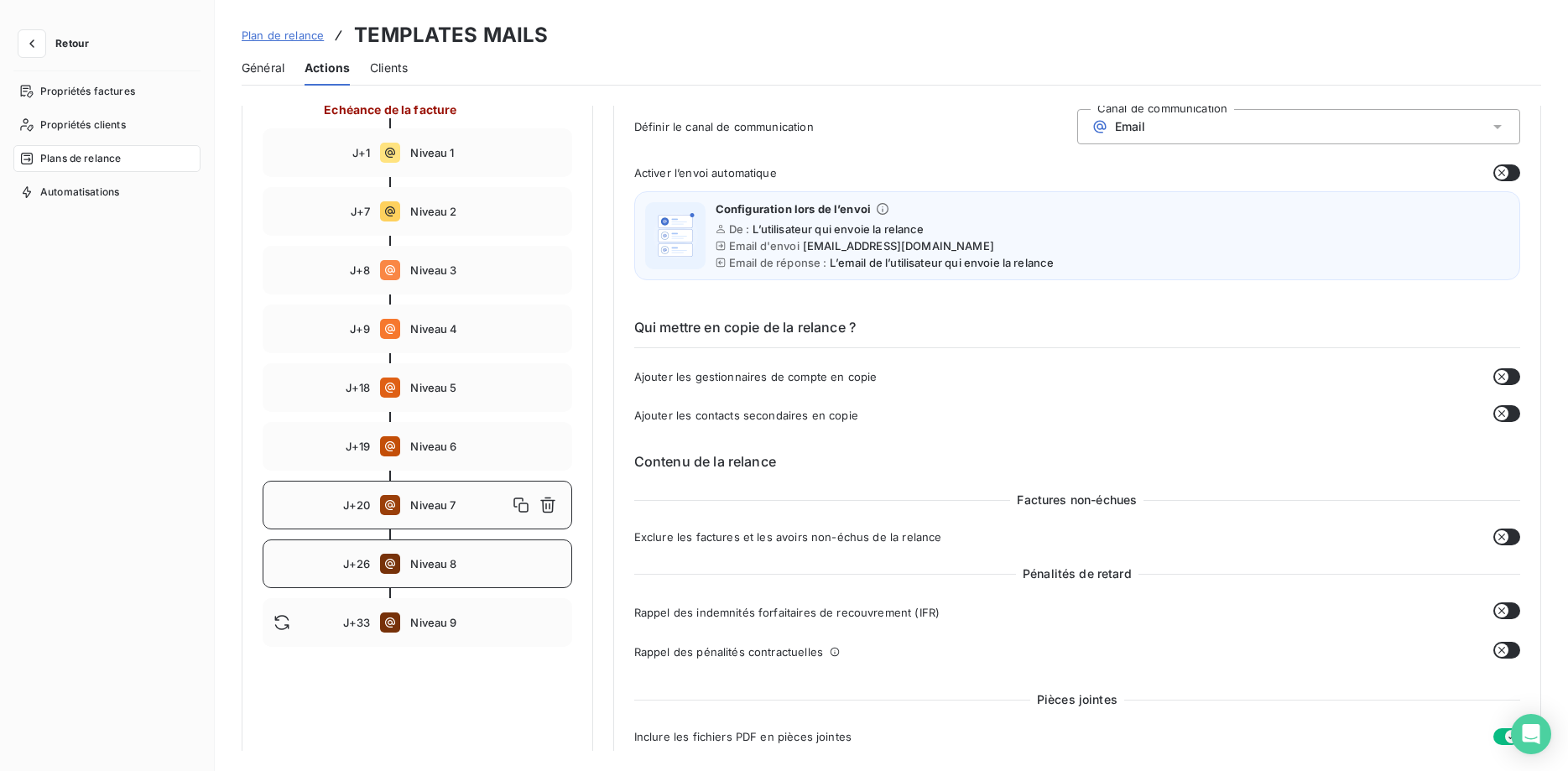
click at [439, 583] on div "J+26 Niveau 8" at bounding box center [417, 563] width 309 height 49
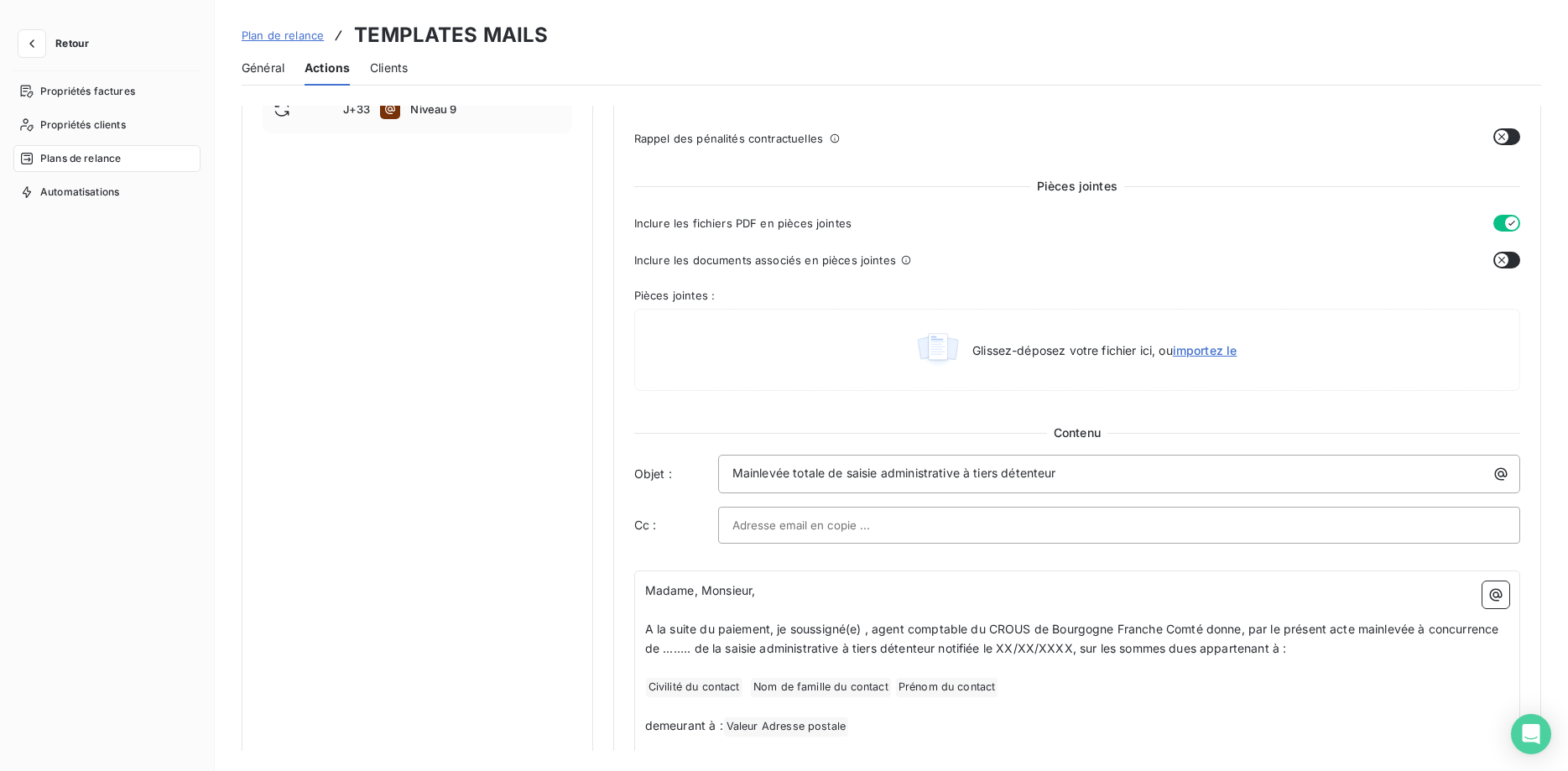
scroll to position [343, 0]
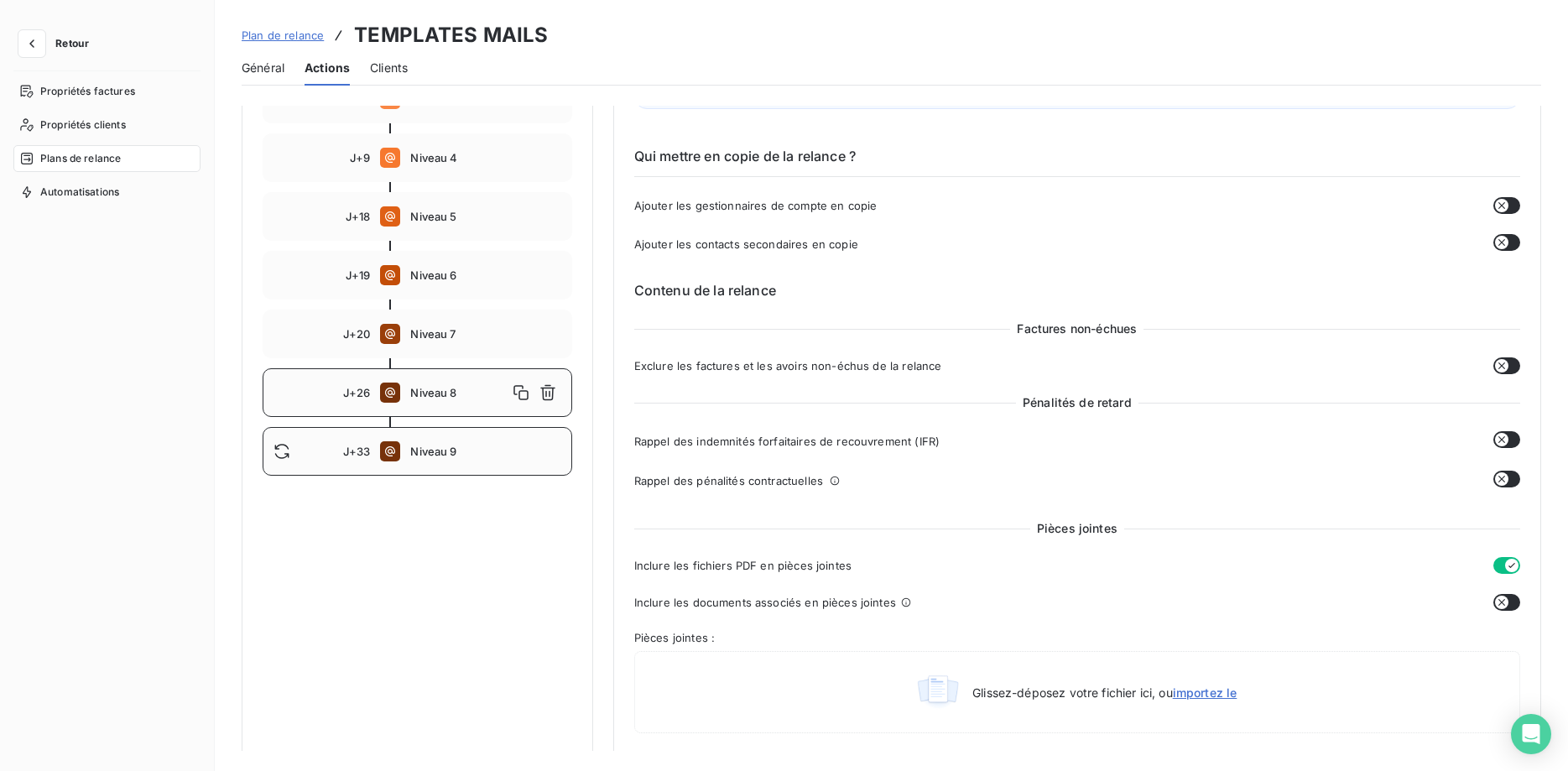
click at [411, 457] on span "Niveau 9" at bounding box center [485, 452] width 150 height 14
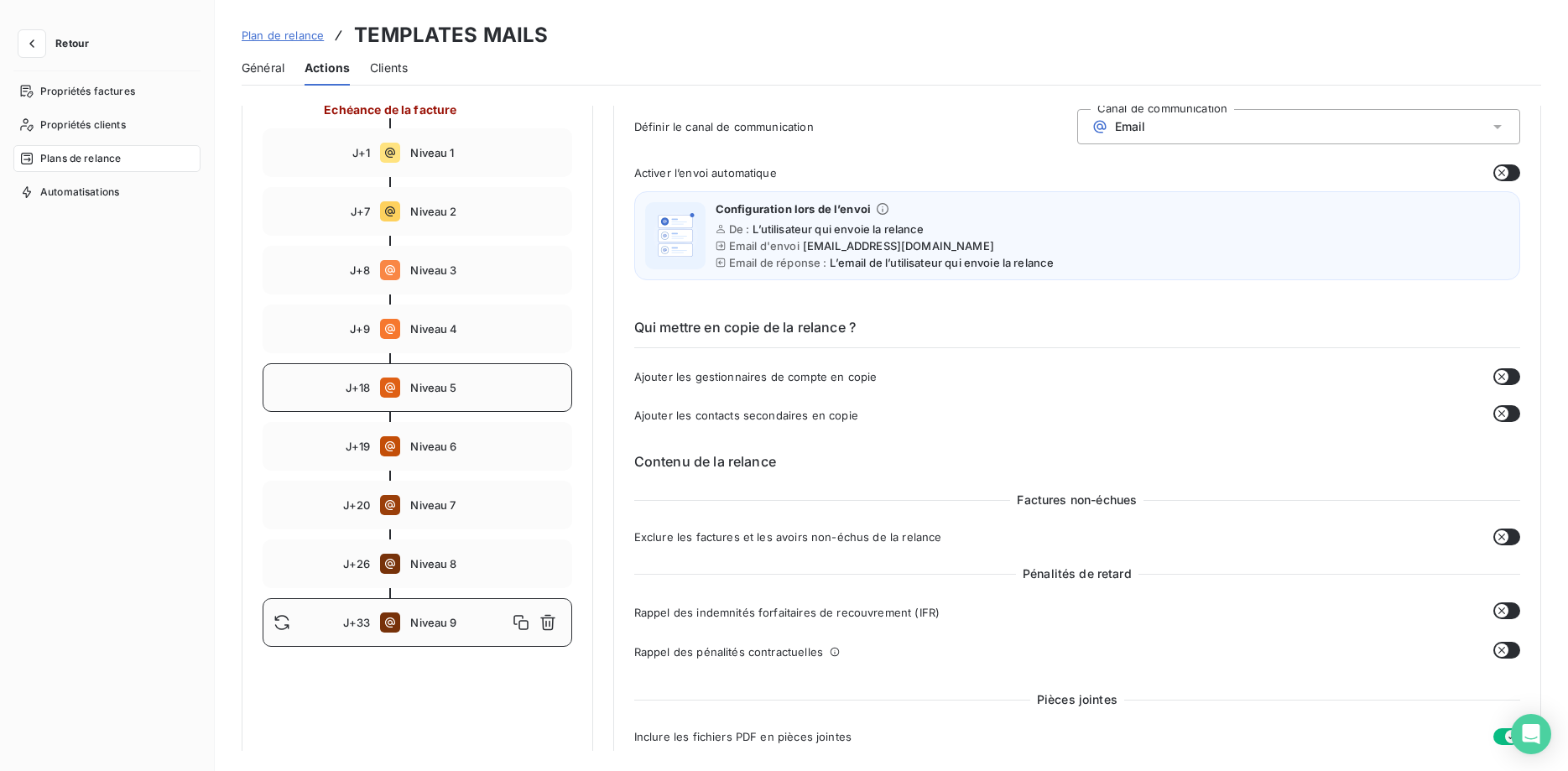
scroll to position [0, 0]
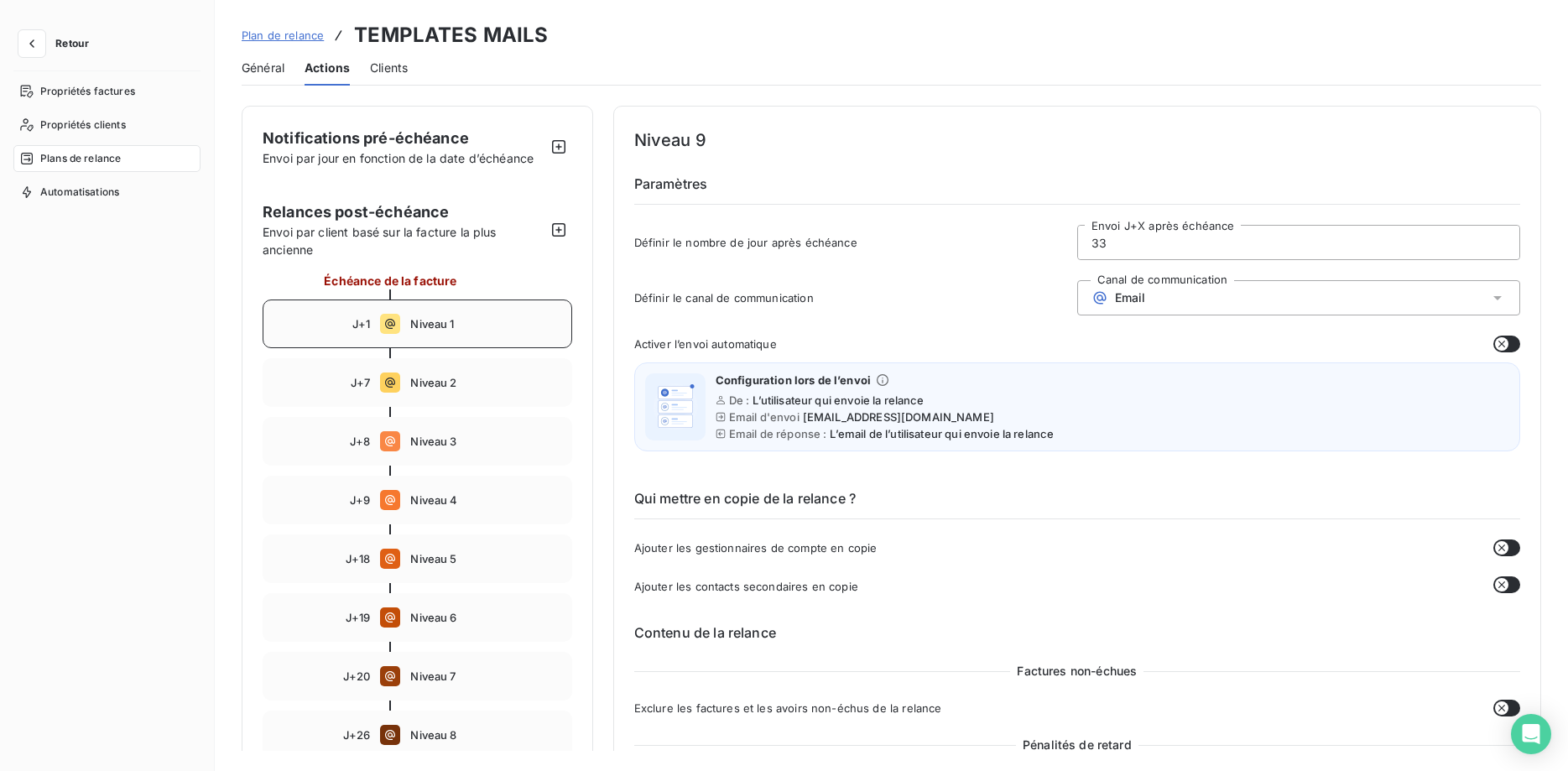
click at [436, 311] on div "J+1 Niveau 1" at bounding box center [417, 324] width 309 height 49
click at [439, 377] on span "Niveau 2" at bounding box center [485, 383] width 150 height 14
type input "7"
click at [52, 48] on button "Retour" at bounding box center [58, 43] width 89 height 27
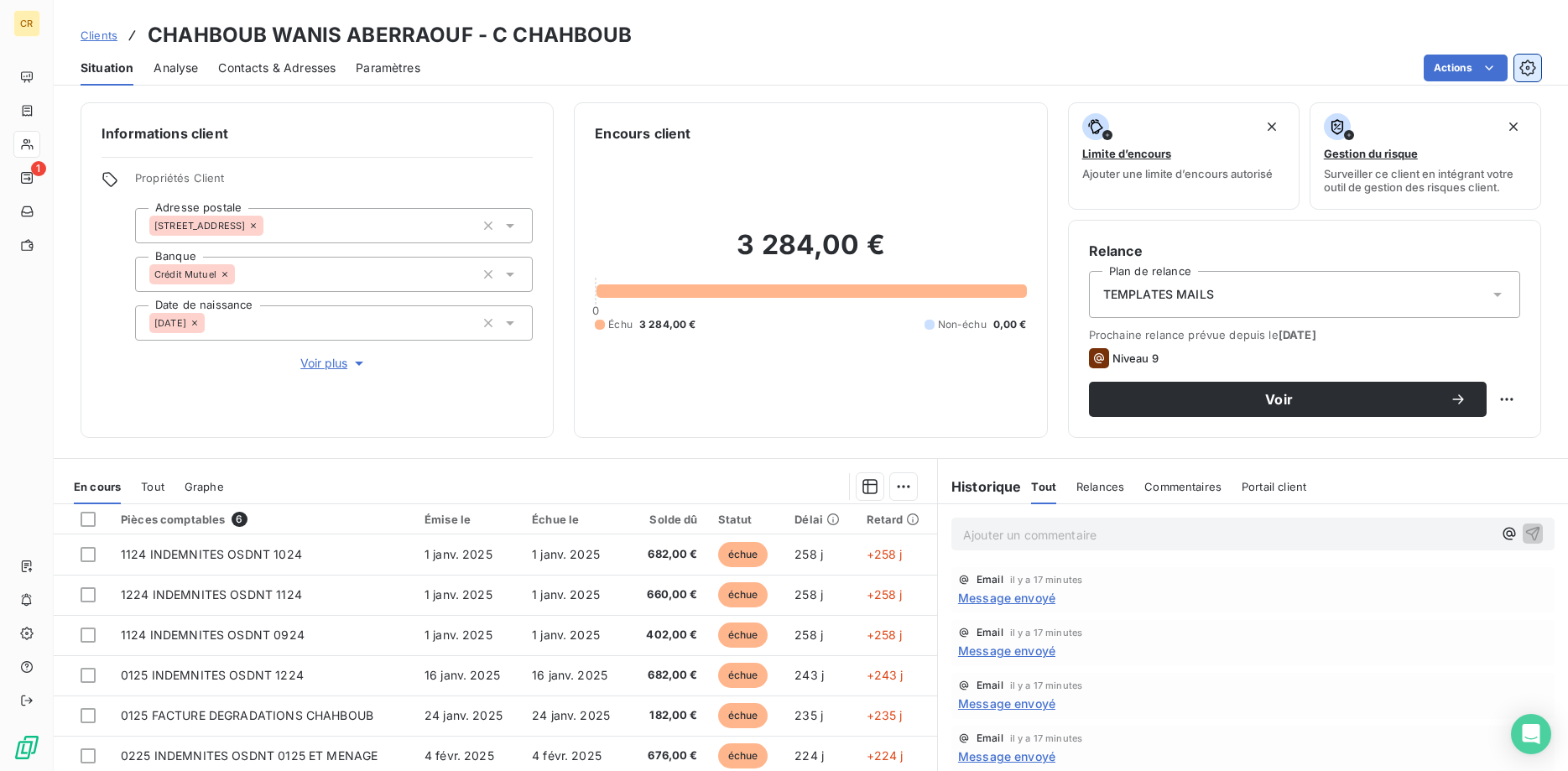
click at [1532, 58] on button "button" at bounding box center [1527, 67] width 27 height 27
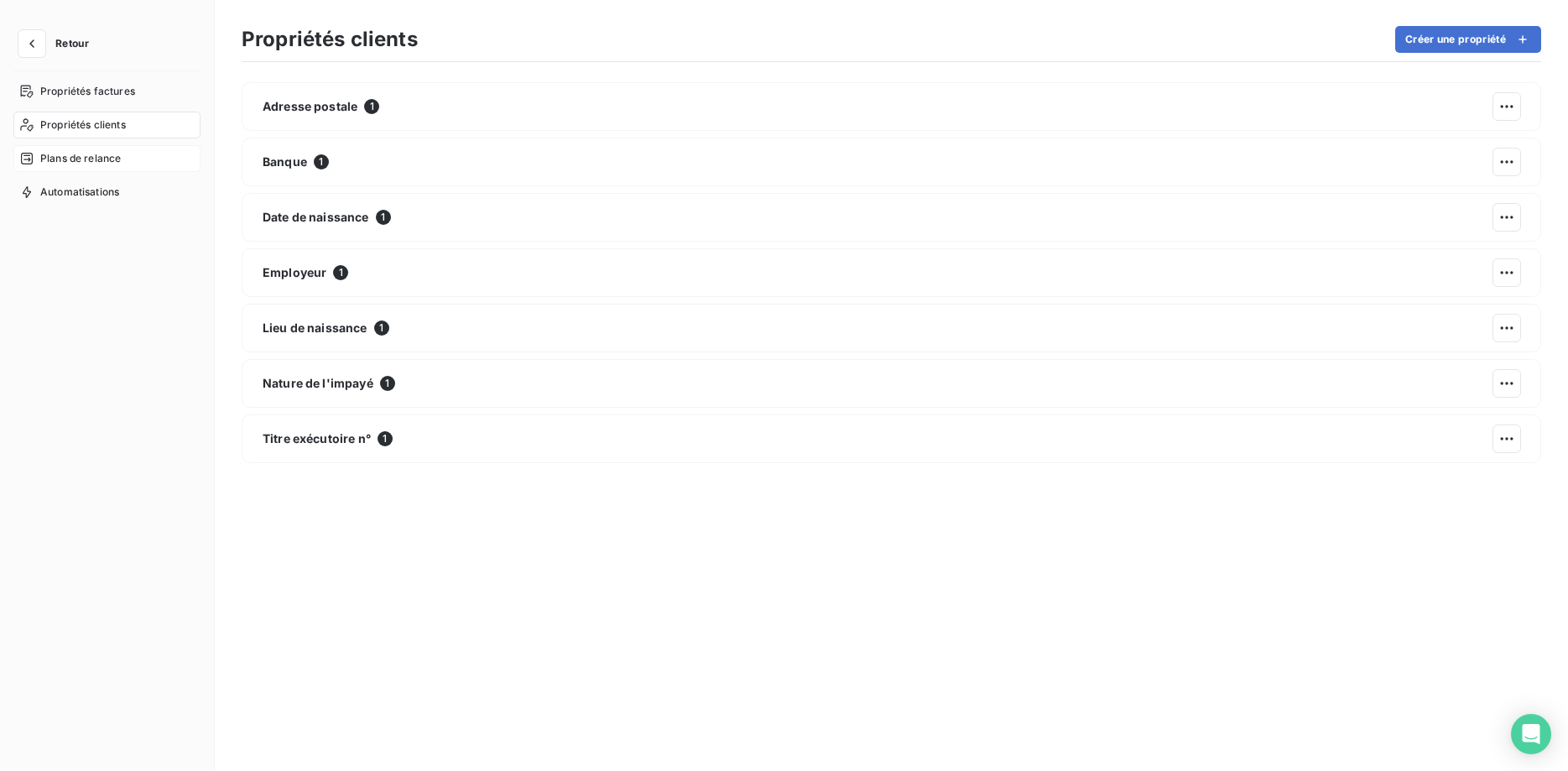
click at [70, 145] on div "Plans de relance" at bounding box center [107, 158] width 187 height 27
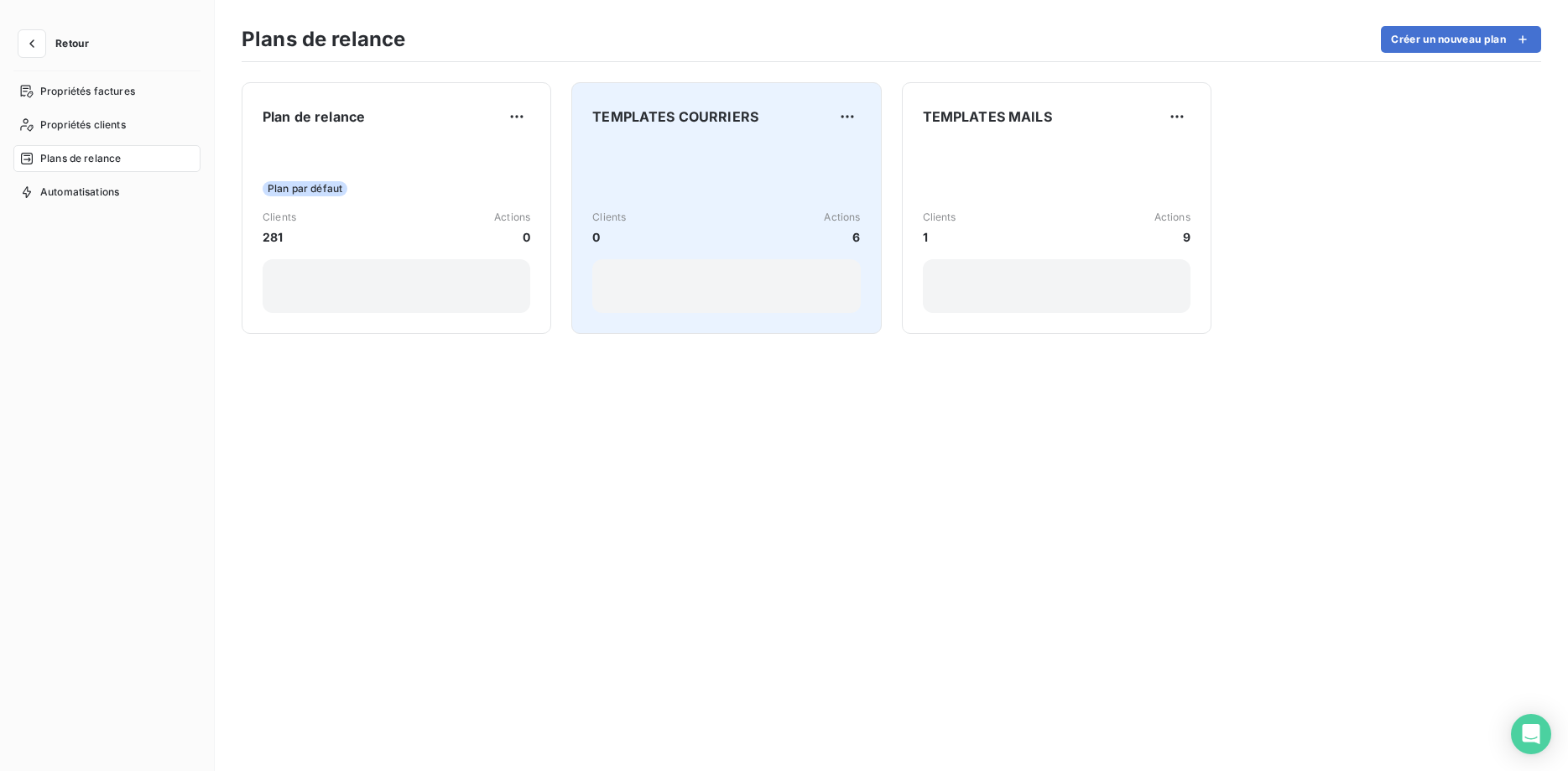
click at [732, 151] on div "Clients 0 Actions 6" at bounding box center [726, 228] width 268 height 169
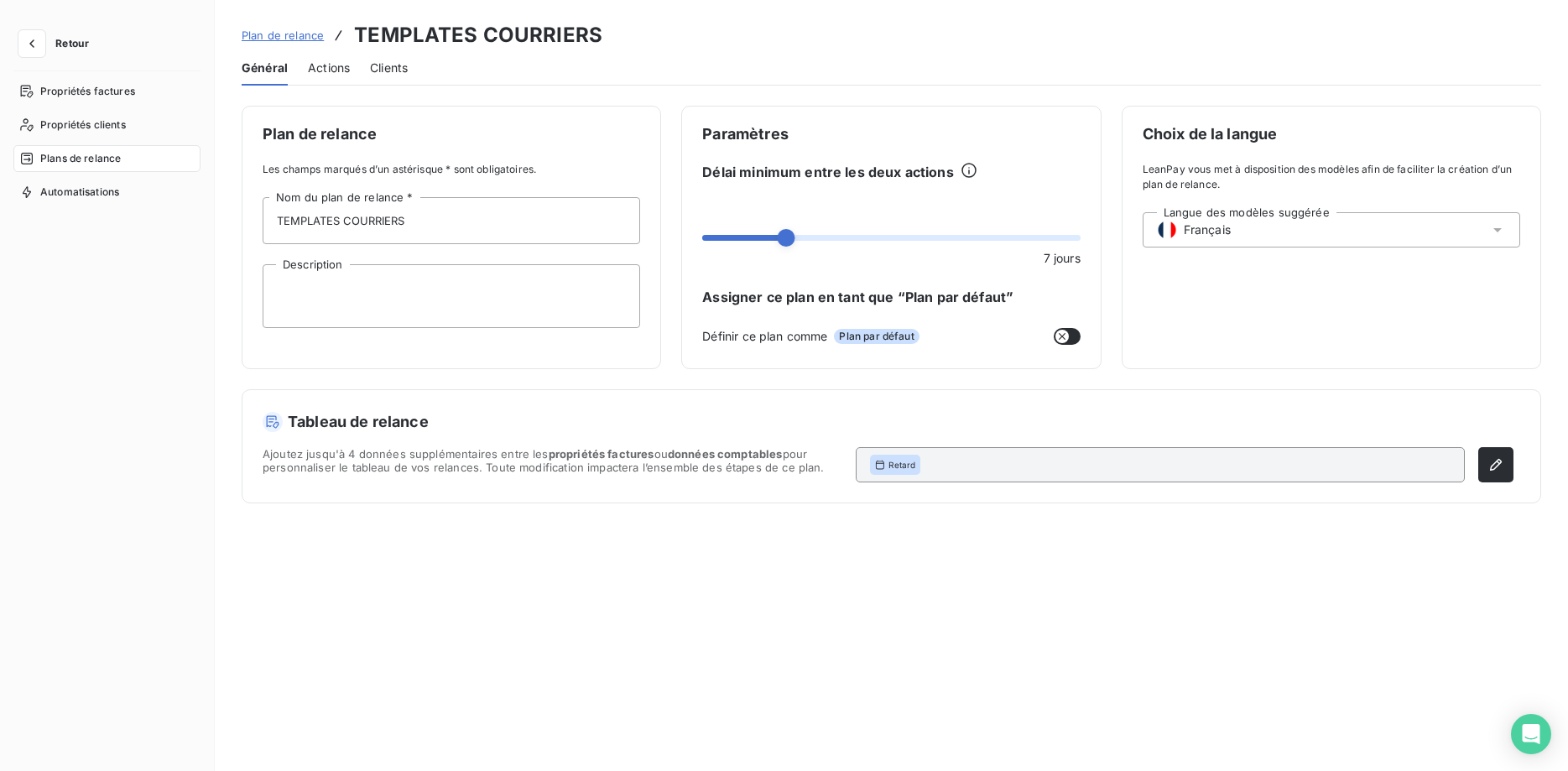
click at [319, 63] on span "Actions" at bounding box center [328, 68] width 42 height 17
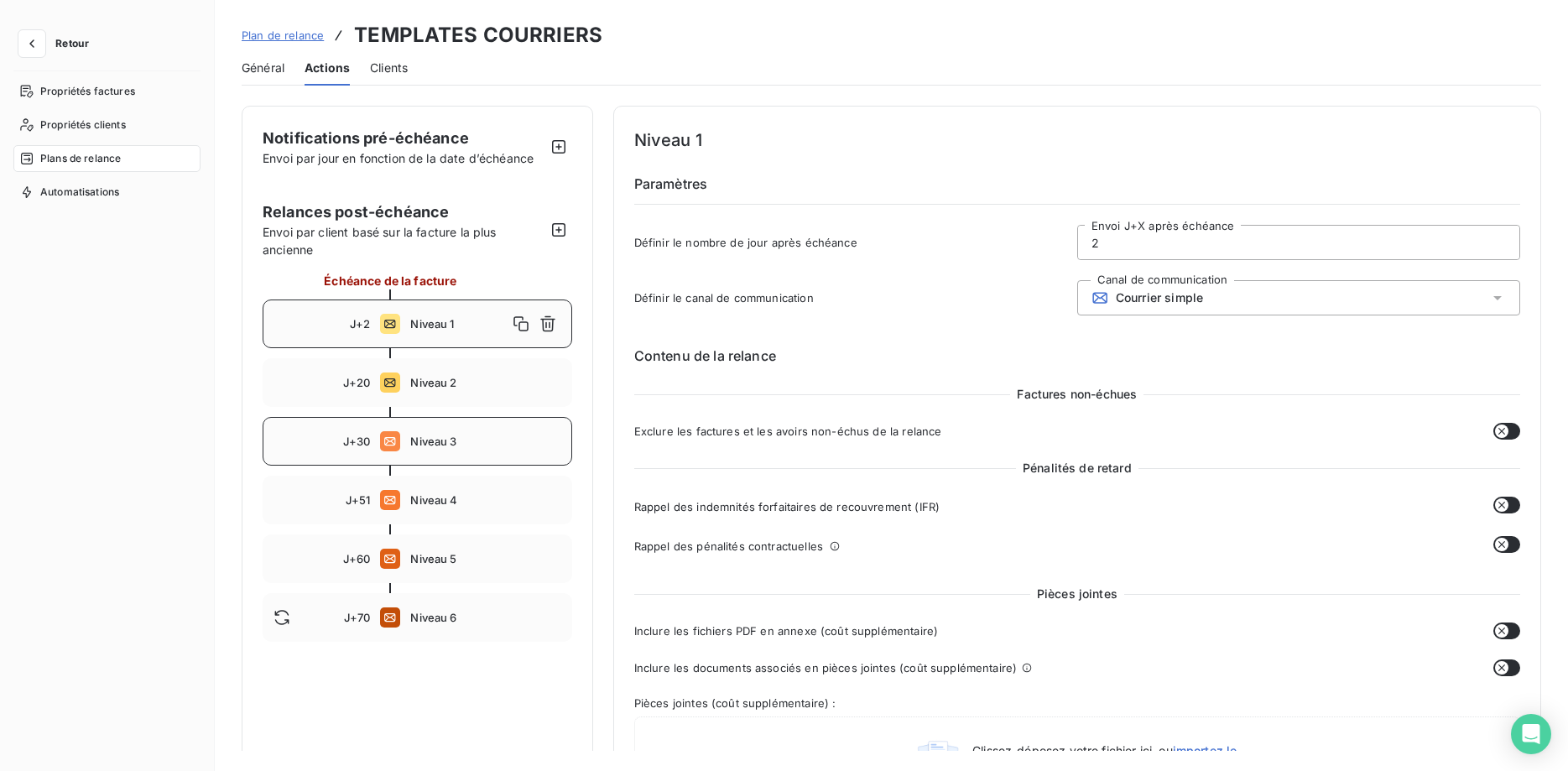
click at [447, 442] on span "Niveau 3" at bounding box center [485, 441] width 150 height 14
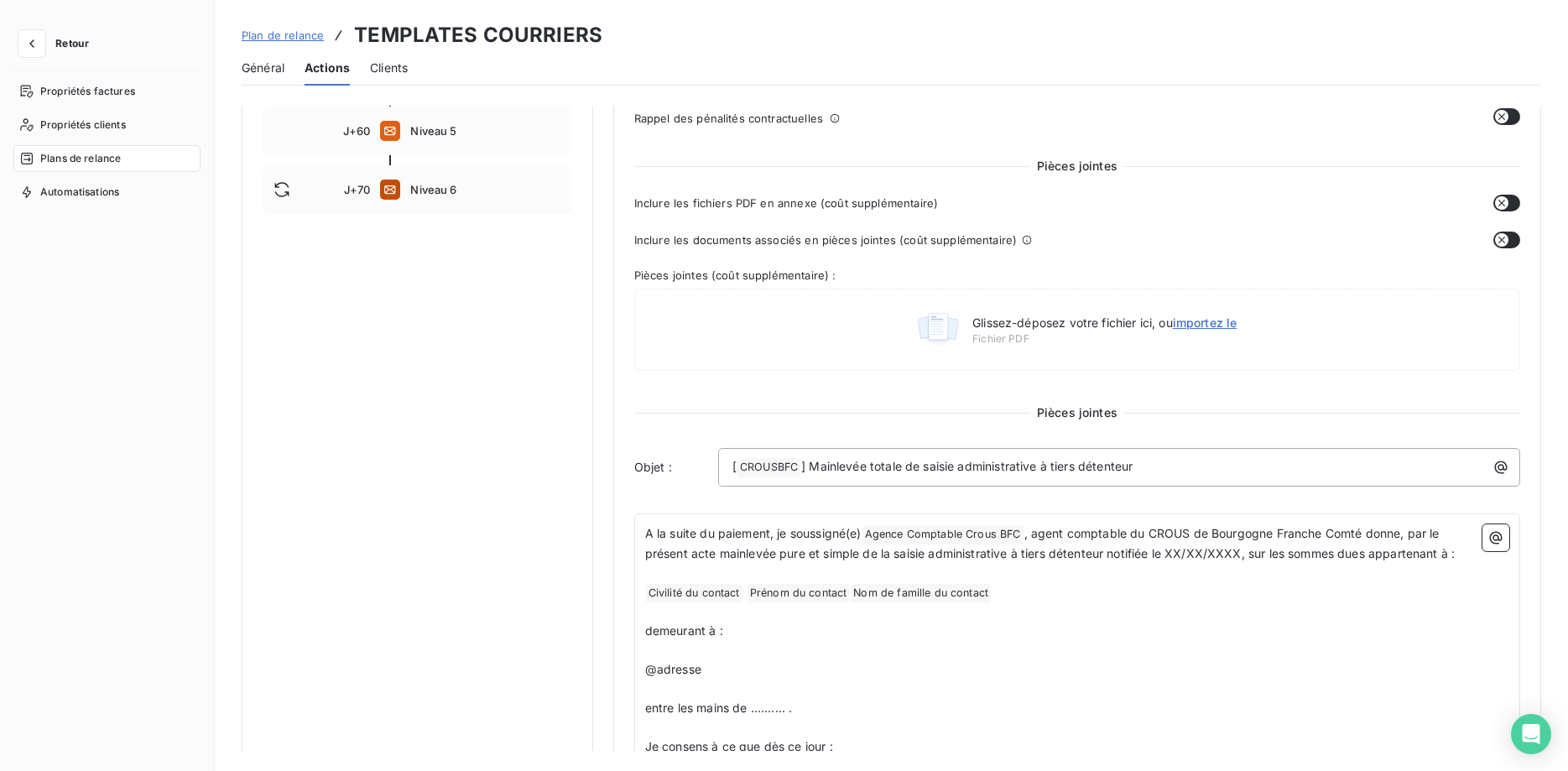
scroll to position [86, 0]
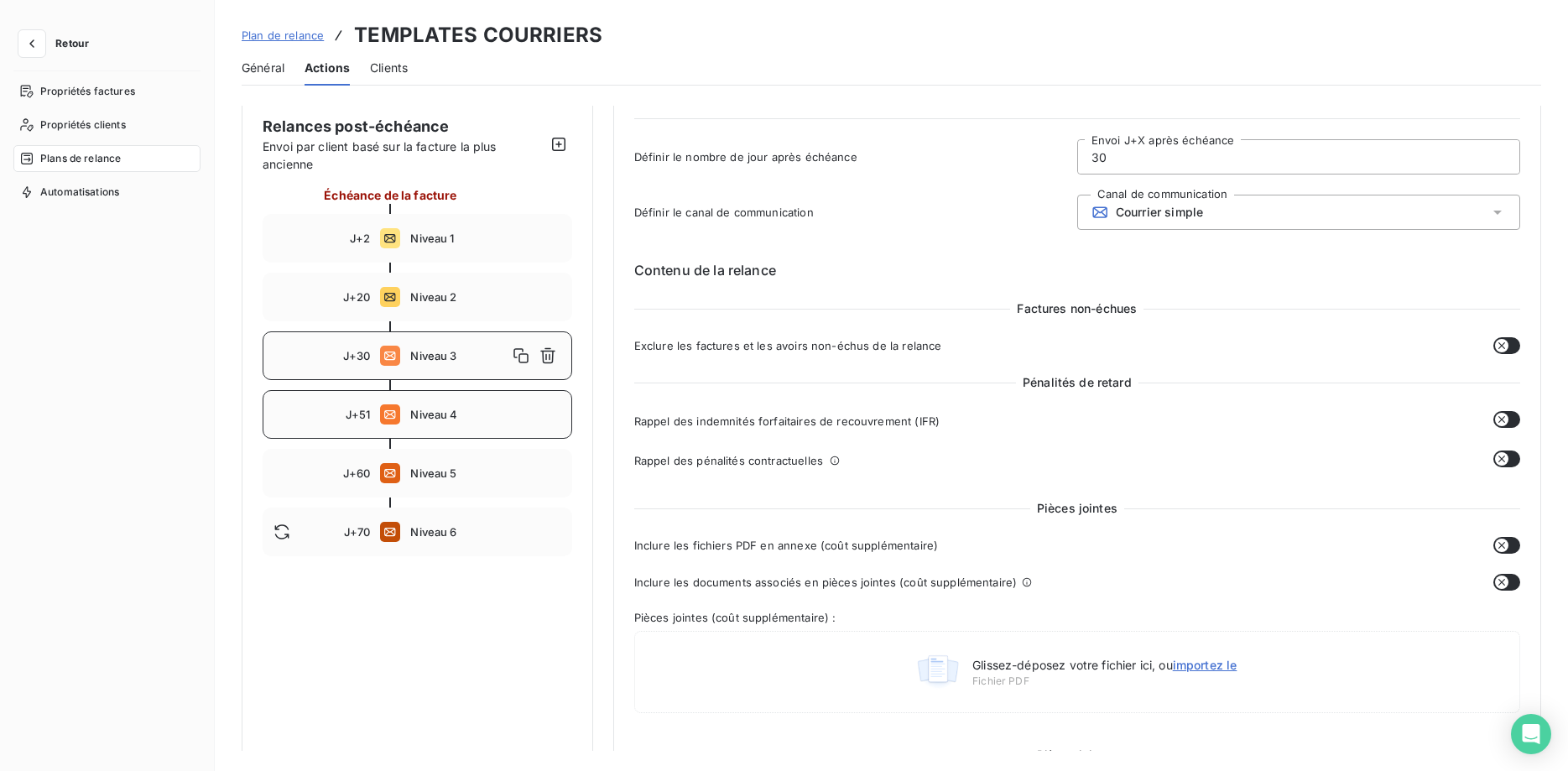
click at [435, 411] on span "Niveau 4" at bounding box center [485, 415] width 150 height 14
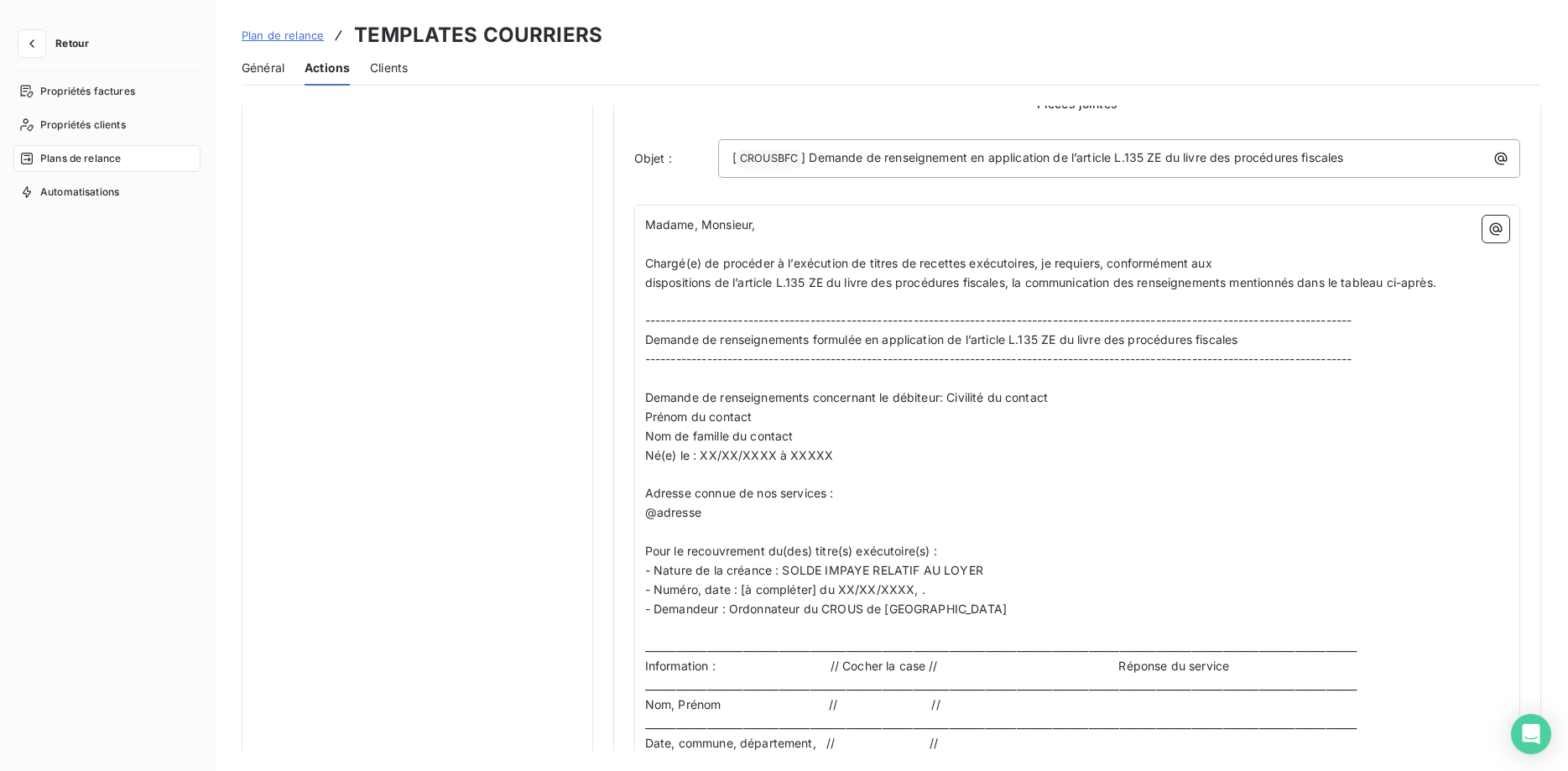
scroll to position [137, 0]
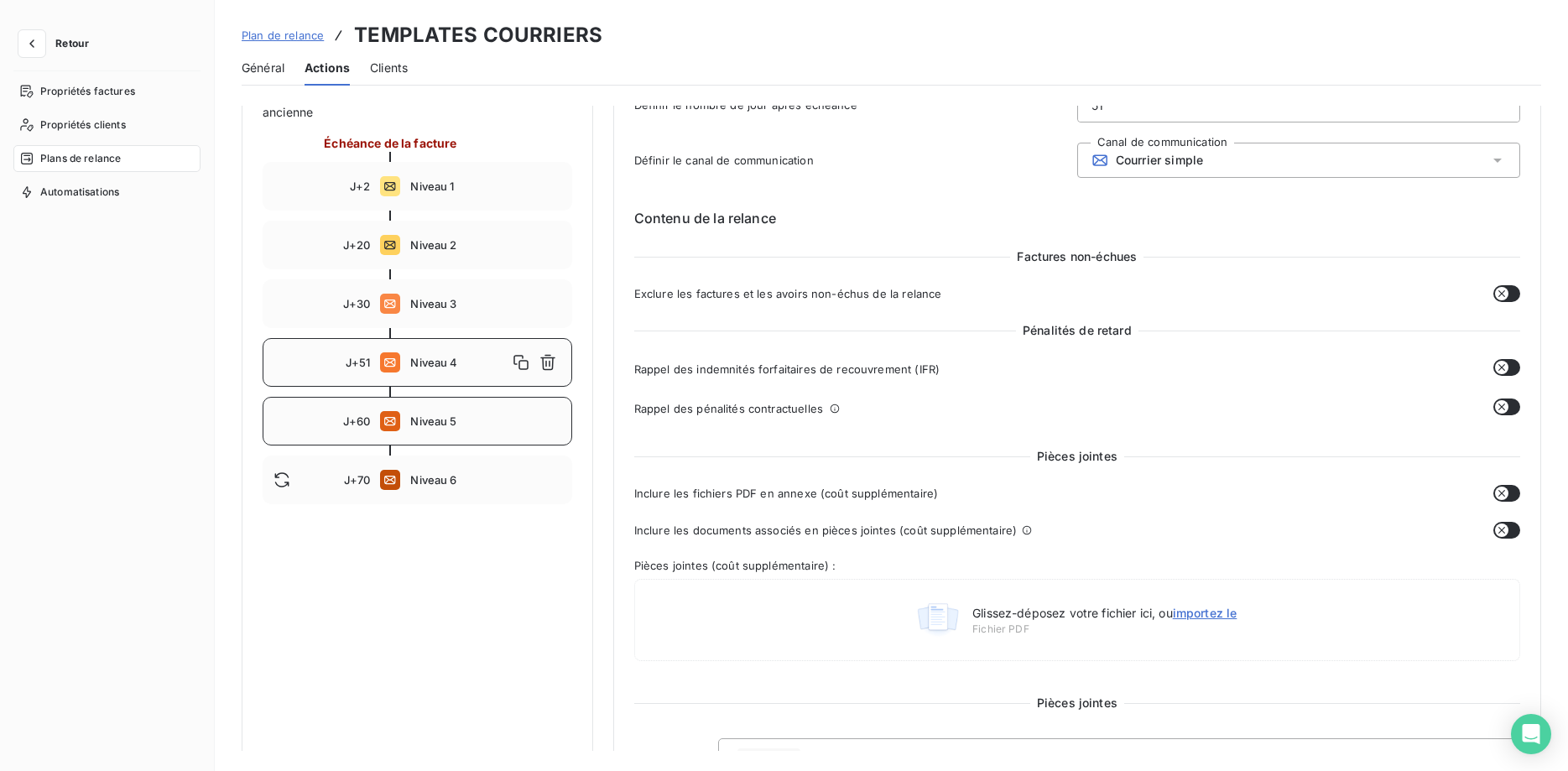
click at [446, 426] on span "Niveau 5" at bounding box center [485, 422] width 150 height 14
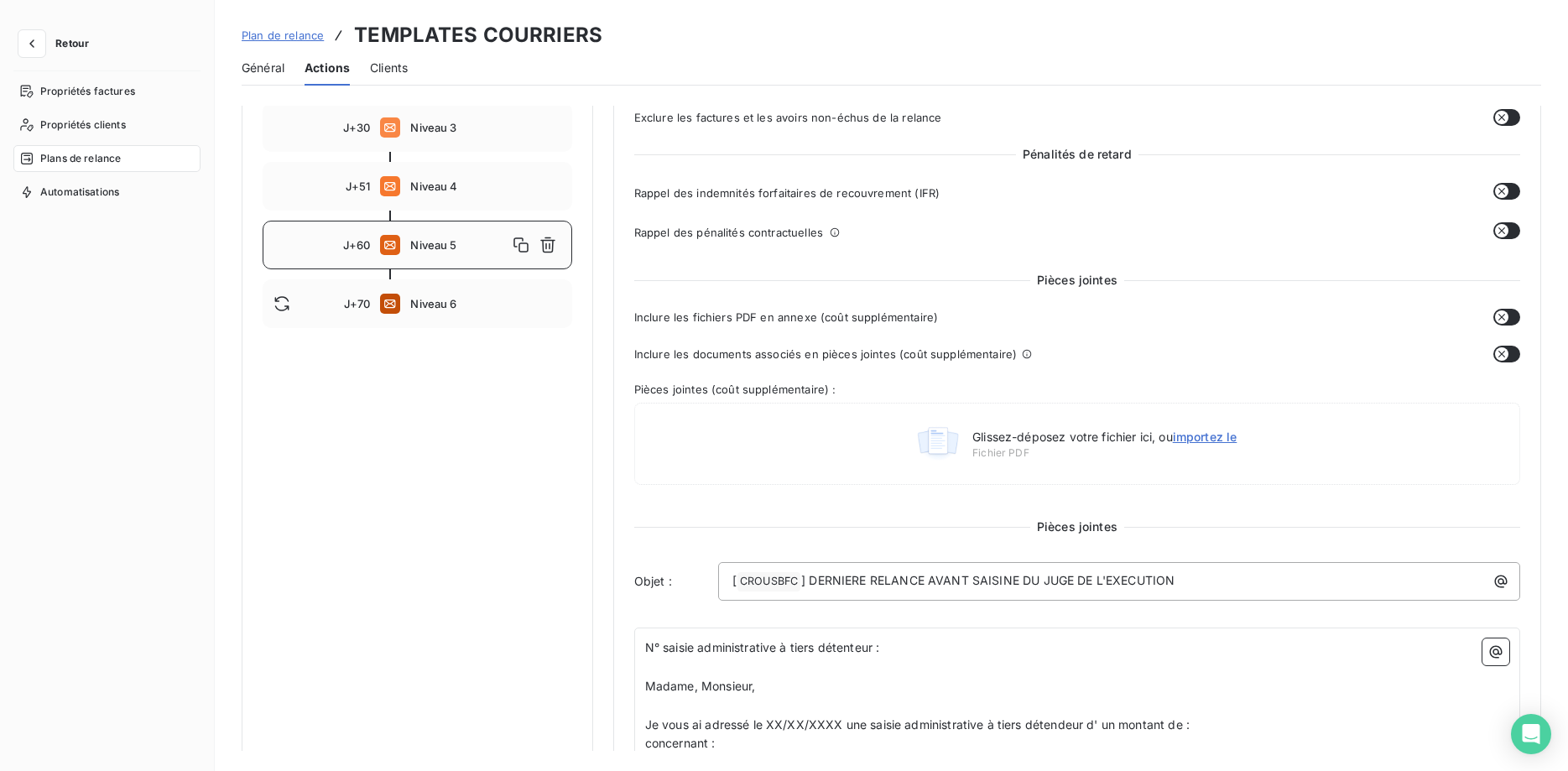
scroll to position [308, 0]
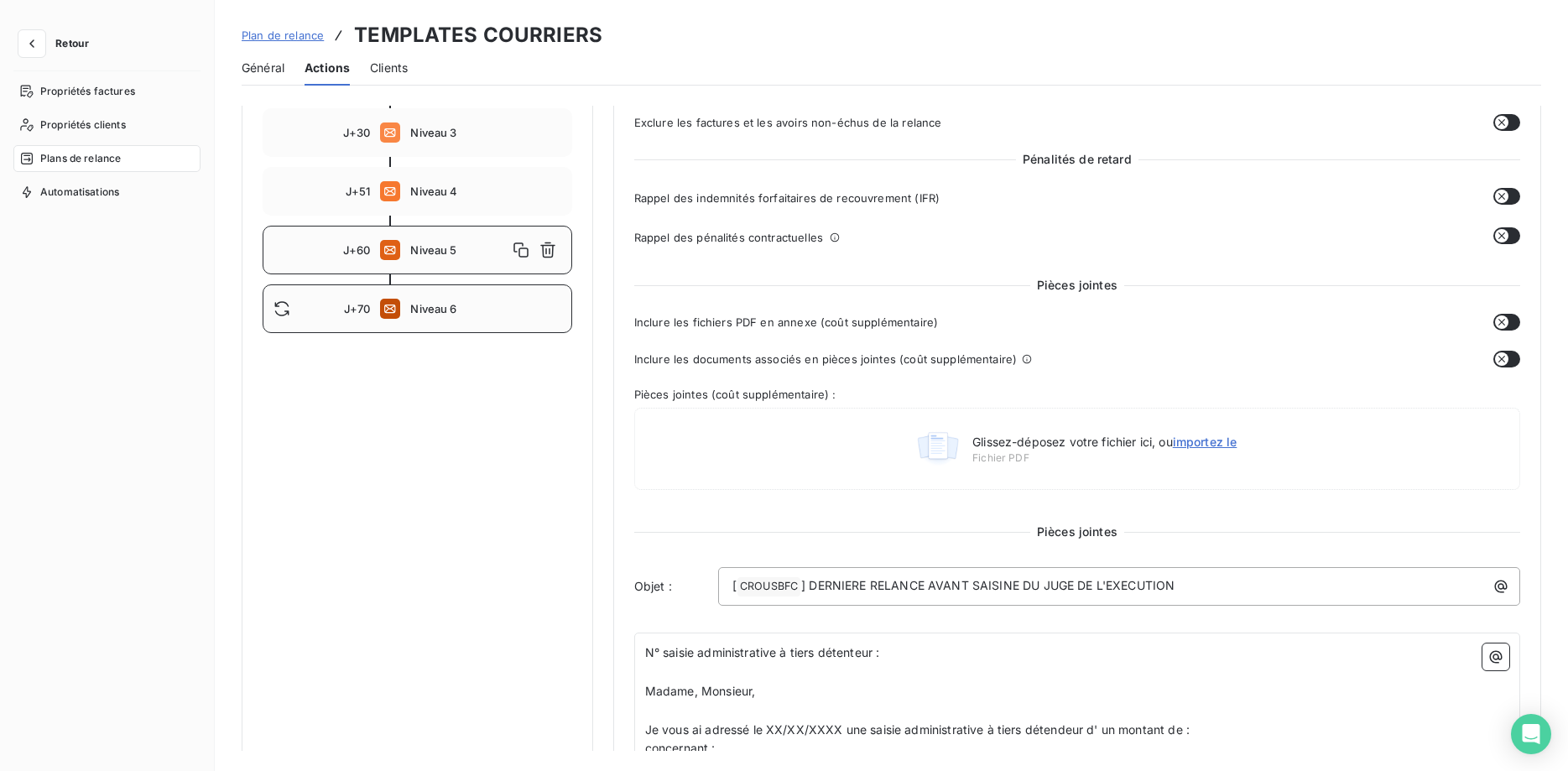
click at [459, 314] on span "Niveau 6" at bounding box center [485, 309] width 150 height 14
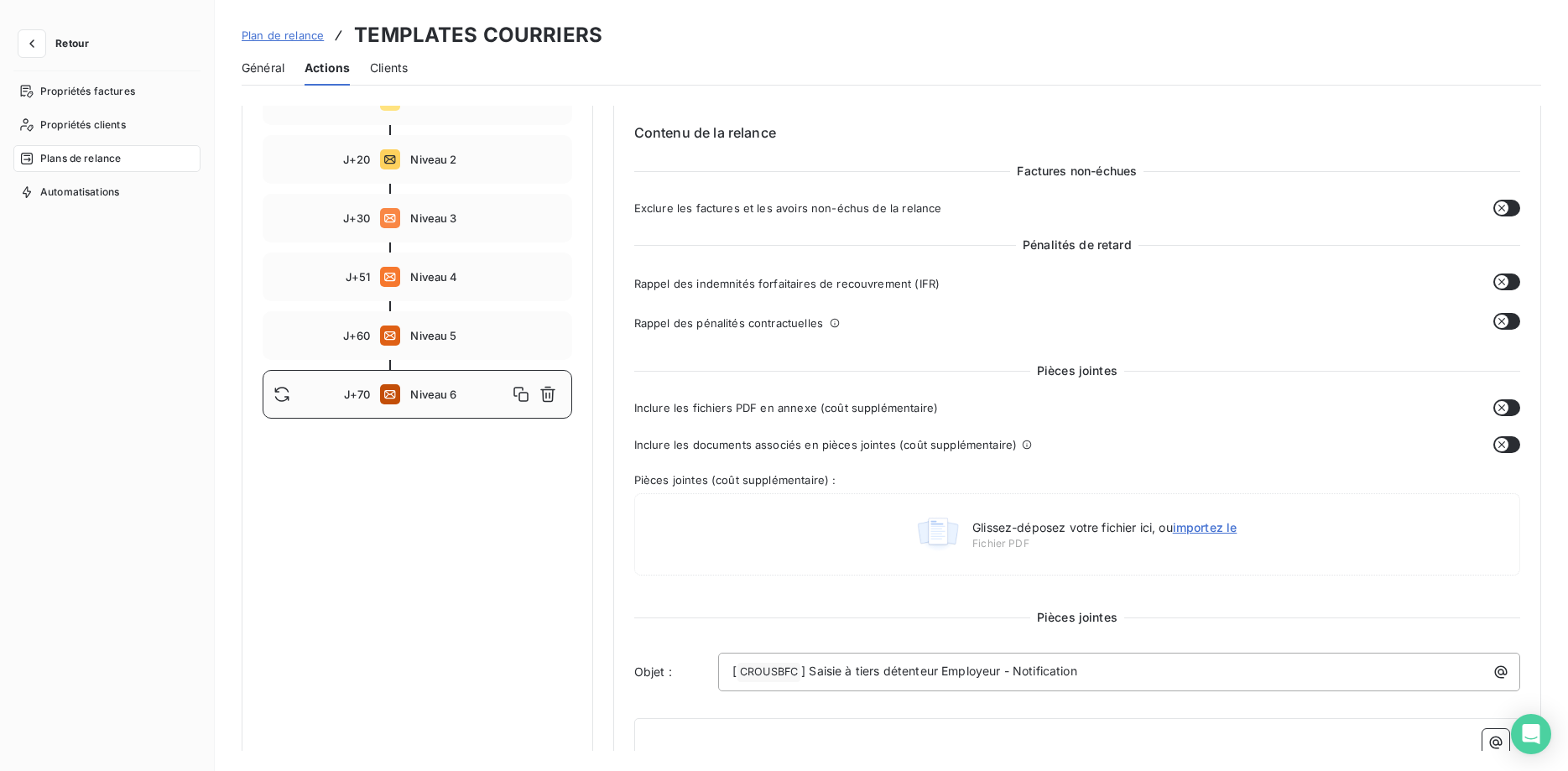
scroll to position [0, 0]
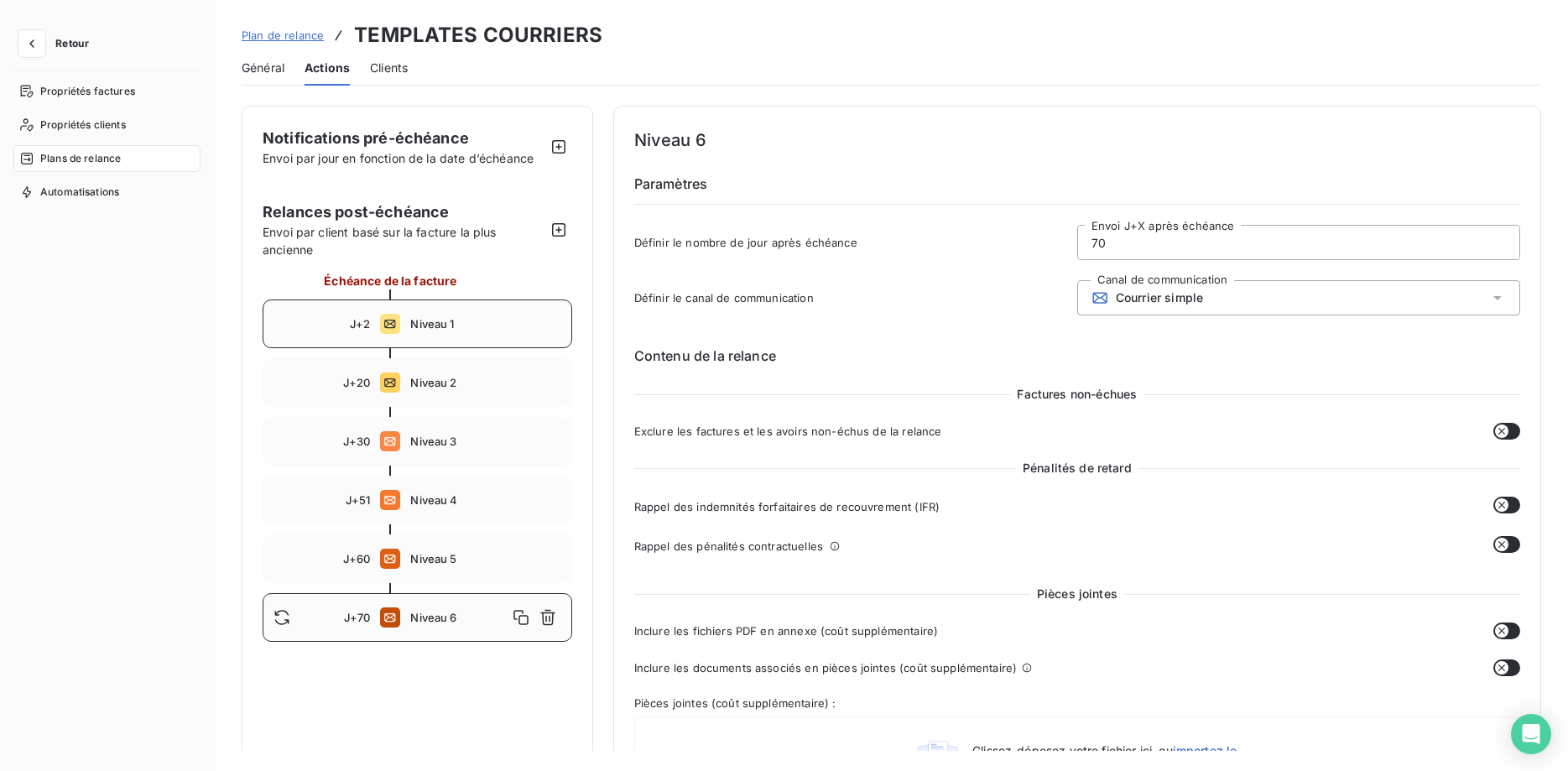
click at [447, 332] on div "J+2 Niveau 1" at bounding box center [417, 324] width 309 height 49
click at [555, 228] on icon "button" at bounding box center [559, 230] width 17 height 17
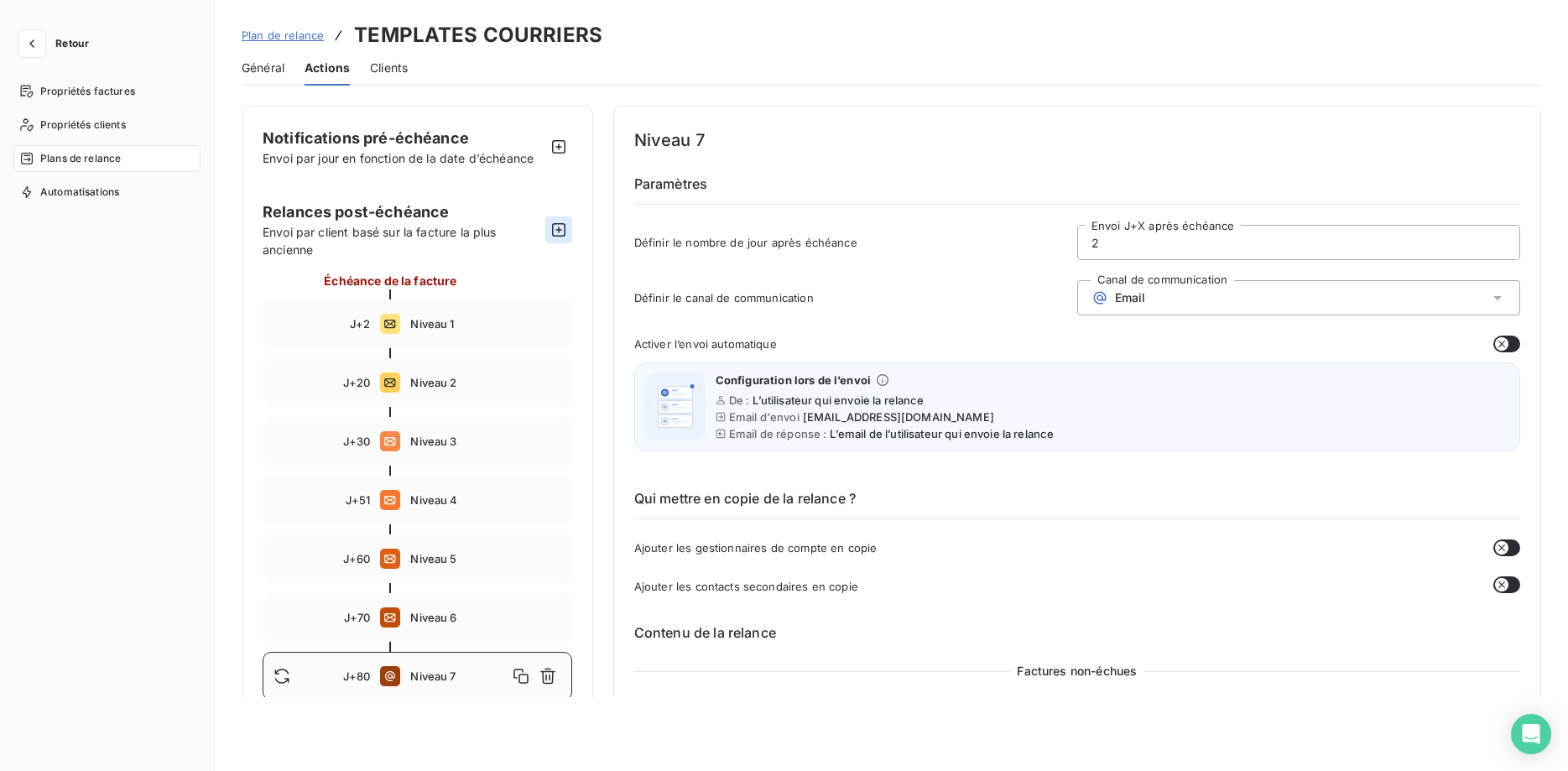
type input "80"
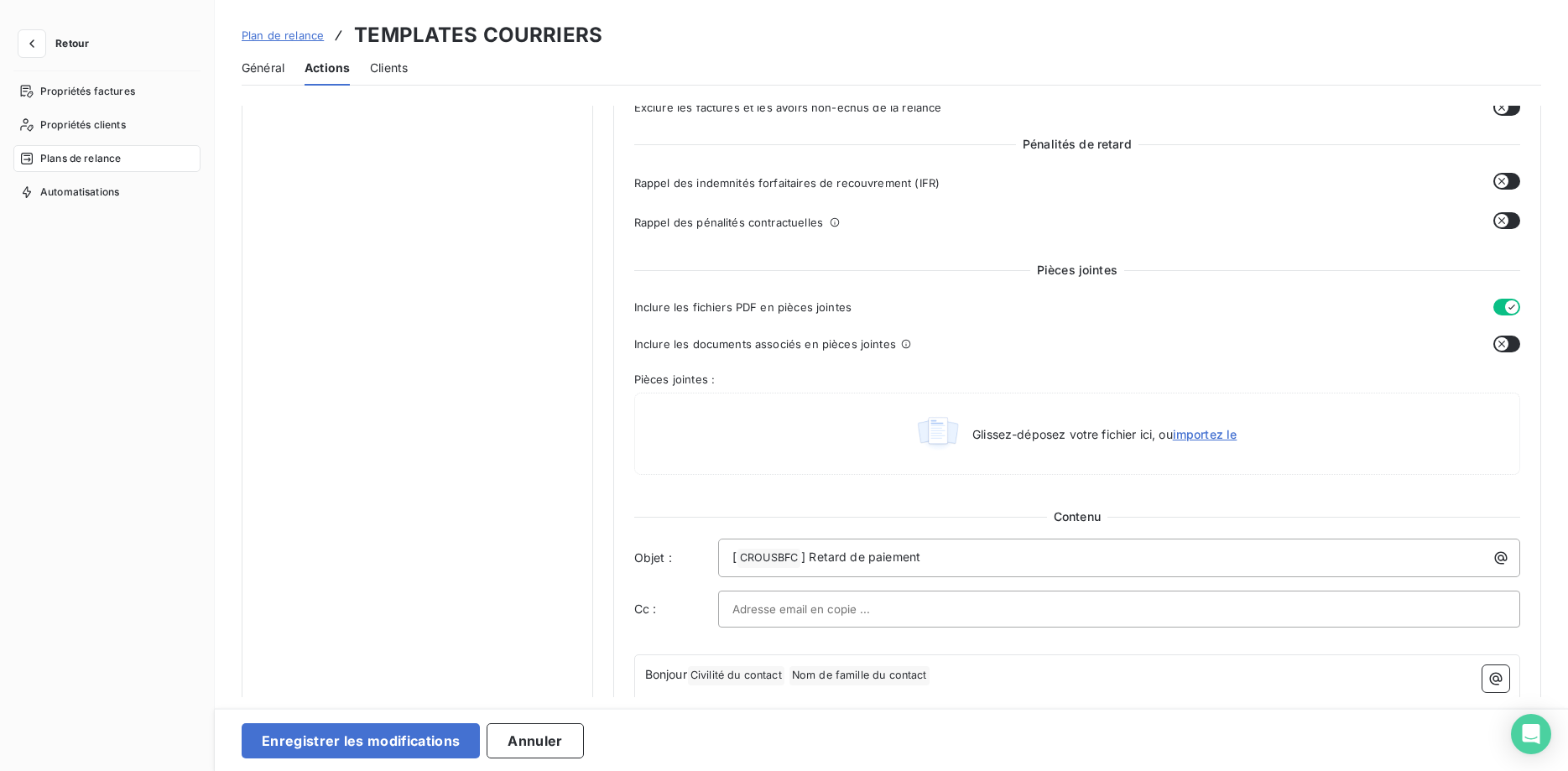
scroll to position [684, 0]
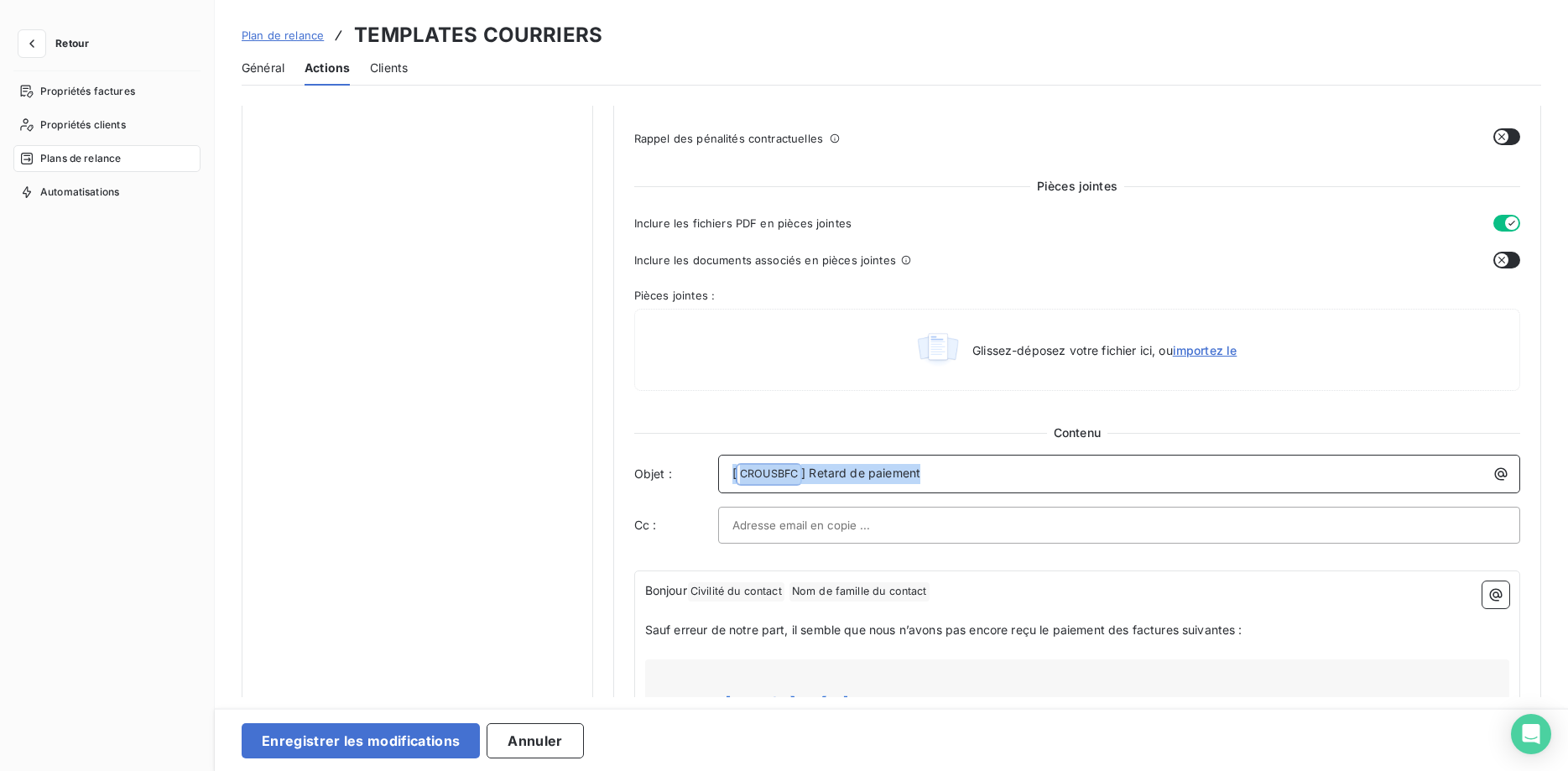
drag, startPoint x: 953, startPoint y: 477, endPoint x: 685, endPoint y: 470, distance: 268.1
click at [685, 470] on div "Objet : [ CROUSBFC ﻿ ] Retard de paiement" at bounding box center [1076, 473] width 885 height 39
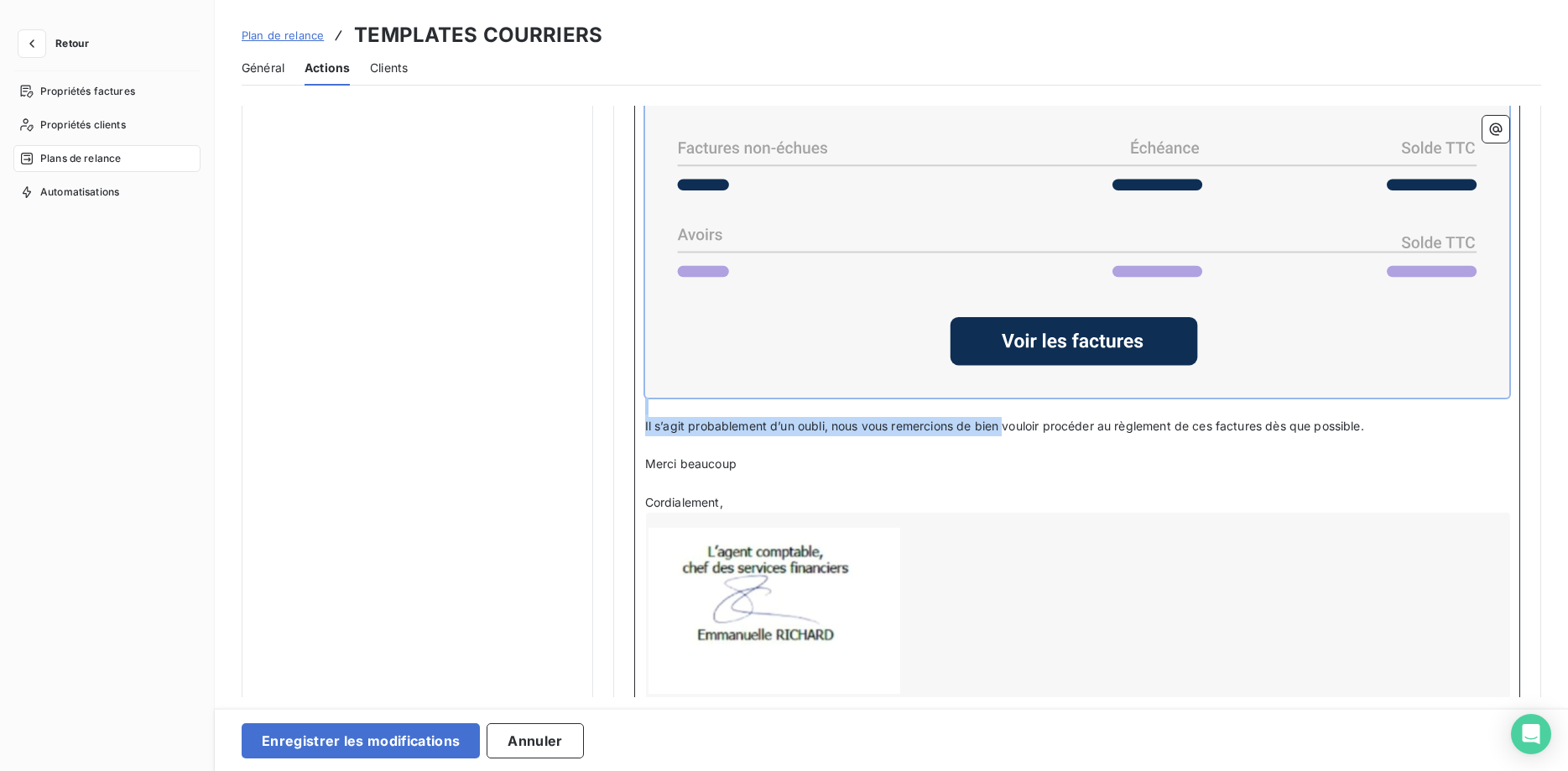
scroll to position [1478, 0]
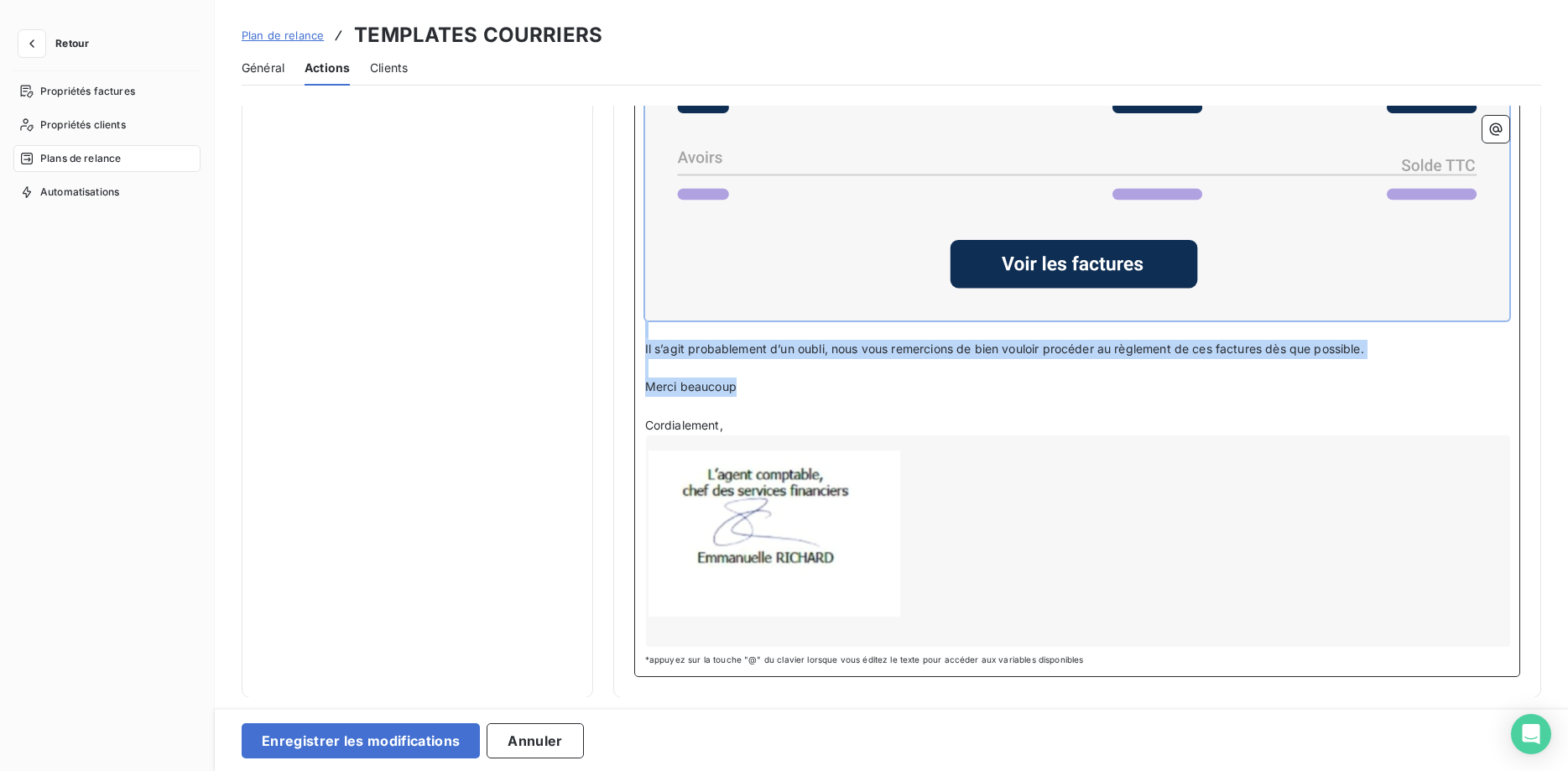
drag, startPoint x: 699, startPoint y: 417, endPoint x: 933, endPoint y: 391, distance: 235.4
click at [933, 391] on div "Bonjour Civilité du contact ﻿ Nom de famille du contact ﻿ ﻿ ﻿ Sauf erreur de no…" at bounding box center [1077, 217] width 864 height 859
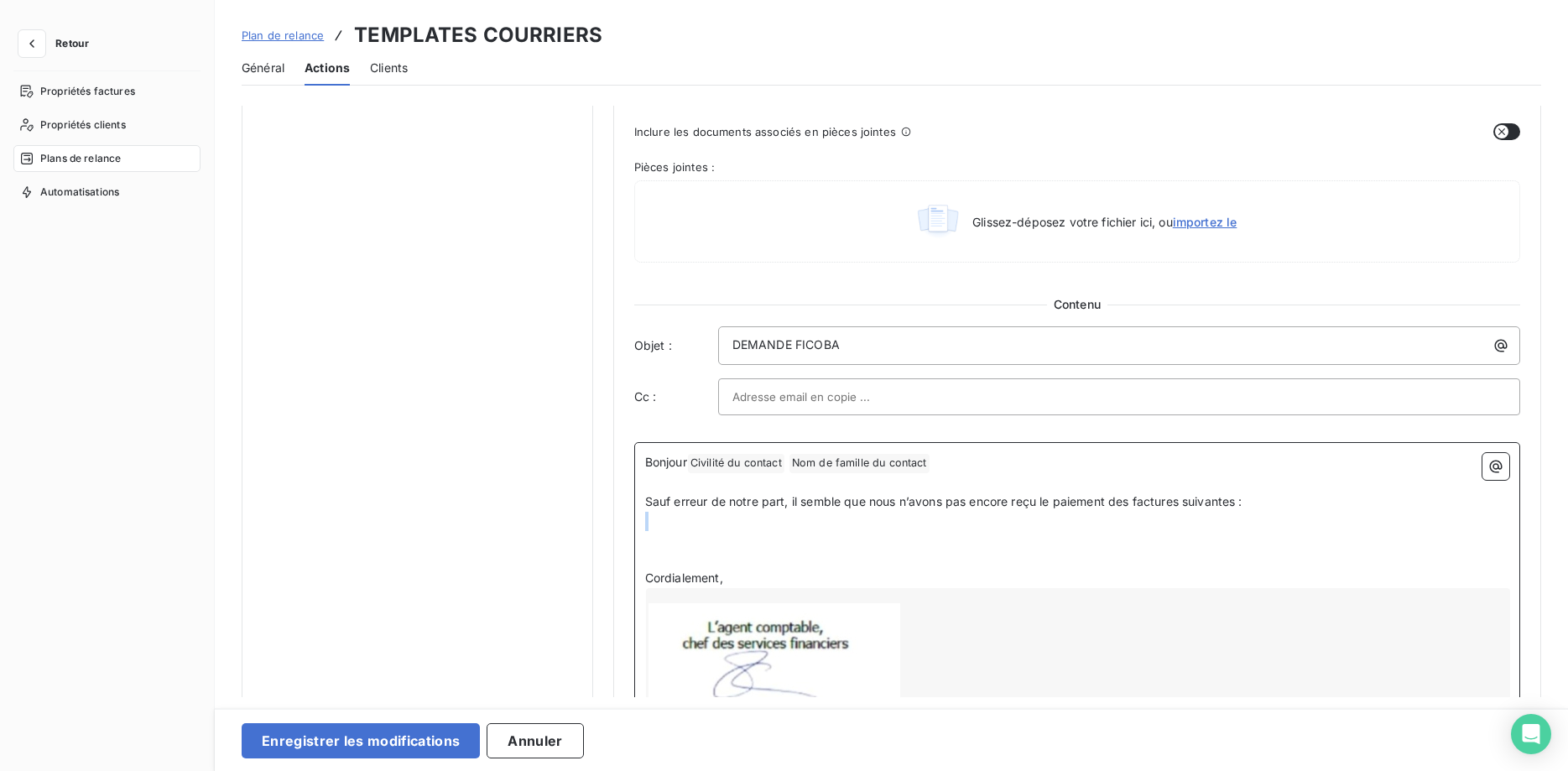
scroll to position [758, 0]
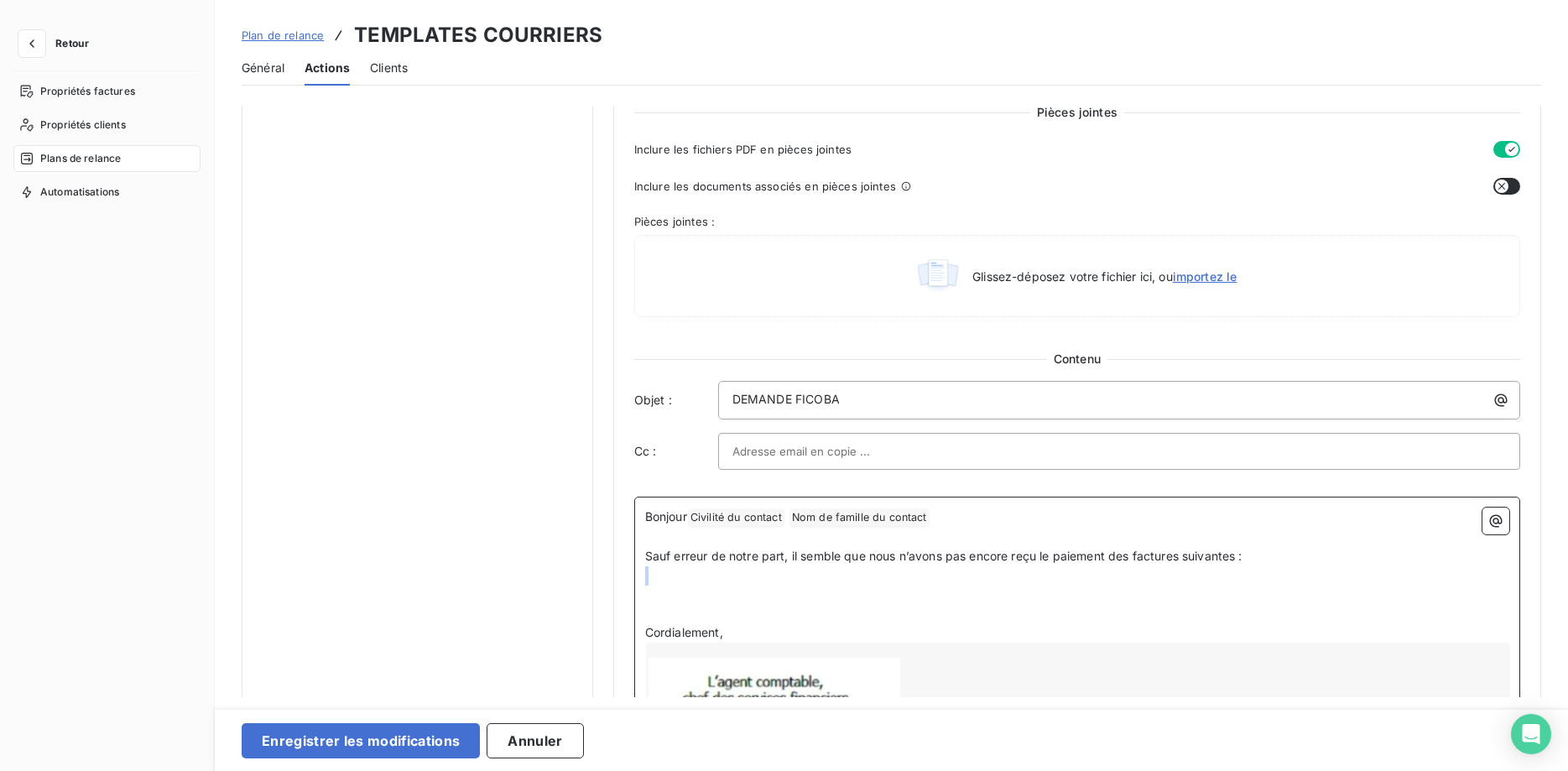
click at [891, 540] on p "﻿" at bounding box center [1077, 537] width 864 height 19
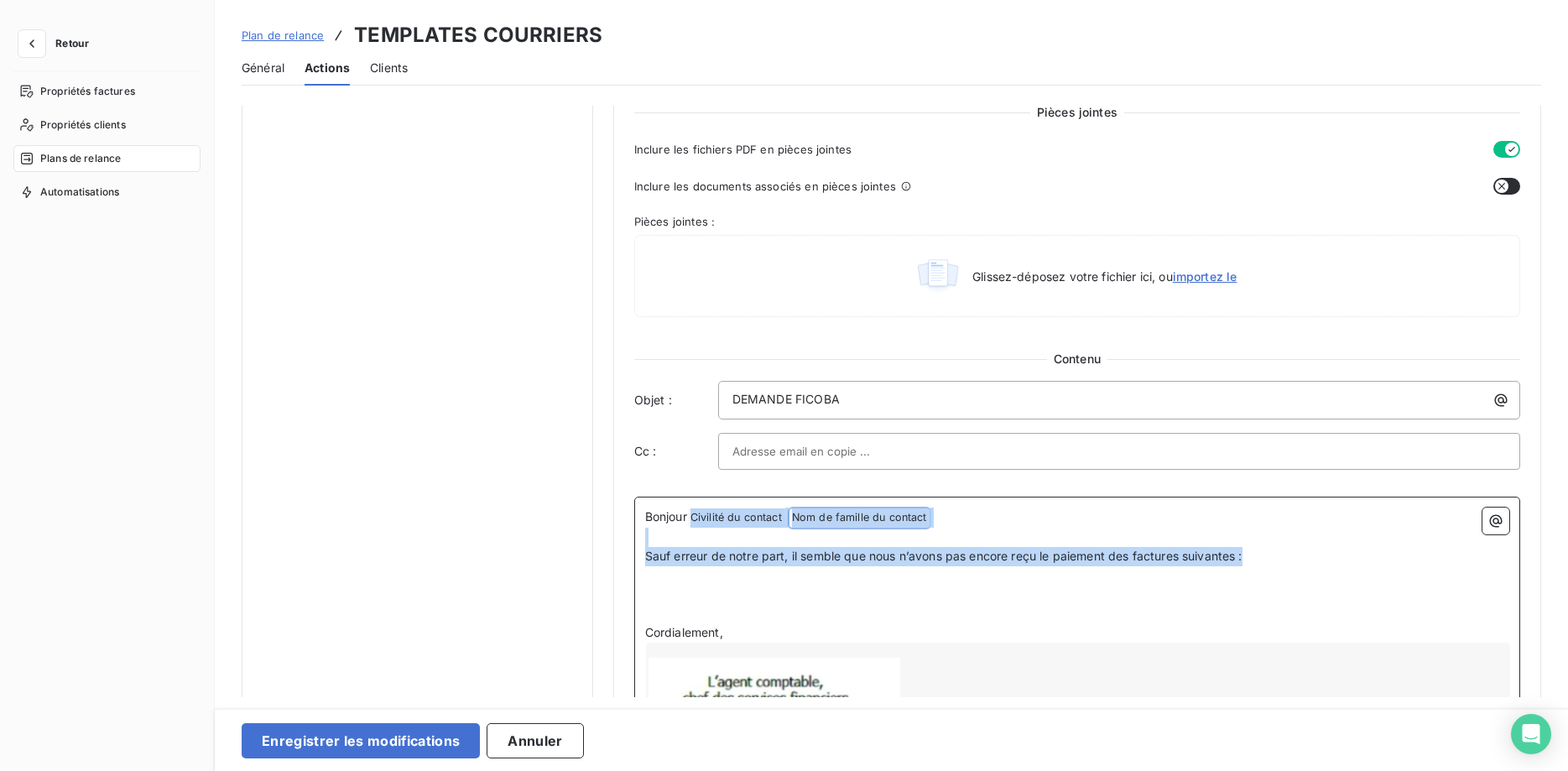
drag, startPoint x: 1304, startPoint y: 562, endPoint x: 761, endPoint y: 519, distance: 544.7
click at [713, 518] on div "Bonjour Civilité du contact ﻿ Nom de famille du contact ﻿ ﻿ ﻿ Sauf erreur de no…" at bounding box center [1077, 680] width 864 height 346
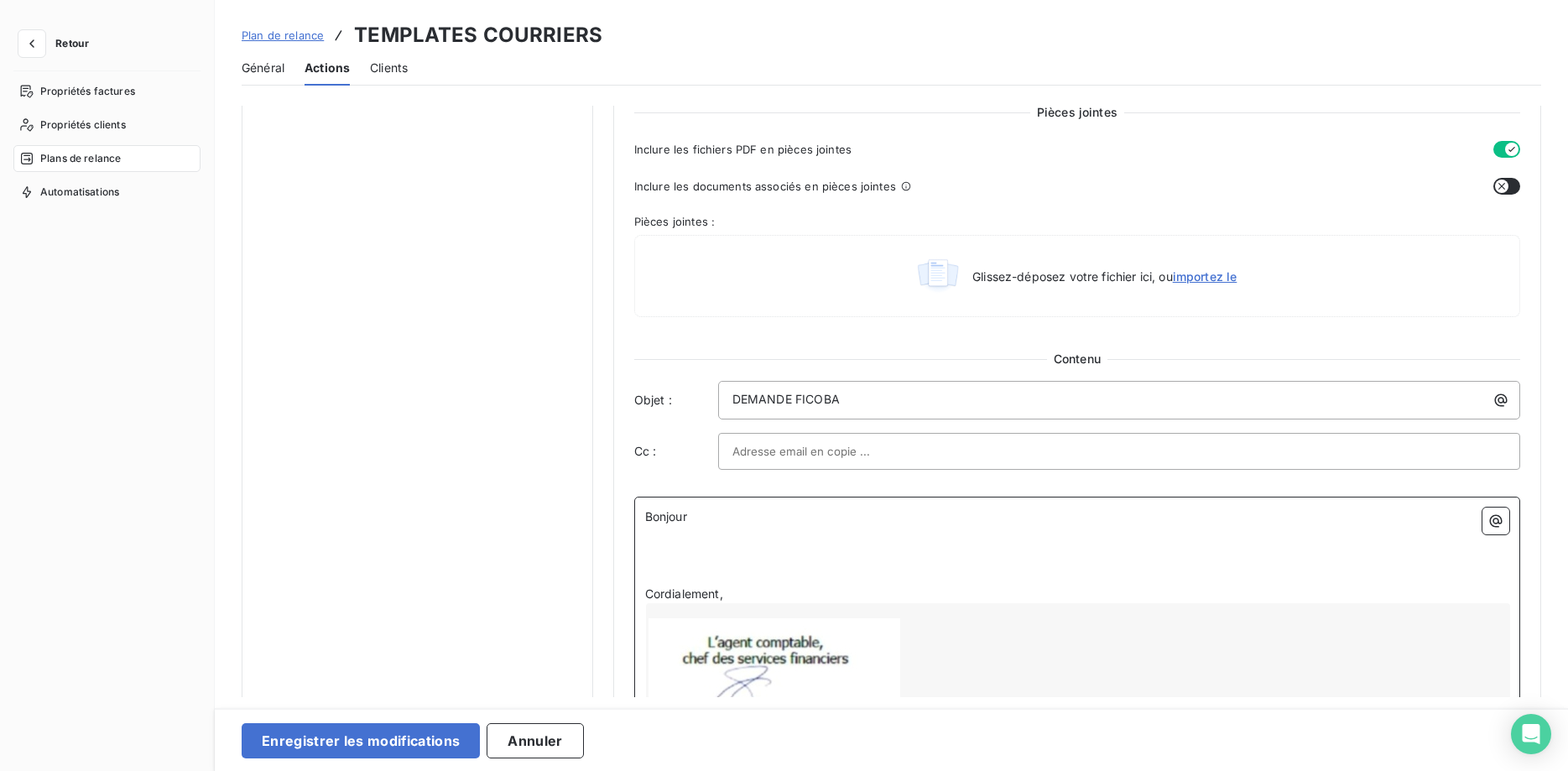
click at [733, 524] on p "Bonjour" at bounding box center [1077, 517] width 864 height 19
click at [798, 516] on p "Bonjour" at bounding box center [1077, 517] width 864 height 19
drag, startPoint x: 861, startPoint y: 399, endPoint x: 622, endPoint y: 395, distance: 239.0
click at [622, 395] on div "Niveau 7 Paramètres Définir le nombre de jour après échéance 80 Envoi J+X après…" at bounding box center [1077, 106] width 927 height 1518
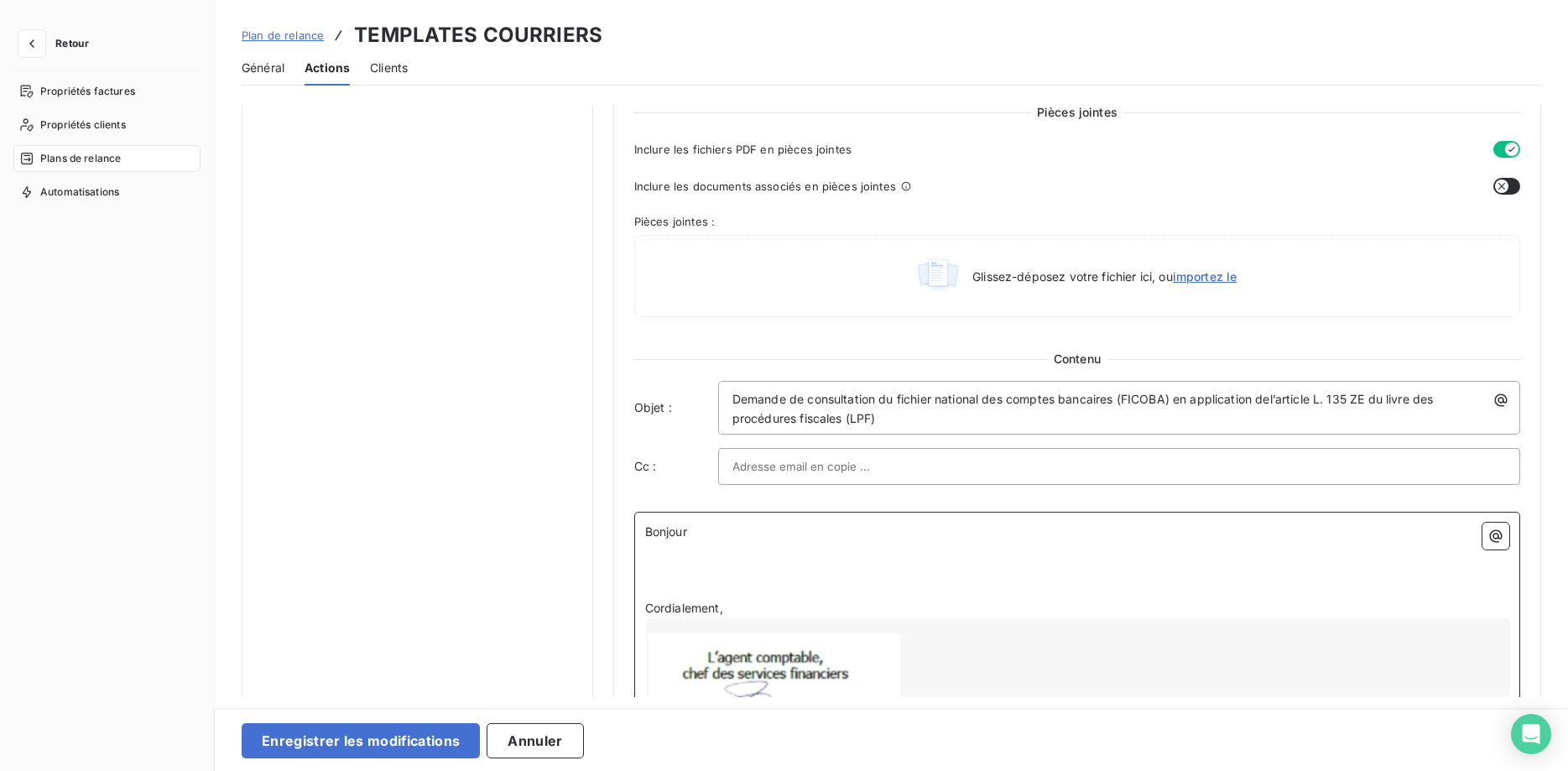
click at [763, 532] on p "Bonjour" at bounding box center [1077, 532] width 864 height 19
click at [751, 537] on p "Bonjour" at bounding box center [1077, 532] width 864 height 19
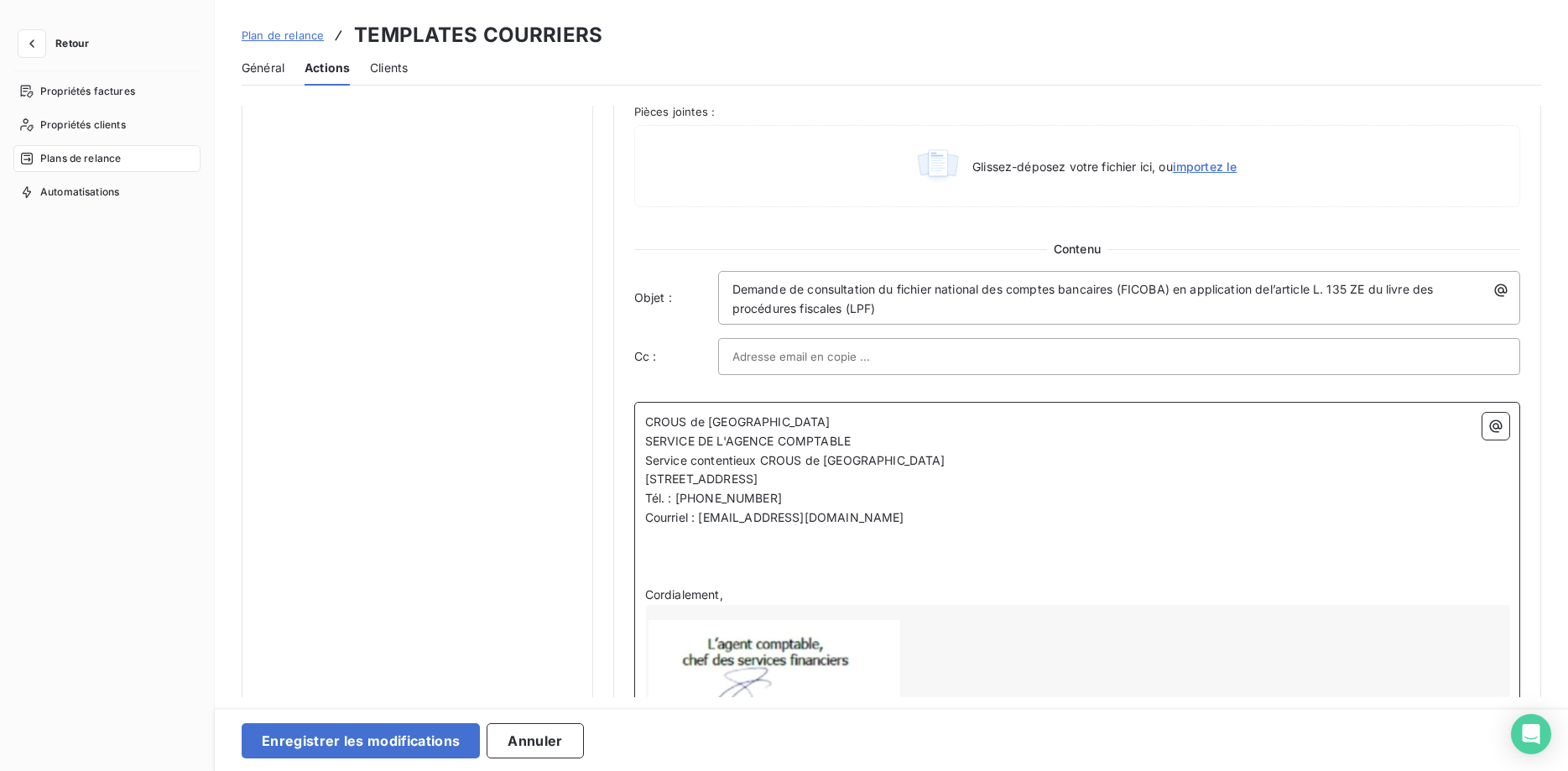
scroll to position [929, 0]
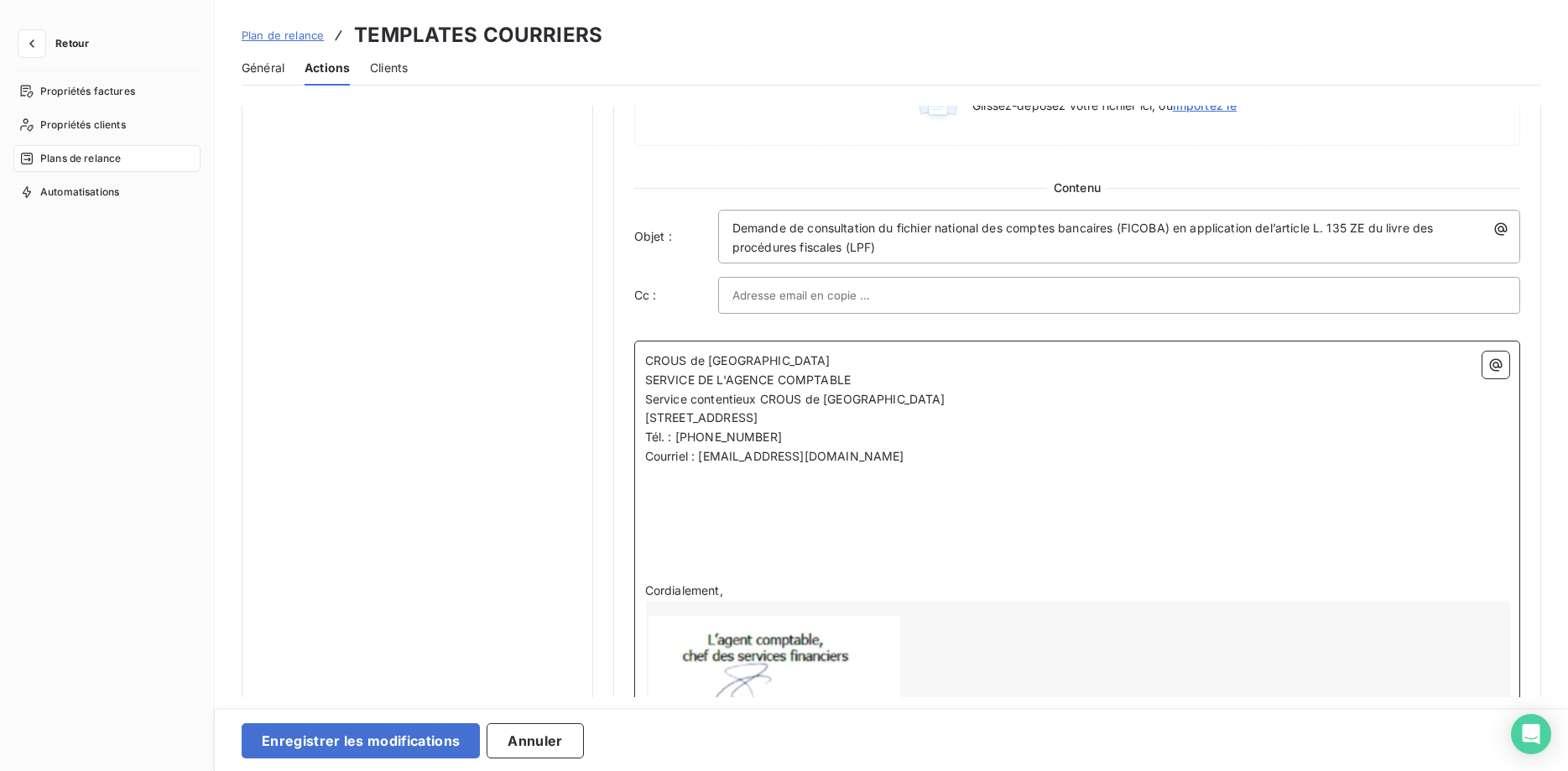
click at [670, 506] on p "﻿" at bounding box center [1077, 514] width 864 height 19
click at [672, 506] on p "﻿" at bounding box center [1077, 514] width 864 height 19
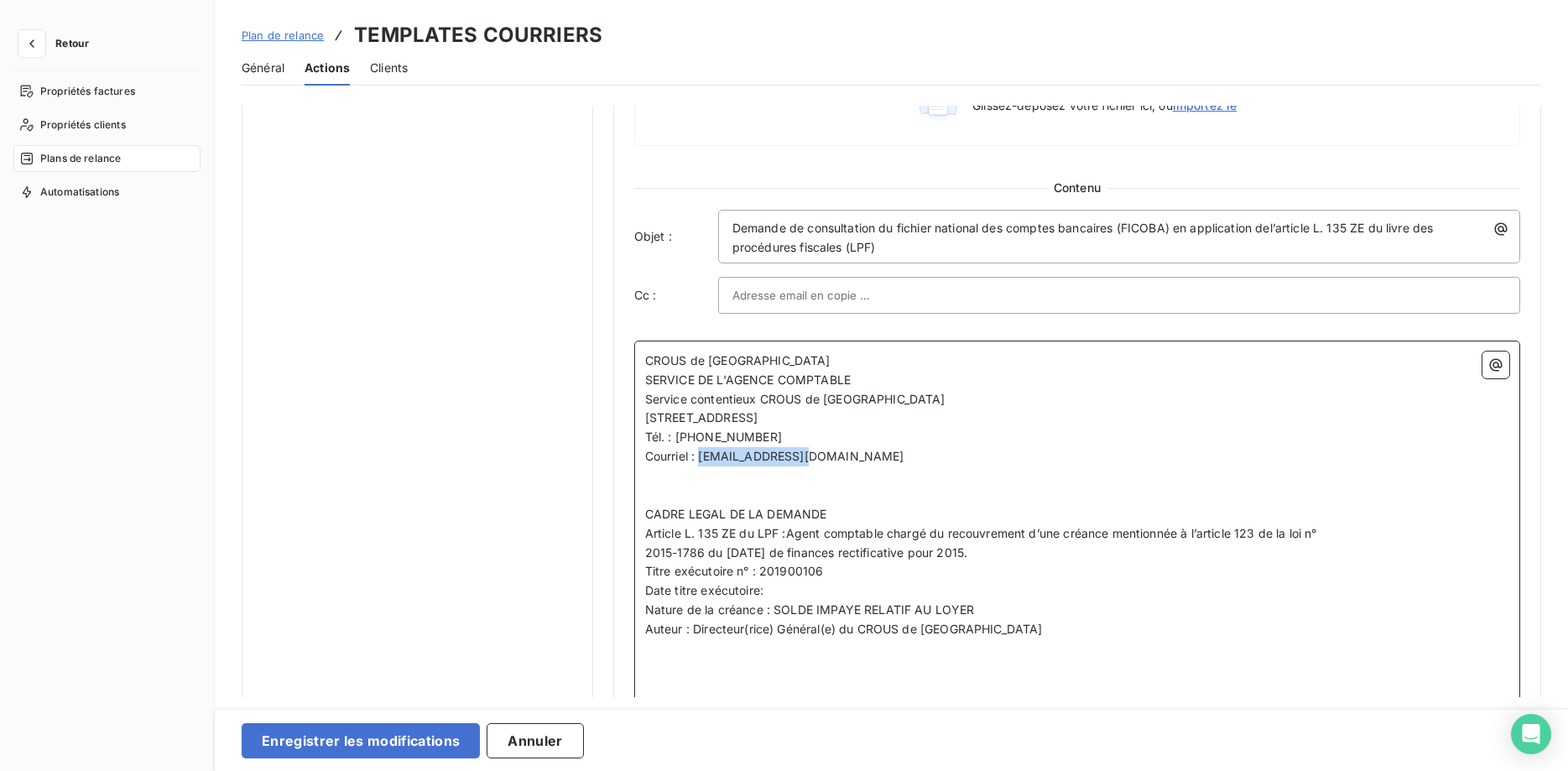
drag, startPoint x: 796, startPoint y: 454, endPoint x: 702, endPoint y: 454, distance: 94.0
click at [702, 454] on span "Courriel : agence.comptable@crous-bfc.fr" at bounding box center [775, 456] width 259 height 15
click at [826, 488] on p "﻿" at bounding box center [1077, 495] width 864 height 19
drag, startPoint x: 830, startPoint y: 567, endPoint x: 762, endPoint y: 574, distance: 68.4
click at [762, 574] on p "Titre exécutoire n° : 201900106" at bounding box center [1077, 571] width 864 height 19
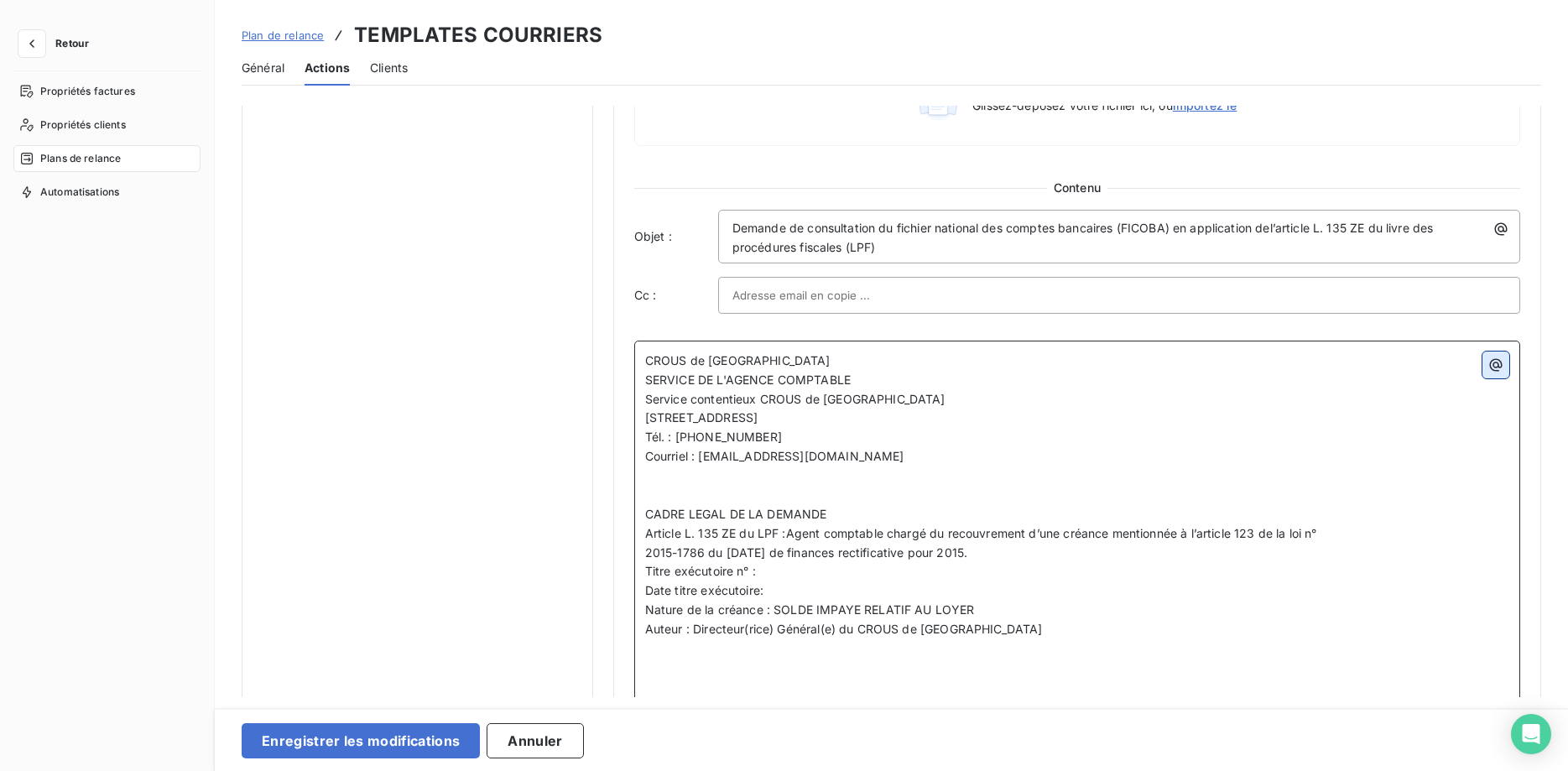
click at [1497, 369] on icon "button" at bounding box center [1496, 364] width 13 height 13
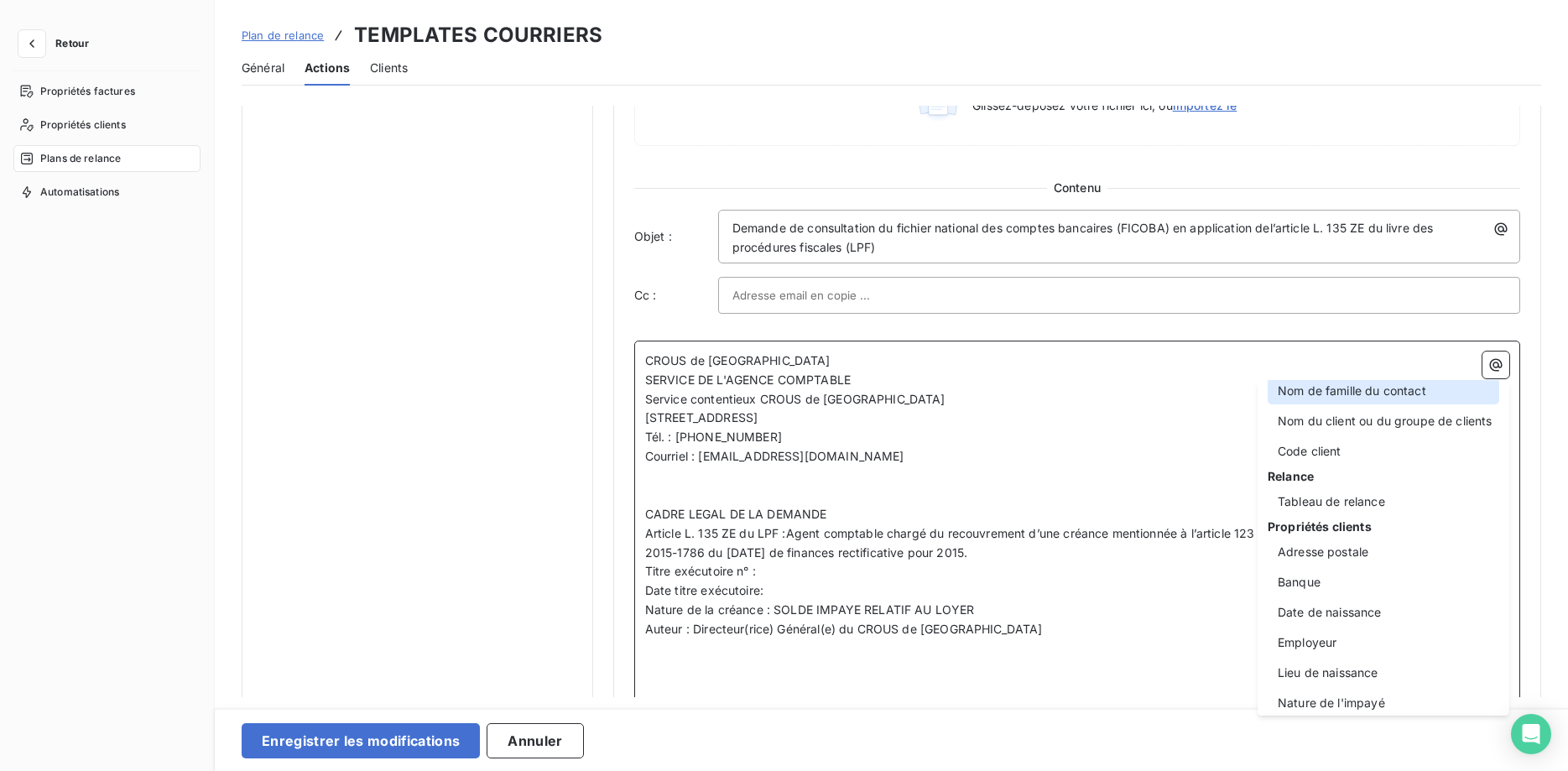
scroll to position [215, 0]
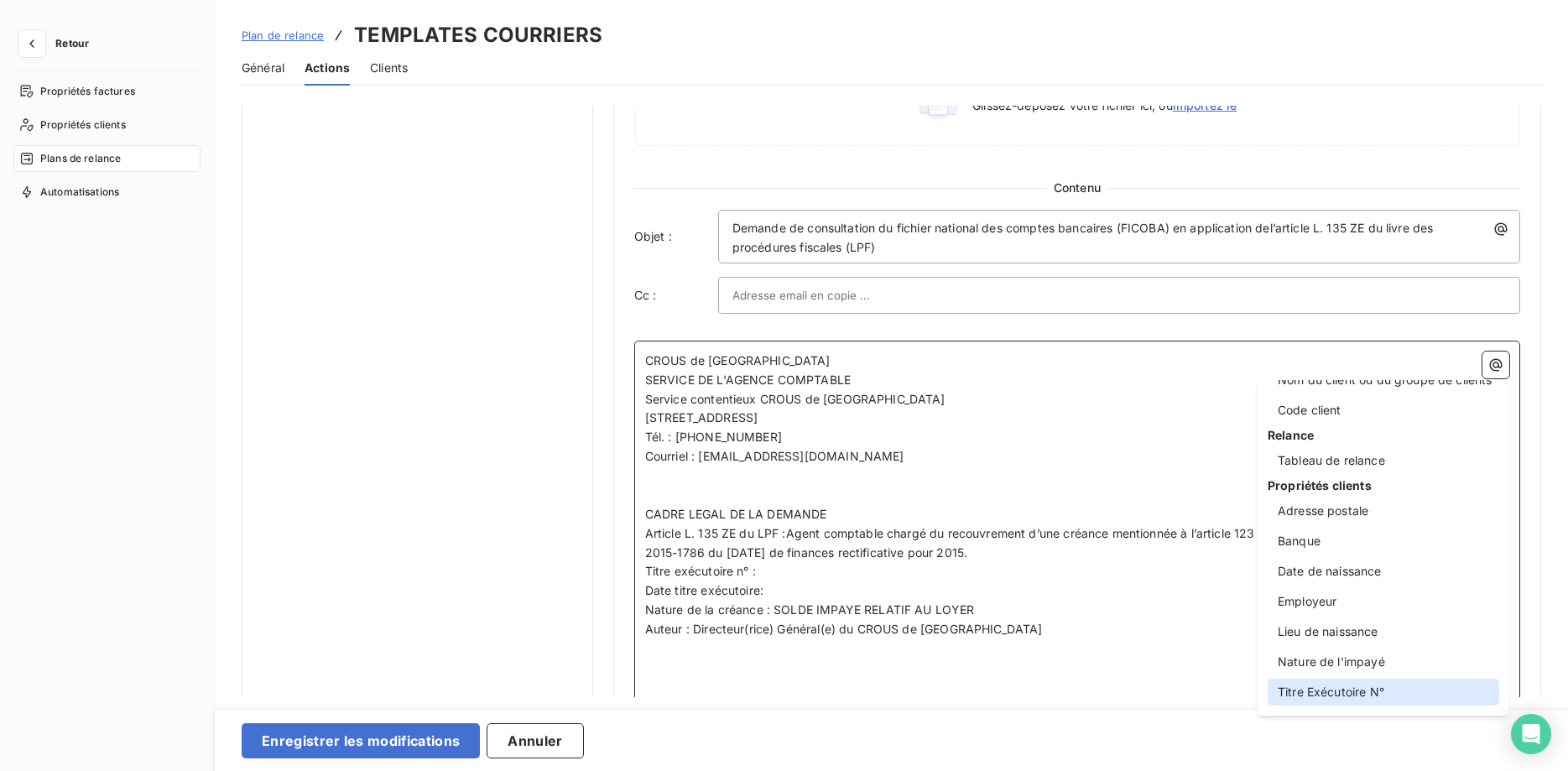
click at [1355, 692] on div "Titre Exécutoire N°" at bounding box center [1383, 691] width 232 height 27
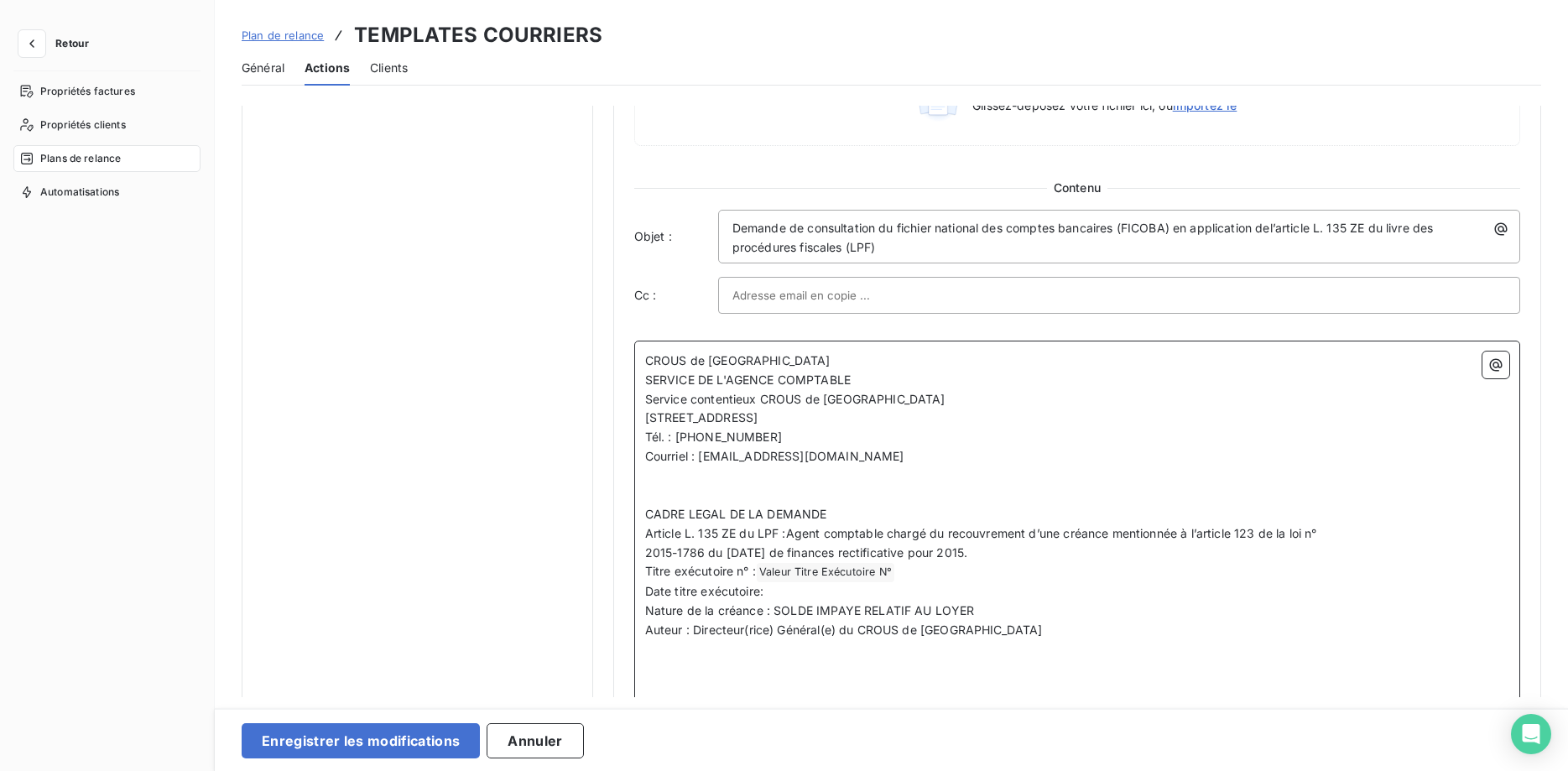
scroll to position [929, 0]
click at [771, 590] on p "Date titre exécutoire:" at bounding box center [1077, 592] width 864 height 19
click at [816, 596] on p "Date titre exécutoire :" at bounding box center [1077, 592] width 864 height 19
click at [1498, 369] on icon "button" at bounding box center [1496, 364] width 13 height 13
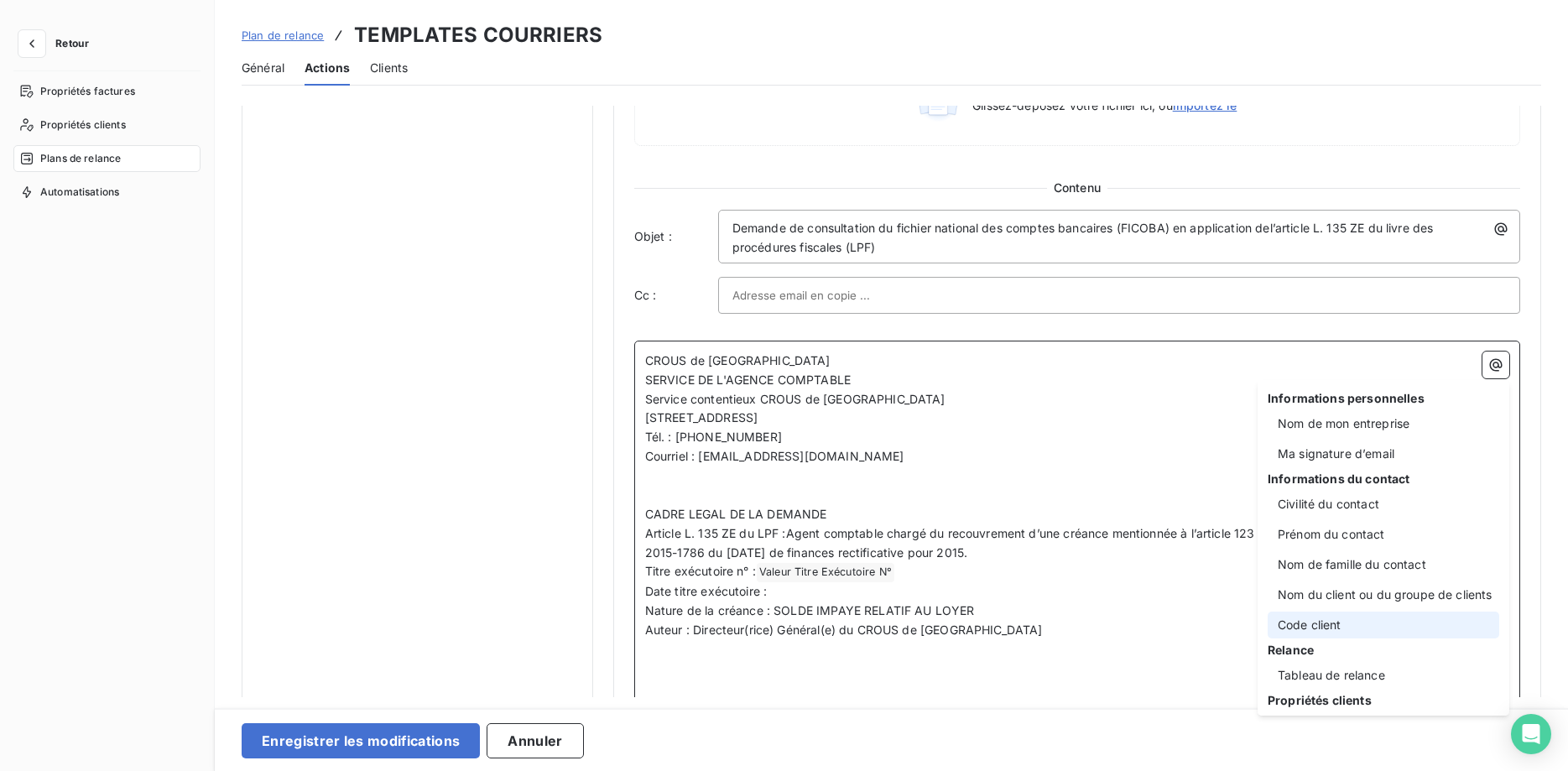
scroll to position [215, 0]
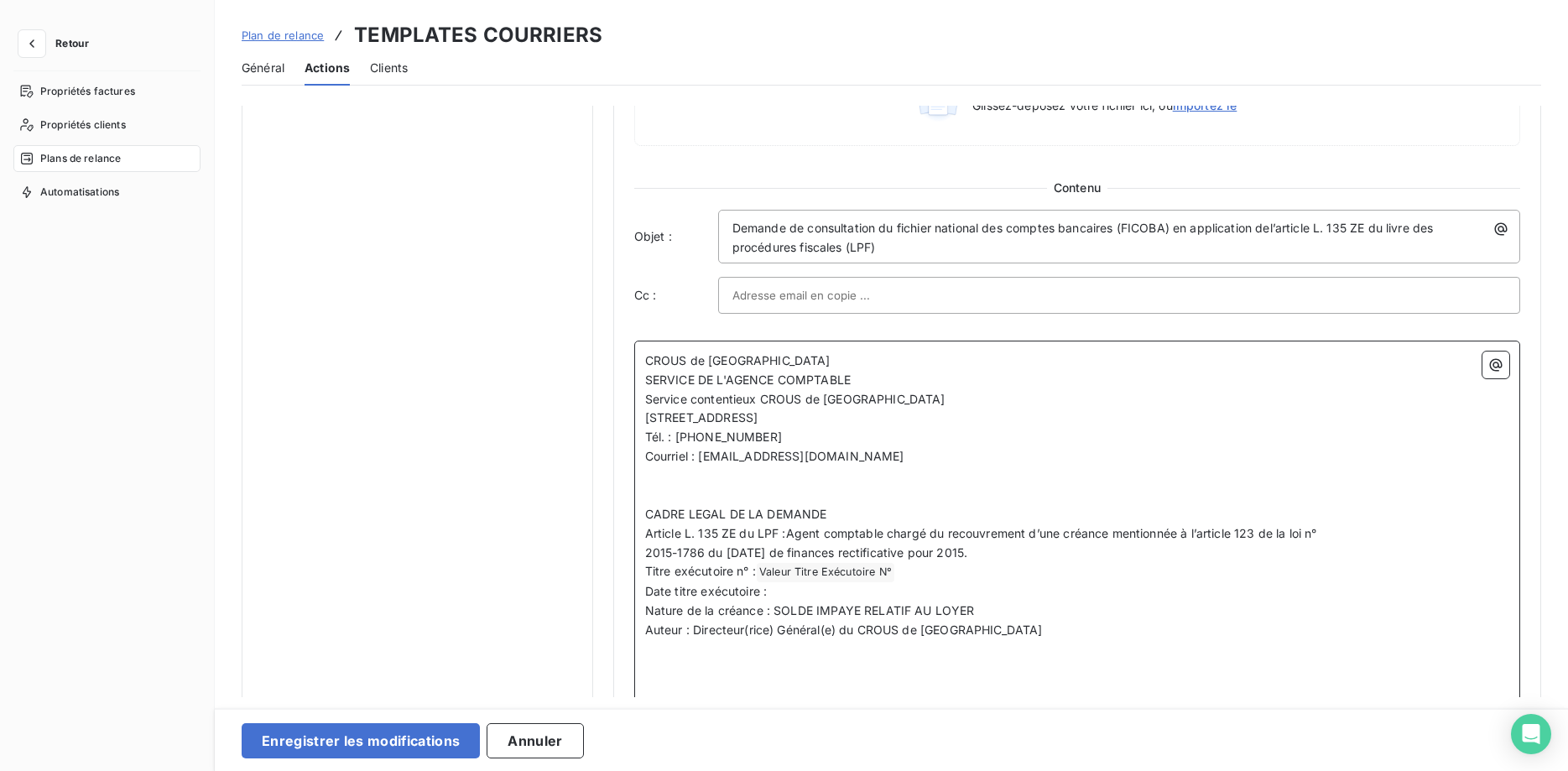
click at [786, 595] on html "Retour Propriétés factures Propriétés clients Plans de relance Automatisations …" at bounding box center [784, 386] width 1568 height 771
drag, startPoint x: 981, startPoint y: 610, endPoint x: 797, endPoint y: 610, distance: 184.0
click at [776, 609] on p "Nature de la créance : SOLDE IMPAYE RELATIF AU LOYER" at bounding box center [1077, 610] width 864 height 19
drag, startPoint x: 973, startPoint y: 608, endPoint x: 775, endPoint y: 608, distance: 198.0
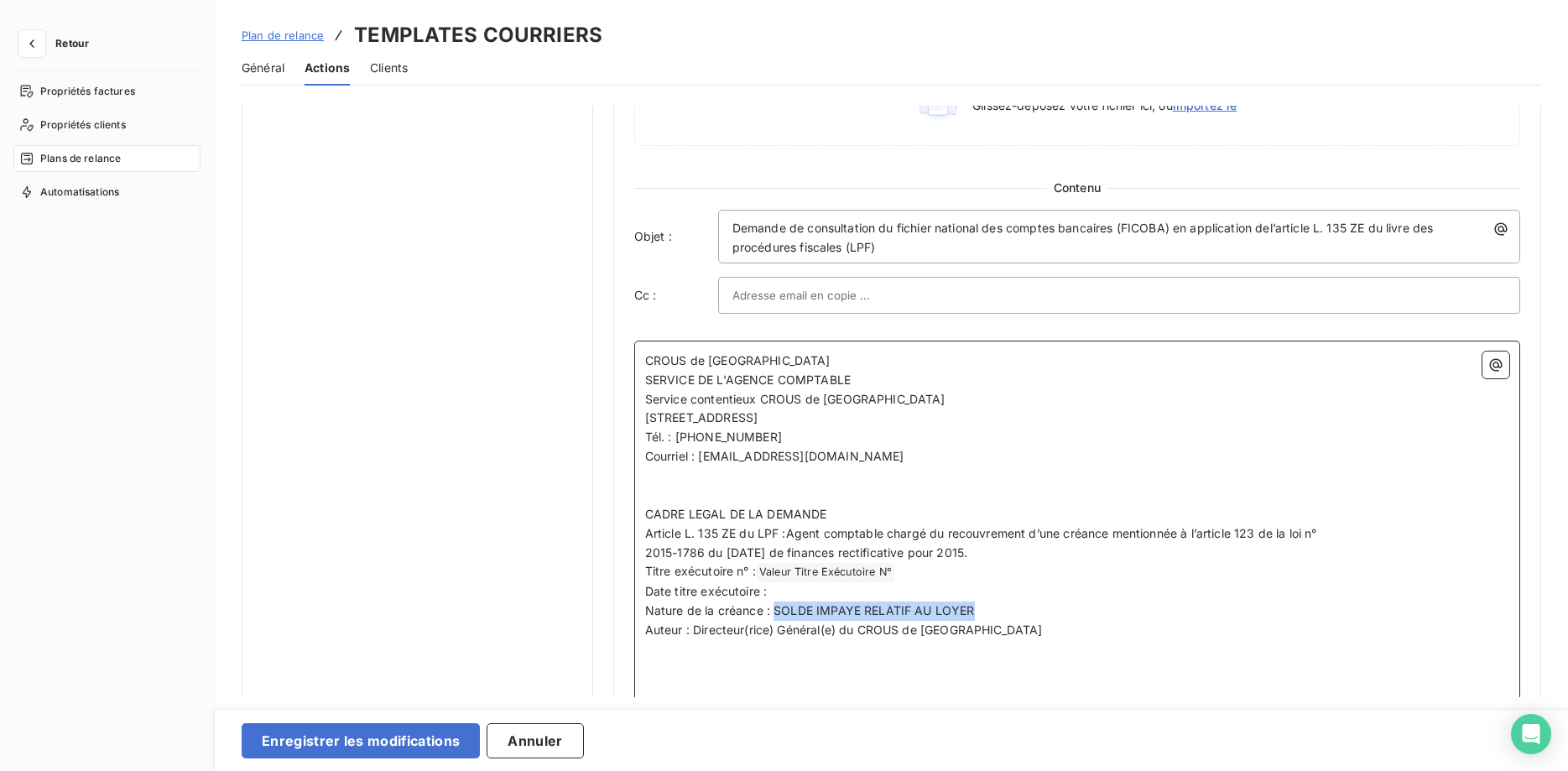
click at [775, 608] on p "Nature de la créance : SOLDE IMPAYE RELATIF AU LOYER" at bounding box center [1077, 610] width 864 height 19
click at [1500, 357] on icon "button" at bounding box center [1496, 365] width 17 height 17
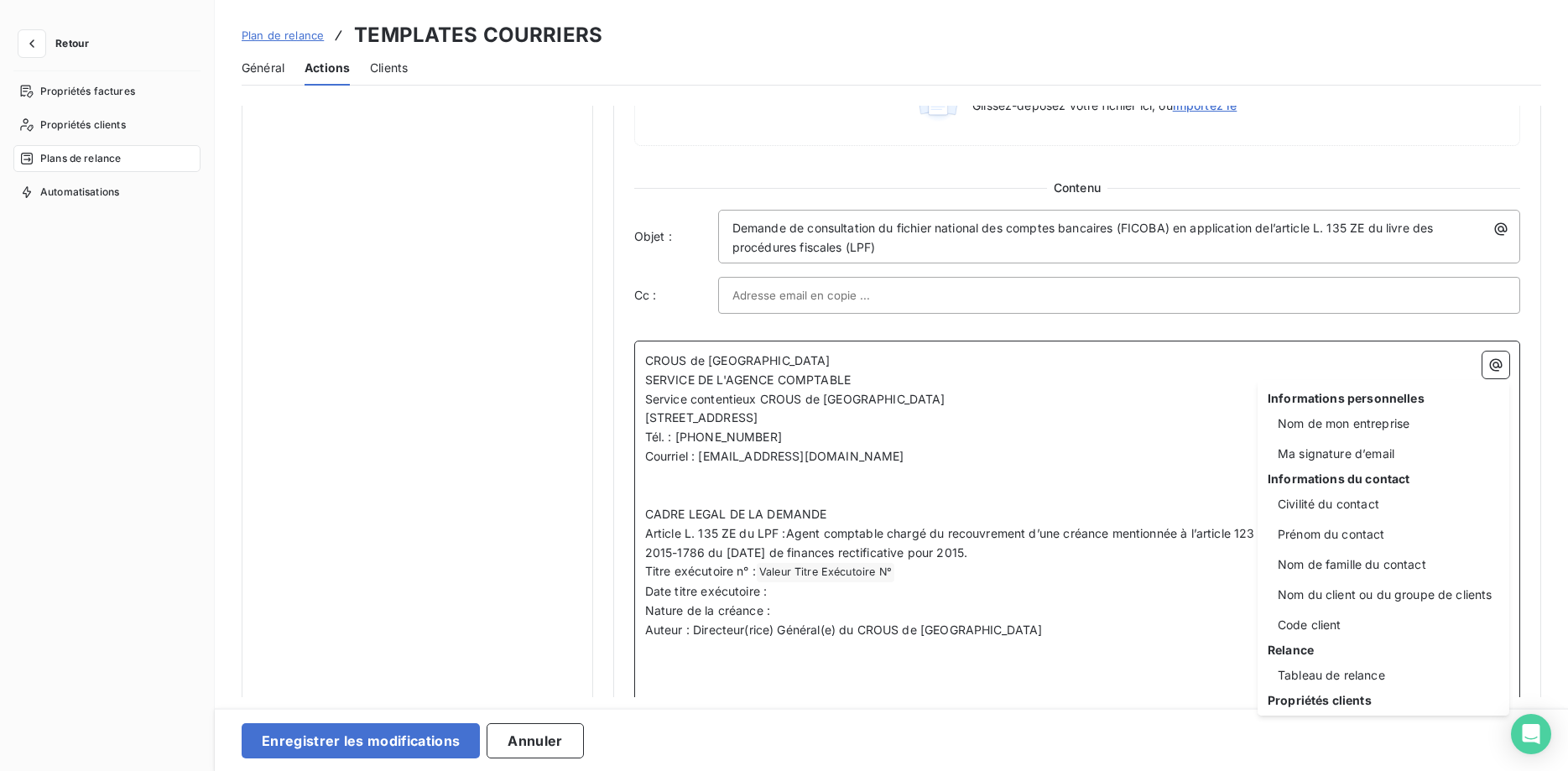
scroll to position [215, 0]
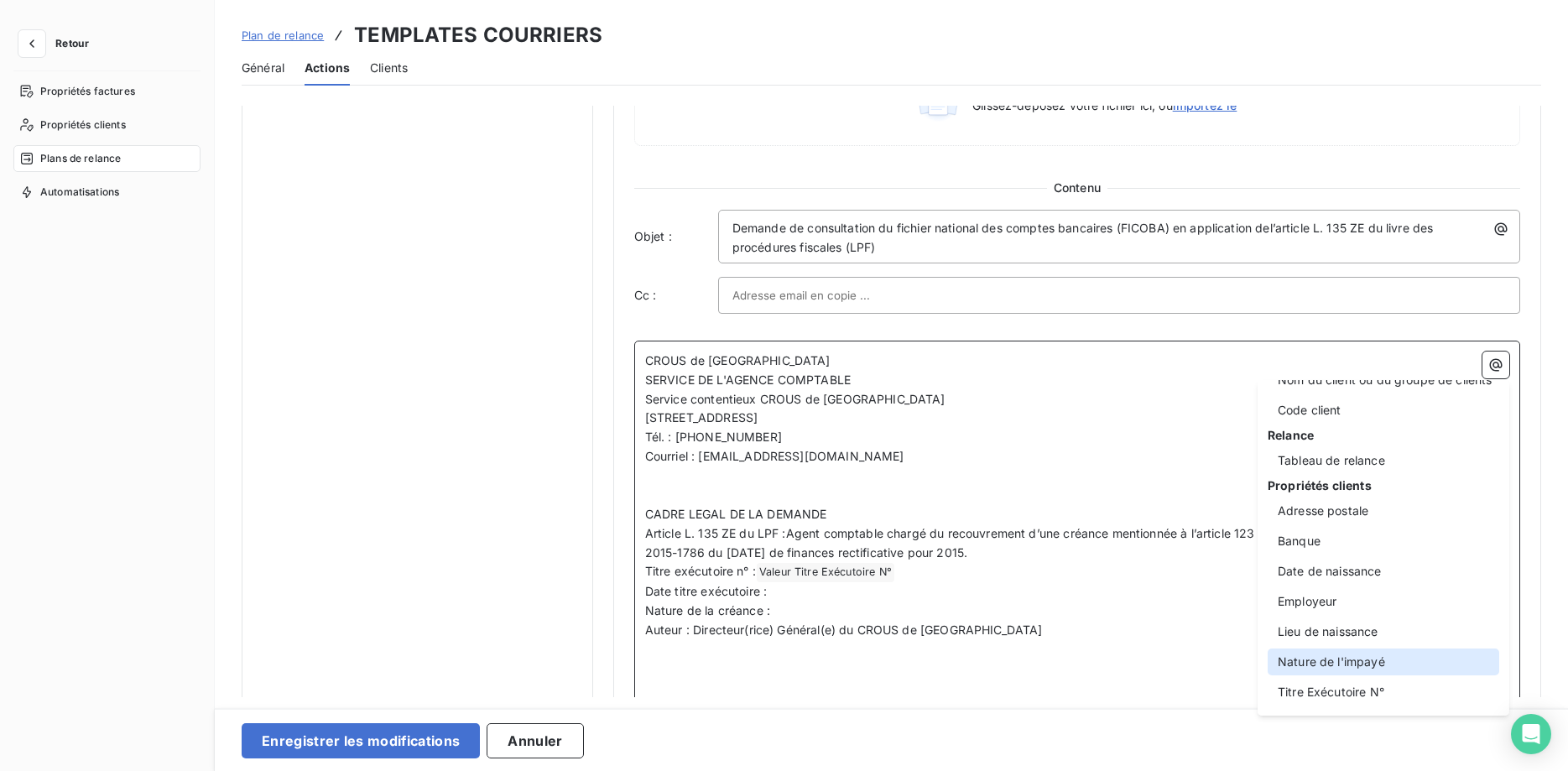
click at [1358, 658] on div "Nature de l'impayé" at bounding box center [1383, 661] width 232 height 27
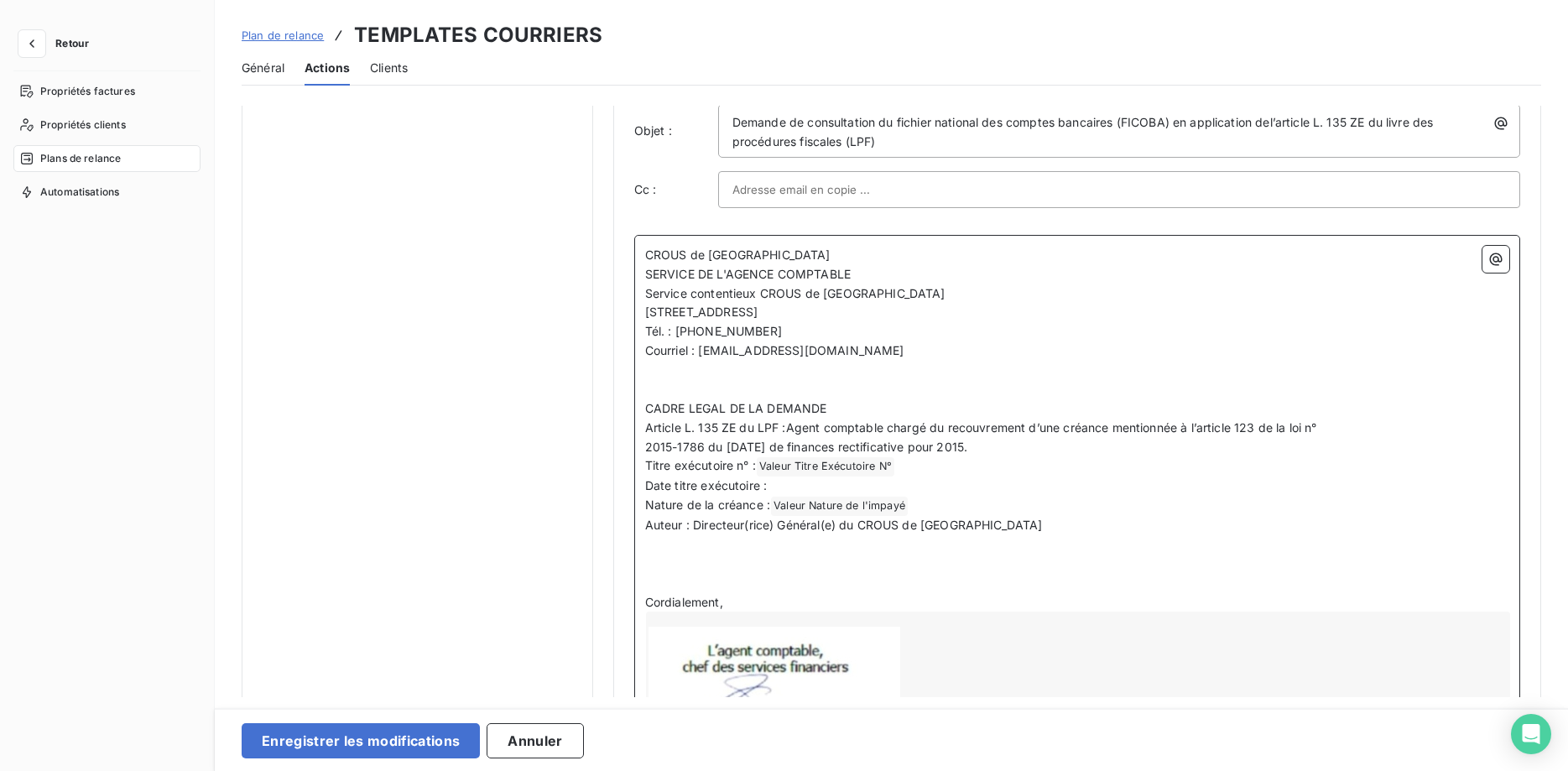
scroll to position [1186, 0]
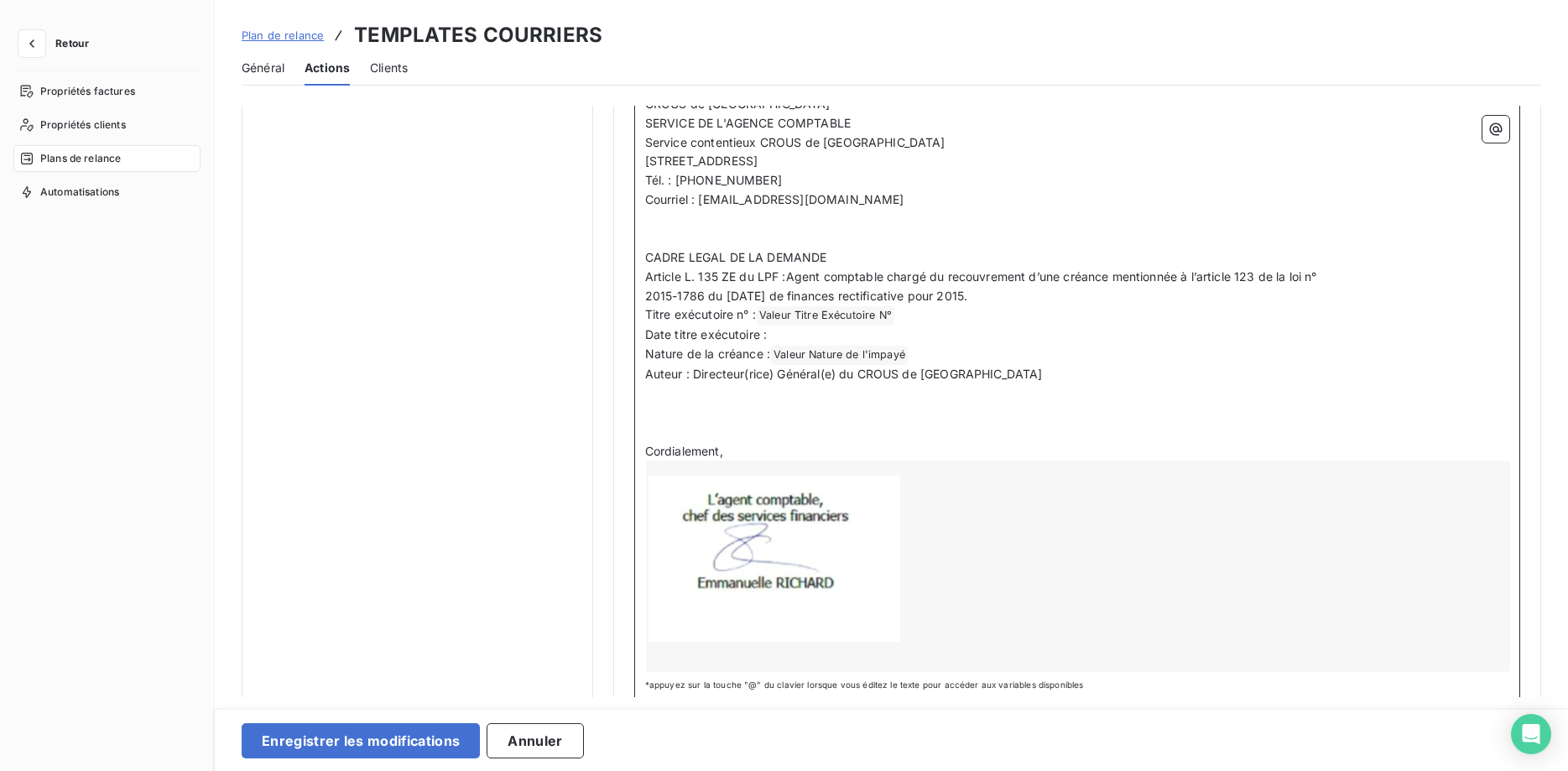
click at [720, 416] on p "﻿" at bounding box center [1077, 413] width 864 height 19
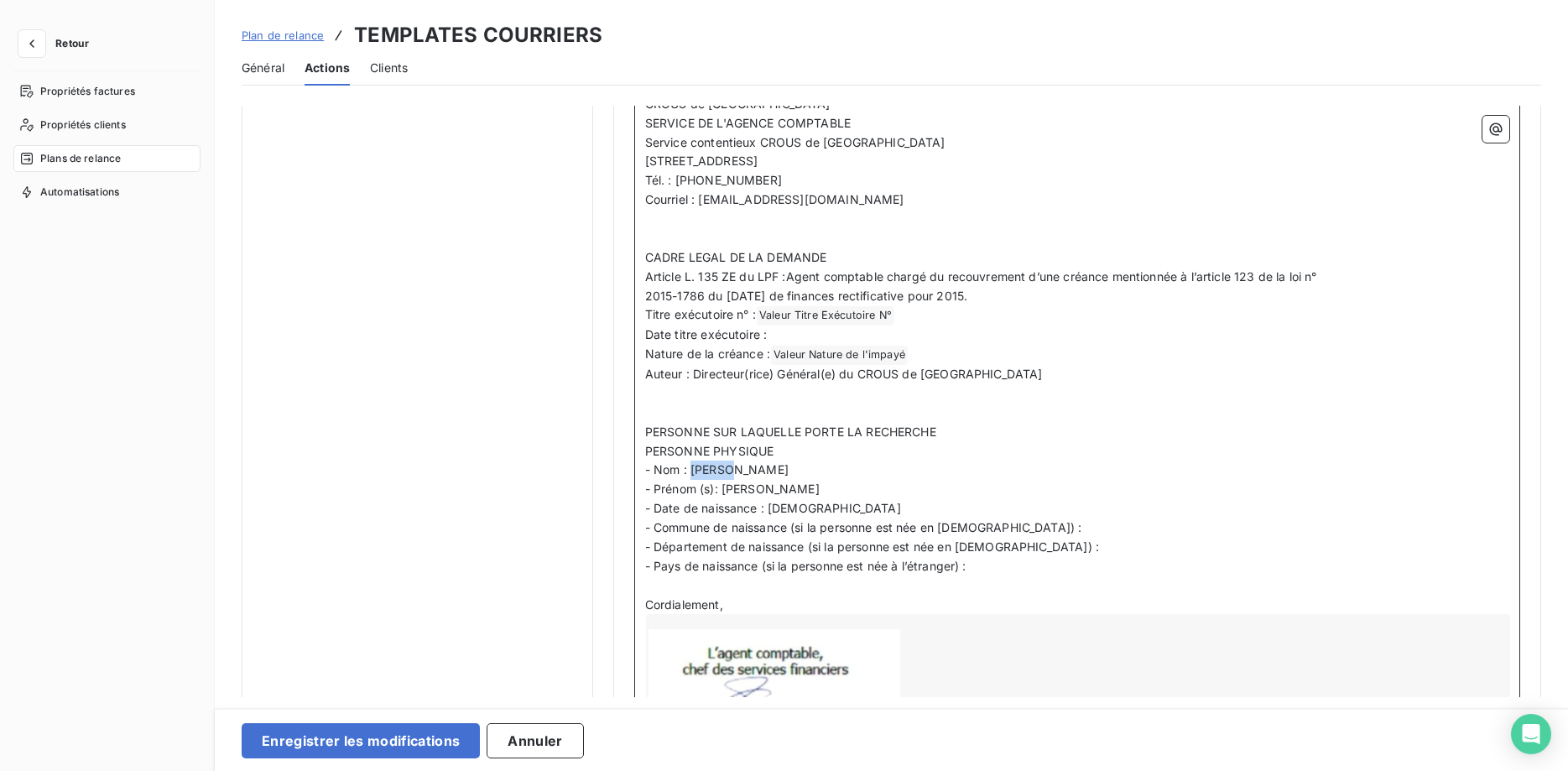
drag, startPoint x: 745, startPoint y: 470, endPoint x: 690, endPoint y: 470, distance: 55.0
click at [690, 470] on p "- Nom : HOARAU" at bounding box center [1077, 470] width 864 height 19
click at [1498, 131] on icon "button" at bounding box center [1496, 130] width 13 height 13
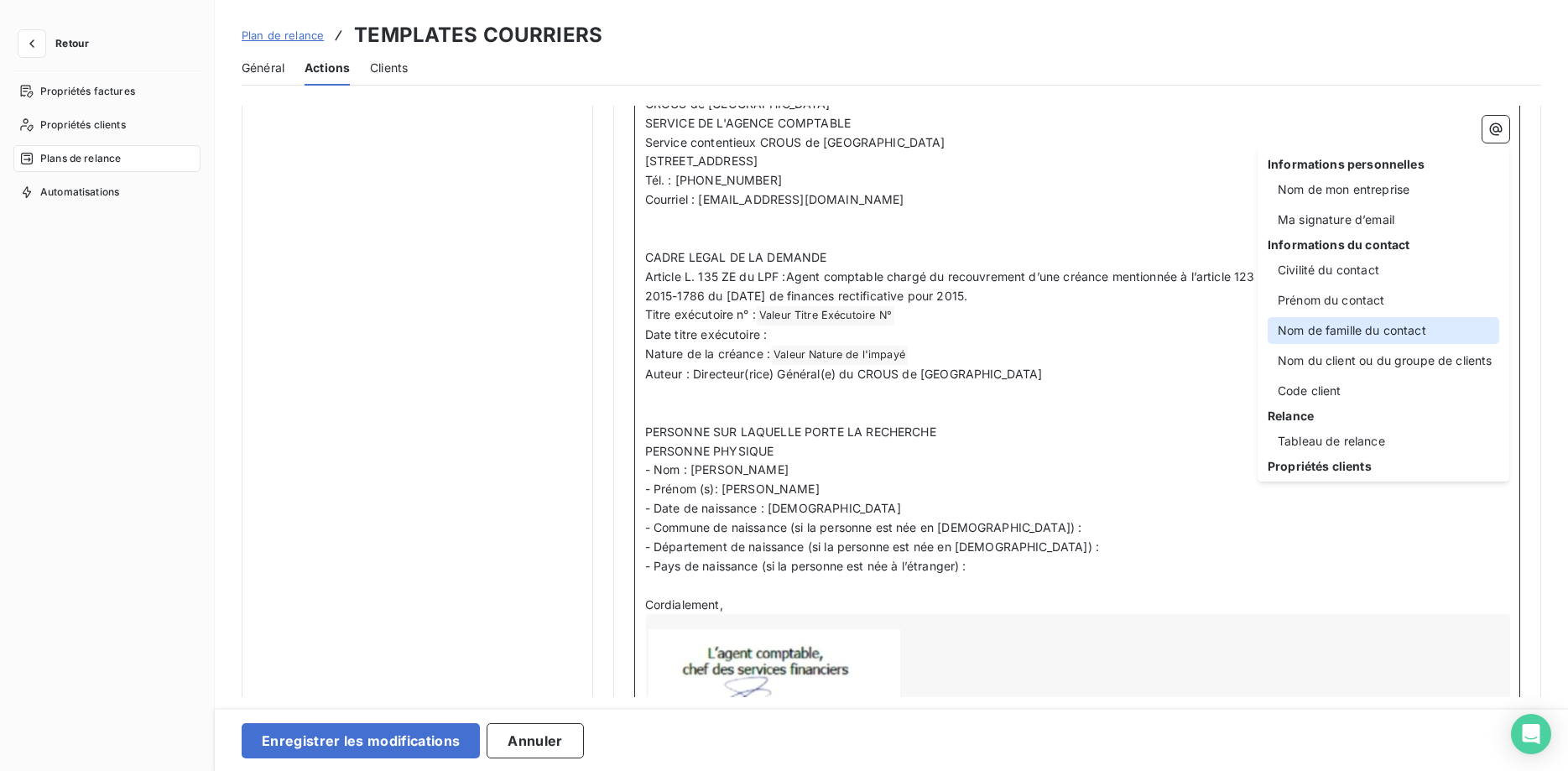
click at [1392, 324] on div "Nom de famille du contact" at bounding box center [1383, 330] width 232 height 27
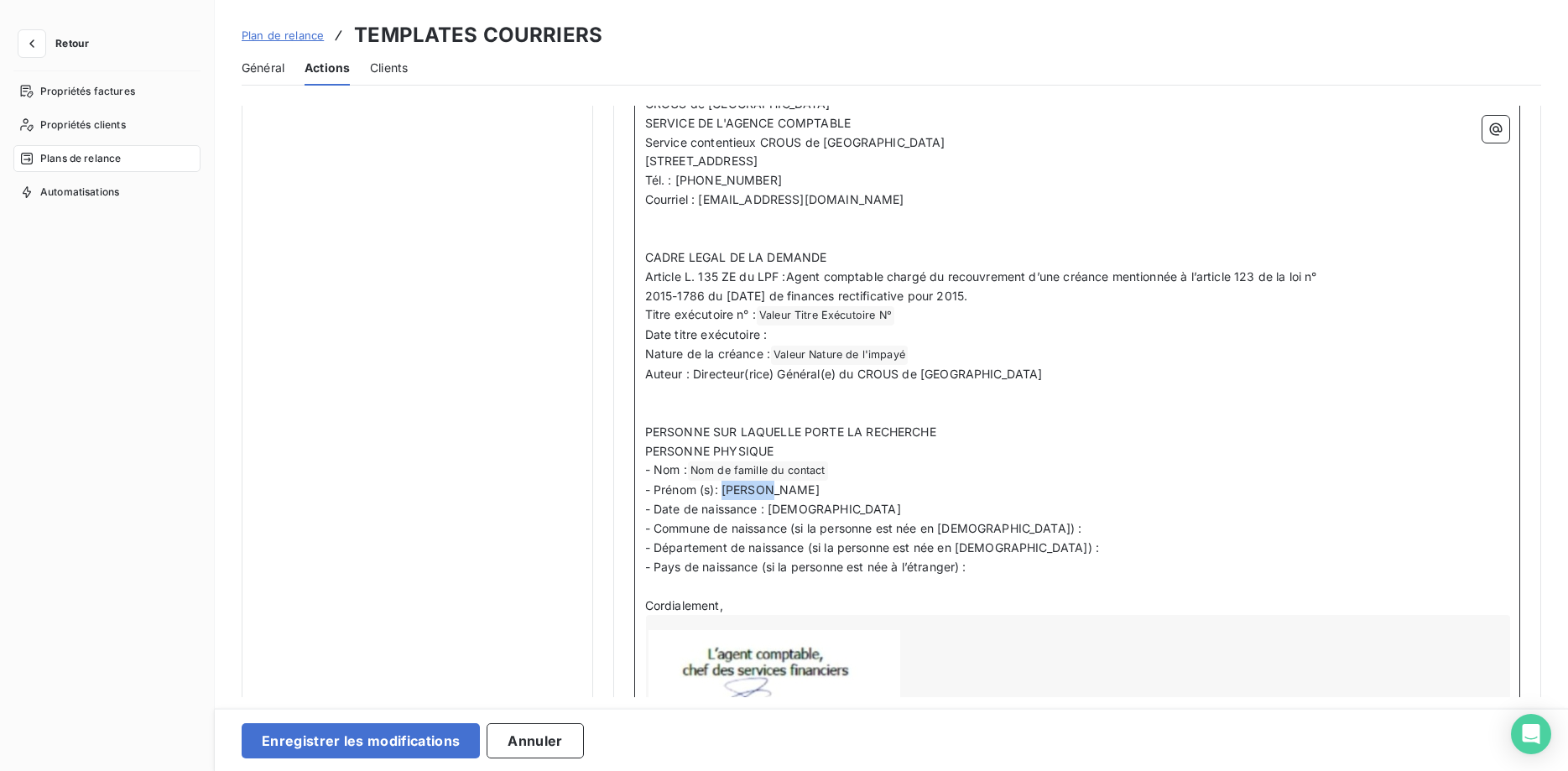
drag, startPoint x: 795, startPoint y: 488, endPoint x: 723, endPoint y: 490, distance: 72.0
click at [723, 490] on p "- Prénom (s): LAURENT" at bounding box center [1077, 490] width 864 height 19
click at [1492, 136] on icon "button" at bounding box center [1496, 130] width 17 height 17
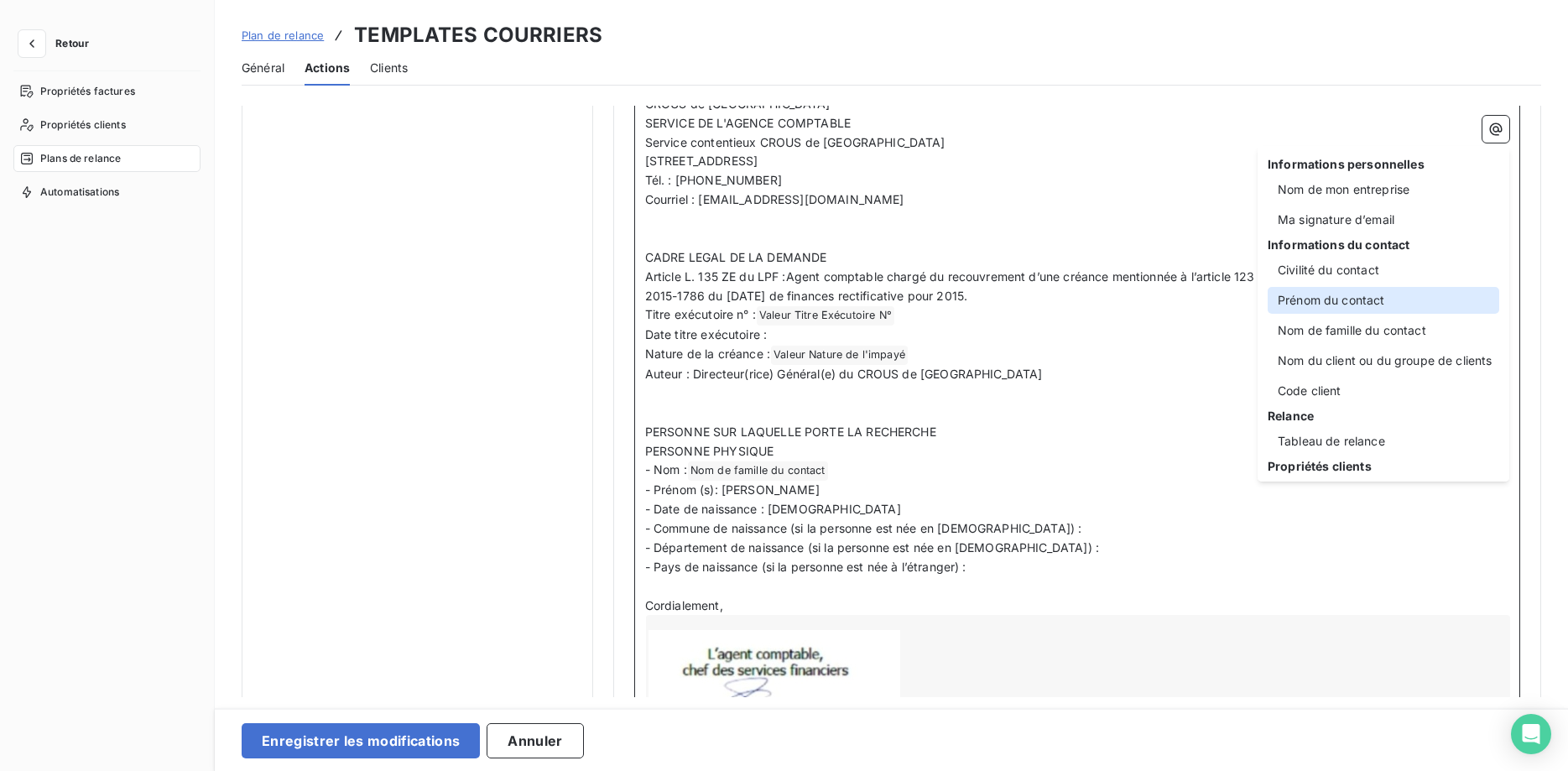
click at [1377, 294] on div "Prénom du contact" at bounding box center [1383, 300] width 232 height 27
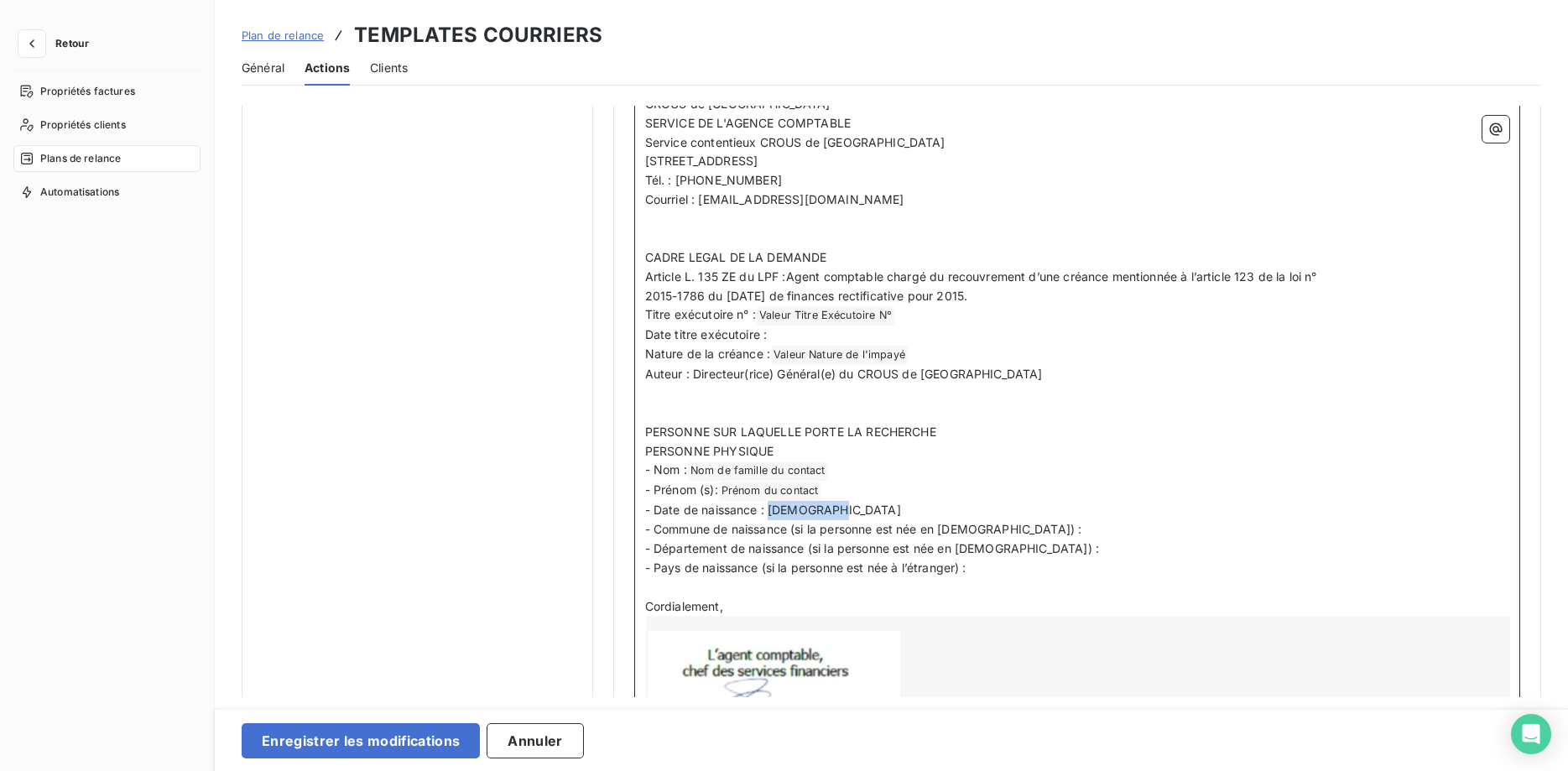
drag, startPoint x: 848, startPoint y: 513, endPoint x: 770, endPoint y: 513, distance: 78.0
click at [770, 513] on p "- Date de naissance : 02/06/1992" at bounding box center [1077, 510] width 864 height 19
click at [1490, 137] on icon "button" at bounding box center [1496, 130] width 17 height 17
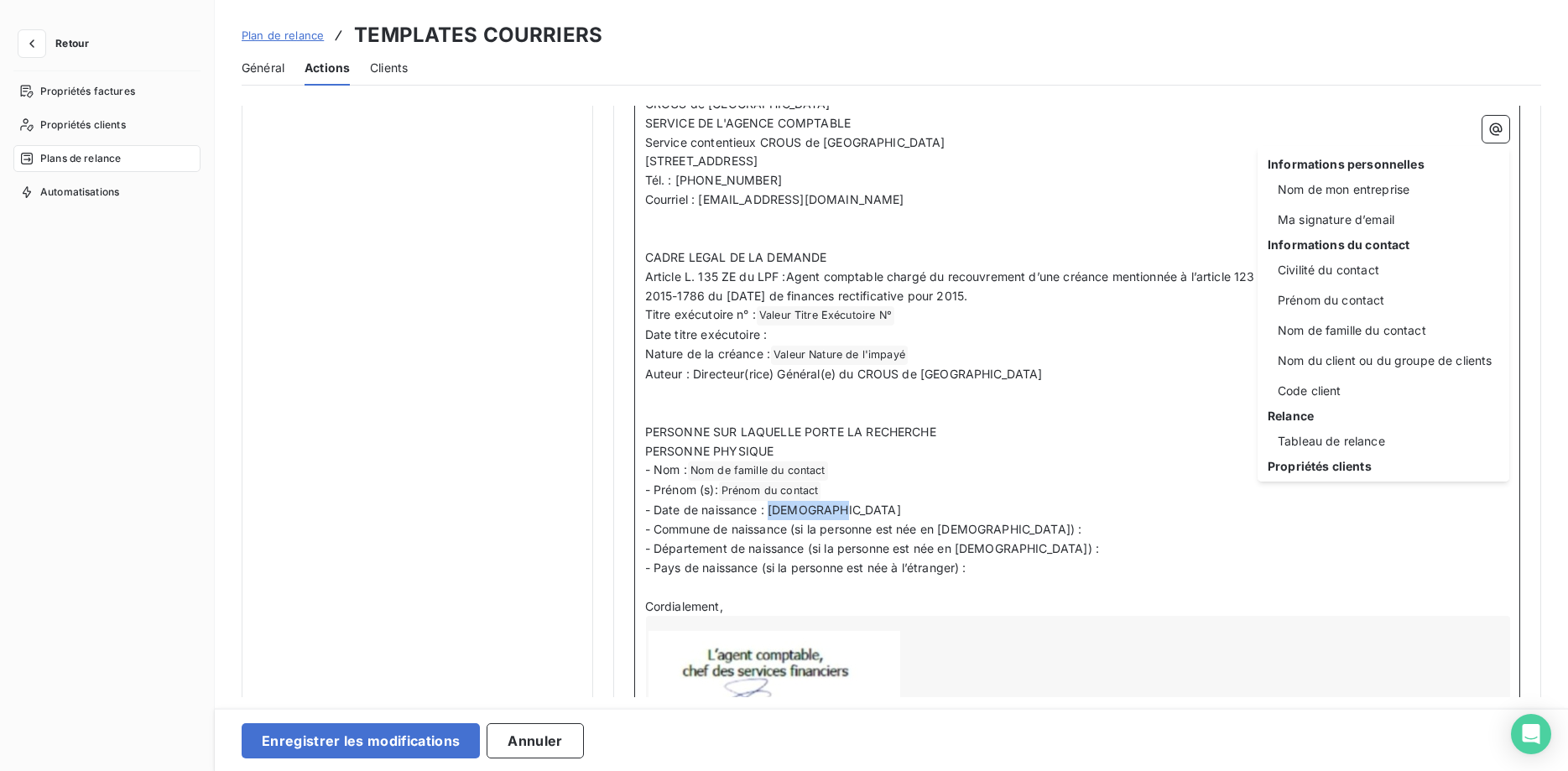
scroll to position [215, 0]
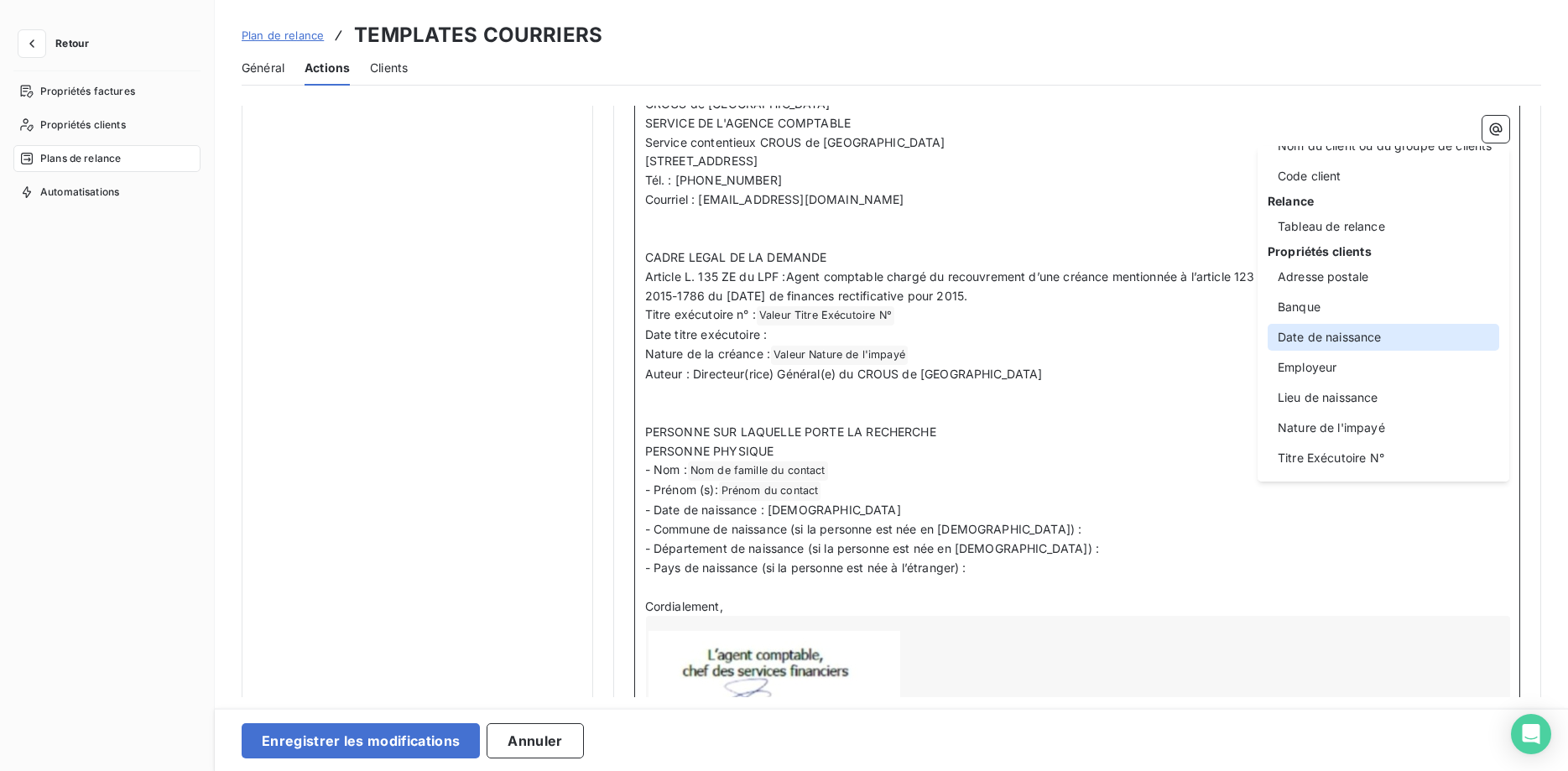
click at [1369, 339] on div "Date de naissance" at bounding box center [1383, 337] width 232 height 27
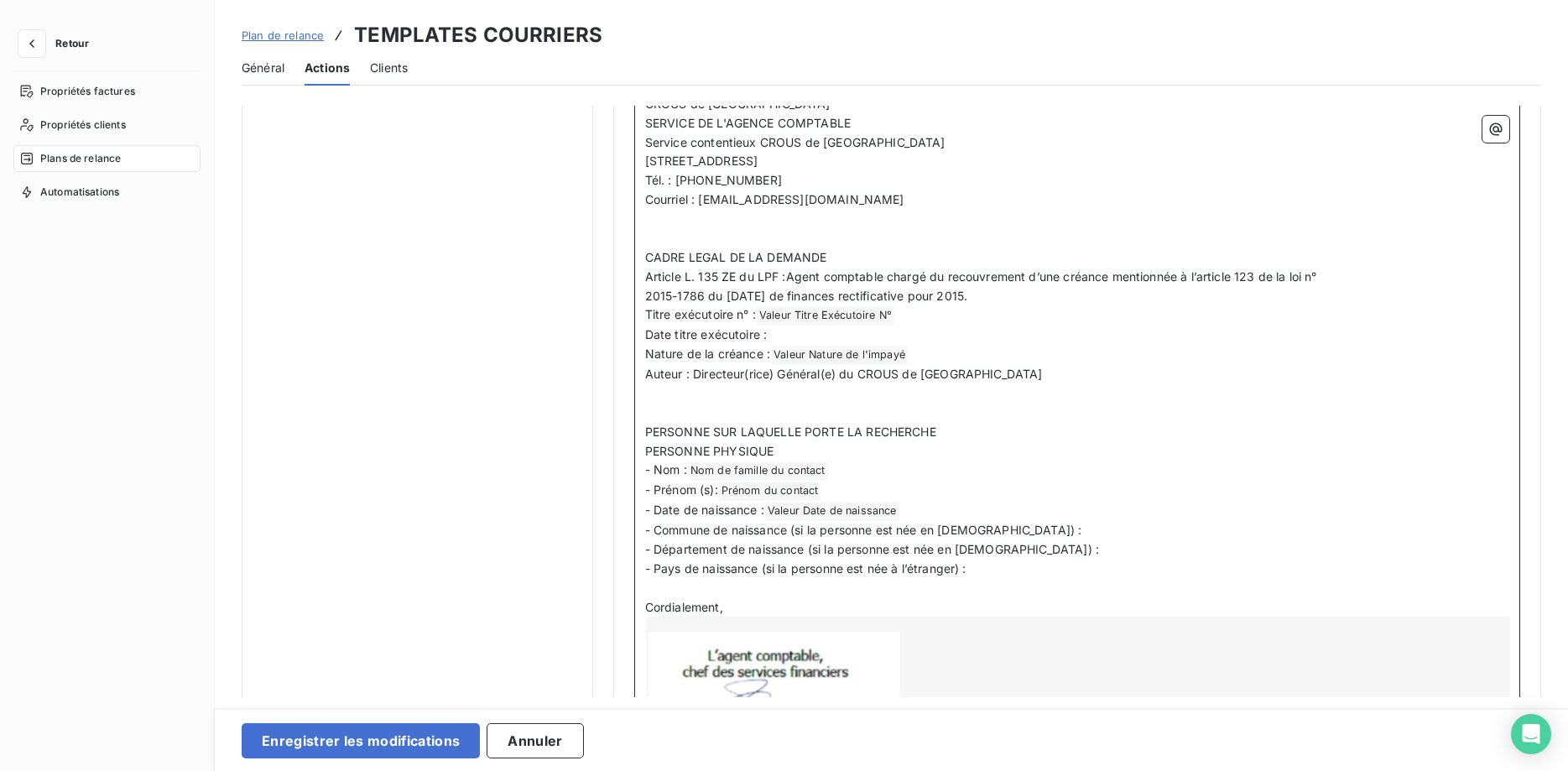
click at [1000, 532] on p "- Commune de naissance (si la personne est née en [DEMOGRAPHIC_DATA]) :" at bounding box center [1077, 531] width 864 height 19
click at [1496, 132] on icon "button" at bounding box center [1496, 130] width 17 height 17
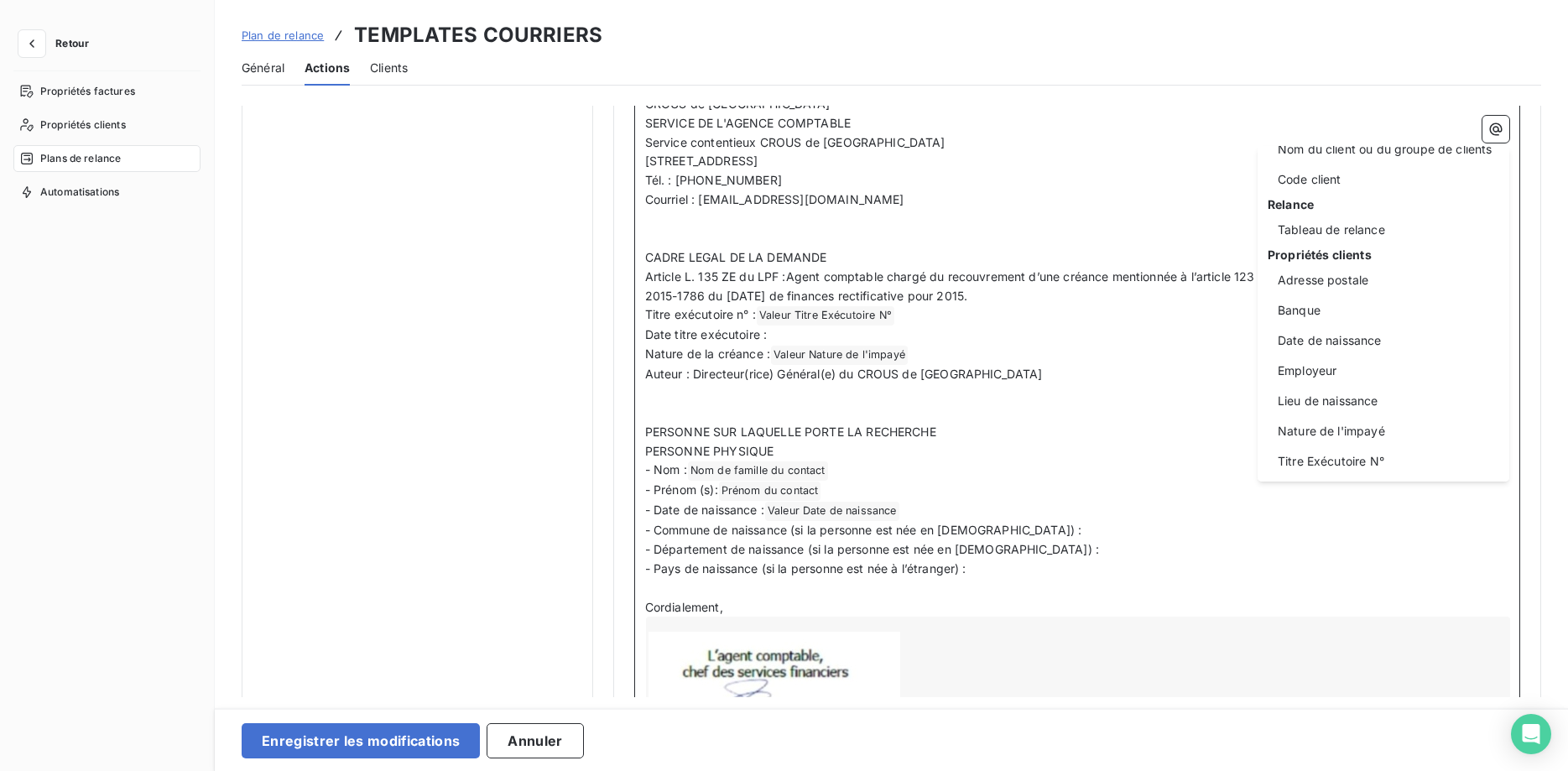
scroll to position [215, 0]
click at [1377, 402] on div "Lieu de naissance" at bounding box center [1383, 397] width 232 height 27
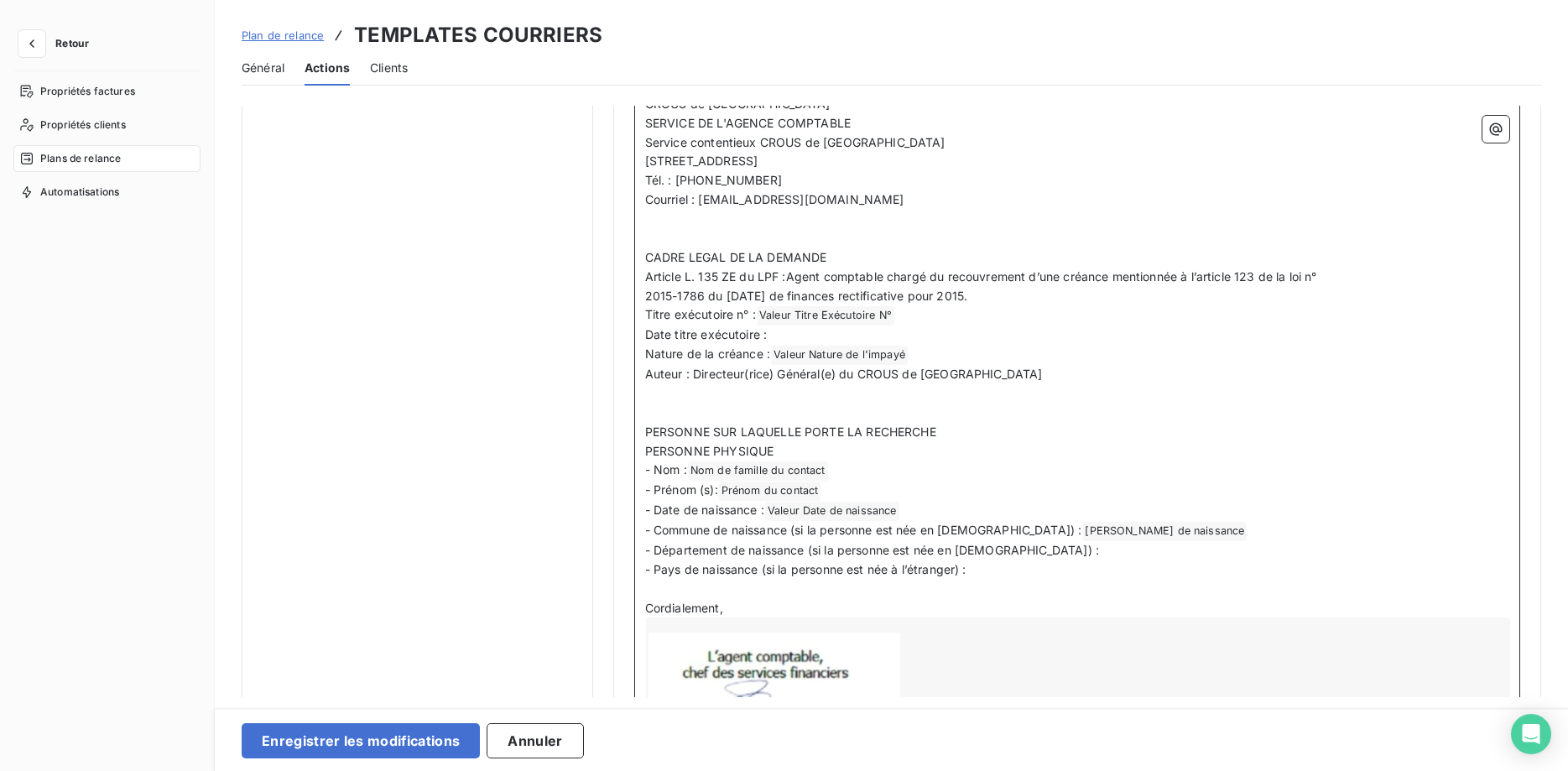
click at [1024, 553] on p "- Département de naissance (si la personne est née en [DEMOGRAPHIC_DATA]) :" at bounding box center [1077, 550] width 864 height 19
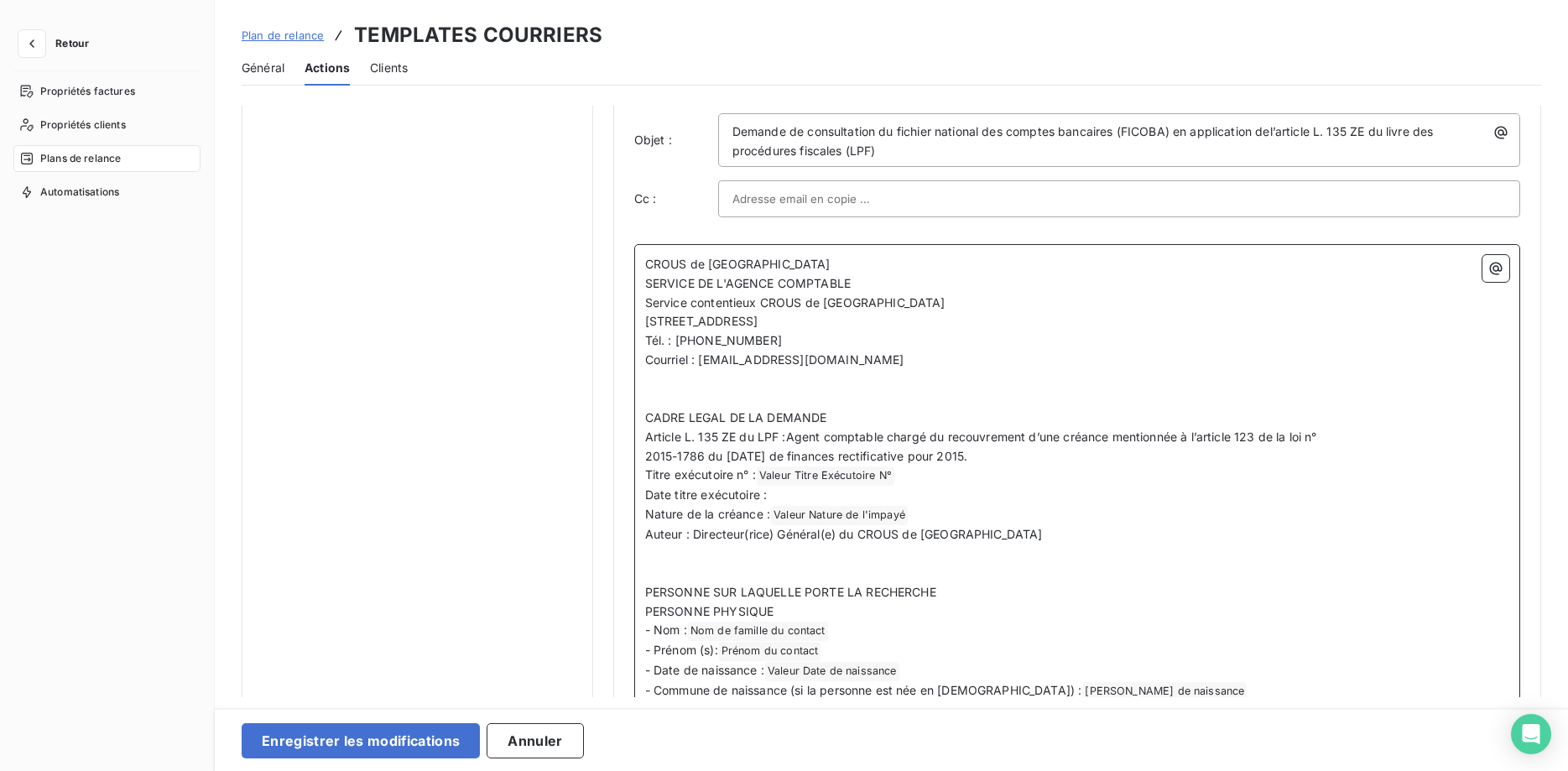
scroll to position [1283, 0]
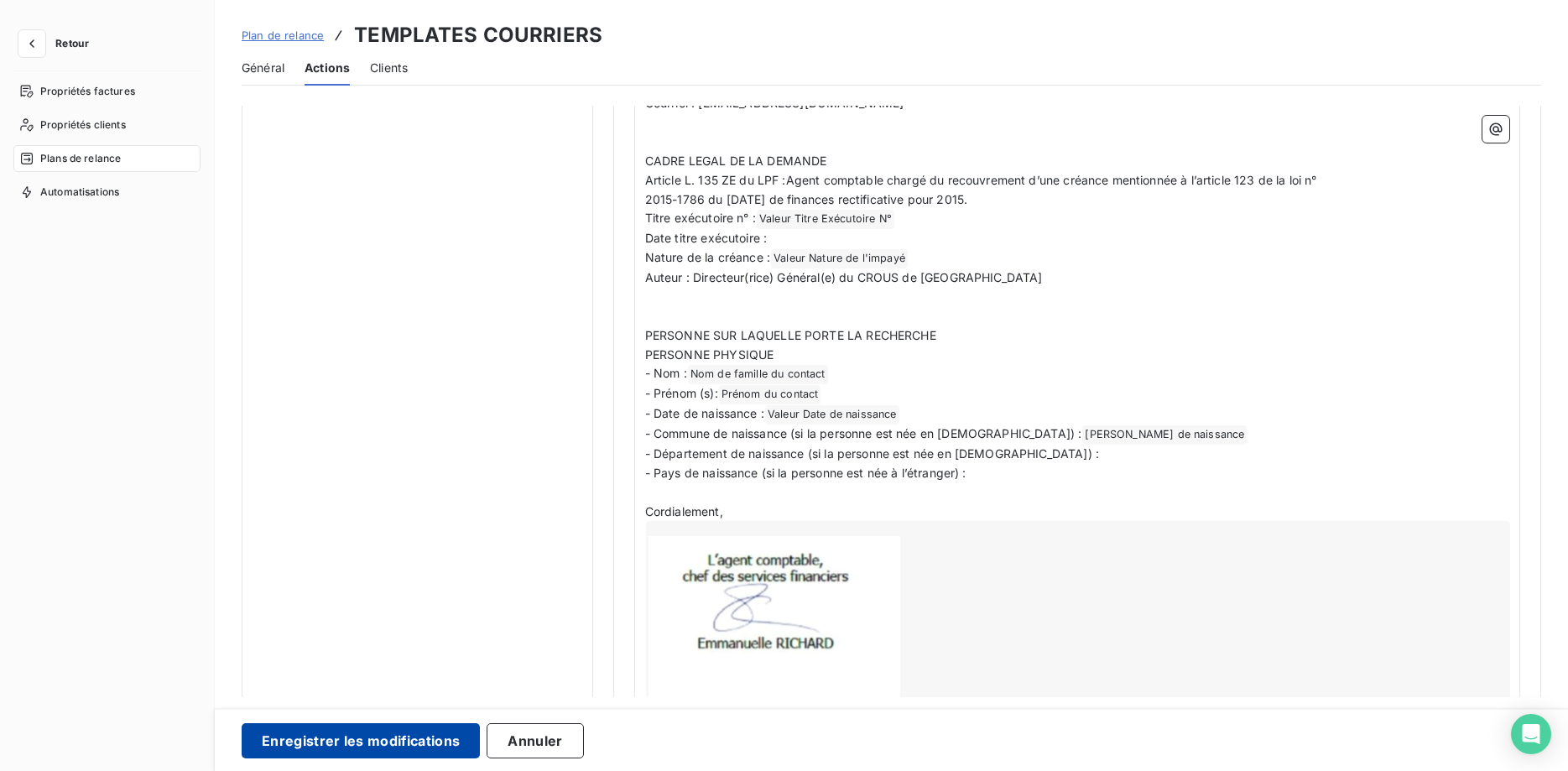
click at [334, 756] on button "Enregistrer les modifications" at bounding box center [360, 740] width 238 height 35
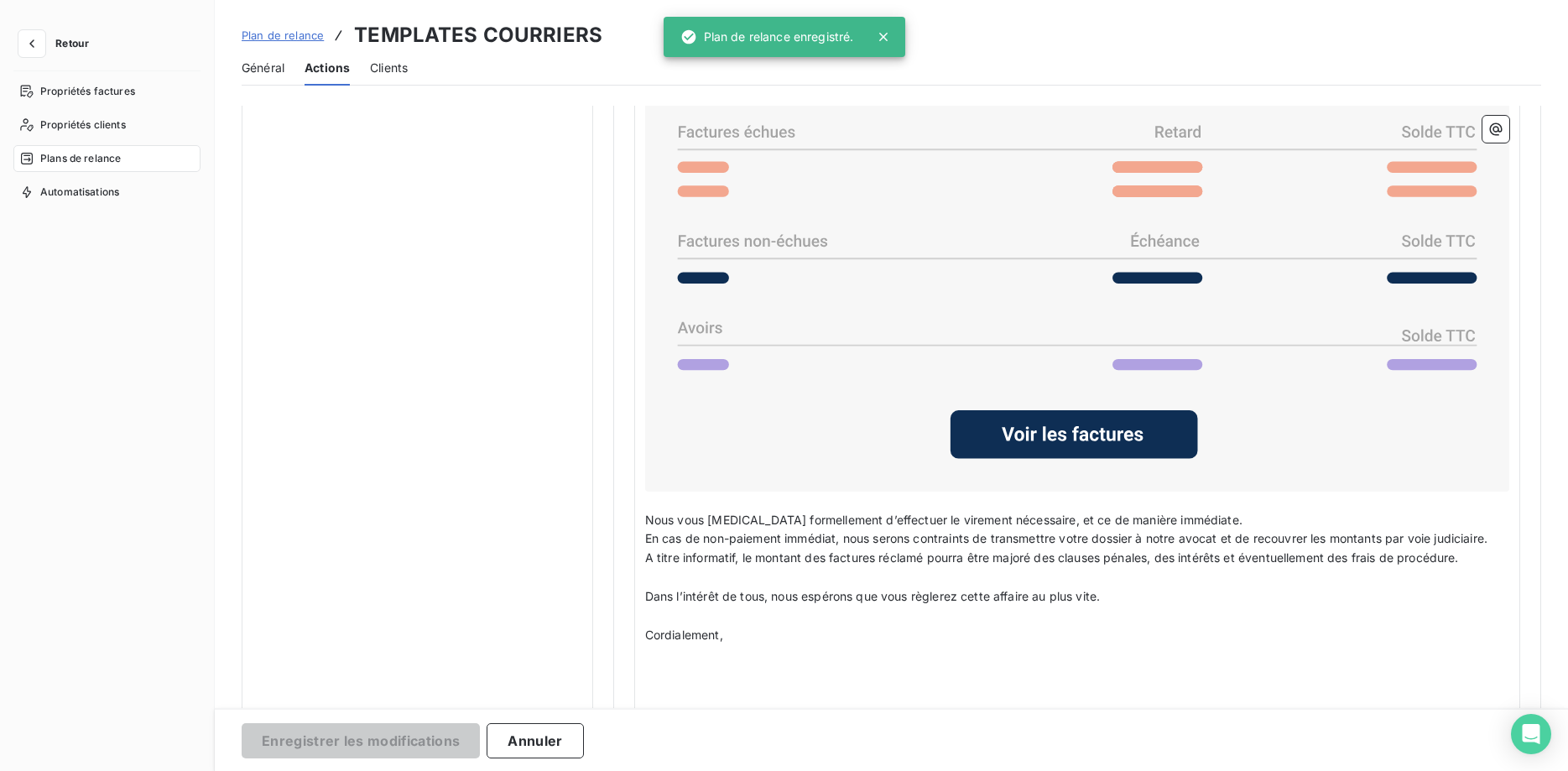
scroll to position [24, 0]
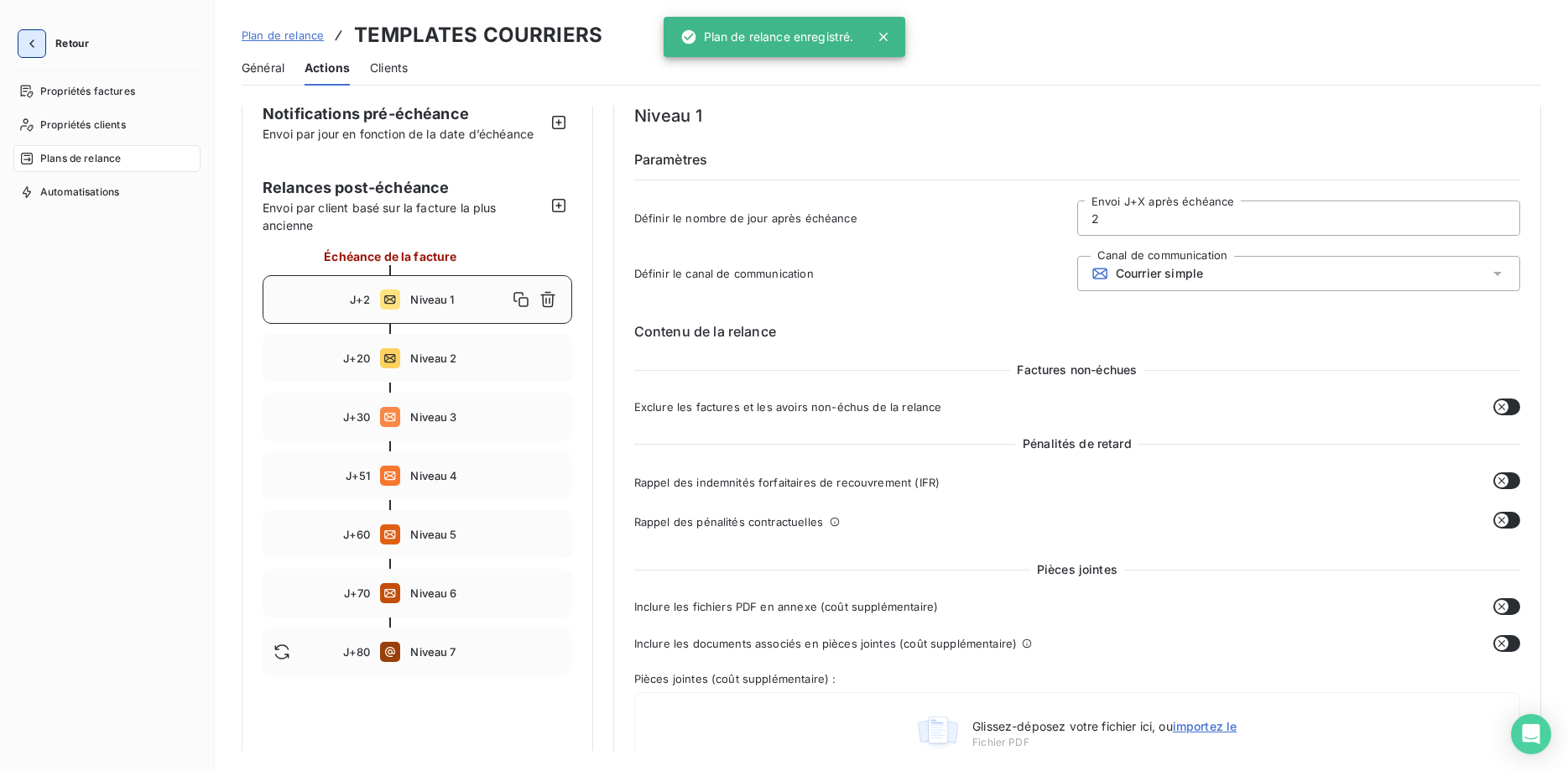
click at [37, 51] on icon "button" at bounding box center [32, 44] width 17 height 17
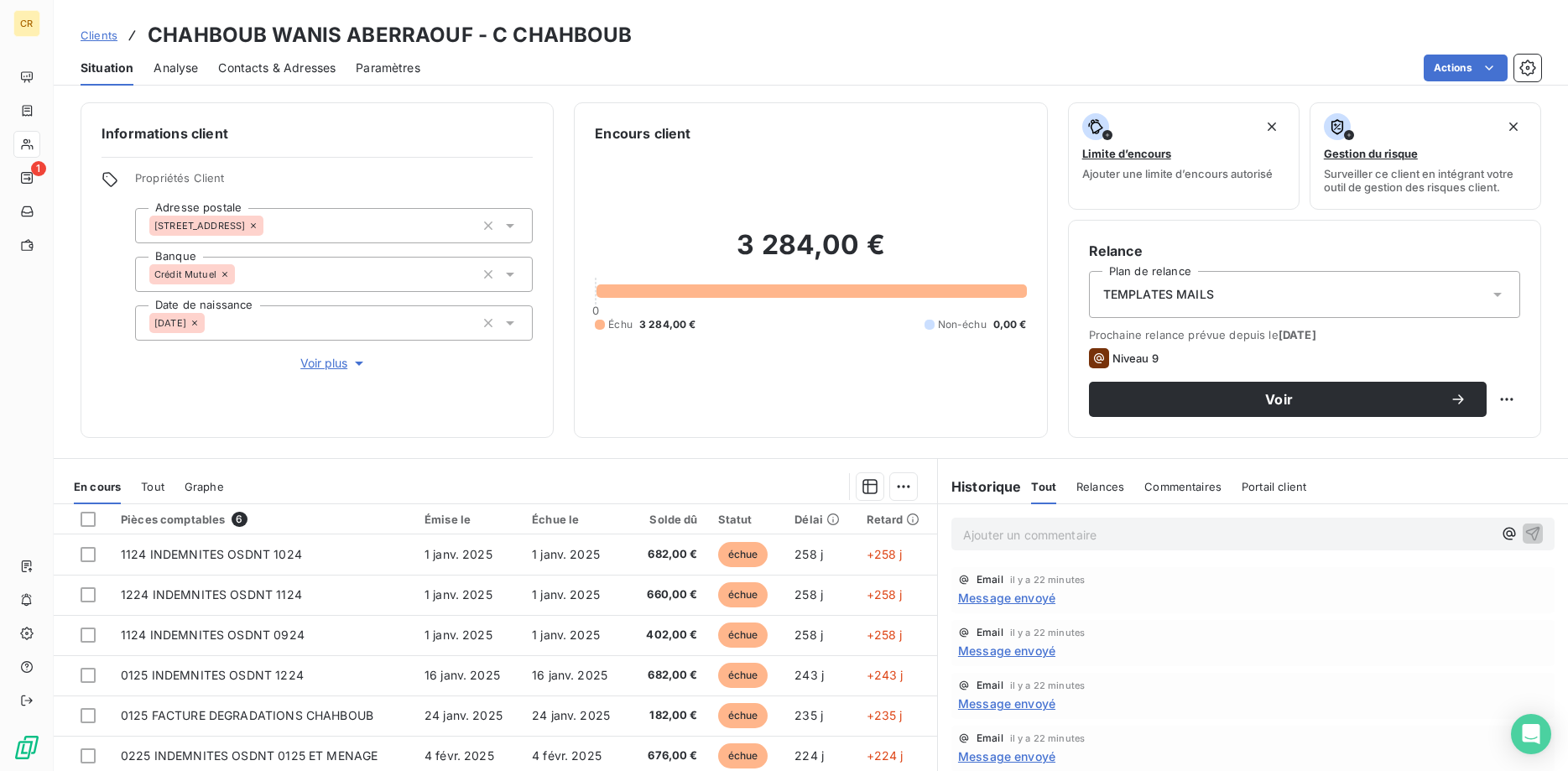
click at [343, 370] on span "Voir plus" at bounding box center [334, 363] width 67 height 17
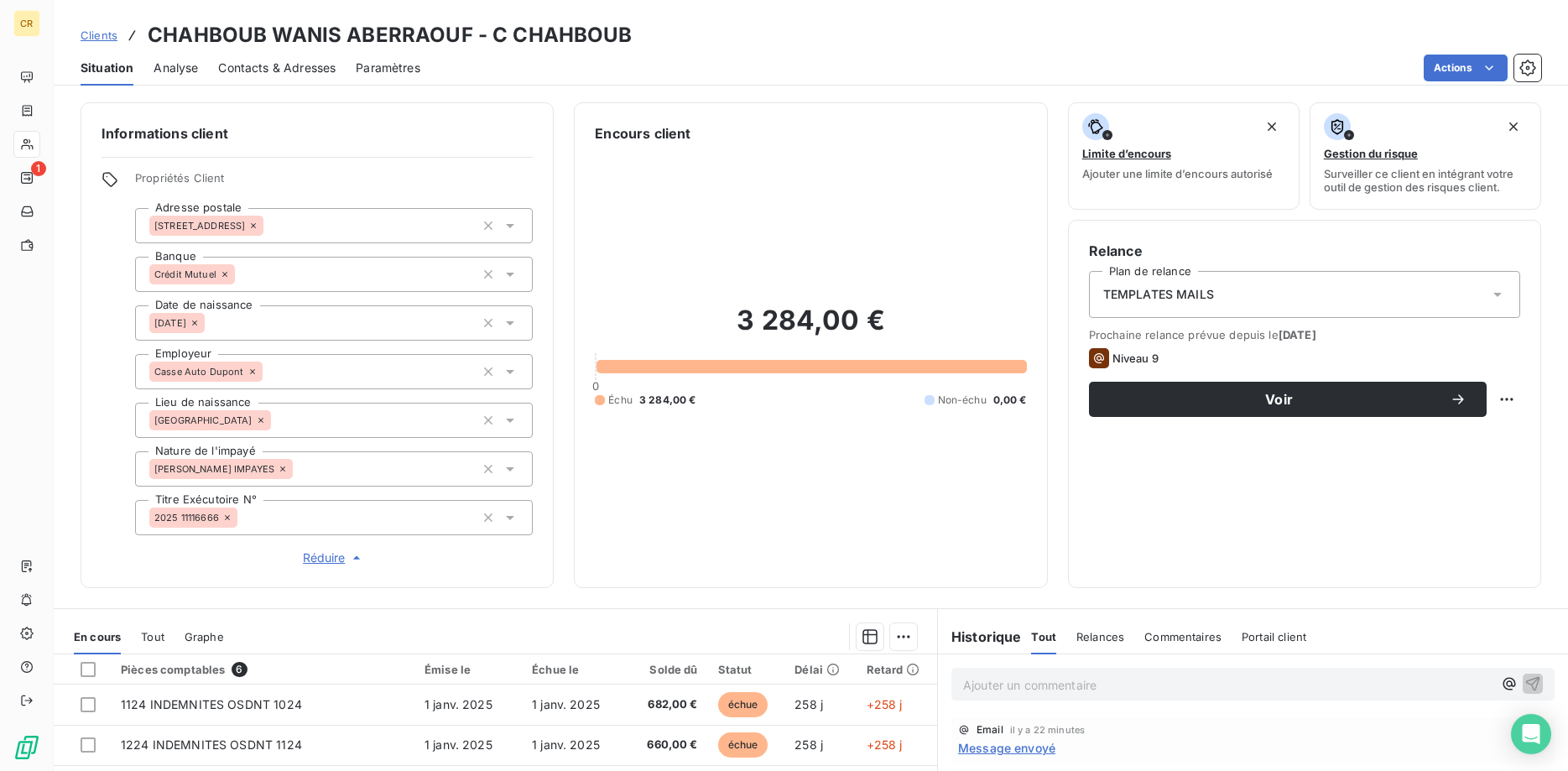
click at [263, 74] on span "Contacts & Adresses" at bounding box center [277, 68] width 118 height 17
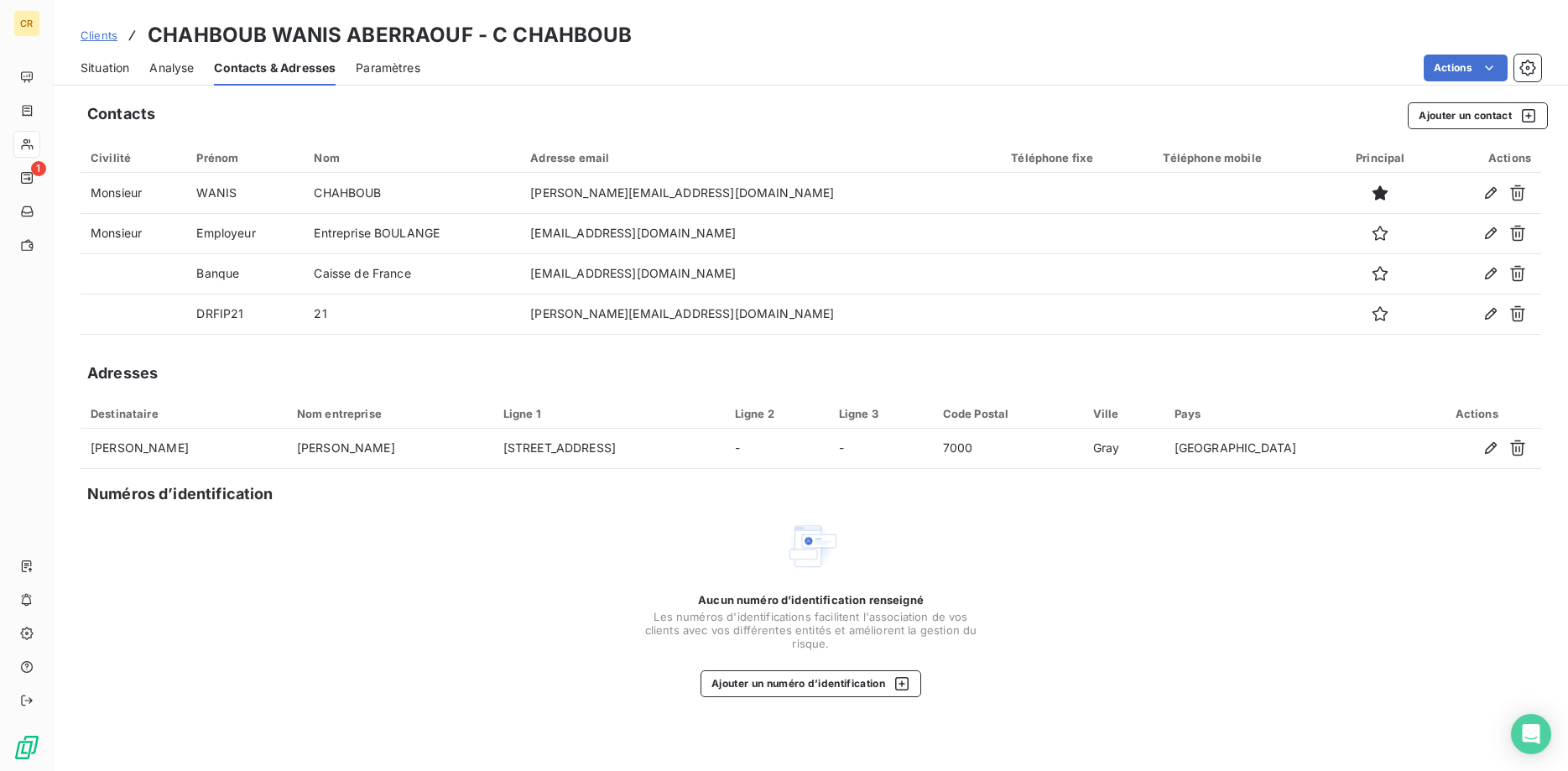
click at [119, 71] on span "Situation" at bounding box center [105, 68] width 49 height 17
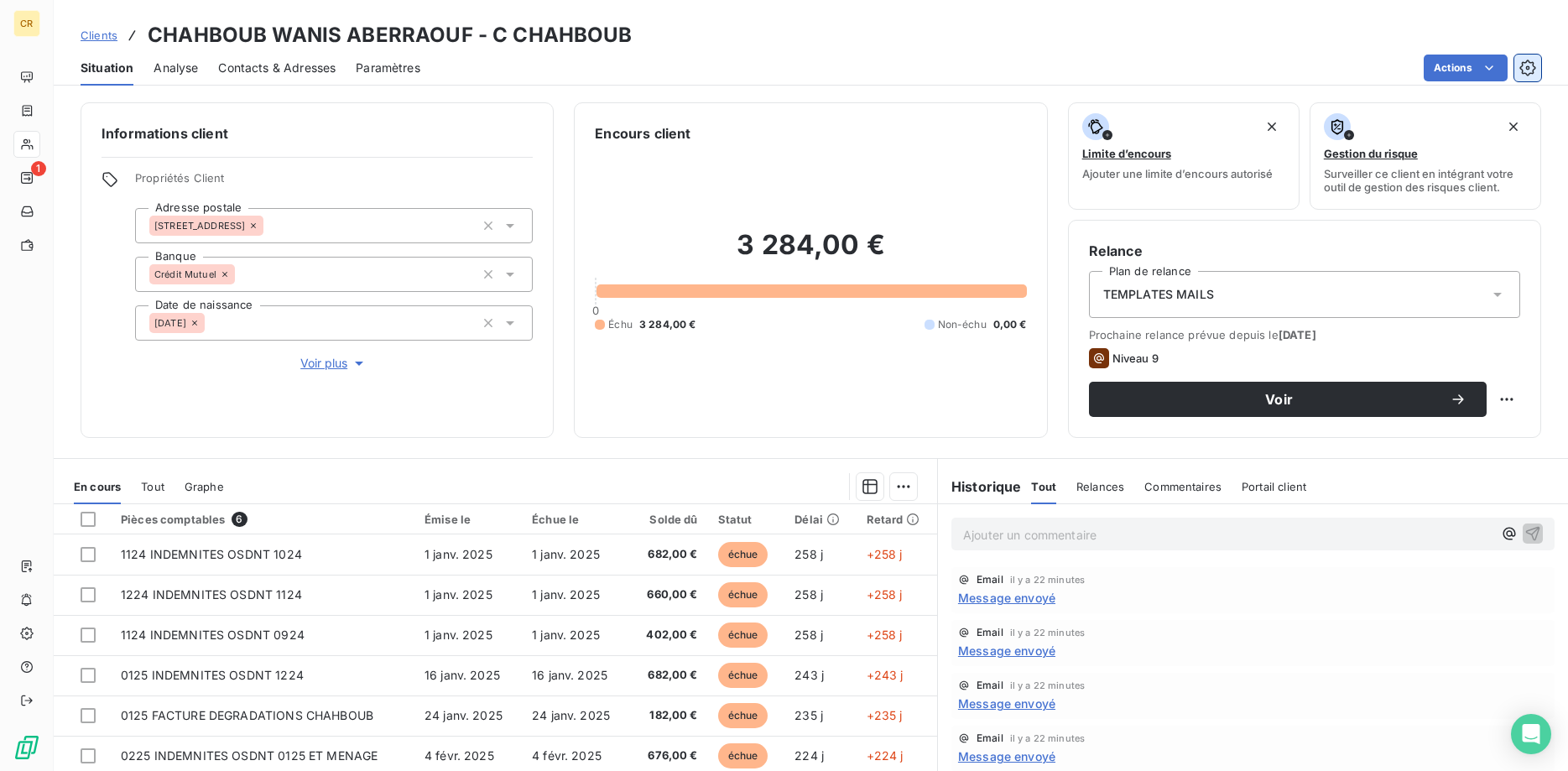
click at [1532, 66] on icon "button" at bounding box center [1528, 68] width 17 height 17
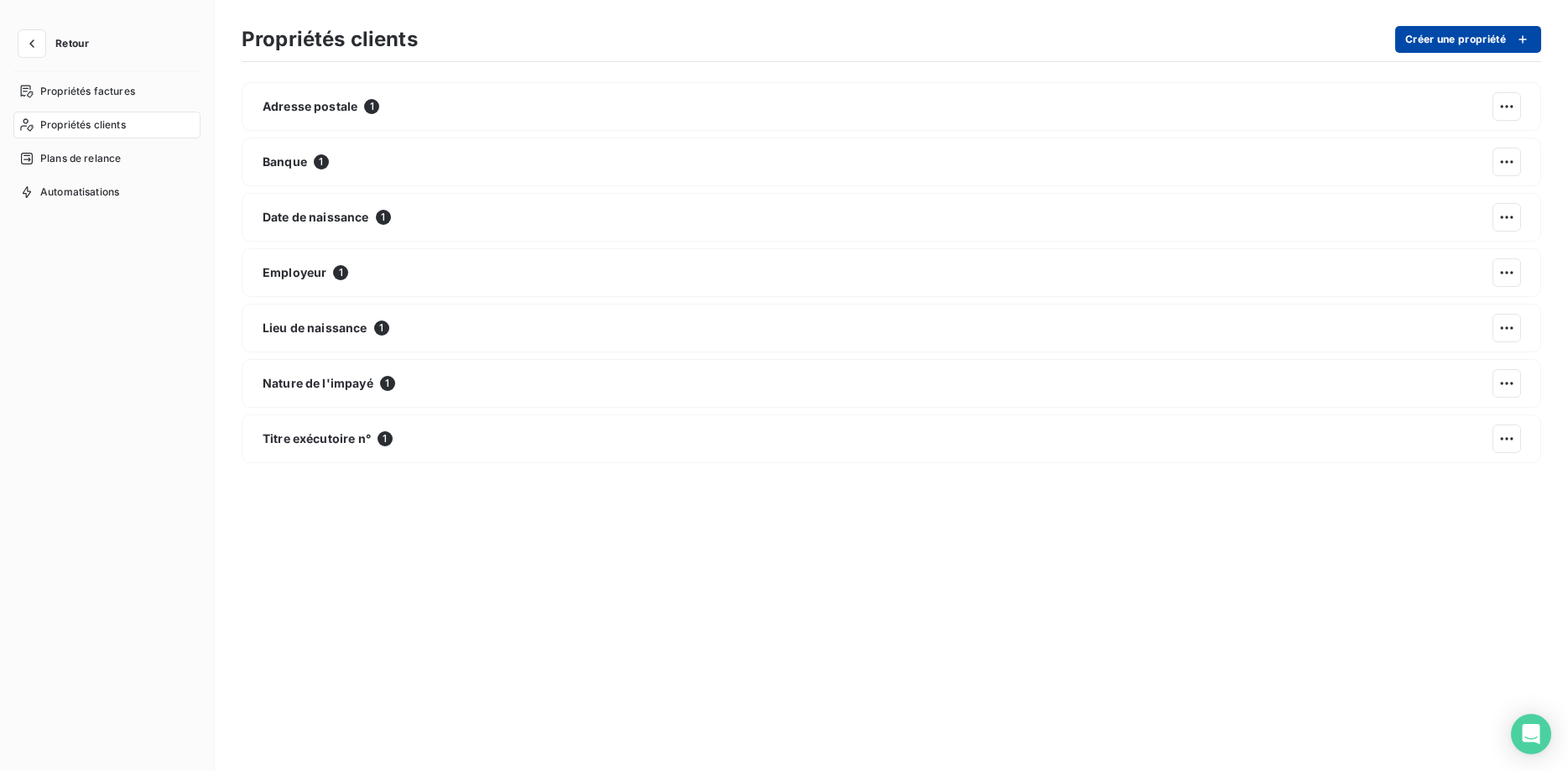
click at [1464, 43] on button "Créer une propriété" at bounding box center [1468, 39] width 146 height 27
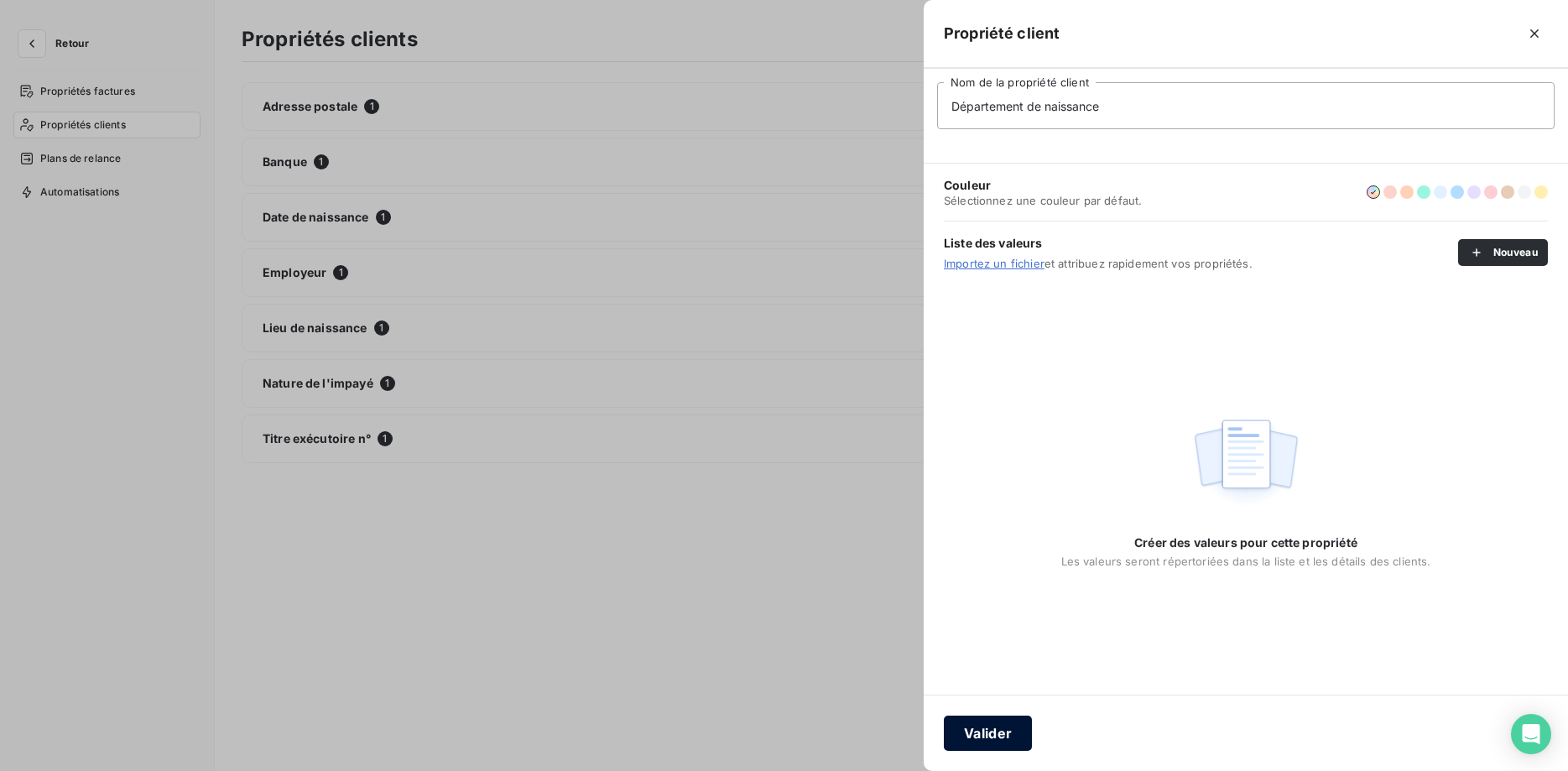
type input "Département de naissance"
click at [992, 728] on button "Valider" at bounding box center [988, 732] width 88 height 35
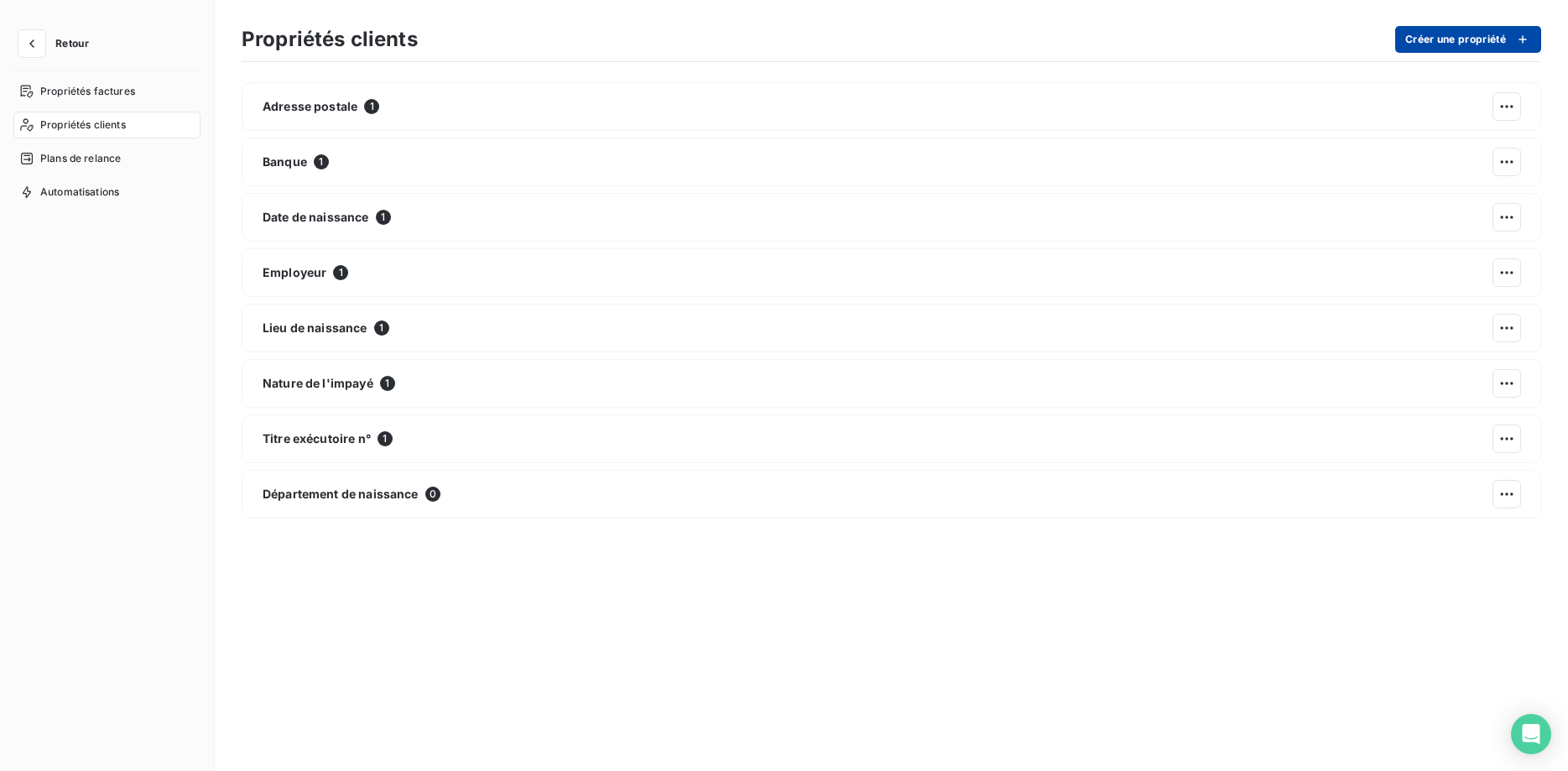
click at [1441, 39] on button "Créer une propriété" at bounding box center [1468, 39] width 146 height 27
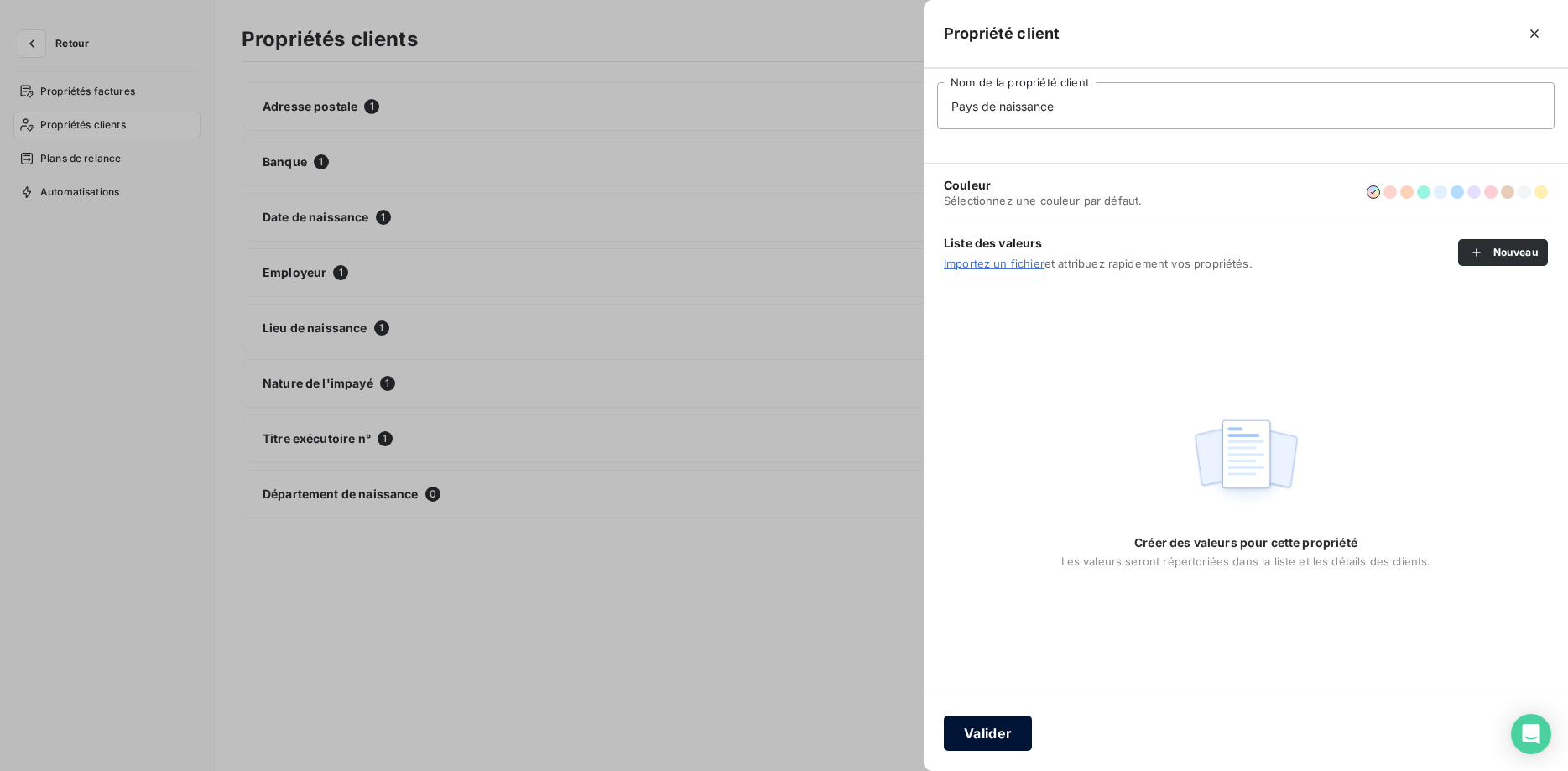
type input "Pays de naissance"
click at [982, 729] on button "Valider" at bounding box center [988, 732] width 88 height 35
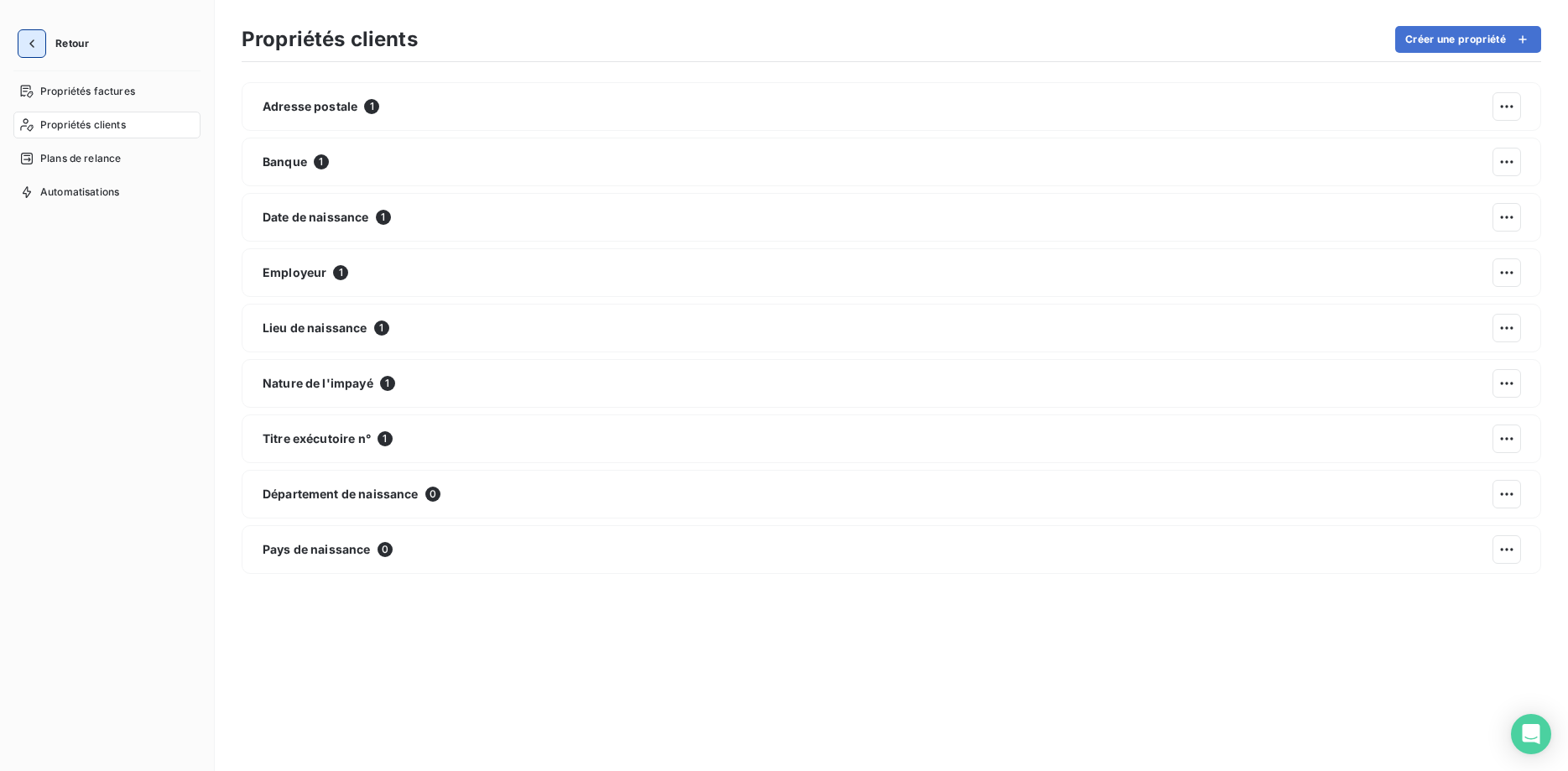
click at [33, 40] on icon "button" at bounding box center [32, 44] width 17 height 17
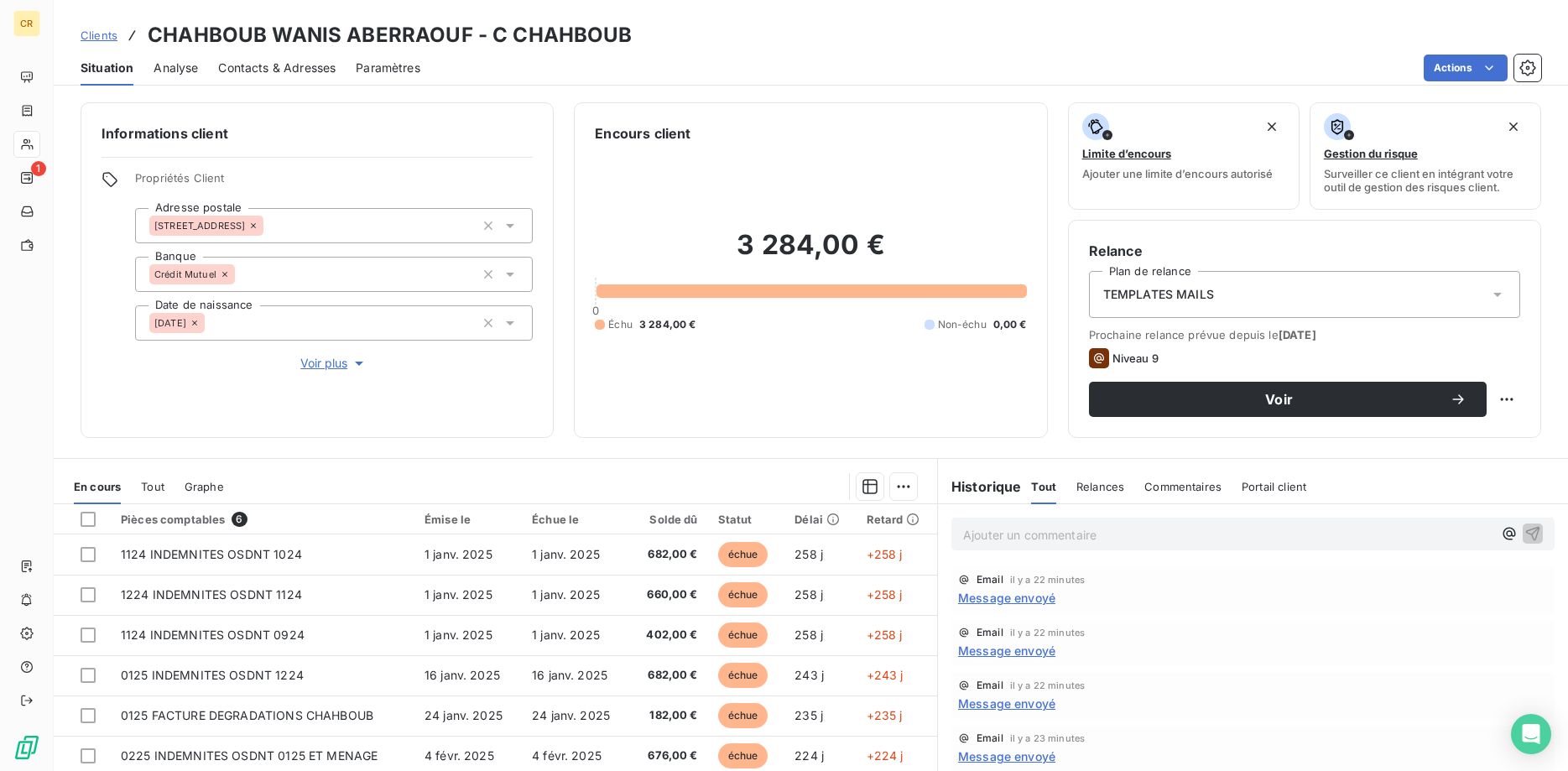
click at [350, 365] on span "Voir plus" at bounding box center [334, 363] width 67 height 17
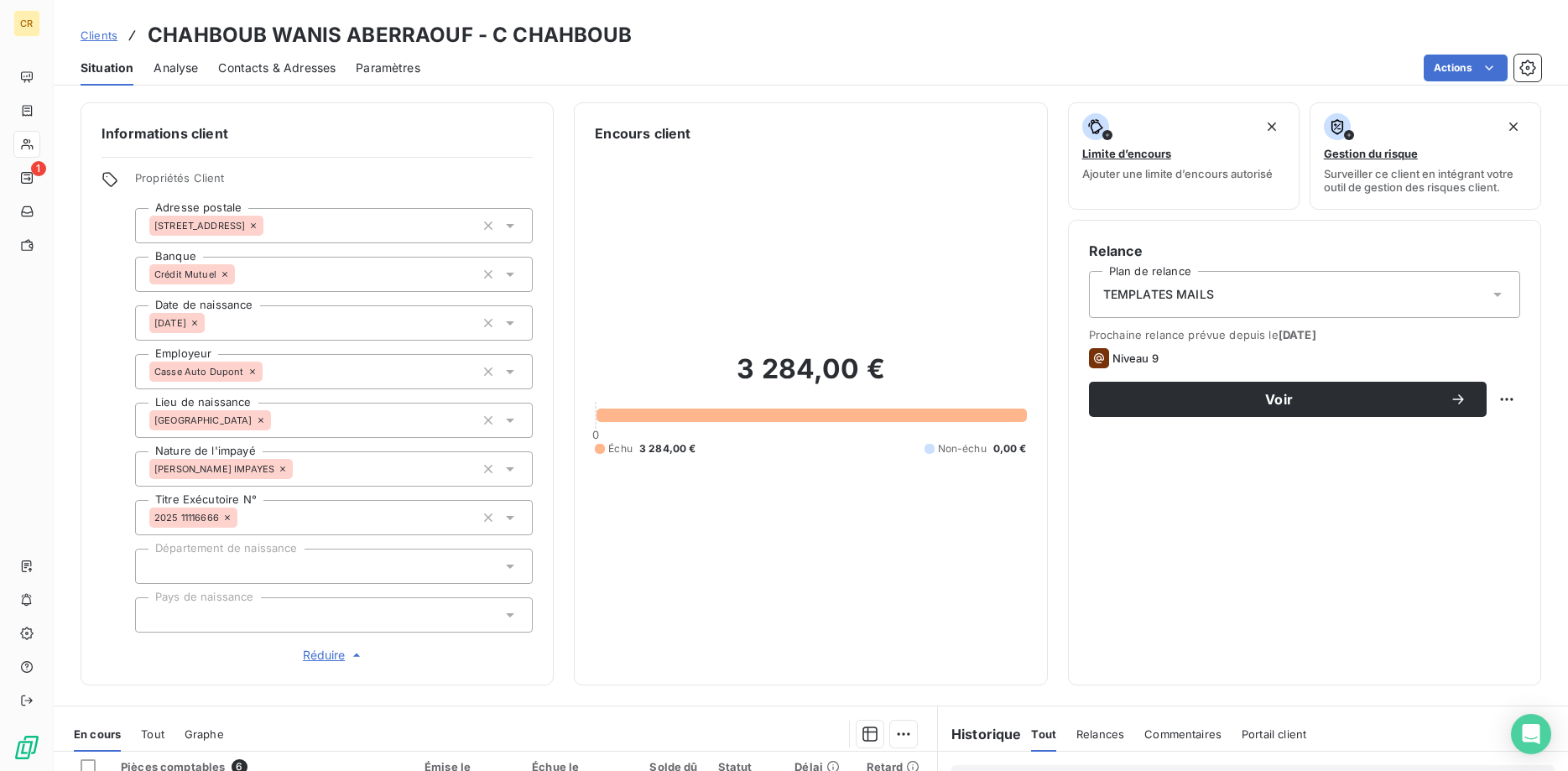
click at [302, 555] on div at bounding box center [333, 566] width 398 height 35
type input "D"
drag, startPoint x: 264, startPoint y: 566, endPoint x: 128, endPoint y: 562, distance: 136.1
click at [149, 562] on input "Seine et Marne" at bounding box center [325, 567] width 352 height 15
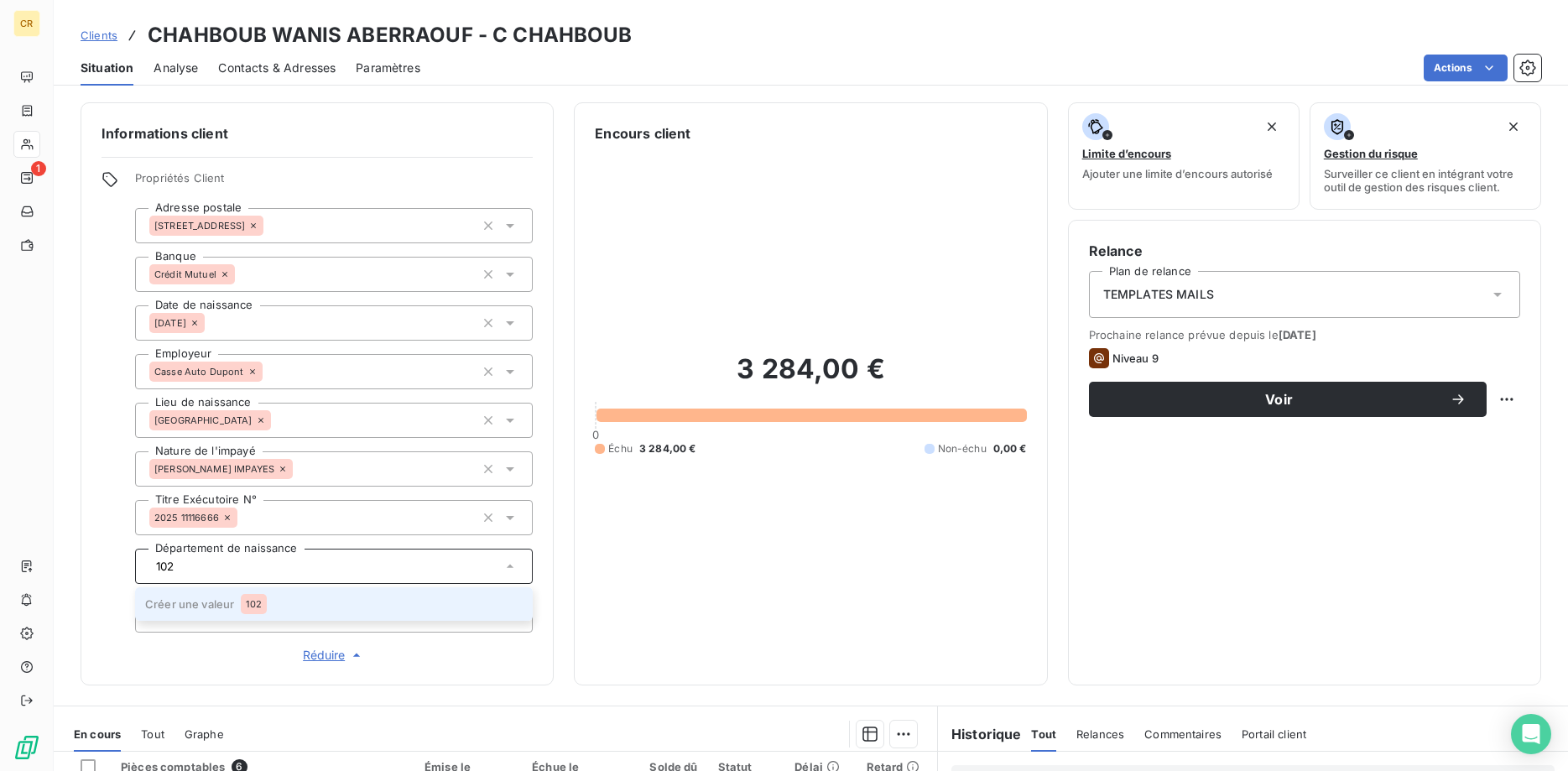
click at [210, 613] on li "Créer une valeur 102" at bounding box center [333, 604] width 398 height 33
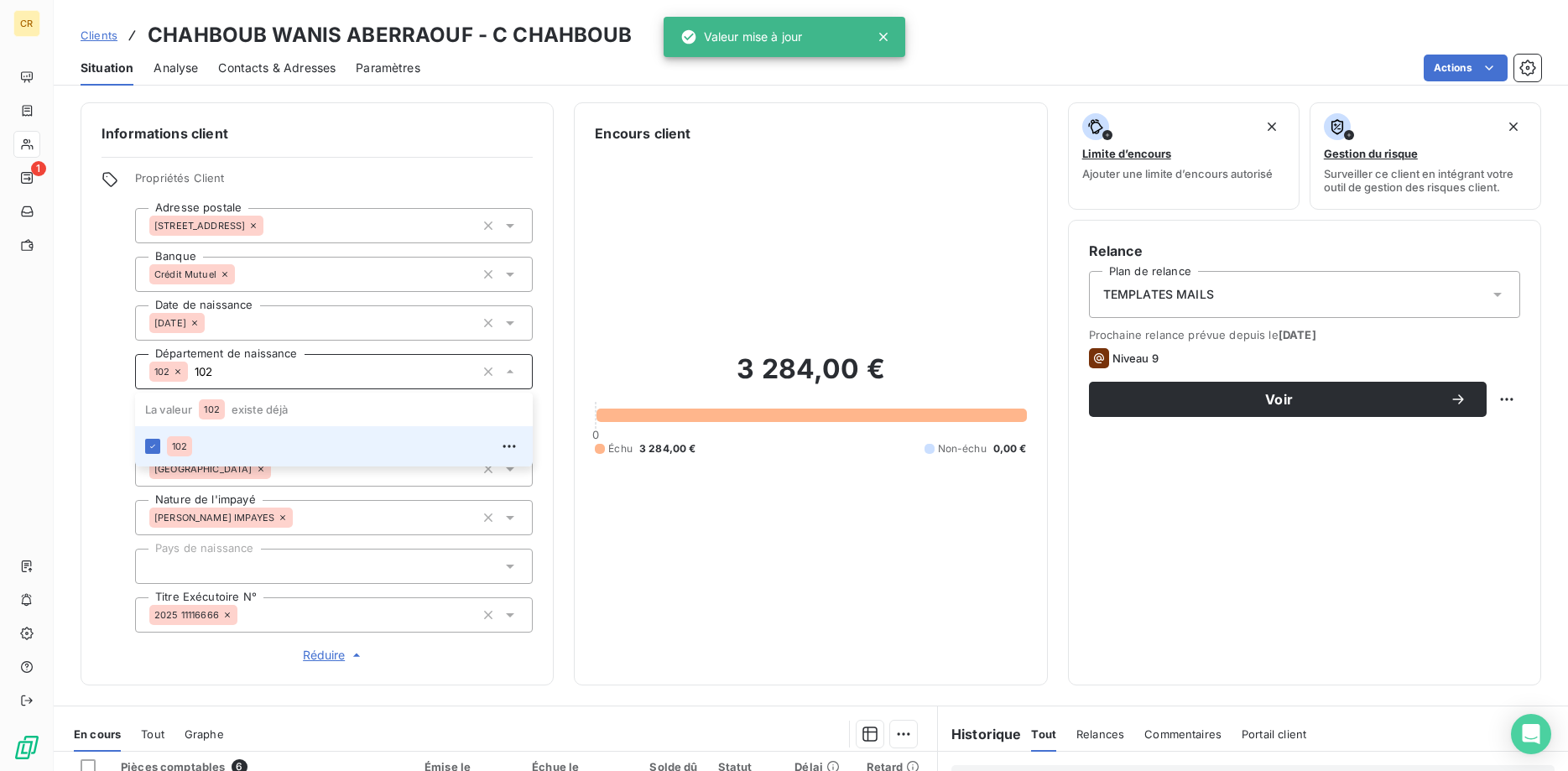
click at [234, 565] on div at bounding box center [333, 566] width 398 height 35
type input "102"
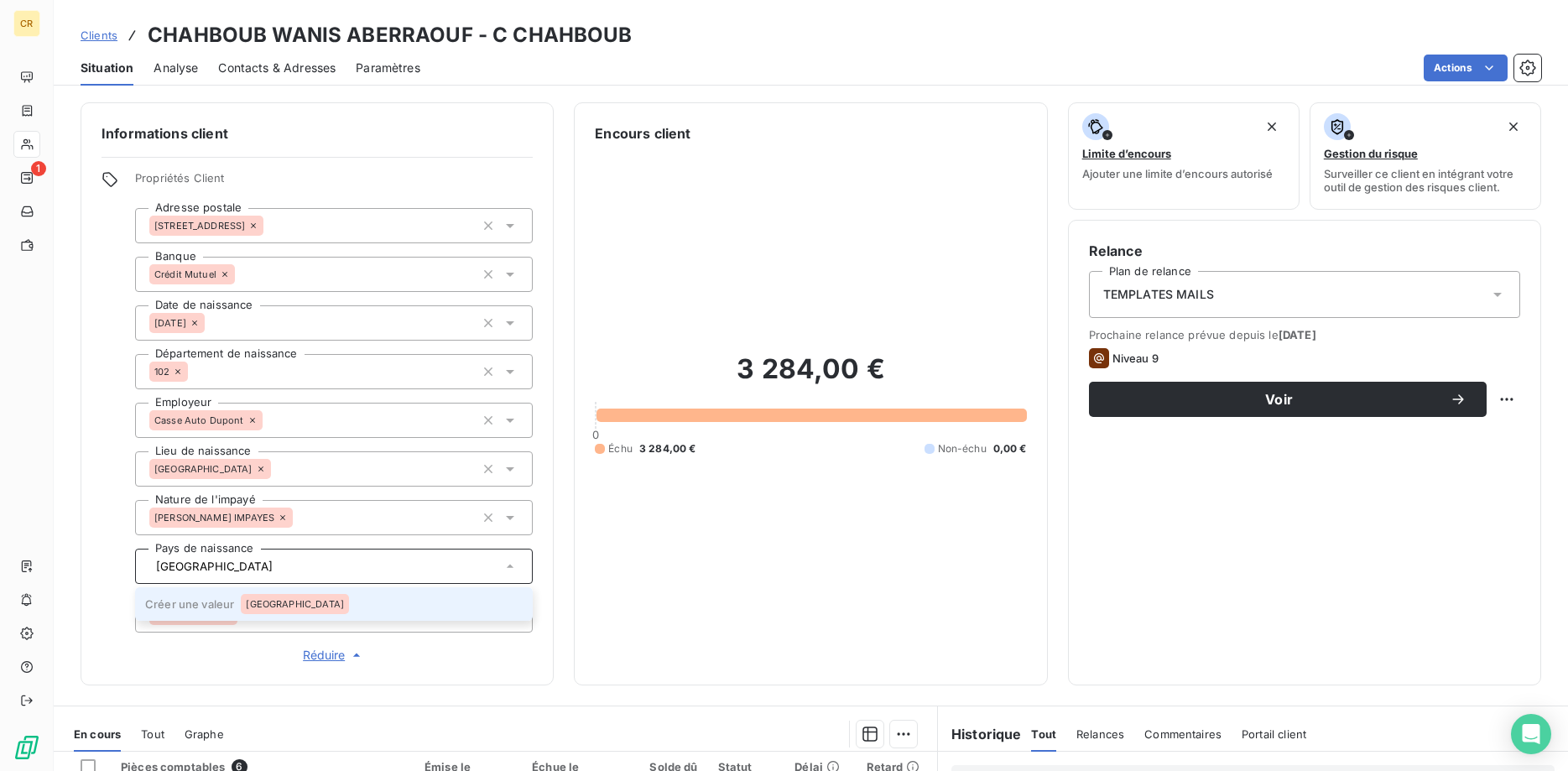
click at [253, 598] on div "[GEOGRAPHIC_DATA]" at bounding box center [295, 604] width 108 height 20
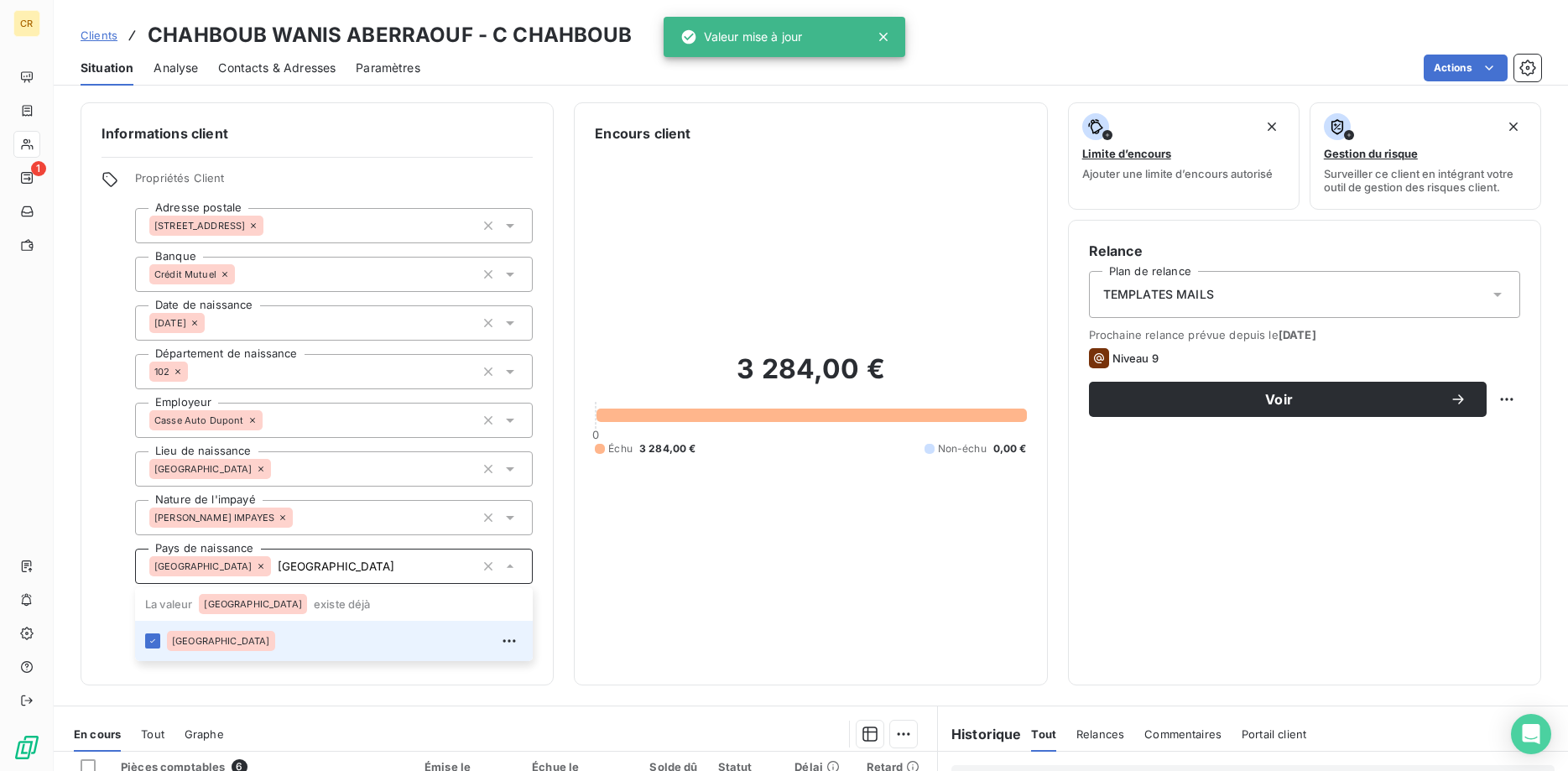
click at [191, 641] on span "[GEOGRAPHIC_DATA]" at bounding box center [221, 640] width 98 height 10
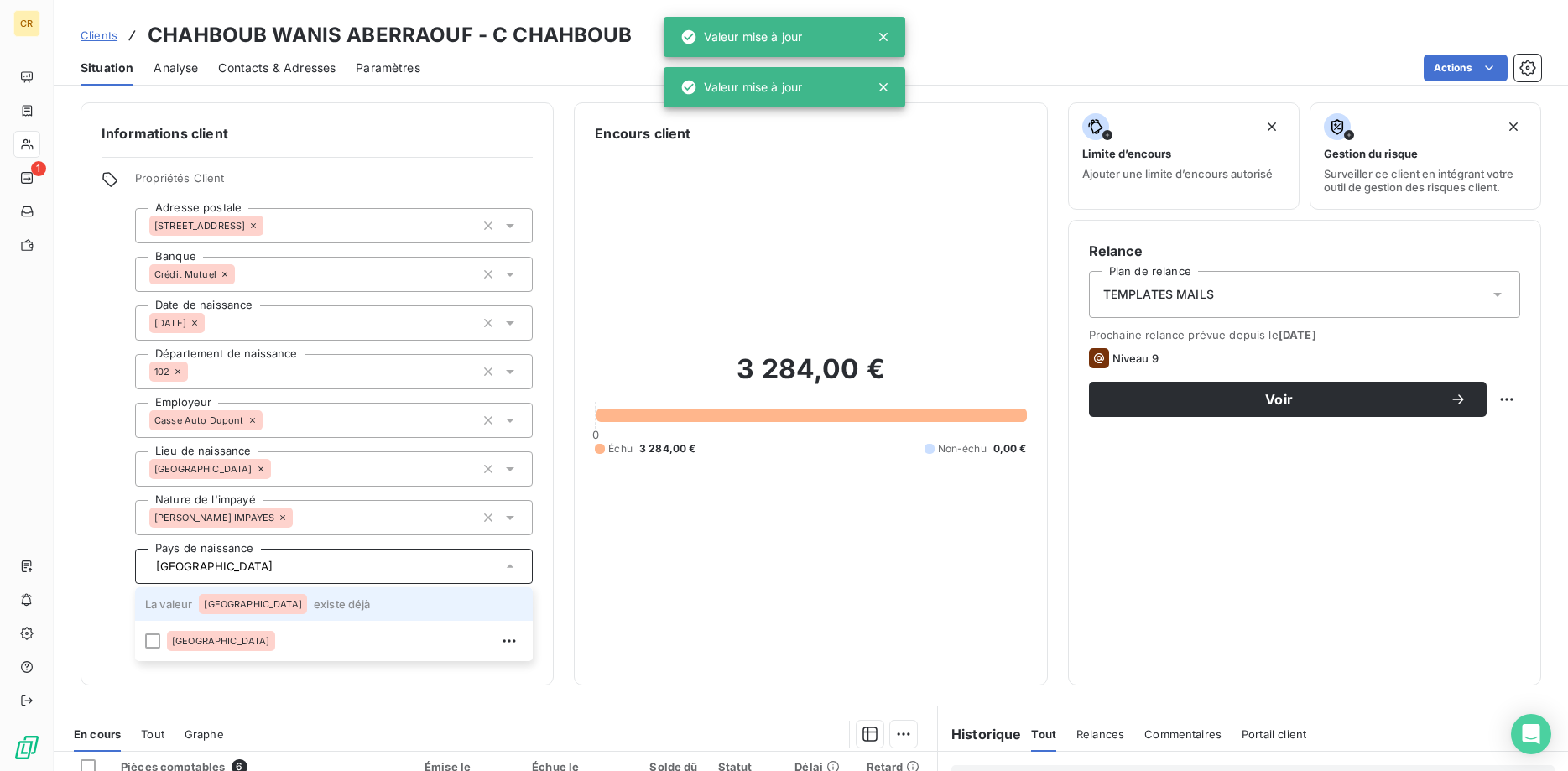
click at [227, 599] on span "[GEOGRAPHIC_DATA]" at bounding box center [252, 604] width 98 height 10
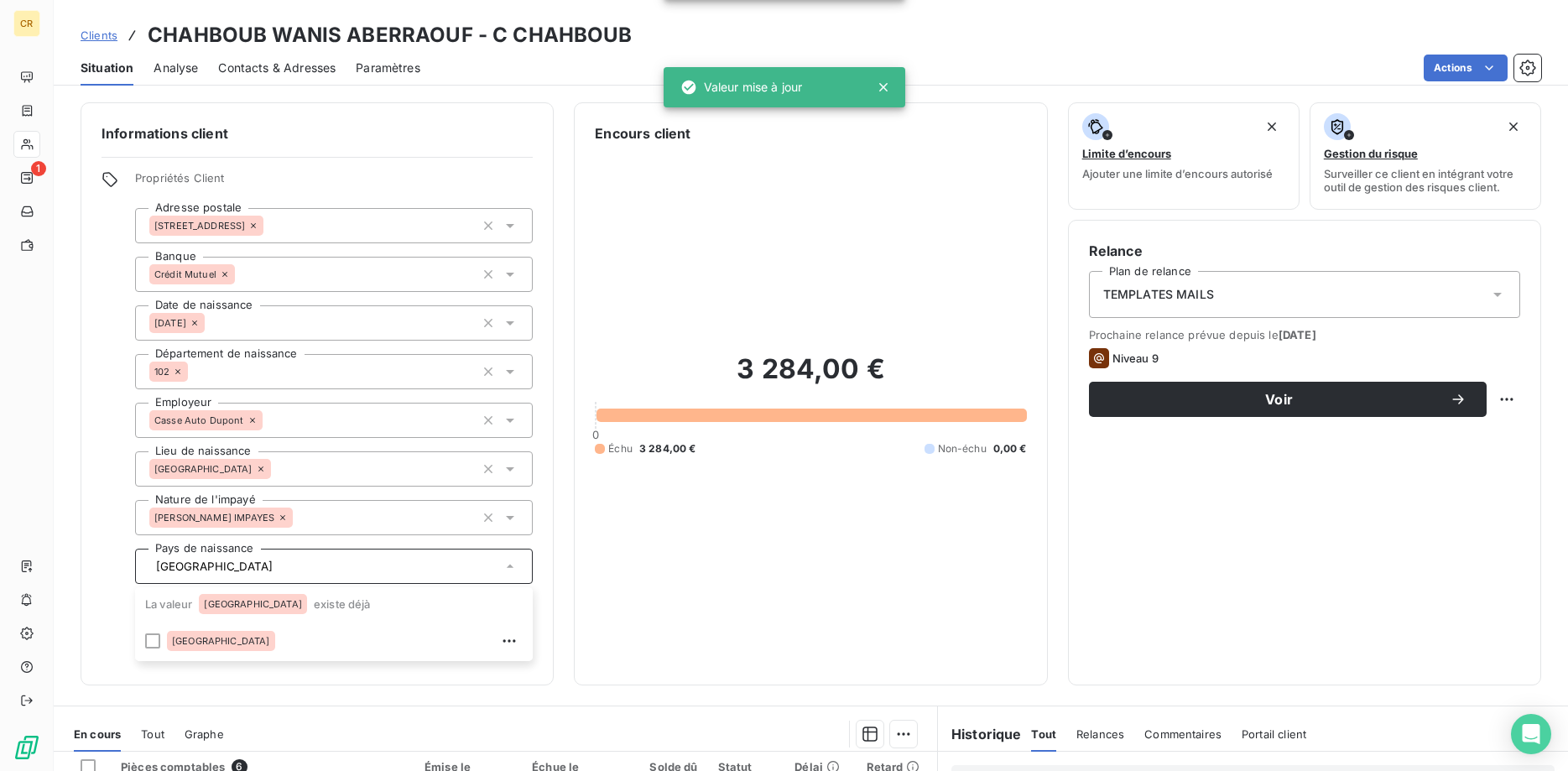
click at [739, 629] on div "3 284,00 € 0 Échu 3 284,00 € Non-échu 0,00 €" at bounding box center [811, 404] width 431 height 521
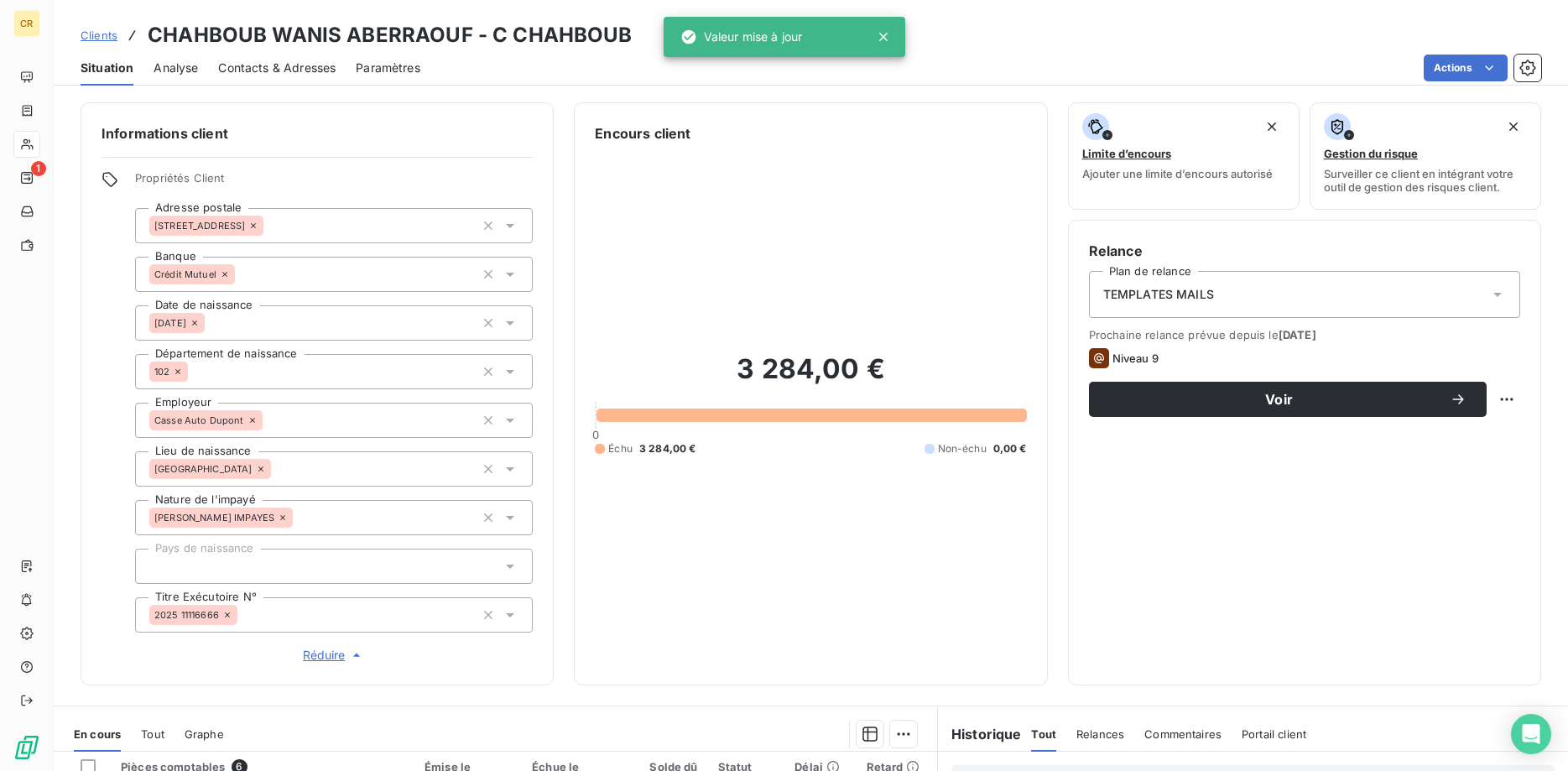
click at [243, 562] on div "[GEOGRAPHIC_DATA]" at bounding box center [333, 566] width 398 height 35
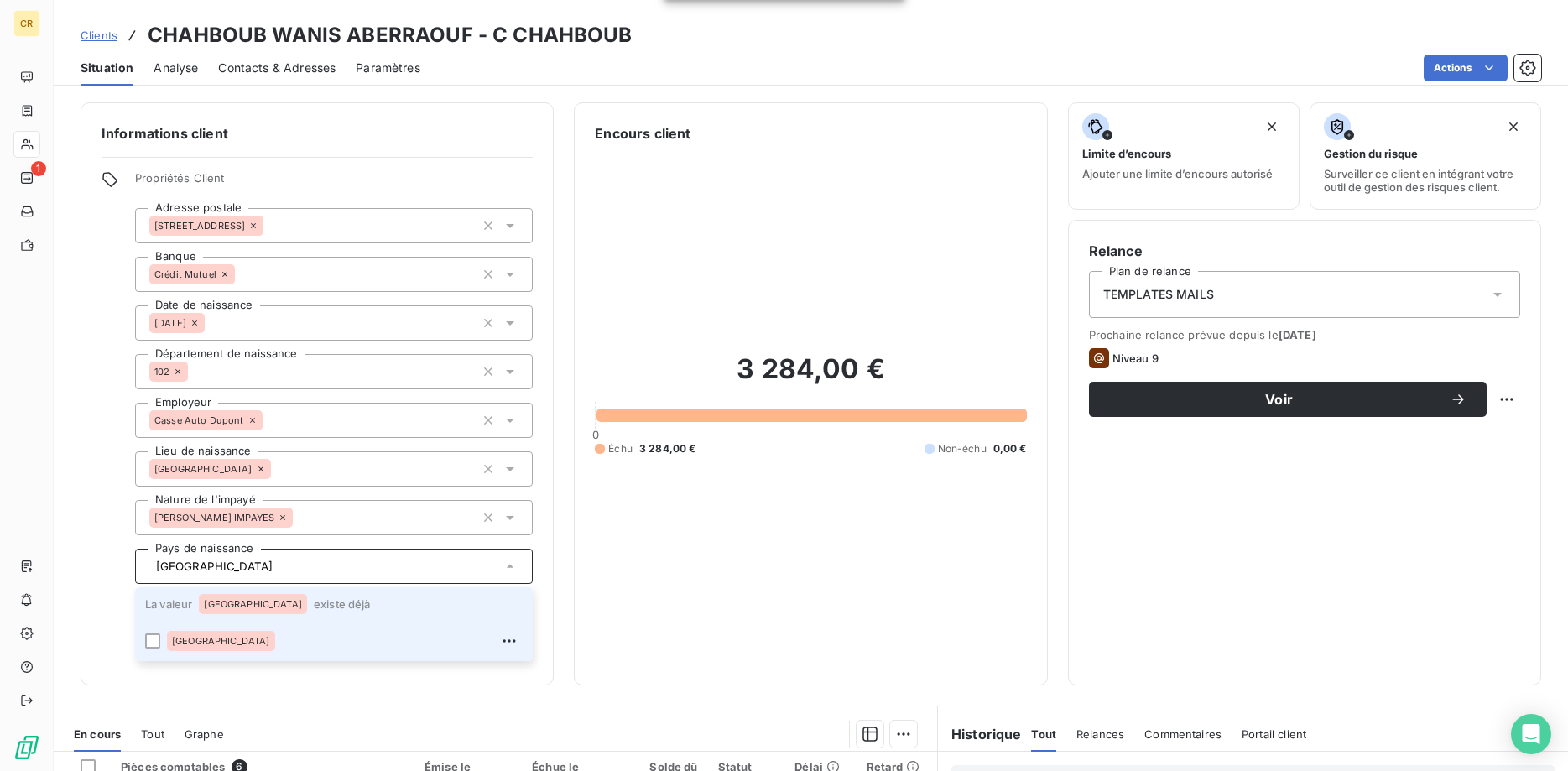
click at [222, 609] on div "[GEOGRAPHIC_DATA]" at bounding box center [252, 604] width 108 height 20
click at [177, 644] on span "[GEOGRAPHIC_DATA]" at bounding box center [221, 640] width 98 height 10
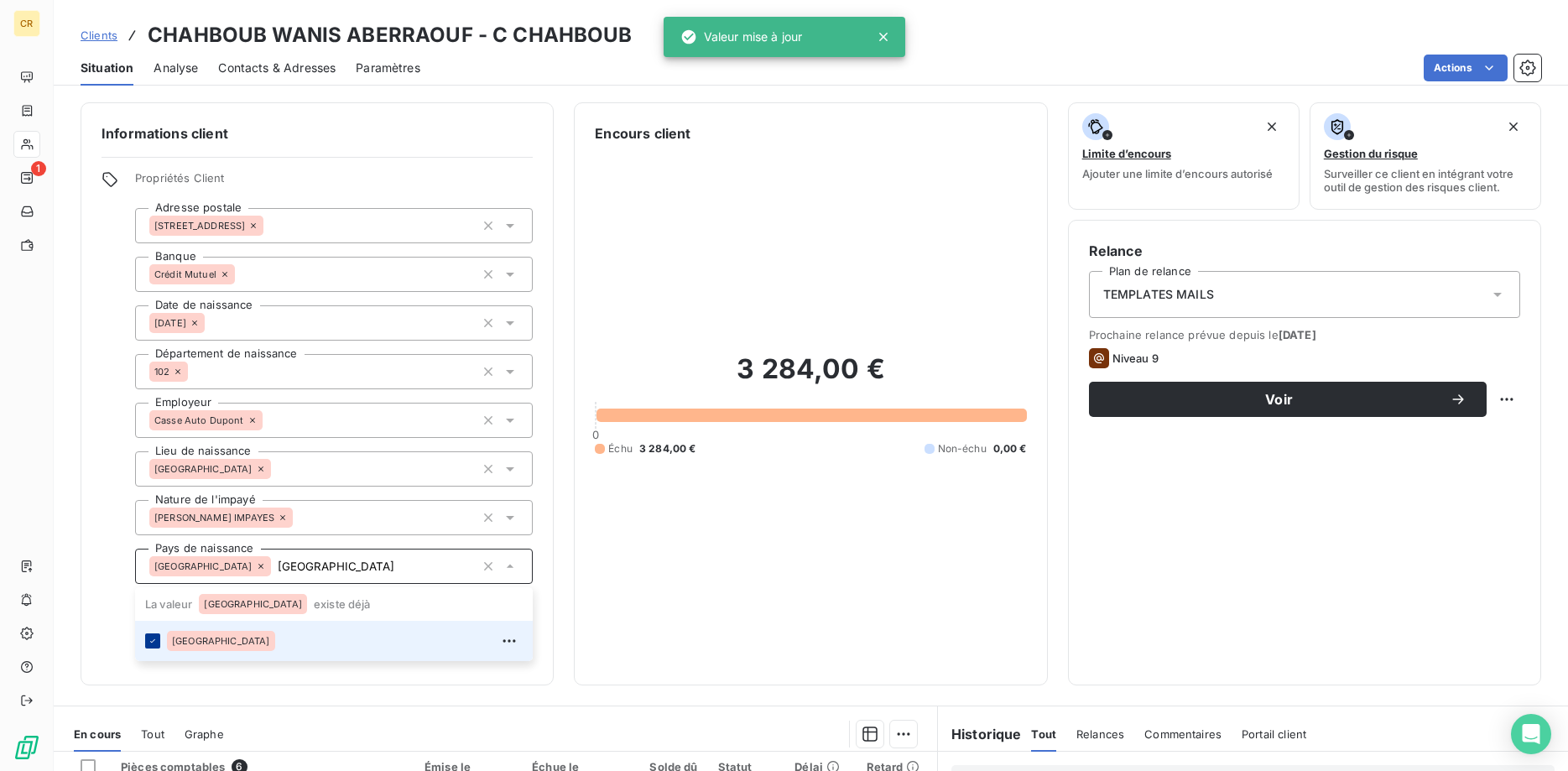
click at [157, 644] on icon at bounding box center [153, 640] width 10 height 10
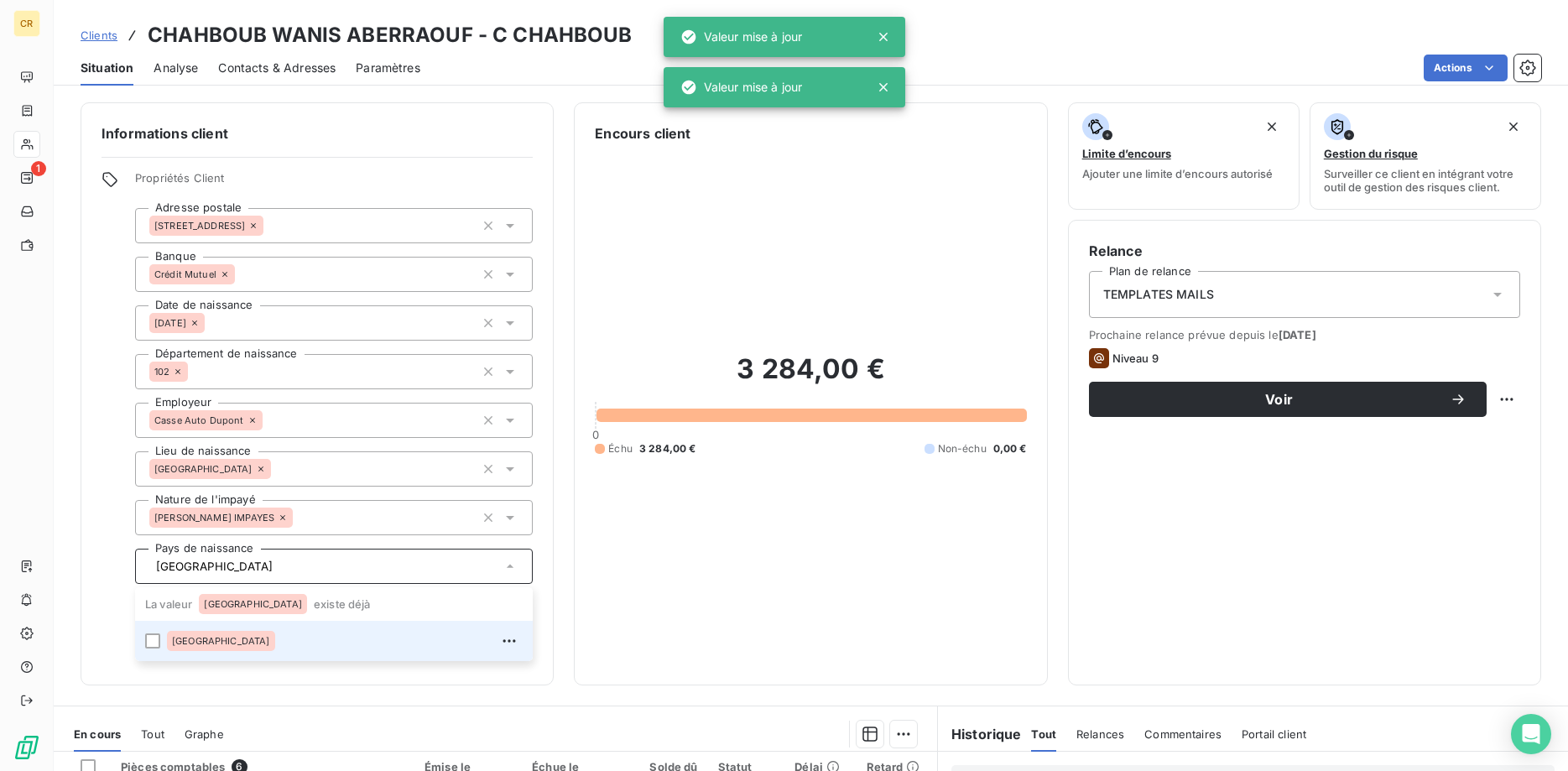
click at [189, 643] on span "[GEOGRAPHIC_DATA]" at bounding box center [221, 640] width 98 height 10
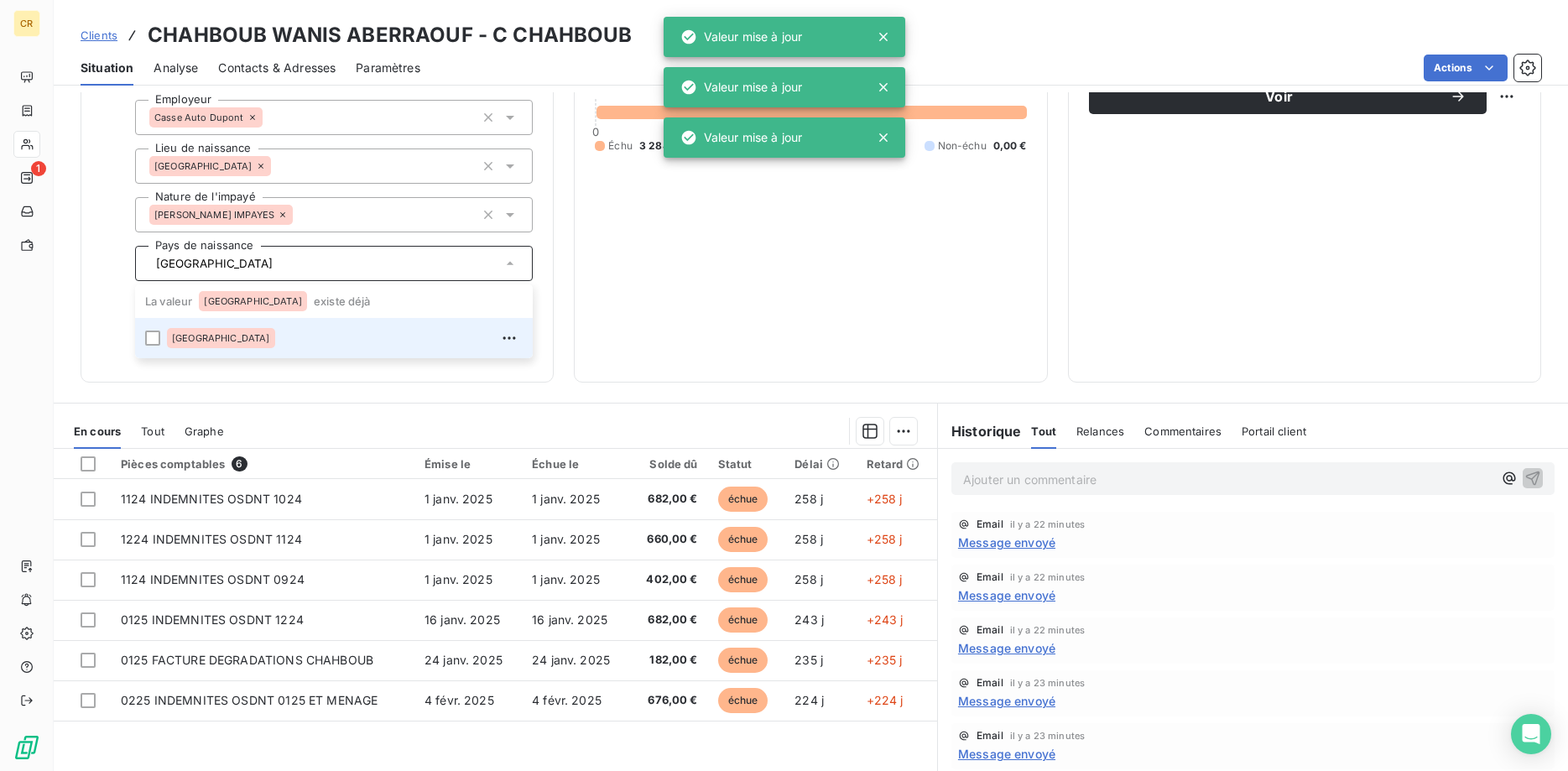
scroll to position [354, 0]
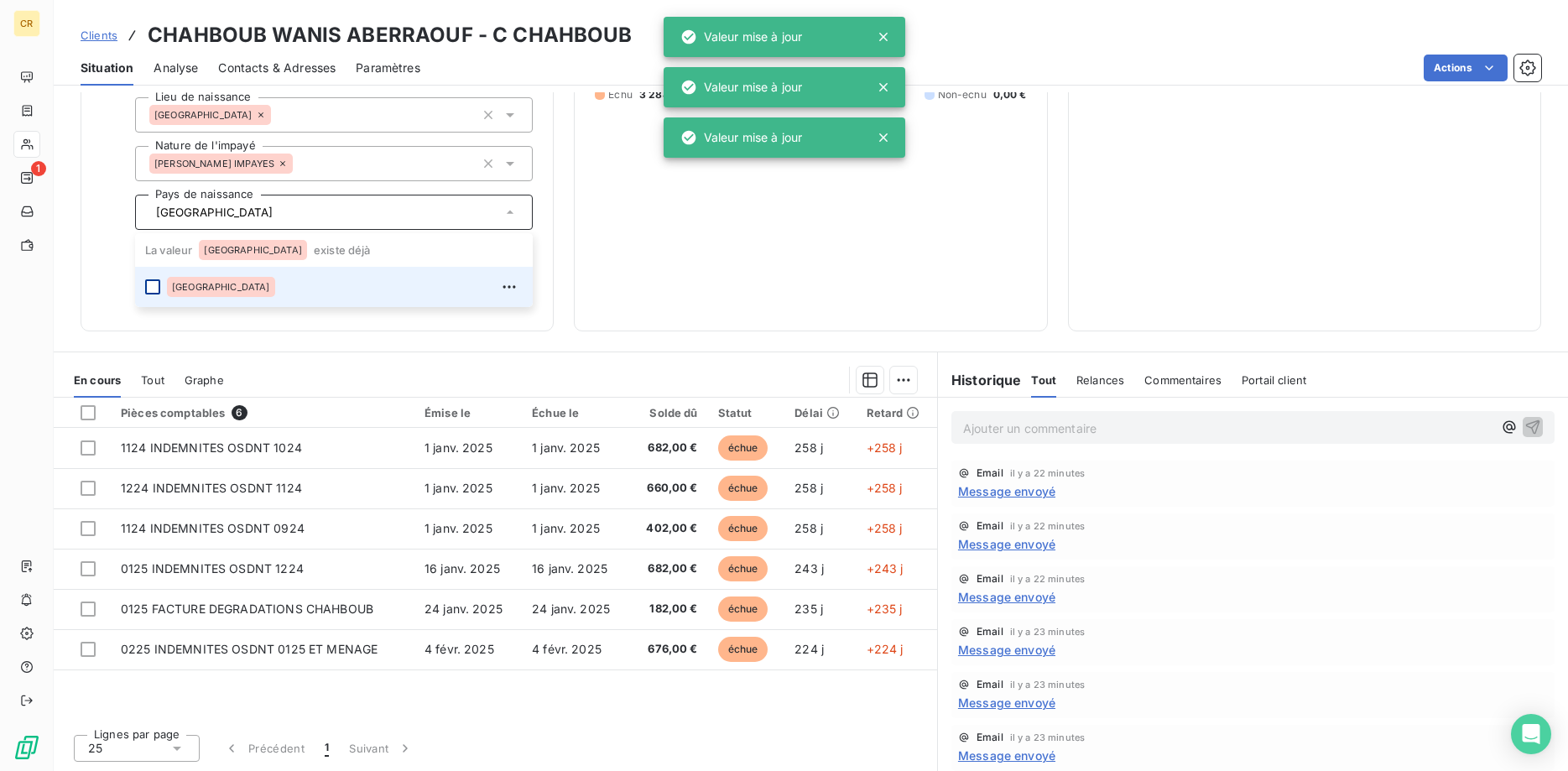
click at [149, 287] on div at bounding box center [153, 287] width 15 height 15
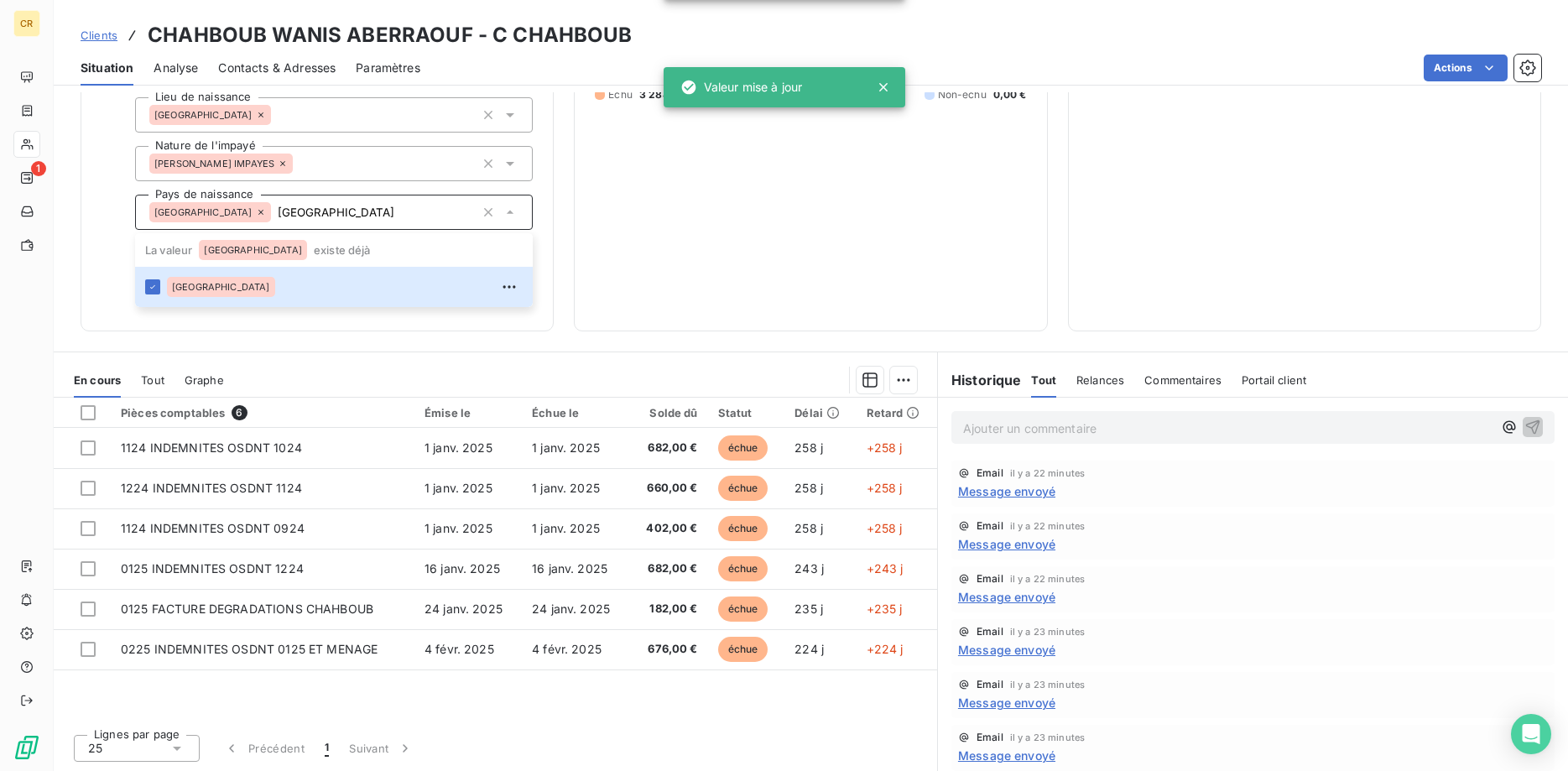
type input "[GEOGRAPHIC_DATA]"
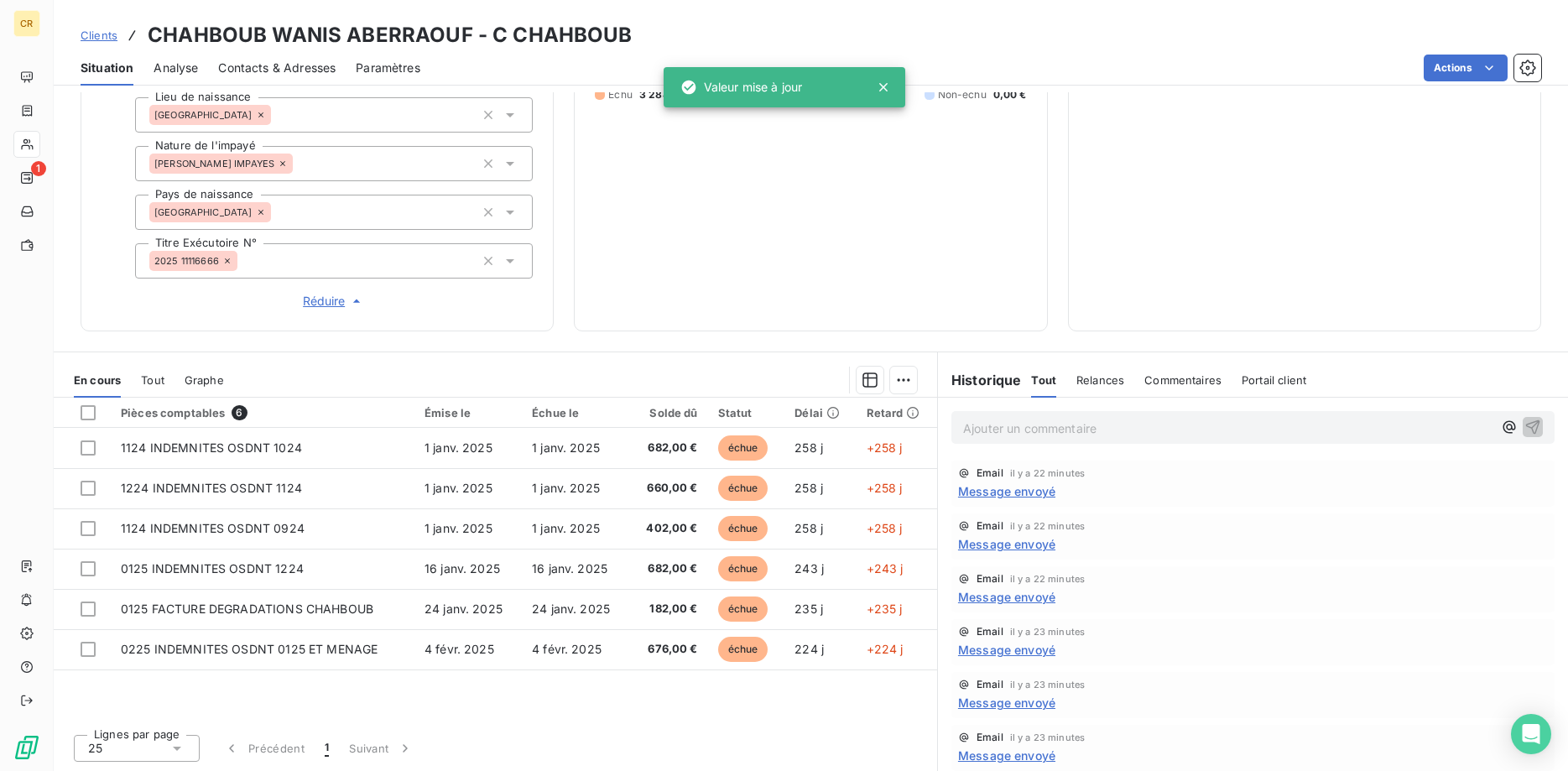
click at [380, 347] on div "Informations client Propriétés Client Adresse postale 14 rue de la paix - 70000…" at bounding box center [811, 431] width 1514 height 678
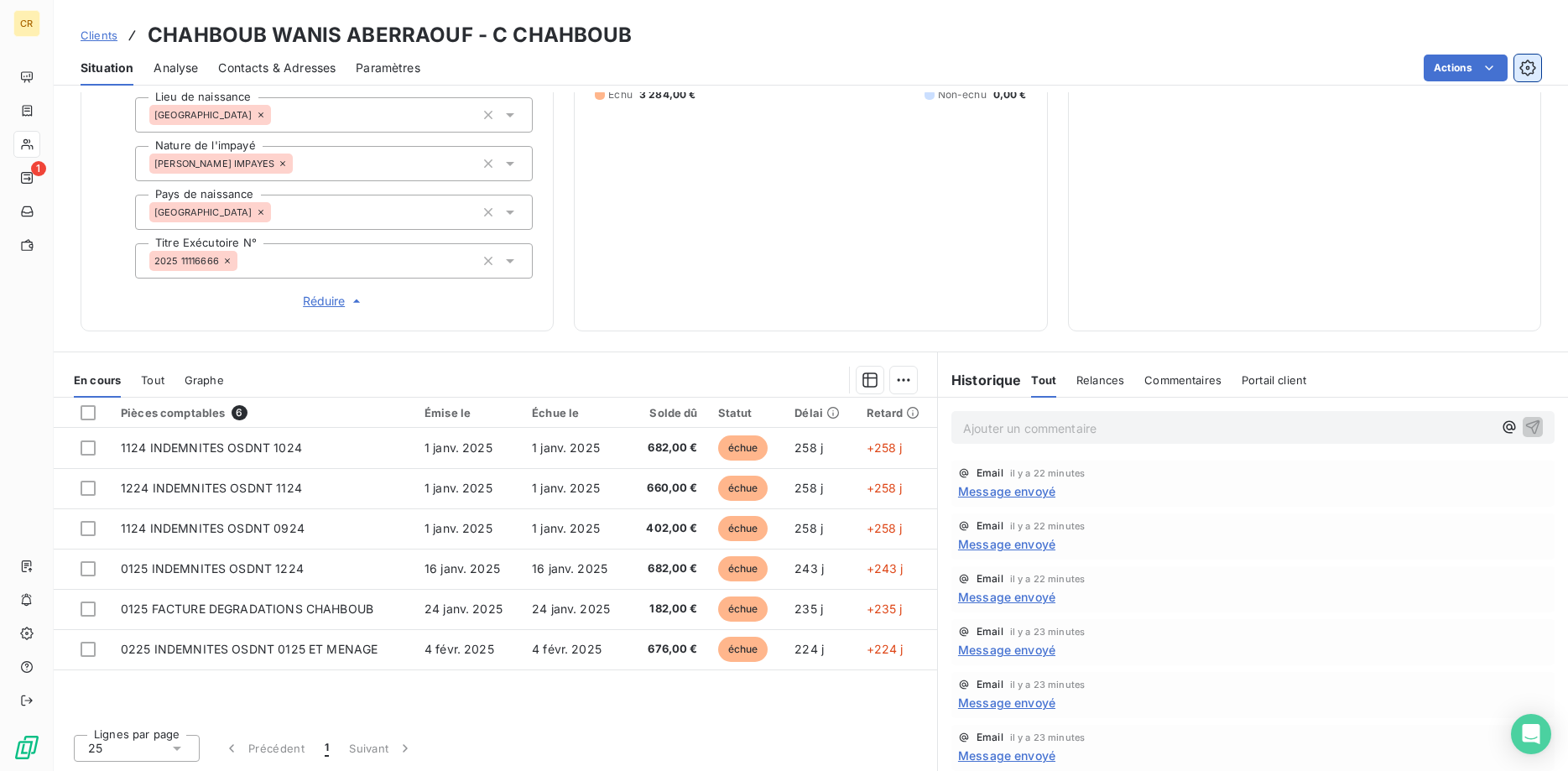
click at [1535, 74] on icon "button" at bounding box center [1528, 68] width 17 height 17
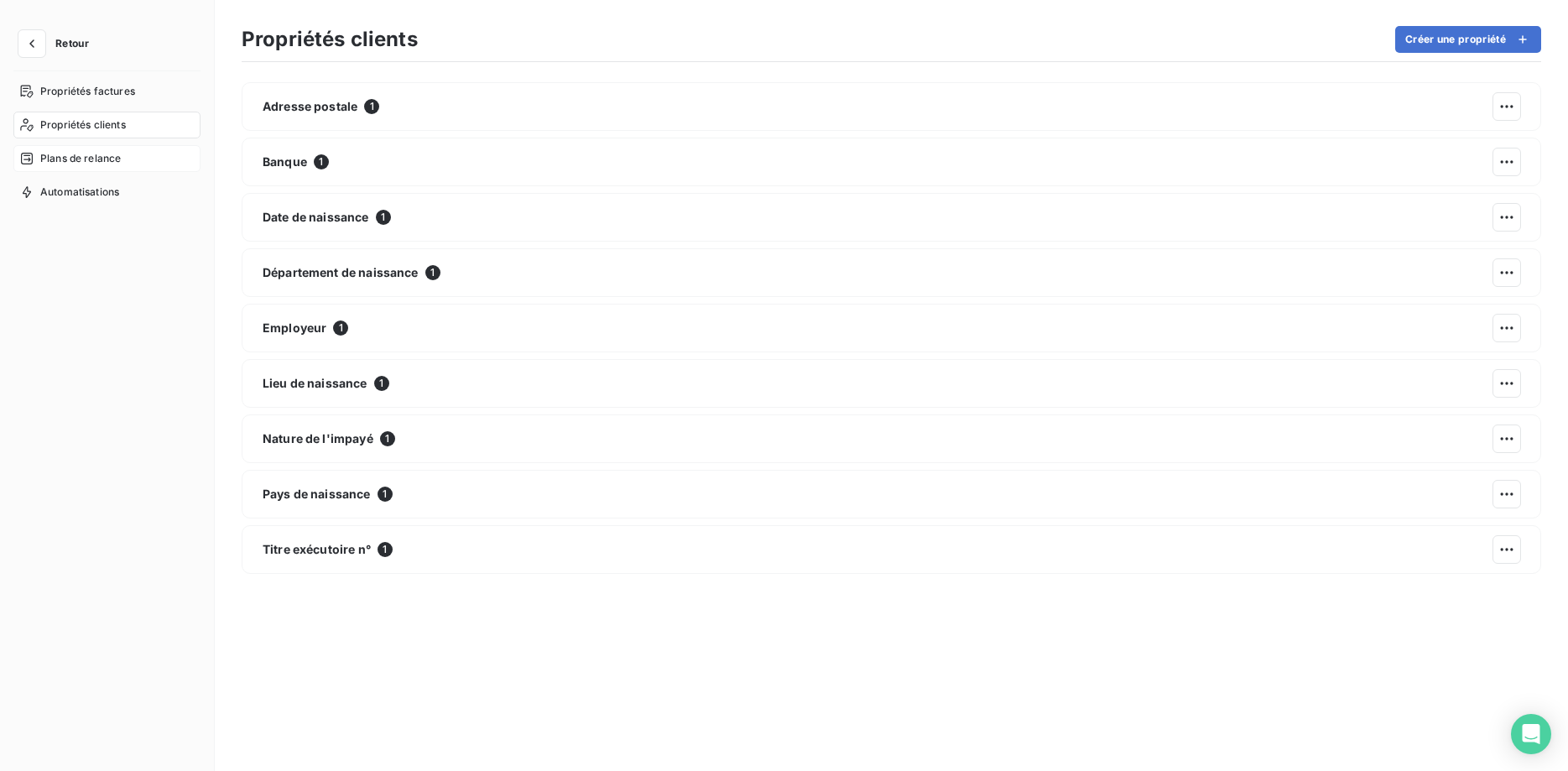
click at [102, 162] on span "Plans de relance" at bounding box center [81, 159] width 81 height 15
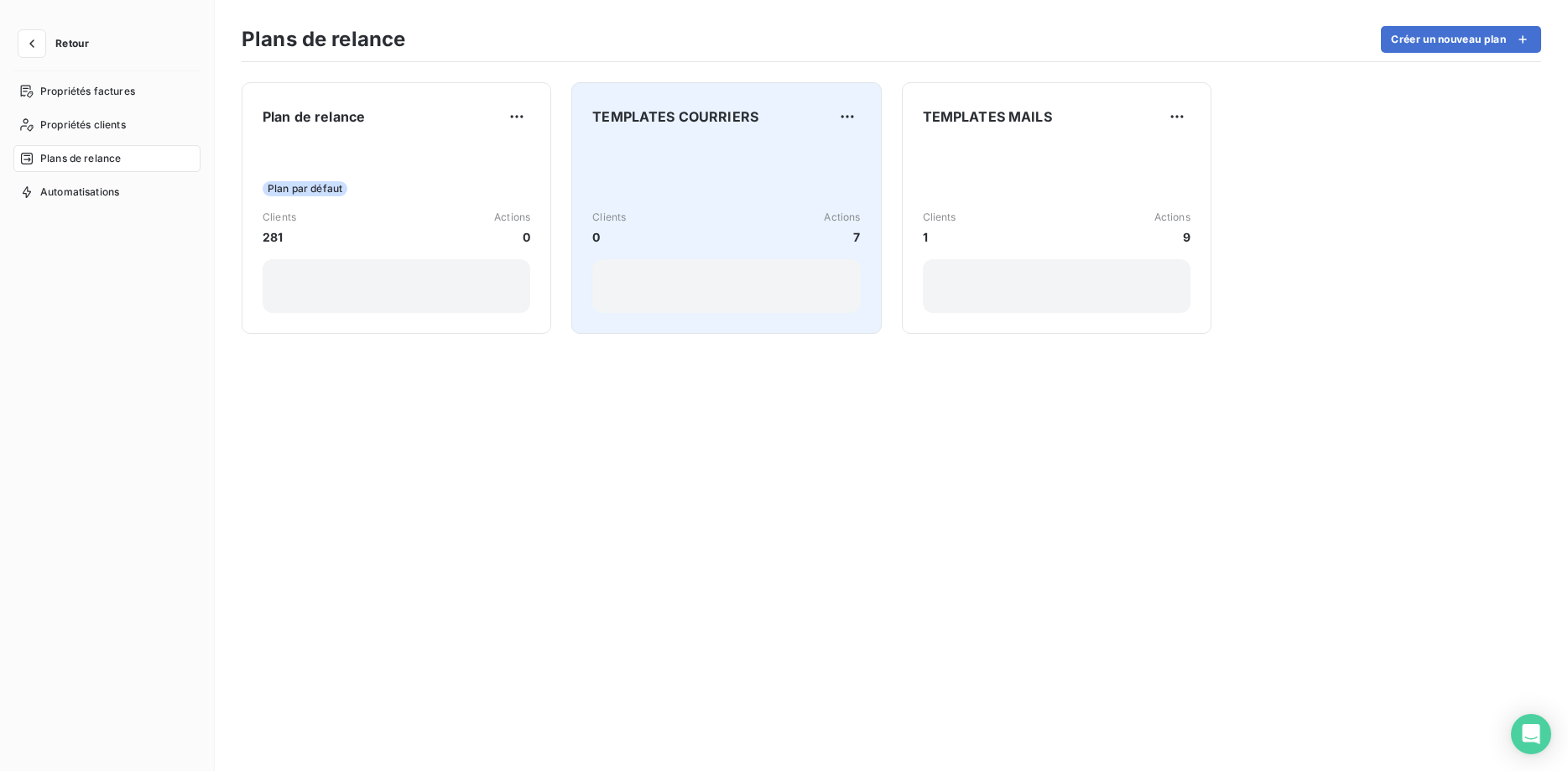
click at [717, 203] on div "Clients 0 Actions 7" at bounding box center [726, 228] width 268 height 169
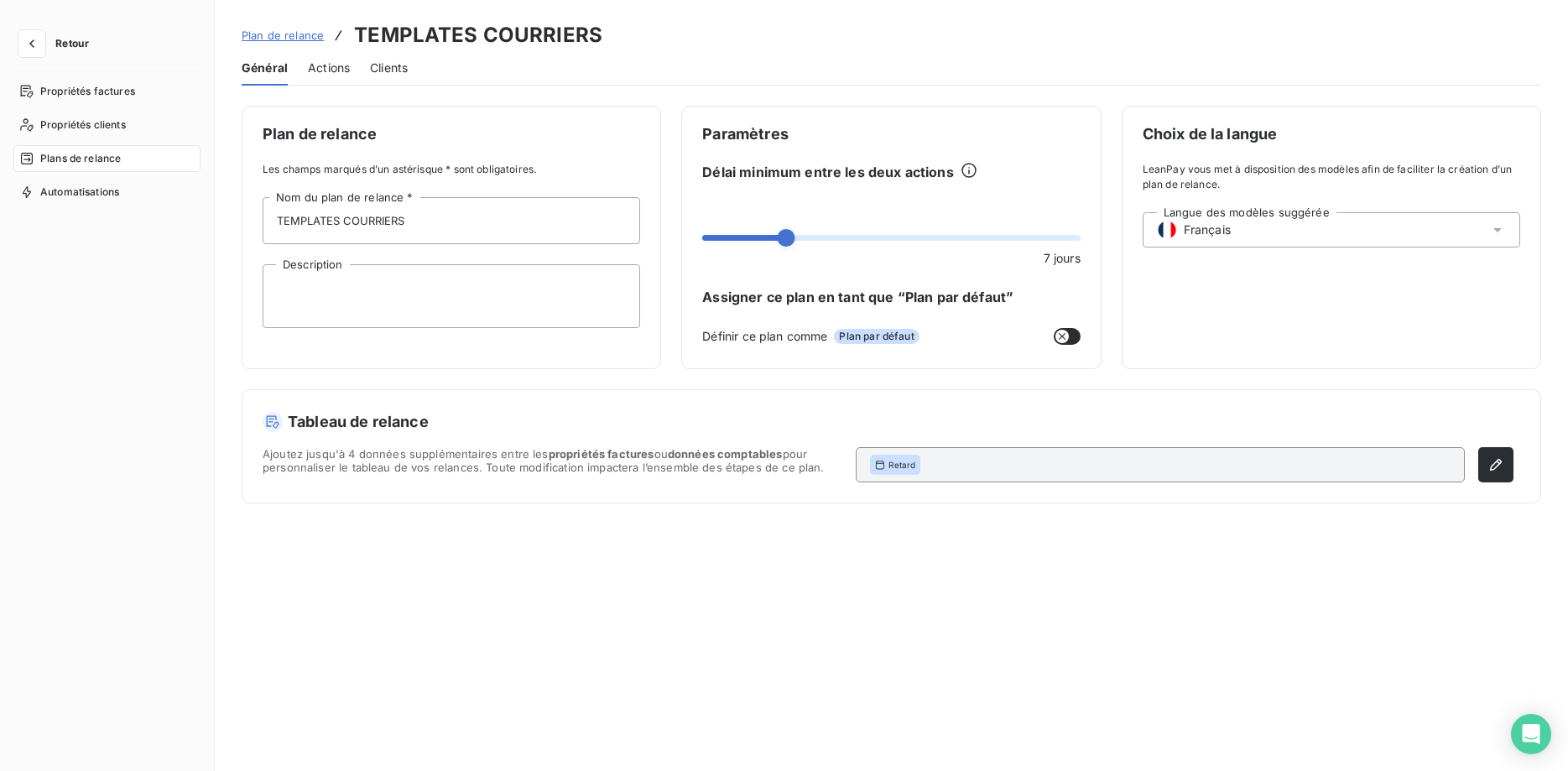
click at [328, 64] on span "Actions" at bounding box center [328, 68] width 42 height 17
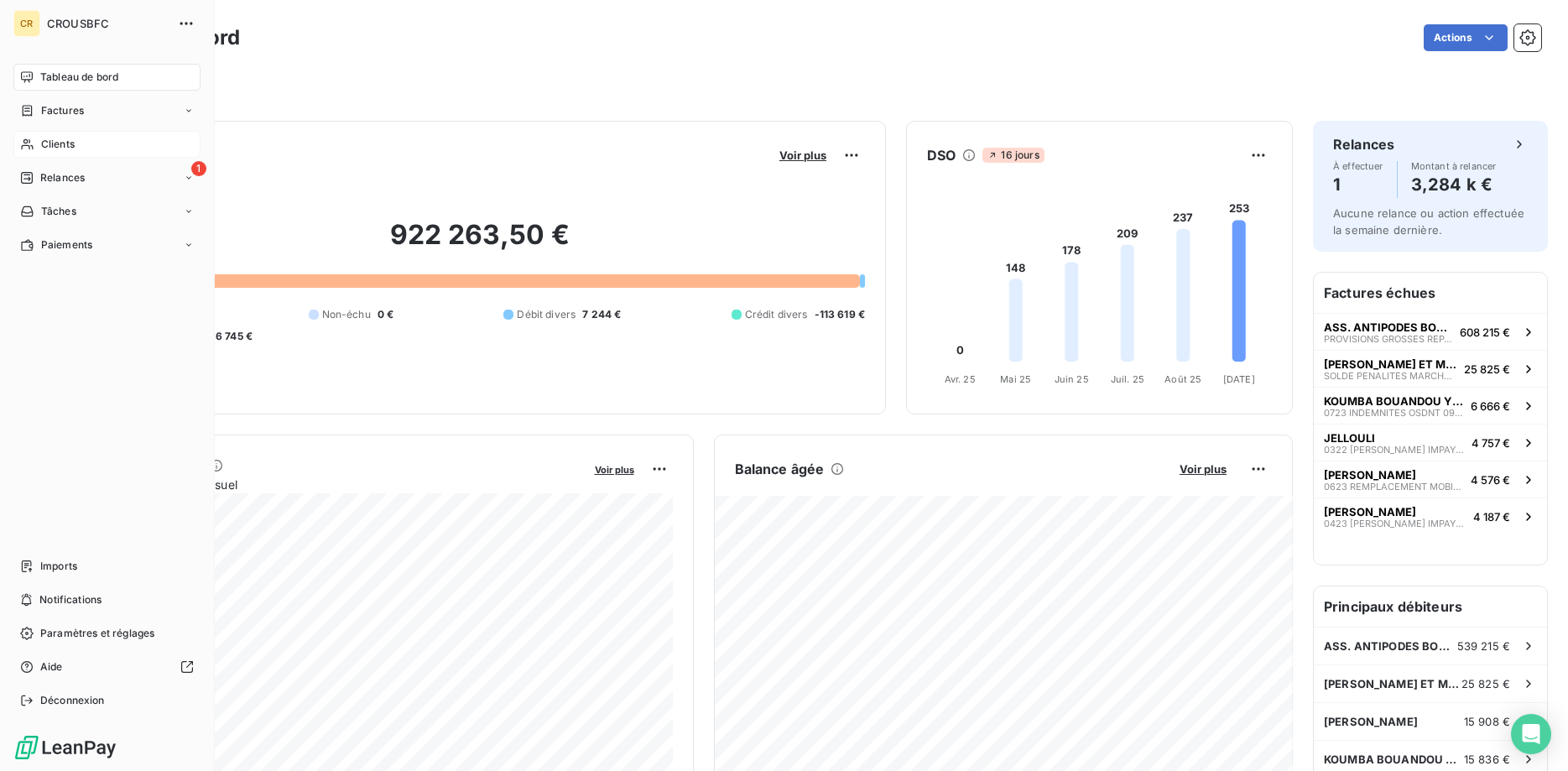
click at [18, 142] on div "Clients" at bounding box center [107, 143] width 187 height 27
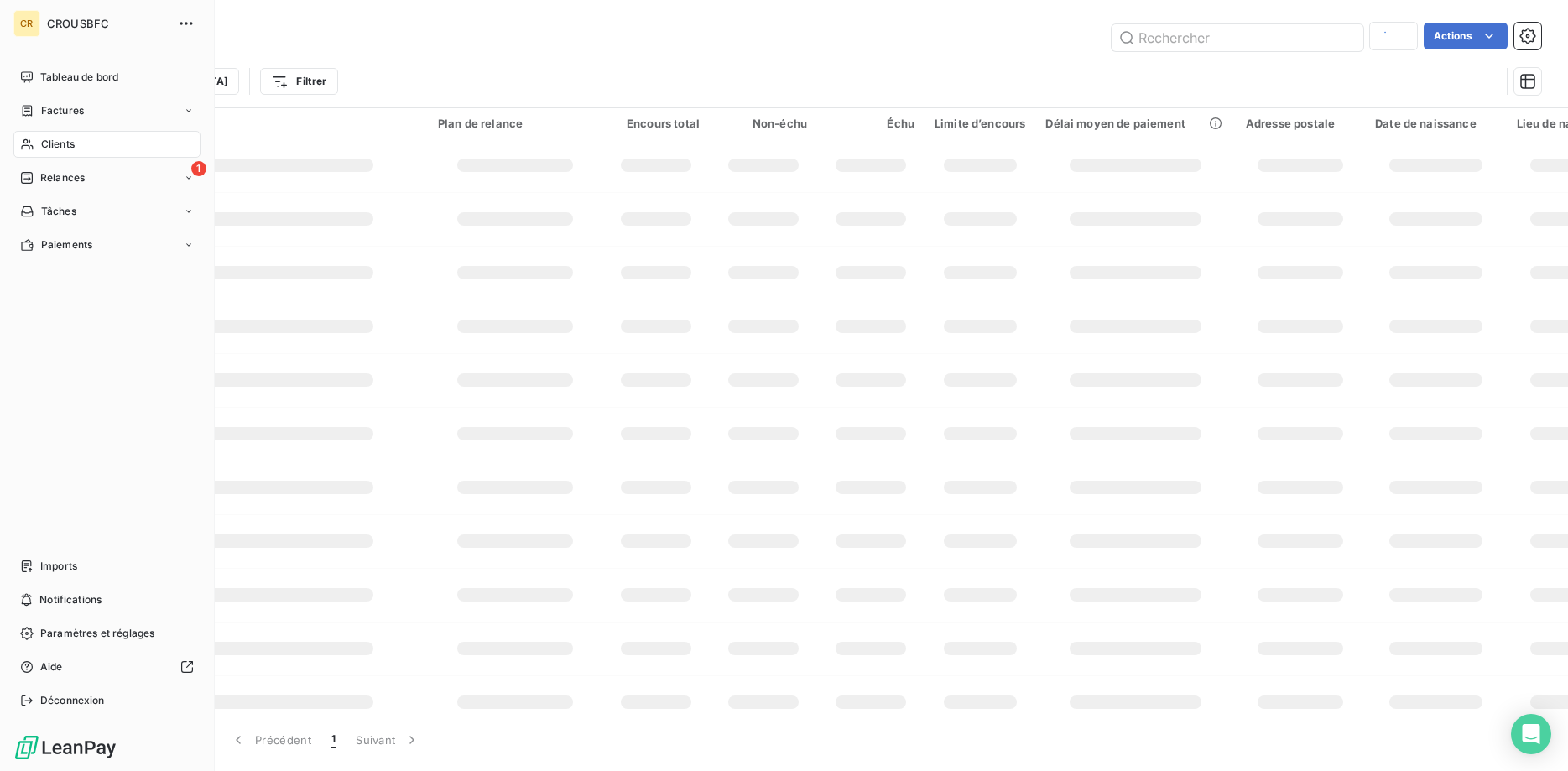
type input "CHAHBOUB"
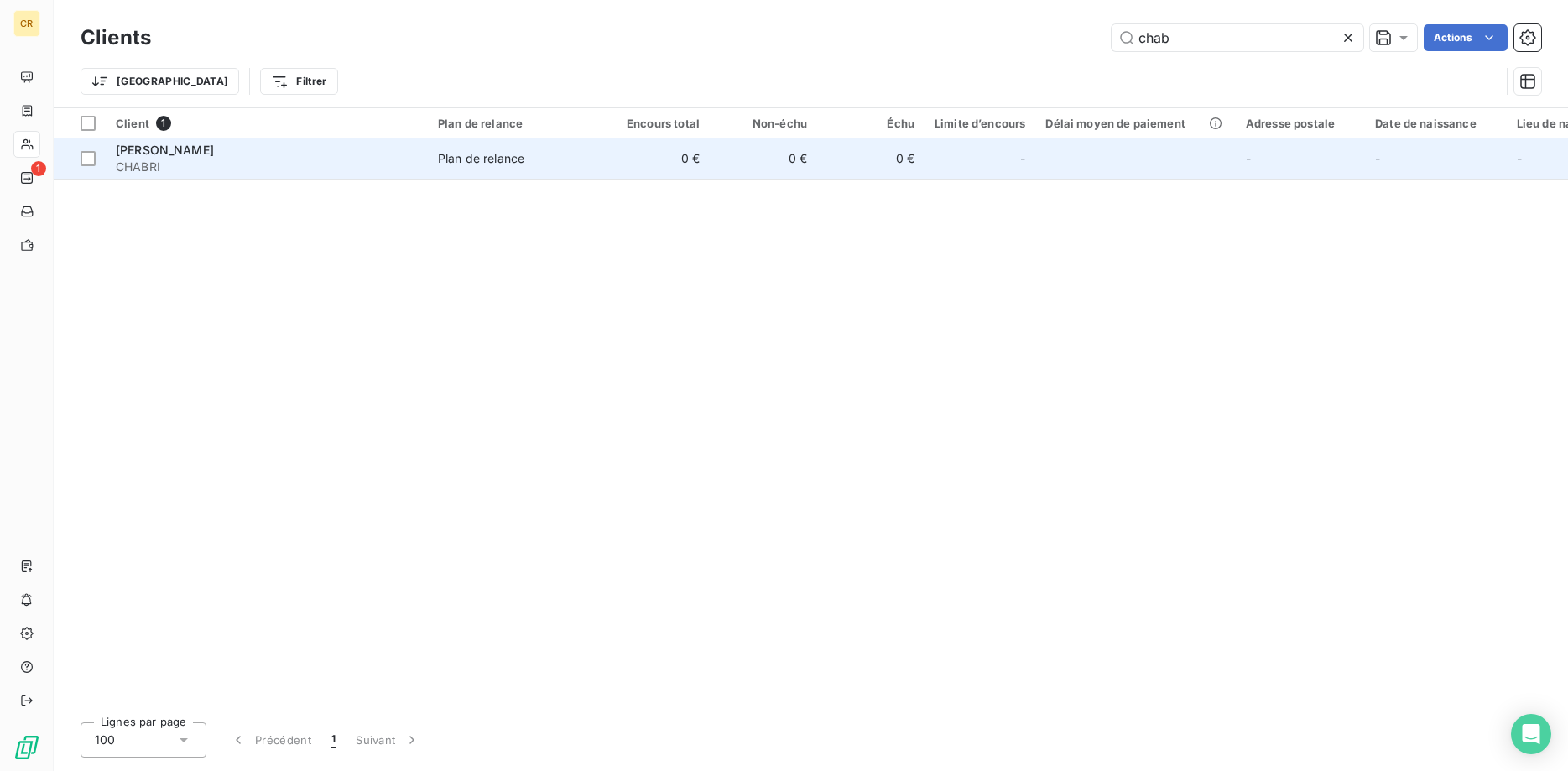
type input "chab"
click at [268, 167] on span "CHABRI" at bounding box center [267, 167] width 302 height 17
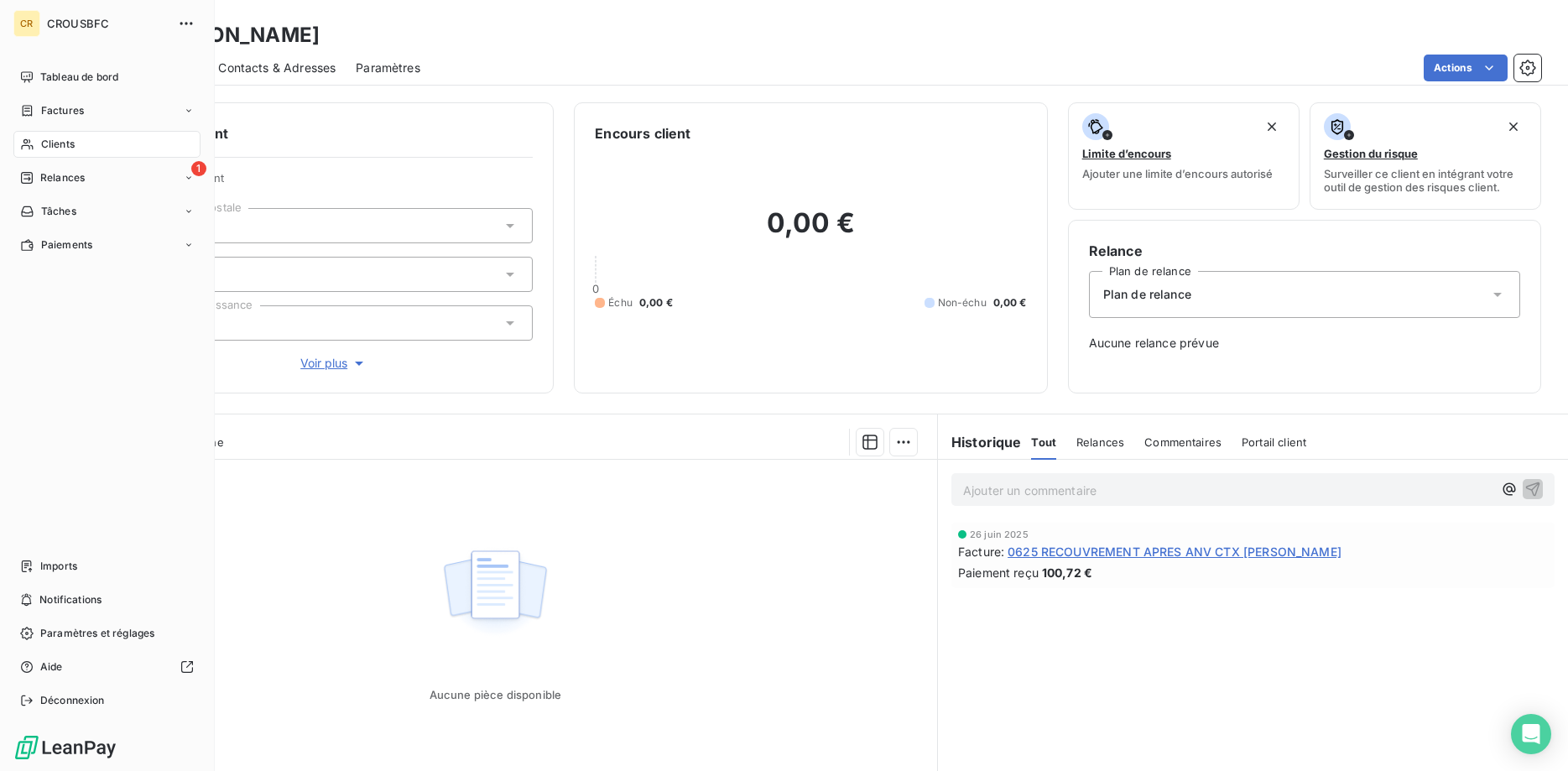
click at [17, 143] on div "Clients" at bounding box center [107, 143] width 187 height 27
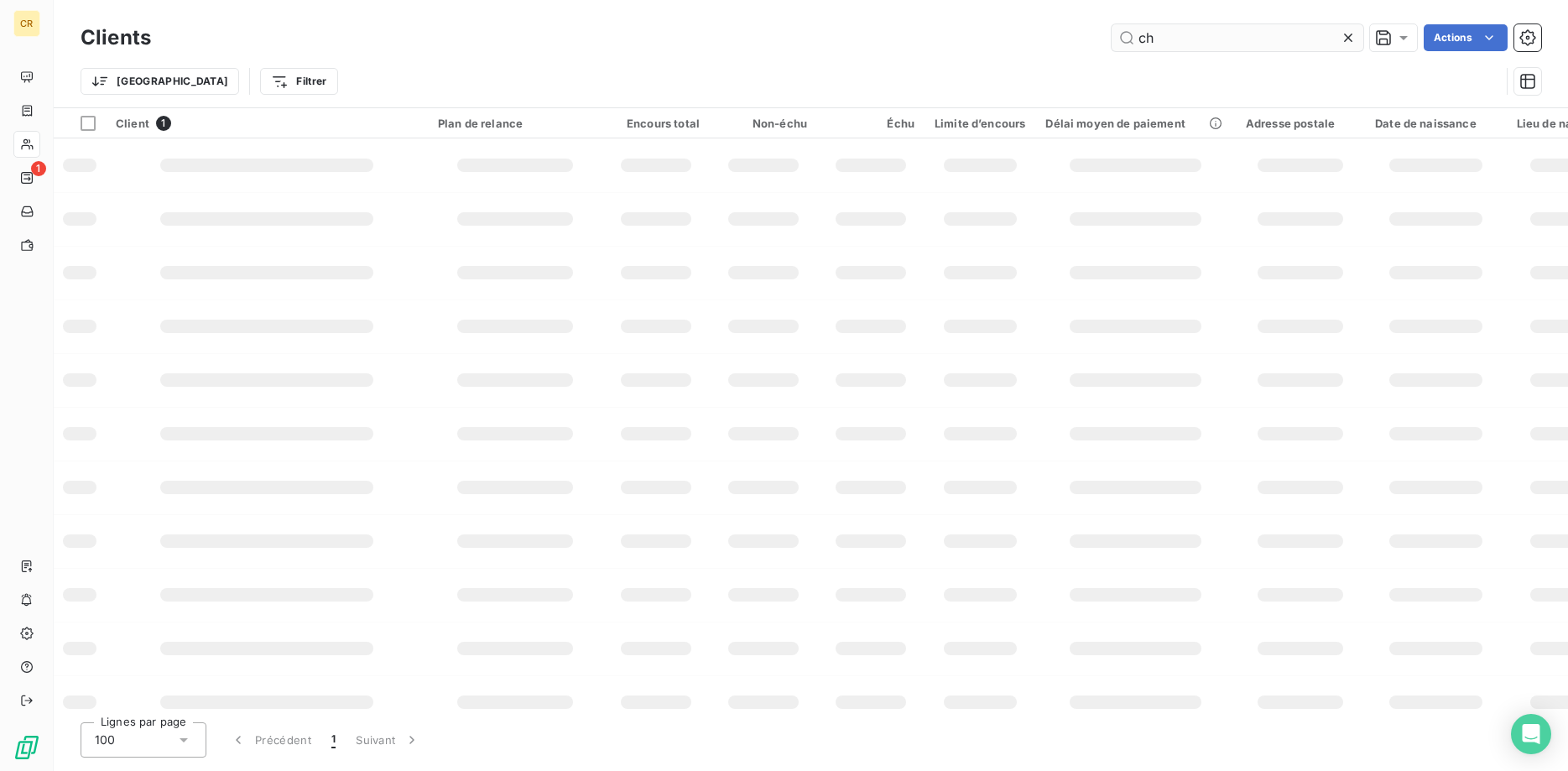
type input "c"
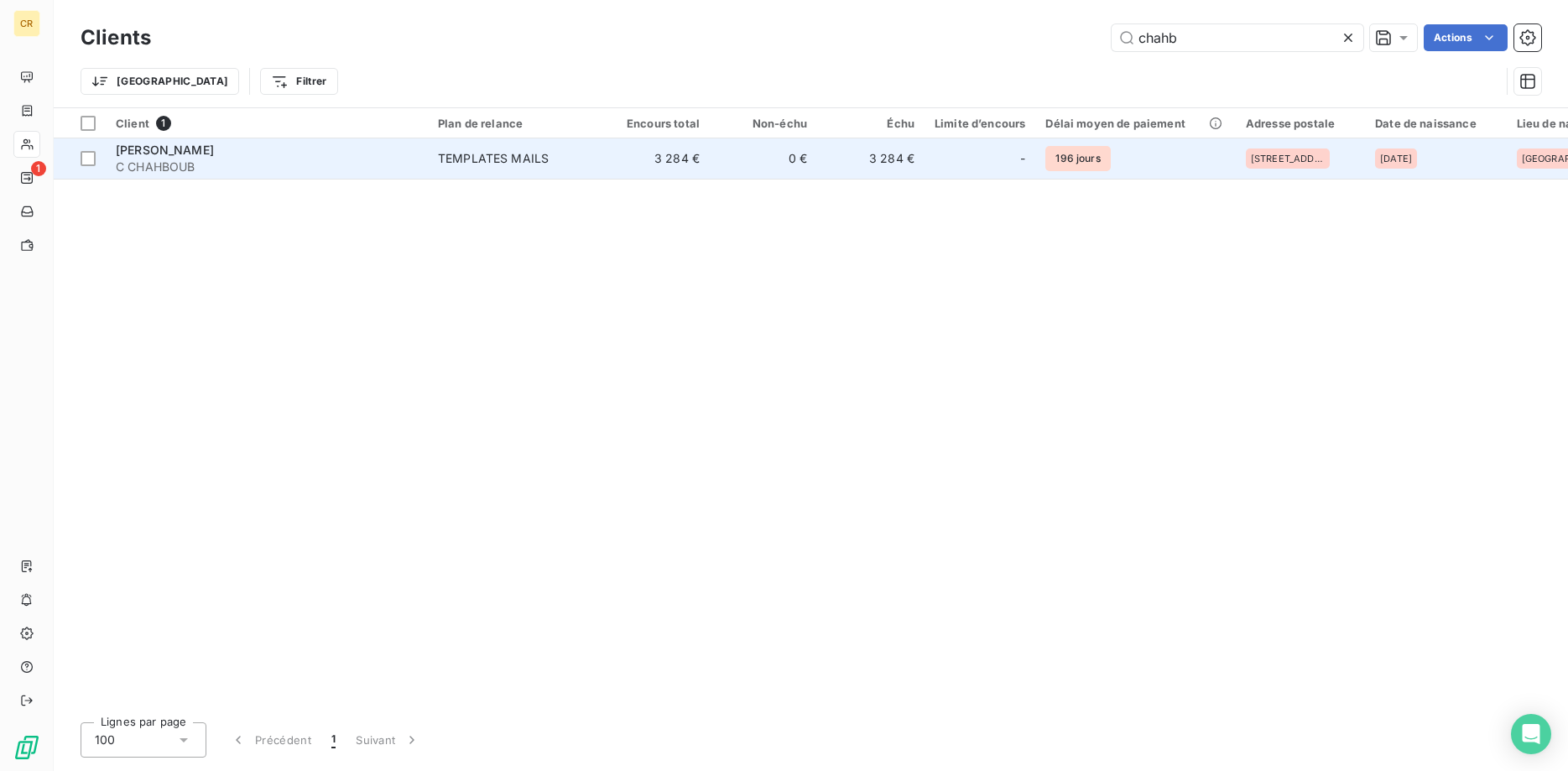
type input "chahb"
click at [214, 143] on span "[PERSON_NAME]" at bounding box center [165, 149] width 98 height 15
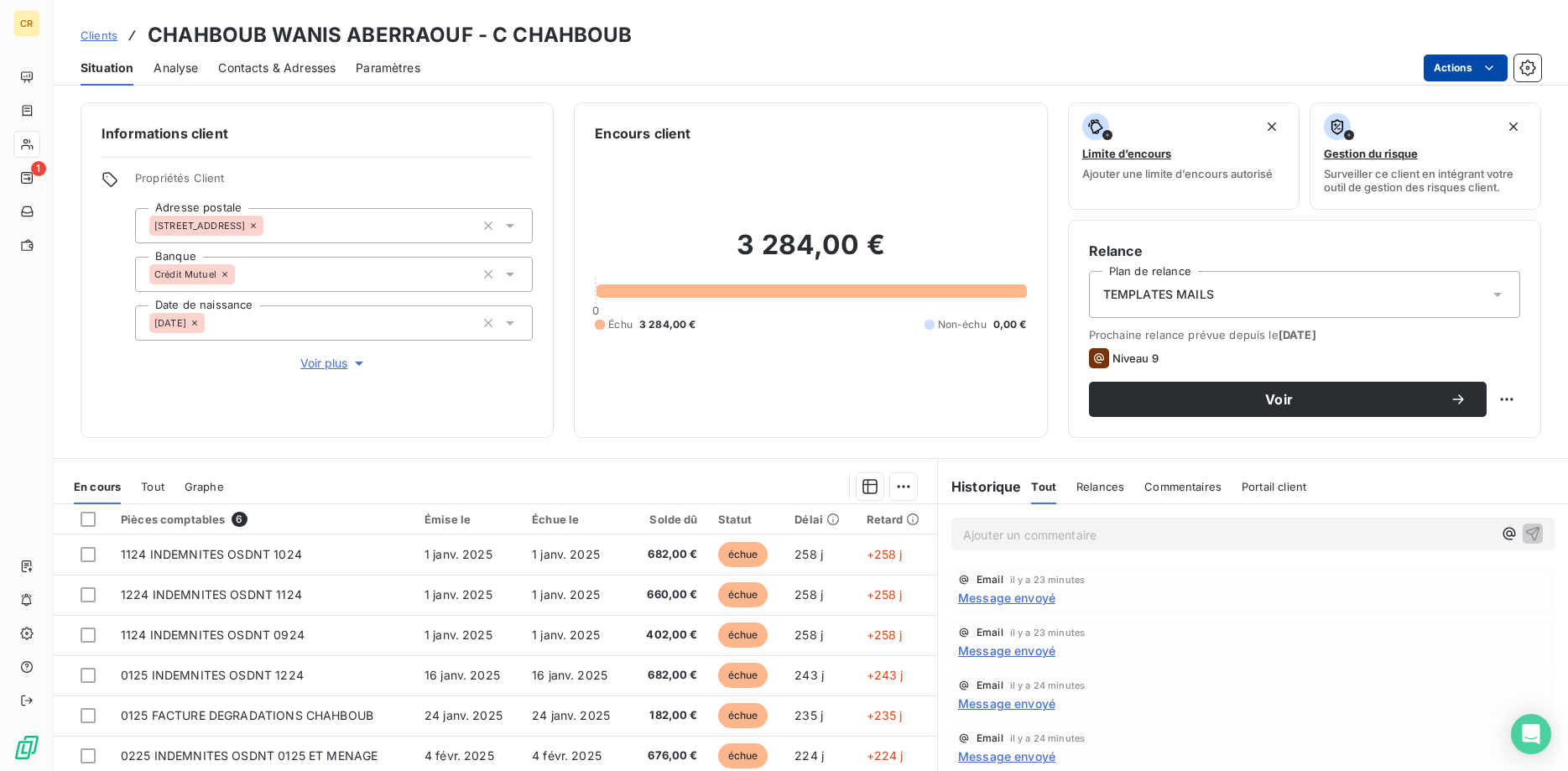
click at [1485, 70] on html "CR 1 Clients CHAHBOUB WANIS ABERRAOUF - C CHAHBOUB Situation Analyse Contacts &…" at bounding box center [784, 386] width 1568 height 771
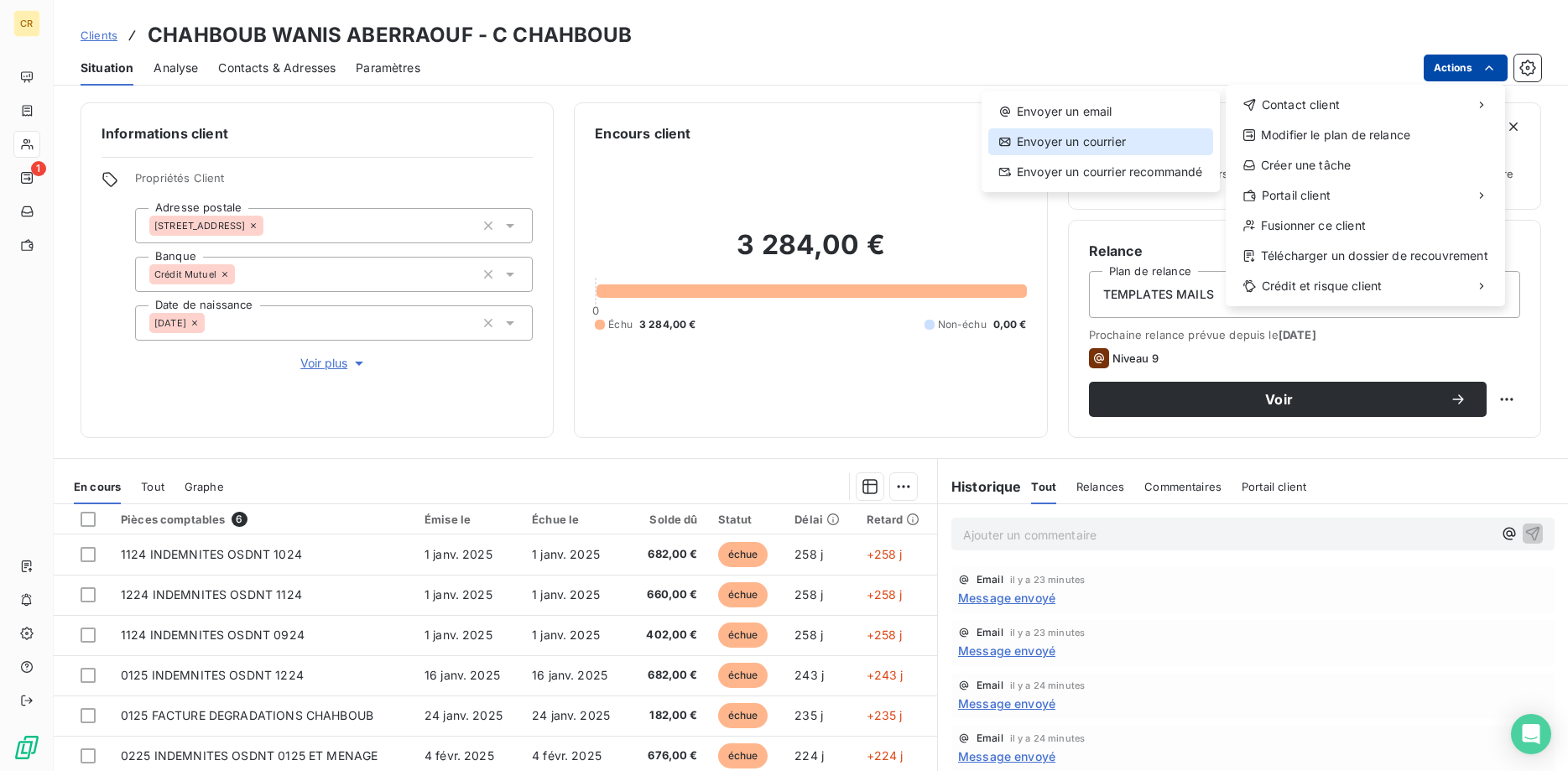
click at [1079, 143] on div "Envoyer un courrier" at bounding box center [1101, 141] width 225 height 27
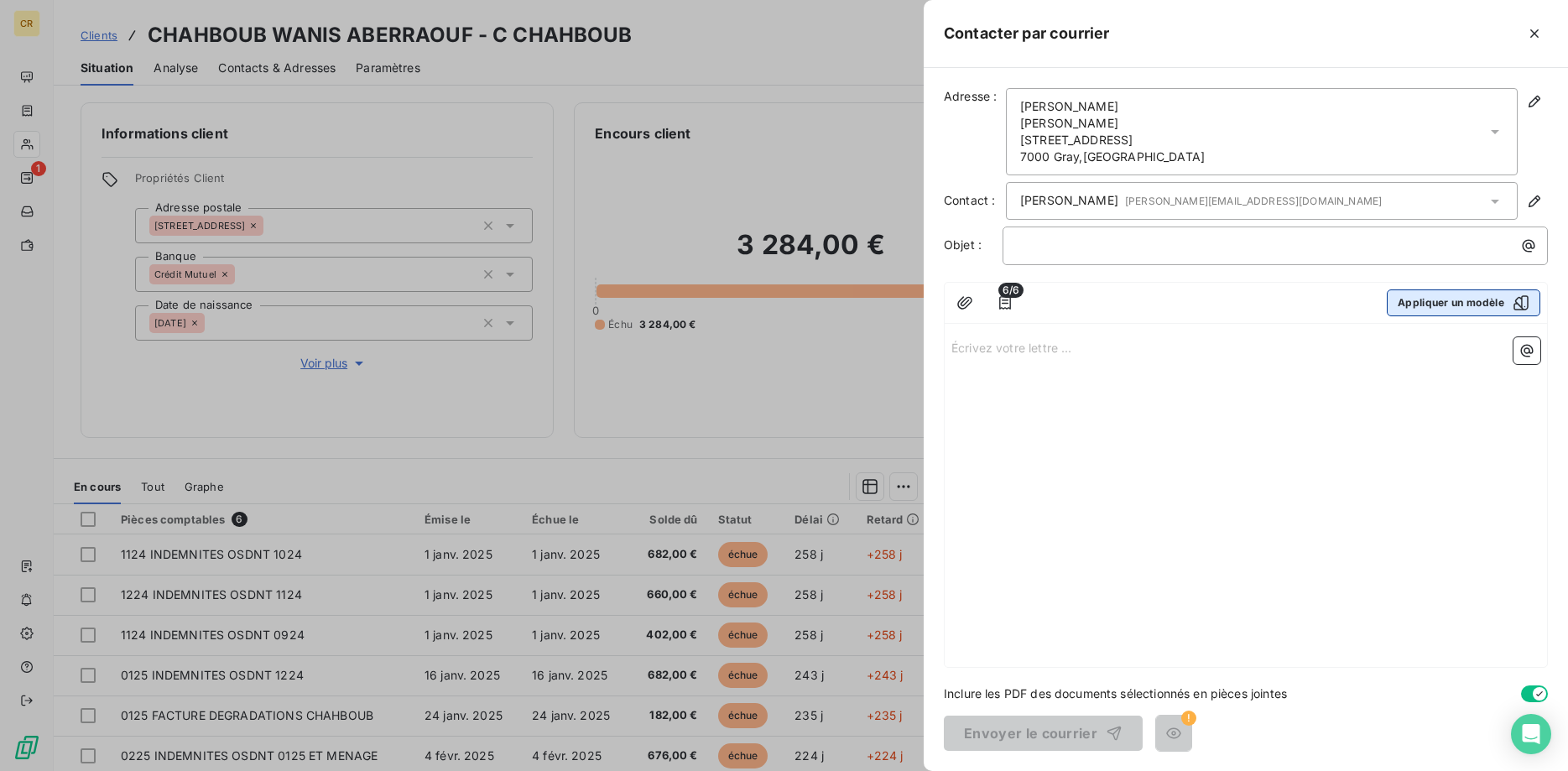
click at [1466, 301] on button "Appliquer un modèle" at bounding box center [1463, 302] width 154 height 27
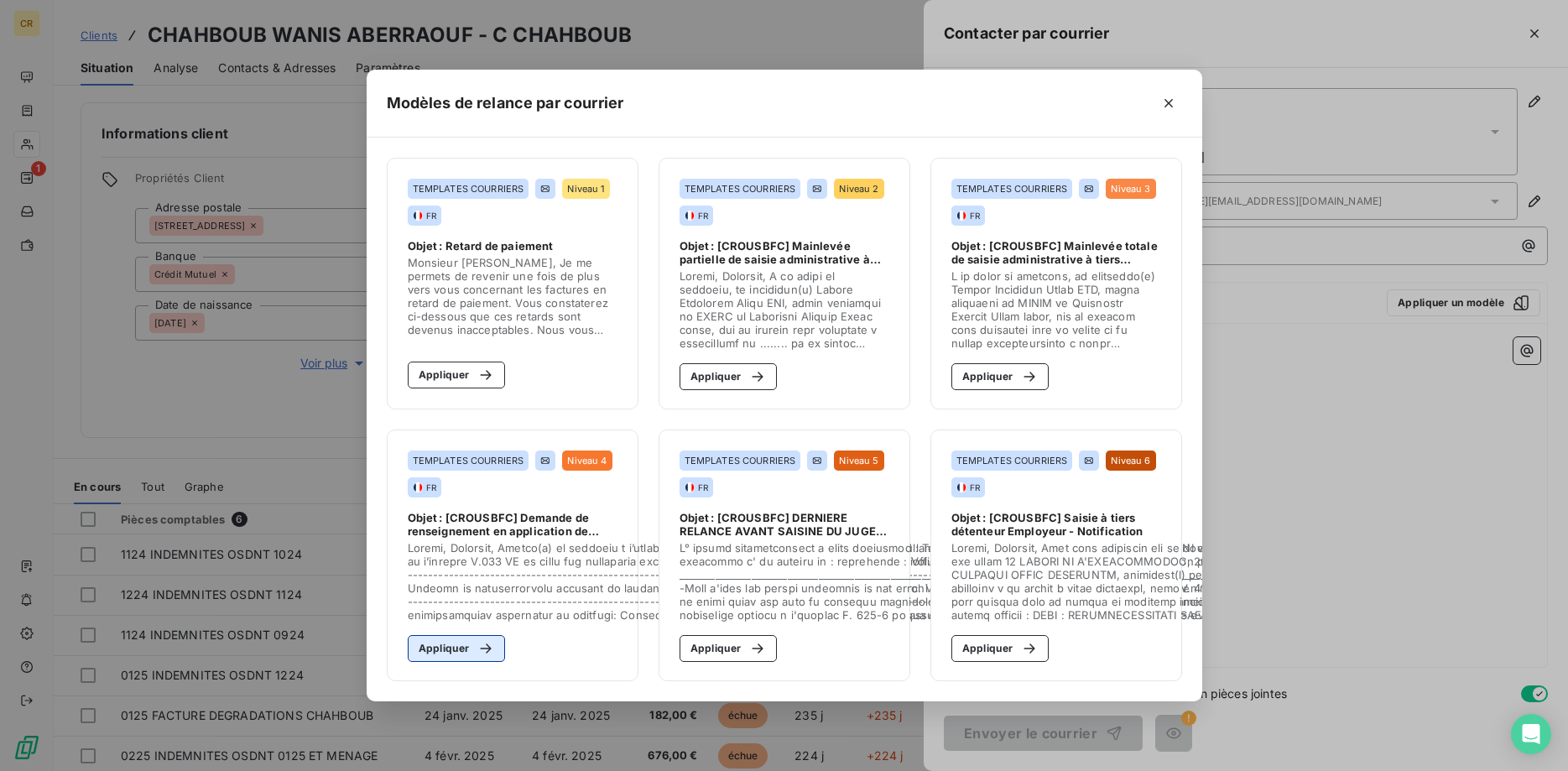
click at [435, 656] on button "Appliquer" at bounding box center [457, 647] width 98 height 27
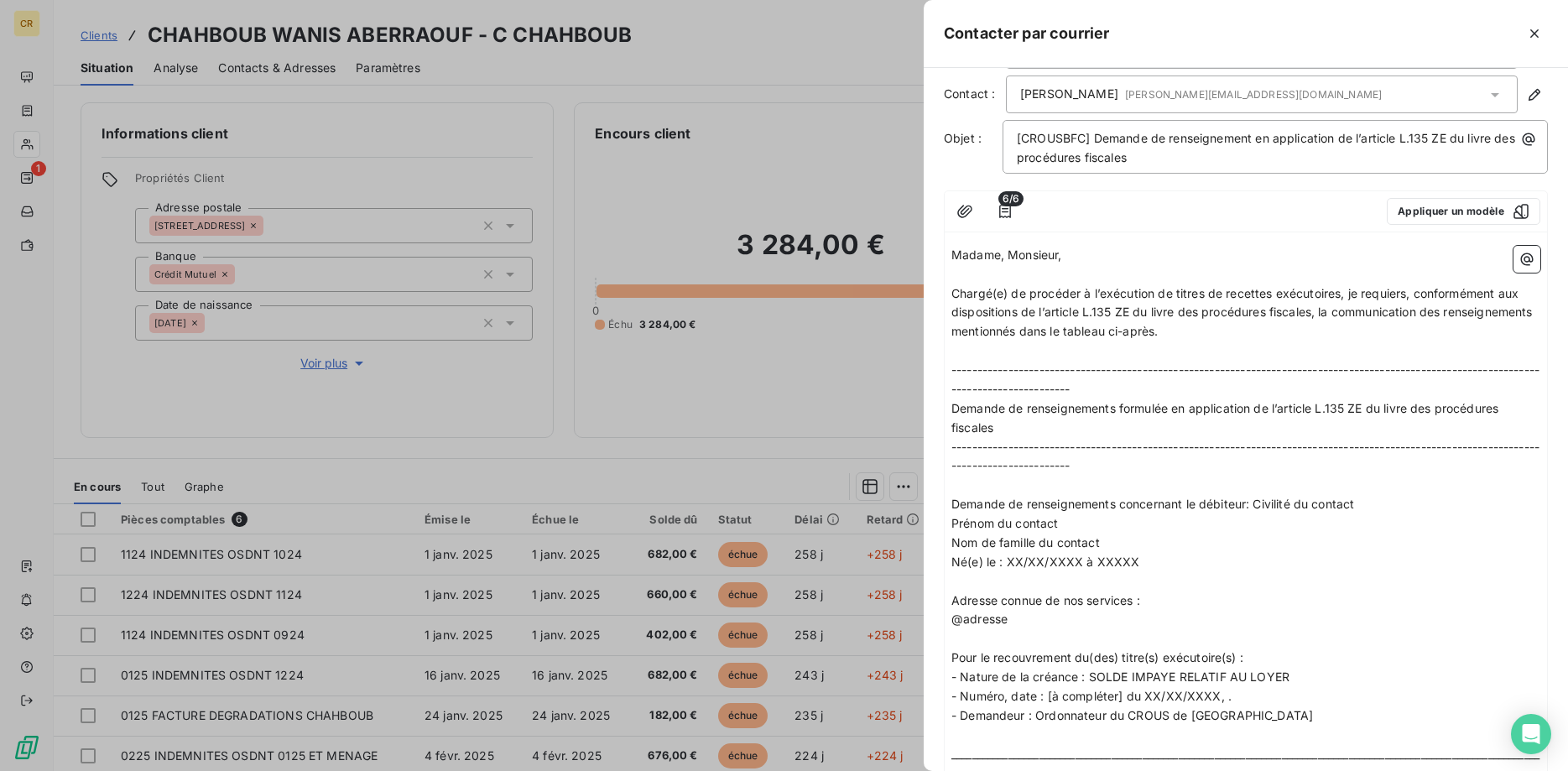
scroll to position [257, 0]
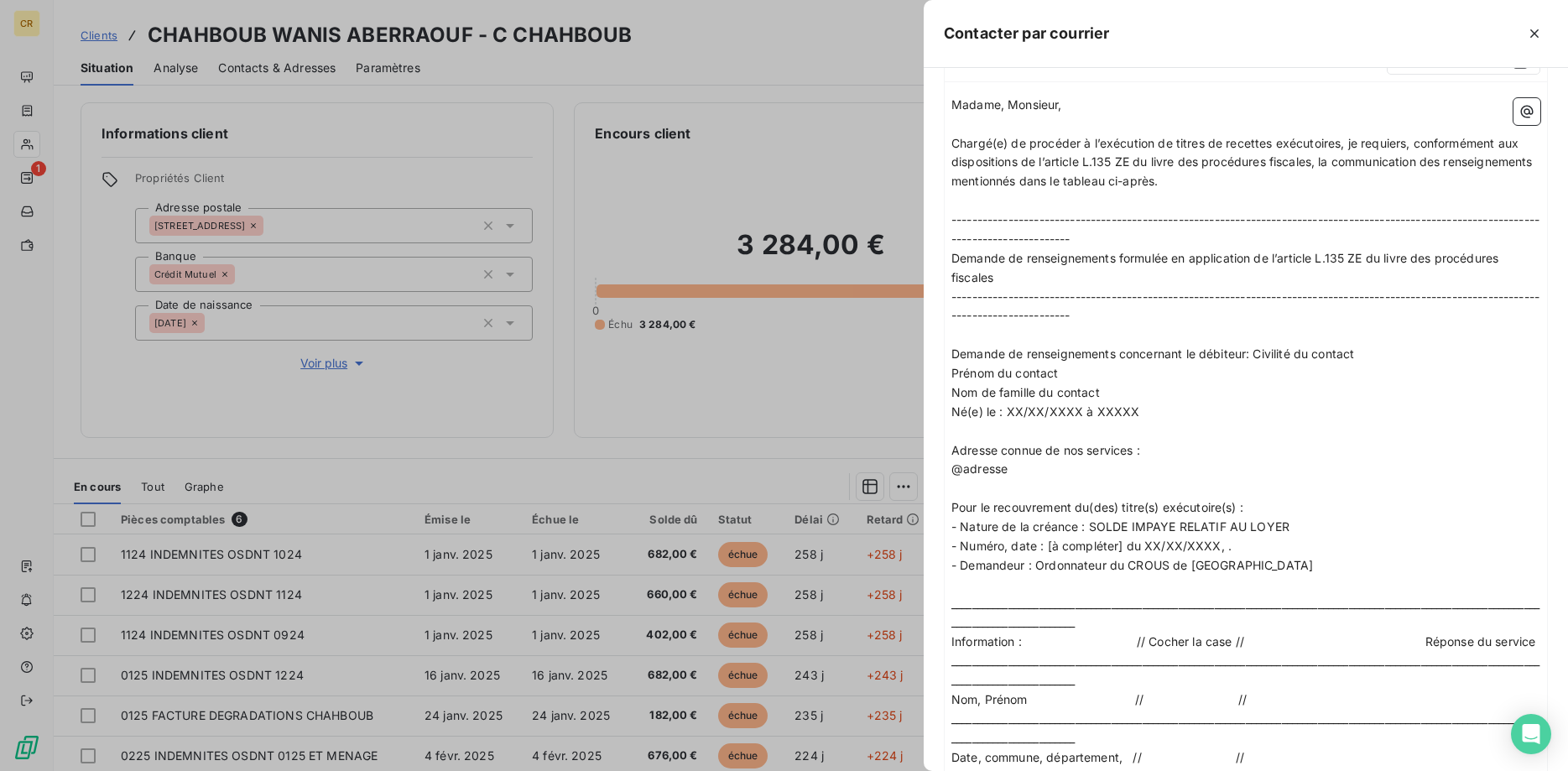
click at [1267, 367] on p "Prénom du contact" at bounding box center [1246, 373] width 589 height 19
click at [1283, 348] on span "Demande de renseignements concernant le débiteur: Civilité du contact" at bounding box center [1152, 353] width 403 height 15
click at [1360, 355] on p "Demande de renseignements concernant le débiteur: Civilité du contact" at bounding box center [1246, 354] width 589 height 19
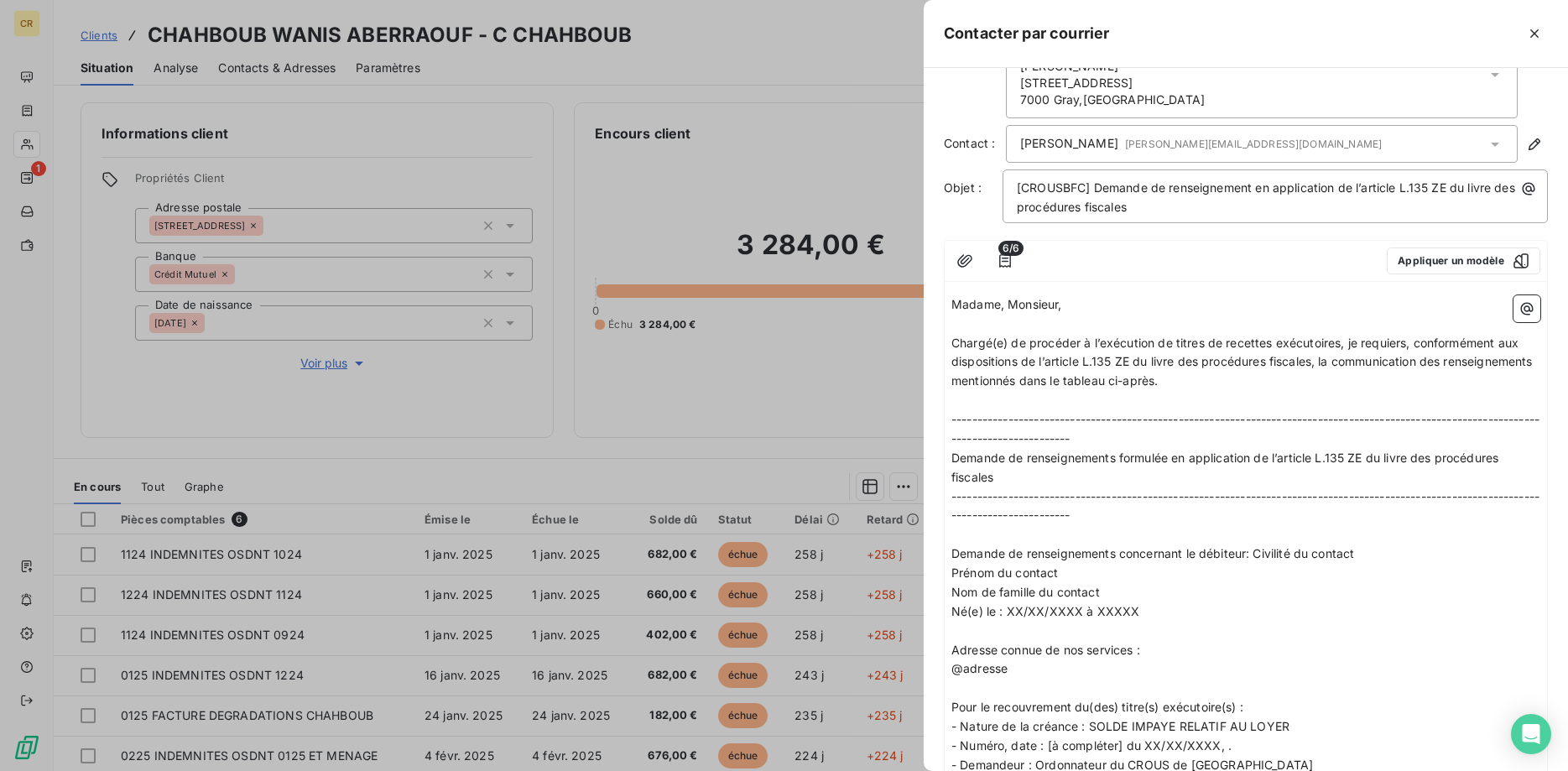
scroll to position [0, 0]
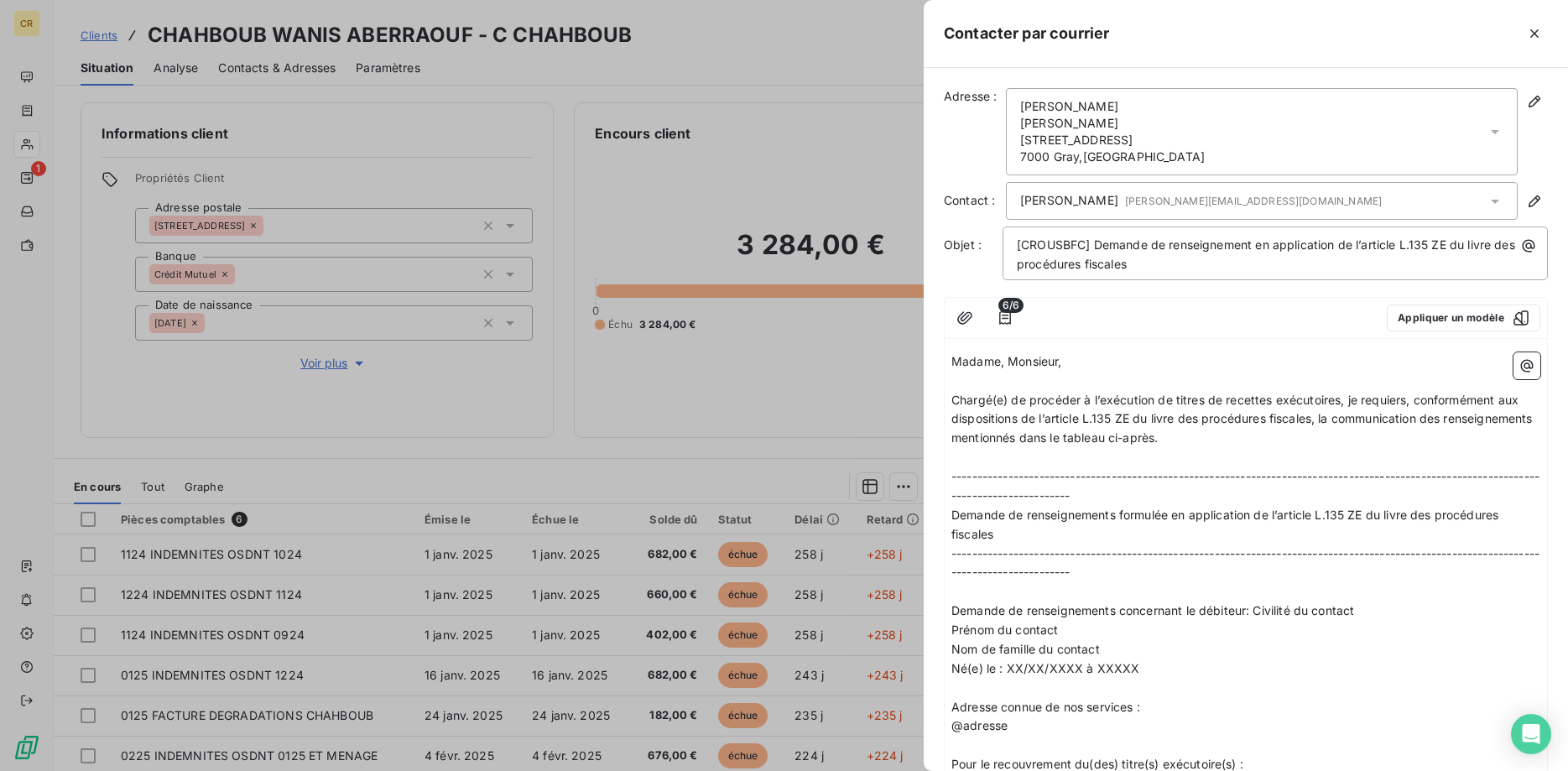
click at [678, 382] on div at bounding box center [784, 386] width 1568 height 771
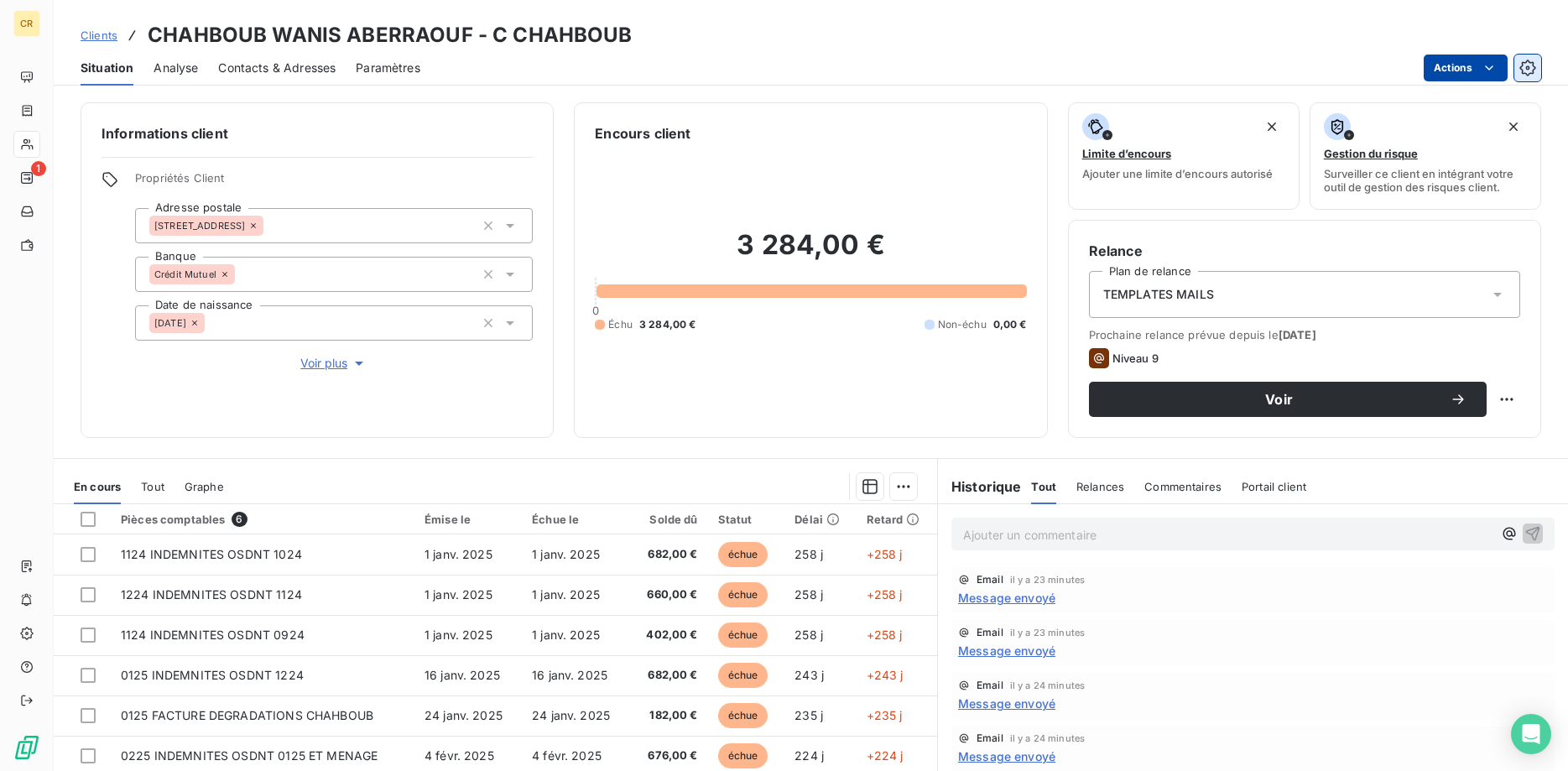
click at [1524, 64] on icon "button" at bounding box center [1528, 68] width 17 height 17
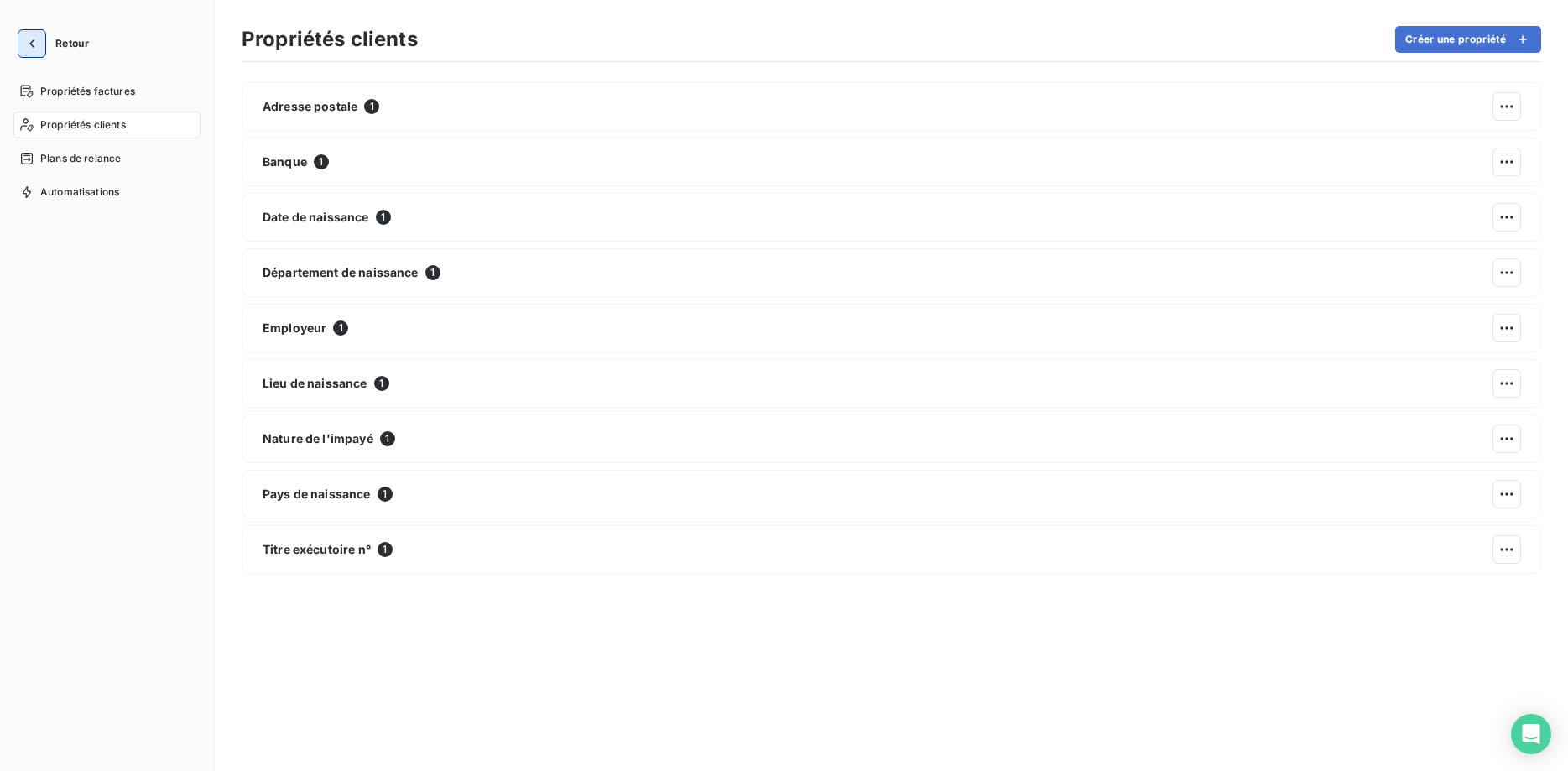
click at [37, 44] on button "button" at bounding box center [31, 43] width 27 height 27
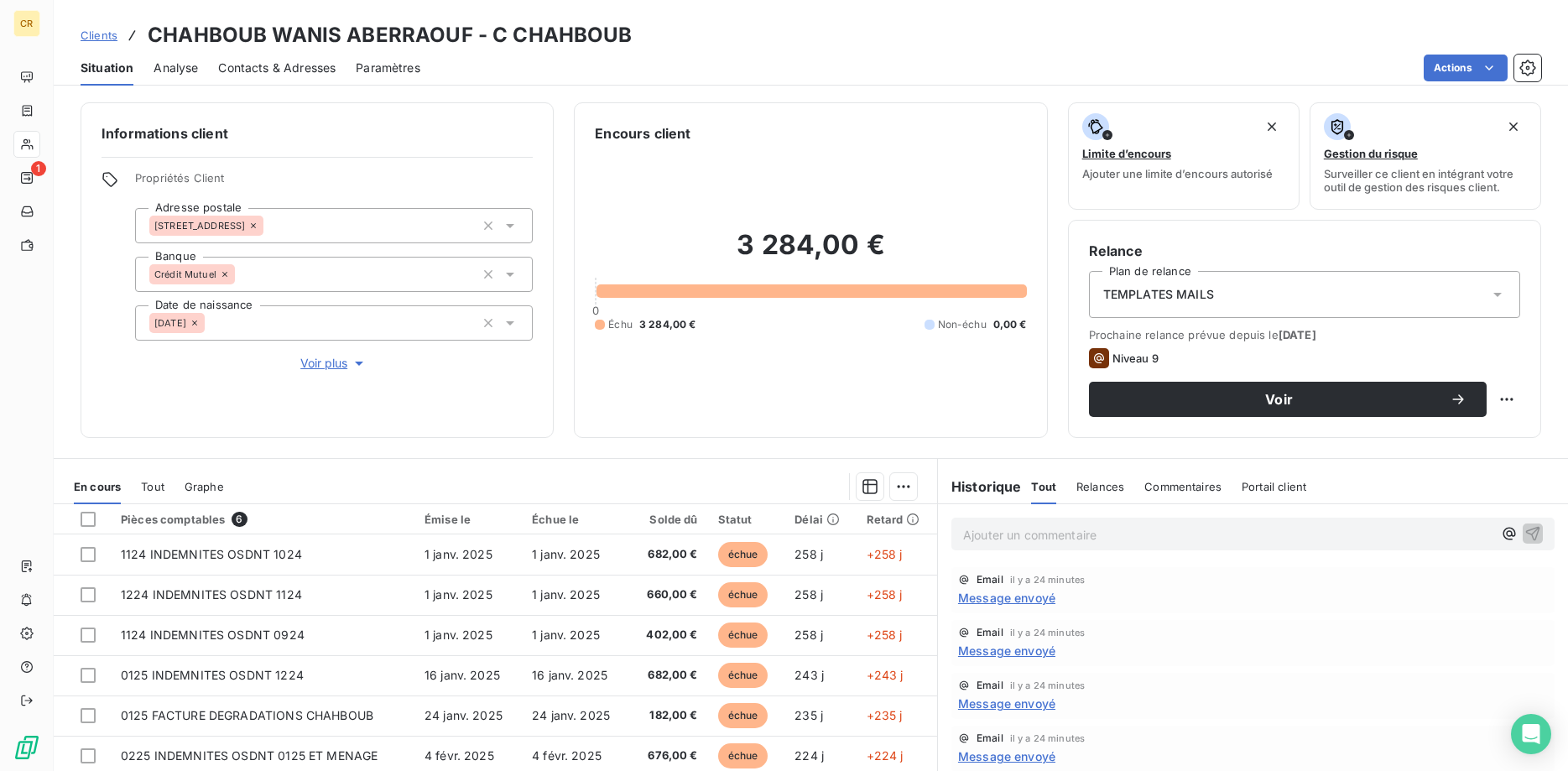
click at [272, 65] on span "Contacts & Adresses" at bounding box center [277, 68] width 118 height 17
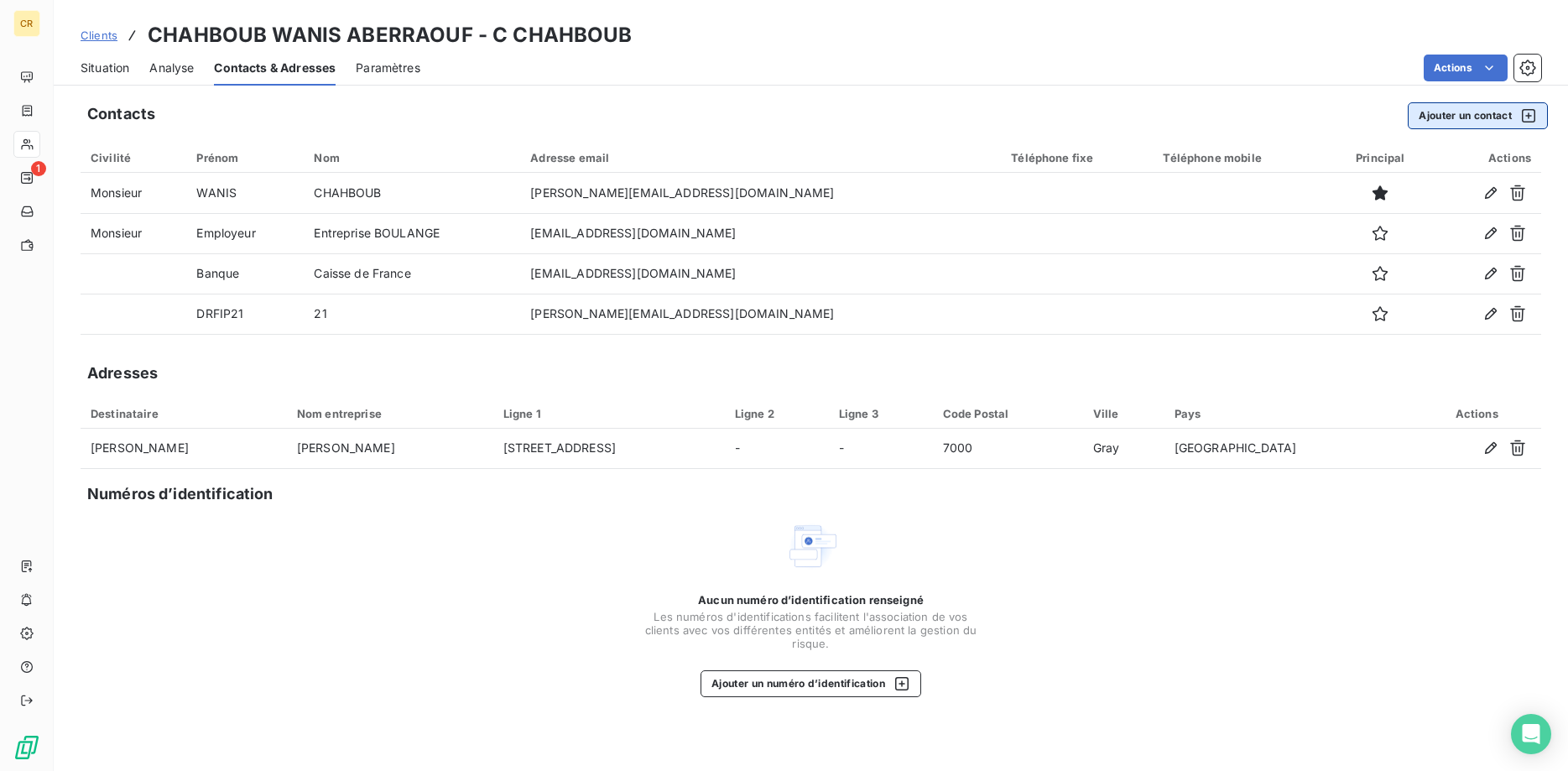
click at [1437, 117] on button "Ajouter un contact" at bounding box center [1477, 115] width 140 height 27
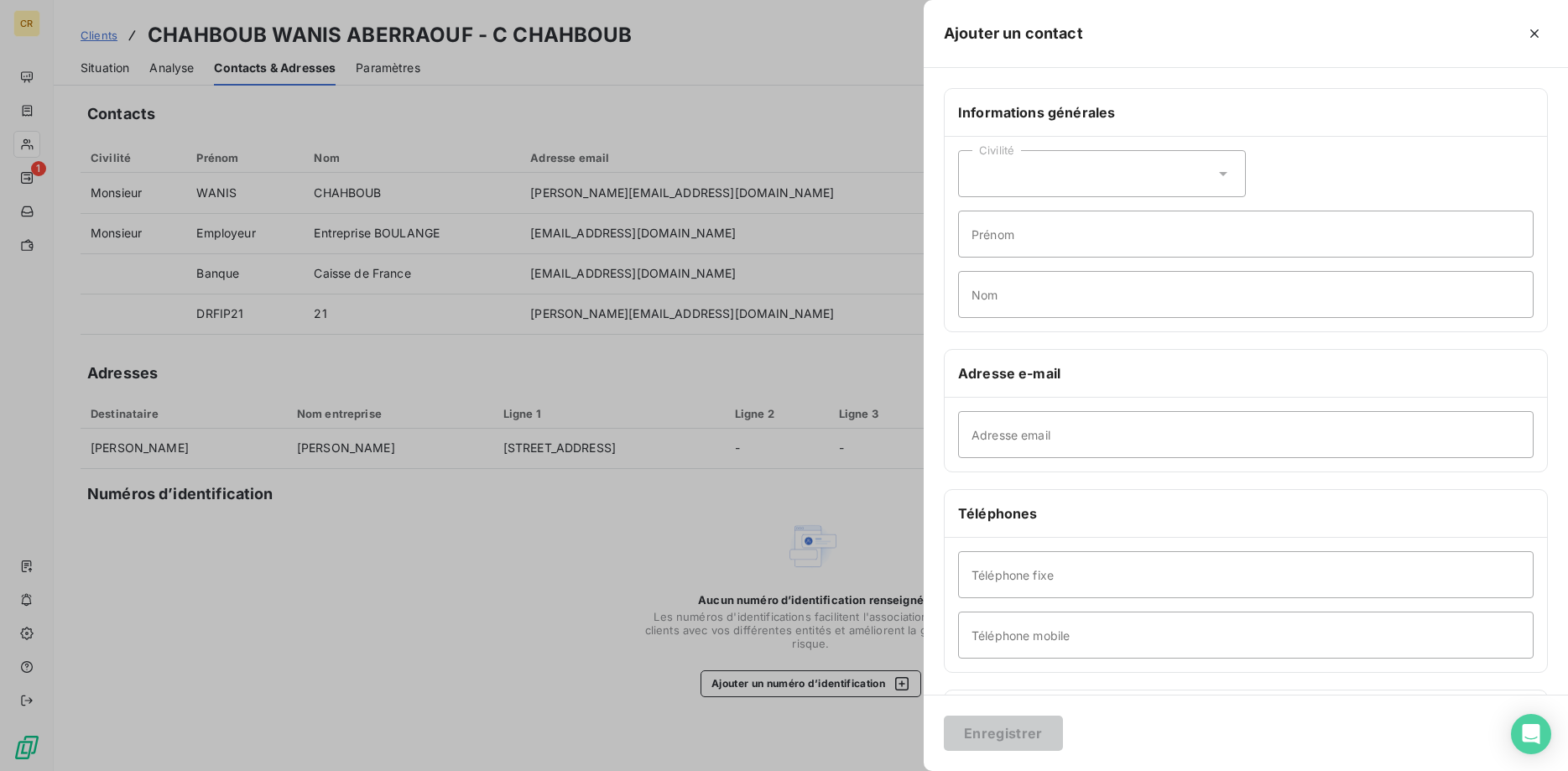
scroll to position [138, 0]
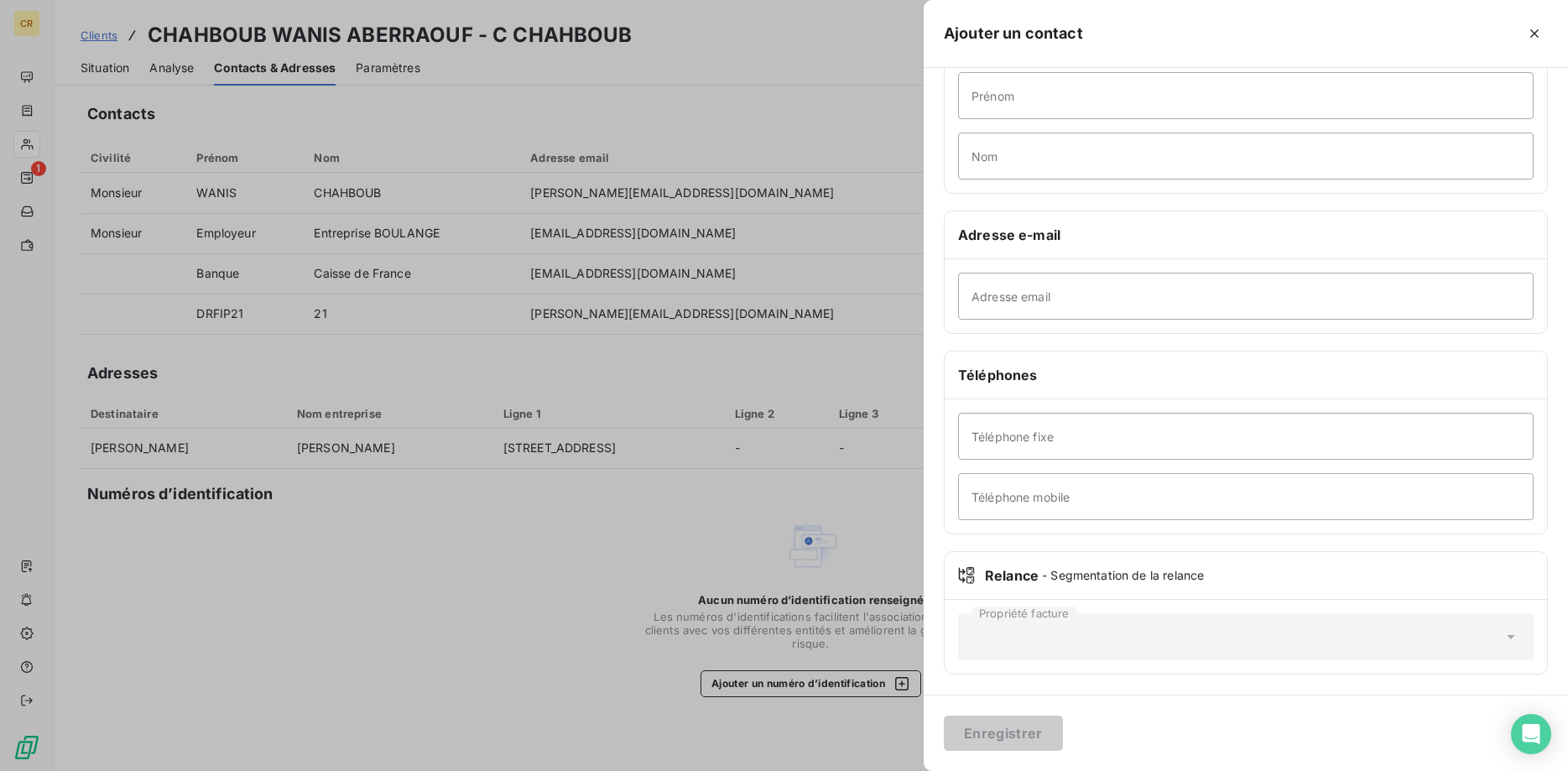
click at [477, 574] on div at bounding box center [784, 386] width 1568 height 771
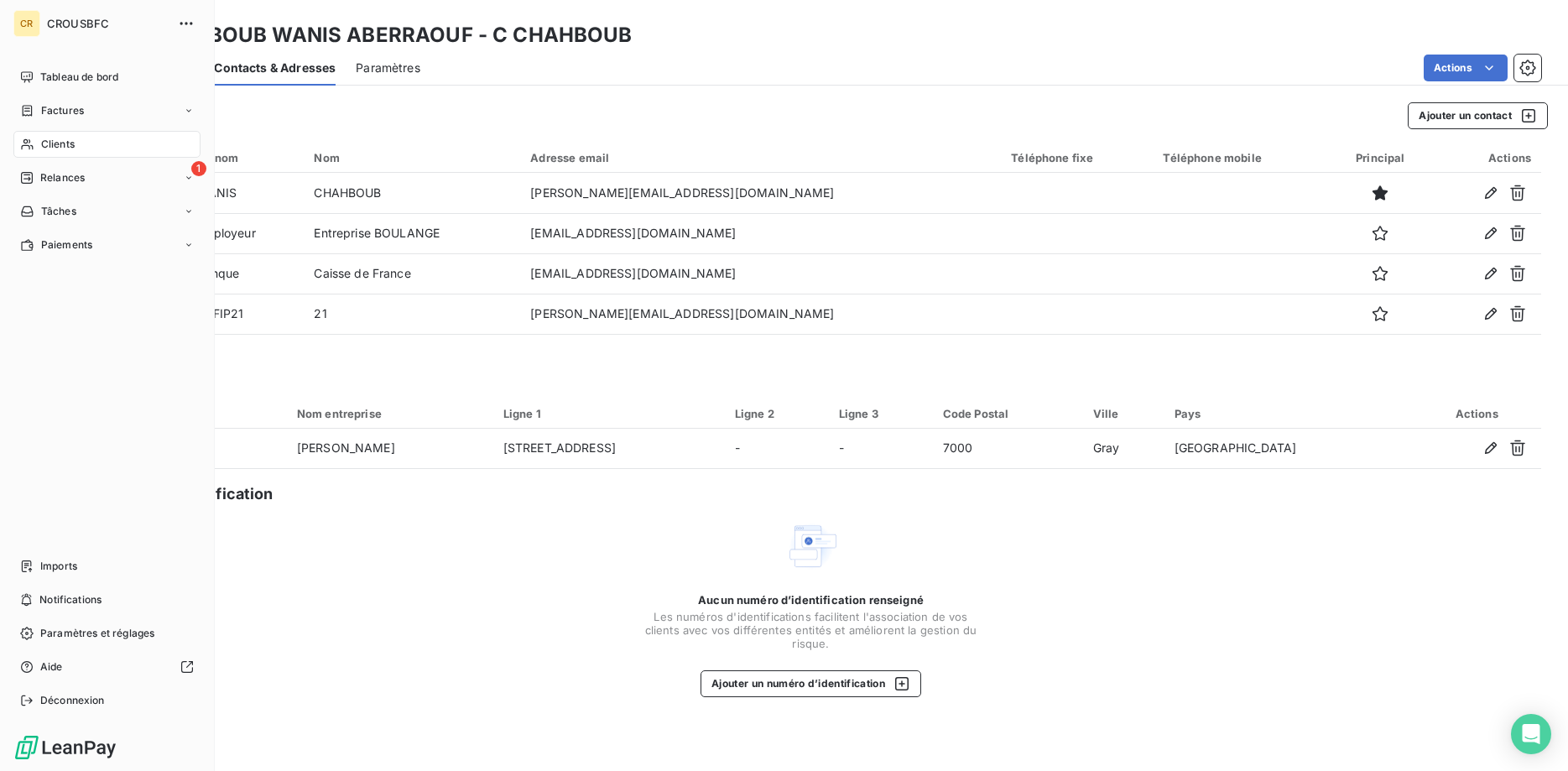
click at [28, 140] on icon at bounding box center [27, 144] width 15 height 14
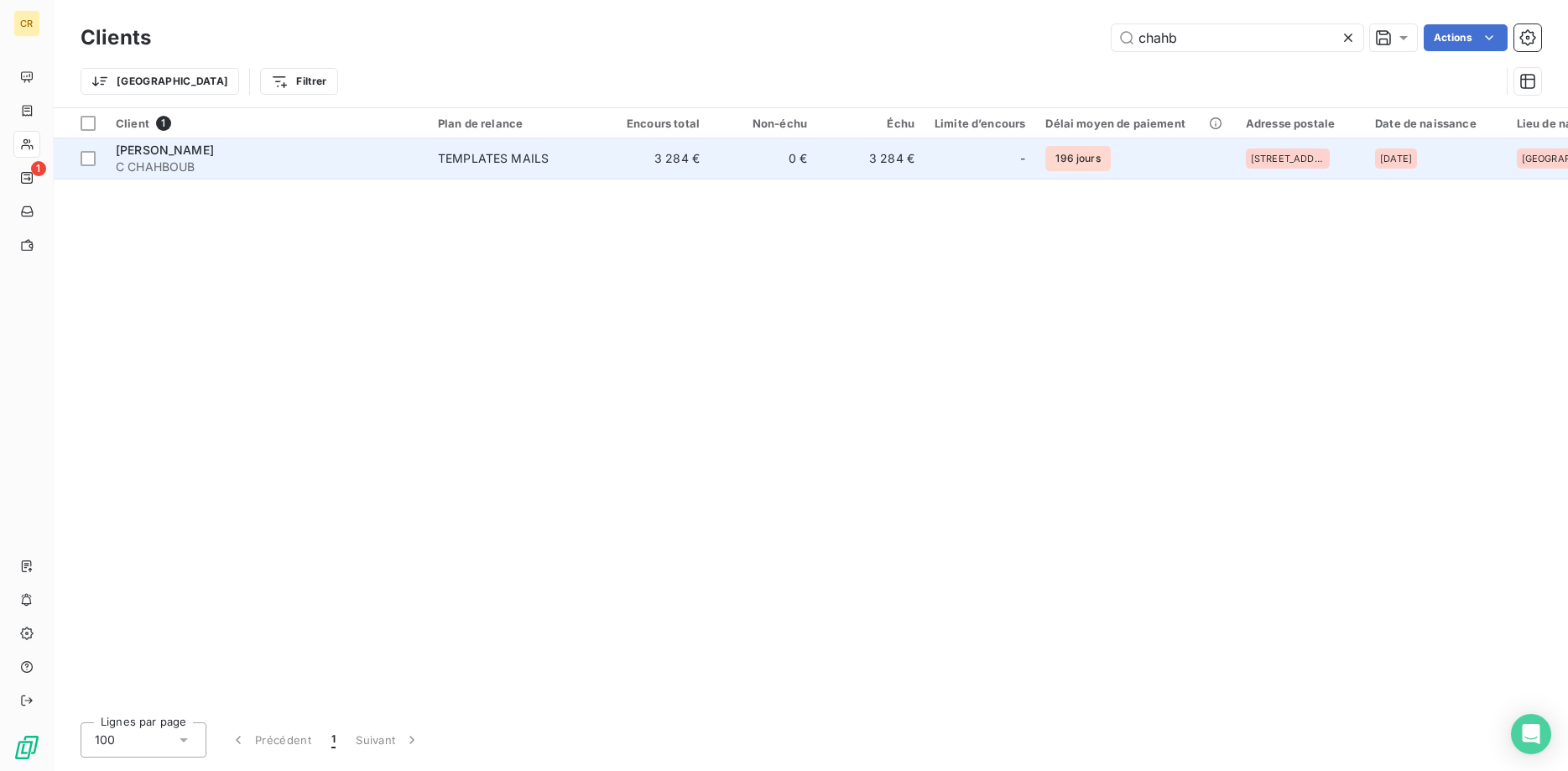
click at [485, 166] on div "TEMPLATES MAILS" at bounding box center [493, 159] width 111 height 17
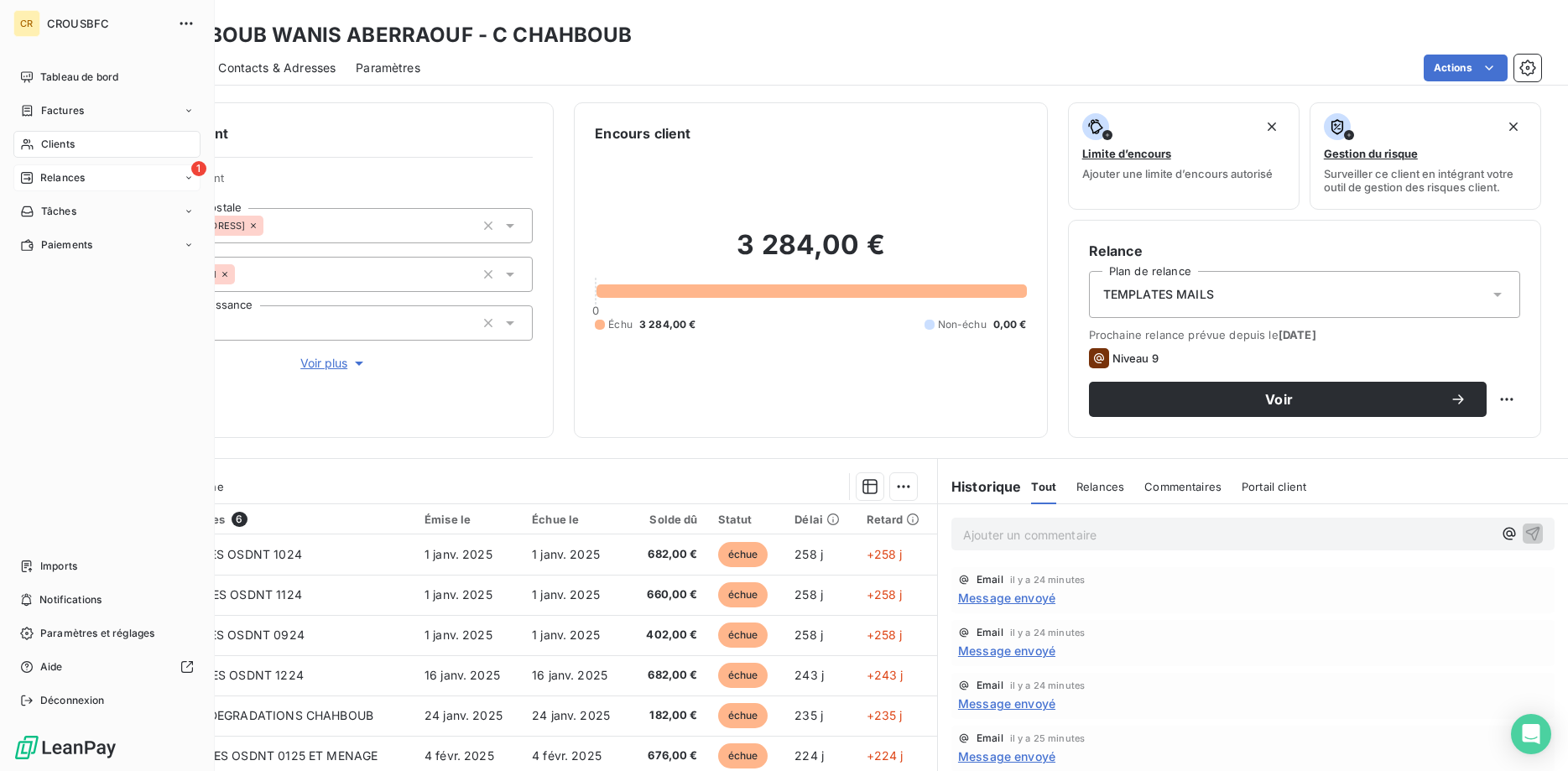
click at [54, 181] on span "Relances" at bounding box center [63, 178] width 45 height 15
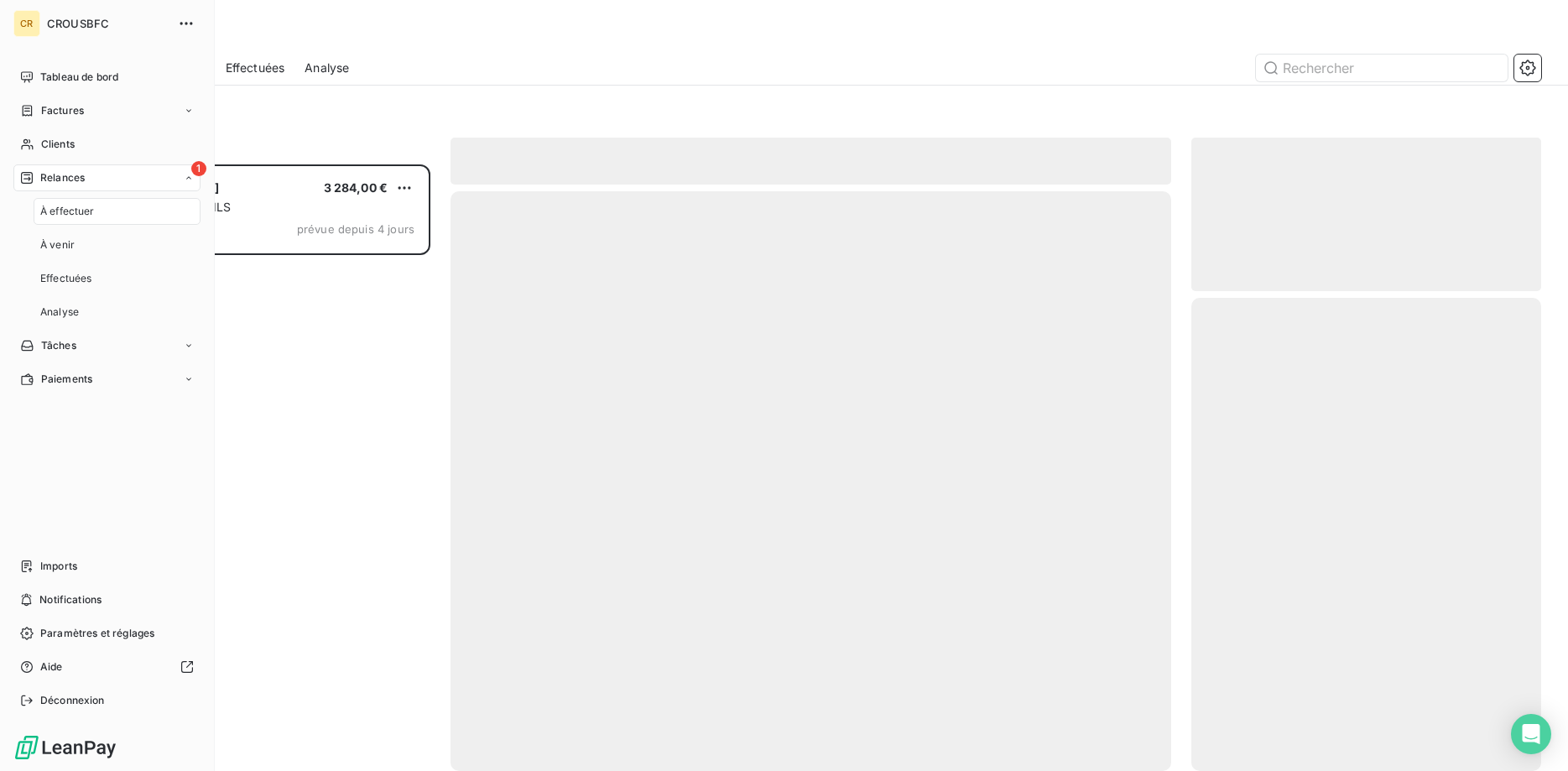
scroll to position [606, 350]
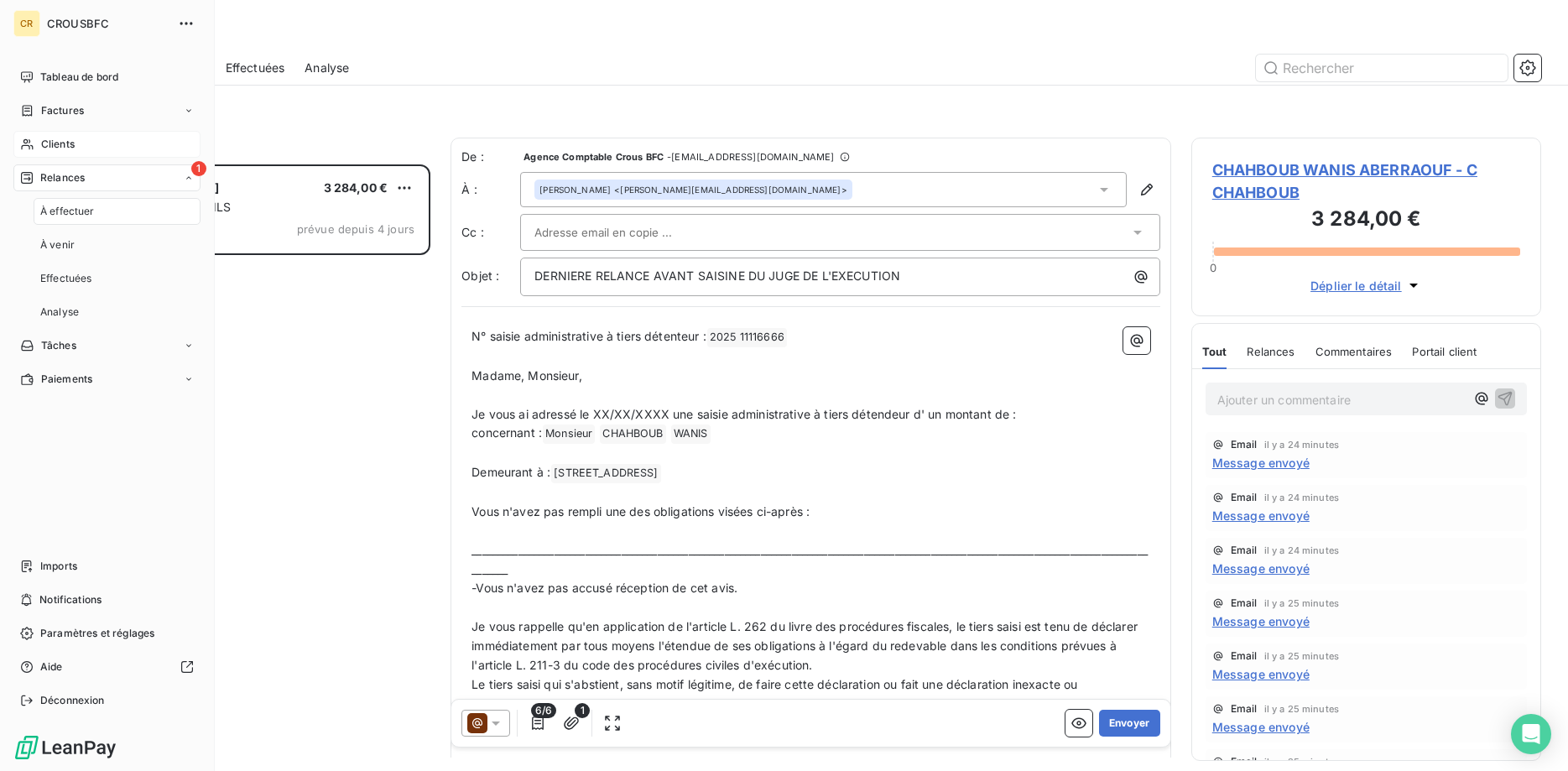
click at [50, 137] on span "Clients" at bounding box center [58, 144] width 33 height 15
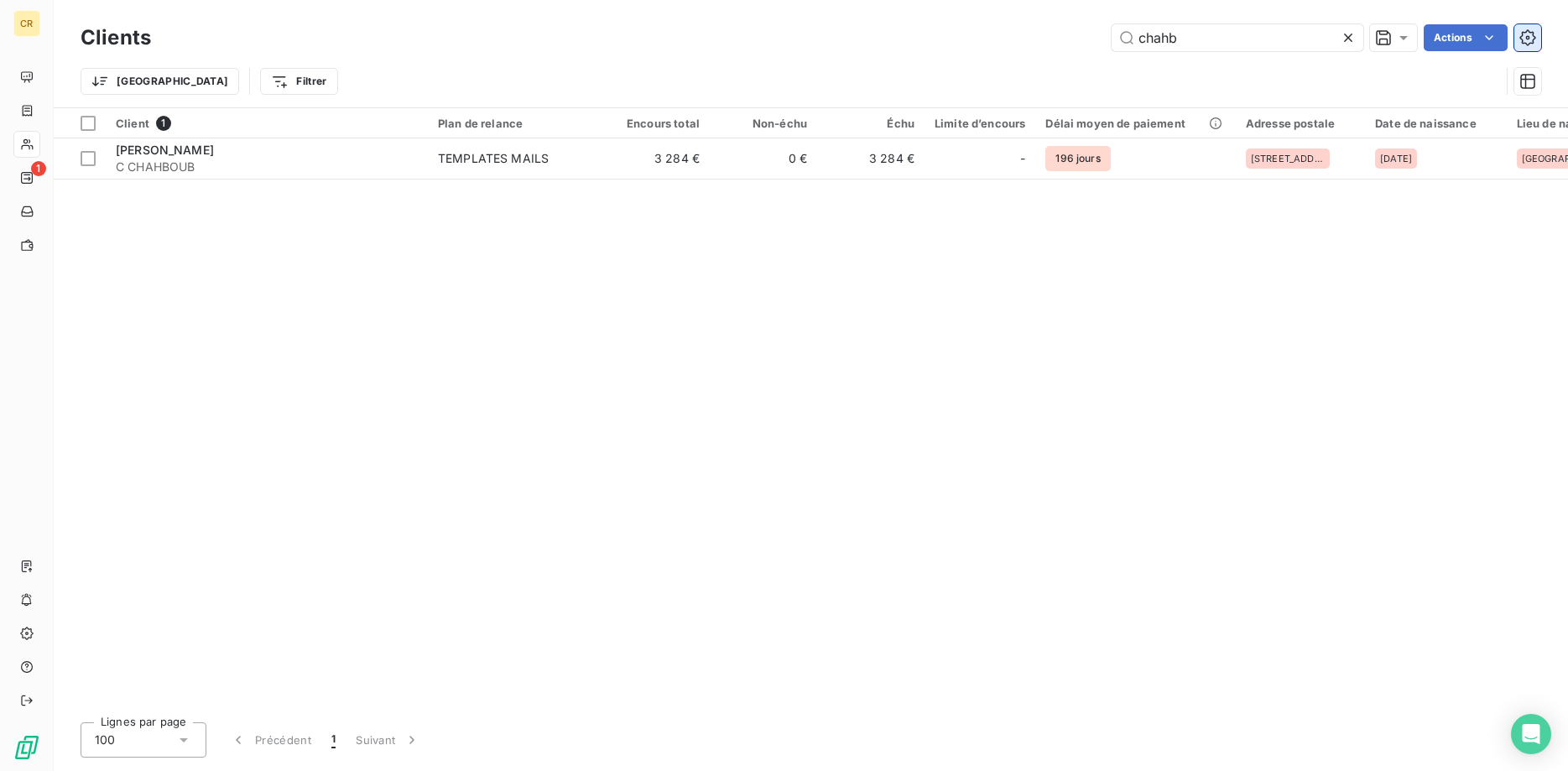
click at [1536, 33] on button "button" at bounding box center [1527, 37] width 27 height 27
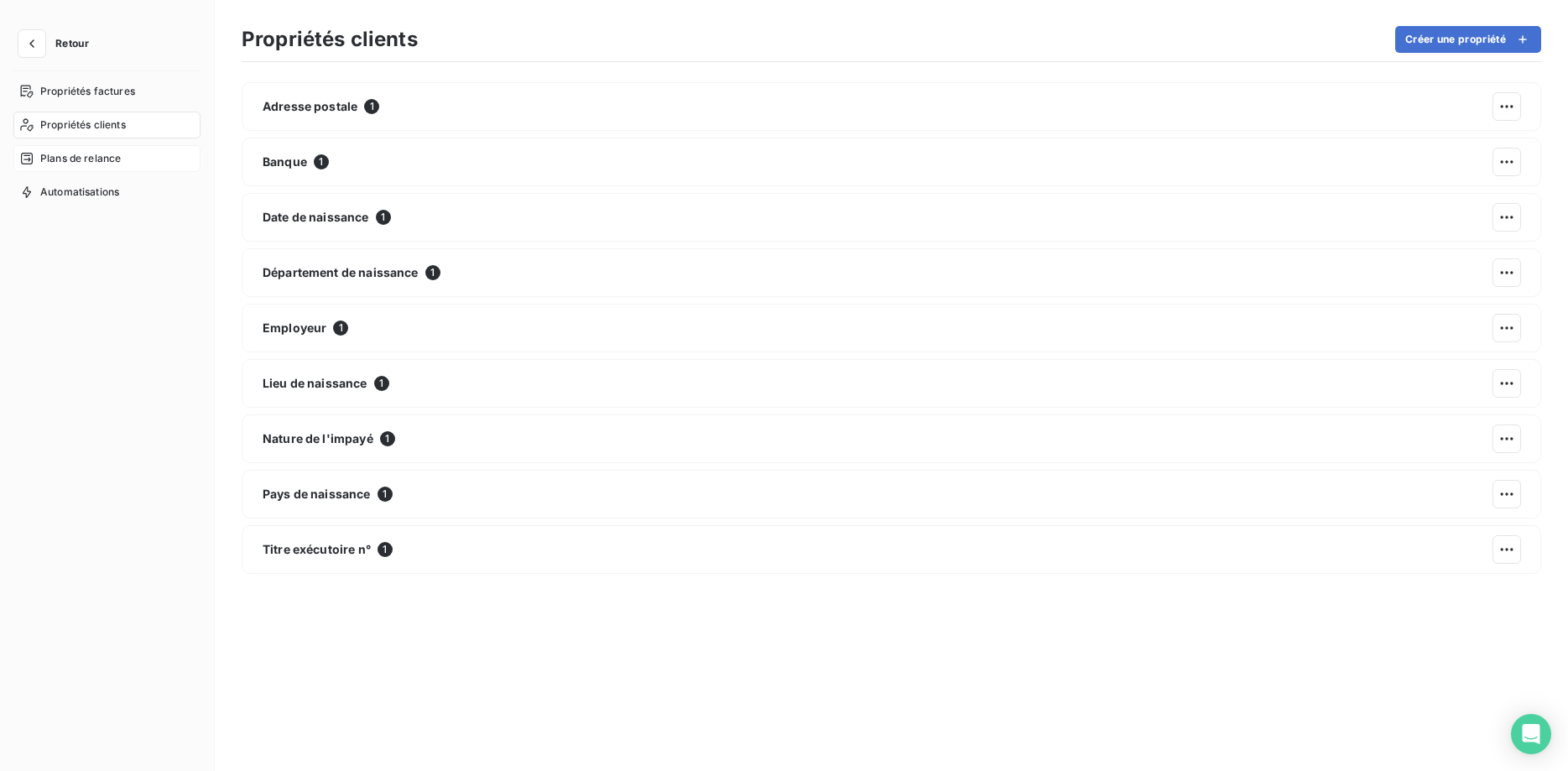
click at [97, 159] on span "Plans de relance" at bounding box center [81, 159] width 81 height 15
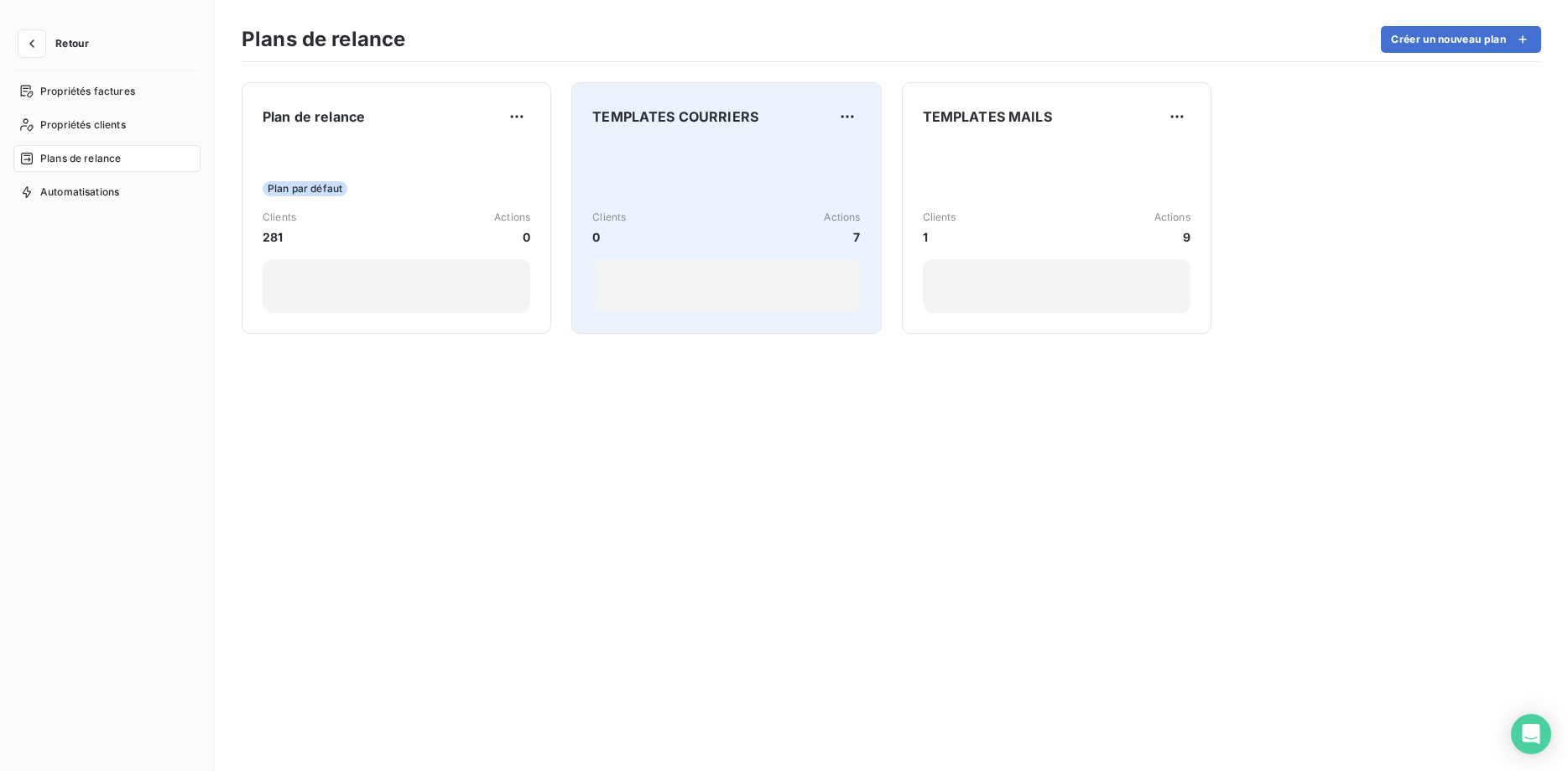
click at [775, 169] on div "Clients 0 Actions 7" at bounding box center [726, 228] width 268 height 169
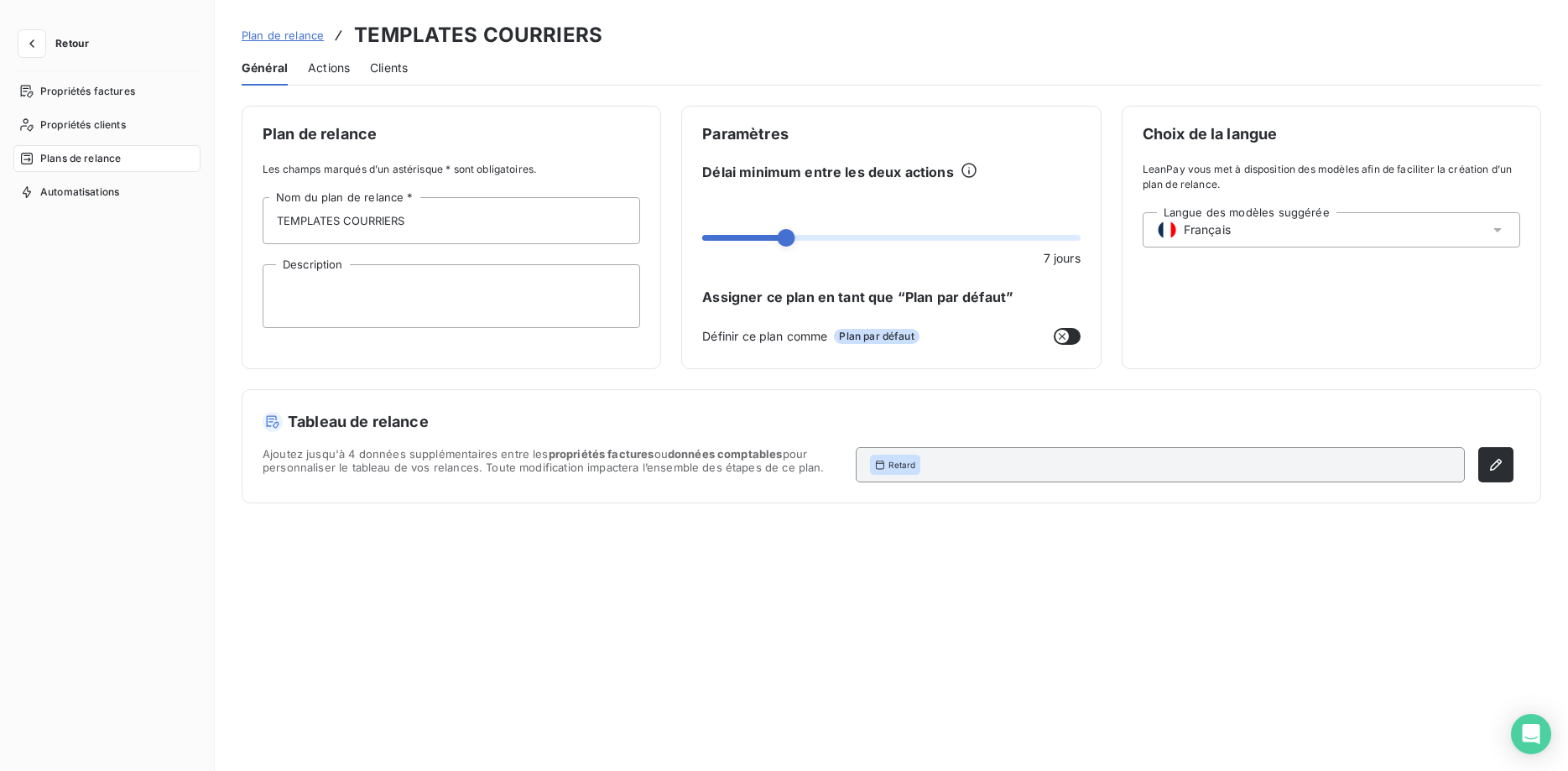
click at [341, 66] on span "Actions" at bounding box center [328, 68] width 42 height 17
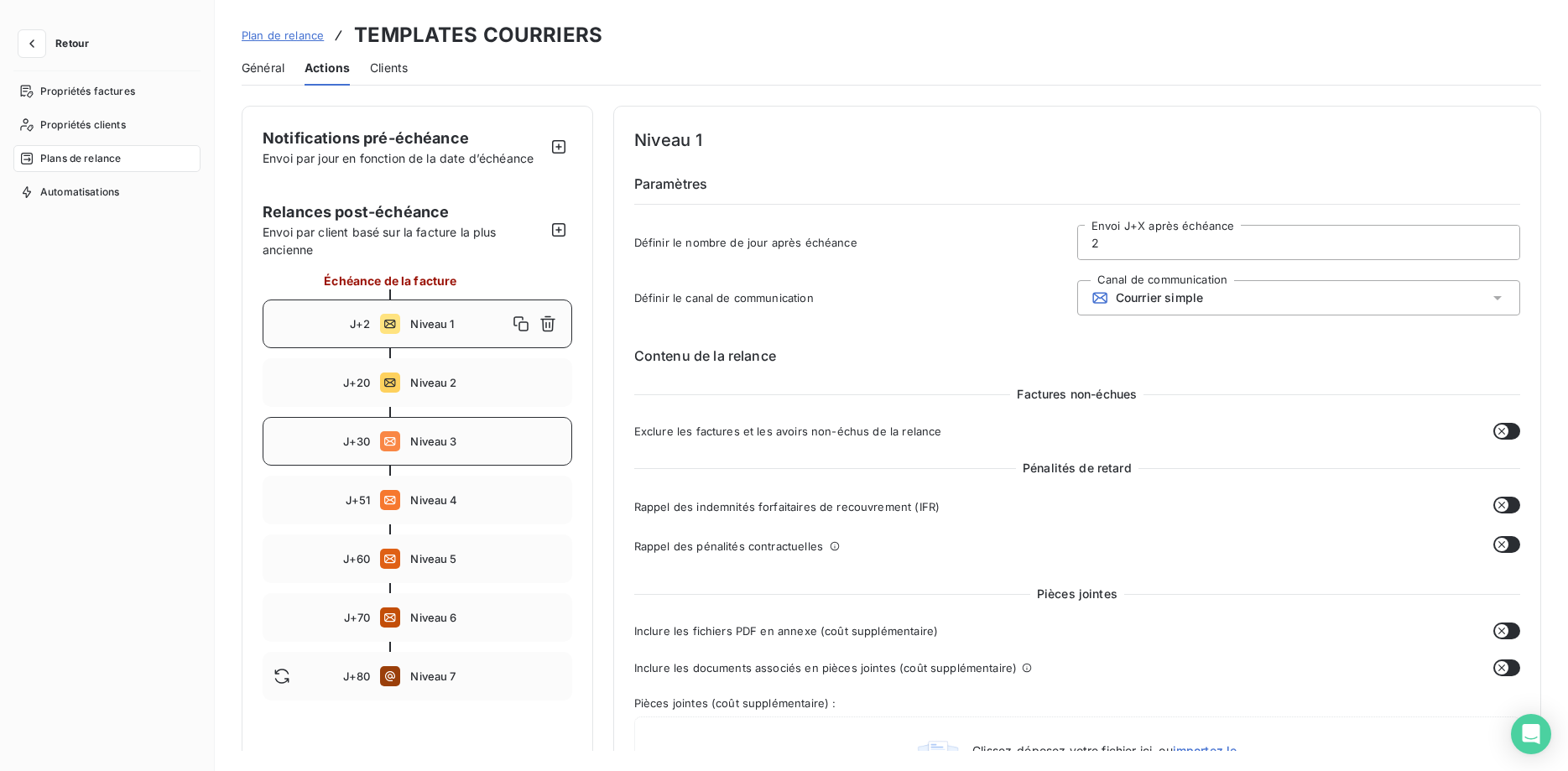
click at [465, 445] on span "Niveau 3" at bounding box center [485, 441] width 150 height 14
click at [428, 372] on div "J+20 Niveau 2" at bounding box center [417, 382] width 309 height 49
click at [453, 440] on span "Niveau 3" at bounding box center [485, 441] width 150 height 14
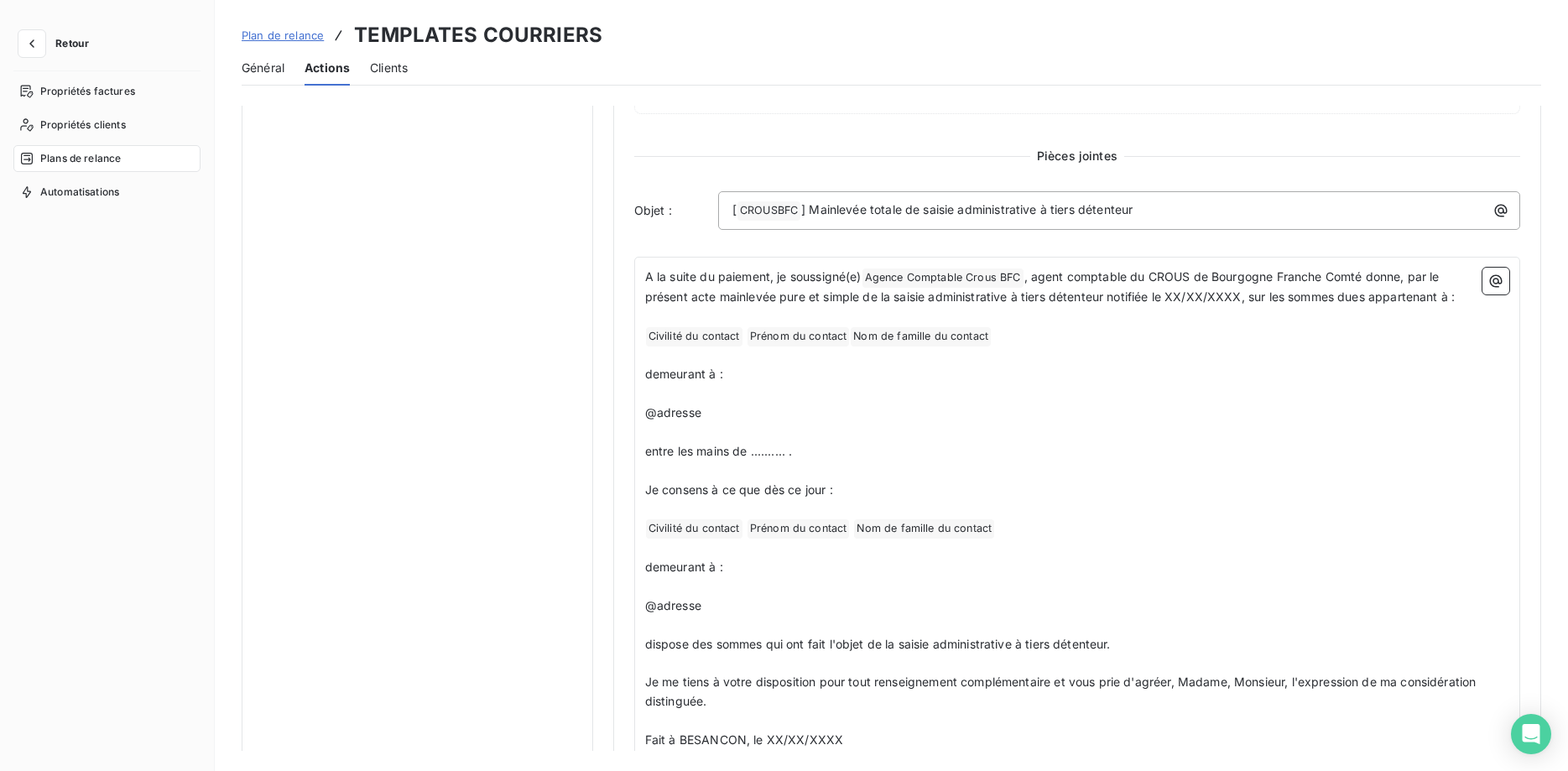
scroll to position [86, 0]
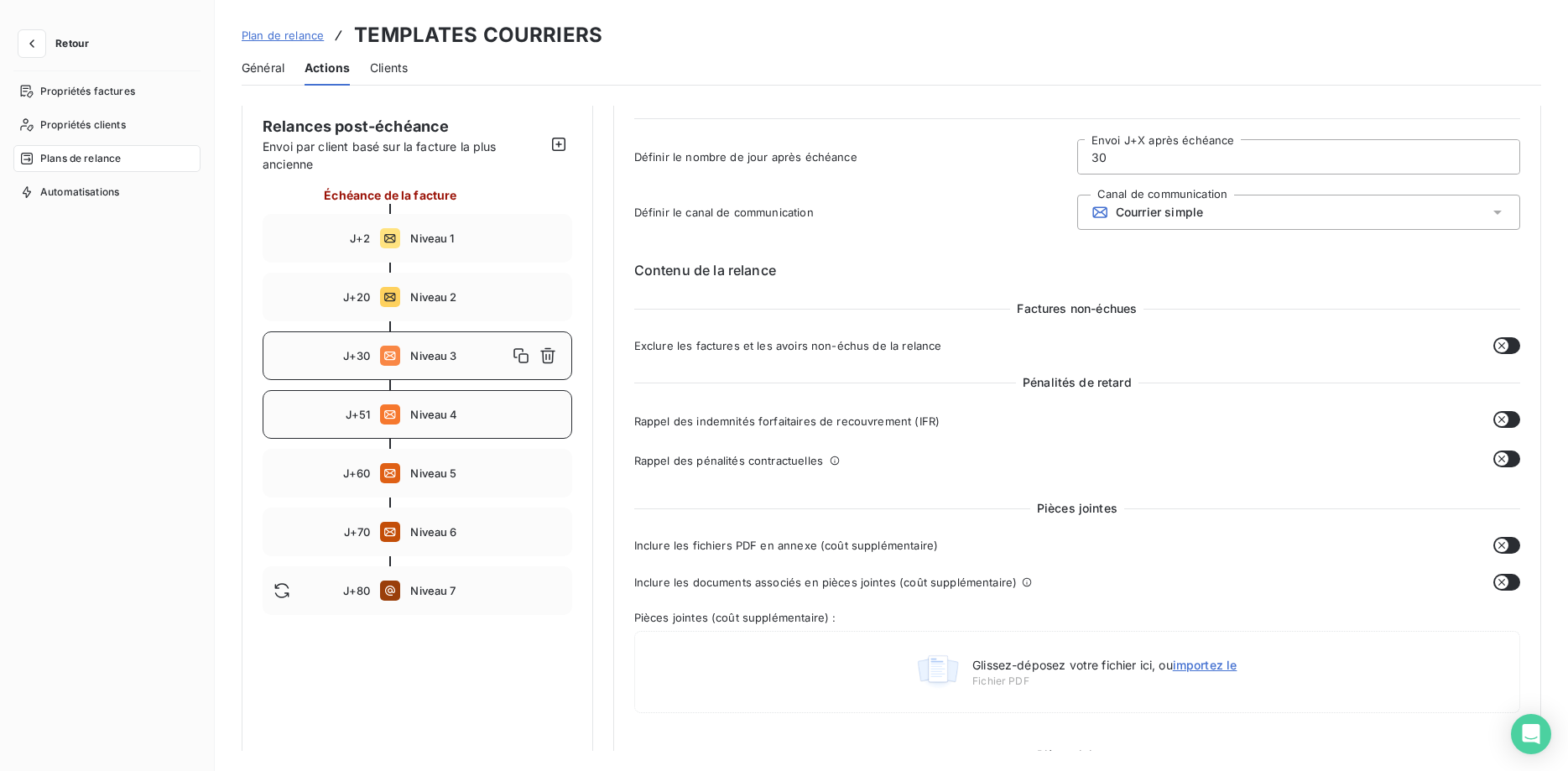
click at [448, 422] on div "J+51 Niveau 4" at bounding box center [417, 414] width 309 height 49
click at [440, 479] on span "Niveau 5" at bounding box center [485, 473] width 150 height 14
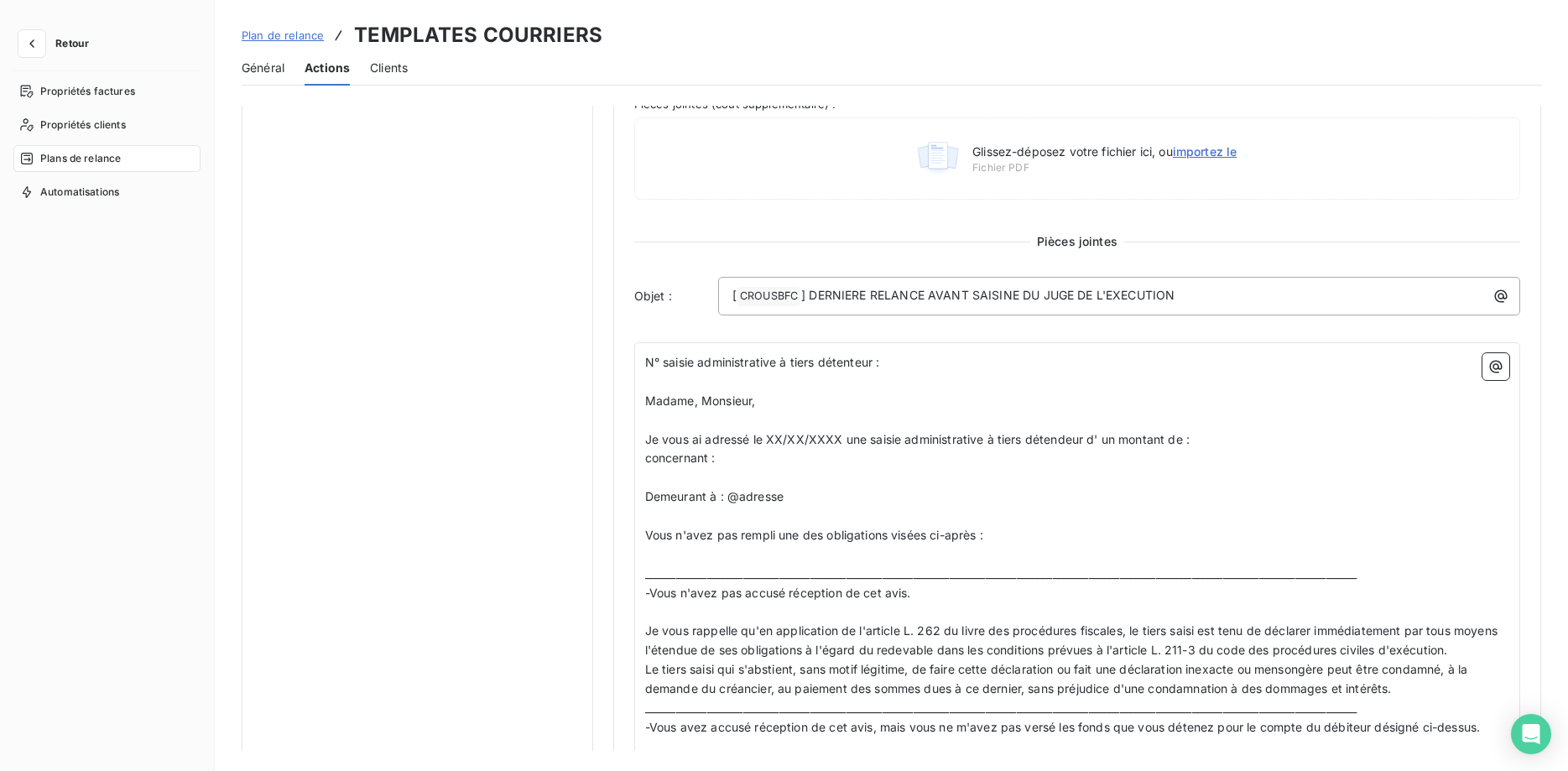
scroll to position [171, 0]
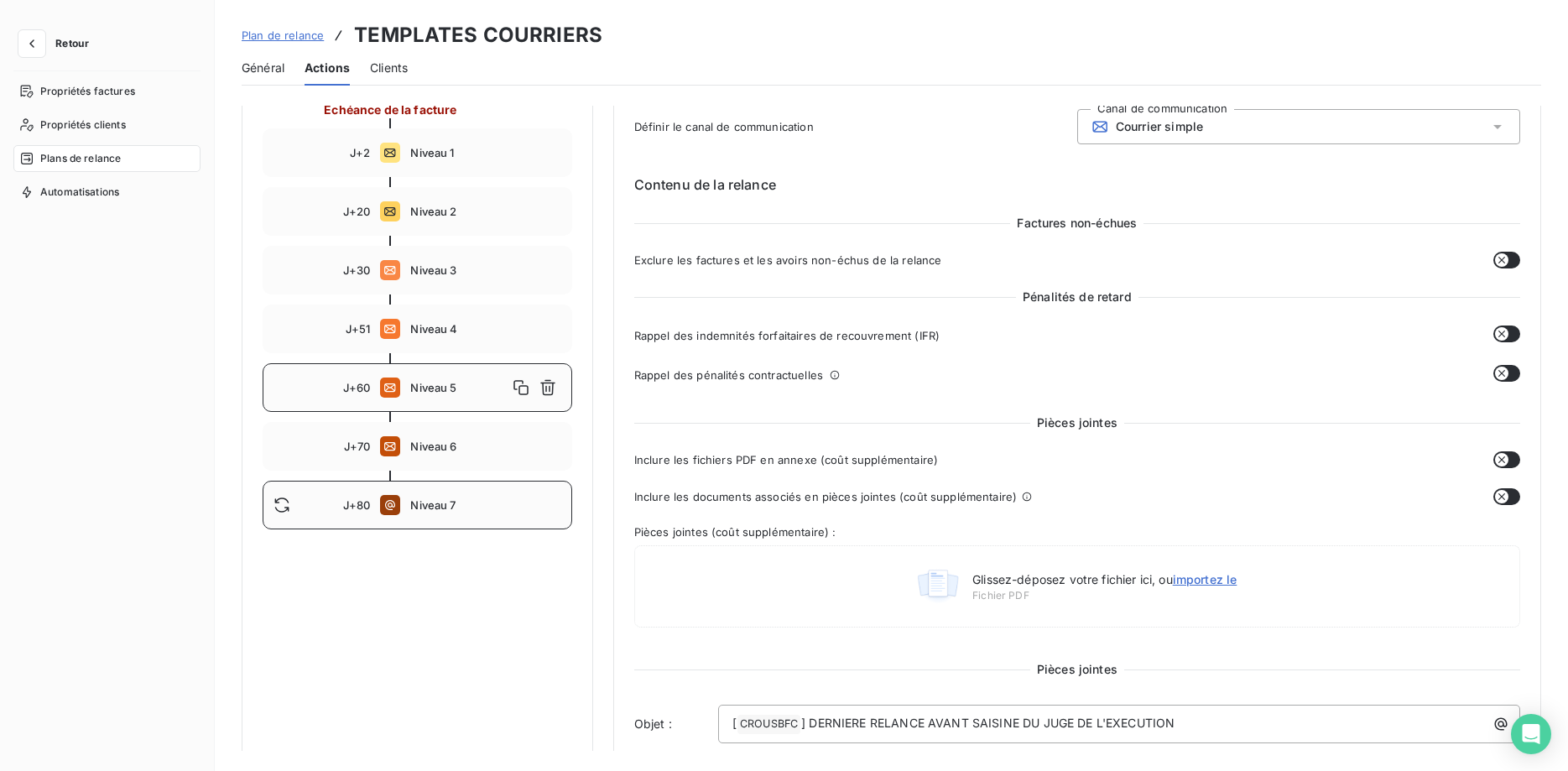
click at [438, 502] on span "Niveau 7" at bounding box center [485, 505] width 150 height 14
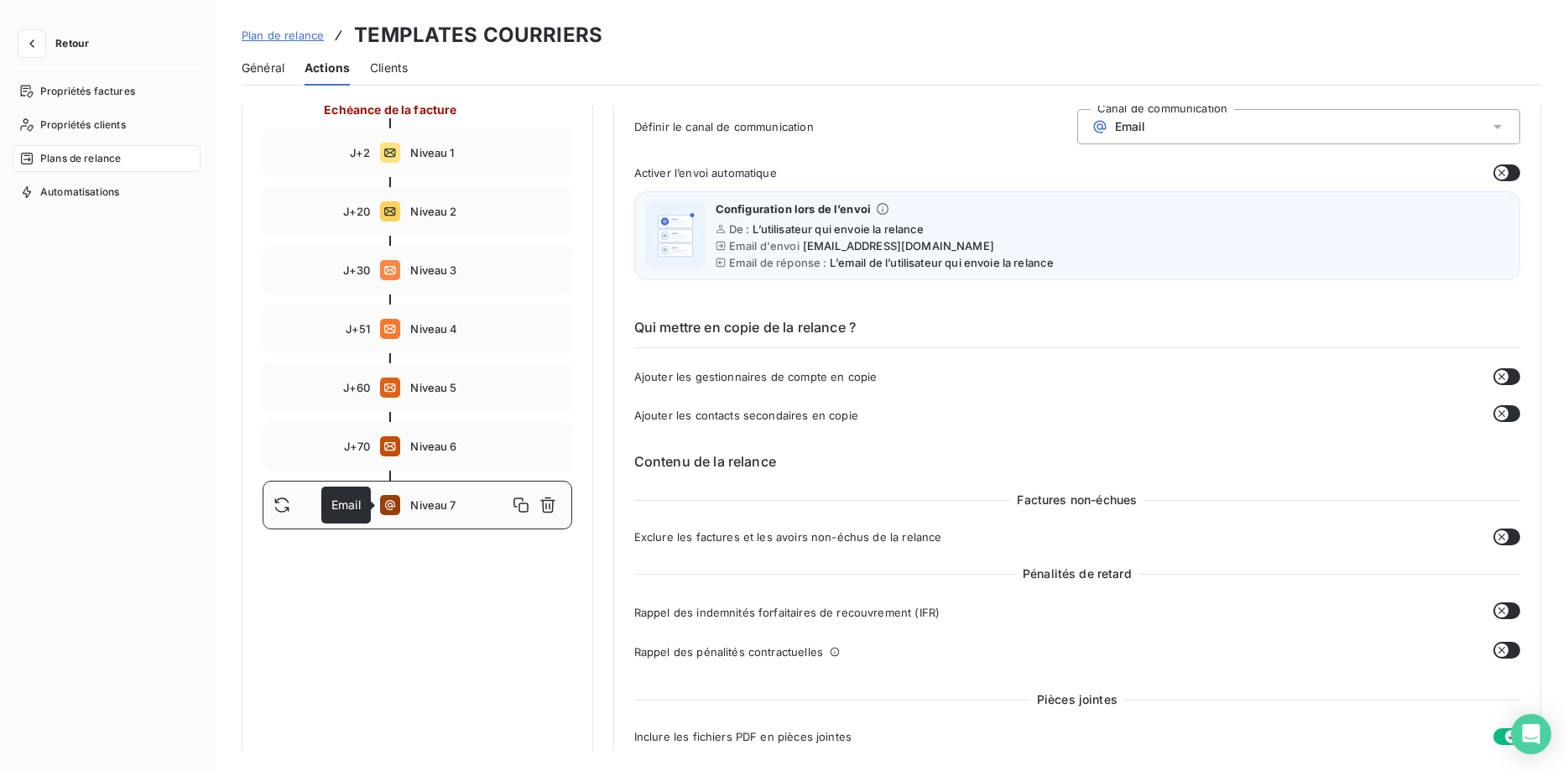
click at [389, 512] on icon at bounding box center [389, 504] width 20 height 20
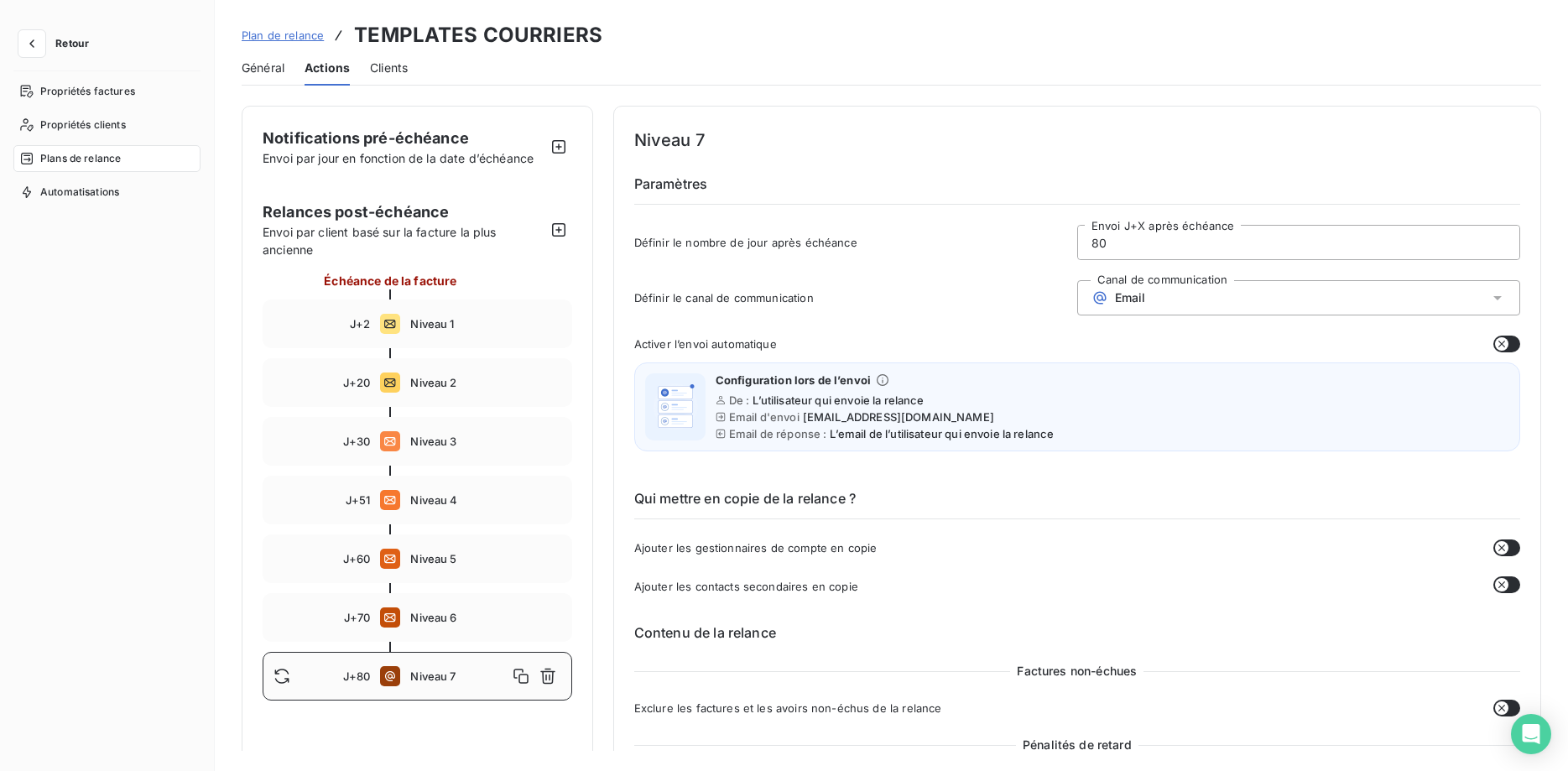
drag, startPoint x: 1123, startPoint y: 246, endPoint x: 1013, endPoint y: 241, distance: 110.1
click at [1078, 244] on input "80" at bounding box center [1298, 242] width 441 height 33
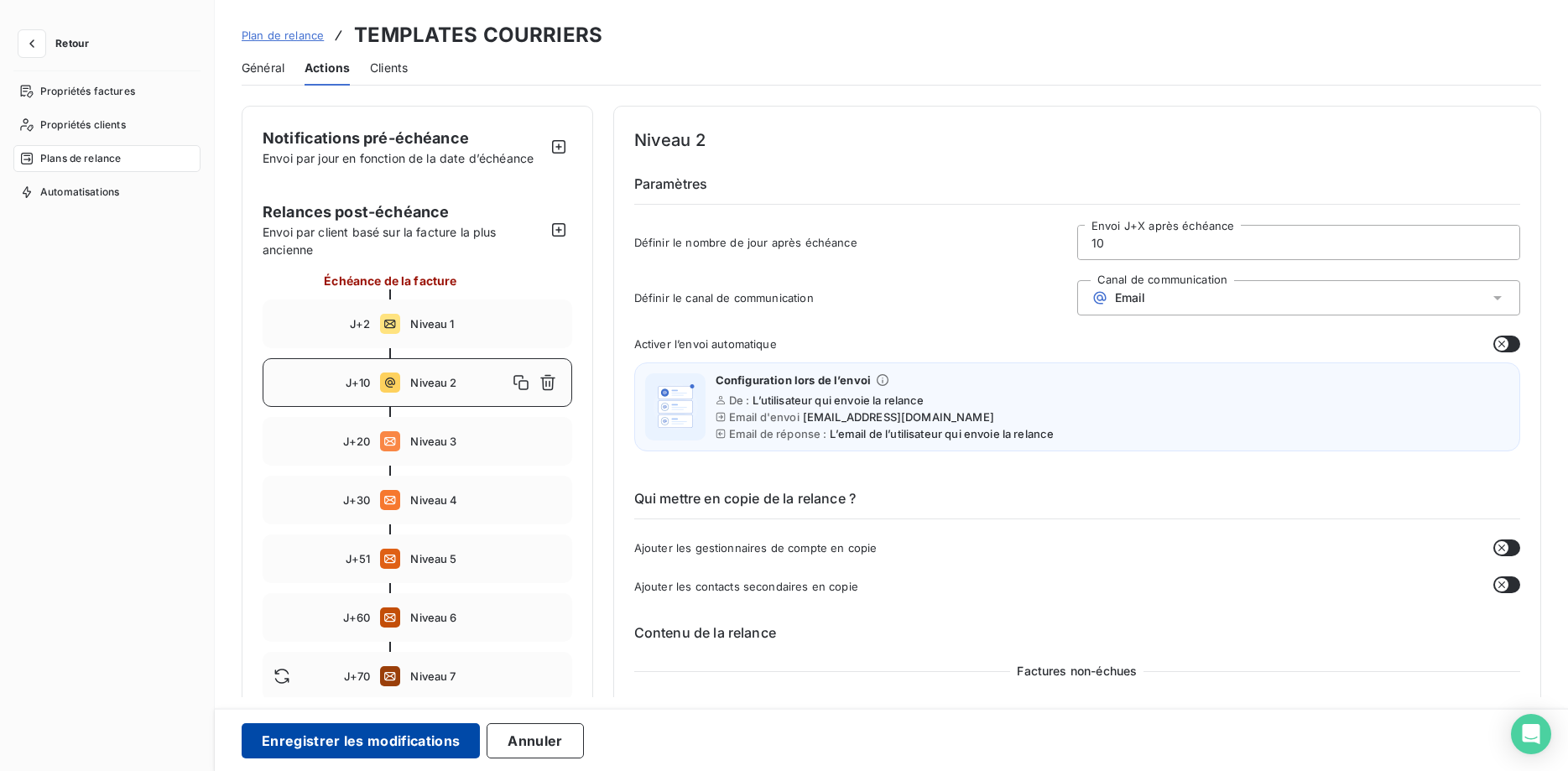
type input "10"
click at [332, 740] on button "Enregistrer les modifications" at bounding box center [360, 740] width 238 height 35
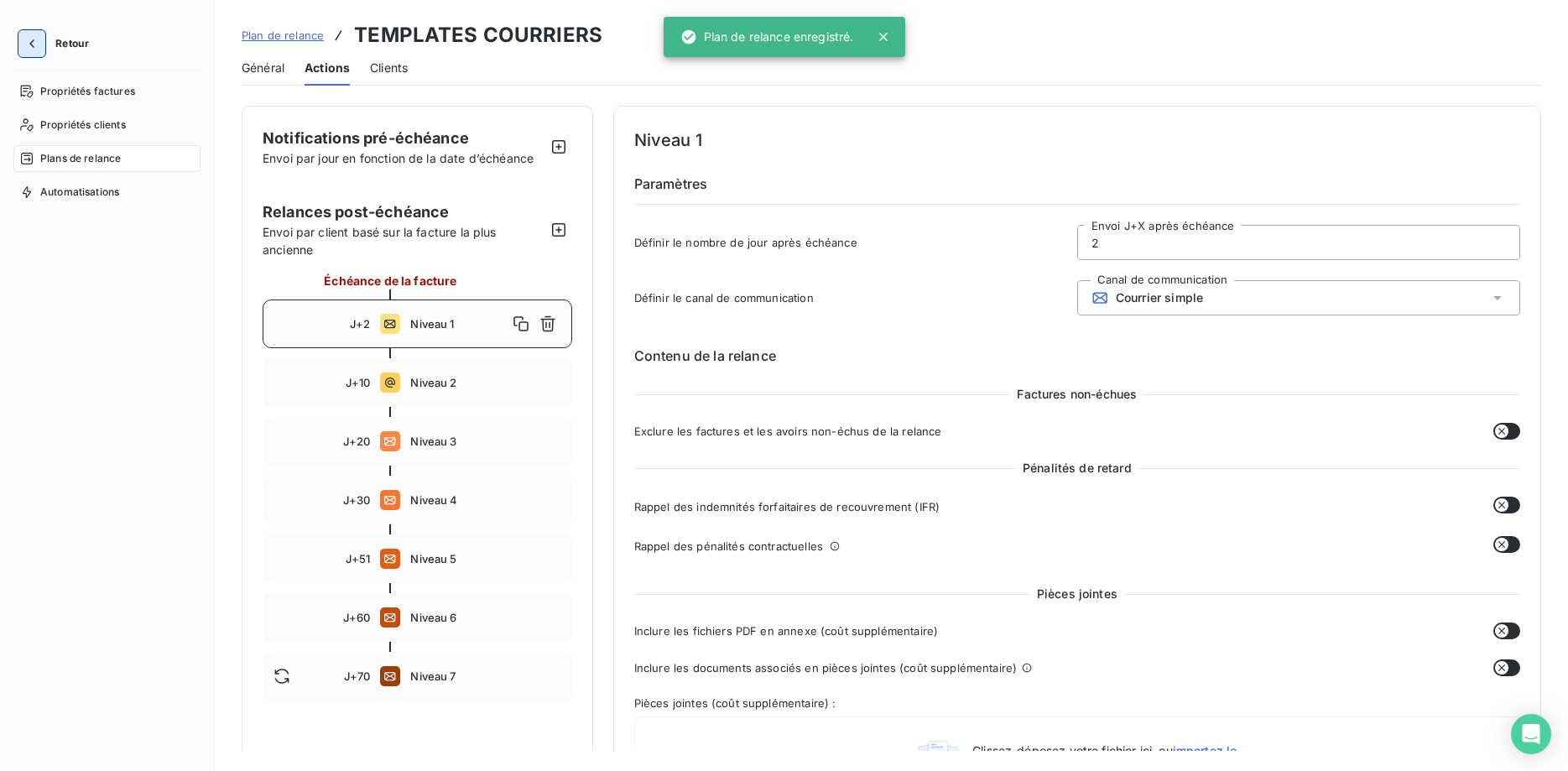
click at [33, 43] on icon "button" at bounding box center [32, 44] width 17 height 17
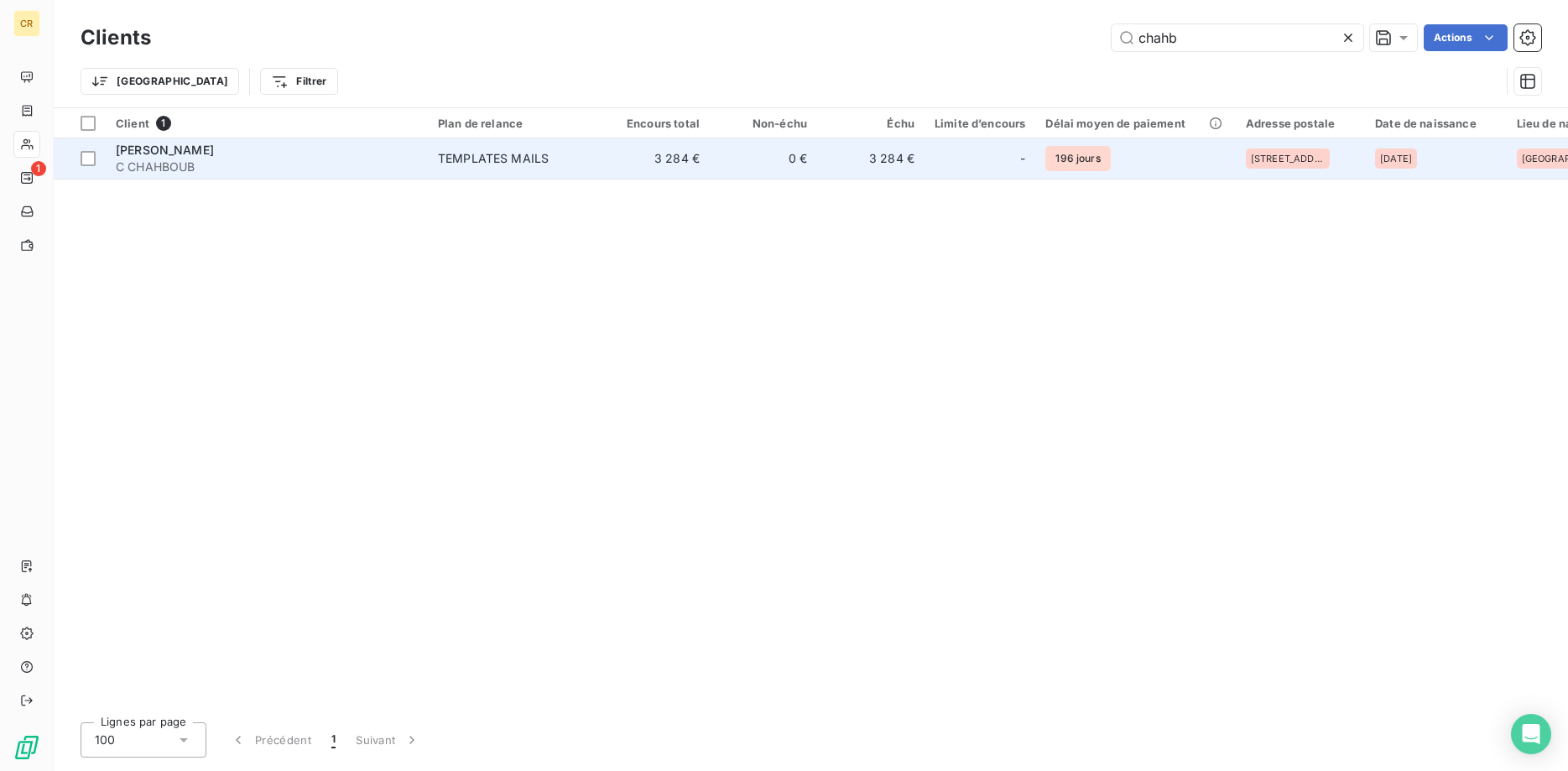
click at [540, 170] on td "TEMPLATES MAILS" at bounding box center [514, 158] width 174 height 40
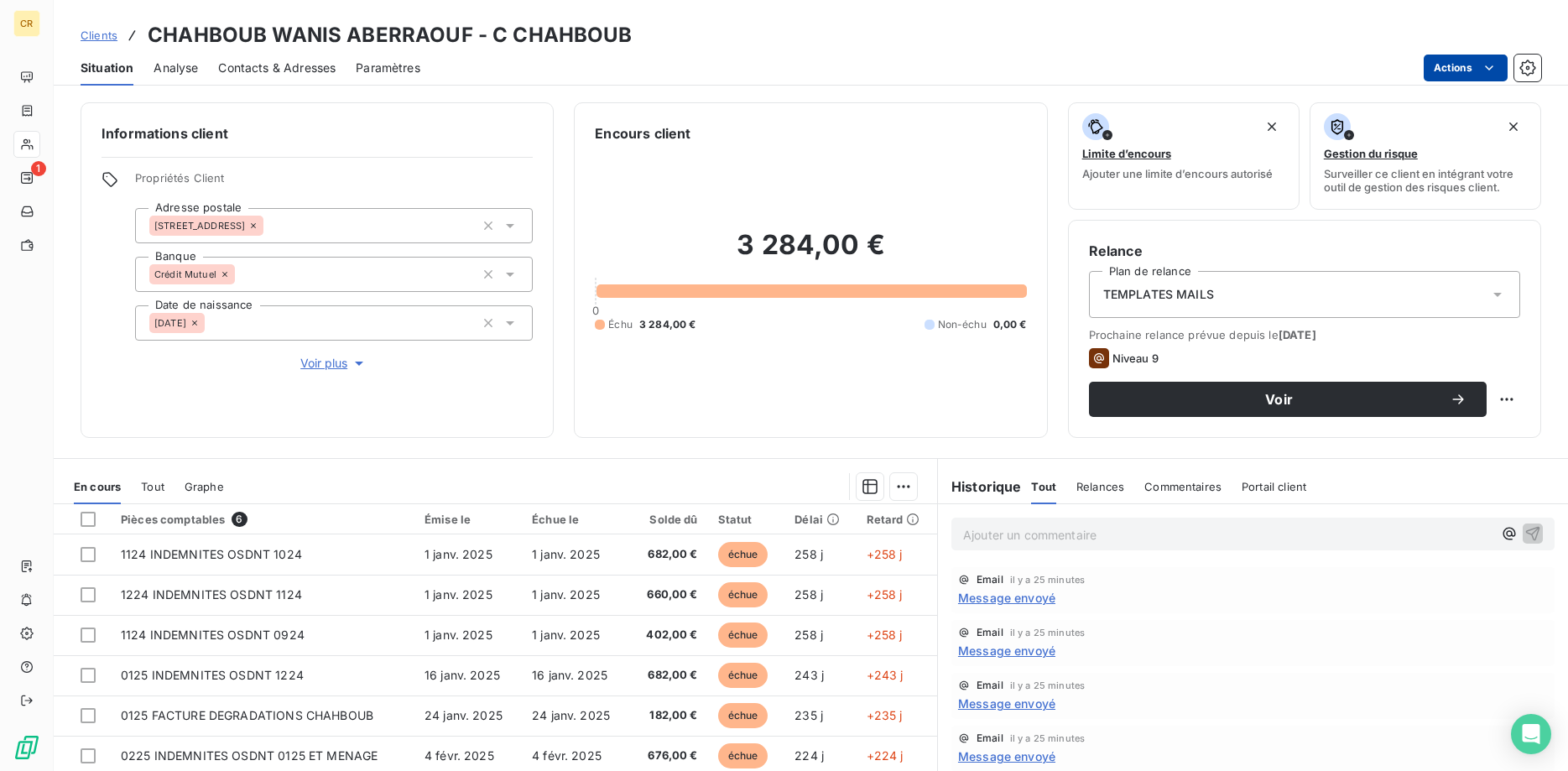
click at [1494, 70] on html "CR 1 Clients CHAHBOUB WANIS ABERRAOUF - C CHAHBOUB Situation Analyse Contacts &…" at bounding box center [784, 386] width 1568 height 771
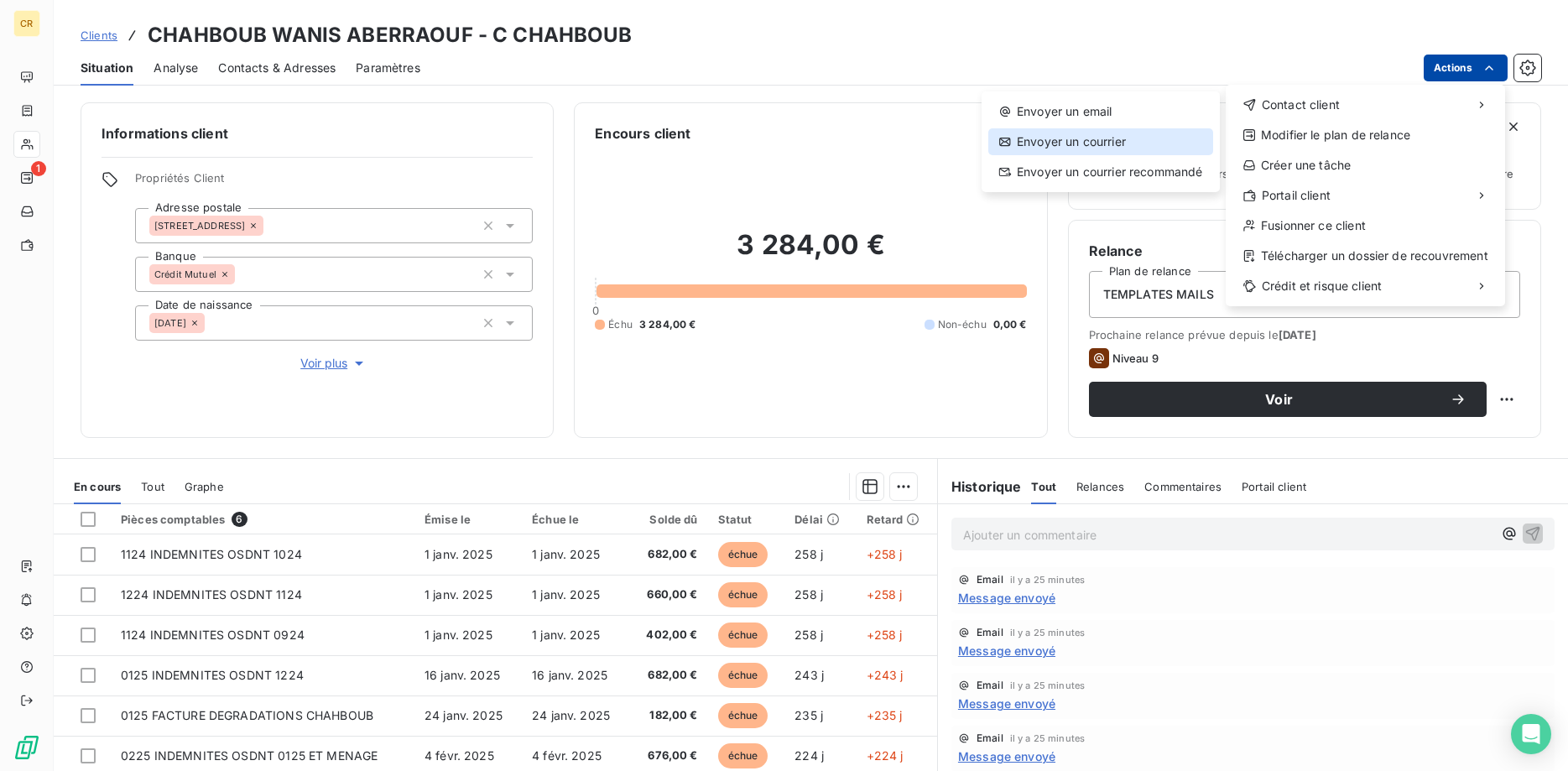
click at [1054, 140] on div "Envoyer un courrier" at bounding box center [1101, 141] width 225 height 27
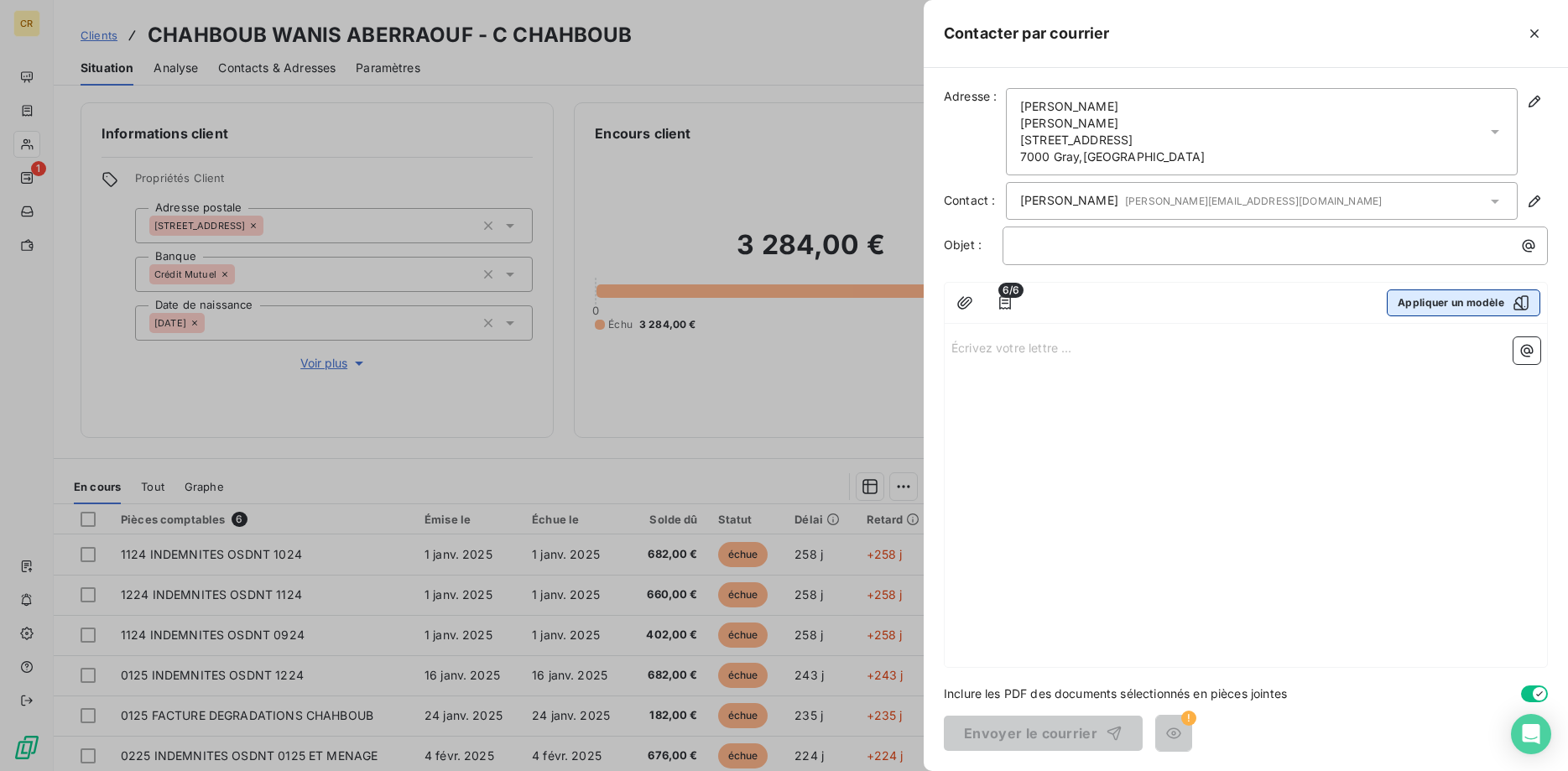
click at [1470, 307] on button "Appliquer un modèle" at bounding box center [1463, 302] width 154 height 27
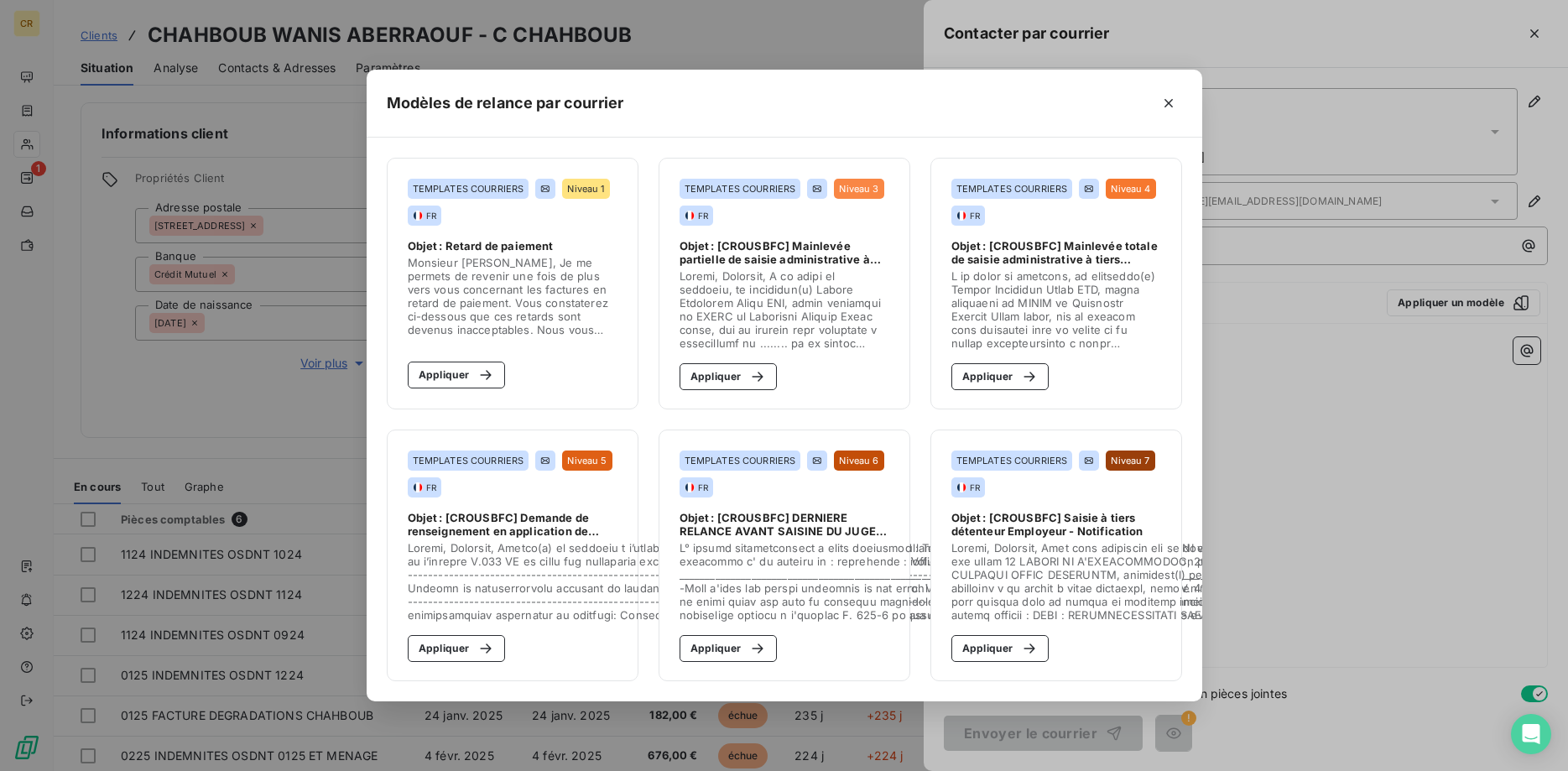
click at [1304, 408] on div "Modèles de relance par courrier TEMPLATES COURRIERS Niveau 1 FR Objet : Retard …" at bounding box center [784, 386] width 1568 height 771
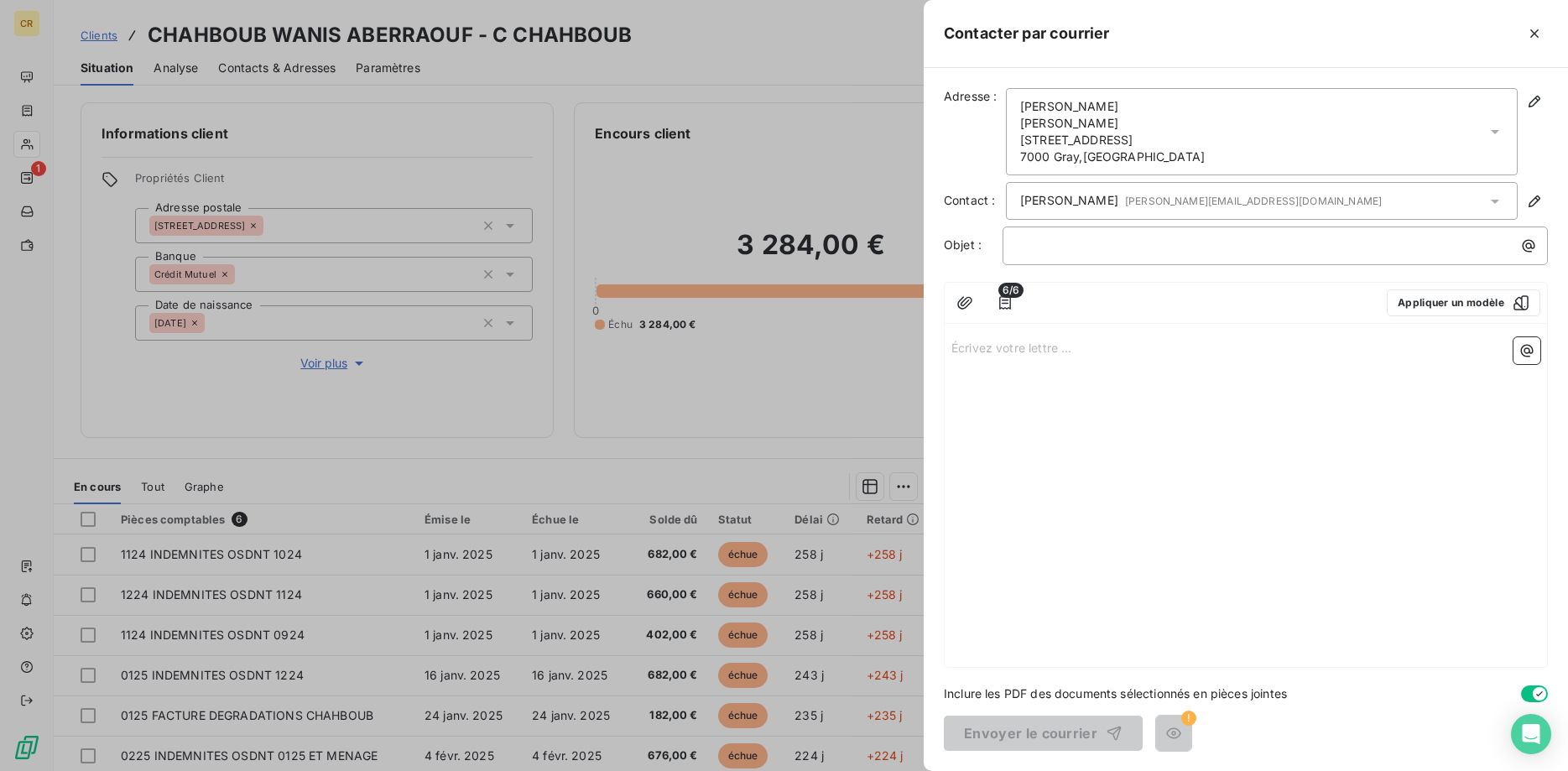
click at [1374, 202] on div "[PERSON_NAME] [PERSON_NAME][EMAIL_ADDRESS][DOMAIN_NAME]" at bounding box center [1261, 201] width 512 height 38
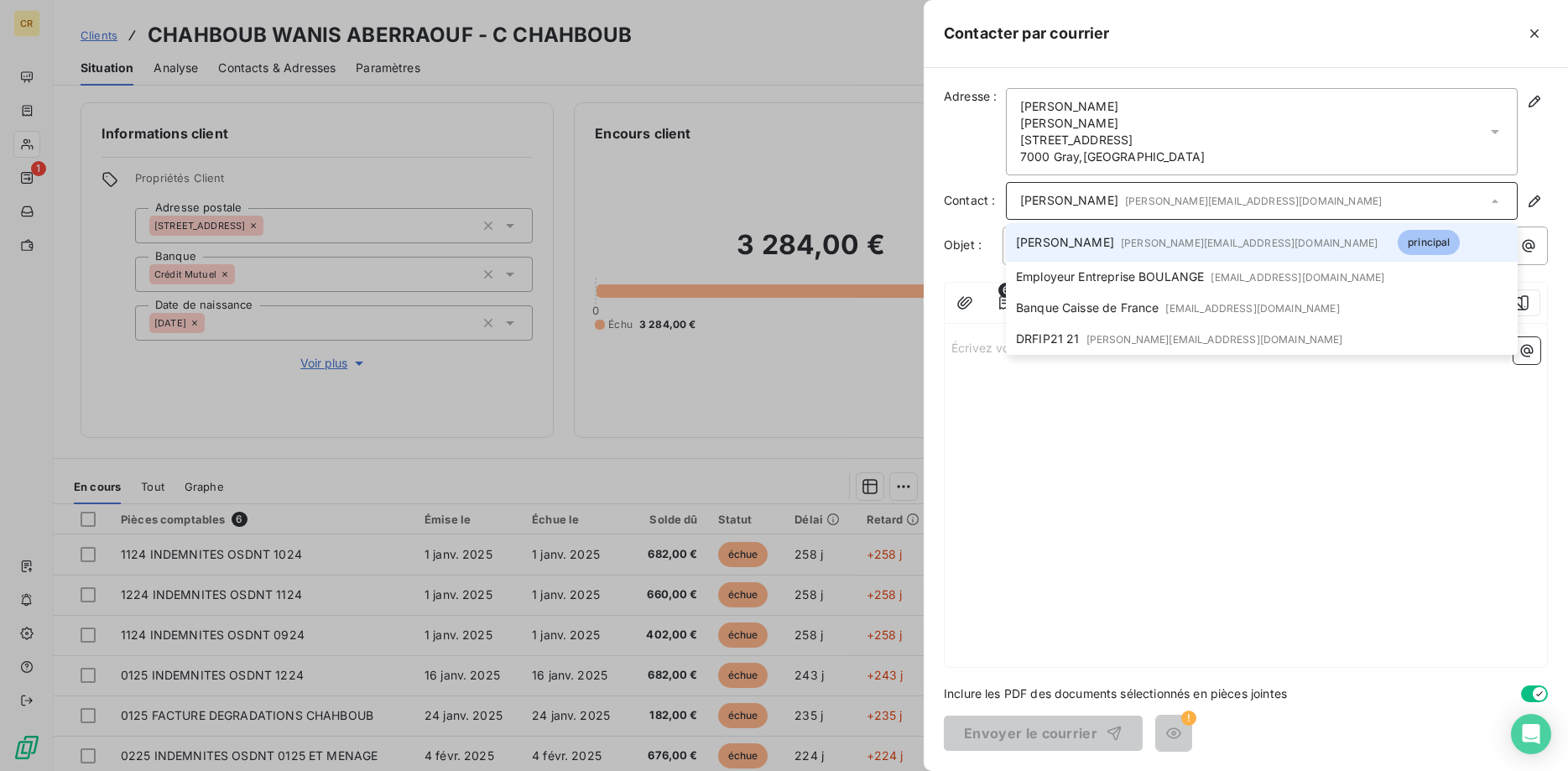
click at [1140, 247] on span "[PERSON_NAME][EMAIL_ADDRESS][DOMAIN_NAME]" at bounding box center [1249, 242] width 257 height 13
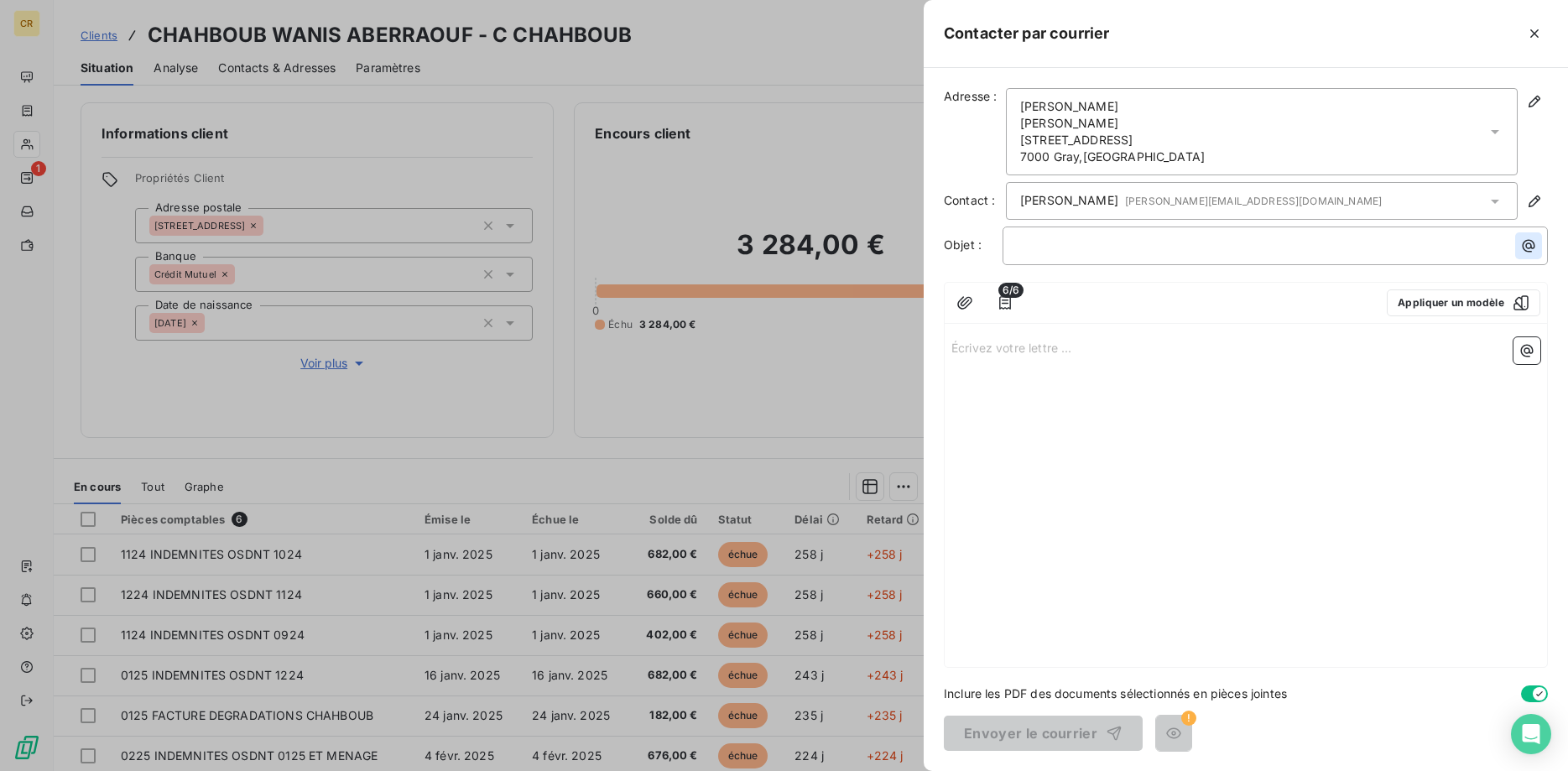
click at [1522, 246] on icon "button" at bounding box center [1528, 246] width 13 height 13
click at [969, 367] on html "CR 1 Clients CHAHBOUB WANIS ABERRAOUF - C CHAHBOUB Situation Analyse Contacts &…" at bounding box center [784, 386] width 1568 height 771
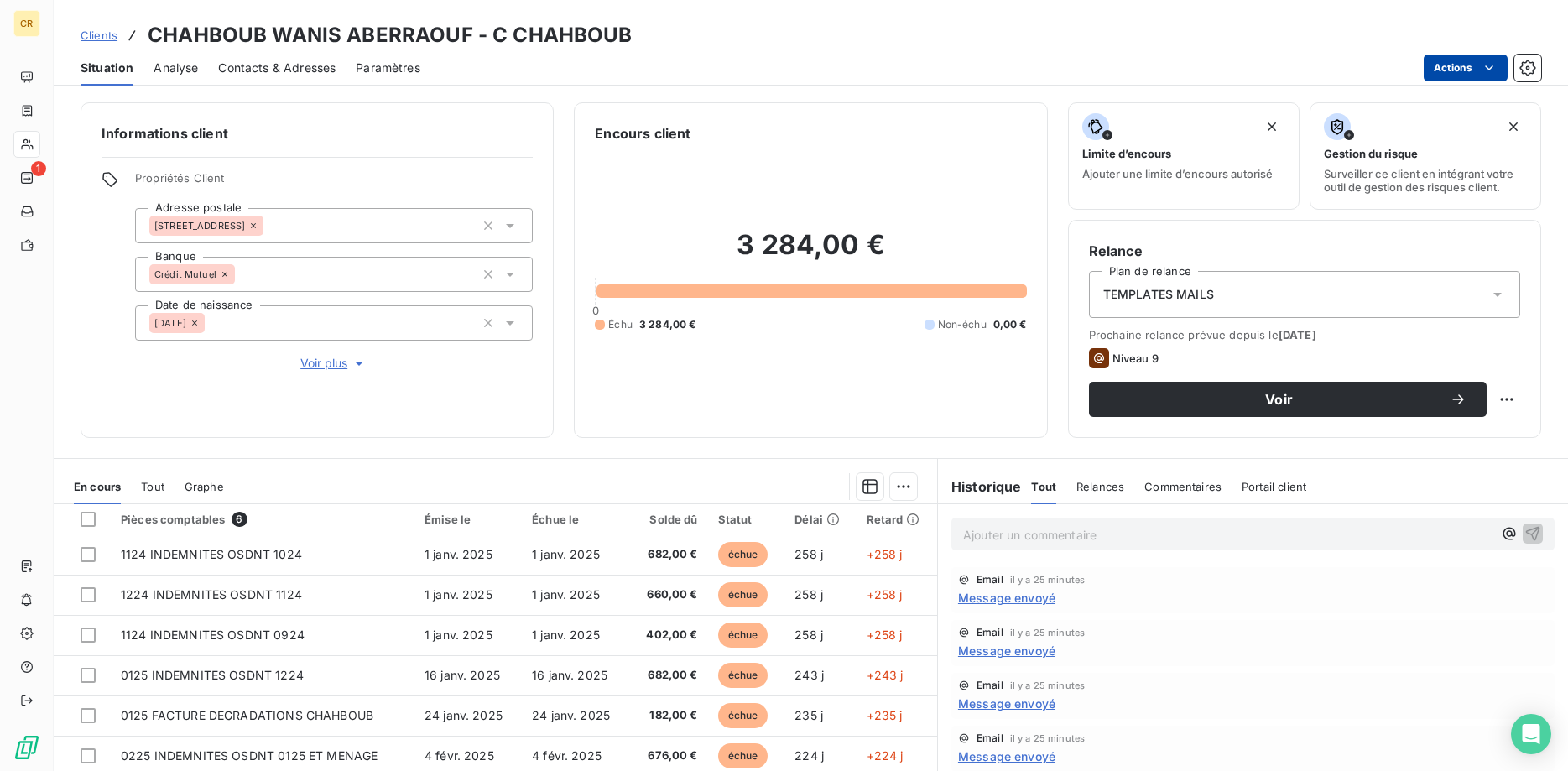
click at [1497, 60] on html "CR 1 Clients CHAHBOUB WANIS ABERRAOUF - C CHAHBOUB Situation Analyse Contacts &…" at bounding box center [784, 386] width 1568 height 771
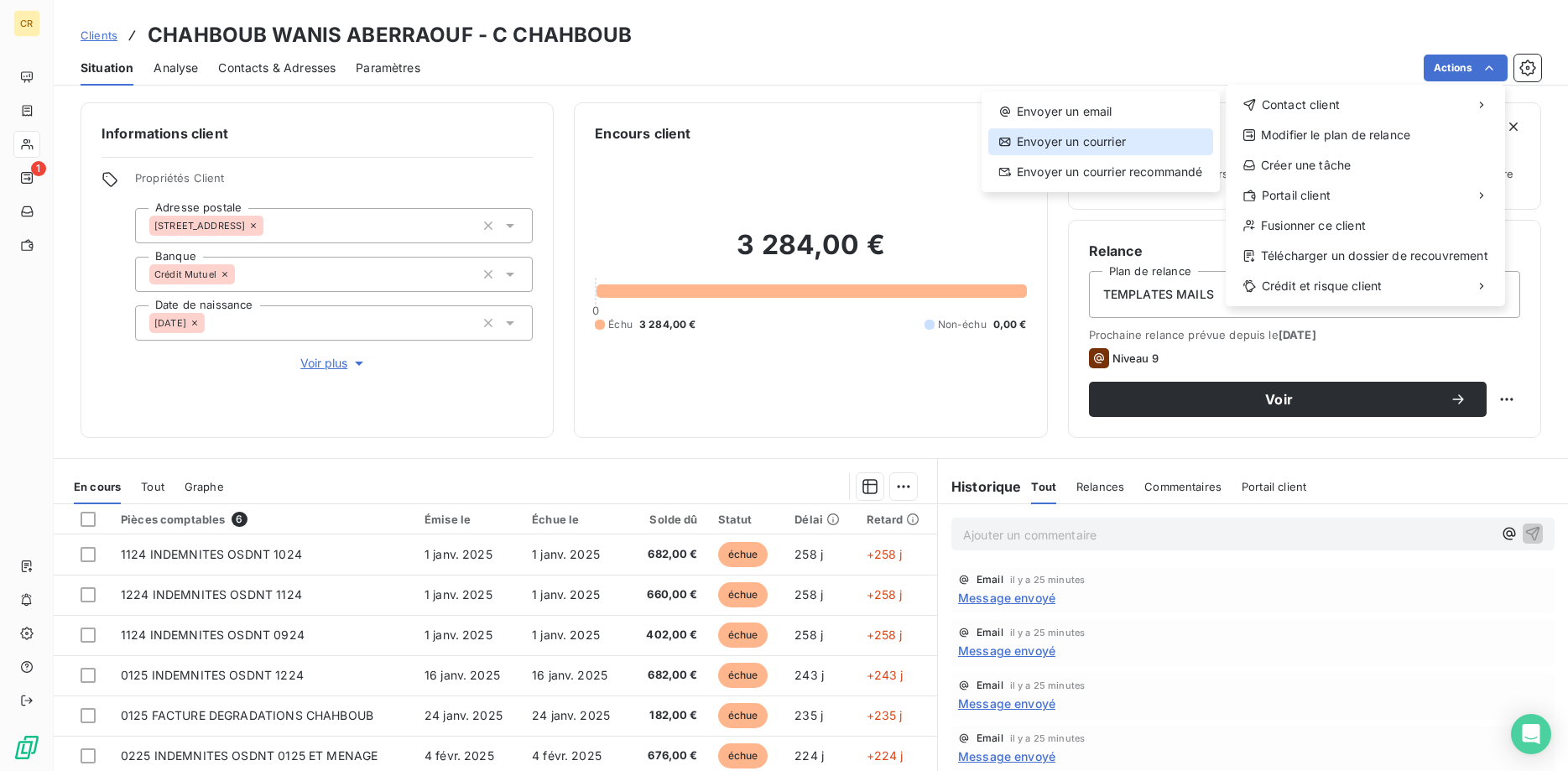
click at [1119, 140] on div "Envoyer un courrier" at bounding box center [1101, 141] width 225 height 27
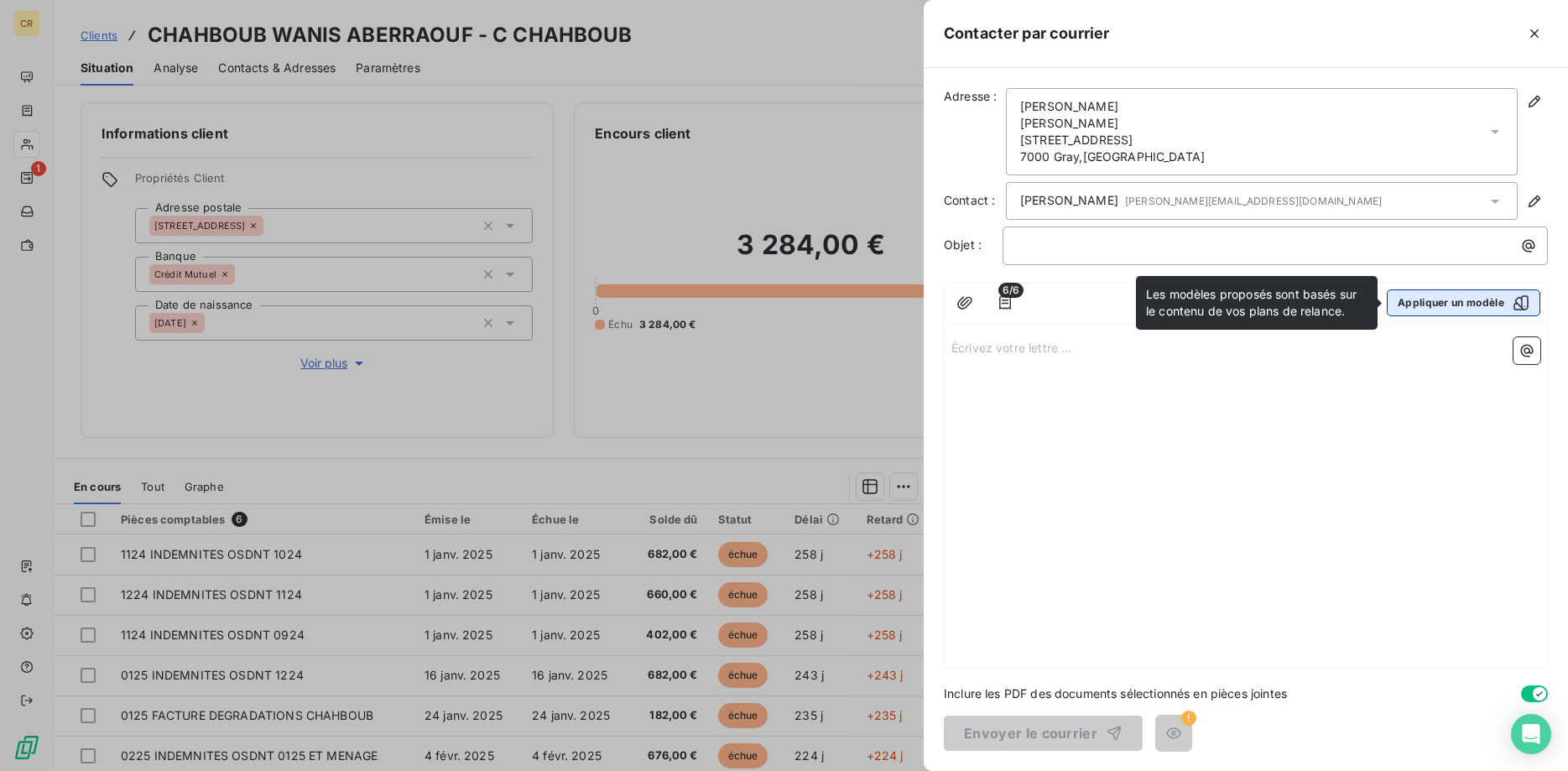
click at [1471, 313] on button "Appliquer un modèle" at bounding box center [1463, 302] width 154 height 27
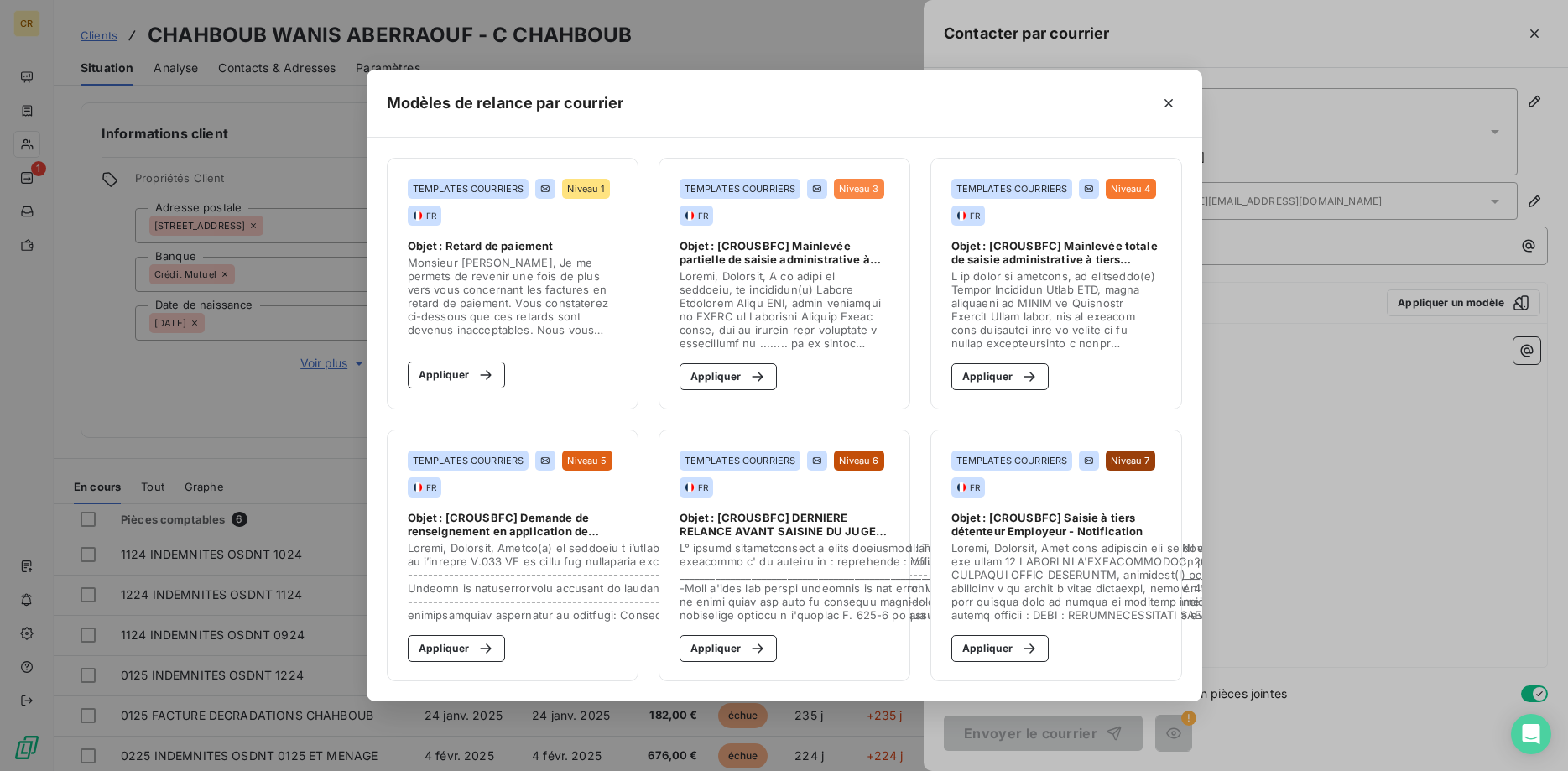
click at [1352, 418] on div "Modèles de relance par courrier TEMPLATES COURRIERS Niveau 1 FR Objet : Retard …" at bounding box center [784, 386] width 1568 height 771
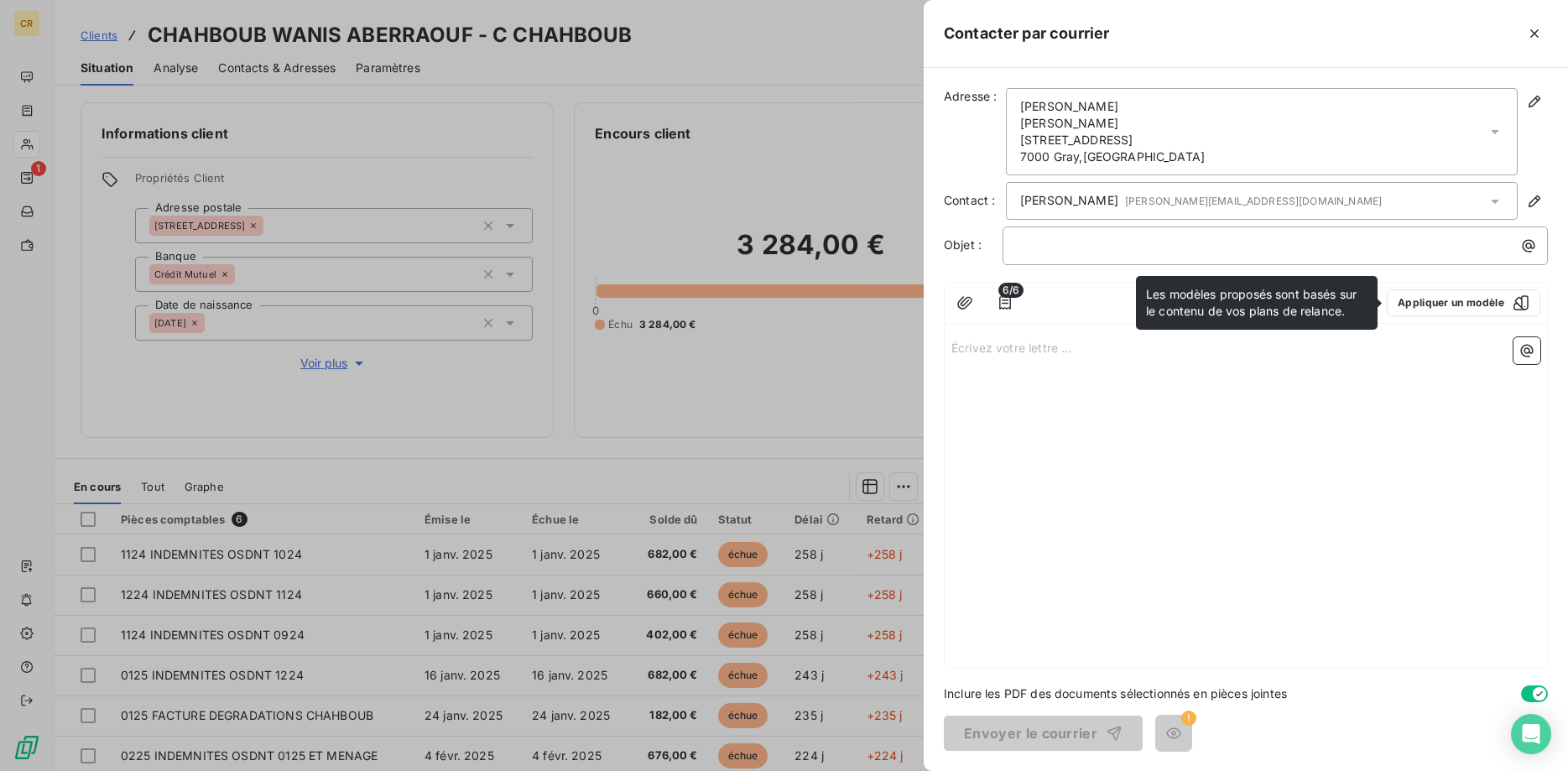
click at [210, 113] on div at bounding box center [784, 386] width 1568 height 771
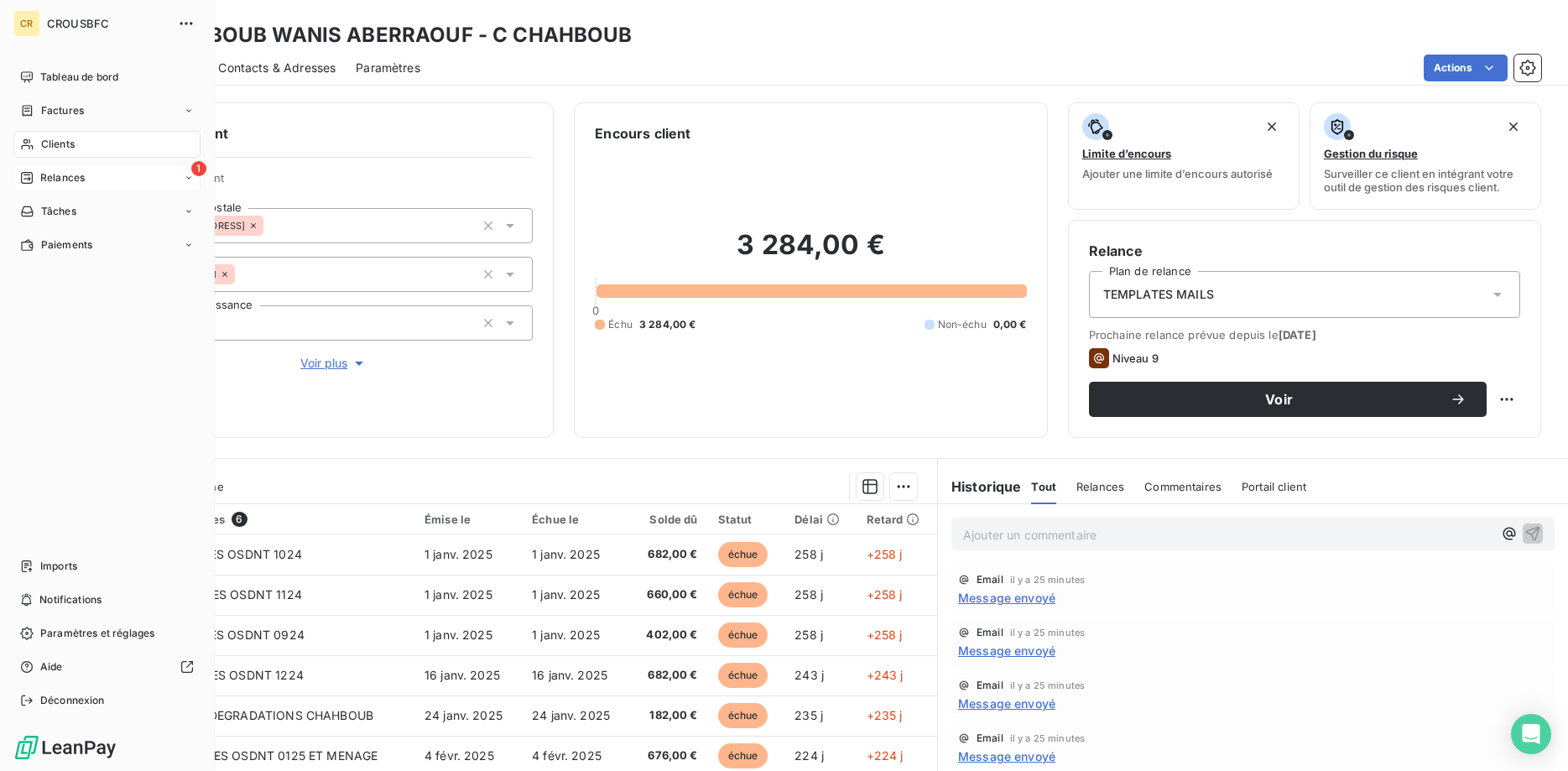
click at [46, 185] on div "1 Relances" at bounding box center [107, 177] width 187 height 27
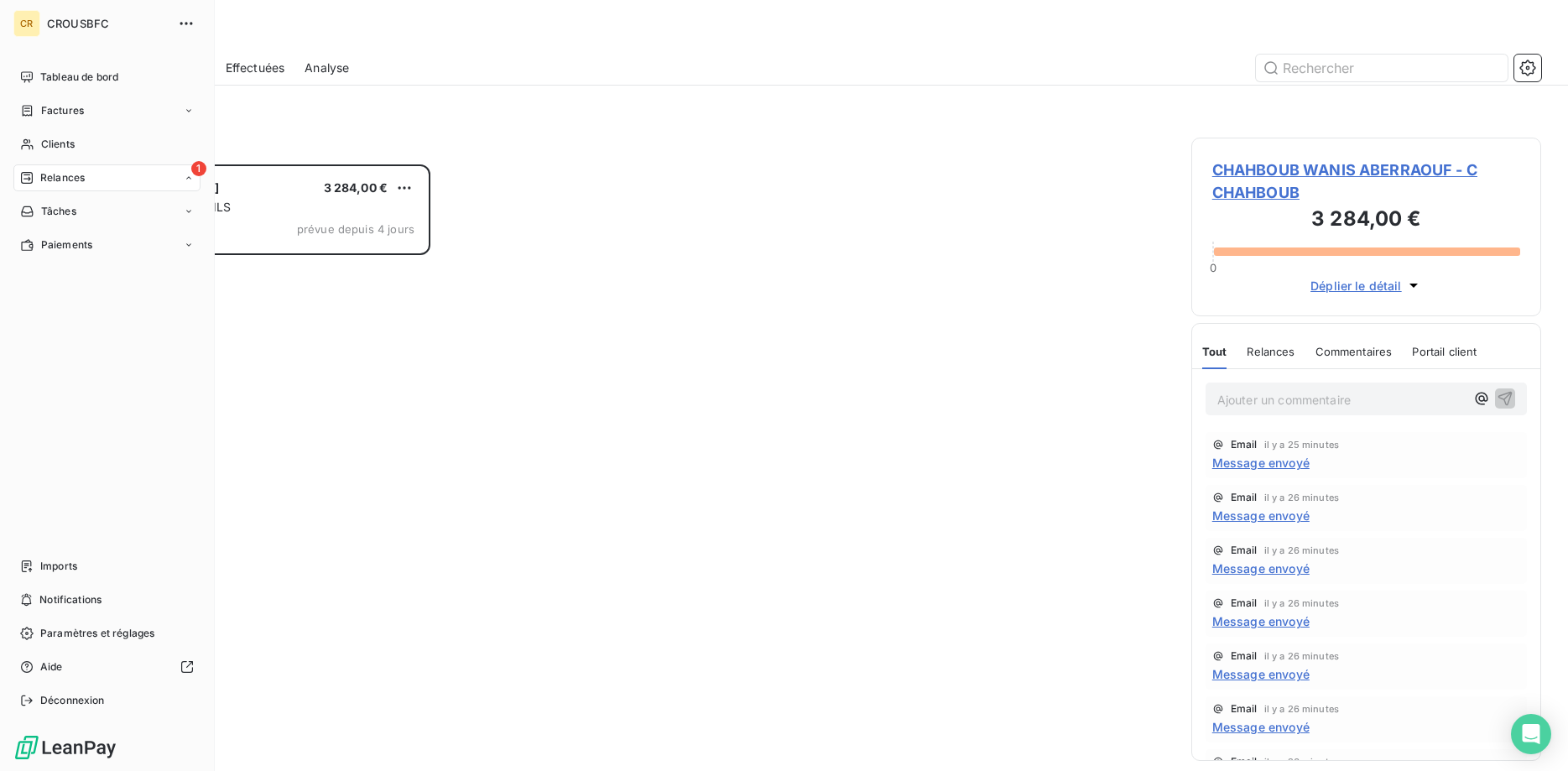
scroll to position [606, 350]
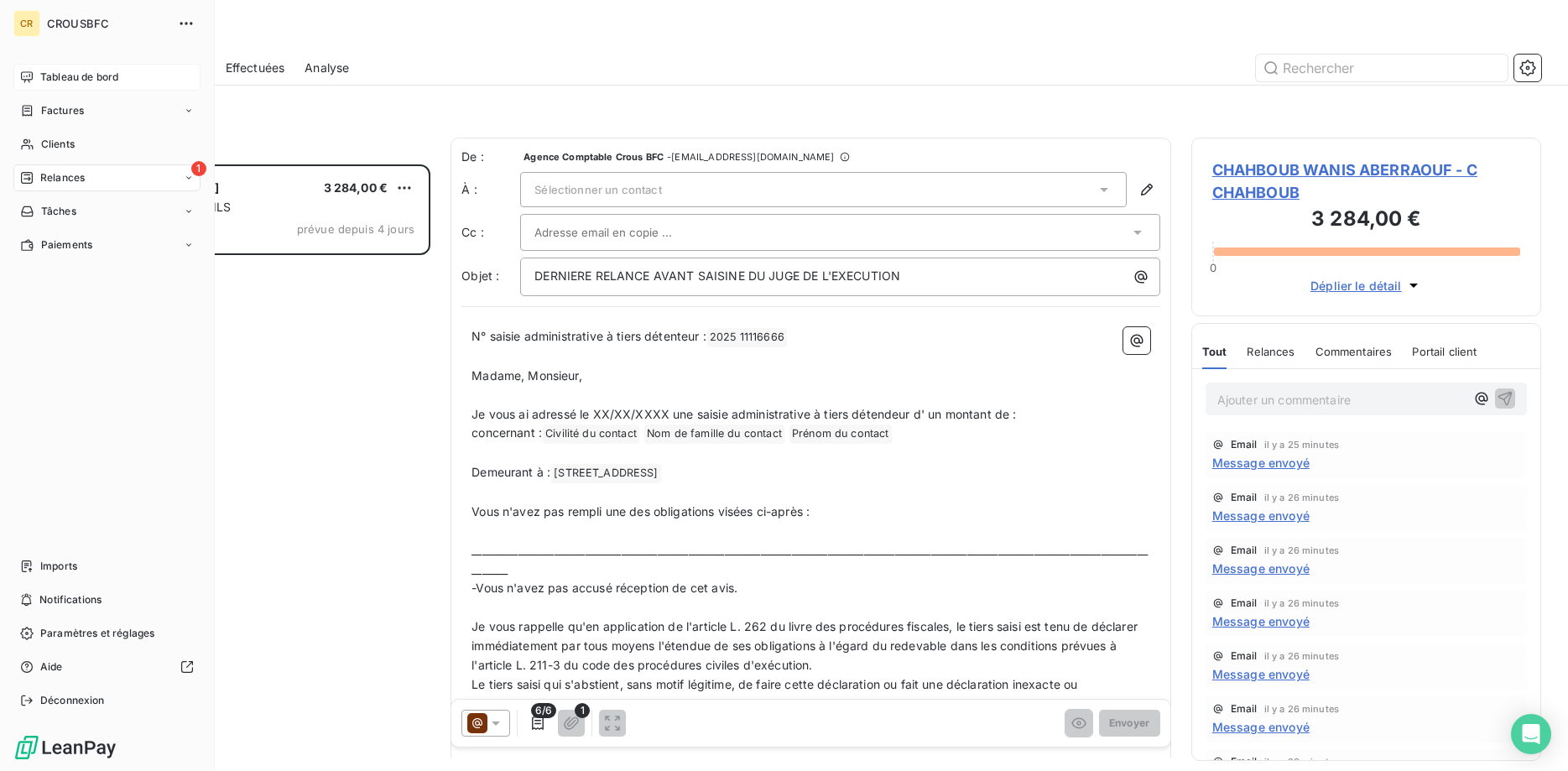
click at [31, 82] on icon at bounding box center [27, 77] width 14 height 14
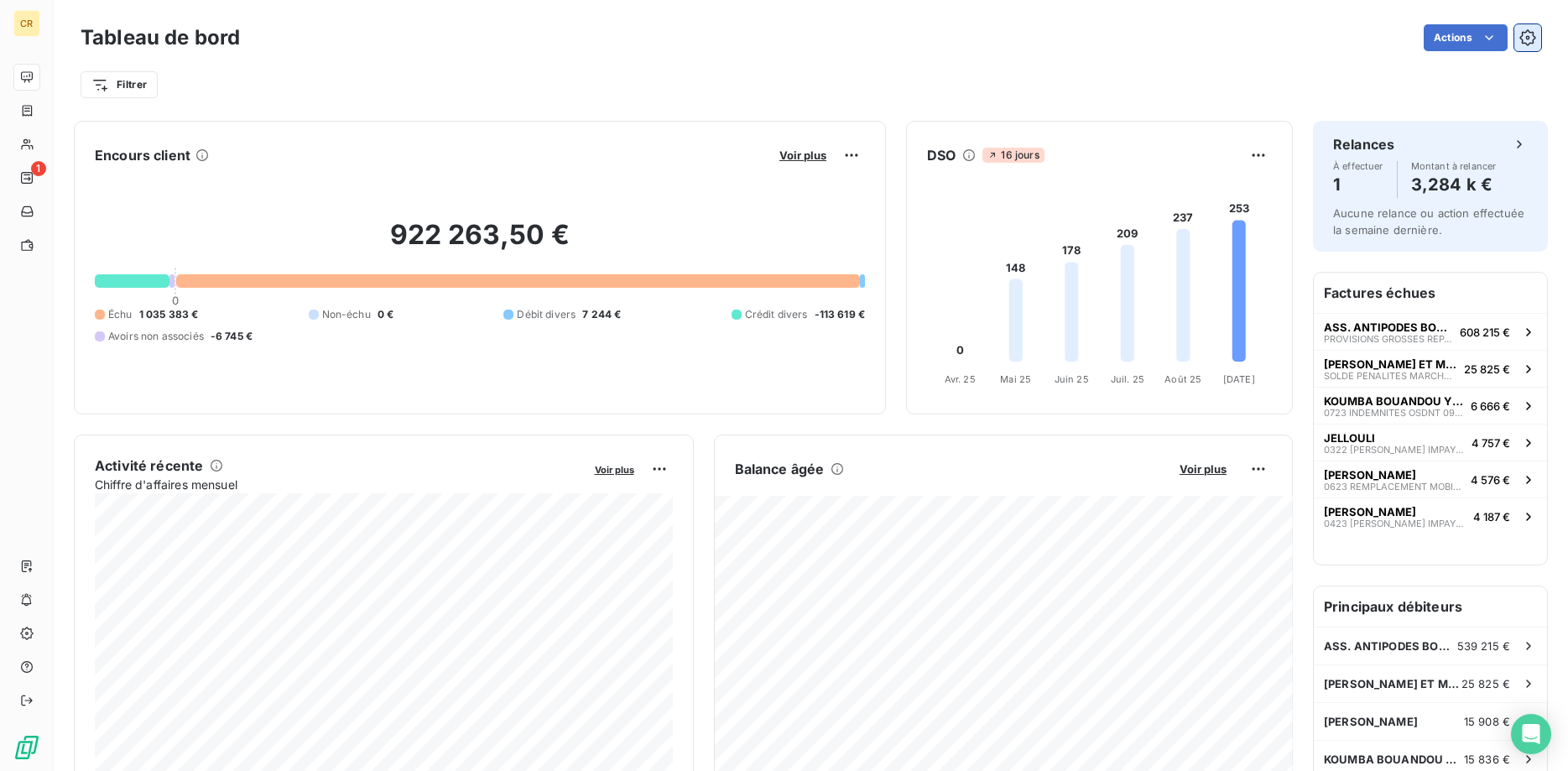
click at [1531, 43] on icon "button" at bounding box center [1527, 37] width 16 height 16
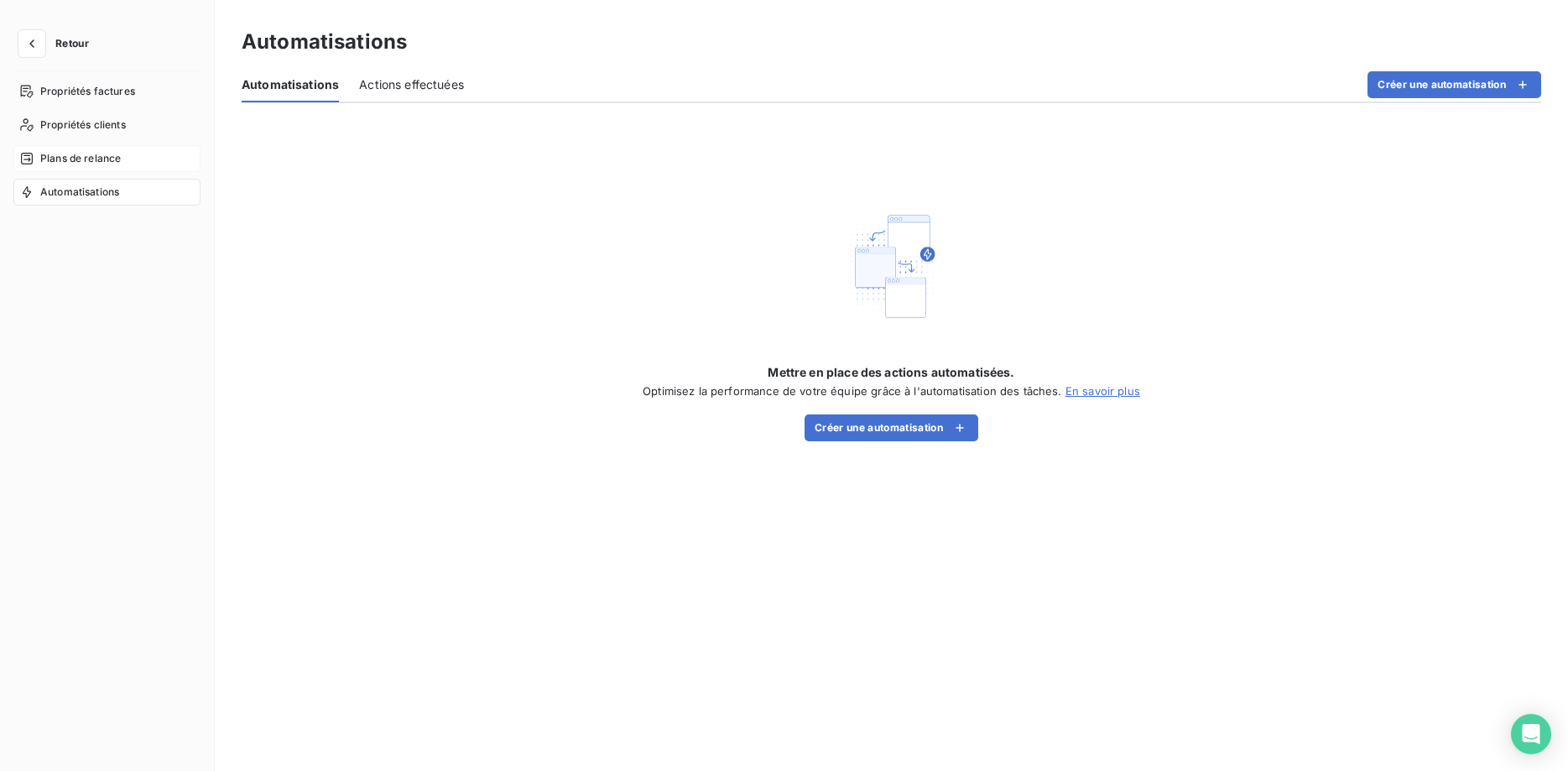
click at [92, 161] on span "Plans de relance" at bounding box center [81, 159] width 81 height 15
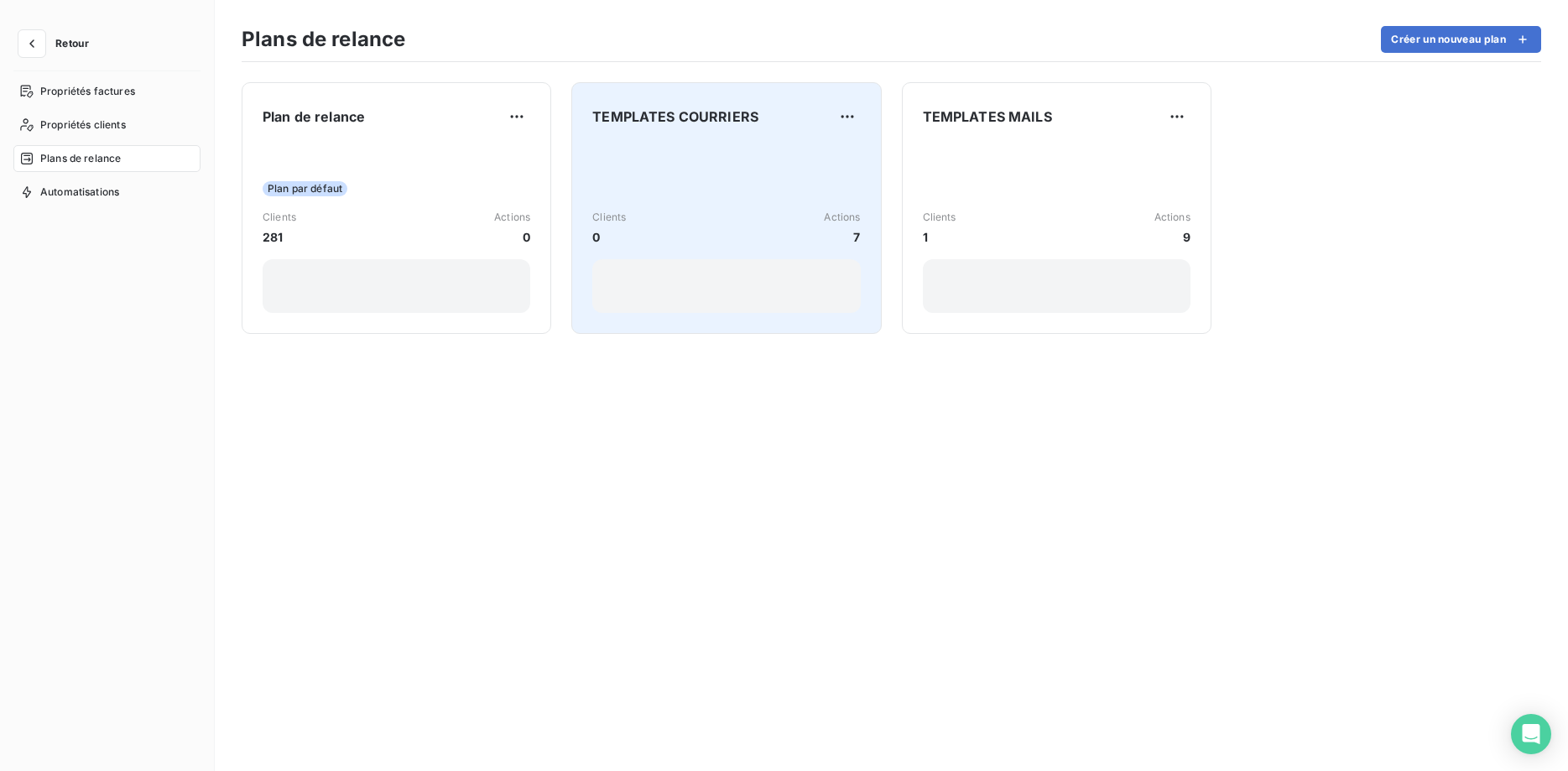
click at [672, 213] on div "Clients 0 Actions 7" at bounding box center [726, 228] width 268 height 36
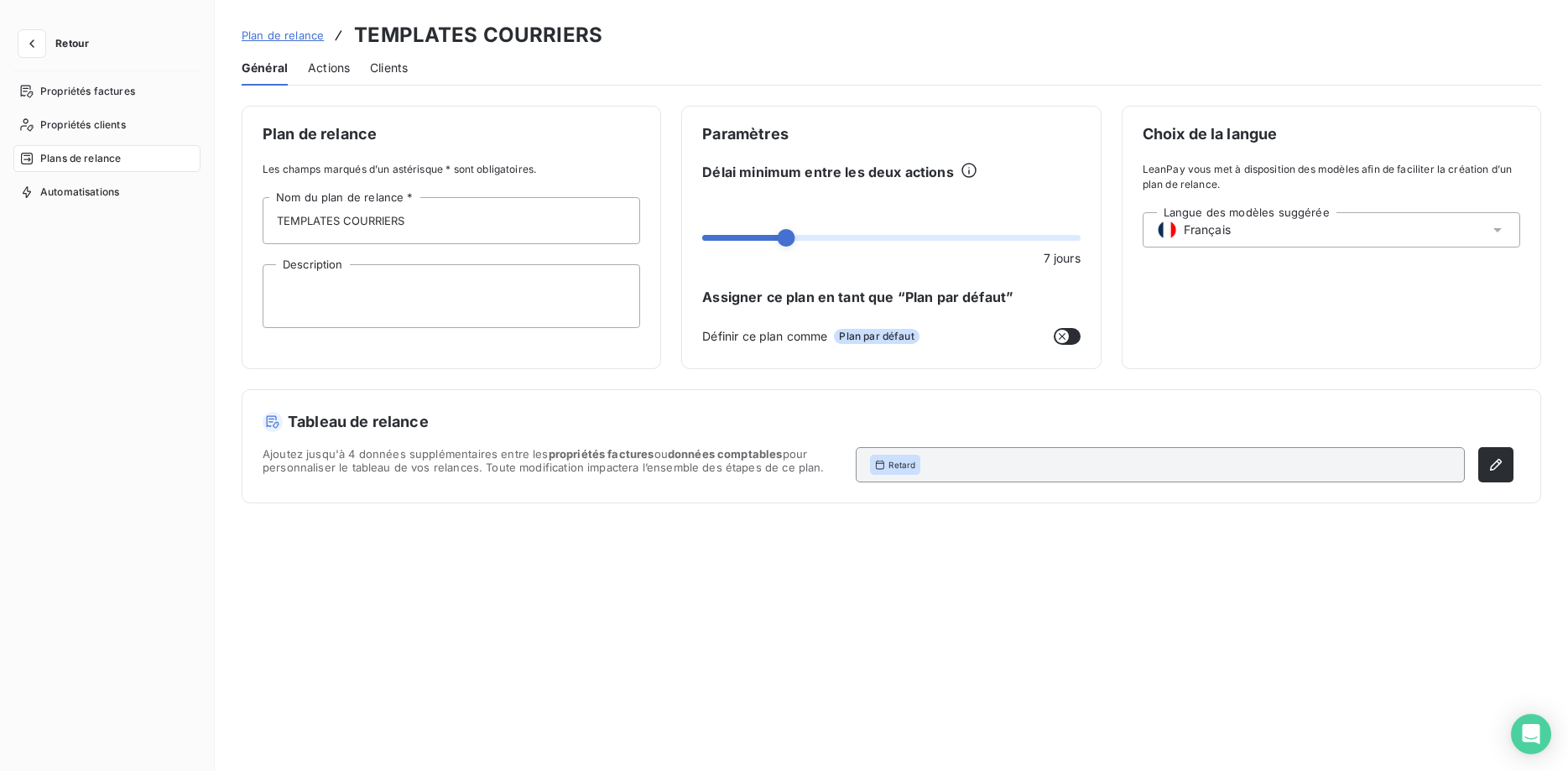
click at [332, 62] on span "Actions" at bounding box center [328, 68] width 42 height 17
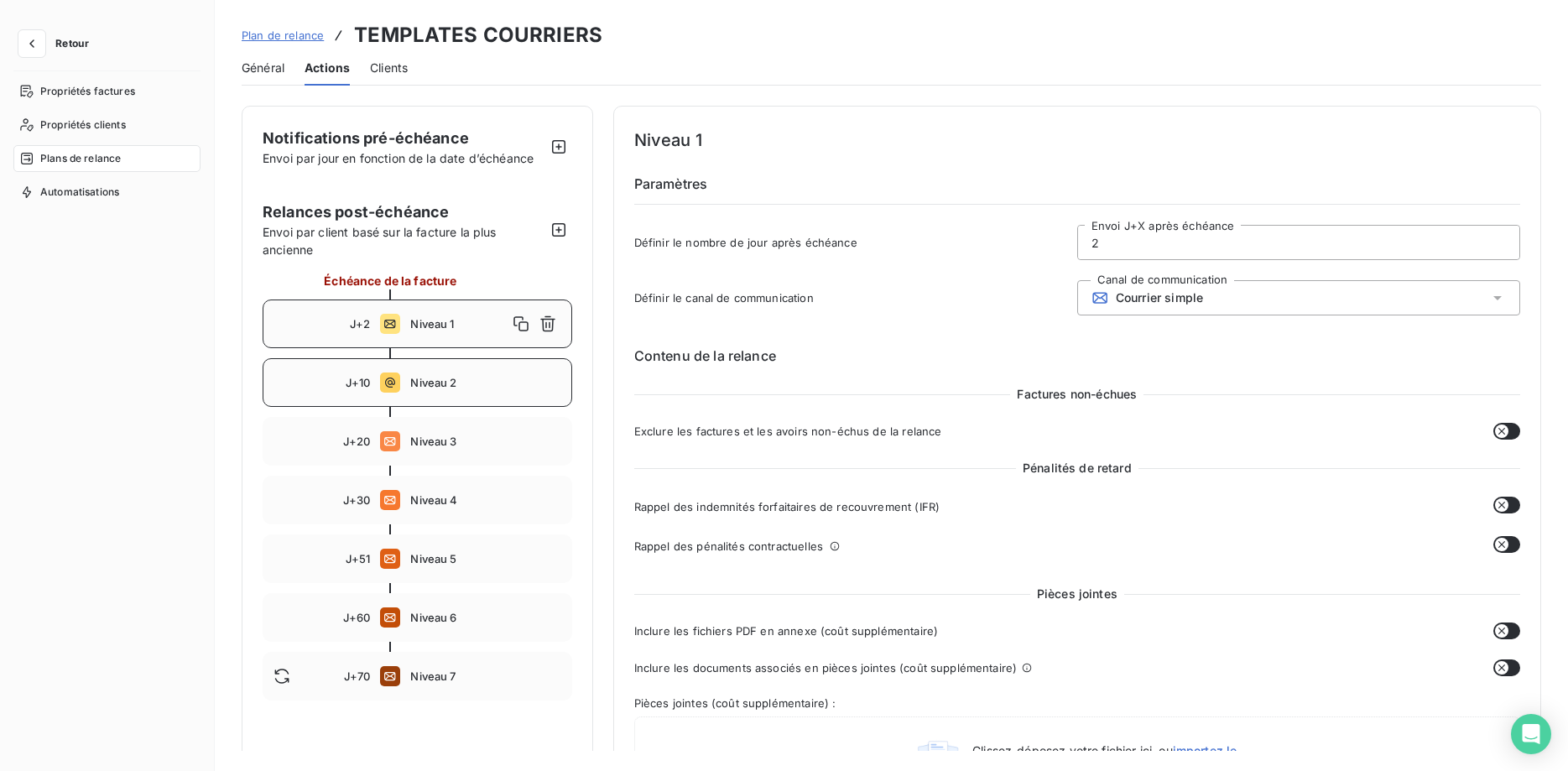
click at [431, 376] on span "Niveau 2" at bounding box center [485, 383] width 150 height 14
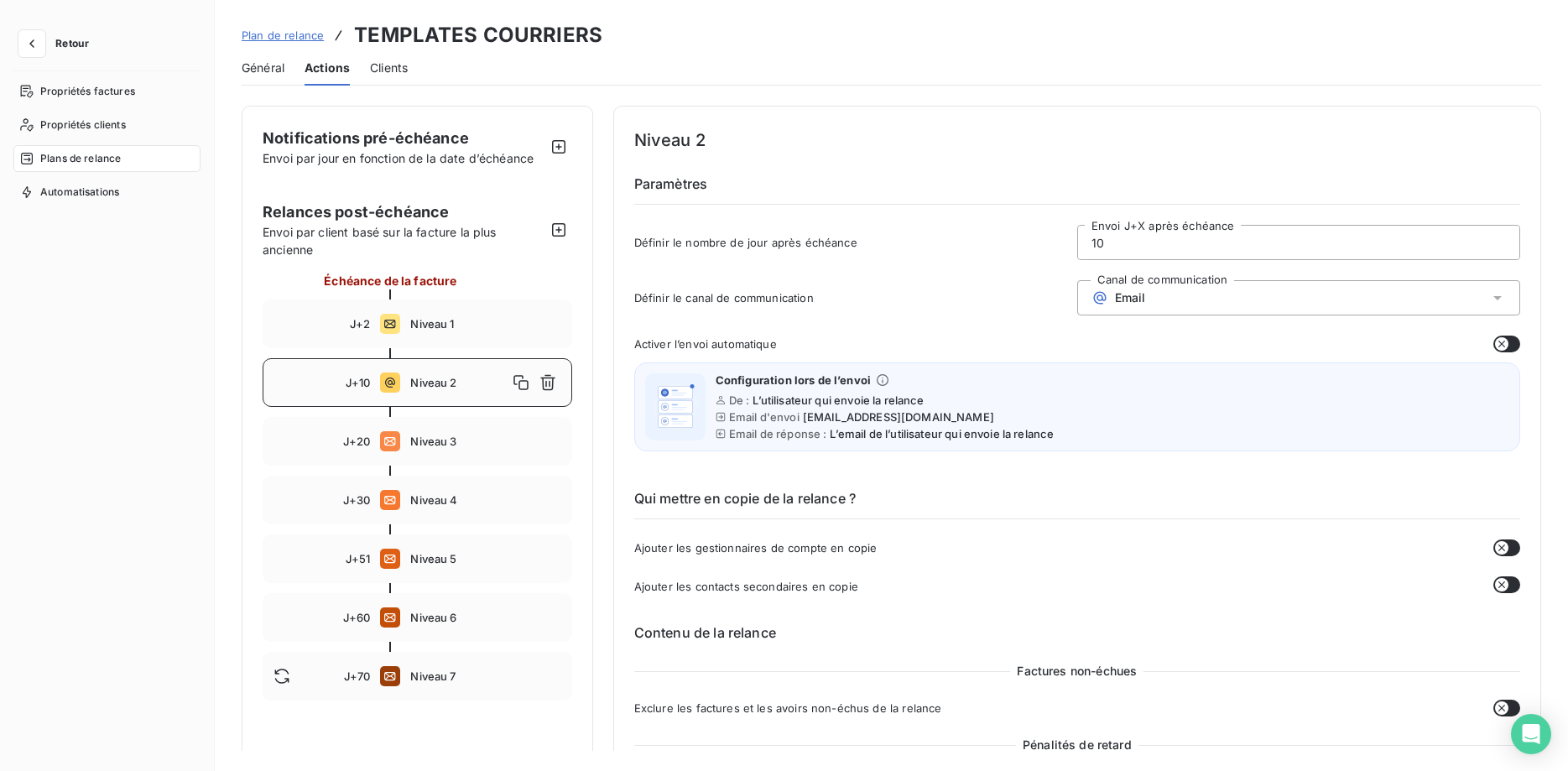
click at [1150, 300] on div "Email" at bounding box center [1298, 297] width 443 height 35
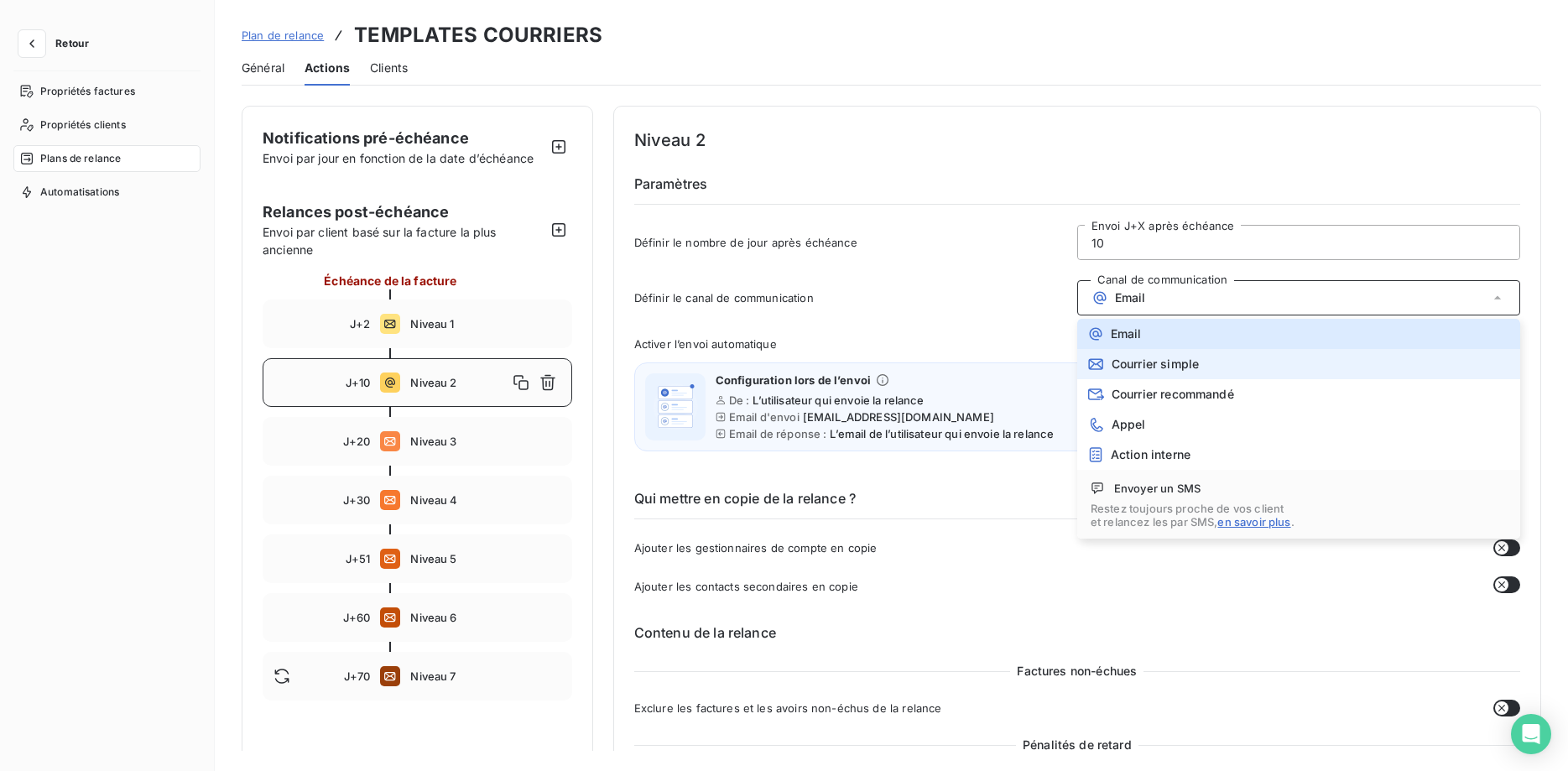
click at [1153, 356] on div "Courrier simple" at bounding box center [1143, 364] width 112 height 17
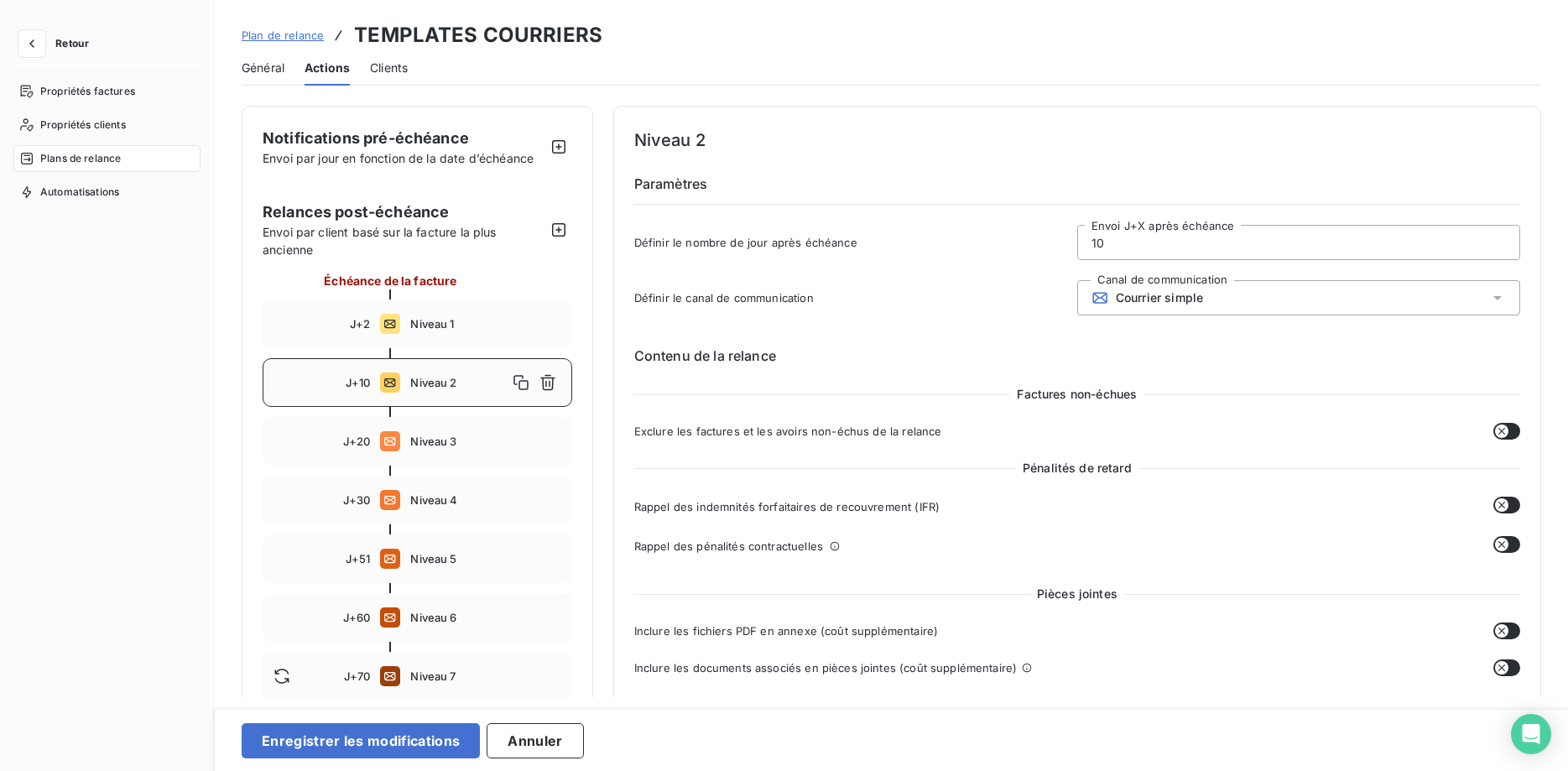
click at [1182, 298] on span "Courrier simple" at bounding box center [1159, 298] width 88 height 14
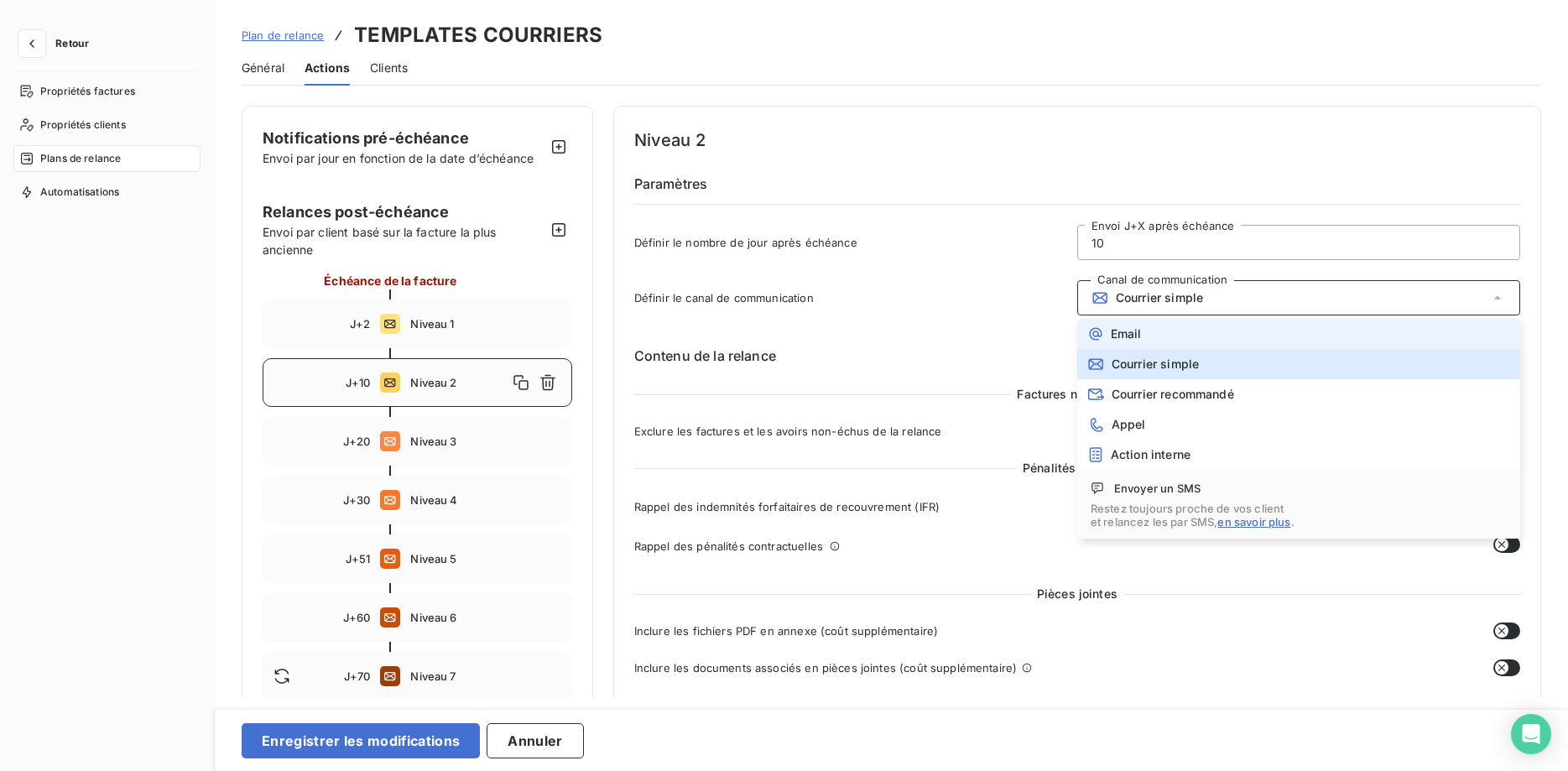
click at [1182, 331] on li "Email" at bounding box center [1298, 333] width 443 height 30
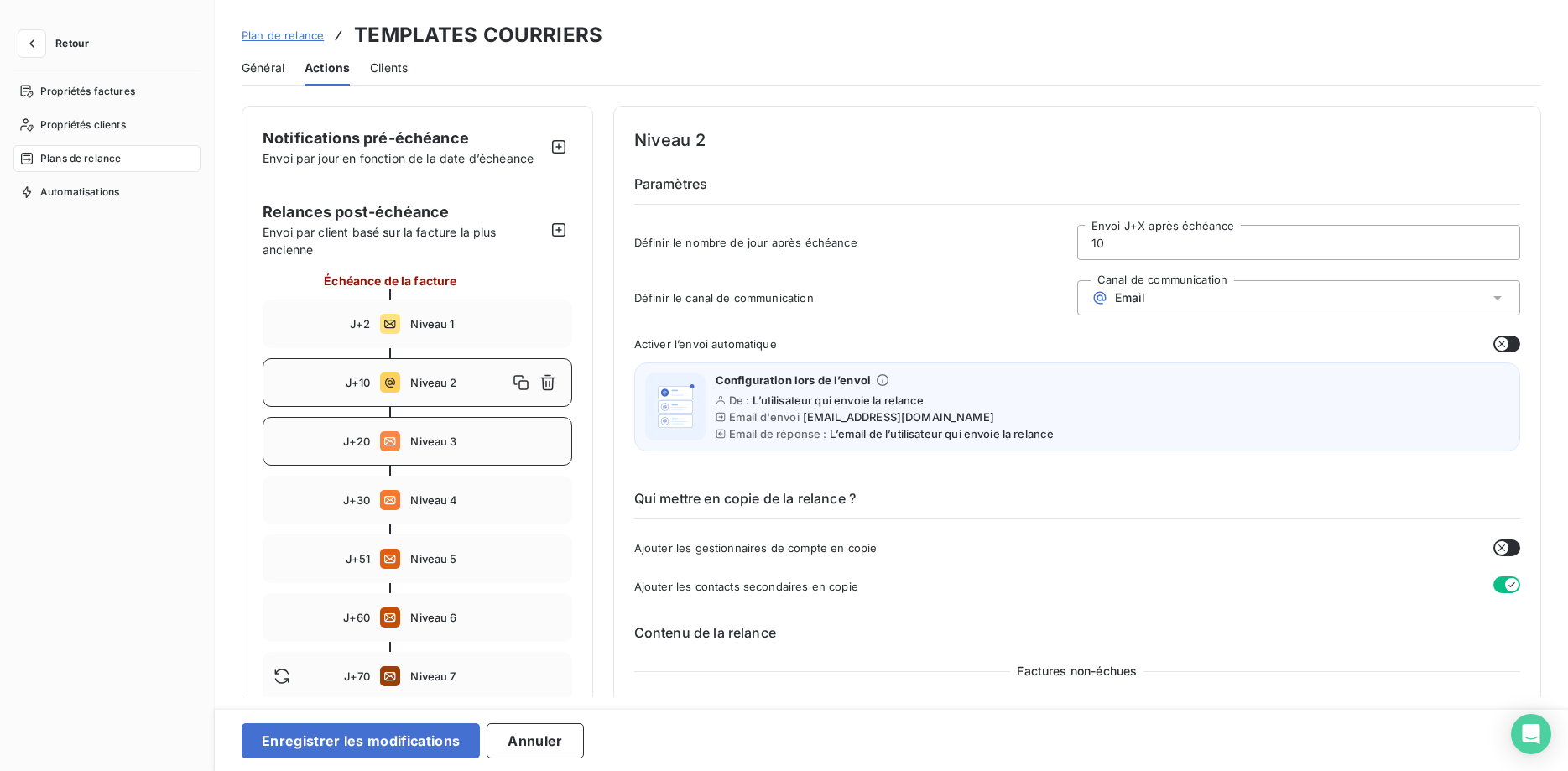
click at [447, 442] on span "Niveau 3" at bounding box center [485, 441] width 150 height 14
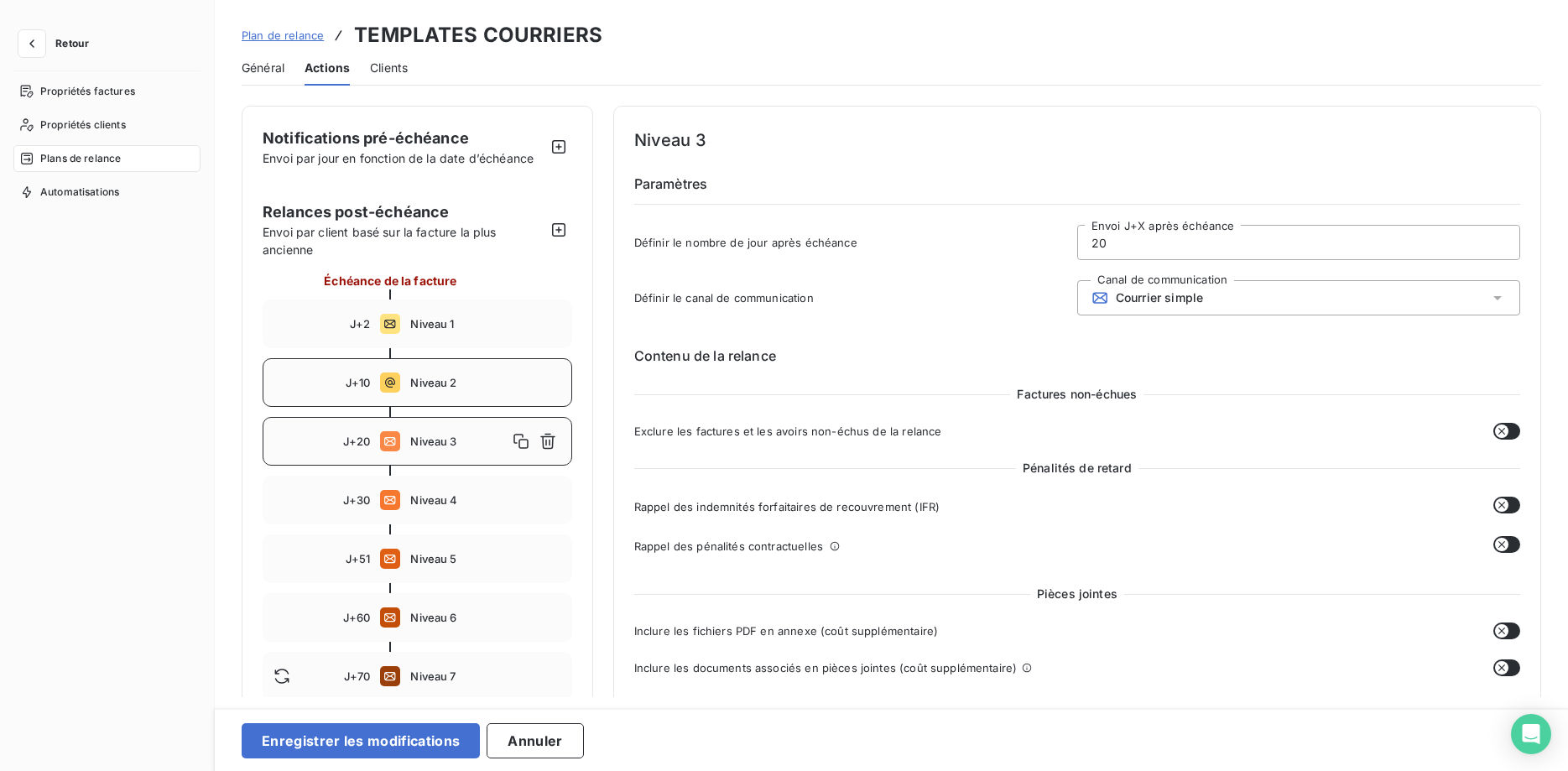
click at [424, 381] on span "Niveau 2" at bounding box center [485, 383] width 150 height 14
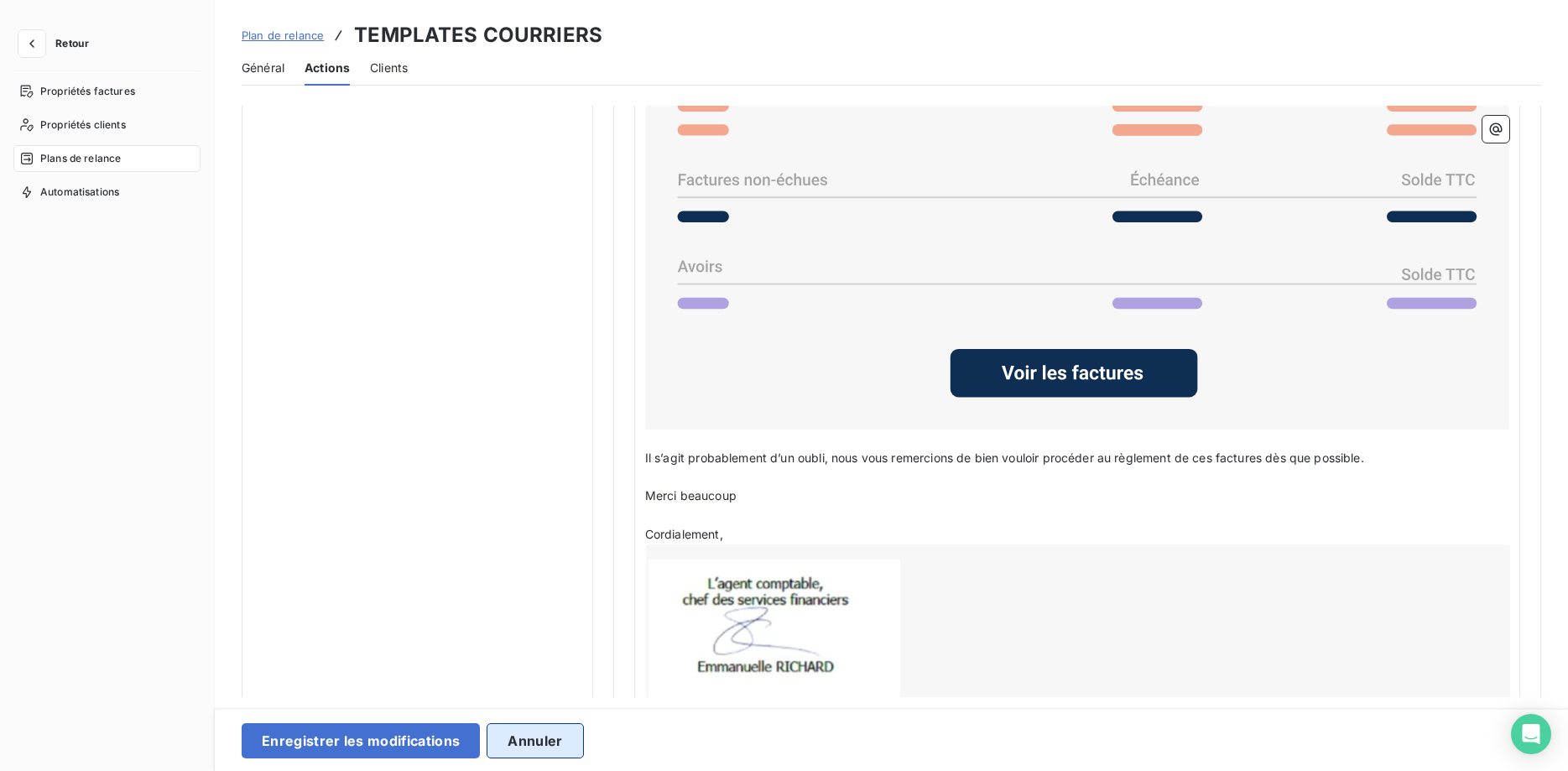
click at [513, 738] on button "Annuler" at bounding box center [535, 740] width 96 height 35
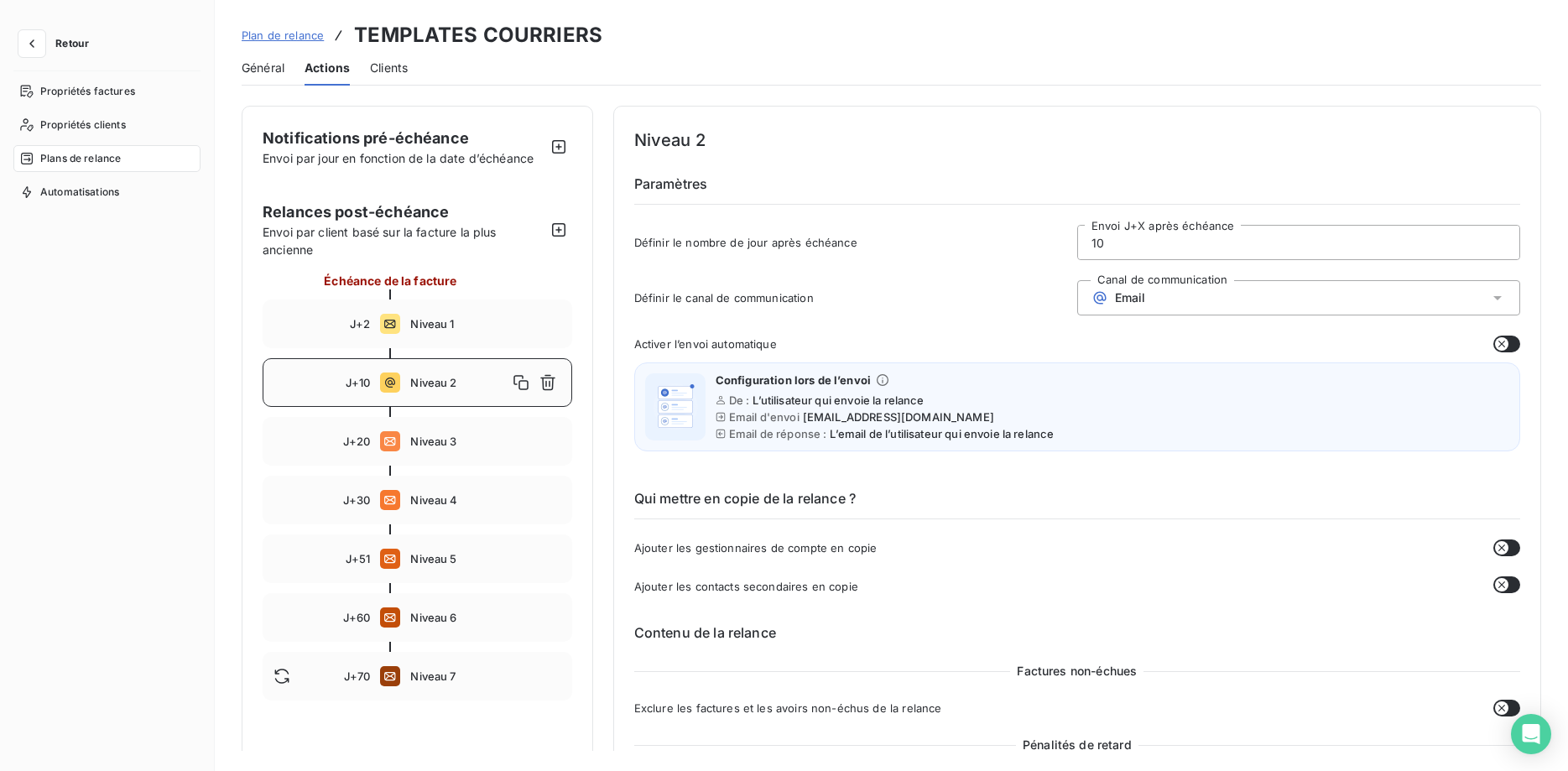
click at [440, 382] on span "Niveau 2" at bounding box center [459, 383] width 96 height 14
click at [1139, 308] on div "Email" at bounding box center [1298, 297] width 443 height 35
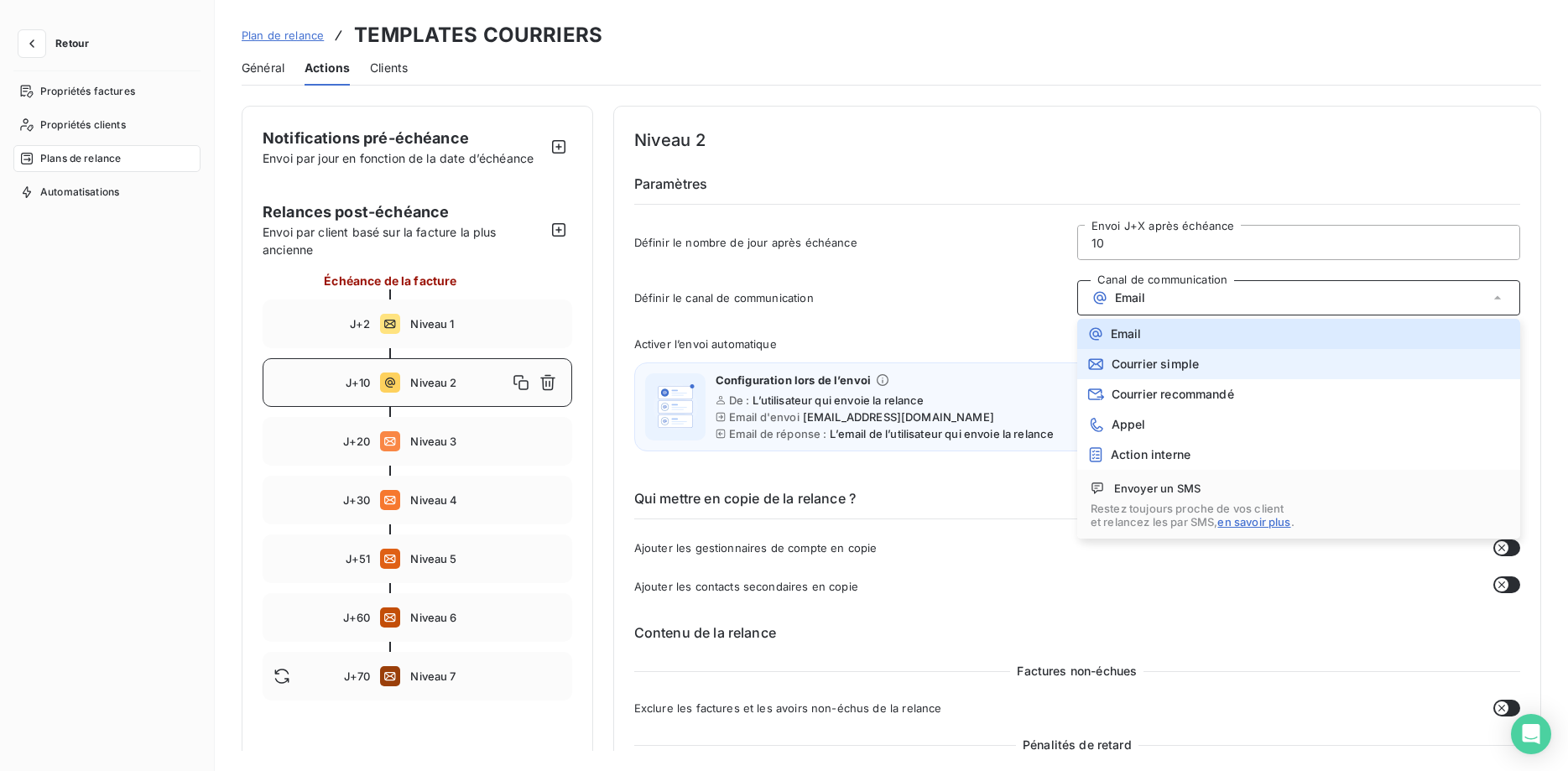
click at [1142, 360] on span "Courrier simple" at bounding box center [1155, 364] width 88 height 14
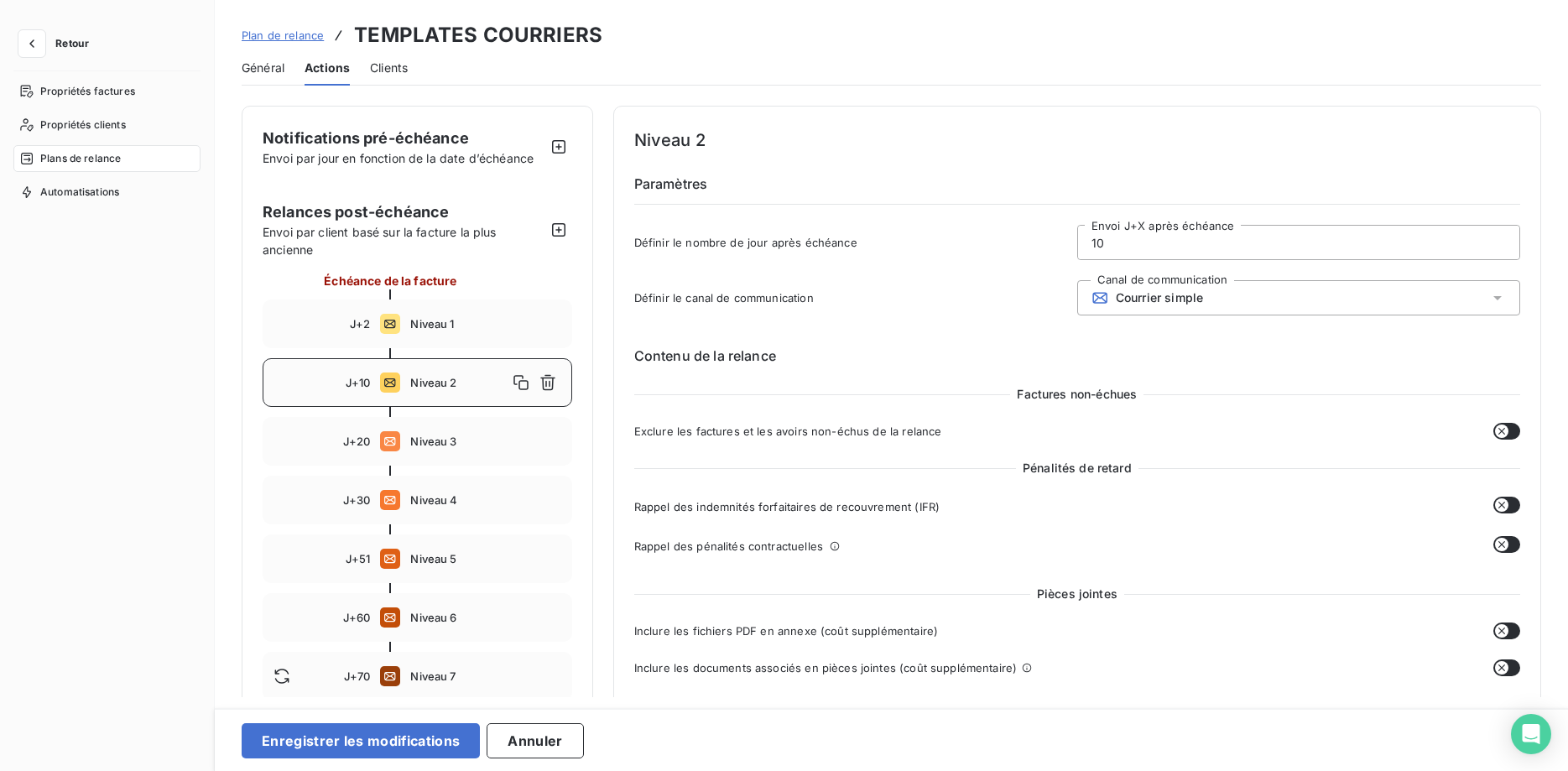
click at [1143, 289] on div "Courrier simple" at bounding box center [1147, 298] width 112 height 17
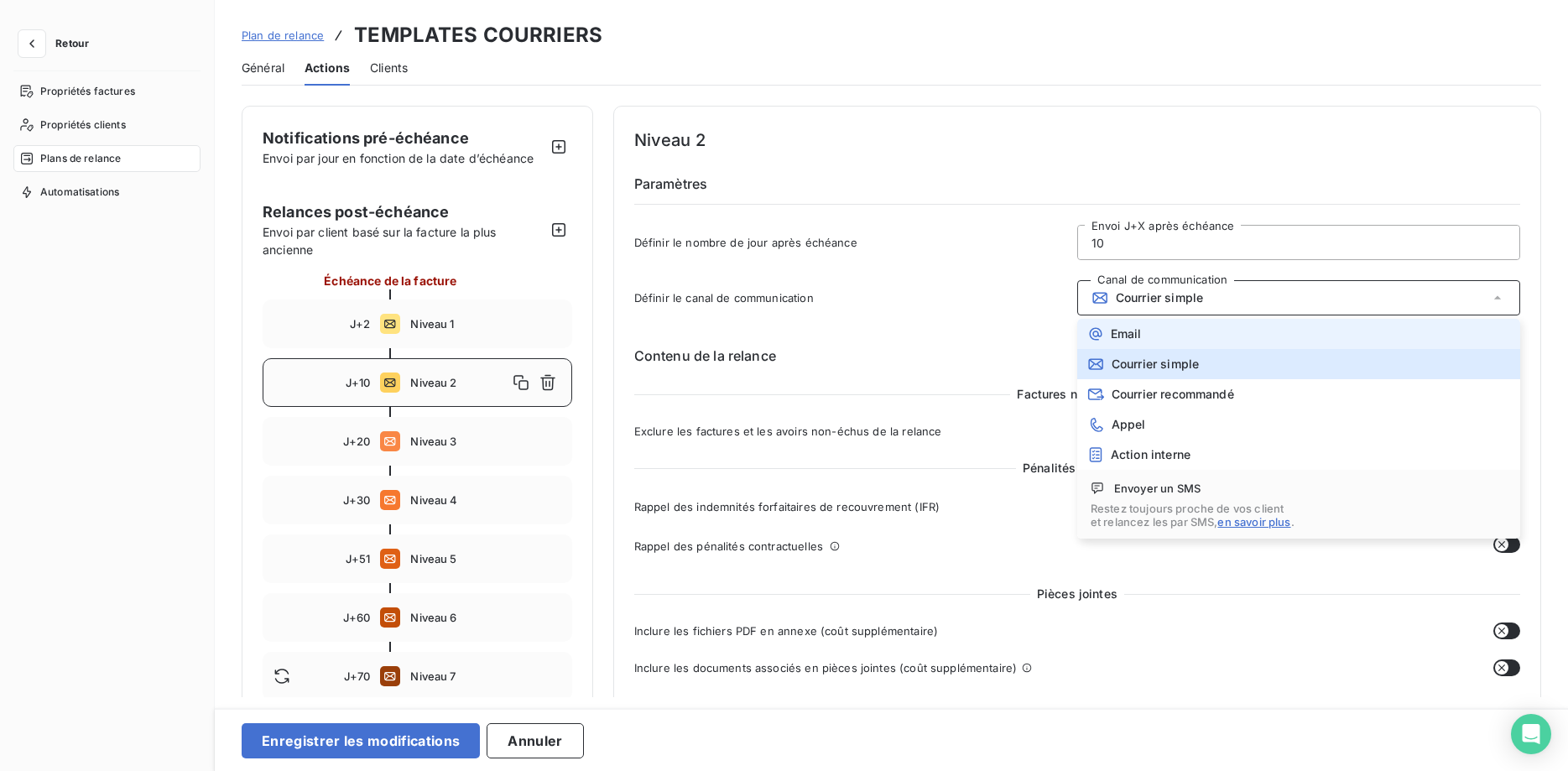
click at [1140, 330] on li "Email" at bounding box center [1298, 333] width 443 height 30
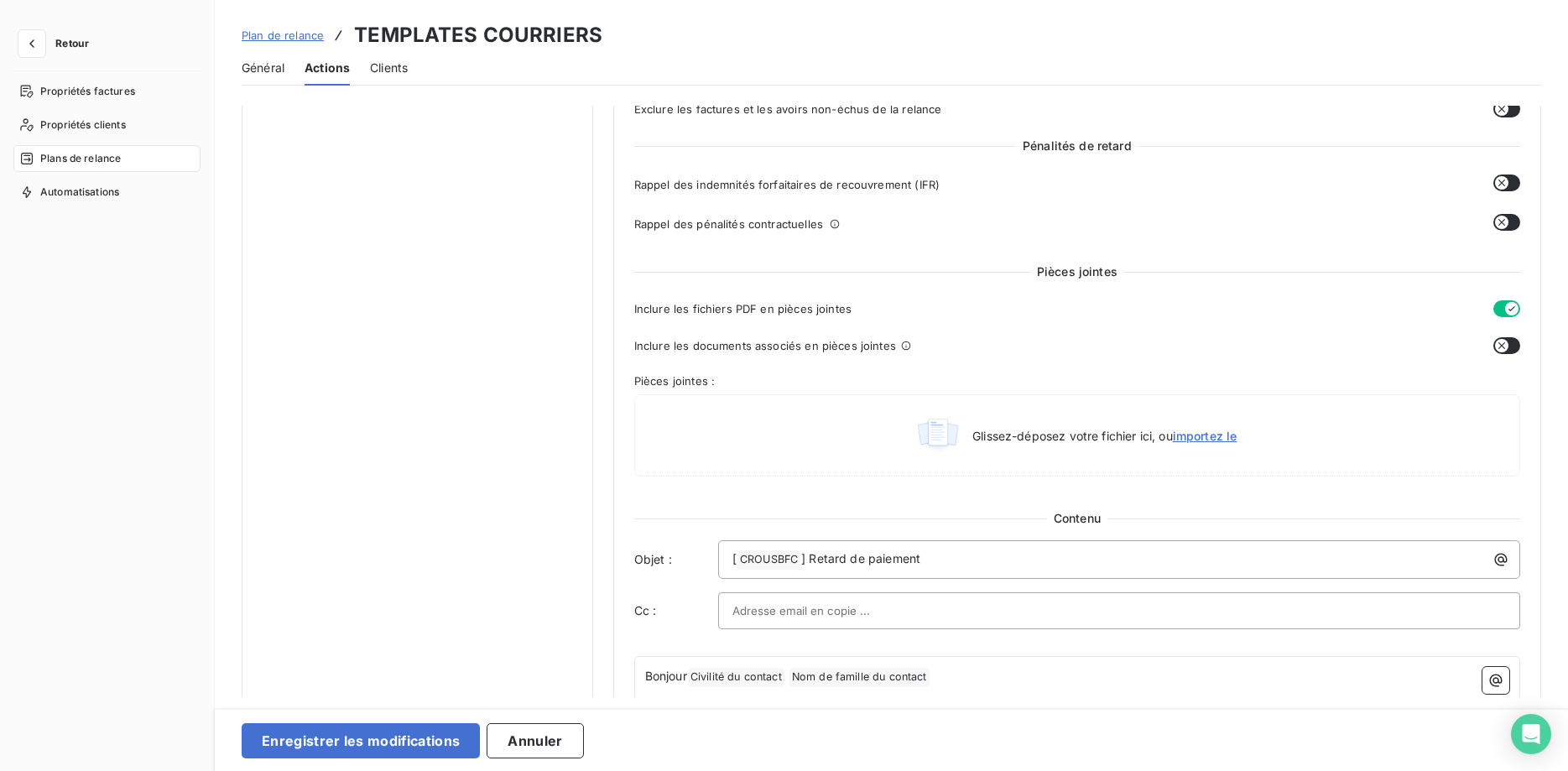
scroll to position [86, 0]
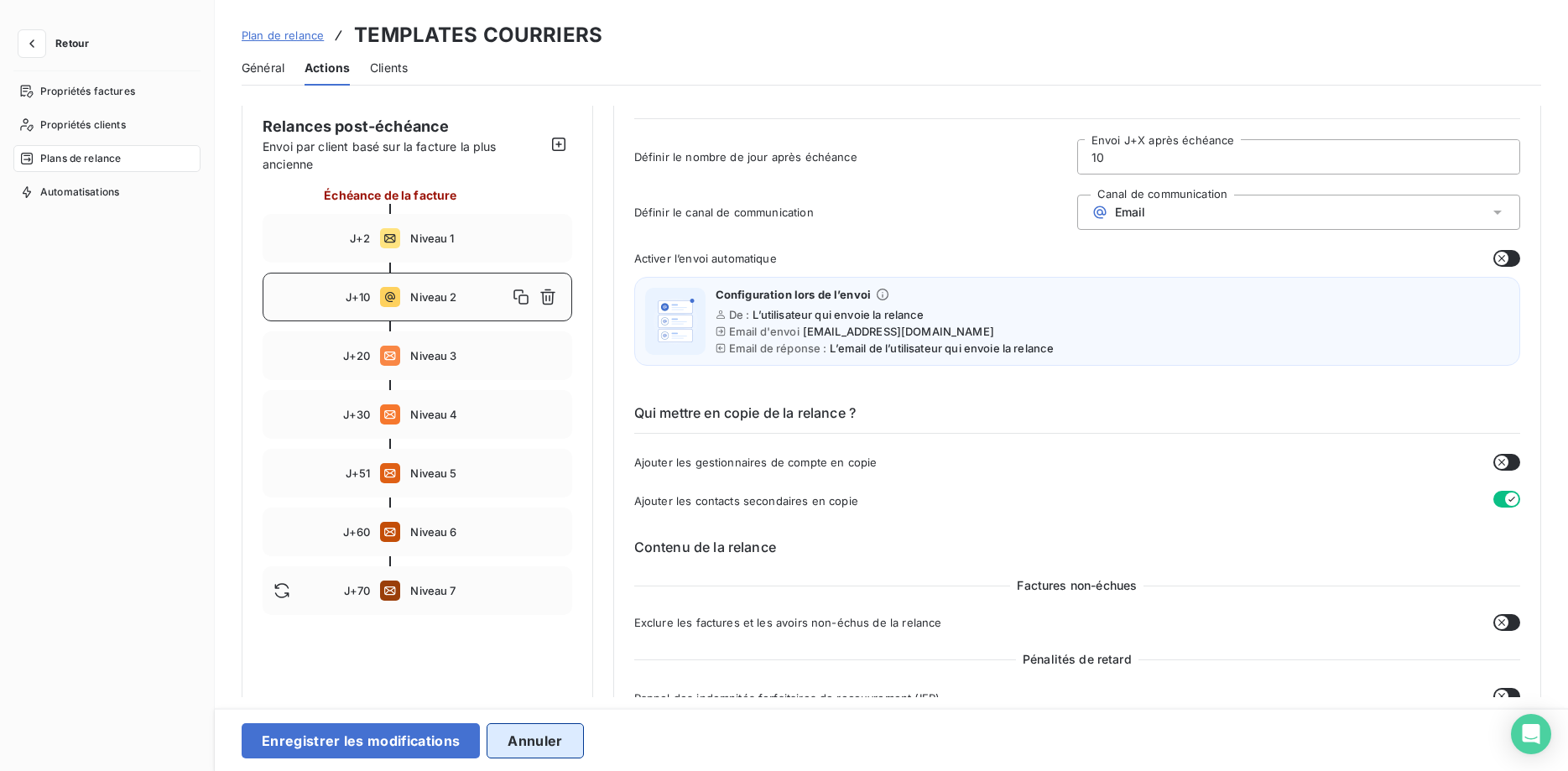
click at [530, 747] on button "Annuler" at bounding box center [535, 740] width 96 height 35
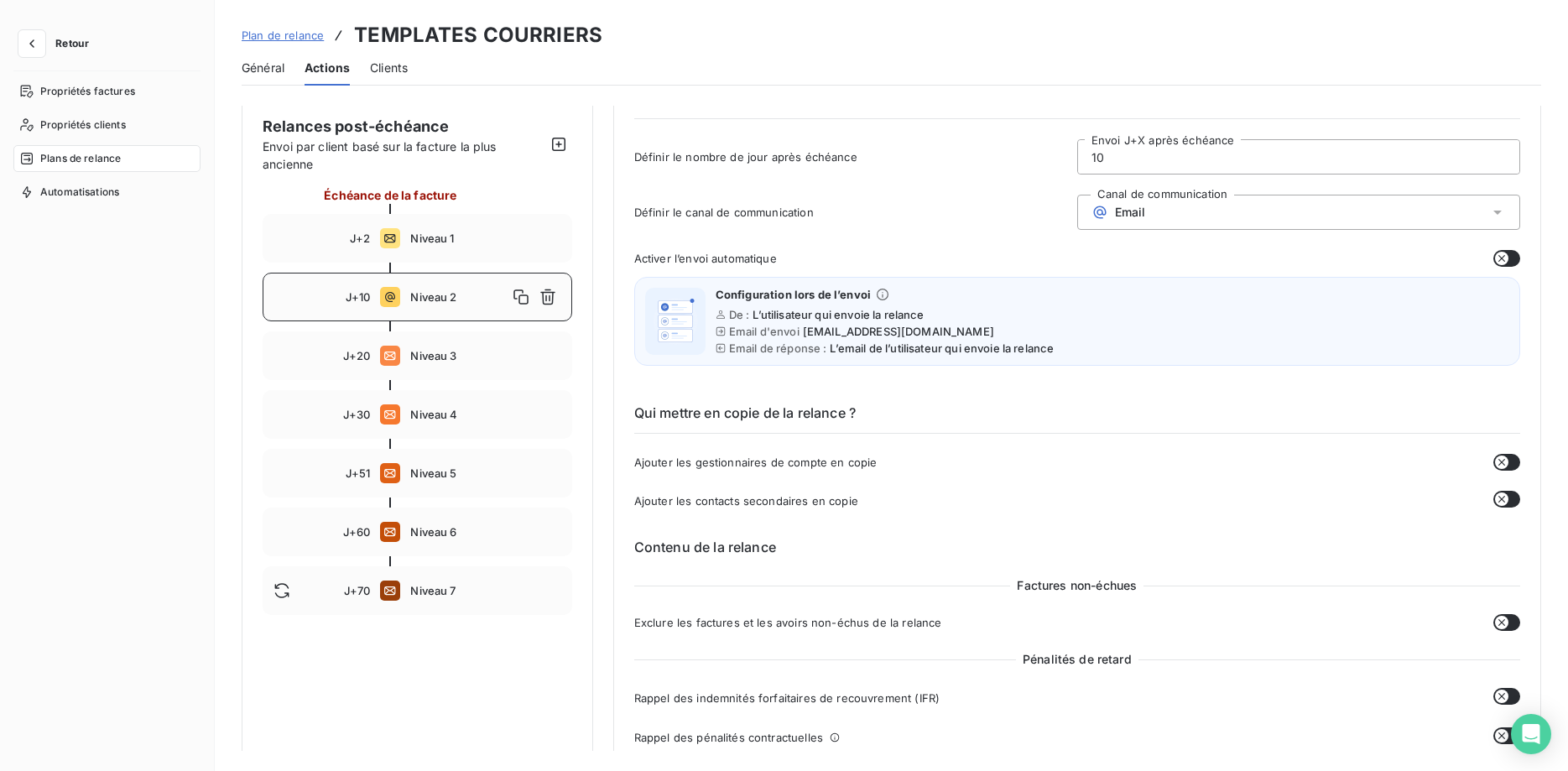
click at [404, 297] on div "J+10 Niveau 2" at bounding box center [417, 296] width 309 height 49
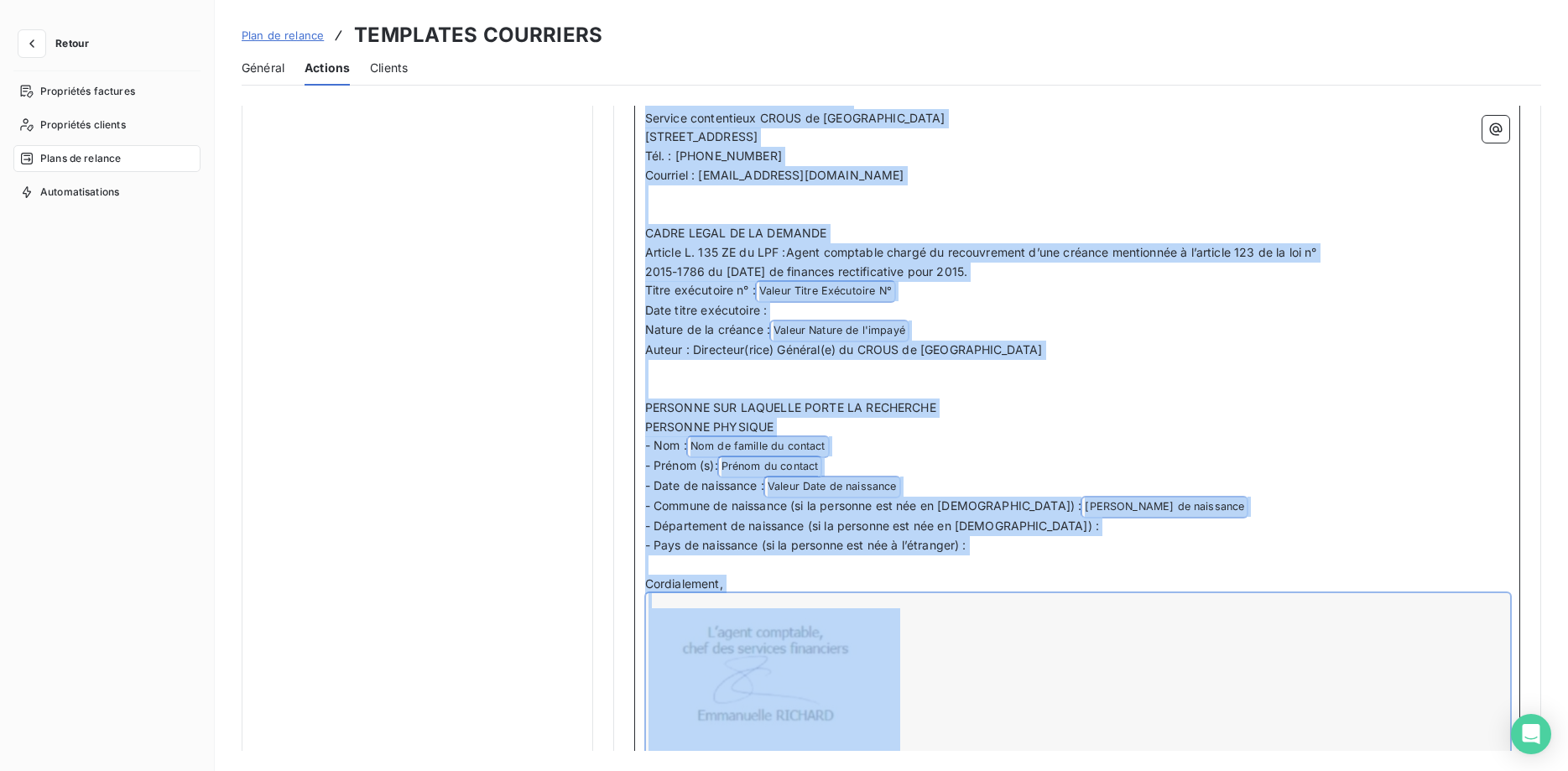
scroll to position [1314, 0]
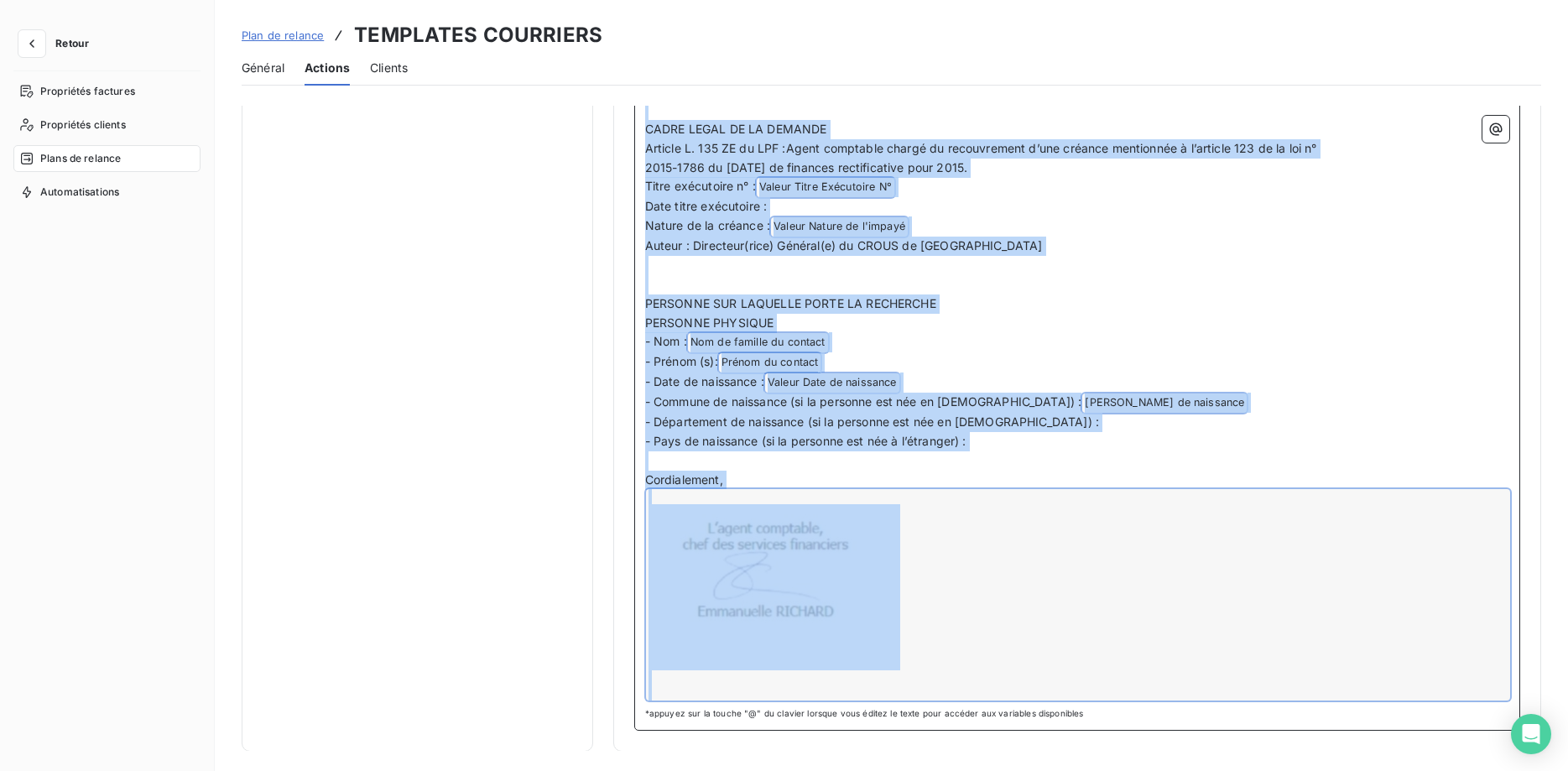
drag, startPoint x: 646, startPoint y: 430, endPoint x: 1115, endPoint y: 791, distance: 591.8
click at [1115, 750] on div "Notifications pré-échéance Envoi par jour en fonction de la date d’échéance Rel…" at bounding box center [891, 428] width 1353 height 645
copy div "LOREM ip Dolorsita Consect Adipi ELITSED DO E'TEMPOR INCIDIDUN Utlabor etdolore…"
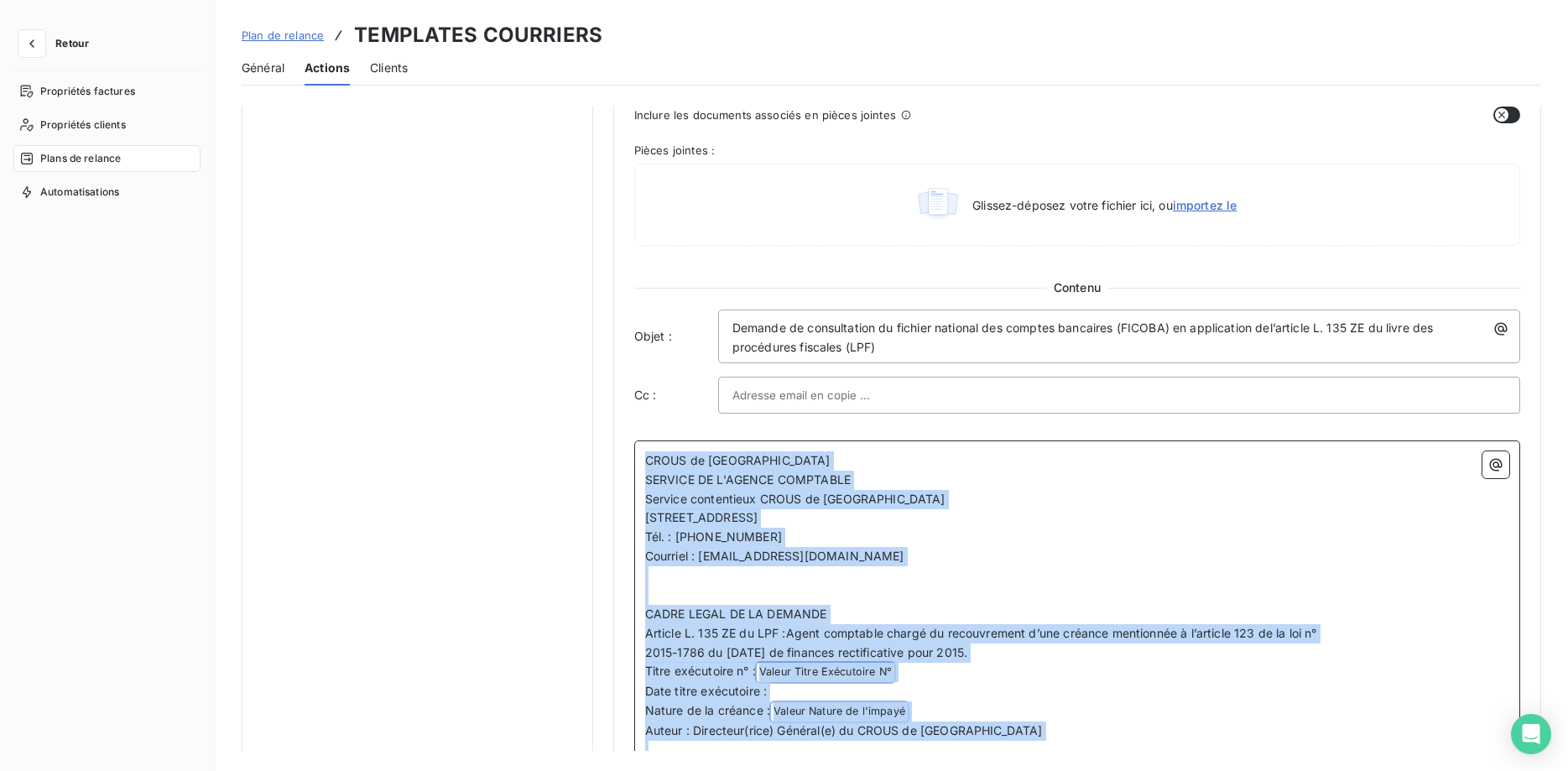
scroll to position [801, 0]
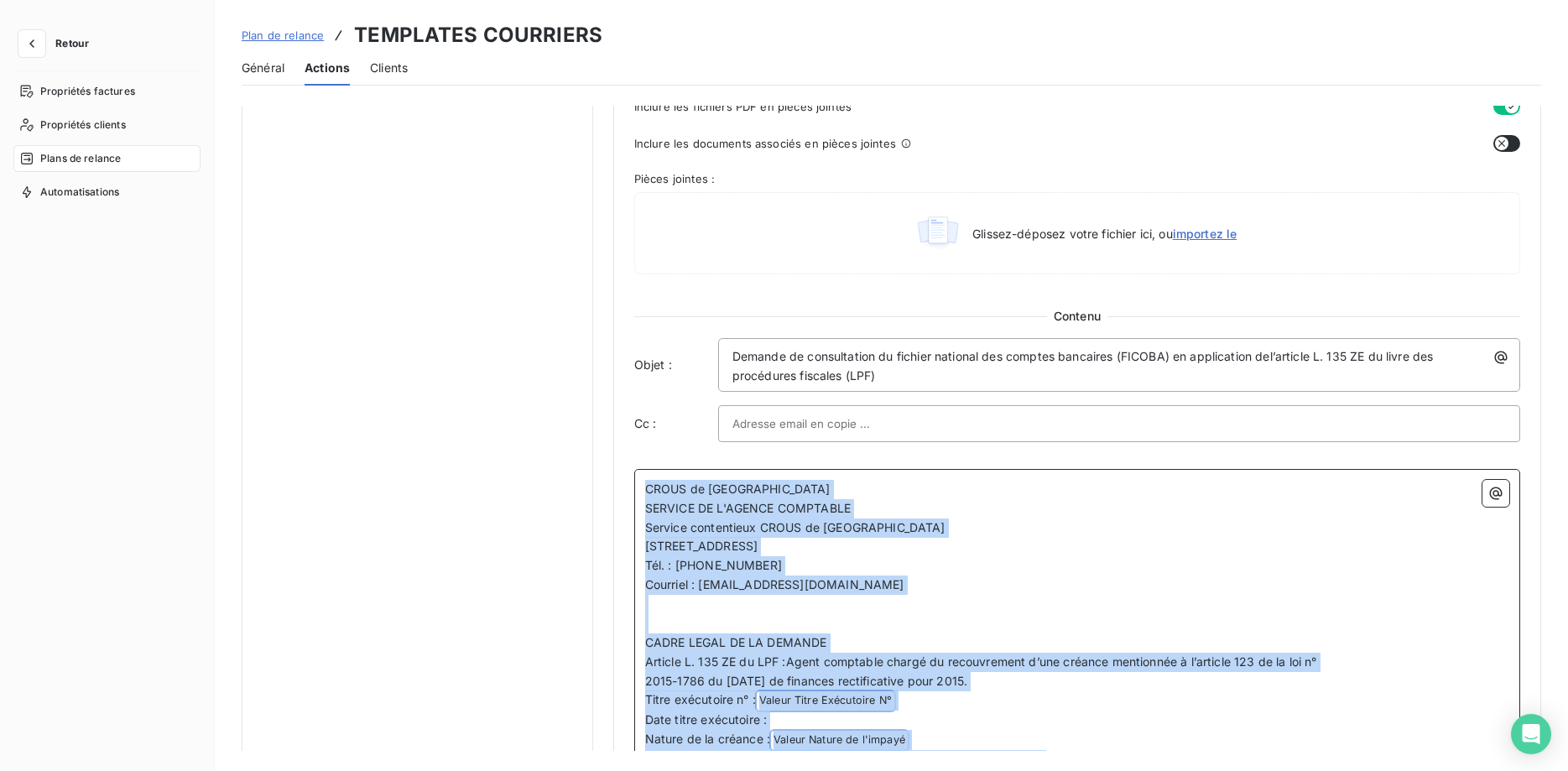
click at [1005, 491] on p "CROUS de [GEOGRAPHIC_DATA]" at bounding box center [1077, 489] width 864 height 19
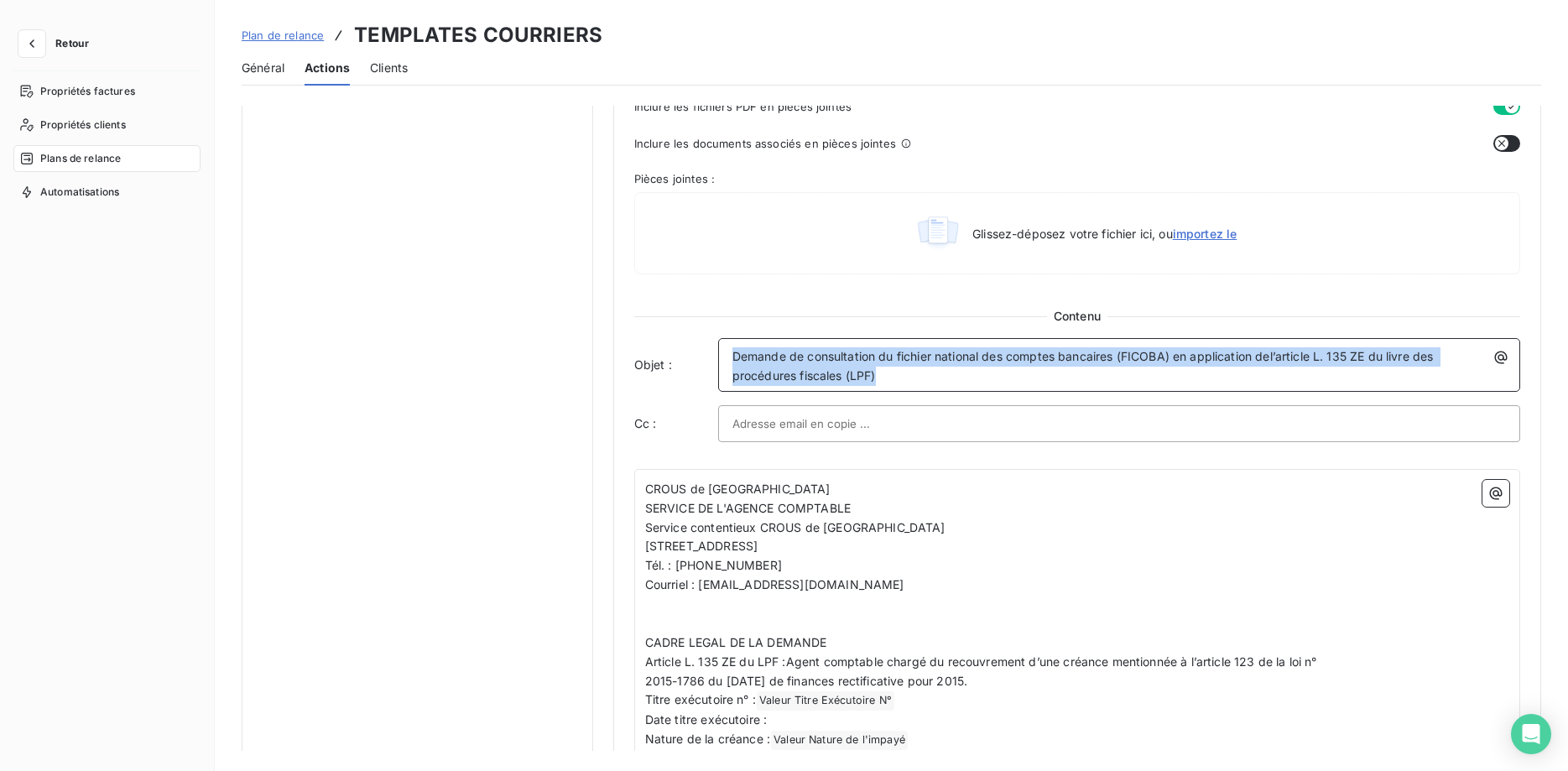
drag, startPoint x: 886, startPoint y: 375, endPoint x: 706, endPoint y: 339, distance: 183.6
click at [706, 339] on div "Objet : Demande de consultation du fichier national des comptes bancaires (FICO…" at bounding box center [1076, 365] width 885 height 54
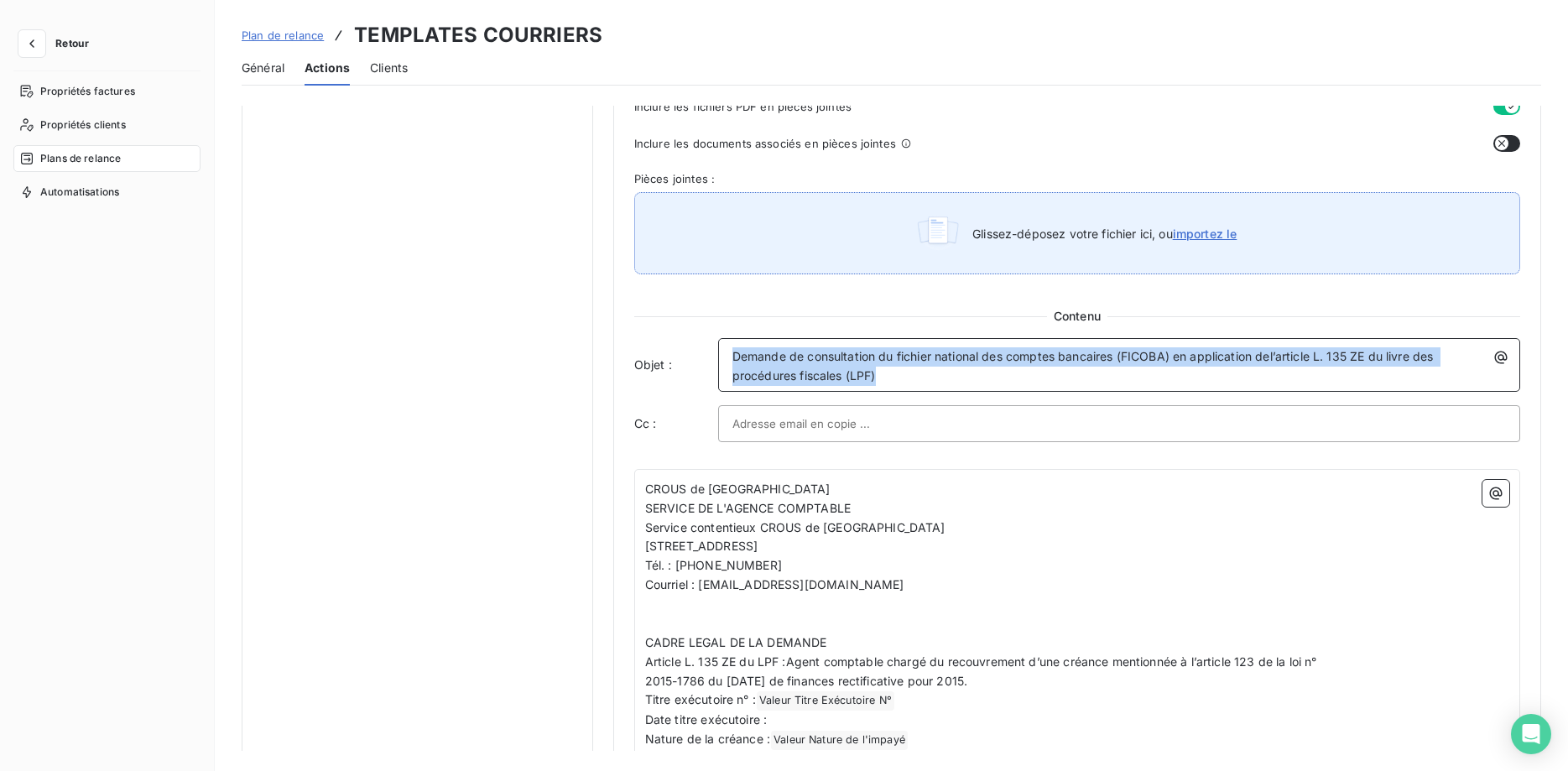
copy span "Demande de consultation du fichier national des comptes bancaires (FICOBA) en a…"
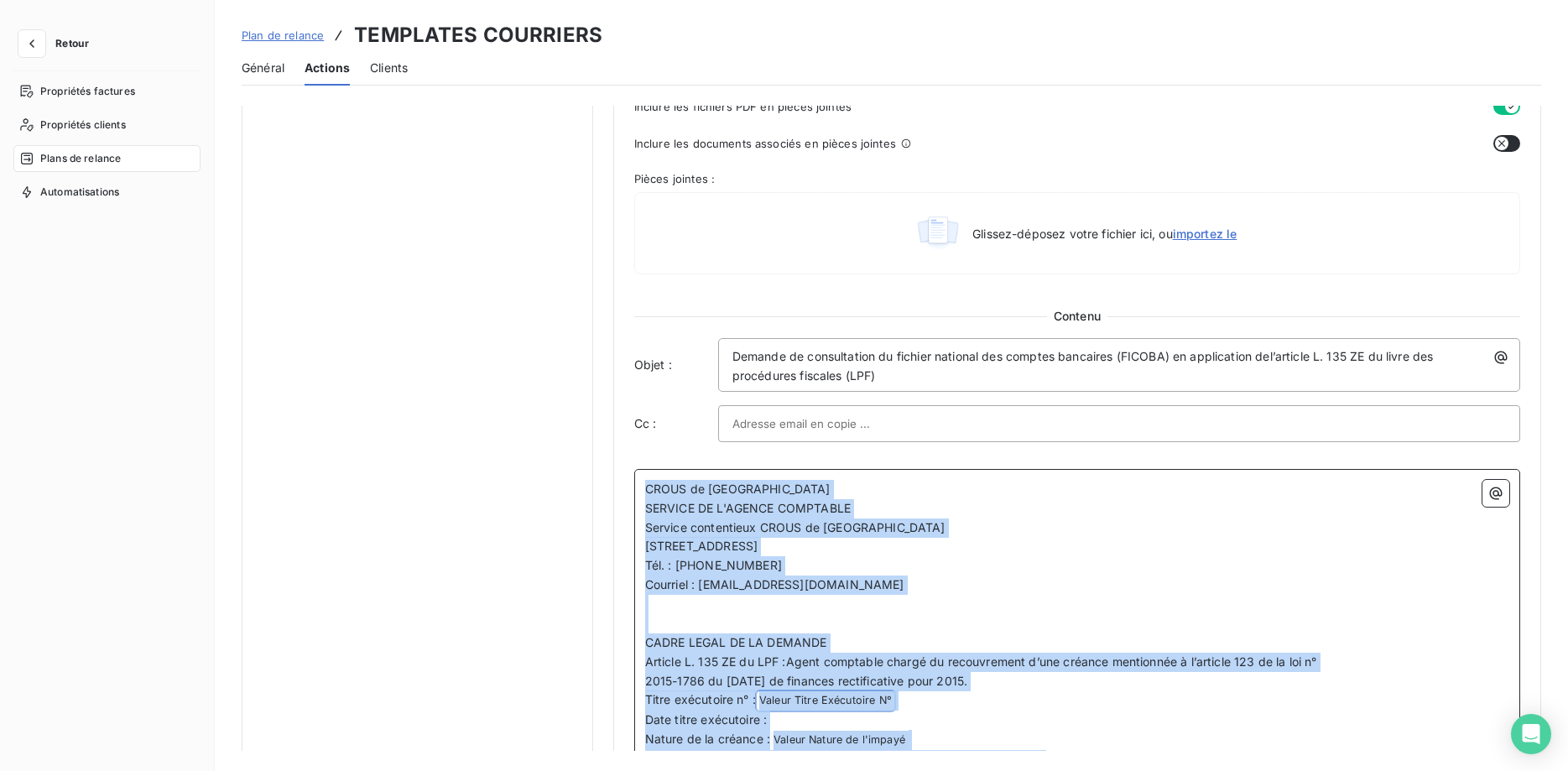
scroll to position [1314, 0]
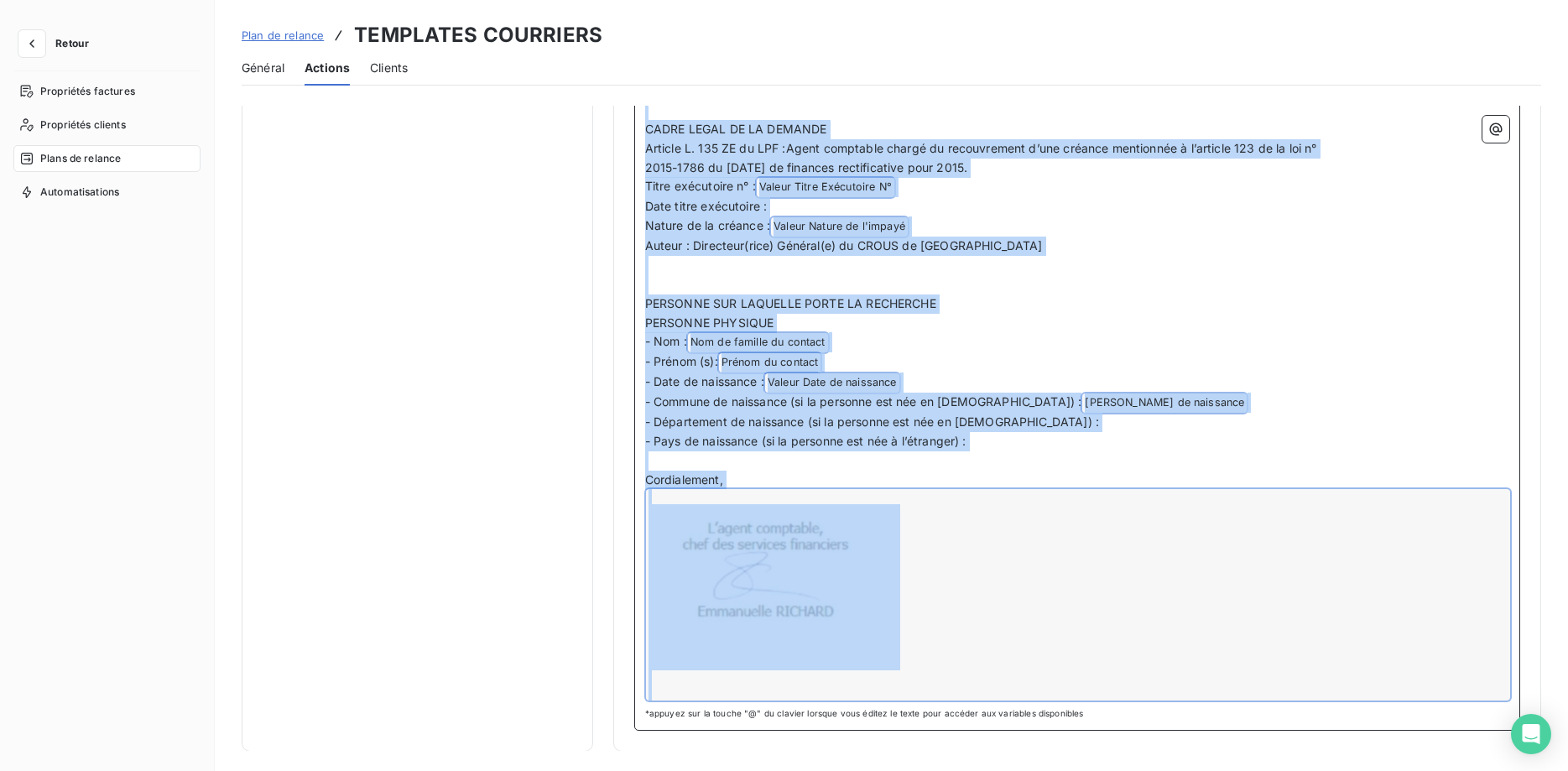
drag, startPoint x: 647, startPoint y: 488, endPoint x: 1076, endPoint y: 810, distance: 536.4
click at [1076, 750] on div "Notifications pré-échéance Envoi par jour en fonction de la date d’échéance Rel…" at bounding box center [891, 428] width 1353 height 645
copy div "LOREM ip Dolorsita Consect Adipi ELITSED DO E'TEMPOR INCIDIDUN Utlabor etdolore…"
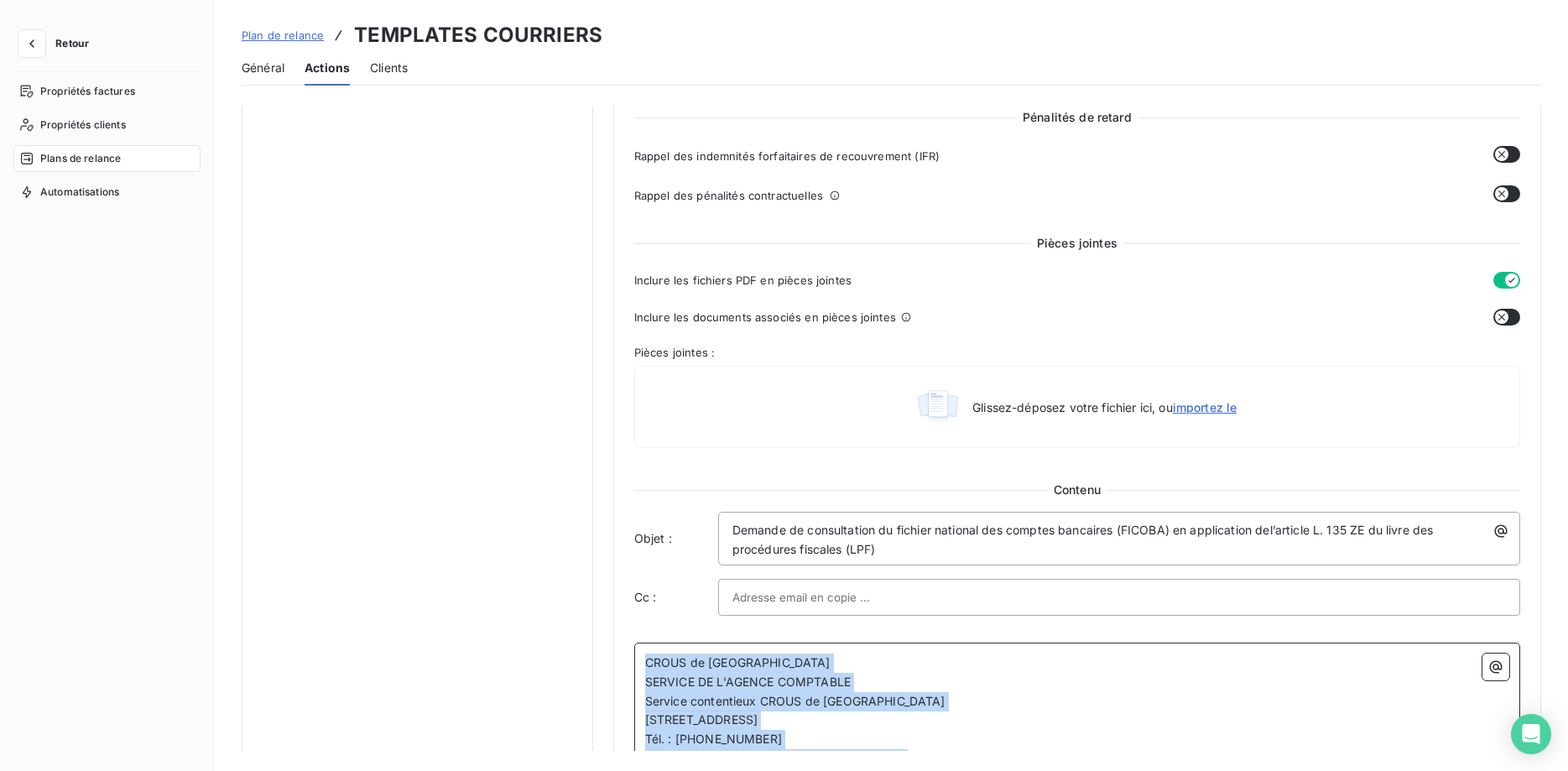
scroll to position [117, 0]
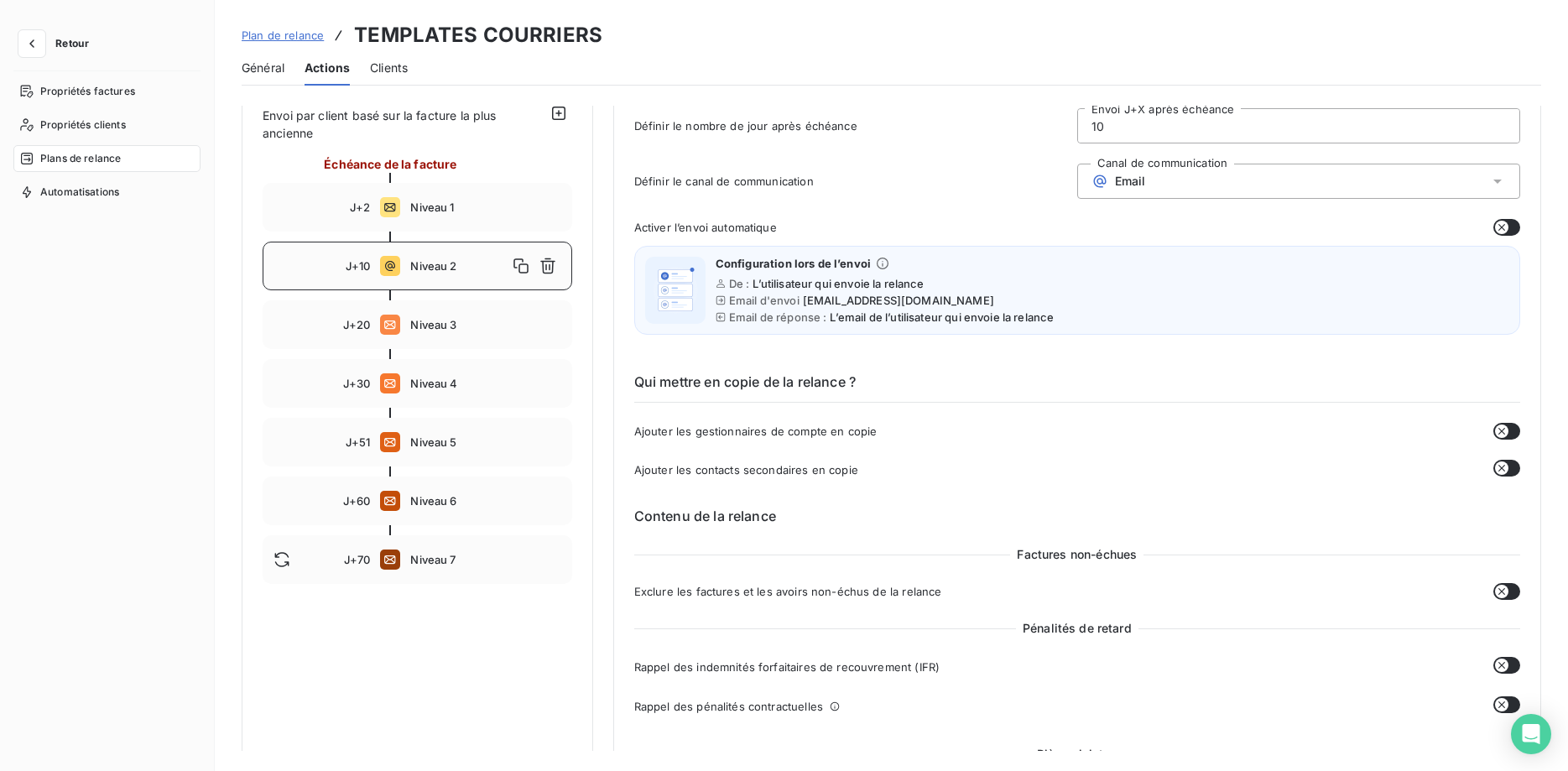
click at [554, 109] on icon "button" at bounding box center [559, 113] width 17 height 17
type input "80"
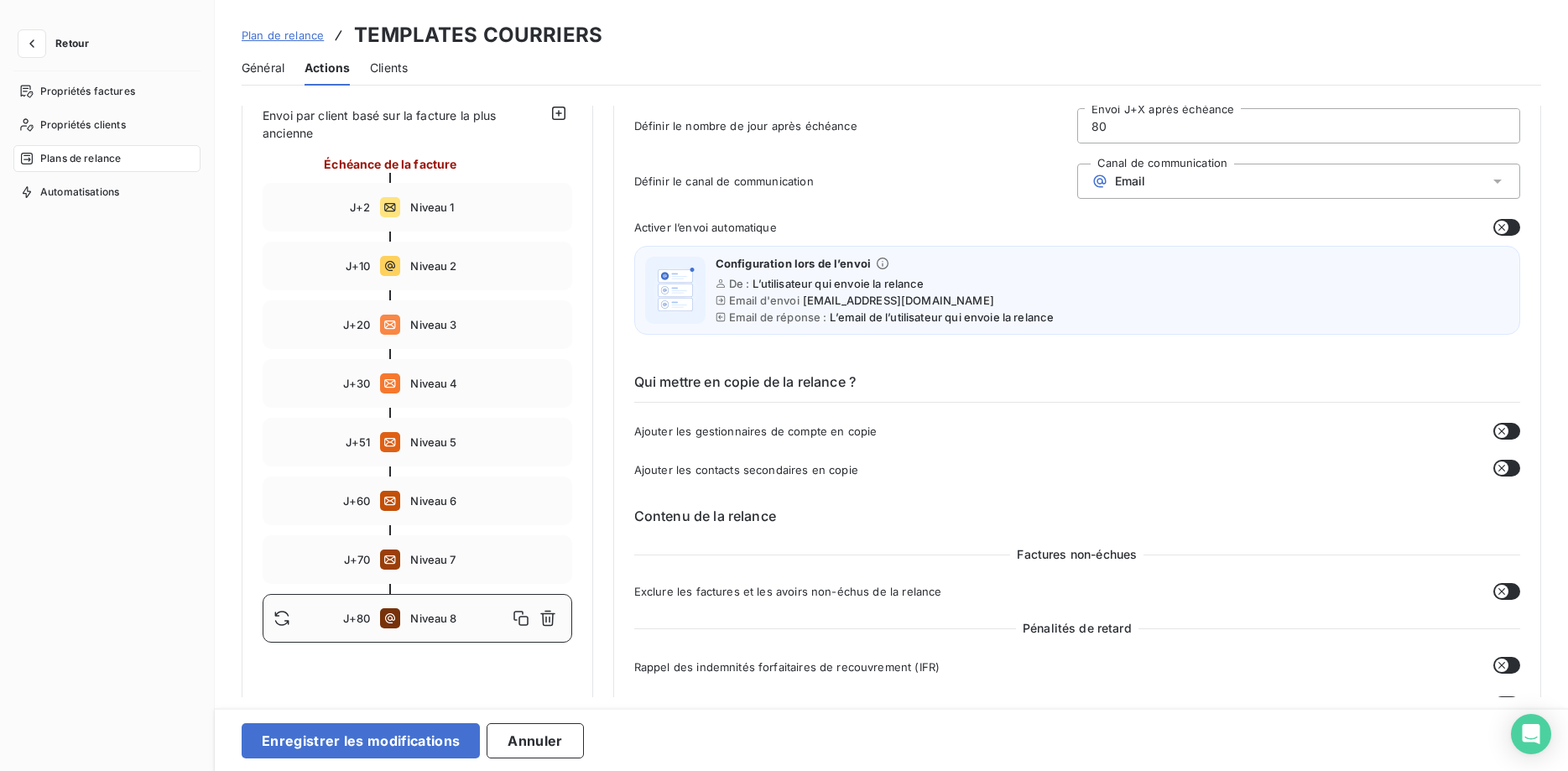
scroll to position [0, 0]
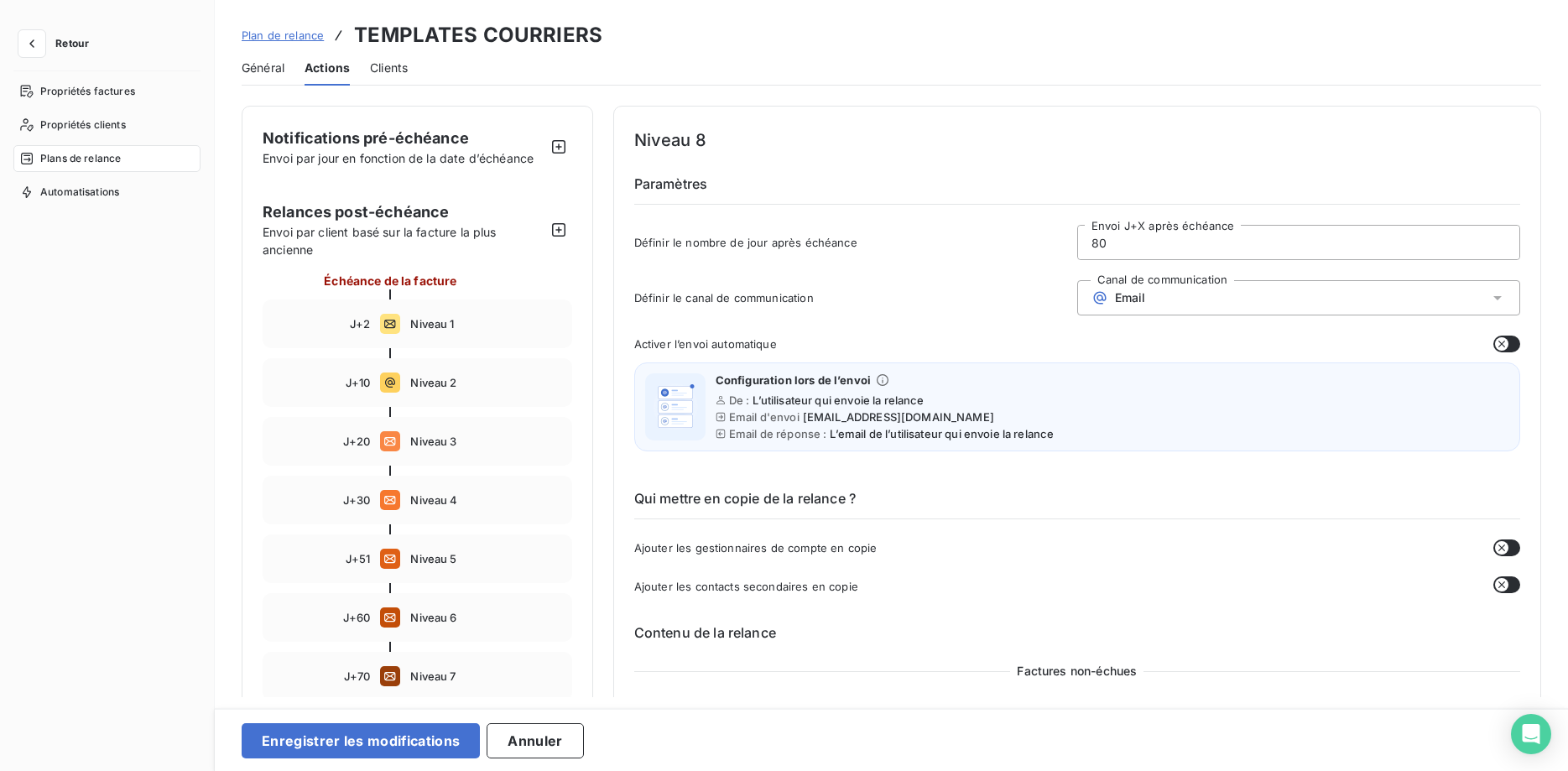
click at [1150, 298] on div "Email" at bounding box center [1298, 297] width 443 height 35
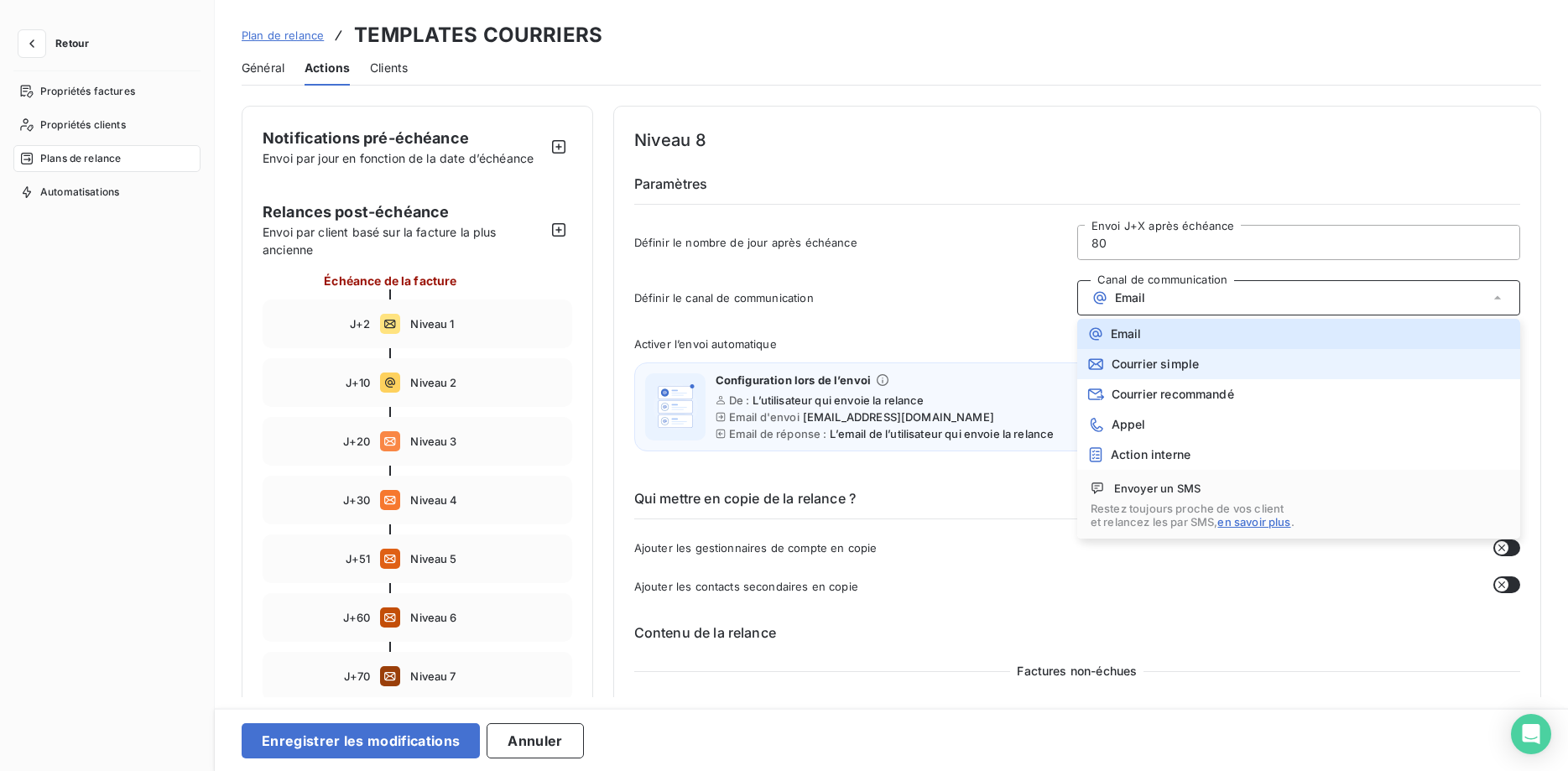
click at [1152, 360] on span "Courrier simple" at bounding box center [1155, 364] width 88 height 14
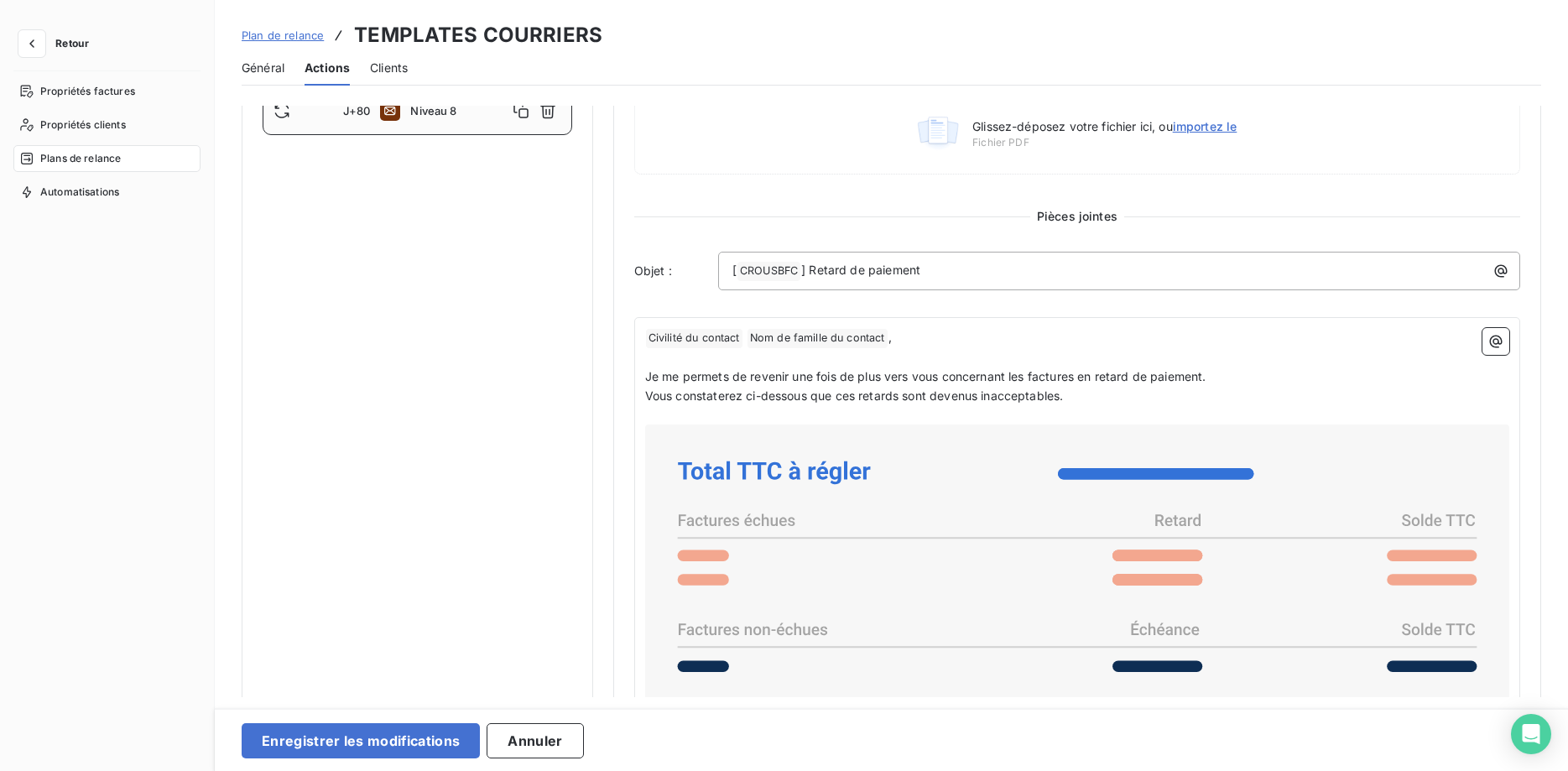
scroll to position [600, 0]
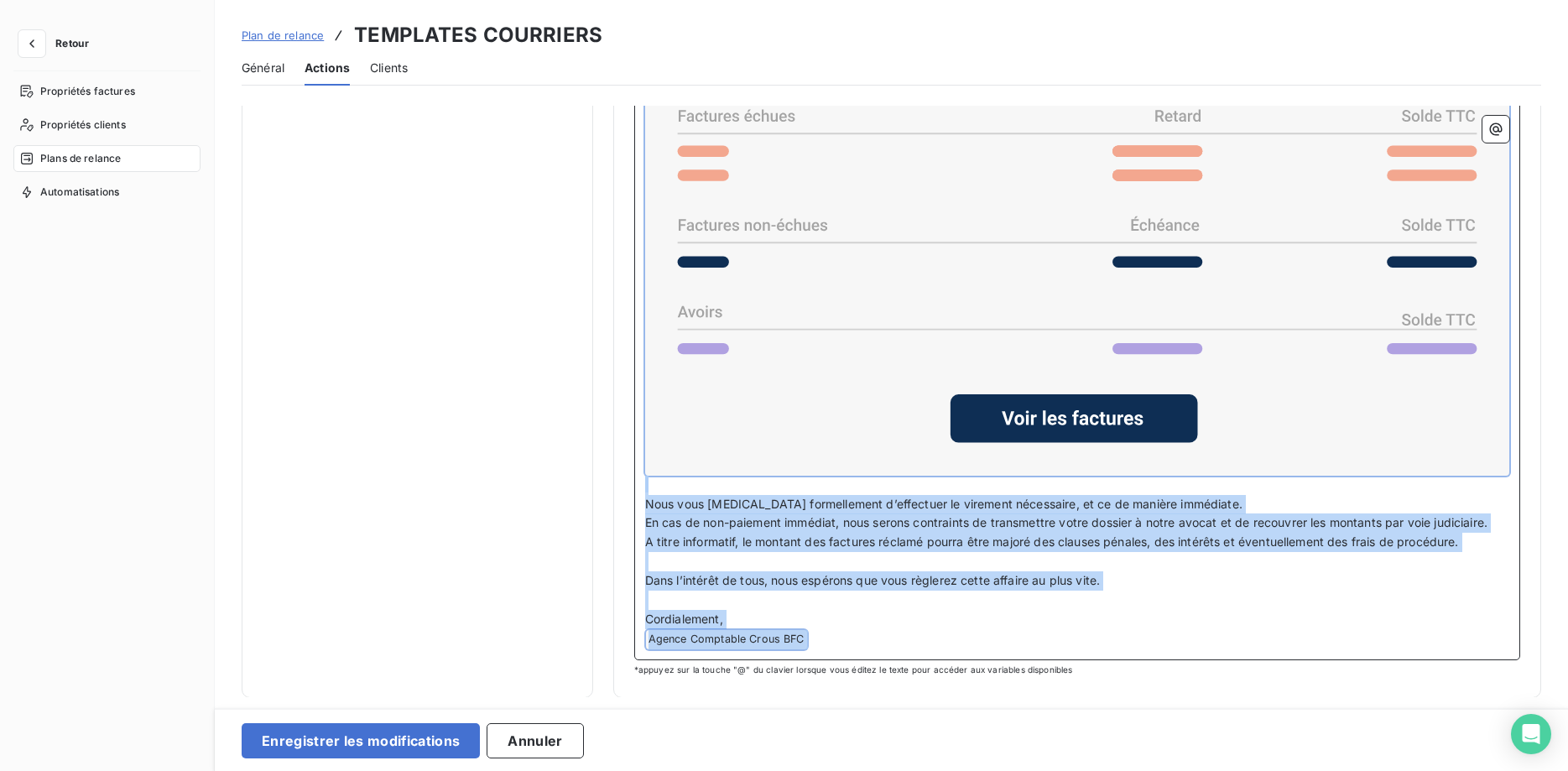
drag, startPoint x: 649, startPoint y: 361, endPoint x: 1357, endPoint y: 810, distance: 838.4
click at [1357, 697] on div "Notifications pré-échéance Envoi par jour en fonction de la date d’échéance Rel…" at bounding box center [891, 401] width 1353 height 592
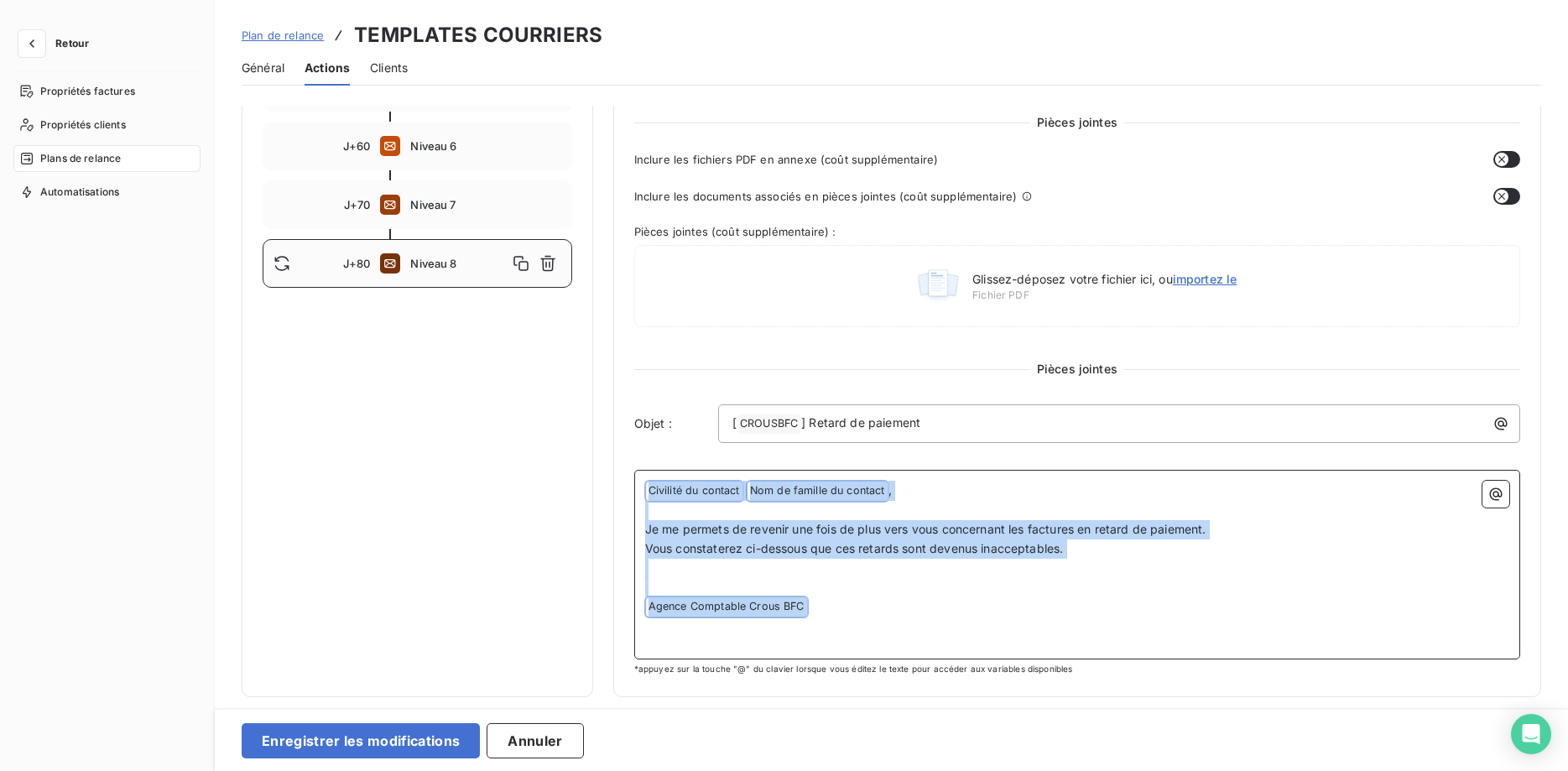
drag, startPoint x: 891, startPoint y: 572, endPoint x: 580, endPoint y: 408, distance: 351.6
click at [580, 408] on div "Notifications pré-échéance Envoi par jour en fonction de la date d’échéance Rel…" at bounding box center [890, 166] width 1299 height 1063
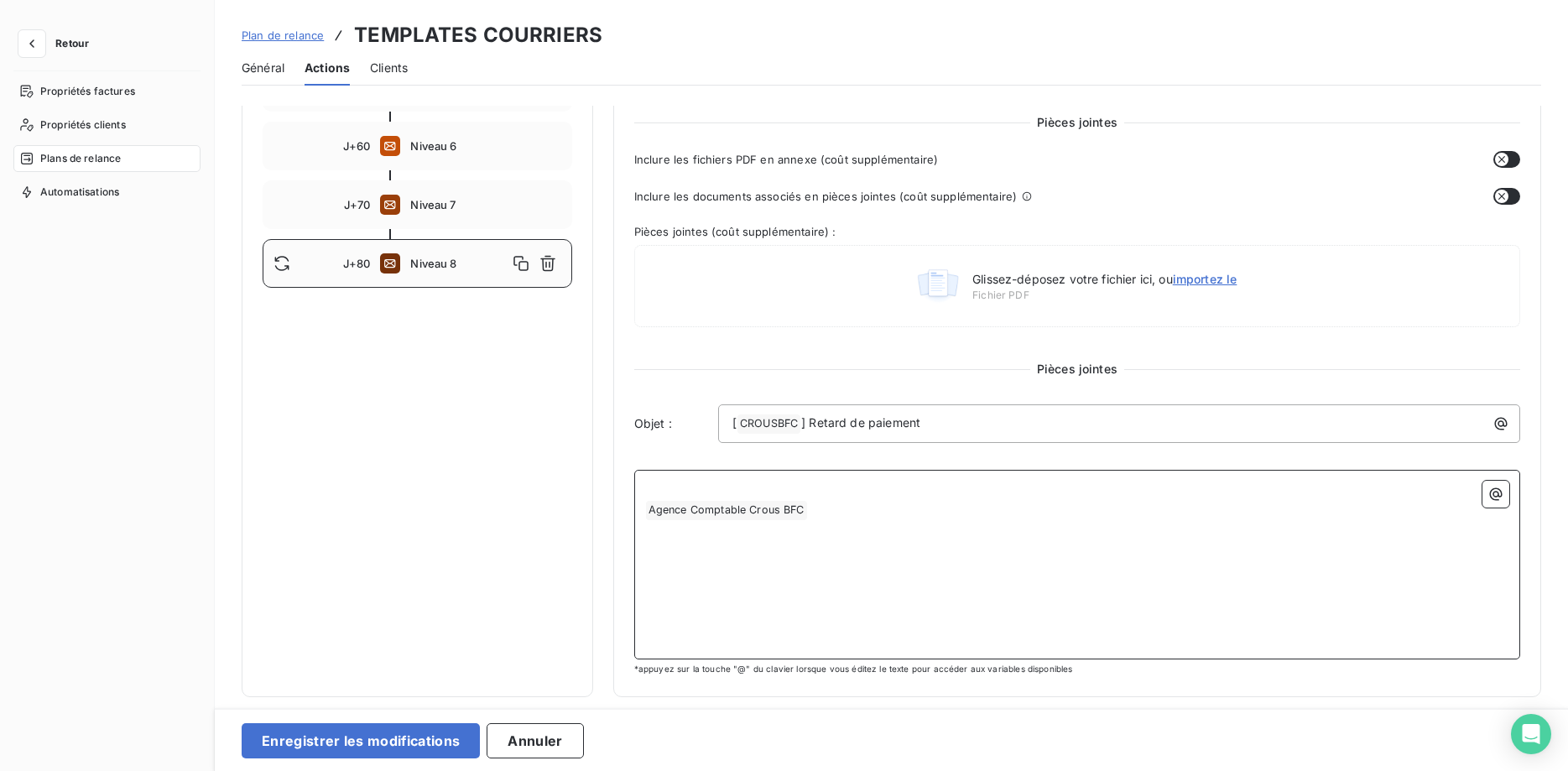
scroll to position [470, 0]
drag, startPoint x: 870, startPoint y: 524, endPoint x: 545, endPoint y: 477, distance: 328.4
click at [545, 477] on div "Notifications pré-échéance Envoi par jour en fonction de la date d’échéance Rel…" at bounding box center [890, 167] width 1299 height 1063
click at [723, 519] on span "Agence Comptable Crous BFC ﻿" at bounding box center [726, 511] width 161 height 19
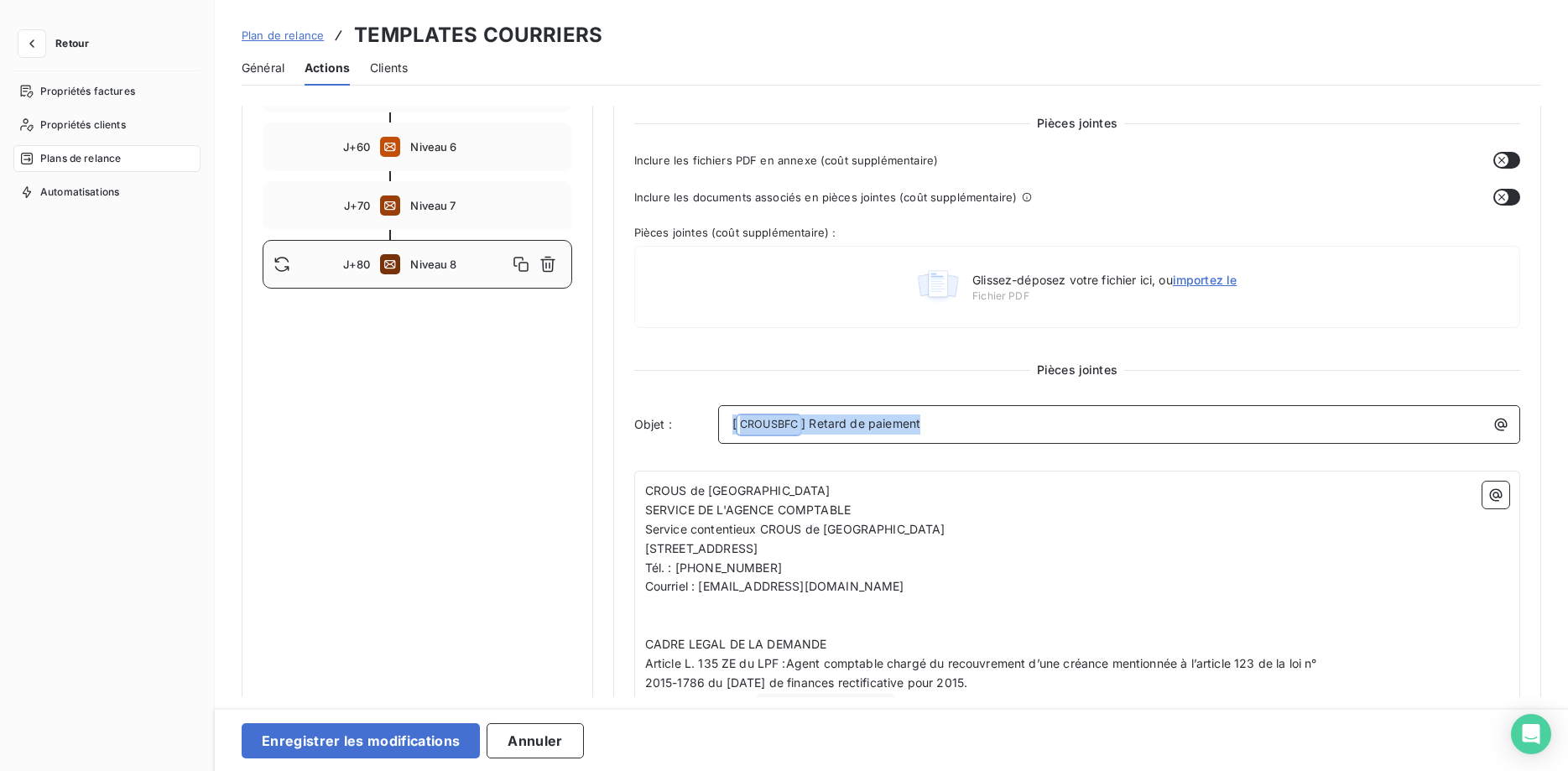
drag, startPoint x: 978, startPoint y: 427, endPoint x: 618, endPoint y: 427, distance: 360.0
click at [618, 427] on div "Niveau 8 Paramètres Définir le nombre de jour après échéance 80 Envoi J+X après…" at bounding box center [1077, 354] width 927 height 1437
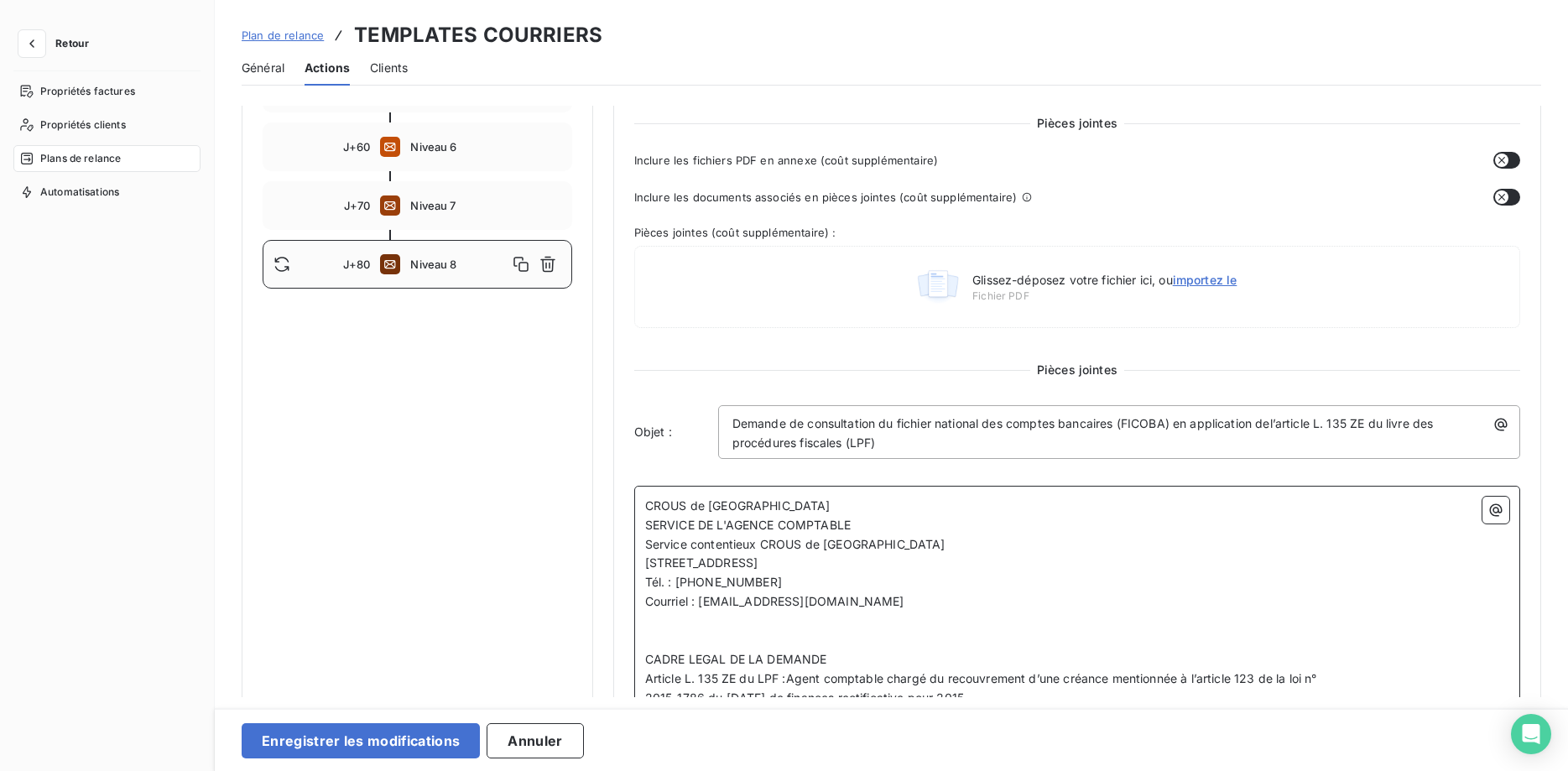
click at [1051, 632] on p "﻿" at bounding box center [1077, 640] width 864 height 19
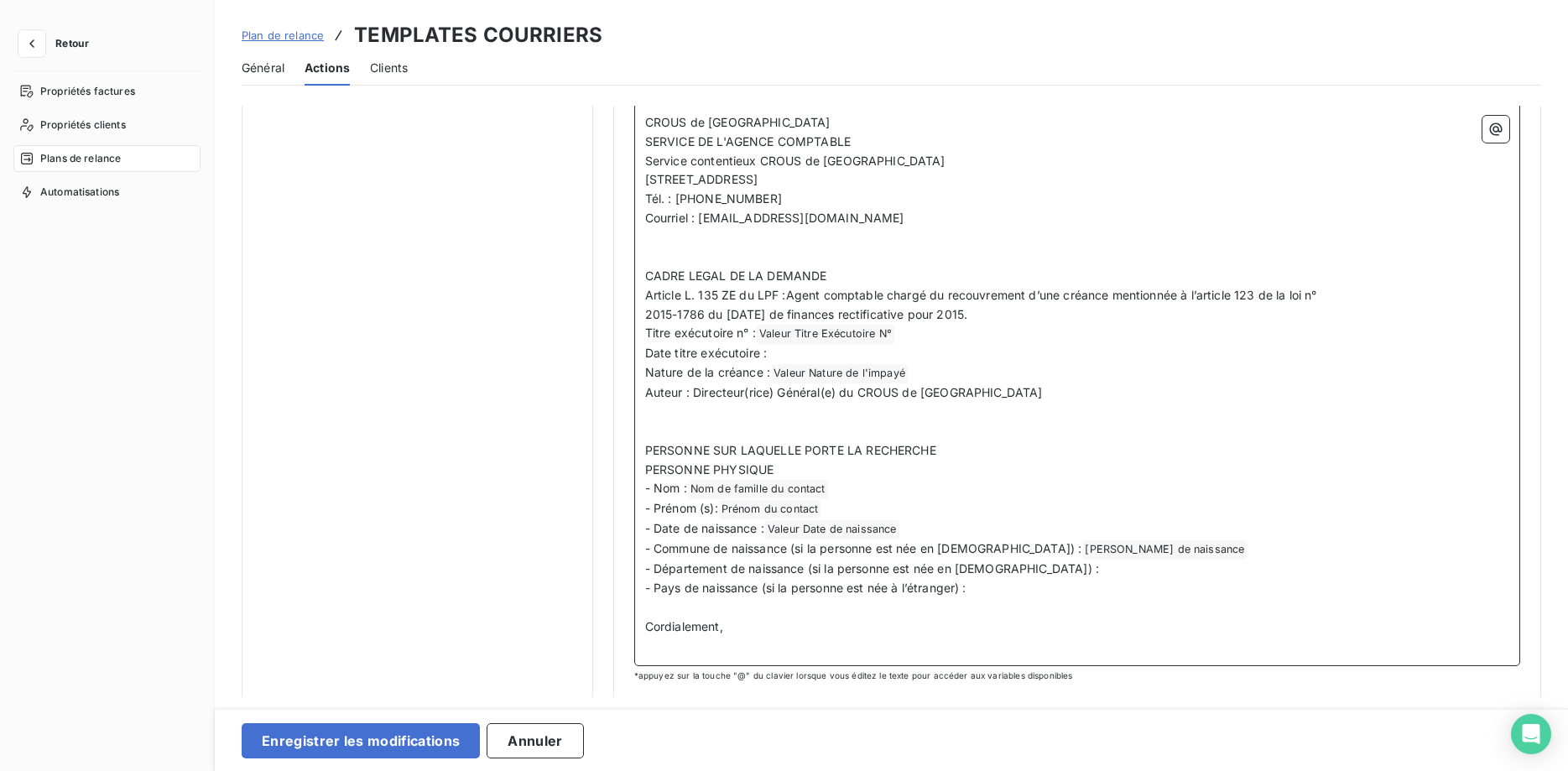
scroll to position [860, 0]
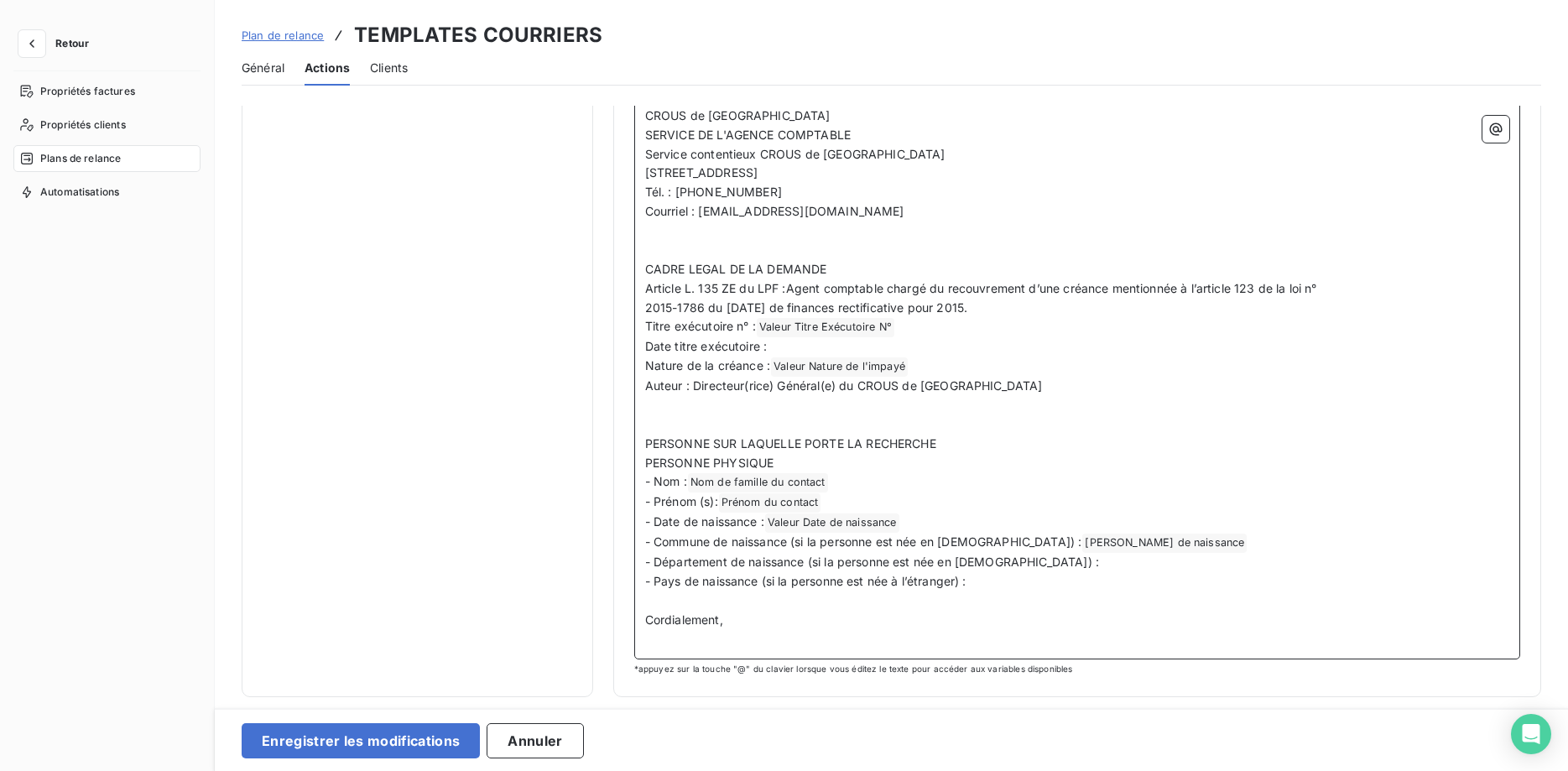
click at [793, 617] on p "Cordialement," at bounding box center [1077, 620] width 864 height 19
click at [1483, 131] on button "button" at bounding box center [1495, 129] width 27 height 27
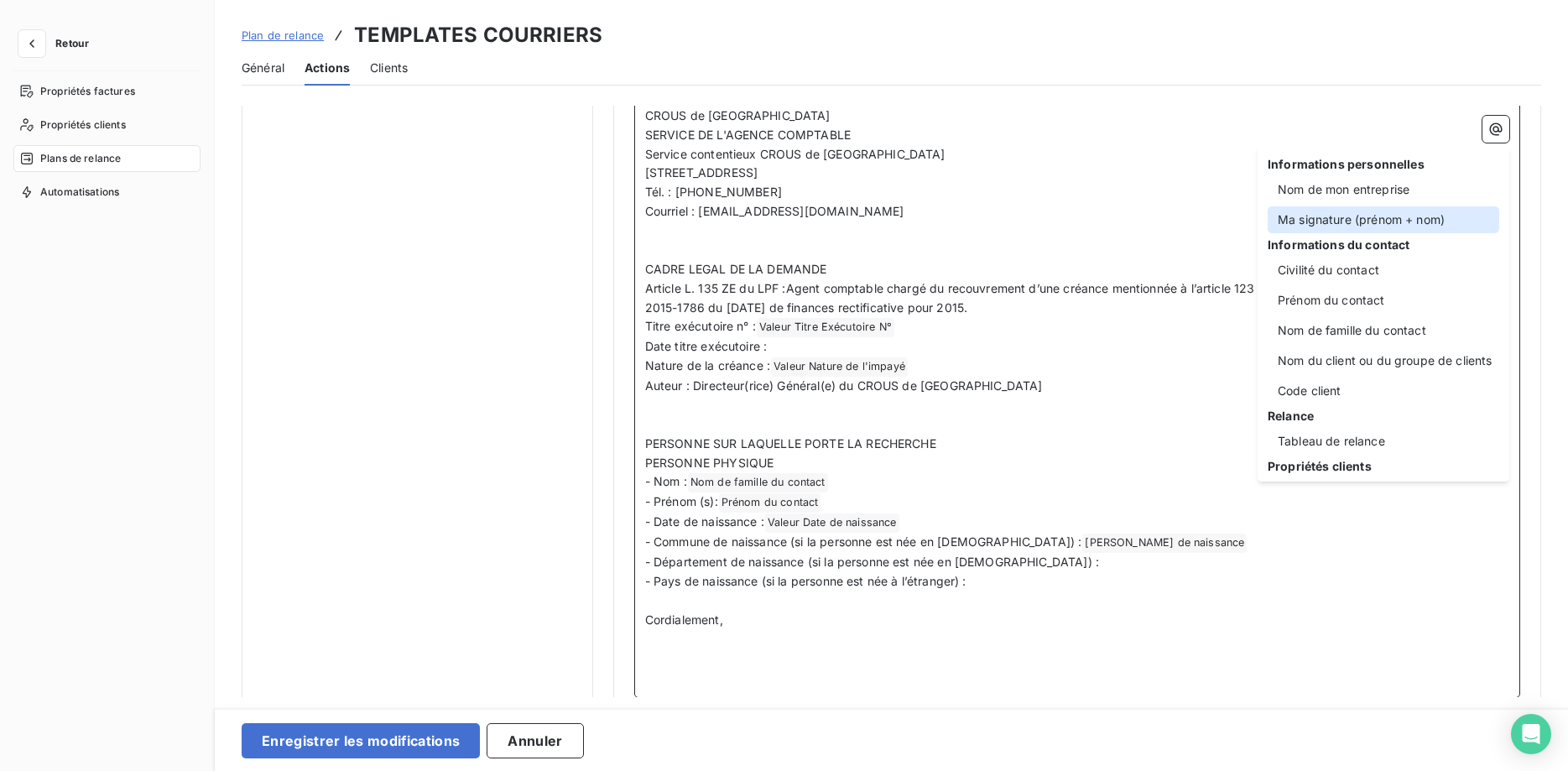
click at [1400, 214] on div "Ma signature (prénom + nom)" at bounding box center [1383, 219] width 232 height 27
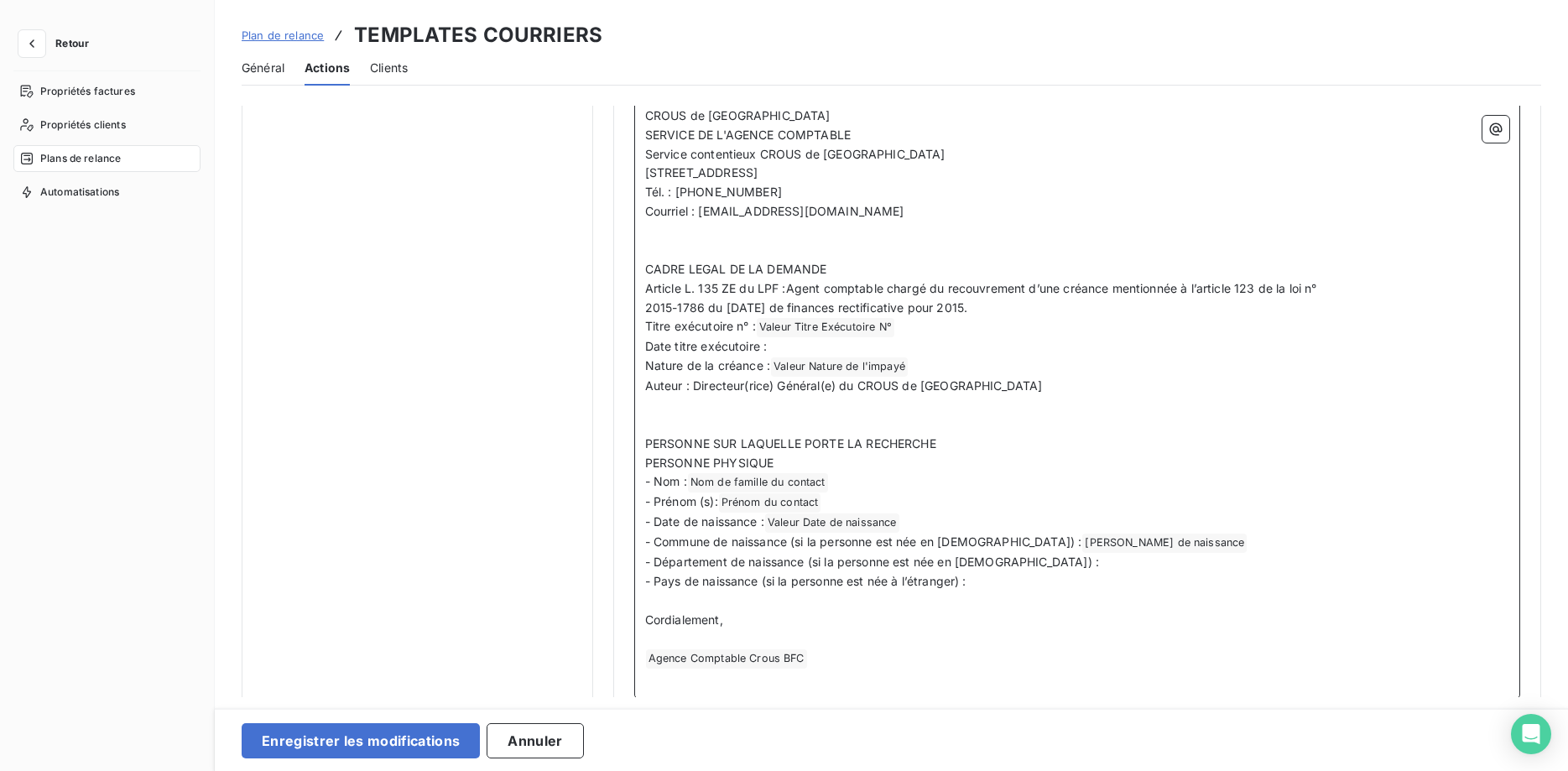
scroll to position [899, 0]
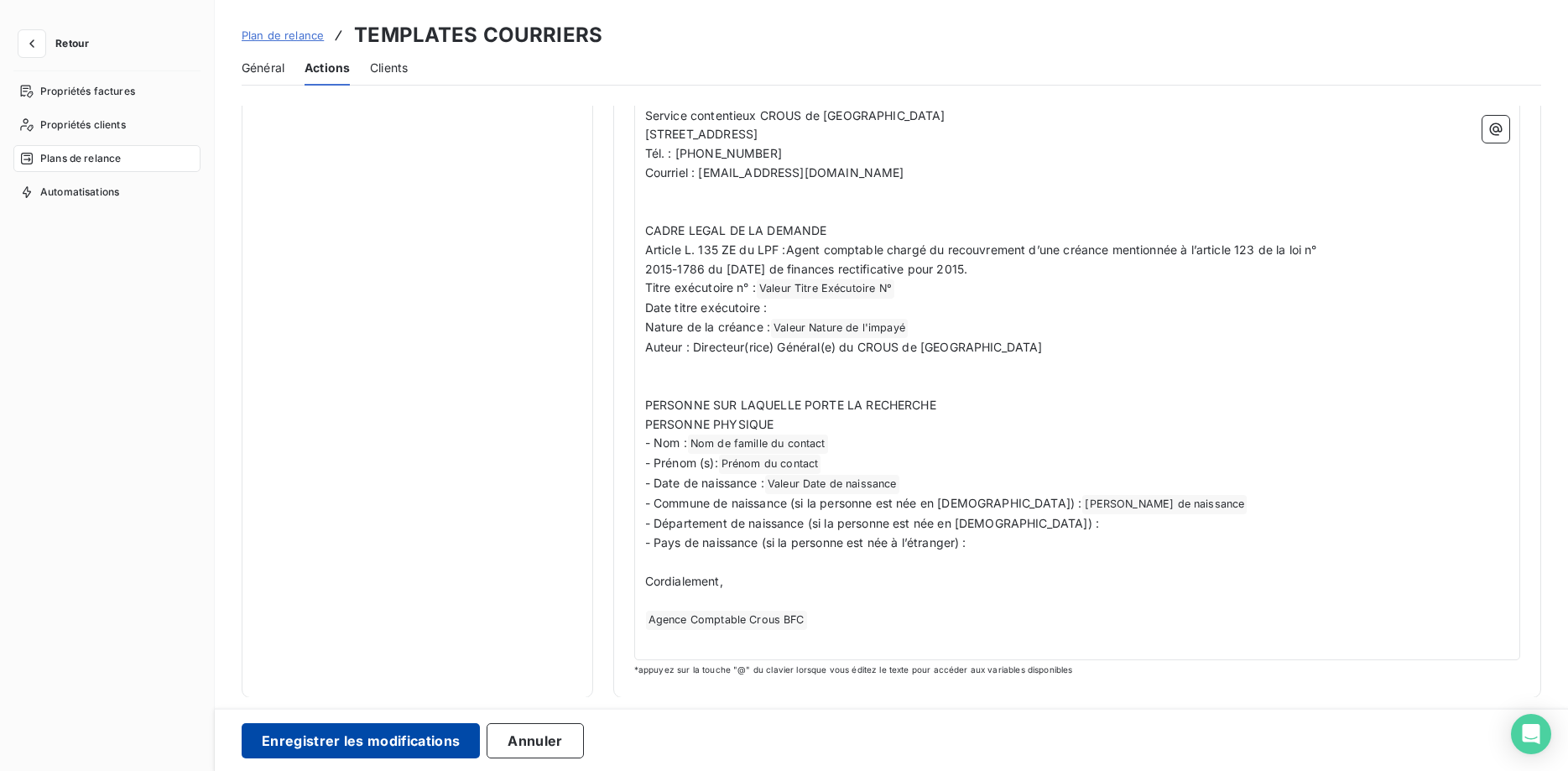
click at [392, 732] on button "Enregistrer les modifications" at bounding box center [360, 740] width 238 height 35
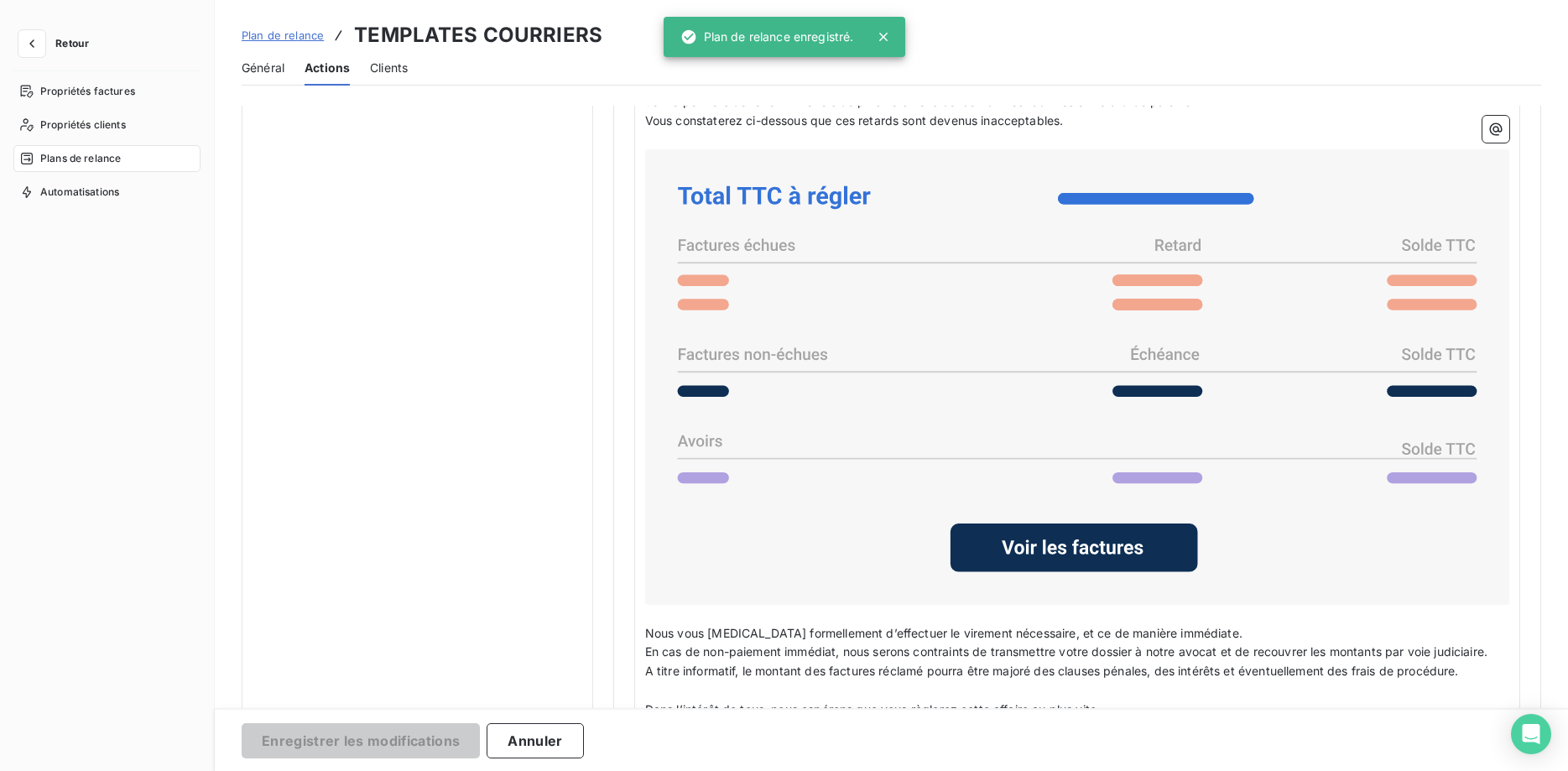
scroll to position [83, 0]
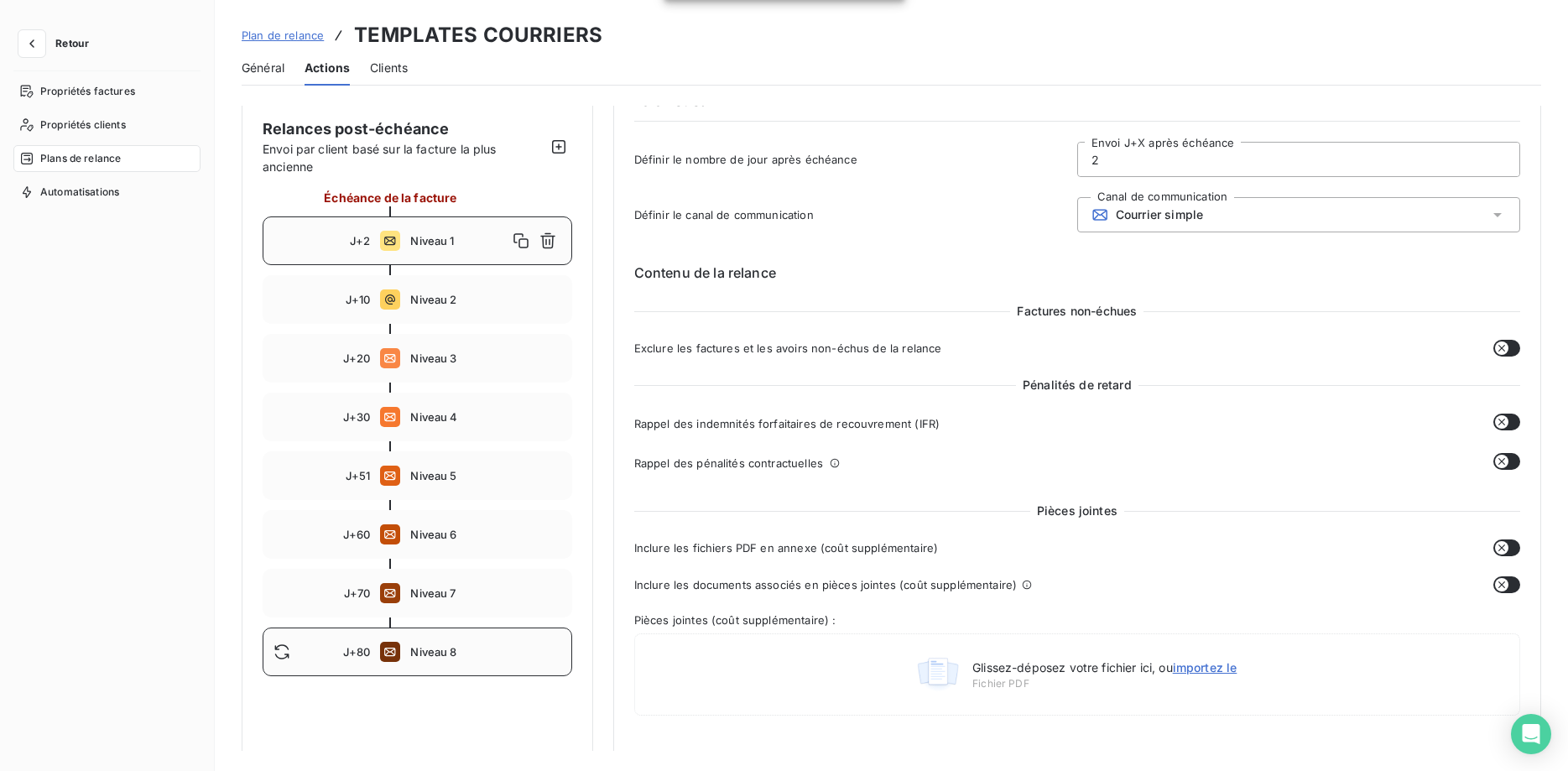
click at [445, 654] on span "Niveau 8" at bounding box center [485, 652] width 150 height 14
click at [435, 301] on span "Niveau 2" at bounding box center [485, 300] width 150 height 14
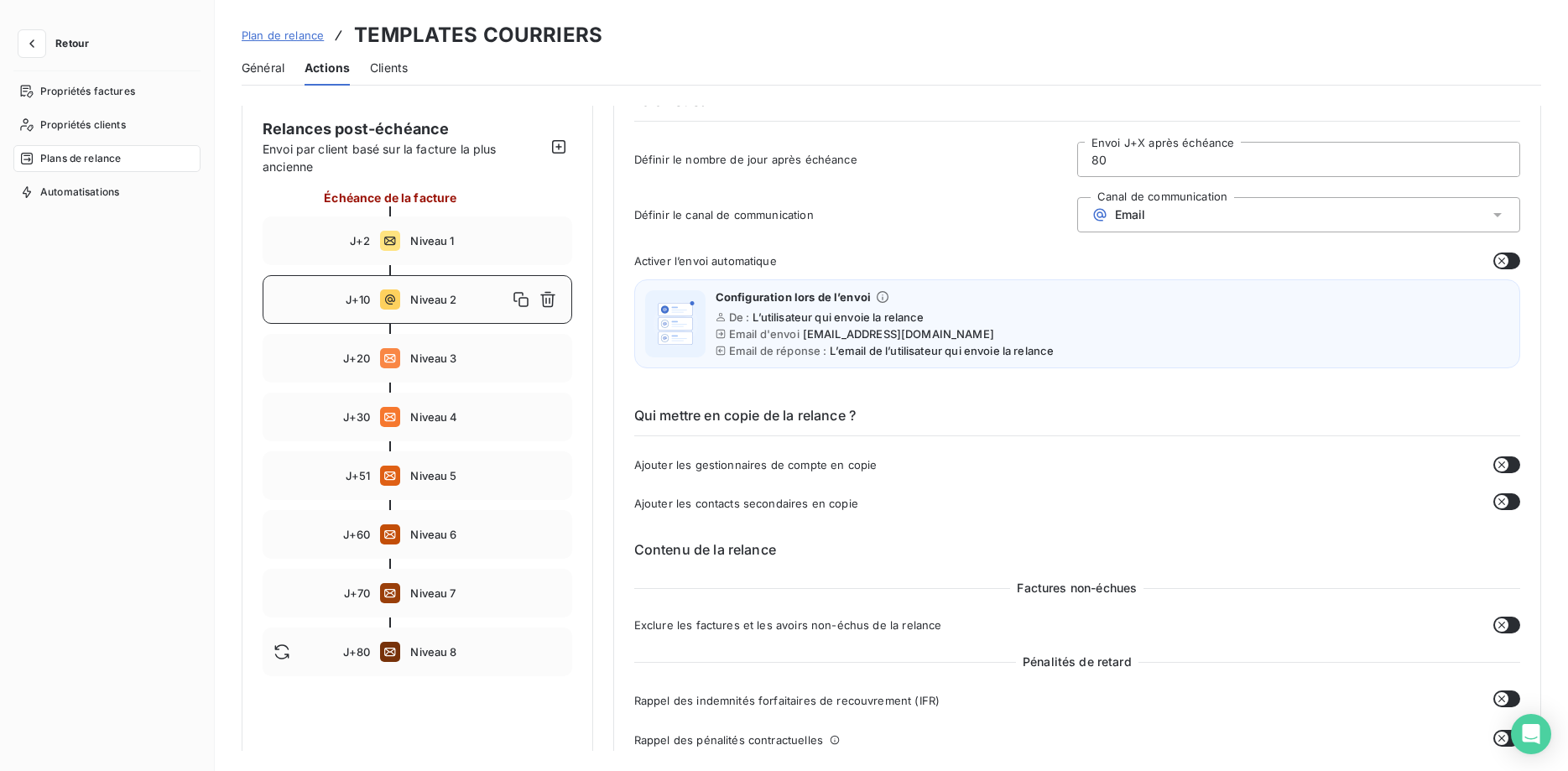
type input "10"
click at [557, 295] on button "button" at bounding box center [547, 299] width 27 height 27
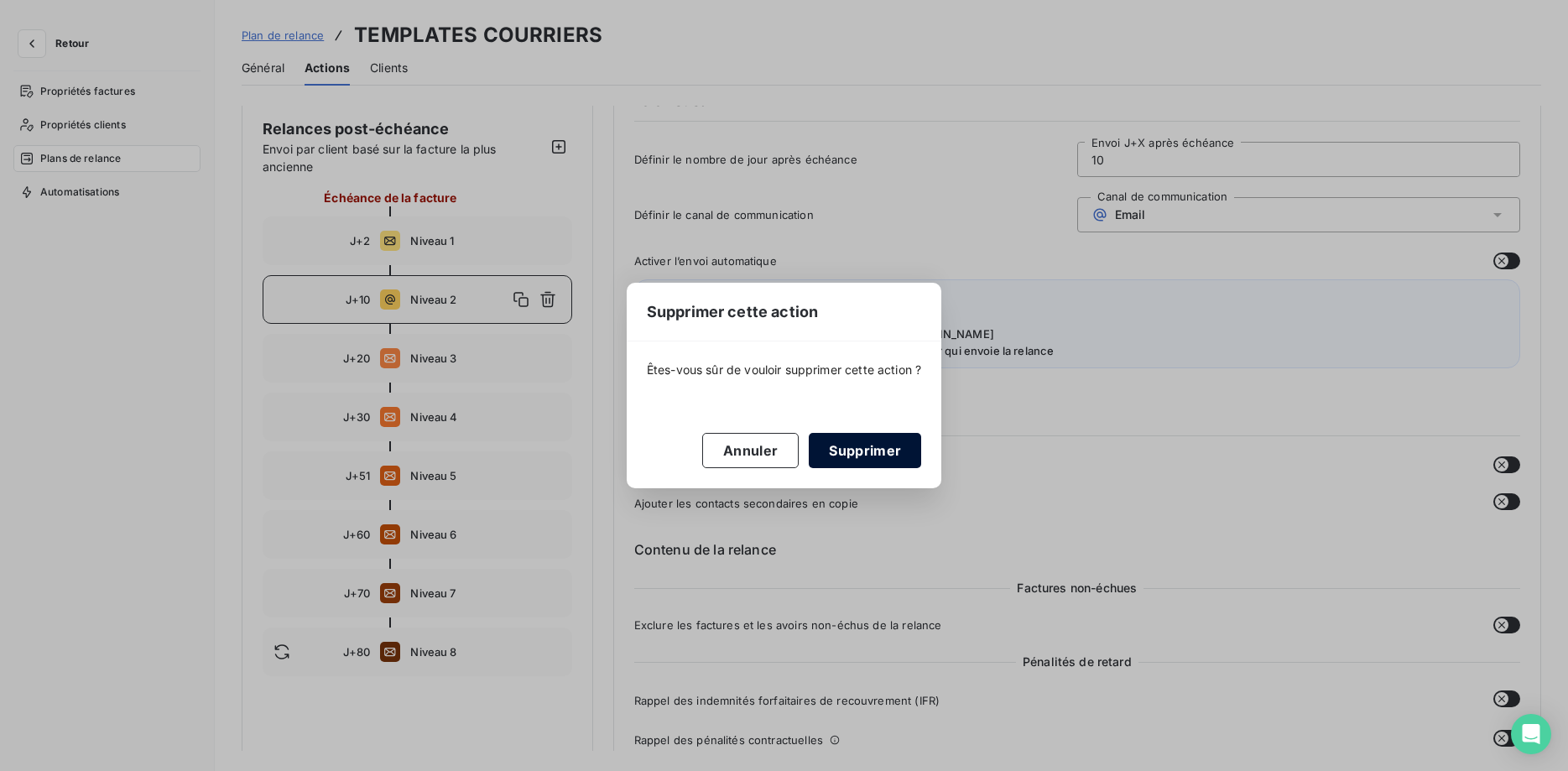
click at [880, 453] on button "Supprimer" at bounding box center [865, 450] width 112 height 35
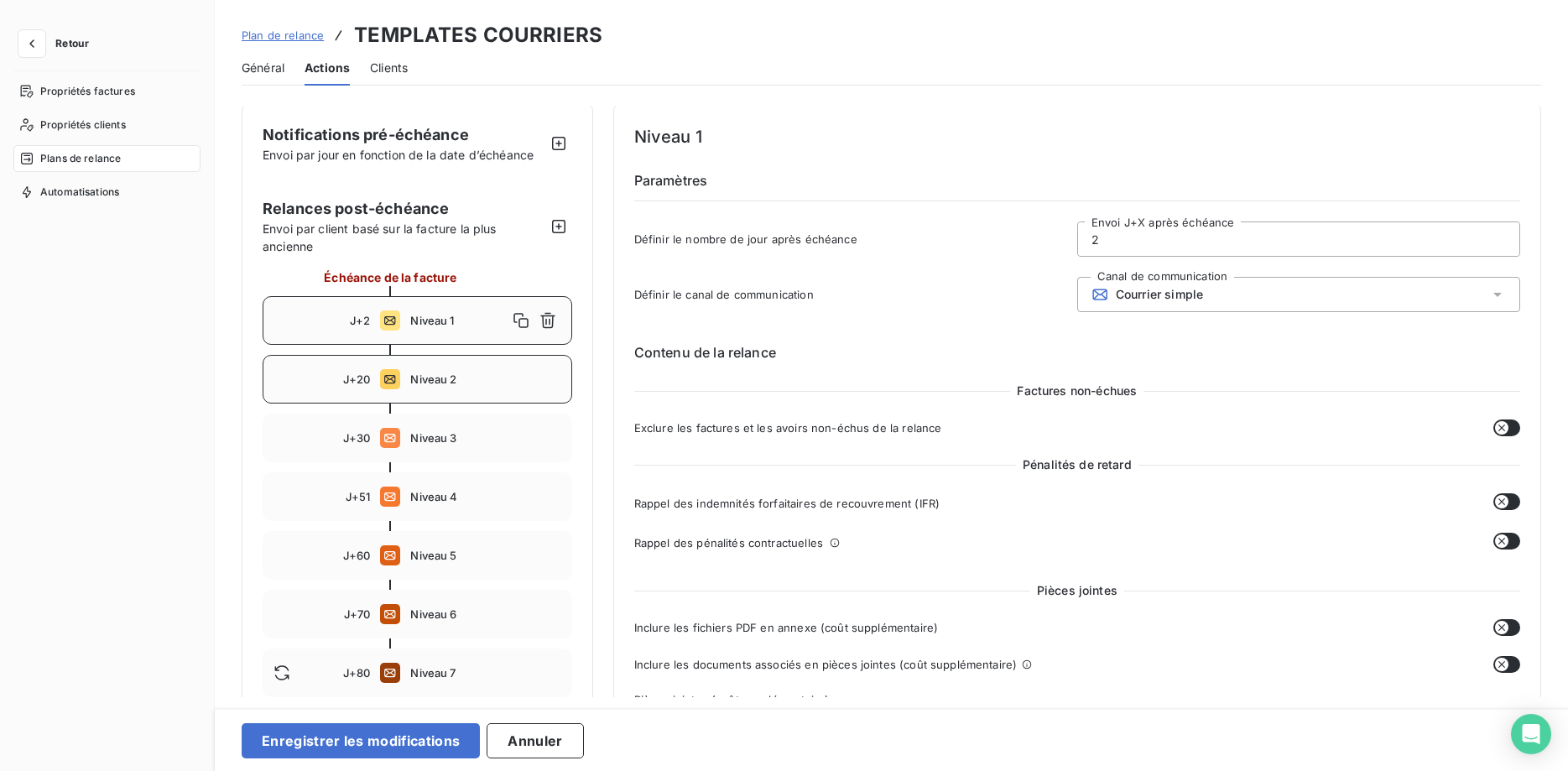
scroll to position [0, 0]
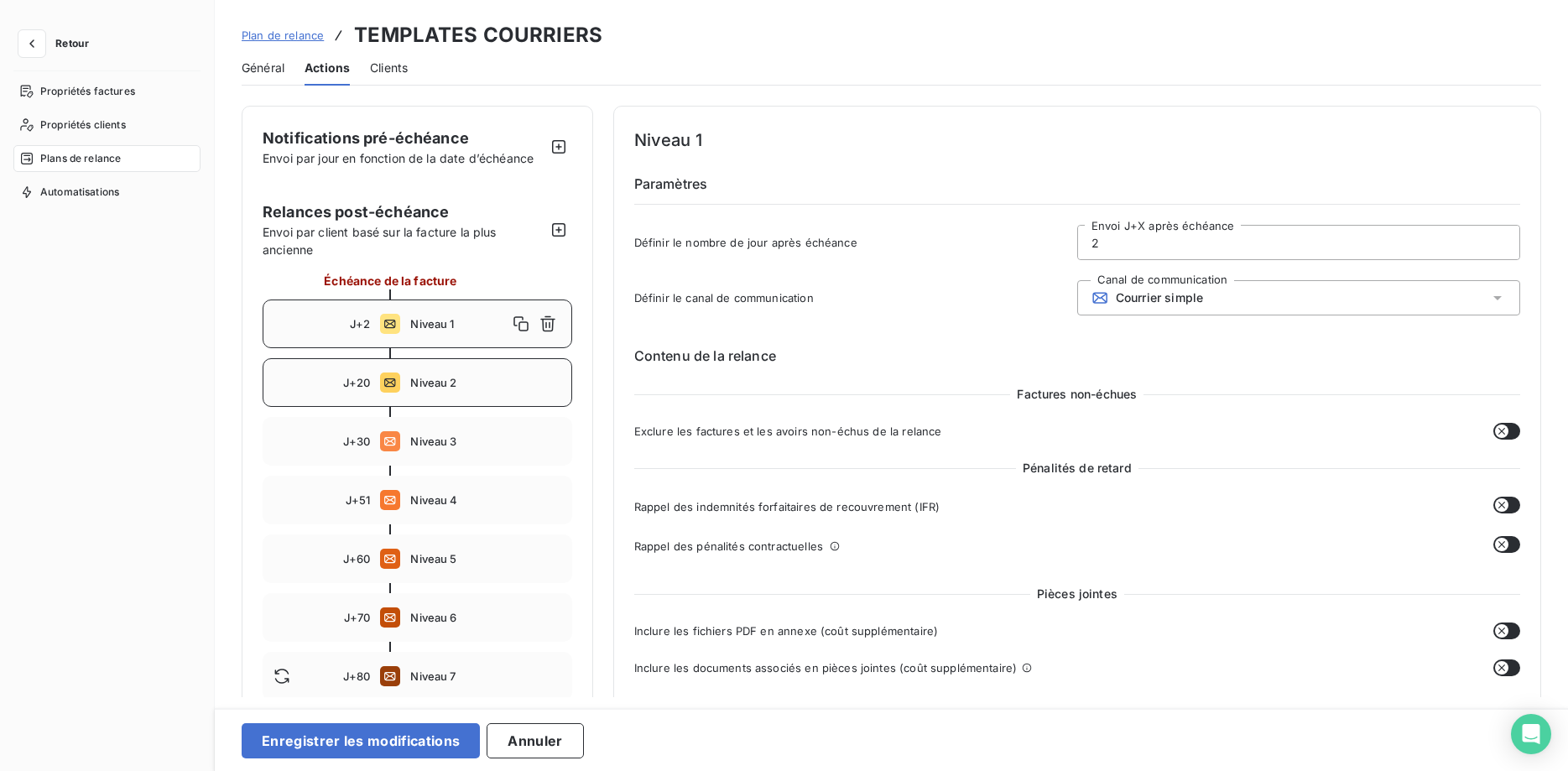
click at [431, 380] on span "Niveau 2" at bounding box center [485, 383] width 150 height 14
click at [447, 667] on div "J+80 Niveau 7" at bounding box center [417, 676] width 309 height 49
drag, startPoint x: 1162, startPoint y: 248, endPoint x: 1065, endPoint y: 241, distance: 97.3
click at [1078, 241] on input "80" at bounding box center [1298, 242] width 441 height 33
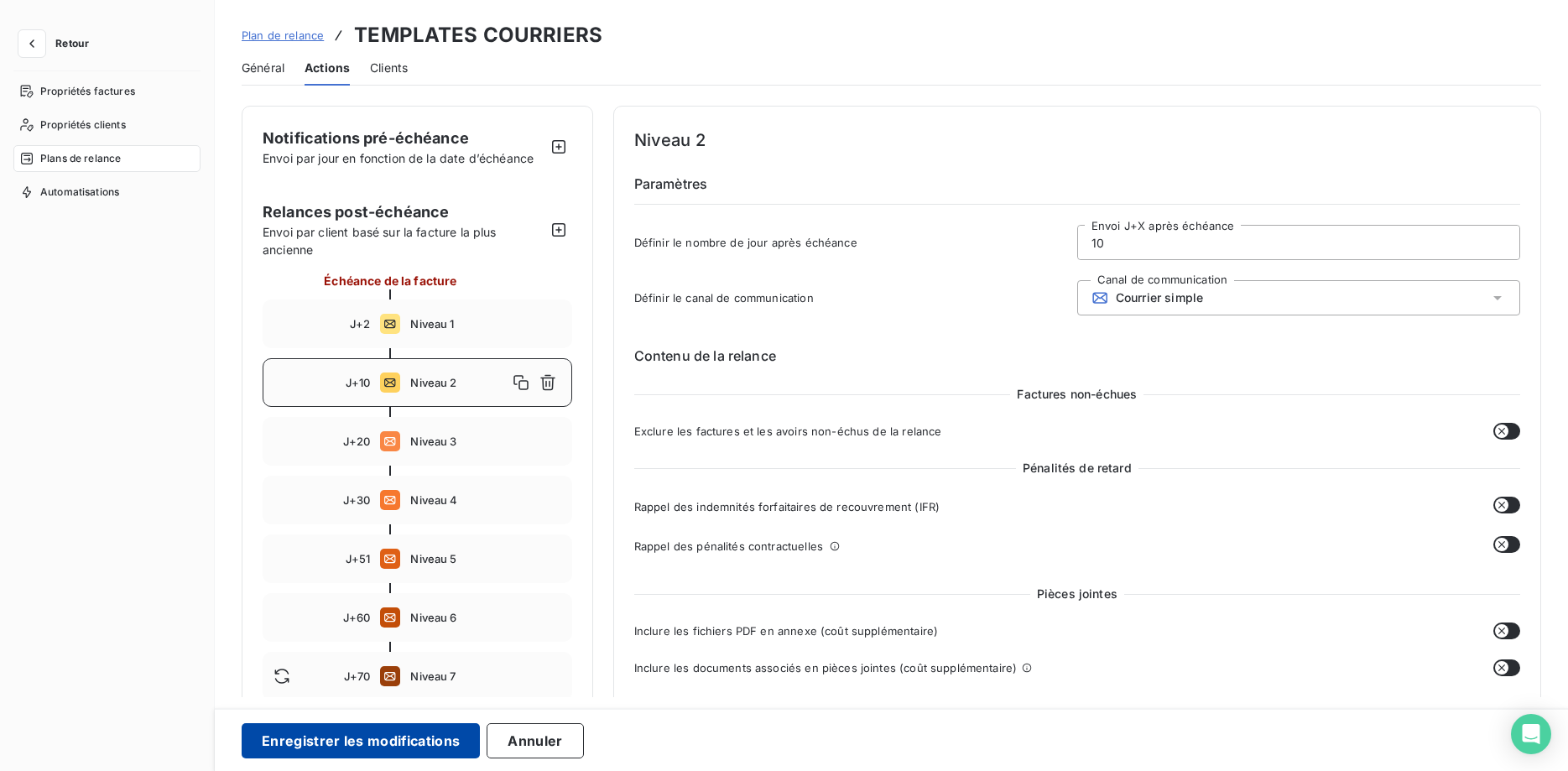
type input "10"
click at [396, 737] on button "Enregistrer les modifications" at bounding box center [360, 740] width 238 height 35
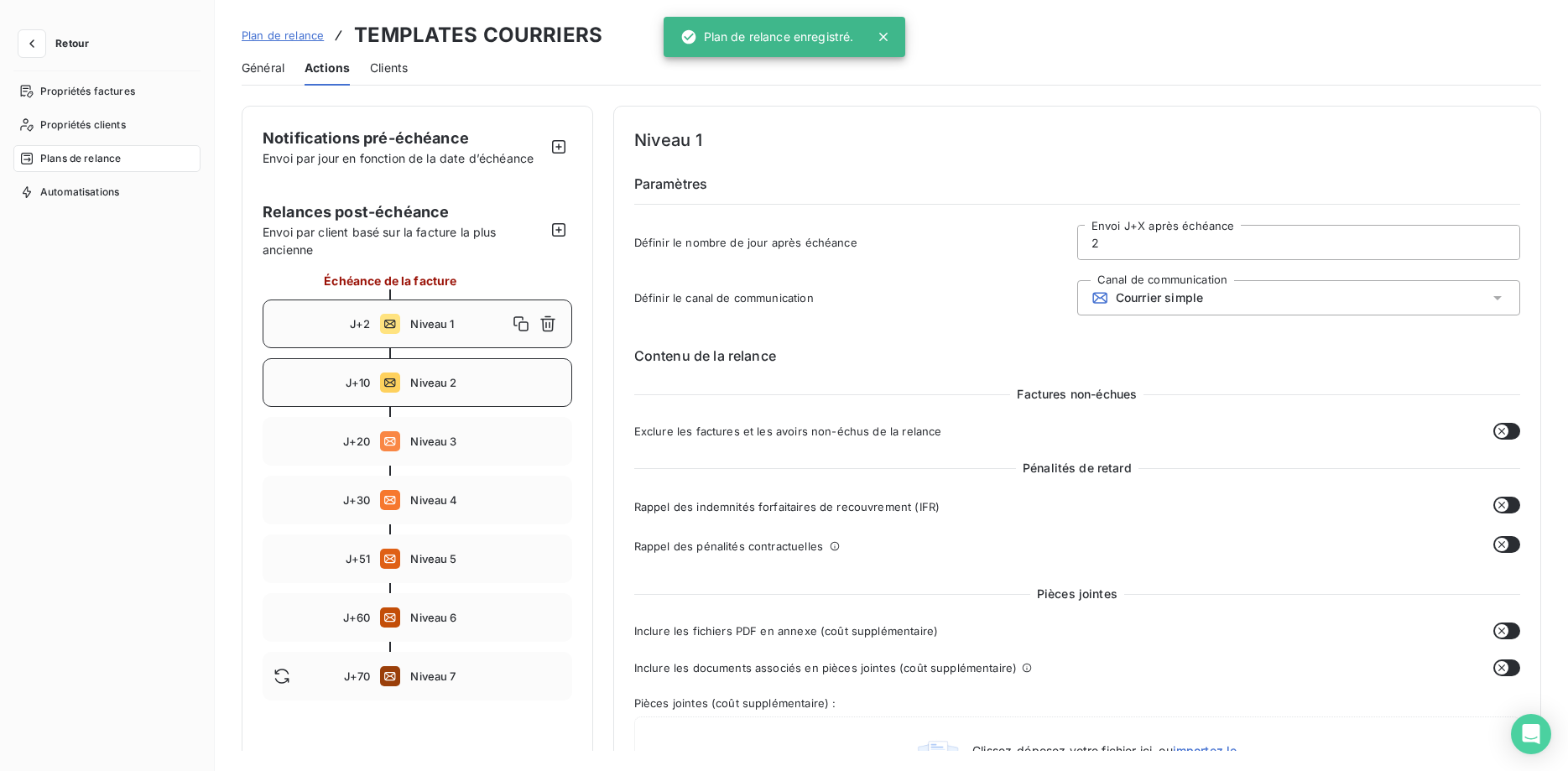
click at [422, 395] on div "J+10 Niveau 2" at bounding box center [417, 382] width 309 height 49
type input "10"
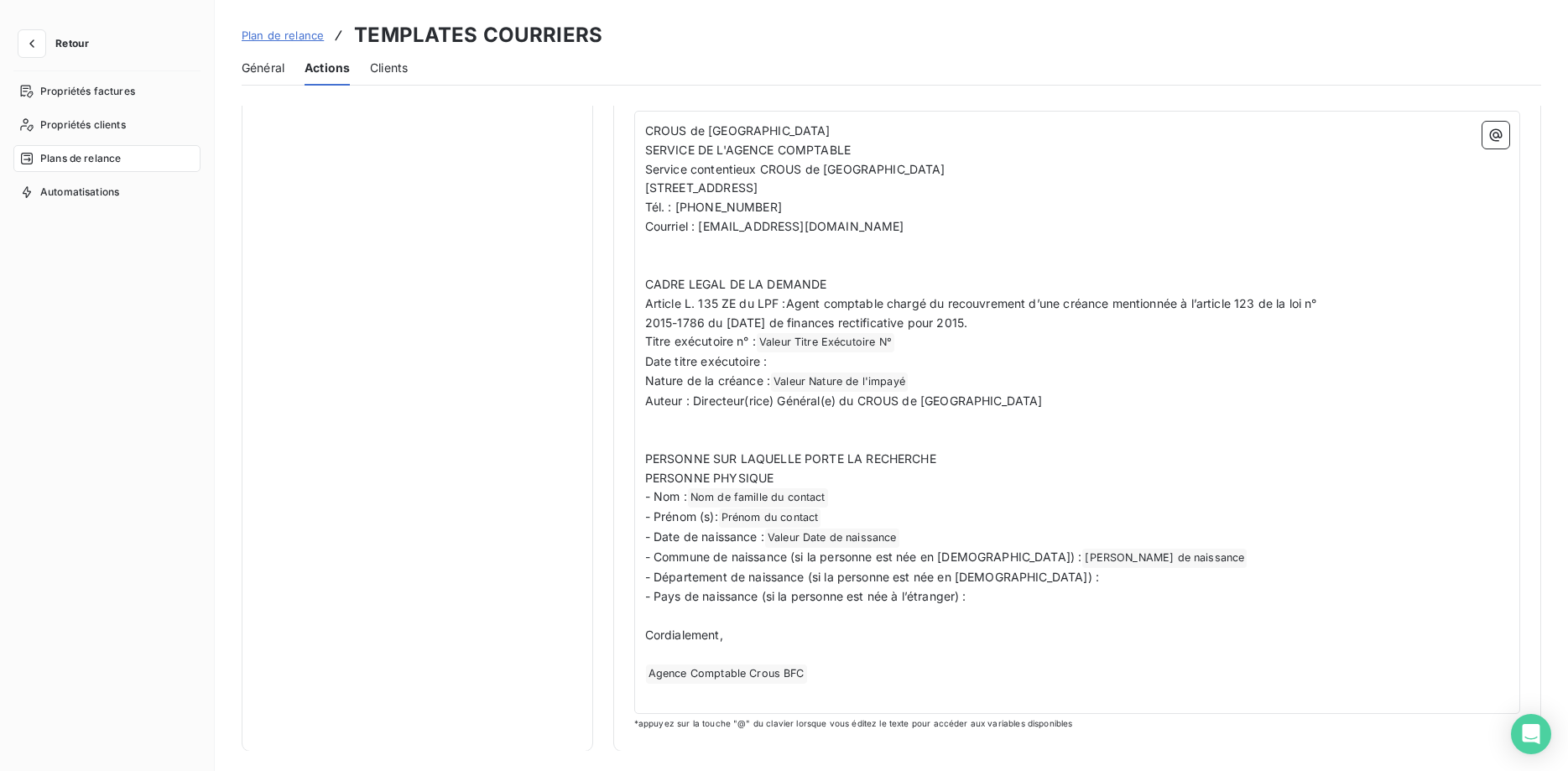
scroll to position [417, 0]
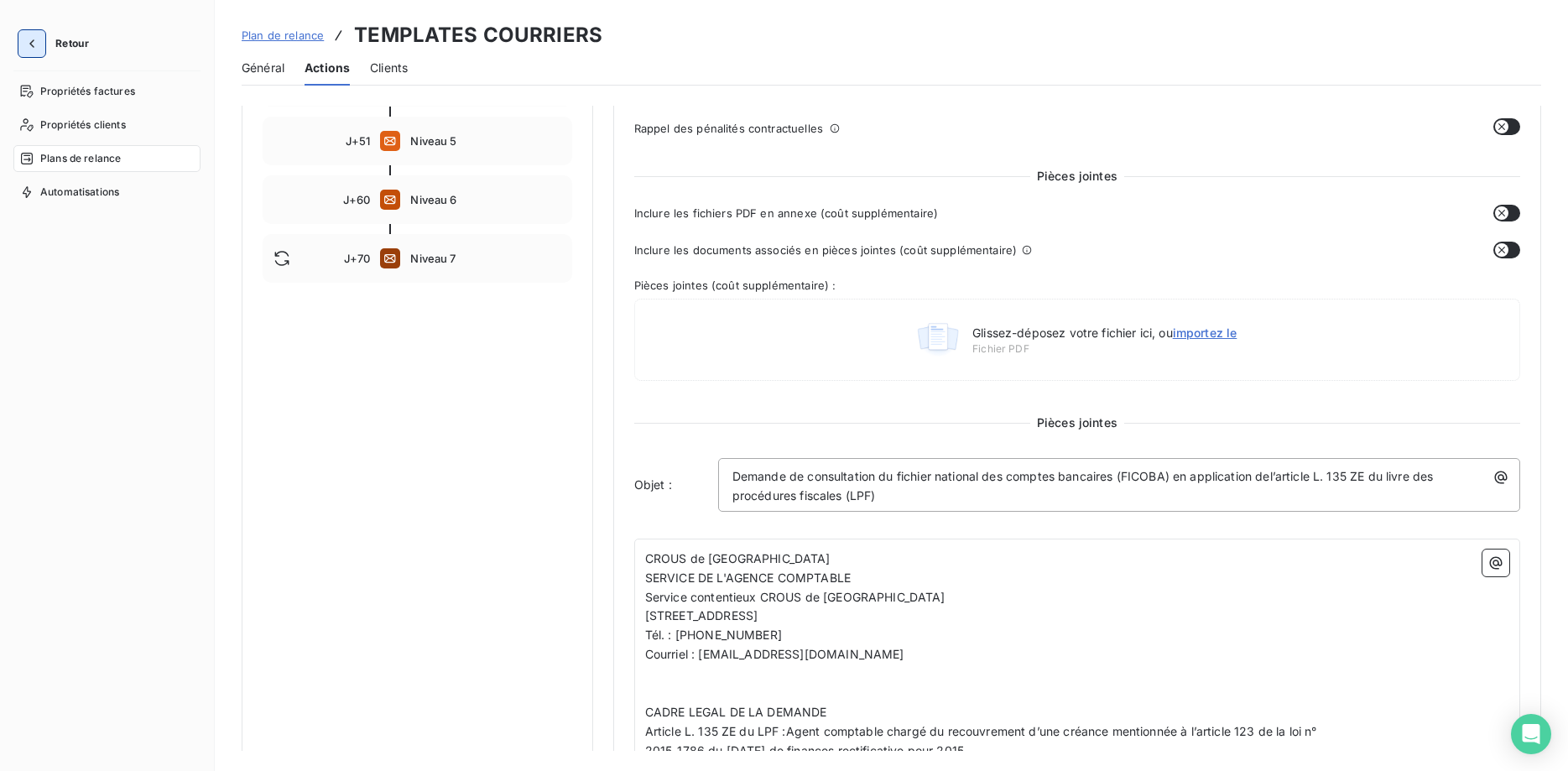
click at [28, 42] on icon "button" at bounding box center [32, 44] width 17 height 17
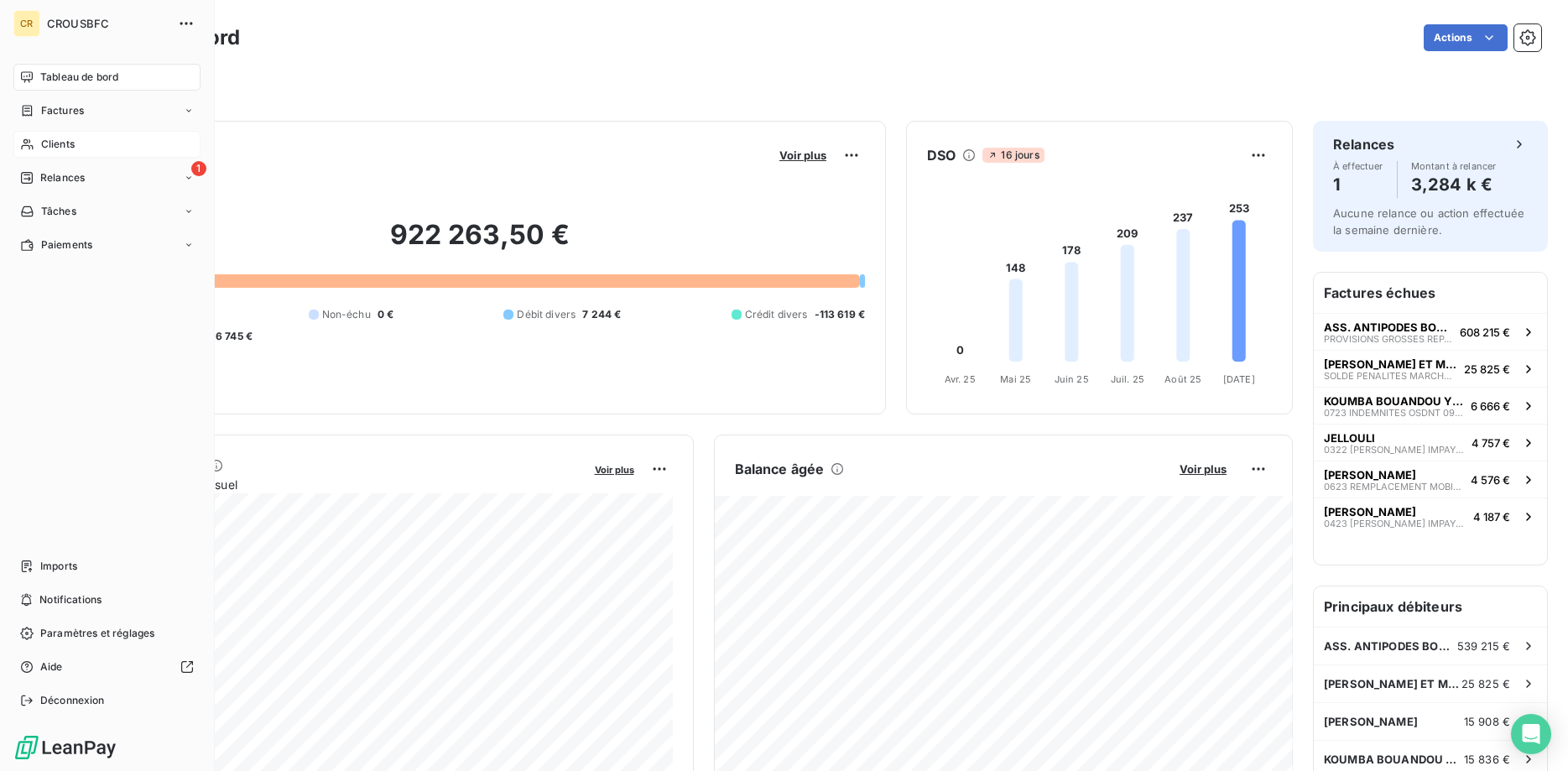
click at [28, 145] on icon at bounding box center [27, 144] width 15 height 14
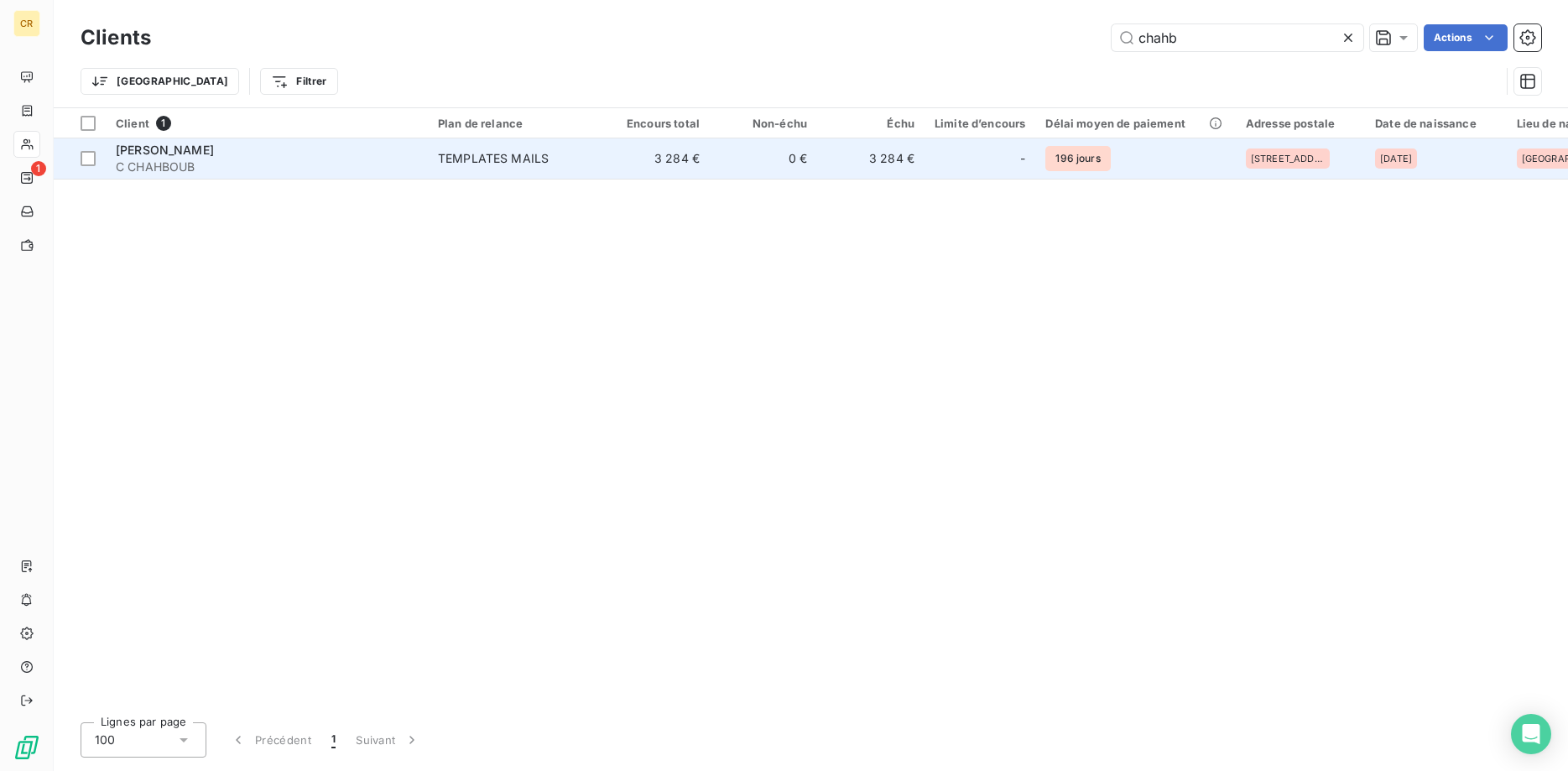
click at [413, 162] on span "C CHAHBOUB" at bounding box center [267, 167] width 302 height 17
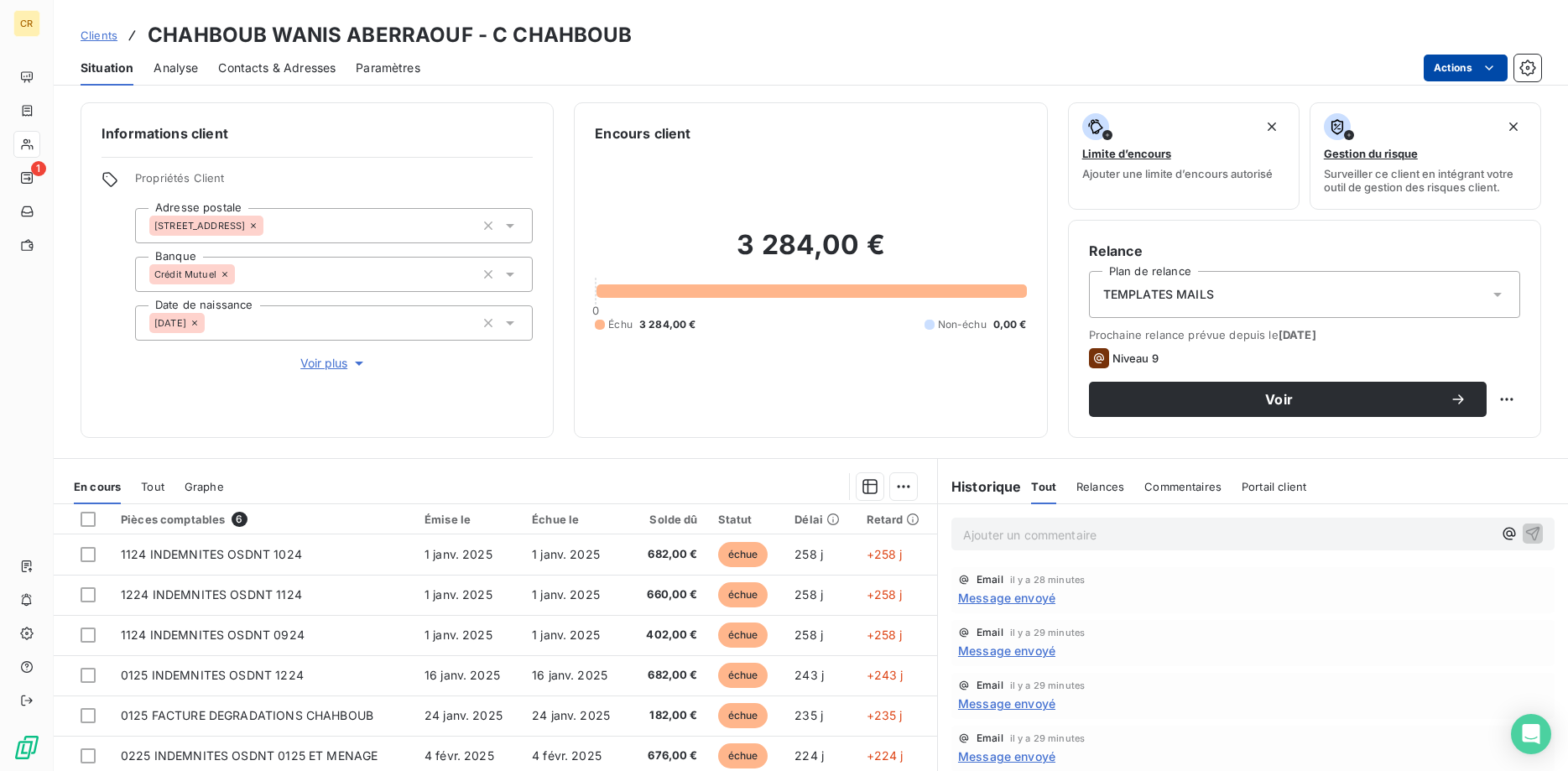
click at [1493, 71] on html "CR 1 Clients CHAHBOUB WANIS ABERRAOUF - C CHAHBOUB Situation Analyse Contacts &…" at bounding box center [784, 386] width 1568 height 771
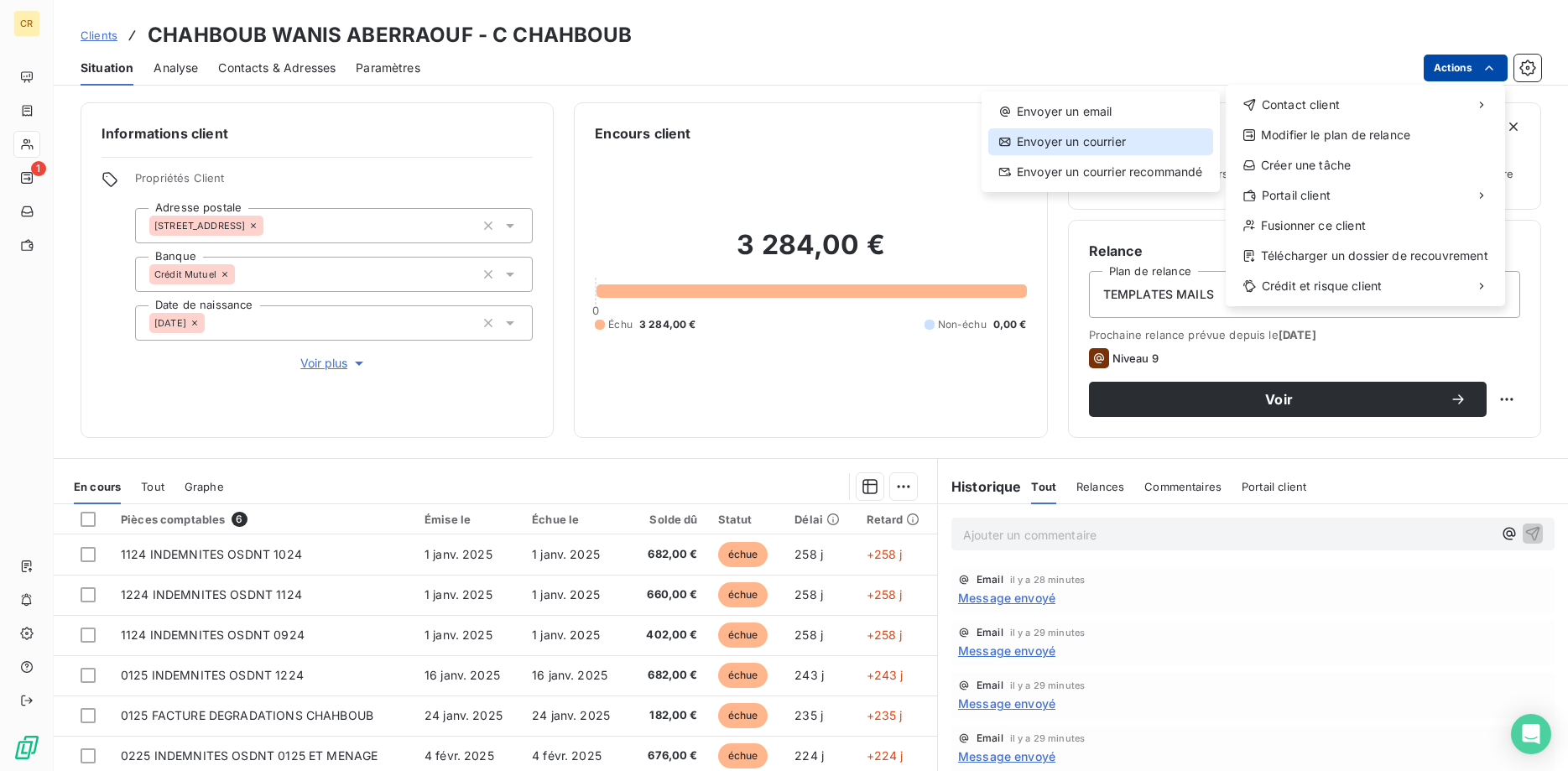
click at [1138, 143] on div "Envoyer un courrier" at bounding box center [1101, 141] width 225 height 27
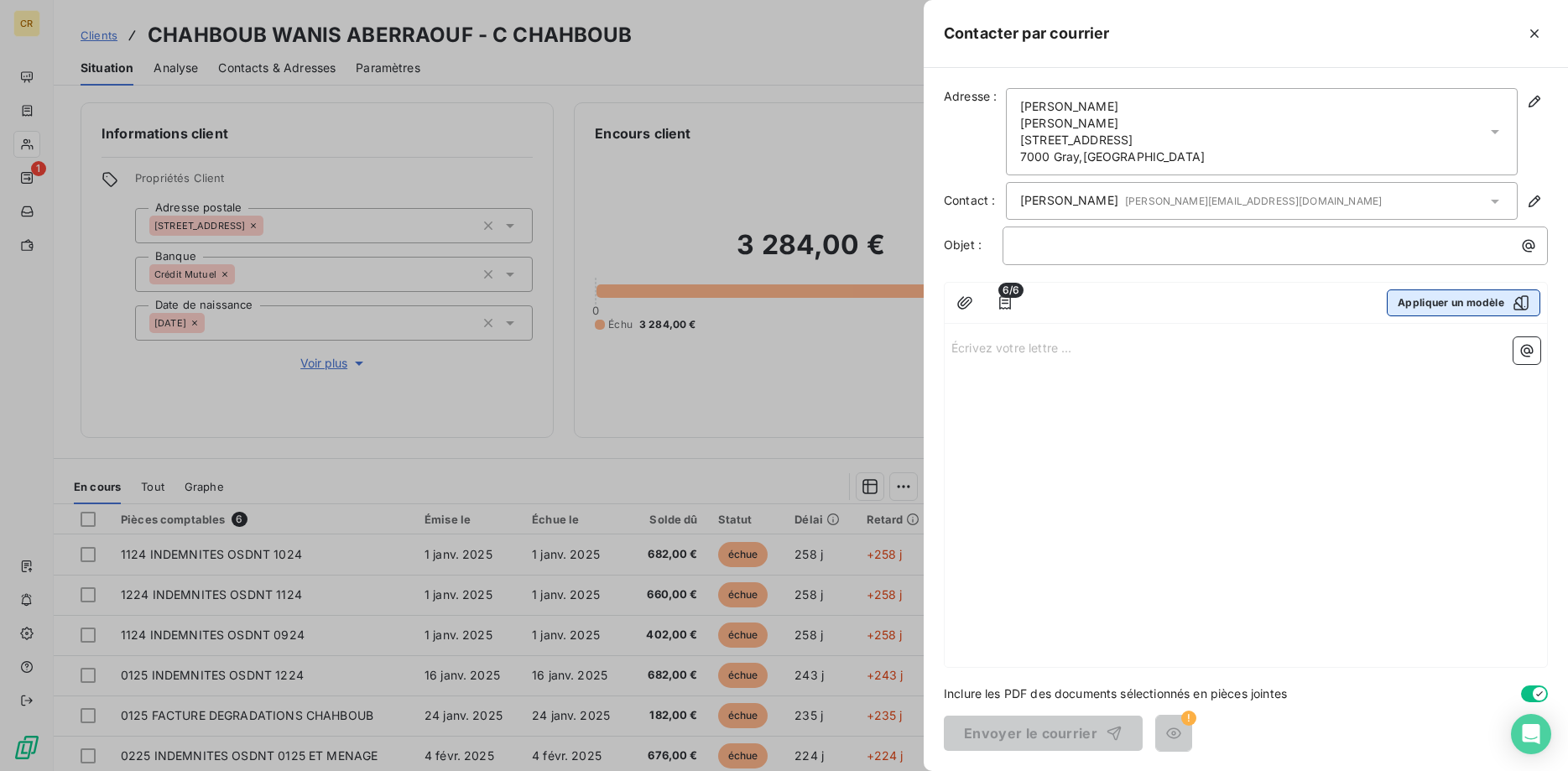
click at [1449, 300] on button "Appliquer un modèle" at bounding box center [1463, 302] width 154 height 27
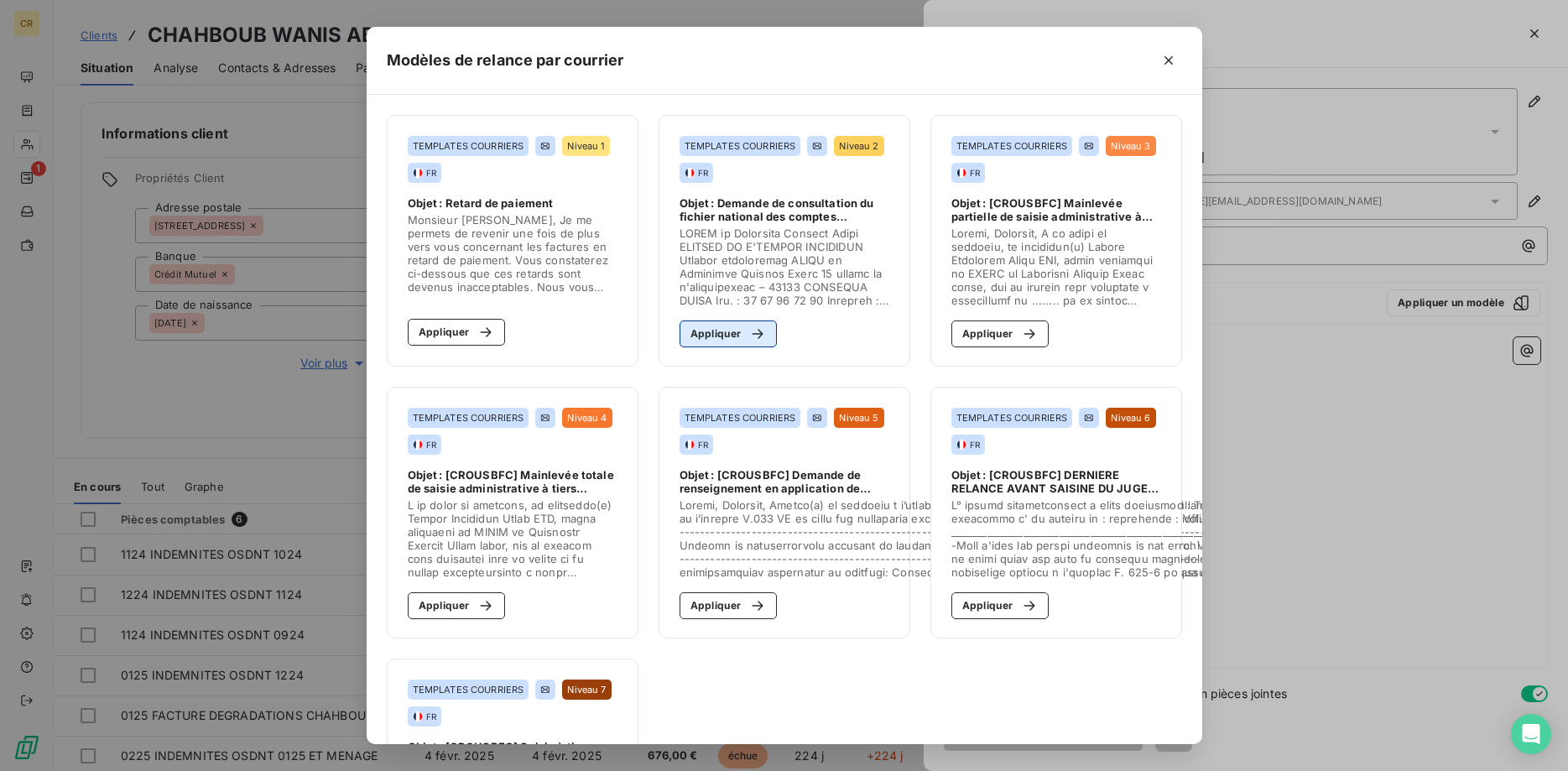
click at [729, 338] on button "Appliquer" at bounding box center [728, 333] width 98 height 27
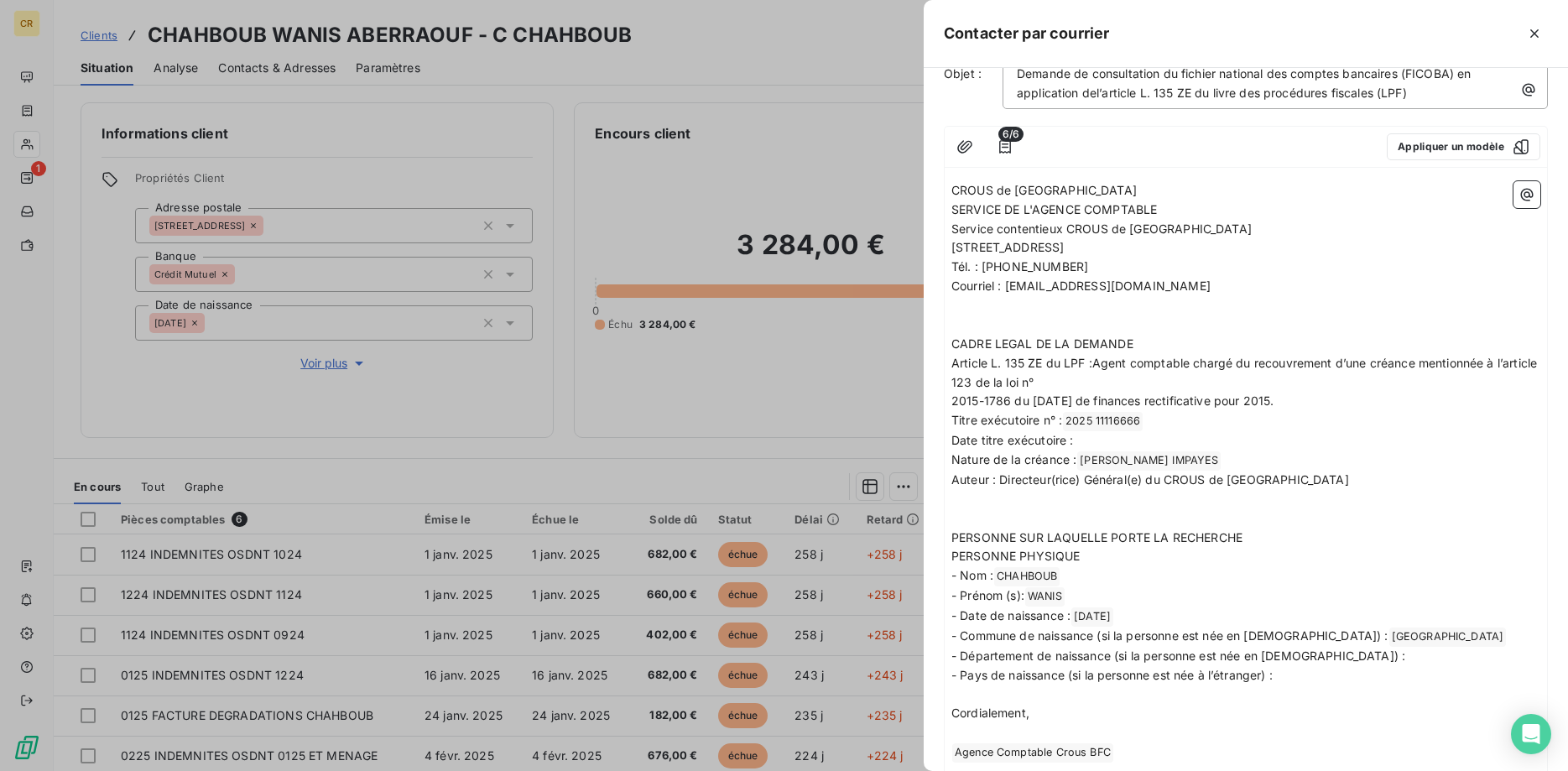
scroll to position [293, 0]
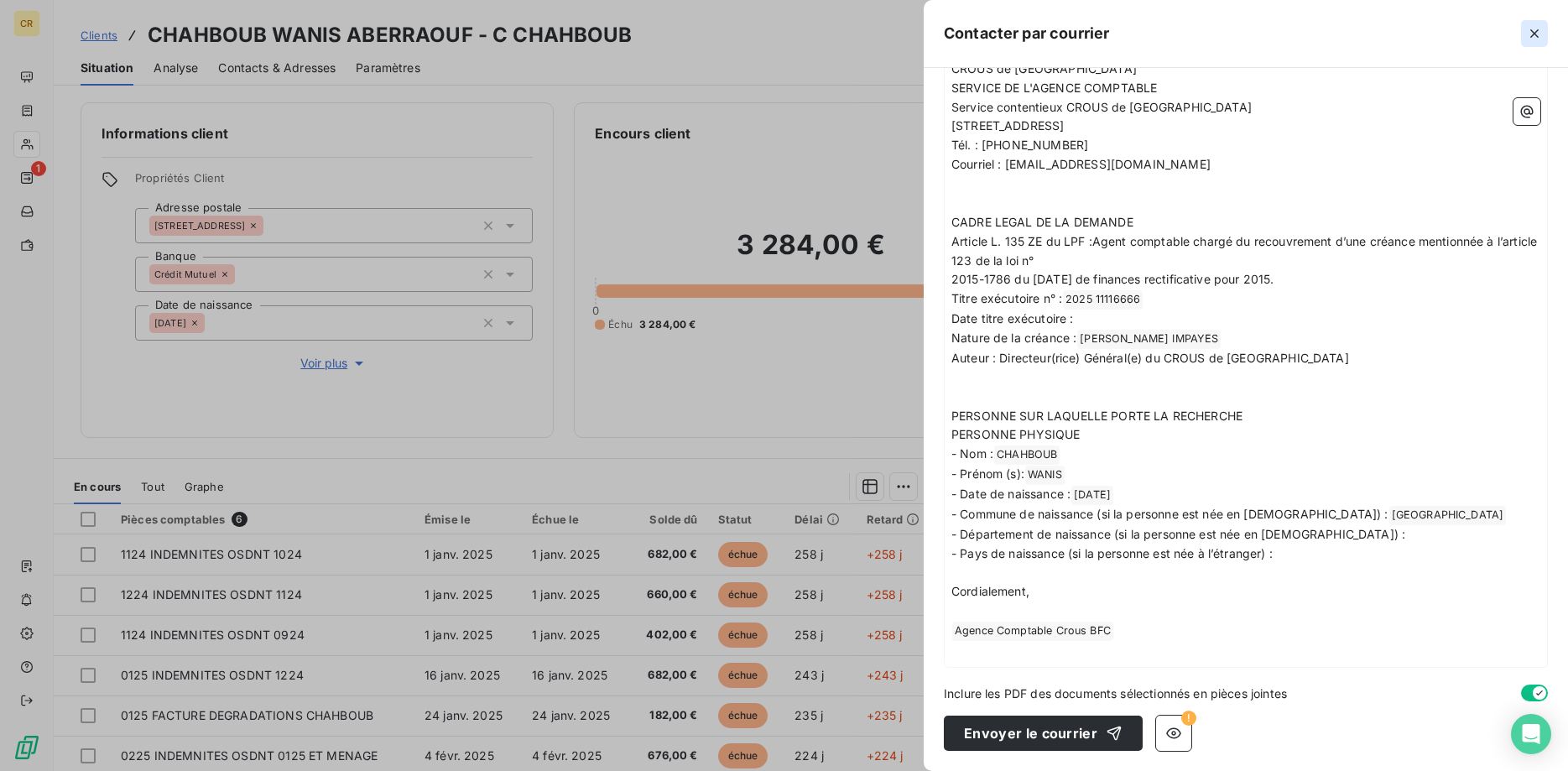
click at [1537, 33] on icon "button" at bounding box center [1535, 33] width 17 height 17
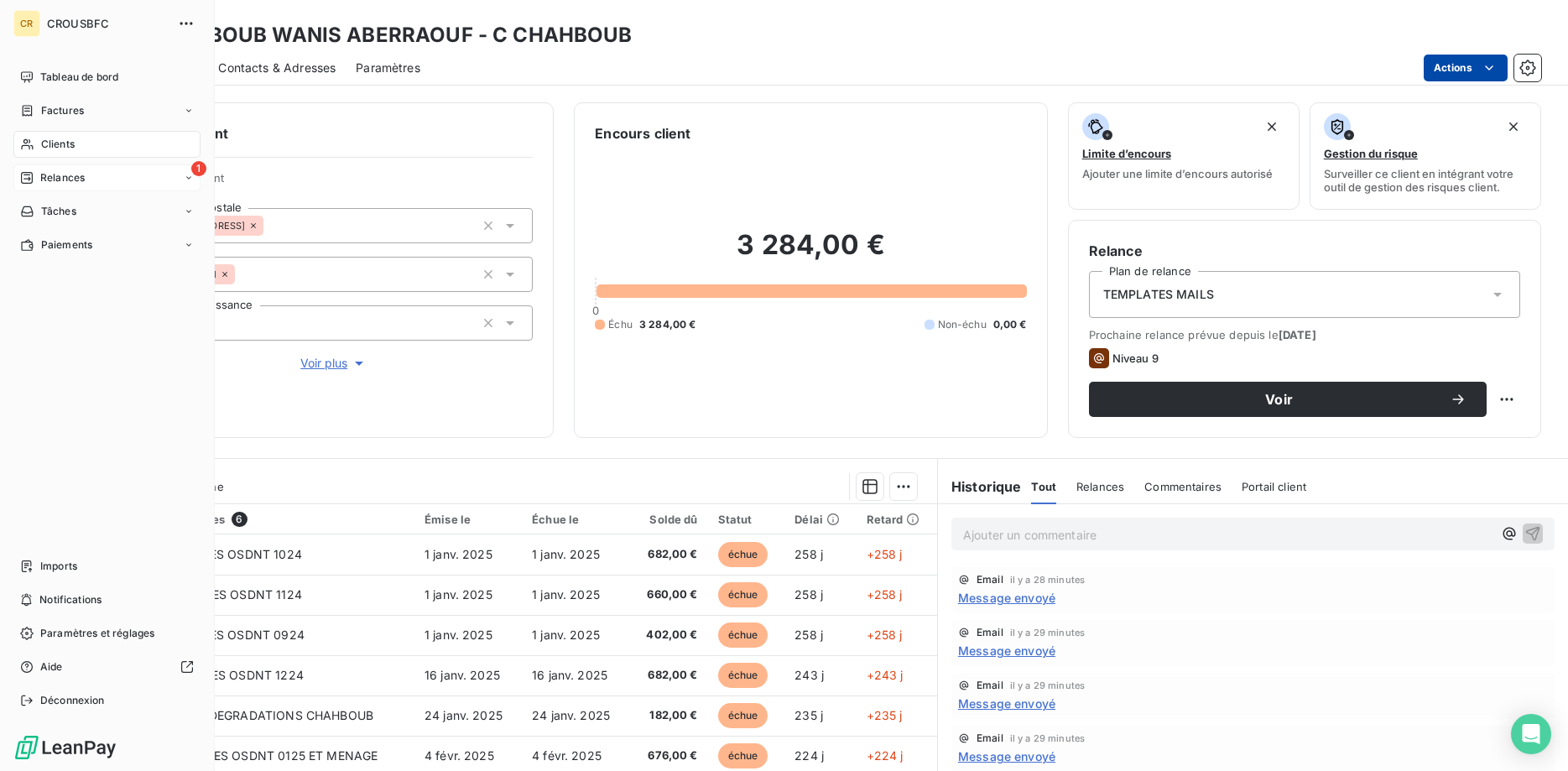
click at [41, 185] on div "1 Relances" at bounding box center [107, 177] width 187 height 27
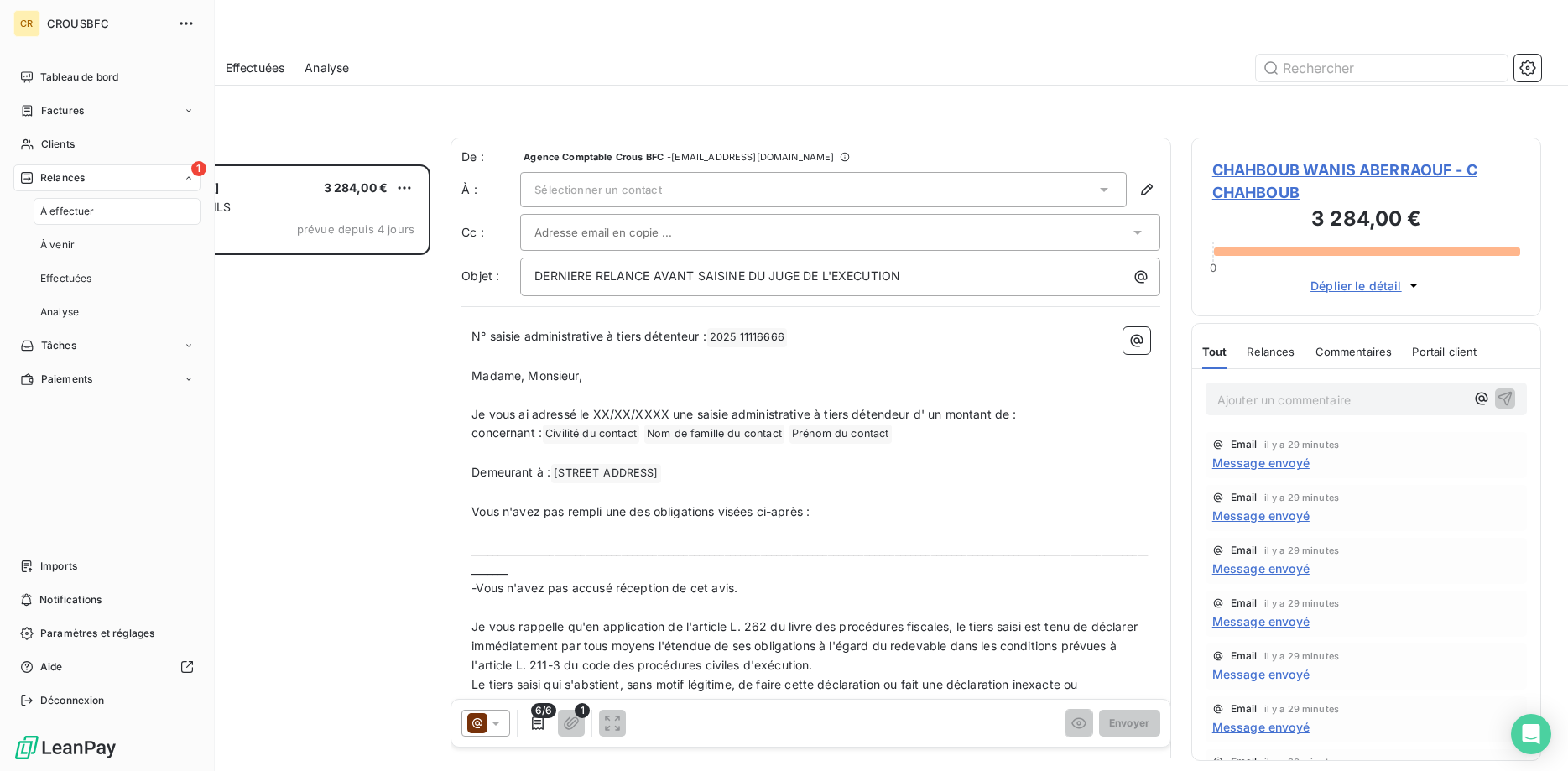
scroll to position [606, 350]
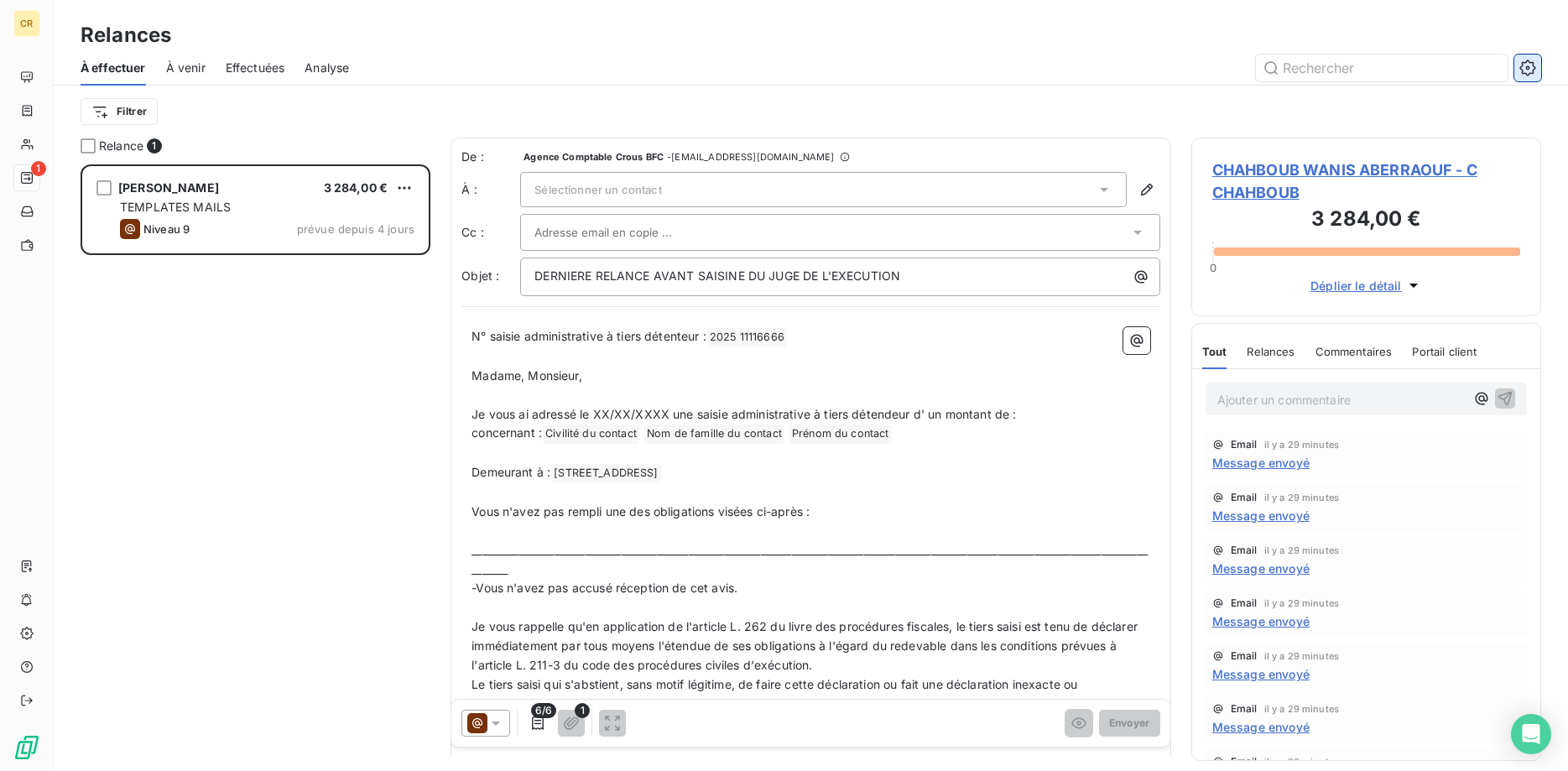
click at [1530, 69] on icon "button" at bounding box center [1528, 68] width 17 height 17
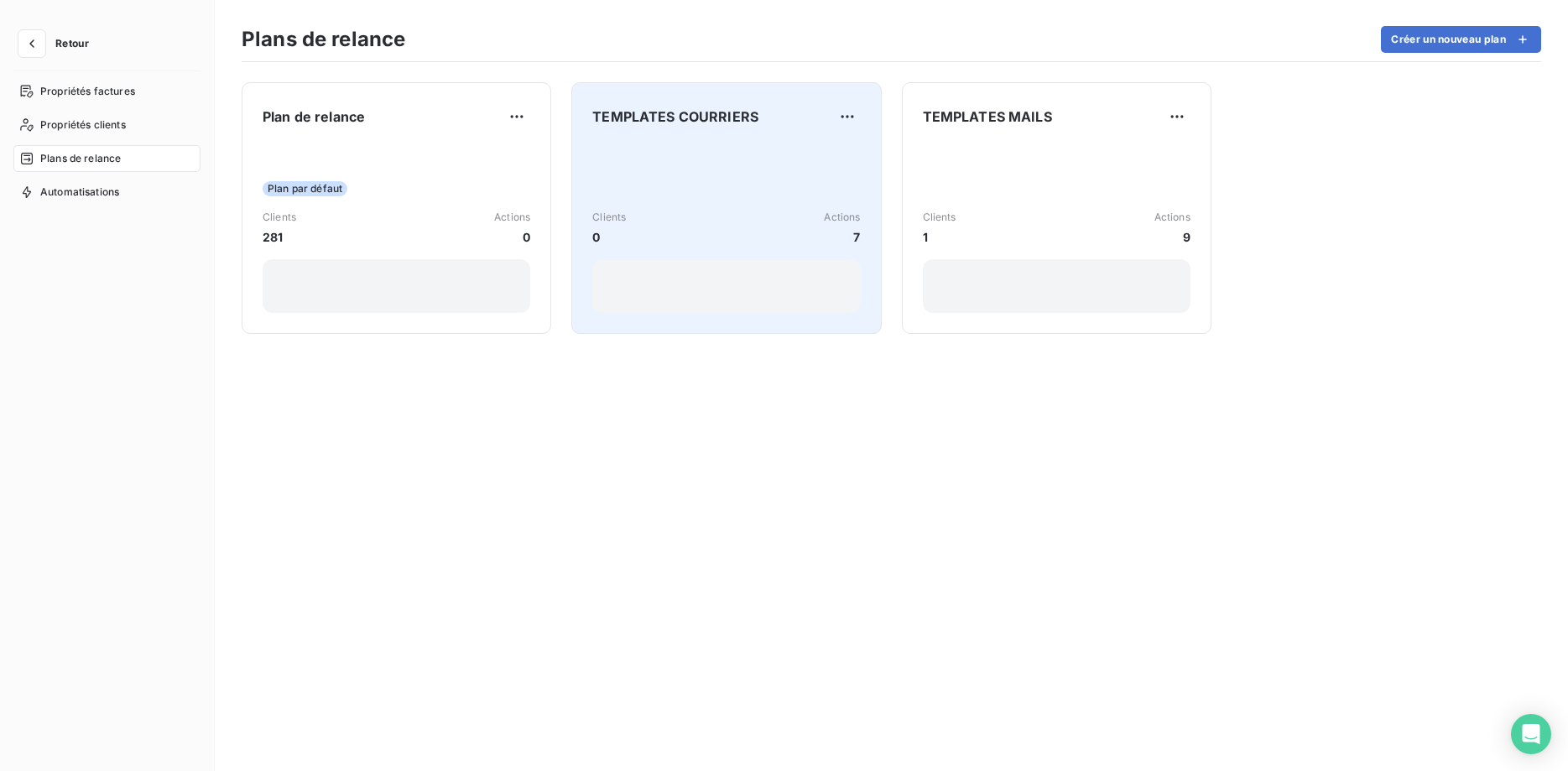
click at [749, 185] on div "Clients 0 Actions 7" at bounding box center [726, 228] width 268 height 169
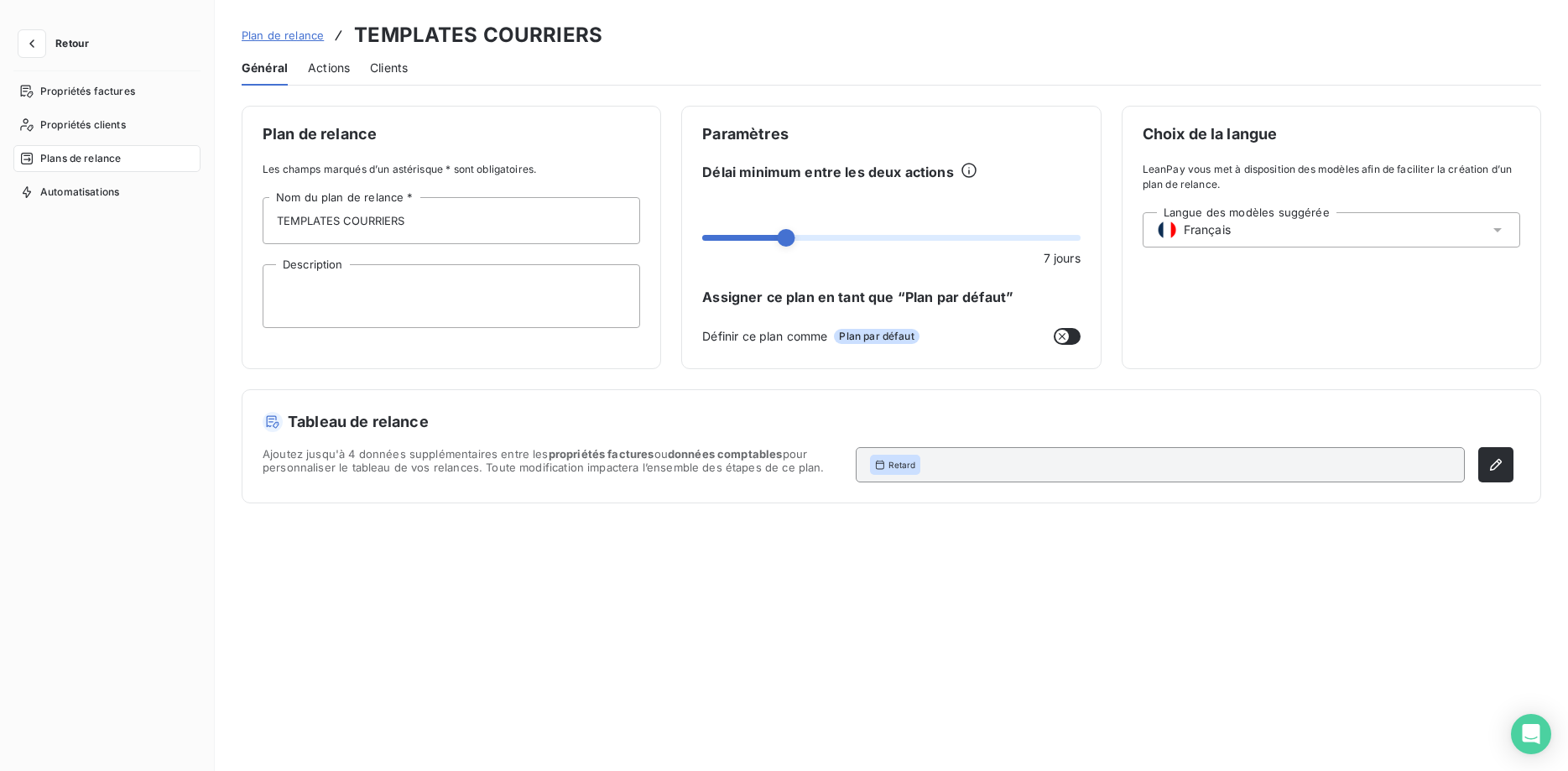
click at [327, 71] on span "Actions" at bounding box center [328, 68] width 42 height 17
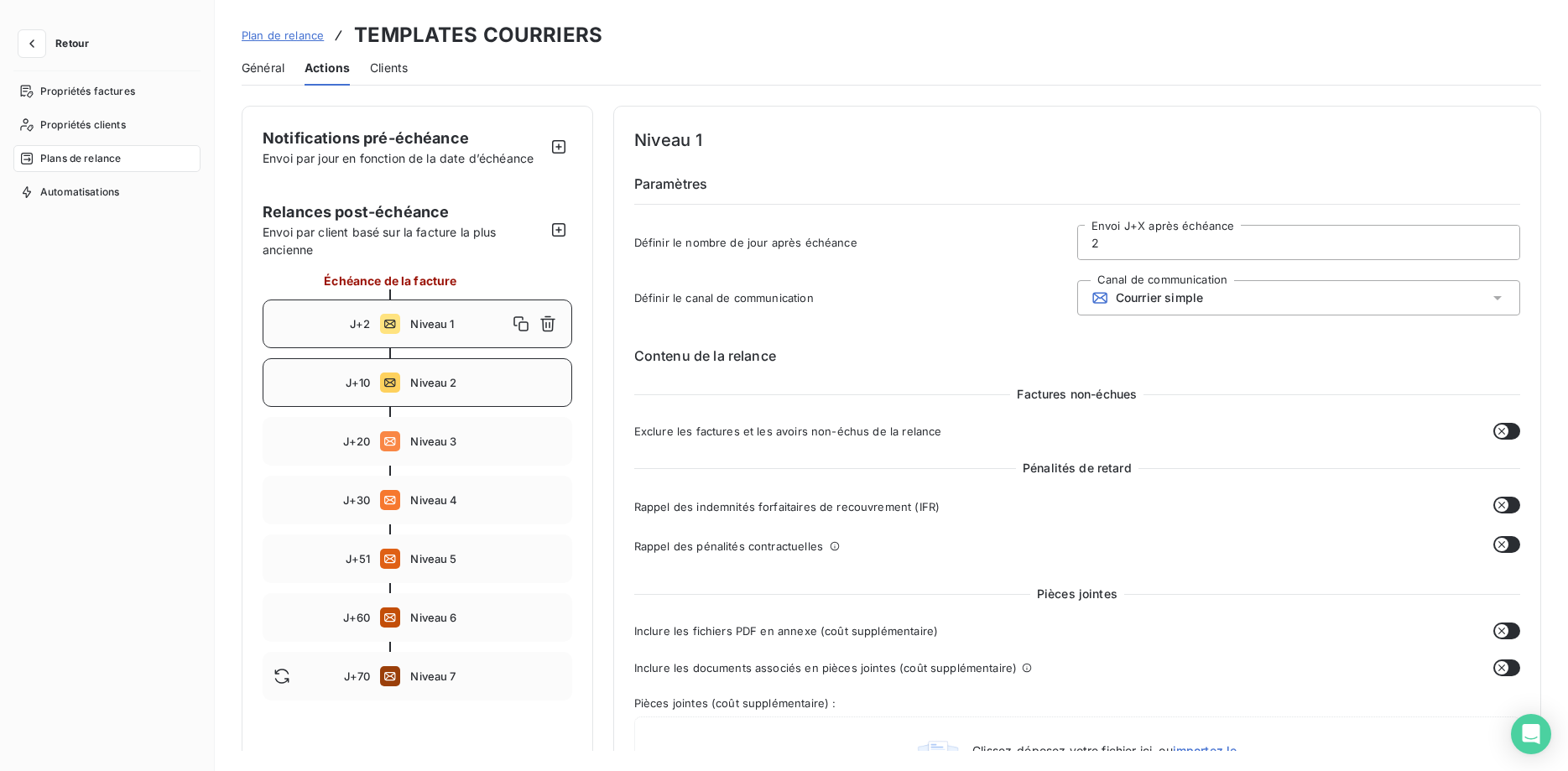
drag, startPoint x: 431, startPoint y: 374, endPoint x: 444, endPoint y: 379, distance: 13.9
click at [432, 375] on div "J+10 Niveau 2" at bounding box center [417, 382] width 309 height 49
type input "10"
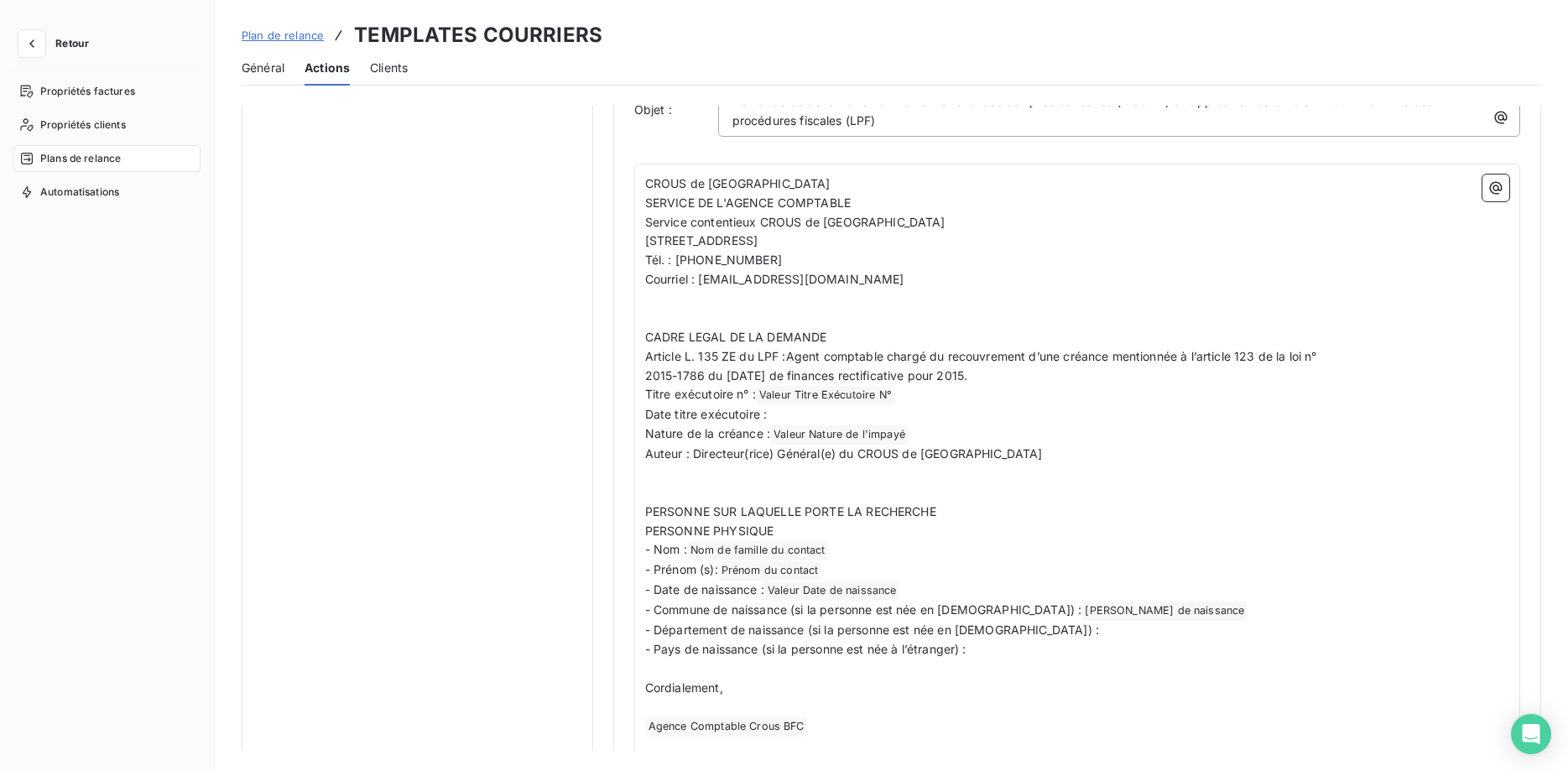
scroll to position [846, 0]
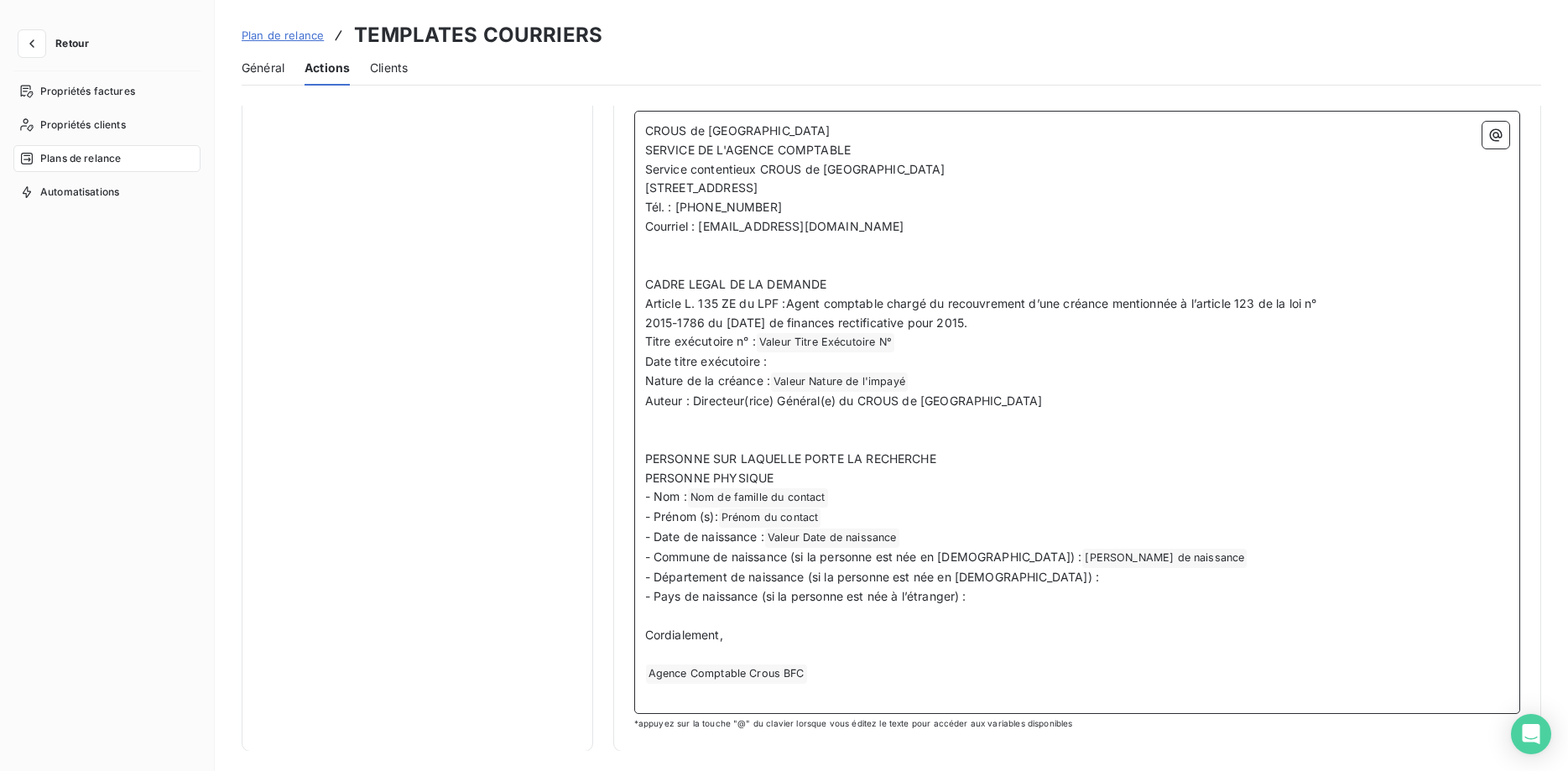
click at [1022, 582] on p "- Département de naissance (si la personne est née en [DEMOGRAPHIC_DATA]) :" at bounding box center [1077, 577] width 864 height 19
click at [1503, 131] on icon "button" at bounding box center [1496, 135] width 17 height 17
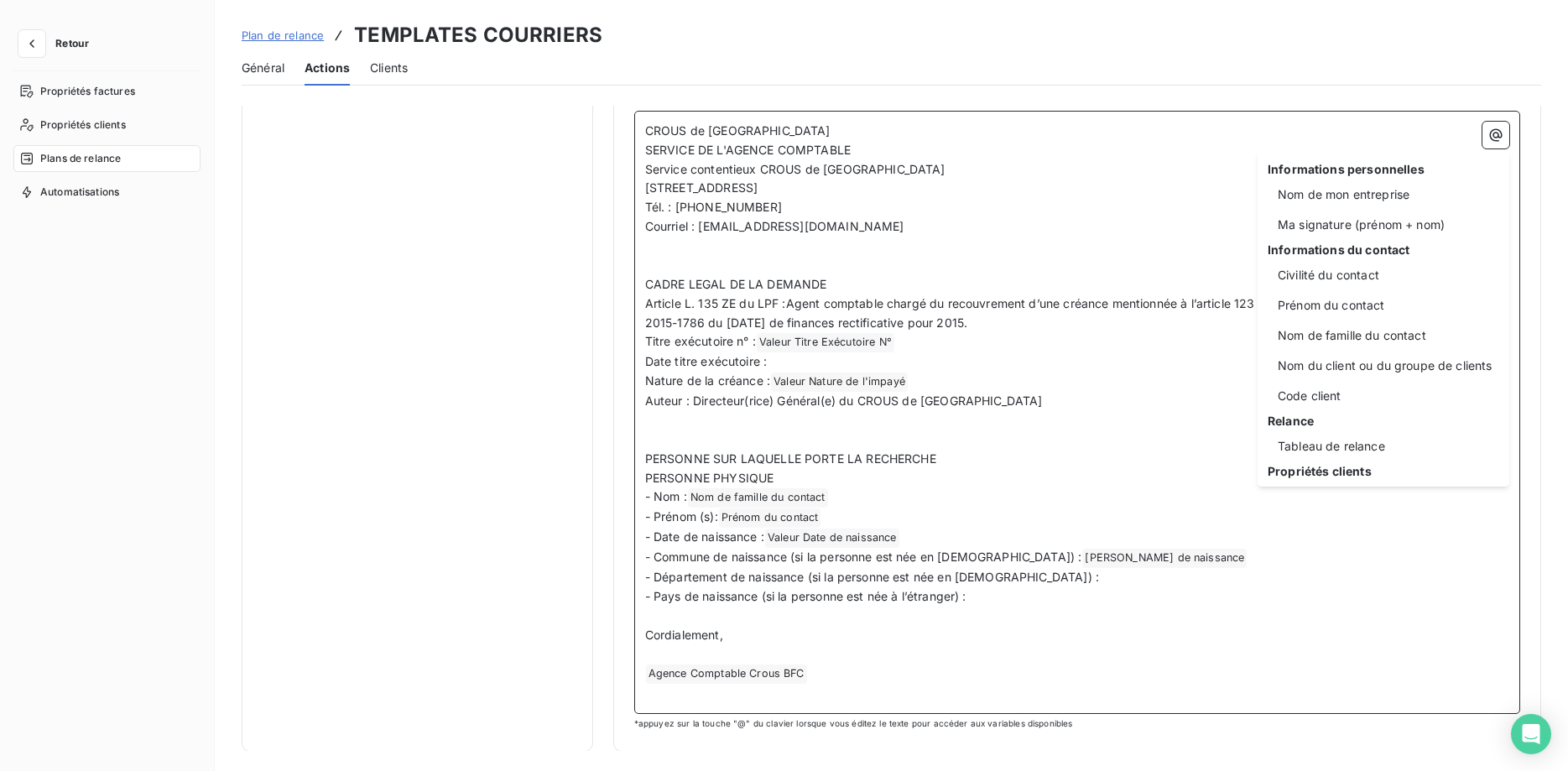
scroll to position [275, 0]
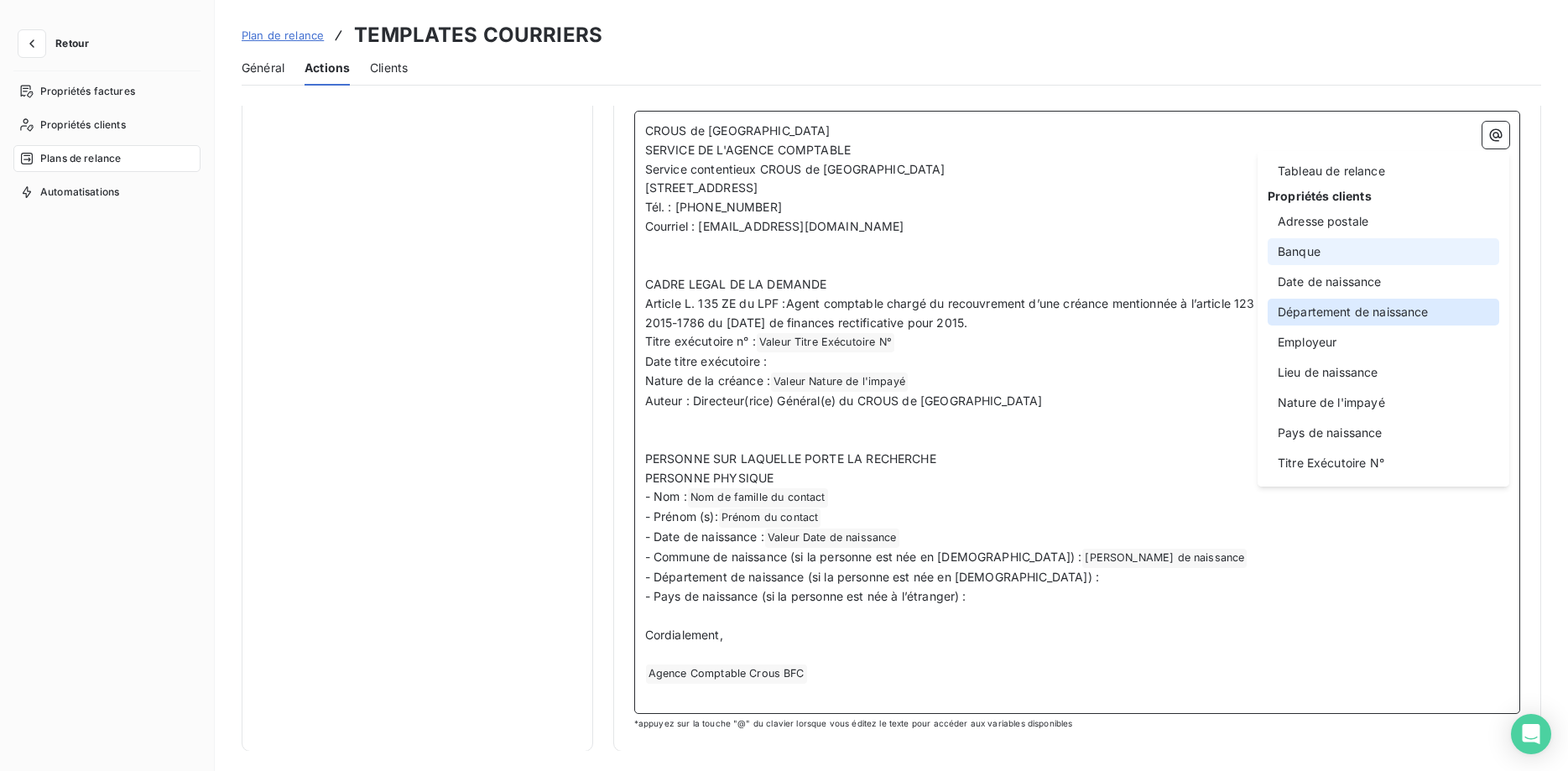
click at [1417, 309] on div "Département de naissance" at bounding box center [1383, 312] width 232 height 27
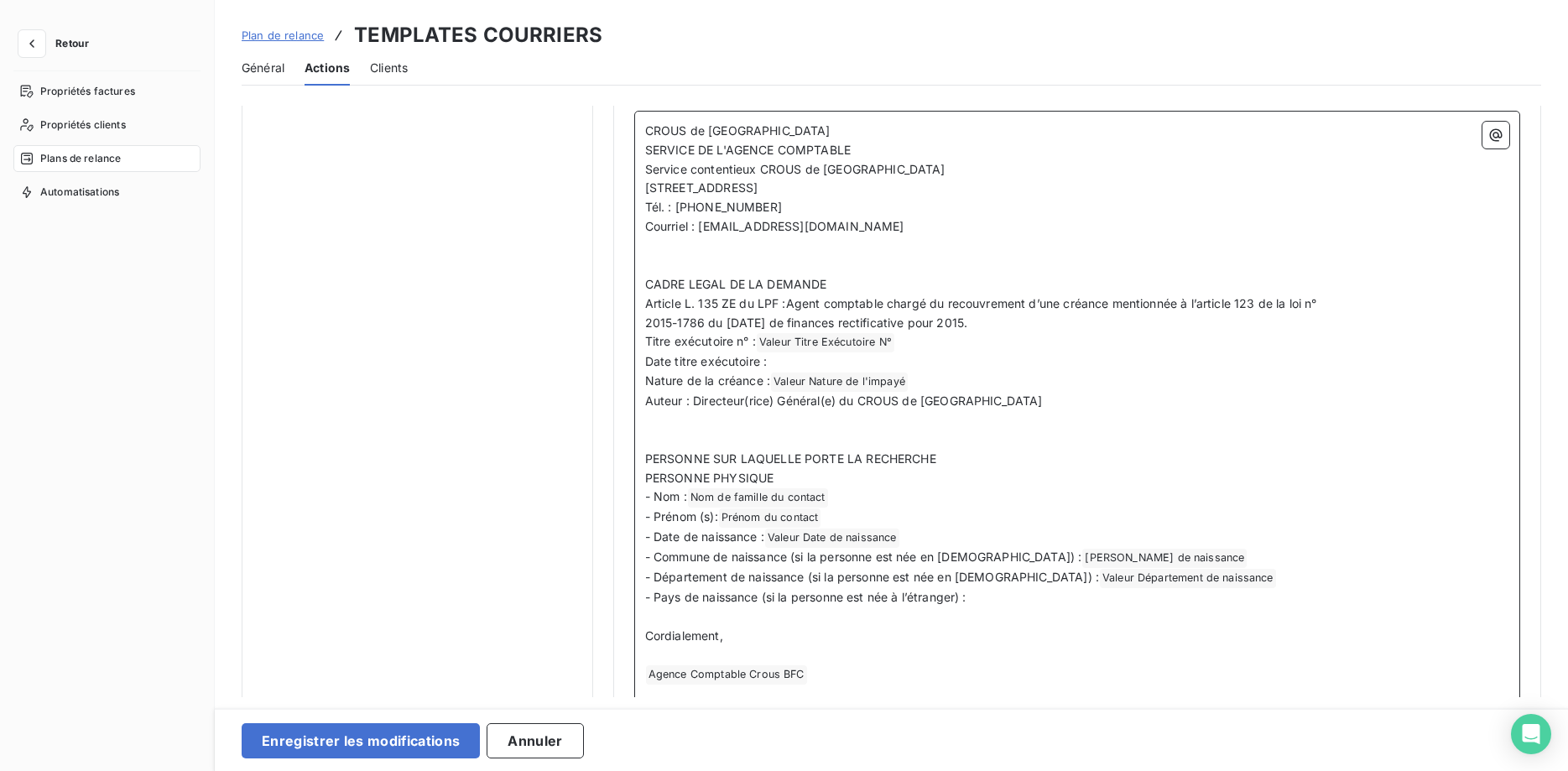
scroll to position [846, 0]
click at [976, 600] on p "- Pays de naissance (si la personne est née à l’étranger) :" at bounding box center [1077, 598] width 864 height 19
click at [1498, 132] on icon "button" at bounding box center [1496, 134] width 13 height 13
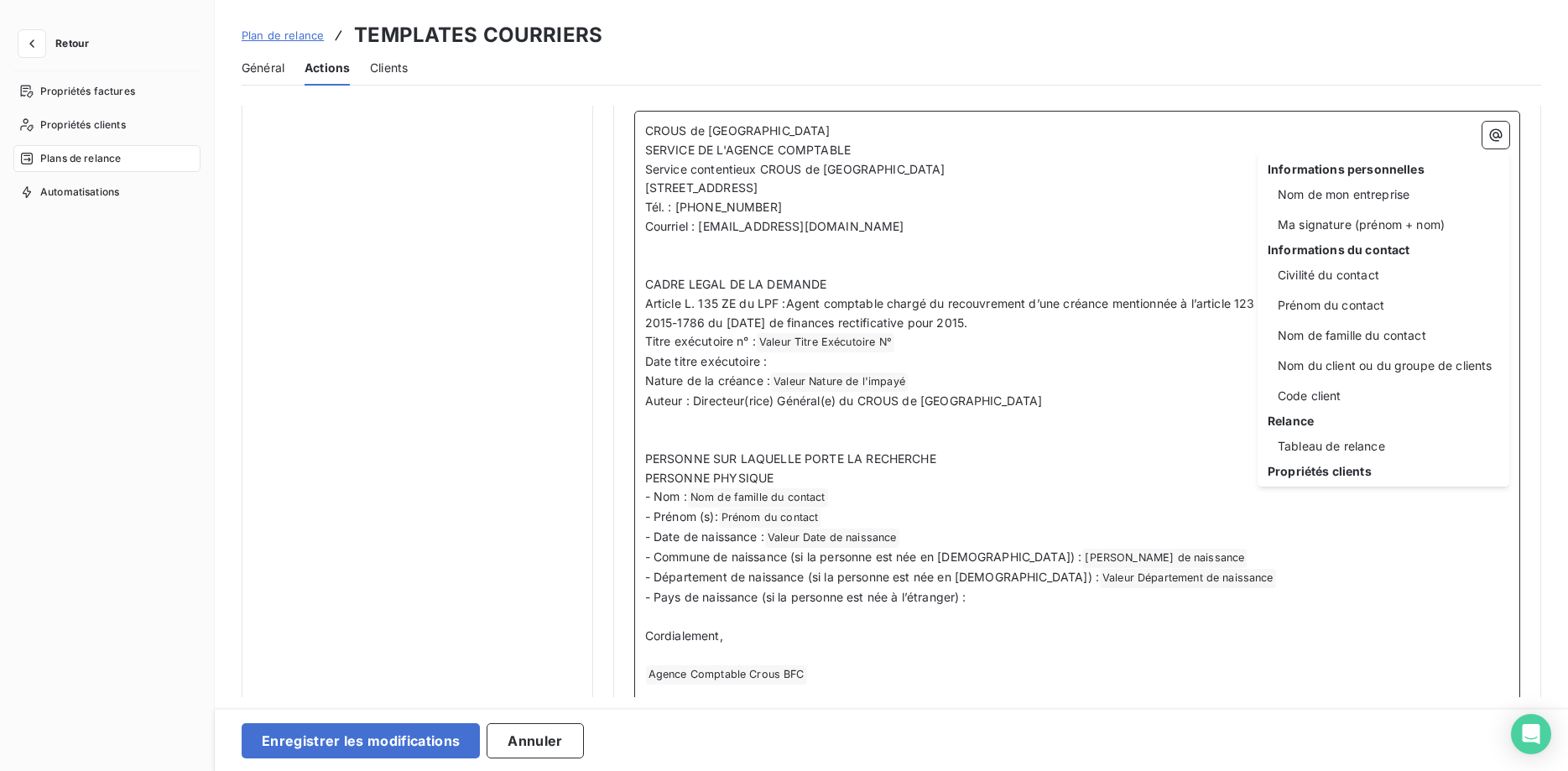
scroll to position [275, 0]
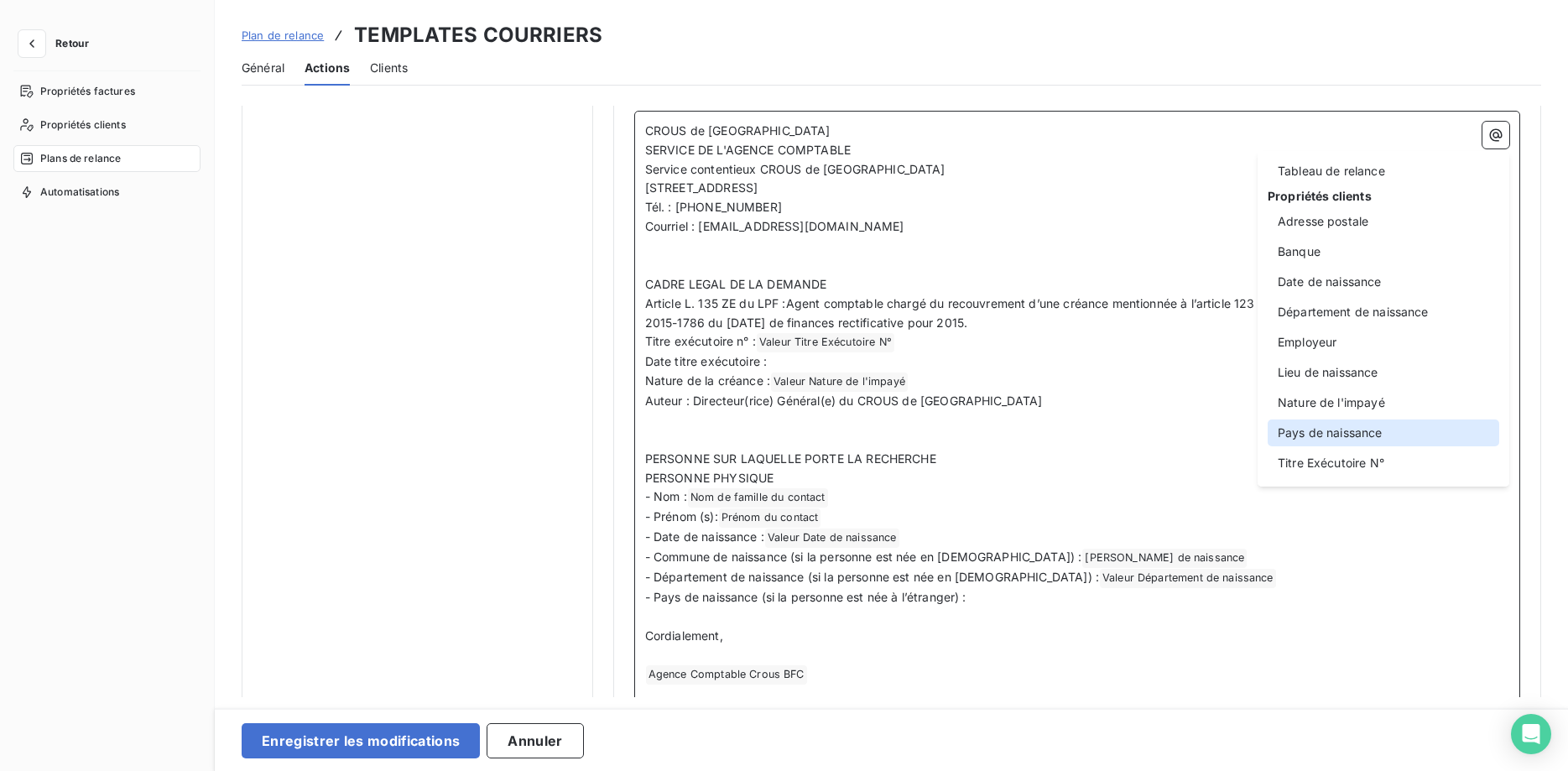
click at [1355, 433] on div "Pays de naissance" at bounding box center [1383, 432] width 232 height 27
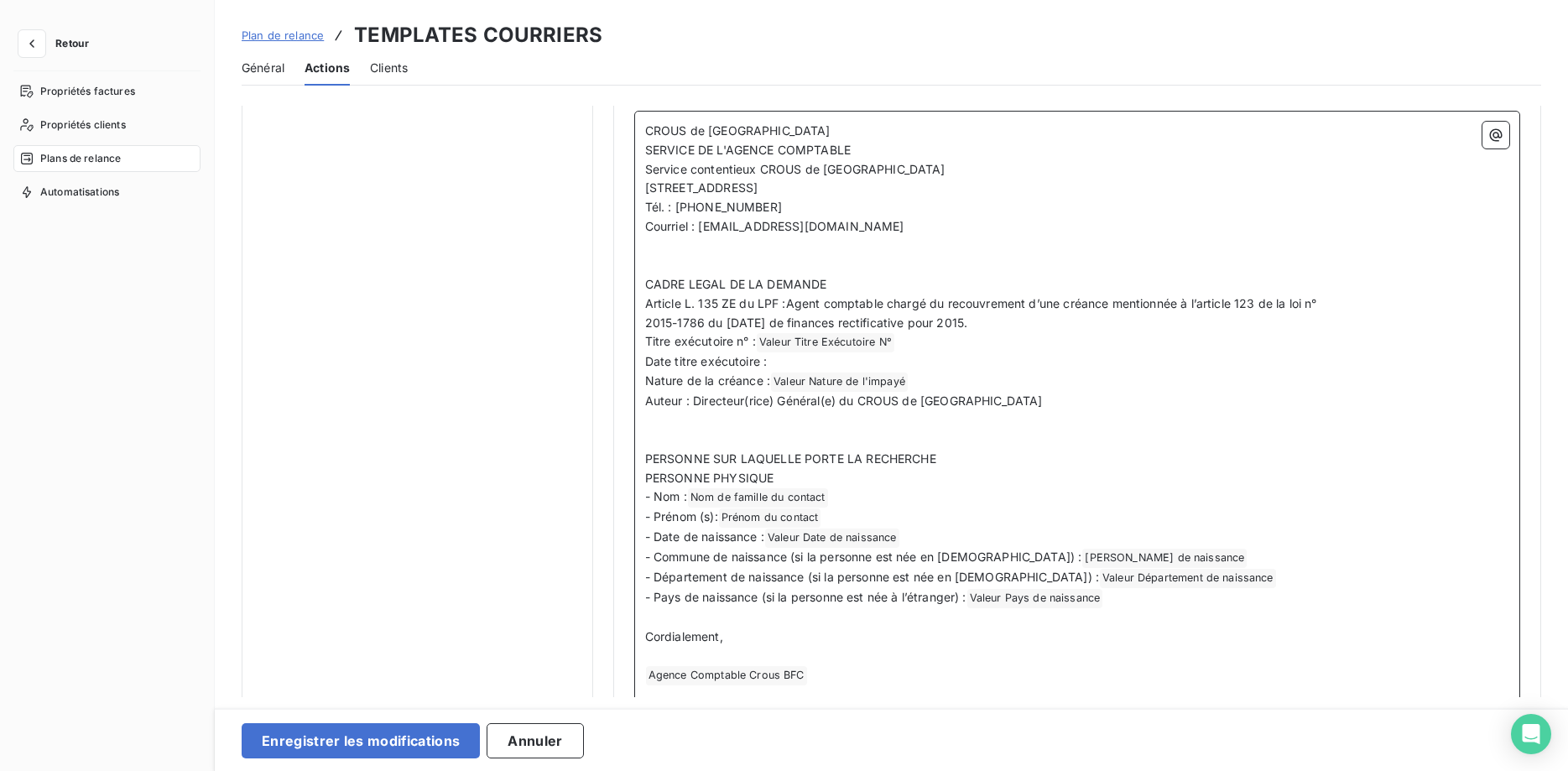
scroll to position [846, 0]
click at [372, 744] on button "Enregistrer les modifications" at bounding box center [360, 740] width 238 height 35
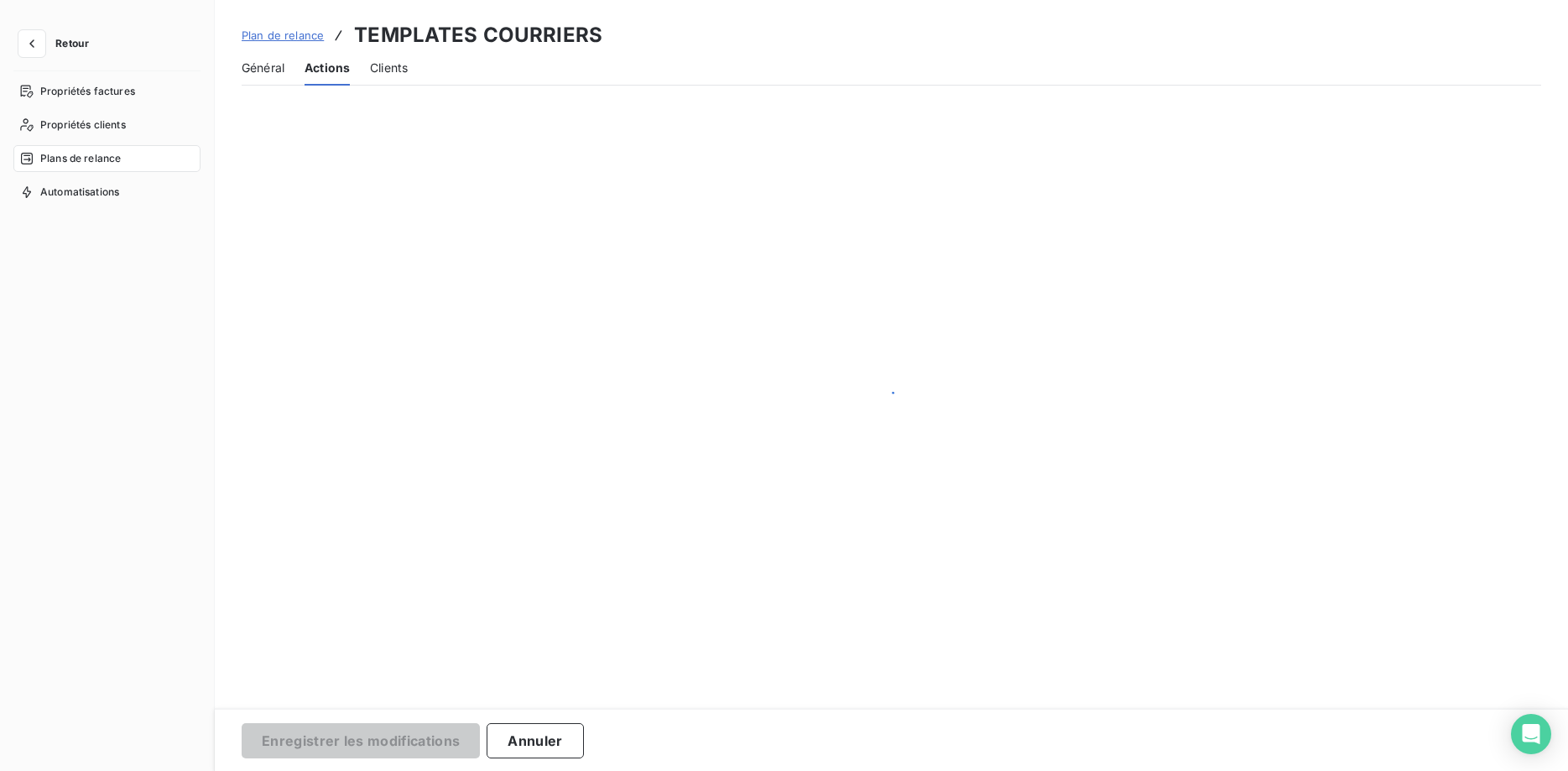
scroll to position [24, 0]
